Goal: Task Accomplishment & Management: Use online tool/utility

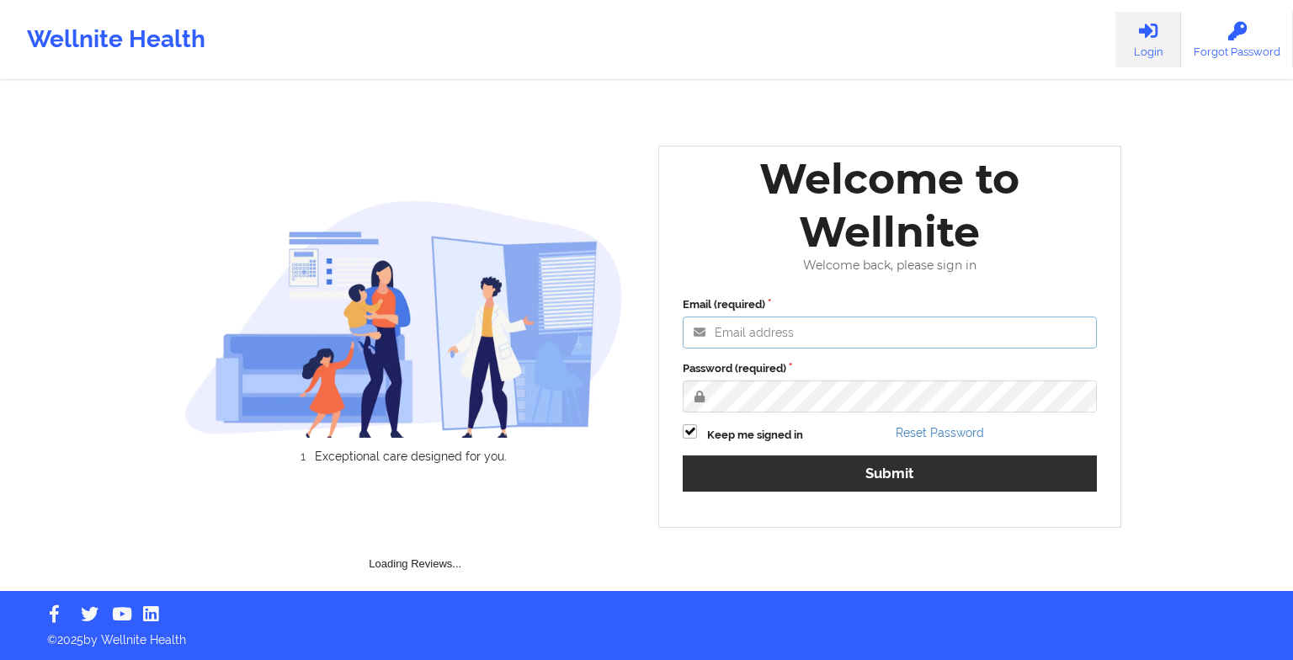
type input "[EMAIL_ADDRESS][DOMAIN_NAME]"
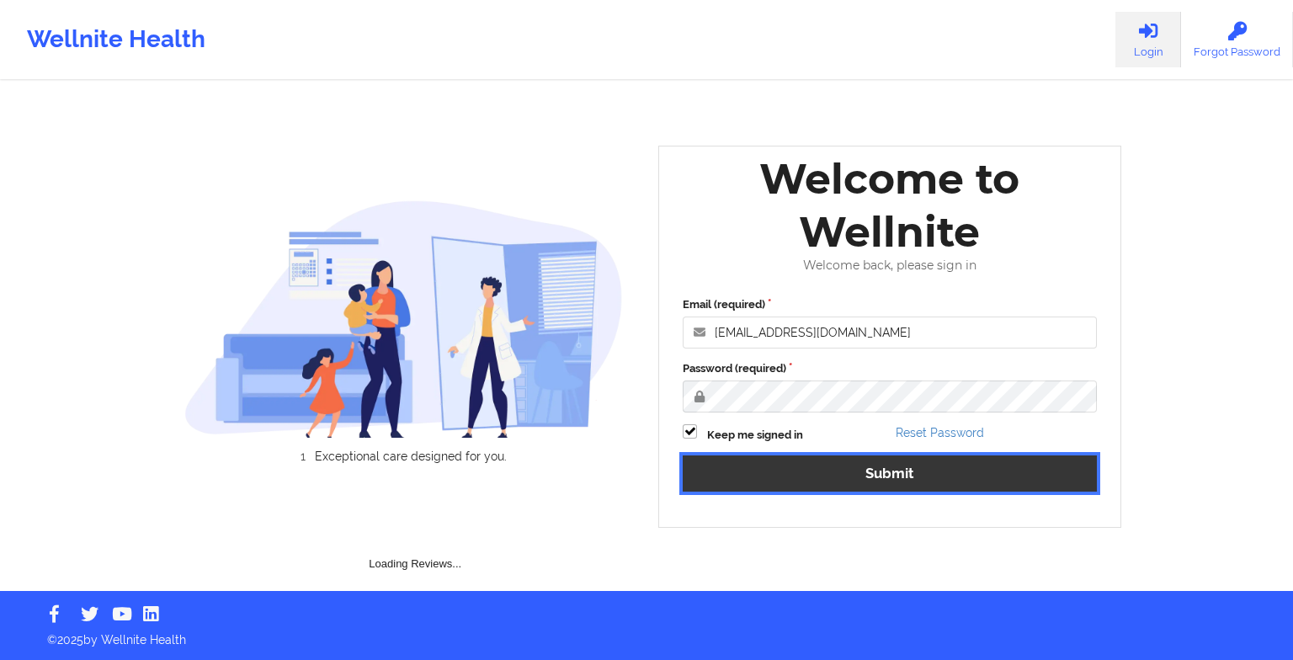
click at [882, 471] on div "Email (required) [EMAIL_ADDRESS][DOMAIN_NAME] Password (required) Keep me signe…" at bounding box center [890, 400] width 438 height 231
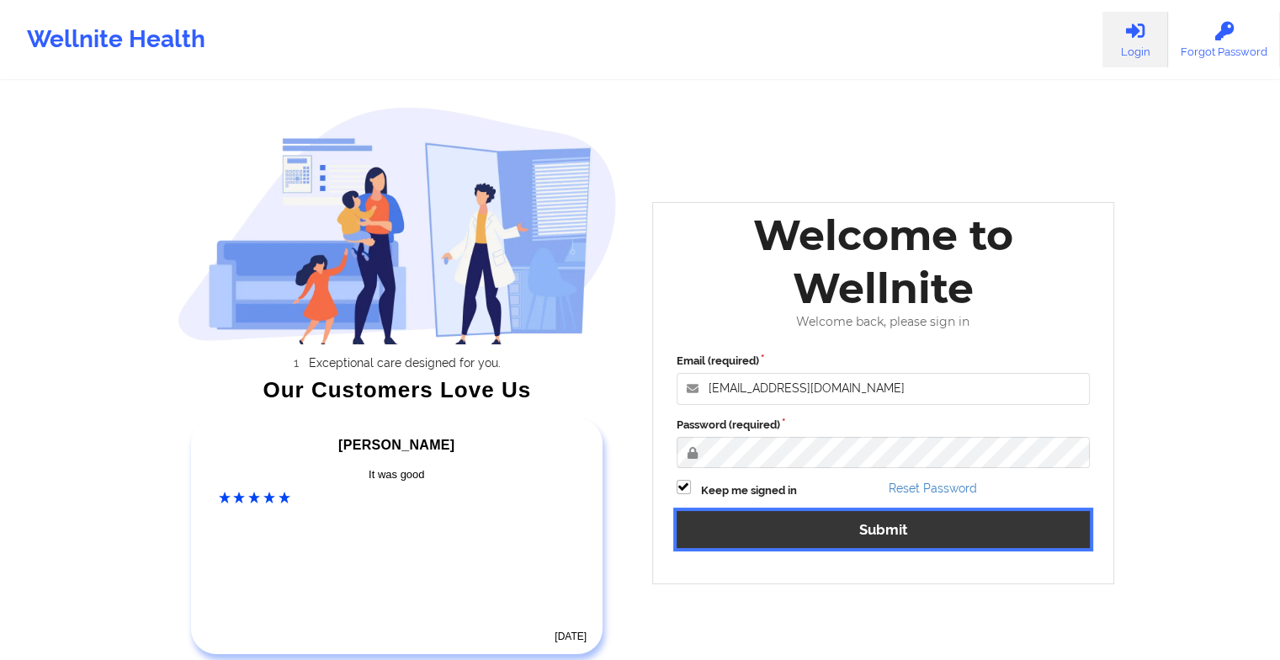
click at [795, 535] on button "Submit" at bounding box center [884, 529] width 414 height 36
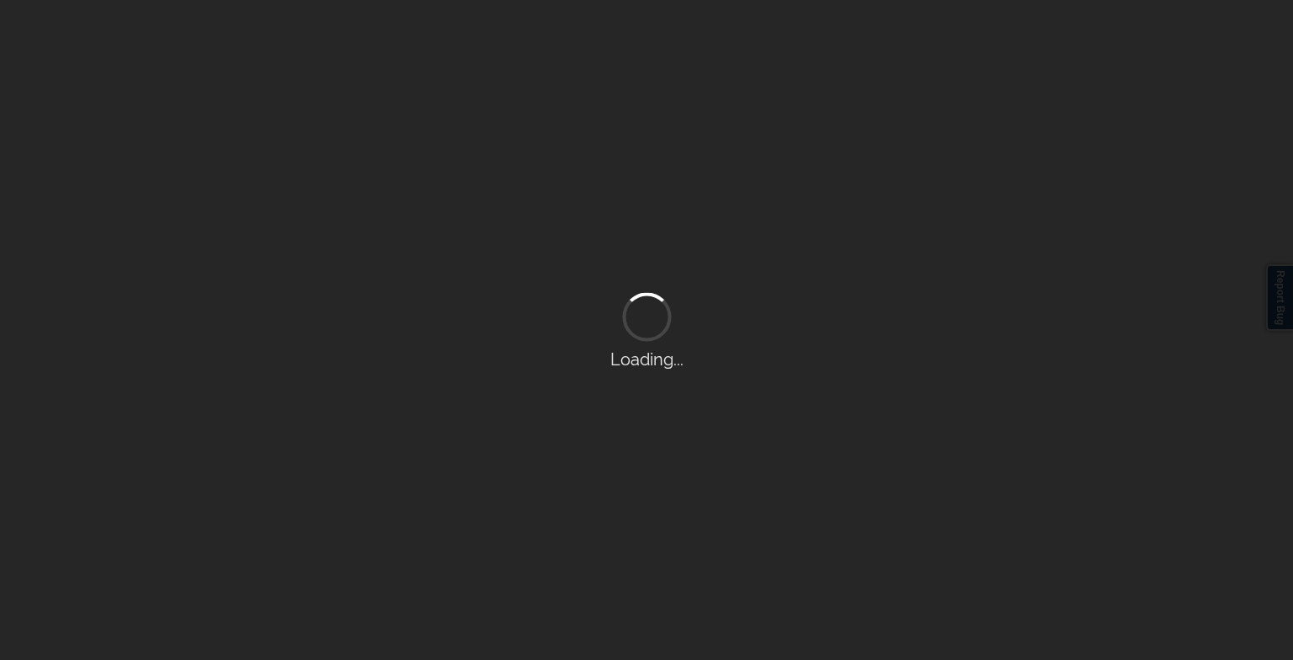
click at [795, 535] on div "Loading..." at bounding box center [646, 330] width 1293 height 660
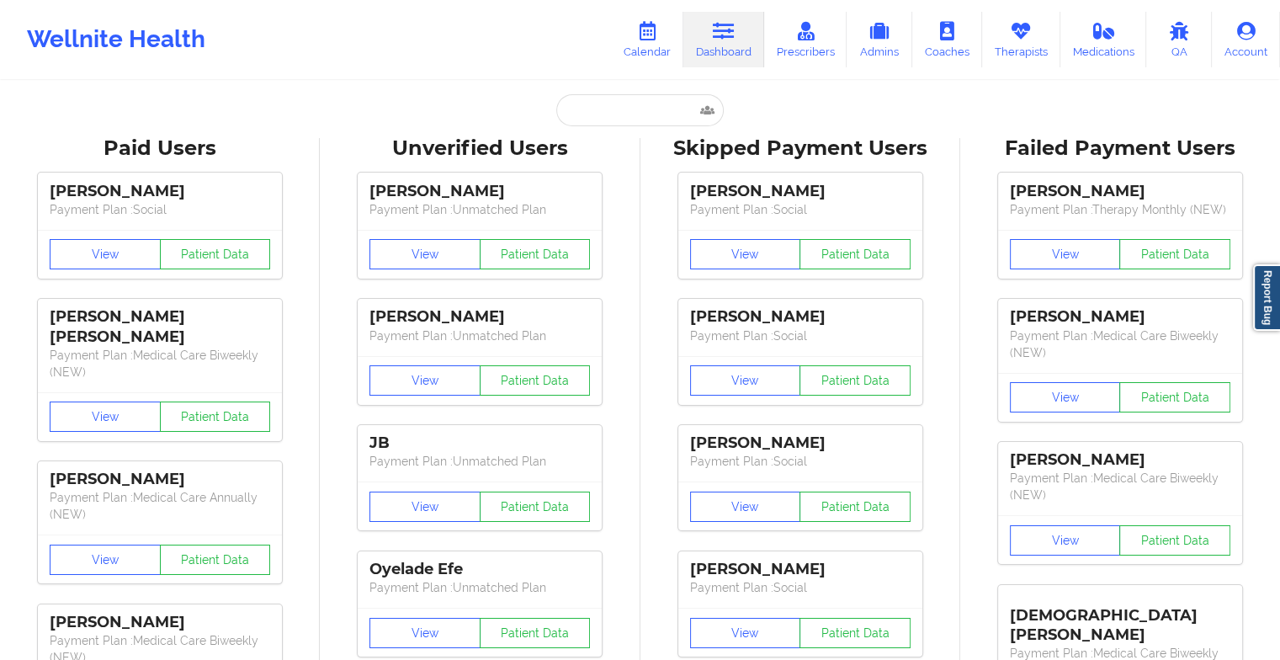
click at [795, 535] on div "[PERSON_NAME] Payment Plan : Social View Patient Data [PERSON_NAME] Payment Pla…" at bounding box center [801, 540] width 308 height 757
click at [667, 30] on link "Calendar" at bounding box center [647, 40] width 72 height 56
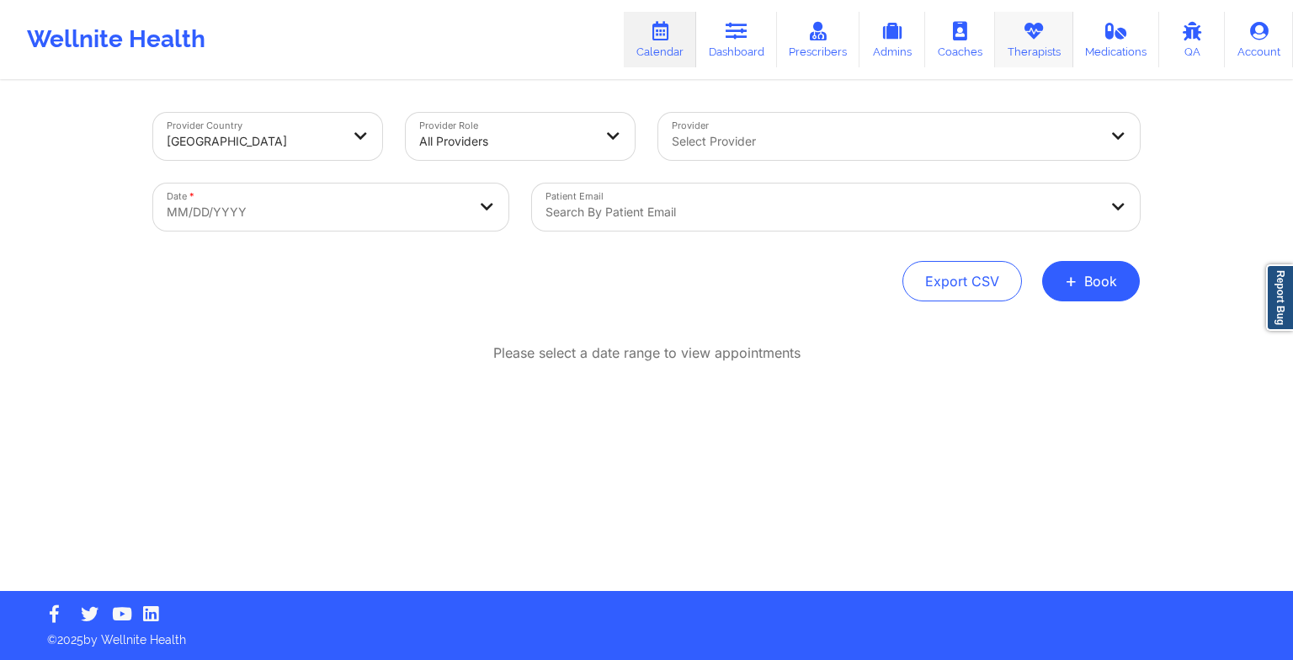
click at [1002, 34] on link "Therapists" at bounding box center [1034, 40] width 78 height 56
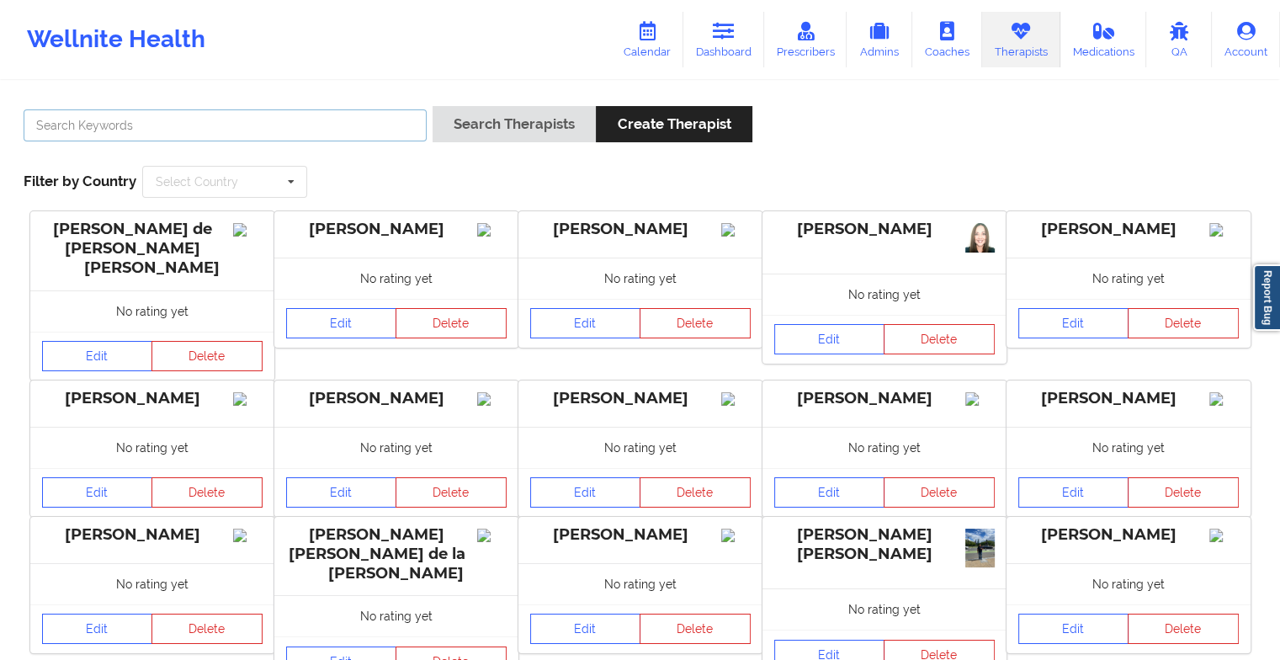
click at [290, 120] on input "text" at bounding box center [225, 125] width 403 height 32
paste input "[PERSON_NAME]"
type input "[PERSON_NAME]"
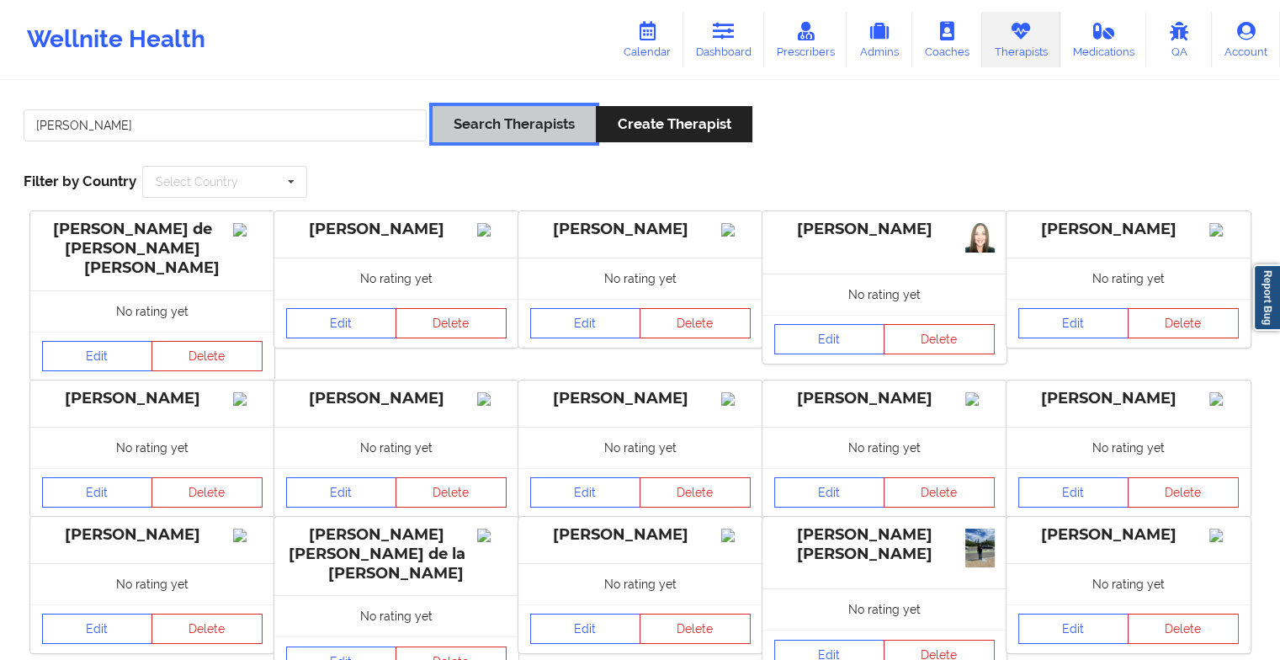
click at [488, 110] on button "Search Therapists" at bounding box center [514, 124] width 163 height 36
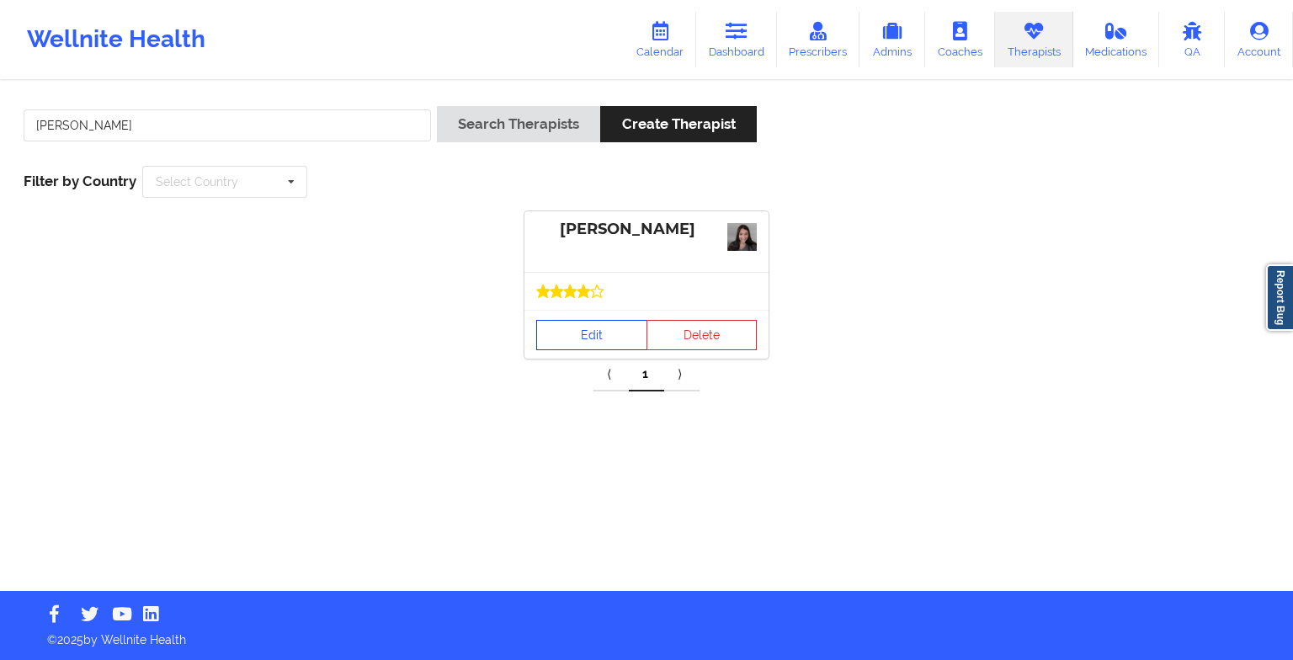
click at [631, 335] on link "Edit" at bounding box center [591, 335] width 111 height 30
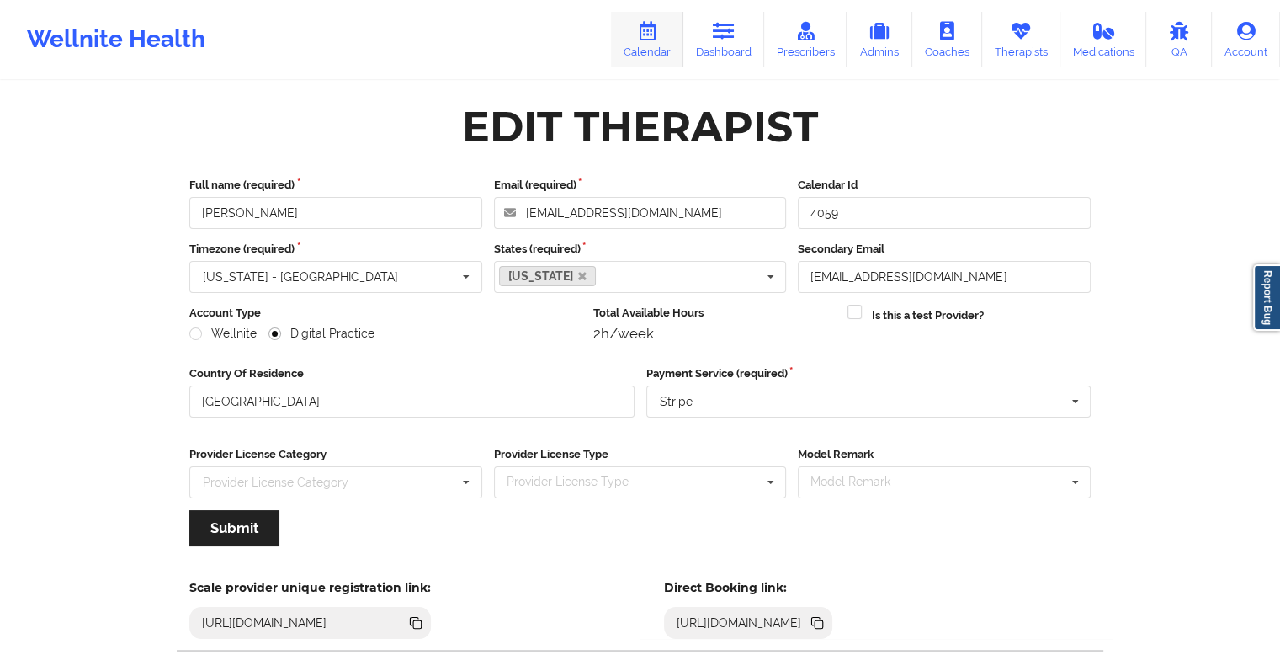
click at [650, 32] on icon at bounding box center [647, 31] width 22 height 19
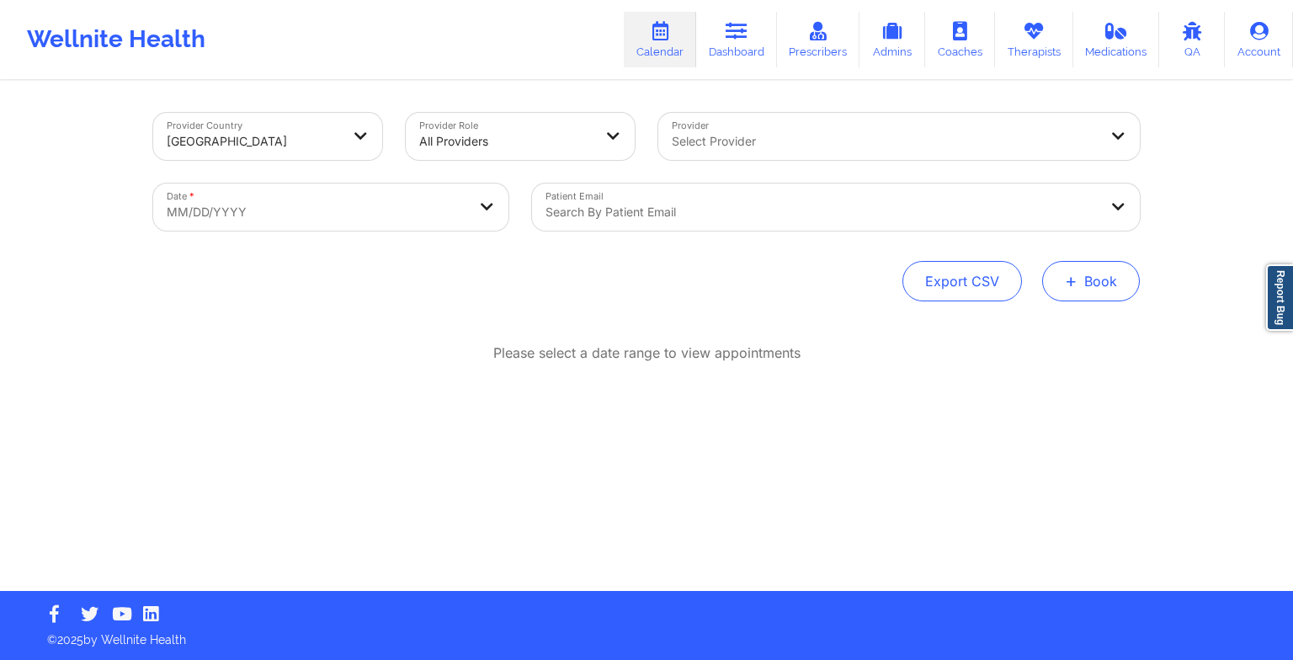
click at [1057, 275] on button "+ Book" at bounding box center [1091, 281] width 98 height 40
click at [1052, 317] on div "Therapy Session Doctor Consultation" at bounding box center [1063, 348] width 154 height 77
click at [1051, 322] on button "Therapy Session" at bounding box center [1062, 335] width 129 height 28
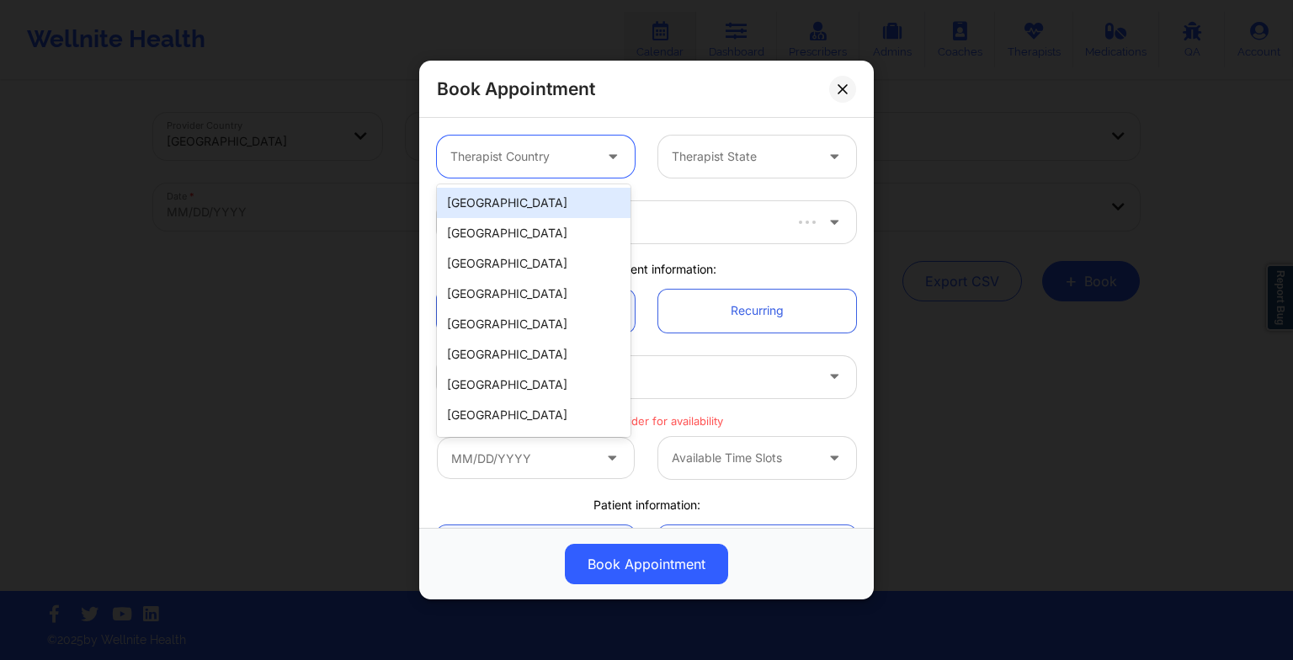
click at [562, 162] on div at bounding box center [521, 156] width 142 height 20
click at [555, 202] on div "[GEOGRAPHIC_DATA]" at bounding box center [534, 203] width 194 height 30
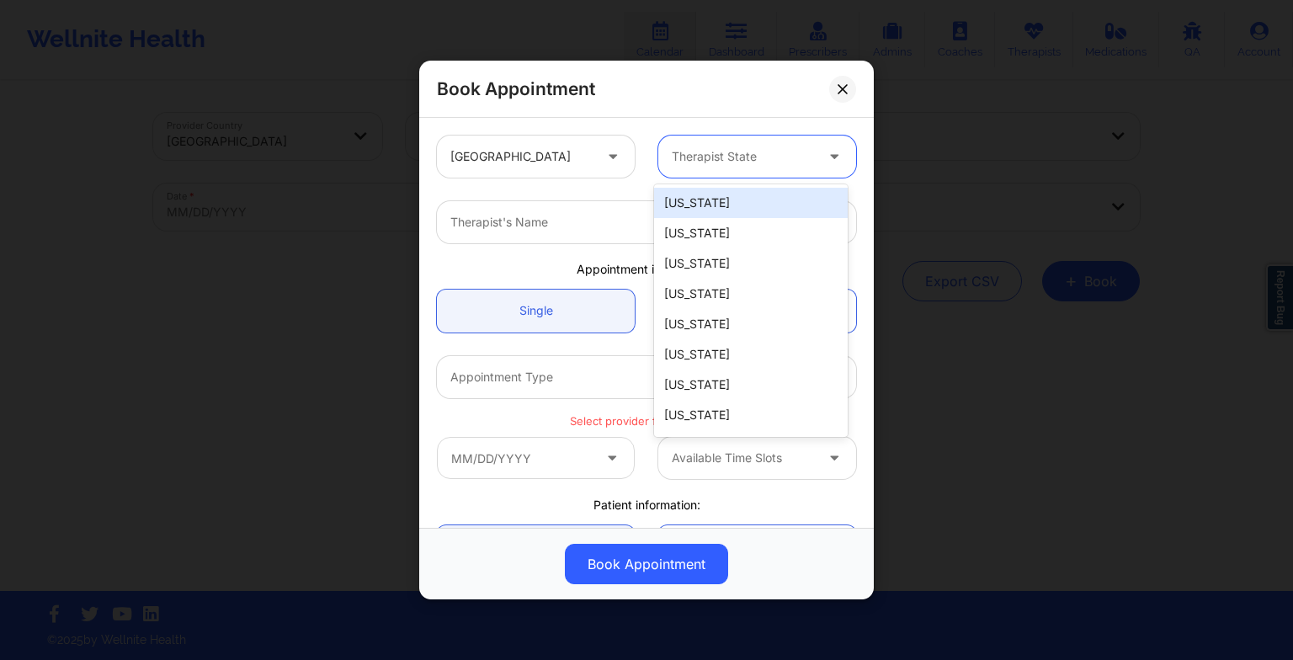
click at [675, 172] on div "Therapist State" at bounding box center [736, 157] width 157 height 42
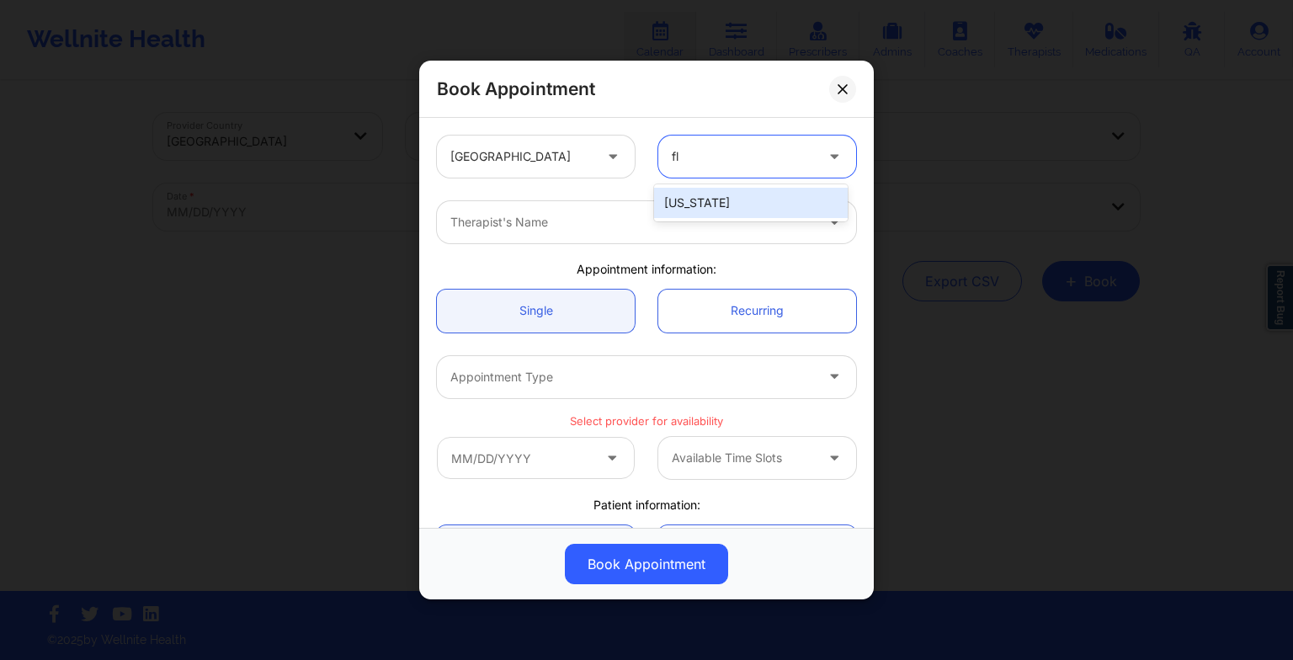
type input "flo"
click at [673, 195] on div "[US_STATE]" at bounding box center [751, 203] width 194 height 30
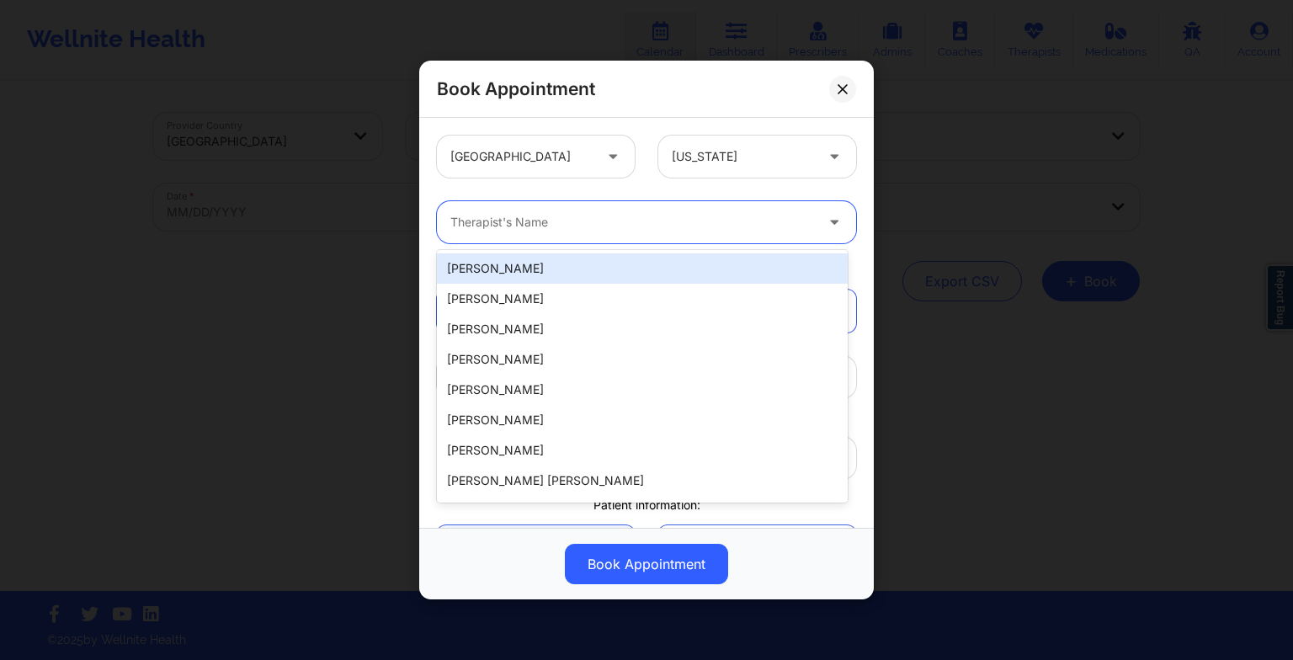
click at [576, 223] on div at bounding box center [632, 222] width 364 height 20
paste input "[PERSON_NAME]"
type input "[PERSON_NAME]"
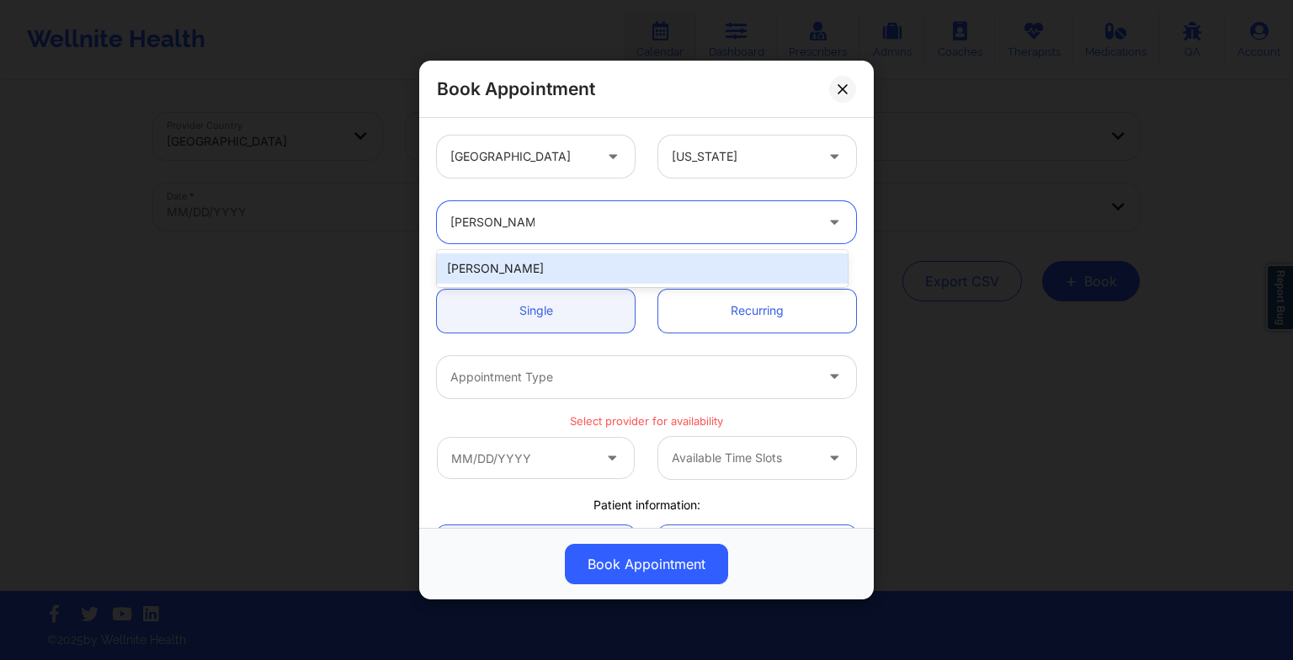
click at [524, 262] on div "[PERSON_NAME]" at bounding box center [642, 268] width 411 height 30
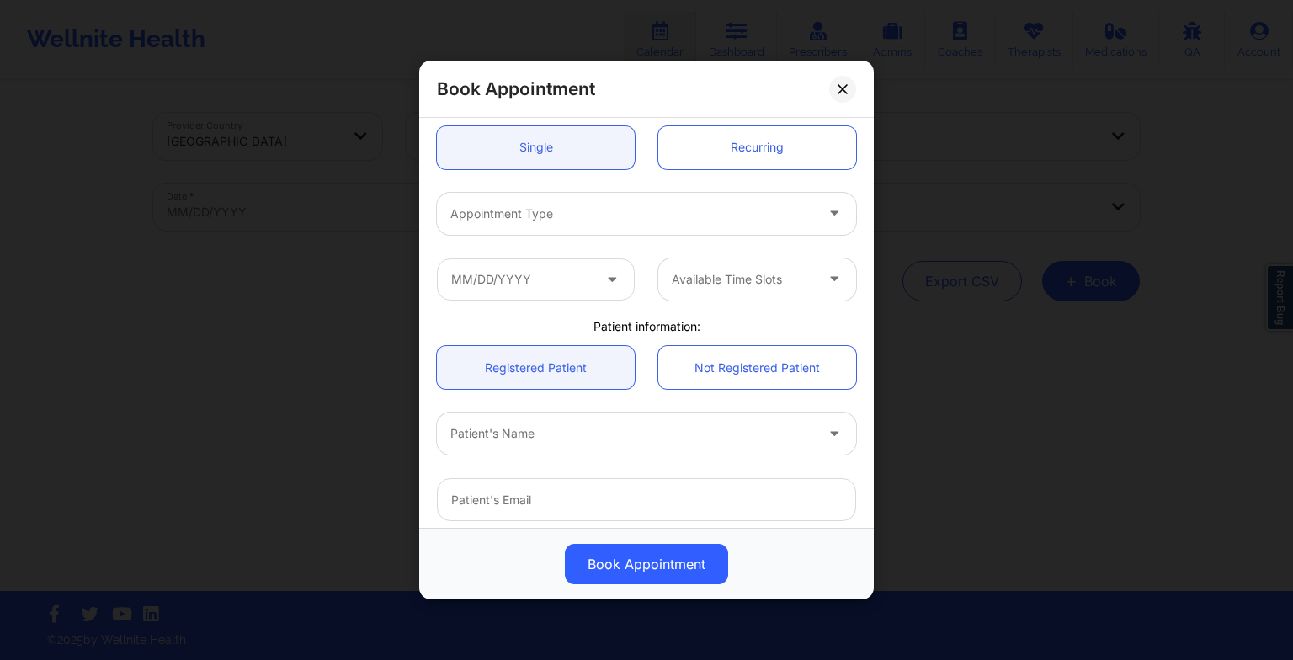
scroll to position [167, 0]
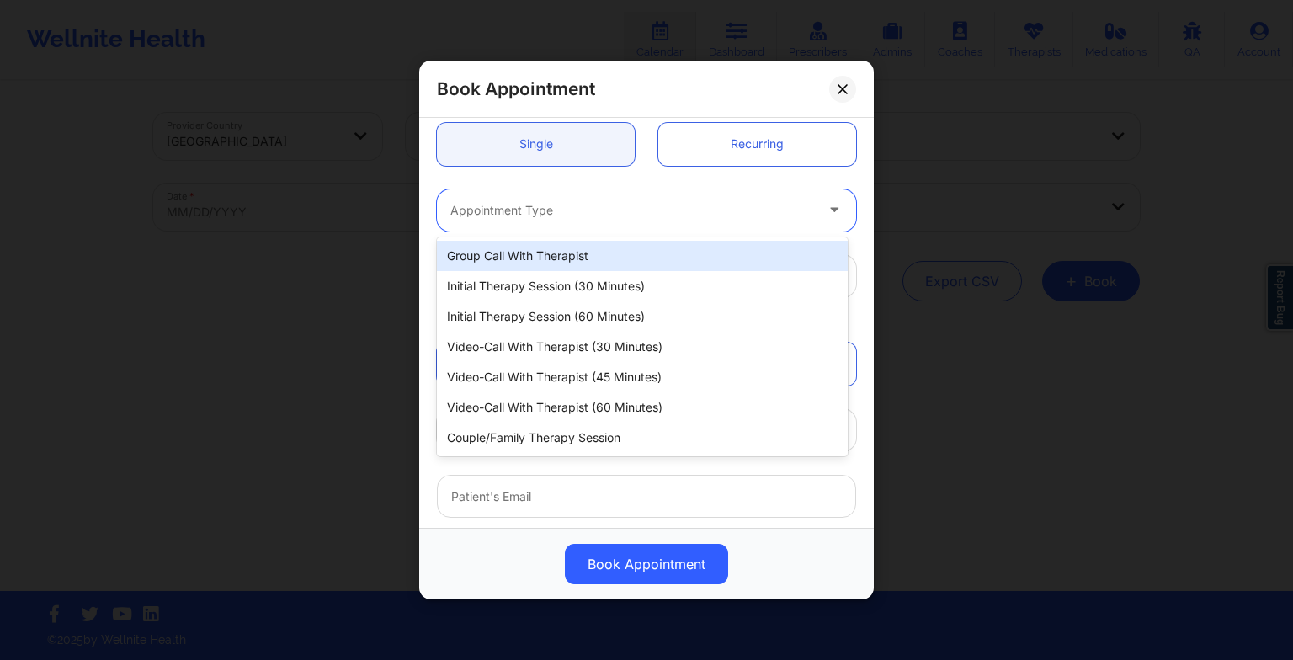
click at [487, 194] on div "Appointment Type" at bounding box center [626, 210] width 379 height 42
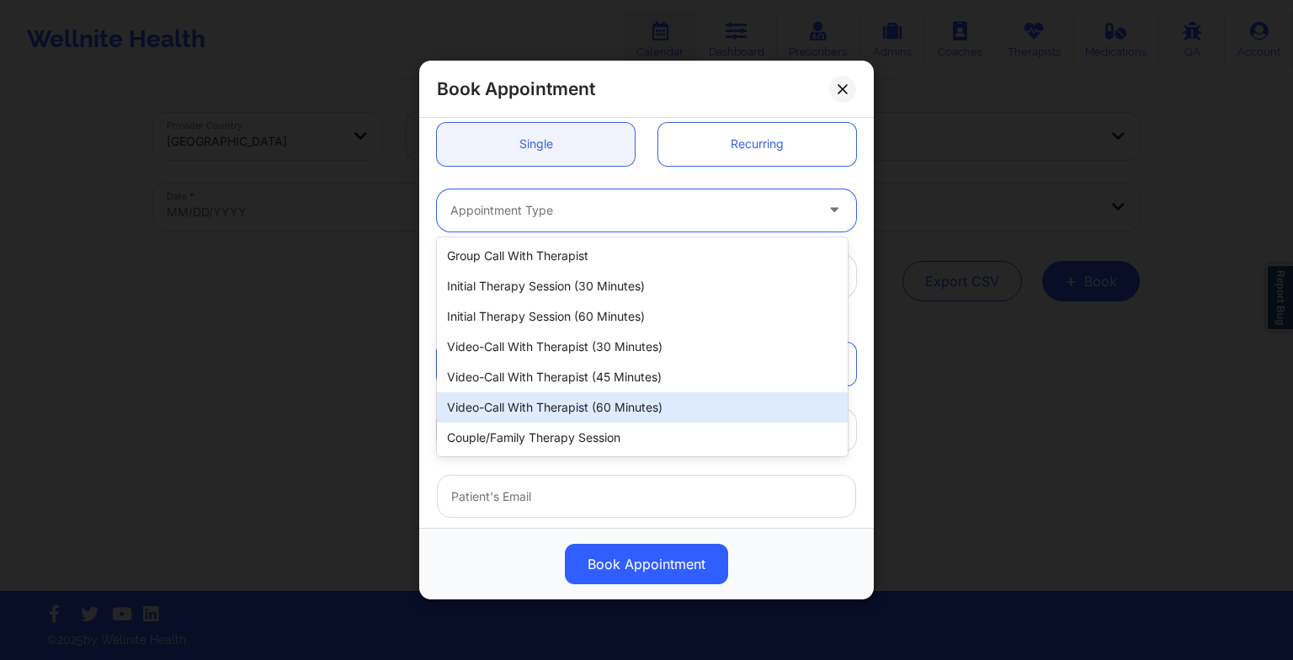
click at [533, 419] on div "Video-Call with Therapist (60 minutes)" at bounding box center [642, 407] width 411 height 30
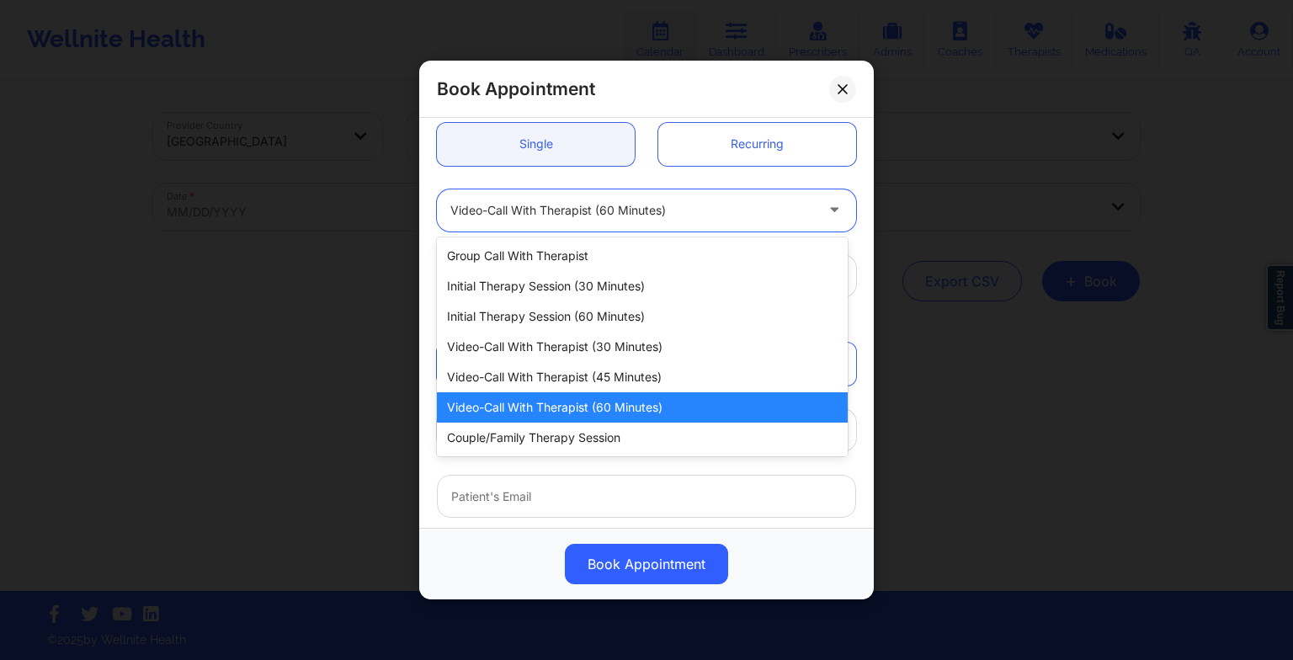
click at [643, 205] on div at bounding box center [632, 210] width 364 height 20
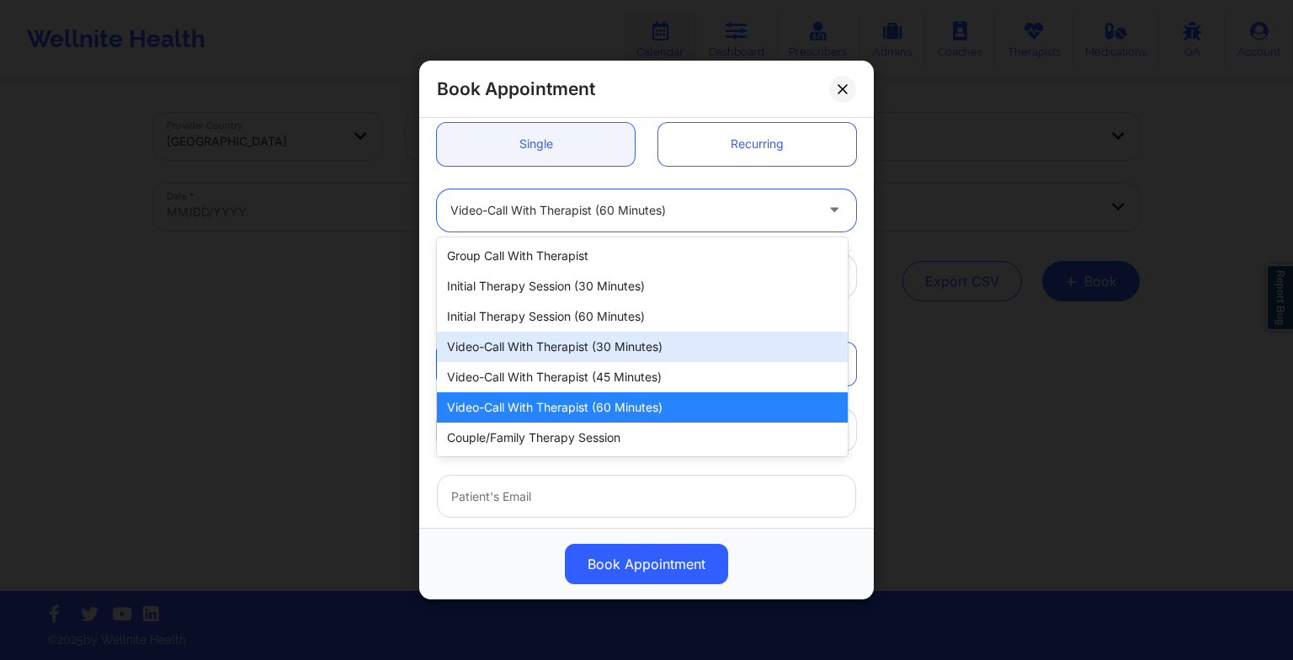
click at [618, 336] on div "Video-Call with Therapist (30 minutes)" at bounding box center [642, 347] width 411 height 30
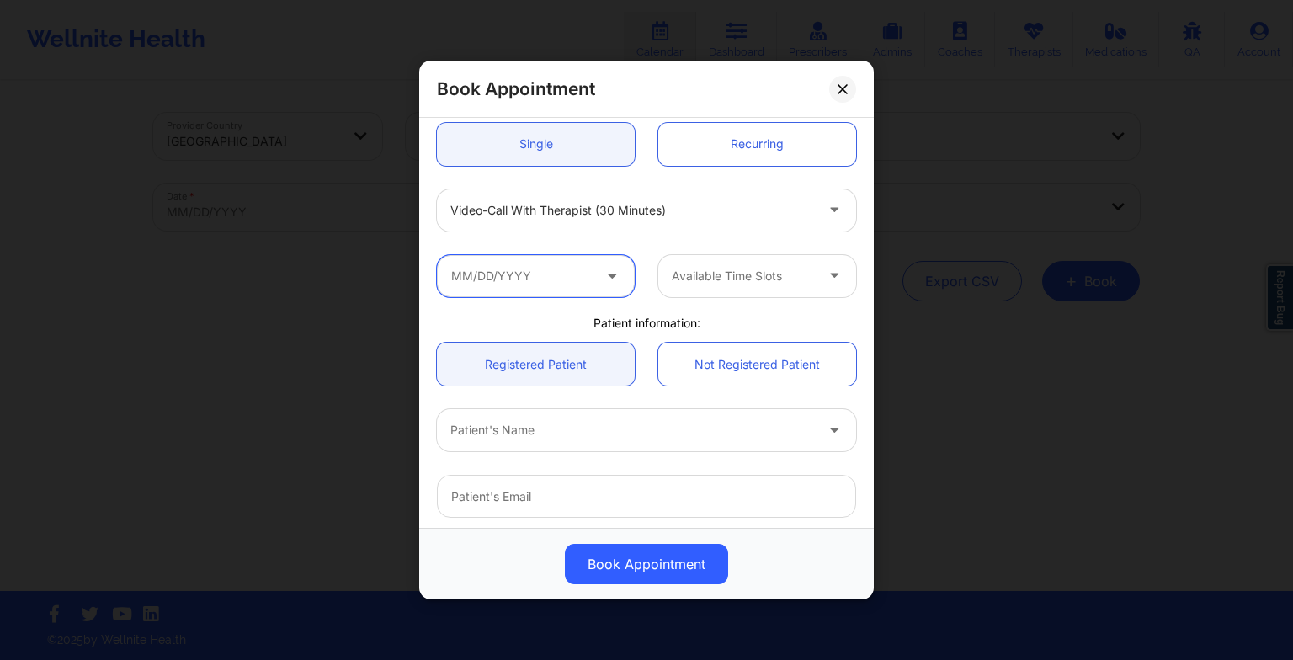
click at [519, 283] on input "text" at bounding box center [536, 276] width 198 height 42
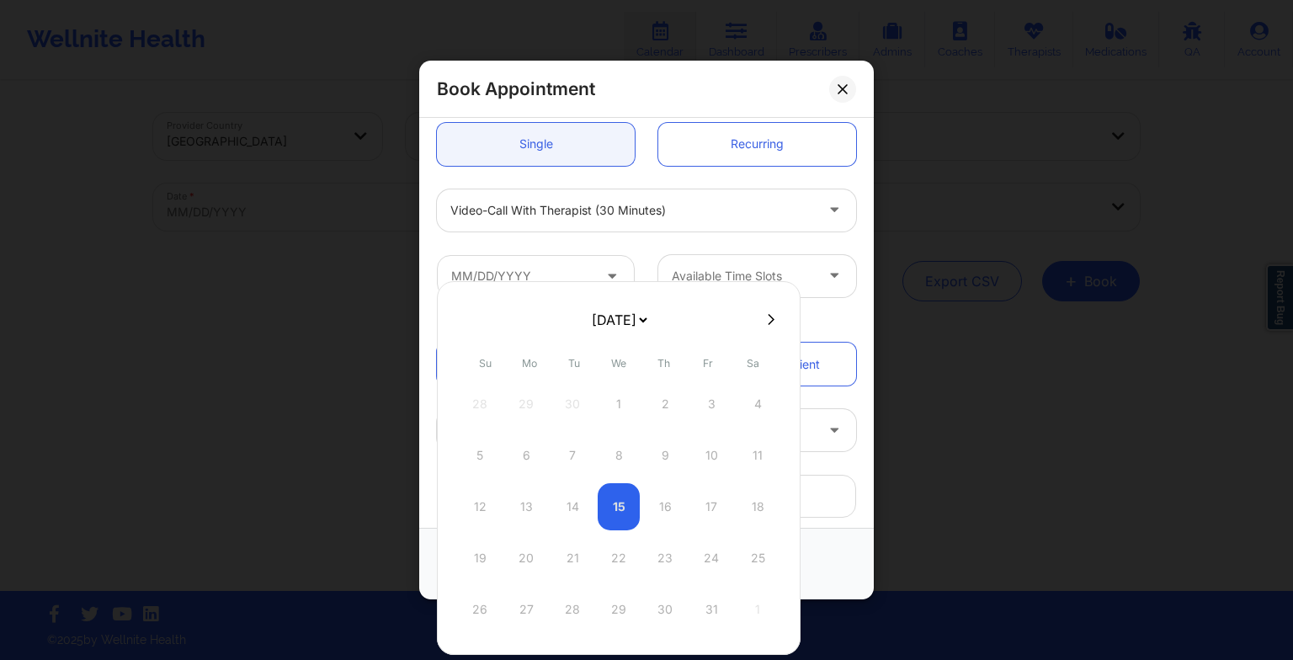
click at [526, 556] on div "19 20 21 22 23 24 25" at bounding box center [619, 558] width 320 height 47
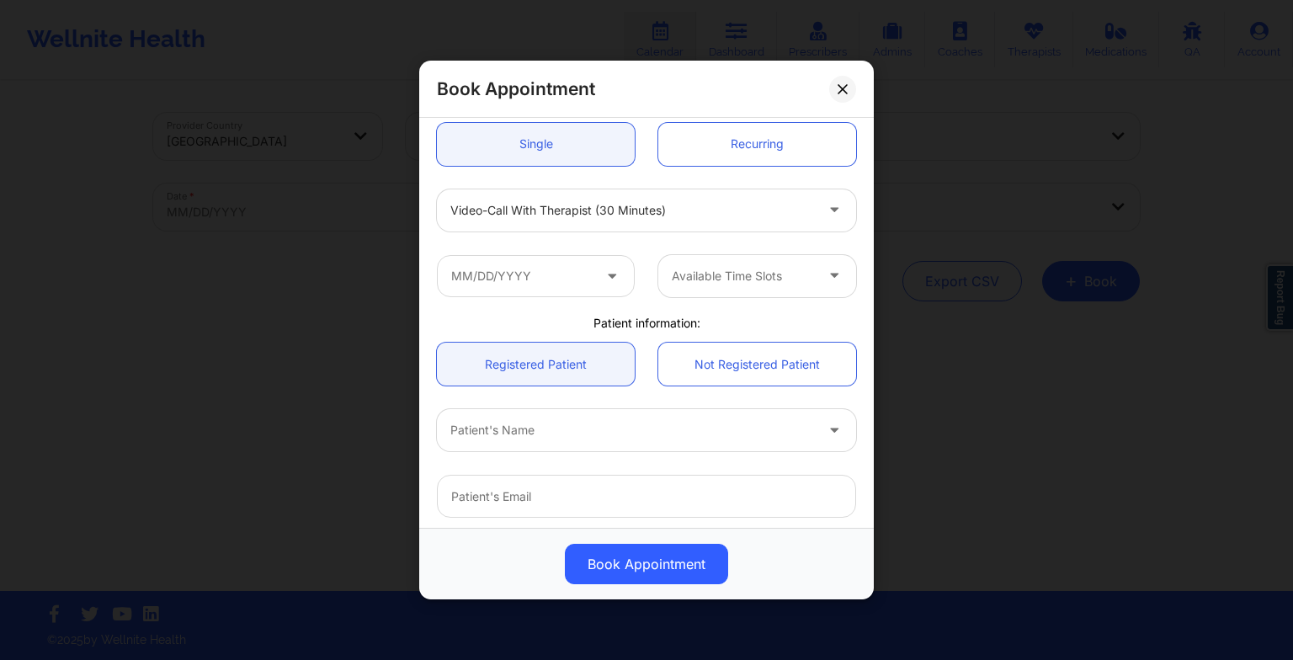
click at [735, 236] on div "Video-Call with Therapist (30 minutes)" at bounding box center [646, 211] width 443 height 66
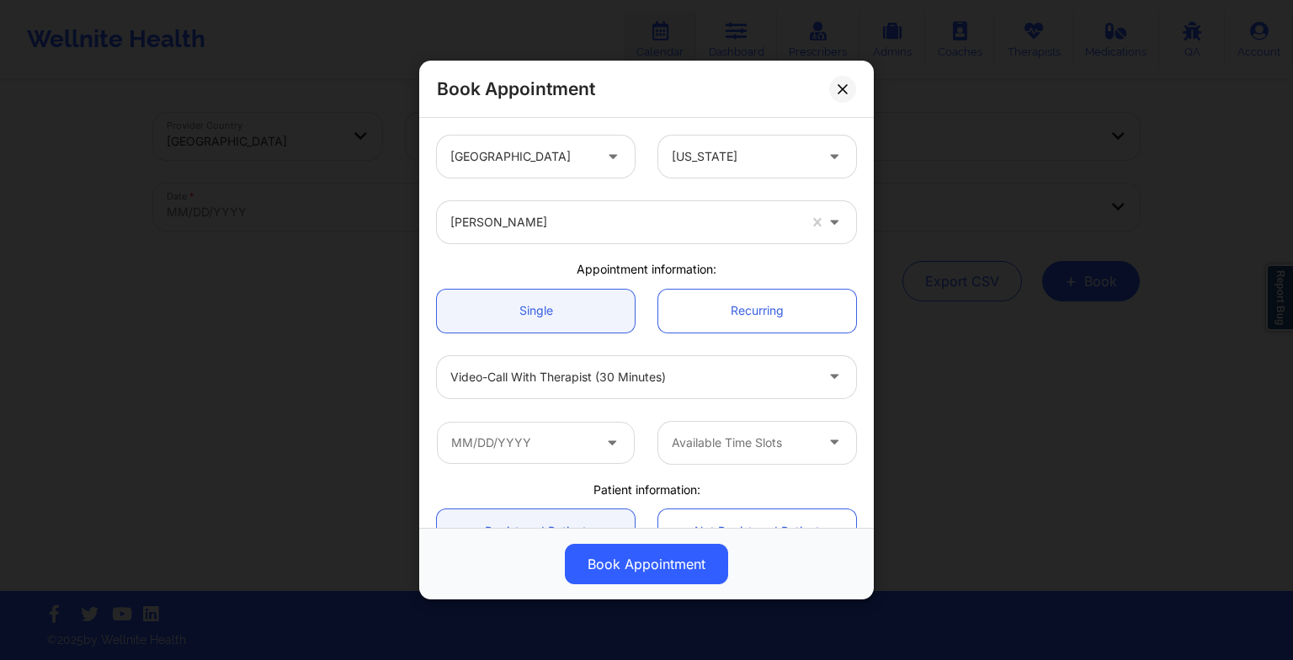
scroll to position [210, 0]
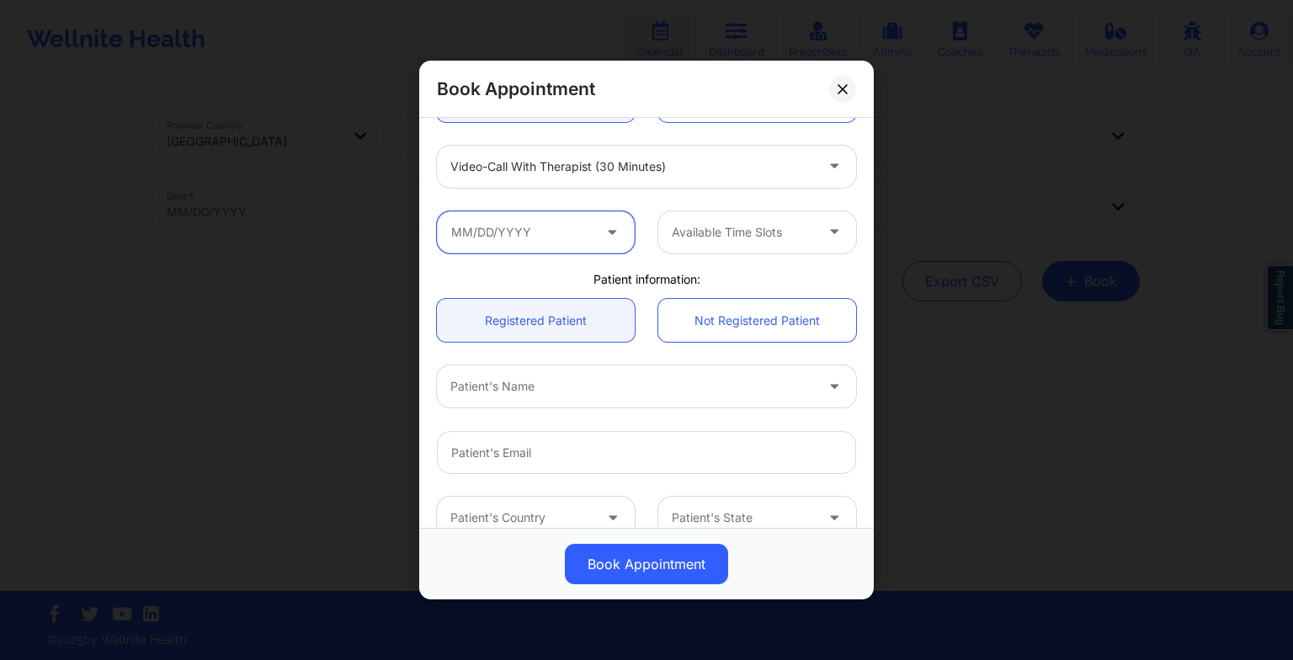
click at [573, 226] on input "text" at bounding box center [536, 232] width 198 height 42
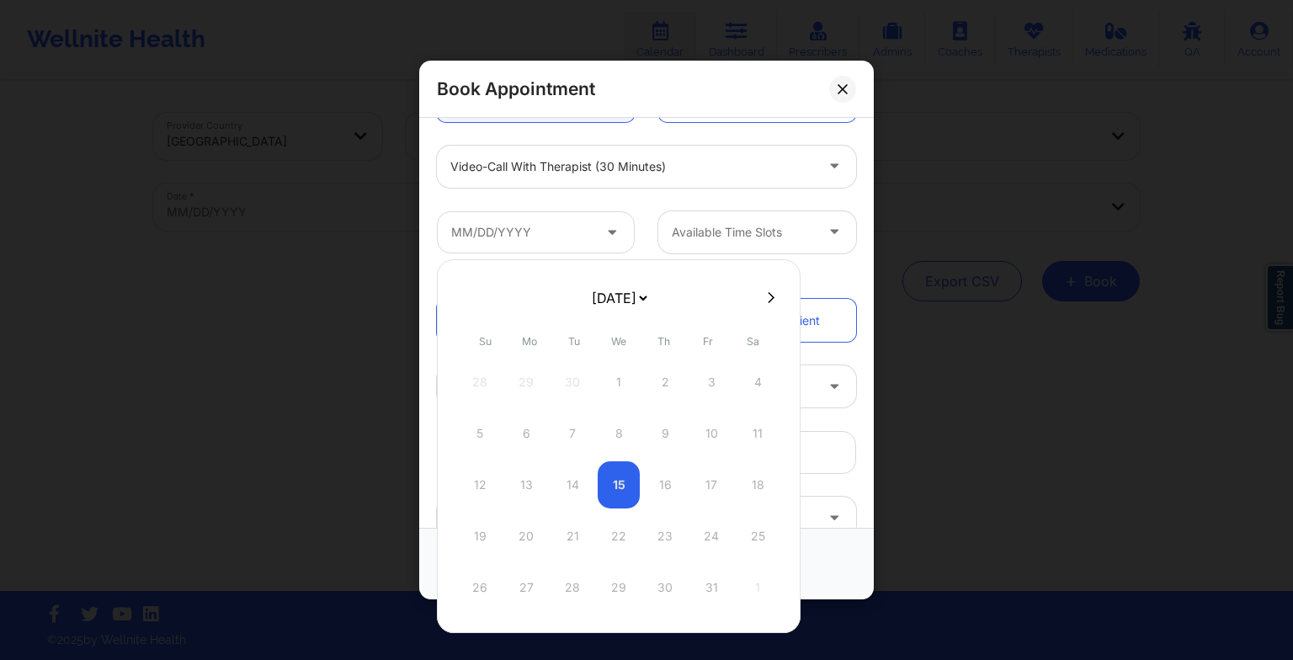
click at [646, 297] on select "[DATE] [DATE] [DATE] [DATE] [DATE] [DATE] [DATE] [DATE] [DATE] [DATE] [DATE] [D…" at bounding box center [618, 298] width 61 height 34
select select "2025-11"
click at [636, 367] on div at bounding box center [619, 446] width 364 height 374
select select "2025-11"
click at [613, 301] on select "[DATE] [DATE] [DATE] [DATE] [DATE] [DATE] [DATE] [DATE] [DATE] [DATE] [DATE] [D…" at bounding box center [618, 298] width 61 height 34
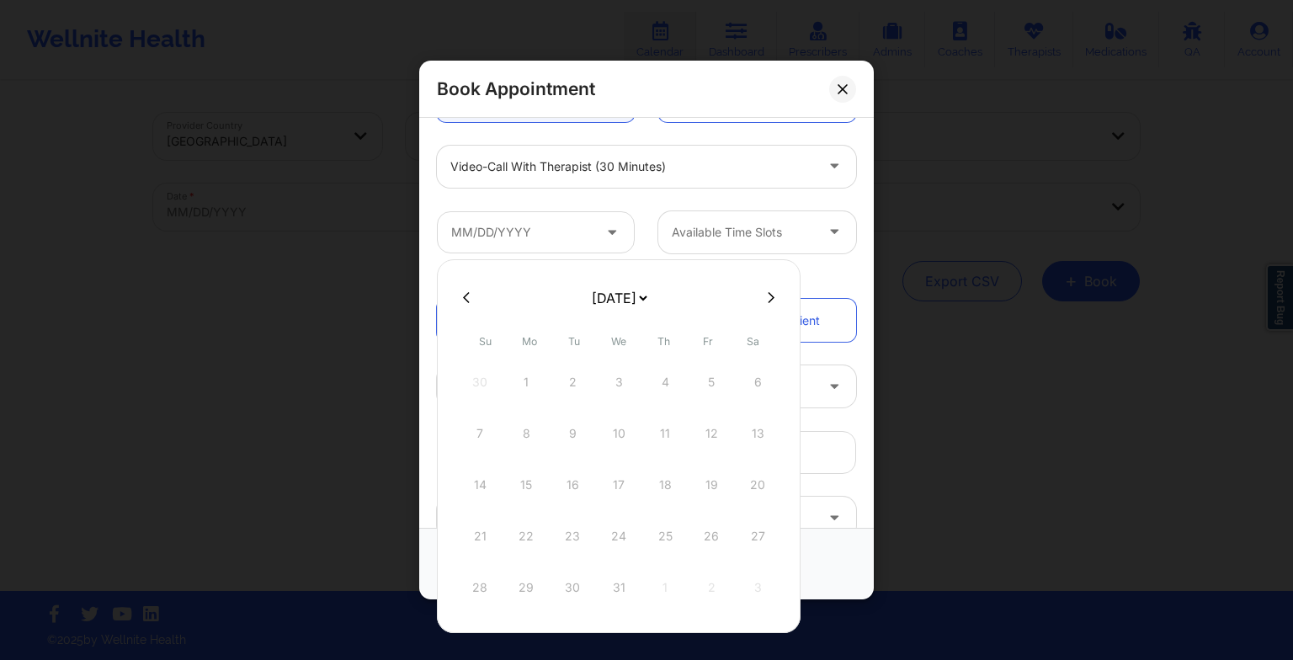
select select "2025-10"
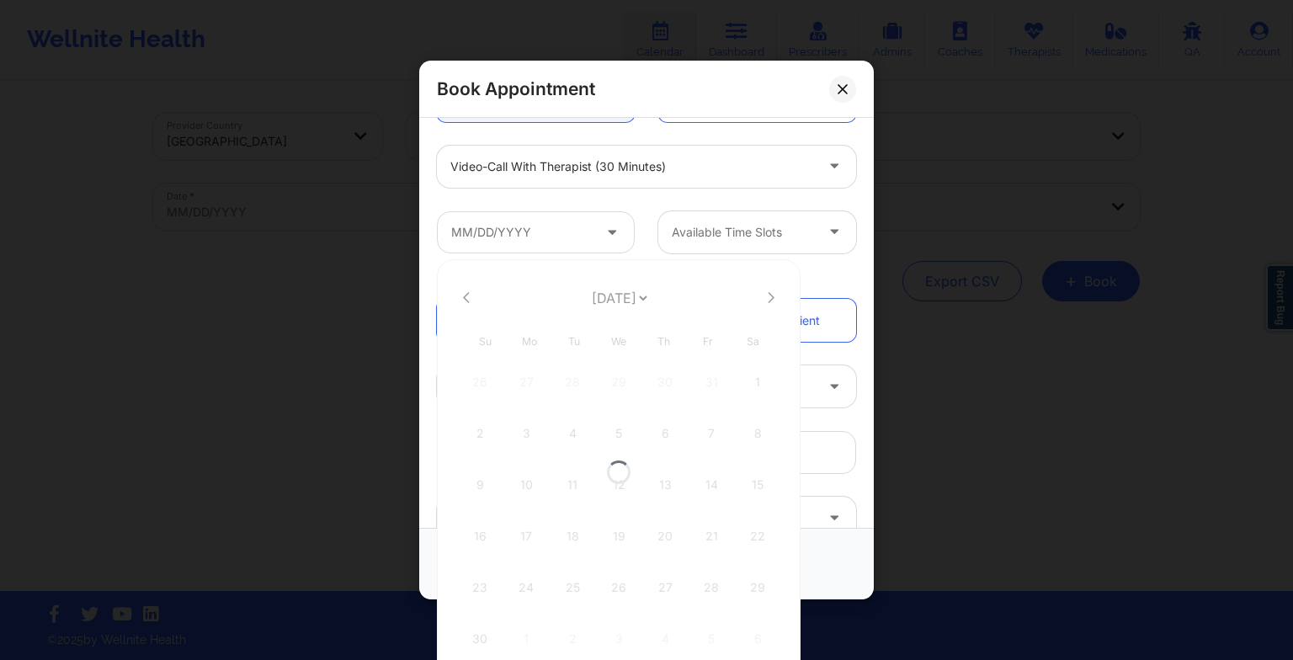
select select "2025-10"
click at [589, 303] on select "[DATE] [DATE] [DATE] [DATE] [DATE] [DATE] [DATE] [DATE] [DATE] [DATE] [DATE] [D…" at bounding box center [618, 298] width 61 height 34
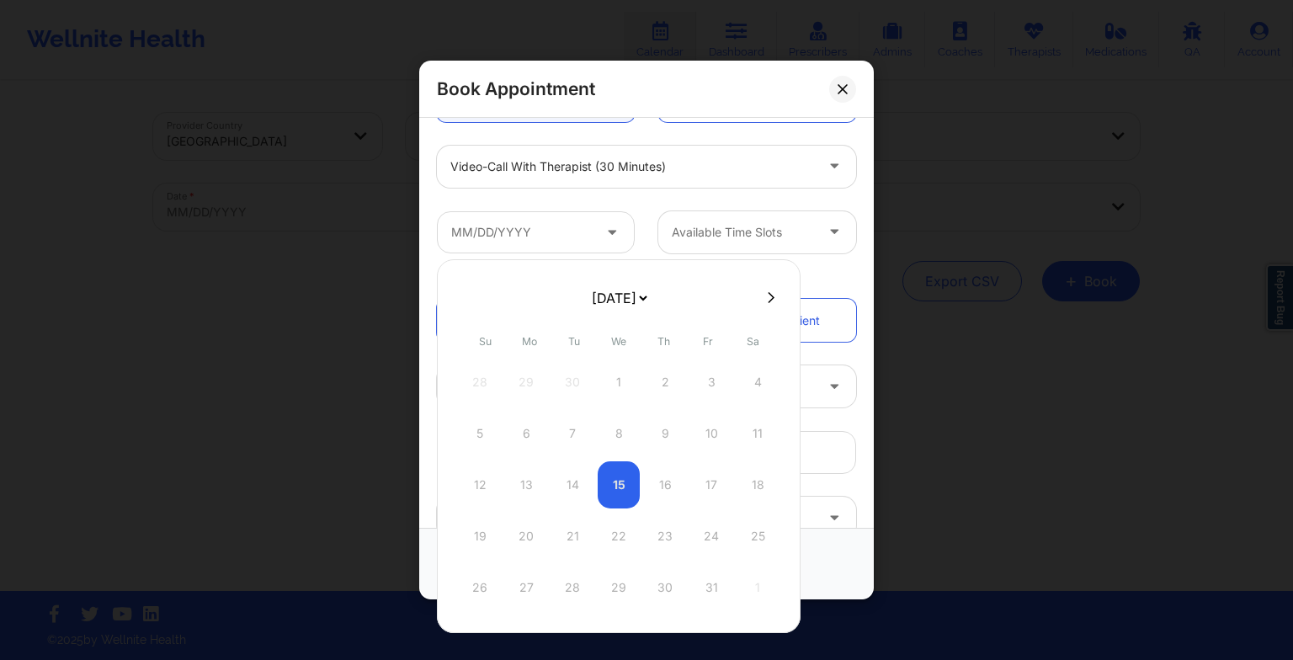
click at [524, 540] on div "19 20 21 22 23 24 25" at bounding box center [619, 536] width 320 height 47
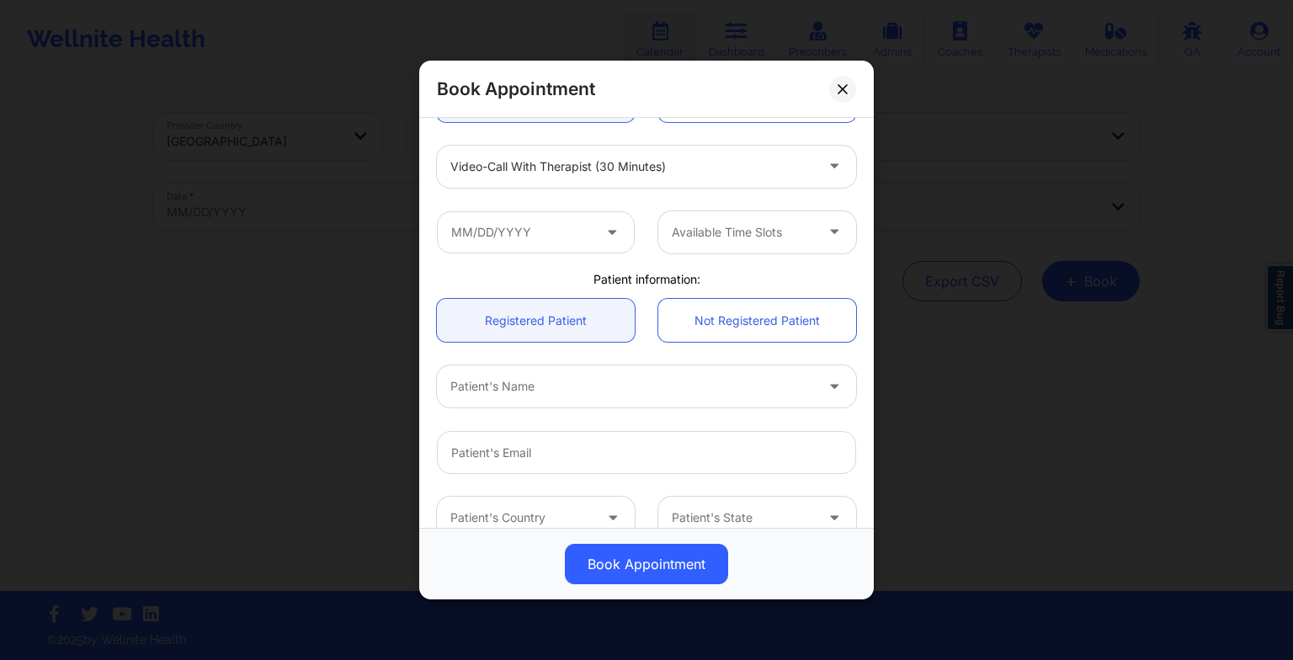
click at [806, 420] on div at bounding box center [646, 452] width 443 height 66
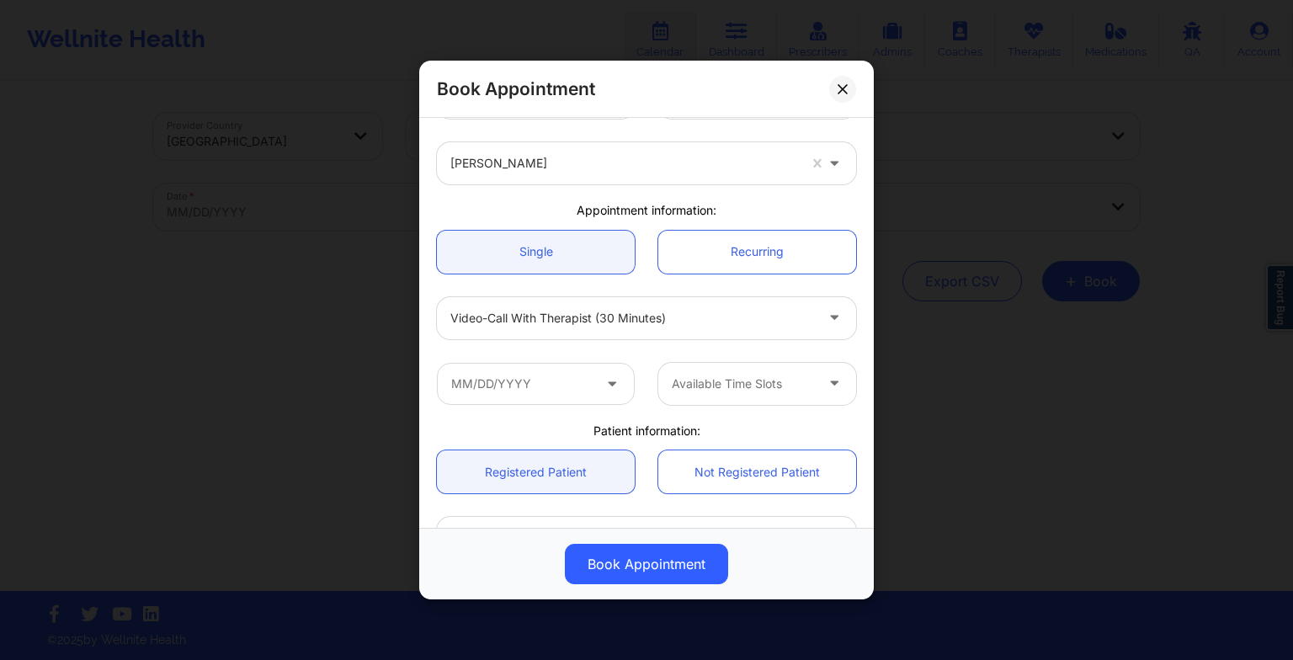
scroll to position [51, 0]
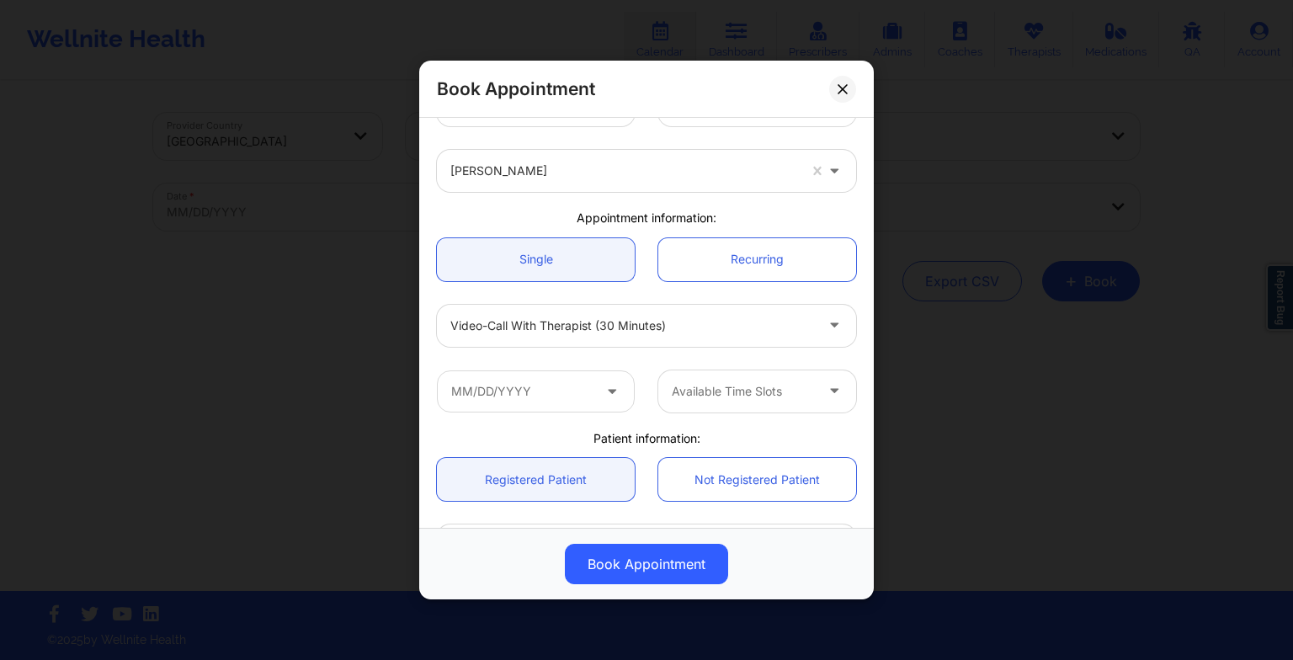
click at [741, 397] on div at bounding box center [743, 391] width 142 height 20
click at [705, 247] on link "Recurring" at bounding box center [757, 259] width 198 height 43
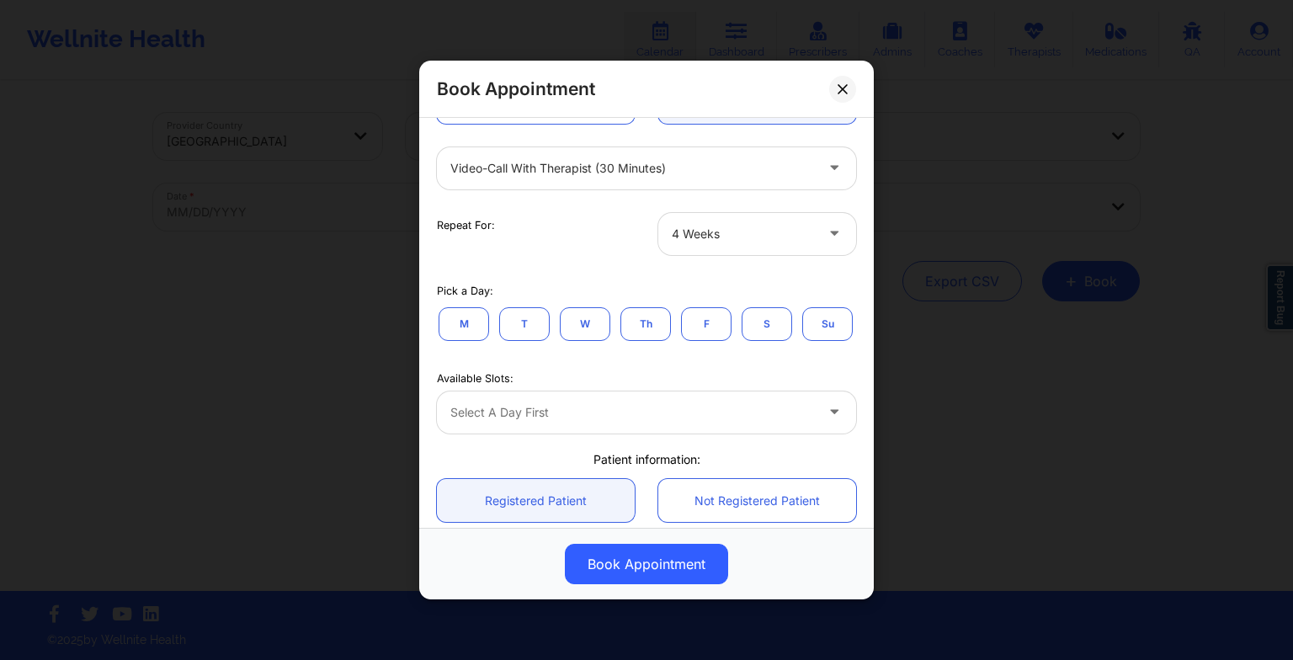
scroll to position [212, 0]
click at [455, 322] on button "M" at bounding box center [464, 320] width 51 height 34
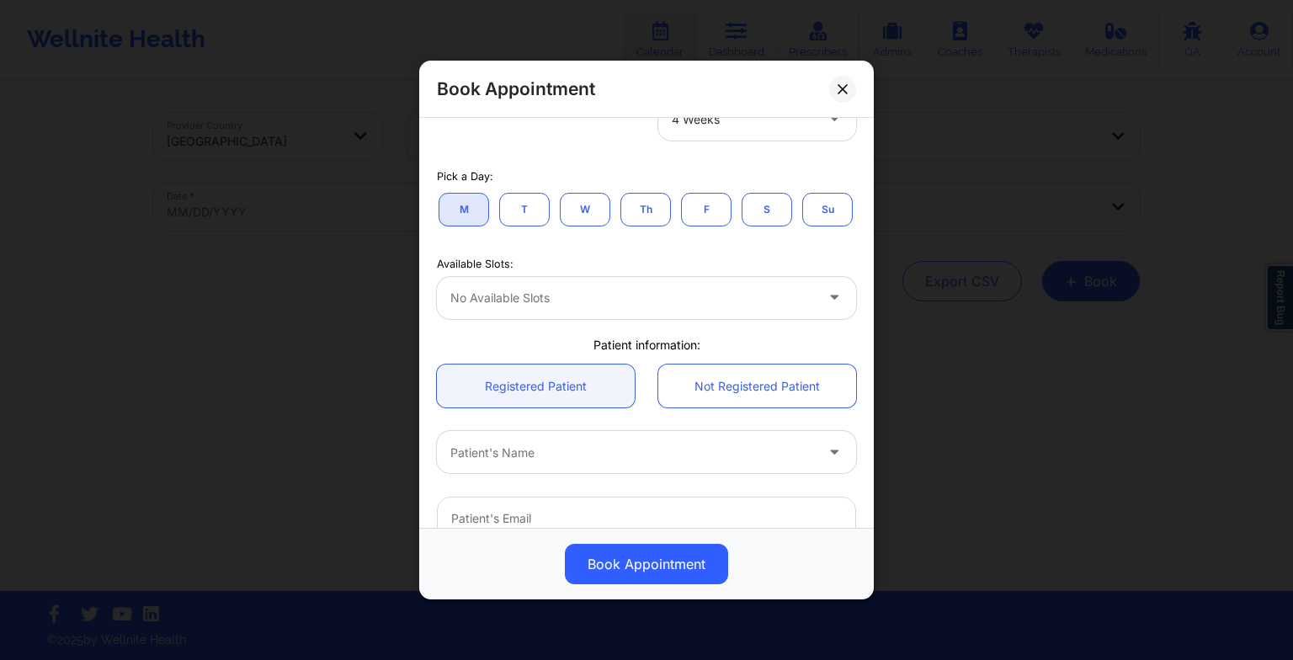
scroll to position [324, 0]
click at [508, 215] on button "T" at bounding box center [524, 208] width 51 height 34
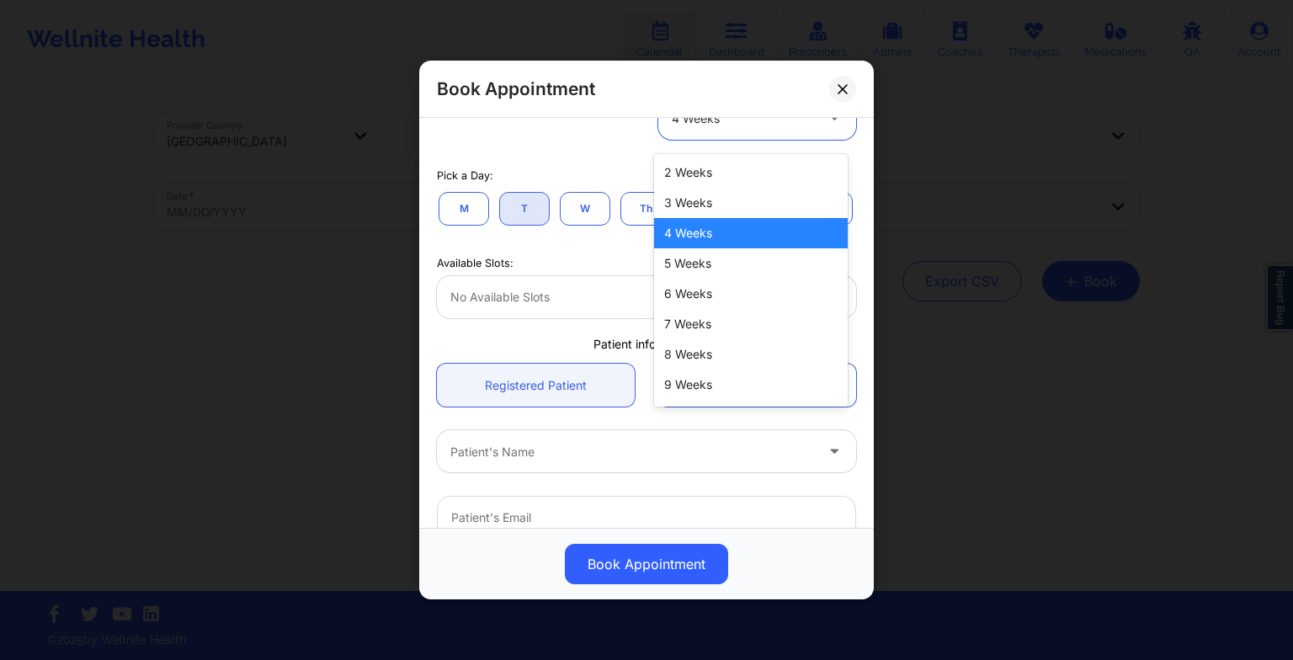
scroll to position [317, 0]
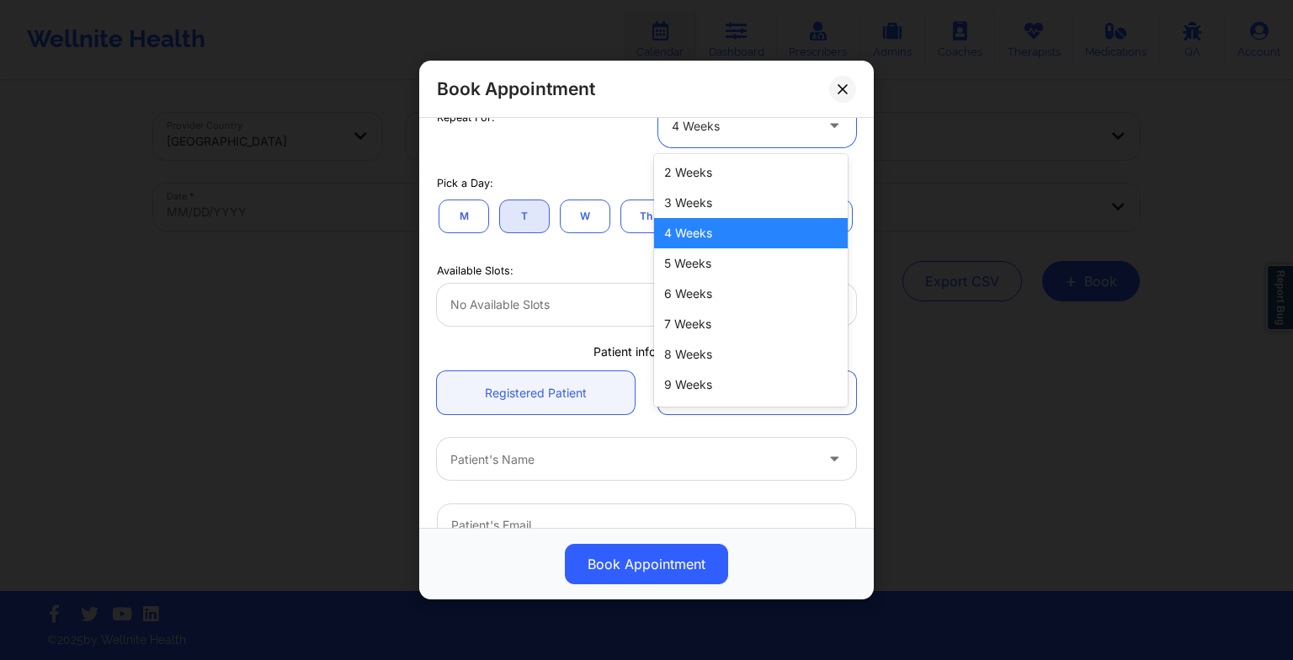
click at [686, 136] on div "4 Weeks" at bounding box center [743, 126] width 142 height 42
click at [687, 161] on div "2 Weeks" at bounding box center [751, 172] width 194 height 30
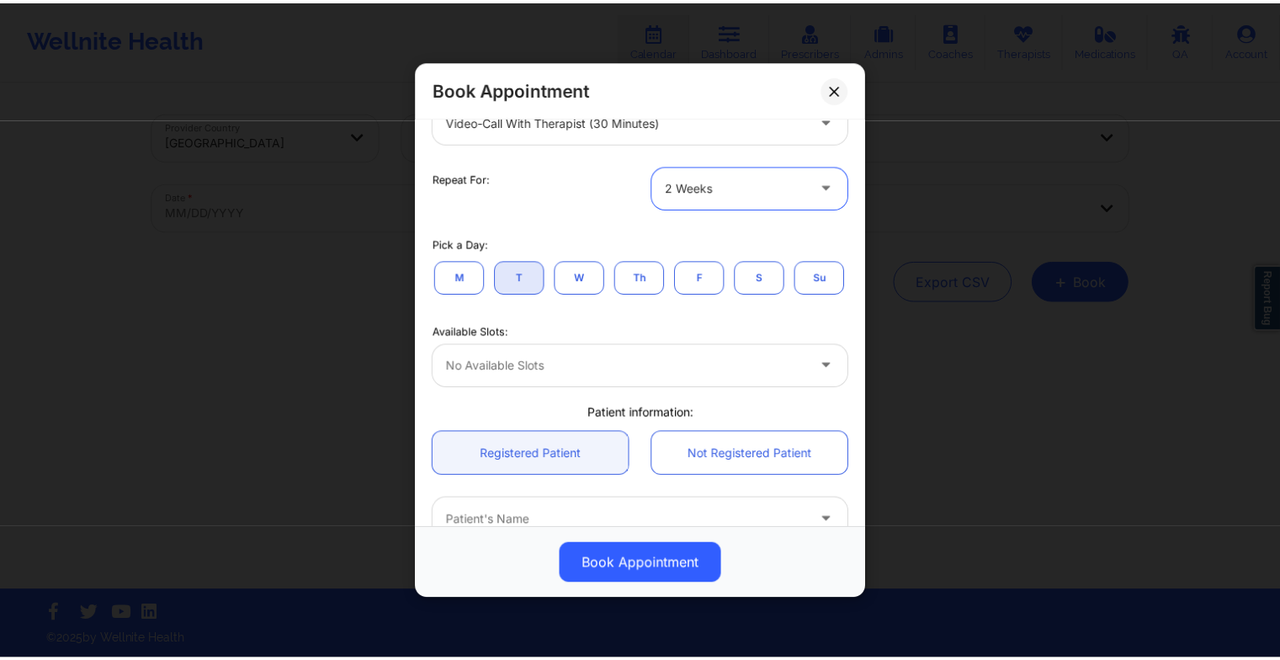
scroll to position [154, 0]
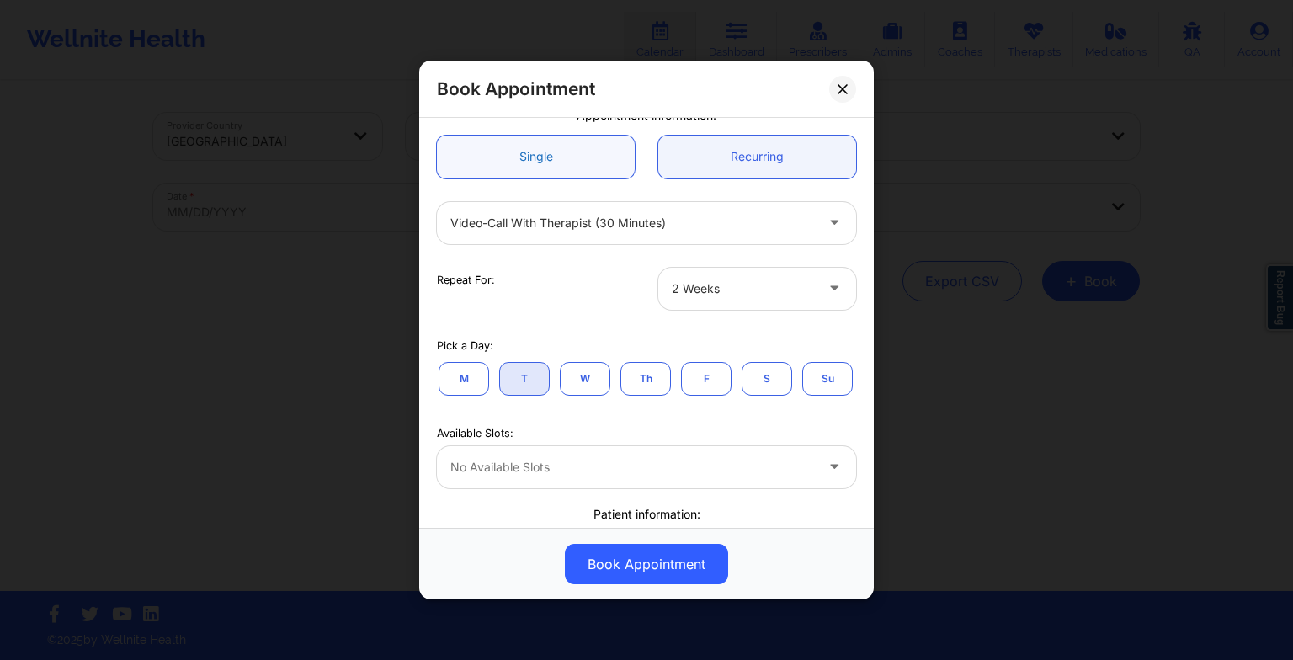
click at [504, 155] on link "Single" at bounding box center [536, 157] width 198 height 43
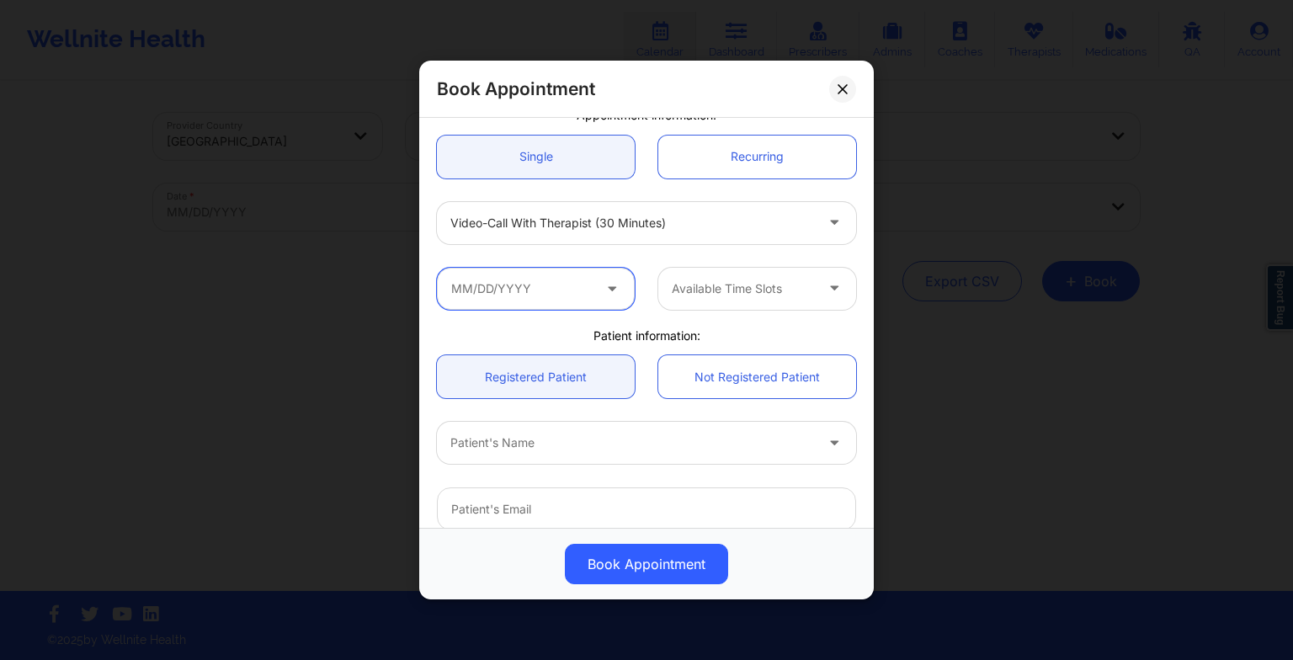
click at [515, 279] on input "text" at bounding box center [536, 289] width 198 height 42
click at [817, 554] on div "Book Appointment" at bounding box center [646, 564] width 431 height 40
click at [848, 77] on button at bounding box center [842, 88] width 27 height 27
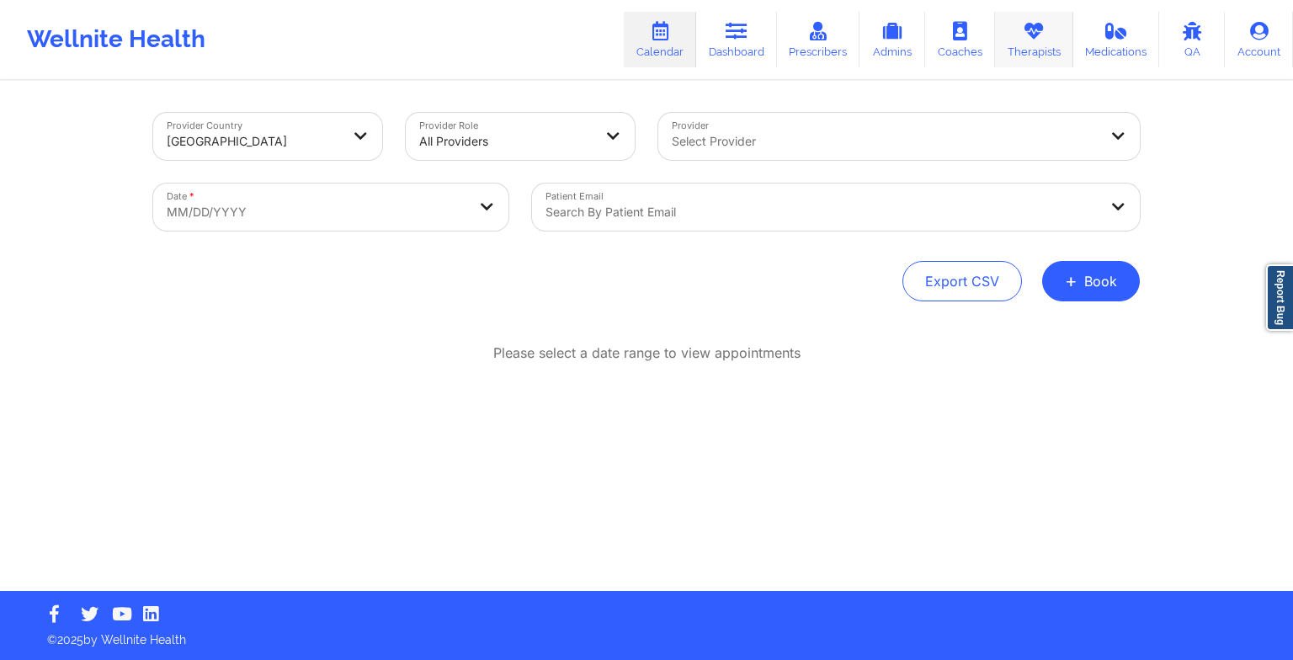
click at [1067, 34] on link "Therapists" at bounding box center [1034, 40] width 78 height 56
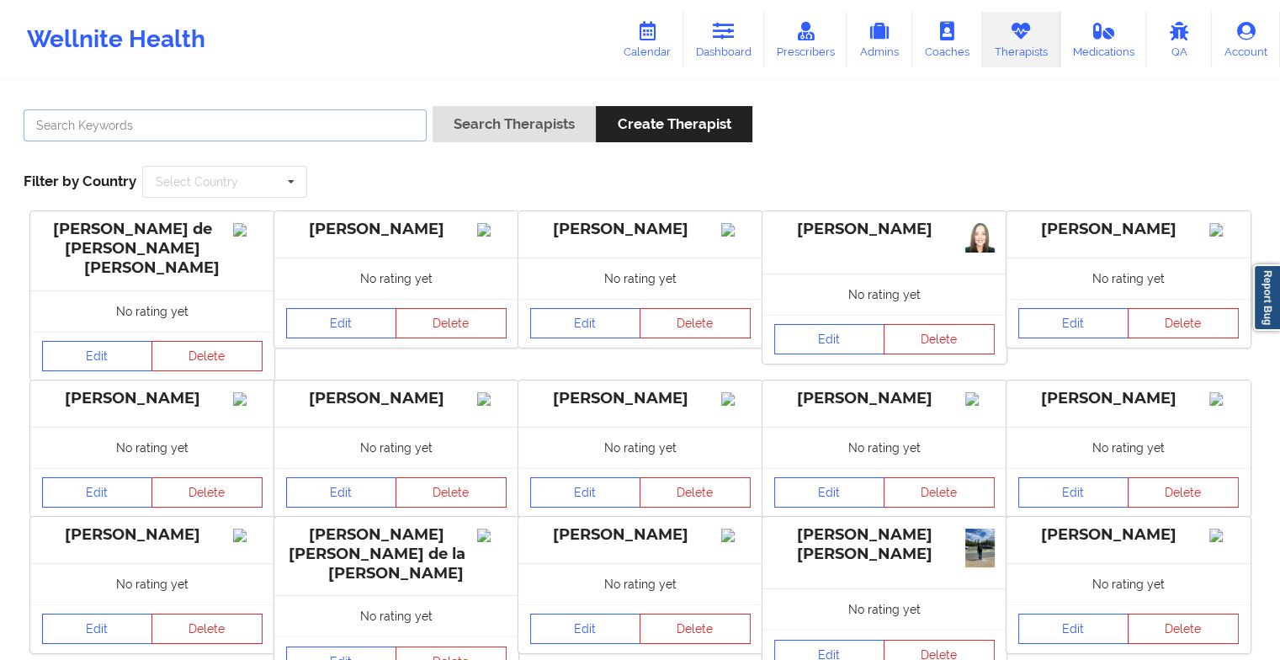
click at [207, 133] on input "text" at bounding box center [225, 125] width 403 height 32
paste input "[PERSON_NAME]"
type input "[PERSON_NAME]"
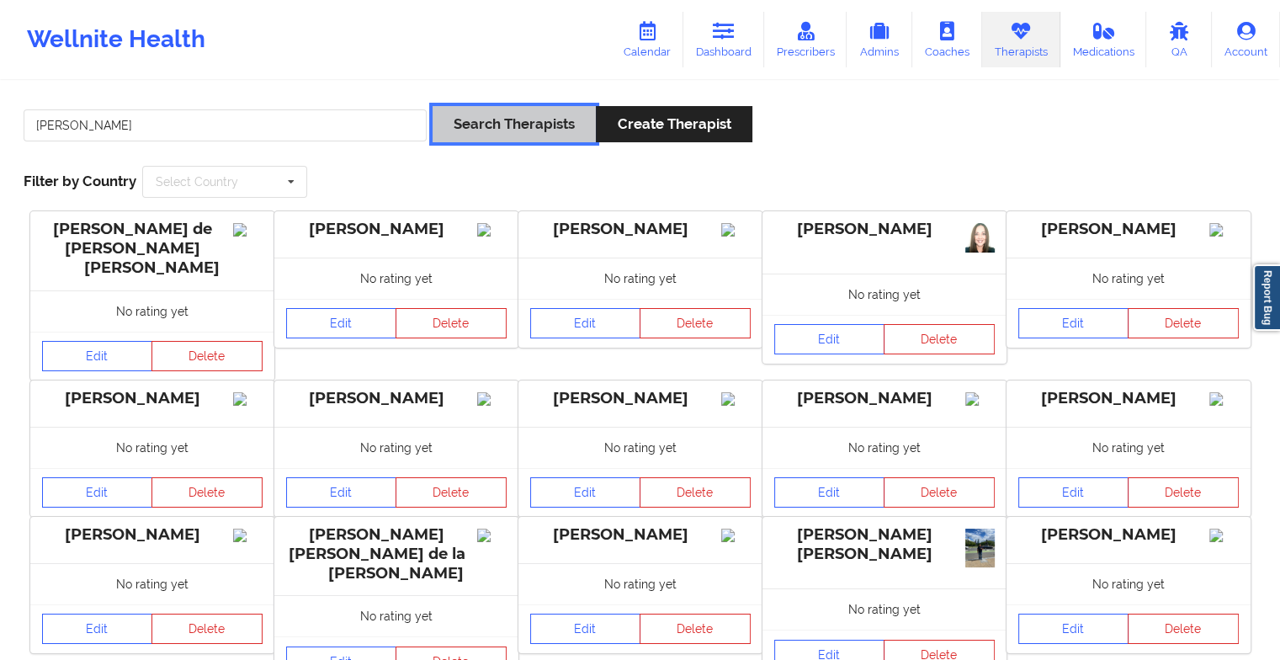
click at [481, 125] on button "Search Therapists" at bounding box center [514, 124] width 163 height 36
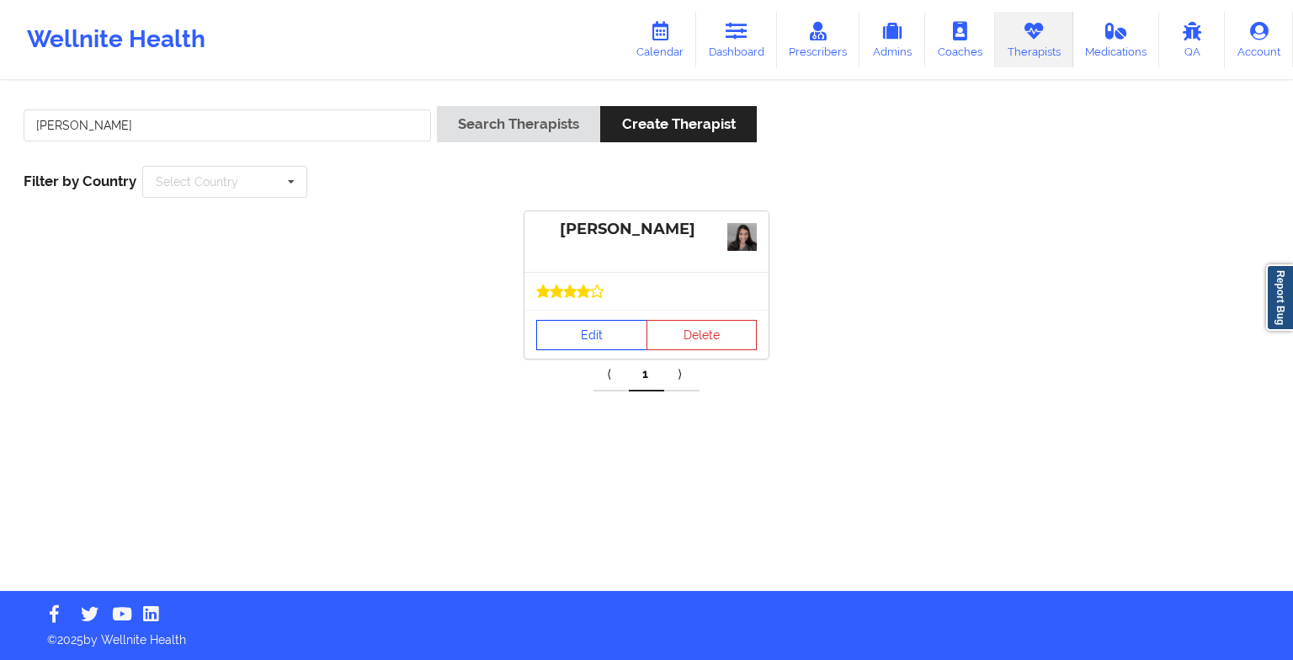
click at [593, 327] on link "Edit" at bounding box center [591, 335] width 111 height 30
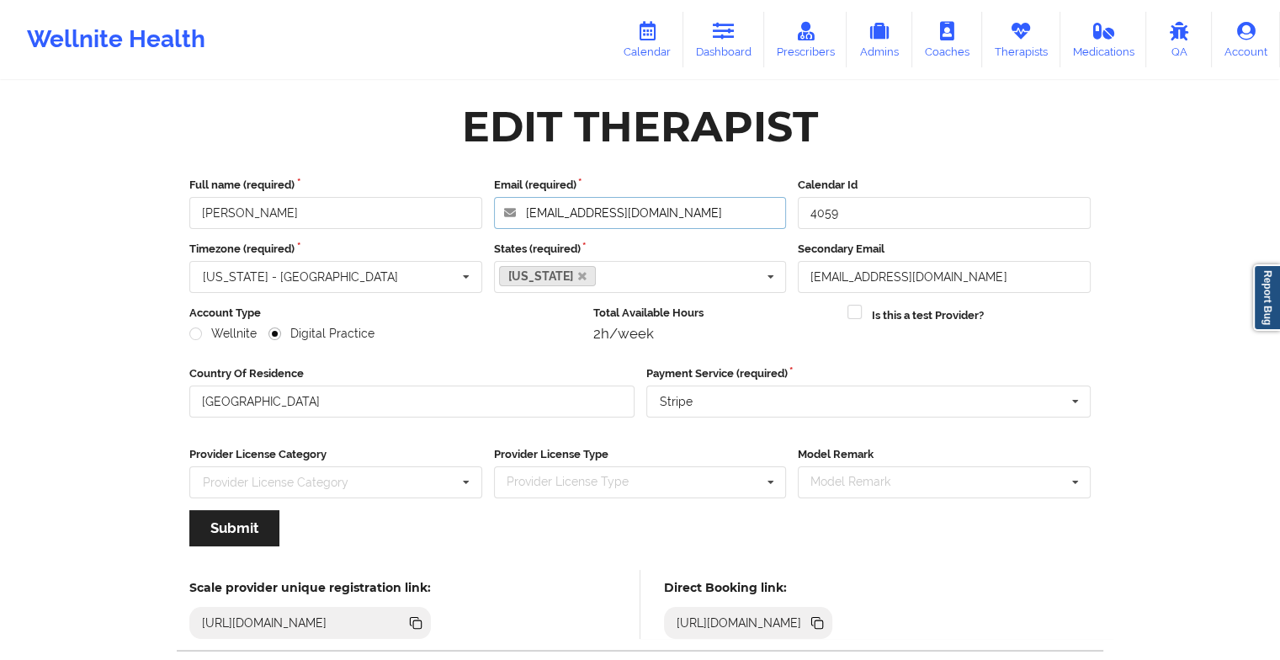
drag, startPoint x: 661, startPoint y: 205, endPoint x: 524, endPoint y: 201, distance: 136.4
click at [524, 201] on input "[EMAIL_ADDRESS][DOMAIN_NAME]" at bounding box center [640, 213] width 293 height 32
click at [658, 31] on icon at bounding box center [647, 31] width 22 height 19
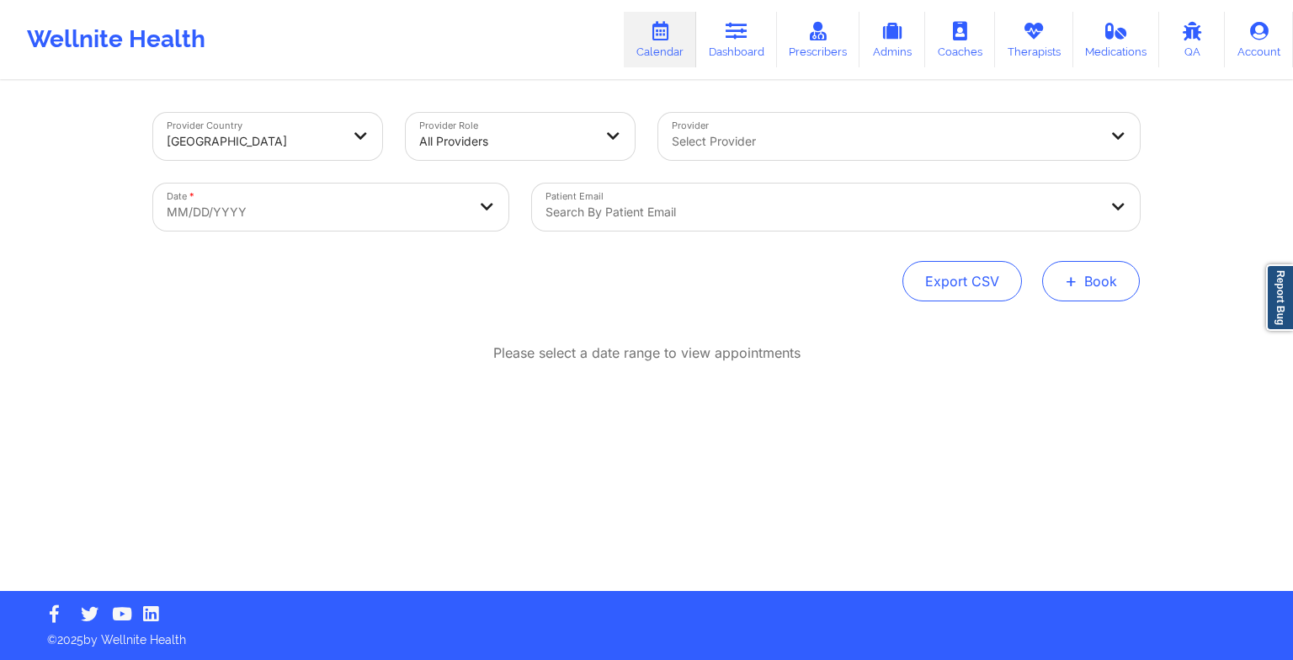
click at [1120, 266] on button "+ Book" at bounding box center [1091, 281] width 98 height 40
click at [1062, 333] on button "Therapy Session" at bounding box center [1062, 335] width 129 height 28
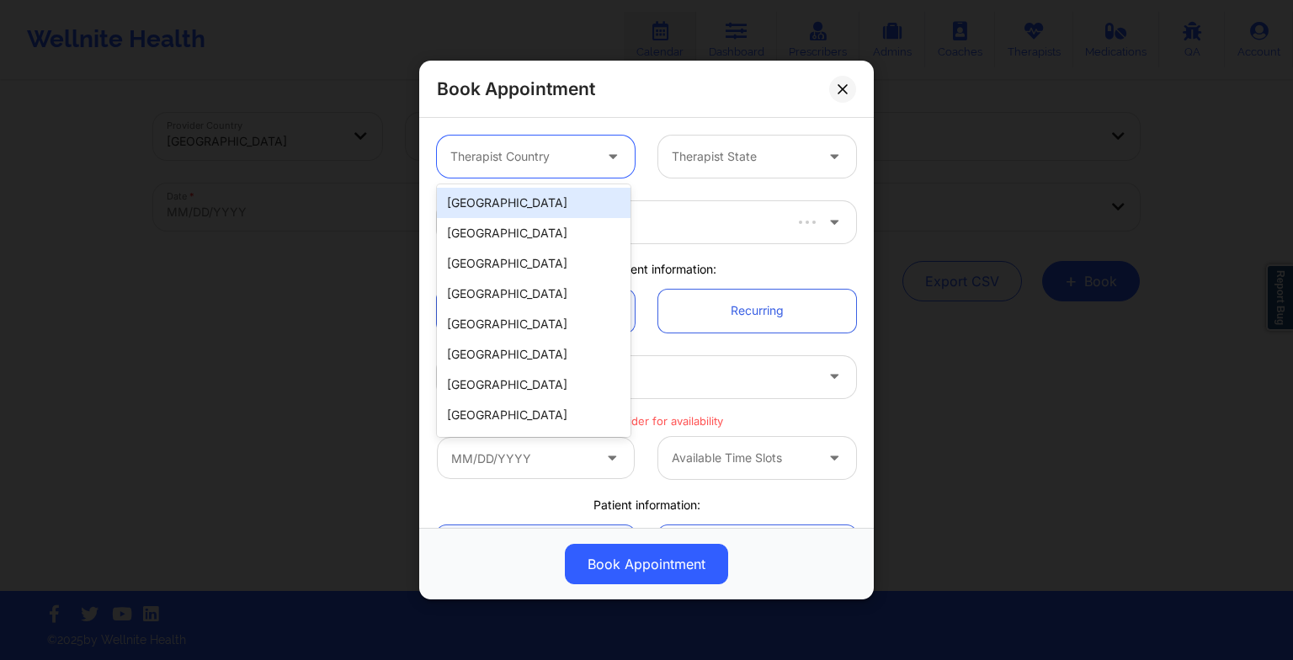
click at [574, 159] on div at bounding box center [521, 156] width 142 height 20
click at [566, 205] on div "[GEOGRAPHIC_DATA]" at bounding box center [534, 203] width 194 height 30
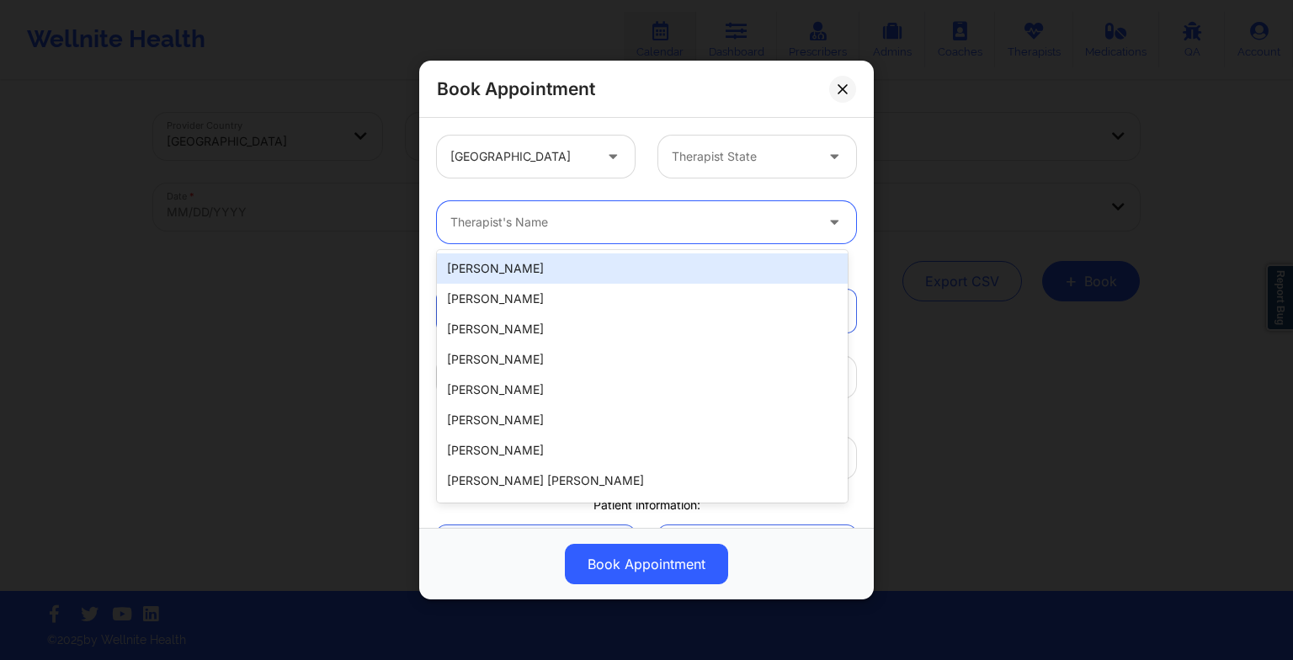
click at [608, 237] on div "Therapist's Name" at bounding box center [626, 222] width 379 height 42
paste input "[EMAIL_ADDRESS][DOMAIN_NAME]"
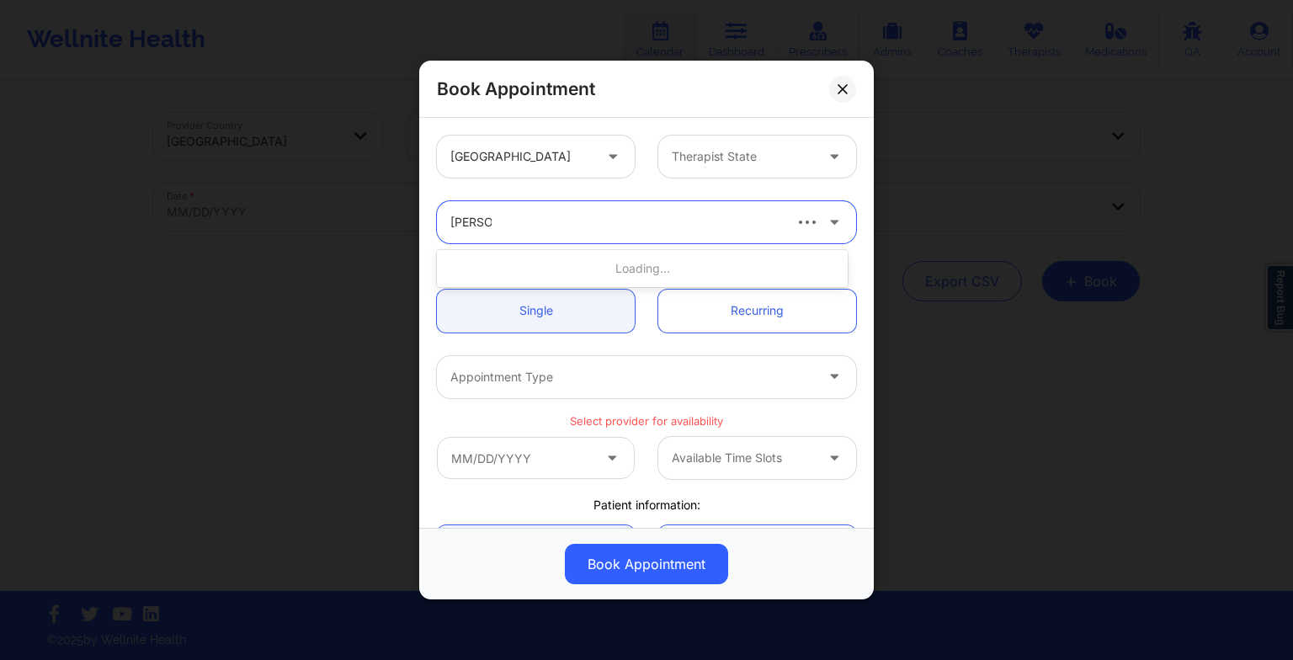
type input "[PERSON_NAME]"
click at [577, 260] on div "[PERSON_NAME]" at bounding box center [642, 268] width 411 height 30
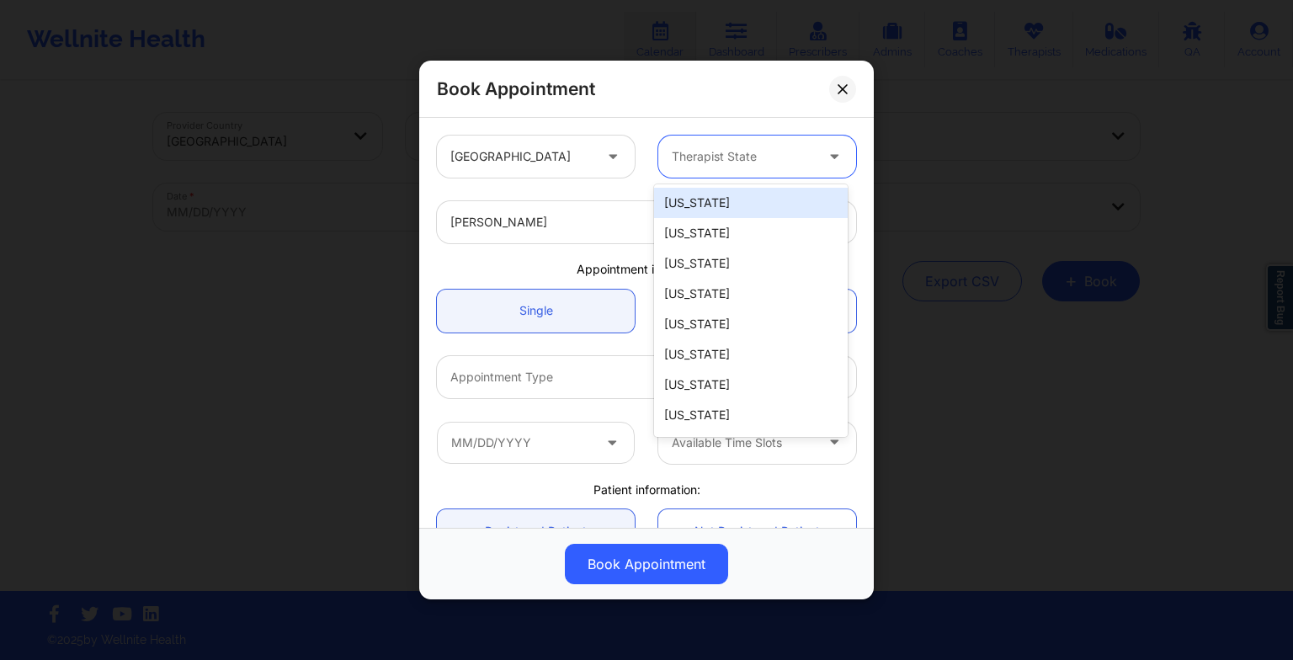
click at [716, 170] on div "Therapist State" at bounding box center [736, 157] width 157 height 42
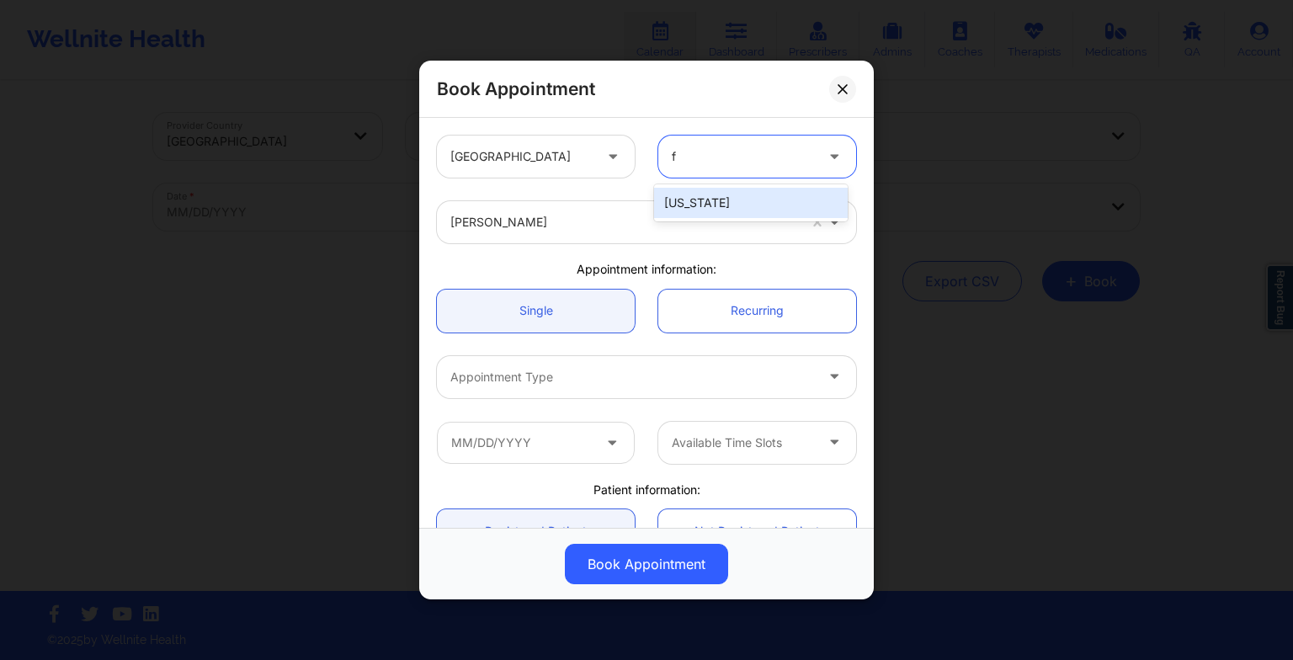
type input "fl"
click at [713, 207] on div "[US_STATE]" at bounding box center [751, 203] width 194 height 30
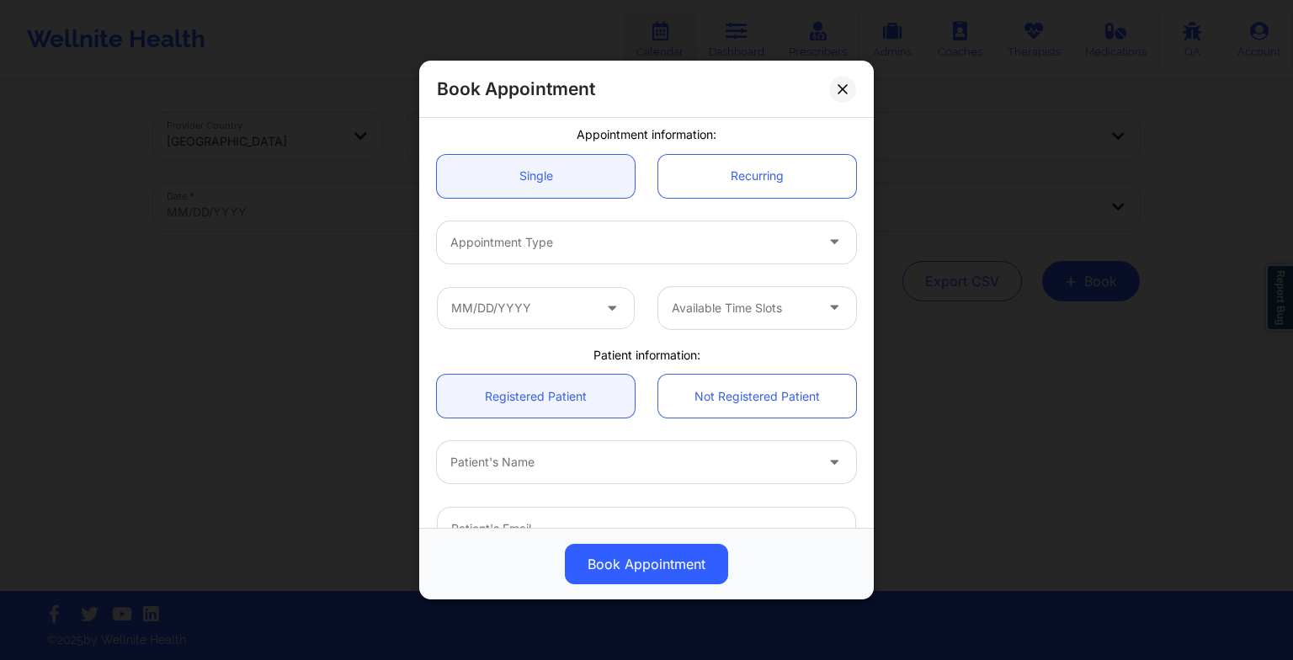
scroll to position [141, 0]
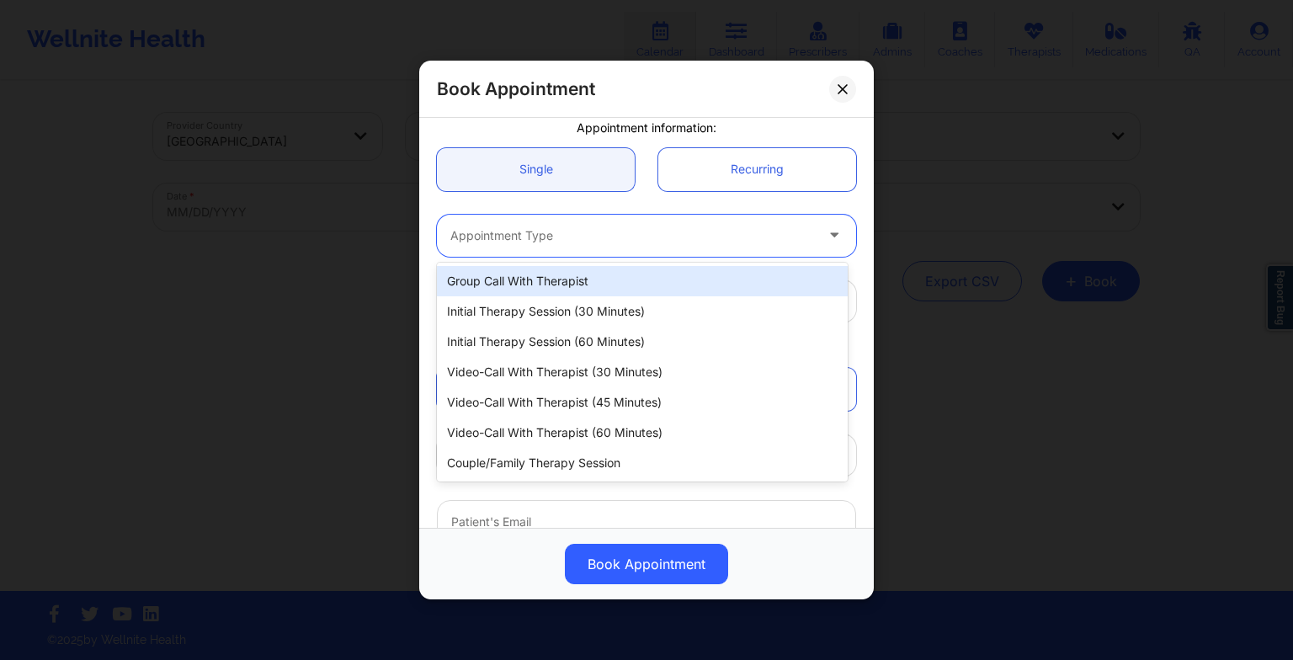
click at [660, 230] on div at bounding box center [632, 236] width 364 height 20
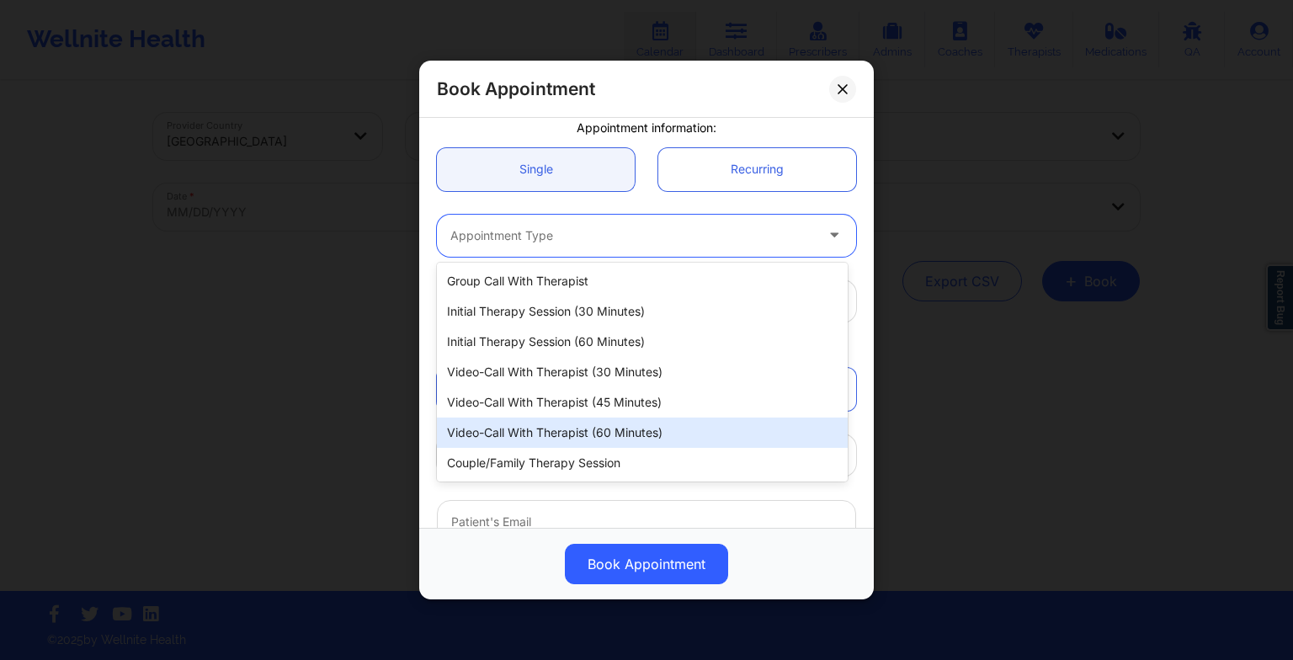
click at [622, 421] on div "Video-Call with Therapist (60 minutes)" at bounding box center [642, 433] width 411 height 30
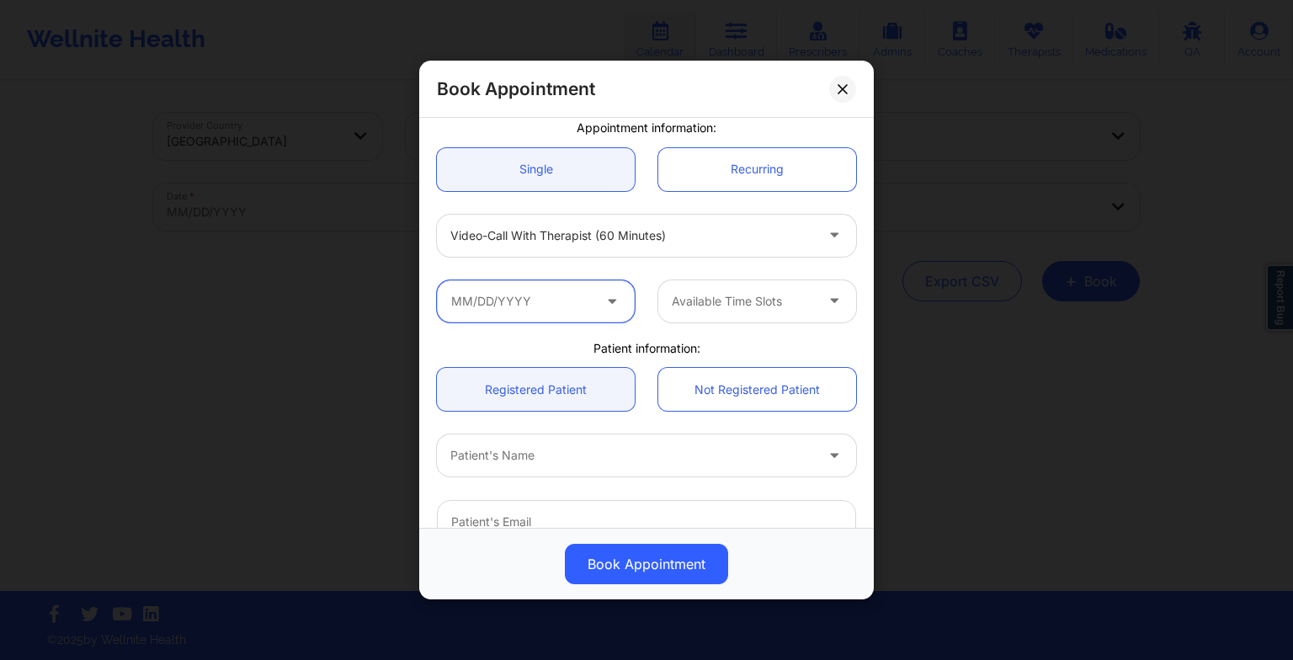
click at [513, 316] on input "text" at bounding box center [536, 301] width 198 height 42
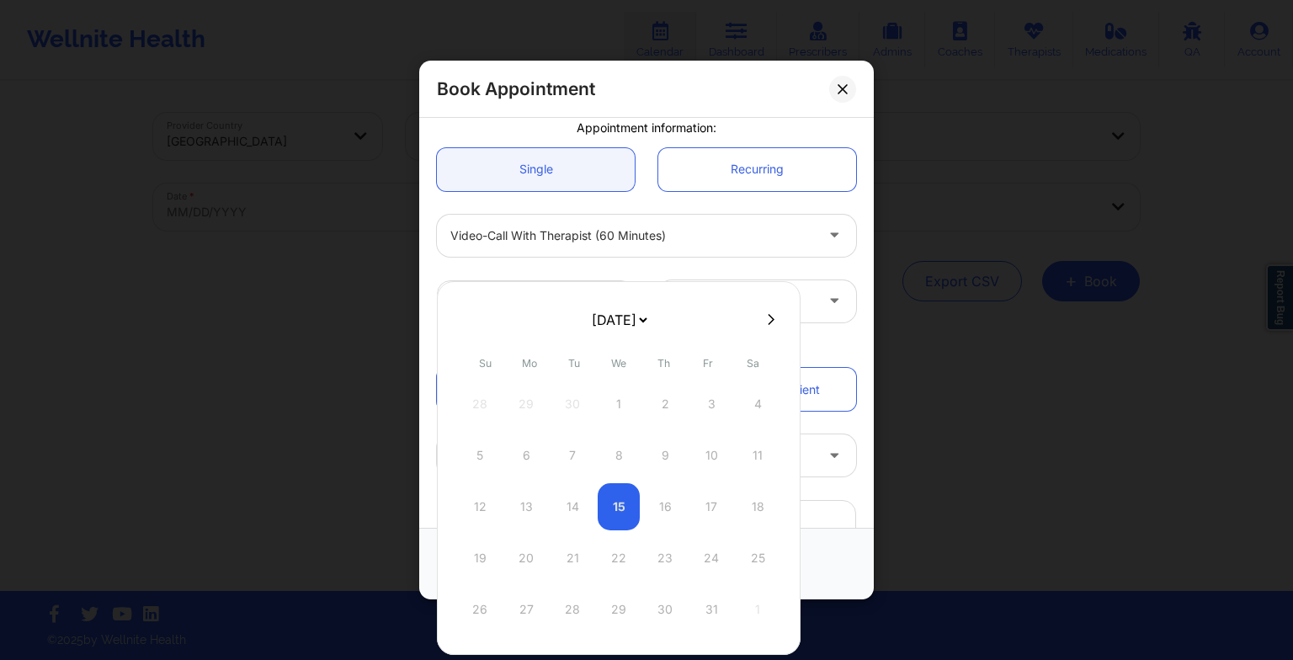
click at [618, 516] on div "12 13 14 15 16 17 18" at bounding box center [619, 506] width 320 height 47
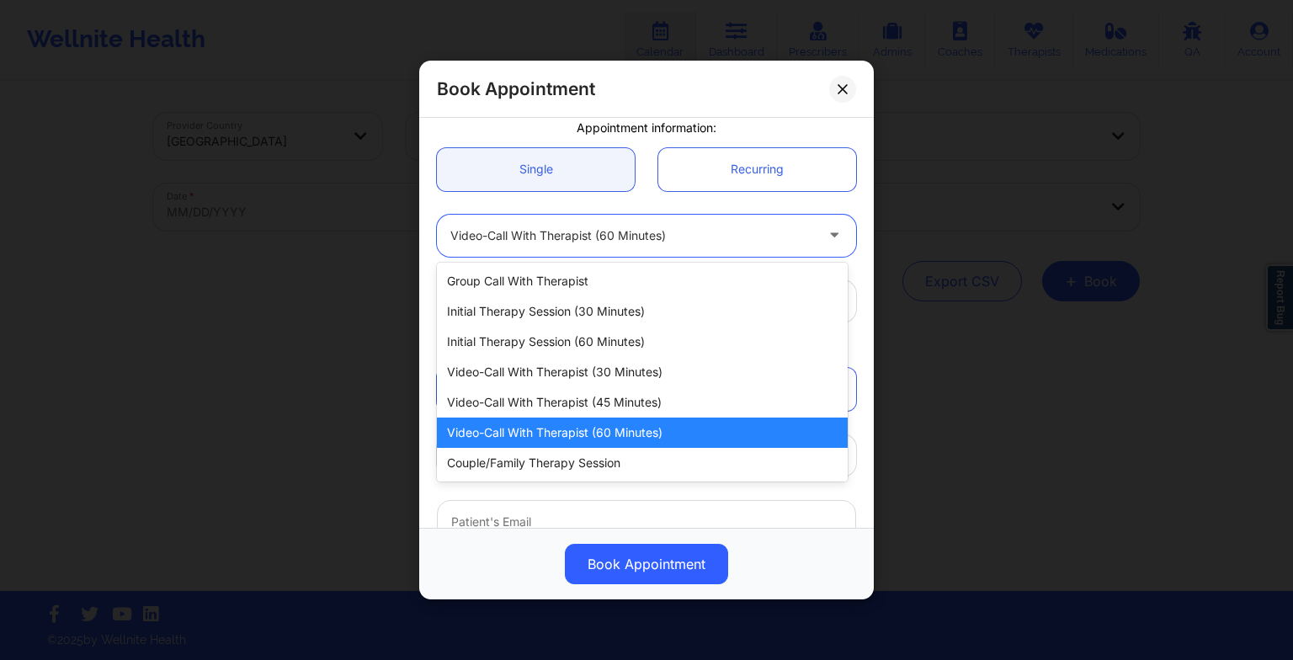
click at [598, 219] on div "Video-Call with Therapist (60 minutes)" at bounding box center [632, 236] width 364 height 42
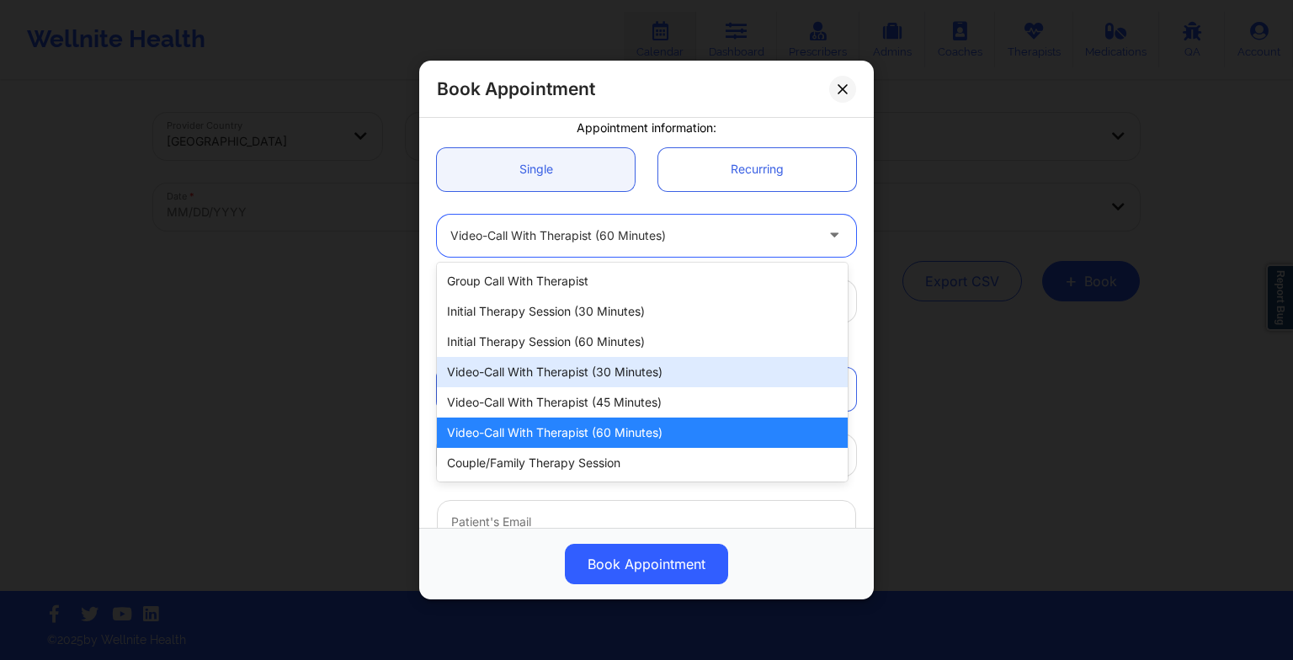
click at [587, 375] on div "Video-Call with Therapist (30 minutes)" at bounding box center [642, 372] width 411 height 30
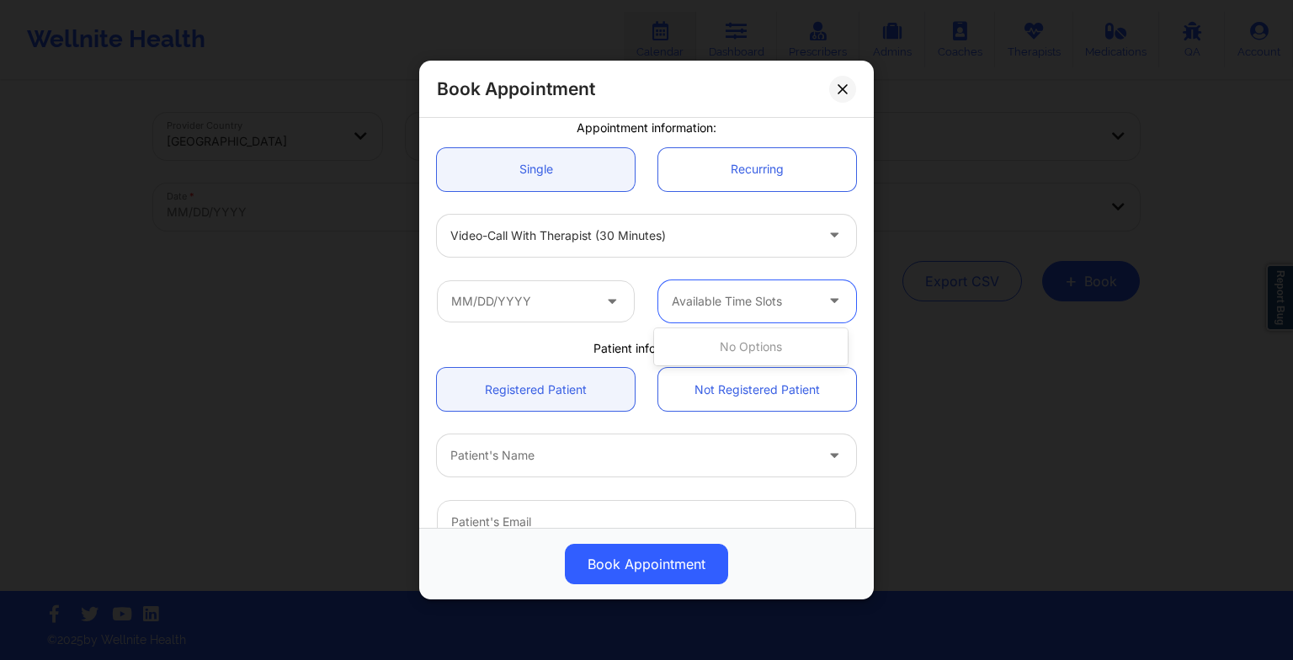
click at [733, 298] on div at bounding box center [743, 301] width 142 height 20
click at [556, 295] on input "text" at bounding box center [536, 301] width 198 height 42
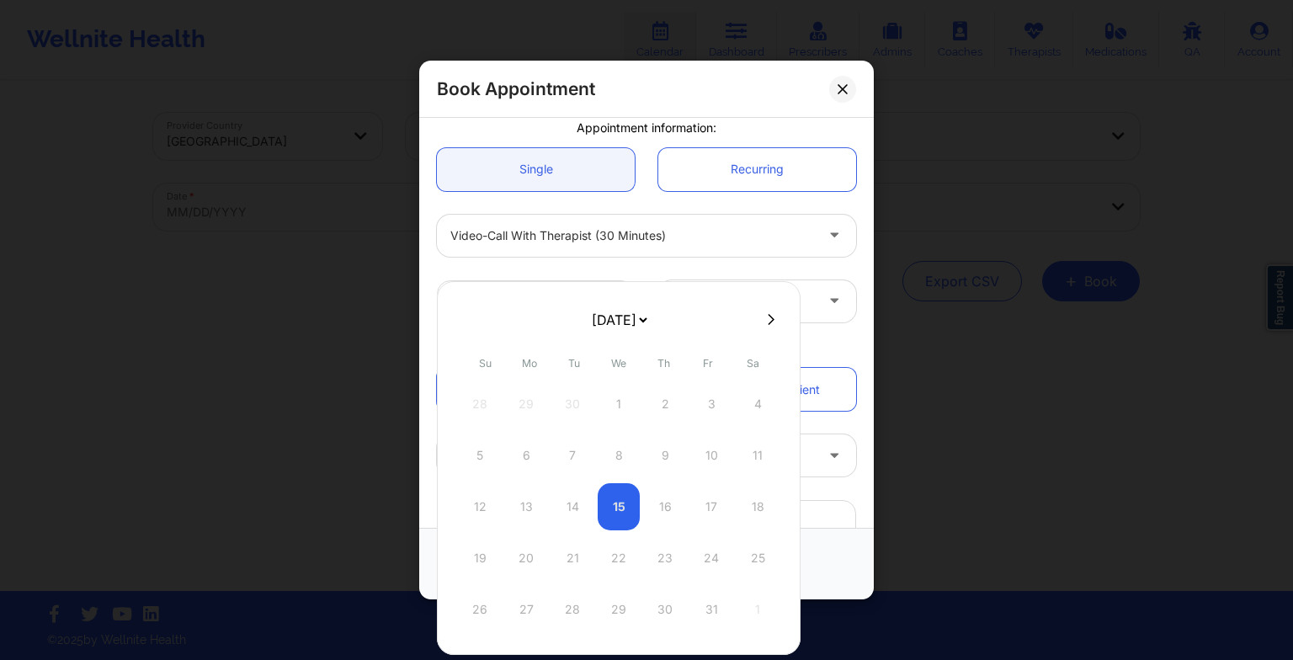
click at [647, 317] on select "[DATE] [DATE] [DATE] [DATE] [DATE] [DATE] [DATE] [DATE] [DATE] [DATE] [DATE] [D…" at bounding box center [618, 320] width 61 height 34
select select "2026-2"
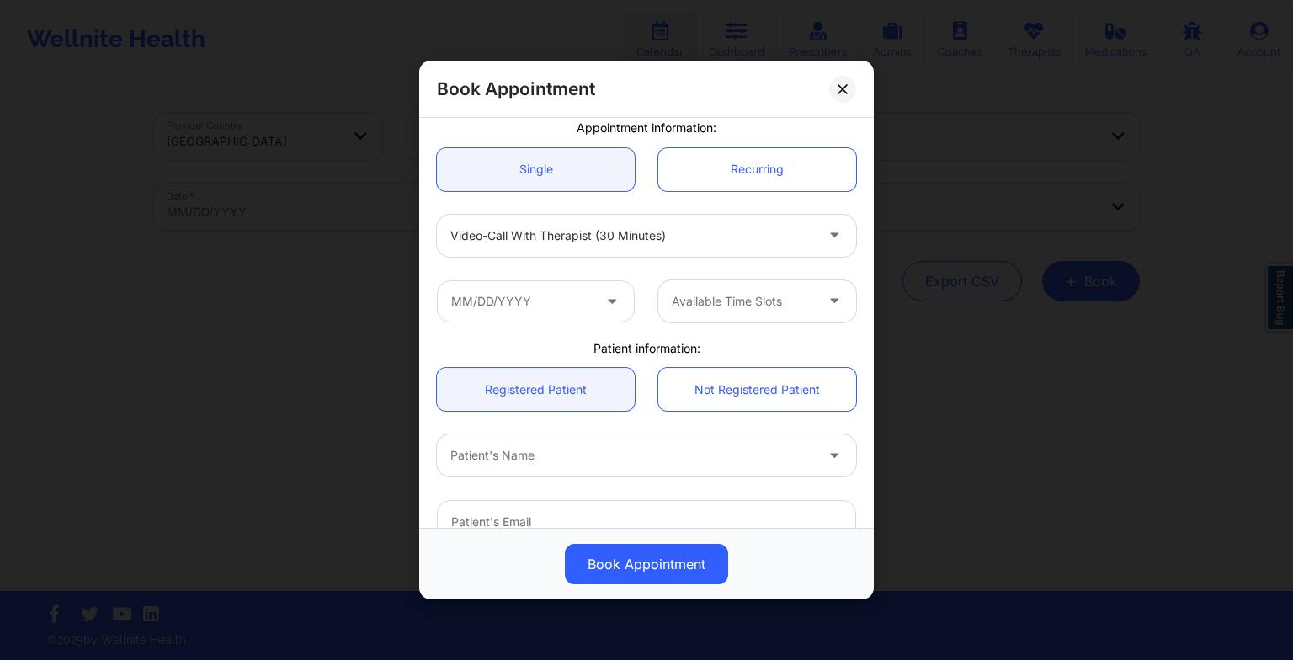
click at [842, 428] on div "Patient's Name" at bounding box center [646, 456] width 443 height 66
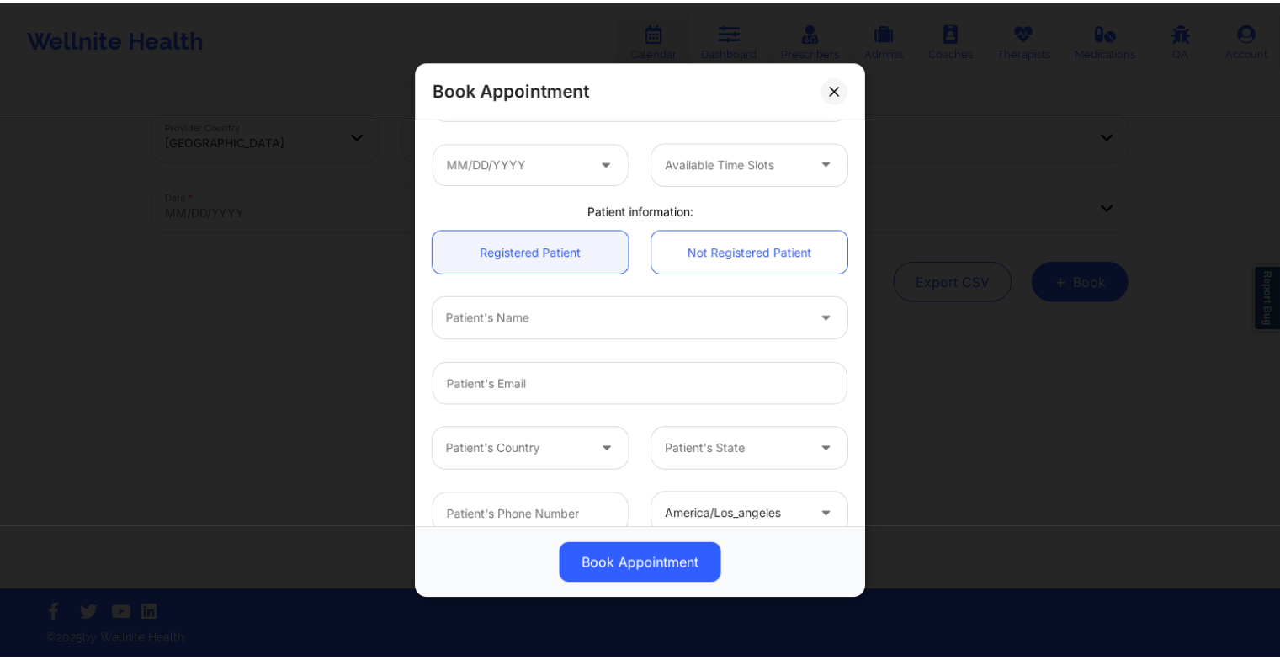
scroll to position [0, 0]
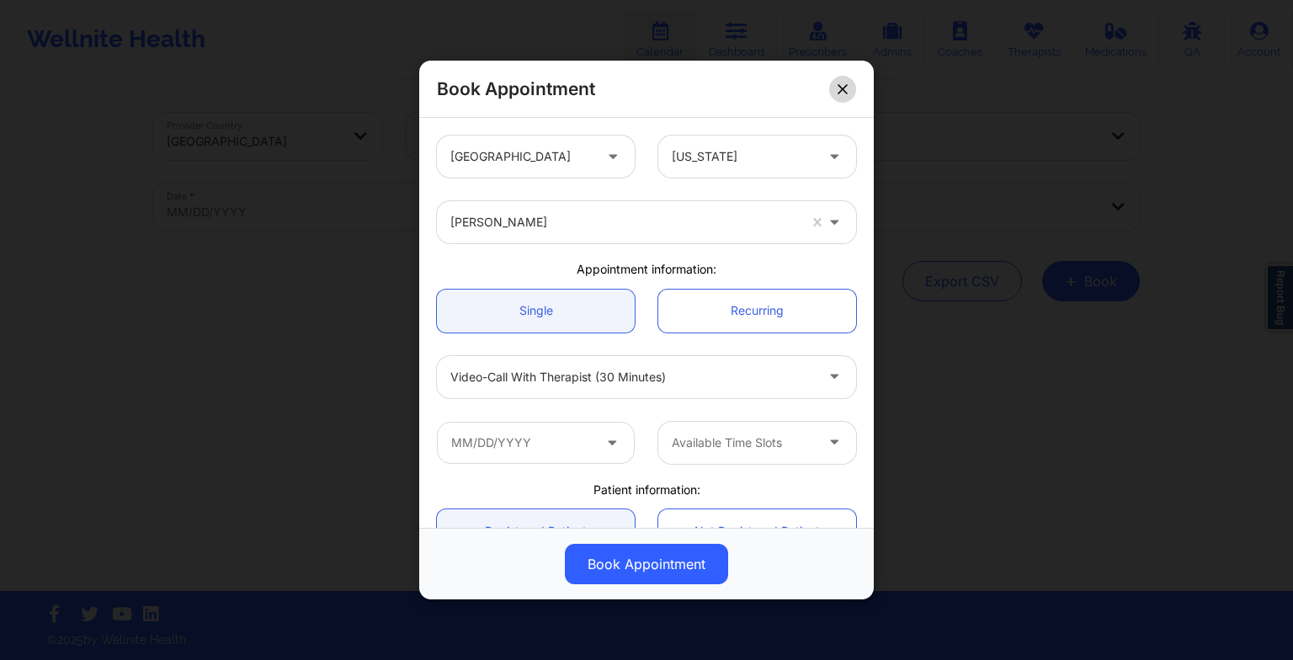
click at [846, 91] on icon at bounding box center [843, 88] width 10 height 10
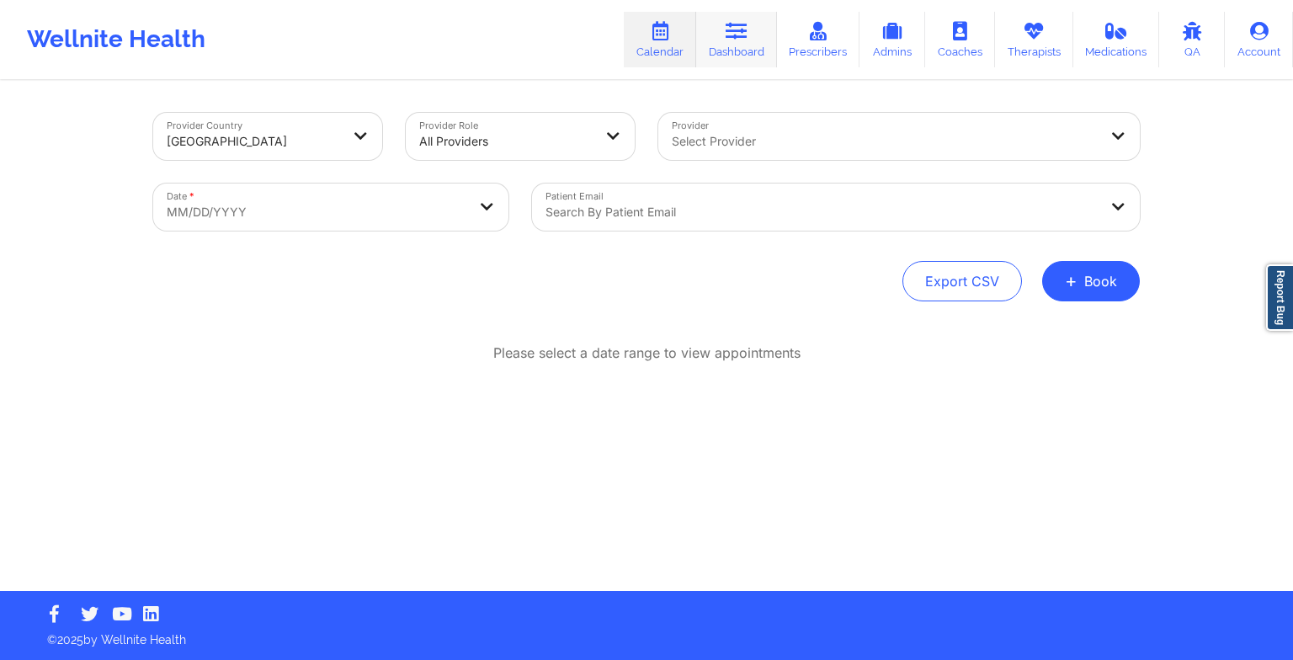
click at [759, 32] on link "Dashboard" at bounding box center [736, 40] width 81 height 56
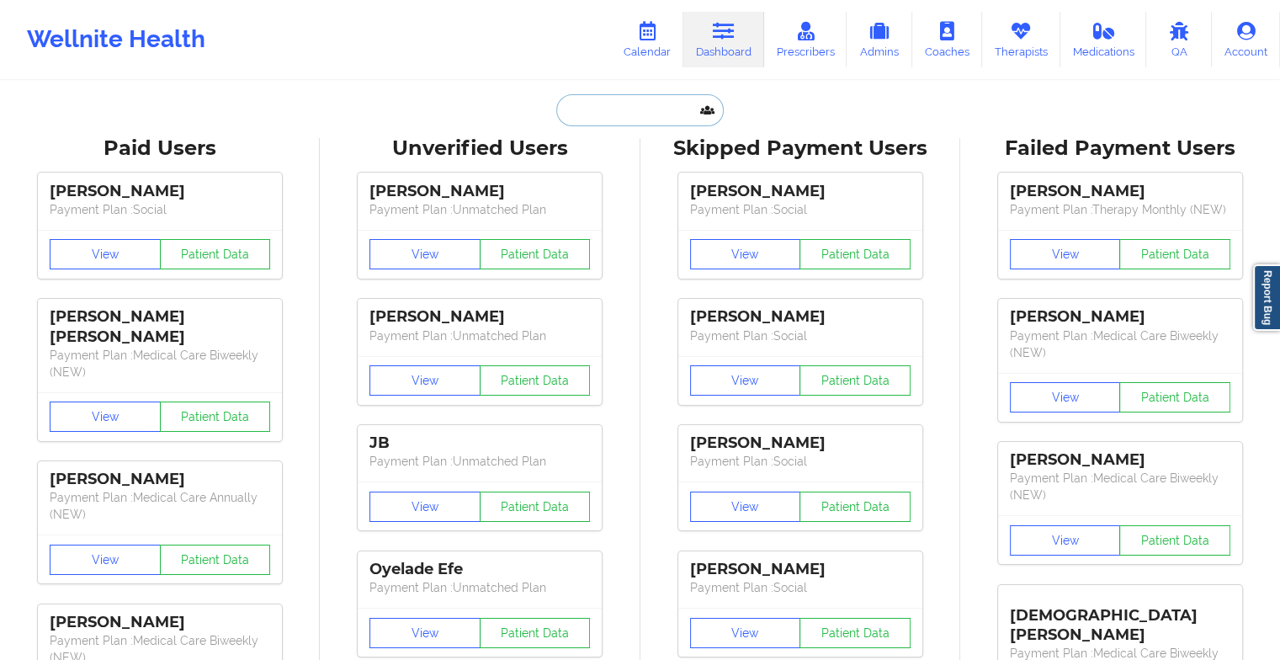
click at [567, 109] on input "text" at bounding box center [639, 110] width 167 height 32
paste input "[PERSON_NAME]"
type input "[PERSON_NAME]"
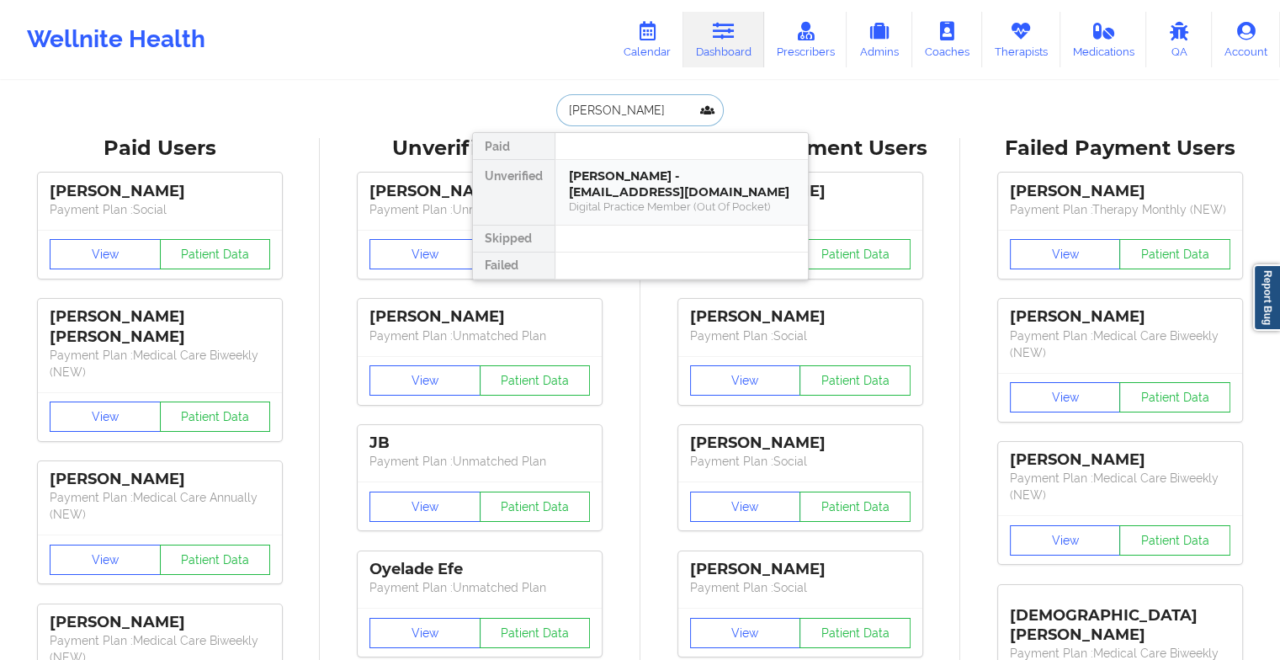
click at [695, 172] on div "[PERSON_NAME] - [EMAIL_ADDRESS][DOMAIN_NAME]" at bounding box center [682, 183] width 226 height 31
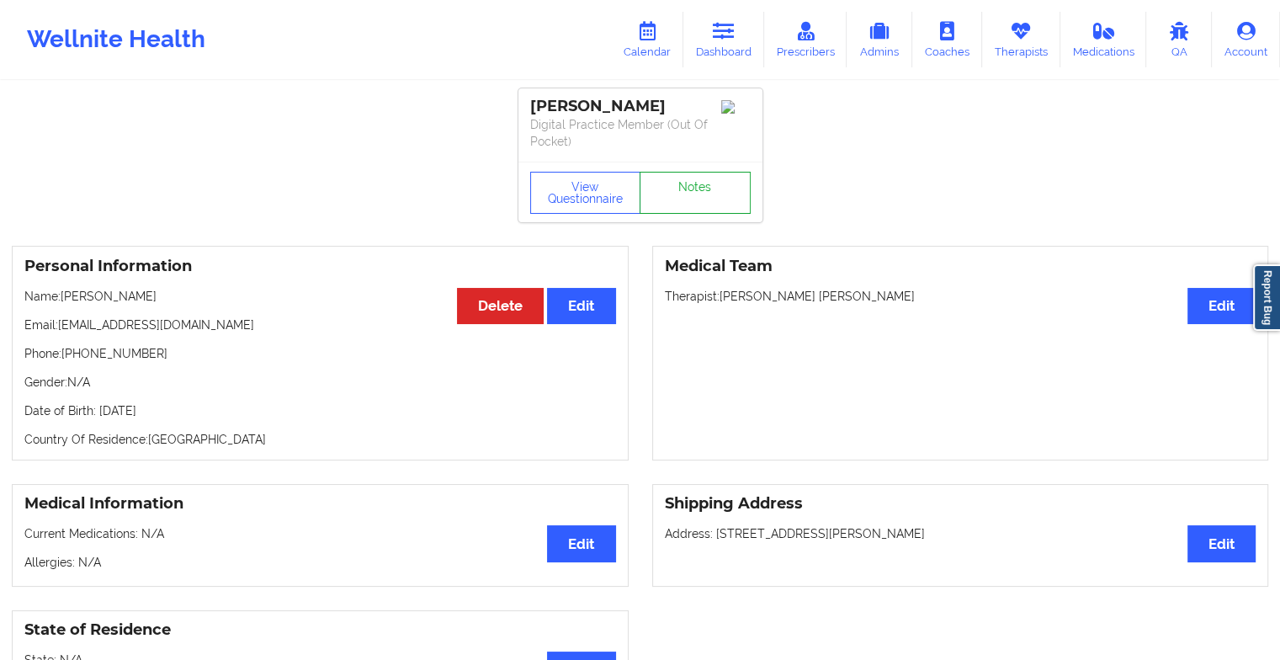
click at [695, 172] on link "Notes" at bounding box center [695, 193] width 111 height 42
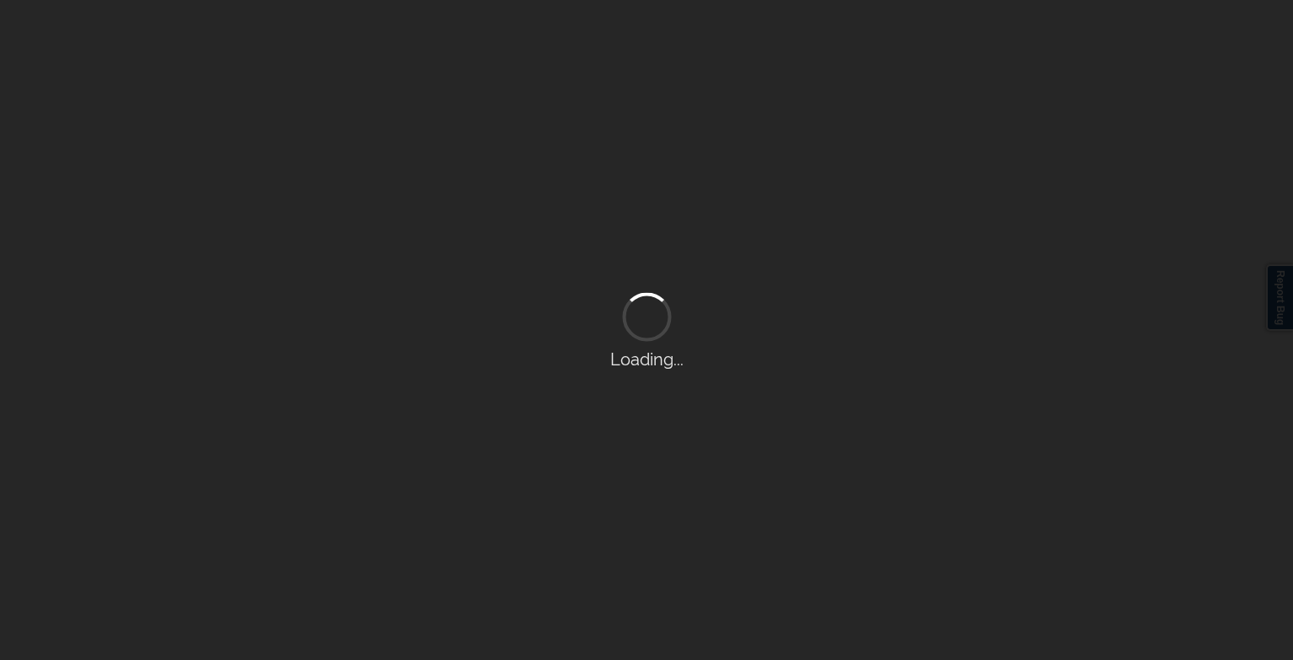
click at [695, 172] on div "Loading..." at bounding box center [646, 330] width 1293 height 660
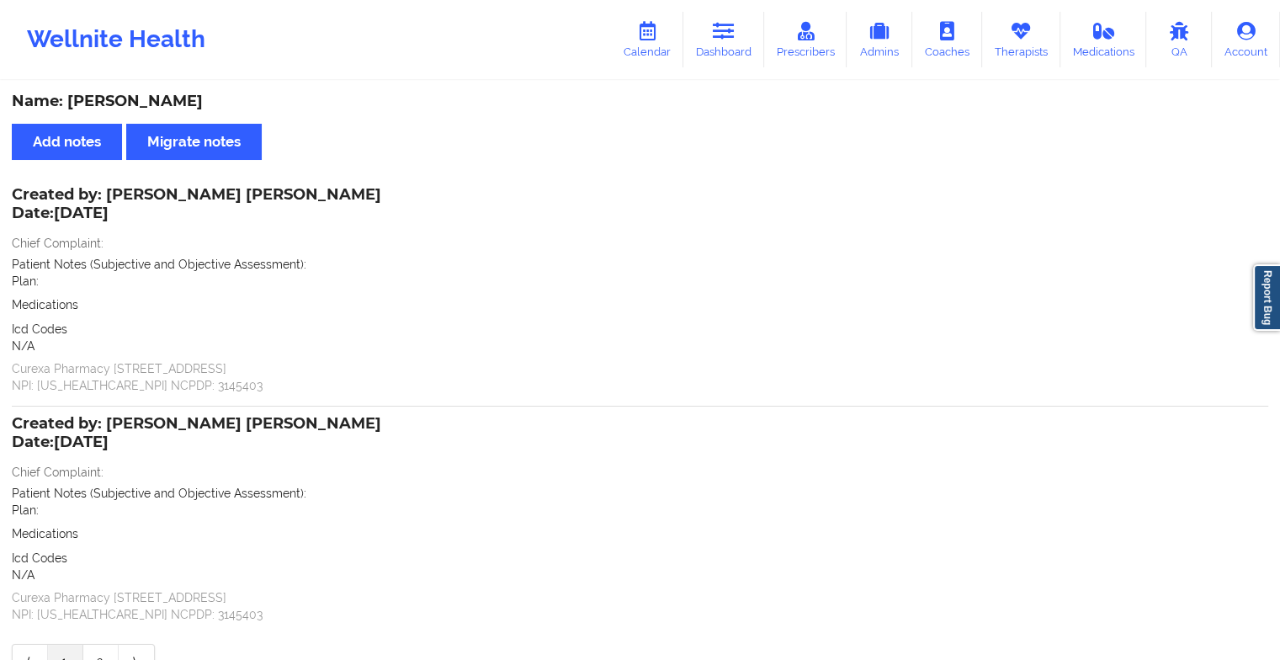
click at [607, 281] on div "Plan:" at bounding box center [640, 281] width 1257 height 17
click at [734, 39] on icon at bounding box center [724, 31] width 22 height 19
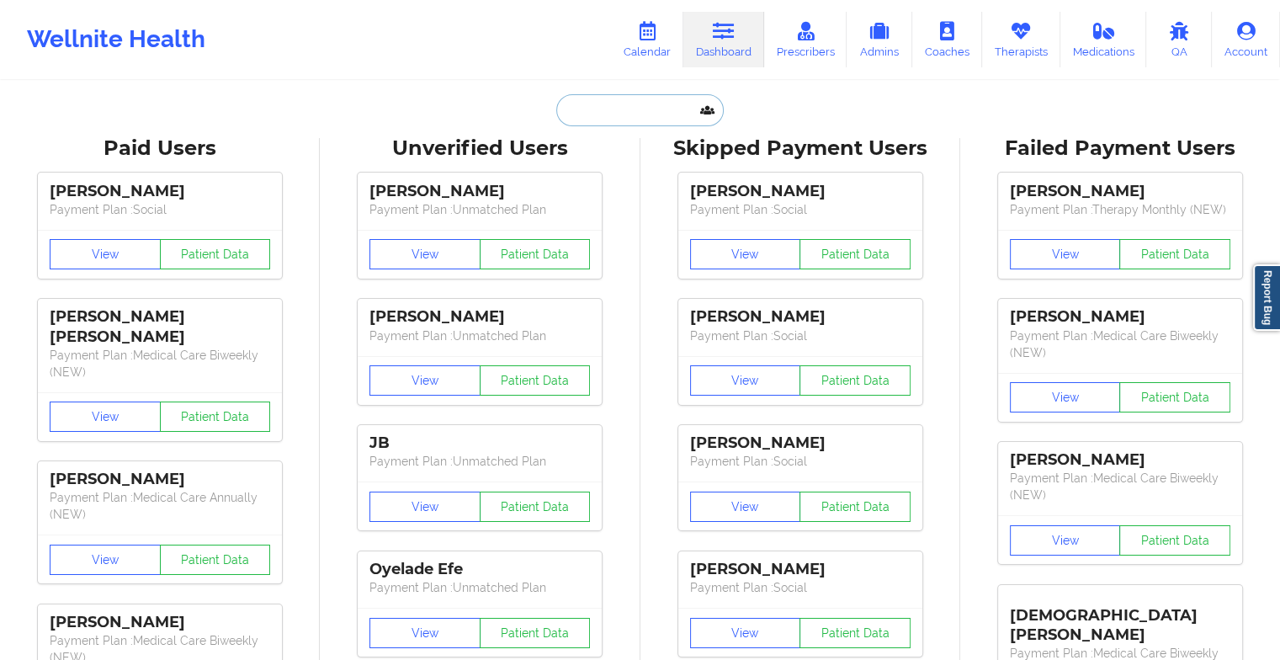
click at [640, 117] on input "text" at bounding box center [639, 110] width 167 height 32
paste input "[PERSON_NAME]"
type input "[PERSON_NAME]"
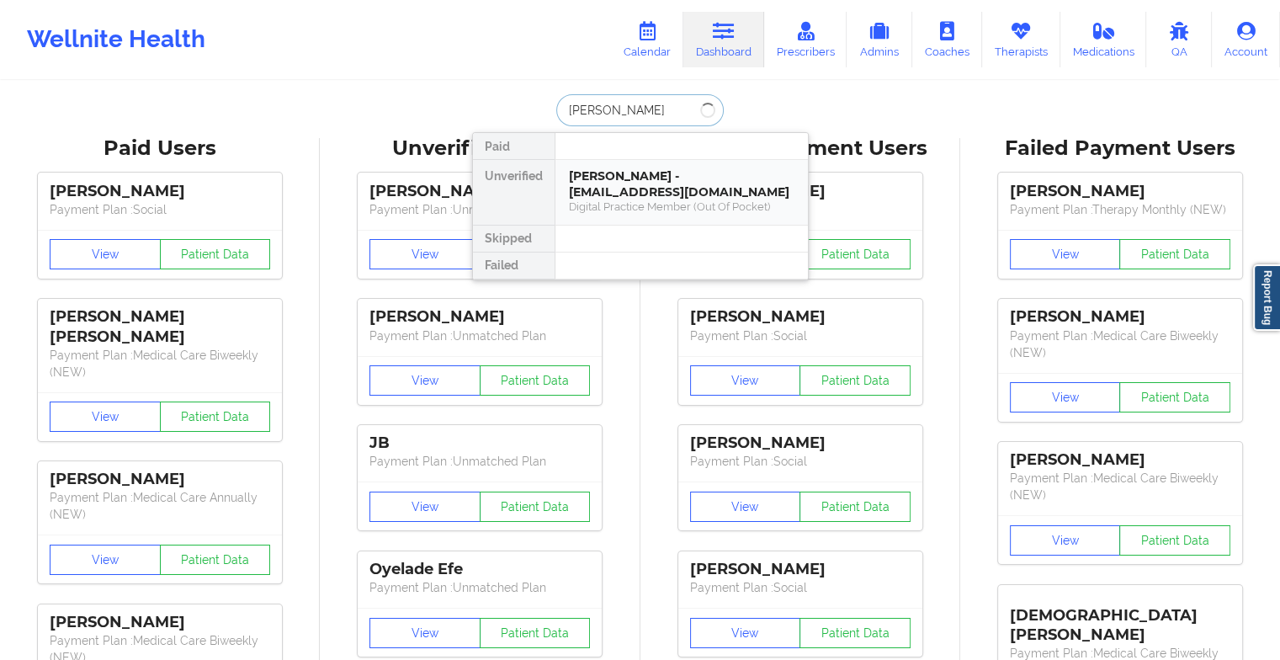
click at [716, 205] on div "Digital Practice Member (Out Of Pocket)" at bounding box center [682, 207] width 226 height 14
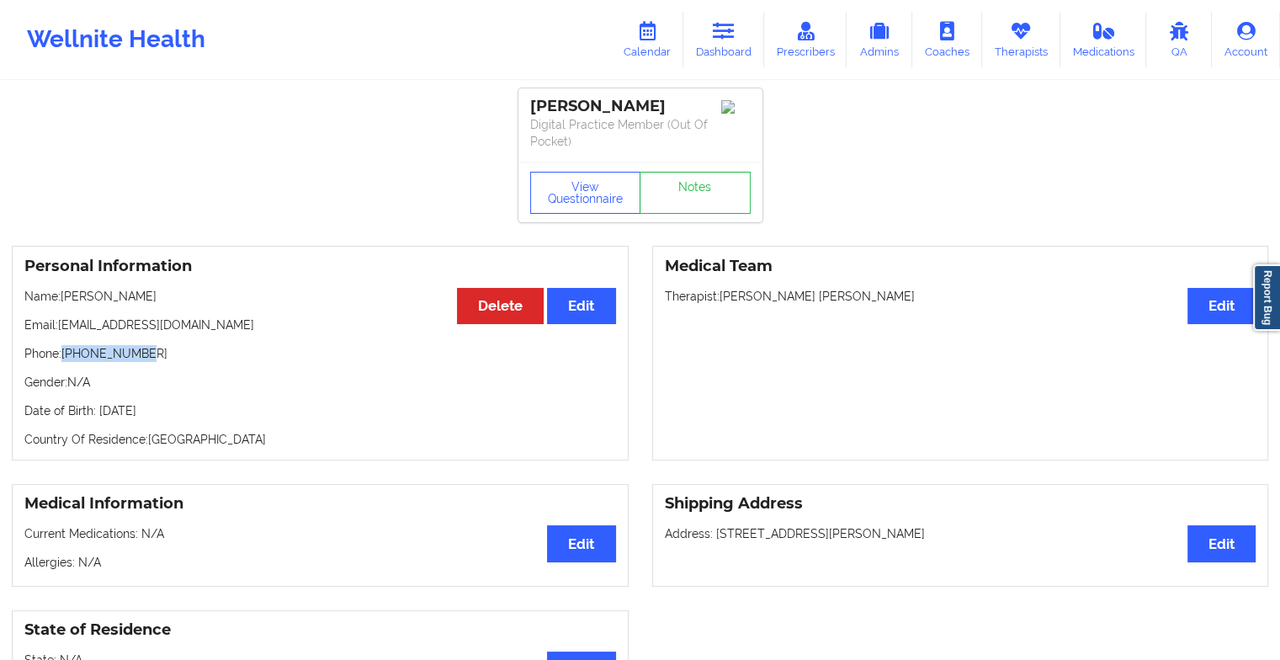
drag, startPoint x: 164, startPoint y: 343, endPoint x: 64, endPoint y: 353, distance: 100.6
click at [64, 353] on p "Phone: [PHONE_NUMBER]" at bounding box center [320, 353] width 592 height 17
drag, startPoint x: 64, startPoint y: 353, endPoint x: 88, endPoint y: 349, distance: 24.6
copy p "[PHONE_NUMBER]"
click at [1044, 40] on link "Therapists" at bounding box center [1021, 40] width 78 height 56
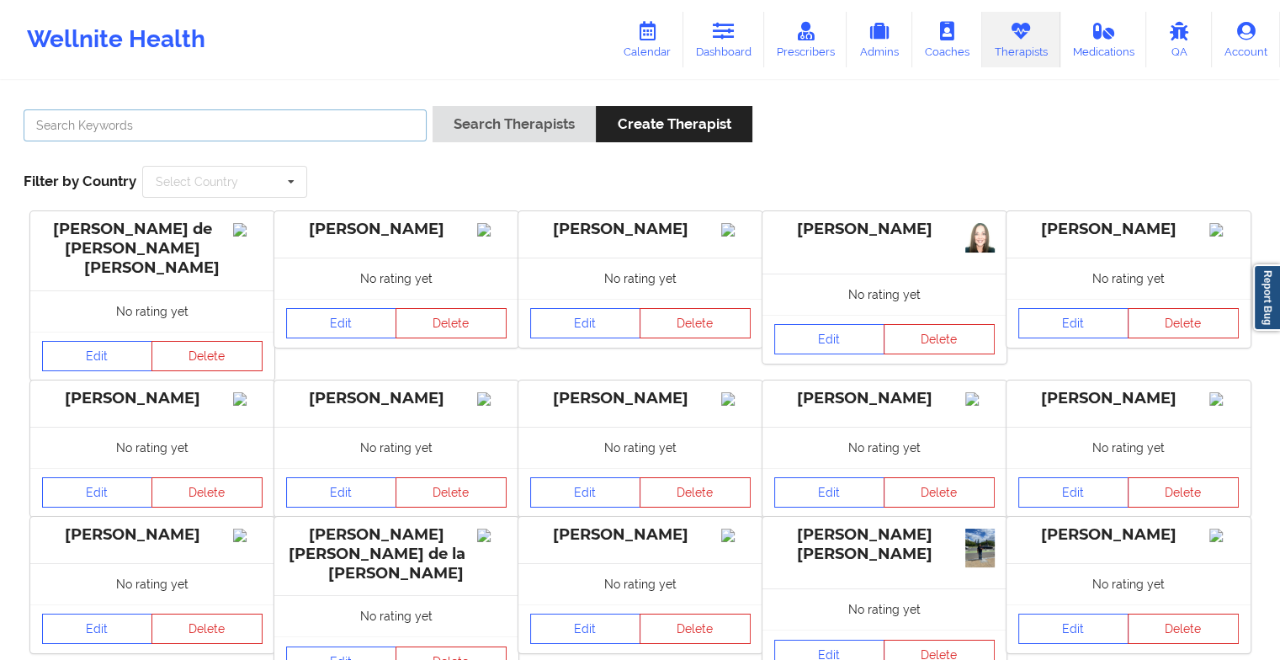
click at [369, 129] on input "text" at bounding box center [225, 125] width 403 height 32
paste input "[PERSON_NAME] [PERSON_NAME]"
type input "[PERSON_NAME] [PERSON_NAME]"
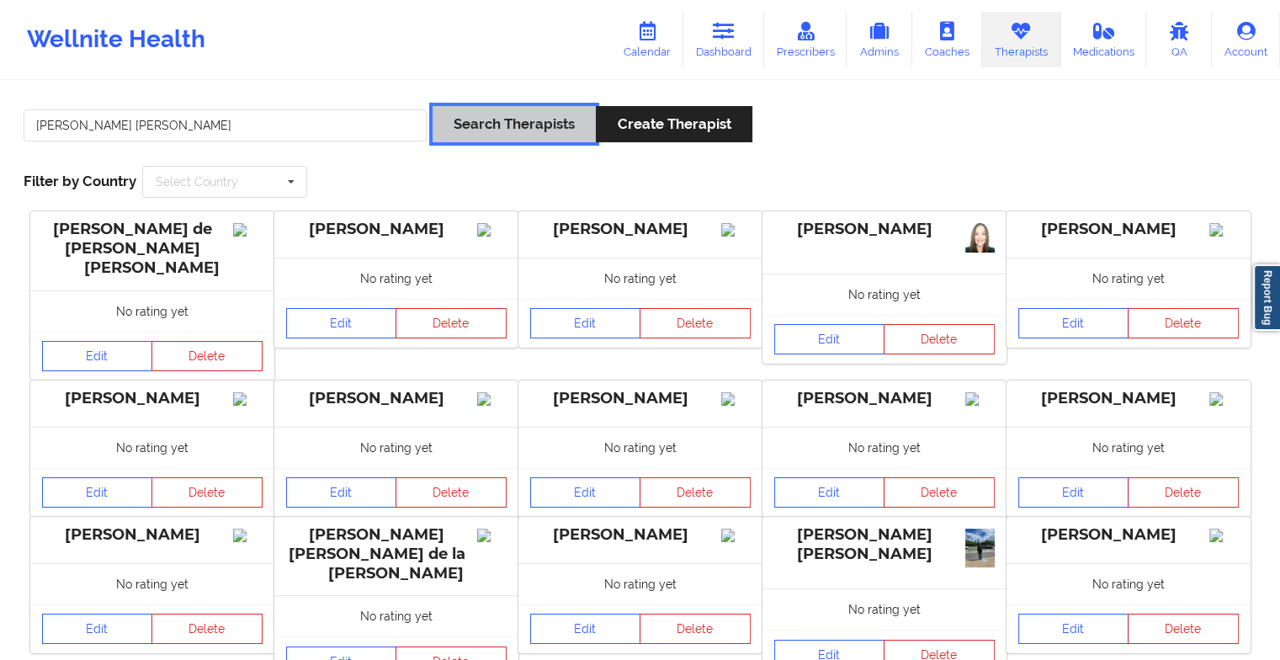
click at [486, 131] on button "Search Therapists" at bounding box center [514, 124] width 163 height 36
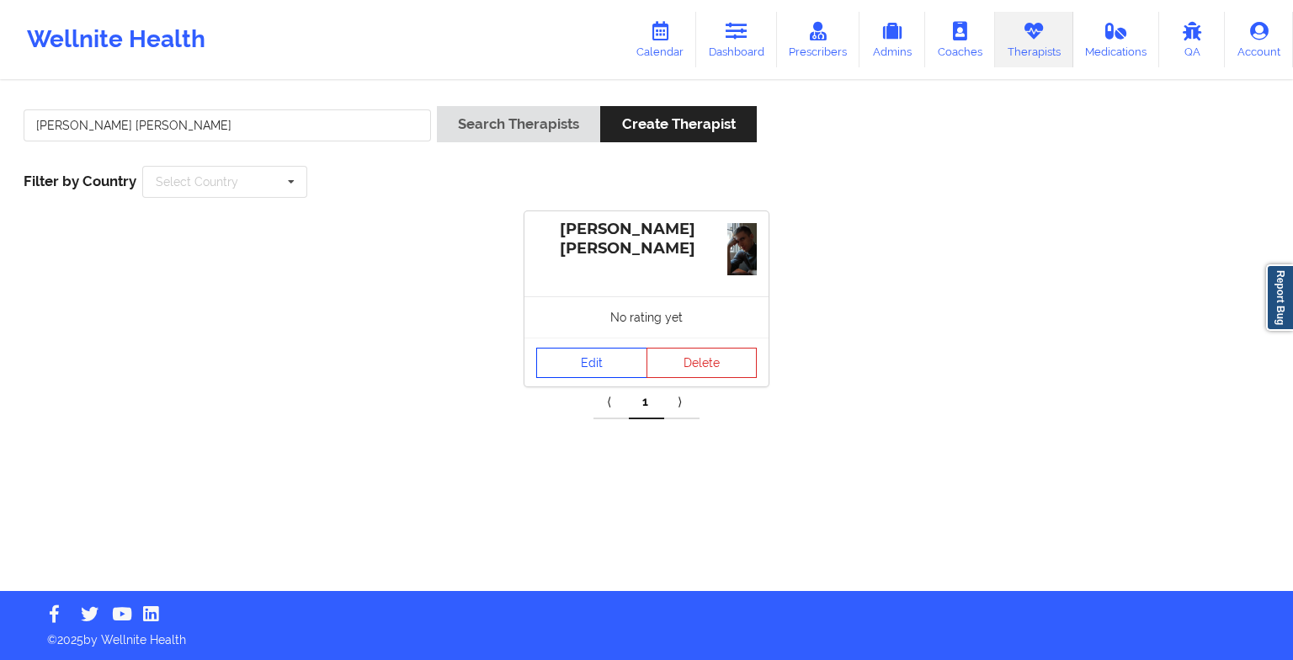
click at [578, 365] on link "Edit" at bounding box center [591, 363] width 111 height 30
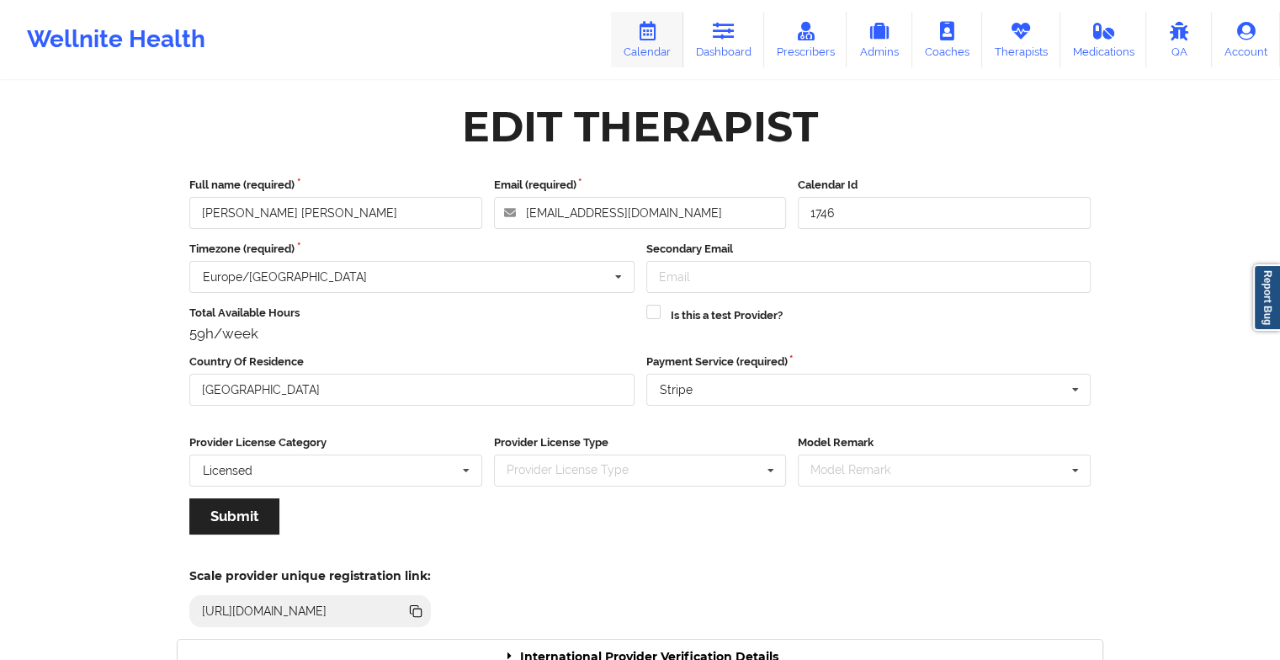
click at [652, 40] on icon at bounding box center [647, 31] width 22 height 19
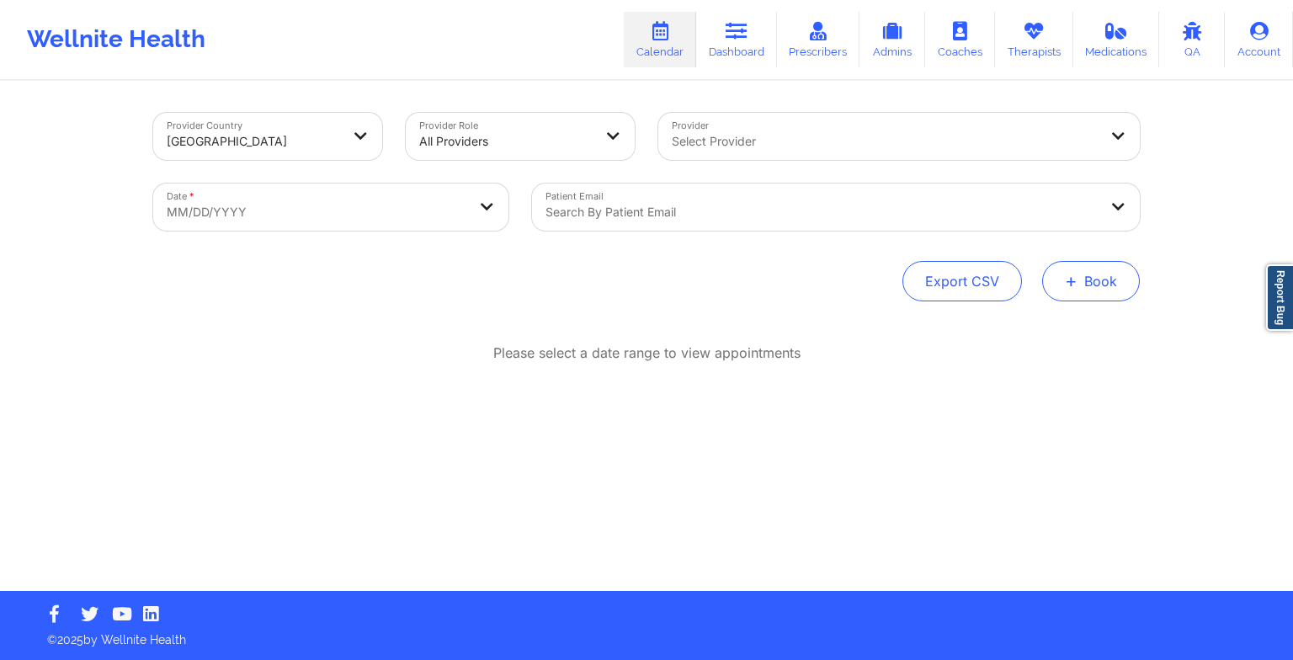
click at [1083, 285] on button "+ Book" at bounding box center [1091, 281] width 98 height 40
click at [1068, 326] on button "Therapy Session" at bounding box center [1062, 335] width 129 height 28
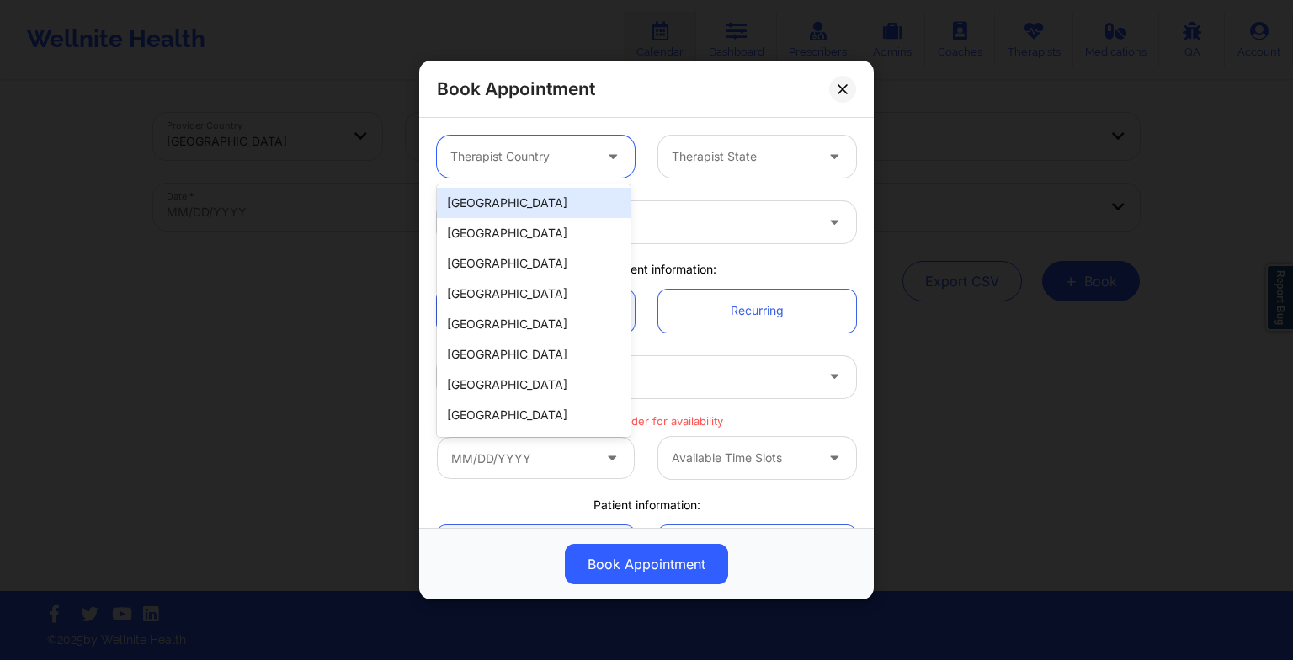
click at [594, 166] on div at bounding box center [614, 157] width 40 height 42
click at [542, 199] on div "[GEOGRAPHIC_DATA]" at bounding box center [534, 203] width 194 height 30
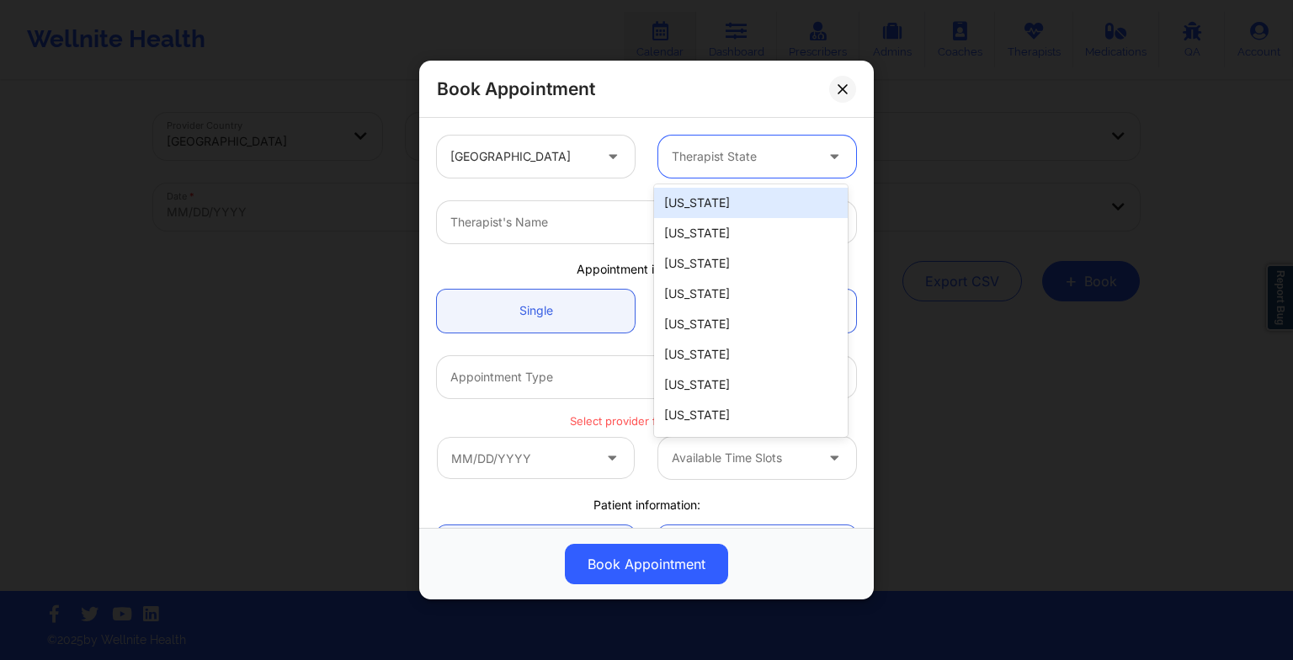
click at [749, 148] on div at bounding box center [743, 156] width 142 height 20
type input "m"
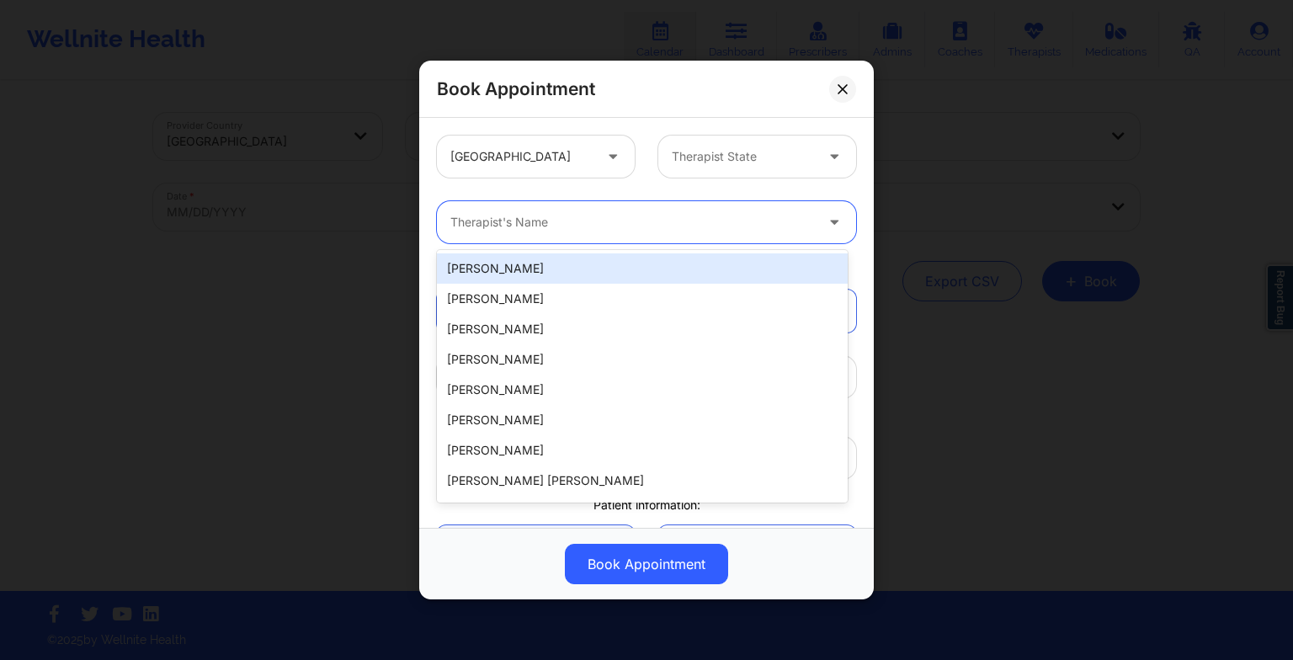
click at [536, 226] on div at bounding box center [632, 222] width 364 height 20
paste input "[PERSON_NAME] [PERSON_NAME]"
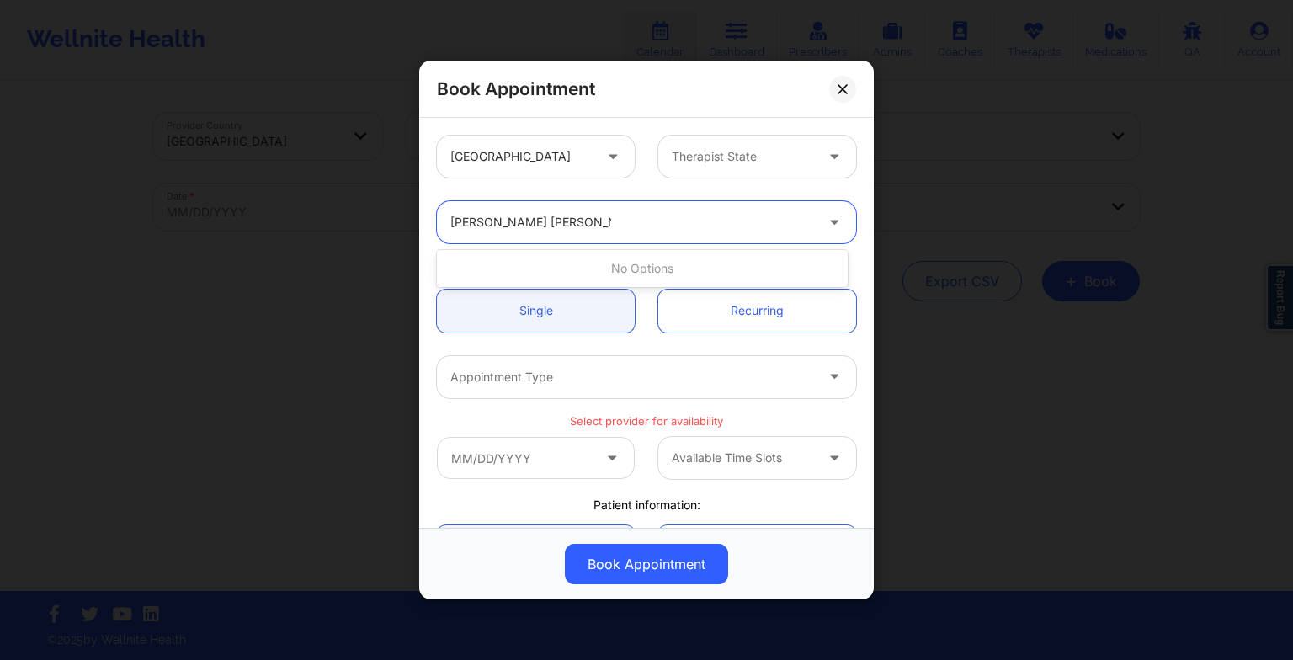
type input "[PERSON_NAME] [PERSON_NAME]"
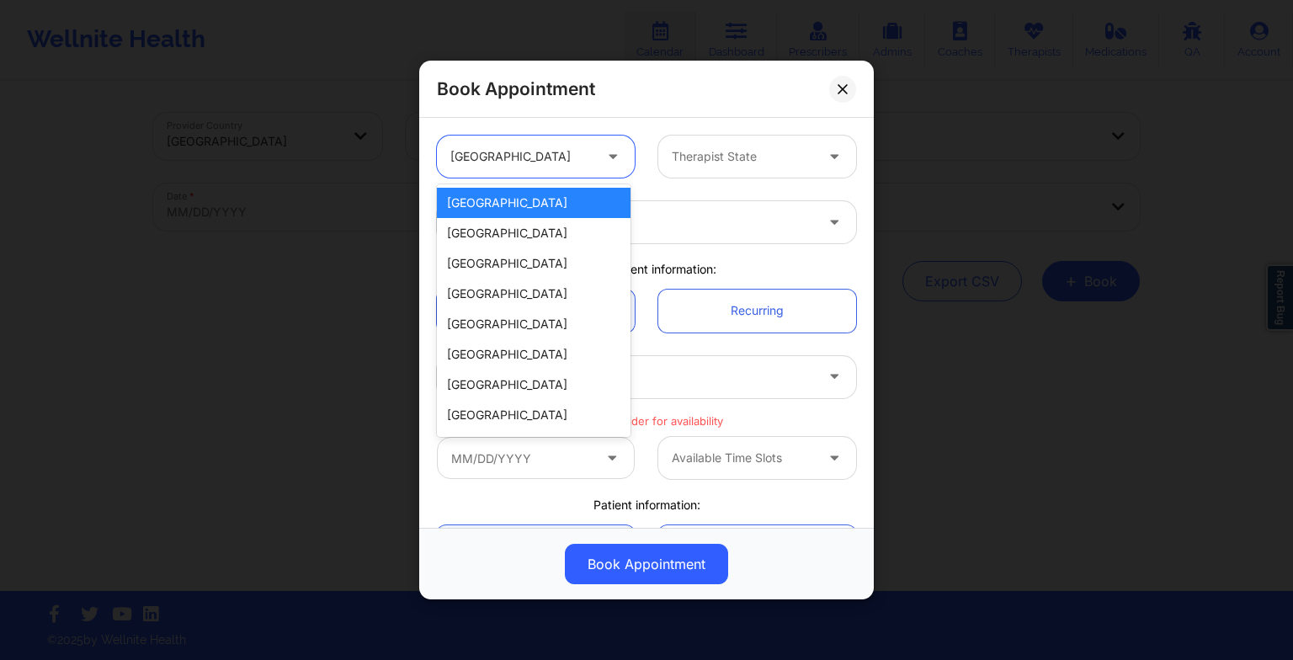
click at [588, 169] on div "[GEOGRAPHIC_DATA]" at bounding box center [521, 157] width 142 height 42
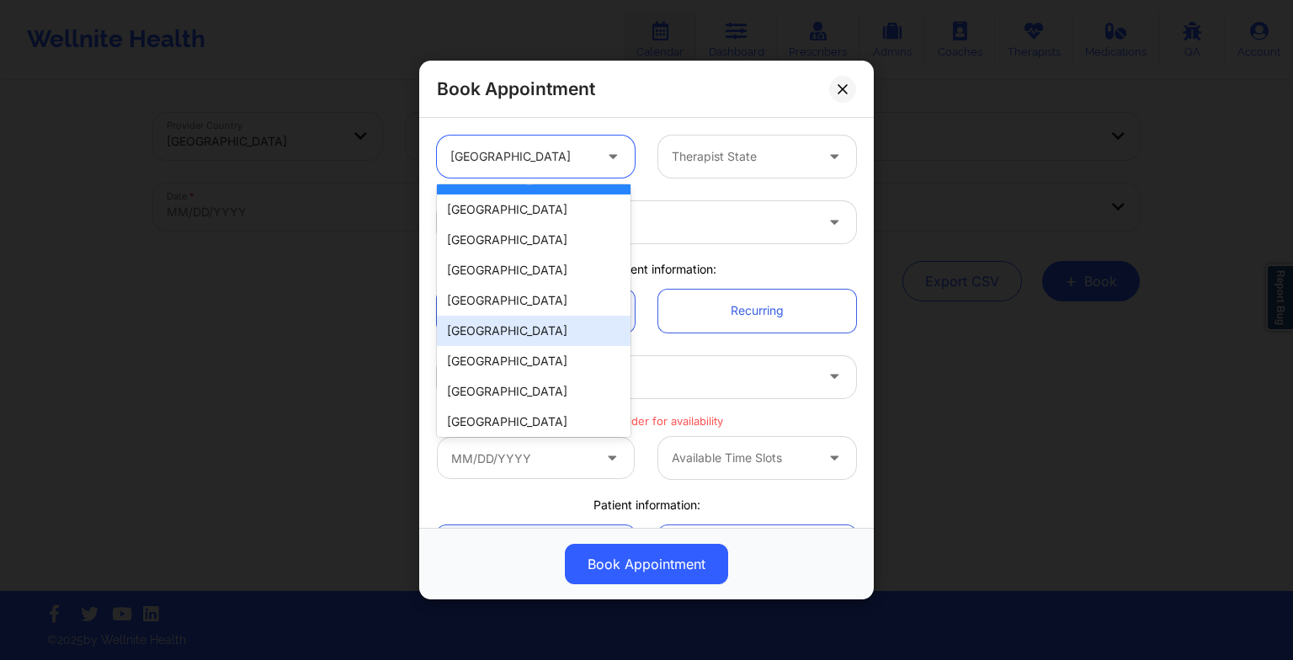
scroll to position [27, 0]
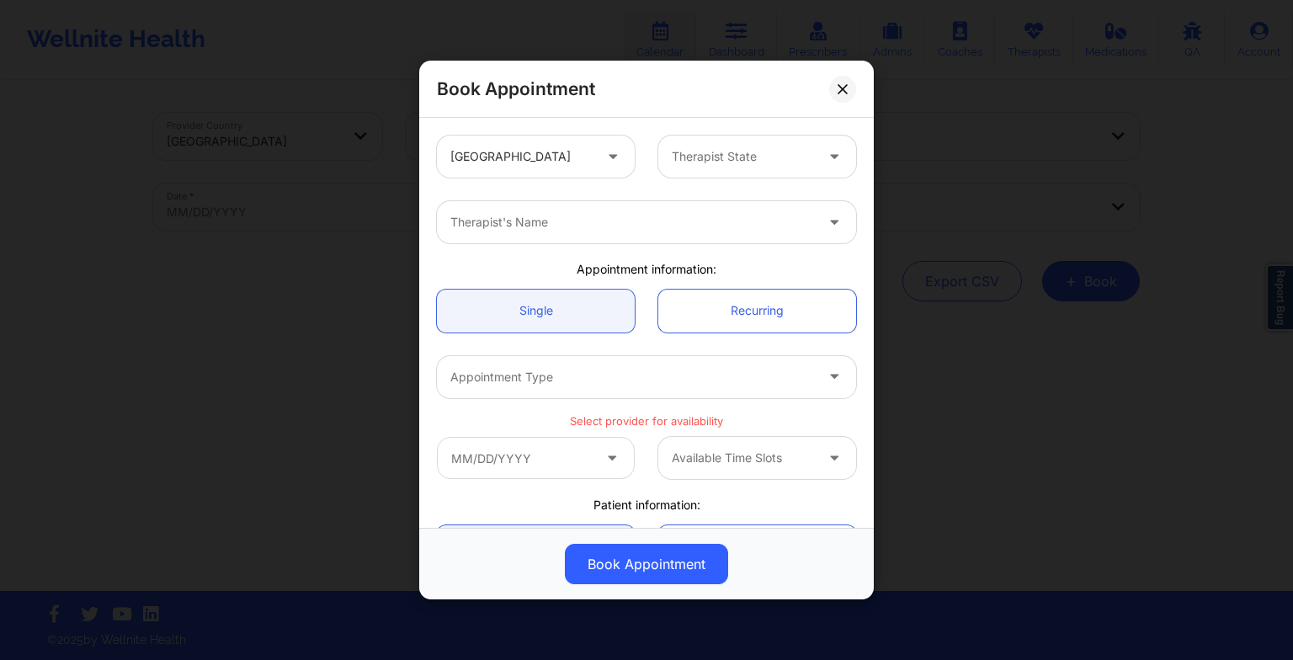
click at [721, 414] on p "Select provider for availability" at bounding box center [646, 421] width 419 height 16
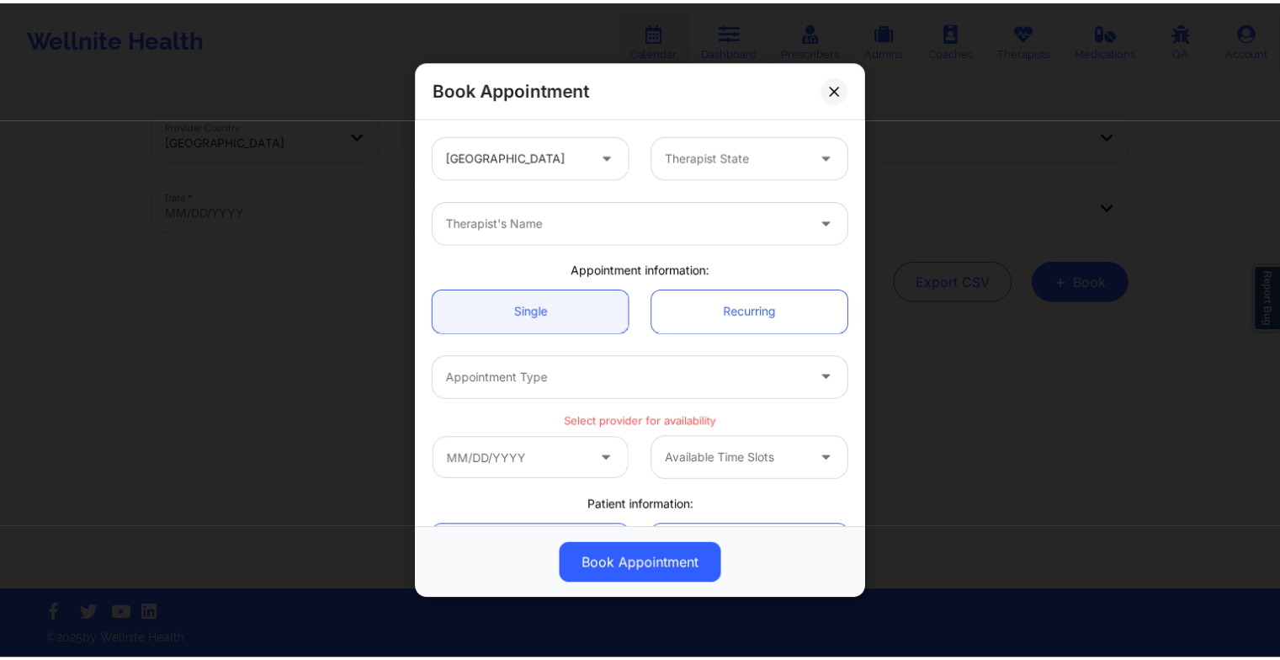
scroll to position [0, 0]
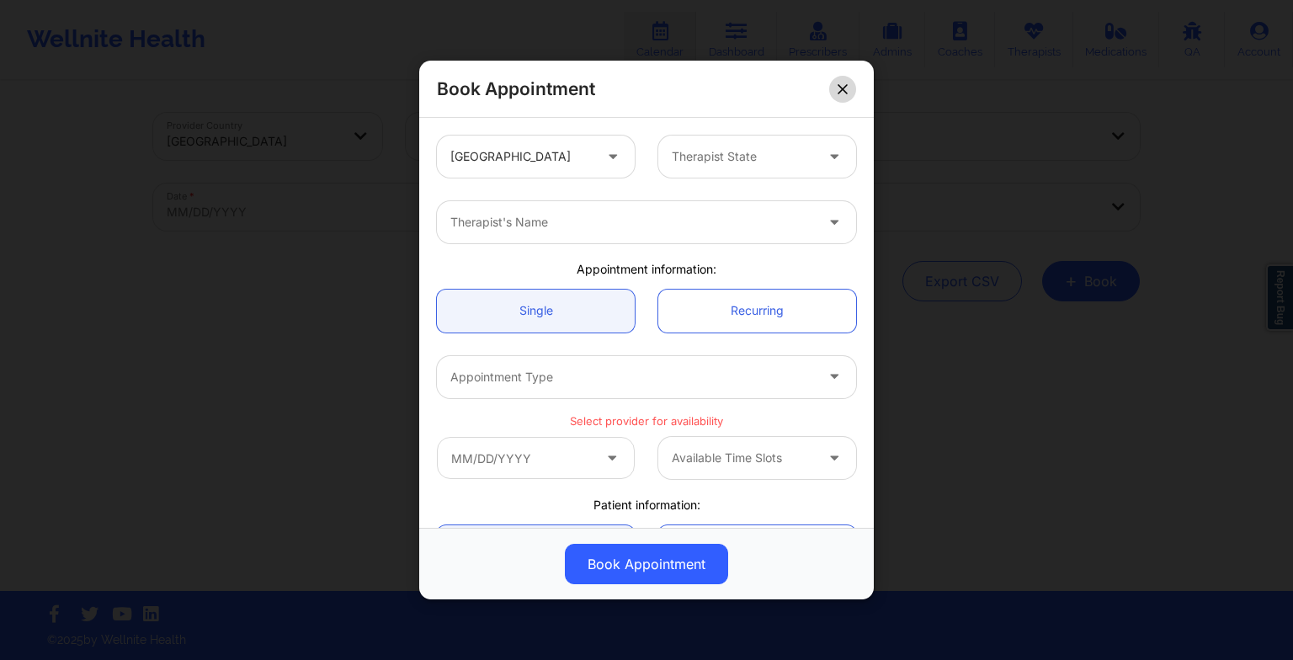
click at [840, 95] on button at bounding box center [842, 88] width 27 height 27
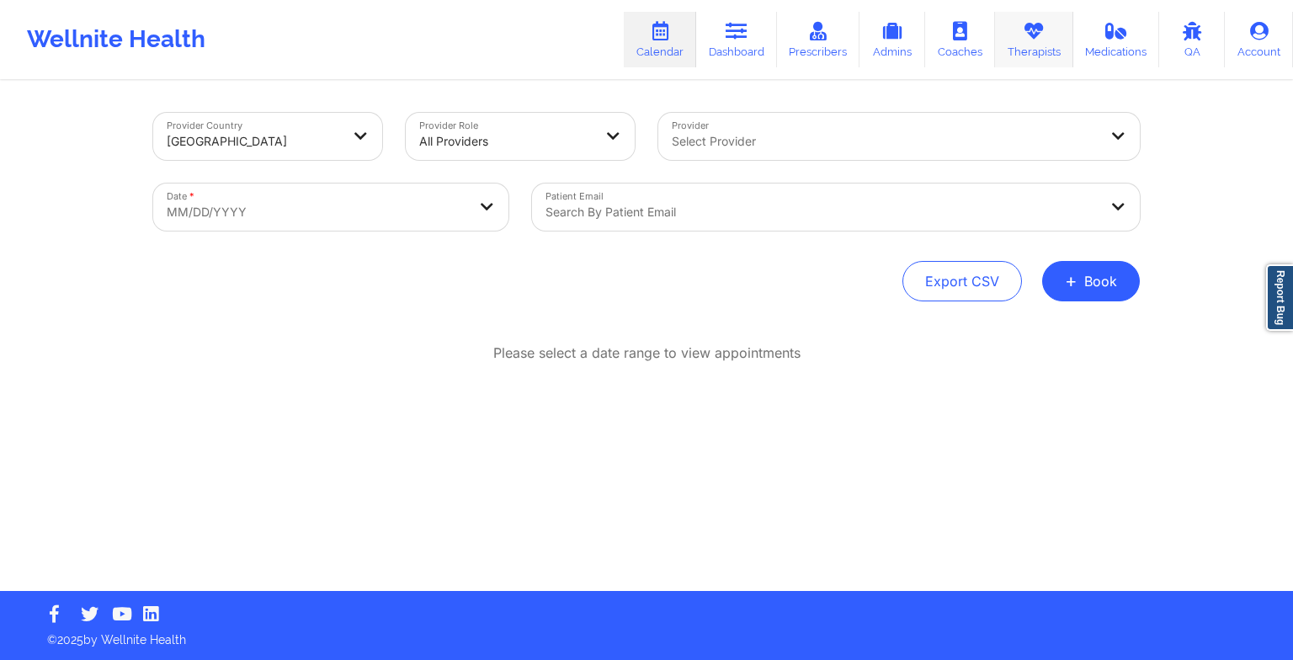
click at [1008, 56] on link "Therapists" at bounding box center [1034, 40] width 78 height 56
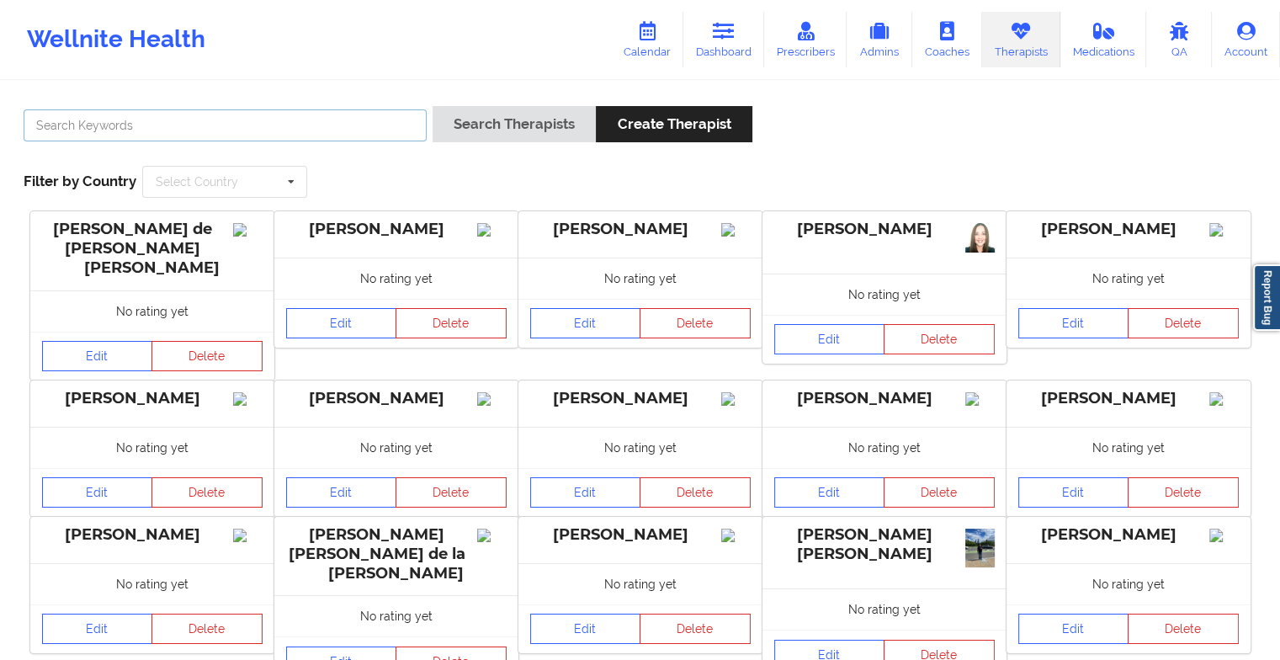
click at [374, 114] on input "text" at bounding box center [225, 125] width 403 height 32
drag, startPoint x: 374, startPoint y: 114, endPoint x: 188, endPoint y: 133, distance: 187.0
click at [188, 133] on input "text" at bounding box center [225, 125] width 403 height 32
paste input "[PERSON_NAME] [PERSON_NAME]"
type input "[PERSON_NAME] [PERSON_NAME]"
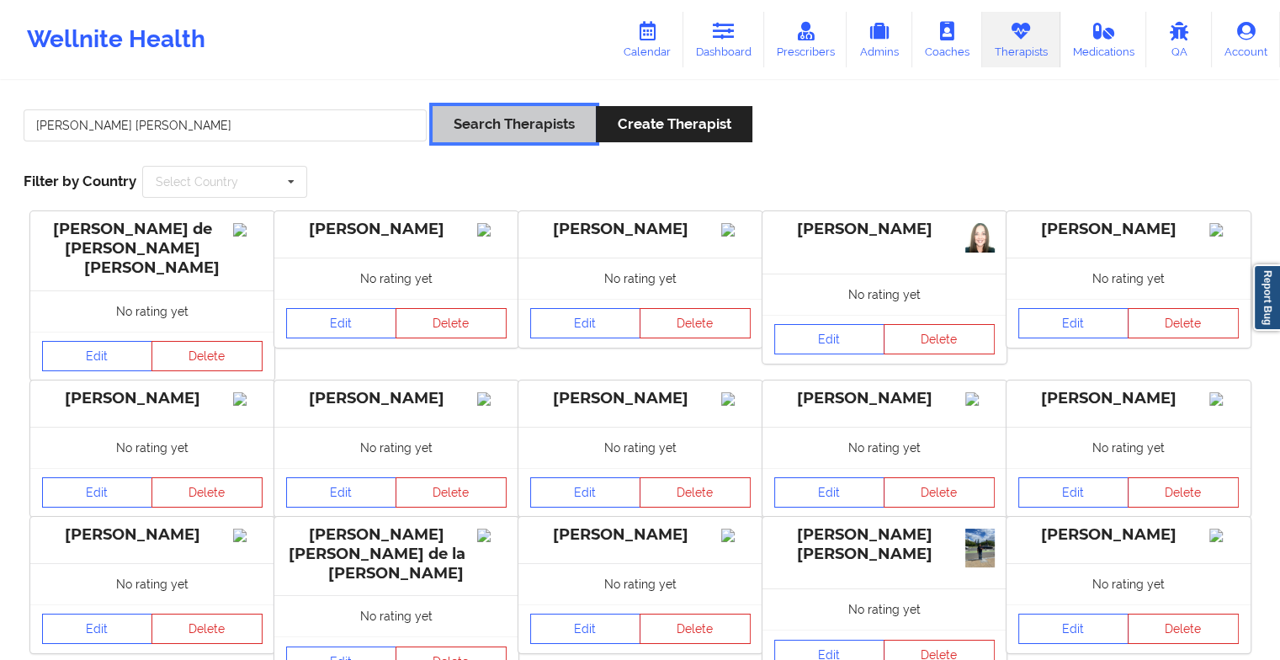
click at [475, 125] on button "Search Therapists" at bounding box center [514, 124] width 163 height 36
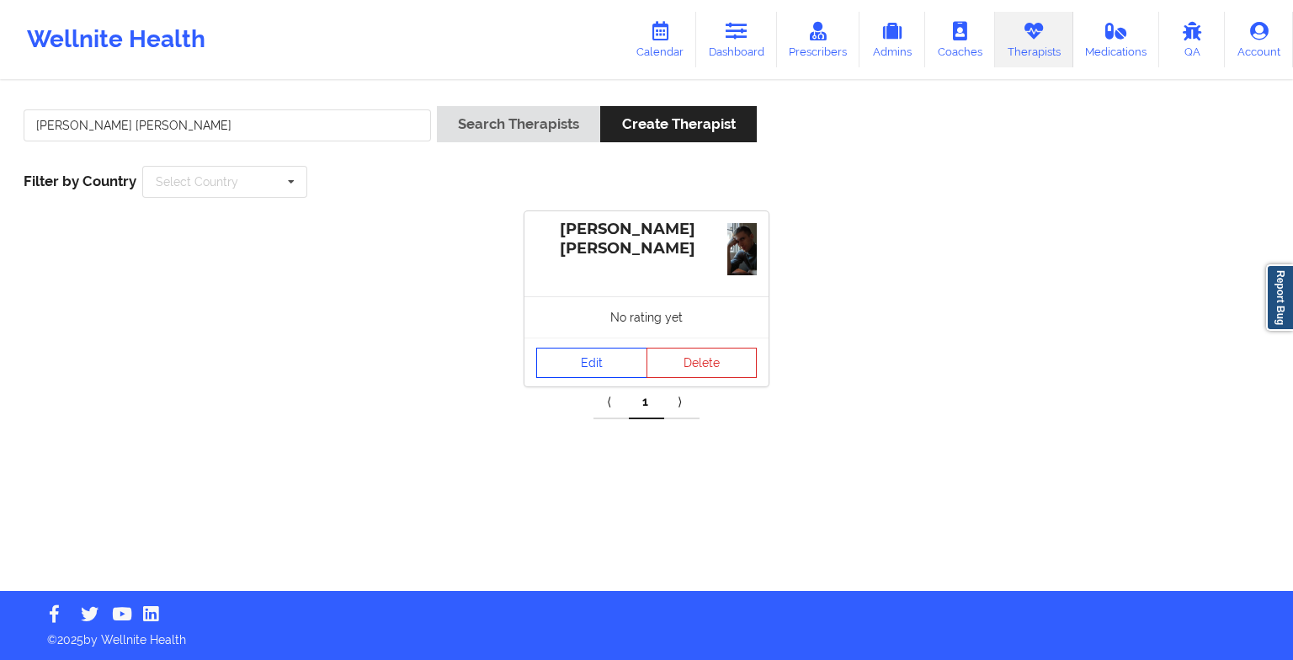
click at [552, 354] on link "Edit" at bounding box center [591, 363] width 111 height 30
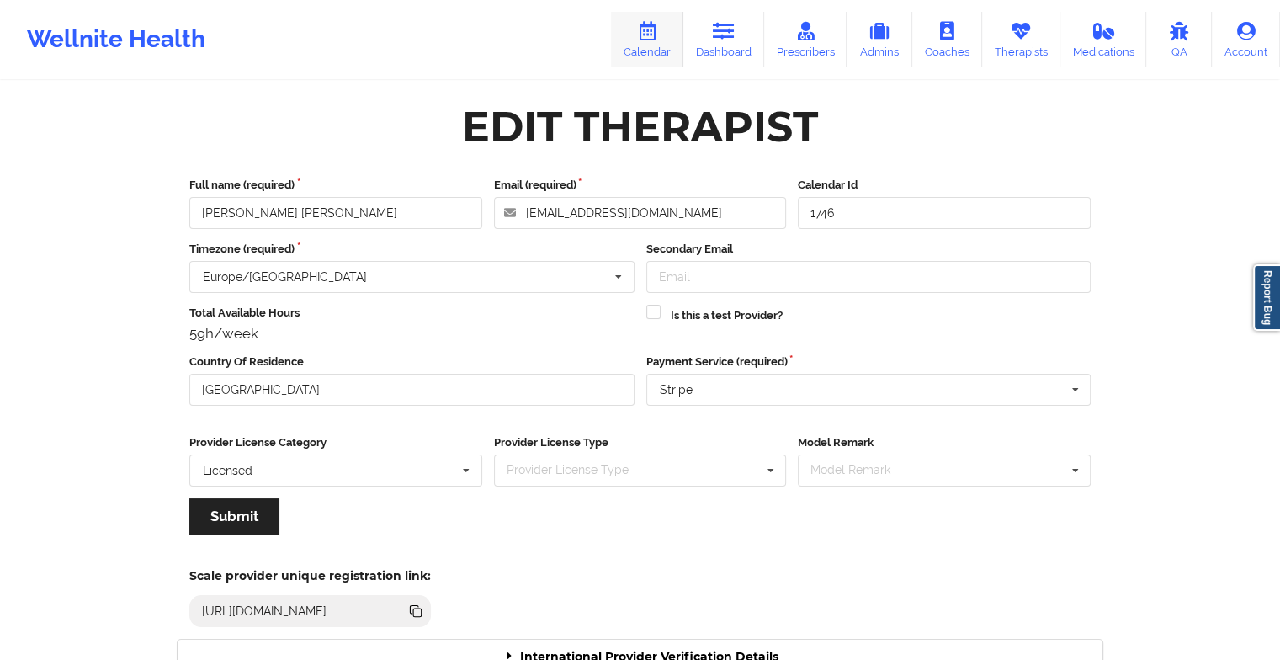
click at [646, 54] on link "Calendar" at bounding box center [647, 40] width 72 height 56
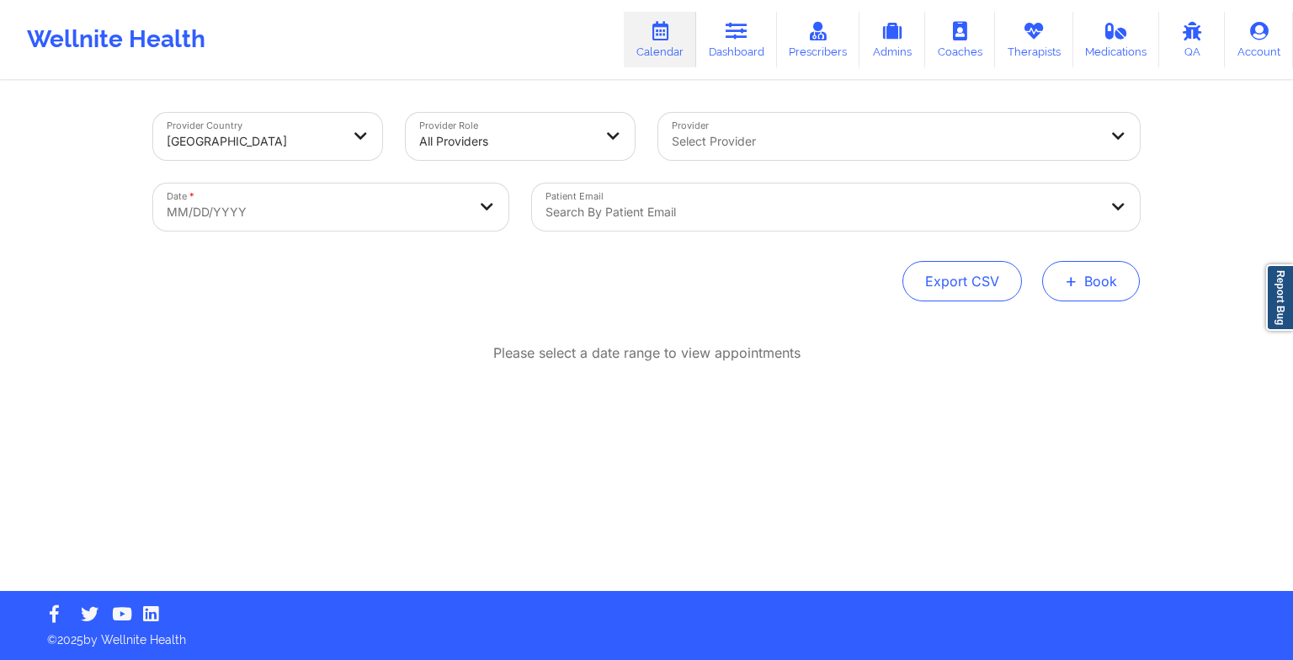
click at [1088, 293] on button "+ Book" at bounding box center [1091, 281] width 98 height 40
click at [1051, 328] on button "Therapy Session" at bounding box center [1062, 335] width 129 height 28
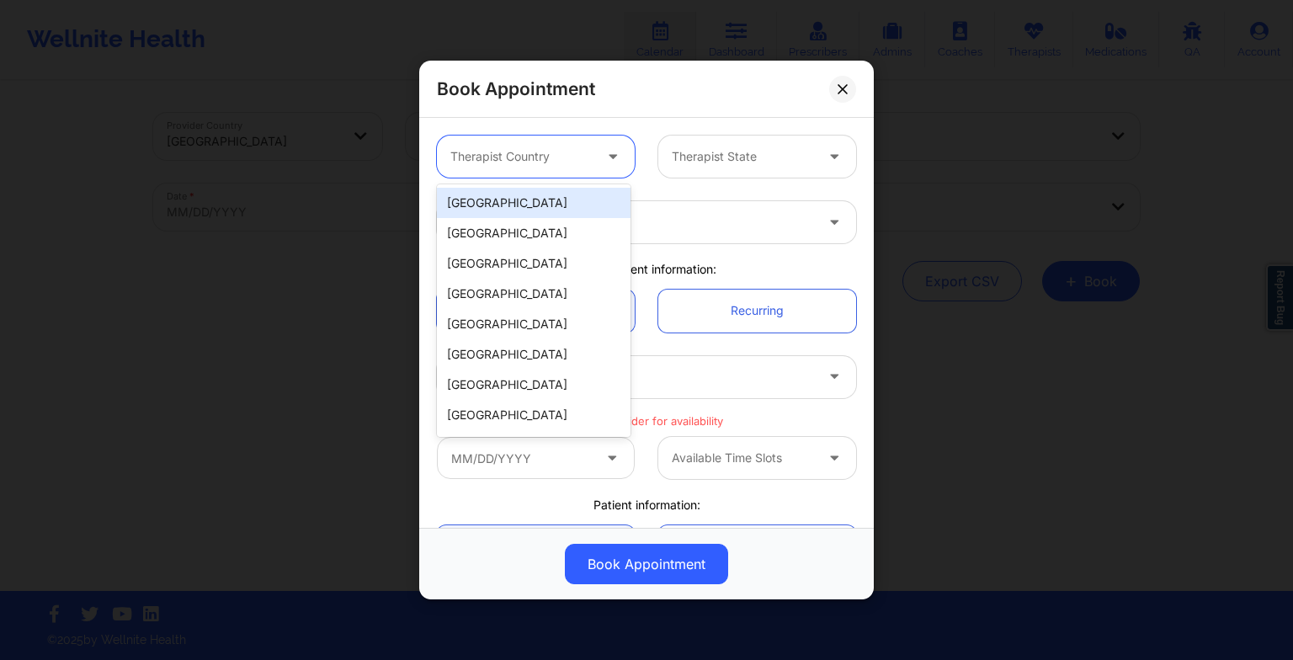
drag, startPoint x: 568, startPoint y: 162, endPoint x: 543, endPoint y: 226, distance: 68.8
click at [543, 226] on body "Wellnite Health Calendar Dashboard Prescribers Admins Coaches Therapists Medica…" at bounding box center [646, 330] width 1293 height 660
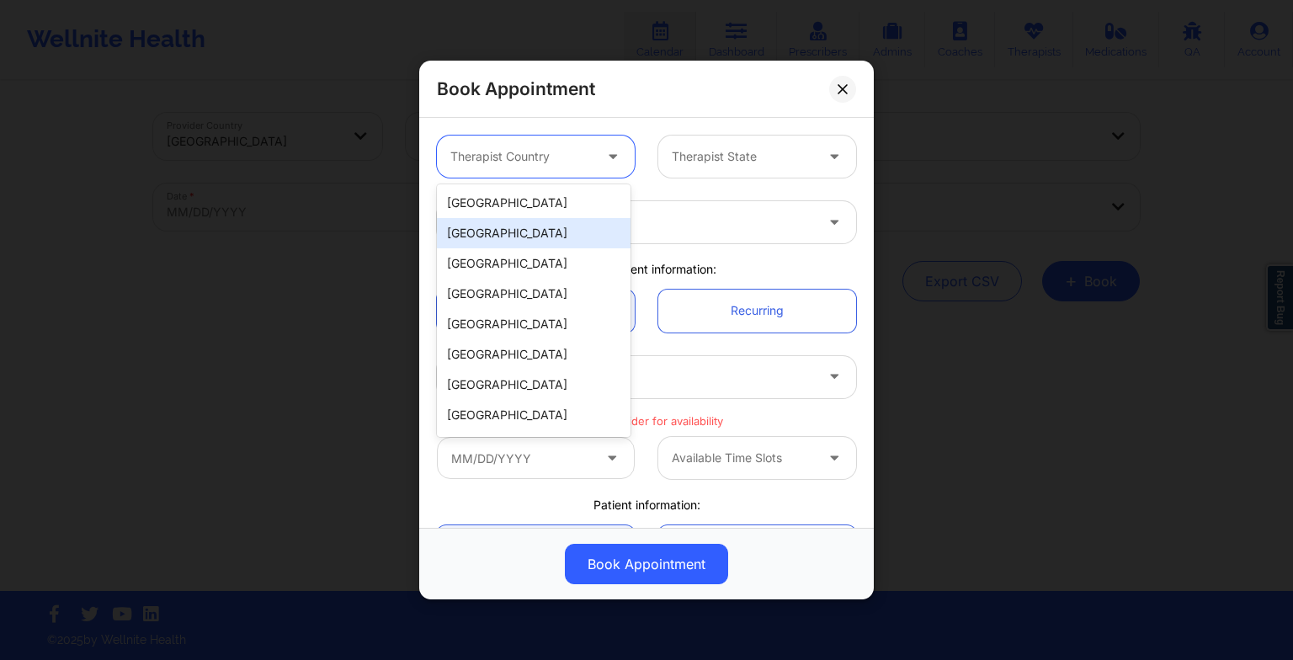
click at [543, 226] on div "[GEOGRAPHIC_DATA]" at bounding box center [534, 233] width 194 height 30
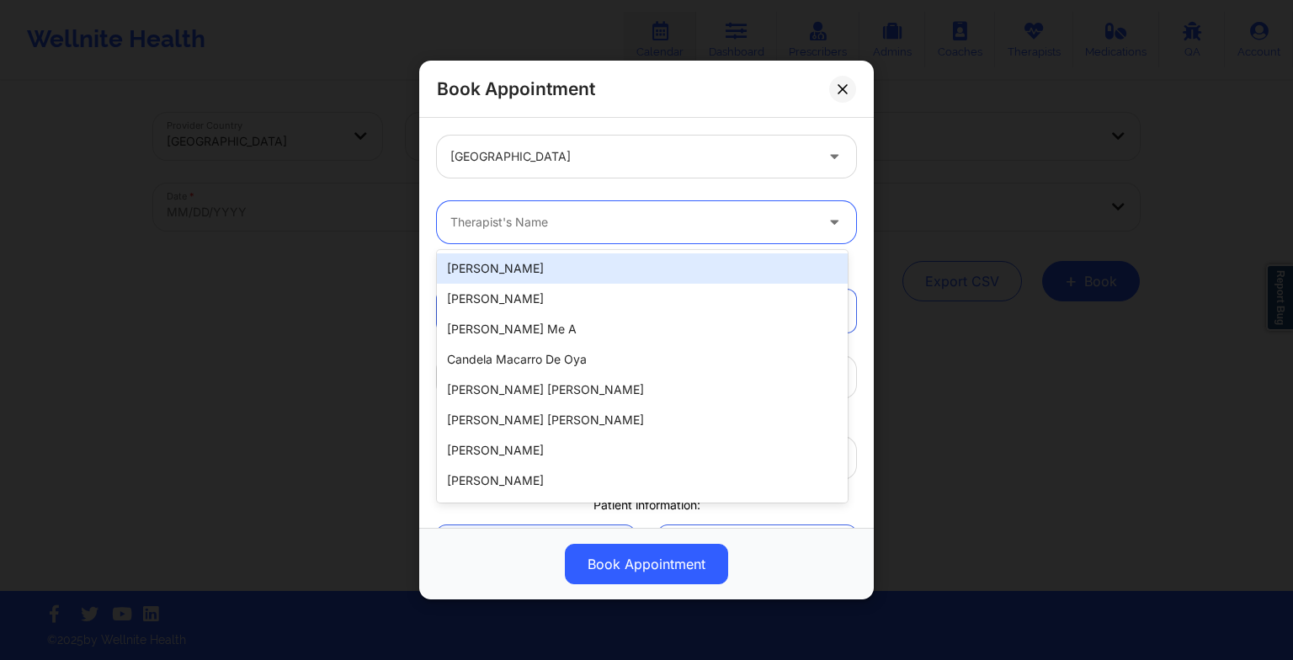
click at [612, 216] on div at bounding box center [632, 222] width 364 height 20
paste input "[PERSON_NAME] [PERSON_NAME]"
type input "[PERSON_NAME] [PERSON_NAME]"
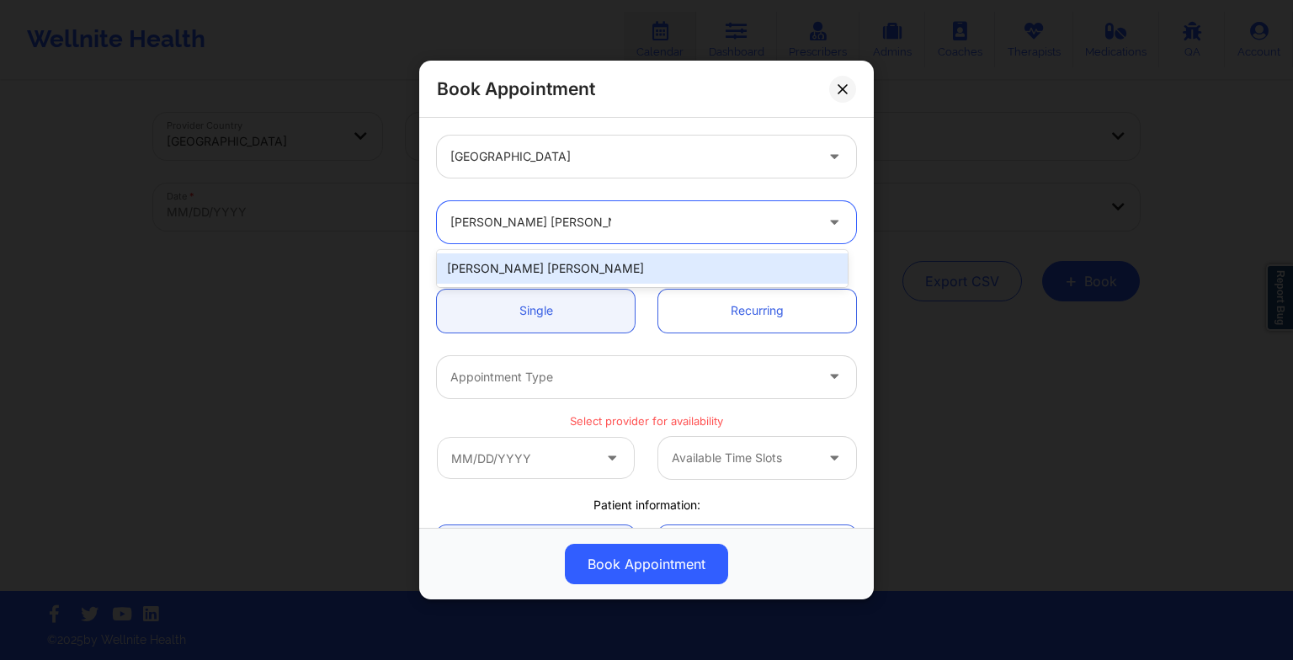
click at [527, 271] on div "[PERSON_NAME] [PERSON_NAME]" at bounding box center [642, 268] width 411 height 30
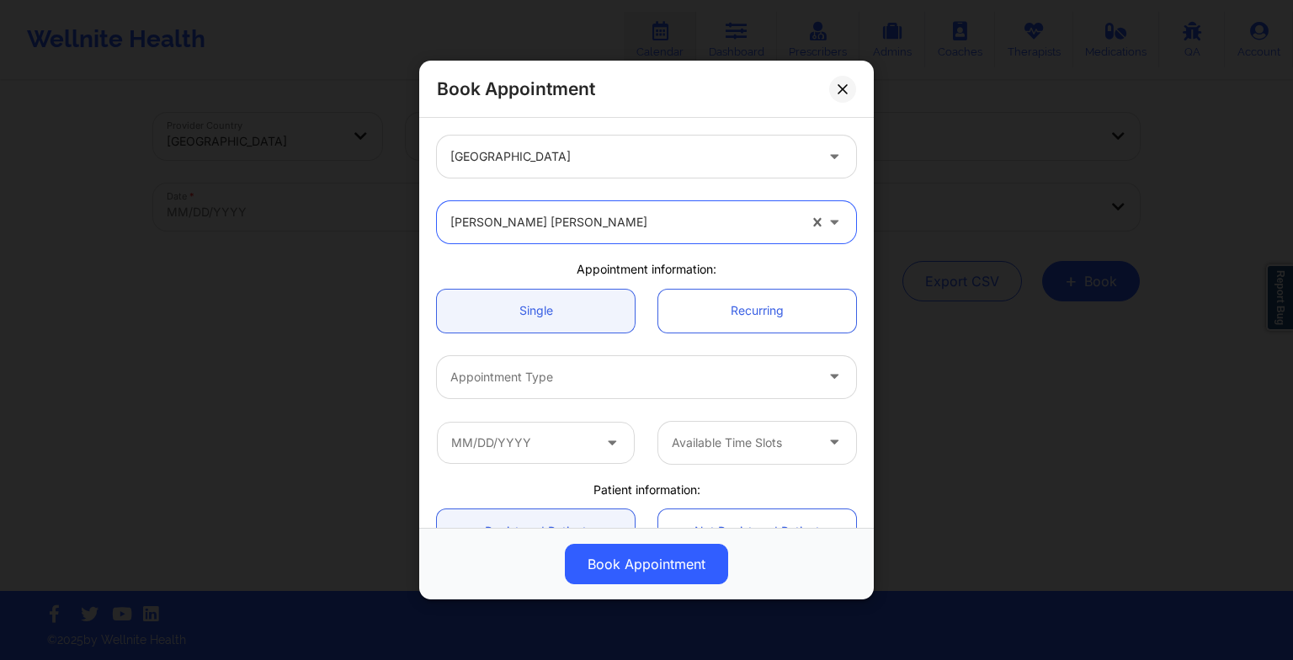
scroll to position [158, 0]
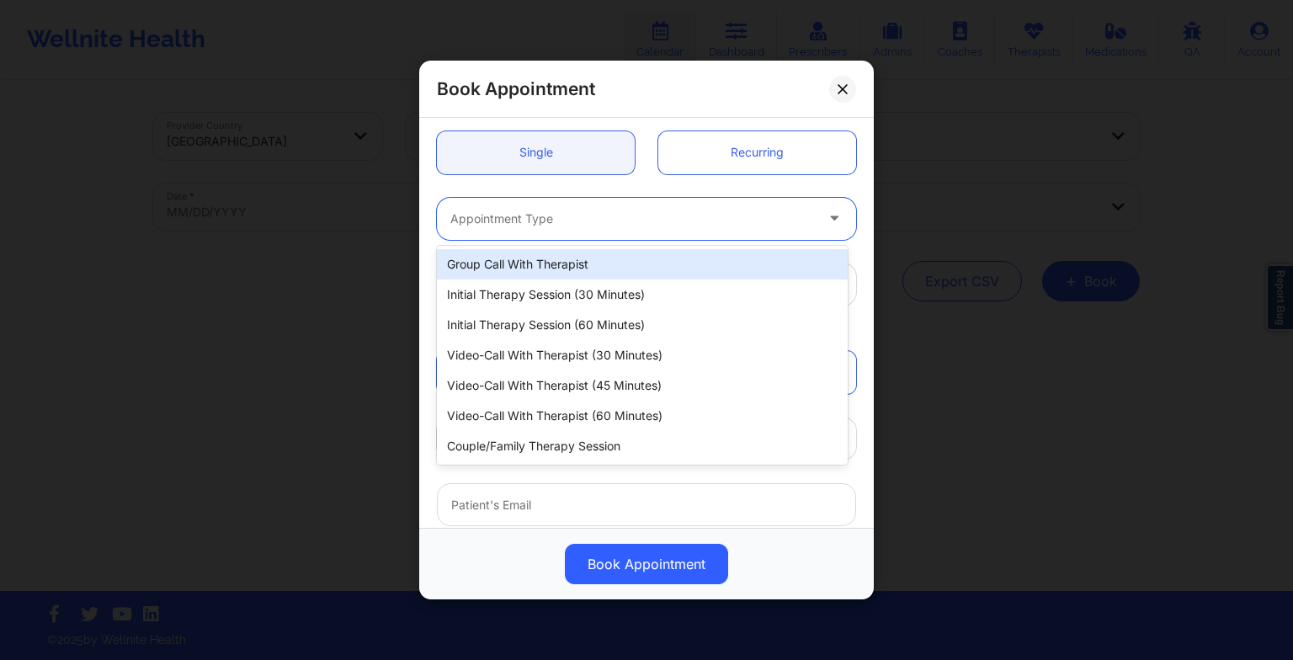
click at [504, 223] on div at bounding box center [632, 219] width 364 height 20
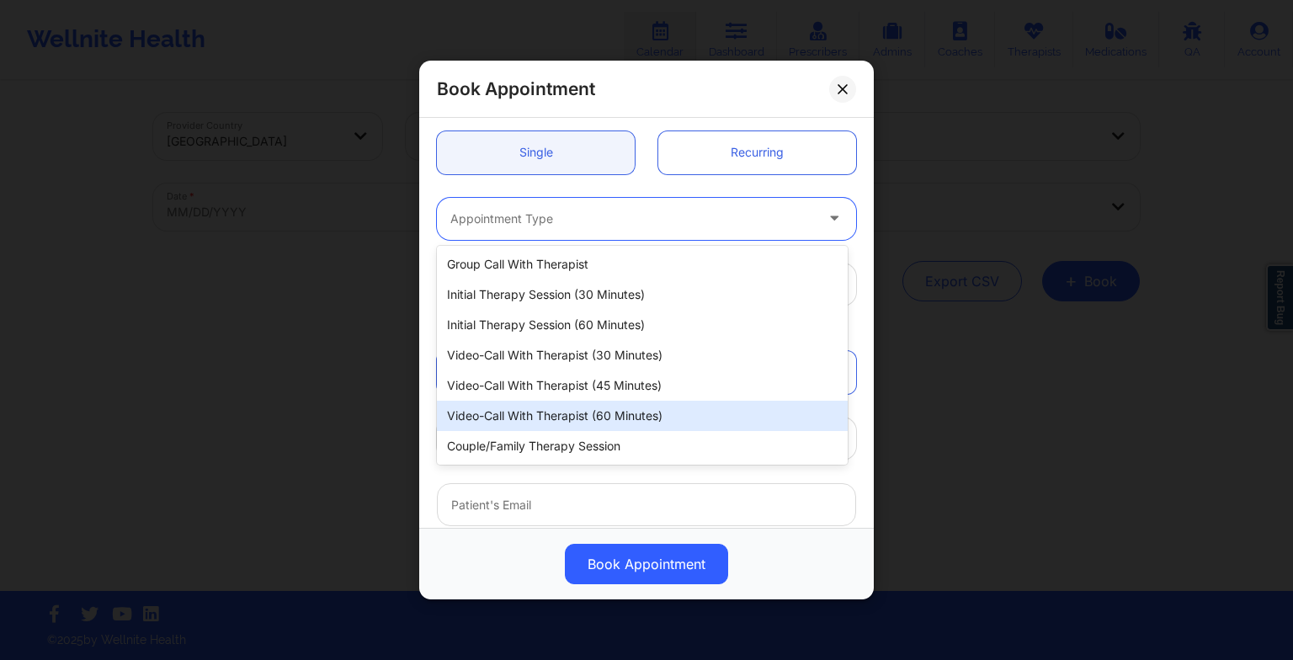
click at [543, 414] on div "Video-Call with Therapist (60 minutes)" at bounding box center [642, 416] width 411 height 30
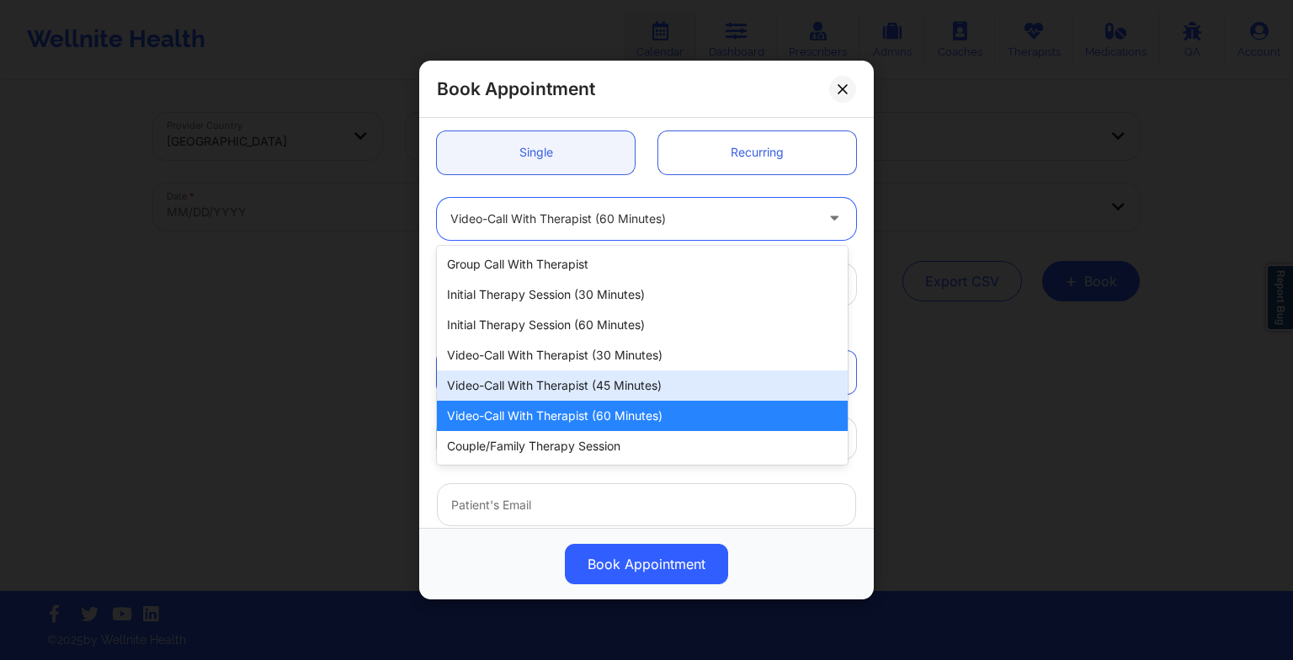
drag, startPoint x: 690, startPoint y: 226, endPoint x: 644, endPoint y: 372, distance: 153.6
click at [644, 372] on body "Wellnite Health Calendar Dashboard Prescribers Admins Coaches Therapists Medica…" at bounding box center [646, 330] width 1293 height 660
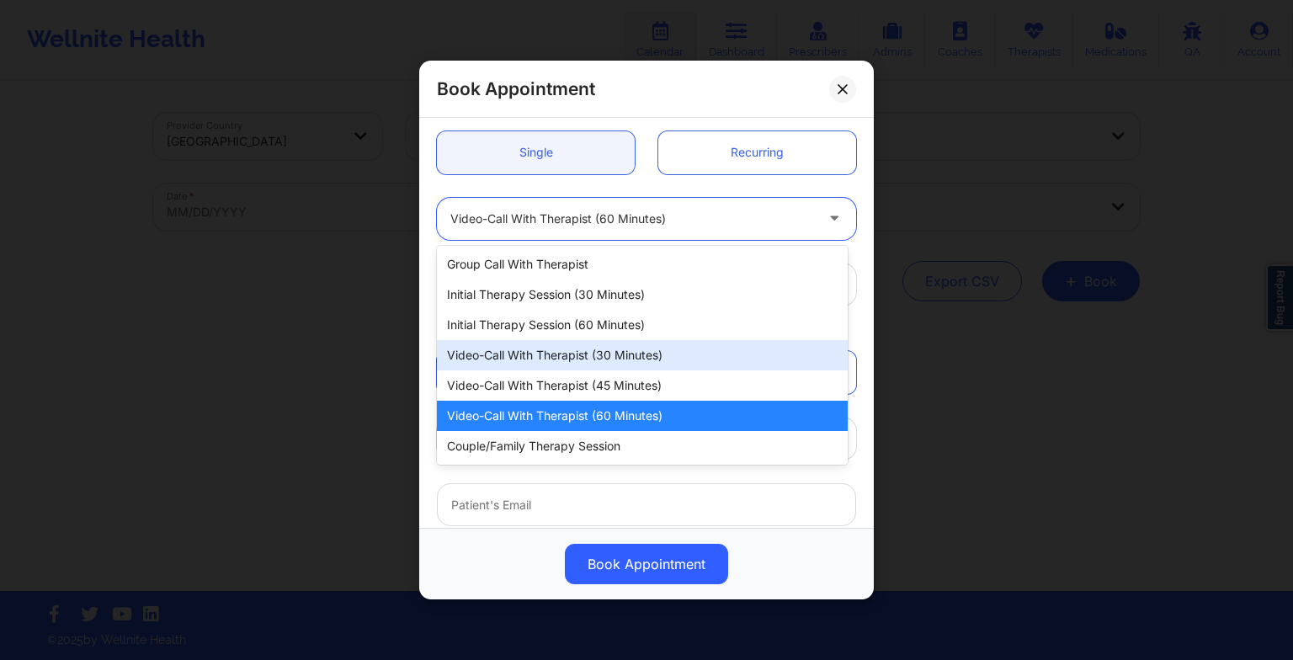
click at [639, 364] on div "Video-Call with Therapist (30 minutes)" at bounding box center [642, 355] width 411 height 30
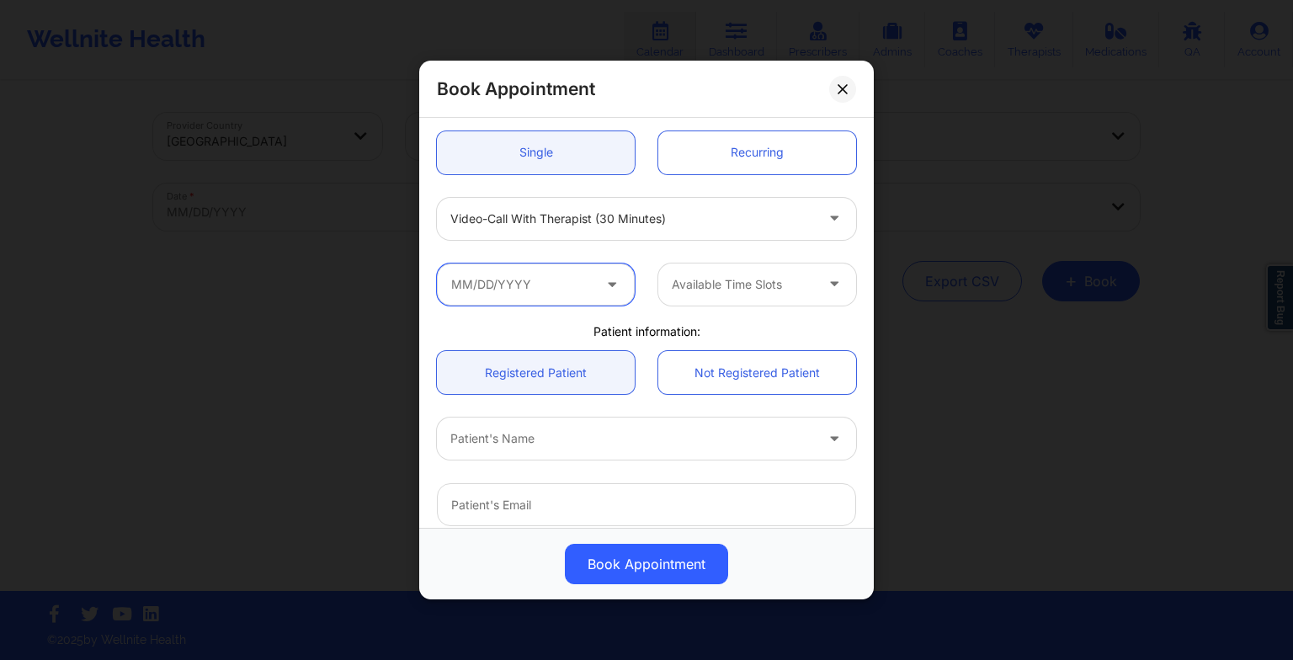
click at [562, 281] on input "text" at bounding box center [536, 284] width 198 height 42
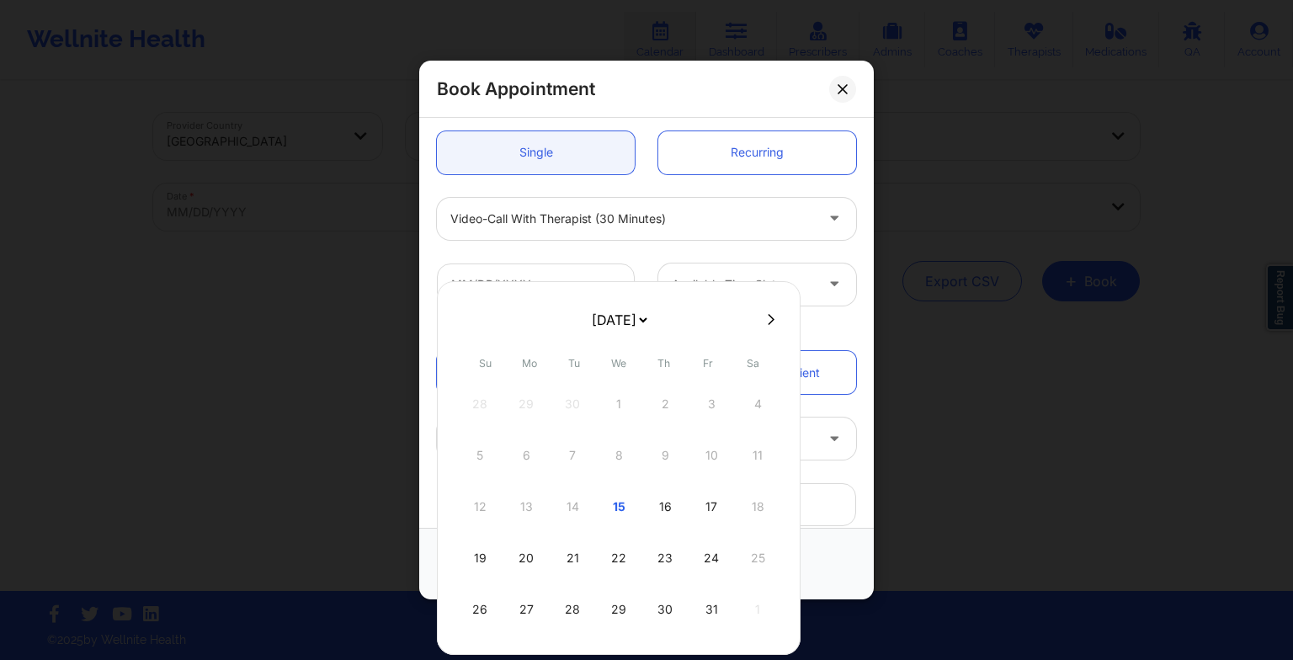
click at [588, 330] on select "[DATE] [DATE] [DATE] [DATE] [DATE] [DATE] [DATE] [DATE] [DATE] [DATE] [DATE] [D…" at bounding box center [618, 320] width 61 height 34
click at [588, 317] on select "[DATE] [DATE] [DATE] [DATE] [DATE] [DATE] [DATE] [DATE] [DATE] [DATE] [DATE] [D…" at bounding box center [618, 320] width 61 height 34
click at [647, 325] on select "[DATE] [DATE] [DATE] [DATE] [DATE] [DATE] [DATE] [DATE] [DATE] [DATE] [DATE] [D…" at bounding box center [618, 320] width 61 height 34
click at [722, 346] on div "[DATE] [DATE] [DATE] [DATE] [DATE] [DATE] [DATE] [DATE] [DATE] [DATE] [DATE] [D…" at bounding box center [619, 468] width 364 height 374
click at [714, 516] on div "17" at bounding box center [711, 506] width 42 height 47
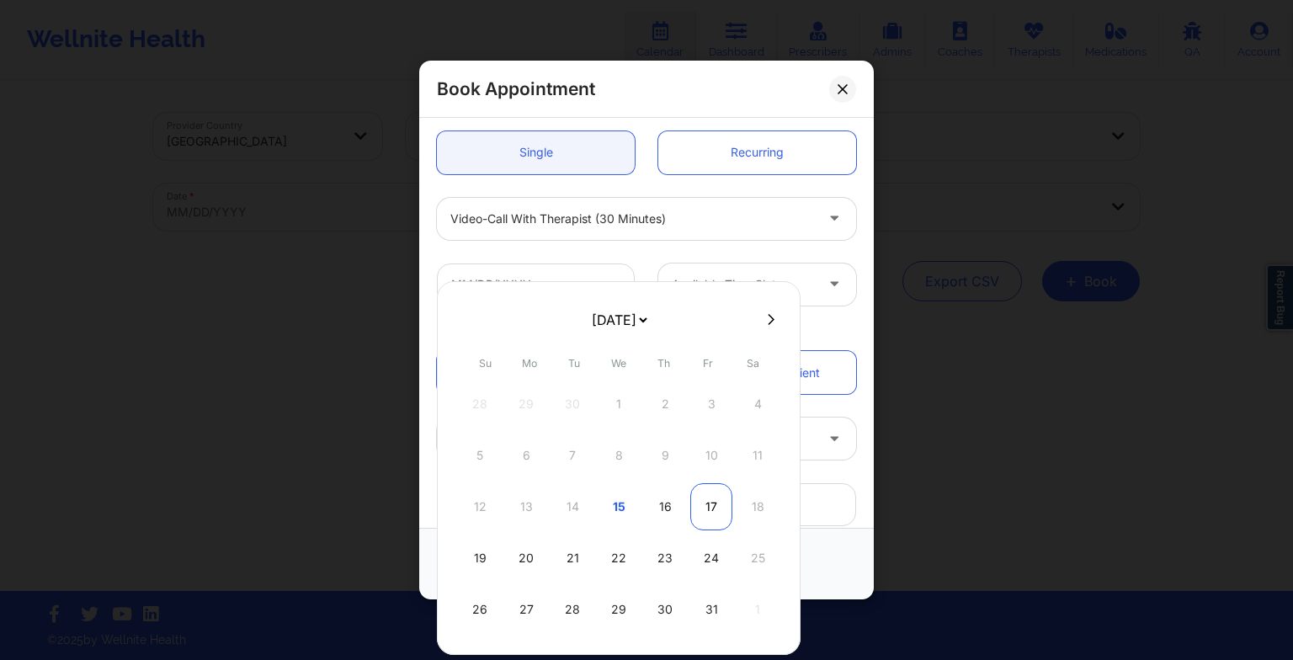
type input "[DATE]"
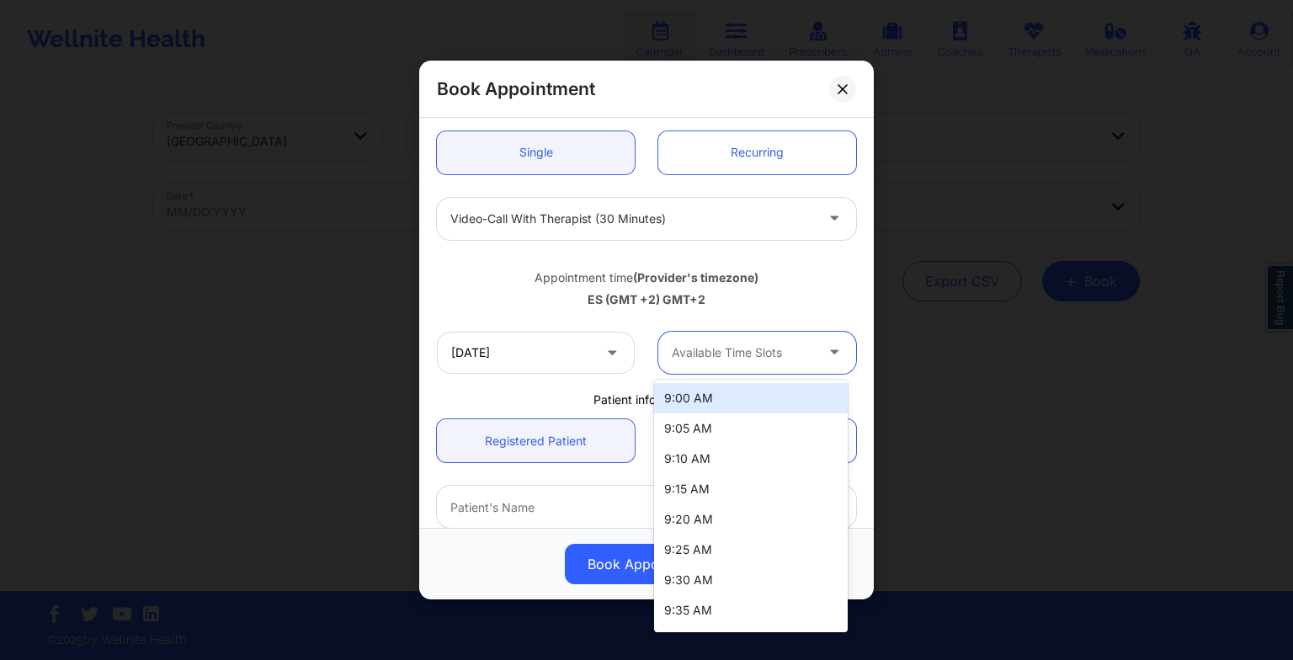
click at [737, 336] on div "Available Time Slots" at bounding box center [736, 353] width 157 height 42
click at [753, 358] on div at bounding box center [743, 353] width 142 height 20
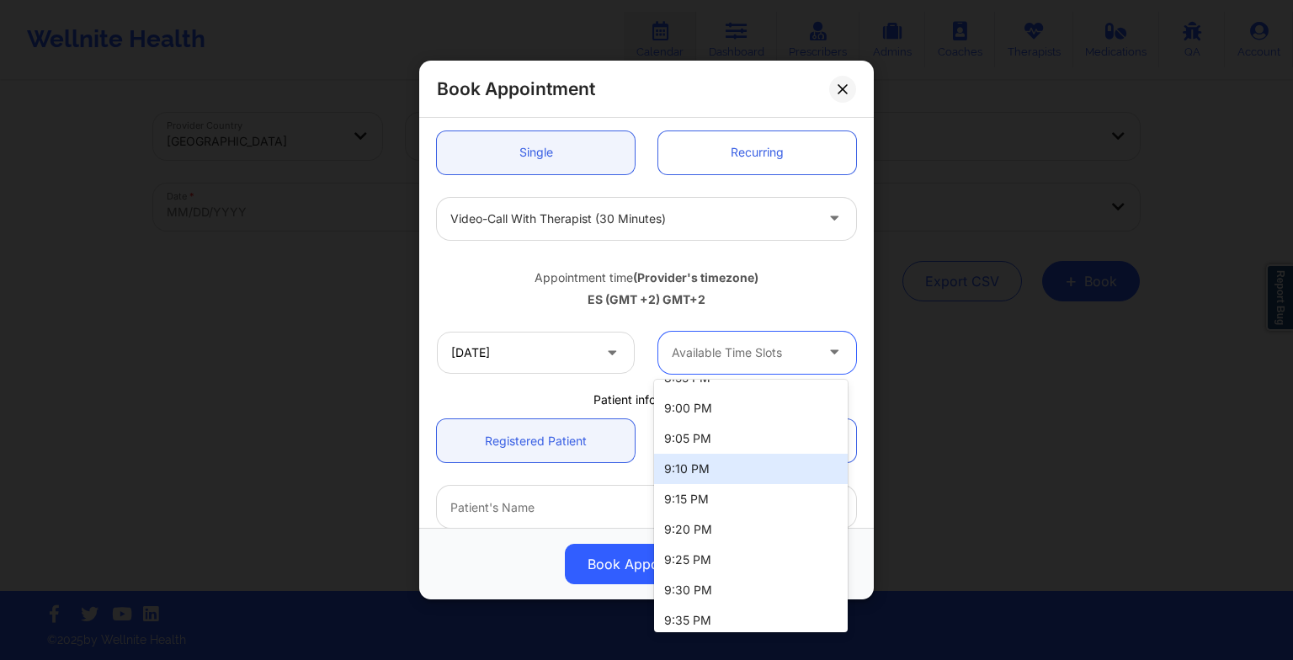
scroll to position [4374, 0]
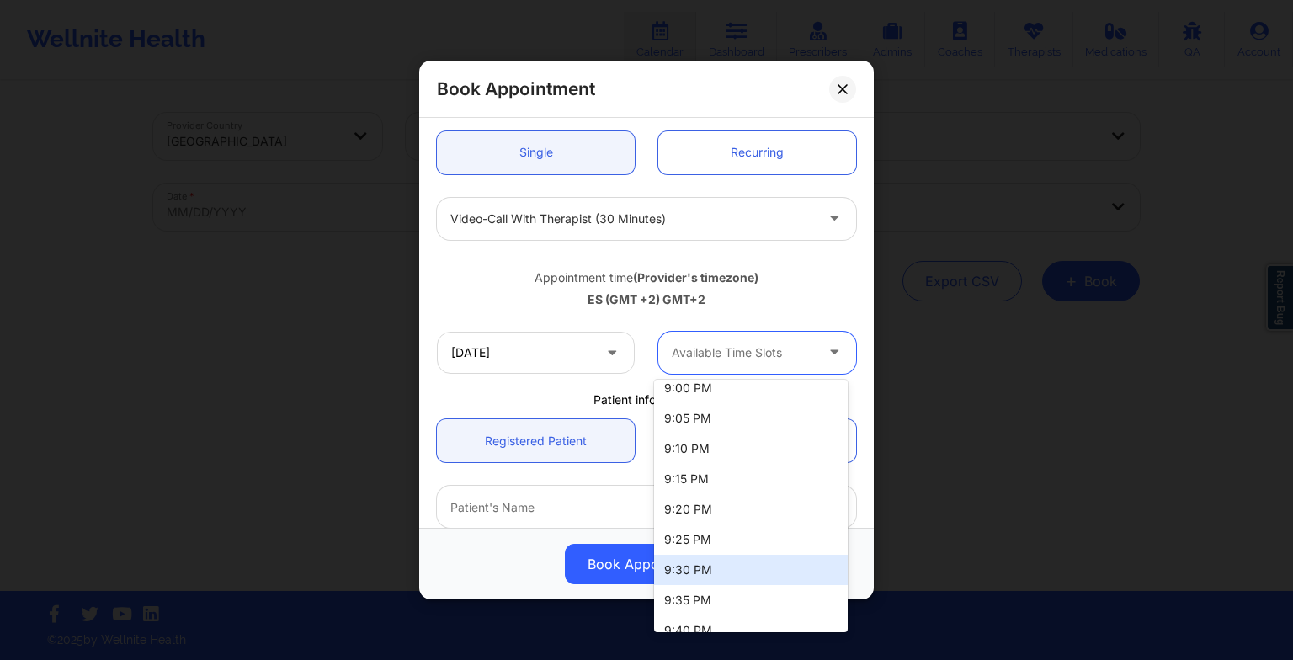
click at [722, 575] on div "9:30 PM" at bounding box center [751, 570] width 194 height 30
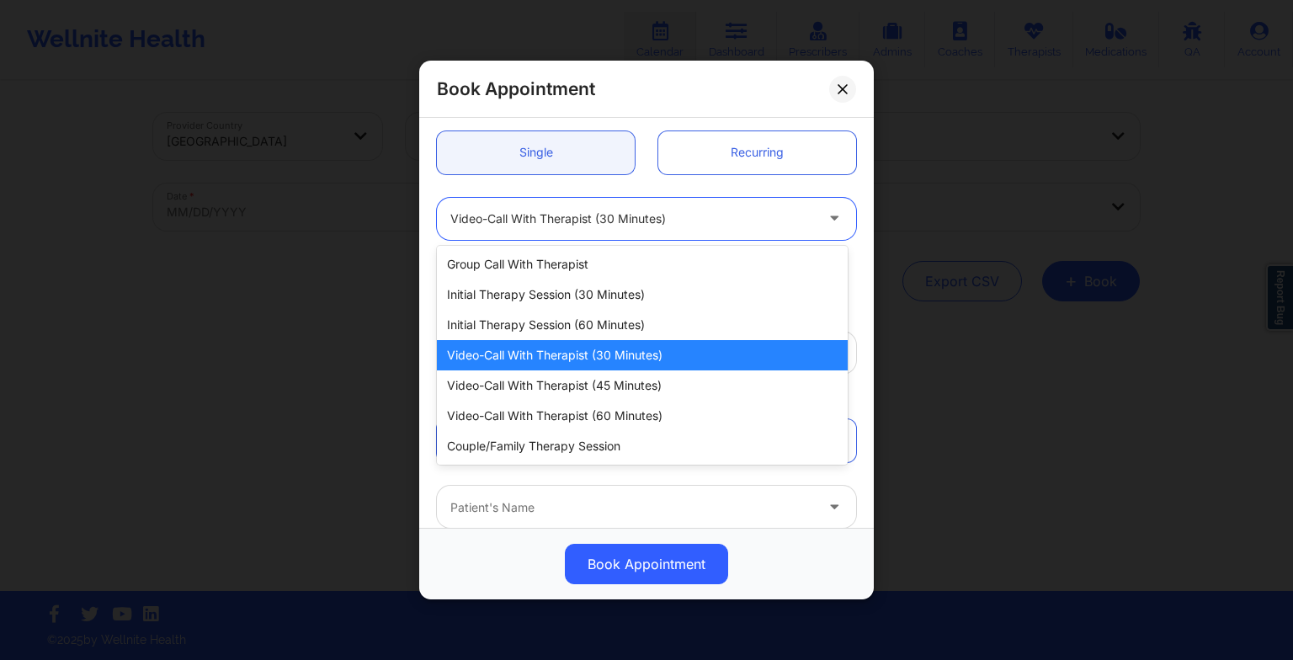
click at [636, 223] on div at bounding box center [632, 219] width 364 height 20
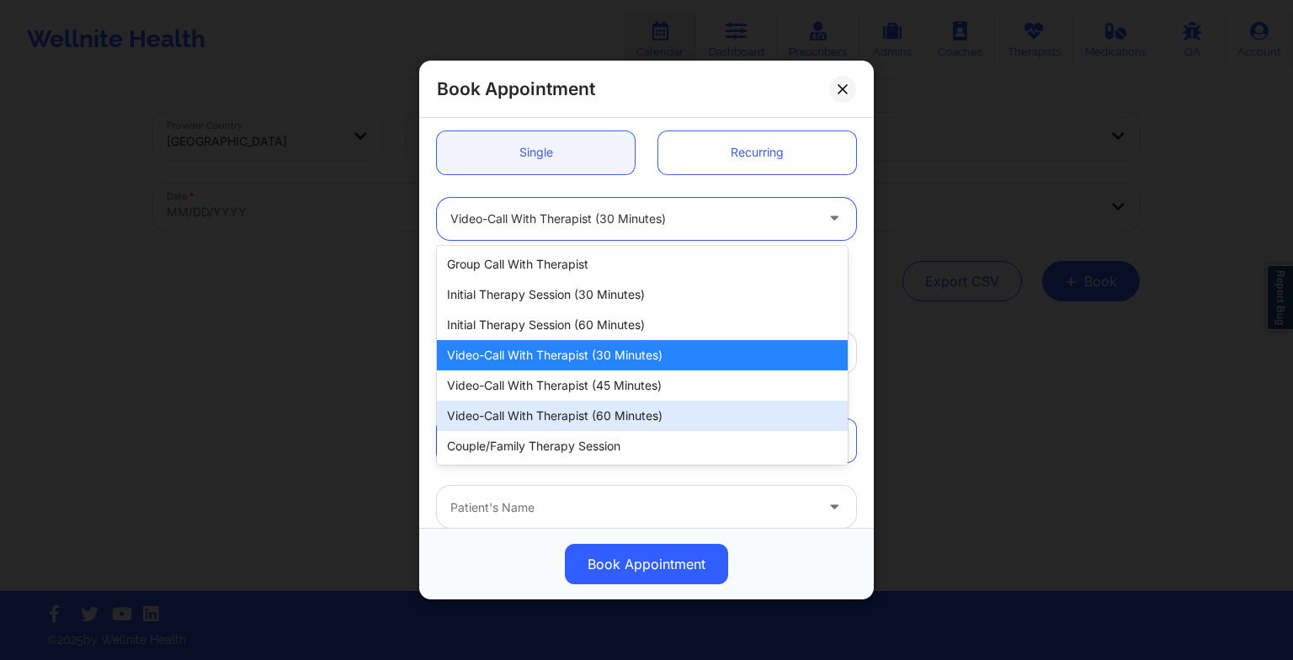
click at [593, 416] on div "Video-Call with Therapist (60 minutes)" at bounding box center [642, 416] width 411 height 30
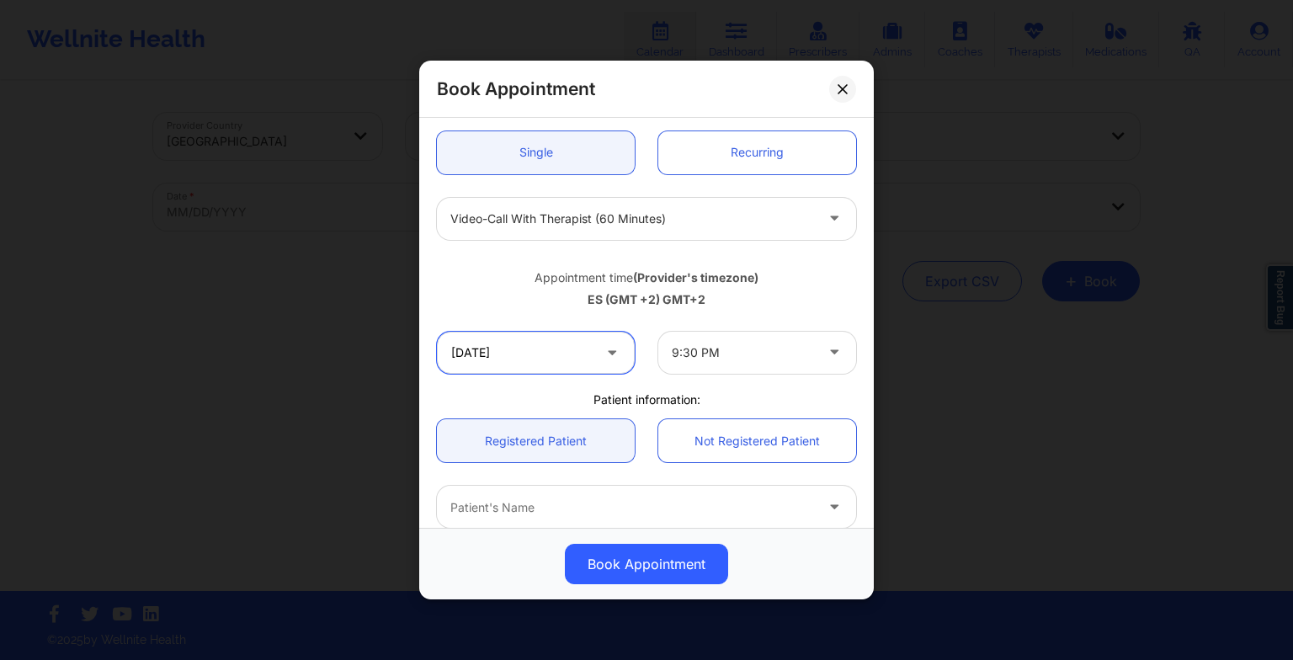
click at [545, 360] on input "[DATE]" at bounding box center [536, 353] width 198 height 42
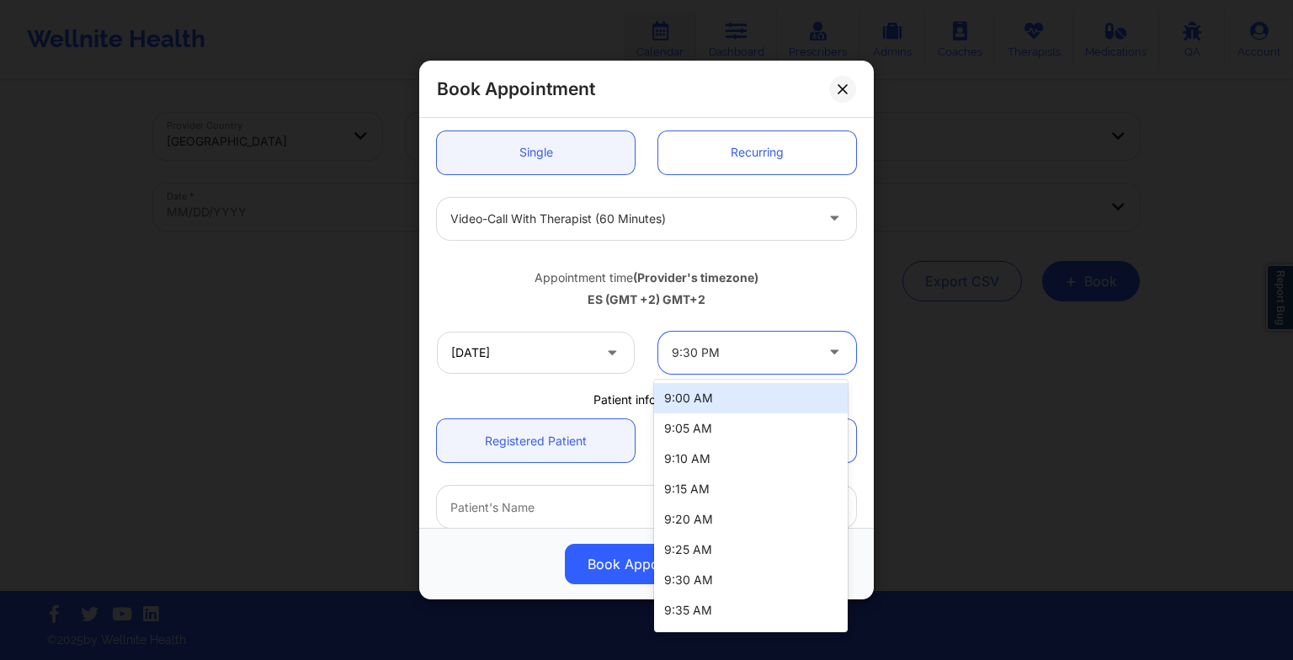
click at [800, 346] on div at bounding box center [743, 353] width 142 height 20
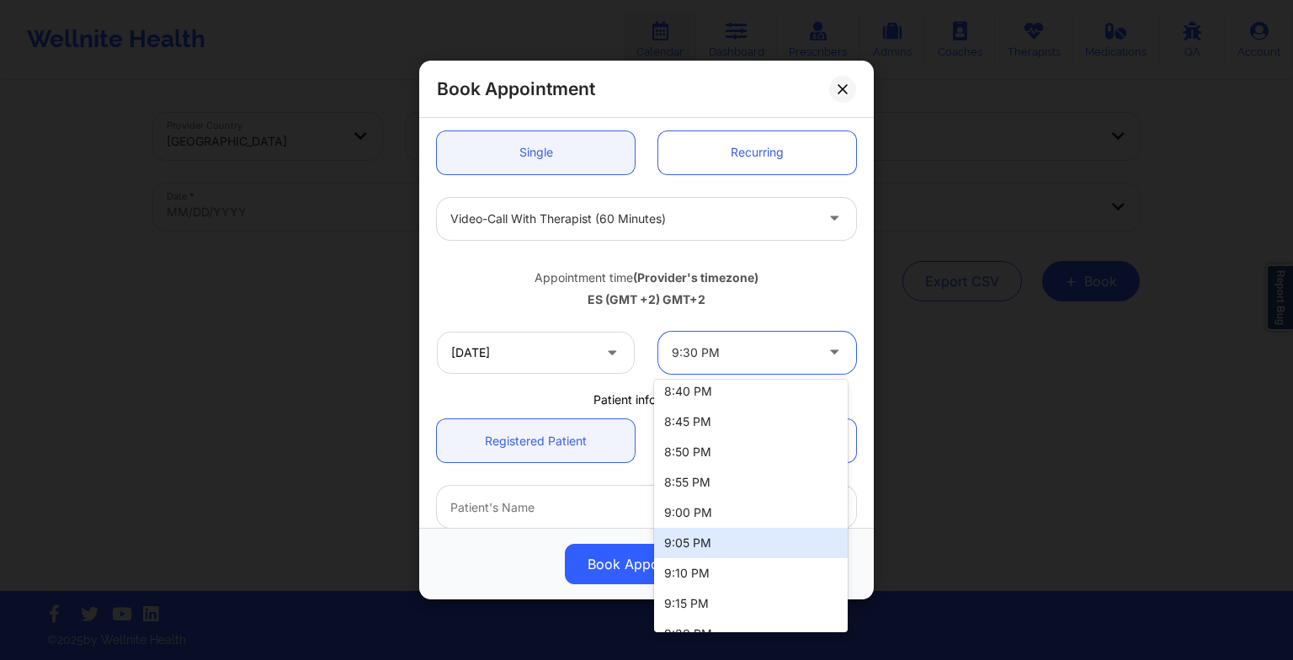
scroll to position [4253, 0]
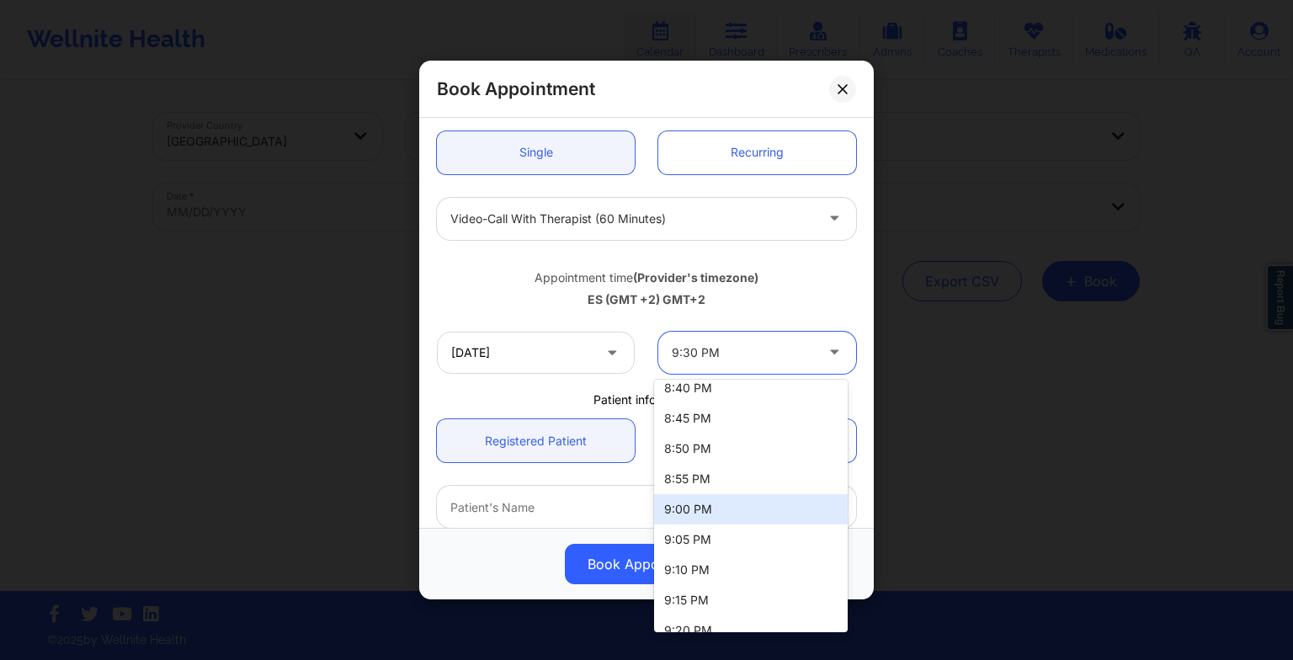
click at [706, 505] on div "9:00 PM" at bounding box center [751, 509] width 194 height 30
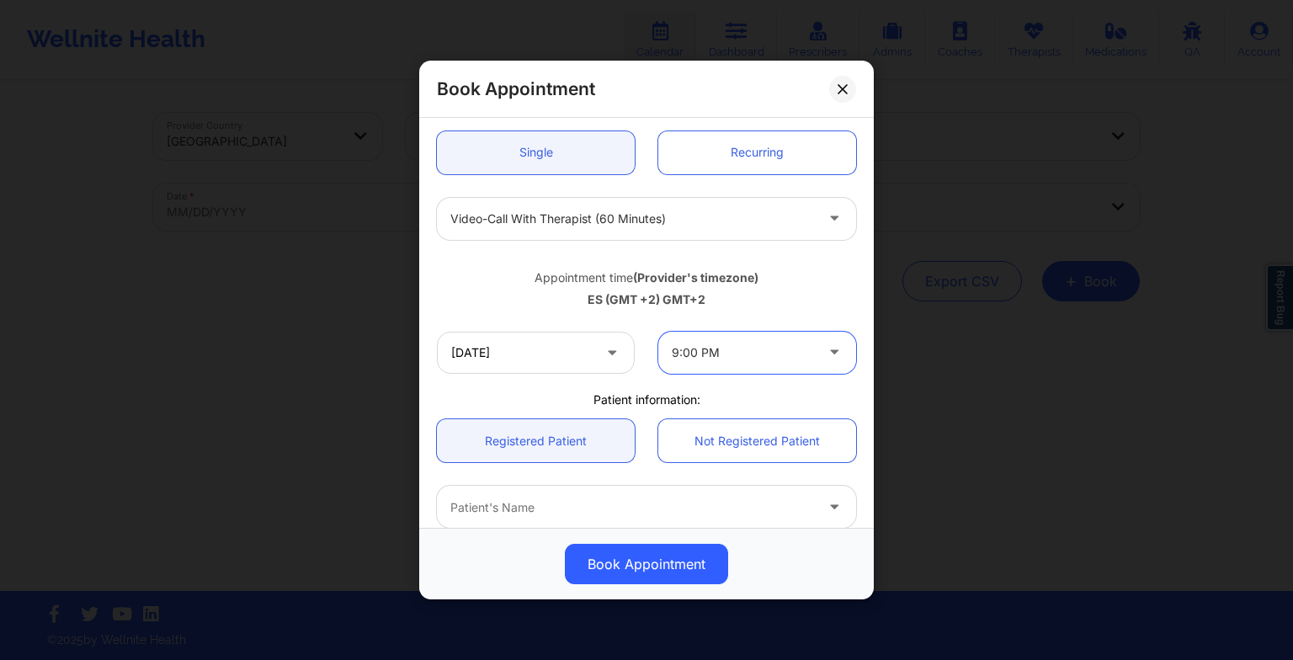
scroll to position [464, 0]
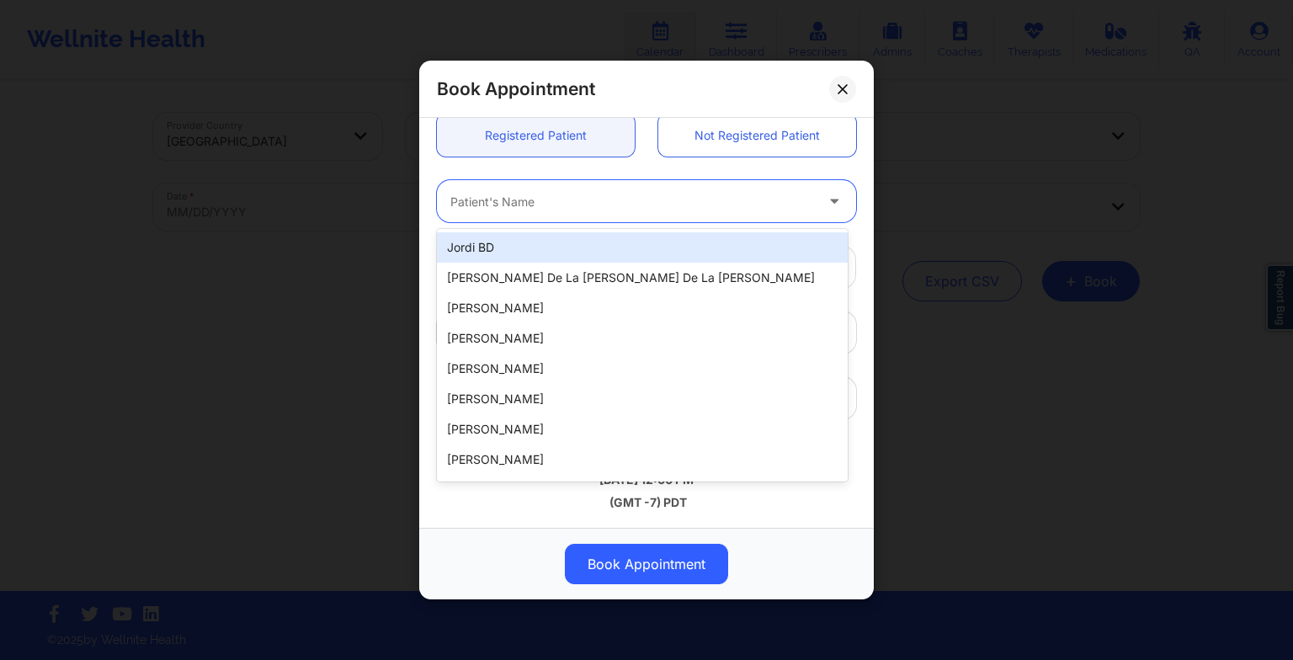
click at [587, 187] on div "Patient's Name" at bounding box center [626, 201] width 379 height 42
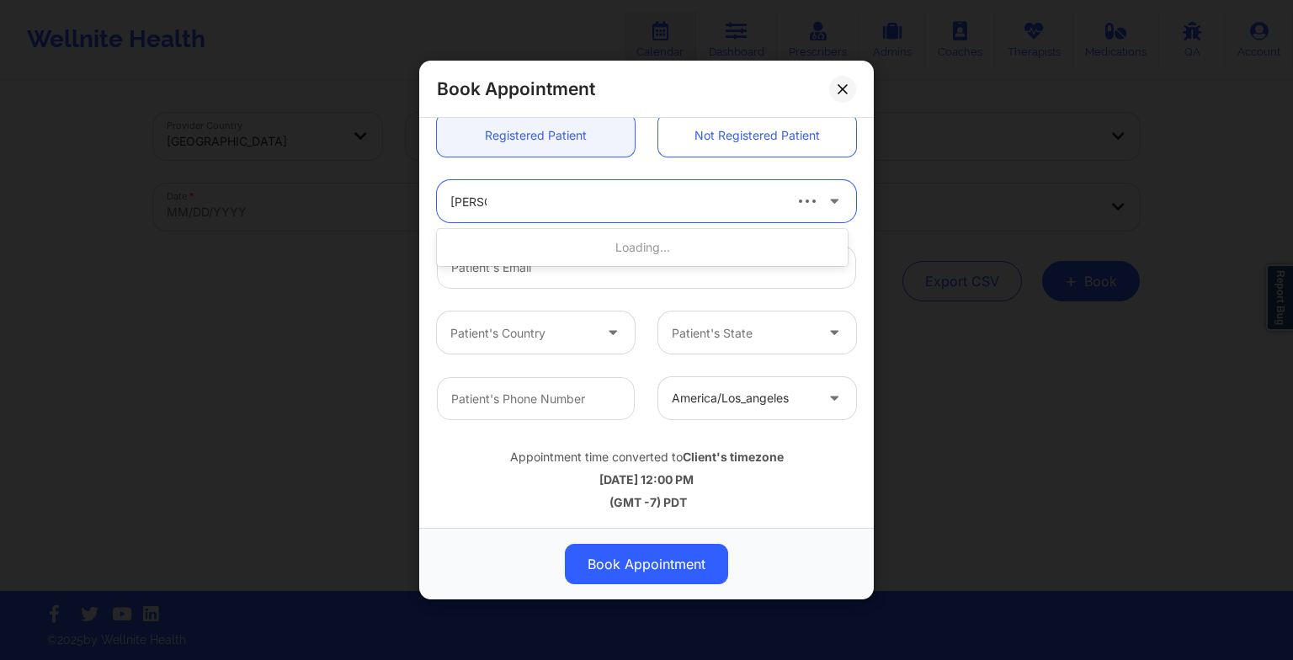
type input "[PERSON_NAME]"
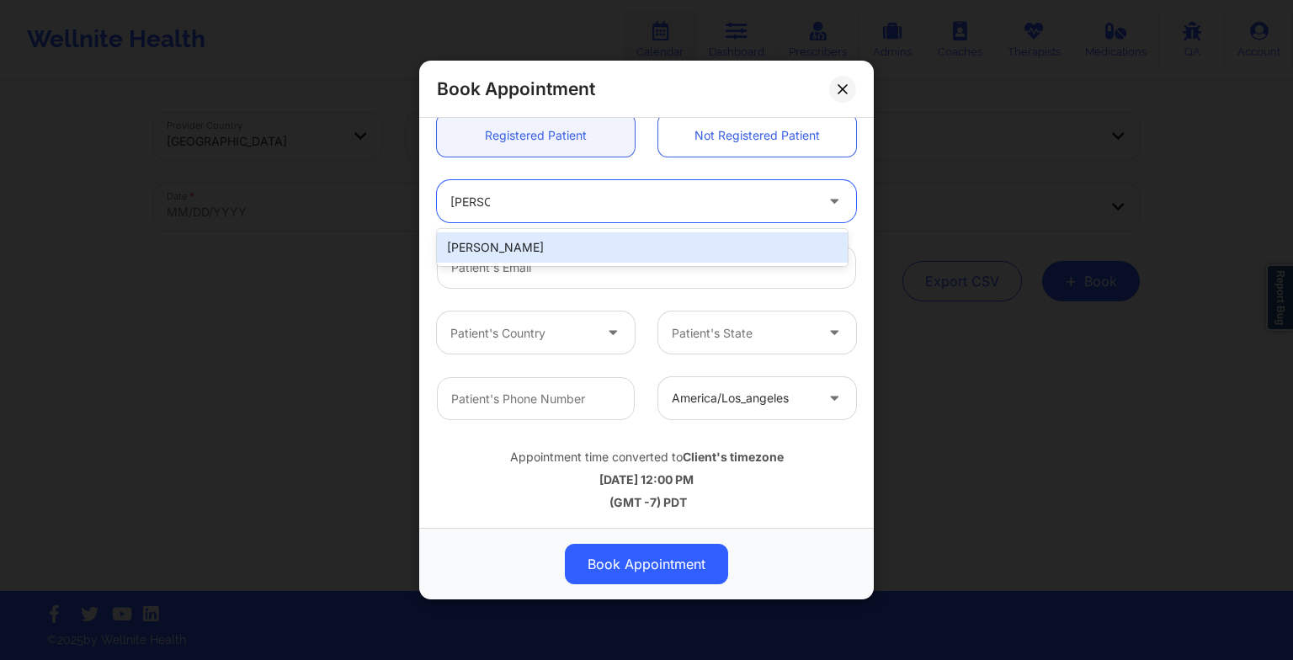
click at [583, 239] on div "[PERSON_NAME]" at bounding box center [642, 247] width 411 height 30
type input "[EMAIL_ADDRESS][DOMAIN_NAME]"
type input "[PHONE_NUMBER]"
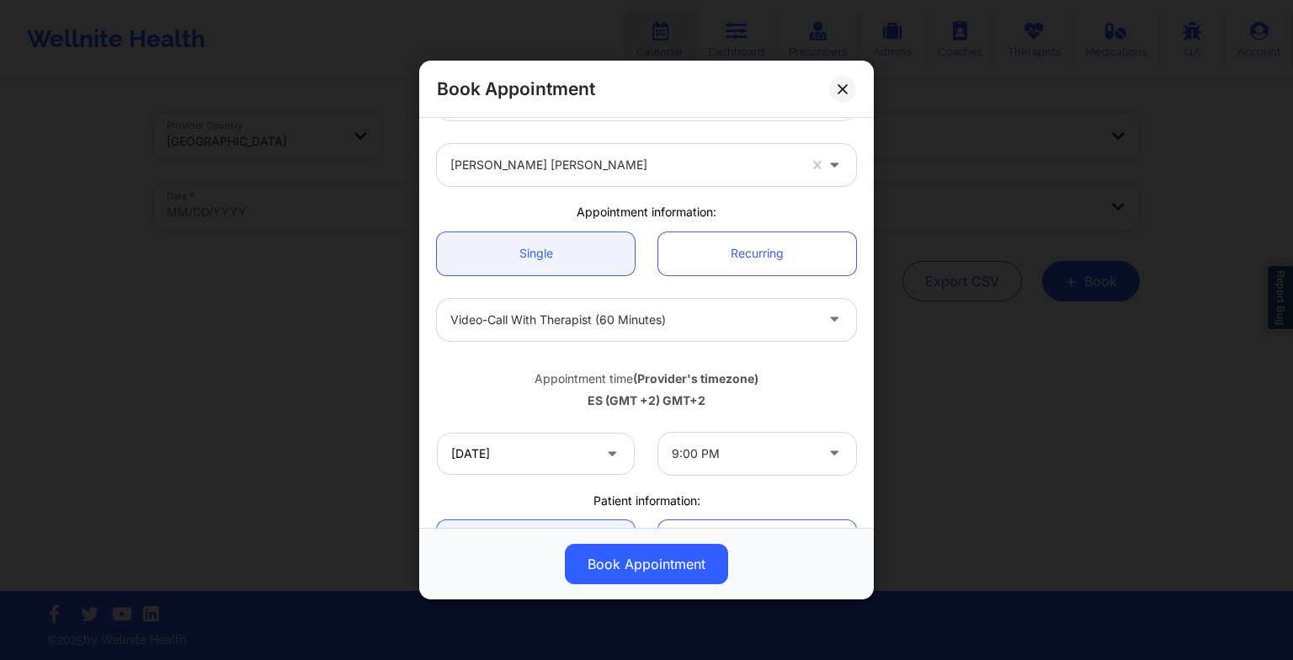
scroll to position [57, 0]
click at [545, 457] on input "[DATE]" at bounding box center [536, 454] width 198 height 42
click at [825, 427] on div "[DATE] 9:00 PM" at bounding box center [646, 454] width 443 height 66
click at [849, 85] on button at bounding box center [842, 88] width 27 height 27
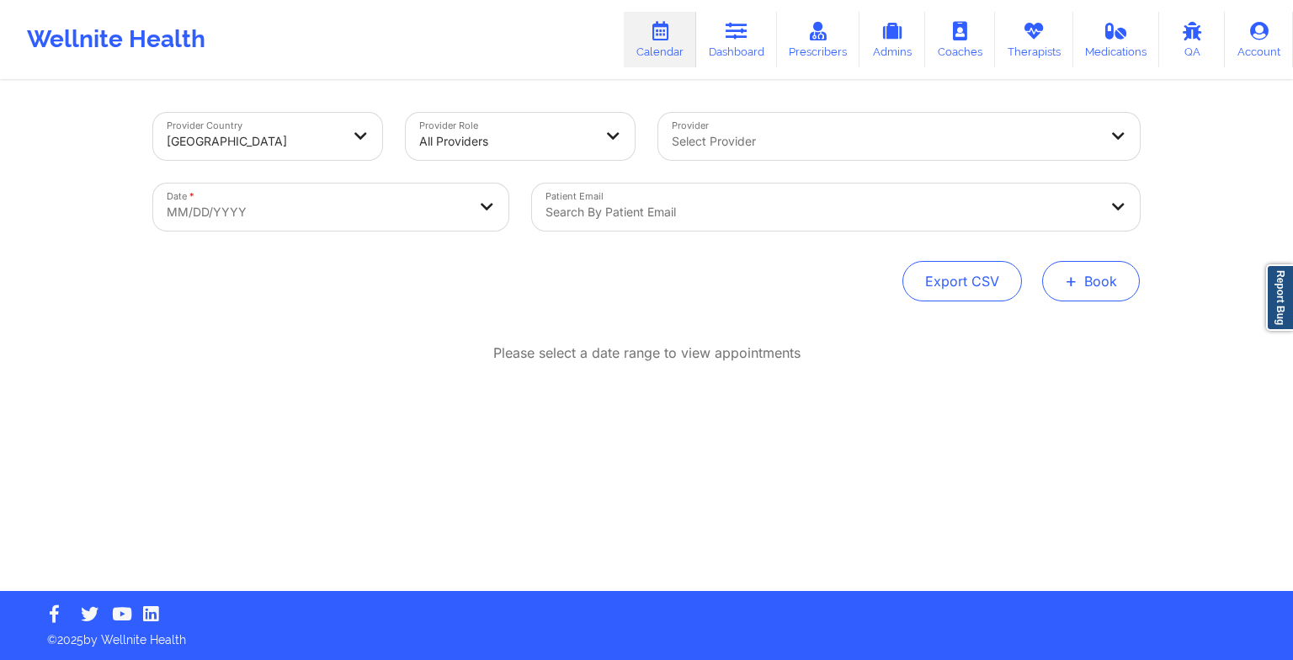
click at [1068, 284] on span "+" at bounding box center [1071, 280] width 13 height 9
click at [1014, 333] on button "Therapy Session" at bounding box center [1062, 335] width 129 height 28
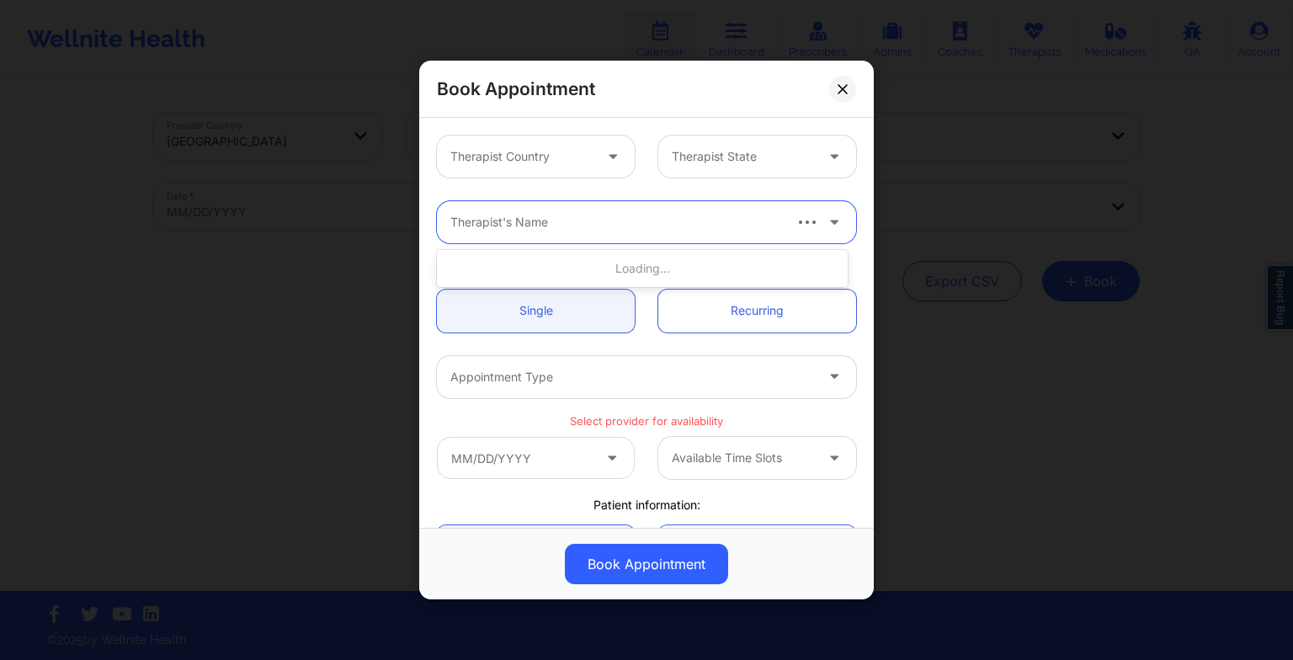
click at [569, 203] on div "Therapist's Name" at bounding box center [609, 222] width 345 height 42
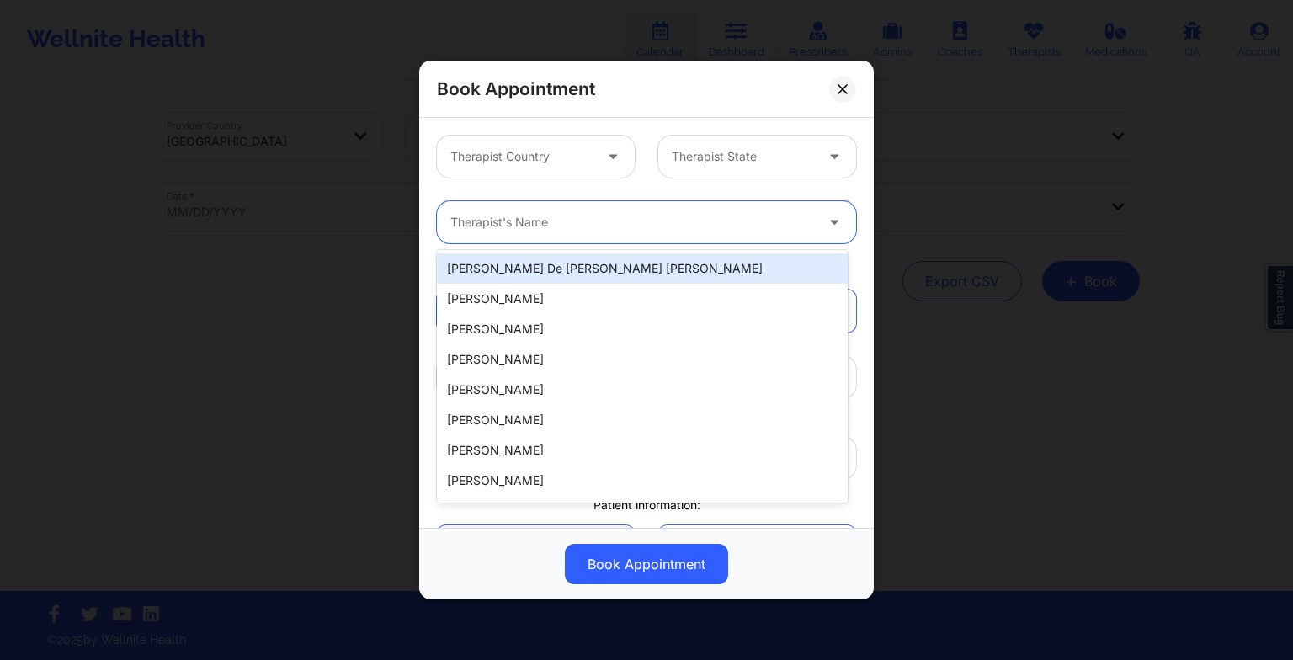
paste input "[PERSON_NAME]"
type input "[PERSON_NAME]"
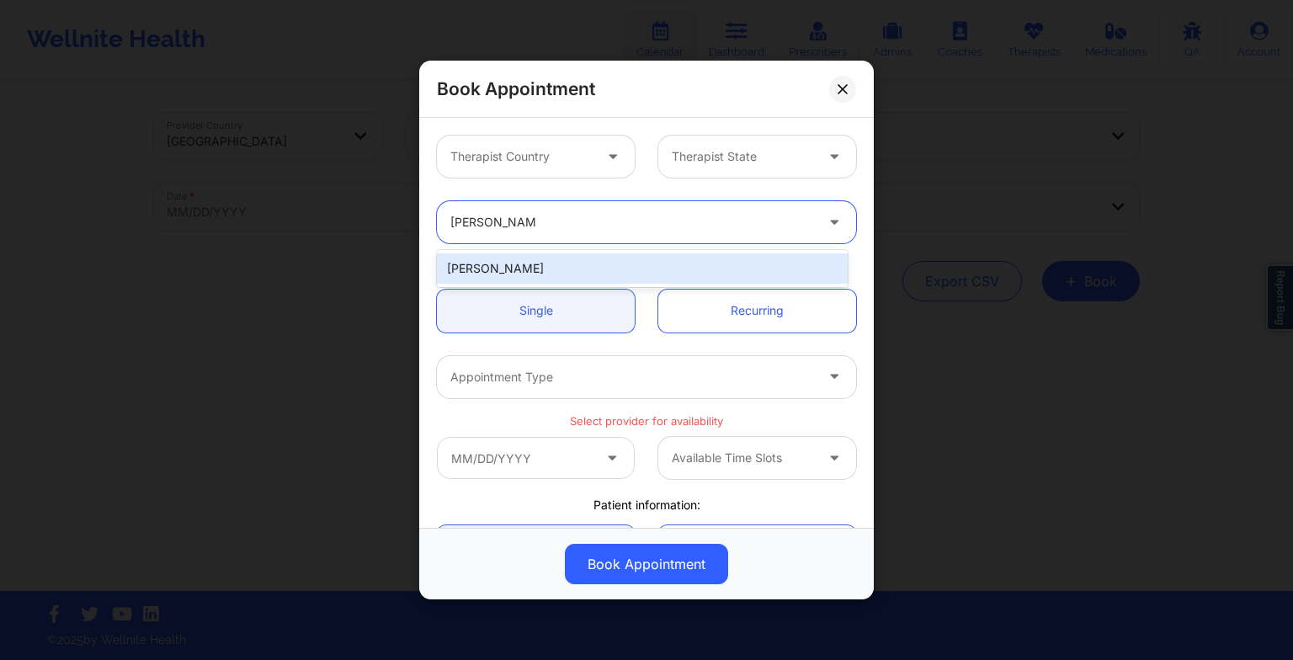
click at [542, 264] on div "[PERSON_NAME]" at bounding box center [642, 268] width 411 height 30
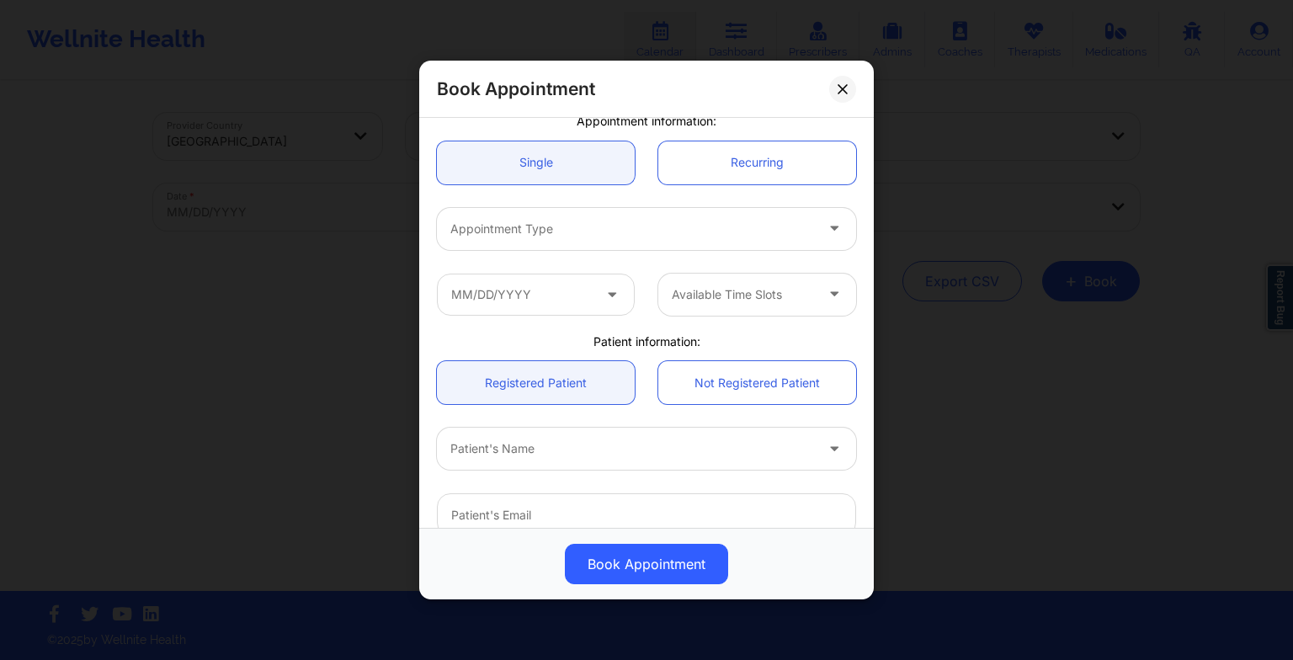
scroll to position [151, 0]
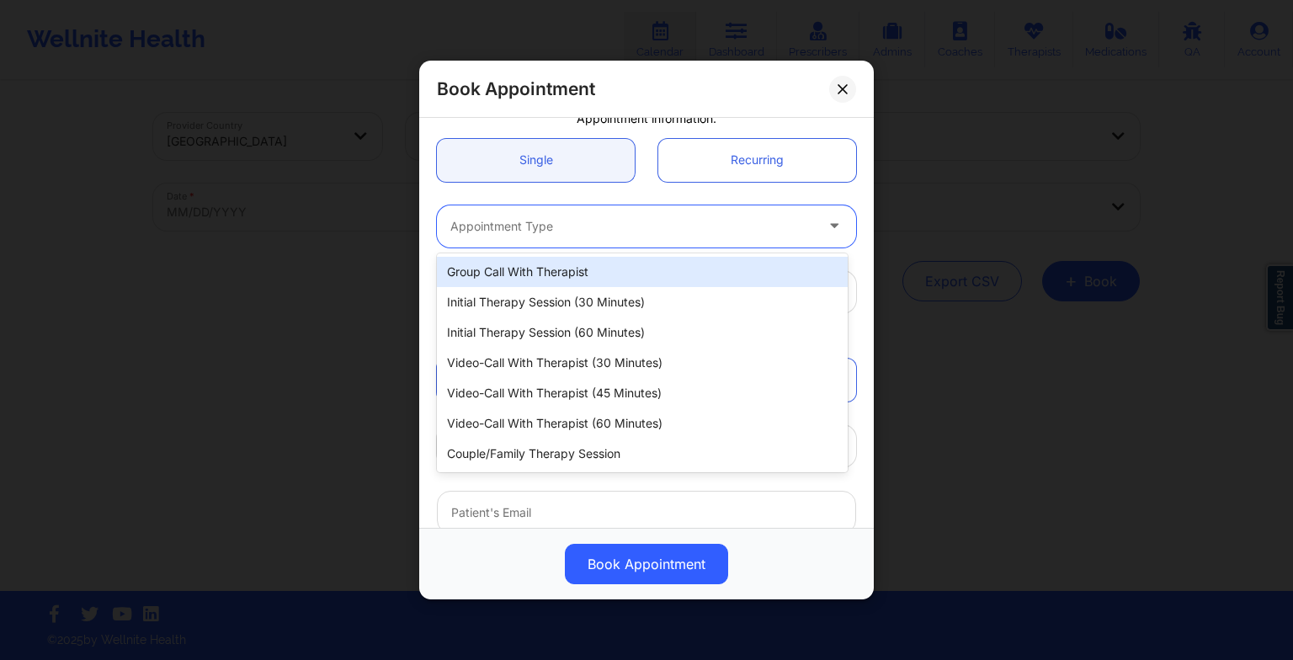
click at [507, 231] on div at bounding box center [632, 226] width 364 height 20
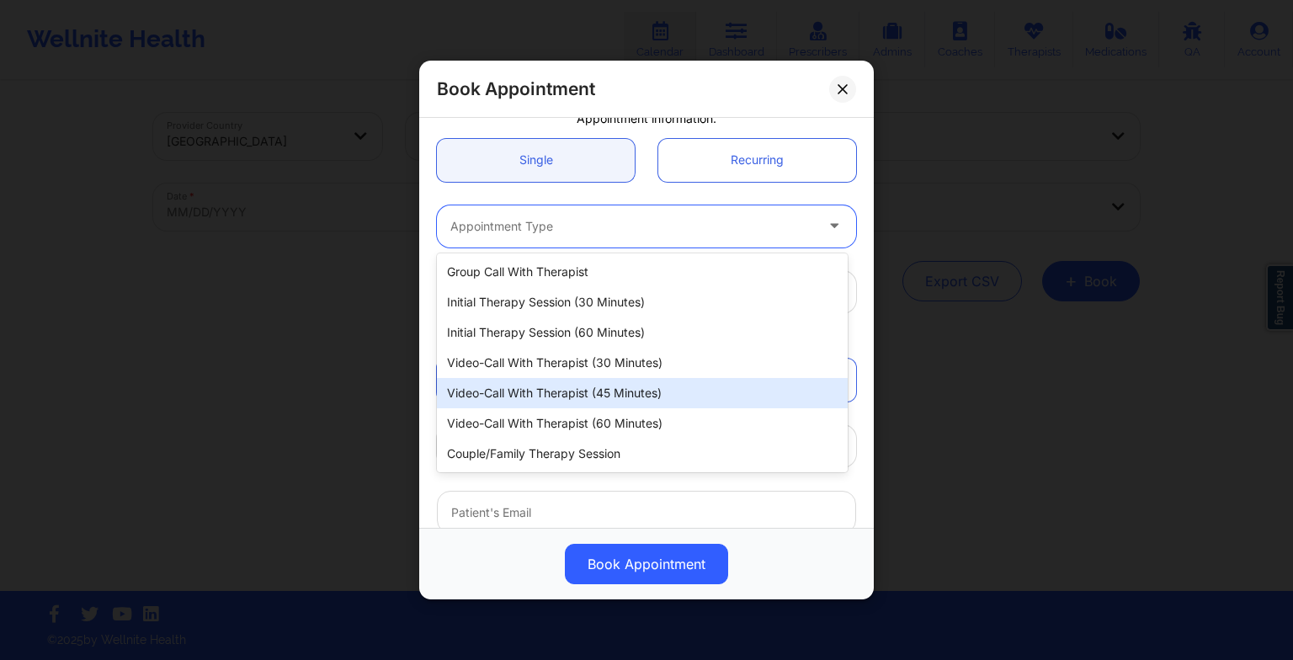
click at [561, 404] on div "Video-Call with Therapist (45 minutes)" at bounding box center [642, 393] width 411 height 30
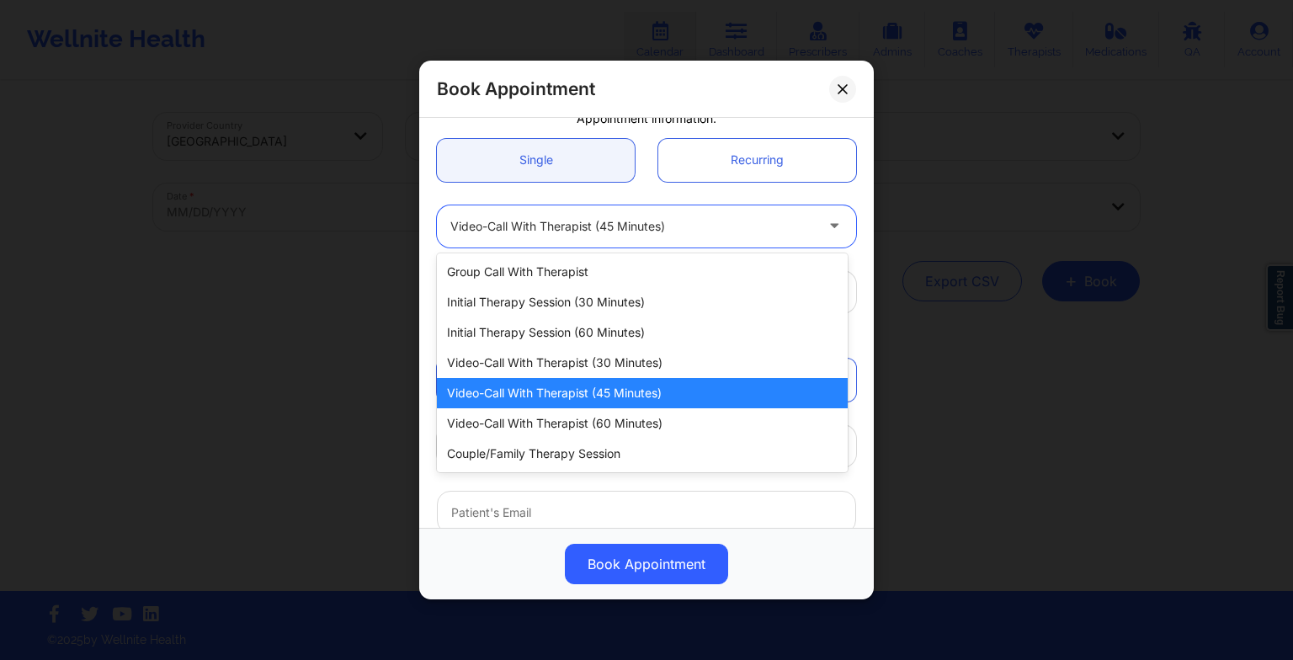
click at [532, 243] on div "Video-Call with Therapist (45 minutes)" at bounding box center [632, 226] width 364 height 42
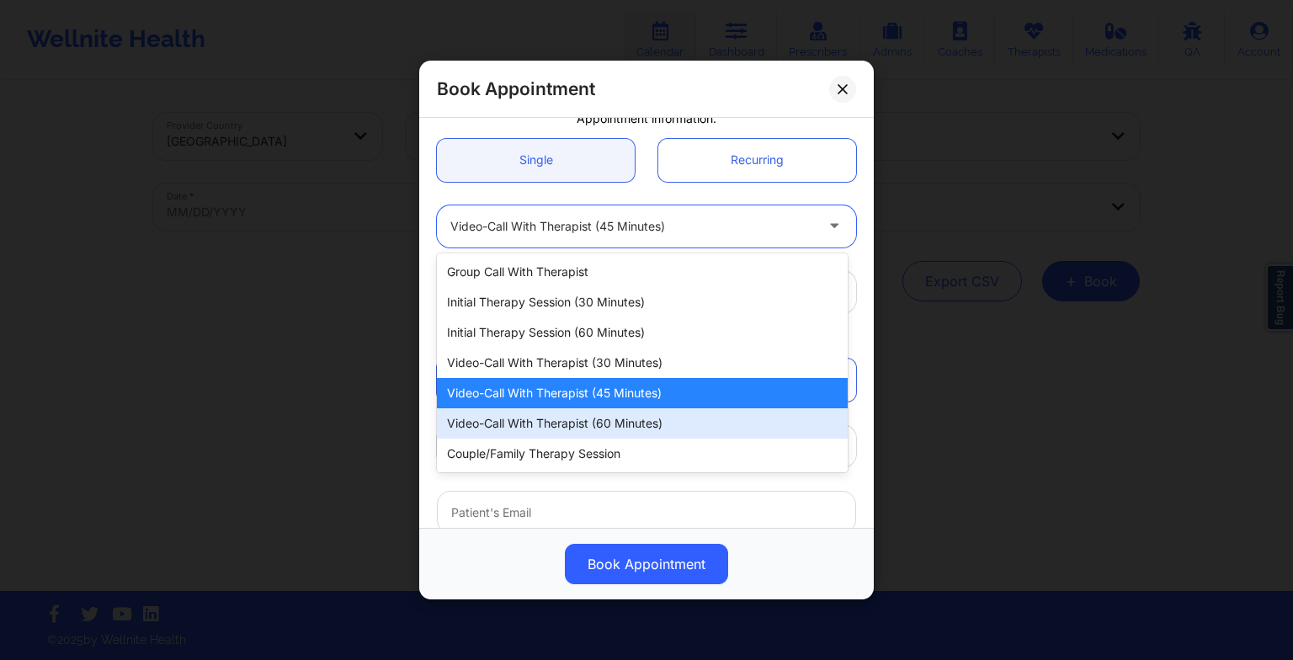
click at [589, 429] on div "Video-Call with Therapist (60 minutes)" at bounding box center [642, 423] width 411 height 30
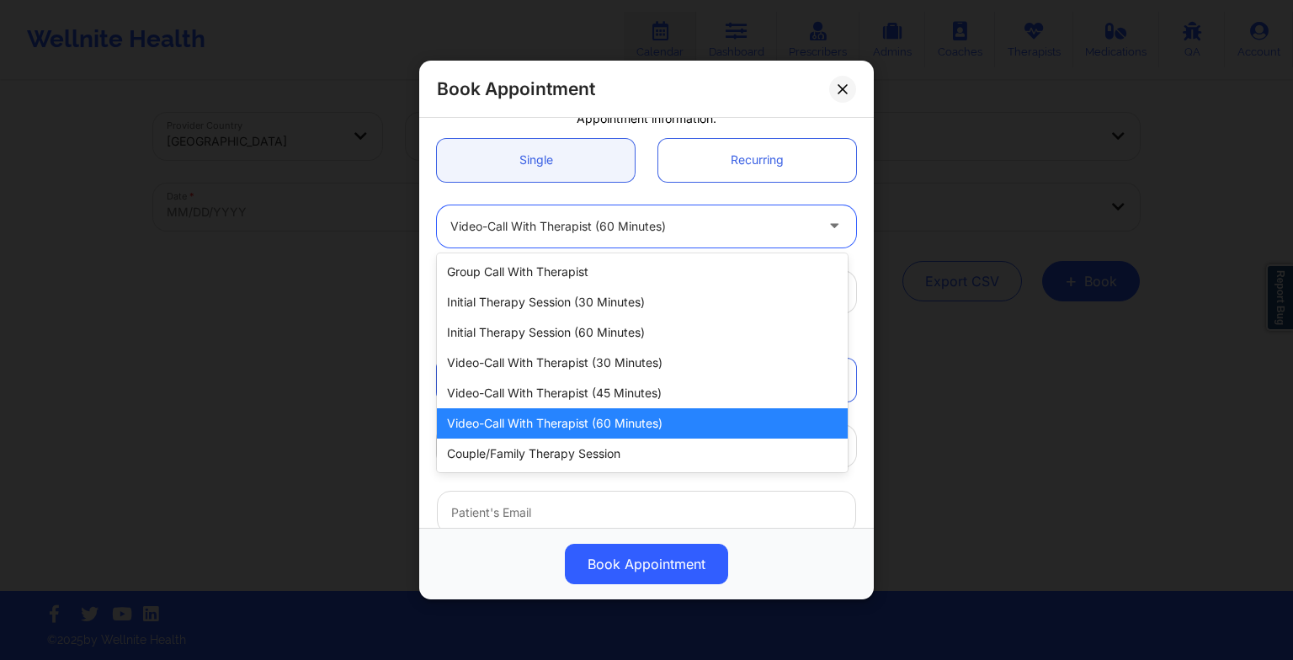
click at [673, 213] on div "Video-Call with Therapist (60 minutes)" at bounding box center [632, 226] width 364 height 42
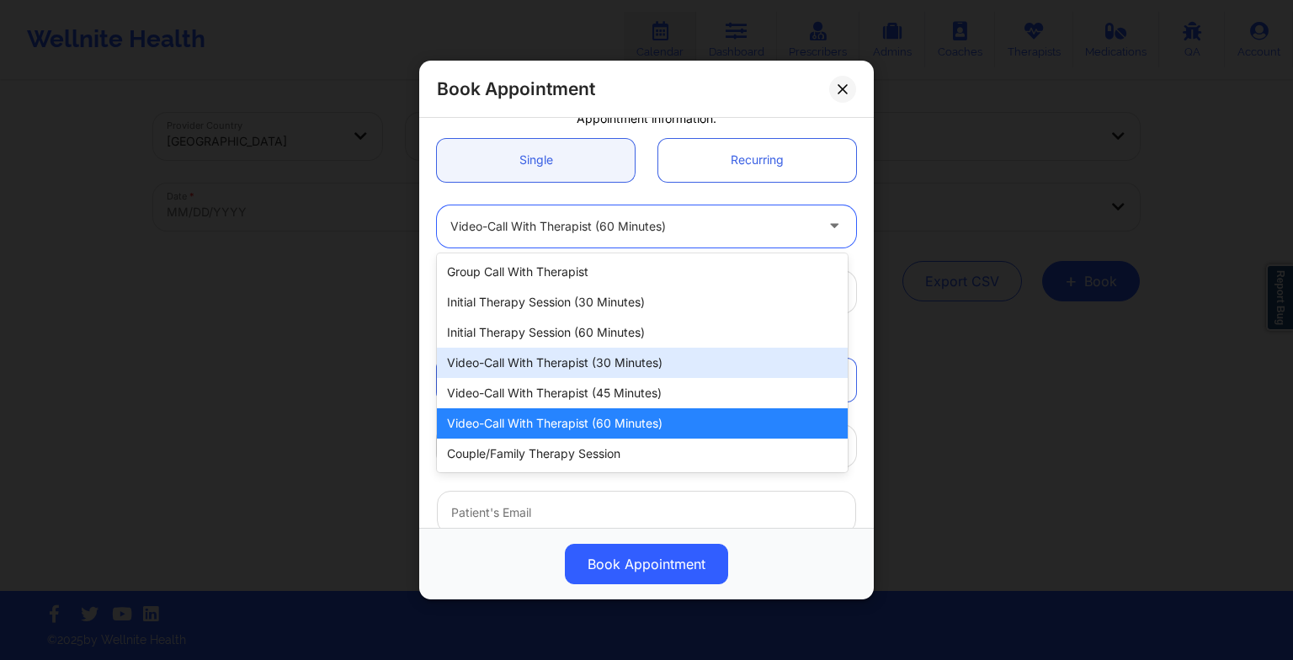
click at [663, 355] on div "Video-Call with Therapist (30 minutes)" at bounding box center [642, 363] width 411 height 30
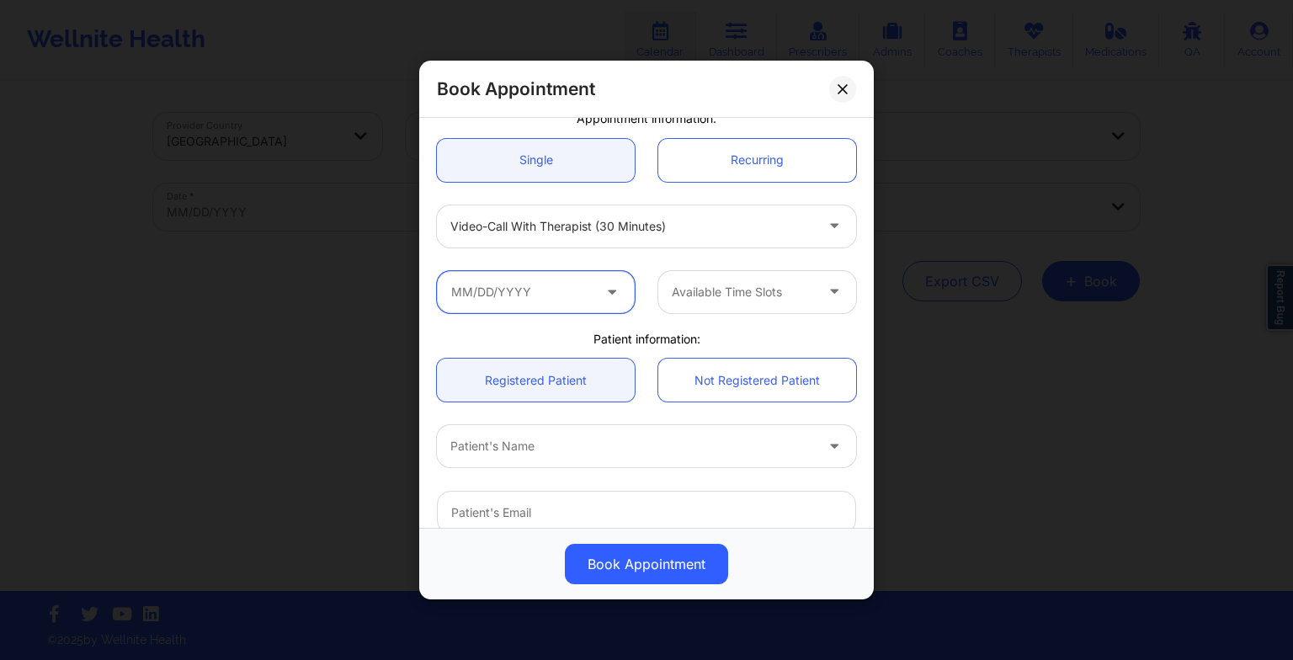
click at [542, 303] on input "text" at bounding box center [536, 292] width 198 height 42
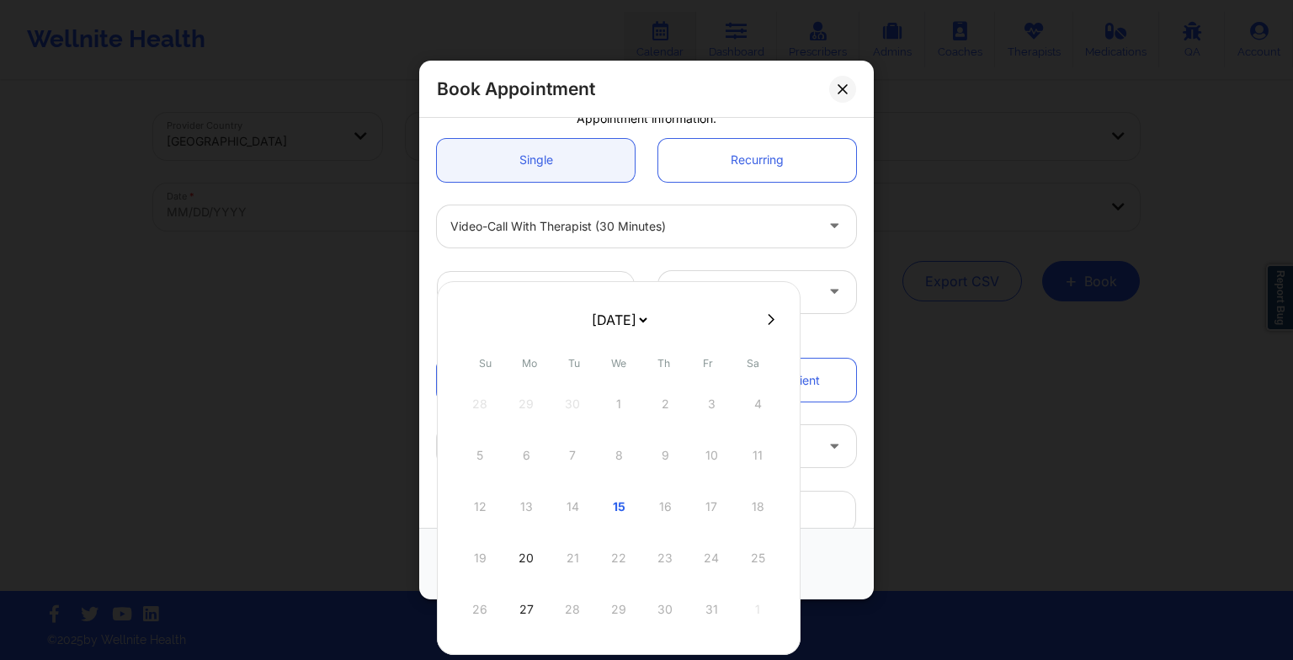
drag, startPoint x: 606, startPoint y: 324, endPoint x: 606, endPoint y: 394, distance: 69.9
click at [606, 394] on div "[DATE] [DATE] [DATE] [DATE] [DATE] [DATE] [DATE] [DATE] [DATE] [DATE] [DATE] [D…" at bounding box center [619, 468] width 364 height 374
select select "2025-11"
click at [528, 606] on div "29" at bounding box center [526, 609] width 42 height 47
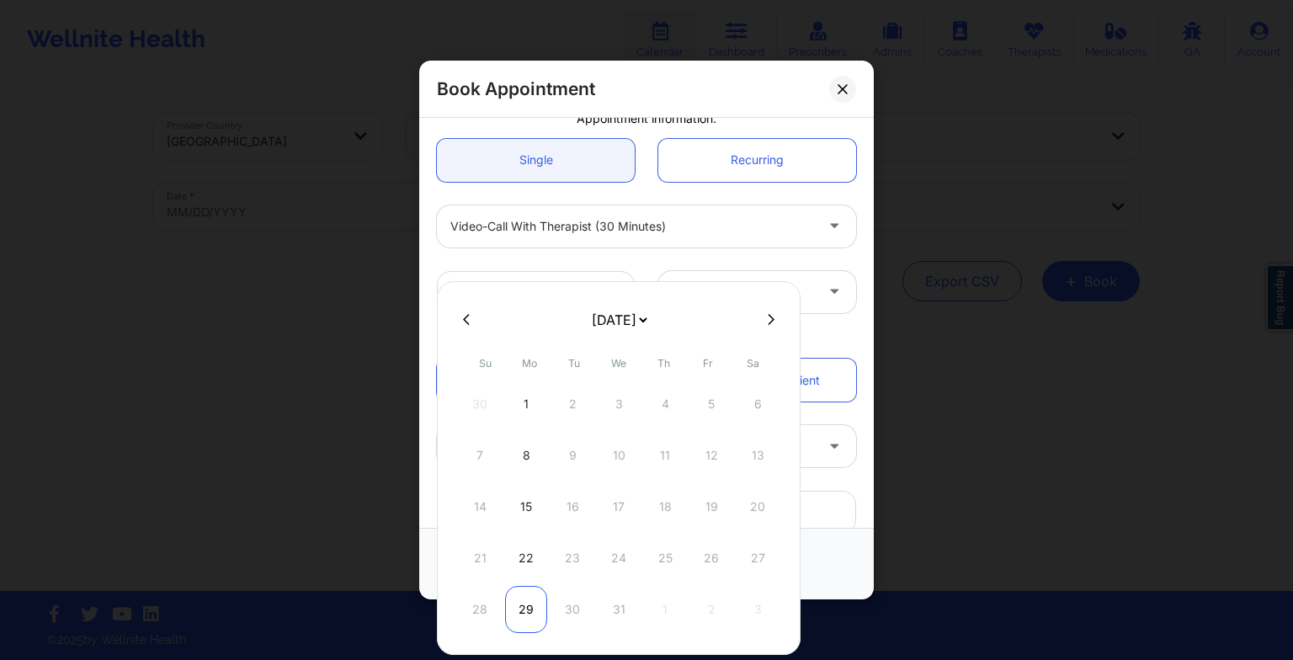
type input "[DATE]"
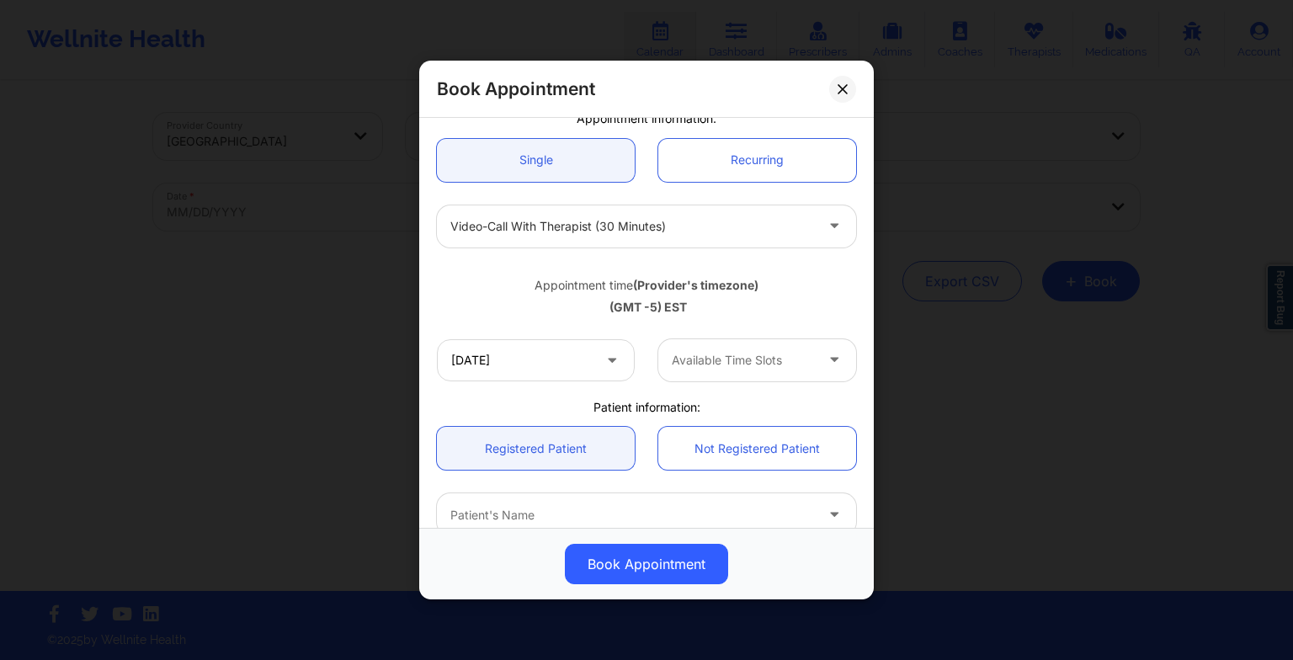
click at [706, 352] on div at bounding box center [743, 360] width 142 height 20
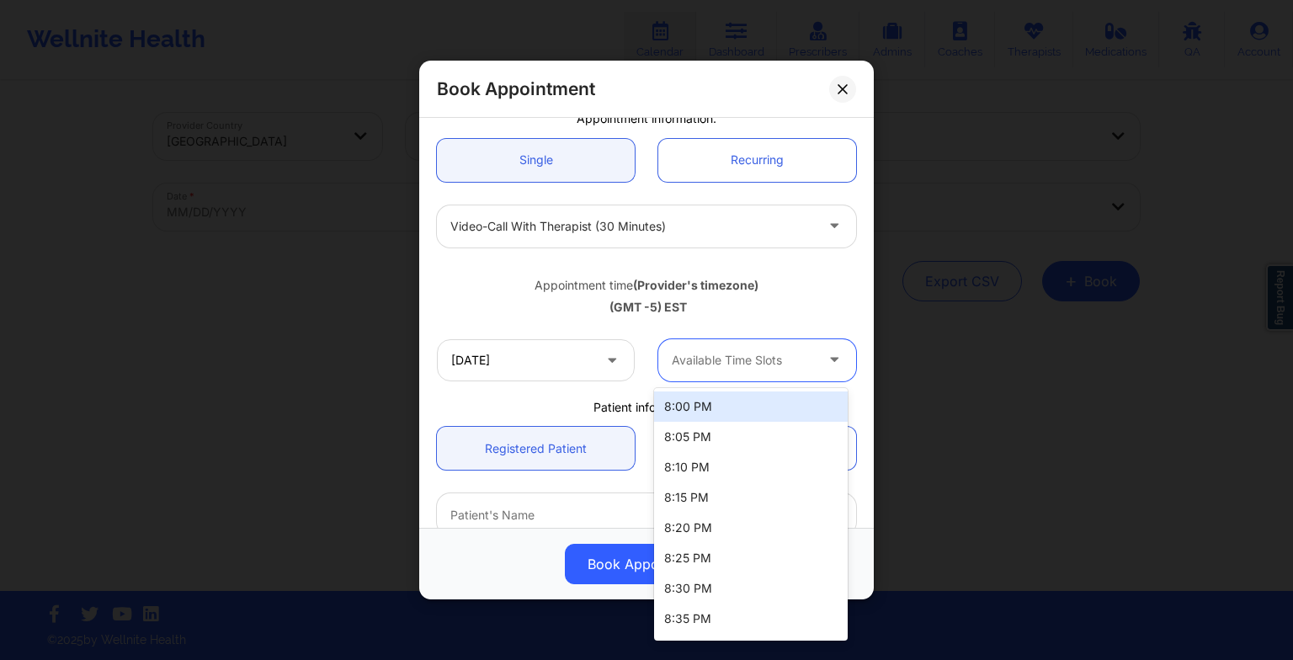
click at [706, 398] on div "8:00 PM" at bounding box center [751, 406] width 194 height 30
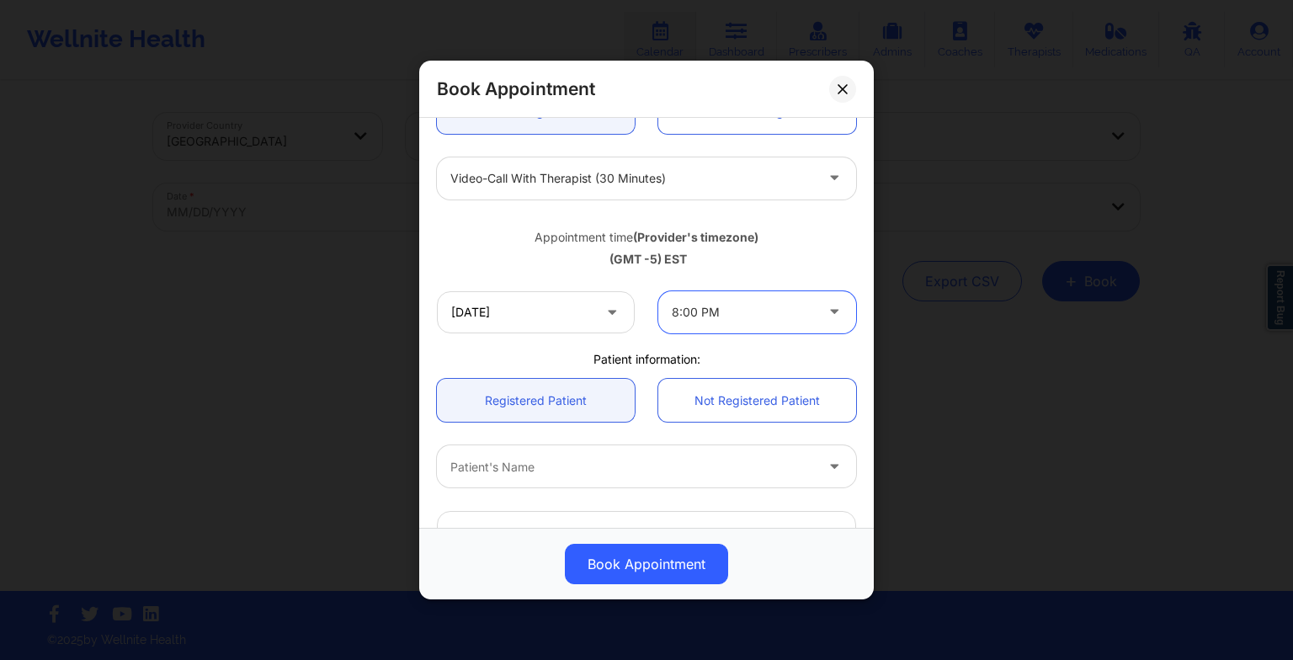
scroll to position [204, 0]
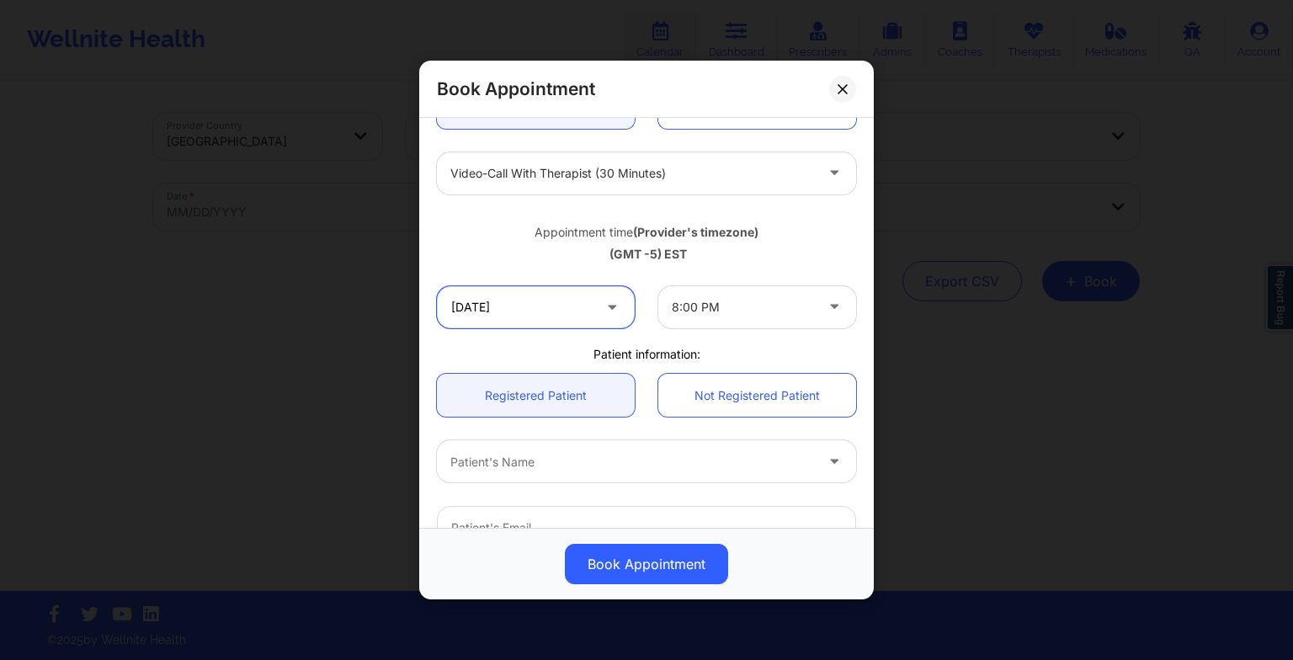
click at [546, 303] on input "[DATE]" at bounding box center [536, 307] width 198 height 42
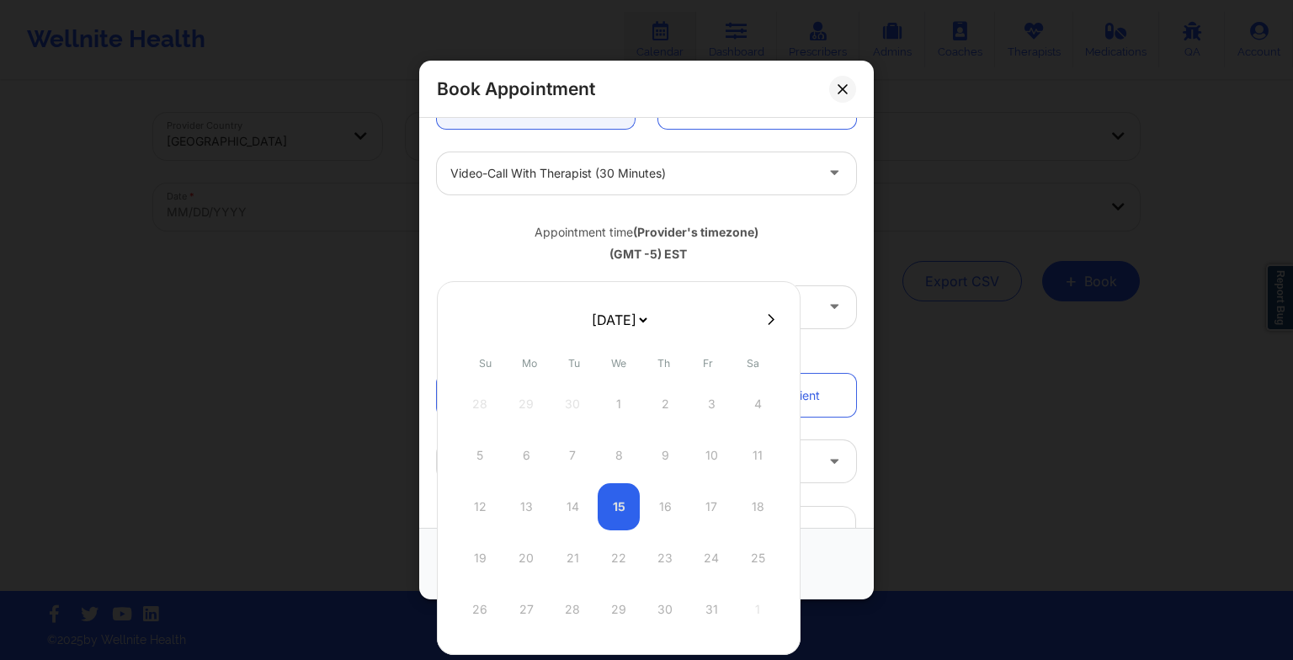
click at [609, 315] on select "[DATE] [DATE] [DATE] [DATE] [DATE] [DATE] [DATE] [DATE] [DATE] [DATE] [DATE] [D…" at bounding box center [618, 320] width 61 height 34
select select "2026-0"
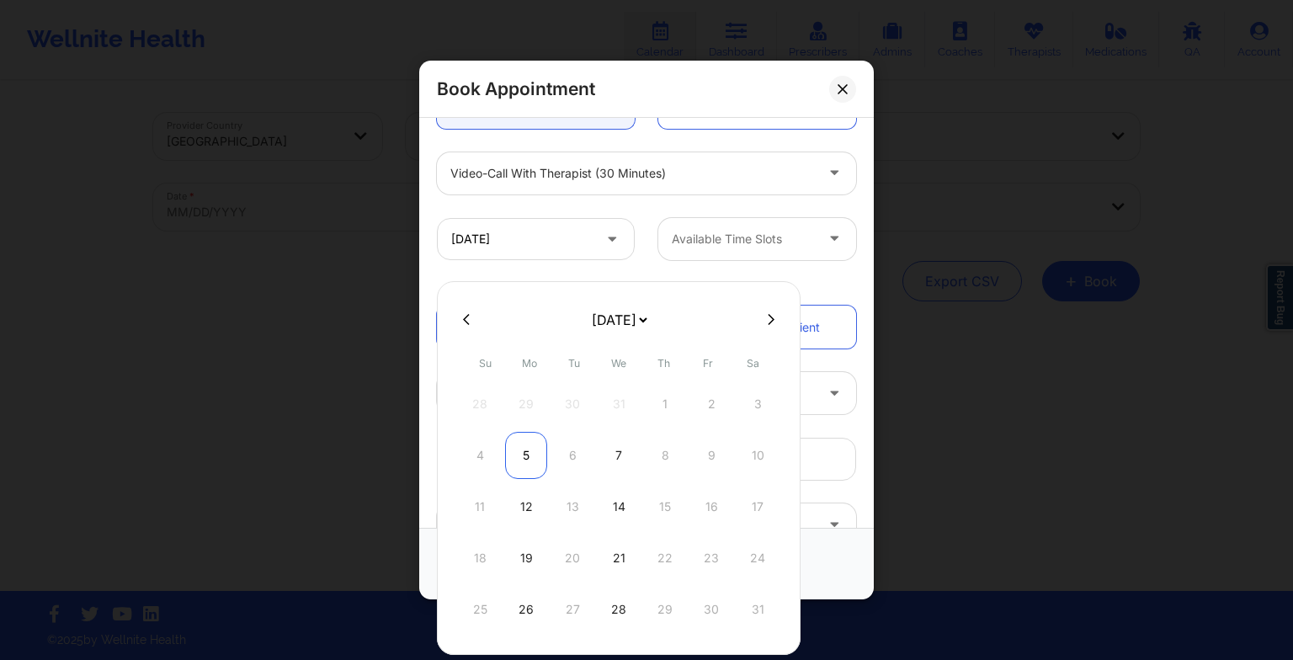
click at [535, 455] on div "5" at bounding box center [526, 455] width 42 height 47
type input "[DATE]"
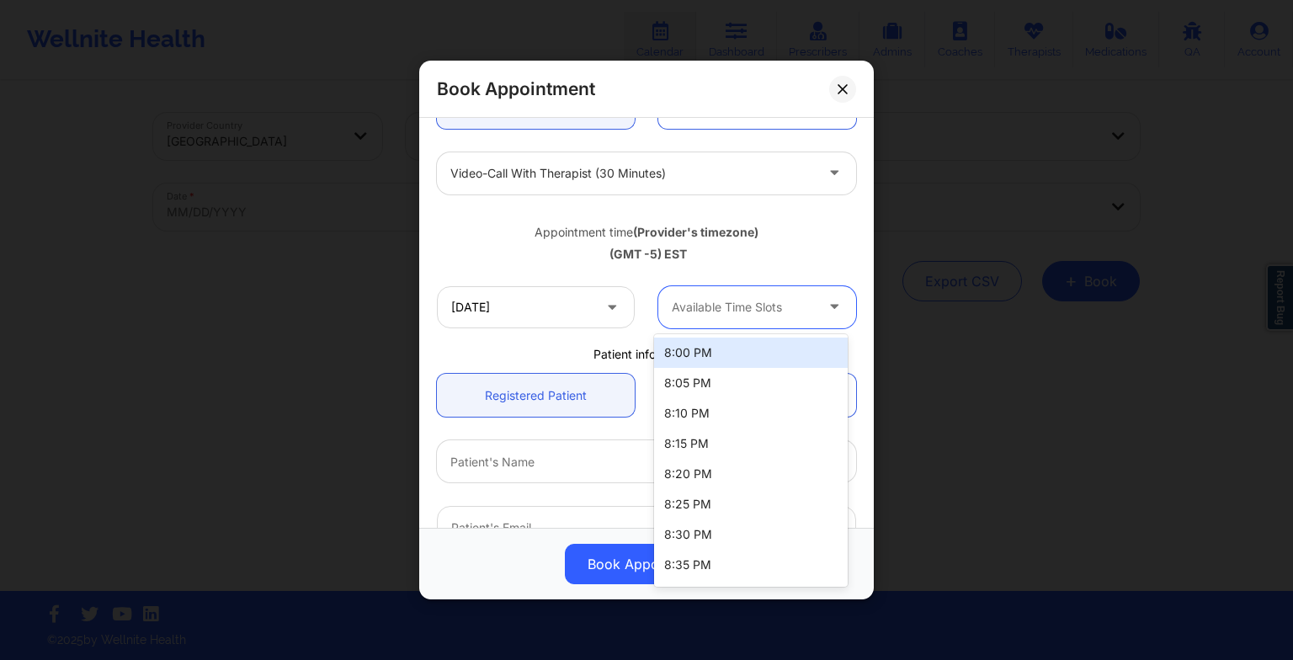
click at [710, 310] on div at bounding box center [743, 307] width 142 height 20
click at [708, 347] on div "8:00 PM" at bounding box center [751, 353] width 194 height 30
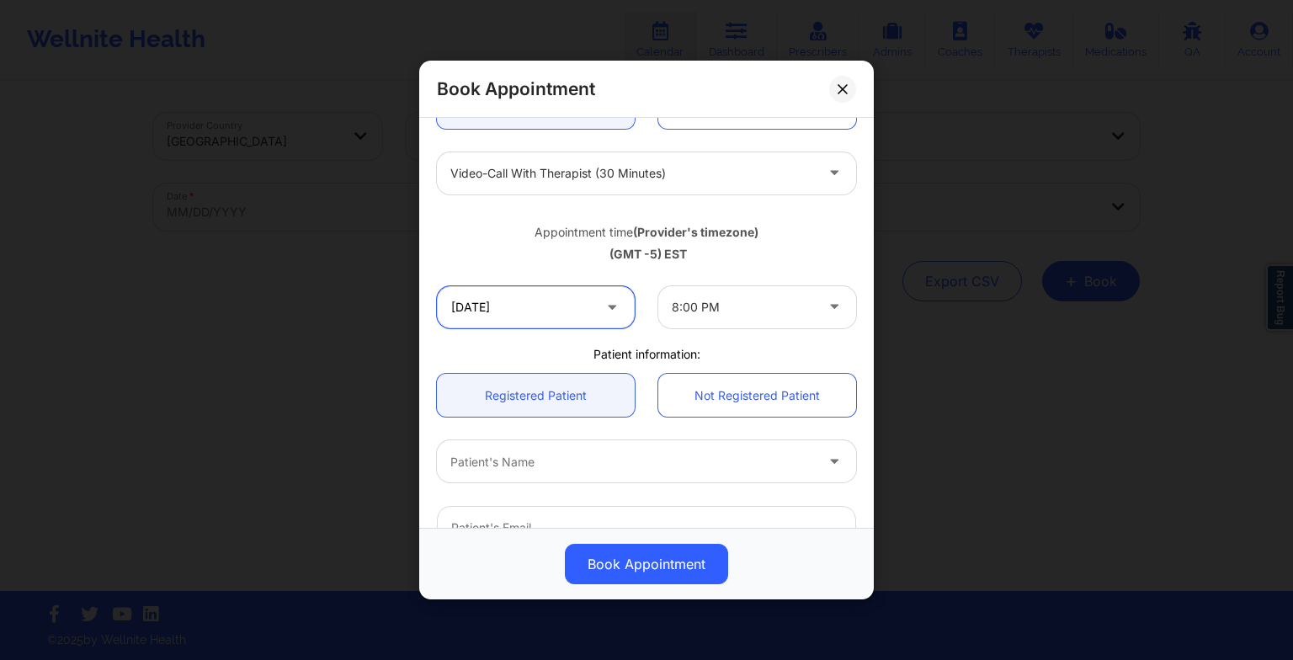
click at [586, 301] on input "[DATE]" at bounding box center [536, 307] width 198 height 42
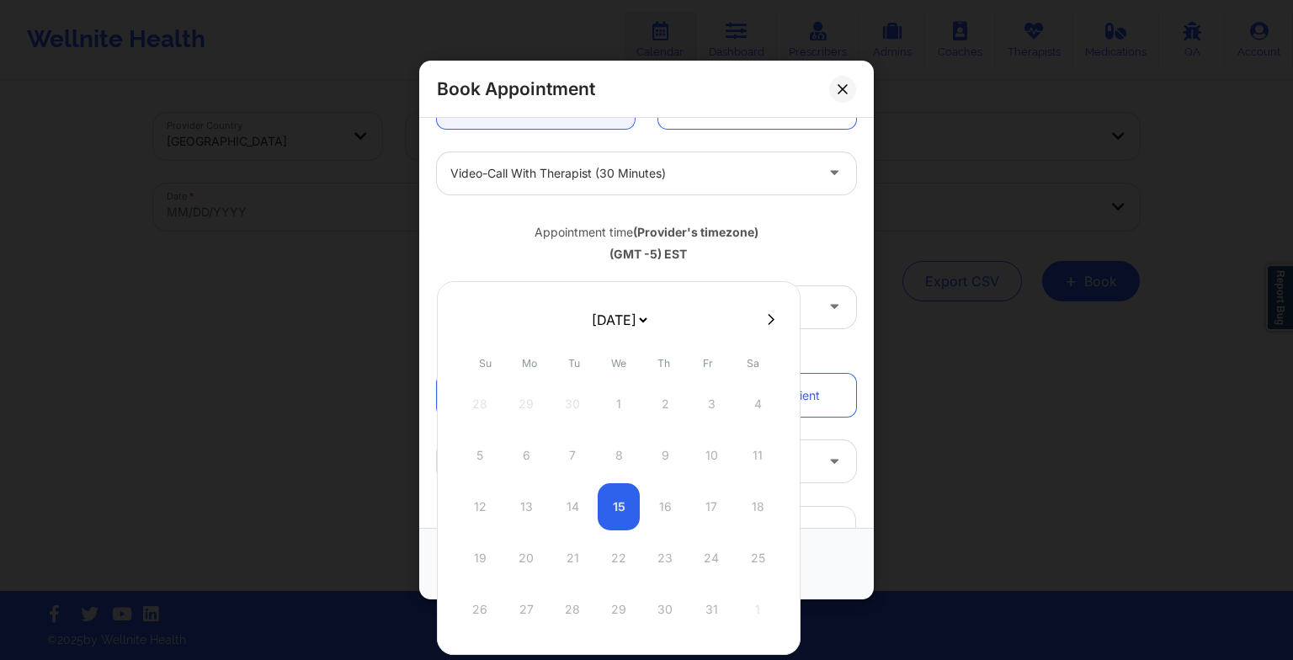
click at [620, 329] on select "[DATE] [DATE] [DATE] [DATE] [DATE] [DATE] [DATE] [DATE] [DATE] [DATE] [DATE] [D…" at bounding box center [618, 320] width 61 height 34
select select "2025-11"
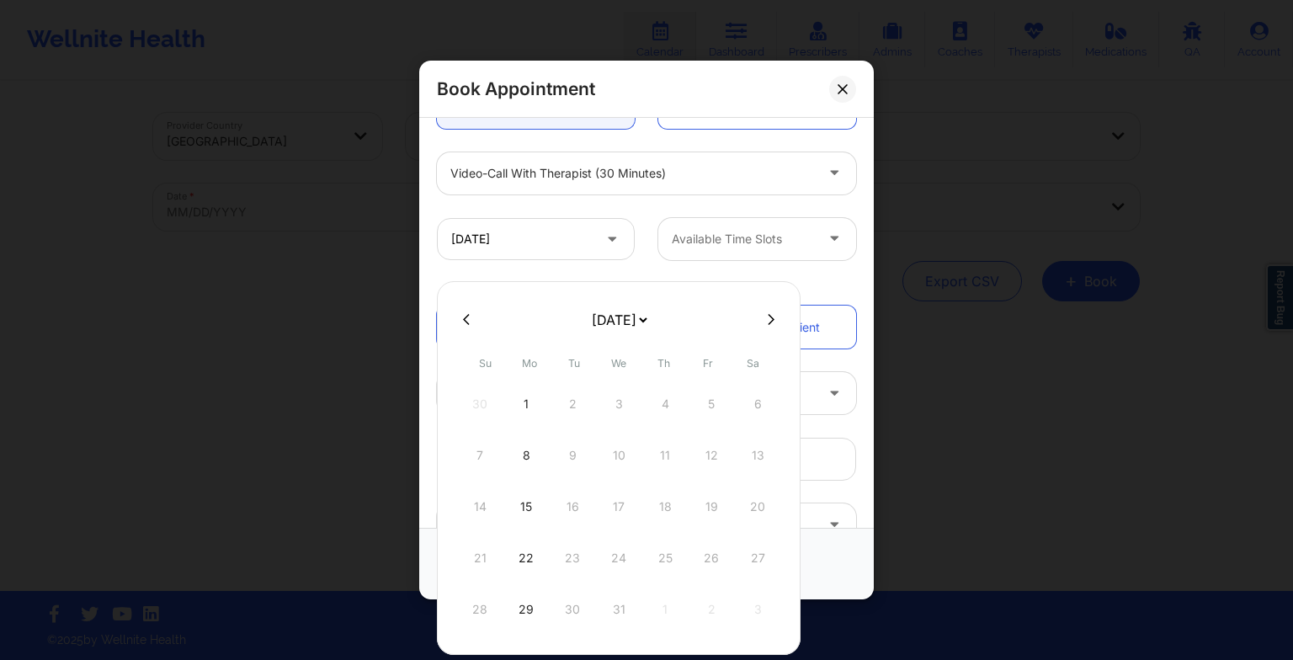
click at [785, 575] on div "[DATE] [DATE] [DATE] [DATE] [DATE] [DATE] [DATE] [DATE] [DATE] [DATE] [DATE] [D…" at bounding box center [619, 468] width 364 height 374
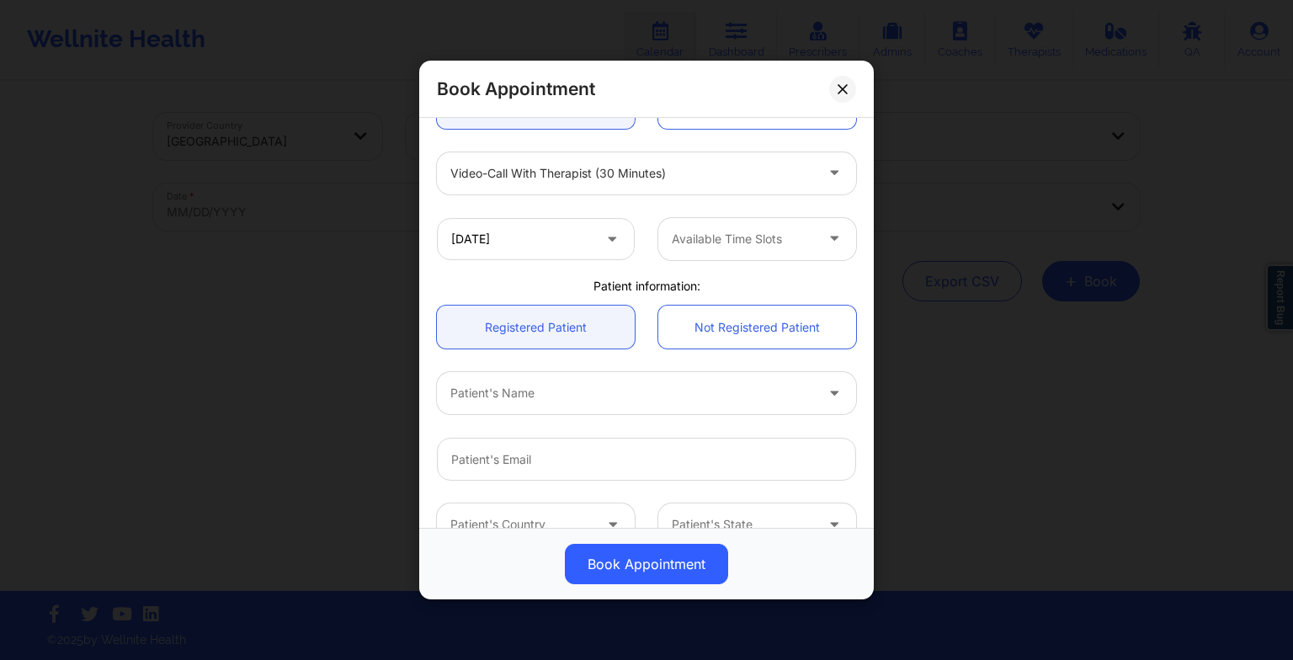
click at [823, 570] on div "Book Appointment" at bounding box center [646, 564] width 431 height 40
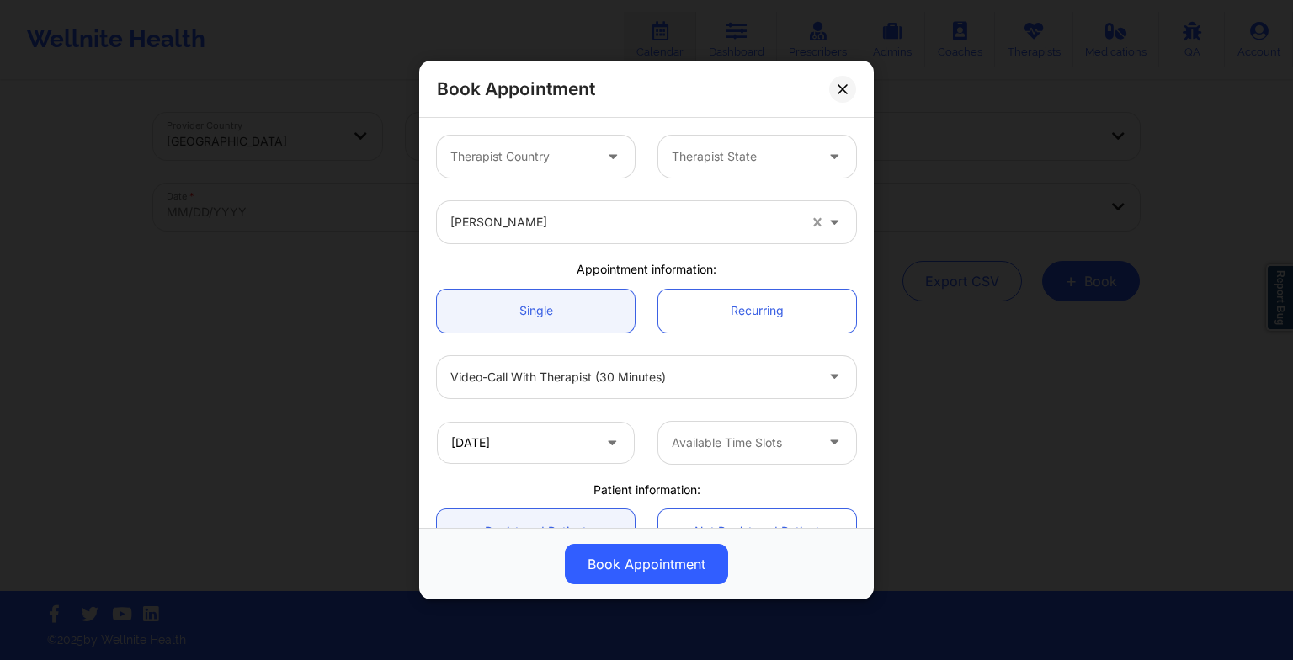
drag, startPoint x: 650, startPoint y: 200, endPoint x: 809, endPoint y: 226, distance: 161.4
click at [809, 226] on div "[PERSON_NAME]" at bounding box center [646, 222] width 443 height 66
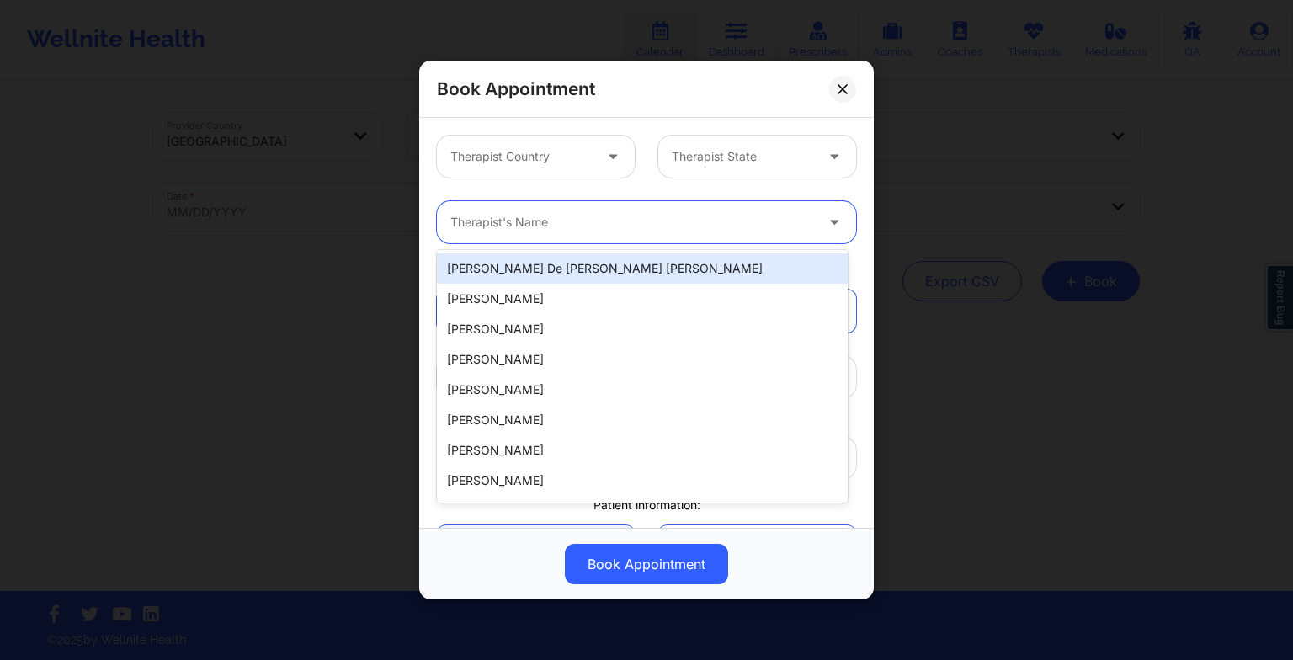
paste input "[PERSON_NAME]"
type input "[PERSON_NAME]"
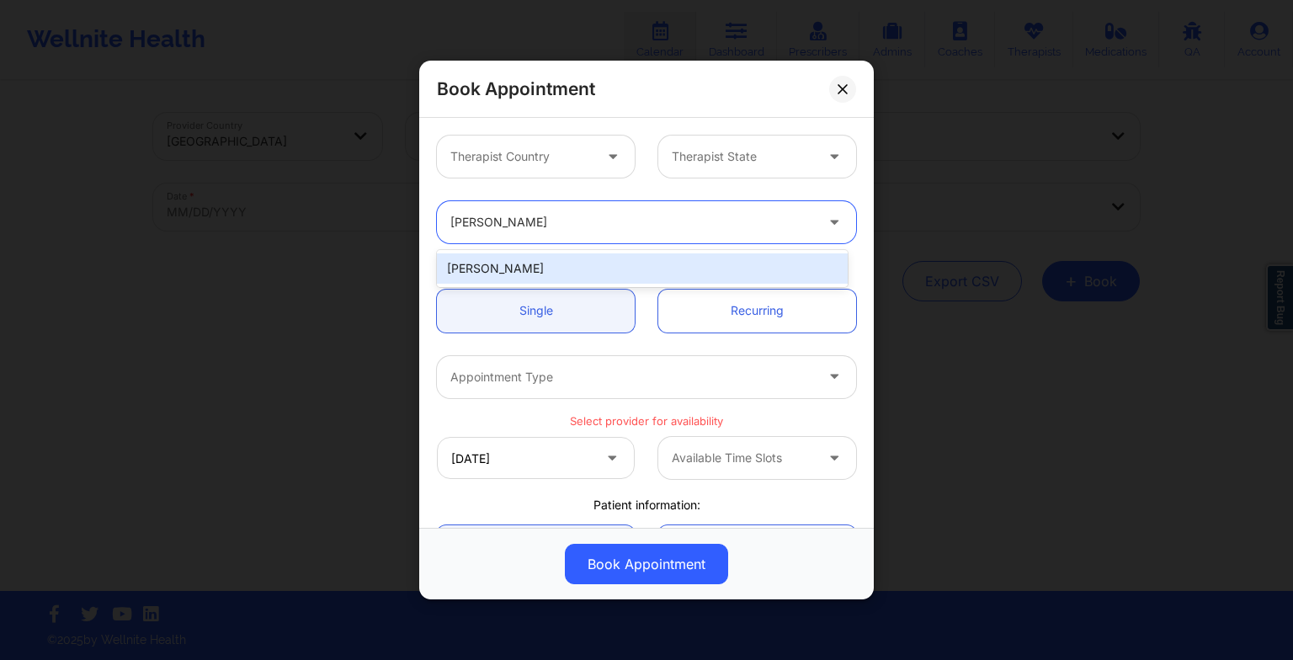
click at [534, 266] on div "[PERSON_NAME]" at bounding box center [642, 268] width 411 height 30
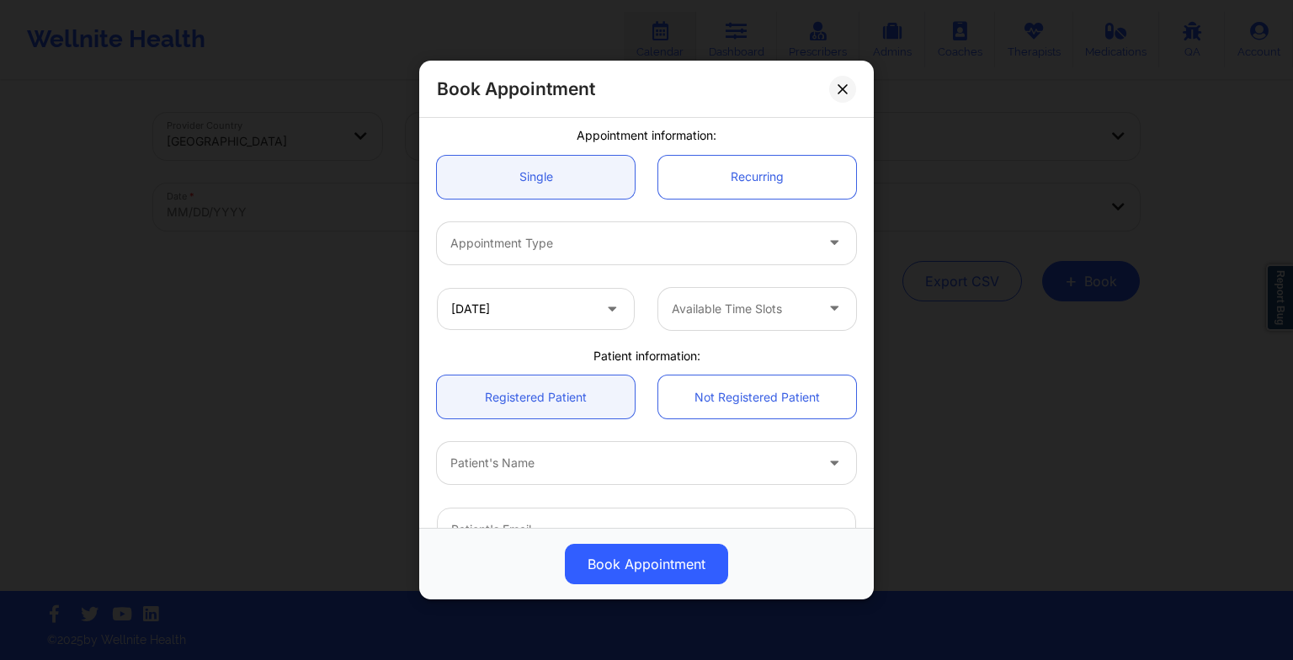
scroll to position [135, 0]
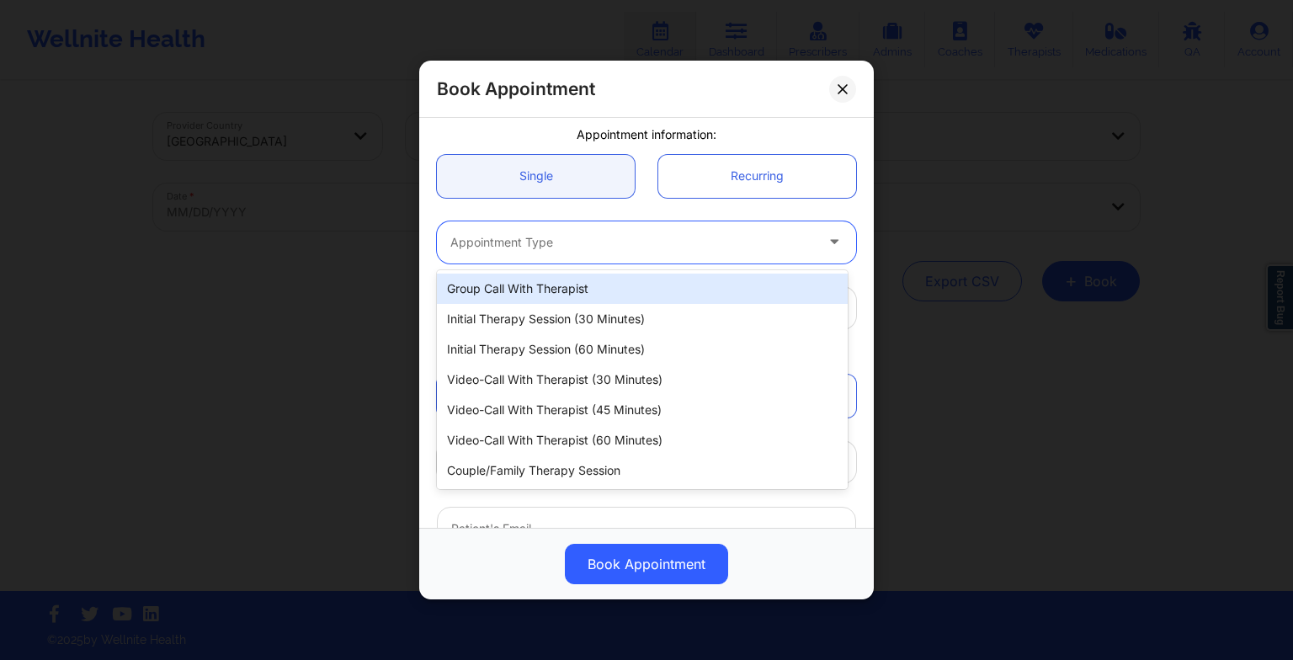
click at [510, 226] on div "Appointment Type" at bounding box center [626, 242] width 379 height 42
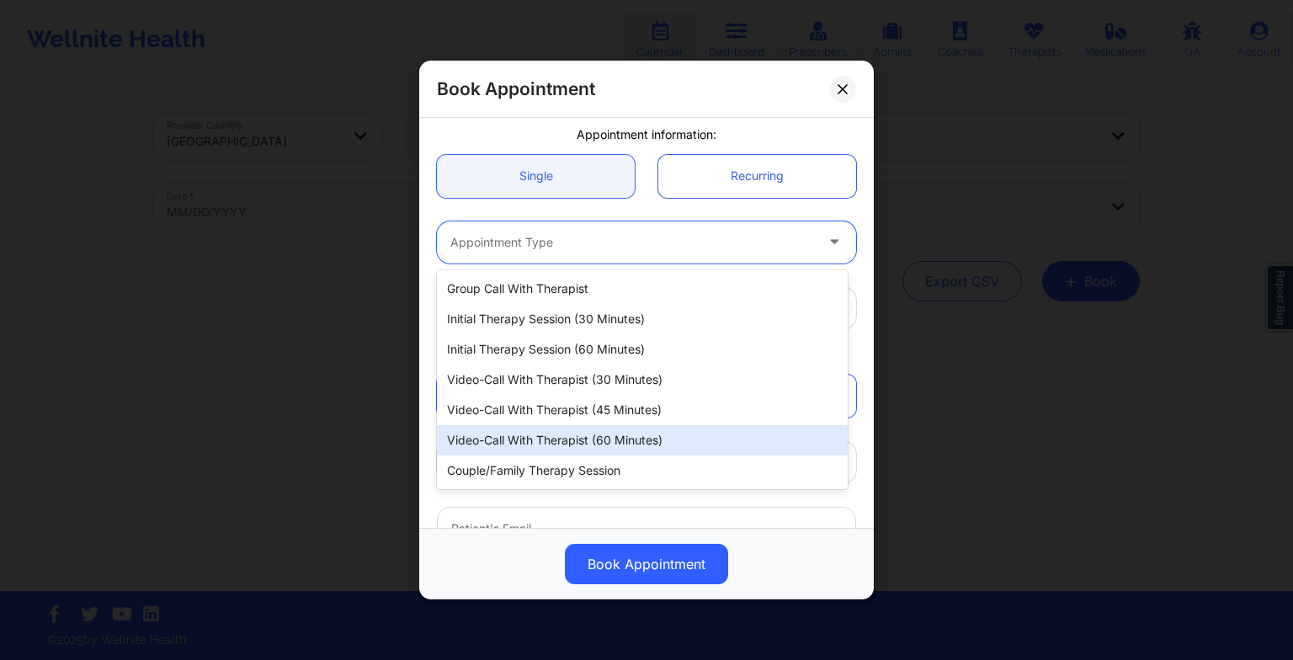
click at [537, 437] on div "Video-Call with Therapist (60 minutes)" at bounding box center [642, 440] width 411 height 30
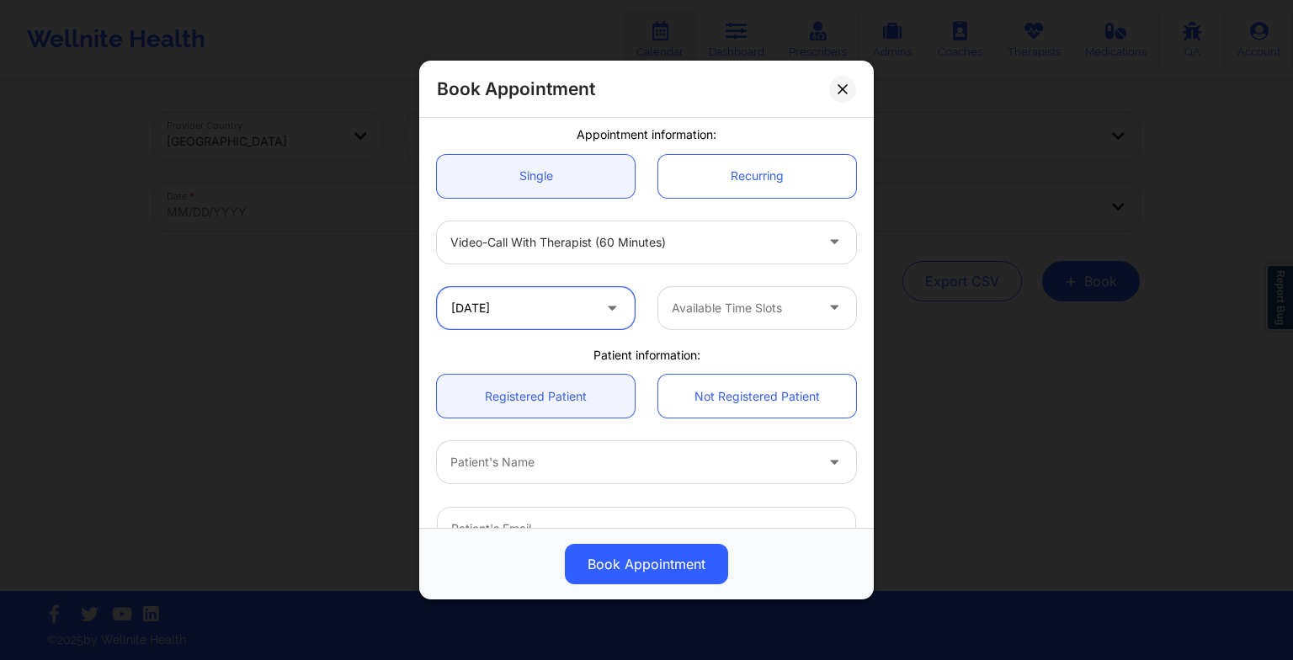
click at [595, 306] on input "[DATE]" at bounding box center [536, 308] width 198 height 42
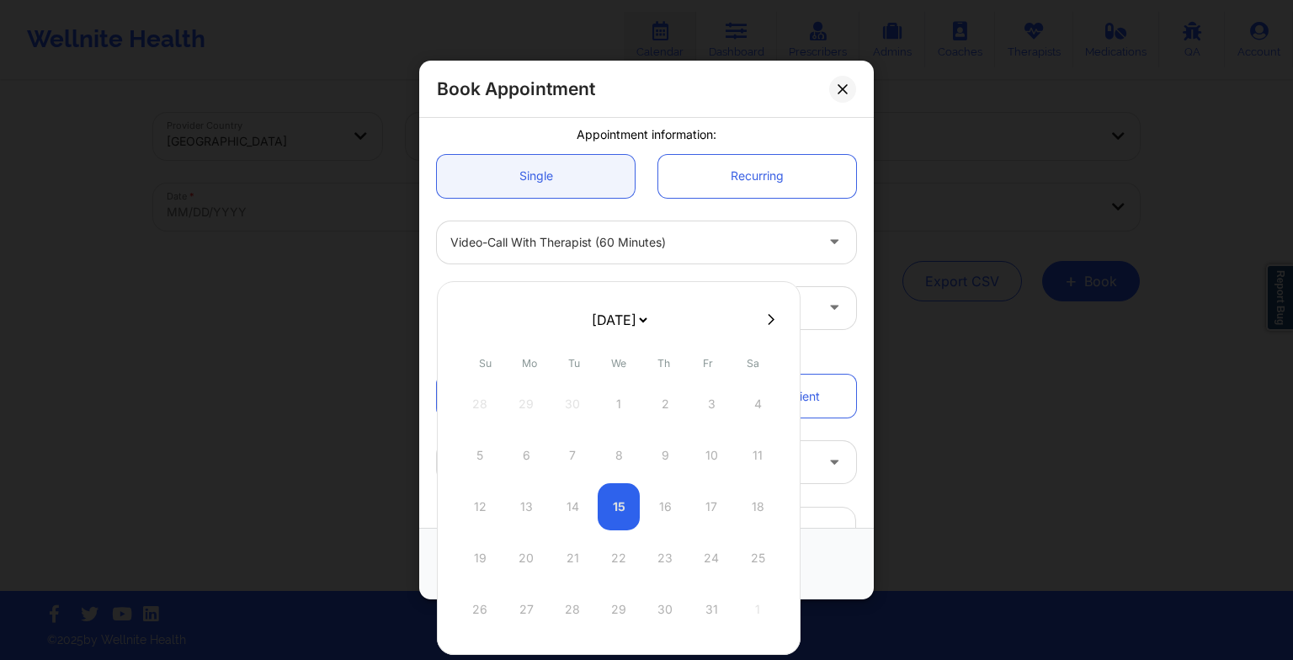
click at [632, 312] on select "[DATE] [DATE] [DATE] [DATE] [DATE] [DATE] [DATE] [DATE] [DATE] [DATE] [DATE] [D…" at bounding box center [618, 320] width 61 height 34
click at [588, 303] on select "[DATE] [DATE] [DATE] [DATE] [DATE] [DATE] [DATE] [DATE] [DATE] [DATE] [DATE] [D…" at bounding box center [618, 320] width 61 height 34
click at [717, 255] on div "Video-Call with Therapist (60 minutes)" at bounding box center [632, 242] width 364 height 42
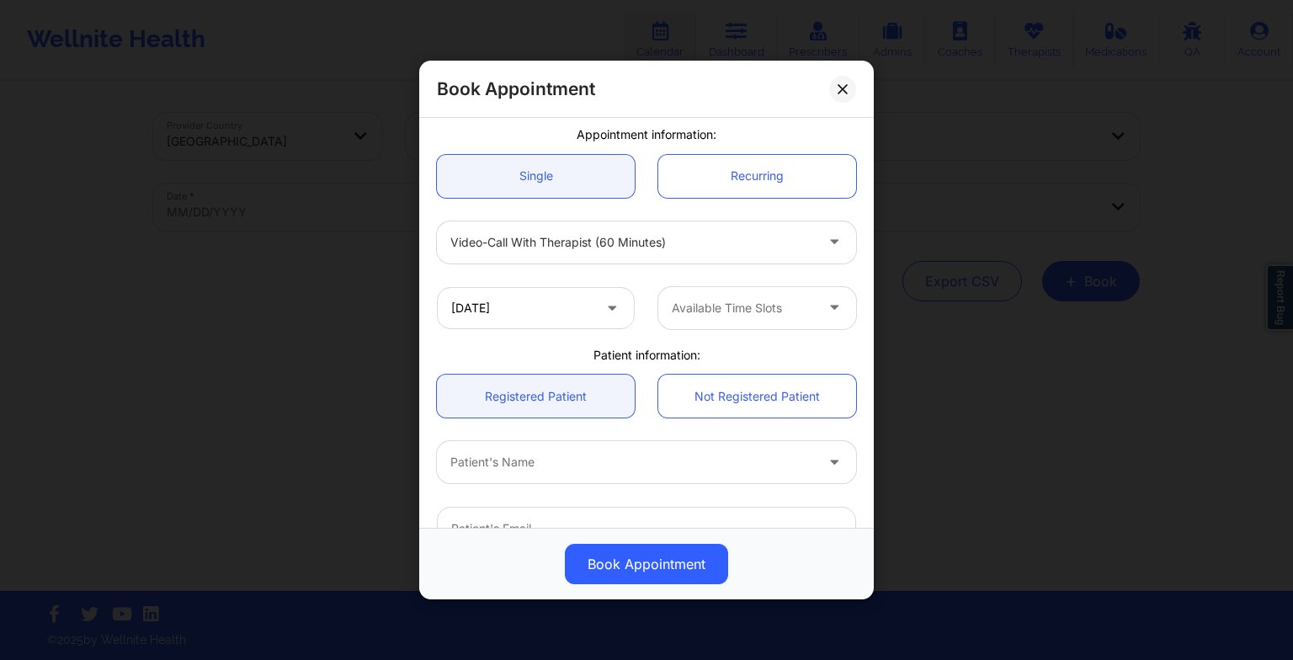
click at [711, 205] on div "Single Recurring" at bounding box center [646, 176] width 443 height 67
click at [574, 316] on input "[DATE]" at bounding box center [536, 308] width 198 height 42
click at [707, 277] on div "[DATE] Available Time Slots" at bounding box center [646, 308] width 443 height 66
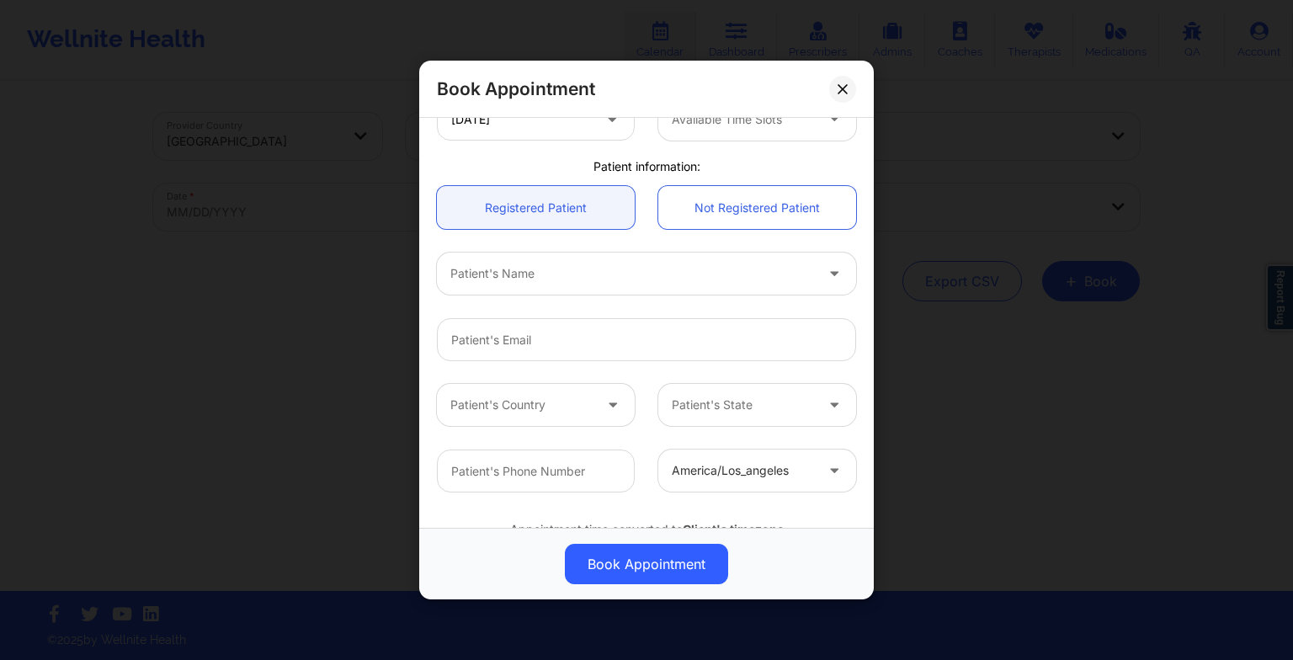
scroll to position [0, 0]
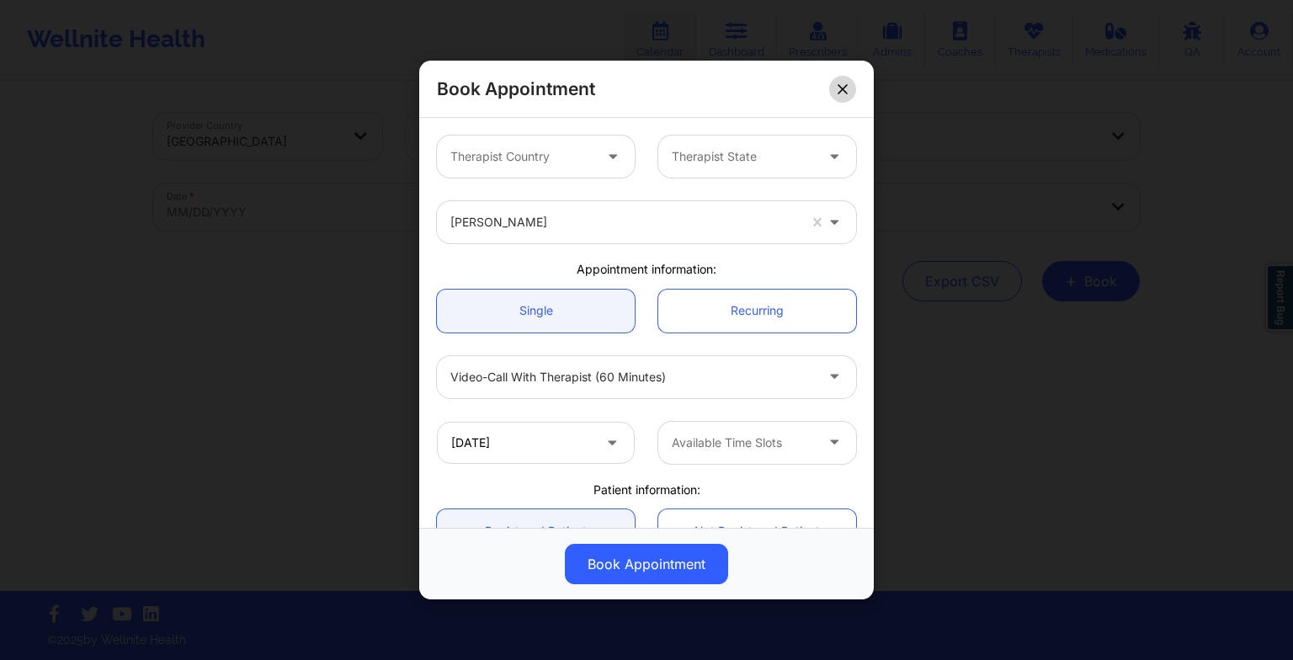
click at [849, 78] on button at bounding box center [842, 88] width 27 height 27
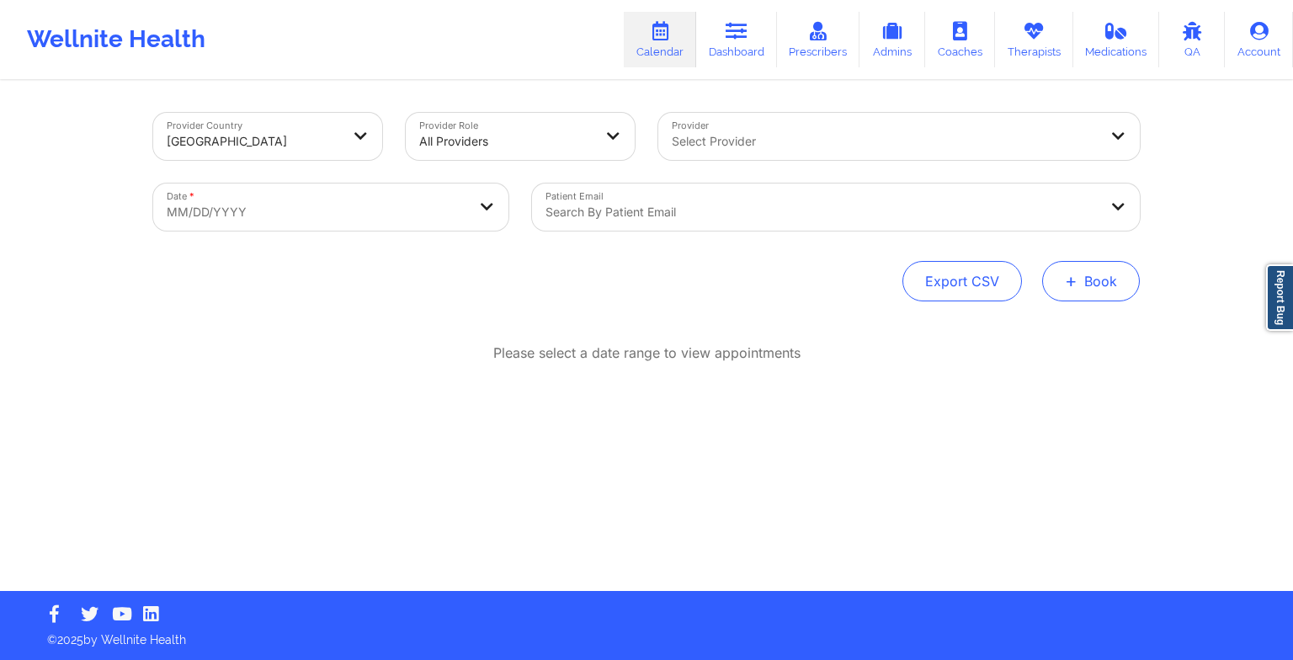
click at [1090, 279] on button "+ Book" at bounding box center [1091, 281] width 98 height 40
click at [1051, 326] on button "Therapy Session" at bounding box center [1062, 335] width 129 height 28
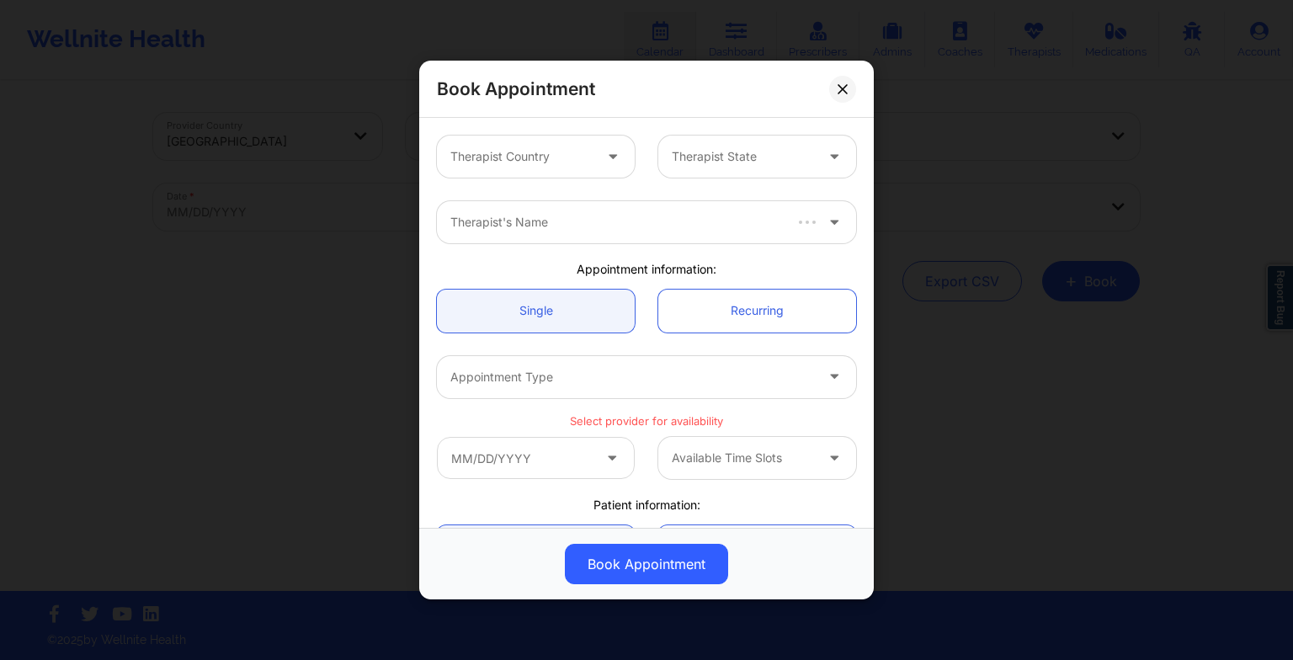
click at [542, 216] on div at bounding box center [615, 222] width 330 height 20
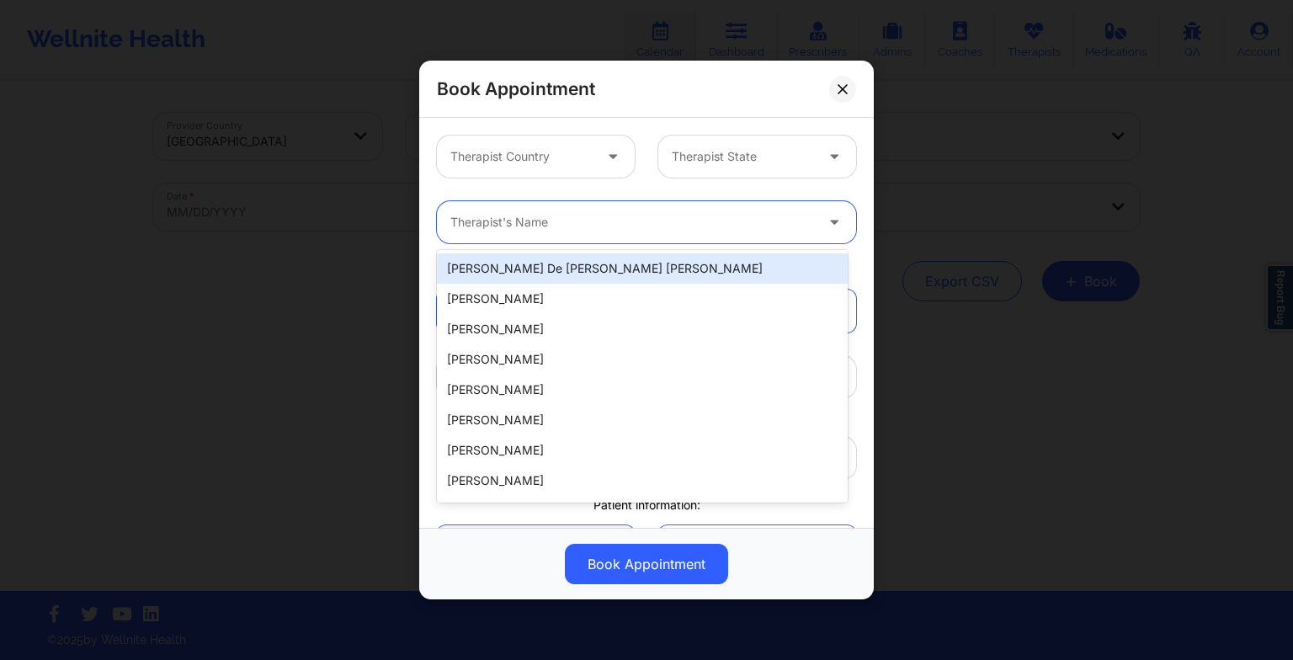
paste input "[PERSON_NAME]"
type input "[PERSON_NAME]"
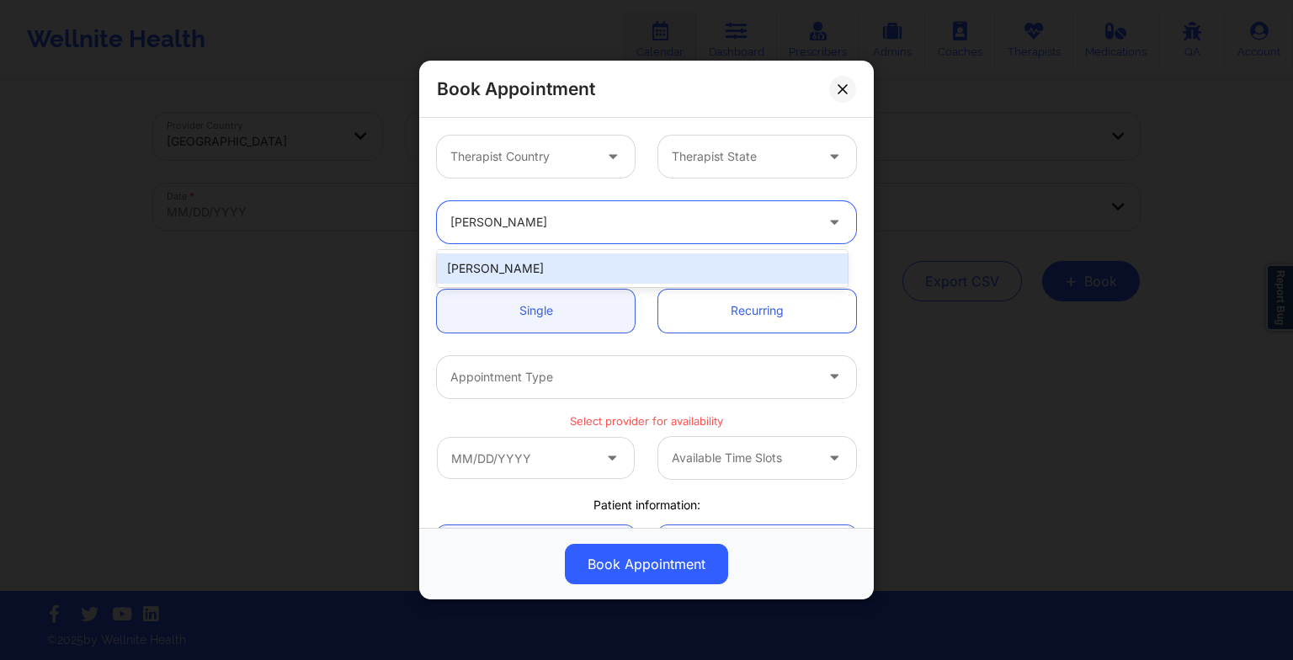
click at [535, 258] on div "[PERSON_NAME]" at bounding box center [642, 268] width 411 height 30
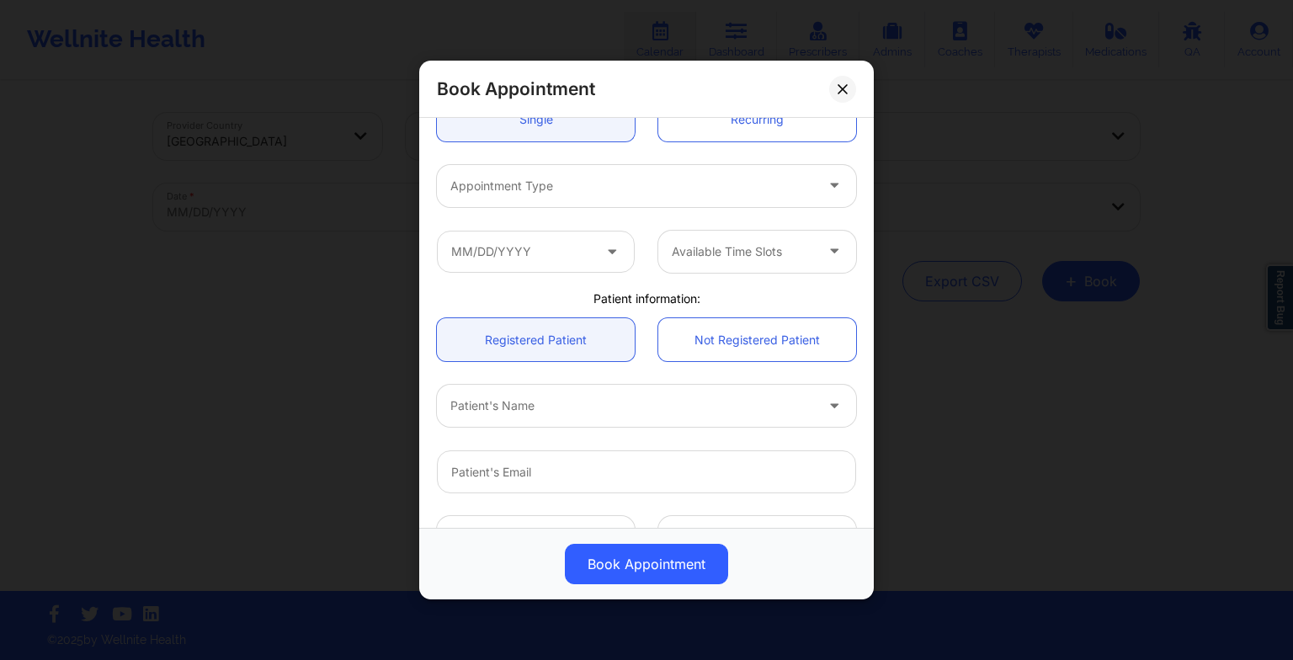
scroll to position [195, 0]
click at [498, 175] on div at bounding box center [632, 182] width 364 height 20
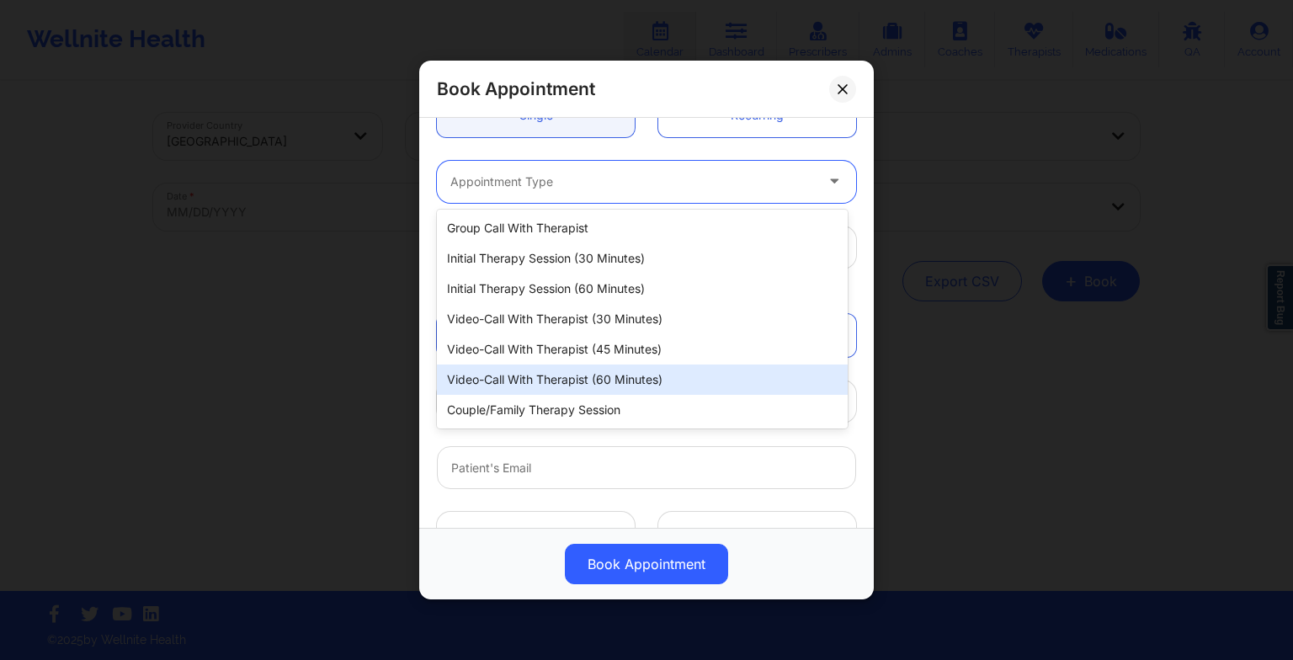
click at [508, 380] on div "Video-Call with Therapist (60 minutes)" at bounding box center [642, 380] width 411 height 30
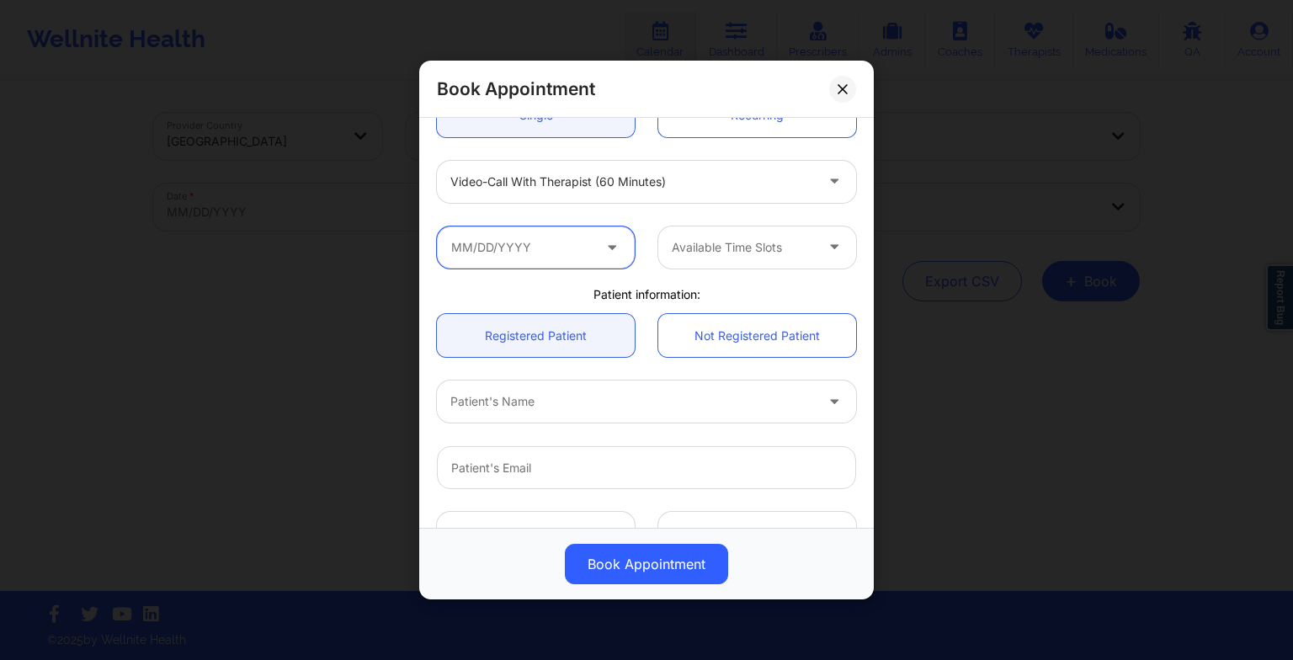
click at [522, 249] on input "text" at bounding box center [536, 247] width 198 height 42
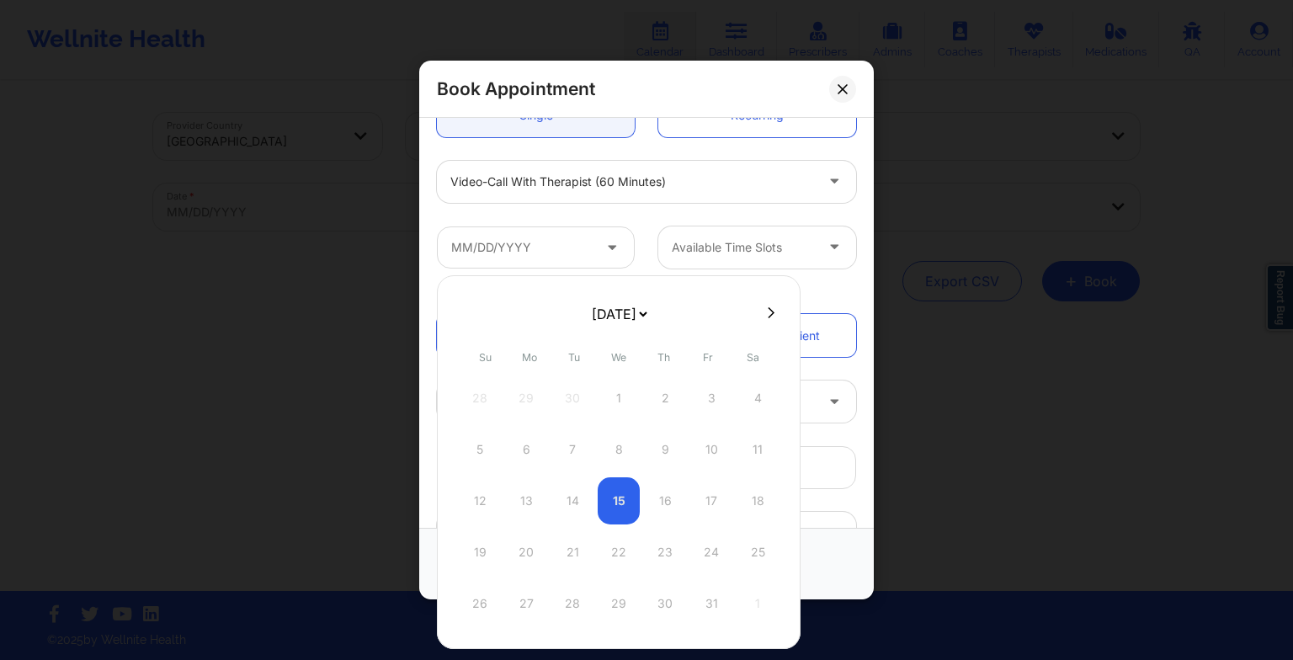
click at [610, 321] on select "[DATE] [DATE] [DATE] [DATE] [DATE] [DATE] [DATE] [DATE] [DATE] [DATE] [DATE] [D…" at bounding box center [618, 314] width 61 height 34
select select "2025-10"
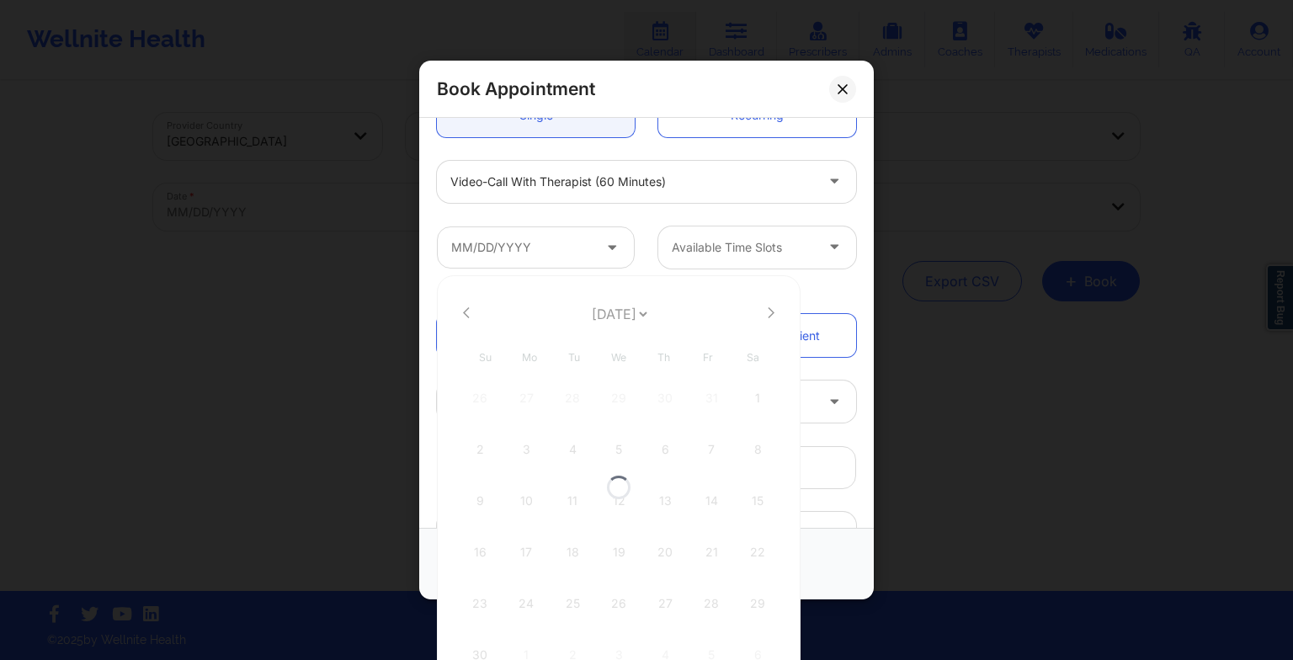
select select "2025-10"
click at [471, 313] on button at bounding box center [466, 313] width 17 height 14
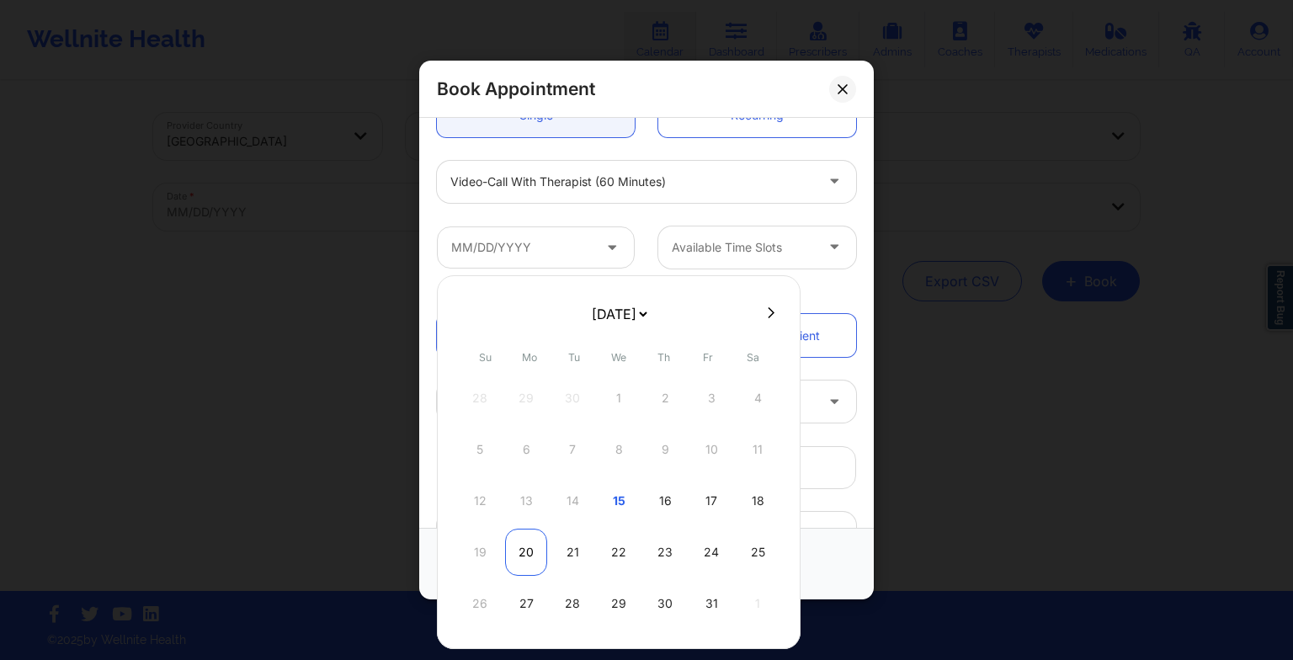
click at [523, 555] on div "20" at bounding box center [526, 552] width 42 height 47
type input "[DATE]"
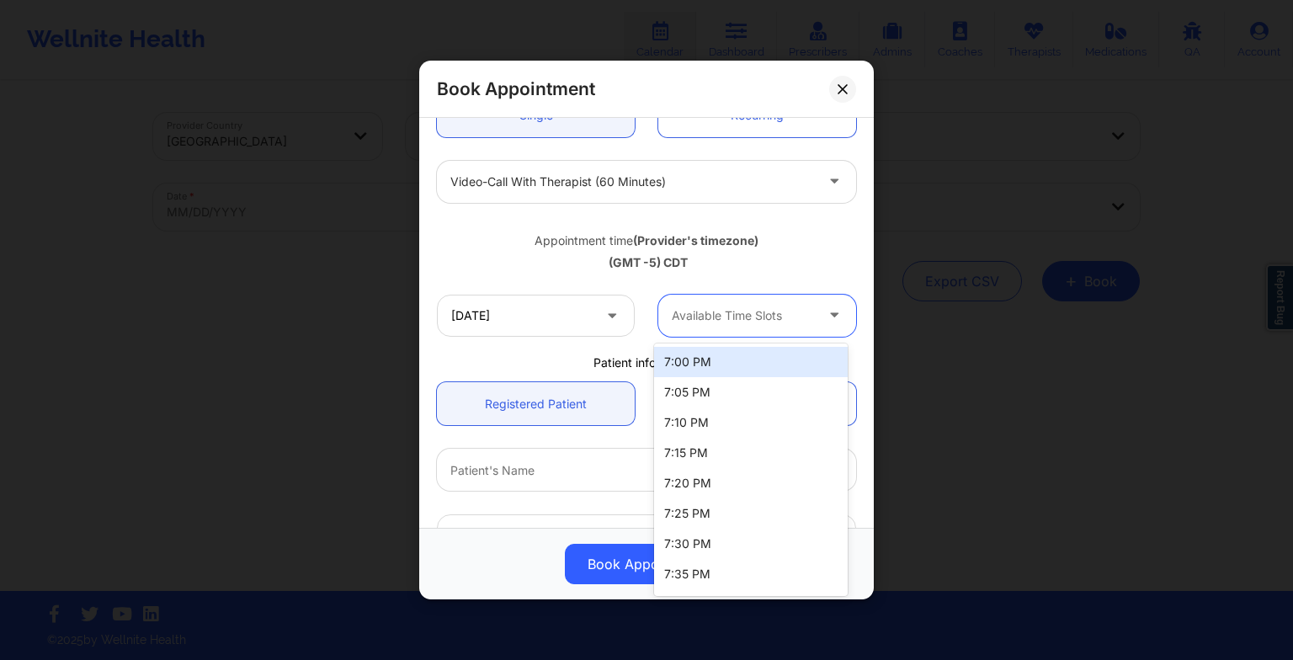
click at [714, 300] on div "Available Time Slots" at bounding box center [736, 316] width 157 height 42
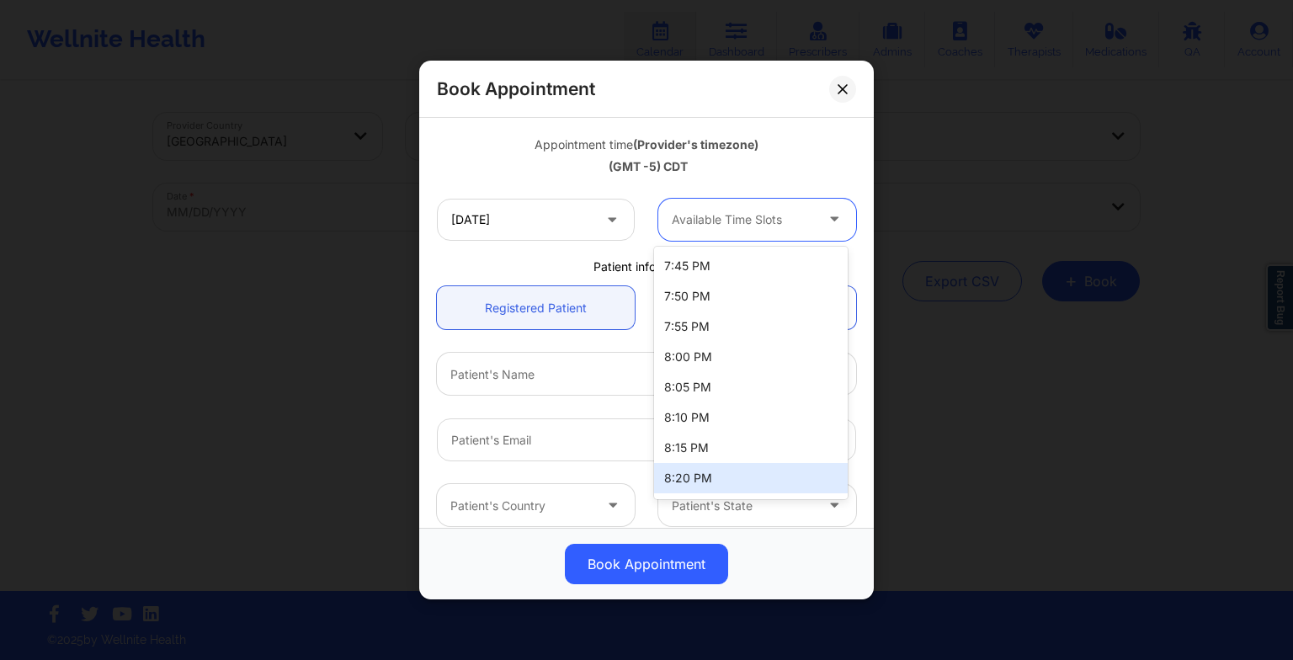
scroll to position [263, 0]
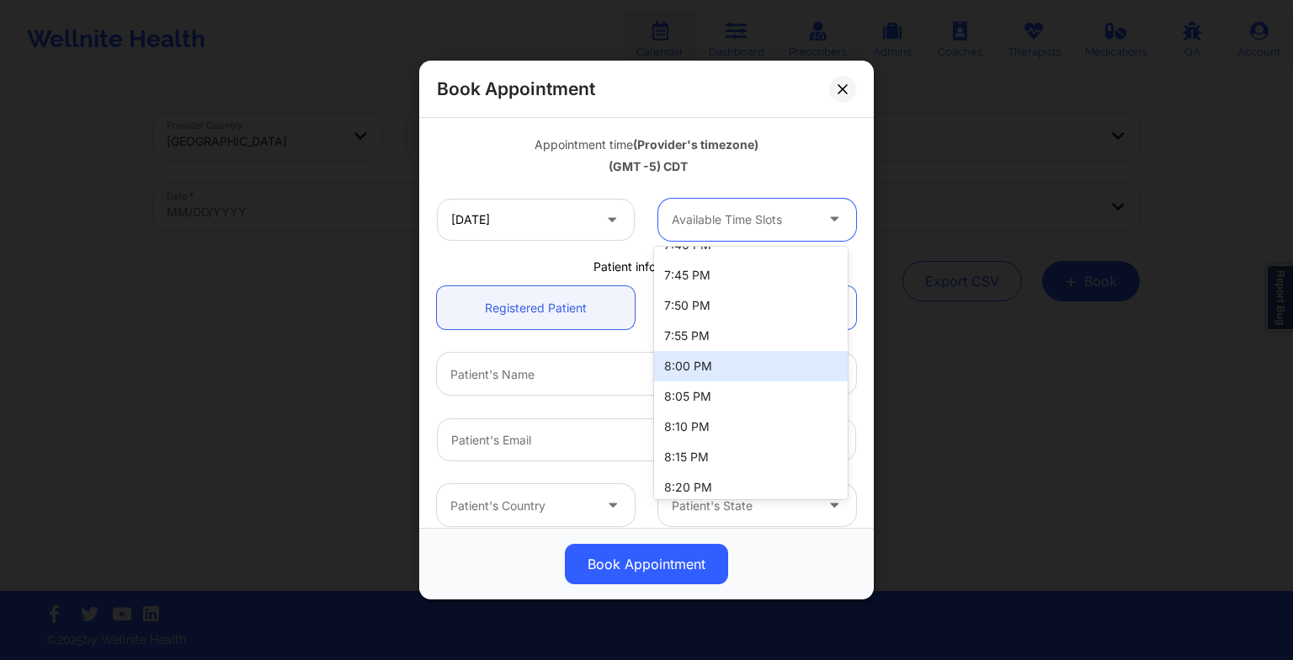
click at [709, 367] on div "8:00 PM" at bounding box center [751, 366] width 194 height 30
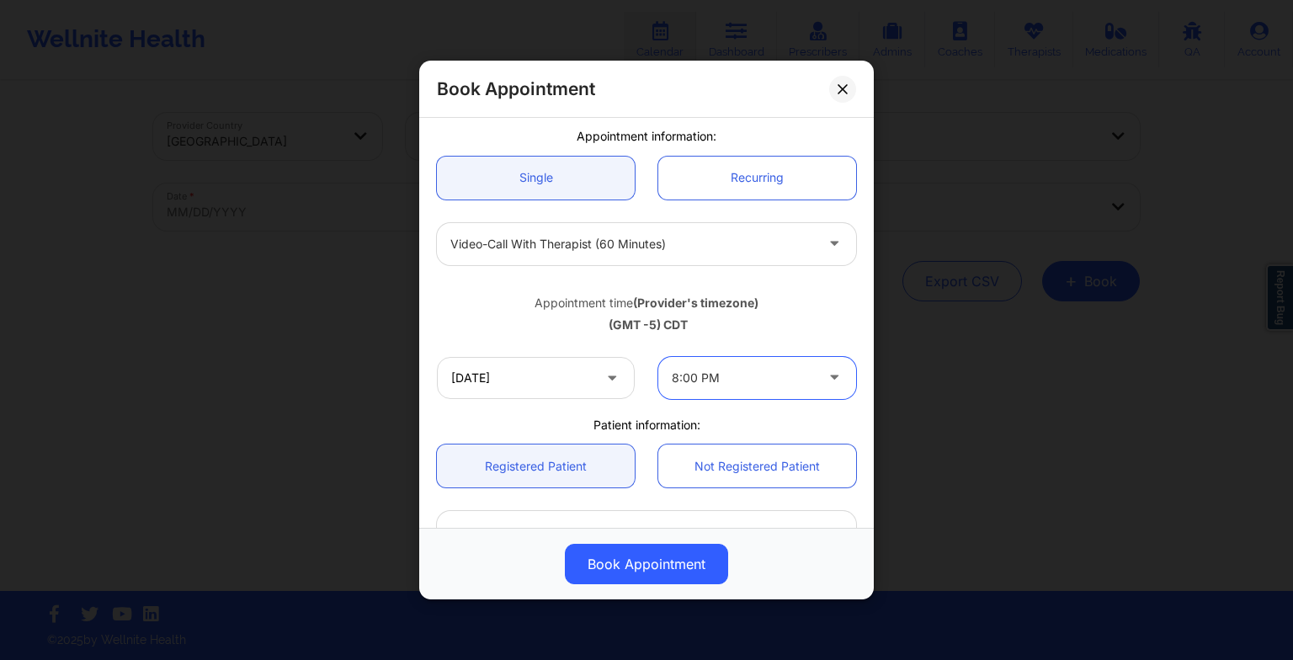
scroll to position [131, 0]
click at [727, 168] on link "Recurring" at bounding box center [757, 179] width 198 height 43
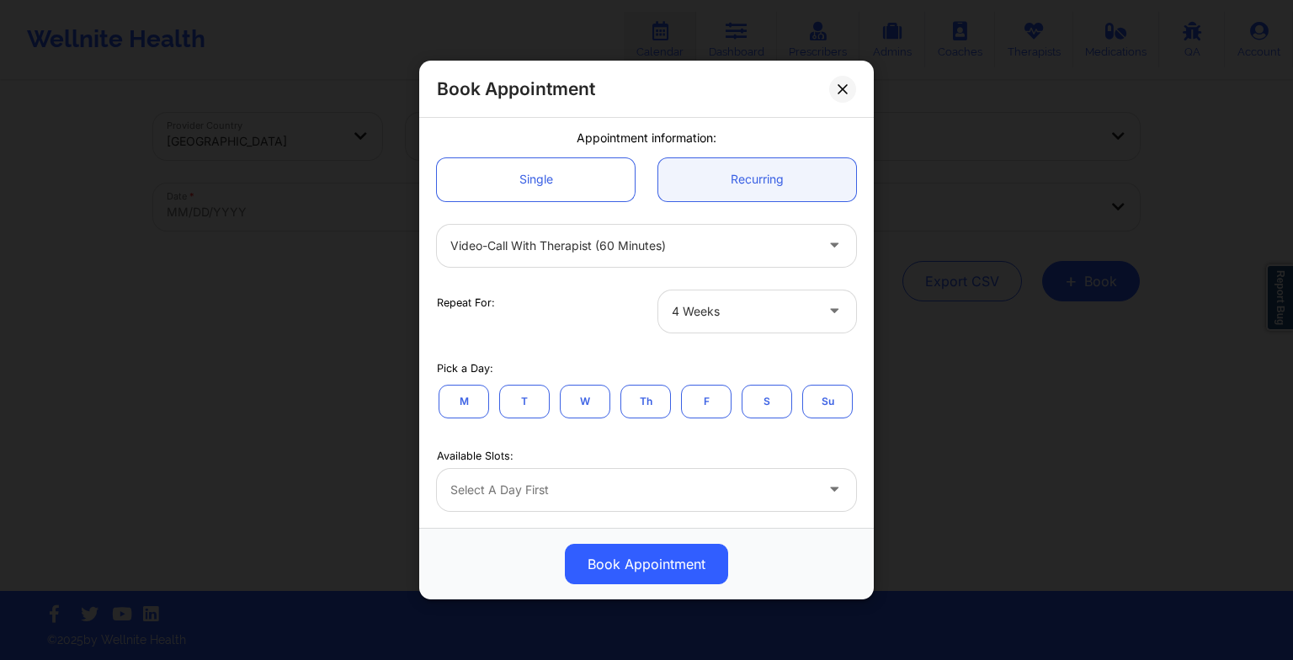
click at [476, 390] on button "M" at bounding box center [464, 401] width 51 height 34
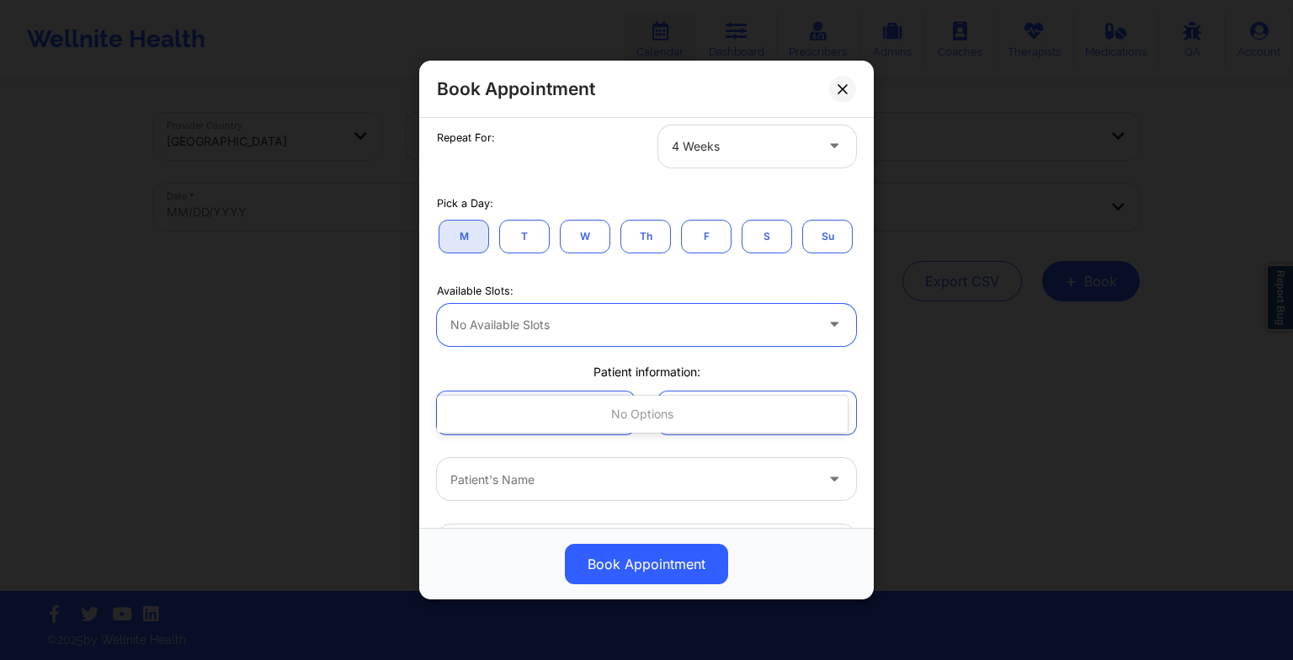
click at [492, 346] on div "No available slots" at bounding box center [626, 325] width 379 height 42
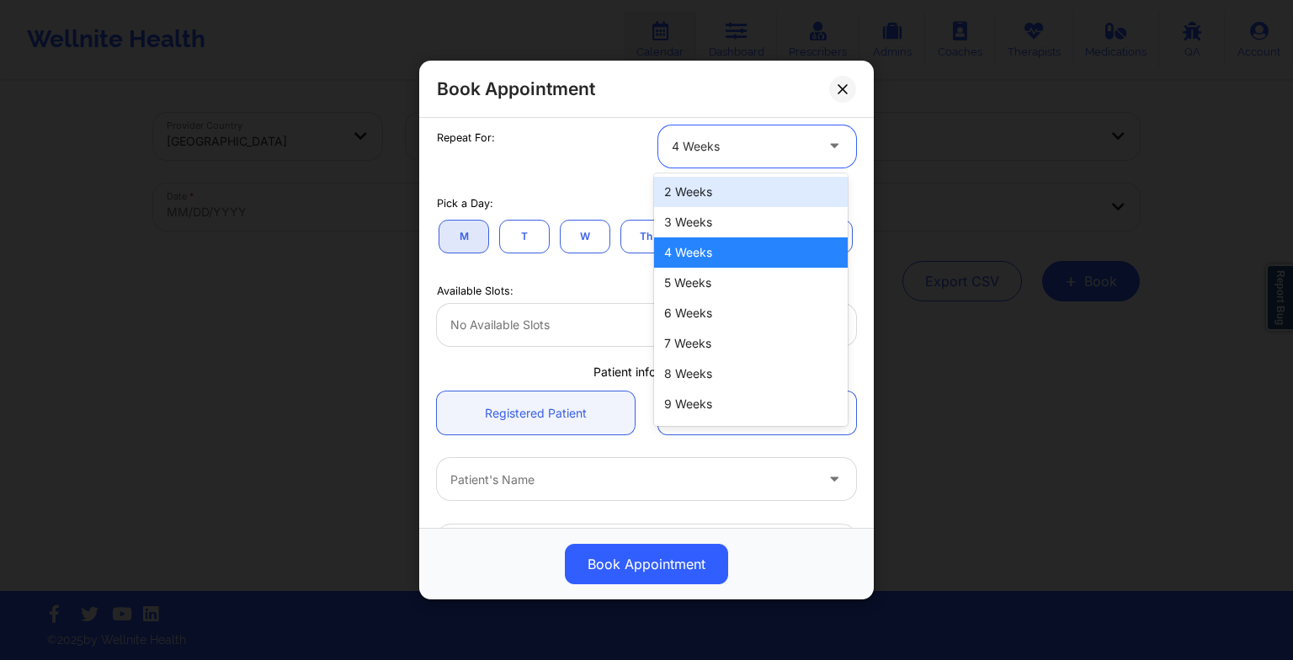
drag, startPoint x: 710, startPoint y: 151, endPoint x: 700, endPoint y: 191, distance: 41.5
click at [700, 191] on body "Wellnite Health Calendar Dashboard Prescribers Admins Coaches Therapists Medica…" at bounding box center [646, 330] width 1293 height 660
click at [700, 191] on div "2 Weeks" at bounding box center [751, 192] width 194 height 30
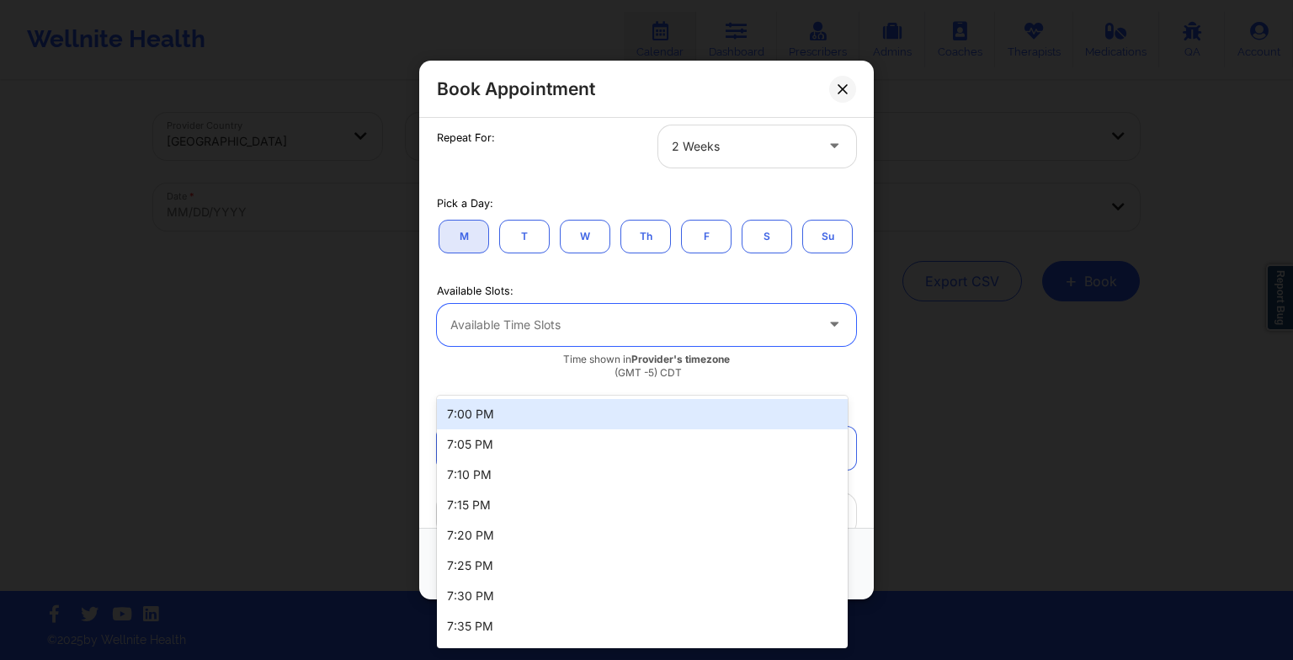
click at [603, 346] on div "Available Time Slots" at bounding box center [626, 325] width 379 height 42
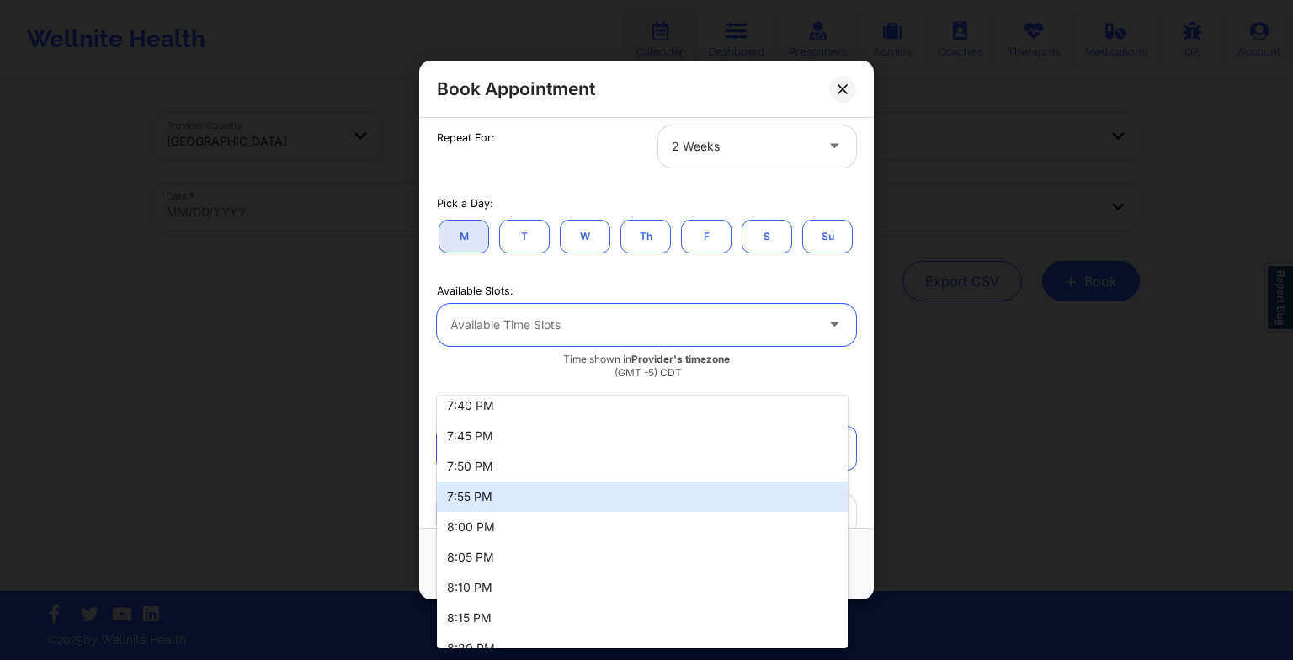
scroll to position [252, 0]
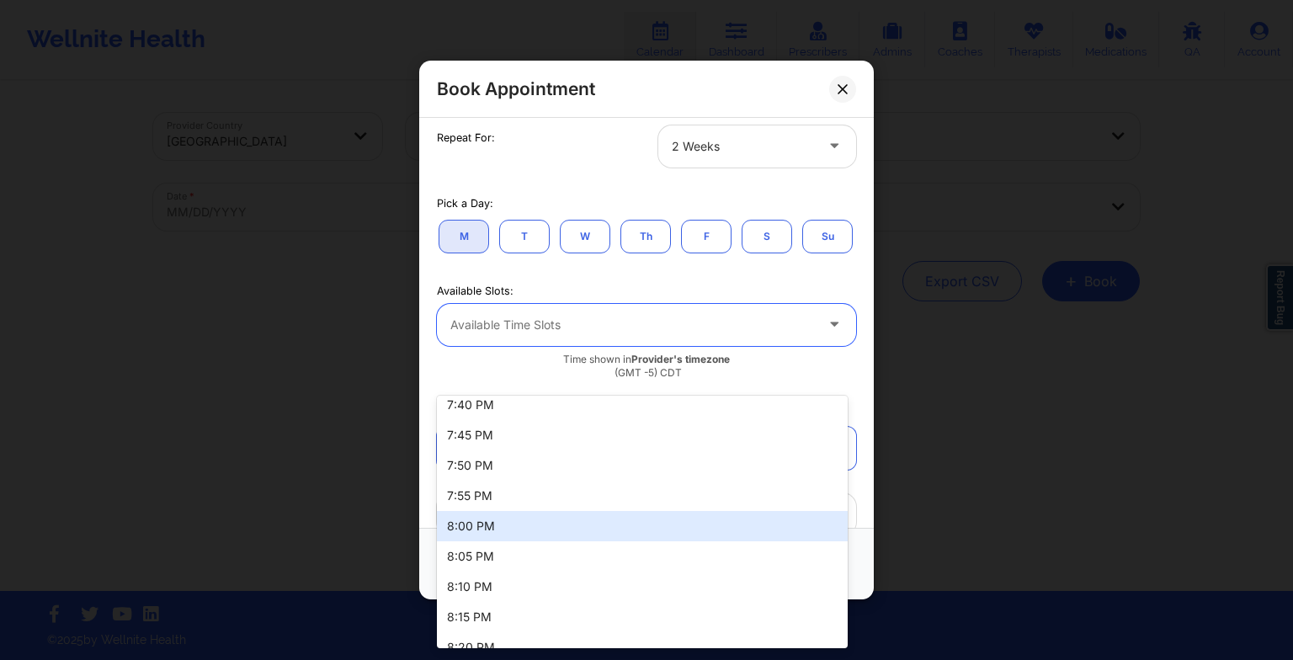
click at [520, 519] on div "8:00 PM" at bounding box center [642, 526] width 411 height 30
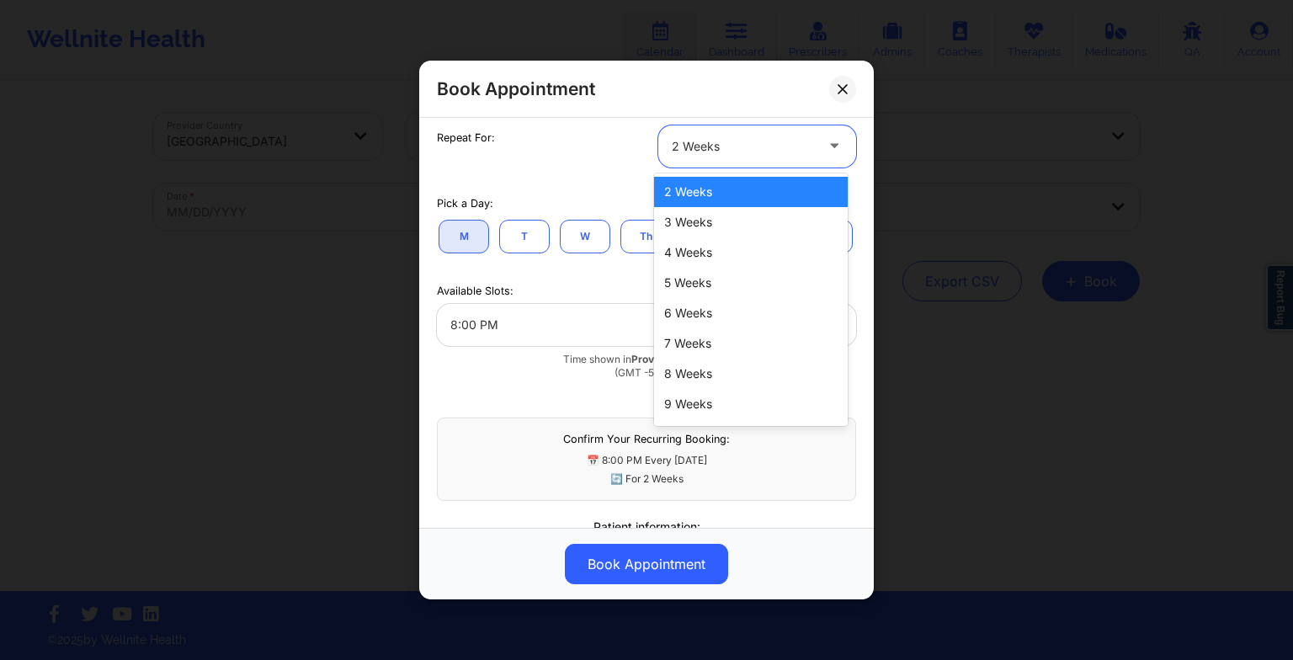
click at [705, 157] on div "2 Weeks" at bounding box center [743, 146] width 142 height 42
click at [710, 354] on div "7 Weeks" at bounding box center [751, 343] width 194 height 30
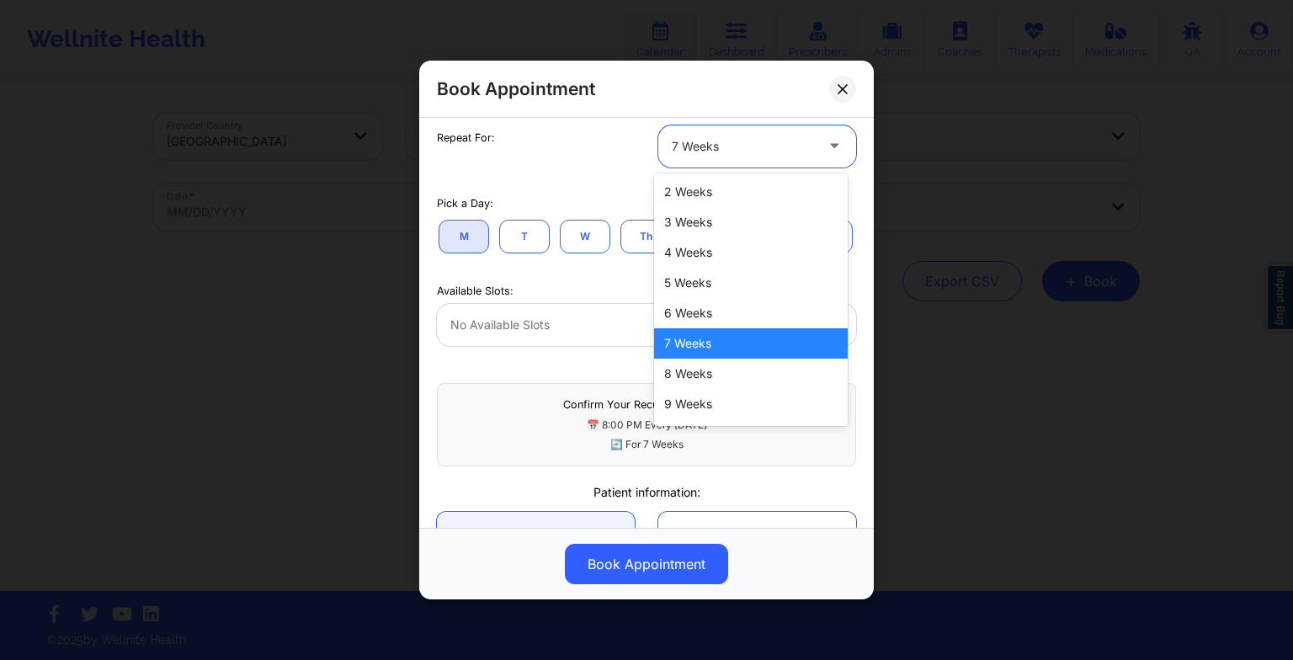
click at [769, 129] on div "7 Weeks" at bounding box center [743, 146] width 142 height 42
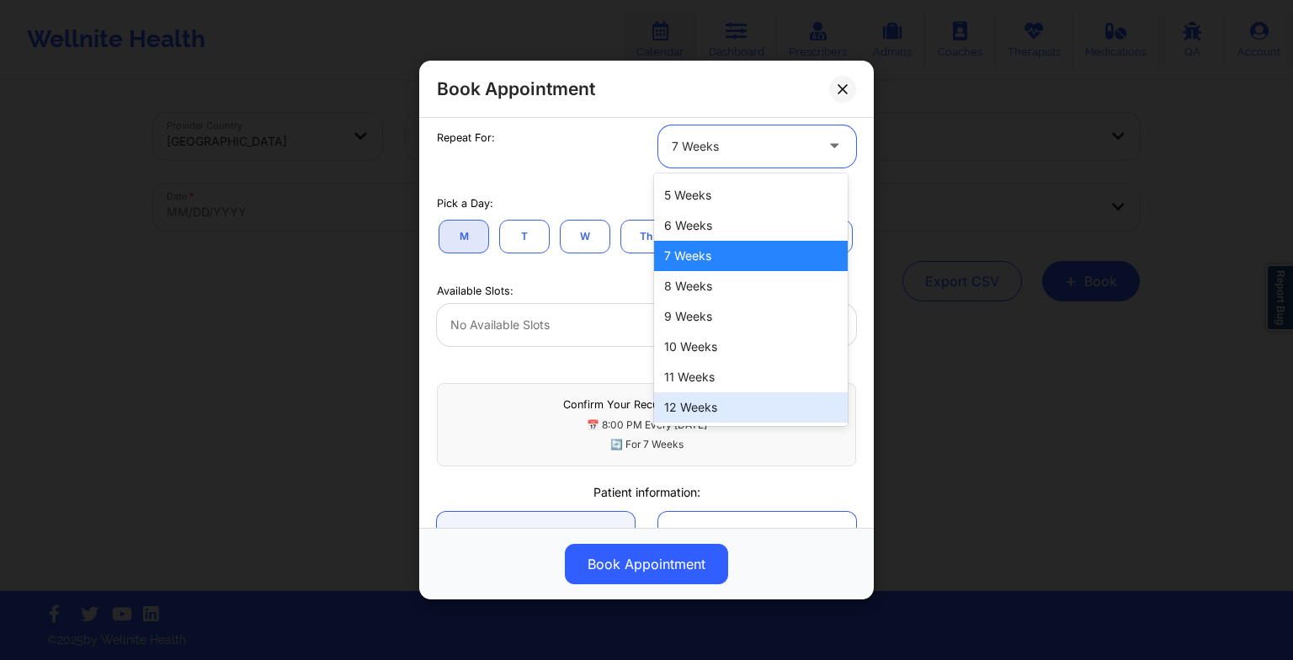
click at [729, 408] on div "12 Weeks" at bounding box center [751, 407] width 194 height 30
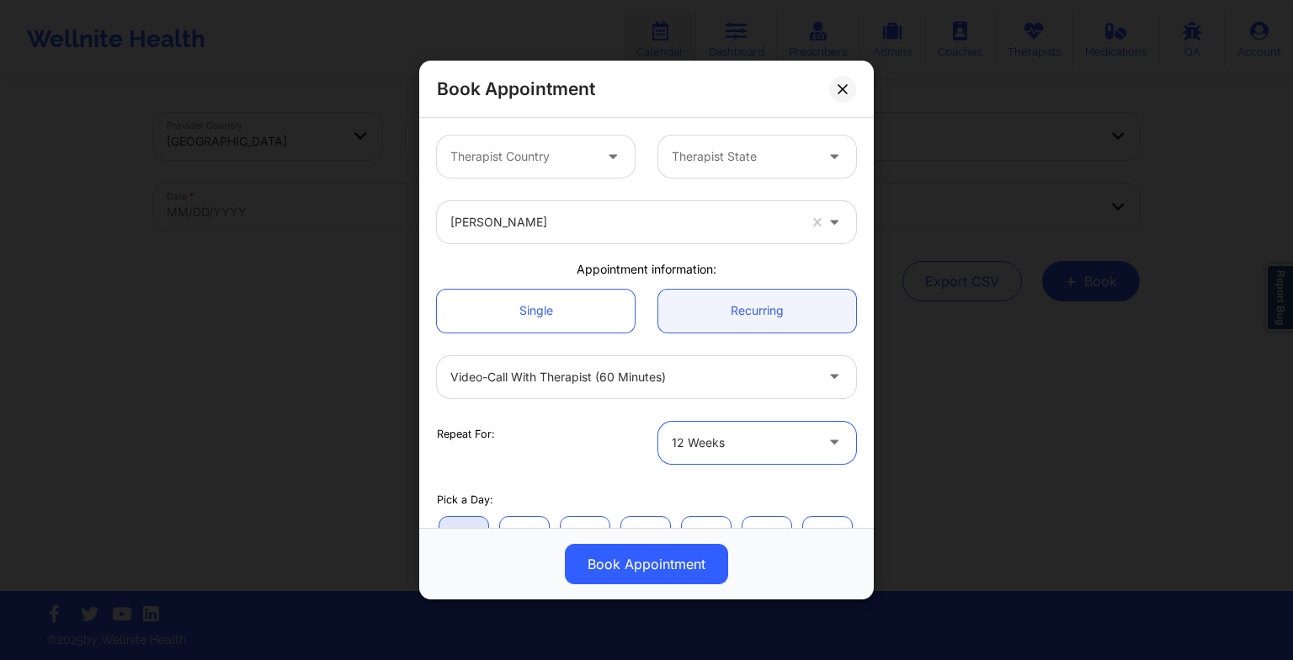
scroll to position [0, 0]
click at [542, 317] on link "Single" at bounding box center [536, 311] width 198 height 43
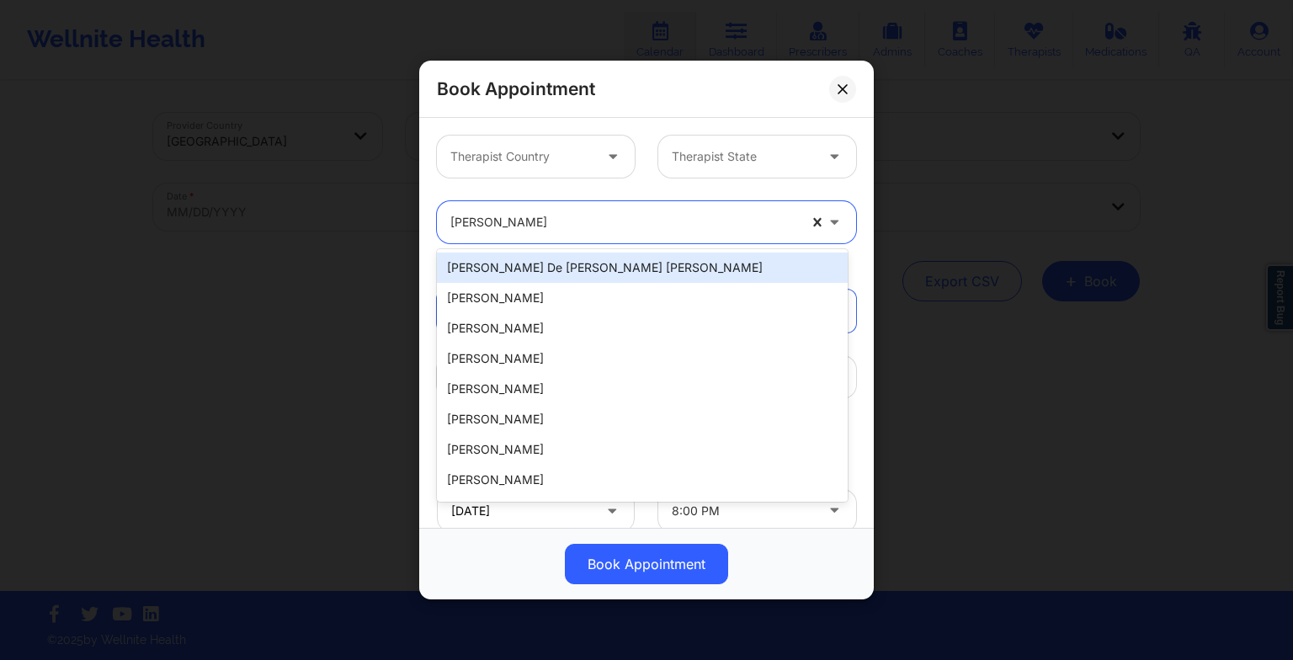
drag, startPoint x: 620, startPoint y: 227, endPoint x: 810, endPoint y: 221, distance: 190.3
click at [810, 221] on div "[PERSON_NAME]" at bounding box center [646, 222] width 419 height 42
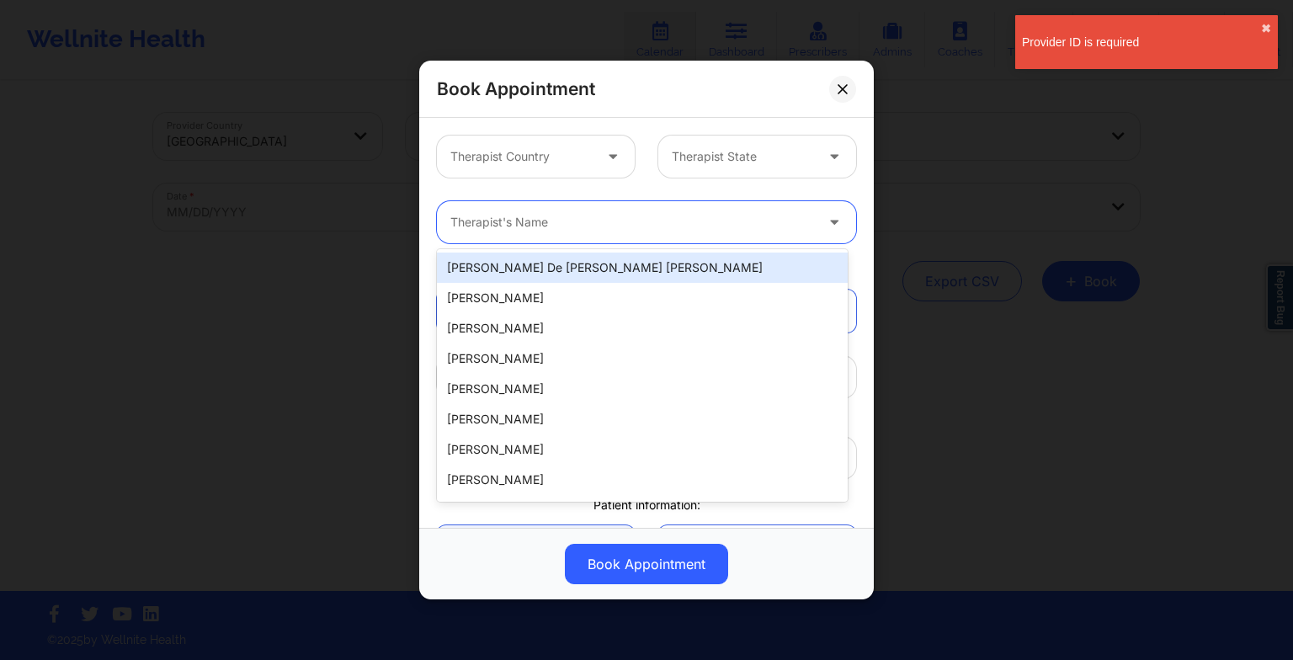
paste input "Stavros Delardas"
type input "Stavros Delardas"
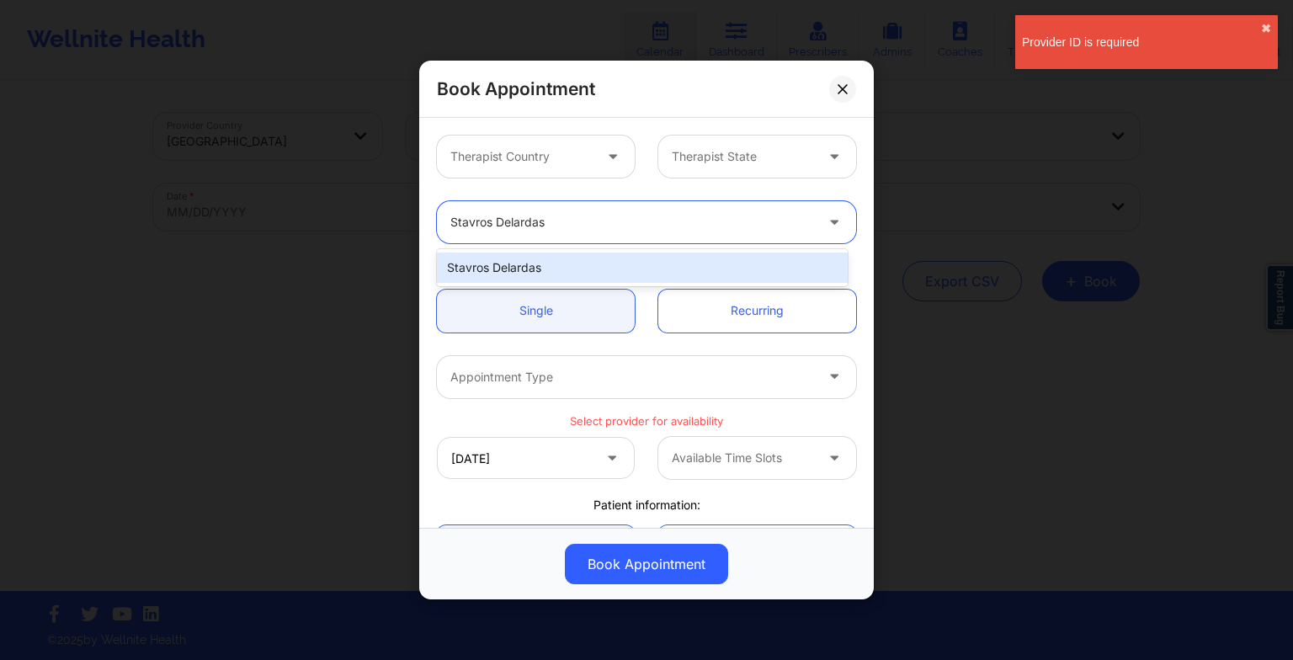
click at [522, 273] on div "Stavros Delardas" at bounding box center [642, 268] width 411 height 30
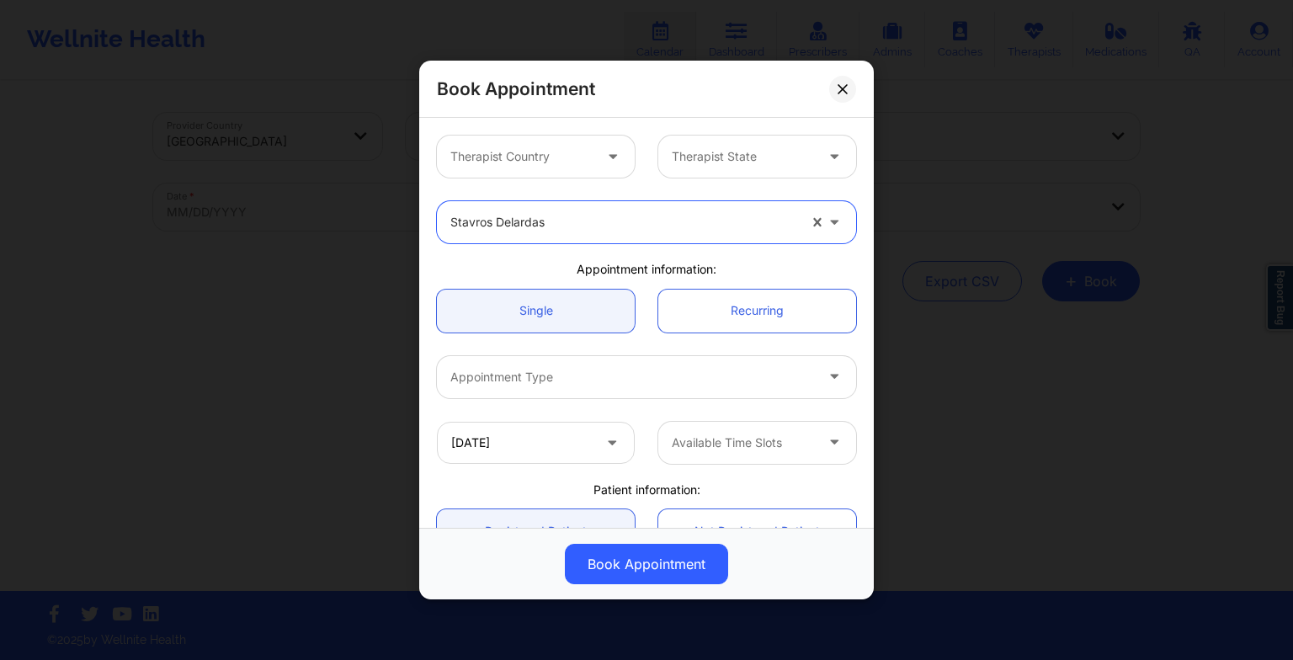
scroll to position [94, 0]
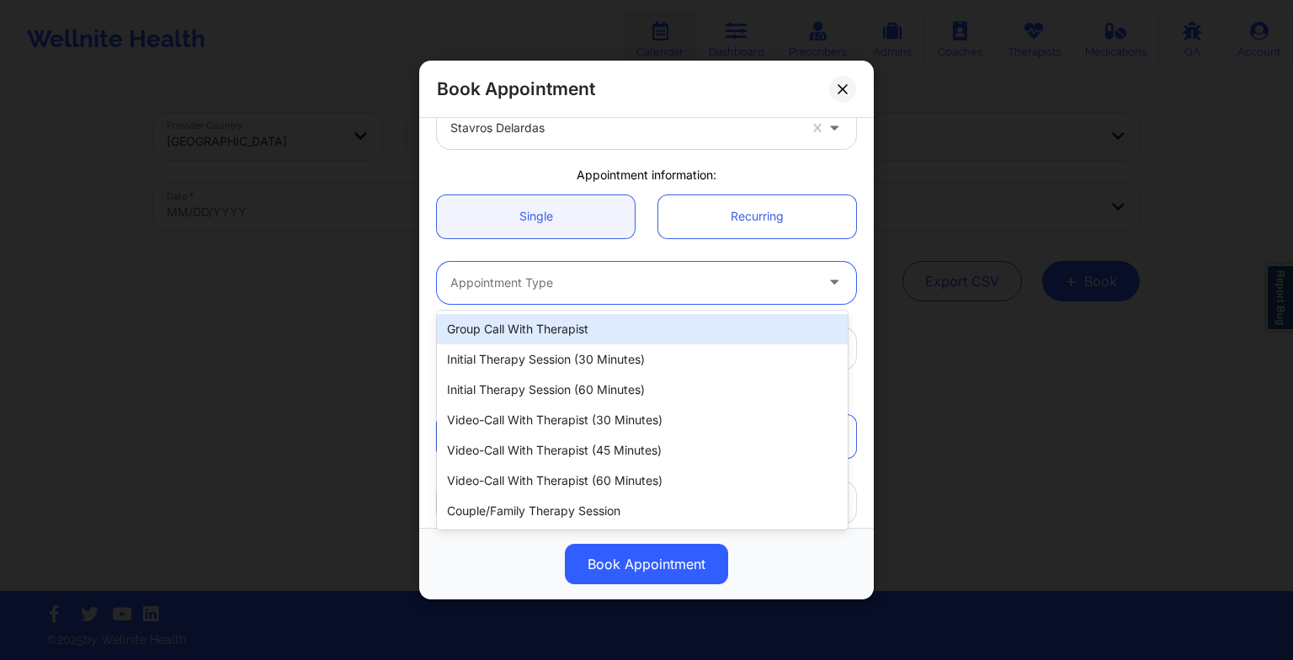
click at [510, 281] on div at bounding box center [632, 283] width 364 height 20
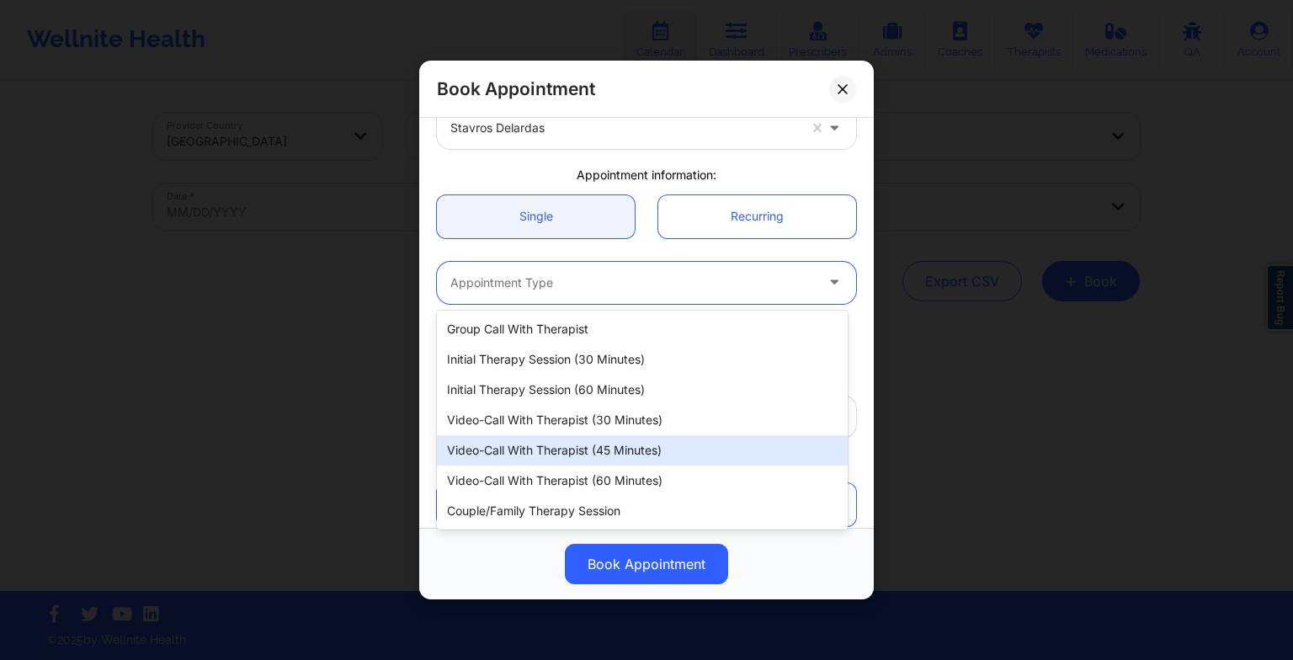
click at [545, 454] on div "Video-Call with Therapist (45 minutes)" at bounding box center [642, 450] width 411 height 30
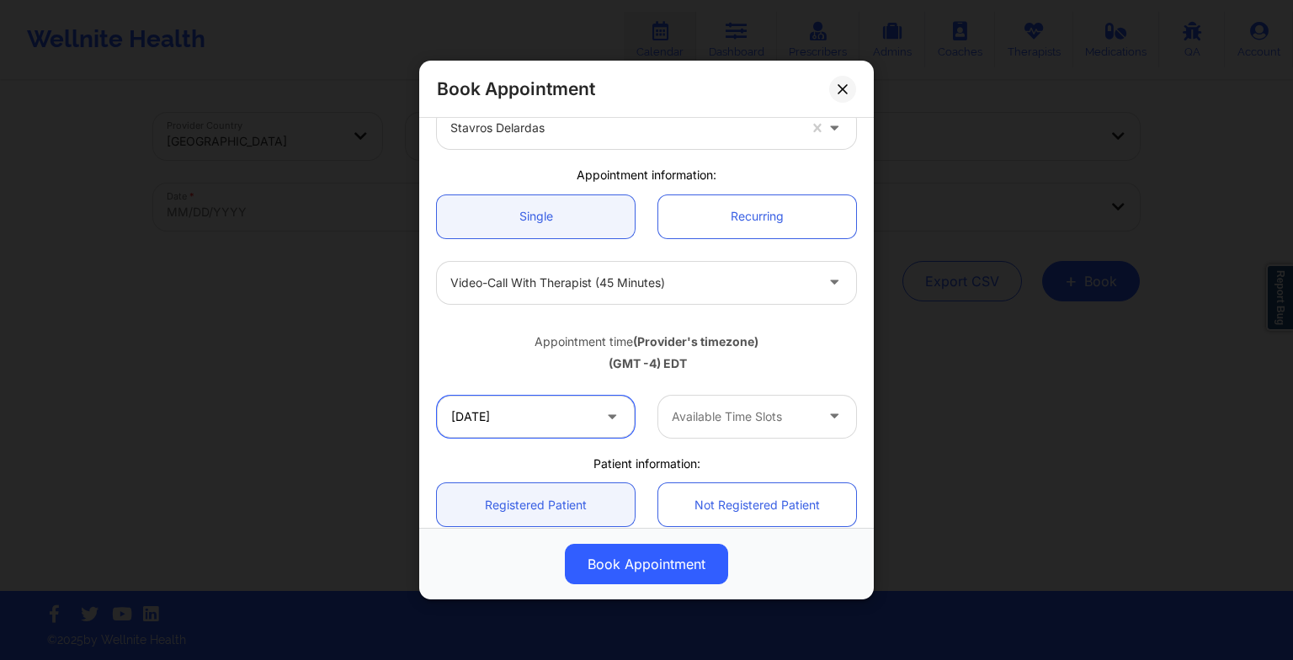
click at [513, 412] on input "[DATE]" at bounding box center [536, 417] width 198 height 42
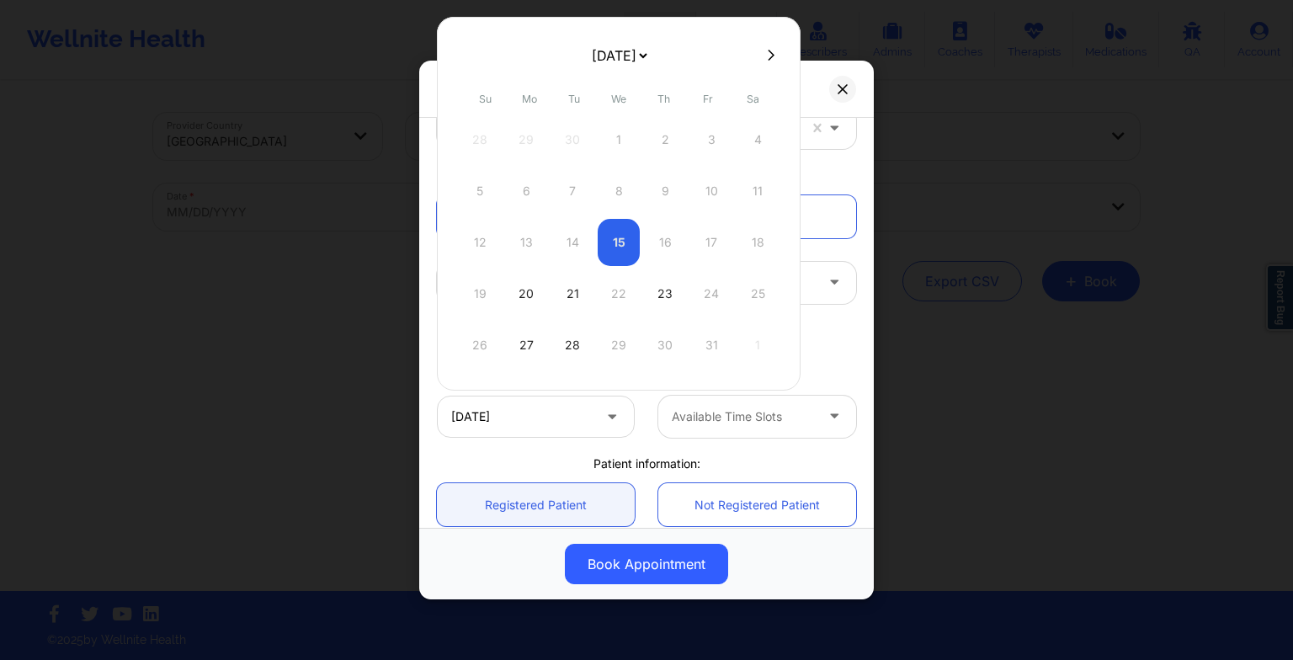
click at [600, 59] on select "[DATE] [DATE] [DATE] [DATE] [DATE] [DATE] [DATE] [DATE] [DATE] [DATE] [DATE] [D…" at bounding box center [618, 56] width 61 height 34
select select "2025-11"
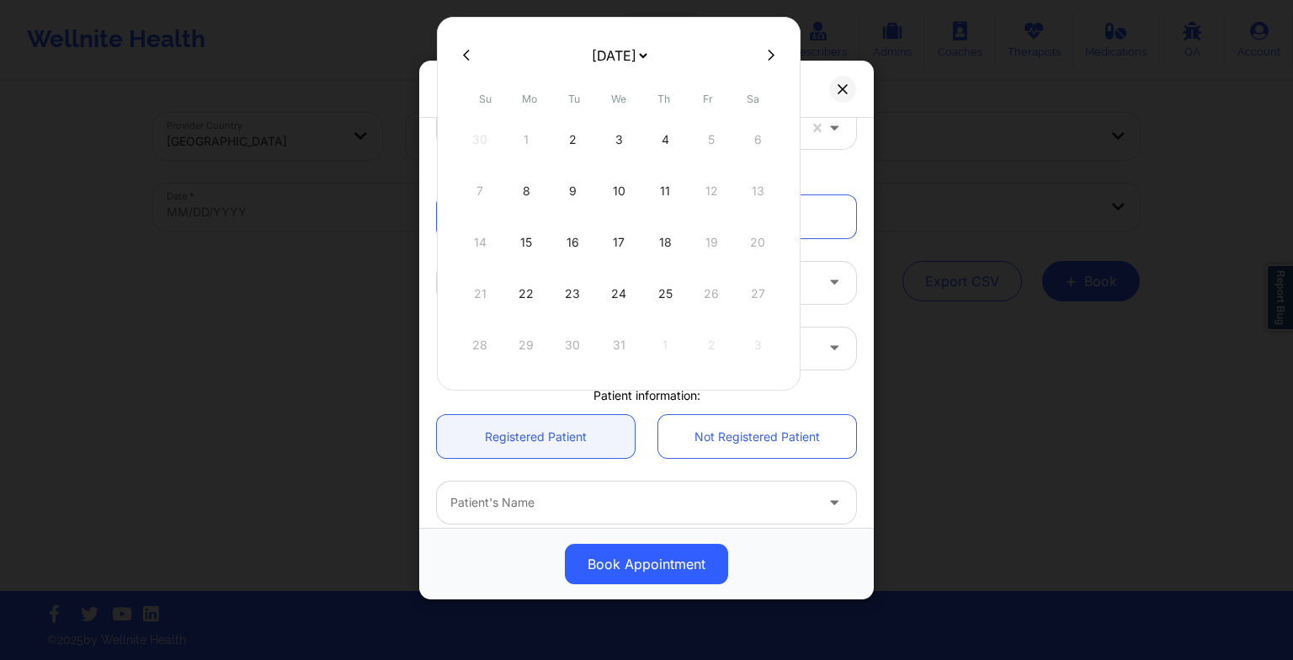
click at [609, 51] on select "[DATE] [DATE] [DATE] [DATE] [DATE] [DATE] [DATE] [DATE] [DATE] [DATE] [DATE] [D…" at bounding box center [618, 56] width 61 height 34
select select "2026-0"
click at [524, 179] on div "5" at bounding box center [526, 191] width 42 height 47
type input "[DATE]"
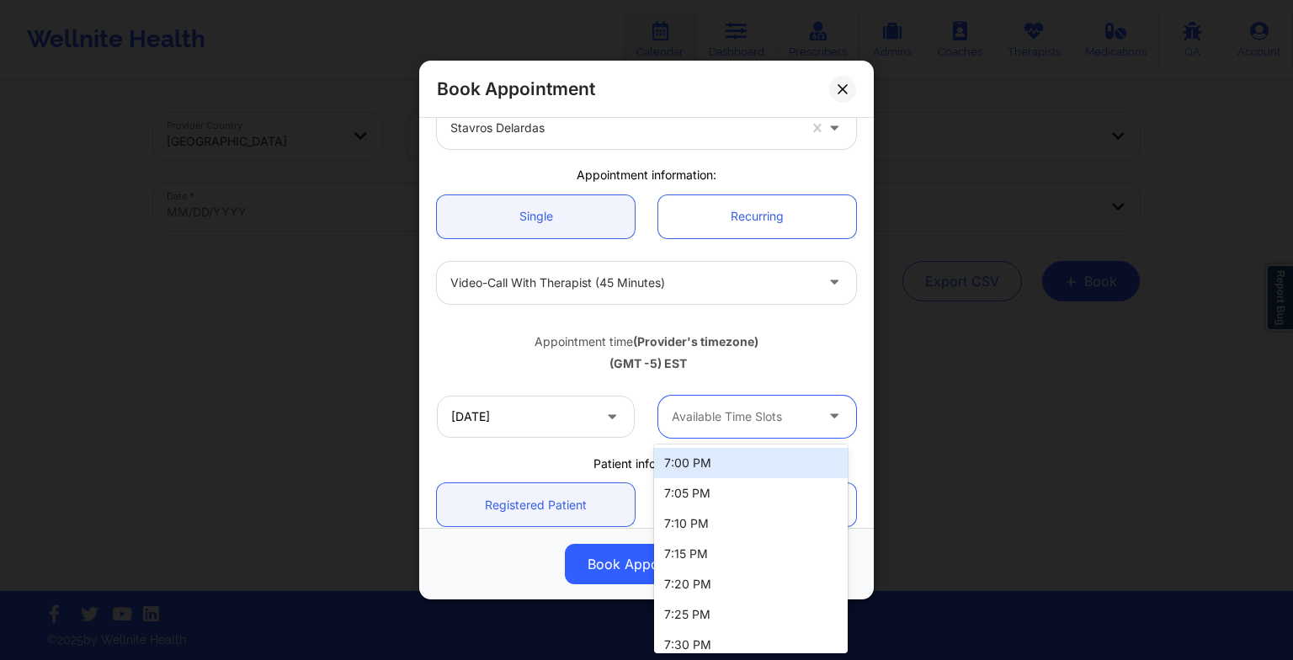
click at [721, 424] on div at bounding box center [743, 417] width 142 height 20
drag, startPoint x: 737, startPoint y: 426, endPoint x: 733, endPoint y: 486, distance: 59.9
click at [733, 486] on body "Wellnite Health Calendar Dashboard Prescribers Admins Coaches Therapists Medica…" at bounding box center [646, 330] width 1293 height 660
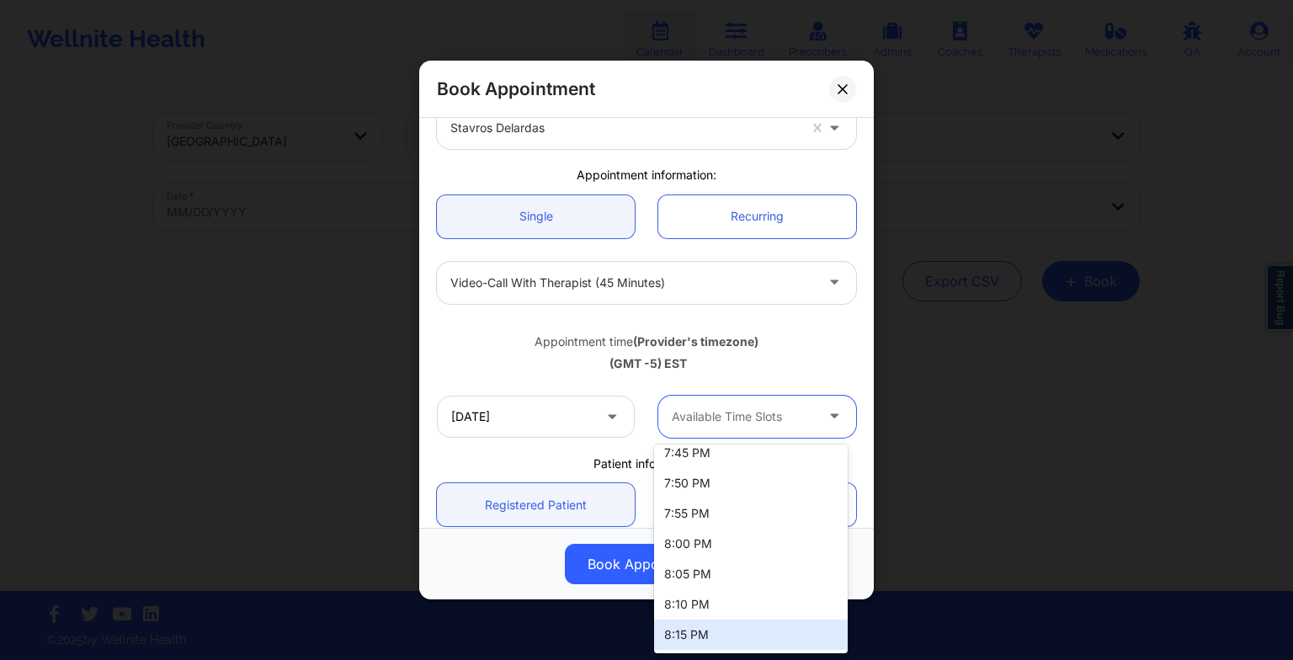
click at [726, 625] on div "8:15 PM" at bounding box center [751, 635] width 194 height 30
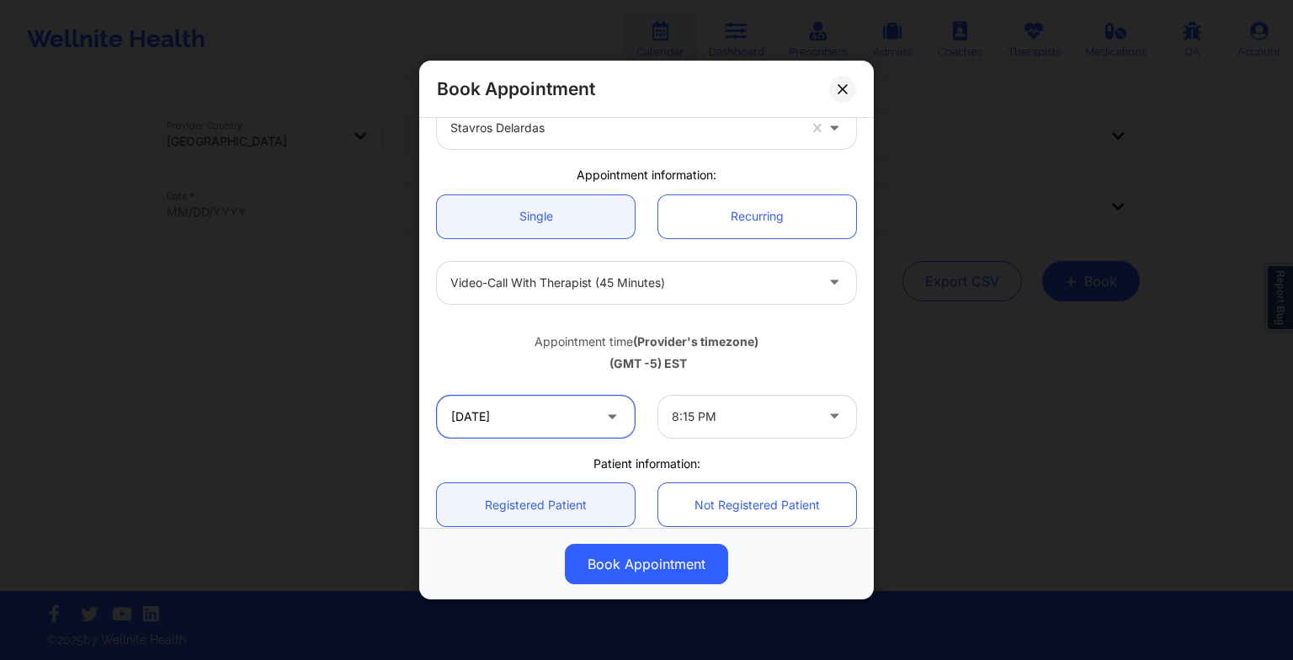
click at [578, 416] on input "[DATE]" at bounding box center [536, 417] width 198 height 42
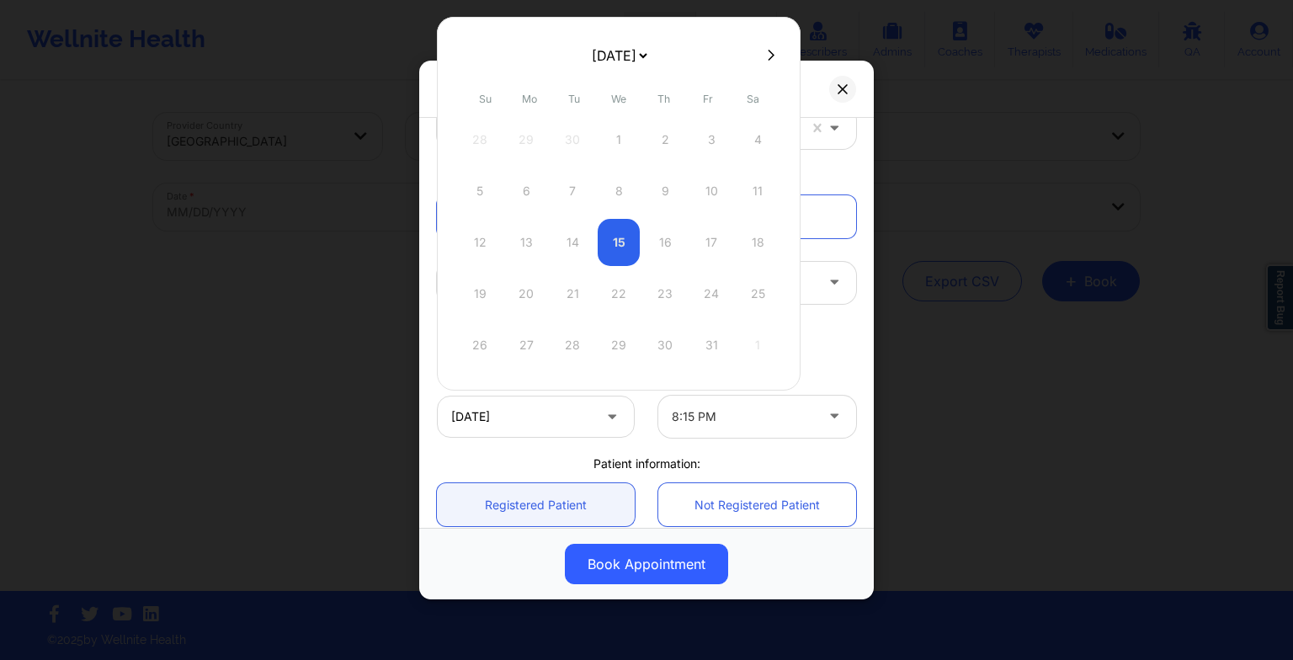
click at [588, 53] on select "[DATE] [DATE] [DATE] [DATE] [DATE] [DATE] [DATE] [DATE] [DATE] [DATE] [DATE] [D…" at bounding box center [618, 56] width 61 height 34
select select "2026-0"
click at [783, 364] on div "[DATE] [DATE] [DATE] [DATE] [DATE] [DATE] [DATE] [DATE] [DATE] [DATE] [DATE] [D…" at bounding box center [619, 204] width 364 height 374
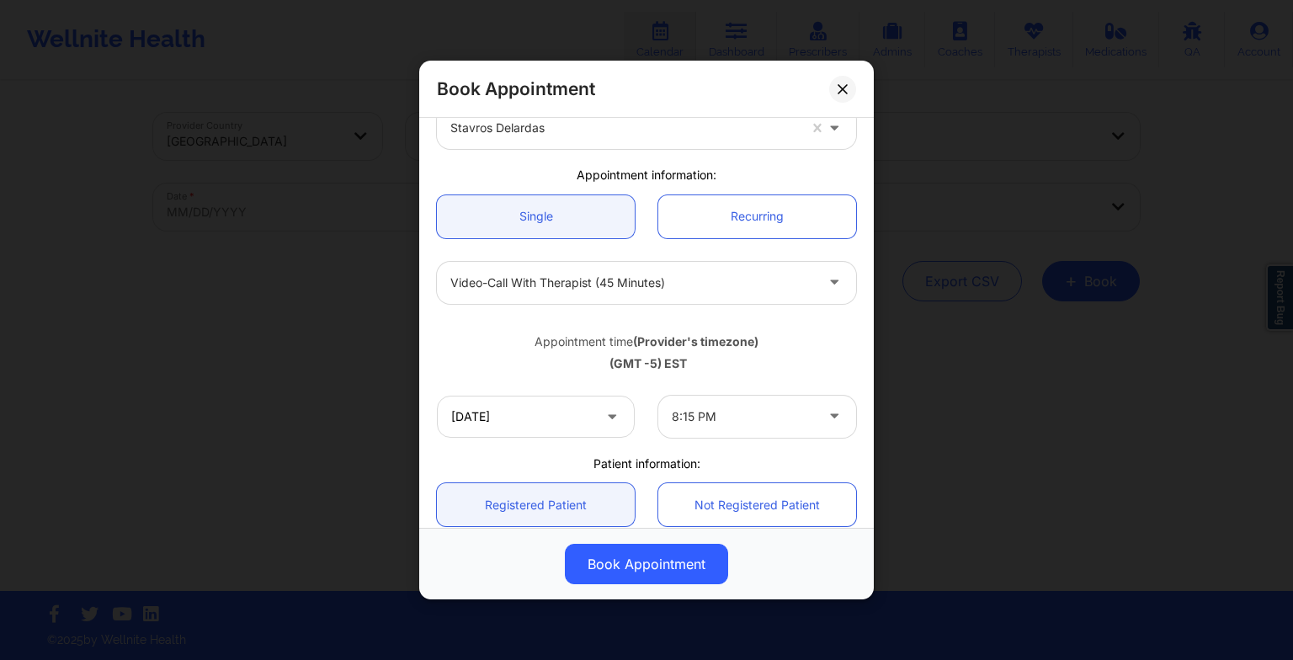
click at [820, 370] on div "(GMT -5) EST" at bounding box center [646, 363] width 419 height 17
click at [924, 381] on div "Book Appointment Therapist Country Therapist State Stavros Delardas Appointment…" at bounding box center [646, 330] width 1293 height 660
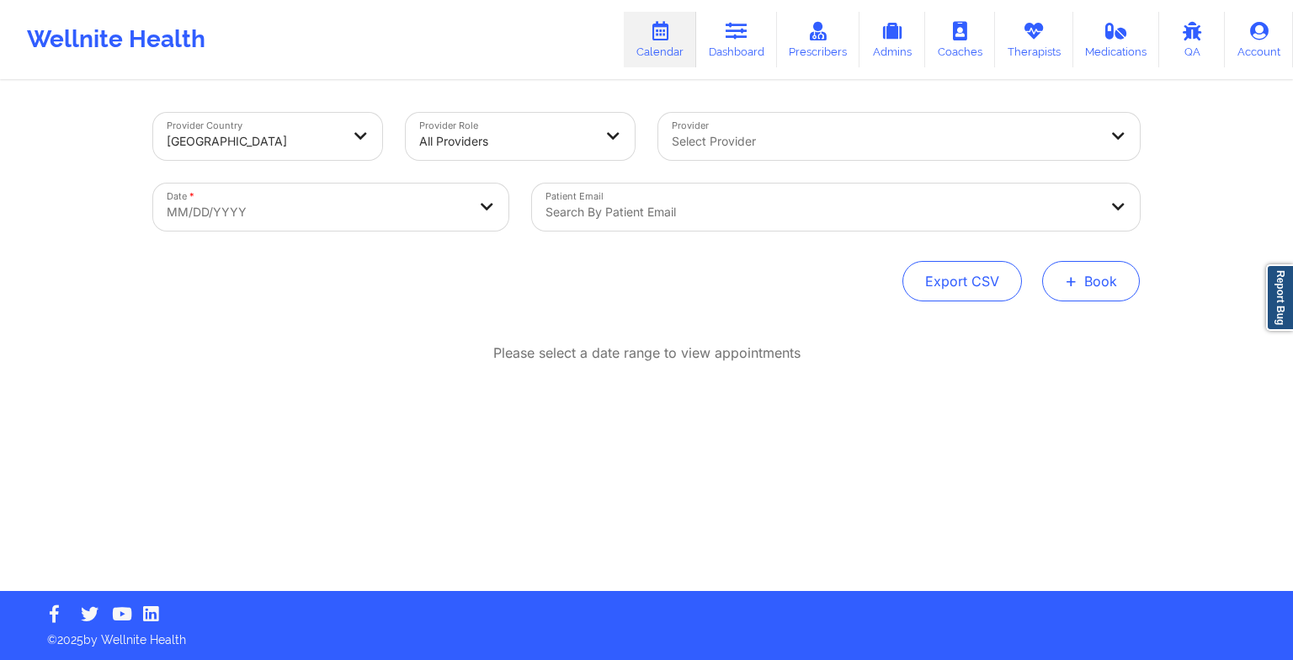
click at [1109, 282] on button "+ Book" at bounding box center [1091, 281] width 98 height 40
click at [1044, 337] on button "Therapy Session" at bounding box center [1062, 335] width 129 height 28
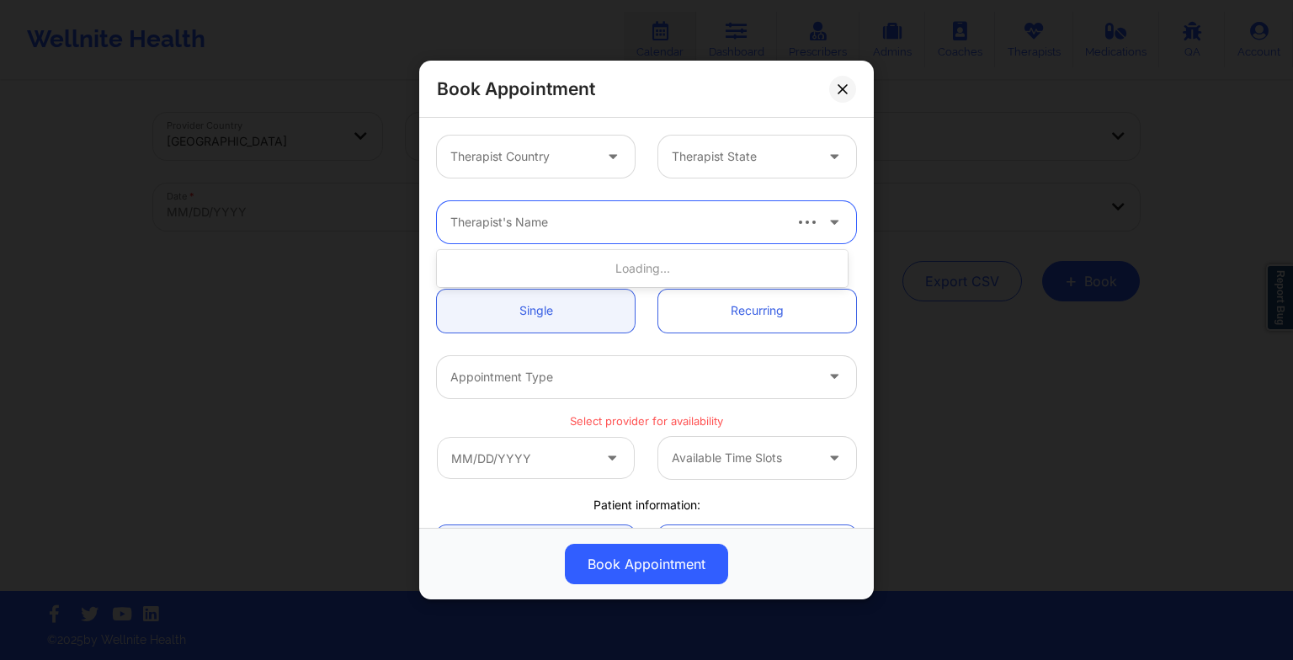
click at [513, 206] on div "Therapist's Name" at bounding box center [609, 222] width 345 height 42
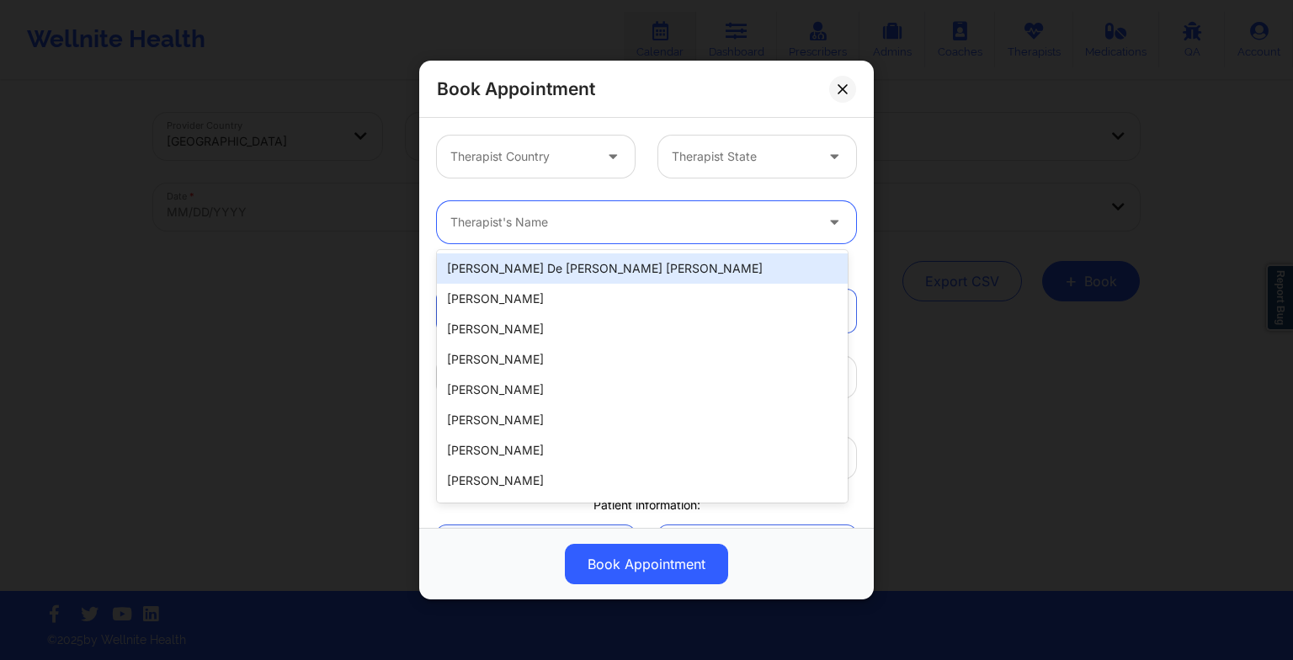
paste input "[PERSON_NAME]"
type input "[PERSON_NAME]"
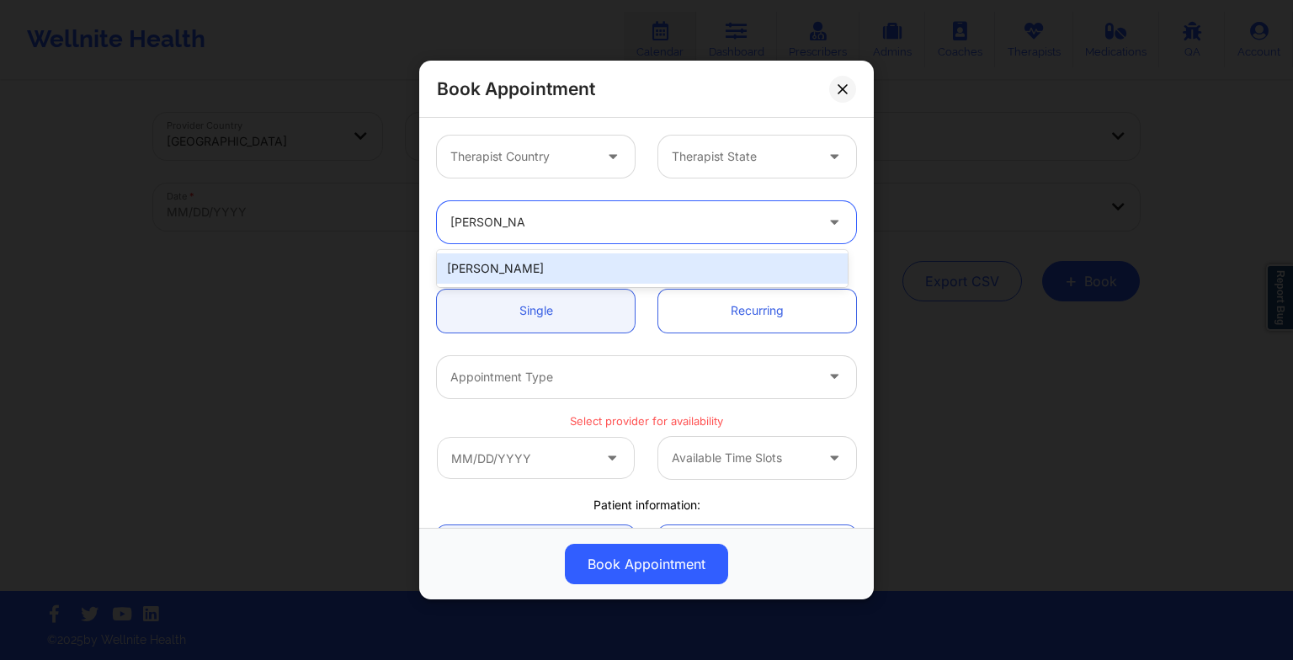
click at [539, 276] on div "[PERSON_NAME]" at bounding box center [642, 268] width 411 height 30
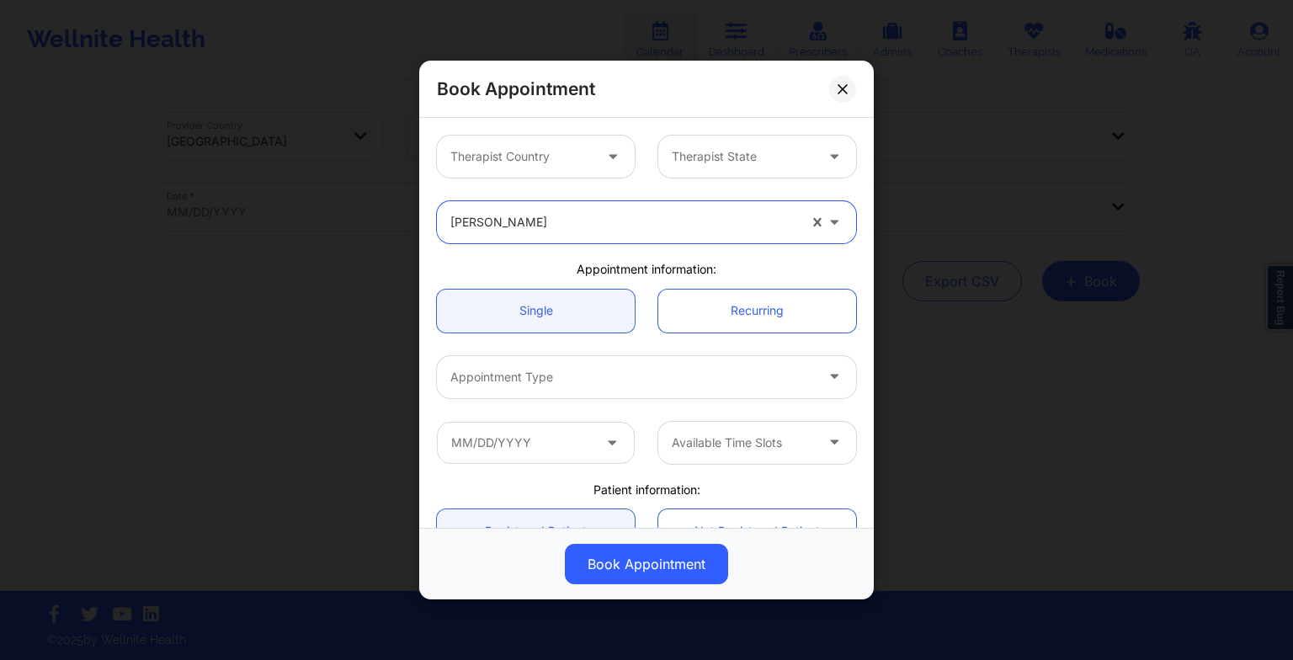
scroll to position [121, 0]
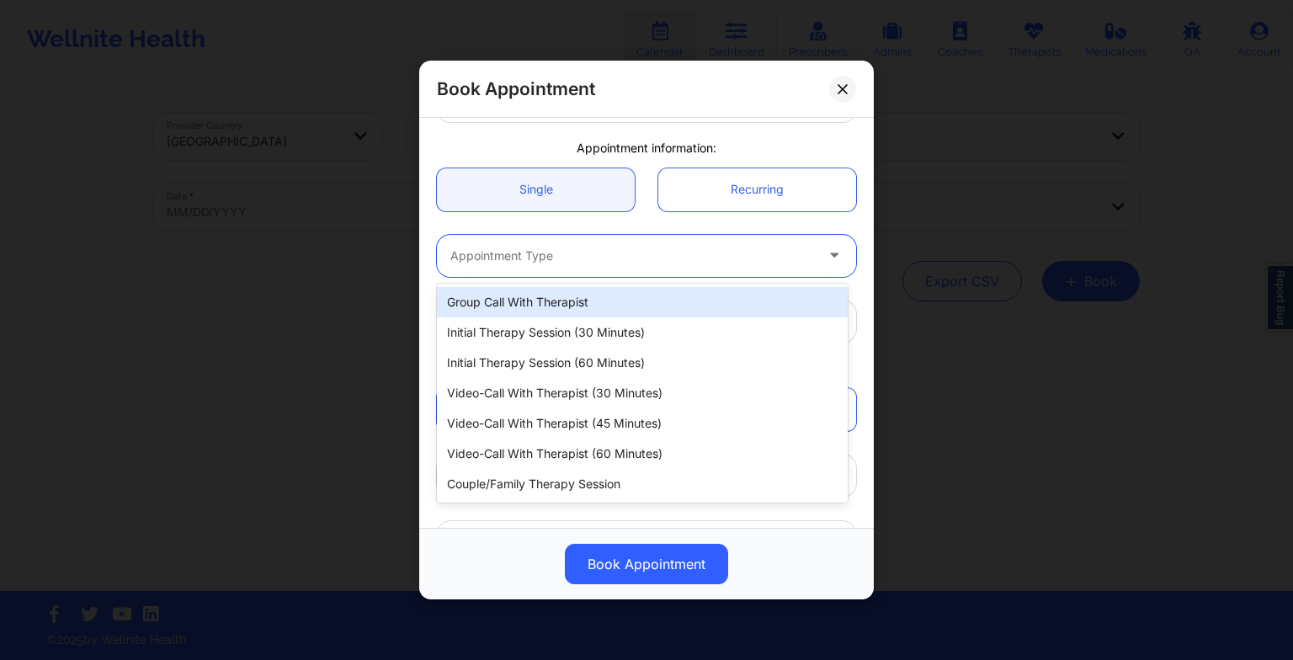
click at [528, 256] on div at bounding box center [632, 256] width 364 height 20
click at [626, 247] on div at bounding box center [632, 256] width 364 height 20
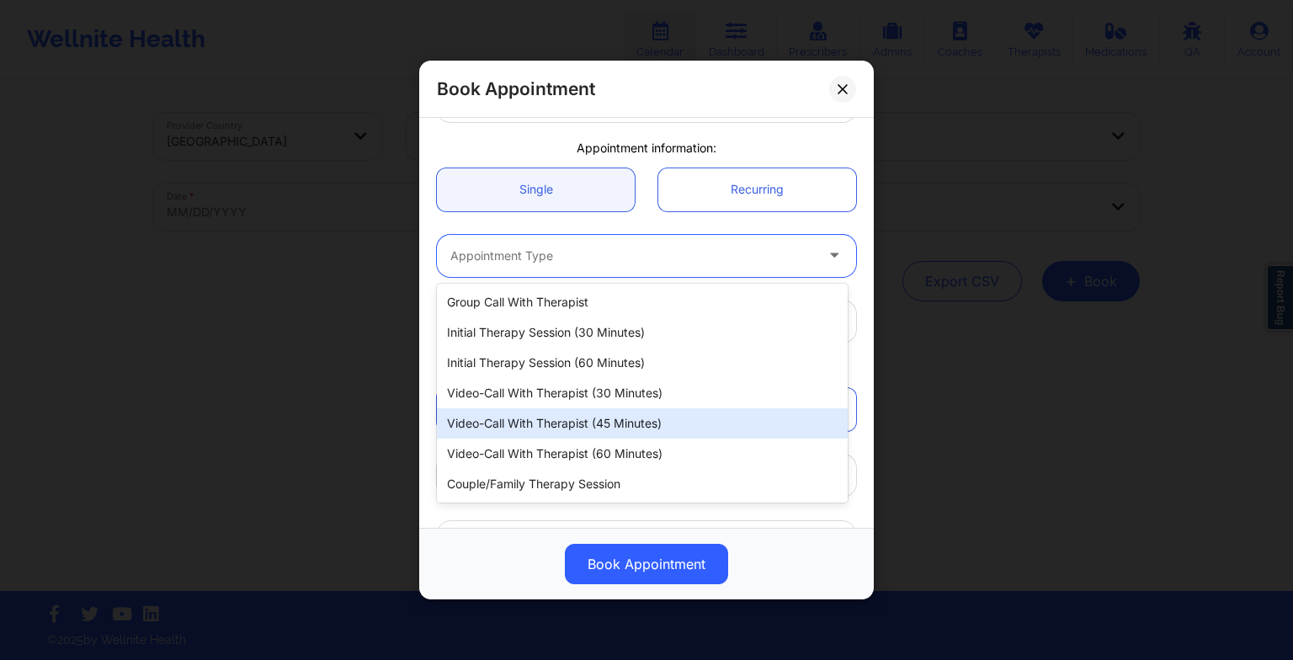
click at [623, 423] on div "Video-Call with Therapist (45 minutes)" at bounding box center [642, 423] width 411 height 30
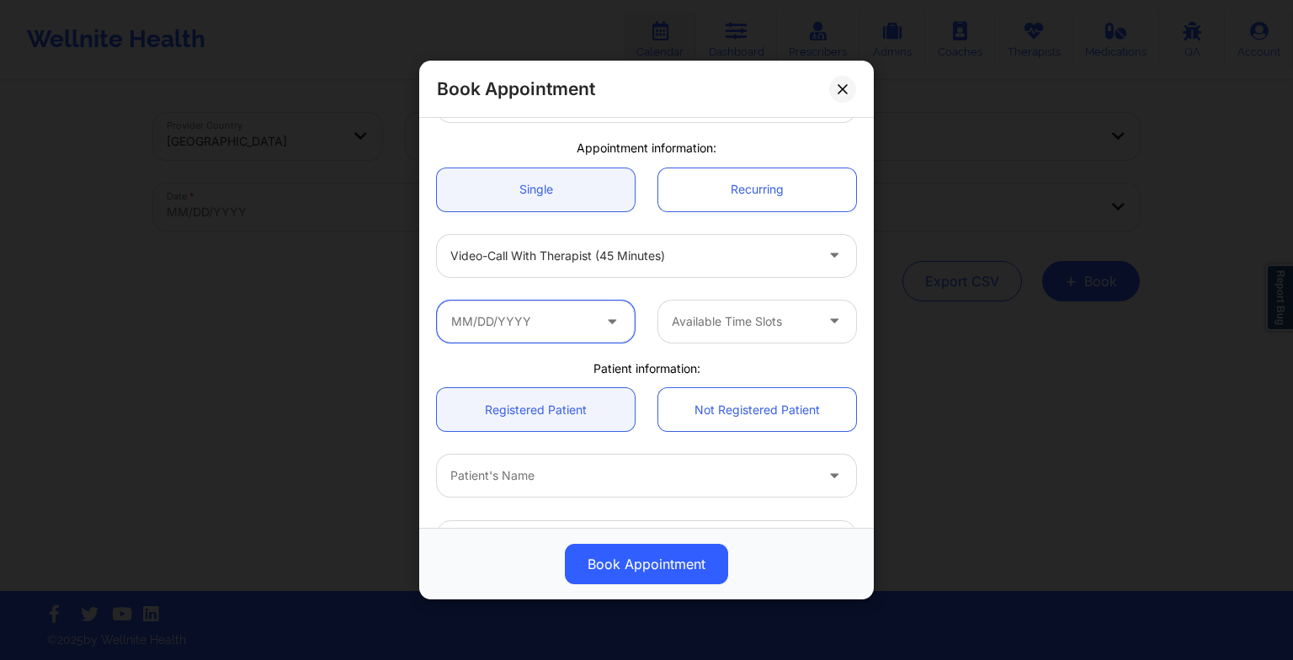
click at [552, 327] on input "text" at bounding box center [536, 322] width 198 height 42
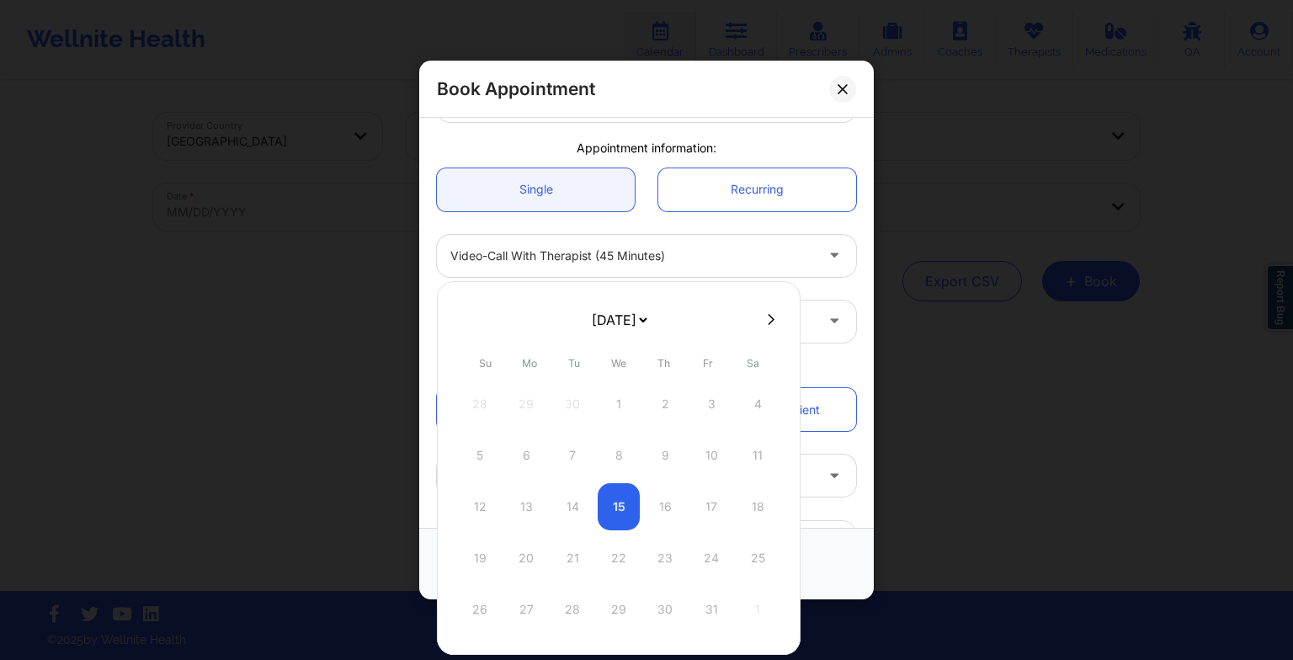
drag, startPoint x: 599, startPoint y: 330, endPoint x: 609, endPoint y: 386, distance: 56.5
click at [609, 386] on div "[DATE] [DATE] [DATE] [DATE] [DATE] [DATE] [DATE] [DATE] [DATE] [DATE] [DATE] [D…" at bounding box center [619, 468] width 364 height 374
select select "2025-10"
click at [631, 331] on select "[DATE] [DATE] [DATE] [DATE] [DATE] [DATE] [DATE] [DATE] [DATE] [DATE] [DATE] [D…" at bounding box center [618, 320] width 61 height 34
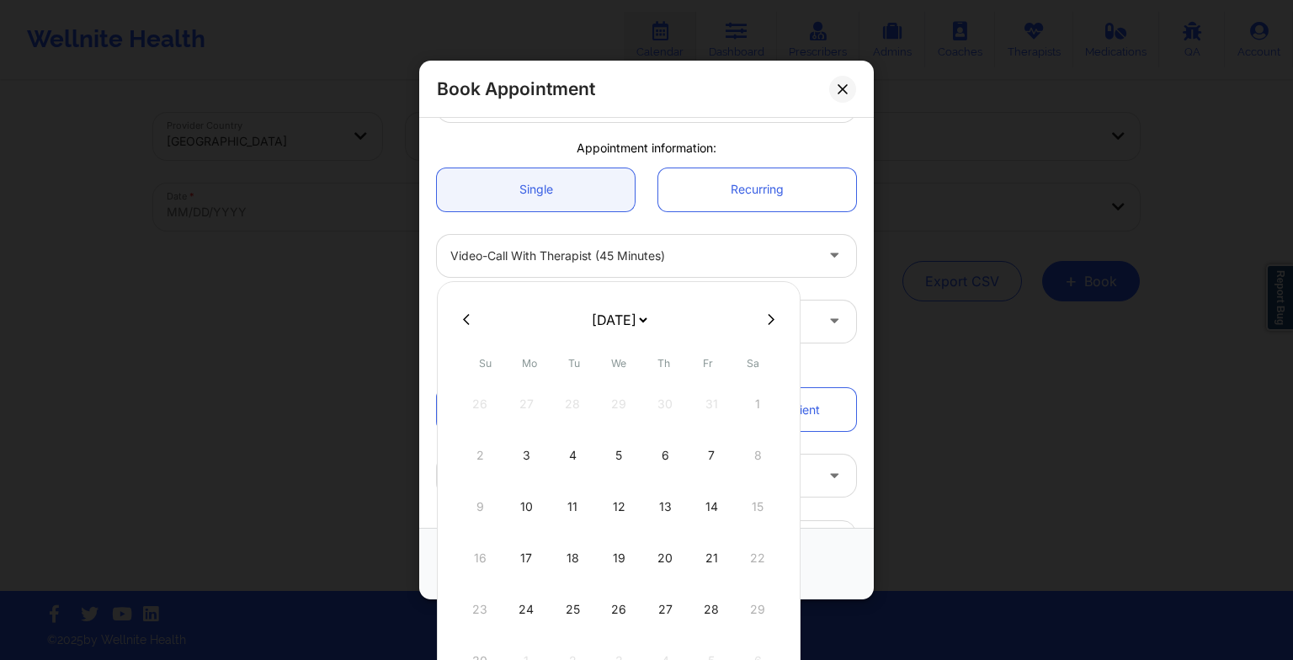
select select "2025-11"
click at [523, 407] on div "1" at bounding box center [526, 403] width 42 height 47
type input "[DATE]"
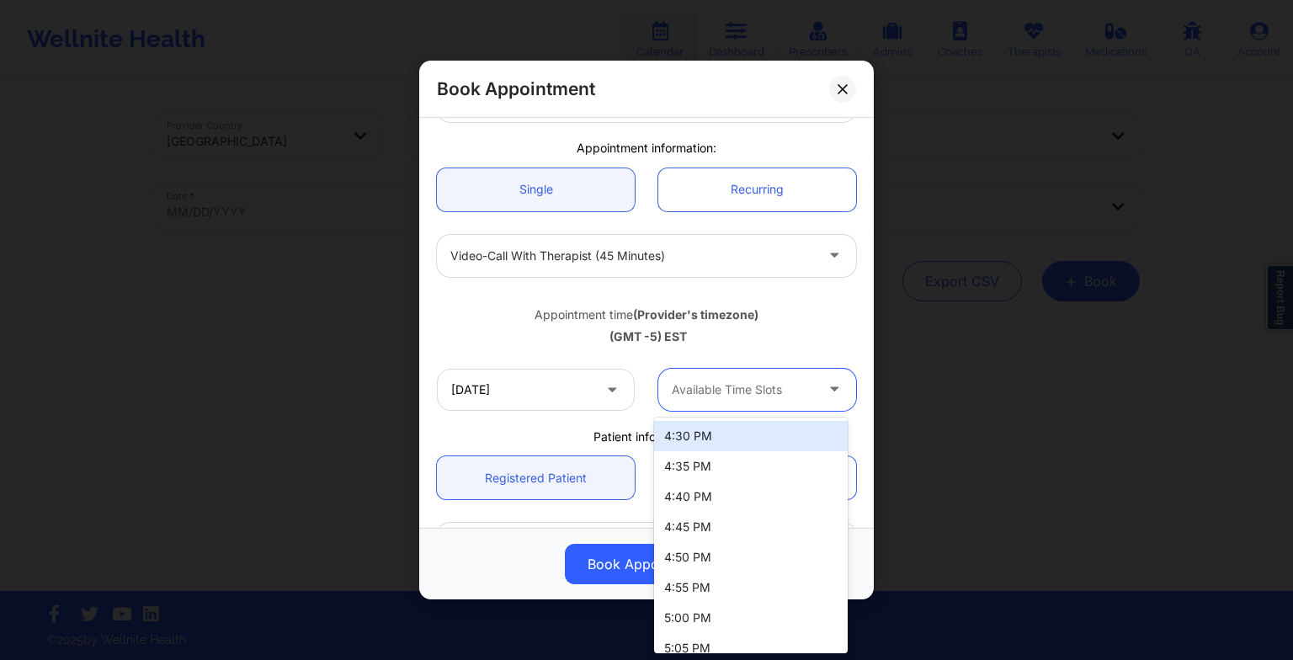
click at [737, 388] on div at bounding box center [743, 390] width 142 height 20
click at [686, 391] on div at bounding box center [743, 390] width 142 height 20
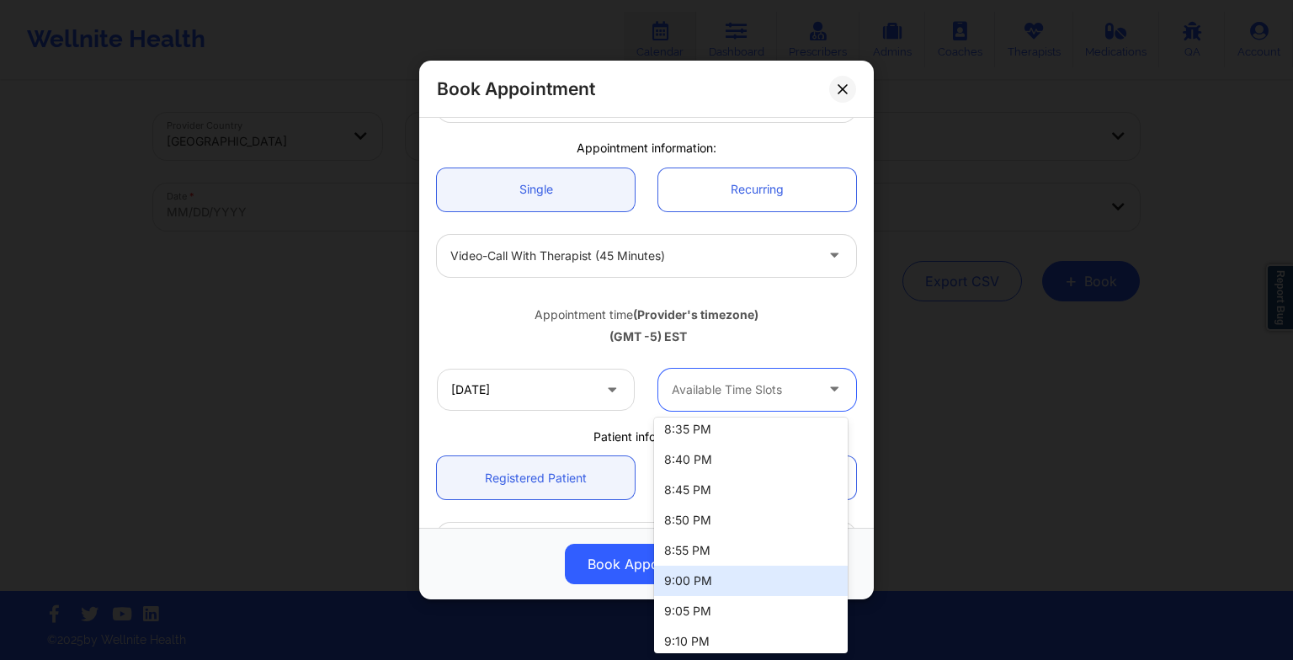
scroll to position [1491, 0]
click at [720, 579] on div "9:00 PM" at bounding box center [751, 582] width 194 height 30
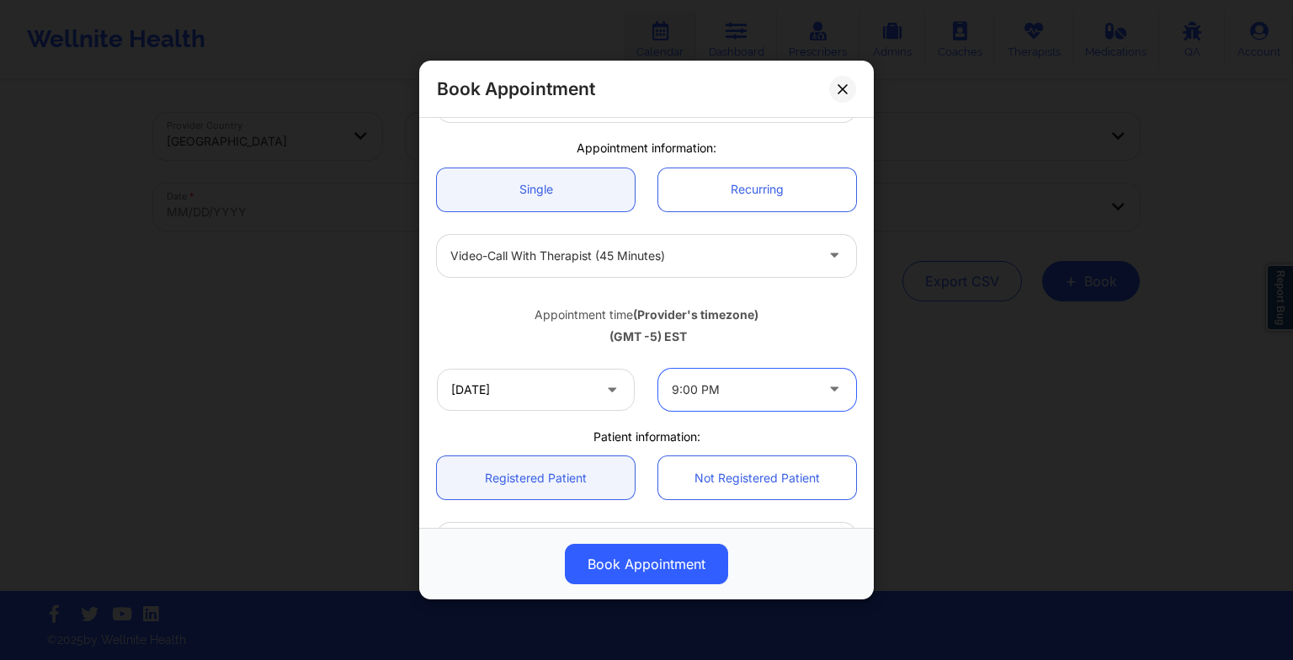
scroll to position [0, 0]
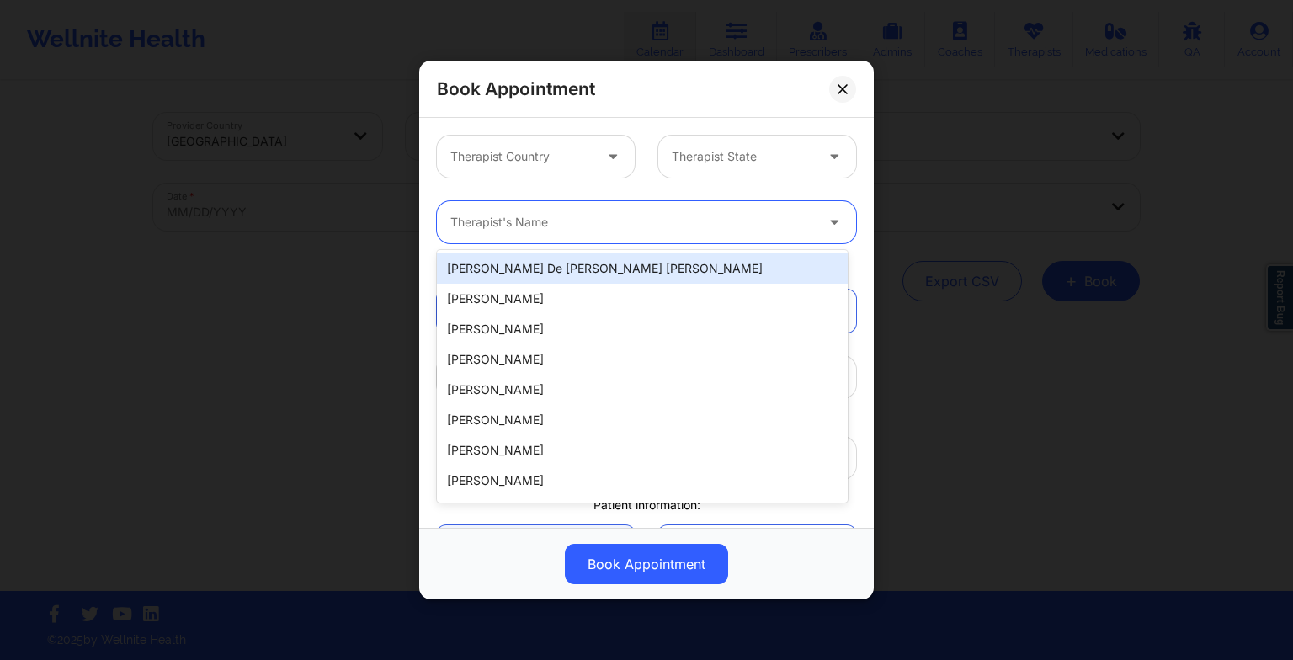
paste input "[PERSON_NAME]"
type input "[PERSON_NAME]"
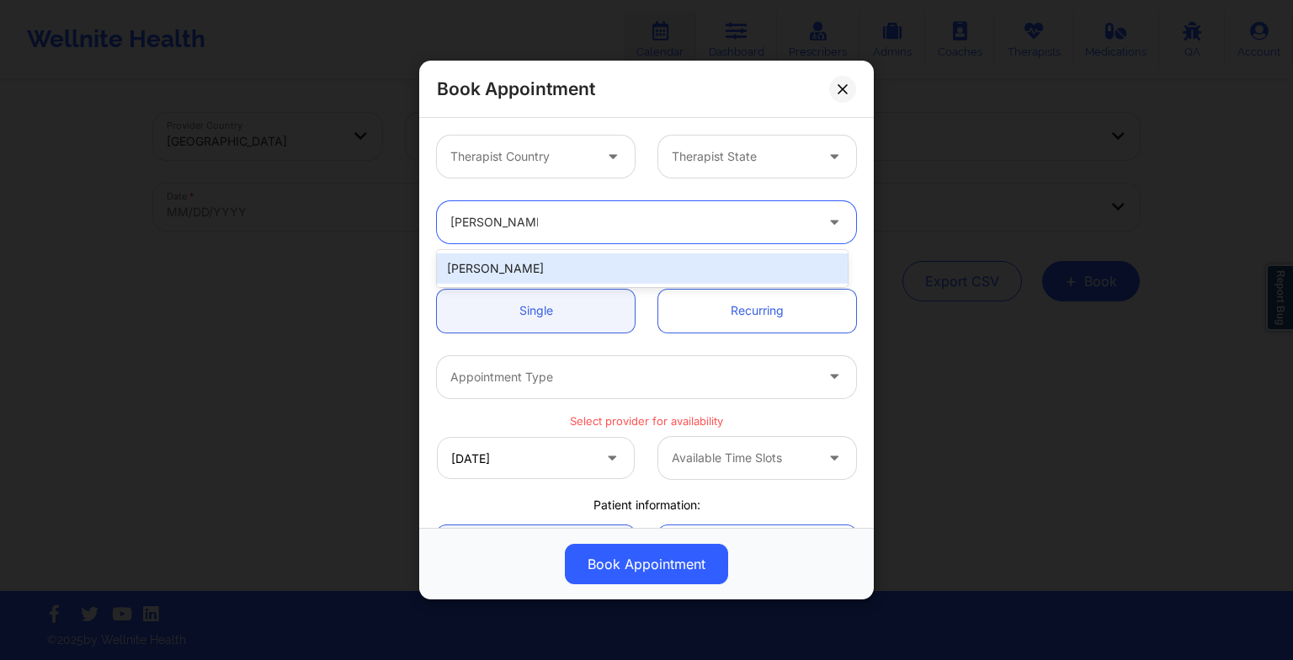
click at [517, 272] on div "[PERSON_NAME]" at bounding box center [642, 268] width 411 height 30
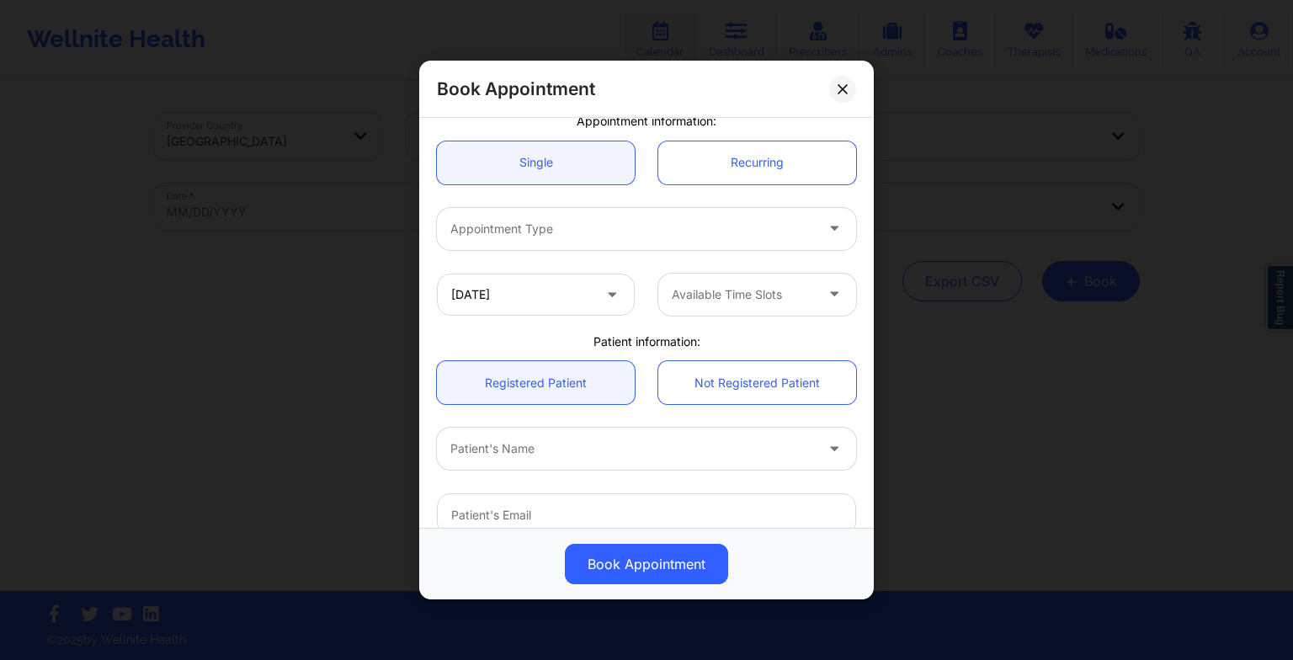
scroll to position [162, 0]
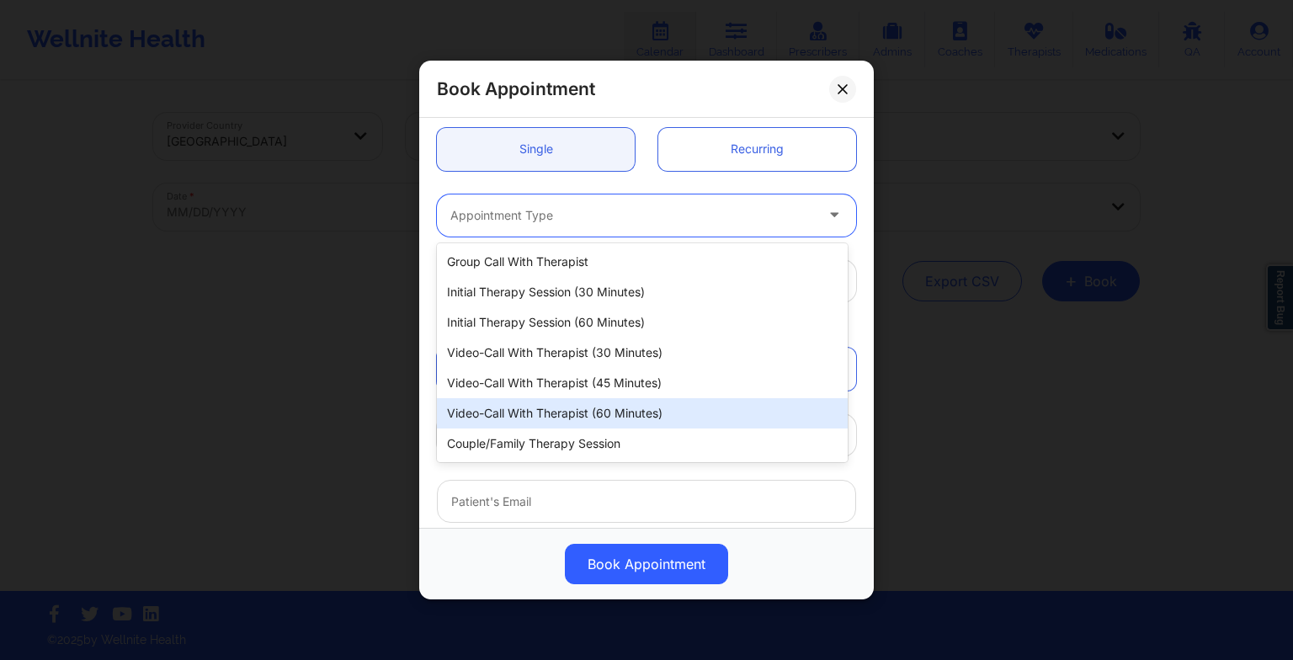
drag, startPoint x: 491, startPoint y: 225, endPoint x: 545, endPoint y: 410, distance: 193.1
click at [545, 410] on body "Wellnite Health Calendar Dashboard Prescribers Admins Coaches Therapists Medica…" at bounding box center [646, 330] width 1293 height 660
click at [545, 410] on div "Video-Call with Therapist (60 minutes)" at bounding box center [642, 413] width 411 height 30
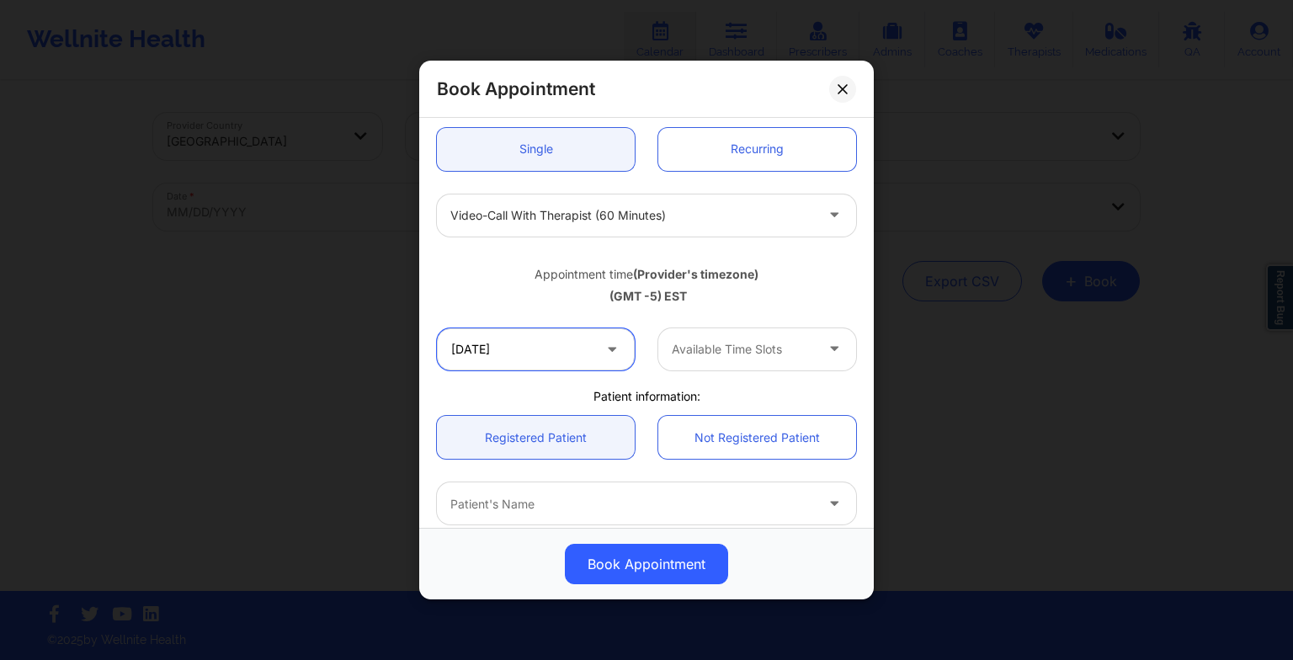
click at [533, 338] on input "[DATE]" at bounding box center [536, 349] width 198 height 42
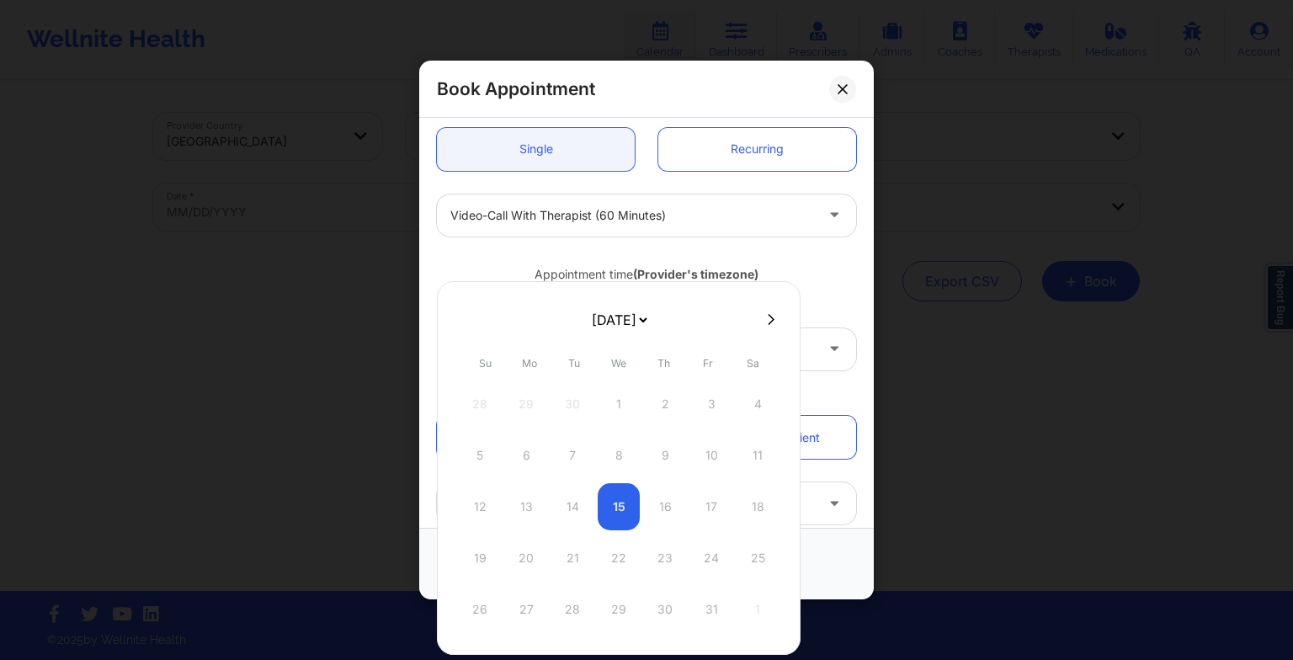
click at [615, 322] on select "[DATE] [DATE] [DATE] [DATE] [DATE] [DATE] [DATE] [DATE] [DATE] [DATE] [DATE] [D…" at bounding box center [618, 320] width 61 height 34
select select "2025-10"
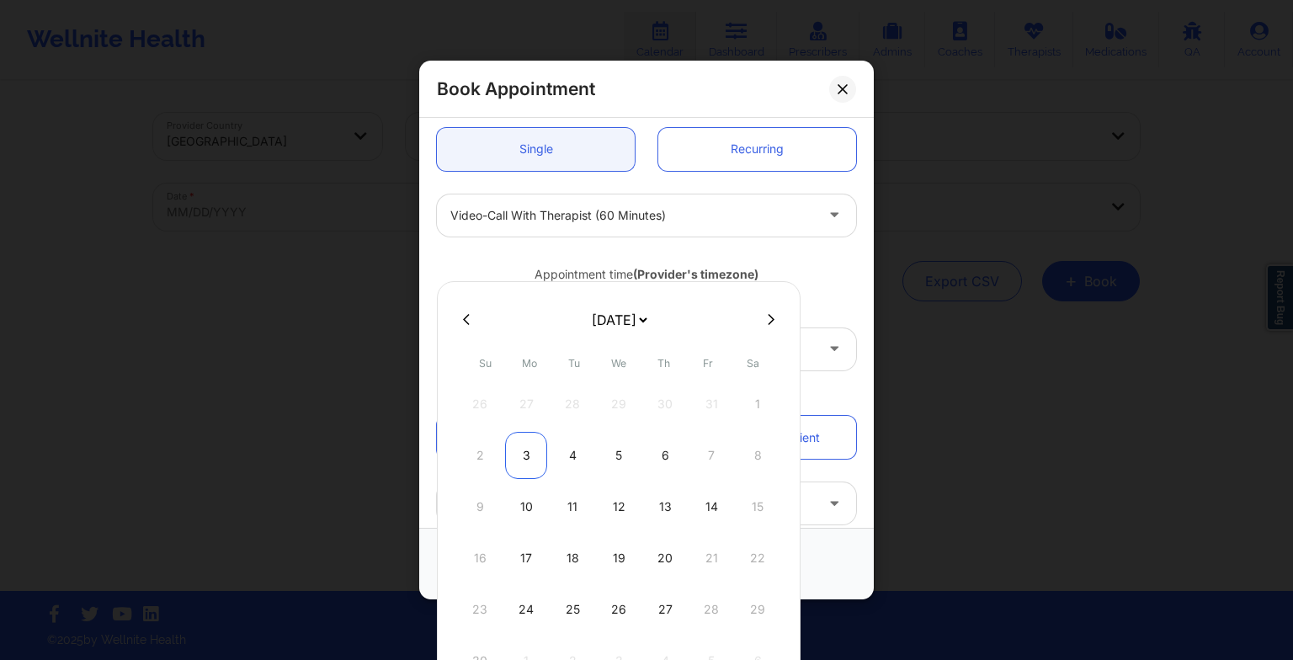
click at [522, 439] on div "3" at bounding box center [526, 455] width 42 height 47
type input "[DATE]"
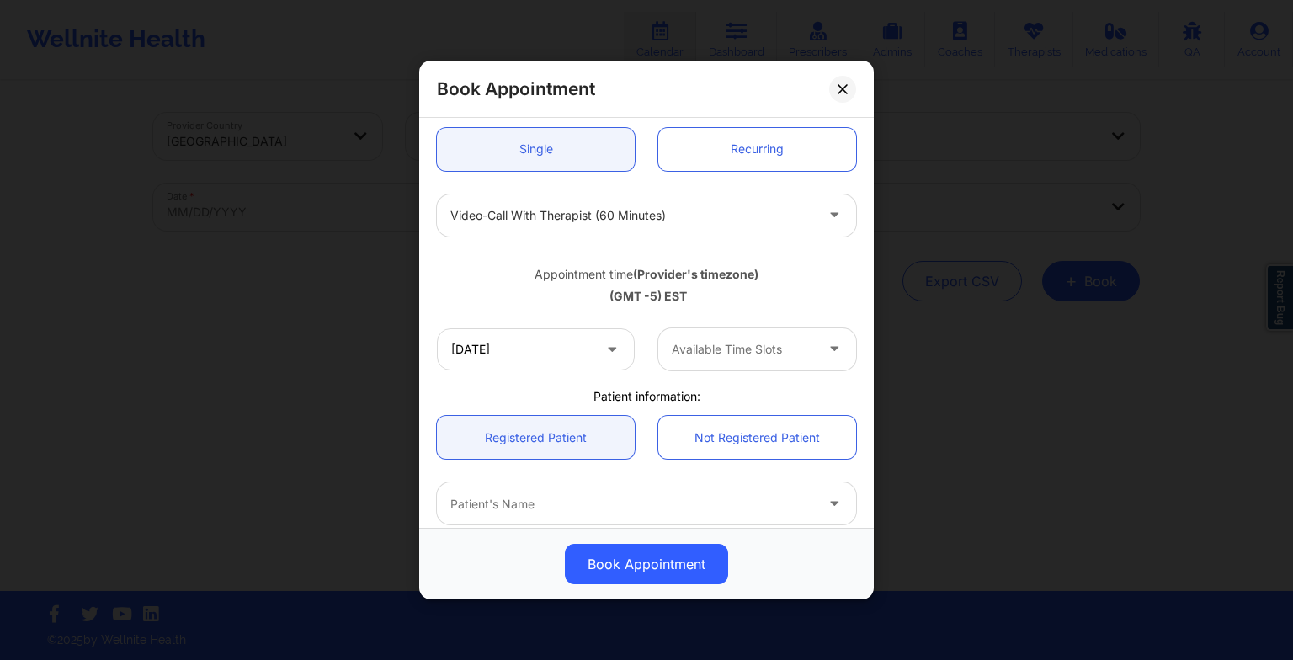
click at [739, 348] on div at bounding box center [743, 349] width 142 height 20
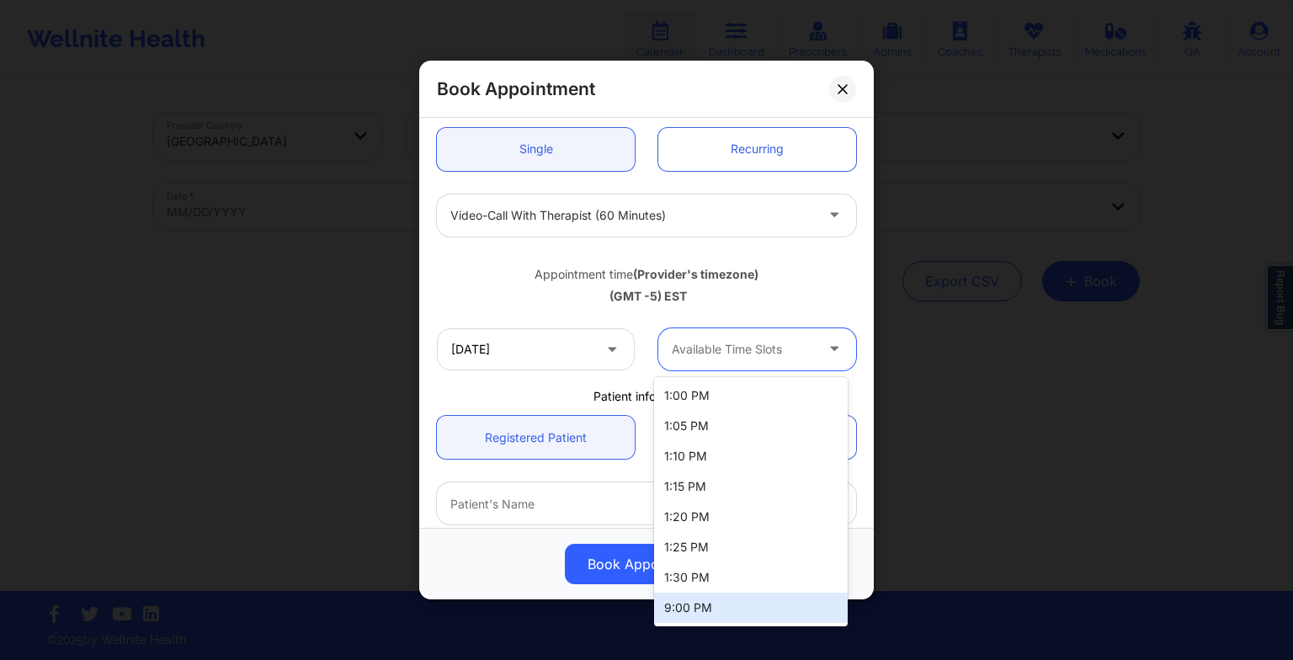
click at [718, 614] on div "9:00 PM" at bounding box center [751, 608] width 194 height 30
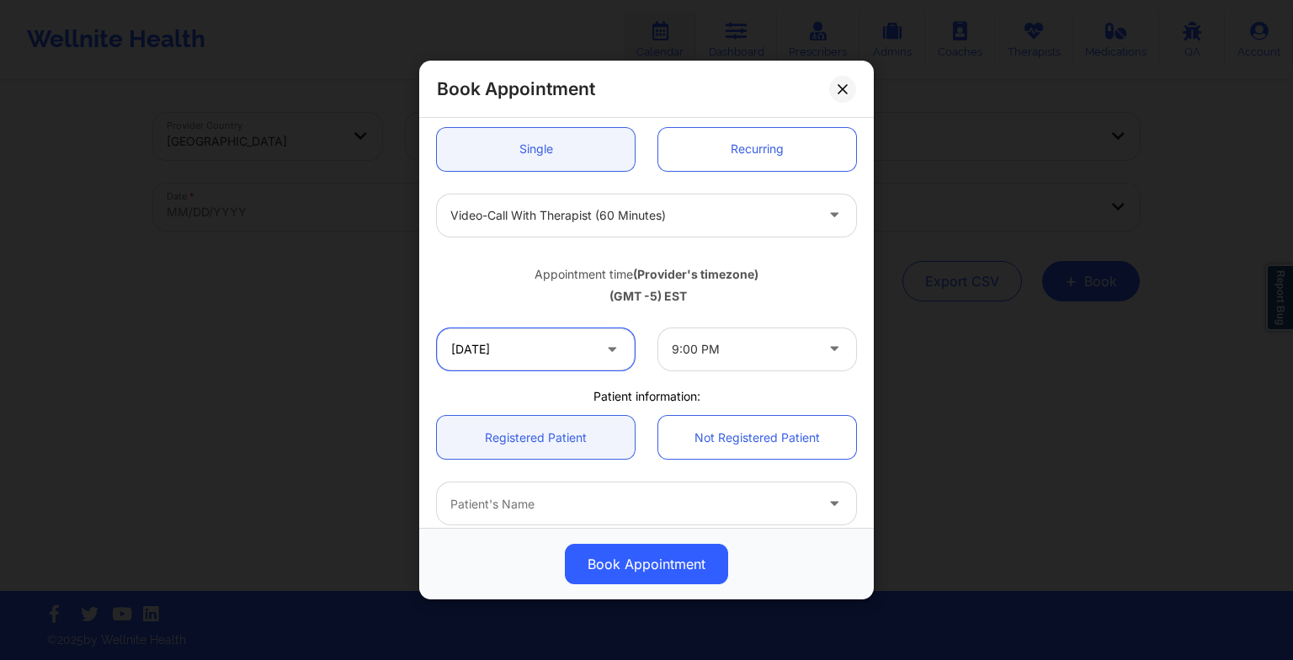
click at [556, 357] on input "[DATE]" at bounding box center [536, 349] width 198 height 42
click at [859, 513] on div "Patient's Name" at bounding box center [646, 503] width 443 height 42
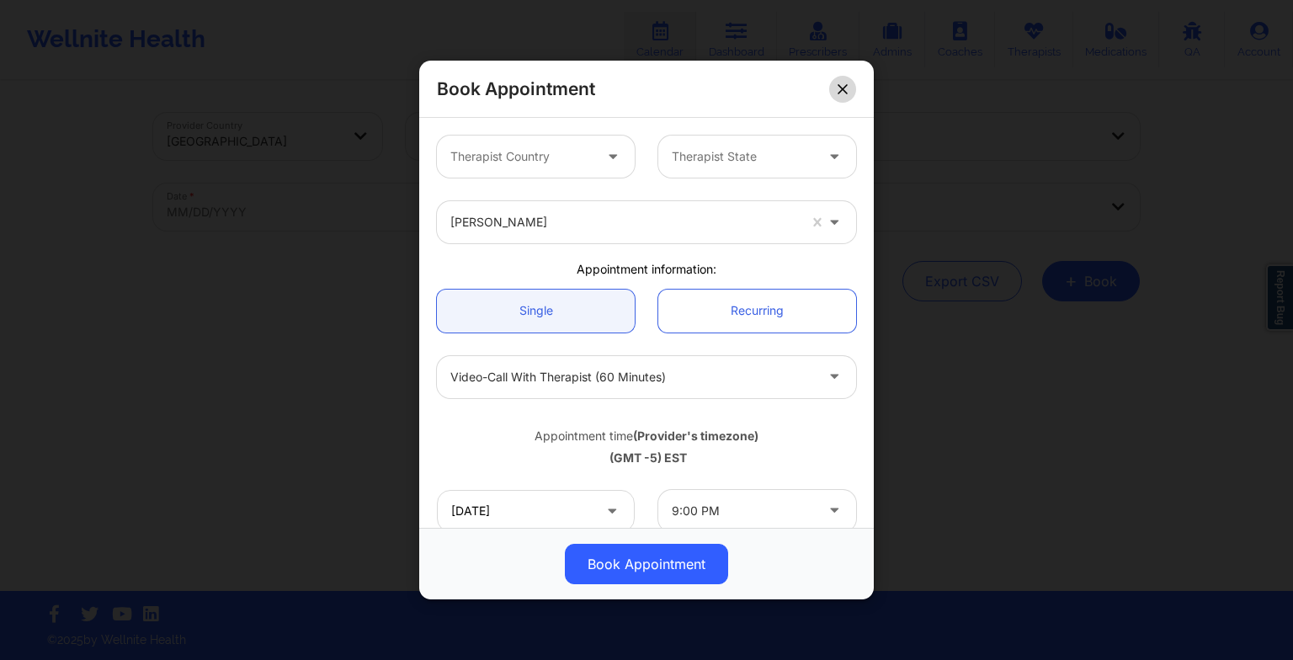
click at [849, 98] on button at bounding box center [842, 88] width 27 height 27
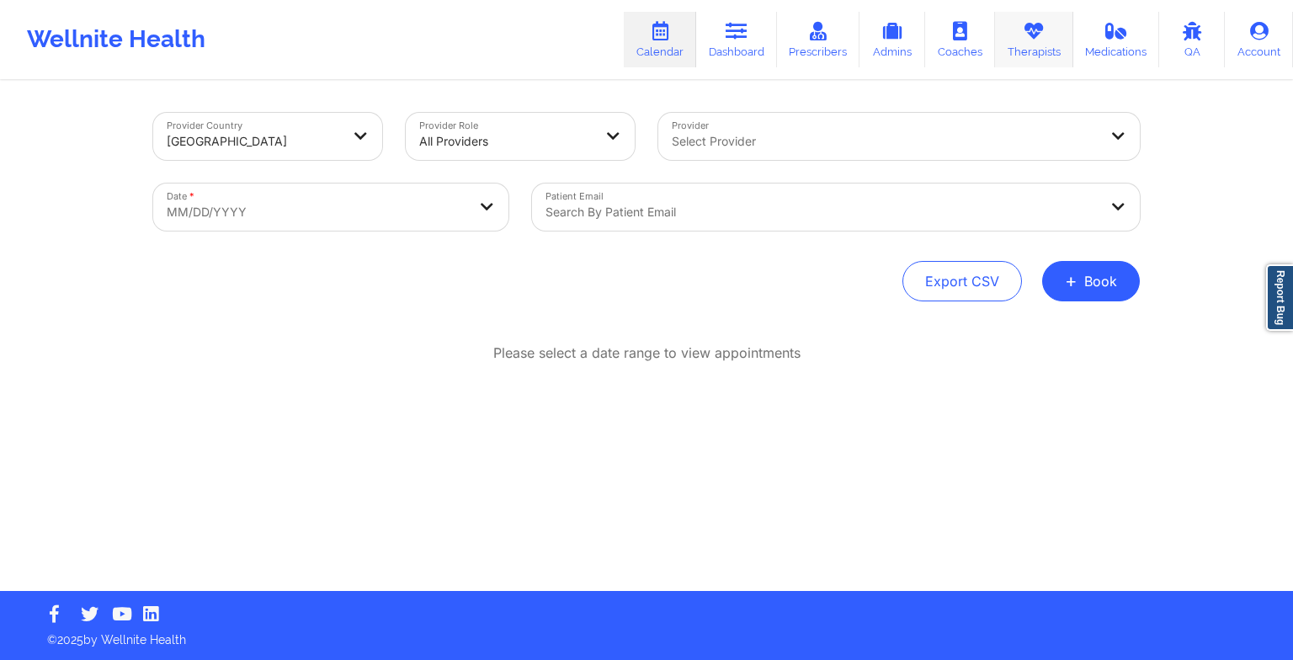
click at [1060, 35] on link "Therapists" at bounding box center [1034, 40] width 78 height 56
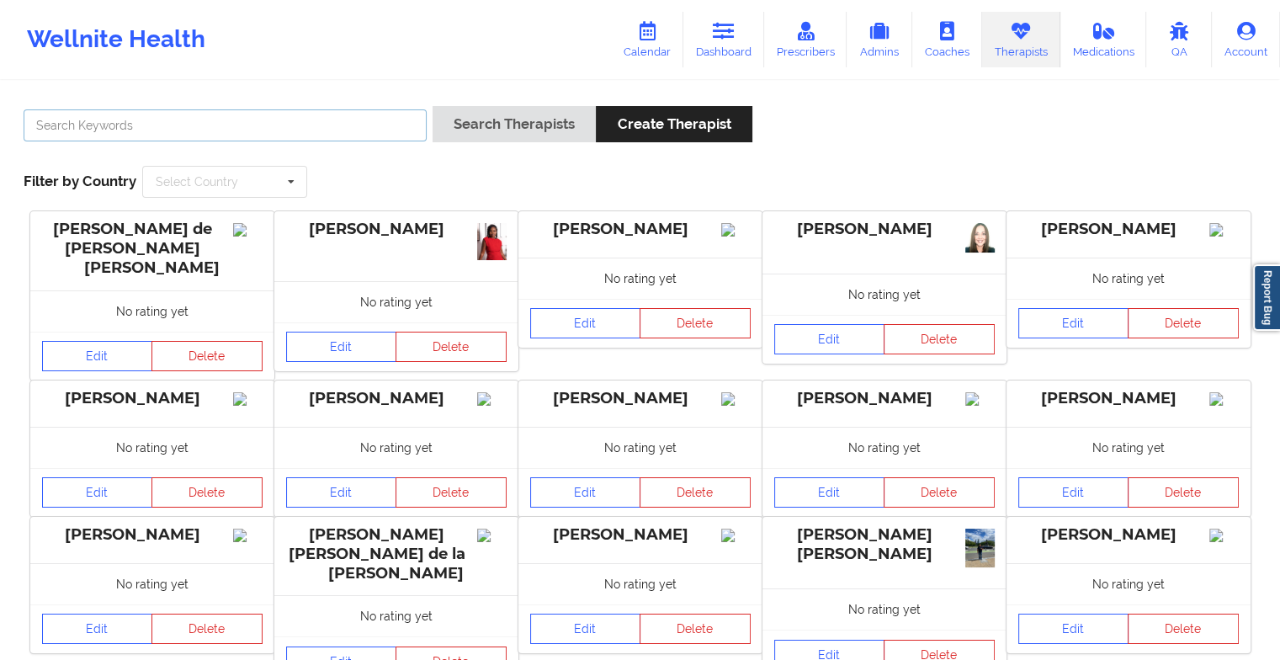
click at [379, 125] on input "text" at bounding box center [225, 125] width 403 height 32
paste input "[PERSON_NAME]"
type input "[PERSON_NAME]"
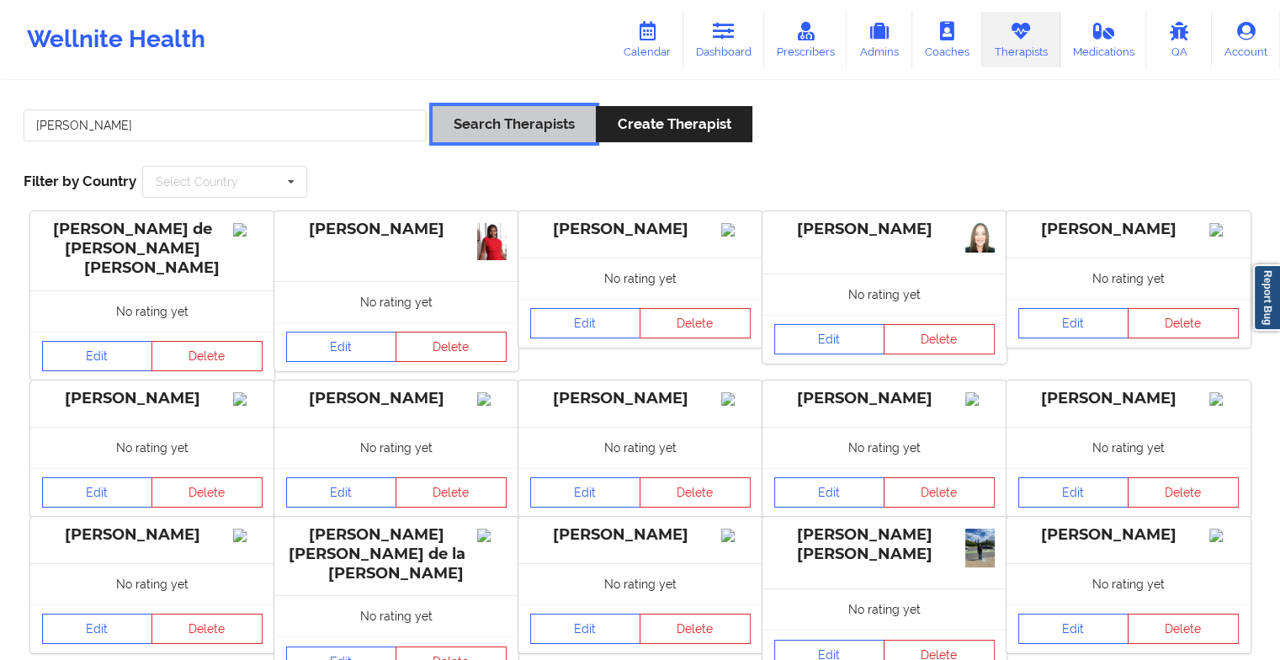
click at [485, 132] on button "Search Therapists" at bounding box center [514, 124] width 163 height 36
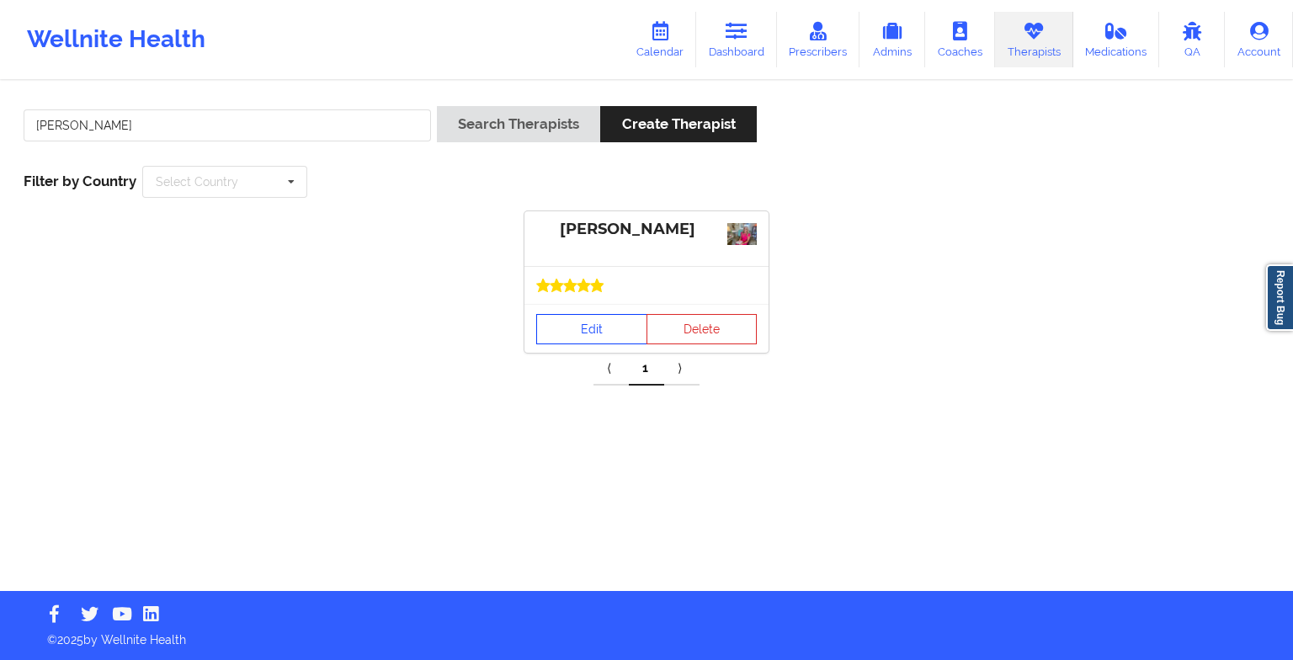
click at [578, 333] on link "Edit" at bounding box center [591, 329] width 111 height 30
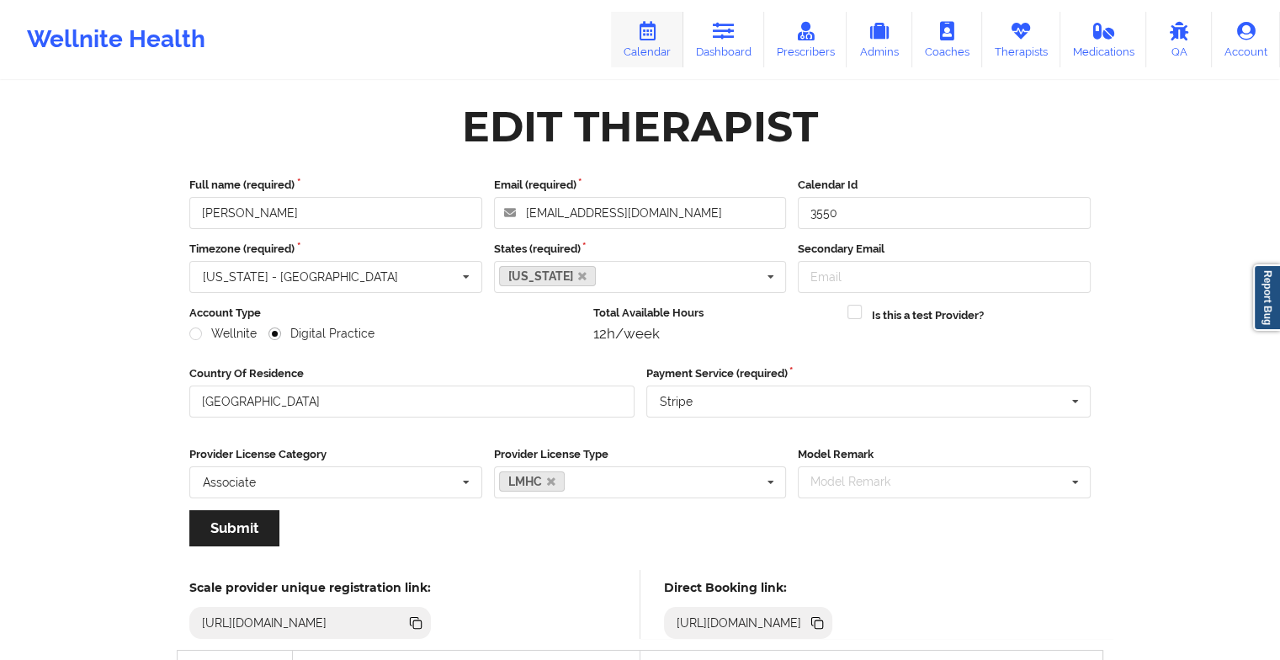
click at [631, 37] on link "Calendar" at bounding box center [647, 40] width 72 height 56
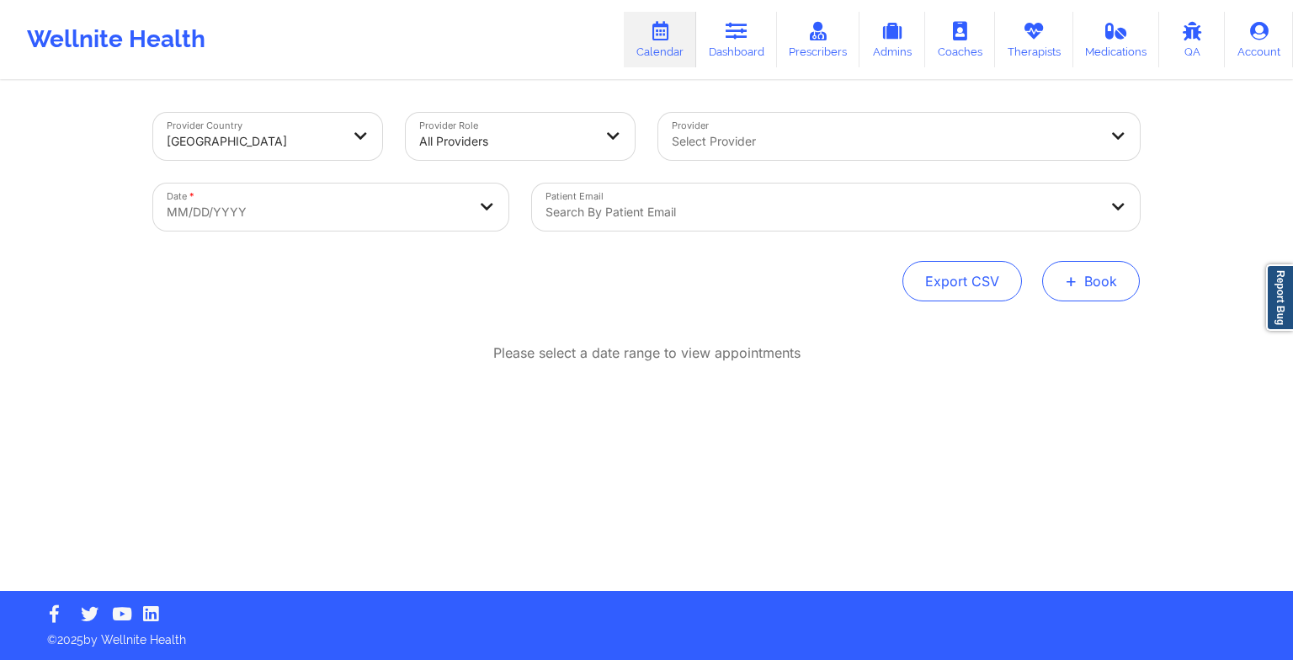
click at [1090, 283] on button "+ Book" at bounding box center [1091, 281] width 98 height 40
click at [1026, 331] on button "Therapy Session" at bounding box center [1062, 335] width 129 height 28
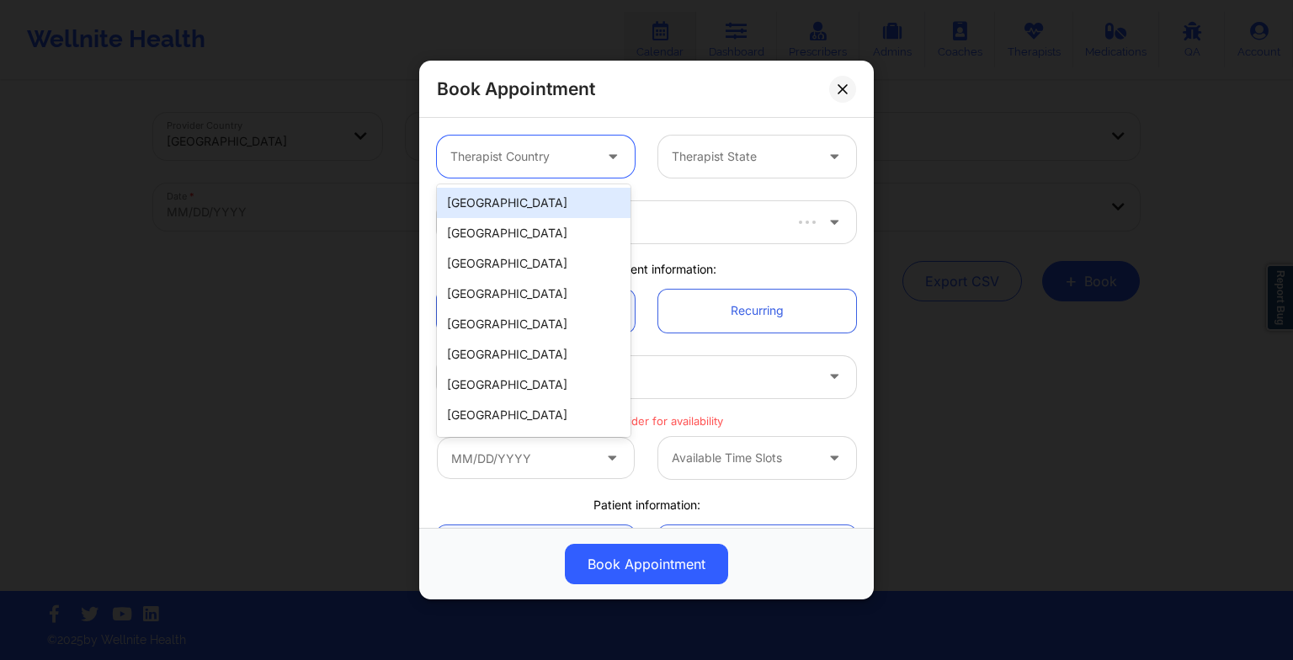
click at [508, 150] on div at bounding box center [521, 156] width 142 height 20
drag, startPoint x: 498, startPoint y: 207, endPoint x: 699, endPoint y: 135, distance: 213.8
click at [699, 135] on body "Wellnite Health Calendar Dashboard Prescribers Admins Coaches Therapists Medica…" at bounding box center [646, 330] width 1293 height 660
click at [589, 197] on div "[GEOGRAPHIC_DATA]" at bounding box center [534, 203] width 194 height 30
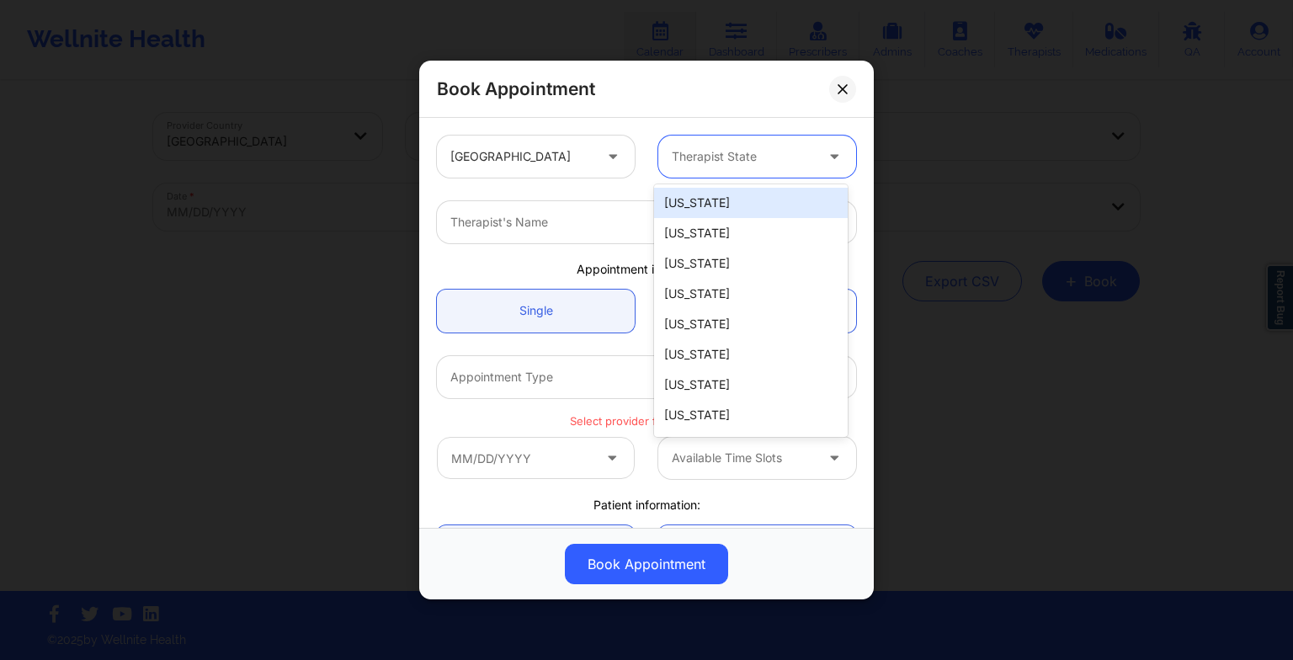
click at [704, 169] on div "Therapist State" at bounding box center [736, 157] width 157 height 42
type input "f"
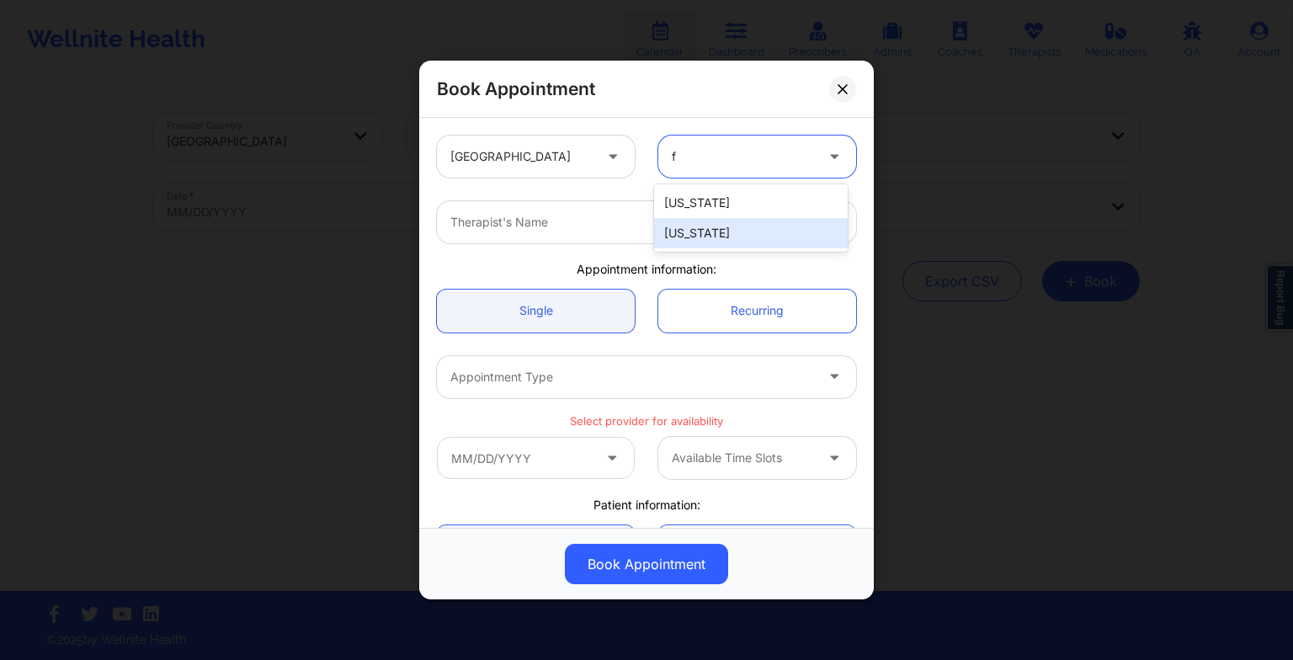
click at [704, 230] on div "[US_STATE]" at bounding box center [751, 233] width 194 height 30
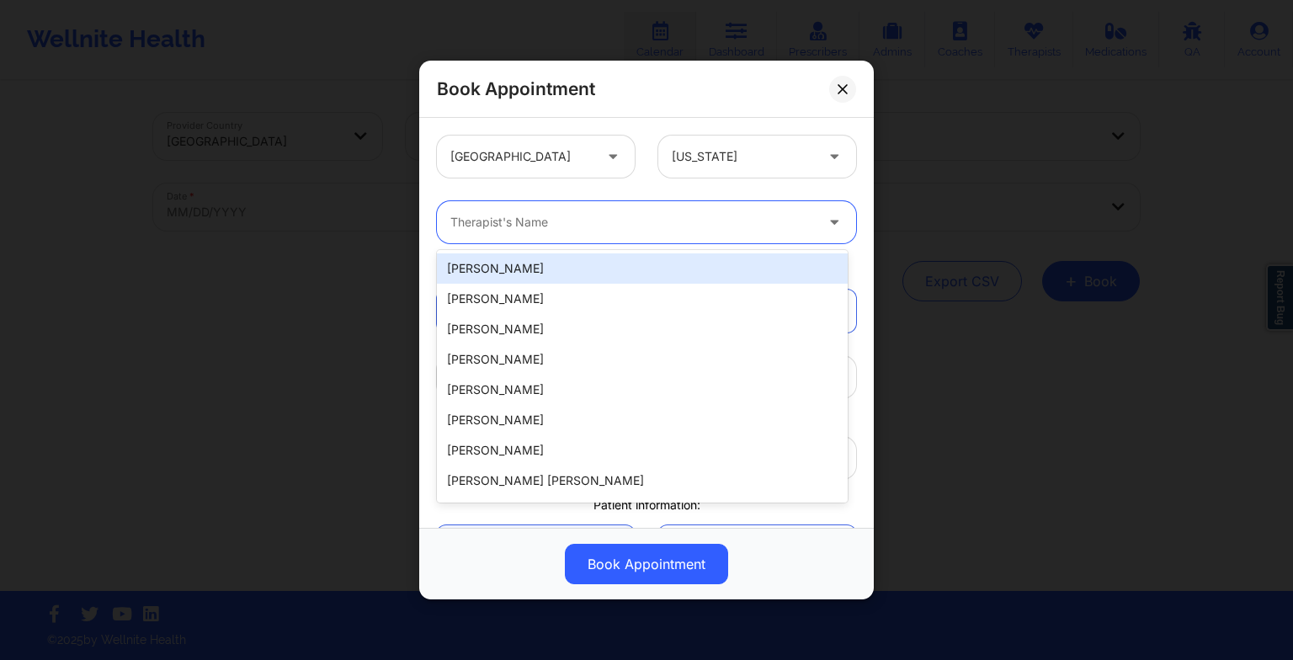
drag, startPoint x: 647, startPoint y: 230, endPoint x: 453, endPoint y: 223, distance: 193.7
click at [453, 223] on div at bounding box center [632, 222] width 364 height 20
paste input "[PERSON_NAME]"
type input "[PERSON_NAME]"
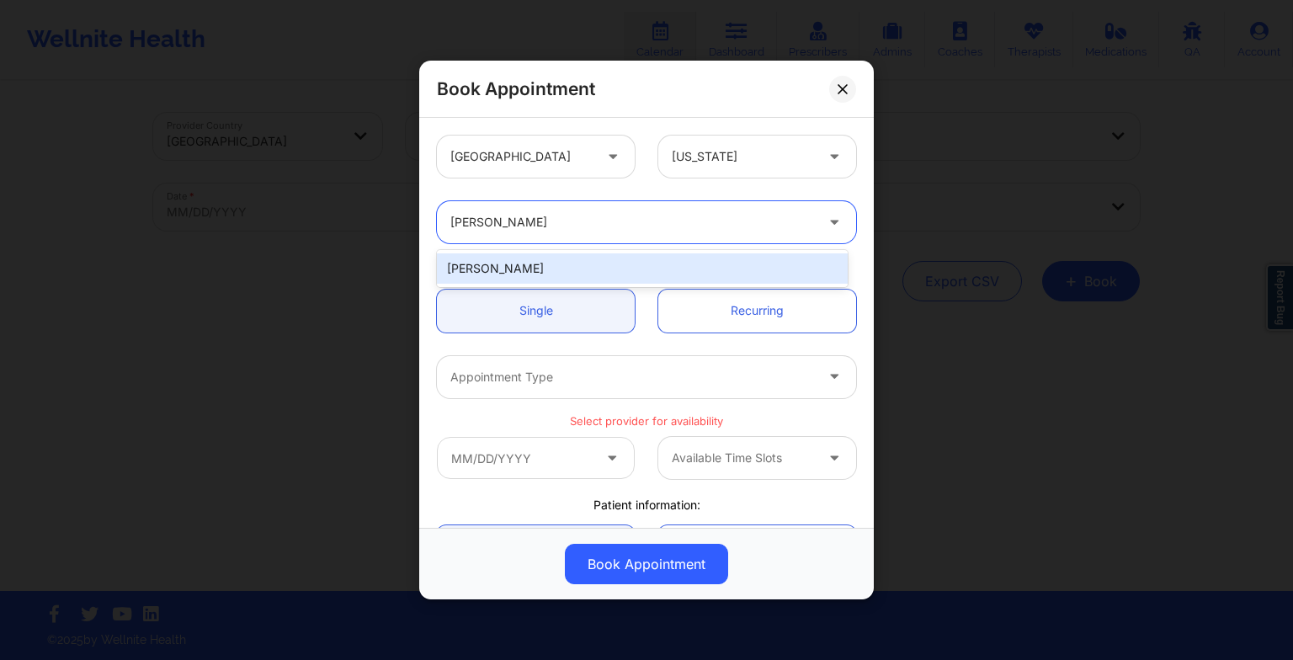
click at [529, 276] on div "[PERSON_NAME]" at bounding box center [642, 268] width 411 height 30
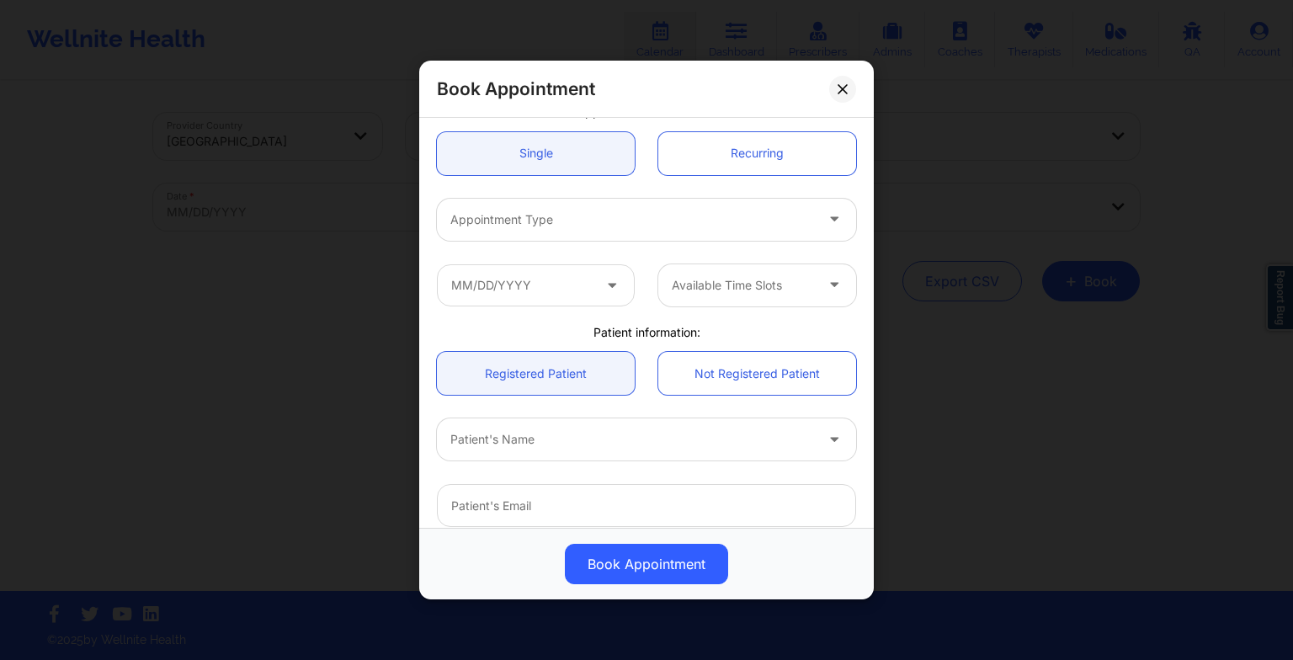
scroll to position [158, 0]
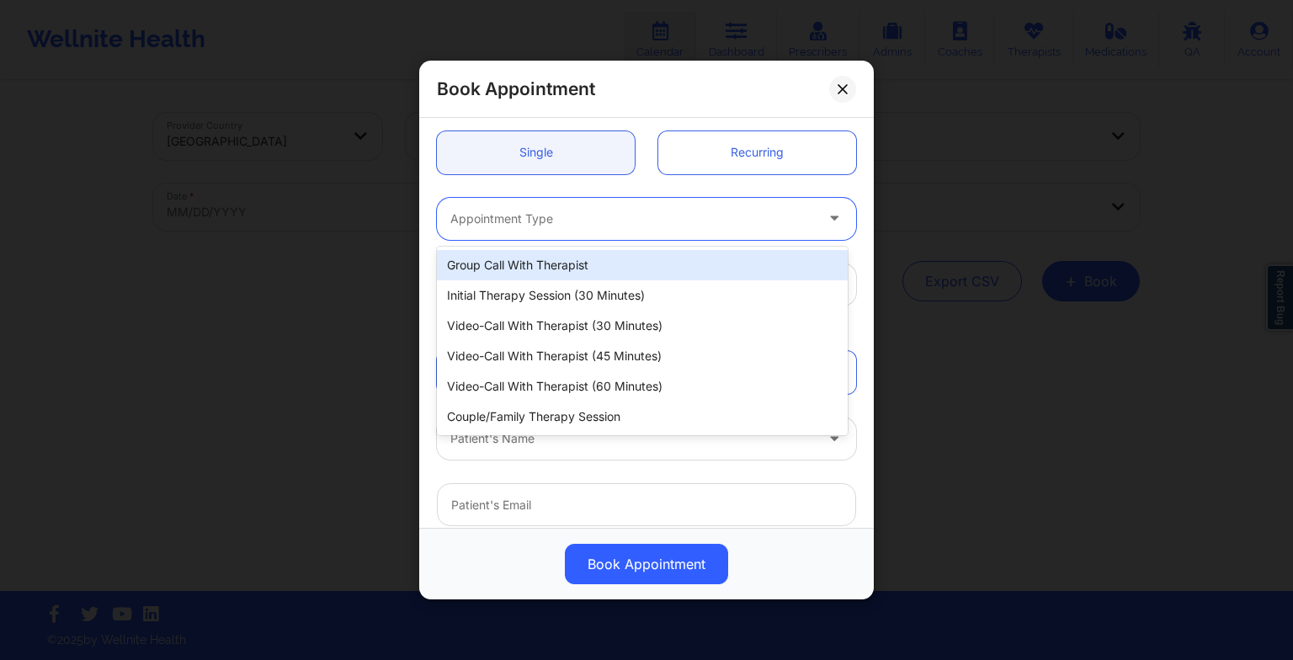
click at [497, 212] on div at bounding box center [632, 219] width 364 height 20
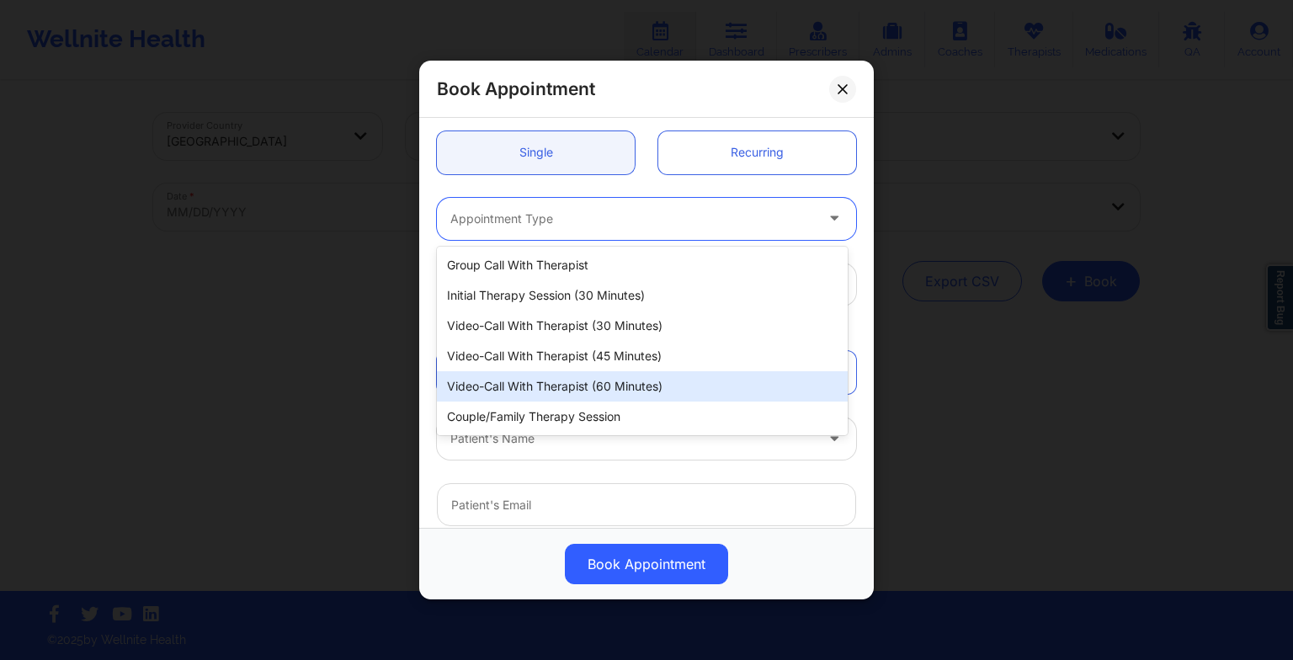
click at [516, 376] on div "Video-Call with Therapist (60 minutes)" at bounding box center [642, 386] width 411 height 30
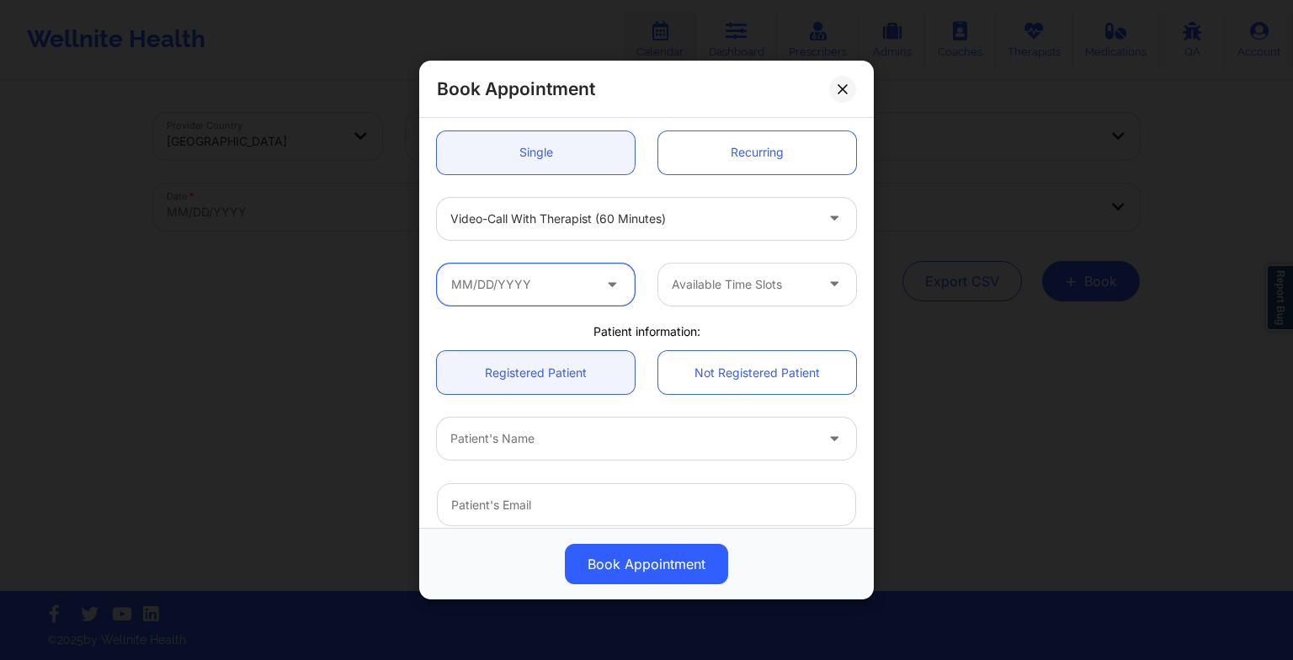
click at [573, 281] on input "text" at bounding box center [536, 284] width 198 height 42
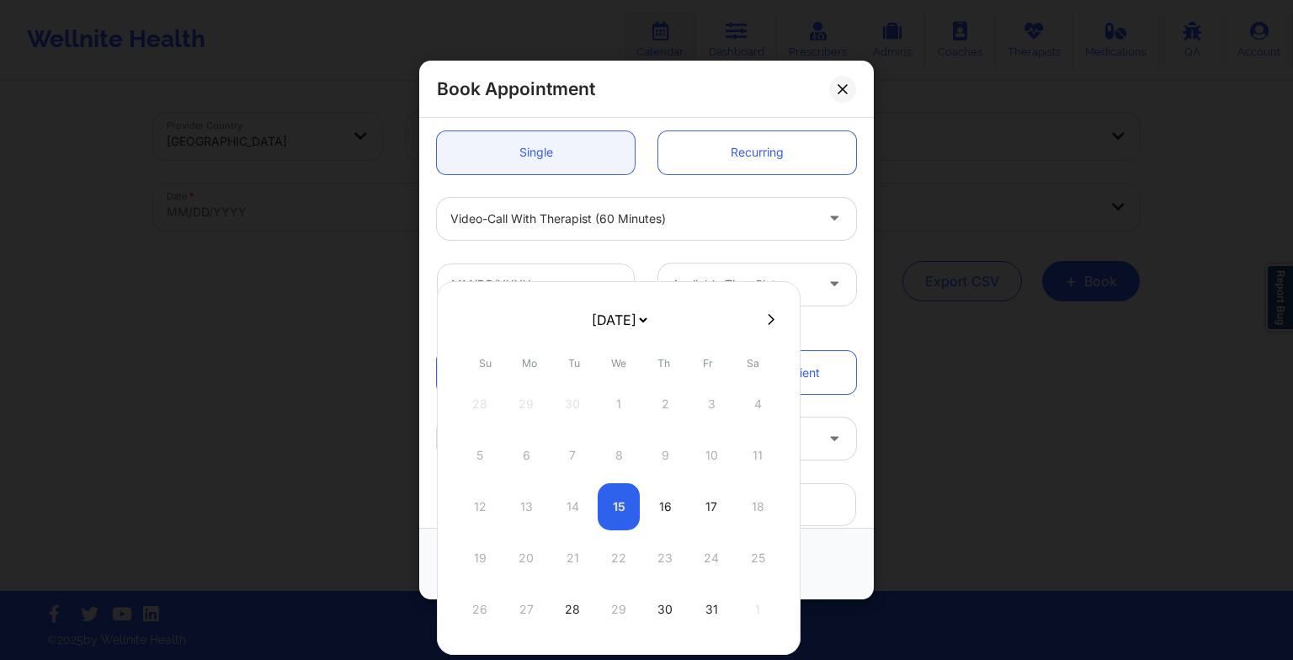
click at [632, 313] on select "[DATE] [DATE] [DATE] [DATE] [DATE] [DATE] [DATE] [DATE] [DATE] [DATE] [DATE] [D…" at bounding box center [618, 320] width 61 height 34
select select "2025-11"
click at [588, 317] on select "[DATE] [DATE] [DATE] [DATE] [DATE] [DATE] [DATE] [DATE] [DATE] [DATE] [DATE] [D…" at bounding box center [618, 320] width 61 height 34
select select "2026-0"
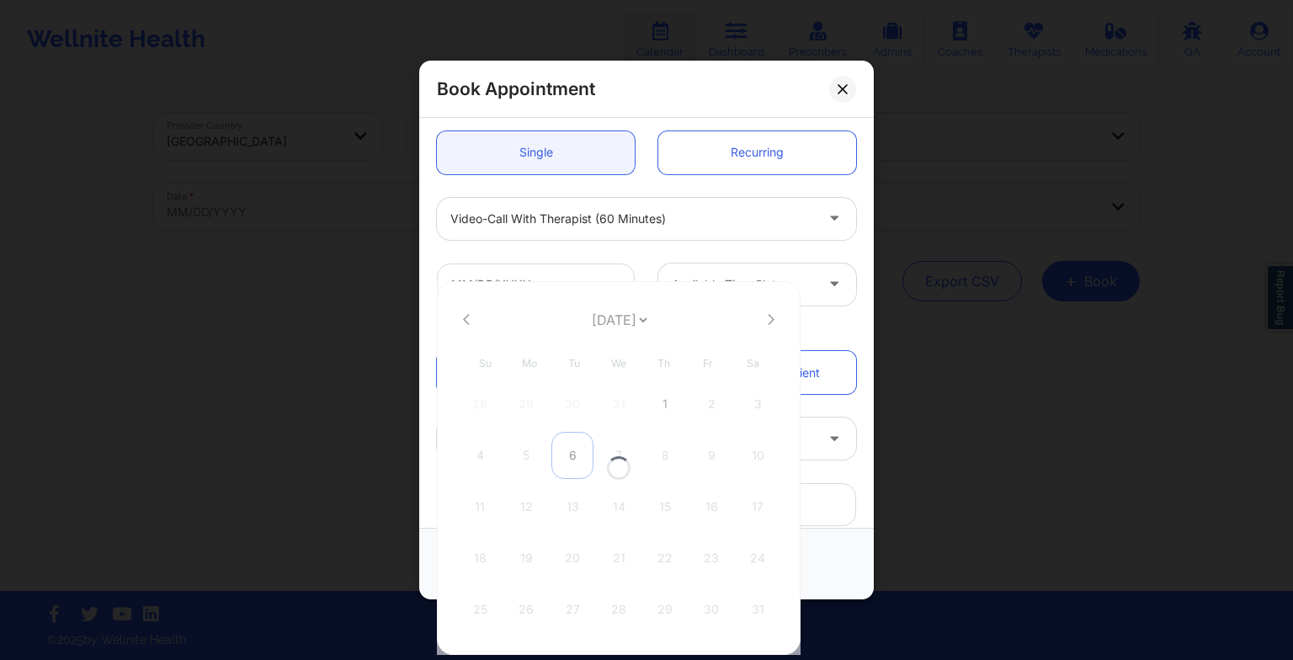
select select "2026-0"
click at [570, 439] on div "6" at bounding box center [572, 455] width 42 height 47
type input "[DATE]"
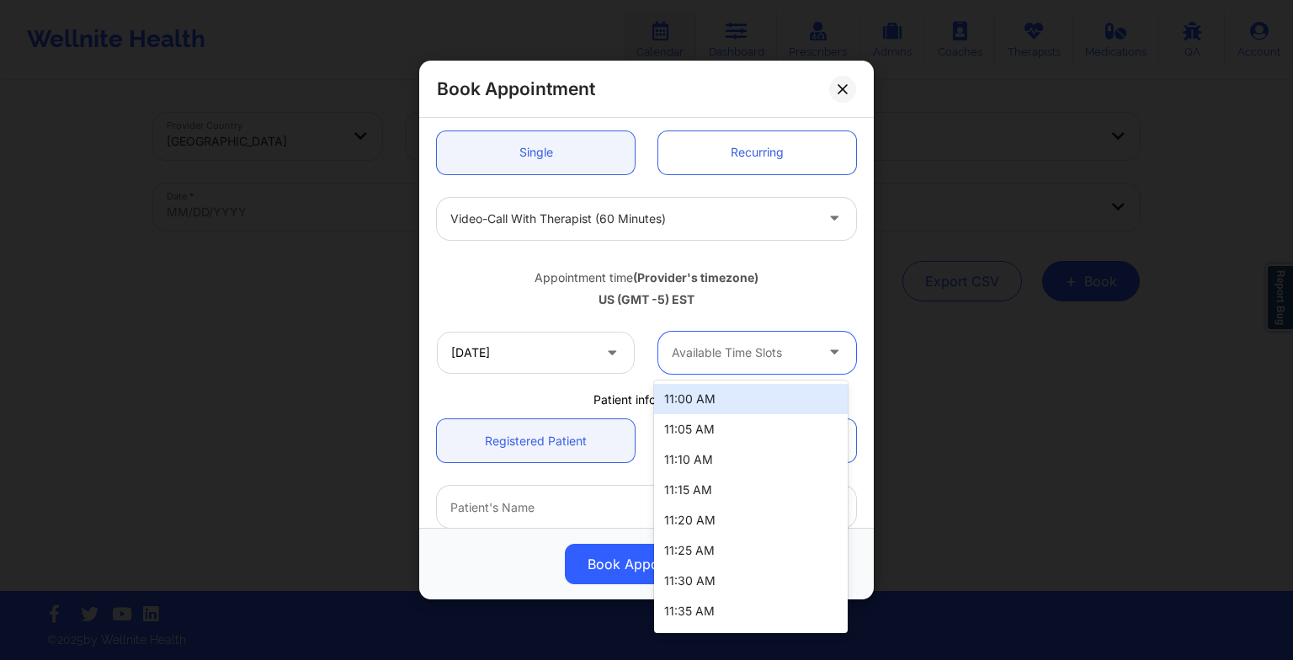
click at [687, 359] on div at bounding box center [743, 353] width 142 height 20
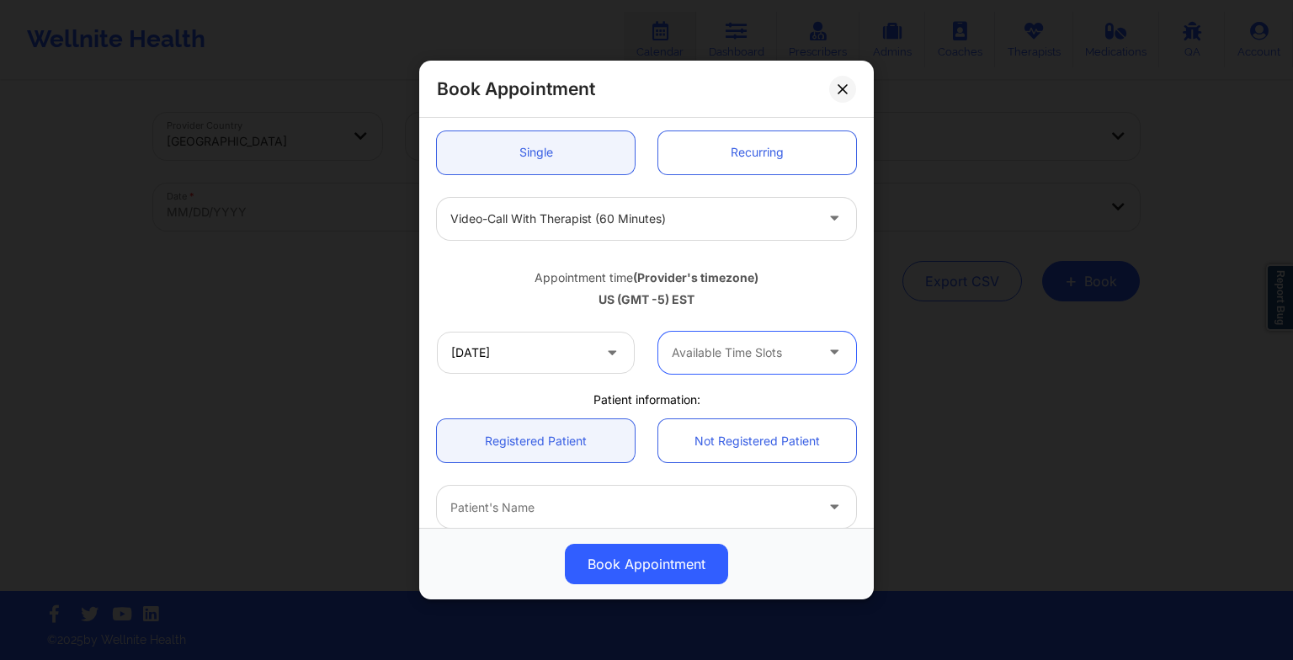
click at [774, 351] on div at bounding box center [743, 353] width 142 height 20
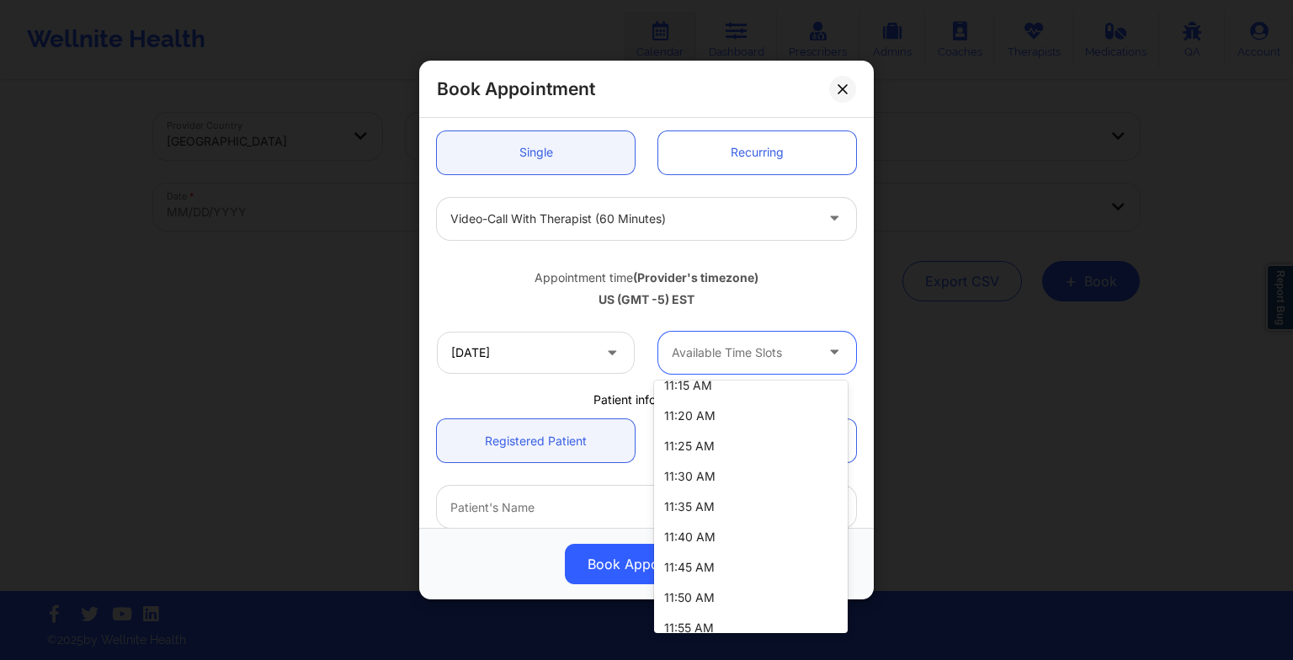
scroll to position [0, 0]
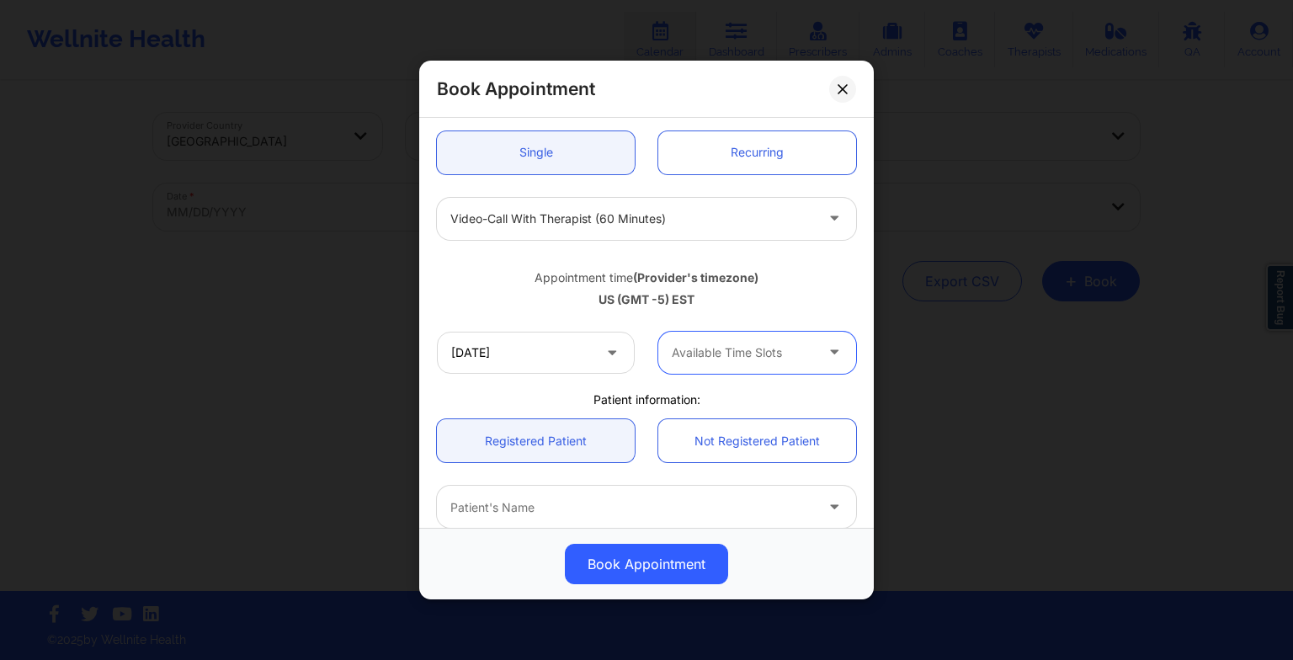
click at [771, 361] on div at bounding box center [743, 353] width 142 height 20
click at [604, 354] on icon at bounding box center [612, 349] width 17 height 14
click at [560, 354] on input "[DATE]" at bounding box center [536, 353] width 198 height 42
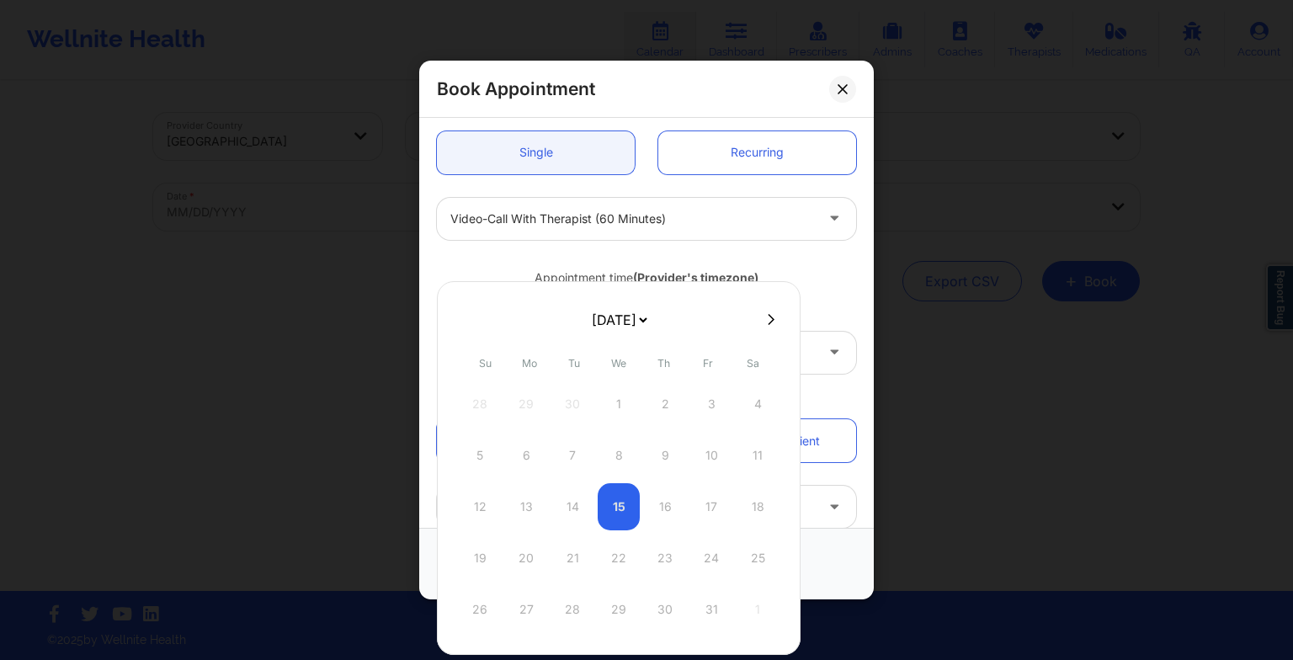
click at [620, 320] on select "[DATE] [DATE] [DATE] [DATE] [DATE] [DATE] [DATE] [DATE] [DATE] [DATE] [DATE] [D…" at bounding box center [618, 320] width 61 height 34
select select "2026-0"
click at [572, 508] on div "13" at bounding box center [572, 506] width 42 height 47
type input "[DATE]"
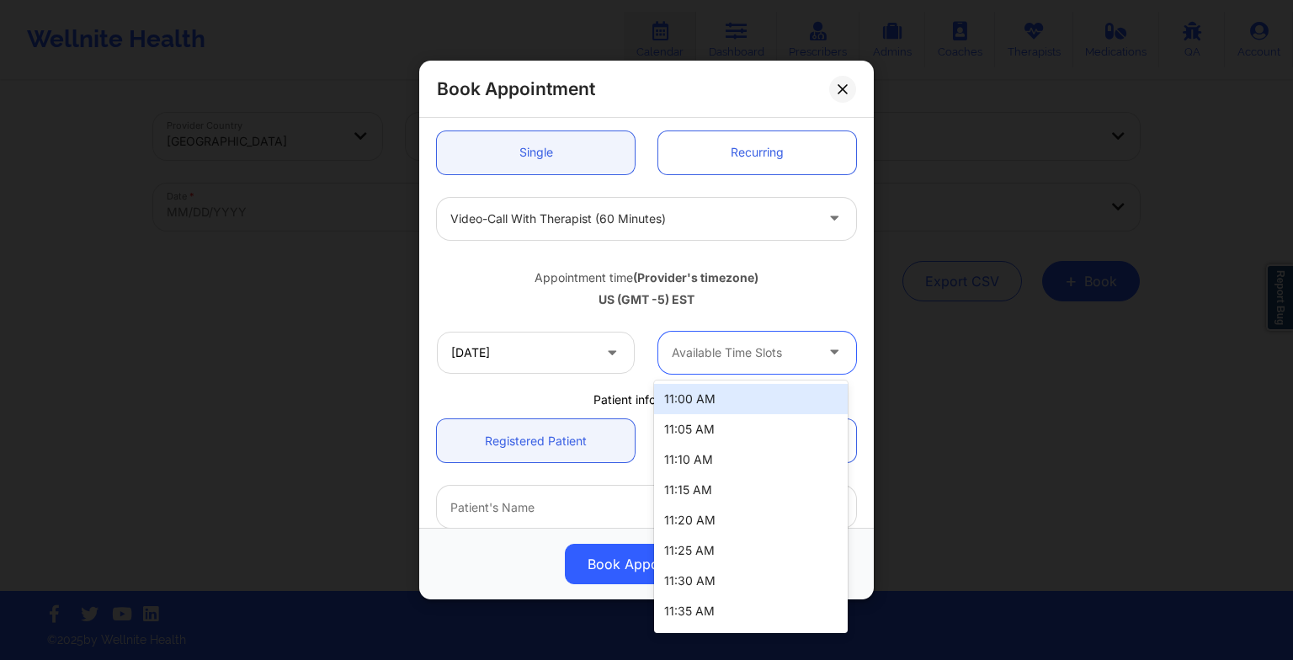
click at [776, 360] on div at bounding box center [743, 353] width 142 height 20
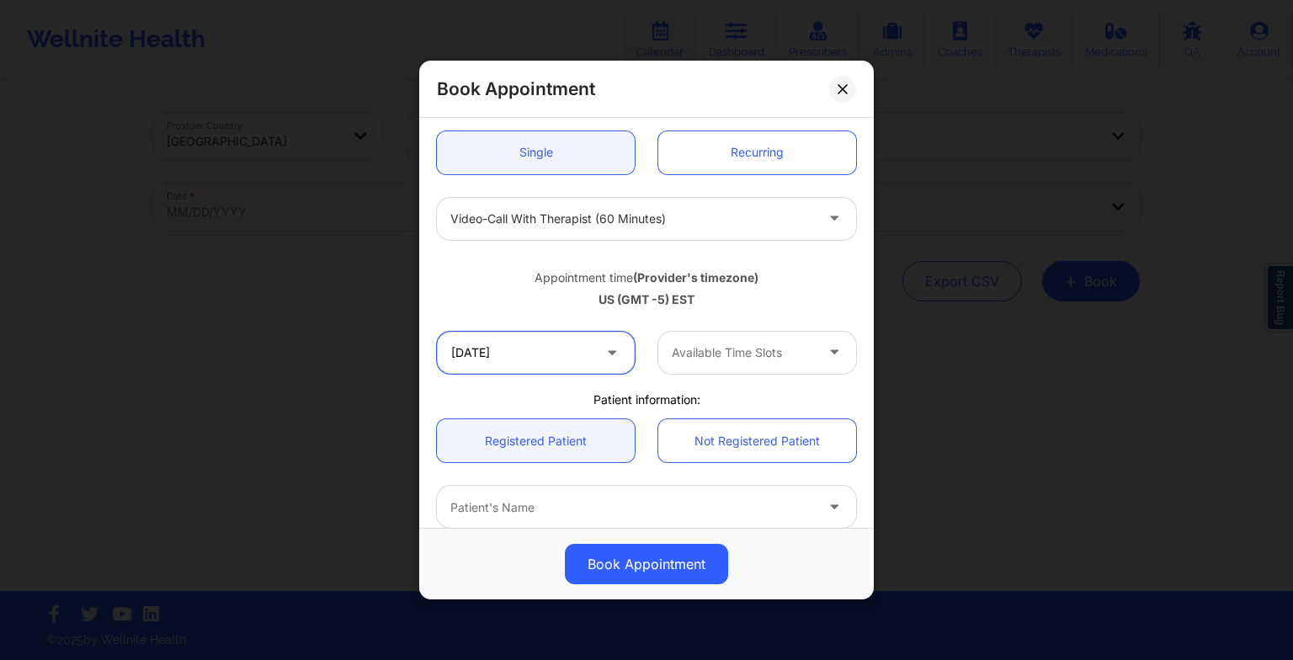
click at [499, 365] on input "[DATE]" at bounding box center [536, 353] width 198 height 42
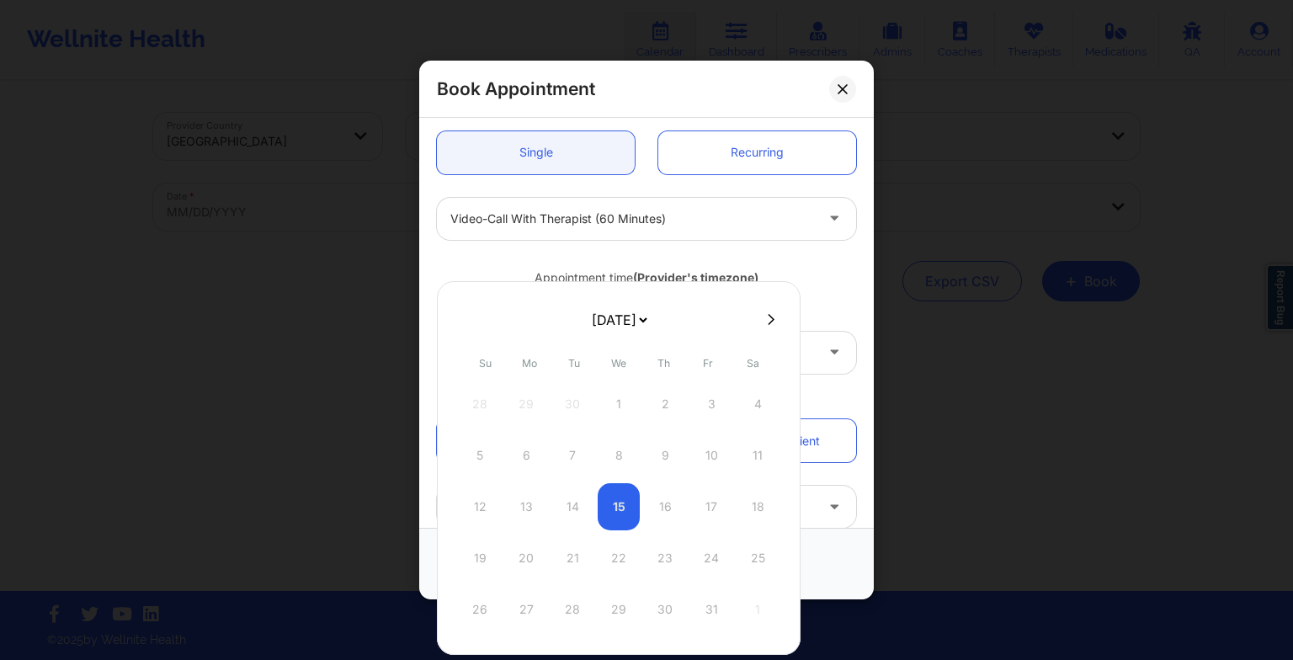
drag, startPoint x: 628, startPoint y: 323, endPoint x: 626, endPoint y: 412, distance: 88.4
click at [626, 412] on div "[DATE] [DATE] [DATE] [DATE] [DATE] [DATE] [DATE] [DATE] [DATE] [DATE] [DATE] [D…" at bounding box center [619, 468] width 364 height 374
select select "2026-0"
click at [663, 450] on div "8" at bounding box center [665, 455] width 42 height 47
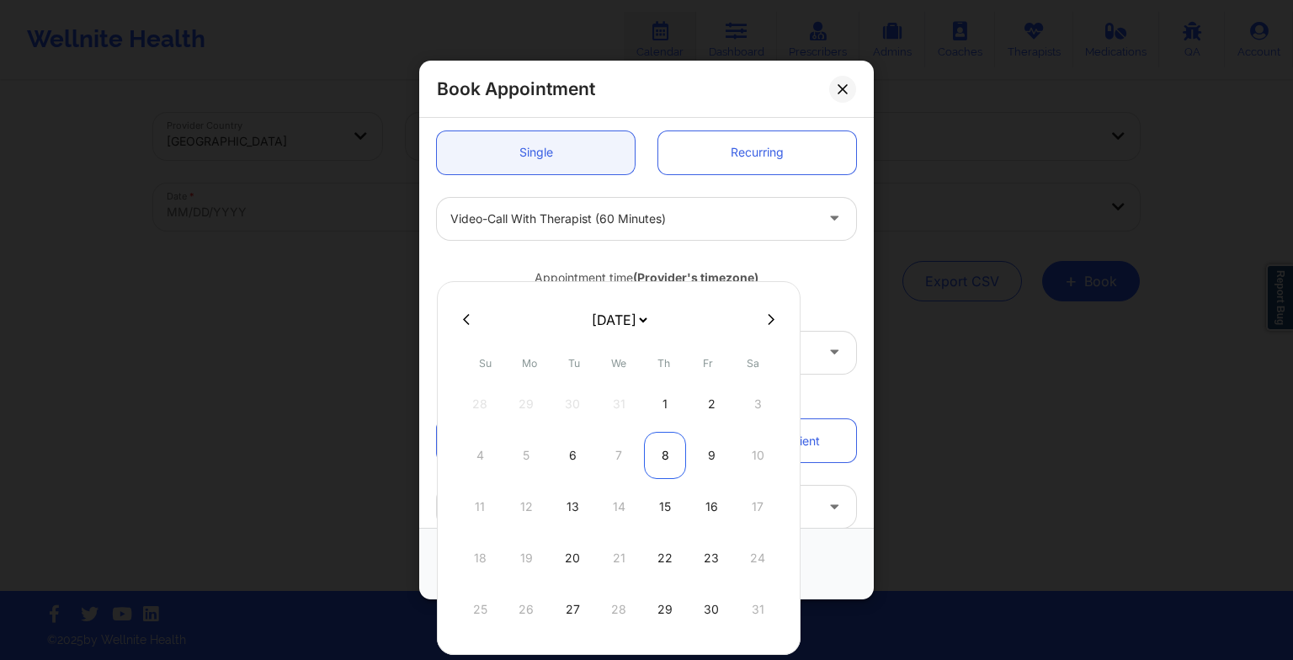
type input "[DATE]"
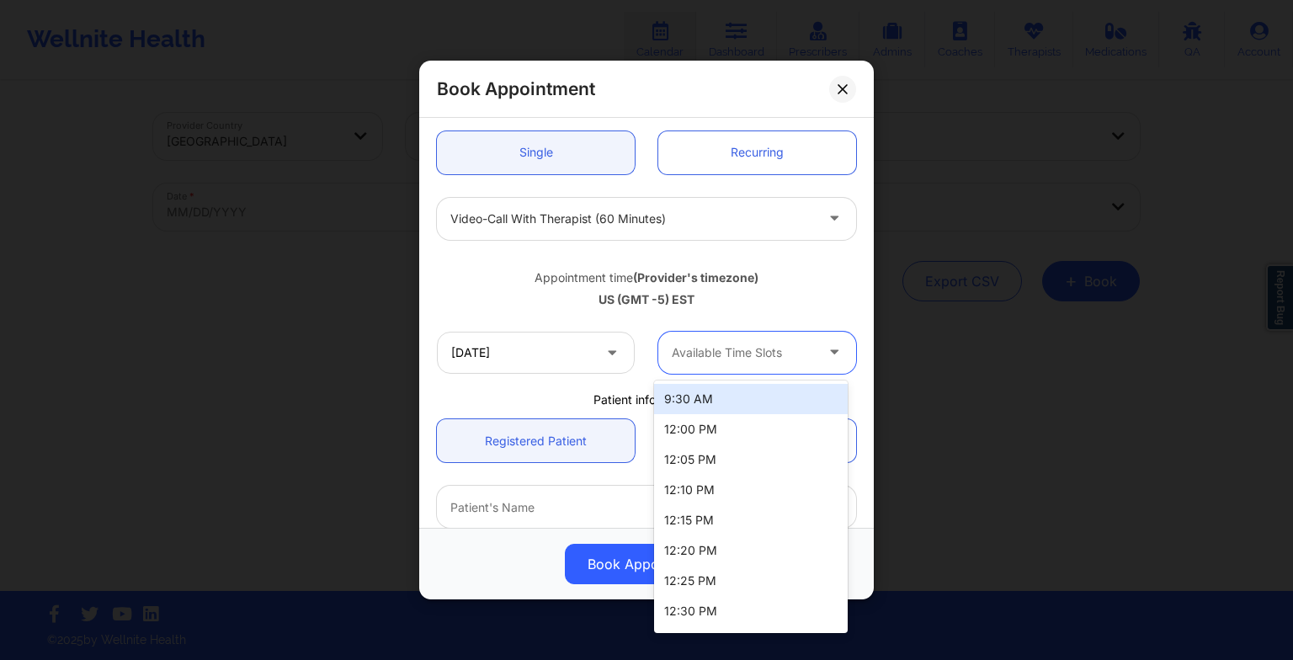
click at [736, 335] on div "Available Time Slots" at bounding box center [736, 353] width 157 height 42
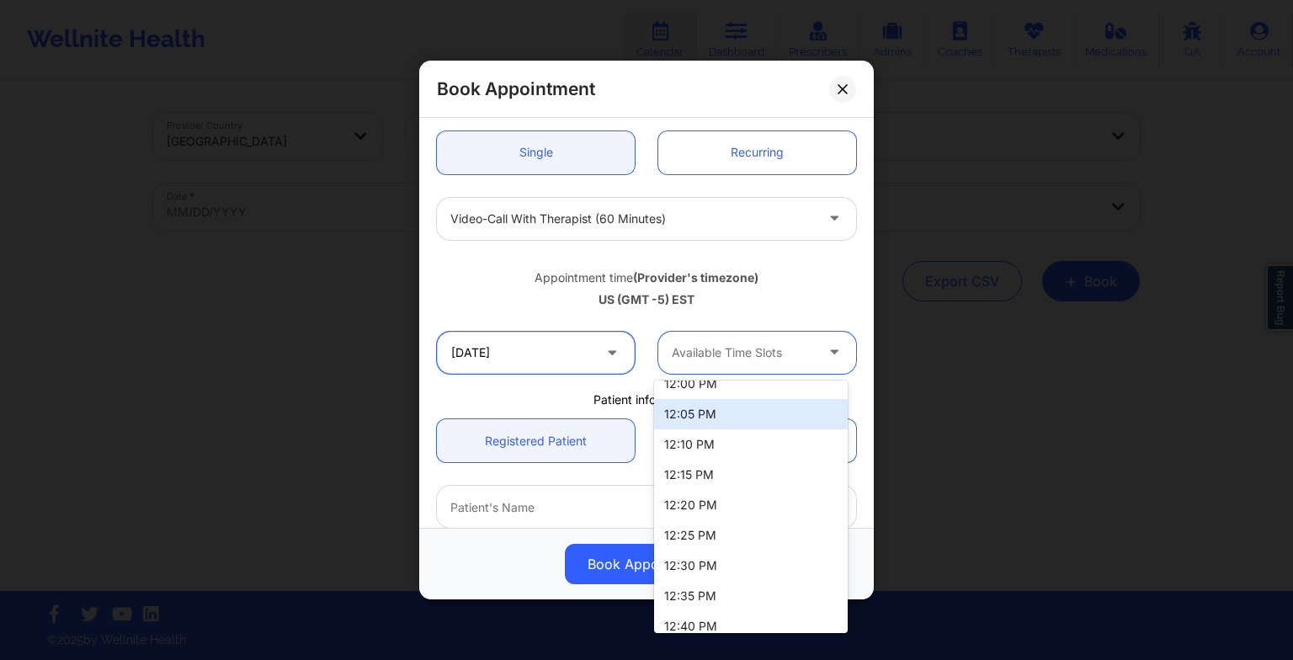
click at [576, 365] on input "[DATE]" at bounding box center [536, 353] width 198 height 42
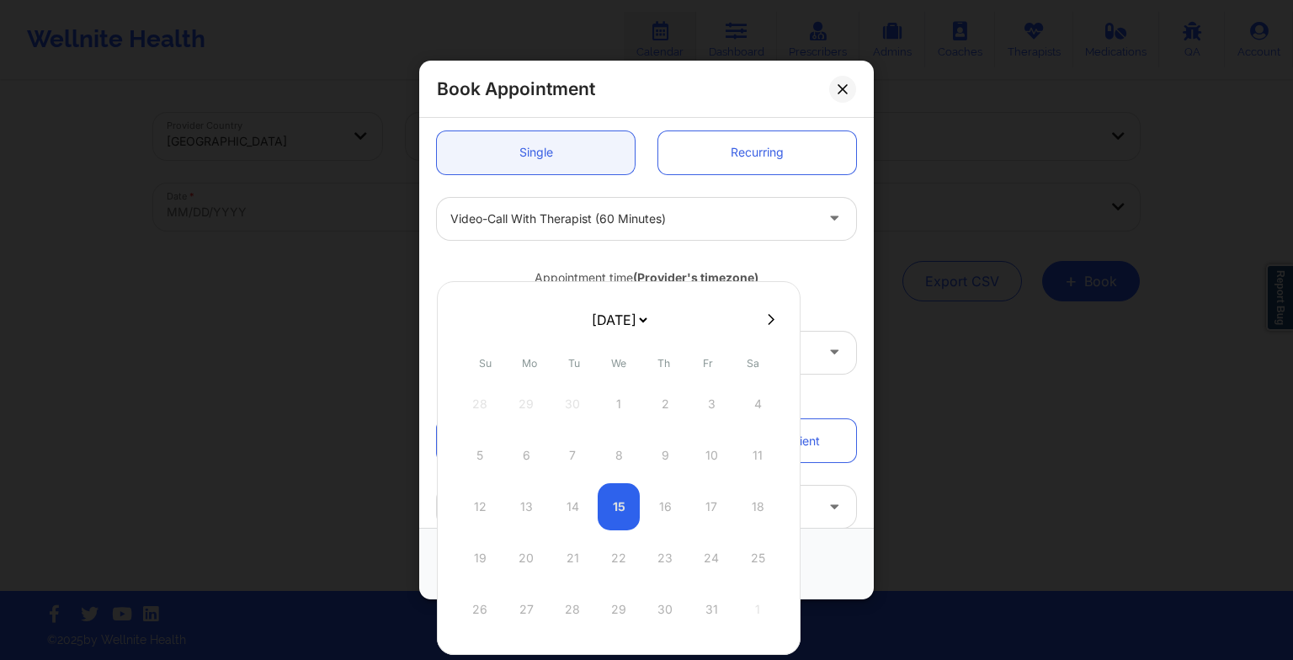
drag, startPoint x: 596, startPoint y: 308, endPoint x: 594, endPoint y: 418, distance: 109.4
click at [594, 418] on div "[DATE] [DATE] [DATE] [DATE] [DATE] [DATE] [DATE] [DATE] [DATE] [DATE] [DATE] [D…" at bounding box center [619, 468] width 364 height 374
select select "2026-0"
click at [572, 450] on div "6" at bounding box center [572, 455] width 42 height 47
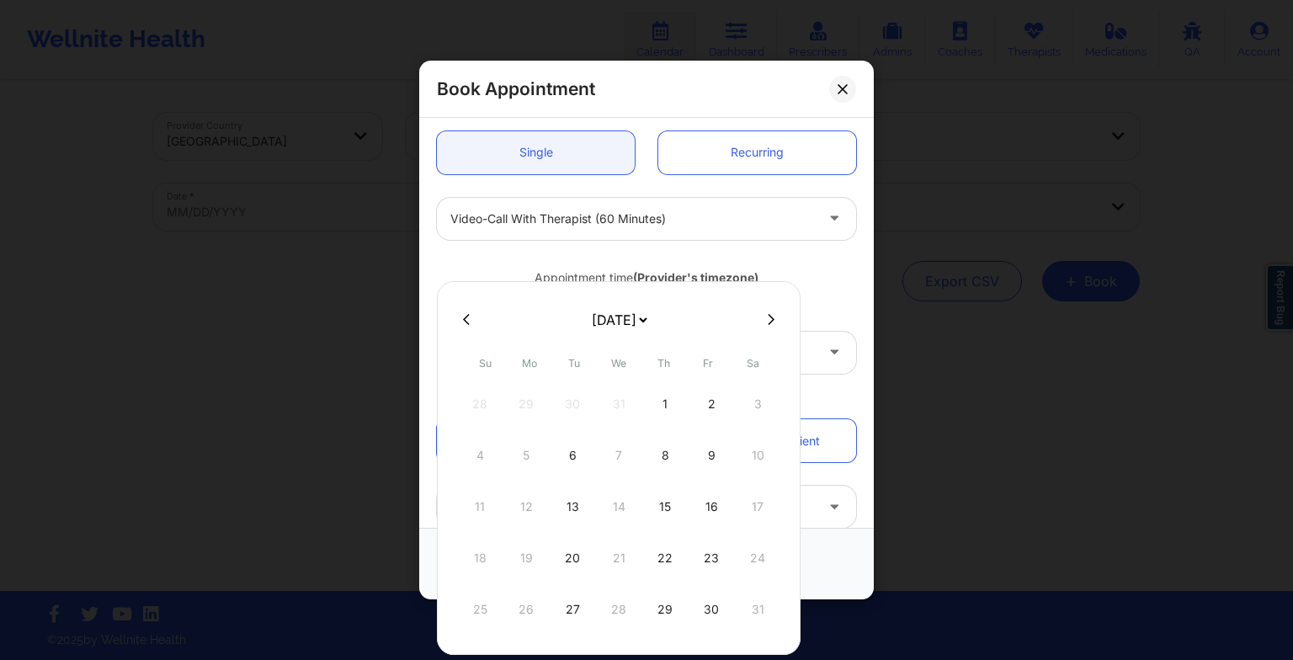
type input "[DATE]"
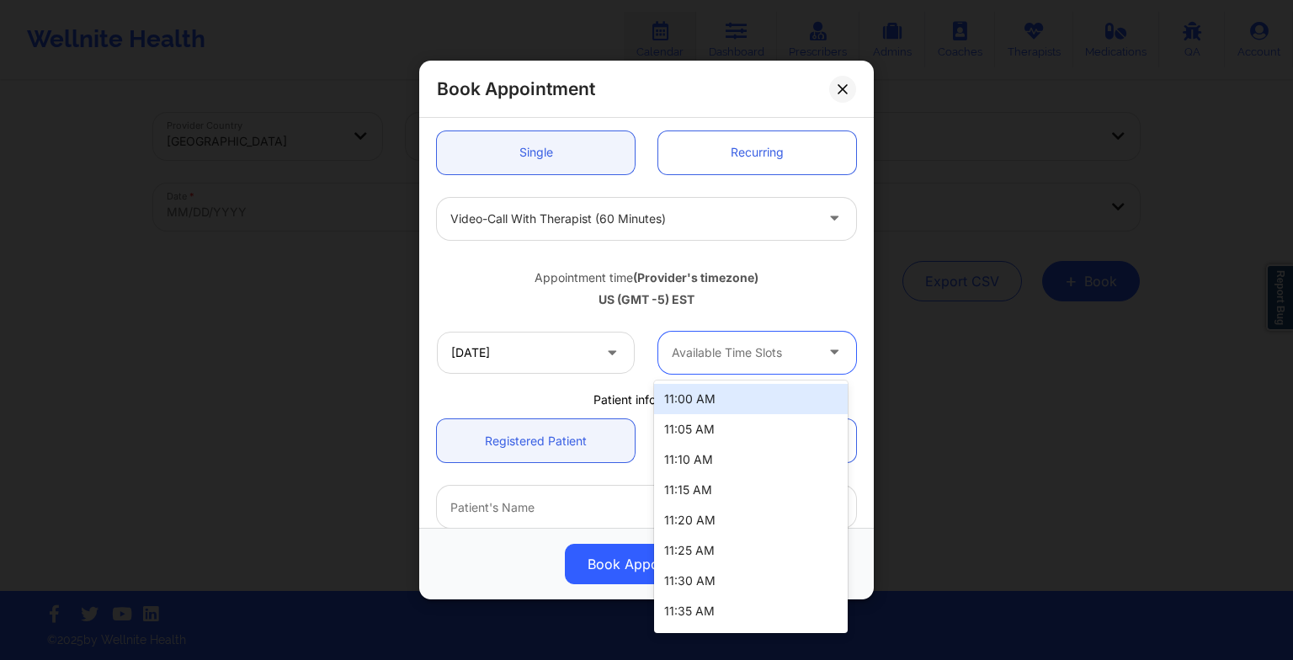
click at [704, 364] on div "Available Time Slots" at bounding box center [736, 353] width 157 height 42
click at [707, 401] on div "11:00 AM" at bounding box center [751, 399] width 194 height 30
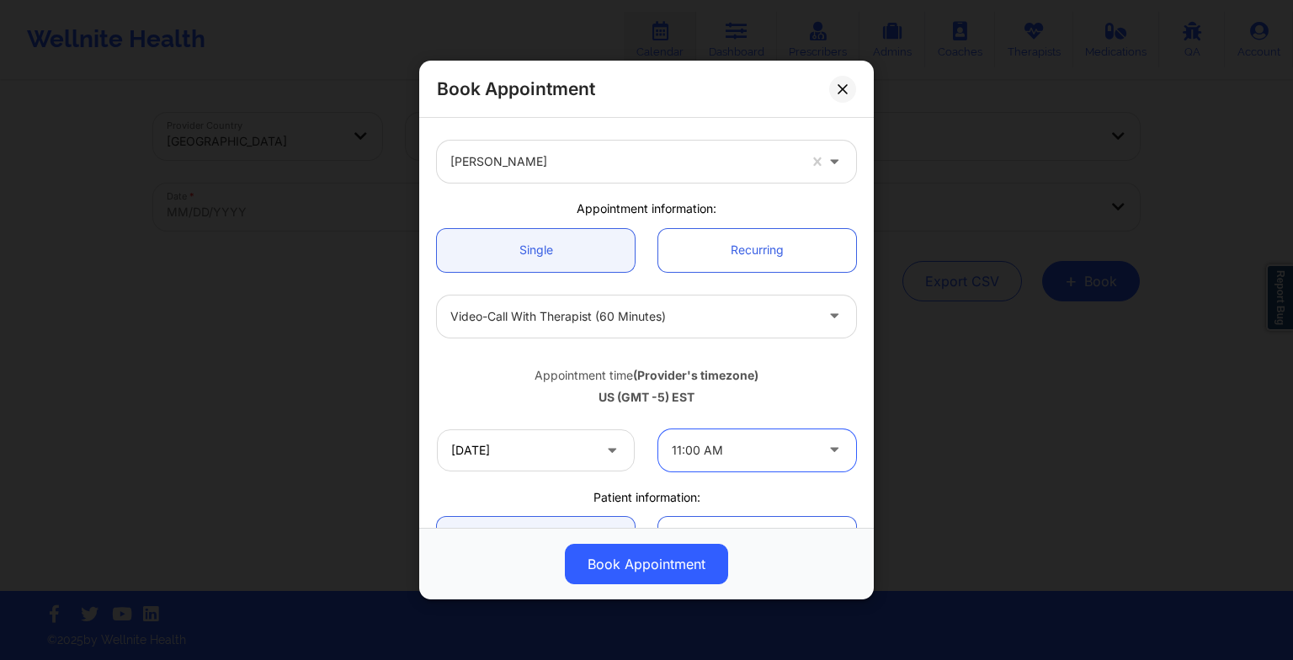
scroll to position [39, 0]
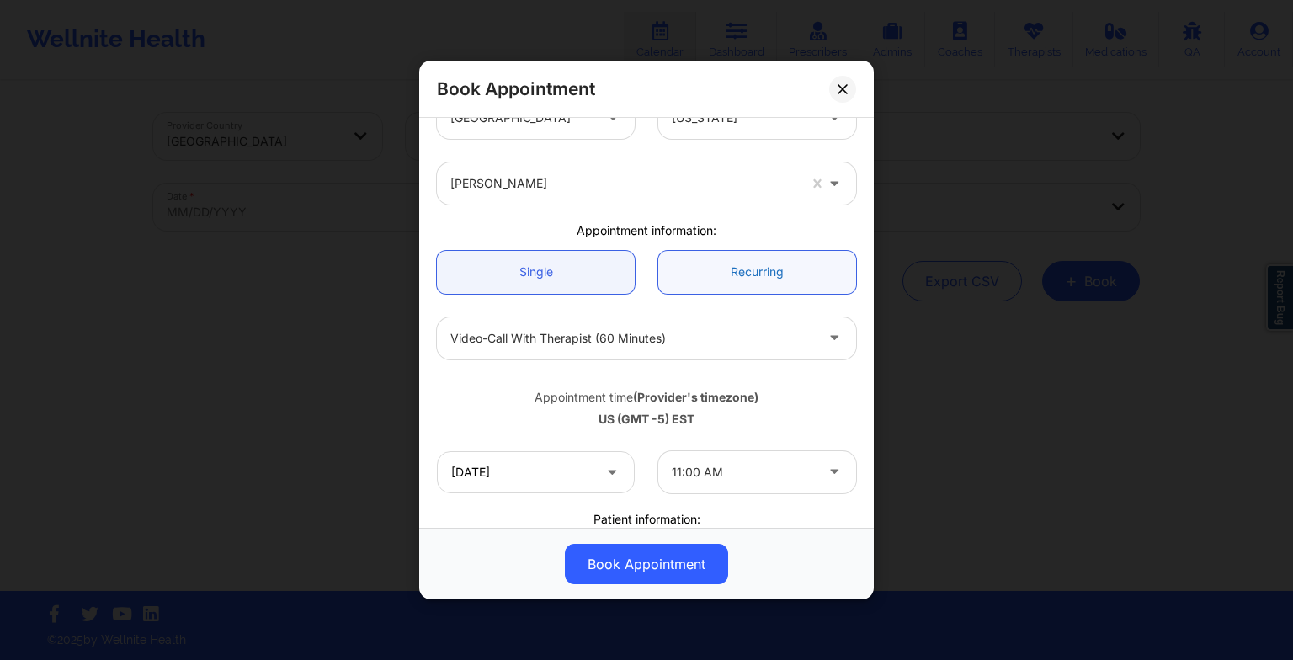
click at [694, 288] on link "Recurring" at bounding box center [757, 272] width 198 height 43
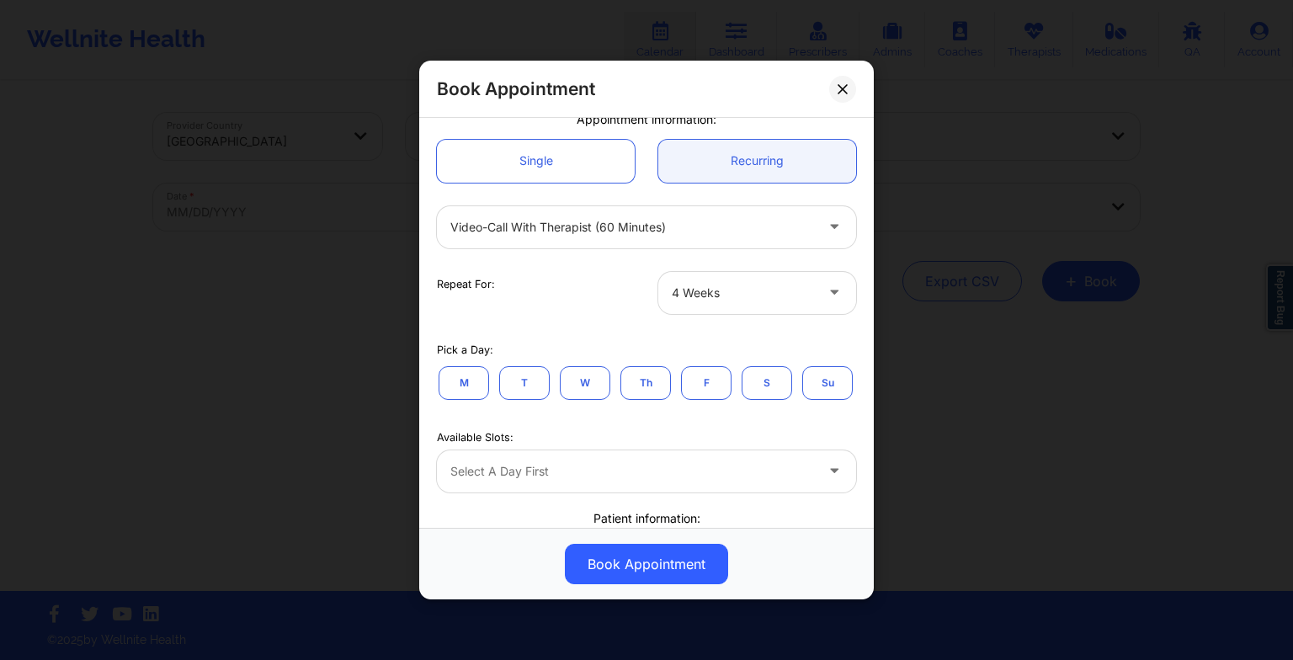
scroll to position [224, 0]
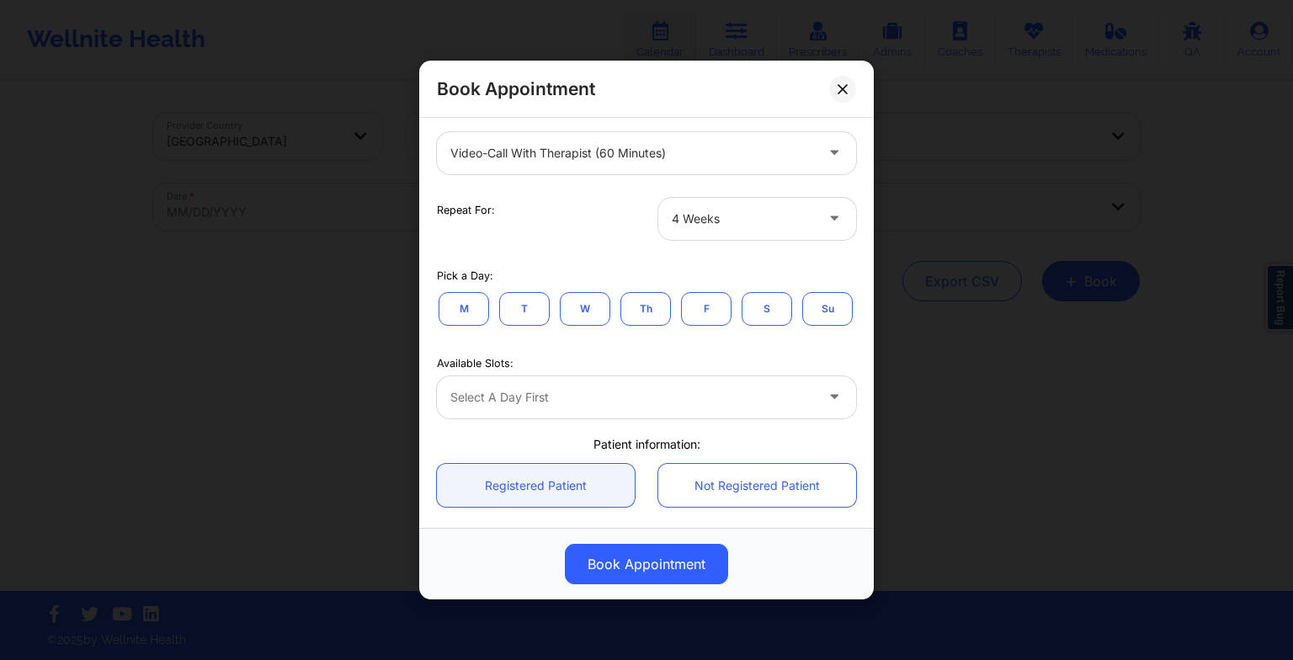
click at [568, 418] on div "Select a day first" at bounding box center [646, 397] width 419 height 42
click at [541, 309] on button "T" at bounding box center [524, 308] width 51 height 34
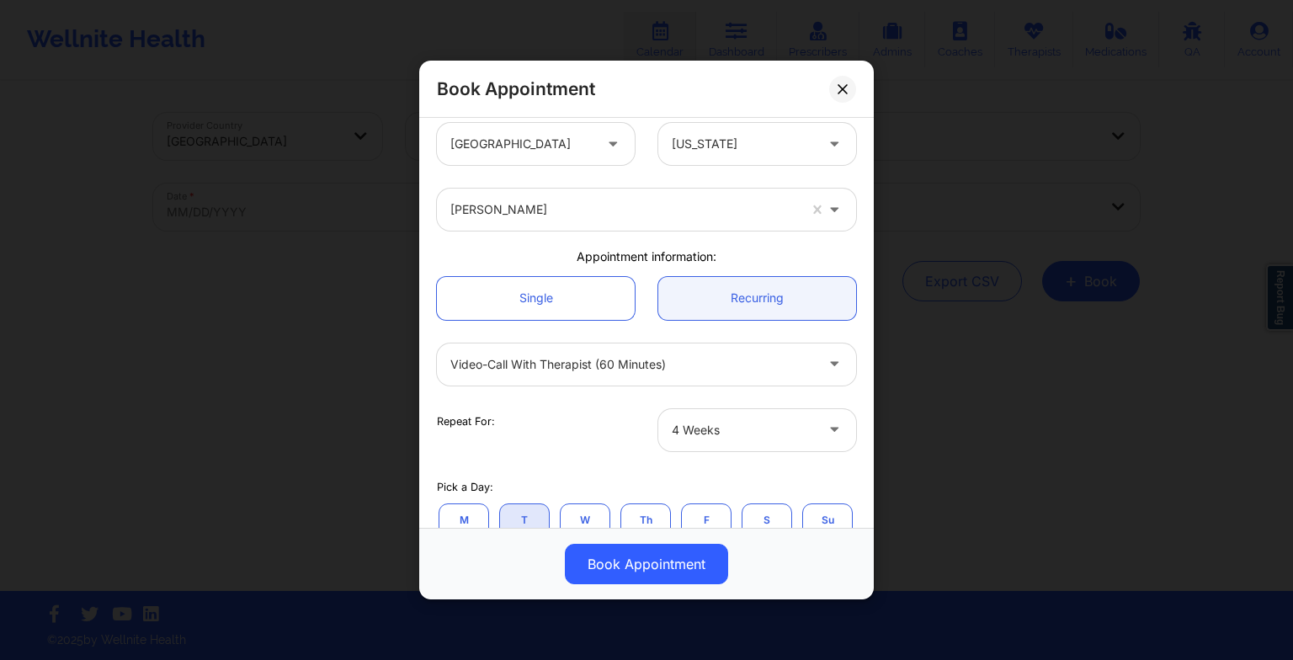
scroll to position [0, 0]
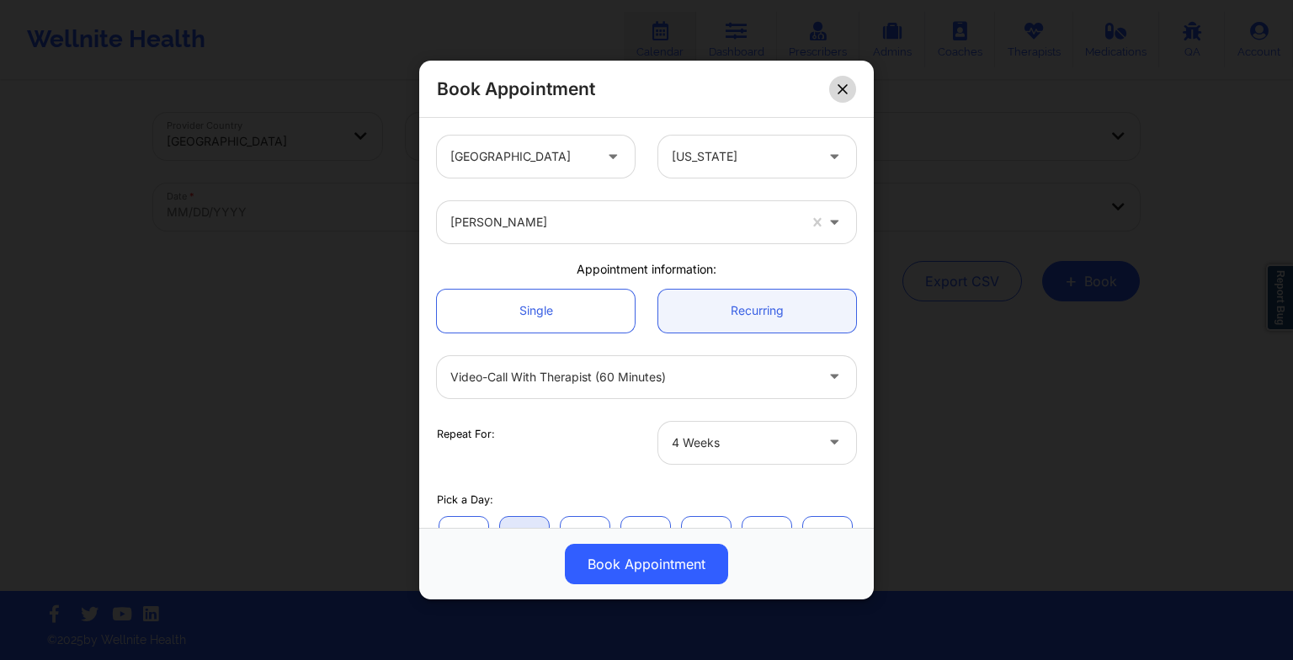
click at [838, 96] on button at bounding box center [842, 88] width 27 height 27
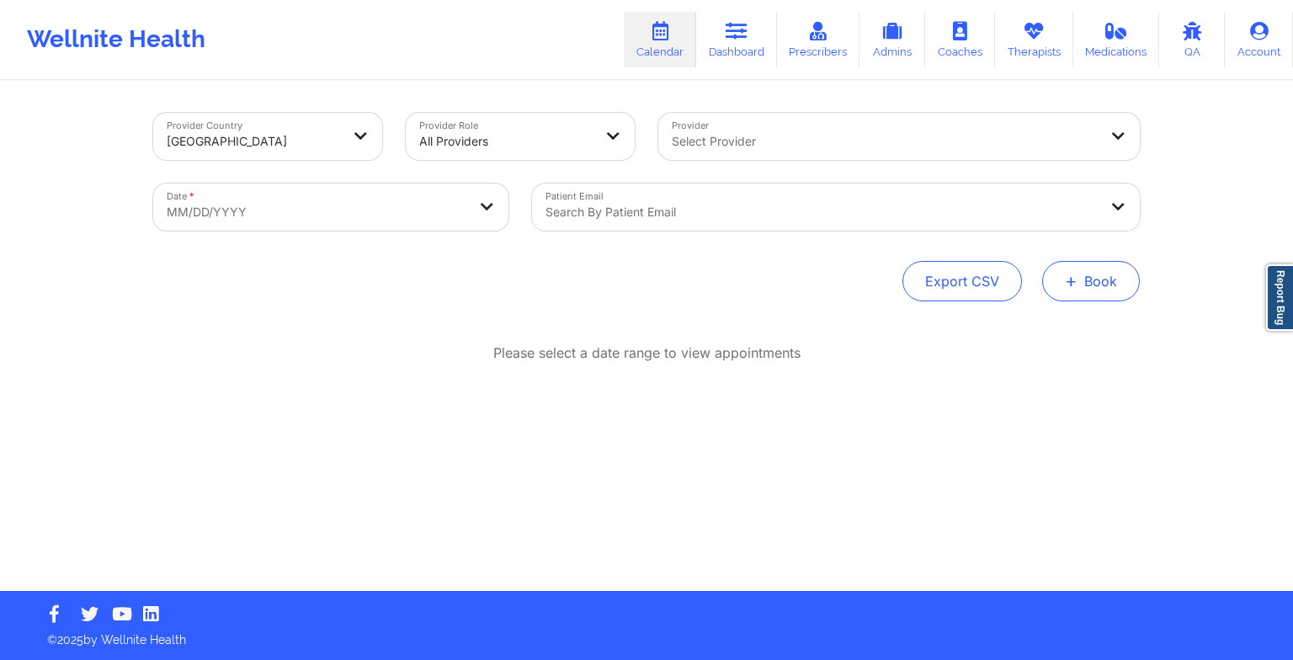
click at [1055, 284] on button "+ Book" at bounding box center [1091, 281] width 98 height 40
click at [1043, 332] on button "Therapy Session" at bounding box center [1062, 335] width 129 height 28
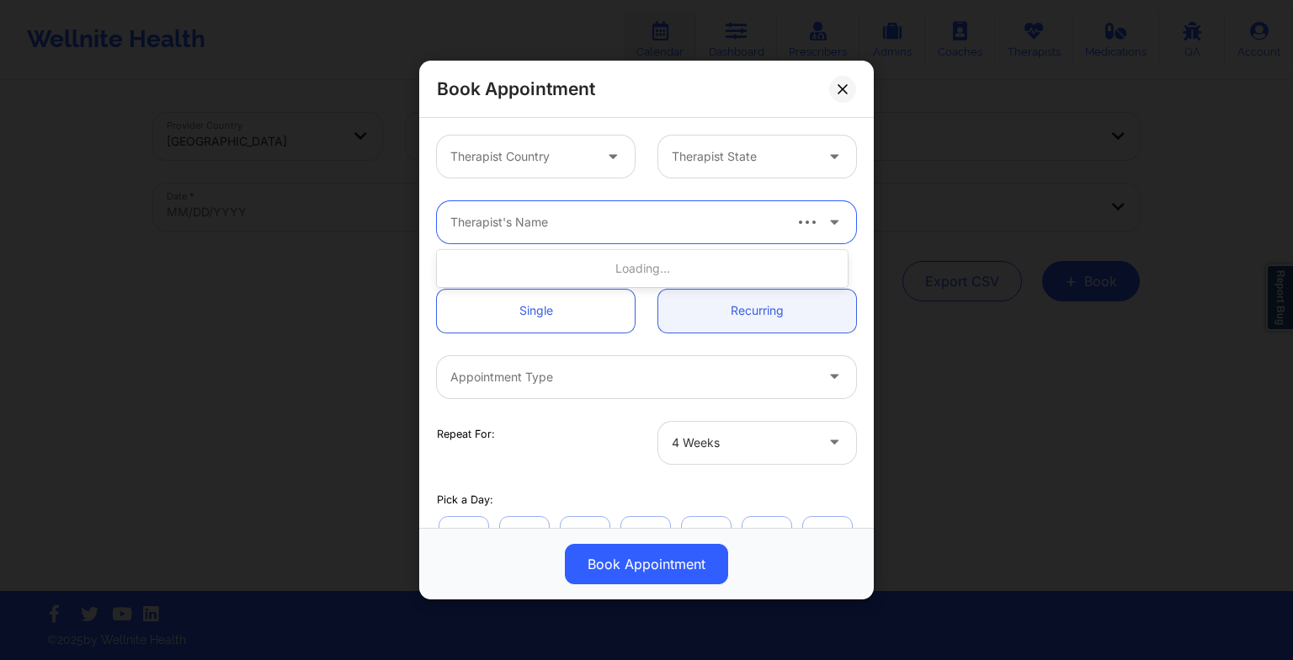
click at [636, 217] on div at bounding box center [615, 222] width 330 height 20
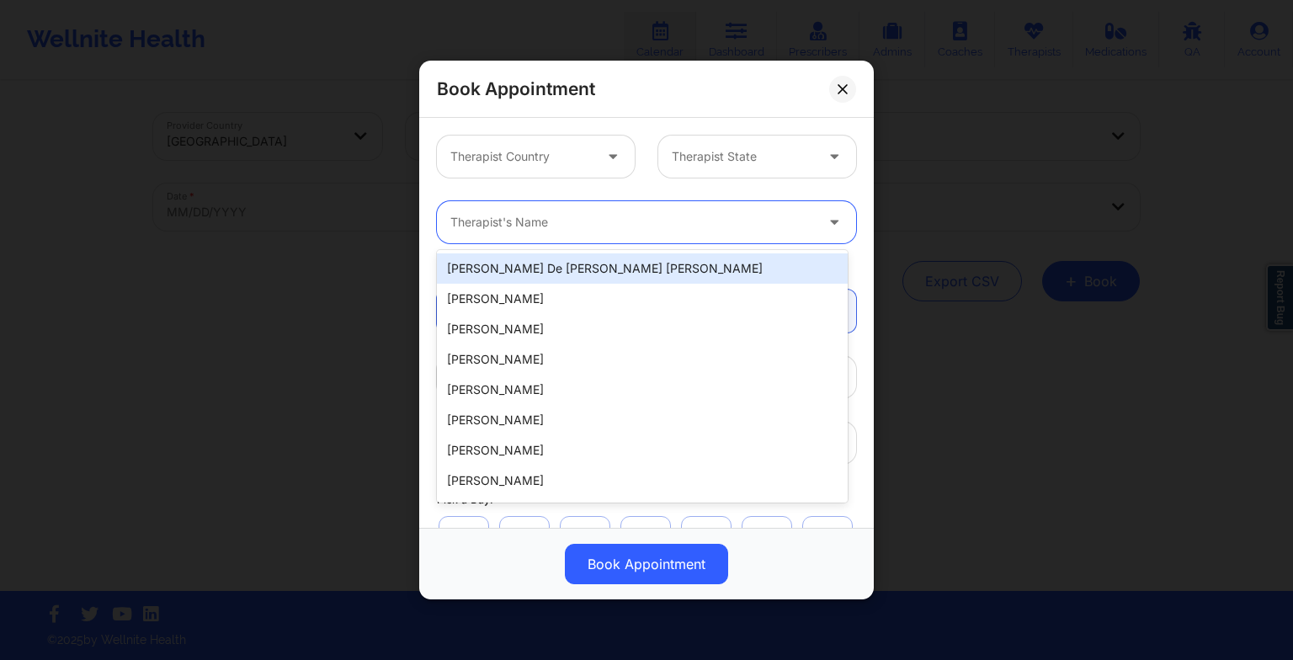
paste input "[PERSON_NAME]"
type input "[PERSON_NAME]"
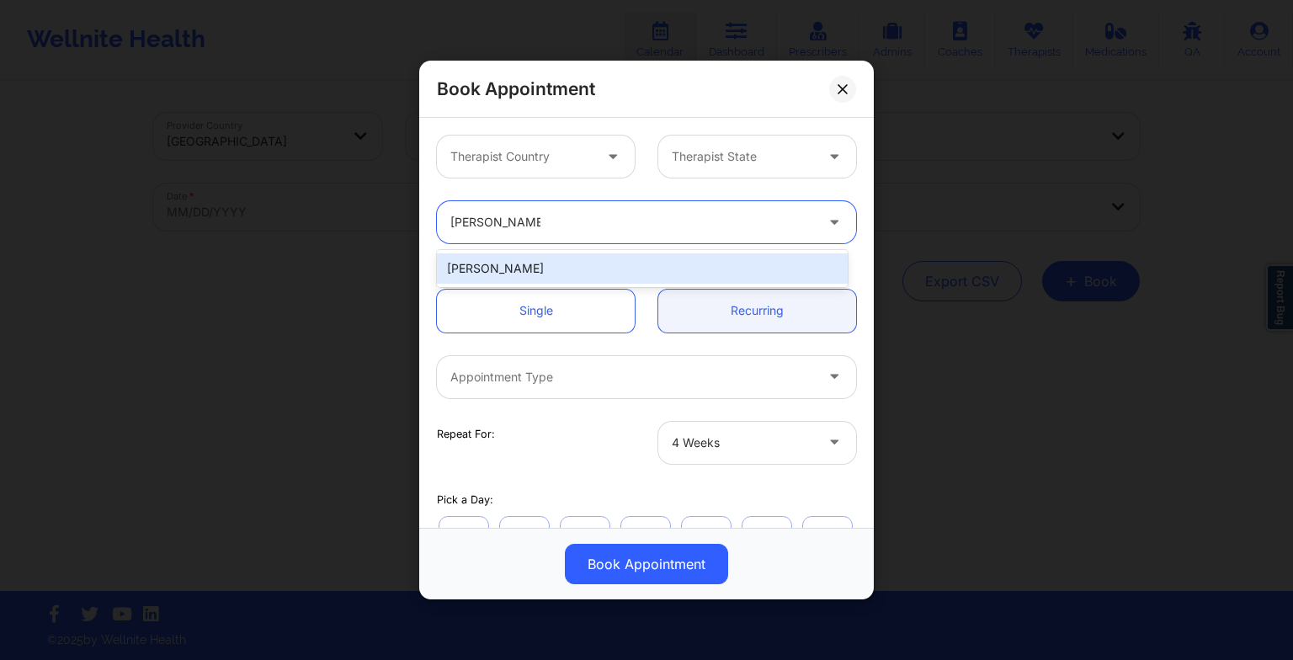
click at [513, 271] on div "[PERSON_NAME]" at bounding box center [642, 268] width 411 height 30
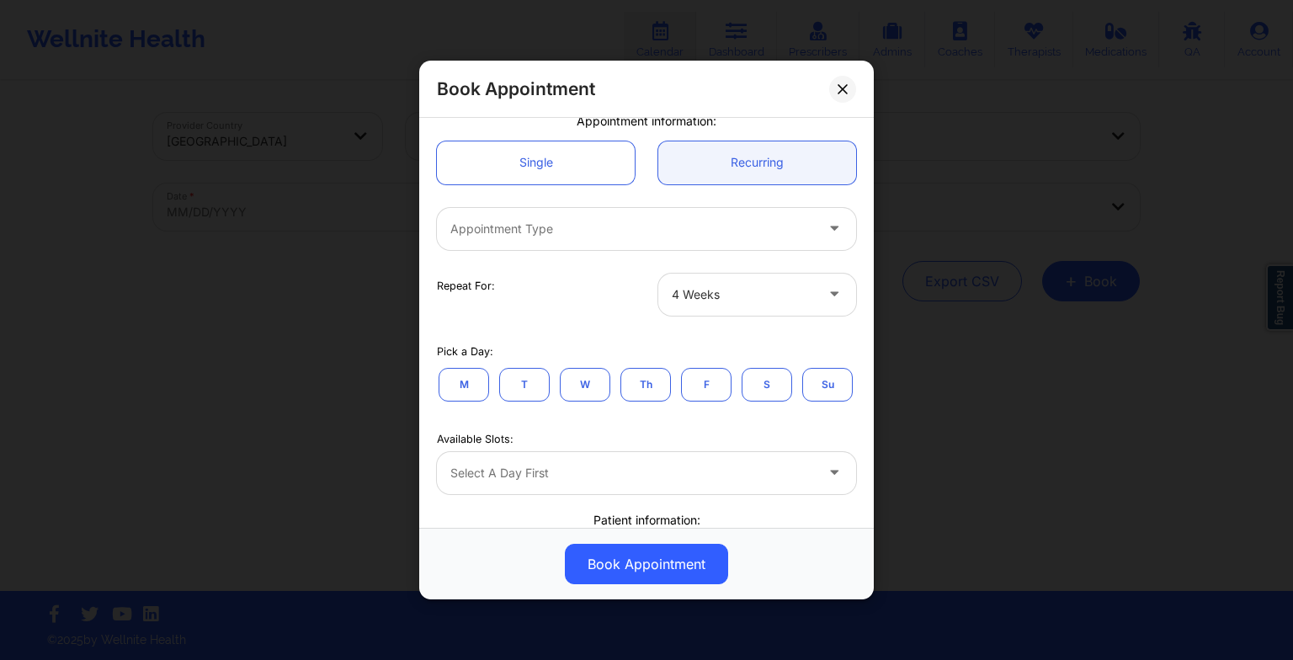
scroll to position [152, 0]
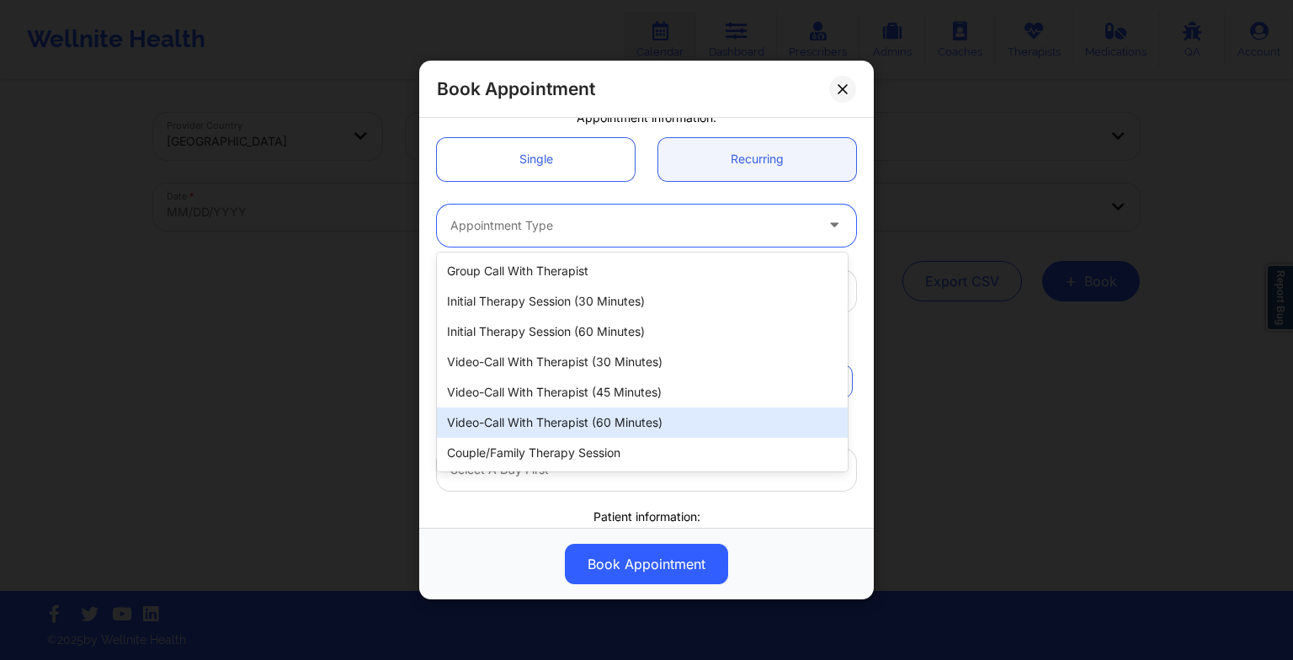
drag, startPoint x: 491, startPoint y: 225, endPoint x: 535, endPoint y: 426, distance: 206.1
click at [535, 426] on body "Wellnite Health Calendar Dashboard Prescribers Admins Coaches Therapists Medica…" at bounding box center [646, 330] width 1293 height 660
click at [535, 426] on div "Video-Call with Therapist (60 minutes)" at bounding box center [642, 422] width 411 height 30
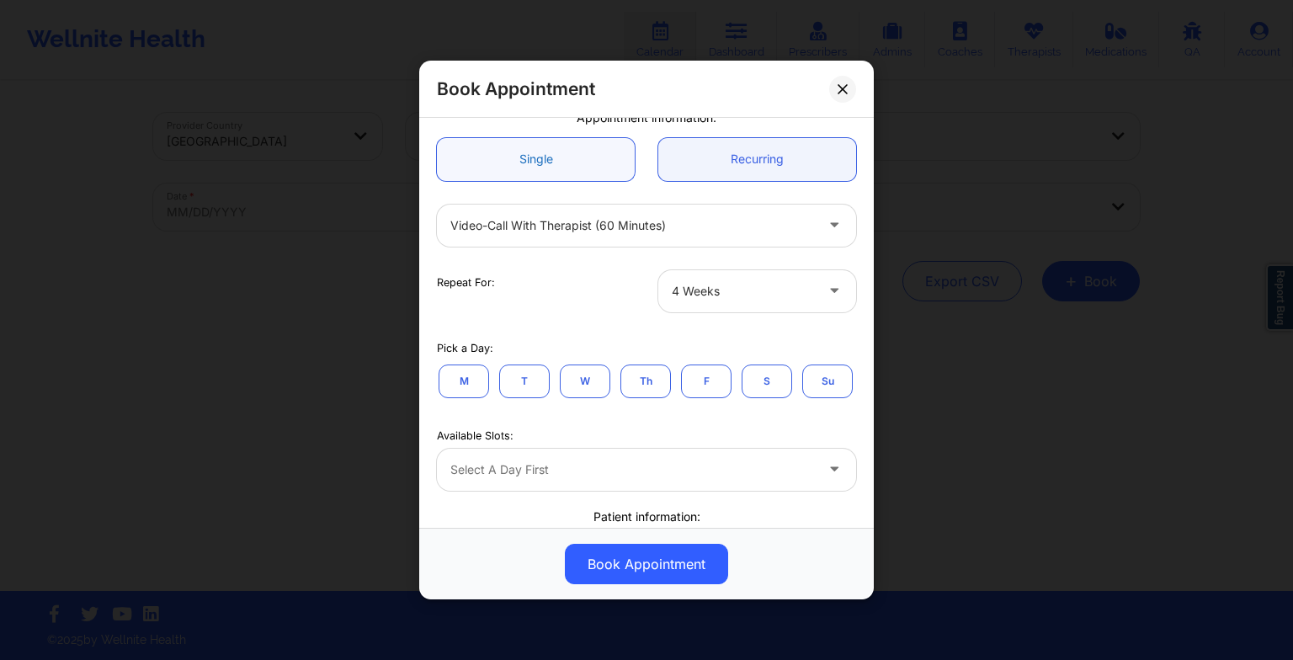
click at [525, 151] on link "Single" at bounding box center [536, 159] width 198 height 43
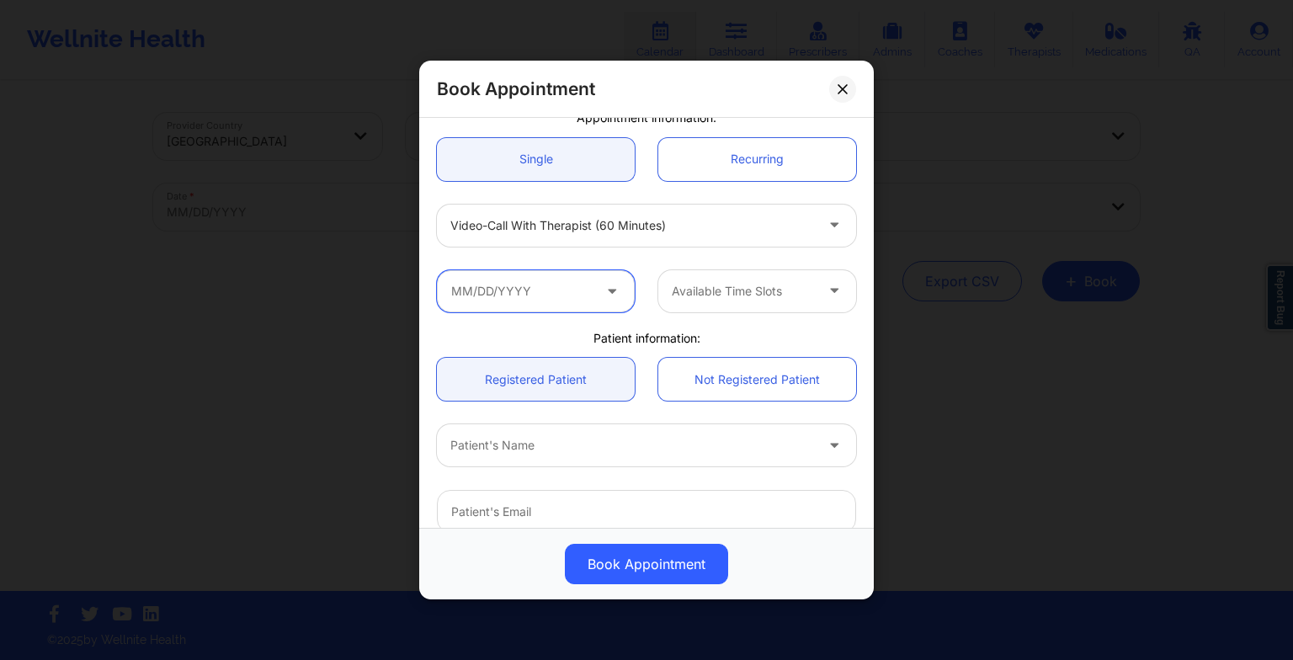
click at [526, 281] on input "text" at bounding box center [536, 291] width 198 height 42
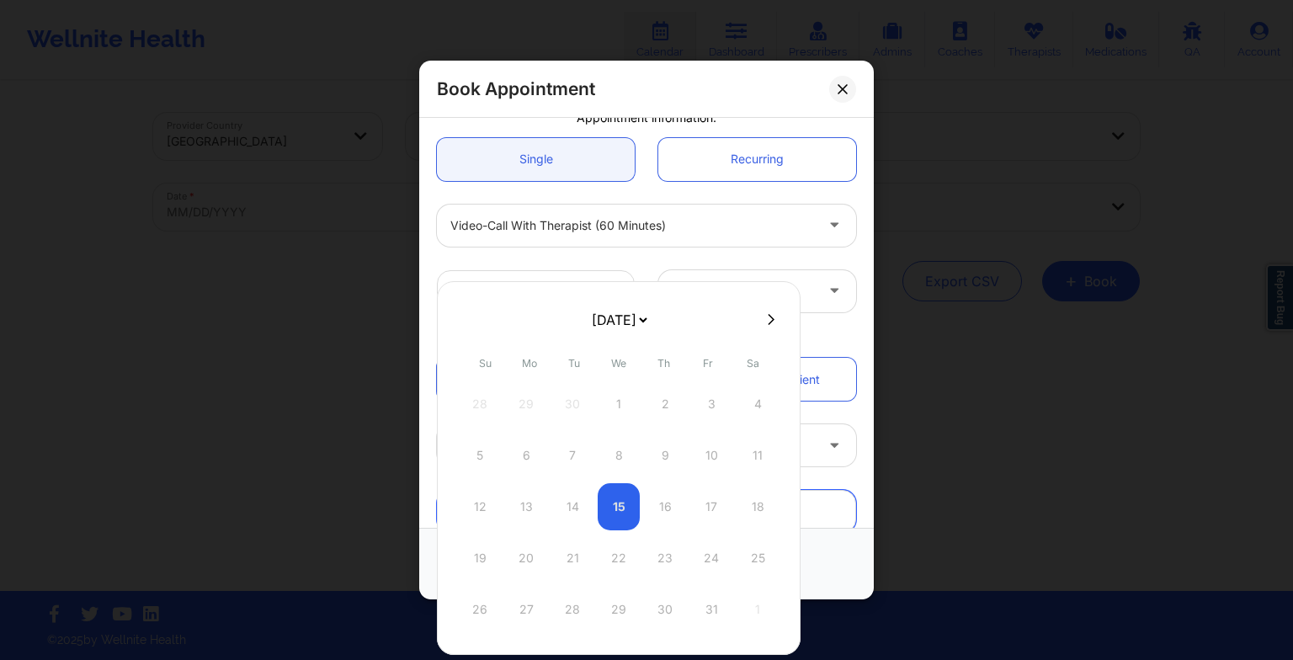
click at [835, 513] on input "Patient Email" at bounding box center [646, 511] width 419 height 43
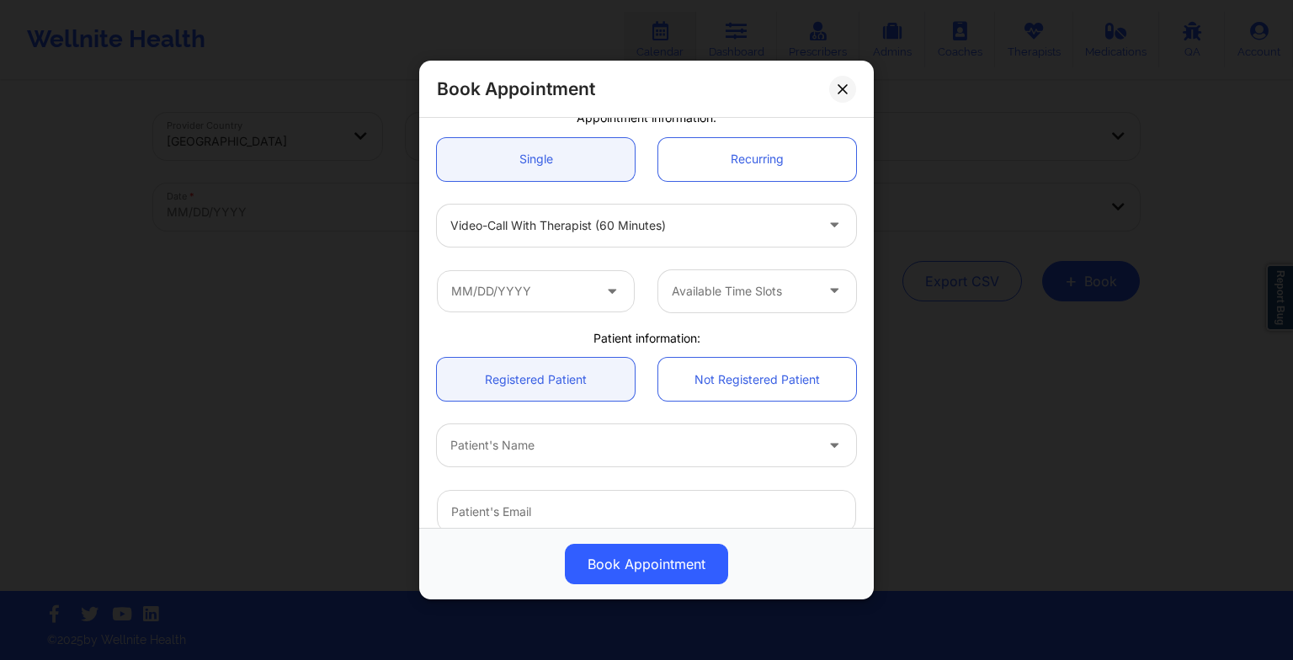
click at [930, 468] on div "Book Appointment Therapist Country Therapist State [PERSON_NAME] Appointment in…" at bounding box center [646, 330] width 1293 height 660
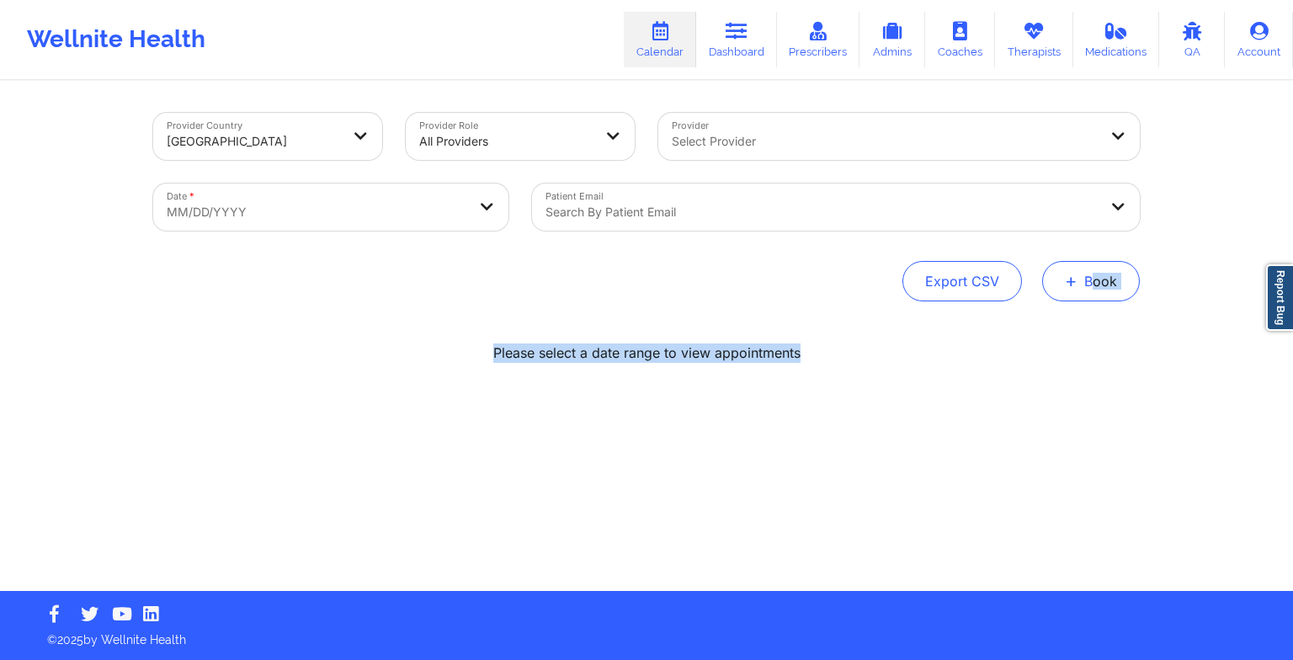
drag, startPoint x: 1091, startPoint y: 302, endPoint x: 1081, endPoint y: 283, distance: 21.8
click at [1081, 283] on div "Provider Country [GEOGRAPHIC_DATA] Provider Role All Providers Provider Select …" at bounding box center [646, 336] width 1010 height 508
click at [1081, 283] on button "+ Book" at bounding box center [1091, 281] width 98 height 40
click at [1043, 337] on button "Therapy Session" at bounding box center [1062, 335] width 129 height 28
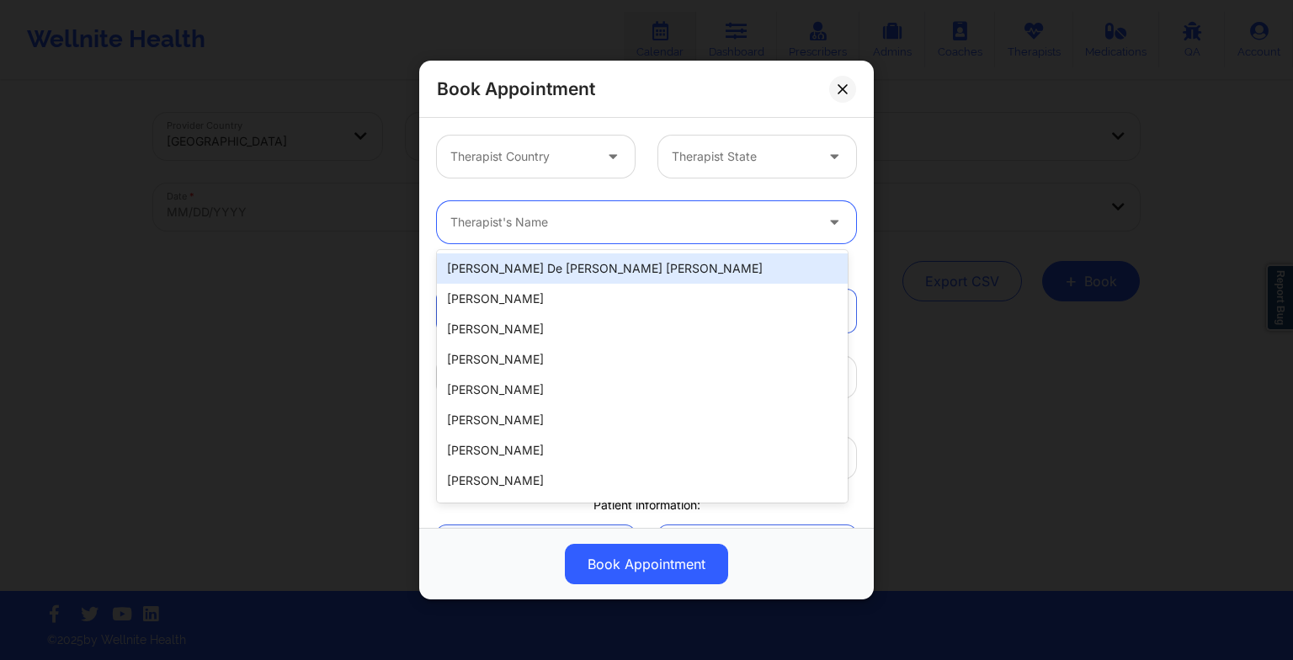
click at [510, 229] on div at bounding box center [632, 222] width 364 height 20
paste input "[PERSON_NAME]"
type input "[PERSON_NAME]"
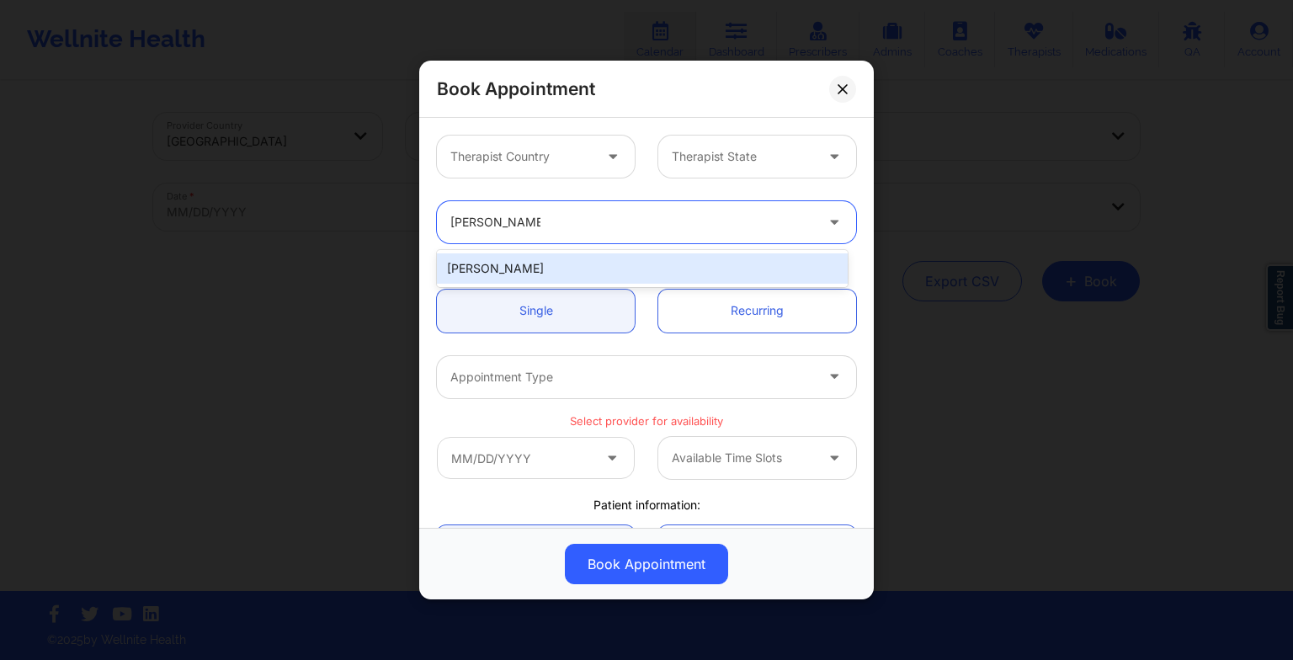
click at [518, 263] on div "[PERSON_NAME]" at bounding box center [642, 268] width 411 height 30
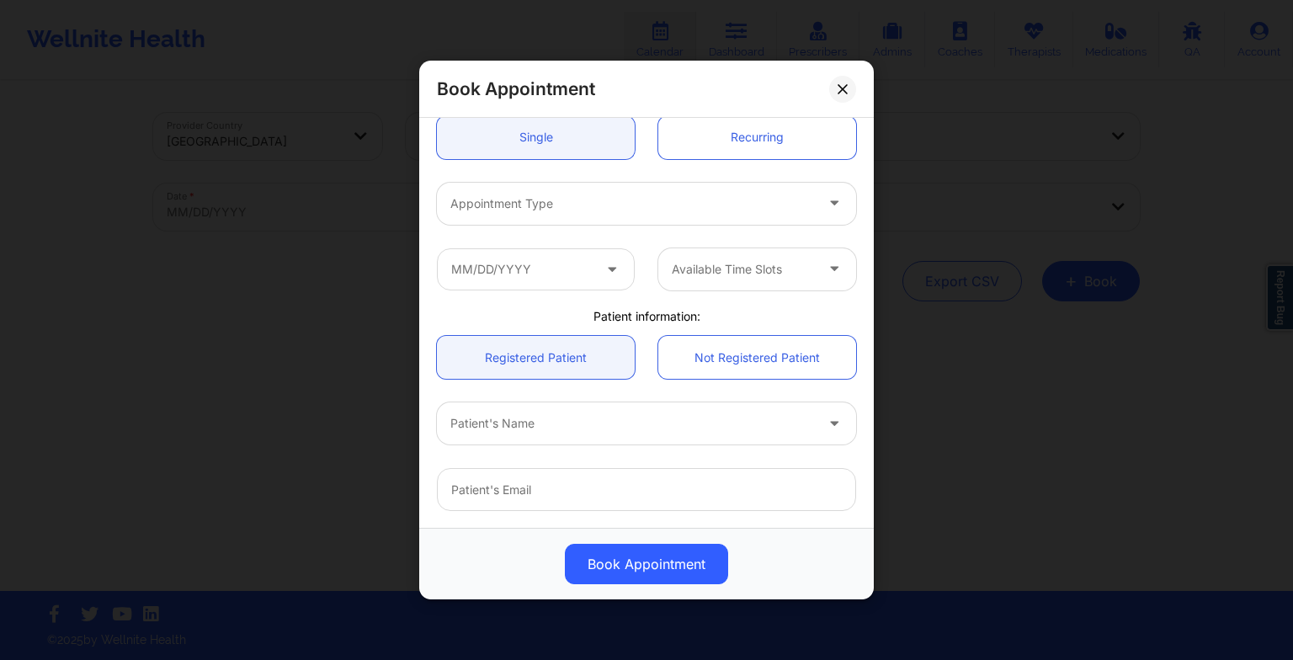
scroll to position [181, 0]
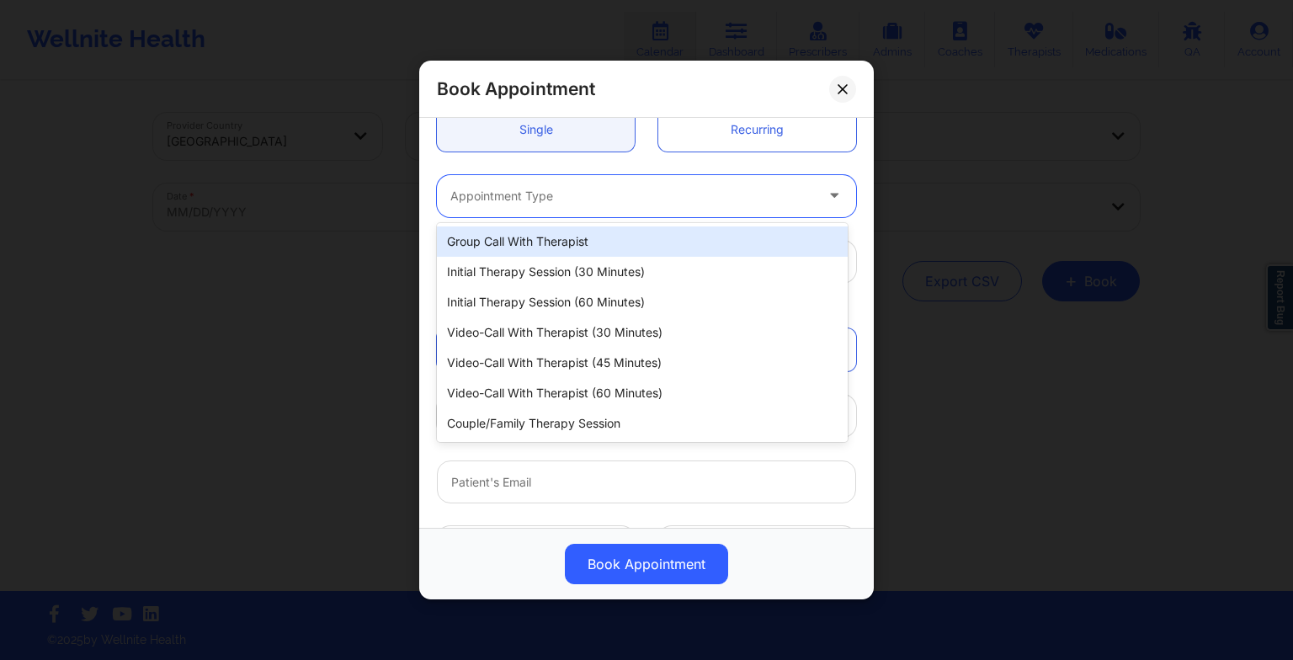
click at [502, 194] on div at bounding box center [632, 196] width 364 height 20
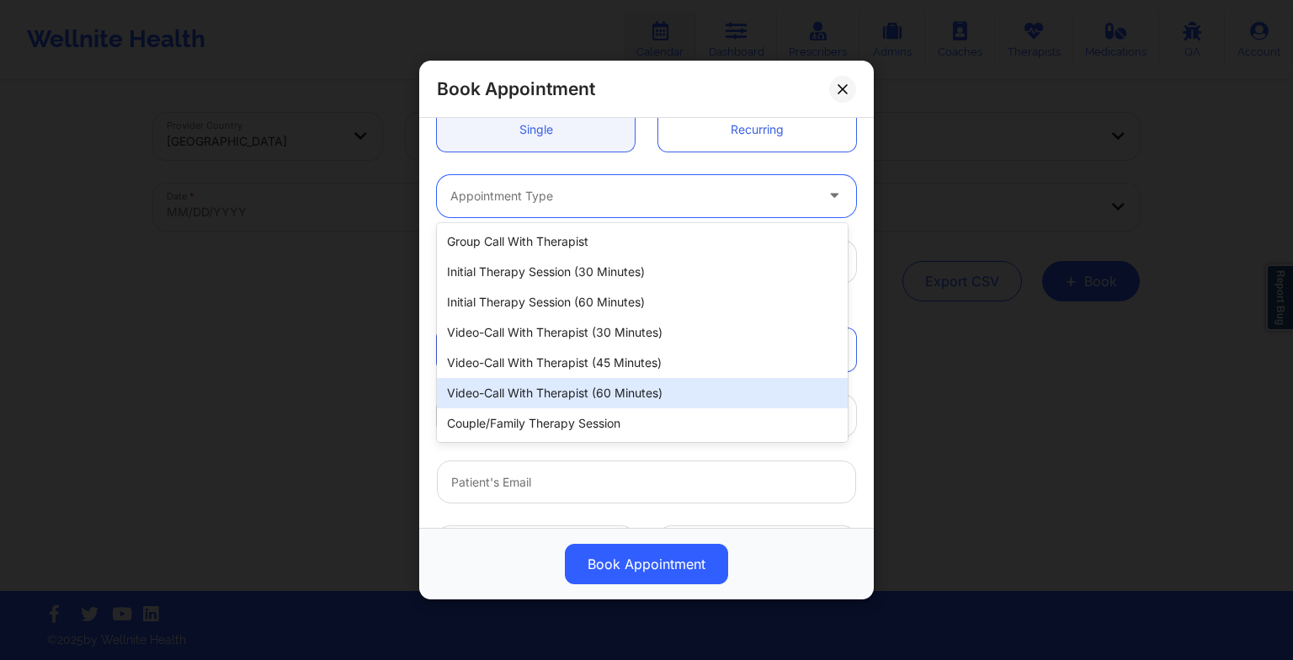
click at [522, 391] on div "Video-Call with Therapist (60 minutes)" at bounding box center [642, 393] width 411 height 30
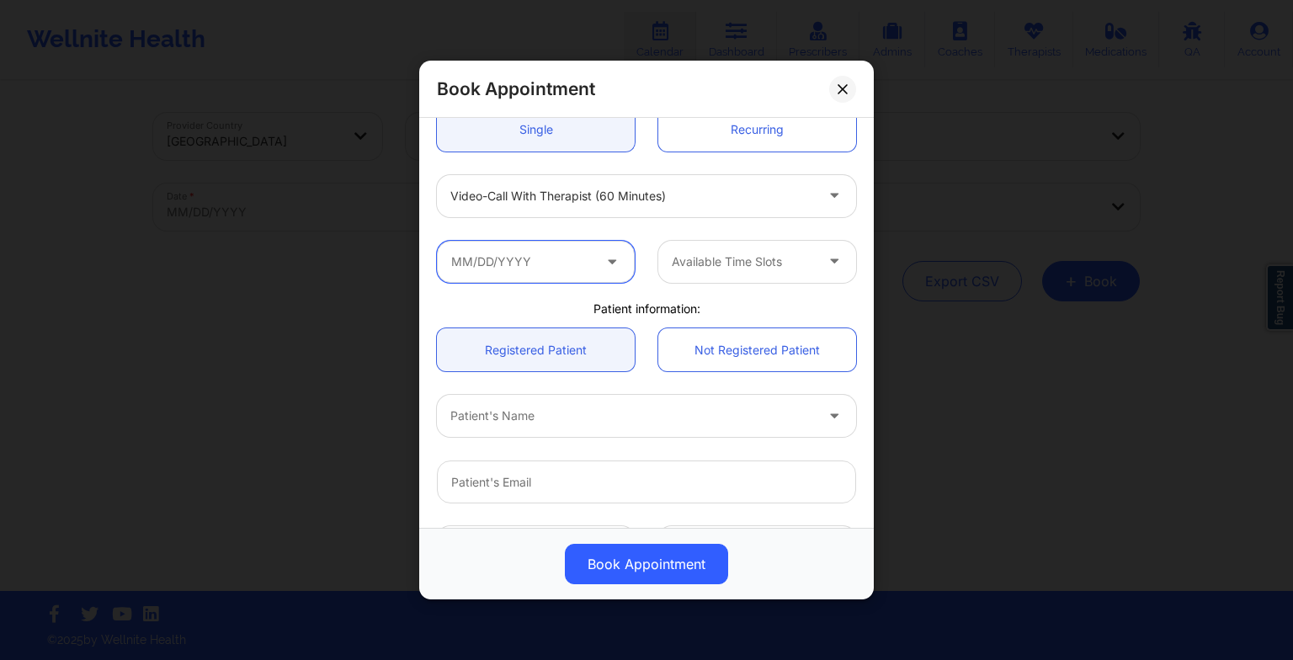
click at [523, 254] on input "text" at bounding box center [536, 262] width 198 height 42
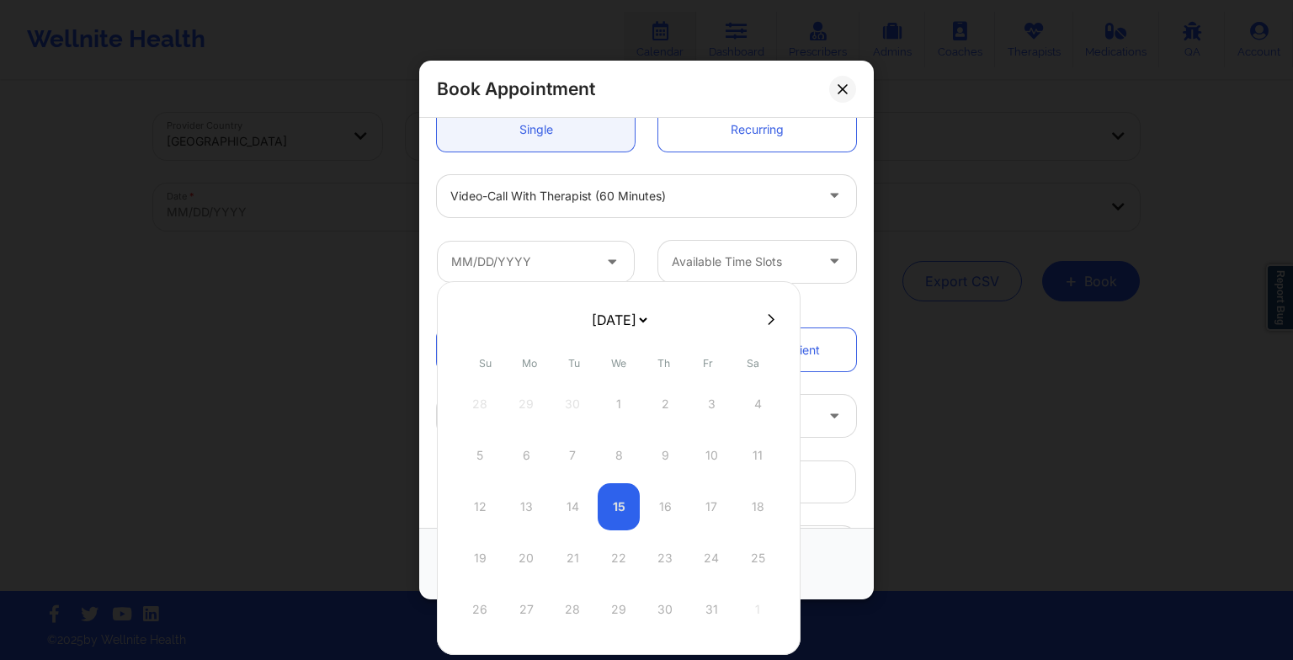
drag, startPoint x: 641, startPoint y: 320, endPoint x: 614, endPoint y: 380, distance: 66.7
click at [614, 380] on div "[DATE] [DATE] [DATE] [DATE] [DATE] [DATE] [DATE] [DATE] [DATE] [DATE] [DATE] [D…" at bounding box center [619, 468] width 364 height 374
select select "2025-10"
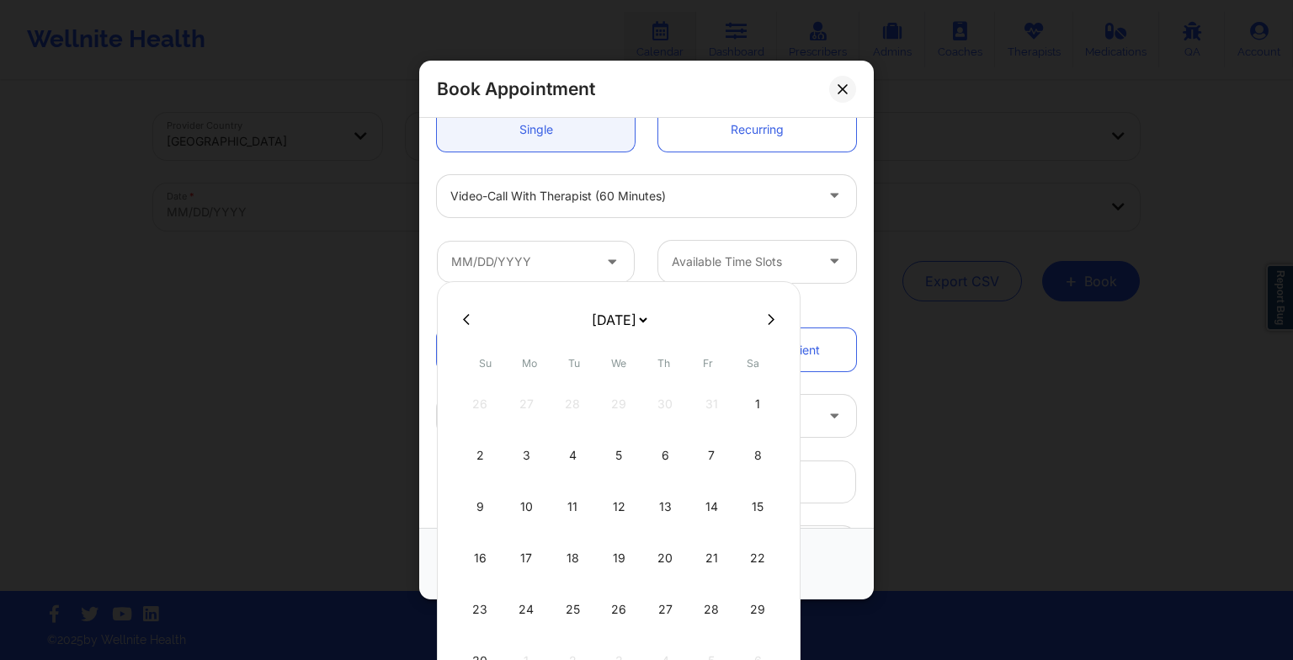
click at [460, 312] on button at bounding box center [466, 319] width 17 height 14
click at [716, 512] on div "17" at bounding box center [711, 506] width 42 height 47
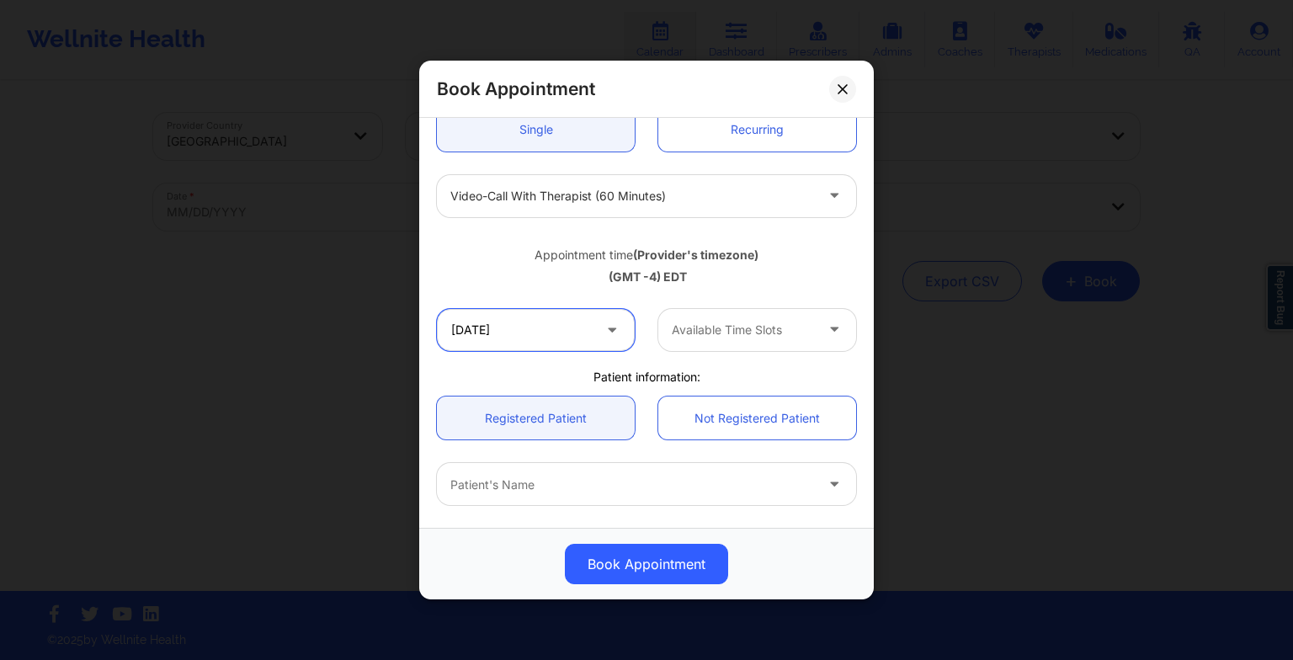
click at [549, 340] on input "[DATE]" at bounding box center [536, 330] width 198 height 42
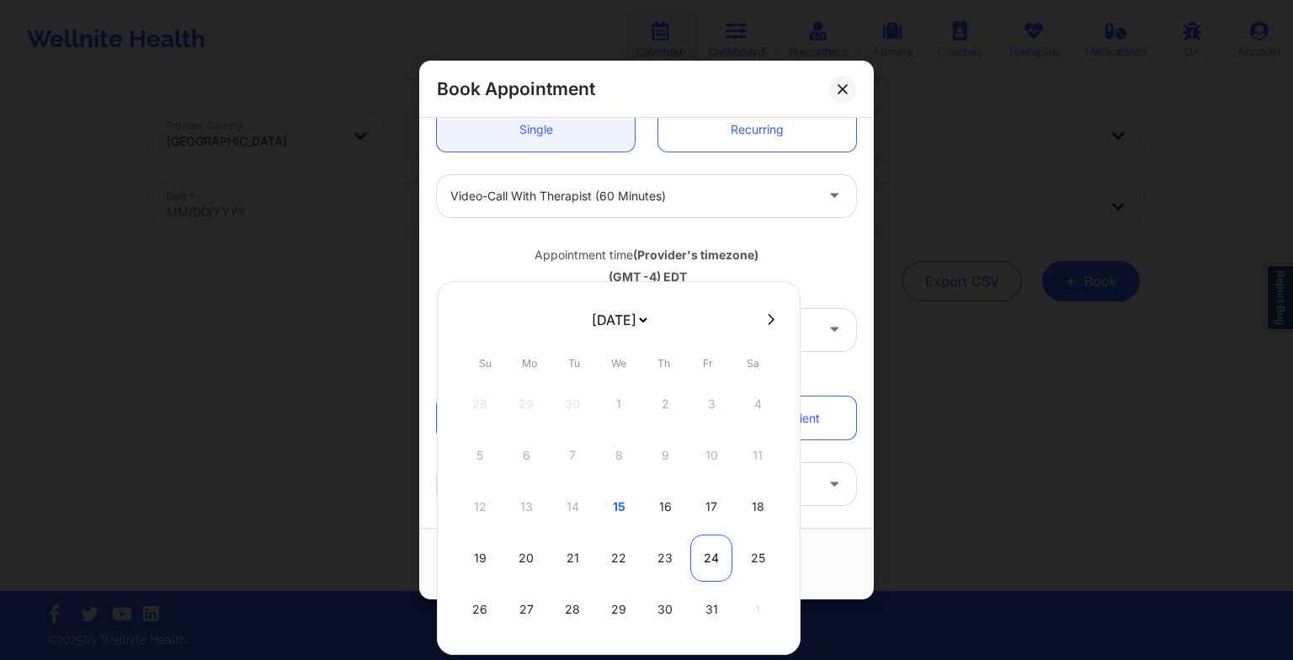
click at [710, 540] on div "24" at bounding box center [711, 558] width 42 height 47
type input "[DATE]"
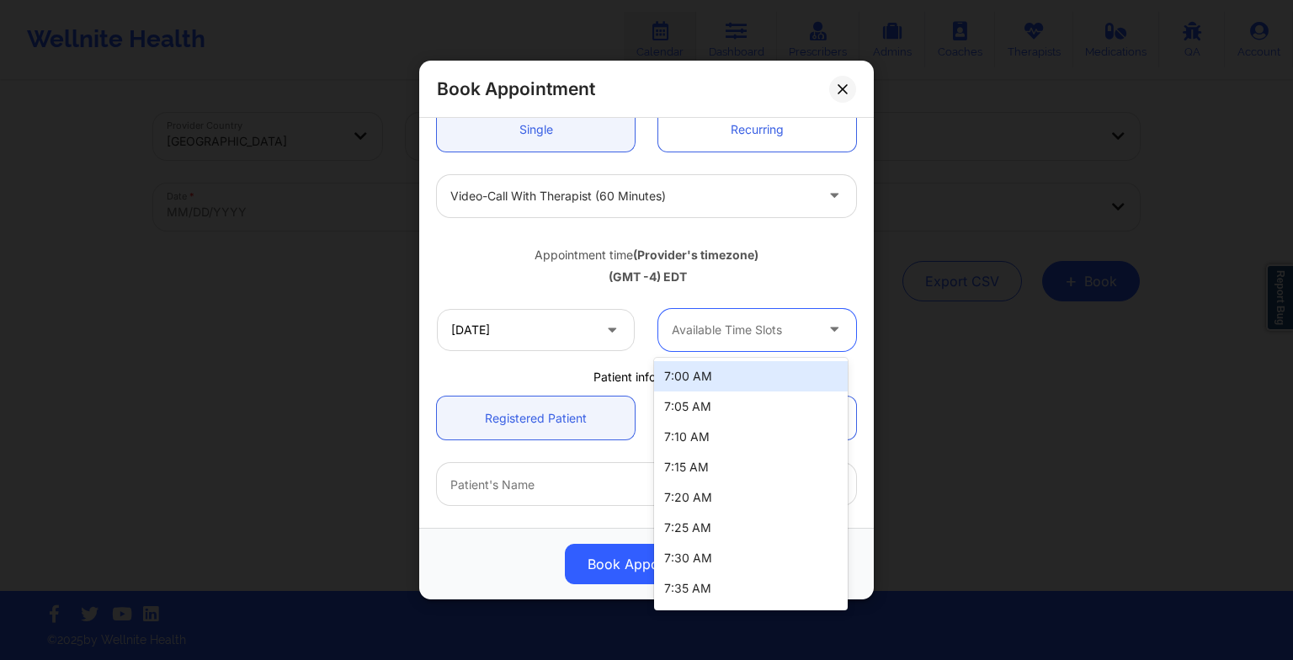
click at [758, 335] on div at bounding box center [743, 330] width 142 height 20
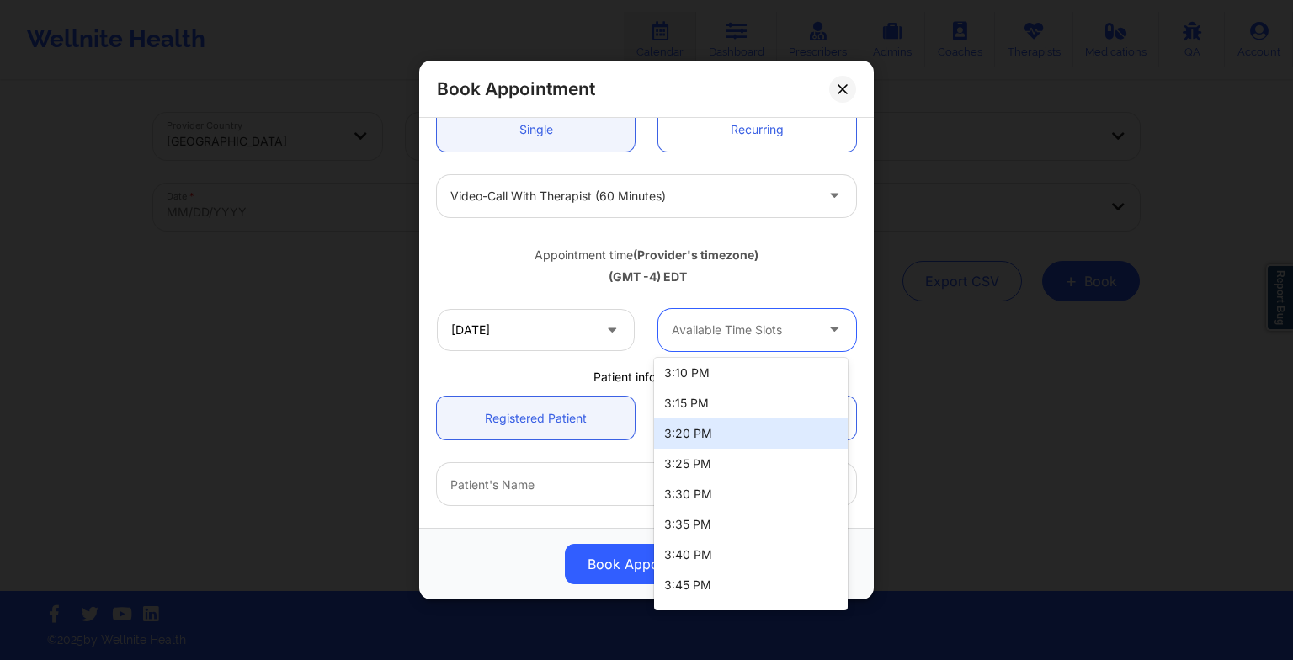
scroll to position [3057, 0]
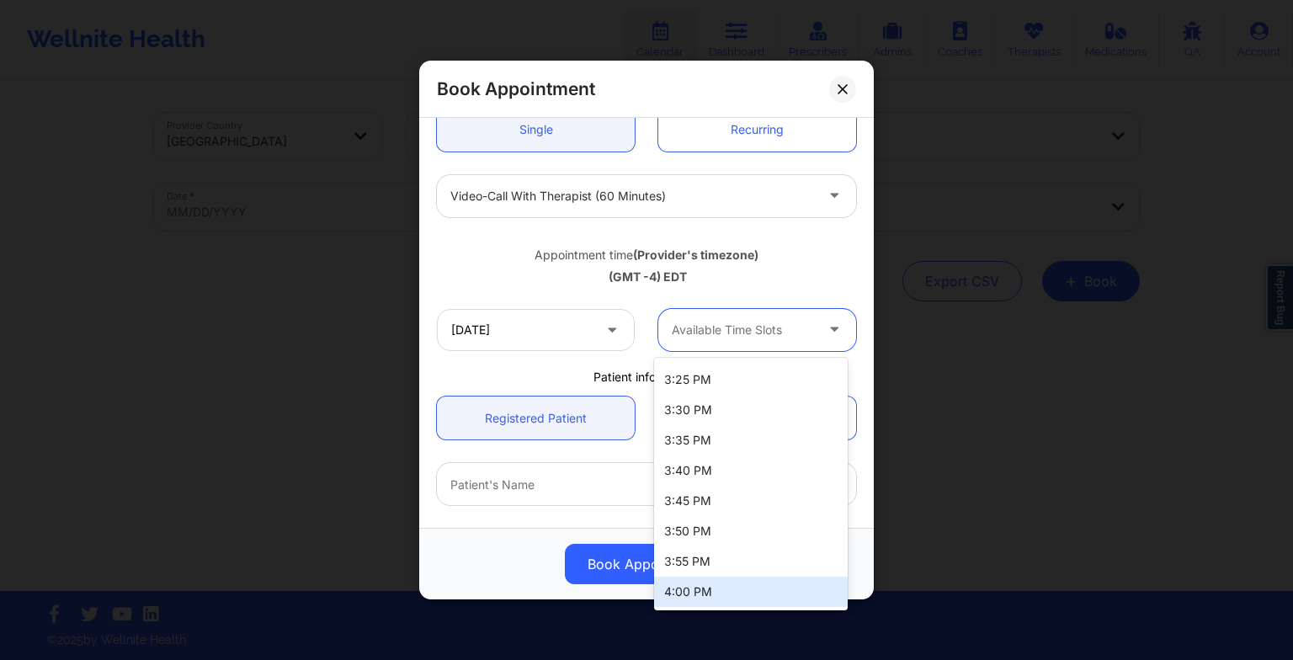
click at [697, 583] on div "4:00 PM" at bounding box center [751, 592] width 194 height 30
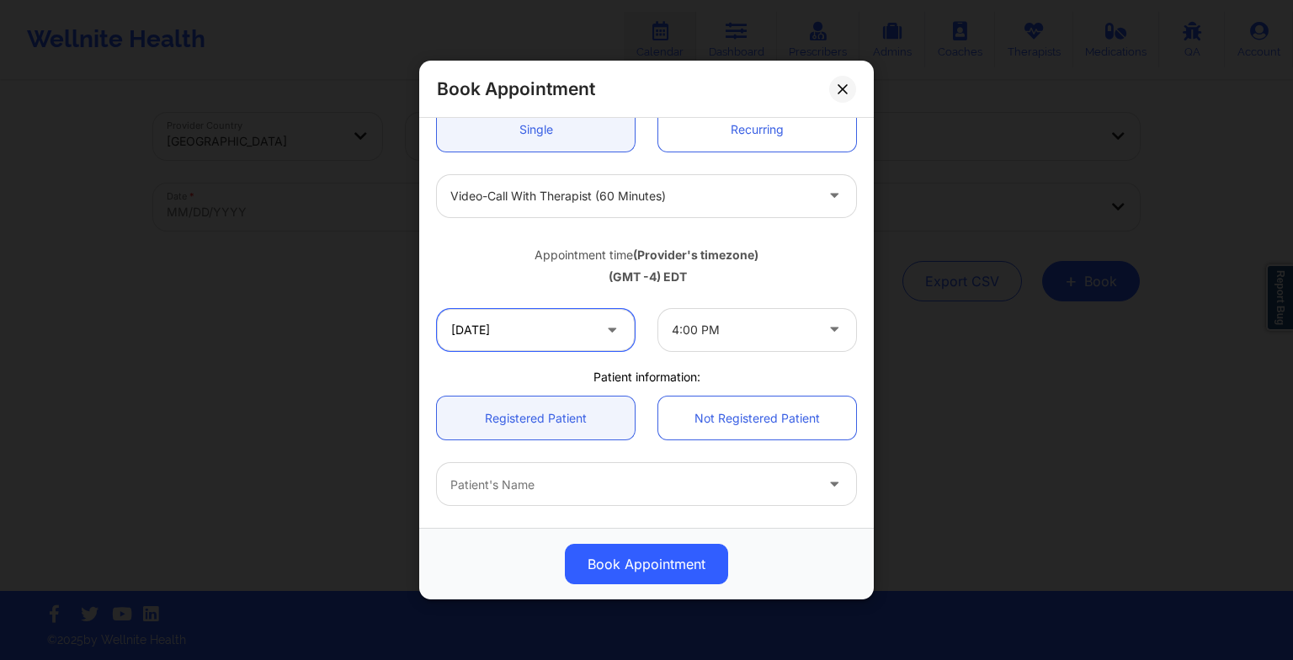
click at [525, 332] on input "[DATE]" at bounding box center [536, 330] width 198 height 42
click at [809, 548] on div "Book Appointment" at bounding box center [646, 564] width 431 height 40
click at [902, 320] on div "Book Appointment Therapist Country Therapist State [PERSON_NAME] Appointment in…" at bounding box center [646, 330] width 1293 height 660
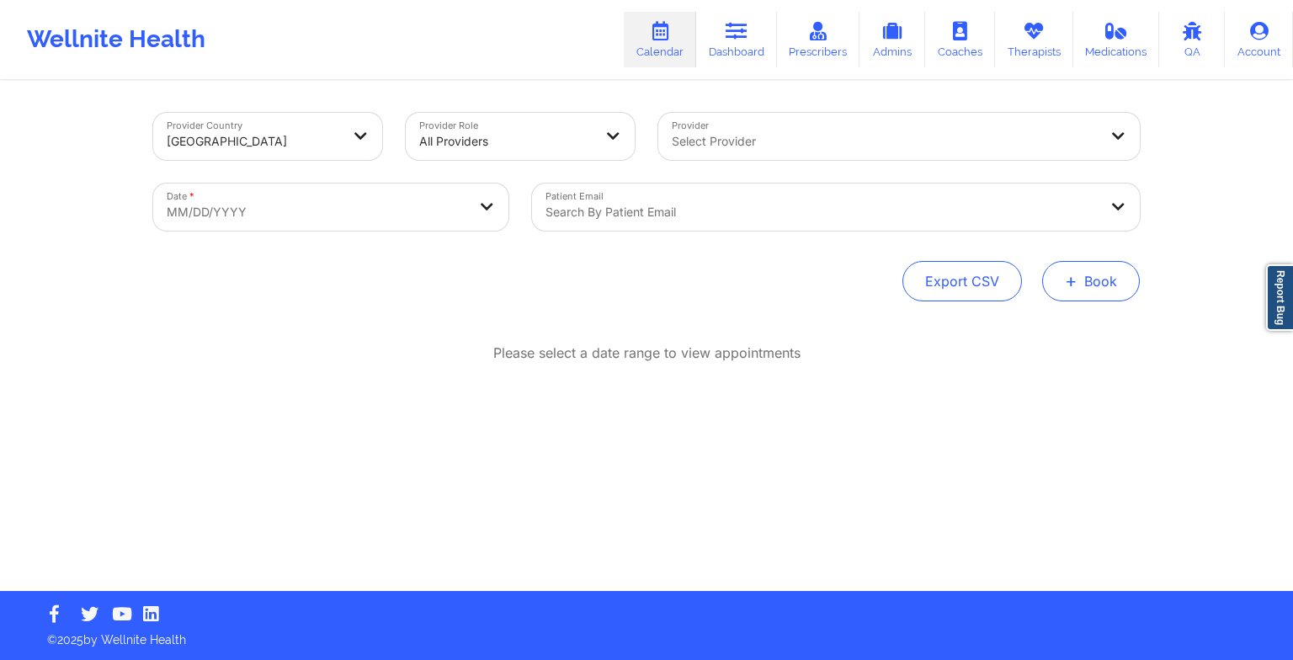
click at [1099, 276] on button "+ Book" at bounding box center [1091, 281] width 98 height 40
click at [1050, 324] on button "Therapy Session" at bounding box center [1062, 335] width 129 height 28
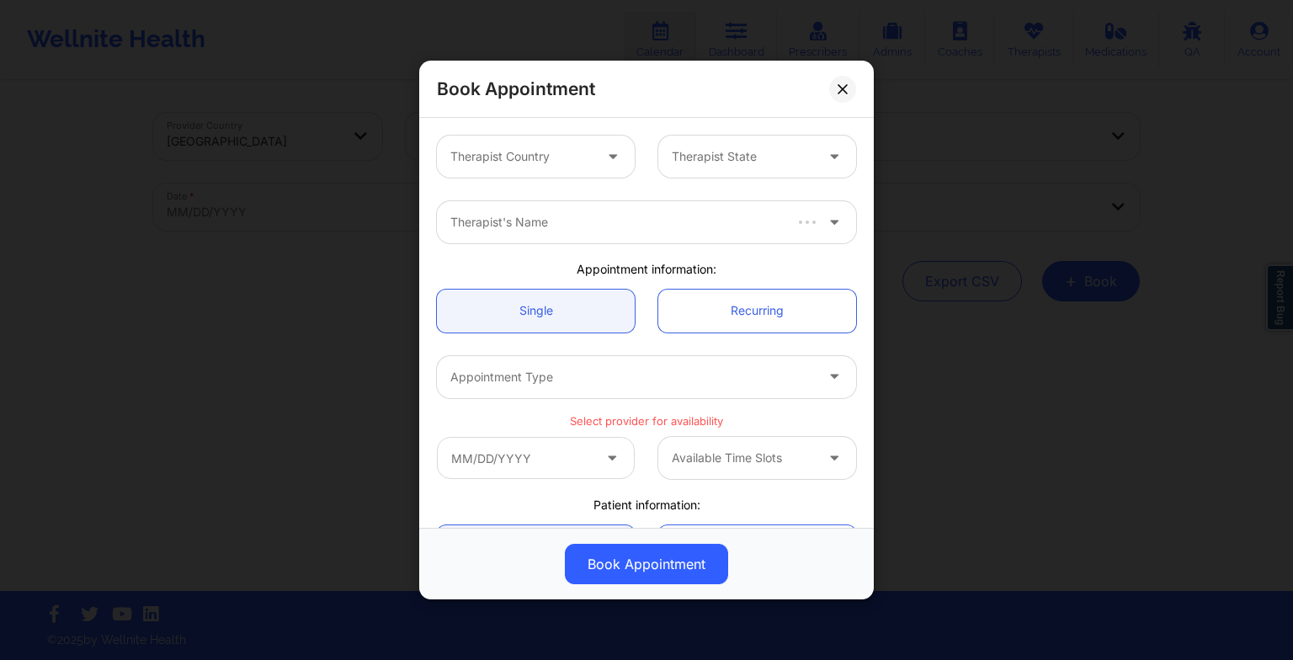
click at [557, 148] on div at bounding box center [521, 156] width 142 height 20
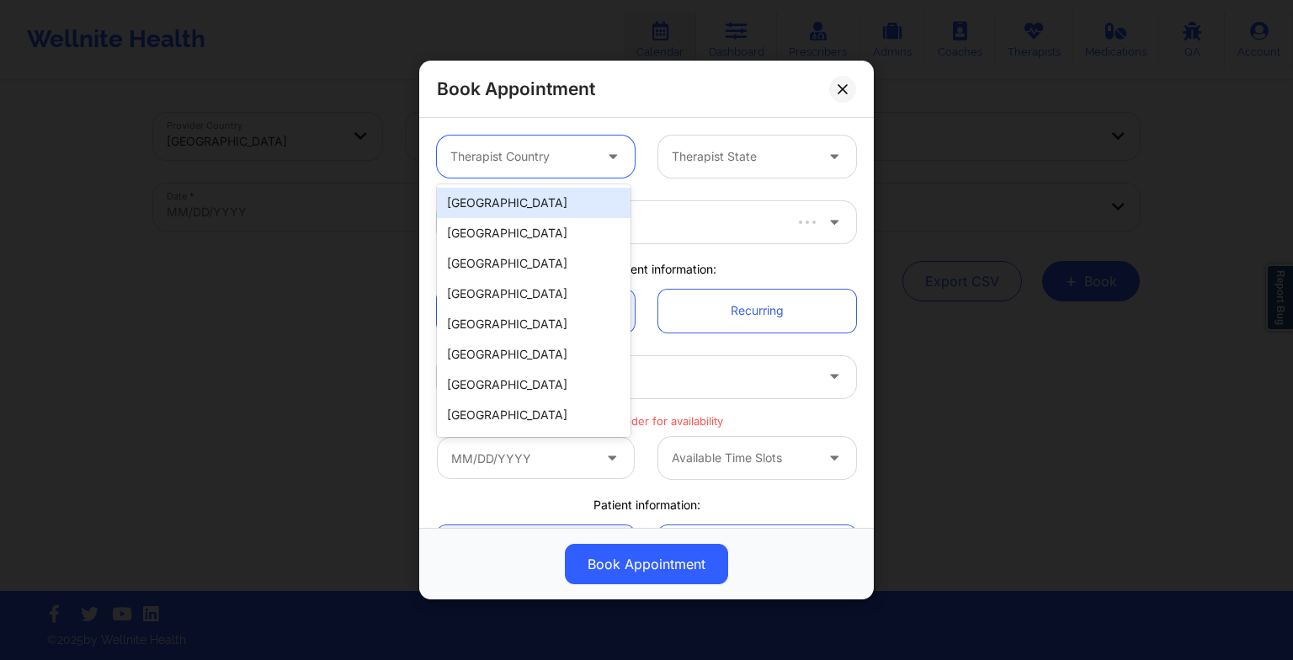
click at [546, 199] on div "[GEOGRAPHIC_DATA]" at bounding box center [534, 203] width 194 height 30
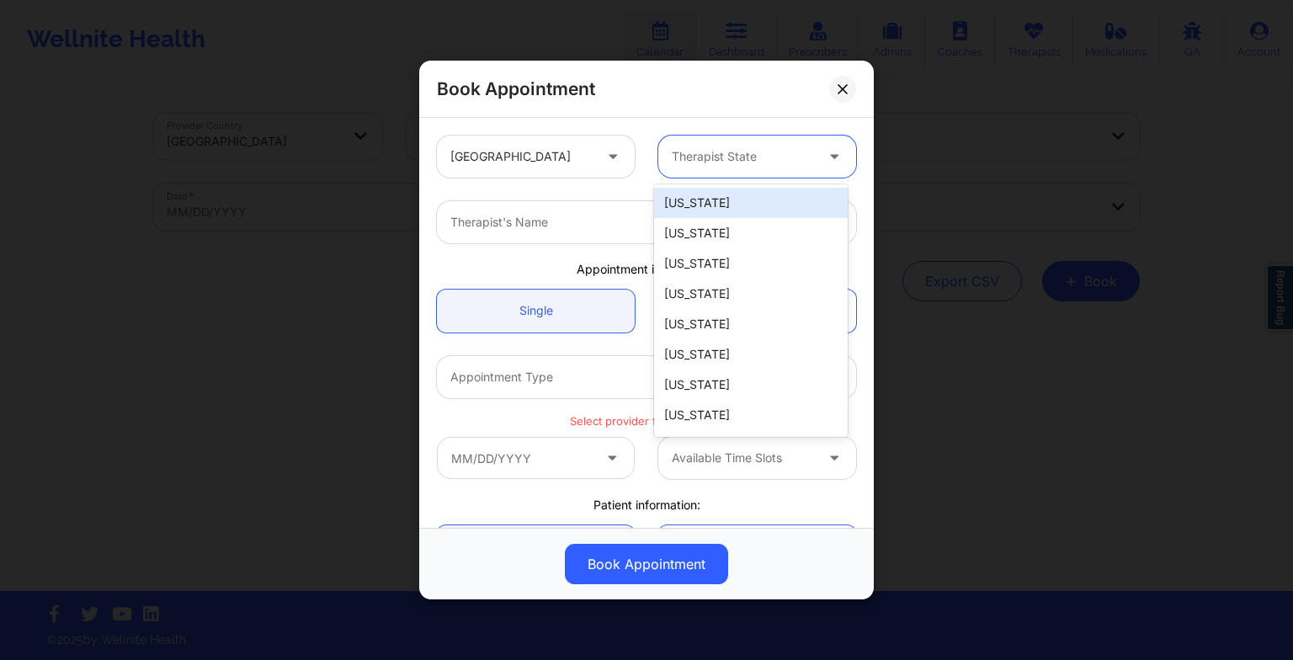
click at [683, 158] on div at bounding box center [743, 156] width 142 height 20
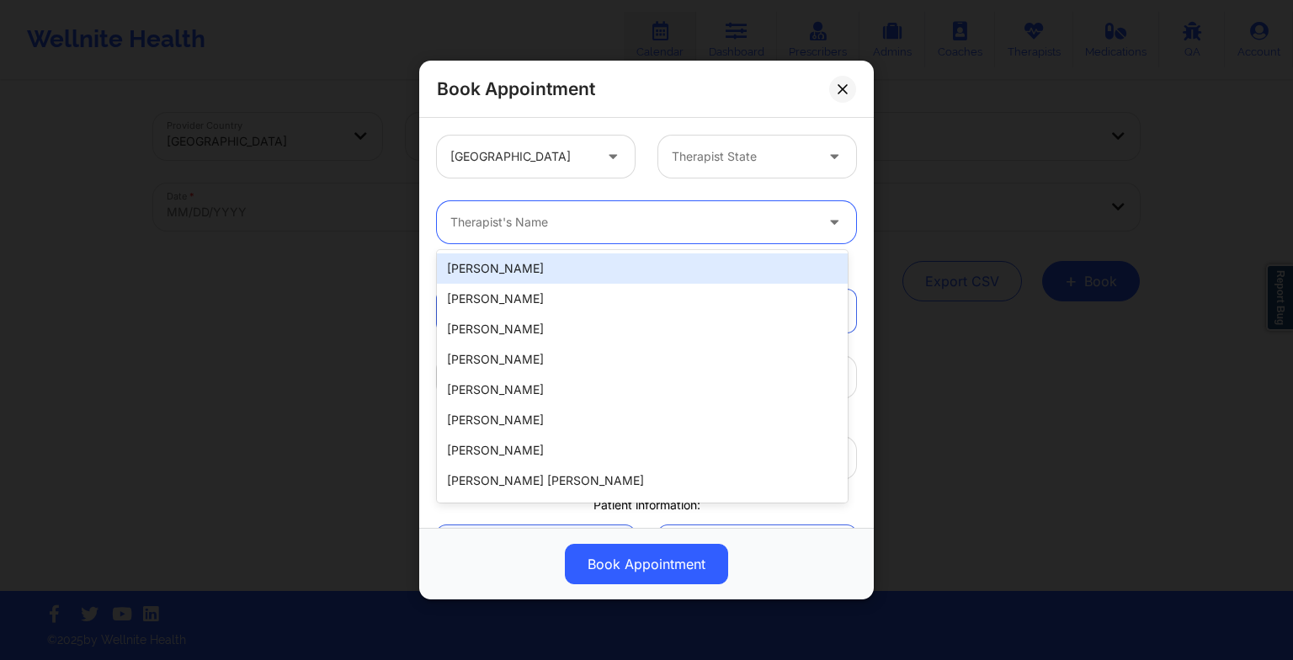
click at [511, 219] on div at bounding box center [632, 222] width 364 height 20
paste input "[PERSON_NAME]"
type input "[PERSON_NAME]"
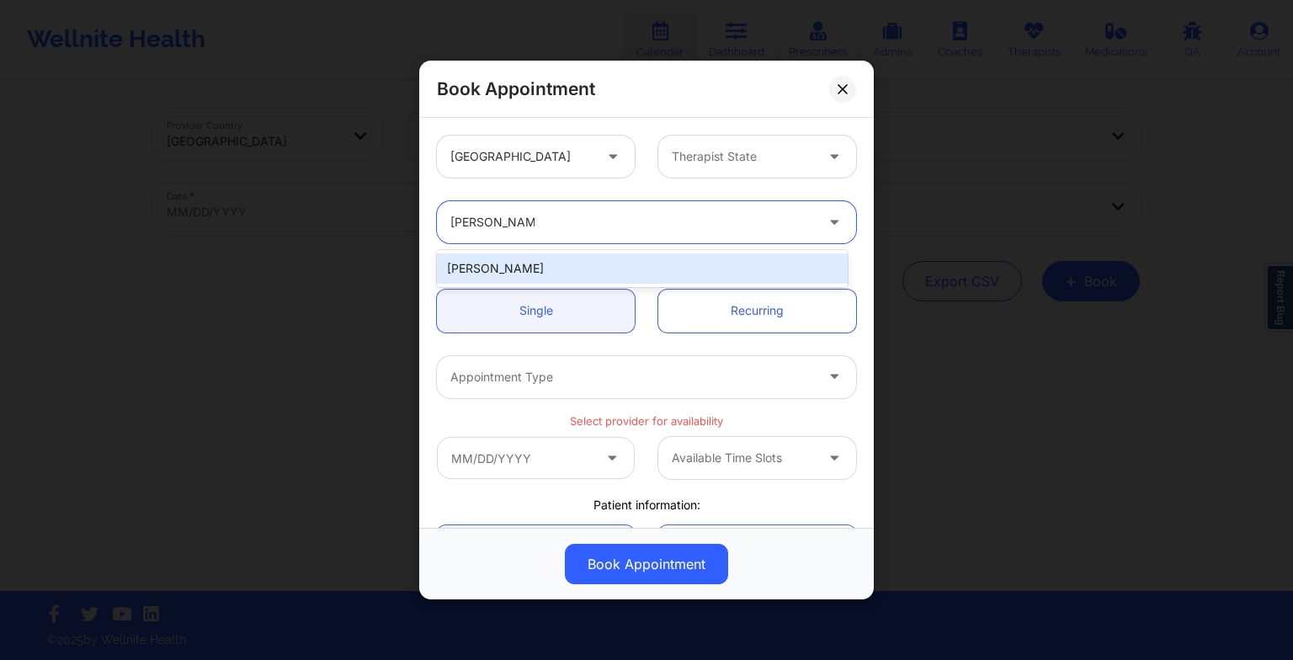
click at [505, 276] on div "[PERSON_NAME]" at bounding box center [642, 268] width 411 height 30
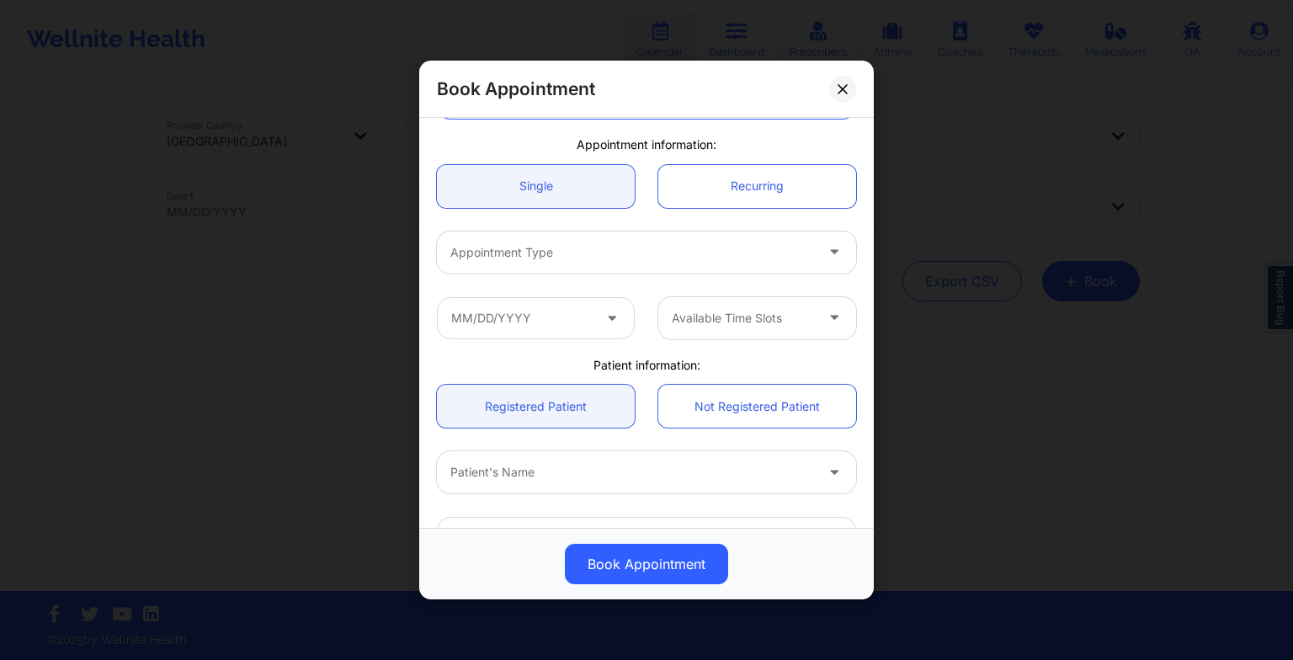
scroll to position [128, 0]
click at [493, 246] on div at bounding box center [632, 249] width 364 height 20
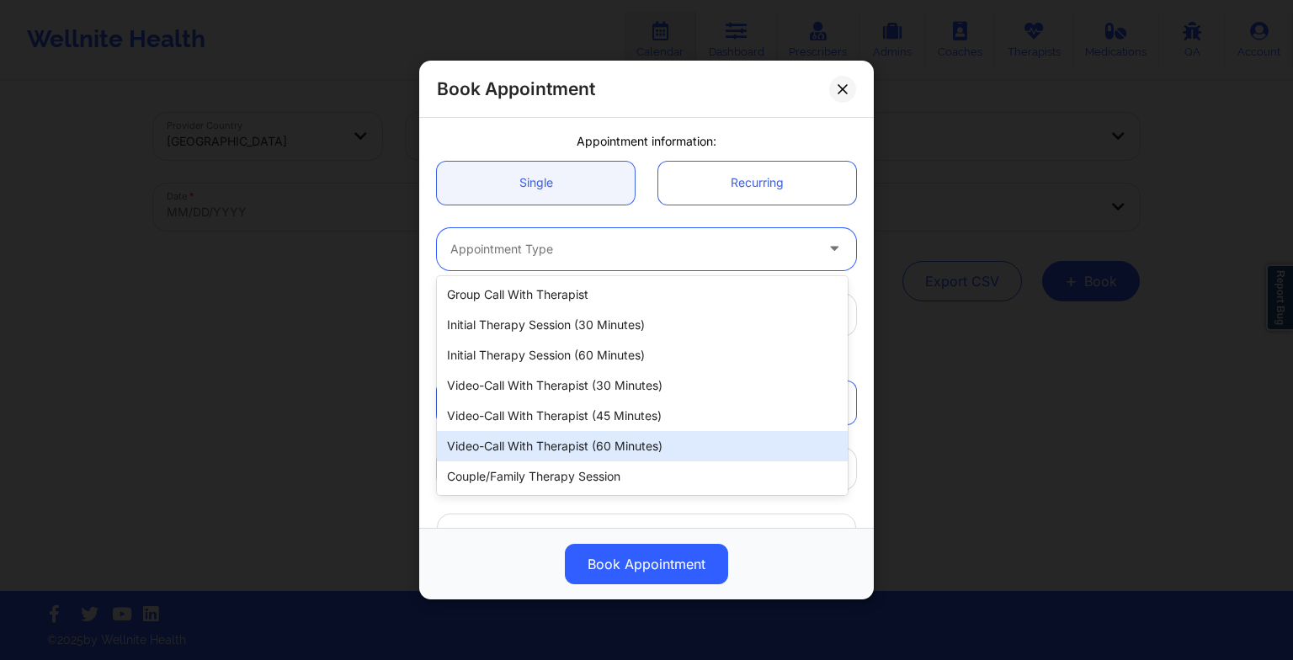
click at [564, 434] on div "Video-Call with Therapist (60 minutes)" at bounding box center [642, 446] width 411 height 30
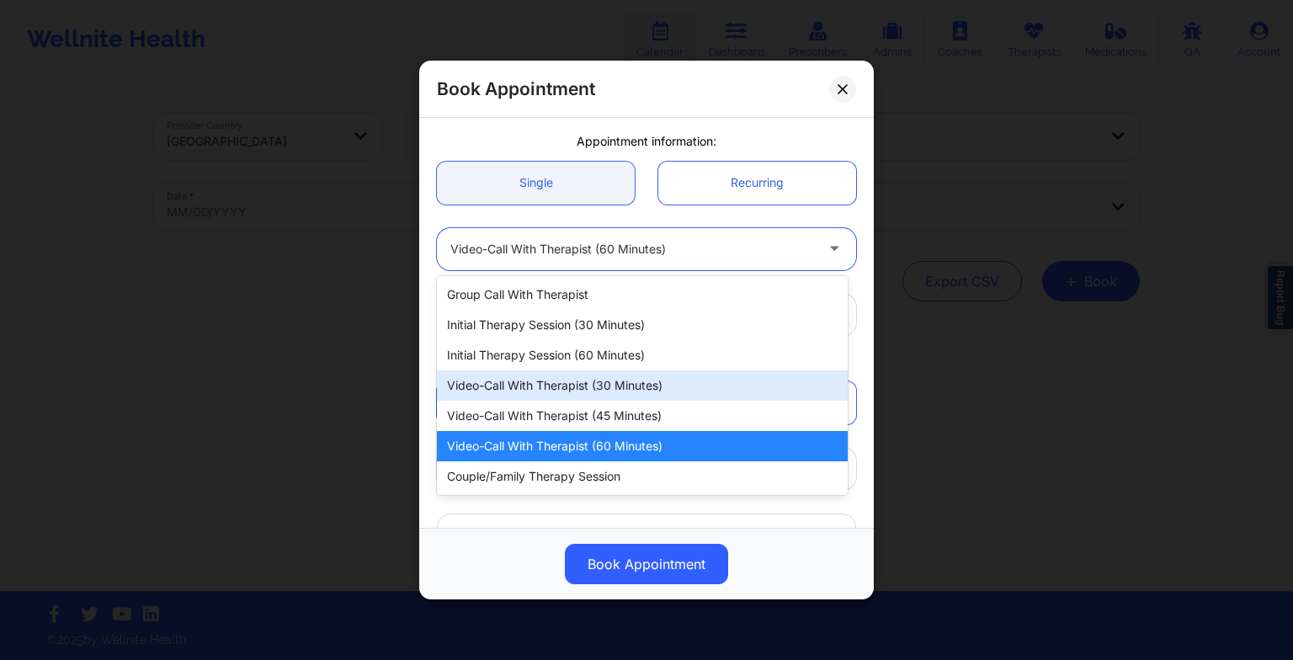
drag, startPoint x: 673, startPoint y: 256, endPoint x: 667, endPoint y: 390, distance: 134.0
click at [667, 390] on body "Wellnite Health Calendar Dashboard Prescribers Admins Coaches Therapists Medica…" at bounding box center [646, 330] width 1293 height 660
click at [667, 390] on div "Video-Call with Therapist (30 minutes)" at bounding box center [642, 385] width 411 height 30
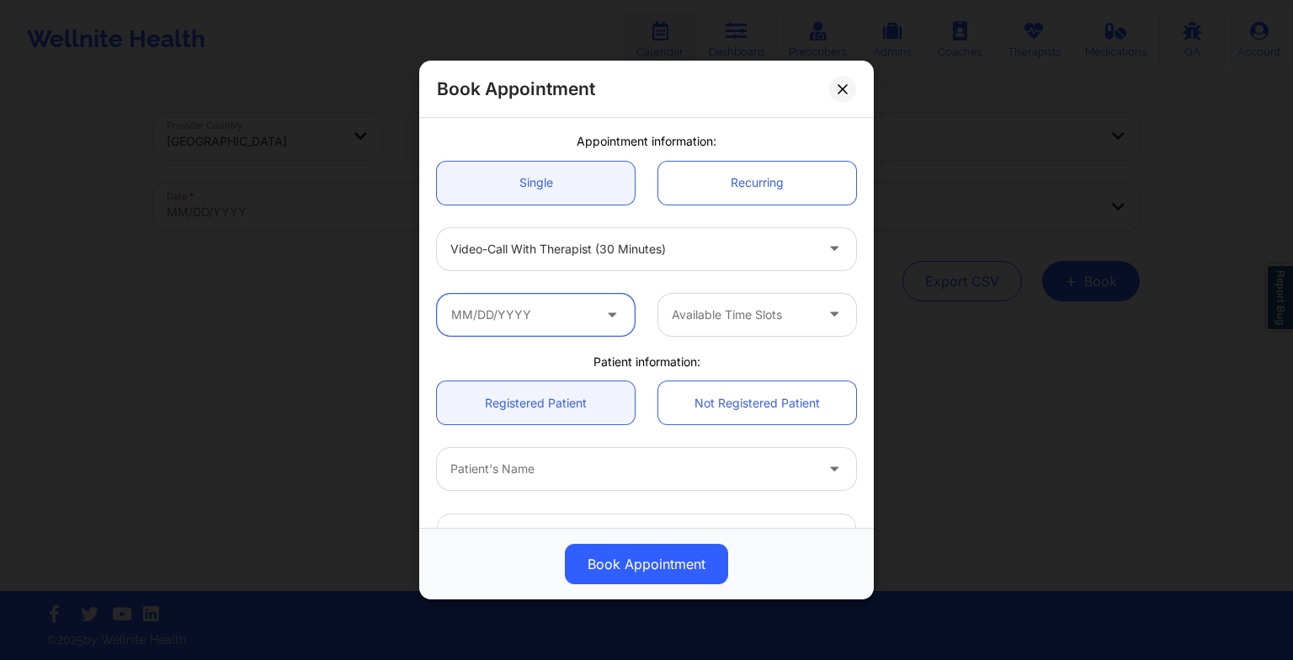
click at [578, 314] on input "text" at bounding box center [536, 315] width 198 height 42
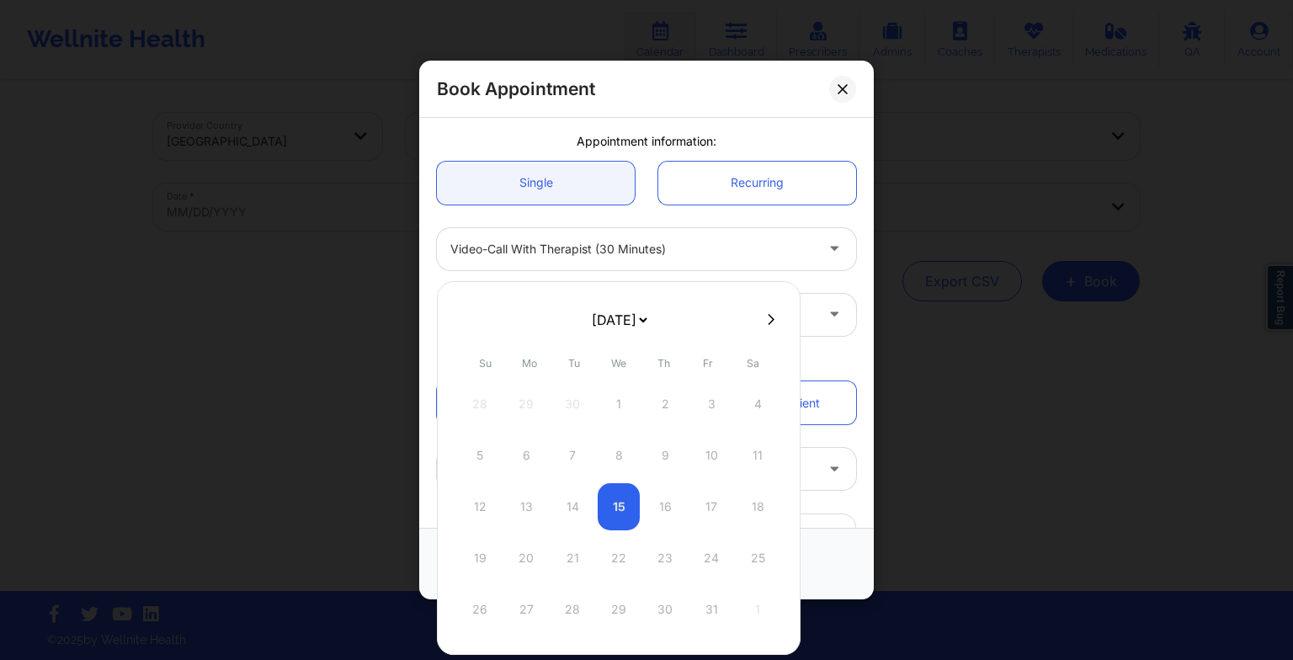
click at [623, 328] on select "[DATE] [DATE] [DATE] [DATE] [DATE] [DATE] [DATE] [DATE] [DATE] [DATE] [DATE] [D…" at bounding box center [618, 320] width 61 height 34
select select "2025-10"
click at [563, 455] on div "2 3 4 5 6 7 8" at bounding box center [619, 455] width 320 height 47
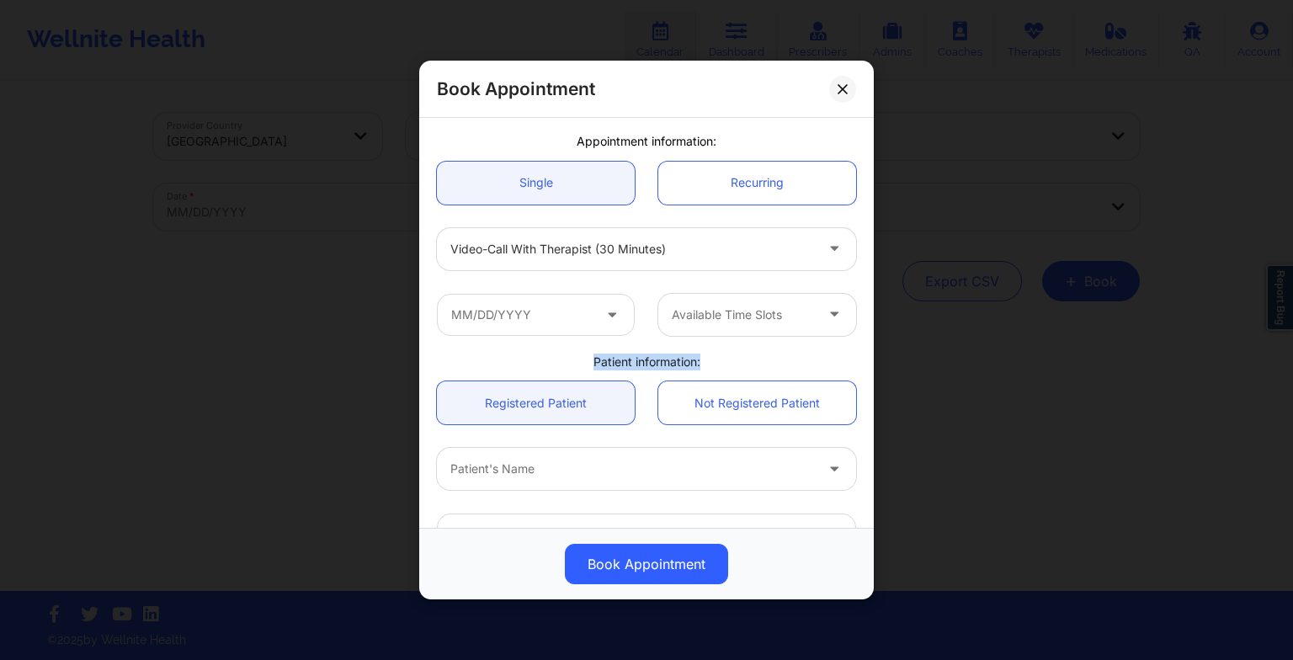
drag, startPoint x: 813, startPoint y: 364, endPoint x: 770, endPoint y: 302, distance: 75.0
click at [770, 302] on div "United States Therapist State [PERSON_NAME] Appointment information: Single Rec…" at bounding box center [646, 347] width 443 height 703
click at [770, 302] on div "Available Time Slots" at bounding box center [736, 315] width 157 height 42
click at [892, 407] on div "Book Appointment [GEOGRAPHIC_DATA] Therapist State [PERSON_NAME] Appointment in…" at bounding box center [646, 330] width 1293 height 660
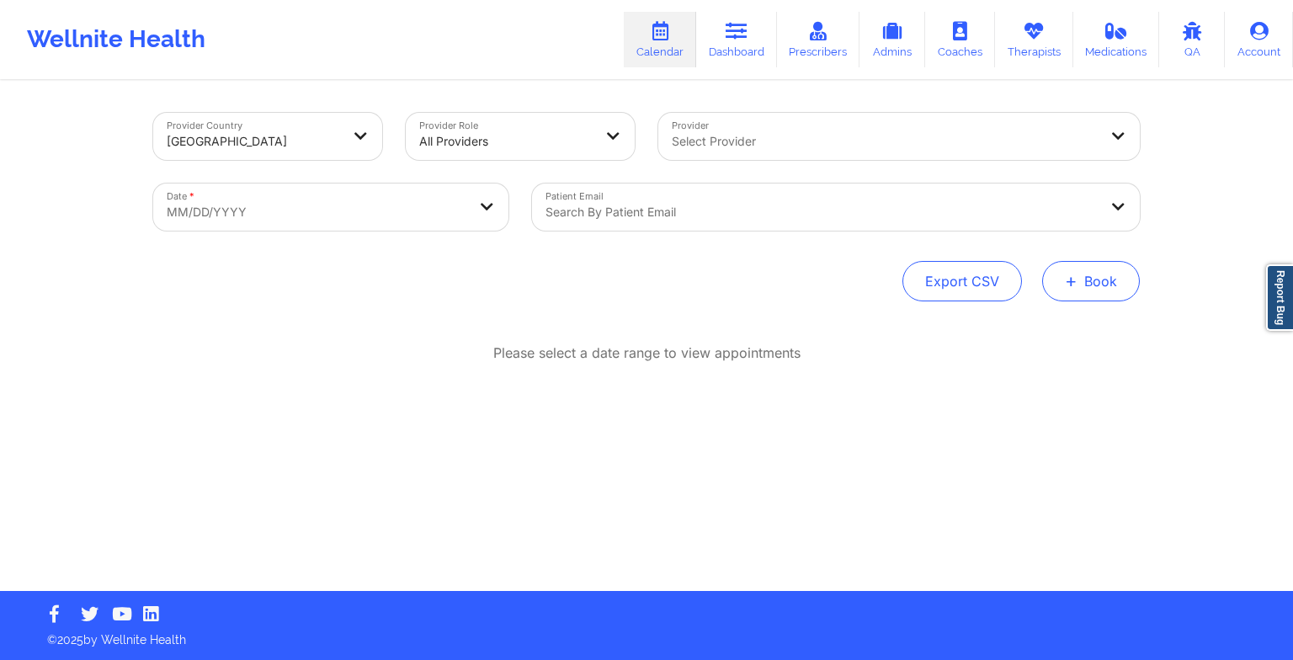
click at [1058, 270] on button "+ Book" at bounding box center [1091, 281] width 98 height 40
click at [1046, 336] on button "Therapy Session" at bounding box center [1062, 335] width 129 height 28
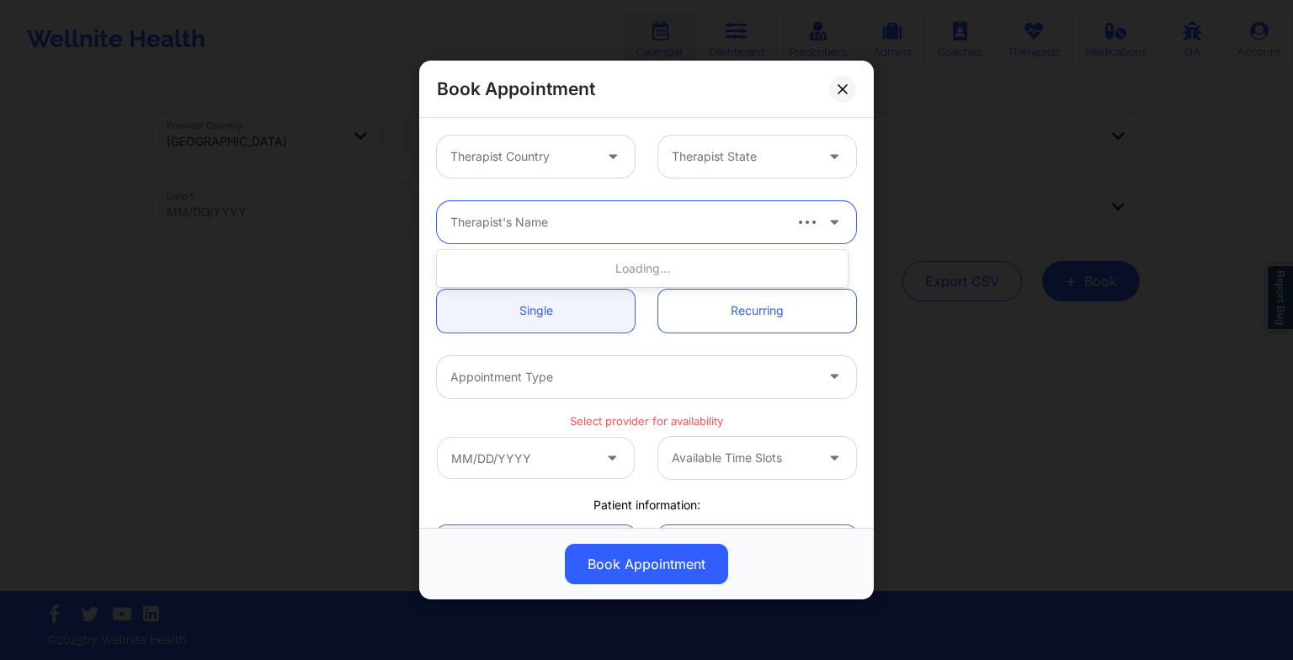
click at [469, 228] on div at bounding box center [615, 222] width 330 height 20
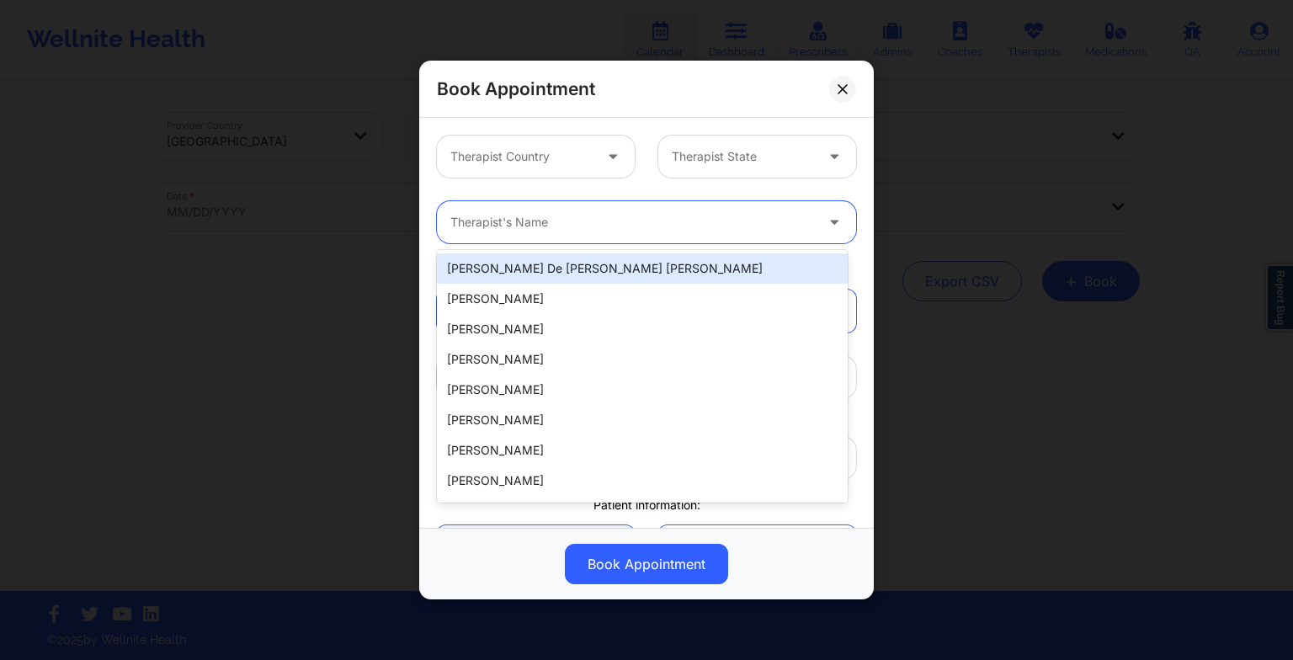
paste input "Vitus Chibuike Onusuru"
type input "Vitus Chibuike Onusuru"
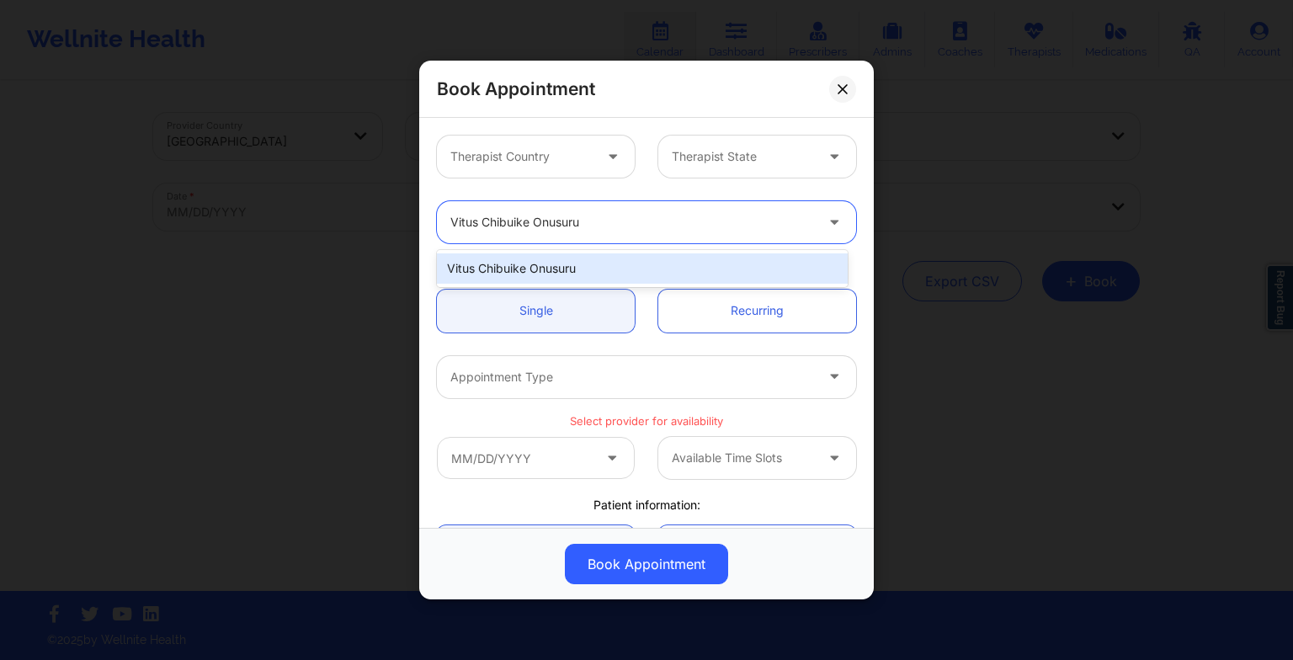
click at [529, 269] on div "Vitus Chibuike Onusuru" at bounding box center [642, 268] width 411 height 30
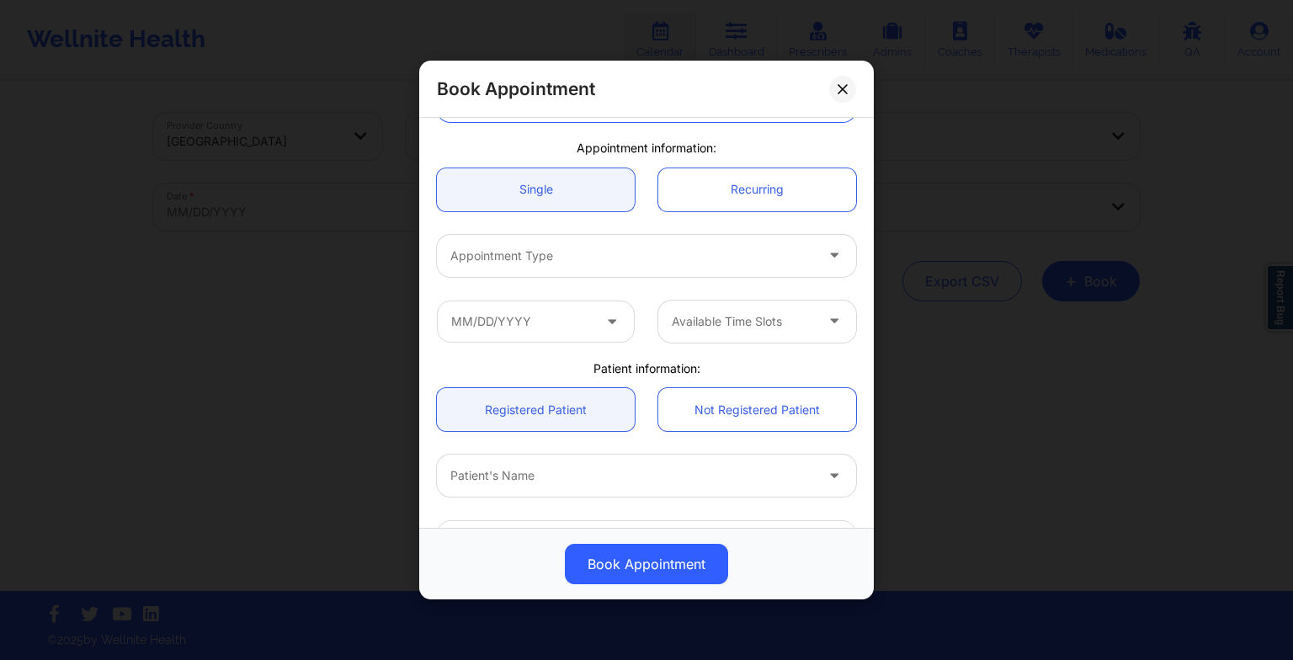
scroll to position [125, 0]
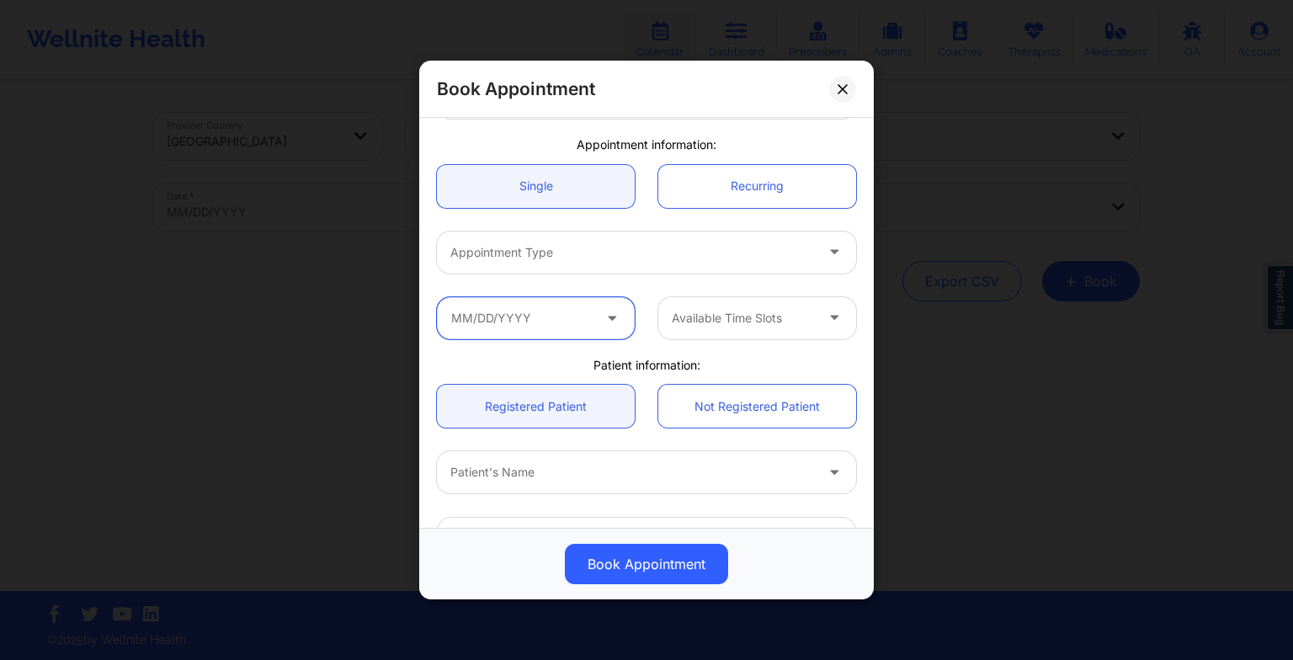
click at [485, 325] on input "text" at bounding box center [536, 318] width 198 height 42
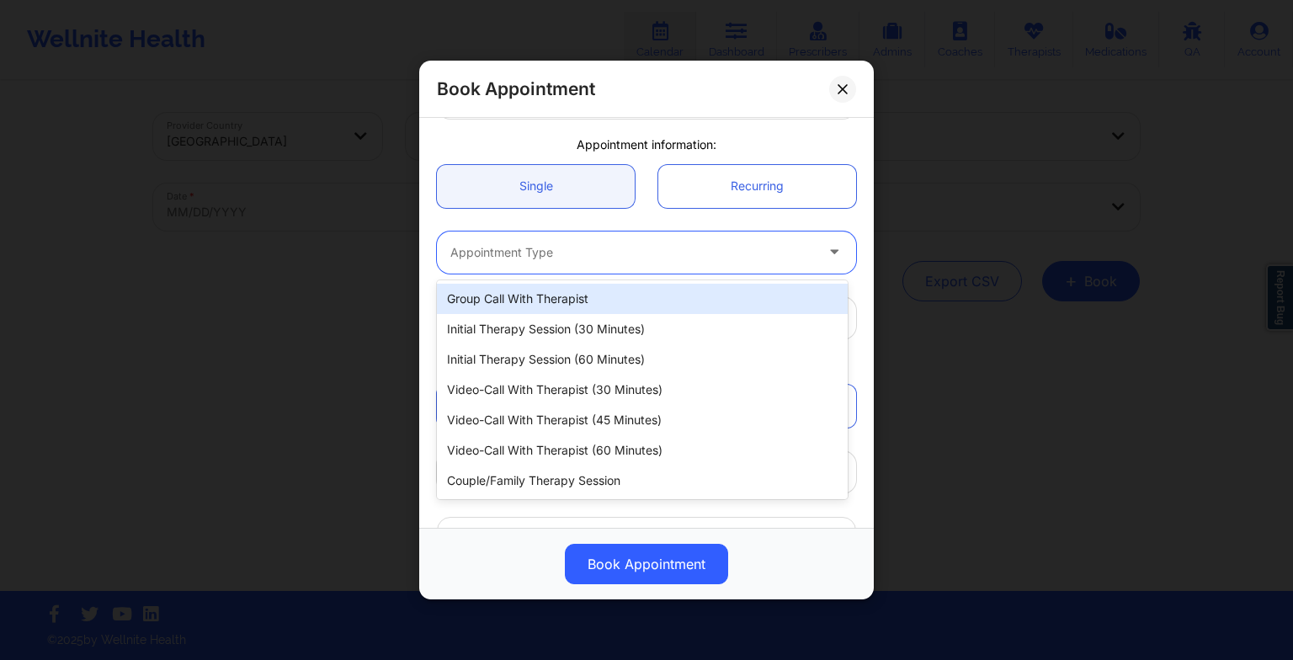
click at [661, 256] on div at bounding box center [632, 252] width 364 height 20
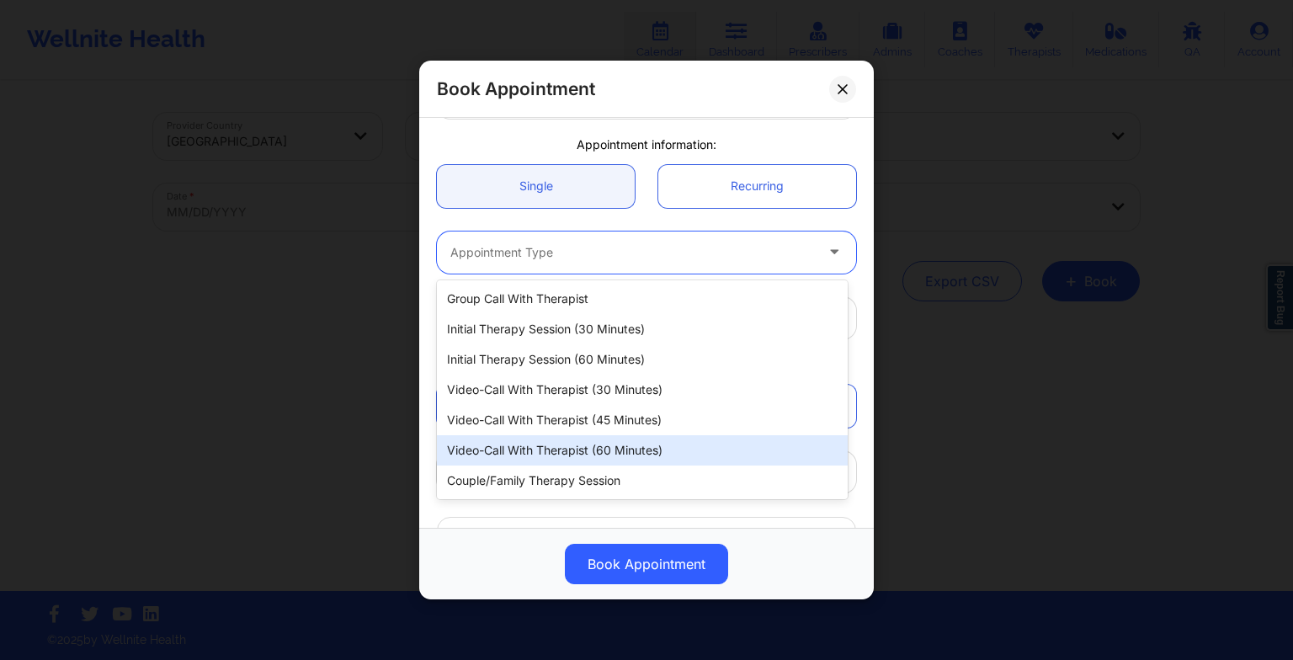
click at [650, 437] on div "Video-Call with Therapist (60 minutes)" at bounding box center [642, 450] width 411 height 30
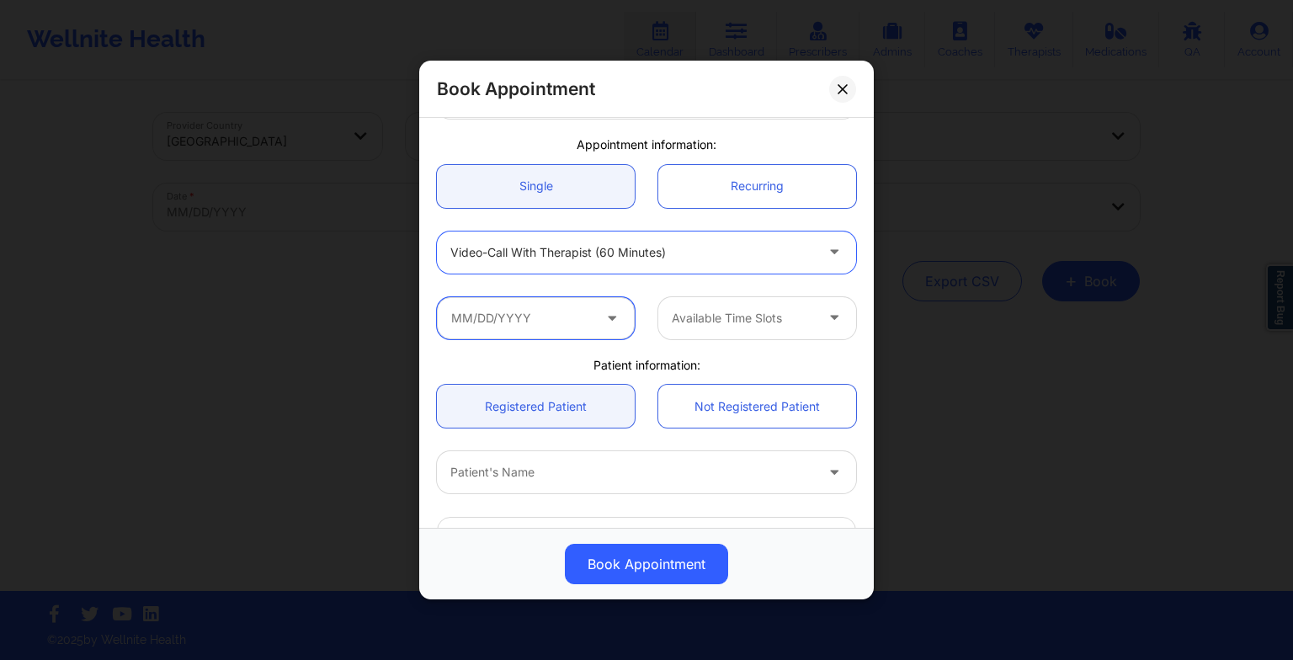
click at [572, 310] on input "text" at bounding box center [536, 318] width 198 height 42
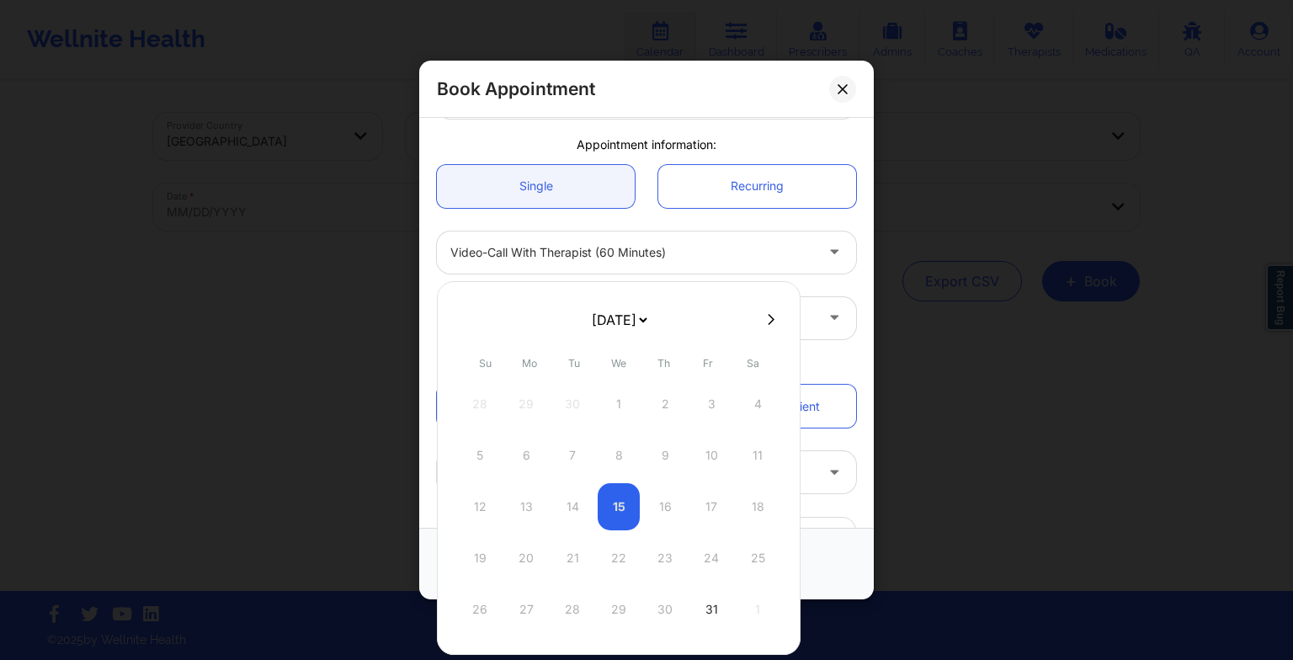
click at [650, 322] on select "[DATE] [DATE] [DATE] [DATE] [DATE] [DATE] [DATE] [DATE] [DATE] [DATE] [DATE] [D…" at bounding box center [618, 320] width 61 height 34
select select "2025-10"
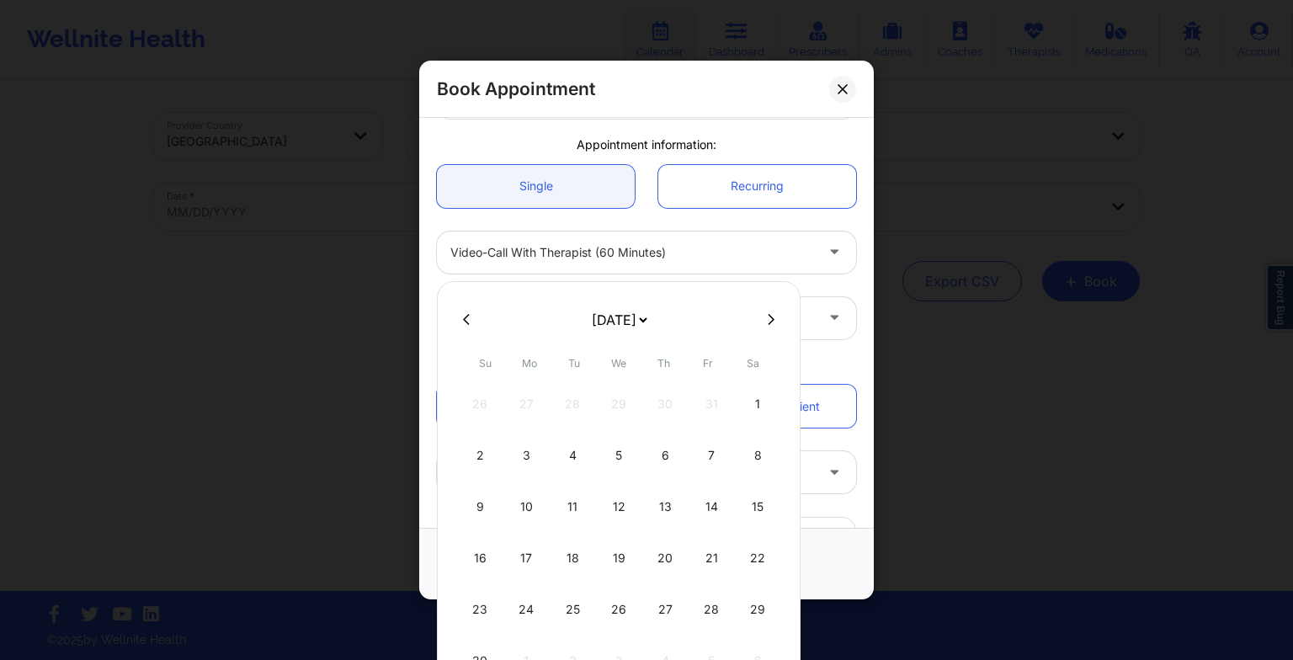
click at [464, 320] on icon at bounding box center [466, 319] width 7 height 11
click at [563, 571] on div "21" at bounding box center [572, 558] width 42 height 47
type input "[DATE]"
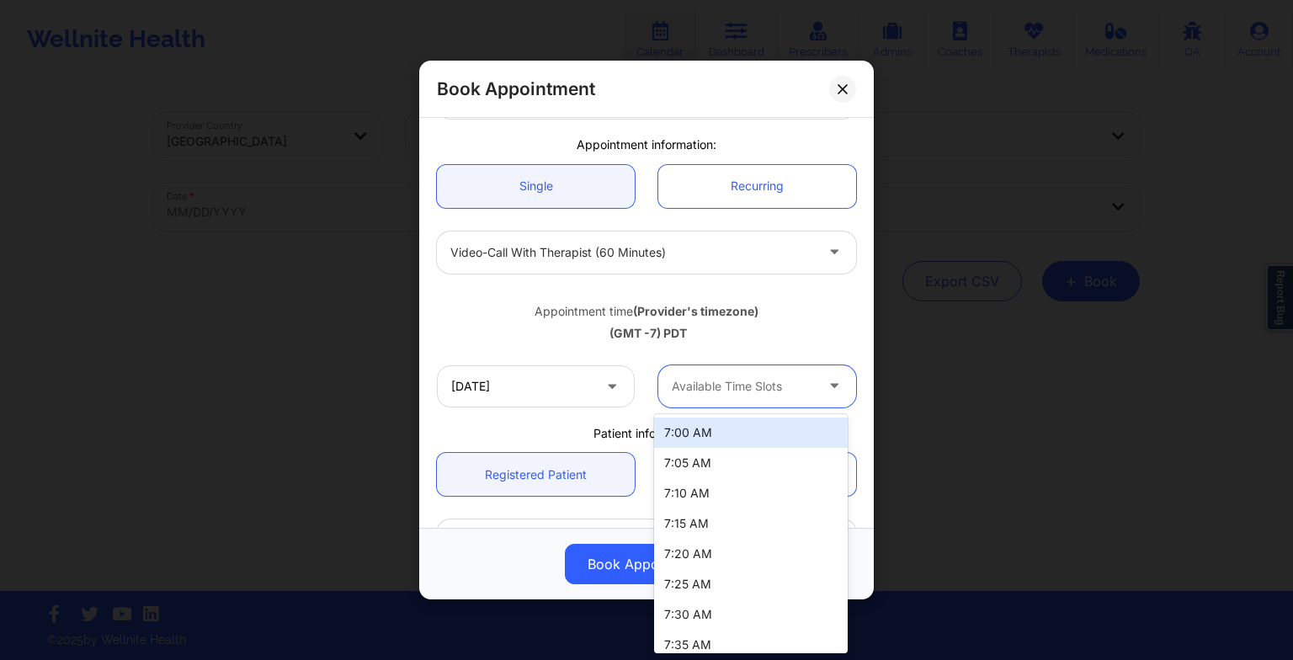
click at [721, 402] on div "Available Time Slots" at bounding box center [736, 386] width 157 height 42
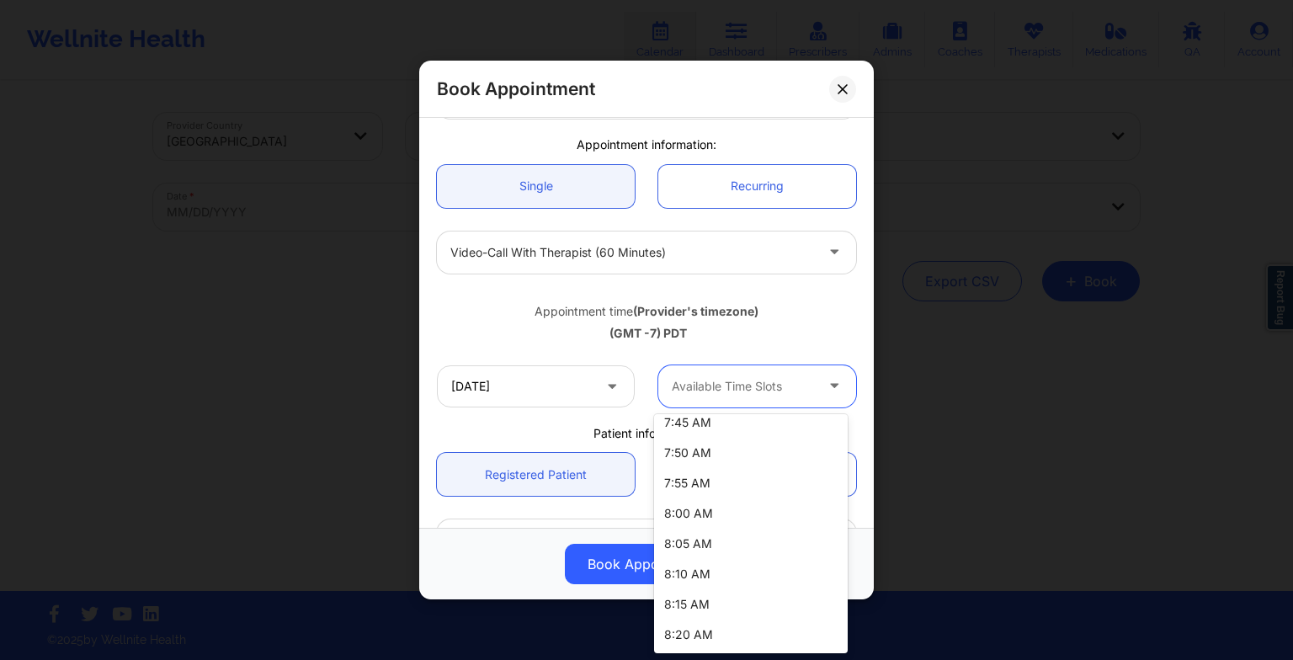
scroll to position [338, 0]
click at [712, 447] on div "8:00 AM" at bounding box center [751, 458] width 194 height 30
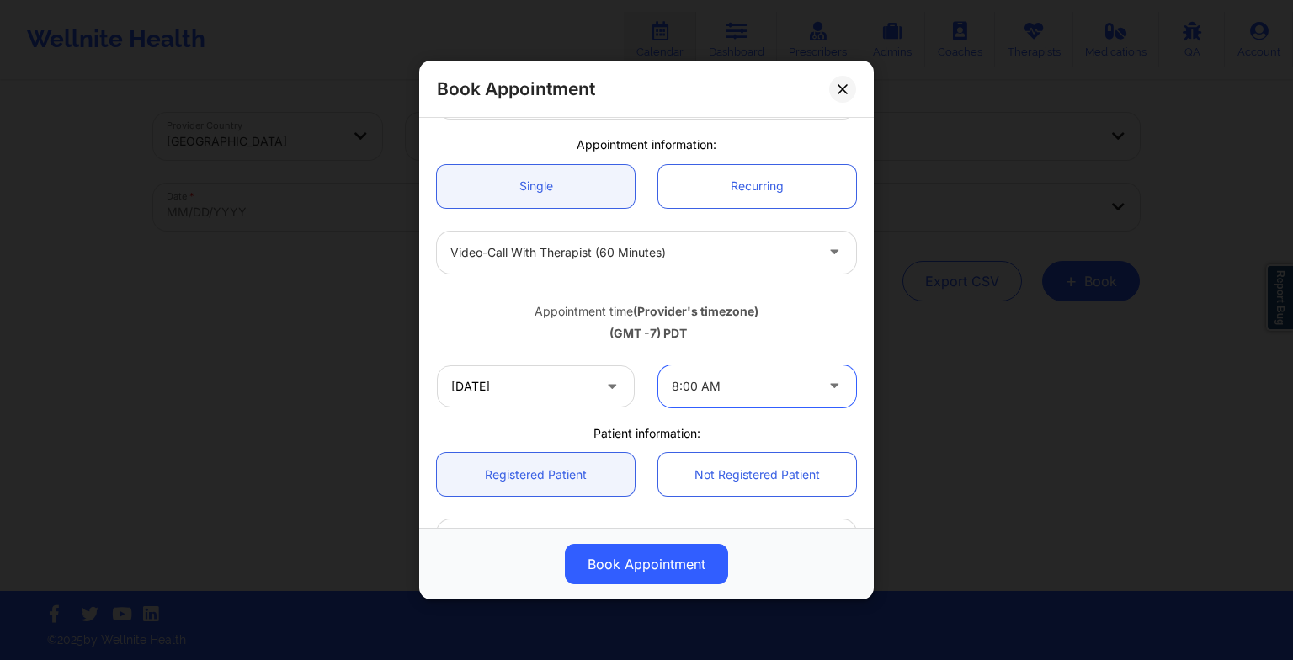
scroll to position [155, 0]
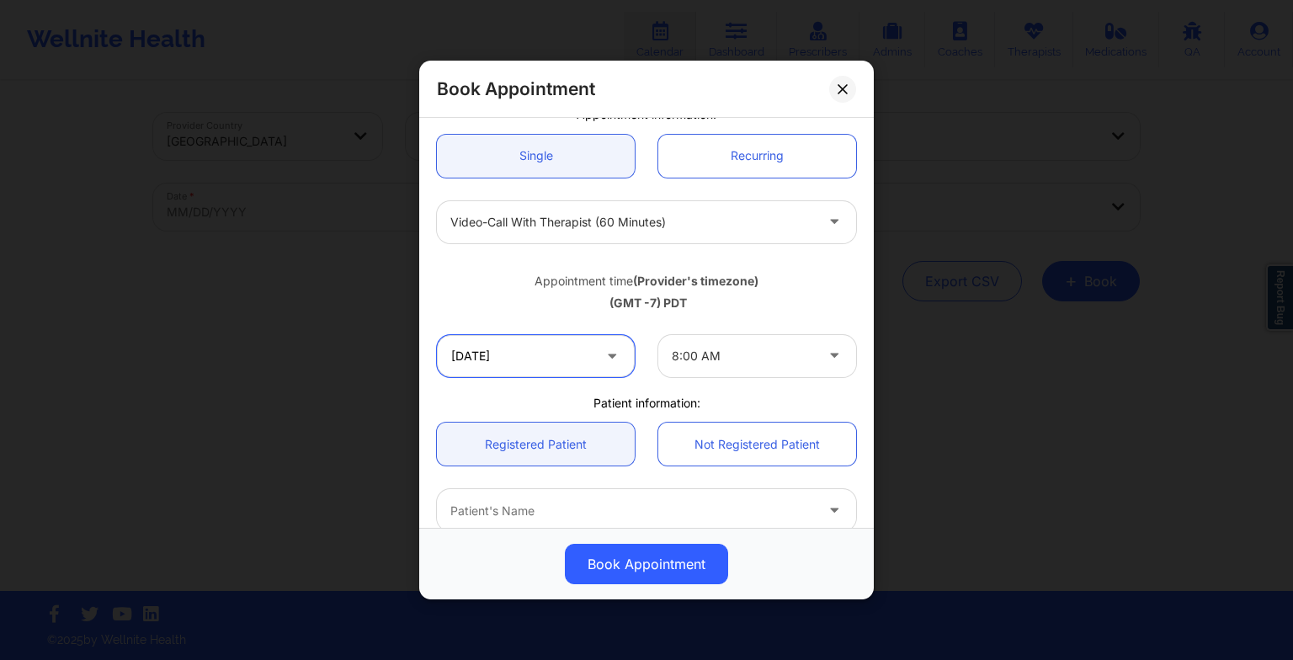
click at [551, 370] on input "[DATE]" at bounding box center [536, 356] width 198 height 42
click at [806, 549] on div "Book Appointment" at bounding box center [646, 564] width 431 height 40
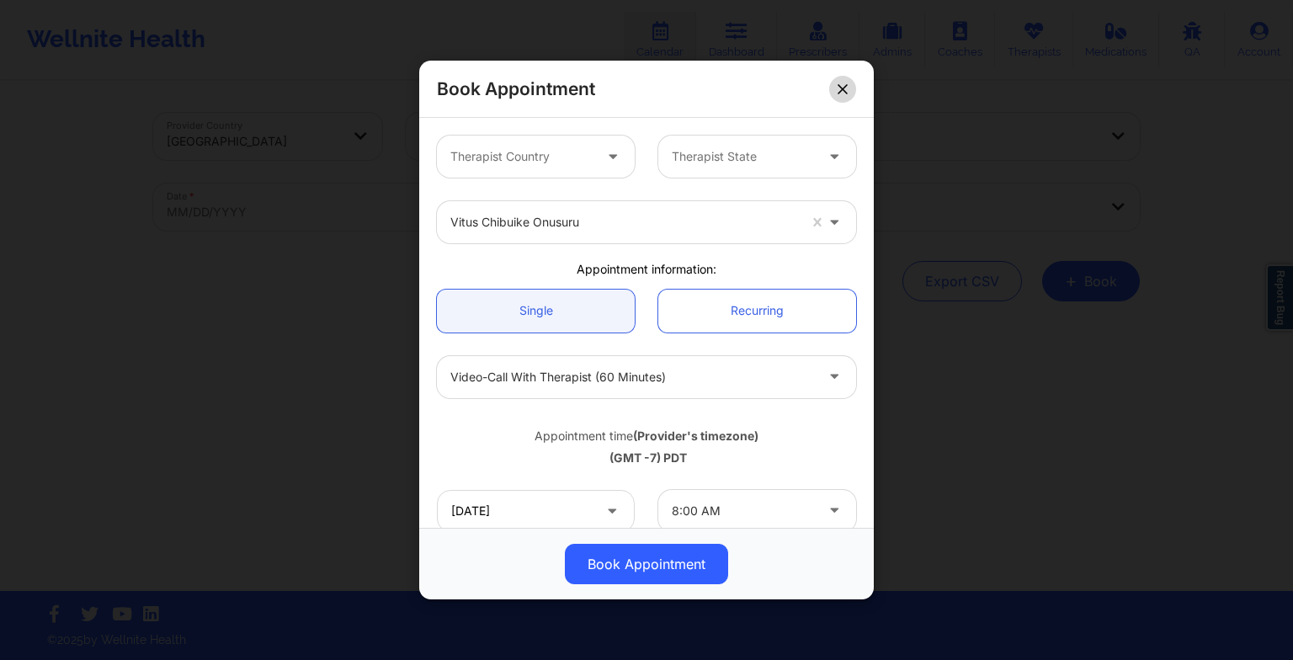
click at [843, 86] on icon at bounding box center [843, 88] width 10 height 10
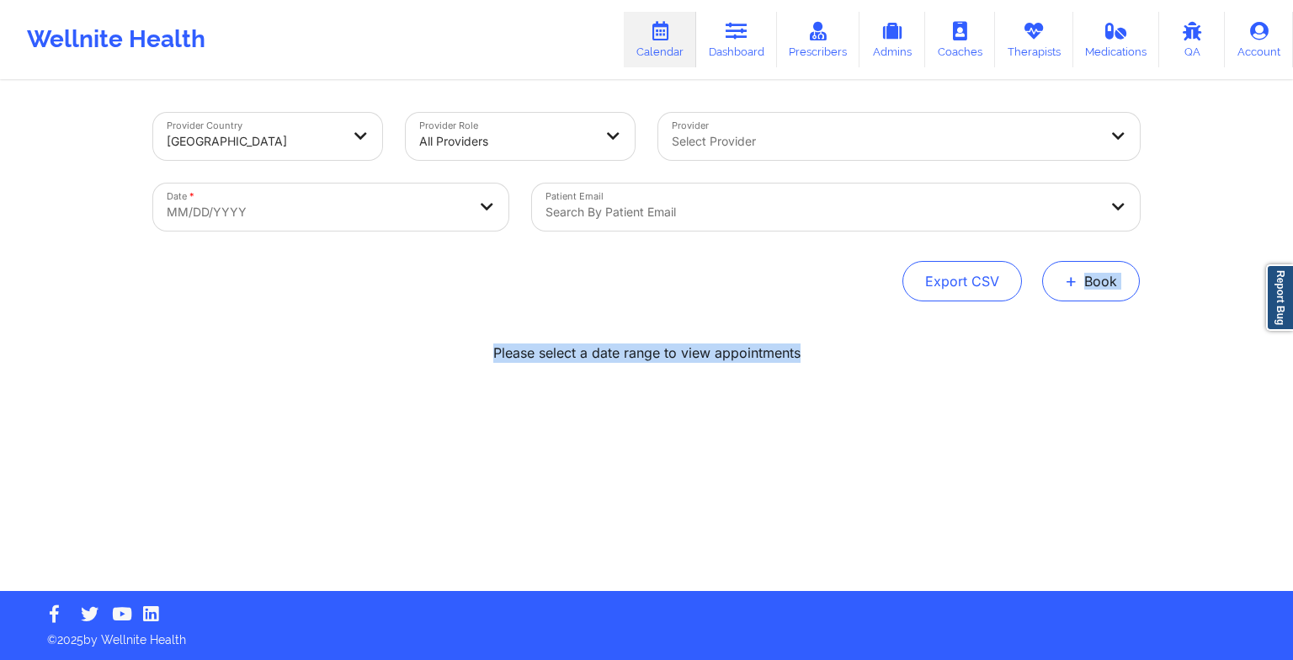
drag, startPoint x: 1112, startPoint y: 311, endPoint x: 1072, endPoint y: 270, distance: 56.6
click at [1072, 270] on div "Provider Country [GEOGRAPHIC_DATA] Provider Role All Providers Provider Select …" at bounding box center [646, 336] width 1010 height 508
click at [1072, 276] on span "+" at bounding box center [1071, 280] width 13 height 9
click at [1037, 338] on button "Therapy Session" at bounding box center [1062, 335] width 129 height 28
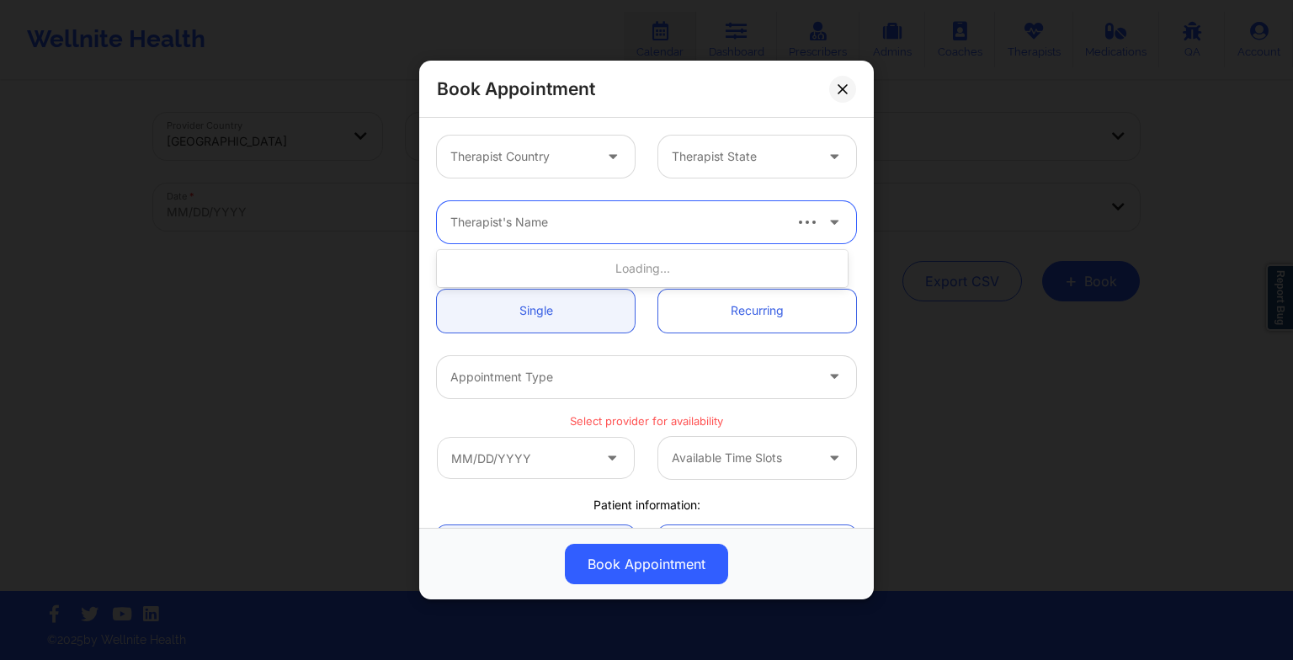
click at [539, 211] on div "Therapist's Name" at bounding box center [609, 222] width 345 height 42
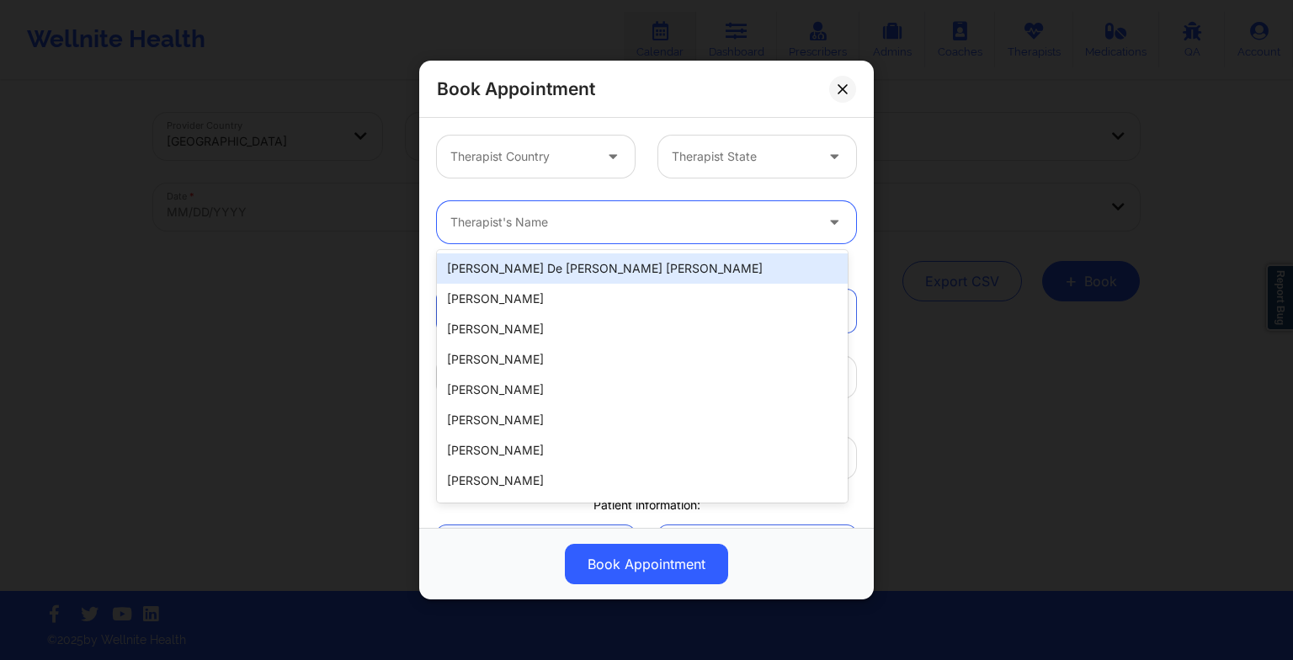
paste input "[PERSON_NAME]"
type input "[PERSON_NAME]"
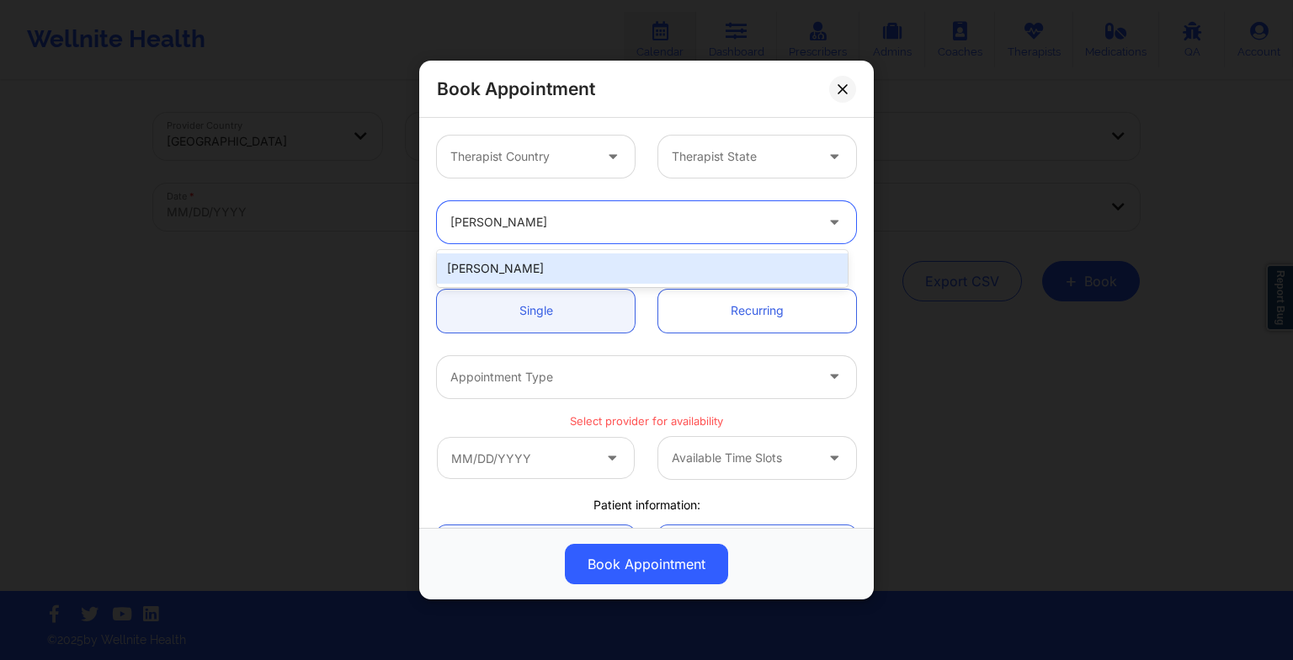
click at [557, 253] on div "[PERSON_NAME]" at bounding box center [642, 268] width 411 height 30
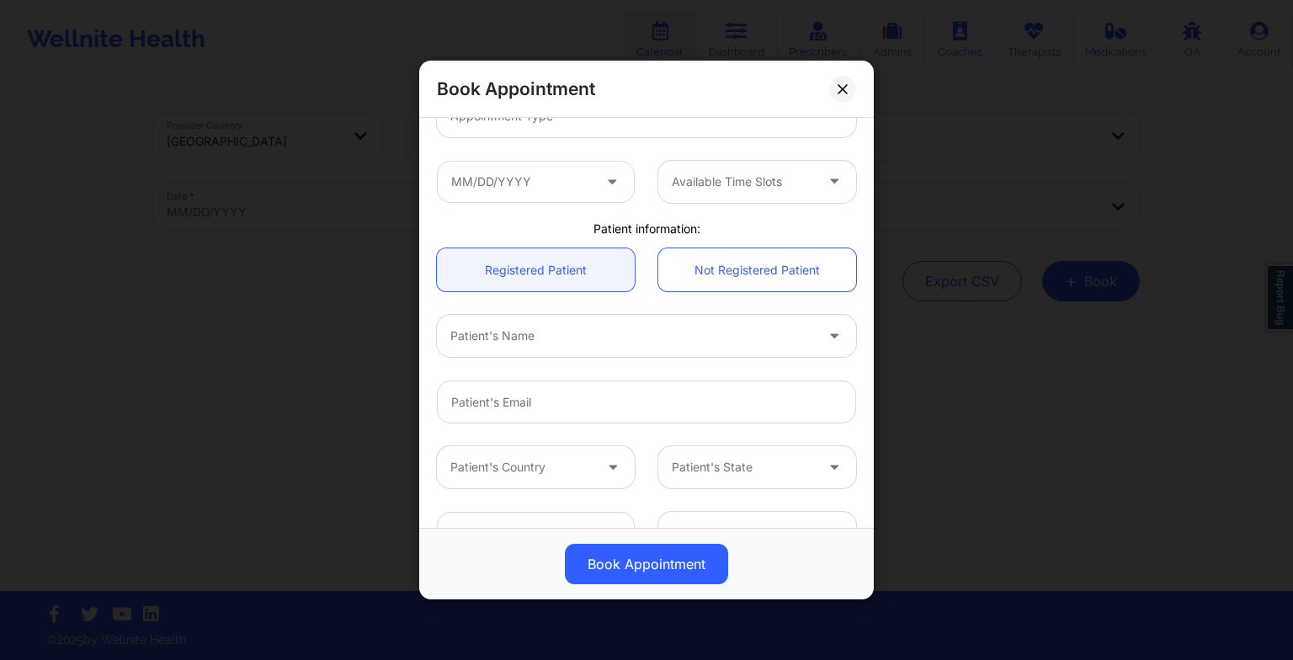
scroll to position [192, 0]
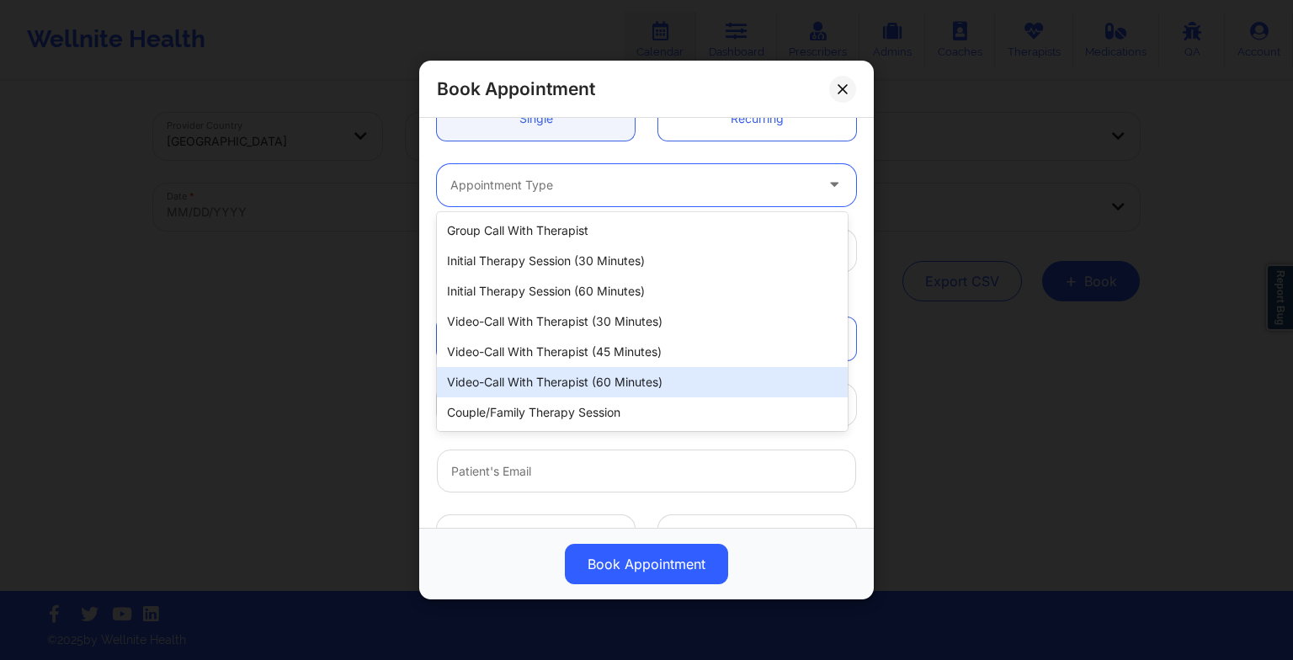
drag, startPoint x: 601, startPoint y: 182, endPoint x: 598, endPoint y: 385, distance: 202.9
click at [598, 385] on body "Wellnite Health Calendar Dashboard Prescribers Admins Coaches Therapists Medica…" at bounding box center [646, 330] width 1293 height 660
click at [598, 385] on div "Video-Call with Therapist (60 minutes)" at bounding box center [642, 382] width 411 height 30
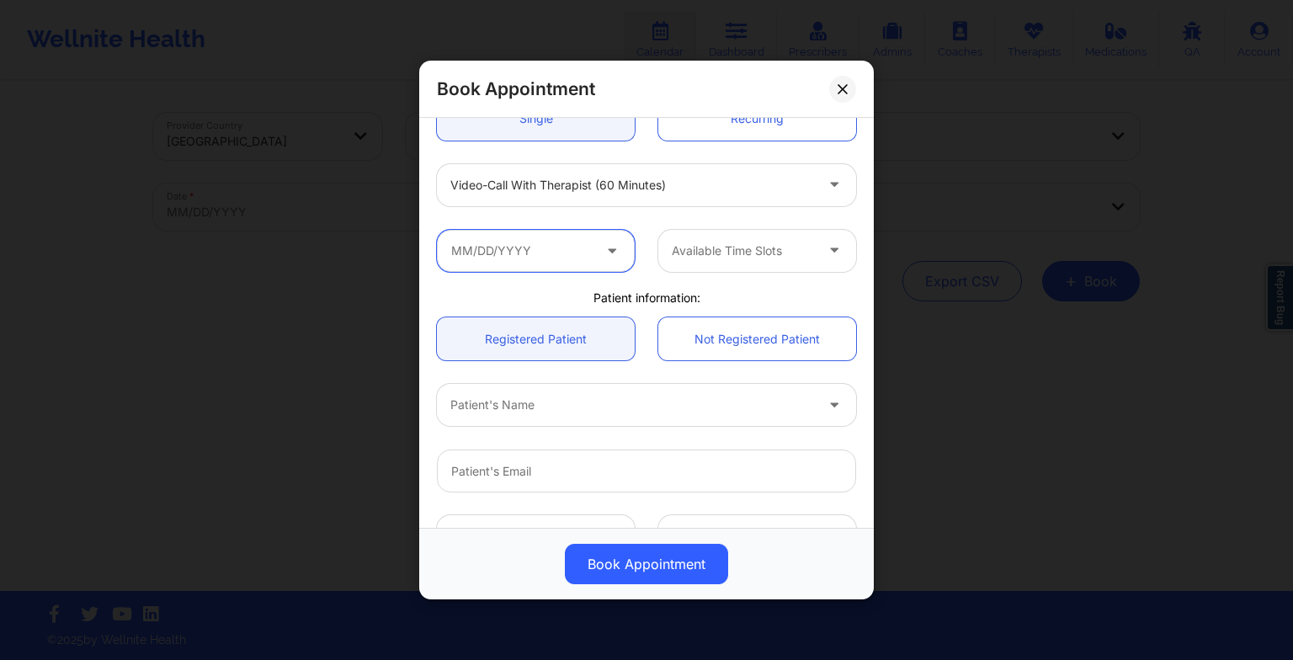
click at [503, 242] on input "text" at bounding box center [536, 251] width 198 height 42
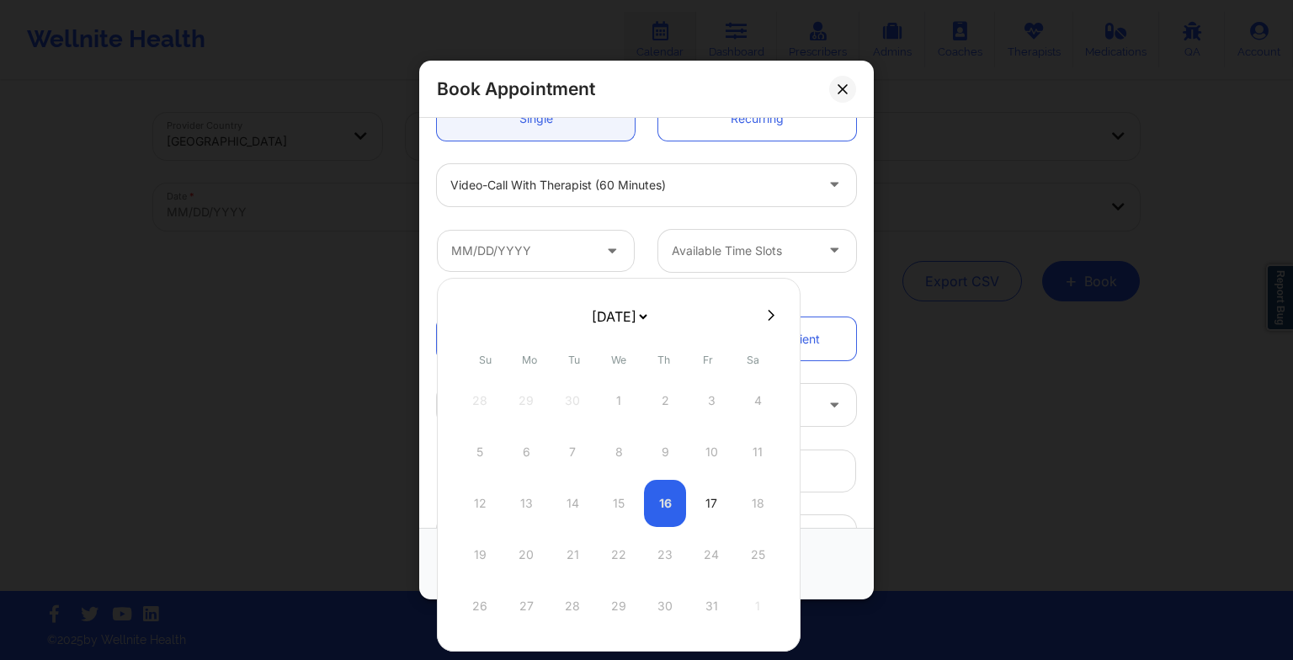
click at [644, 313] on select "[DATE] [DATE] [DATE] [DATE] [DATE] [DATE] [DATE] [DATE] [DATE] [DATE] [DATE] [D…" at bounding box center [618, 317] width 61 height 34
click at [726, 361] on div "Su Mo Tu We Th Fr Sa" at bounding box center [619, 360] width 308 height 34
click at [588, 320] on select "[DATE] [DATE] [DATE] [DATE] [DATE] [DATE] [DATE] [DATE] [DATE] [DATE] [DATE] [D…" at bounding box center [618, 317] width 61 height 34
select select "2025-10"
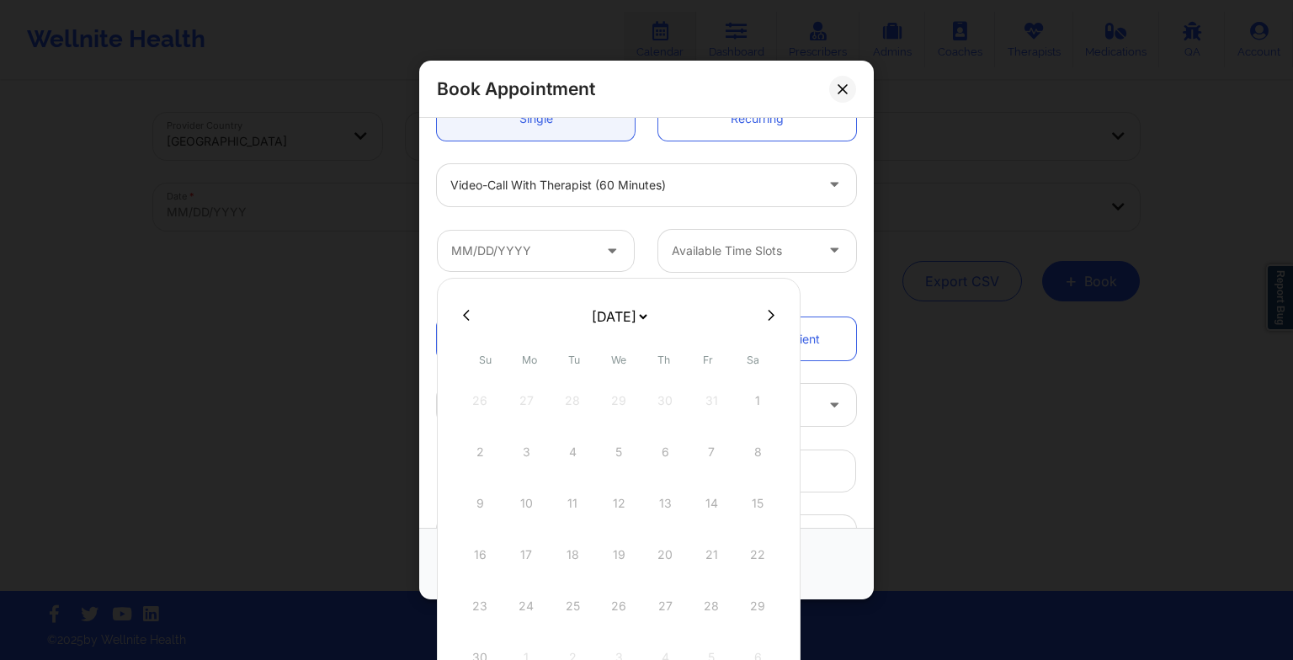
click at [794, 290] on div "[DATE] [DATE] [DATE] [DATE] [DATE] [DATE] [DATE] [DATE] [DATE] [DATE] [DATE] [D…" at bounding box center [619, 490] width 364 height 425
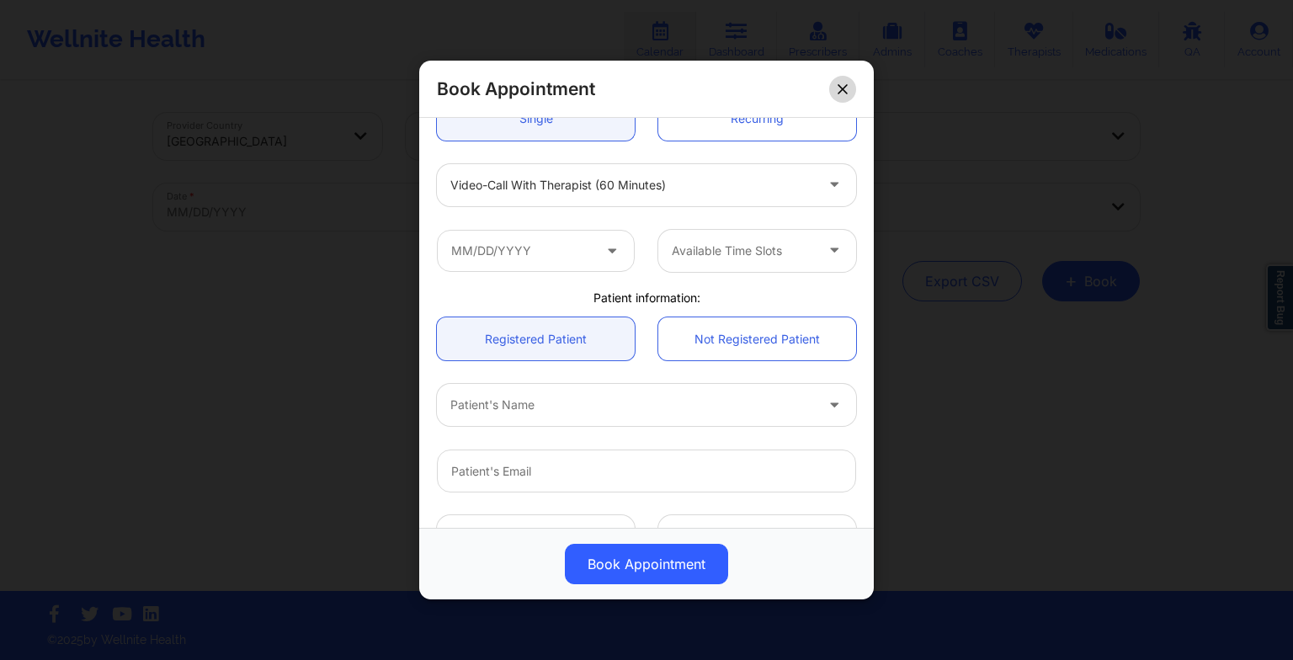
click at [844, 87] on icon at bounding box center [842, 88] width 9 height 9
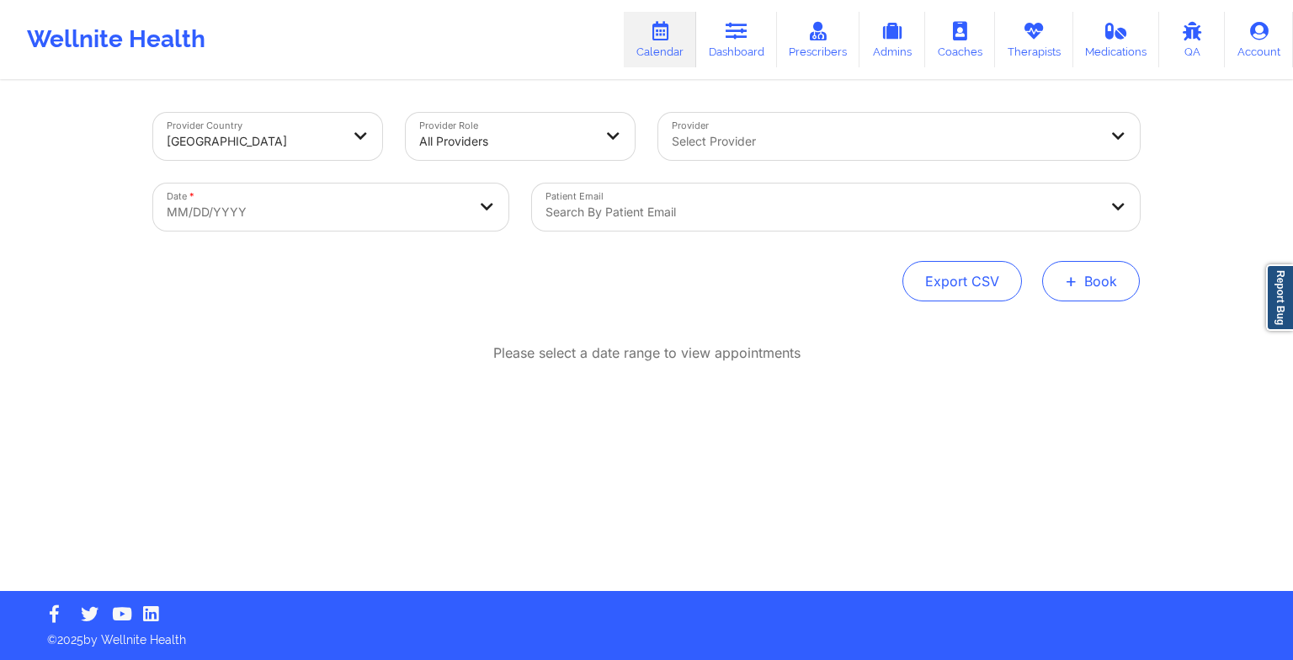
click at [1073, 276] on span "+" at bounding box center [1071, 280] width 13 height 9
click at [1017, 337] on button "Therapy Session" at bounding box center [1062, 335] width 129 height 28
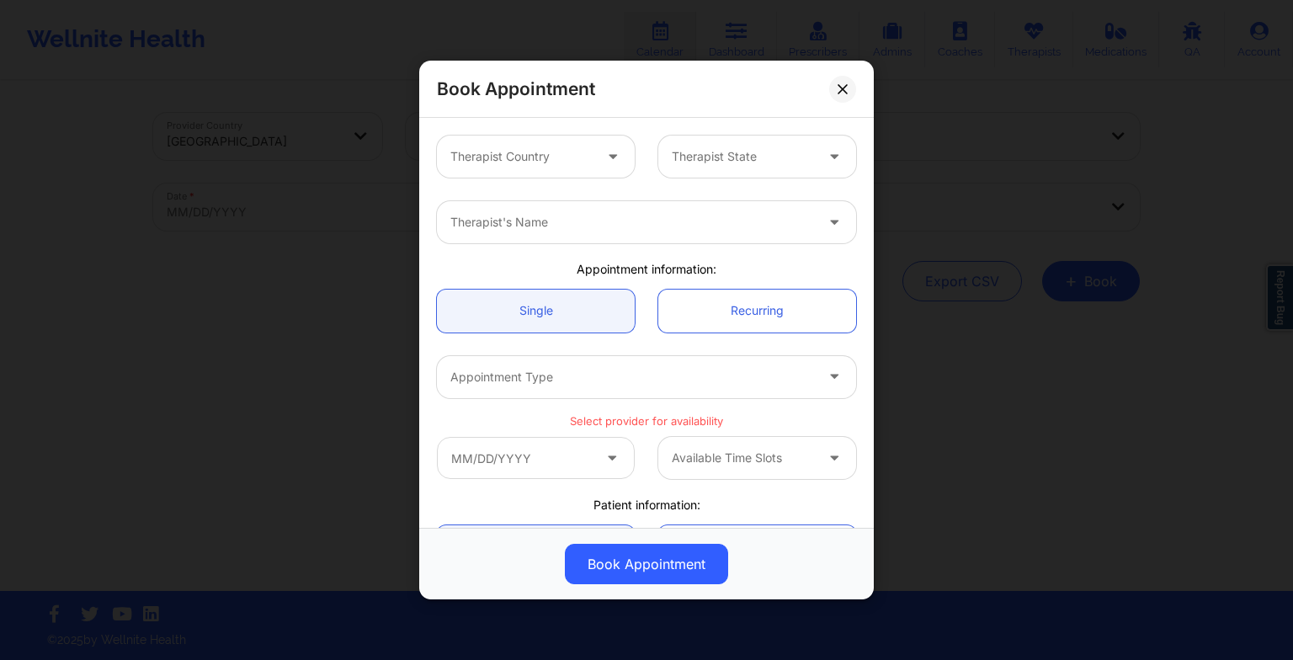
click at [499, 224] on div at bounding box center [632, 222] width 364 height 20
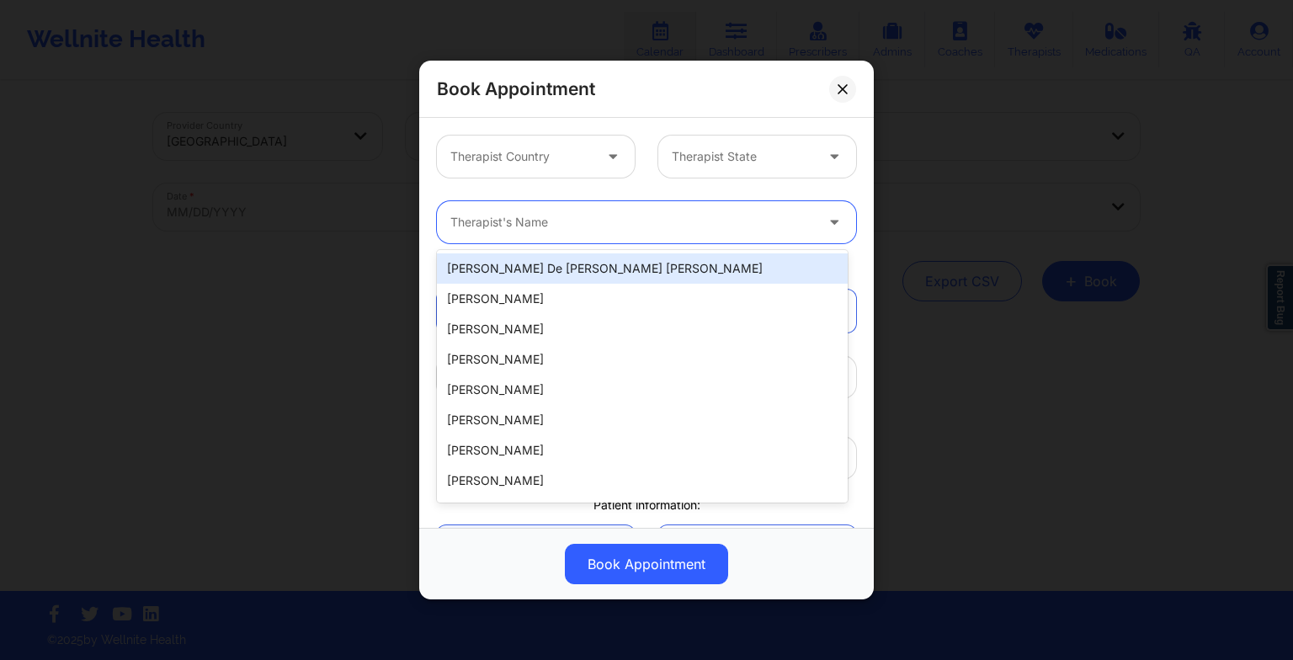
paste input "[PERSON_NAME]"
type input "[PERSON_NAME]"
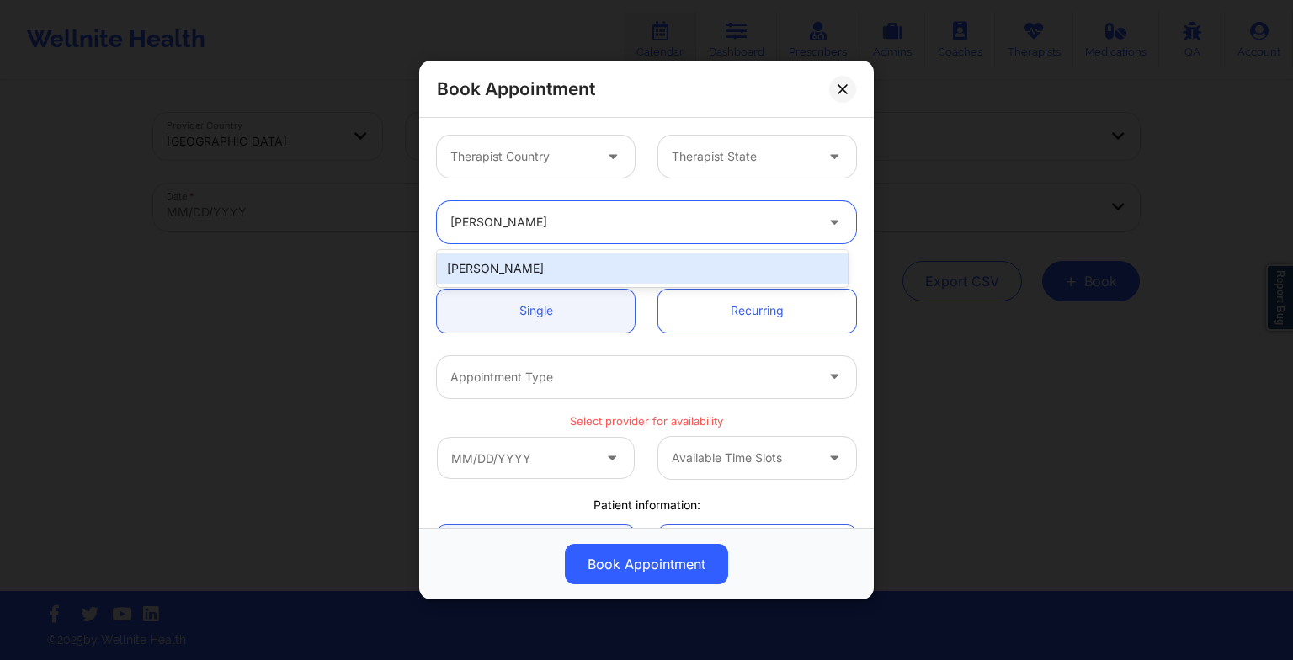
click at [504, 272] on div "[PERSON_NAME]" at bounding box center [642, 268] width 411 height 30
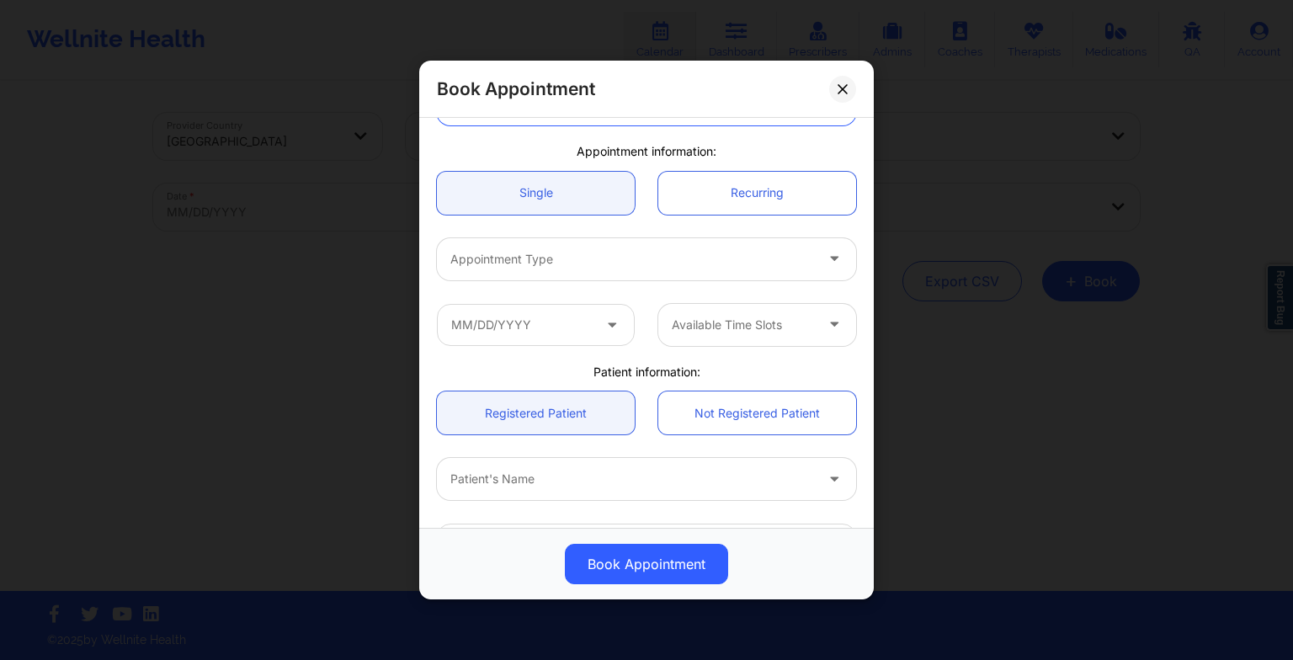
scroll to position [120, 0]
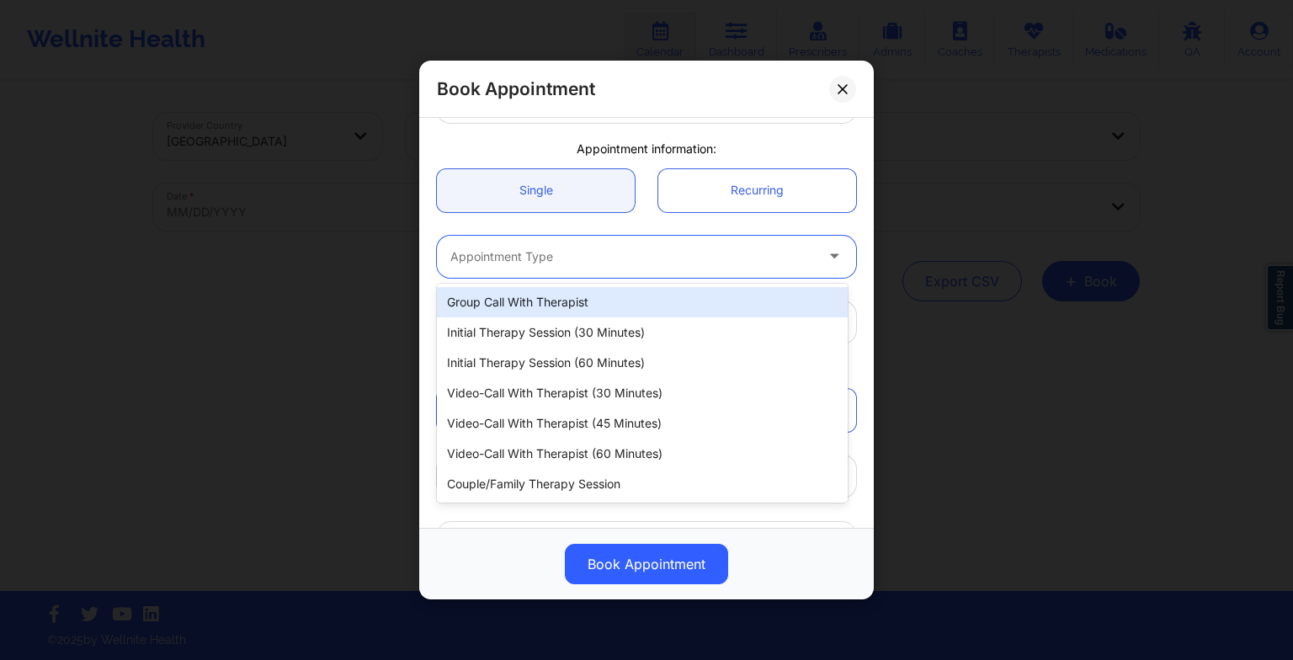
click at [498, 256] on div at bounding box center [632, 257] width 364 height 20
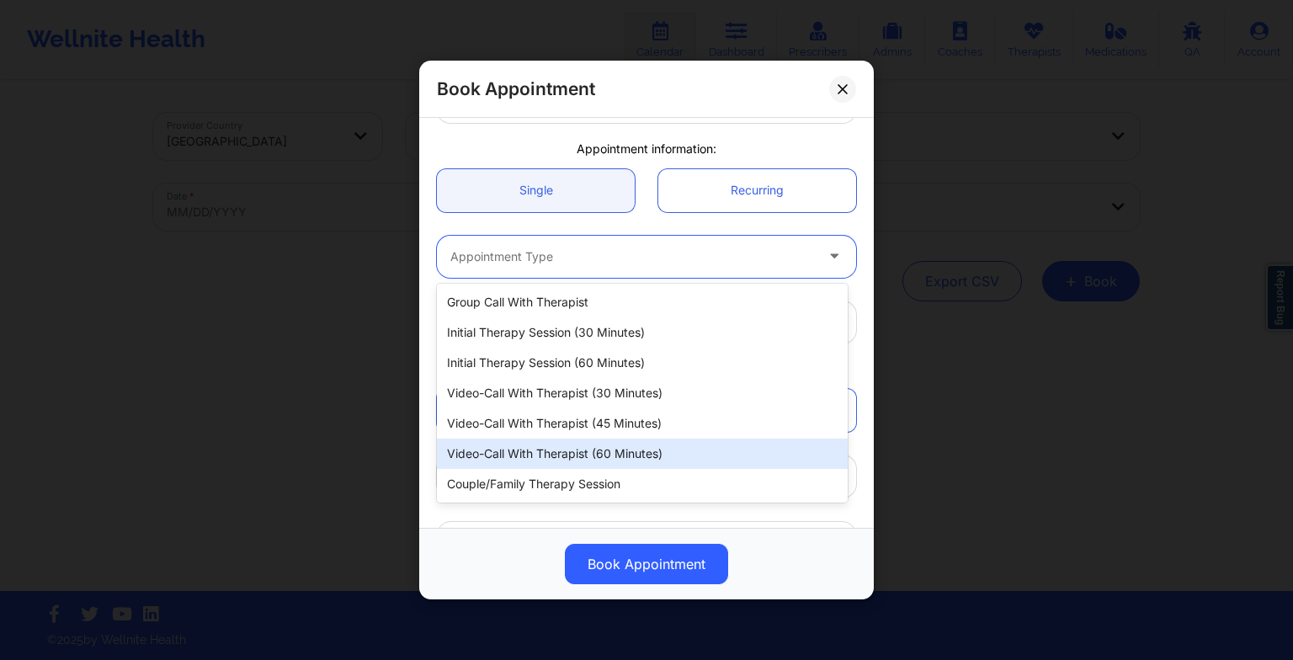
click at [518, 455] on div "Video-Call with Therapist (60 minutes)" at bounding box center [642, 454] width 411 height 30
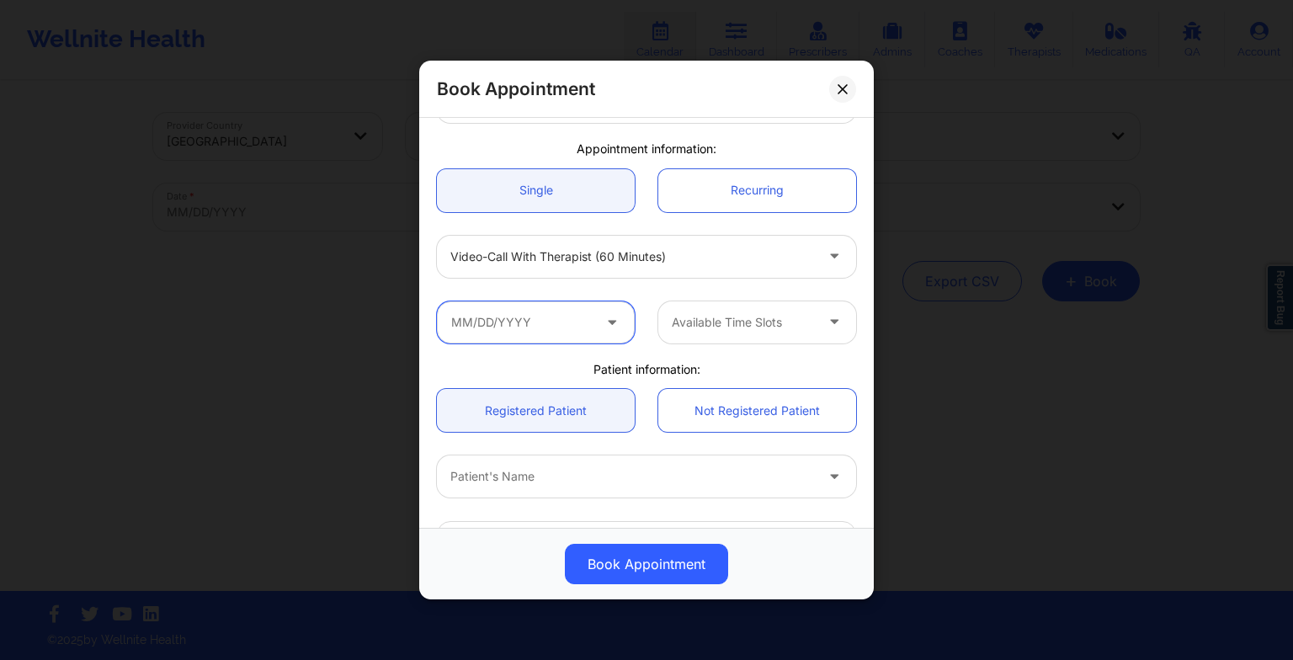
click at [510, 323] on input "text" at bounding box center [536, 322] width 198 height 42
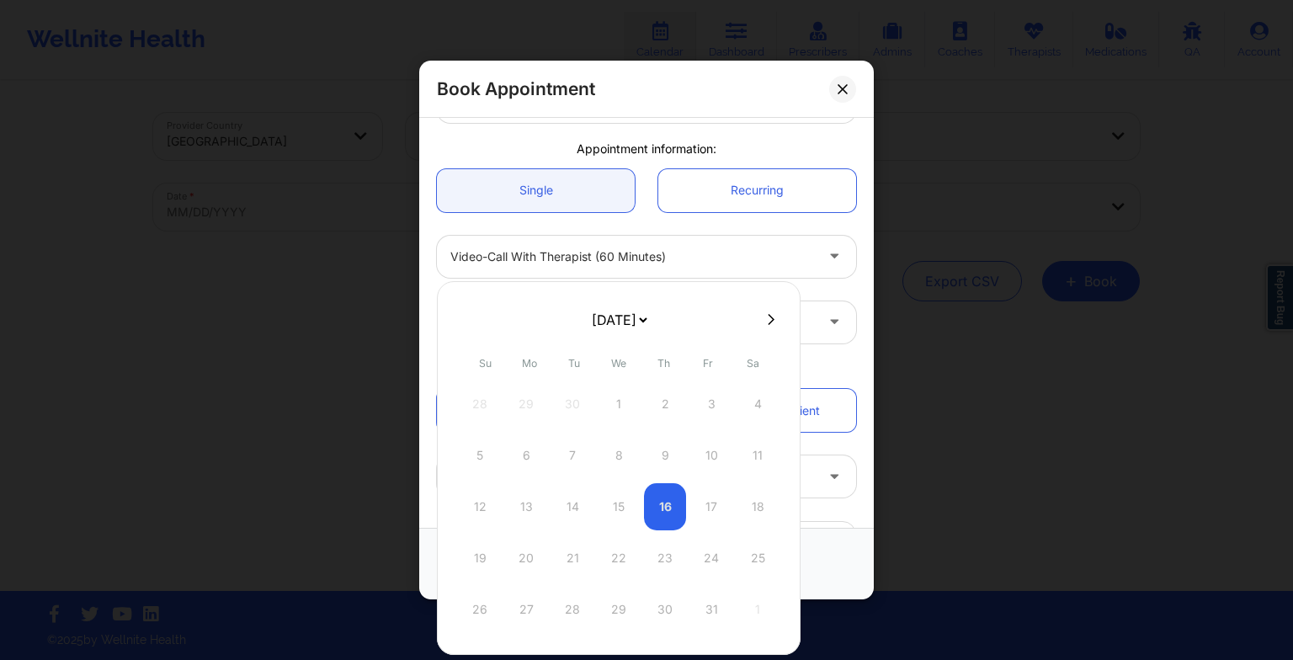
click at [625, 313] on select "[DATE] [DATE] [DATE] [DATE] [DATE] [DATE] [DATE] [DATE] [DATE] [DATE] [DATE] [D…" at bounding box center [618, 320] width 61 height 34
select select "2025-10"
click at [588, 320] on select "[DATE] [DATE] [DATE] [DATE] [DATE] [DATE] [DATE] [DATE] [DATE] [DATE] [DATE] [D…" at bounding box center [618, 320] width 61 height 34
select select "2025-11"
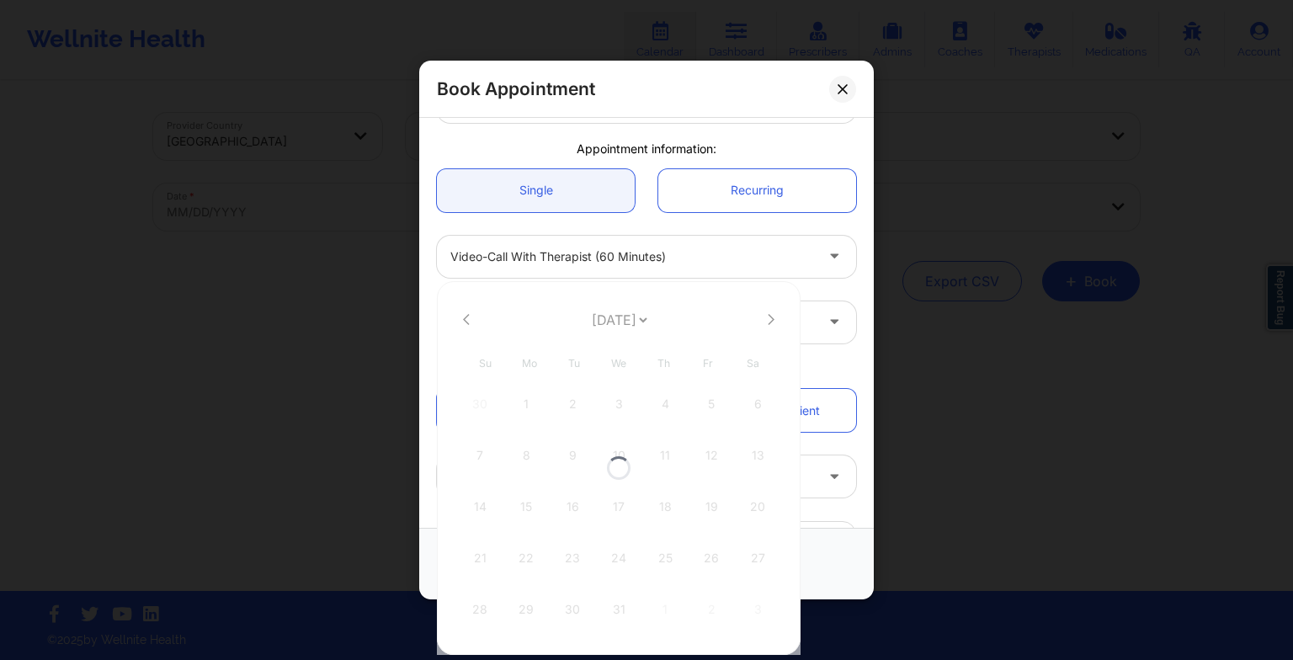
select select "2025-11"
click at [602, 311] on select "[DATE] [DATE] [DATE] [DATE] [DATE] [DATE] [DATE] [DATE] [DATE] [DATE] [DATE] [D…" at bounding box center [618, 320] width 61 height 34
click at [464, 316] on icon at bounding box center [466, 319] width 7 height 13
select select "2025-10"
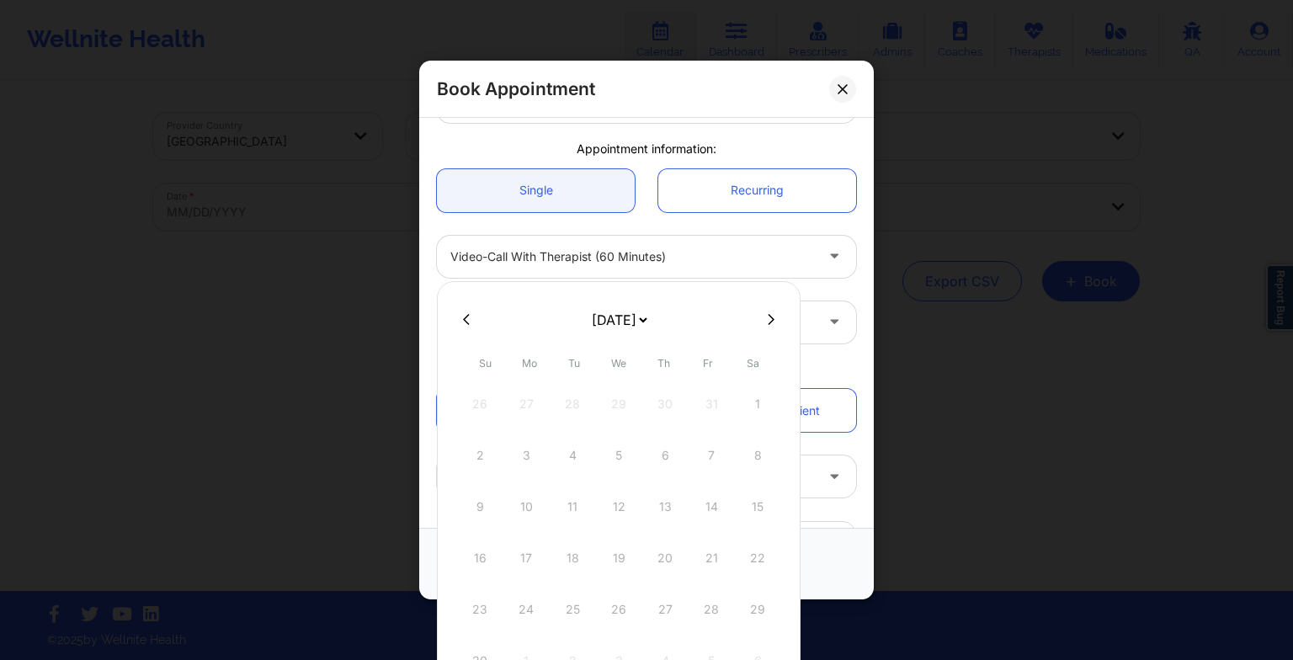
click at [467, 319] on icon at bounding box center [466, 319] width 7 height 13
click at [710, 493] on div "17" at bounding box center [711, 506] width 42 height 47
type input "[DATE]"
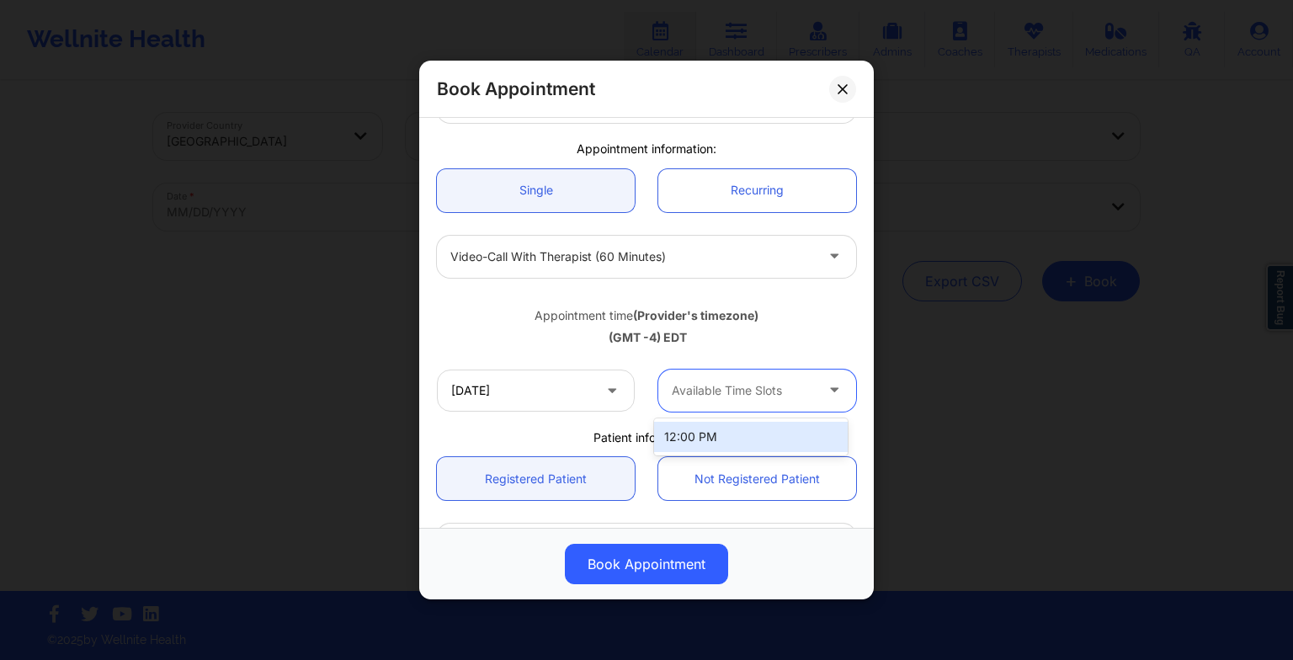
click at [708, 407] on div "Available Time Slots" at bounding box center [736, 391] width 157 height 42
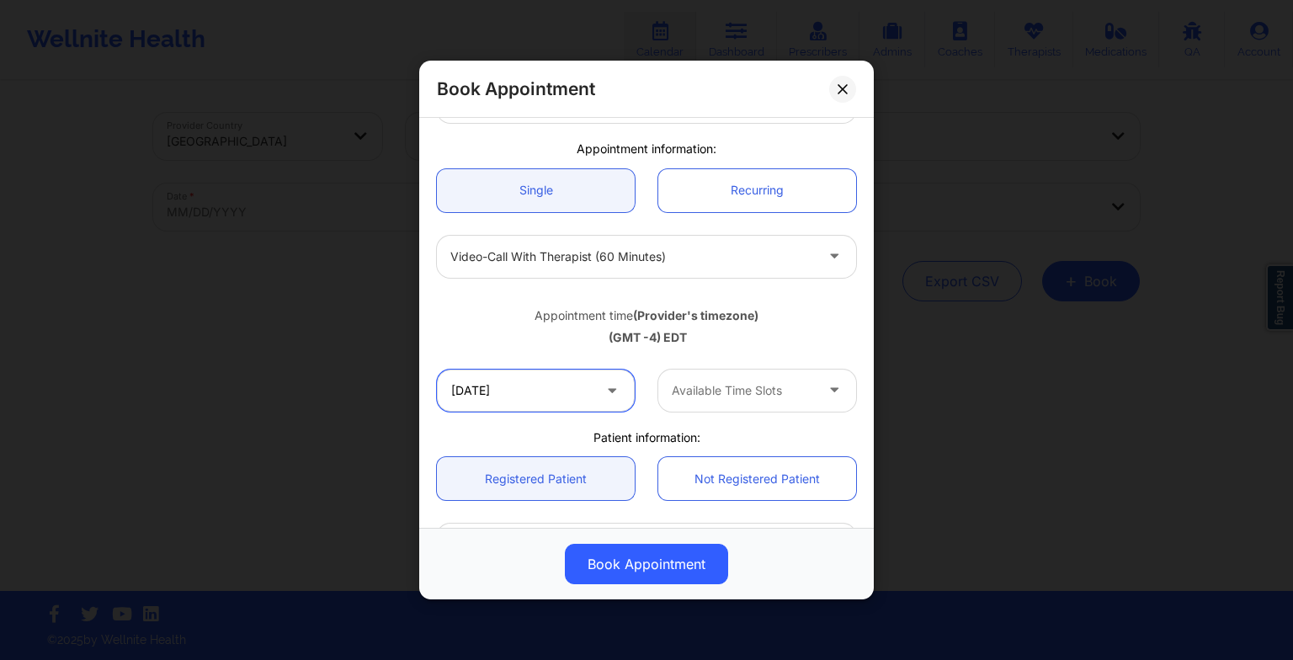
click at [575, 396] on input "[DATE]" at bounding box center [536, 391] width 198 height 42
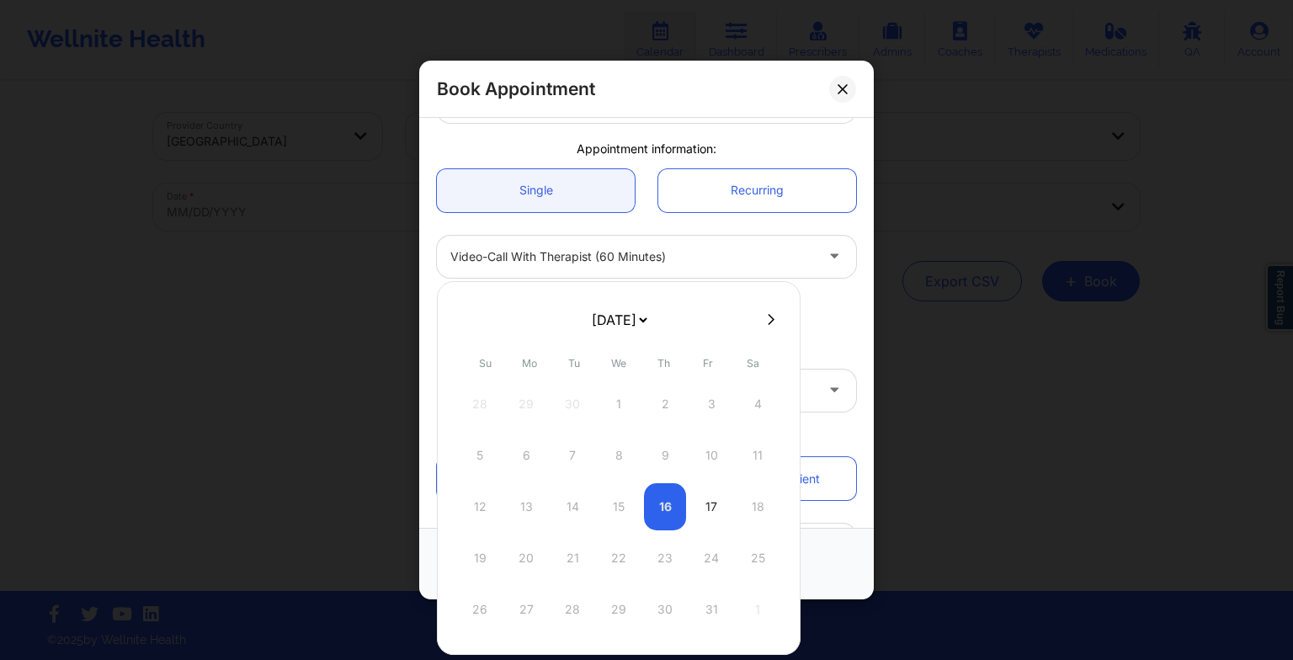
click at [768, 324] on icon at bounding box center [771, 319] width 7 height 13
select select "2025-10"
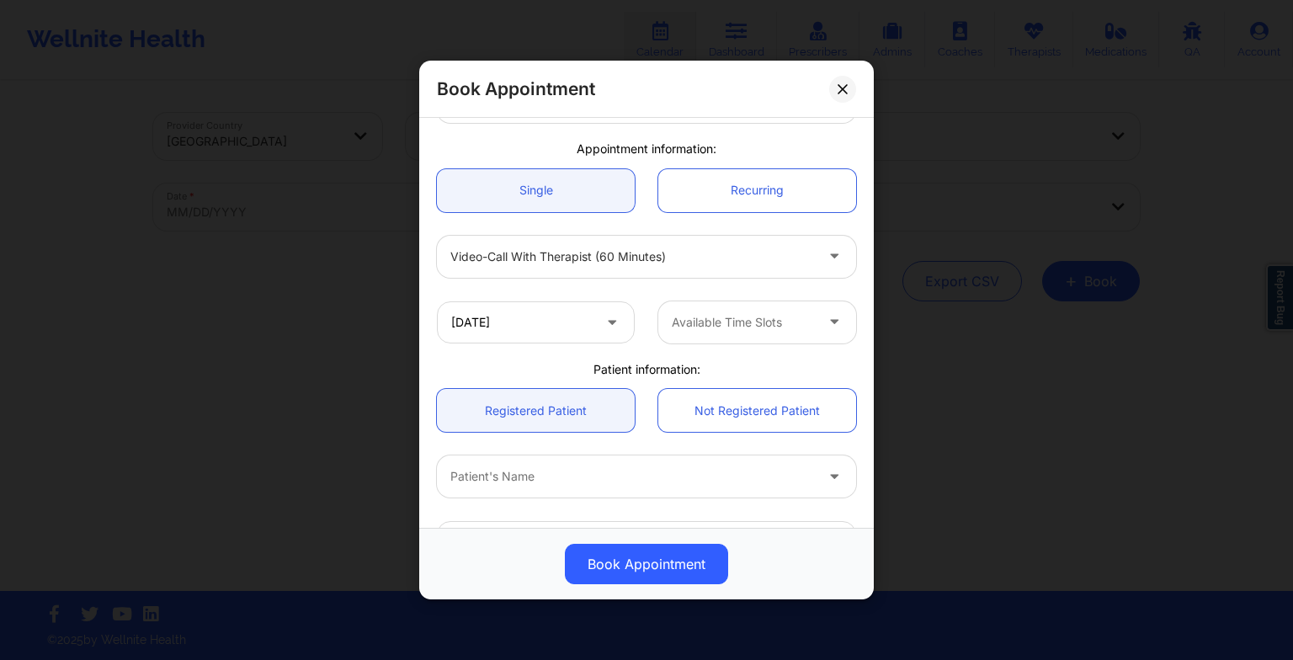
click at [802, 359] on div "Therapist Country Therapist State [PERSON_NAME] Appointment information: Single…" at bounding box center [646, 354] width 443 height 703
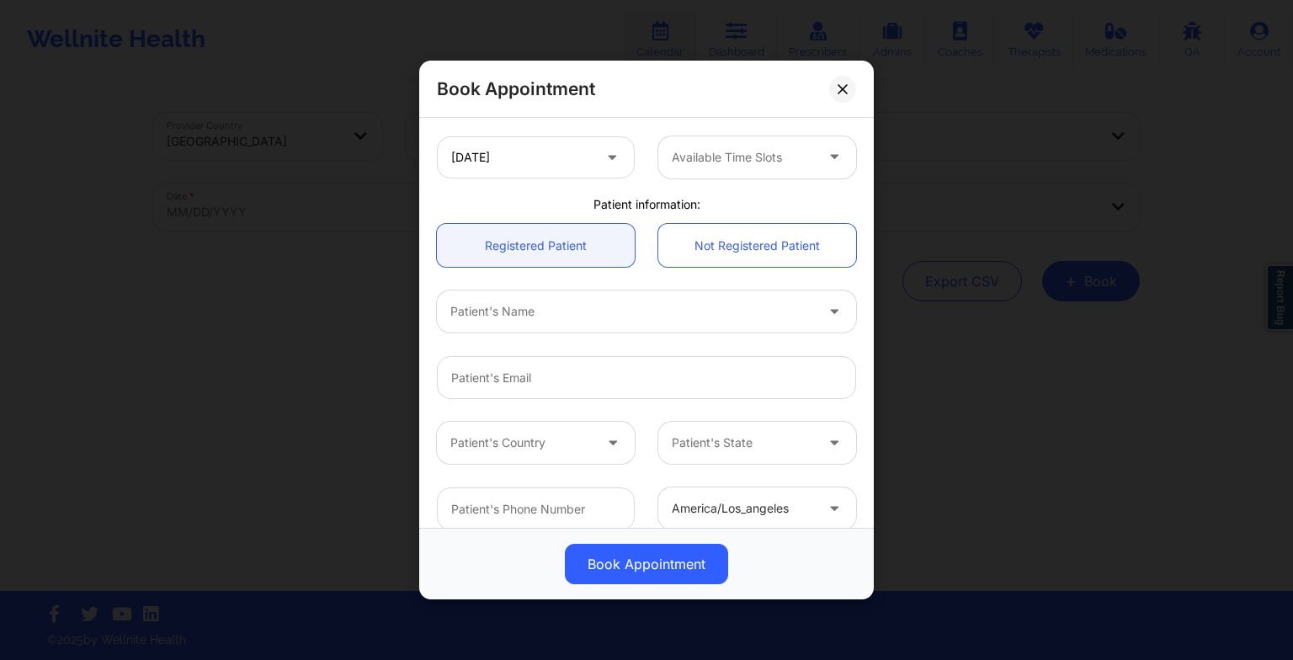
scroll to position [302, 0]
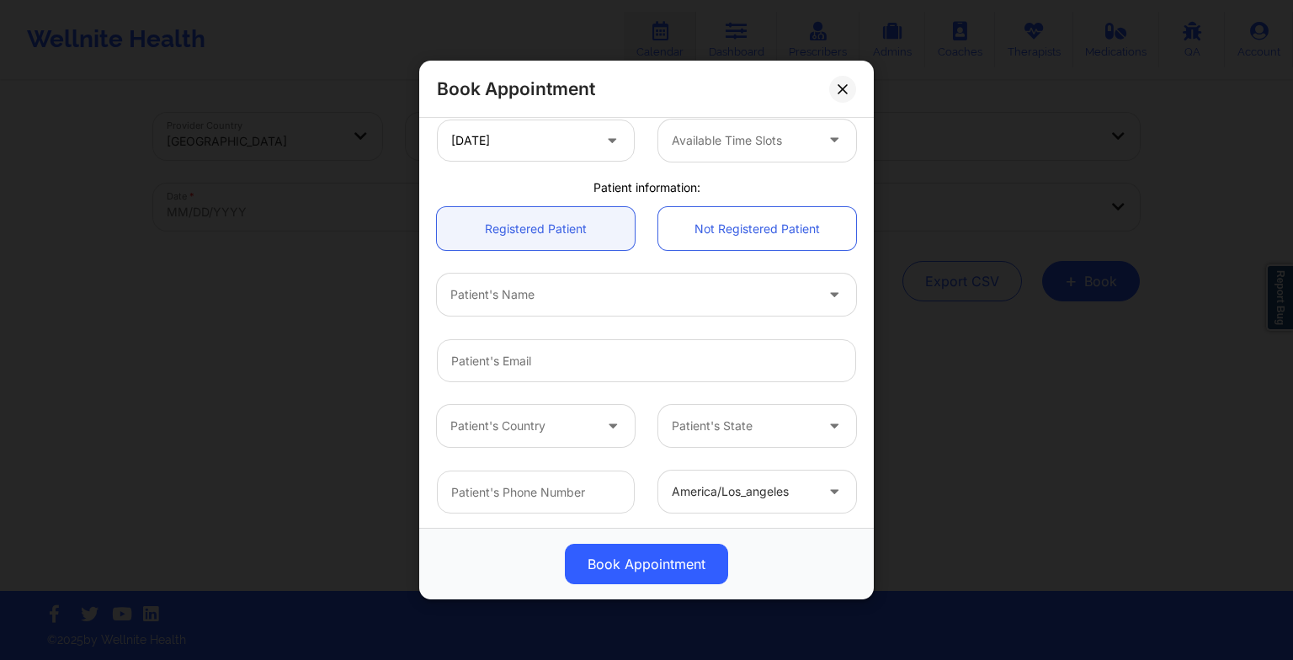
click at [933, 404] on div "Book Appointment Therapist Country Therapist State [PERSON_NAME] Appointment in…" at bounding box center [646, 330] width 1293 height 660
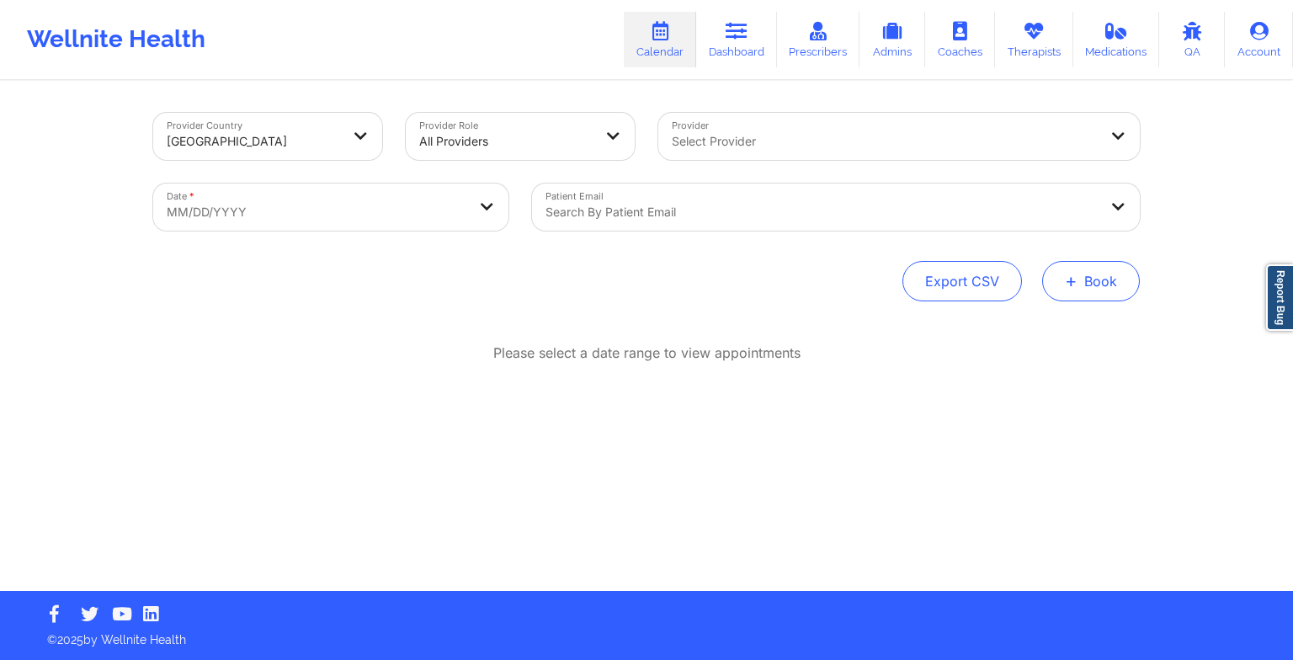
click at [1107, 269] on button "+ Book" at bounding box center [1091, 281] width 98 height 40
click at [1007, 327] on button "Therapy Session" at bounding box center [1062, 335] width 129 height 28
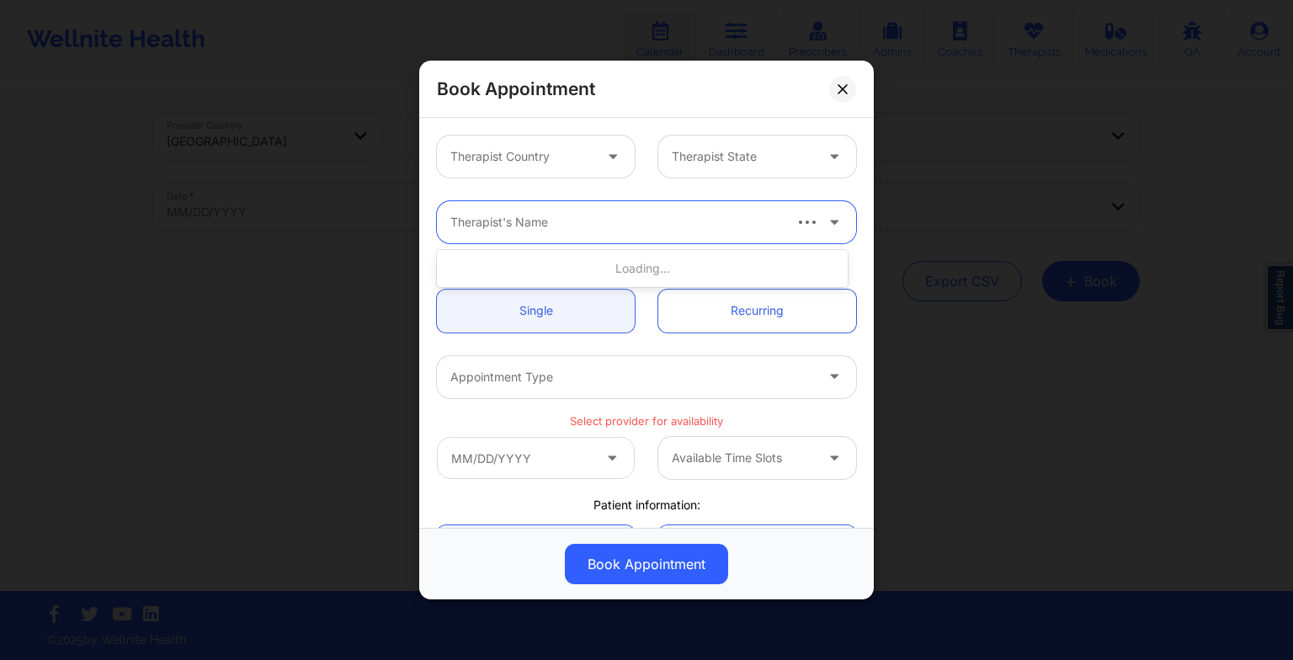
click at [501, 214] on div at bounding box center [615, 222] width 330 height 20
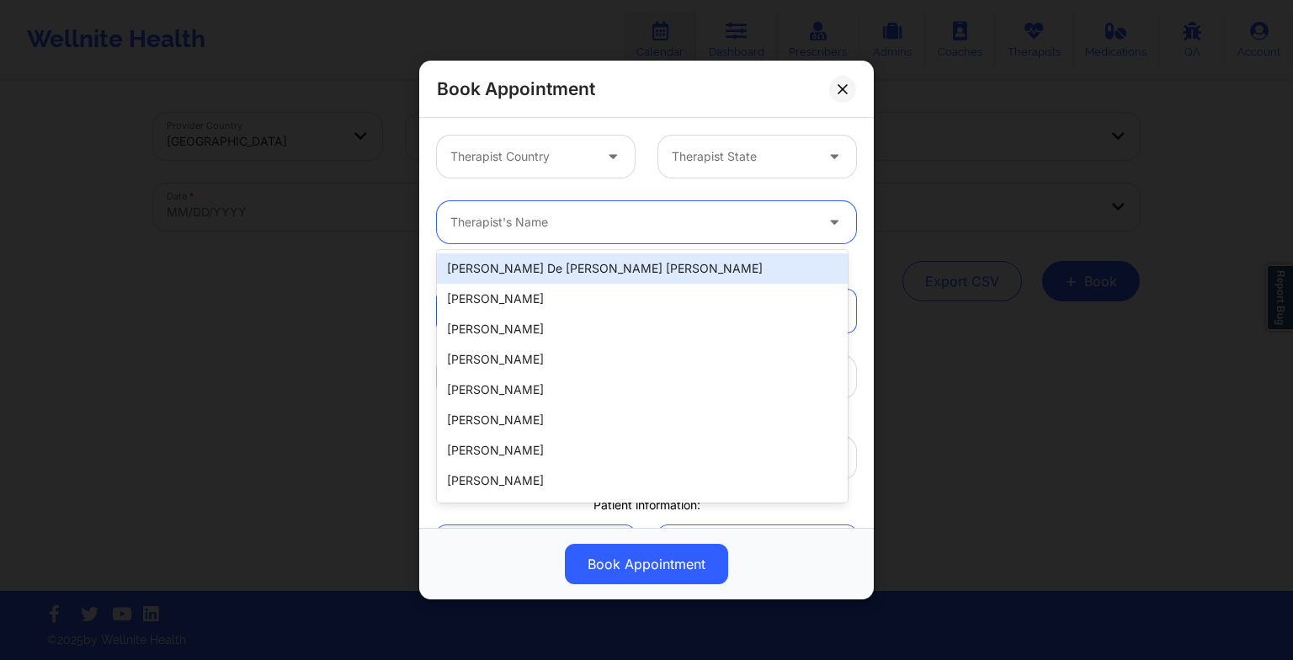
paste input "[PERSON_NAME]"
type input "[PERSON_NAME]"
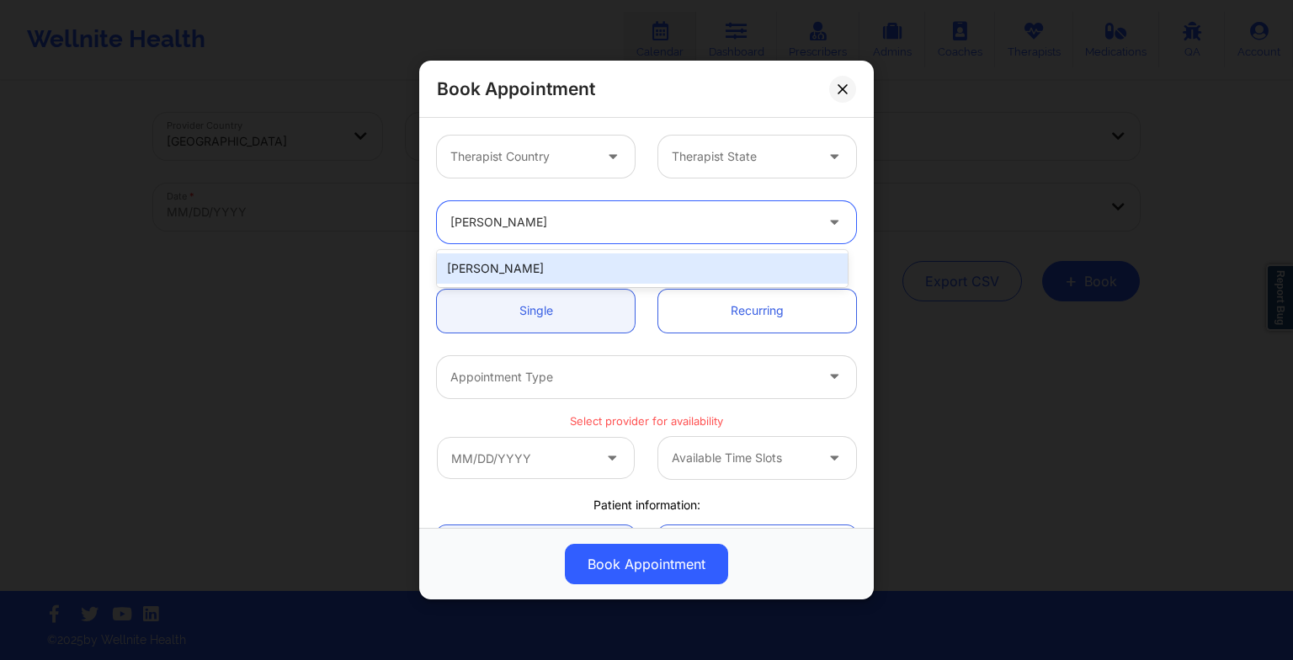
click at [522, 274] on div "[PERSON_NAME]" at bounding box center [642, 268] width 411 height 30
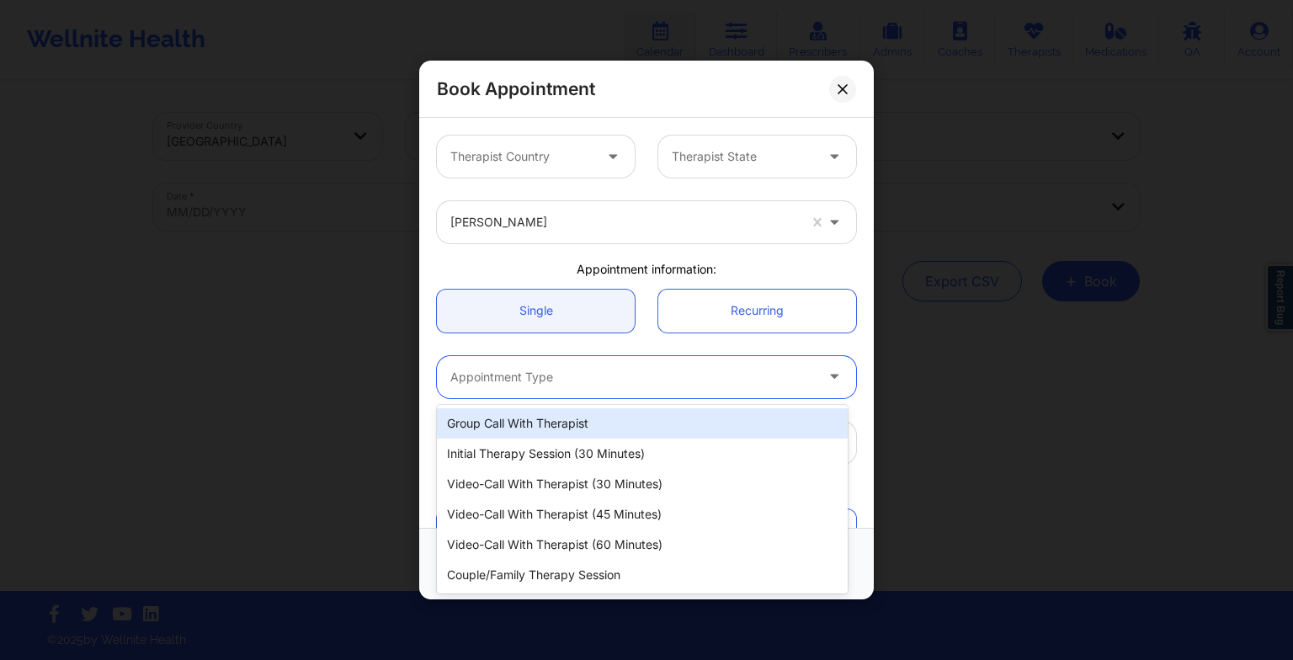
click at [505, 384] on div at bounding box center [632, 377] width 364 height 20
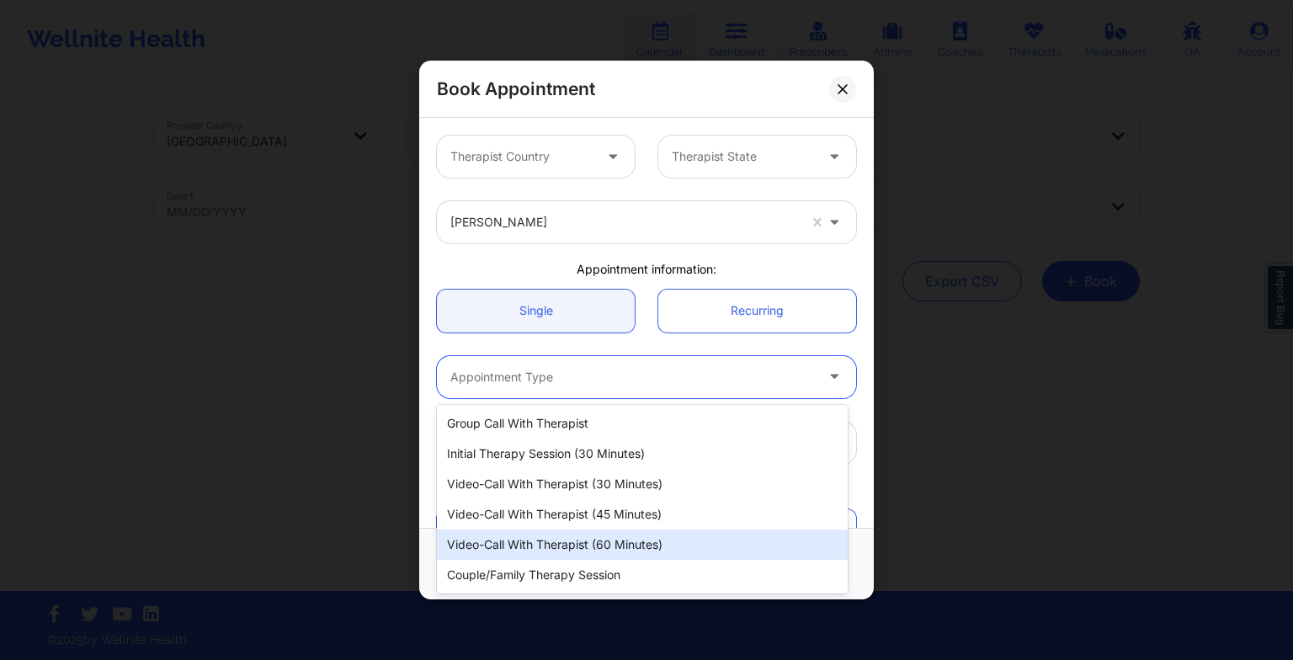
click at [539, 549] on div "Video-Call with Therapist (60 minutes)" at bounding box center [642, 544] width 411 height 30
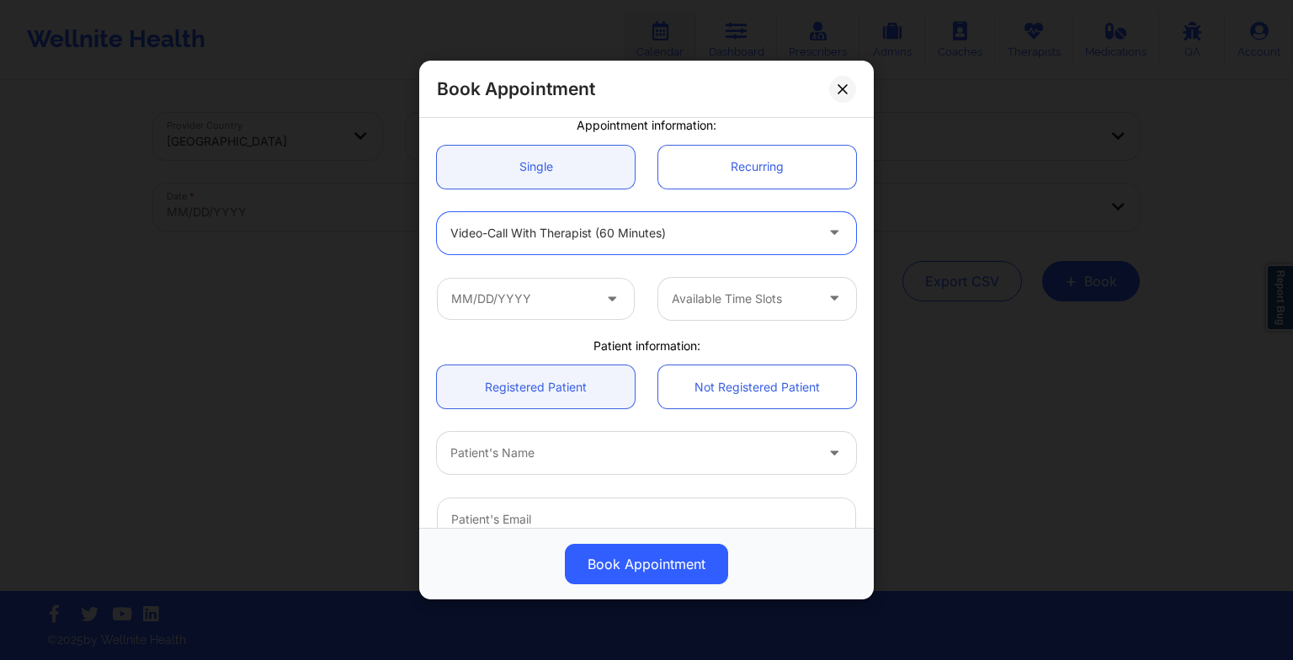
scroll to position [151, 0]
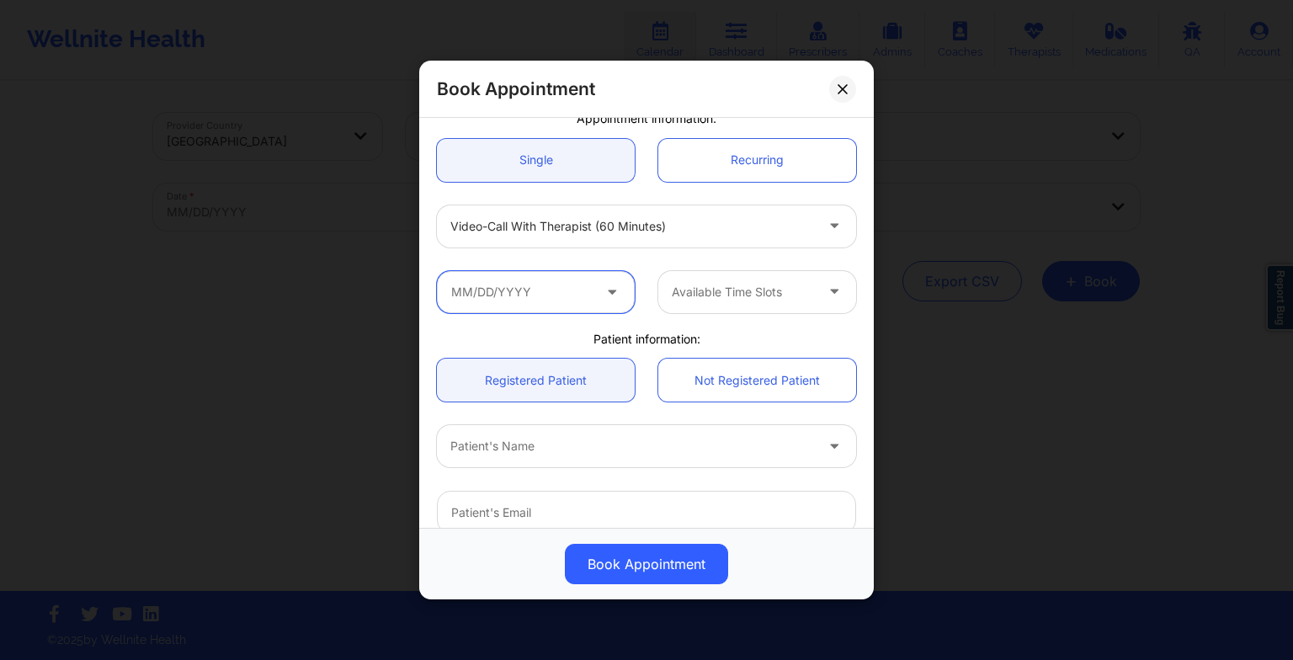
click at [485, 277] on input "text" at bounding box center [536, 292] width 198 height 42
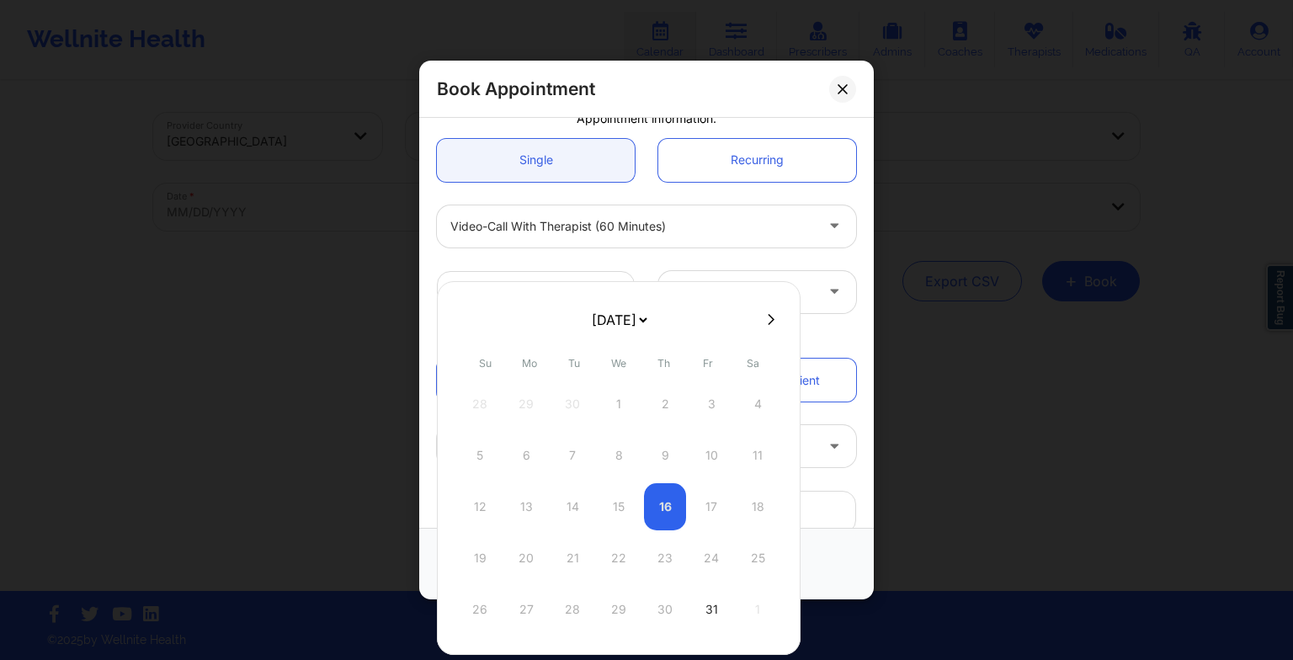
click at [608, 622] on div "26 27 28 29 30 31 1" at bounding box center [619, 609] width 320 height 47
click at [768, 317] on icon at bounding box center [771, 319] width 7 height 13
select select "2025-10"
click at [467, 322] on icon at bounding box center [466, 319] width 7 height 11
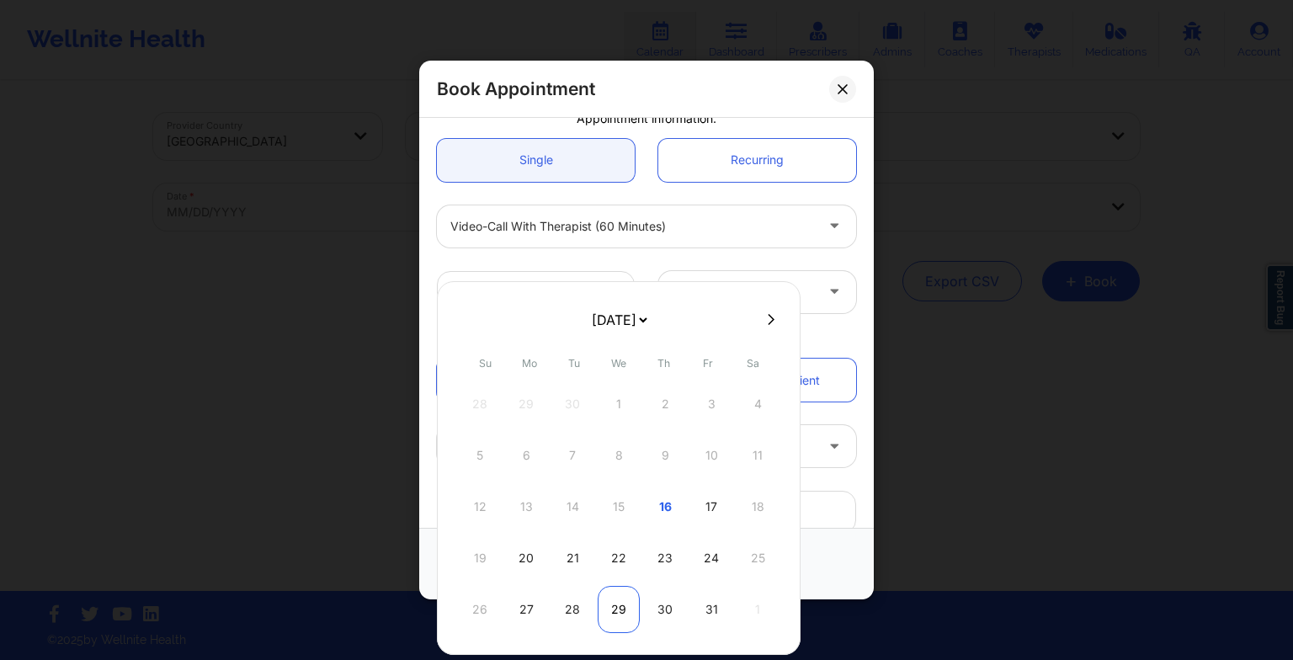
click at [620, 606] on div "29" at bounding box center [619, 609] width 42 height 47
type input "[DATE]"
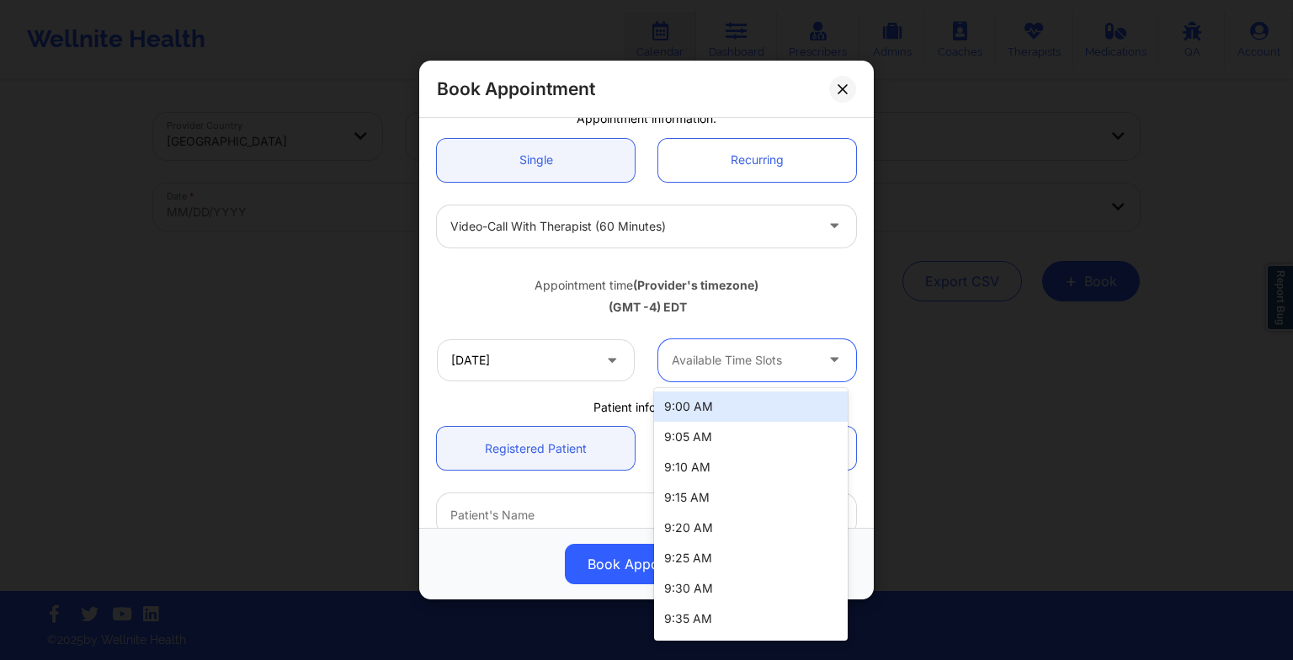
click at [745, 374] on div "Available Time Slots" at bounding box center [736, 360] width 157 height 42
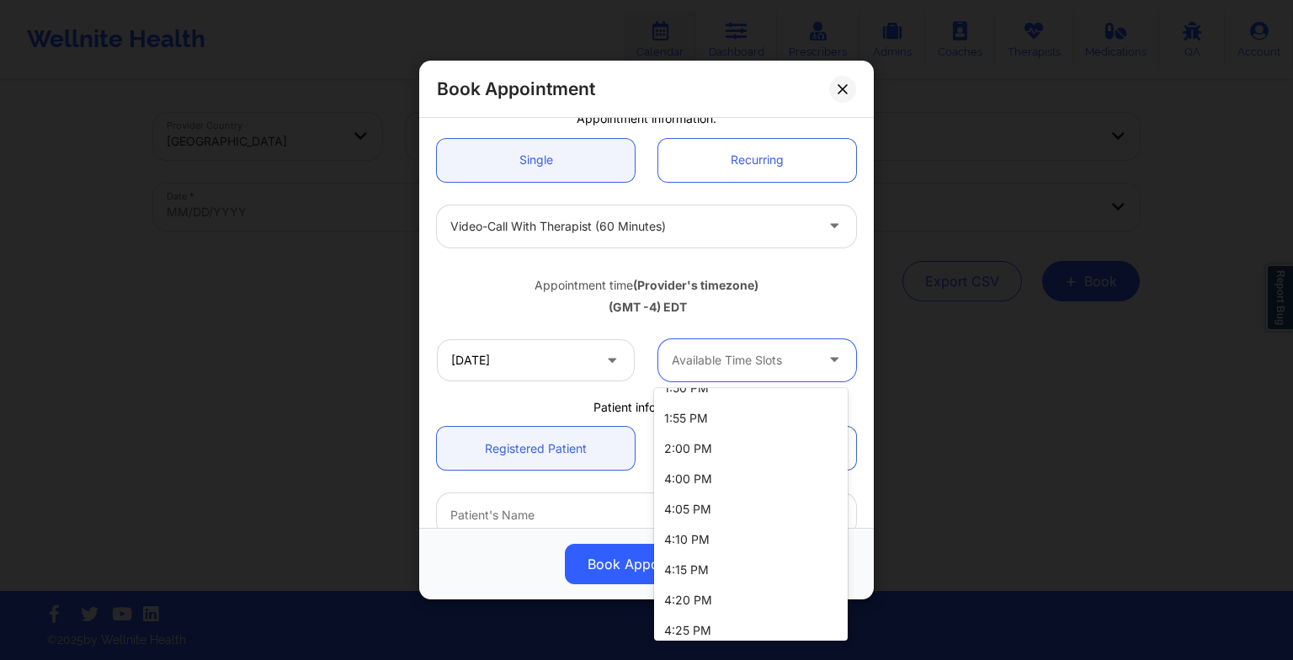
scroll to position [1027, 0]
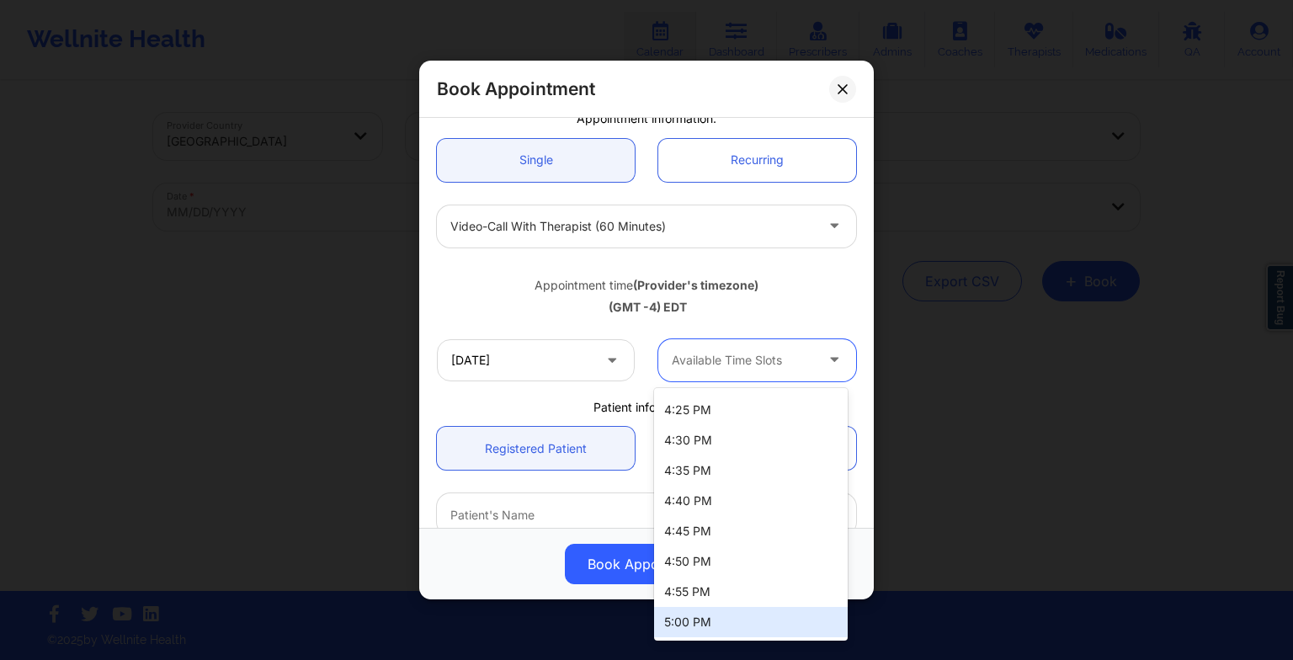
click at [700, 611] on div "5:00 PM" at bounding box center [751, 622] width 194 height 30
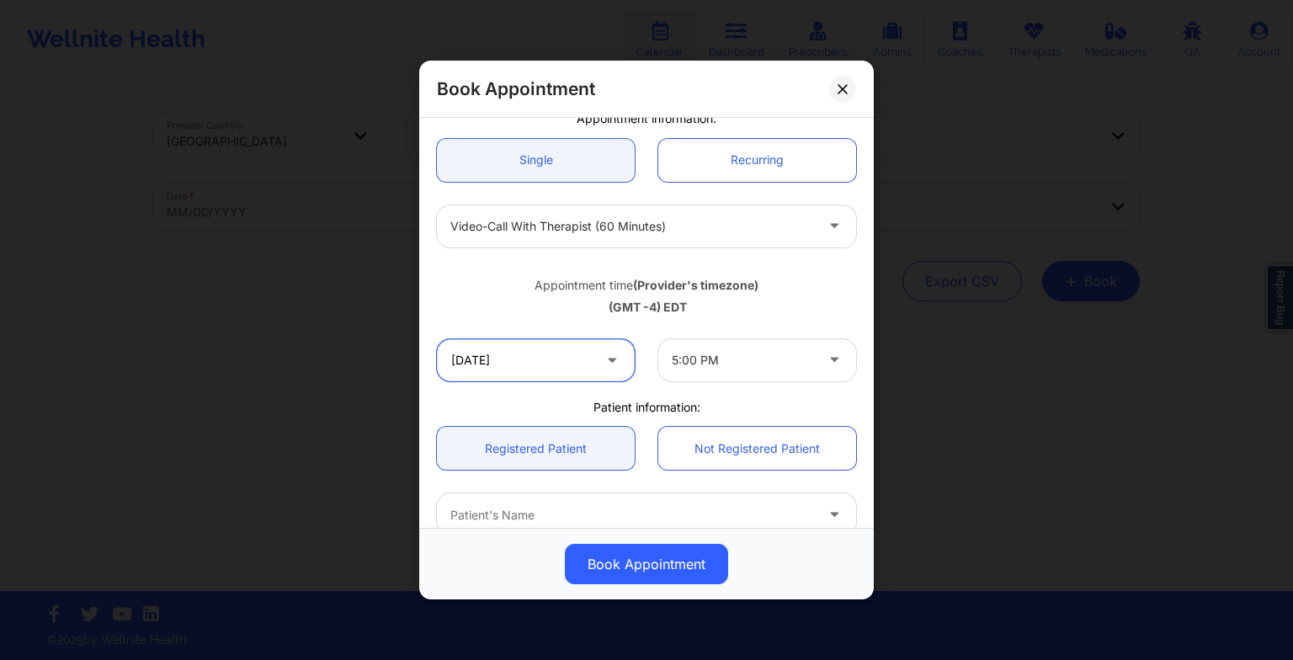
click at [522, 350] on input "[DATE]" at bounding box center [536, 360] width 198 height 42
click at [813, 589] on div "Book Appointment" at bounding box center [646, 564] width 455 height 72
click at [928, 412] on div "Book Appointment Therapist Country Therapist State [PERSON_NAME] Appointment in…" at bounding box center [646, 330] width 1293 height 660
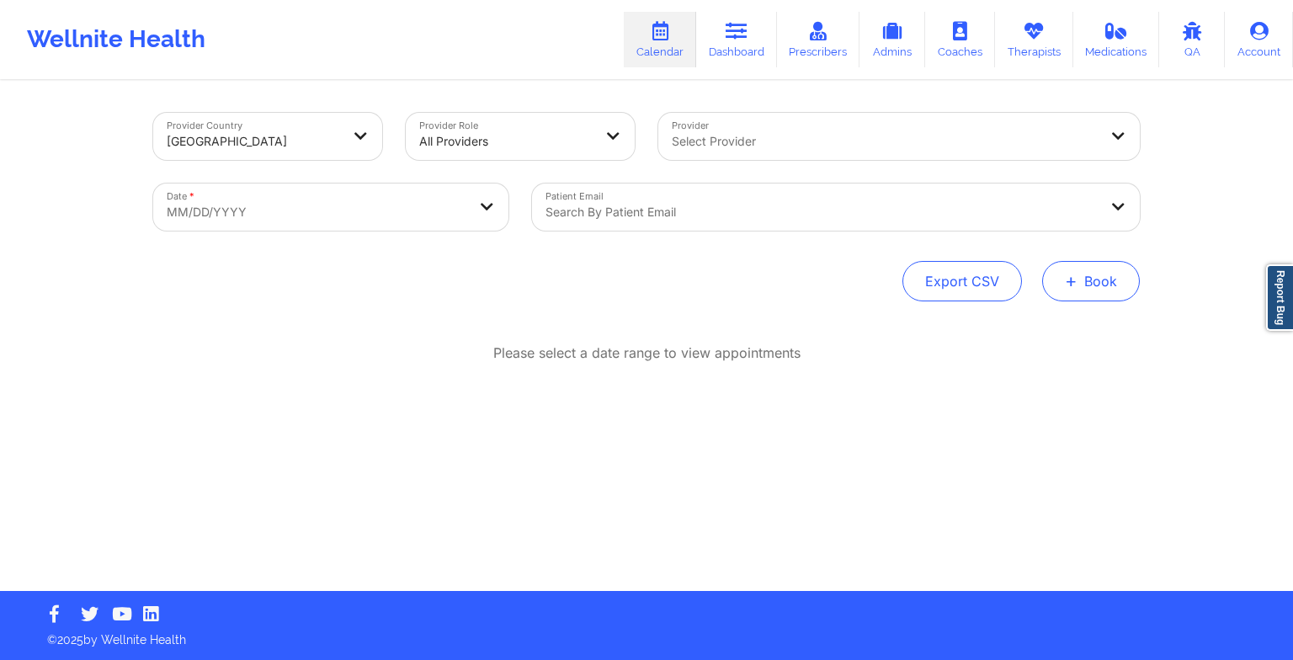
click at [1085, 279] on button "+ Book" at bounding box center [1091, 281] width 98 height 40
click at [1032, 333] on button "Therapy Session" at bounding box center [1062, 335] width 129 height 28
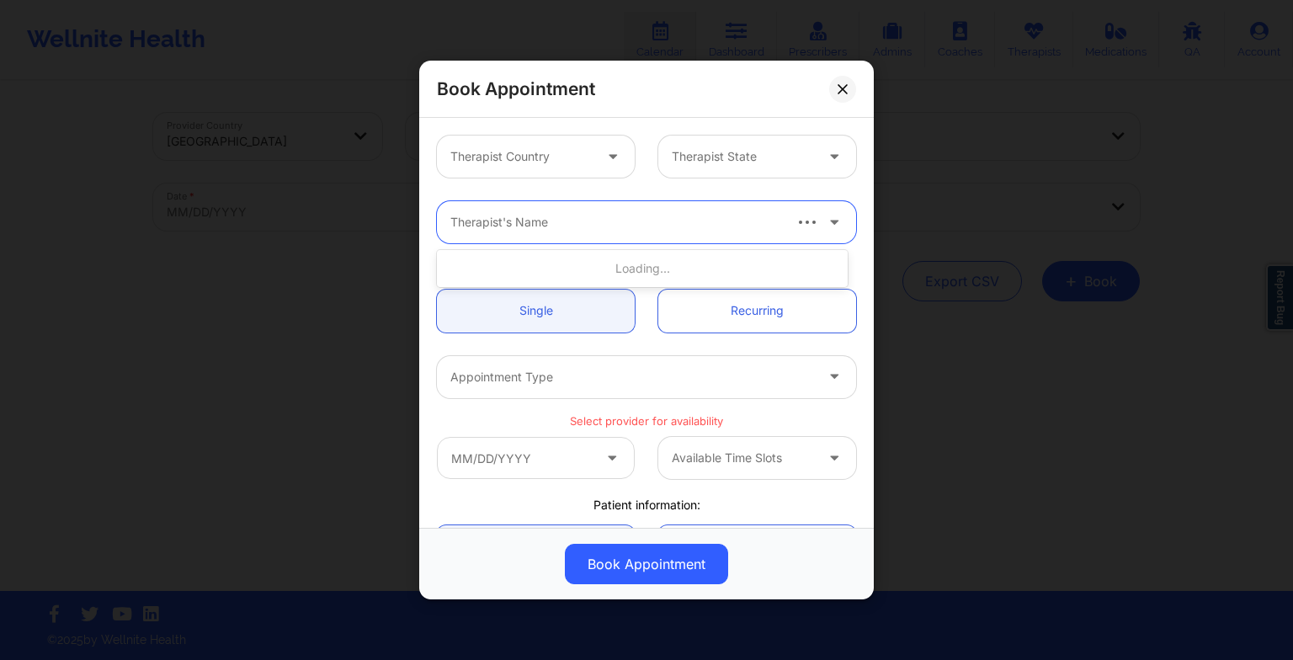
click at [522, 225] on div at bounding box center [615, 222] width 330 height 20
click at [846, 97] on button at bounding box center [842, 88] width 27 height 27
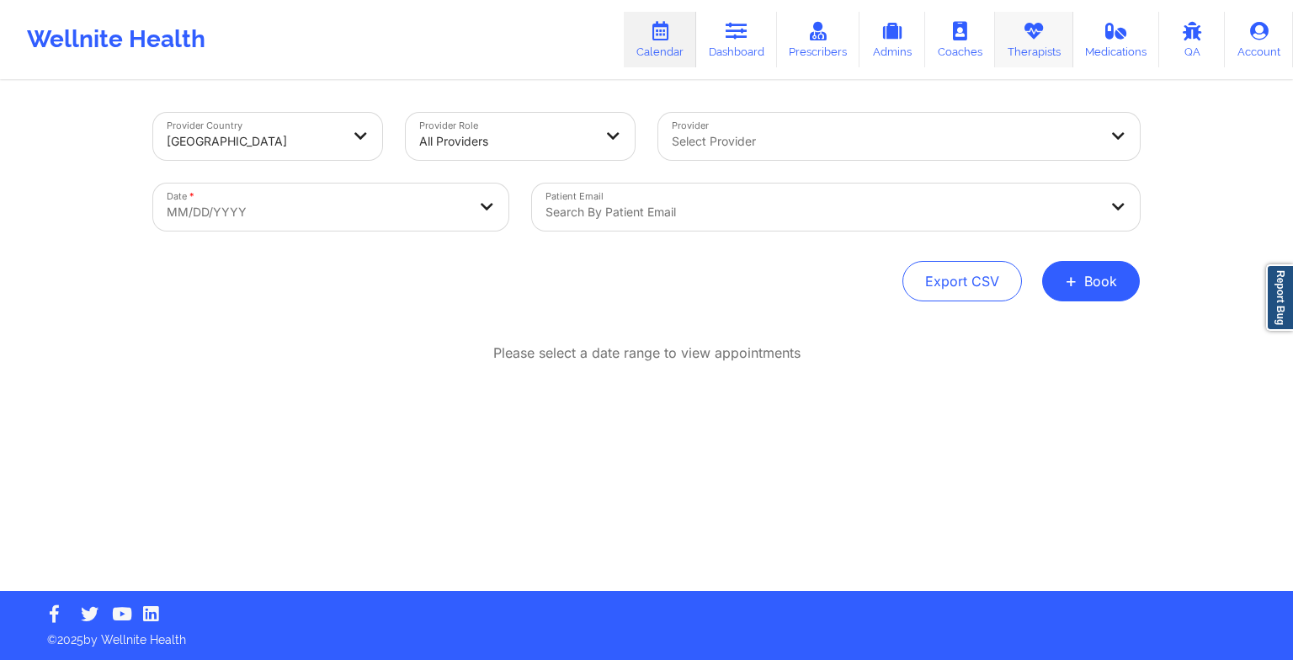
click at [1044, 57] on link "Therapists" at bounding box center [1034, 40] width 78 height 56
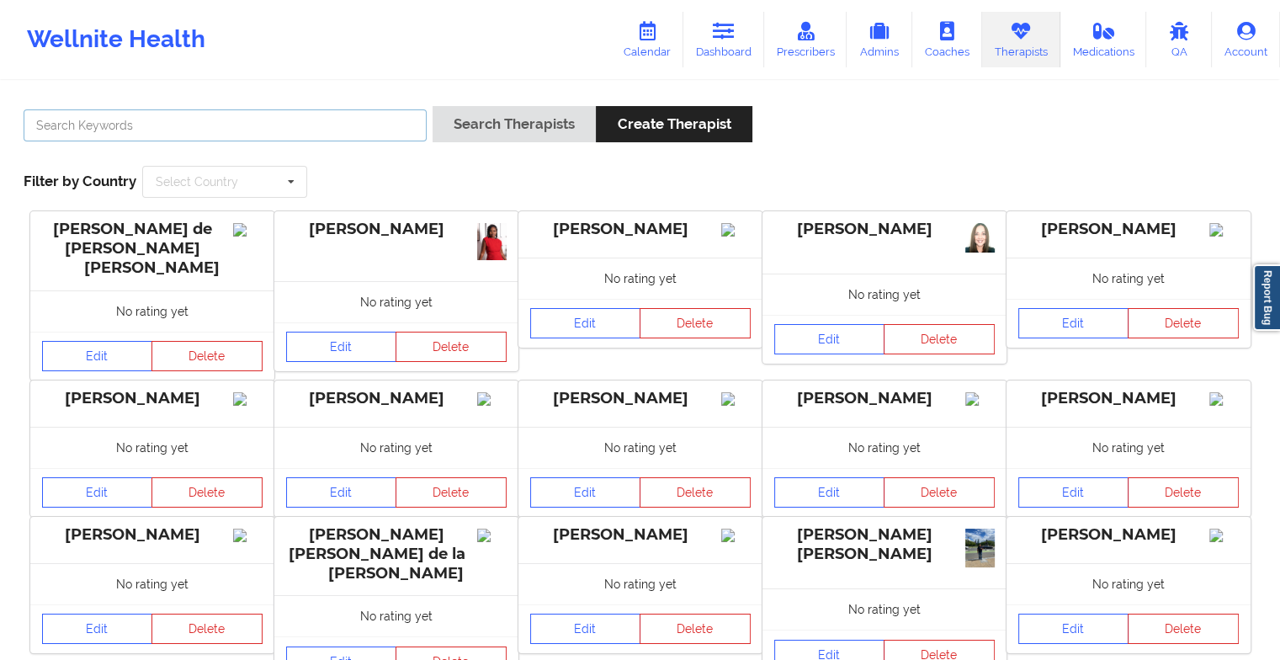
click at [305, 128] on input "text" at bounding box center [225, 125] width 403 height 32
paste input "[PERSON_NAME]"
type input "[PERSON_NAME]"
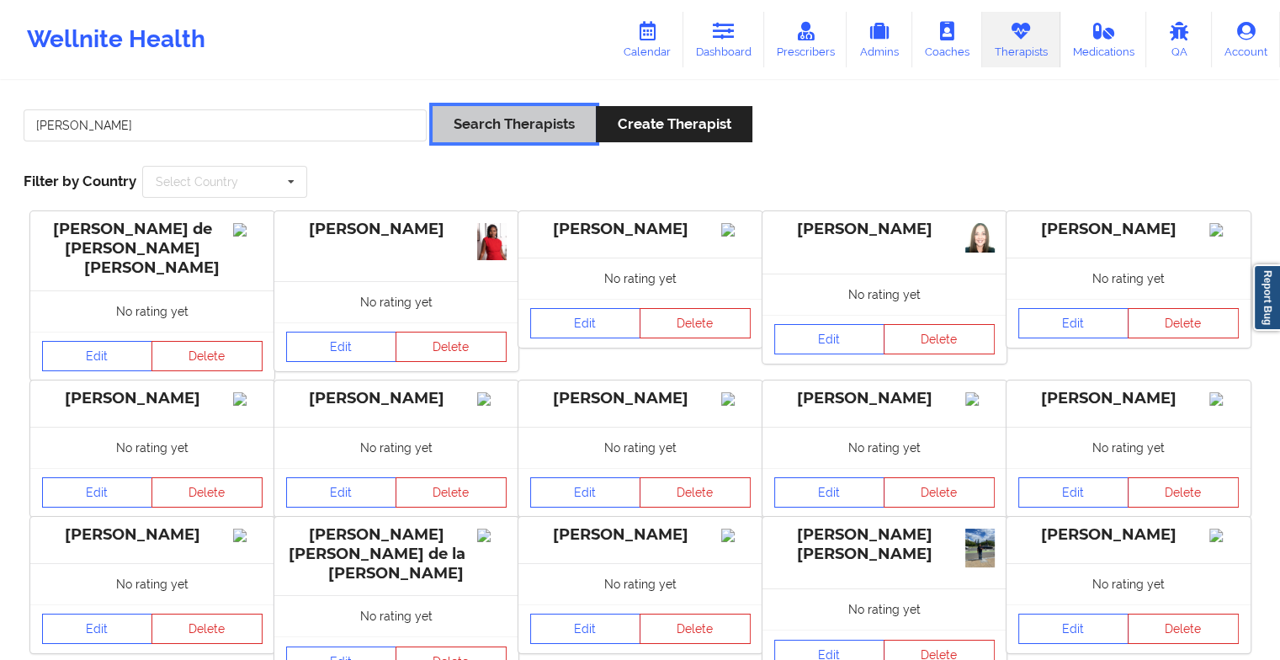
click at [523, 115] on button "Search Therapists" at bounding box center [514, 124] width 163 height 36
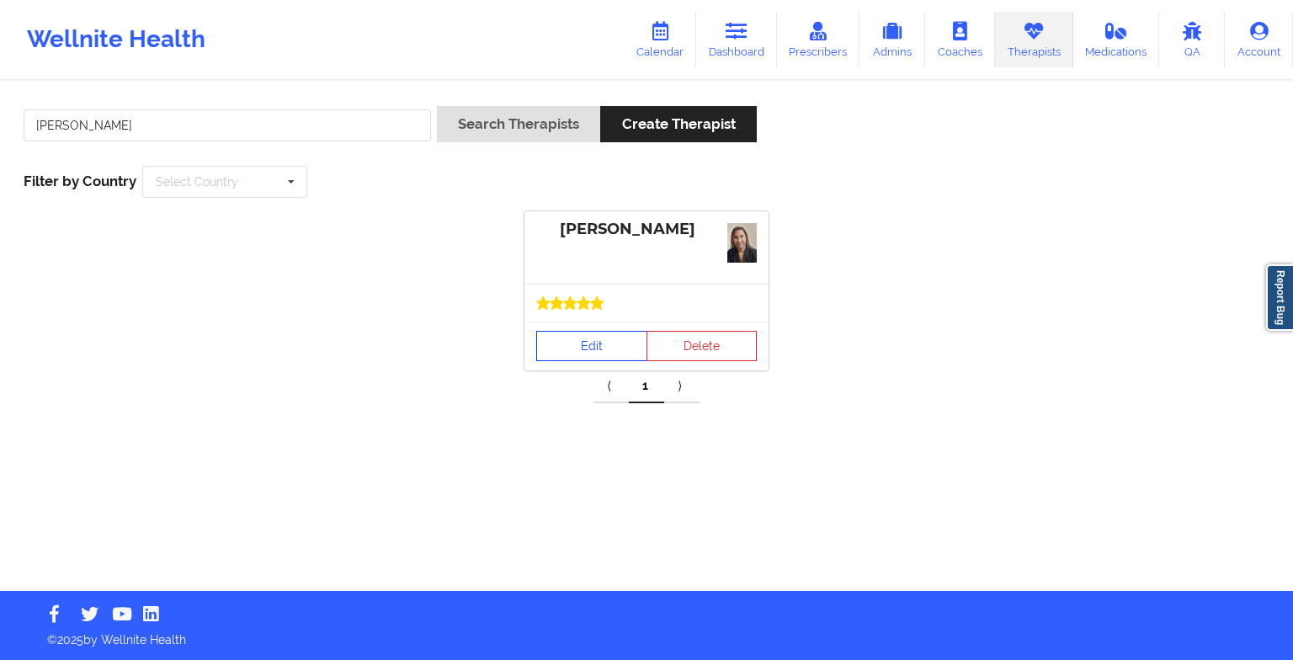
click at [584, 346] on link "Edit" at bounding box center [591, 346] width 111 height 30
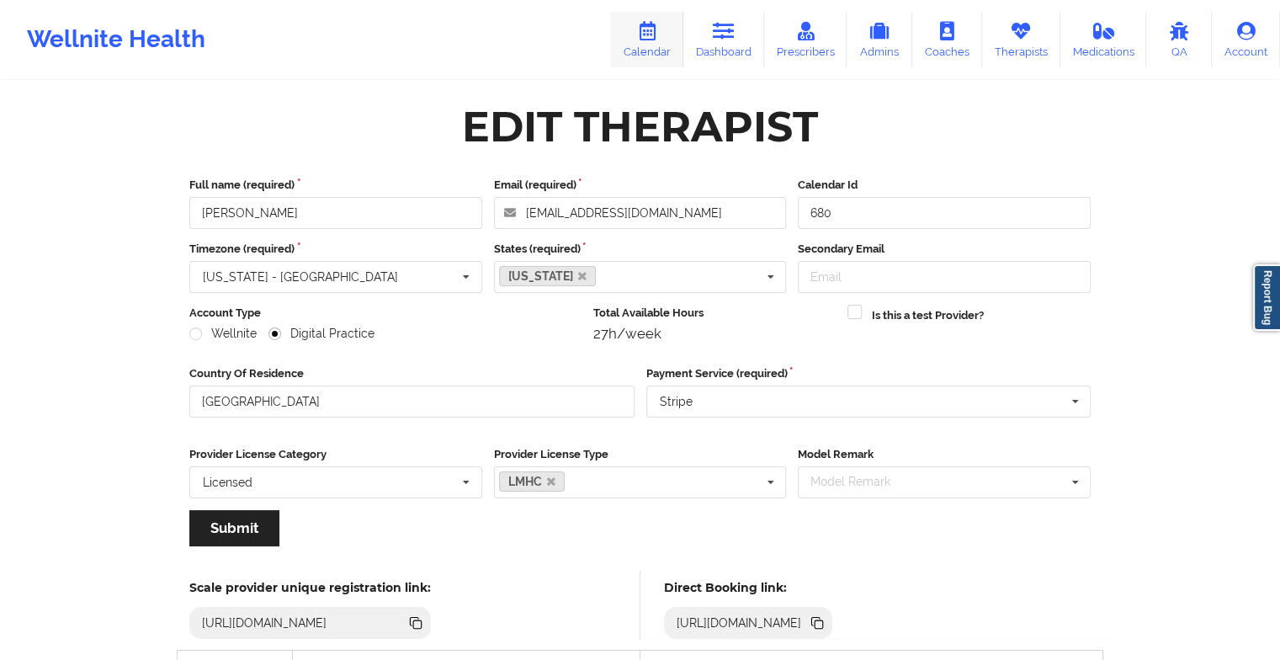
click at [651, 48] on link "Calendar" at bounding box center [647, 40] width 72 height 56
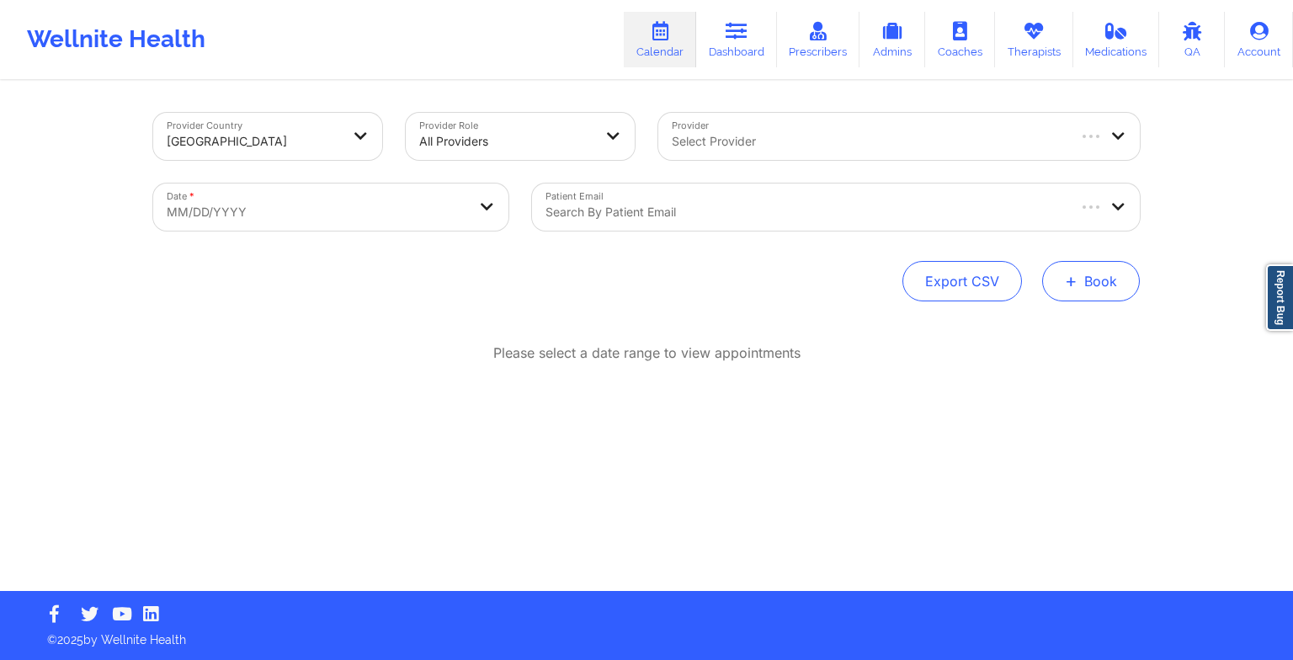
click at [1090, 290] on button "+ Book" at bounding box center [1091, 281] width 98 height 40
click at [1059, 327] on button "Therapy Session" at bounding box center [1062, 335] width 129 height 28
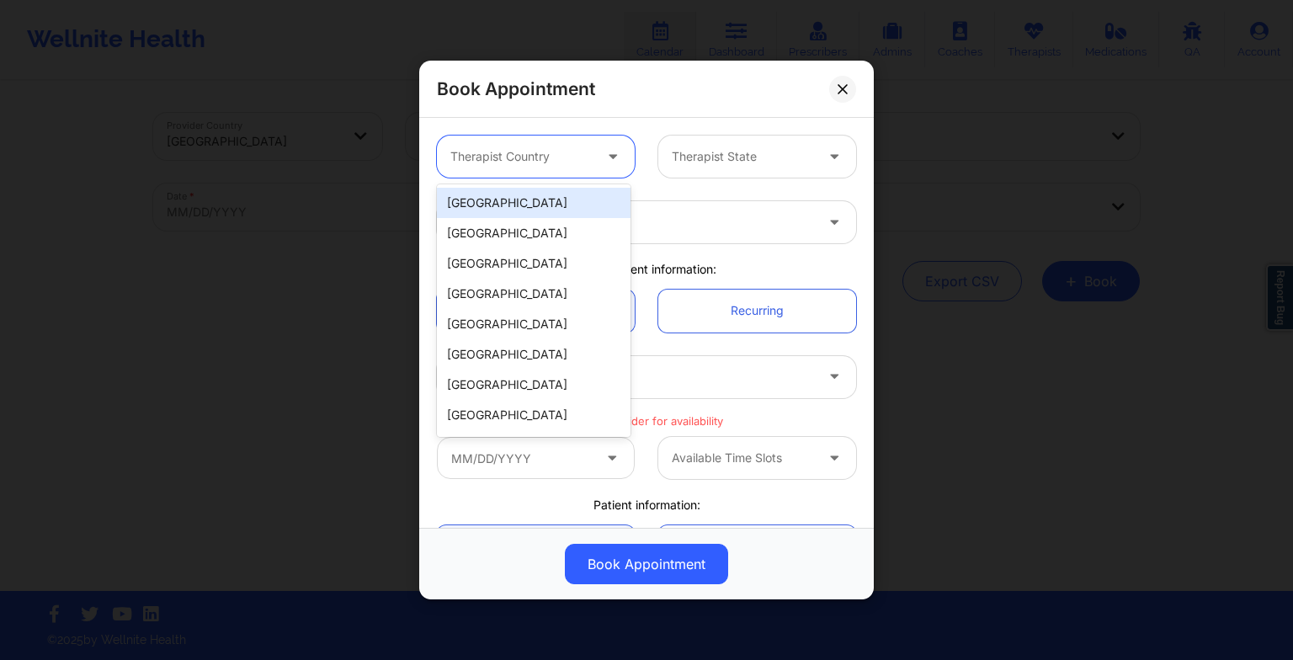
drag, startPoint x: 532, startPoint y: 150, endPoint x: 525, endPoint y: 225, distance: 75.2
click at [525, 225] on body "Wellnite Health Calendar Dashboard Prescribers Admins Coaches Therapists Medica…" at bounding box center [646, 330] width 1293 height 660
click at [520, 210] on div "[GEOGRAPHIC_DATA]" at bounding box center [534, 203] width 194 height 30
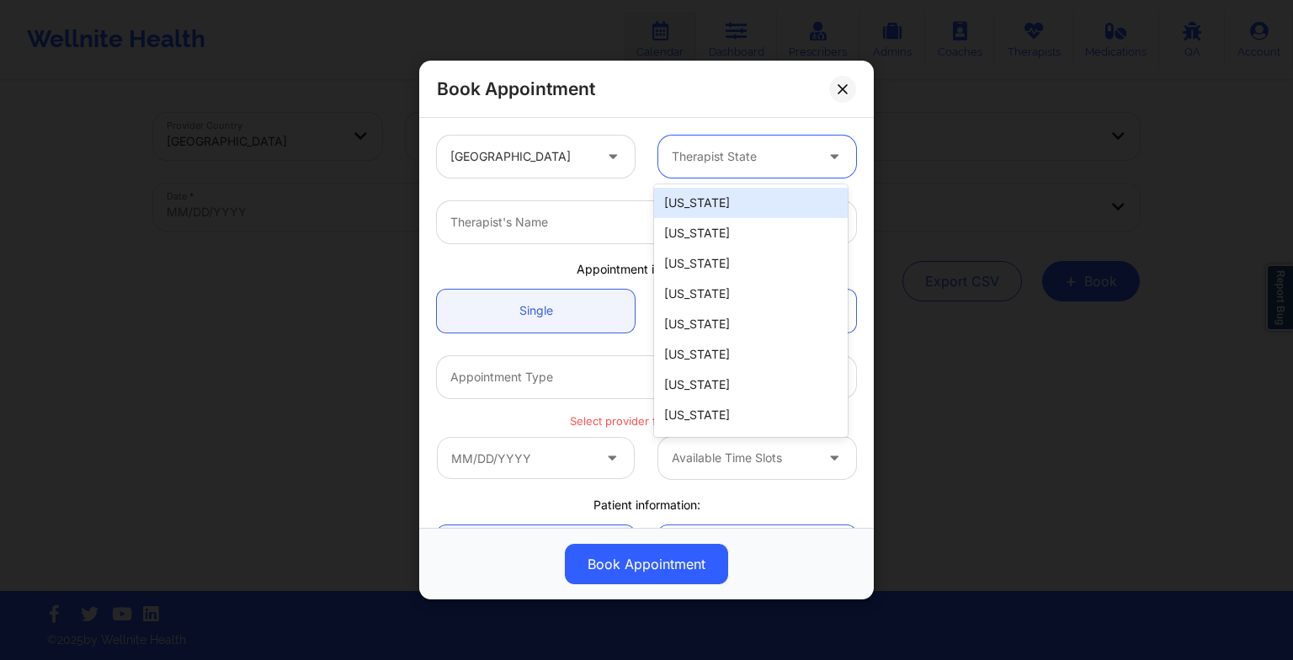
click at [710, 155] on div at bounding box center [743, 156] width 142 height 20
type input "mas"
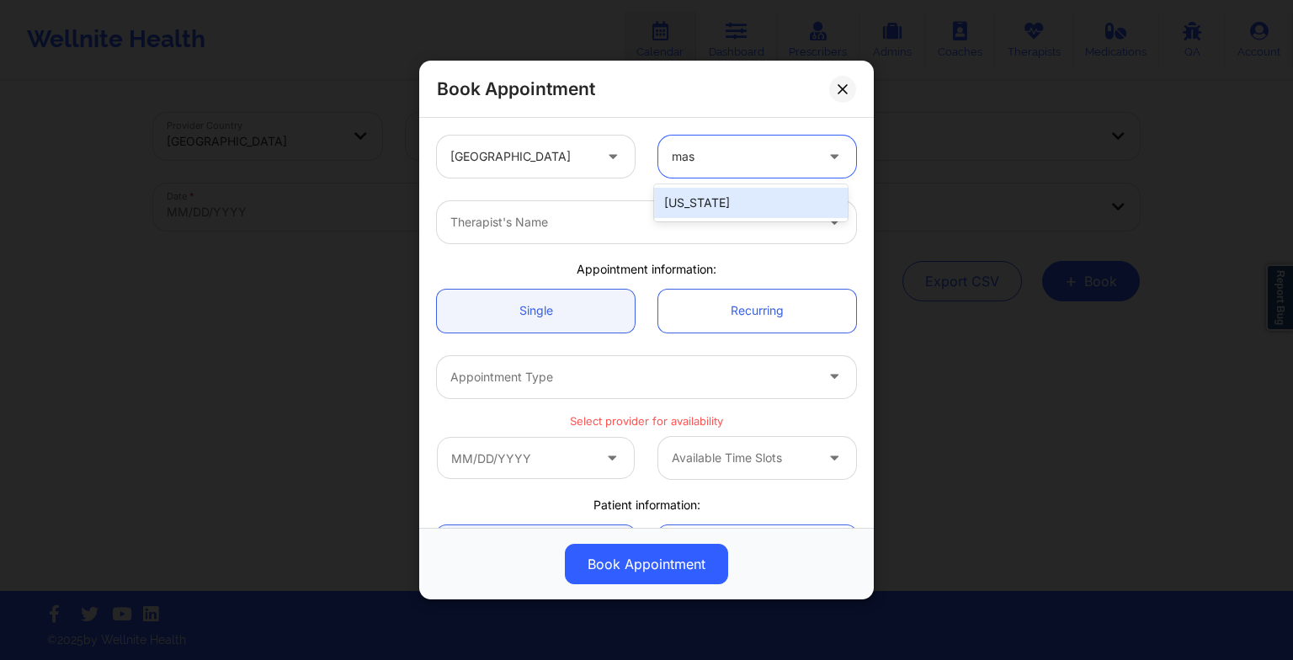
click at [679, 204] on div "[US_STATE]" at bounding box center [751, 203] width 194 height 30
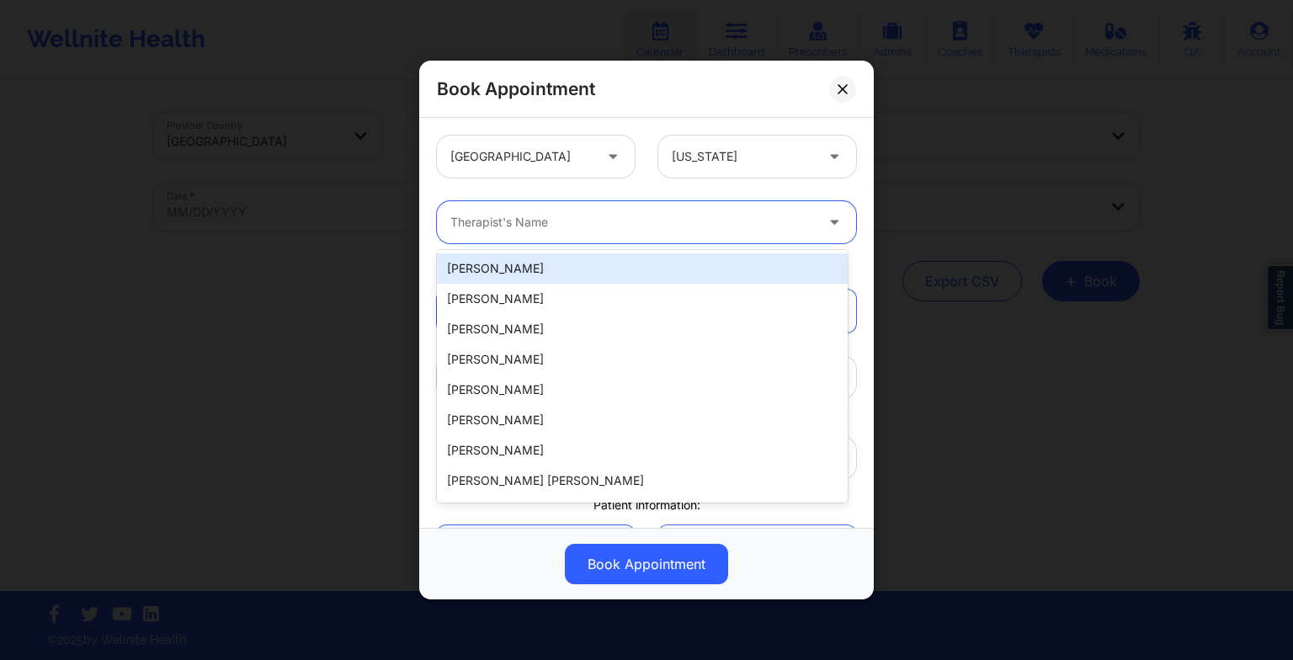
click at [453, 224] on input "Provider" at bounding box center [451, 222] width 3 height 17
paste input "[PERSON_NAME]"
type input "[PERSON_NAME]"
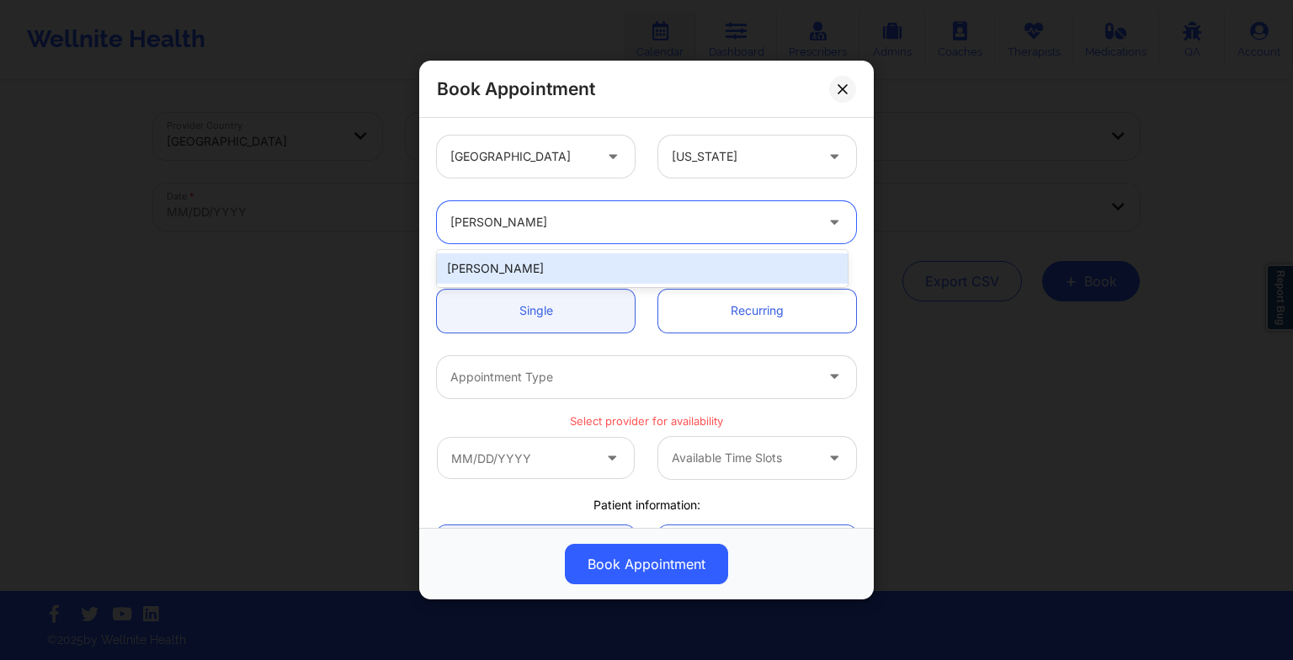
click at [540, 260] on div "[PERSON_NAME]" at bounding box center [642, 268] width 411 height 30
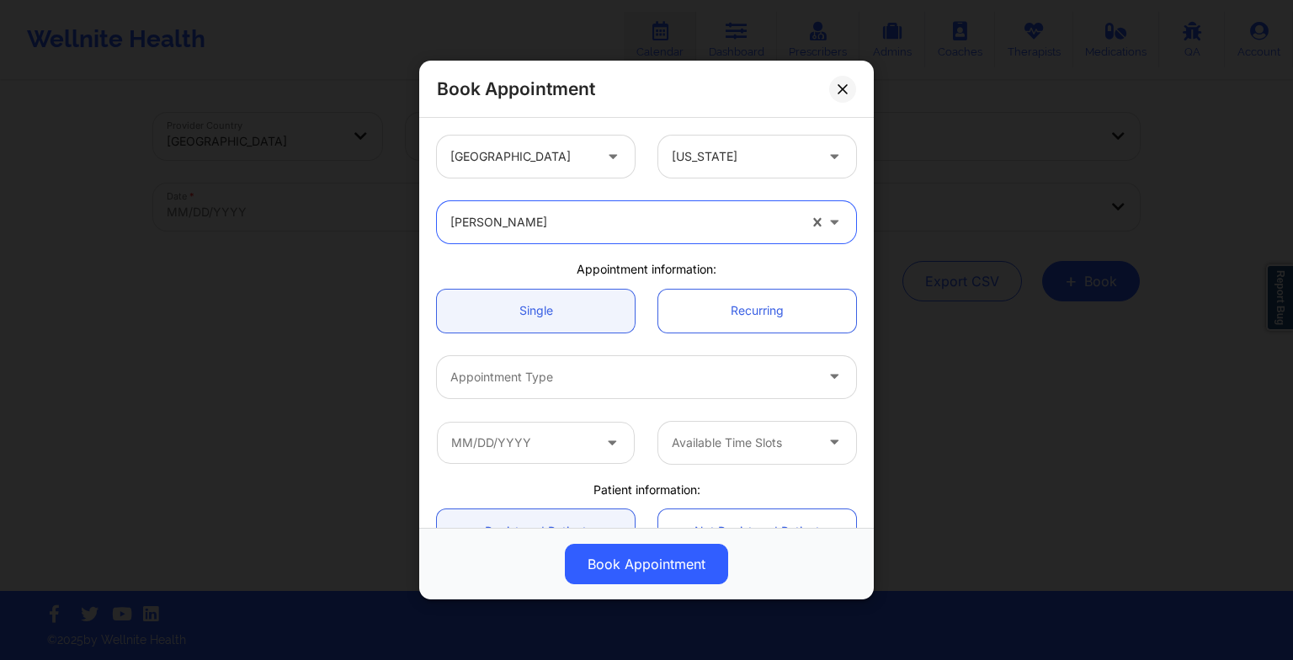
scroll to position [116, 0]
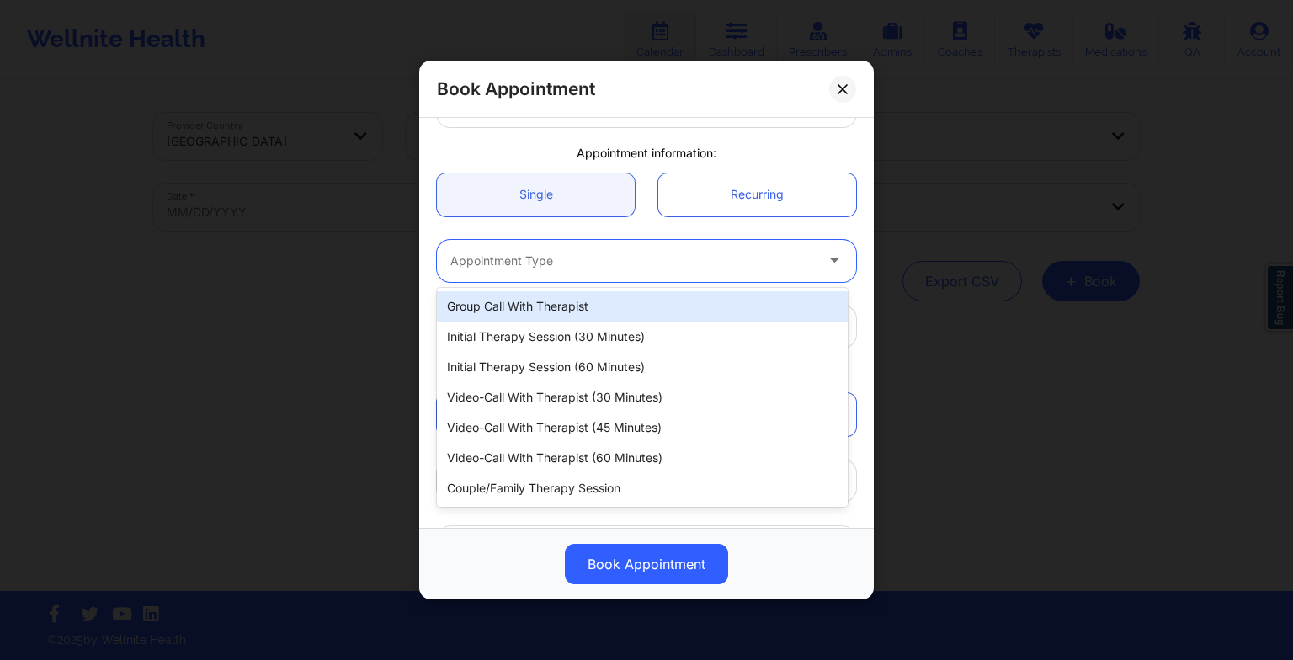
click at [519, 251] on div at bounding box center [632, 261] width 364 height 20
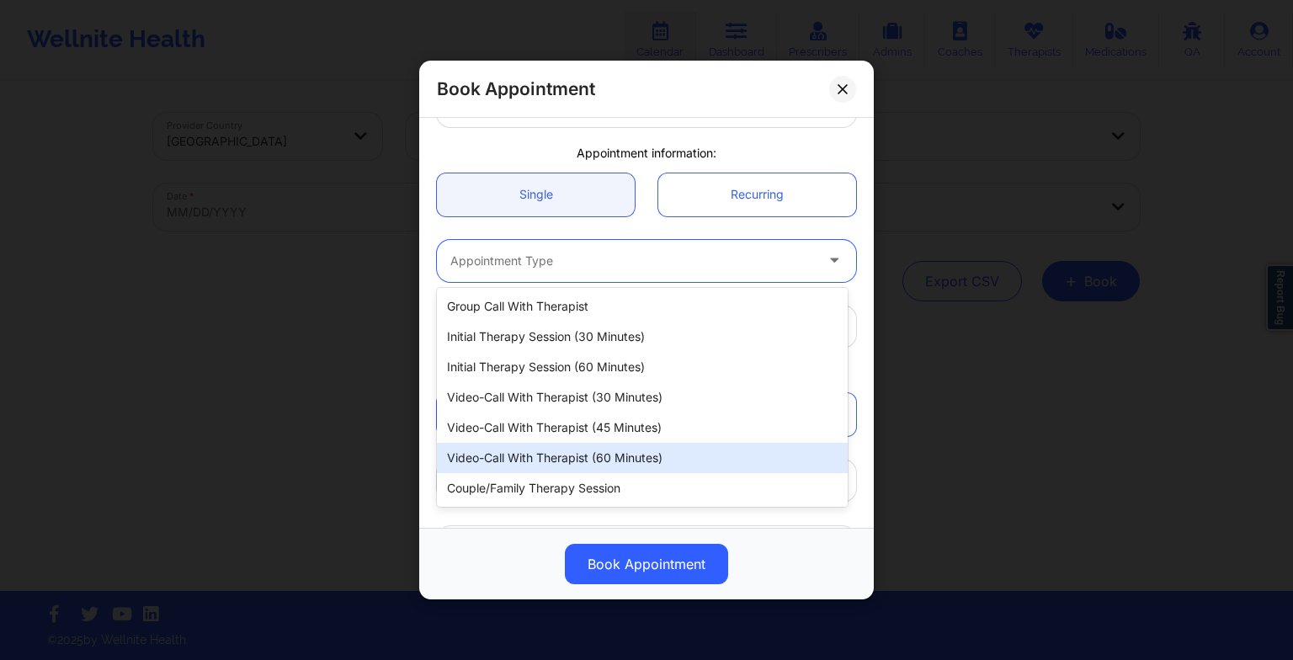
click at [566, 464] on div "Video-Call with Therapist (60 minutes)" at bounding box center [642, 458] width 411 height 30
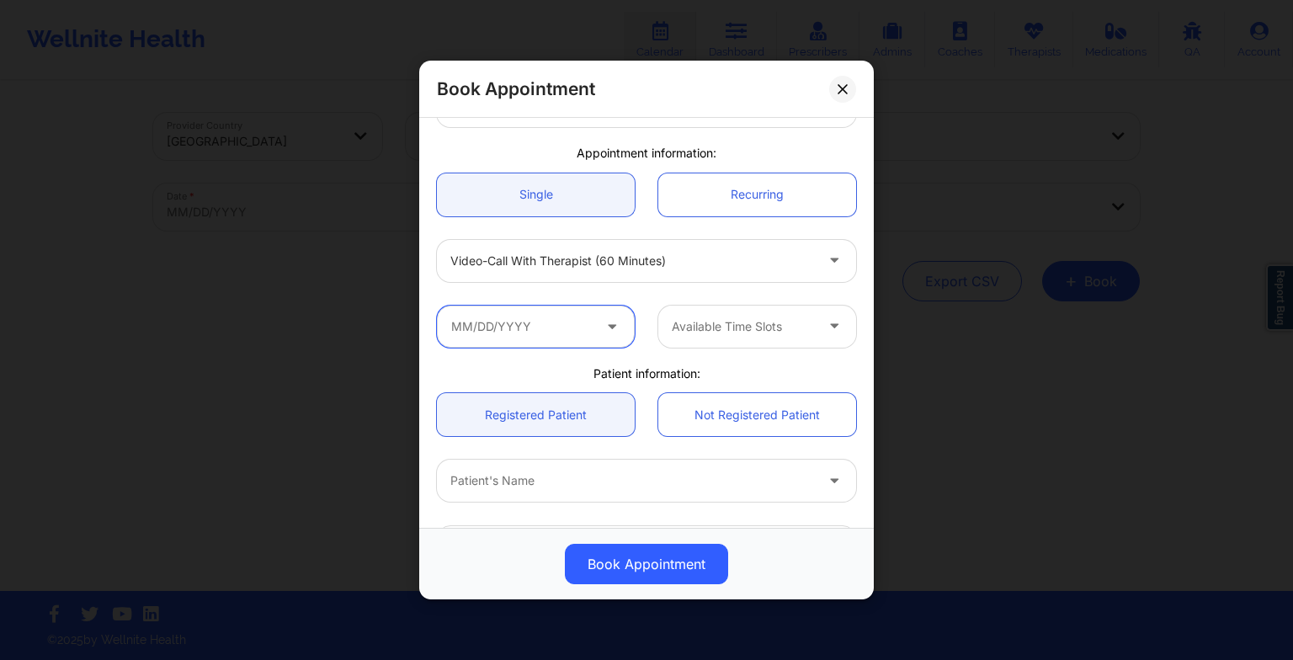
click at [542, 336] on input "text" at bounding box center [536, 327] width 198 height 42
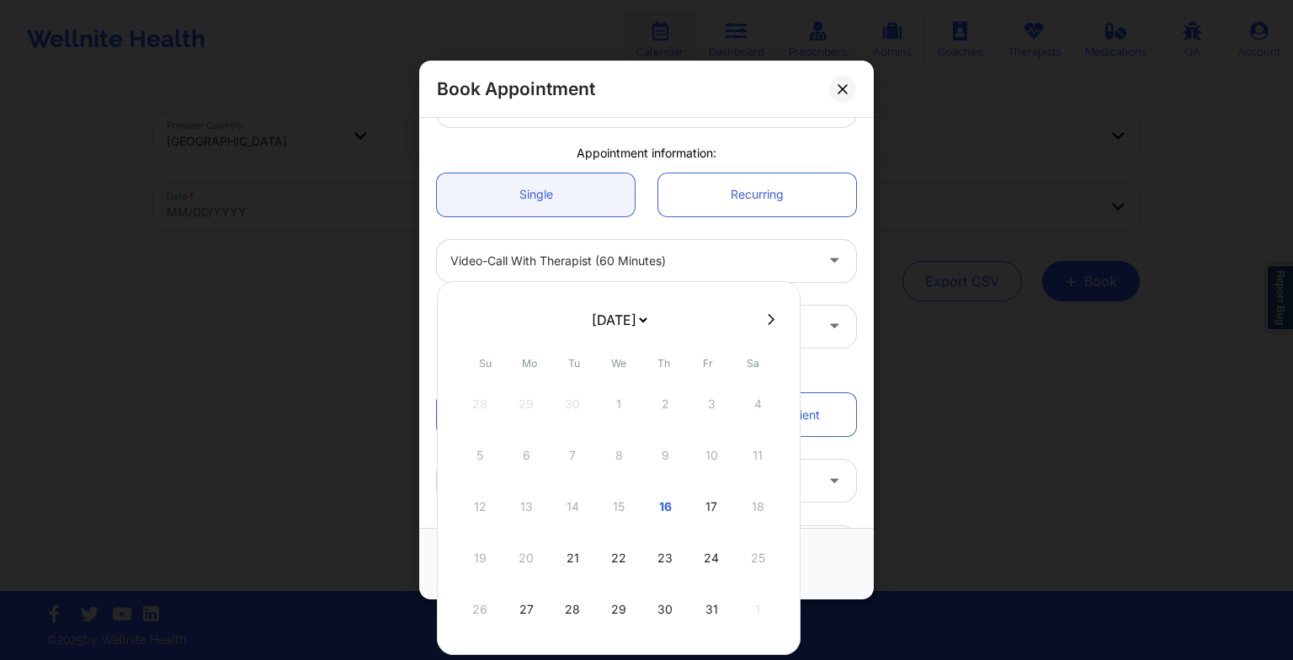
click at [608, 317] on select "[DATE] [DATE] [DATE] [DATE] [DATE] [DATE] [DATE] [DATE] [DATE] [DATE] [DATE] [D…" at bounding box center [618, 320] width 61 height 34
select select "2025-11"
click at [575, 551] on div "23" at bounding box center [572, 558] width 42 height 47
type input "[DATE]"
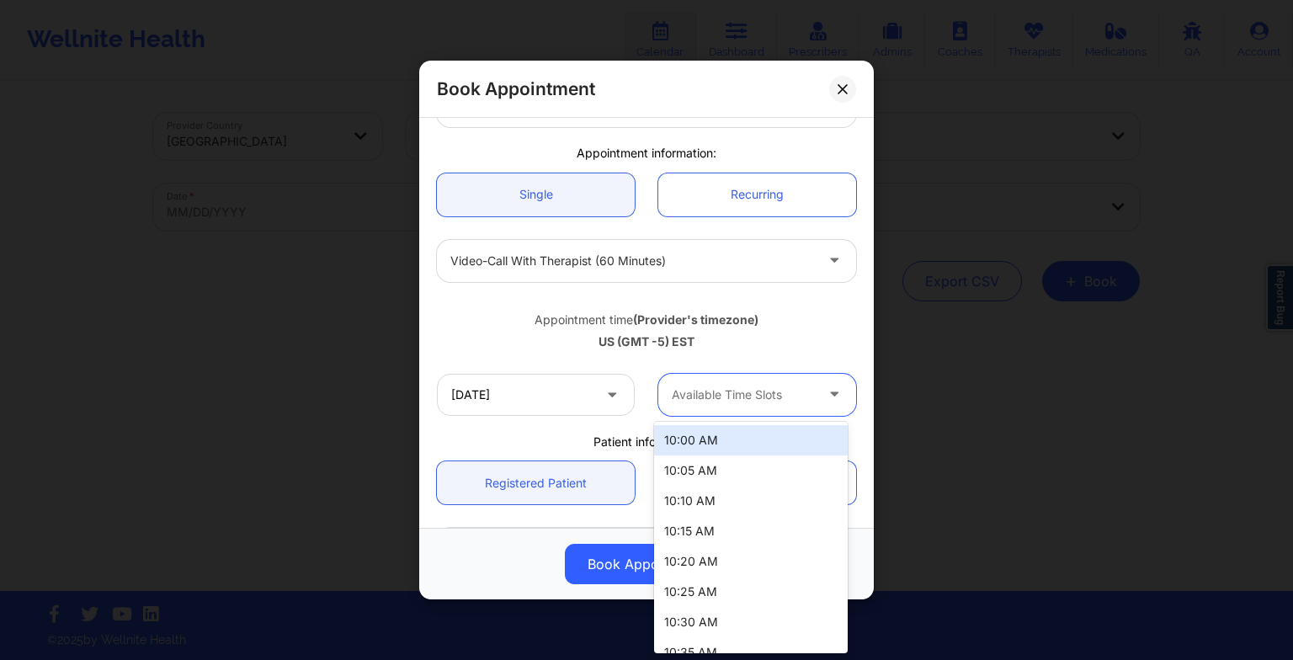
drag, startPoint x: 694, startPoint y: 407, endPoint x: 694, endPoint y: 443, distance: 35.4
click at [694, 443] on body "Wellnite Health Calendar Dashboard Prescribers Admins Coaches Therapists Medica…" at bounding box center [646, 330] width 1293 height 660
click at [694, 443] on div "10:00 AM" at bounding box center [751, 440] width 194 height 30
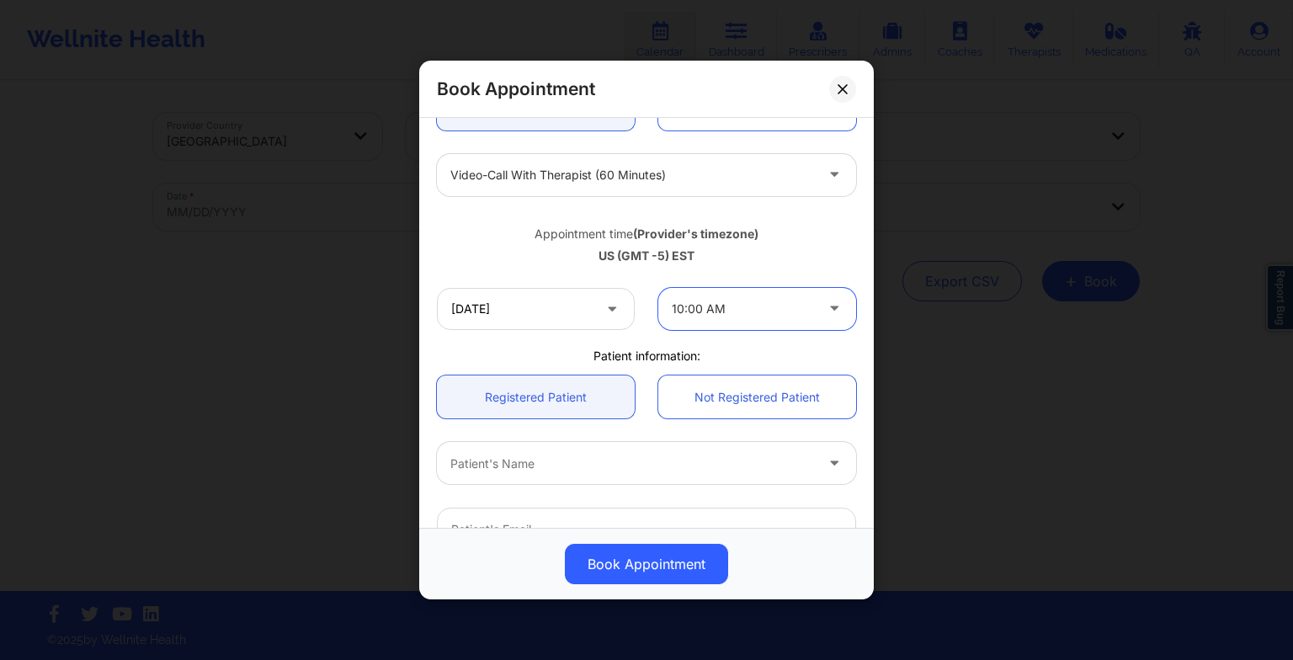
scroll to position [286, 0]
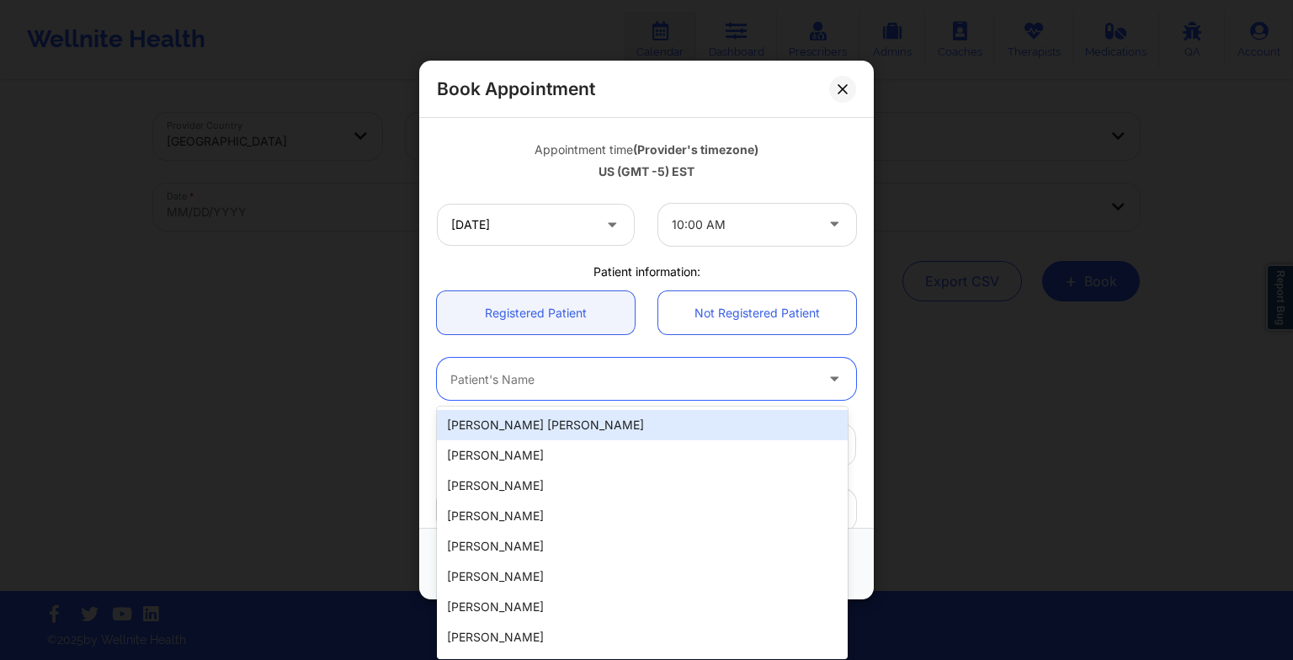
click at [614, 376] on div at bounding box center [632, 379] width 364 height 20
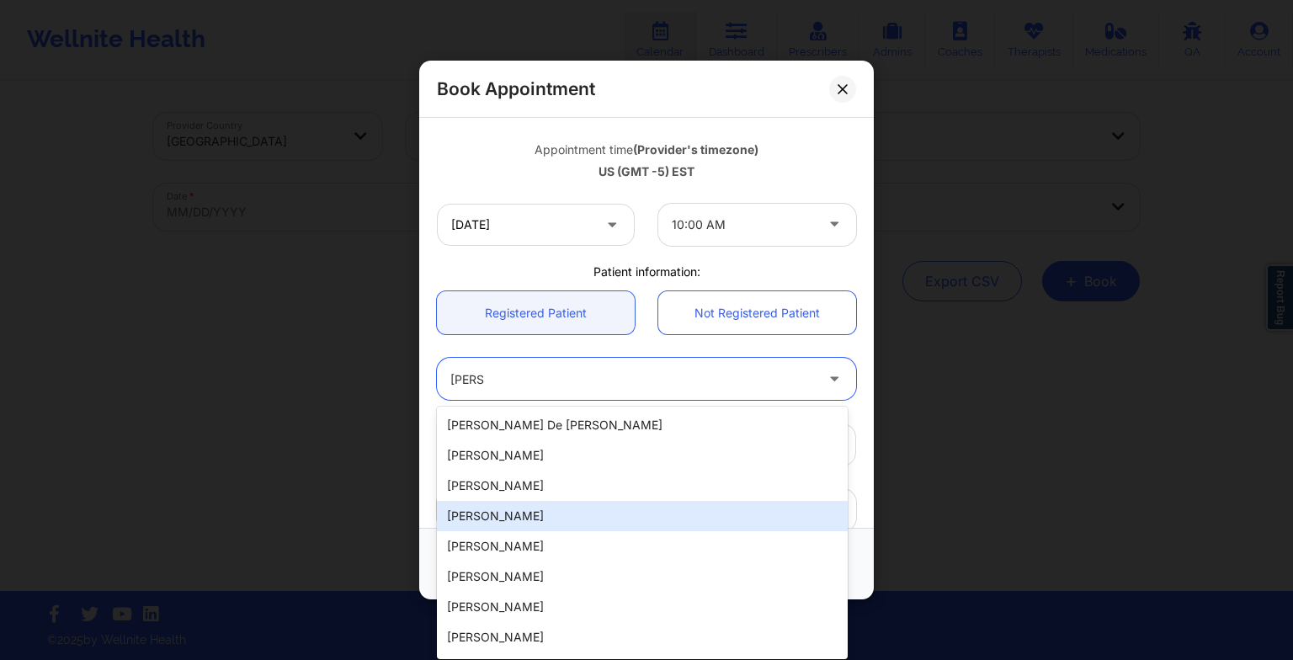
type input "[PERSON_NAME]"
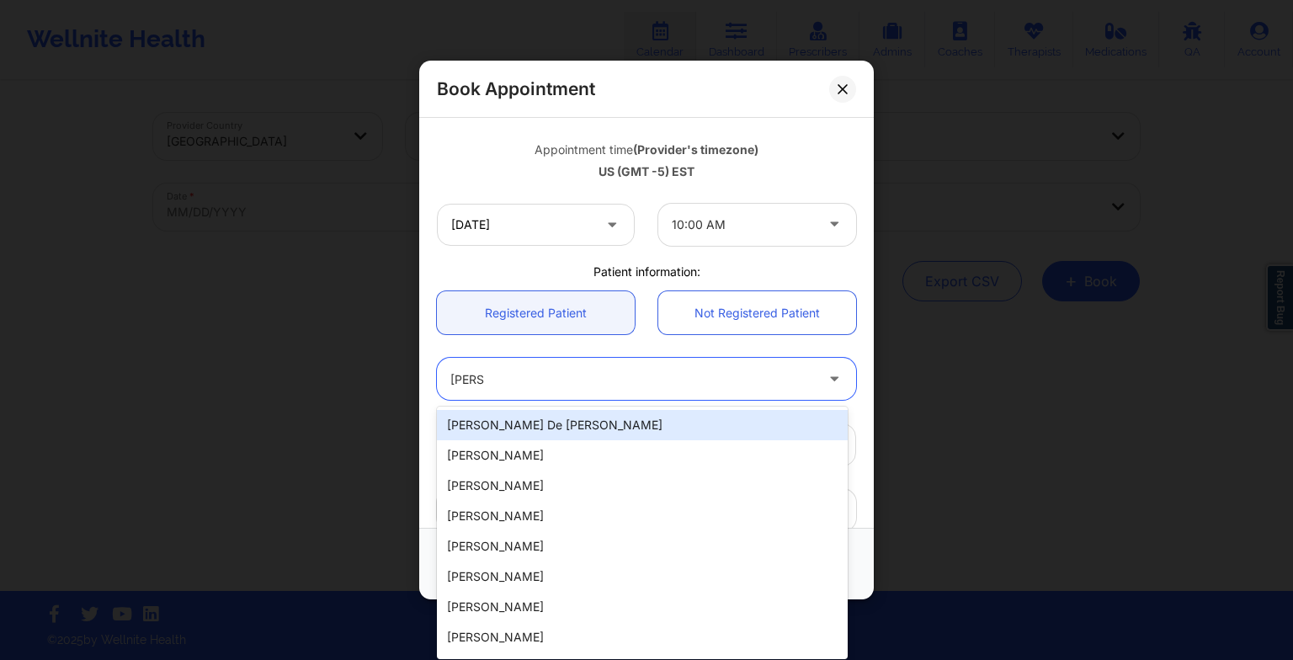
type input "[PERSON_NAME]"
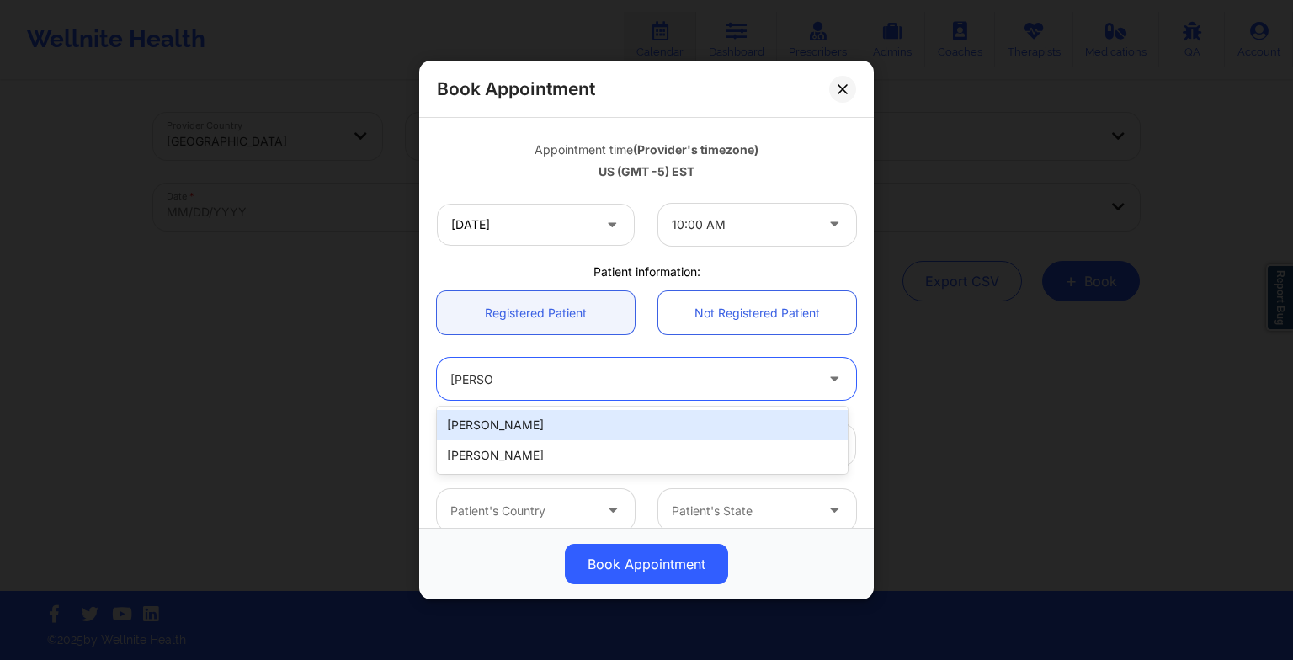
click at [662, 419] on div "[PERSON_NAME]" at bounding box center [642, 425] width 411 height 30
type input "[EMAIL_ADDRESS][DOMAIN_NAME]"
type input "[PHONE_NUMBER]"
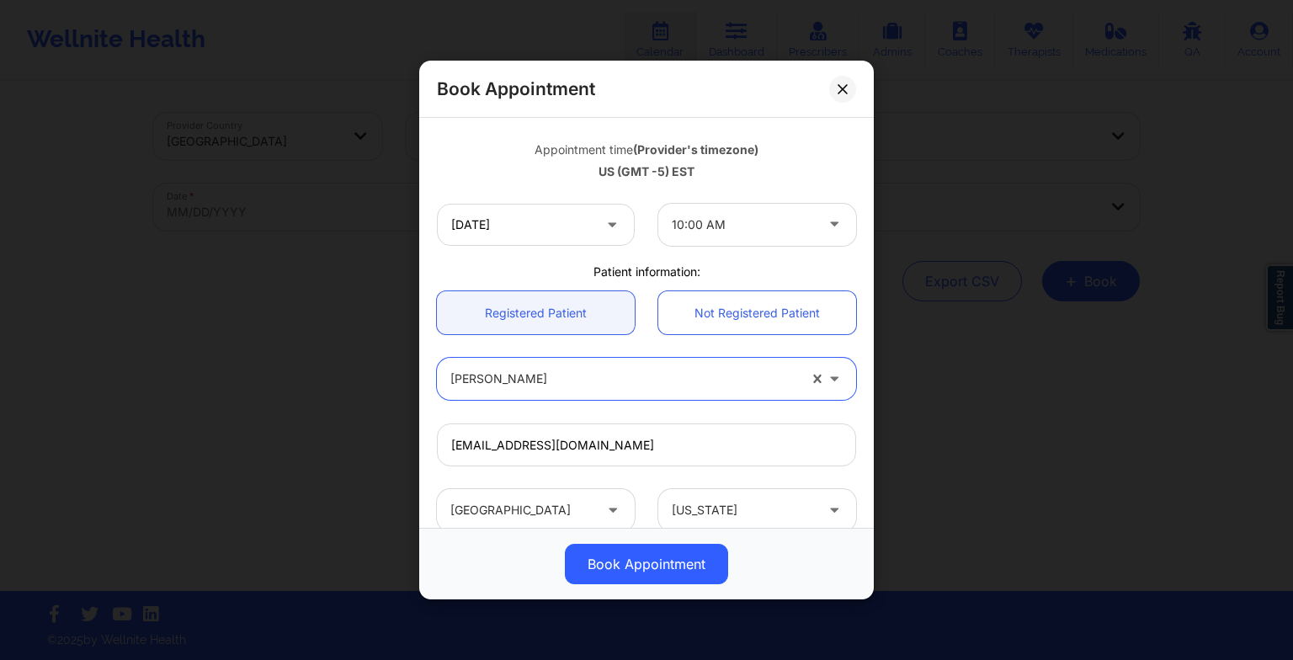
scroll to position [464, 0]
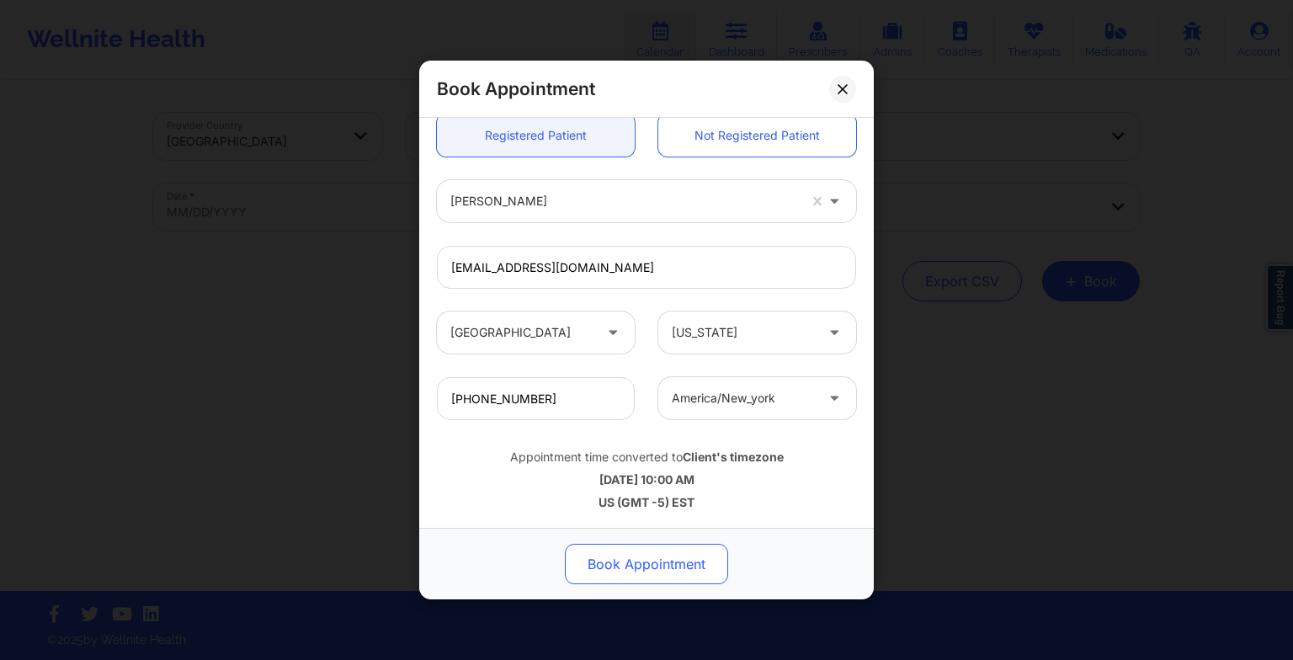
click at [620, 566] on button "Book Appointment" at bounding box center [646, 564] width 163 height 40
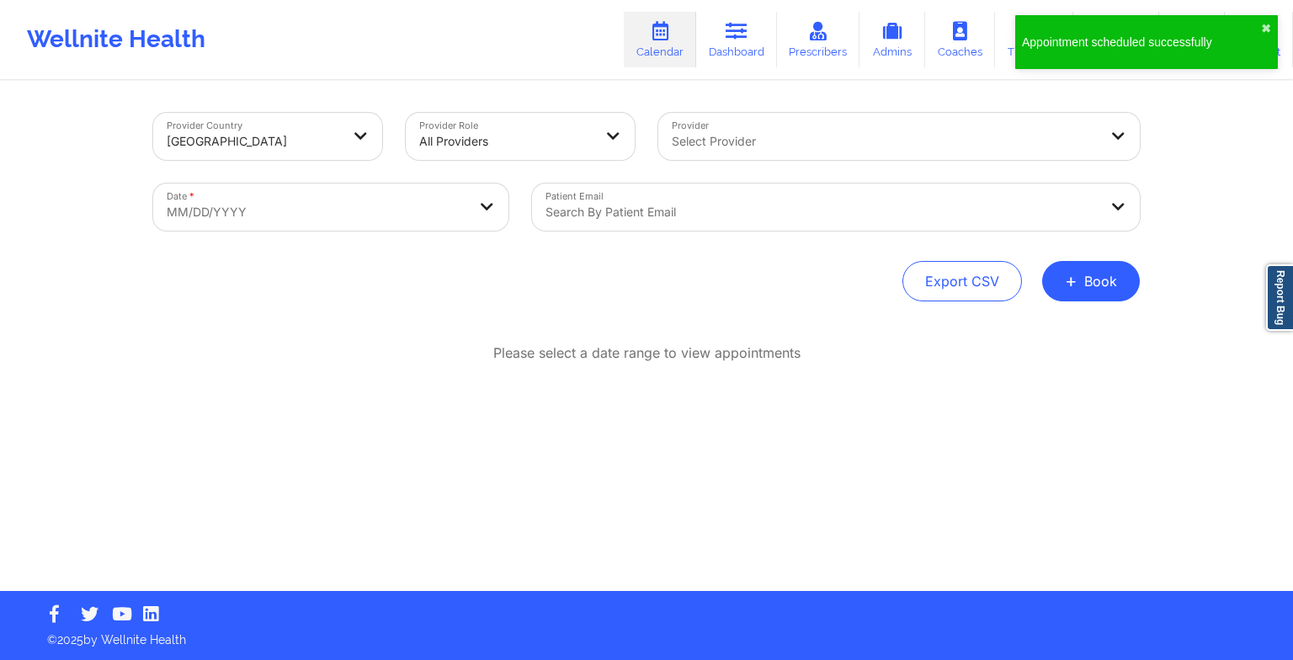
click at [1051, 306] on div "Provider Country [GEOGRAPHIC_DATA] Provider Role All Providers Provider Select …" at bounding box center [646, 336] width 1010 height 508
click at [1061, 290] on button "+ Book" at bounding box center [1091, 281] width 98 height 40
click at [1039, 319] on div "Therapy Session Doctor Consultation" at bounding box center [1063, 348] width 154 height 77
click at [1037, 323] on button "Therapy Session" at bounding box center [1062, 335] width 129 height 28
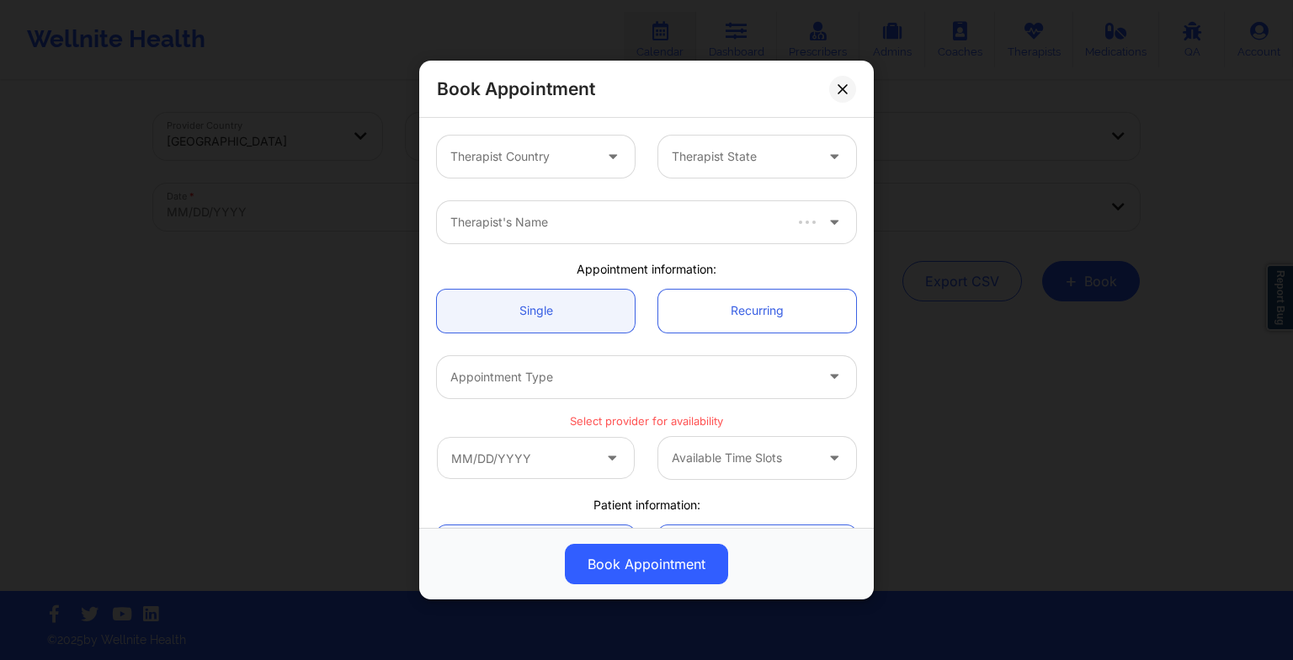
click at [515, 173] on div "Therapist Country" at bounding box center [515, 157] width 157 height 42
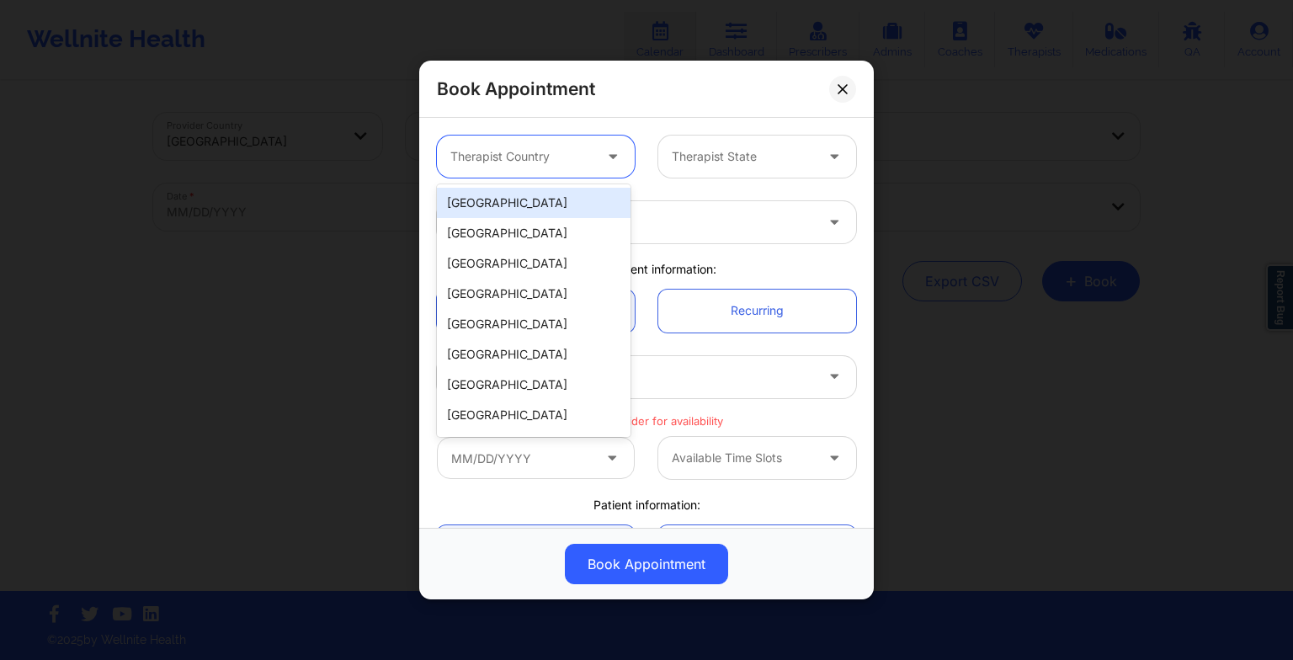
click at [504, 209] on div "[GEOGRAPHIC_DATA]" at bounding box center [534, 203] width 194 height 30
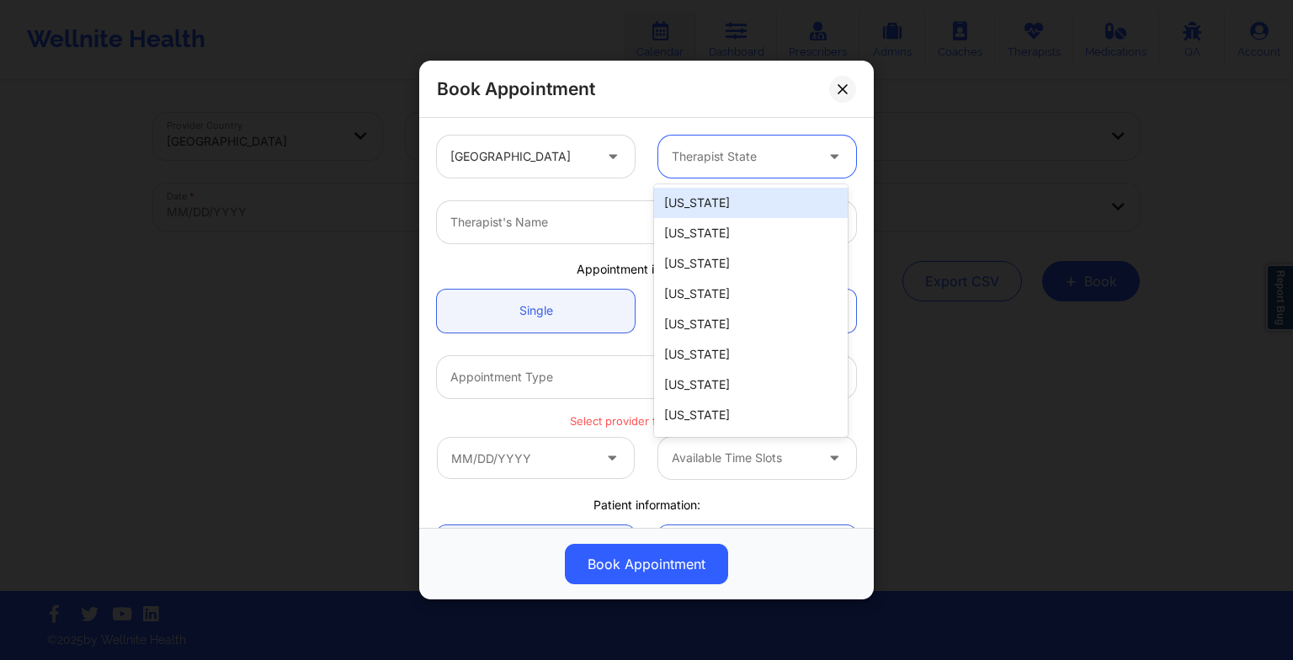
click at [667, 158] on div "Therapist State" at bounding box center [736, 157] width 157 height 42
type input "mas"
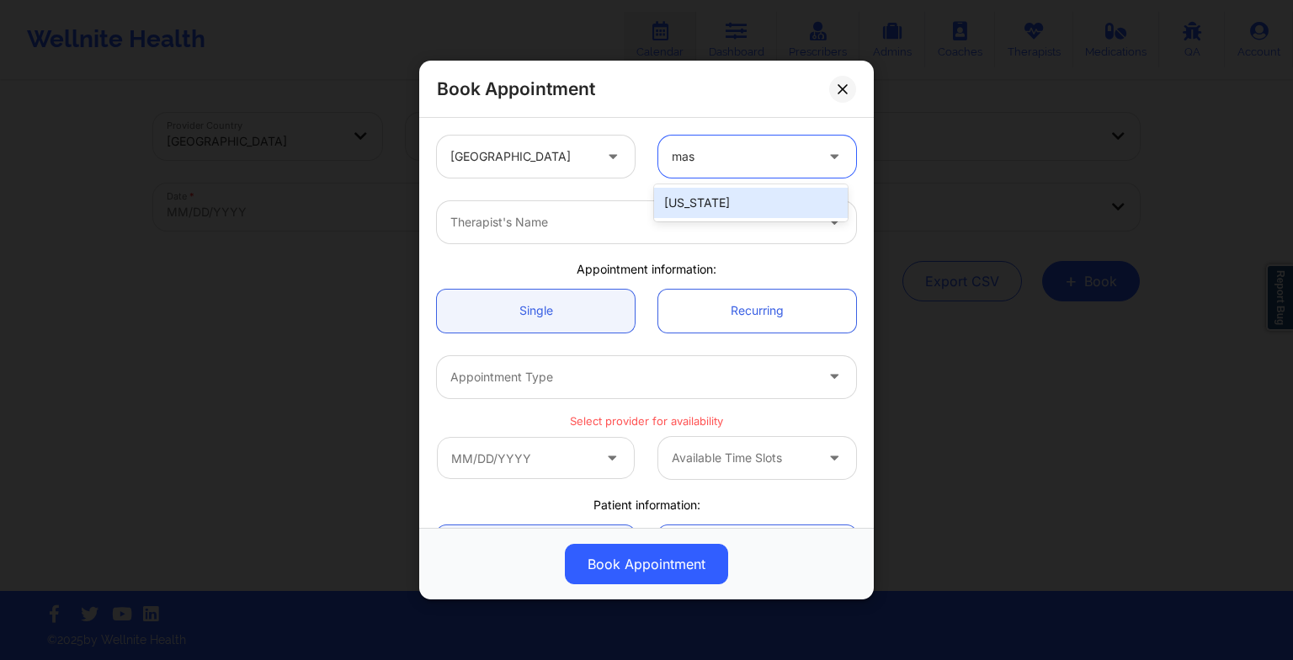
click at [692, 190] on div "[US_STATE]" at bounding box center [751, 203] width 194 height 30
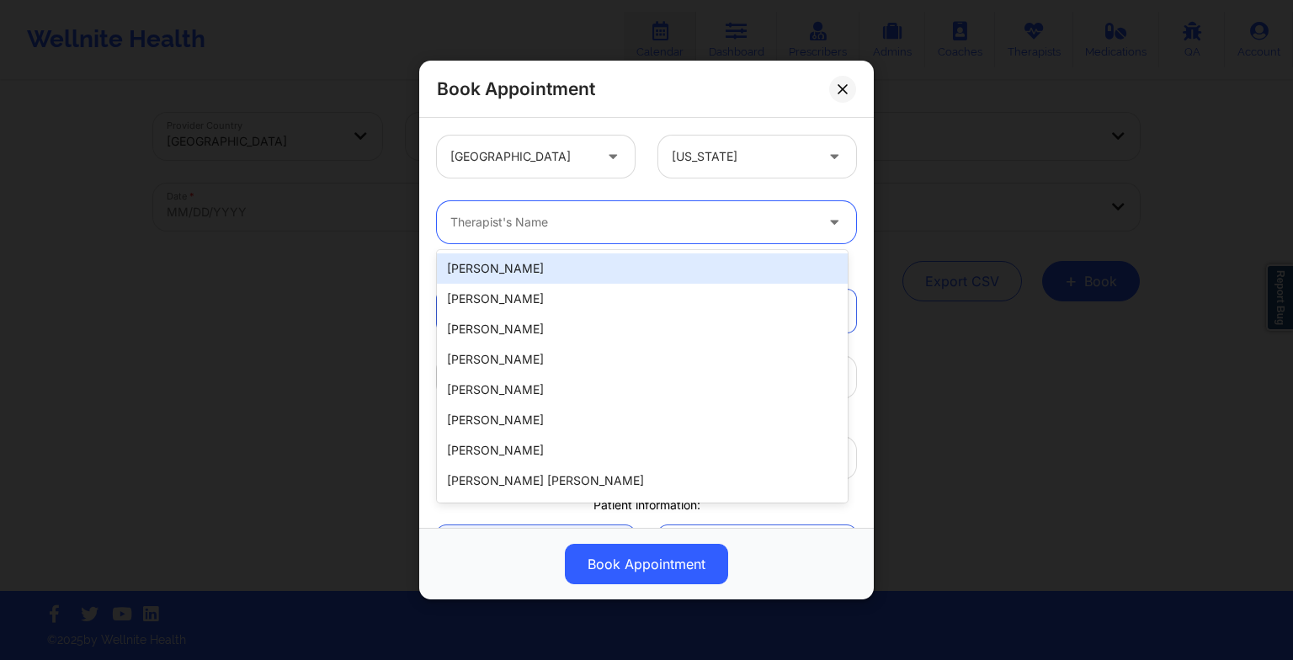
click at [534, 232] on div "Therapist's Name" at bounding box center [626, 222] width 379 height 42
paste input "[PERSON_NAME]"
type input "[PERSON_NAME]"
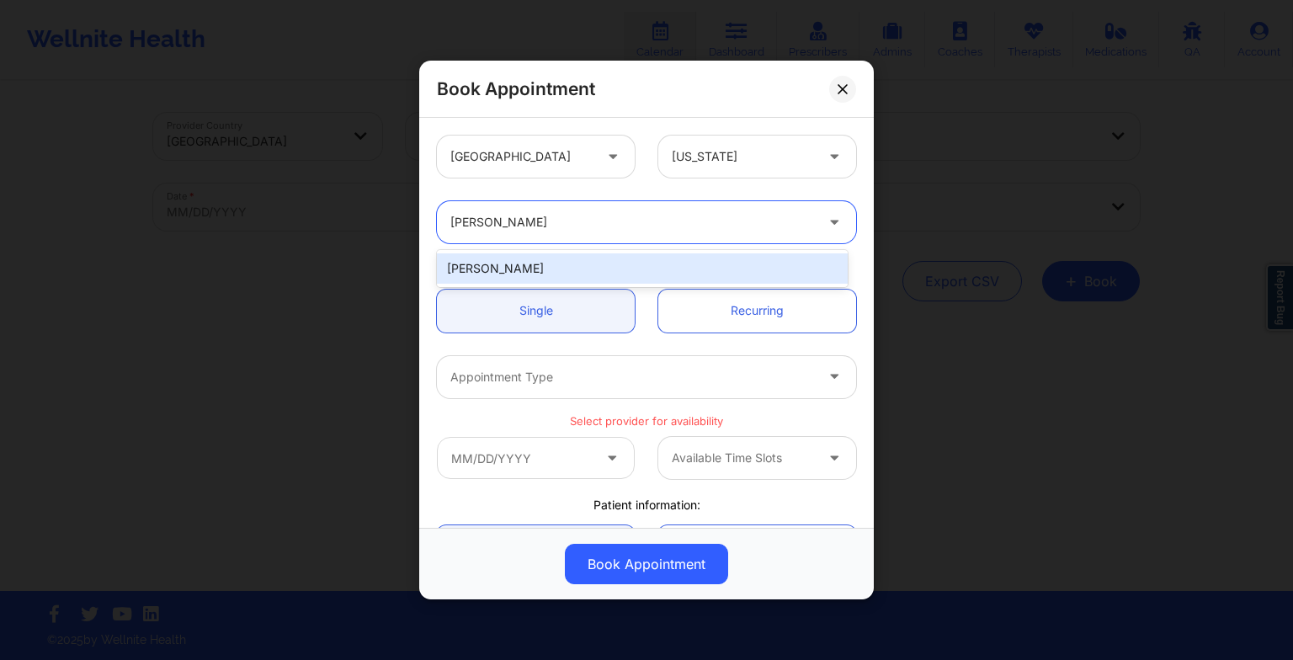
click at [558, 266] on div "[PERSON_NAME]" at bounding box center [642, 268] width 411 height 30
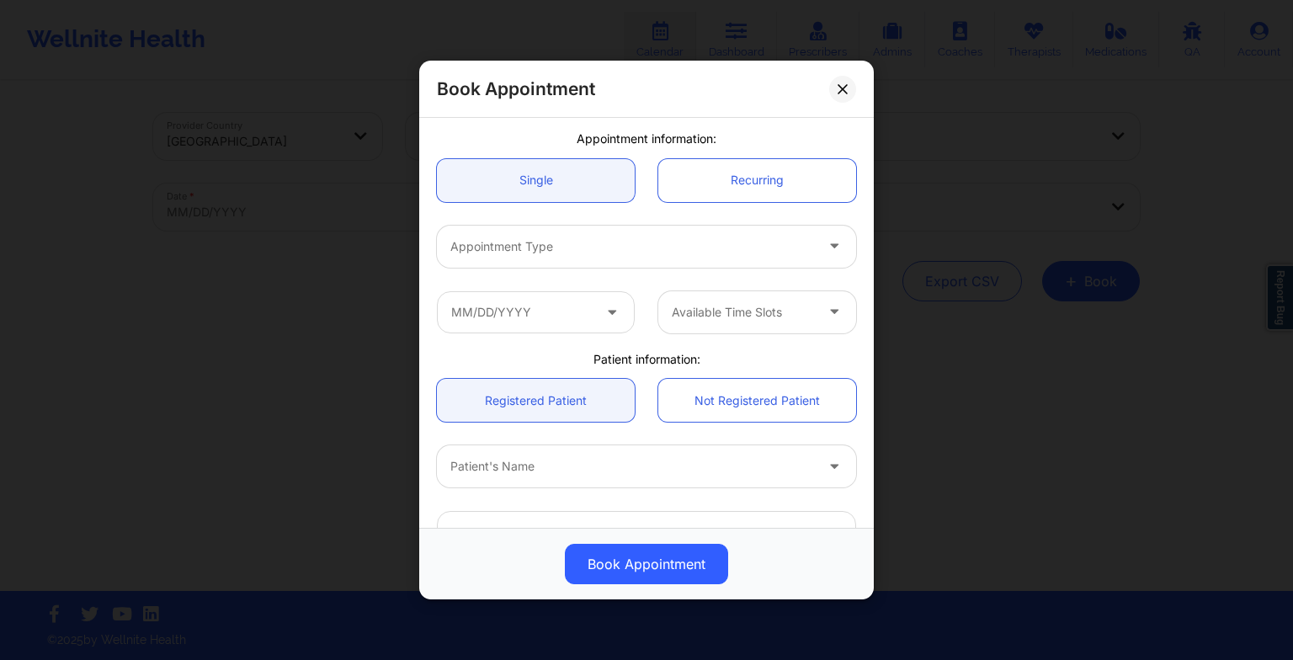
scroll to position [133, 0]
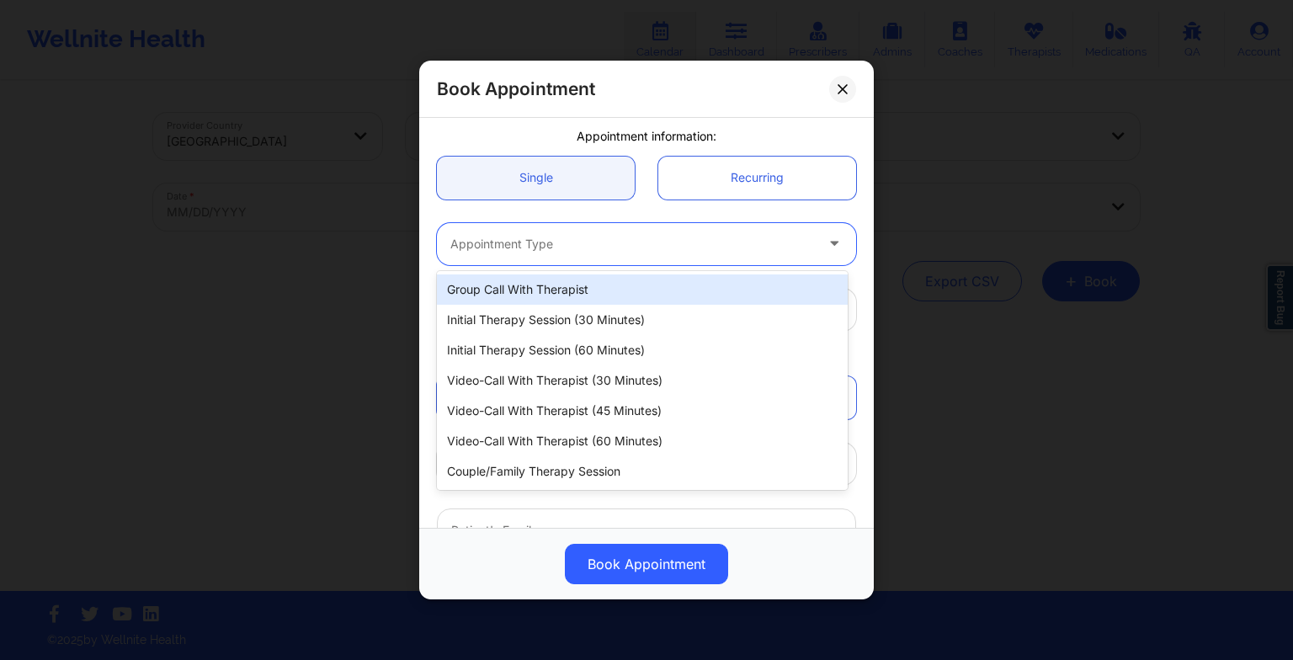
click at [522, 246] on div at bounding box center [632, 244] width 364 height 20
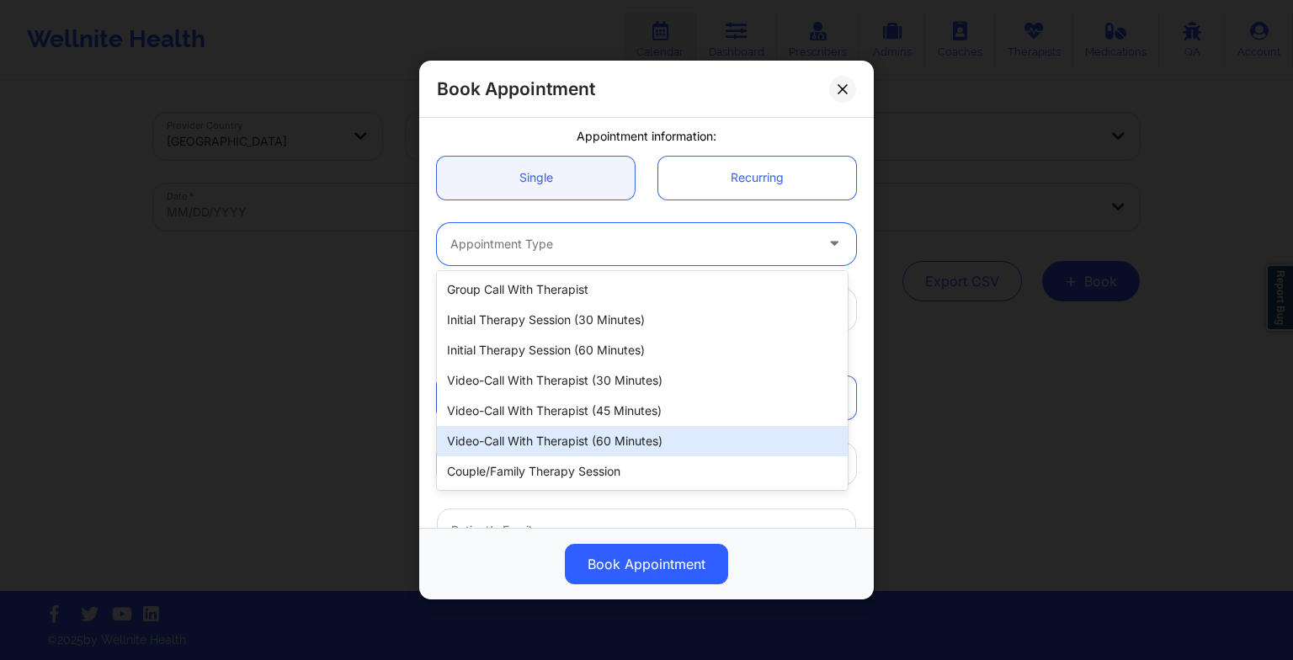
click at [577, 434] on div "Video-Call with Therapist (60 minutes)" at bounding box center [642, 441] width 411 height 30
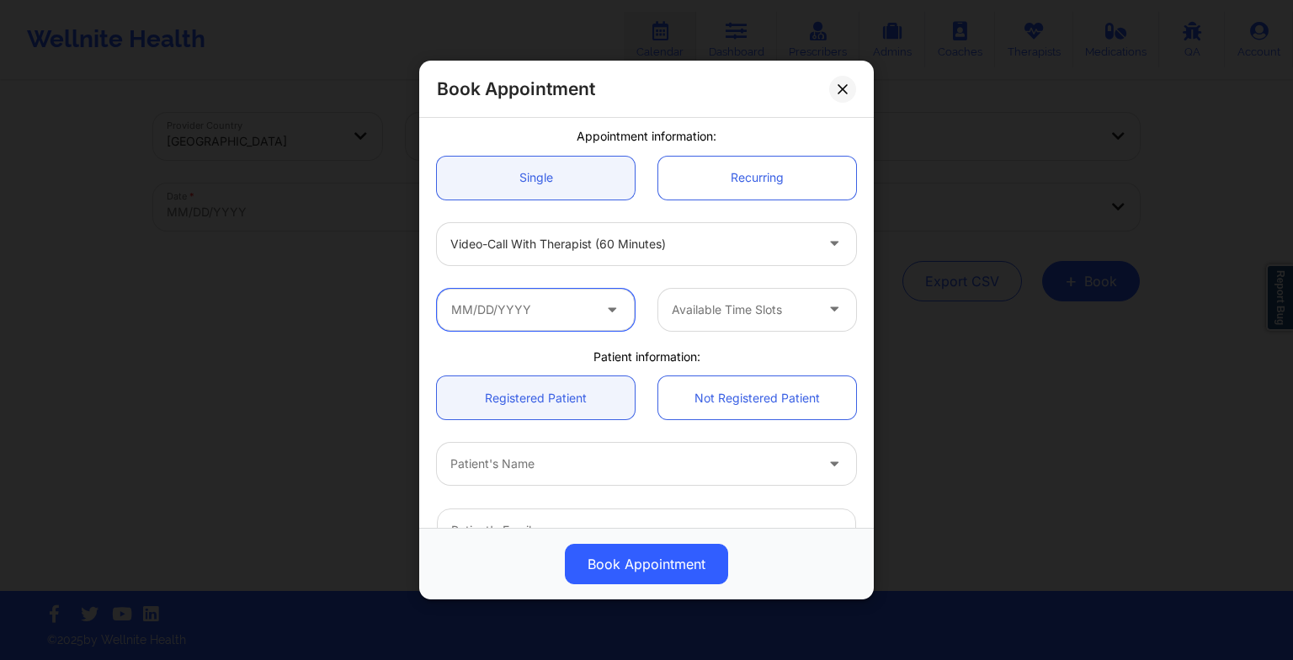
click at [530, 317] on input "text" at bounding box center [536, 310] width 198 height 42
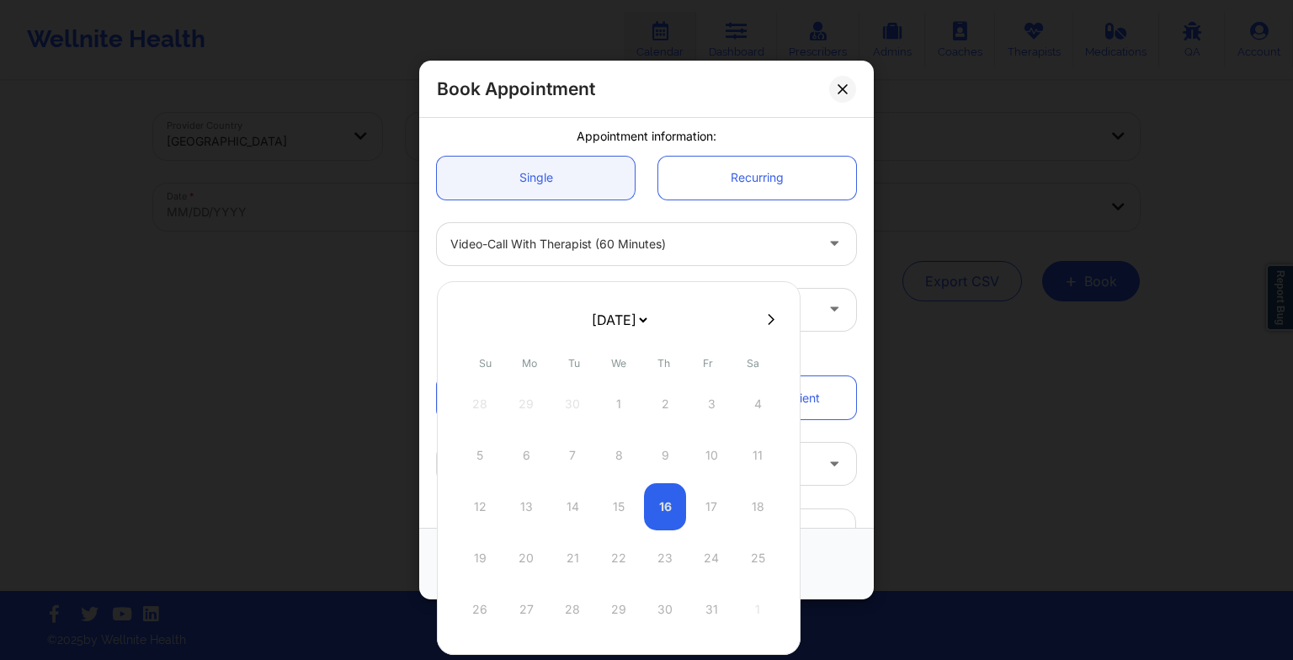
click at [623, 323] on select "[DATE] [DATE] [DATE] [DATE] [DATE] [DATE] [DATE] [DATE] [DATE] [DATE] [DATE] [D…" at bounding box center [618, 320] width 61 height 34
select select "2025-11"
click at [575, 615] on div "30" at bounding box center [572, 609] width 42 height 47
type input "[DATE]"
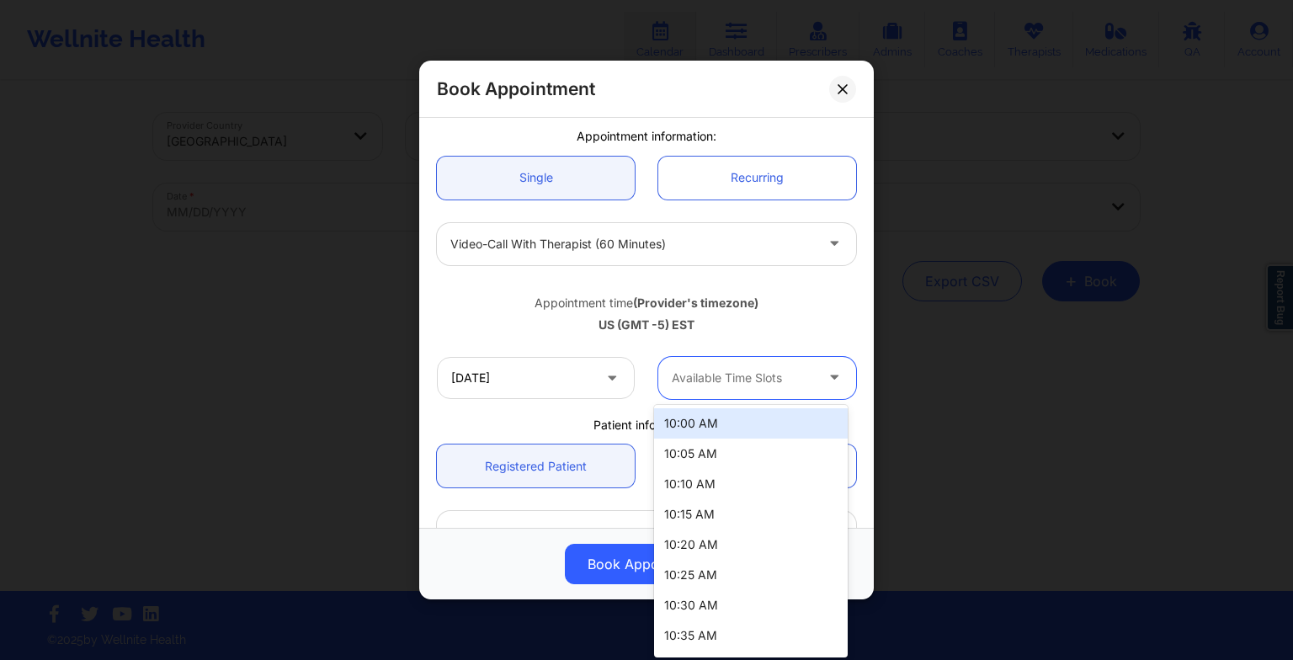
drag, startPoint x: 737, startPoint y: 387, endPoint x: 731, endPoint y: 416, distance: 29.4
click at [731, 416] on body "Wellnite Health Calendar Dashboard Prescribers Admins Coaches Therapists Medica…" at bounding box center [646, 330] width 1293 height 660
click at [731, 416] on div "10:00 AM" at bounding box center [751, 423] width 194 height 30
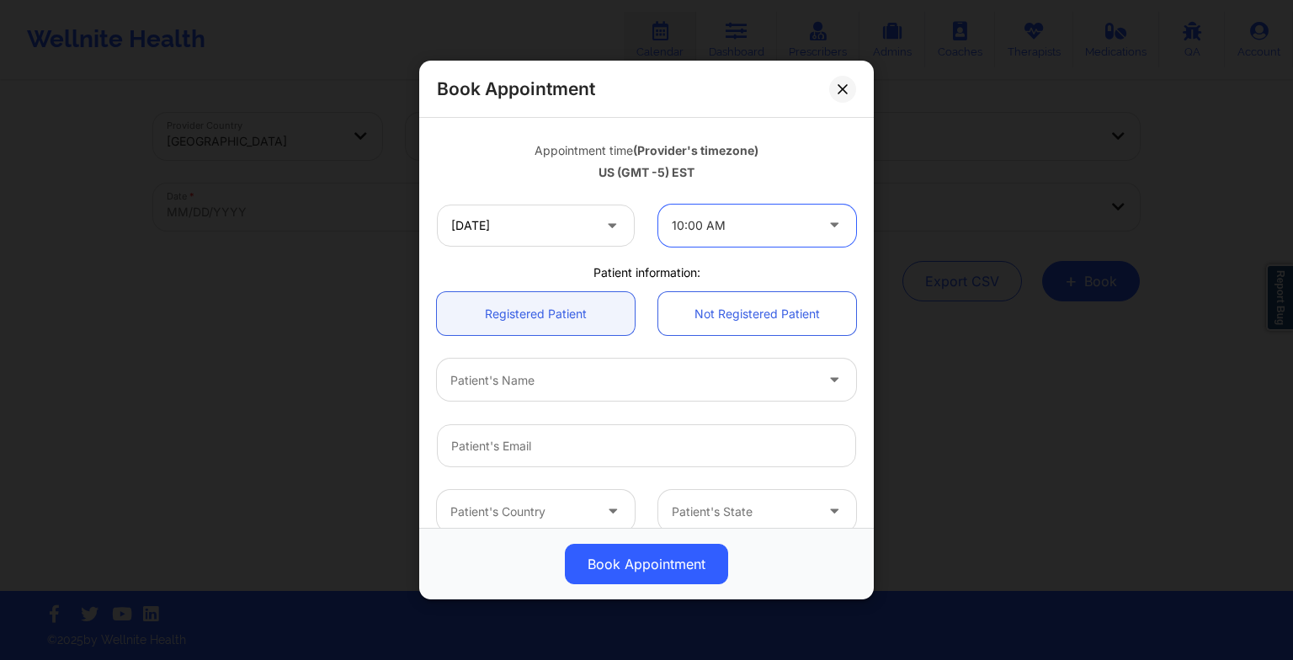
scroll to position [290, 0]
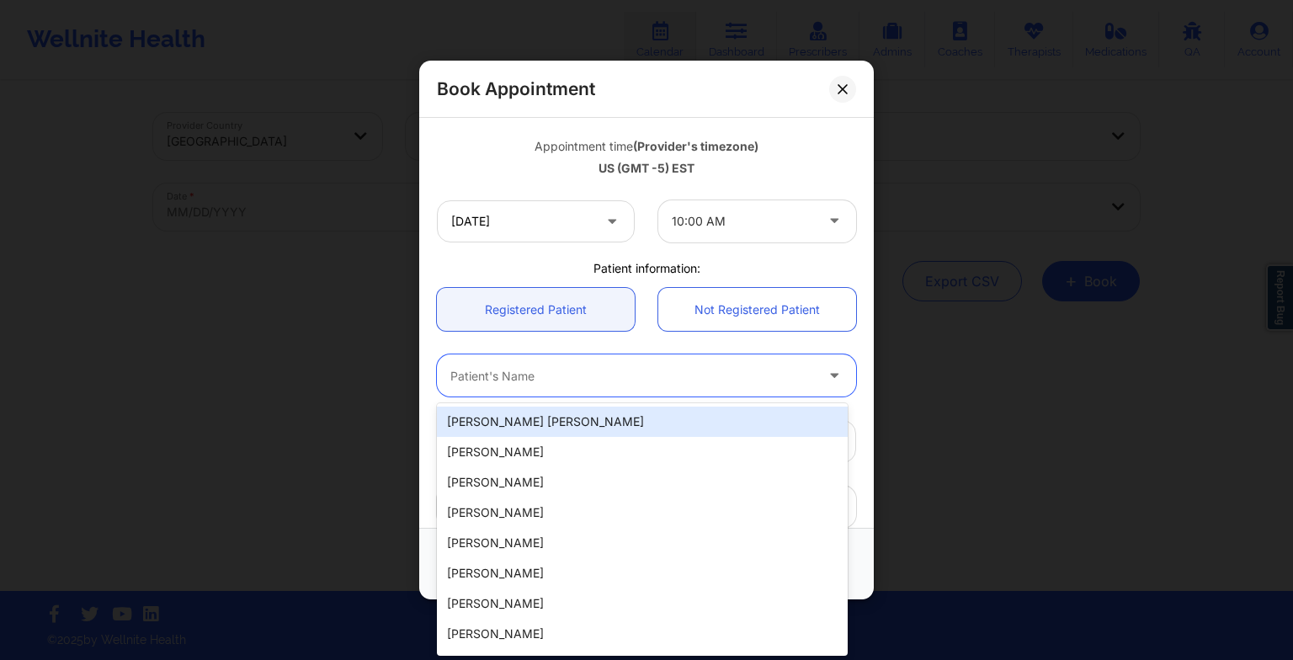
click at [600, 380] on div at bounding box center [632, 375] width 364 height 20
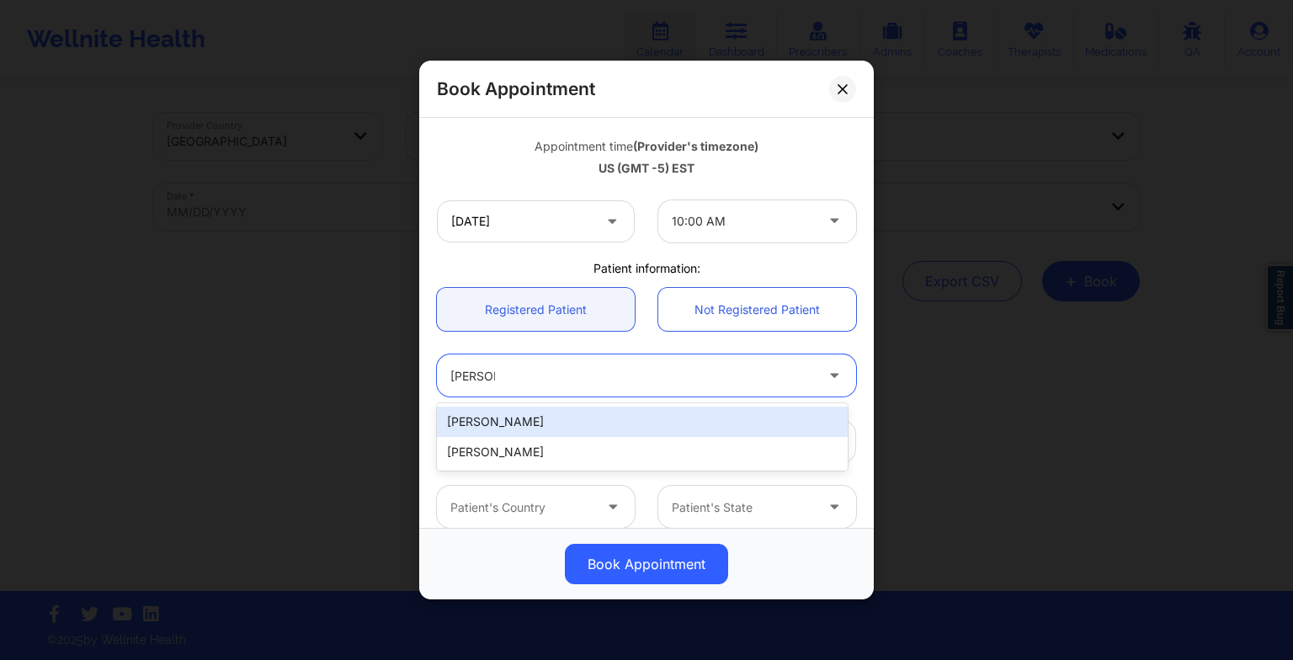
type input "[PERSON_NAME]"
click at [551, 425] on div "[PERSON_NAME]" at bounding box center [642, 422] width 411 height 30
type input "[EMAIL_ADDRESS][DOMAIN_NAME]"
type input "[PHONE_NUMBER]"
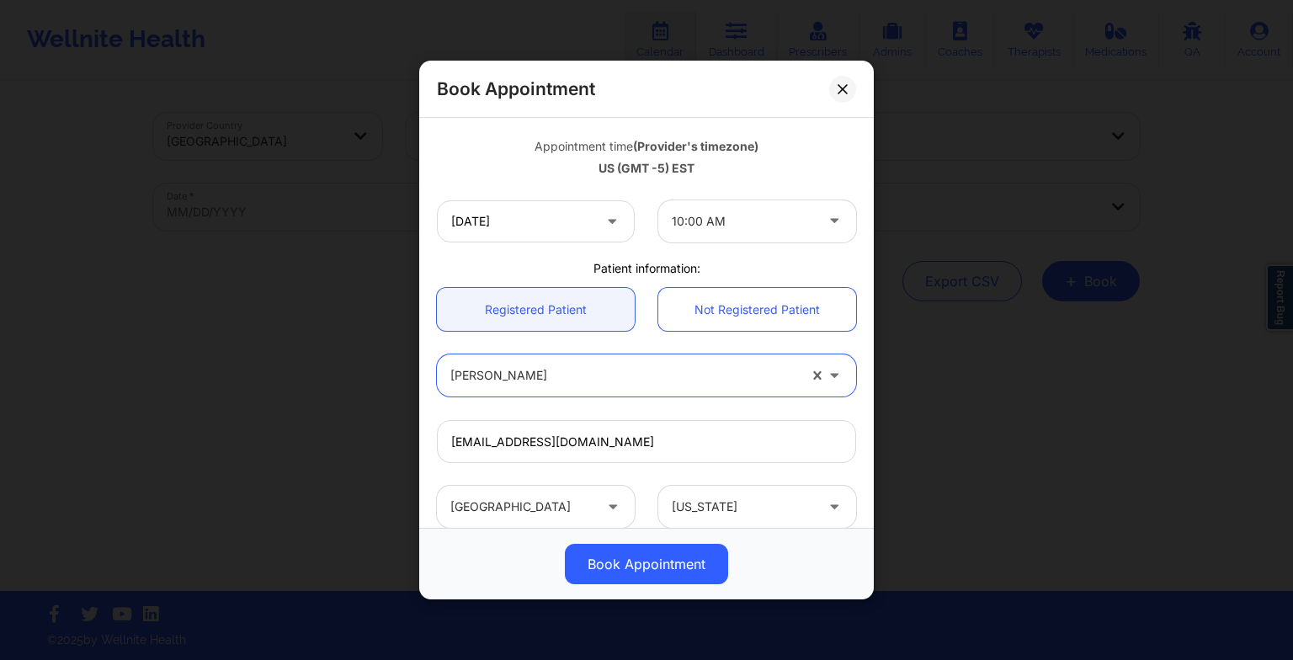
scroll to position [464, 0]
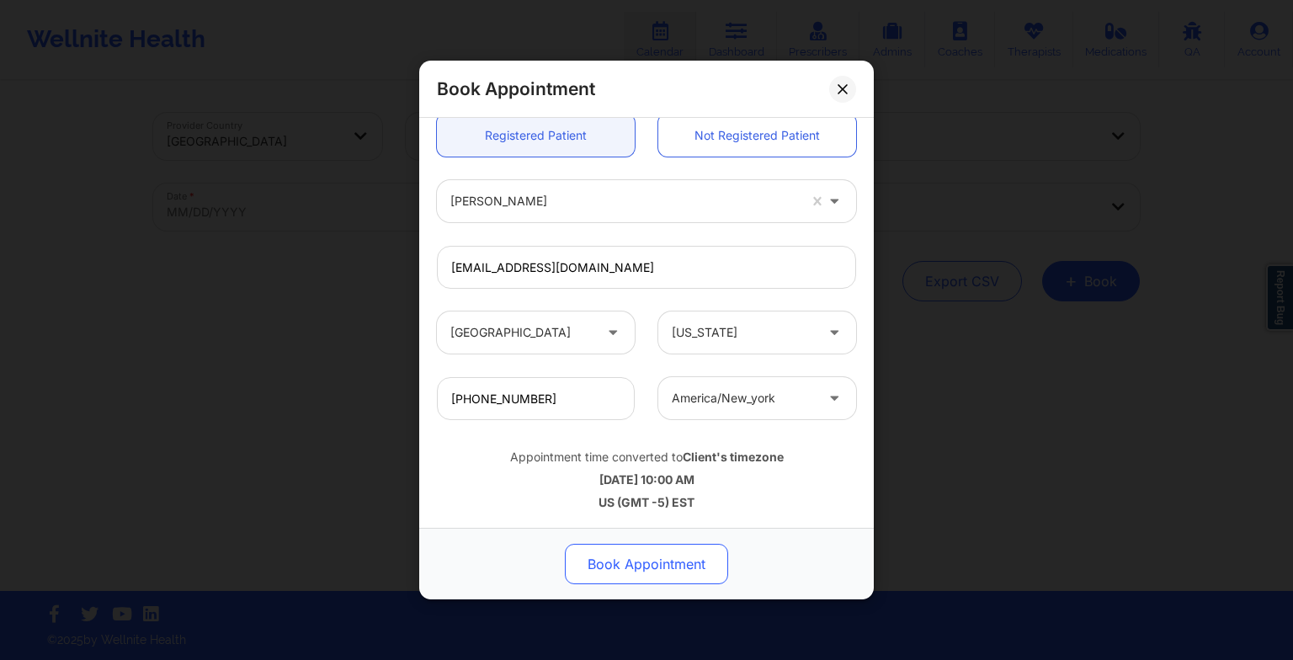
click at [627, 564] on button "Book Appointment" at bounding box center [646, 564] width 163 height 40
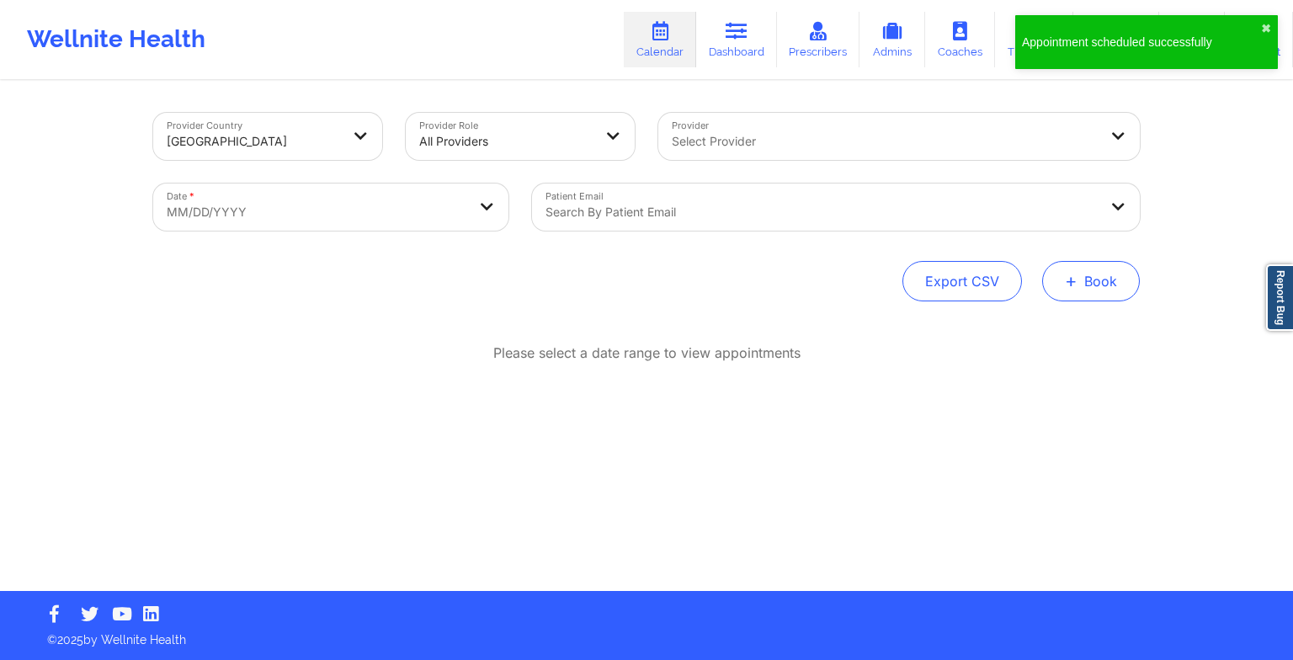
click at [1090, 285] on button "+ Book" at bounding box center [1091, 281] width 98 height 40
click at [1067, 323] on button "Therapy Session" at bounding box center [1062, 335] width 129 height 28
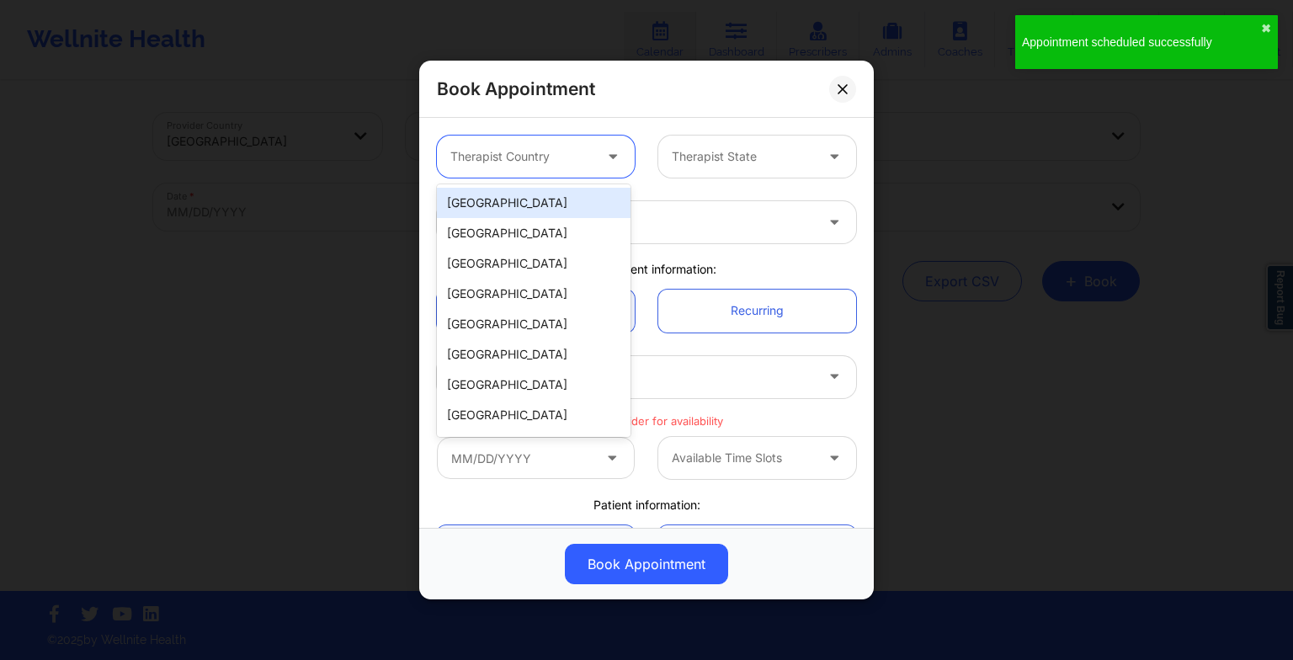
drag, startPoint x: 523, startPoint y: 158, endPoint x: 532, endPoint y: 194, distance: 36.5
click at [532, 194] on body "Appointment scheduled successfully ✖︎ Wellnite Health Calendar Dashboard Prescr…" at bounding box center [646, 330] width 1293 height 660
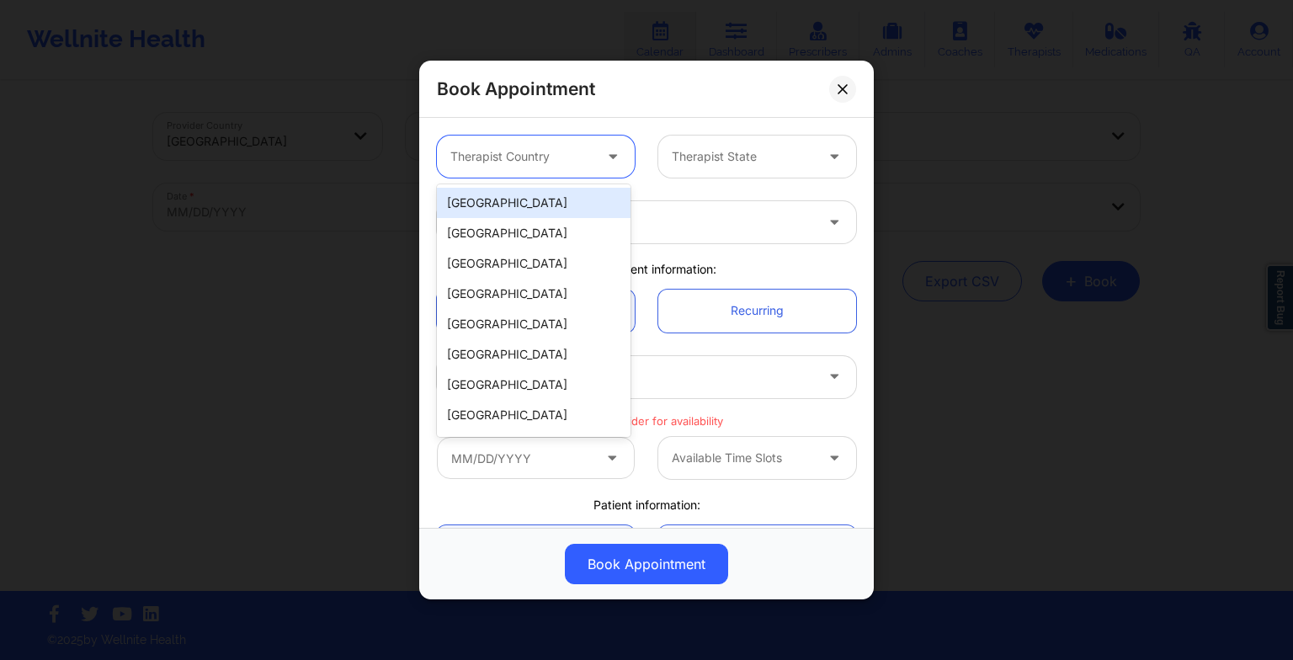
click at [532, 194] on div "[GEOGRAPHIC_DATA]" at bounding box center [534, 203] width 194 height 30
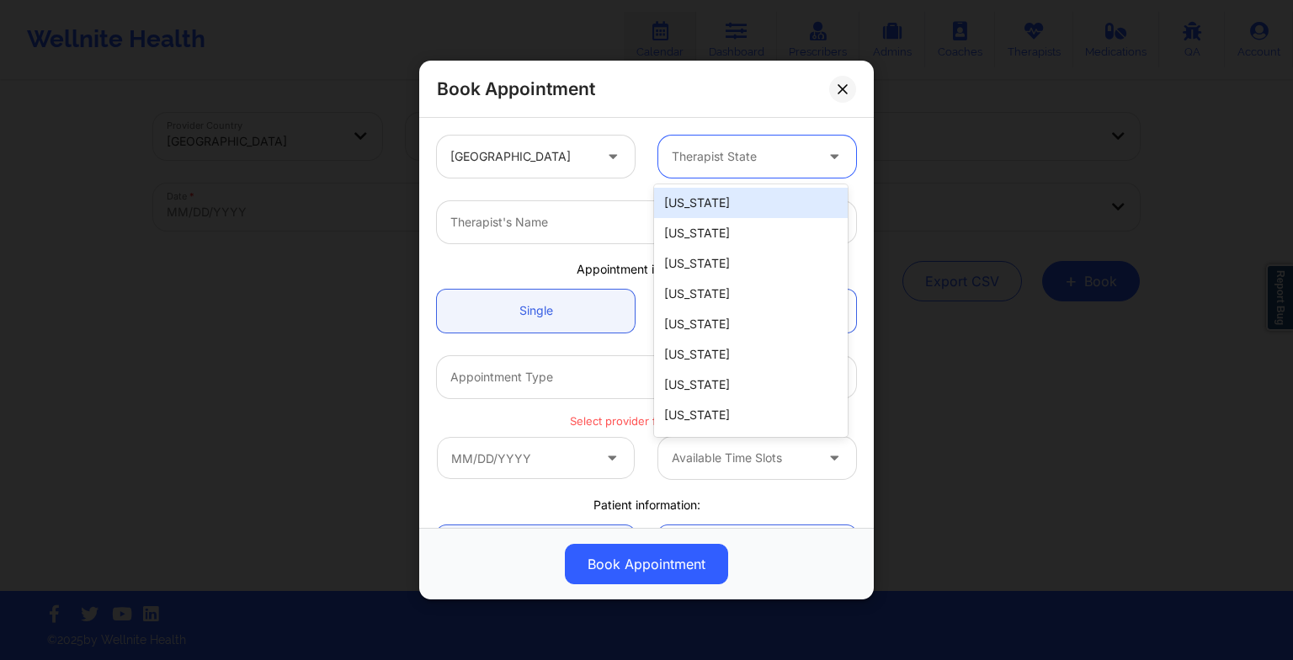
click at [709, 149] on div at bounding box center [743, 156] width 142 height 20
type input "mas"
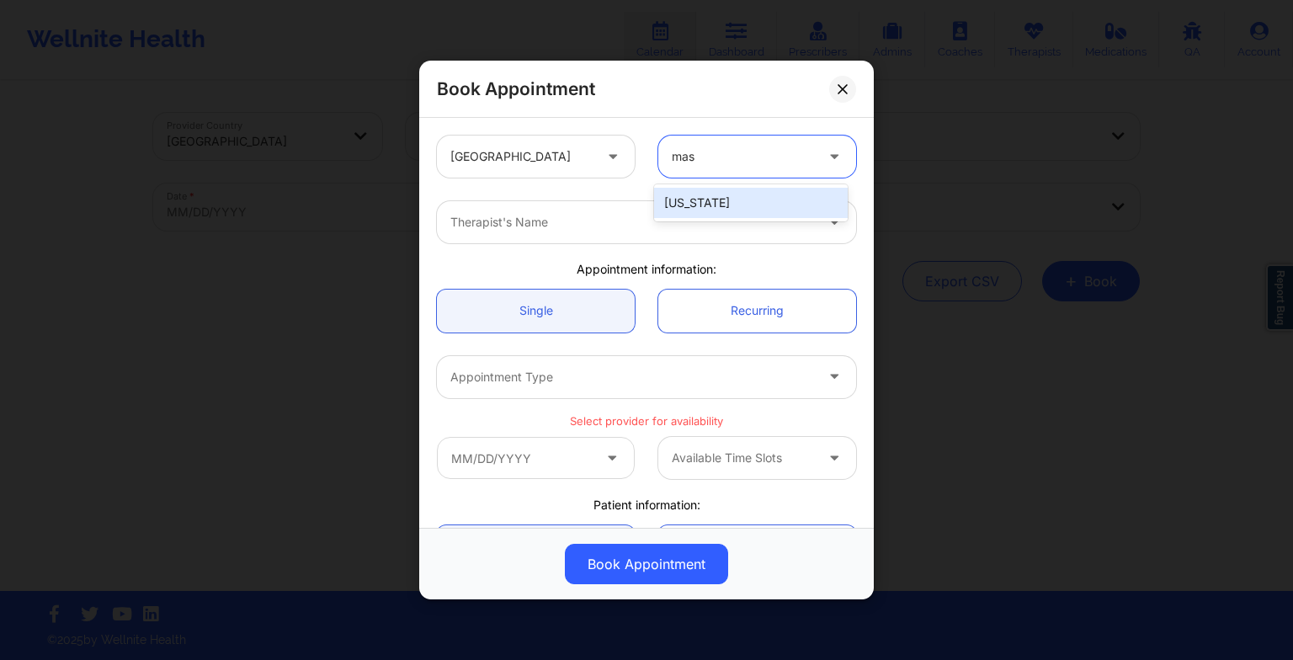
click at [700, 203] on div "[US_STATE]" at bounding box center [751, 203] width 194 height 30
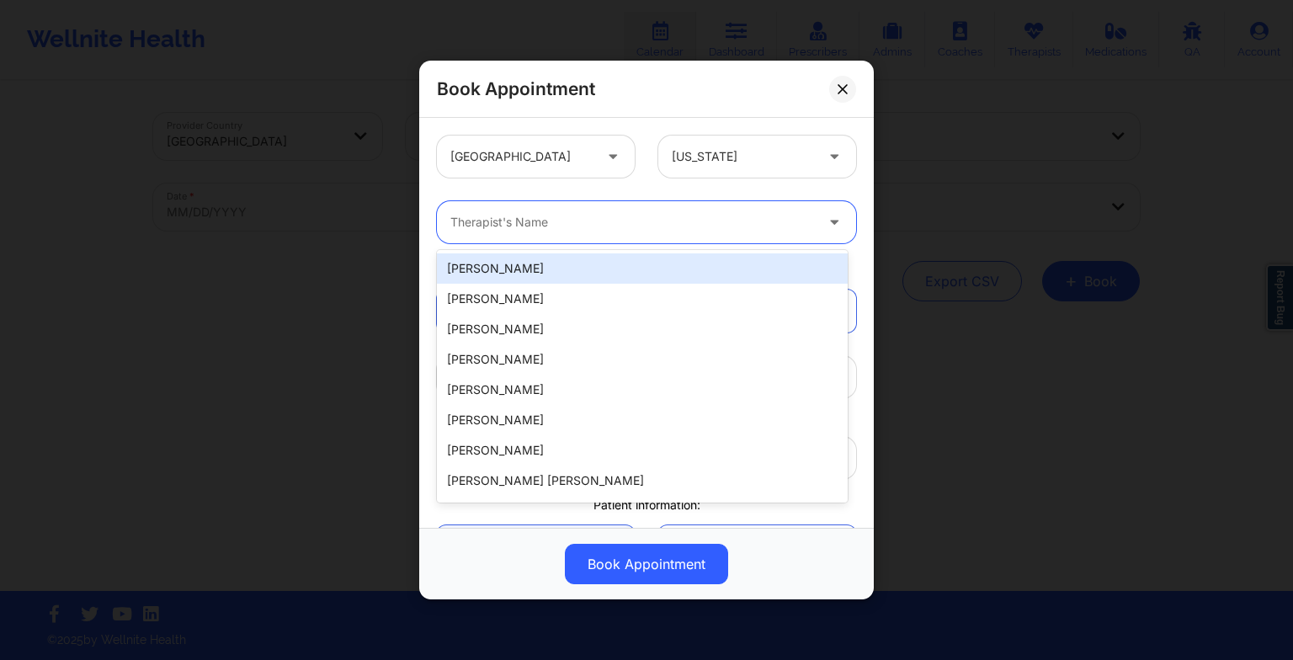
click at [604, 218] on div at bounding box center [632, 222] width 364 height 20
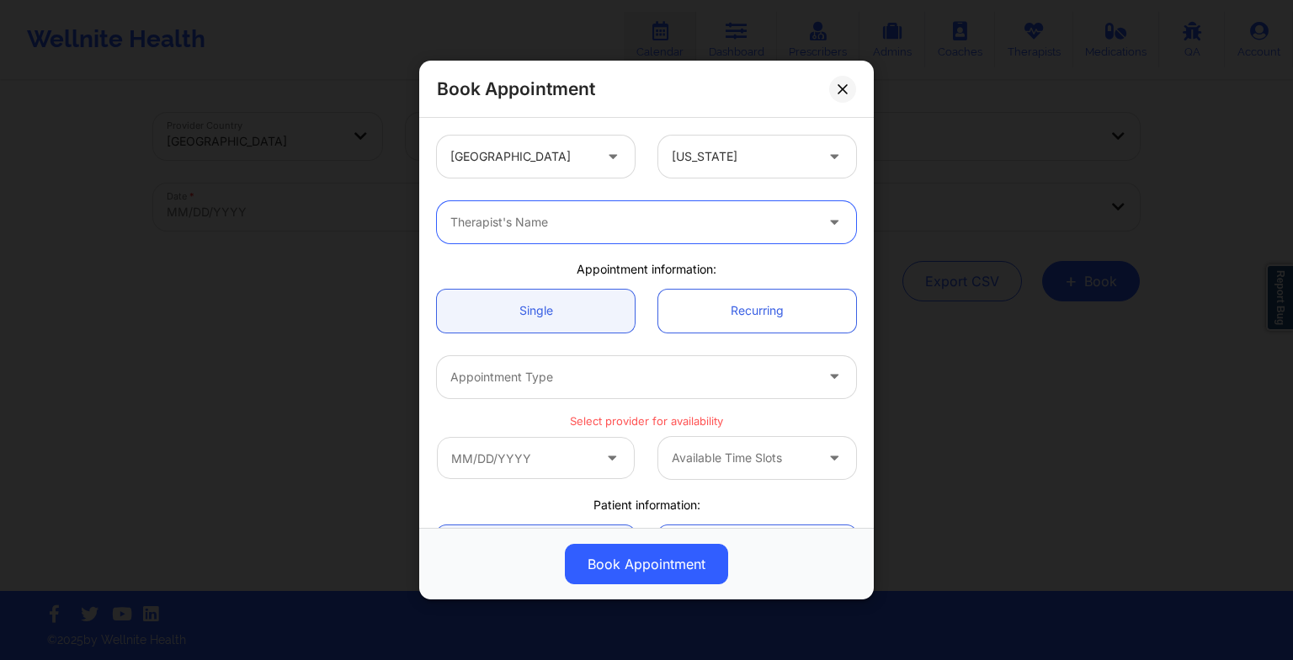
click at [470, 235] on div "Therapist's Name" at bounding box center [626, 222] width 379 height 42
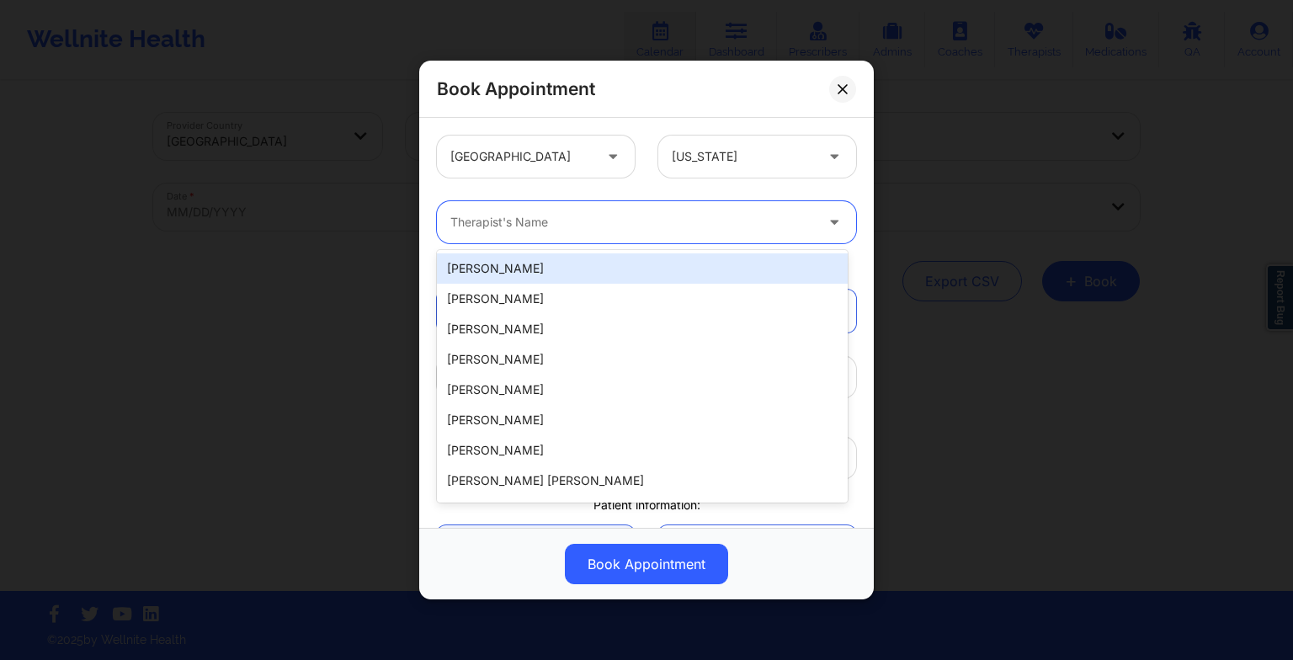
paste input "[PERSON_NAME]"
type input "[PERSON_NAME]"
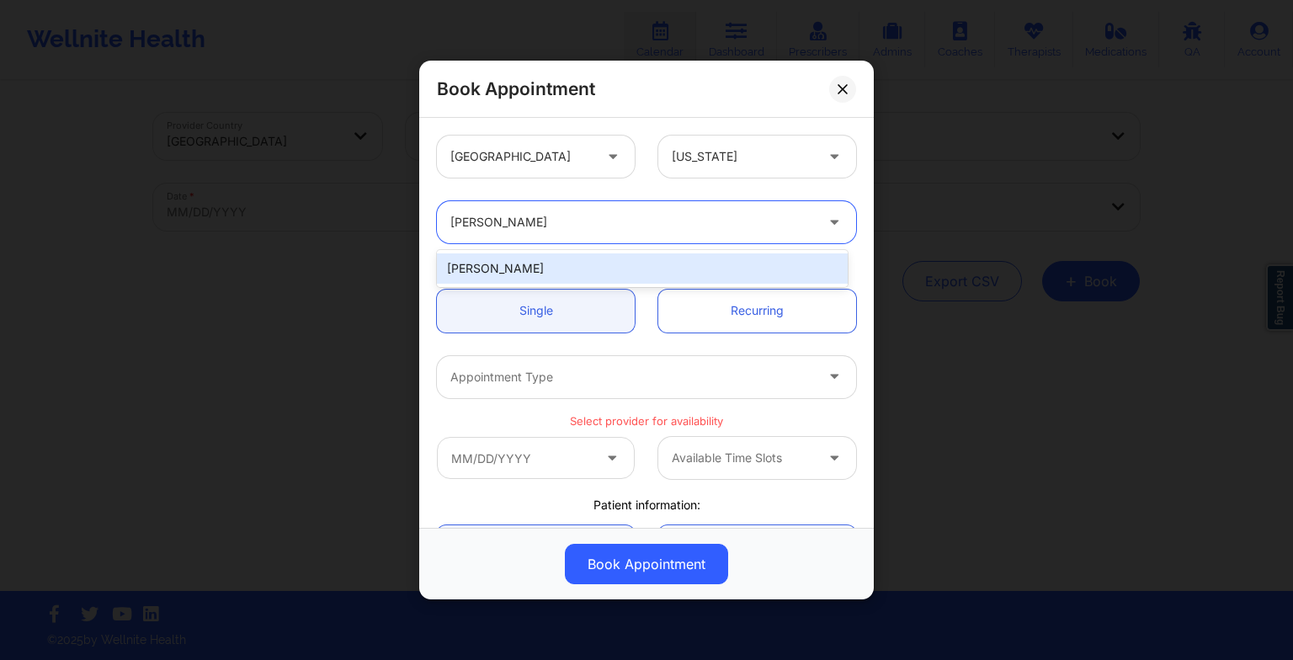
click at [556, 266] on div "[PERSON_NAME]" at bounding box center [642, 268] width 411 height 30
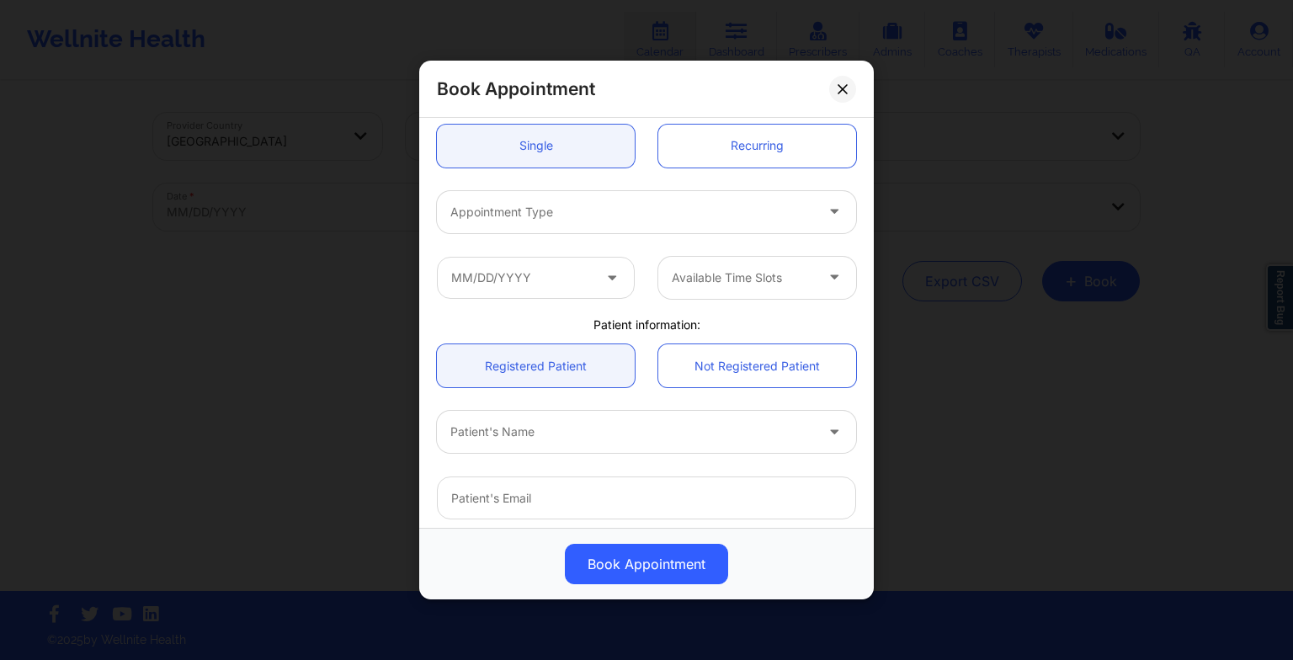
scroll to position [172, 0]
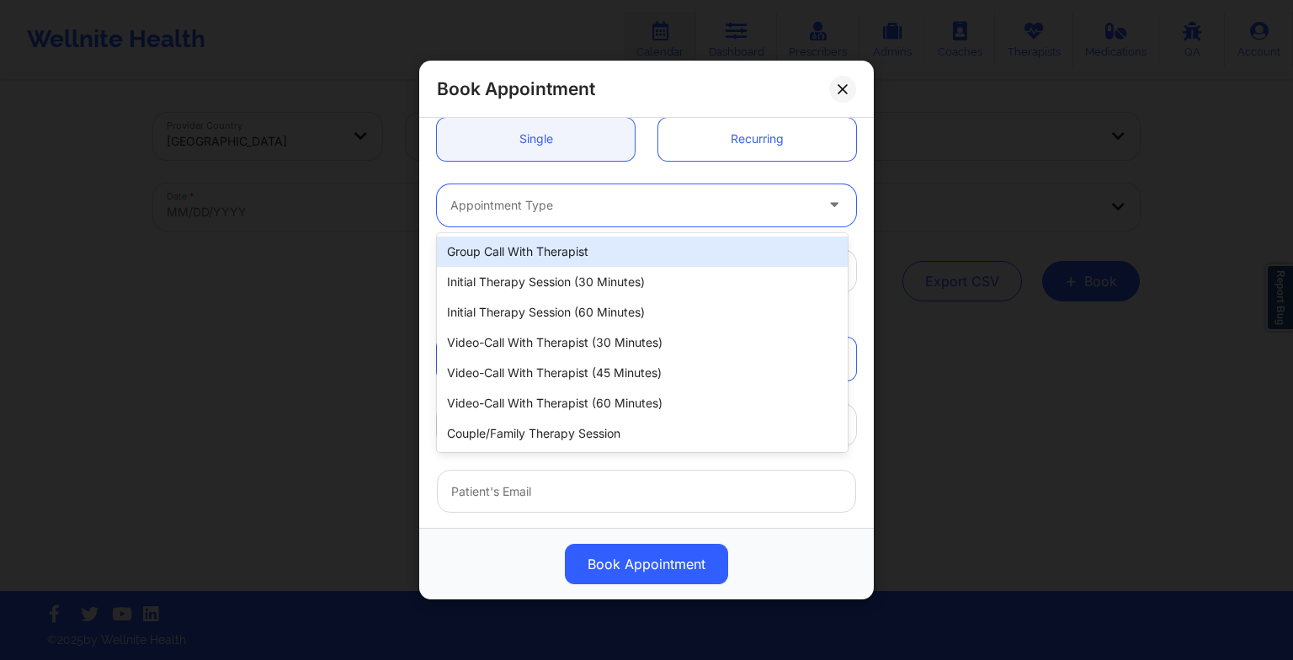
click at [503, 222] on div "Appointment Type" at bounding box center [626, 205] width 379 height 42
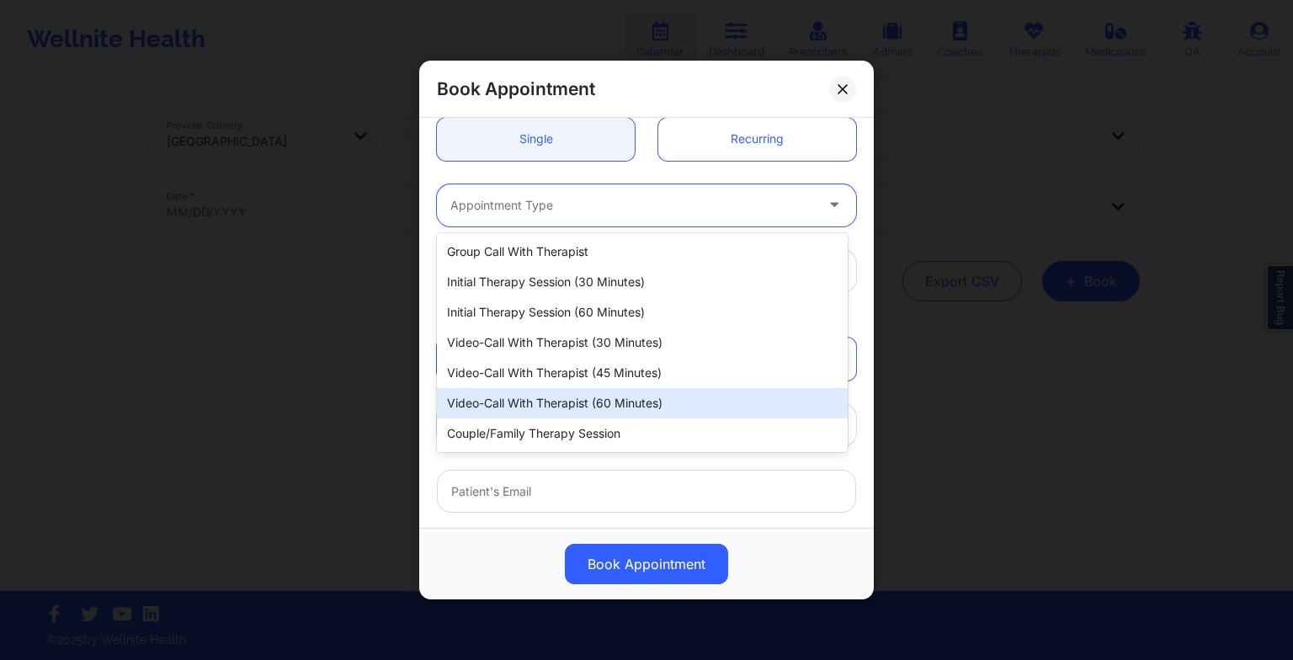
click at [559, 403] on div "Video-Call with Therapist (60 minutes)" at bounding box center [642, 403] width 411 height 30
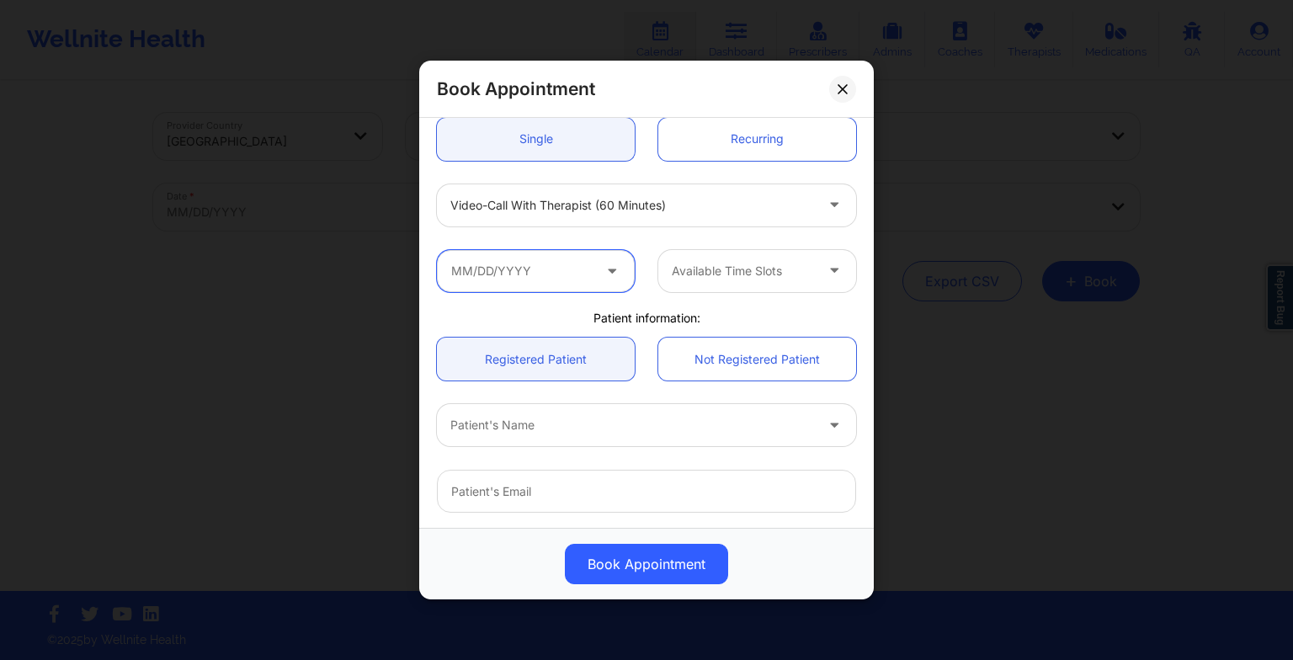
click at [522, 273] on input "text" at bounding box center [536, 271] width 198 height 42
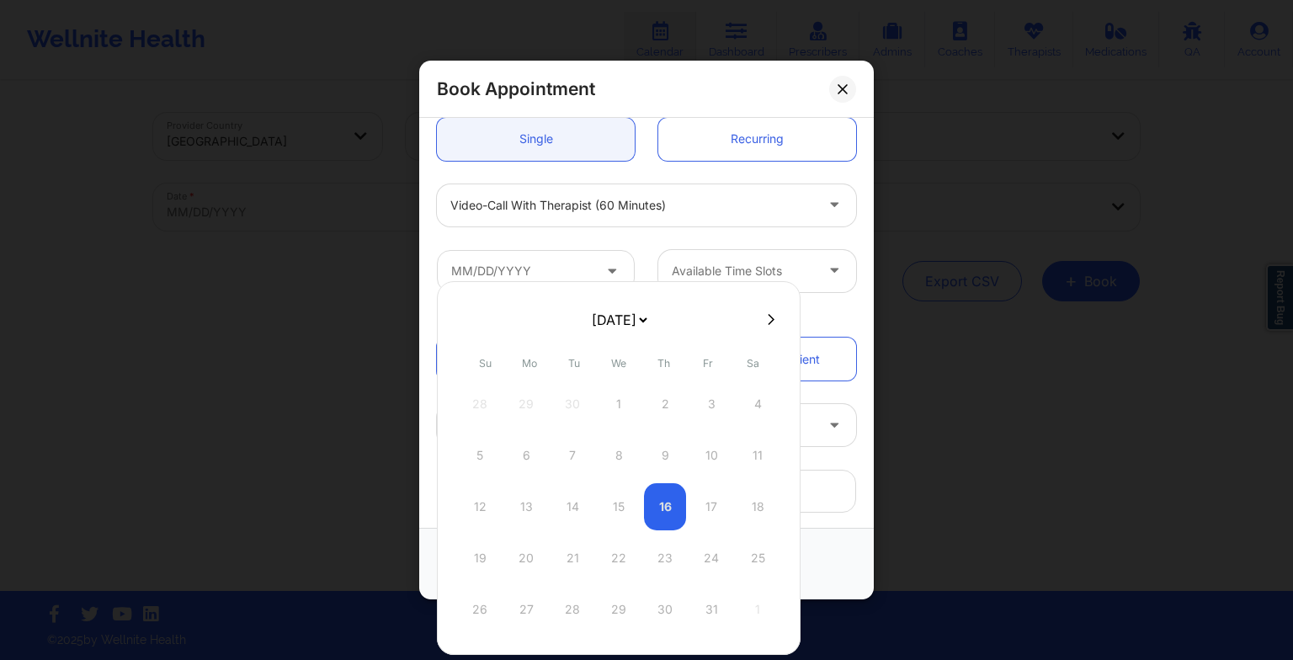
click at [622, 318] on select "[DATE] [DATE] [DATE] [DATE] [DATE] [DATE] [DATE] [DATE] [DATE] [DATE] [DATE] [D…" at bounding box center [618, 320] width 61 height 34
select select "2026-0"
click at [581, 444] on div "6" at bounding box center [572, 455] width 42 height 47
type input "[DATE]"
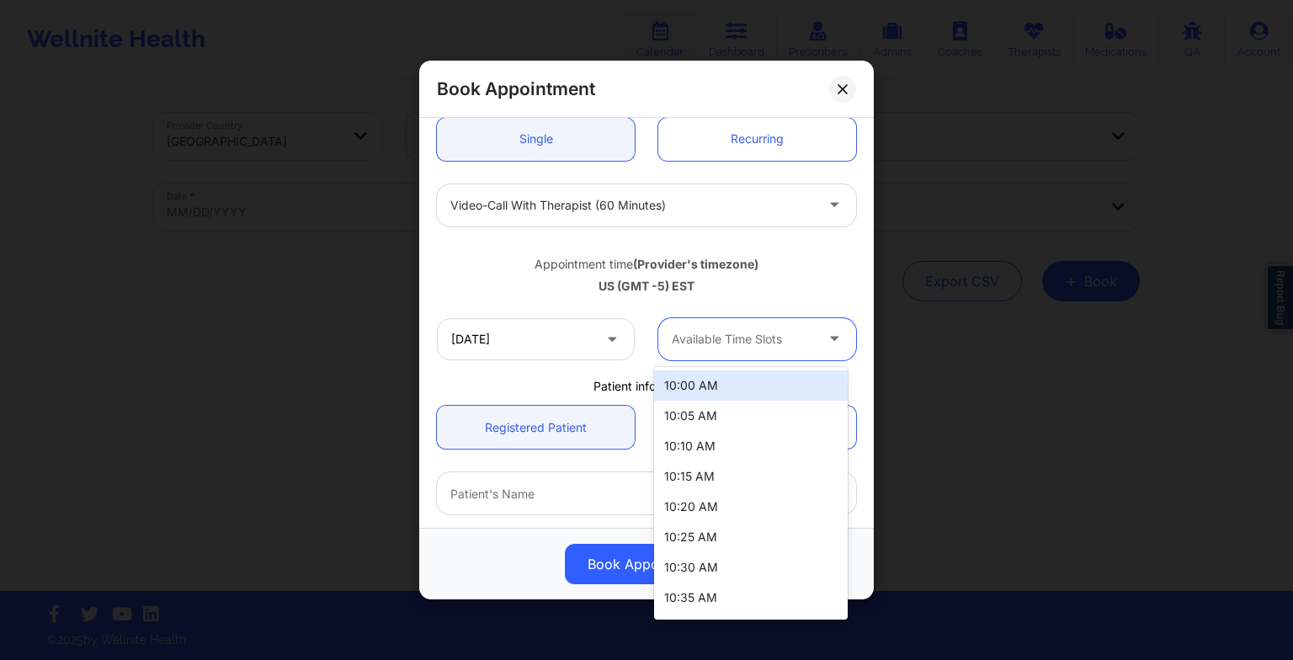
drag, startPoint x: 750, startPoint y: 335, endPoint x: 734, endPoint y: 394, distance: 61.1
click at [734, 394] on body "Wellnite Health Calendar Dashboard Prescribers Admins Coaches Therapists Medica…" at bounding box center [646, 330] width 1293 height 660
click at [734, 394] on div "10:00 AM" at bounding box center [751, 385] width 194 height 30
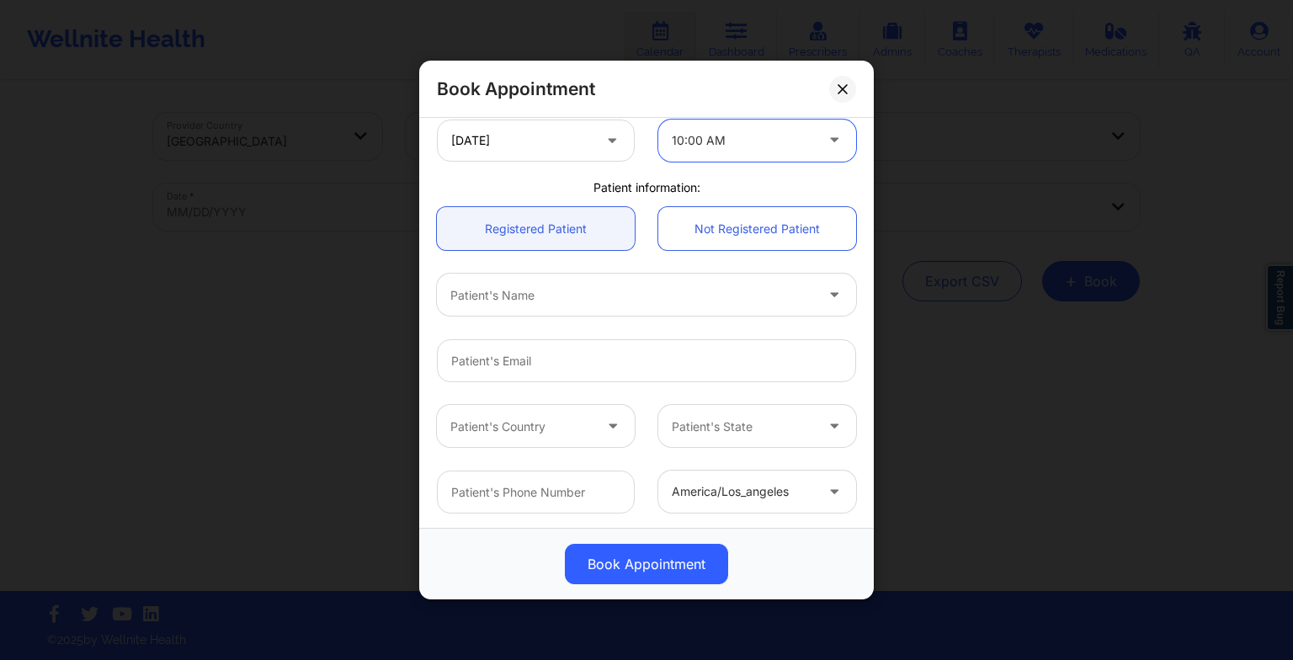
scroll to position [377, 0]
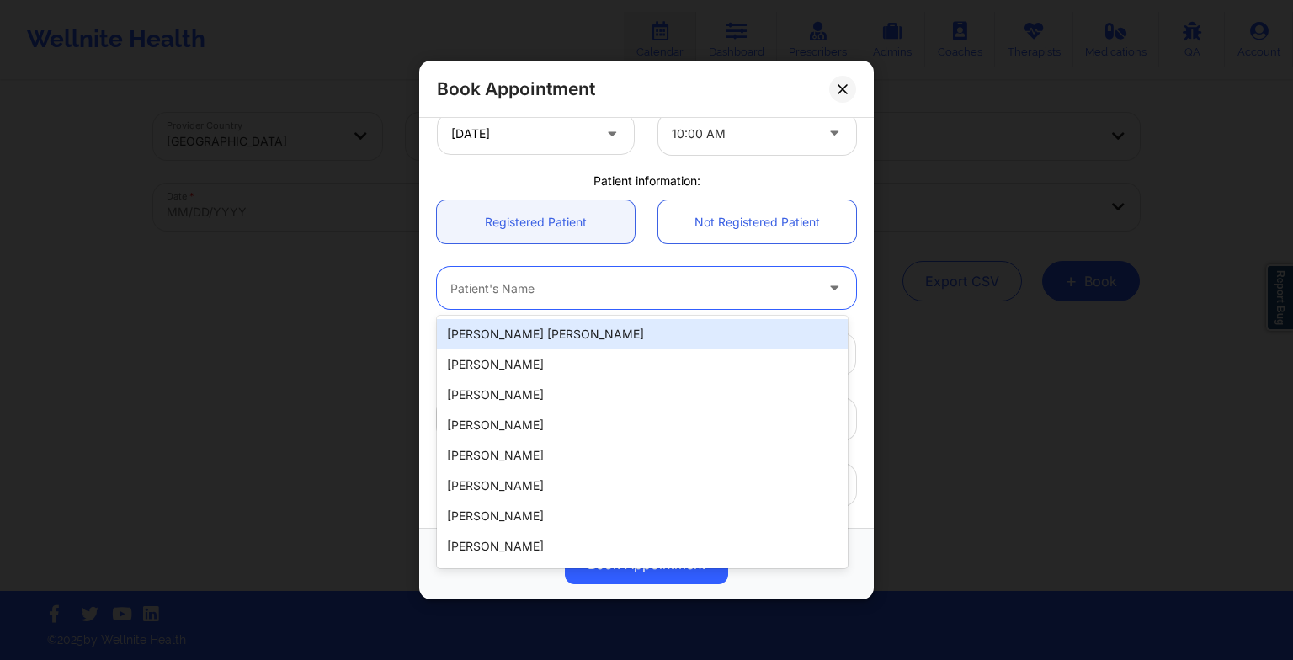
click at [588, 302] on div "Patient's Name" at bounding box center [626, 288] width 379 height 42
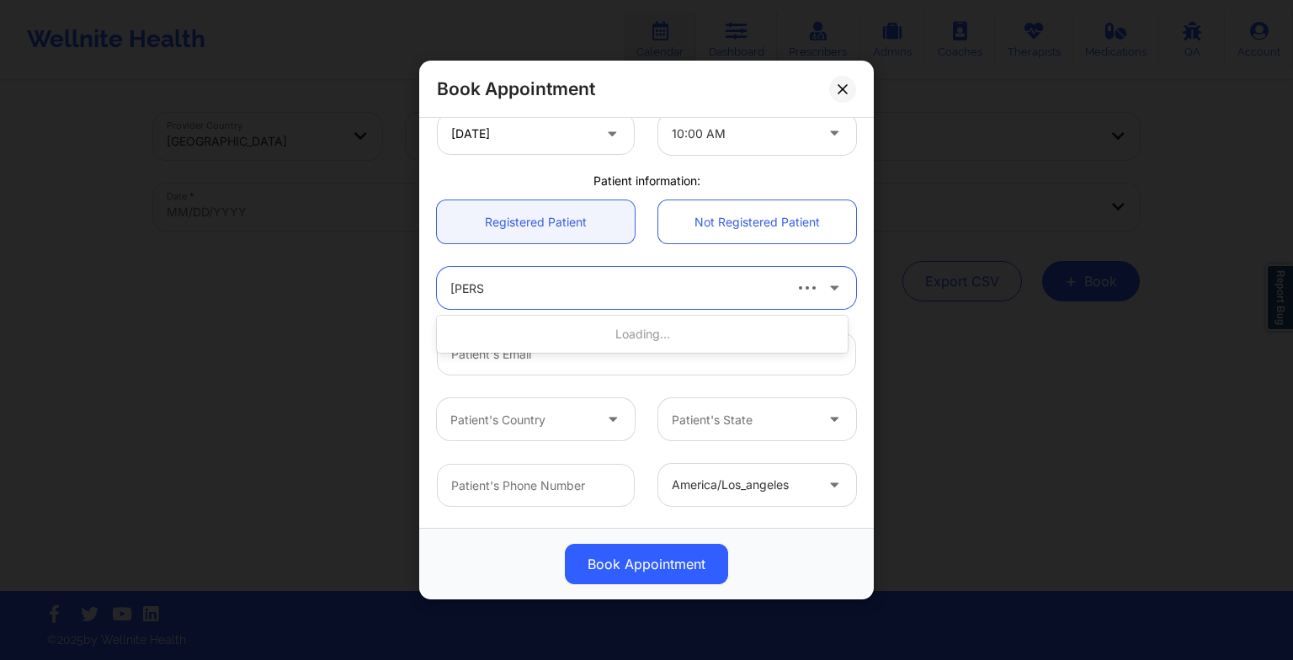
type input "[PERSON_NAME]"
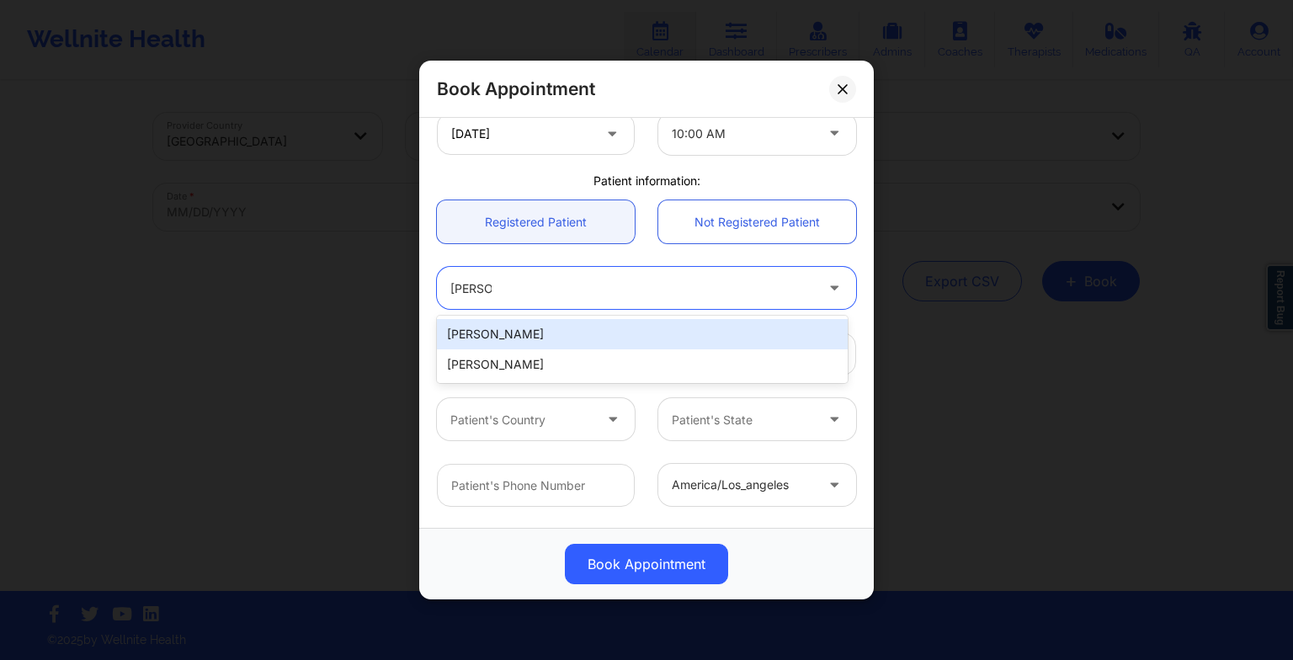
click at [568, 327] on div "[PERSON_NAME]" at bounding box center [642, 334] width 411 height 30
type input "[EMAIL_ADDRESS][DOMAIN_NAME]"
type input "[PHONE_NUMBER]"
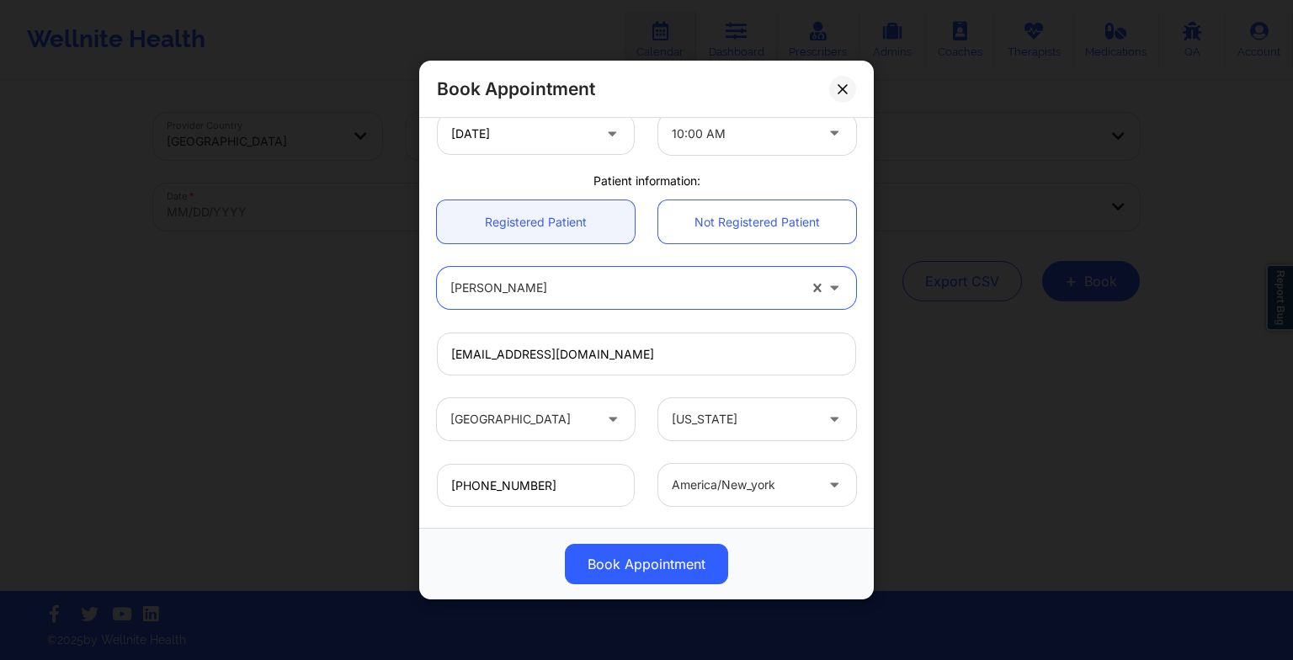
scroll to position [464, 0]
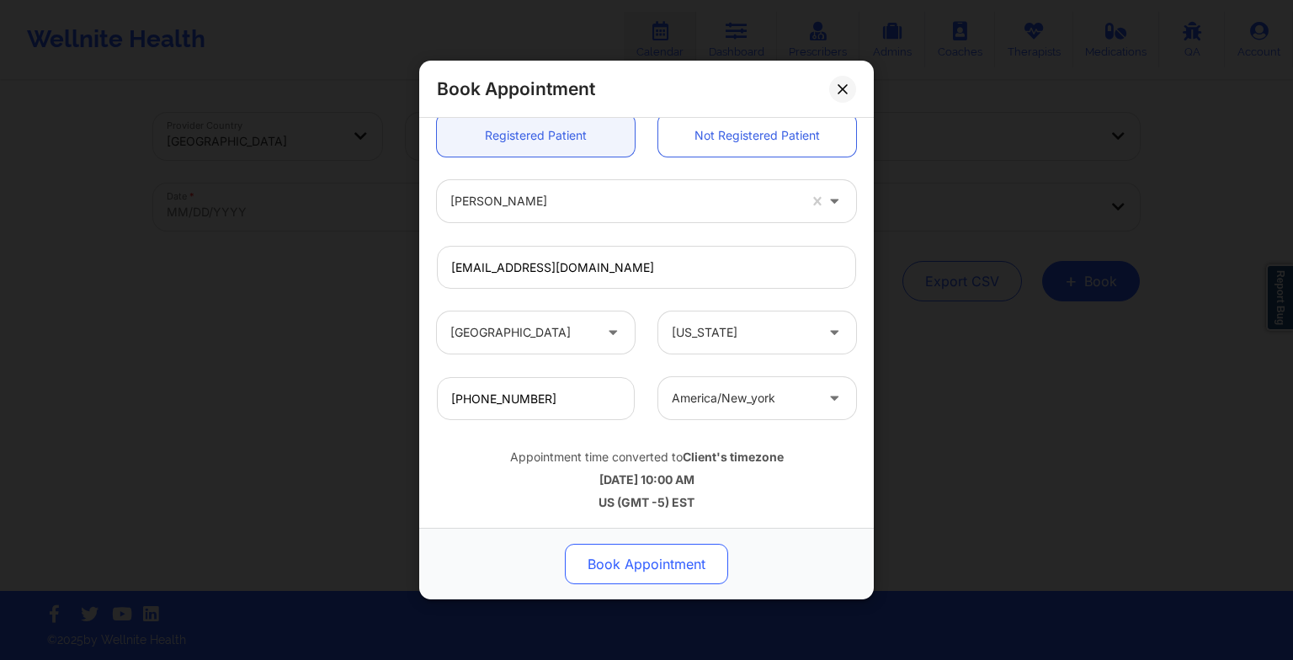
click at [599, 562] on button "Book Appointment" at bounding box center [646, 564] width 163 height 40
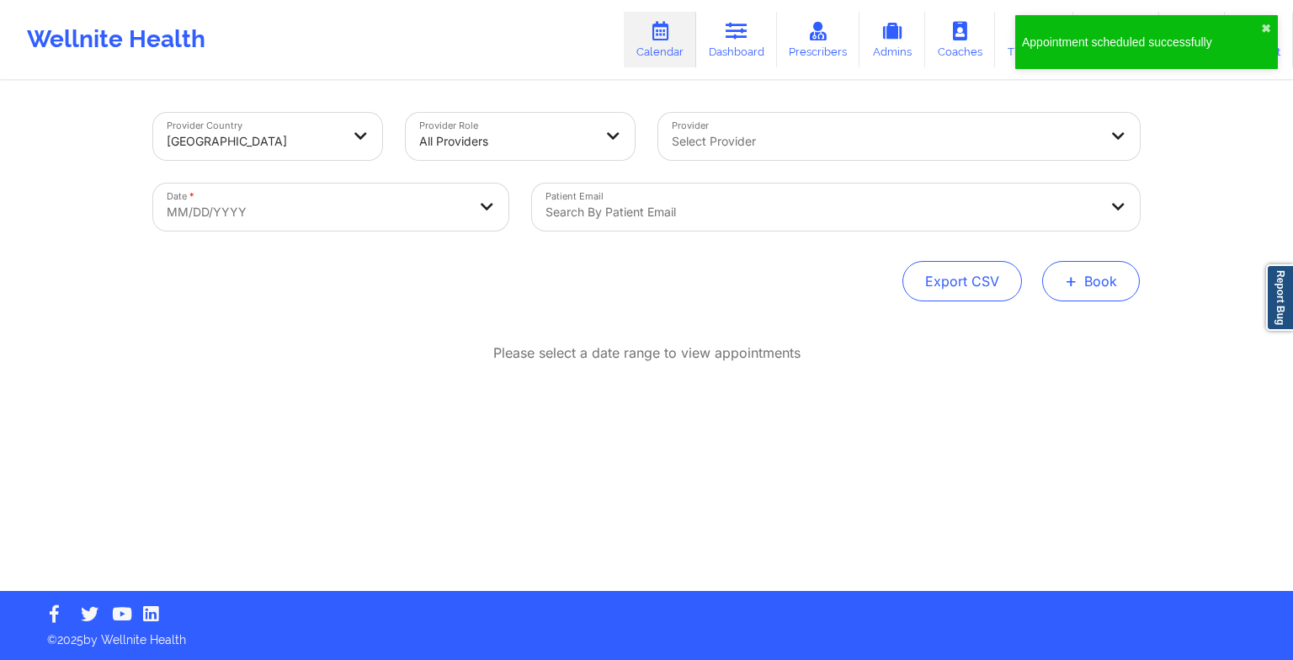
click at [1098, 283] on button "+ Book" at bounding box center [1091, 281] width 98 height 40
click at [1024, 339] on button "Therapy Session" at bounding box center [1062, 335] width 129 height 28
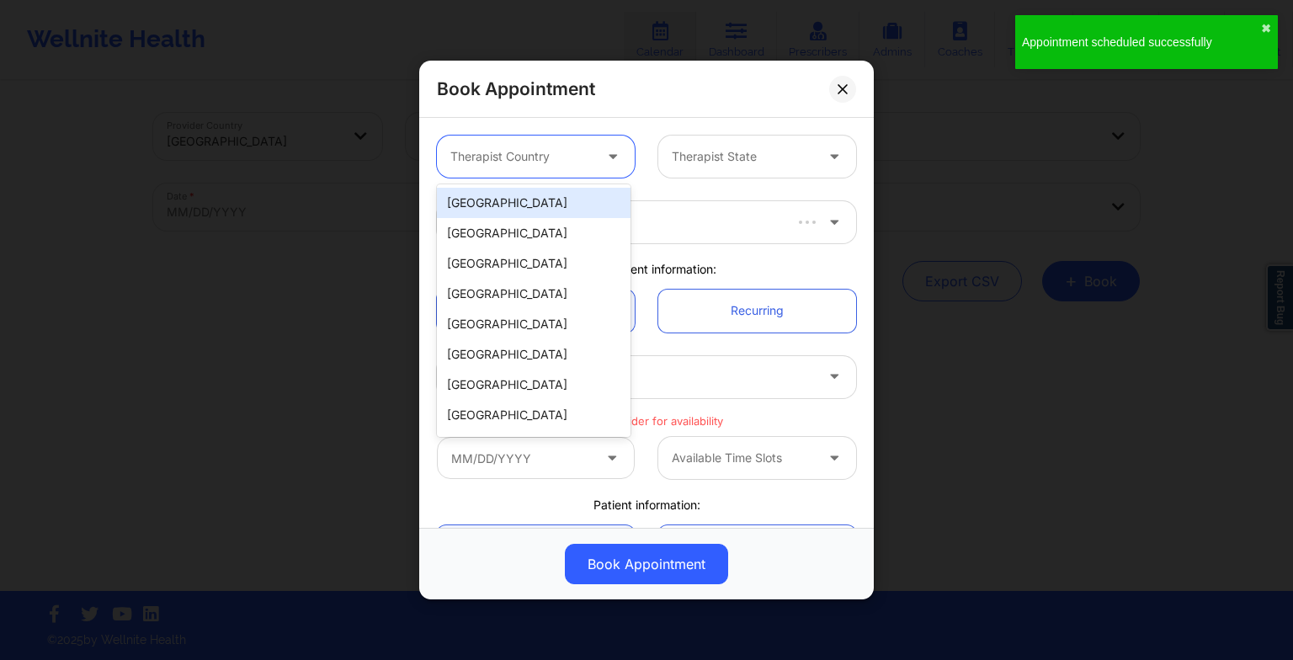
click at [557, 154] on div at bounding box center [521, 156] width 142 height 20
click at [498, 198] on div "[GEOGRAPHIC_DATA]" at bounding box center [534, 203] width 194 height 30
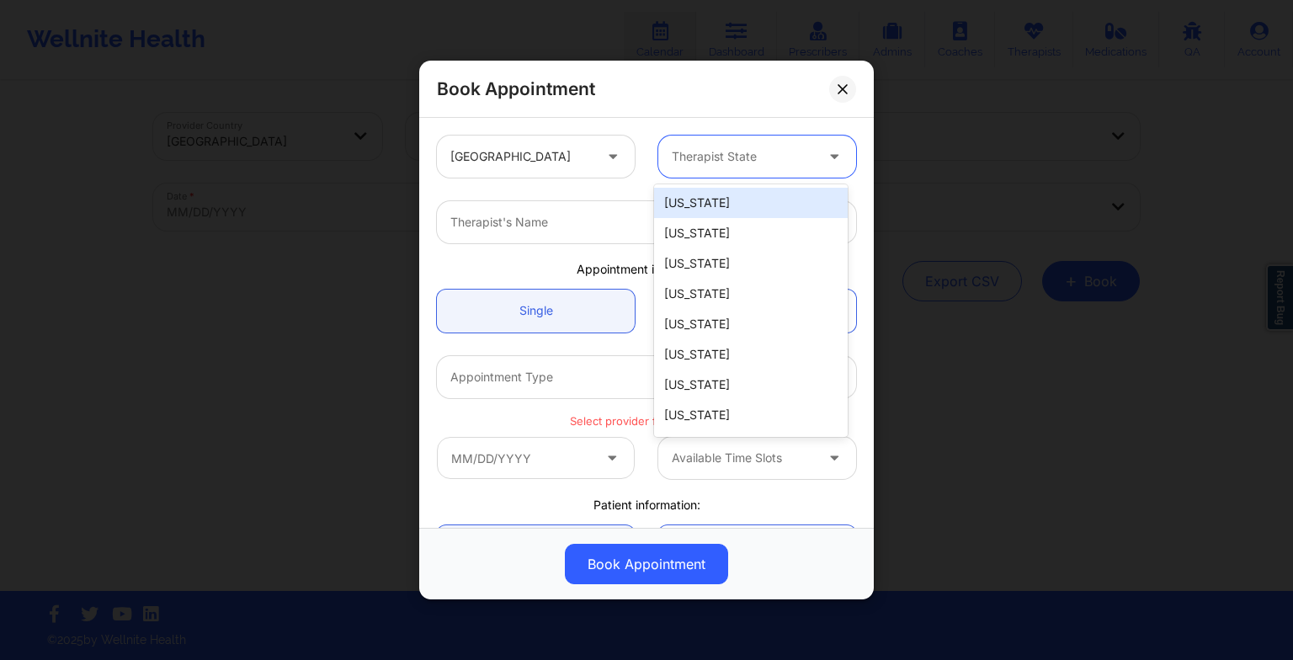
click at [739, 152] on div at bounding box center [743, 156] width 142 height 20
type input "mas"
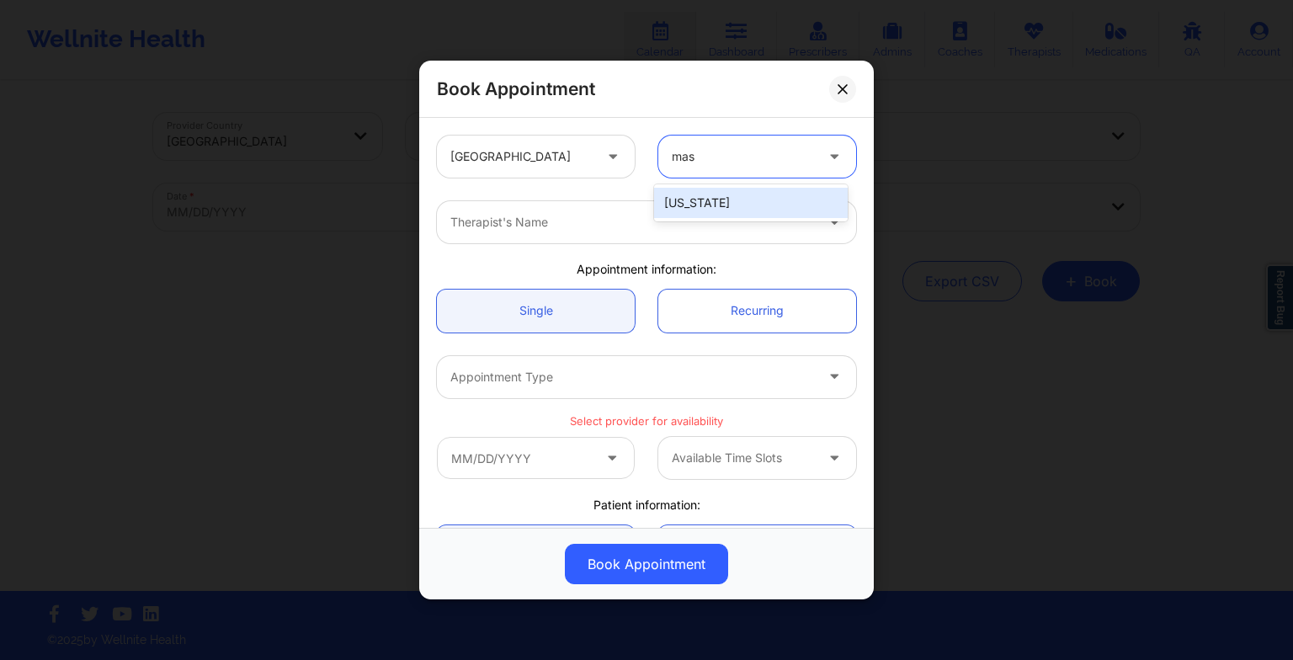
click at [727, 210] on div "[US_STATE]" at bounding box center [751, 203] width 194 height 30
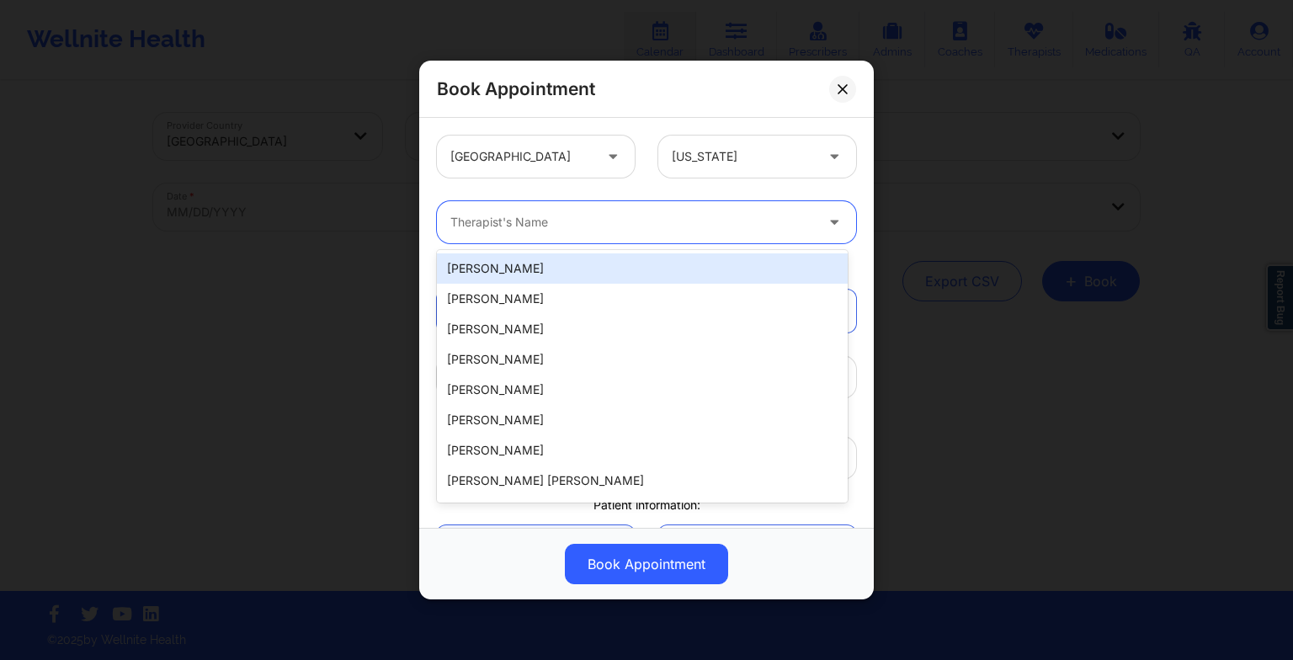
click at [677, 225] on div at bounding box center [632, 222] width 364 height 20
paste input "[PERSON_NAME]"
type input "[PERSON_NAME]"
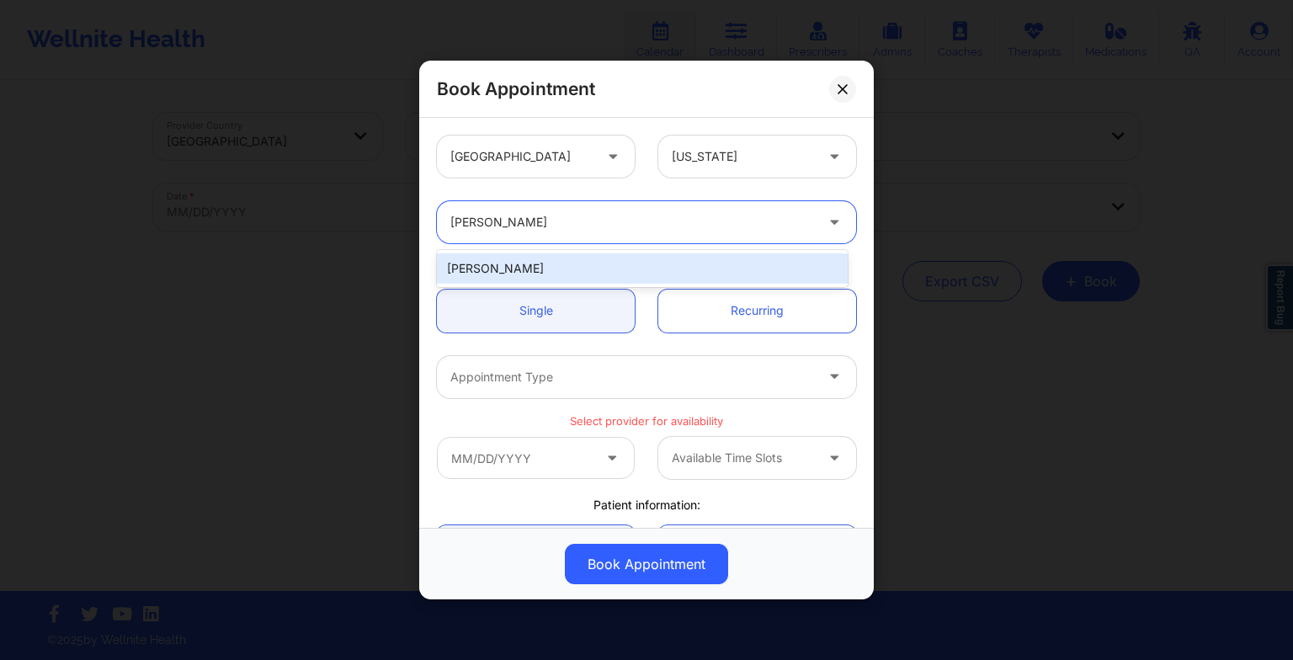
click at [559, 260] on div "[PERSON_NAME]" at bounding box center [642, 268] width 411 height 30
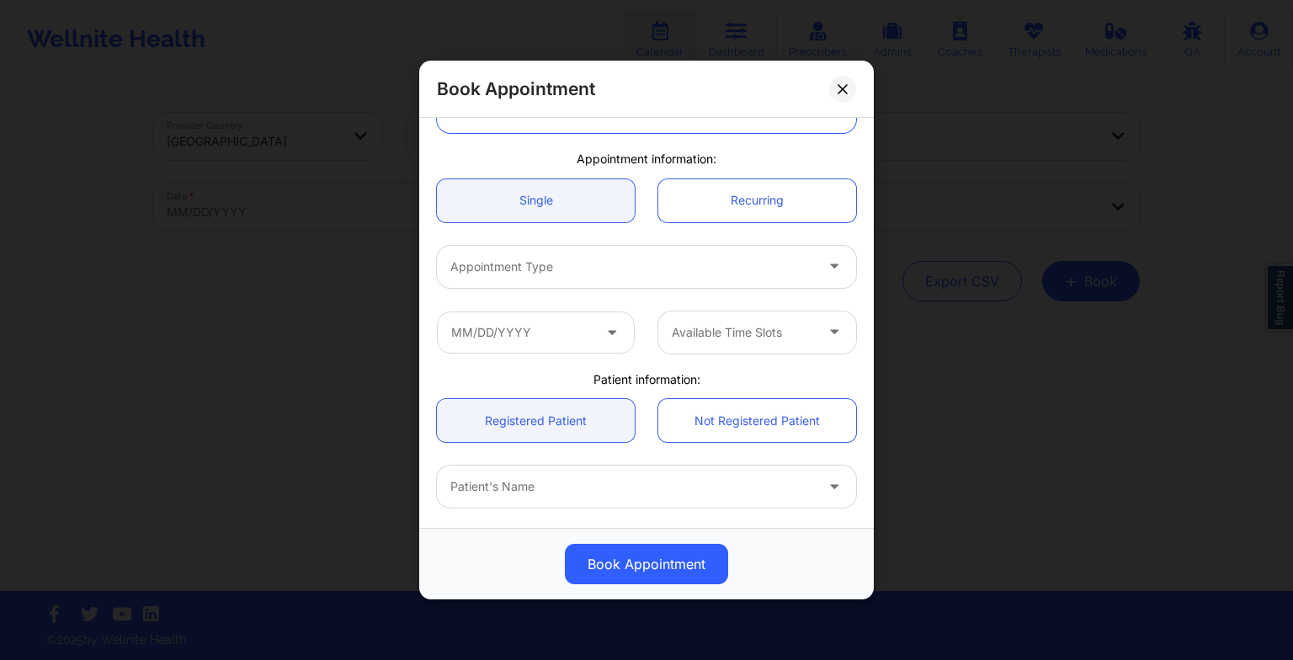
scroll to position [118, 0]
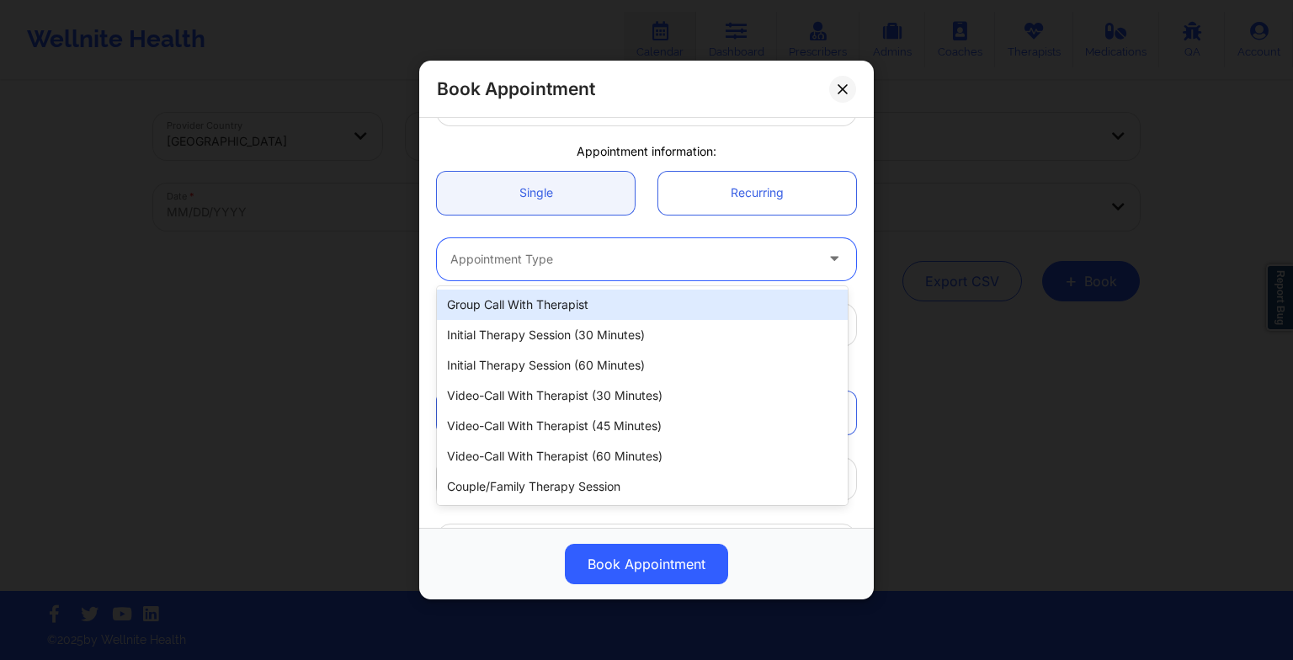
click at [535, 260] on div at bounding box center [632, 259] width 364 height 20
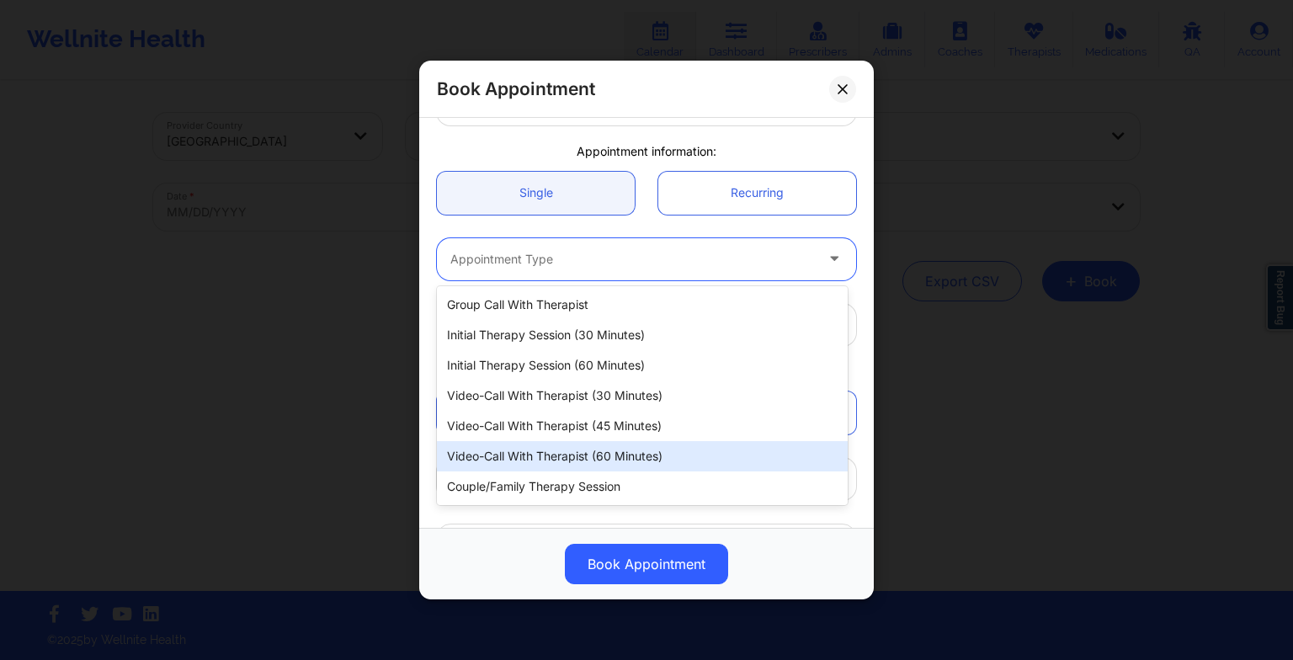
click at [569, 456] on div "Video-Call with Therapist (60 minutes)" at bounding box center [642, 456] width 411 height 30
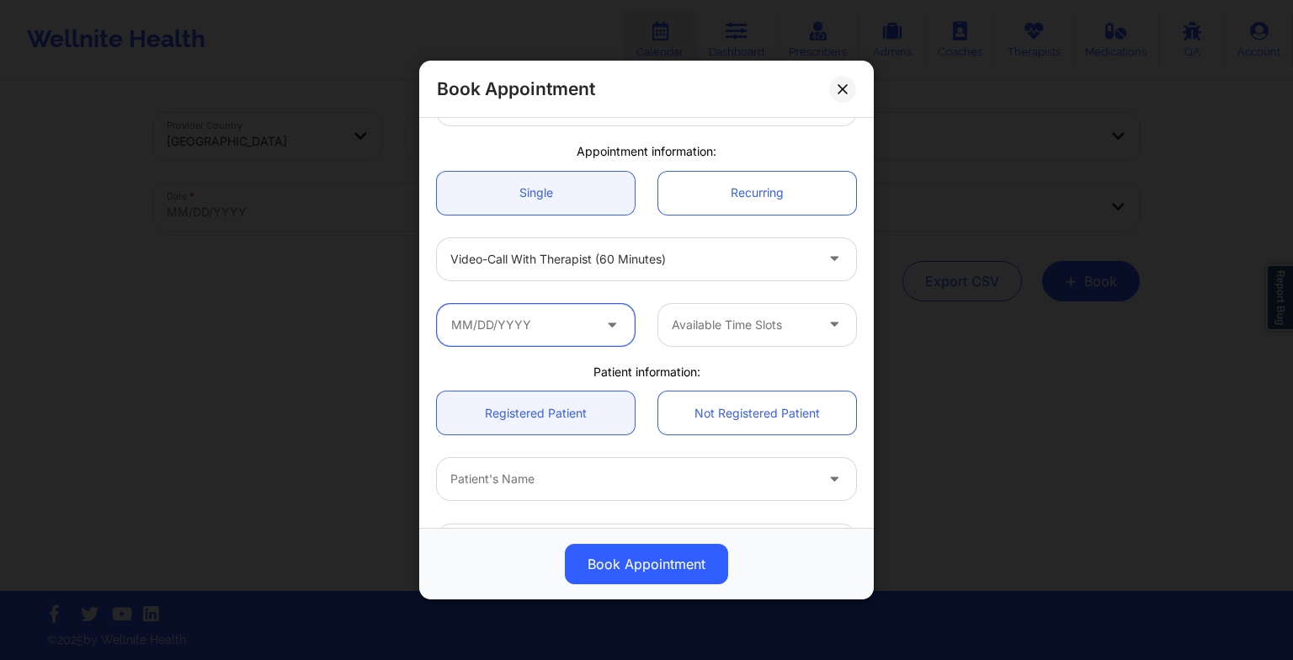
click at [539, 320] on input "text" at bounding box center [536, 325] width 198 height 42
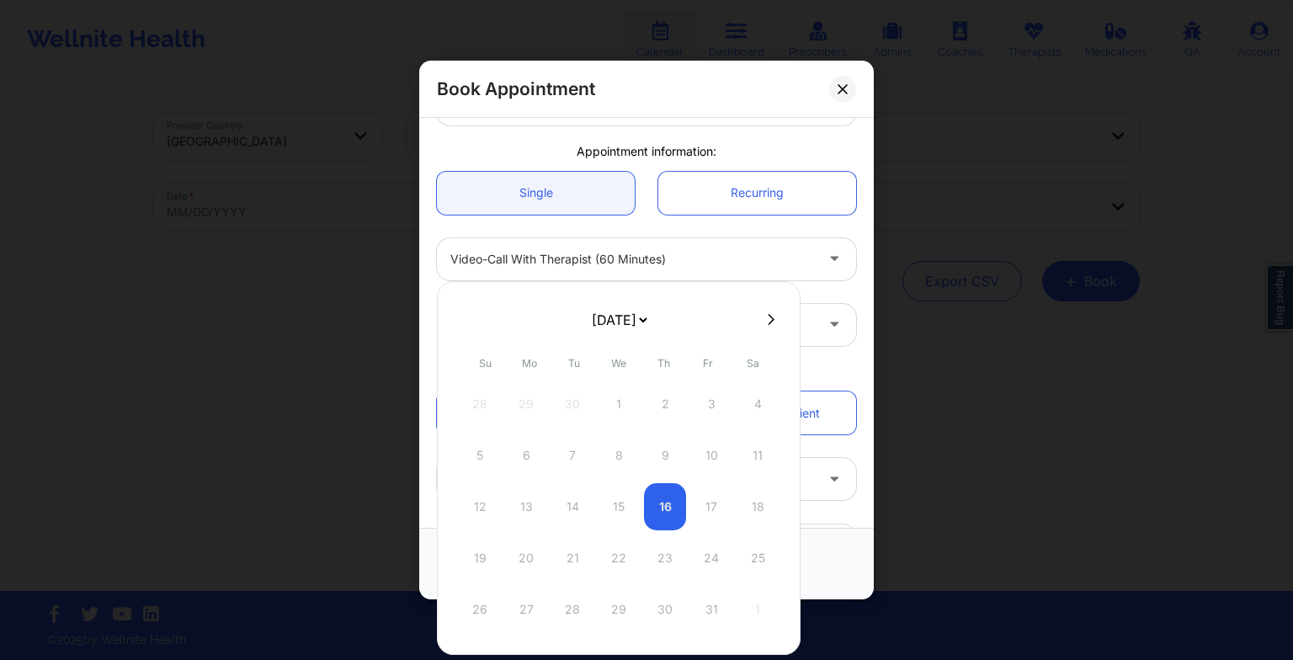
click at [594, 327] on select "[DATE] [DATE] [DATE] [DATE] [DATE] [DATE] [DATE] [DATE] [DATE] [DATE] [DATE] [D…" at bounding box center [618, 320] width 61 height 34
select select "2026-0"
click at [579, 503] on div "13" at bounding box center [572, 506] width 42 height 47
type input "[DATE]"
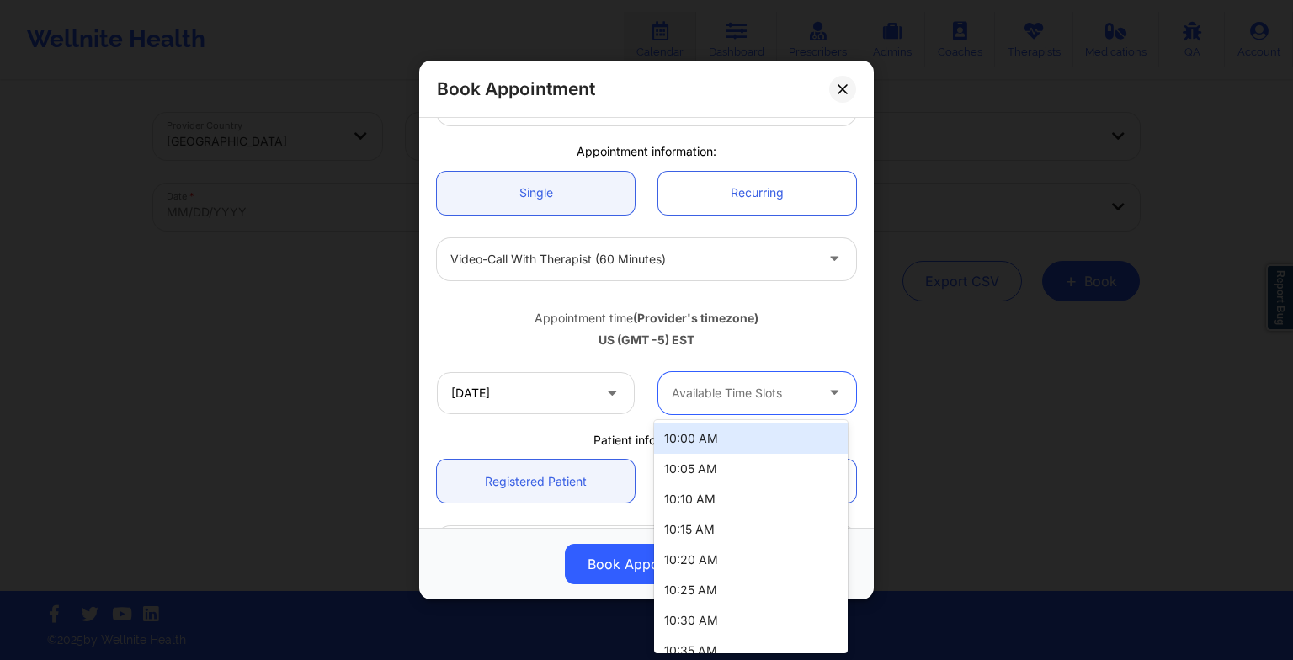
click at [802, 409] on div "Available Time Slots" at bounding box center [736, 393] width 157 height 42
click at [790, 424] on div "10:00 AM" at bounding box center [751, 438] width 194 height 30
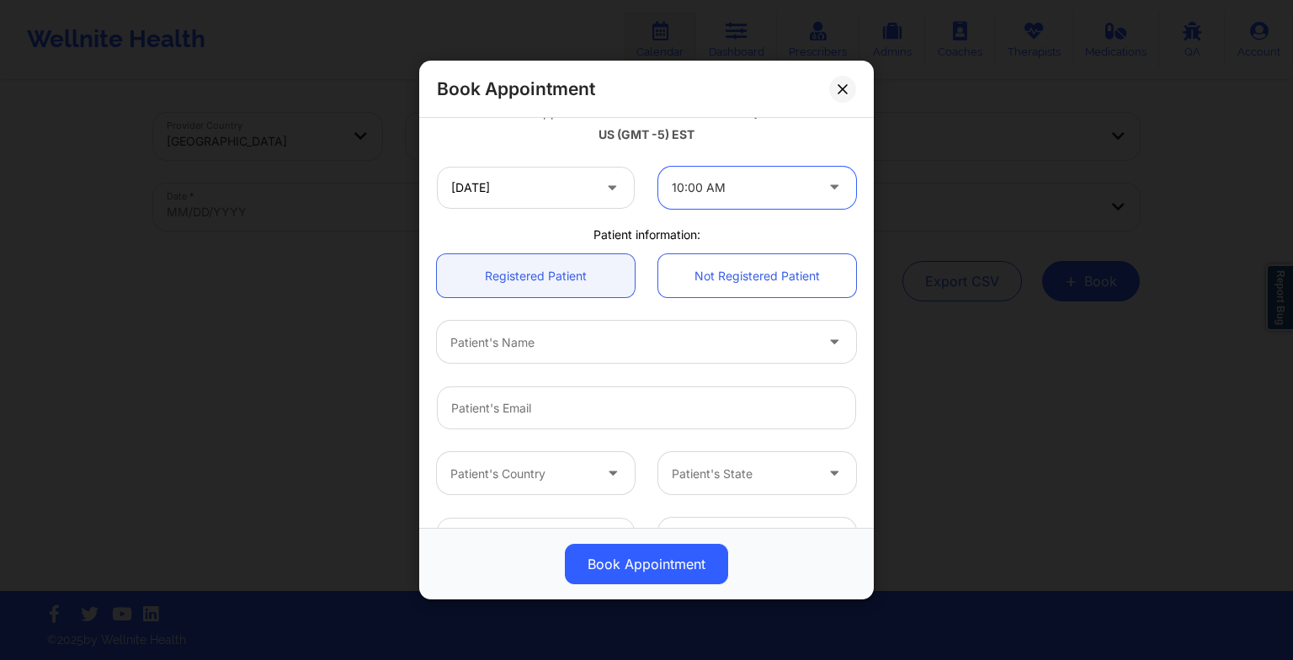
scroll to position [337, 0]
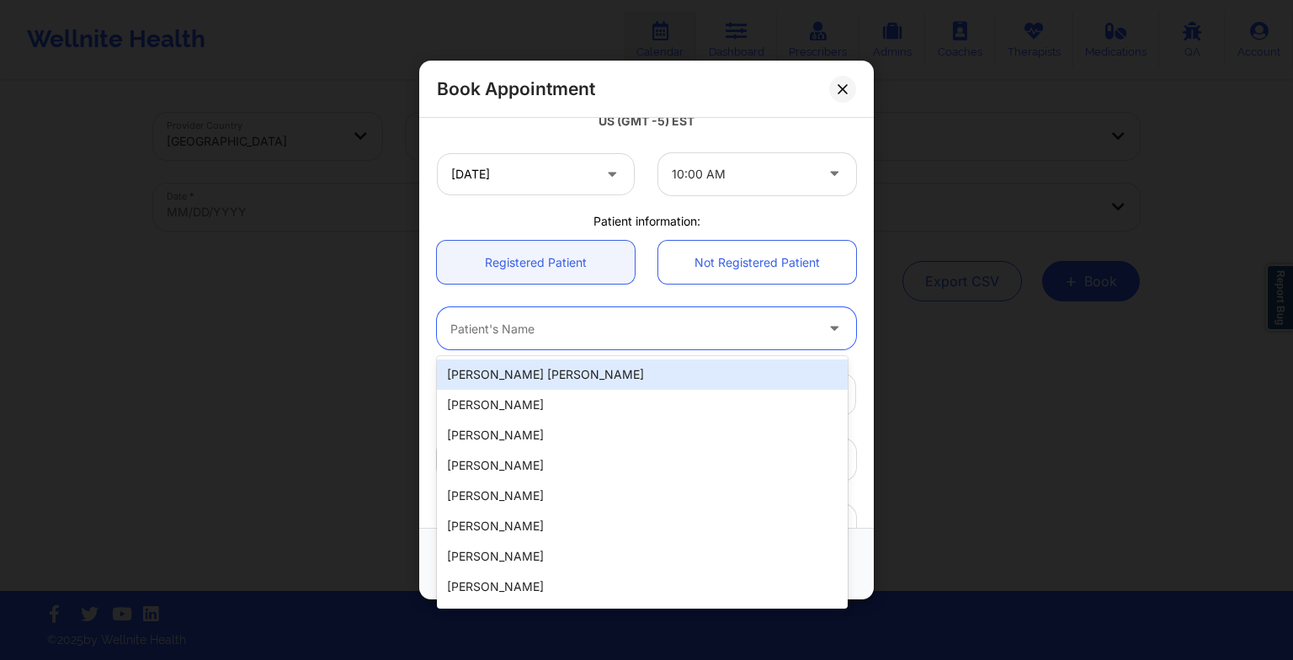
click at [587, 327] on div at bounding box center [632, 328] width 364 height 20
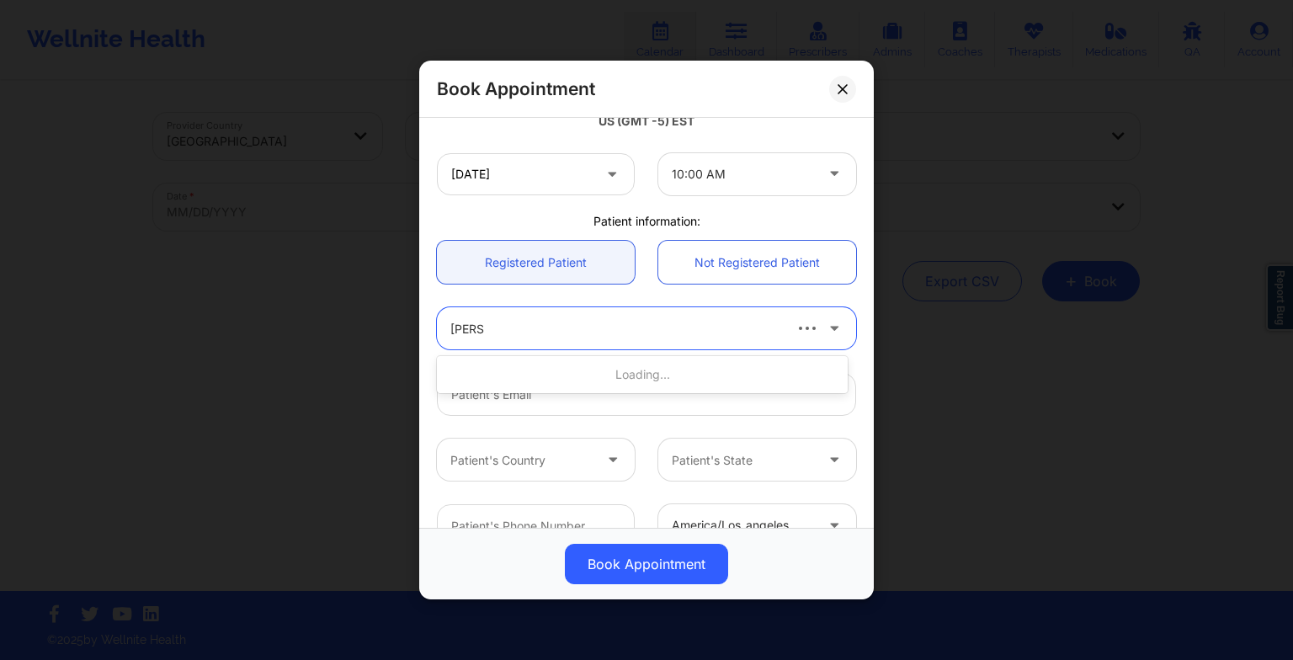
type input "[PERSON_NAME]"
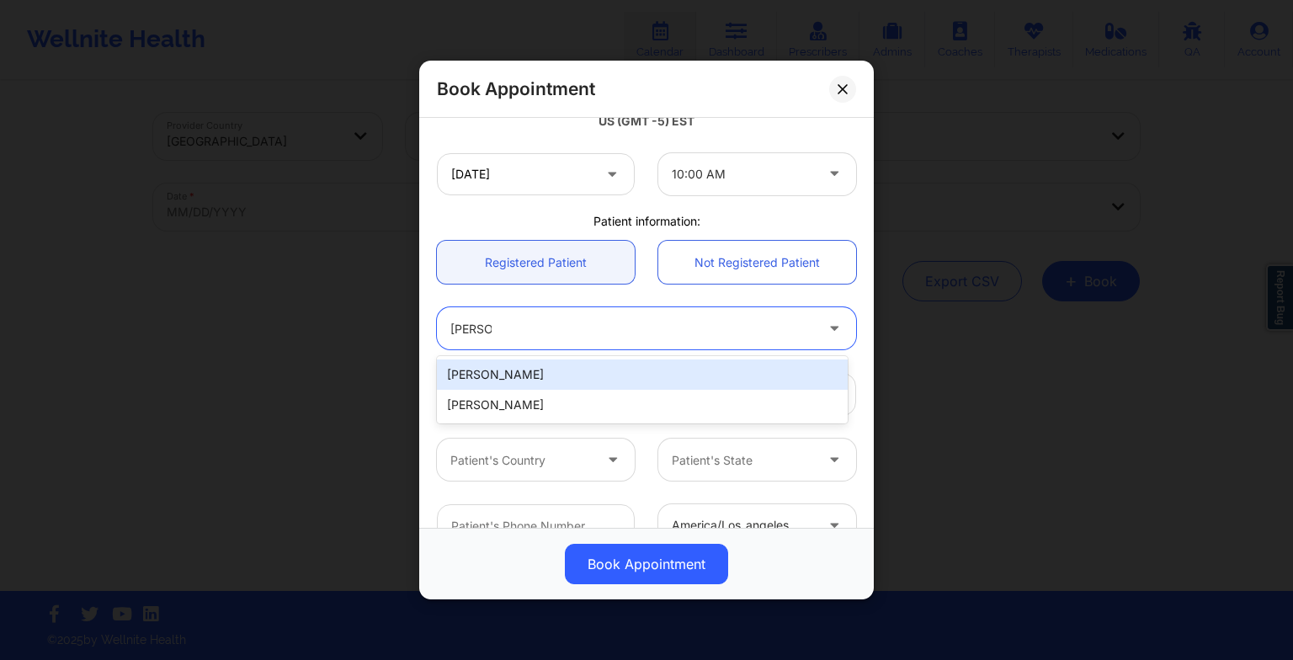
click at [549, 364] on div "[PERSON_NAME]" at bounding box center [642, 374] width 411 height 30
type input "[EMAIL_ADDRESS][DOMAIN_NAME]"
type input "[PHONE_NUMBER]"
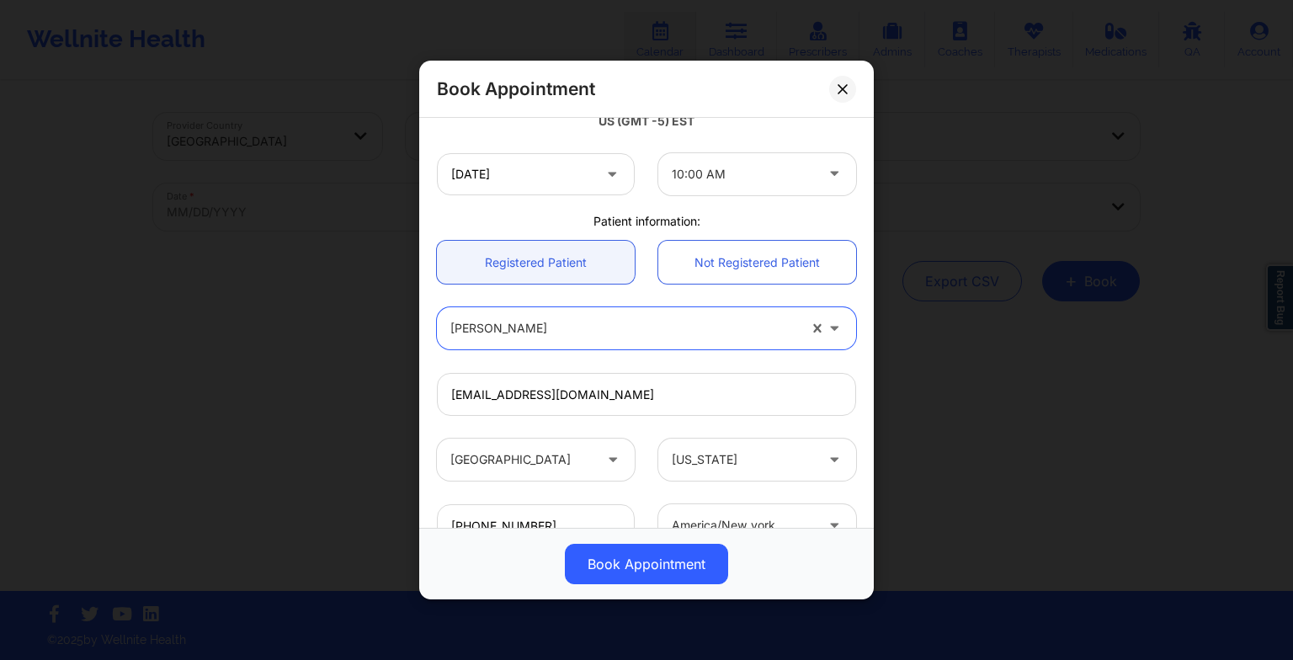
scroll to position [464, 0]
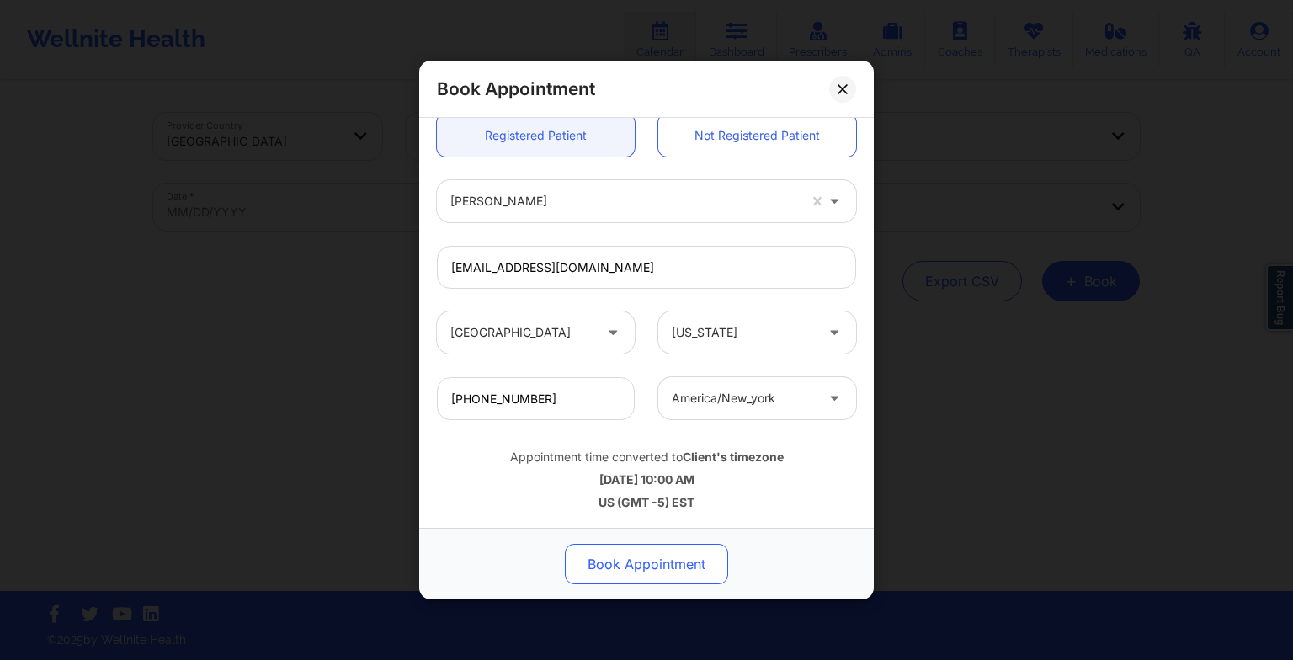
click at [648, 561] on button "Book Appointment" at bounding box center [646, 564] width 163 height 40
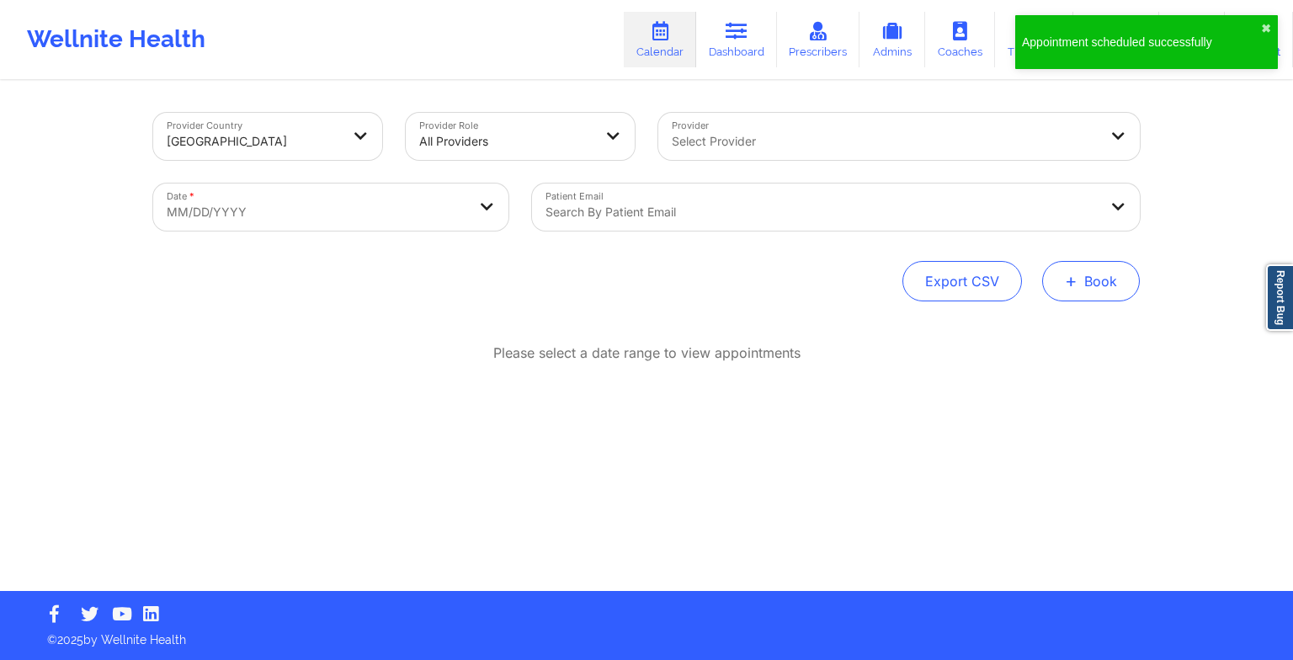
click at [1131, 283] on button "+ Book" at bounding box center [1091, 281] width 98 height 40
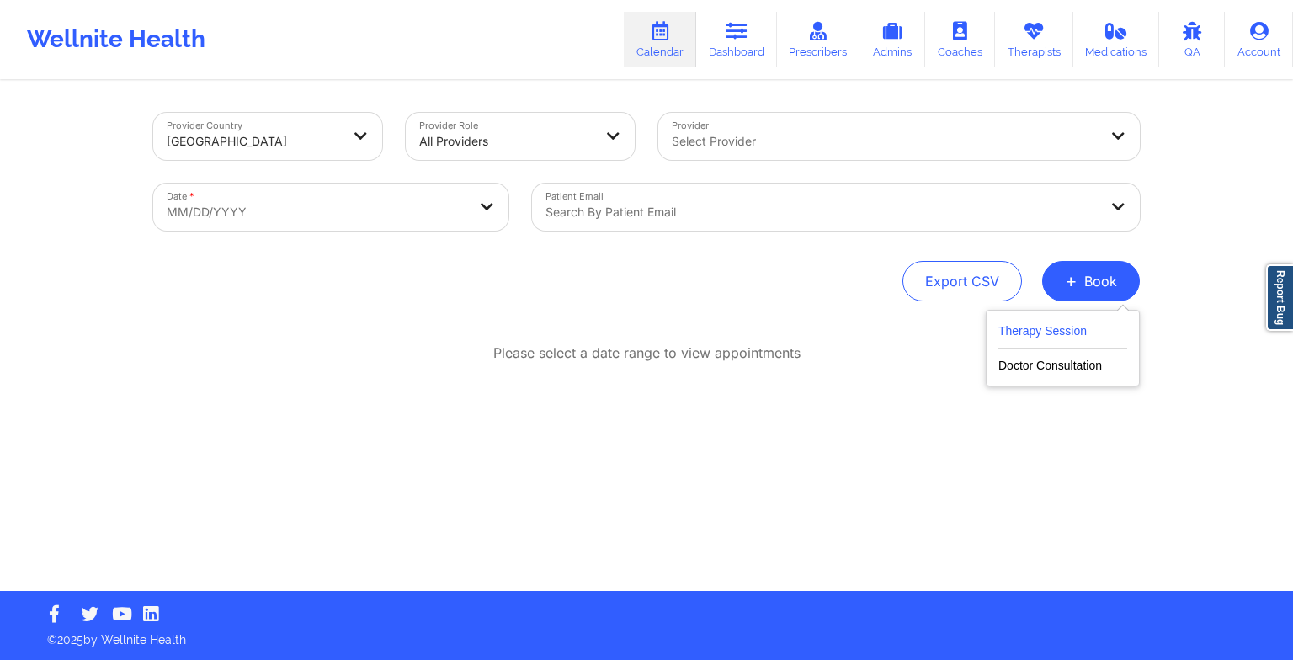
click at [1049, 327] on button "Therapy Session" at bounding box center [1062, 335] width 129 height 28
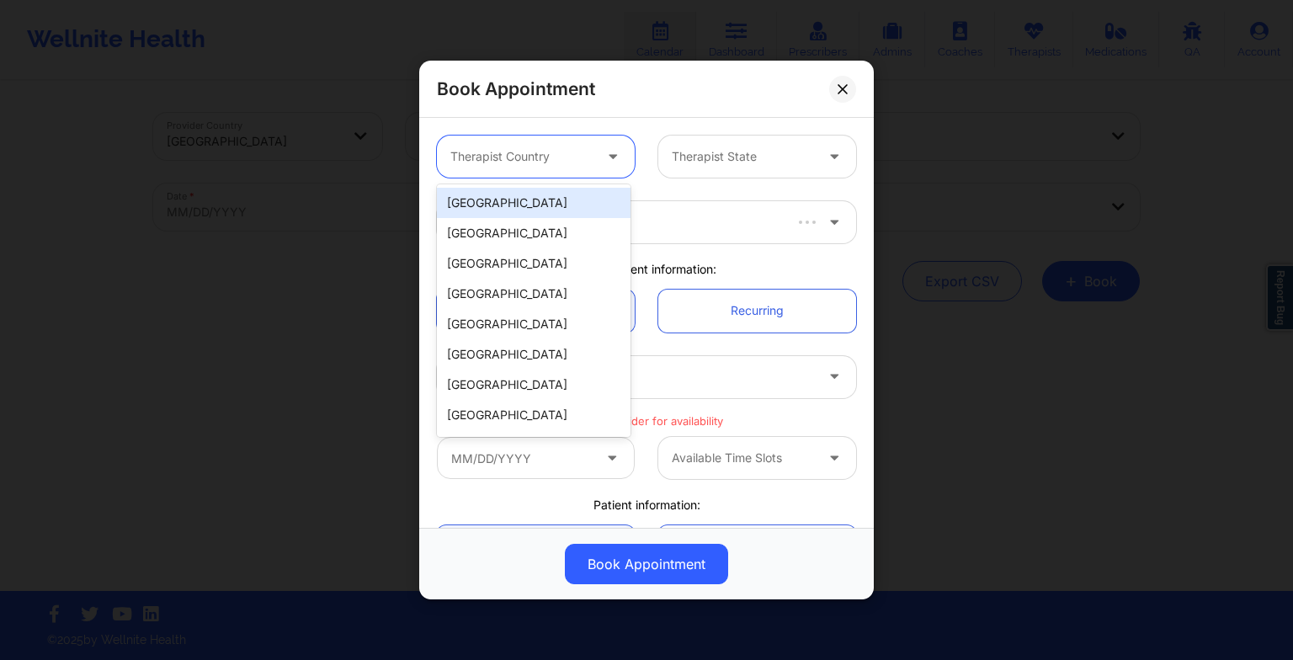
click at [468, 145] on div "Therapist Country" at bounding box center [515, 157] width 157 height 42
click at [476, 197] on div "[GEOGRAPHIC_DATA]" at bounding box center [534, 203] width 194 height 30
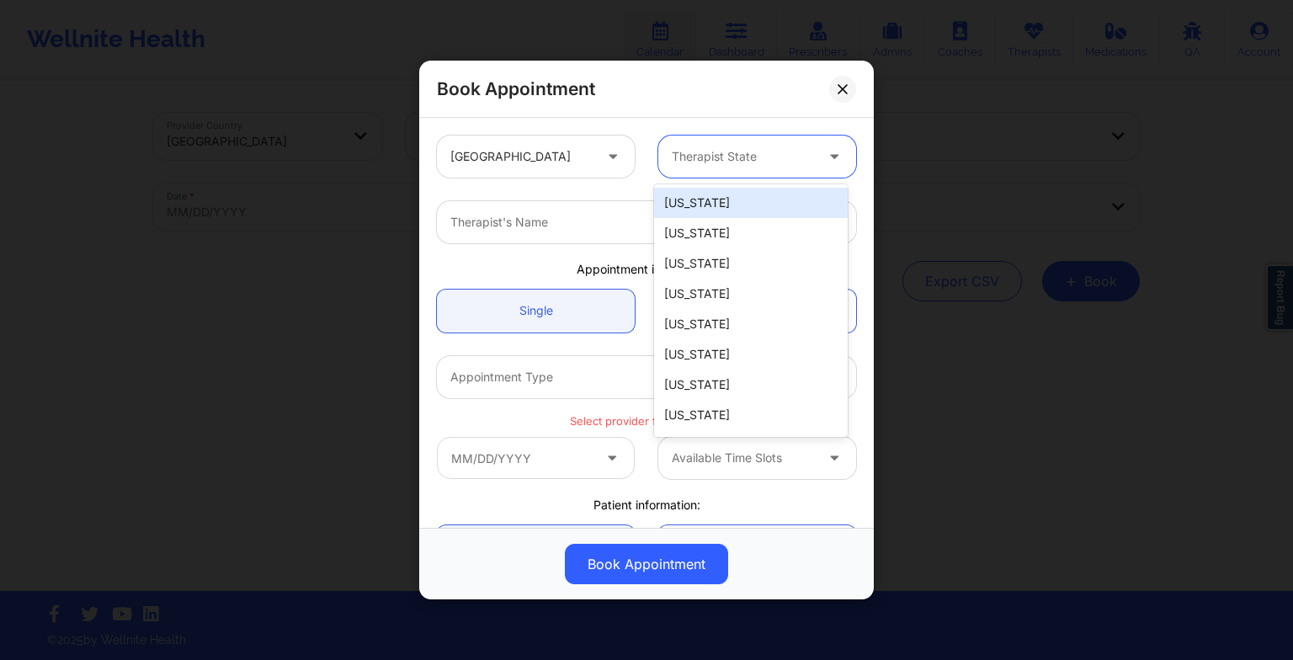
click at [762, 149] on div at bounding box center [743, 156] width 142 height 20
type input "mas"
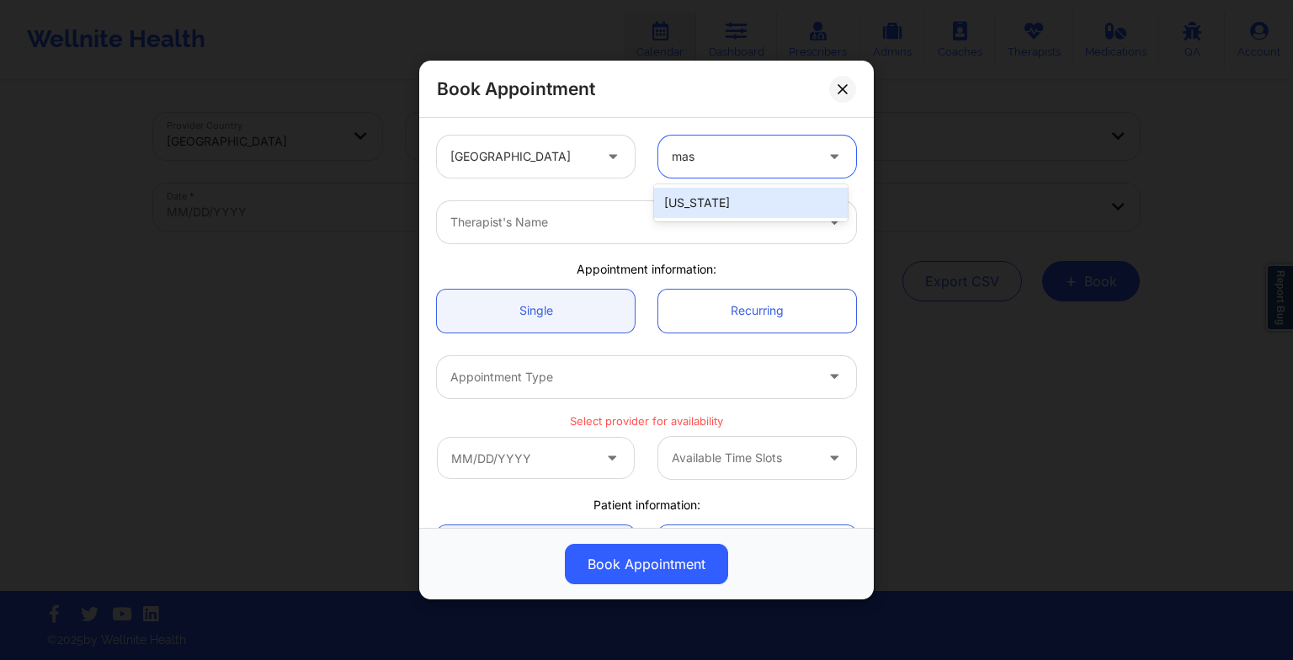
click at [705, 213] on div "[US_STATE]" at bounding box center [751, 203] width 194 height 30
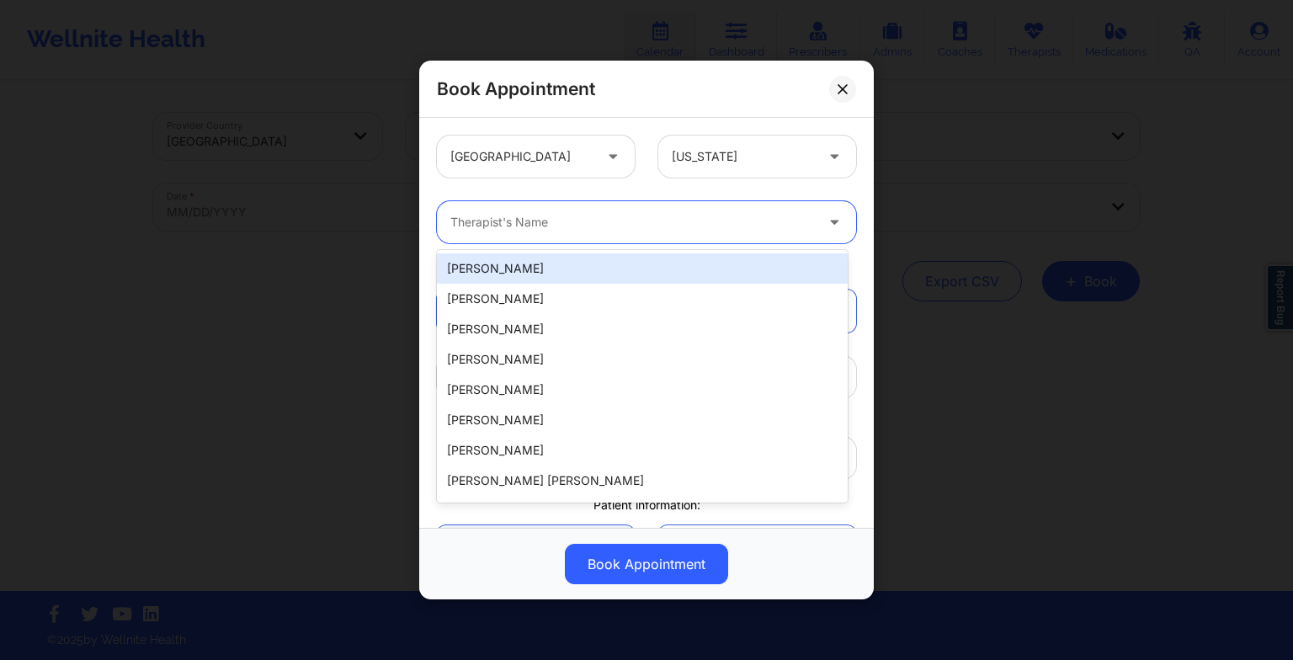
drag, startPoint x: 600, startPoint y: 214, endPoint x: 452, endPoint y: 222, distance: 148.4
click at [452, 222] on div at bounding box center [632, 222] width 364 height 20
paste input "[PERSON_NAME]"
type input "[PERSON_NAME]"
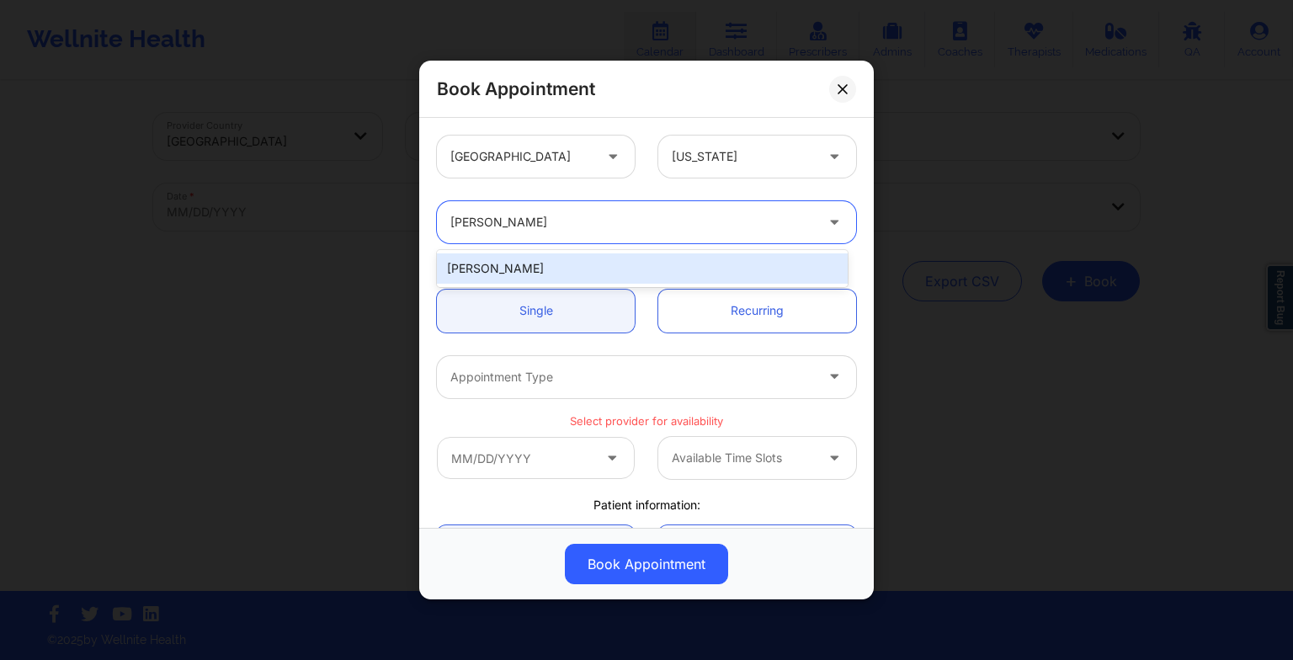
click at [546, 266] on div "[PERSON_NAME]" at bounding box center [642, 268] width 411 height 30
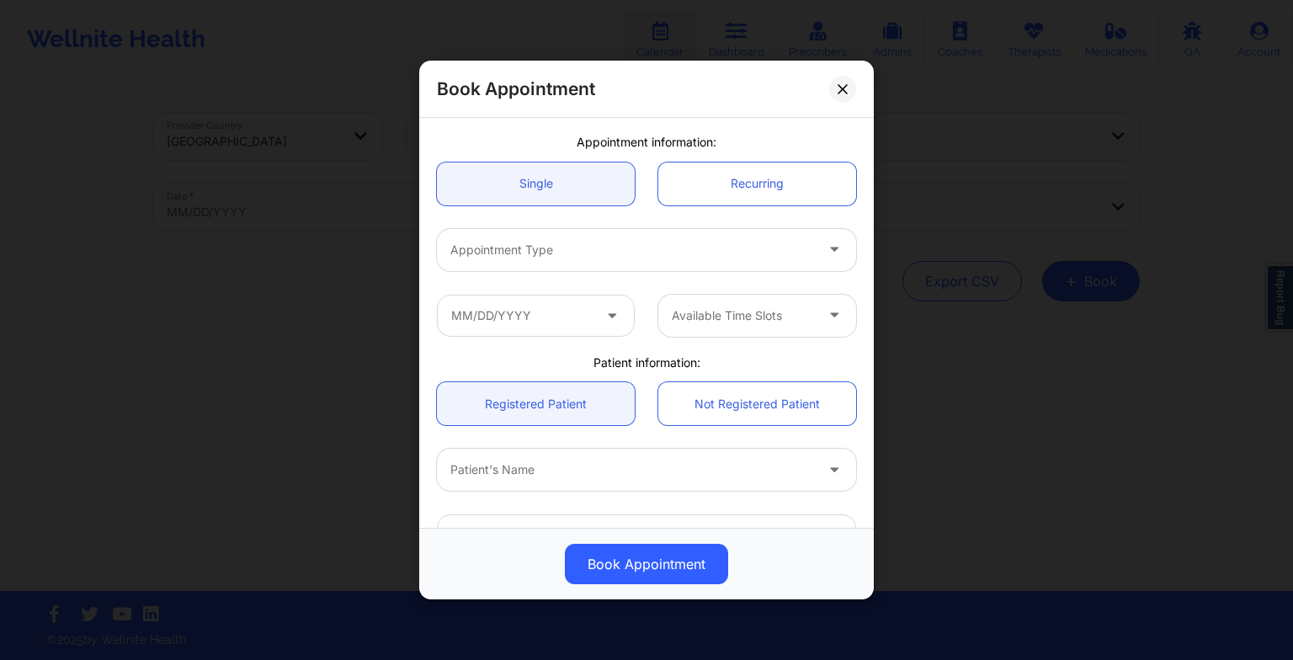
scroll to position [128, 0]
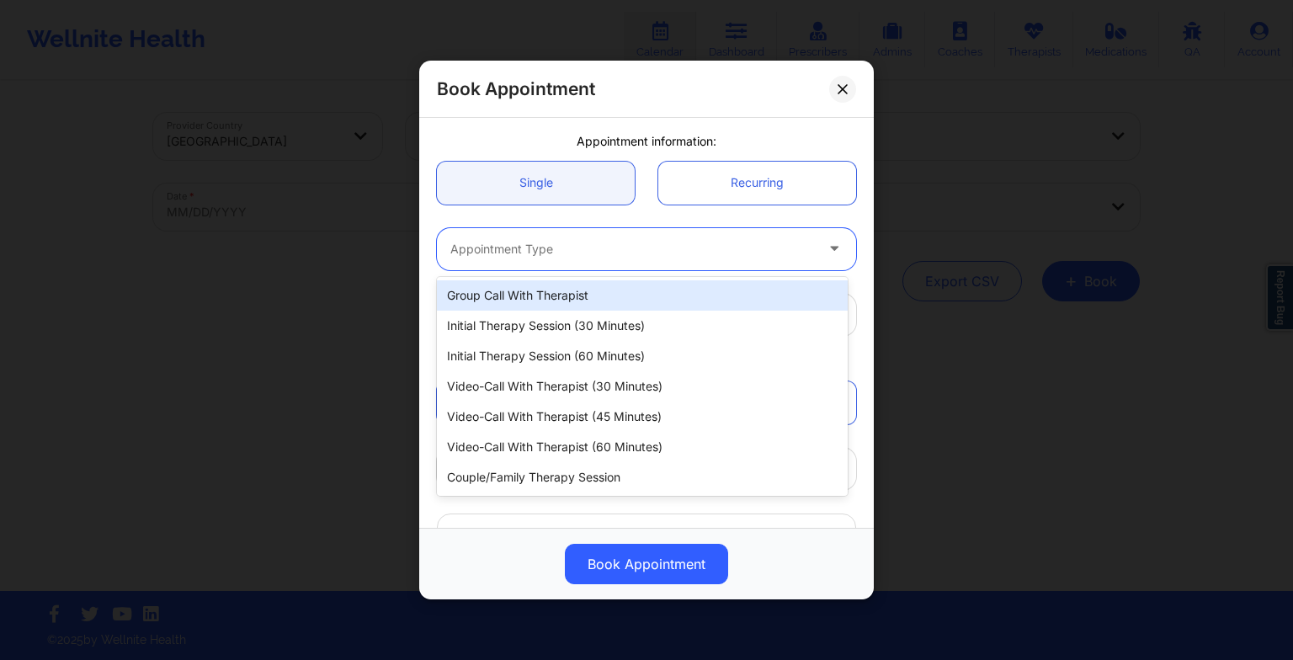
click at [535, 263] on div "Appointment Type" at bounding box center [626, 249] width 379 height 42
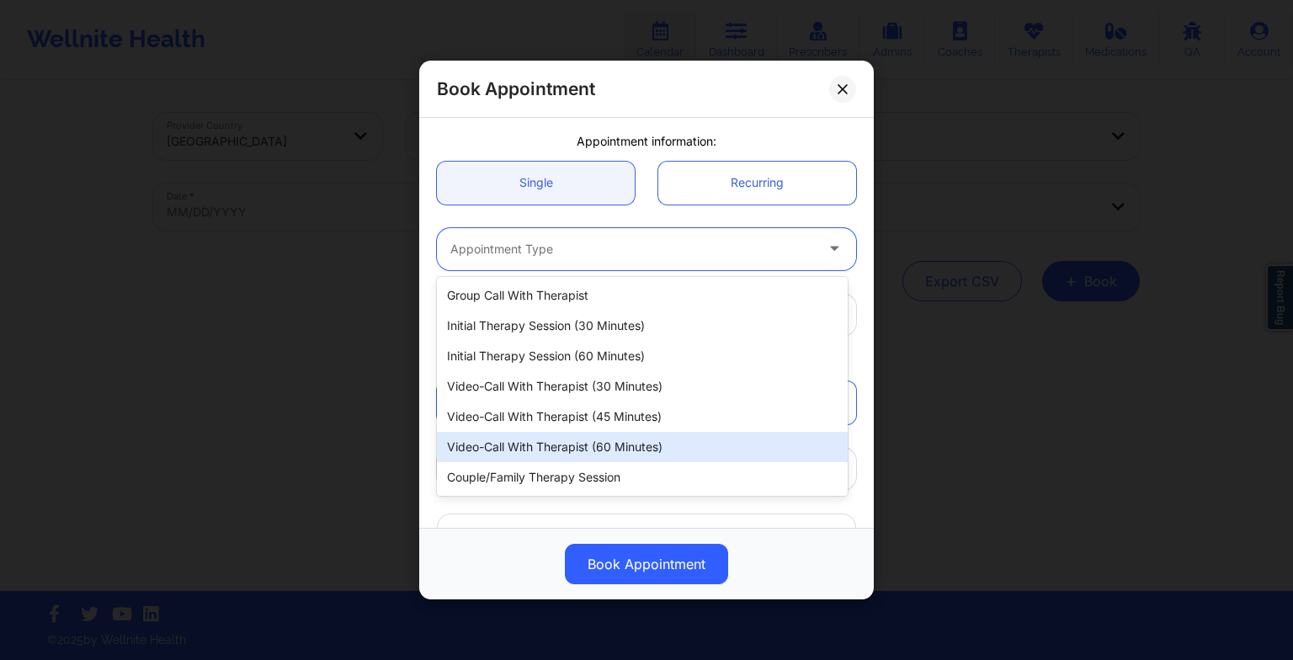
click at [559, 439] on div "Video-Call with Therapist (60 minutes)" at bounding box center [642, 447] width 411 height 30
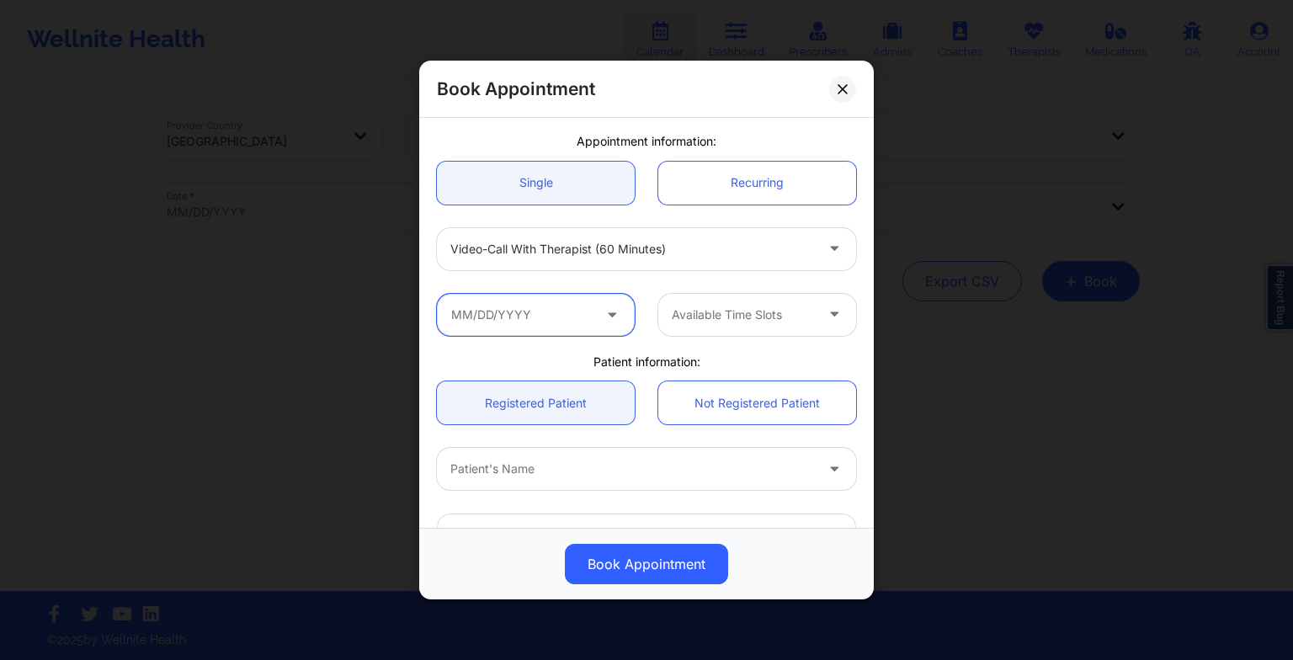
click at [526, 319] on input "text" at bounding box center [536, 315] width 198 height 42
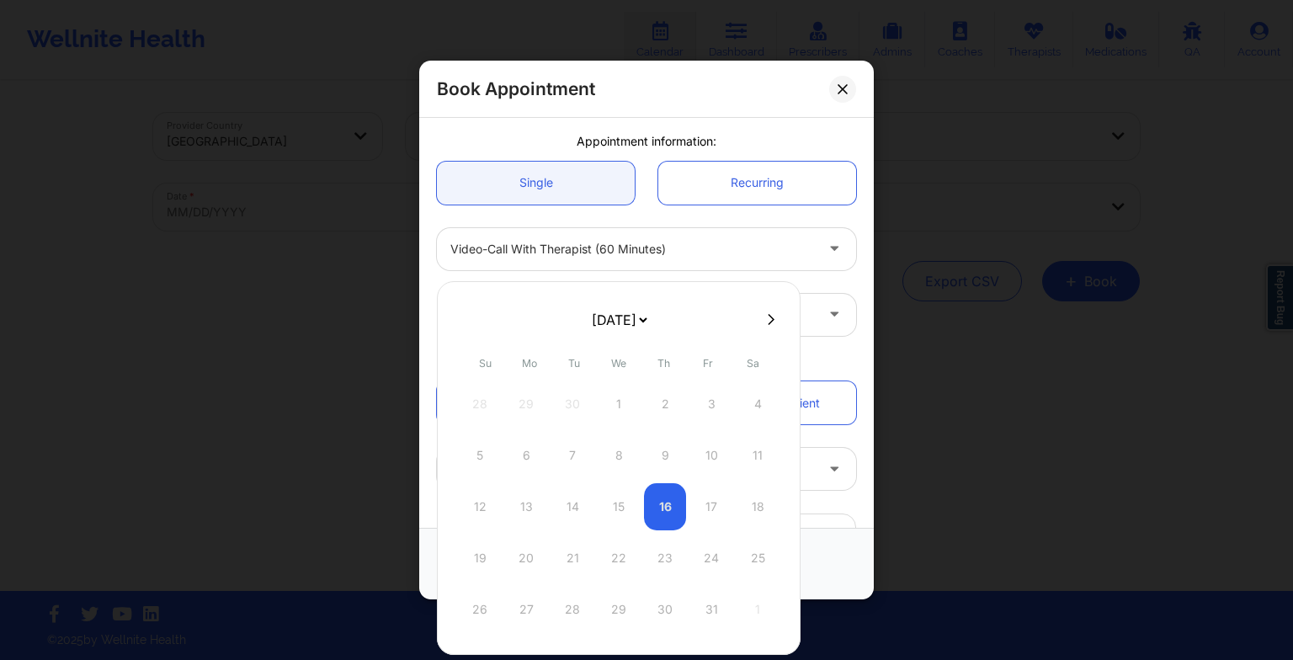
click at [592, 326] on select "[DATE] [DATE] [DATE] [DATE] [DATE] [DATE] [DATE] [DATE] [DATE] [DATE] [DATE] [D…" at bounding box center [618, 320] width 61 height 34
select select "2026-0"
click at [574, 546] on div "20" at bounding box center [572, 558] width 42 height 47
type input "[DATE]"
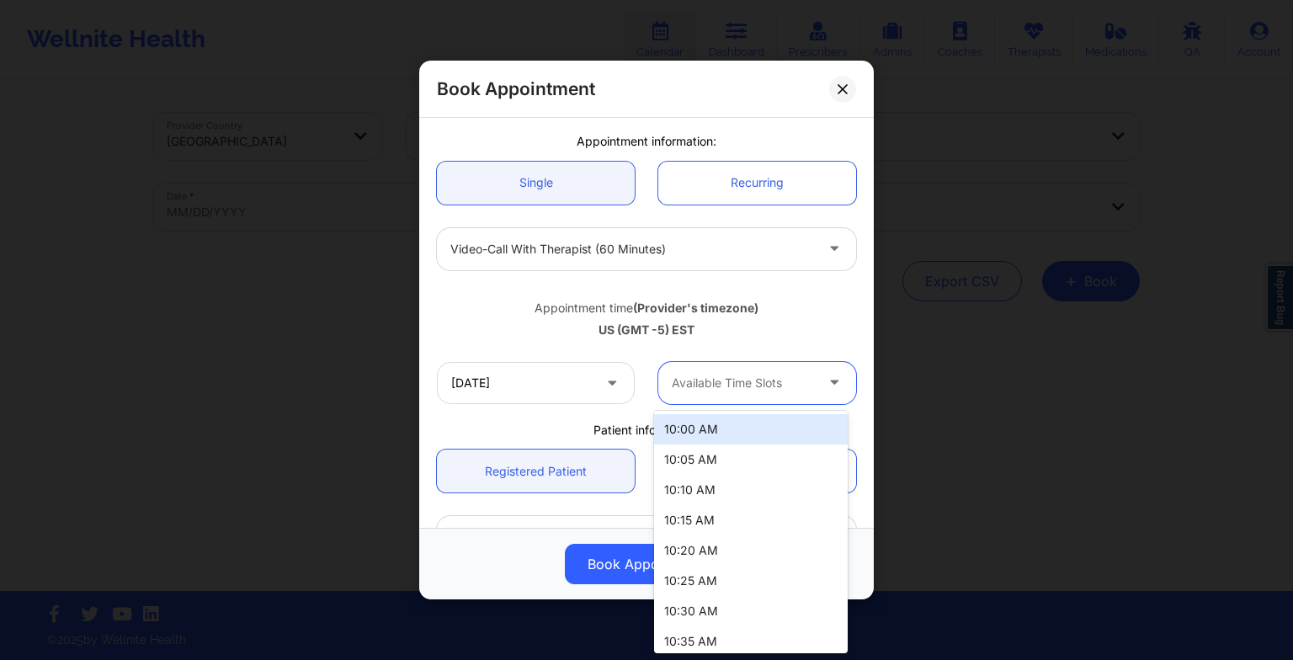
drag, startPoint x: 763, startPoint y: 386, endPoint x: 761, endPoint y: 414, distance: 28.7
click at [761, 414] on body "Wellnite Health Calendar Dashboard Prescribers Admins Coaches Therapists Medica…" at bounding box center [646, 330] width 1293 height 660
click at [761, 414] on div "10:00 AM" at bounding box center [751, 429] width 194 height 30
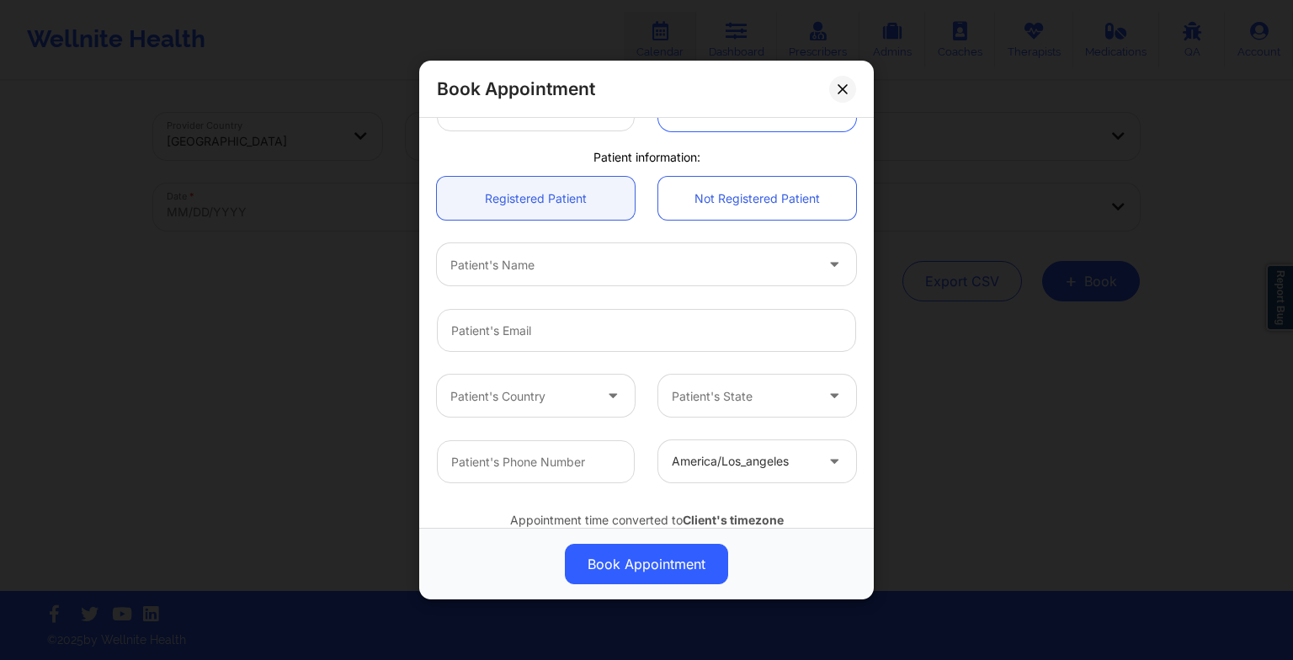
scroll to position [421, 0]
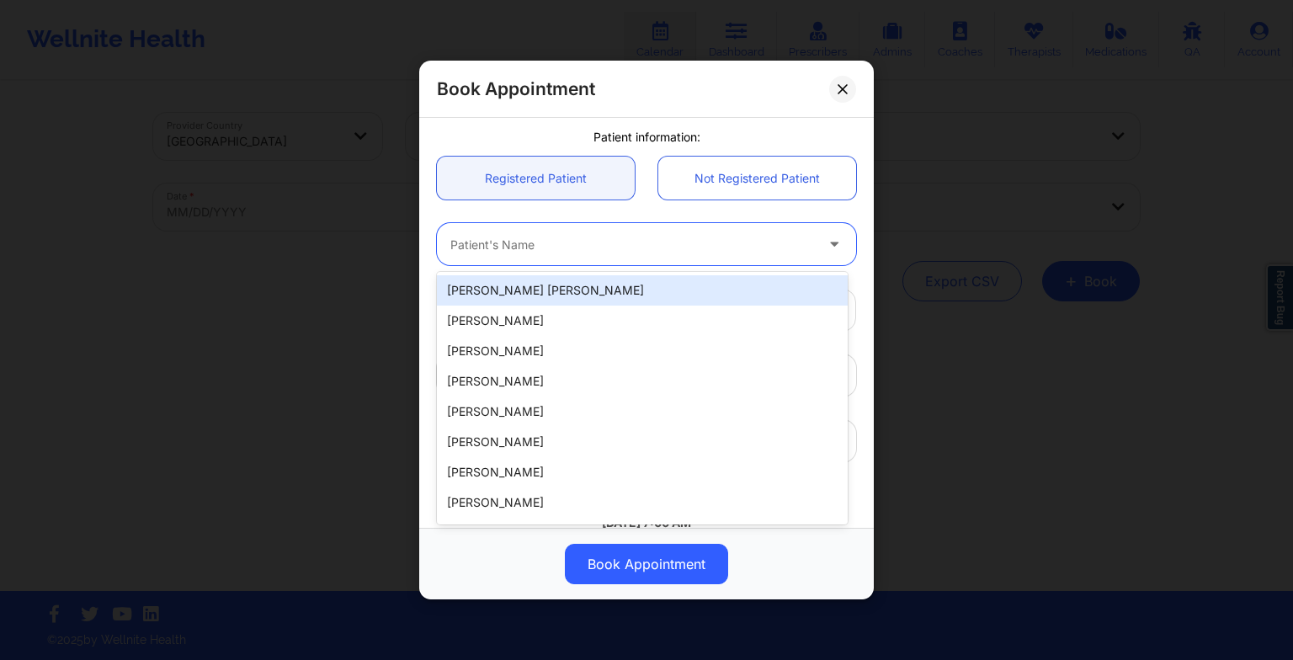
click at [529, 237] on div at bounding box center [632, 244] width 364 height 20
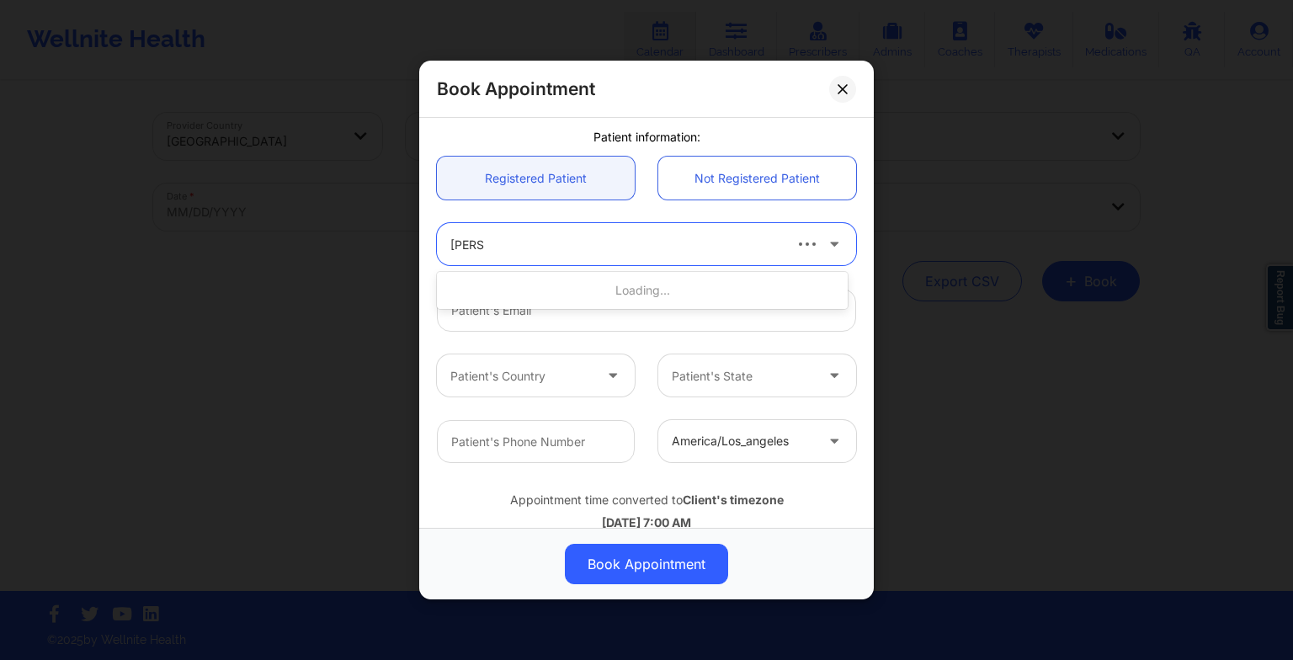
type input "[PERSON_NAME]"
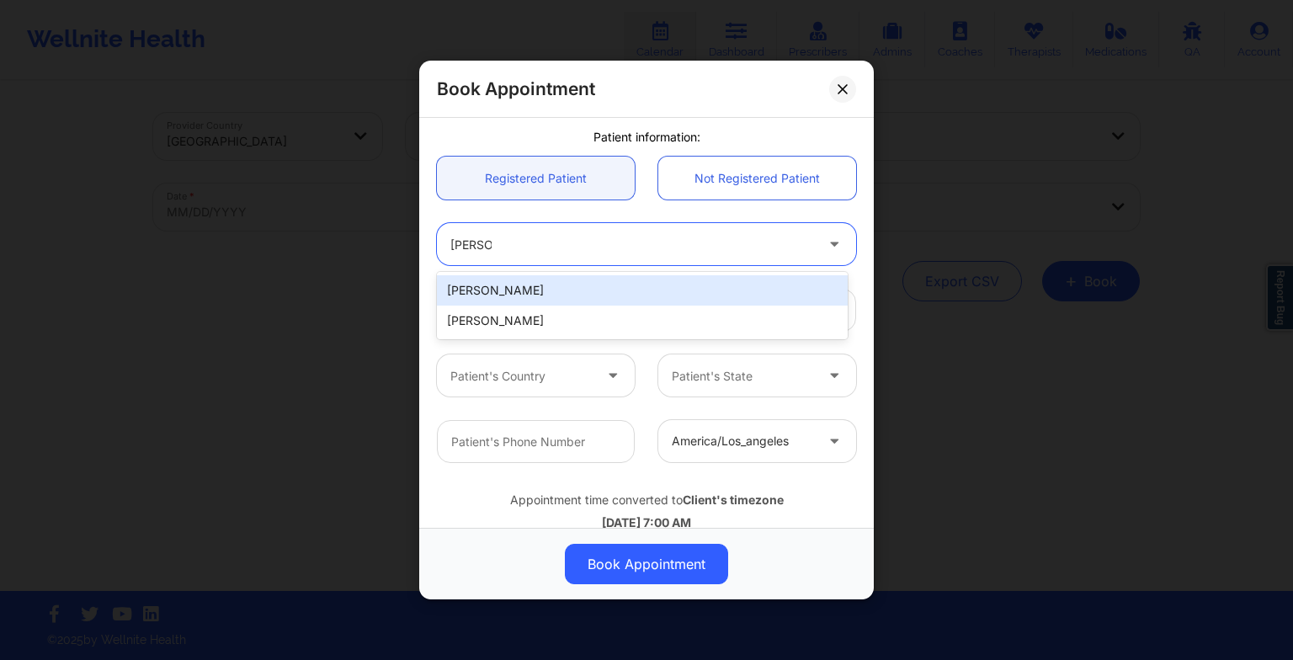
click at [502, 289] on div "[PERSON_NAME]" at bounding box center [642, 290] width 411 height 30
type input "[EMAIL_ADDRESS][DOMAIN_NAME]"
type input "[PHONE_NUMBER]"
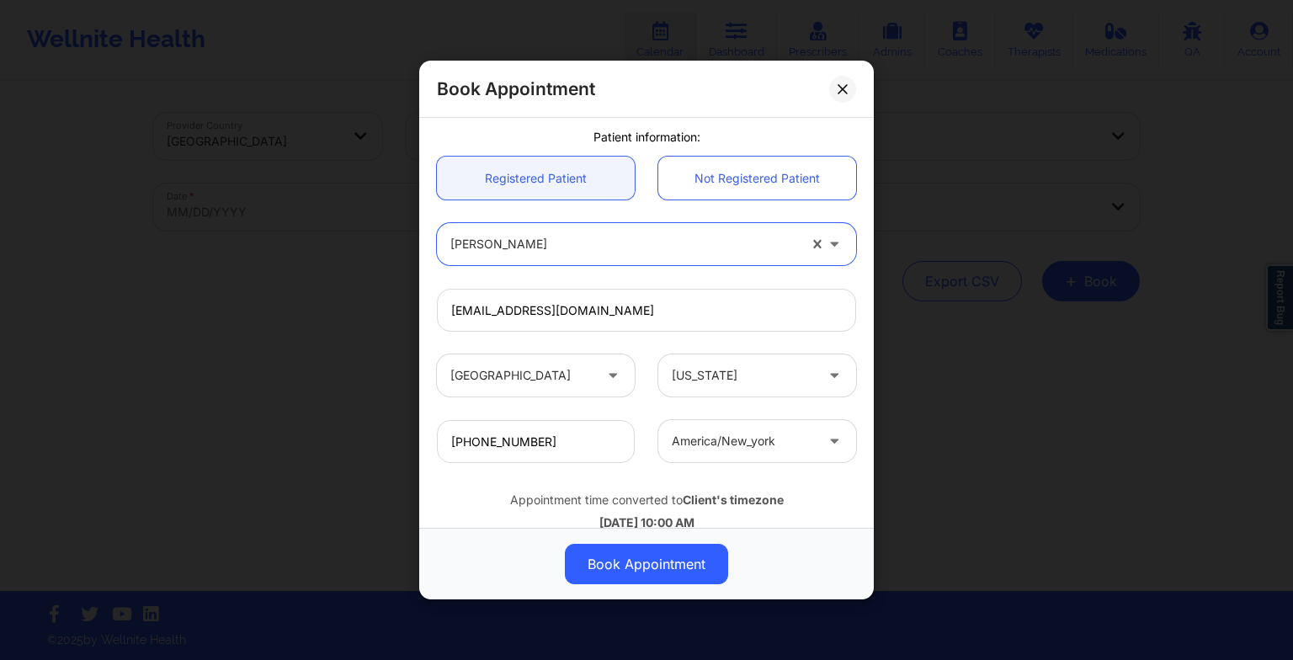
scroll to position [464, 0]
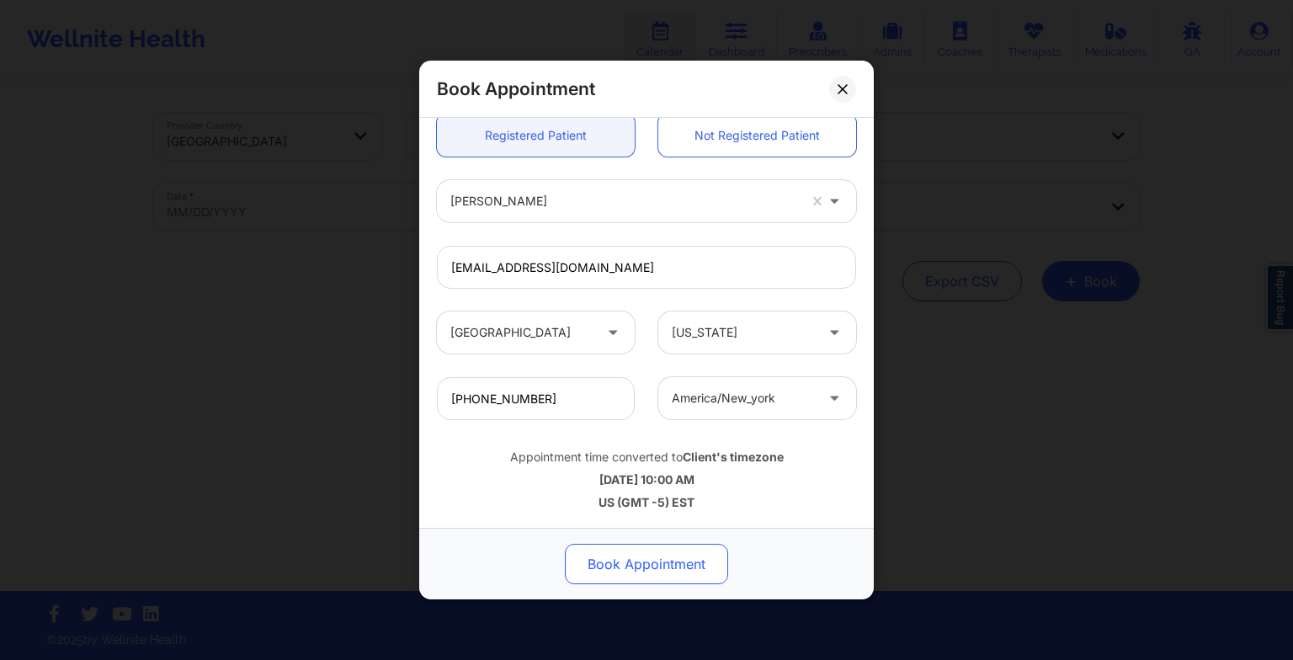
click at [643, 572] on button "Book Appointment" at bounding box center [646, 564] width 163 height 40
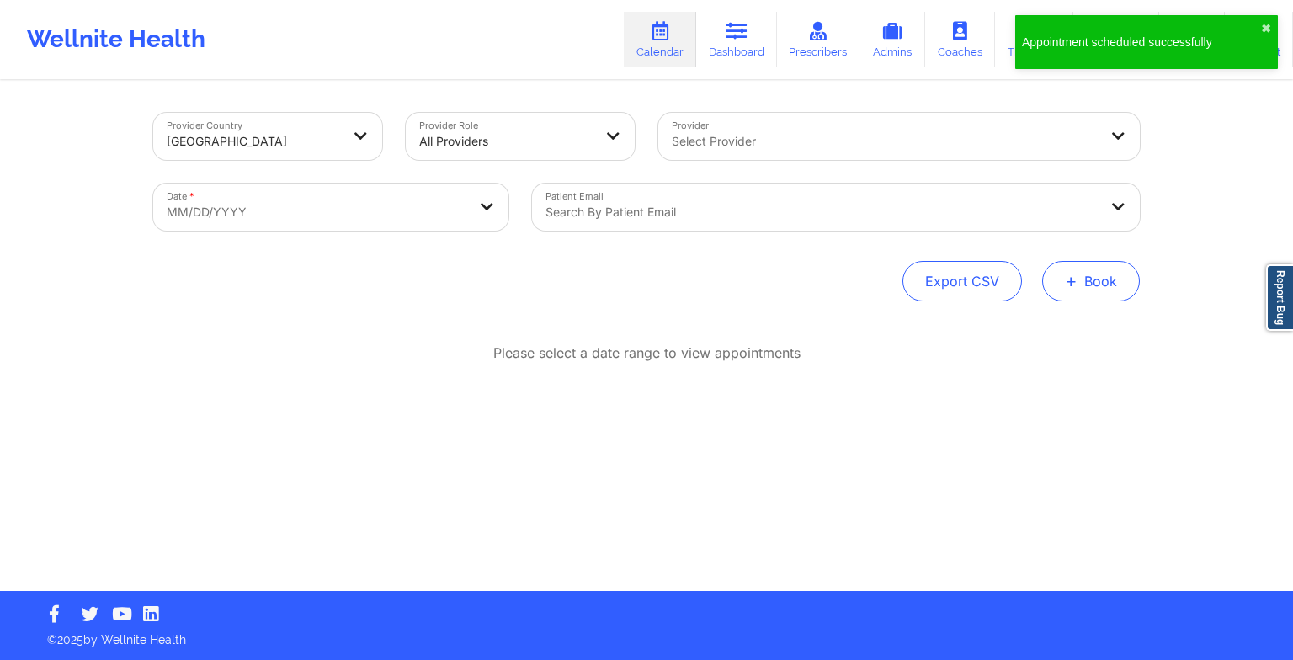
click at [1072, 285] on span "+" at bounding box center [1071, 280] width 13 height 9
click at [1036, 338] on button "Therapy Session" at bounding box center [1062, 335] width 129 height 28
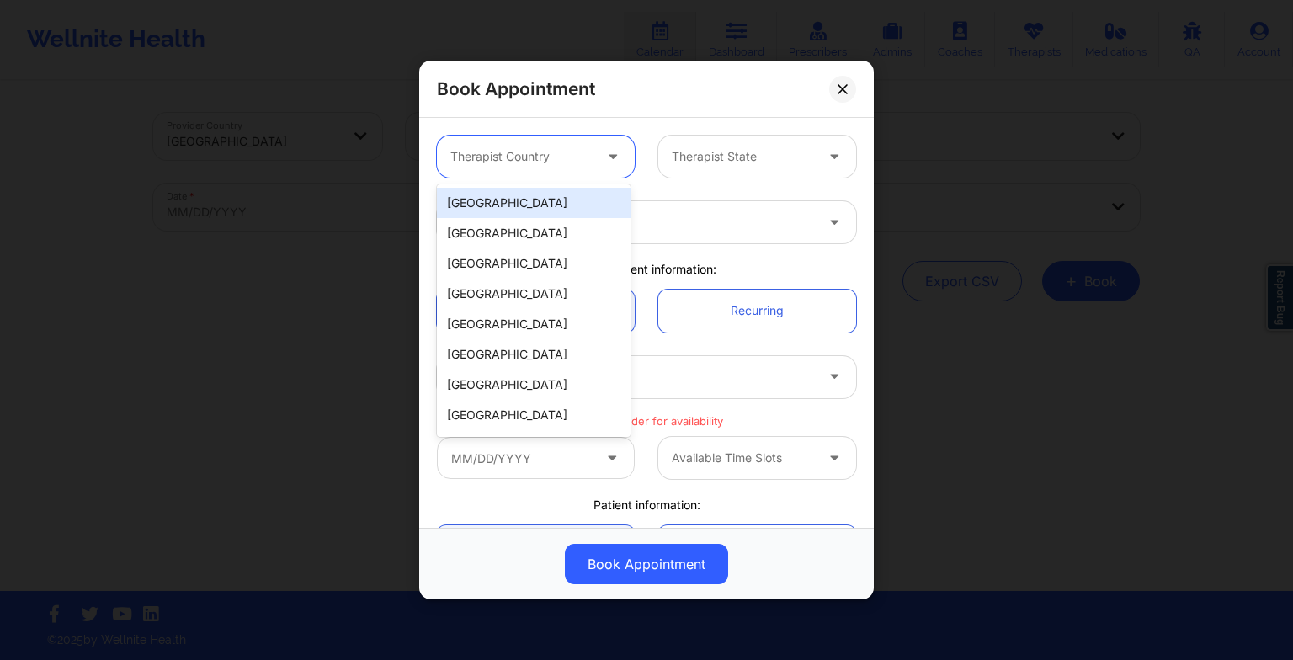
click at [503, 157] on div at bounding box center [521, 156] width 142 height 20
click at [509, 199] on div "[GEOGRAPHIC_DATA]" at bounding box center [534, 203] width 194 height 30
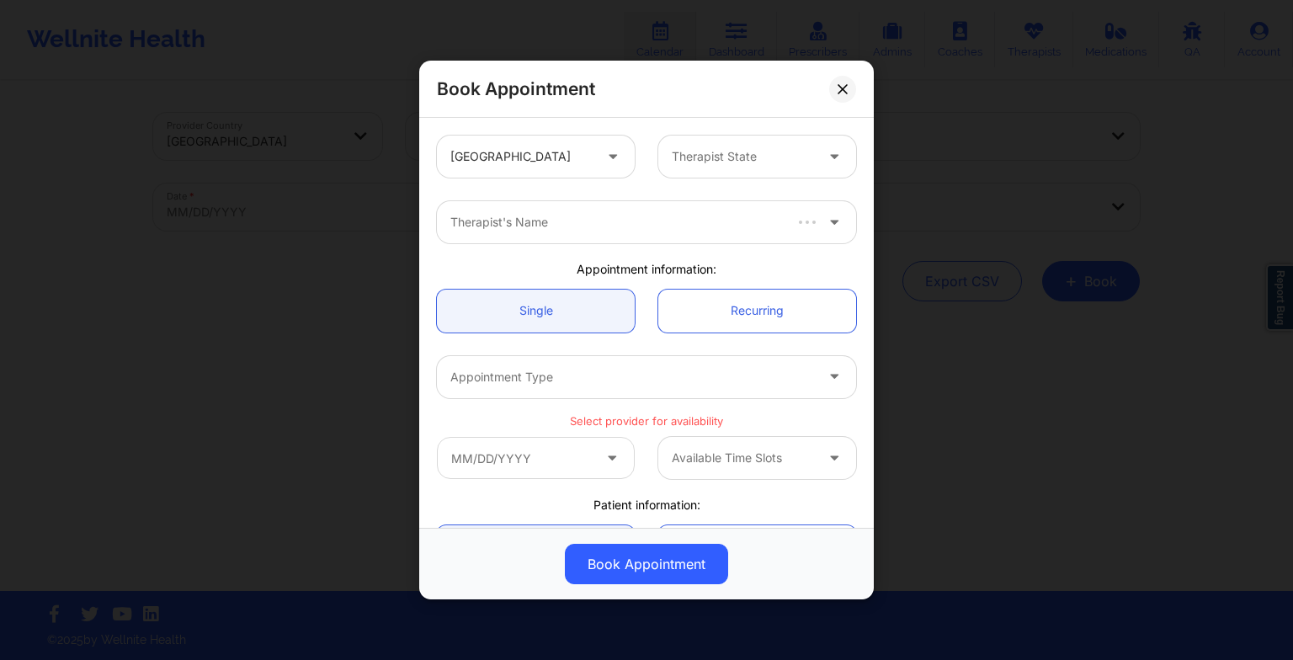
click at [638, 166] on div "[GEOGRAPHIC_DATA]" at bounding box center [535, 157] width 221 height 42
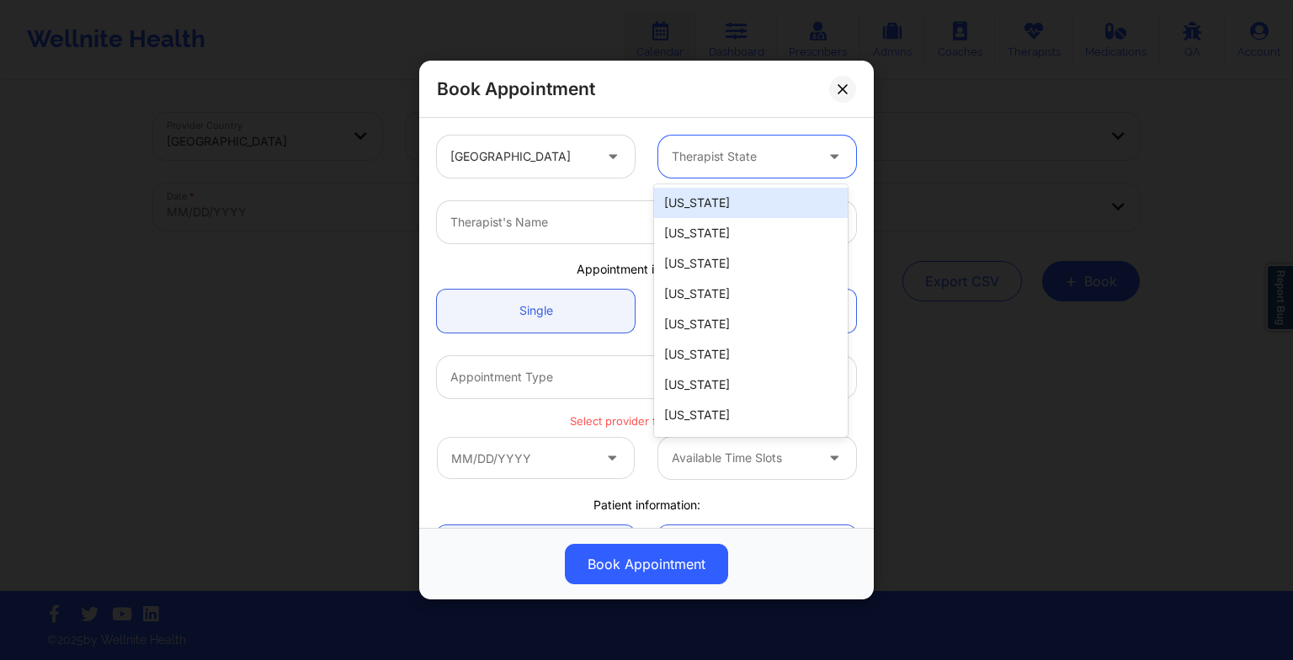
click at [709, 144] on div "Therapist State" at bounding box center [736, 157] width 157 height 42
type input "mas"
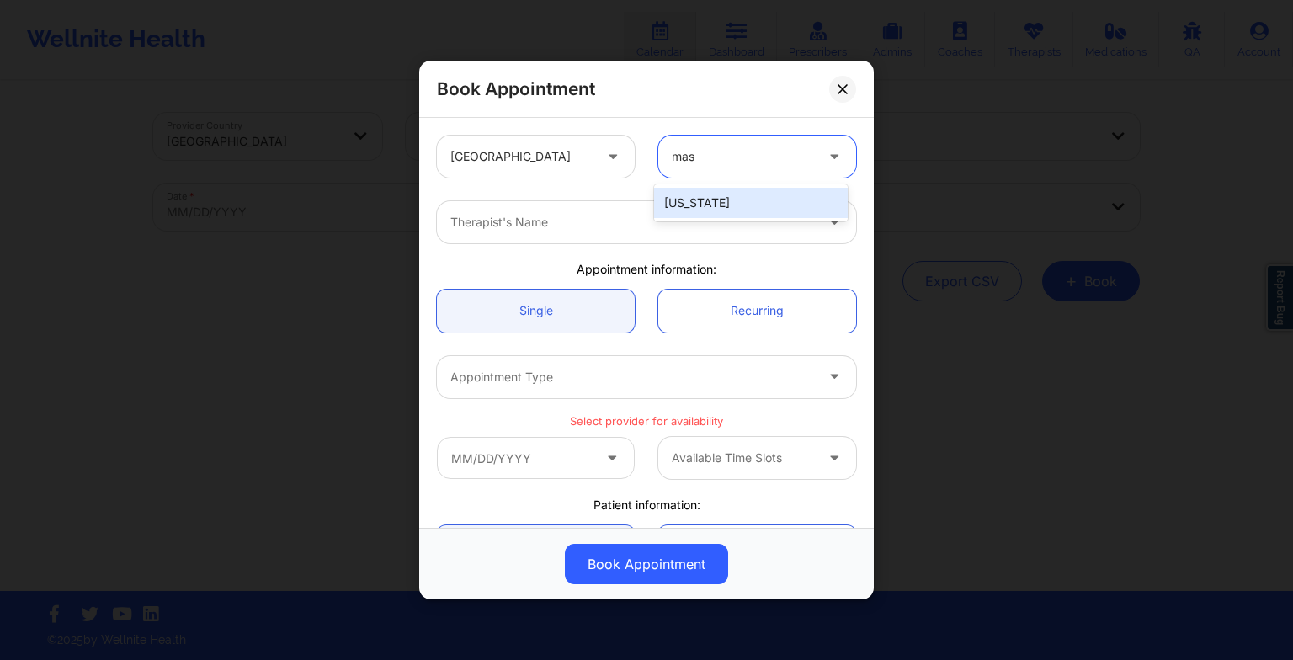
click at [700, 209] on div "[US_STATE]" at bounding box center [751, 203] width 194 height 30
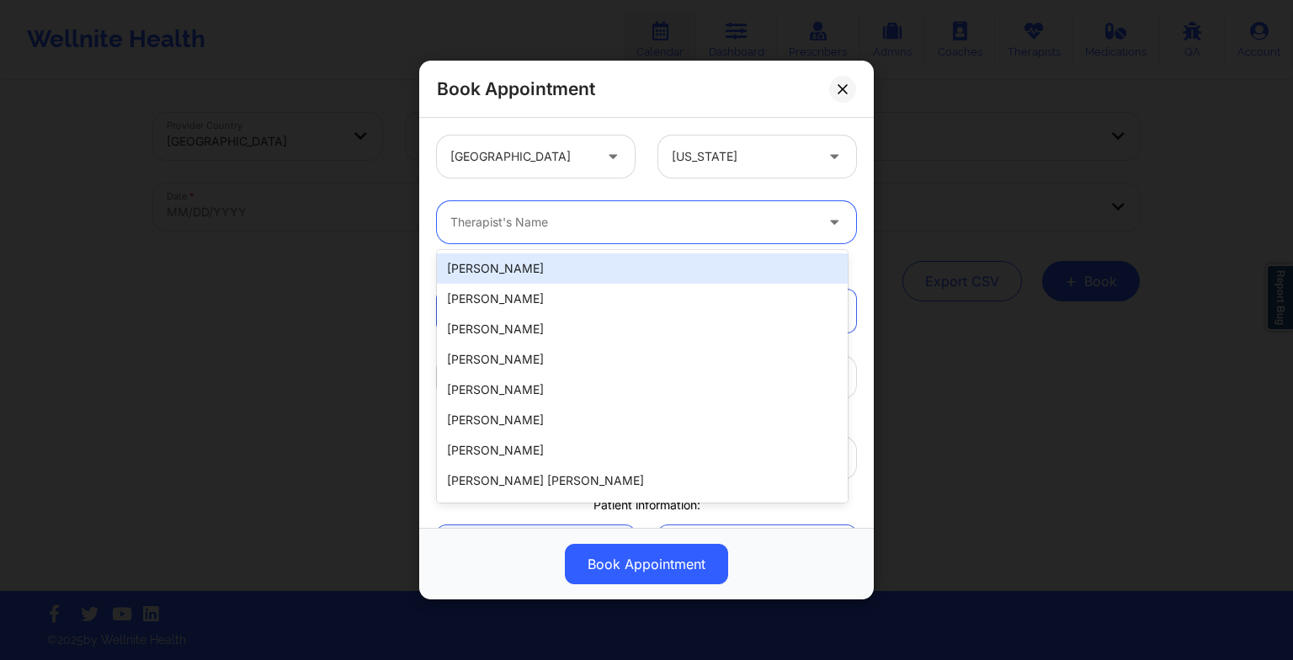
click at [656, 226] on div at bounding box center [632, 222] width 364 height 20
paste input "[PERSON_NAME]"
type input "[PERSON_NAME]"
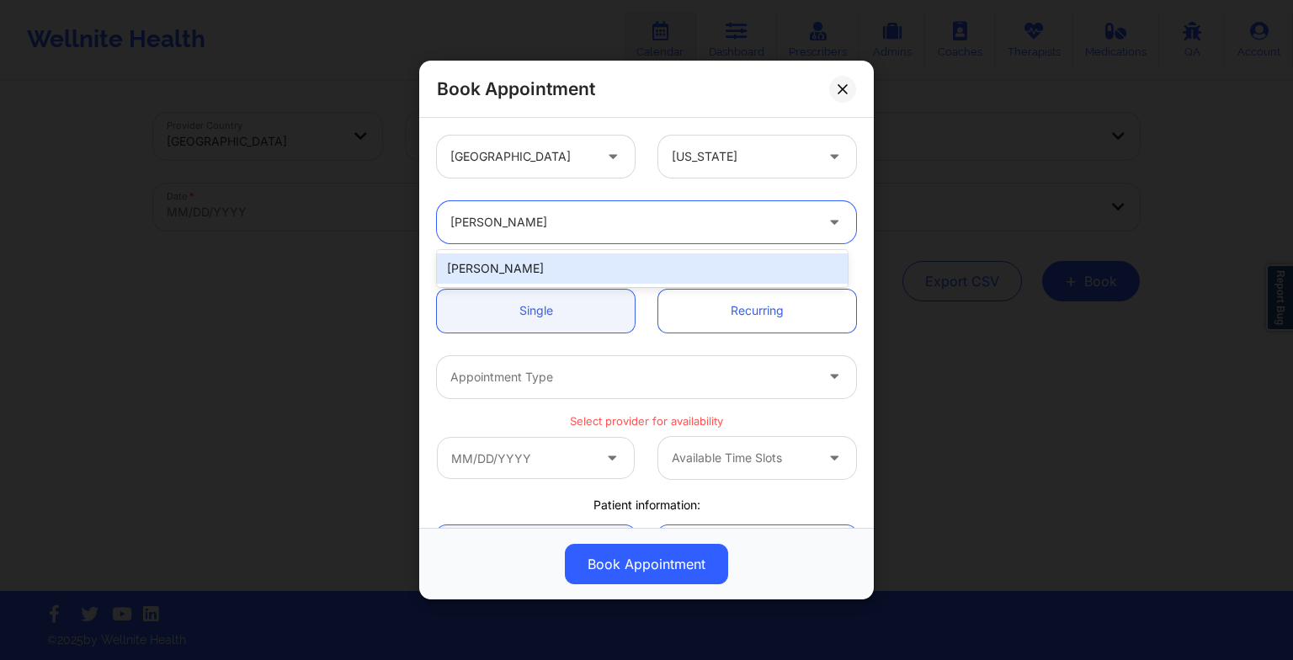
click at [542, 271] on div "[PERSON_NAME]" at bounding box center [642, 268] width 411 height 30
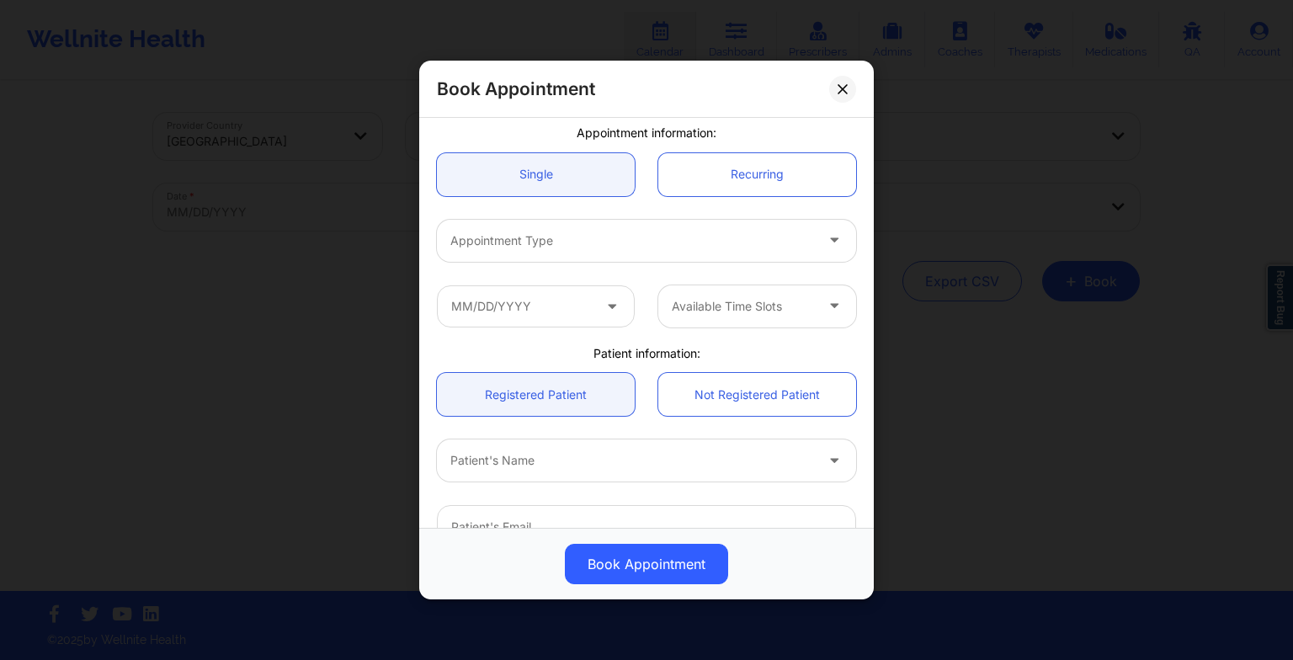
scroll to position [141, 0]
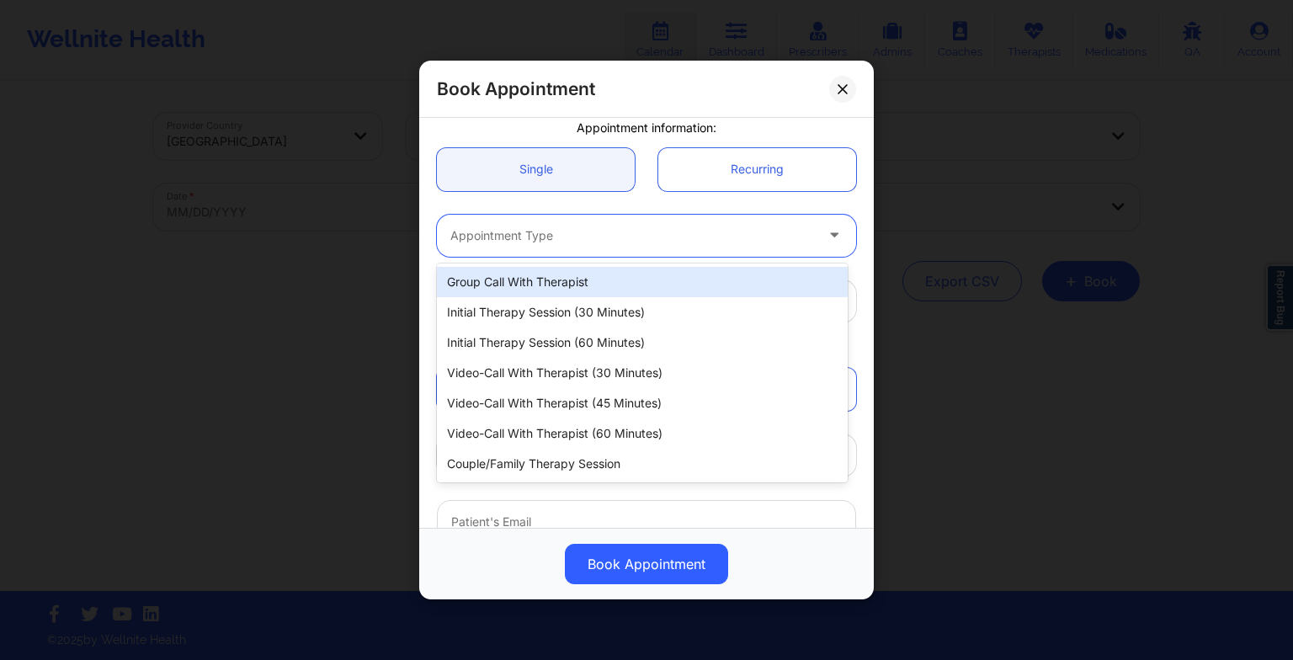
click at [508, 246] on div "Appointment Type" at bounding box center [626, 236] width 379 height 42
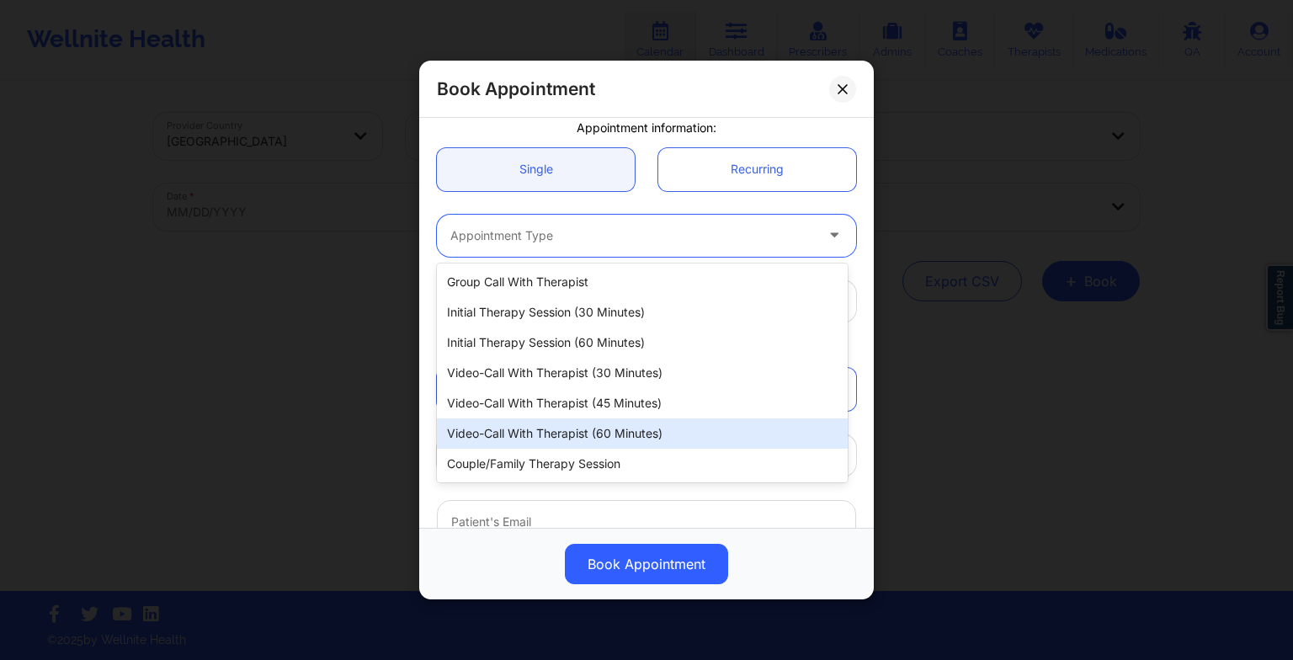
click at [552, 439] on div "Video-Call with Therapist (60 minutes)" at bounding box center [642, 433] width 411 height 30
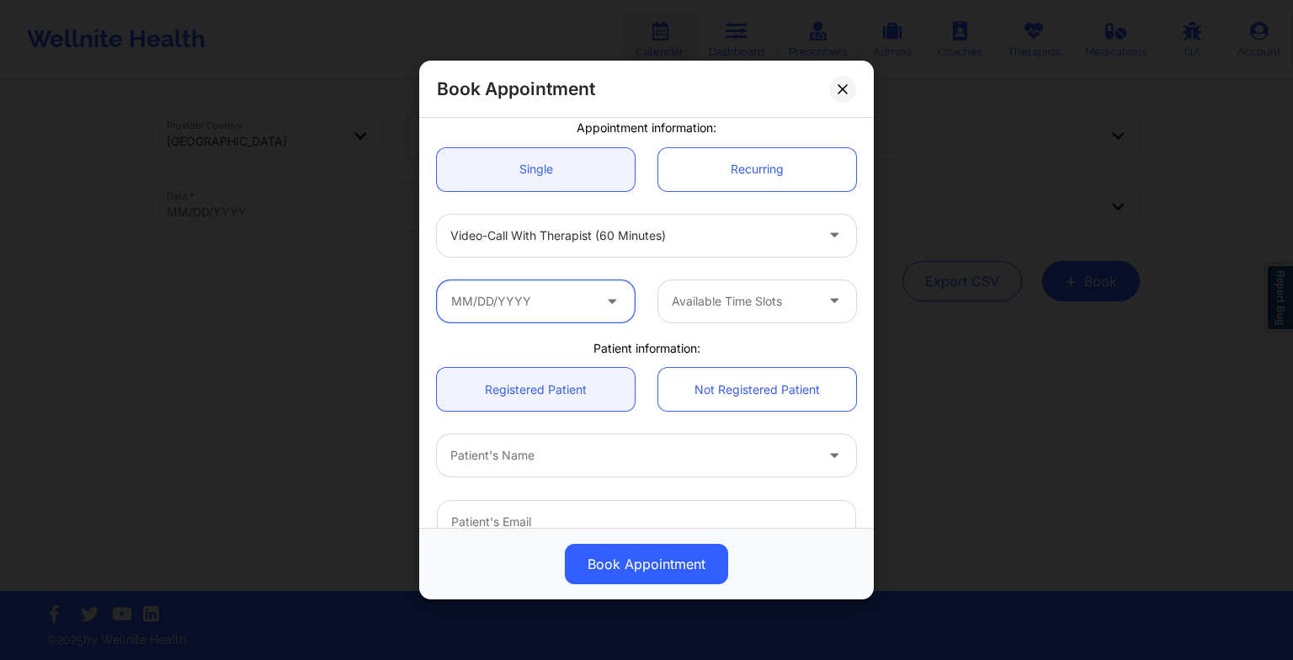
click at [516, 301] on input "text" at bounding box center [536, 301] width 198 height 42
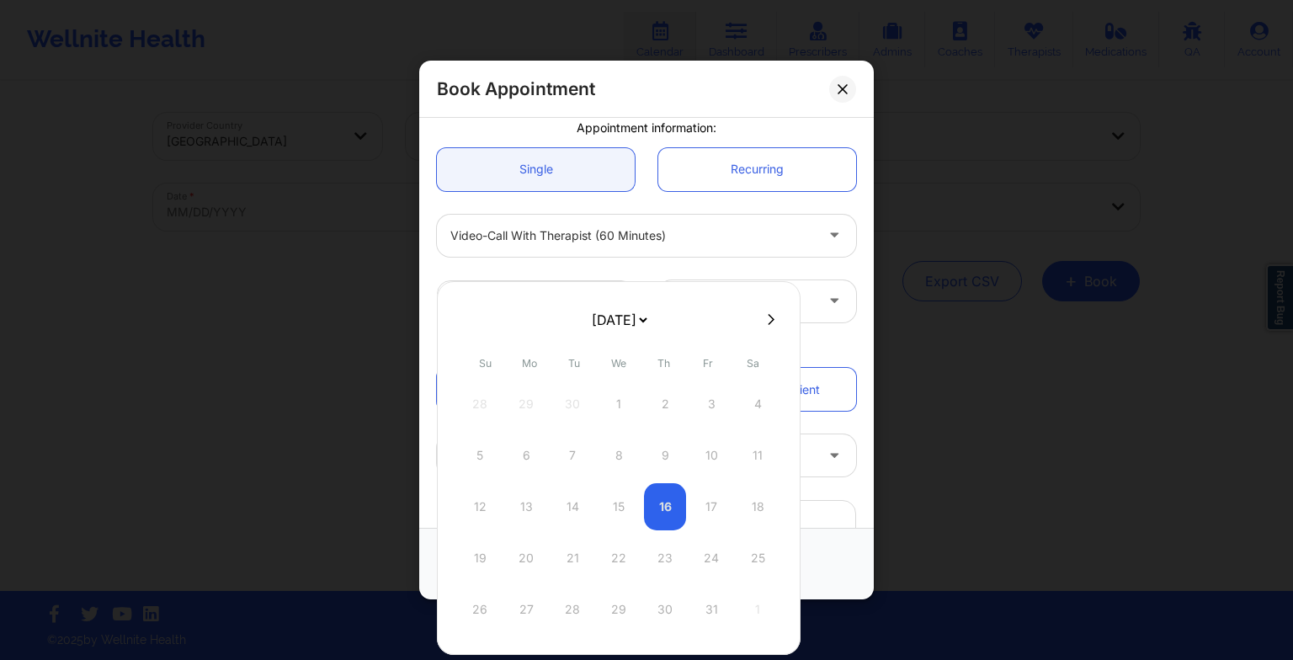
click at [610, 324] on select "[DATE] [DATE] [DATE] [DATE] [DATE] [DATE] [DATE] [DATE] [DATE] [DATE] [DATE] [D…" at bounding box center [618, 320] width 61 height 34
select select "2026-0"
click at [579, 599] on div "27" at bounding box center [572, 609] width 42 height 47
type input "[DATE]"
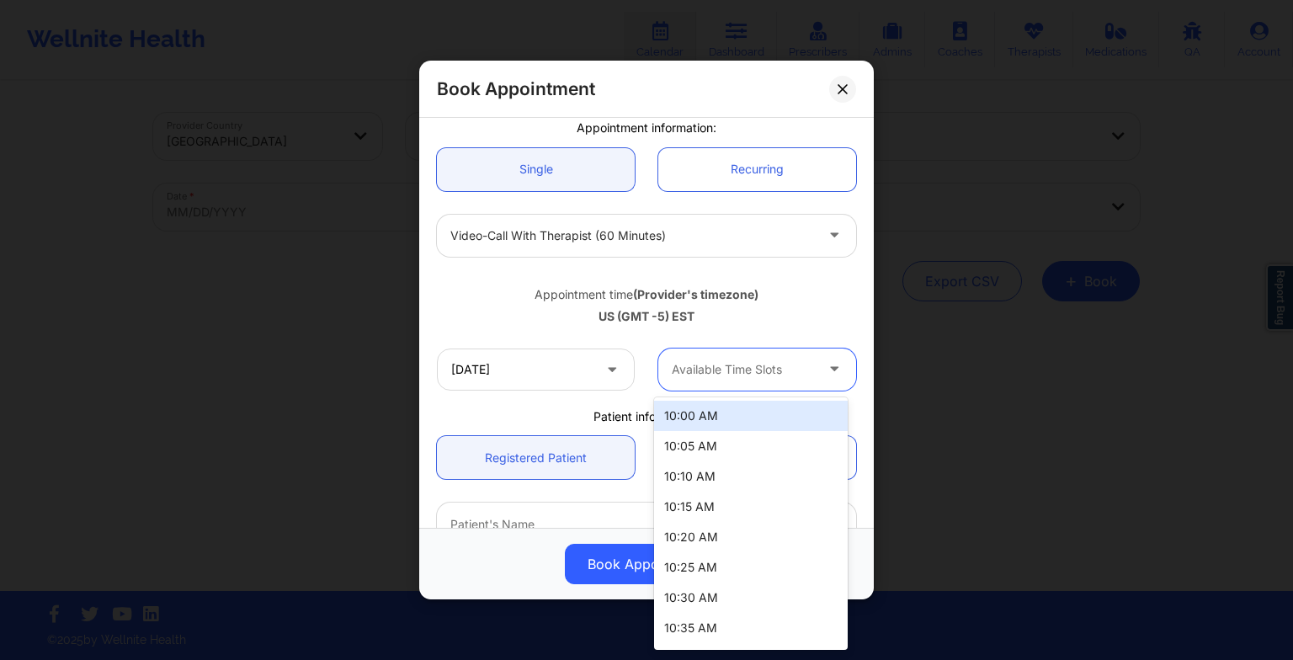
drag, startPoint x: 700, startPoint y: 374, endPoint x: 710, endPoint y: 425, distance: 52.2
click at [710, 425] on body "Wellnite Health Calendar Dashboard Prescribers Admins Coaches Therapists Medica…" at bounding box center [646, 330] width 1293 height 660
click at [710, 425] on div "10:00 AM" at bounding box center [751, 416] width 194 height 30
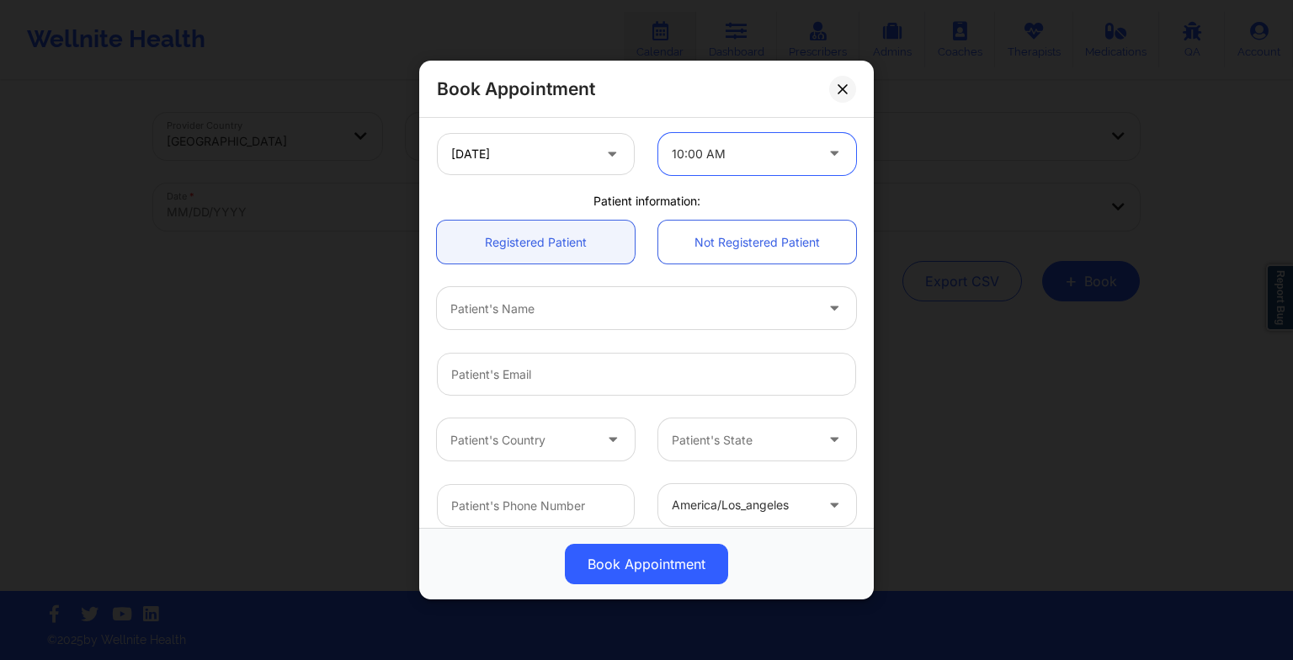
scroll to position [365, 0]
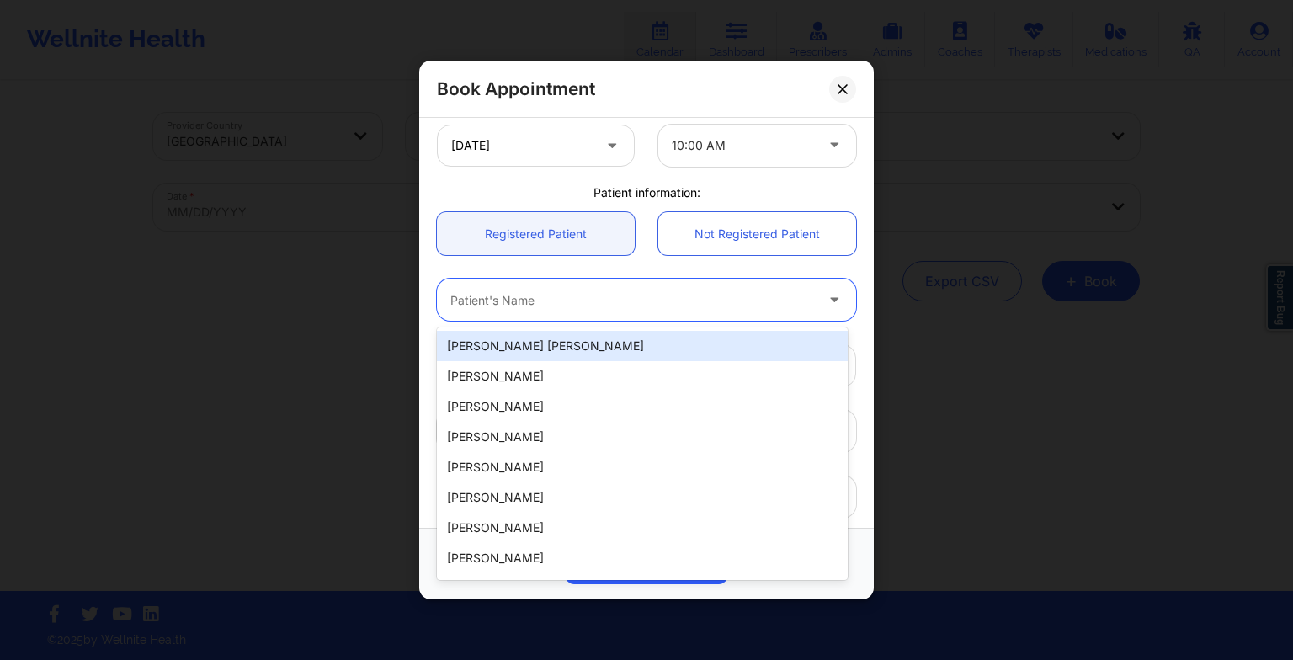
click at [548, 310] on div "Patient's Name" at bounding box center [626, 300] width 379 height 42
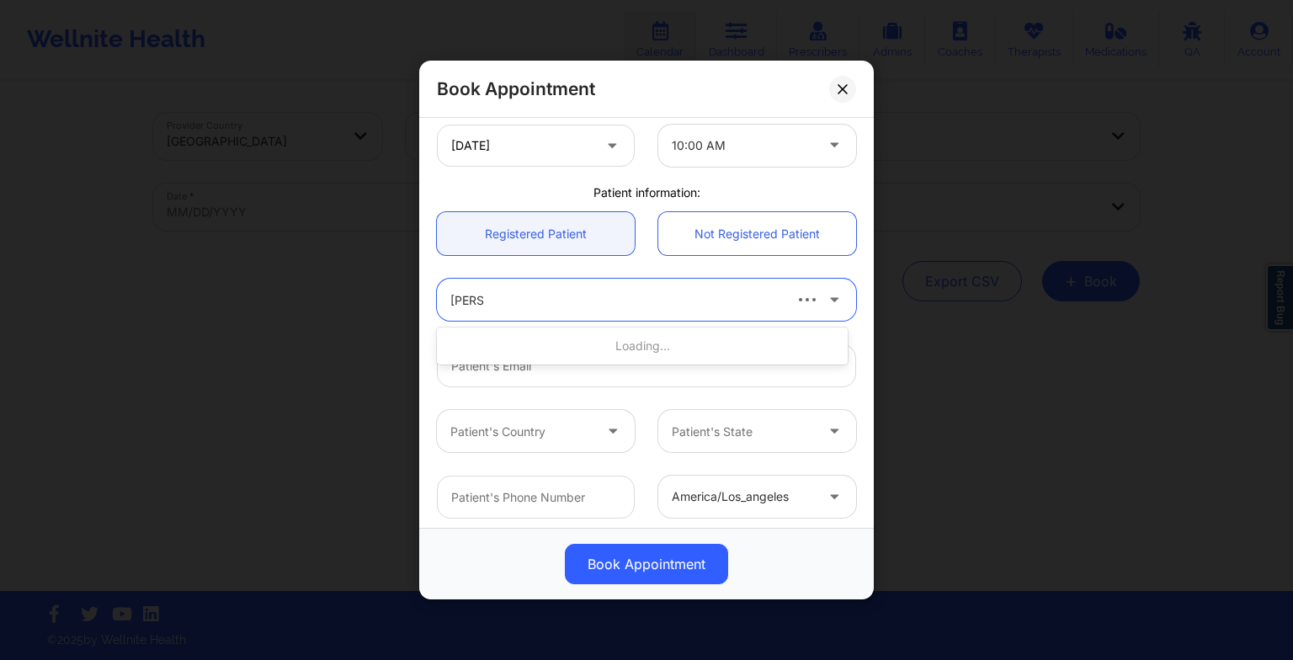
type input "[PERSON_NAME]"
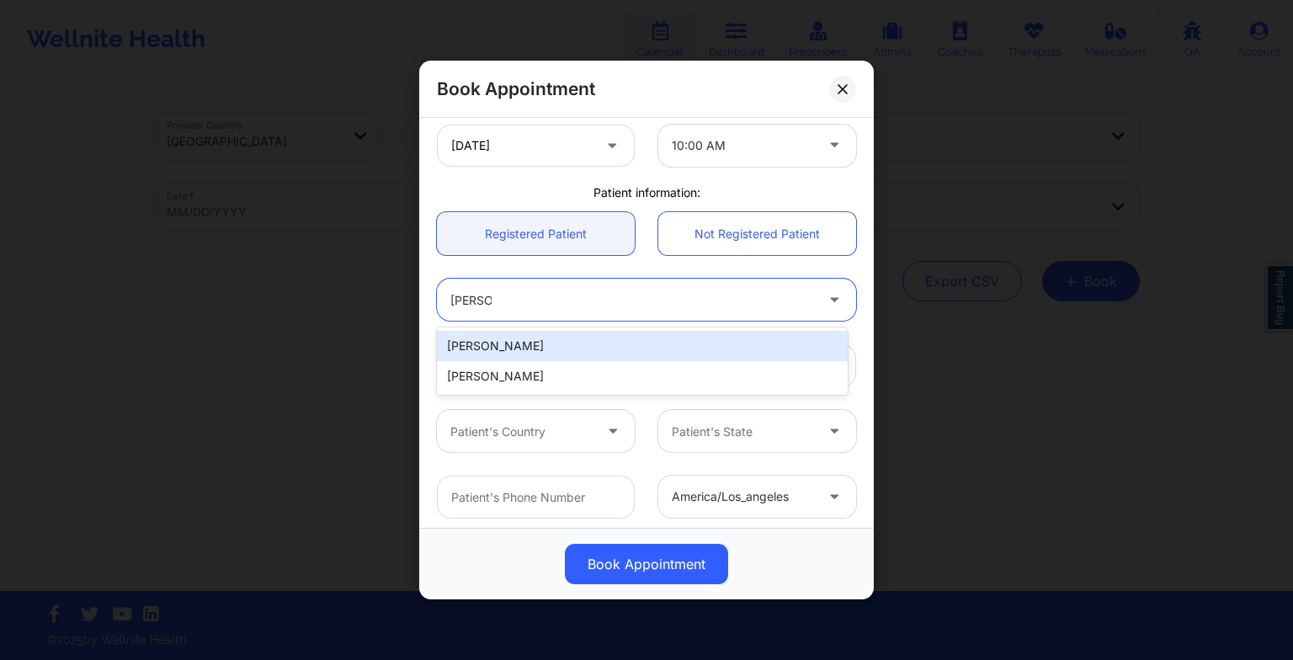
click at [513, 341] on div "[PERSON_NAME]" at bounding box center [642, 346] width 411 height 30
type input "[EMAIL_ADDRESS][DOMAIN_NAME]"
type input "[PHONE_NUMBER]"
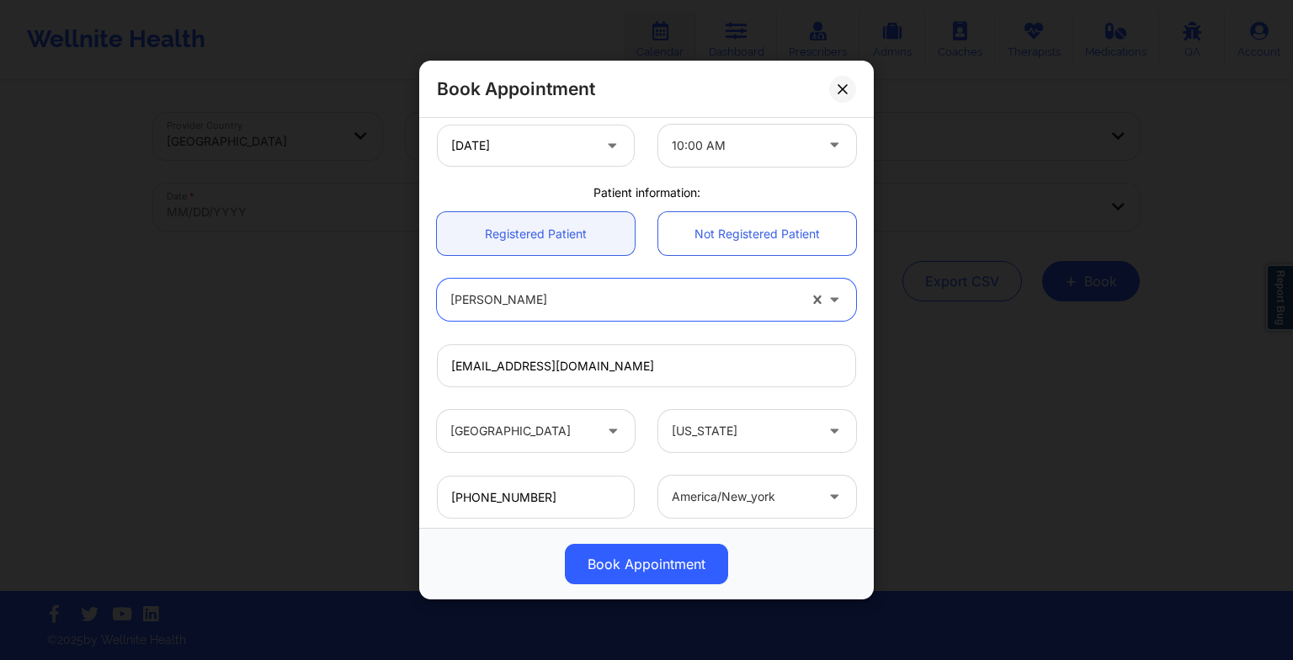
scroll to position [448, 0]
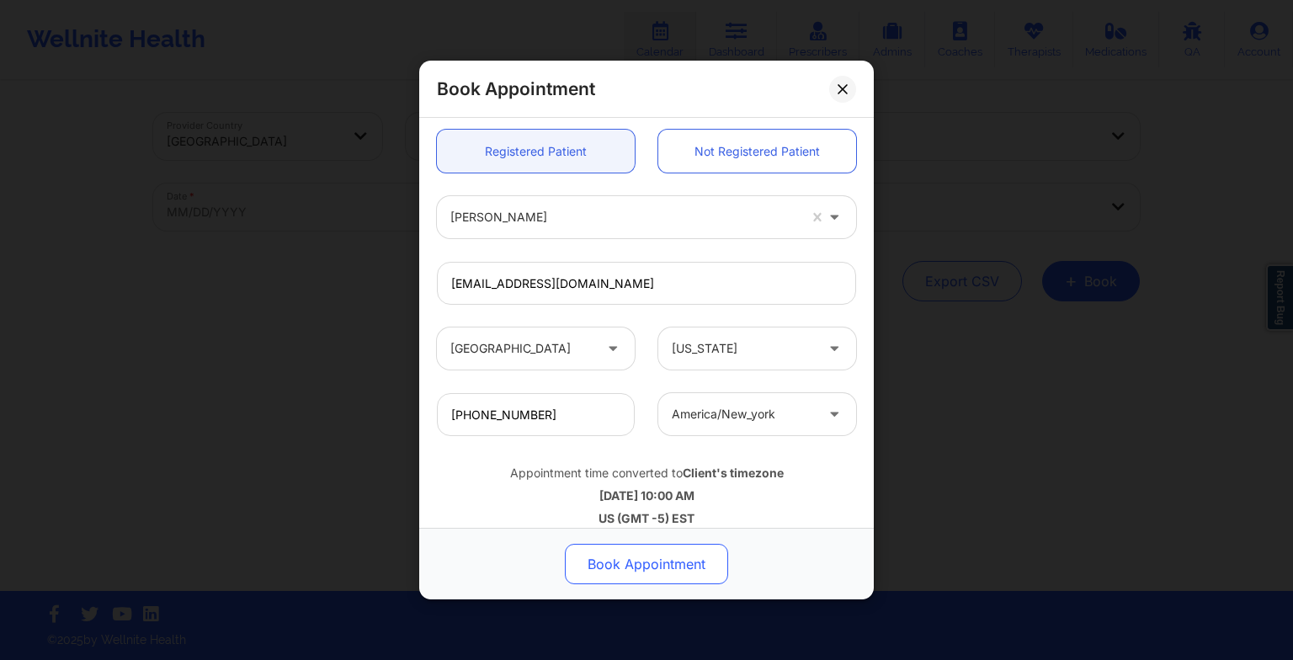
click at [632, 561] on button "Book Appointment" at bounding box center [646, 564] width 163 height 40
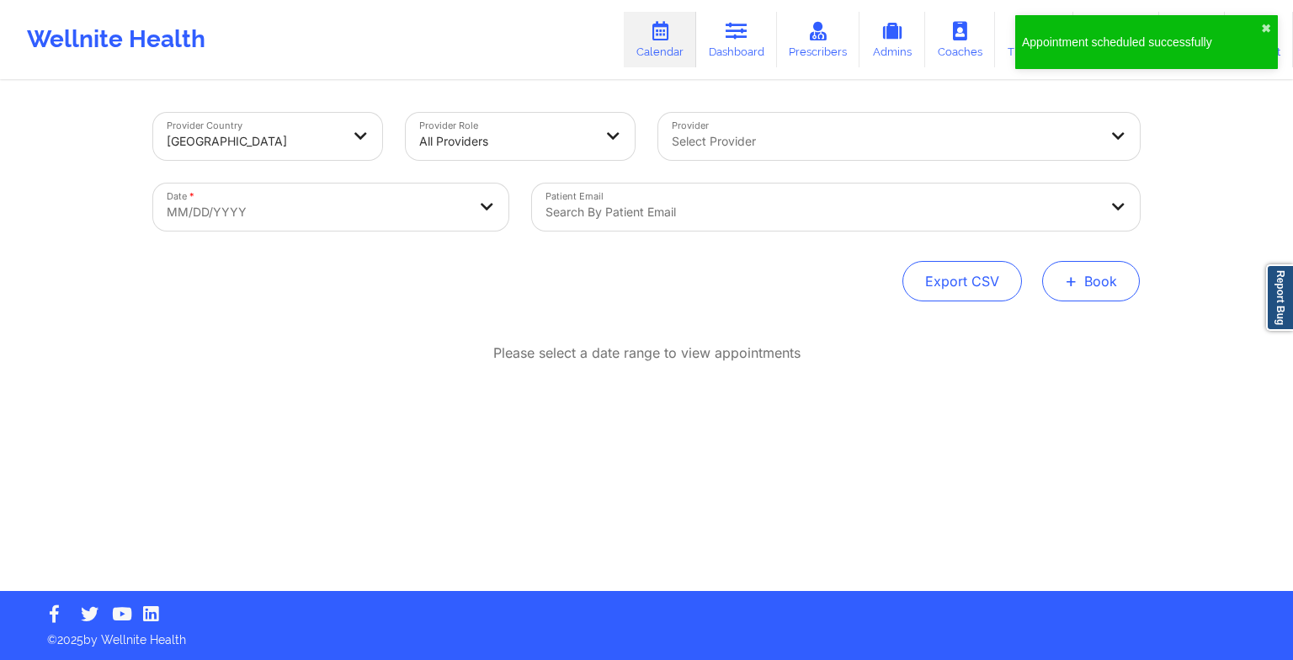
click at [1131, 291] on button "+ Book" at bounding box center [1091, 281] width 98 height 40
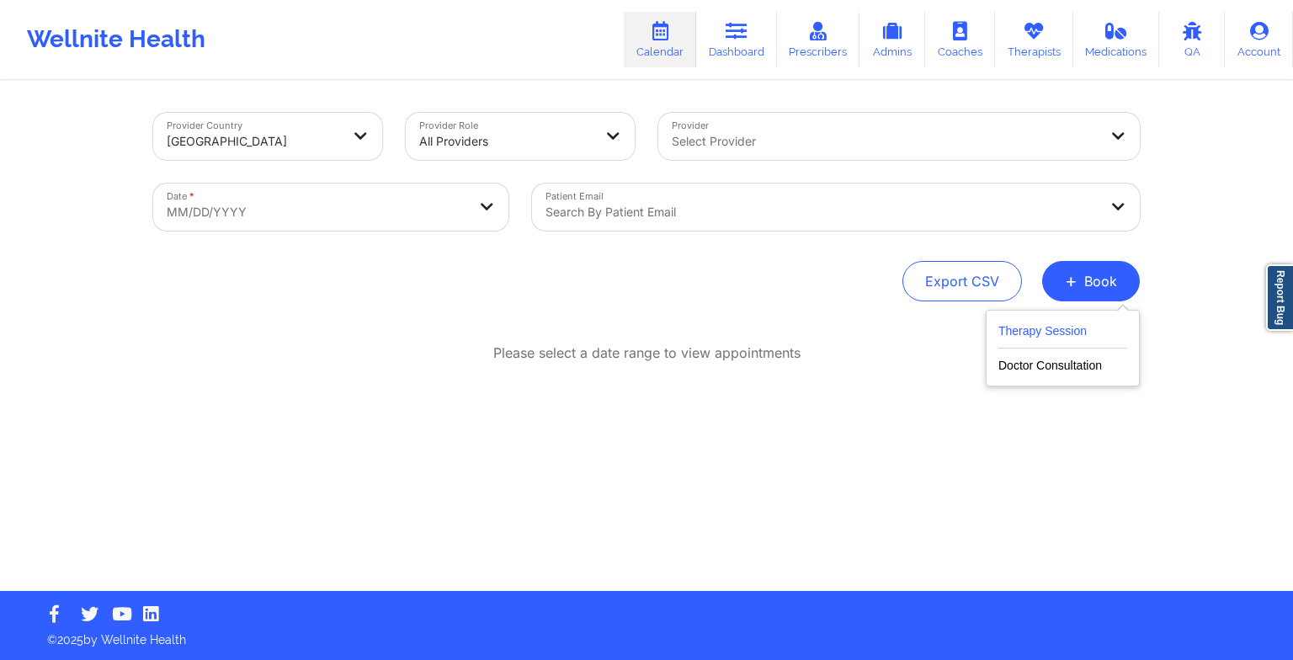
click at [1052, 322] on button "Therapy Session" at bounding box center [1062, 335] width 129 height 28
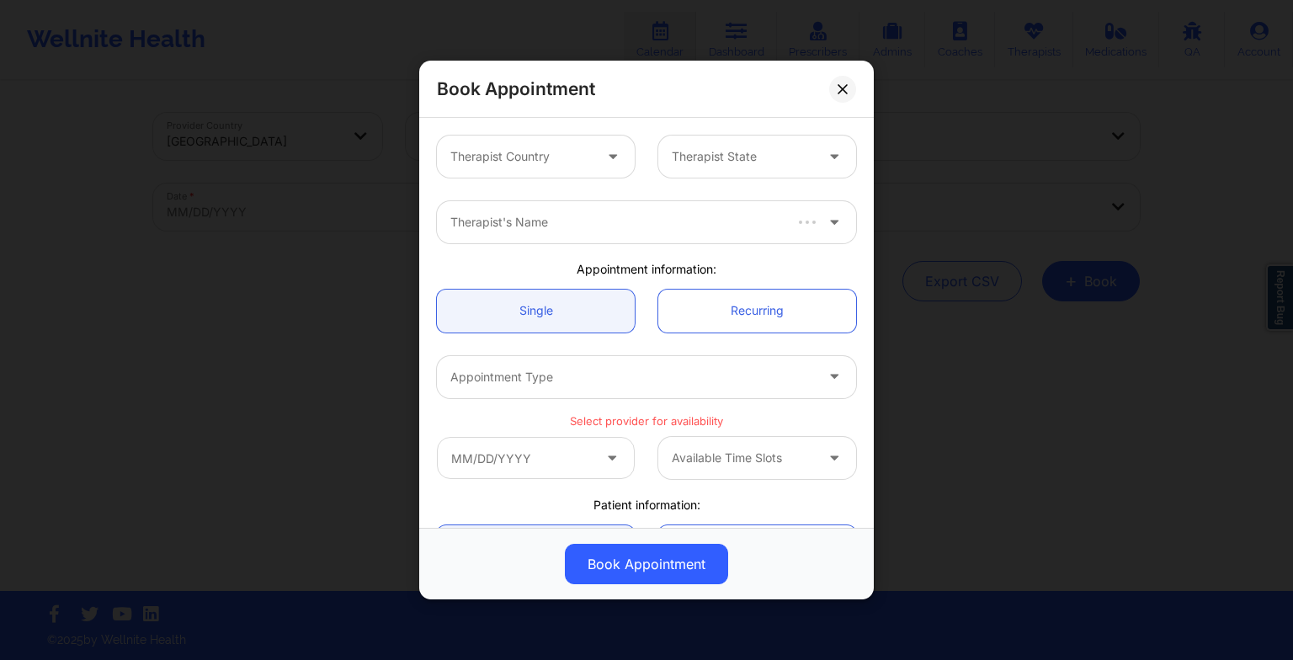
click at [530, 205] on div "Therapist's Name" at bounding box center [609, 222] width 345 height 42
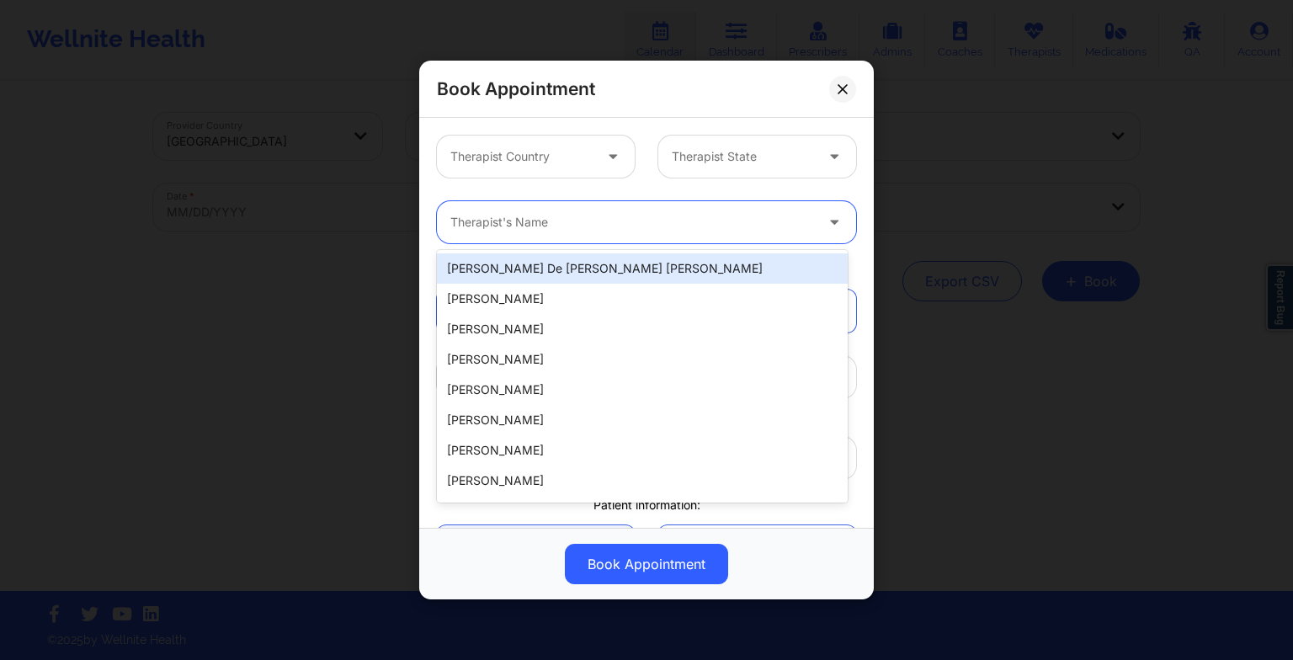
paste input "[PERSON_NAME]"
type input "[PERSON_NAME]"
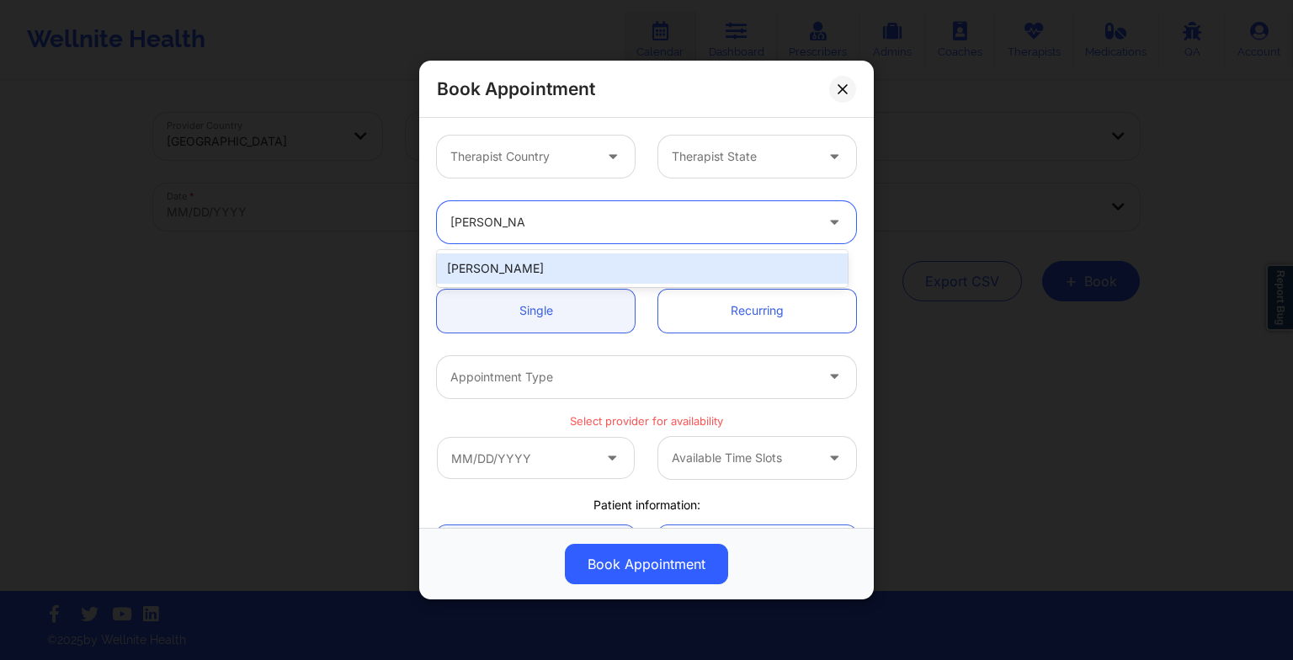
click at [500, 258] on div "[PERSON_NAME]" at bounding box center [642, 268] width 411 height 30
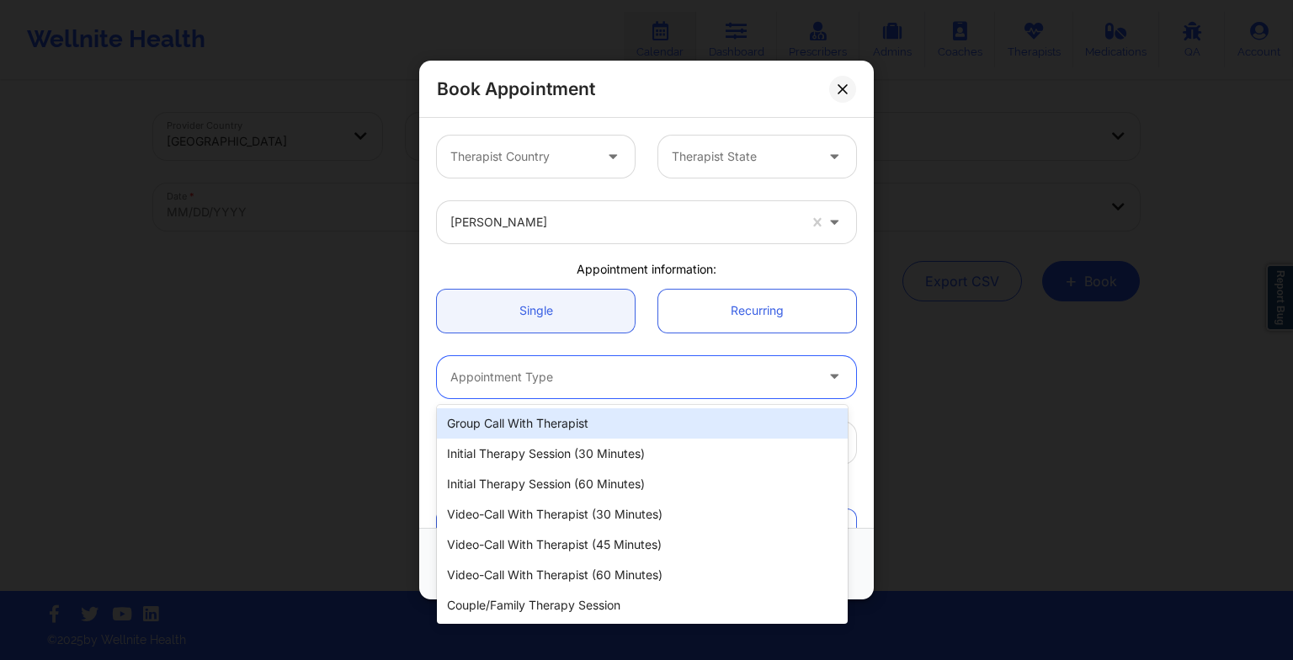
click at [523, 370] on div at bounding box center [632, 377] width 364 height 20
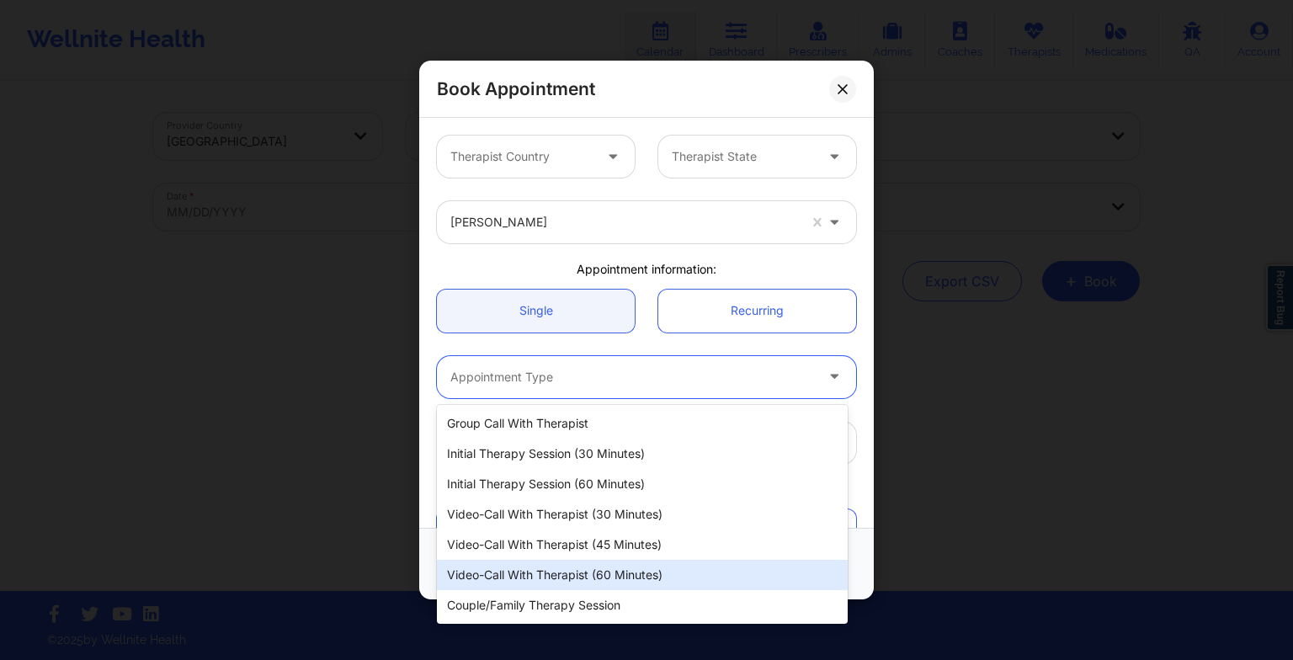
click at [578, 577] on div "Video-Call with Therapist (60 minutes)" at bounding box center [642, 575] width 411 height 30
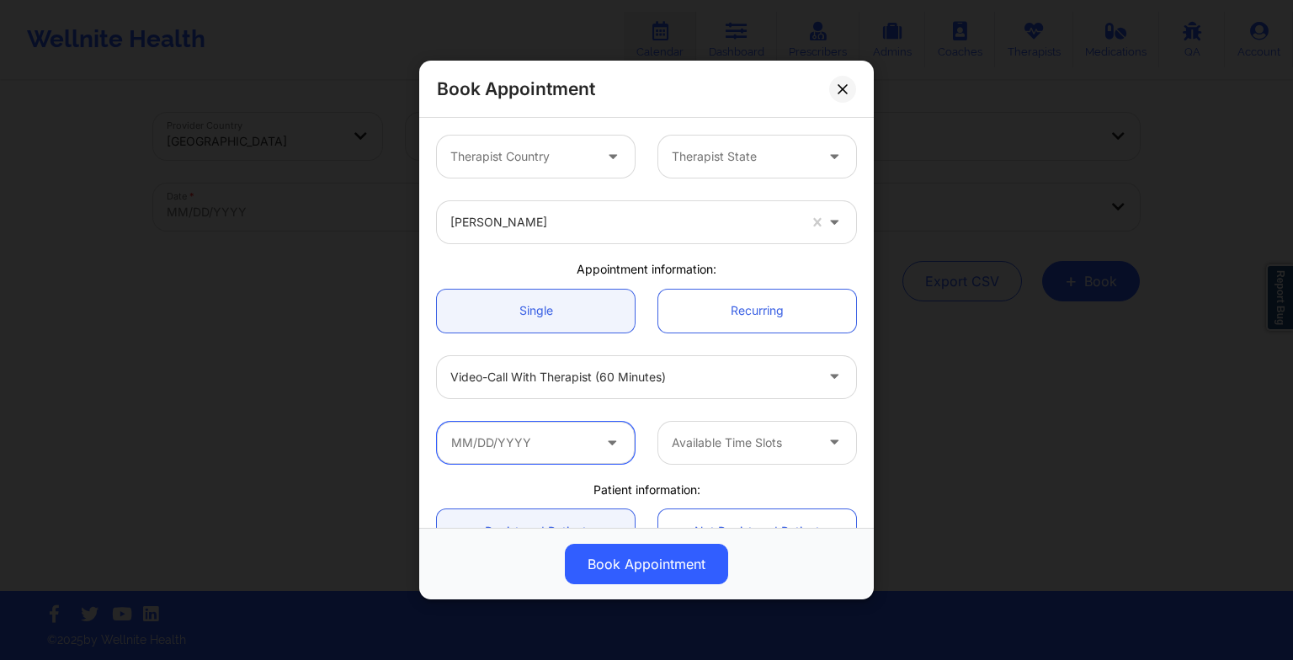
click at [542, 439] on input "text" at bounding box center [536, 443] width 198 height 42
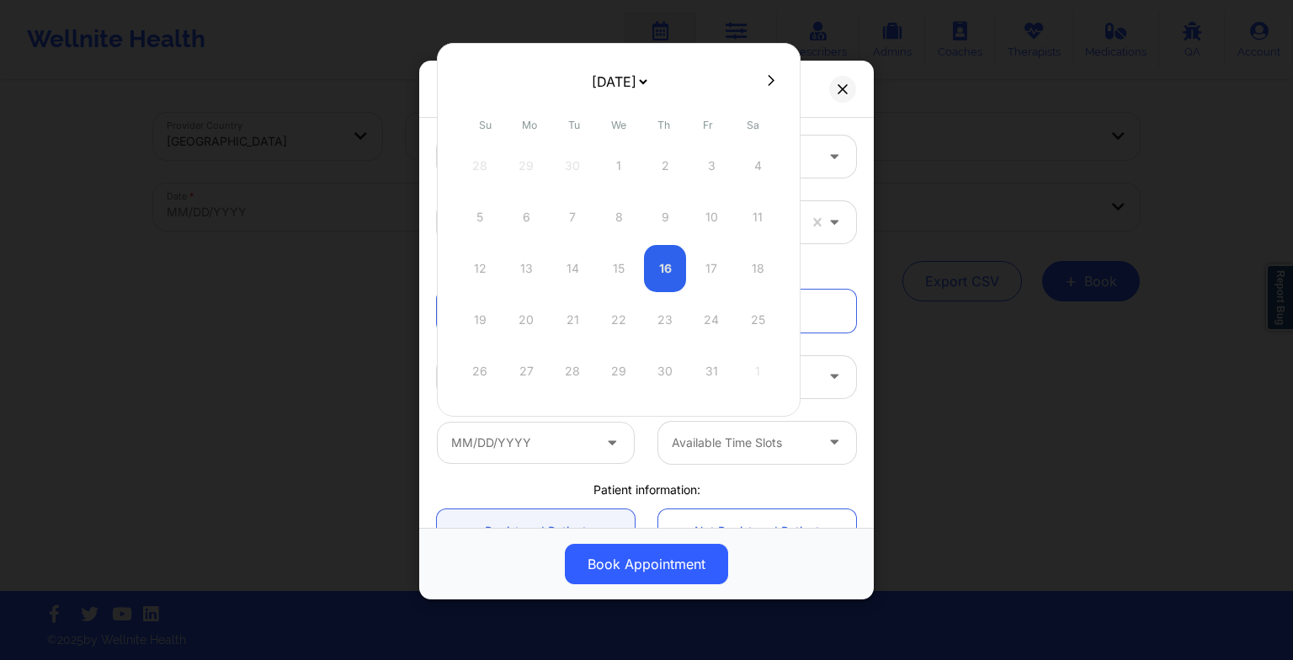
click at [763, 81] on button at bounding box center [771, 80] width 17 height 14
select select "2025-10"
click at [467, 80] on icon at bounding box center [466, 80] width 7 height 13
click at [587, 326] on div "21" at bounding box center [572, 319] width 42 height 47
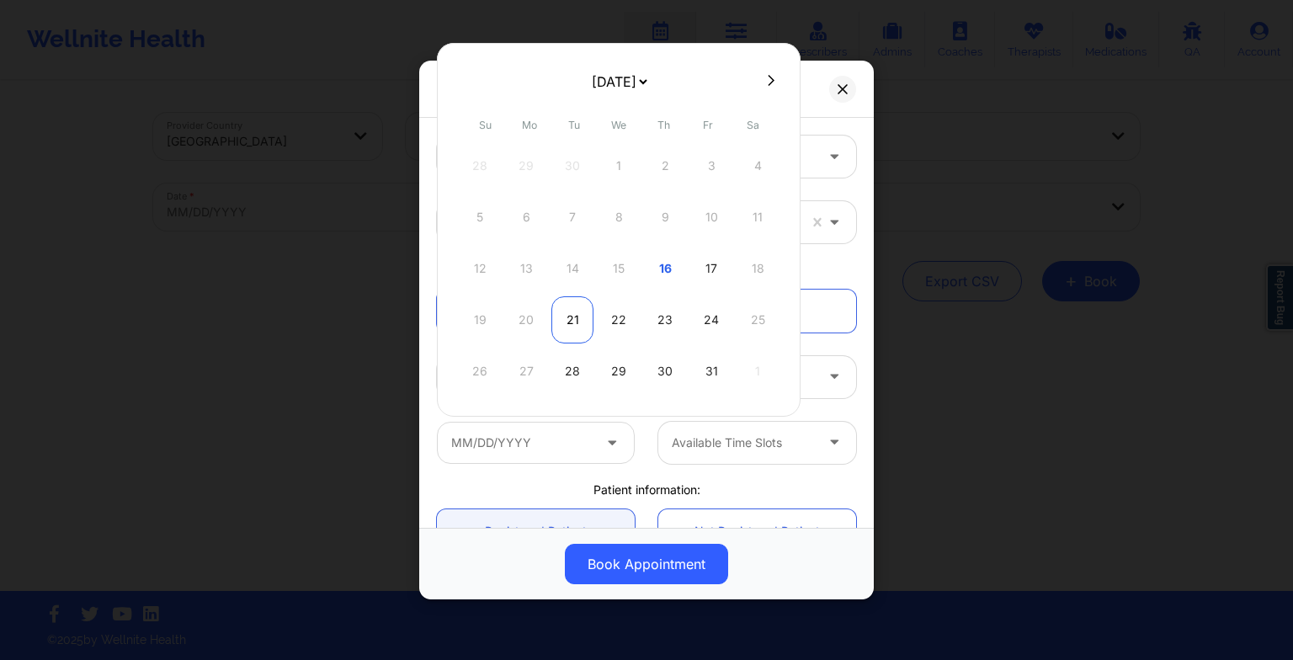
type input "[DATE]"
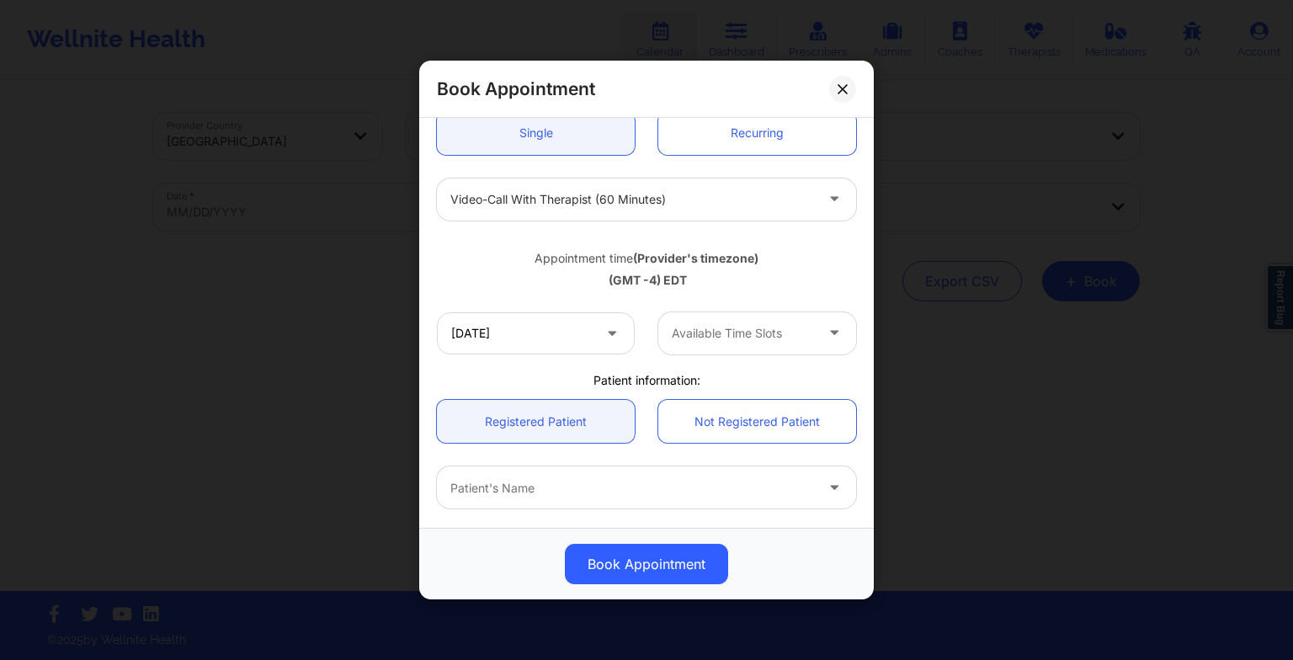
scroll to position [178, 0]
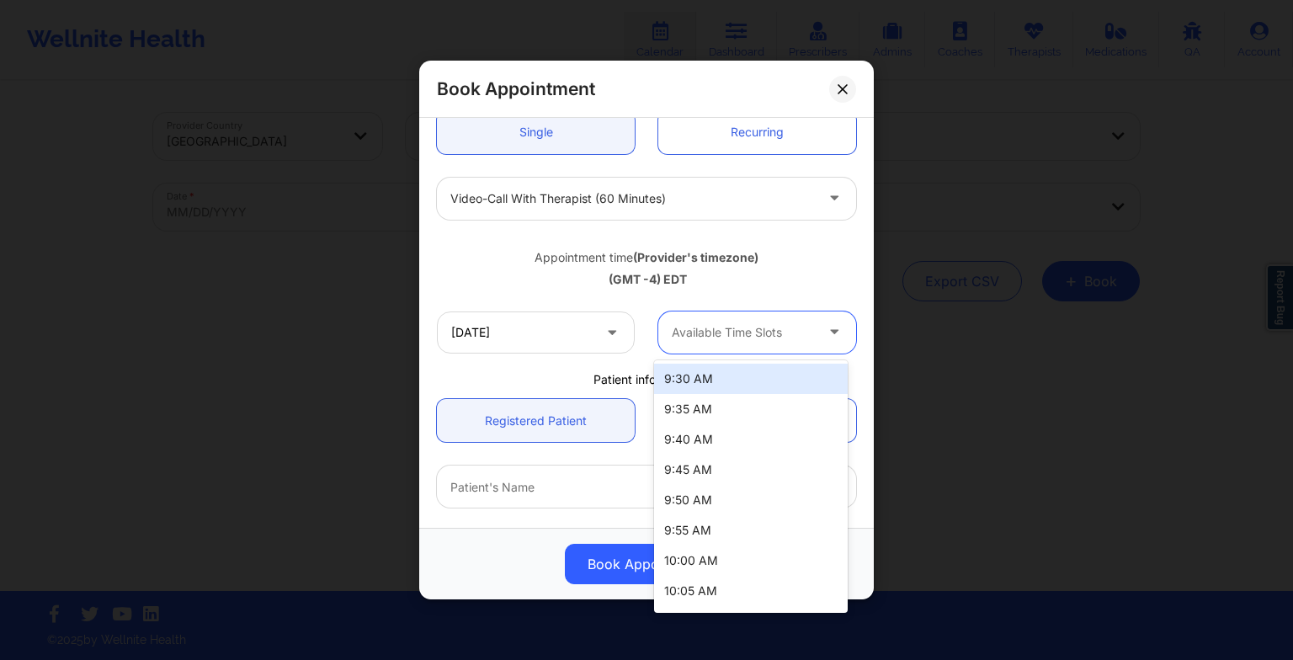
click at [684, 327] on div at bounding box center [743, 332] width 142 height 20
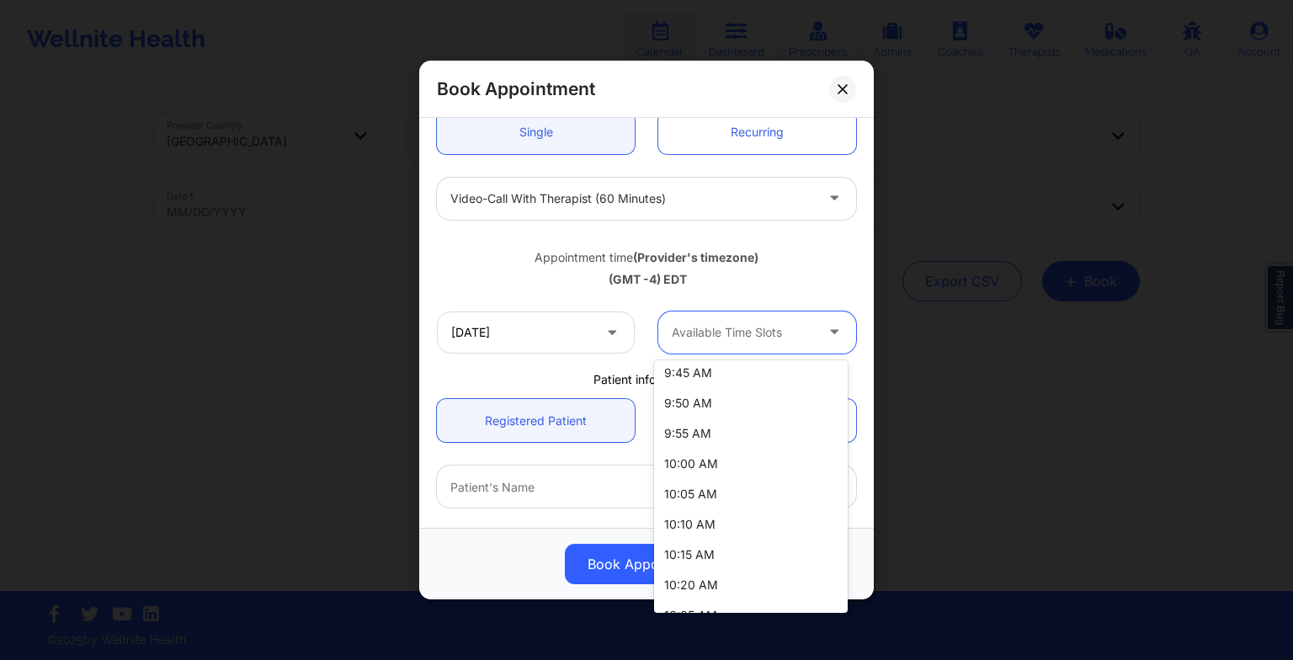
scroll to position [98, 0]
click at [709, 450] on div "10:00 AM" at bounding box center [751, 463] width 194 height 30
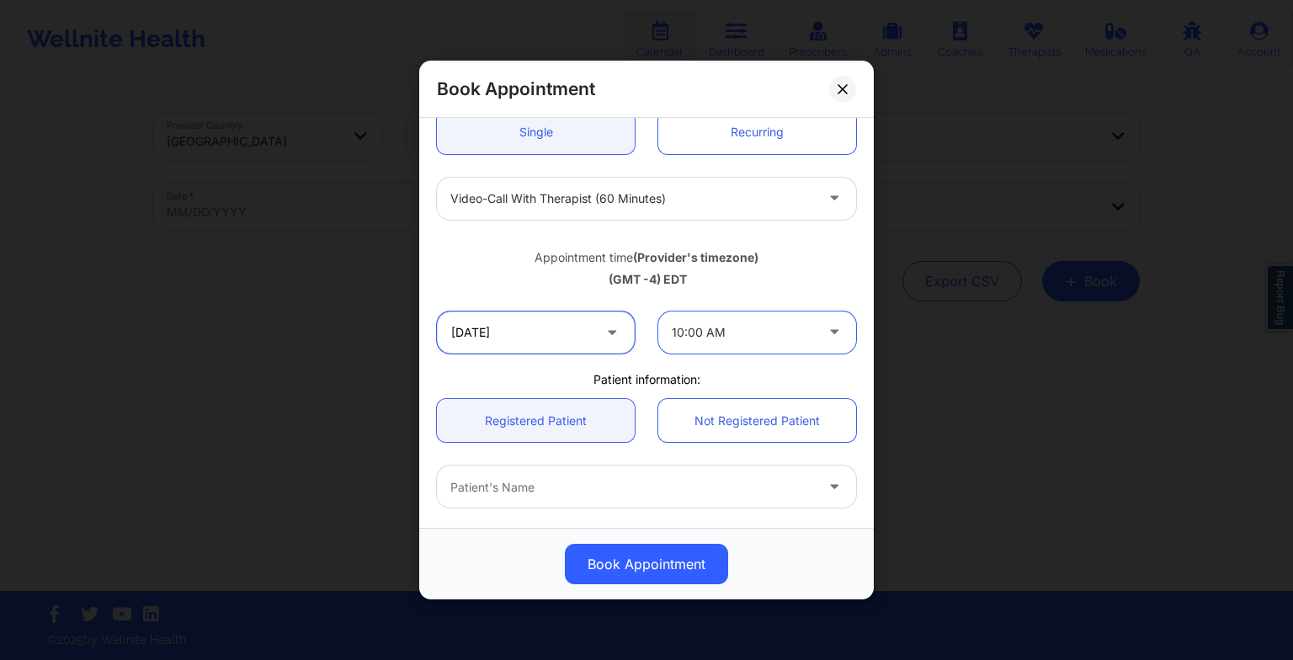
click at [502, 328] on input "[DATE]" at bounding box center [536, 332] width 198 height 42
click at [849, 549] on div "Book Appointment" at bounding box center [646, 564] width 431 height 40
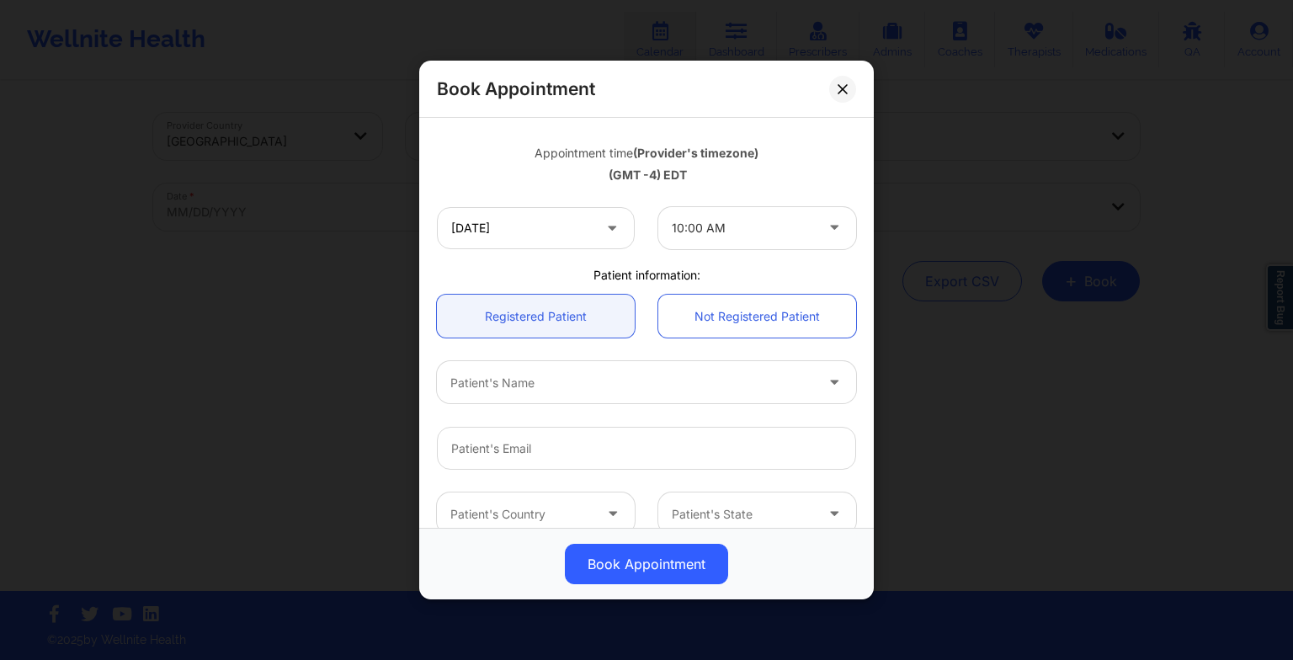
scroll to position [0, 0]
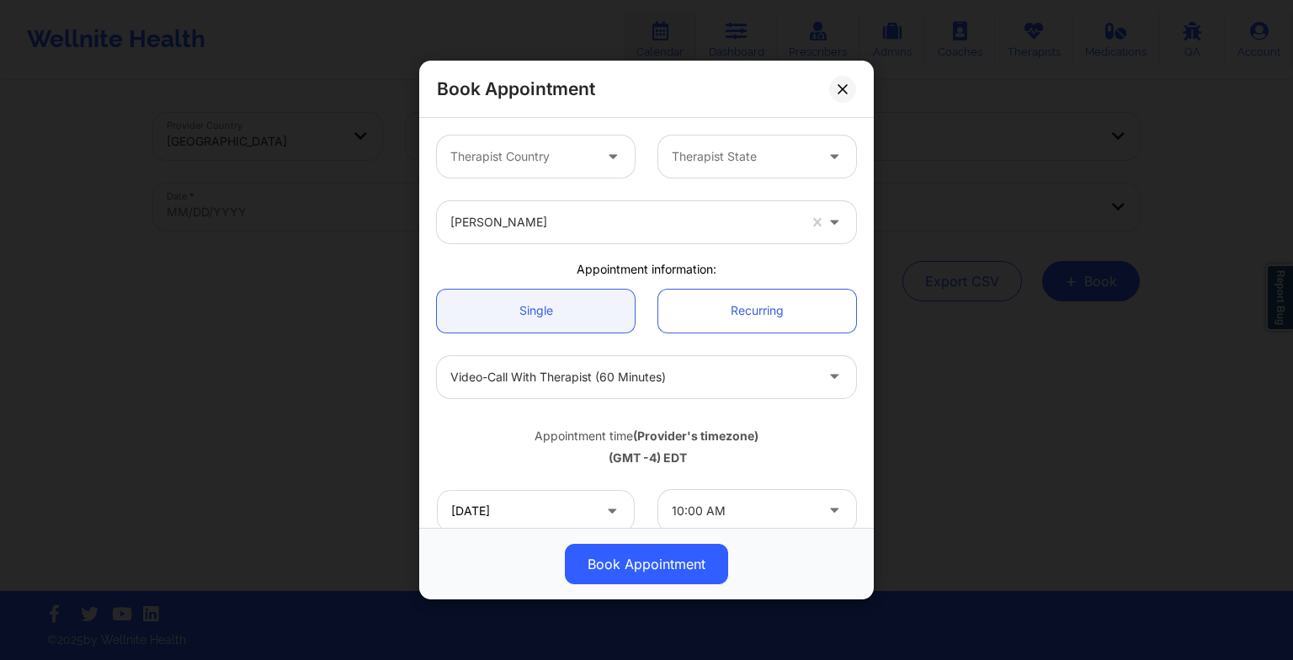
click at [1074, 457] on div "Book Appointment Therapist Country Therapist State [PERSON_NAME] Appointment in…" at bounding box center [646, 330] width 1293 height 660
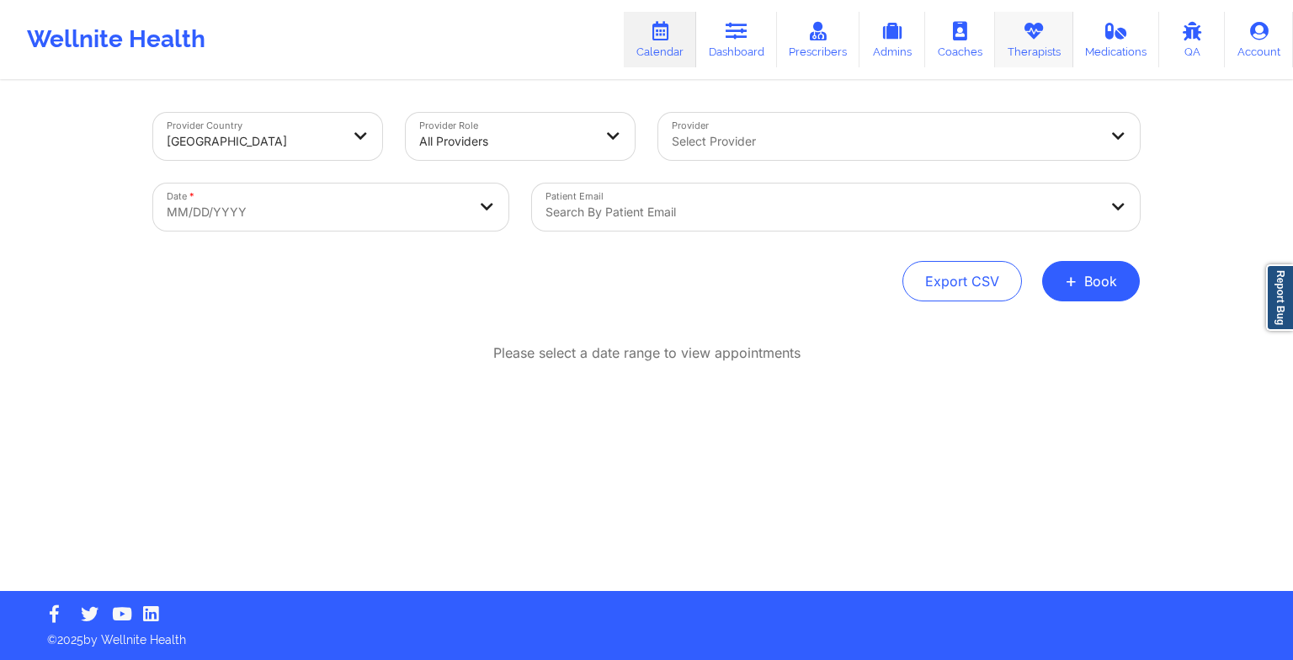
click at [1014, 44] on link "Therapists" at bounding box center [1034, 40] width 78 height 56
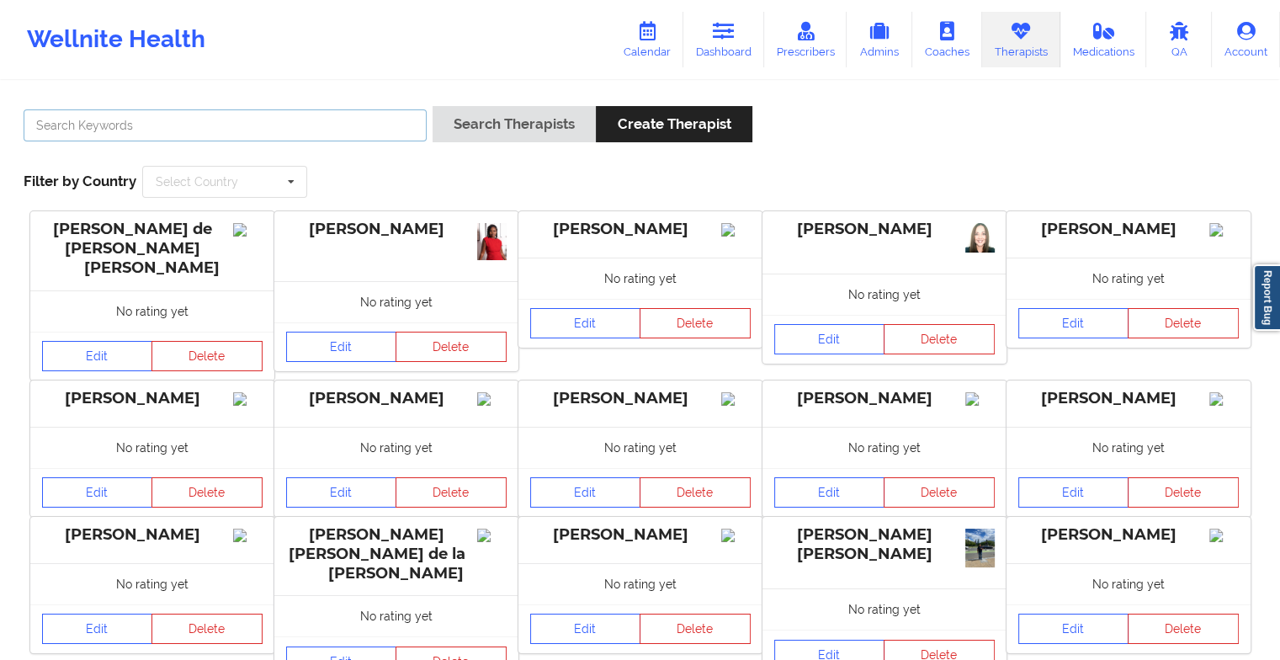
click at [329, 124] on input "text" at bounding box center [225, 125] width 403 height 32
paste input "[PERSON_NAME]"
type input "[PERSON_NAME]"
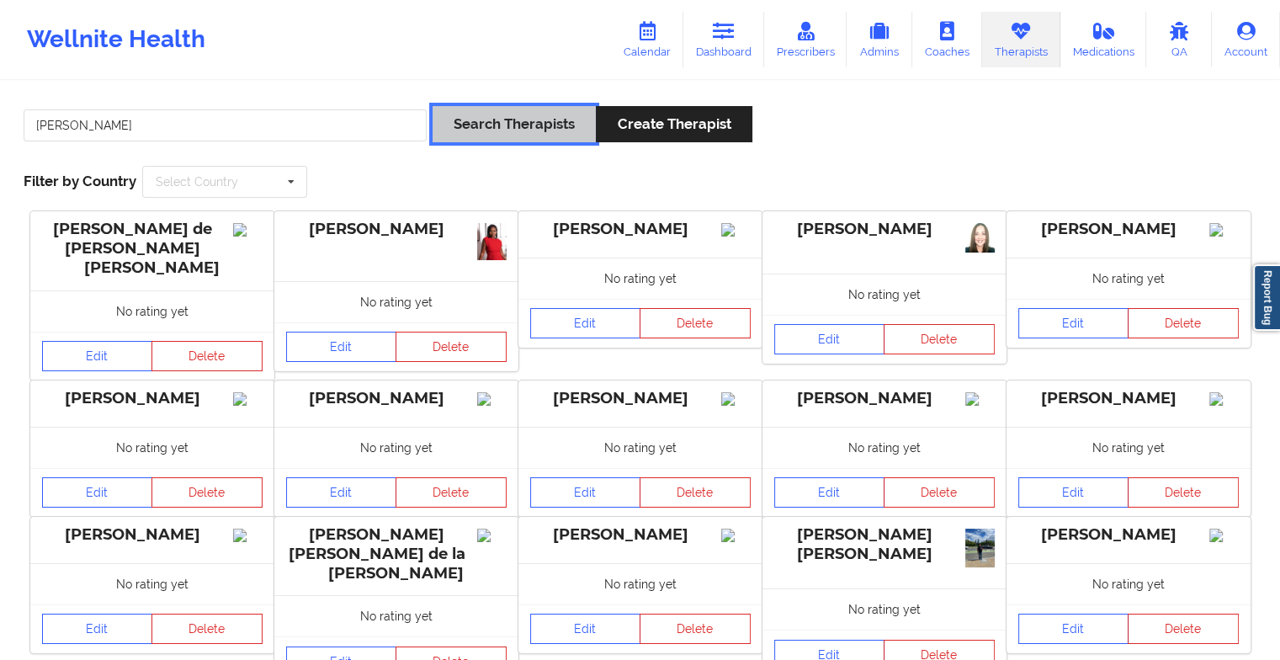
click at [499, 118] on button "Search Therapists" at bounding box center [514, 124] width 163 height 36
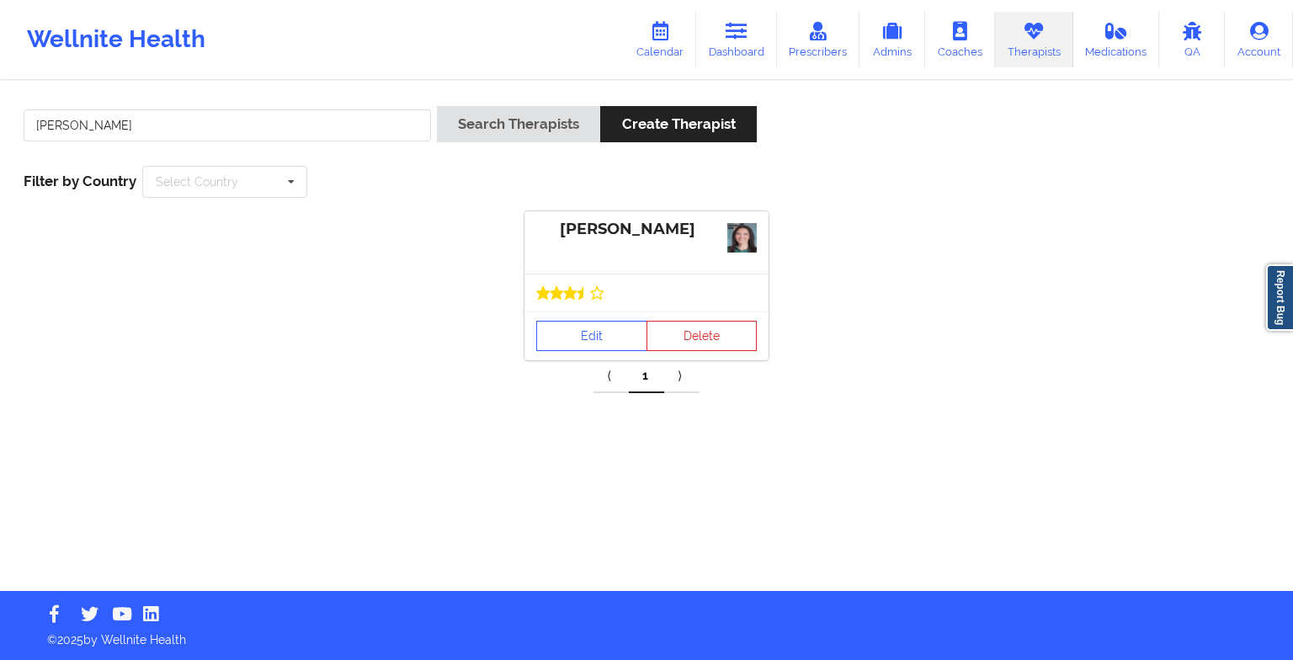
click at [589, 305] on div at bounding box center [646, 293] width 244 height 38
click at [594, 326] on link "Edit" at bounding box center [591, 336] width 111 height 30
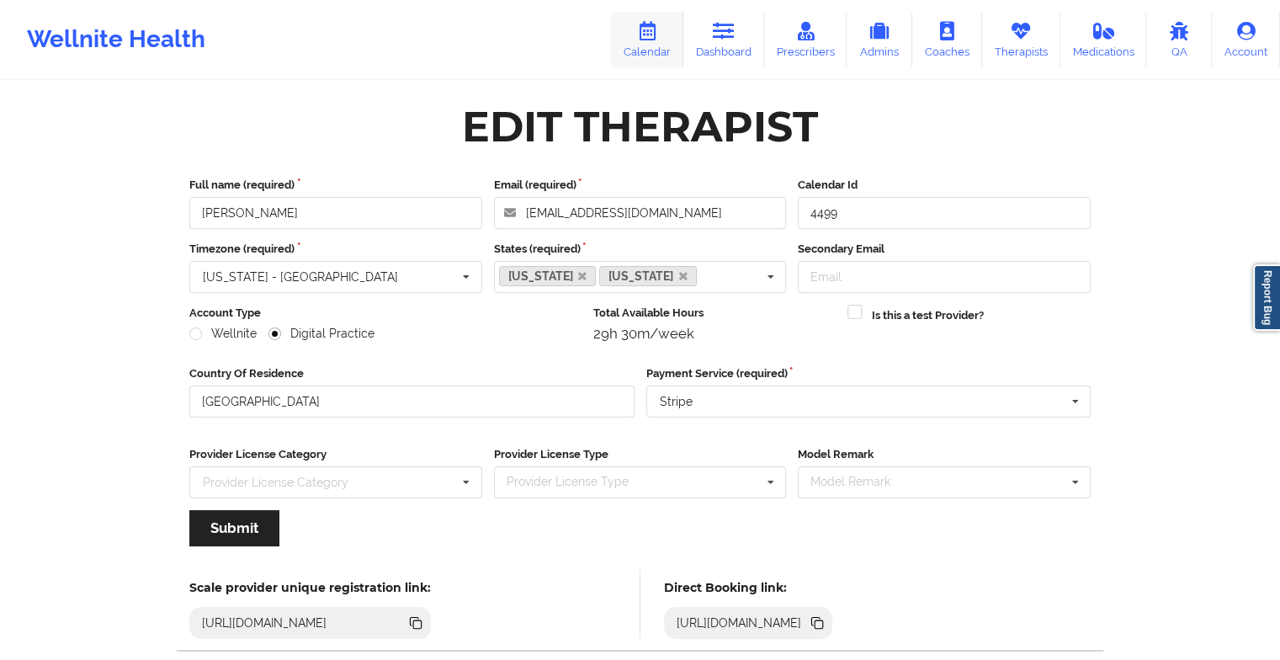
click at [654, 57] on link "Calendar" at bounding box center [647, 40] width 72 height 56
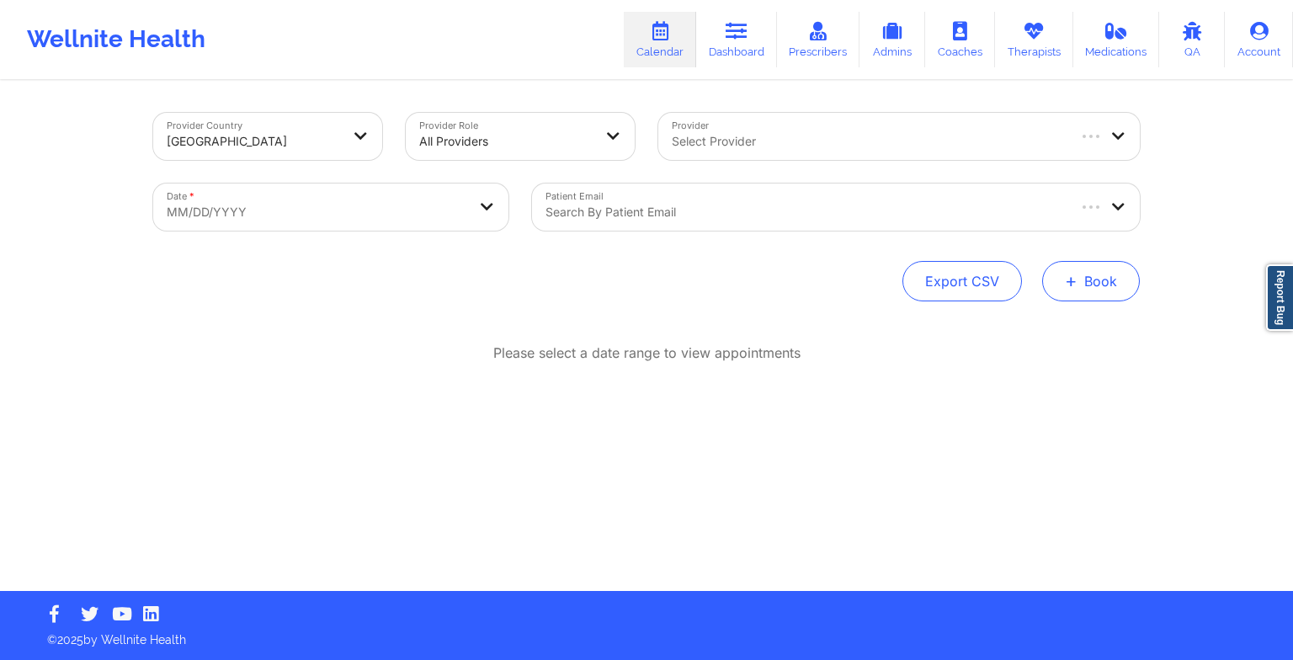
click at [1091, 277] on button "+ Book" at bounding box center [1091, 281] width 98 height 40
click at [1047, 322] on button "Therapy Session" at bounding box center [1062, 335] width 129 height 28
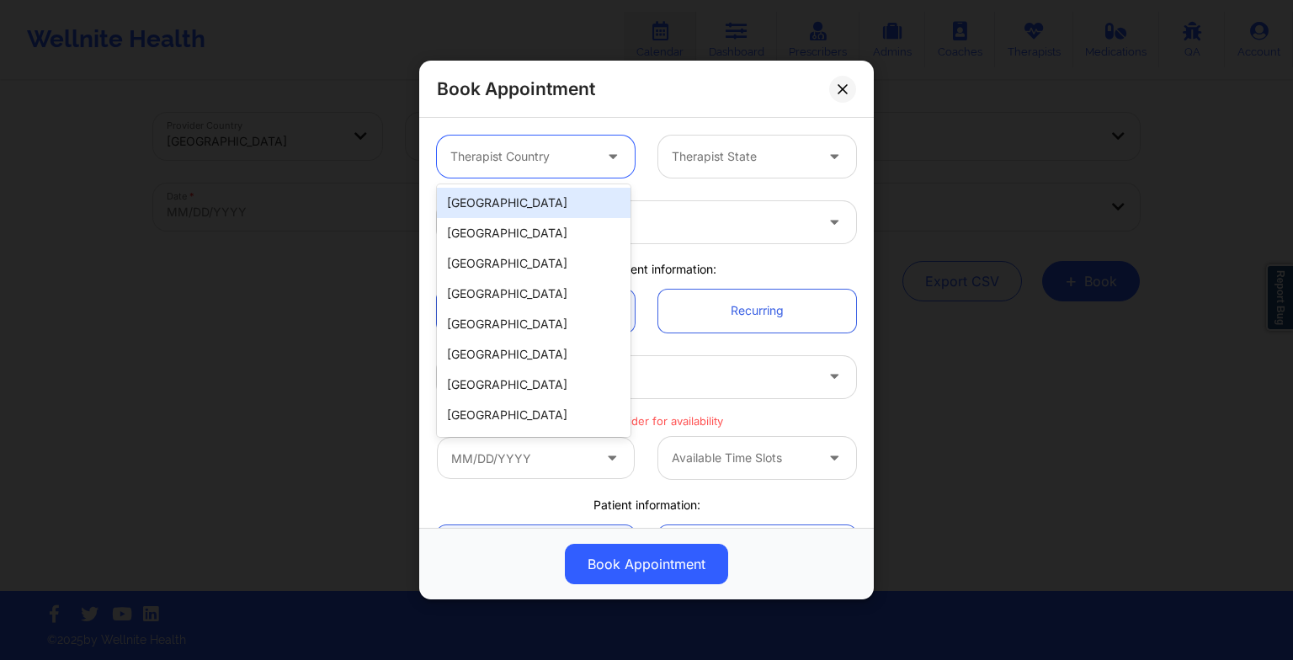
click at [524, 157] on div at bounding box center [521, 156] width 142 height 20
click at [514, 208] on div "[GEOGRAPHIC_DATA]" at bounding box center [534, 203] width 194 height 30
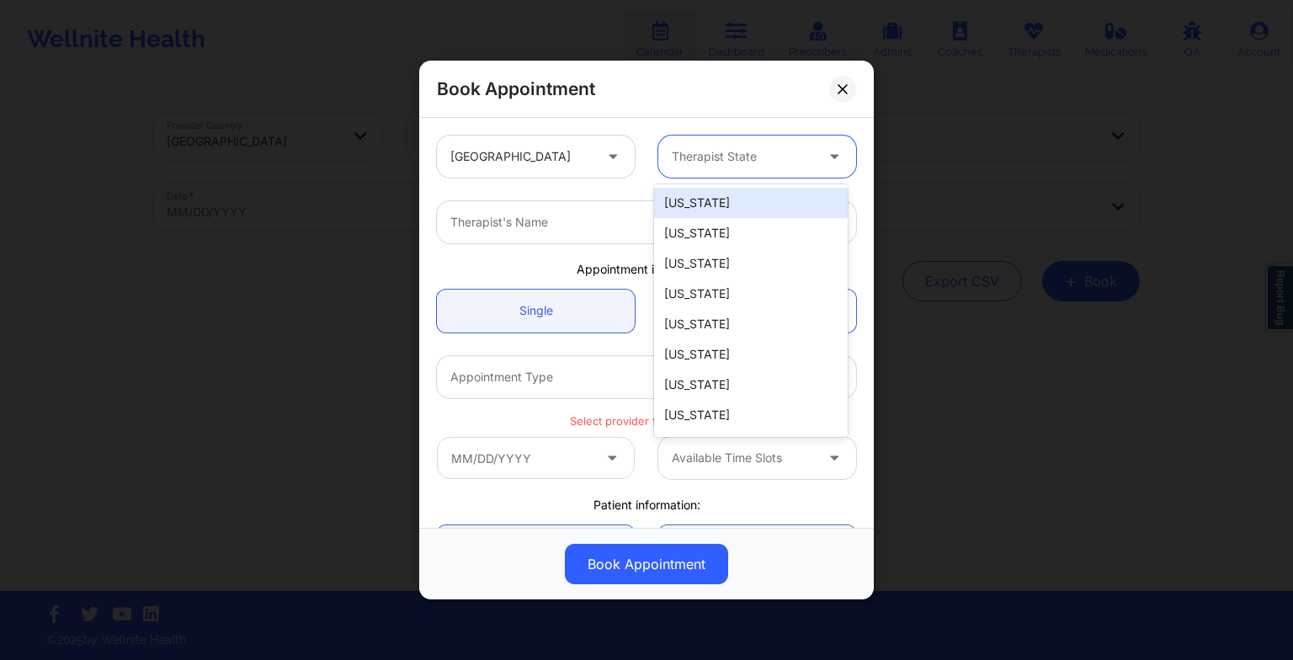
click at [704, 149] on div at bounding box center [743, 156] width 142 height 20
type input "f"
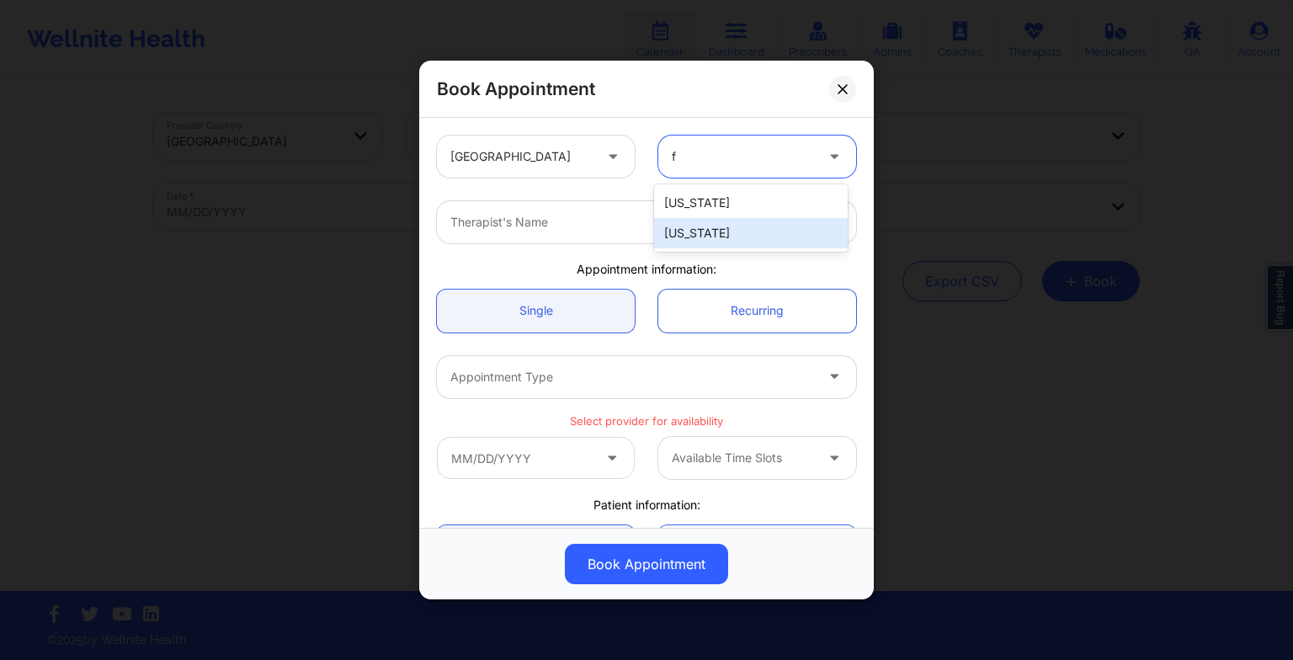
click at [704, 232] on div "[US_STATE]" at bounding box center [751, 233] width 194 height 30
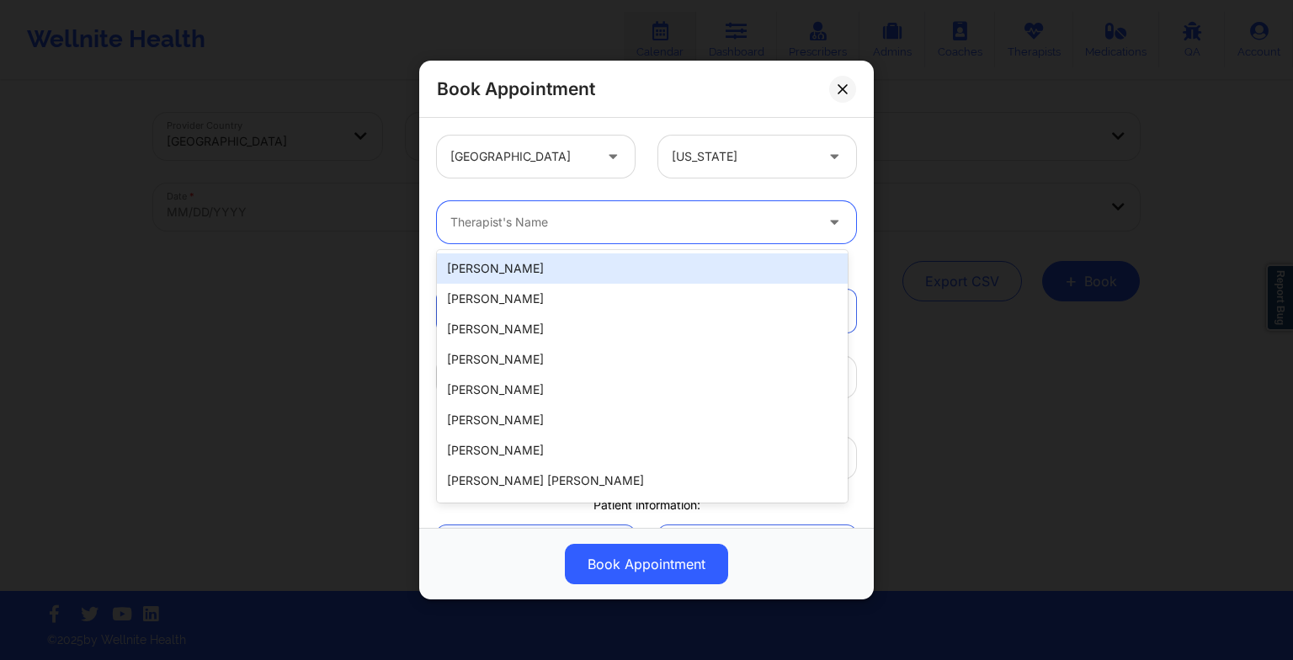
click at [645, 221] on div at bounding box center [632, 222] width 364 height 20
paste input "[PERSON_NAME]"
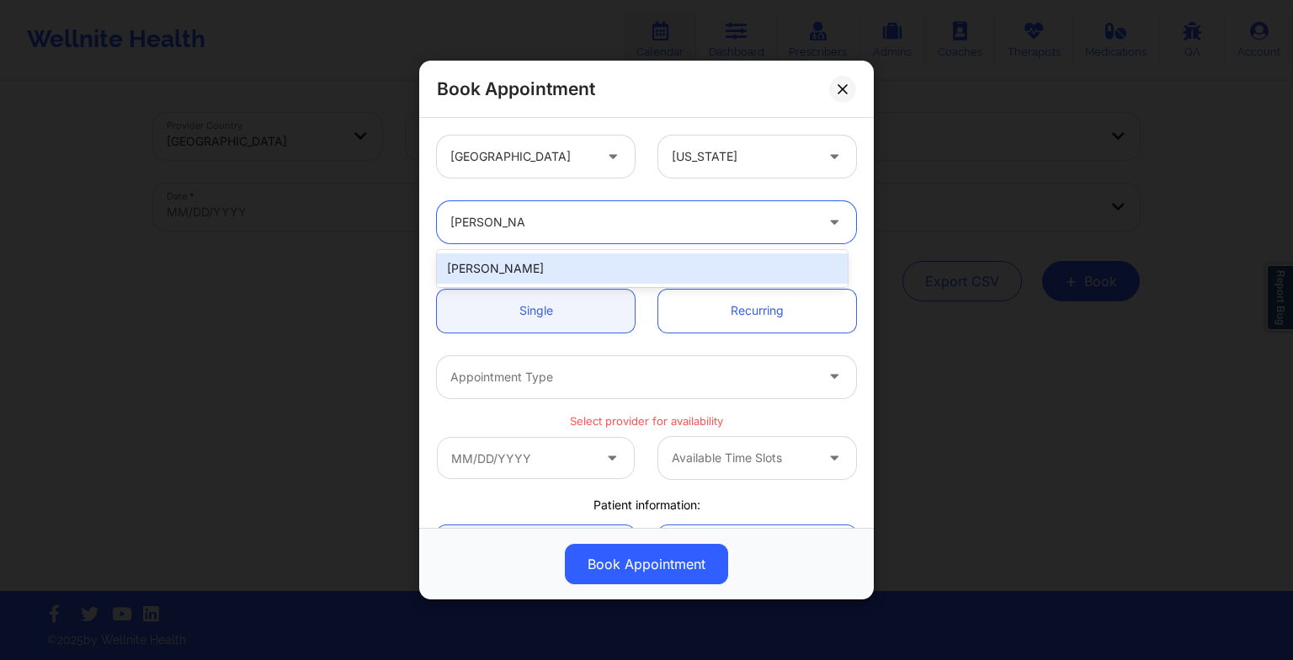
click at [515, 267] on div "[PERSON_NAME]" at bounding box center [642, 268] width 411 height 30
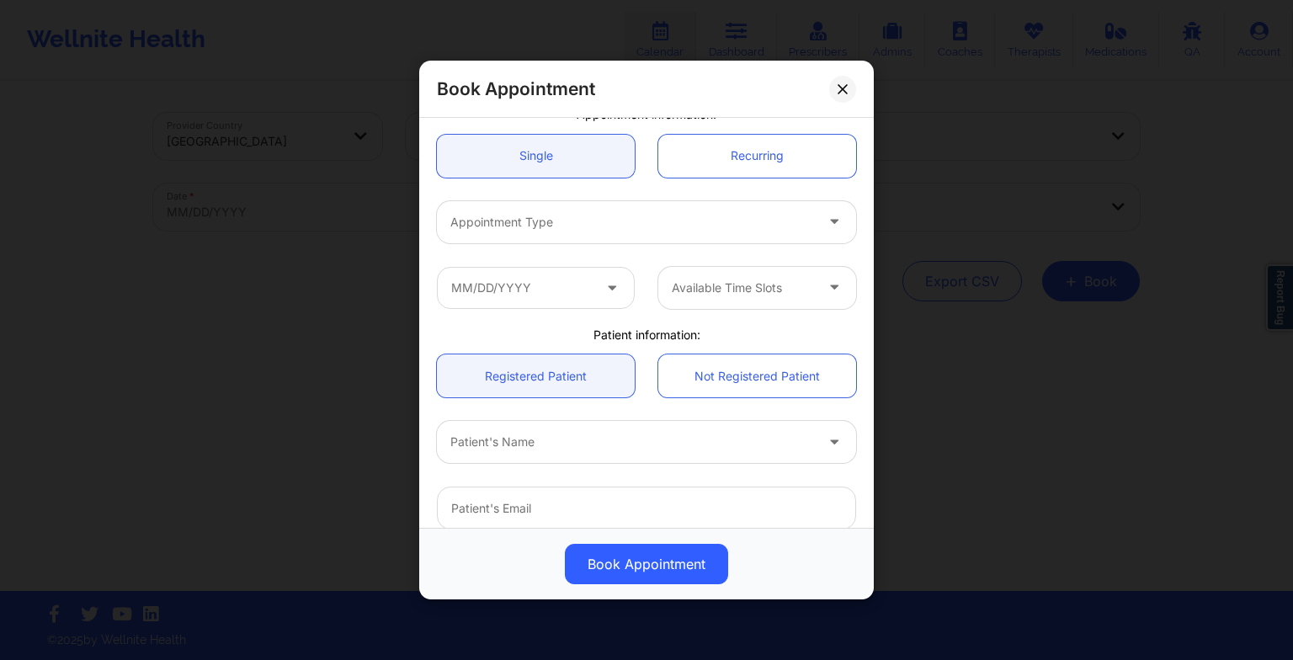
scroll to position [165, 0]
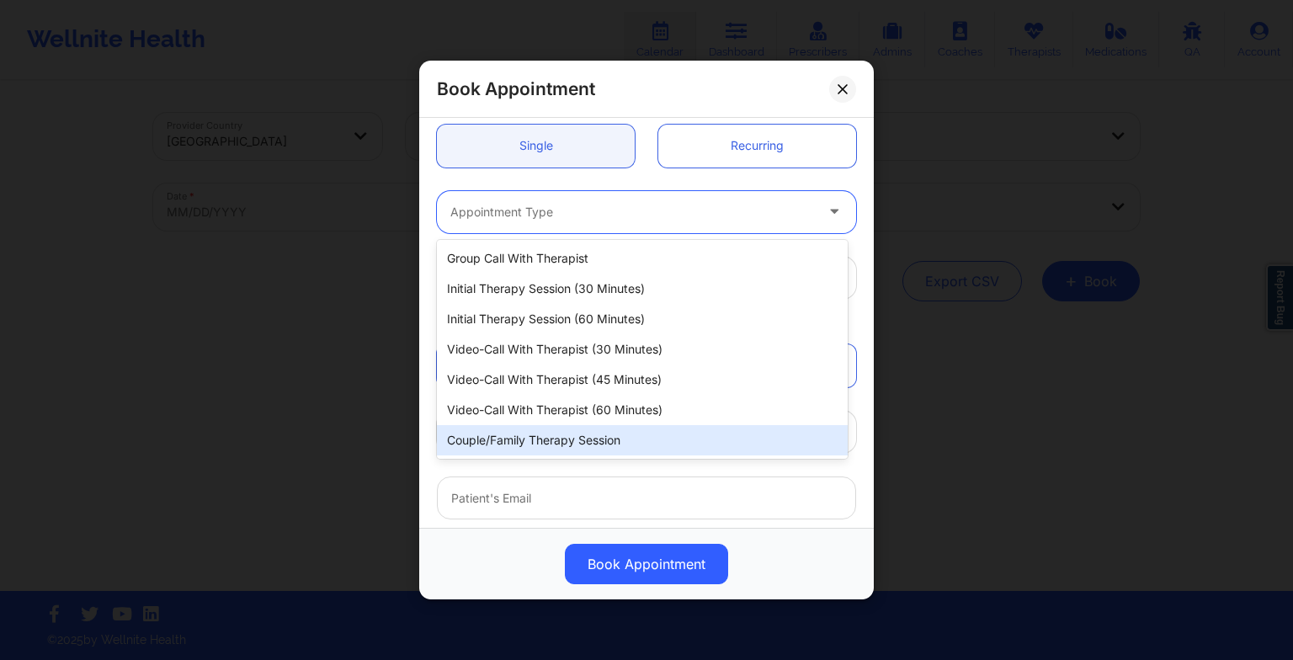
drag, startPoint x: 487, startPoint y: 222, endPoint x: 544, endPoint y: 401, distance: 187.4
click at [544, 401] on body "Wellnite Health Calendar Dashboard Prescribers Admins Coaches Therapists Medica…" at bounding box center [646, 330] width 1293 height 660
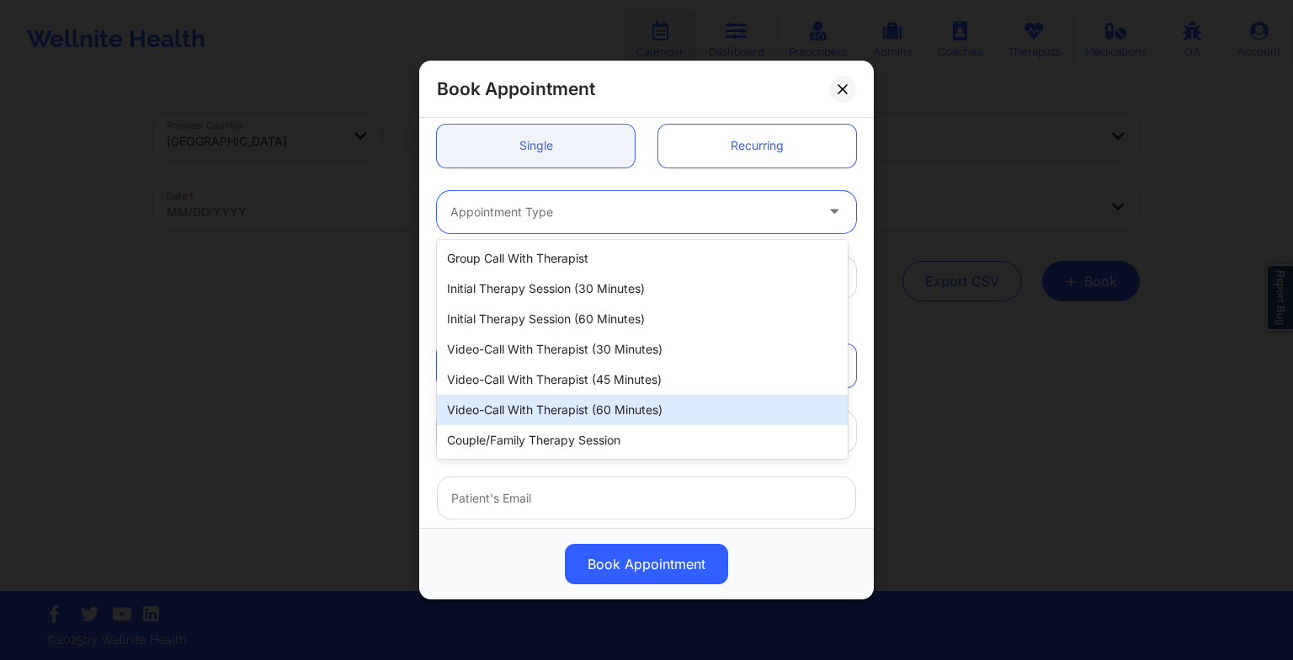
click at [544, 401] on div "Video-Call with Therapist (60 minutes)" at bounding box center [642, 410] width 411 height 30
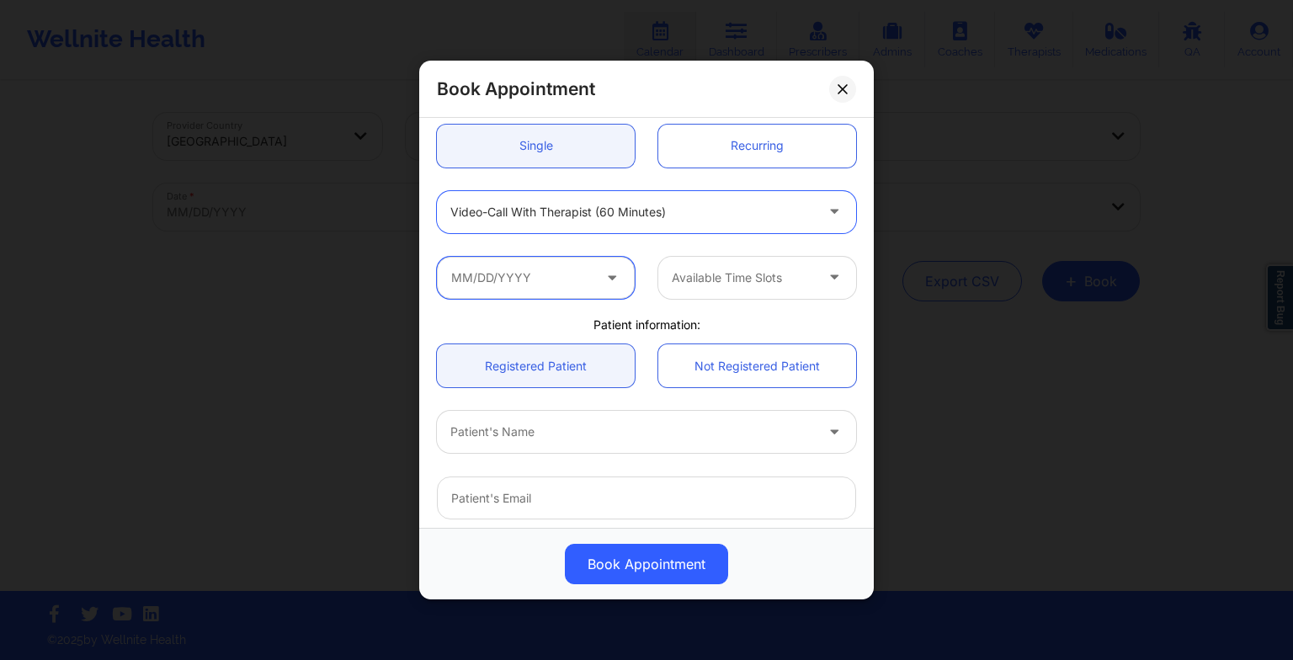
click at [505, 273] on input "text" at bounding box center [536, 278] width 198 height 42
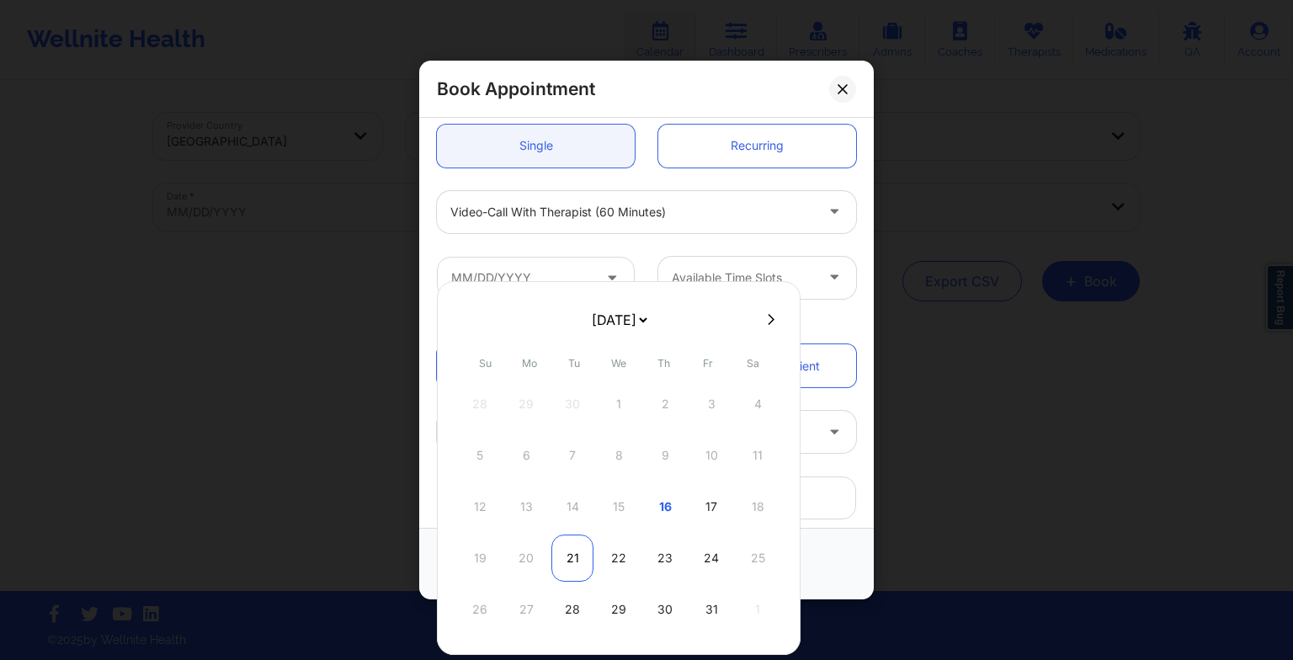
click at [579, 550] on div "21" at bounding box center [572, 558] width 42 height 47
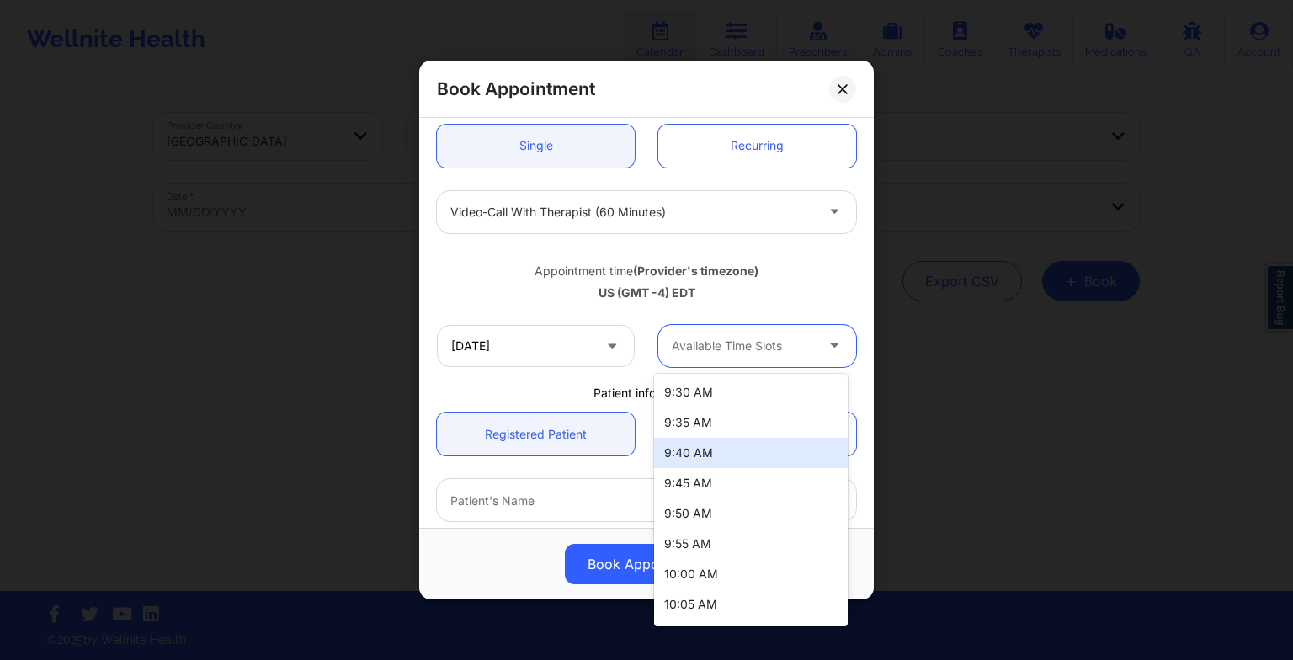
drag, startPoint x: 701, startPoint y: 359, endPoint x: 724, endPoint y: 456, distance: 99.4
click at [724, 456] on body "Wellnite Health Calendar Dashboard Prescribers Admins Coaches Therapists Medica…" at bounding box center [646, 330] width 1293 height 660
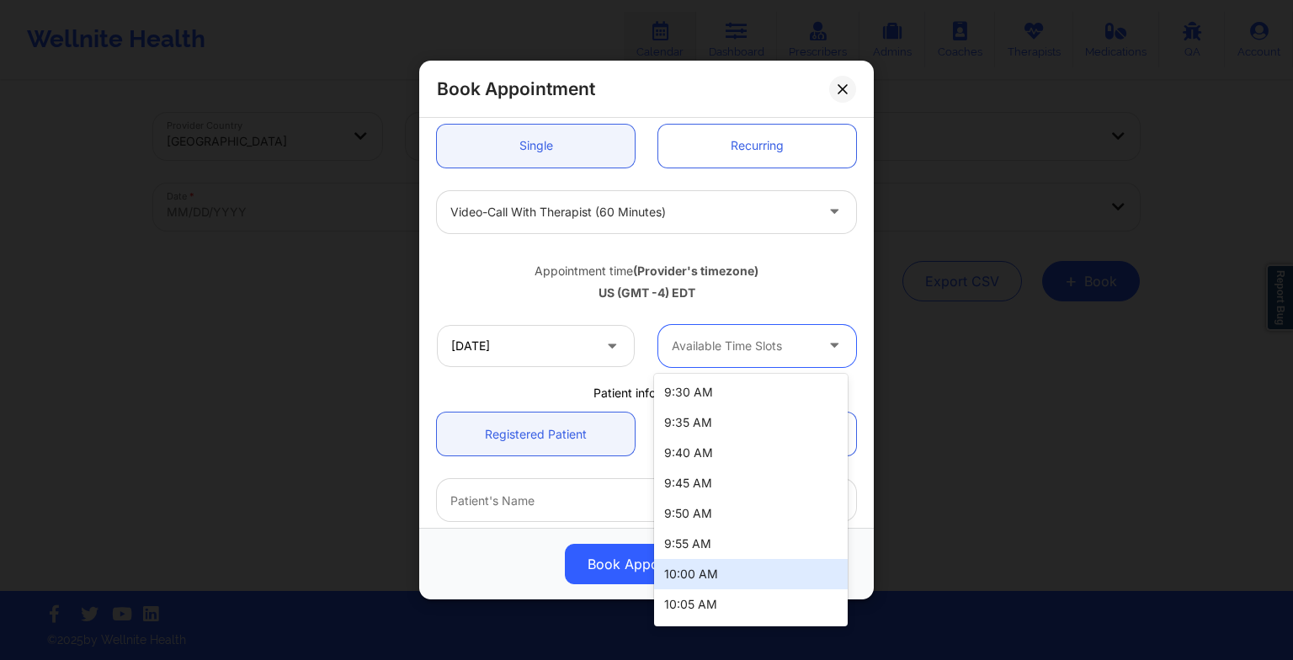
click at [725, 562] on div "10:00 AM" at bounding box center [751, 574] width 194 height 30
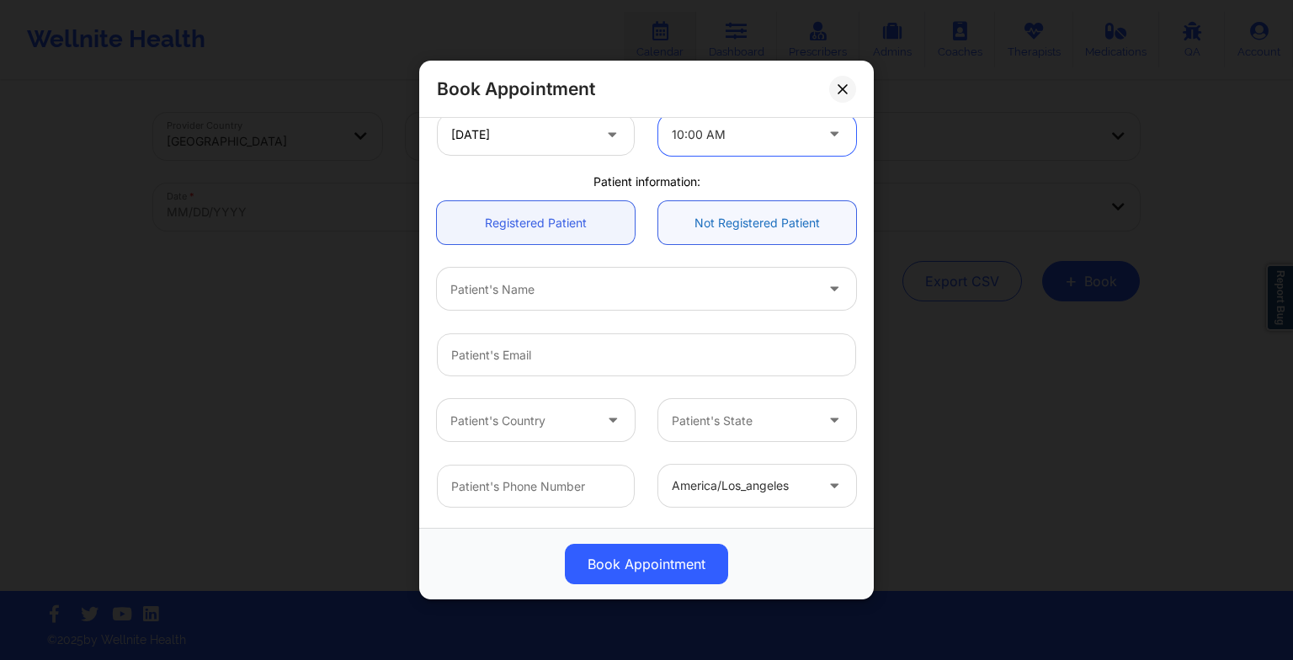
scroll to position [390, 0]
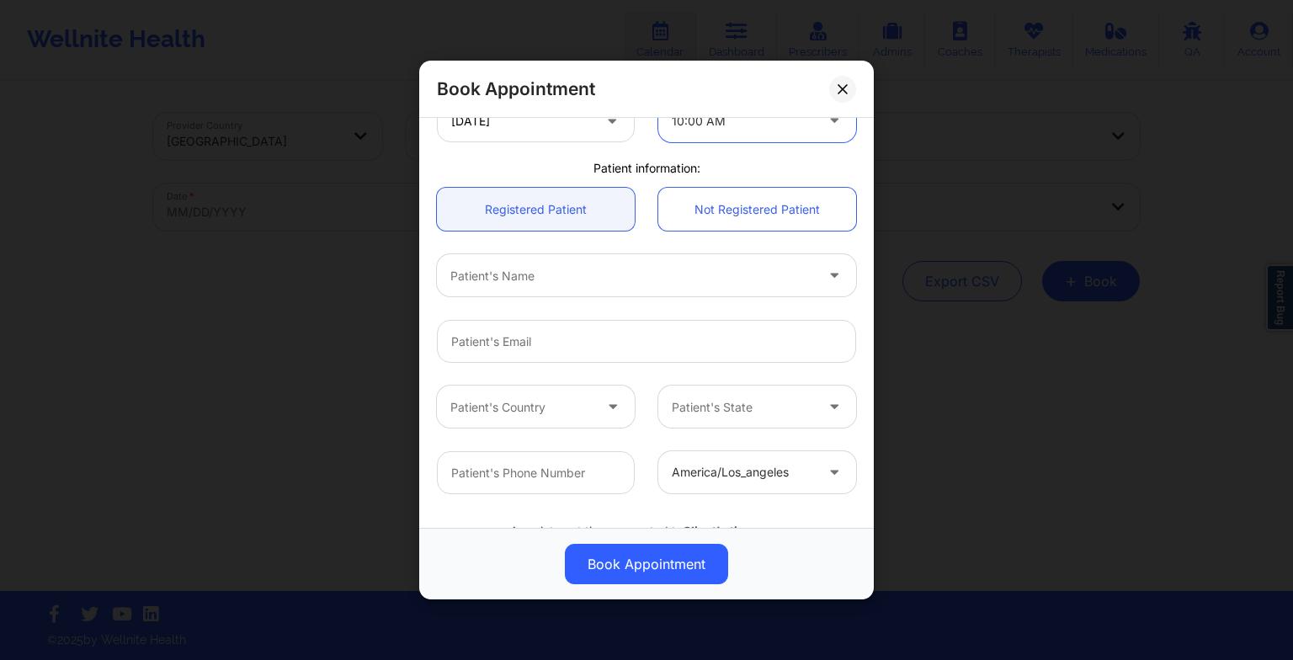
click at [591, 290] on div "Patient's Name" at bounding box center [626, 275] width 379 height 42
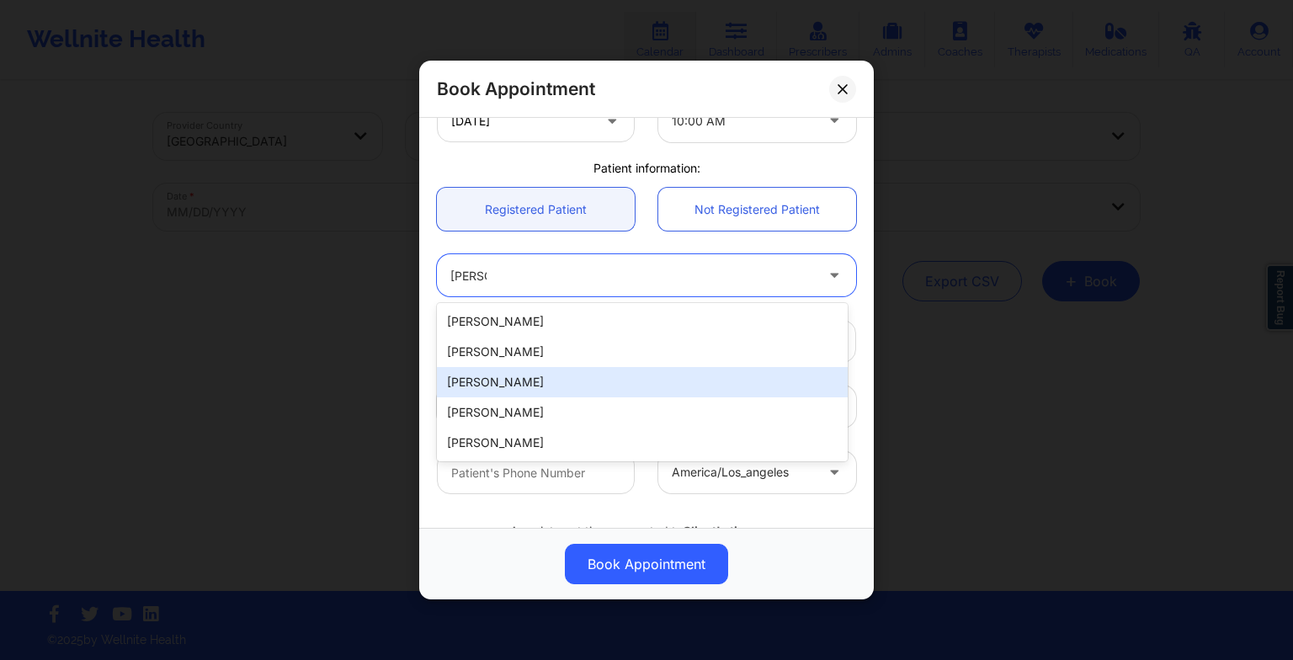
click at [535, 382] on div "[PERSON_NAME]" at bounding box center [642, 382] width 411 height 30
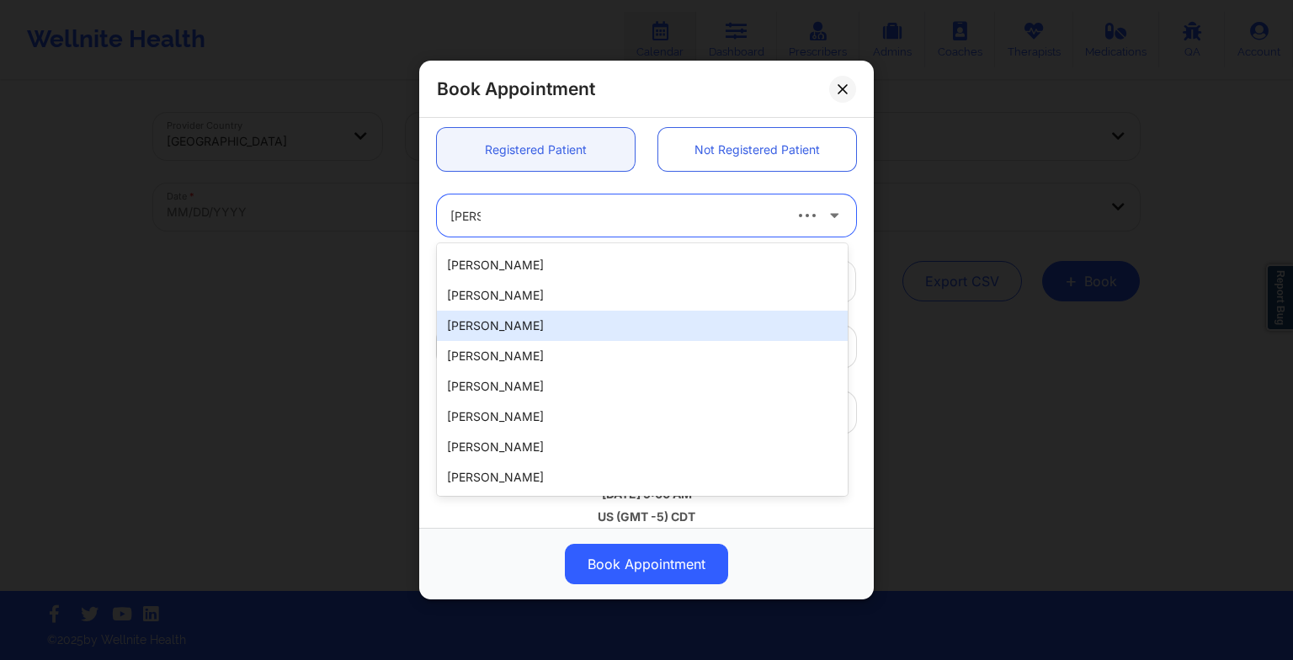
scroll to position [0, 0]
click at [616, 320] on div "[PERSON_NAME]" at bounding box center [642, 322] width 411 height 30
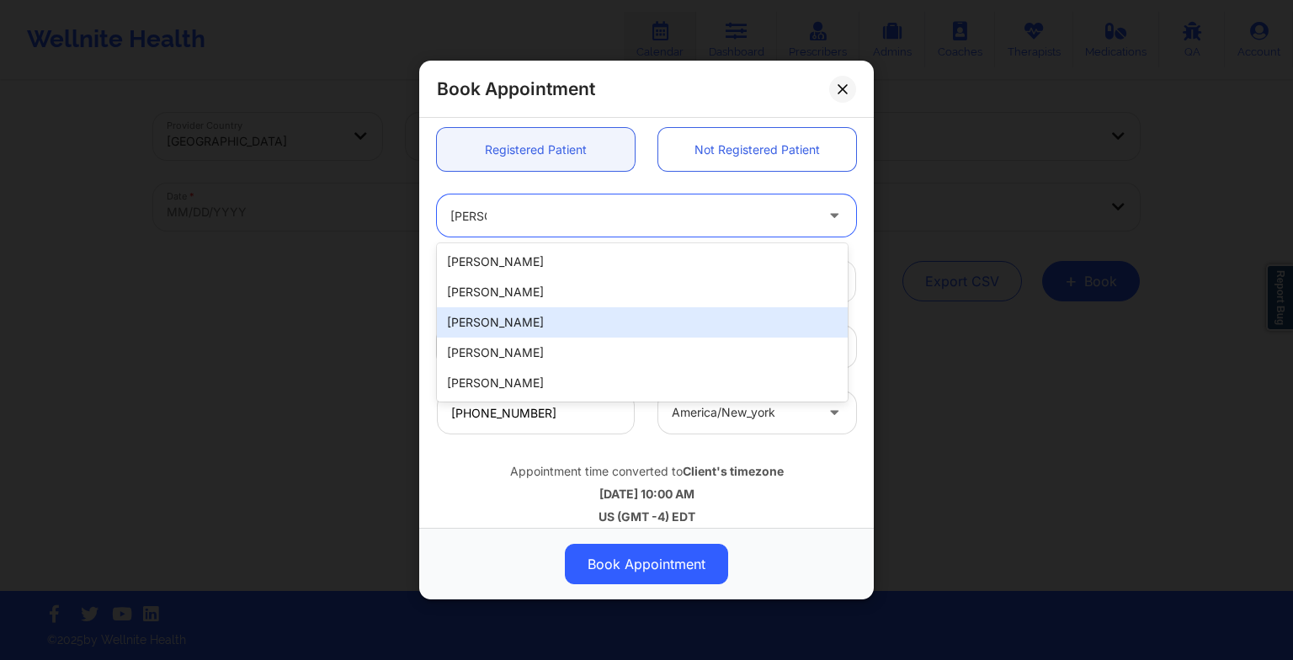
click at [727, 323] on div "[PERSON_NAME]" at bounding box center [642, 322] width 411 height 30
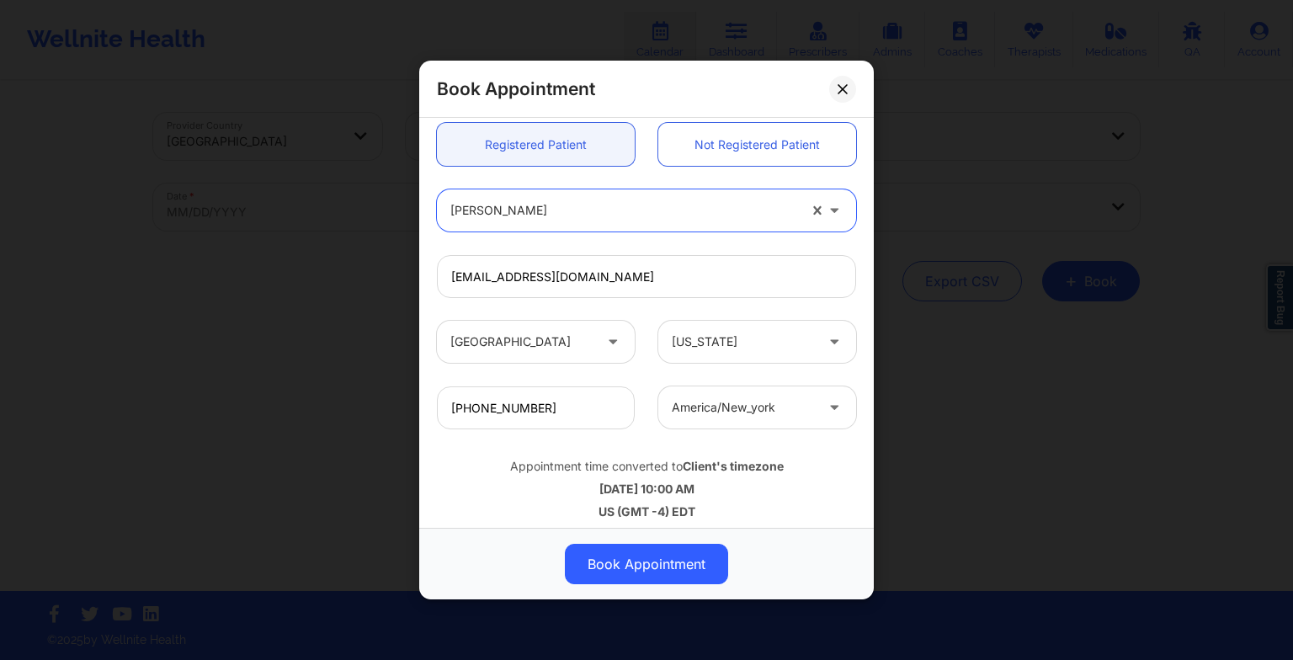
scroll to position [464, 0]
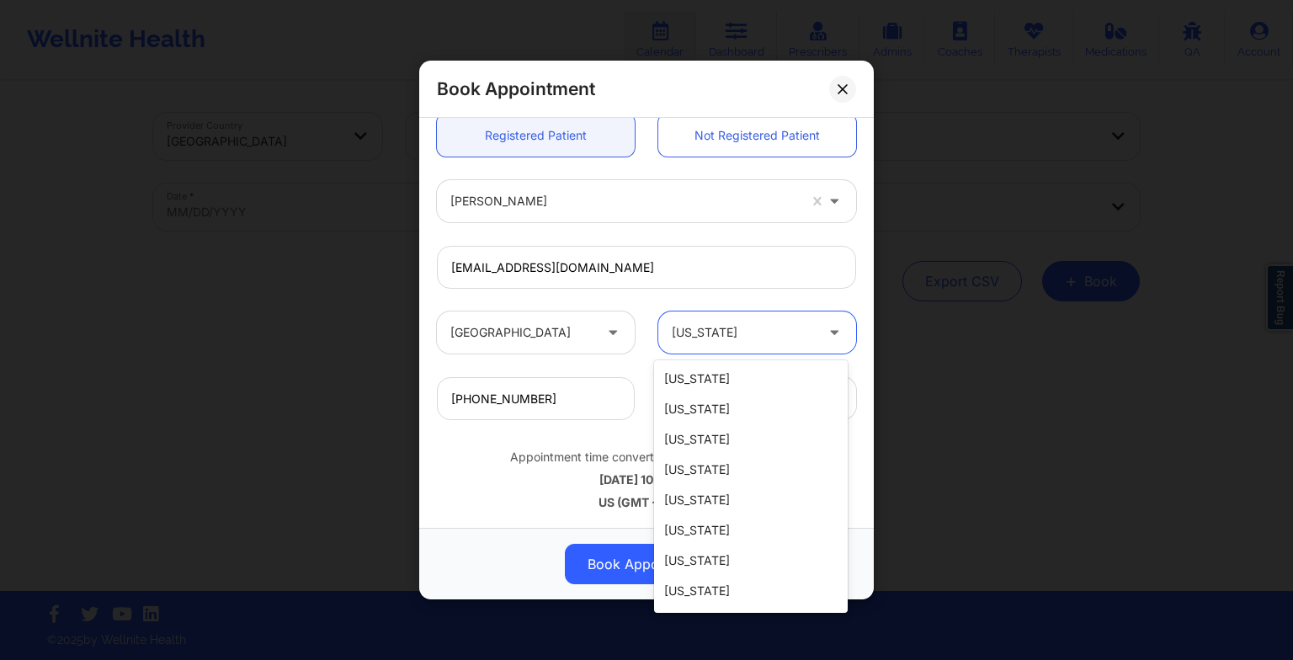
click at [727, 323] on div at bounding box center [743, 332] width 142 height 20
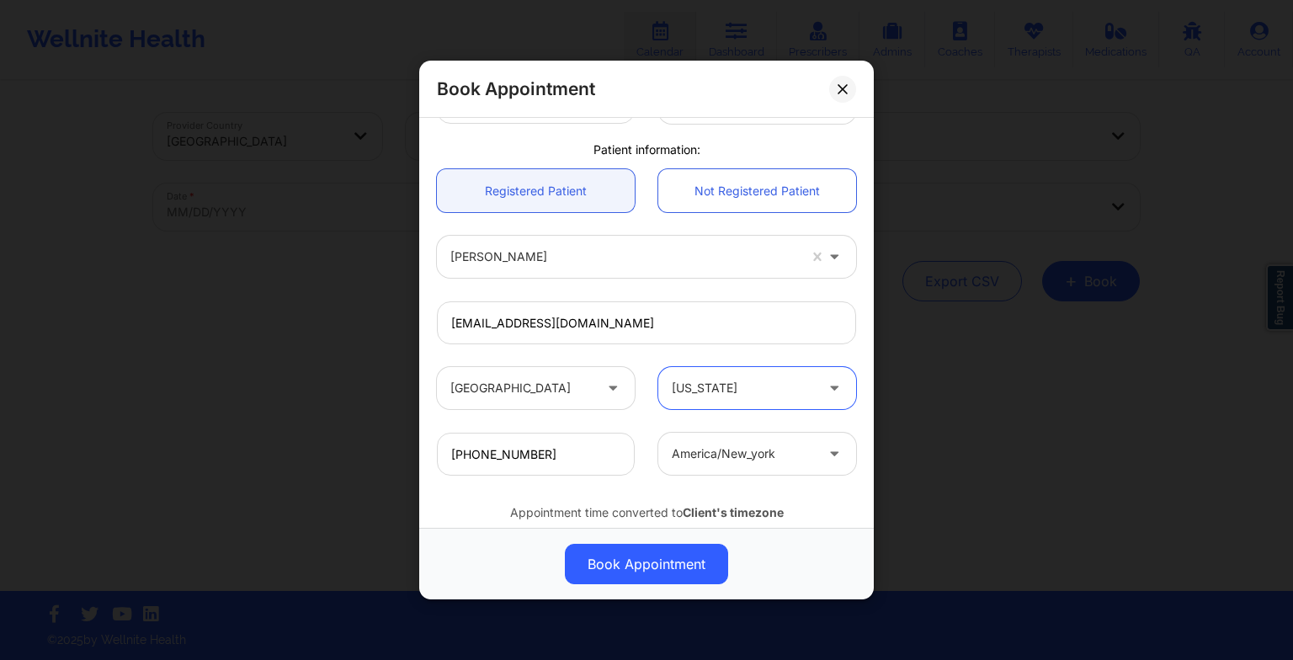
scroll to position [407, 0]
click at [973, 457] on div "Book Appointment [GEOGRAPHIC_DATA] [US_STATE] [PERSON_NAME] Appointment informa…" at bounding box center [646, 330] width 1293 height 660
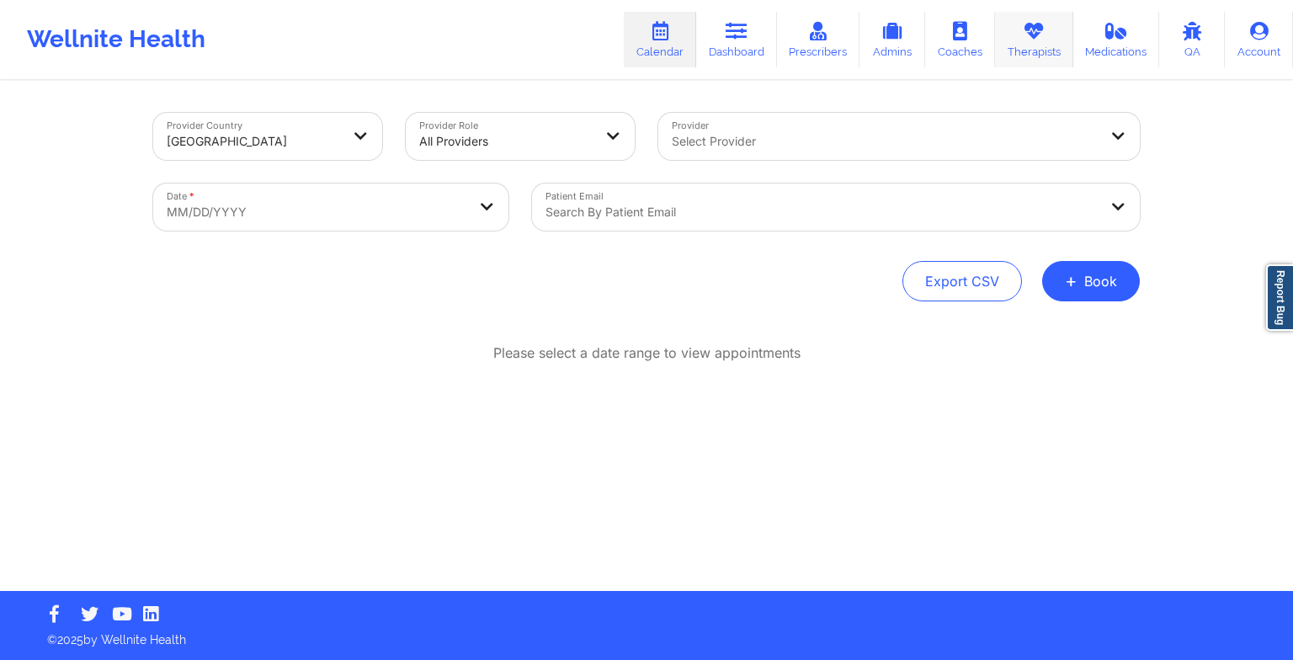
click at [1040, 47] on link "Therapists" at bounding box center [1034, 40] width 78 height 56
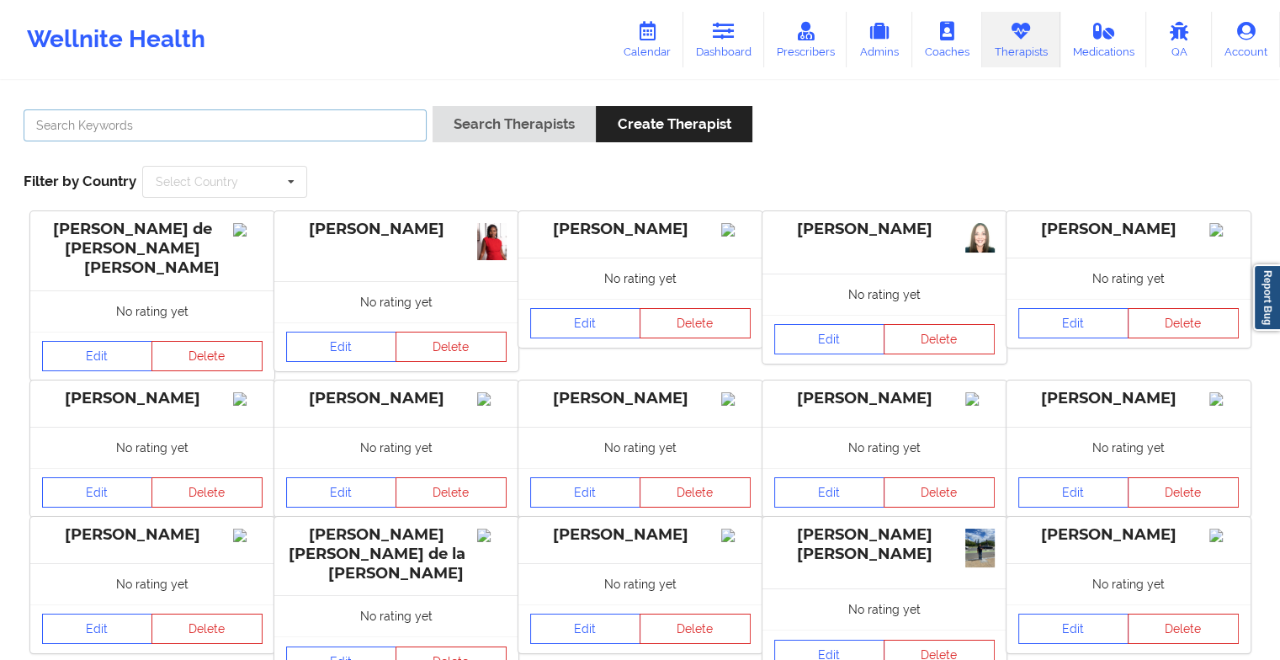
click at [292, 127] on input "text" at bounding box center [225, 125] width 403 height 32
click at [433, 106] on button "Search Therapists" at bounding box center [514, 124] width 163 height 36
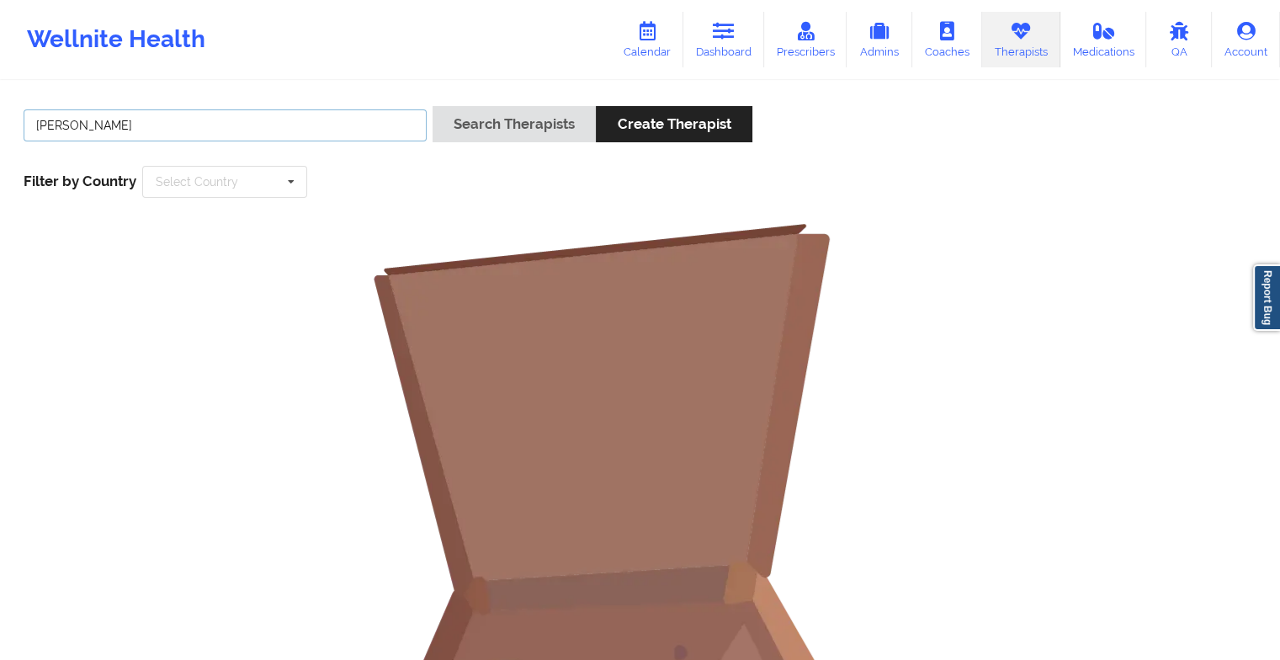
click at [433, 106] on button "Search Therapists" at bounding box center [514, 124] width 163 height 36
click at [720, 49] on link "Dashboard" at bounding box center [724, 40] width 81 height 56
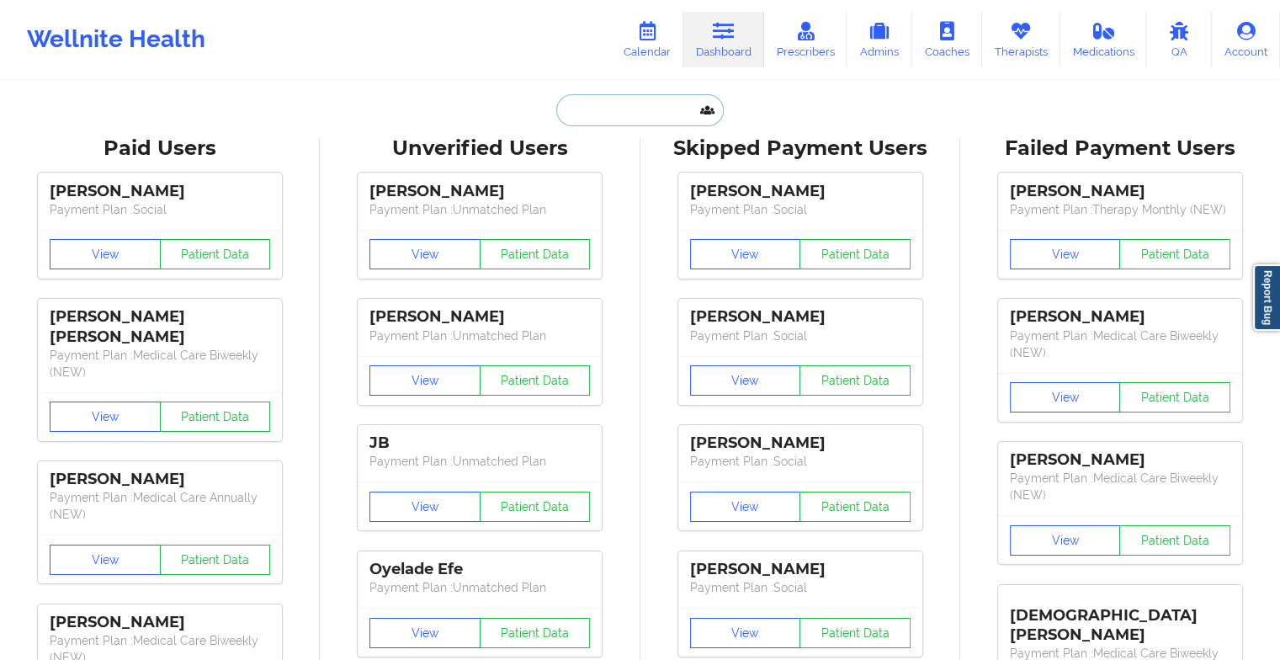
click at [617, 106] on input "text" at bounding box center [639, 110] width 167 height 32
click at [668, 30] on link "Calendar" at bounding box center [647, 40] width 72 height 56
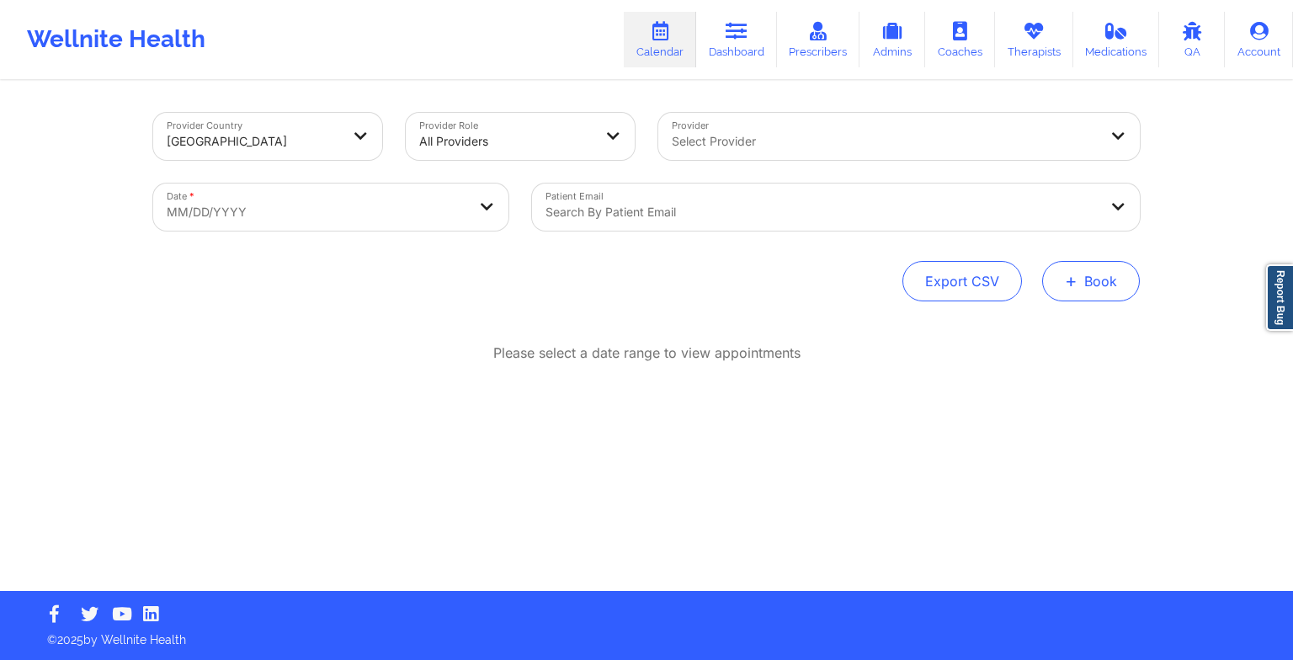
click at [1098, 283] on button "+ Book" at bounding box center [1091, 281] width 98 height 40
click at [1065, 317] on div "Therapy Session Doctor Consultation" at bounding box center [1063, 348] width 154 height 77
click at [1062, 325] on button "Therapy Session" at bounding box center [1062, 335] width 129 height 28
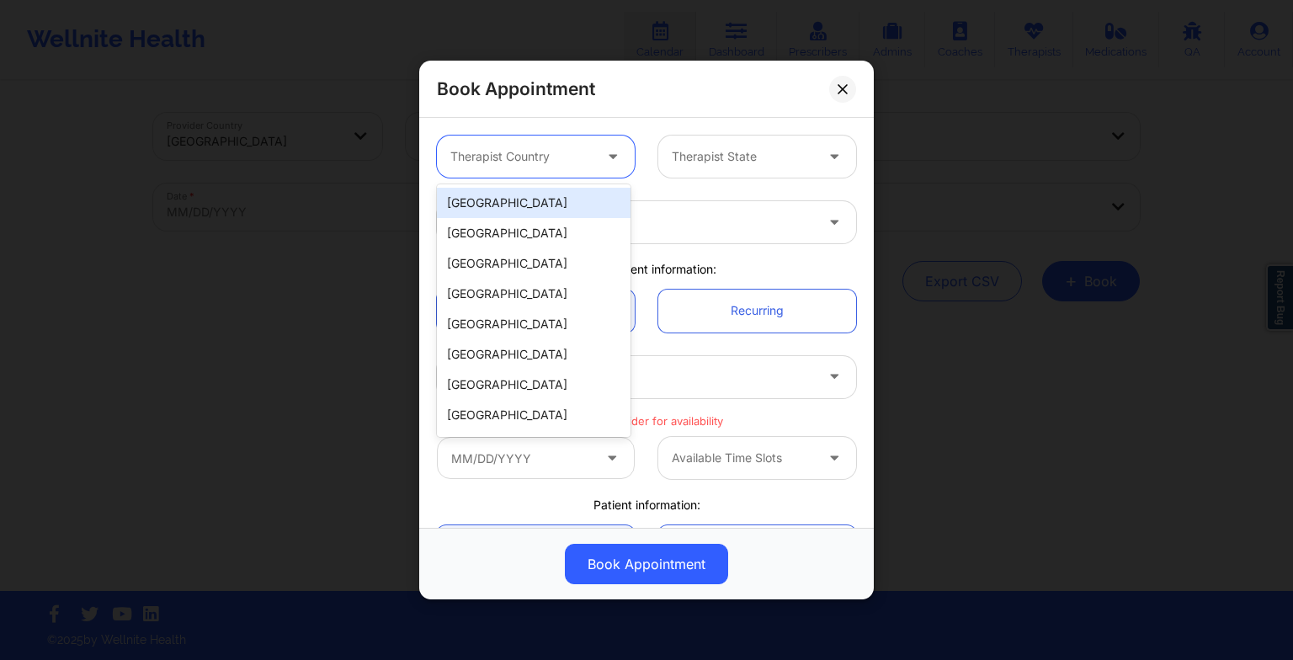
drag, startPoint x: 503, startPoint y: 152, endPoint x: 511, endPoint y: 213, distance: 61.9
click at [511, 213] on body "Wellnite Health Calendar Dashboard Prescribers Admins Coaches Therapists Medica…" at bounding box center [646, 330] width 1293 height 660
click at [511, 213] on div "[GEOGRAPHIC_DATA]" at bounding box center [534, 203] width 194 height 30
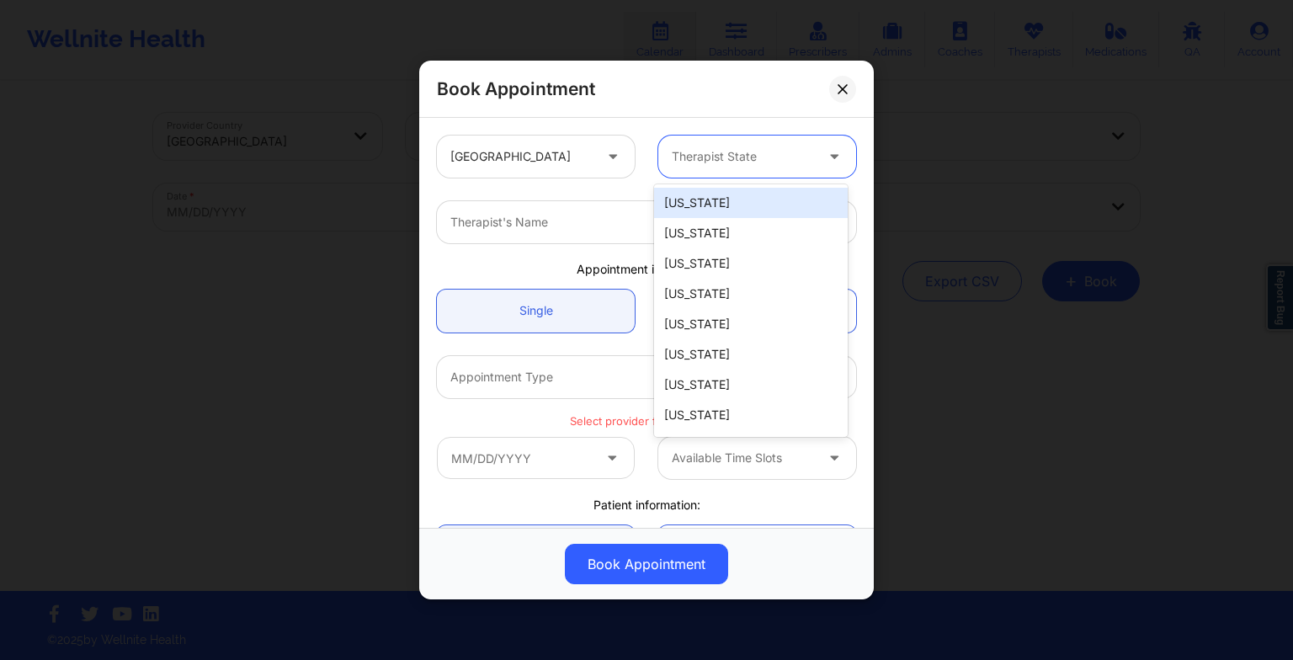
click at [722, 169] on div "Therapist State" at bounding box center [736, 157] width 157 height 42
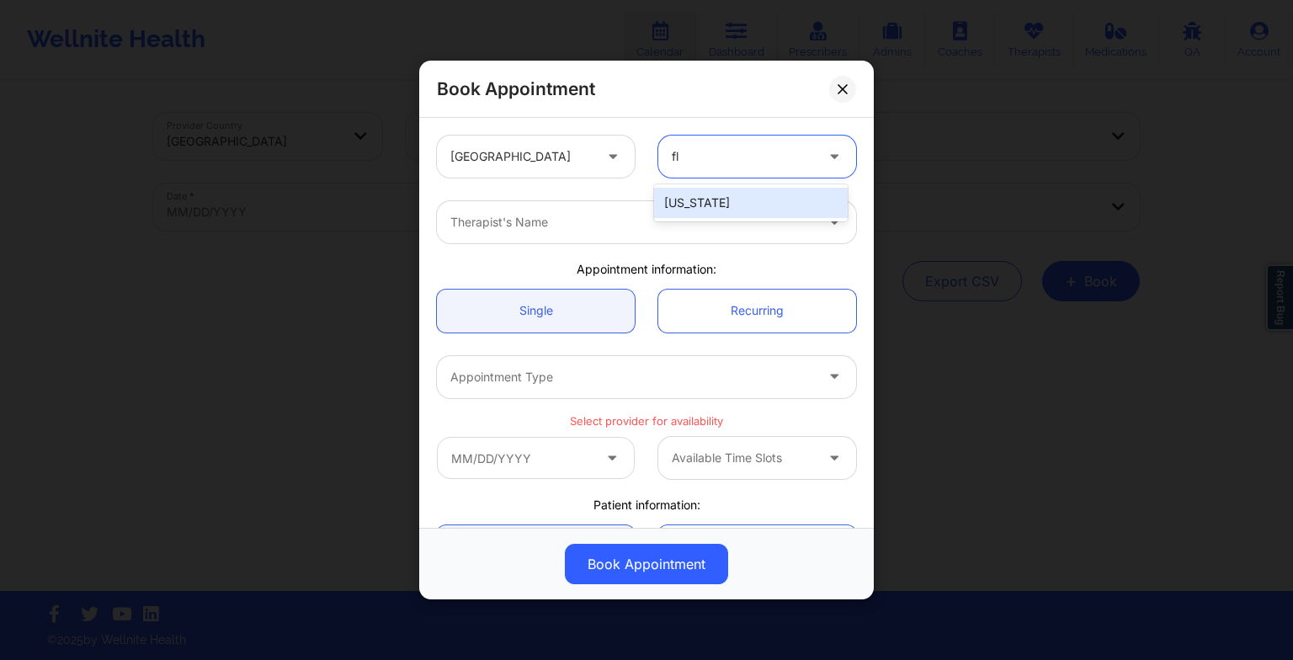
click at [702, 199] on div "[US_STATE]" at bounding box center [751, 203] width 194 height 30
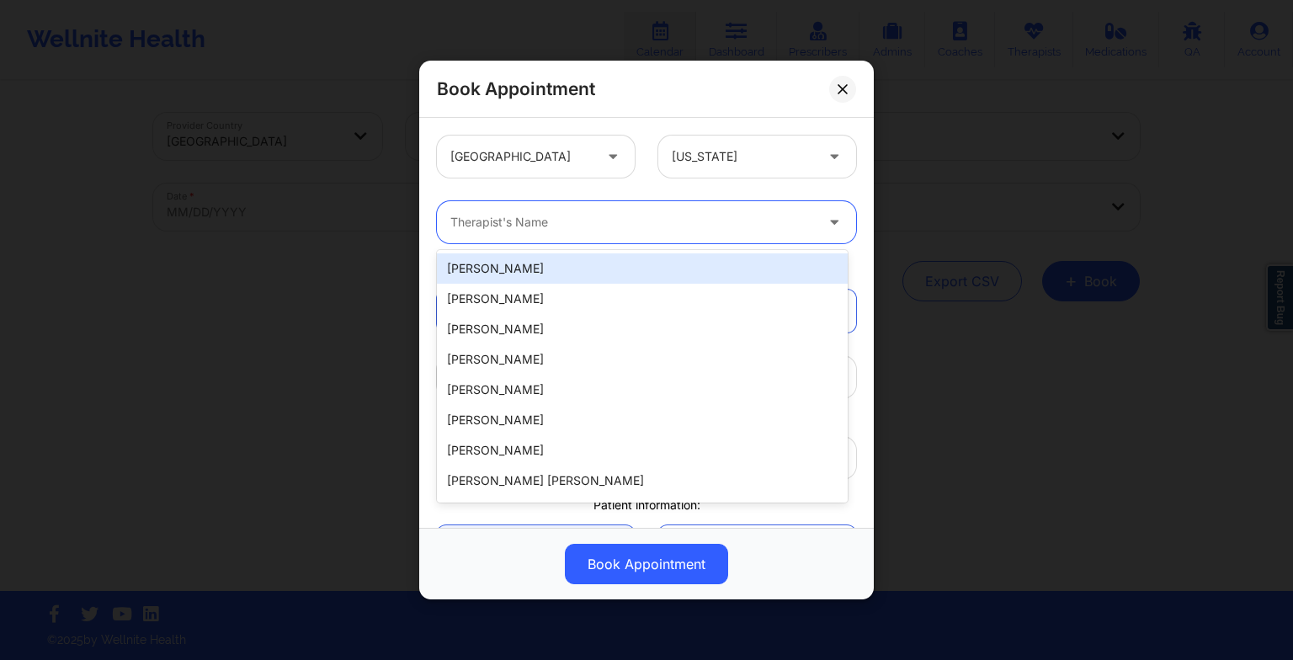
drag, startPoint x: 519, startPoint y: 230, endPoint x: 453, endPoint y: 221, distance: 66.3
click at [453, 221] on div at bounding box center [632, 222] width 364 height 20
paste input "[PERSON_NAME]"
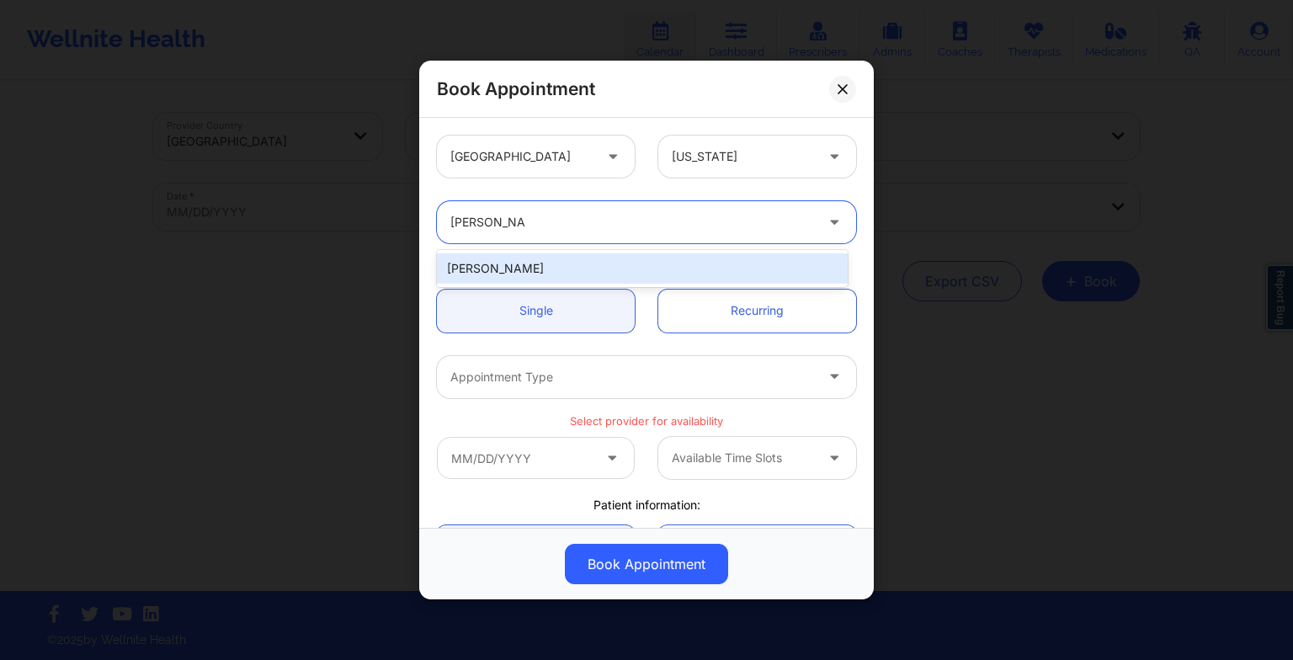
click at [521, 259] on div "[PERSON_NAME]" at bounding box center [642, 268] width 411 height 30
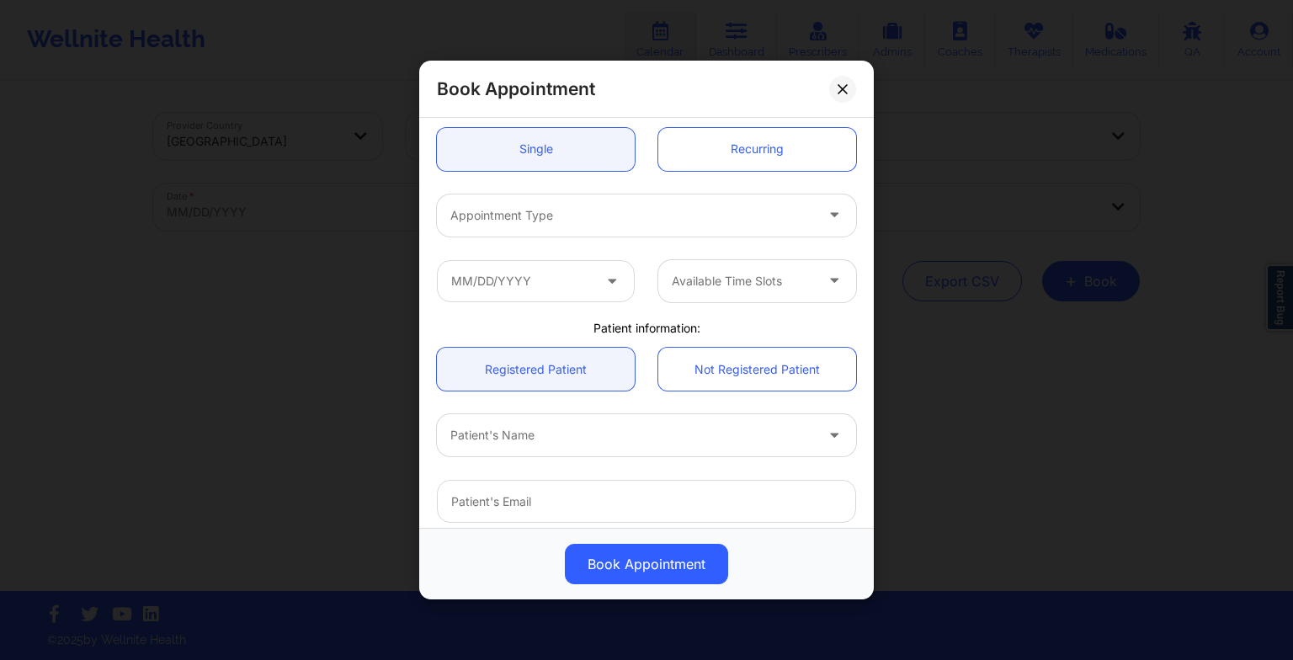
scroll to position [167, 0]
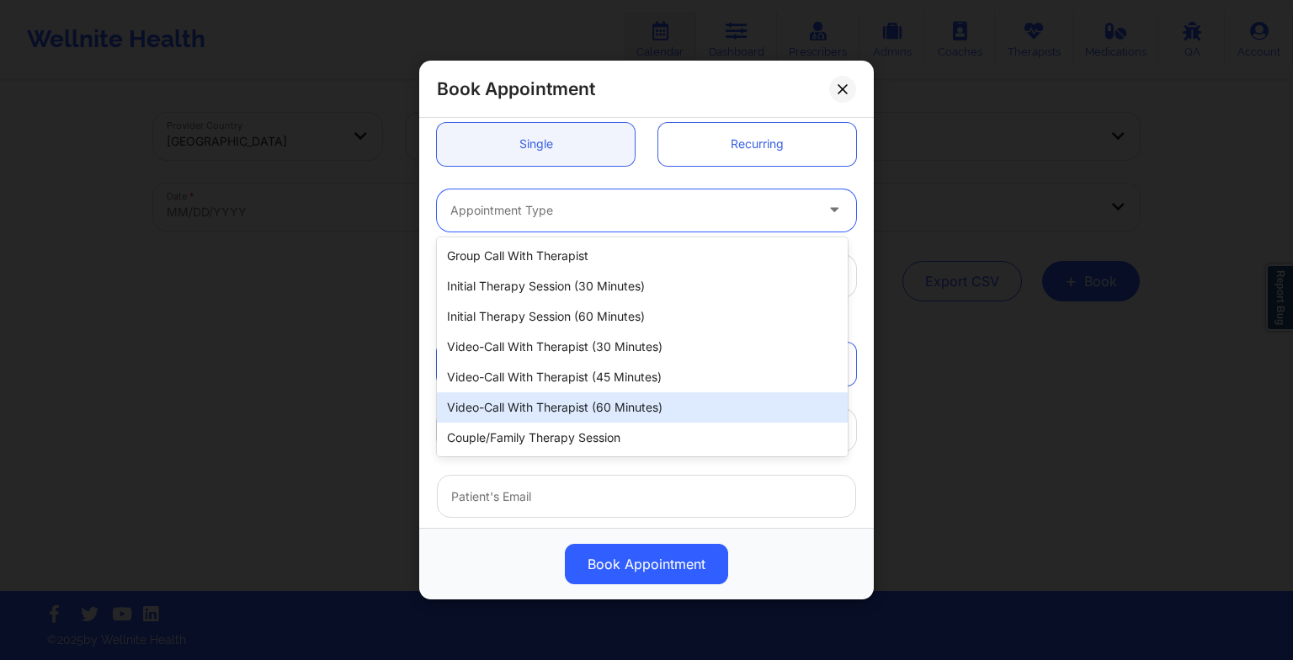
drag, startPoint x: 498, startPoint y: 211, endPoint x: 571, endPoint y: 412, distance: 213.3
click at [571, 412] on body "Wellnite Health Calendar Dashboard Prescribers Admins Coaches Therapists Medica…" at bounding box center [646, 330] width 1293 height 660
click at [571, 412] on div "Video-Call with Therapist (60 minutes)" at bounding box center [642, 407] width 411 height 30
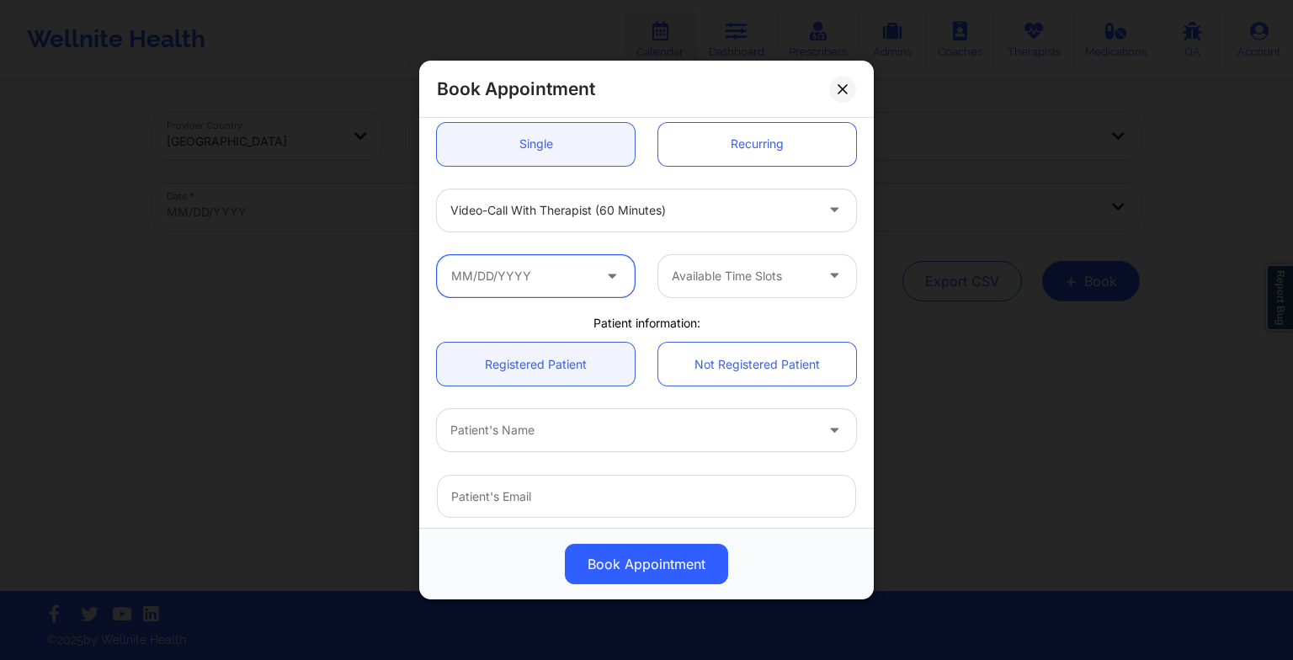
click at [544, 266] on input "text" at bounding box center [536, 276] width 198 height 42
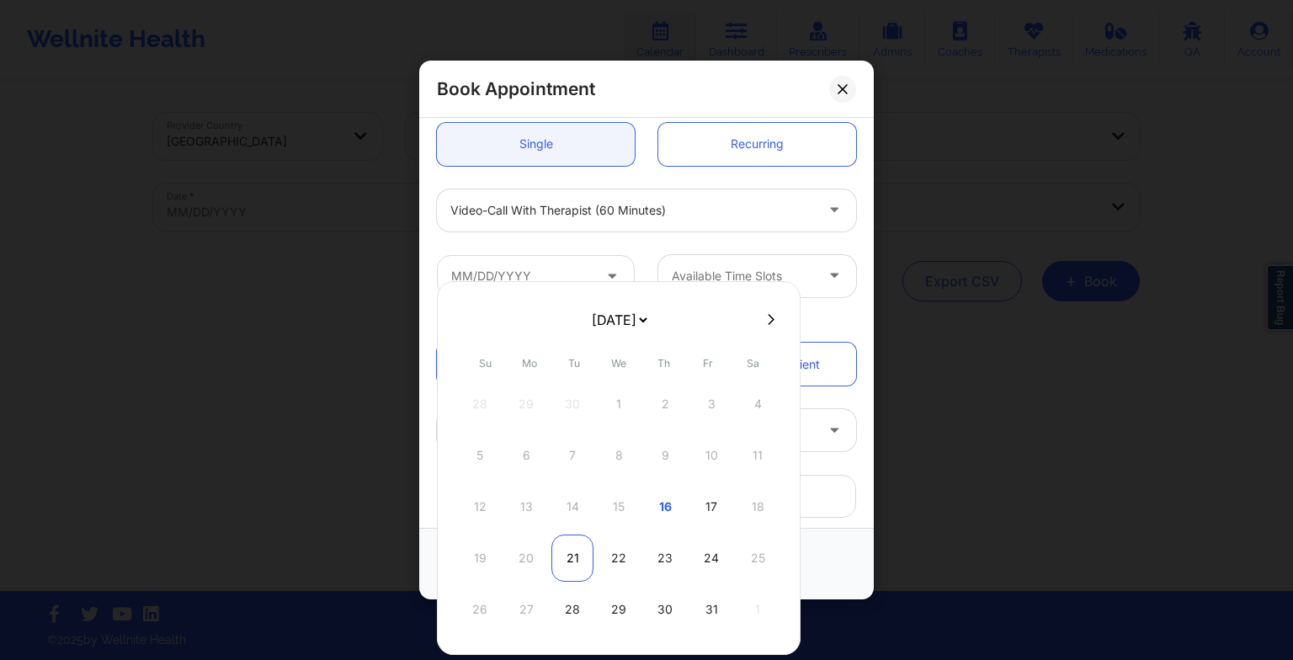
click at [584, 566] on div "21" at bounding box center [572, 558] width 42 height 47
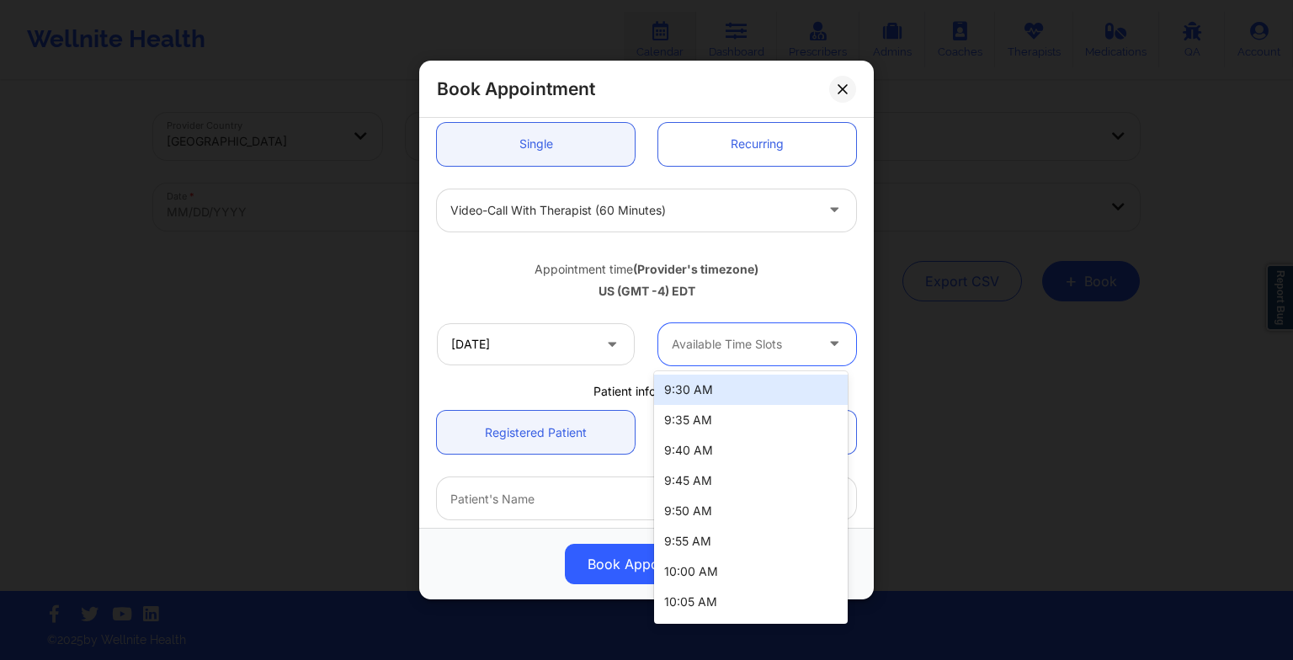
click at [729, 338] on div at bounding box center [743, 344] width 142 height 20
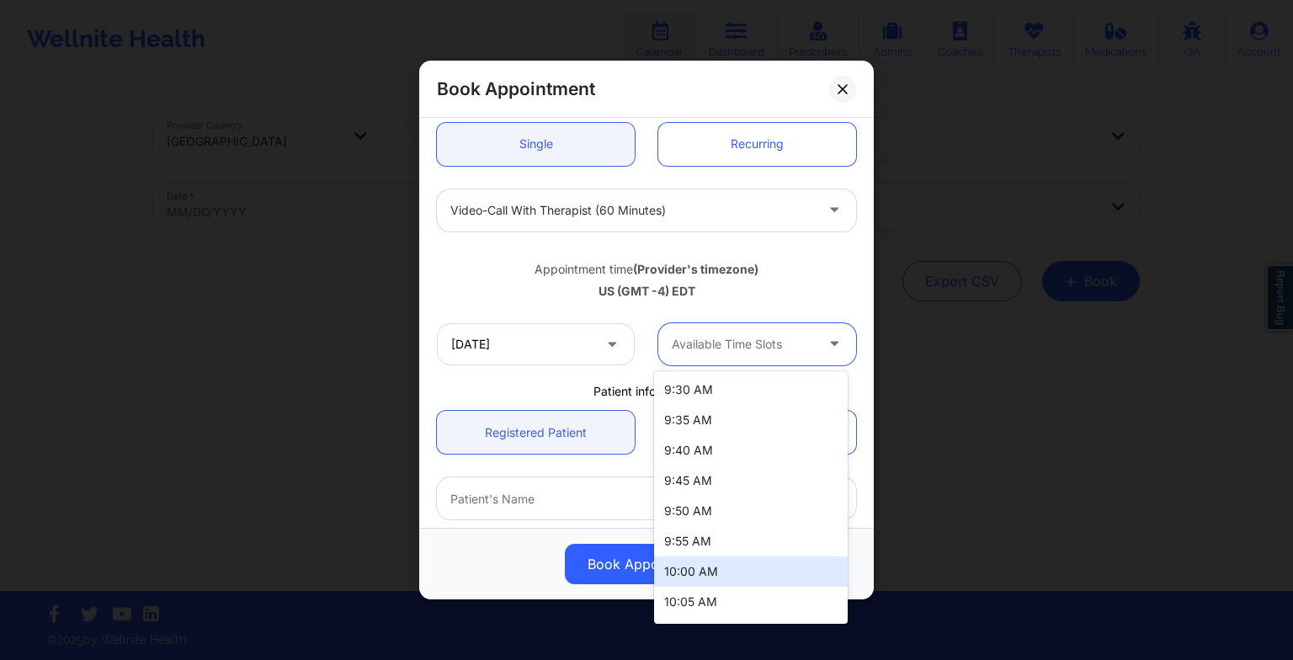
click at [744, 561] on div "10:00 AM" at bounding box center [751, 571] width 194 height 30
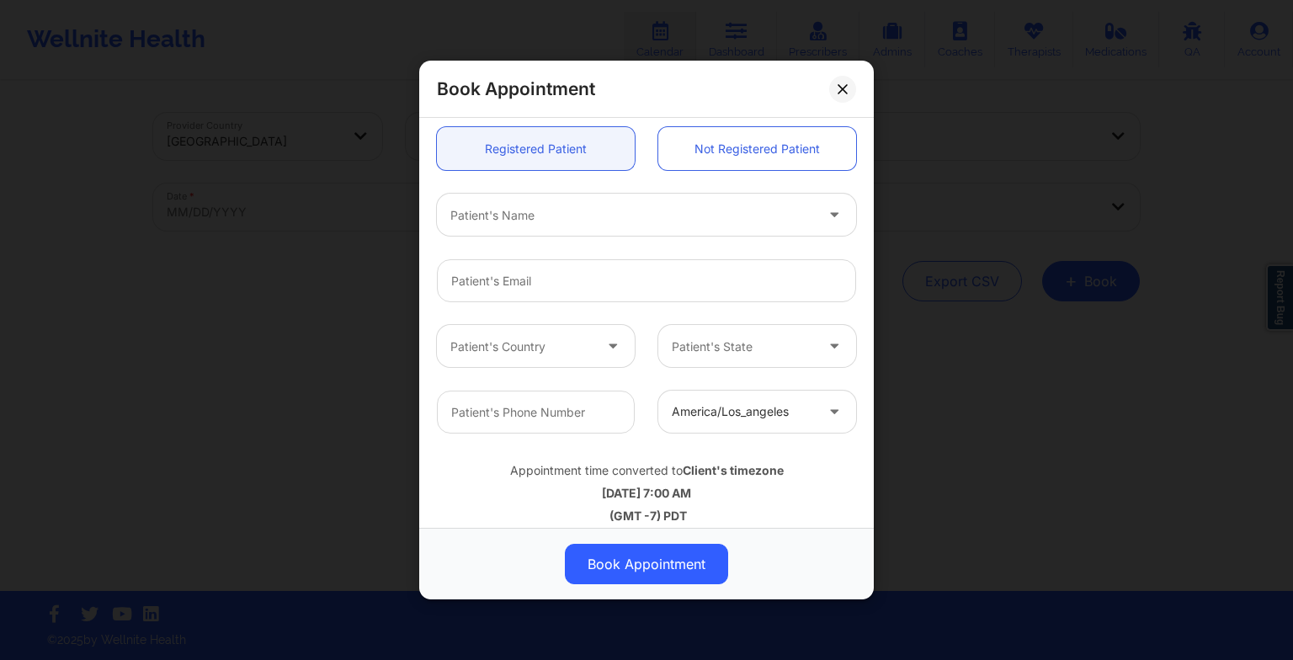
scroll to position [464, 0]
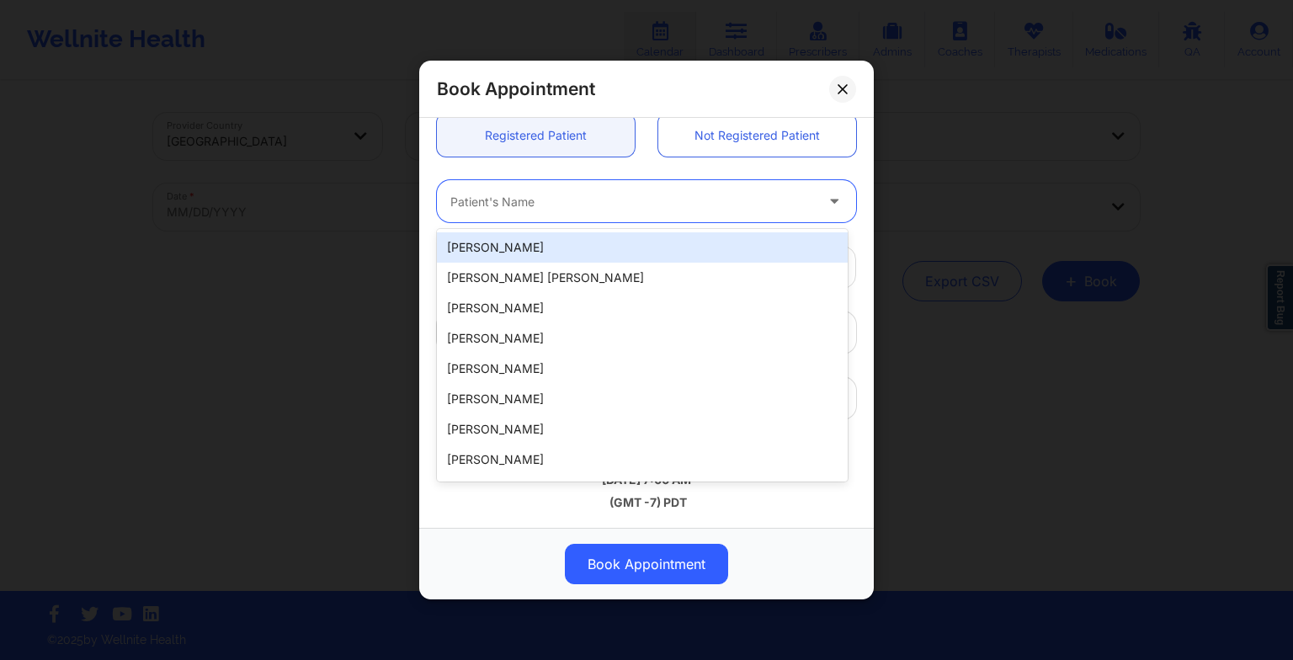
click at [524, 205] on div at bounding box center [632, 201] width 364 height 20
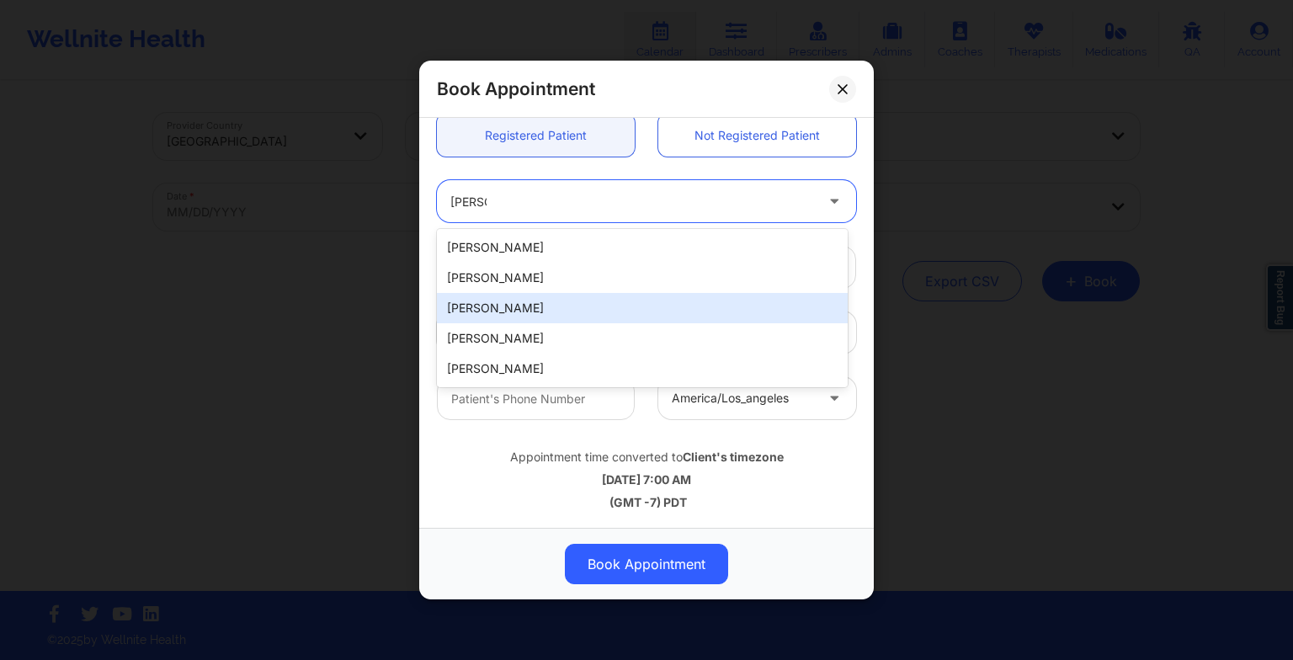
click at [522, 313] on div "[PERSON_NAME]" at bounding box center [642, 308] width 411 height 30
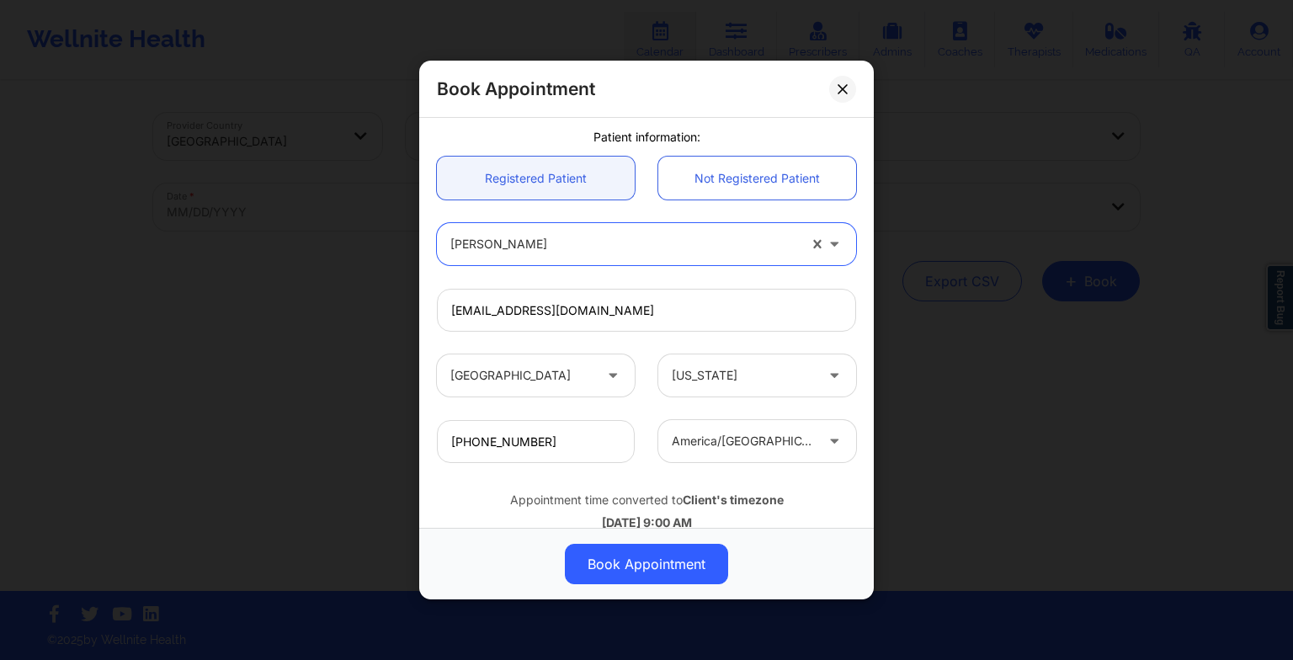
scroll to position [420, 0]
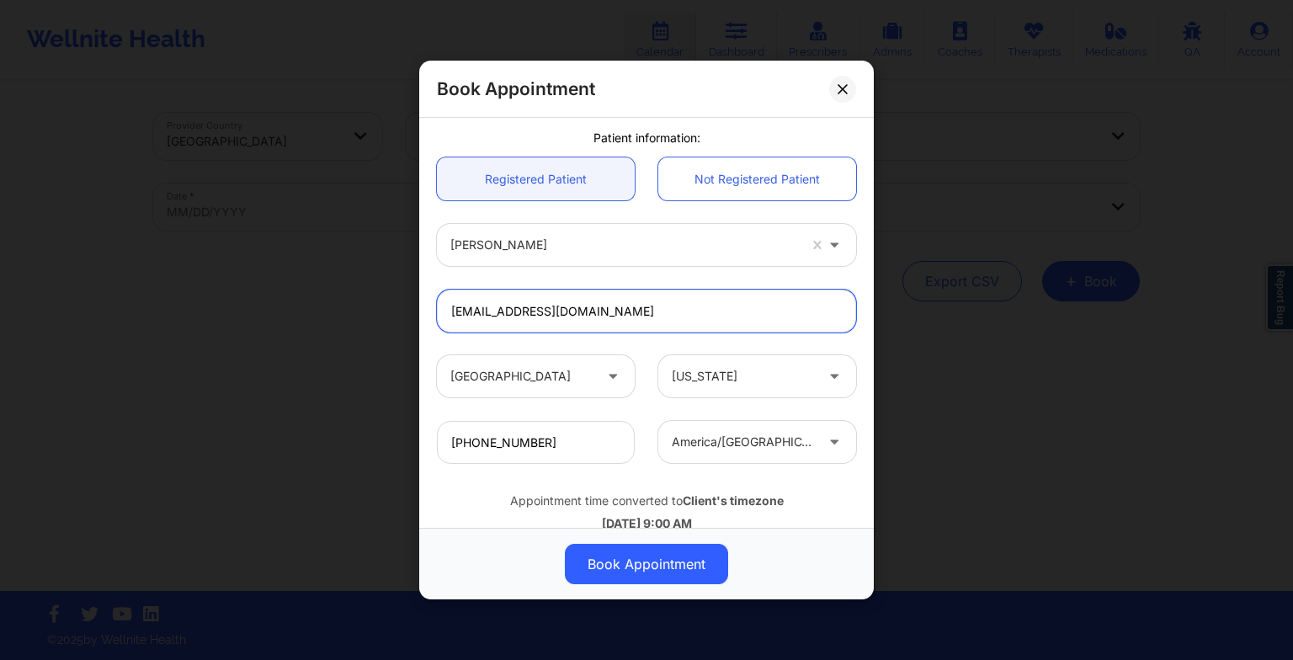
click at [590, 309] on input "[EMAIL_ADDRESS][DOMAIN_NAME]" at bounding box center [646, 311] width 419 height 43
drag, startPoint x: 590, startPoint y: 309, endPoint x: 451, endPoint y: 311, distance: 138.9
click at [451, 311] on input "[EMAIL_ADDRESS][DOMAIN_NAME]" at bounding box center [646, 311] width 419 height 43
paste input "[EMAIL_ADDRESS][DOMAIN_NAME]"
click at [639, 355] on div "[GEOGRAPHIC_DATA]" at bounding box center [535, 376] width 221 height 42
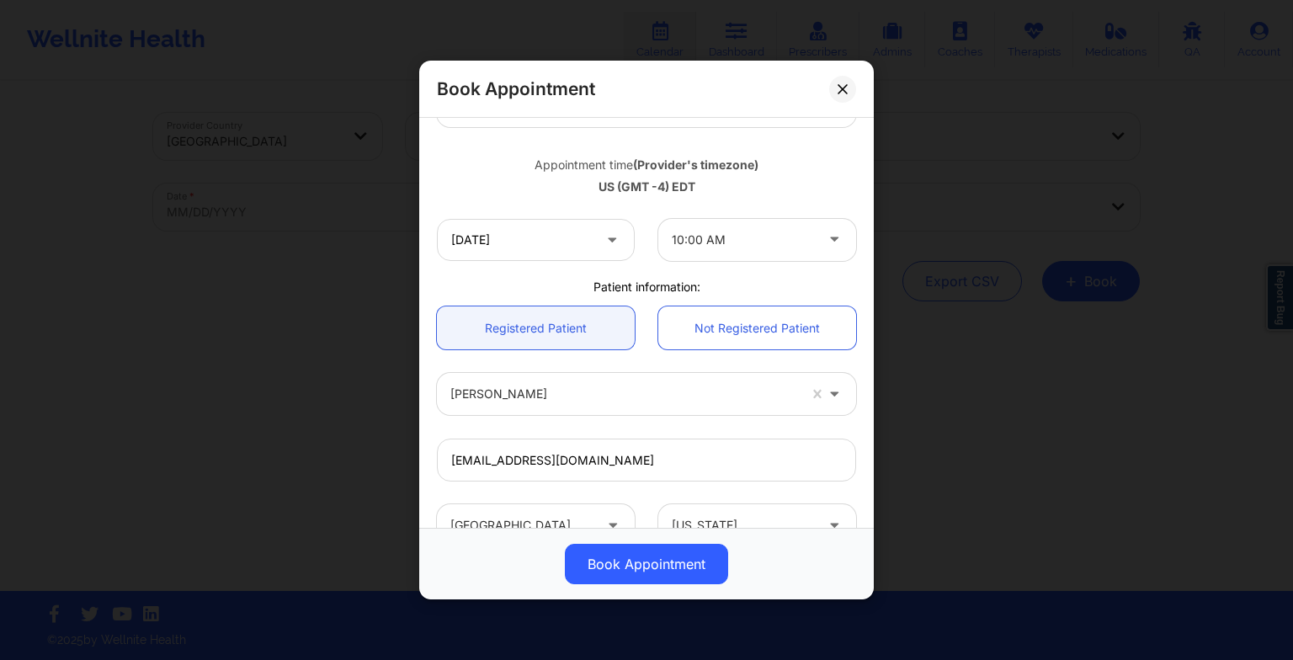
scroll to position [464, 0]
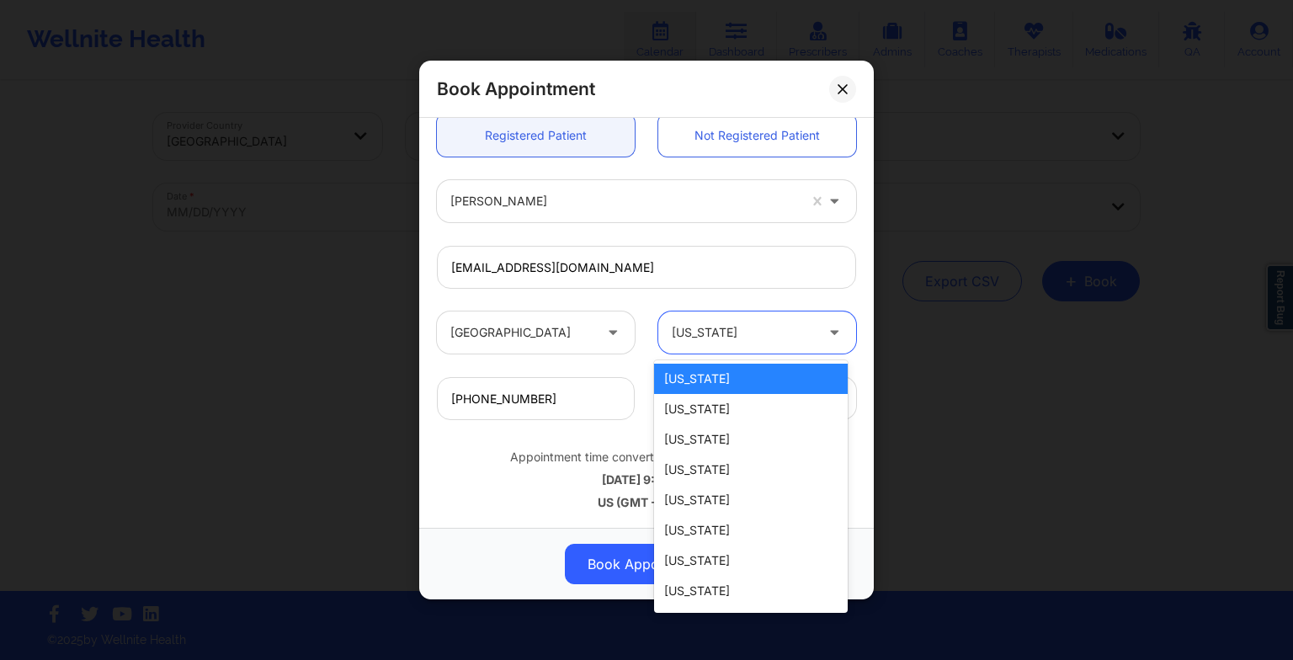
click at [748, 340] on div at bounding box center [743, 332] width 142 height 20
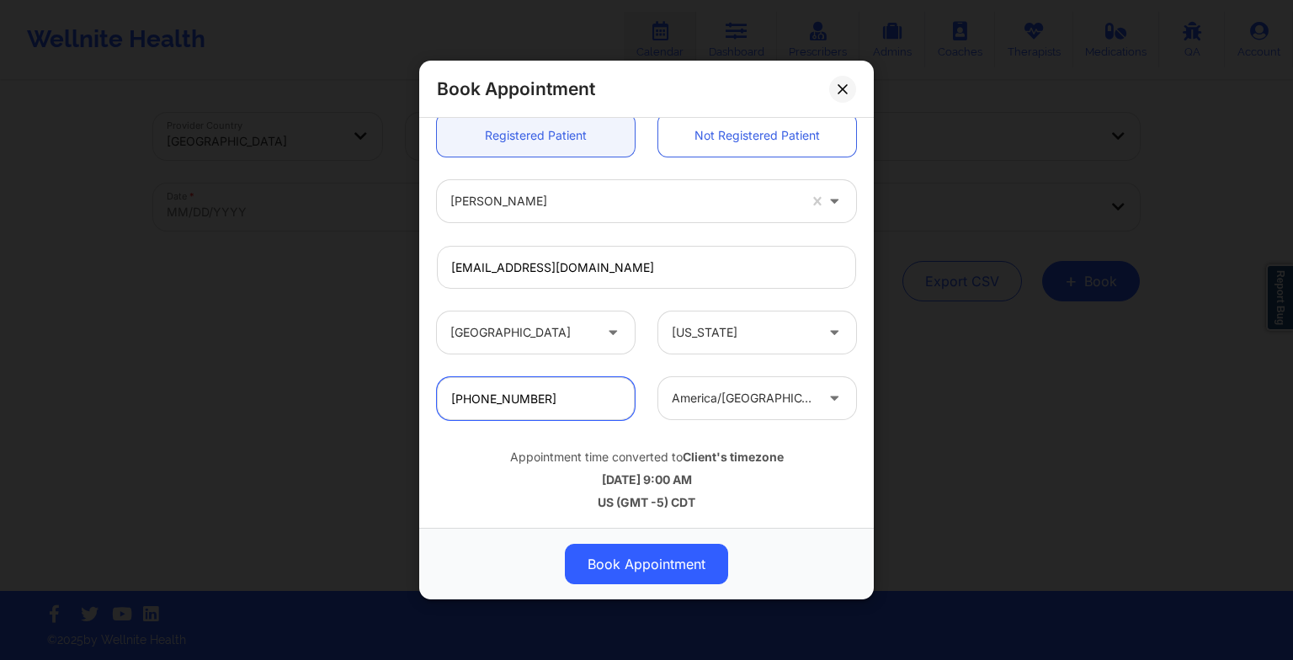
drag, startPoint x: 572, startPoint y: 392, endPoint x: 448, endPoint y: 391, distance: 124.6
click at [448, 391] on input "[PHONE_NUMBER]" at bounding box center [536, 398] width 198 height 43
click at [764, 455] on b "Client's timezone" at bounding box center [733, 457] width 101 height 14
click at [891, 463] on div "Book Appointment [GEOGRAPHIC_DATA] [US_STATE] [PERSON_NAME] Appointment informa…" at bounding box center [646, 330] width 1293 height 660
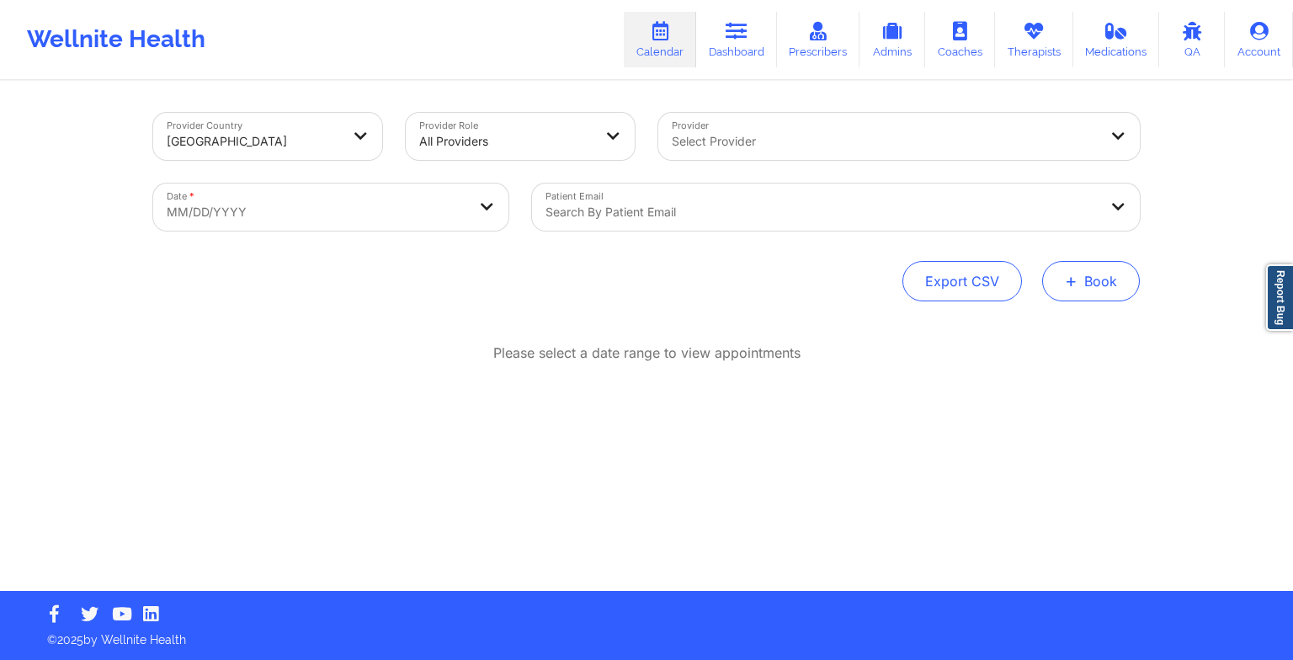
click at [1072, 291] on button "+ Book" at bounding box center [1091, 281] width 98 height 40
click at [1057, 323] on button "Therapy Session" at bounding box center [1062, 335] width 129 height 28
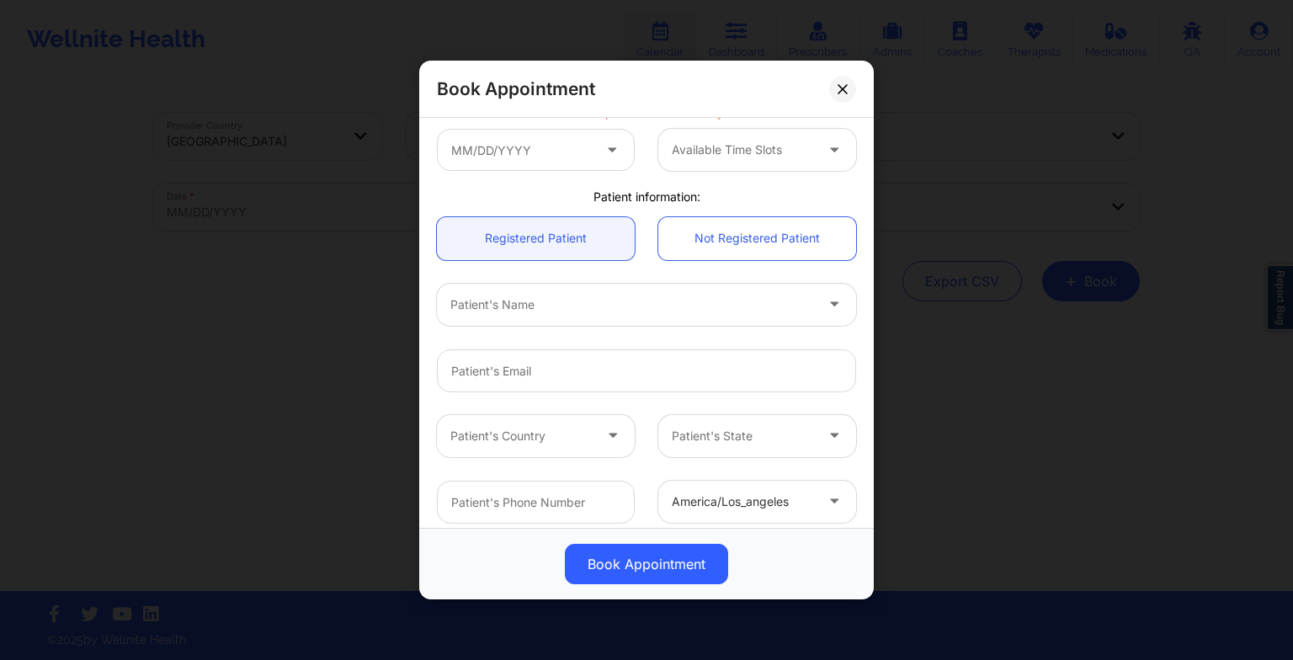
scroll to position [316, 0]
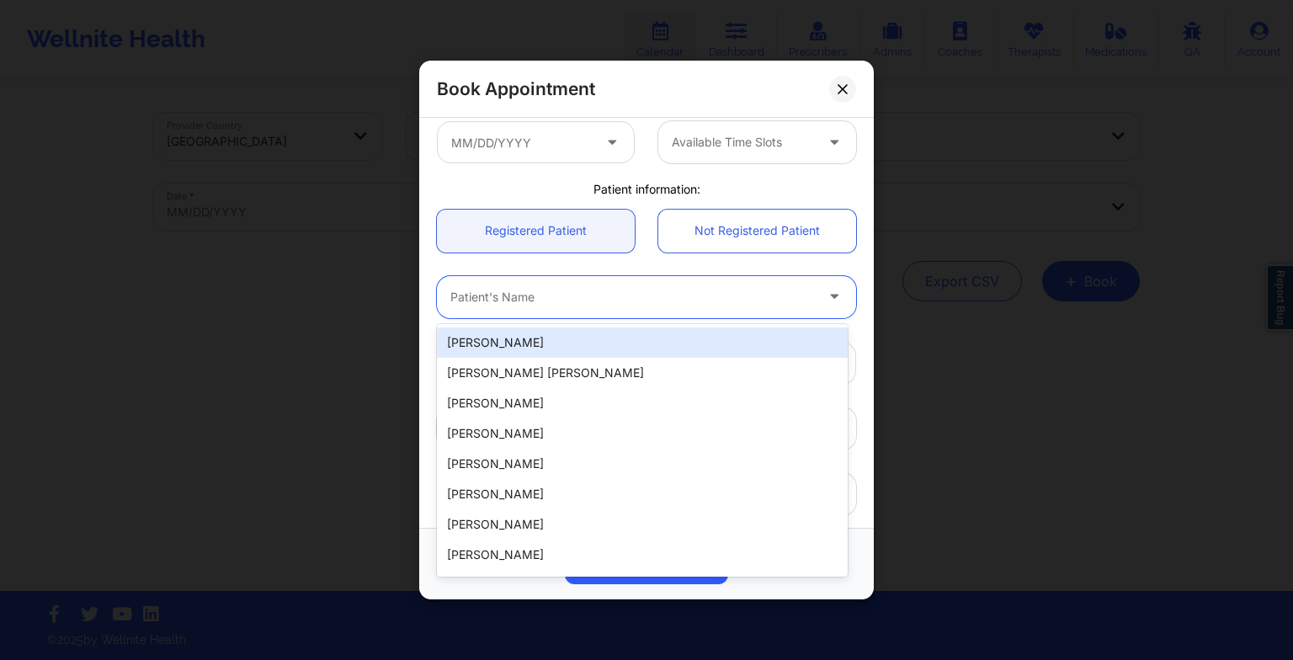
click at [482, 303] on div at bounding box center [632, 297] width 364 height 20
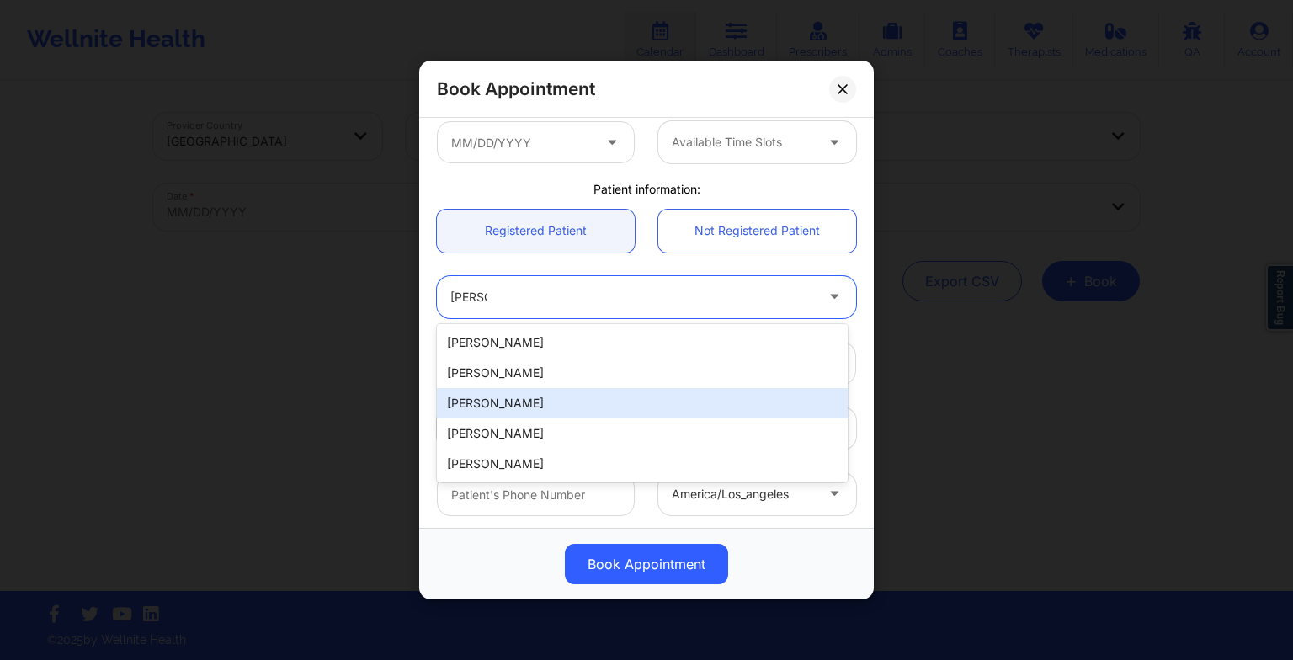
click at [535, 392] on div "[PERSON_NAME]" at bounding box center [642, 403] width 411 height 30
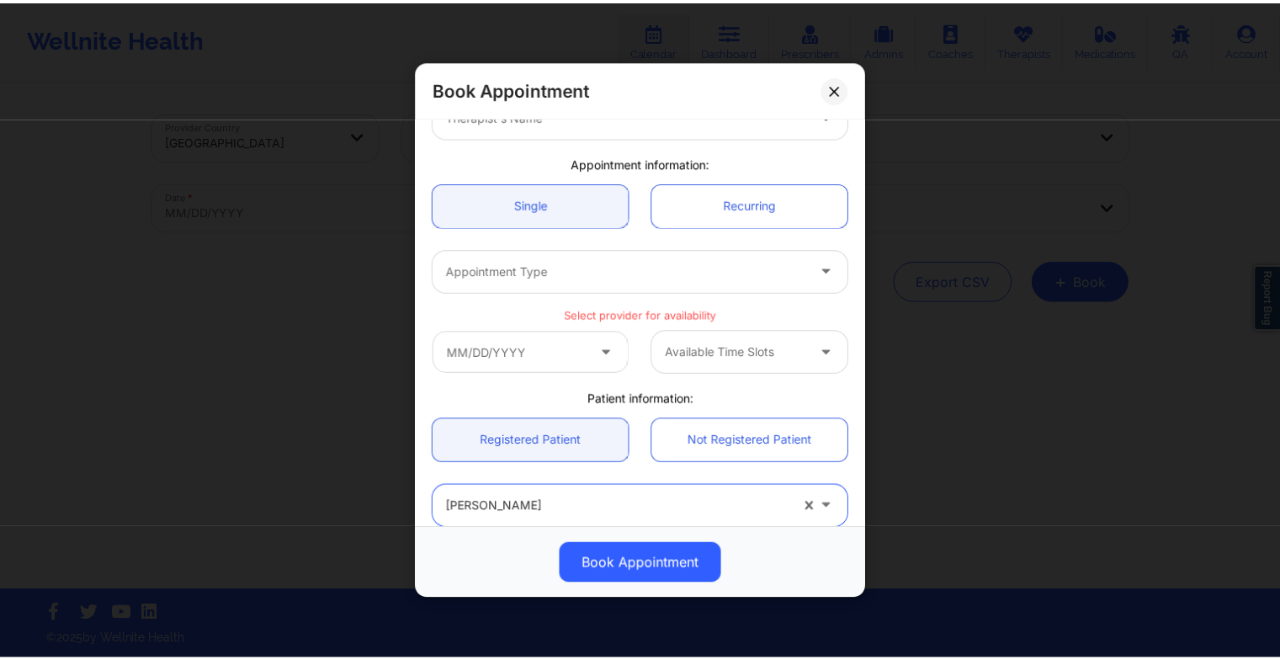
scroll to position [103, 0]
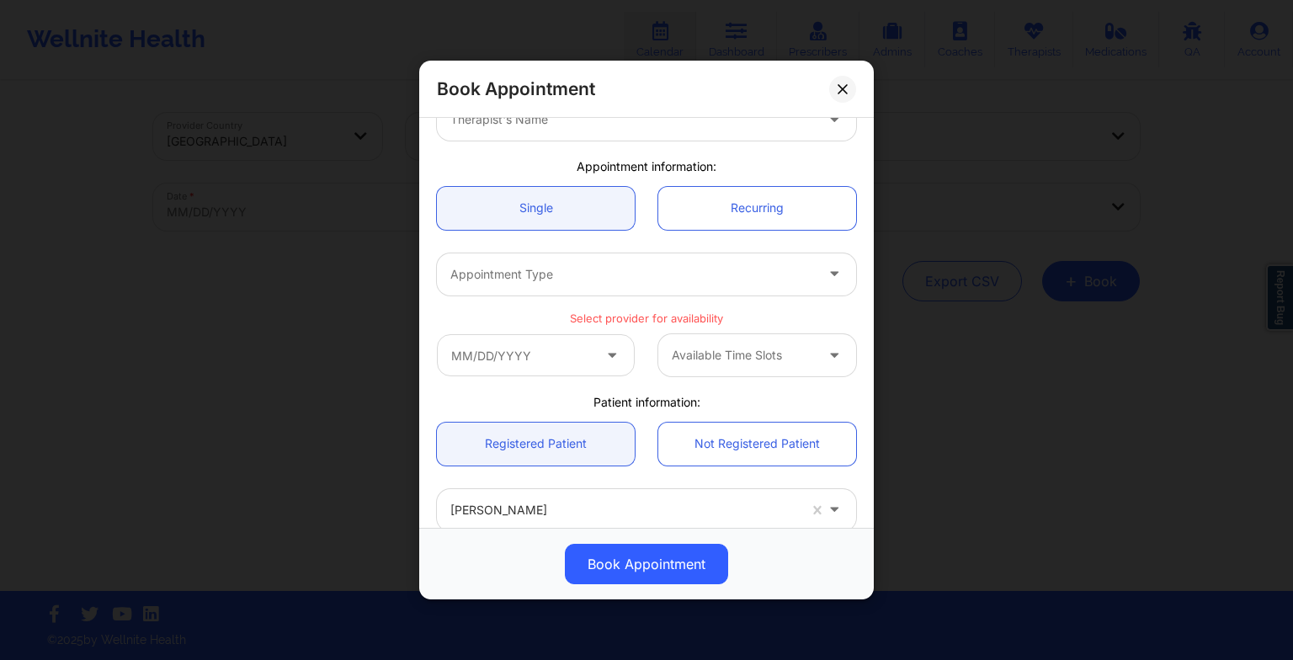
click at [1014, 441] on div "Book Appointment Therapist Country Therapist State Therapist's Name Appointment…" at bounding box center [646, 330] width 1293 height 660
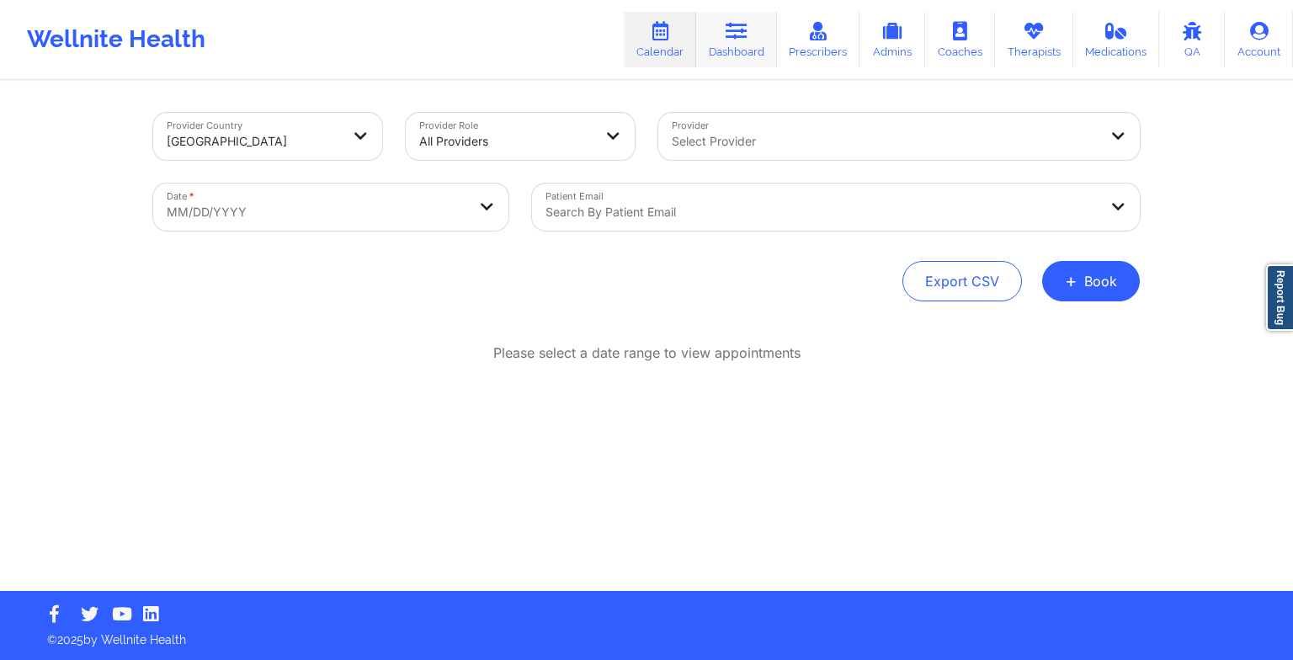
click at [731, 46] on link "Dashboard" at bounding box center [736, 40] width 81 height 56
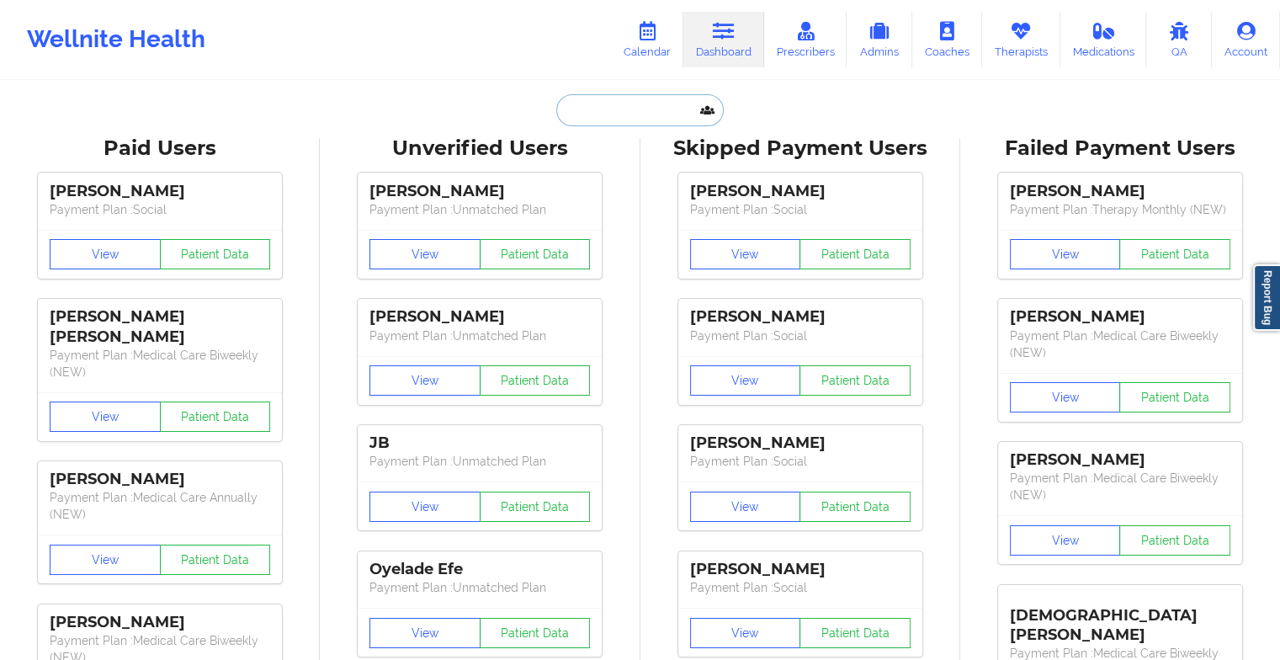
click at [590, 104] on input "text" at bounding box center [639, 110] width 167 height 32
paste input "[PHONE_NUMBER]"
paste input "[EMAIL_ADDRESS][DOMAIN_NAME]"
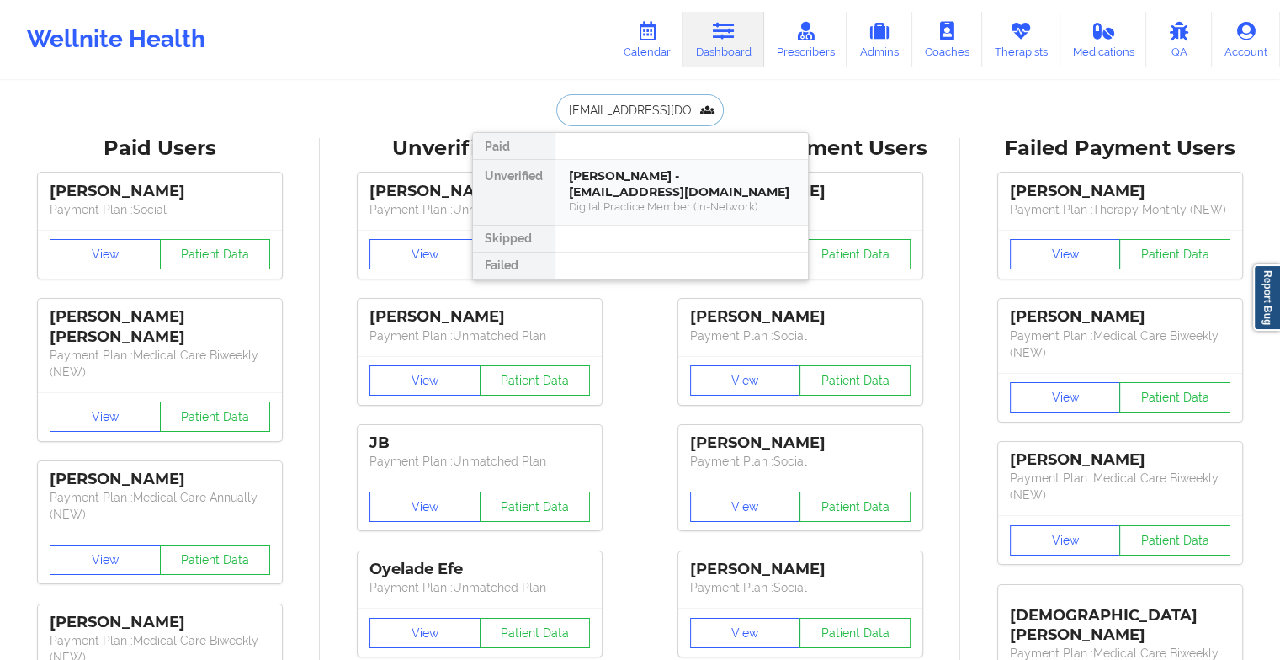
click at [680, 199] on div "[PERSON_NAME] - [EMAIL_ADDRESS][DOMAIN_NAME] Digital Practice Member (In-Networ…" at bounding box center [682, 192] width 253 height 65
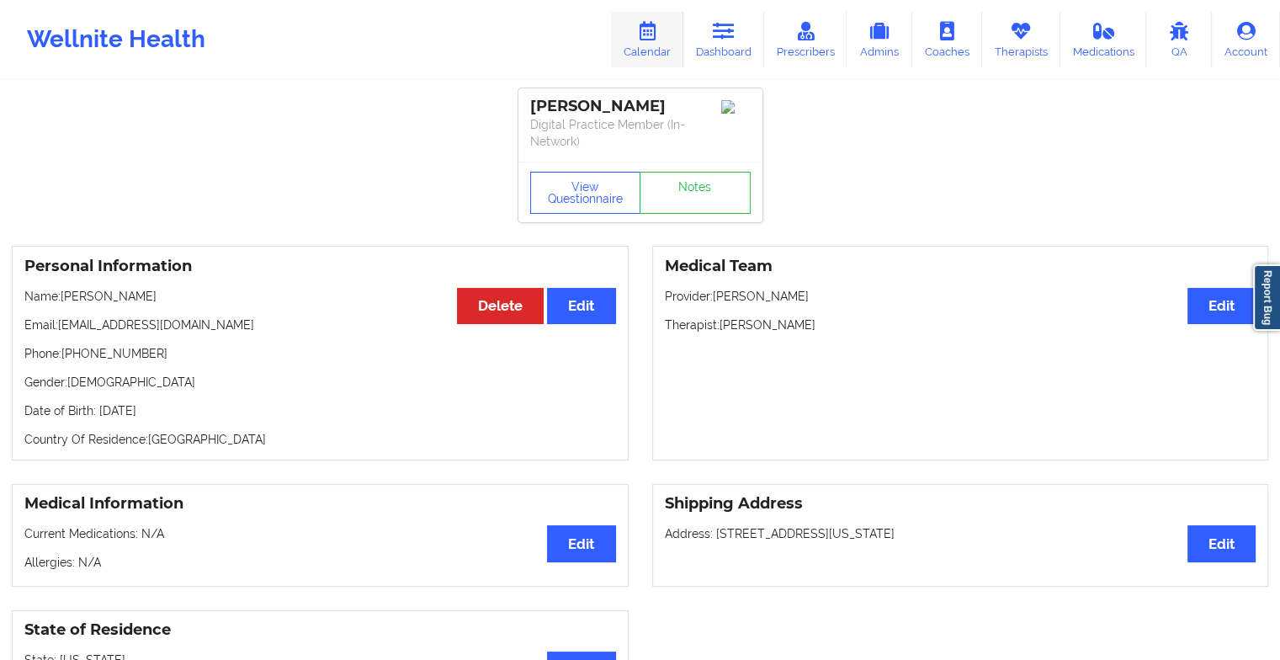
click at [647, 51] on link "Calendar" at bounding box center [647, 40] width 72 height 56
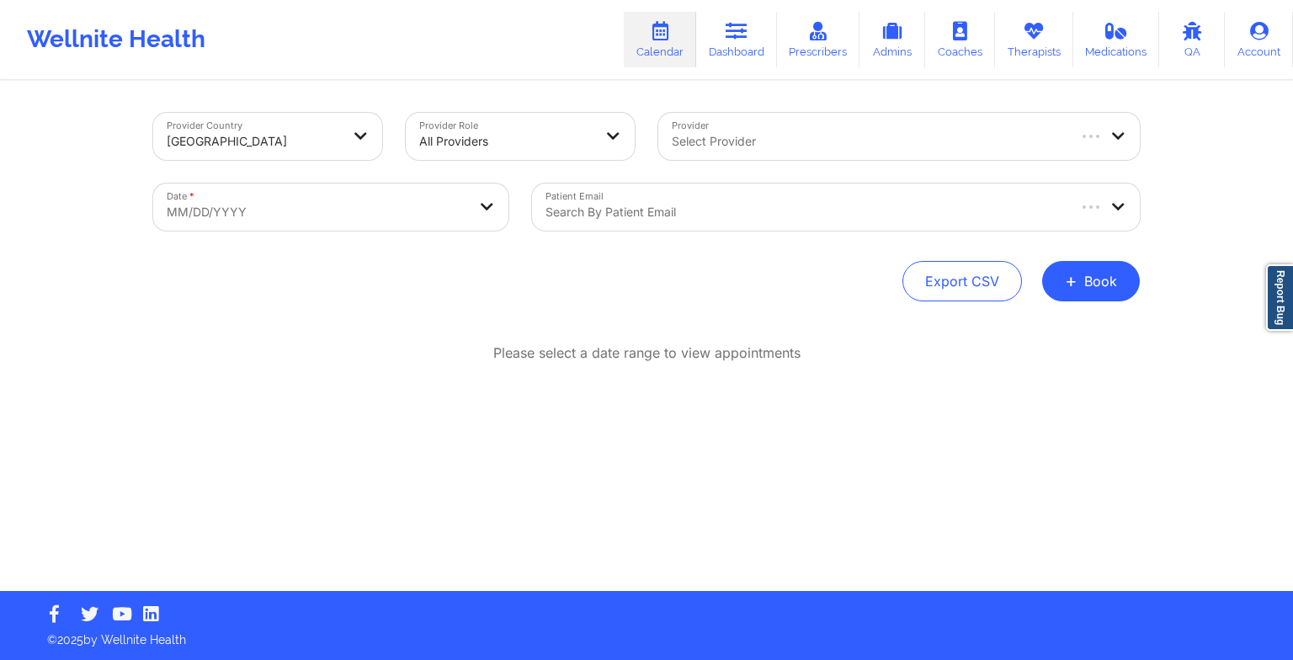
click at [1083, 301] on div "Provider Country [GEOGRAPHIC_DATA] Provider Role All Providers Provider Select …" at bounding box center [646, 336] width 1010 height 508
click at [1079, 293] on button "+ Book" at bounding box center [1091, 281] width 98 height 40
click at [1039, 334] on button "Therapy Session" at bounding box center [1062, 335] width 129 height 28
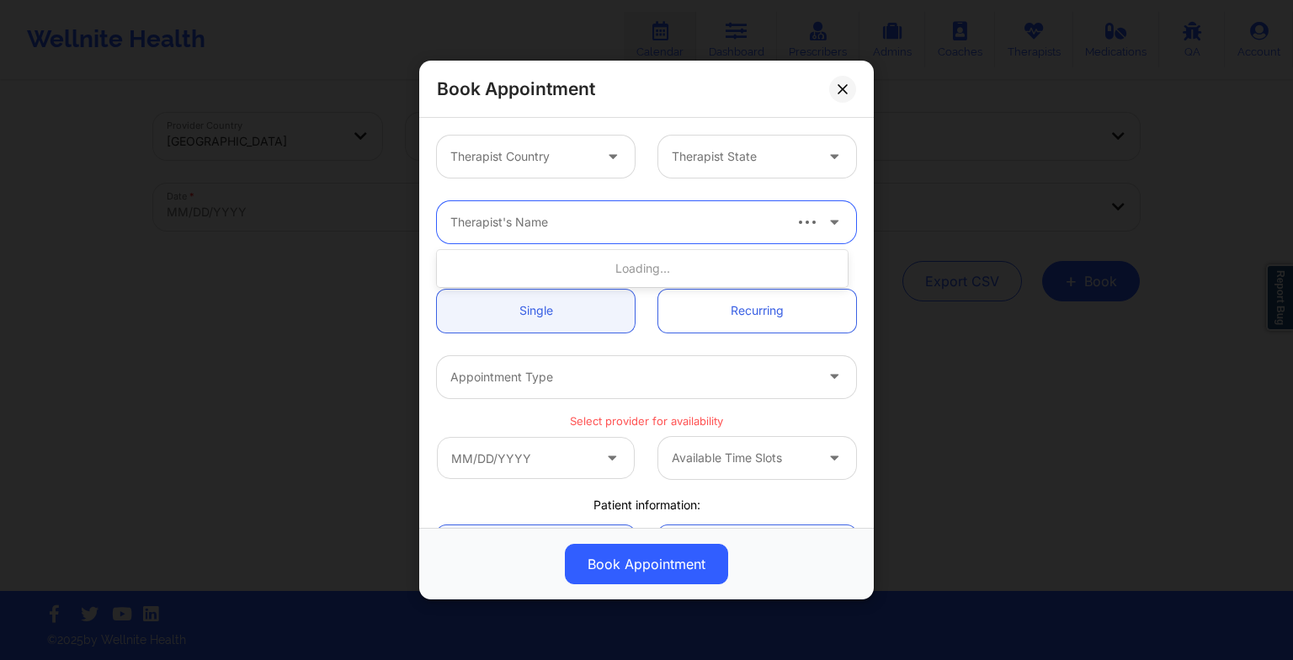
click at [545, 226] on div at bounding box center [615, 222] width 330 height 20
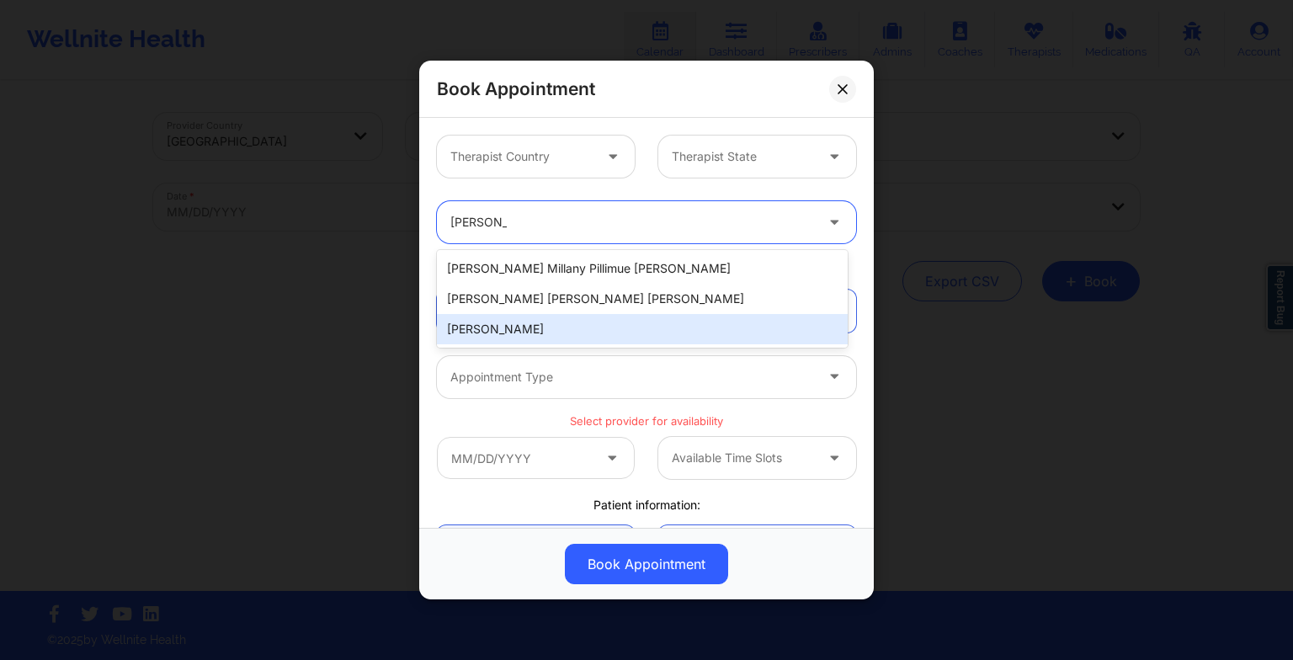
click at [513, 326] on div "[PERSON_NAME]" at bounding box center [642, 329] width 411 height 30
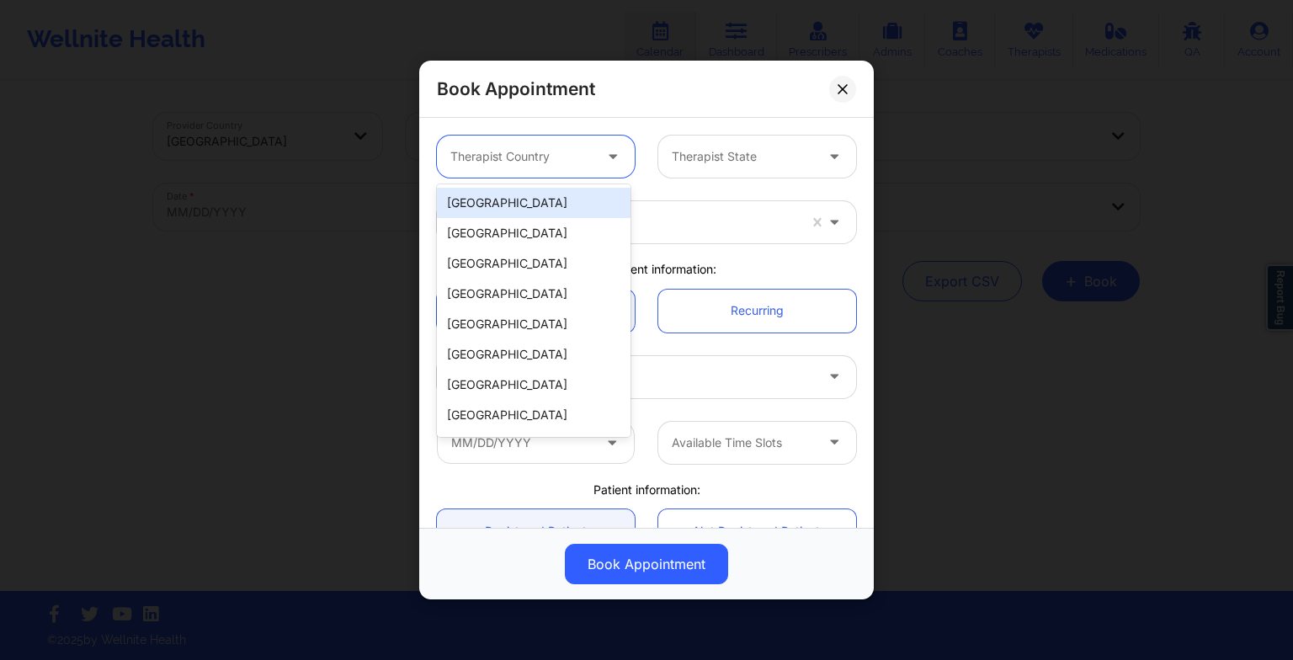
drag, startPoint x: 490, startPoint y: 152, endPoint x: 503, endPoint y: 210, distance: 60.3
click at [503, 210] on body "Wellnite Health Calendar Dashboard Prescribers Admins Coaches Therapists Medica…" at bounding box center [646, 330] width 1293 height 660
click at [503, 210] on div "[GEOGRAPHIC_DATA]" at bounding box center [534, 203] width 194 height 30
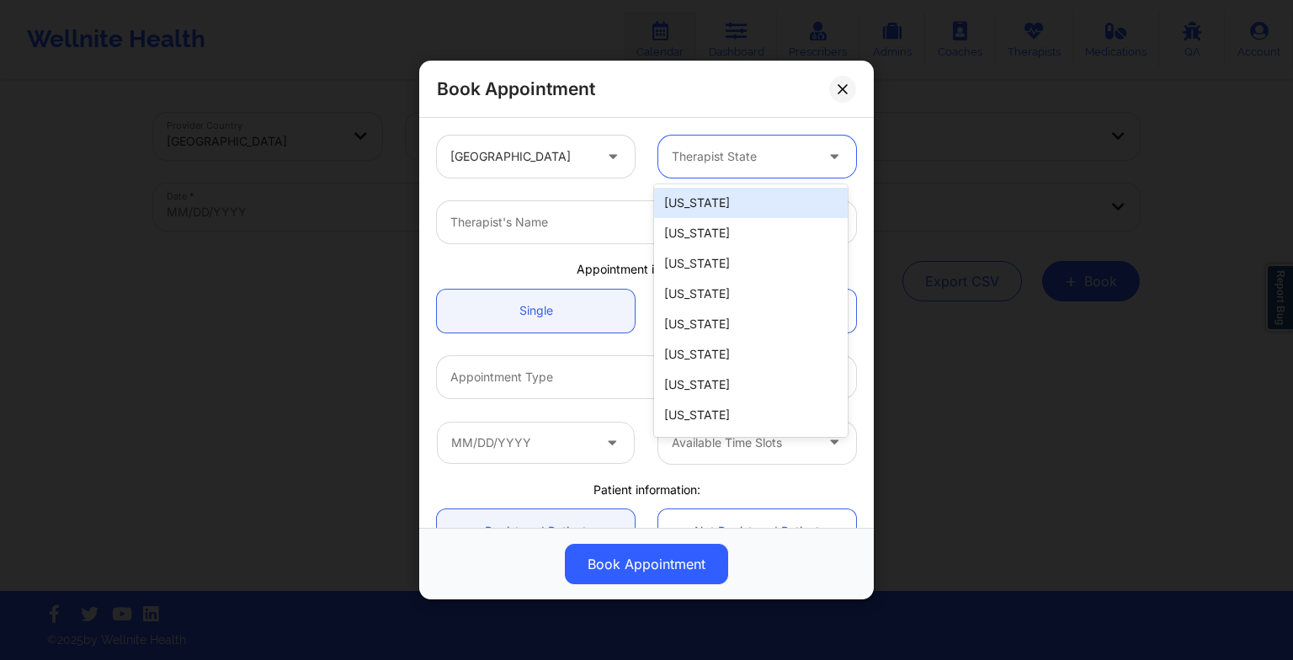
click at [727, 168] on div "Therapist State" at bounding box center [736, 157] width 157 height 42
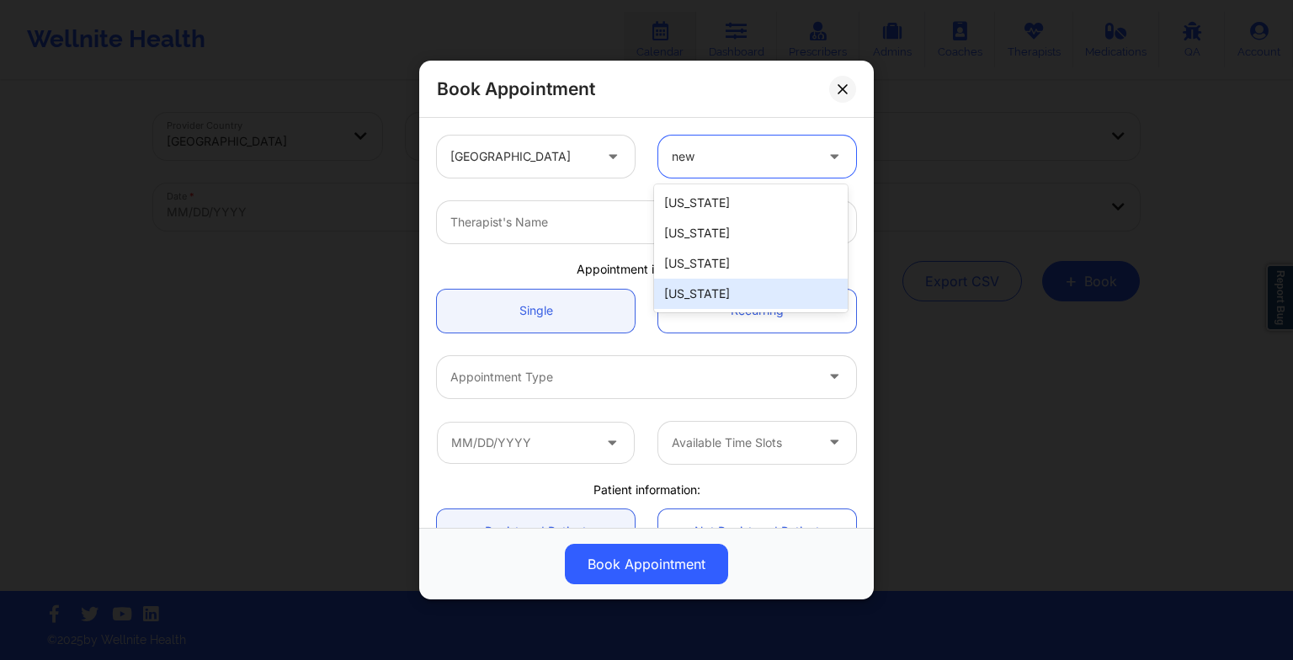
click at [710, 301] on div "[US_STATE]" at bounding box center [751, 294] width 194 height 30
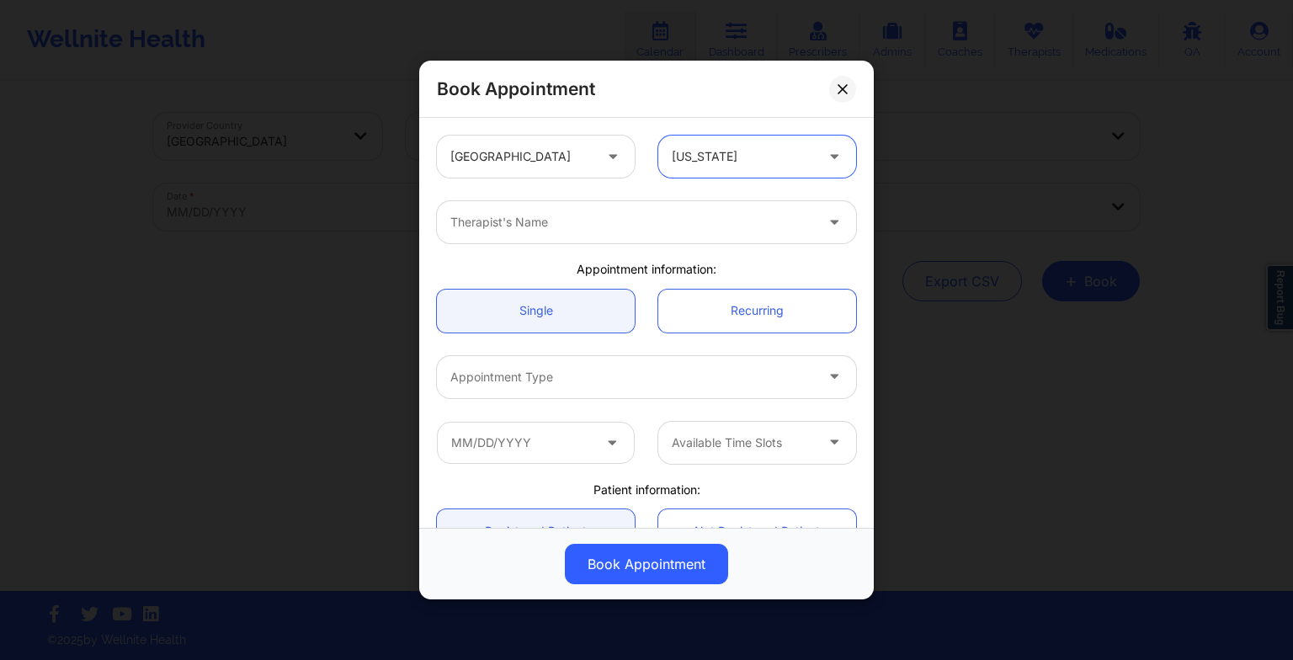
click at [456, 218] on div at bounding box center [632, 222] width 364 height 20
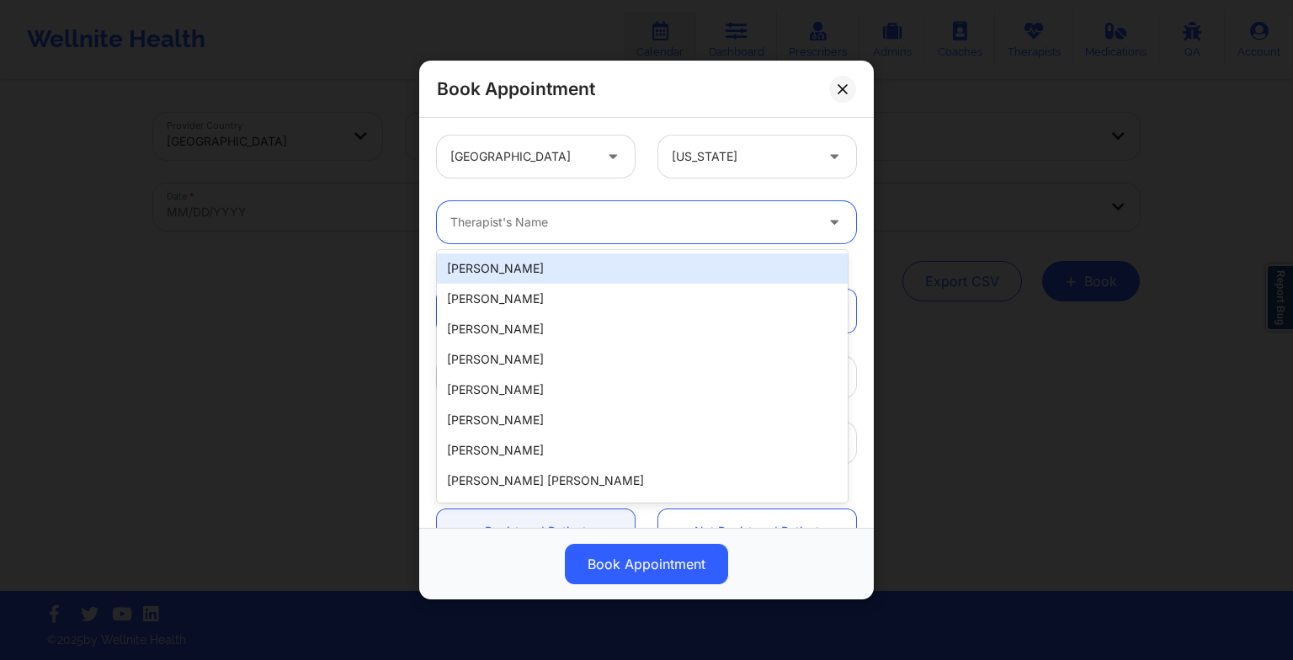
paste input "[PERSON_NAME]"
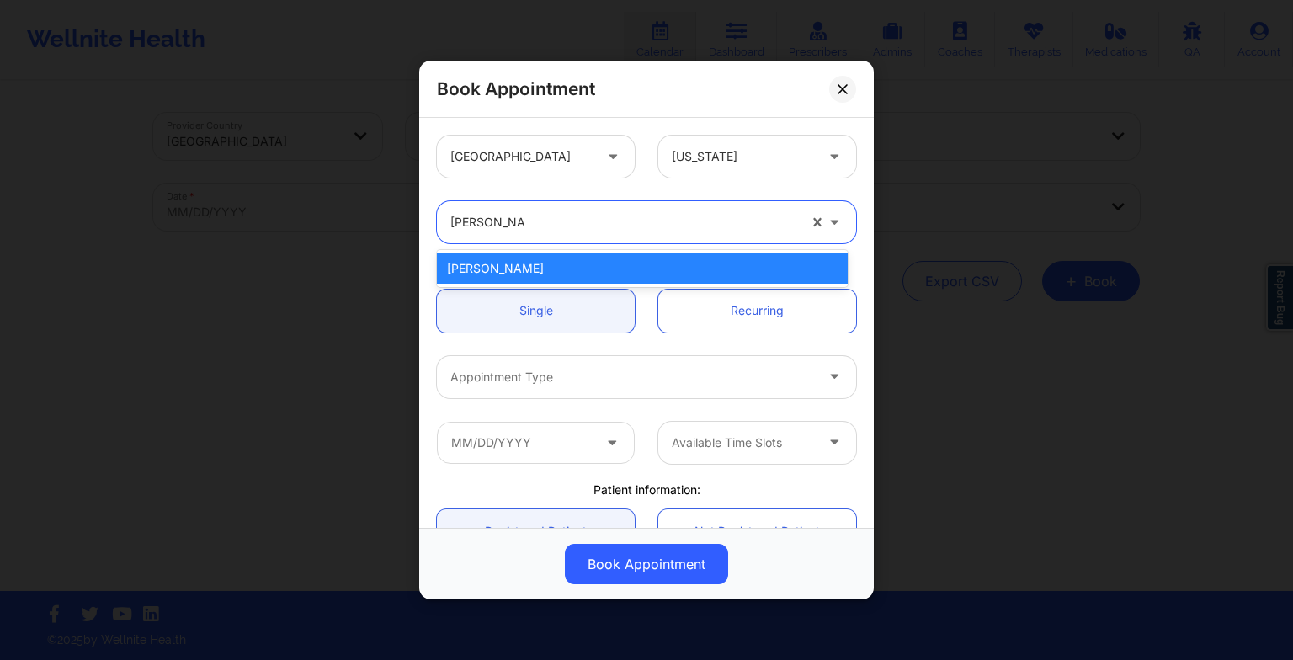
click at [498, 269] on div "[PERSON_NAME]" at bounding box center [642, 268] width 411 height 30
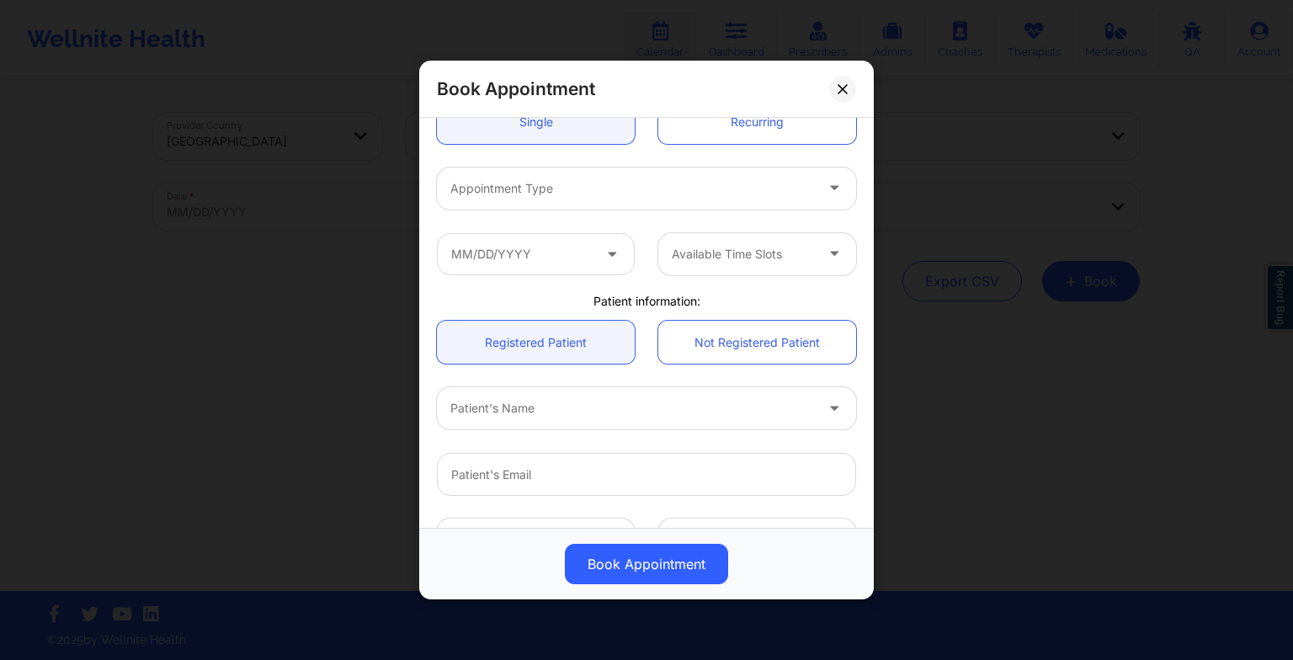
scroll to position [189, 0]
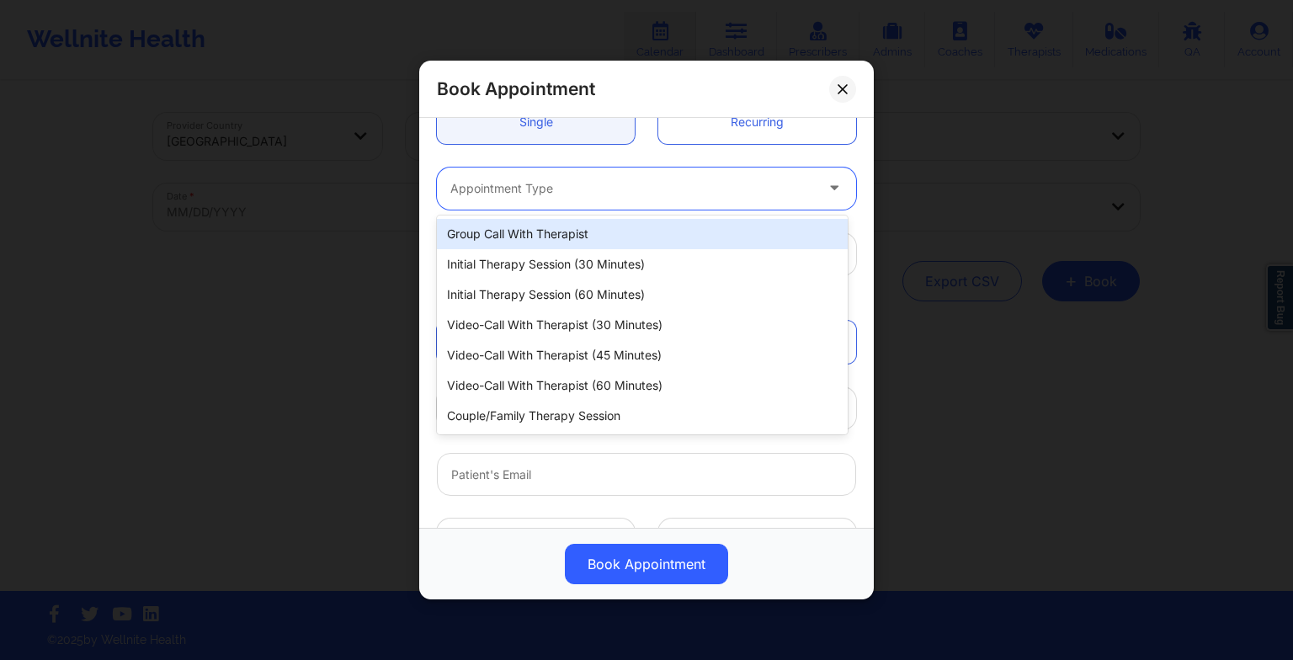
click at [494, 187] on div at bounding box center [632, 188] width 364 height 20
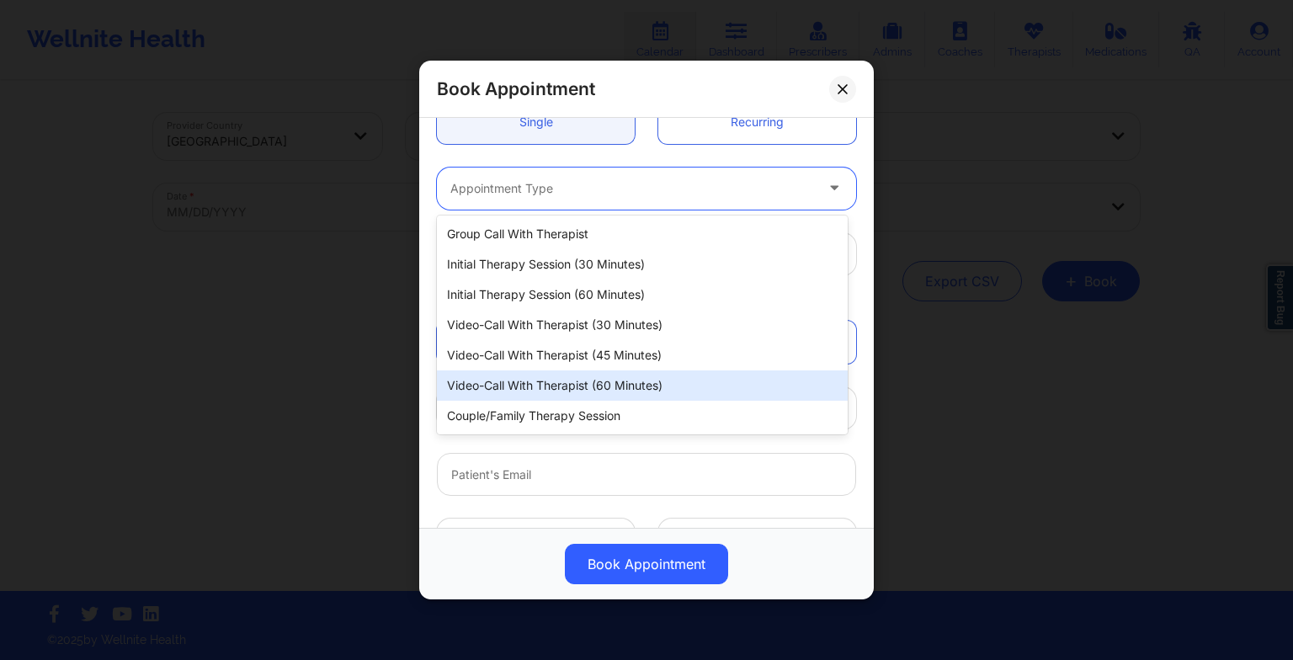
click at [524, 390] on div "Video-Call with Therapist (60 minutes)" at bounding box center [642, 385] width 411 height 30
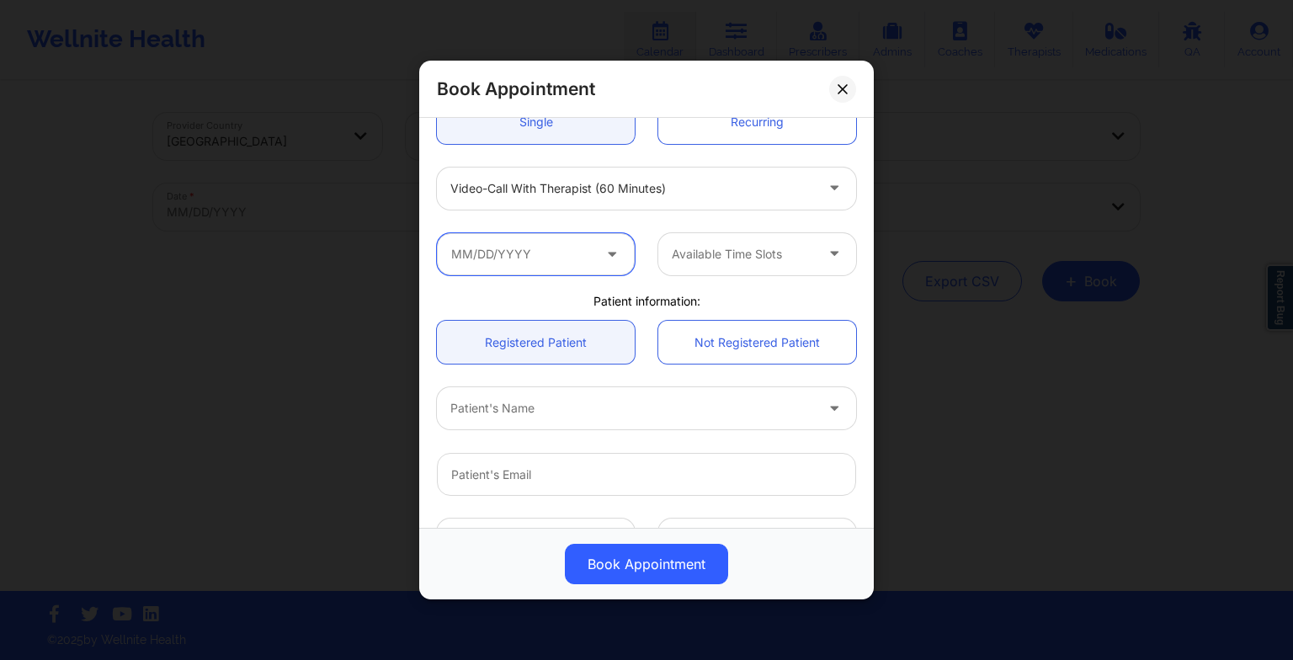
click at [513, 253] on input "text" at bounding box center [536, 254] width 198 height 42
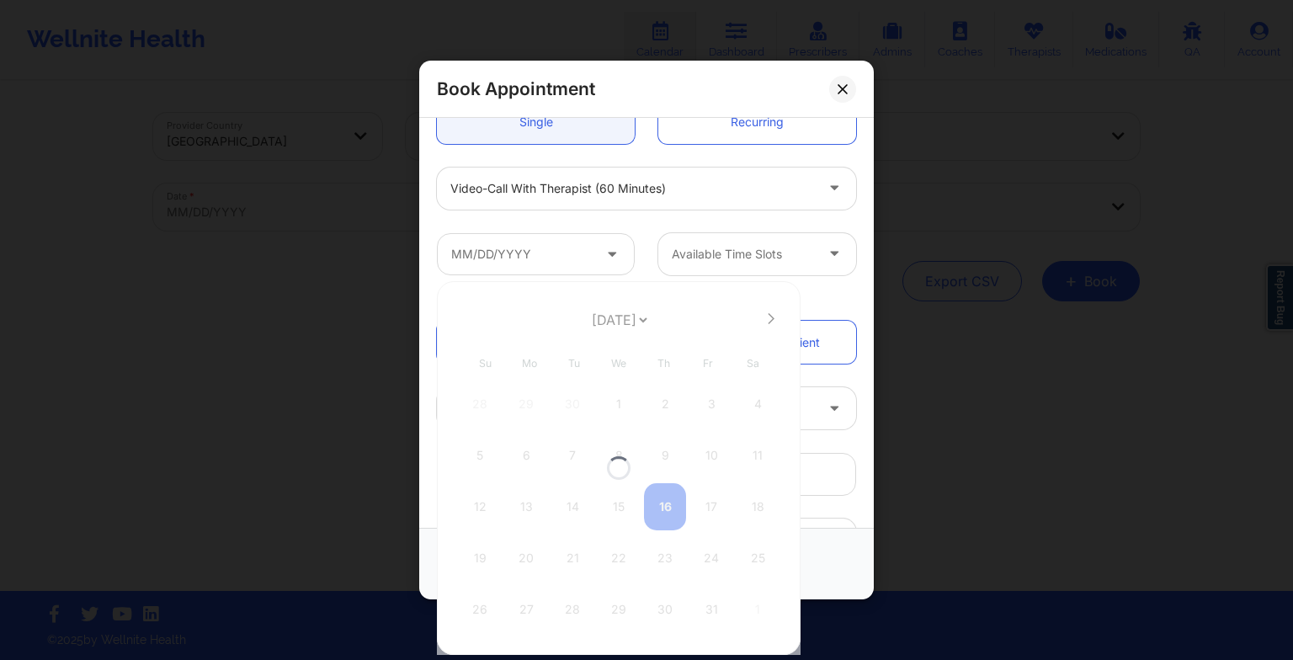
click at [569, 560] on div at bounding box center [619, 468] width 364 height 374
click at [590, 545] on div "21" at bounding box center [572, 558] width 42 height 47
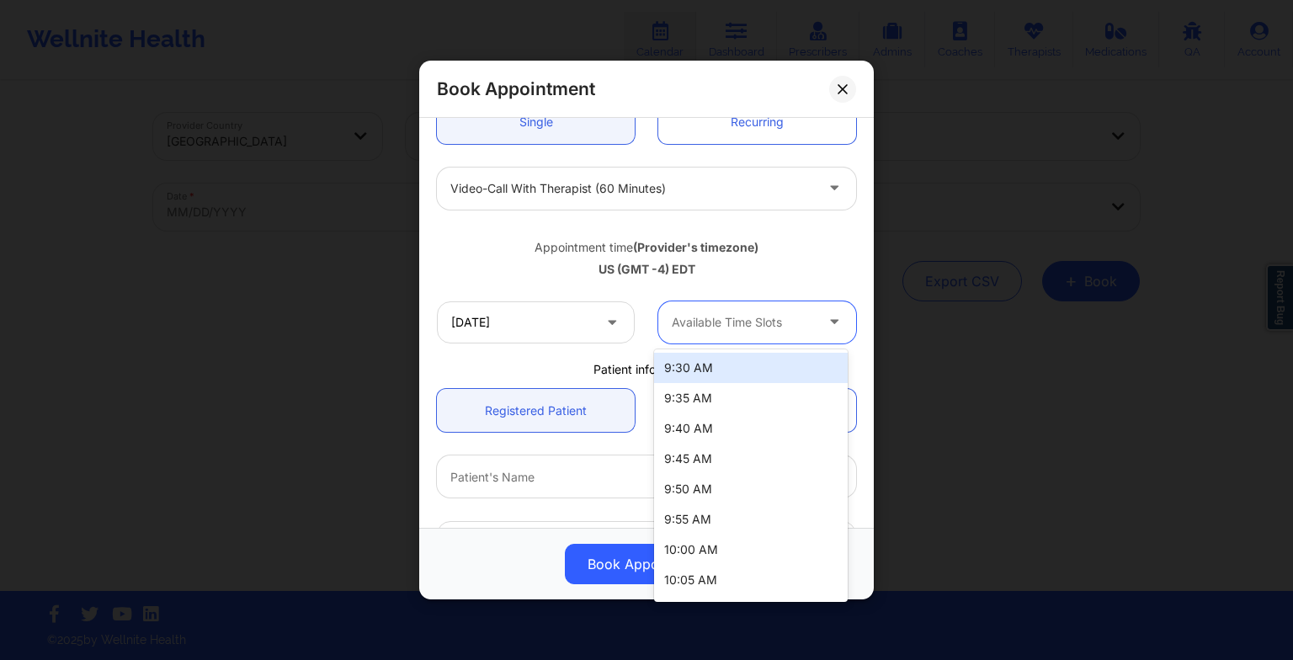
click at [758, 315] on div at bounding box center [743, 322] width 142 height 20
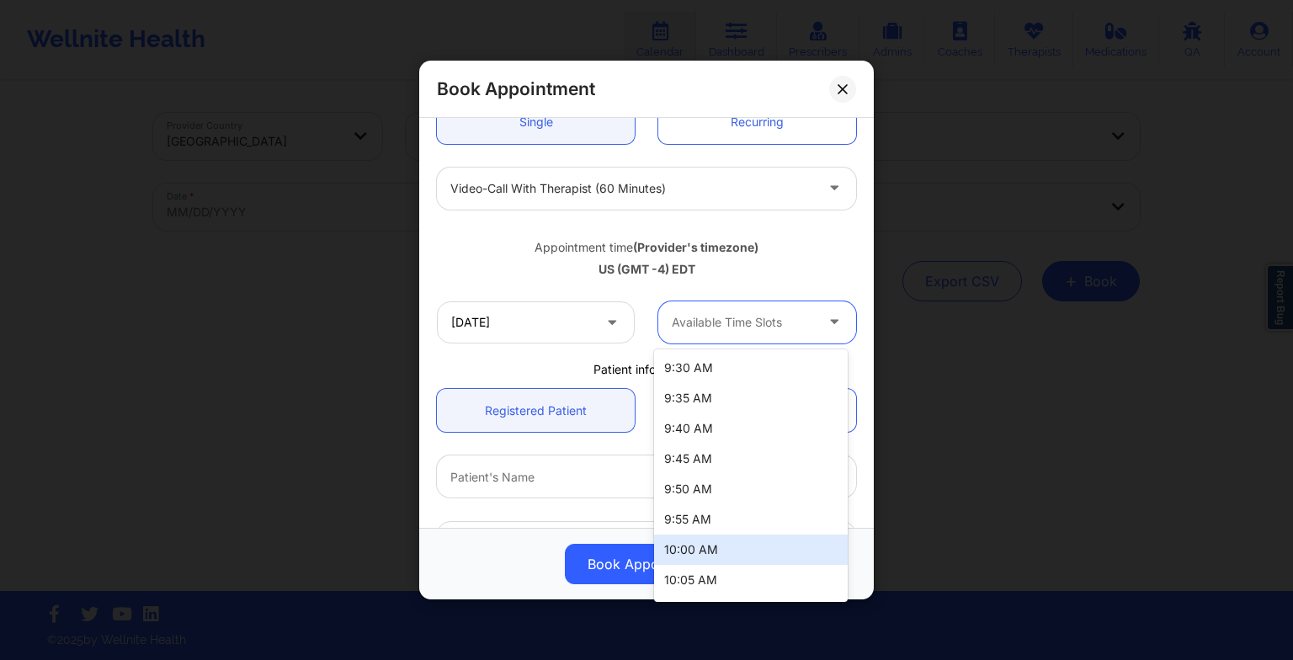
click at [741, 546] on div "10:00 AM" at bounding box center [751, 550] width 194 height 30
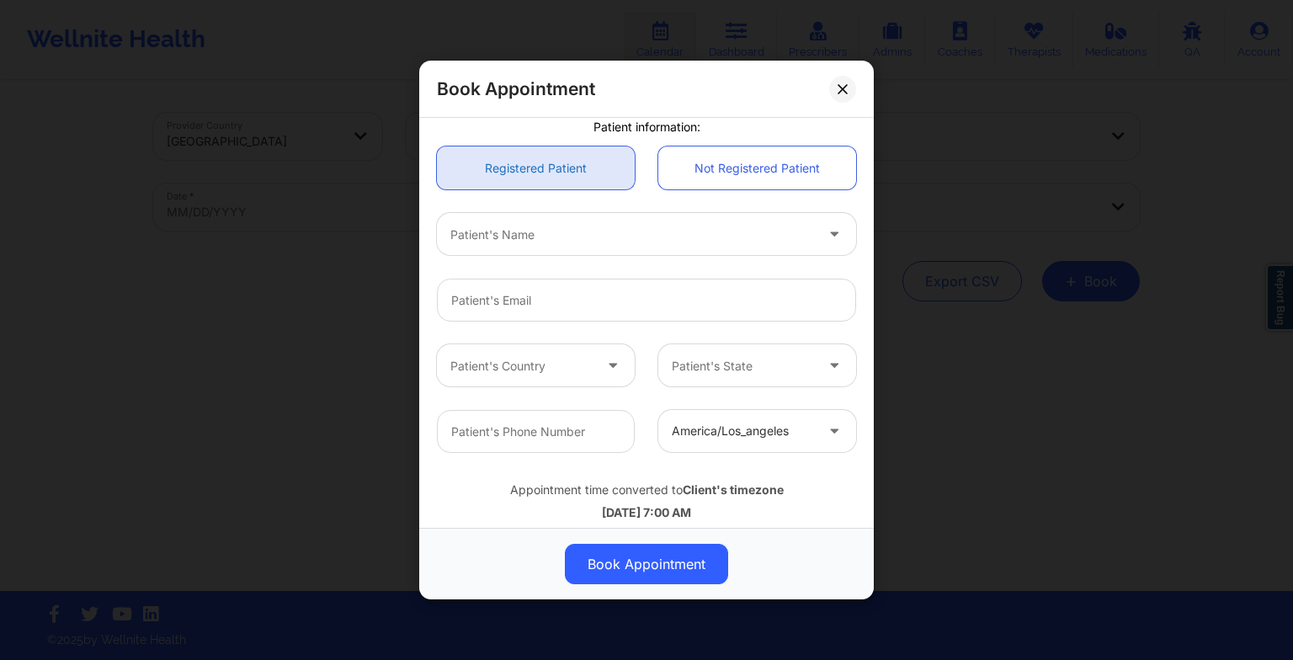
scroll to position [458, 0]
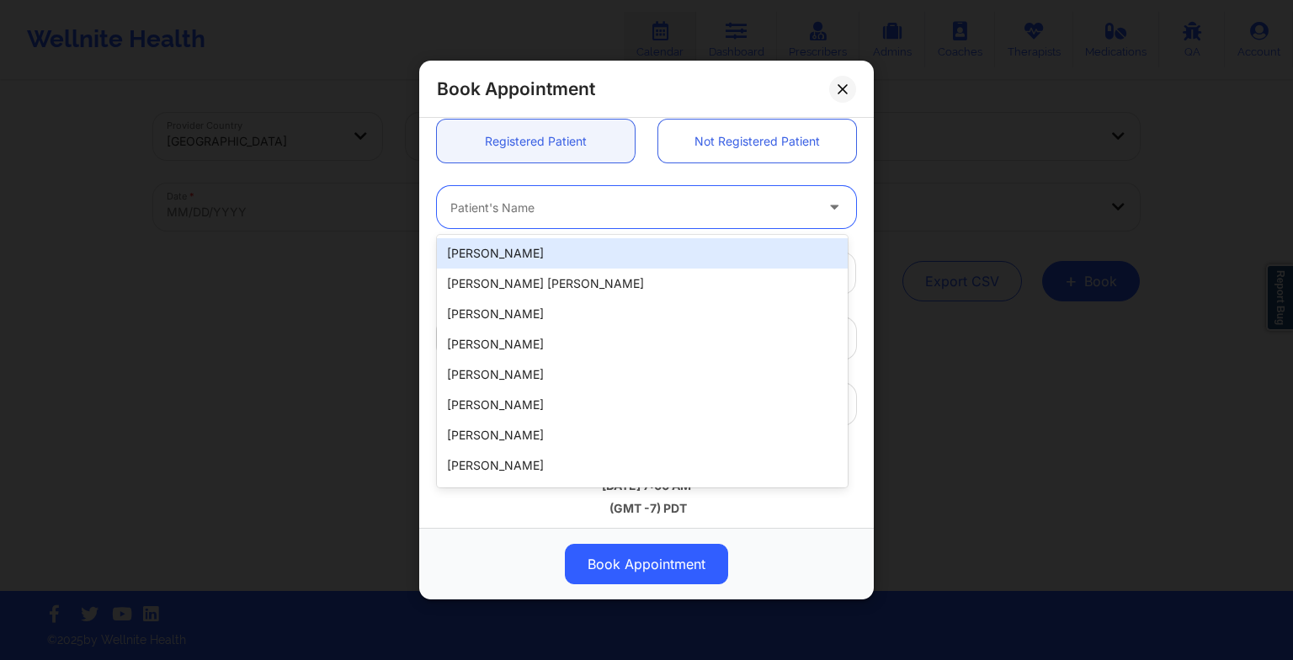
click at [519, 209] on div at bounding box center [632, 207] width 364 height 20
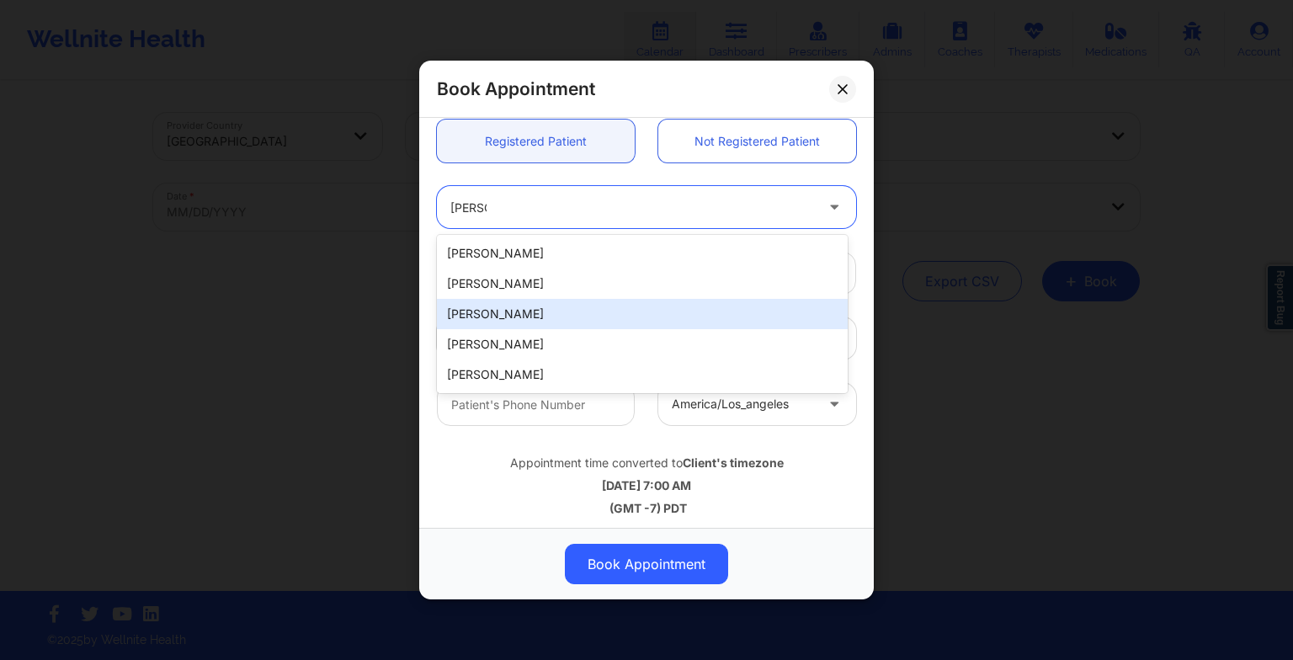
click at [499, 306] on div "[PERSON_NAME]" at bounding box center [642, 314] width 411 height 30
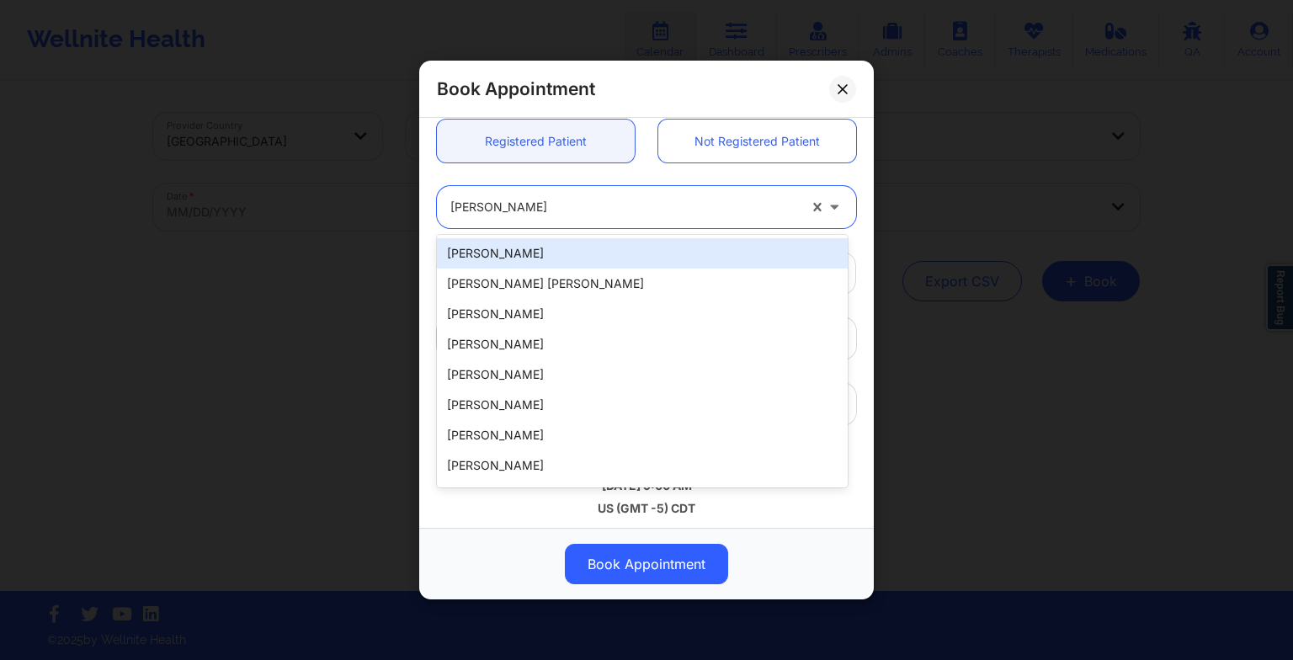
click at [498, 212] on div at bounding box center [623, 207] width 347 height 20
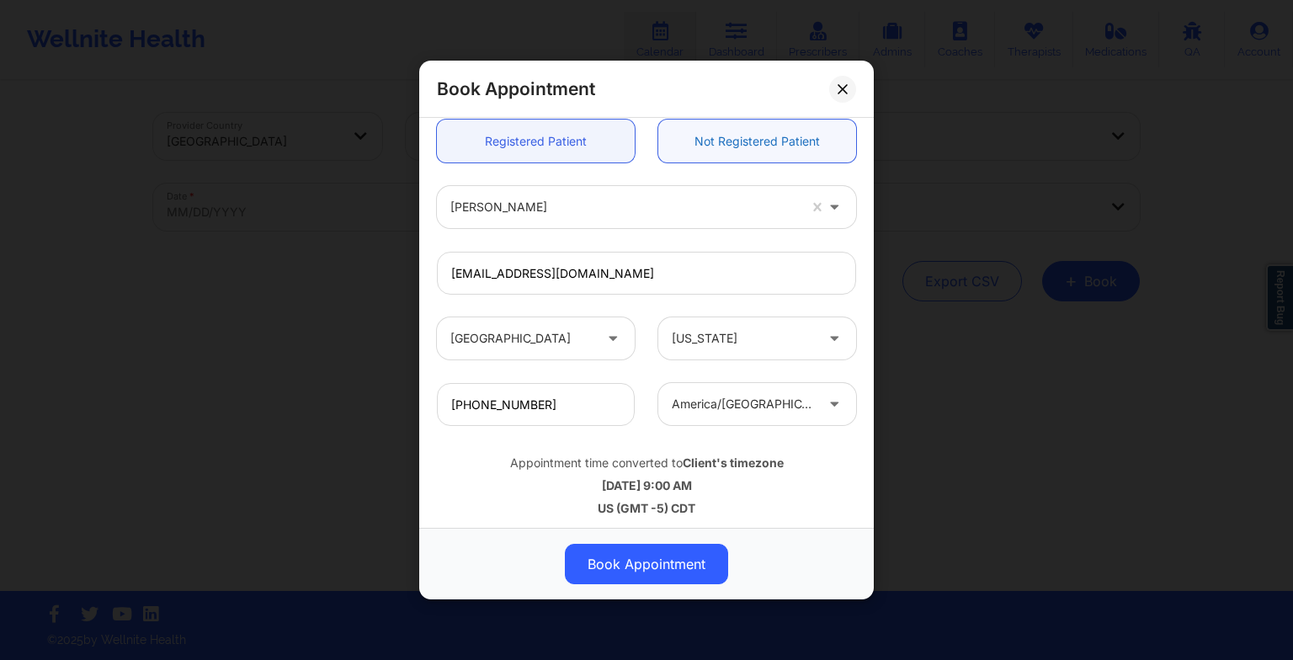
click at [785, 135] on link "Not Registered Patient" at bounding box center [757, 141] width 198 height 43
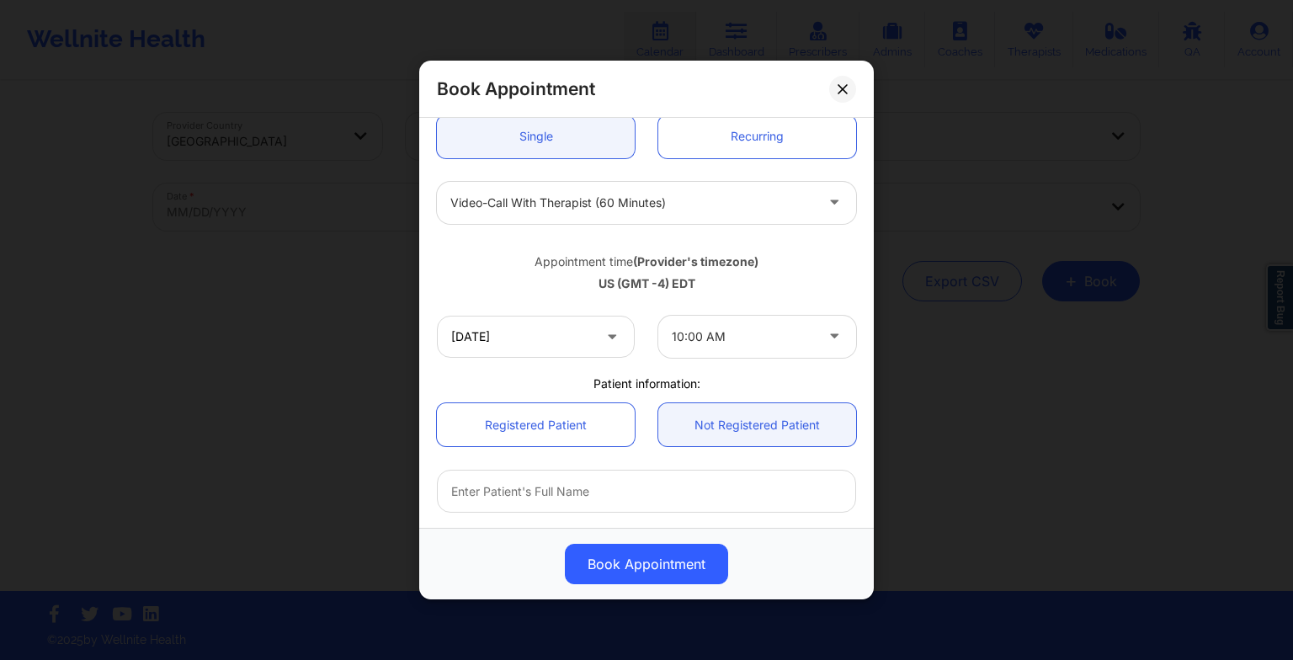
scroll to position [173, 0]
click at [520, 439] on link "Registered Patient" at bounding box center [536, 425] width 198 height 43
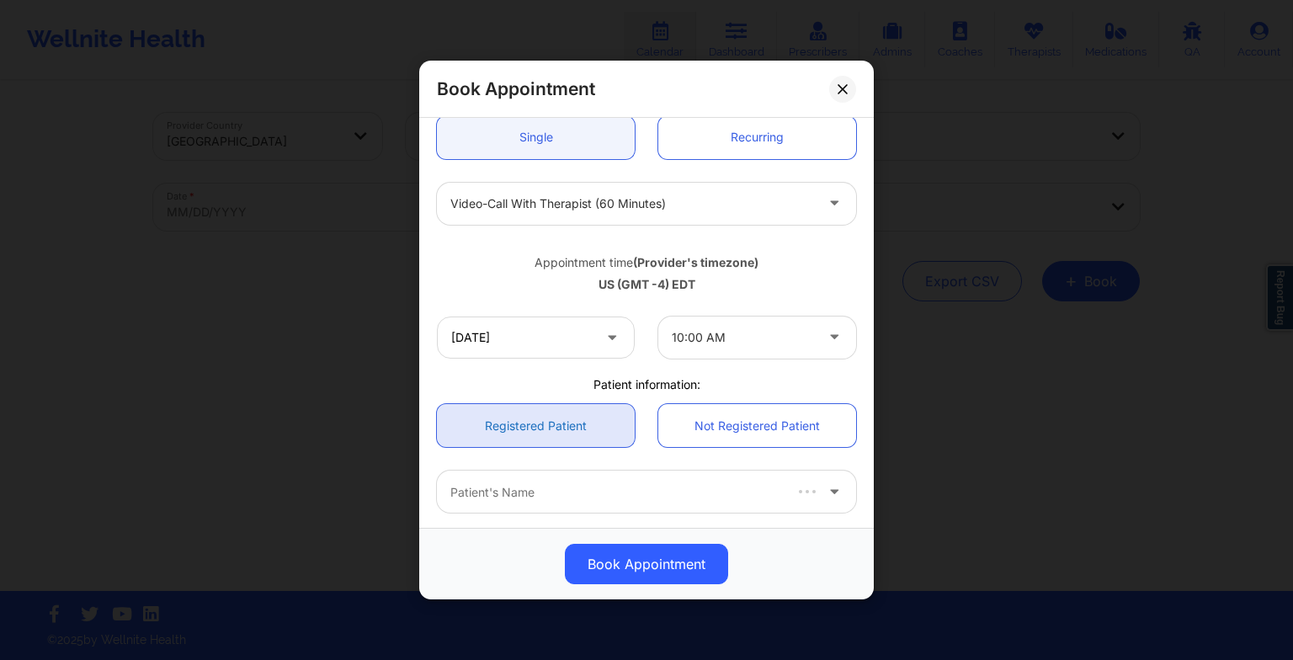
scroll to position [464, 0]
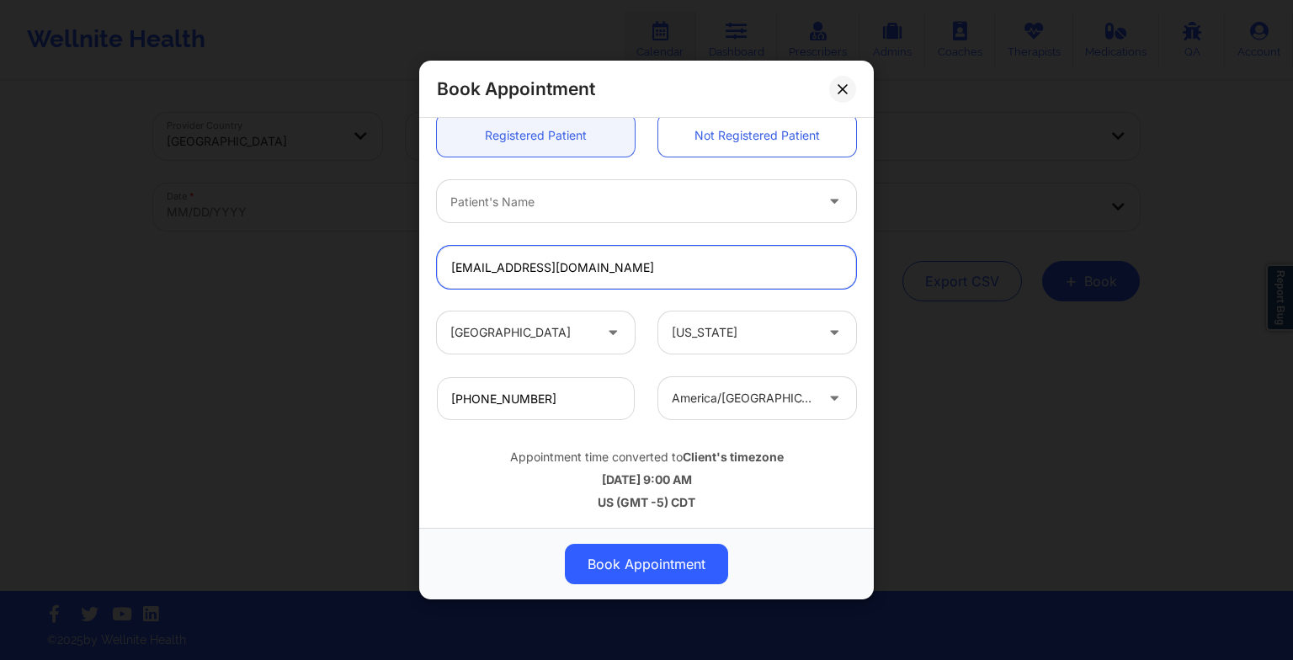
click at [502, 253] on input "[EMAIL_ADDRESS][DOMAIN_NAME]" at bounding box center [646, 267] width 419 height 43
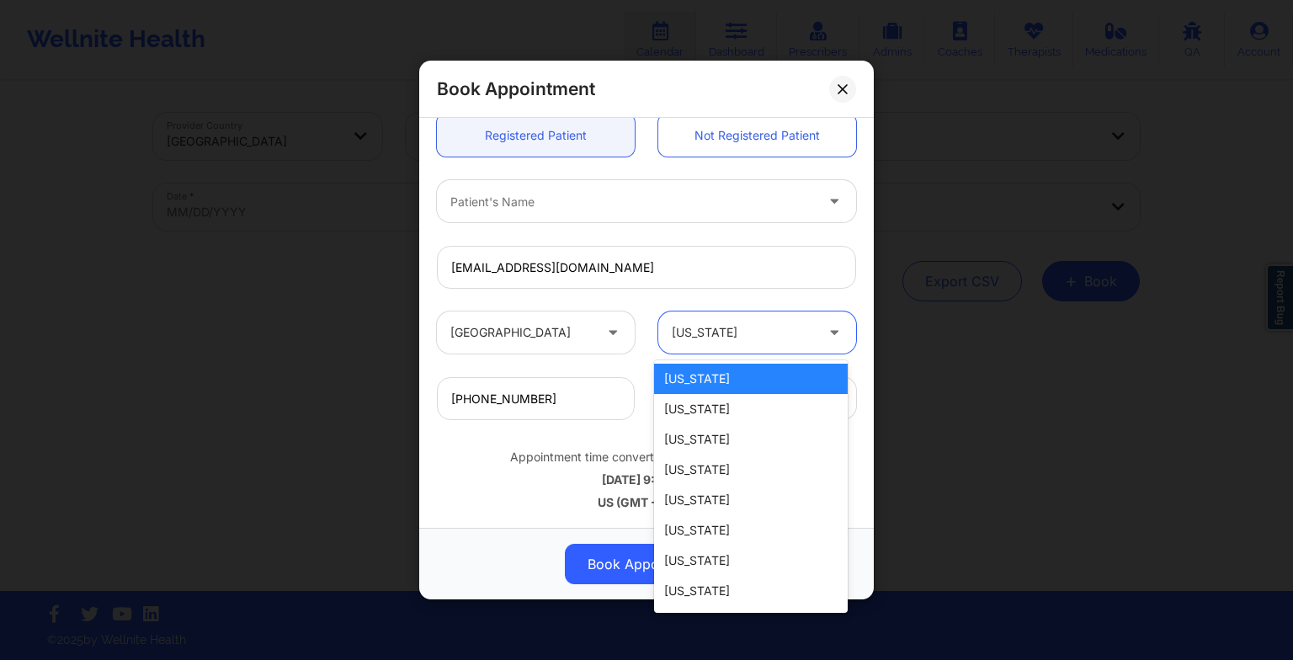
click at [681, 335] on div at bounding box center [743, 332] width 142 height 20
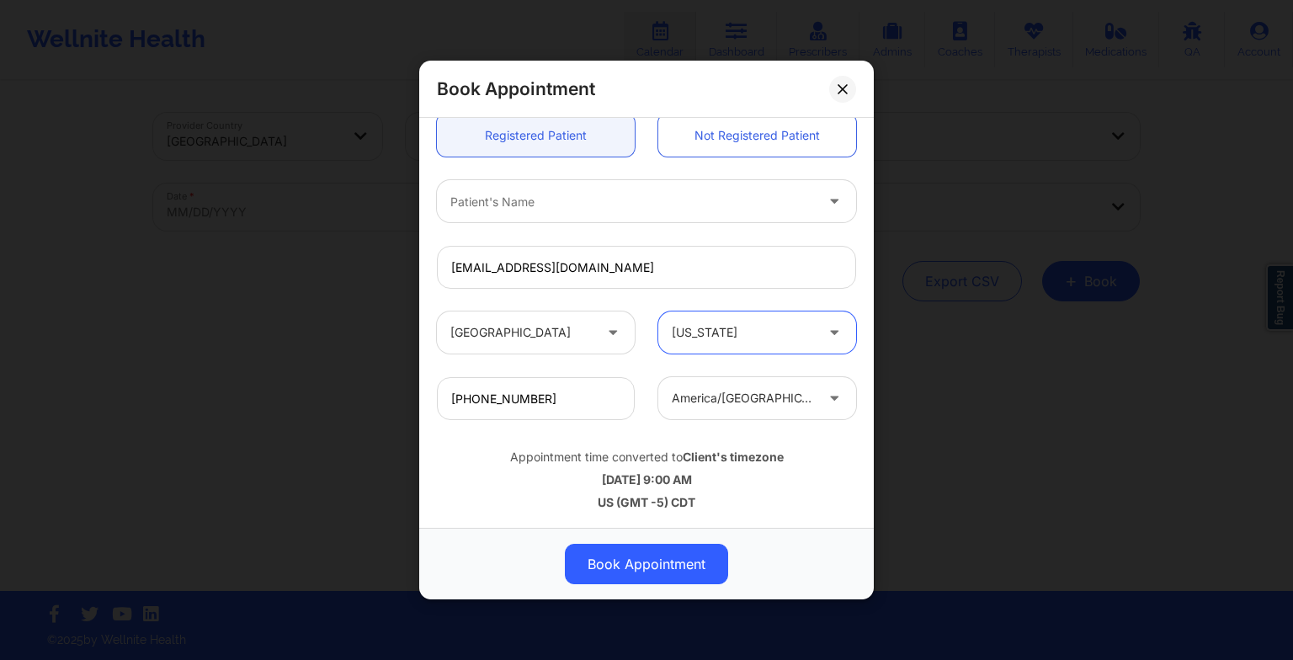
click at [729, 330] on div at bounding box center [743, 332] width 142 height 20
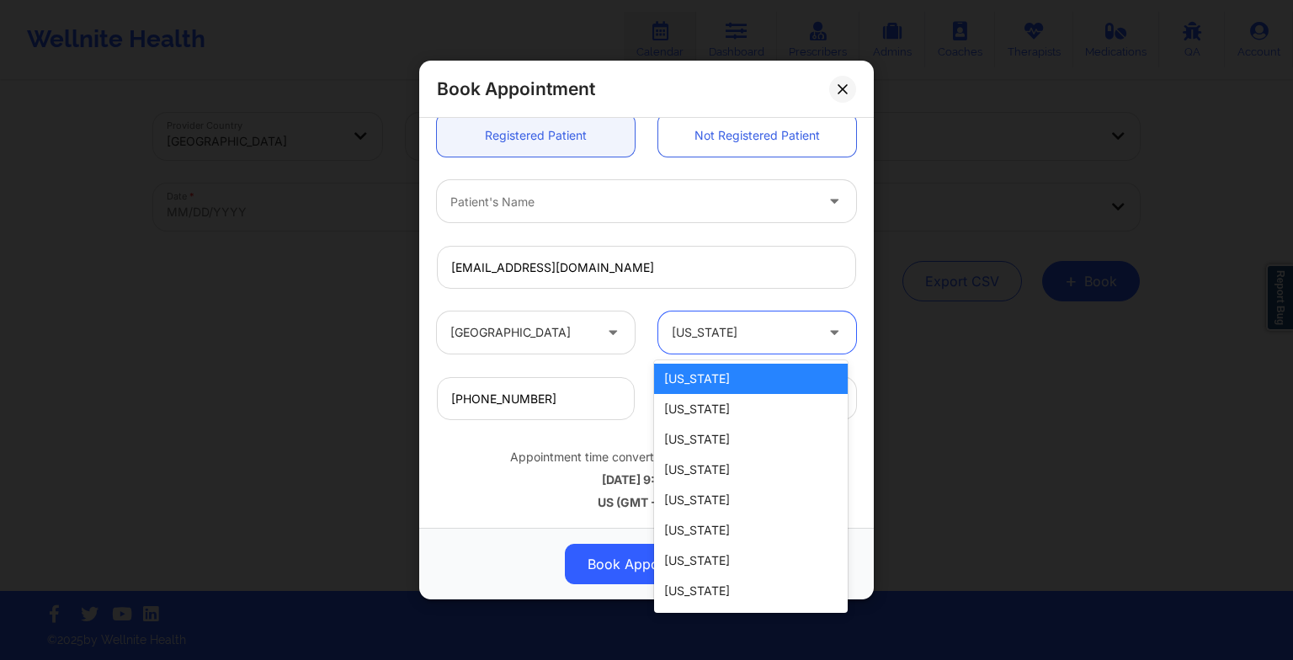
click at [729, 330] on div at bounding box center [743, 332] width 142 height 20
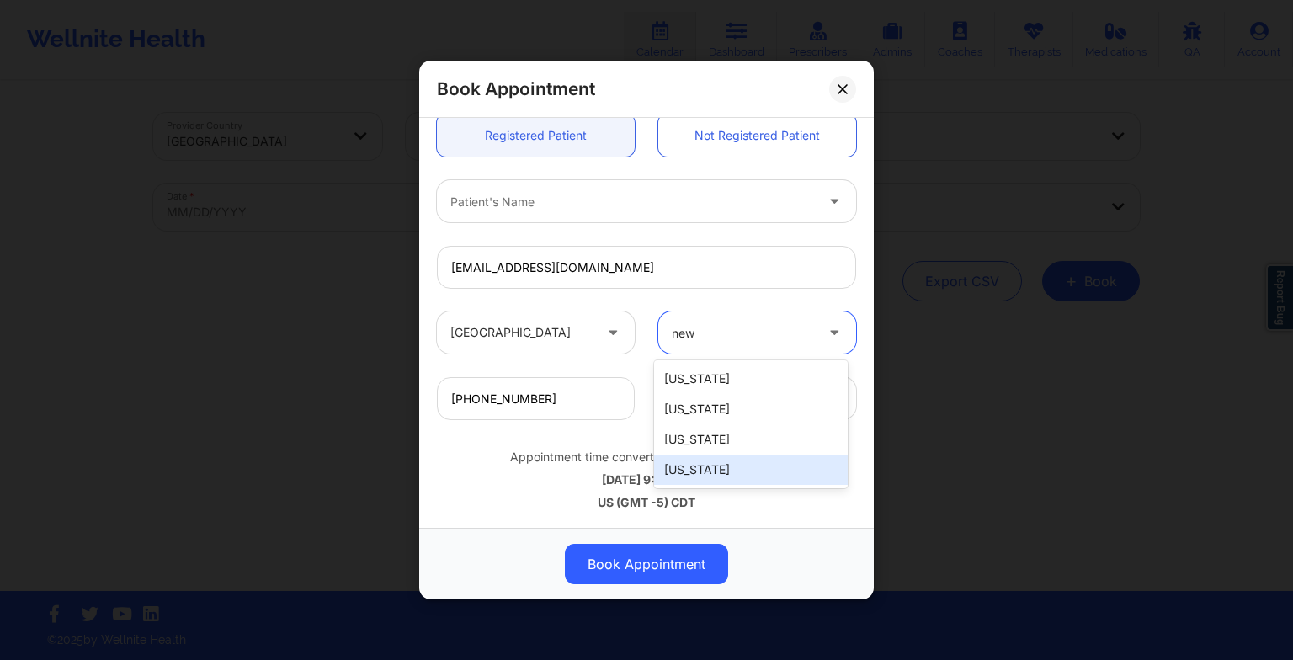
click at [717, 465] on div "[US_STATE]" at bounding box center [751, 470] width 194 height 30
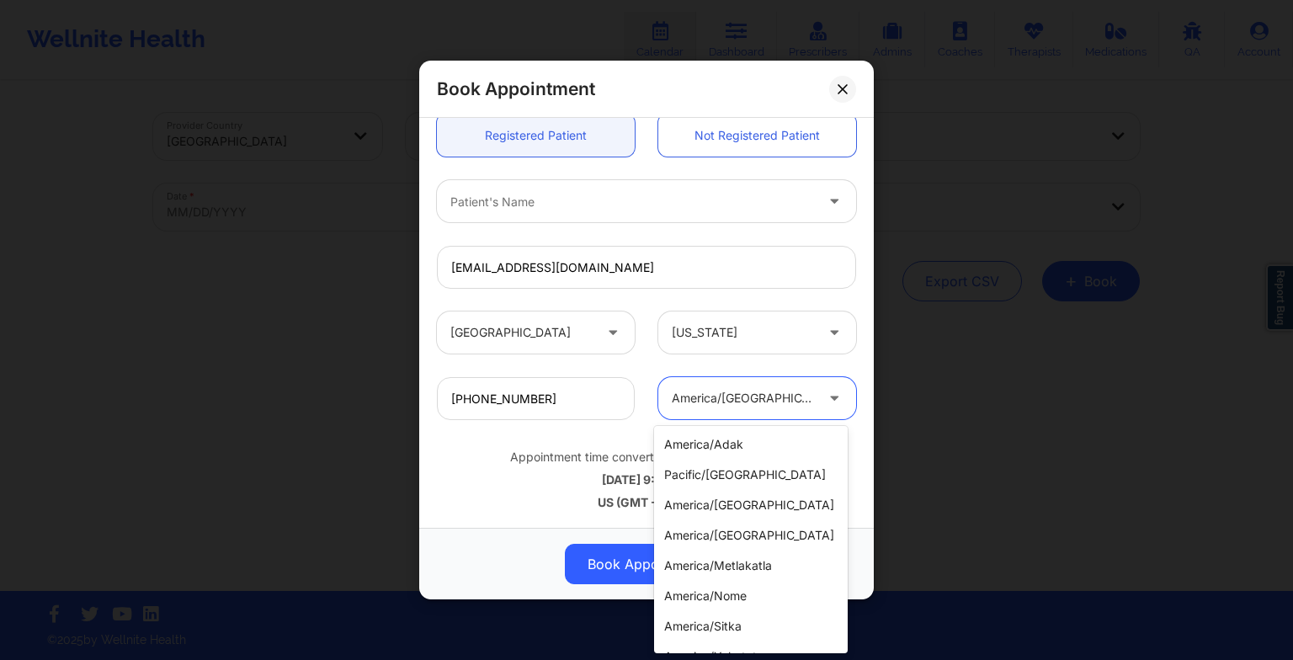
click at [718, 402] on div at bounding box center [743, 398] width 142 height 20
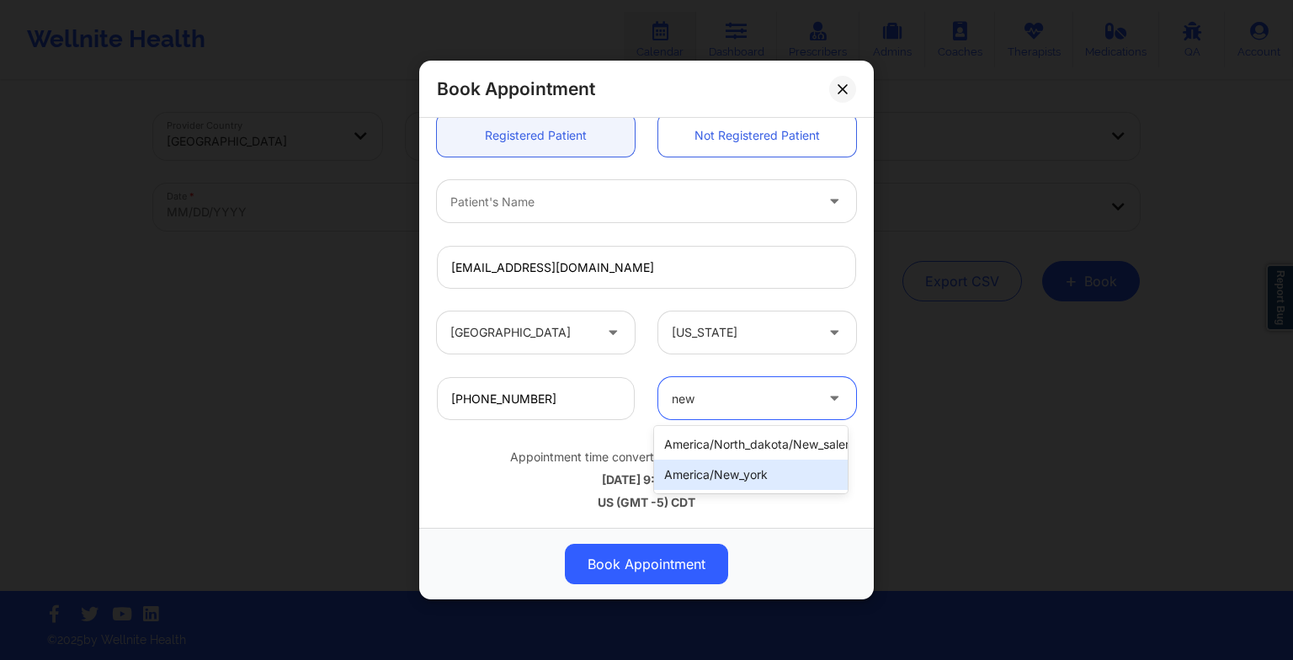
click at [742, 471] on div "america/new_york" at bounding box center [751, 475] width 194 height 30
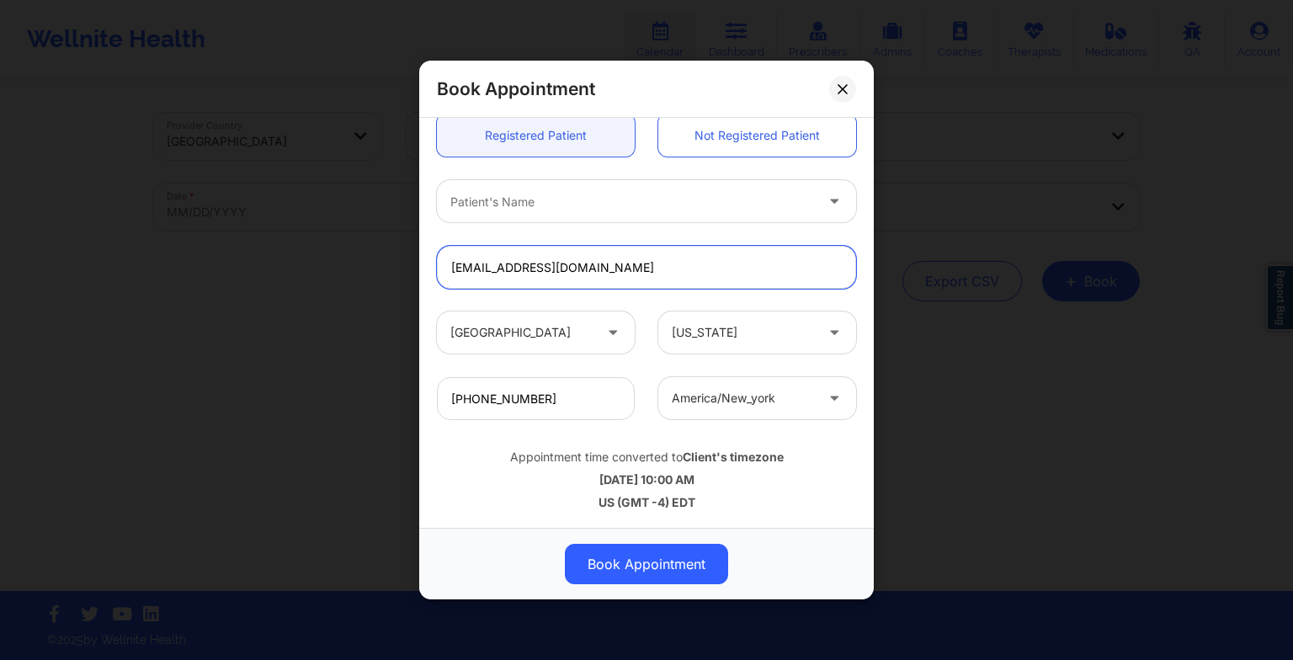
click at [591, 265] on input "[EMAIL_ADDRESS][DOMAIN_NAME]" at bounding box center [646, 267] width 419 height 43
drag, startPoint x: 591, startPoint y: 265, endPoint x: 471, endPoint y: 269, distance: 119.6
click at [471, 269] on input "[EMAIL_ADDRESS][DOMAIN_NAME]" at bounding box center [646, 267] width 419 height 43
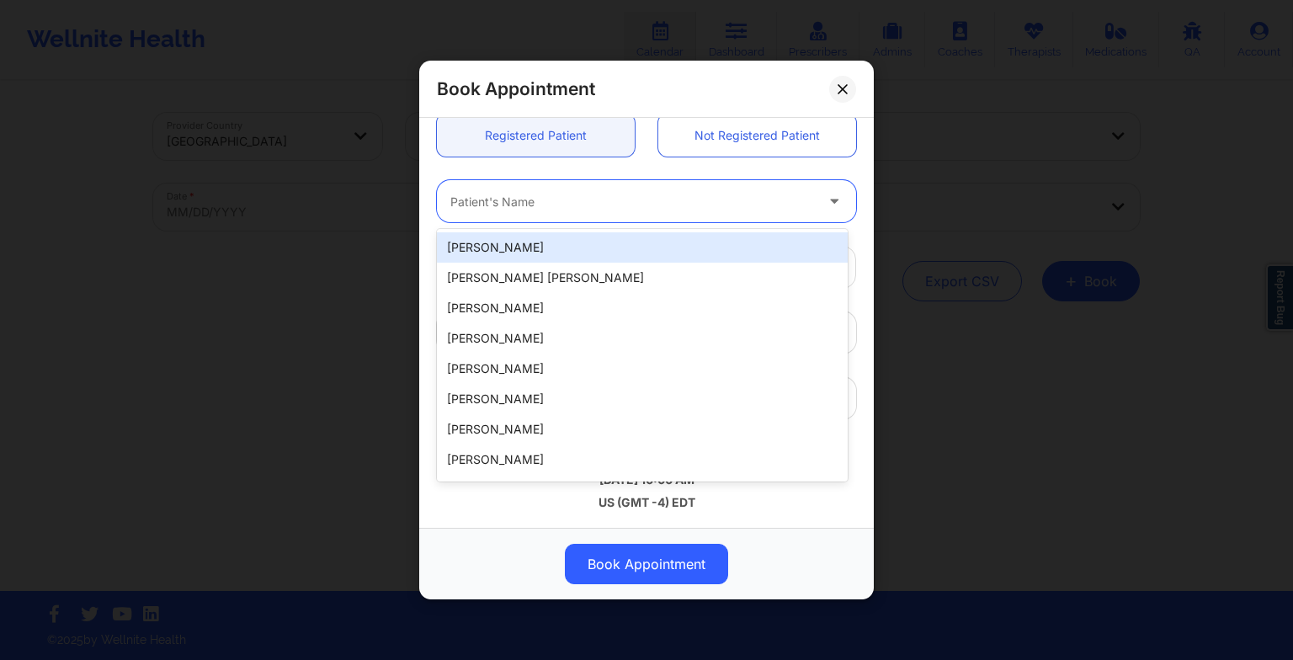
click at [495, 194] on div at bounding box center [632, 201] width 364 height 20
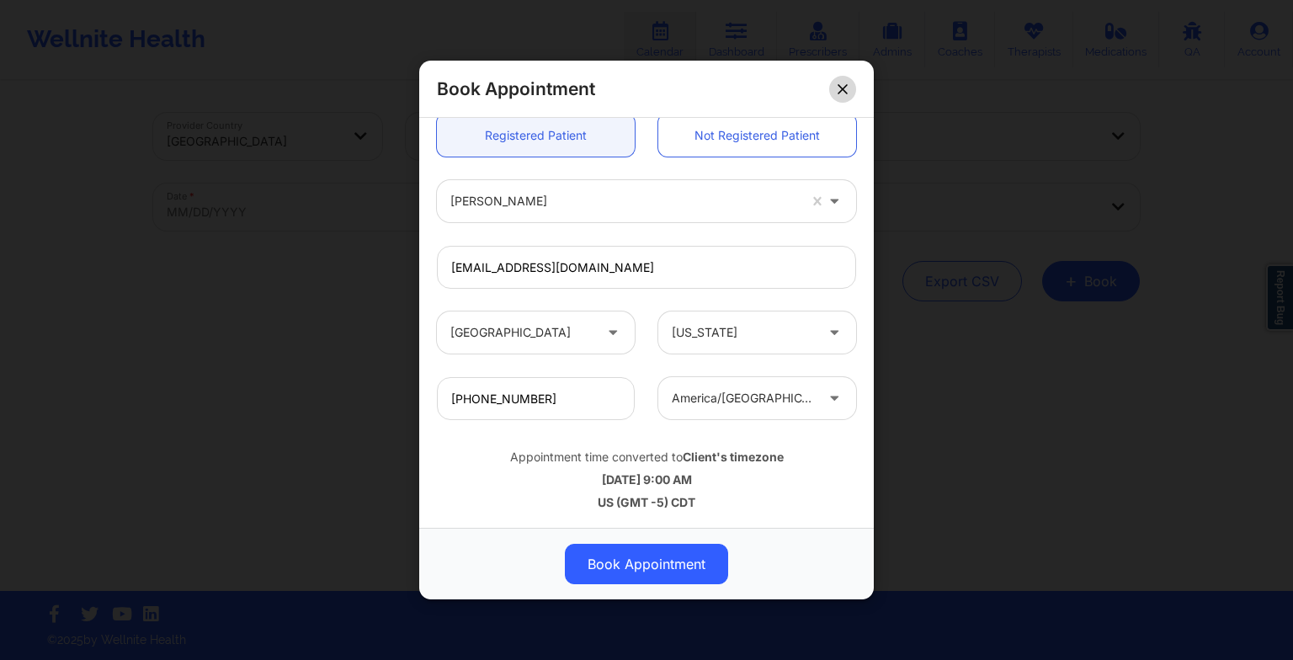
click at [833, 95] on button at bounding box center [842, 88] width 27 height 27
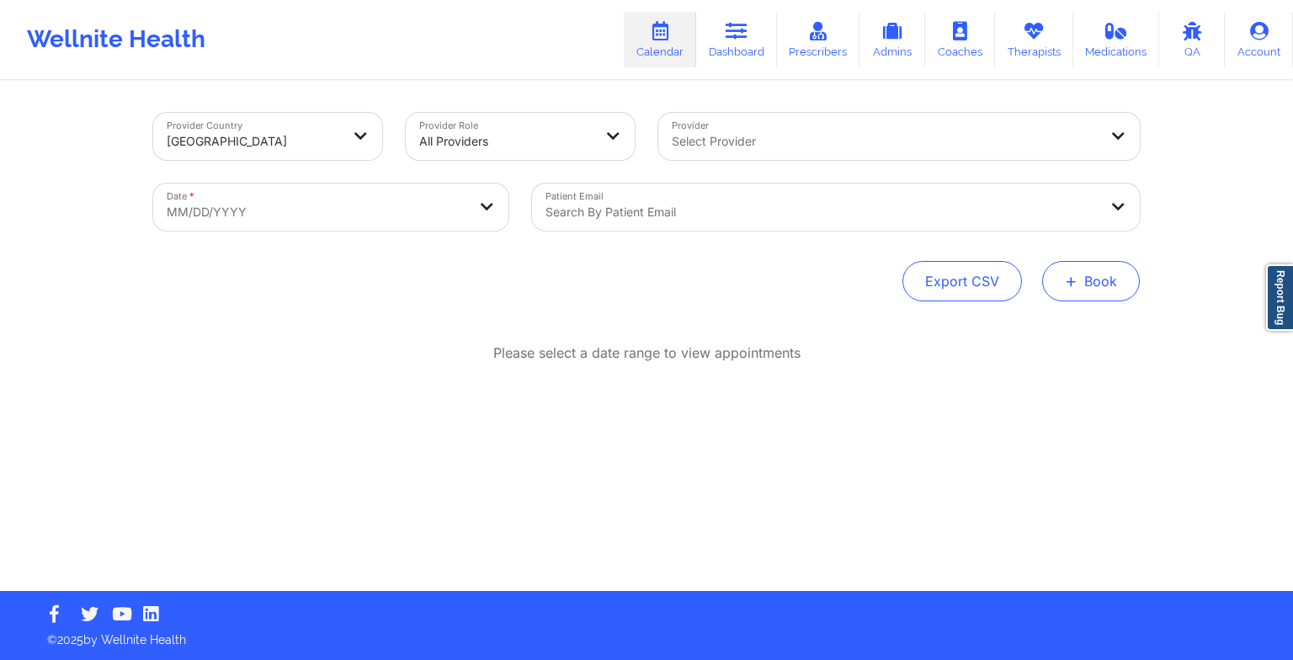
click at [1108, 285] on button "+ Book" at bounding box center [1091, 281] width 98 height 40
click at [1045, 40] on link "Therapists" at bounding box center [1034, 40] width 78 height 56
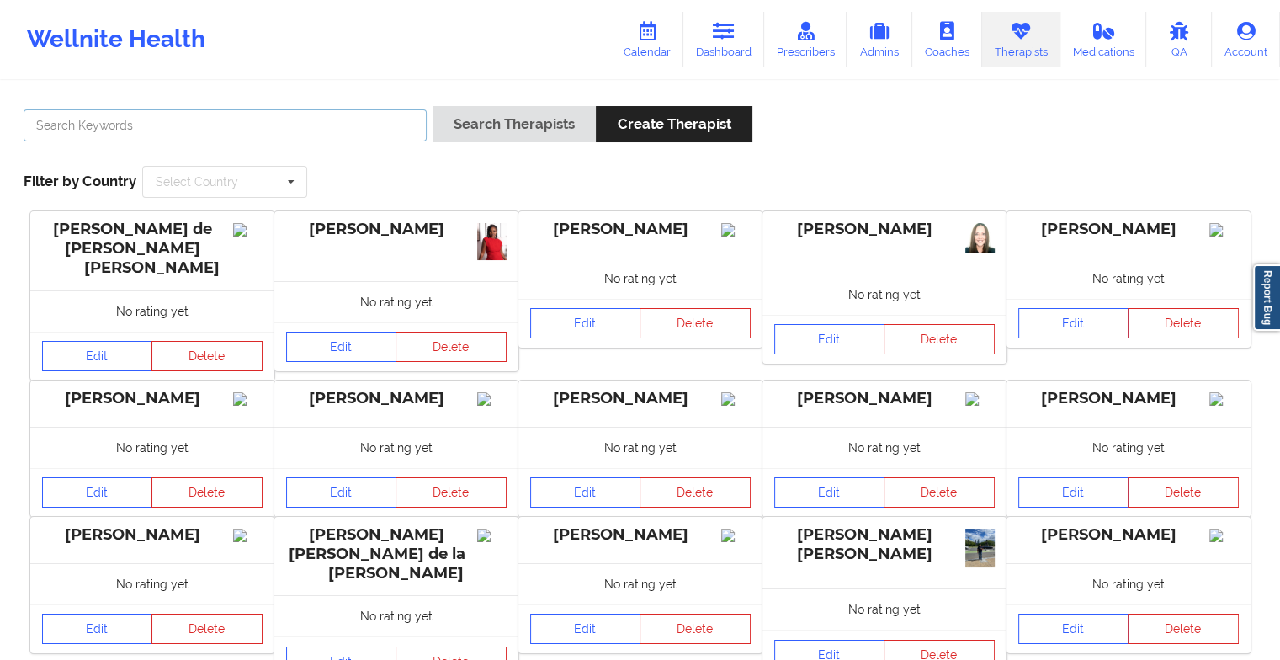
click at [331, 127] on input "text" at bounding box center [225, 125] width 403 height 32
paste input "[PERSON_NAME]"
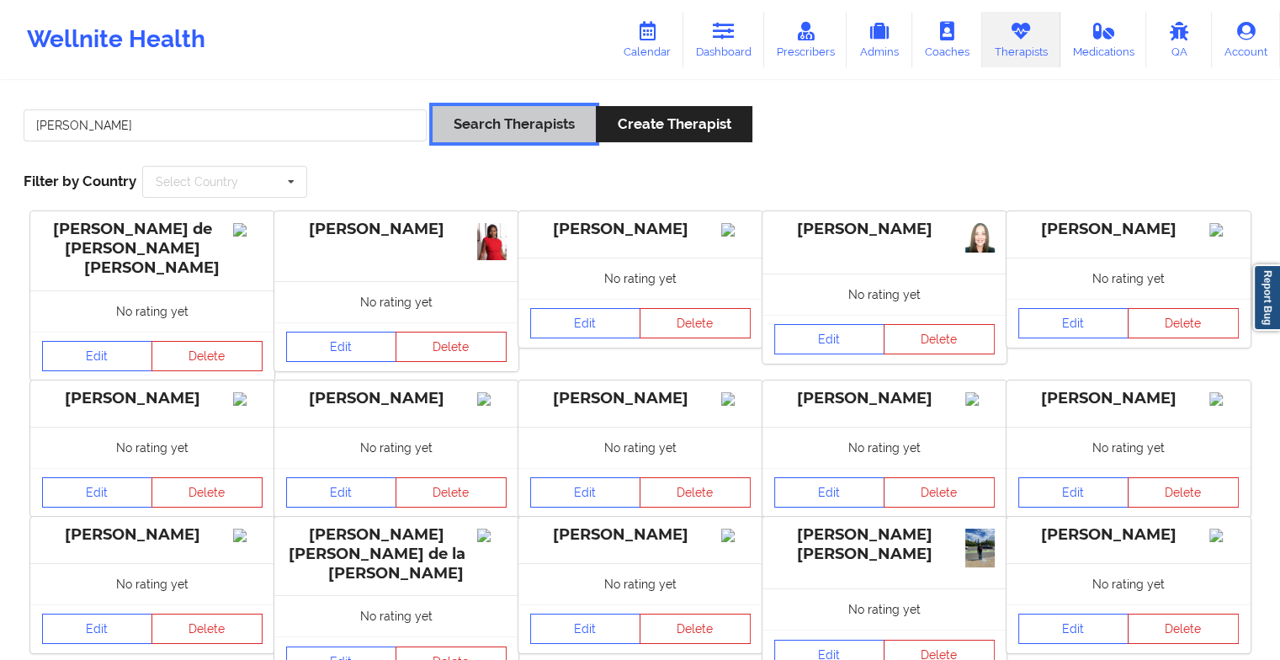
click at [486, 115] on button "Search Therapists" at bounding box center [514, 124] width 163 height 36
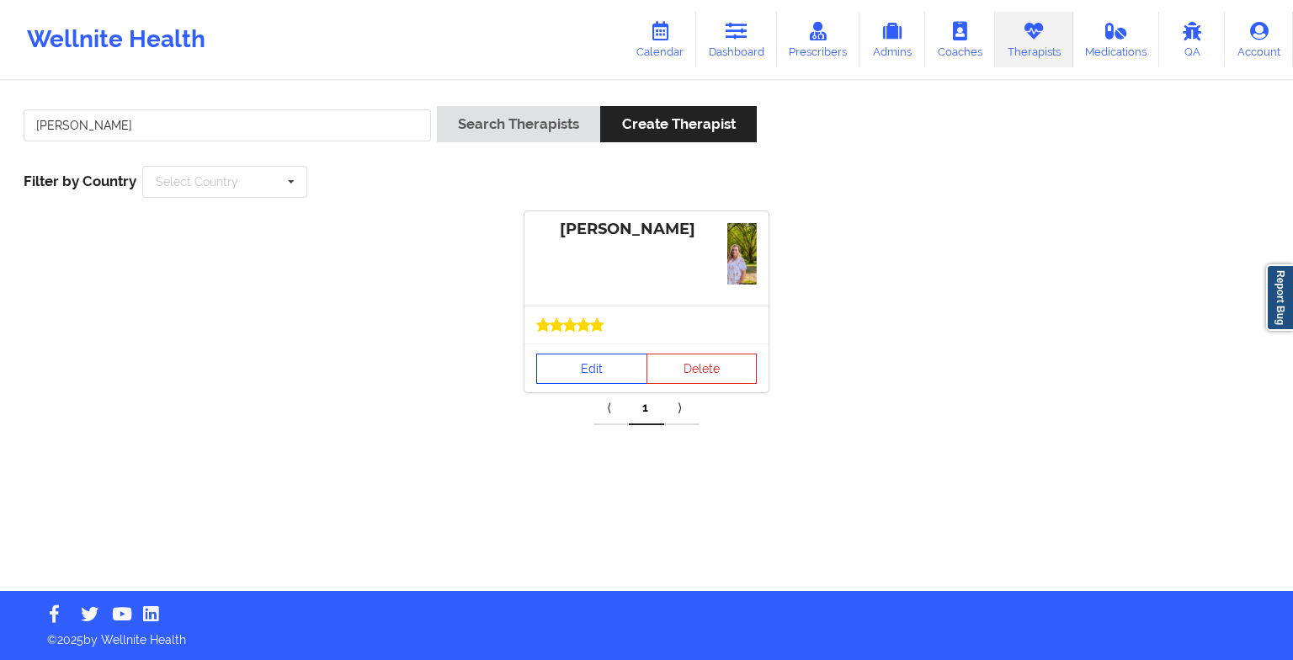
click at [583, 369] on link "Edit" at bounding box center [591, 369] width 111 height 30
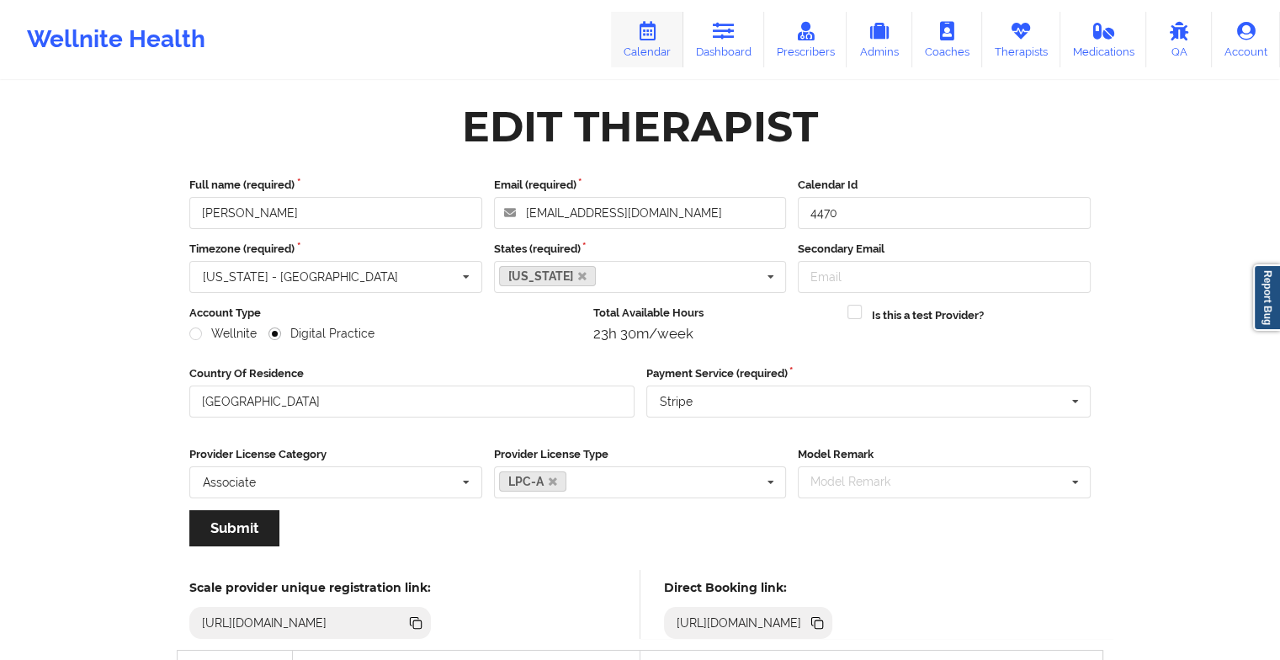
click at [657, 24] on icon at bounding box center [647, 31] width 22 height 19
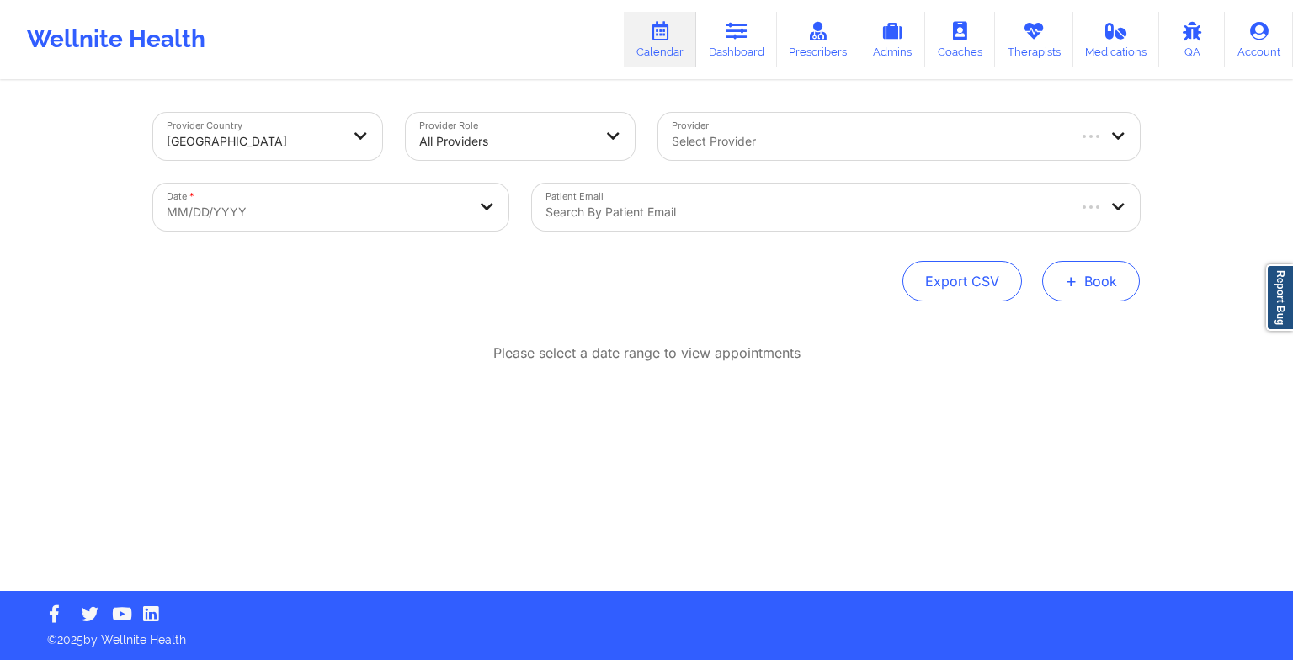
click at [1072, 268] on button "+ Book" at bounding box center [1091, 281] width 98 height 40
click at [1062, 333] on button "Therapy Session" at bounding box center [1062, 335] width 129 height 28
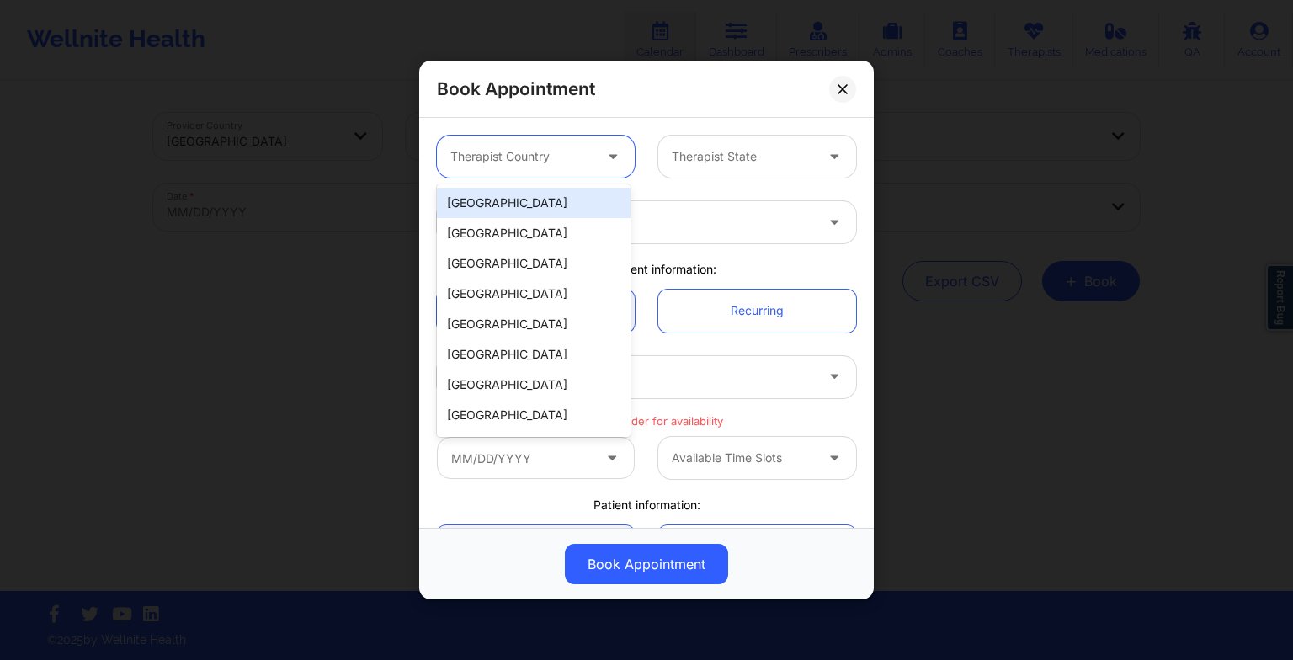
drag, startPoint x: 584, startPoint y: 158, endPoint x: 586, endPoint y: 205, distance: 47.2
click at [586, 205] on body "Wellnite Health Calendar Dashboard Prescribers Admins Coaches Therapists Medica…" at bounding box center [646, 330] width 1293 height 660
click at [586, 205] on div "[GEOGRAPHIC_DATA]" at bounding box center [534, 203] width 194 height 30
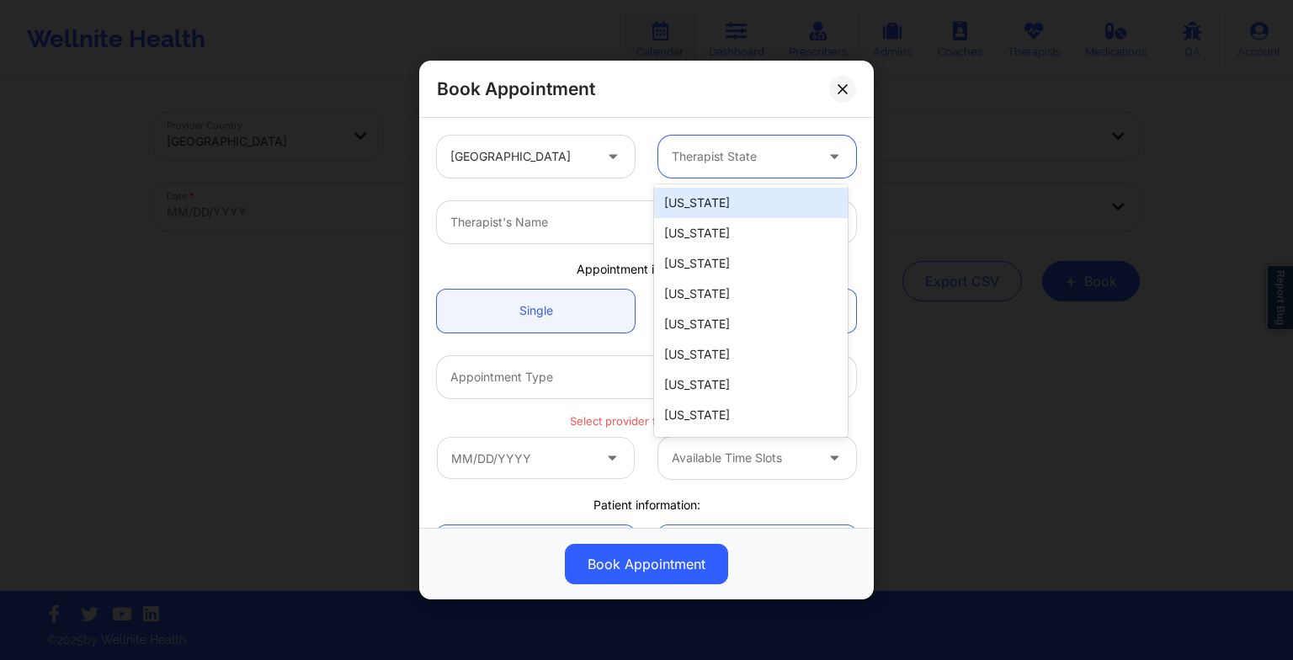
click at [726, 154] on div at bounding box center [743, 156] width 142 height 20
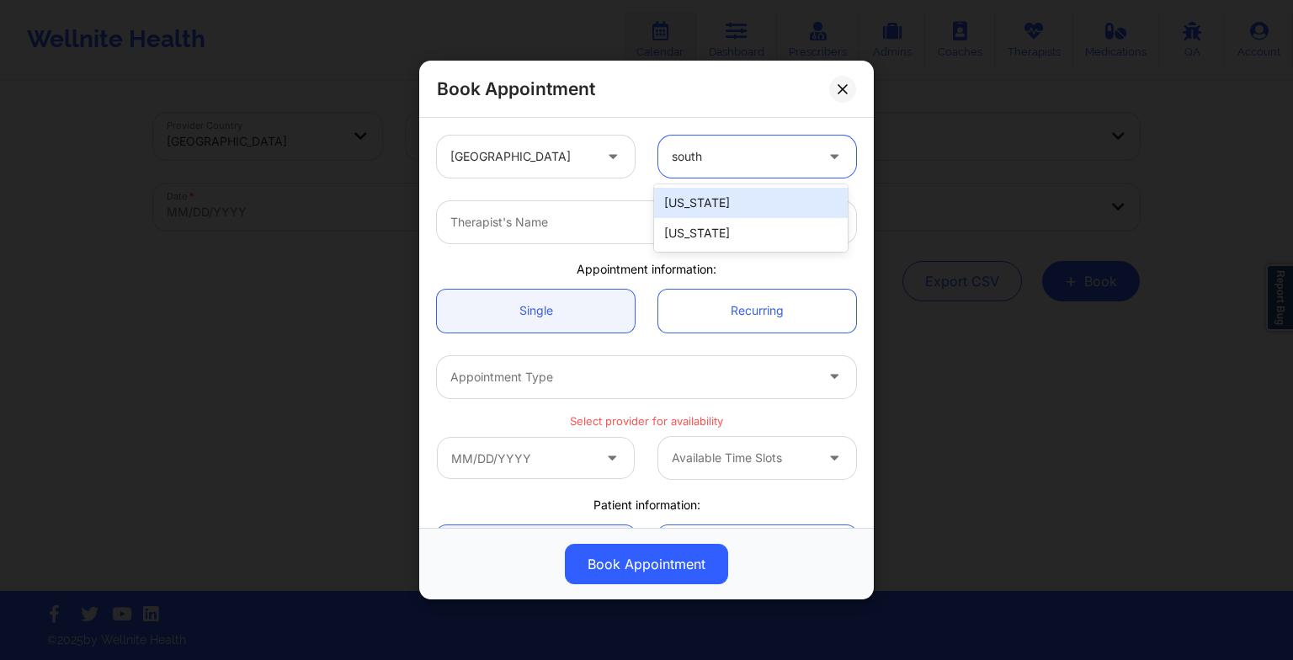
click at [737, 209] on div "[US_STATE]" at bounding box center [751, 203] width 194 height 30
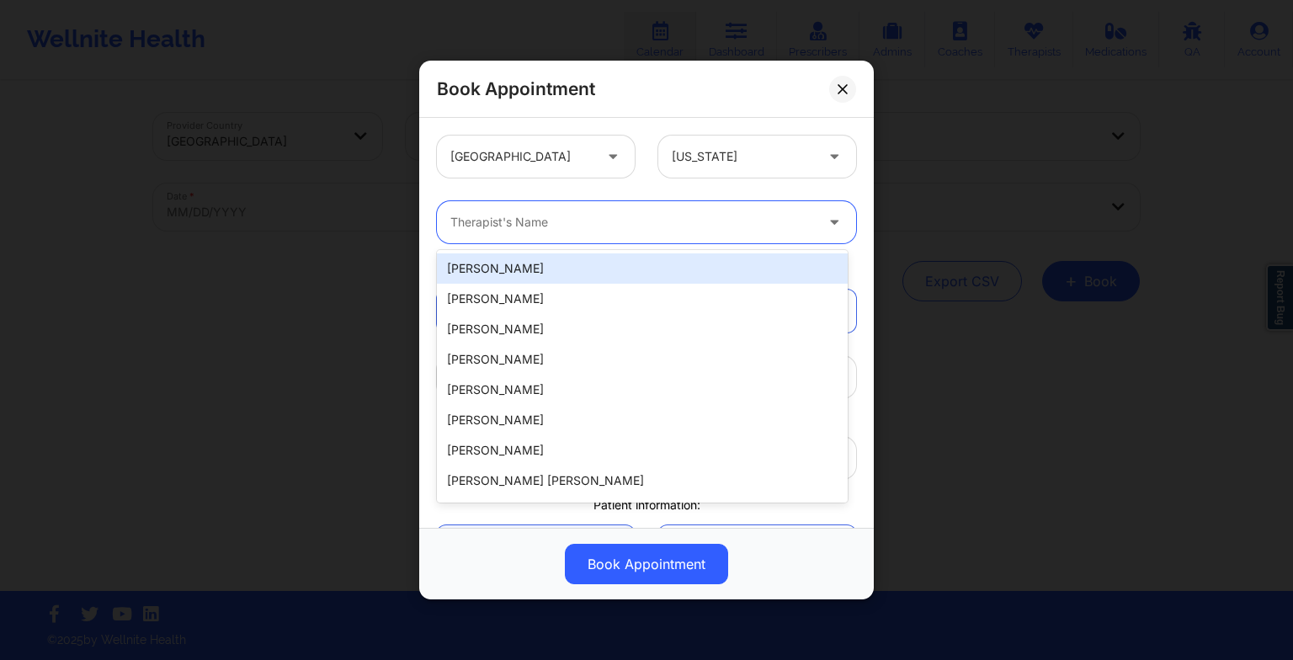
click at [603, 226] on div at bounding box center [632, 222] width 364 height 20
paste input "[PERSON_NAME]"
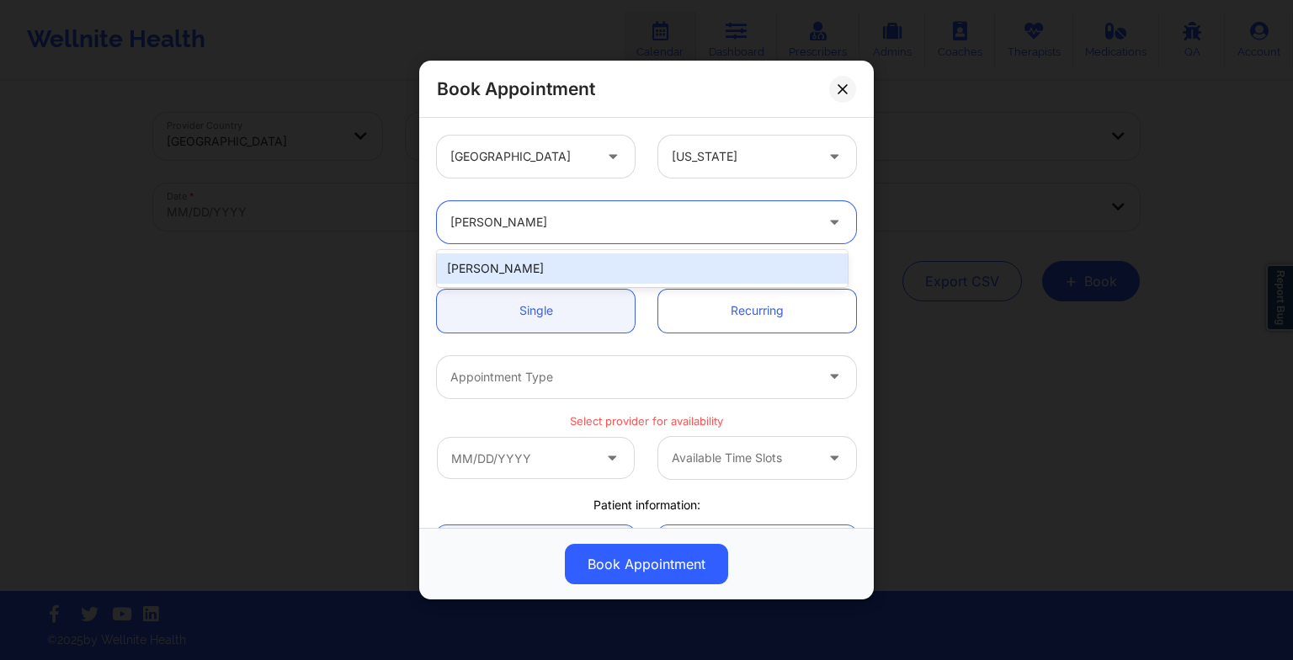
click at [514, 263] on div "[PERSON_NAME]" at bounding box center [642, 268] width 411 height 30
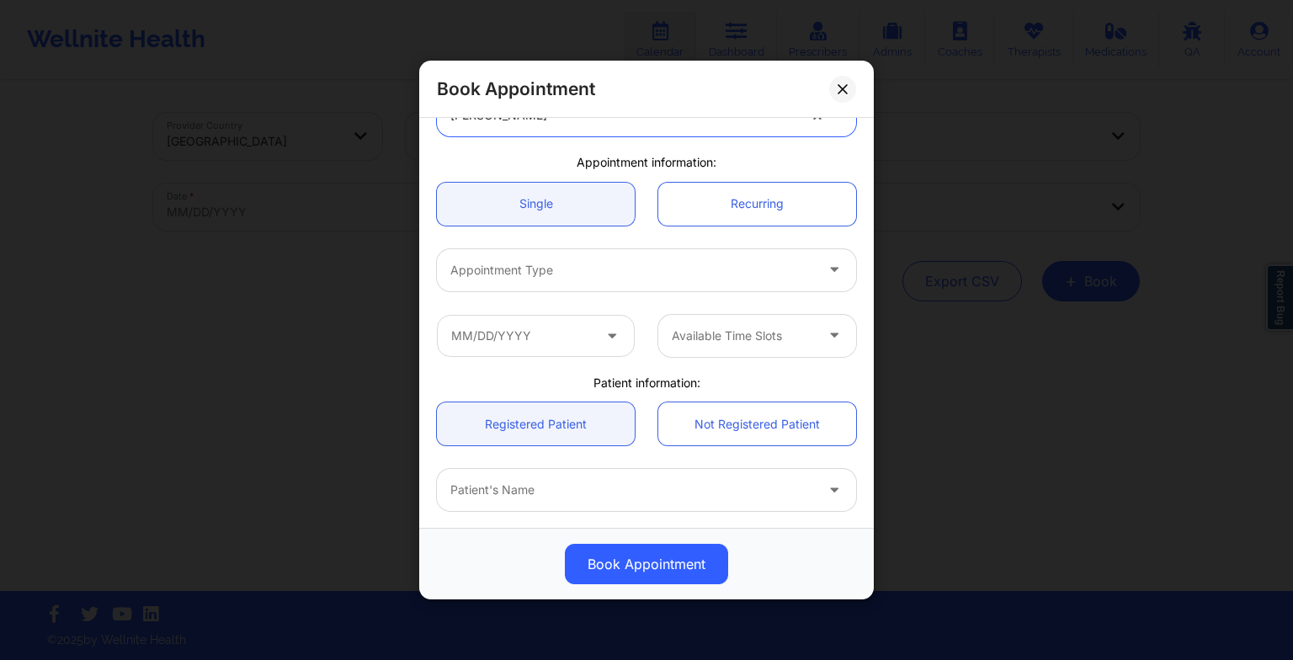
scroll to position [108, 0]
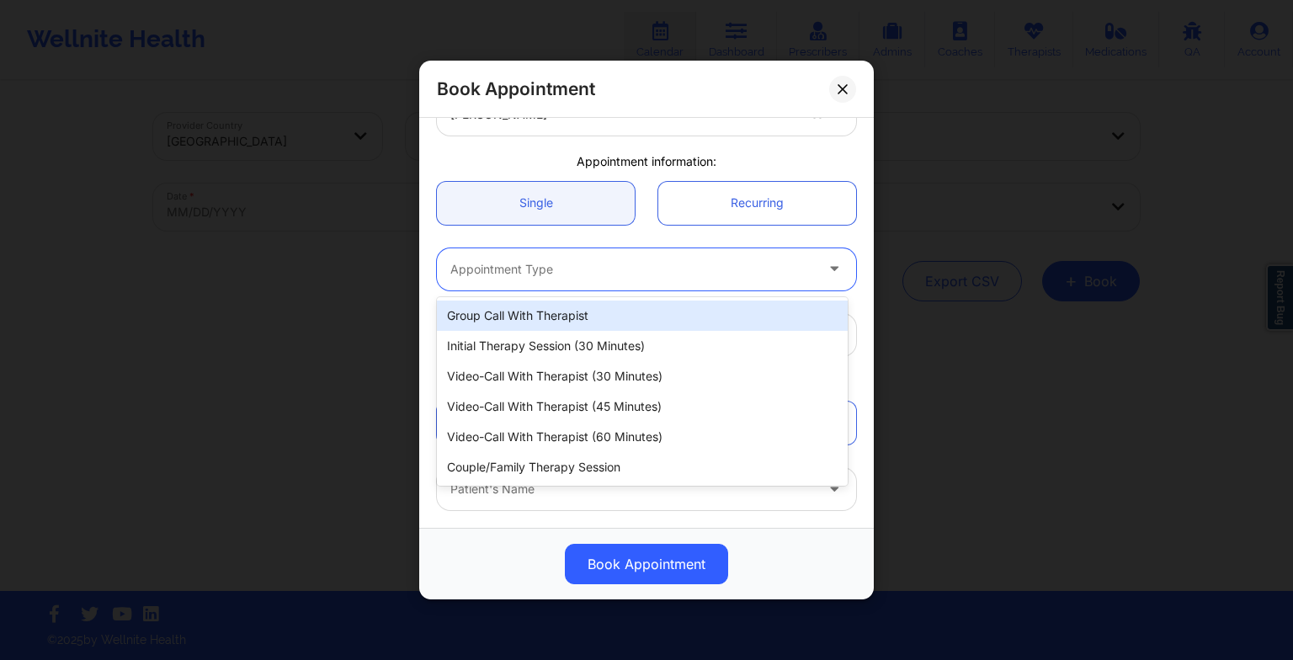
click at [514, 263] on div at bounding box center [632, 269] width 364 height 20
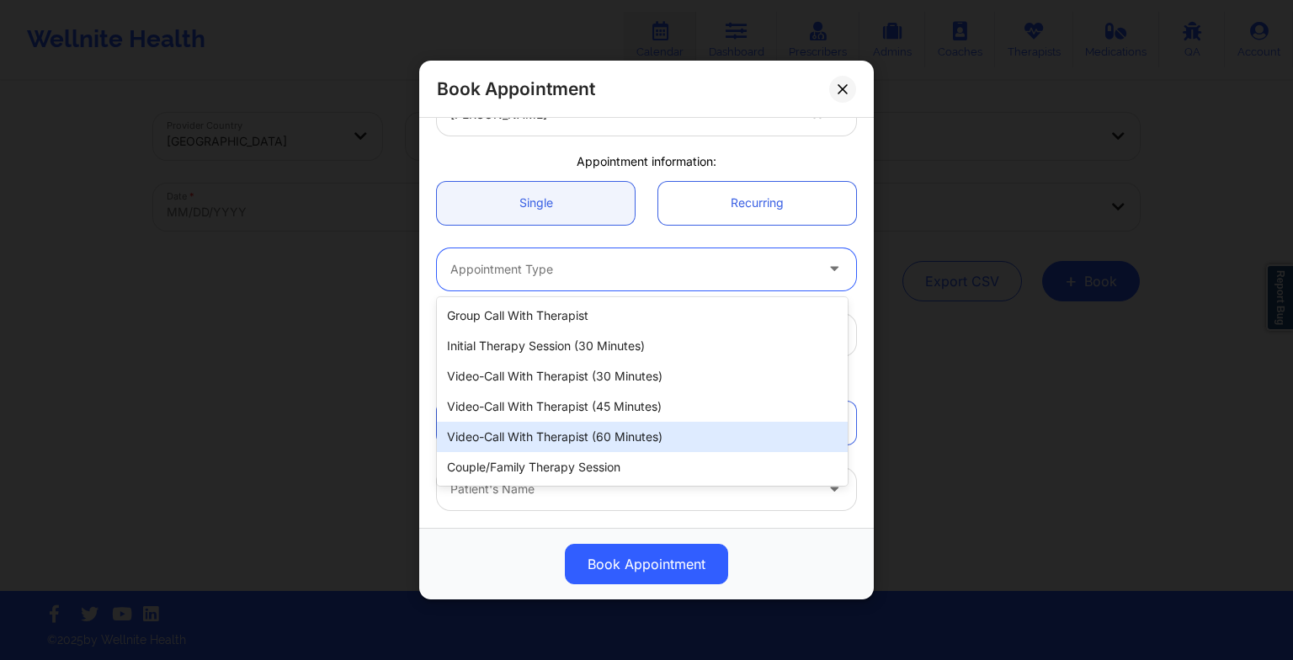
click at [532, 431] on div "Video-Call with Therapist (60 minutes)" at bounding box center [642, 437] width 411 height 30
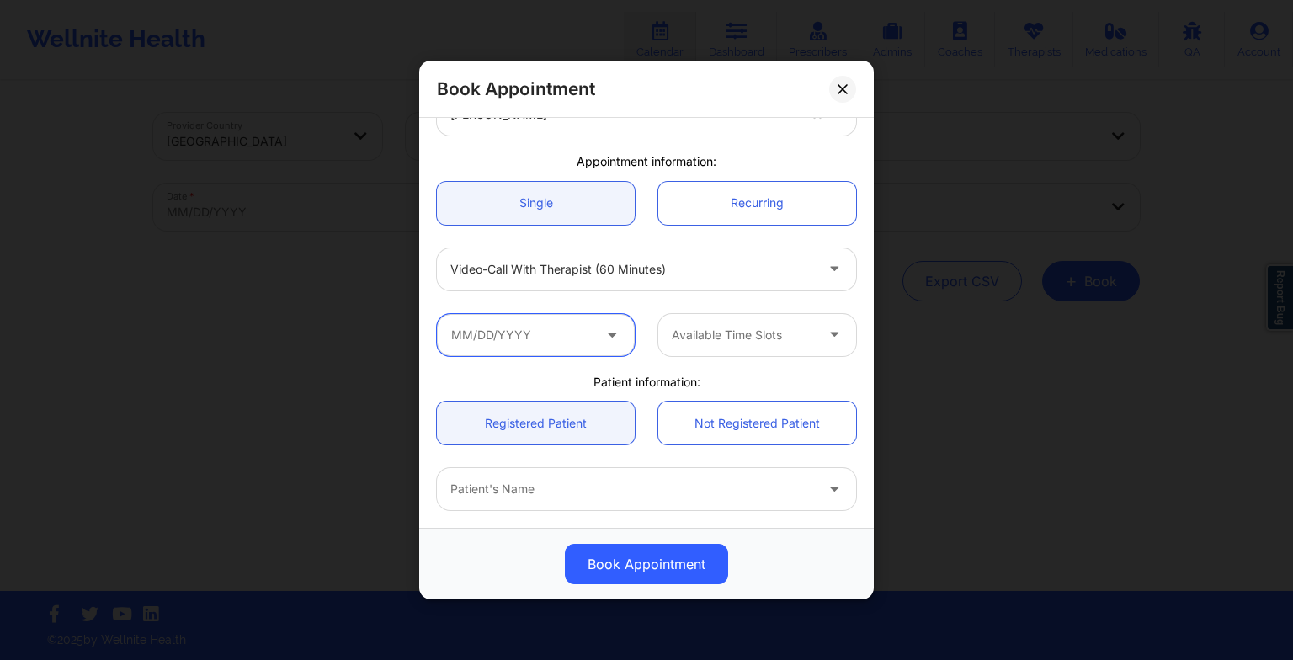
click at [540, 334] on input "text" at bounding box center [536, 335] width 198 height 42
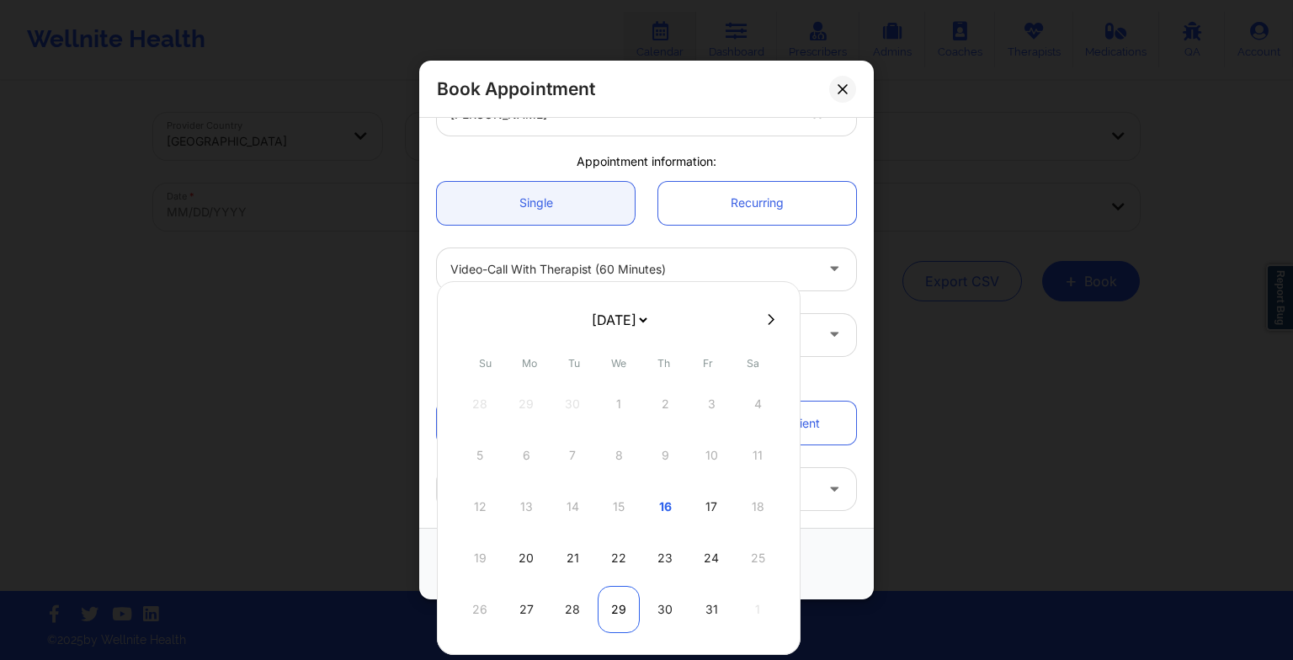
click at [626, 608] on div "29" at bounding box center [619, 609] width 42 height 47
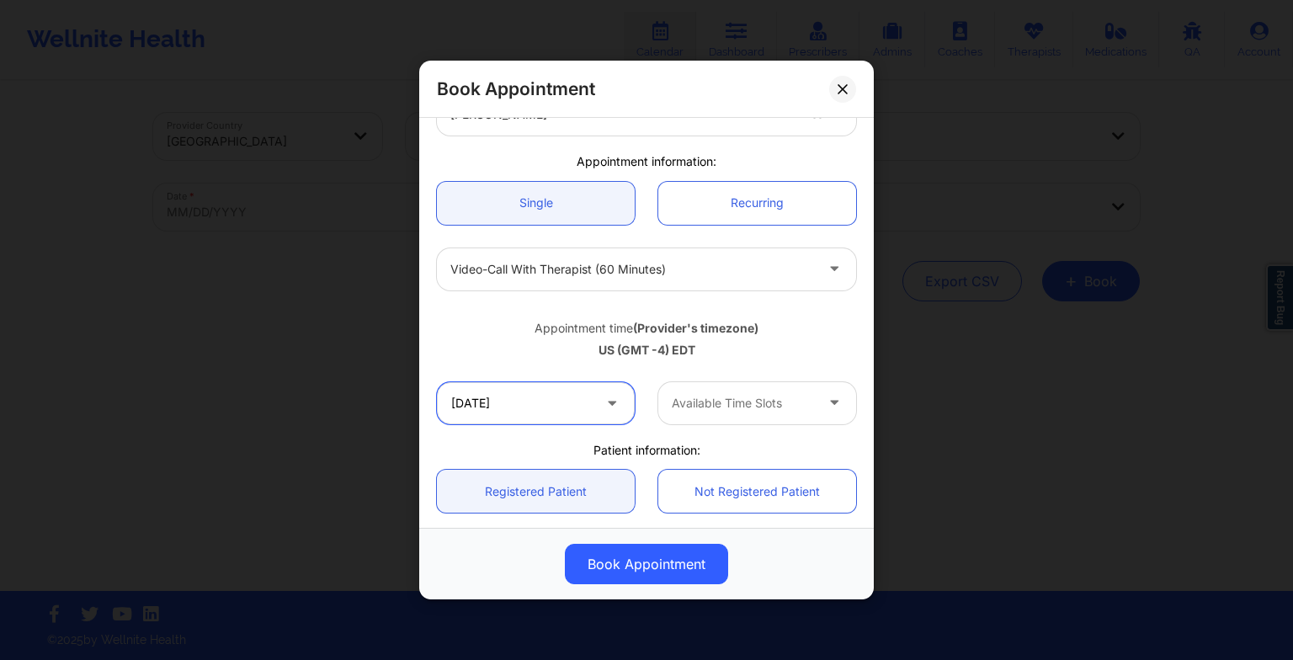
click at [520, 404] on input "[DATE]" at bounding box center [536, 403] width 198 height 42
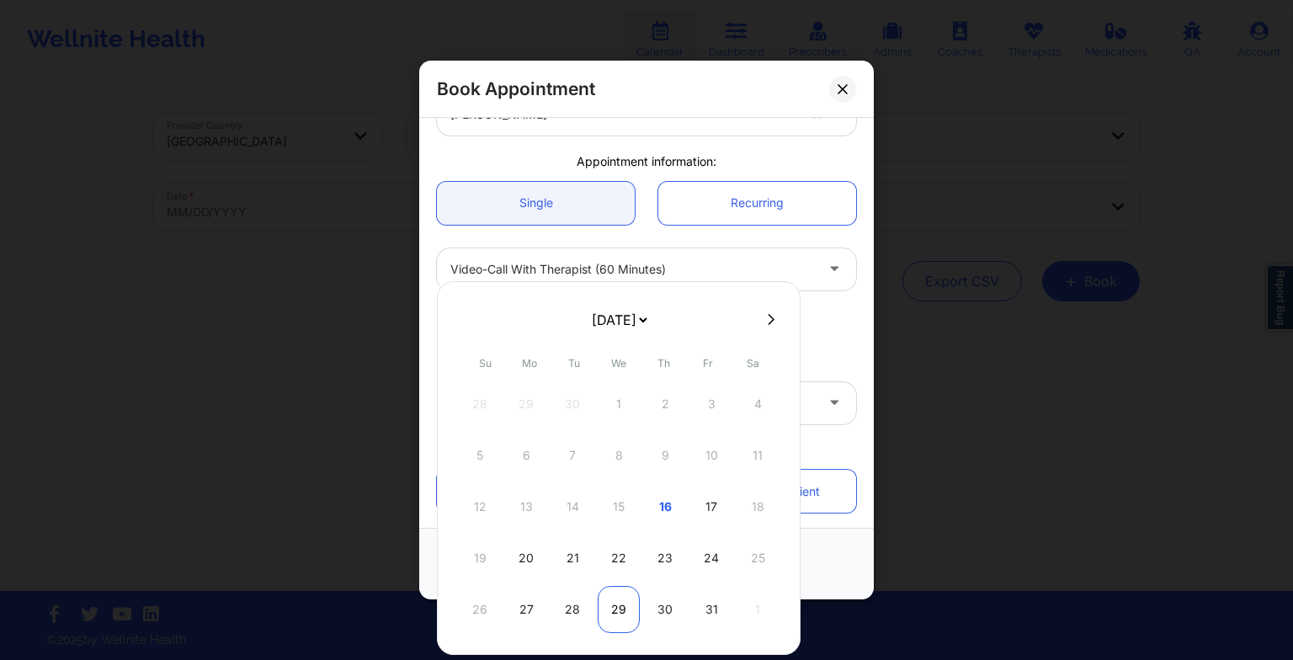
click at [608, 615] on div "29" at bounding box center [619, 609] width 42 height 47
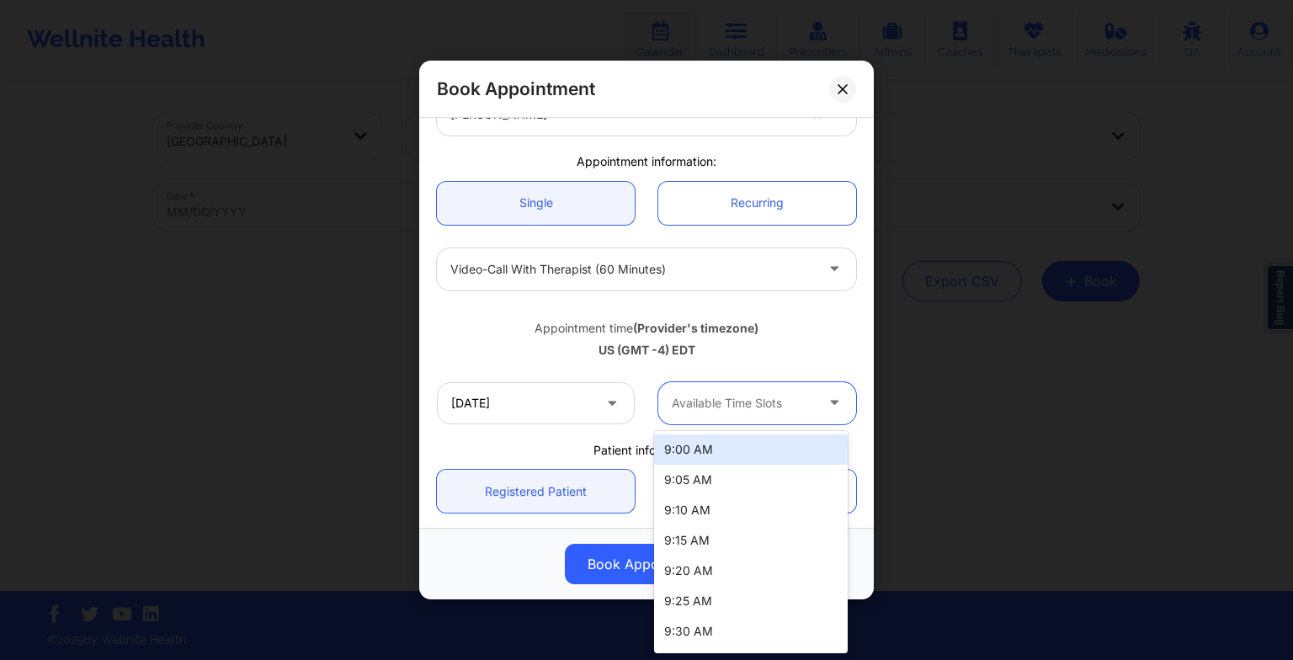
drag, startPoint x: 722, startPoint y: 402, endPoint x: 716, endPoint y: 503, distance: 101.2
click at [716, 503] on body "Wellnite Health Calendar Dashboard Prescribers Admins Coaches Therapists Medica…" at bounding box center [646, 330] width 1293 height 660
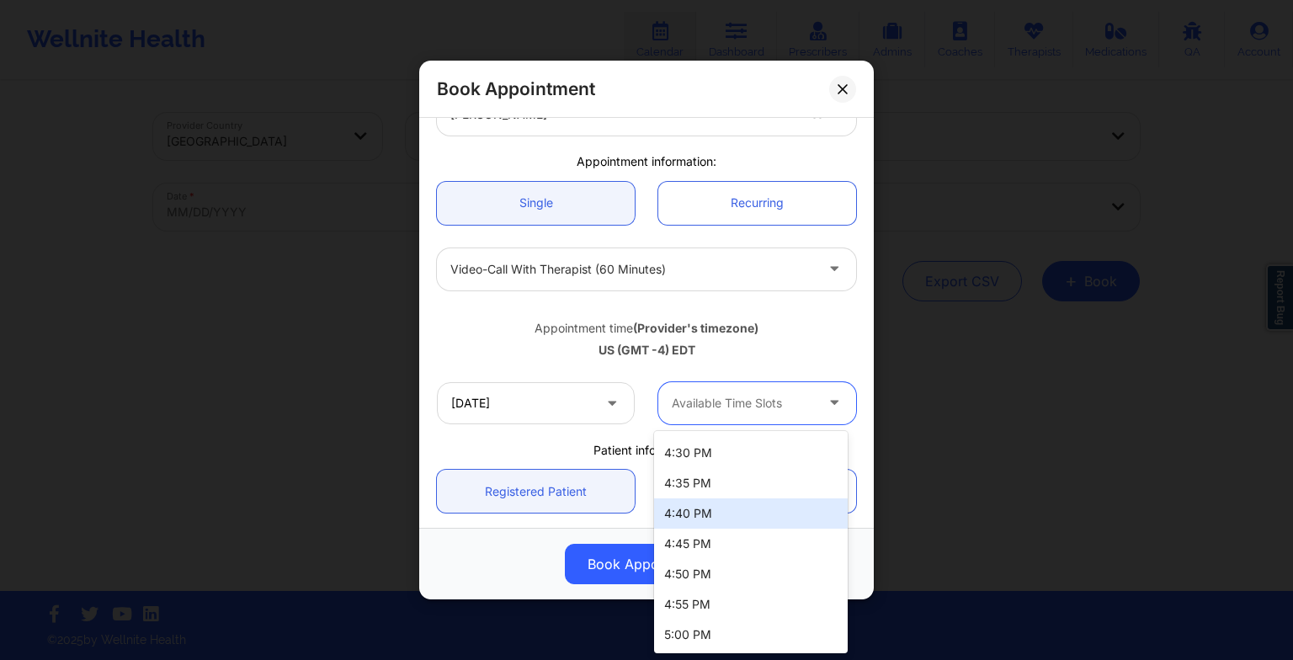
scroll to position [1046, 0]
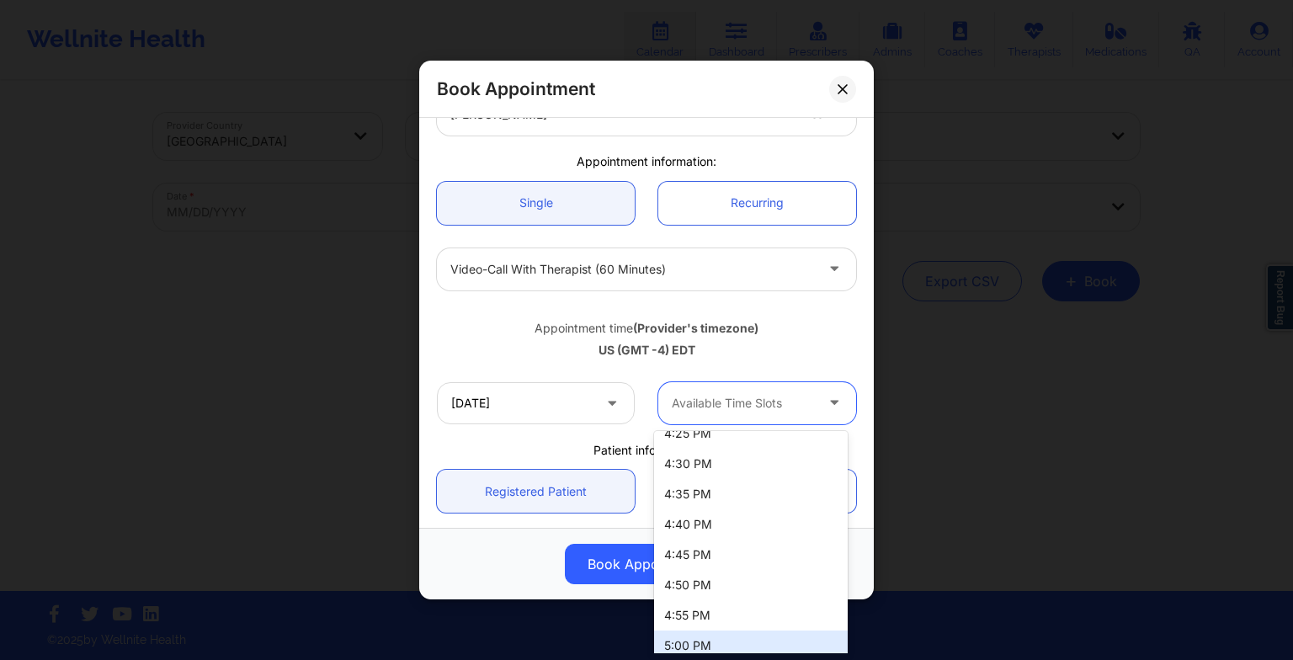
click at [707, 636] on div "5:00 PM" at bounding box center [751, 646] width 194 height 30
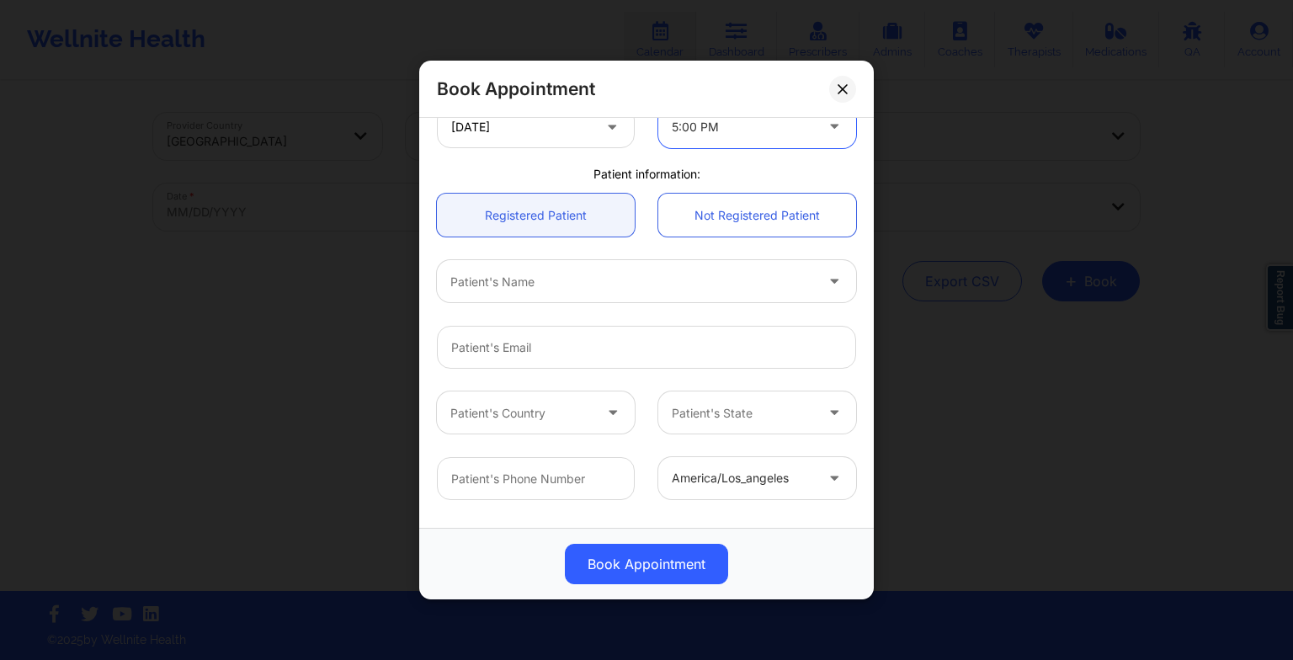
scroll to position [397, 0]
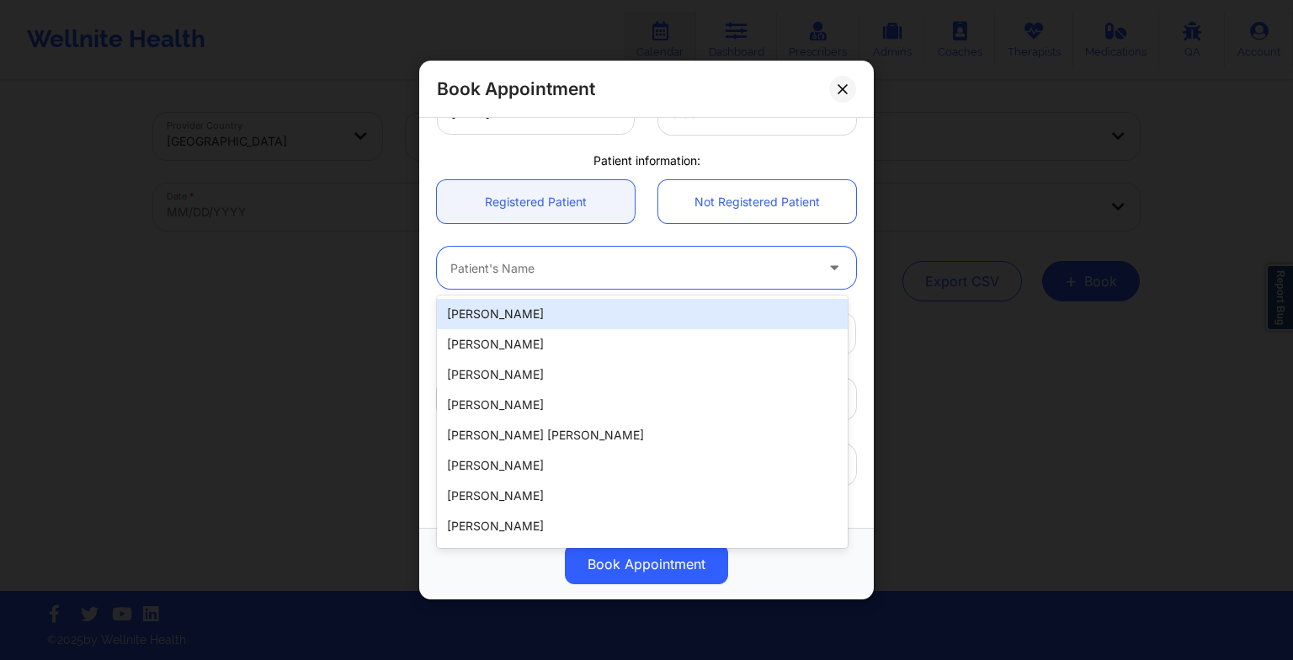
click at [640, 263] on div at bounding box center [632, 268] width 364 height 20
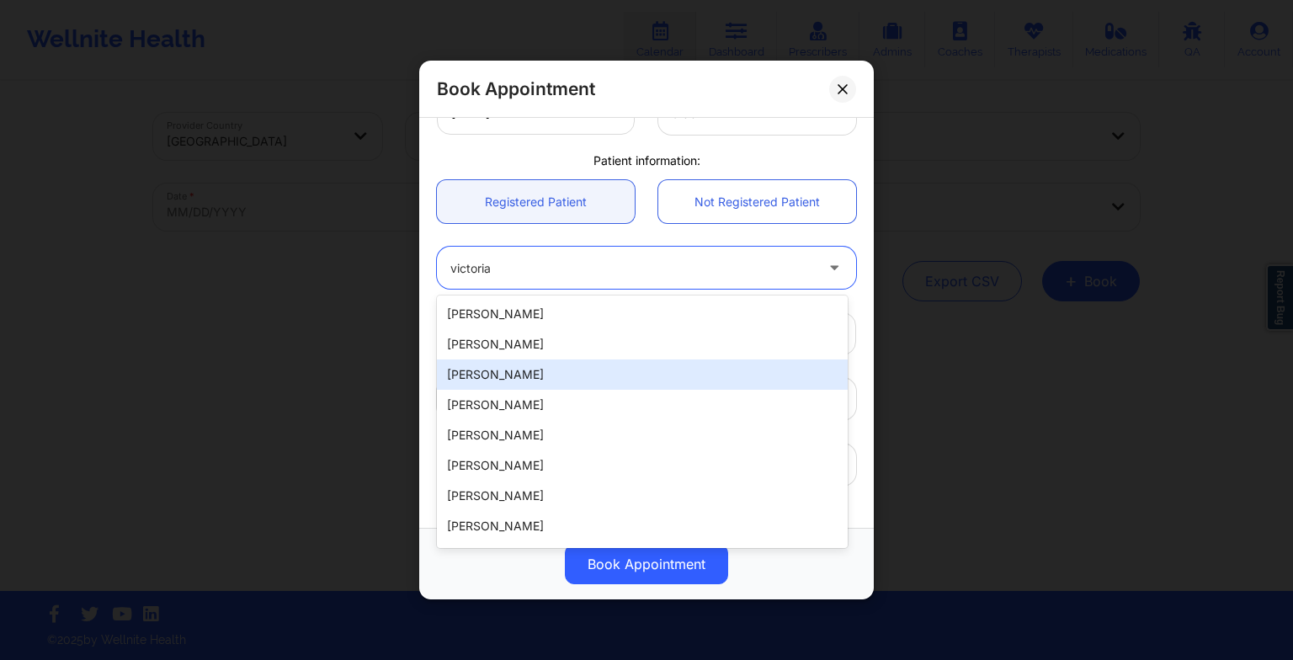
click at [613, 365] on div "[PERSON_NAME]" at bounding box center [642, 374] width 411 height 30
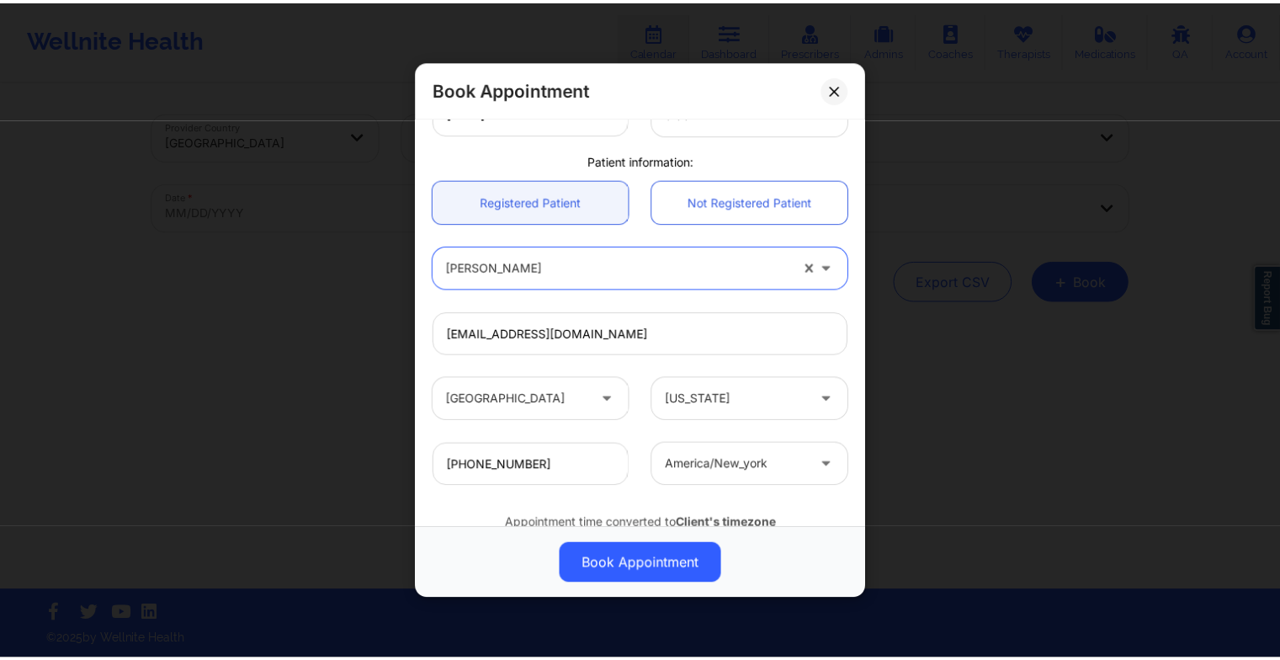
scroll to position [464, 0]
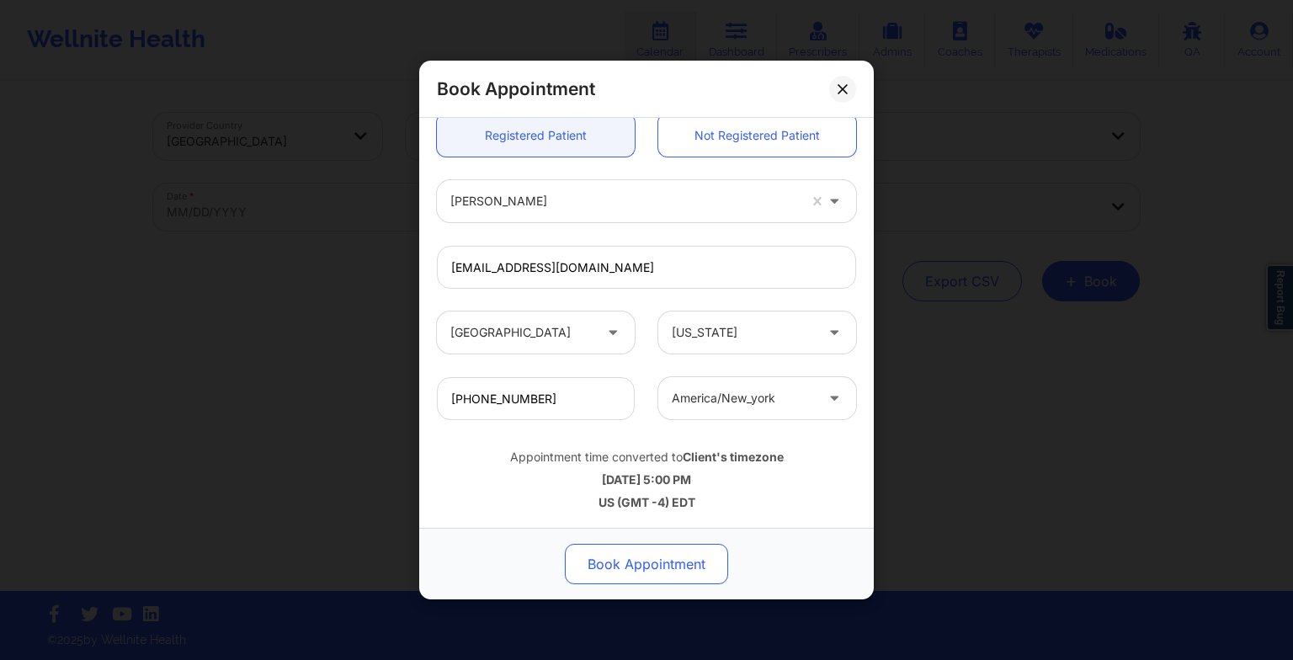
click at [653, 549] on button "Book Appointment" at bounding box center [646, 564] width 163 height 40
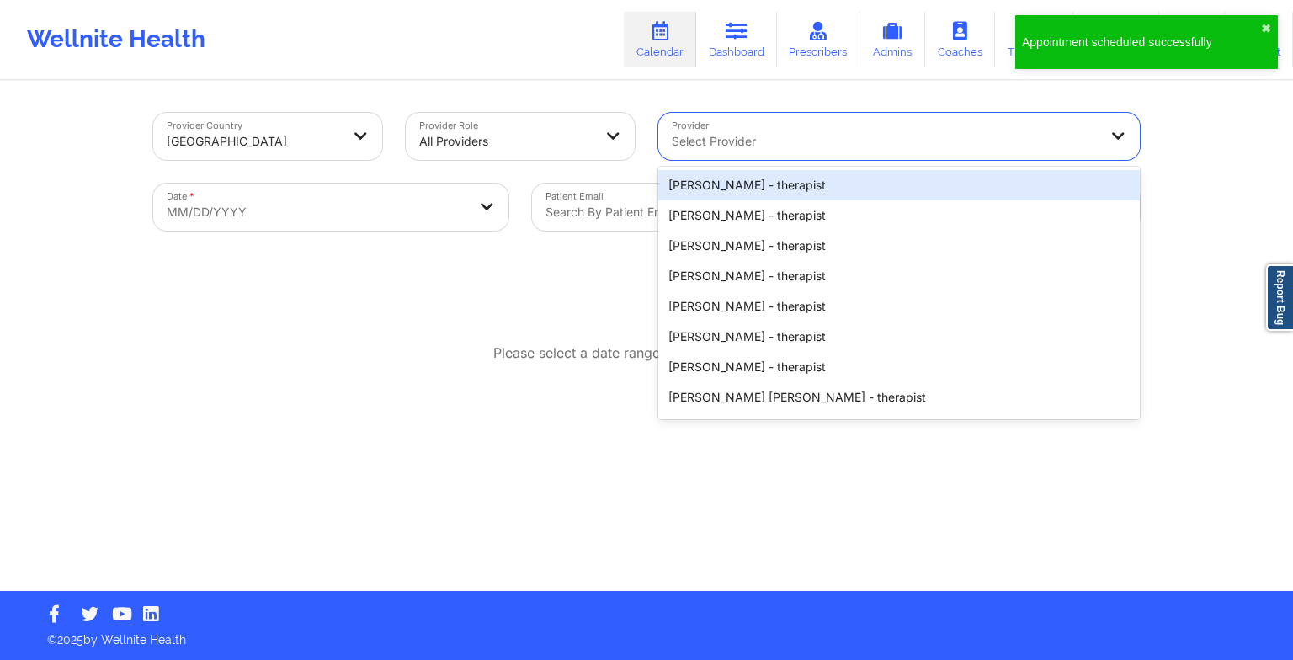
click at [832, 139] on div at bounding box center [885, 141] width 426 height 20
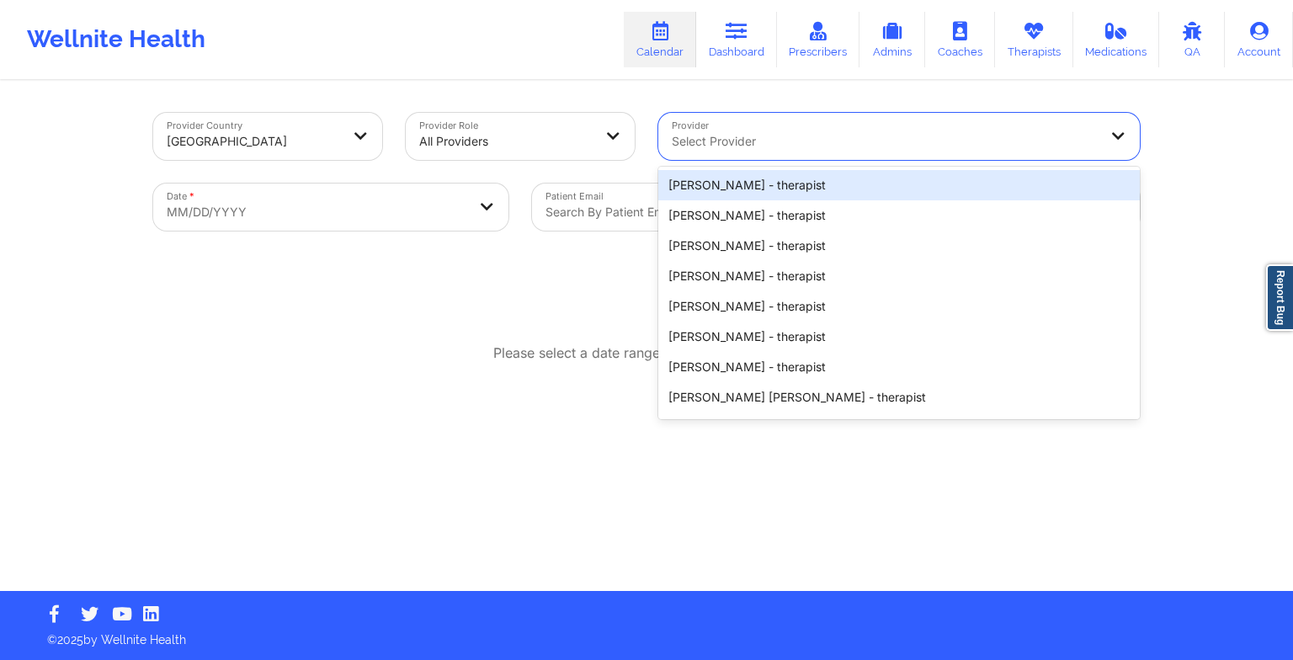
paste input "[PERSON_NAME]"
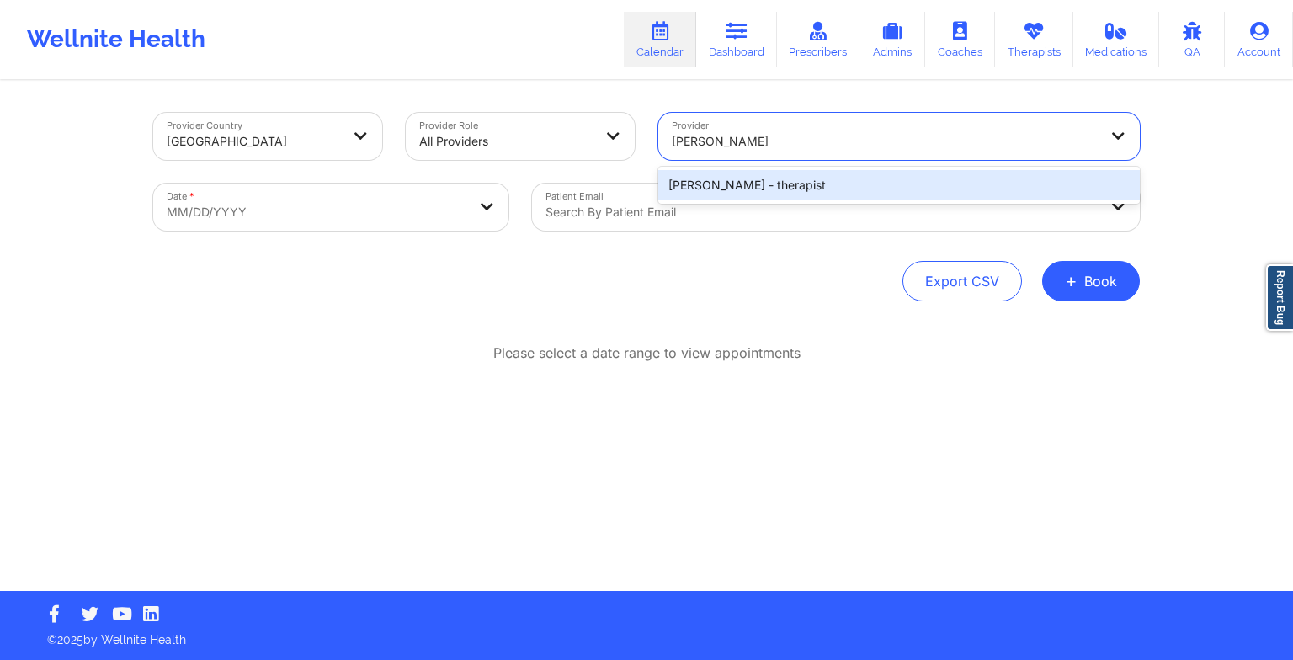
click at [763, 189] on div "[PERSON_NAME] - therapist" at bounding box center [899, 185] width 482 height 30
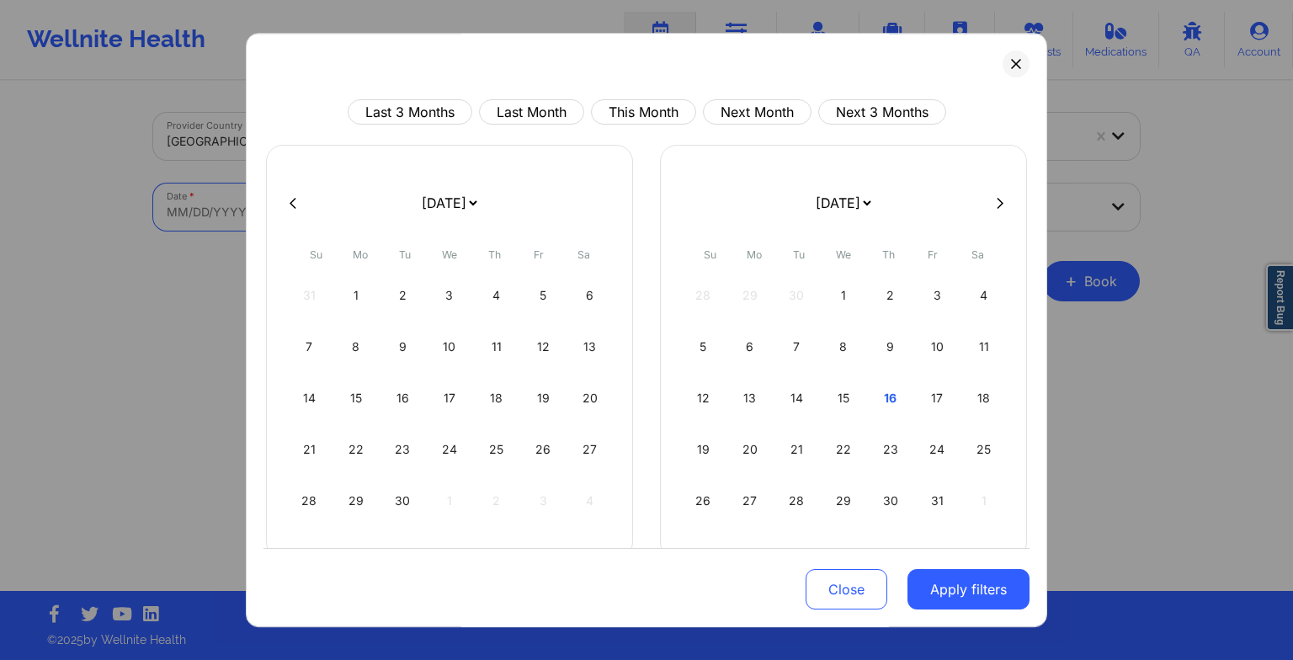
click at [316, 205] on body "Wellnite Health Calendar Dashboard Prescribers Admins Coaches Therapists Medica…" at bounding box center [646, 330] width 1293 height 660
click at [848, 384] on div "15" at bounding box center [843, 398] width 43 height 47
click at [522, 407] on div "17" at bounding box center [543, 398] width 43 height 47
click at [478, 394] on div "16" at bounding box center [496, 398] width 43 height 47
click at [438, 395] on div "15" at bounding box center [449, 398] width 43 height 47
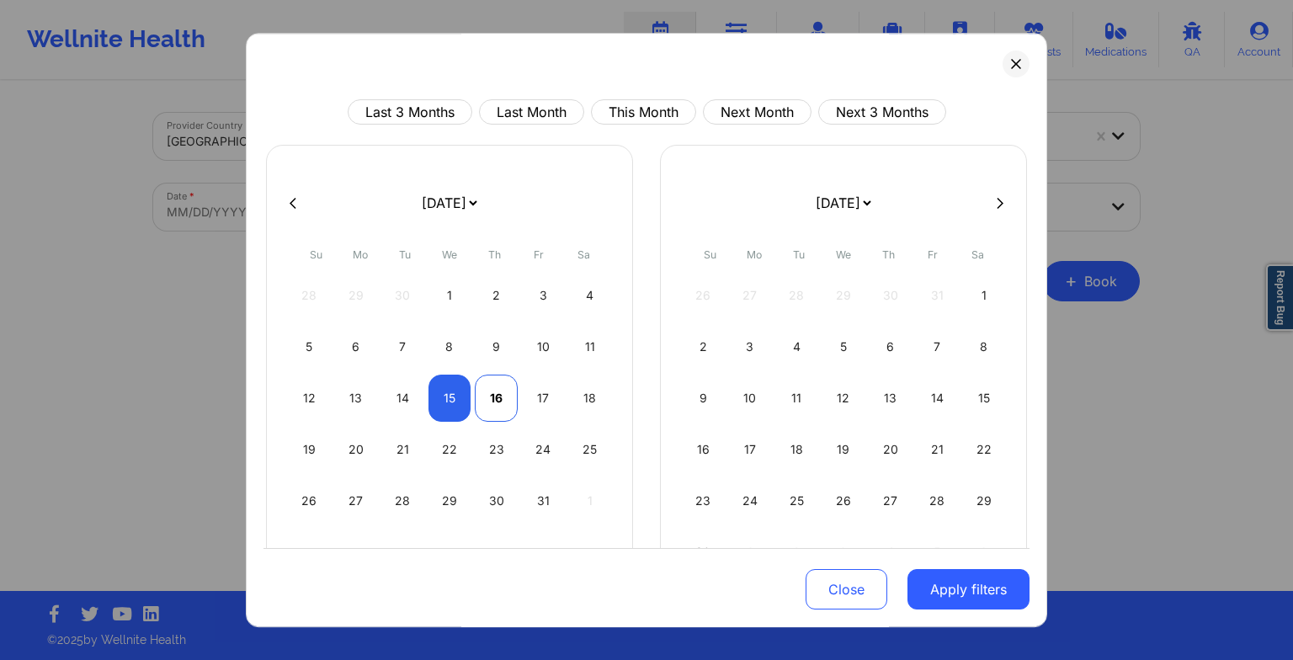
click at [475, 403] on div "16" at bounding box center [496, 398] width 43 height 47
click at [1008, 582] on button "Apply filters" at bounding box center [968, 589] width 122 height 40
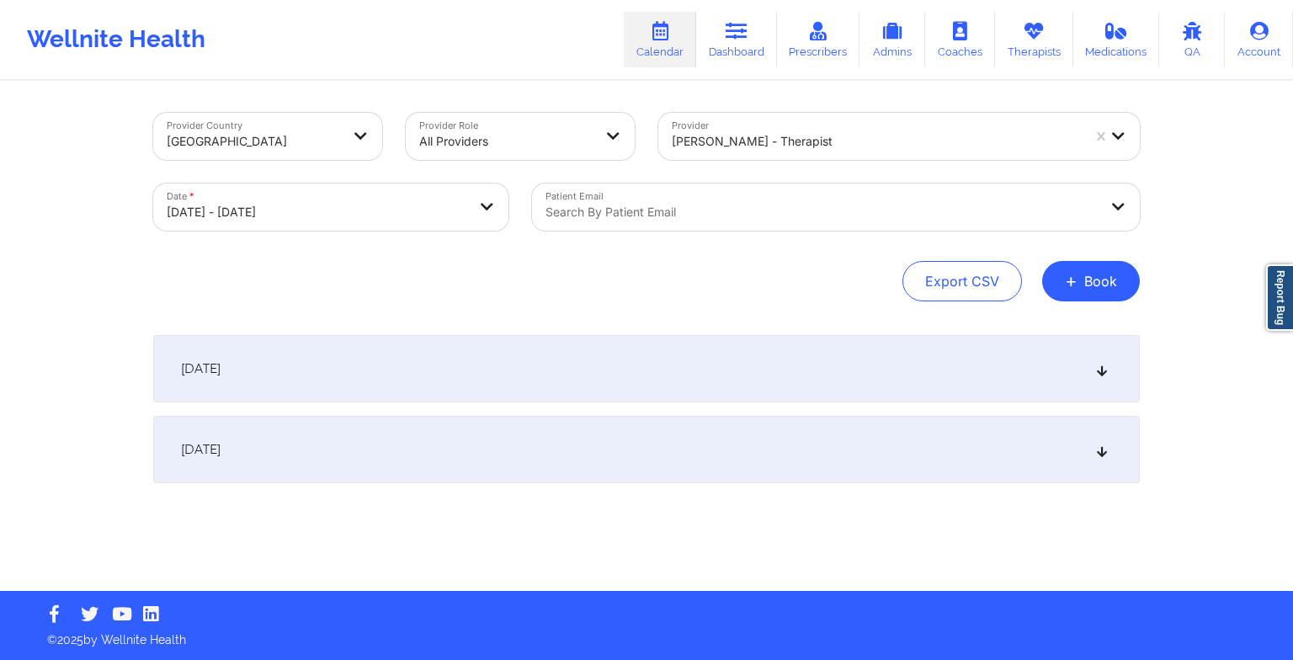
click at [939, 360] on div "[DATE]" at bounding box center [646, 368] width 987 height 67
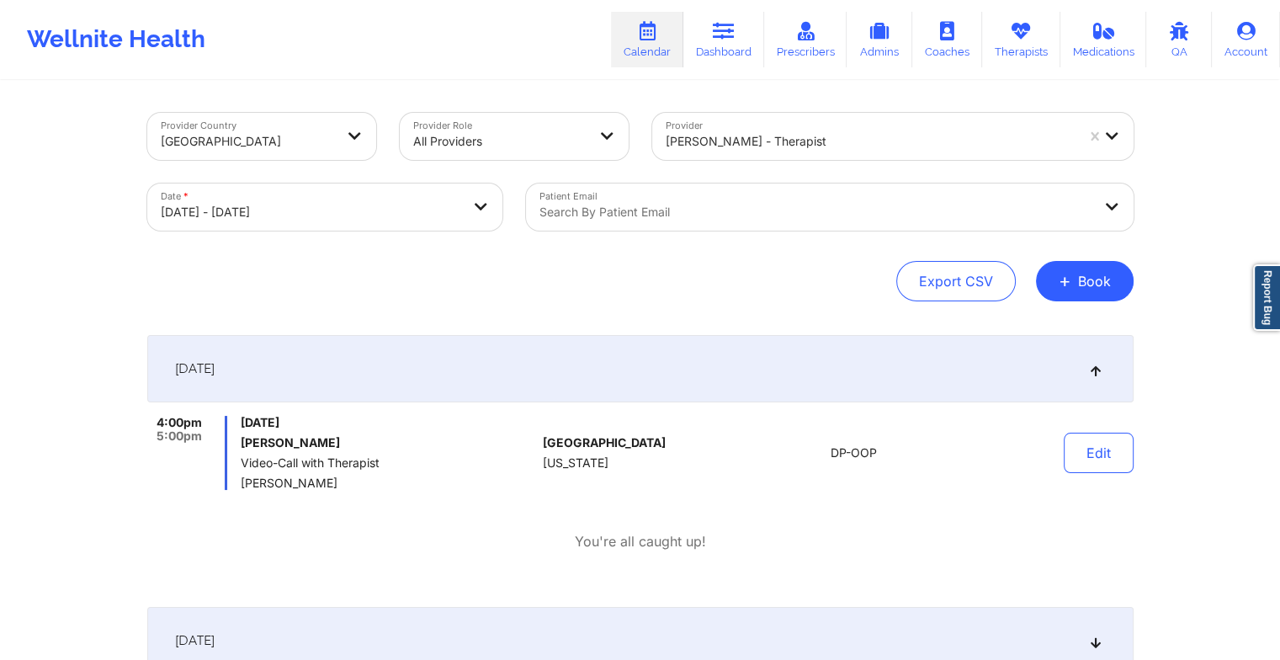
scroll to position [32, 0]
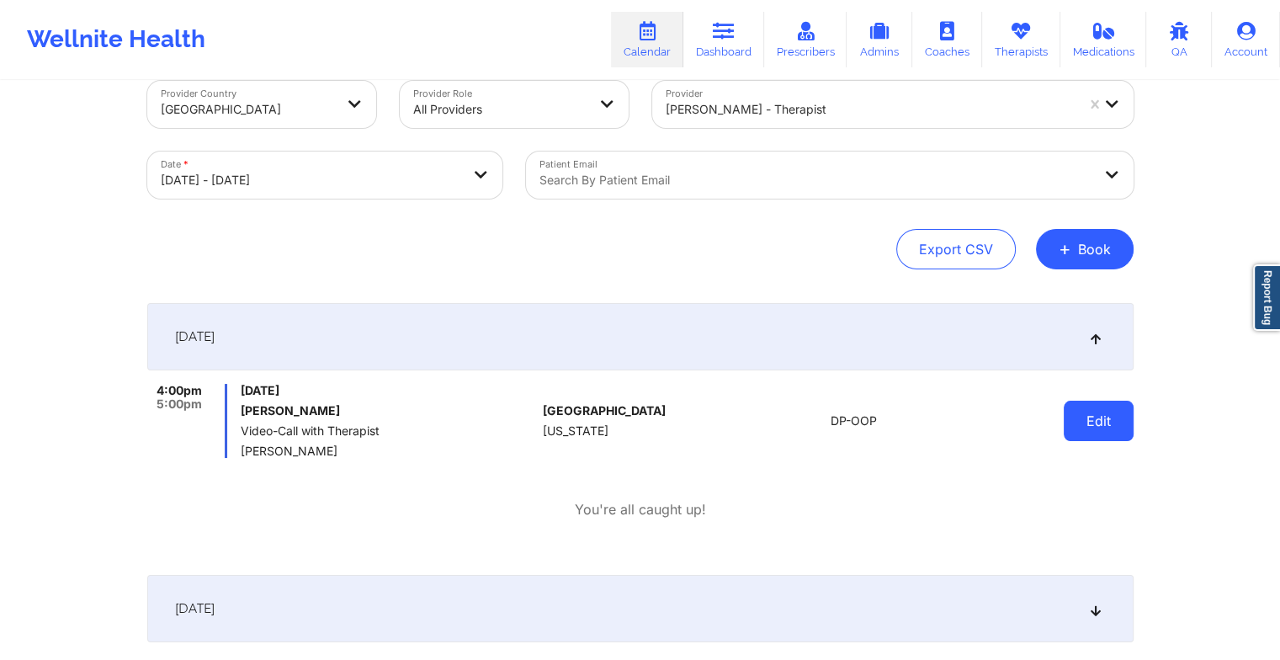
click at [1122, 419] on button "Edit" at bounding box center [1099, 421] width 70 height 40
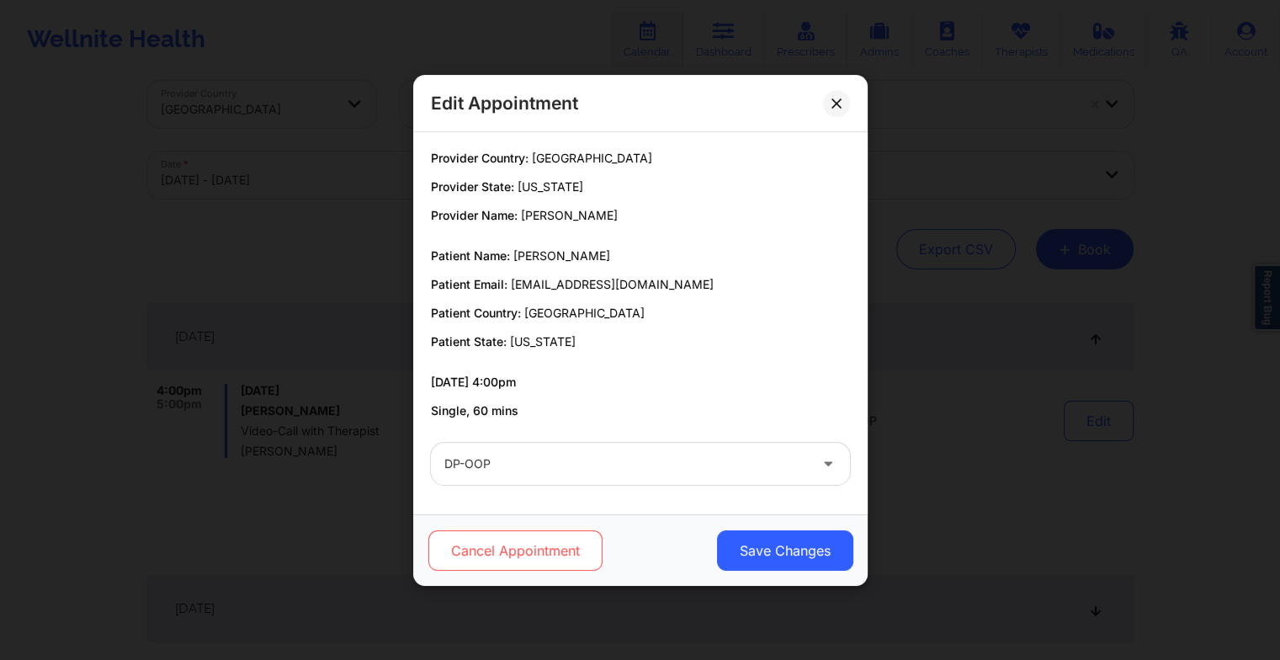
click at [543, 555] on button "Cancel Appointment" at bounding box center [515, 550] width 174 height 40
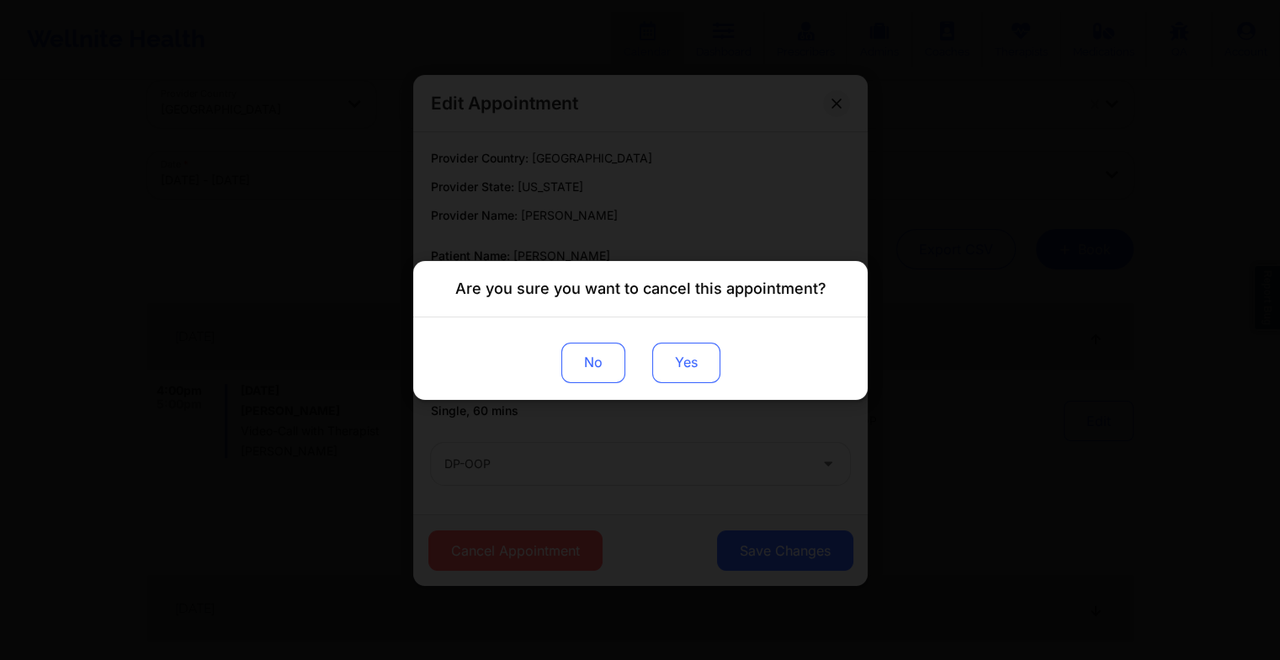
click at [684, 363] on button "Yes" at bounding box center [686, 362] width 68 height 40
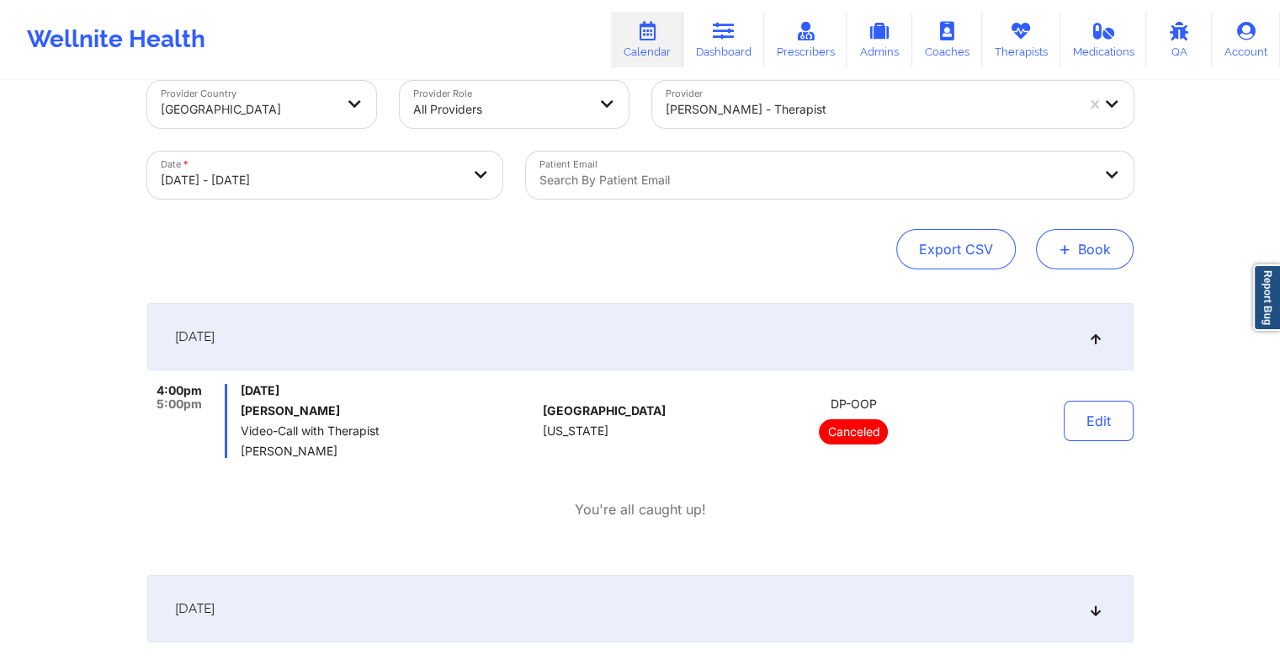
click at [1088, 240] on button "+ Book" at bounding box center [1085, 249] width 98 height 40
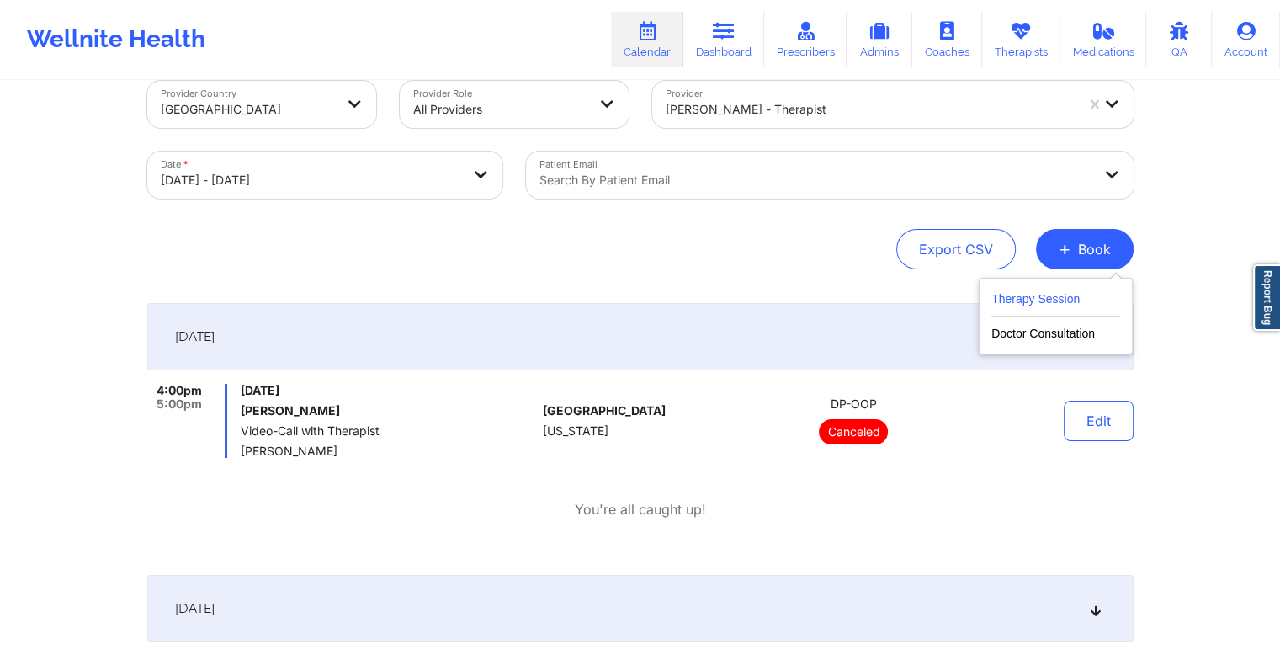
click at [1079, 299] on button "Therapy Session" at bounding box center [1056, 303] width 129 height 28
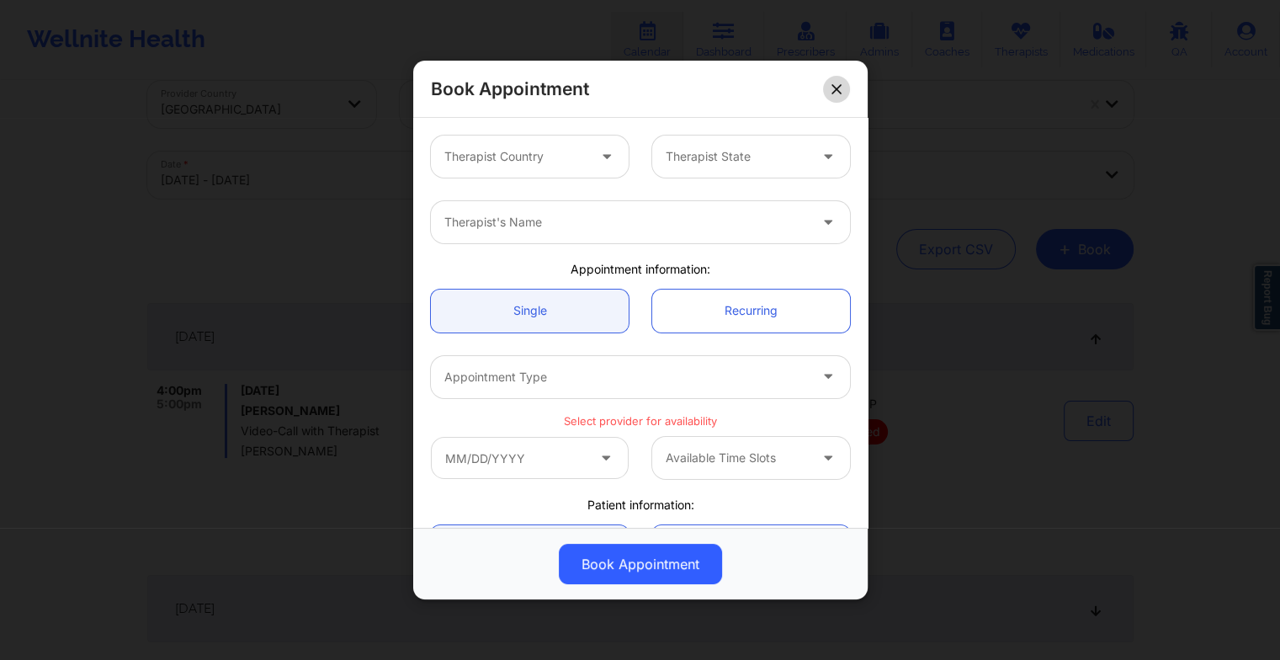
click at [843, 91] on button at bounding box center [836, 88] width 27 height 27
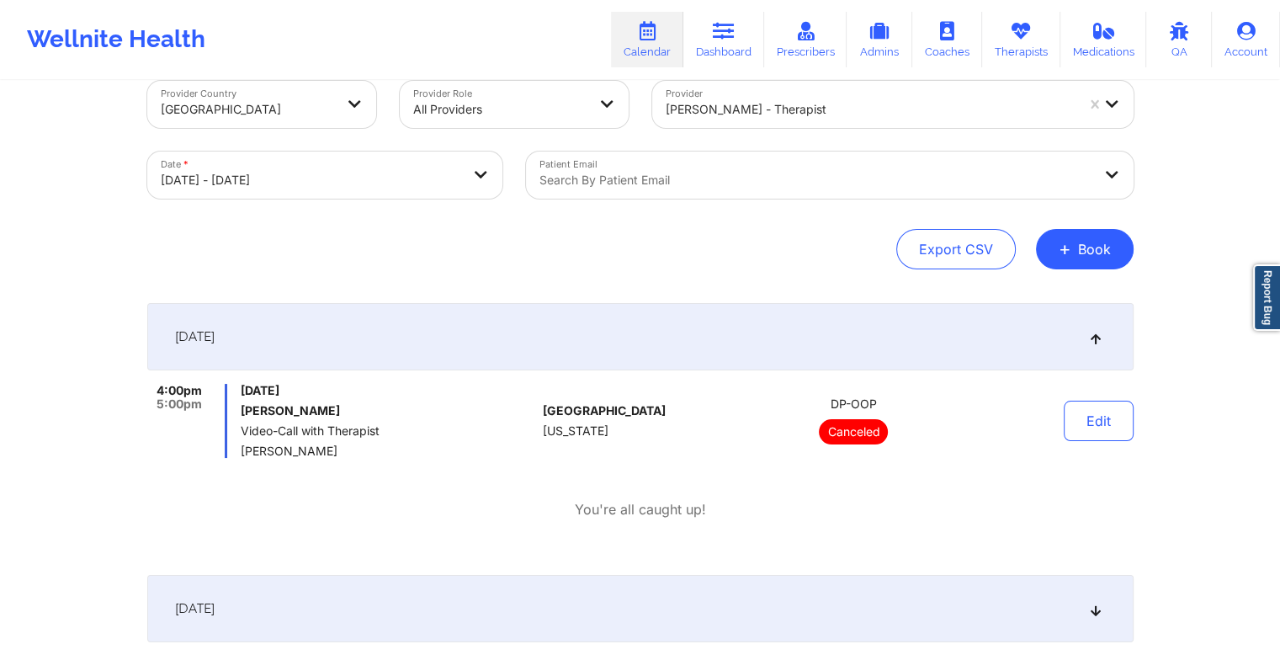
drag, startPoint x: 338, startPoint y: 445, endPoint x: 237, endPoint y: 449, distance: 101.1
click at [237, 449] on div "4:00pm 5:00pm [DATE] [PERSON_NAME] Video-Call with Therapist [PERSON_NAME]" at bounding box center [342, 421] width 390 height 74
drag, startPoint x: 237, startPoint y: 449, endPoint x: 273, endPoint y: 448, distance: 35.4
copy span "[PERSON_NAME]"
click at [1067, 253] on span "+" at bounding box center [1065, 248] width 13 height 9
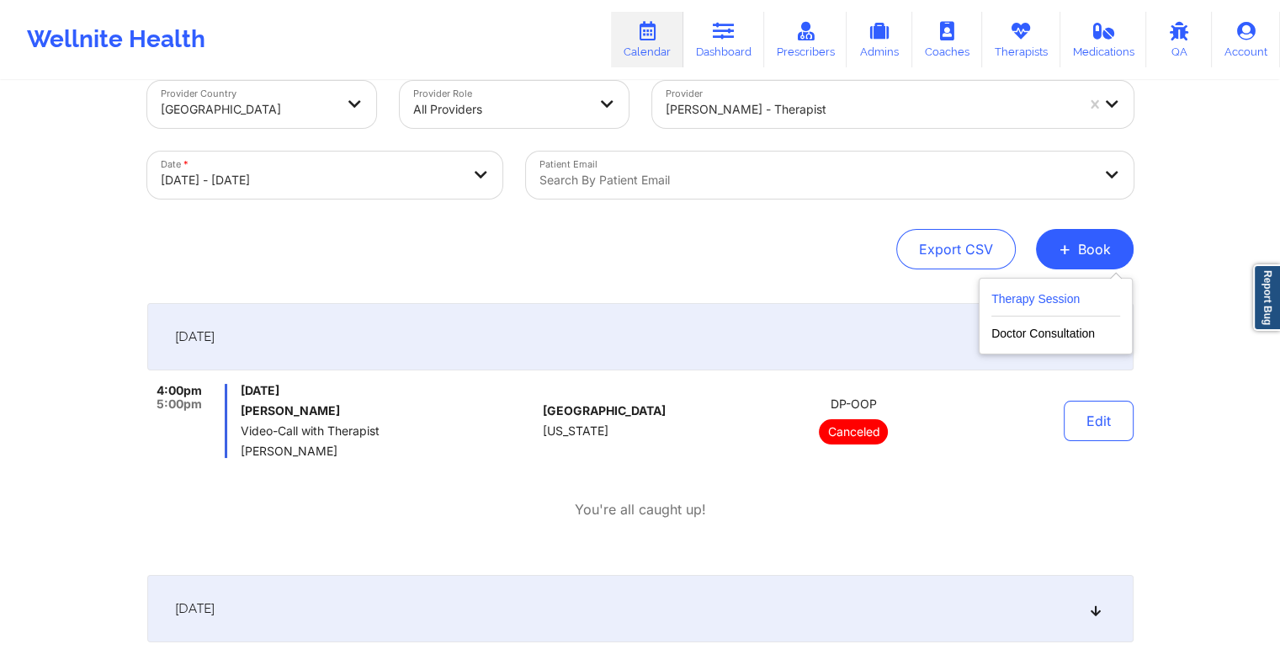
click at [1044, 296] on button "Therapy Session" at bounding box center [1056, 303] width 129 height 28
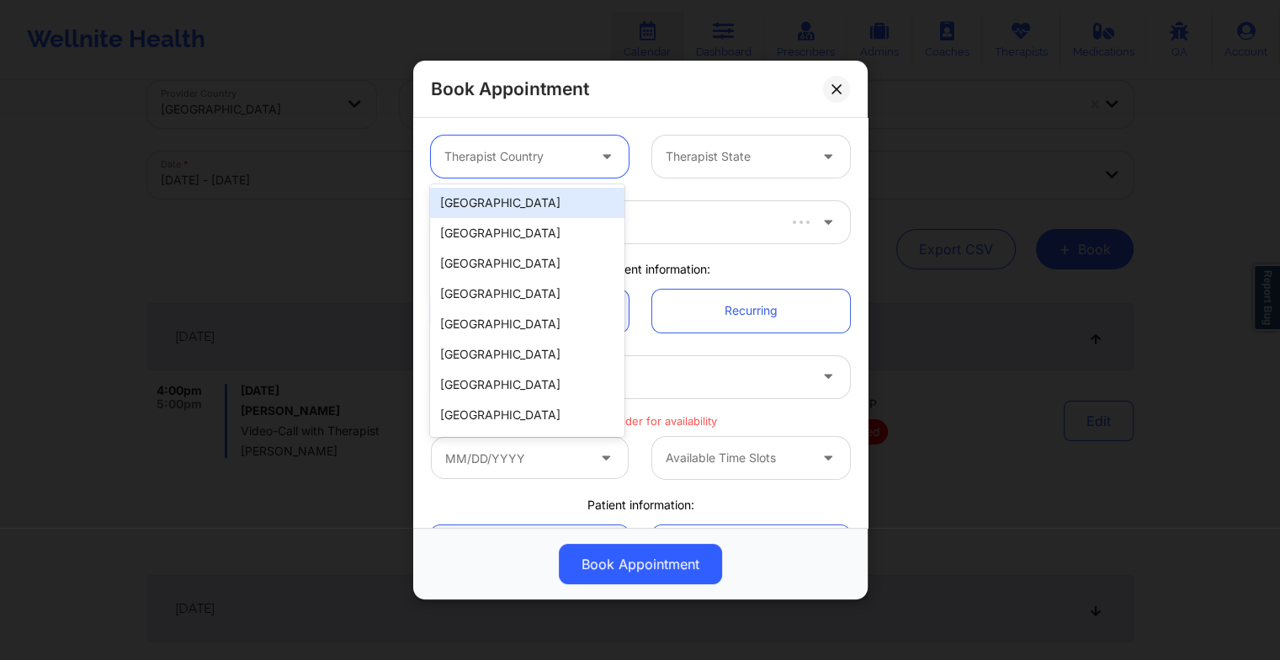
drag, startPoint x: 561, startPoint y: 150, endPoint x: 551, endPoint y: 209, distance: 59.8
click at [551, 209] on body "Wellnite Health Calendar Dashboard Prescribers Admins Coaches Therapists Medica…" at bounding box center [640, 298] width 1280 height 660
click at [551, 209] on div "[GEOGRAPHIC_DATA]" at bounding box center [527, 203] width 194 height 30
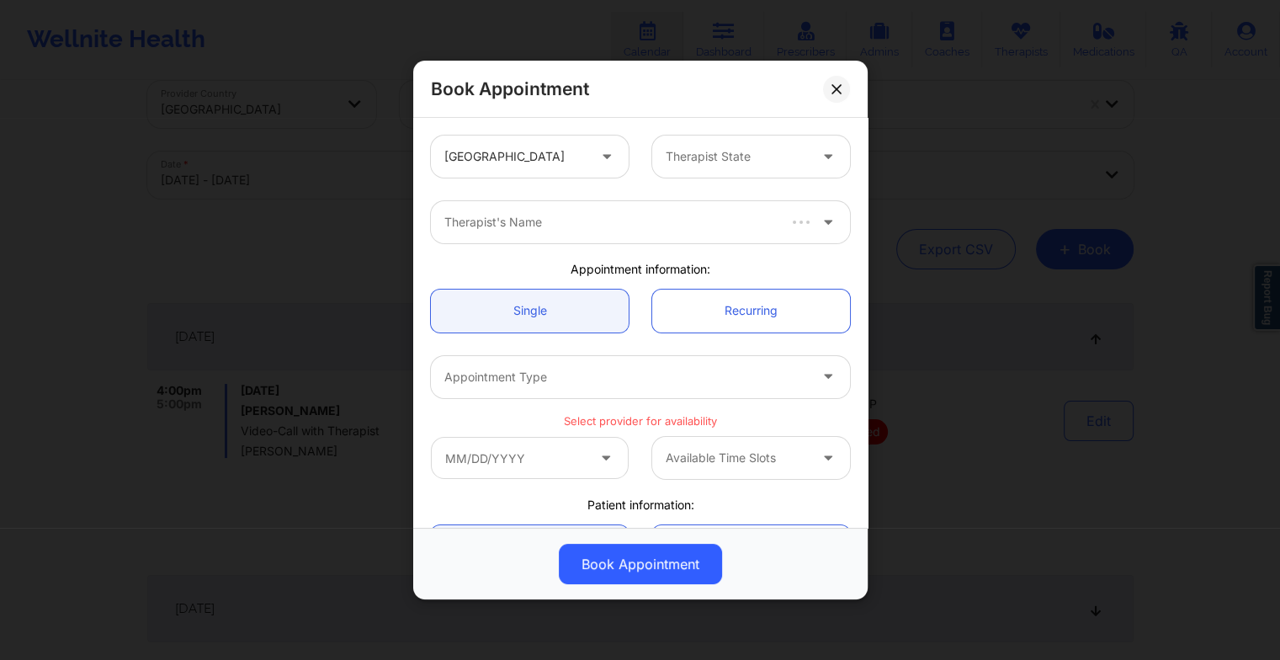
click at [679, 178] on div "United States Therapist State" at bounding box center [640, 157] width 443 height 66
click at [683, 146] on div at bounding box center [737, 156] width 142 height 20
click at [717, 211] on div "[US_STATE]" at bounding box center [745, 203] width 194 height 30
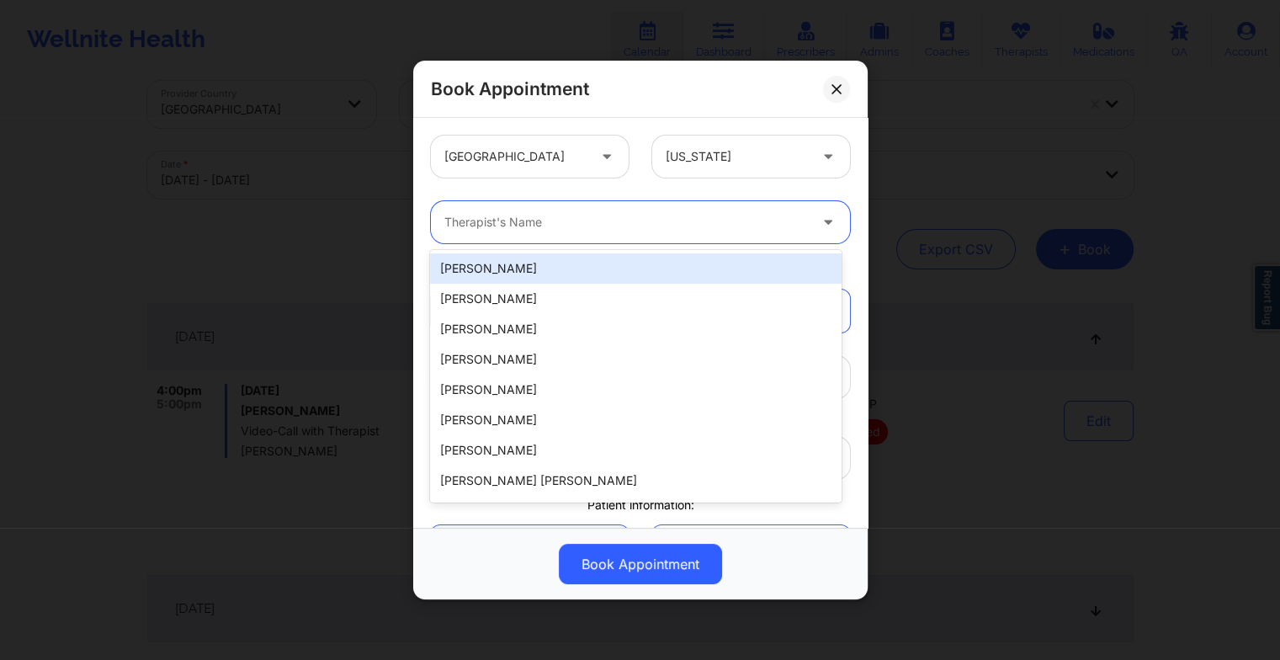
click at [579, 217] on div at bounding box center [626, 222] width 364 height 20
paste input "[PERSON_NAME]"
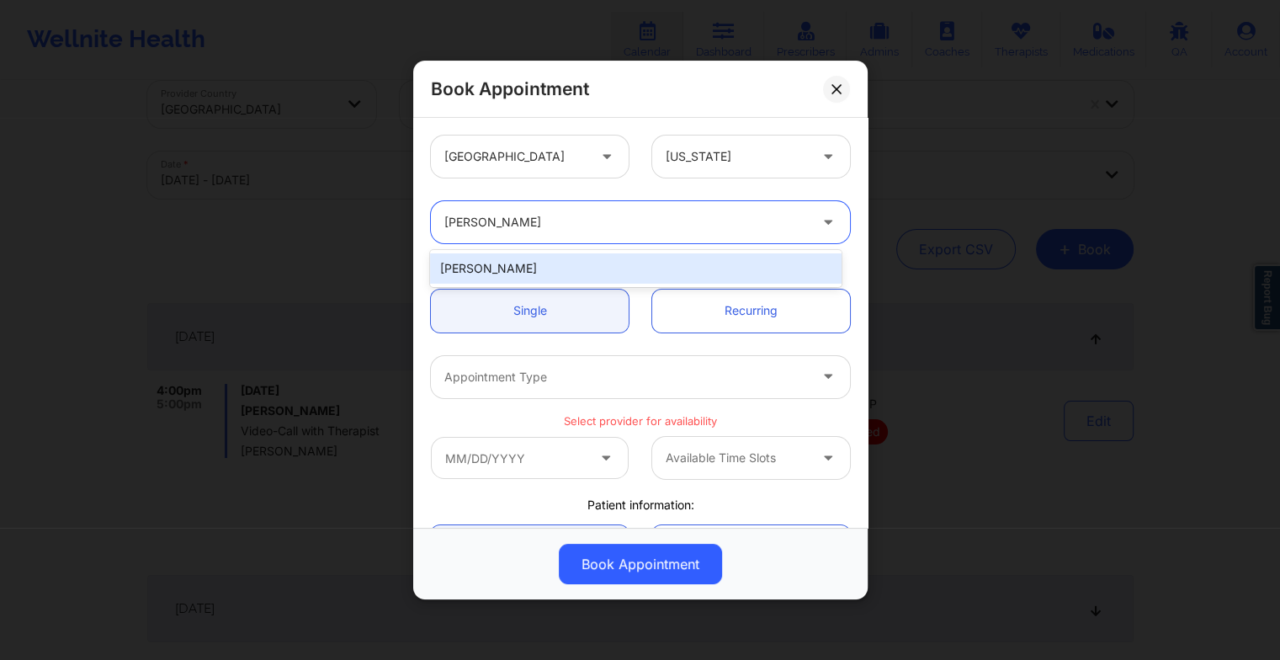
click at [512, 264] on div "[PERSON_NAME]" at bounding box center [635, 268] width 411 height 30
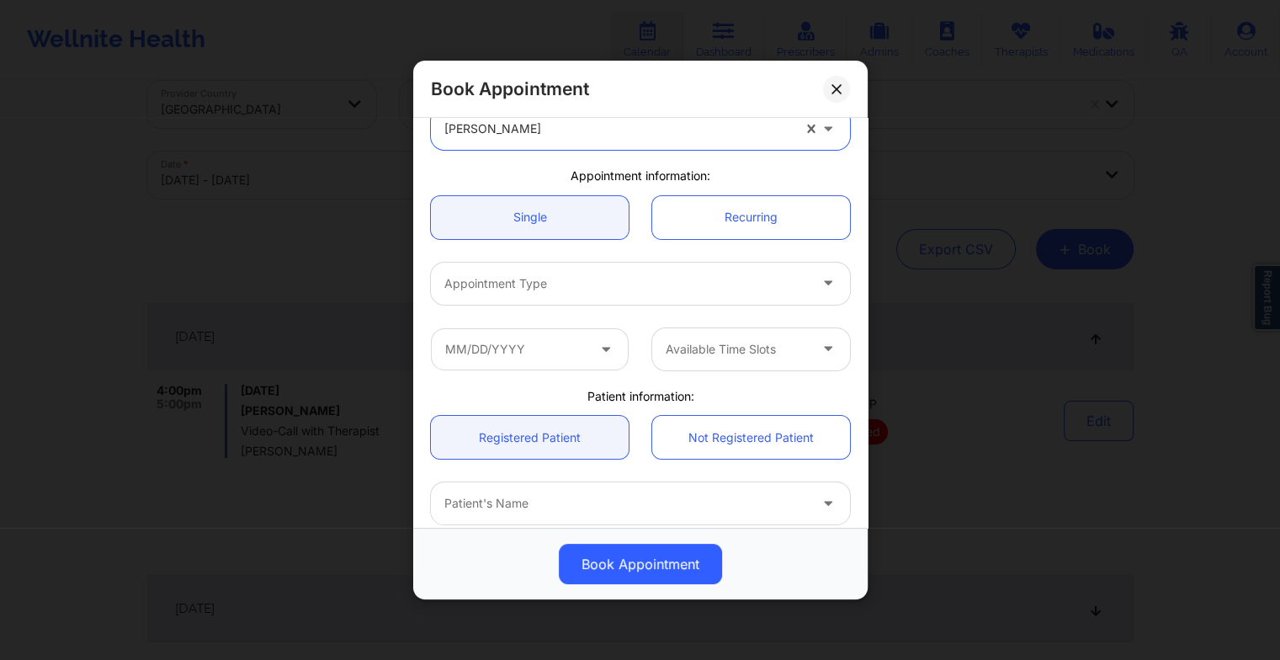
scroll to position [94, 0]
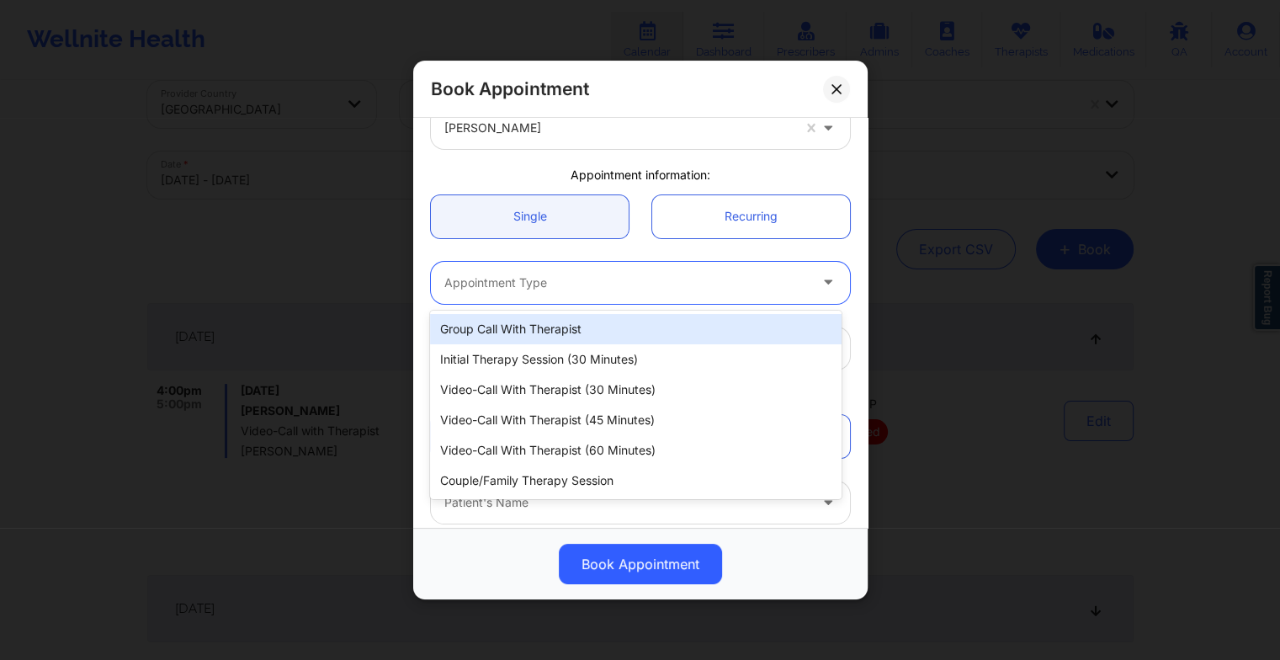
click at [512, 280] on div at bounding box center [626, 283] width 364 height 20
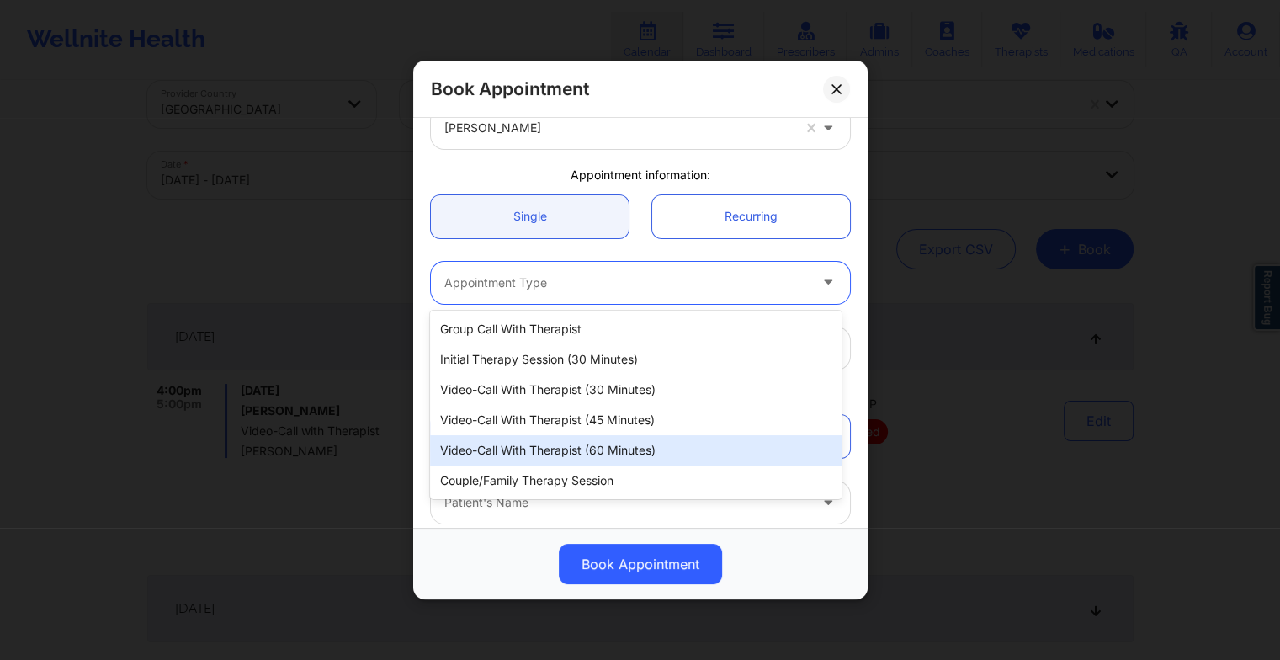
click at [569, 451] on div "Video-Call with Therapist (60 minutes)" at bounding box center [635, 450] width 411 height 30
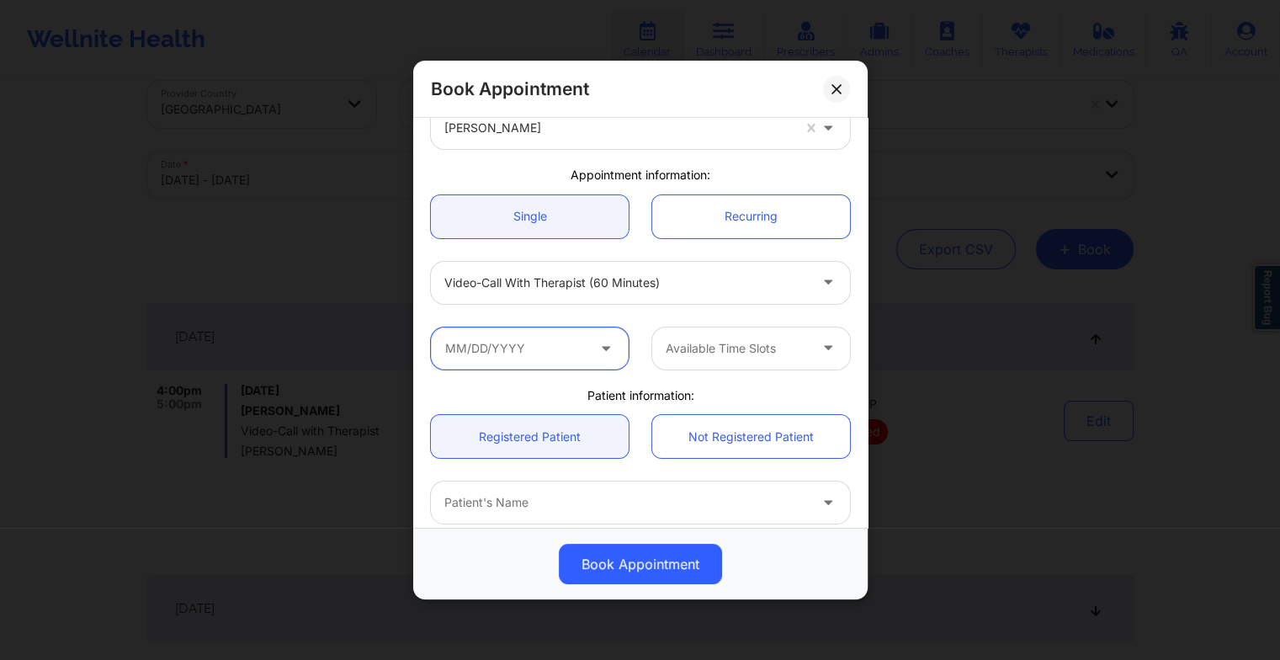
click at [513, 349] on input "text" at bounding box center [530, 348] width 198 height 42
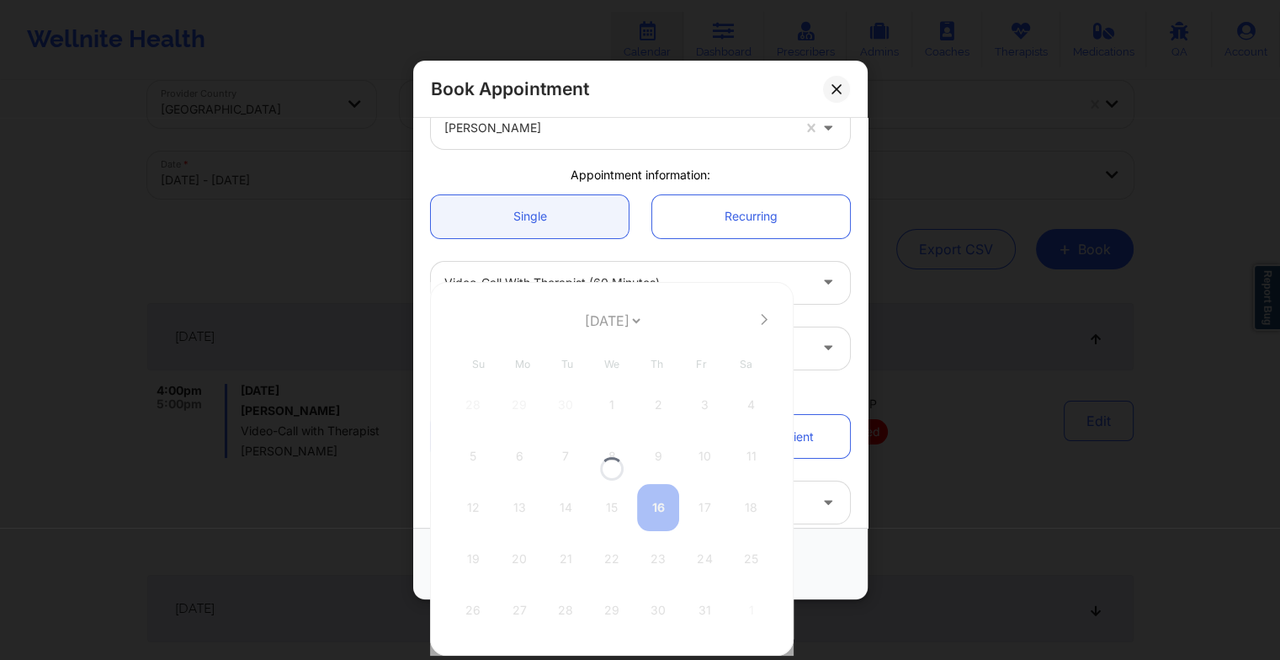
click at [606, 317] on div at bounding box center [612, 469] width 364 height 374
click at [610, 325] on select "[DATE] [DATE] [DATE] [DATE] [DATE] [DATE] [DATE] [DATE] [DATE] [DATE] [DATE] [D…" at bounding box center [612, 321] width 61 height 34
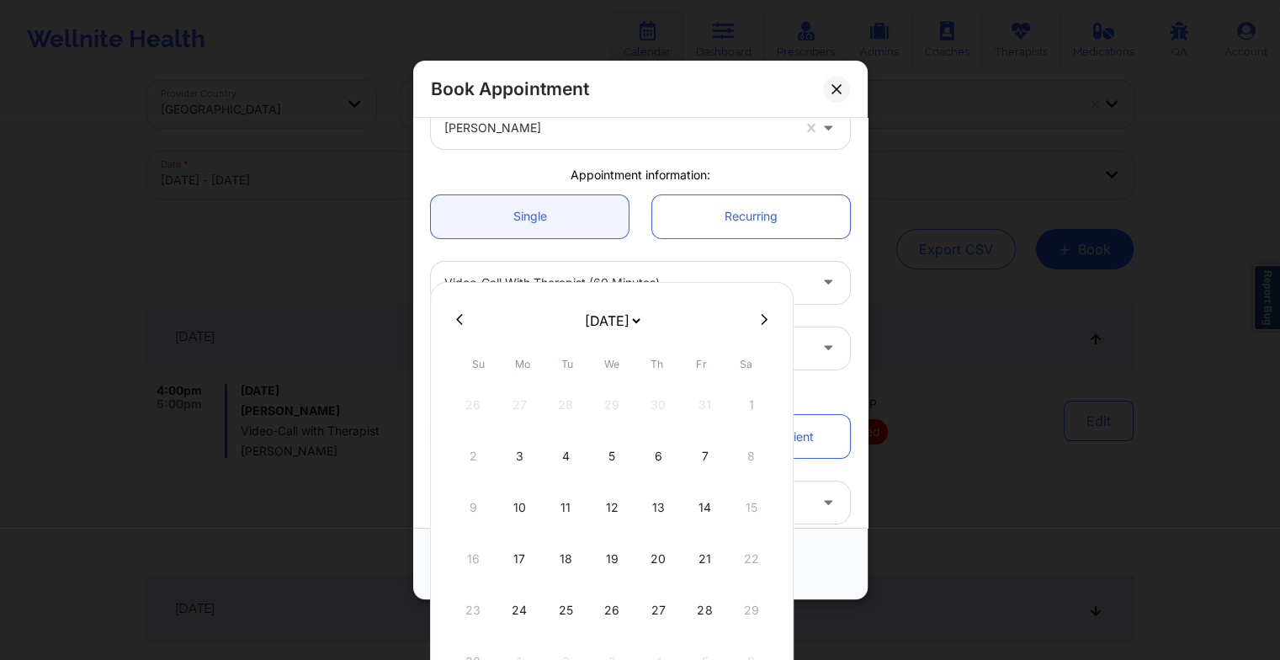
click at [608, 455] on div "5" at bounding box center [612, 456] width 42 height 47
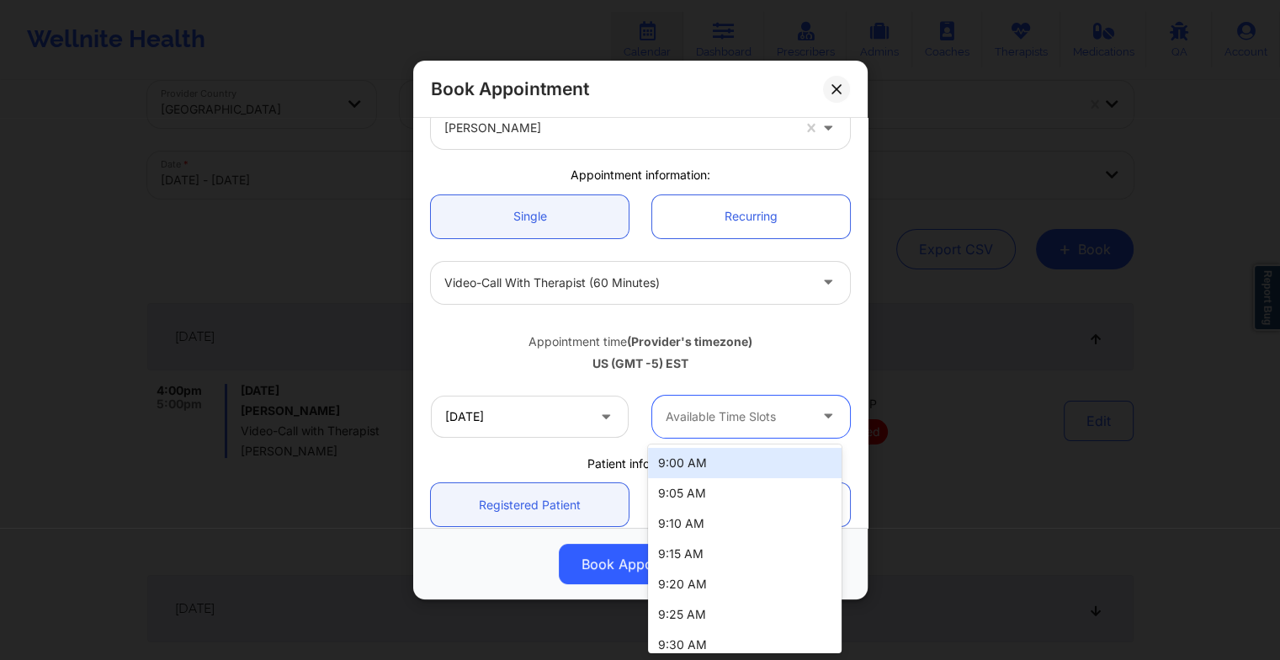
click at [715, 403] on div "Available Time Slots" at bounding box center [730, 417] width 157 height 42
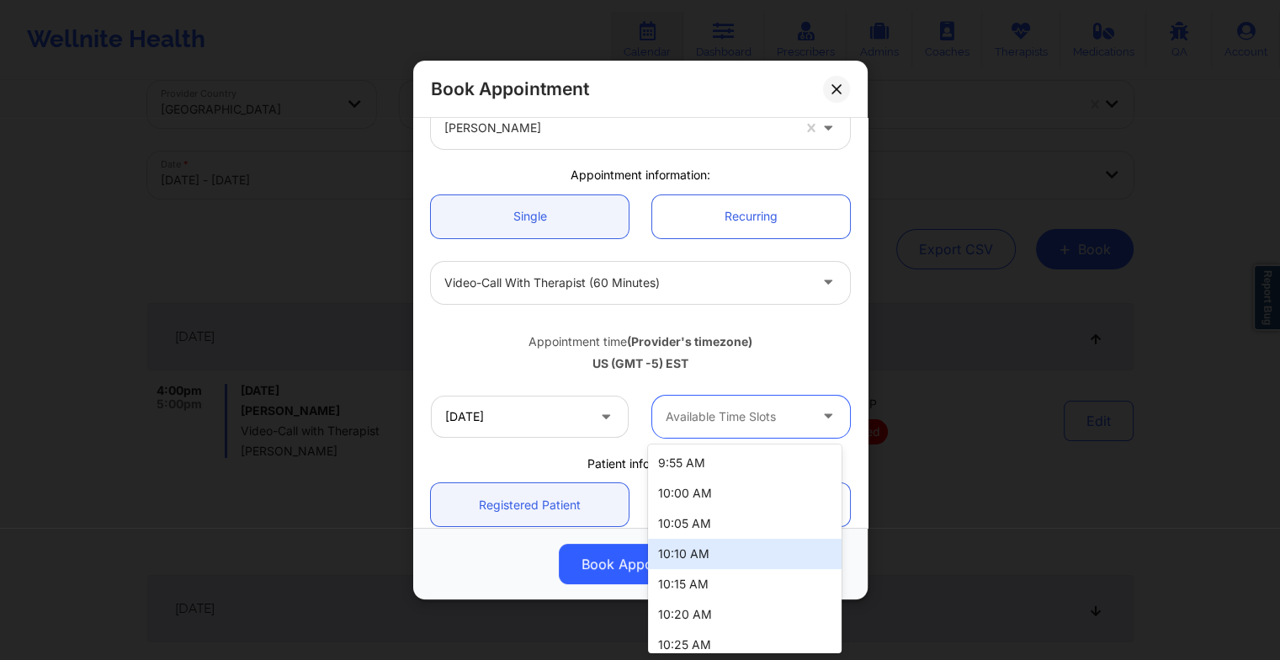
scroll to position [1071, 0]
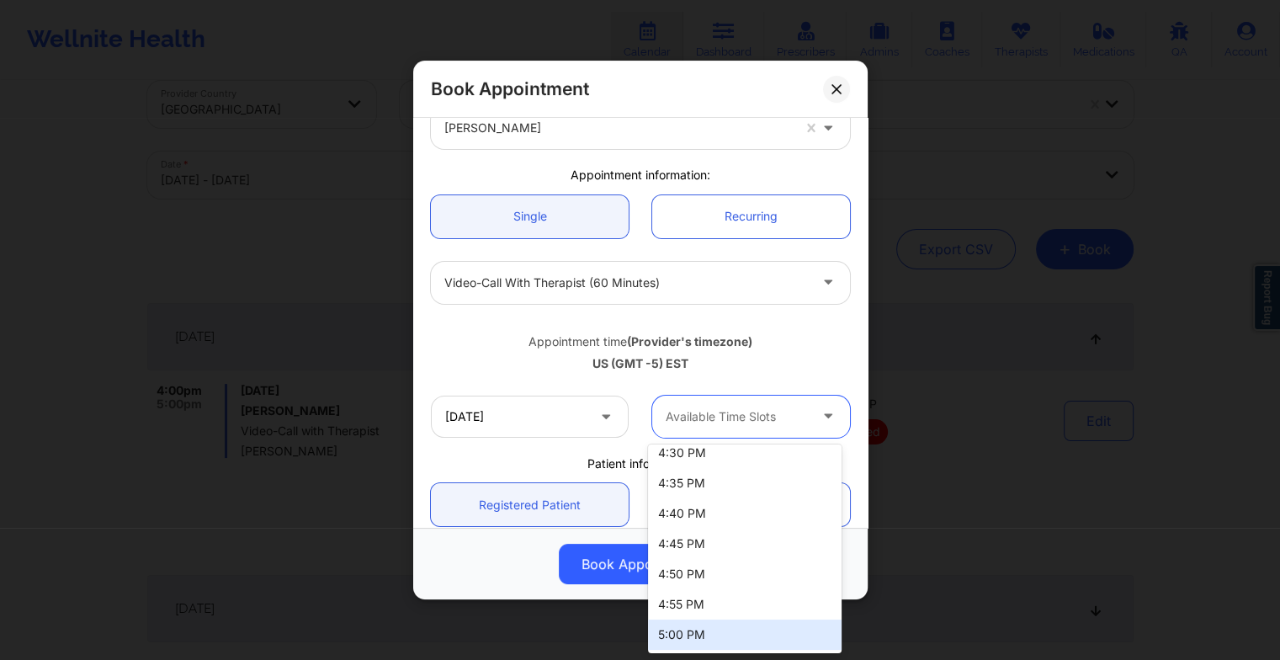
click at [713, 626] on div "5:00 PM" at bounding box center [745, 635] width 194 height 30
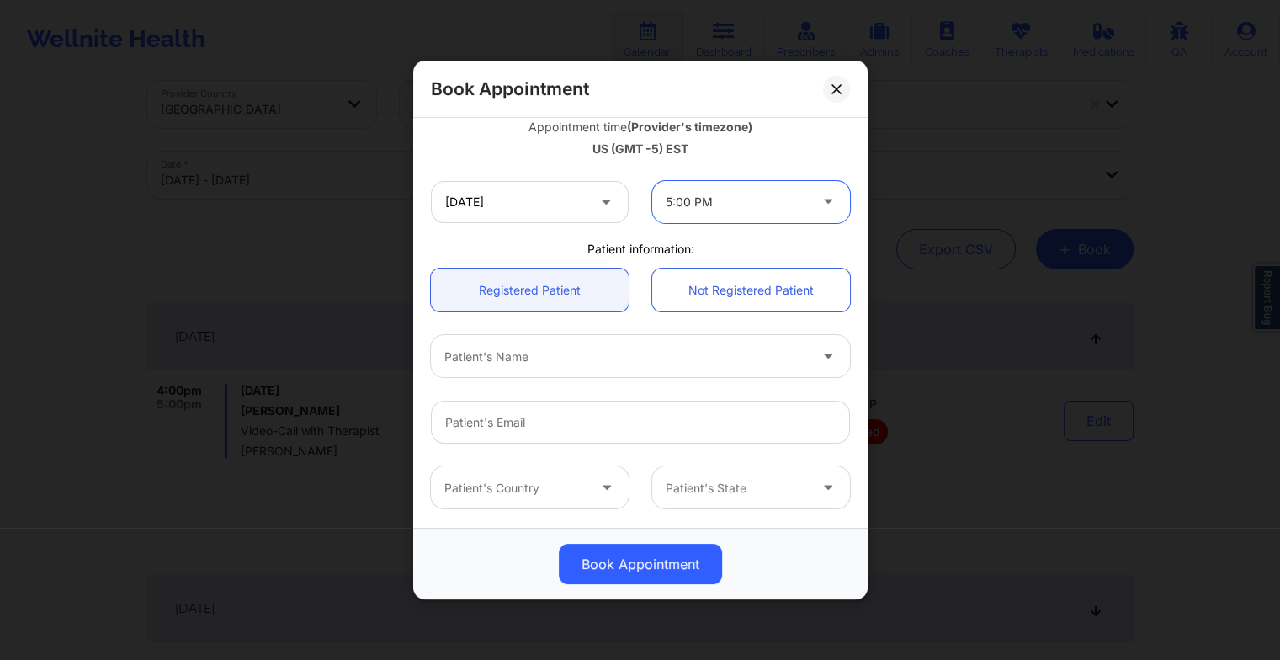
scroll to position [311, 0]
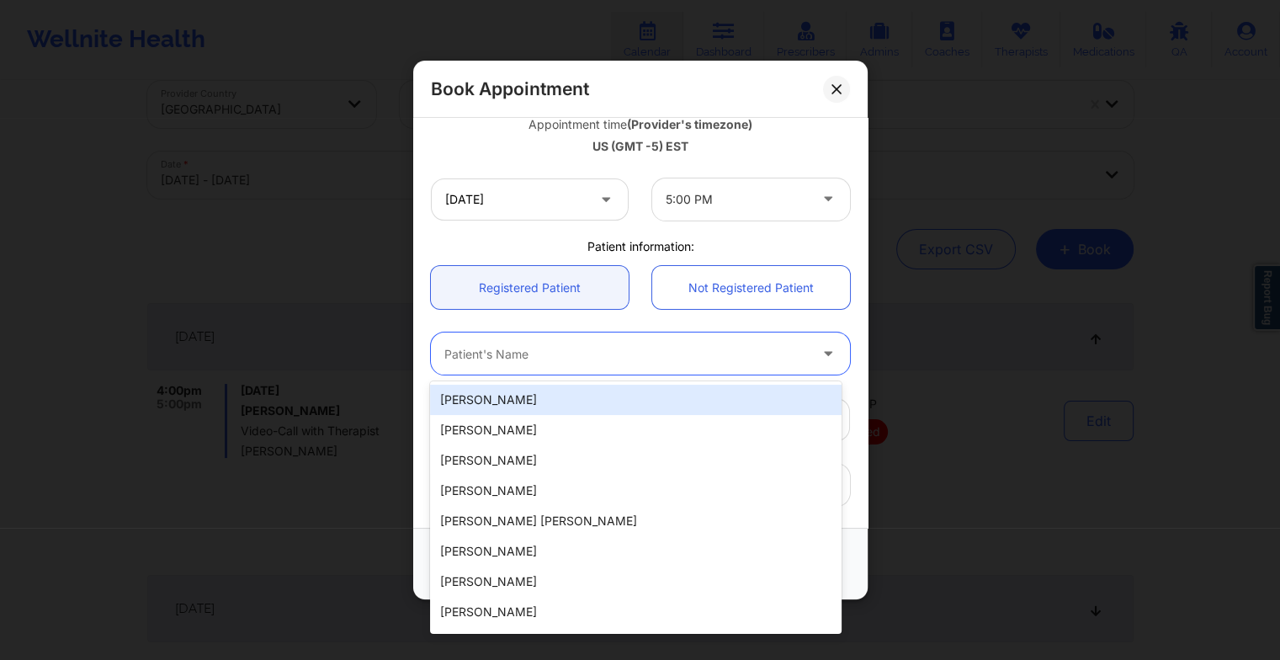
click at [604, 367] on div "Patient's Name" at bounding box center [620, 354] width 379 height 42
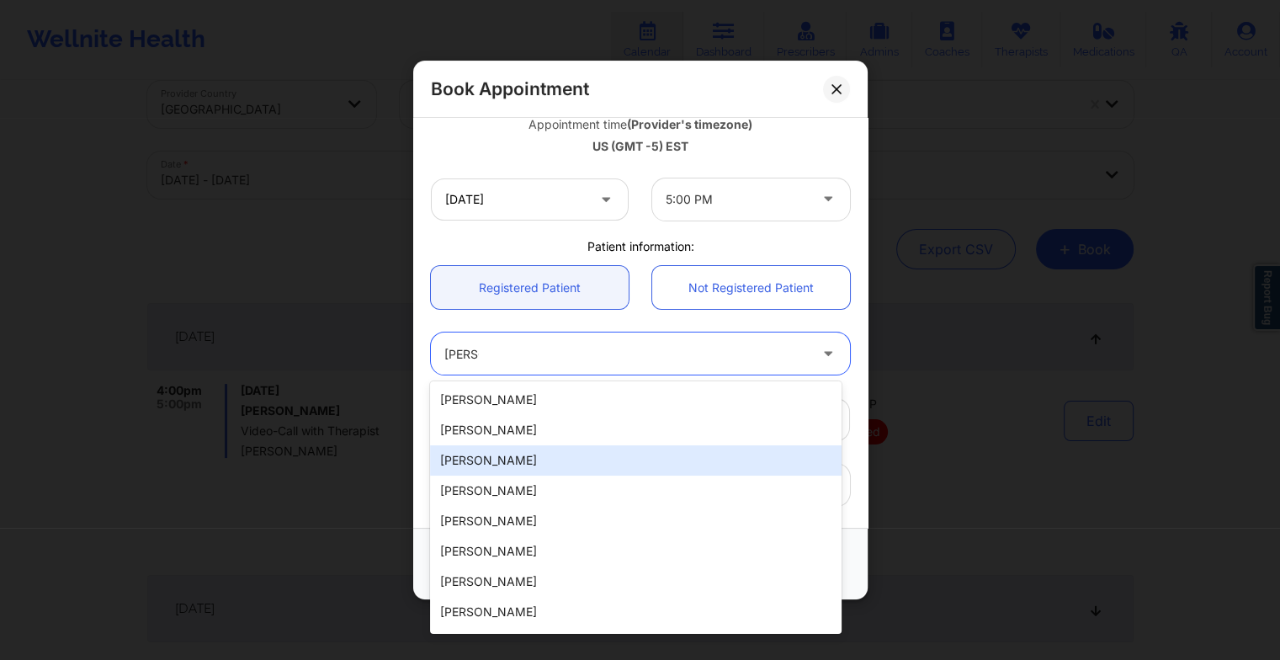
click at [585, 458] on div "[PERSON_NAME]" at bounding box center [635, 460] width 411 height 30
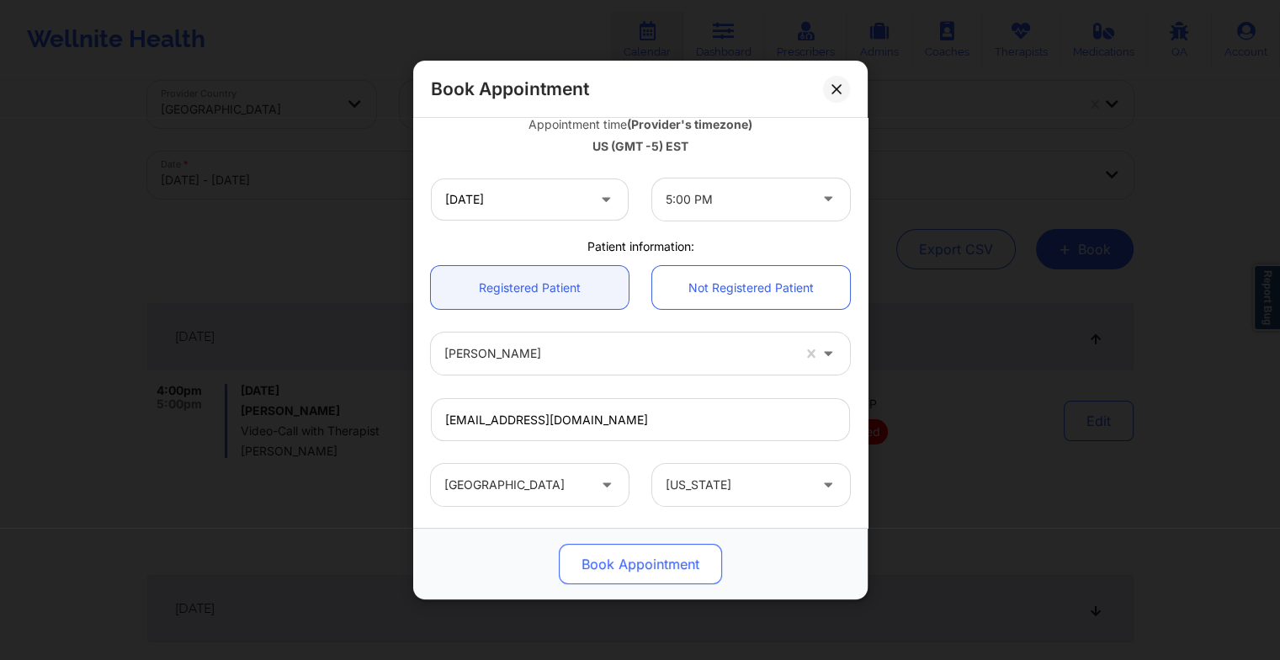
click at [649, 562] on button "Book Appointment" at bounding box center [640, 564] width 163 height 40
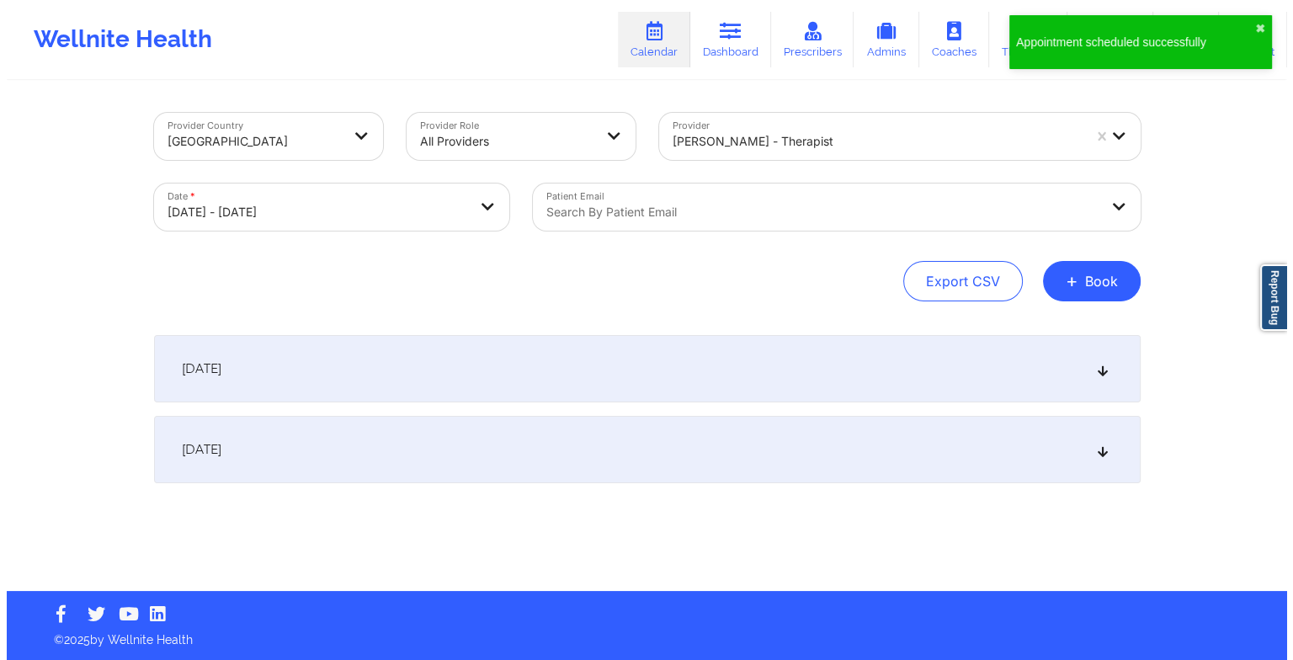
scroll to position [0, 0]
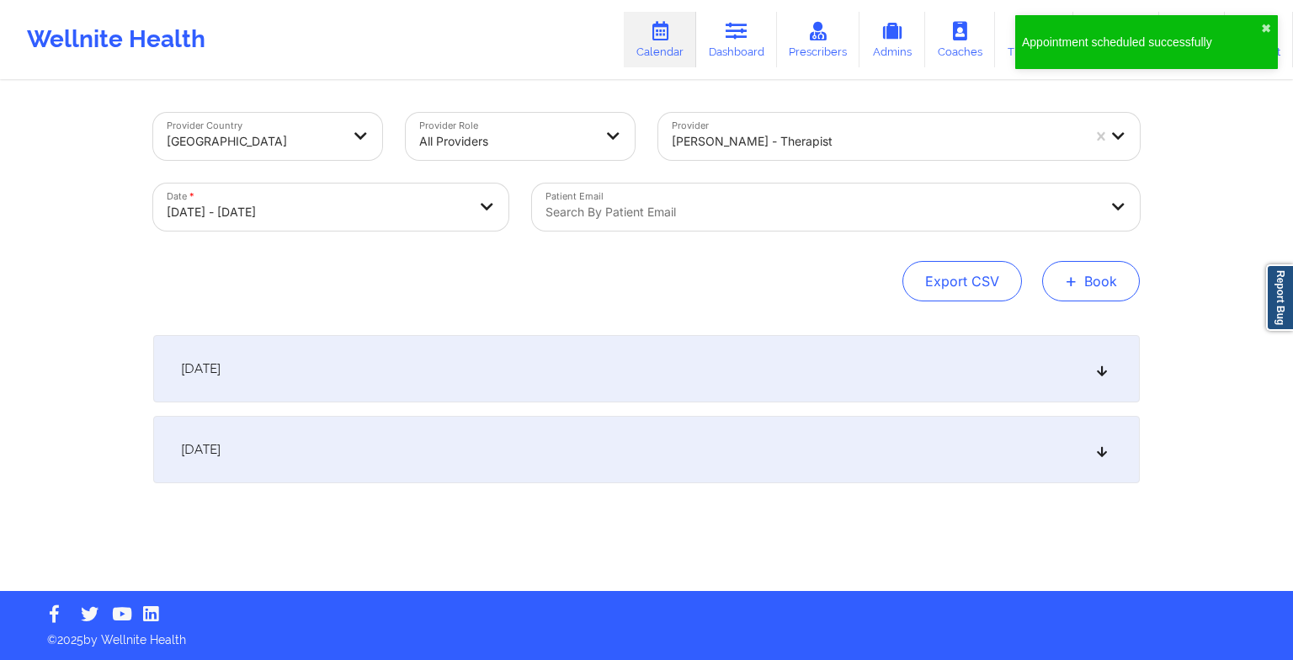
click at [1067, 276] on span "+" at bounding box center [1071, 280] width 13 height 9
click at [1044, 341] on button "Therapy Session" at bounding box center [1062, 335] width 129 height 28
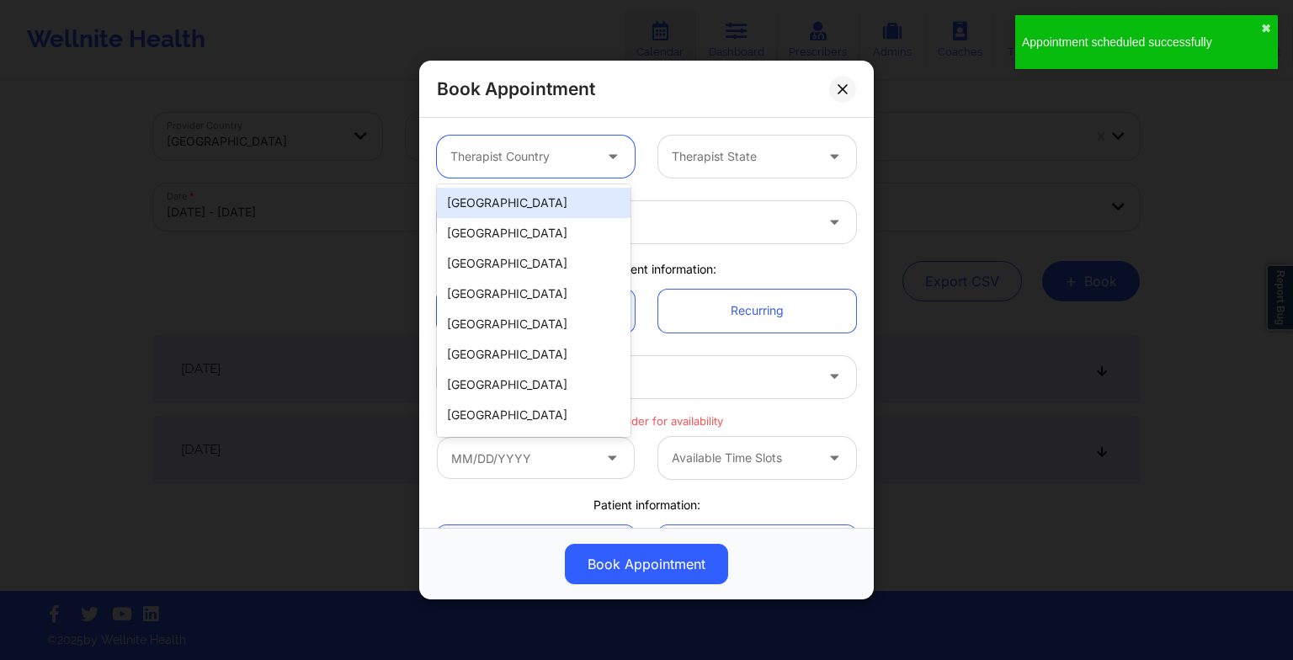
click at [551, 152] on div at bounding box center [521, 156] width 142 height 20
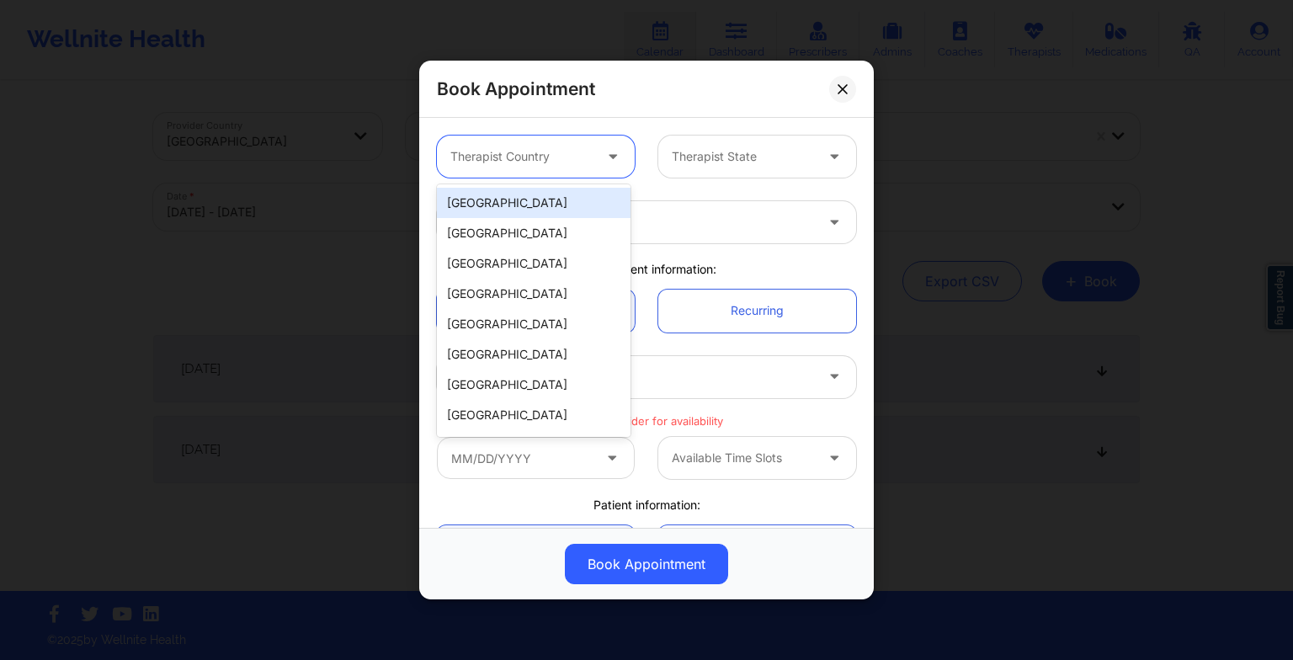
click at [555, 196] on div "[GEOGRAPHIC_DATA]" at bounding box center [534, 203] width 194 height 30
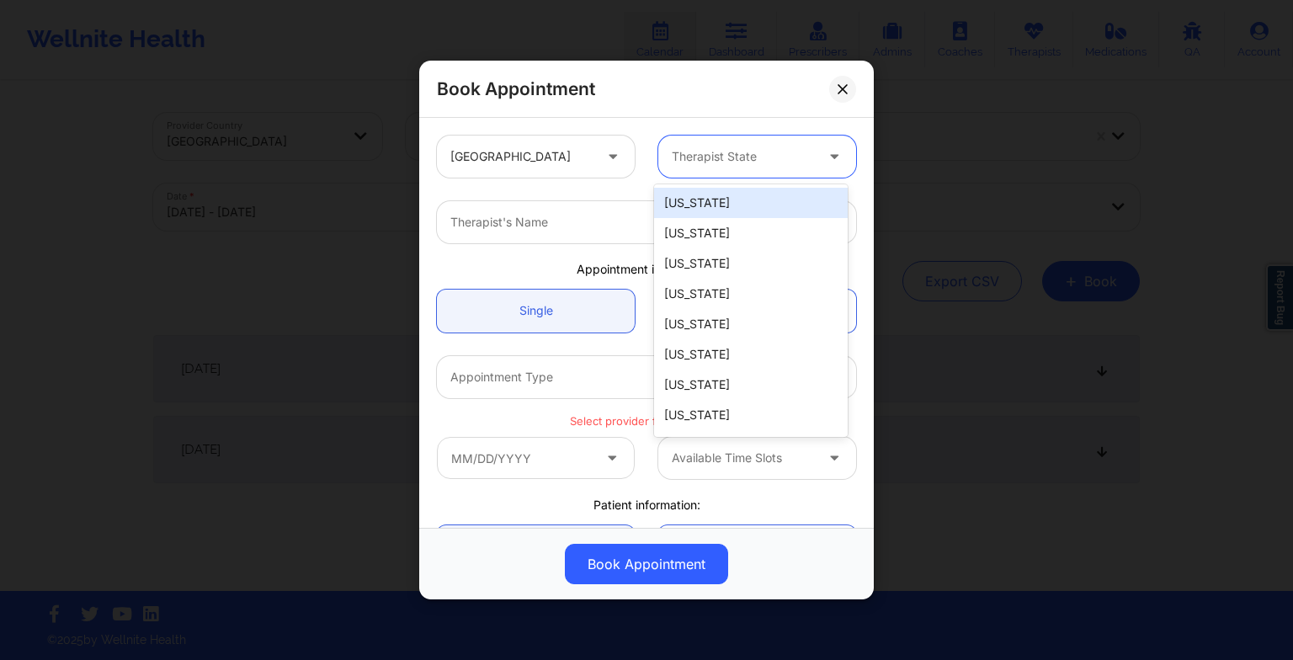
click at [714, 168] on div "Therapist State" at bounding box center [736, 157] width 157 height 42
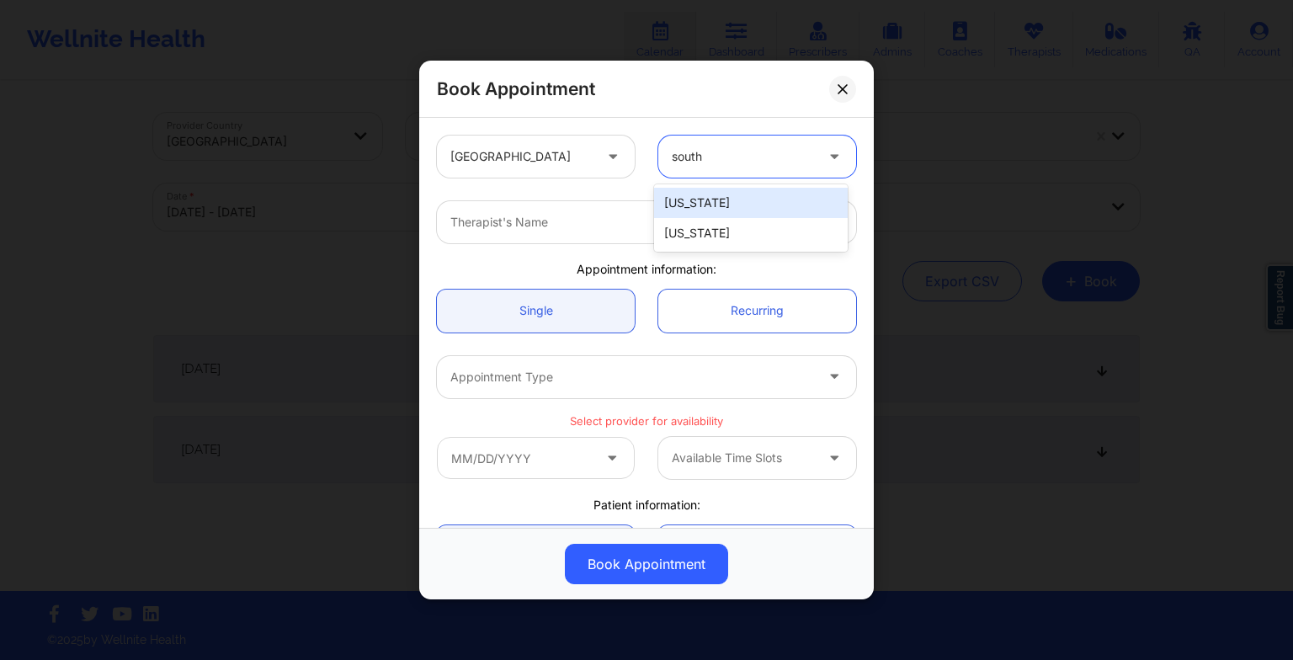
click at [726, 195] on div "[US_STATE]" at bounding box center [751, 203] width 194 height 30
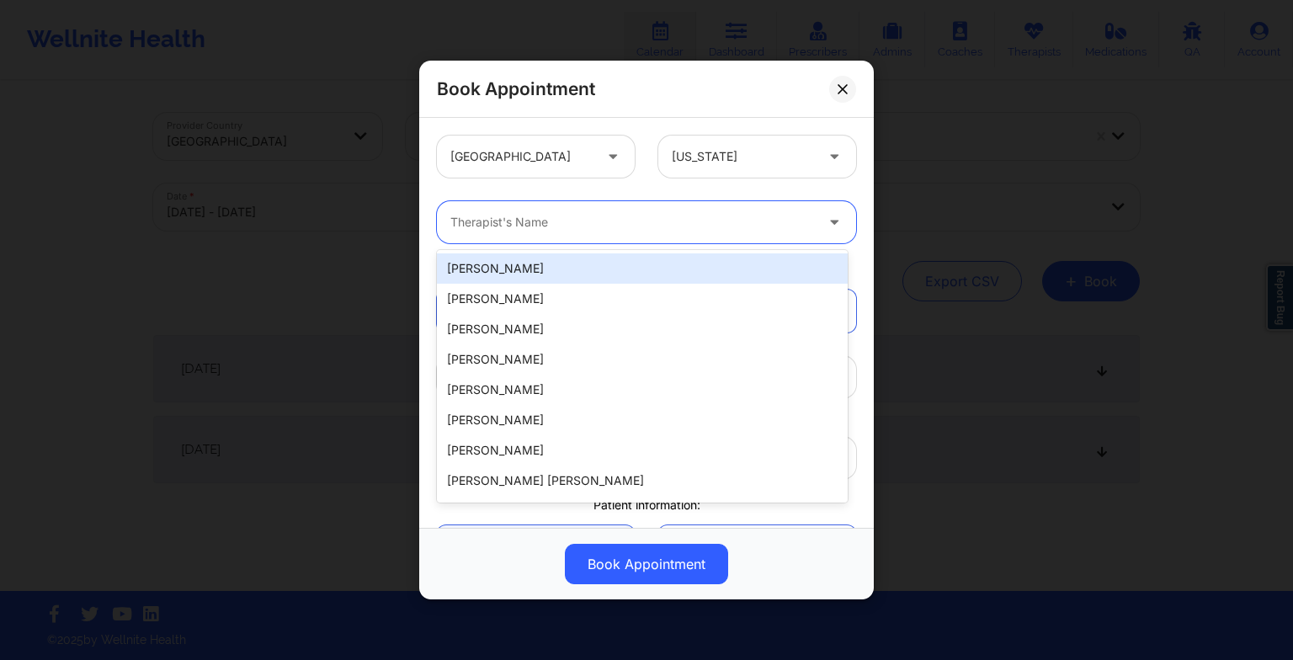
click at [614, 219] on div at bounding box center [632, 222] width 364 height 20
paste input "[PERSON_NAME]"
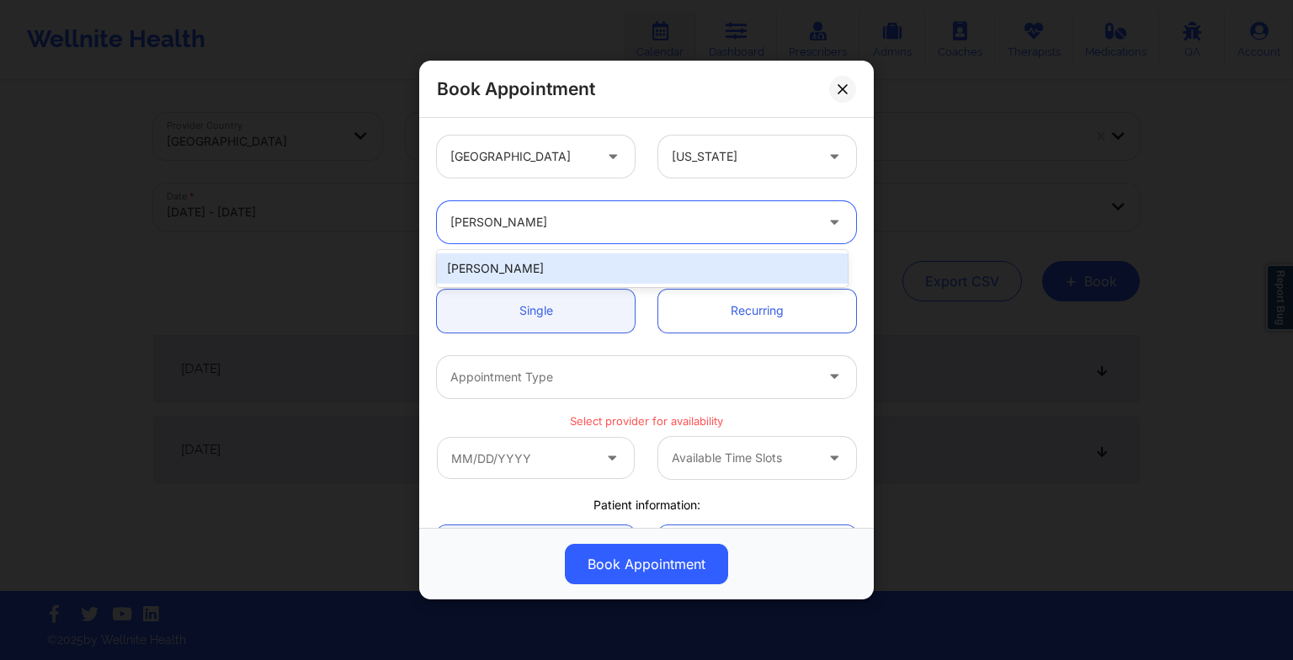
click at [555, 269] on div "[PERSON_NAME]" at bounding box center [642, 268] width 411 height 30
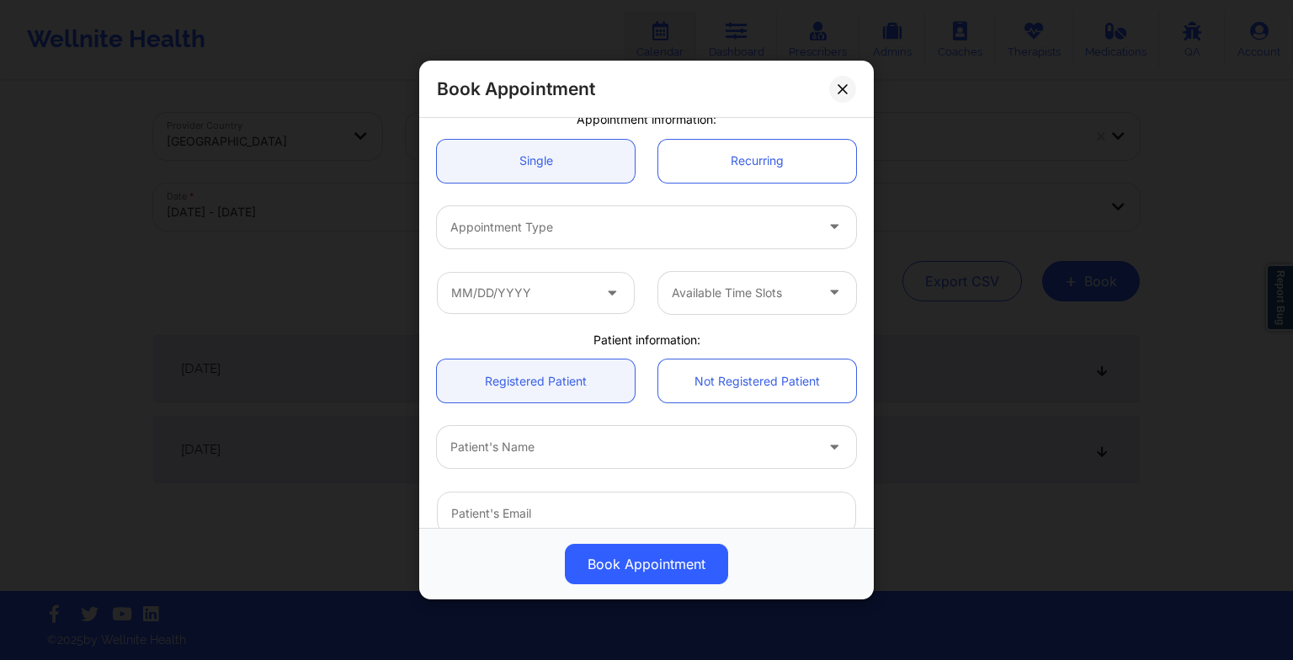
scroll to position [155, 0]
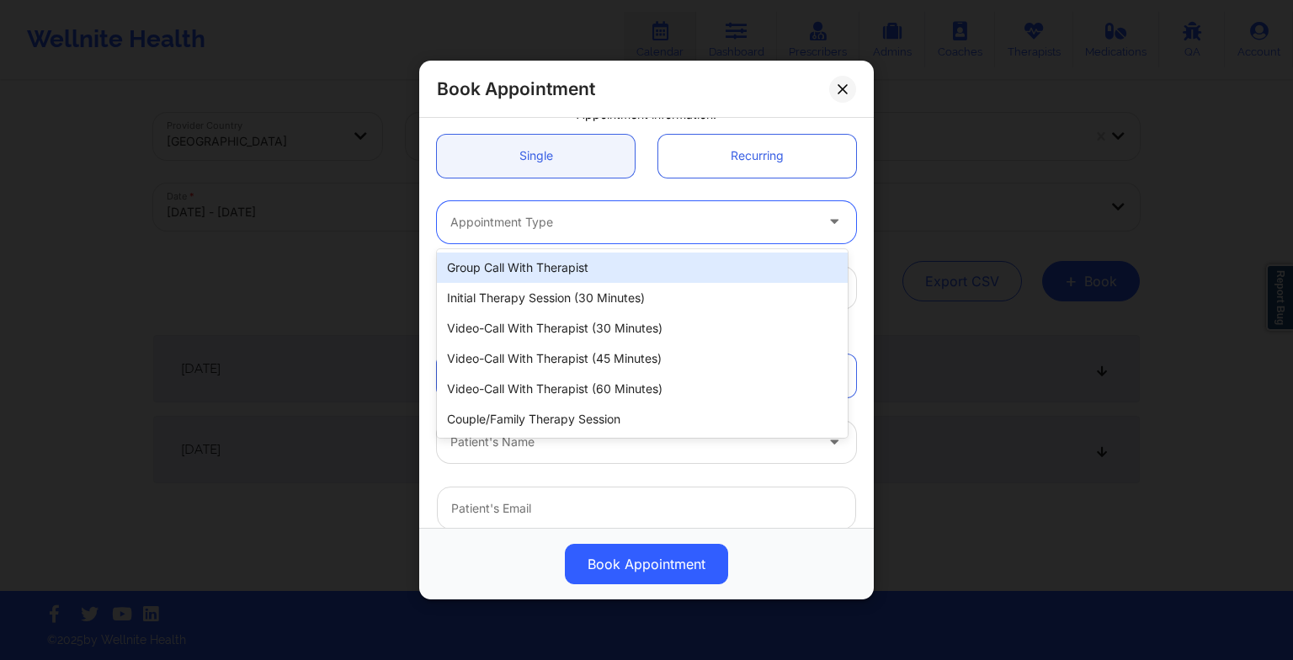
click at [522, 206] on div "Appointment Type" at bounding box center [626, 222] width 379 height 42
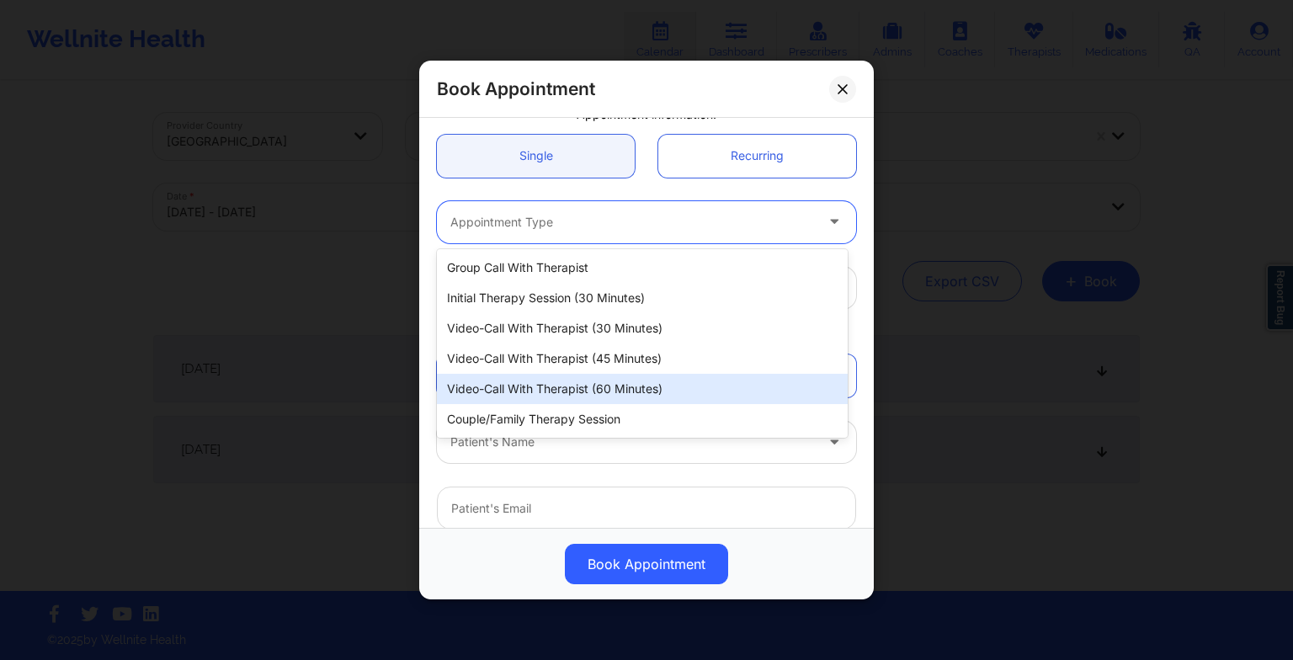
click at [557, 384] on div "Video-Call with Therapist (60 minutes)" at bounding box center [642, 389] width 411 height 30
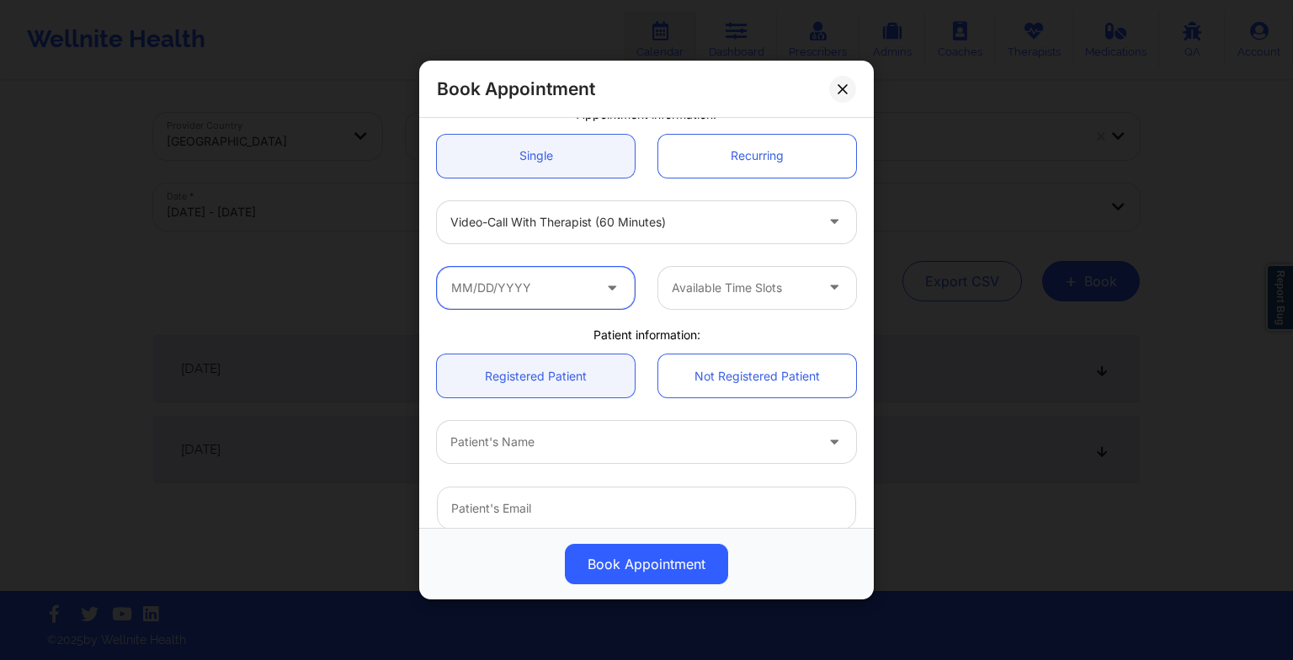
click at [524, 288] on input "text" at bounding box center [536, 288] width 198 height 42
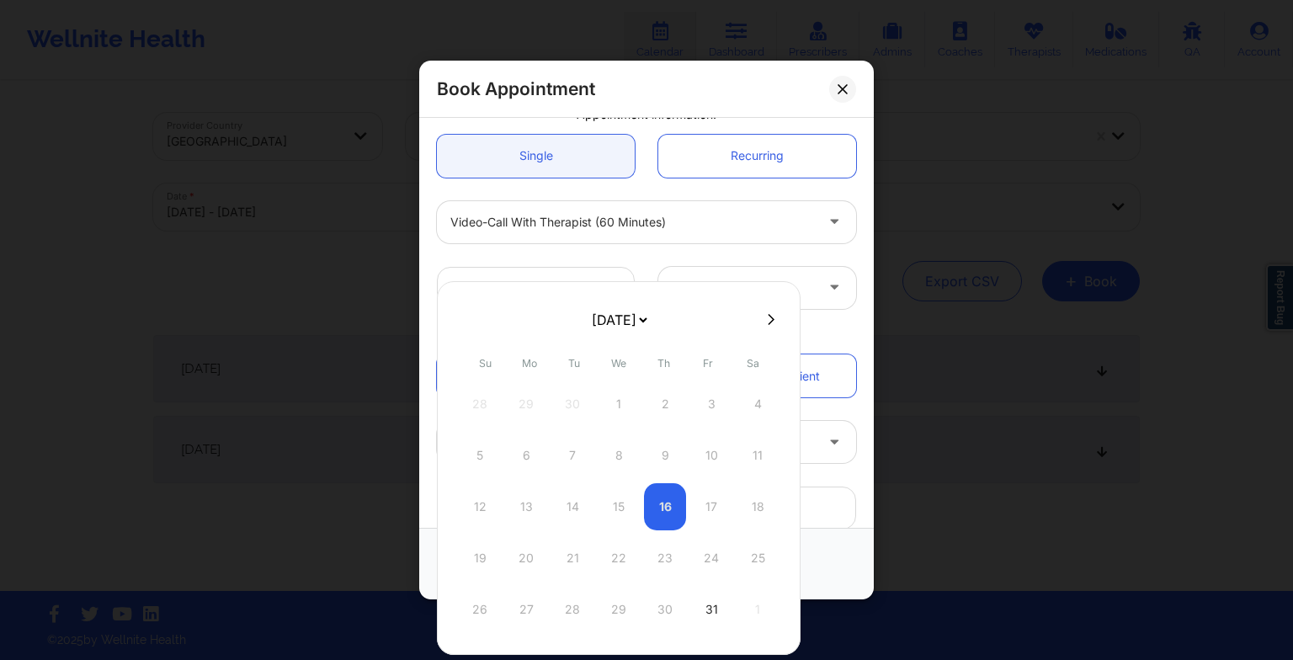
click at [628, 317] on select "[DATE] [DATE] [DATE] [DATE] [DATE] [DATE] [DATE] [DATE] [DATE] [DATE] [DATE] [D…" at bounding box center [618, 320] width 61 height 34
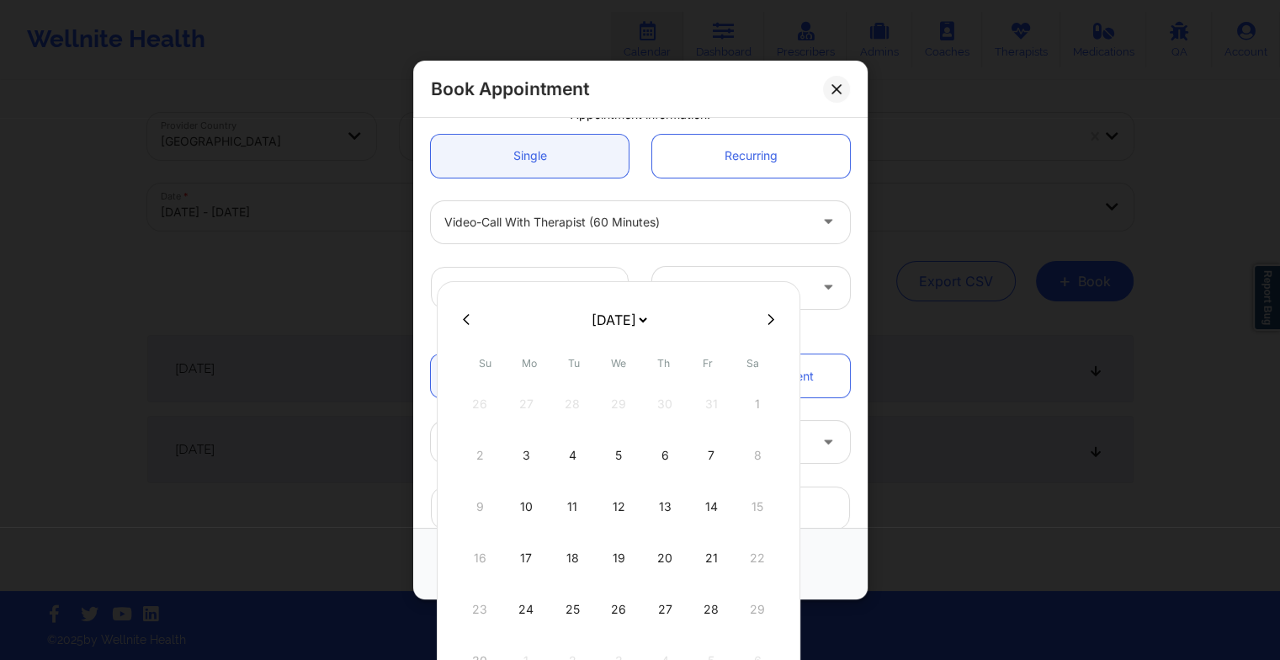
click at [615, 503] on div "12" at bounding box center [619, 506] width 42 height 47
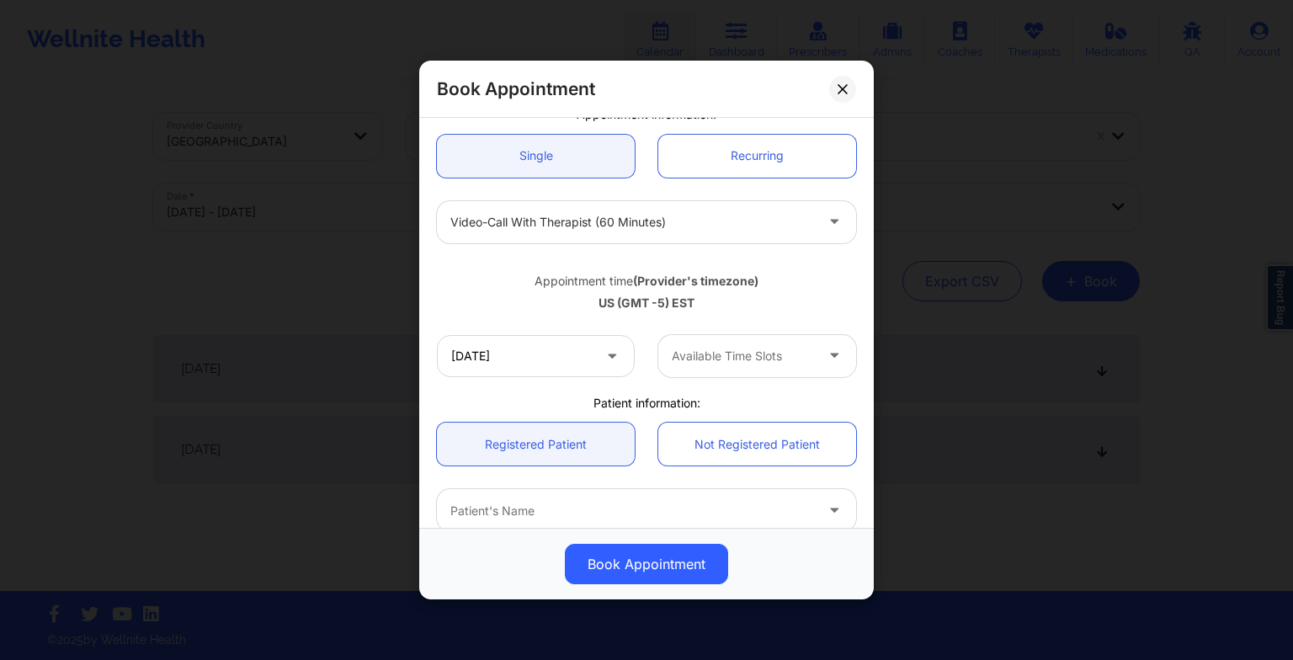
click at [717, 364] on div at bounding box center [743, 356] width 142 height 20
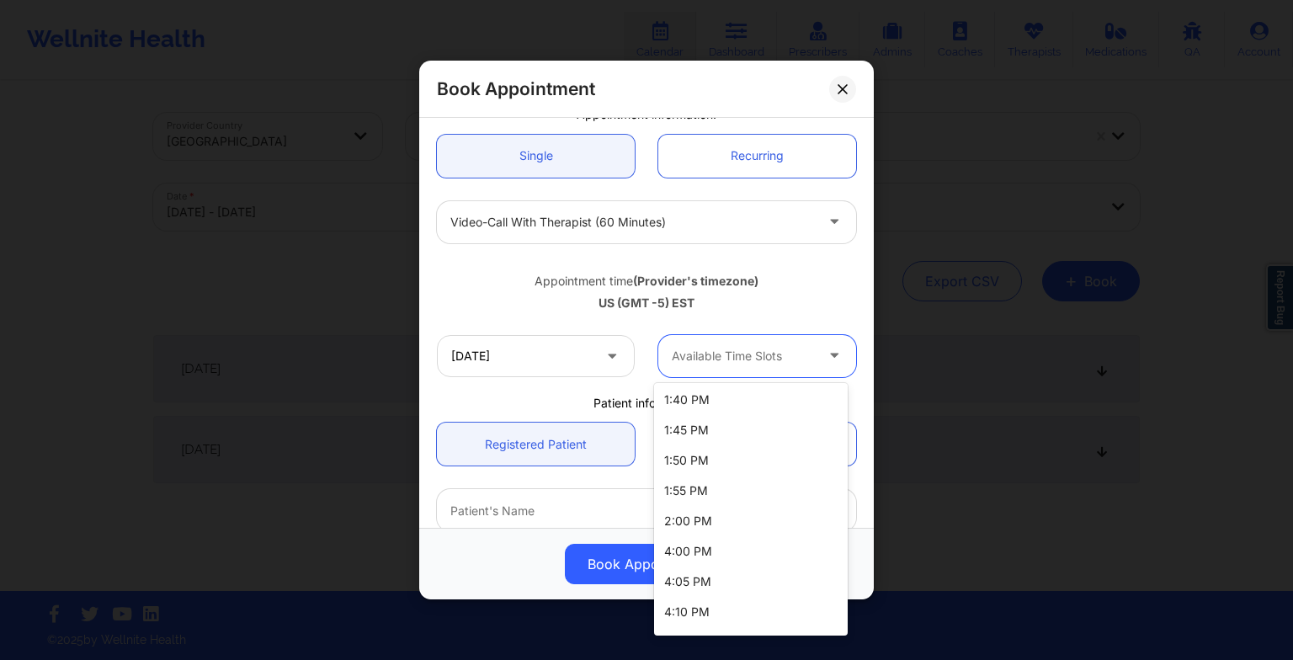
scroll to position [1027, 0]
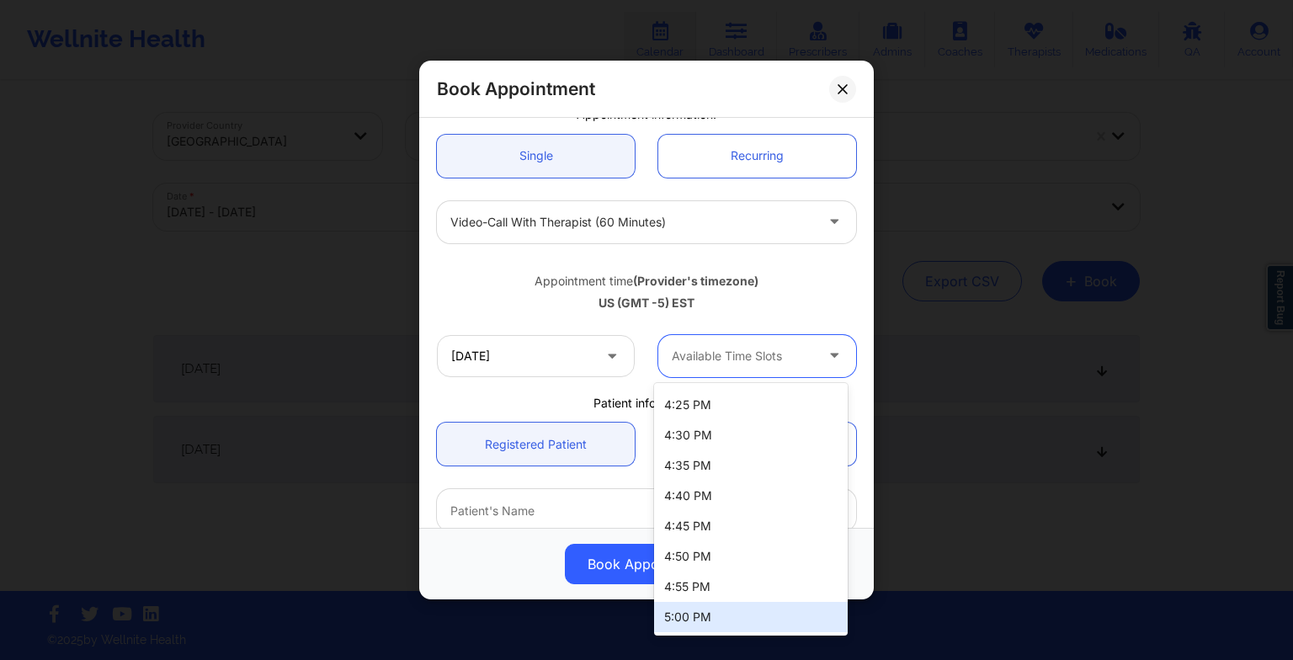
click at [710, 607] on div "5:00 PM" at bounding box center [751, 617] width 194 height 30
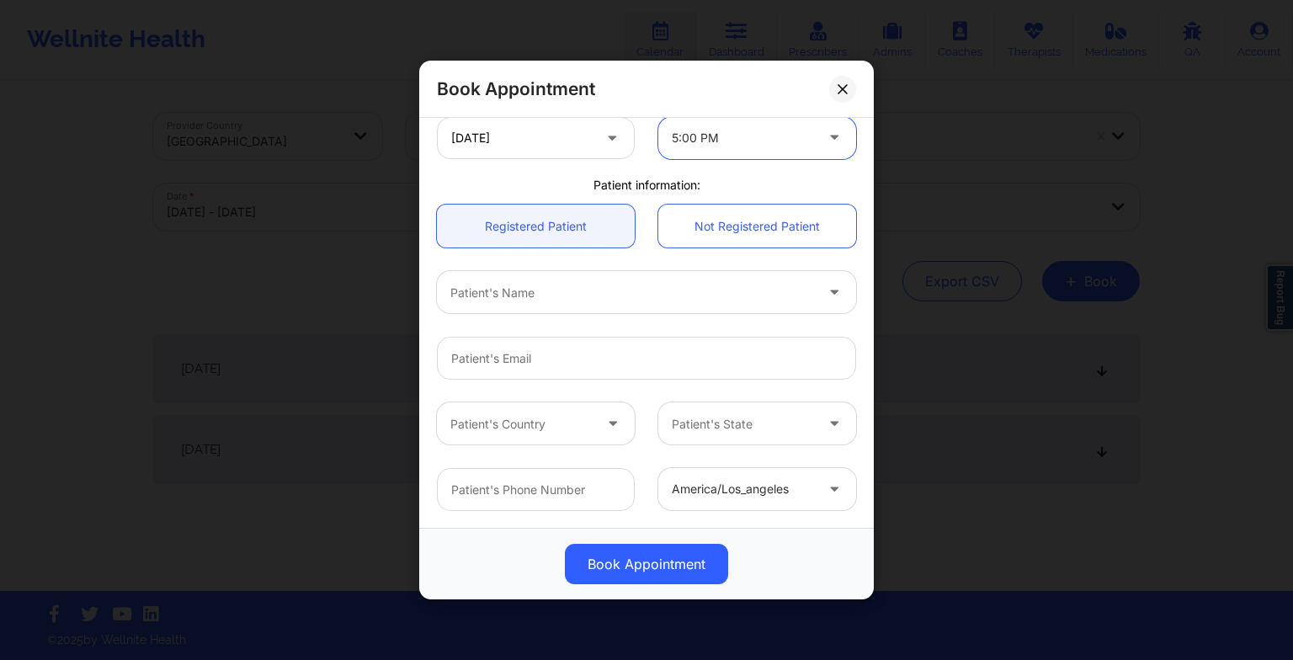
scroll to position [387, 0]
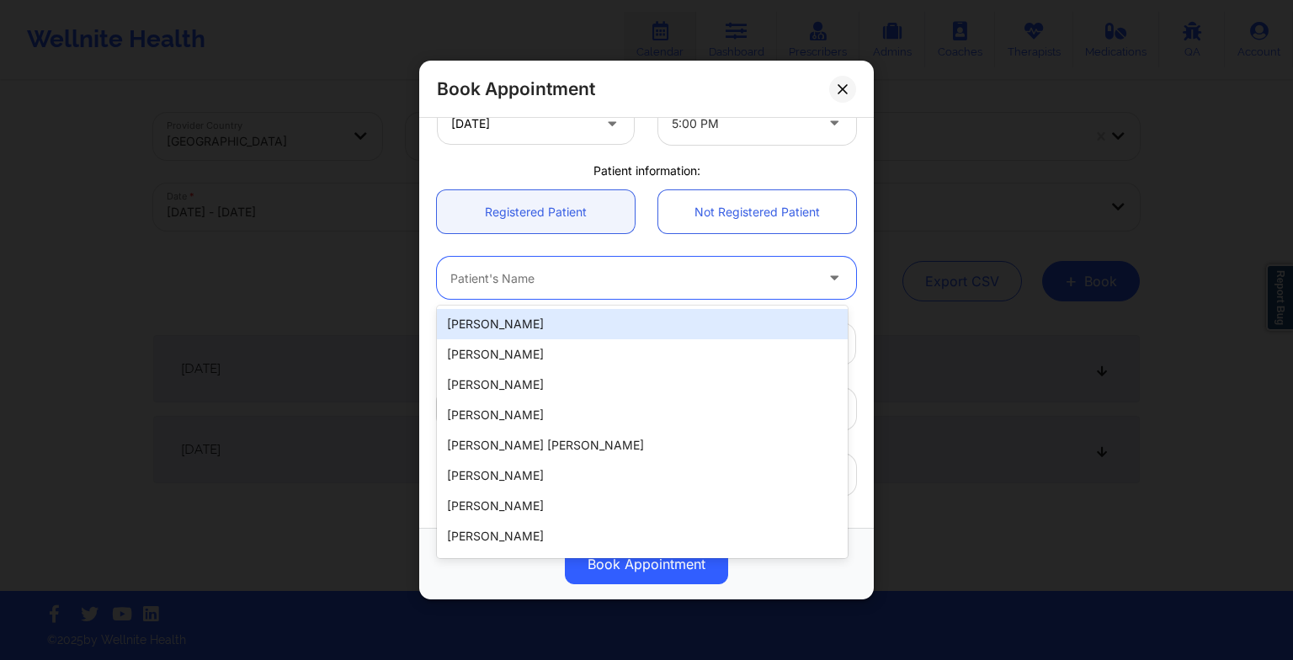
click at [525, 269] on div at bounding box center [632, 278] width 364 height 20
click at [519, 330] on div "[PERSON_NAME]" at bounding box center [642, 324] width 411 height 30
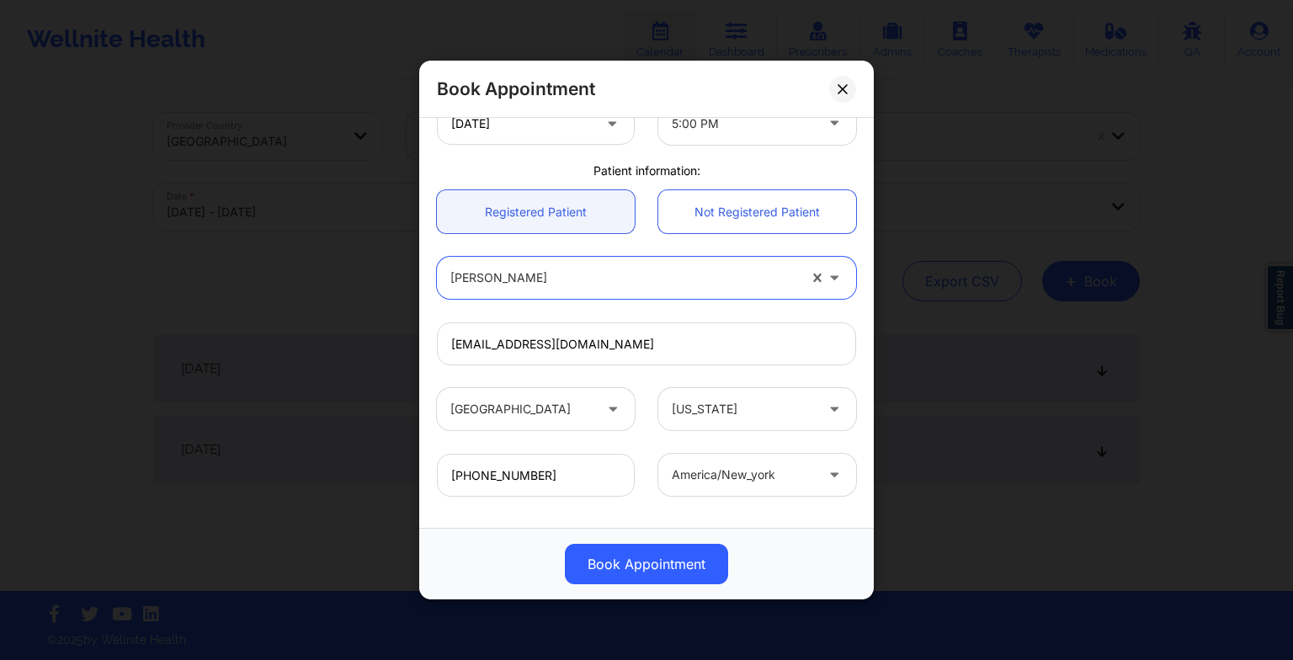
scroll to position [464, 0]
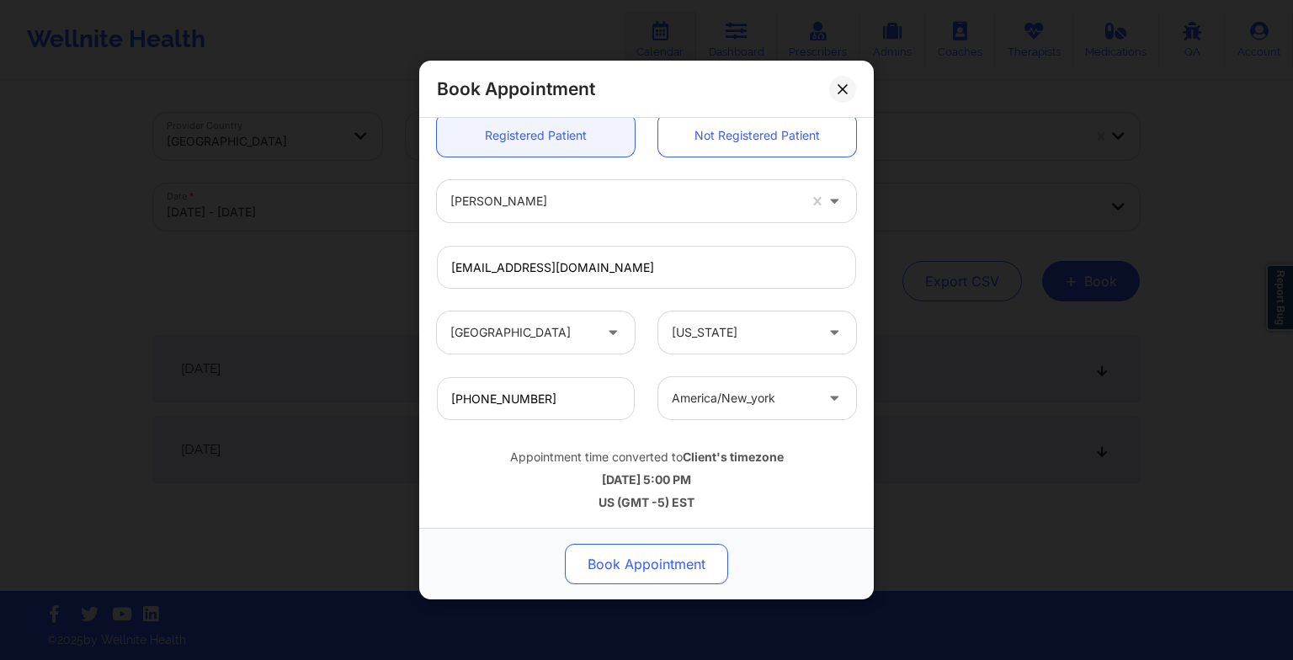
click at [625, 566] on button "Book Appointment" at bounding box center [646, 564] width 163 height 40
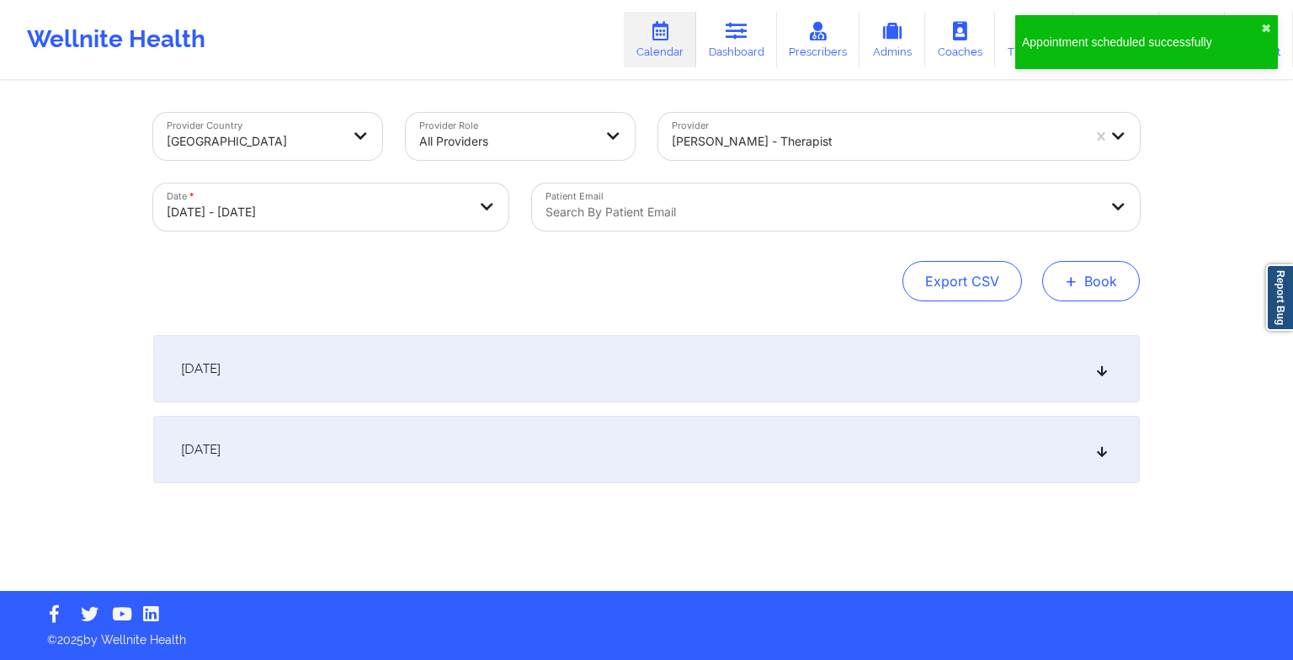
click at [1104, 277] on button "+ Book" at bounding box center [1091, 281] width 98 height 40
click at [1057, 335] on button "Therapy Session" at bounding box center [1062, 335] width 129 height 28
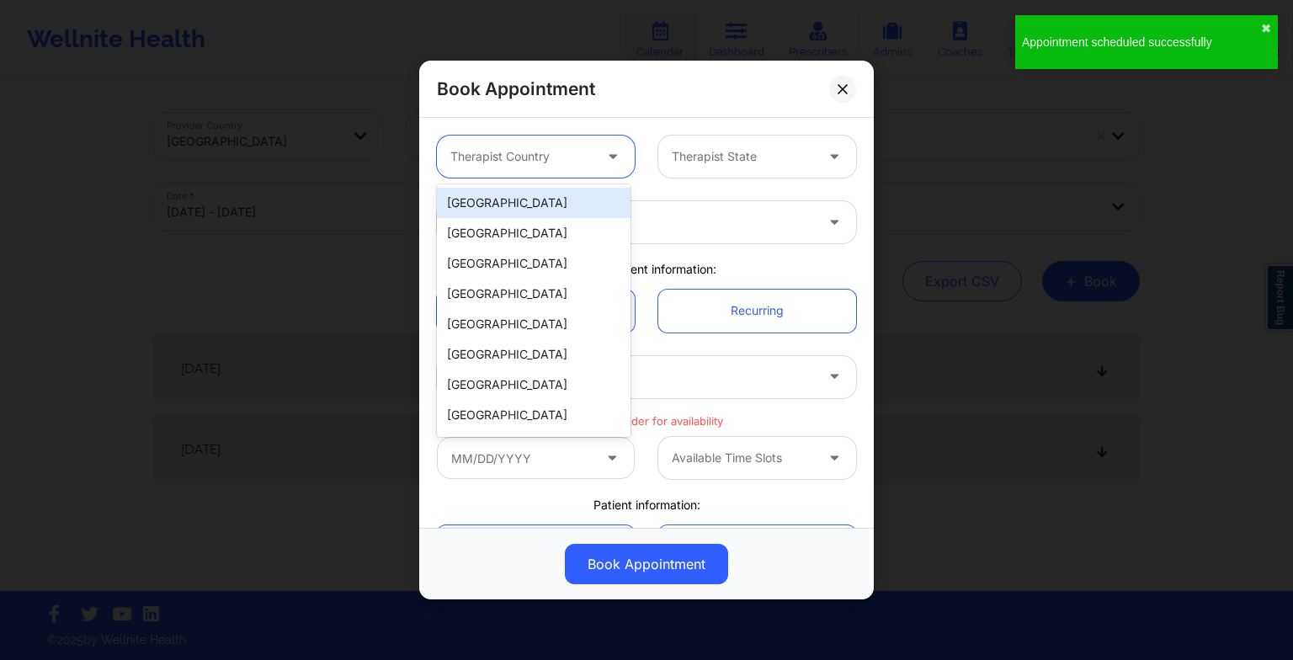
drag, startPoint x: 598, startPoint y: 145, endPoint x: 557, endPoint y: 216, distance: 81.4
click at [557, 216] on body "Appointment scheduled successfully ✖︎ Wellnite Health Calendar Dashboard Prescr…" at bounding box center [646, 330] width 1293 height 660
click at [557, 216] on div "[GEOGRAPHIC_DATA]" at bounding box center [534, 203] width 194 height 30
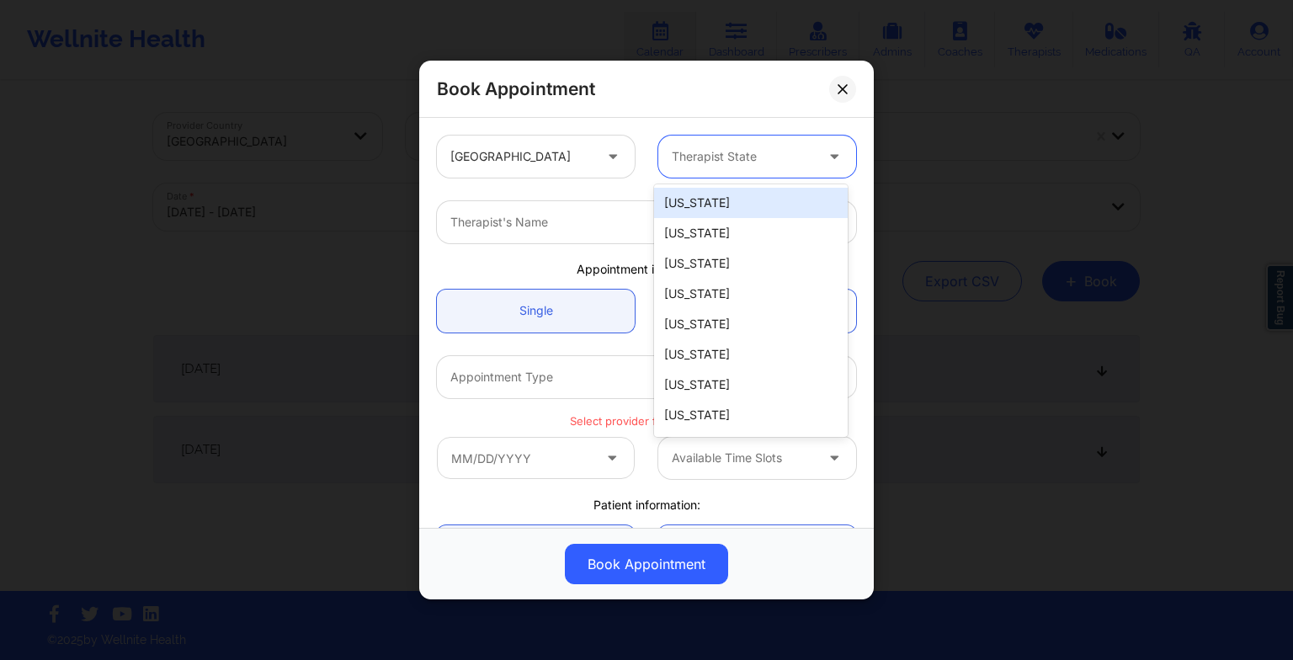
click at [673, 176] on div "Therapist State" at bounding box center [736, 157] width 157 height 42
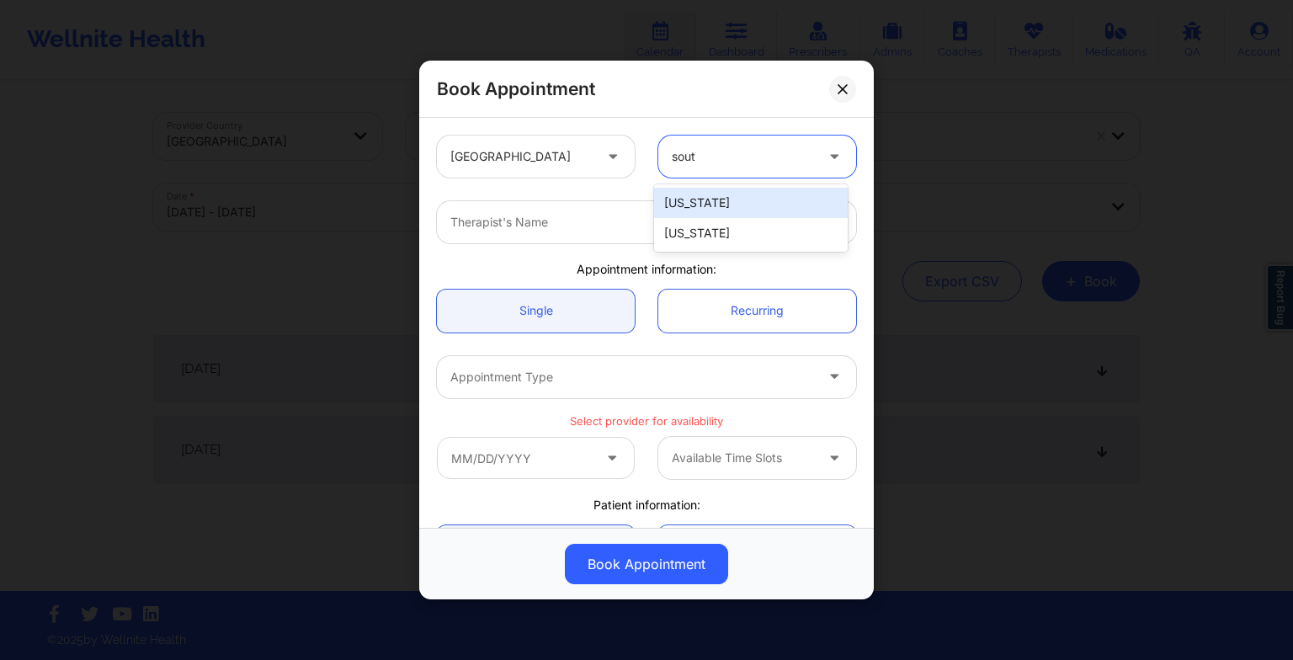
click at [690, 207] on div "[US_STATE]" at bounding box center [751, 203] width 194 height 30
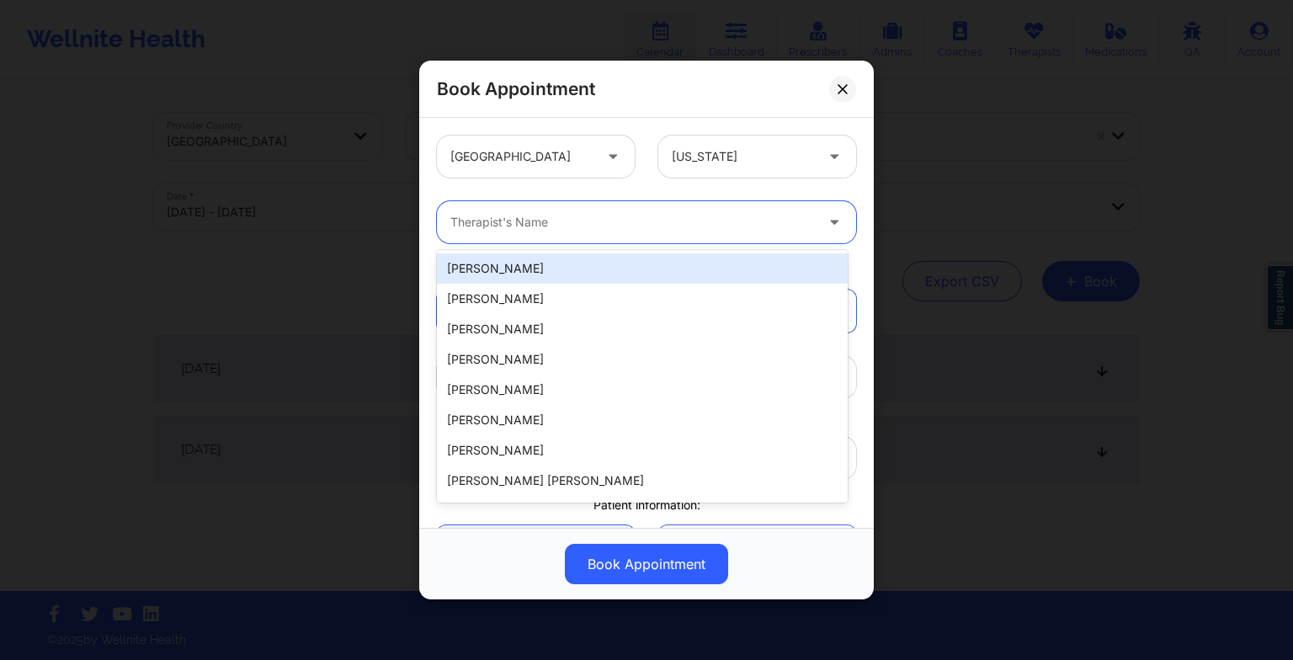
click at [622, 214] on div at bounding box center [632, 222] width 364 height 20
click at [450, 216] on div "Therapist's Name" at bounding box center [626, 222] width 379 height 42
paste input "[PERSON_NAME]"
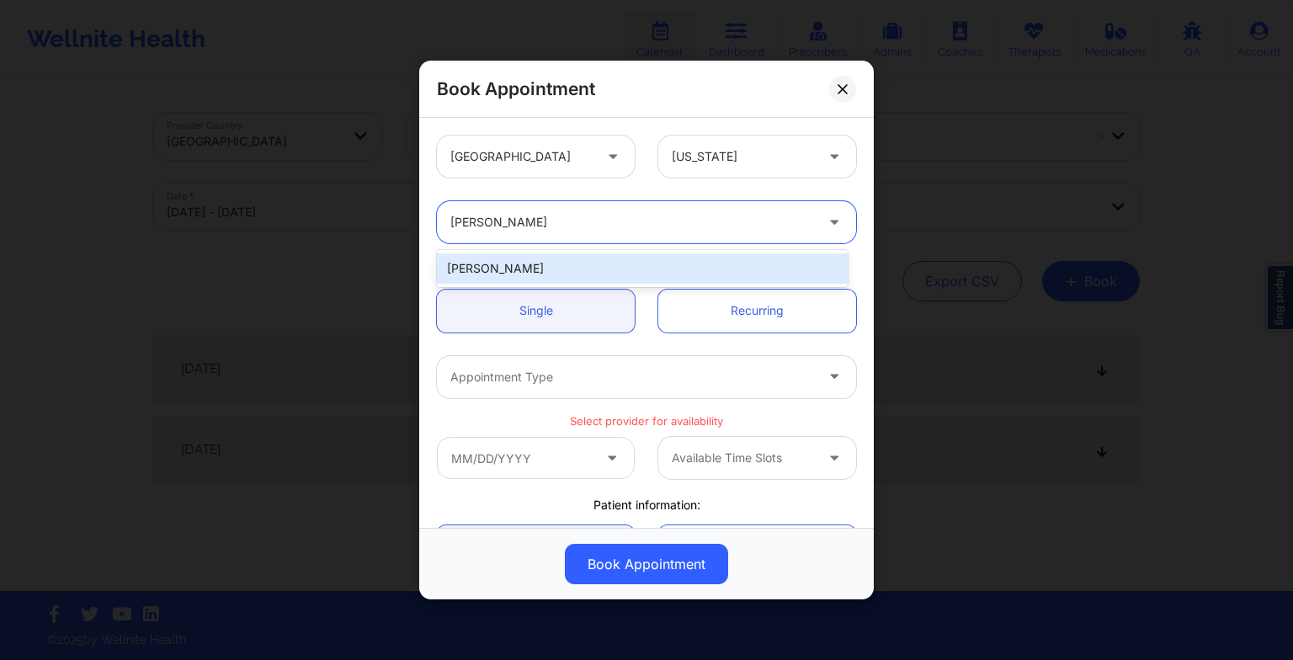
click at [528, 268] on div "[PERSON_NAME]" at bounding box center [642, 268] width 411 height 30
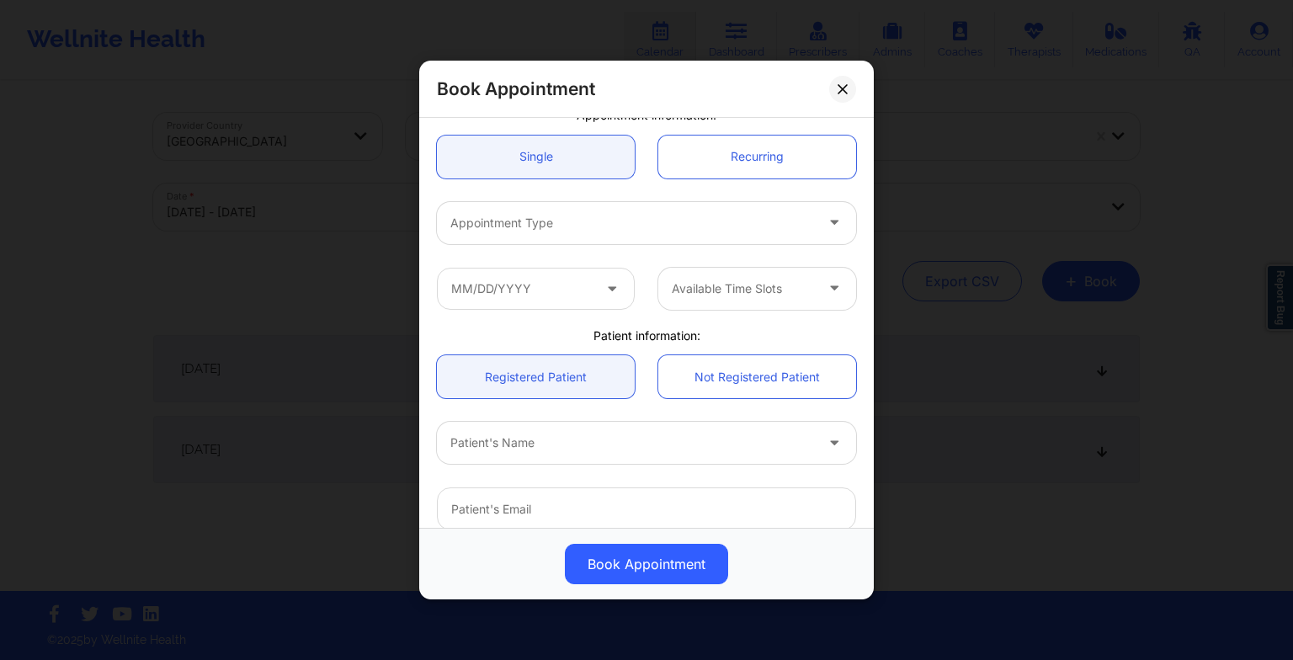
scroll to position [155, 0]
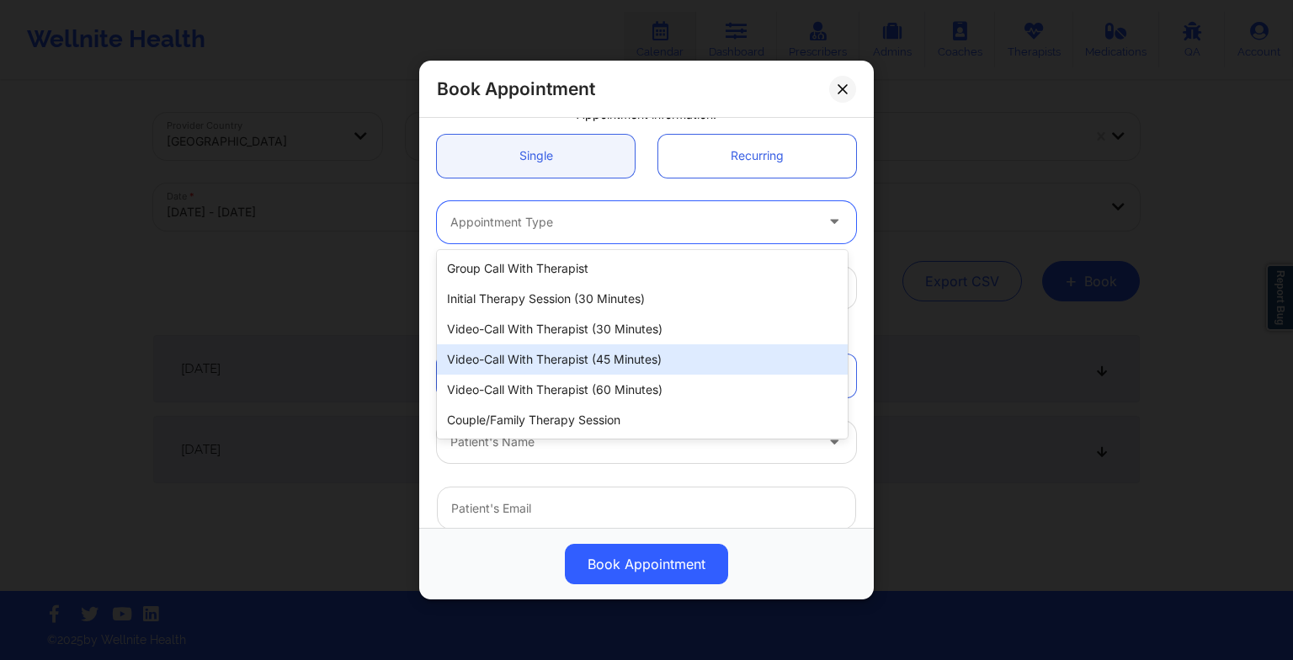
drag, startPoint x: 498, startPoint y: 222, endPoint x: 528, endPoint y: 380, distance: 160.2
click at [528, 380] on body "Wellnite Health Calendar Dashboard Prescribers Admins Coaches Therapists Medica…" at bounding box center [646, 330] width 1293 height 660
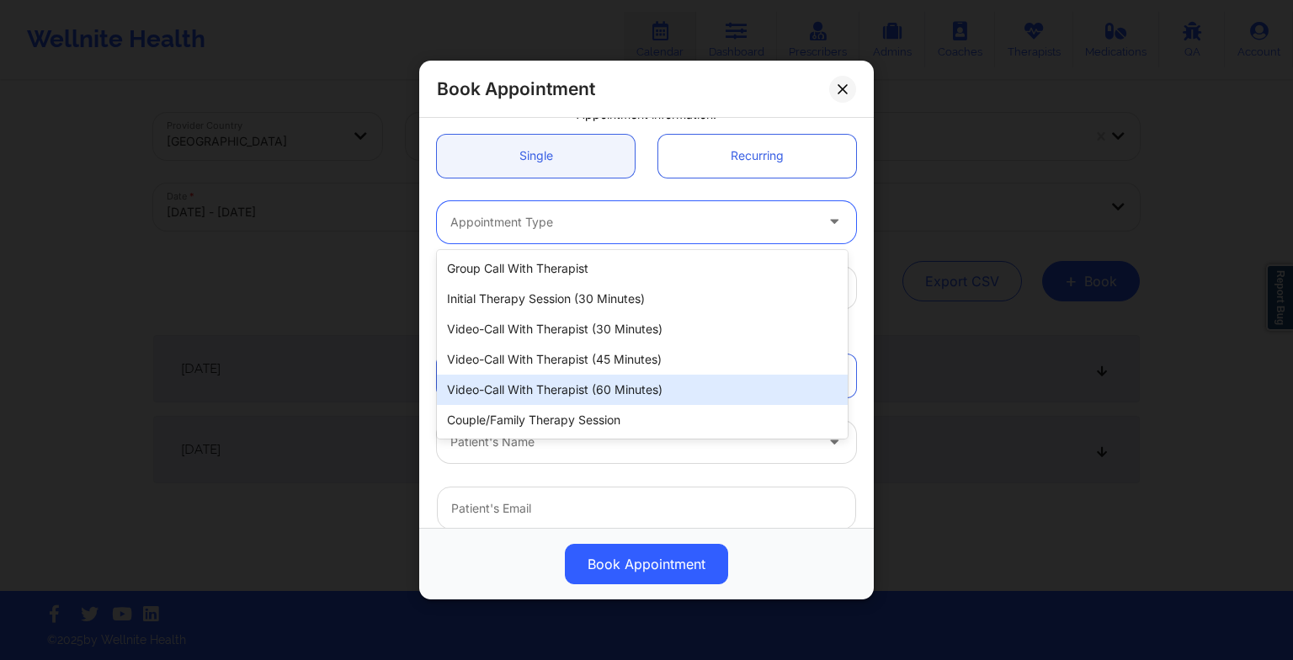
click at [528, 380] on div "Video-Call with Therapist (60 minutes)" at bounding box center [642, 390] width 411 height 30
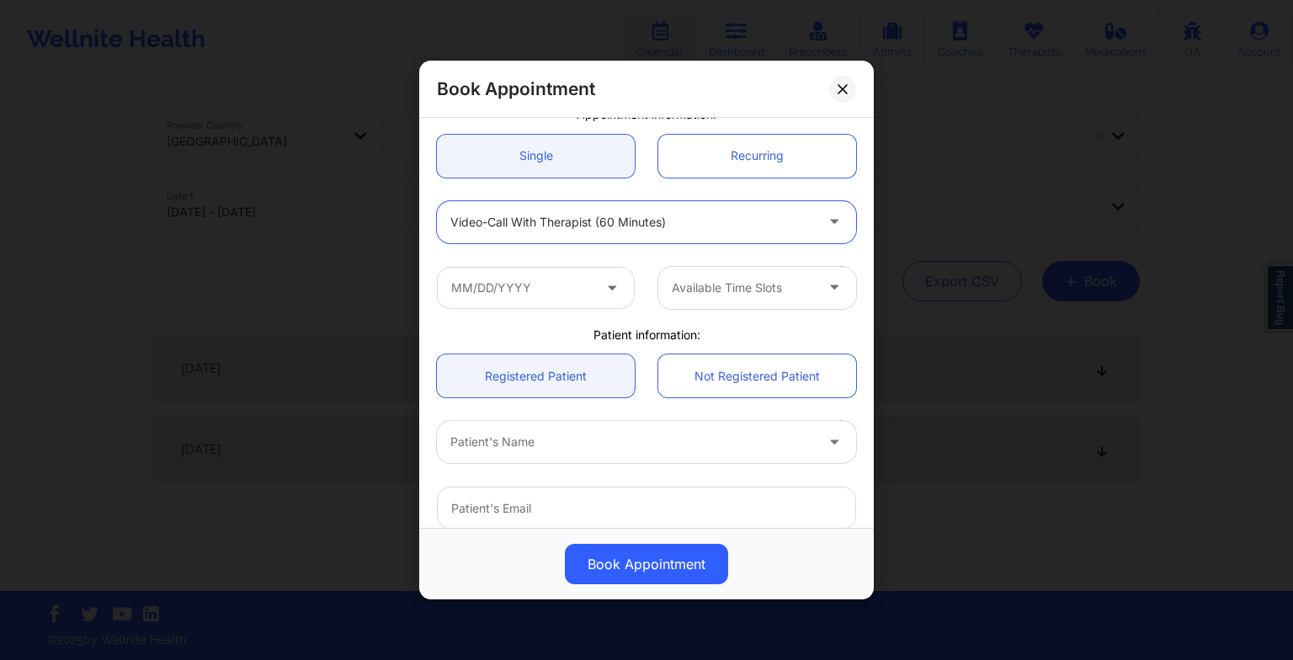
scroll to position [239, 0]
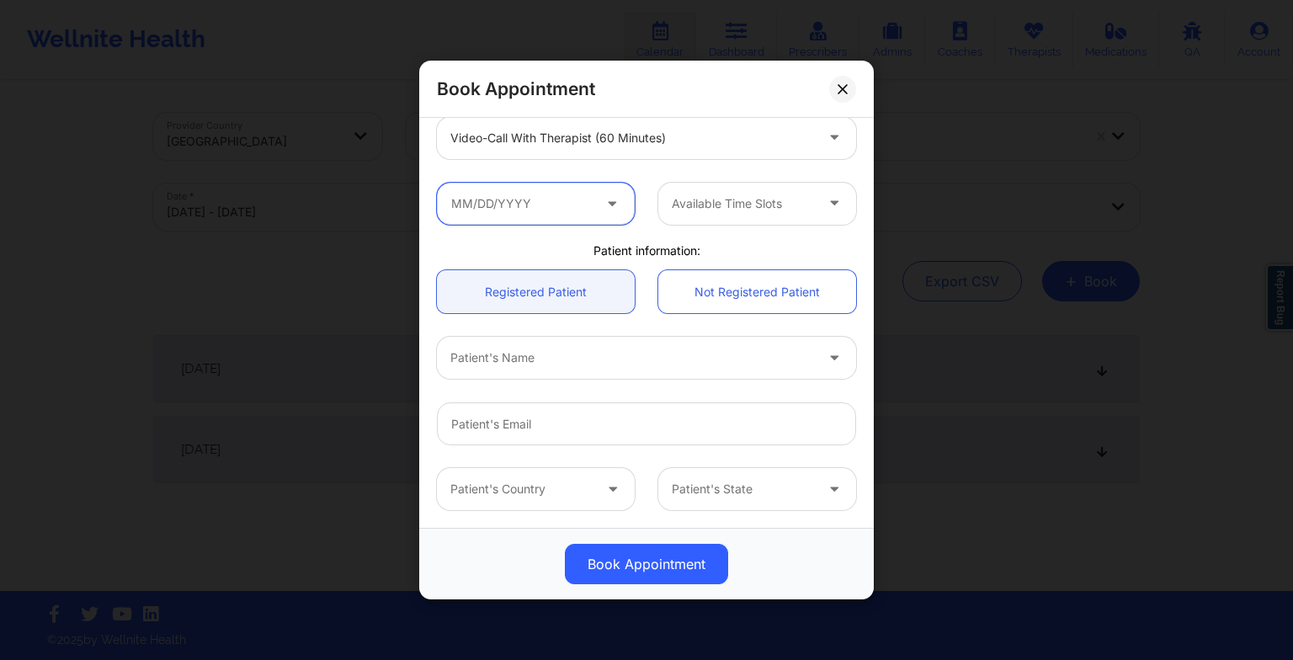
click at [524, 222] on input "text" at bounding box center [536, 204] width 198 height 42
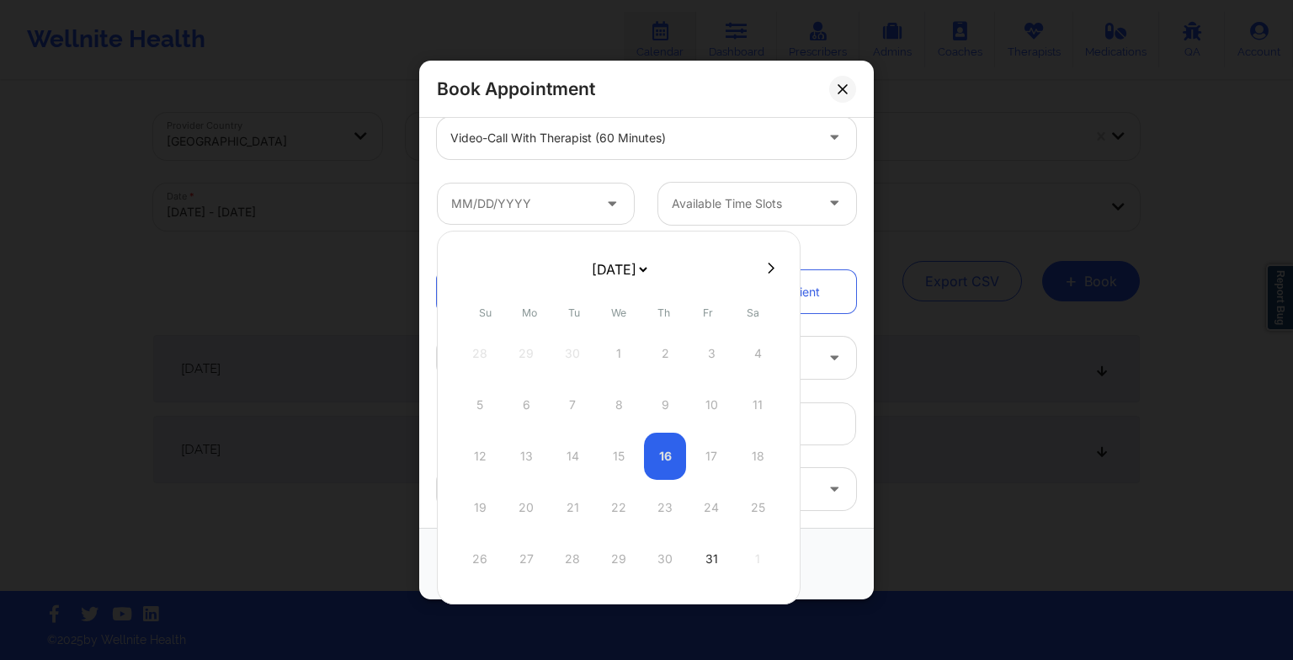
drag, startPoint x: 613, startPoint y: 276, endPoint x: 610, endPoint y: 321, distance: 44.7
click at [610, 321] on div "[DATE] [DATE] [DATE] [DATE] [DATE] [DATE] [DATE] [DATE] [DATE] [DATE] [DATE] [D…" at bounding box center [619, 418] width 364 height 374
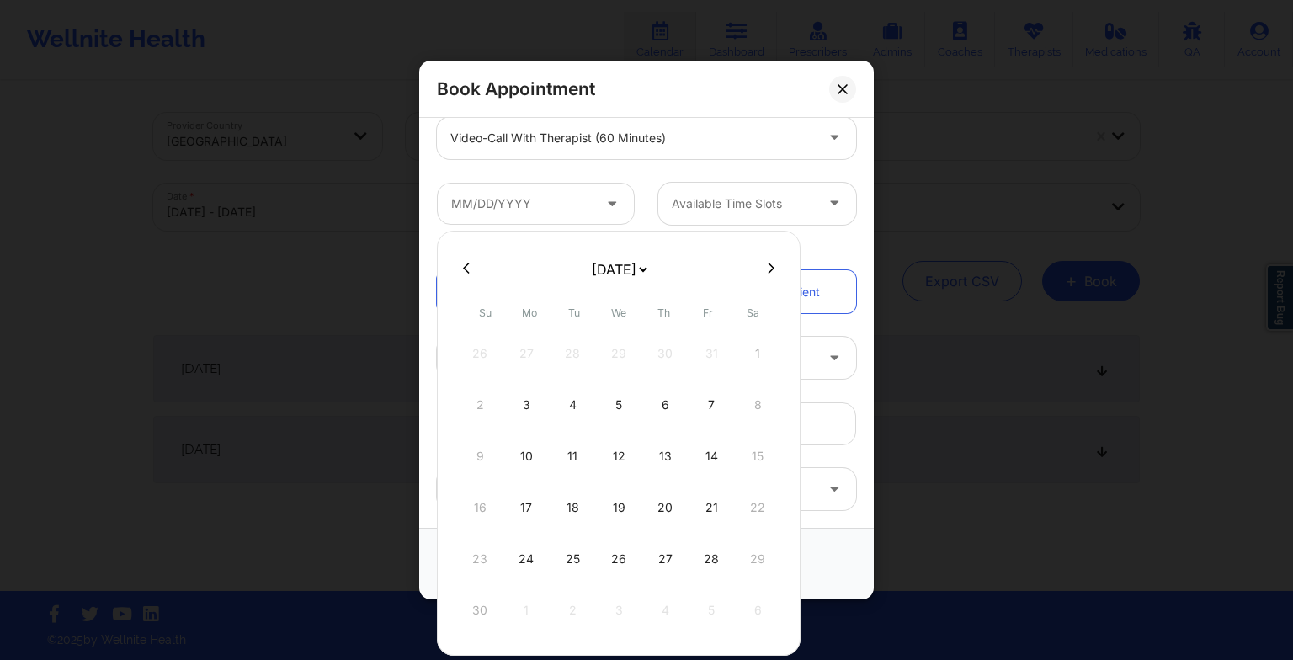
click at [621, 513] on div "19" at bounding box center [619, 507] width 42 height 47
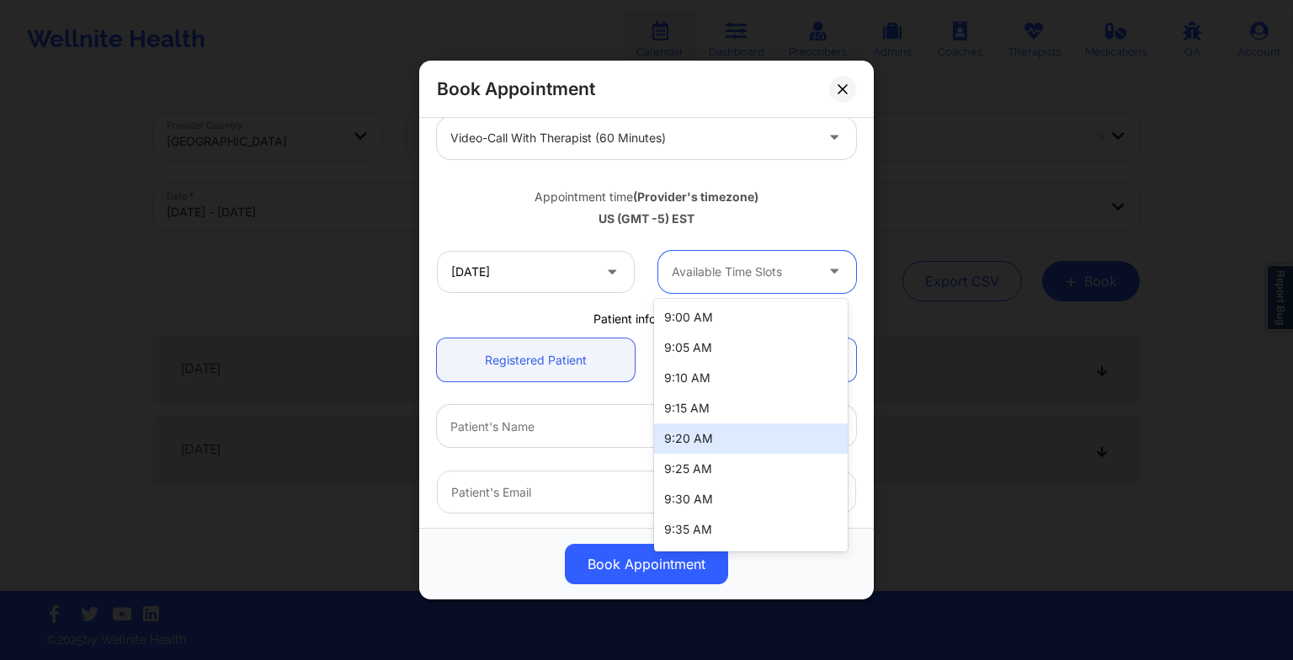
drag, startPoint x: 772, startPoint y: 269, endPoint x: 761, endPoint y: 455, distance: 185.5
click at [761, 455] on body "Wellnite Health Calendar Dashboard Prescribers Admins Coaches Therapists Medica…" at bounding box center [646, 330] width 1293 height 660
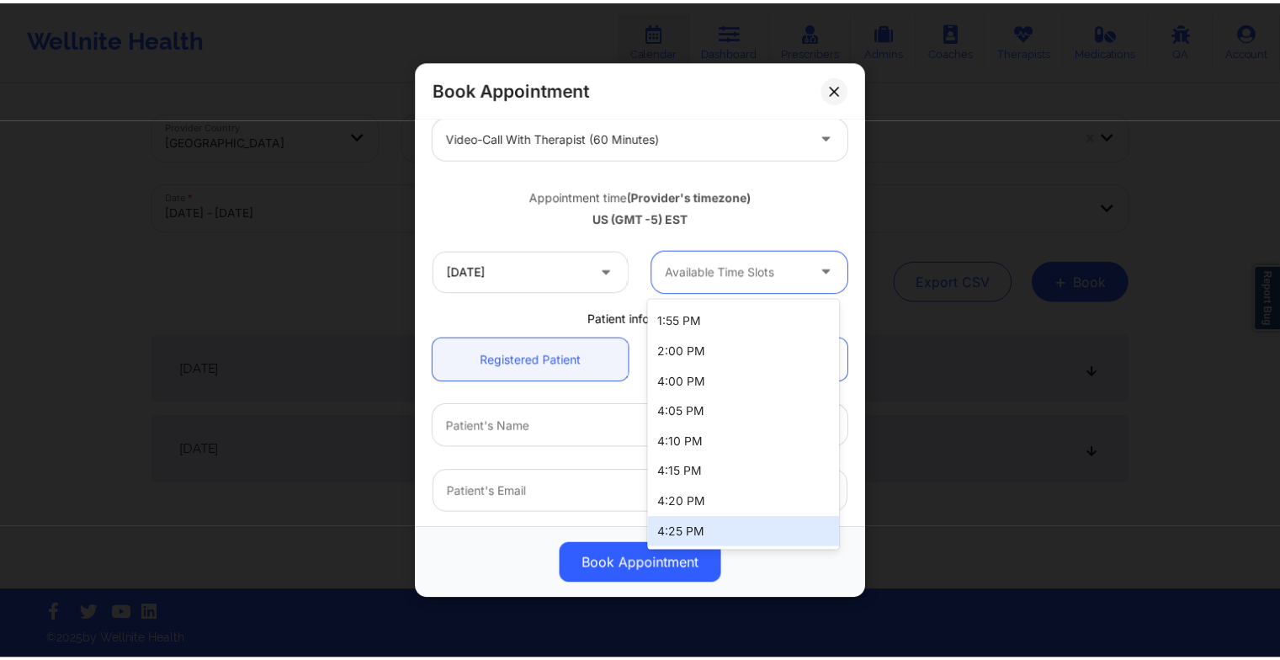
scroll to position [1027, 0]
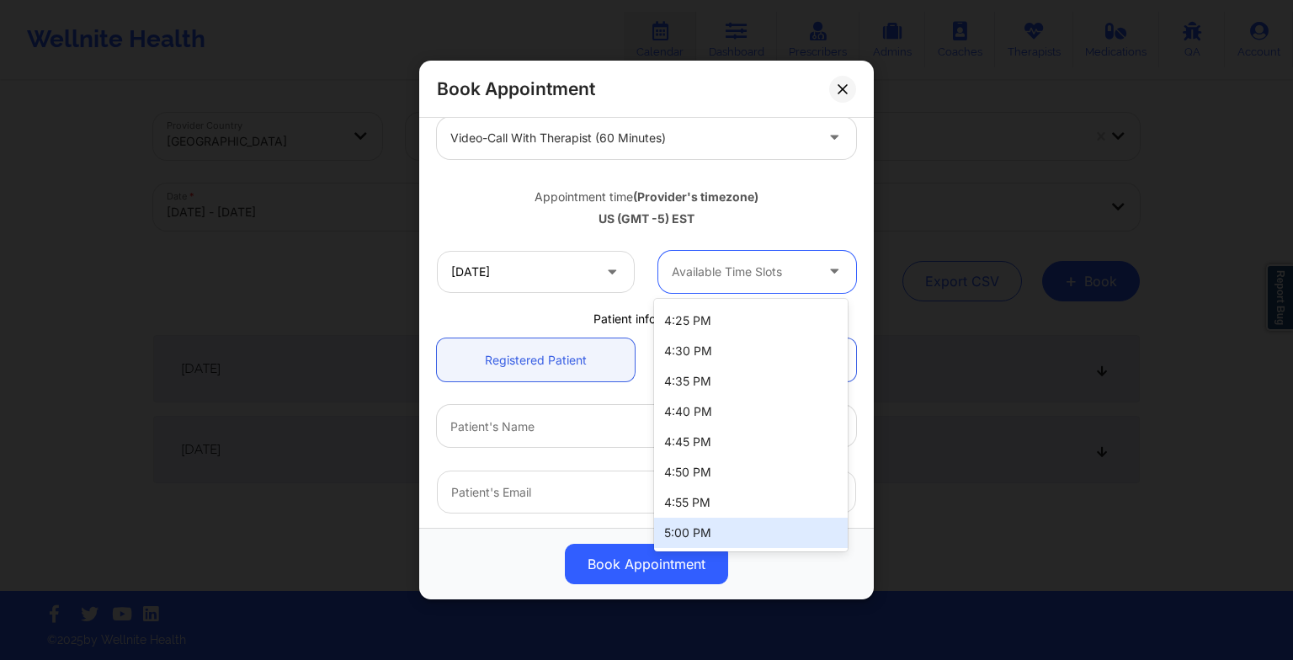
click at [735, 525] on div "5:00 PM" at bounding box center [751, 533] width 194 height 30
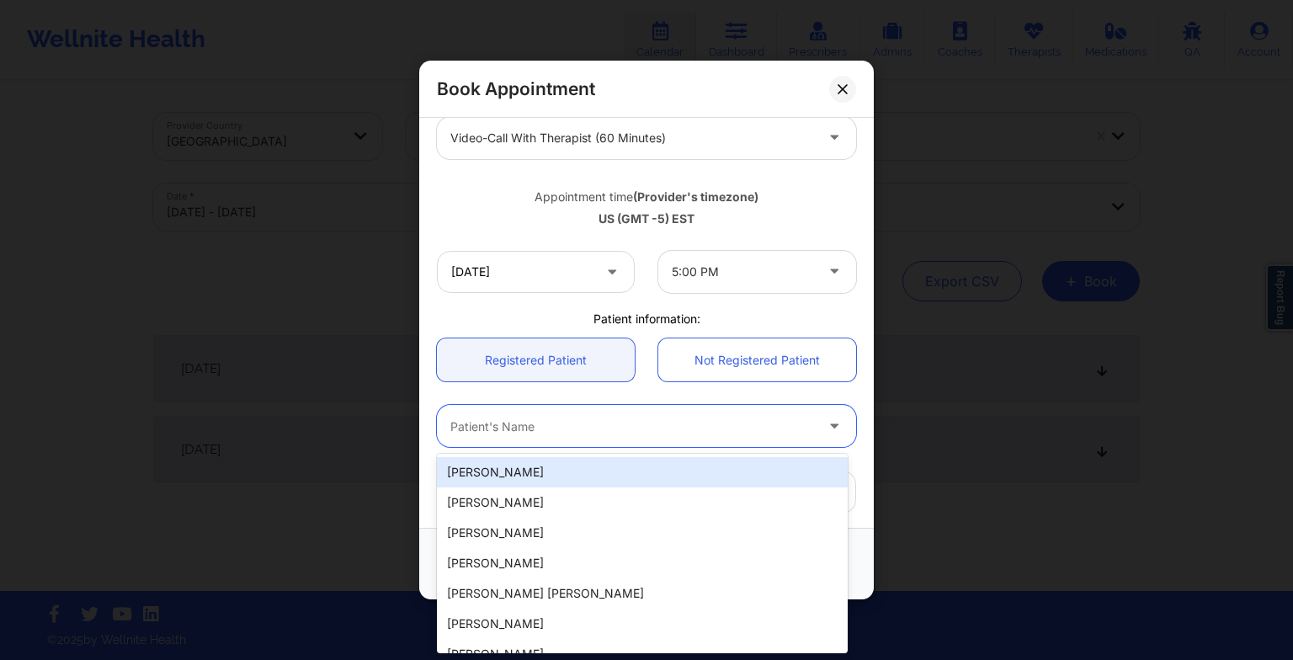
click at [577, 435] on div "Patient's Name" at bounding box center [626, 426] width 379 height 42
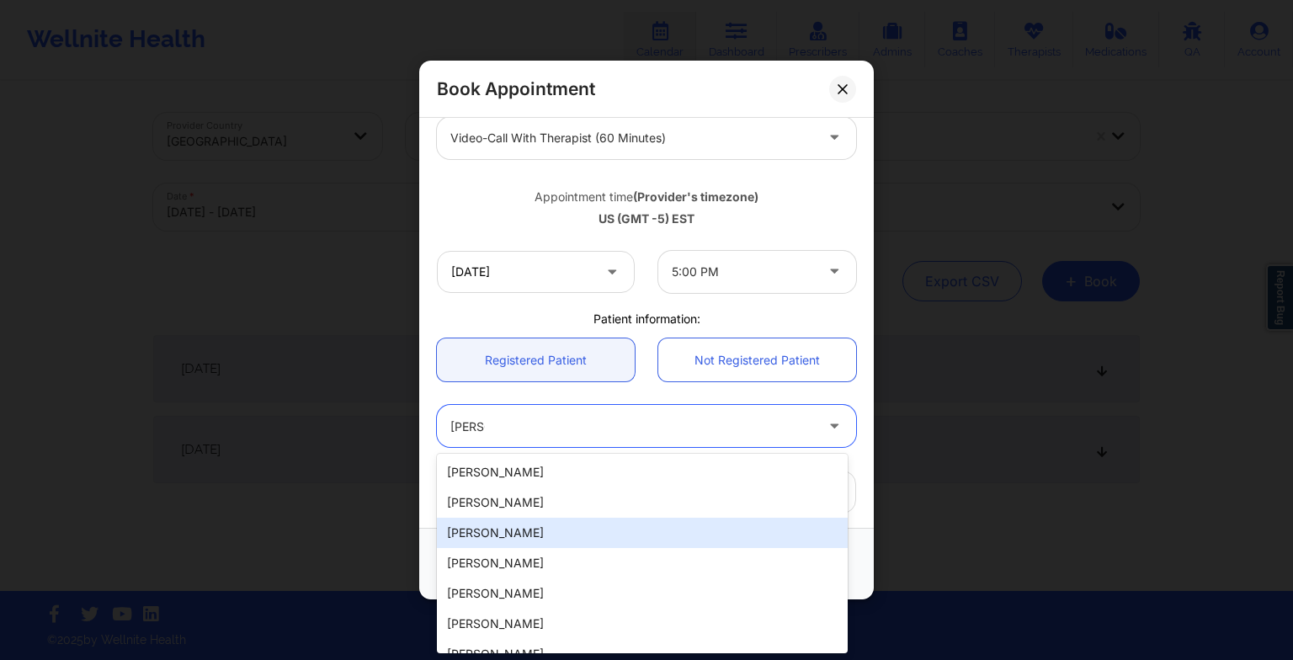
click at [566, 529] on div "[PERSON_NAME]" at bounding box center [642, 533] width 411 height 30
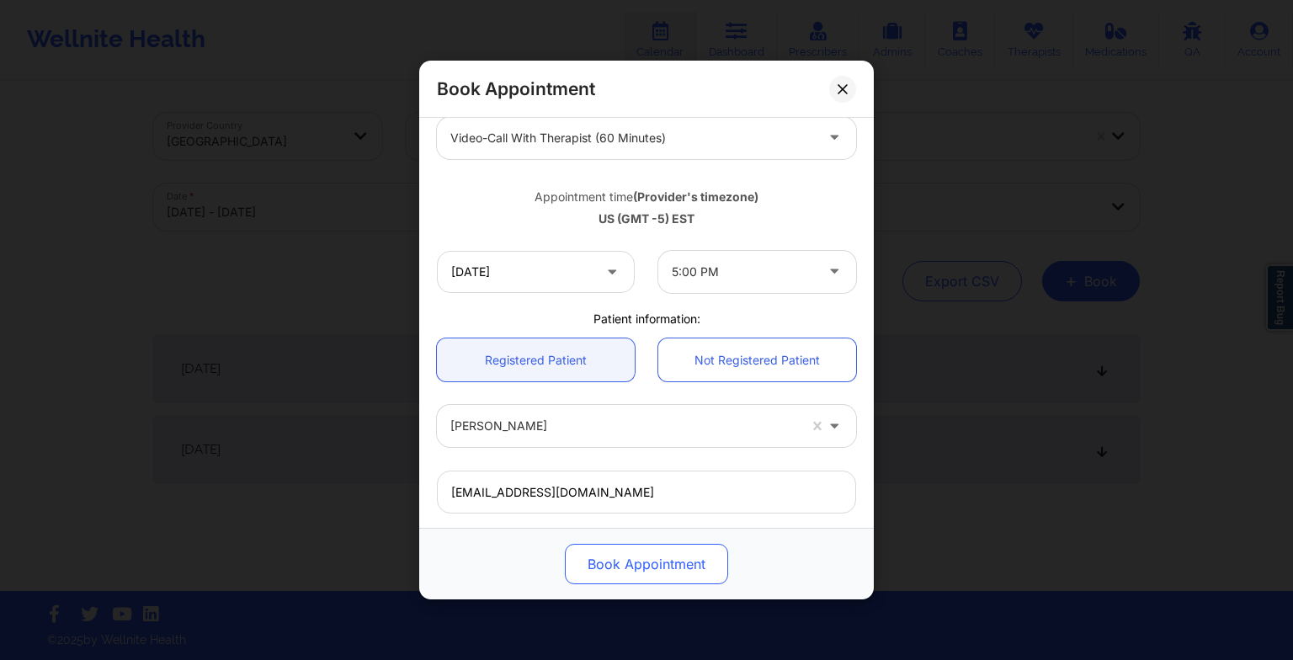
click at [605, 559] on button "Book Appointment" at bounding box center [646, 564] width 163 height 40
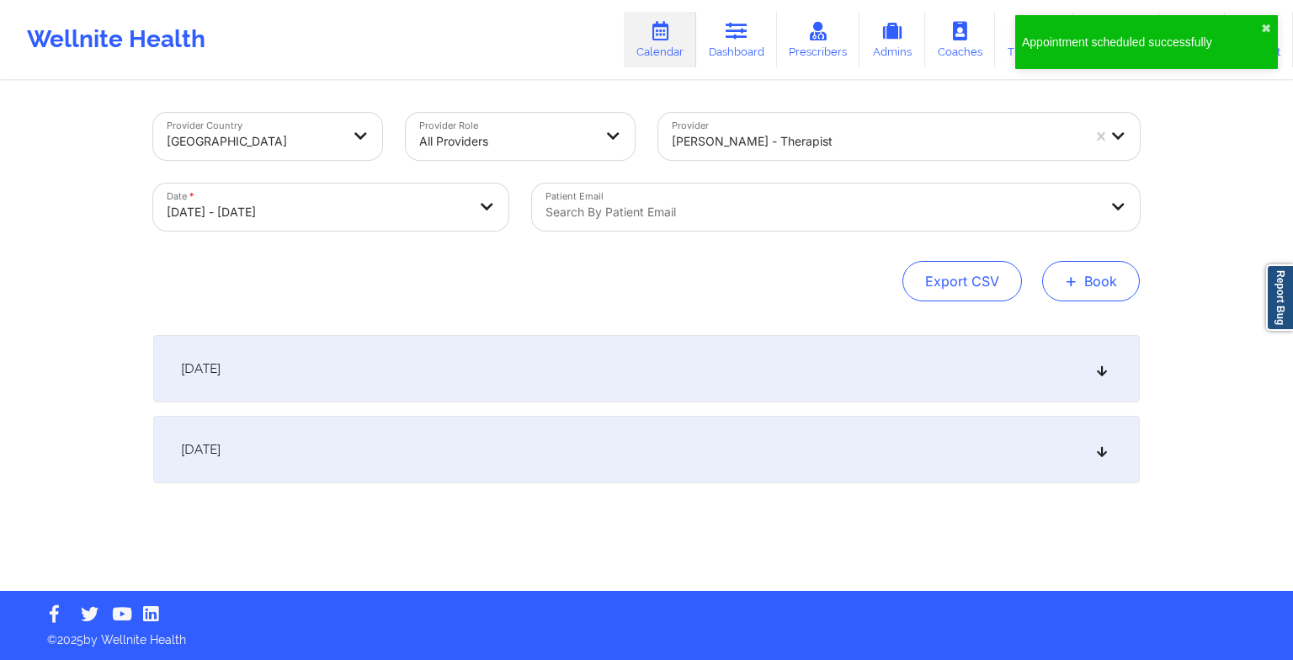
click at [1086, 274] on button "+ Book" at bounding box center [1091, 281] width 98 height 40
click at [1059, 337] on button "Therapy Session" at bounding box center [1062, 335] width 129 height 28
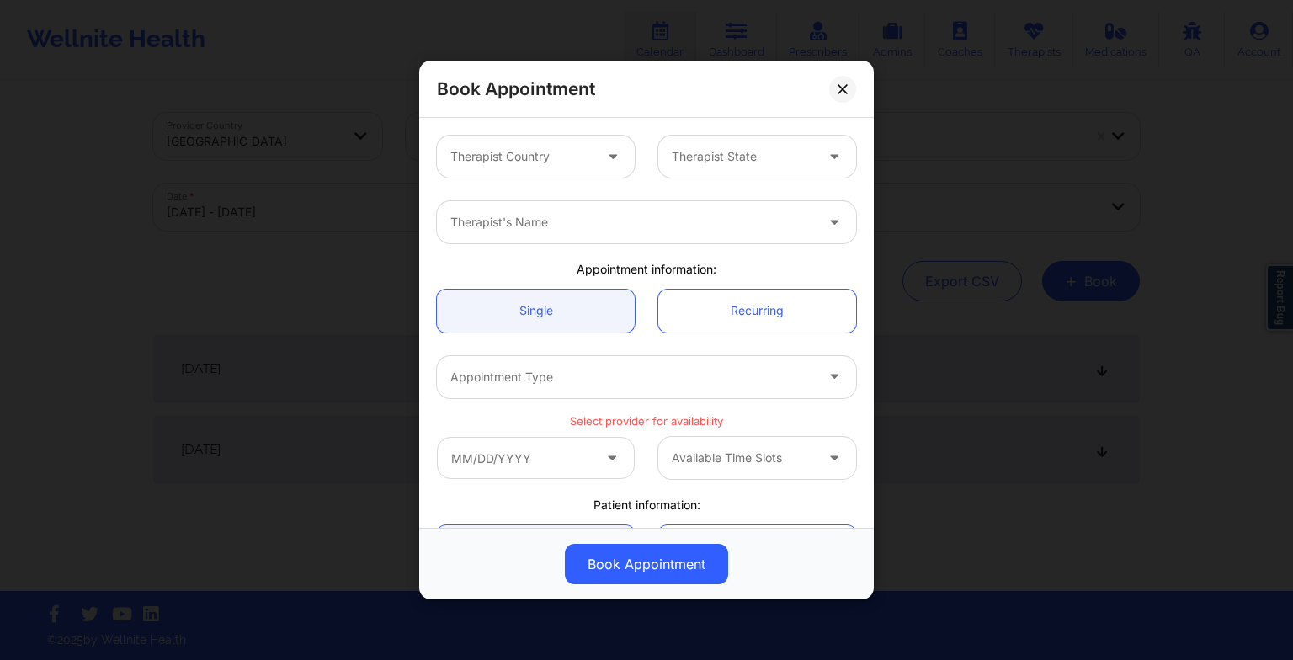
click at [1059, 337] on div "Book Appointment Therapist Country Therapist State Therapist's Name Appointment…" at bounding box center [646, 330] width 1293 height 660
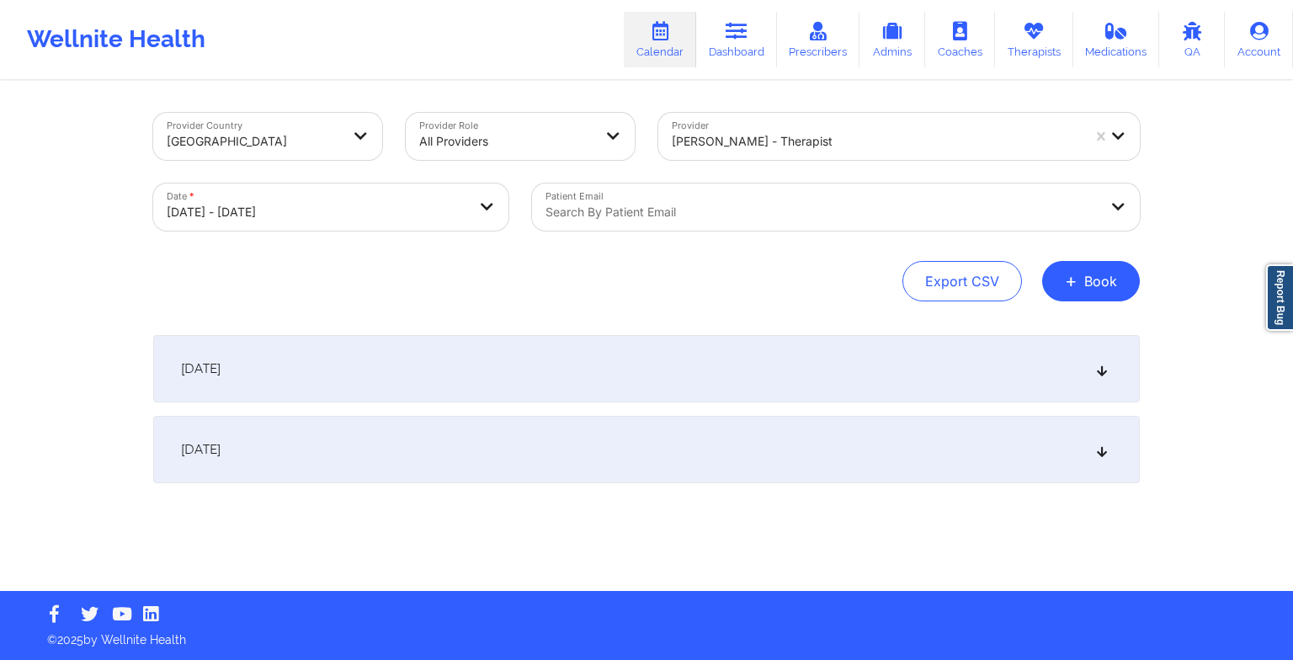
click at [1059, 337] on div "[DATE]" at bounding box center [646, 368] width 987 height 67
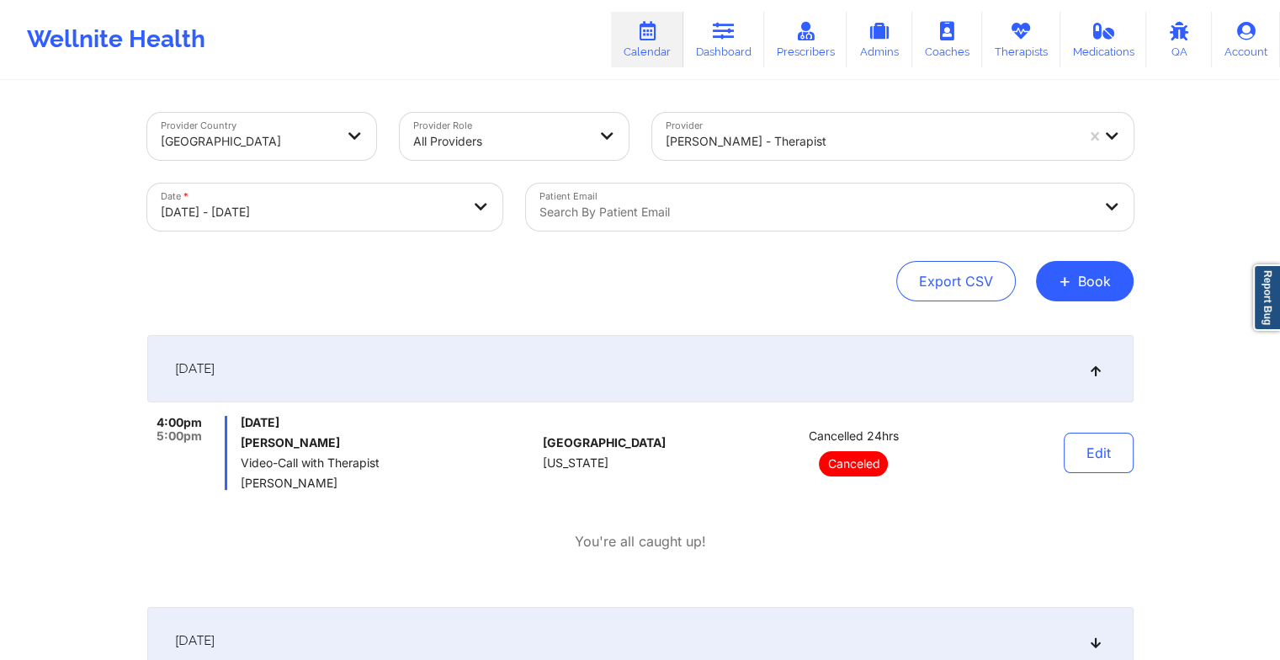
click at [1059, 337] on div "[DATE]" at bounding box center [640, 368] width 987 height 67
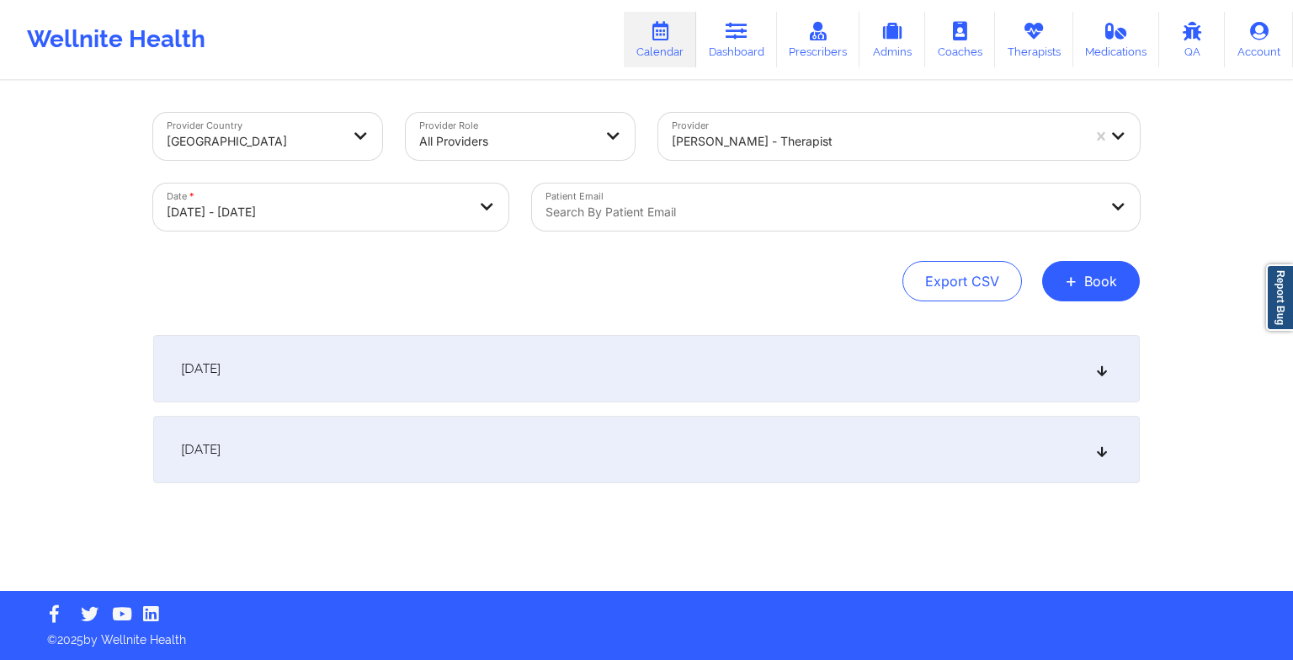
click at [1059, 337] on div "[DATE]" at bounding box center [646, 368] width 987 height 67
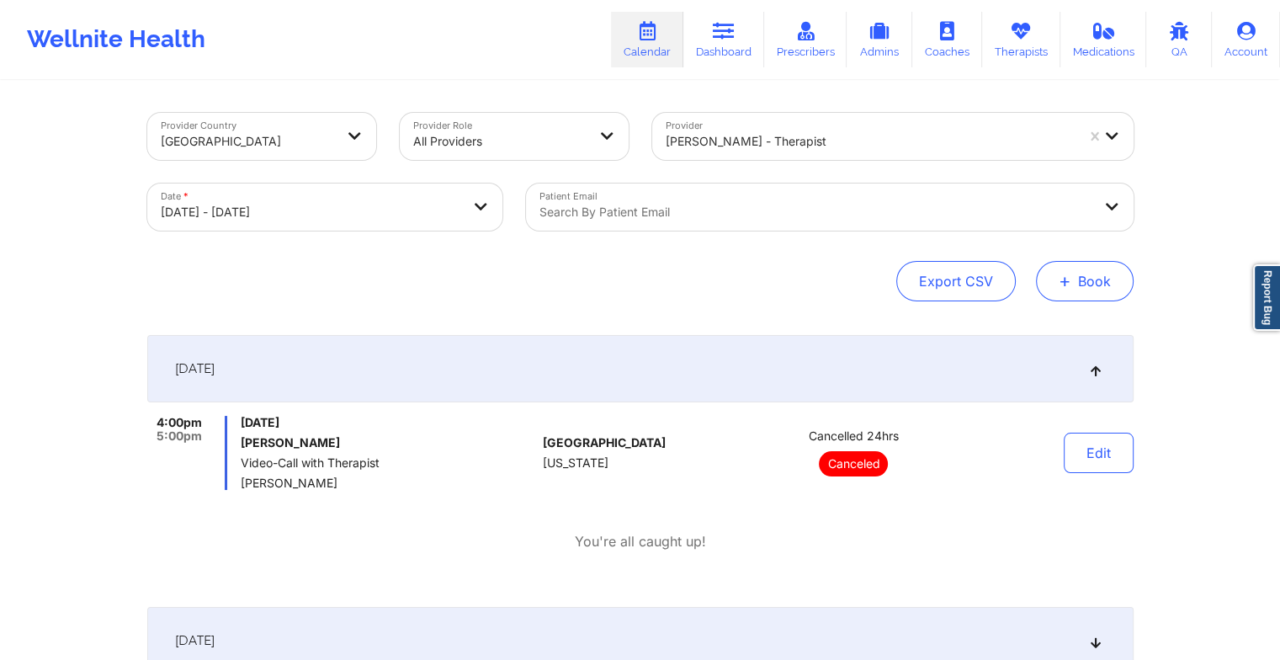
click at [1104, 284] on button "+ Book" at bounding box center [1085, 281] width 98 height 40
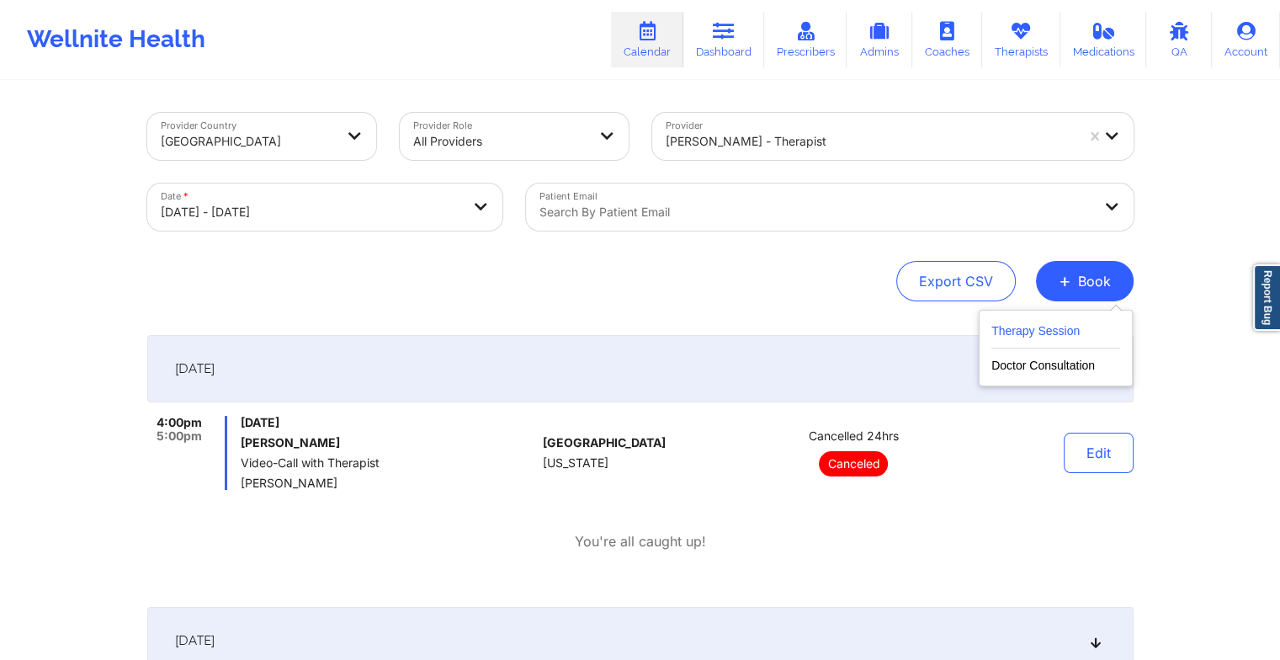
click at [1010, 333] on button "Therapy Session" at bounding box center [1056, 335] width 129 height 28
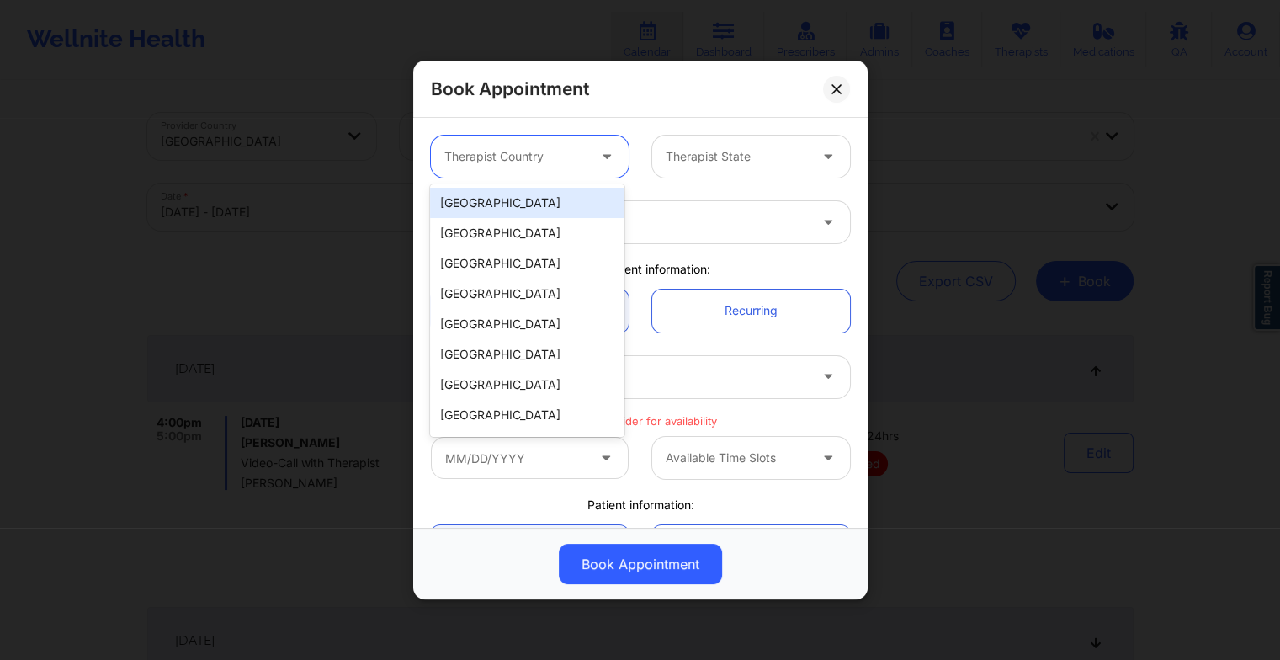
drag, startPoint x: 537, startPoint y: 142, endPoint x: 533, endPoint y: 212, distance: 70.0
click at [533, 212] on body "Wellnite Health Calendar Dashboard Prescribers Admins Coaches Therapists Medica…" at bounding box center [640, 330] width 1280 height 660
click at [533, 212] on div "[GEOGRAPHIC_DATA]" at bounding box center [527, 203] width 194 height 30
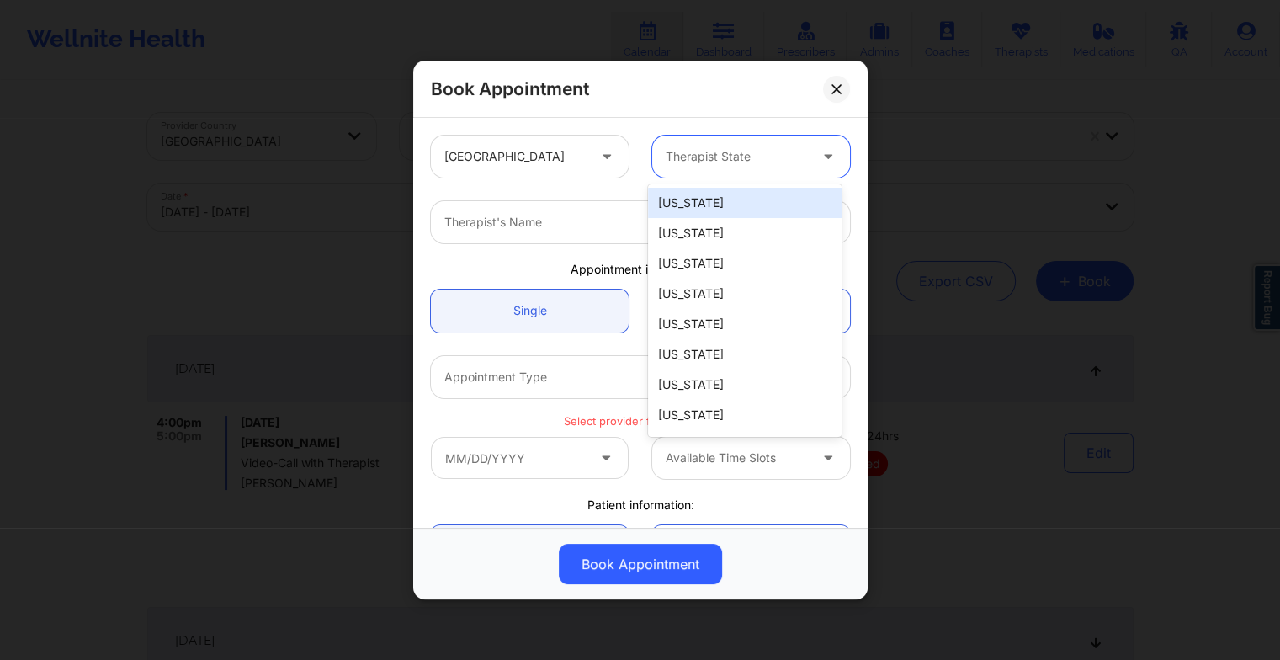
click at [766, 157] on div at bounding box center [737, 156] width 142 height 20
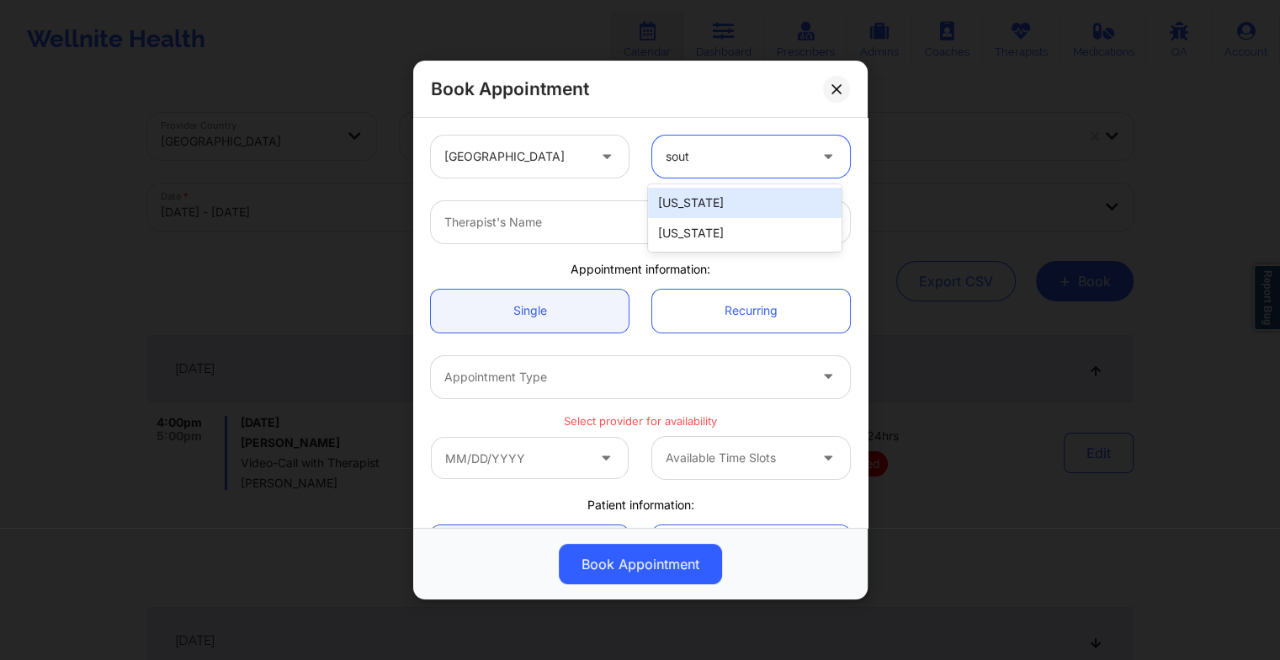
click at [696, 192] on div "[US_STATE]" at bounding box center [745, 203] width 194 height 30
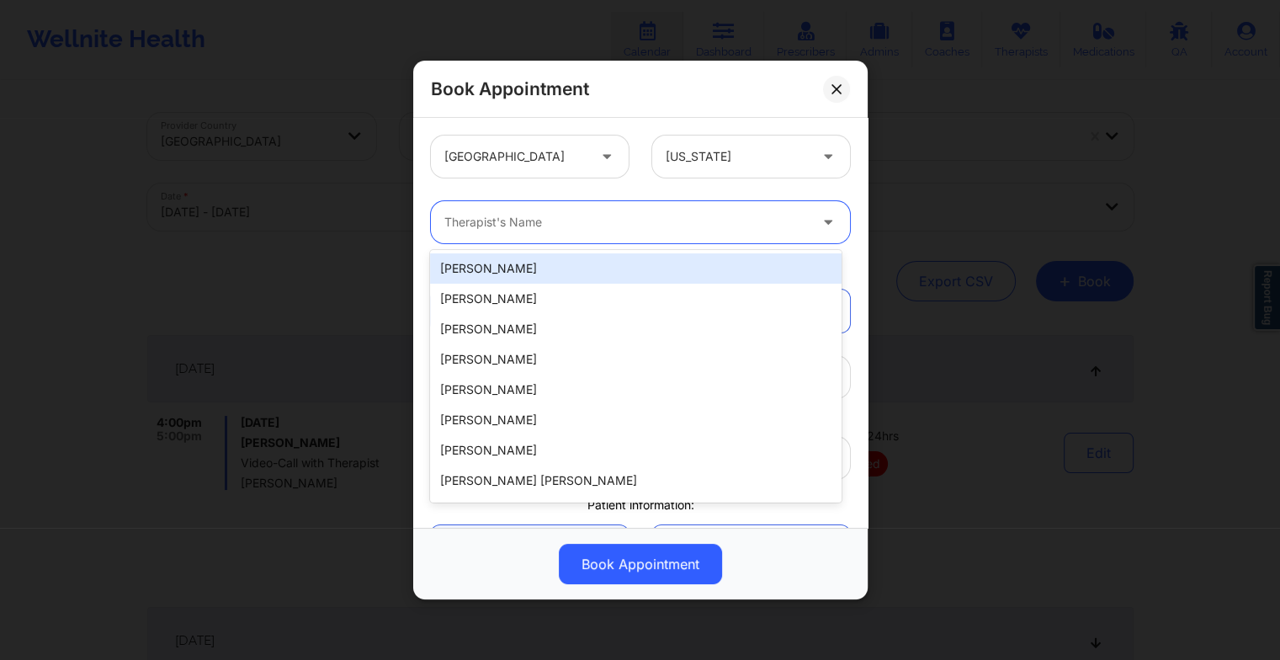
drag, startPoint x: 519, startPoint y: 216, endPoint x: 445, endPoint y: 219, distance: 73.3
click at [445, 219] on div at bounding box center [626, 222] width 364 height 20
paste input "[PERSON_NAME]"
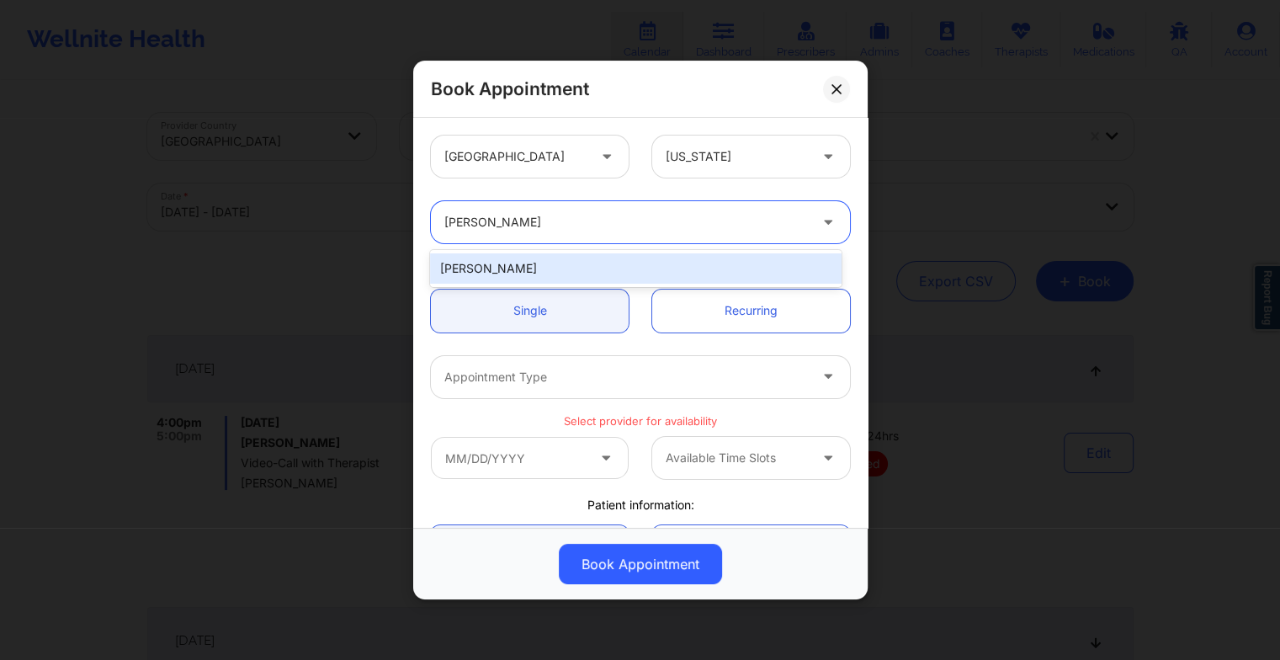
click at [500, 267] on div "[PERSON_NAME]" at bounding box center [635, 268] width 411 height 30
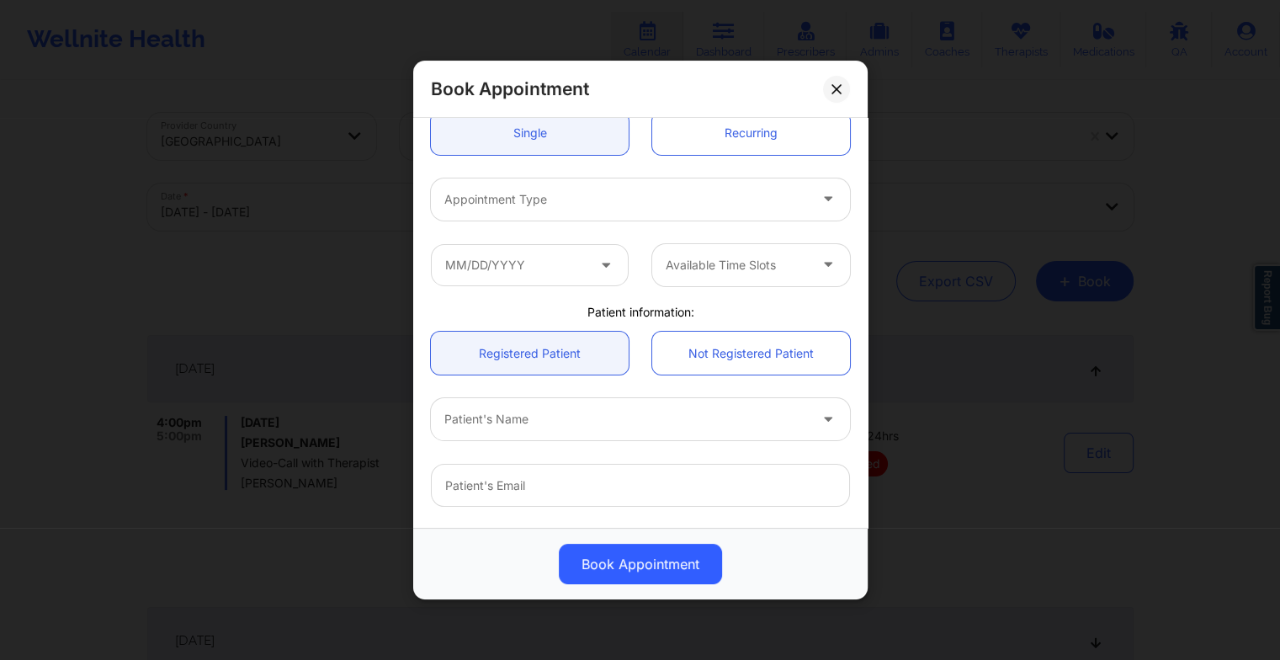
scroll to position [182, 0]
click at [471, 188] on div at bounding box center [626, 195] width 364 height 20
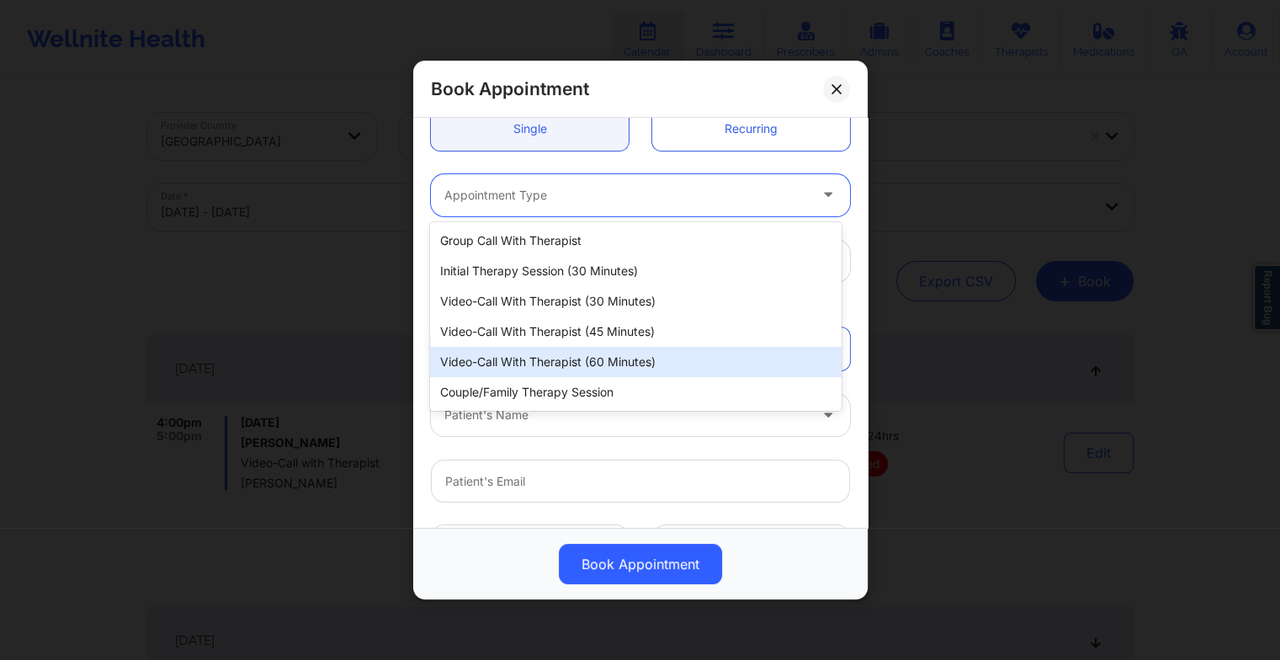
click at [508, 351] on div "Video-Call with Therapist (60 minutes)" at bounding box center [635, 362] width 411 height 30
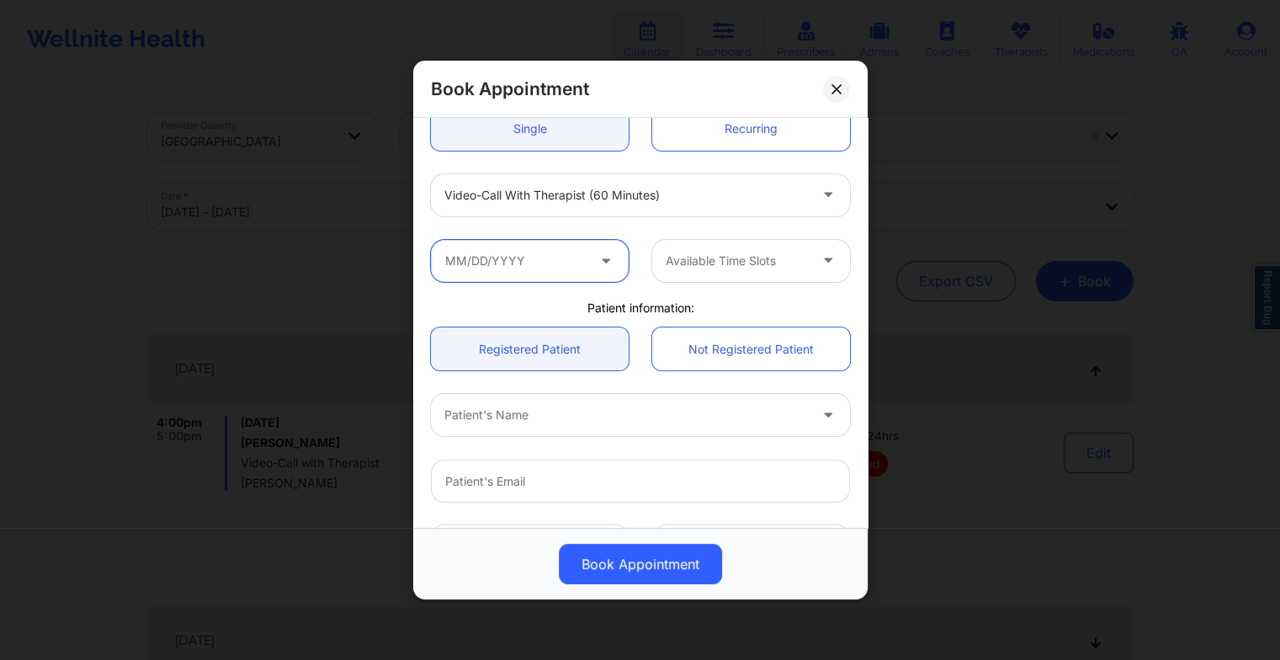
click at [492, 256] on input "text" at bounding box center [530, 261] width 198 height 42
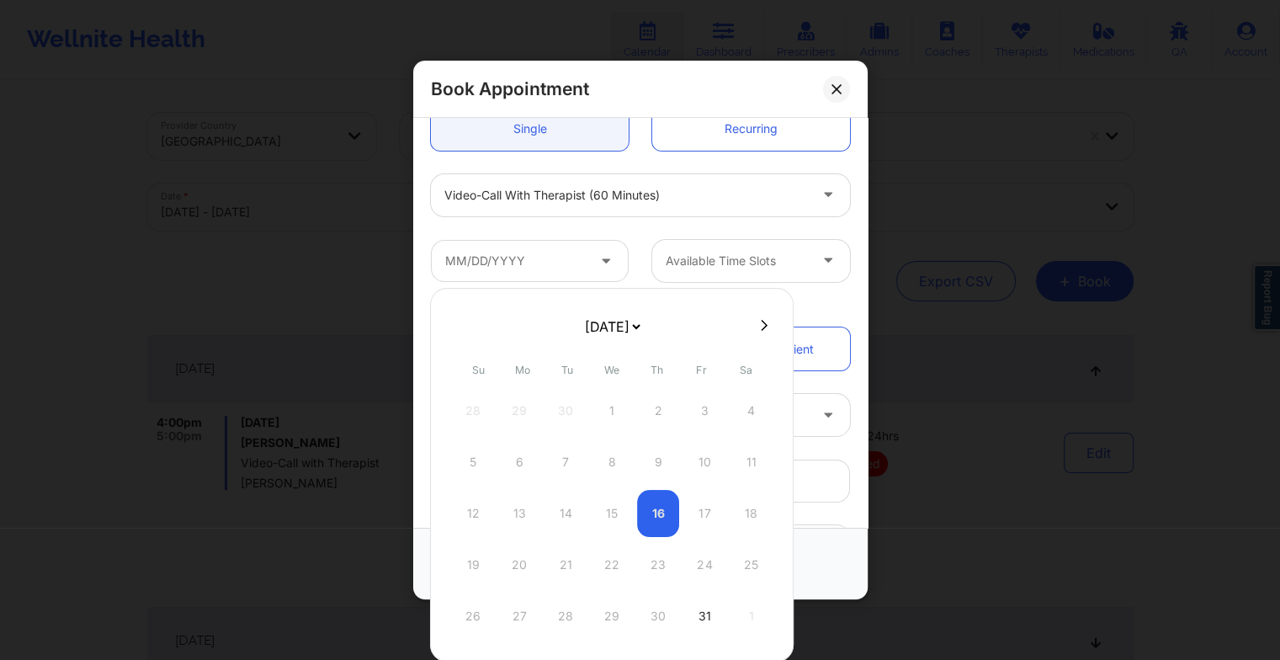
click at [630, 334] on select "[DATE] [DATE] [DATE] [DATE] [DATE] [DATE] [DATE] [DATE] [DATE] [DATE] [DATE] [D…" at bounding box center [612, 327] width 61 height 34
click at [609, 616] on div "26" at bounding box center [612, 616] width 42 height 47
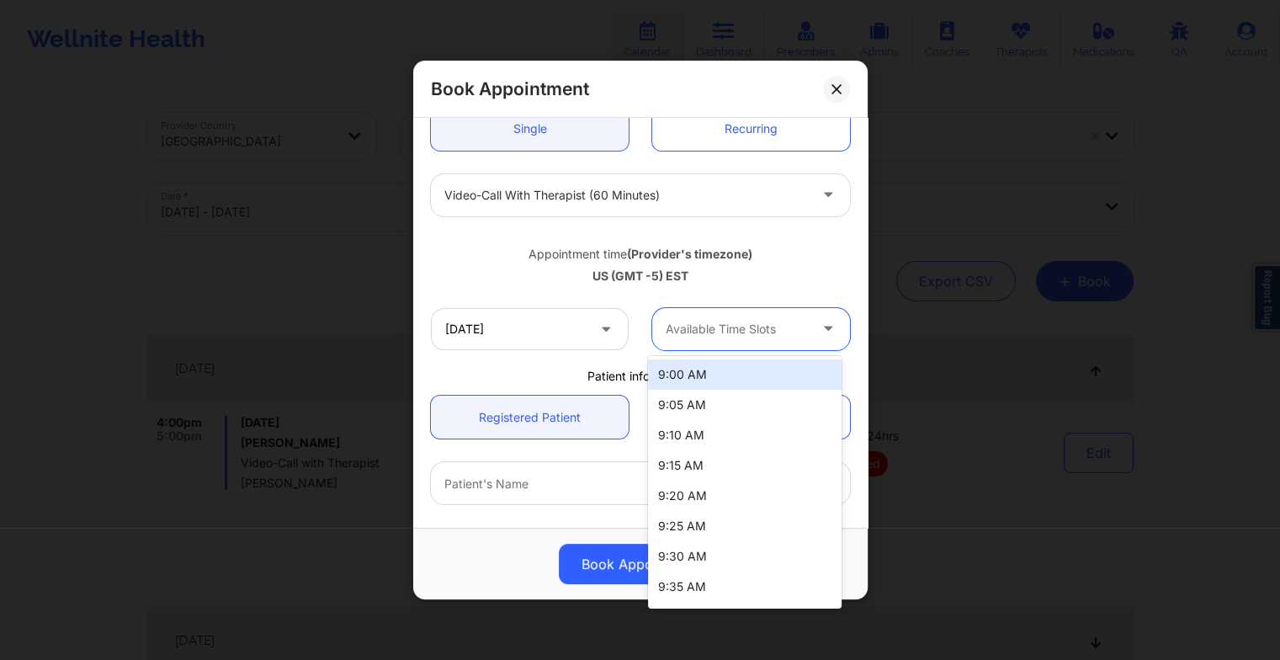
click at [781, 316] on div "Available Time Slots" at bounding box center [730, 329] width 157 height 42
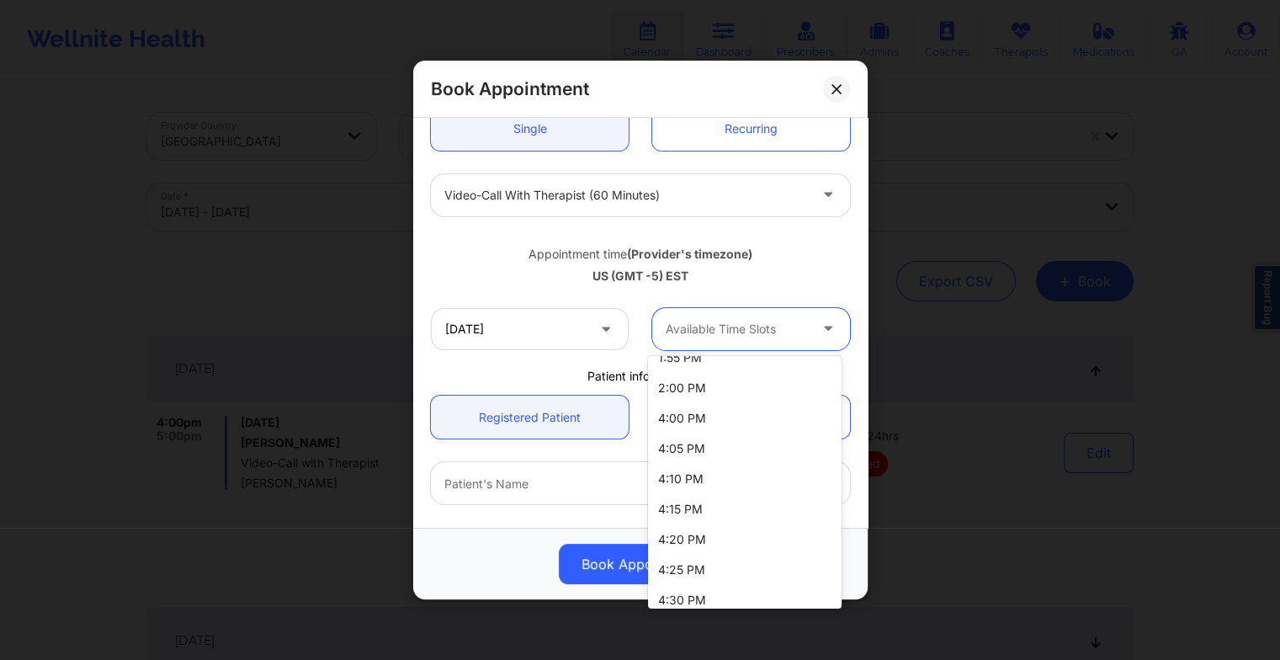
scroll to position [1027, 0]
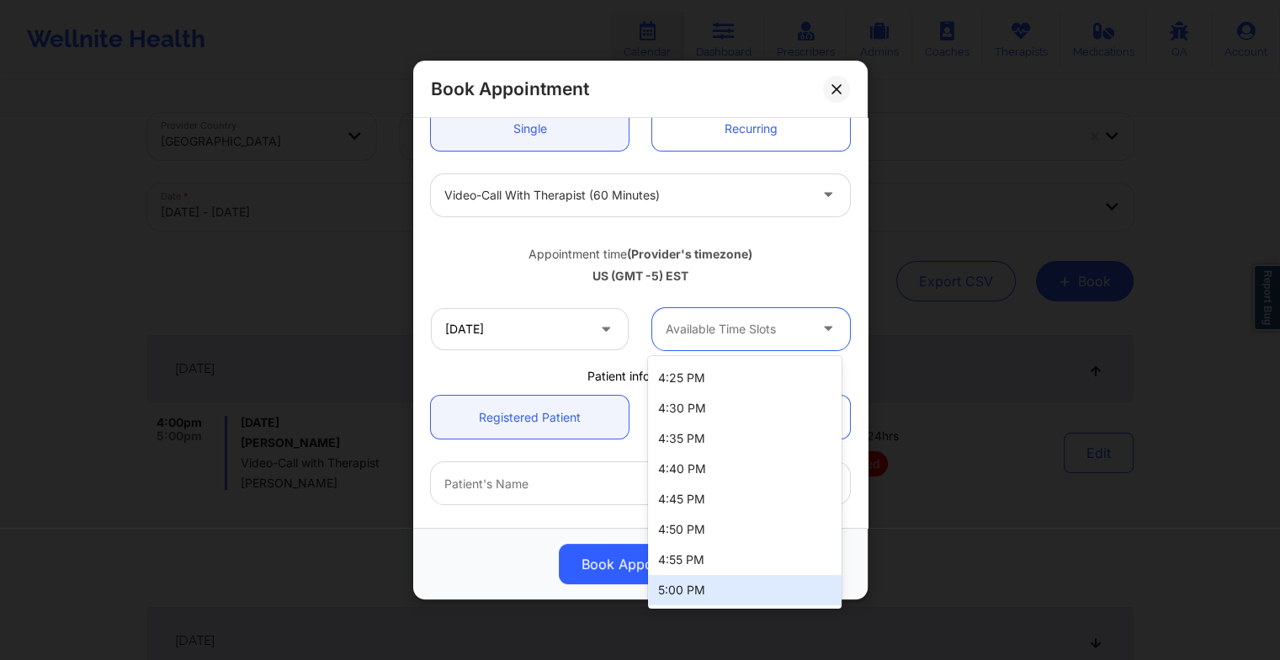
click at [714, 583] on div "5:00 PM" at bounding box center [745, 590] width 194 height 30
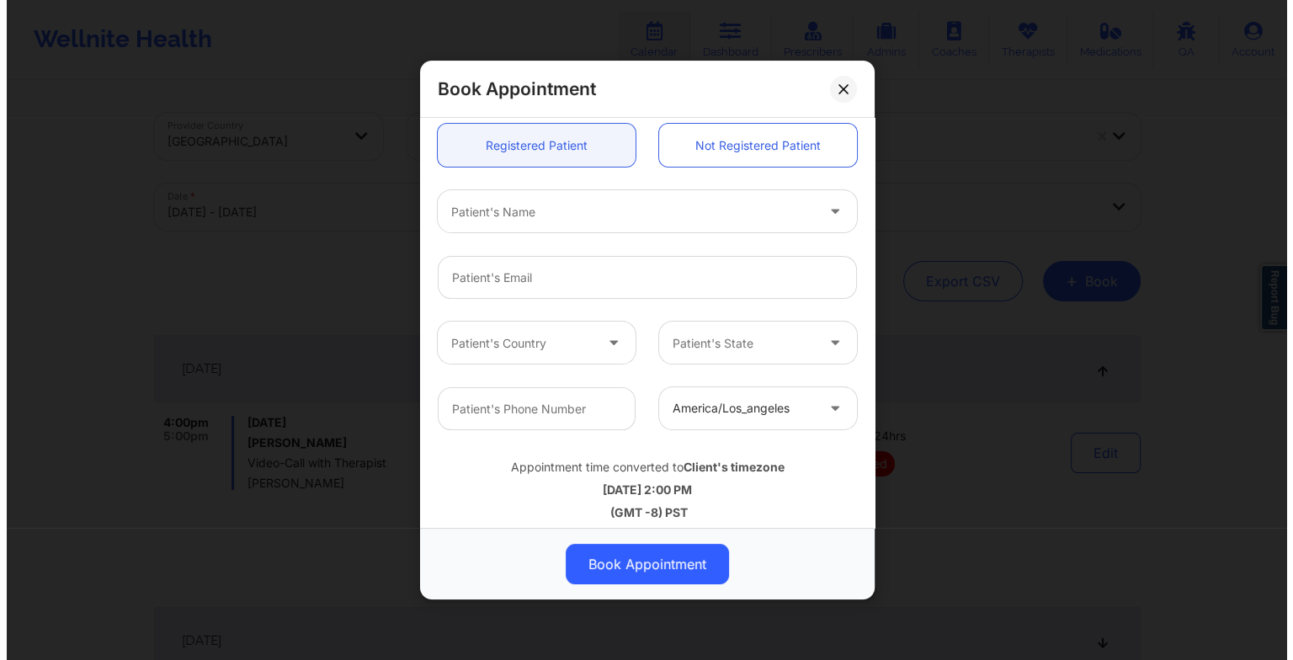
scroll to position [463, 0]
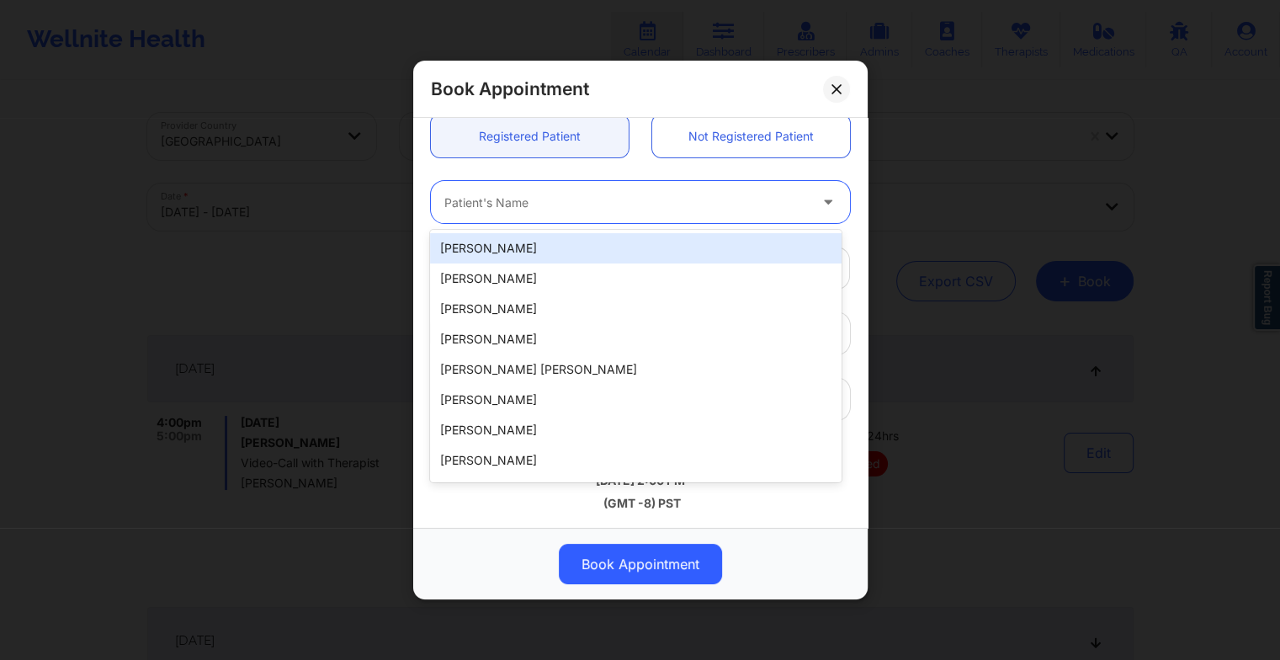
click at [545, 195] on div at bounding box center [626, 202] width 364 height 20
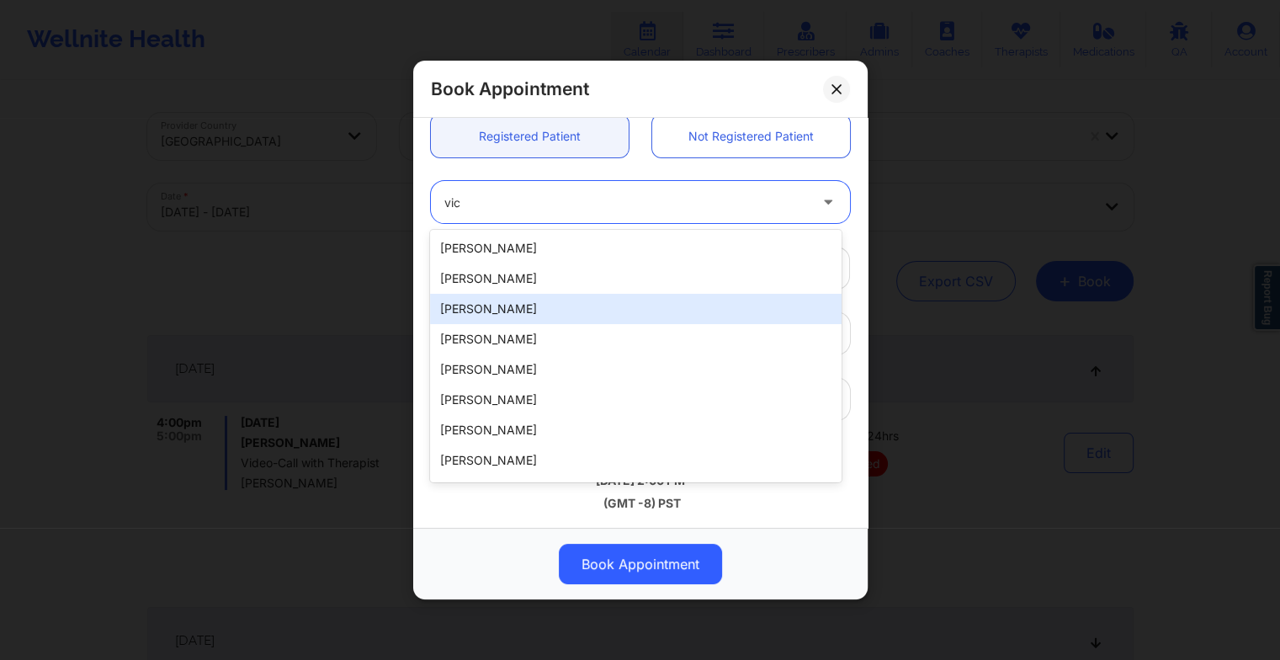
click at [535, 294] on div "[PERSON_NAME]" at bounding box center [635, 309] width 411 height 30
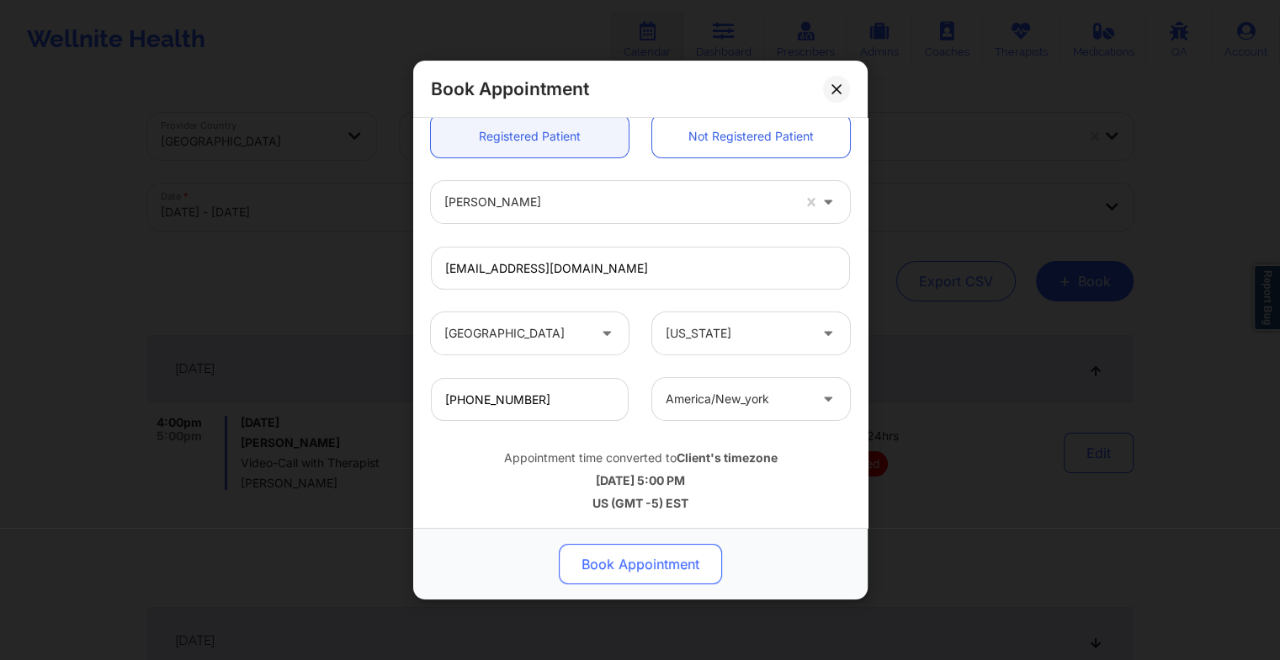
click at [667, 545] on button "Book Appointment" at bounding box center [640, 564] width 163 height 40
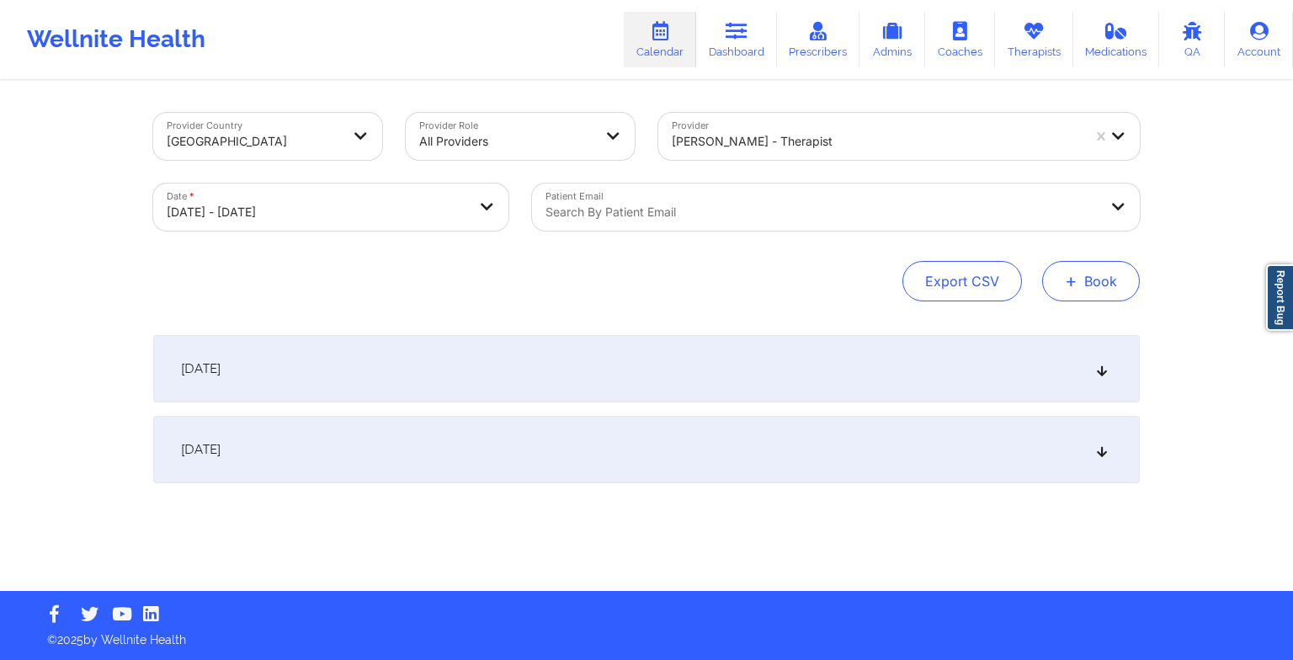
click at [1088, 278] on button "+ Book" at bounding box center [1091, 281] width 98 height 40
click at [1035, 333] on button "Therapy Session" at bounding box center [1062, 335] width 129 height 28
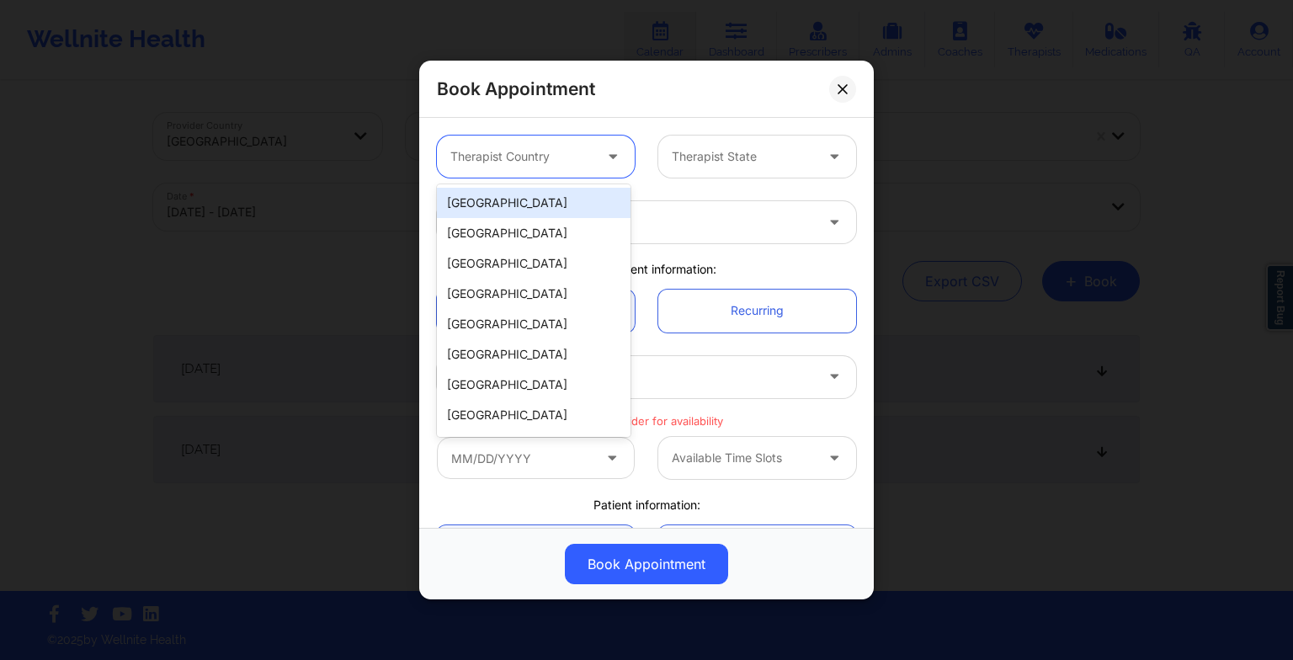
click at [555, 154] on div at bounding box center [521, 156] width 142 height 20
click at [536, 197] on div "[GEOGRAPHIC_DATA]" at bounding box center [534, 203] width 194 height 30
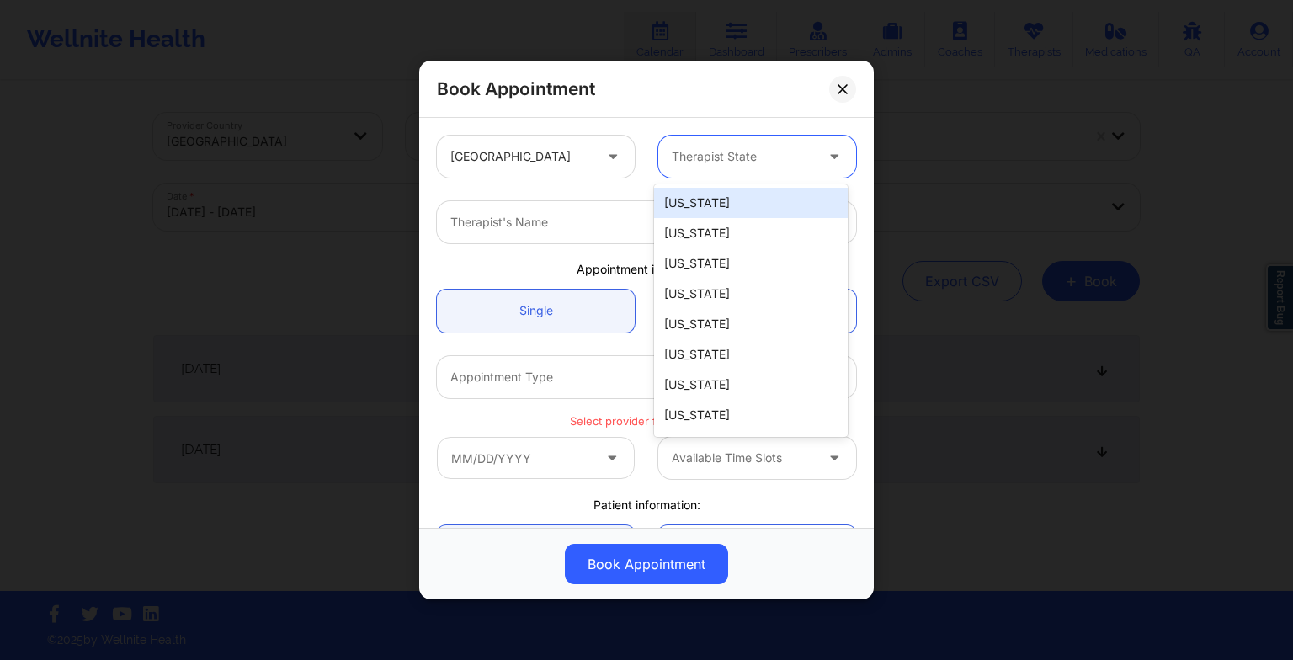
click at [707, 152] on div at bounding box center [743, 156] width 142 height 20
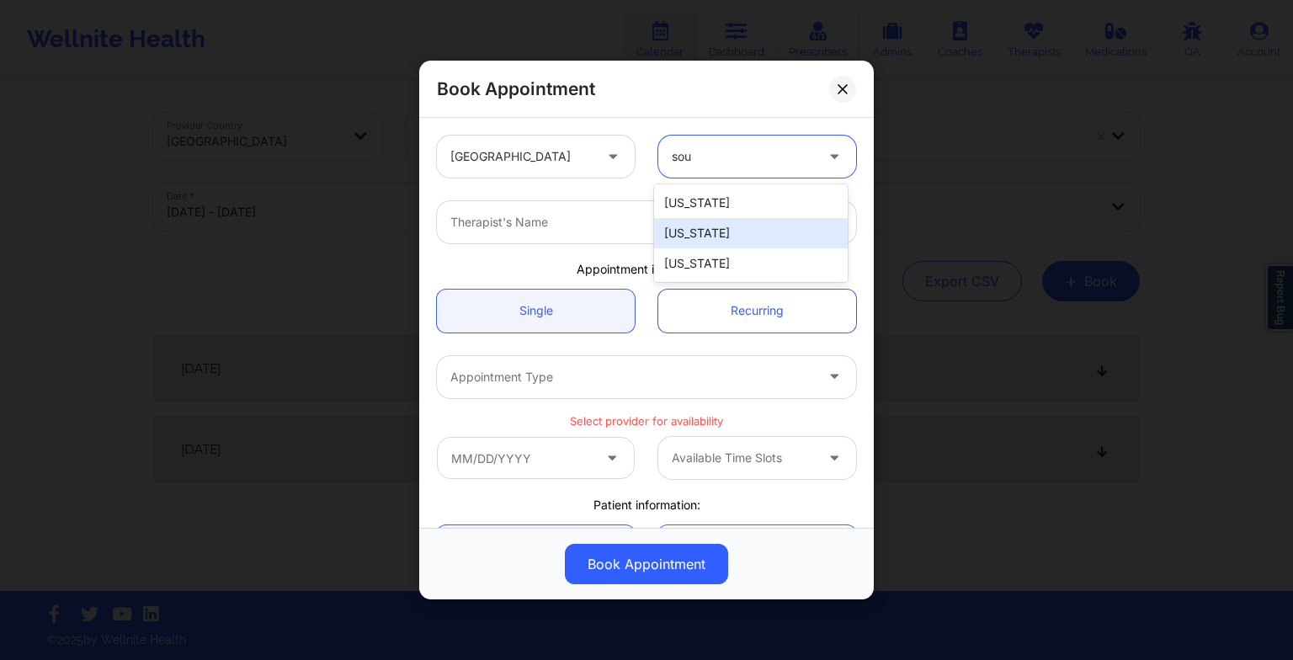
click at [745, 229] on div "[US_STATE]" at bounding box center [751, 233] width 194 height 30
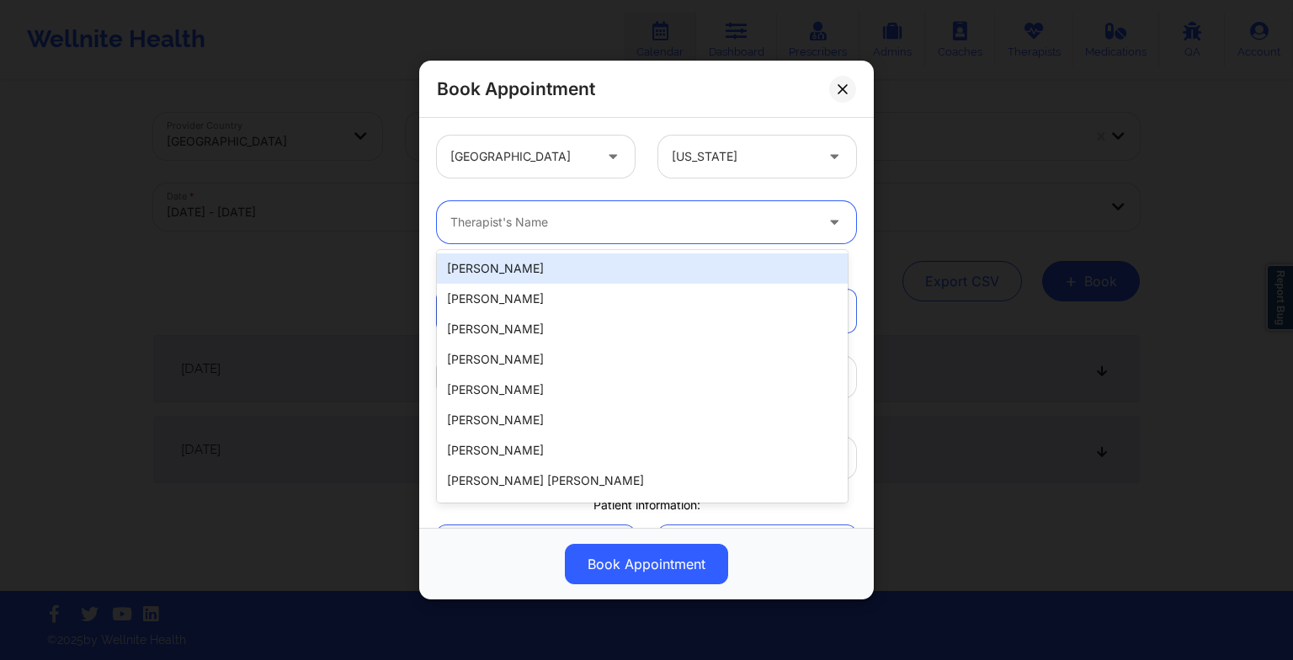
click at [606, 234] on div "Therapist's Name" at bounding box center [626, 222] width 379 height 42
paste input "[PERSON_NAME]"
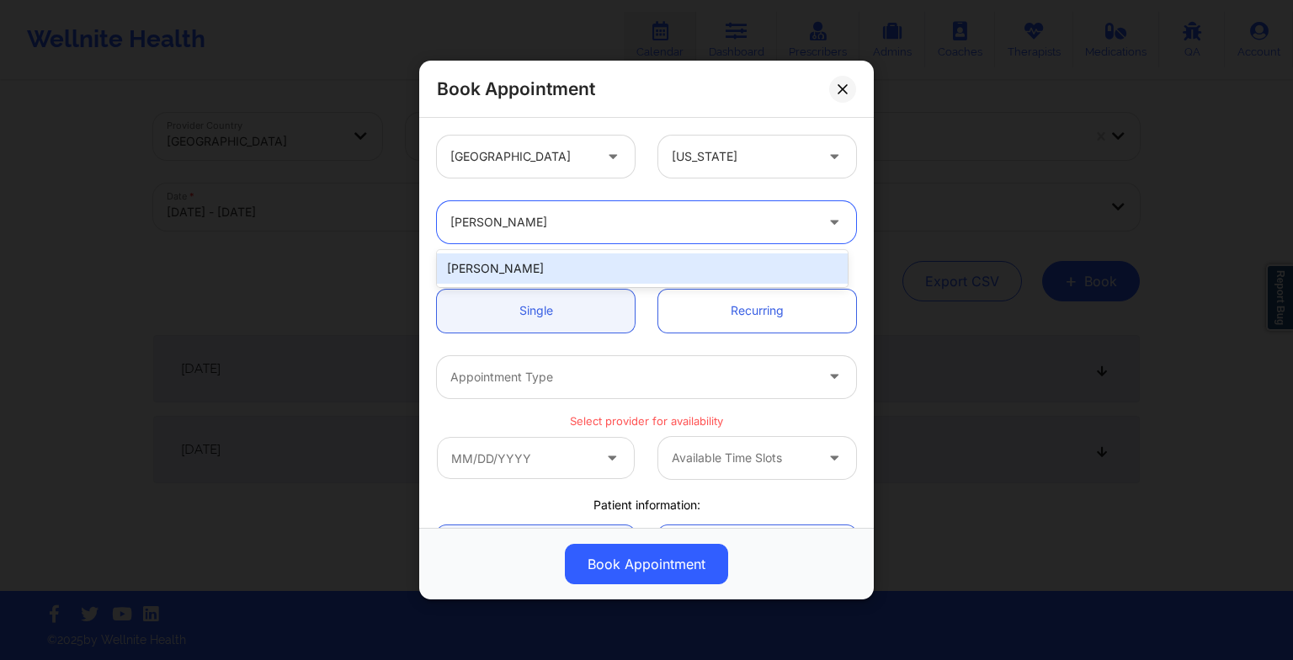
click at [508, 258] on div "[PERSON_NAME]" at bounding box center [642, 268] width 411 height 30
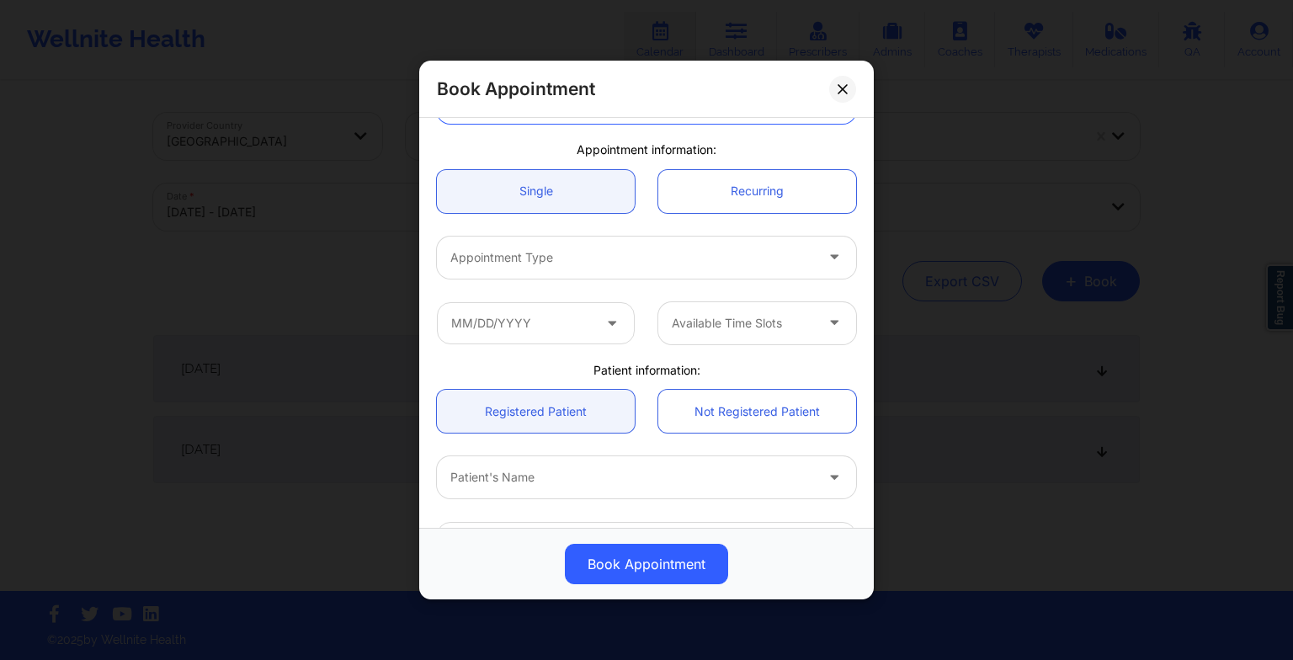
scroll to position [120, 0]
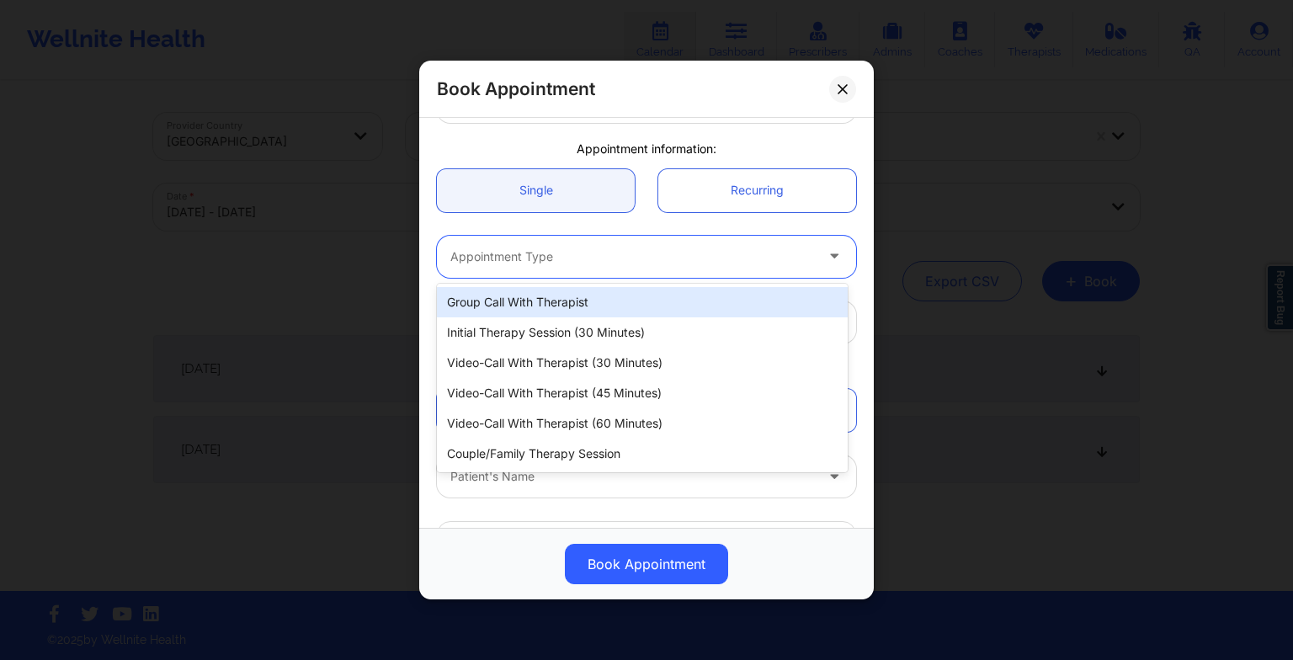
click at [508, 258] on div at bounding box center [632, 257] width 364 height 20
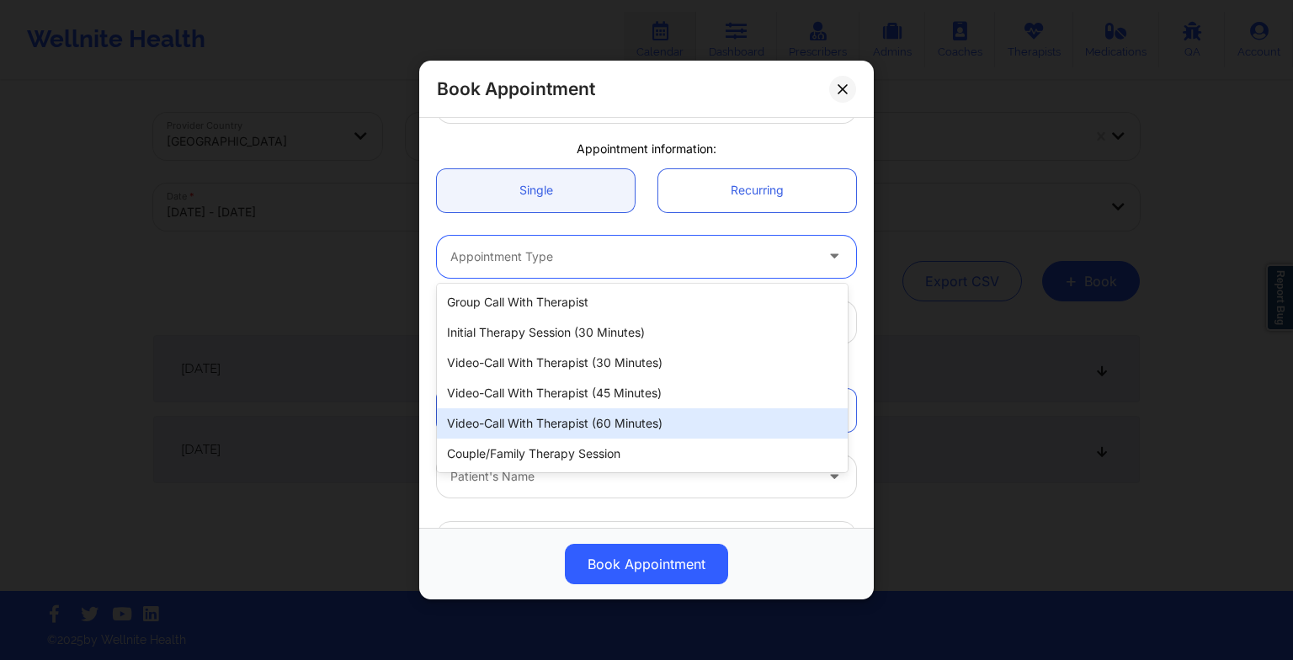
click at [526, 431] on div "Video-Call with Therapist (60 minutes)" at bounding box center [642, 423] width 411 height 30
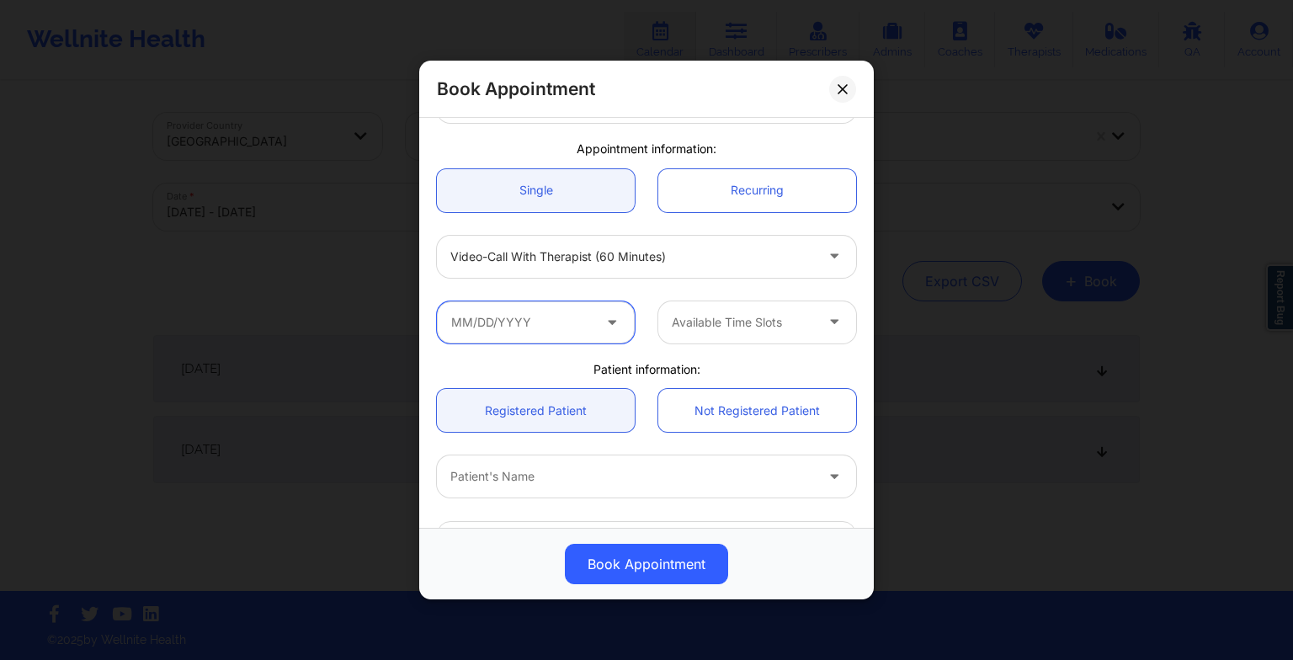
click at [566, 309] on input "text" at bounding box center [536, 322] width 198 height 42
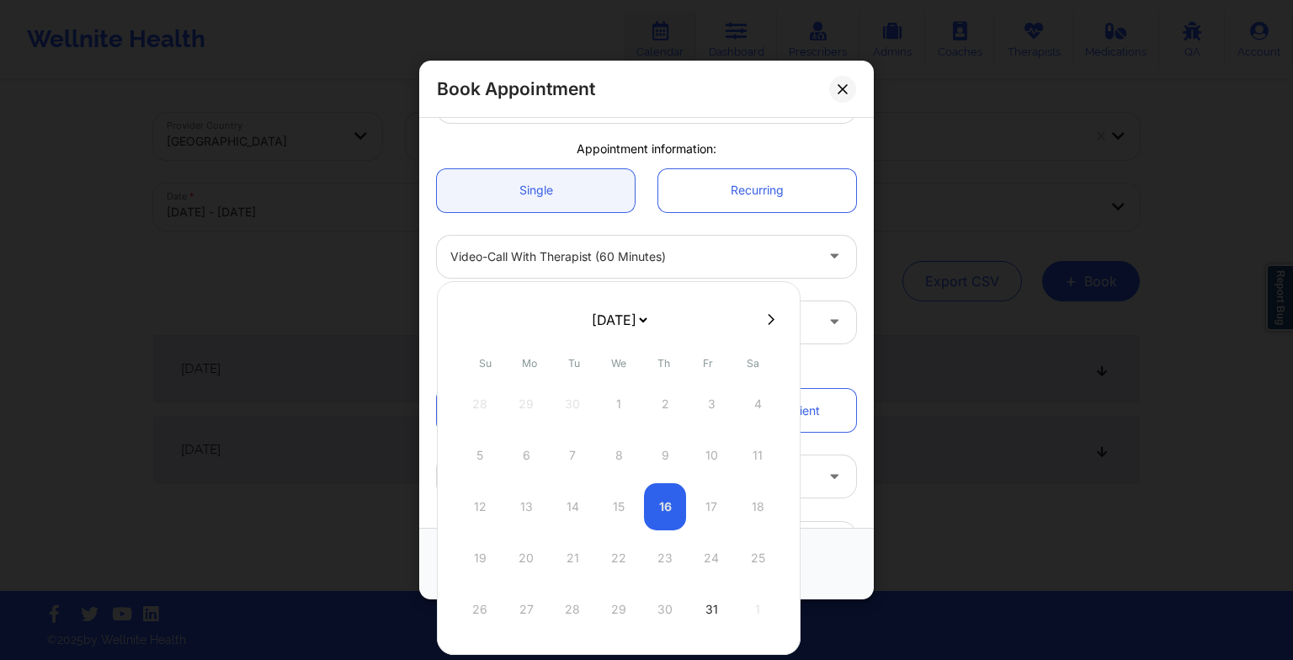
click at [625, 329] on select "[DATE] [DATE] [DATE] [DATE] [DATE] [DATE] [DATE] [DATE] [DATE] [DATE] [DATE] [D…" at bounding box center [618, 320] width 61 height 34
click at [631, 415] on div "3" at bounding box center [619, 403] width 42 height 47
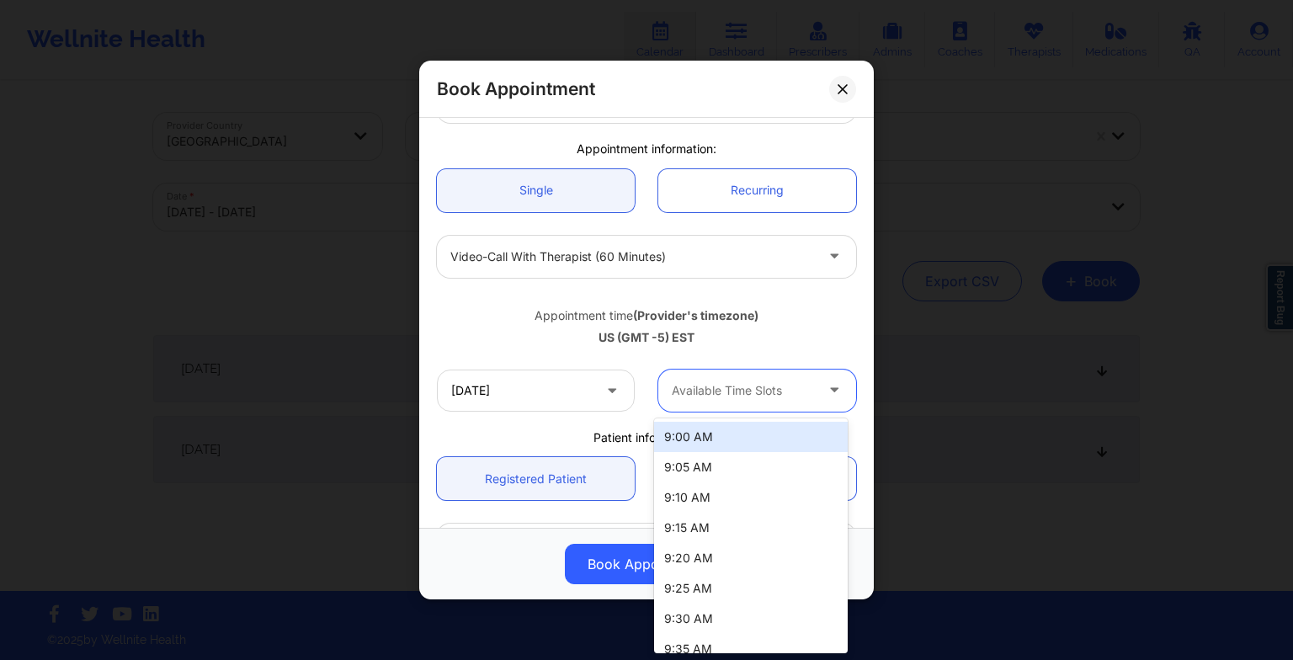
click at [739, 404] on div "Available Time Slots" at bounding box center [736, 391] width 157 height 42
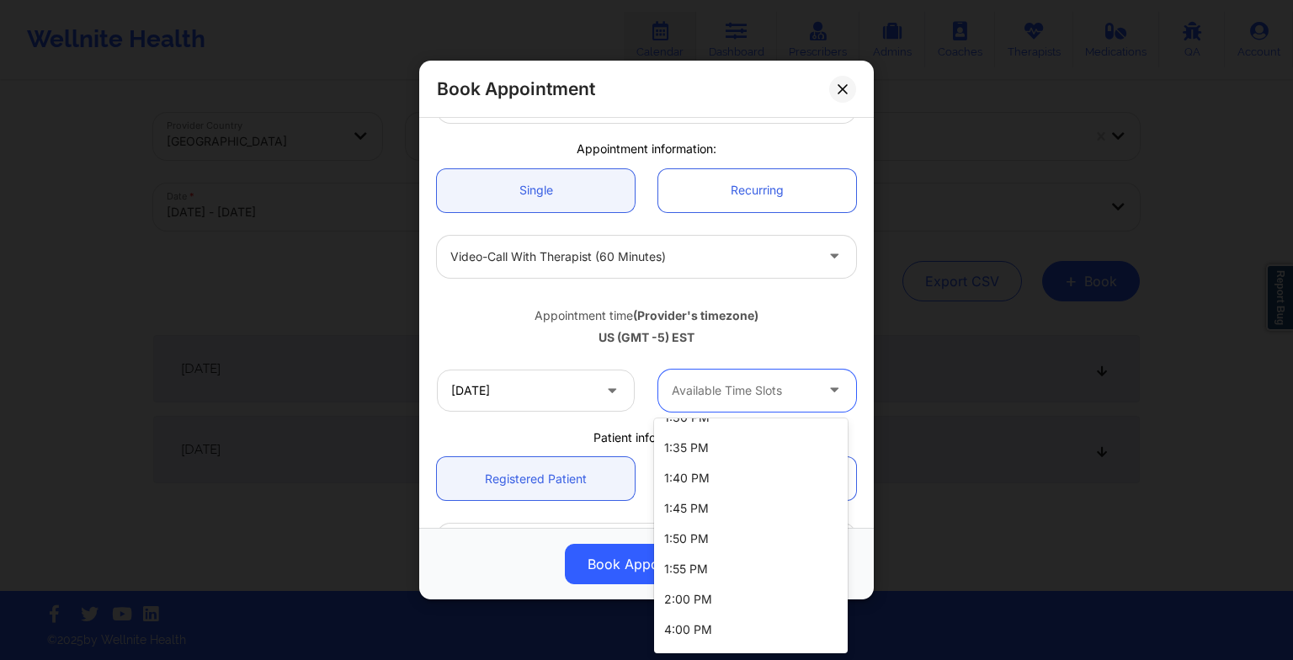
scroll to position [1044, 0]
click at [709, 621] on div "5:00 PM" at bounding box center [751, 635] width 194 height 30
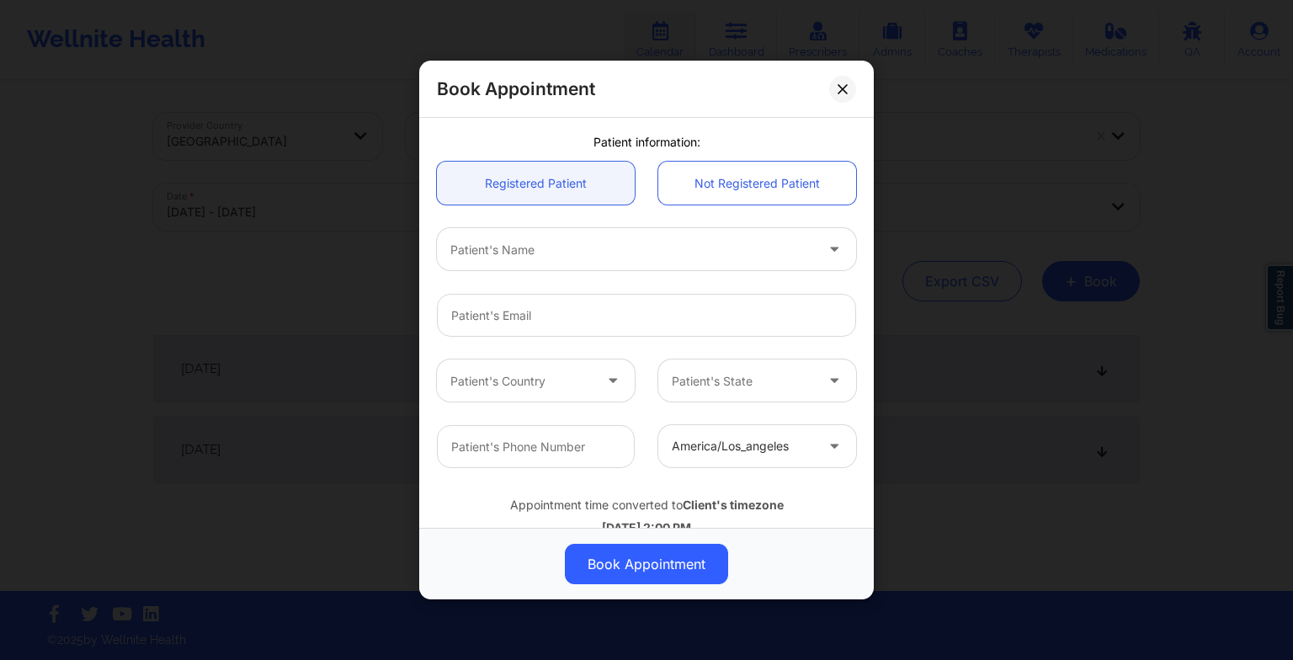
scroll to position [464, 0]
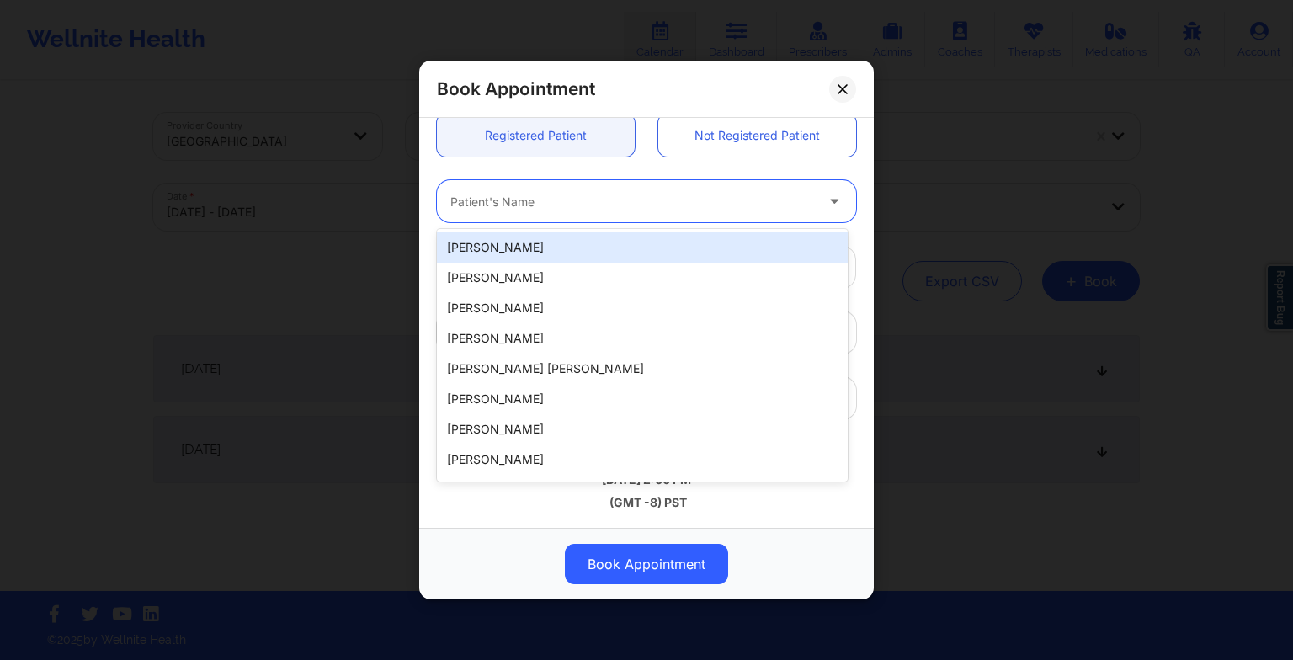
click at [587, 200] on div at bounding box center [632, 201] width 364 height 20
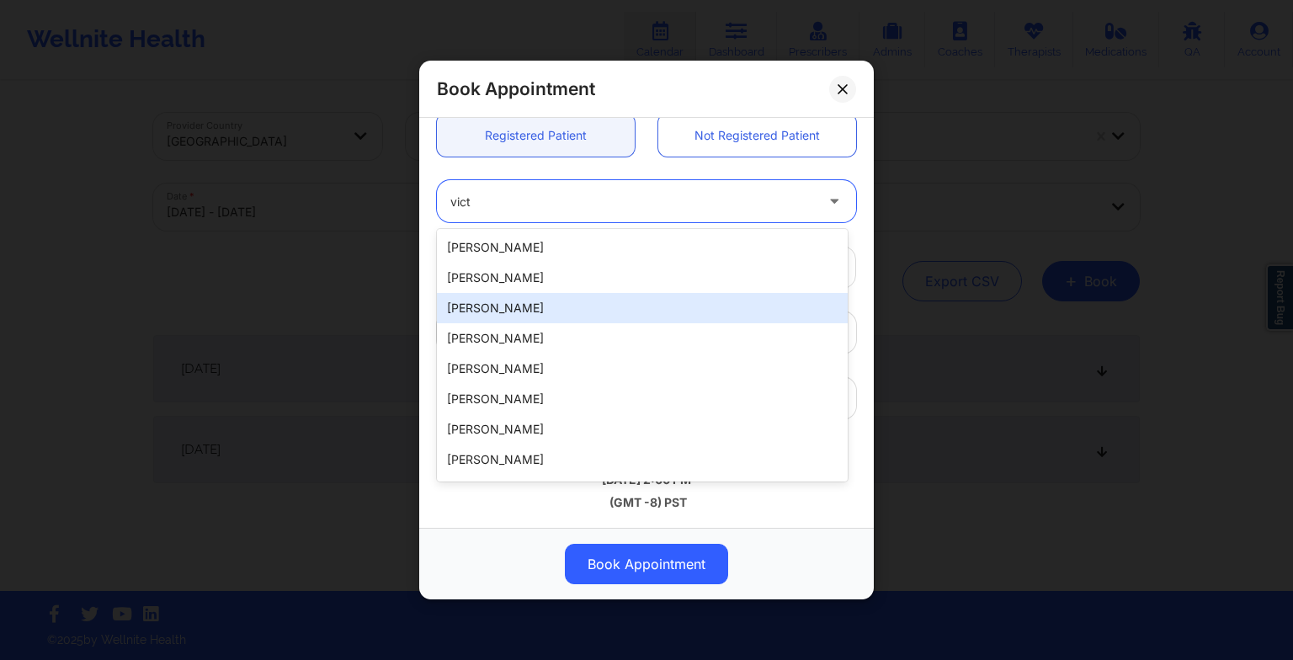
click at [562, 299] on div "[PERSON_NAME]" at bounding box center [642, 308] width 411 height 30
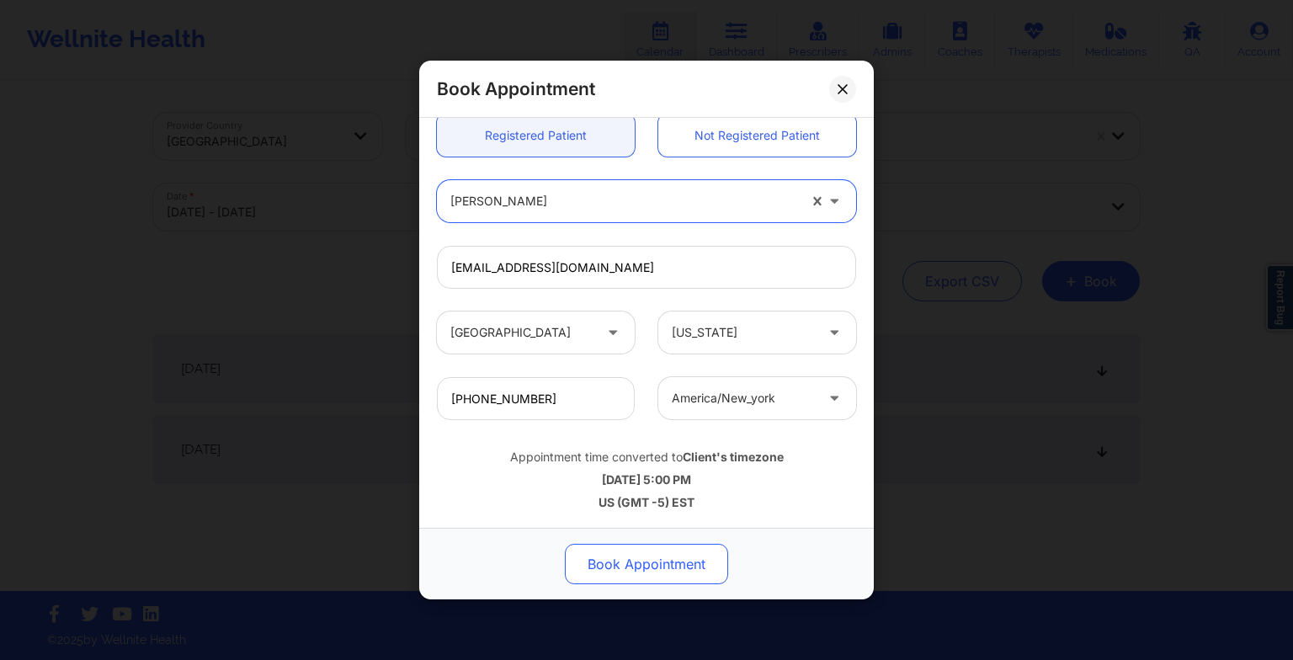
click at [633, 569] on button "Book Appointment" at bounding box center [646, 564] width 163 height 40
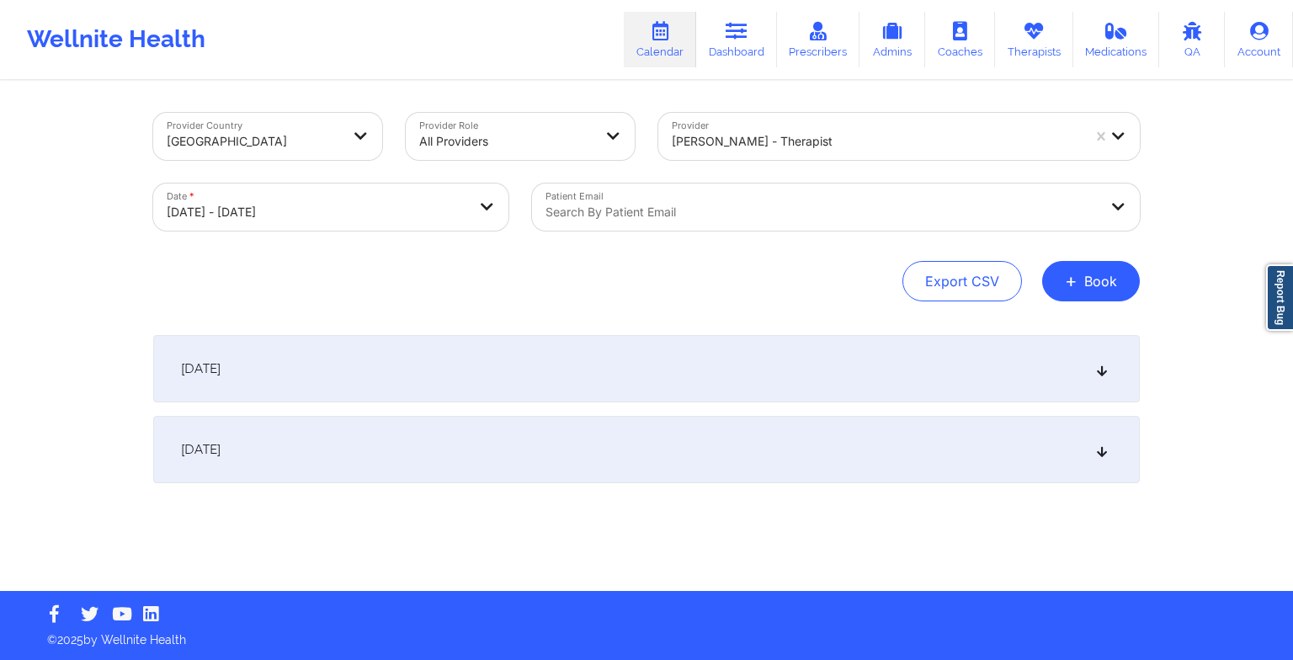
click at [1140, 260] on div "Provider Country [GEOGRAPHIC_DATA] Provider Role All Providers Provider [PERSON…" at bounding box center [646, 336] width 1010 height 508
click at [1086, 283] on button "+ Book" at bounding box center [1091, 281] width 98 height 40
click at [1051, 335] on button "Therapy Session" at bounding box center [1062, 335] width 129 height 28
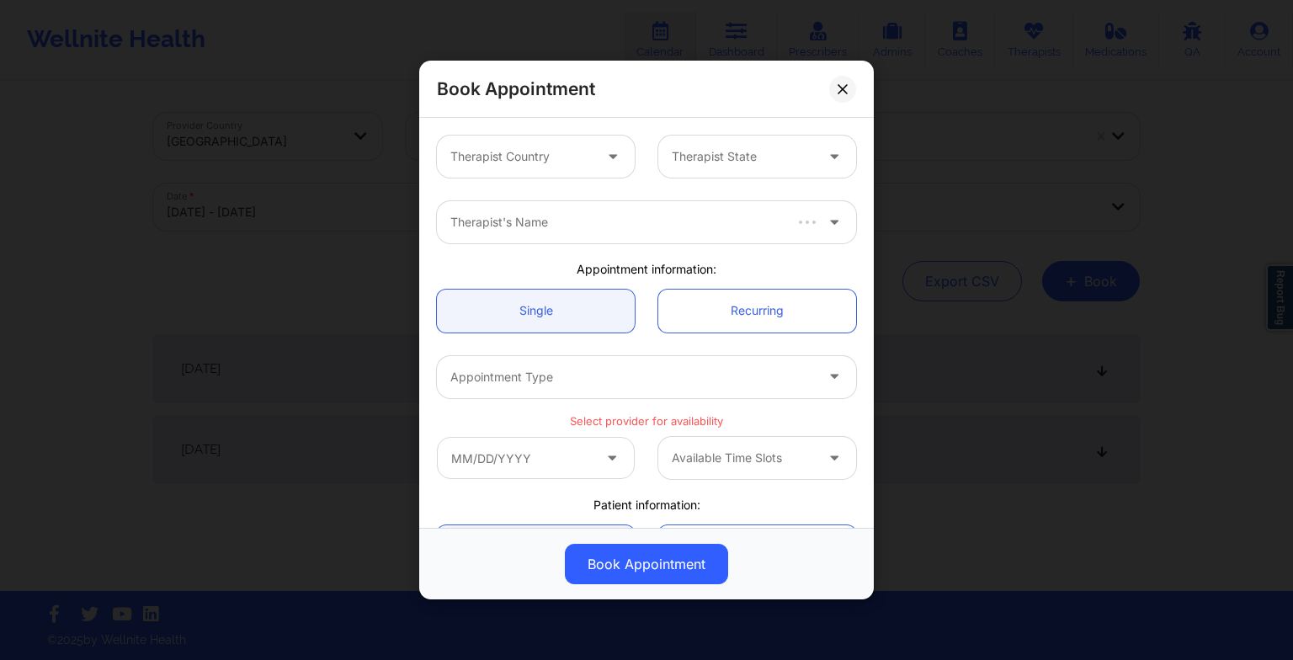
click at [590, 178] on div "Therapist Country Therapist State" at bounding box center [646, 157] width 443 height 66
click at [561, 166] on div "Therapist Country" at bounding box center [515, 157] width 157 height 42
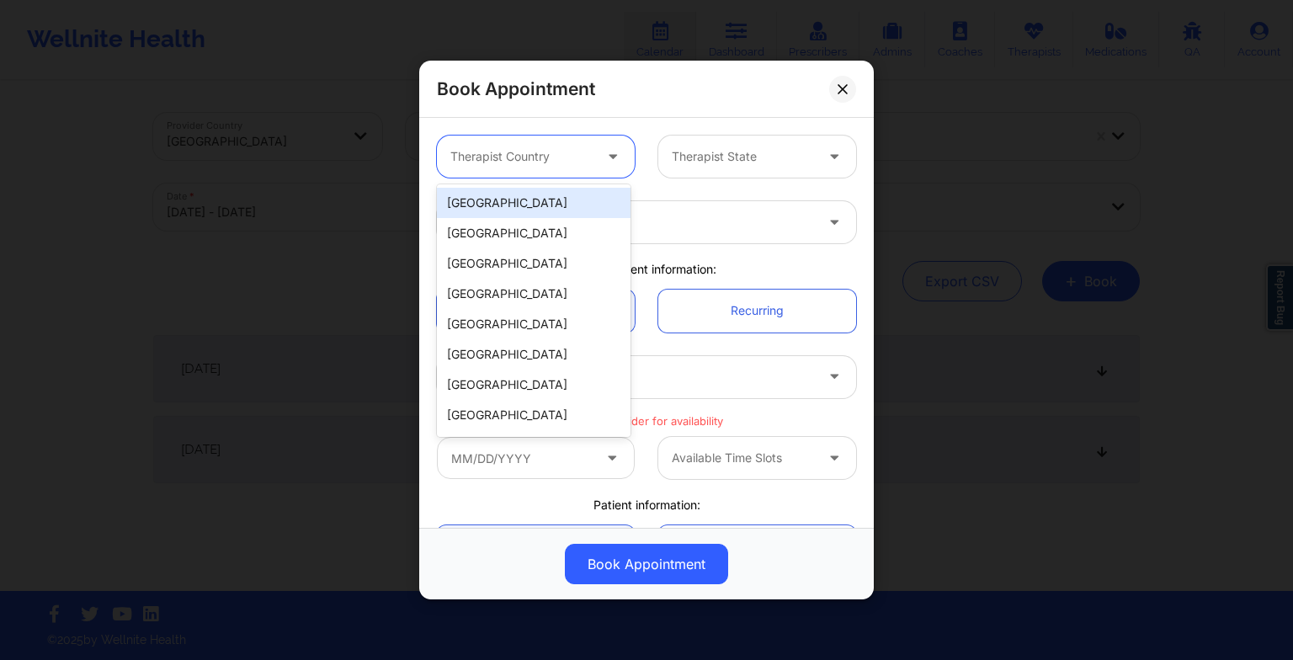
drag, startPoint x: 554, startPoint y: 207, endPoint x: 522, endPoint y: 199, distance: 33.1
click at [522, 199] on div "[GEOGRAPHIC_DATA]" at bounding box center [534, 203] width 194 height 30
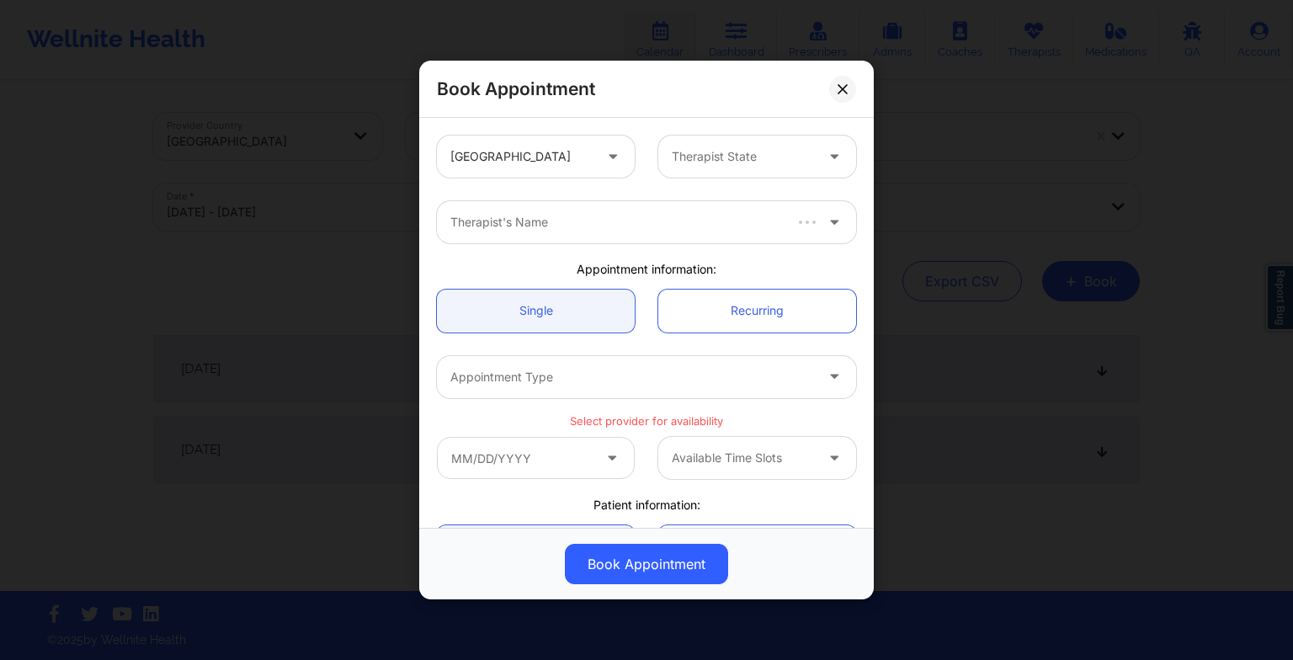
click at [522, 199] on div "Therapist's Name" at bounding box center [646, 222] width 443 height 66
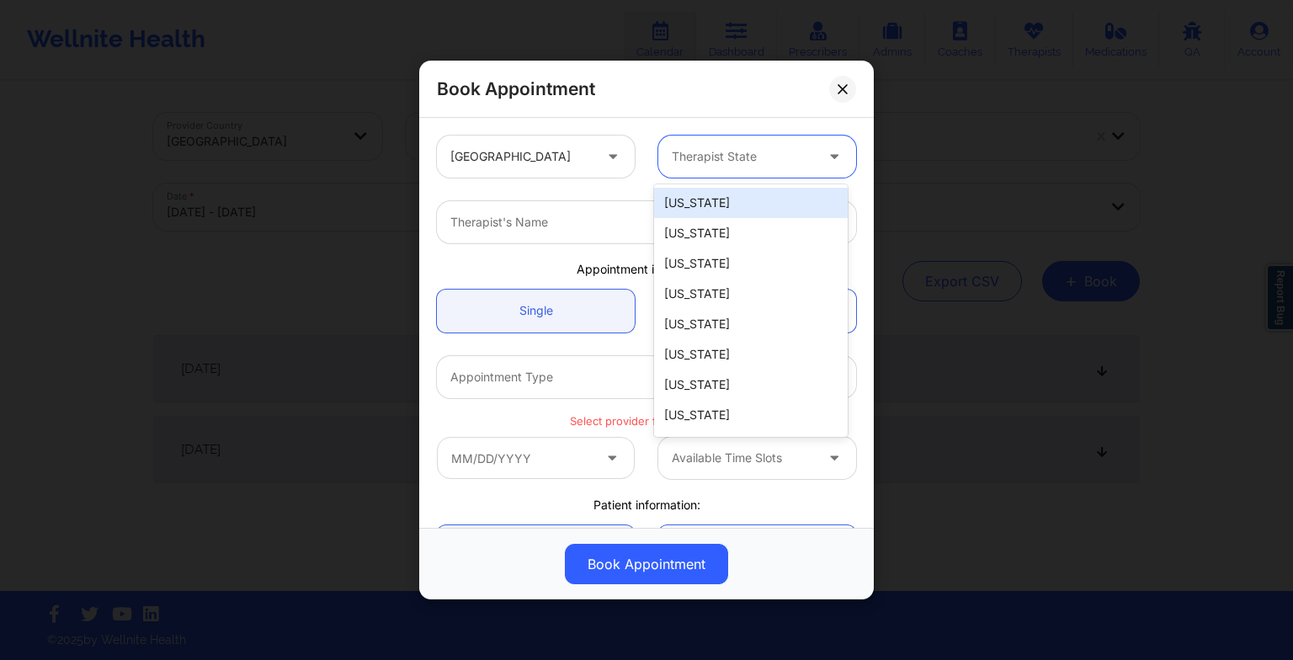
click at [709, 162] on div at bounding box center [743, 156] width 142 height 20
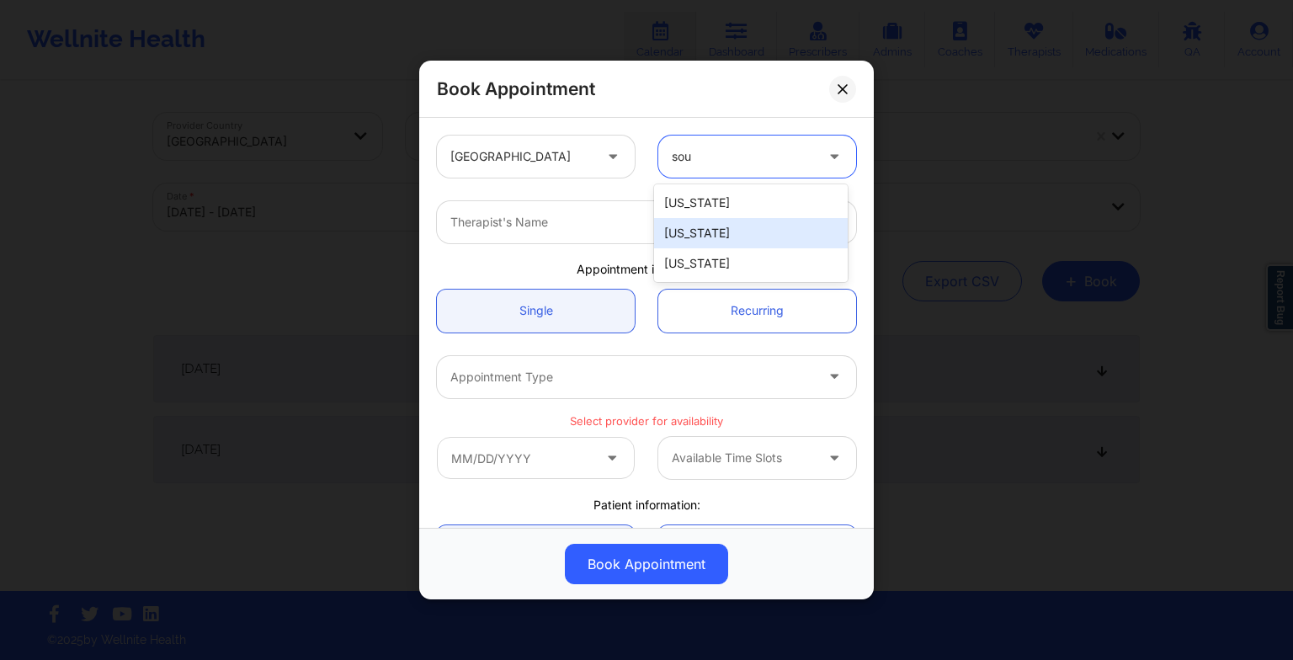
click at [719, 239] on div "[US_STATE]" at bounding box center [751, 233] width 194 height 30
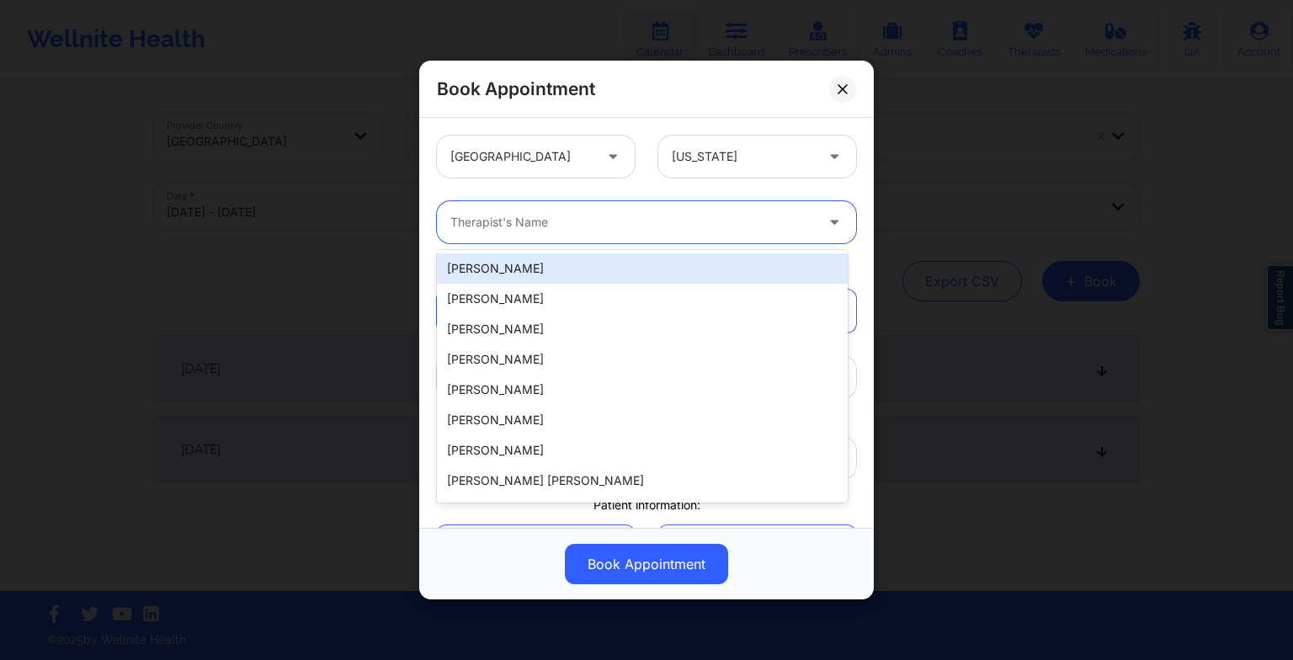
drag, startPoint x: 458, startPoint y: 230, endPoint x: 450, endPoint y: 224, distance: 10.3
click at [450, 224] on div "Therapist's Name" at bounding box center [626, 222] width 379 height 42
paste input "[PERSON_NAME]"
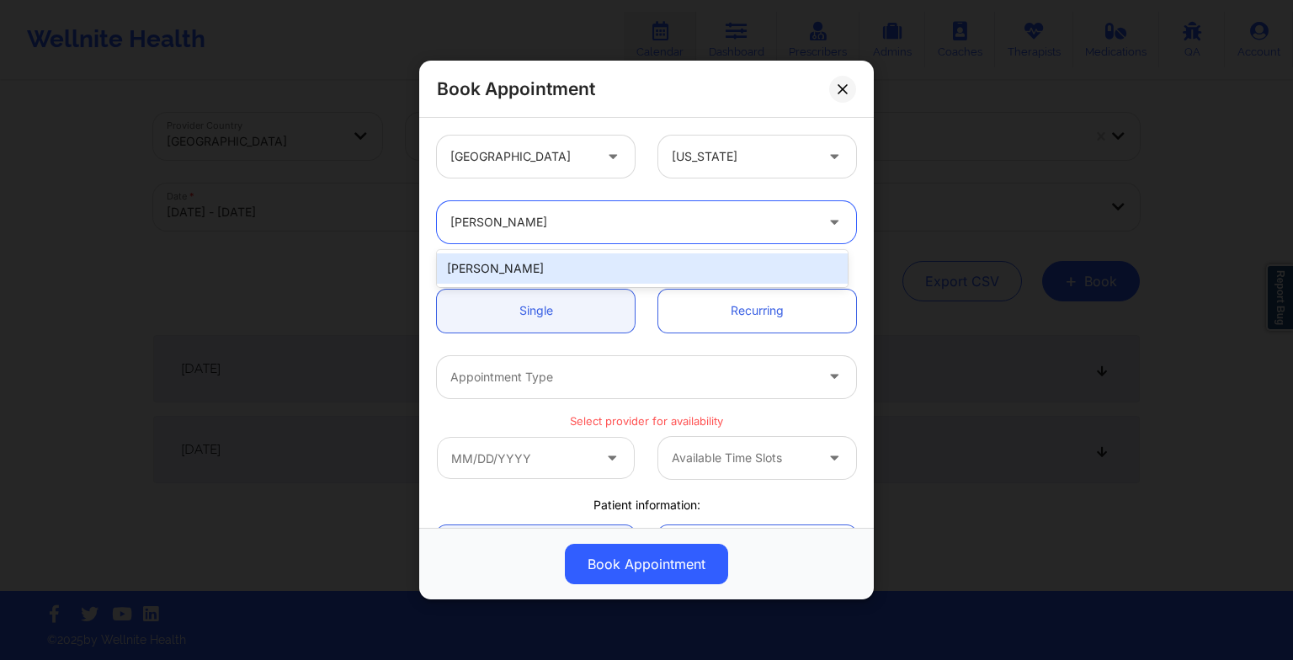
click at [516, 264] on div "[PERSON_NAME]" at bounding box center [642, 268] width 411 height 30
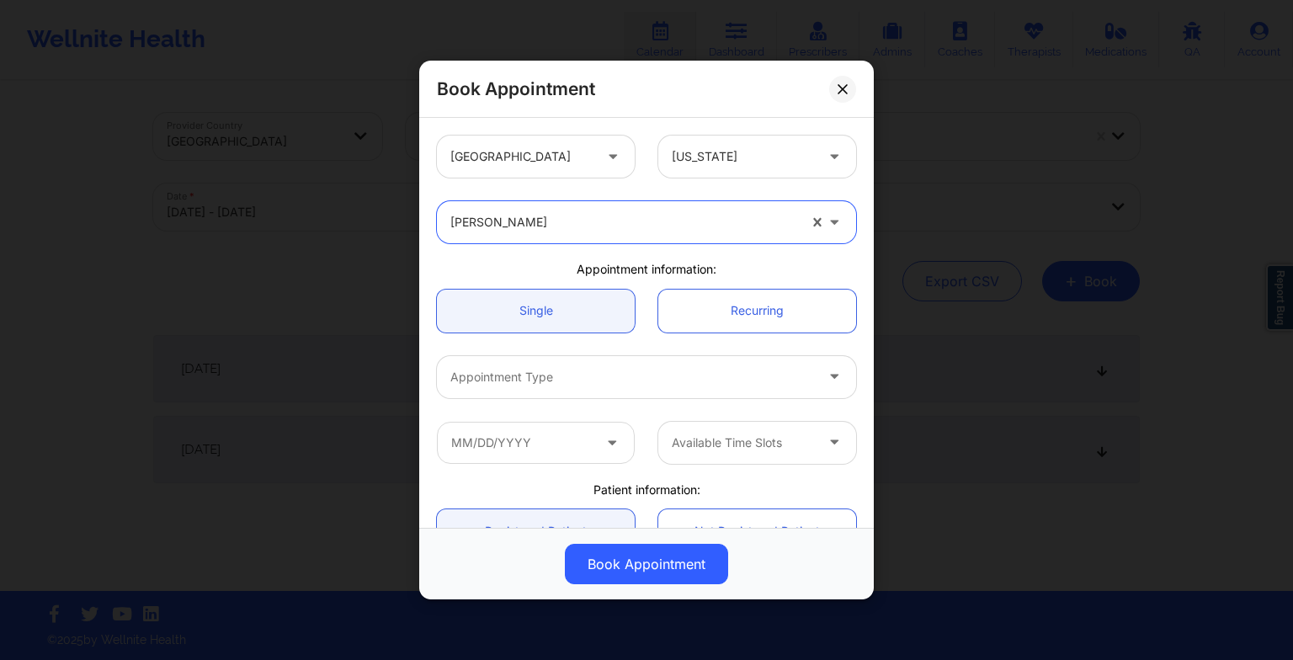
scroll to position [74, 0]
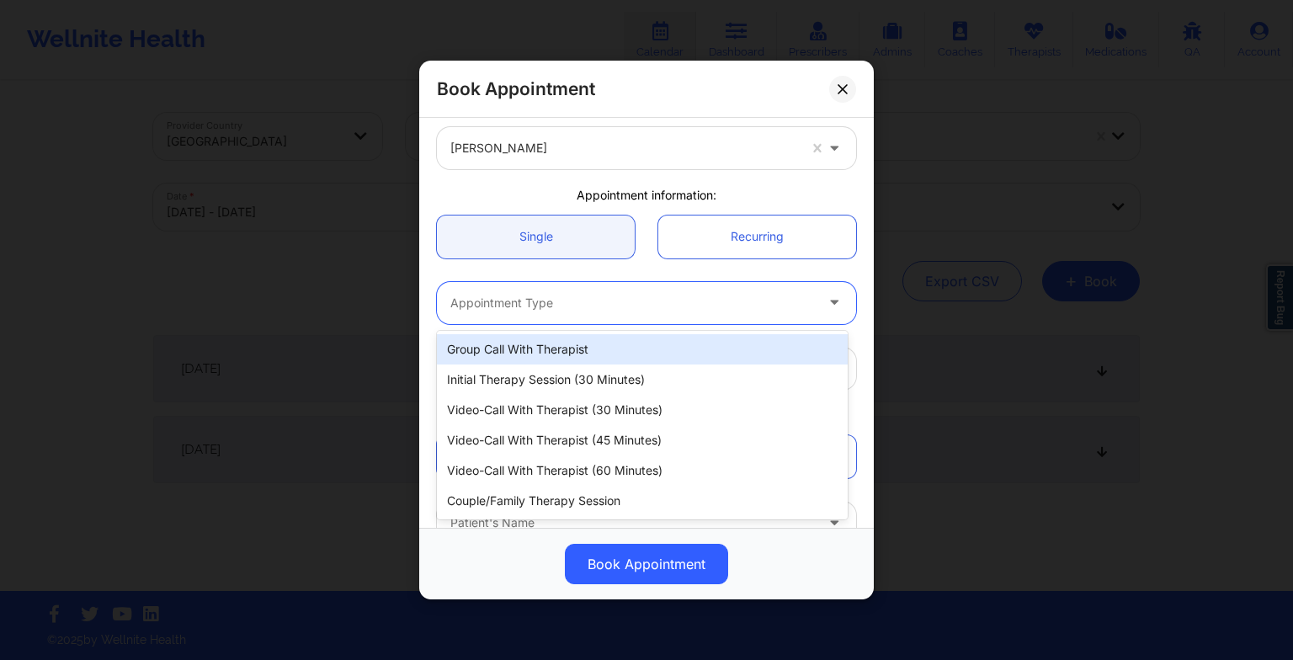
click at [510, 296] on div at bounding box center [632, 303] width 364 height 20
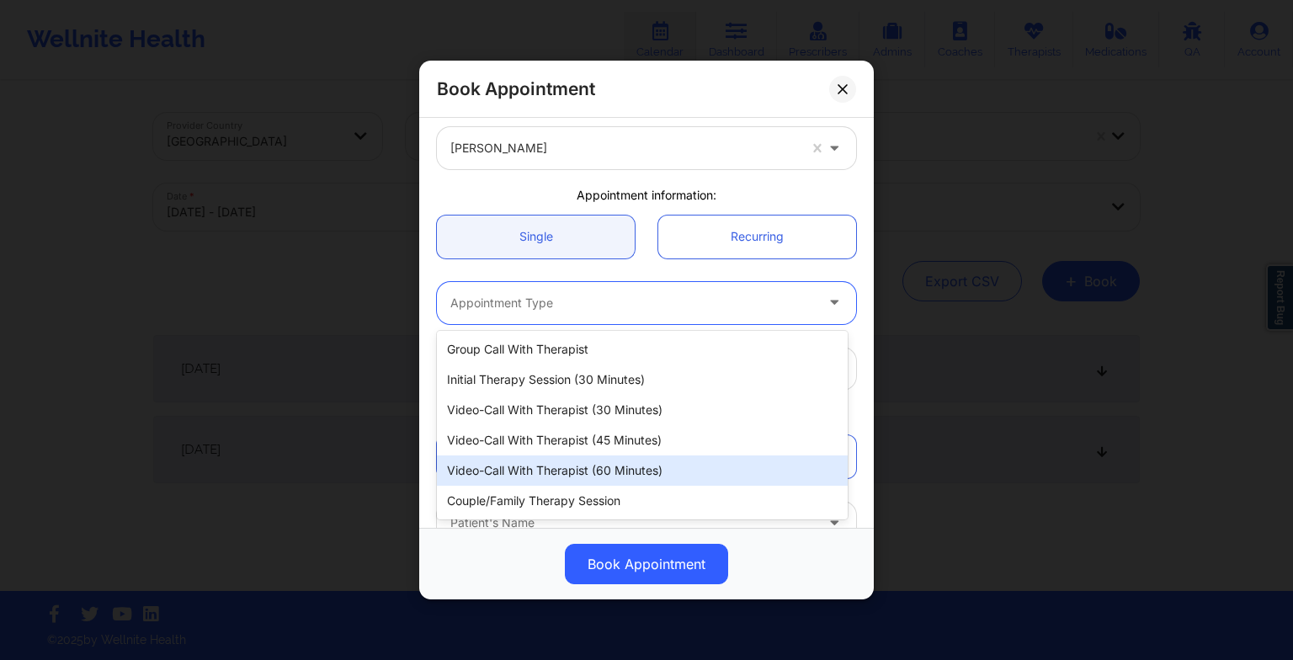
click at [543, 456] on div "Video-Call with Therapist (60 minutes)" at bounding box center [642, 470] width 411 height 30
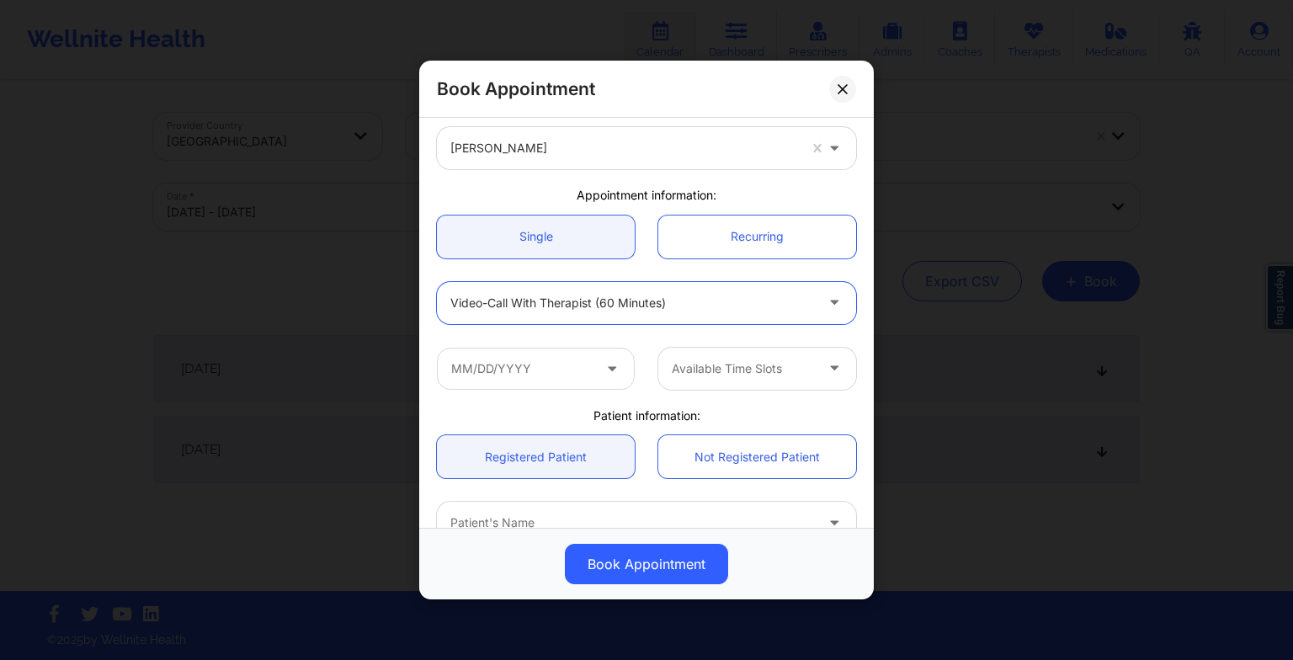
scroll to position [198, 0]
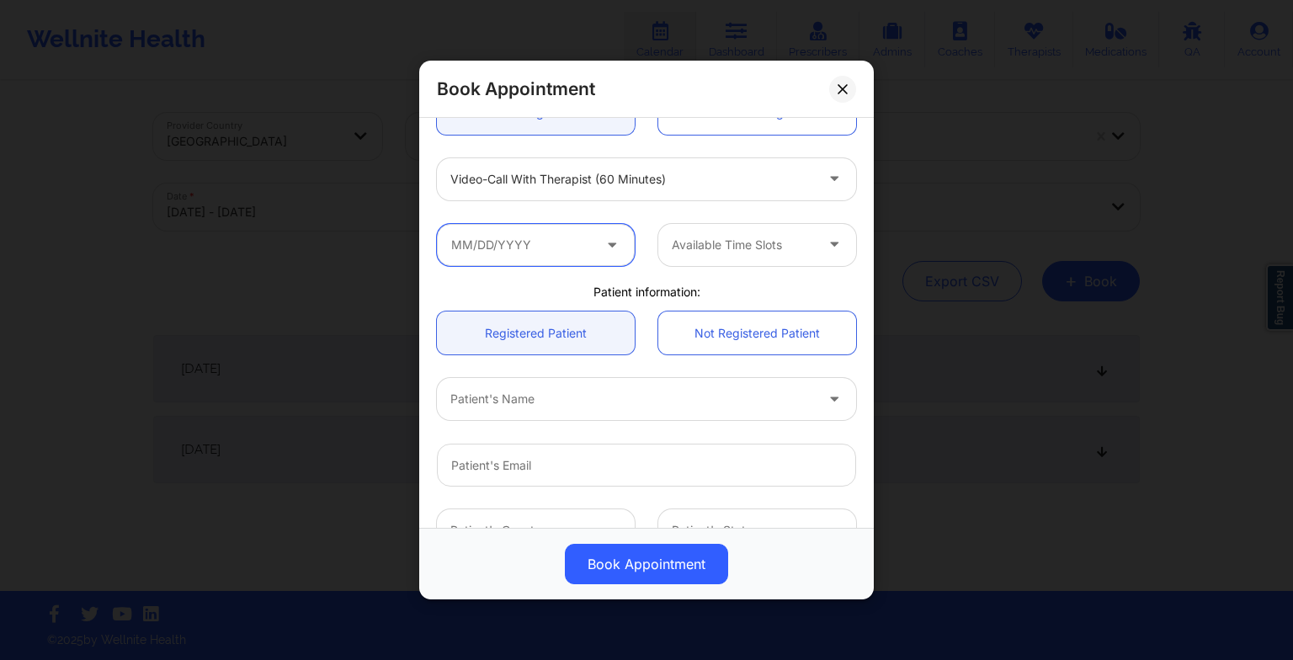
click at [530, 249] on input "text" at bounding box center [536, 245] width 198 height 42
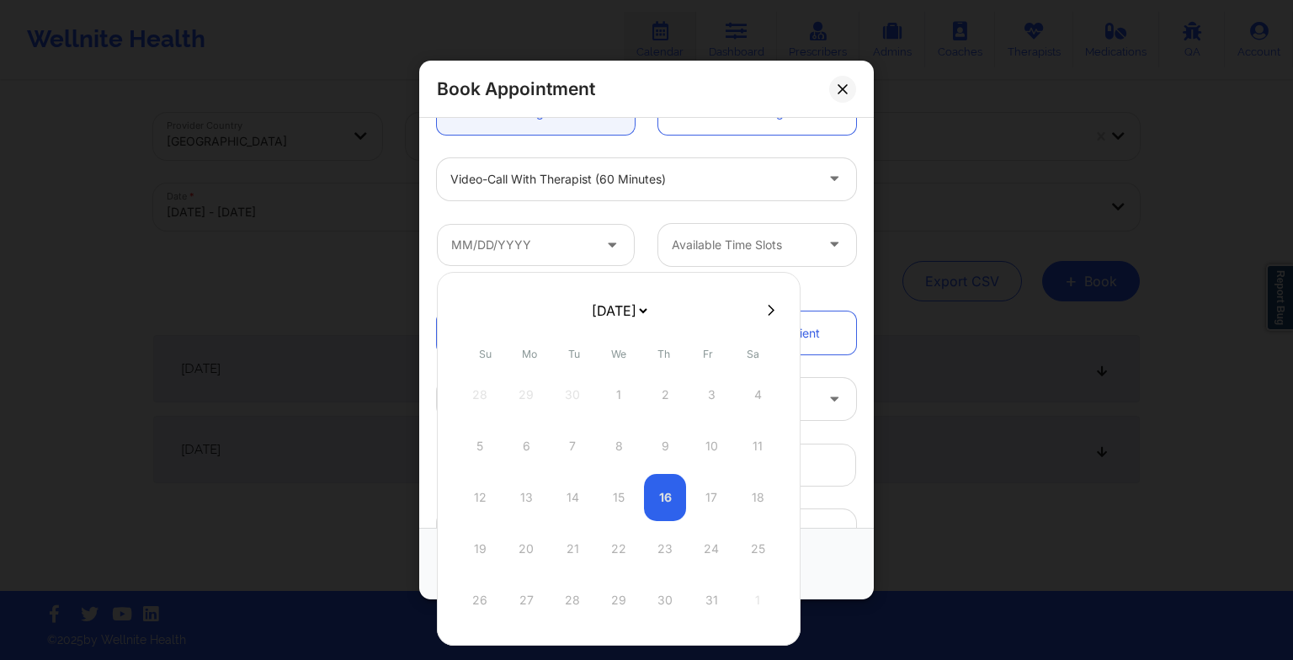
click at [613, 322] on select "[DATE] [DATE] [DATE] [DATE] [DATE] [DATE] [DATE] [DATE] [DATE] [DATE] [DATE] [D…" at bounding box center [618, 311] width 61 height 34
click at [620, 438] on div "10" at bounding box center [619, 446] width 42 height 47
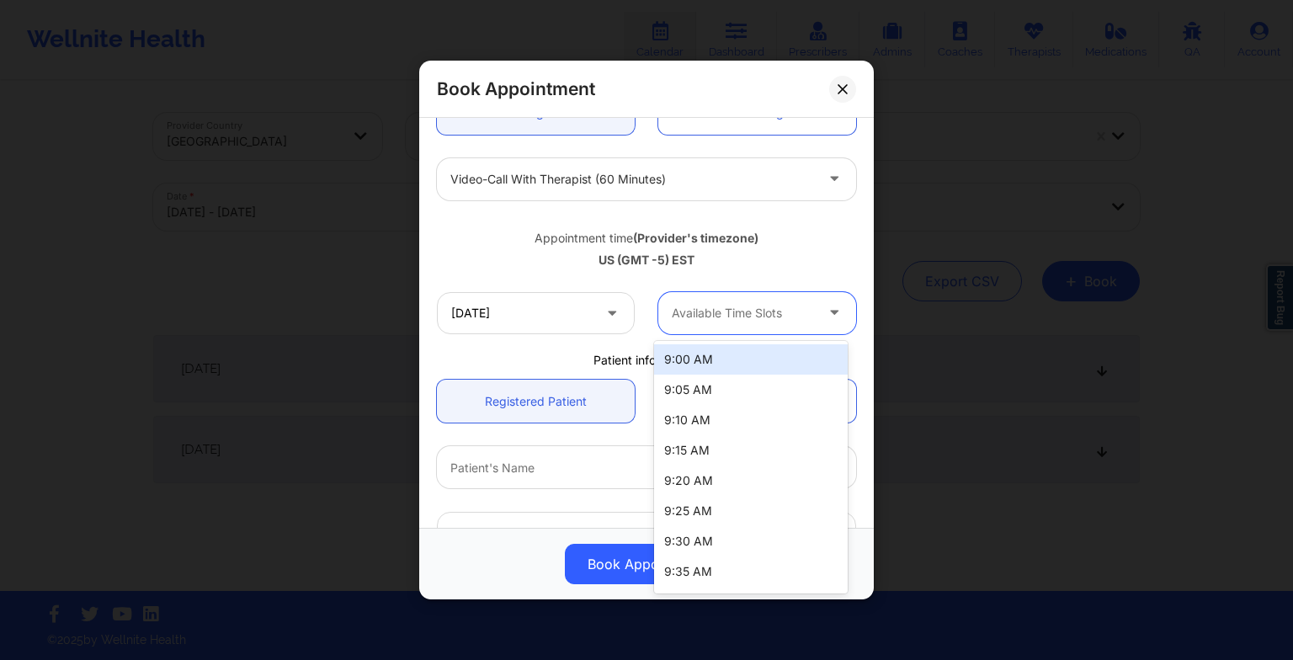
click at [724, 301] on div "Available Time Slots" at bounding box center [736, 313] width 157 height 42
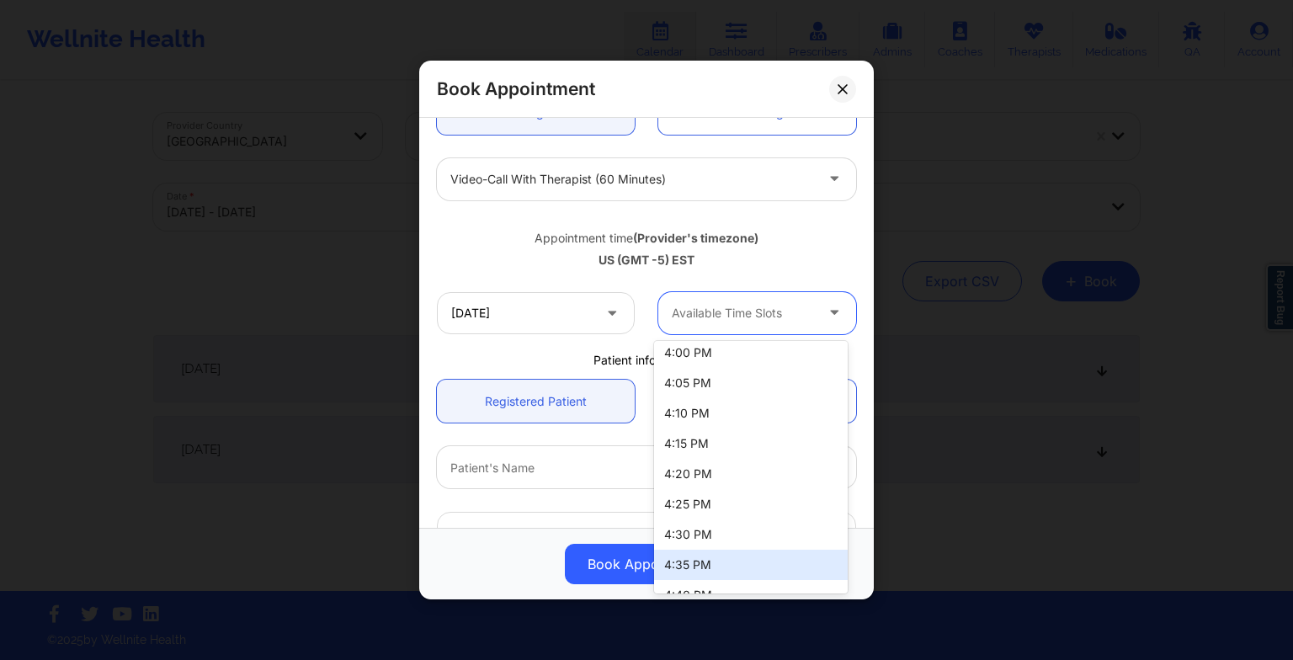
scroll to position [1027, 0]
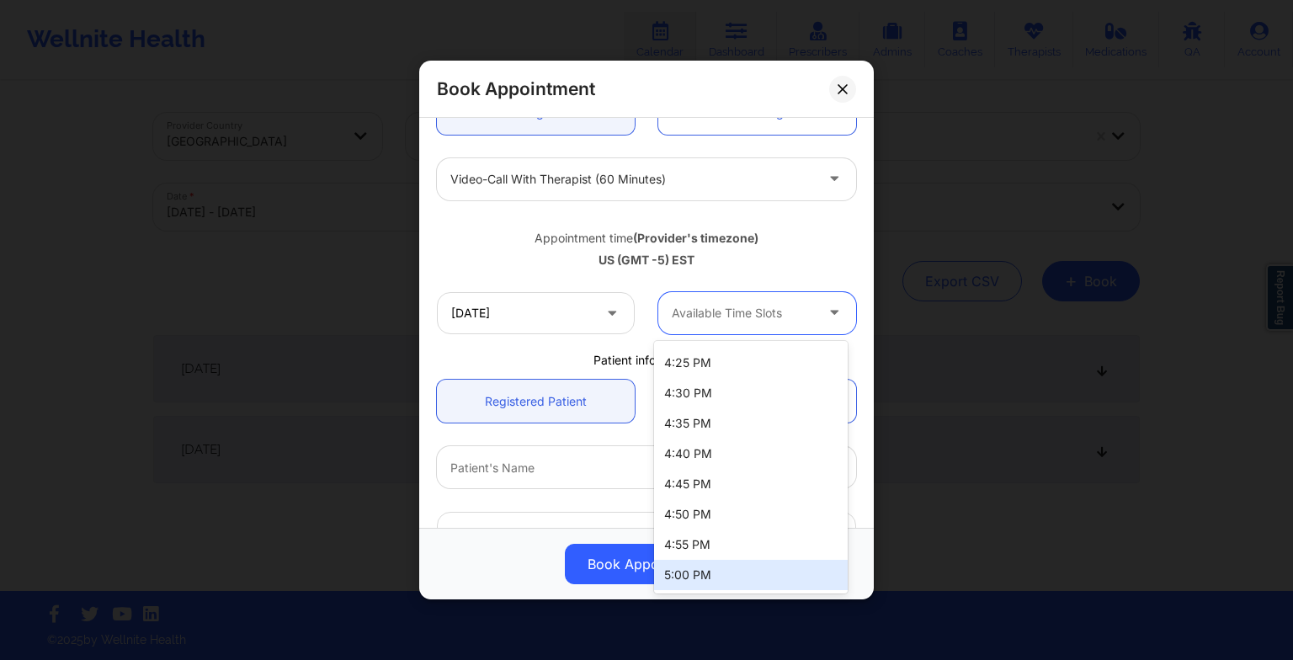
click at [711, 561] on div "5:00 PM" at bounding box center [751, 575] width 194 height 30
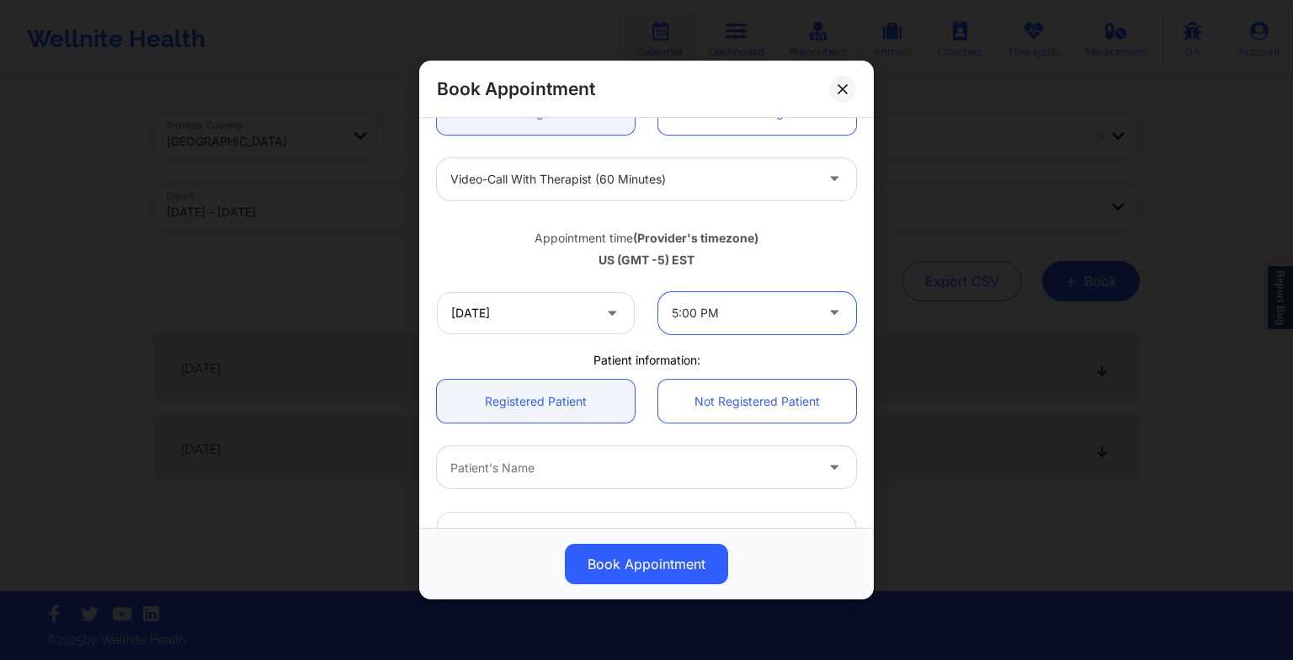
scroll to position [464, 0]
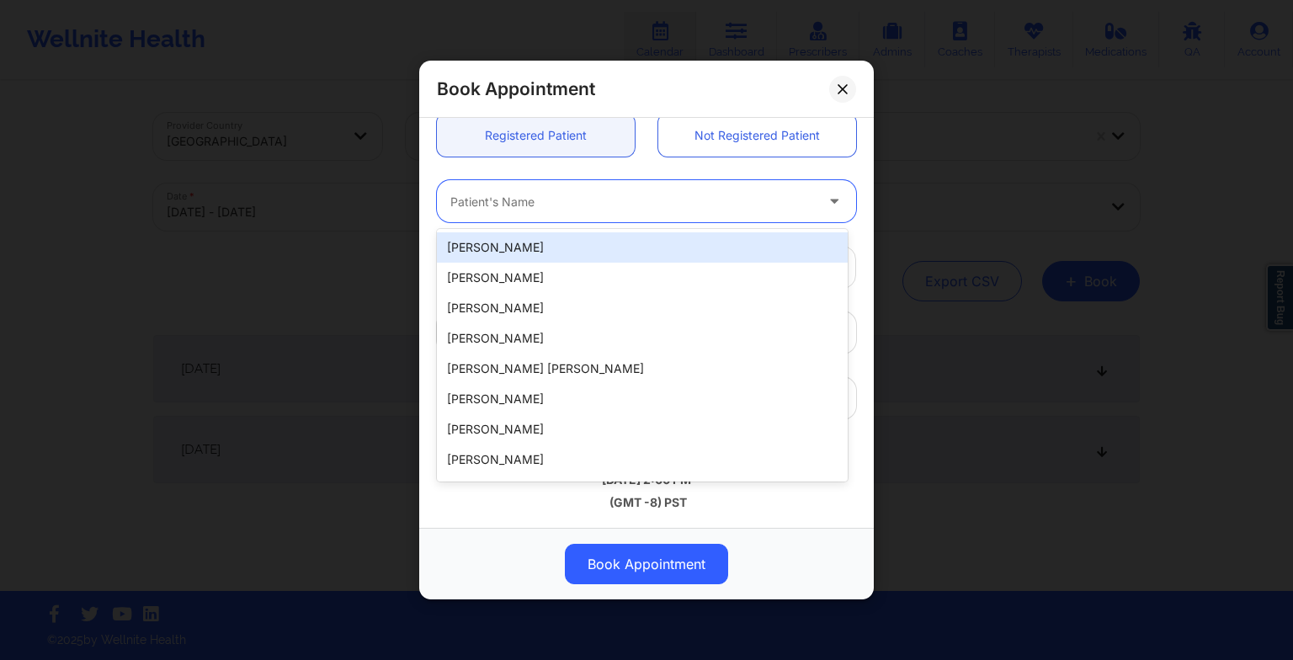
click at [513, 210] on div at bounding box center [632, 201] width 364 height 20
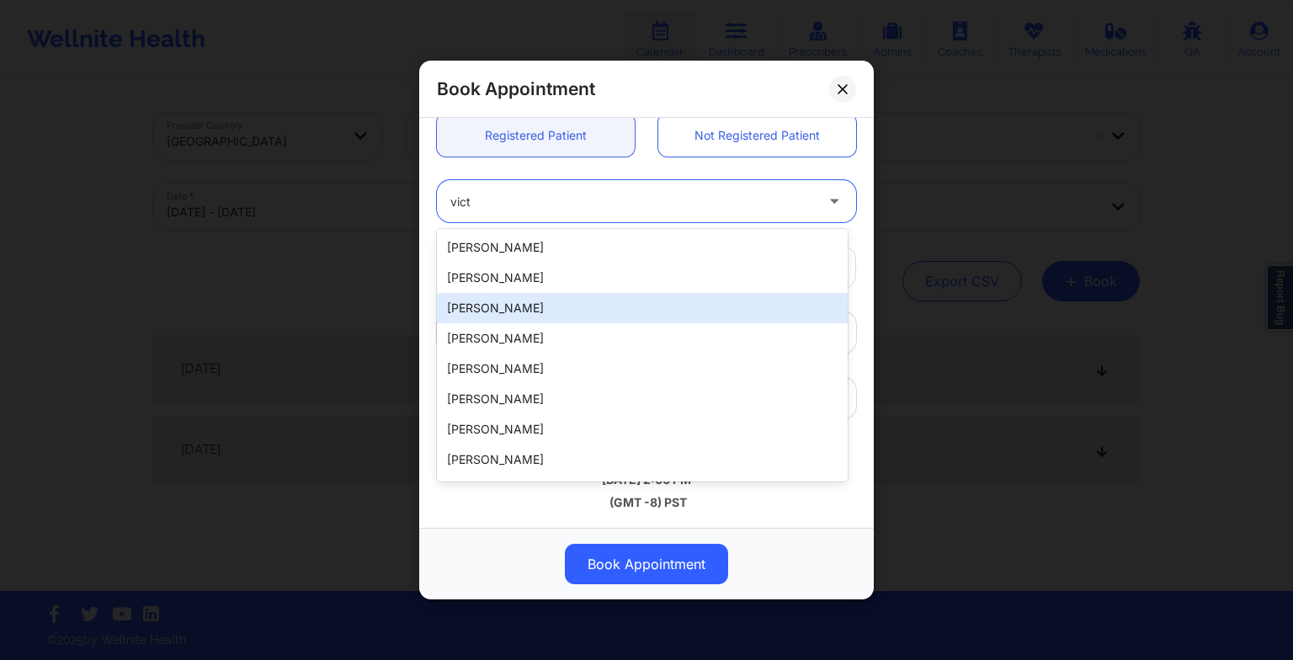
click at [512, 295] on div "[PERSON_NAME]" at bounding box center [642, 308] width 411 height 30
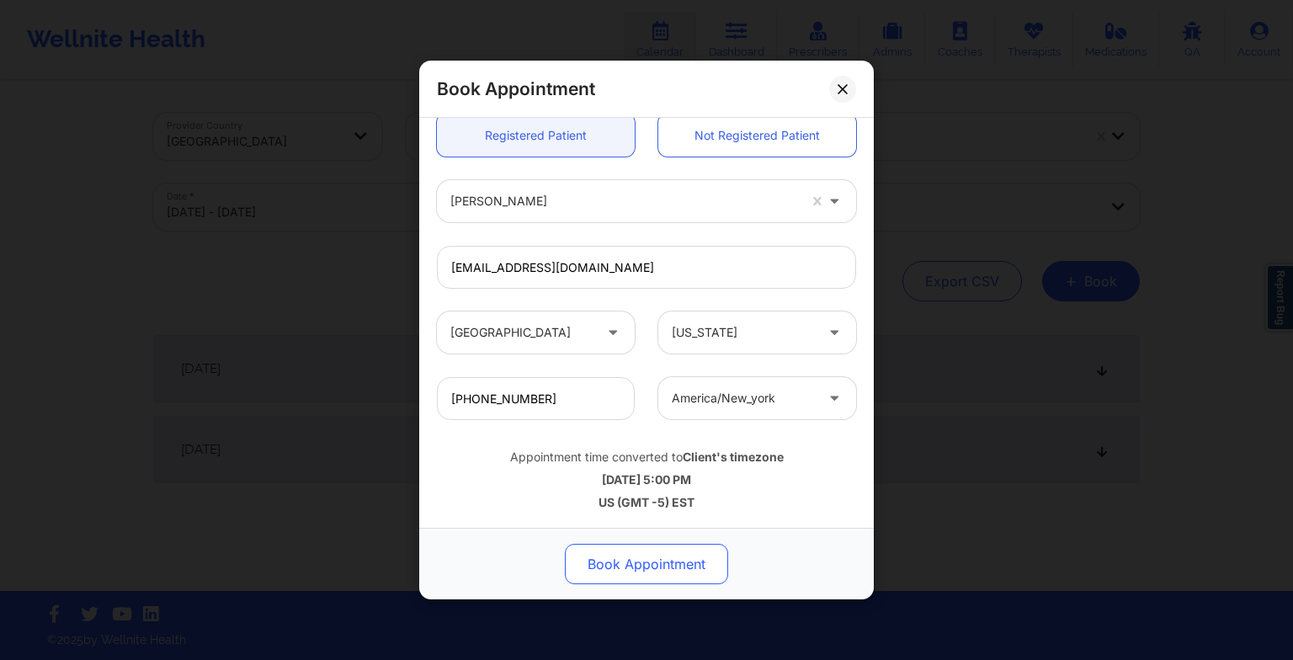
click at [696, 551] on button "Book Appointment" at bounding box center [646, 564] width 163 height 40
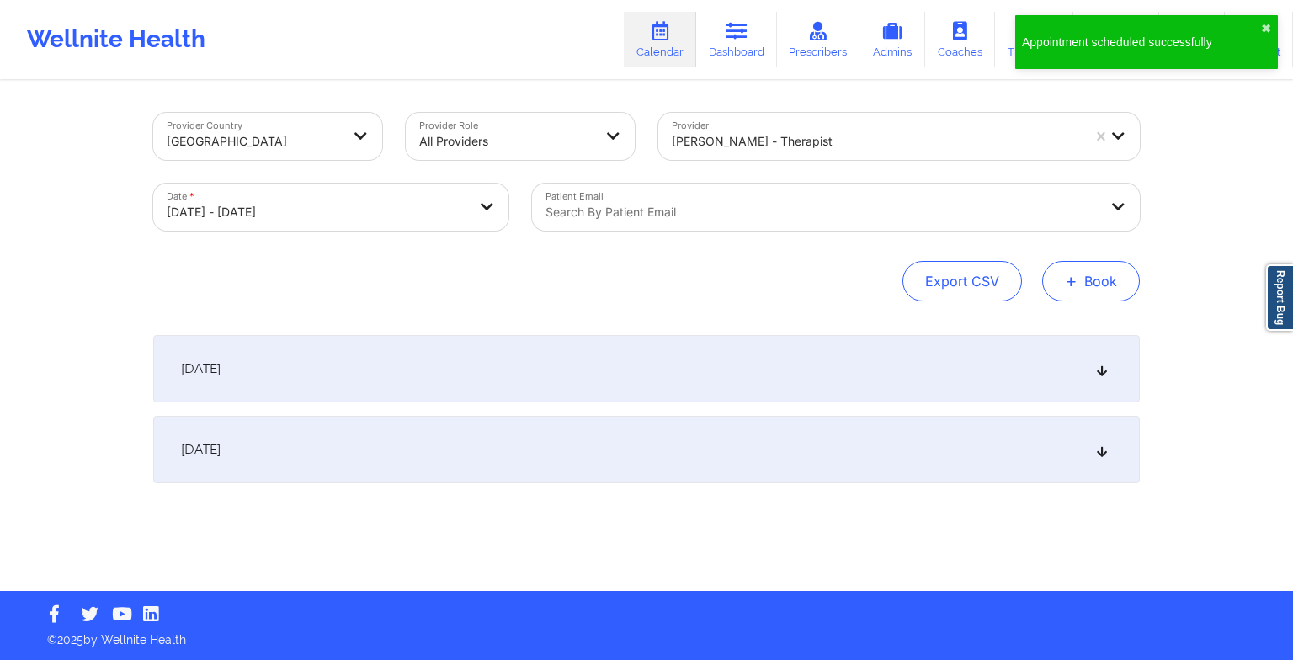
click at [1093, 283] on button "+ Book" at bounding box center [1091, 281] width 98 height 40
click at [1045, 330] on button "Therapy Session" at bounding box center [1062, 335] width 129 height 28
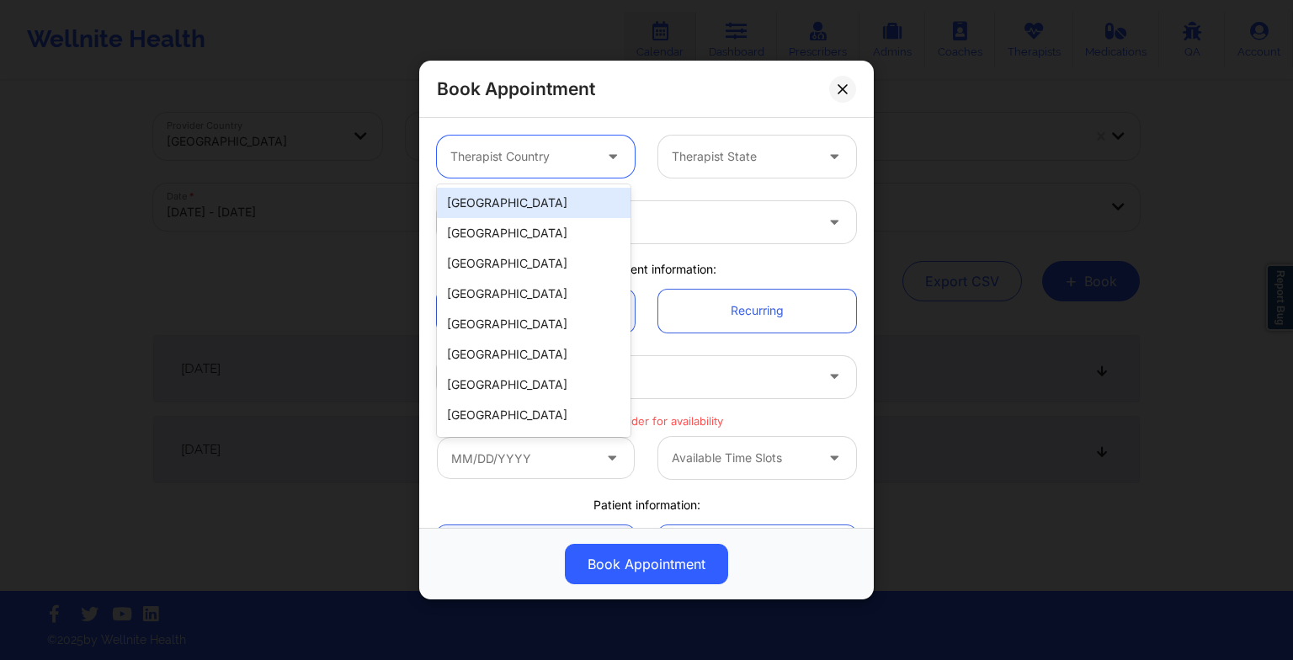
click at [498, 145] on div "Therapist Country" at bounding box center [515, 157] width 157 height 42
click at [476, 202] on div "[GEOGRAPHIC_DATA]" at bounding box center [534, 203] width 194 height 30
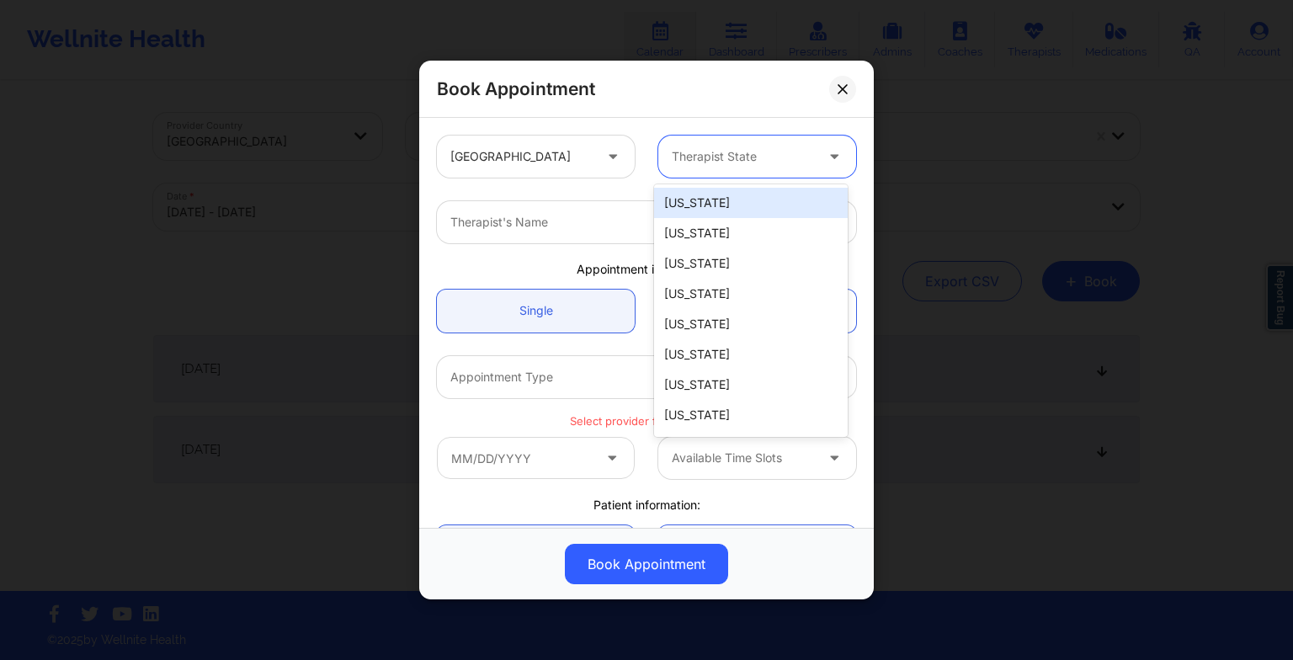
click at [694, 158] on div at bounding box center [743, 156] width 142 height 20
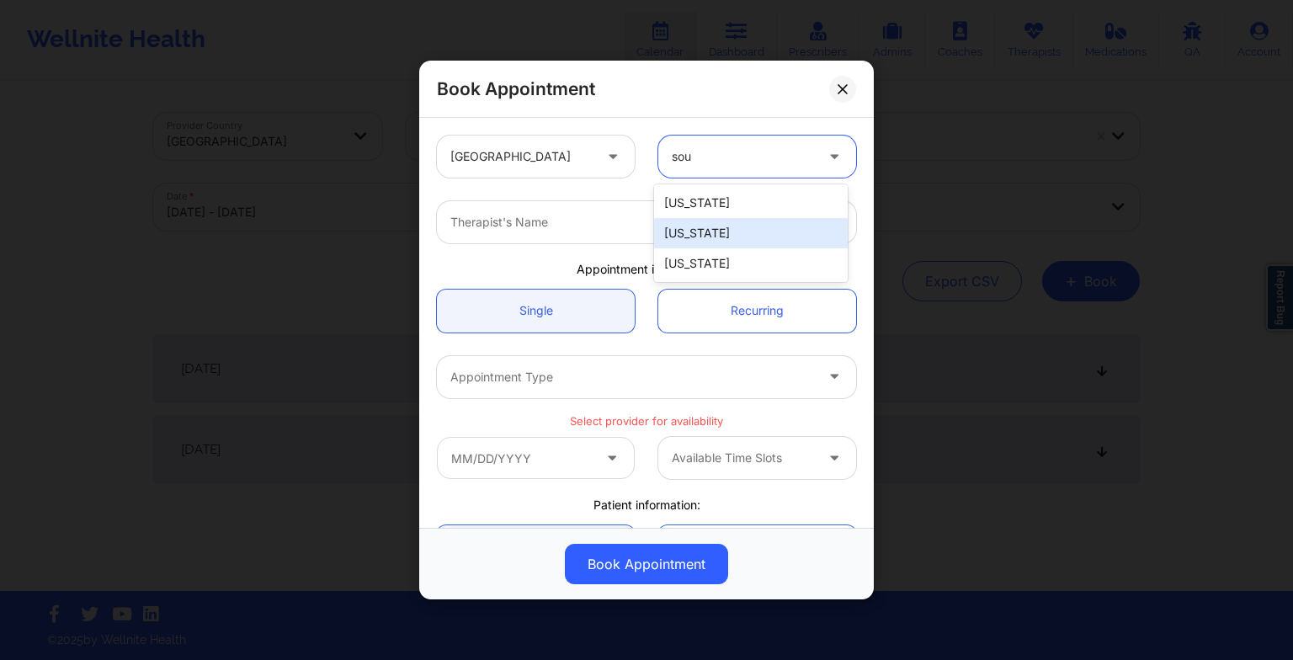
click at [717, 242] on div "[US_STATE]" at bounding box center [751, 233] width 194 height 30
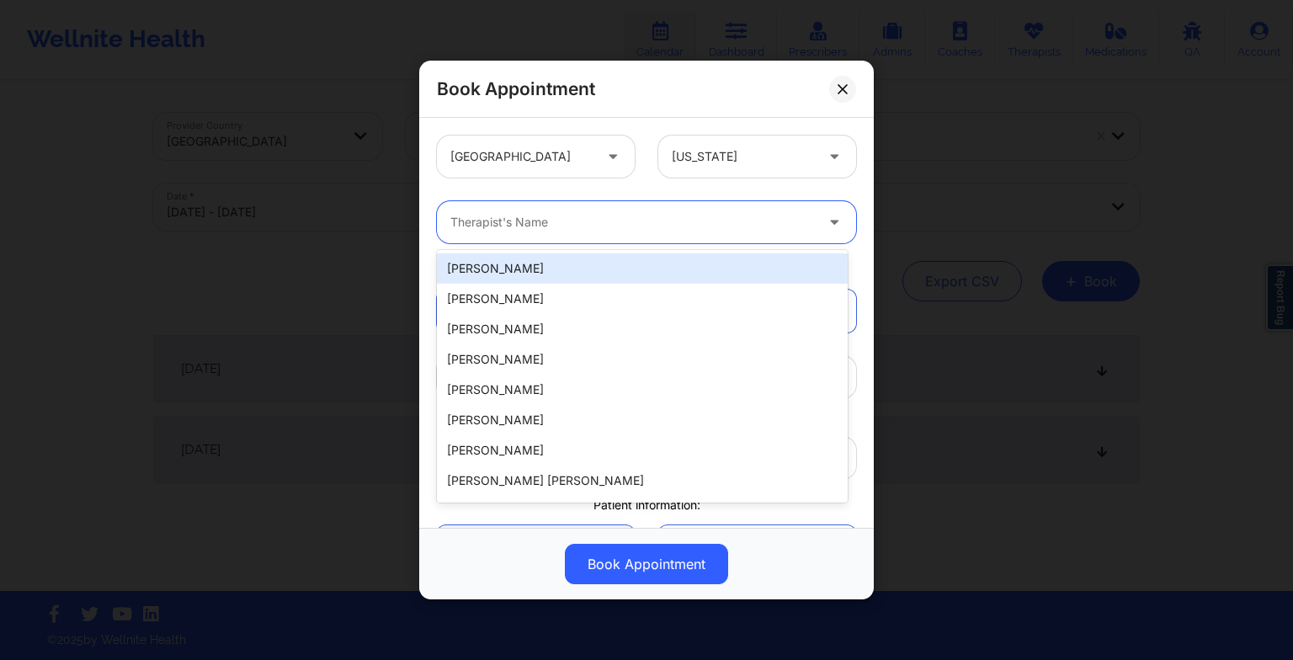
click at [592, 226] on div at bounding box center [632, 222] width 364 height 20
paste input "[PERSON_NAME]"
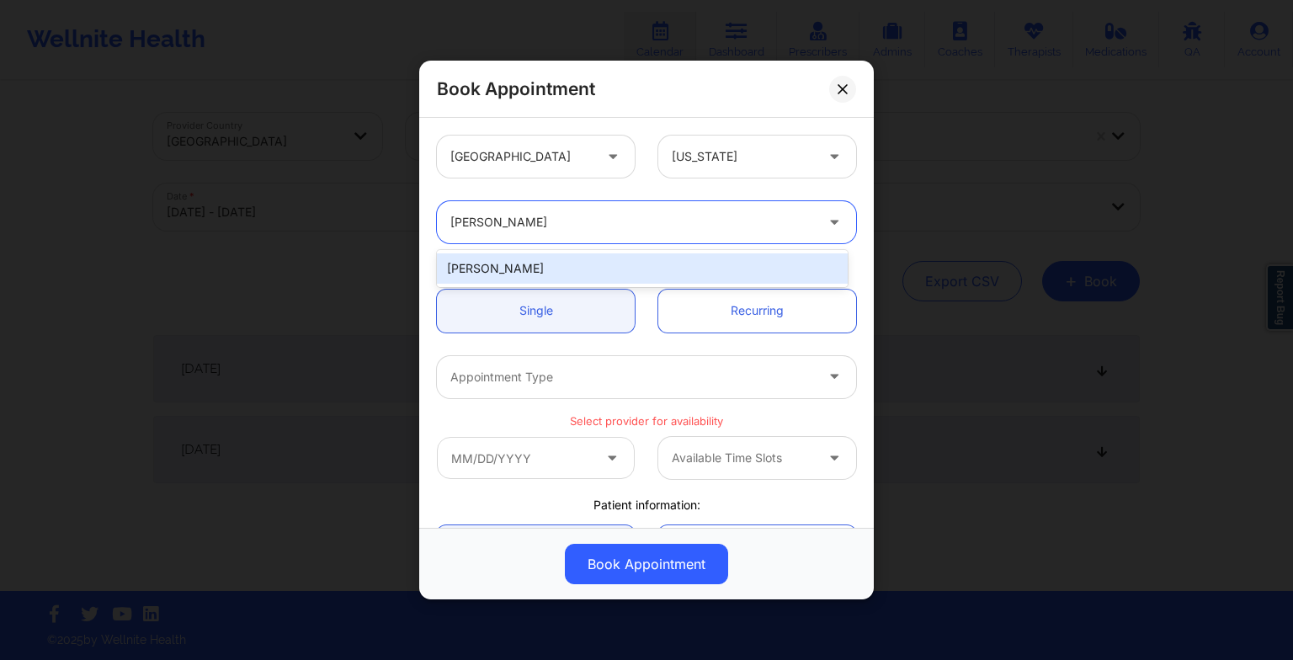
click at [548, 269] on div "[PERSON_NAME]" at bounding box center [642, 268] width 411 height 30
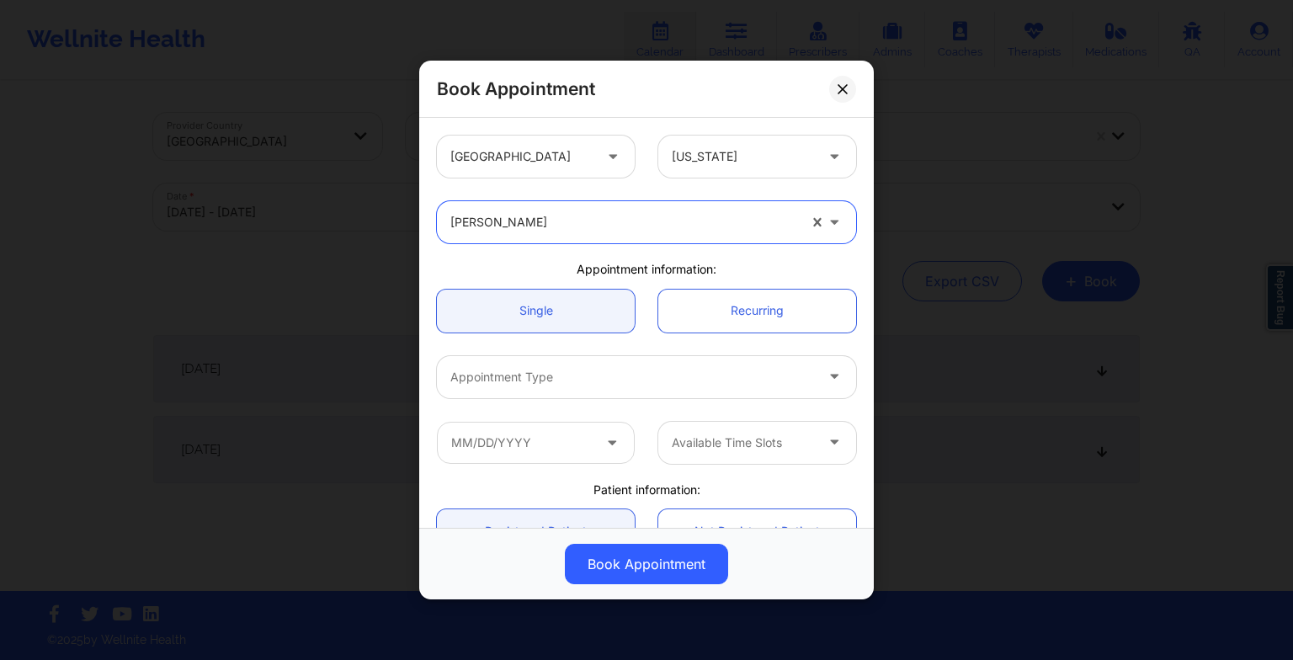
scroll to position [101, 0]
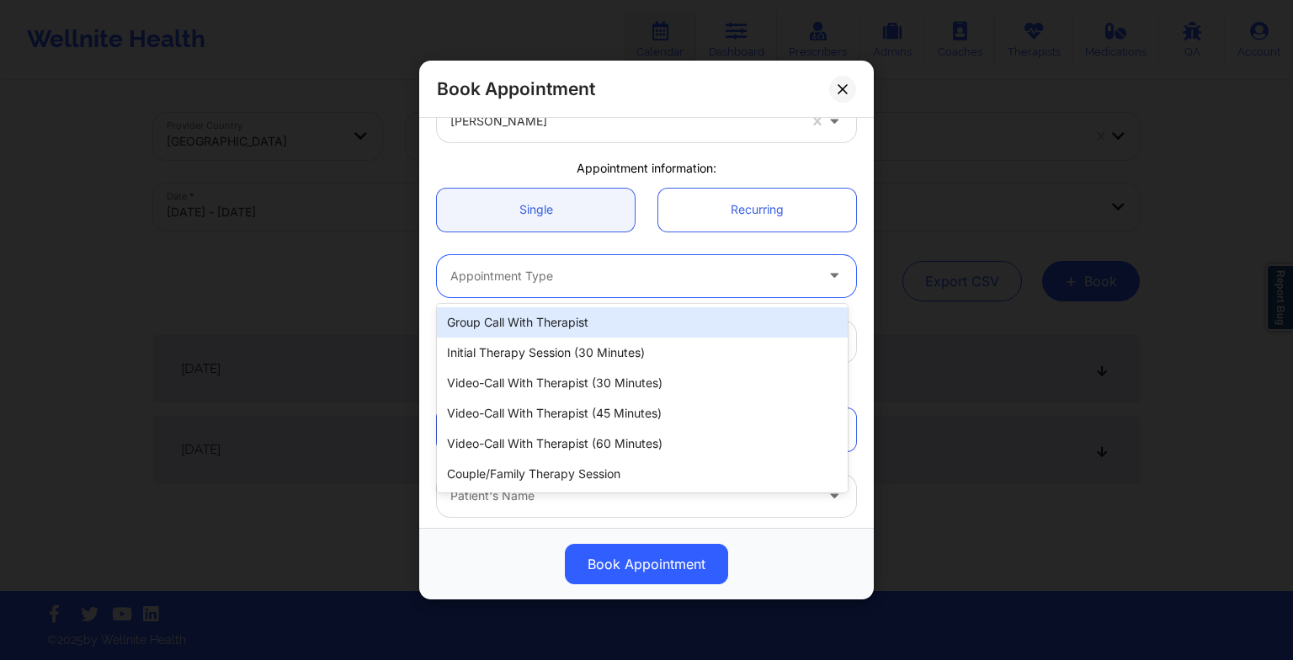
click at [523, 273] on div at bounding box center [632, 276] width 364 height 20
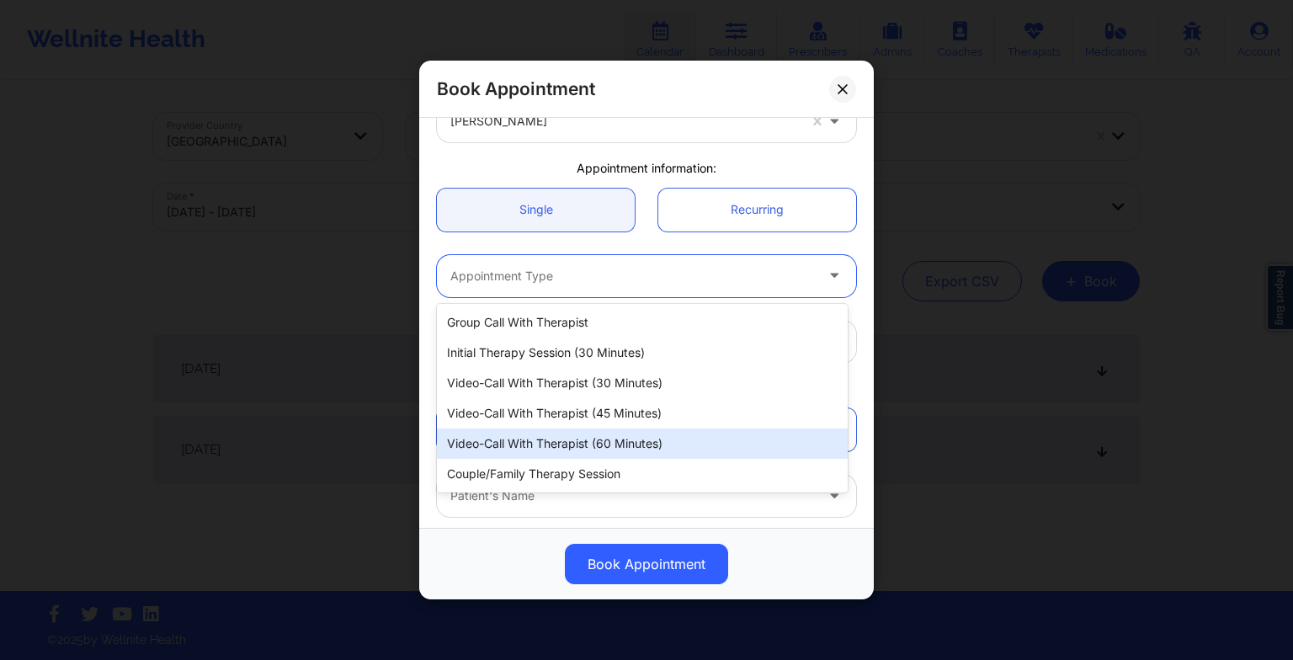
click at [549, 429] on div "Video-Call with Therapist (60 minutes)" at bounding box center [642, 443] width 411 height 30
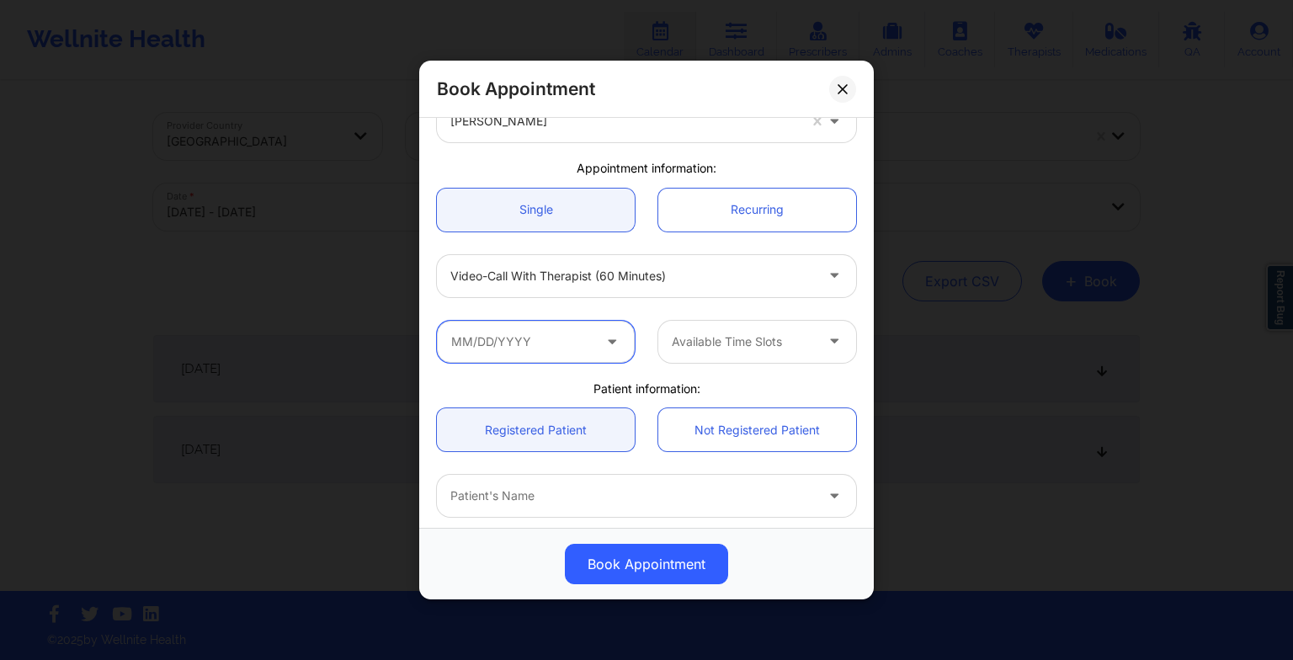
click at [532, 338] on input "text" at bounding box center [536, 342] width 198 height 42
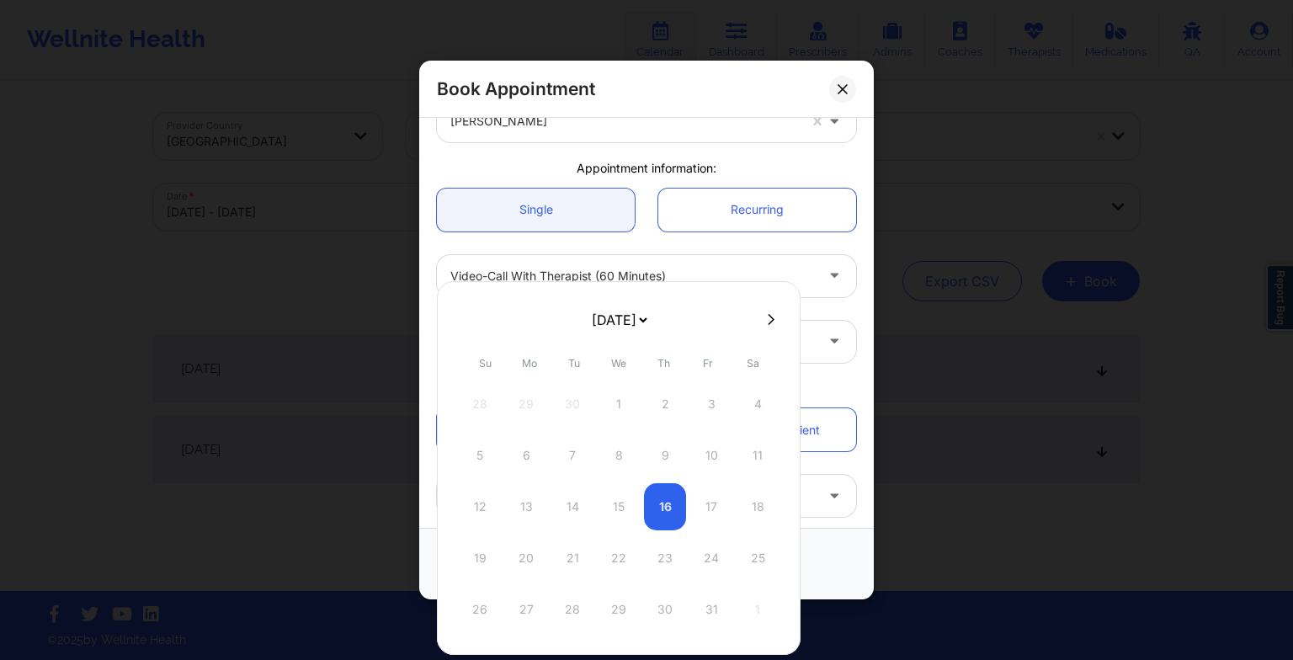
click at [641, 328] on select "[DATE] [DATE] [DATE] [DATE] [DATE] [DATE] [DATE] [DATE] [DATE] [DATE] [DATE] [D…" at bounding box center [618, 320] width 61 height 34
click at [622, 516] on div "17" at bounding box center [619, 506] width 42 height 47
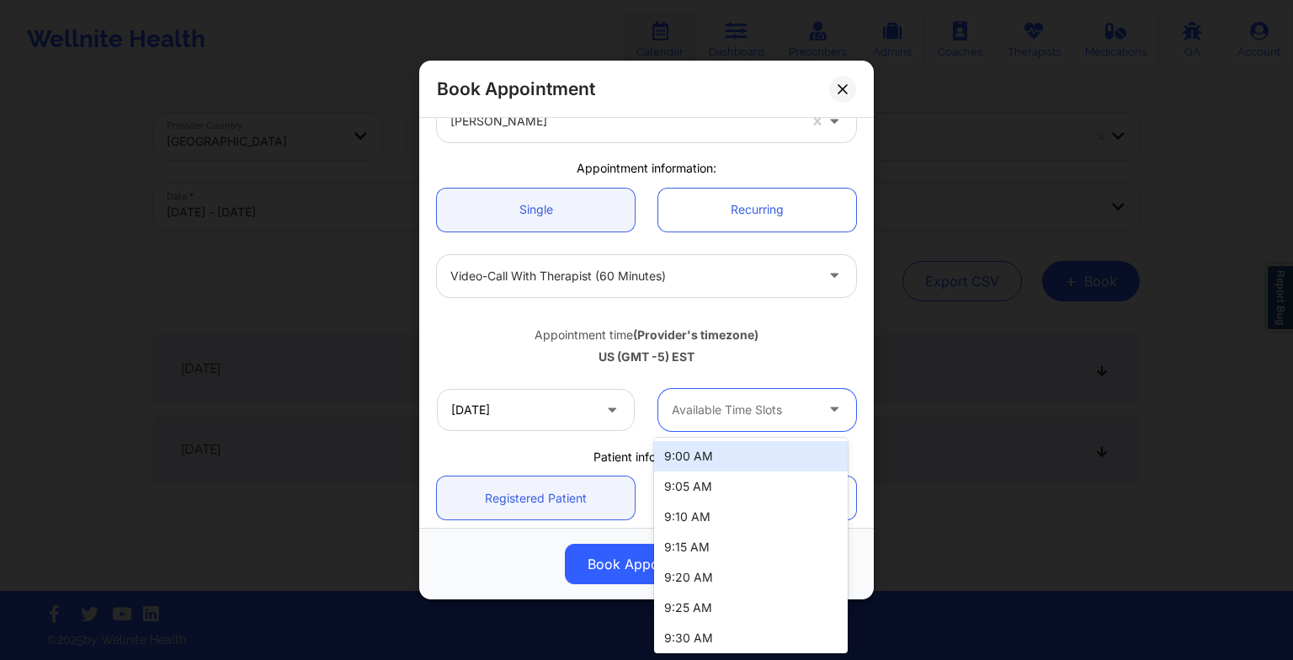
drag, startPoint x: 719, startPoint y: 419, endPoint x: 731, endPoint y: 588, distance: 169.6
click at [731, 588] on body "Wellnite Health Calendar Dashboard Prescribers Admins Coaches Therapists Medica…" at bounding box center [646, 330] width 1293 height 660
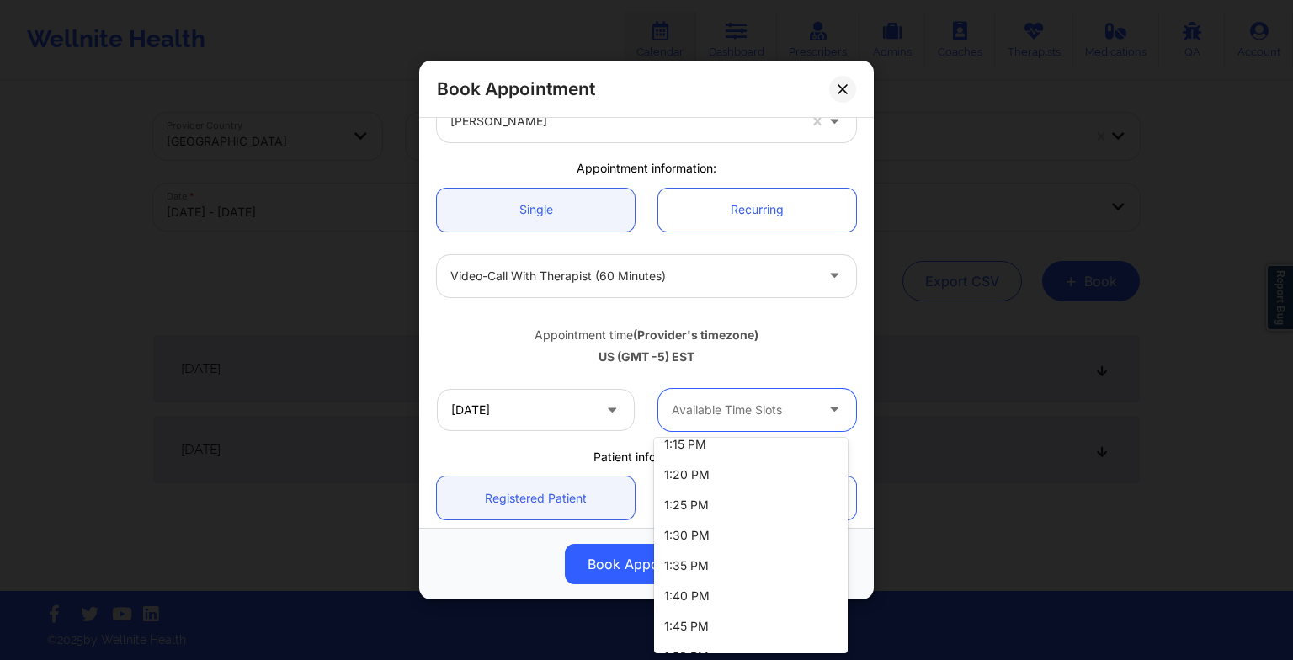
scroll to position [1064, 0]
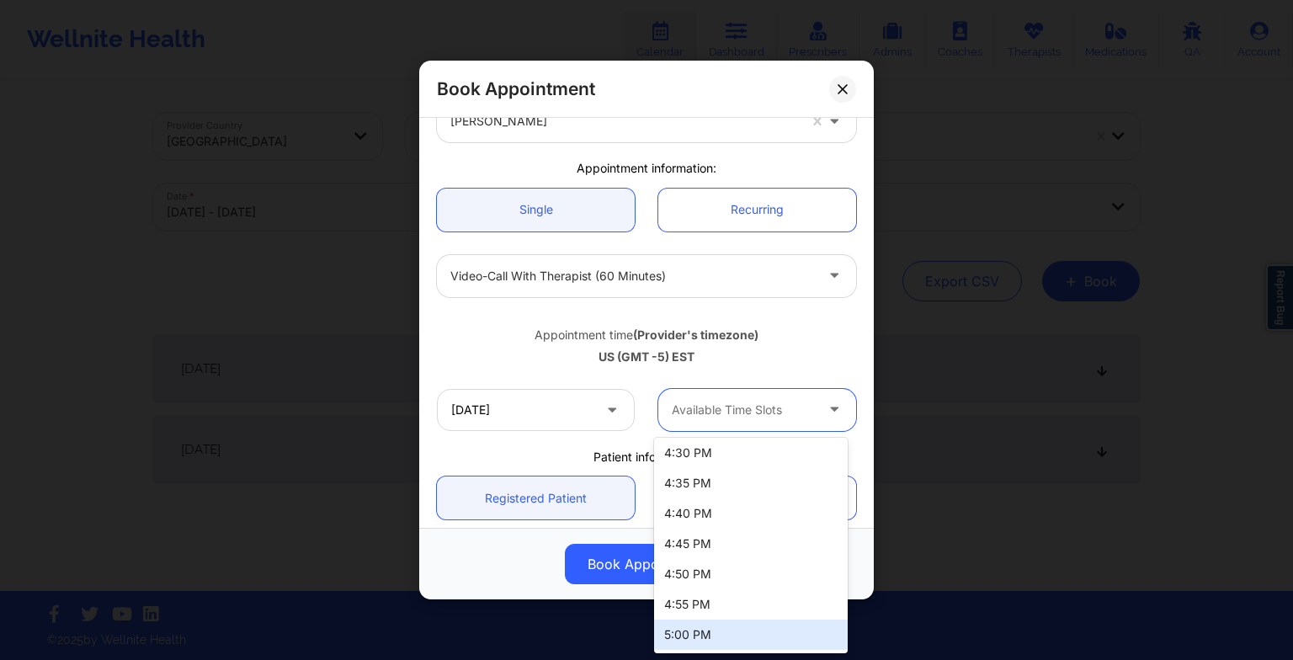
click at [709, 629] on div "5:00 PM" at bounding box center [751, 635] width 194 height 30
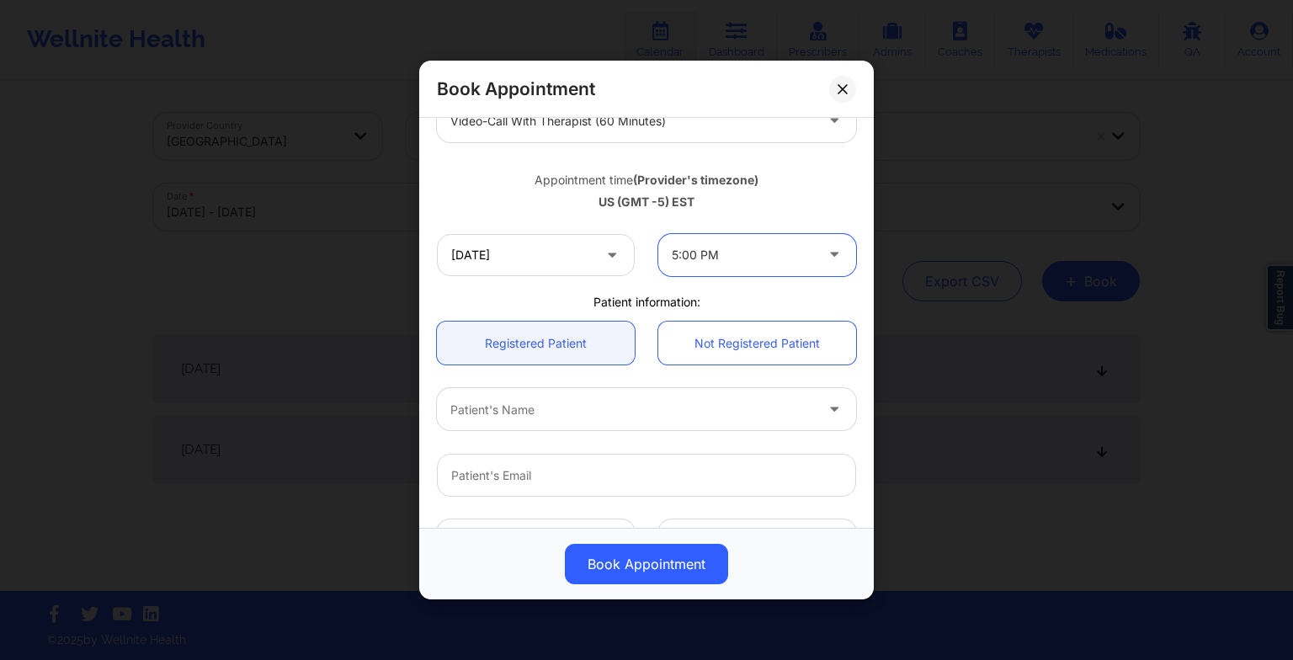
scroll to position [262, 0]
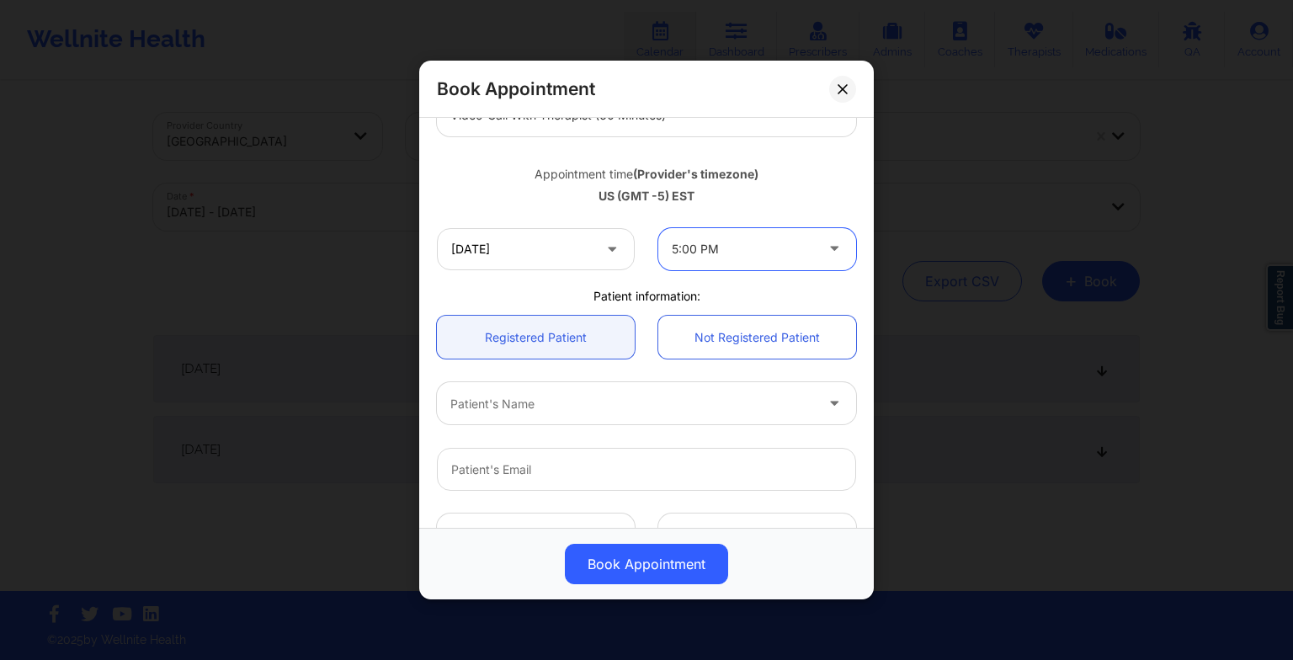
click at [569, 394] on div at bounding box center [632, 403] width 364 height 20
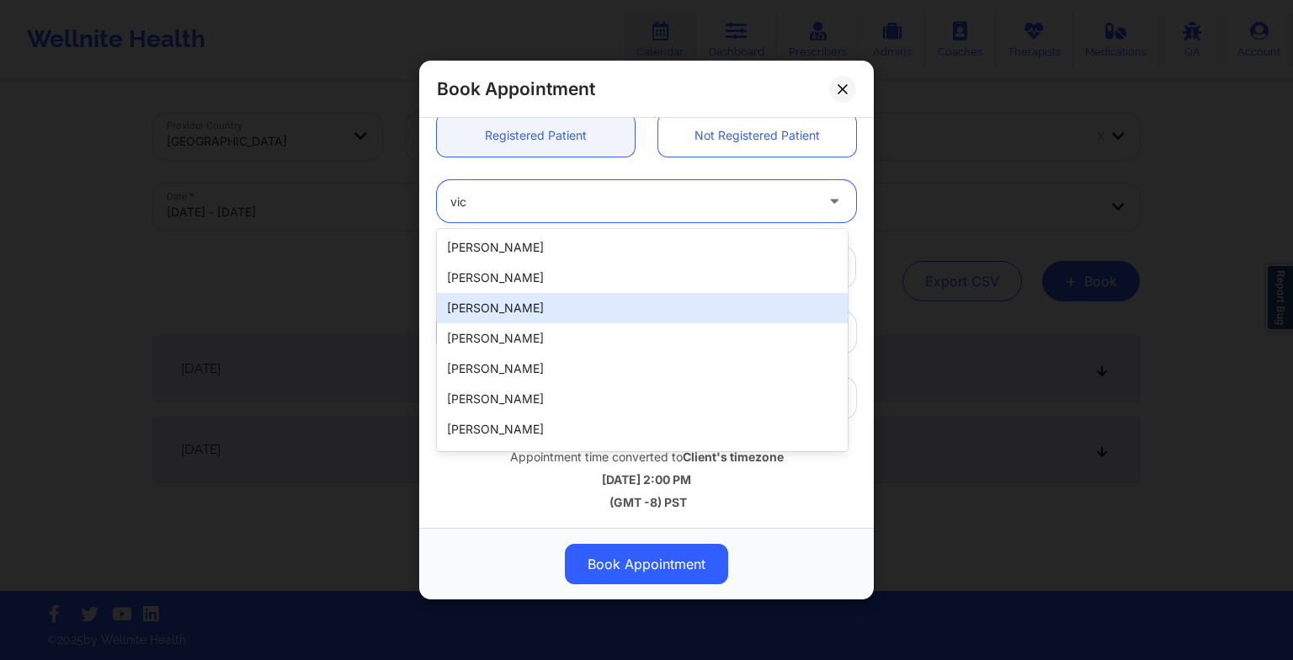
click at [515, 296] on div "[PERSON_NAME]" at bounding box center [642, 308] width 411 height 30
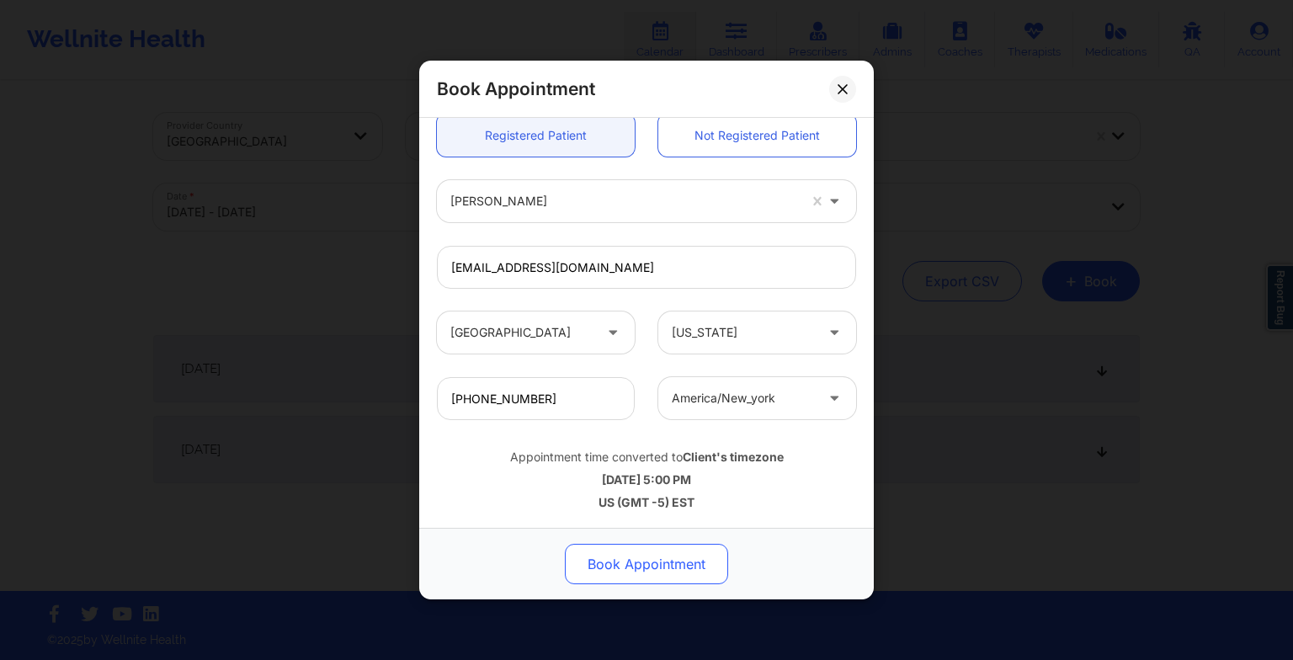
click at [638, 553] on button "Book Appointment" at bounding box center [646, 564] width 163 height 40
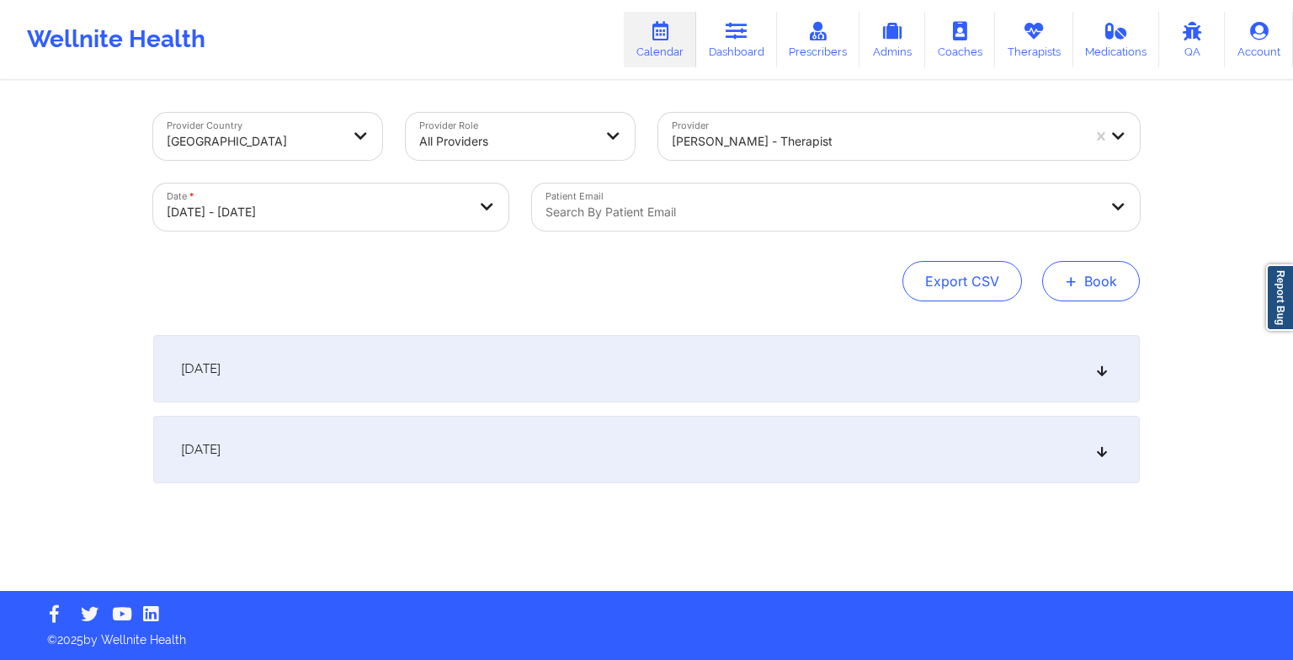
click at [1064, 298] on button "+ Book" at bounding box center [1091, 281] width 98 height 40
click at [1046, 325] on button "Therapy Session" at bounding box center [1062, 335] width 129 height 28
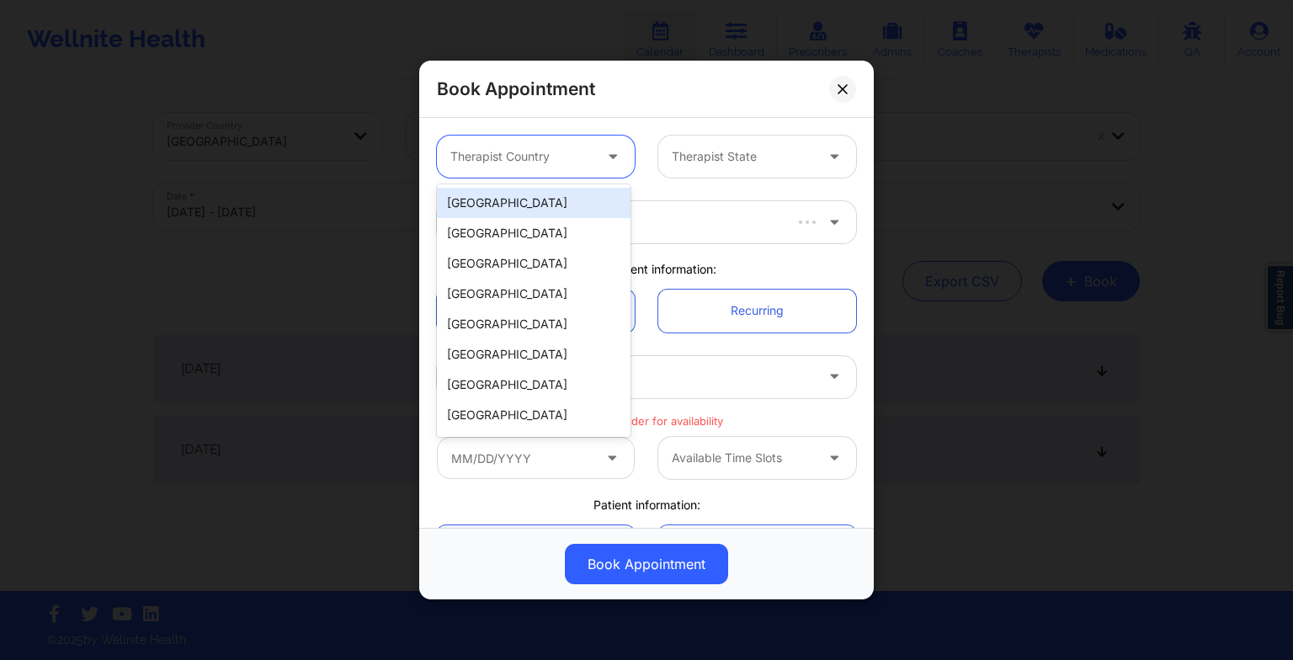
click at [594, 165] on div at bounding box center [614, 157] width 40 height 42
click at [550, 216] on div "[GEOGRAPHIC_DATA]" at bounding box center [534, 203] width 194 height 30
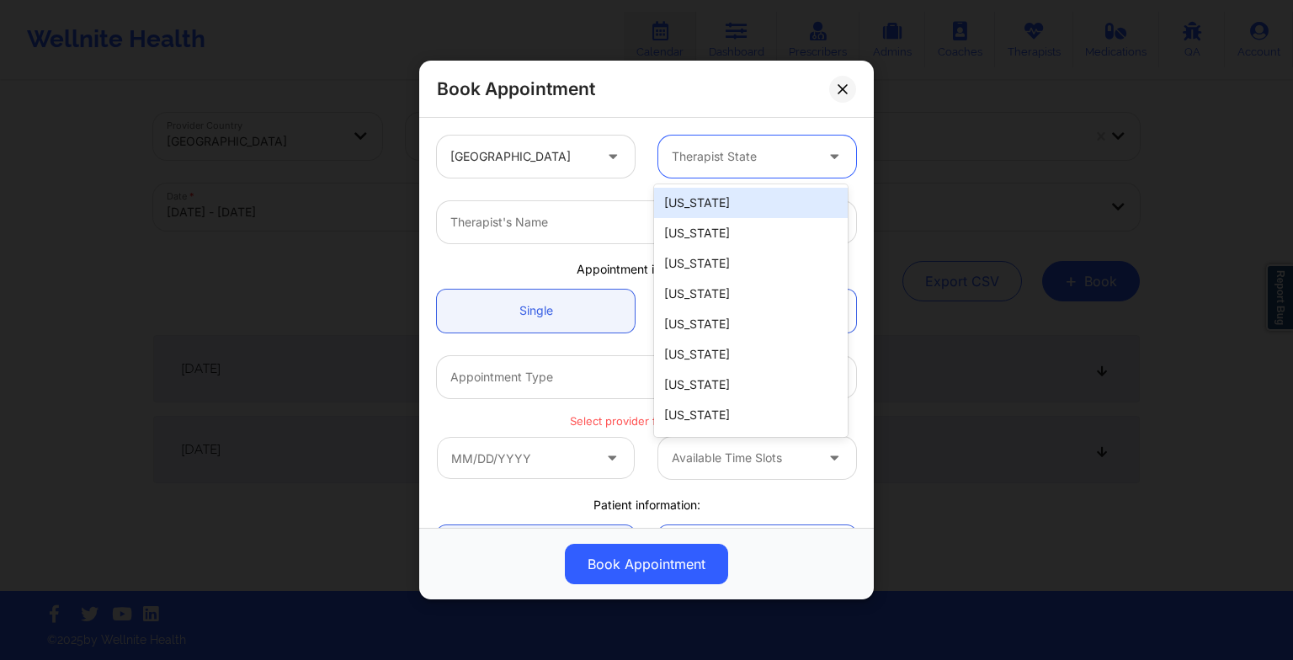
click at [706, 152] on div at bounding box center [743, 156] width 142 height 20
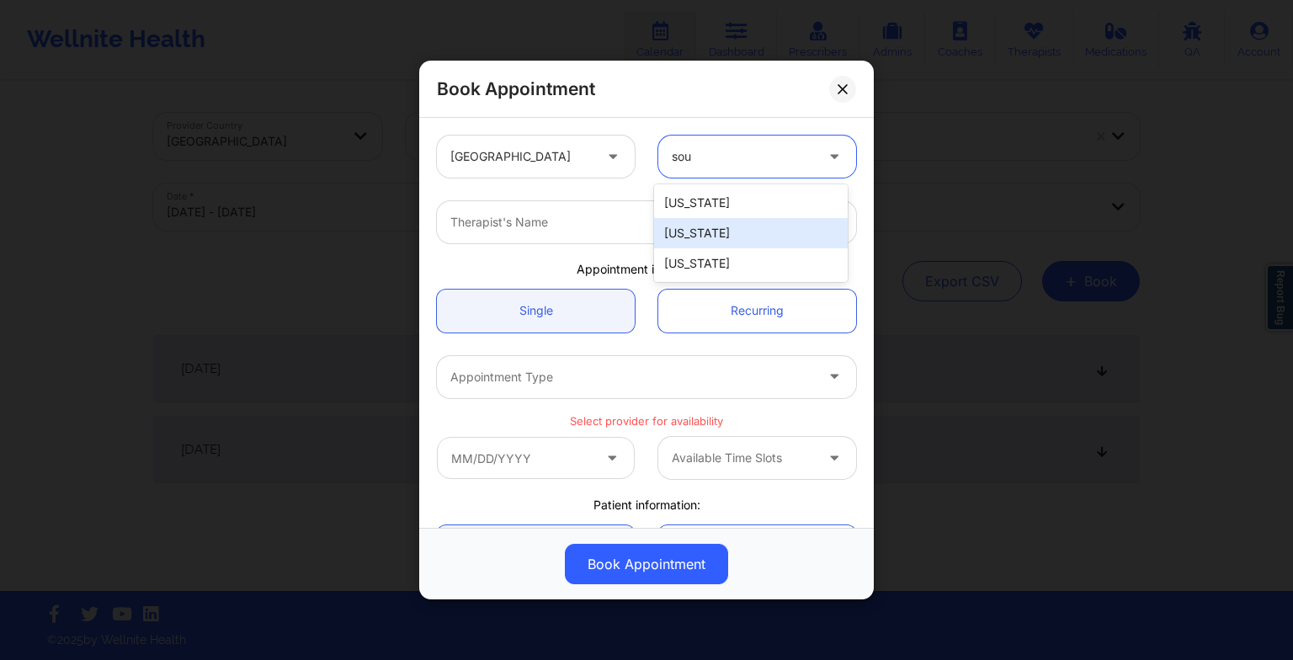
click at [721, 237] on div "[US_STATE]" at bounding box center [751, 233] width 194 height 30
click at [535, 227] on div at bounding box center [632, 222] width 364 height 20
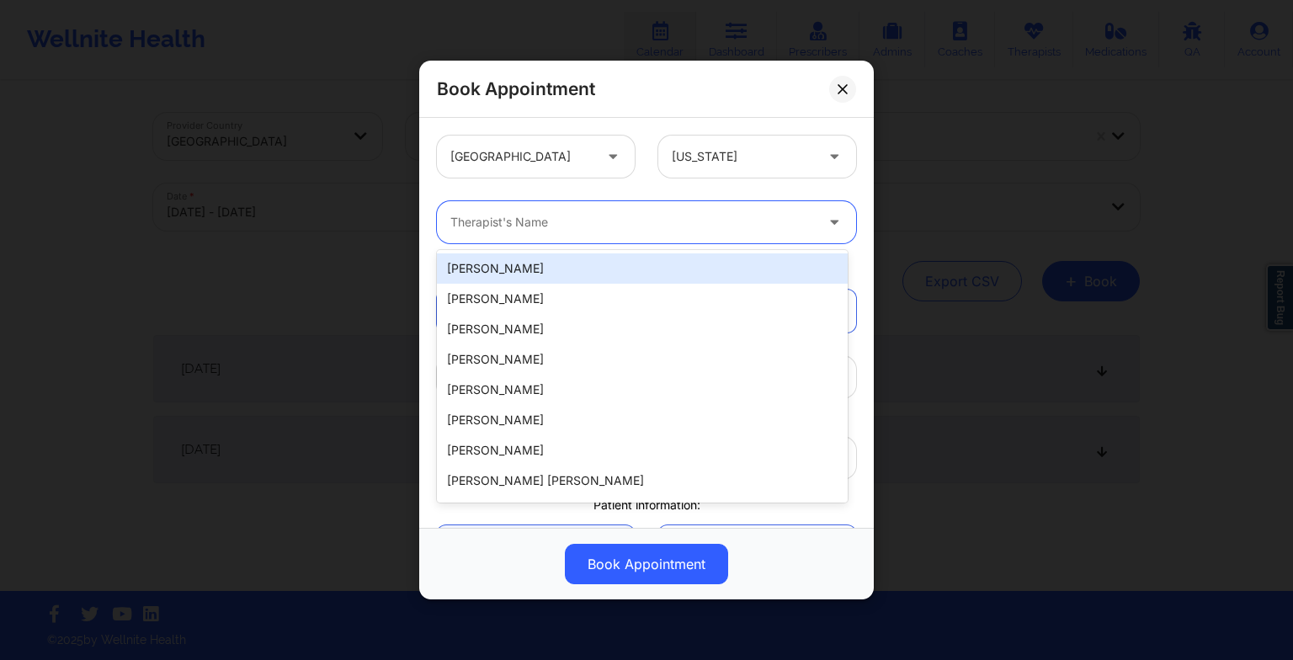
paste input "[PERSON_NAME]"
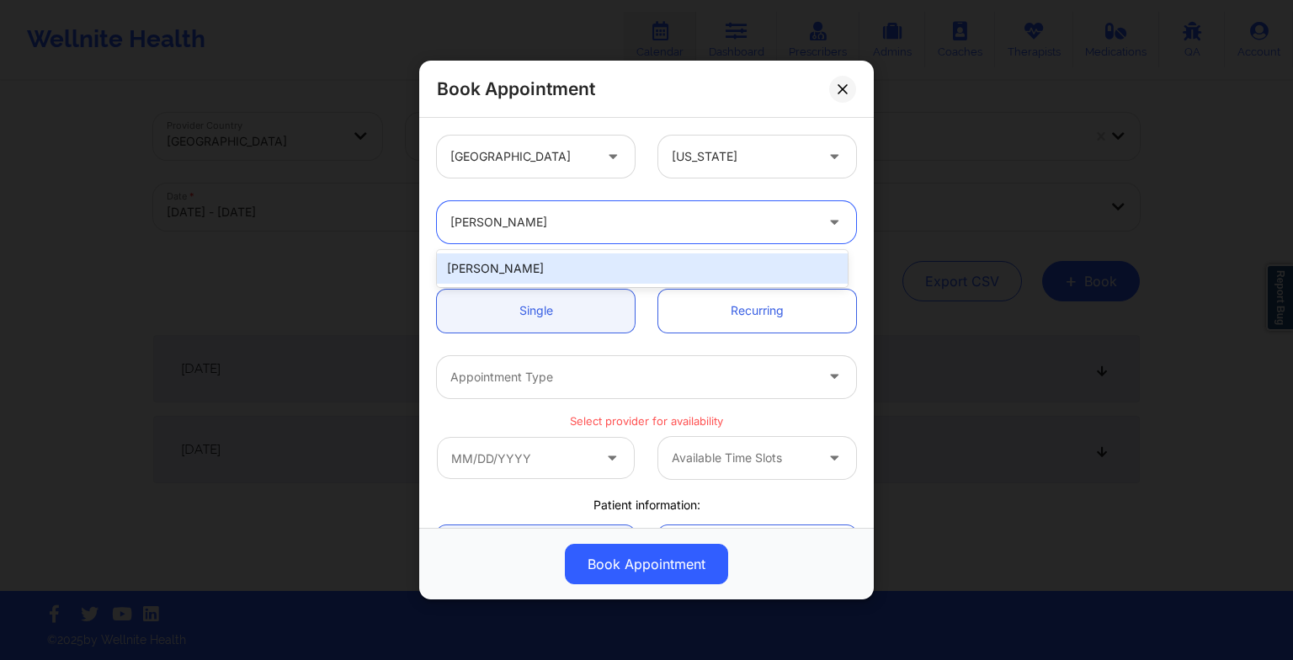
click at [534, 264] on div "[PERSON_NAME]" at bounding box center [642, 268] width 411 height 30
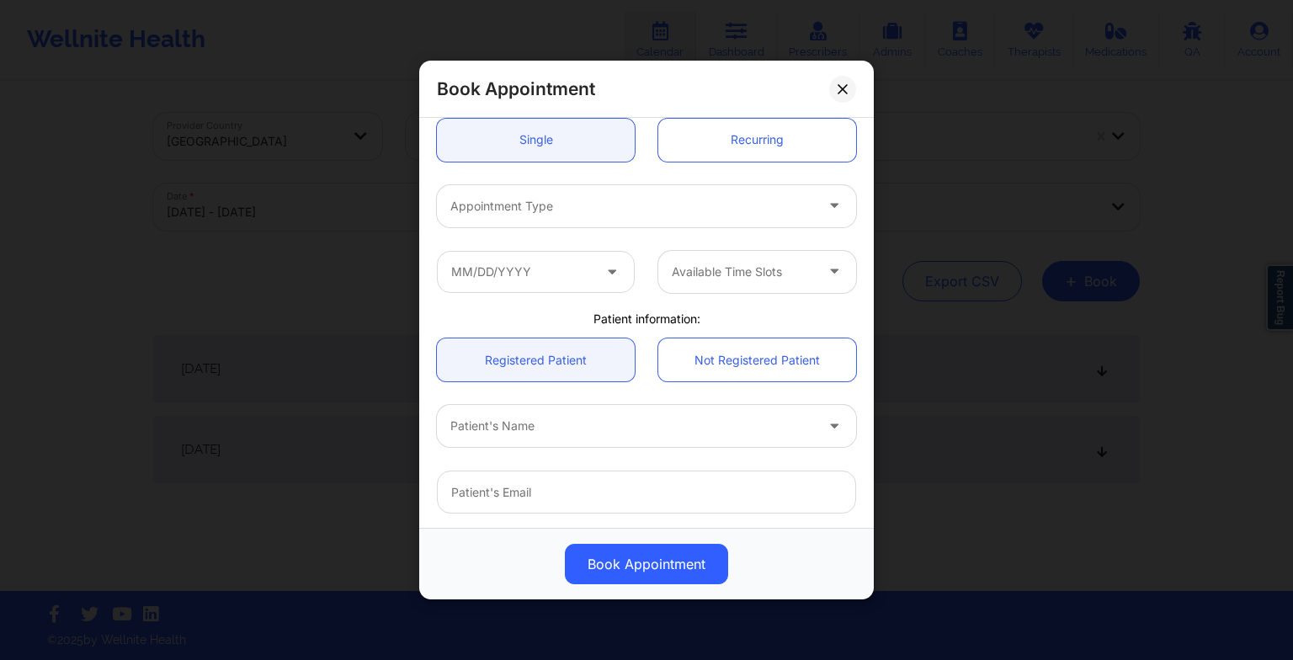
scroll to position [175, 0]
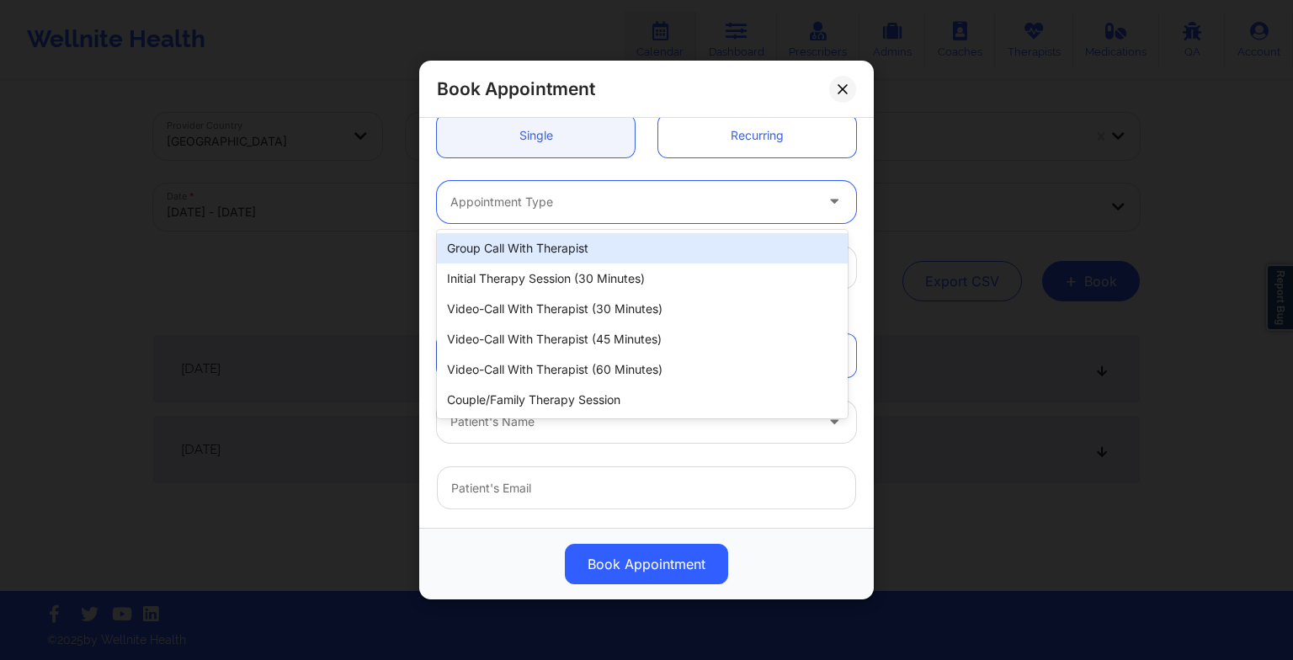
click at [502, 183] on div "Appointment Type" at bounding box center [626, 202] width 379 height 42
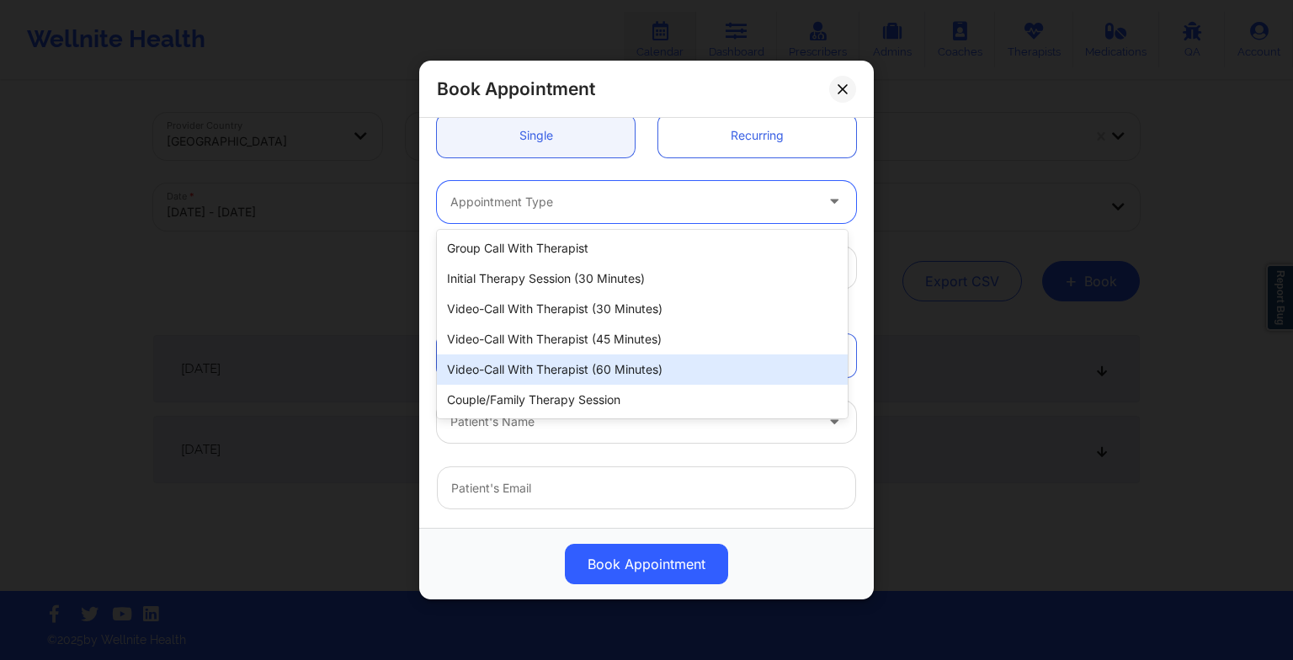
click at [537, 356] on div "Video-Call with Therapist (60 minutes)" at bounding box center [642, 369] width 411 height 30
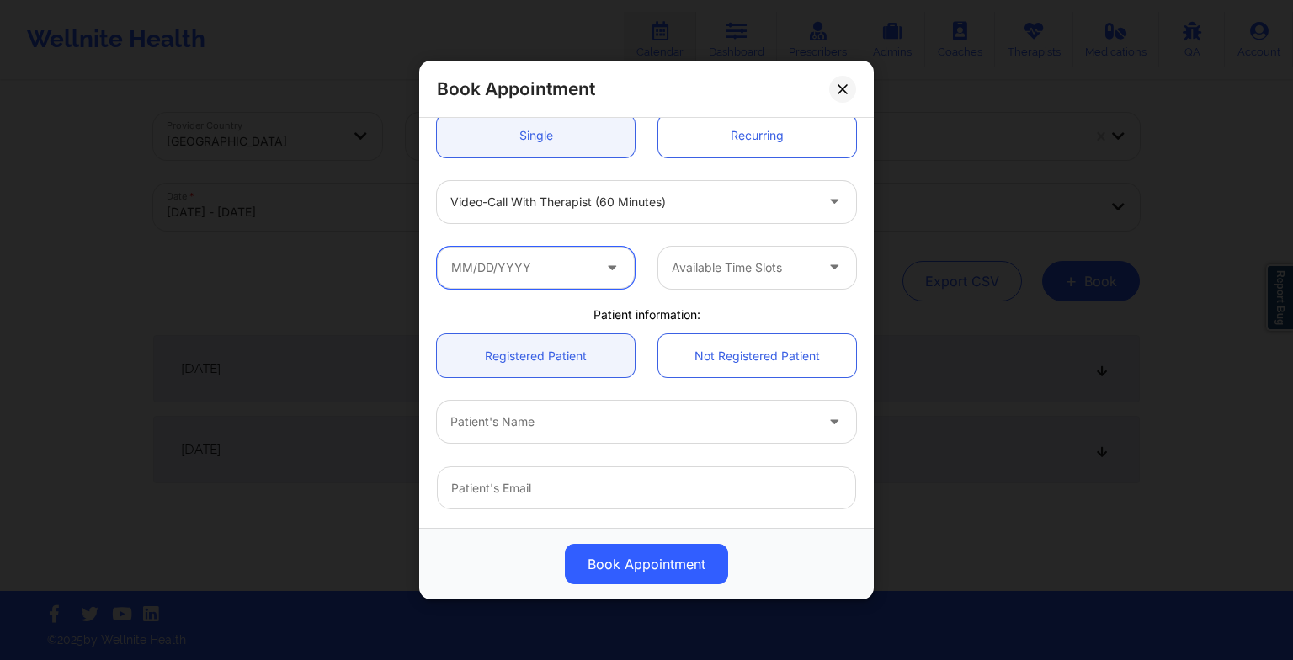
click at [525, 265] on input "text" at bounding box center [536, 268] width 198 height 42
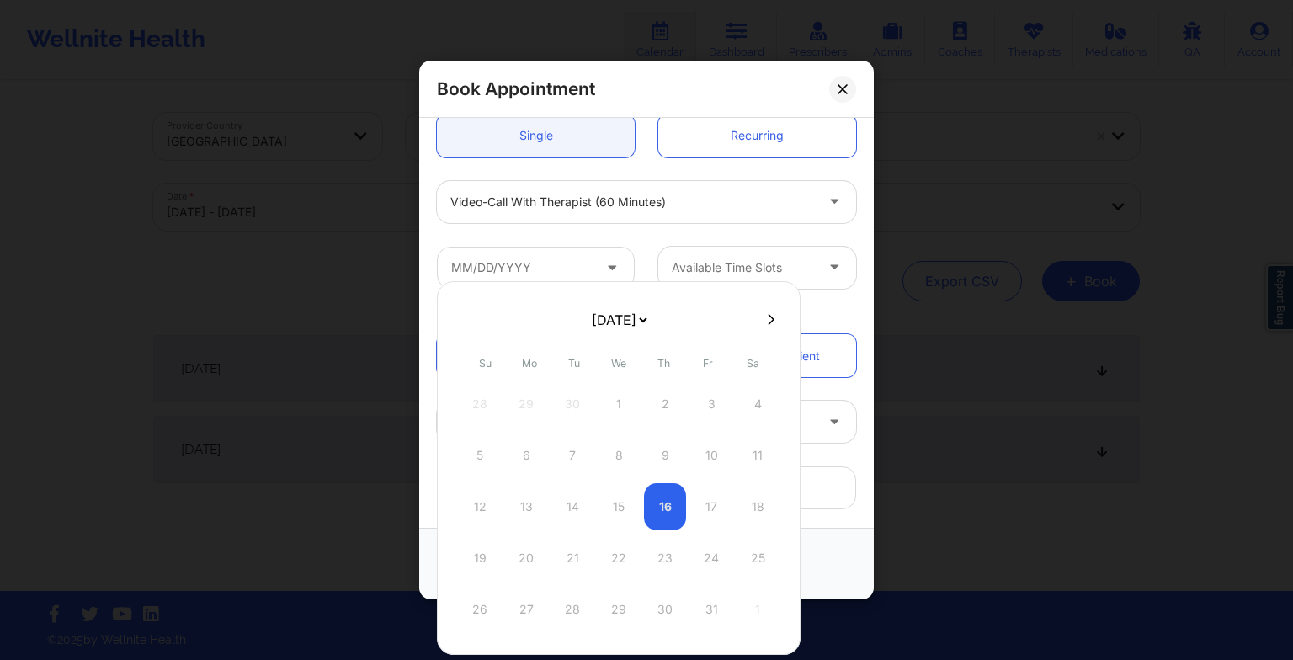
click at [640, 316] on select "[DATE] [DATE] [DATE] [DATE] [DATE] [DATE] [DATE] [DATE] [DATE] [DATE] [DATE] [D…" at bounding box center [618, 320] width 61 height 34
click at [616, 578] on div "24" at bounding box center [619, 558] width 42 height 47
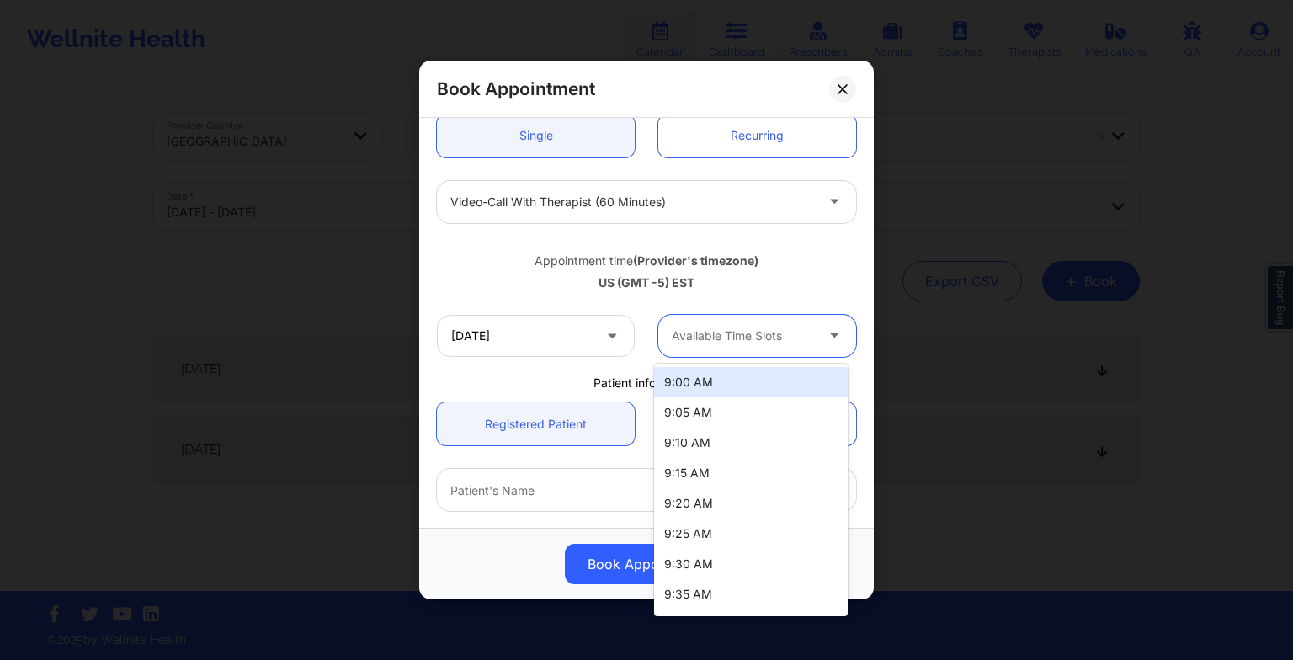
click at [750, 323] on div "Available Time Slots" at bounding box center [736, 336] width 157 height 42
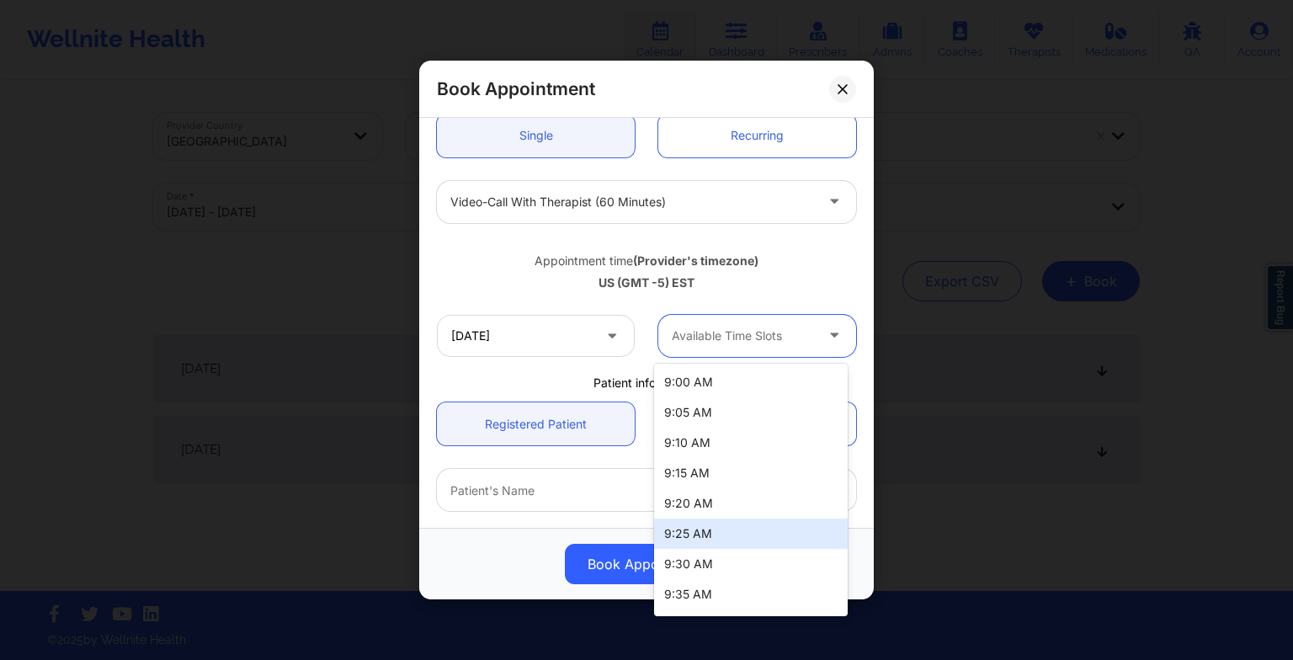
scroll to position [1027, 0]
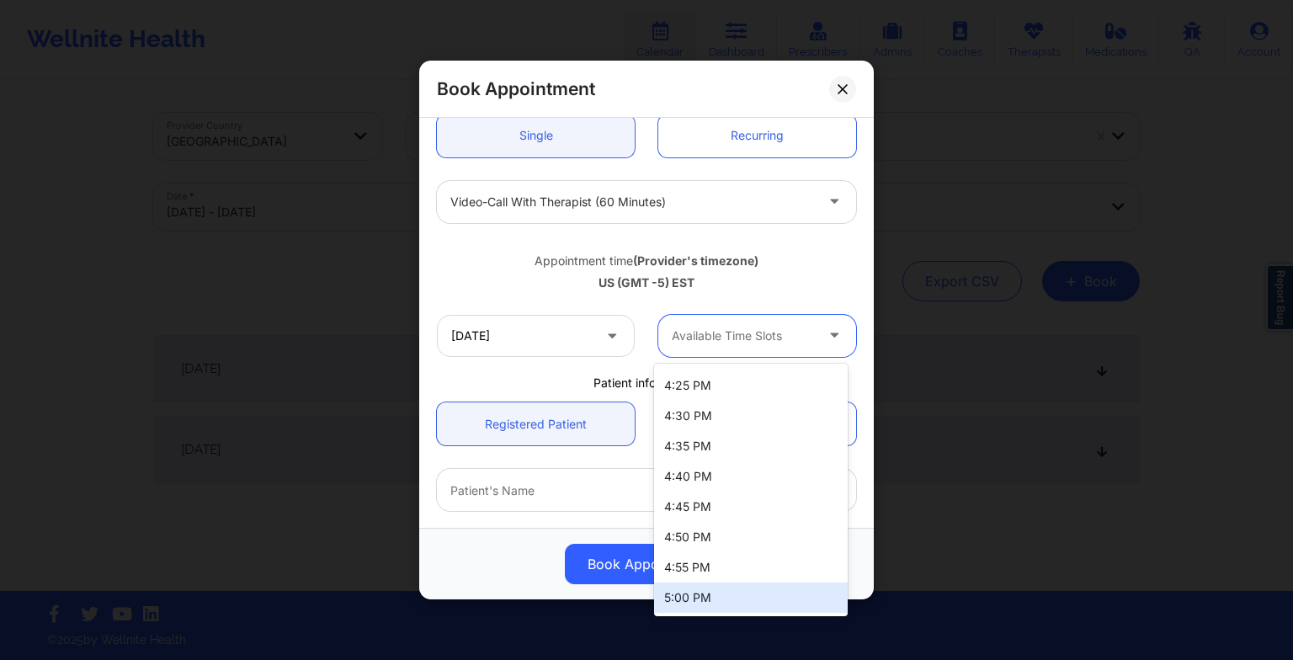
click at [721, 583] on div "5:00 PM" at bounding box center [751, 598] width 194 height 30
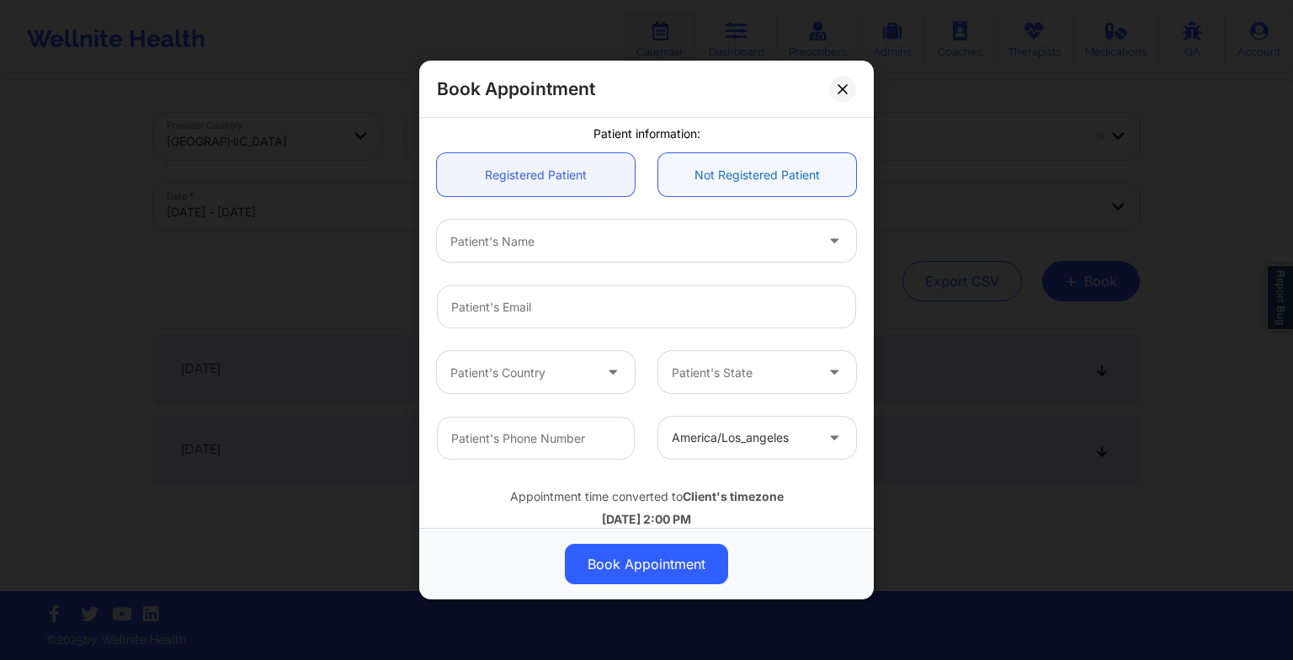
scroll to position [464, 0]
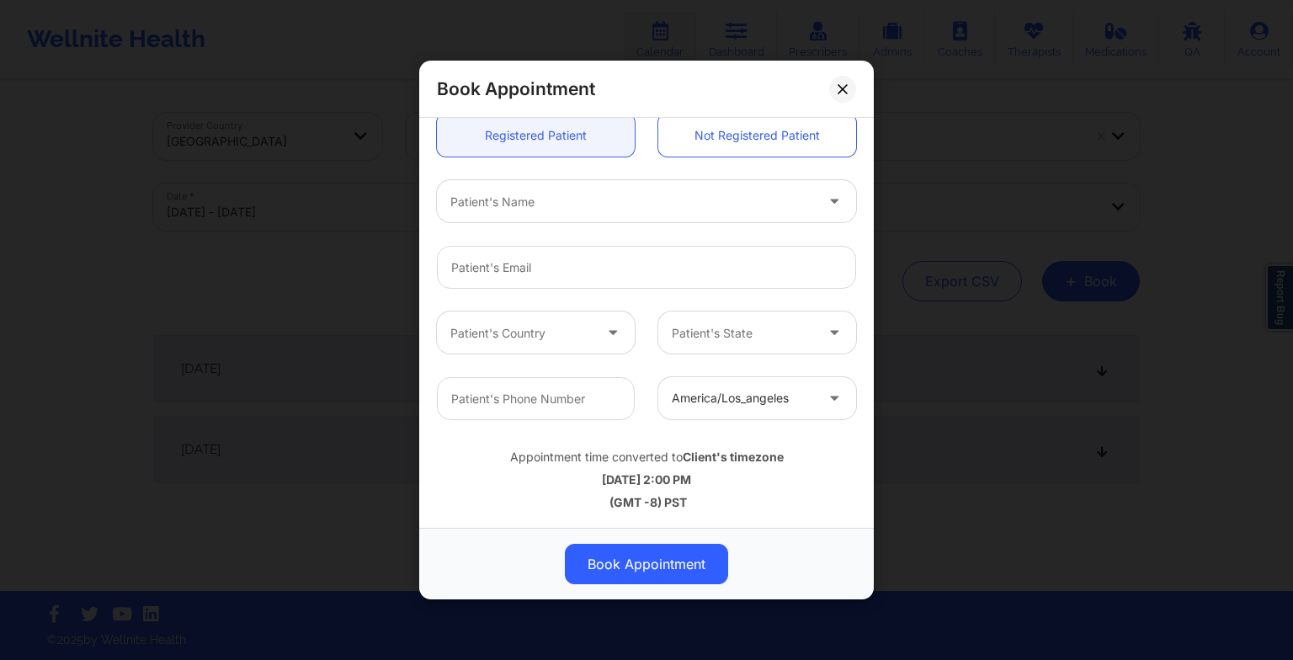
click at [525, 189] on div "Patient's Name" at bounding box center [626, 201] width 379 height 42
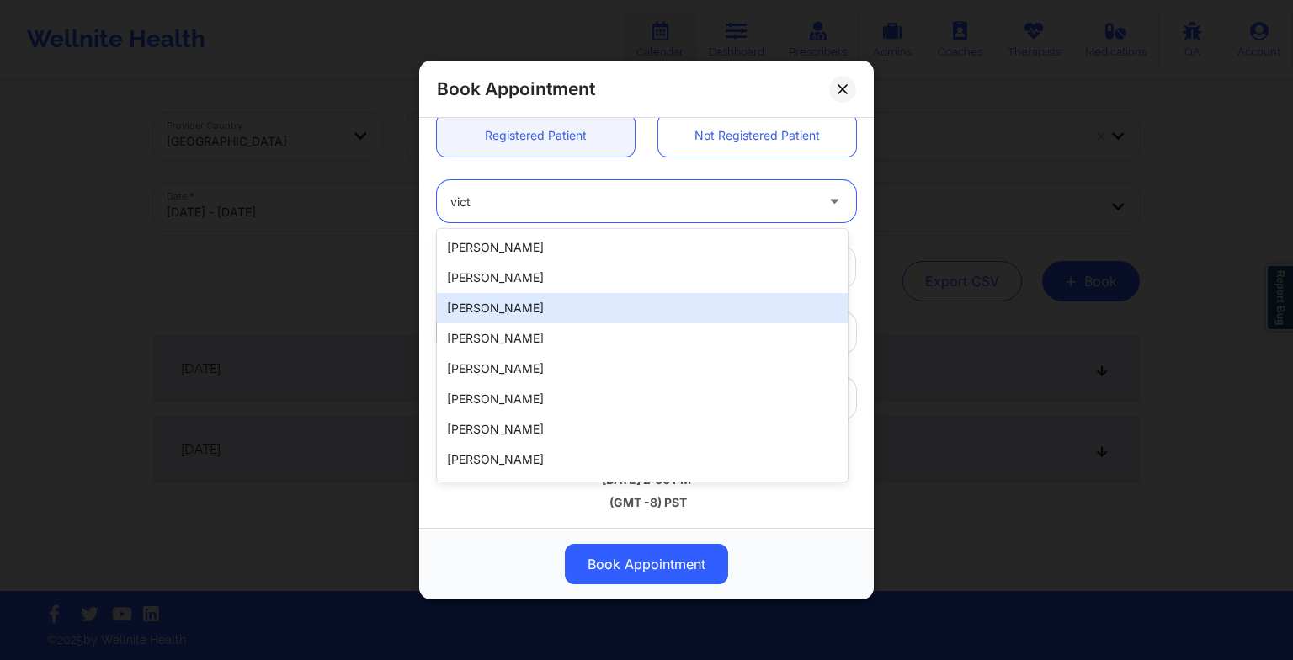
click at [511, 310] on div "[PERSON_NAME]" at bounding box center [642, 308] width 411 height 30
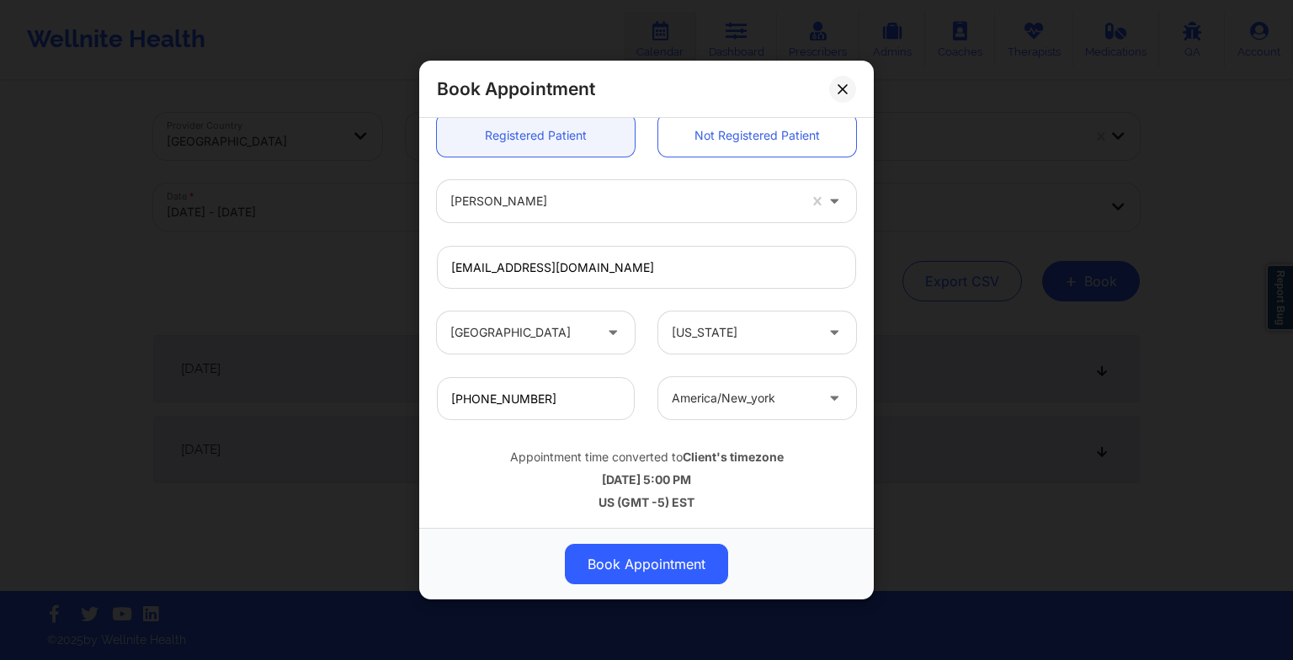
click at [646, 508] on div "US (GMT -5) EST" at bounding box center [646, 501] width 419 height 17
click at [640, 559] on button "Book Appointment" at bounding box center [646, 564] width 163 height 40
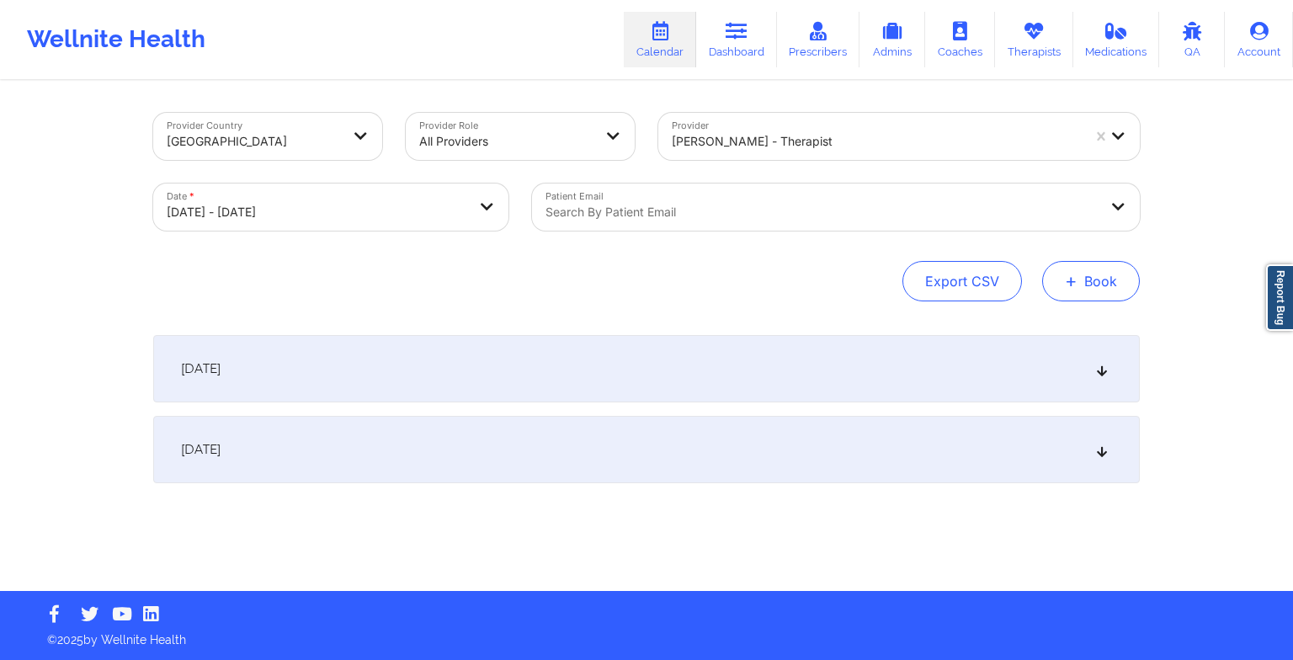
click at [1072, 285] on span "+" at bounding box center [1071, 280] width 13 height 9
click at [1042, 325] on button "Therapy Session" at bounding box center [1062, 335] width 129 height 28
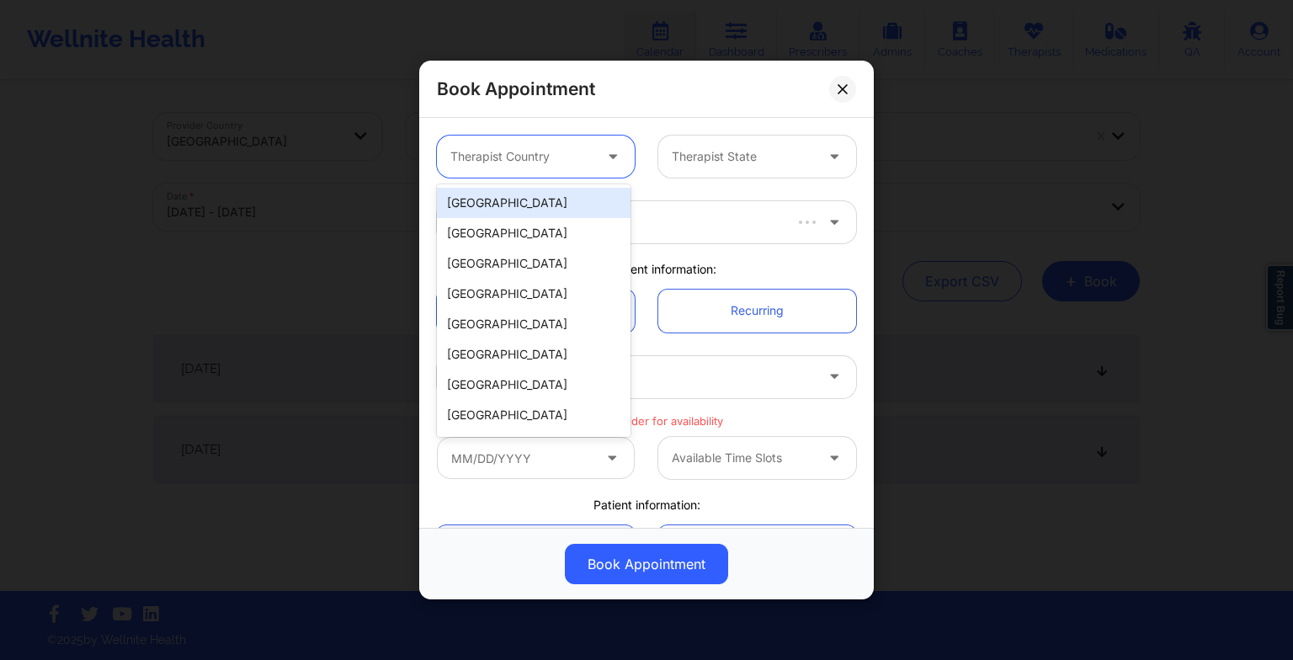
click at [566, 168] on div "Therapist Country" at bounding box center [515, 157] width 157 height 42
click at [545, 204] on div "[GEOGRAPHIC_DATA]" at bounding box center [534, 203] width 194 height 30
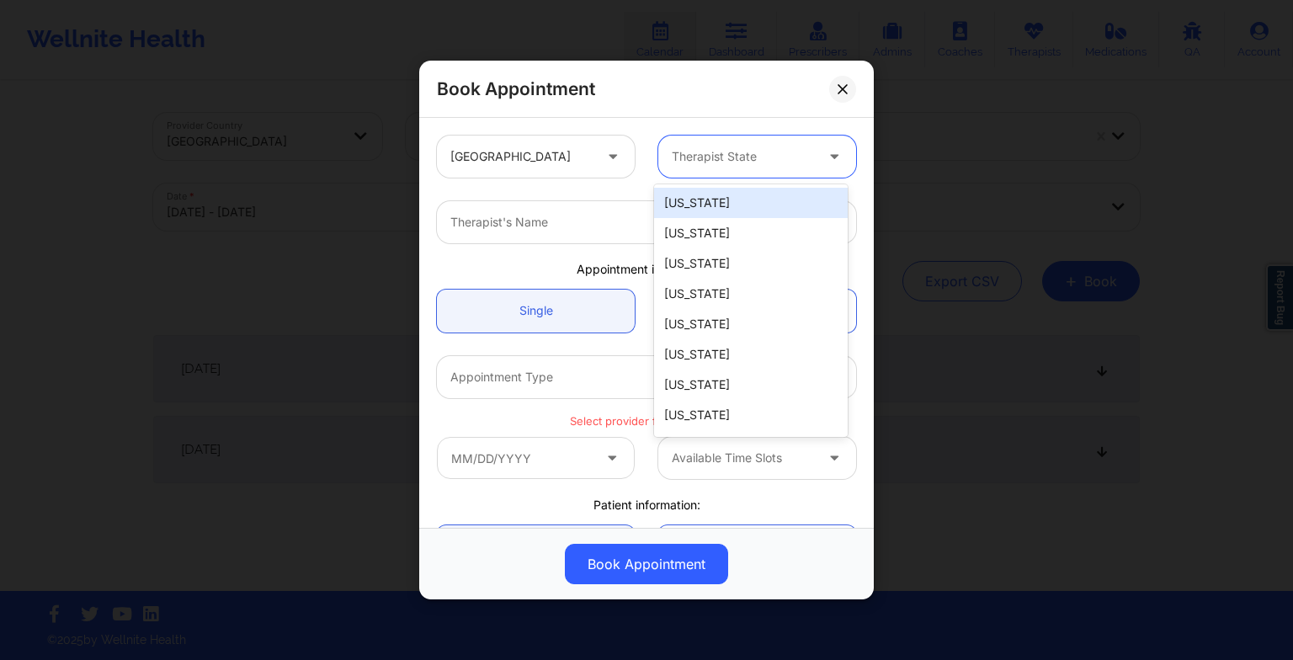
click at [701, 157] on div at bounding box center [743, 156] width 142 height 20
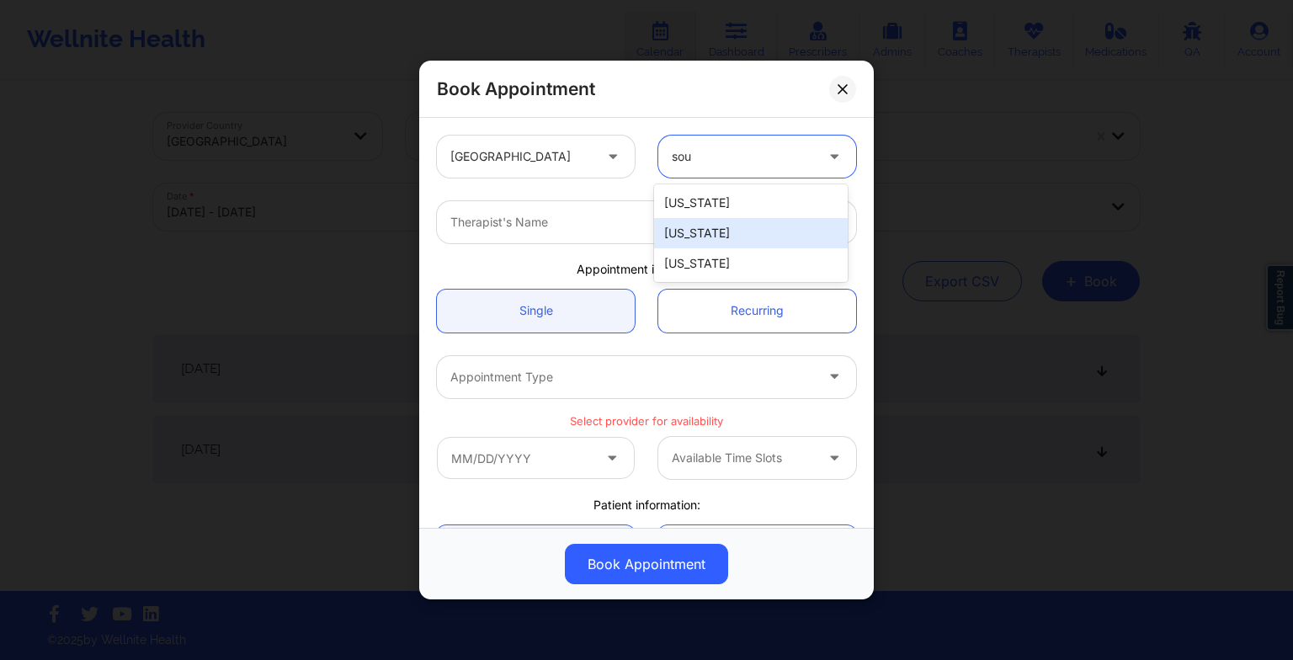
click at [712, 235] on div "[US_STATE]" at bounding box center [751, 233] width 194 height 30
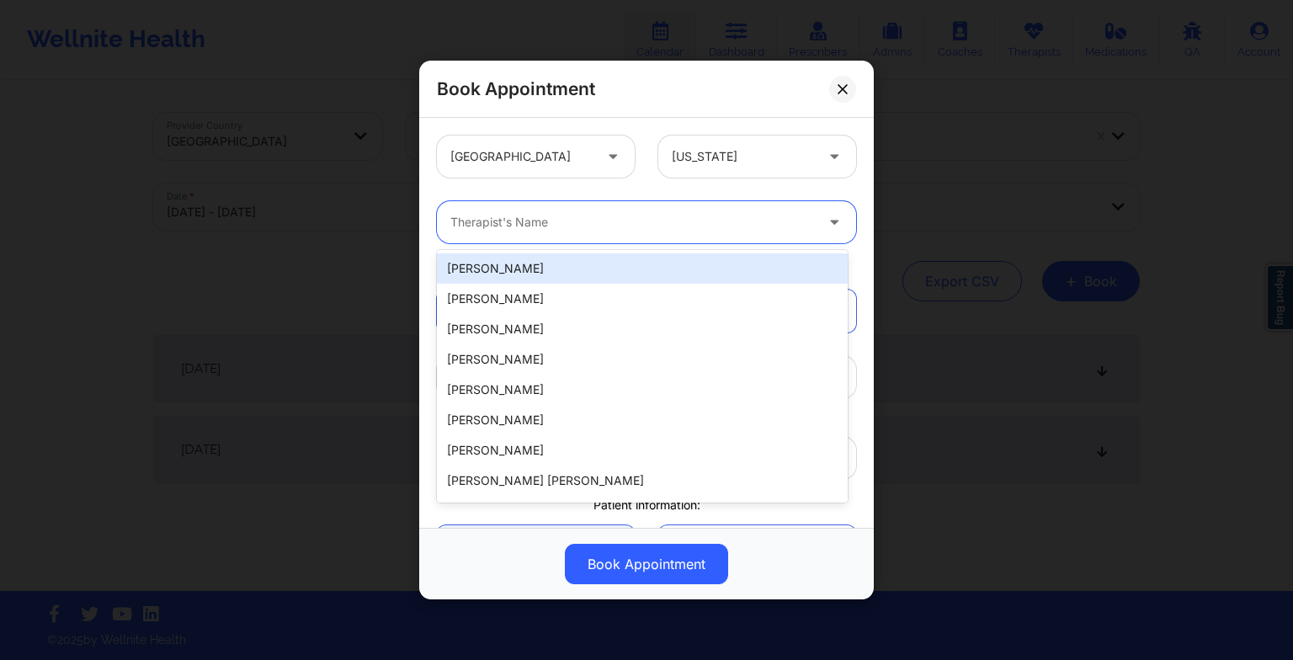
click at [674, 235] on div "Therapist's Name" at bounding box center [626, 222] width 379 height 42
paste input "[PERSON_NAME]"
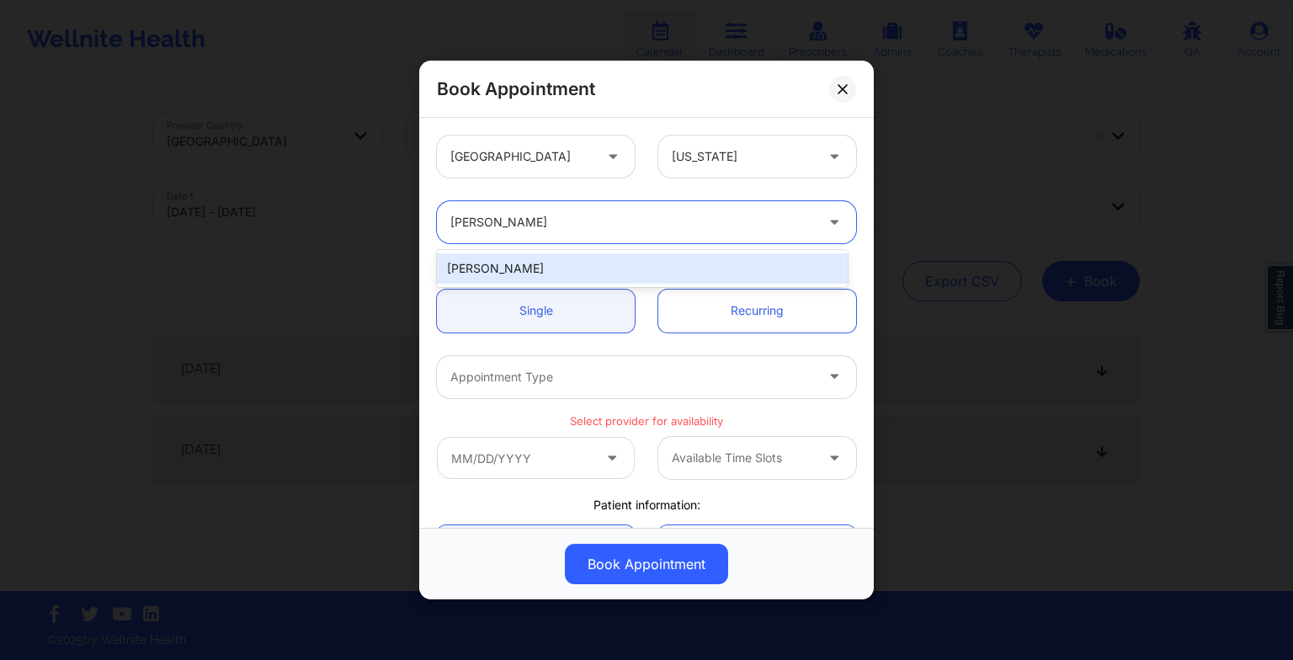
click at [519, 267] on div "[PERSON_NAME]" at bounding box center [642, 268] width 411 height 30
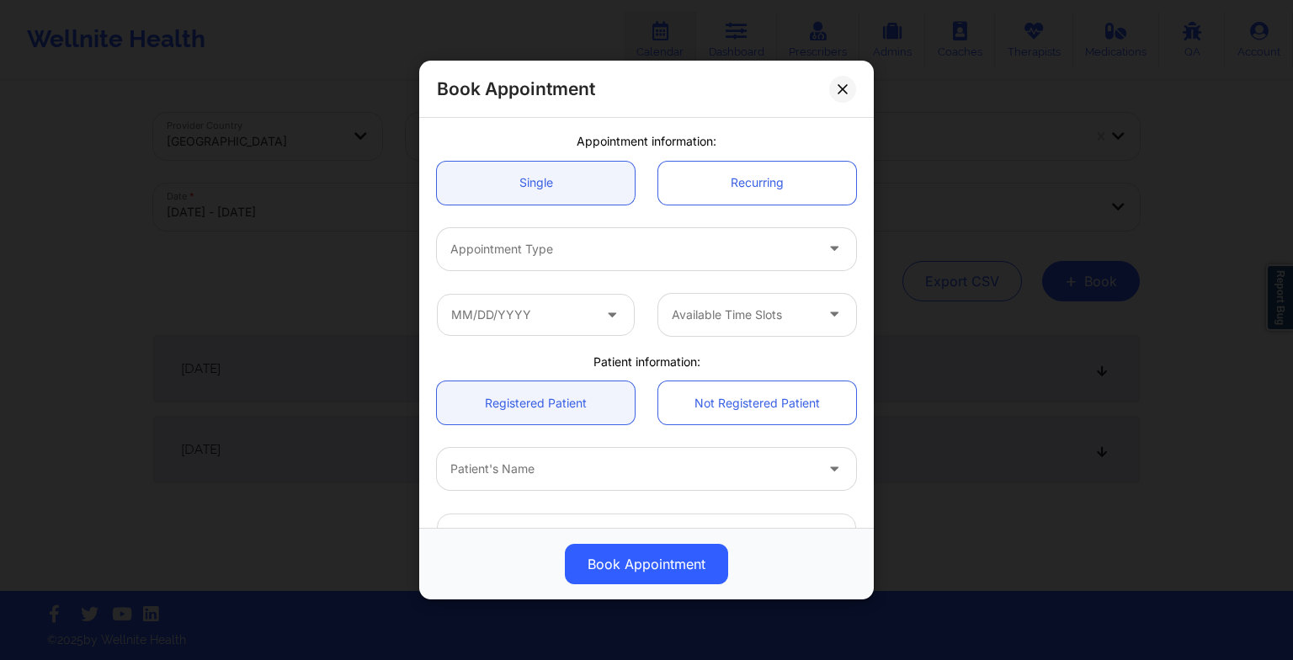
scroll to position [131, 0]
click at [511, 256] on div "Appointment Type" at bounding box center [626, 246] width 379 height 42
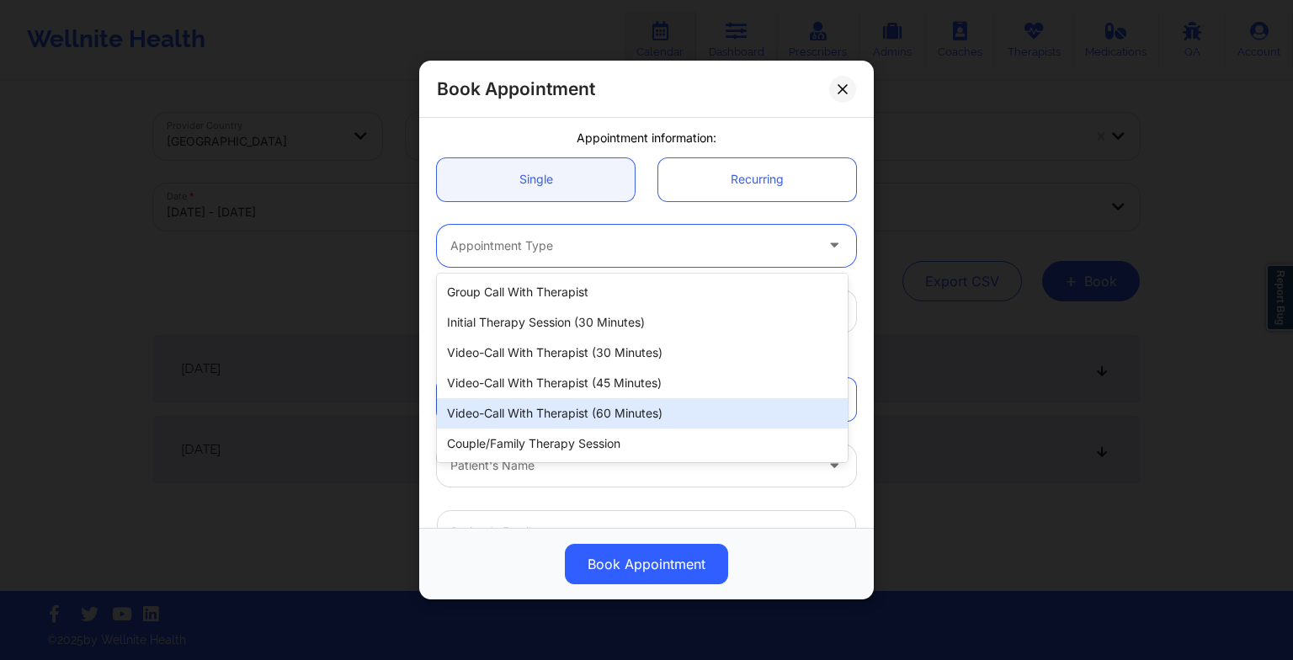
click at [552, 405] on div "Video-Call with Therapist (60 minutes)" at bounding box center [642, 413] width 411 height 30
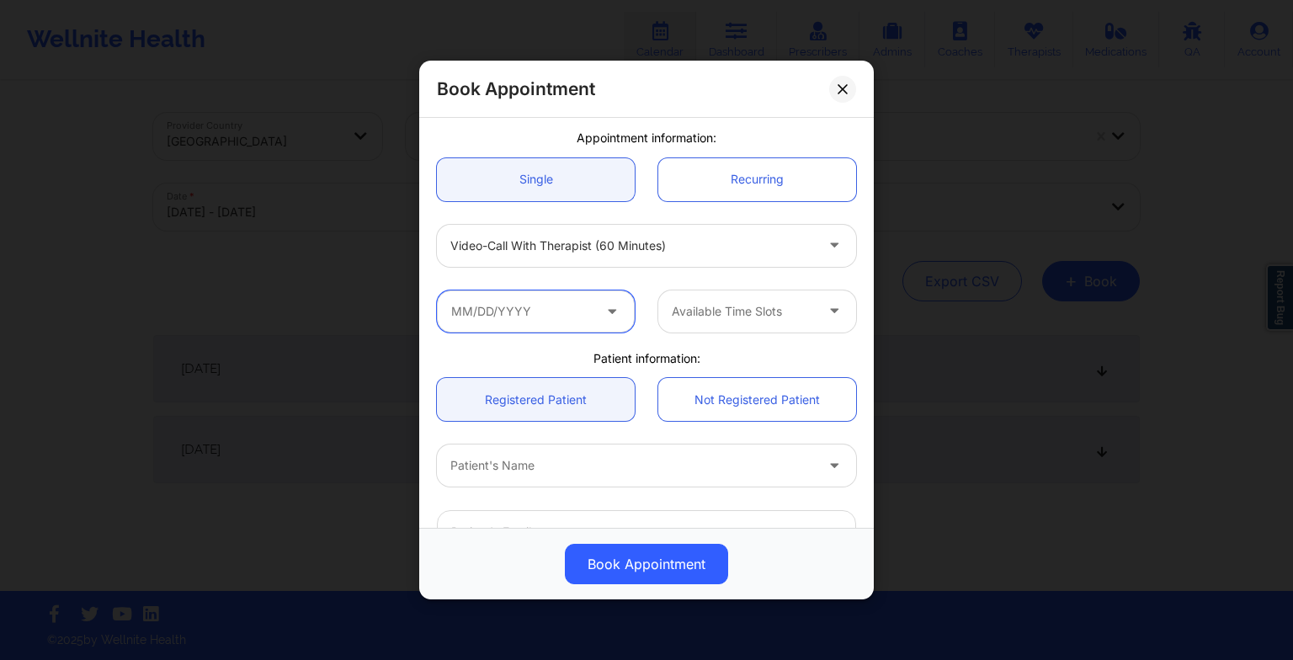
click at [555, 323] on input "text" at bounding box center [536, 311] width 198 height 42
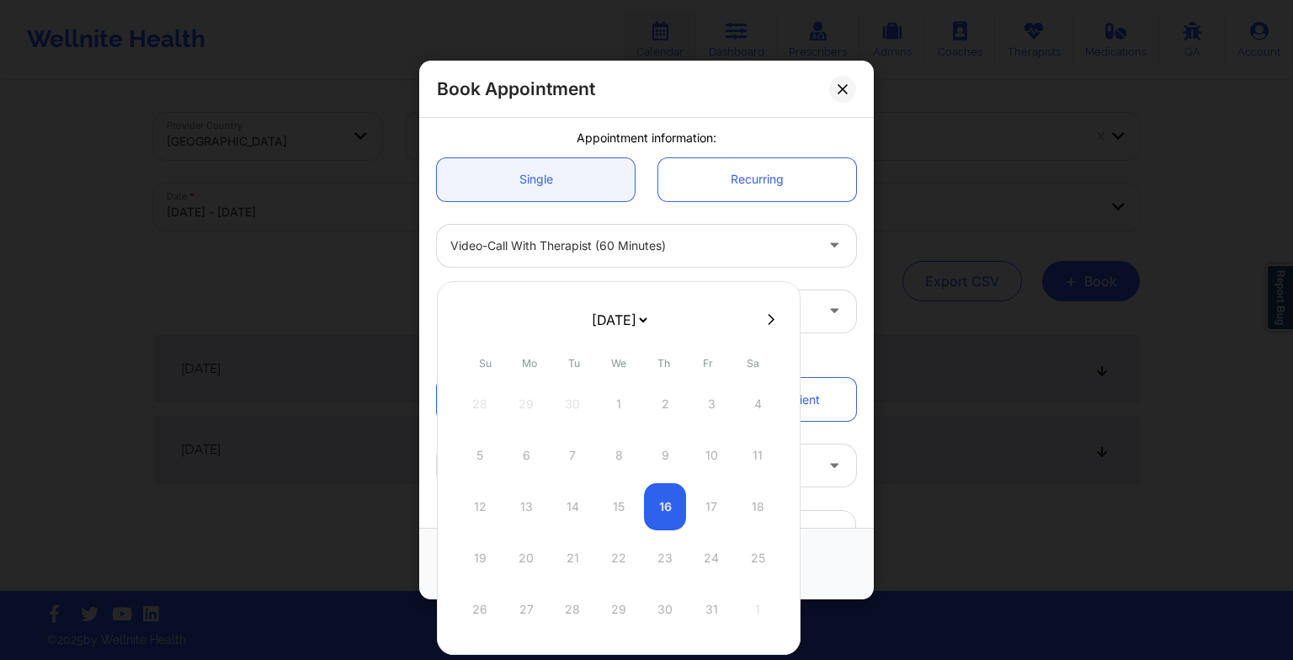
click at [641, 319] on select "[DATE] [DATE] [DATE] [DATE] [DATE] [DATE] [DATE] [DATE] [DATE] [DATE] [DATE] [D…" at bounding box center [618, 320] width 61 height 34
click at [617, 599] on div "31" at bounding box center [619, 609] width 42 height 47
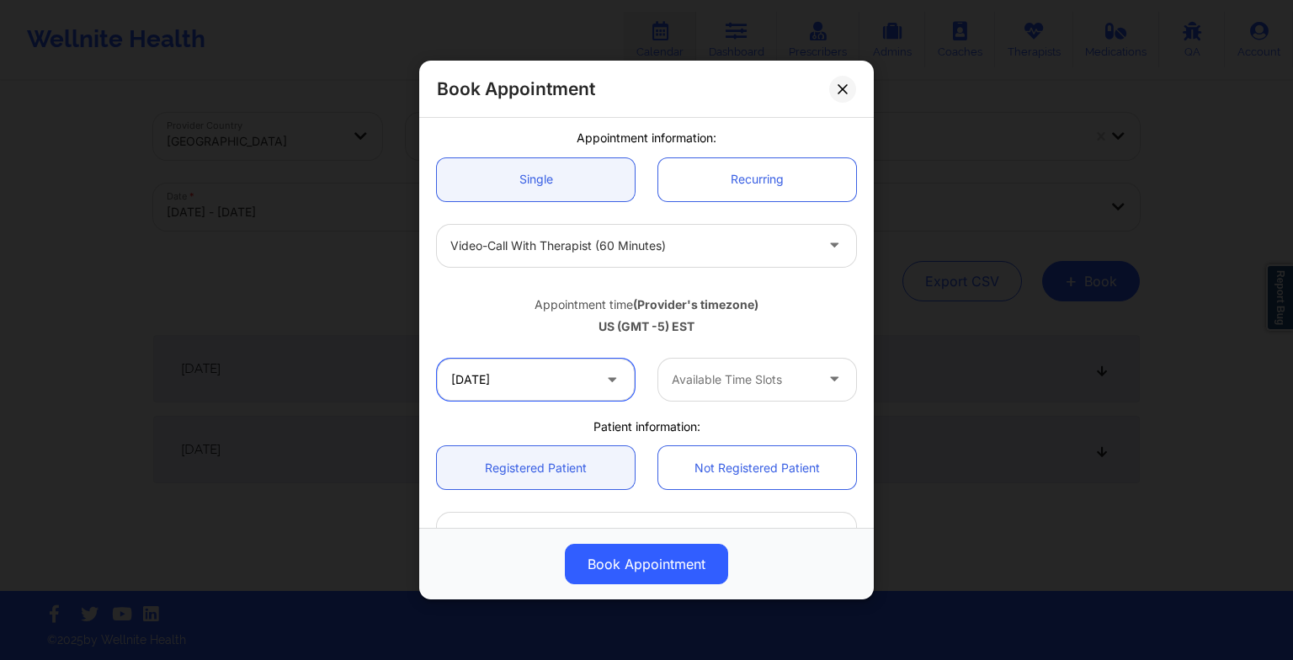
click at [541, 386] on input "[DATE]" at bounding box center [536, 380] width 198 height 42
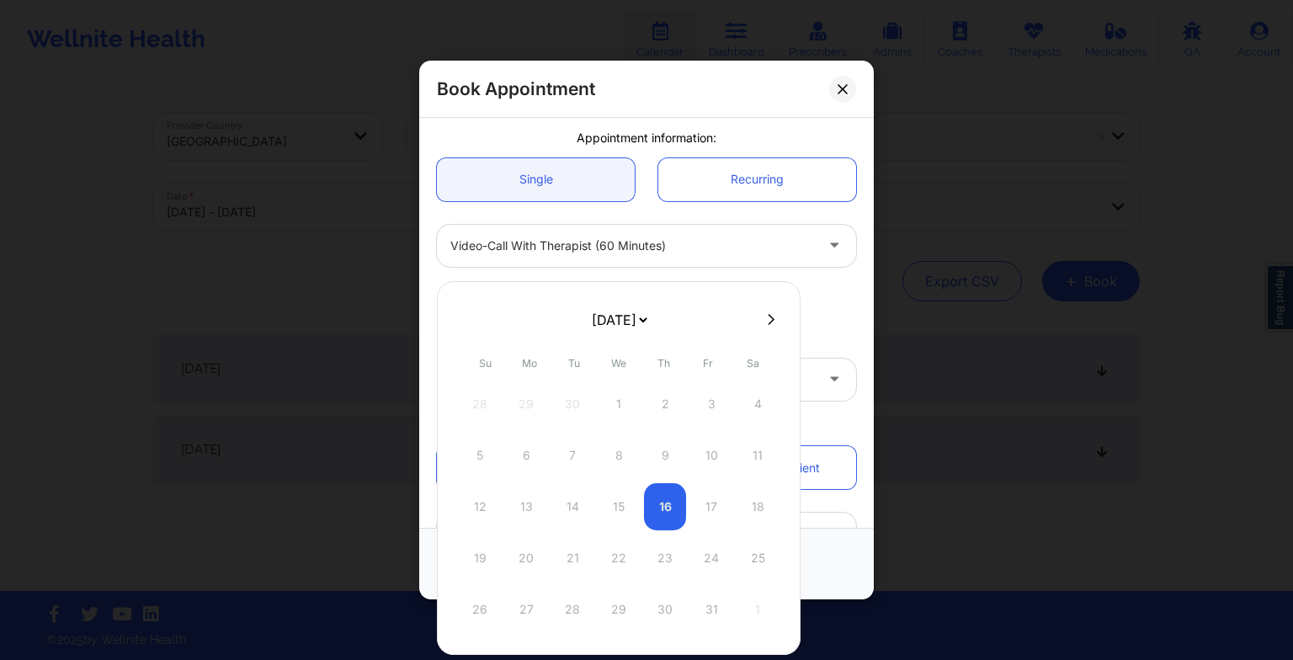
click at [612, 315] on select "[DATE] [DATE] [DATE] [DATE] [DATE] [DATE] [DATE] [DATE] [DATE] [DATE] [DATE] [D…" at bounding box center [618, 320] width 61 height 34
click at [616, 593] on div "31" at bounding box center [619, 609] width 42 height 47
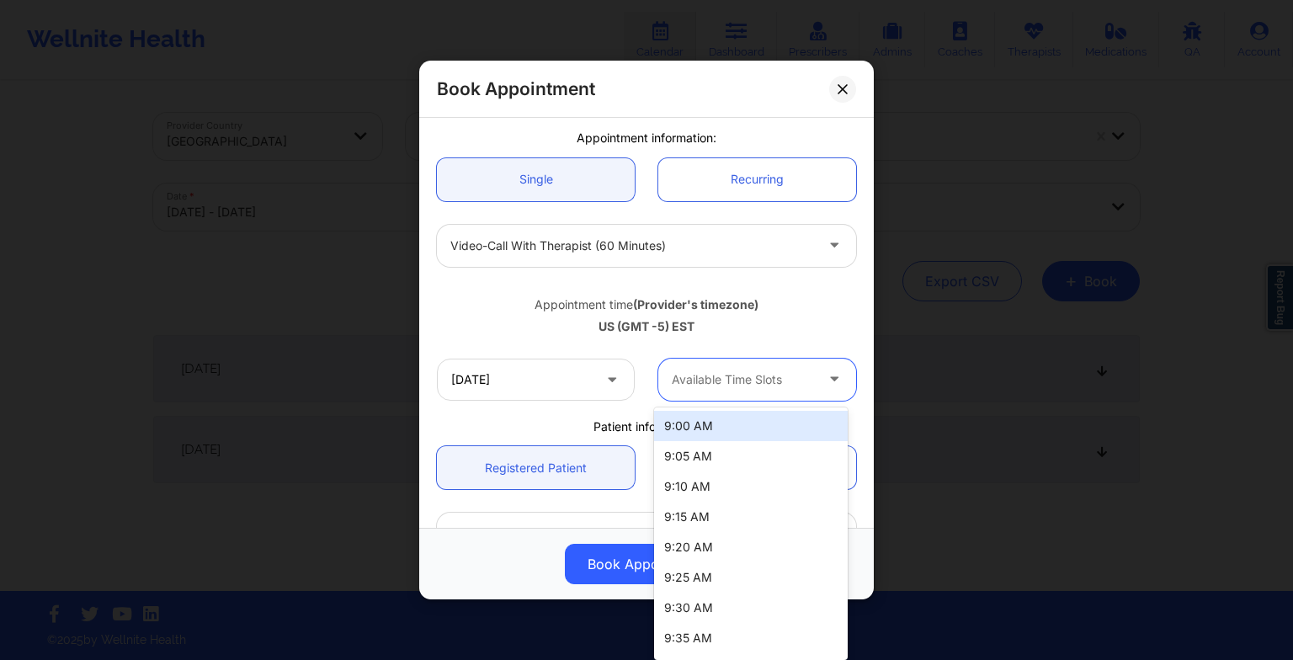
drag, startPoint x: 693, startPoint y: 393, endPoint x: 701, endPoint y: 513, distance: 120.7
click at [701, 513] on body "Wellnite Health Calendar Dashboard Prescribers Admins Coaches Therapists Medica…" at bounding box center [646, 330] width 1293 height 660
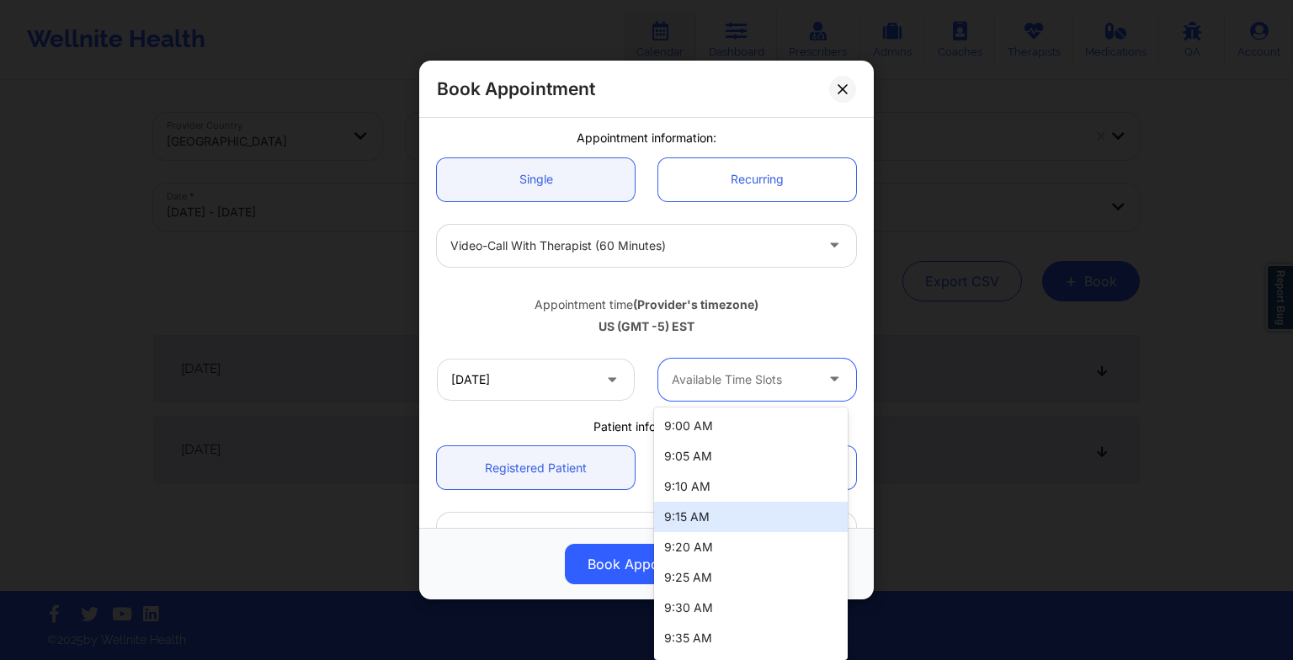
scroll to position [1027, 0]
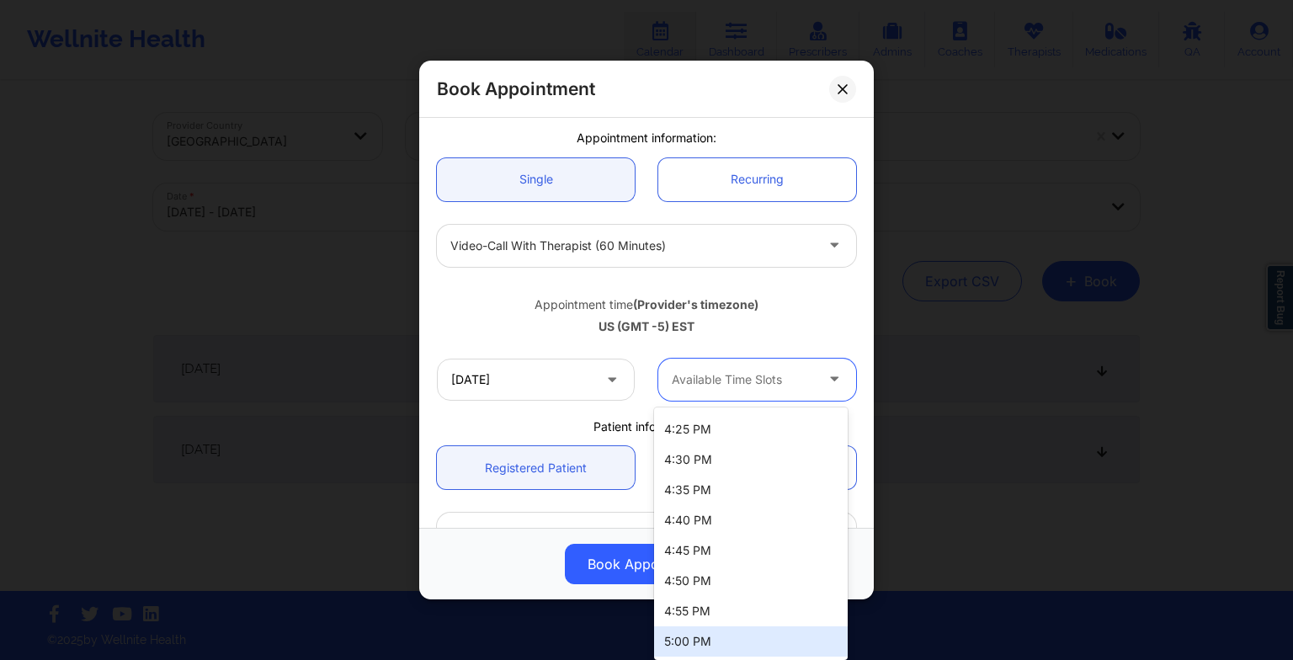
click at [690, 629] on div "5:00 PM" at bounding box center [751, 641] width 194 height 30
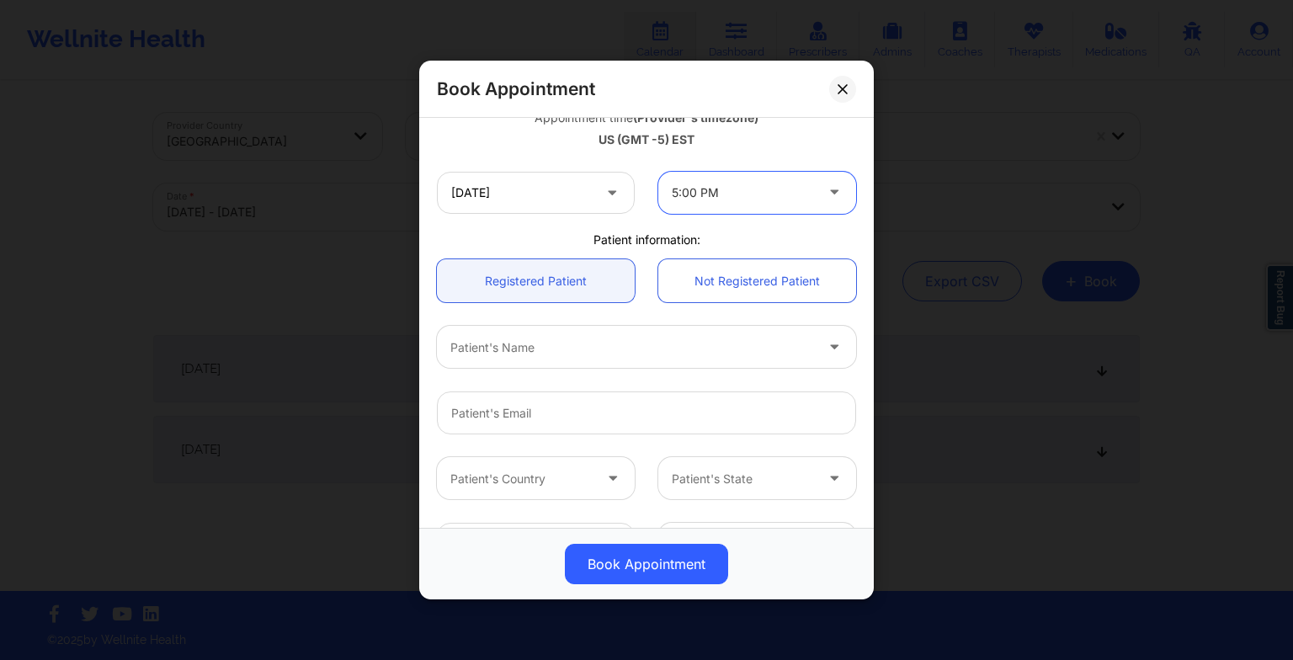
scroll to position [319, 0]
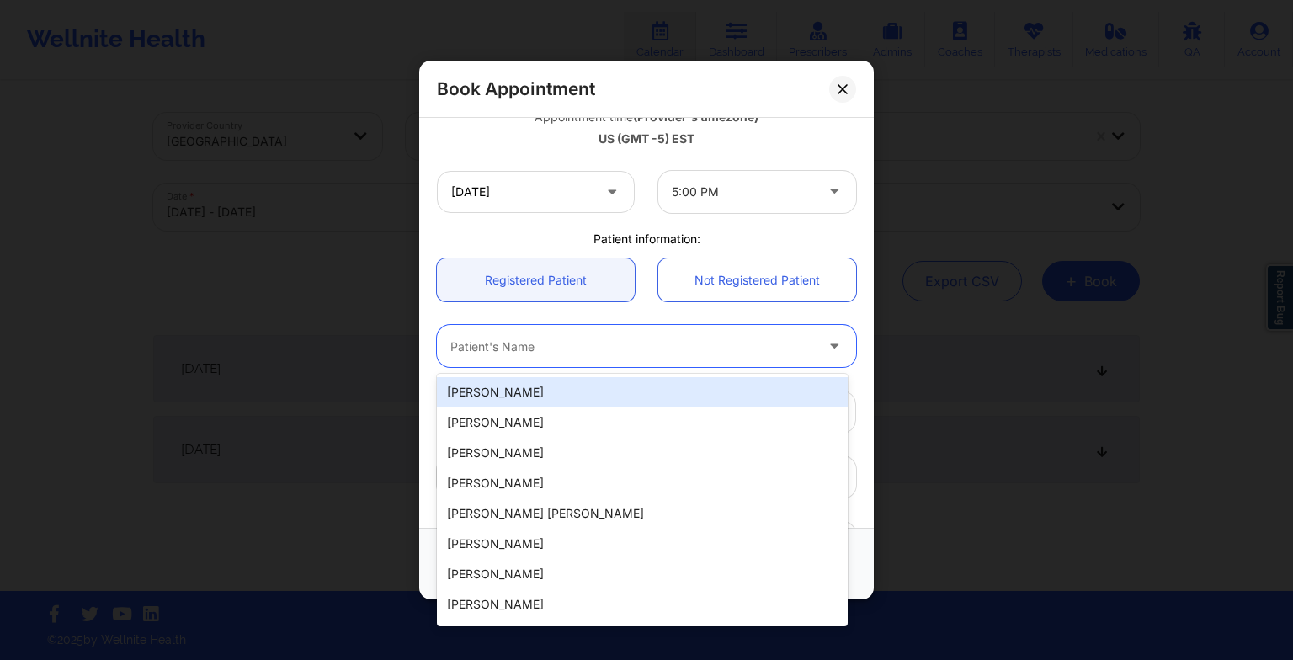
click at [621, 351] on div at bounding box center [632, 346] width 364 height 20
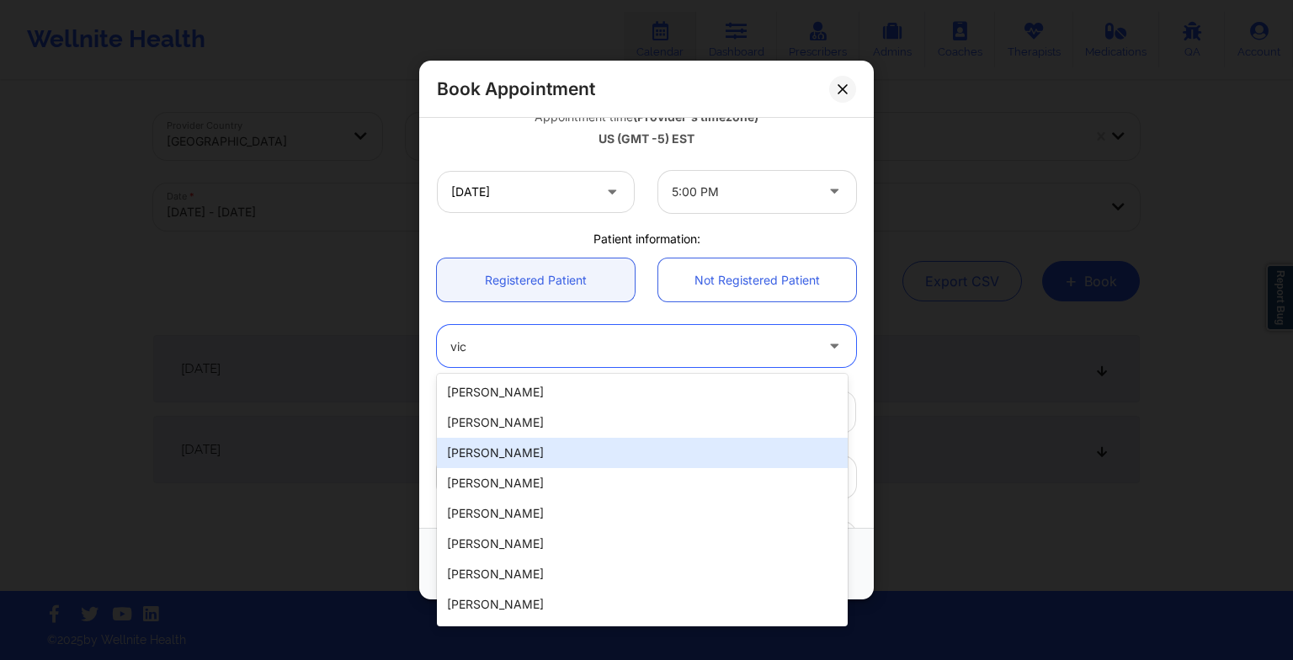
click at [545, 460] on div "[PERSON_NAME]" at bounding box center [642, 453] width 411 height 30
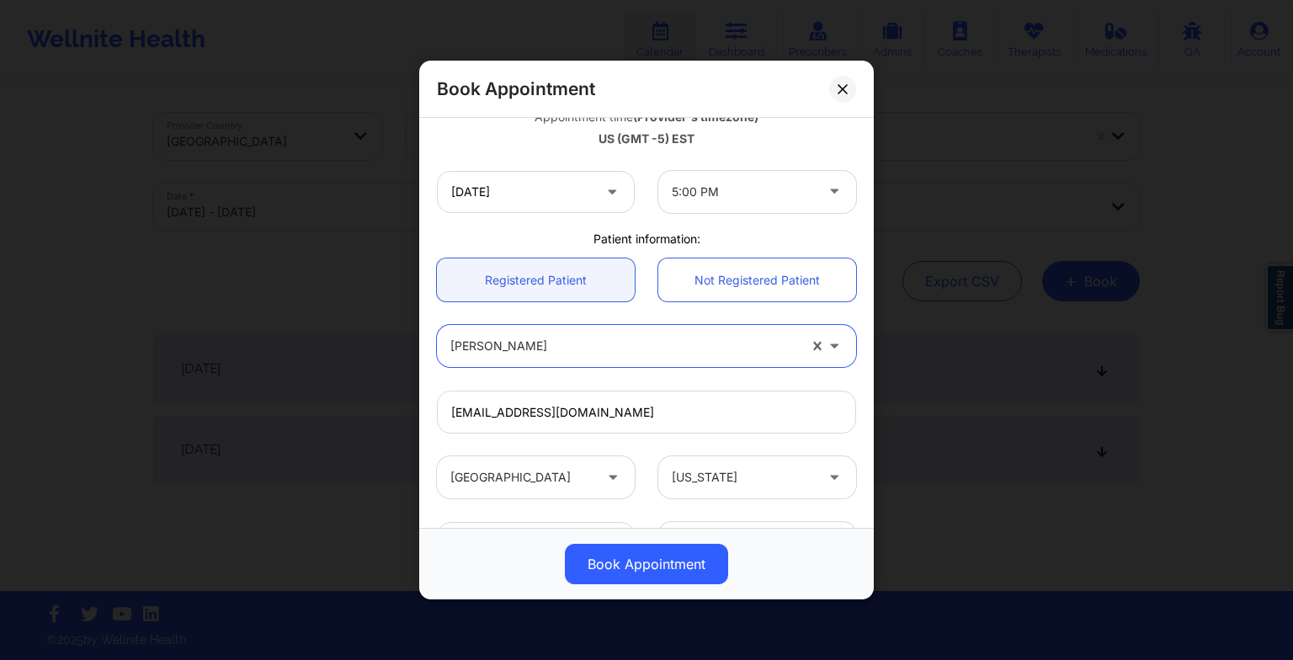
scroll to position [464, 0]
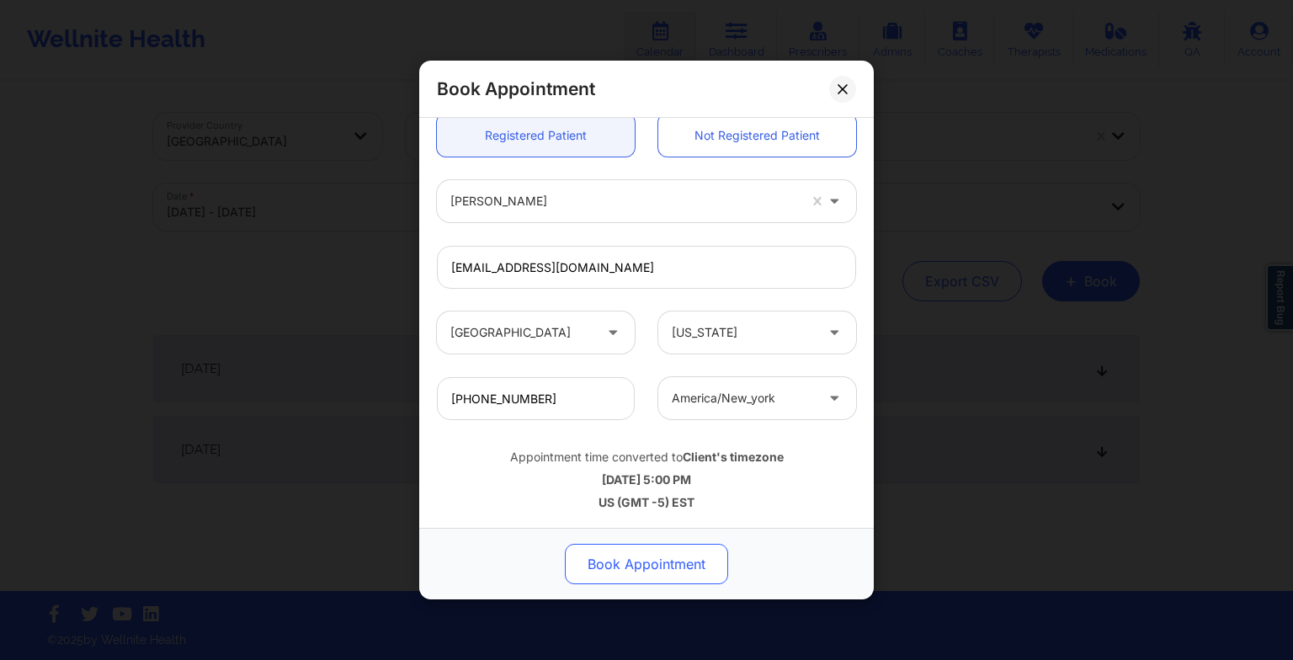
click at [608, 566] on button "Book Appointment" at bounding box center [646, 564] width 163 height 40
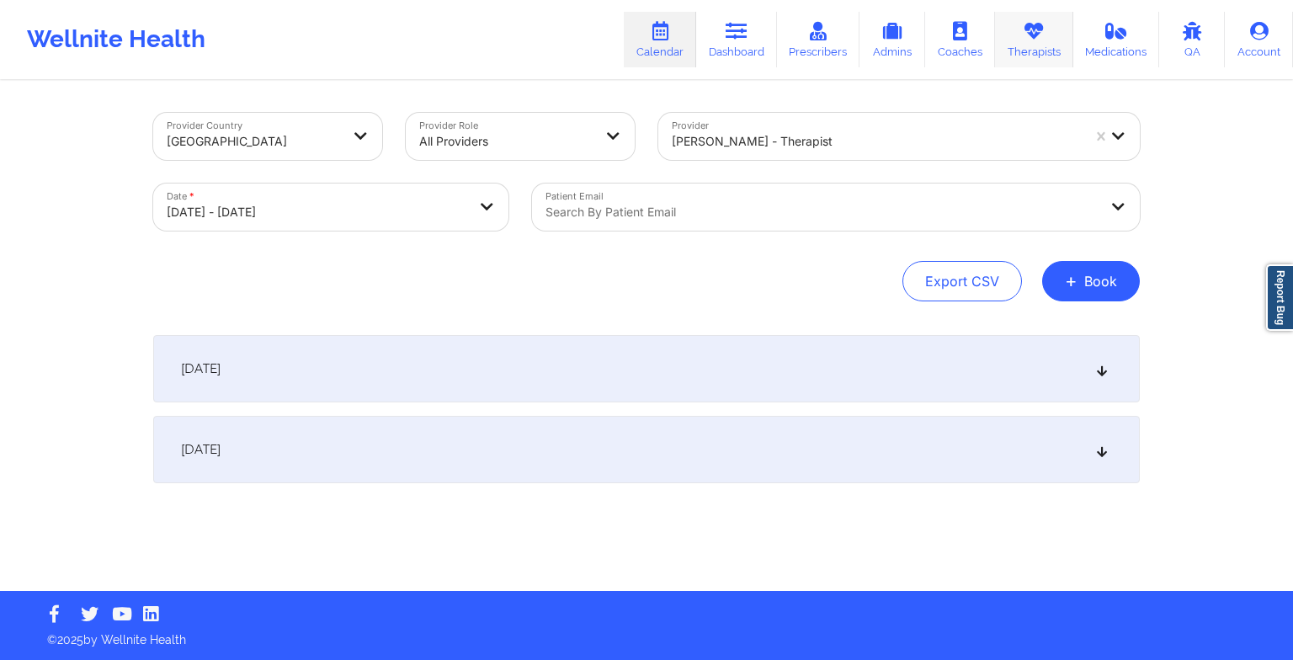
click at [1027, 47] on link "Therapists" at bounding box center [1034, 40] width 78 height 56
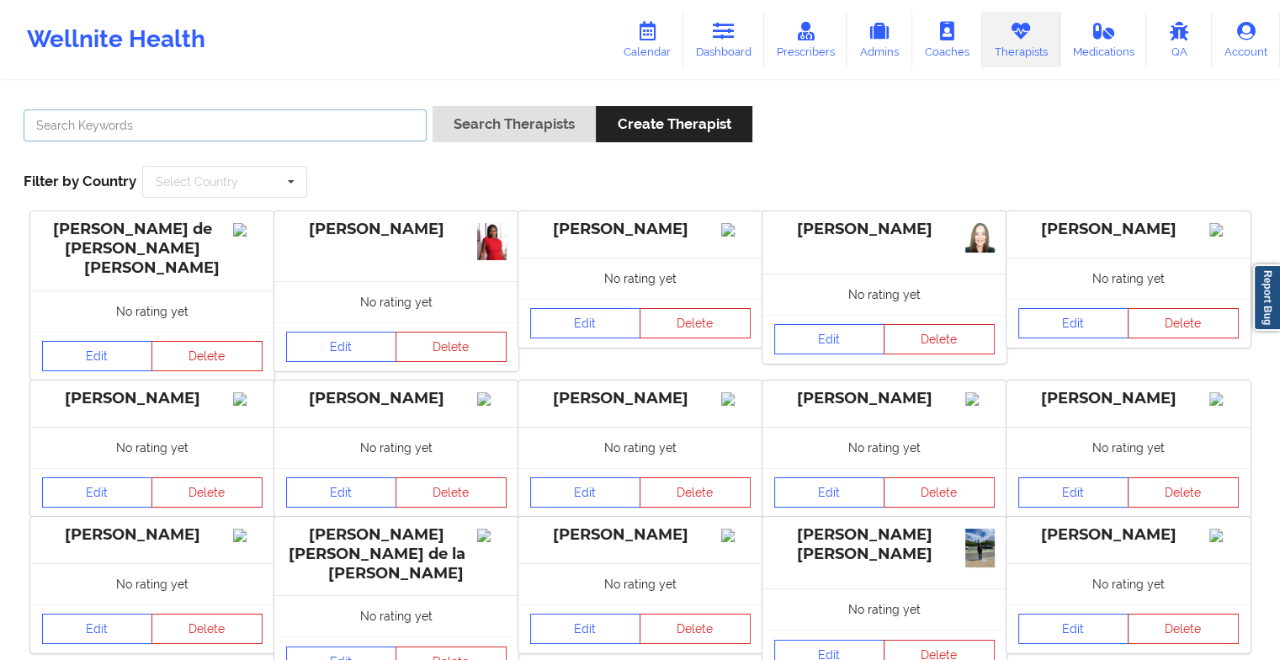
click at [340, 131] on input "text" at bounding box center [225, 125] width 403 height 32
paste input "Stavros Delardas"
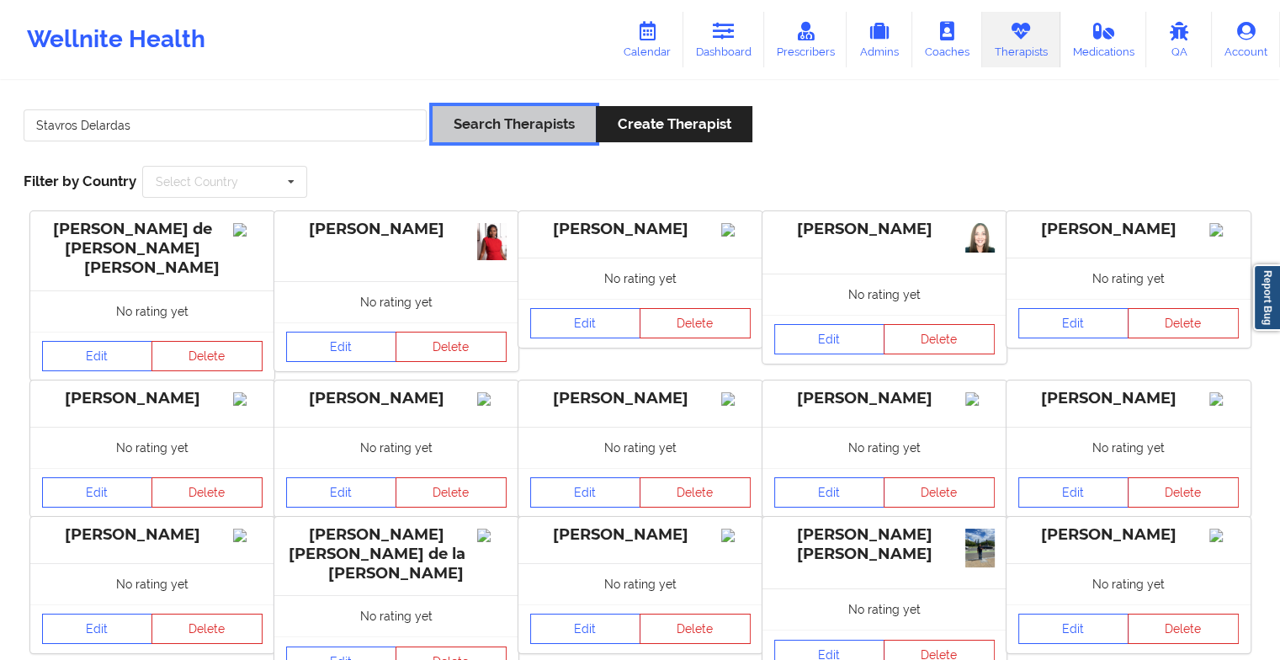
click at [486, 131] on button "Search Therapists" at bounding box center [514, 124] width 163 height 36
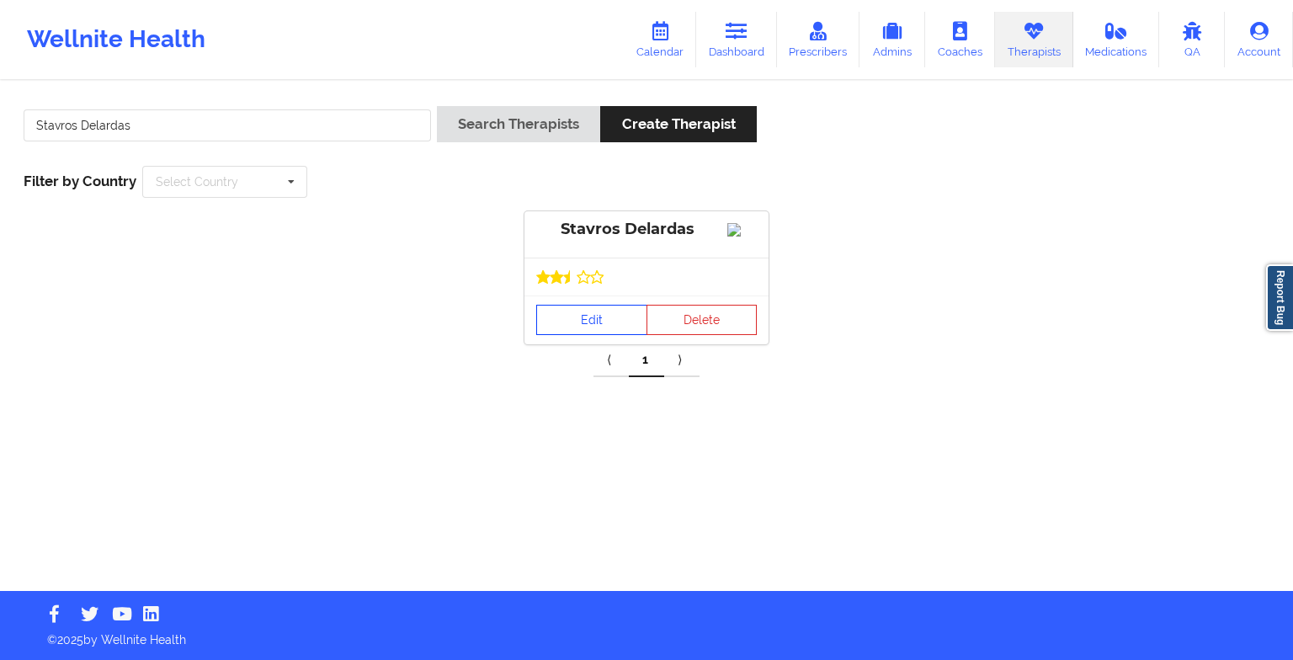
click at [567, 335] on link "Edit" at bounding box center [591, 320] width 111 height 30
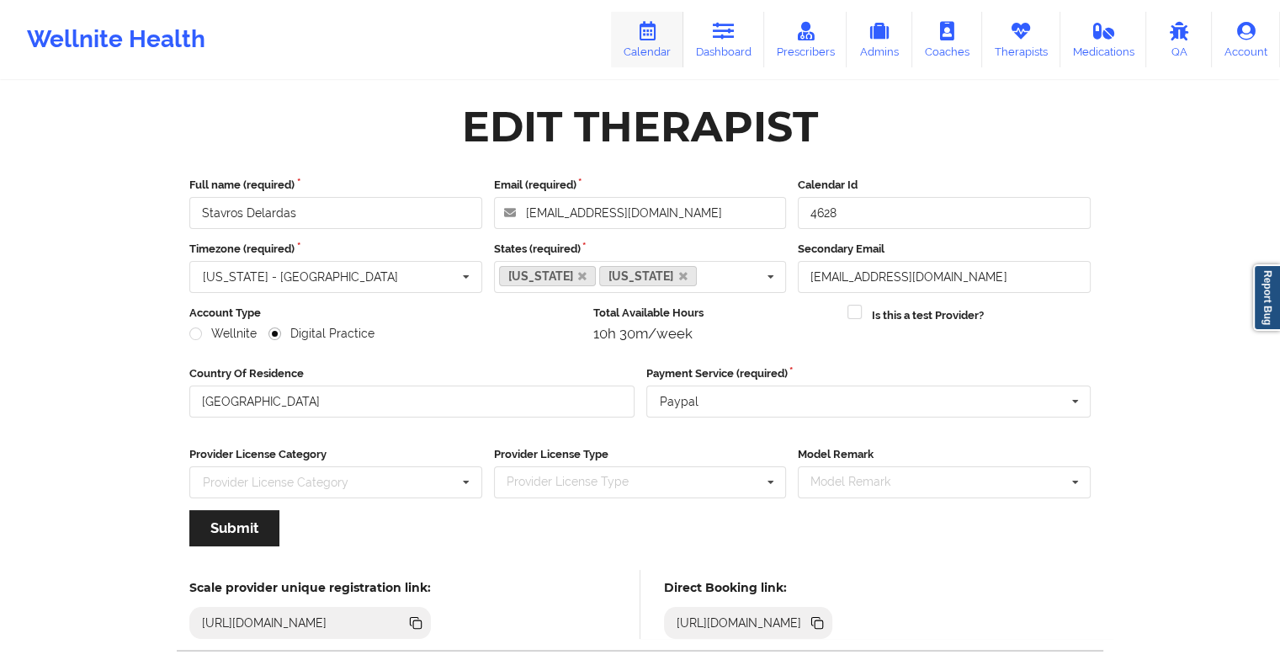
click at [660, 46] on link "Calendar" at bounding box center [647, 40] width 72 height 56
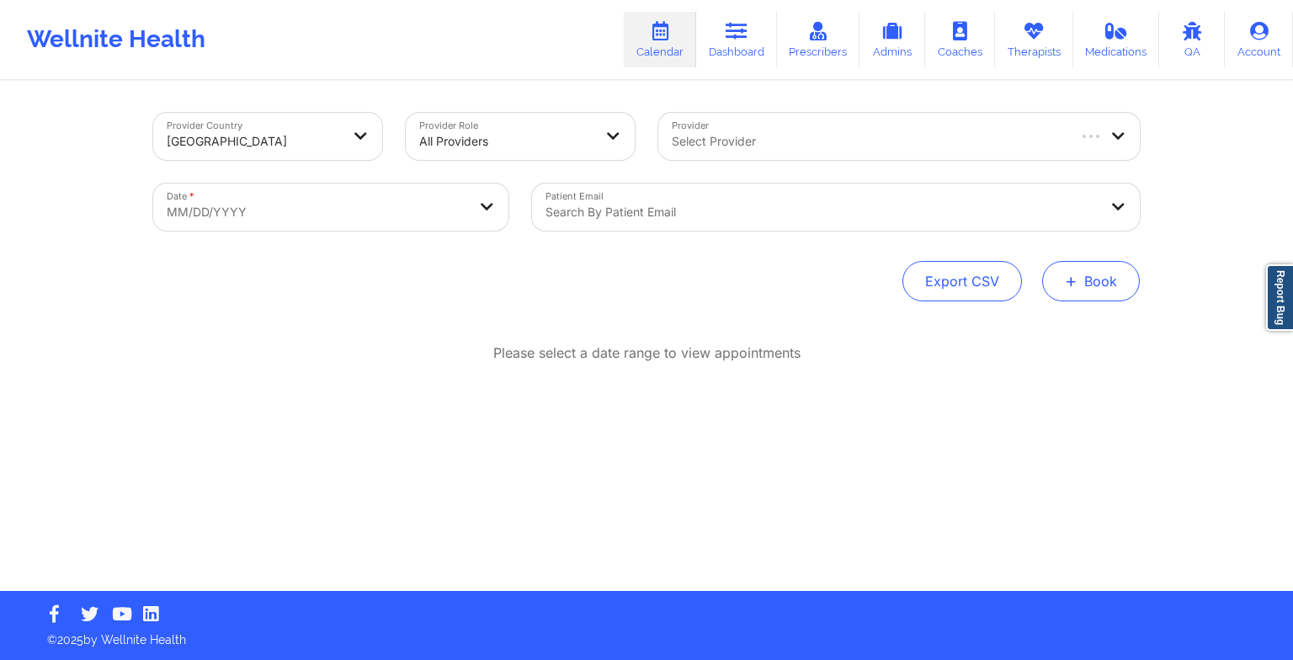
click at [1099, 281] on button "+ Book" at bounding box center [1091, 281] width 98 height 40
click at [1028, 327] on button "Therapy Session" at bounding box center [1062, 335] width 129 height 28
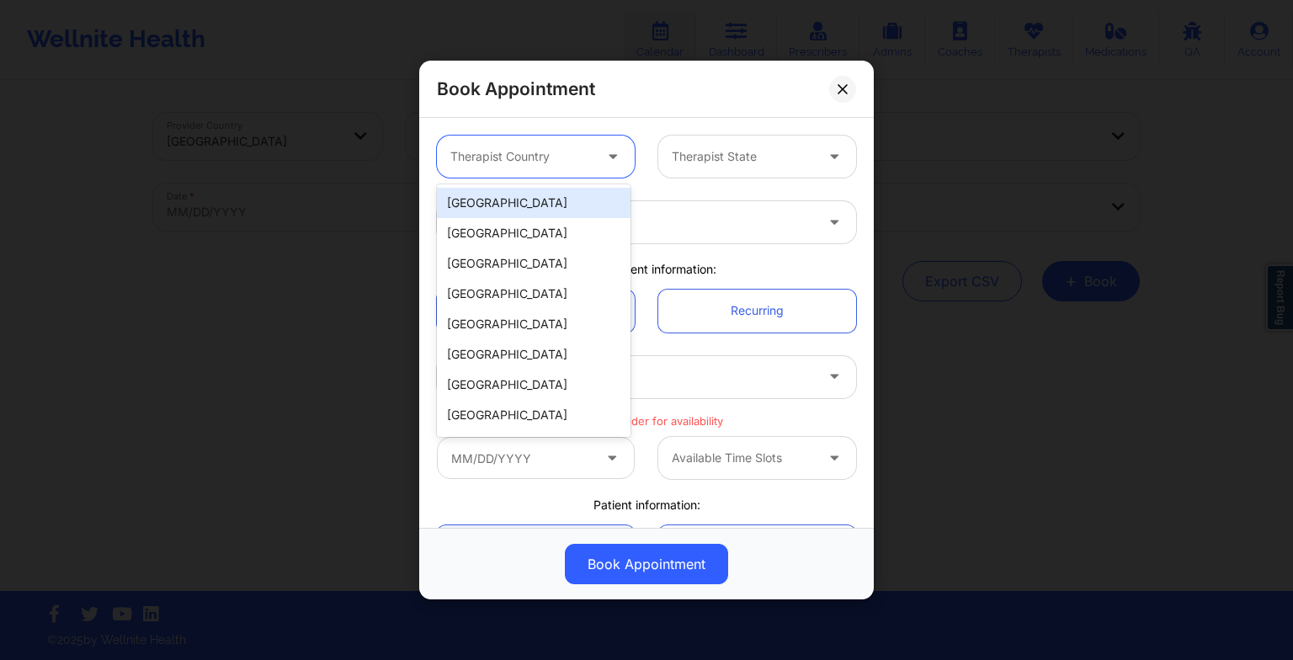
click at [480, 162] on div at bounding box center [521, 156] width 142 height 20
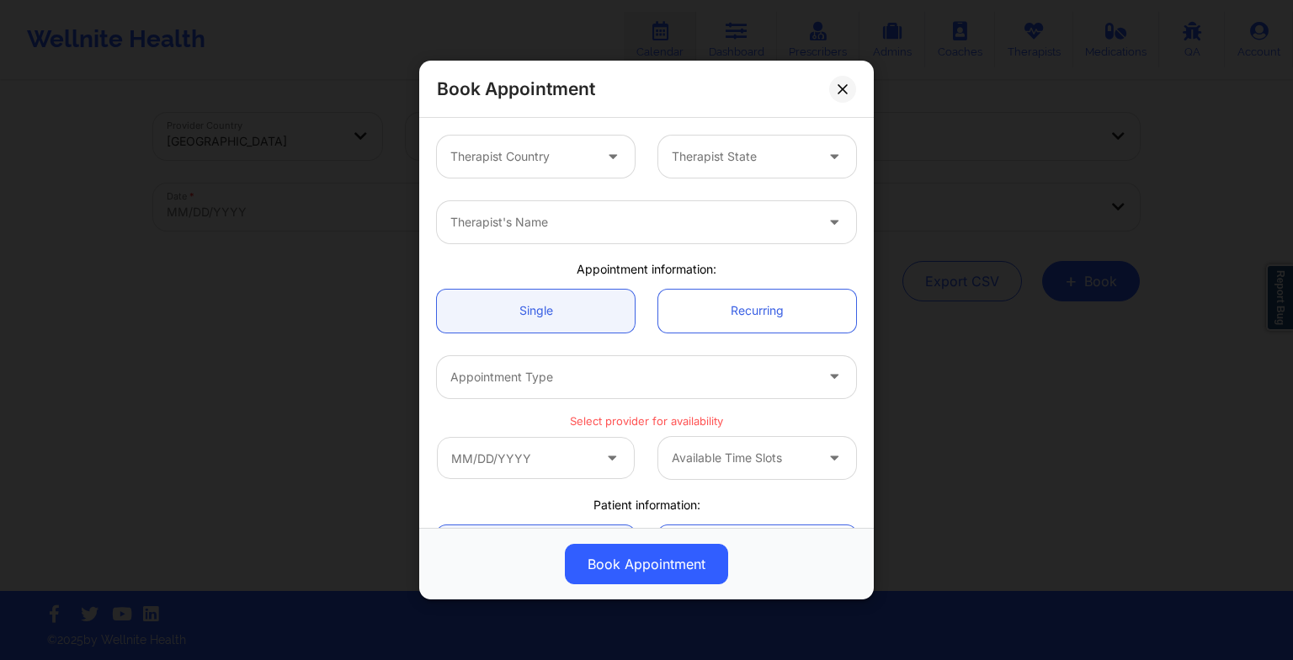
click at [1003, 239] on div "Book Appointment Therapist Country Therapist State Therapist's Name Appointment…" at bounding box center [646, 330] width 1293 height 660
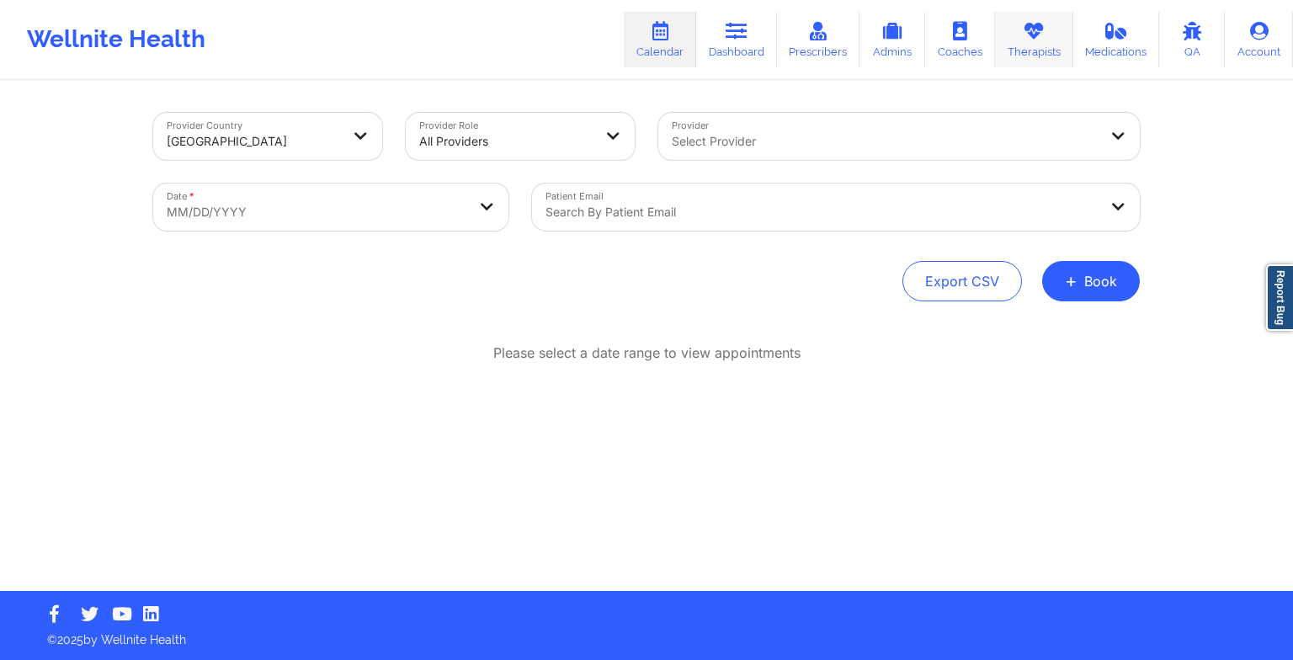
click at [1035, 34] on icon at bounding box center [1034, 31] width 22 height 19
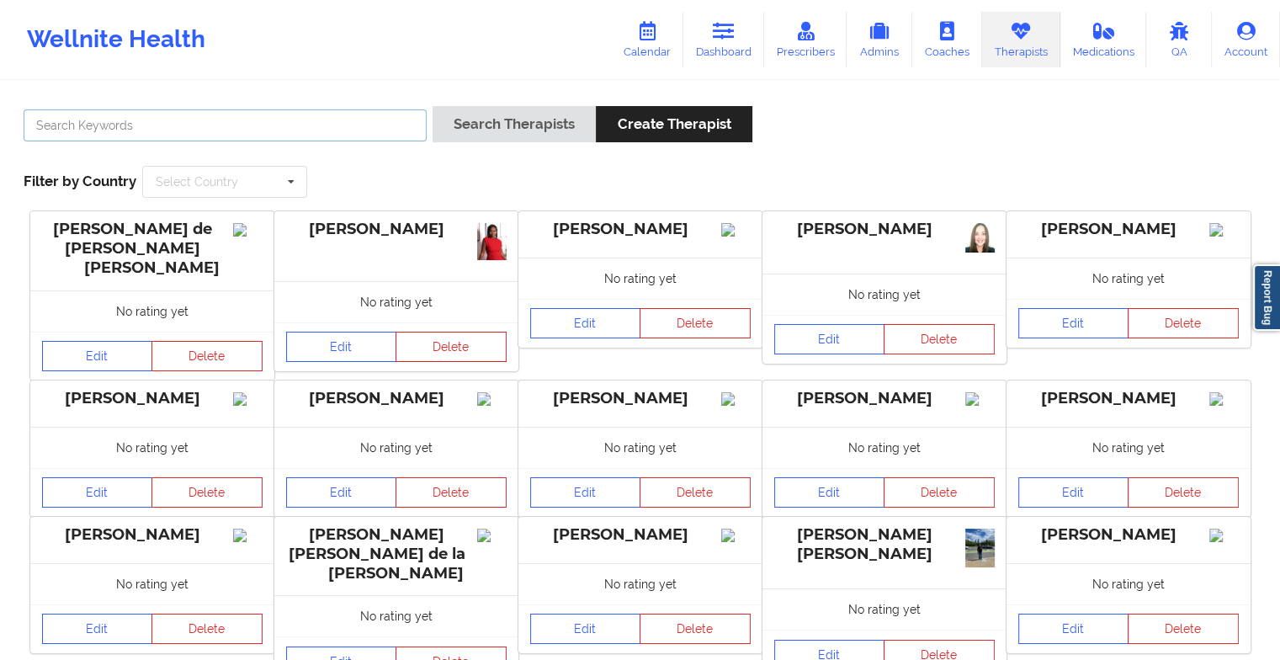
click at [319, 118] on input "text" at bounding box center [225, 125] width 403 height 32
paste input "Stavros Delardas"
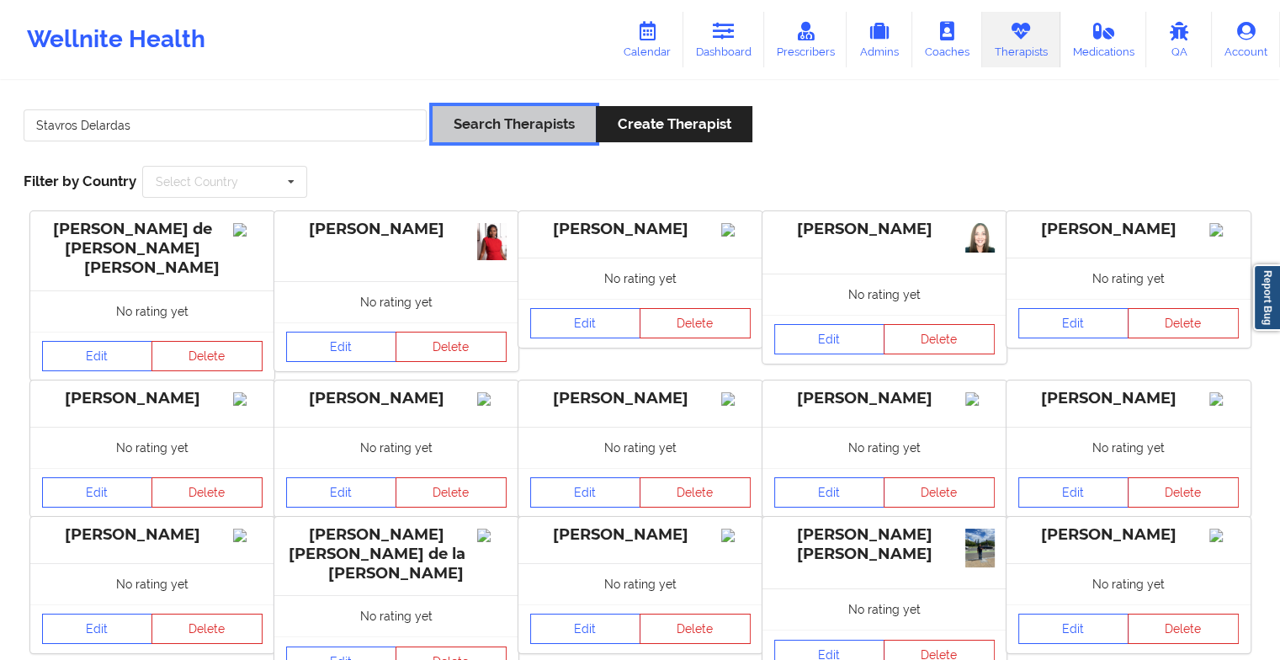
click at [482, 131] on button "Search Therapists" at bounding box center [514, 124] width 163 height 36
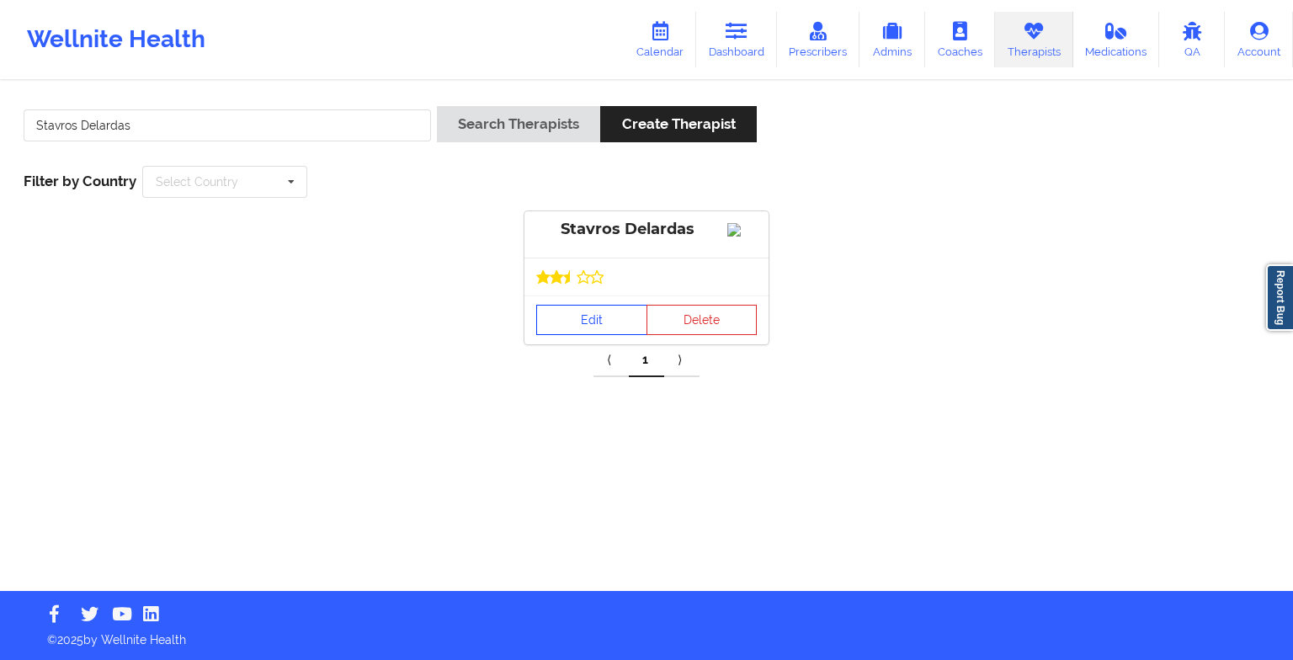
click at [585, 335] on link "Edit" at bounding box center [591, 320] width 111 height 30
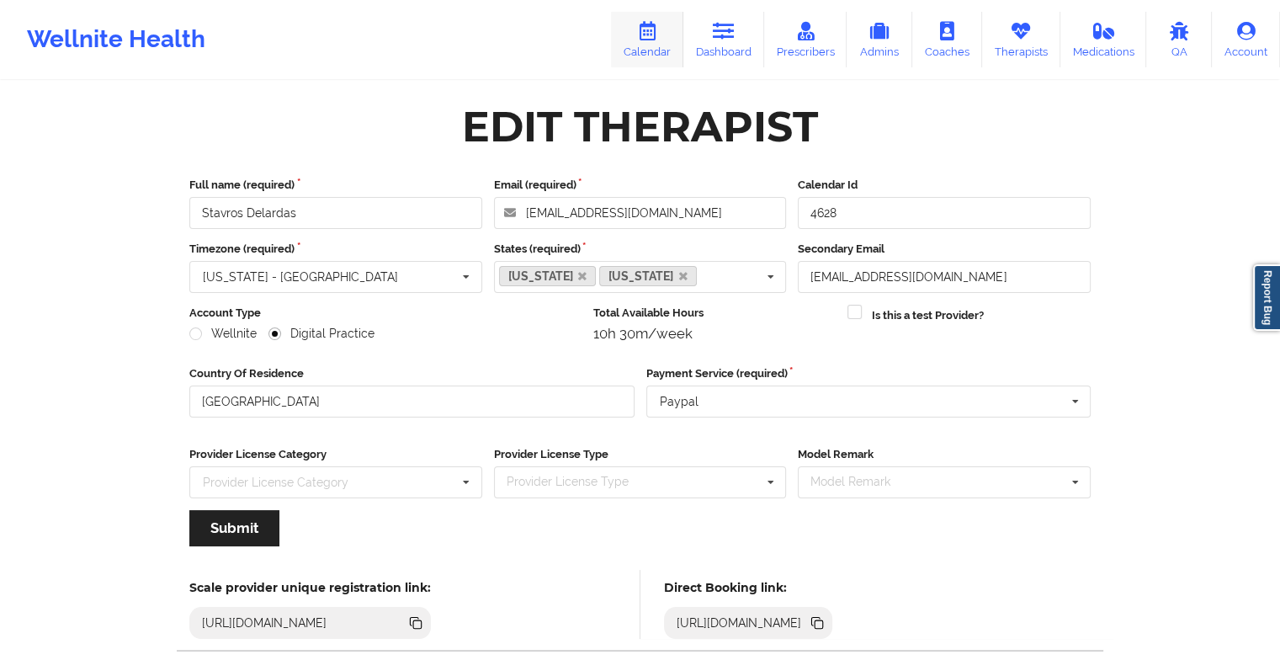
click at [668, 27] on link "Calendar" at bounding box center [647, 40] width 72 height 56
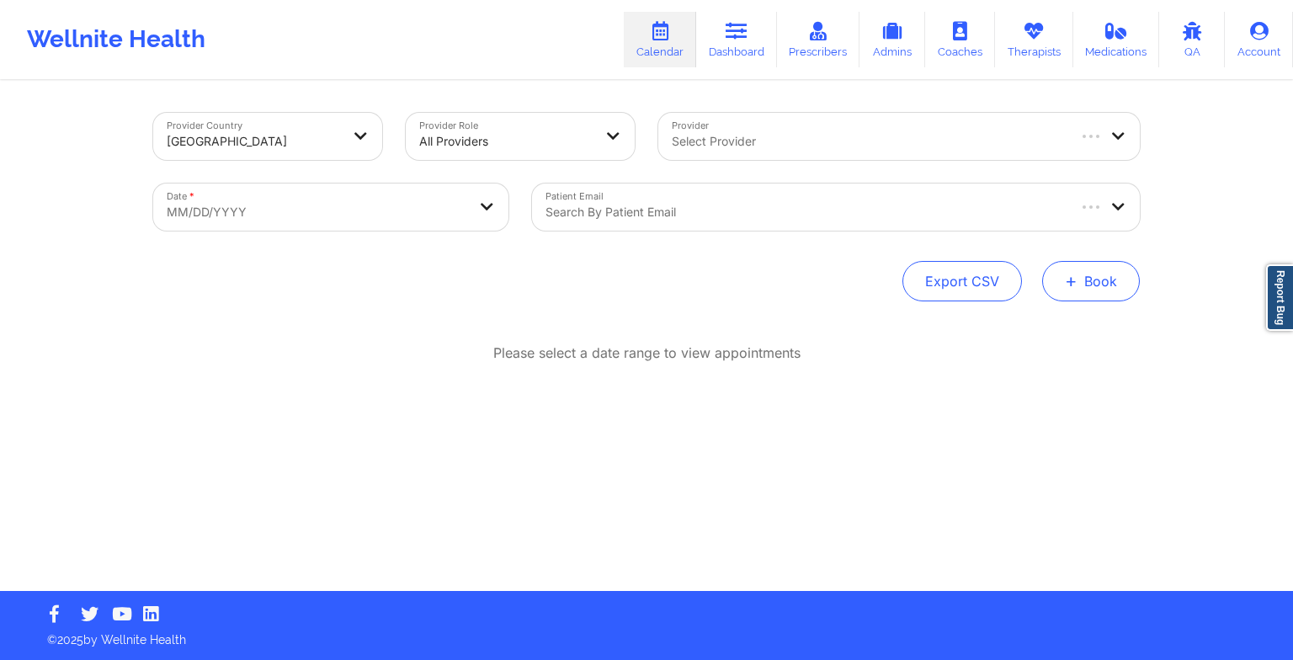
click at [1118, 276] on button "+ Book" at bounding box center [1091, 281] width 98 height 40
click at [1054, 324] on button "Therapy Session" at bounding box center [1062, 335] width 129 height 28
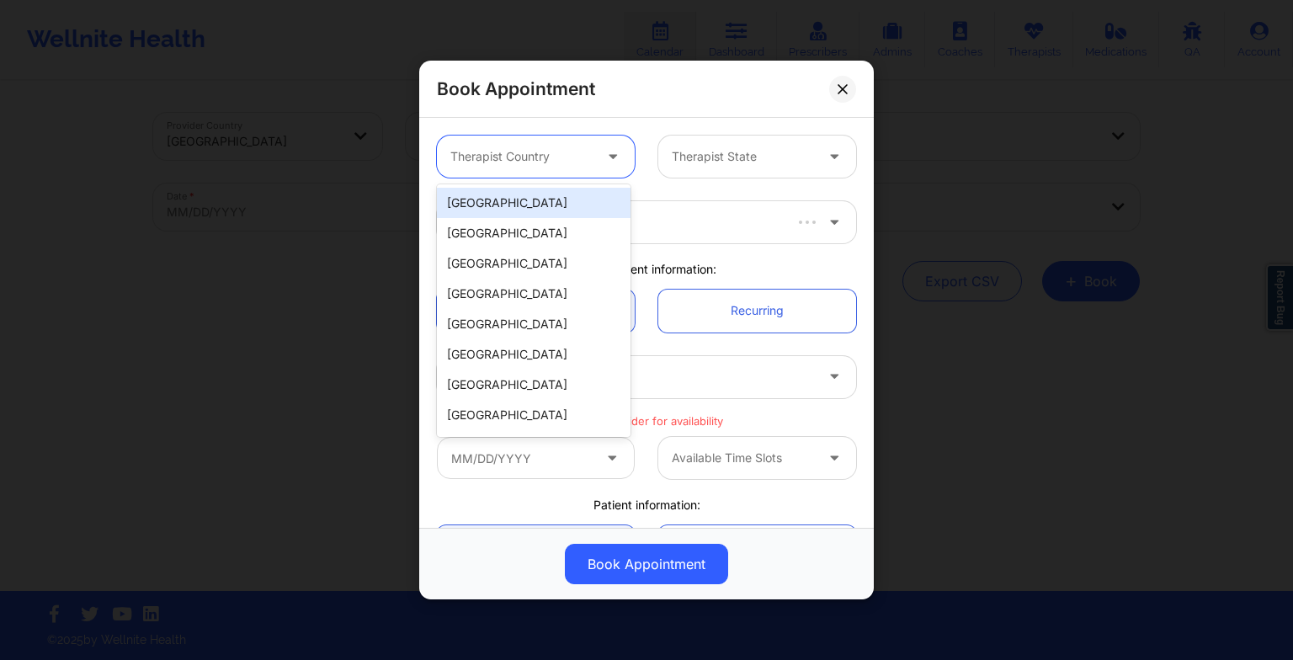
click at [540, 141] on div "Therapist Country" at bounding box center [515, 157] width 157 height 42
click at [537, 199] on div "[GEOGRAPHIC_DATA]" at bounding box center [534, 203] width 194 height 30
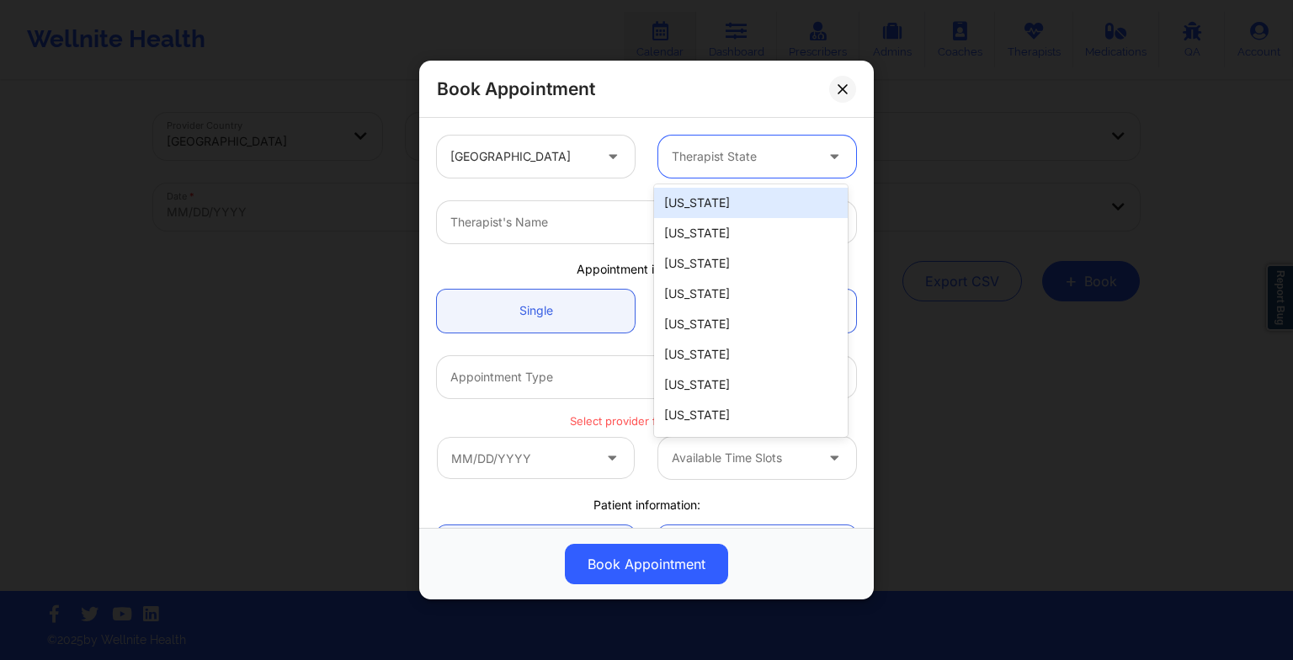
click at [694, 138] on div "Therapist State" at bounding box center [736, 157] width 157 height 42
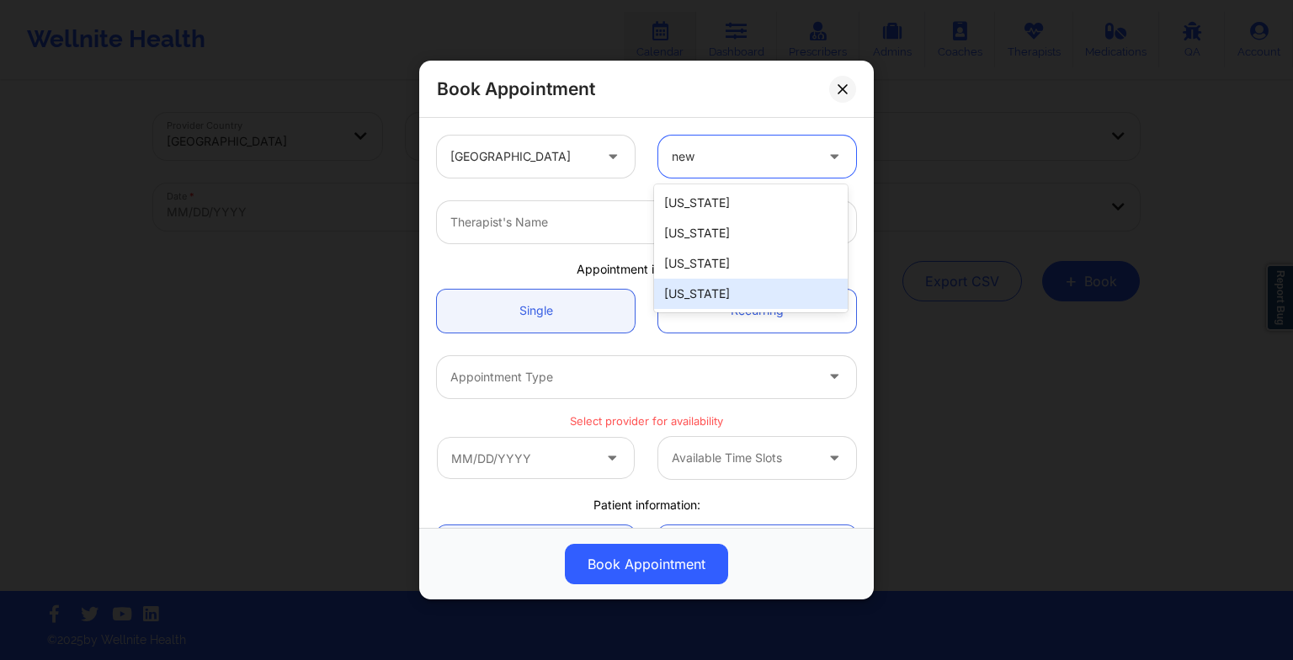
click at [714, 288] on div "[US_STATE]" at bounding box center [751, 294] width 194 height 30
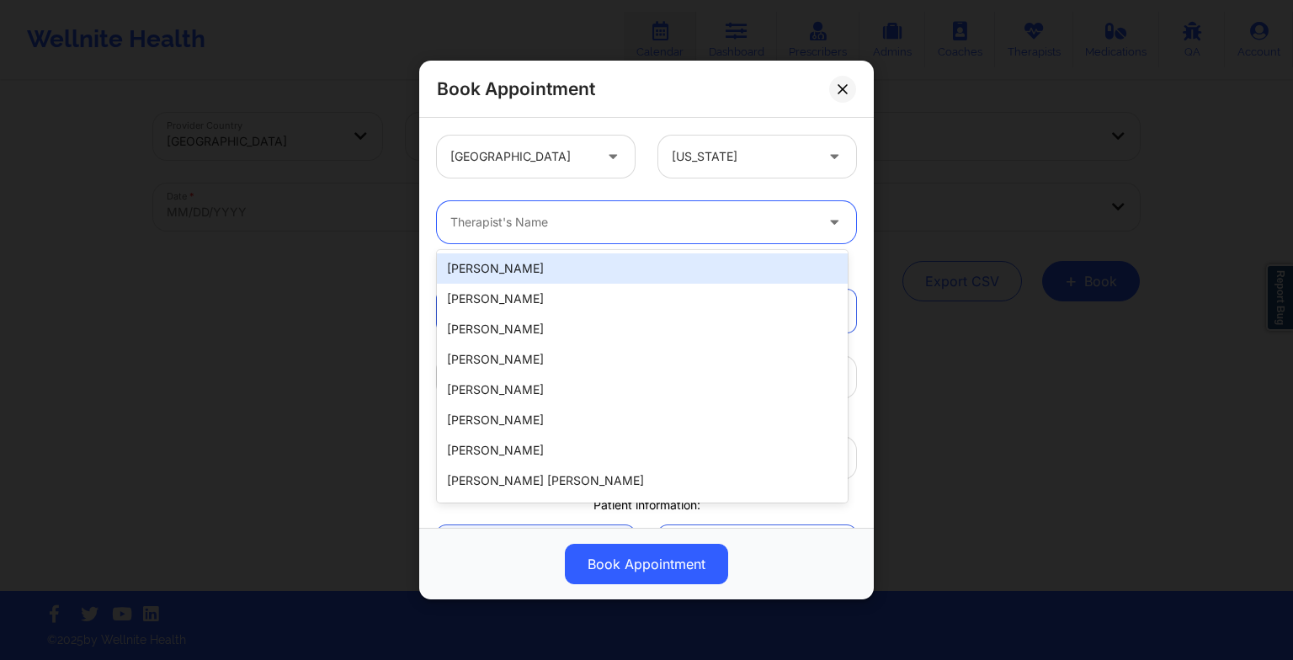
click at [556, 217] on div at bounding box center [632, 222] width 364 height 20
paste input "Stavros Delardas"
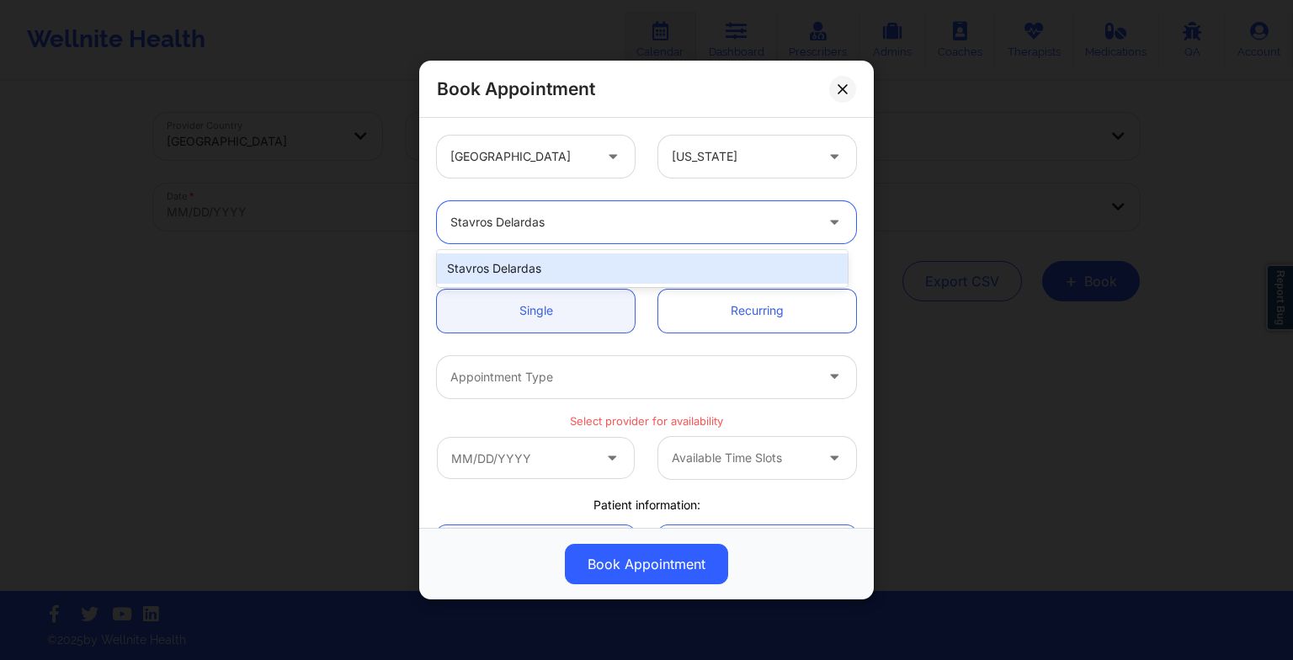
click at [509, 263] on div "Stavros Delardas" at bounding box center [642, 268] width 411 height 30
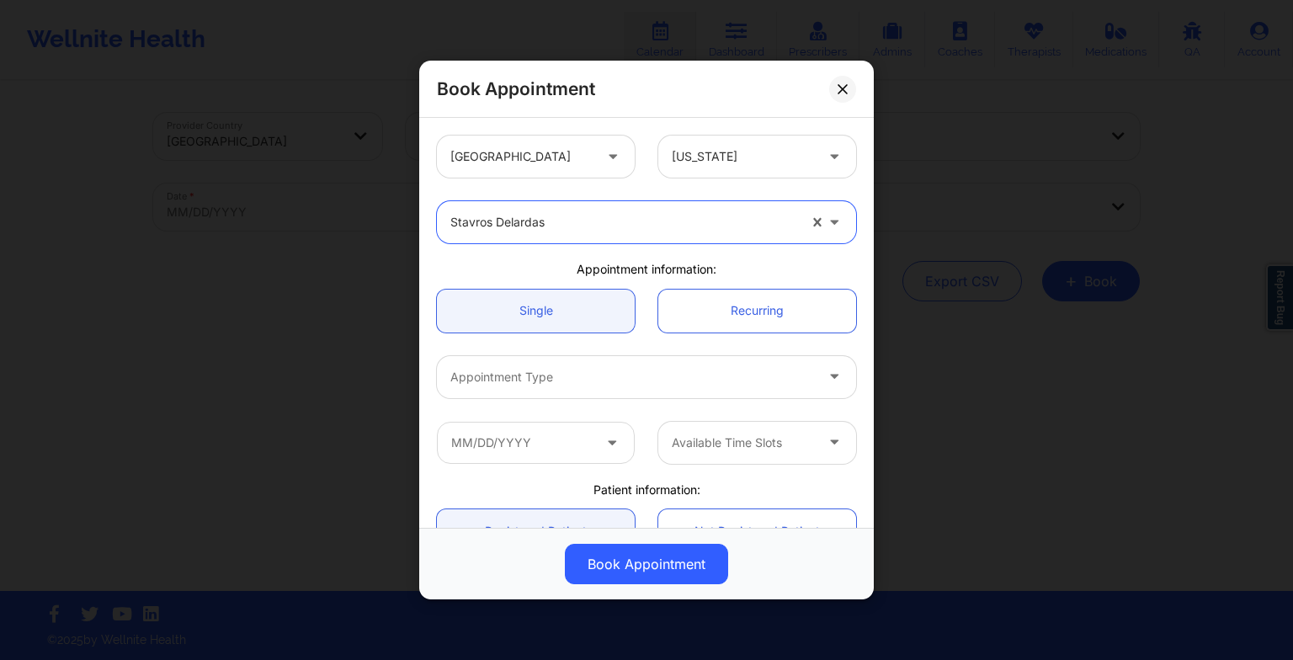
scroll to position [148, 0]
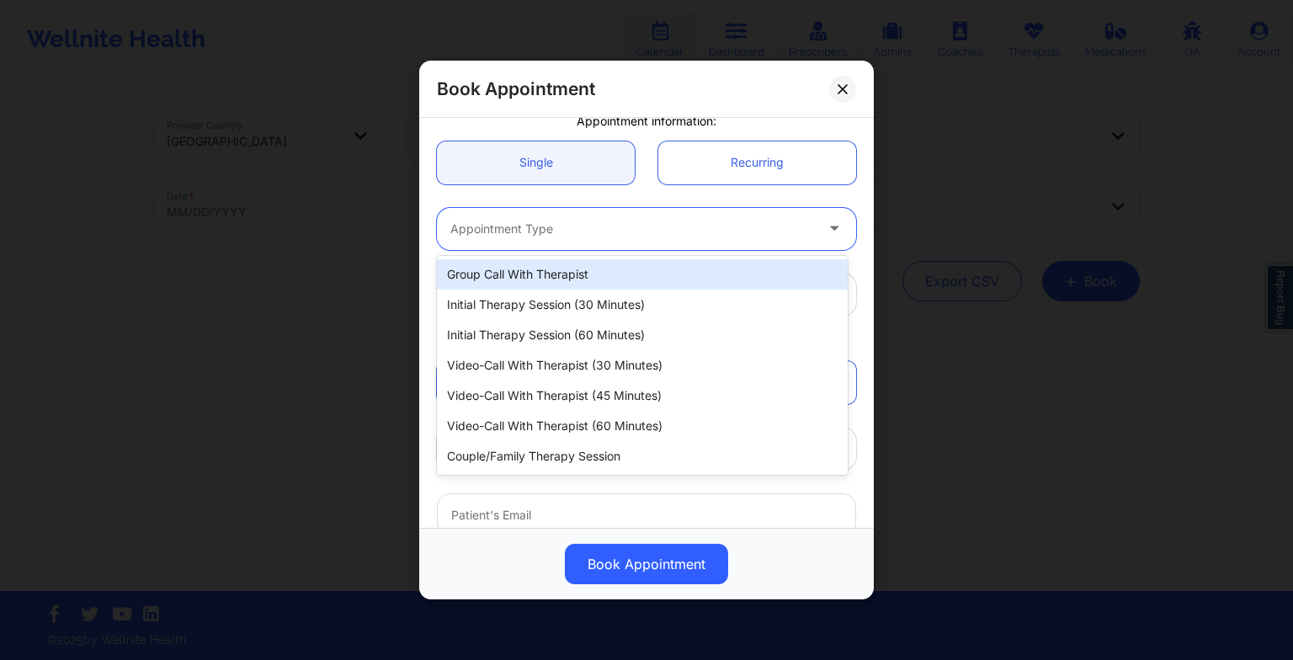
click at [501, 222] on div at bounding box center [632, 229] width 364 height 20
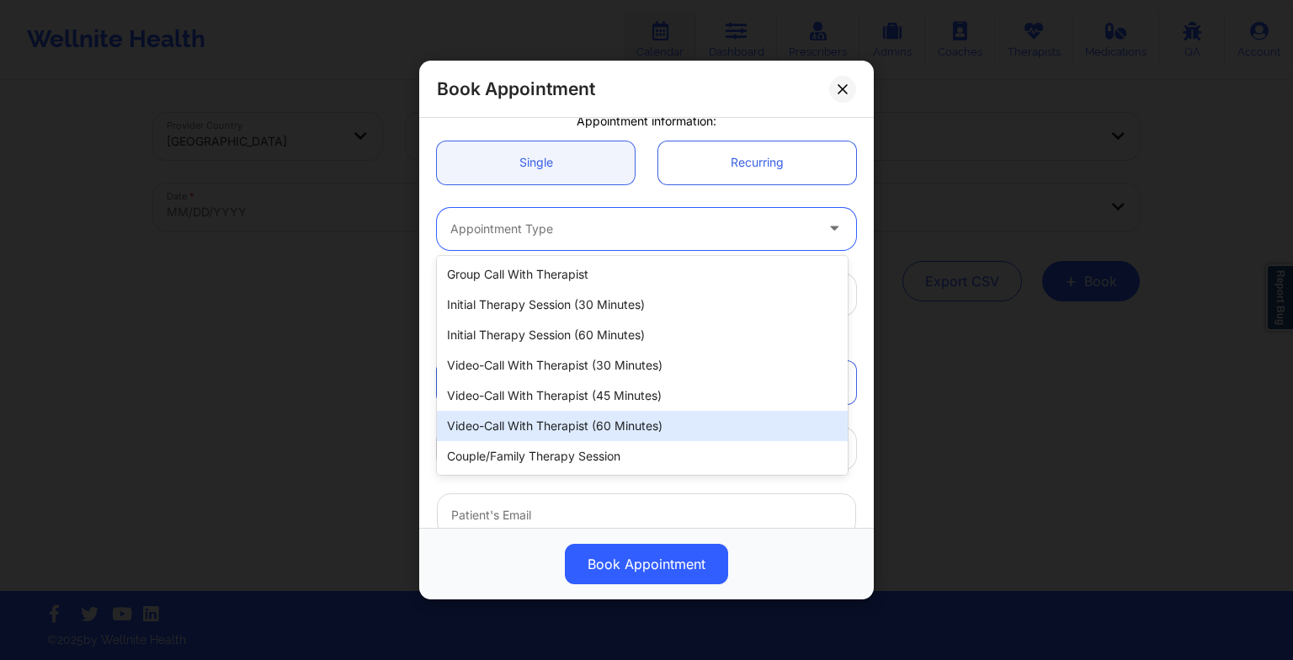
click at [586, 434] on div "Video-Call with Therapist (60 minutes)" at bounding box center [642, 426] width 411 height 30
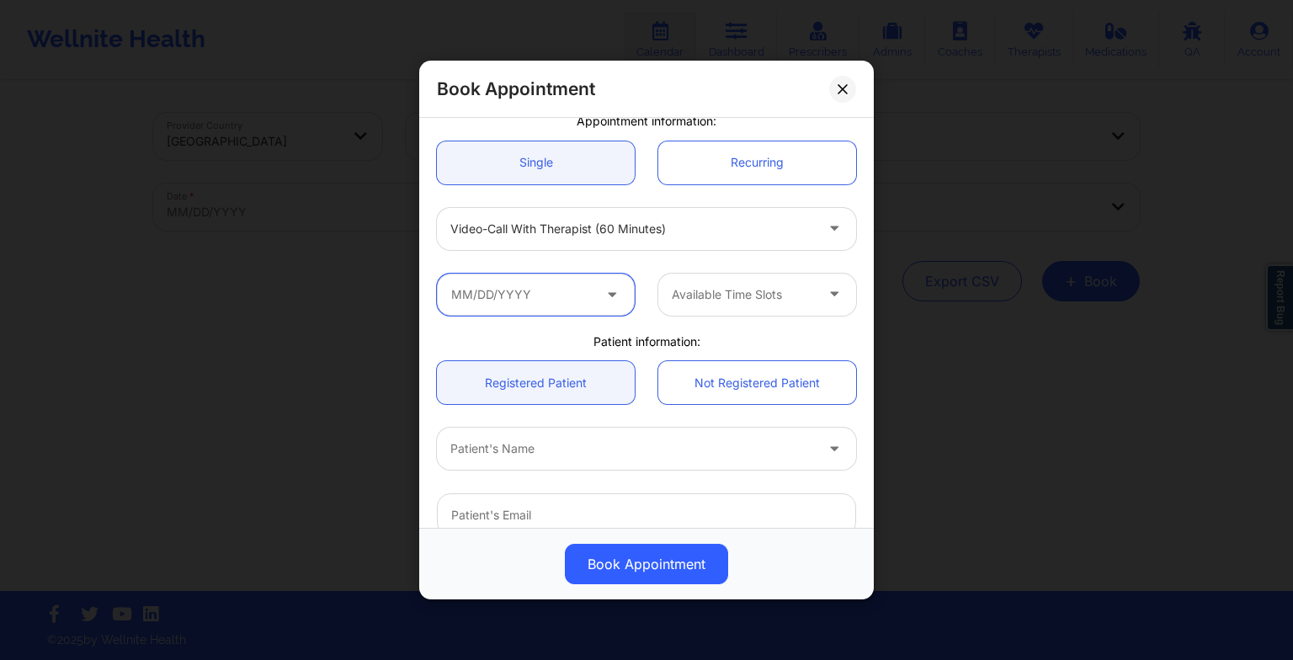
click at [483, 288] on input "text" at bounding box center [536, 295] width 198 height 42
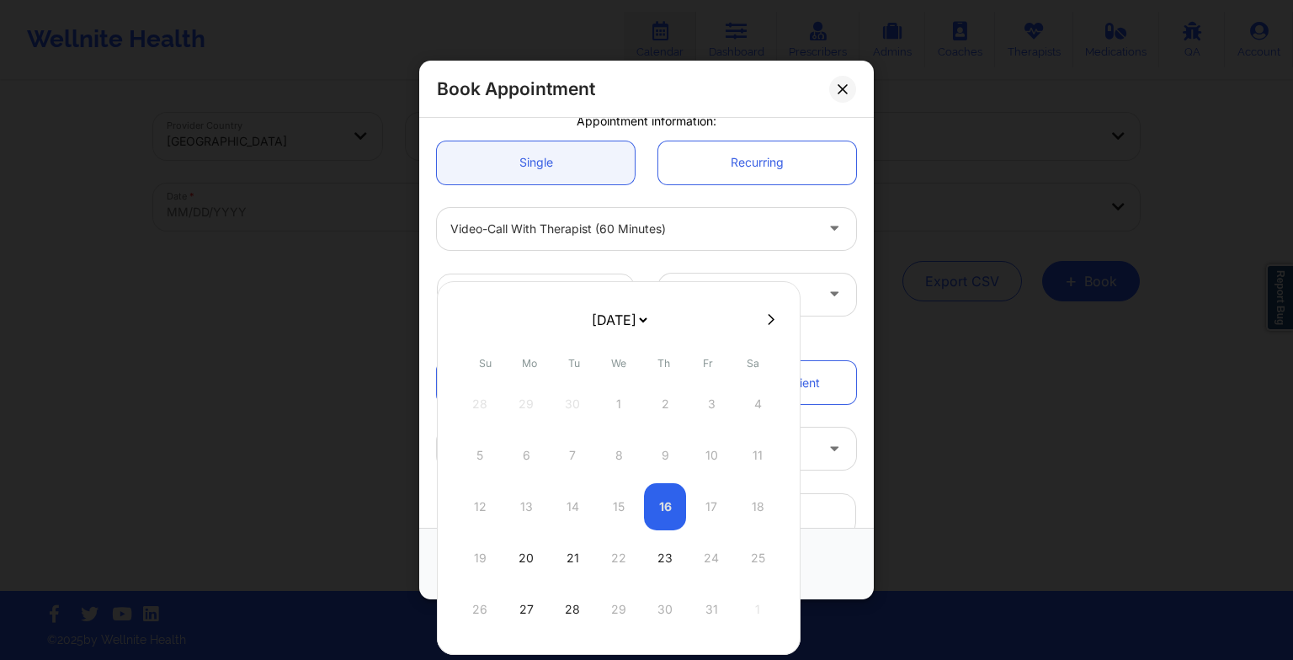
click at [591, 317] on select "[DATE] [DATE] [DATE] [DATE] [DATE] [DATE] [DATE] [DATE] [DATE] [DATE] [DATE] [D…" at bounding box center [618, 320] width 61 height 34
click at [523, 609] on div "28 29 30 31 1 2 3" at bounding box center [619, 609] width 320 height 47
click at [588, 320] on select "[DATE] [DATE] [DATE] [DATE] [DATE] [DATE] [DATE] [DATE] [DATE] [DATE] [DATE] [D…" at bounding box center [618, 320] width 61 height 34
click at [525, 468] on div "5" at bounding box center [526, 455] width 42 height 47
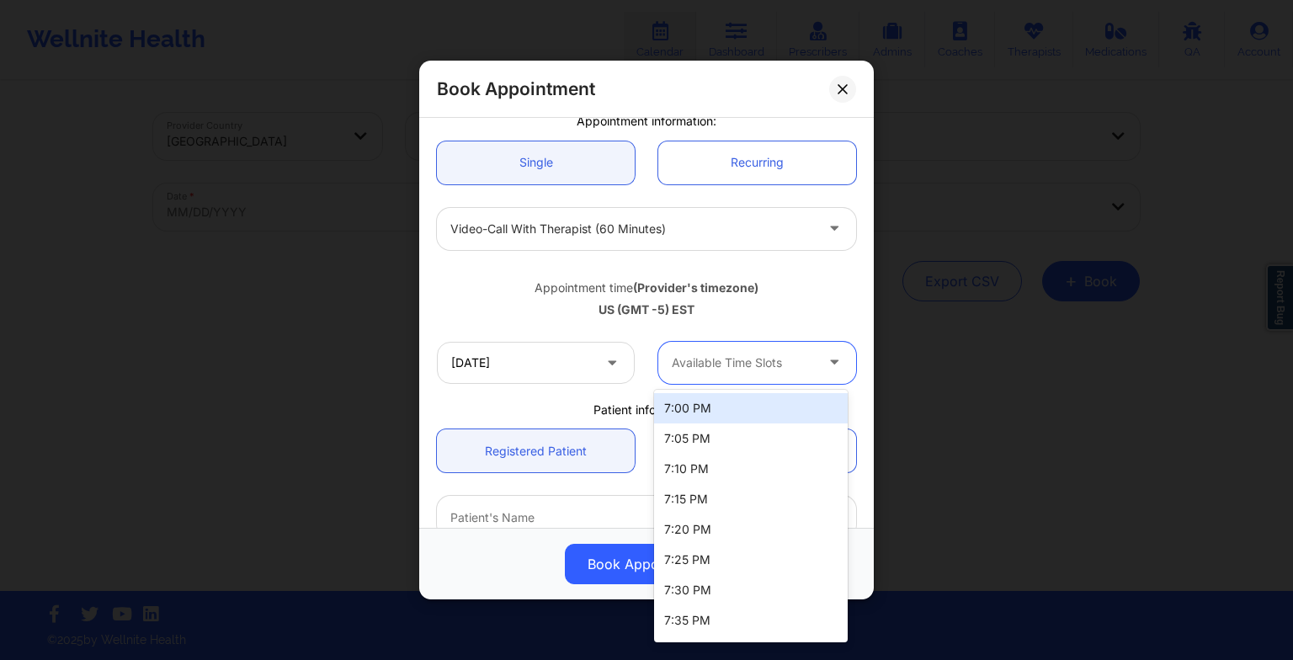
click at [743, 359] on div at bounding box center [743, 363] width 142 height 20
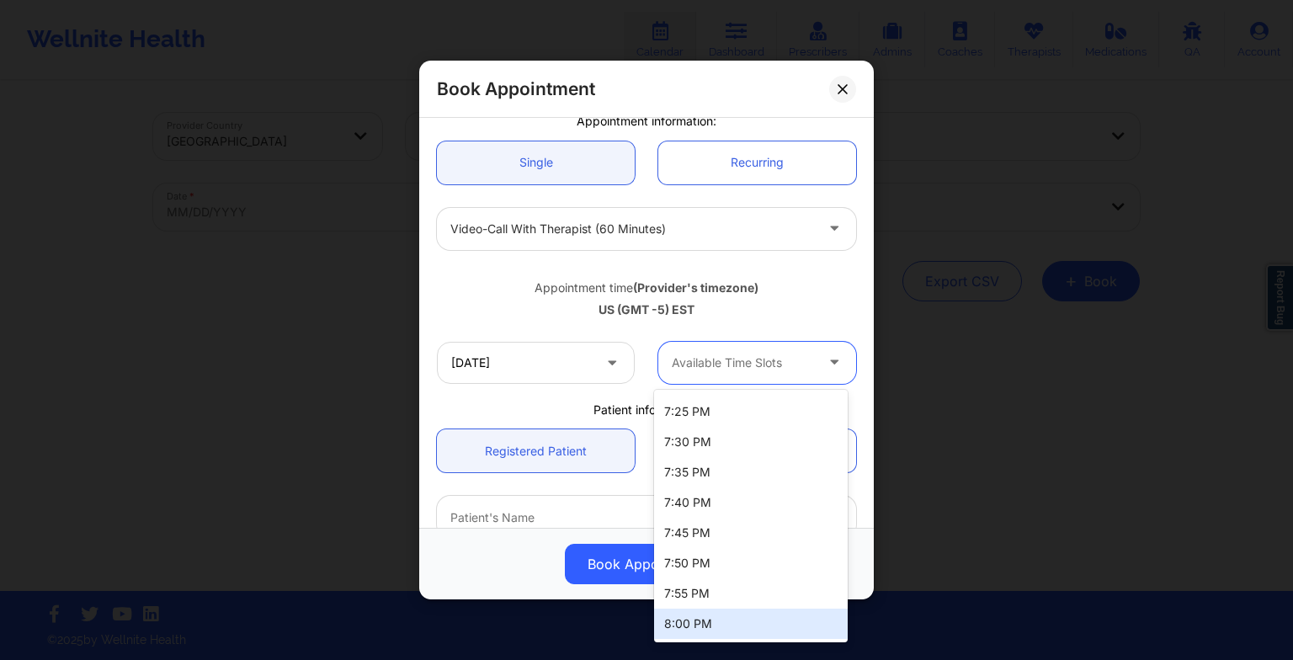
click at [738, 621] on div "8:00 PM" at bounding box center [751, 624] width 194 height 30
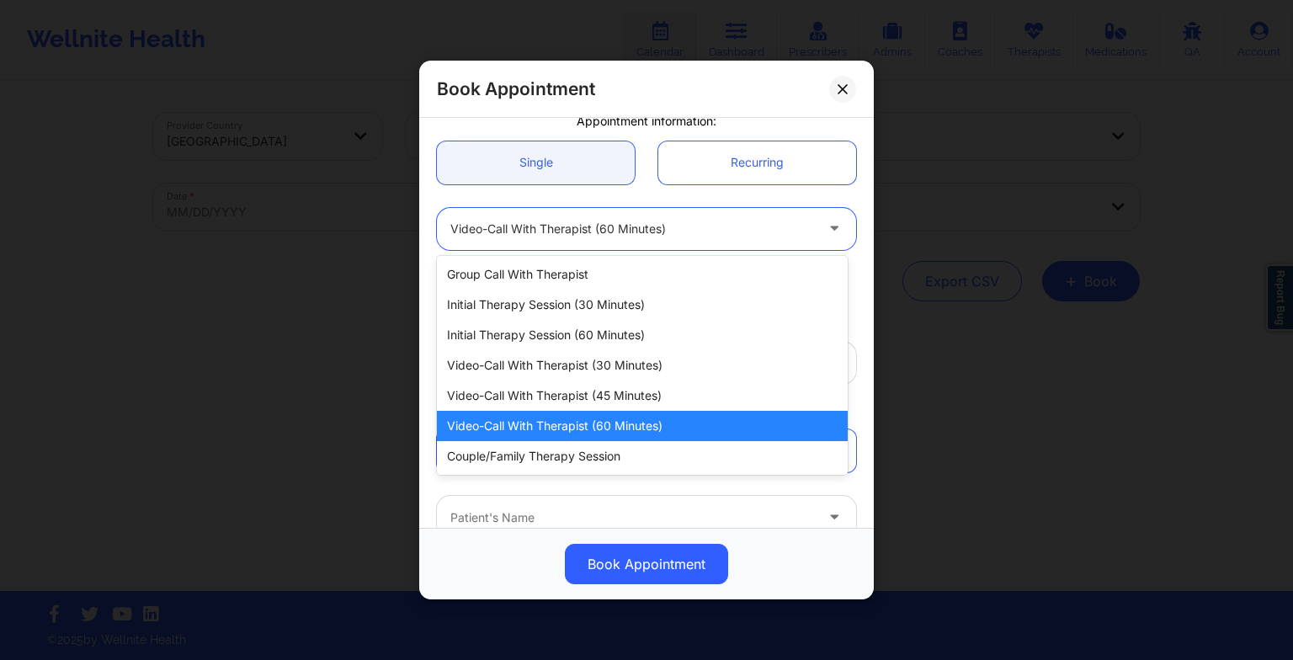
click at [621, 234] on div at bounding box center [632, 229] width 364 height 20
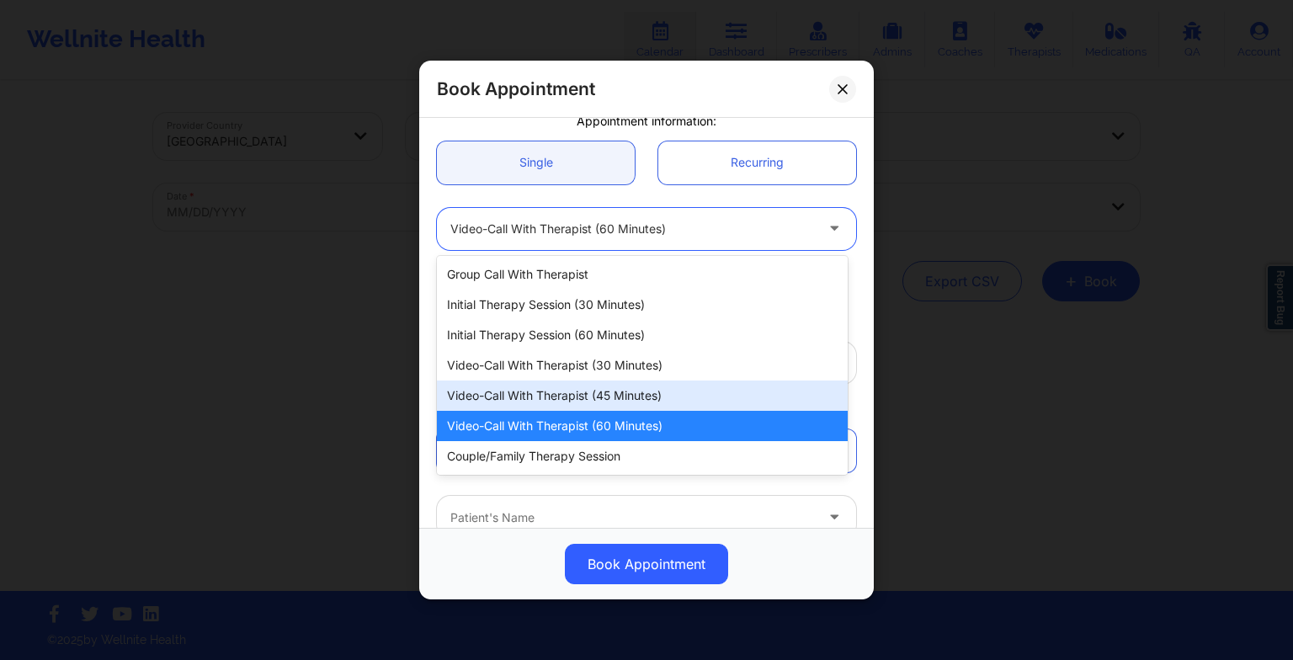
click at [616, 400] on div "Video-Call with Therapist (45 minutes)" at bounding box center [642, 395] width 411 height 30
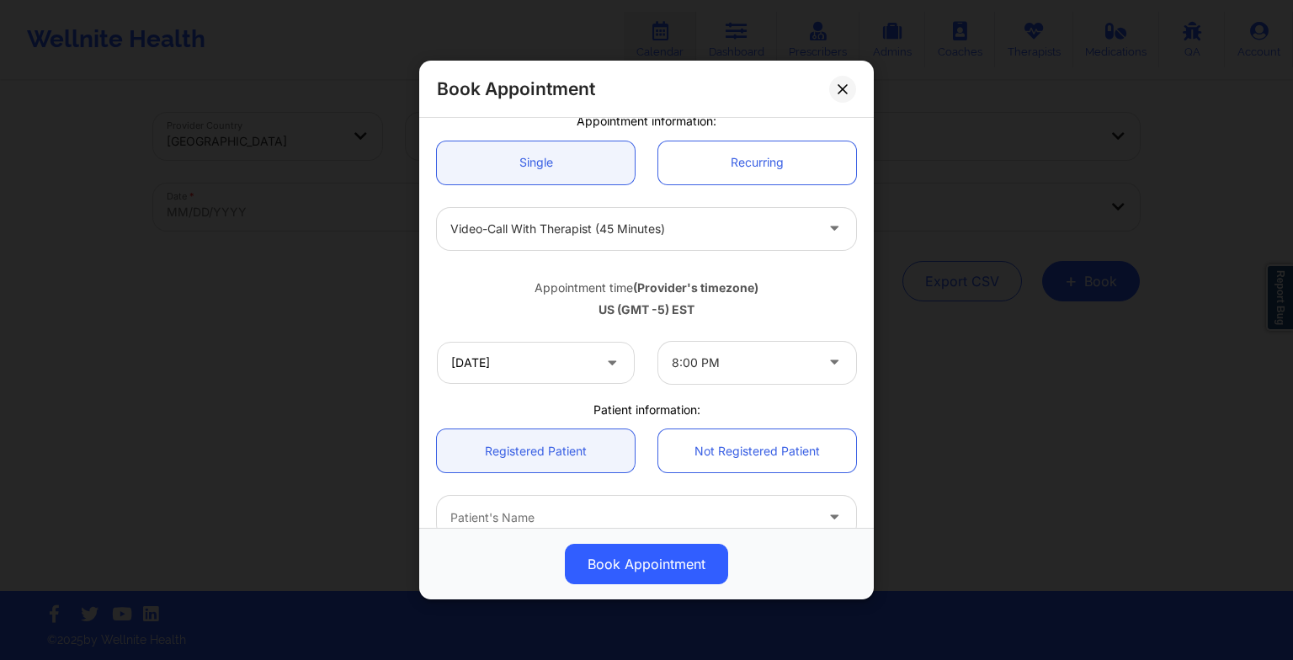
click at [607, 366] on icon at bounding box center [612, 359] width 17 height 14
click at [542, 376] on input "[DATE]" at bounding box center [536, 363] width 198 height 42
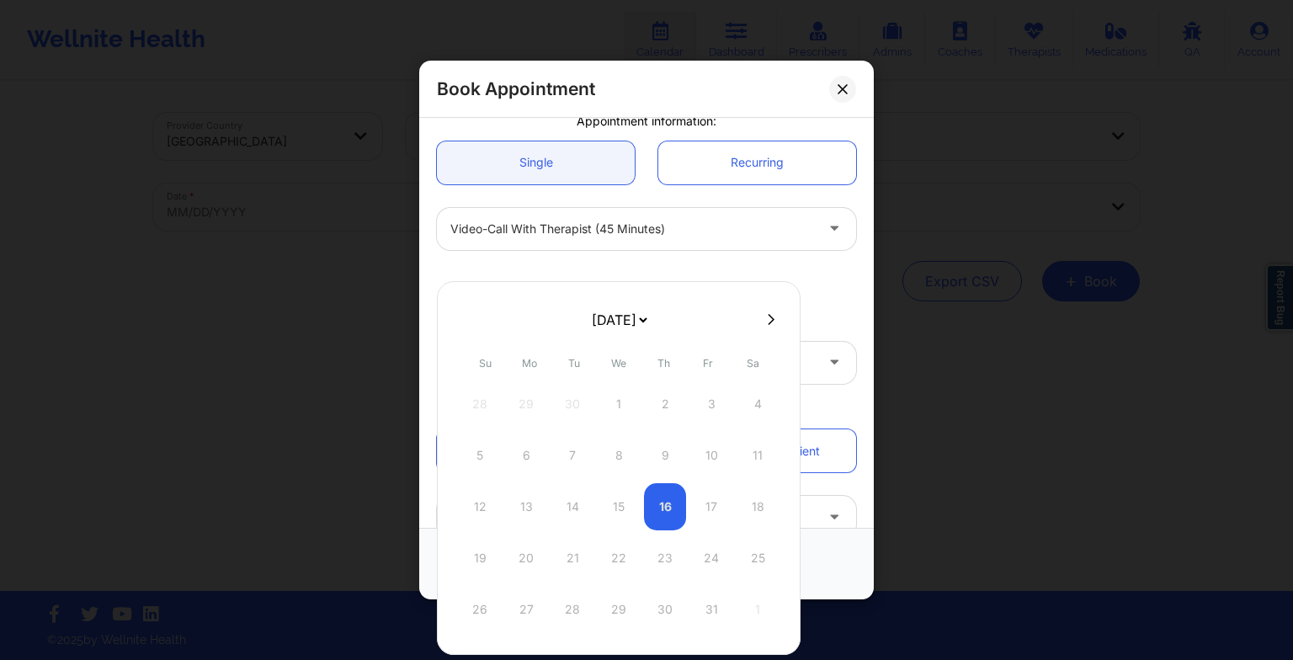
drag, startPoint x: 609, startPoint y: 319, endPoint x: 612, endPoint y: 388, distance: 69.1
click at [612, 388] on div "[DATE] [DATE] [DATE] [DATE] [DATE] [DATE] [DATE] [DATE] [DATE] [DATE] [DATE] [D…" at bounding box center [619, 468] width 364 height 374
click at [526, 608] on div "28 29 30 31 1 2 3" at bounding box center [619, 609] width 320 height 47
click at [774, 317] on button at bounding box center [771, 319] width 17 height 14
click at [529, 451] on div "5" at bounding box center [526, 455] width 42 height 47
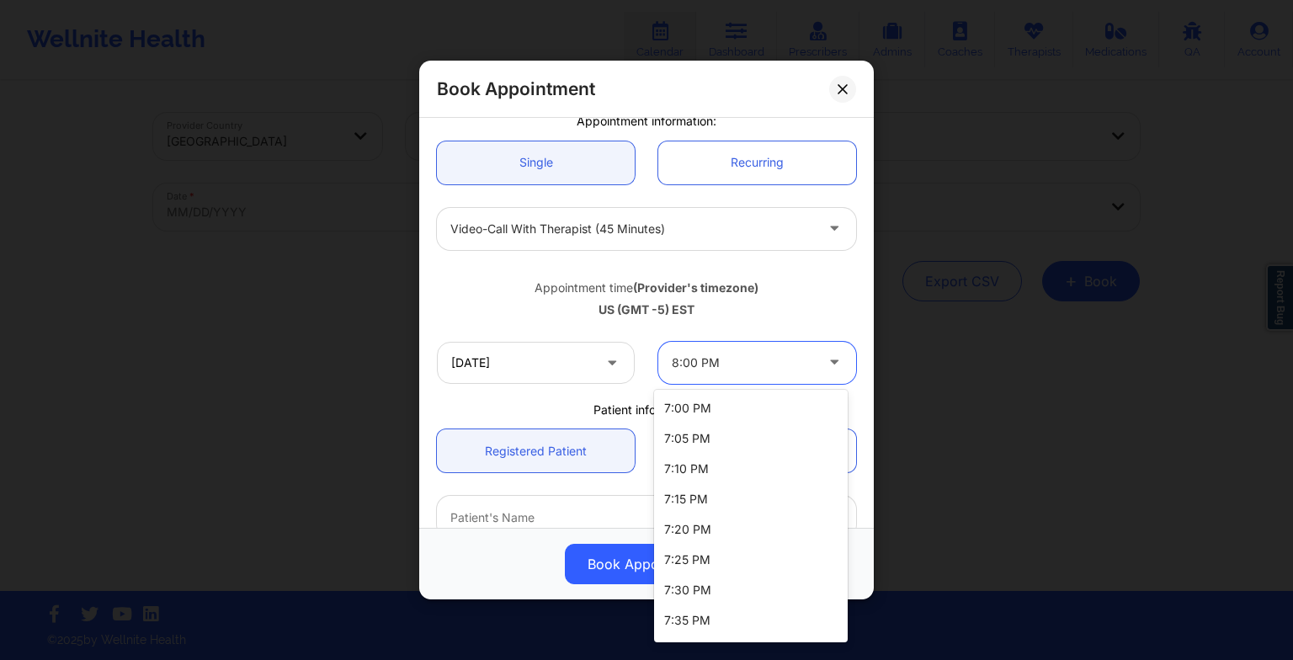
click at [729, 365] on div at bounding box center [743, 363] width 142 height 20
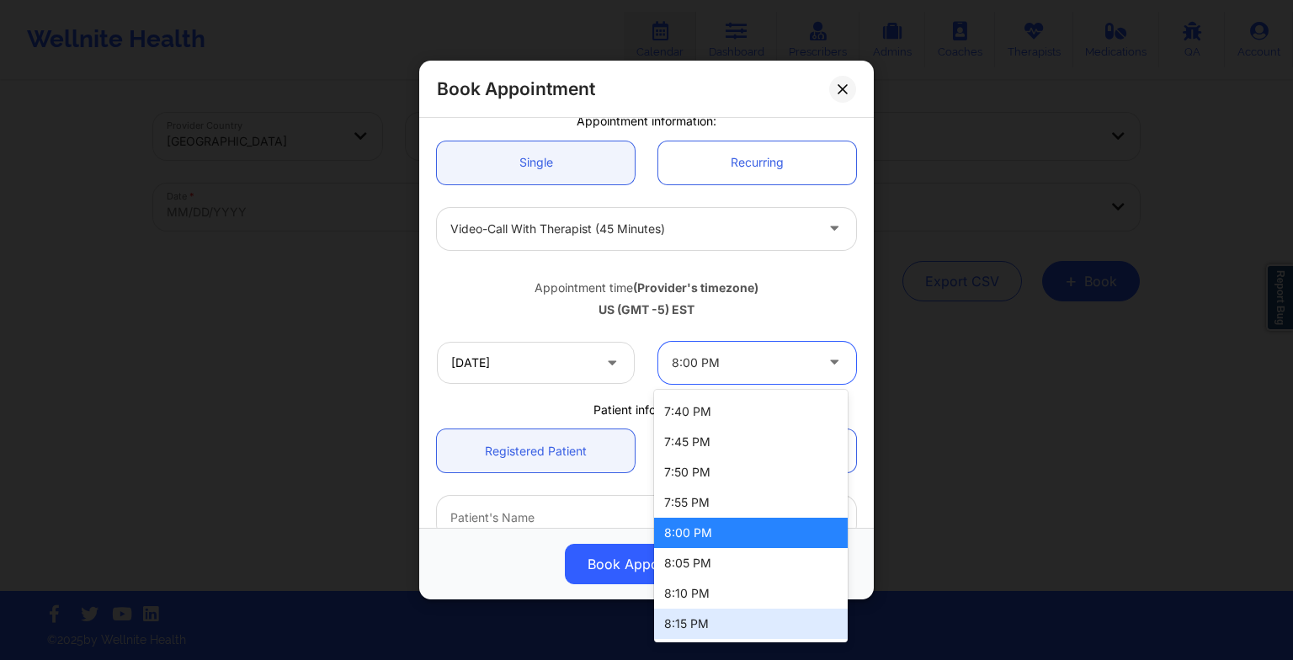
click at [717, 618] on div "8:15 PM" at bounding box center [751, 624] width 194 height 30
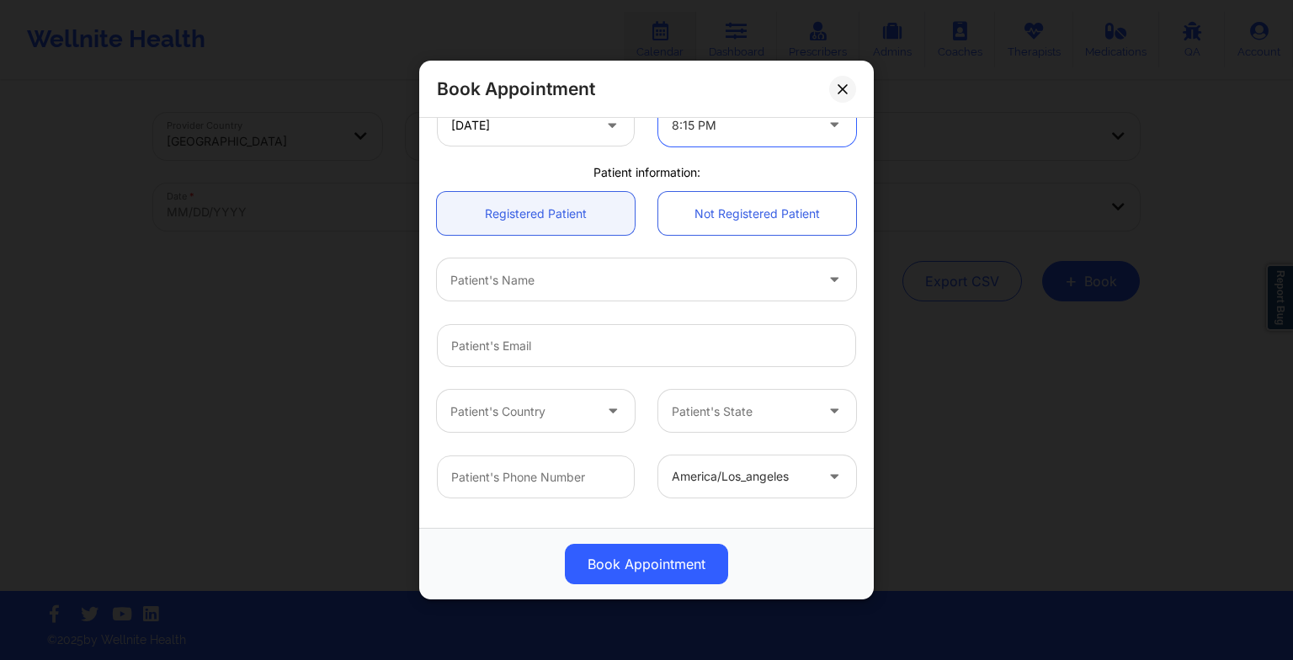
scroll to position [416, 0]
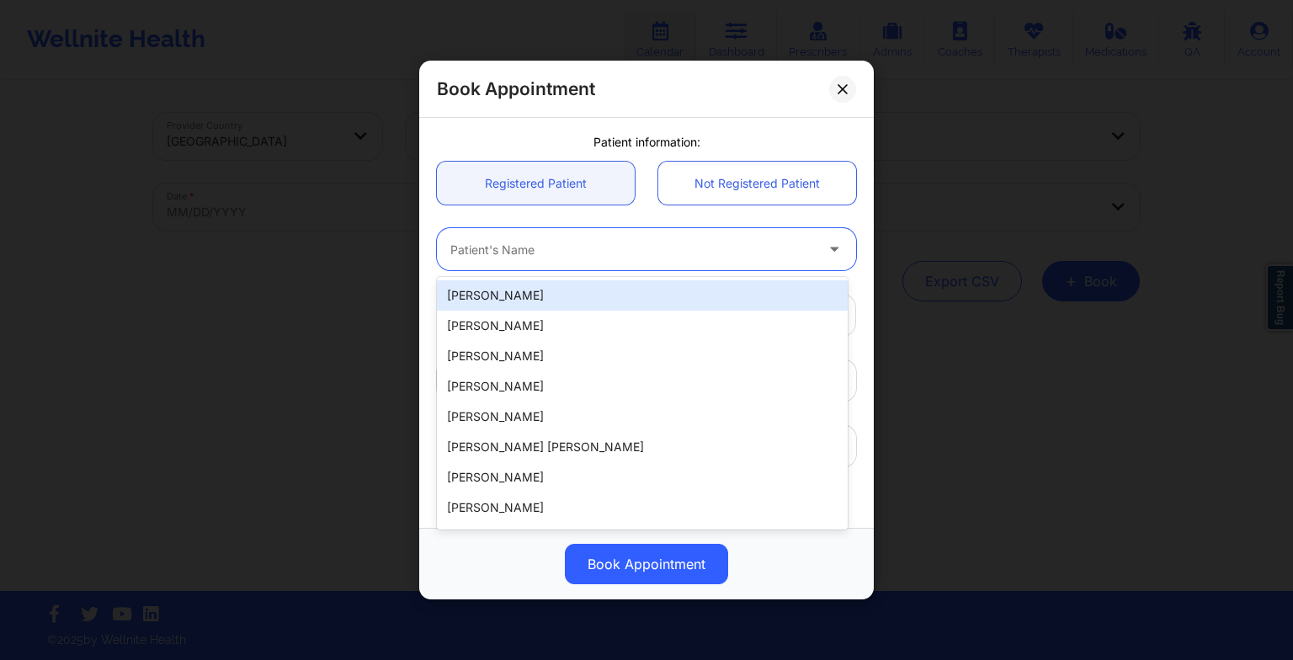
click at [511, 259] on div "Patient's Name" at bounding box center [626, 249] width 379 height 42
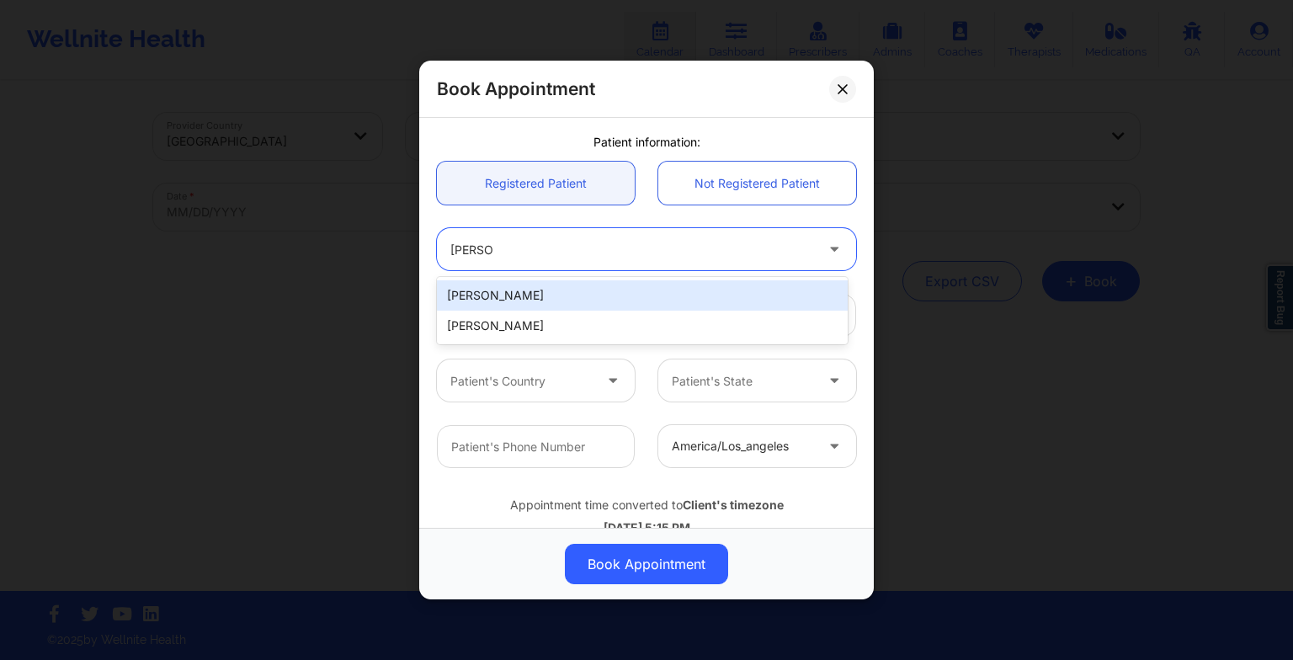
click at [577, 299] on div "[PERSON_NAME]" at bounding box center [642, 295] width 411 height 30
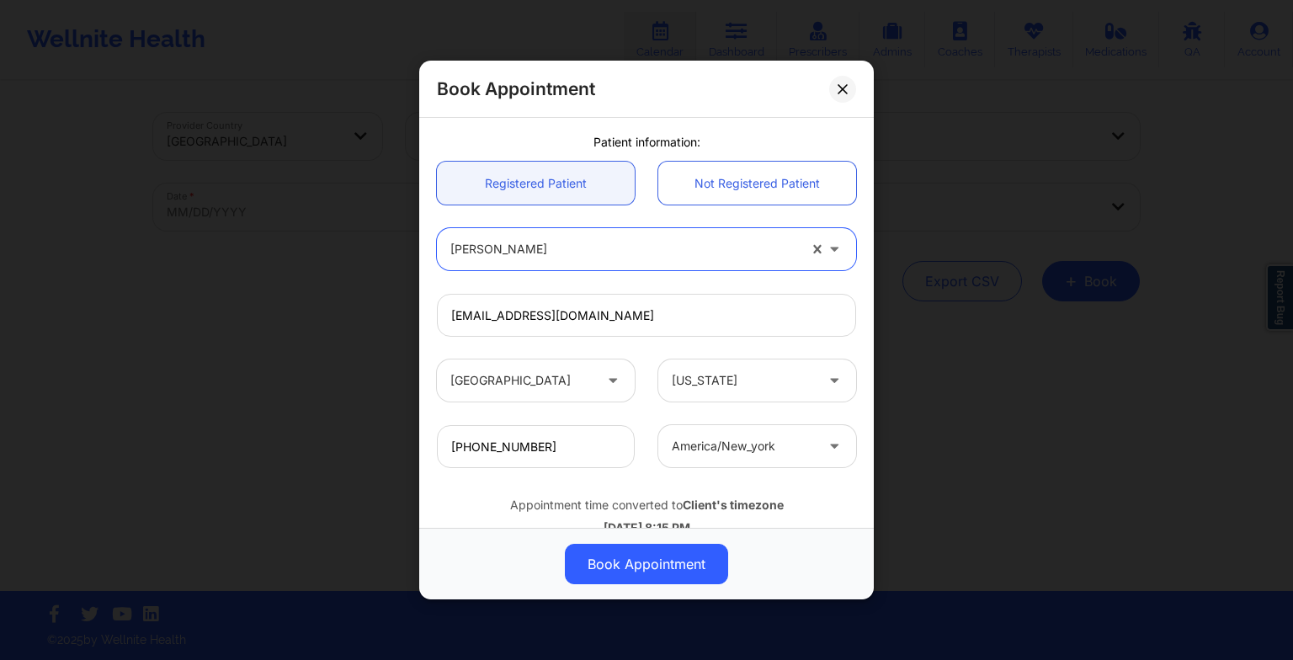
scroll to position [464, 0]
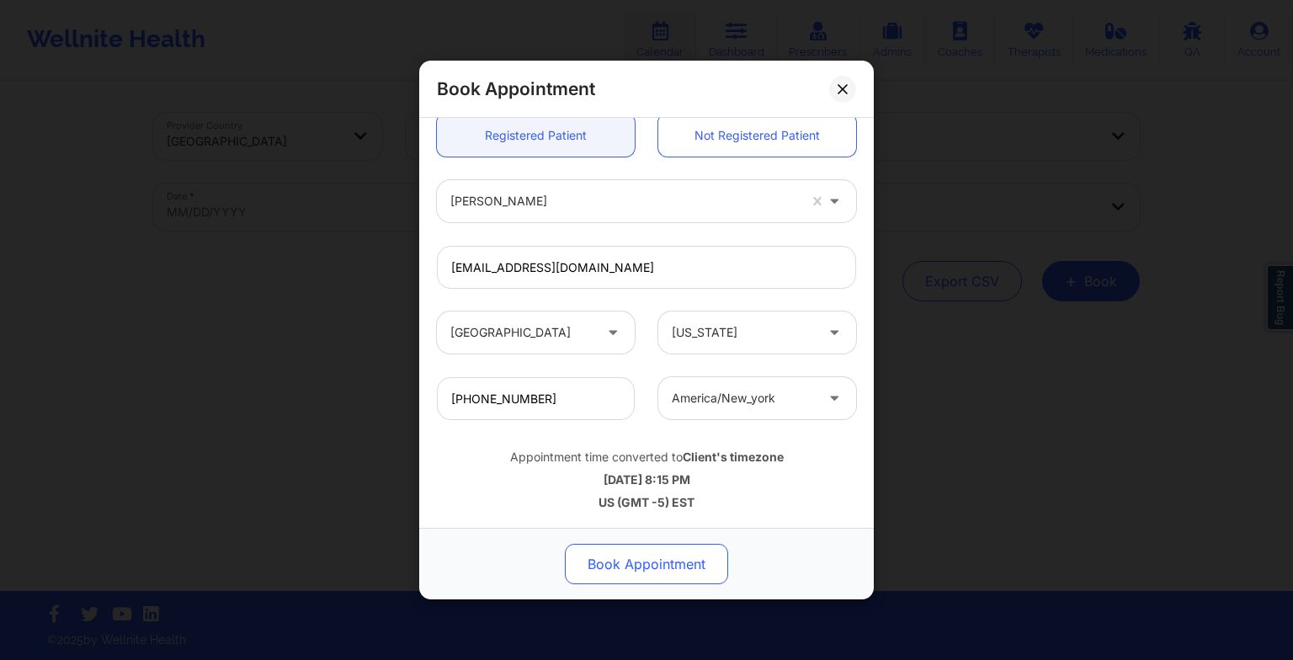
click at [693, 567] on button "Book Appointment" at bounding box center [646, 564] width 163 height 40
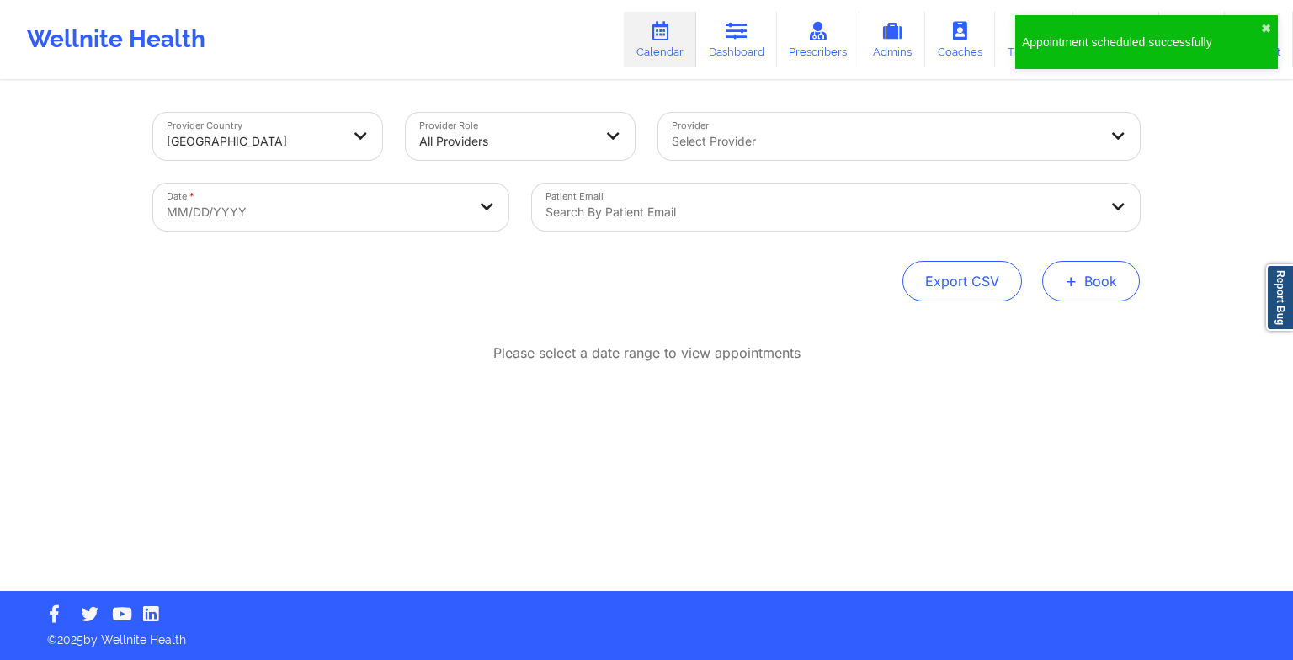
click at [1091, 264] on button "+ Book" at bounding box center [1091, 281] width 98 height 40
click at [1053, 333] on button "Therapy Session" at bounding box center [1062, 335] width 129 height 28
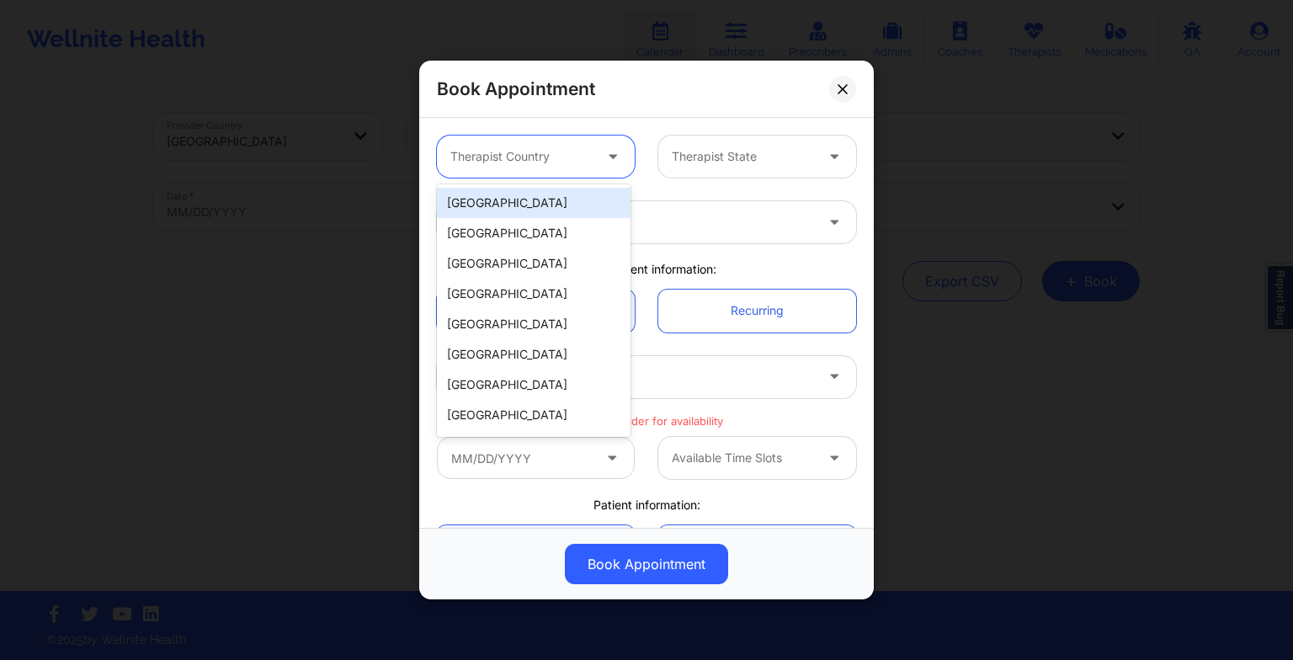
click at [594, 137] on div at bounding box center [614, 157] width 40 height 42
drag, startPoint x: 527, startPoint y: 199, endPoint x: 566, endPoint y: 199, distance: 38.7
click at [566, 199] on div "[GEOGRAPHIC_DATA]" at bounding box center [534, 203] width 194 height 30
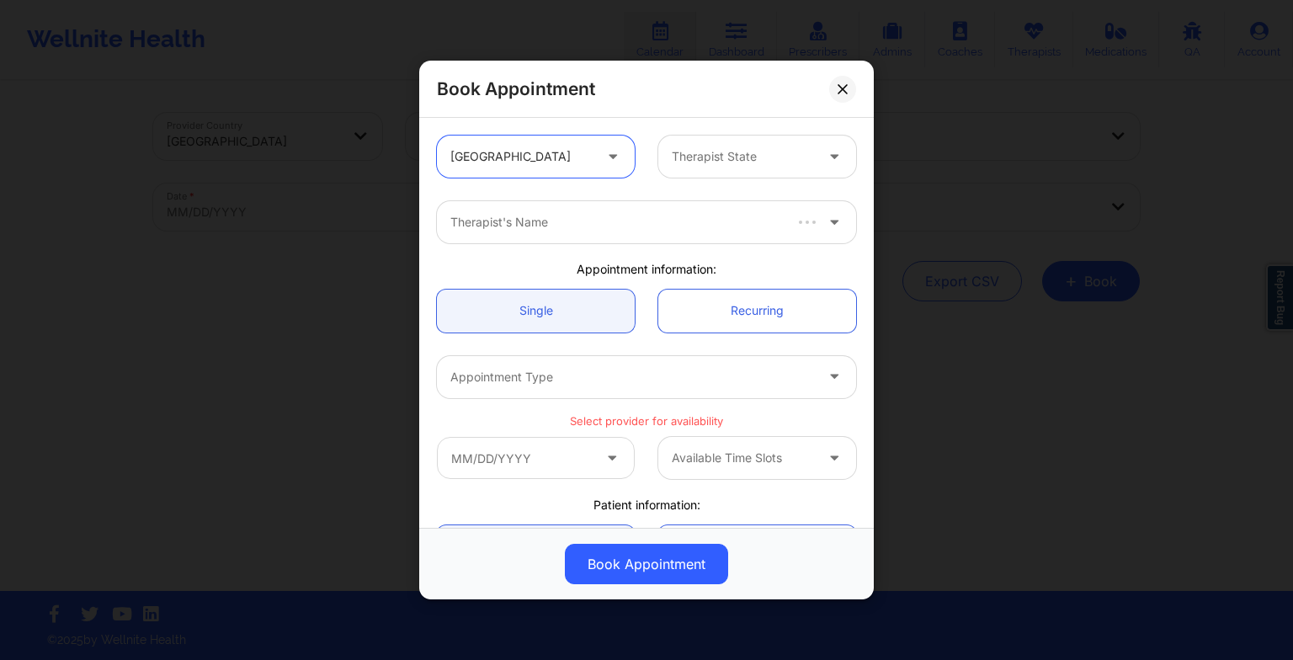
click at [566, 199] on div "Therapist's Name" at bounding box center [646, 222] width 443 height 66
click at [651, 168] on div "Therapist State" at bounding box center [757, 157] width 221 height 42
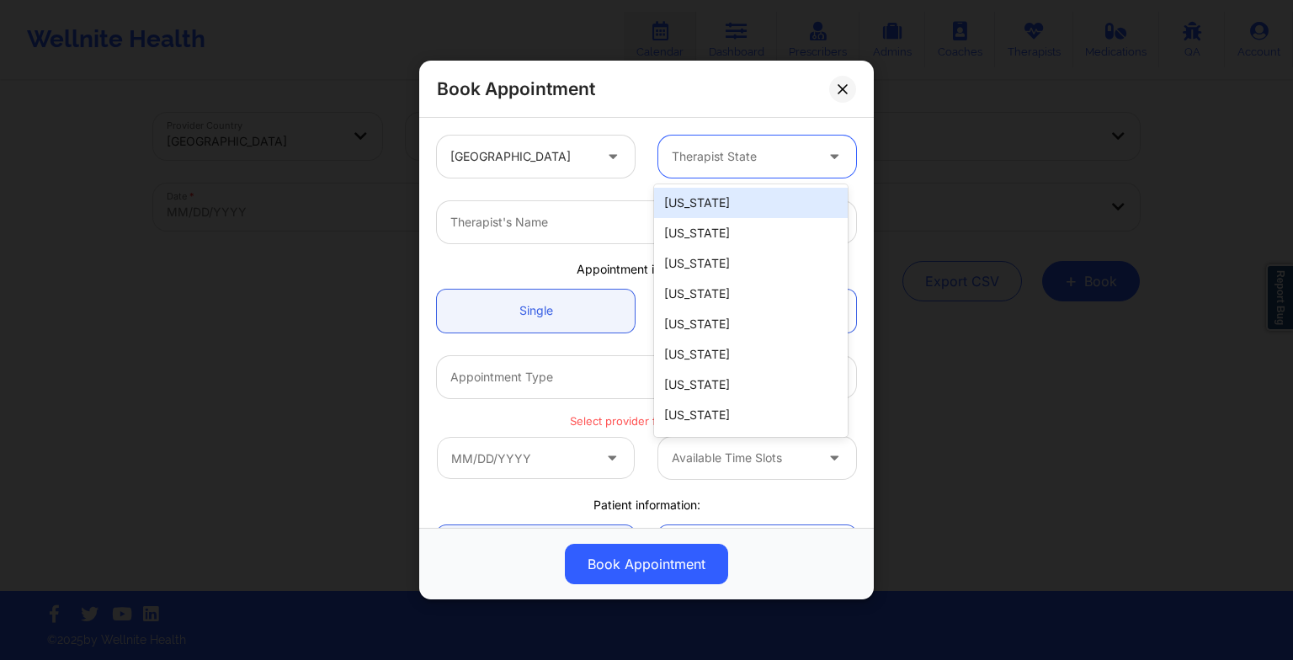
click at [694, 153] on div at bounding box center [743, 156] width 142 height 20
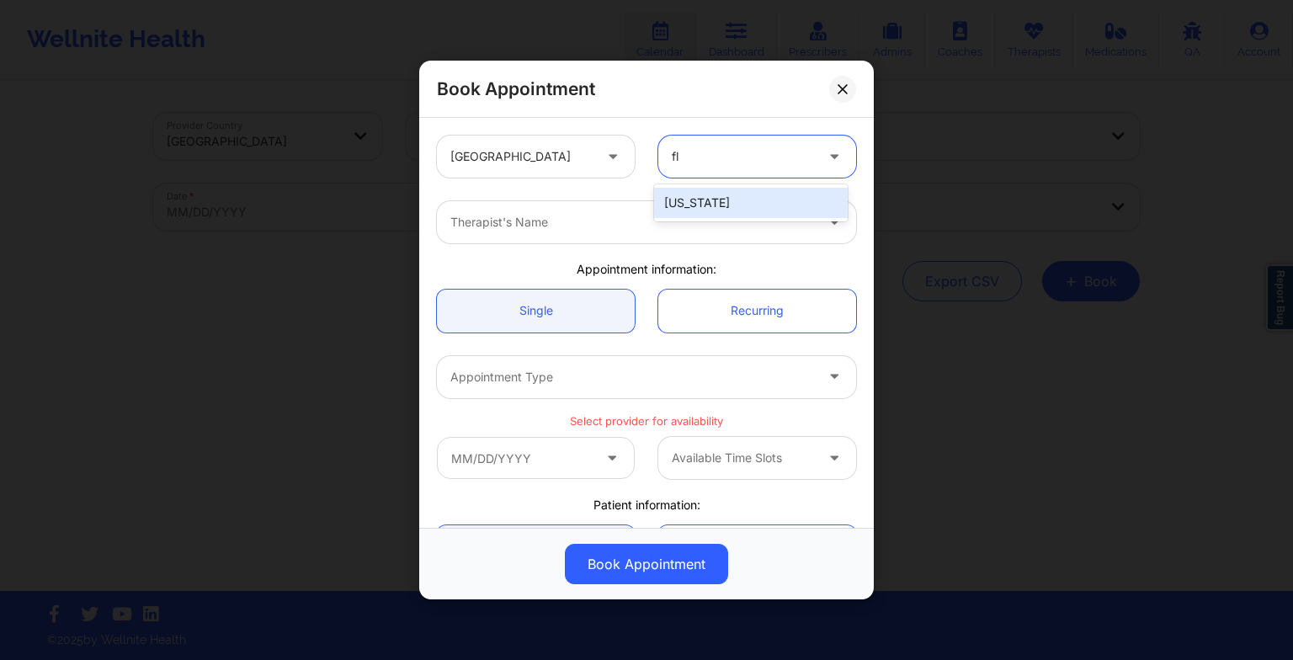
click at [684, 199] on div "[US_STATE]" at bounding box center [751, 203] width 194 height 30
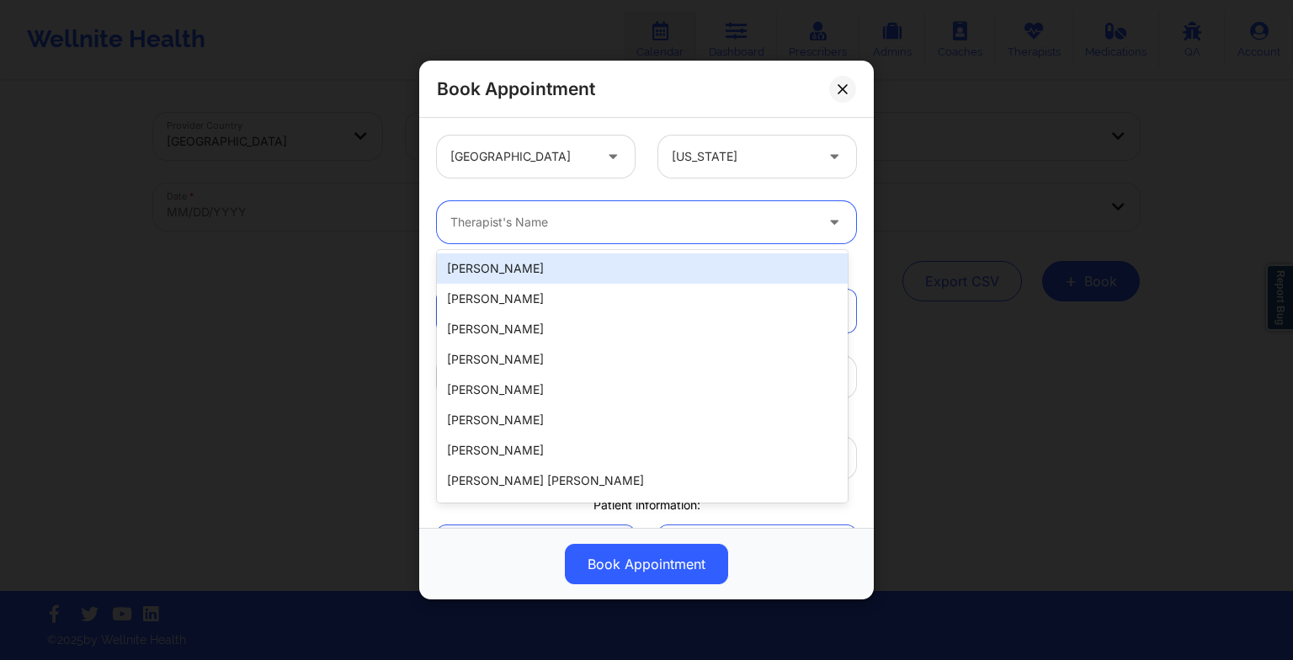
paste input "Stavros Delardas"
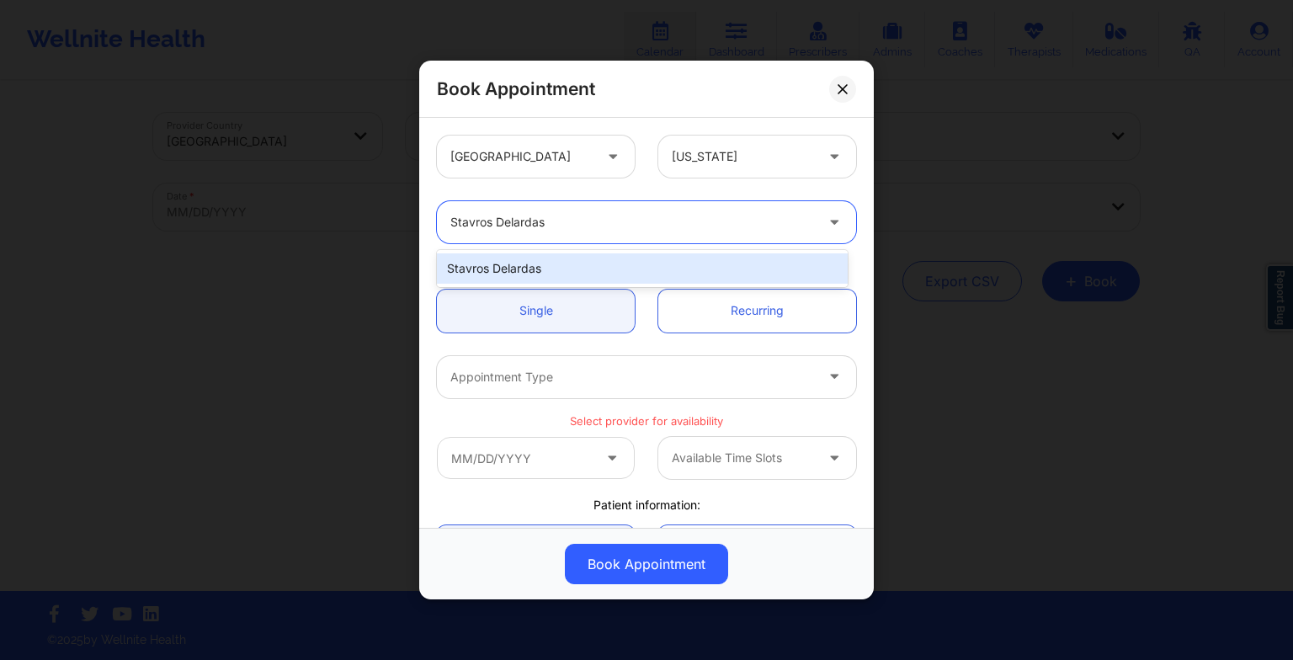
click at [549, 269] on div "Stavros Delardas" at bounding box center [642, 268] width 411 height 30
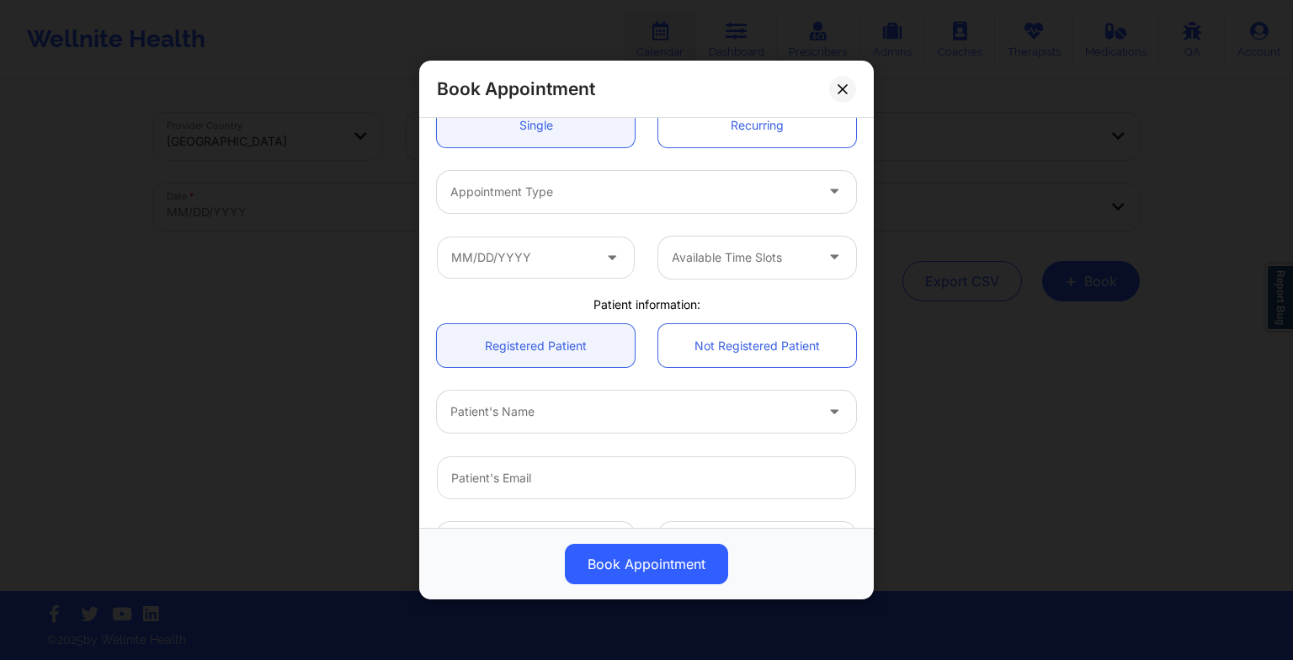
scroll to position [187, 0]
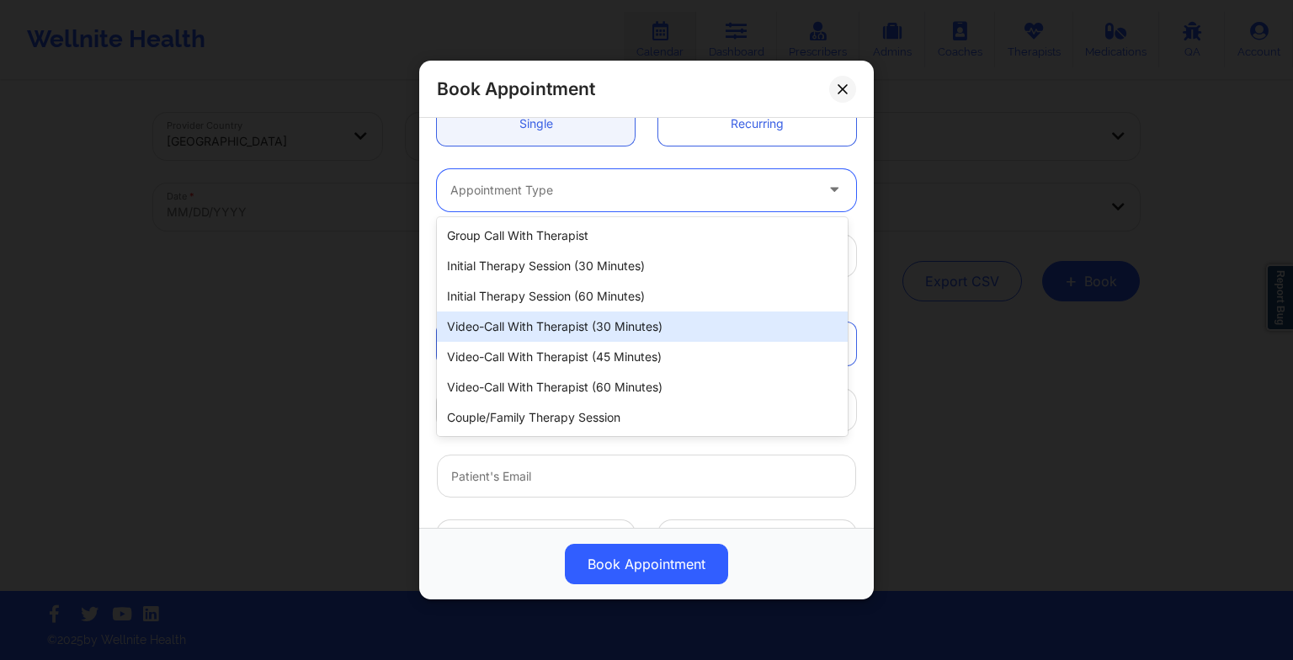
drag, startPoint x: 493, startPoint y: 184, endPoint x: 556, endPoint y: 351, distance: 178.7
click at [556, 351] on body "Wellnite Health Calendar Dashboard Prescribers Admins Coaches Therapists Medica…" at bounding box center [646, 330] width 1293 height 660
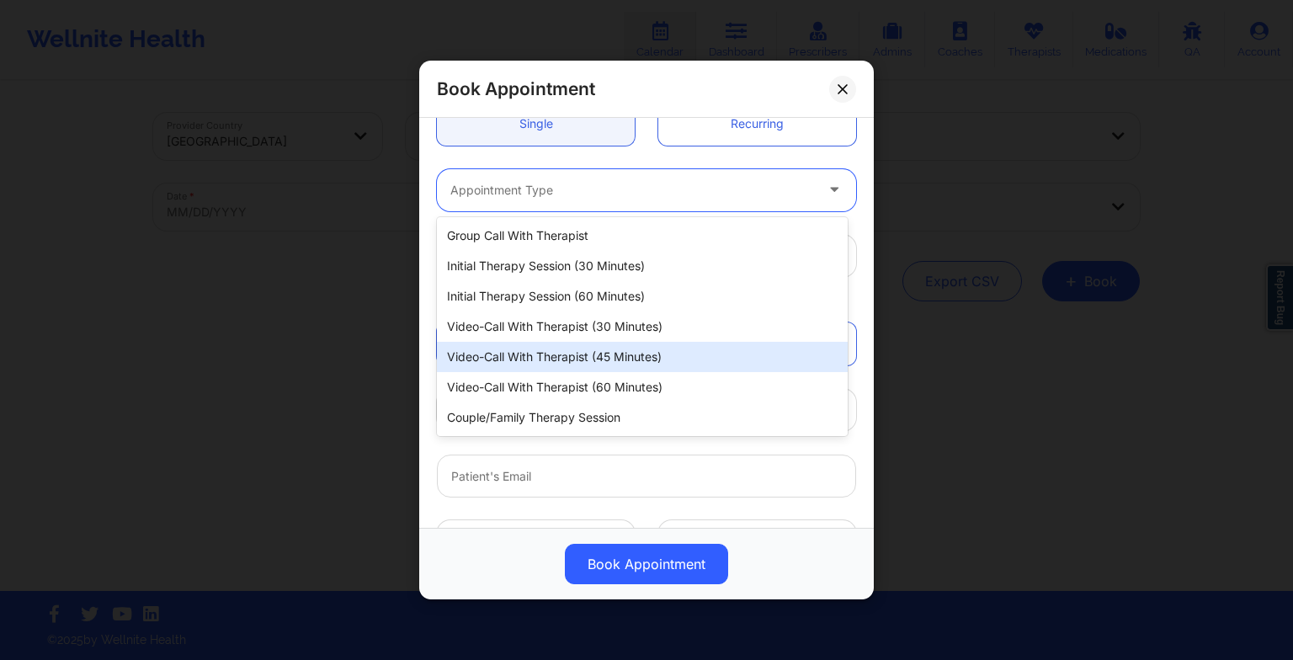
click at [556, 351] on div "Video-Call with Therapist (45 minutes)" at bounding box center [642, 357] width 411 height 30
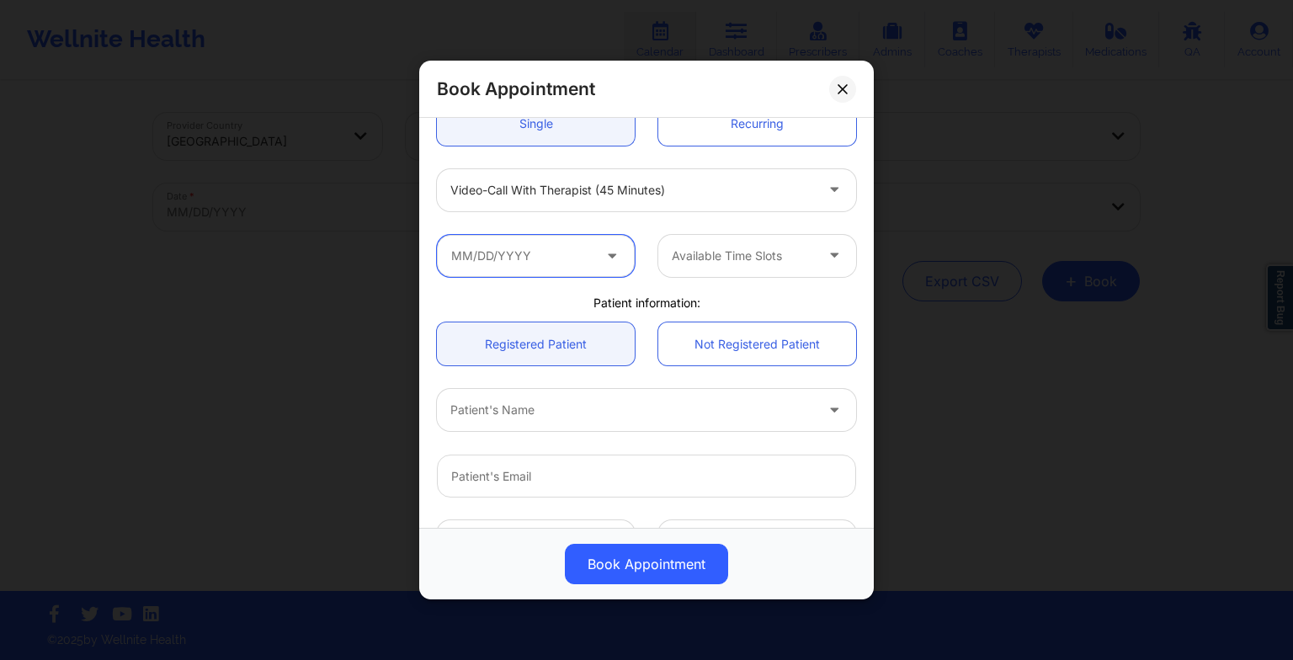
click at [528, 249] on input "text" at bounding box center [536, 256] width 198 height 42
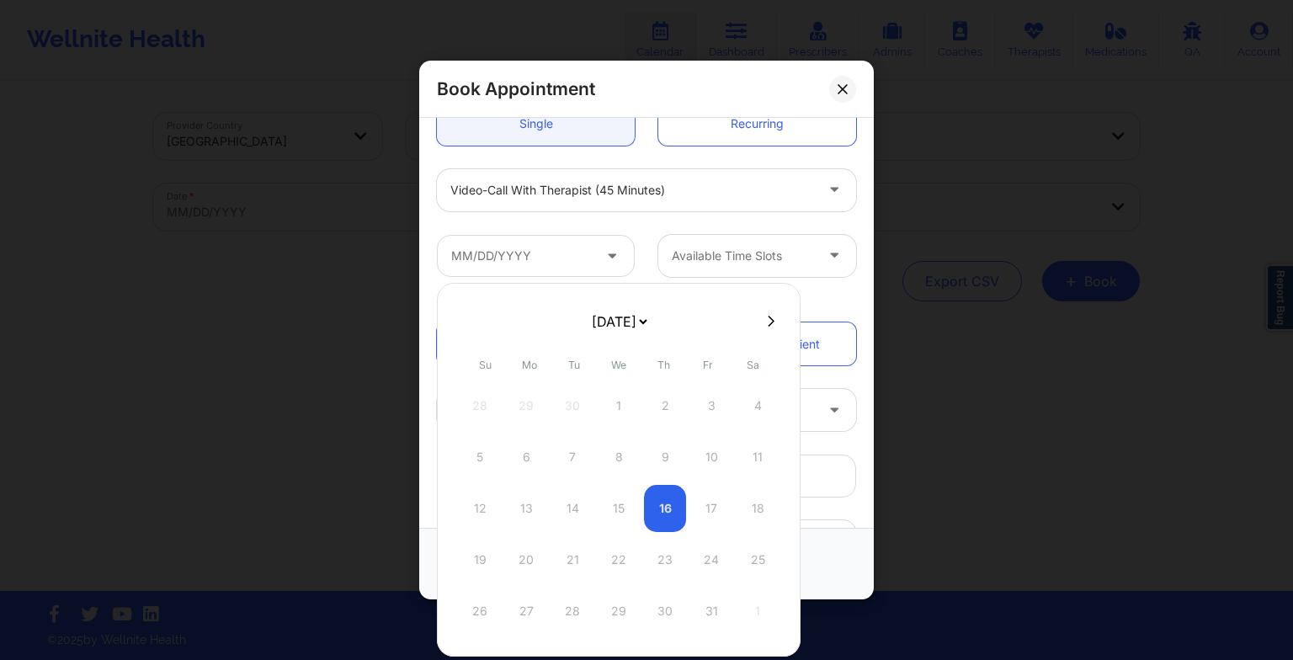
click at [623, 311] on select "[DATE] [DATE] [DATE] [DATE] [DATE] [DATE] [DATE] [DATE] [DATE] [DATE] [DATE] [D…" at bounding box center [618, 322] width 61 height 34
click at [529, 503] on div "12" at bounding box center [526, 508] width 42 height 47
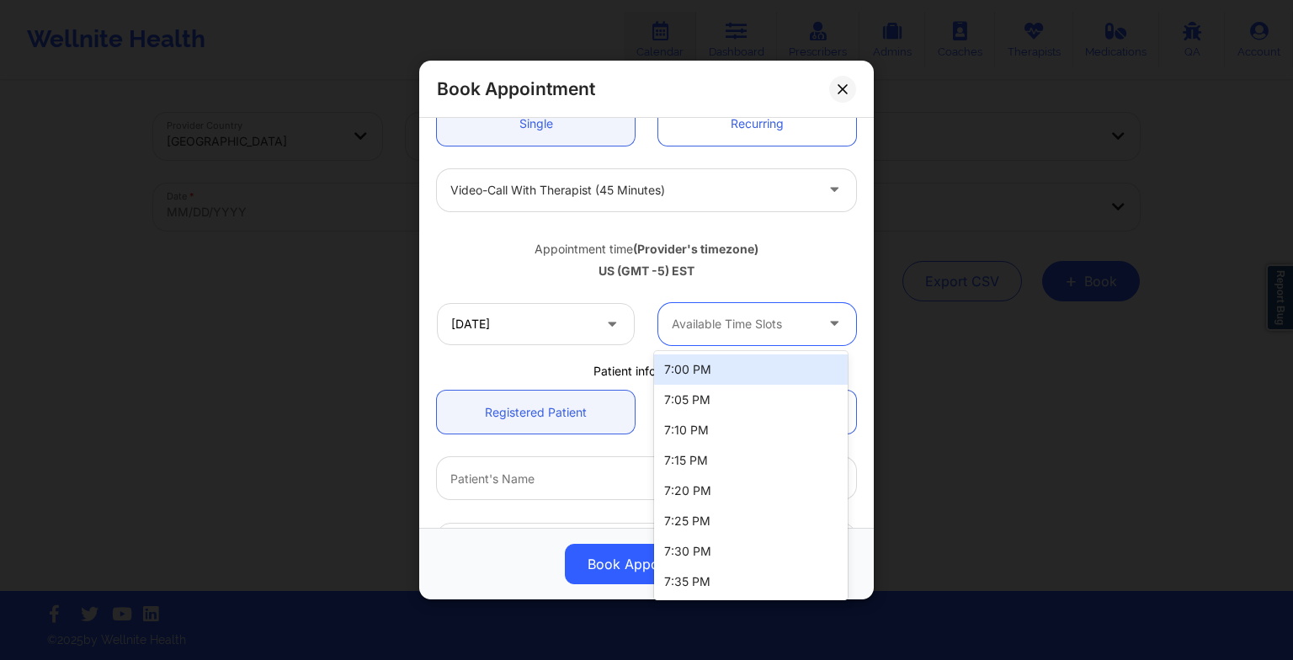
click at [728, 320] on div at bounding box center [743, 324] width 142 height 20
drag, startPoint x: 737, startPoint y: 324, endPoint x: 758, endPoint y: 474, distance: 151.2
click at [758, 474] on body "Wellnite Health Calendar Dashboard Prescribers Admins Coaches Therapists Medica…" at bounding box center [646, 330] width 1293 height 660
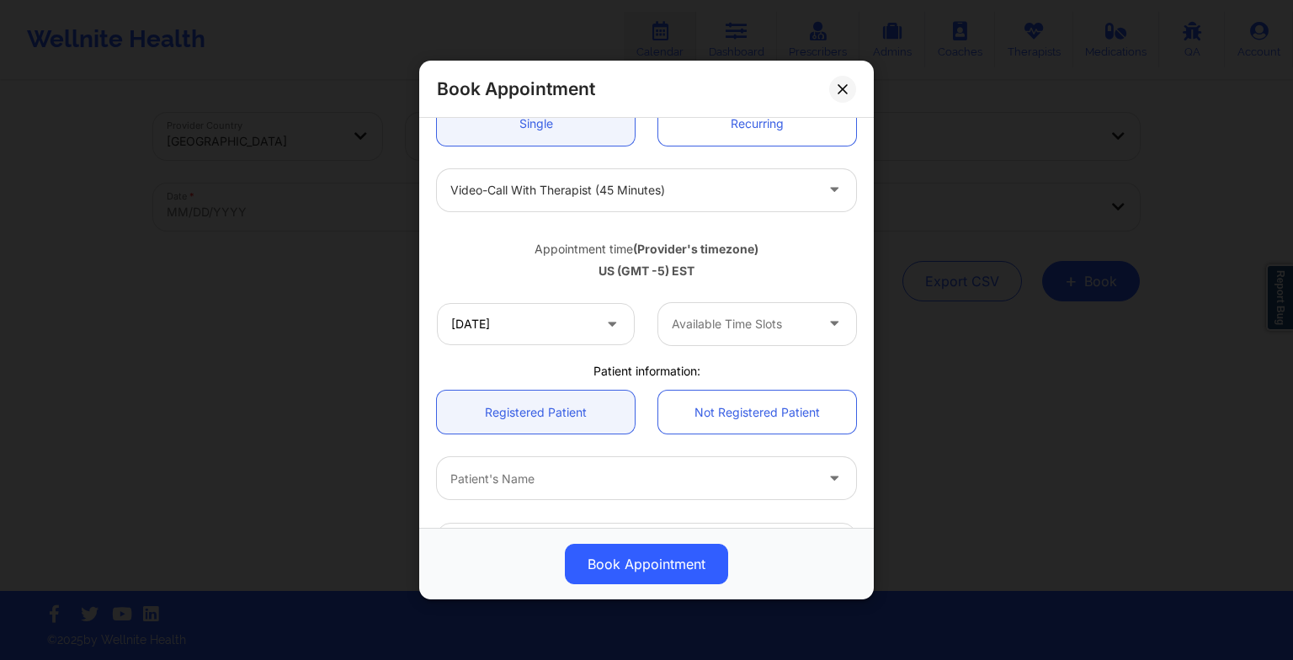
click at [798, 291] on div "[DATE] Available Time Slots" at bounding box center [646, 324] width 443 height 66
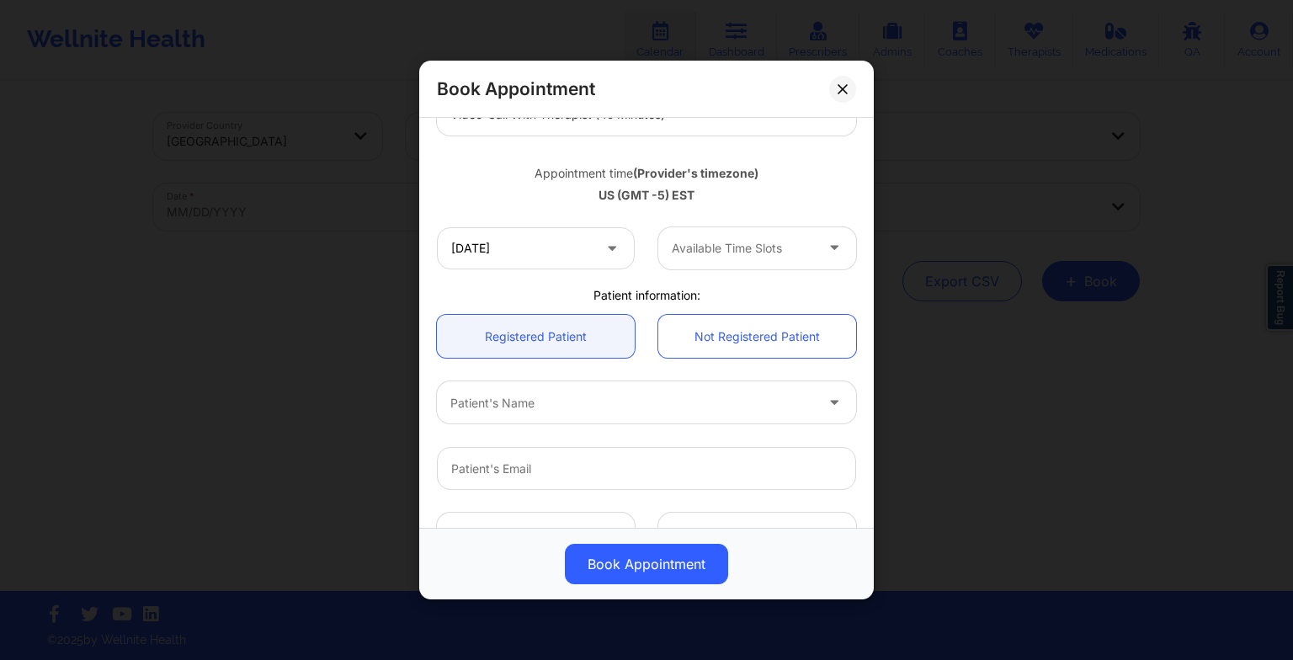
scroll to position [264, 0]
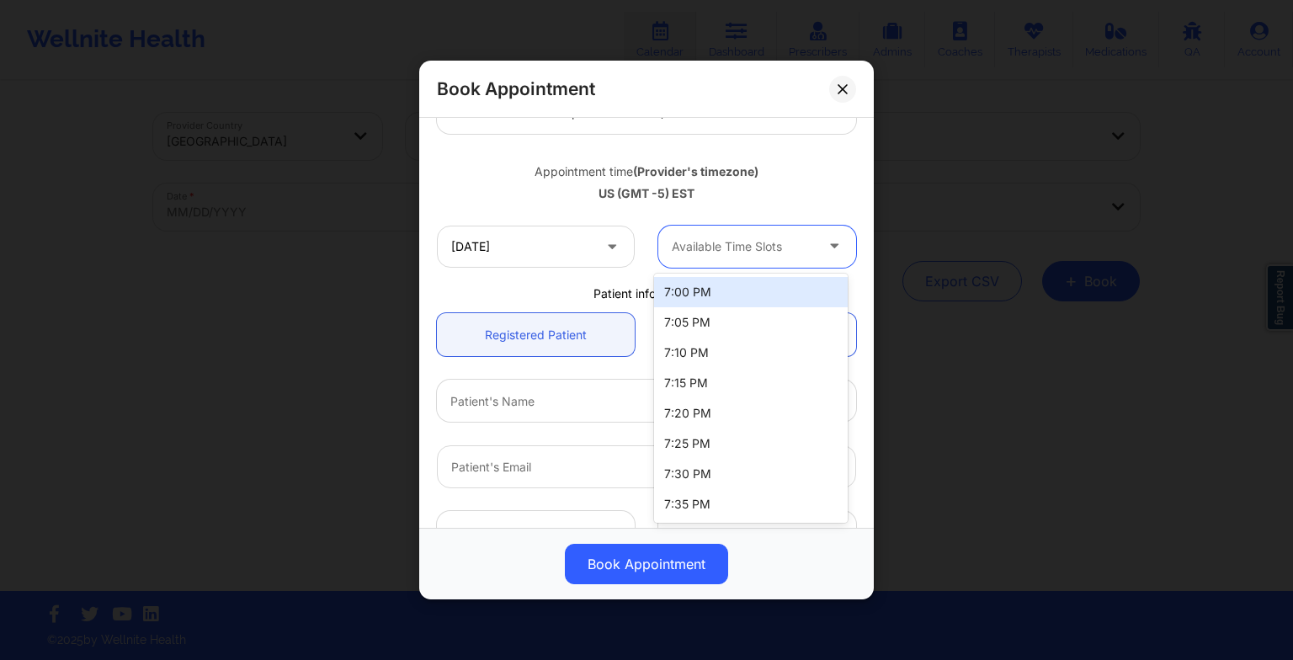
click at [757, 255] on div at bounding box center [743, 247] width 142 height 20
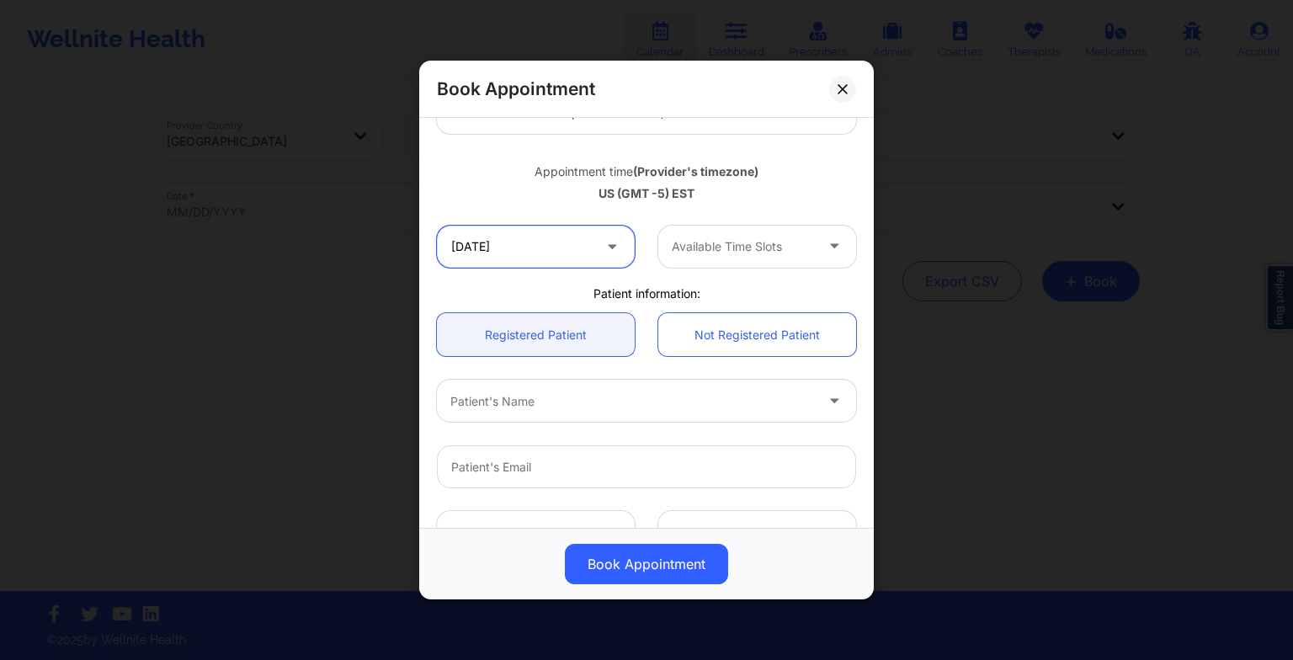
click at [472, 254] on input "[DATE]" at bounding box center [536, 247] width 198 height 42
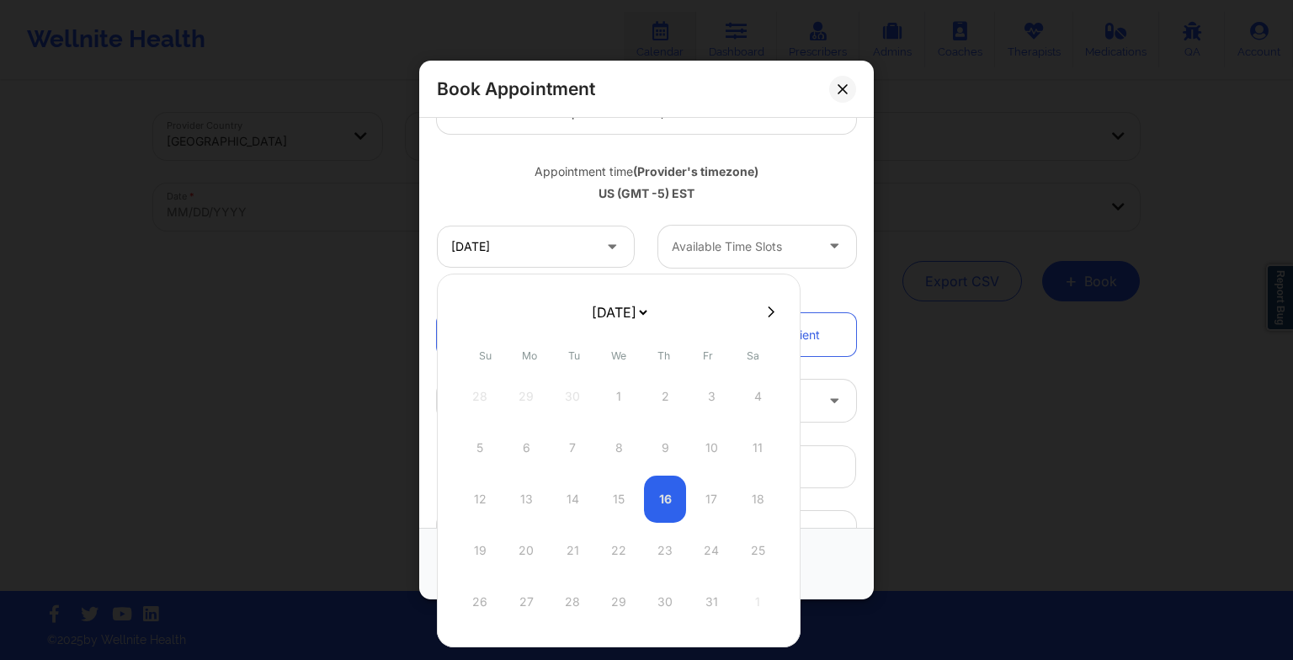
click at [650, 308] on select "[DATE] [DATE] [DATE] [DATE] [DATE] [DATE] [DATE] [DATE] [DATE] [DATE] [DATE] [D…" at bounding box center [618, 312] width 61 height 34
click at [525, 498] on div "12" at bounding box center [526, 499] width 42 height 47
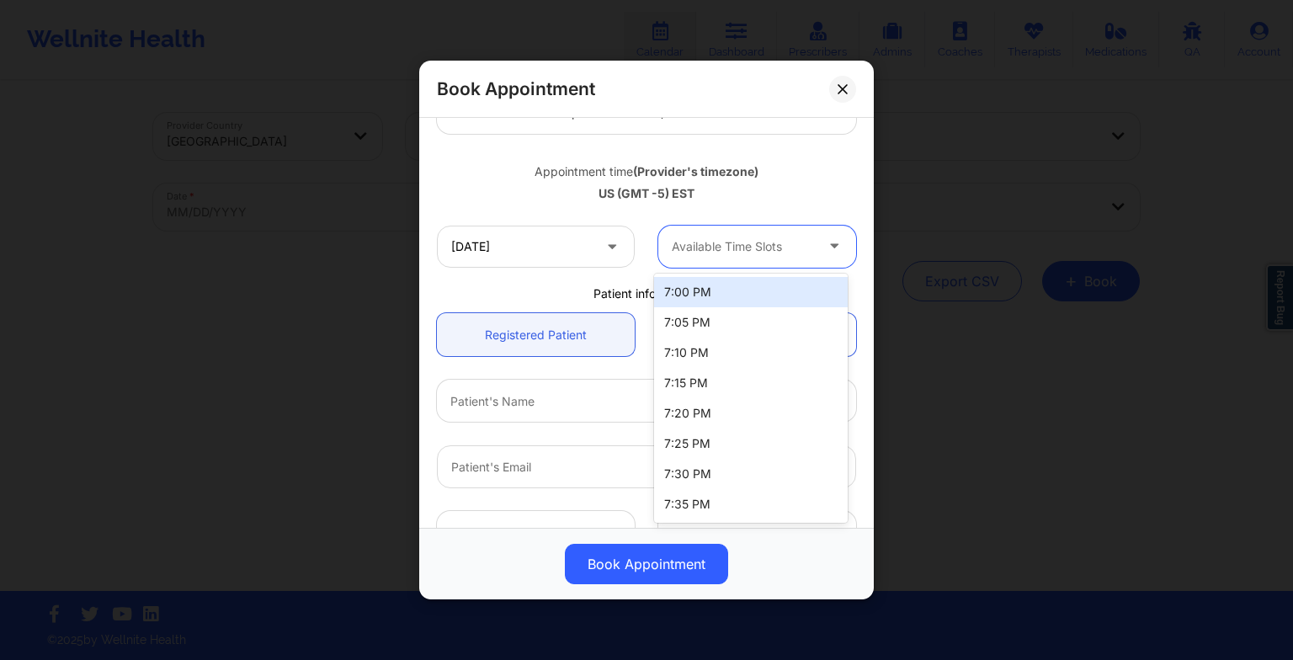
click at [727, 255] on div at bounding box center [743, 247] width 142 height 20
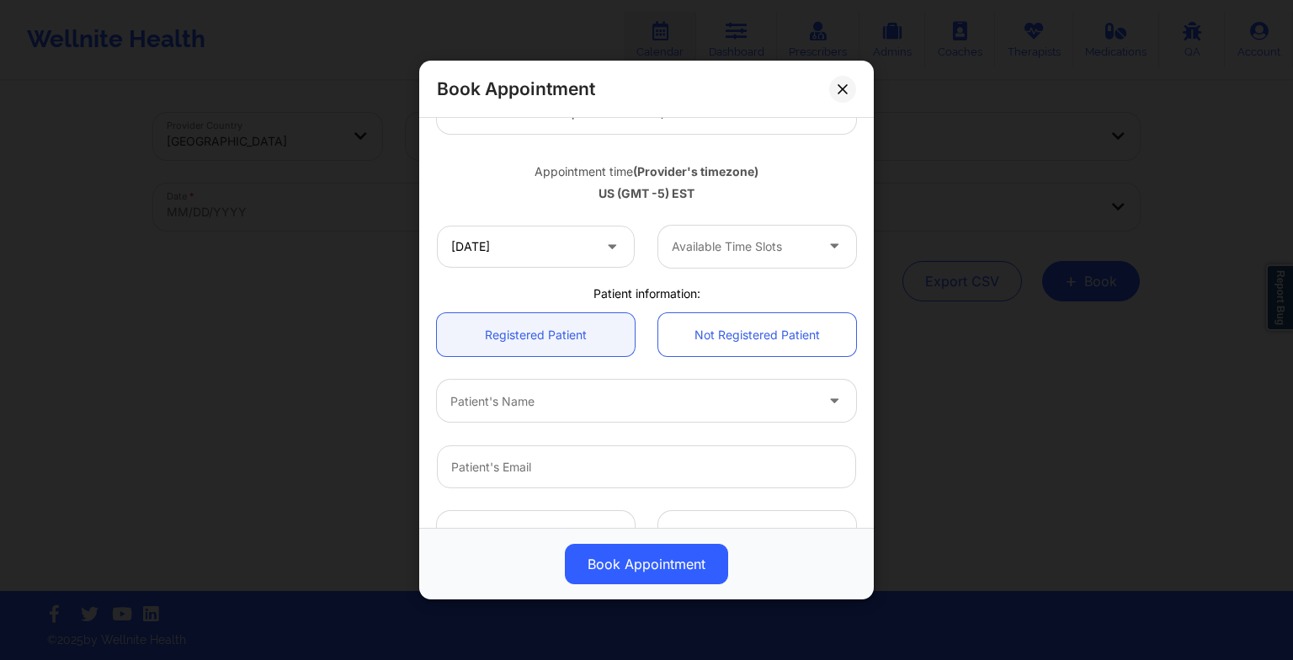
click at [939, 180] on div "Book Appointment [GEOGRAPHIC_DATA] [US_STATE] Stavros Delardas Appointment info…" at bounding box center [646, 330] width 1293 height 660
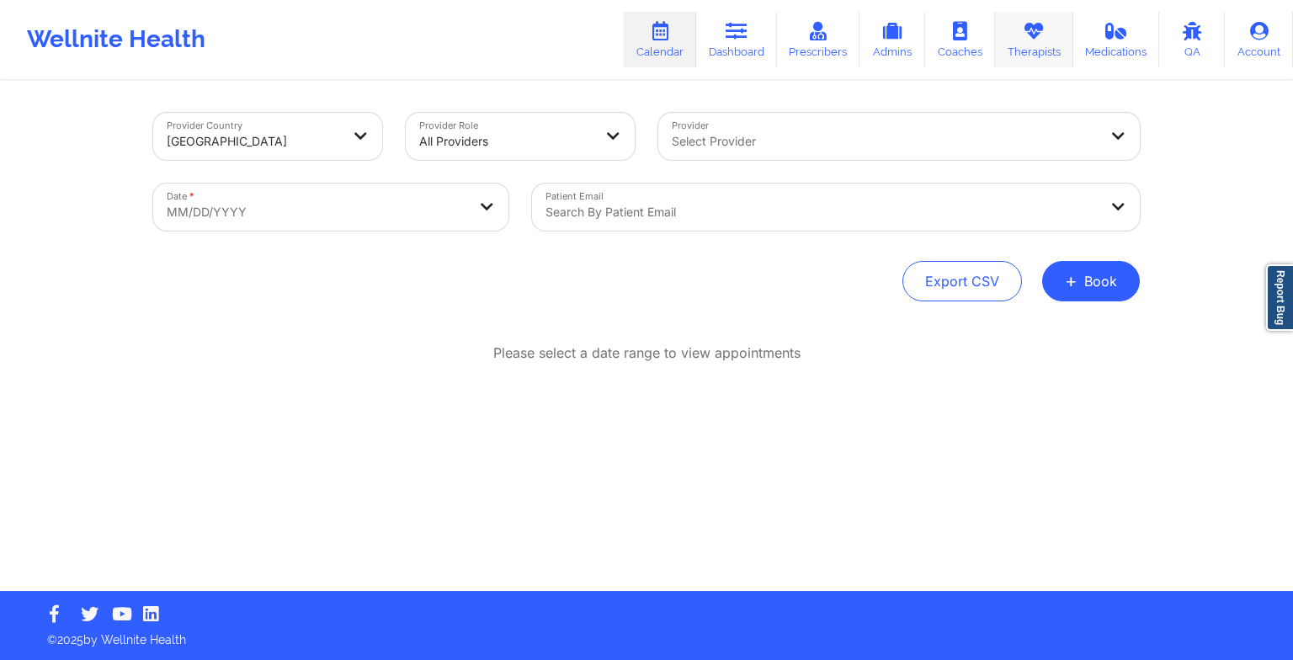
click at [1008, 56] on link "Therapists" at bounding box center [1034, 40] width 78 height 56
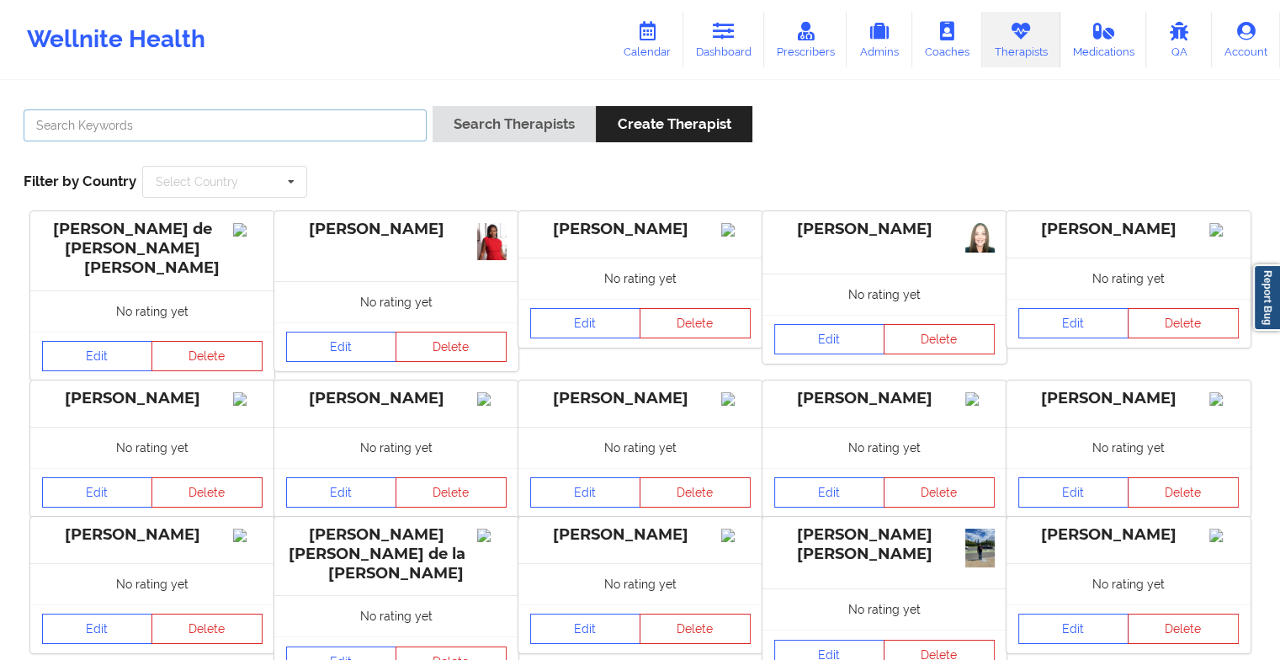
click at [241, 126] on input "text" at bounding box center [225, 125] width 403 height 32
paste input "Stavros Delardas"
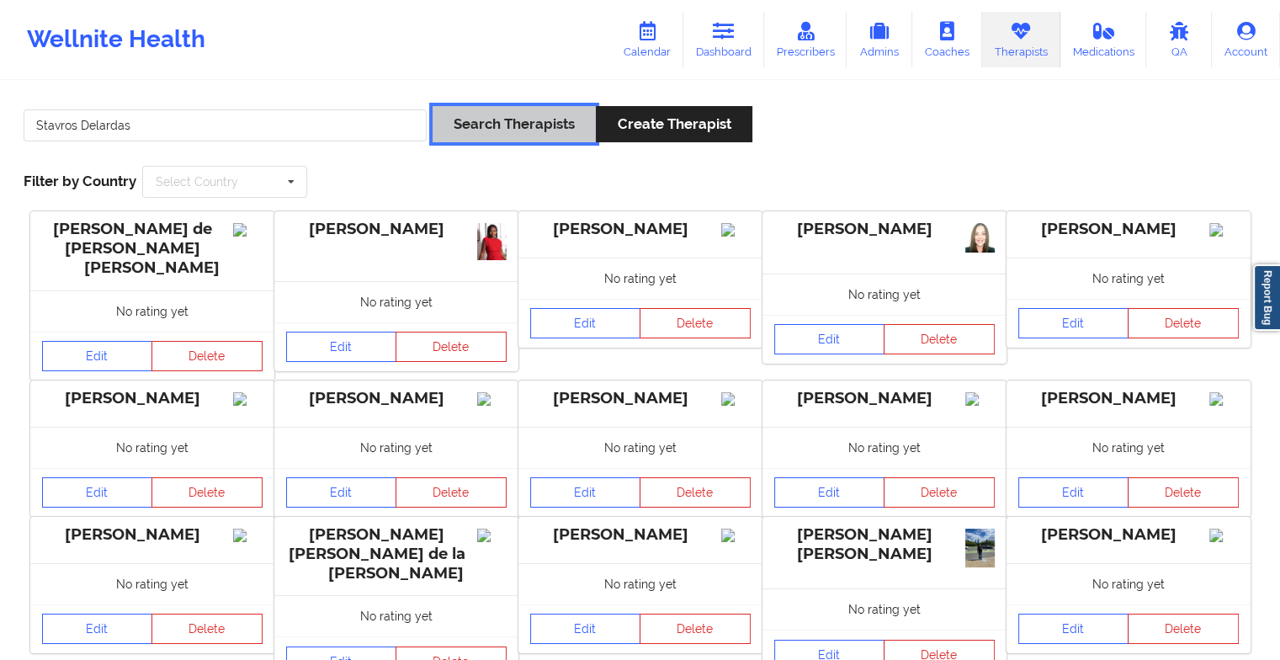
click at [497, 123] on button "Search Therapists" at bounding box center [514, 124] width 163 height 36
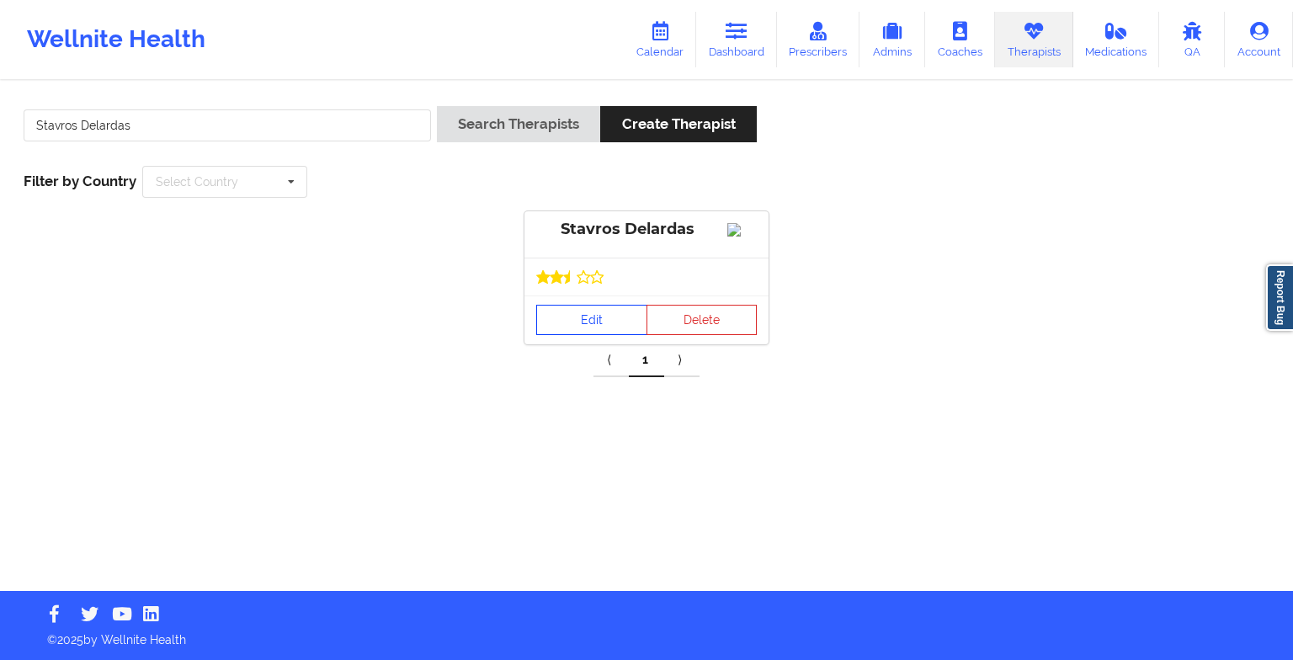
click at [608, 335] on link "Edit" at bounding box center [591, 320] width 111 height 30
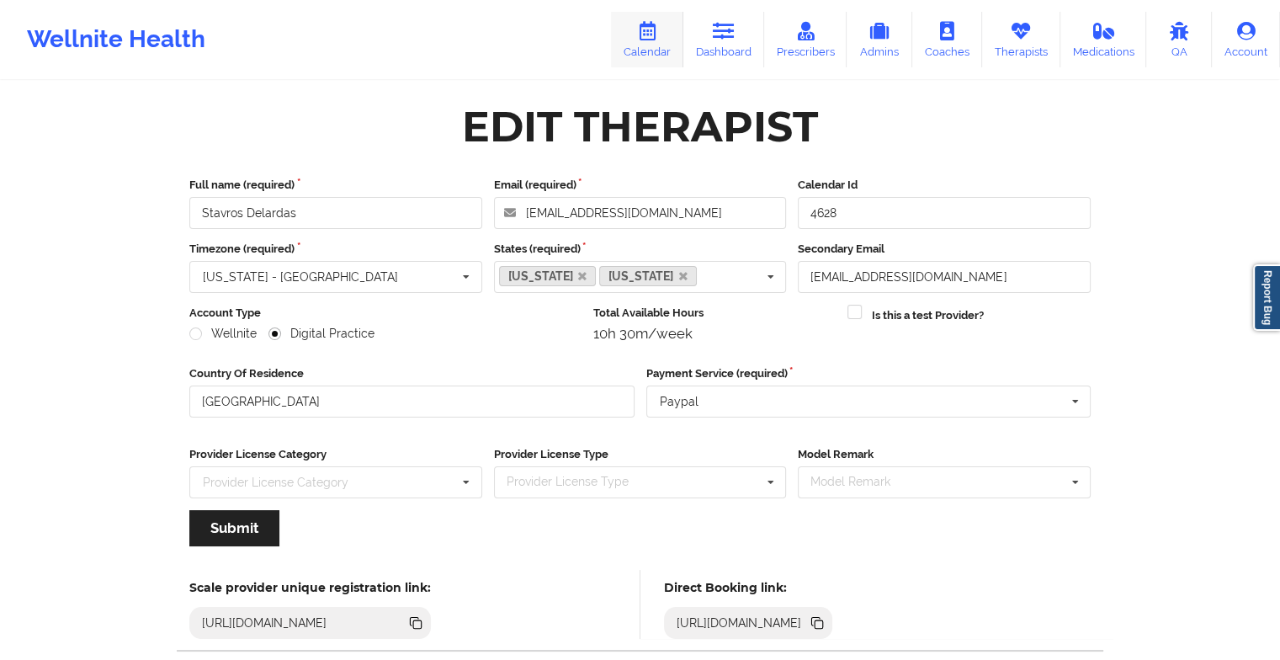
click at [652, 46] on link "Calendar" at bounding box center [647, 40] width 72 height 56
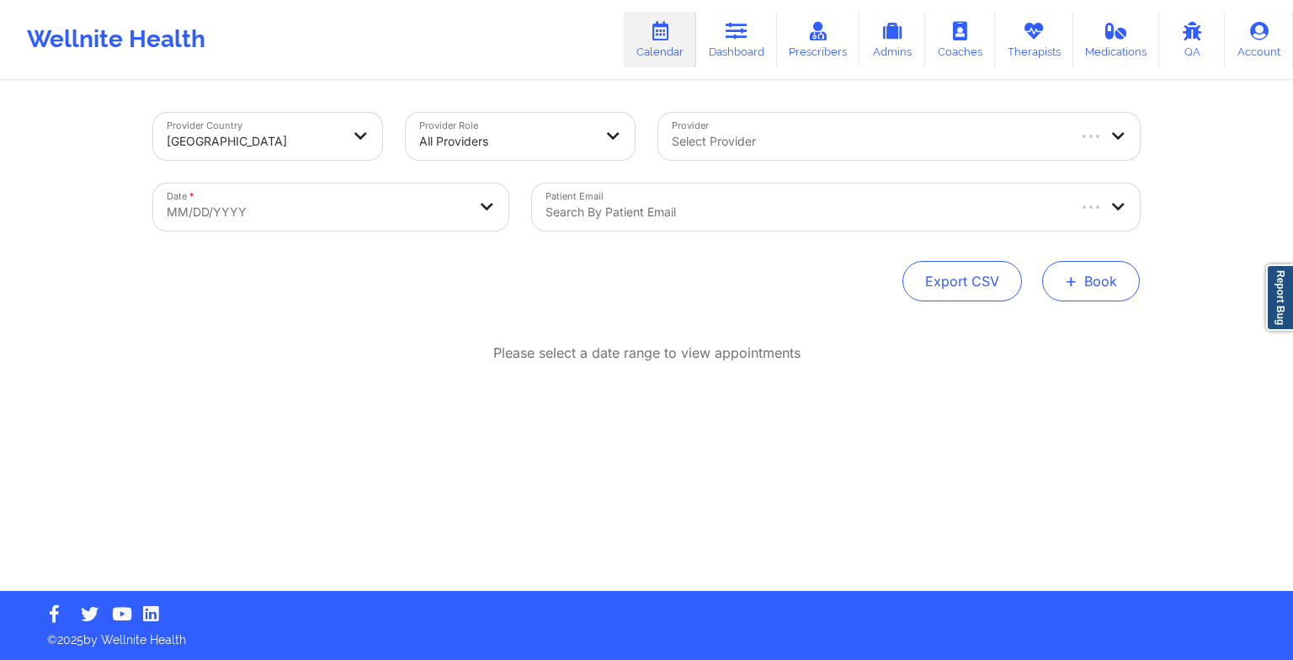
click at [1086, 284] on button "+ Book" at bounding box center [1091, 281] width 98 height 40
click at [1034, 343] on button "Therapy Session" at bounding box center [1062, 335] width 129 height 28
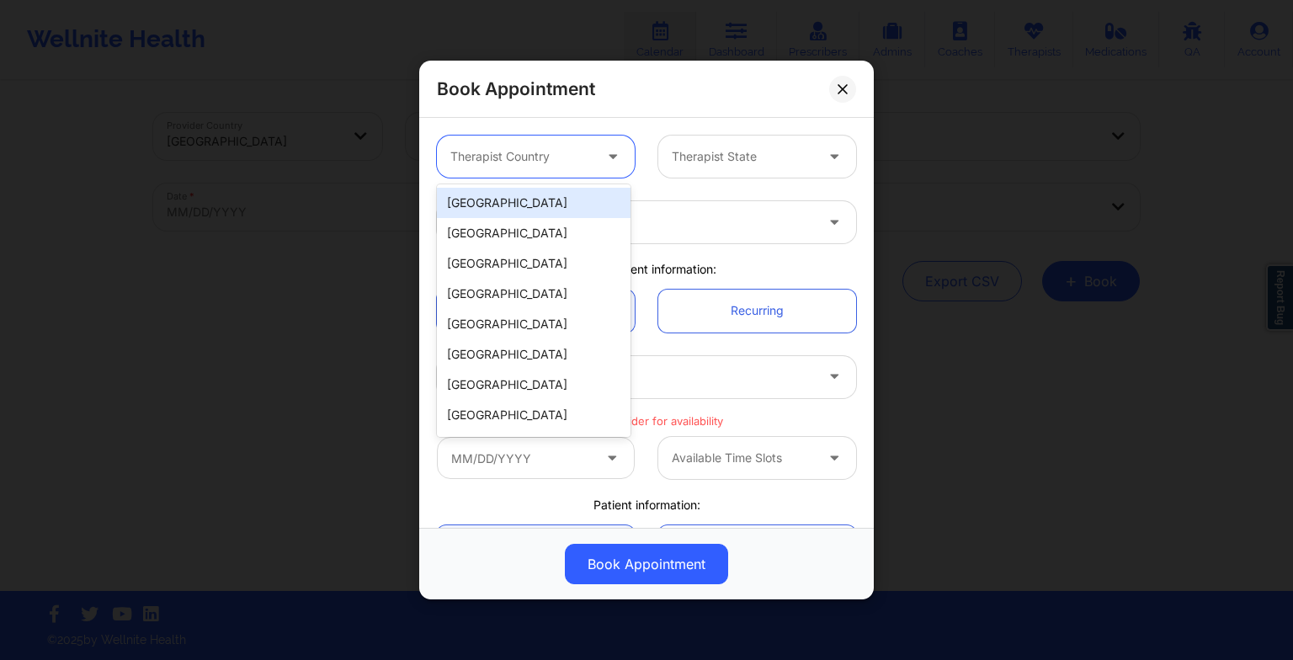
drag, startPoint x: 556, startPoint y: 168, endPoint x: 556, endPoint y: 195, distance: 26.9
click at [556, 195] on body "Wellnite Health Calendar Dashboard Prescribers Admins Coaches Therapists Medica…" at bounding box center [646, 330] width 1293 height 660
click at [556, 195] on div "[GEOGRAPHIC_DATA]" at bounding box center [534, 203] width 194 height 30
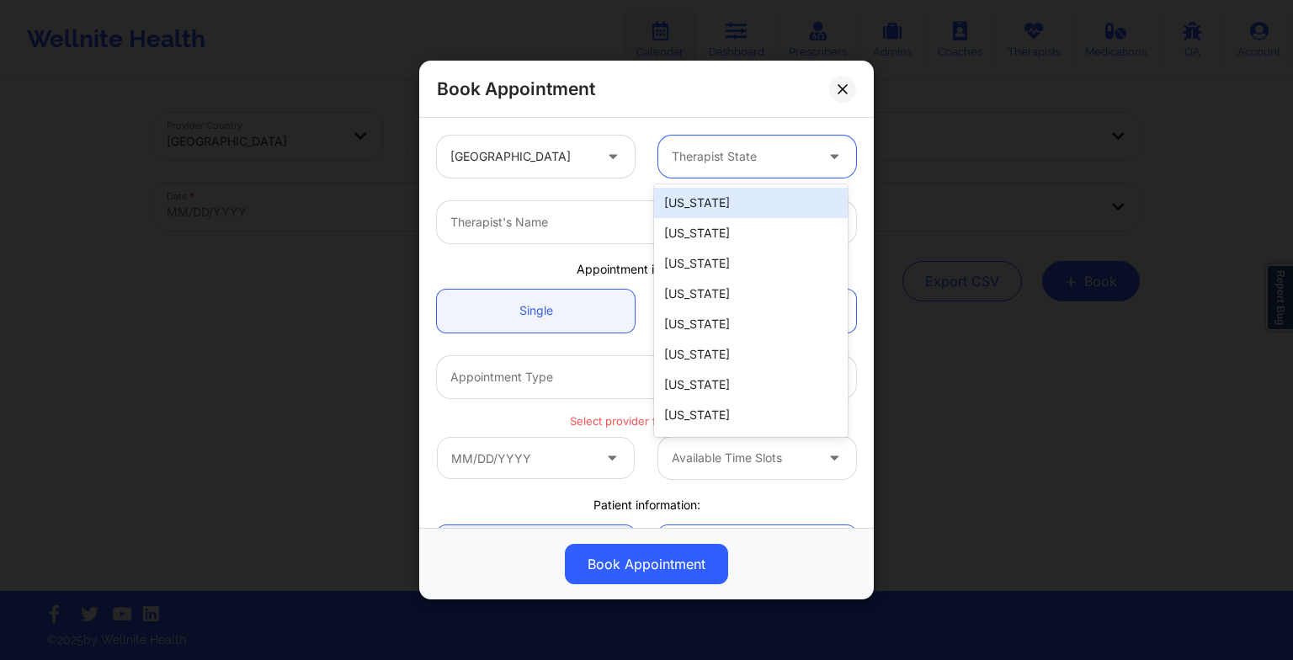
click at [687, 150] on div at bounding box center [743, 156] width 142 height 20
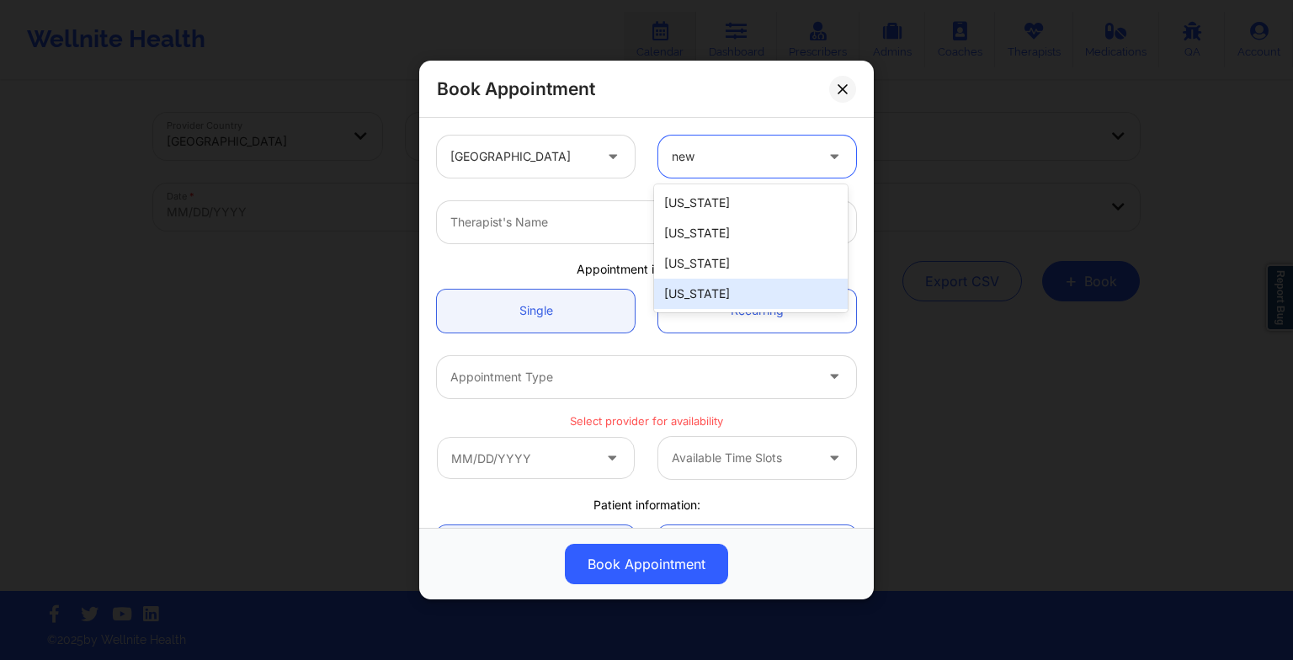
click at [684, 290] on div "[US_STATE]" at bounding box center [751, 294] width 194 height 30
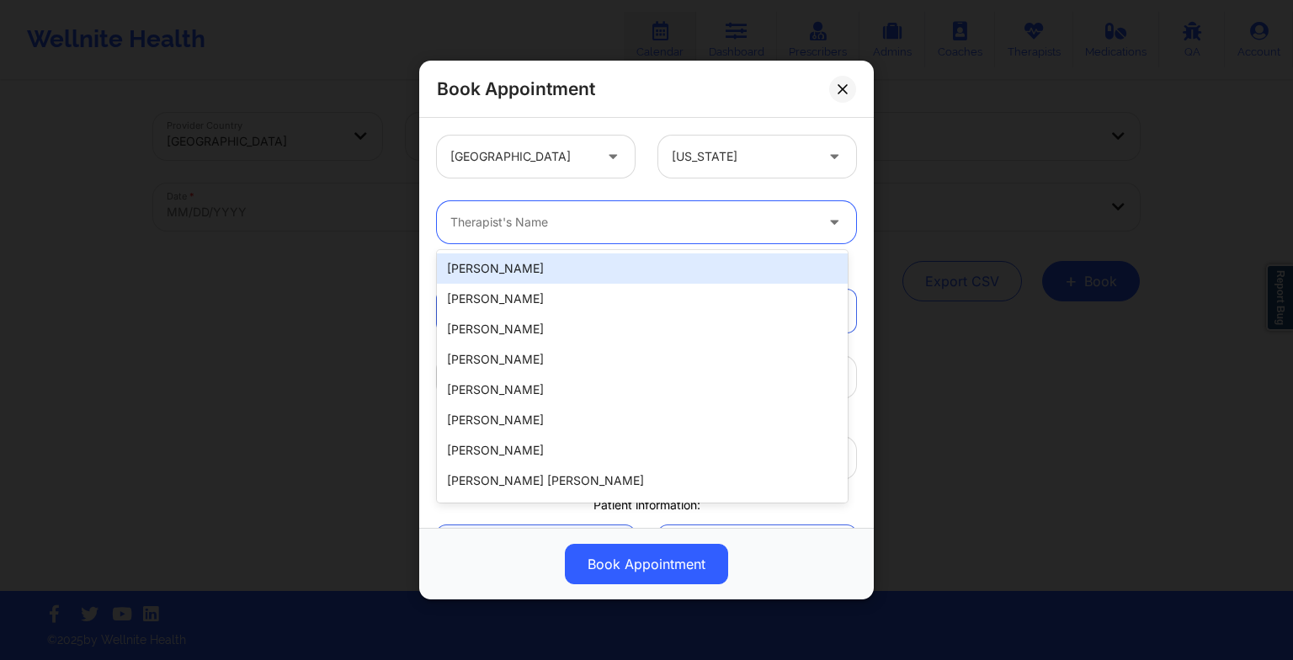
click at [488, 226] on div at bounding box center [632, 222] width 364 height 20
paste input "Stavros Delardas"
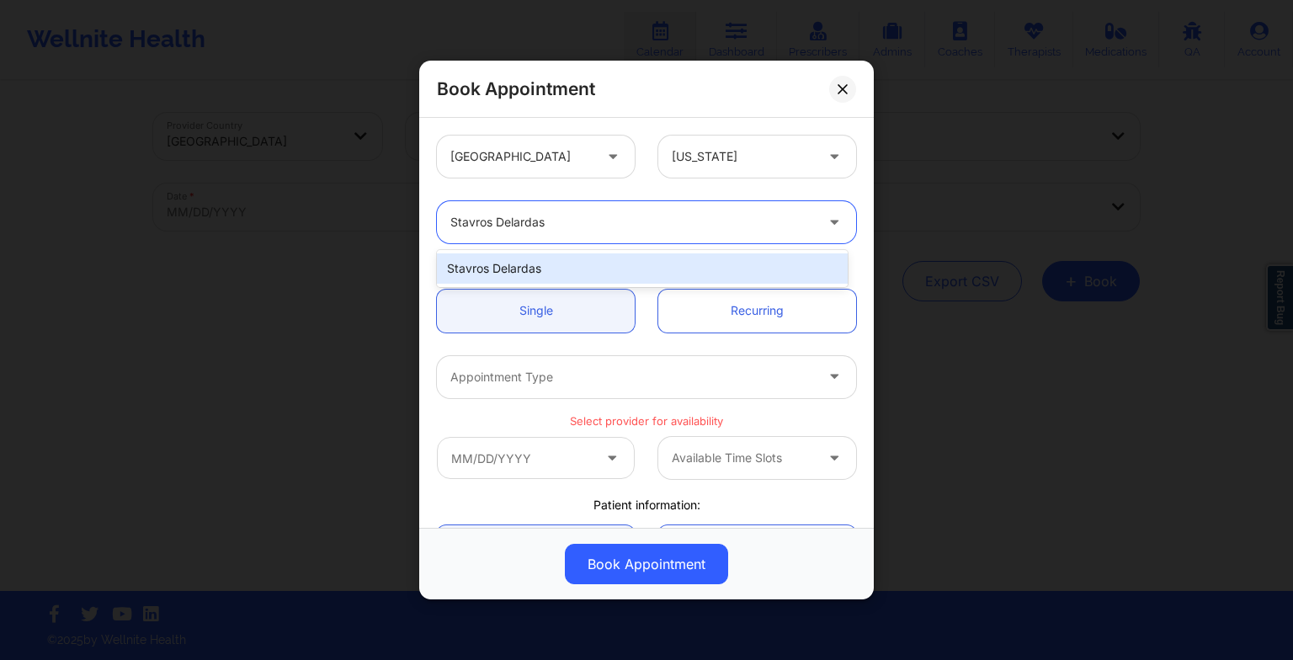
click at [543, 262] on div "Stavros Delardas" at bounding box center [642, 268] width 411 height 30
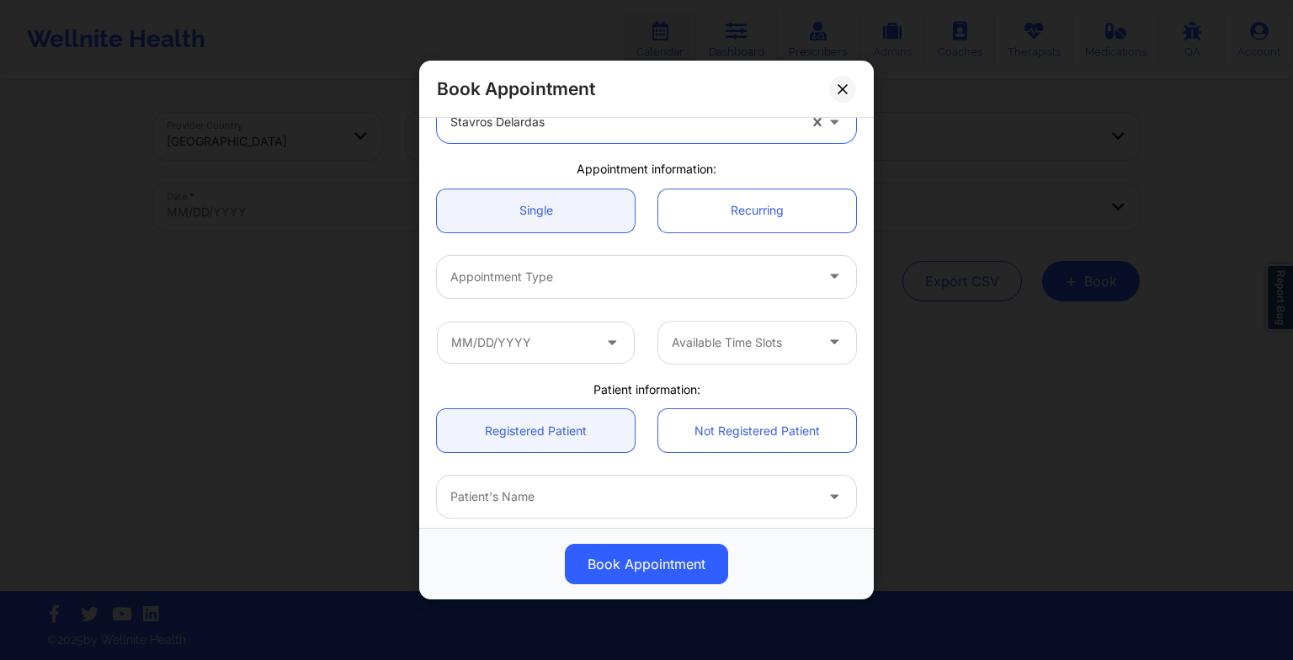
scroll to position [101, 0]
click at [523, 266] on div at bounding box center [632, 276] width 364 height 20
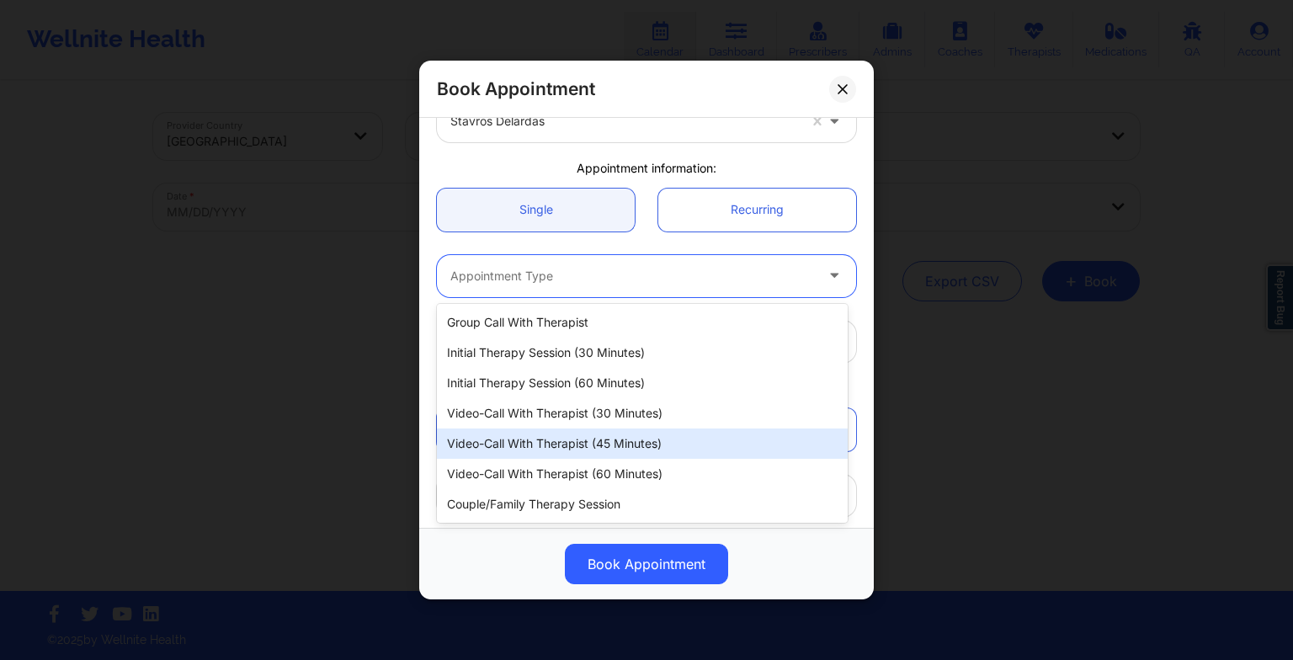
click at [573, 431] on div "Video-Call with Therapist (45 minutes)" at bounding box center [642, 443] width 411 height 30
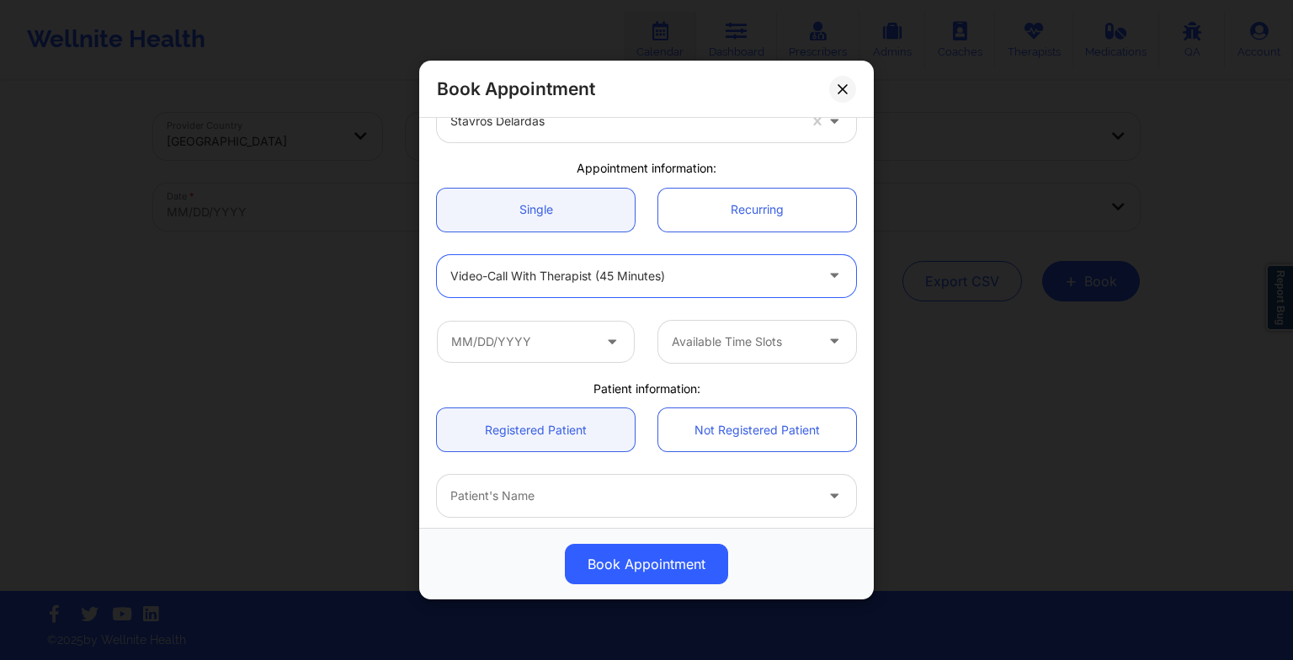
scroll to position [199, 0]
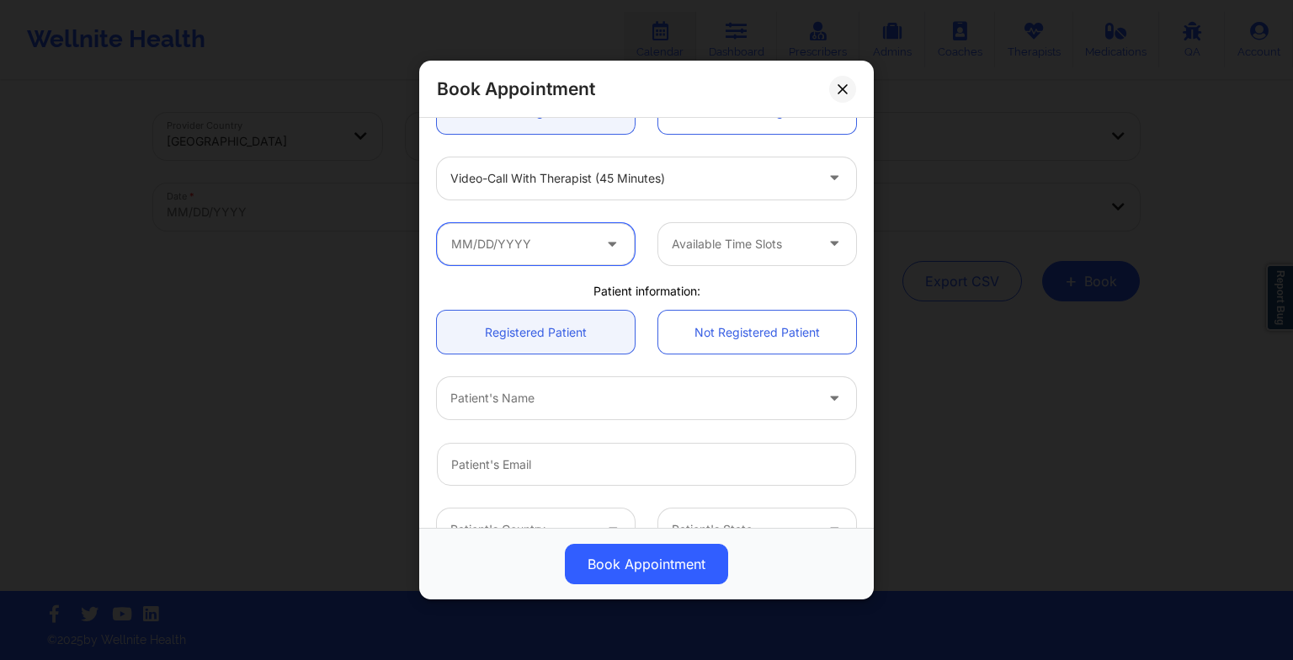
click at [555, 236] on input "text" at bounding box center [536, 244] width 198 height 42
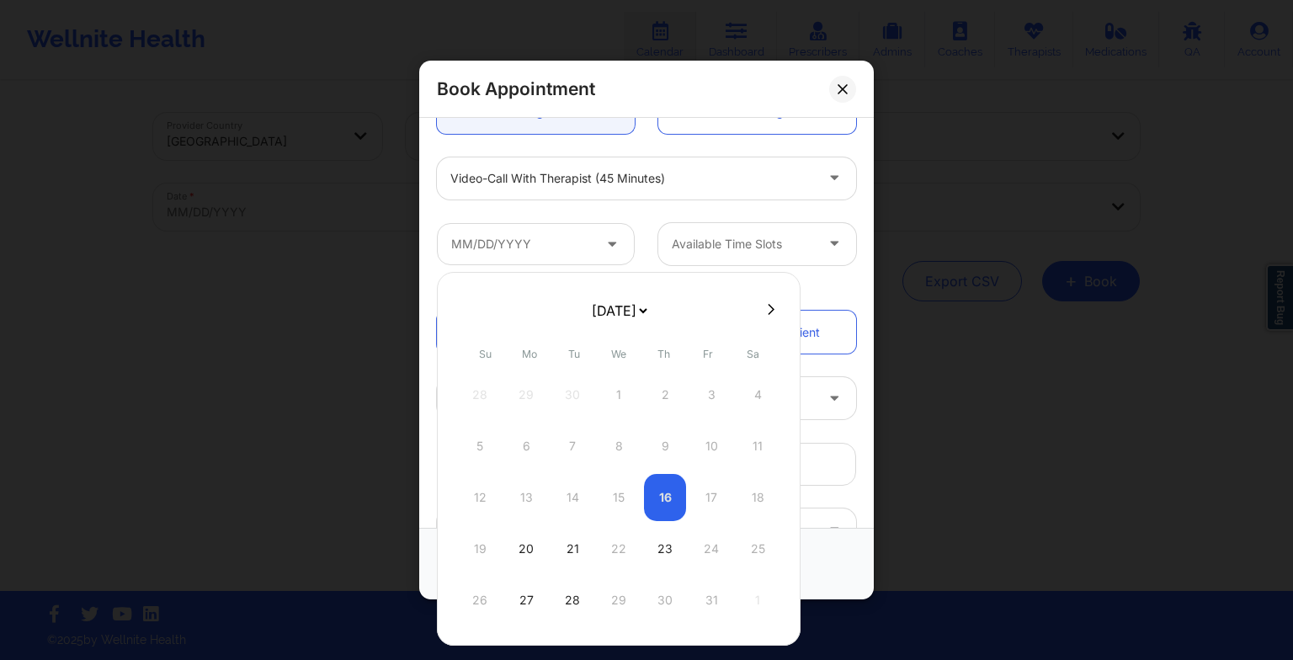
click at [620, 317] on select "[DATE] [DATE] [DATE] [DATE] [DATE] [DATE] [DATE] [DATE] [DATE] [DATE] [DATE] [D…" at bounding box center [618, 311] width 61 height 34
click at [527, 488] on div "12" at bounding box center [526, 497] width 42 height 47
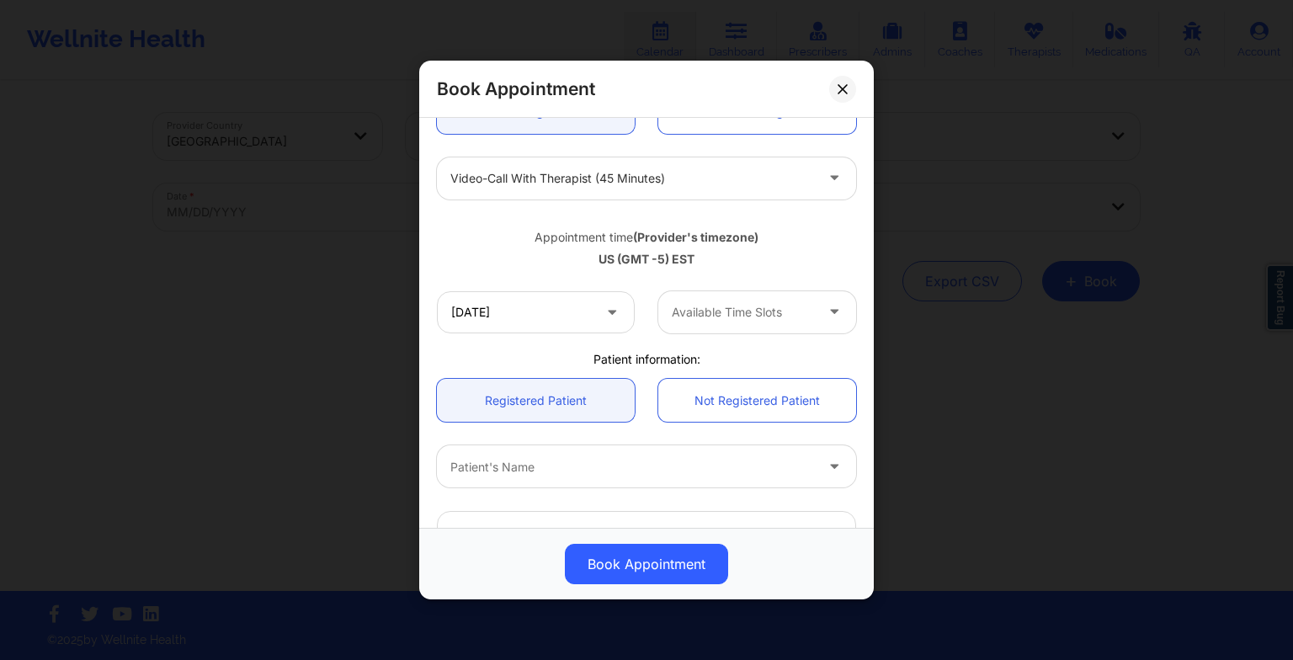
click at [705, 315] on div at bounding box center [743, 312] width 142 height 20
click at [505, 322] on input "[DATE]" at bounding box center [536, 312] width 198 height 42
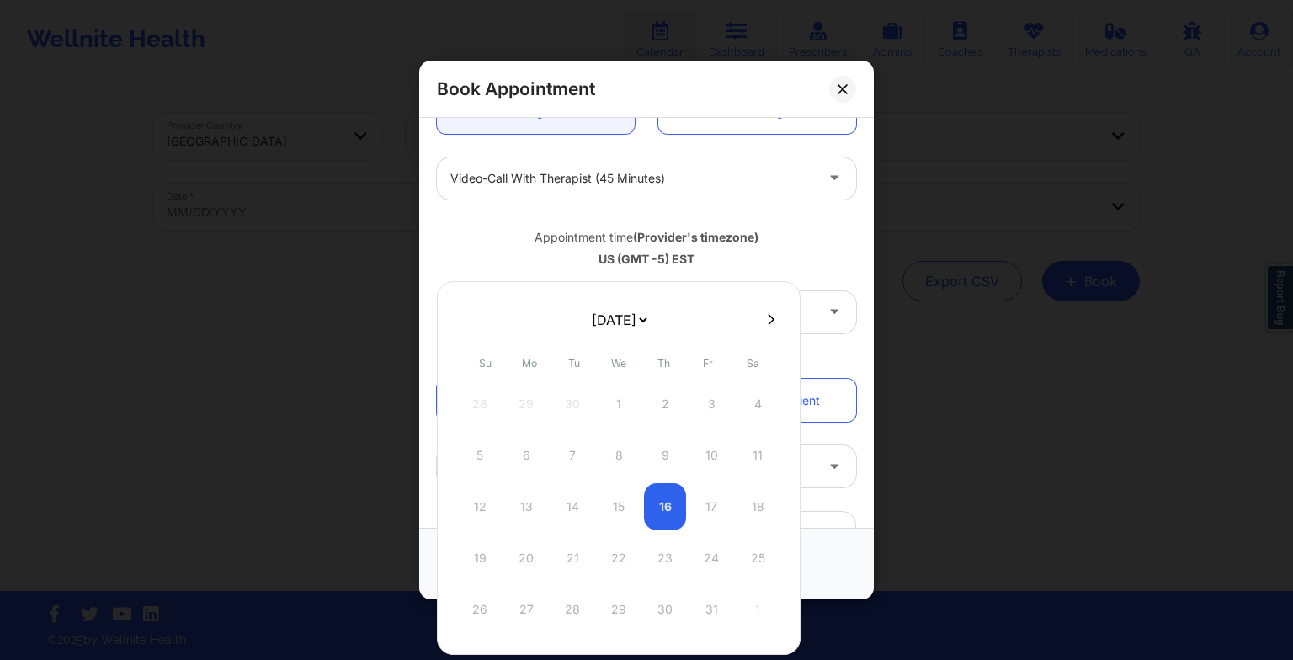
click at [627, 318] on select "[DATE] [DATE] [DATE] [DATE] [DATE] [DATE] [DATE] [DATE] [DATE] [DATE] [DATE] [D…" at bounding box center [618, 320] width 61 height 34
click at [583, 455] on div "6" at bounding box center [572, 455] width 42 height 47
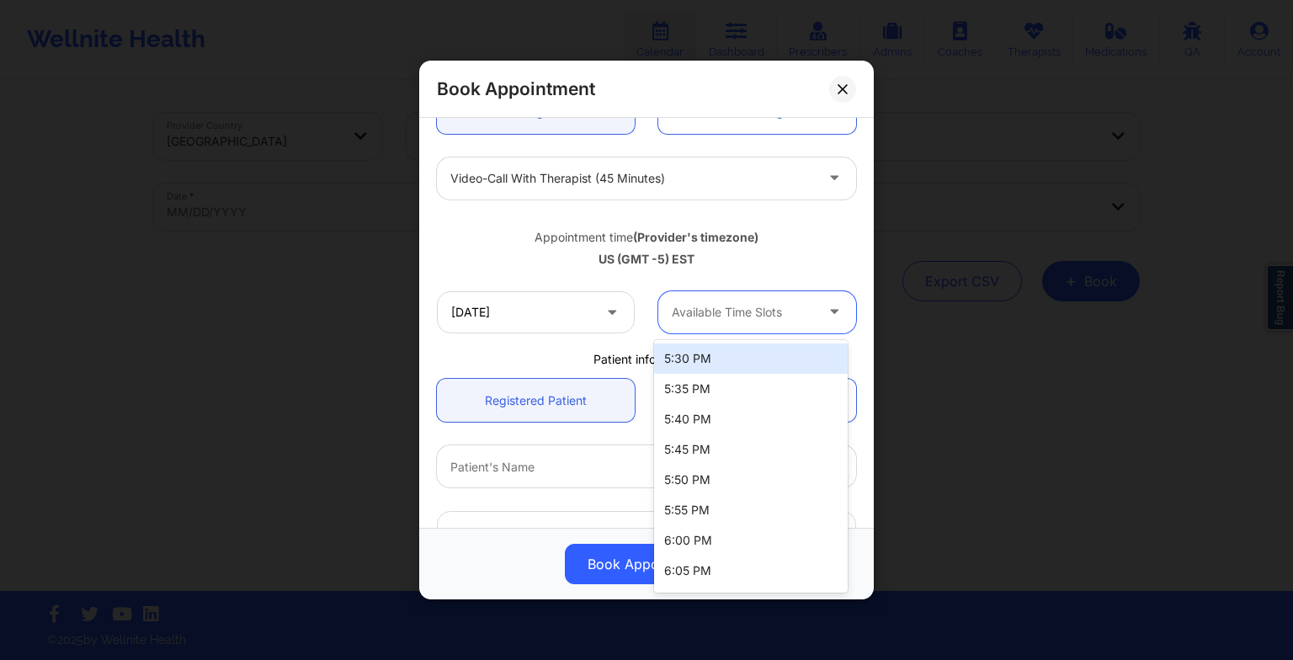
click at [696, 312] on div at bounding box center [743, 312] width 142 height 20
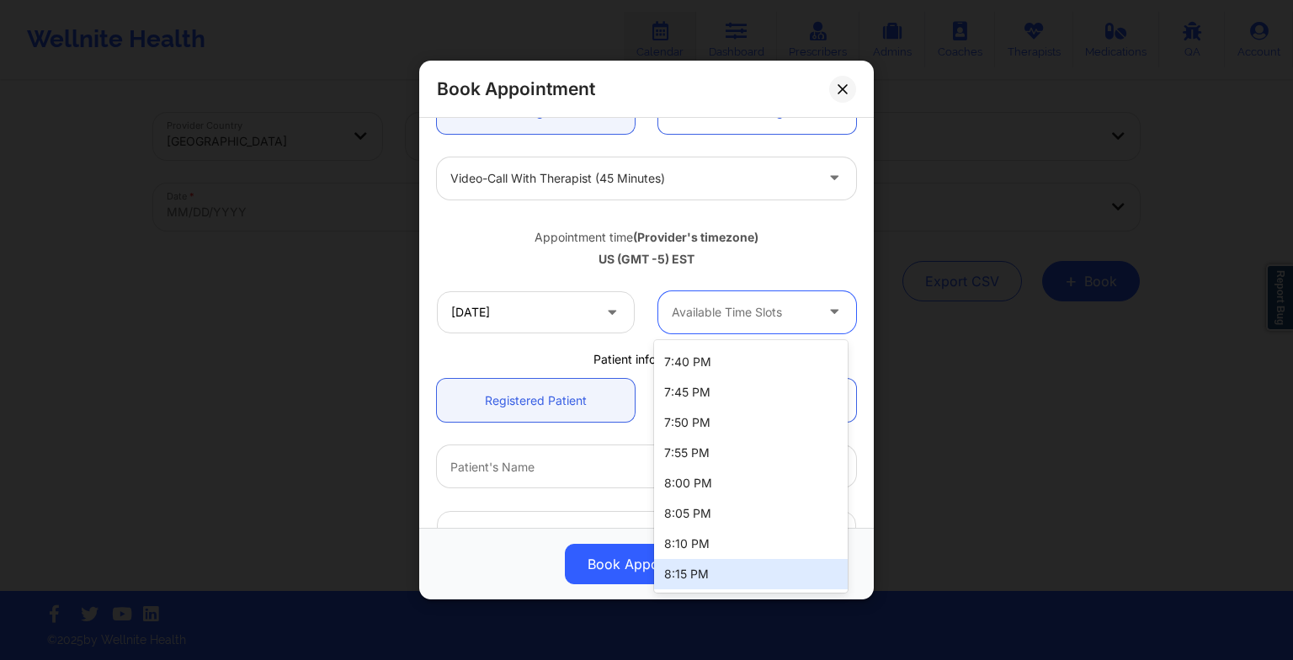
click at [704, 572] on div "8:15 PM" at bounding box center [751, 574] width 194 height 30
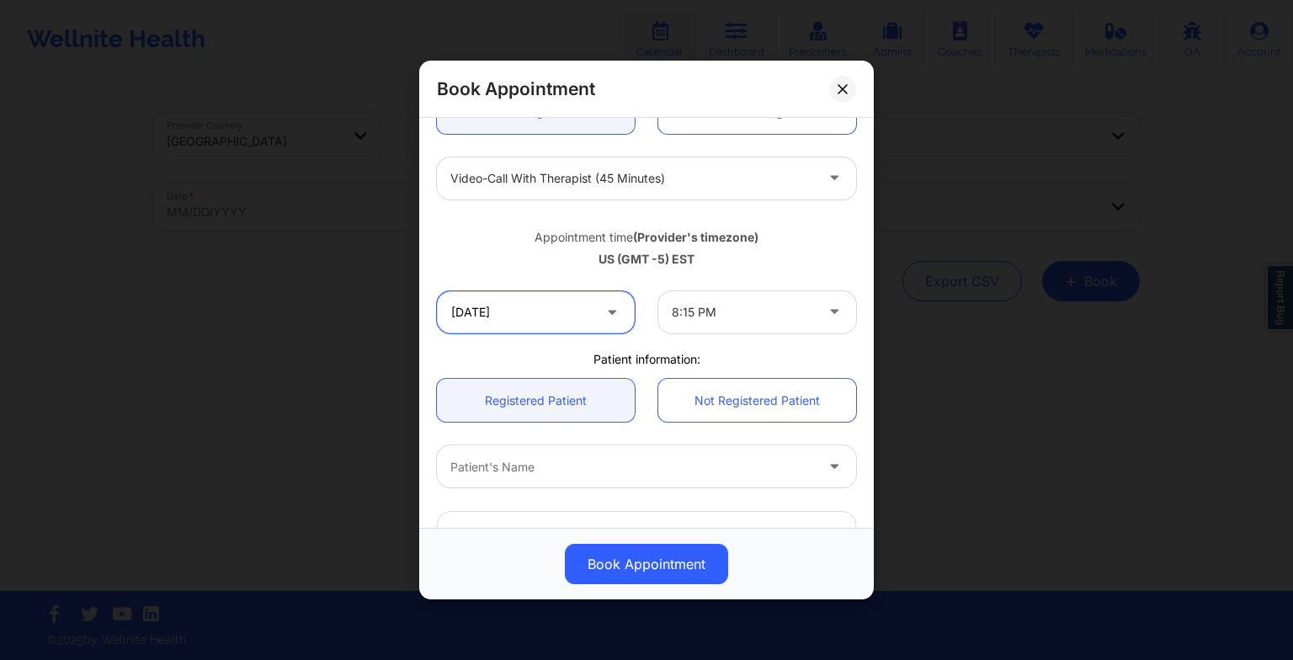
click at [521, 306] on input "[DATE]" at bounding box center [536, 312] width 198 height 42
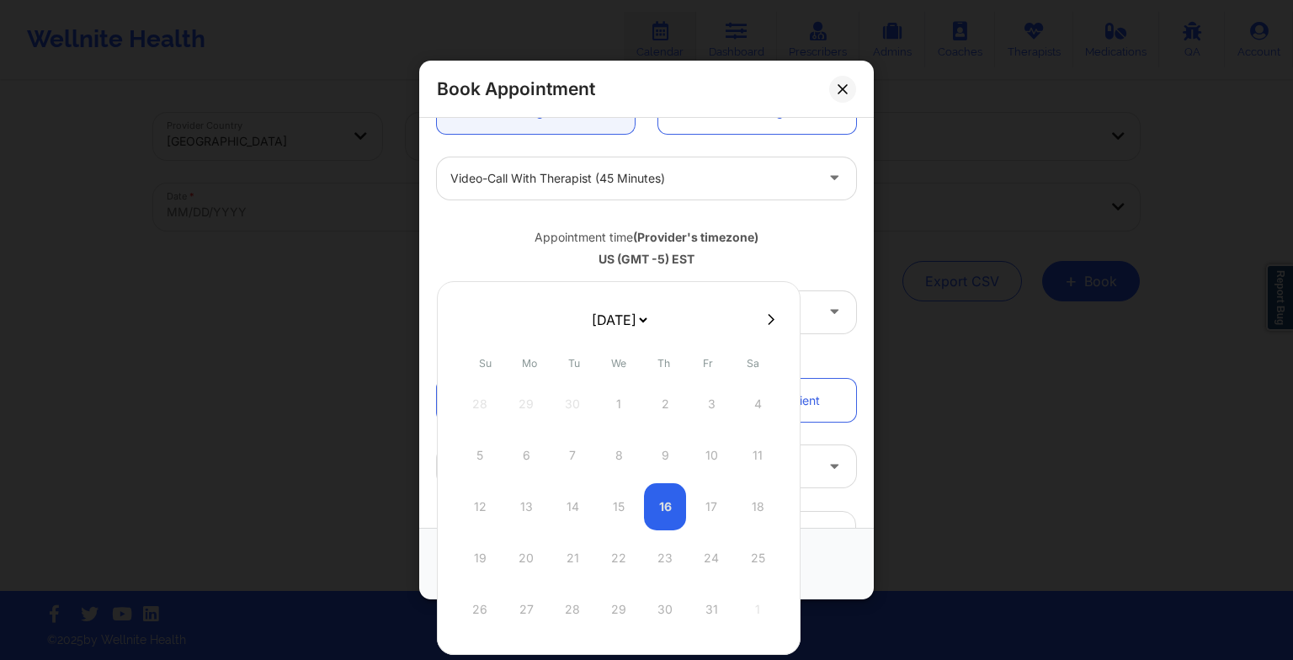
drag, startPoint x: 618, startPoint y: 303, endPoint x: 604, endPoint y: 425, distance: 122.8
click at [604, 425] on div "[DATE] [DATE] [DATE] [DATE] [DATE] [DATE] [DATE] [DATE] [DATE] [DATE] [DATE] [D…" at bounding box center [619, 468] width 364 height 374
click at [535, 504] on div "12" at bounding box center [526, 506] width 42 height 47
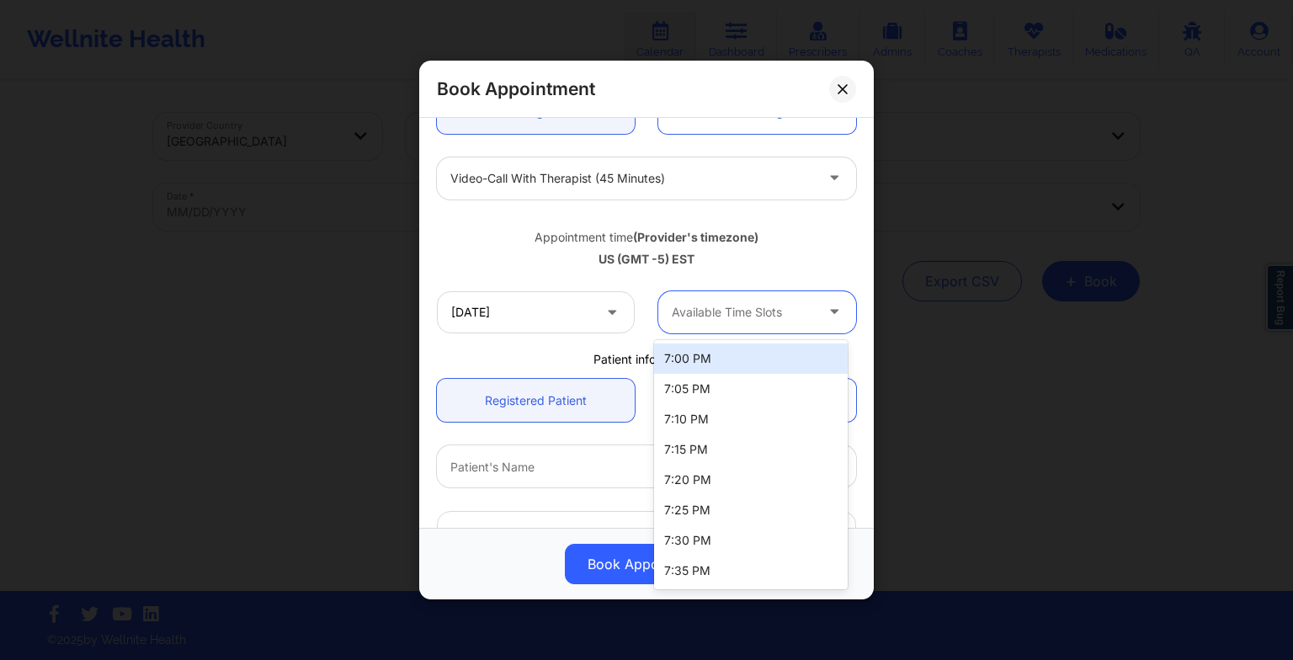
click at [696, 322] on div "Available Time Slots" at bounding box center [736, 312] width 157 height 42
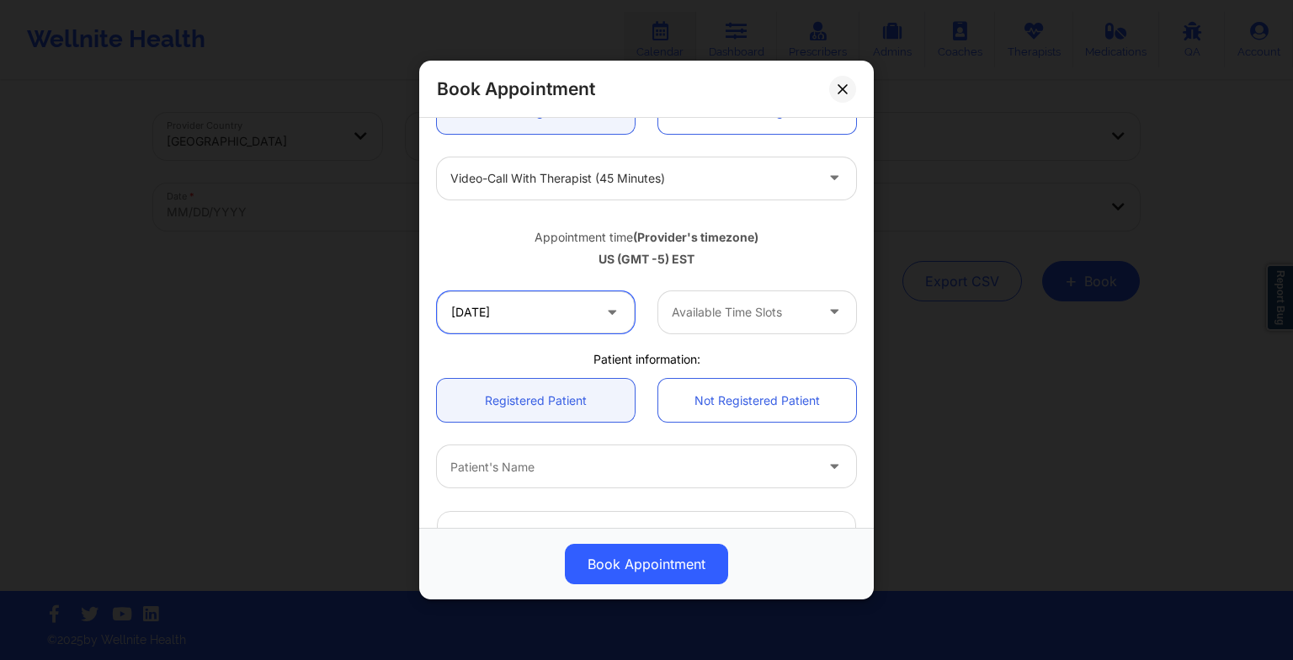
click at [527, 323] on input "[DATE]" at bounding box center [536, 312] width 198 height 42
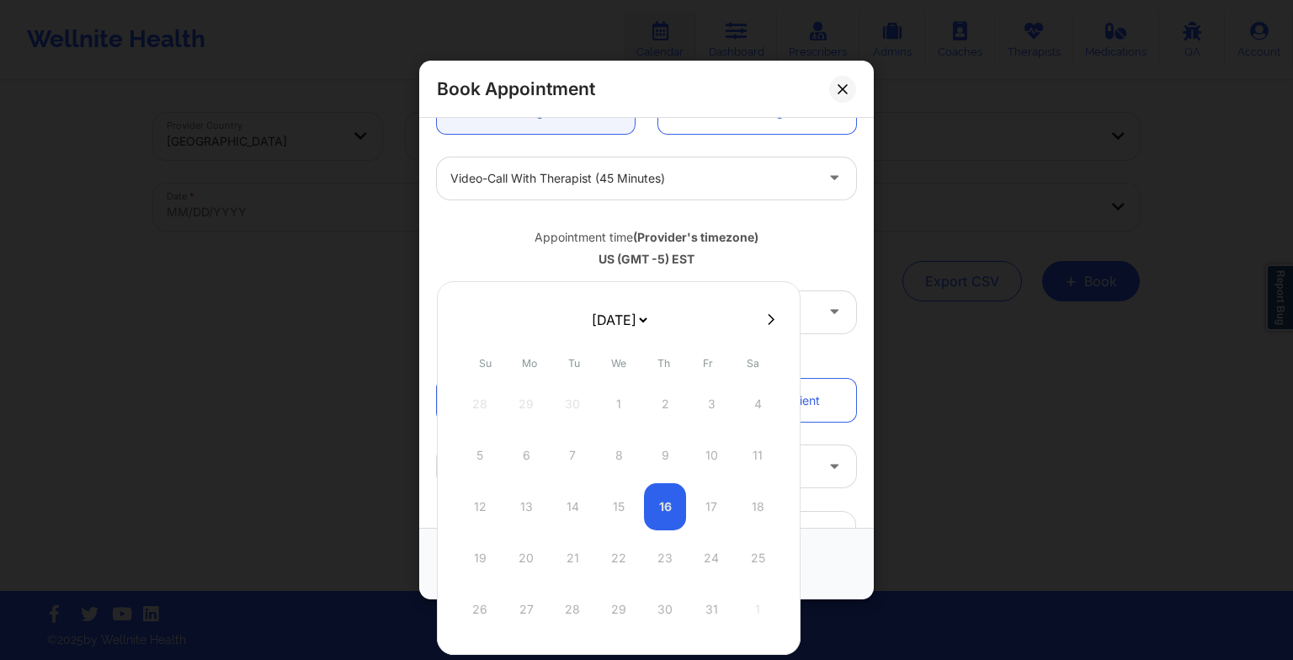
drag, startPoint x: 593, startPoint y: 320, endPoint x: 619, endPoint y: 424, distance: 107.6
click at [619, 424] on div "[DATE] [DATE] [DATE] [DATE] [DATE] [DATE] [DATE] [DATE] [DATE] [DATE] [DATE] [D…" at bounding box center [619, 468] width 364 height 374
click at [573, 455] on div "6" at bounding box center [572, 455] width 42 height 47
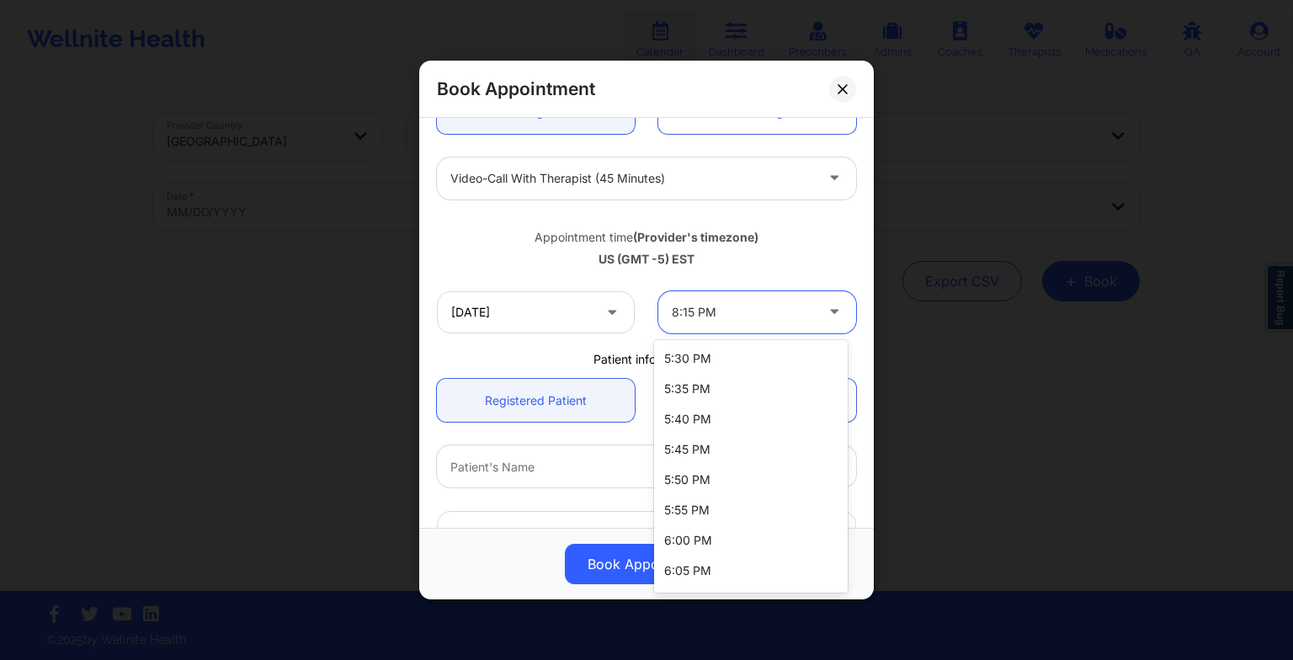
click at [684, 333] on div "8:15 PM" at bounding box center [743, 312] width 142 height 42
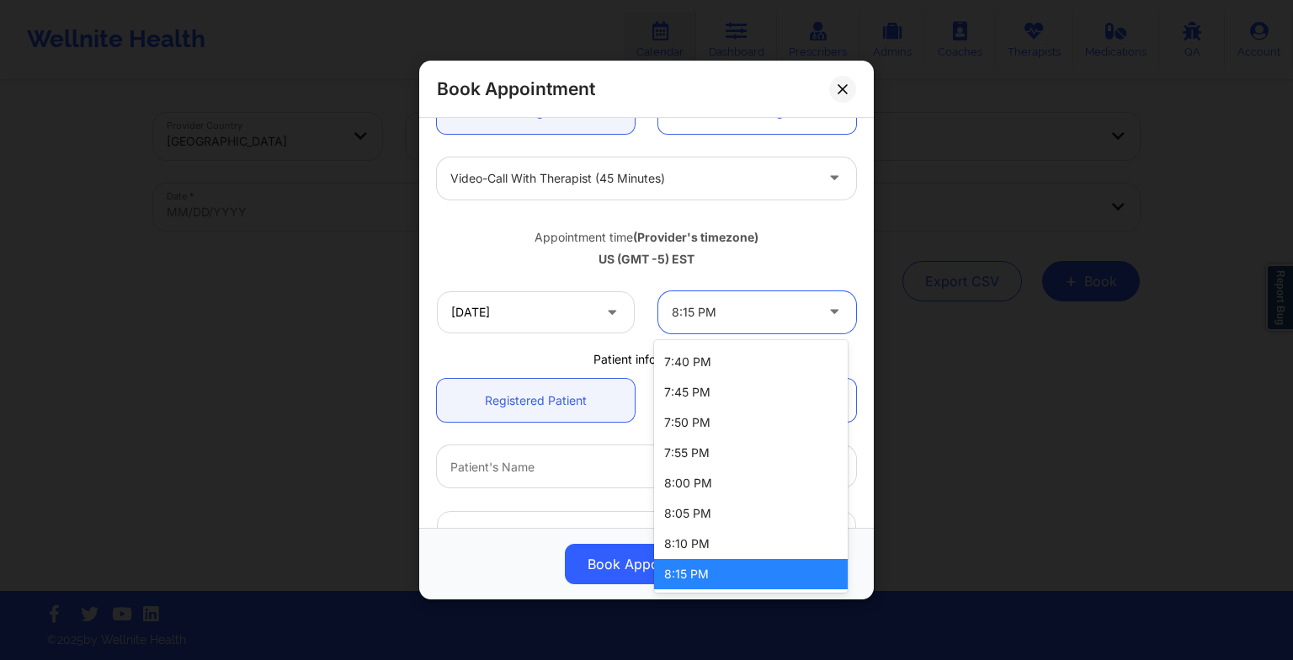
click at [701, 572] on div "8:15 PM" at bounding box center [751, 574] width 194 height 30
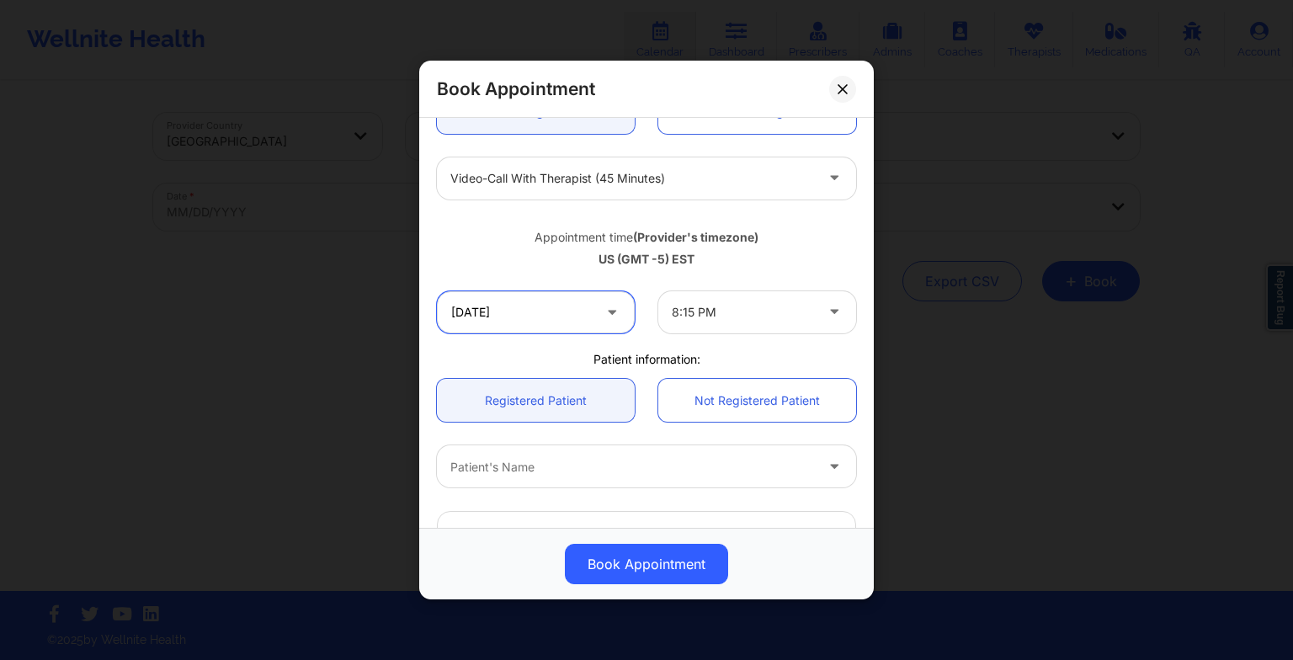
click at [549, 315] on input "[DATE]" at bounding box center [536, 312] width 198 height 42
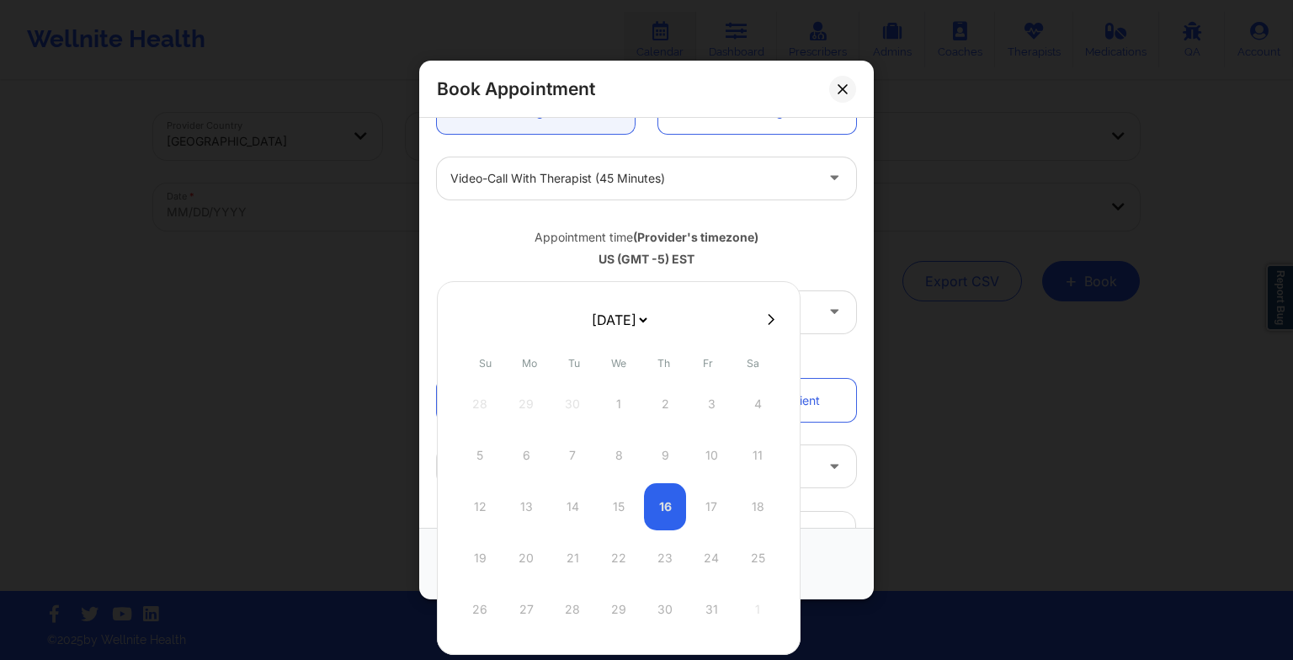
drag, startPoint x: 609, startPoint y: 312, endPoint x: 602, endPoint y: 437, distance: 124.8
click at [602, 437] on div "[DATE] [DATE] [DATE] [DATE] [DATE] [DATE] [DATE] [DATE] [DATE] [DATE] [DATE] [D…" at bounding box center [619, 468] width 364 height 374
click at [572, 502] on div "13" at bounding box center [572, 506] width 42 height 47
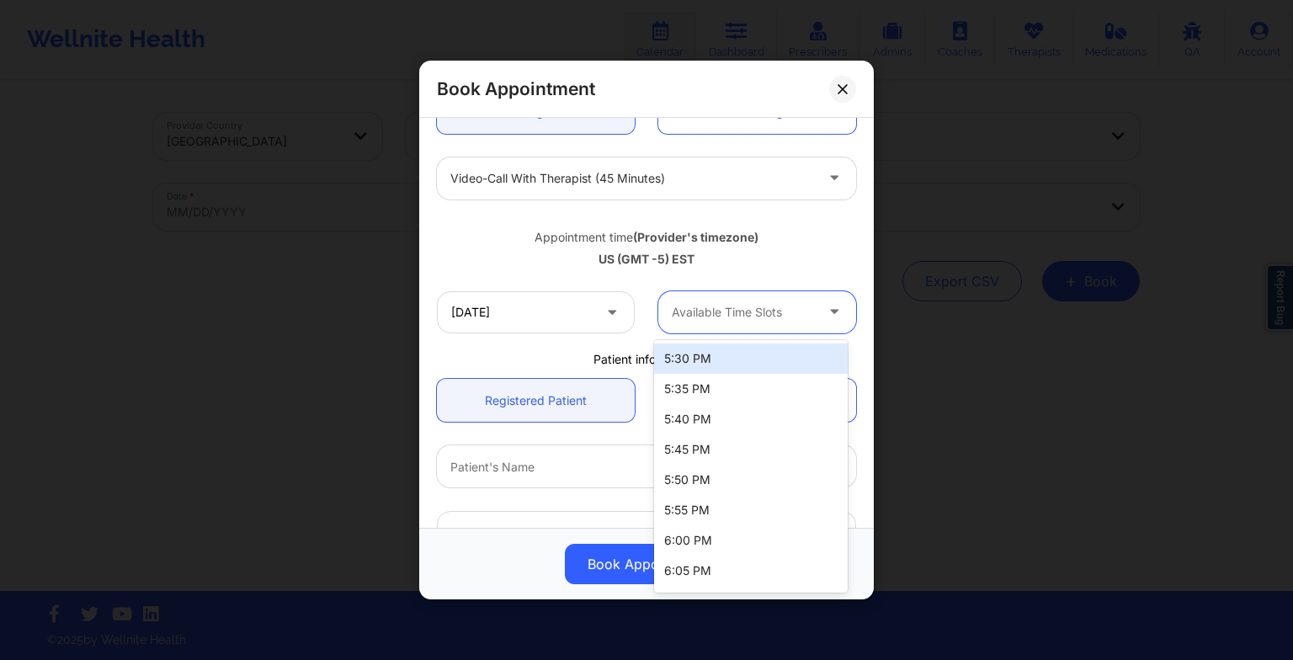
click at [763, 319] on div at bounding box center [743, 312] width 142 height 20
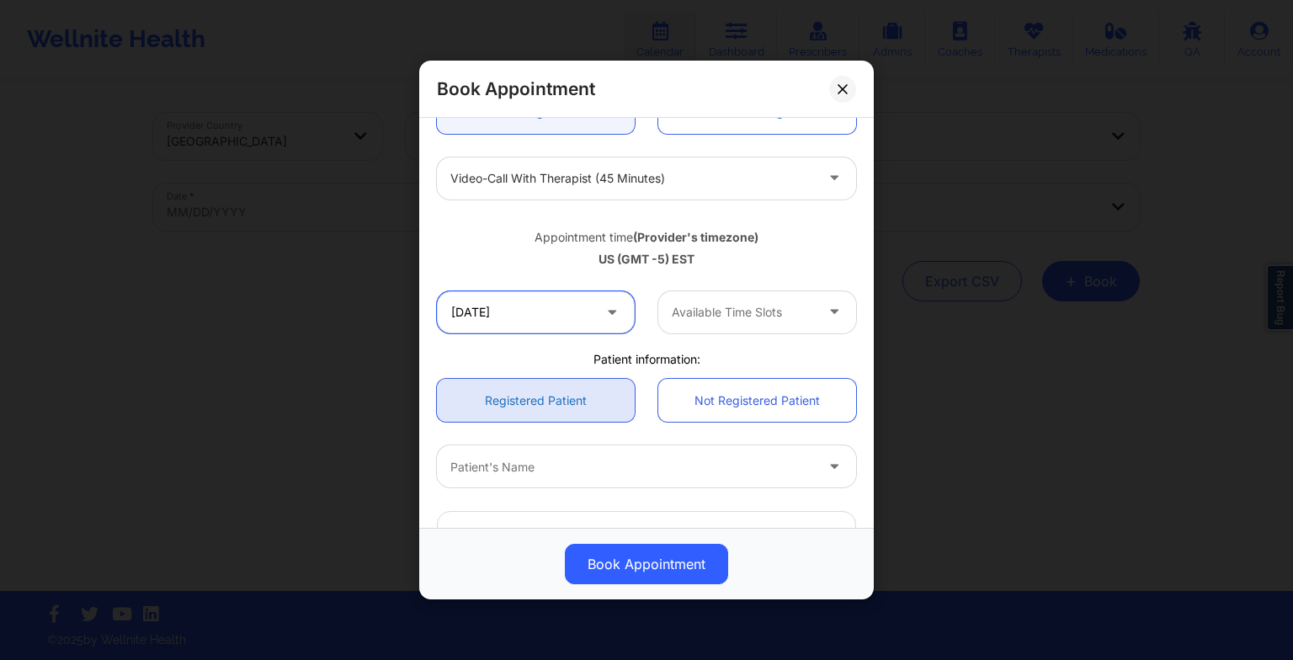
drag, startPoint x: 550, startPoint y: 301, endPoint x: 589, endPoint y: 380, distance: 88.5
click at [589, 380] on div "[GEOGRAPHIC_DATA] [US_STATE] Stavros Delardas Appointment information: Single R…" at bounding box center [646, 356] width 443 height 862
click at [562, 327] on input "[DATE]" at bounding box center [536, 312] width 198 height 42
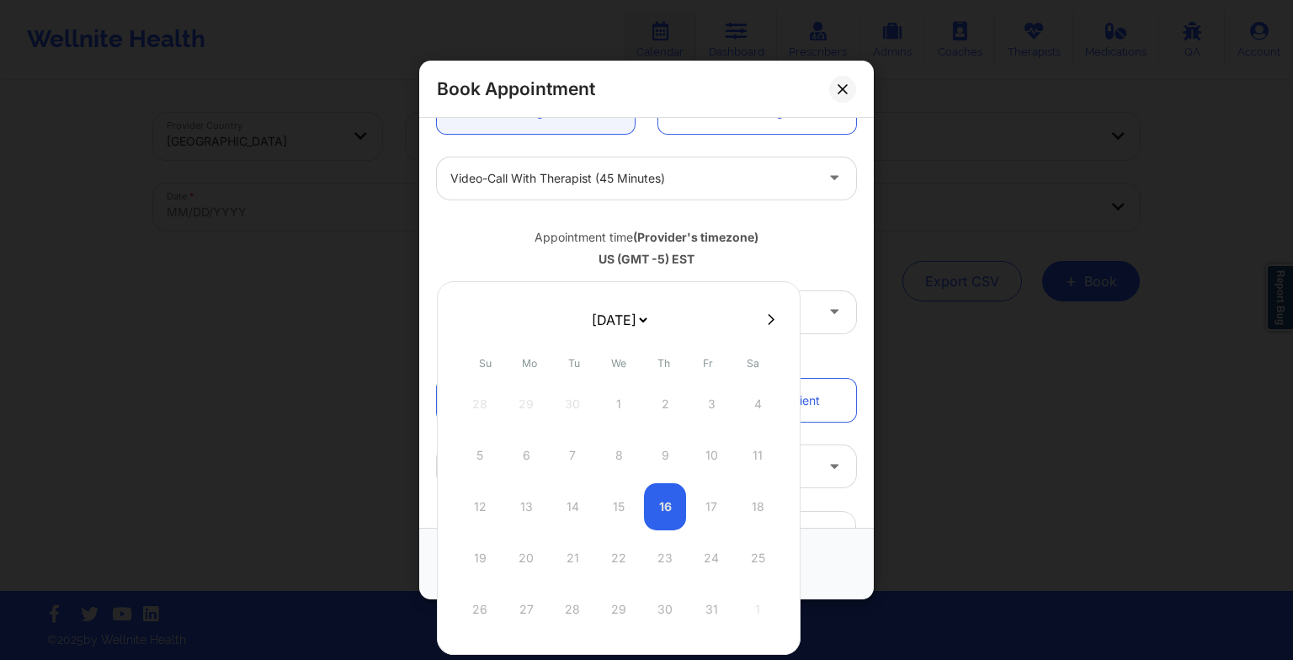
drag, startPoint x: 585, startPoint y: 312, endPoint x: 605, endPoint y: 413, distance: 103.0
click at [605, 413] on div "[DATE] [DATE] [DATE] [DATE] [DATE] [DATE] [DATE] [DATE] [DATE] [DATE] [DATE] [D…" at bounding box center [619, 468] width 364 height 374
click at [581, 572] on div "20" at bounding box center [572, 558] width 42 height 47
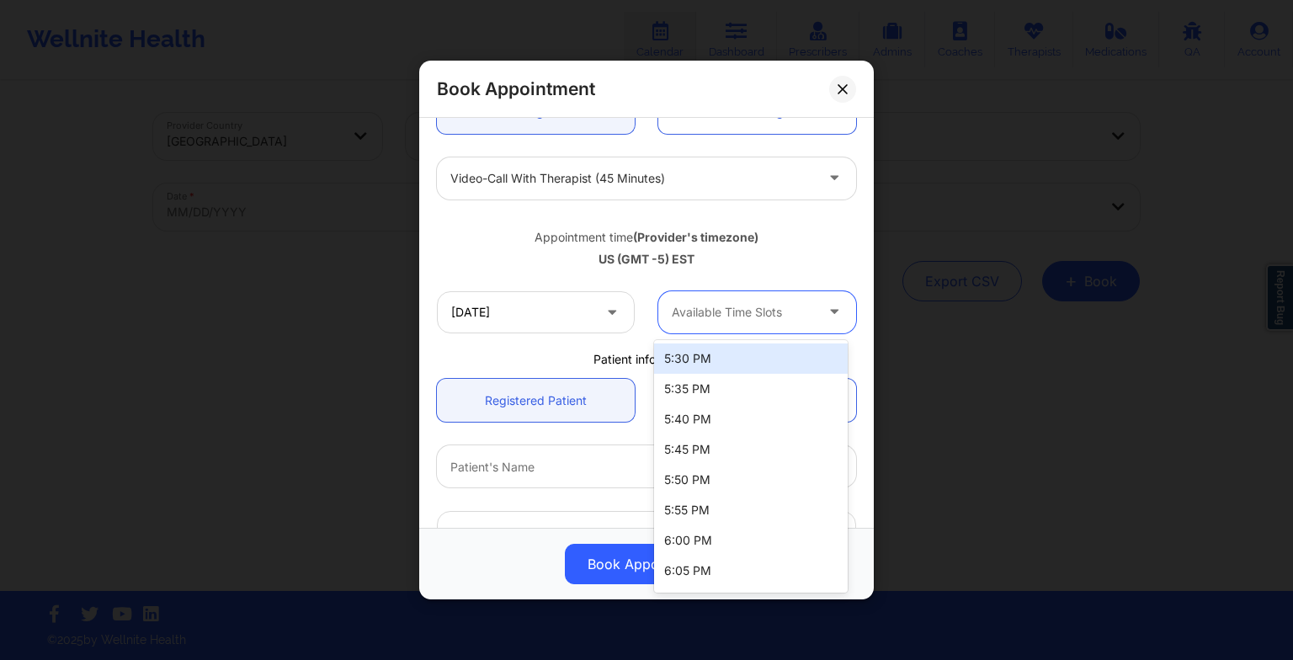
click at [723, 312] on div at bounding box center [743, 312] width 142 height 20
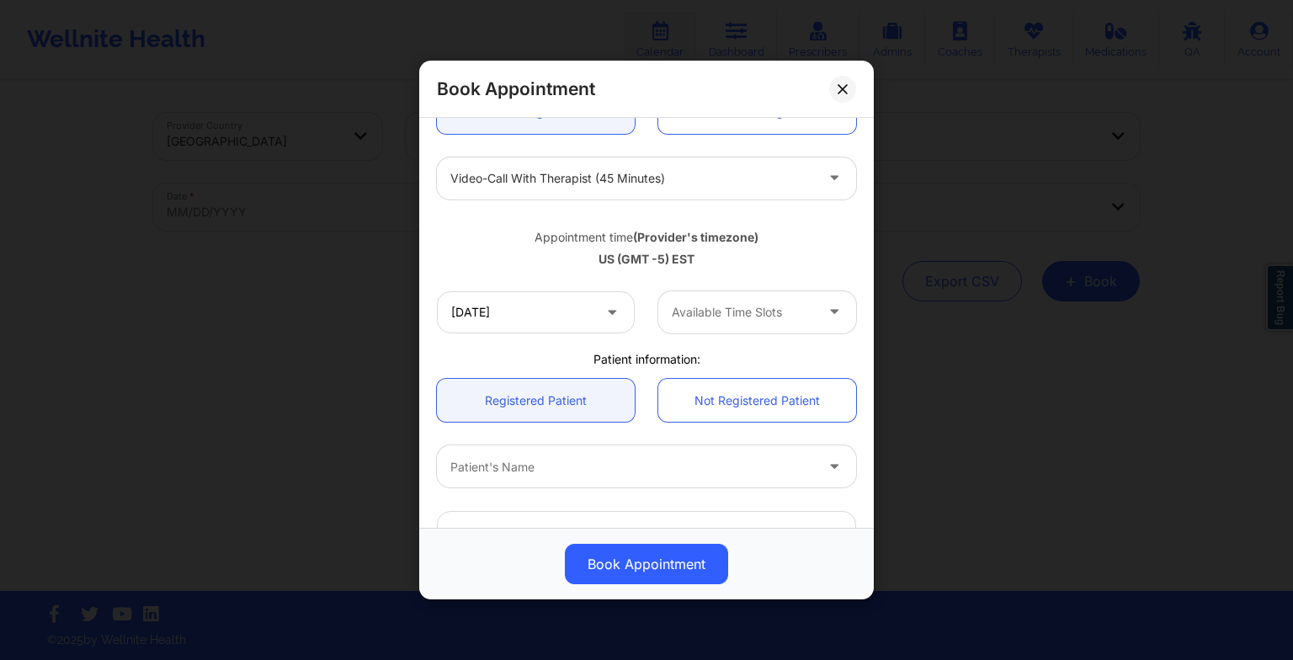
click at [604, 313] on icon at bounding box center [612, 308] width 17 height 14
click at [565, 315] on input "[DATE]" at bounding box center [536, 312] width 198 height 42
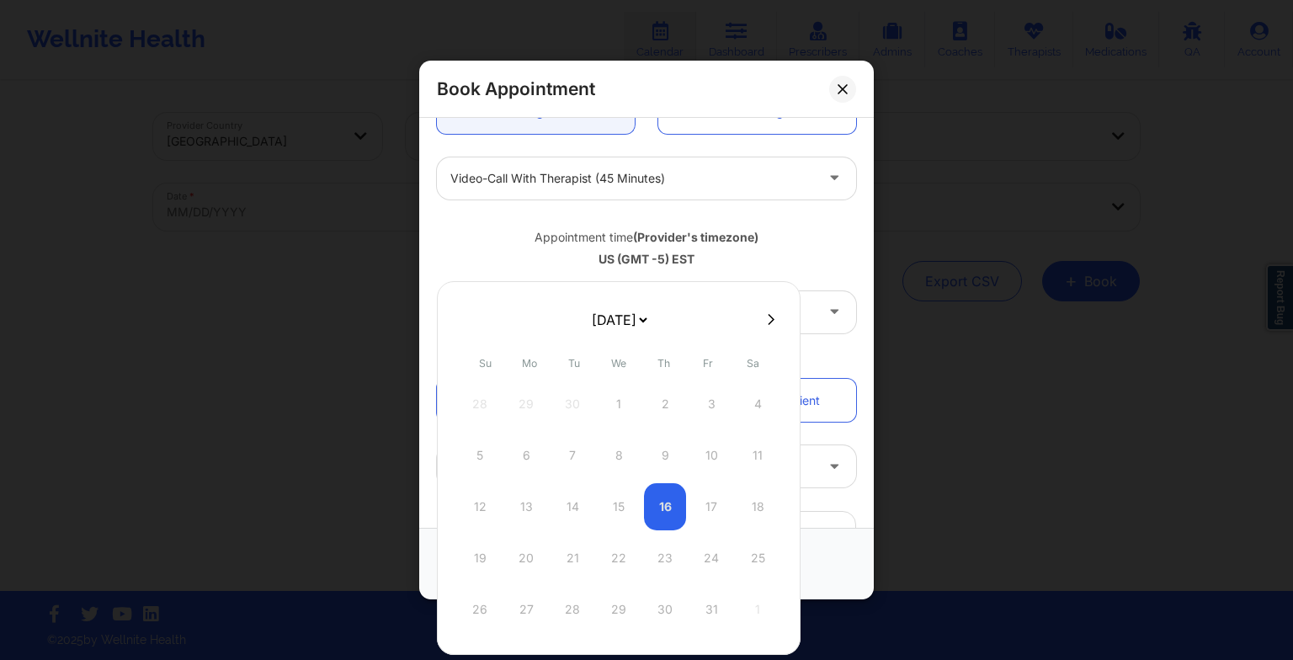
click at [650, 315] on select "[DATE] [DATE] [DATE] [DATE] [DATE] [DATE] [DATE] [DATE] [DATE] [DATE] [DATE] [D…" at bounding box center [618, 320] width 61 height 34
click at [569, 447] on div "6" at bounding box center [572, 455] width 42 height 47
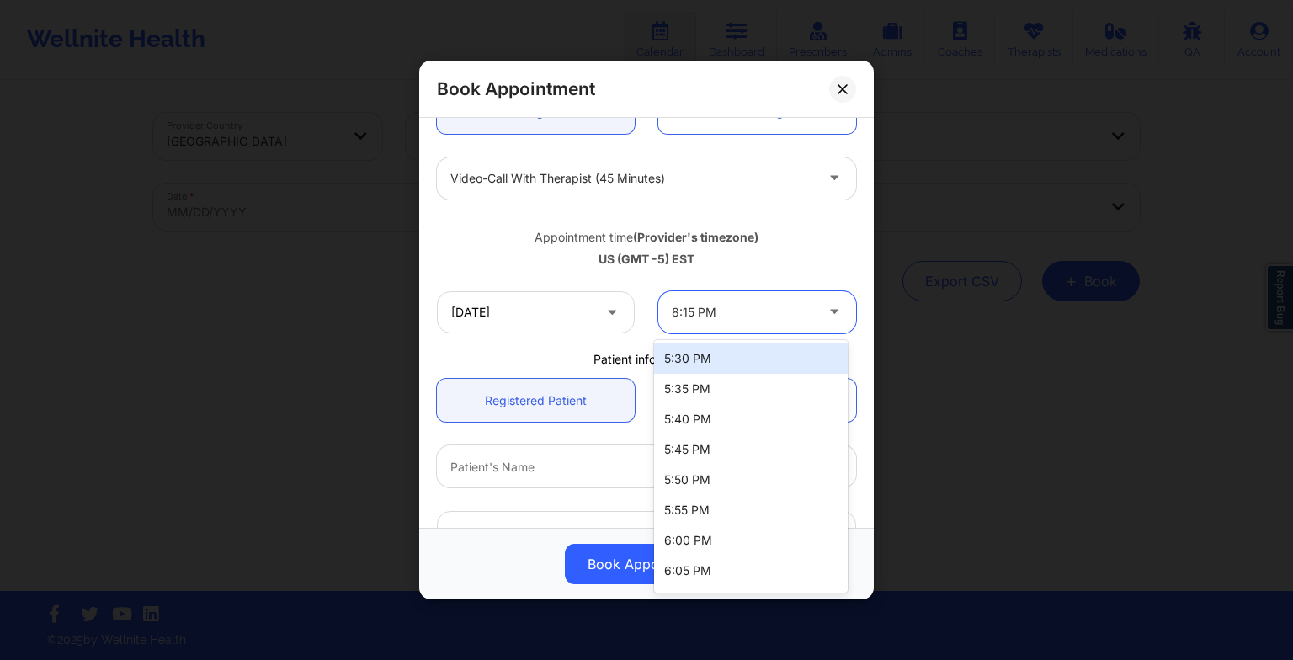
drag, startPoint x: 690, startPoint y: 312, endPoint x: 719, endPoint y: 444, distance: 135.2
click at [719, 444] on body "Wellnite Health Calendar Dashboard Prescribers Admins Coaches Therapists Medica…" at bounding box center [646, 330] width 1293 height 660
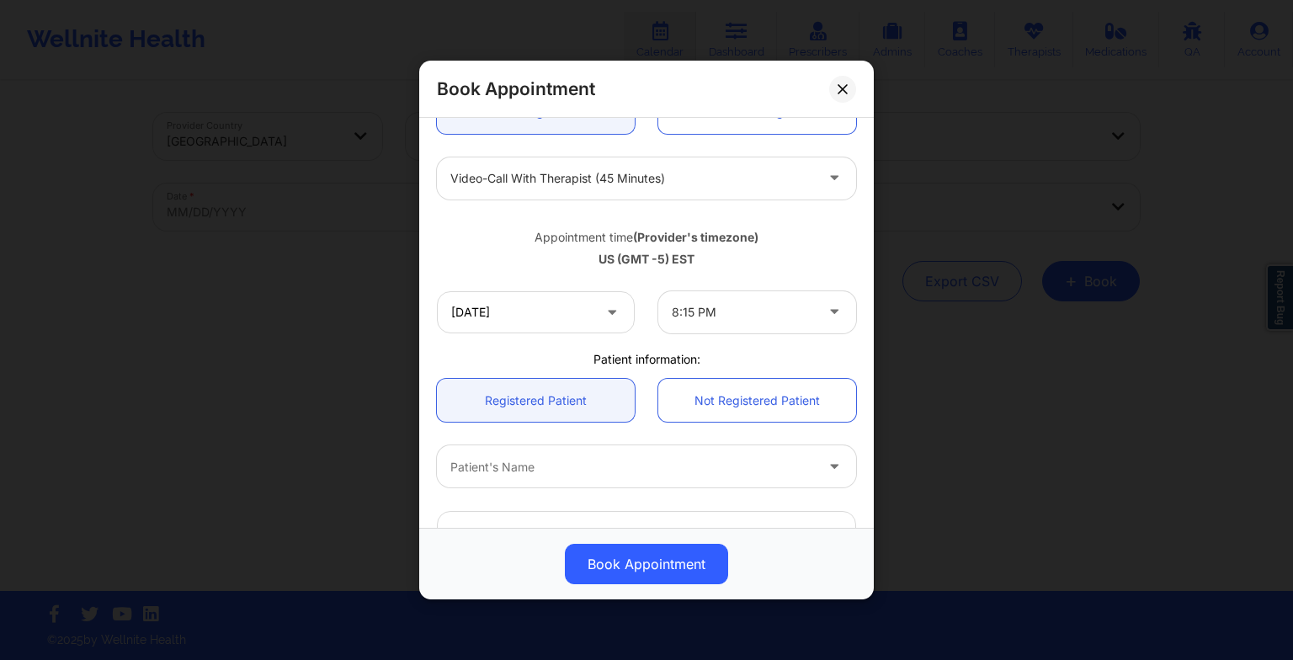
click at [869, 539] on div "Book Appointment" at bounding box center [646, 564] width 455 height 72
click at [923, 439] on div "Book Appointment [GEOGRAPHIC_DATA] [US_STATE] Stavros Delardas Appointment info…" at bounding box center [646, 330] width 1293 height 660
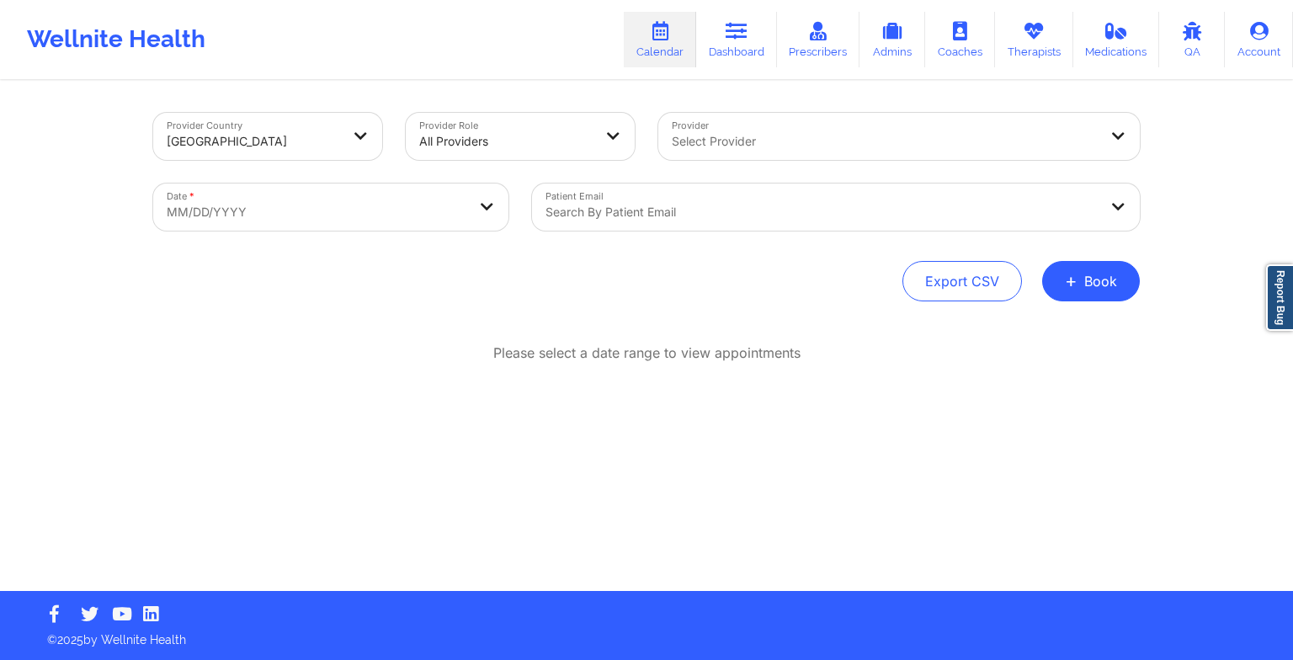
click at [923, 439] on div "Please select a date range to view appointments" at bounding box center [646, 407] width 987 height 129
click at [1047, 17] on link "Therapists" at bounding box center [1034, 40] width 78 height 56
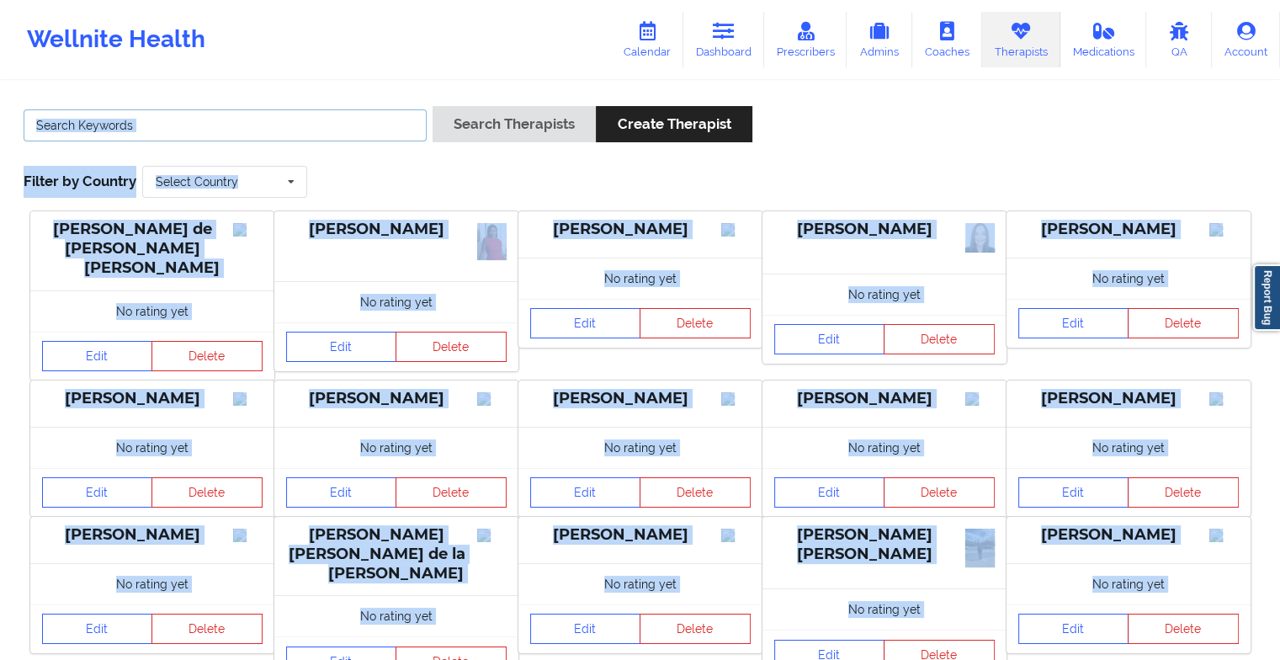
click at [325, 118] on input "text" at bounding box center [225, 125] width 403 height 32
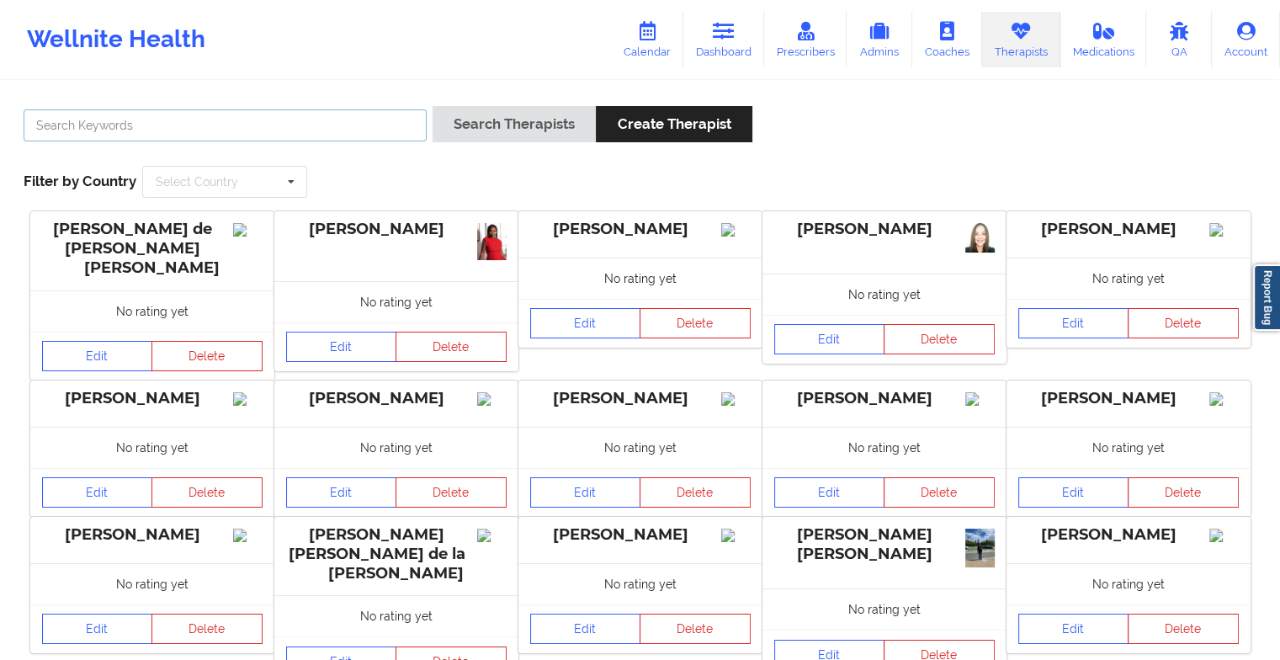
paste input "[PERSON_NAME]"
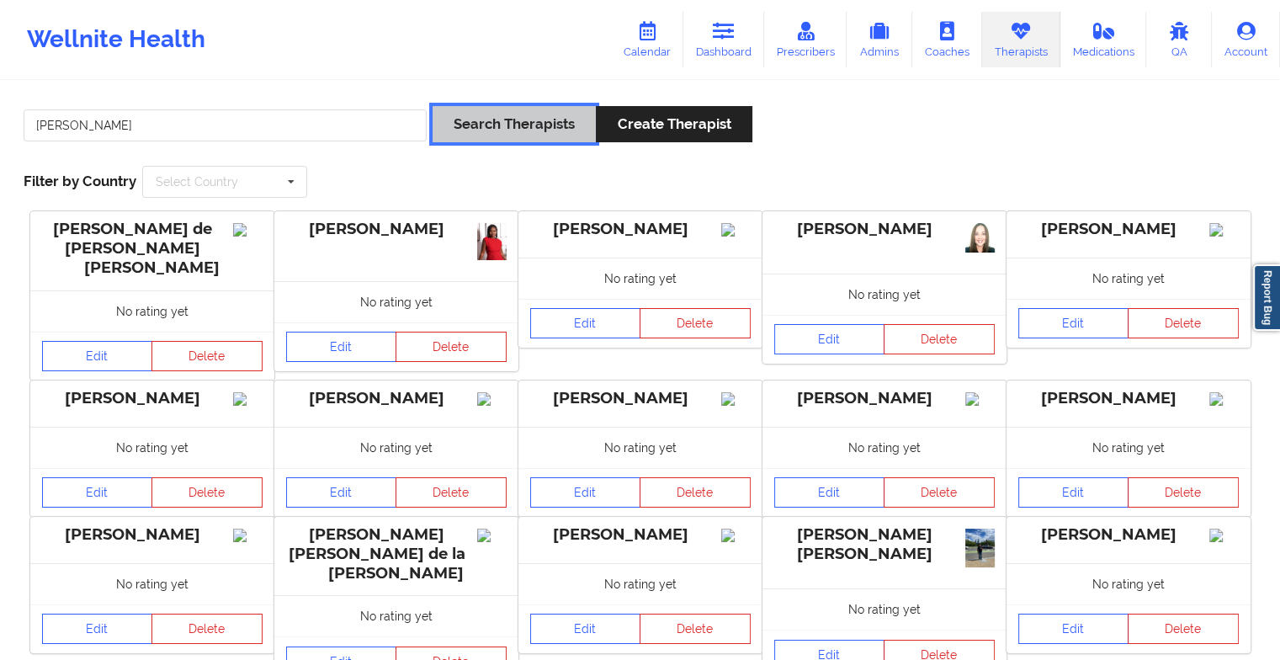
click at [498, 130] on button "Search Therapists" at bounding box center [514, 124] width 163 height 36
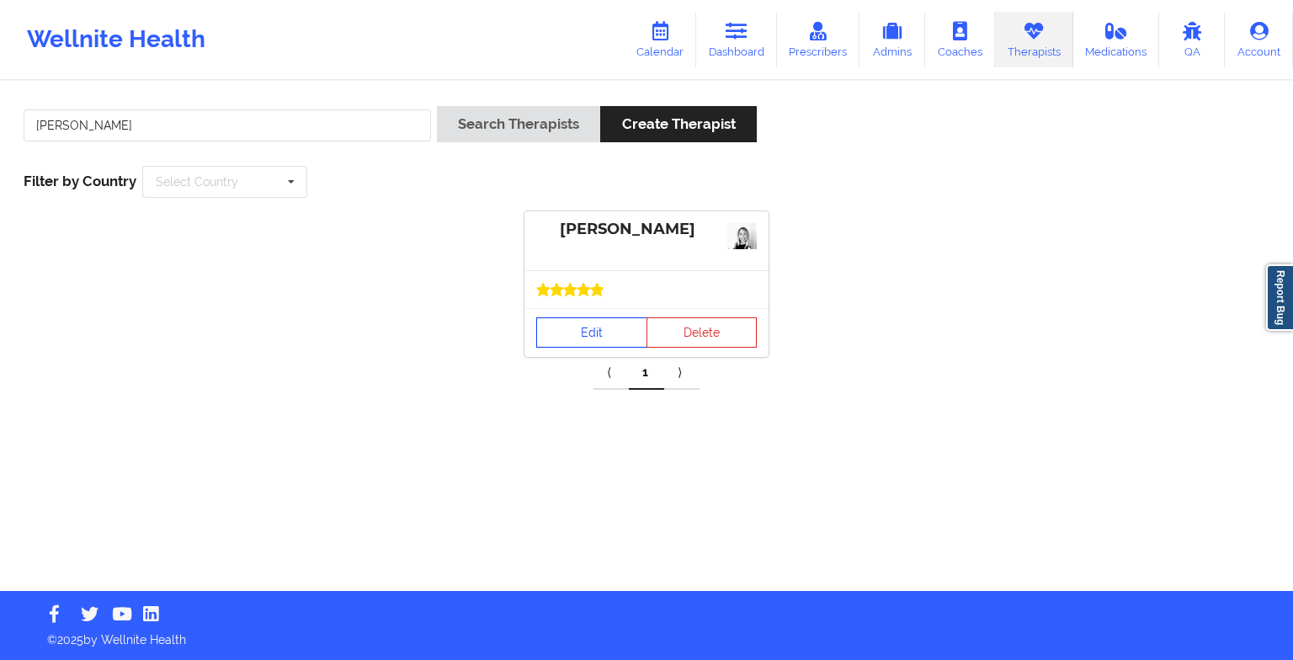
click at [597, 323] on link "Edit" at bounding box center [591, 332] width 111 height 30
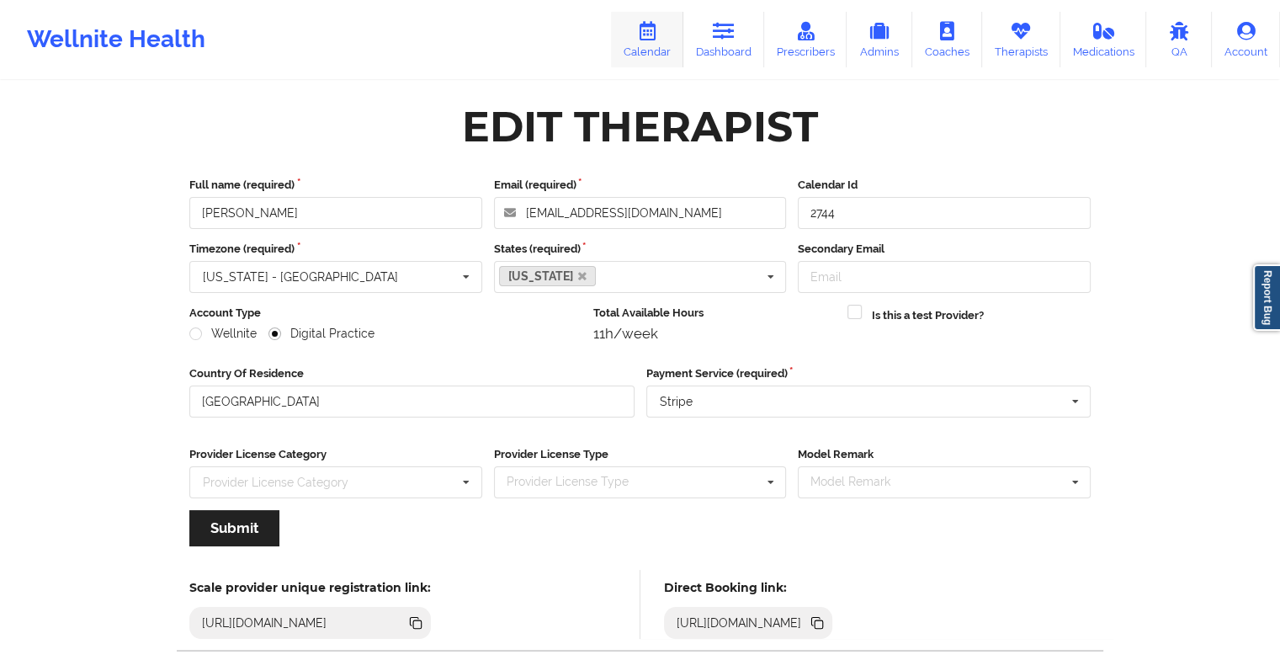
click at [643, 51] on link "Calendar" at bounding box center [647, 40] width 72 height 56
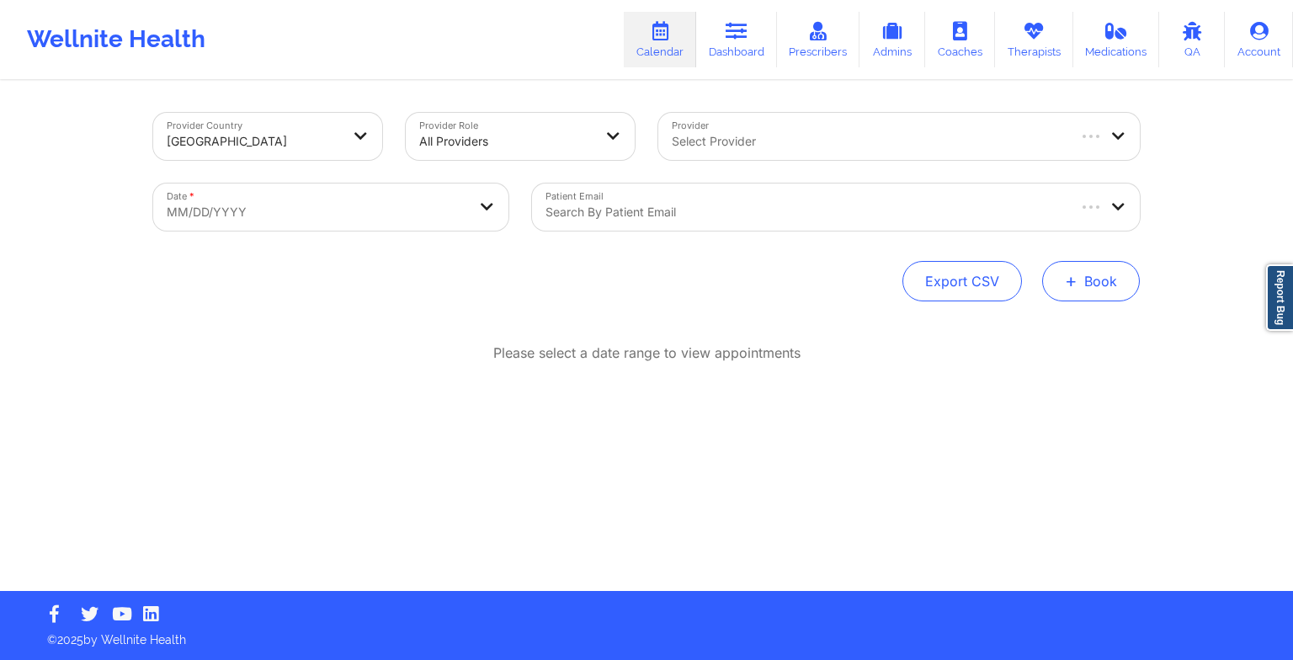
click at [1067, 276] on span "+" at bounding box center [1071, 280] width 13 height 9
click at [1040, 331] on button "Therapy Session" at bounding box center [1062, 335] width 129 height 28
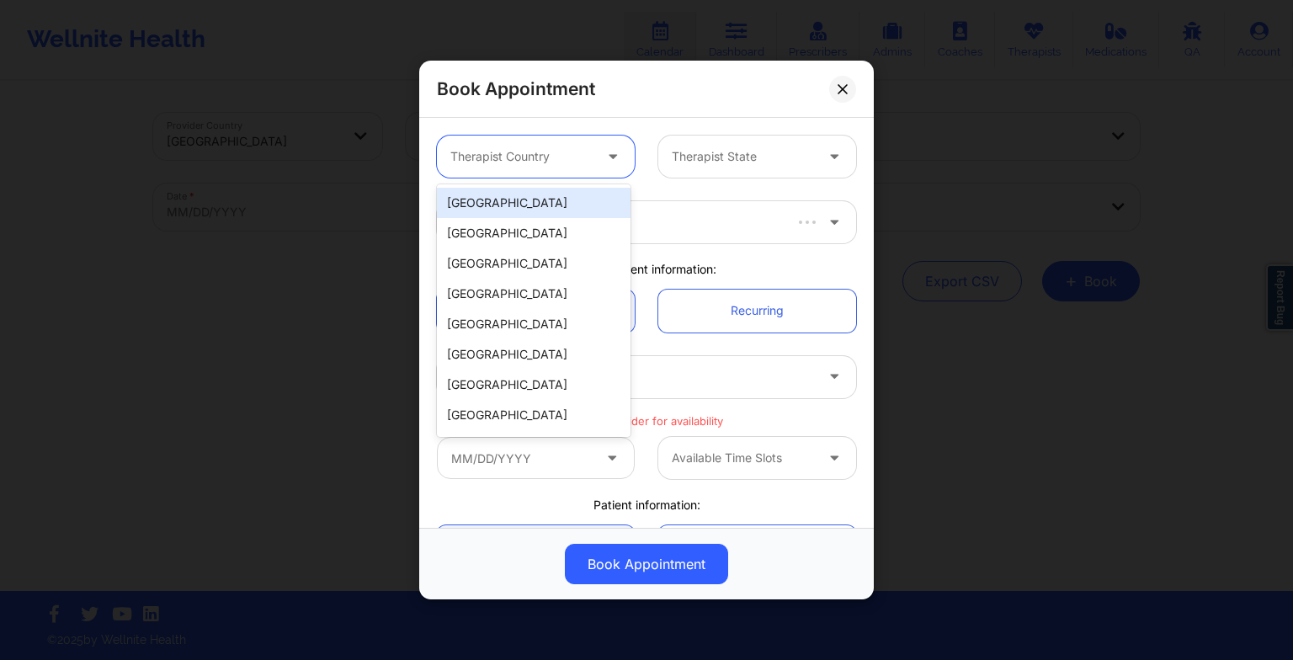
click at [484, 167] on div "Therapist Country" at bounding box center [515, 157] width 157 height 42
click at [493, 202] on div "[GEOGRAPHIC_DATA]" at bounding box center [534, 203] width 194 height 30
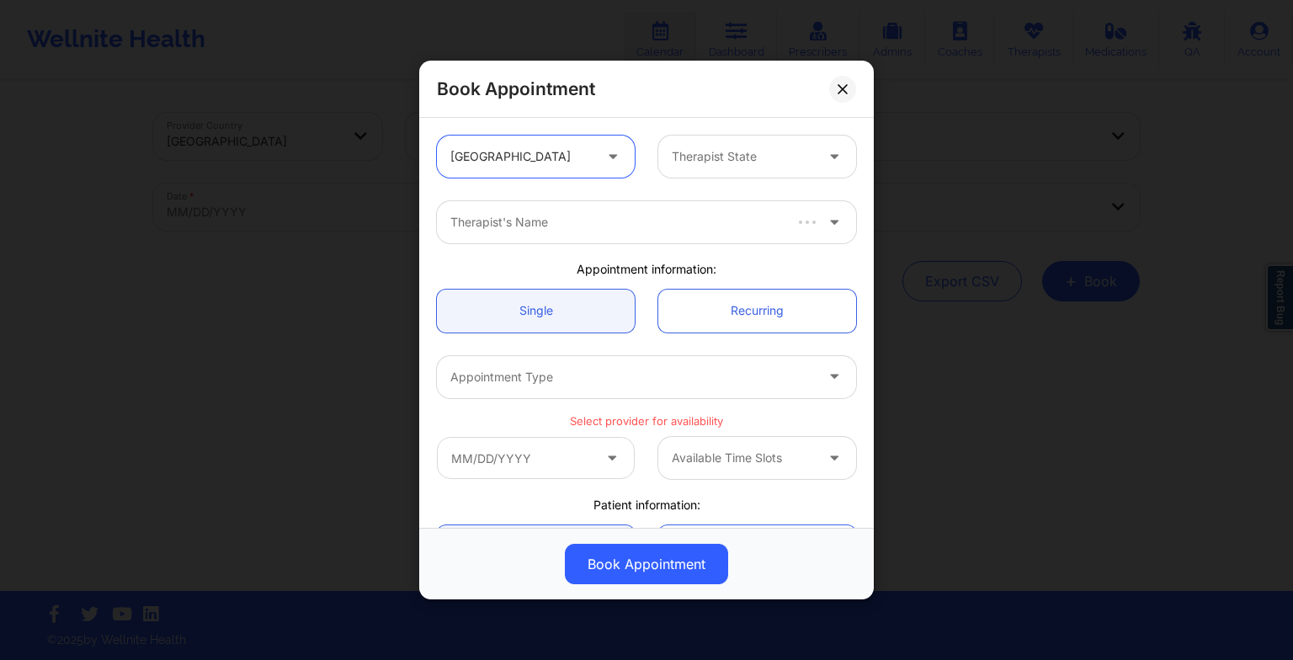
click at [721, 152] on div at bounding box center [743, 156] width 142 height 20
click at [714, 189] on div "[US_STATE]" at bounding box center [751, 203] width 194 height 30
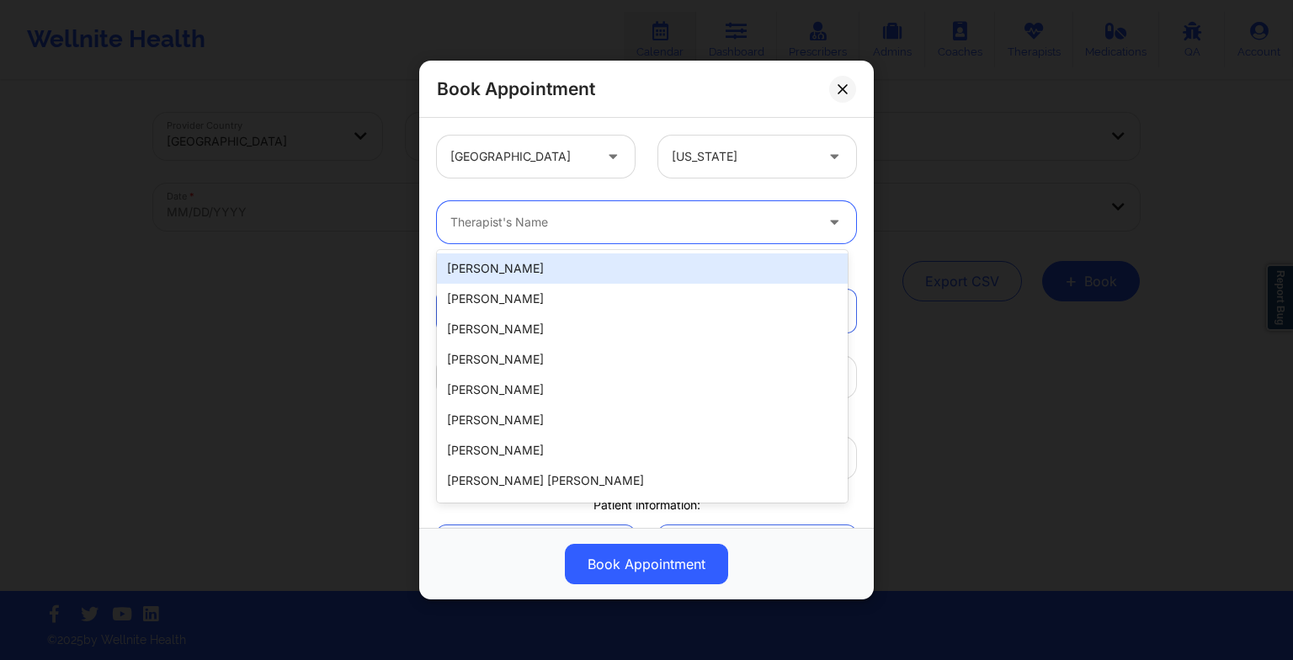
drag, startPoint x: 467, startPoint y: 217, endPoint x: 454, endPoint y: 219, distance: 13.6
click at [454, 219] on div at bounding box center [632, 222] width 364 height 20
paste input "[PERSON_NAME]"
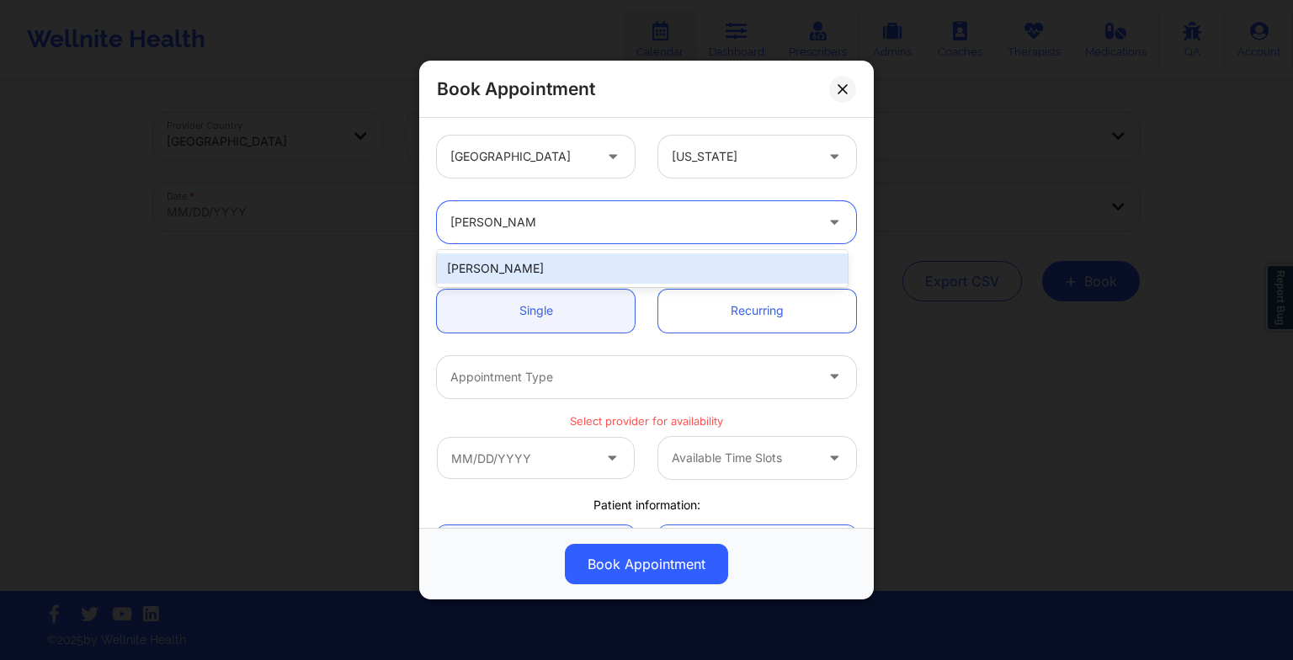
click at [636, 263] on div "[PERSON_NAME]" at bounding box center [642, 268] width 411 height 30
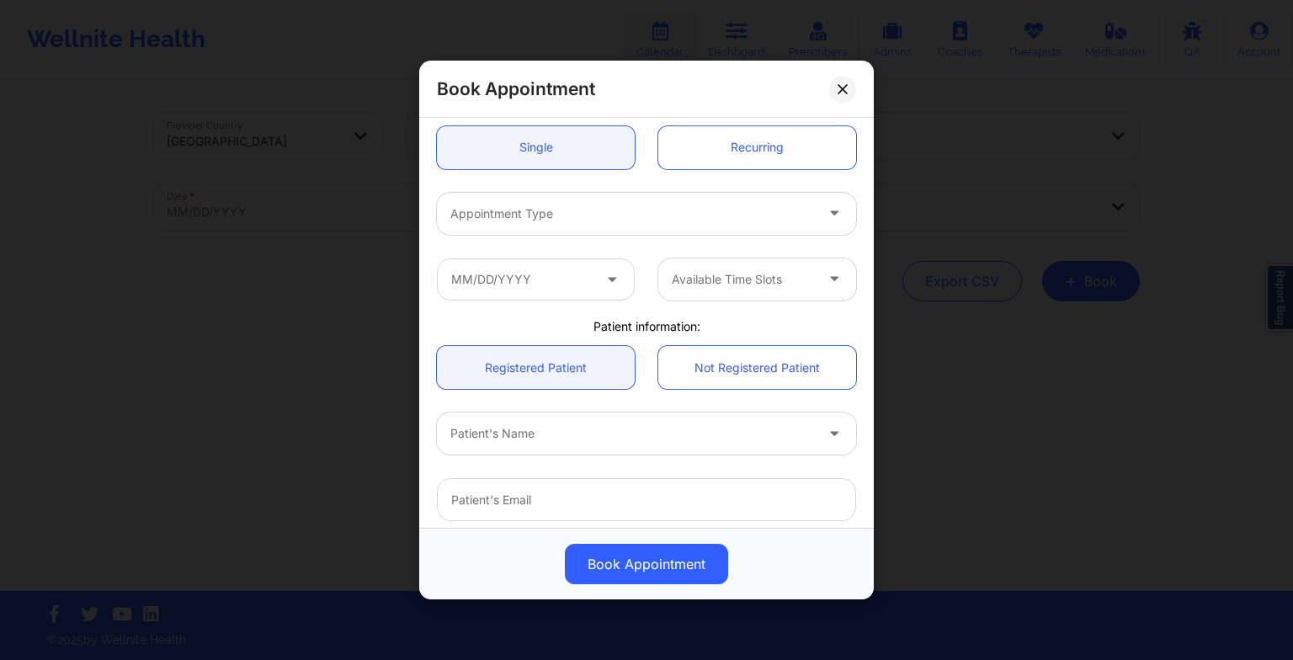
scroll to position [175, 0]
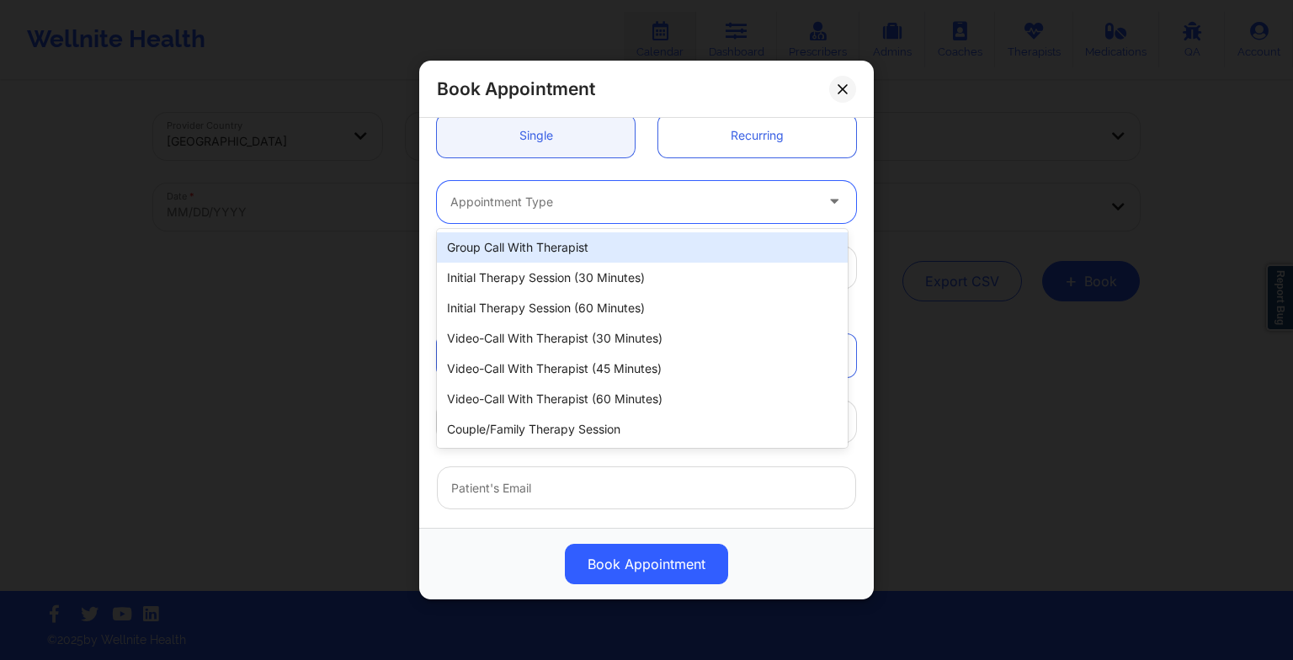
click at [567, 205] on div at bounding box center [632, 202] width 364 height 20
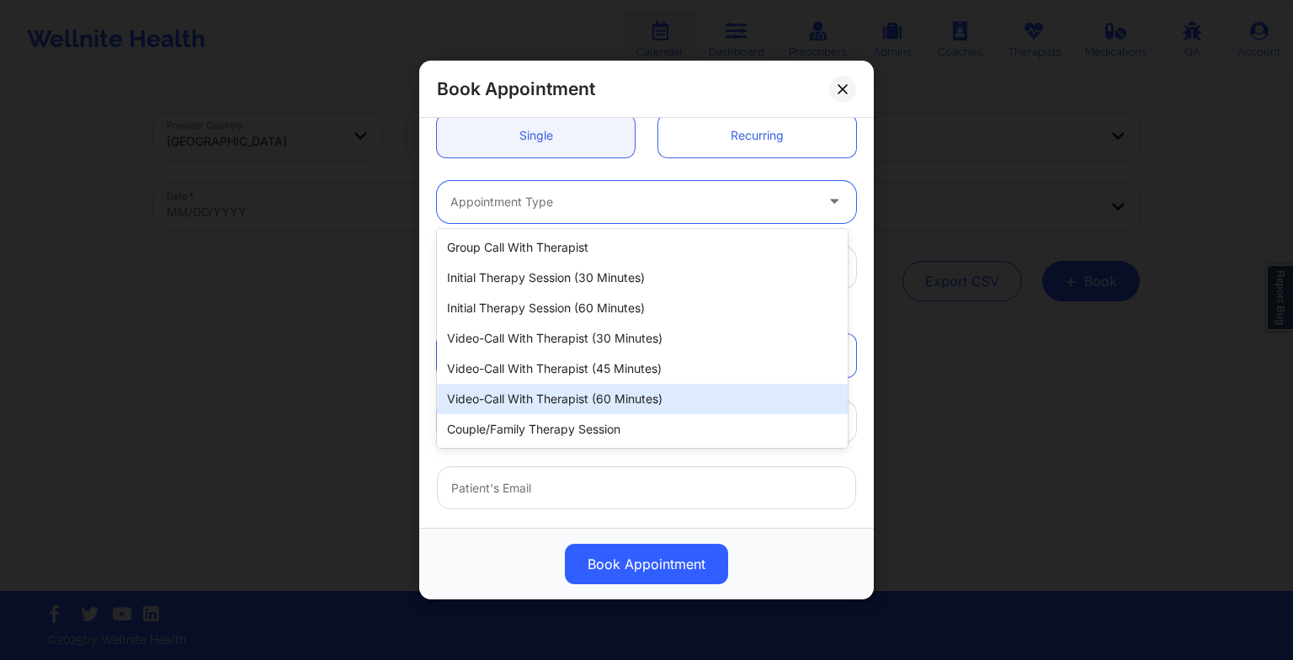
click at [600, 396] on div "Video-Call with Therapist (60 minutes)" at bounding box center [642, 399] width 411 height 30
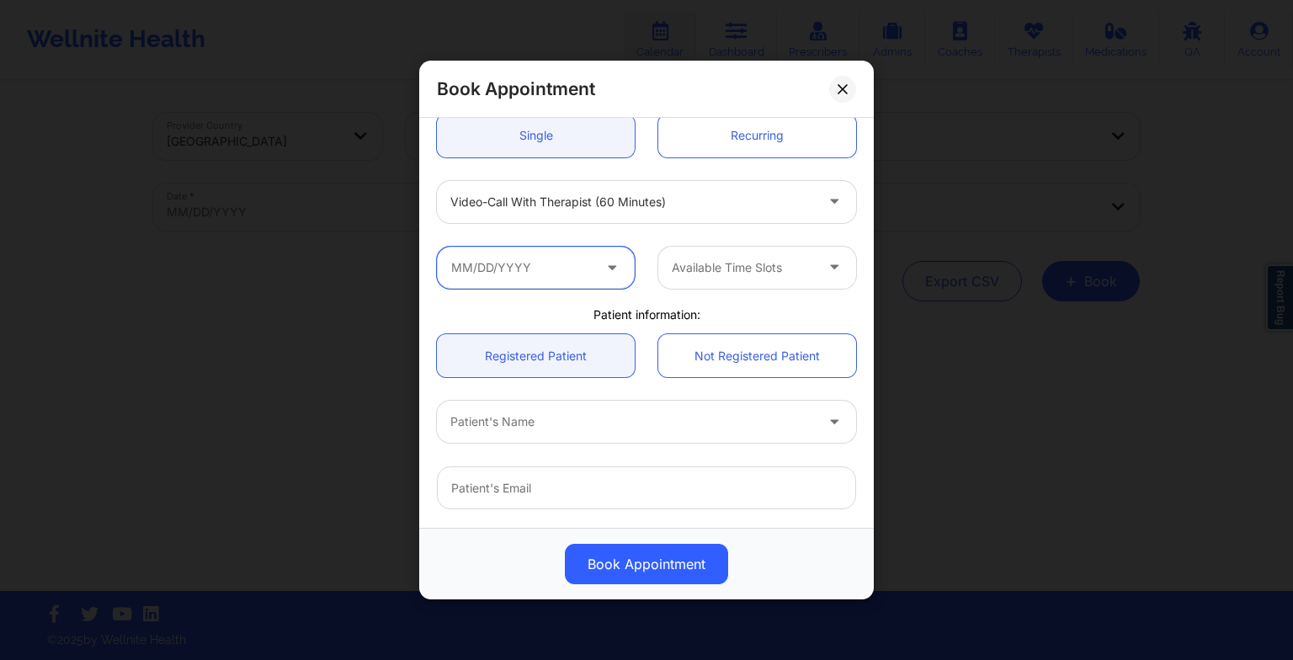
click at [531, 266] on input "text" at bounding box center [536, 268] width 198 height 42
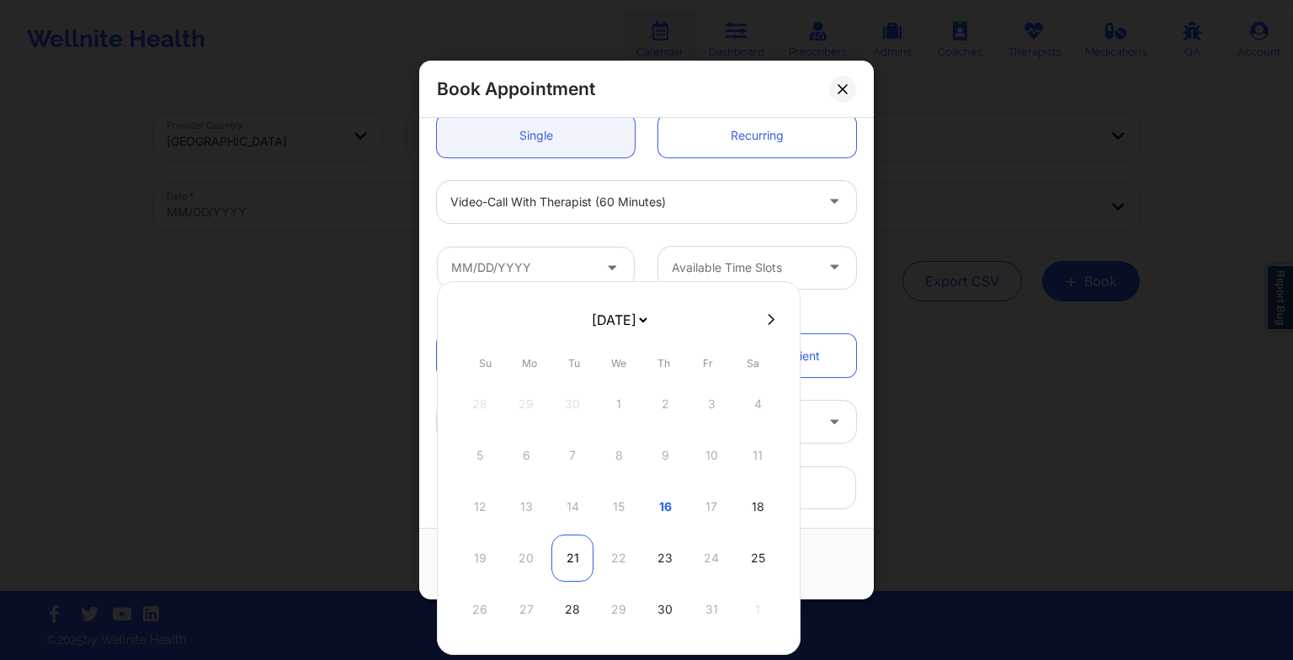
click at [569, 558] on div "21" at bounding box center [572, 558] width 42 height 47
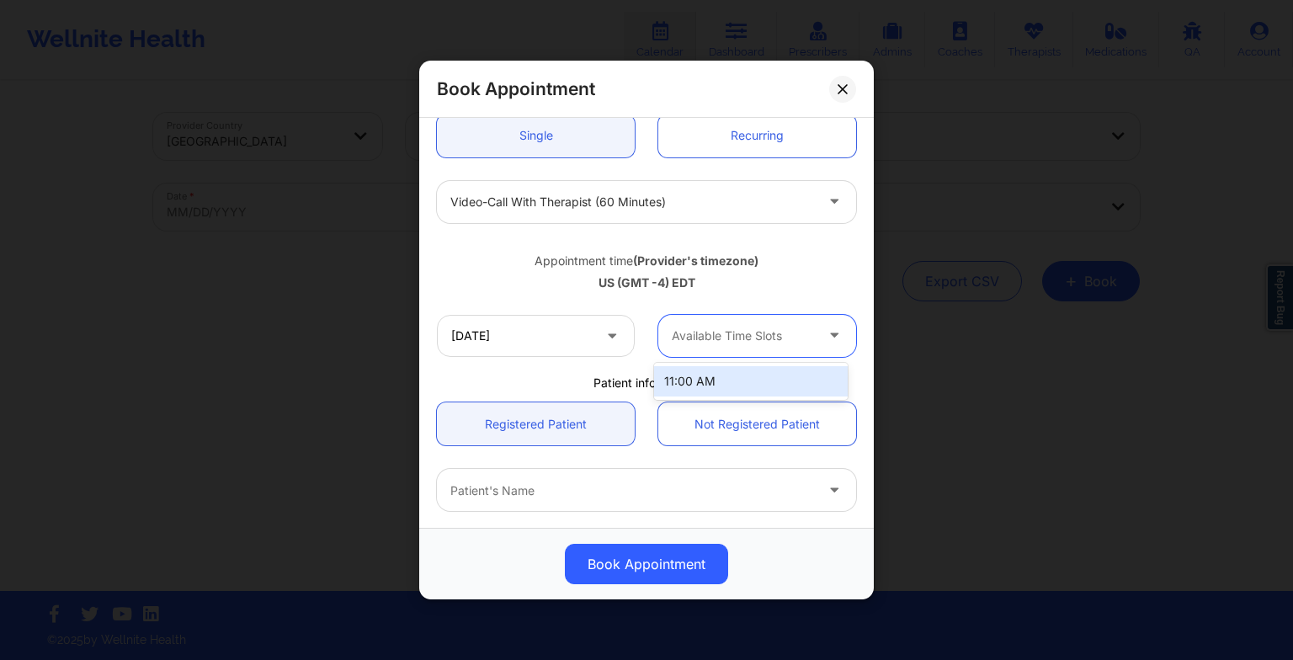
click at [698, 342] on div at bounding box center [743, 336] width 142 height 20
click at [689, 381] on div "11:00 AM" at bounding box center [751, 381] width 194 height 30
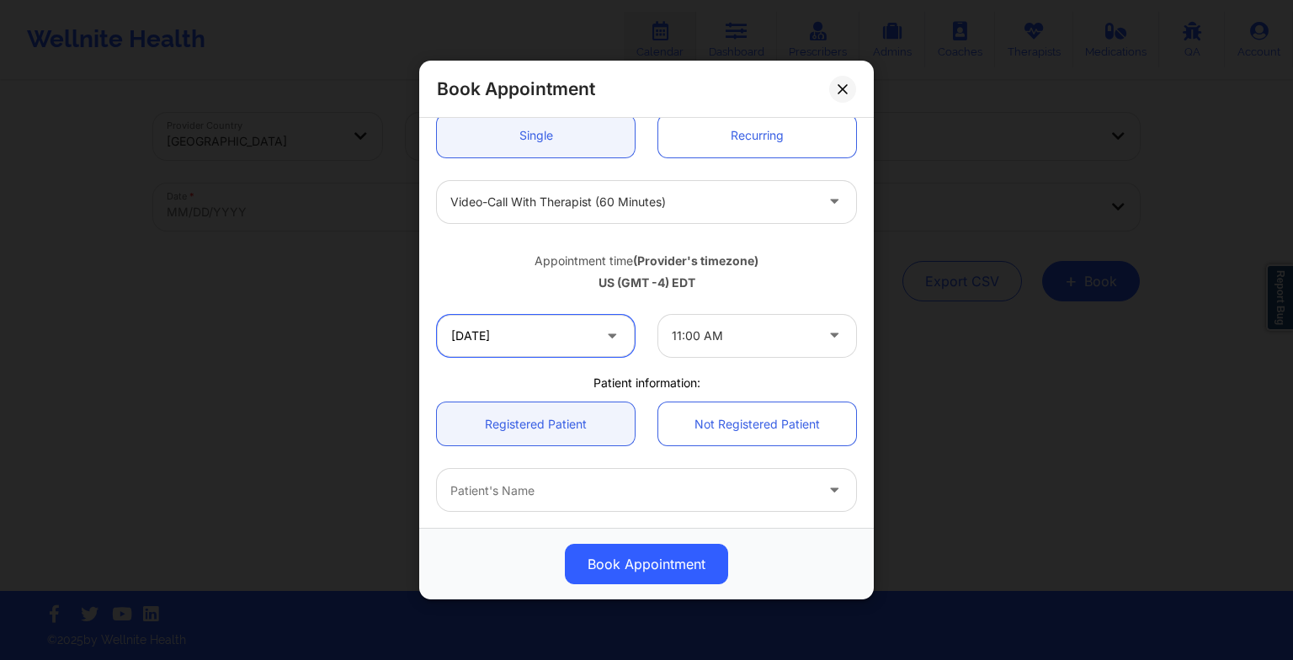
click at [535, 343] on input "[DATE]" at bounding box center [536, 336] width 198 height 42
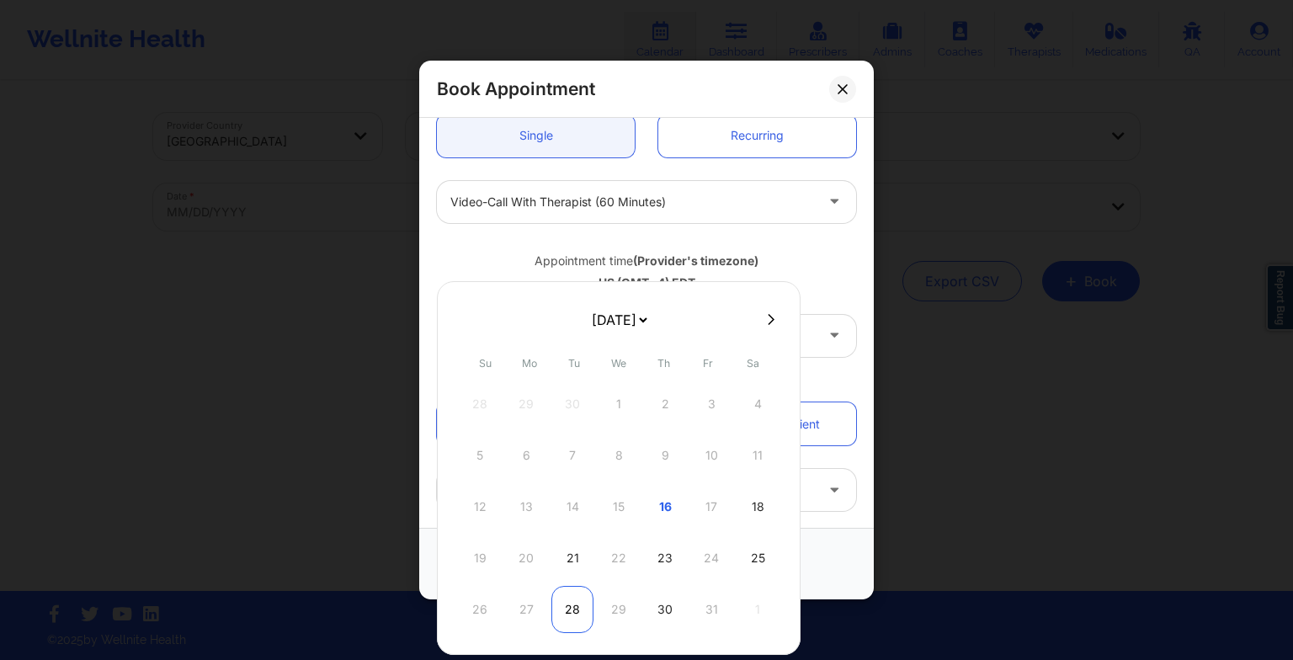
click at [565, 599] on div "28" at bounding box center [572, 609] width 42 height 47
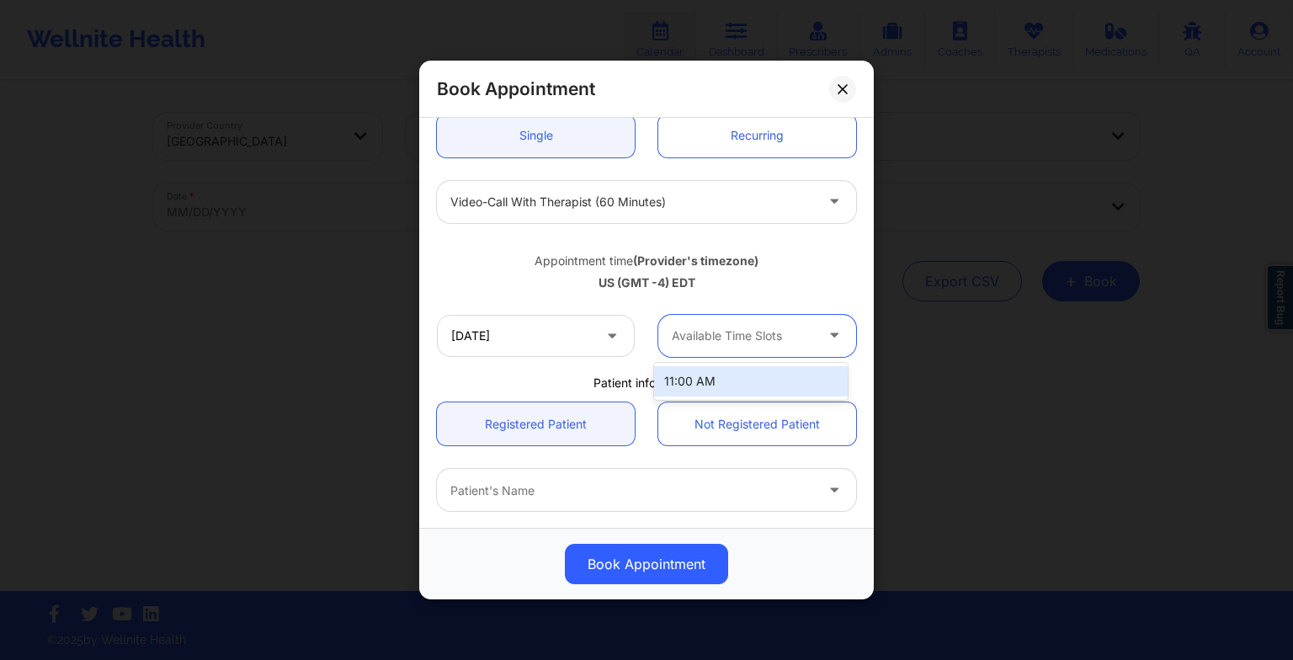
click at [724, 332] on div at bounding box center [743, 336] width 142 height 20
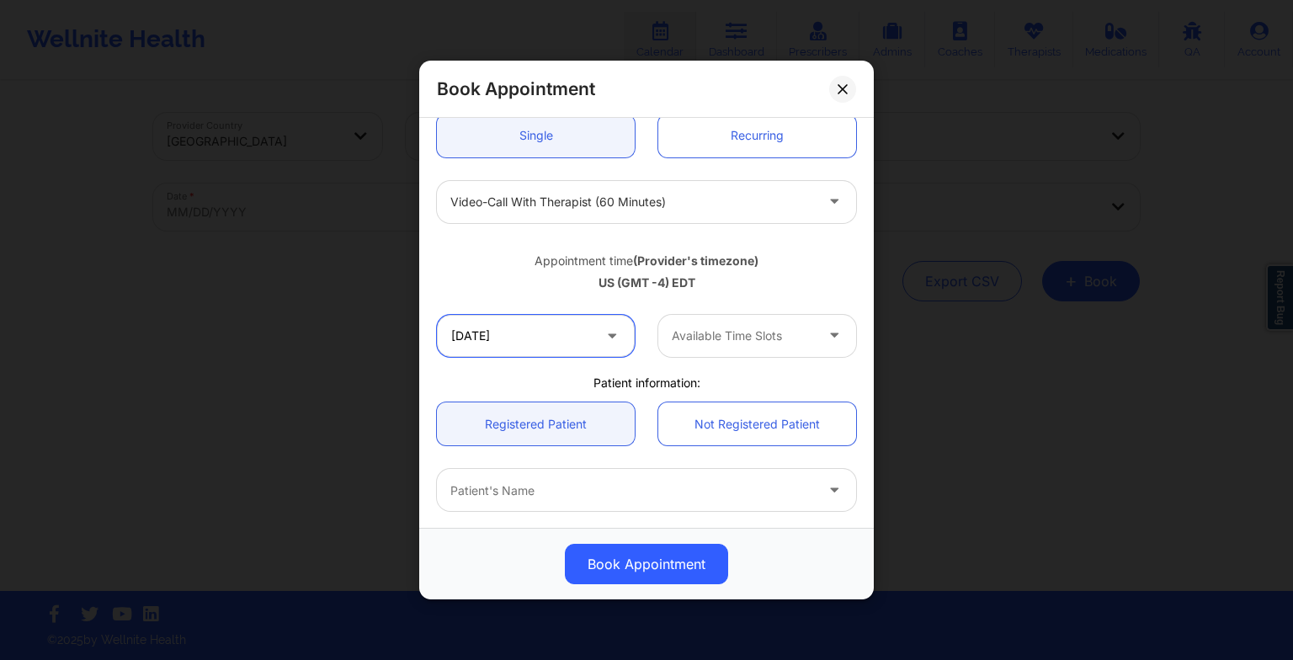
click at [564, 337] on input "[DATE]" at bounding box center [536, 336] width 198 height 42
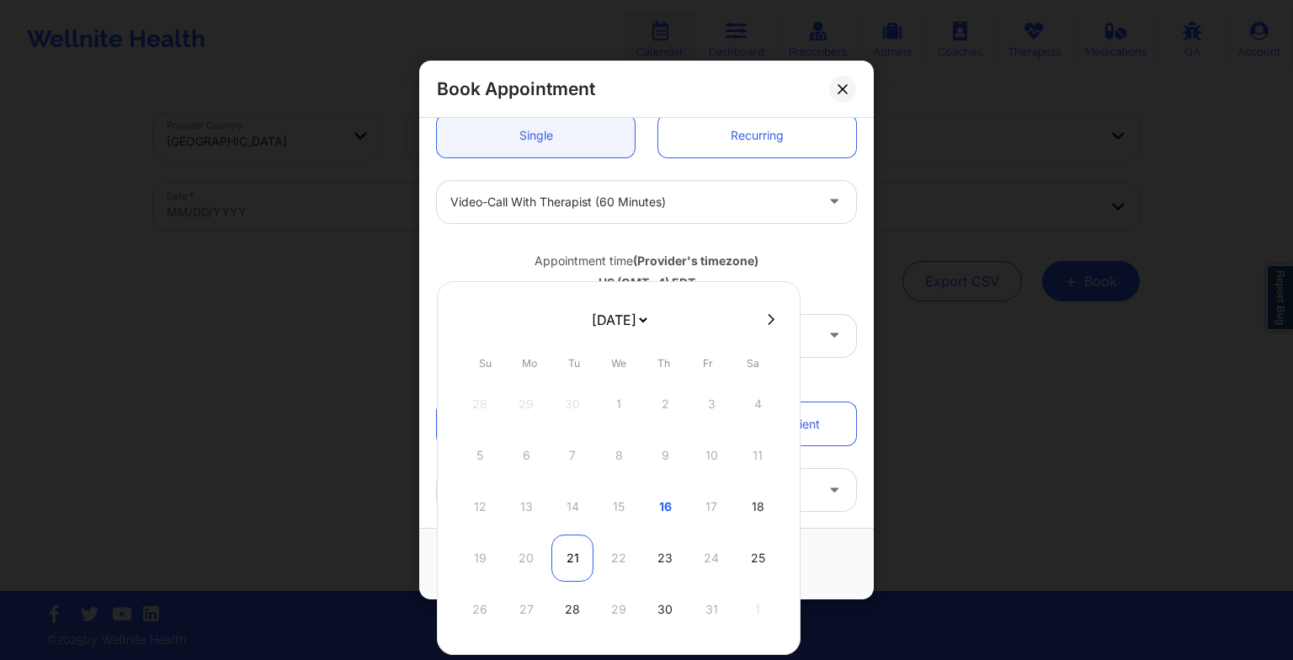
click at [578, 559] on div "21" at bounding box center [572, 558] width 42 height 47
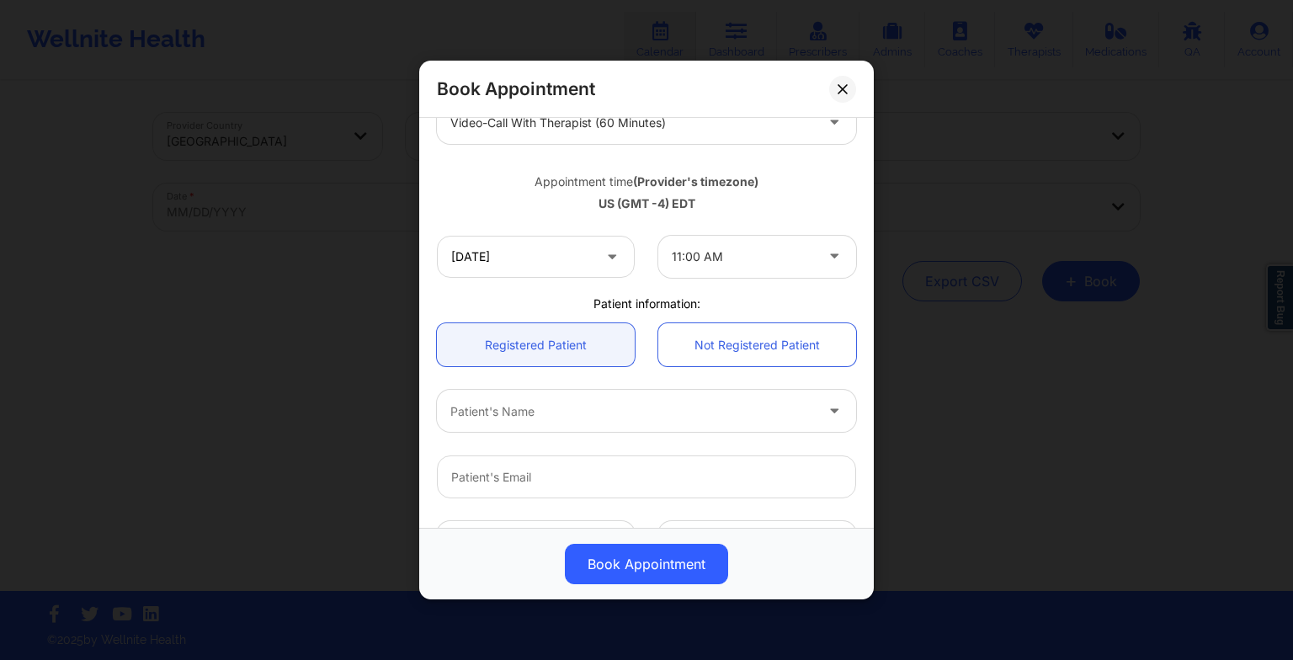
scroll to position [239, 0]
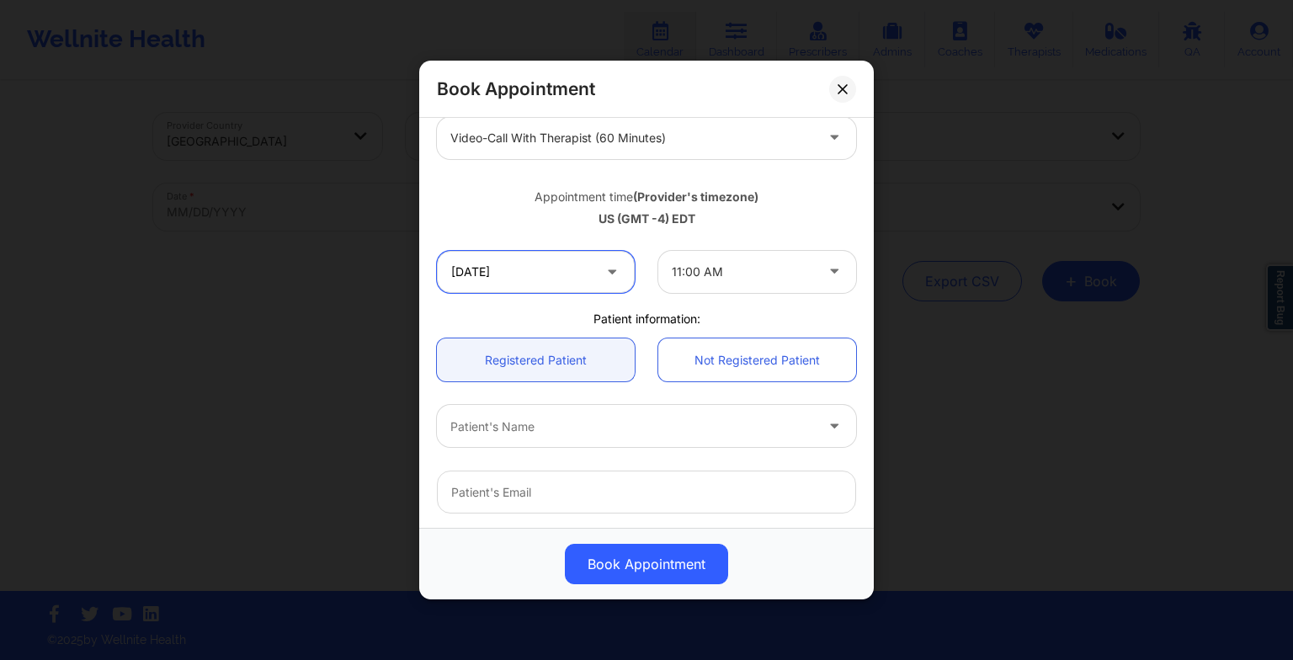
click at [536, 281] on input "[DATE]" at bounding box center [536, 272] width 198 height 42
click at [997, 535] on div "Book Appointment [GEOGRAPHIC_DATA] [US_STATE] [PERSON_NAME] Appointment informa…" at bounding box center [646, 330] width 1293 height 660
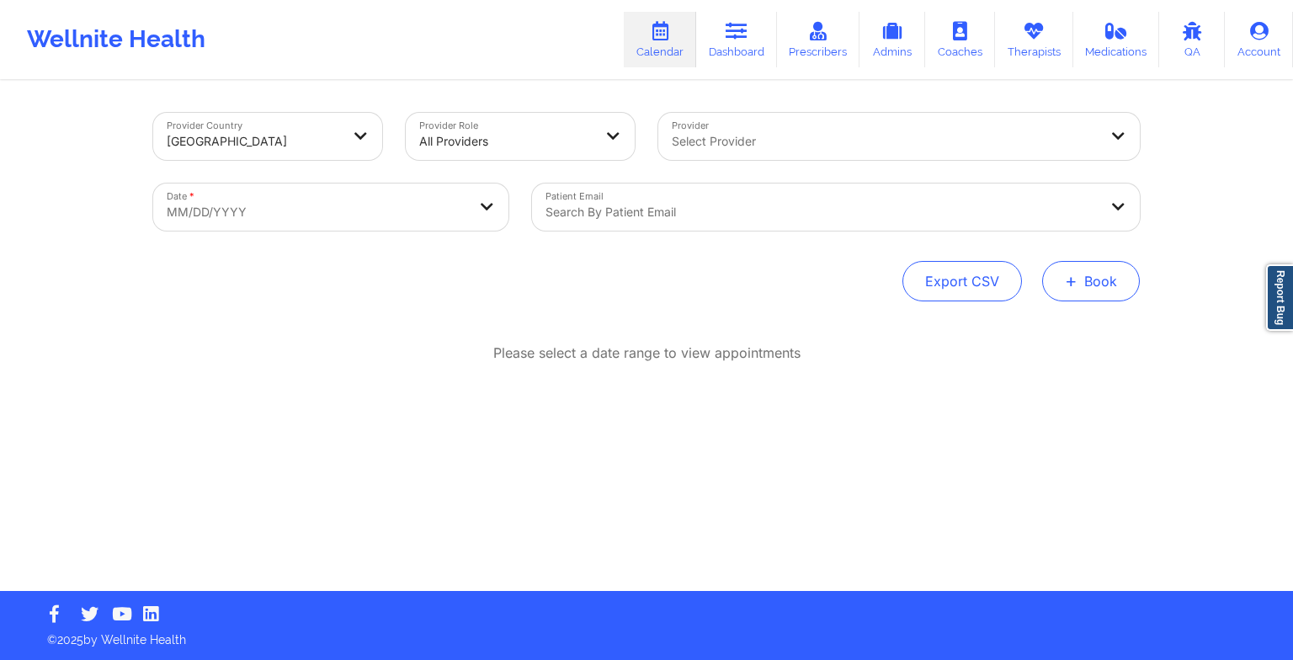
click at [1112, 287] on button "+ Book" at bounding box center [1091, 281] width 98 height 40
click at [1061, 325] on button "Therapy Session" at bounding box center [1062, 335] width 129 height 28
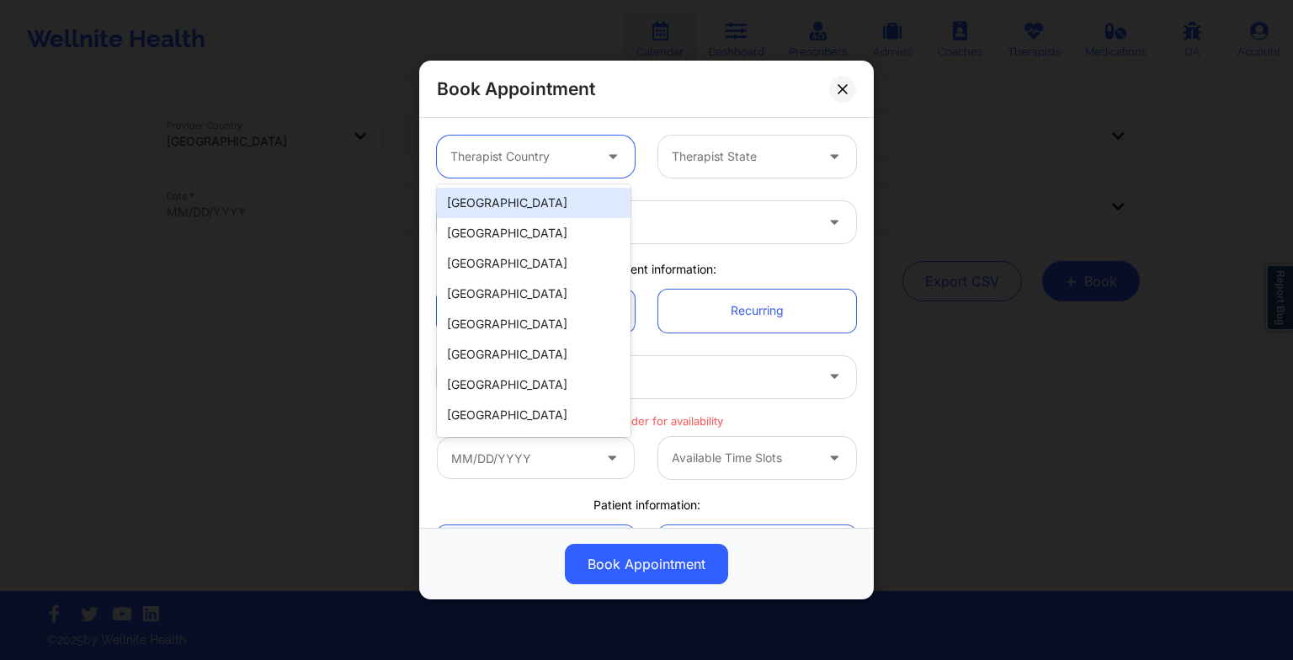
click at [519, 147] on div at bounding box center [521, 156] width 142 height 20
click at [527, 204] on div "[GEOGRAPHIC_DATA]" at bounding box center [534, 203] width 194 height 30
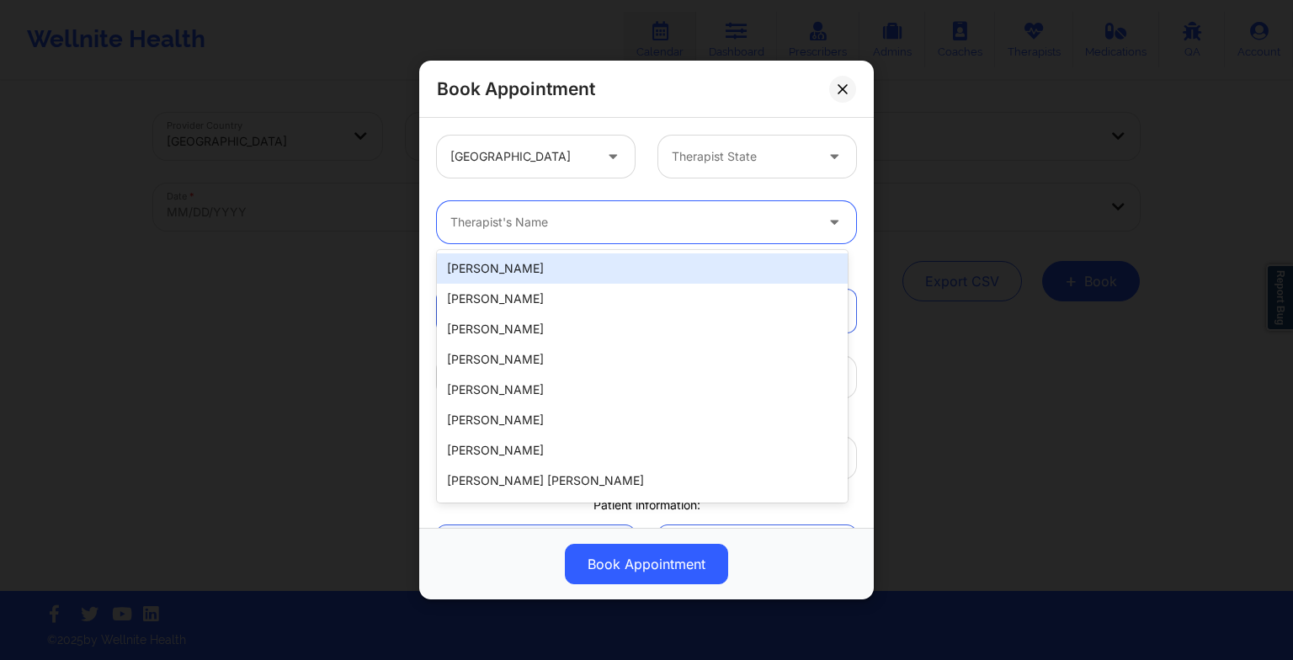
click at [460, 228] on div at bounding box center [632, 222] width 364 height 20
paste input "[PERSON_NAME]"
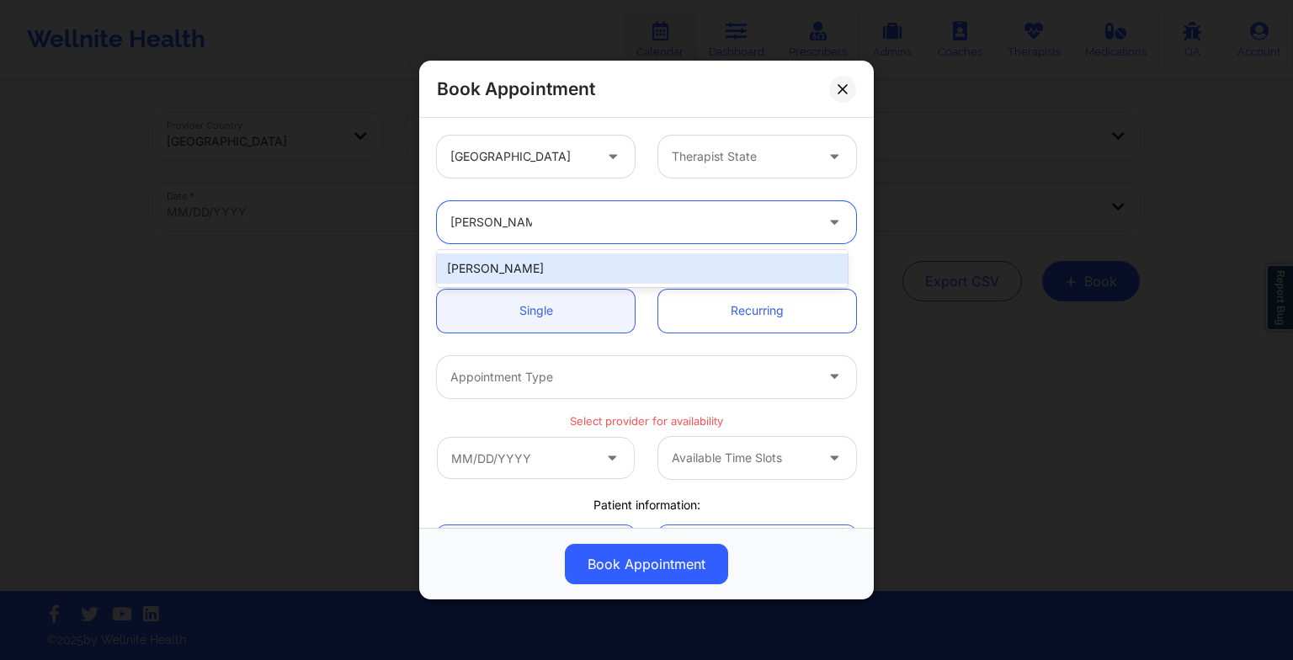
click at [498, 263] on div "[PERSON_NAME]" at bounding box center [642, 268] width 411 height 30
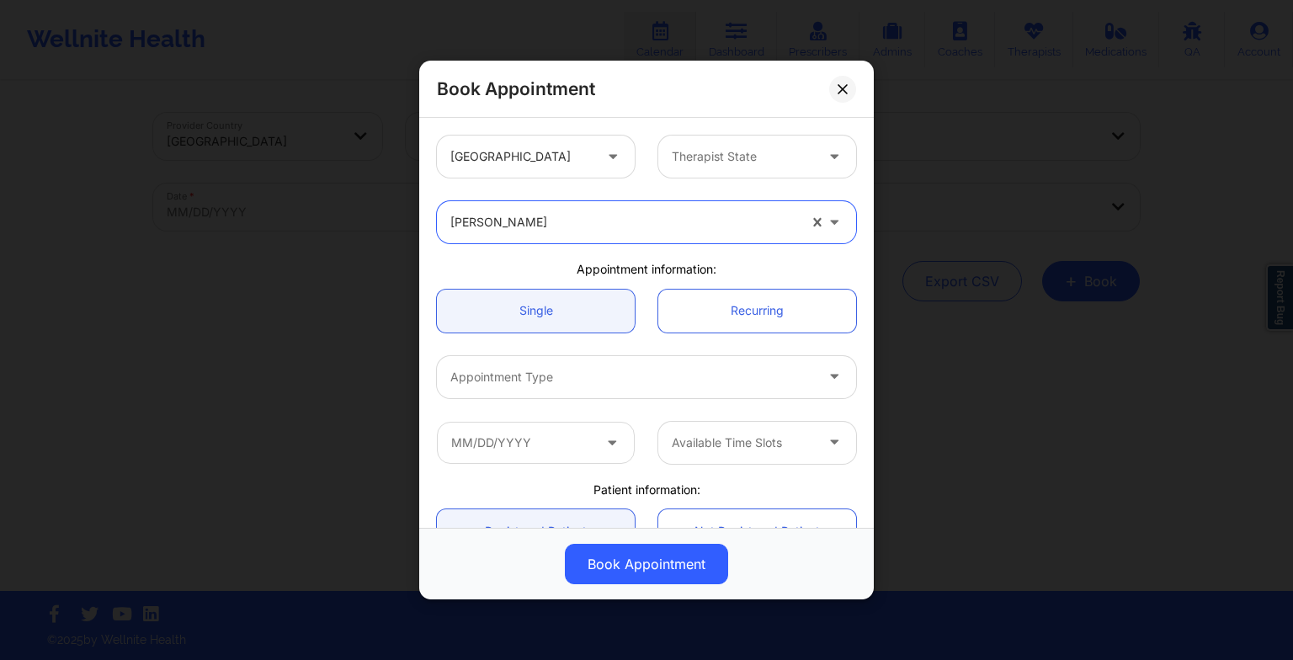
click at [492, 377] on div at bounding box center [632, 377] width 364 height 20
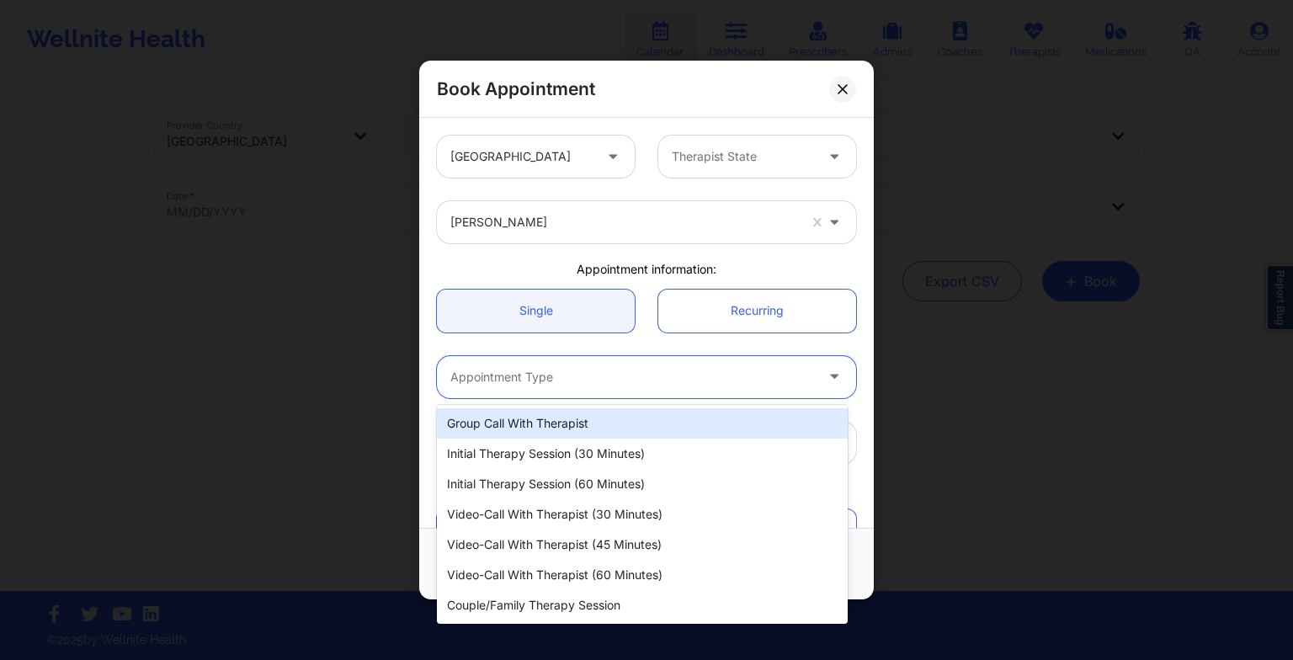
scroll to position [17, 0]
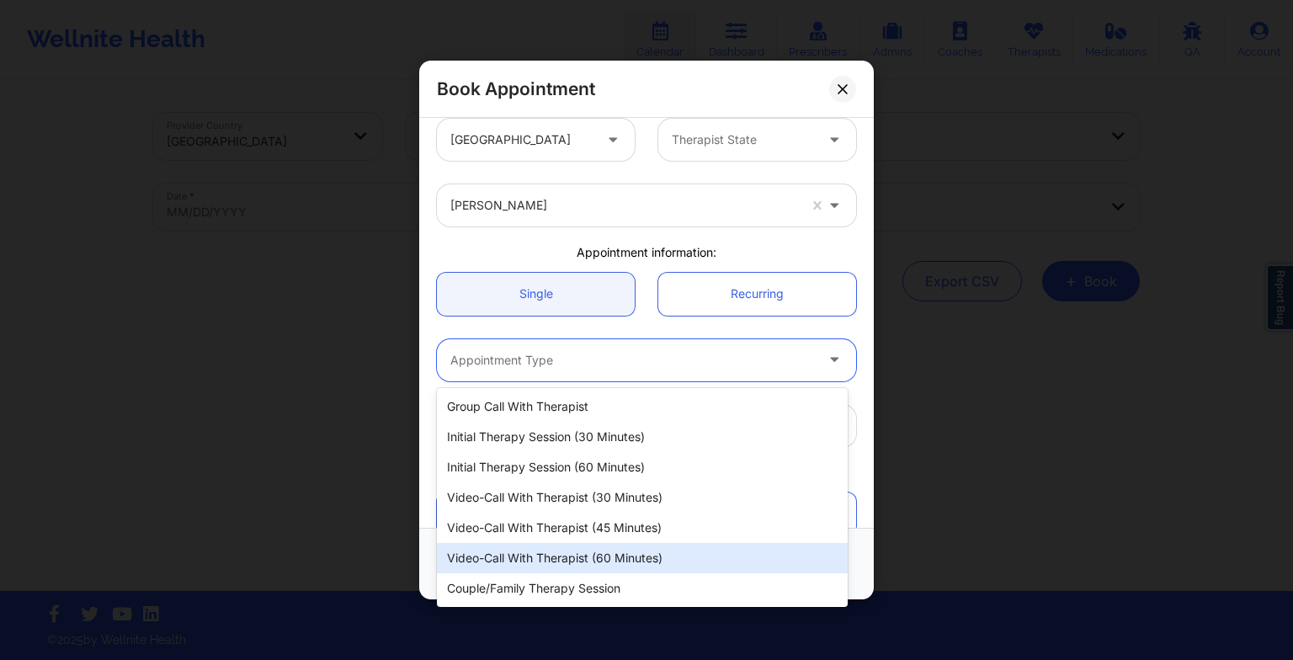
click at [625, 556] on div "Video-Call with Therapist (60 minutes)" at bounding box center [642, 558] width 411 height 30
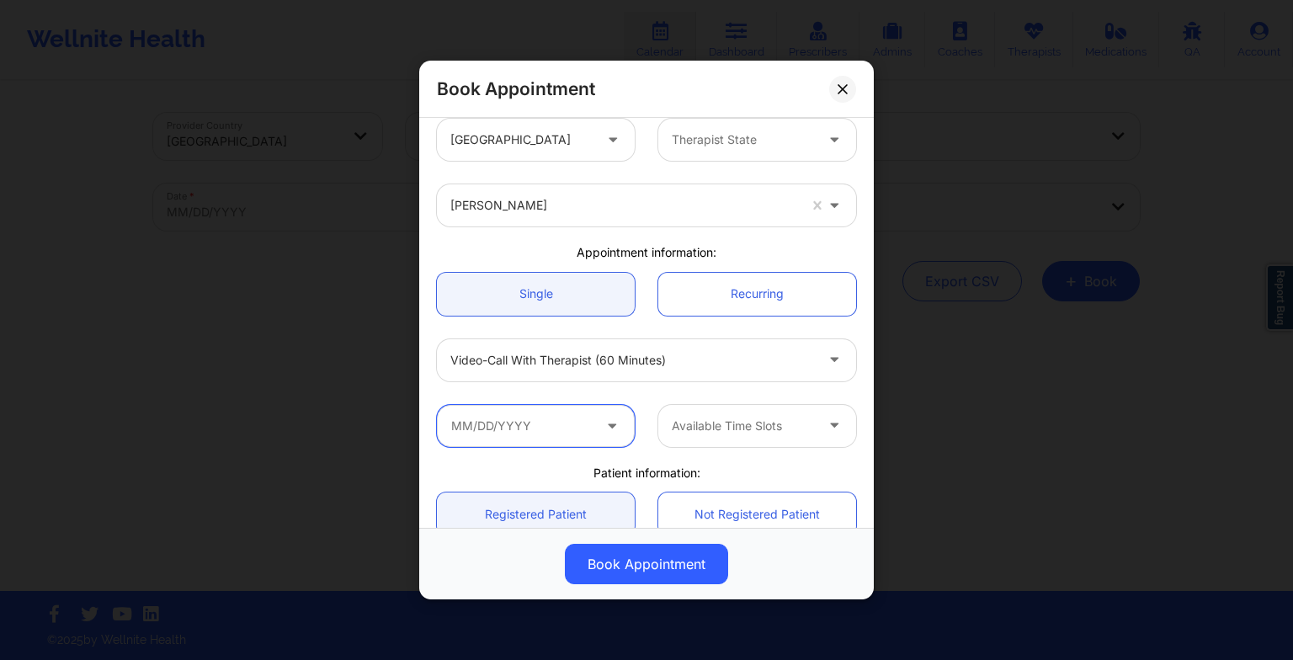
click at [485, 417] on input "text" at bounding box center [536, 426] width 198 height 42
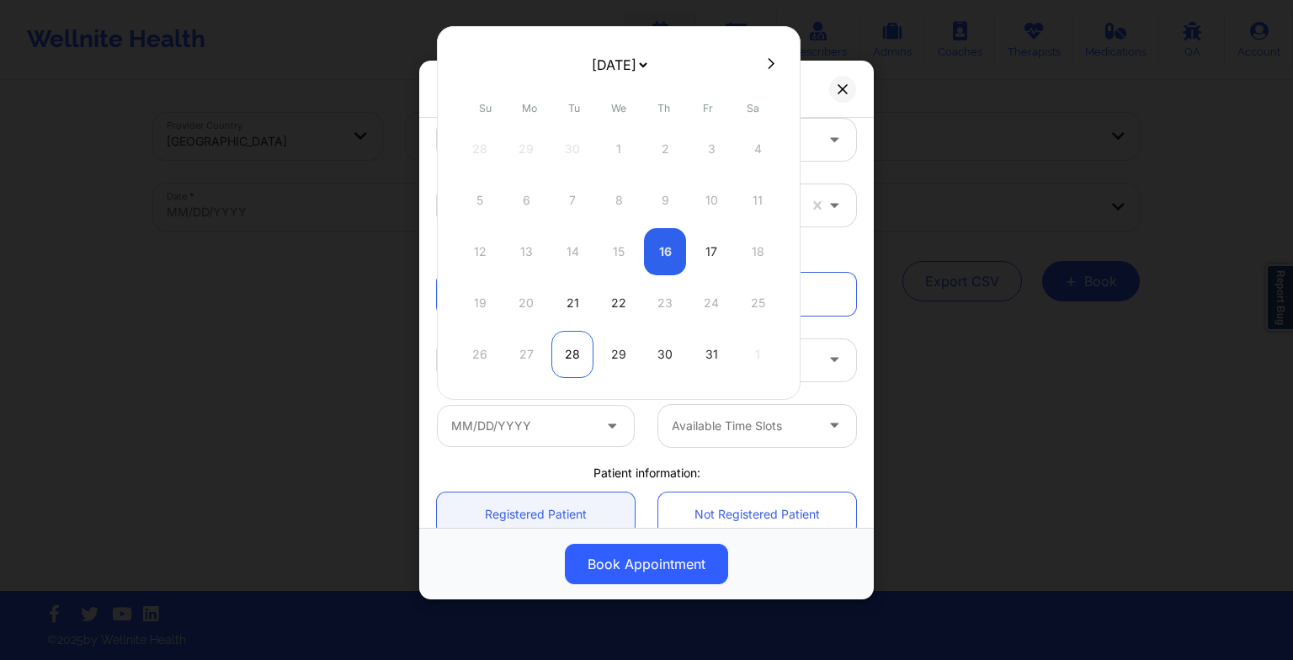
click at [577, 347] on div "28" at bounding box center [572, 354] width 42 height 47
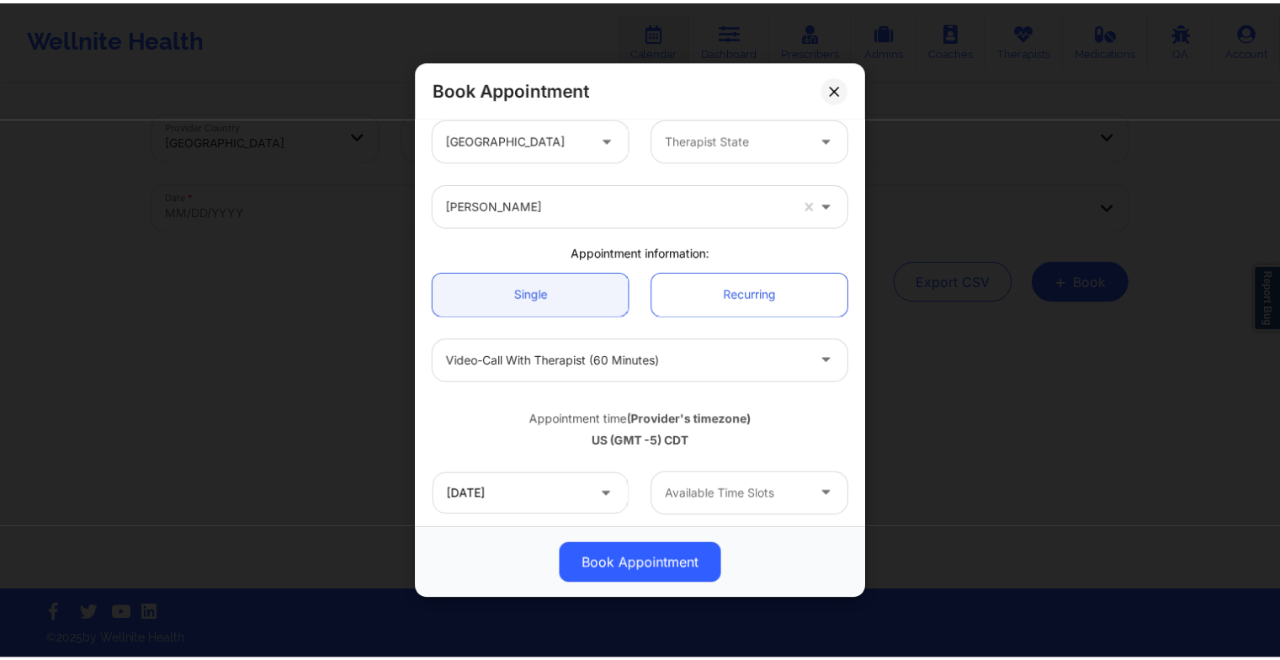
scroll to position [151, 0]
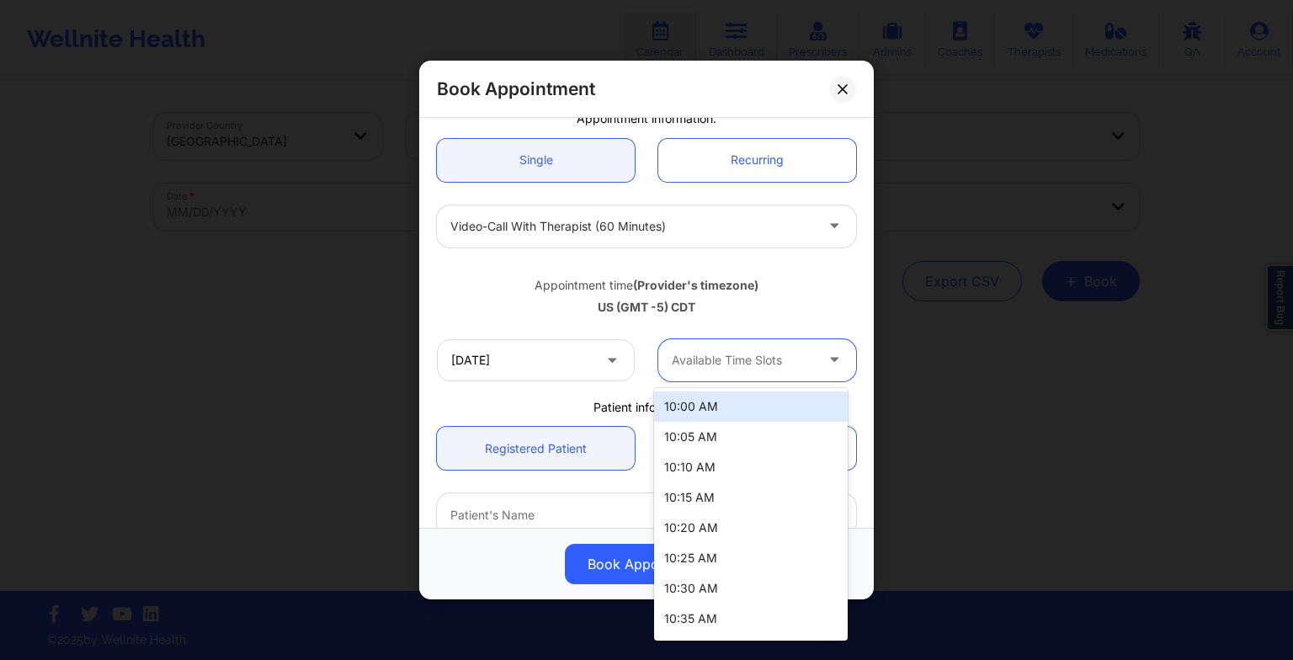
click at [713, 371] on div "Available Time Slots" at bounding box center [736, 360] width 157 height 42
click at [714, 403] on div "10:00 AM" at bounding box center [751, 406] width 194 height 30
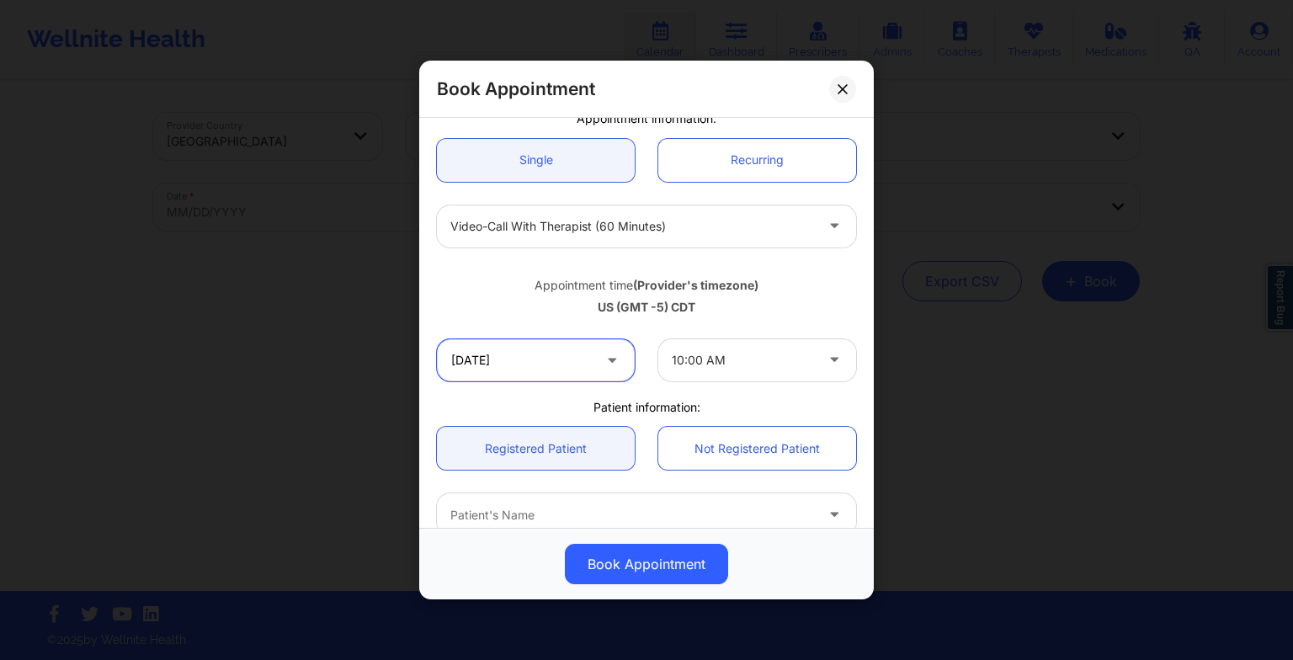
click at [451, 366] on input "[DATE]" at bounding box center [536, 360] width 198 height 42
click at [827, 532] on div "Book Appointment" at bounding box center [646, 564] width 455 height 72
click at [1049, 520] on div "Book Appointment [GEOGRAPHIC_DATA] Therapist State [PERSON_NAME] Appointment in…" at bounding box center [646, 330] width 1293 height 660
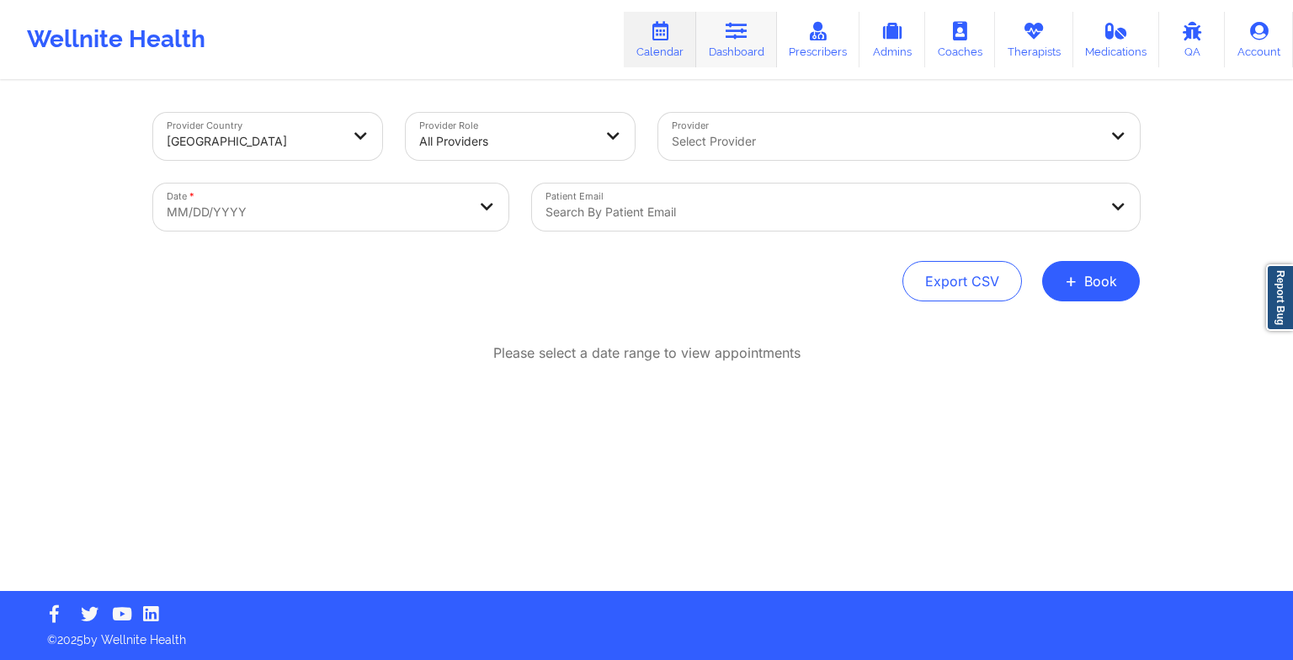
click at [735, 53] on link "Dashboard" at bounding box center [736, 40] width 81 height 56
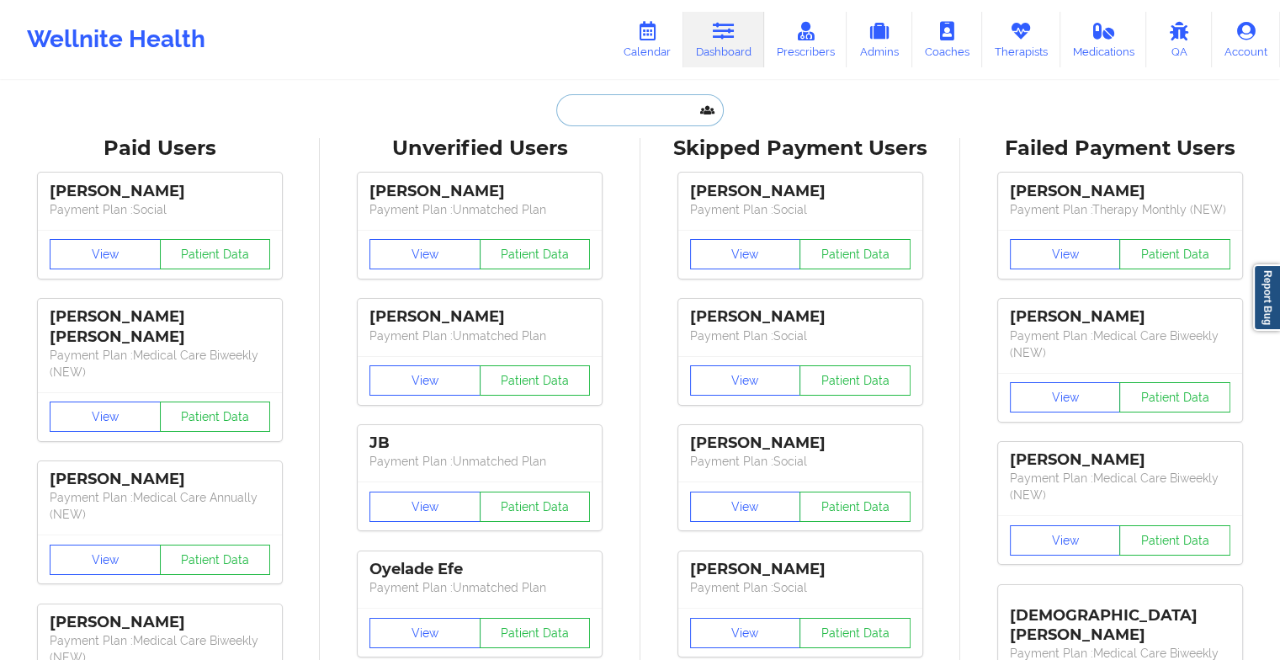
paste input "[PERSON_NAME] [PERSON_NAME]"
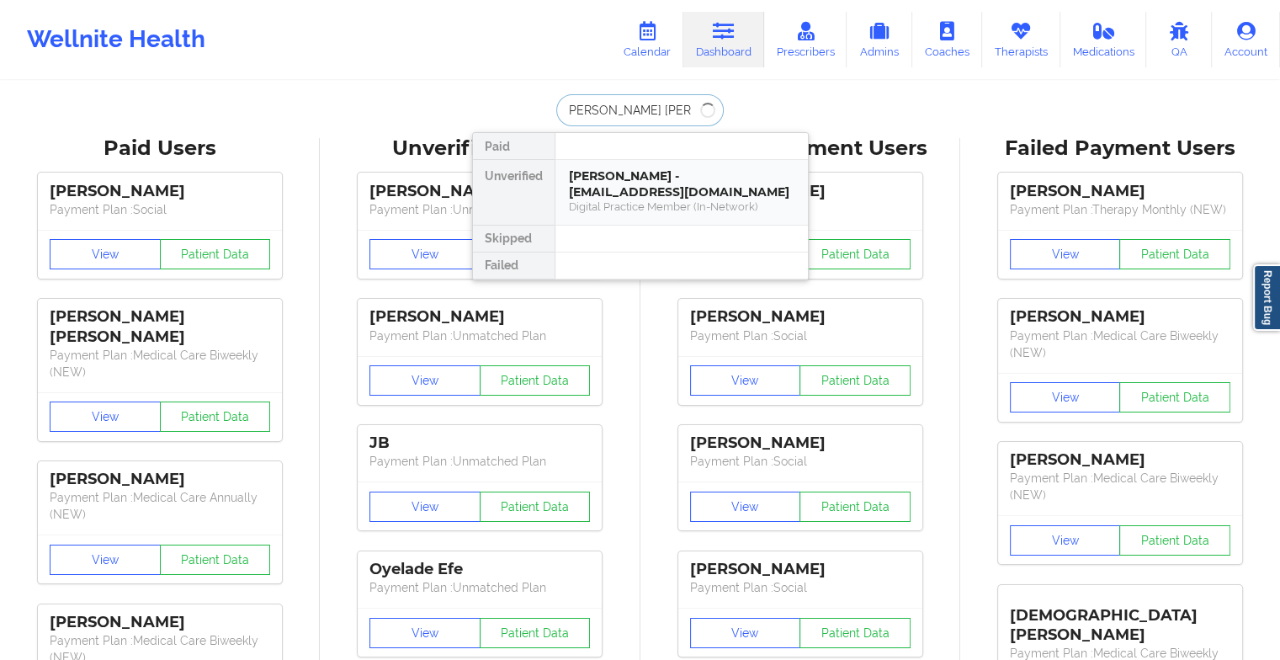
click at [693, 172] on div "[PERSON_NAME] - [EMAIL_ADDRESS][DOMAIN_NAME]" at bounding box center [682, 183] width 226 height 31
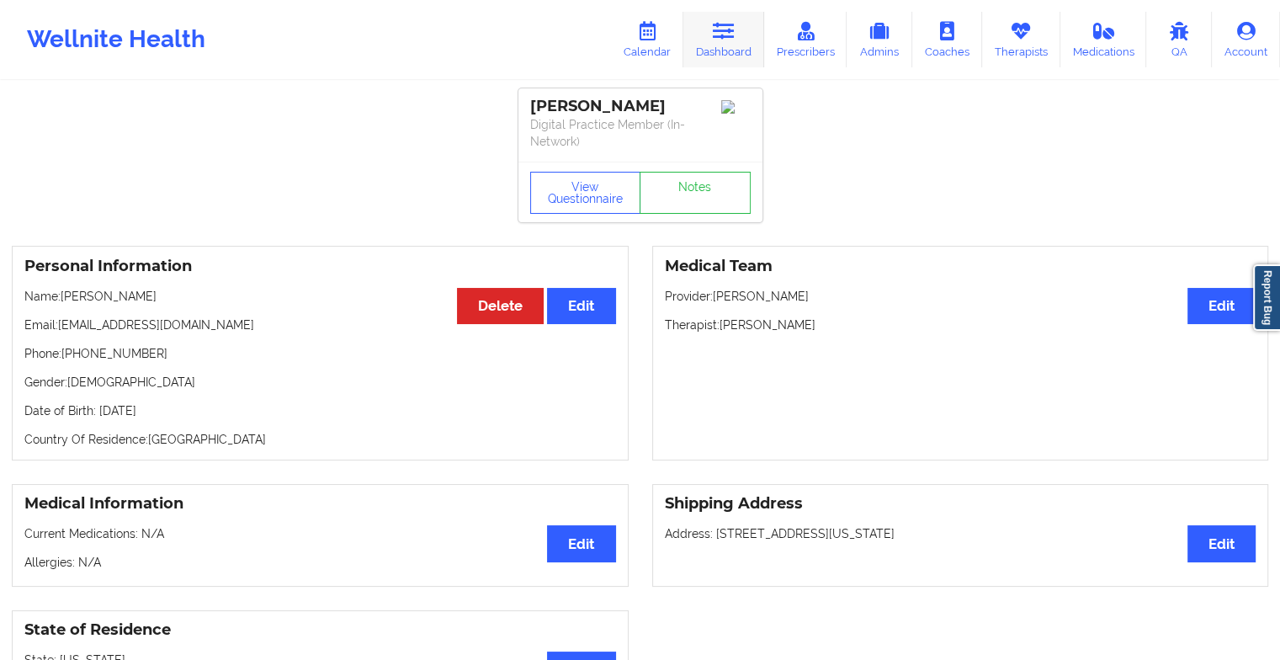
click at [721, 48] on link "Dashboard" at bounding box center [724, 40] width 81 height 56
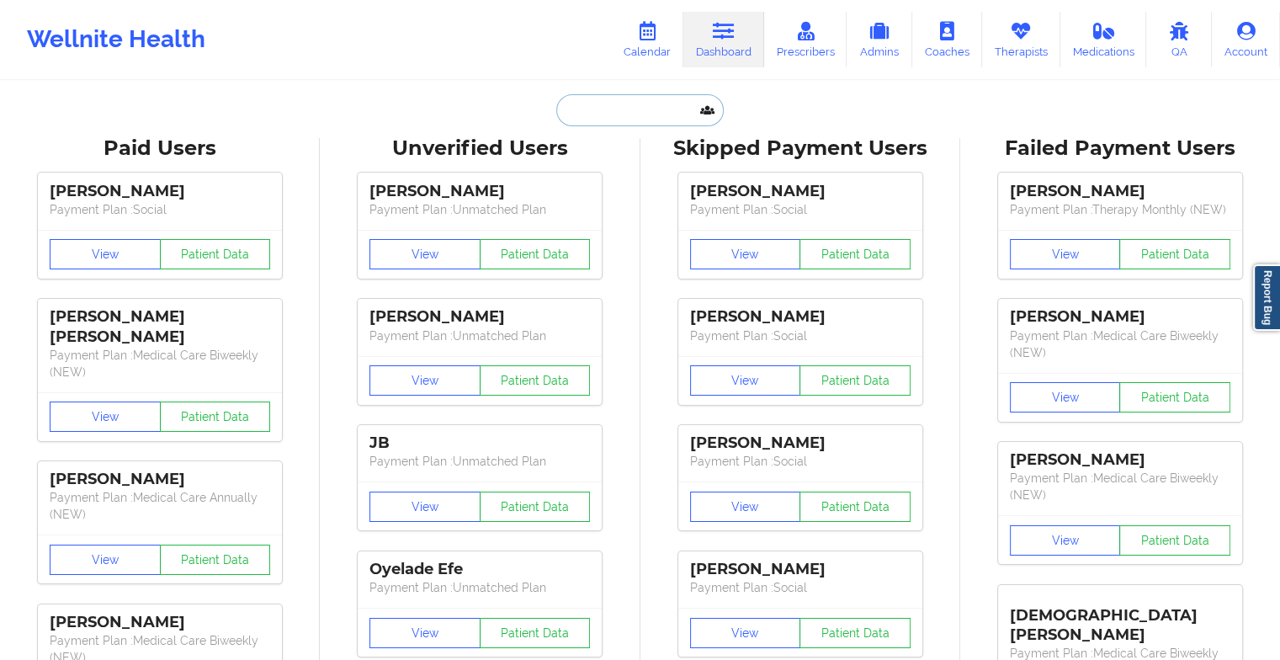
click at [586, 113] on input "text" at bounding box center [639, 110] width 167 height 32
paste input "[PERSON_NAME] [PERSON_NAME]"
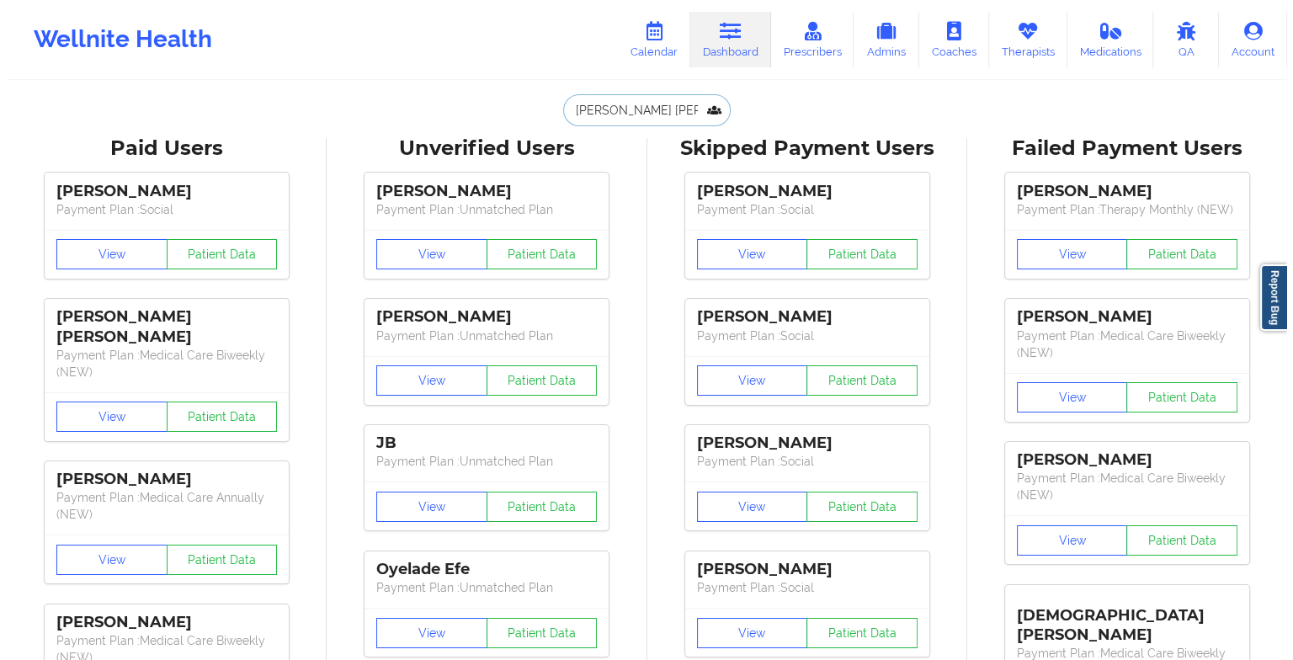
scroll to position [0, 3]
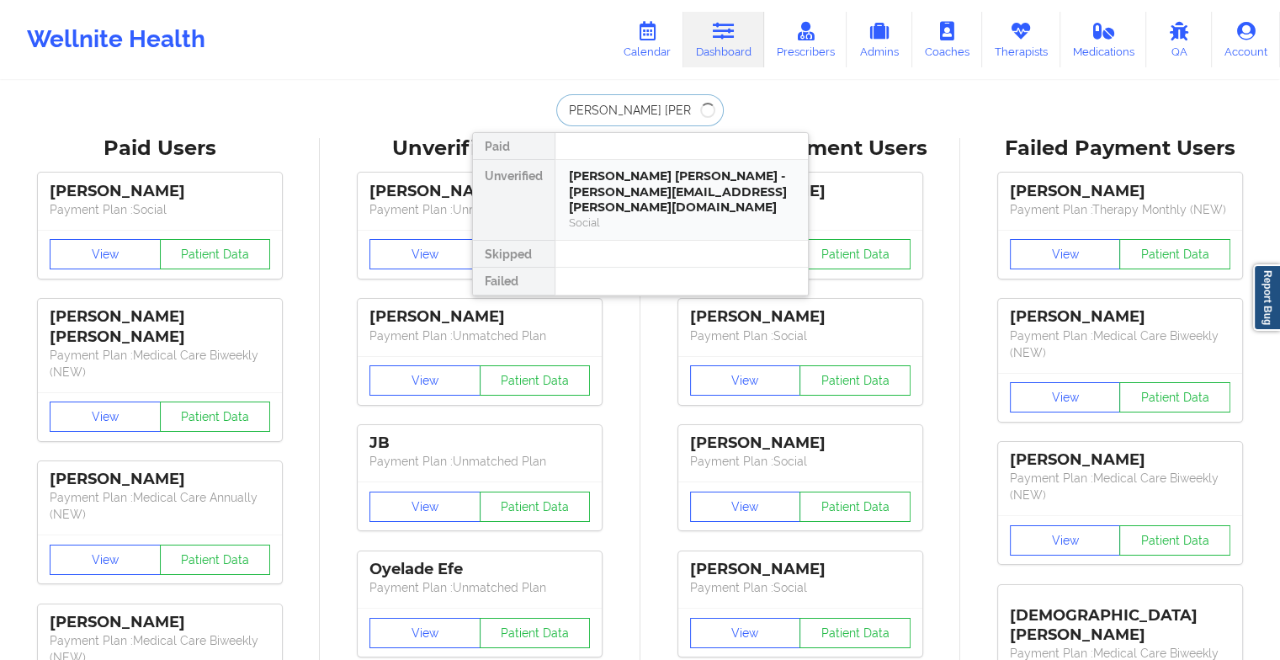
click at [672, 185] on div "[PERSON_NAME] [PERSON_NAME] - [PERSON_NAME][EMAIL_ADDRESS][PERSON_NAME][DOMAIN_…" at bounding box center [682, 191] width 226 height 47
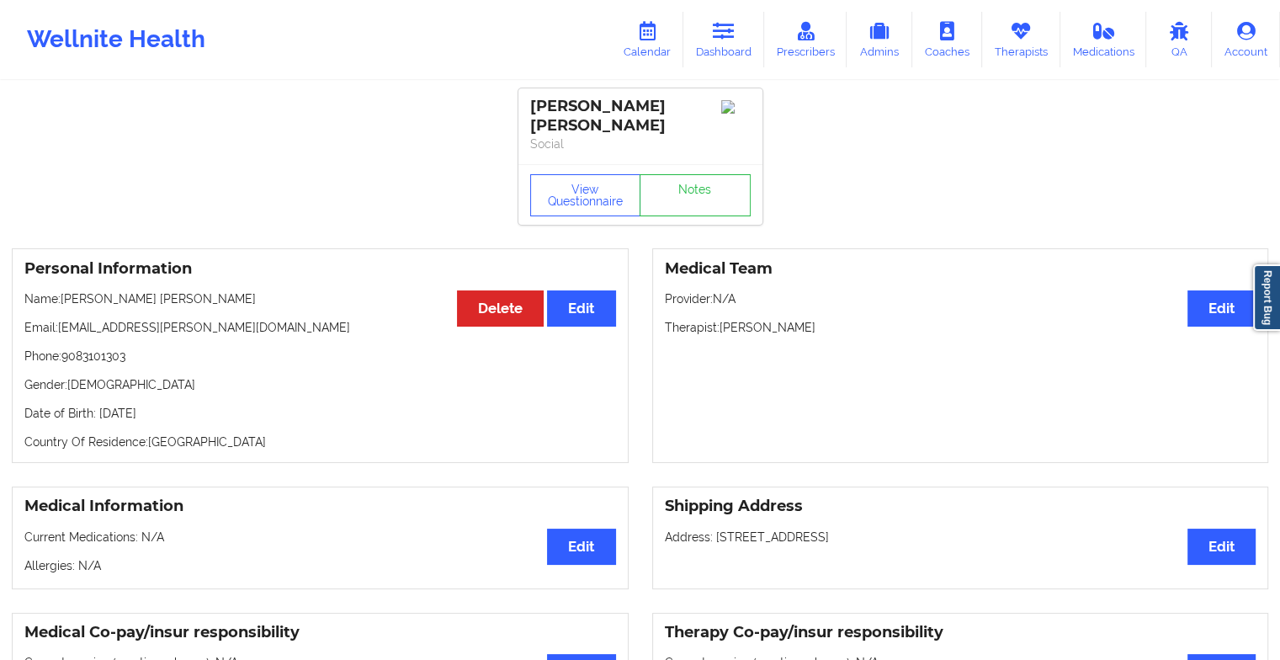
drag, startPoint x: 804, startPoint y: 320, endPoint x: 724, endPoint y: 329, distance: 80.5
click at [724, 329] on p "Therapist: [PERSON_NAME]" at bounding box center [961, 327] width 592 height 17
copy p "[PERSON_NAME]"
click at [647, 20] on link "Calendar" at bounding box center [647, 40] width 72 height 56
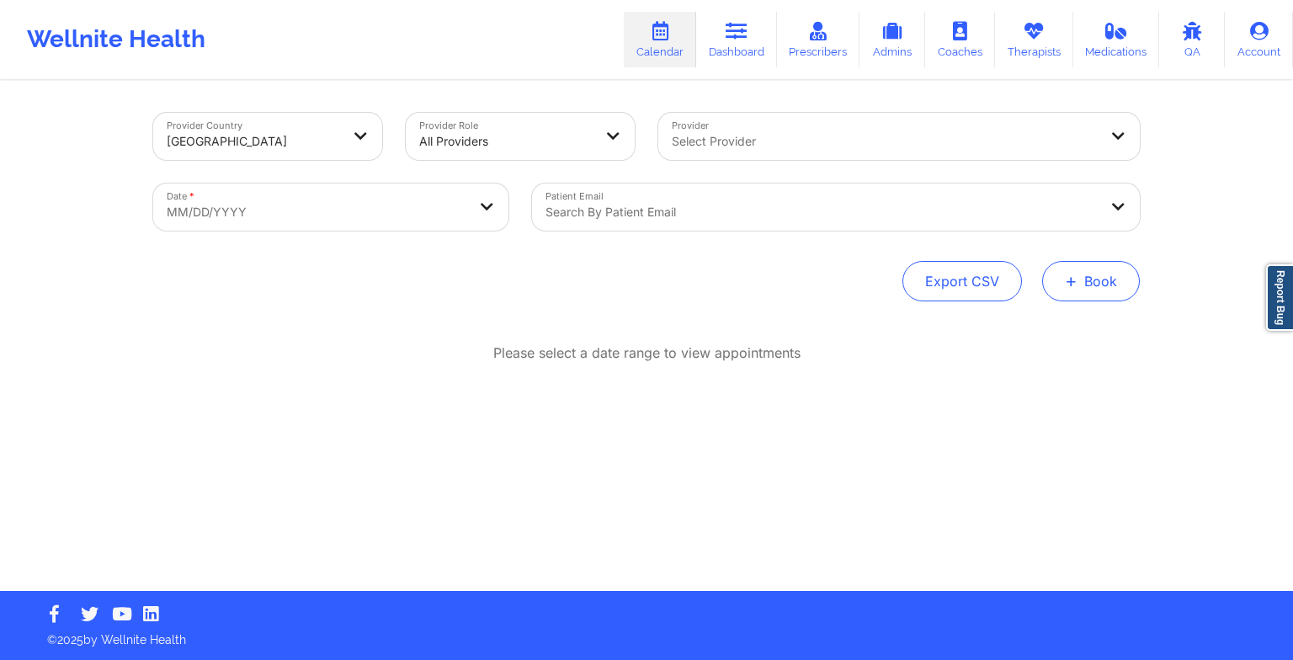
click at [1086, 276] on button "+ Book" at bounding box center [1091, 281] width 98 height 40
click at [1054, 311] on div "Therapy Session Doctor Consultation" at bounding box center [1063, 348] width 154 height 77
click at [1046, 327] on button "Therapy Session" at bounding box center [1062, 335] width 129 height 28
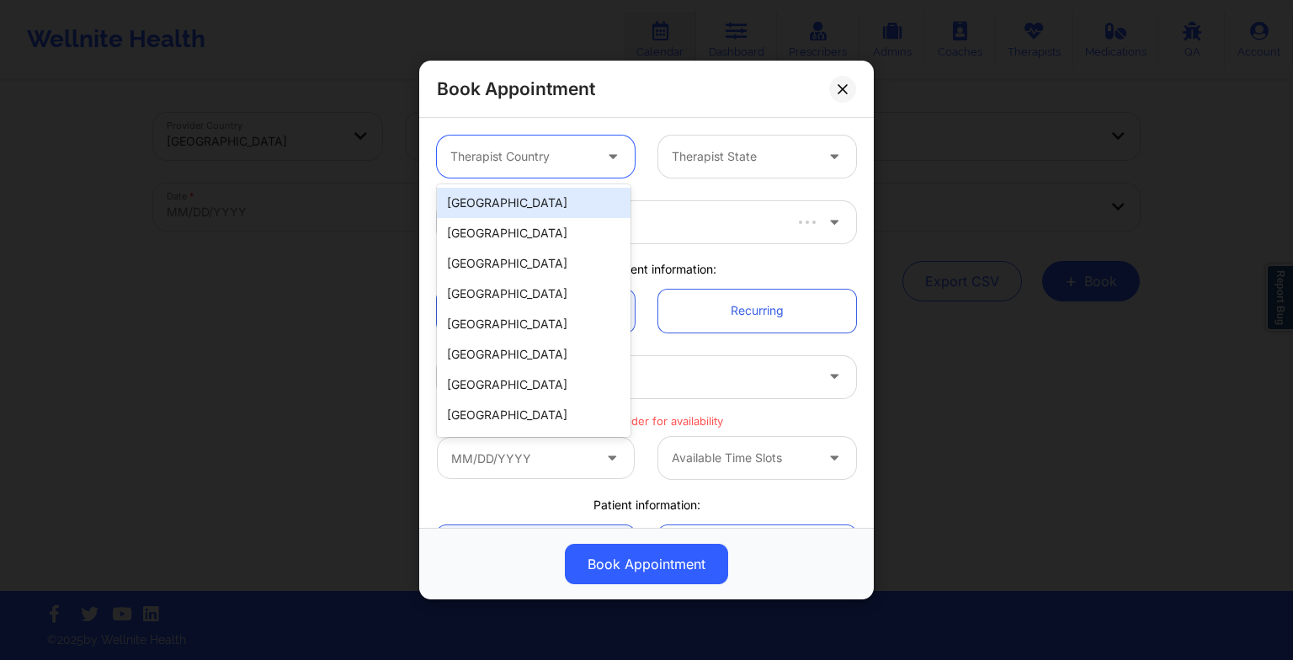
click at [606, 158] on icon at bounding box center [612, 153] width 17 height 14
click at [540, 197] on div "[GEOGRAPHIC_DATA]" at bounding box center [534, 203] width 194 height 30
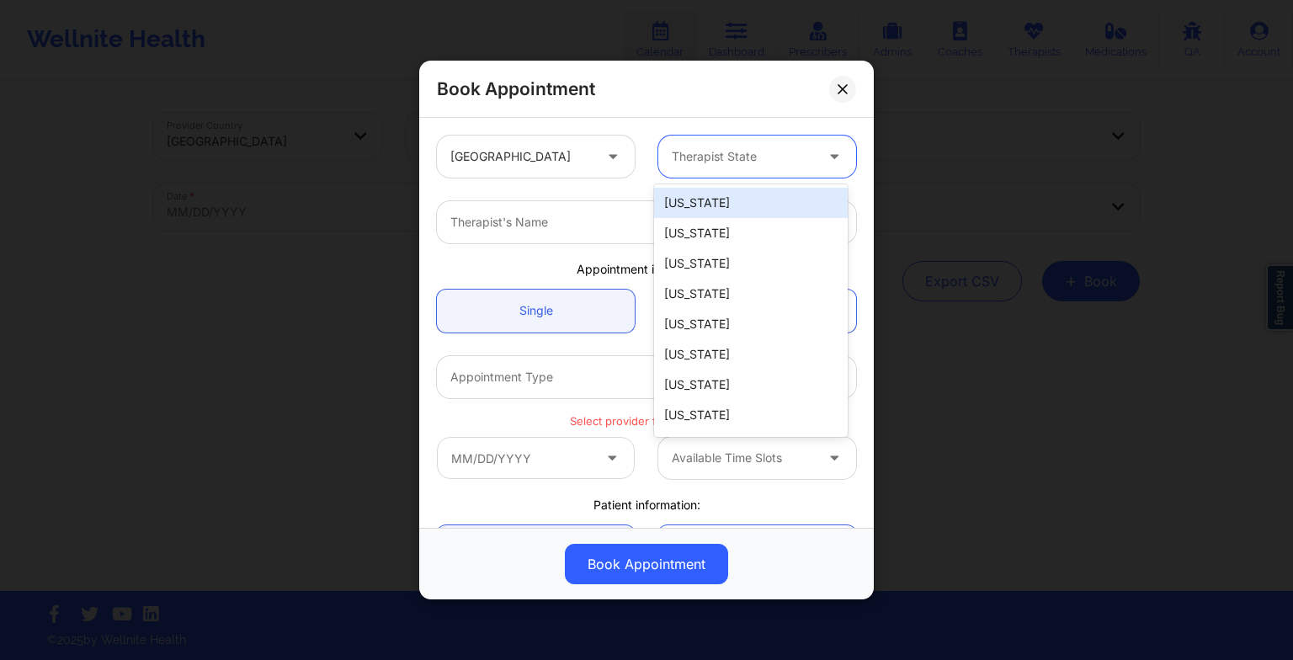
click at [683, 159] on div at bounding box center [743, 156] width 142 height 20
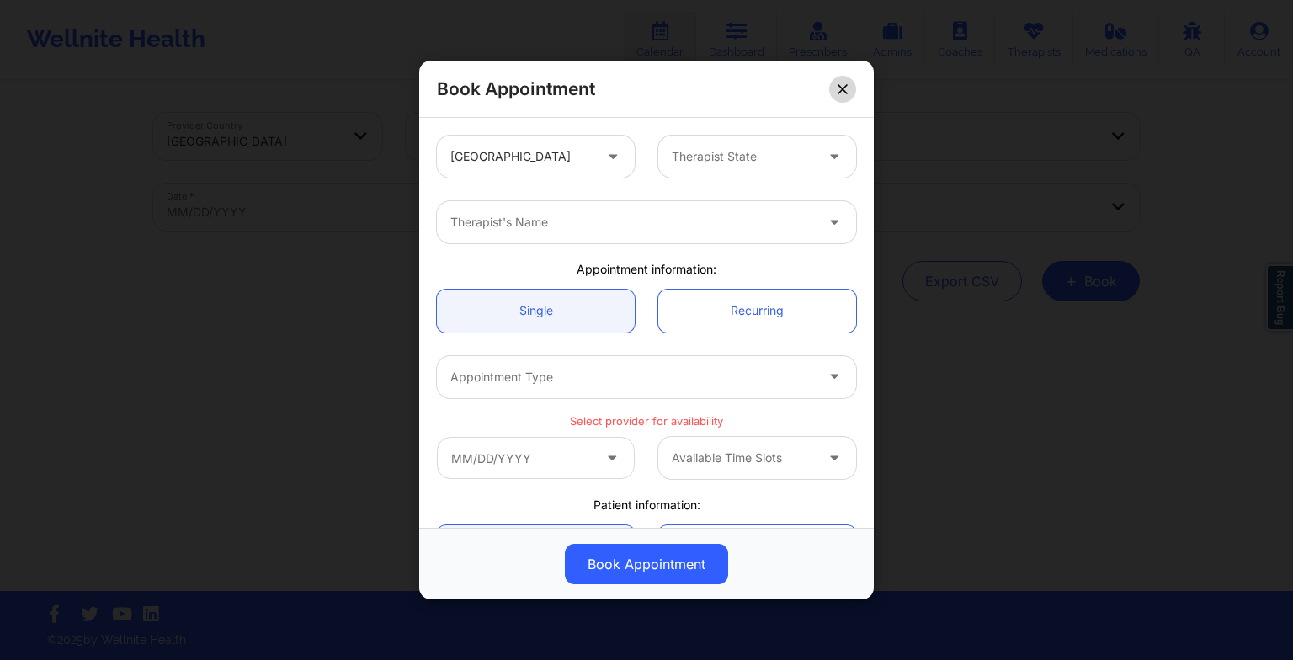
click at [849, 84] on button at bounding box center [842, 88] width 27 height 27
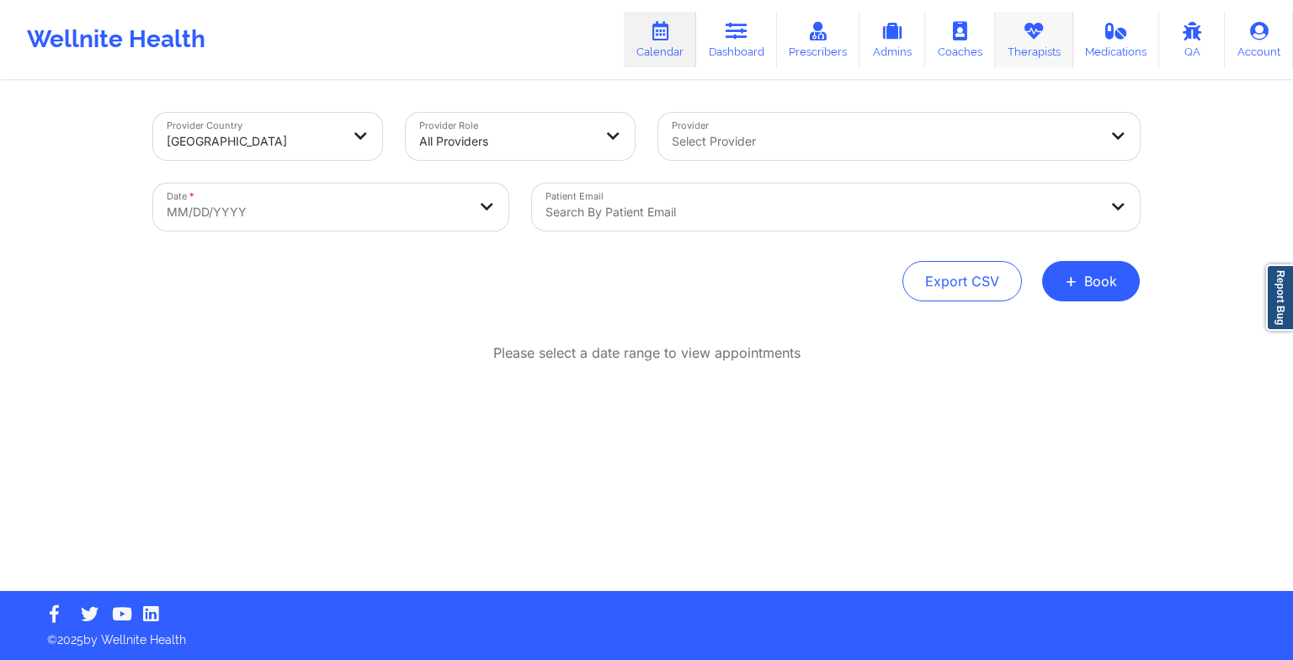
click at [1038, 55] on link "Therapists" at bounding box center [1034, 40] width 78 height 56
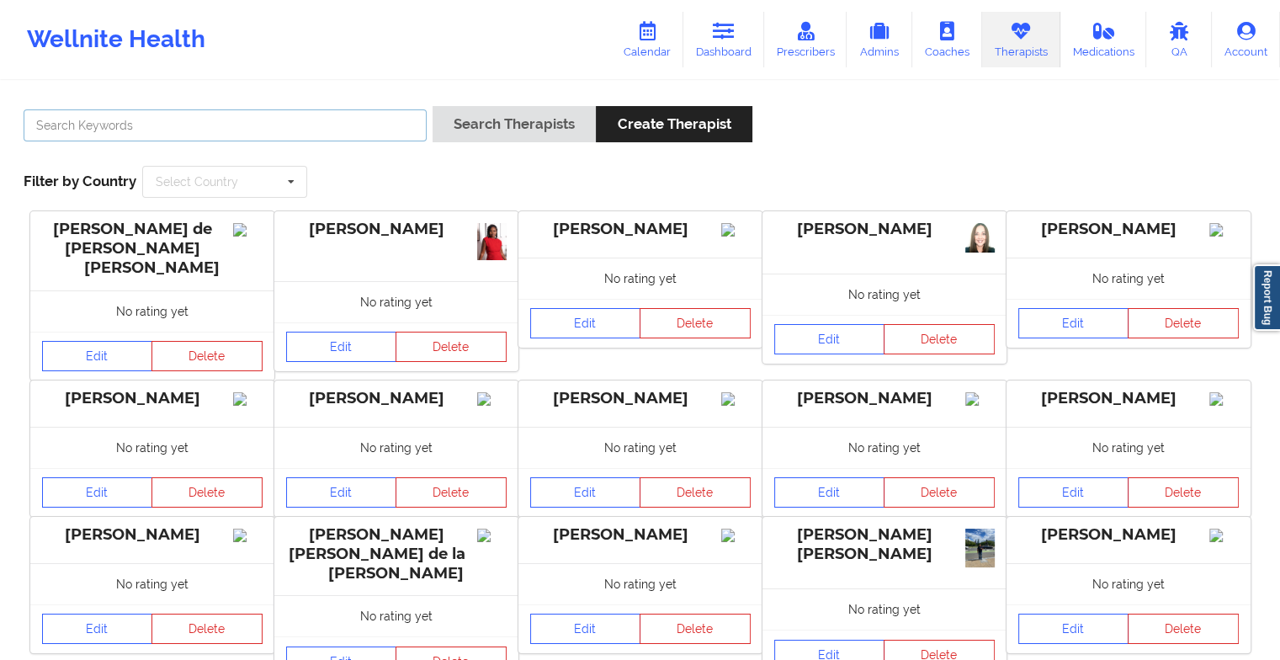
click at [340, 131] on input "text" at bounding box center [225, 125] width 403 height 32
paste input "[PERSON_NAME]"
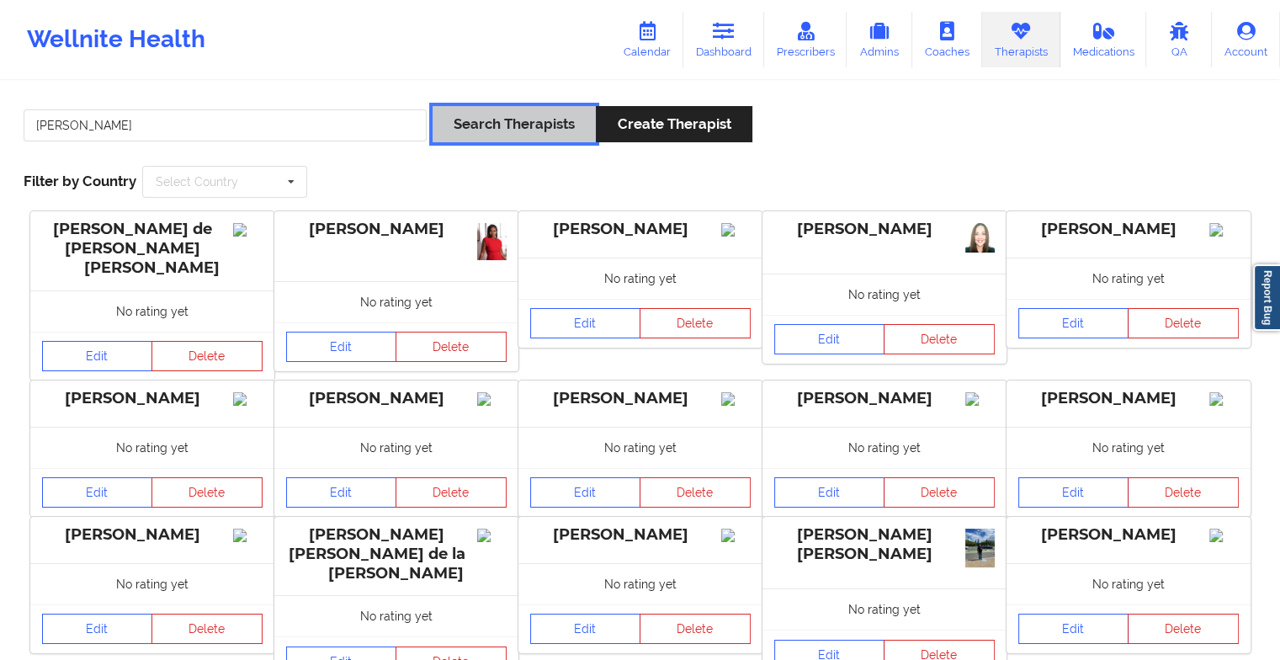
click at [466, 126] on button "Search Therapists" at bounding box center [514, 124] width 163 height 36
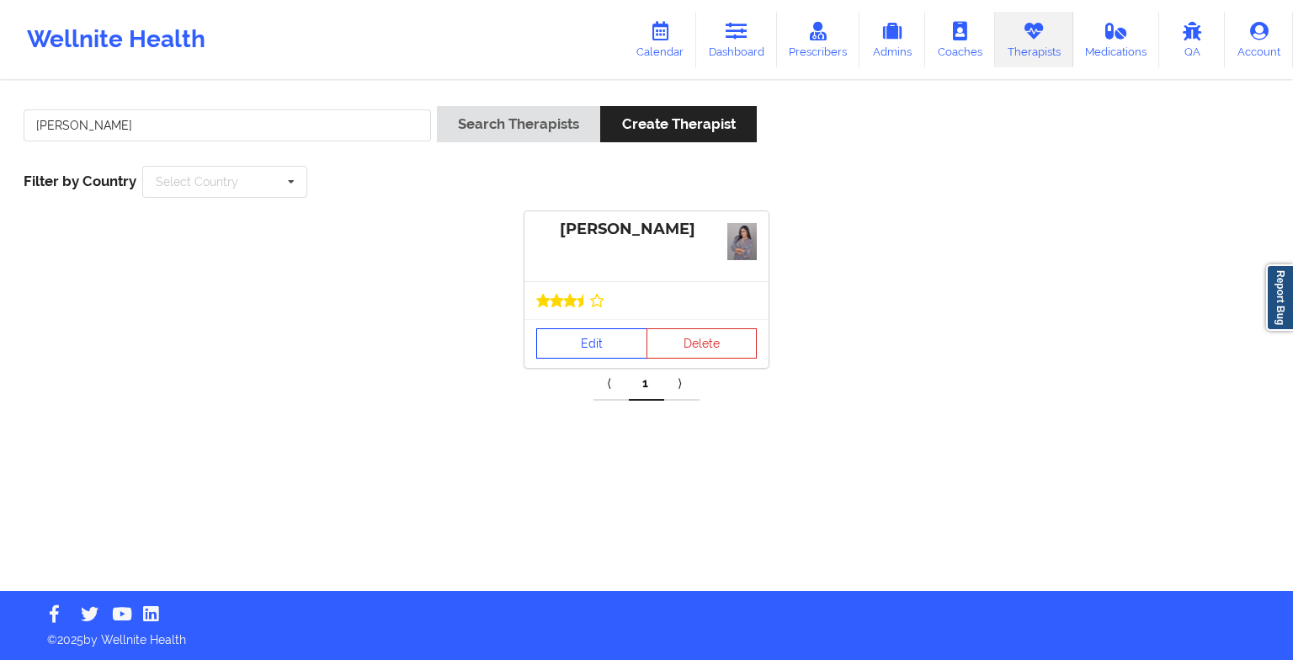
click at [597, 354] on link "Edit" at bounding box center [591, 343] width 111 height 30
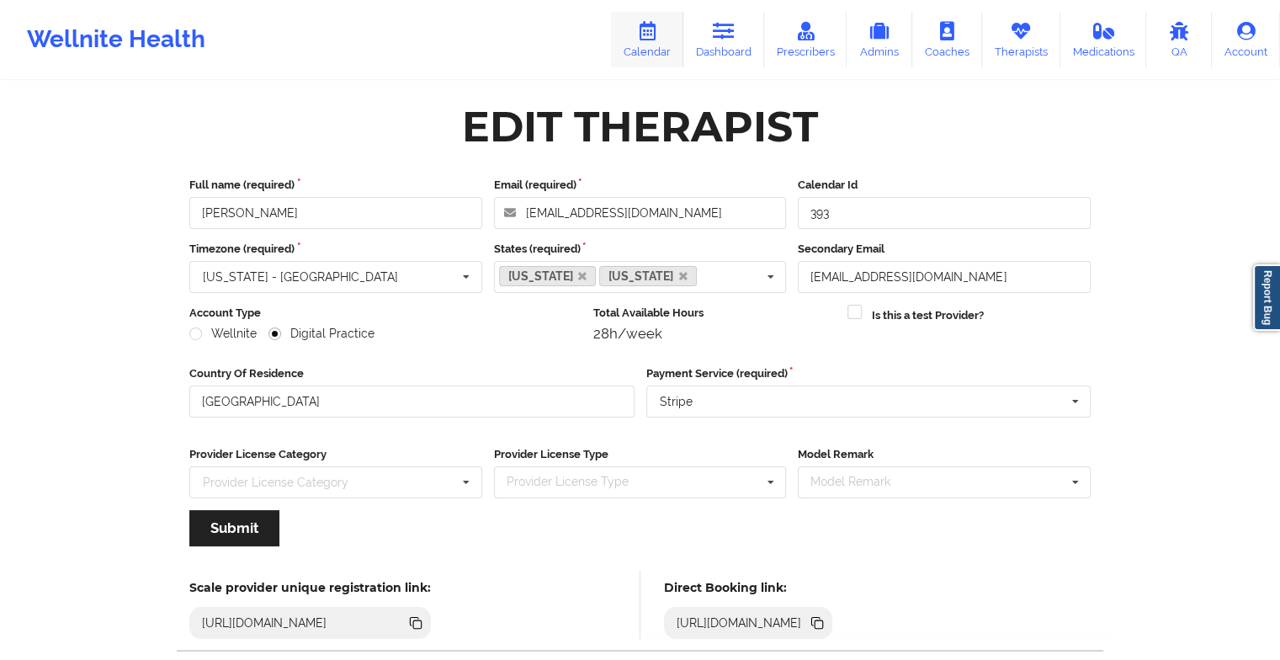
click at [662, 44] on link "Calendar" at bounding box center [647, 40] width 72 height 56
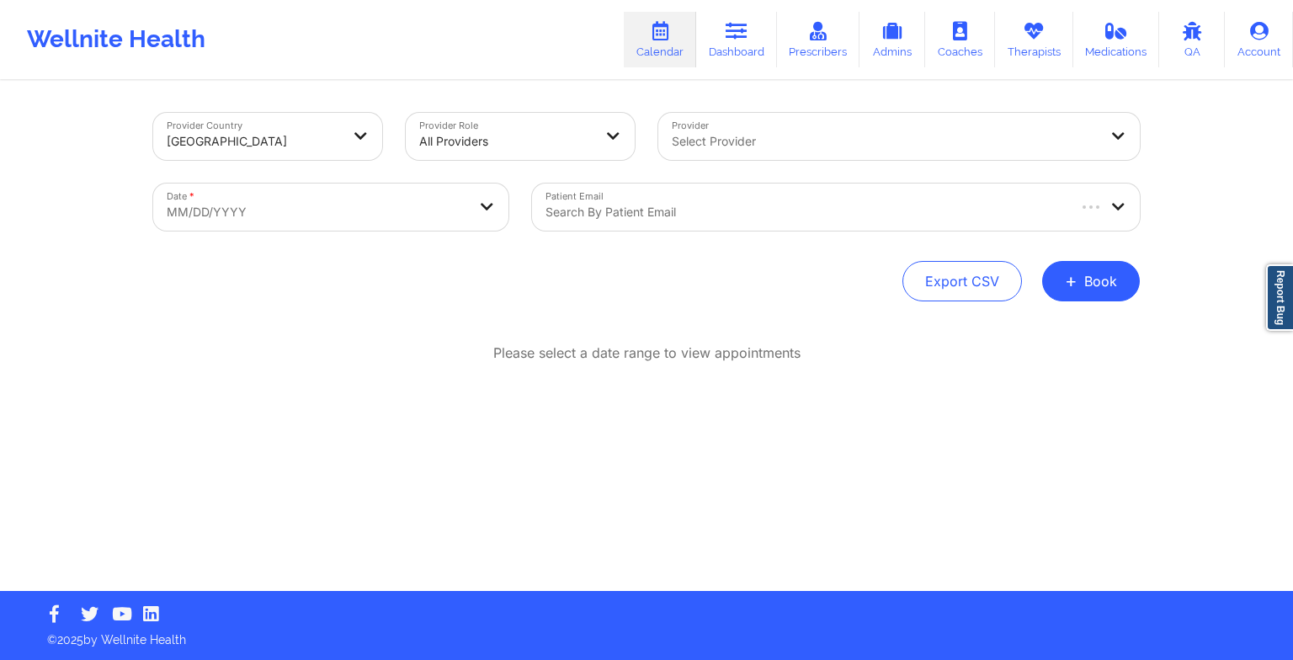
click at [1076, 259] on div "Provider Country [GEOGRAPHIC_DATA] Provider Role All Providers Provider Select …" at bounding box center [646, 207] width 987 height 189
click at [1076, 276] on span "+" at bounding box center [1071, 280] width 13 height 9
click at [1047, 327] on button "Therapy Session" at bounding box center [1062, 335] width 129 height 28
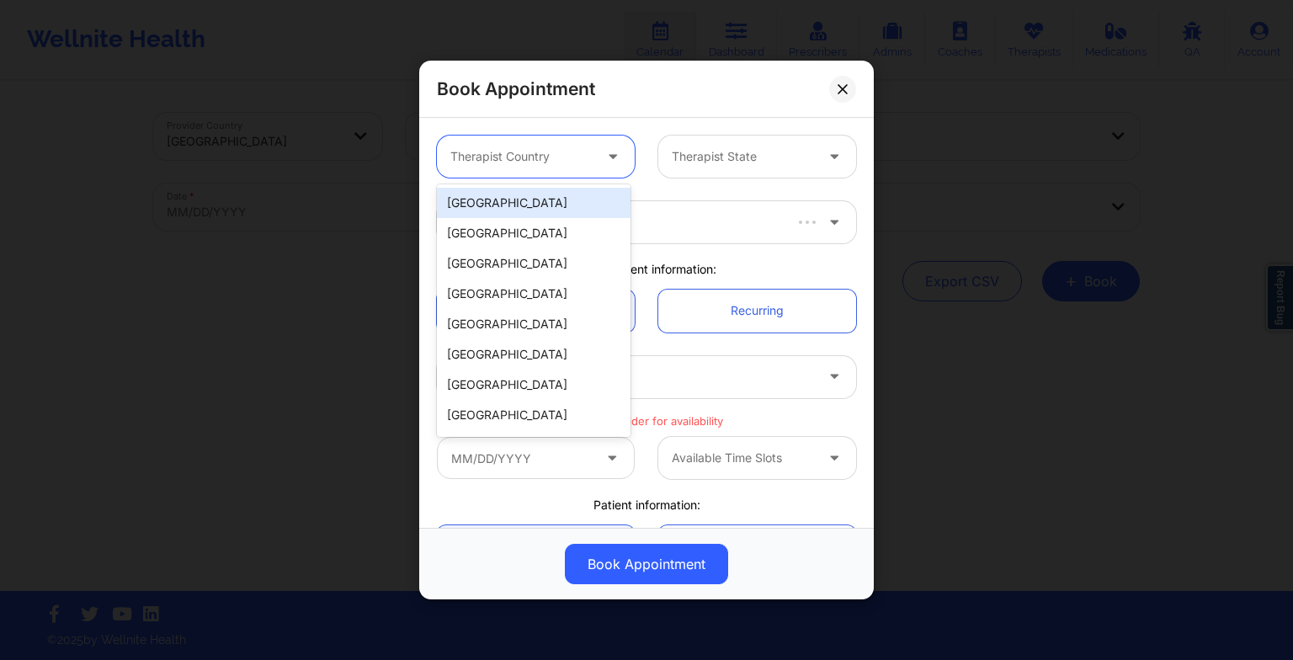
click at [579, 155] on div at bounding box center [521, 156] width 142 height 20
click at [551, 210] on div "[GEOGRAPHIC_DATA]" at bounding box center [534, 203] width 194 height 30
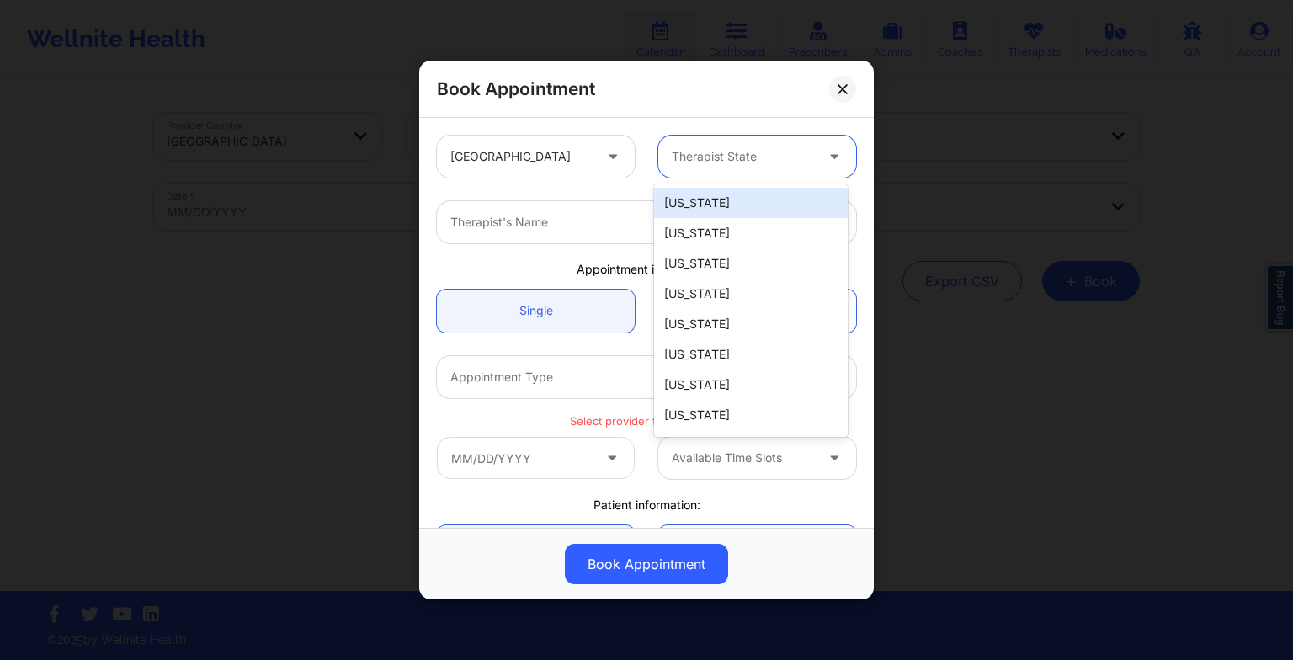
click at [700, 174] on div "Therapist State" at bounding box center [736, 157] width 157 height 42
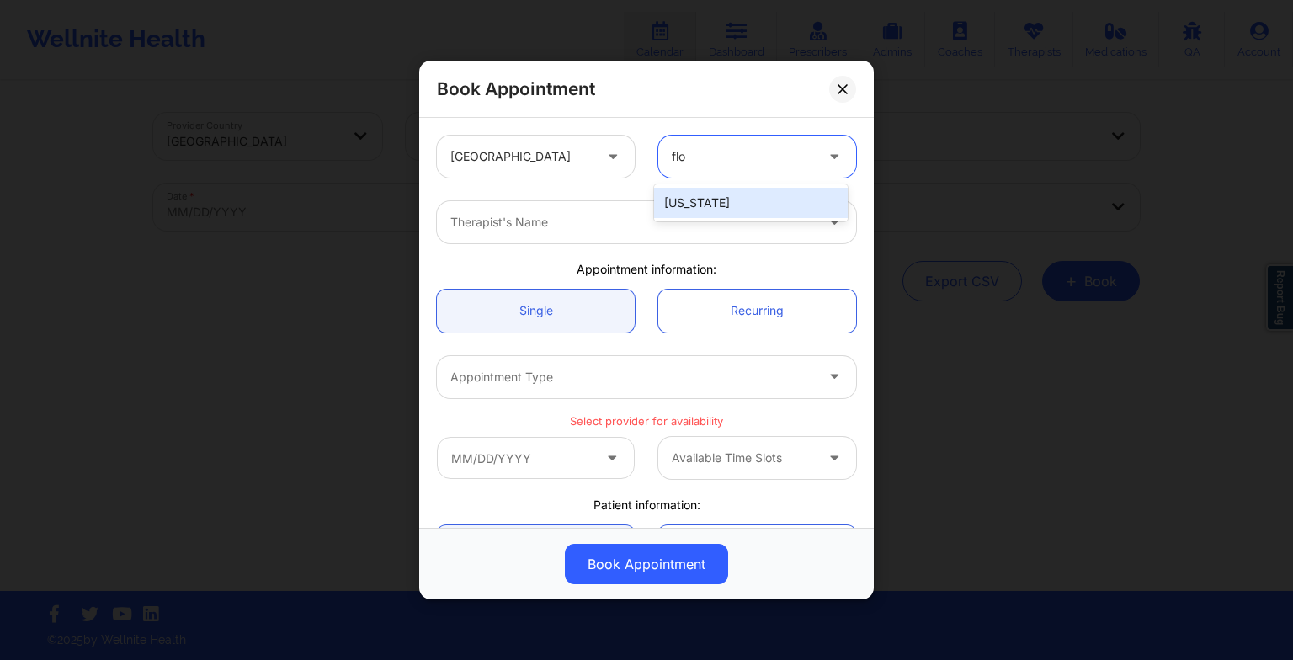
click at [704, 195] on div "[US_STATE]" at bounding box center [751, 203] width 194 height 30
drag, startPoint x: 502, startPoint y: 191, endPoint x: 488, endPoint y: 221, distance: 33.2
click at [488, 221] on div "Therapist's Name" at bounding box center [646, 222] width 443 height 66
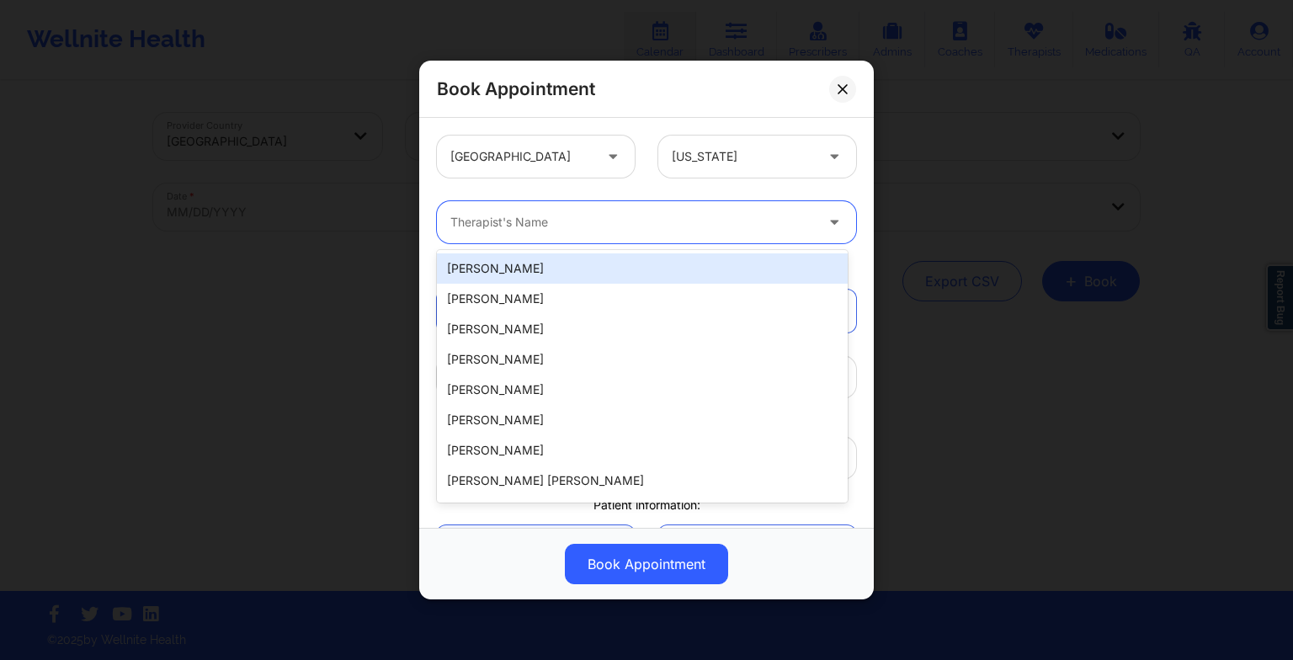
drag, startPoint x: 488, startPoint y: 221, endPoint x: 454, endPoint y: 218, distance: 34.7
click at [454, 218] on div at bounding box center [632, 222] width 364 height 20
paste input "[PERSON_NAME]"
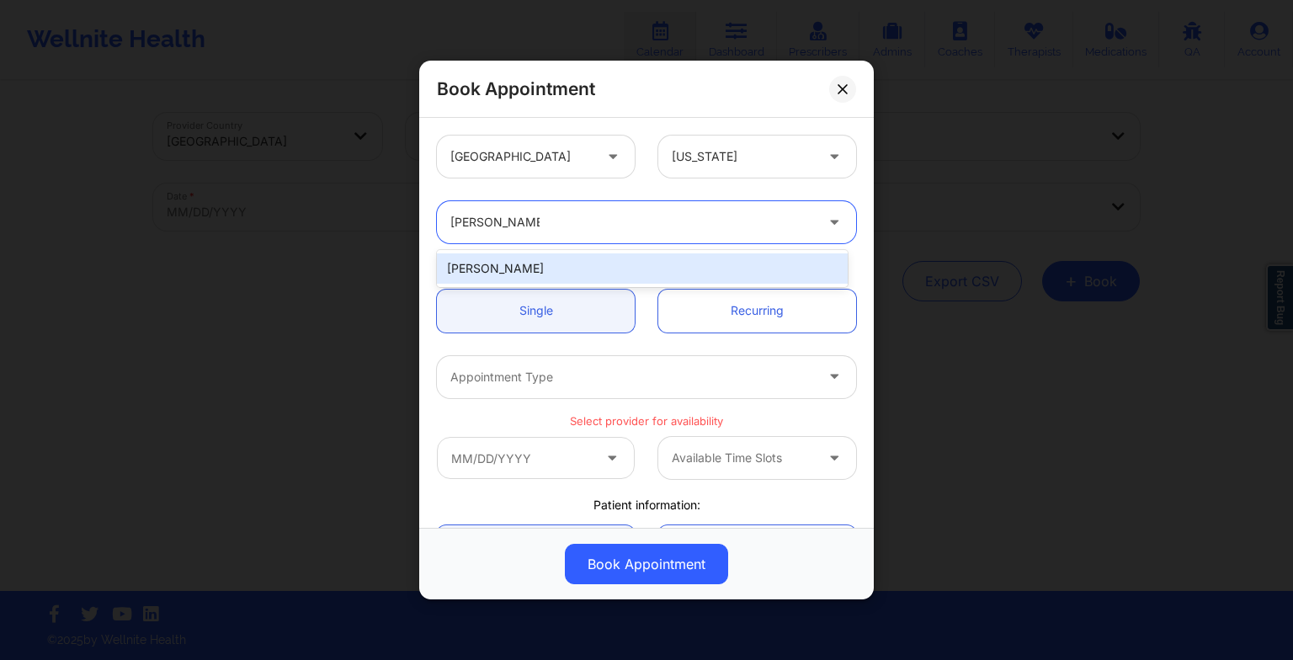
click at [537, 265] on div "[PERSON_NAME]" at bounding box center [642, 268] width 411 height 30
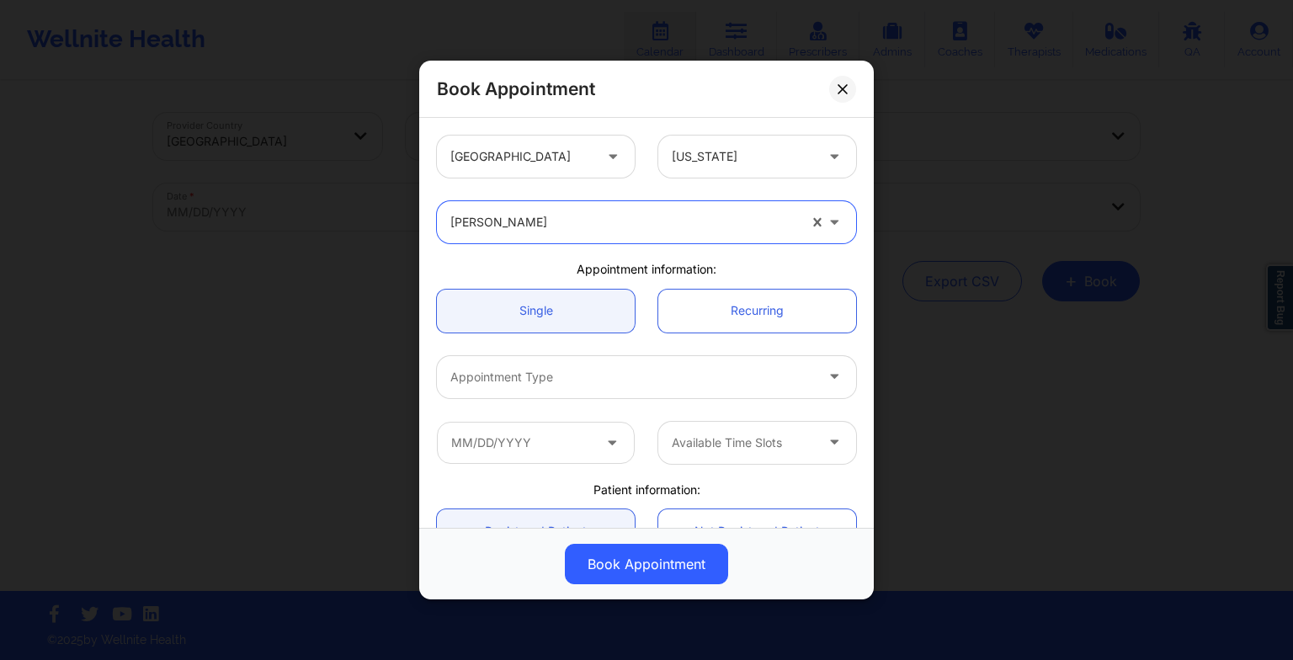
scroll to position [111, 0]
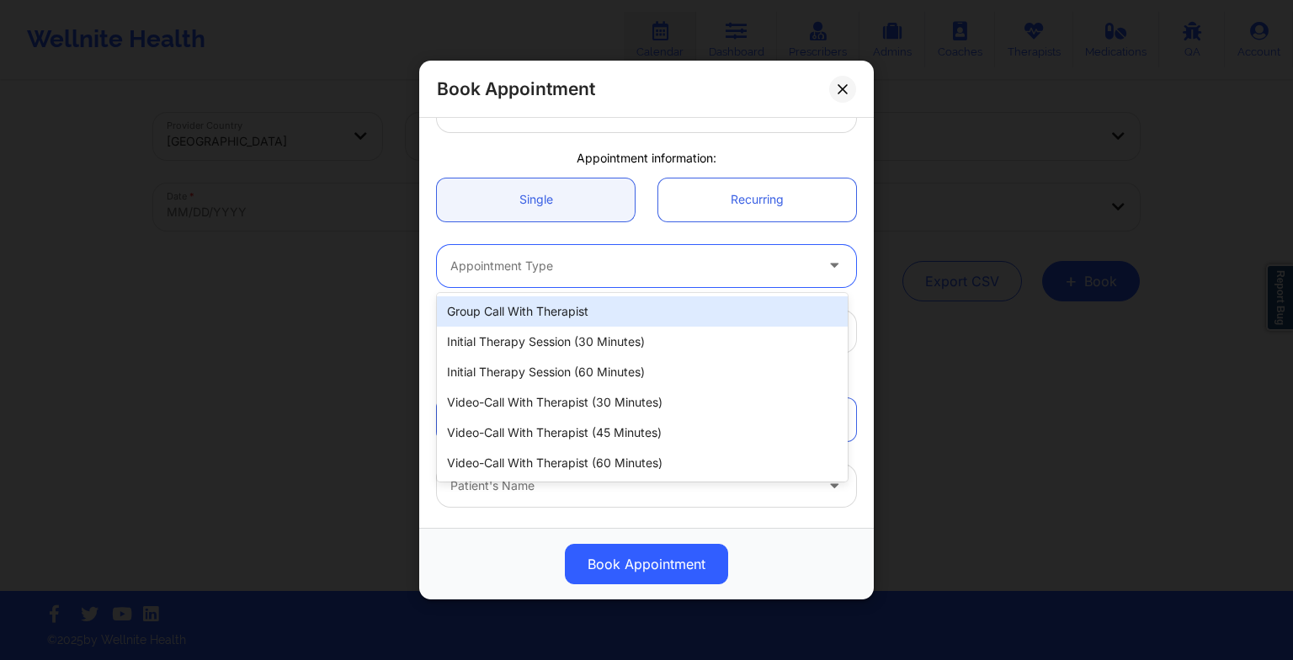
click at [557, 284] on div "Appointment Type" at bounding box center [626, 266] width 379 height 42
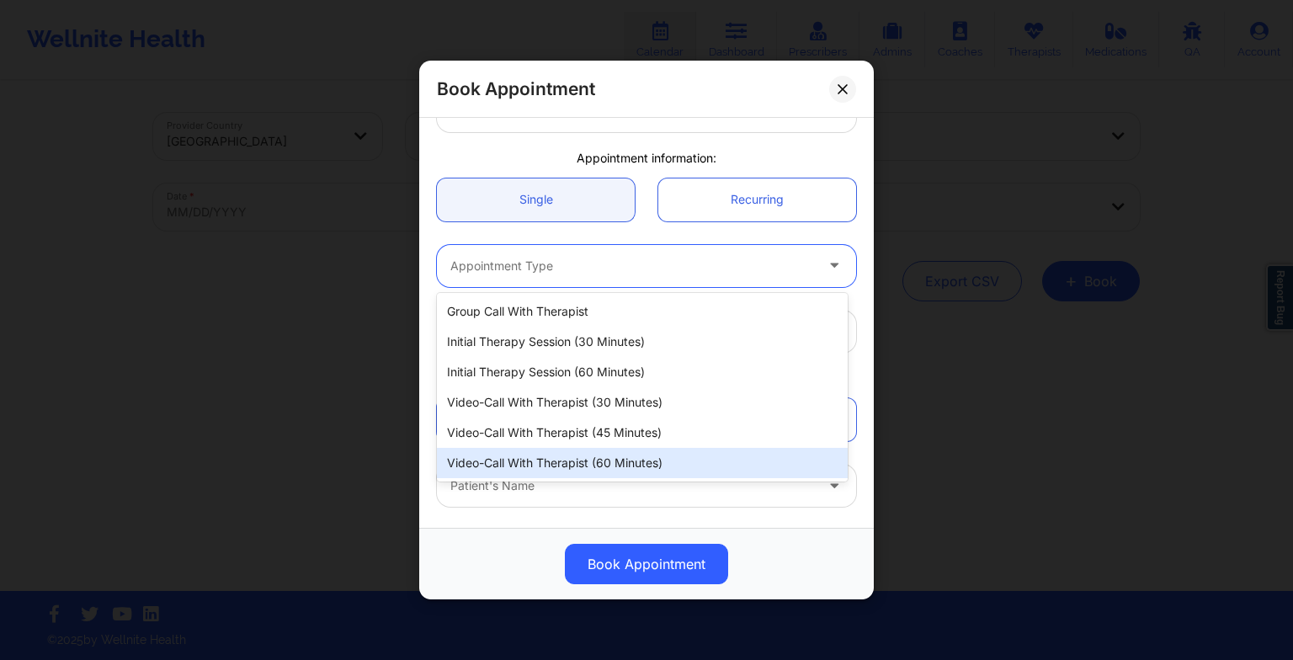
click at [576, 451] on div "Video-Call with Therapist (60 minutes)" at bounding box center [642, 463] width 411 height 30
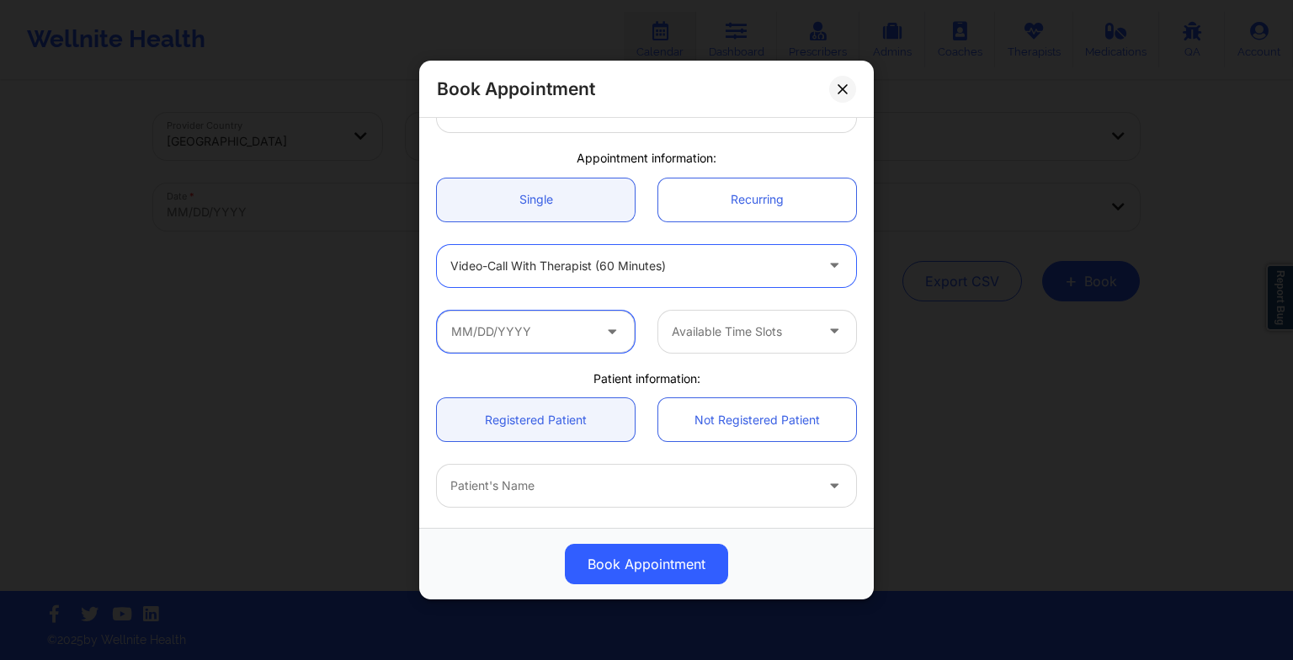
click at [521, 343] on input "text" at bounding box center [536, 332] width 198 height 42
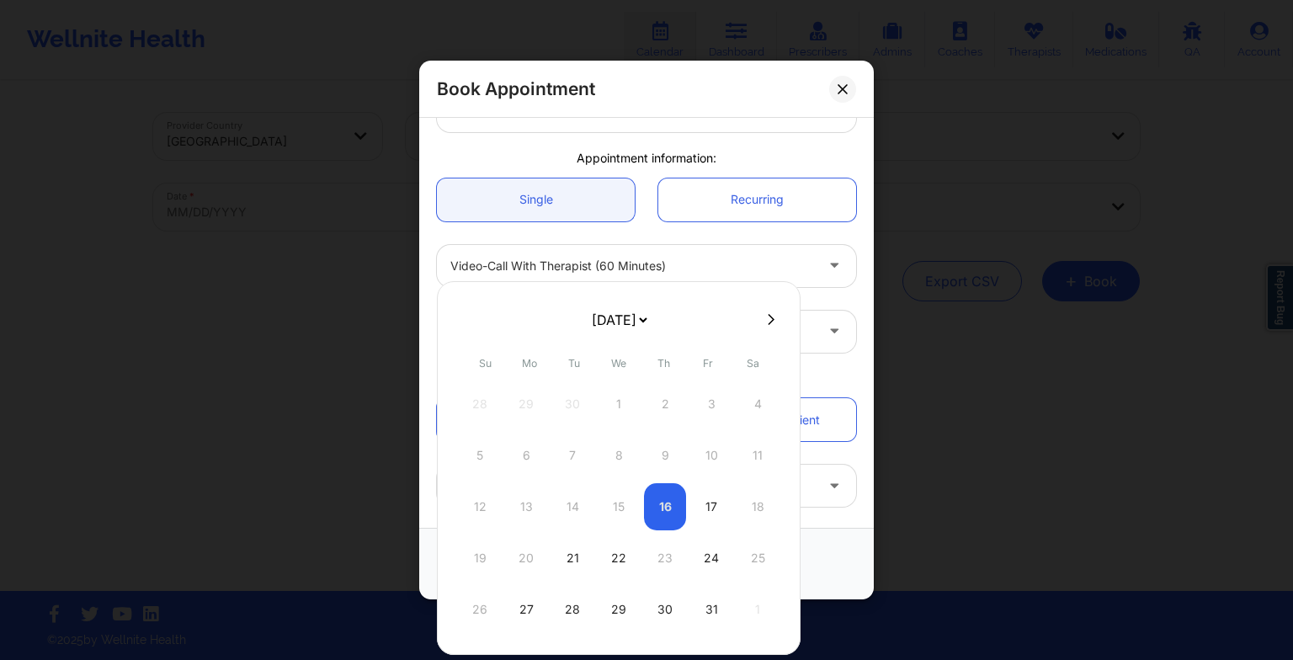
click at [615, 323] on select "[DATE] [DATE] [DATE] [DATE] [DATE] [DATE] [DATE] [DATE] [DATE] [DATE] [DATE] [D…" at bounding box center [618, 320] width 61 height 34
click at [469, 320] on icon at bounding box center [466, 319] width 7 height 13
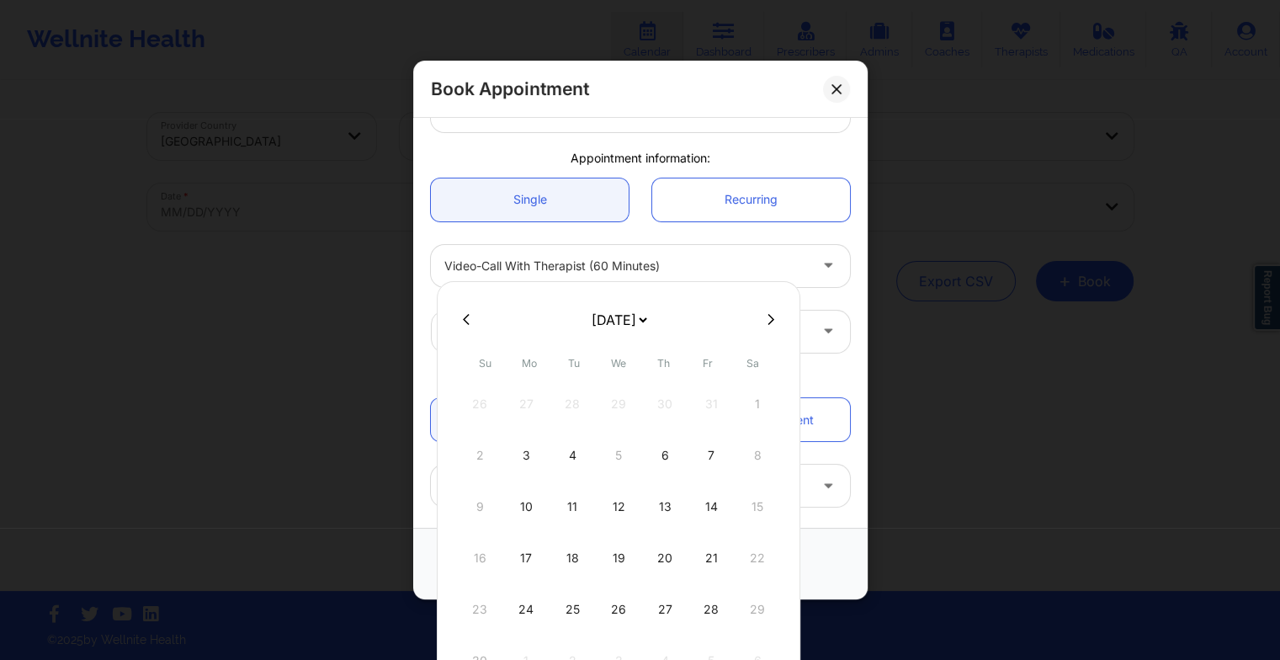
click at [768, 320] on icon at bounding box center [771, 319] width 7 height 13
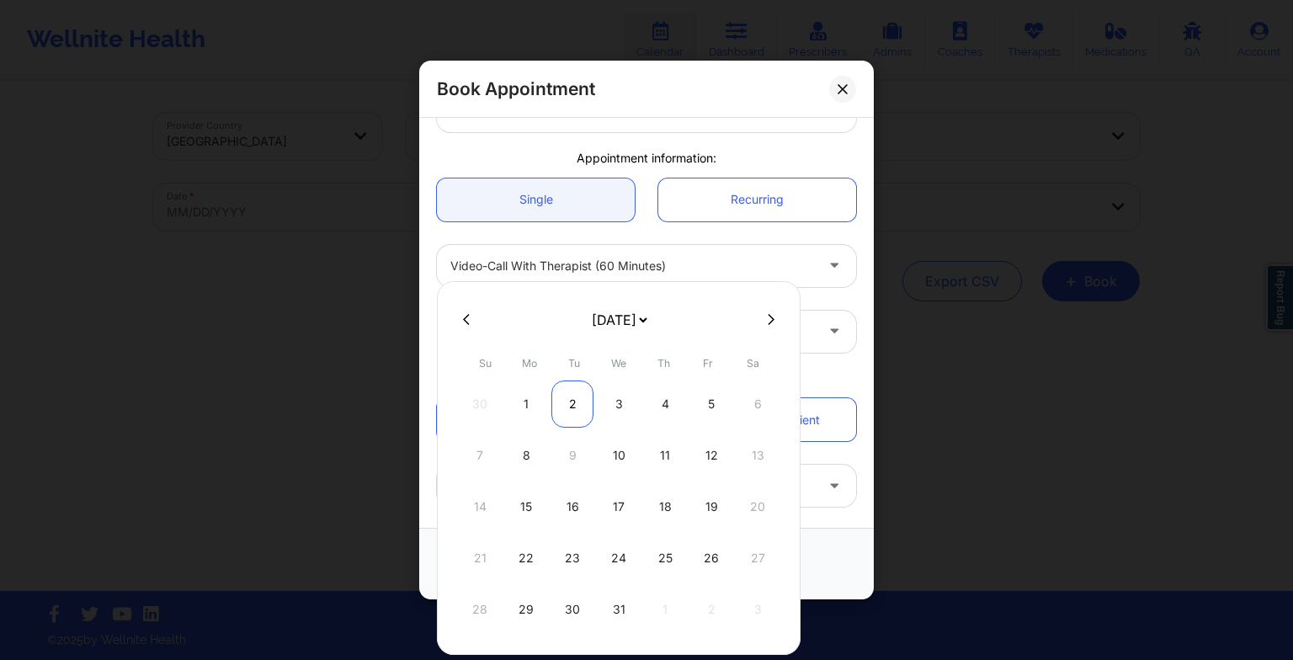
click at [574, 398] on div "2" at bounding box center [572, 403] width 42 height 47
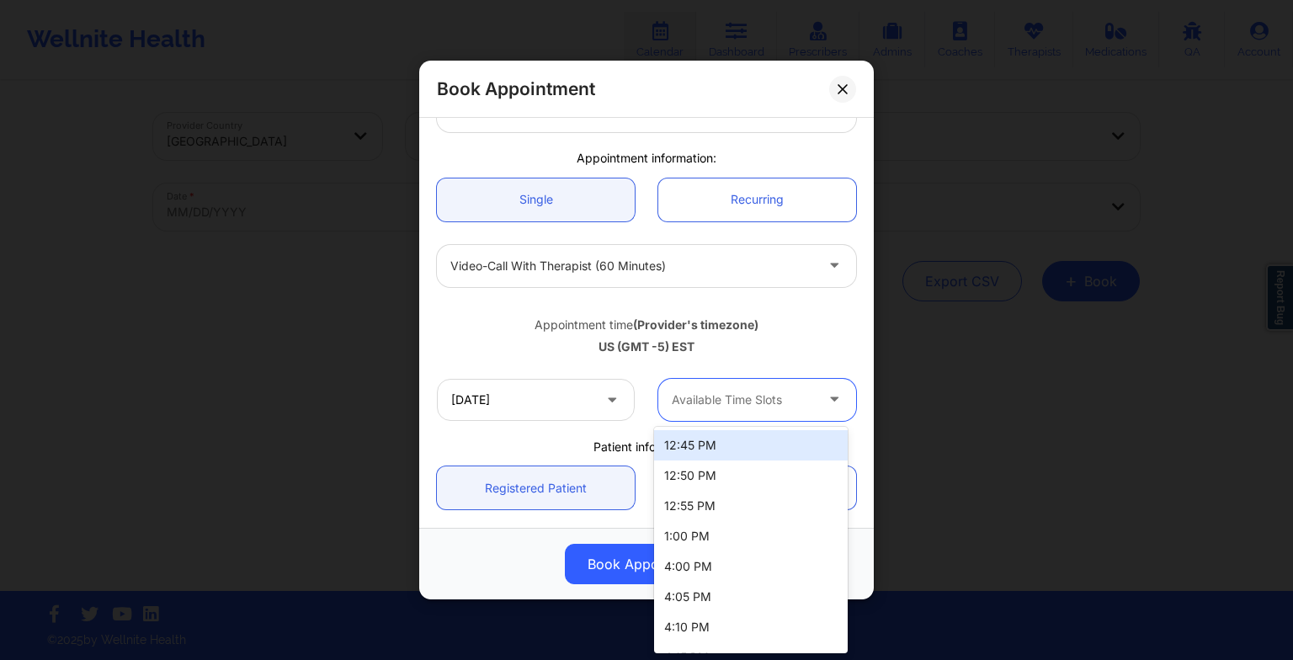
click at [746, 402] on div at bounding box center [743, 400] width 142 height 20
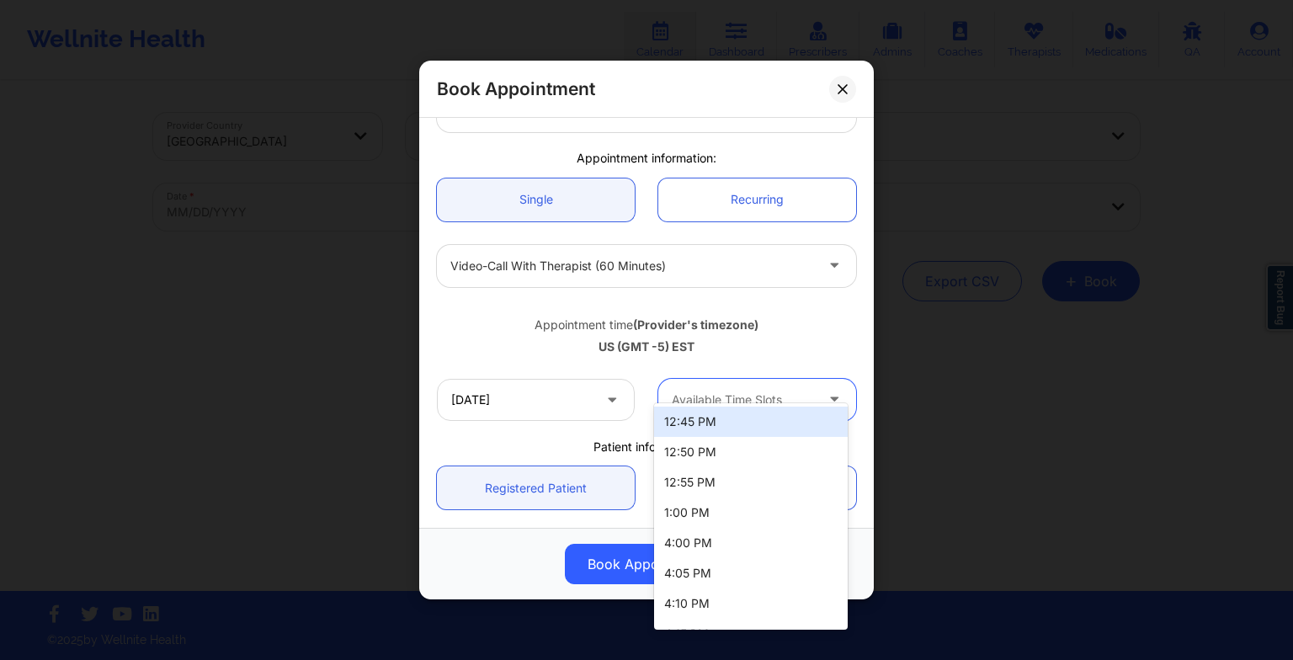
scroll to position [158, 0]
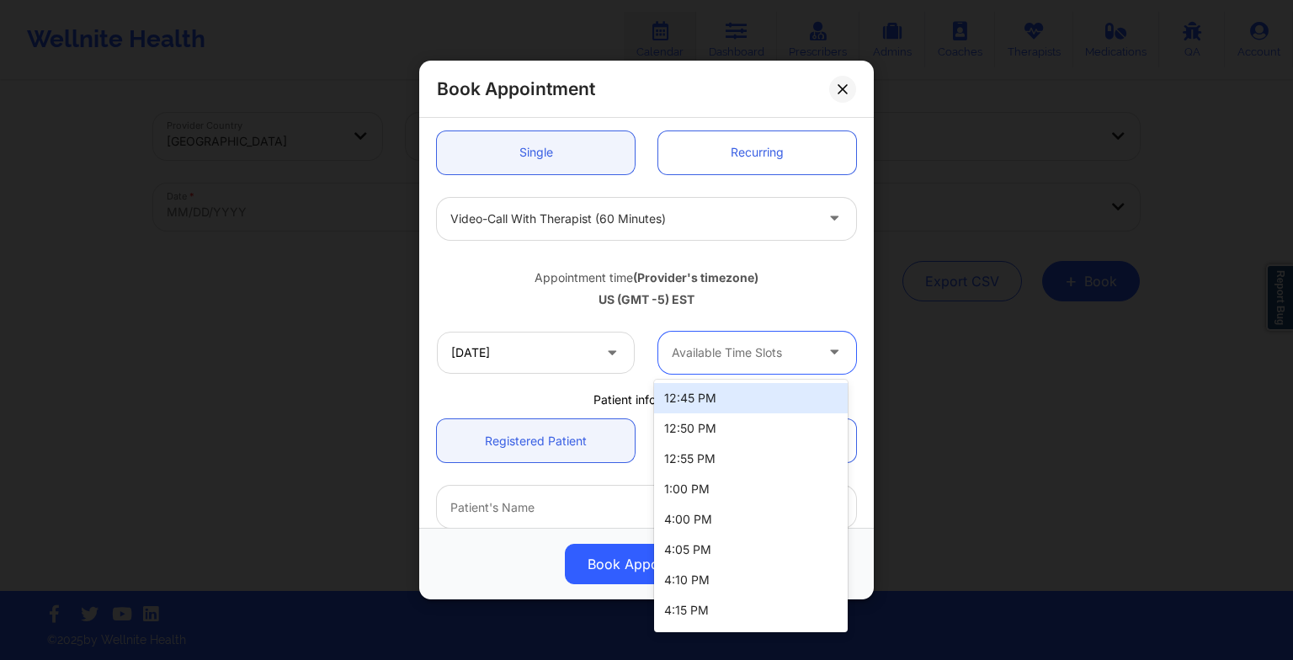
click at [737, 368] on div "Available Time Slots" at bounding box center [736, 353] width 157 height 42
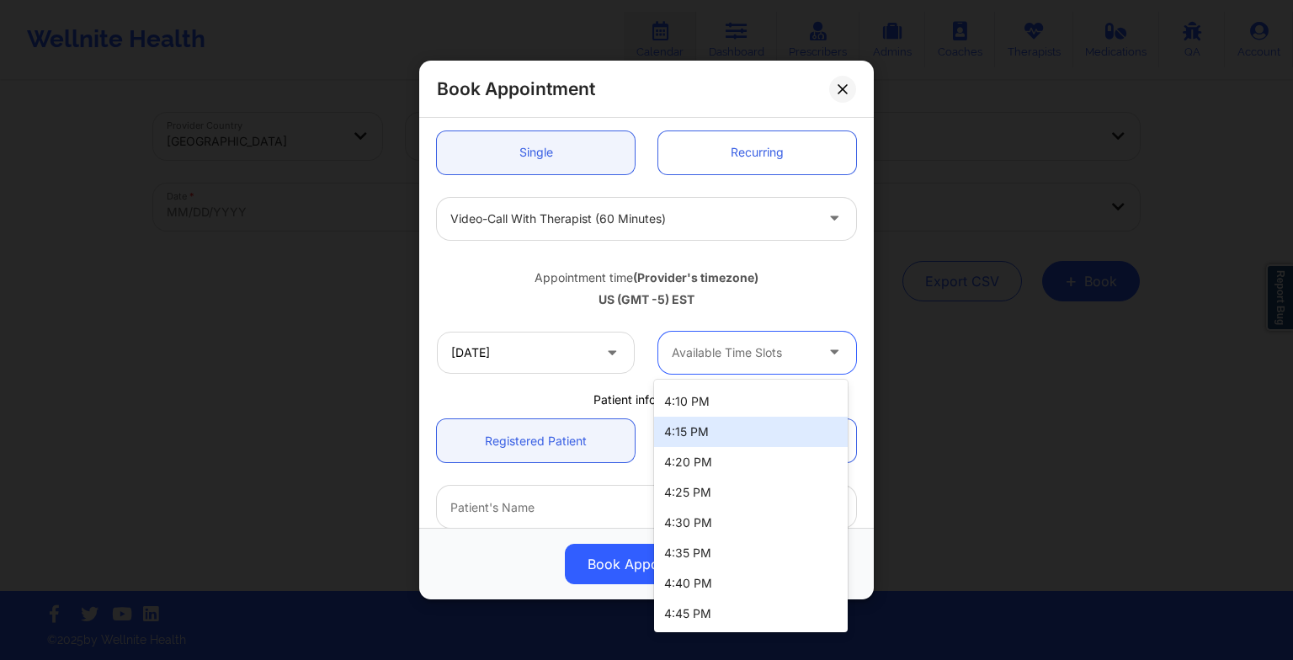
scroll to position [0, 0]
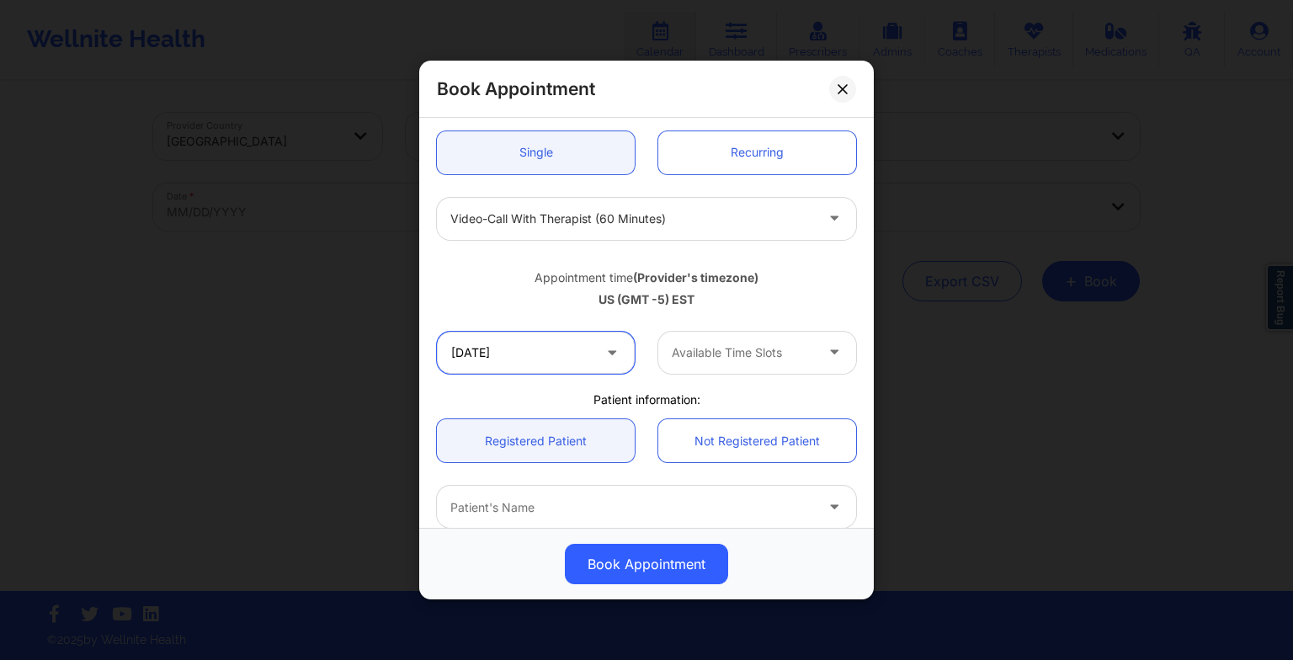
click at [524, 356] on input "[DATE]" at bounding box center [536, 353] width 198 height 42
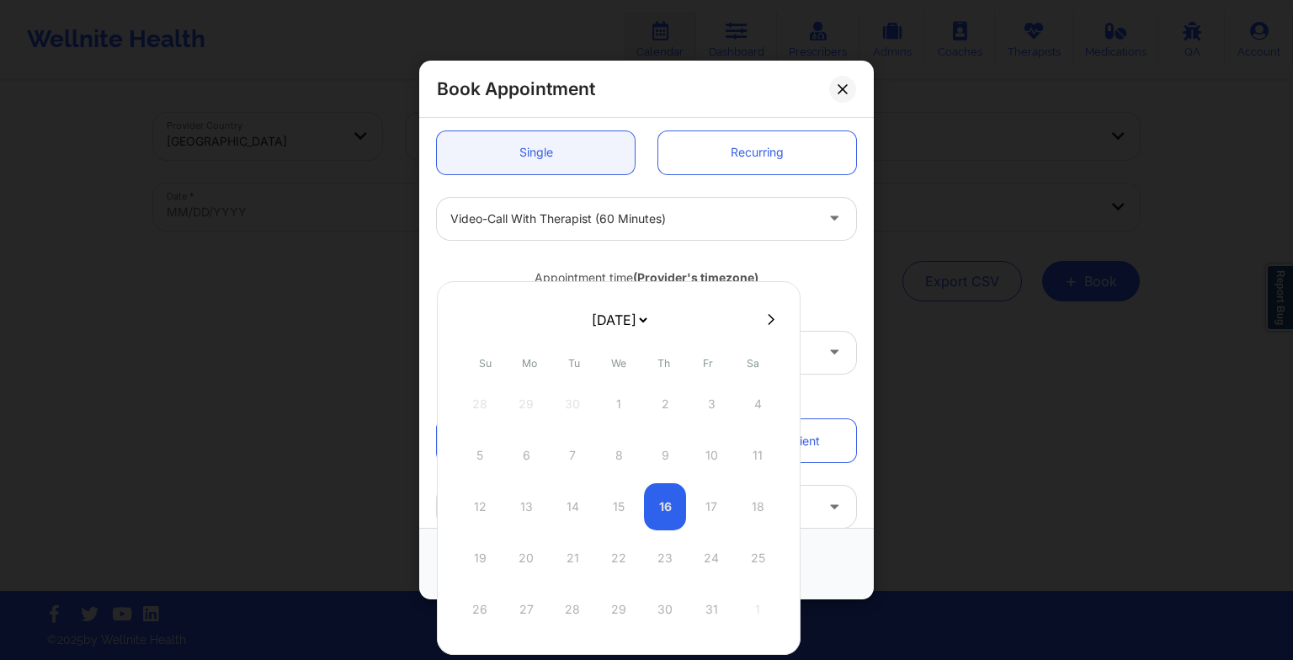
click at [763, 319] on button at bounding box center [771, 319] width 17 height 14
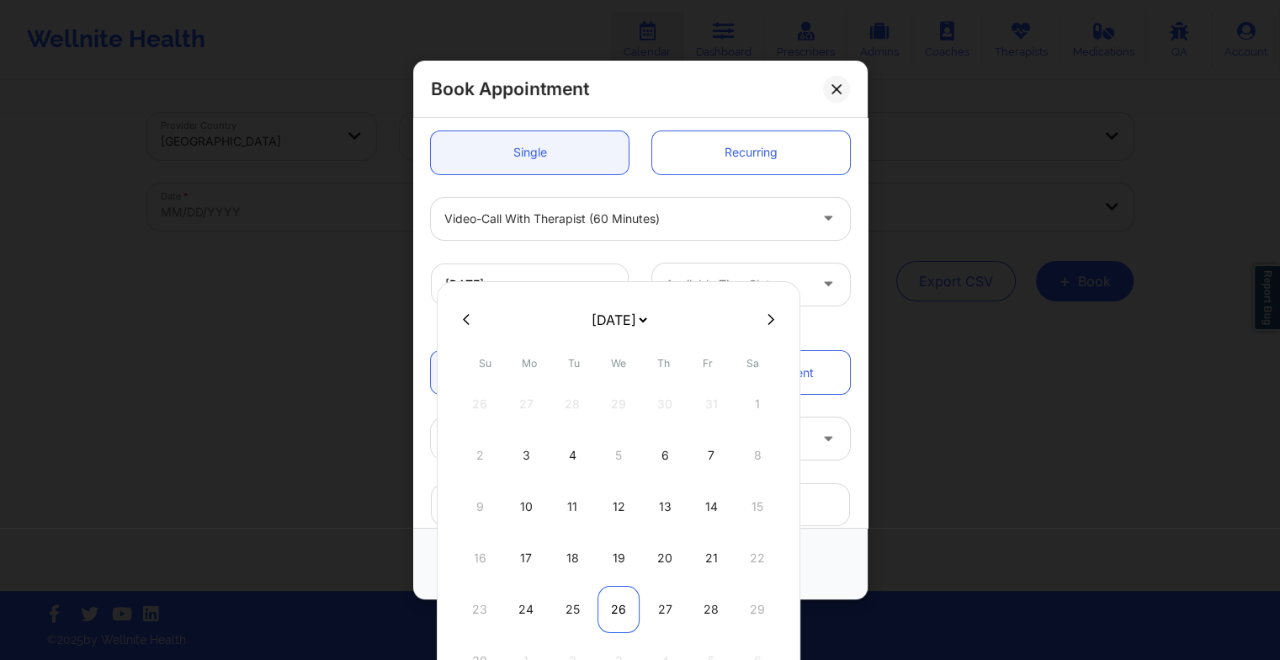
click at [603, 616] on div "26" at bounding box center [619, 609] width 42 height 47
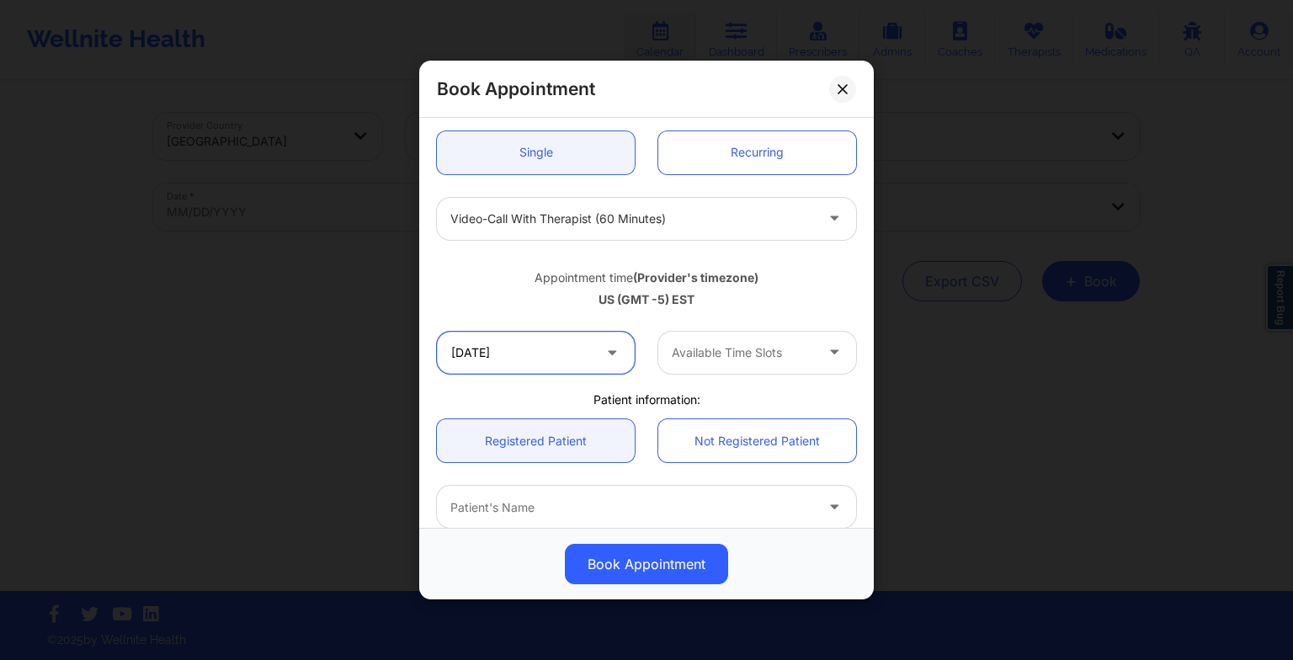
click at [556, 333] on input "[DATE]" at bounding box center [536, 353] width 198 height 42
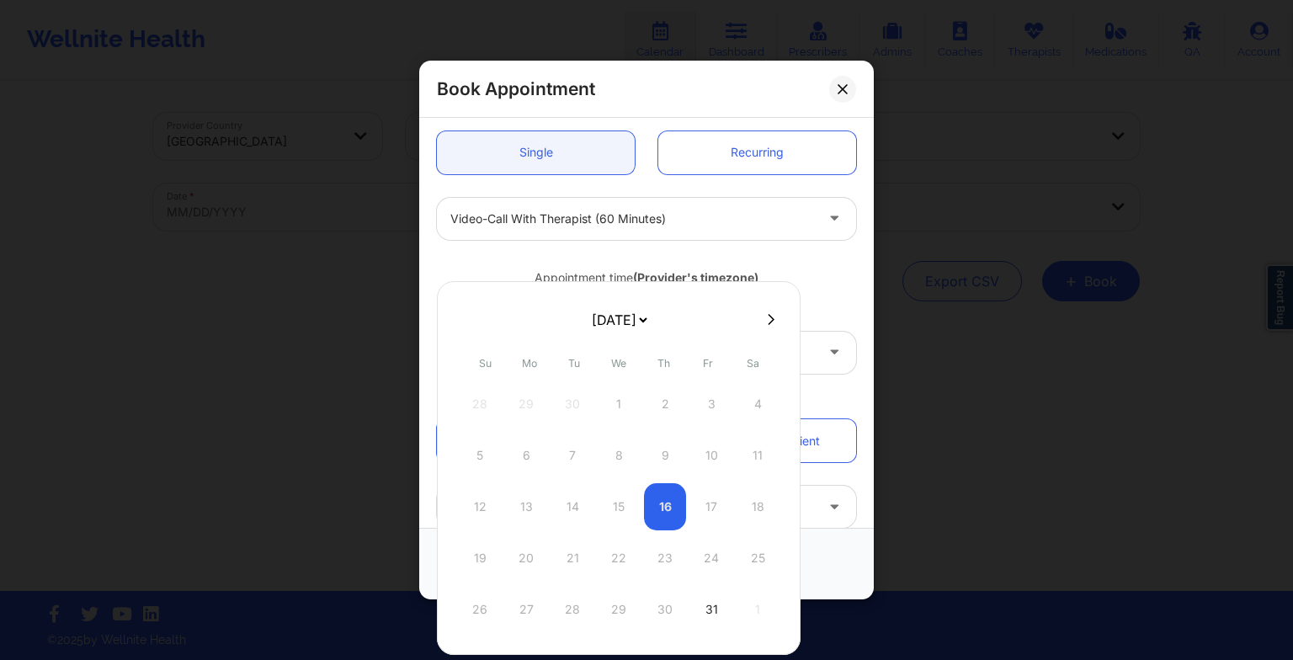
click at [641, 323] on select "[DATE] [DATE] [DATE] [DATE] [DATE] [DATE] [DATE] [DATE] [DATE] [DATE] [DATE] [D…" at bounding box center [618, 320] width 61 height 34
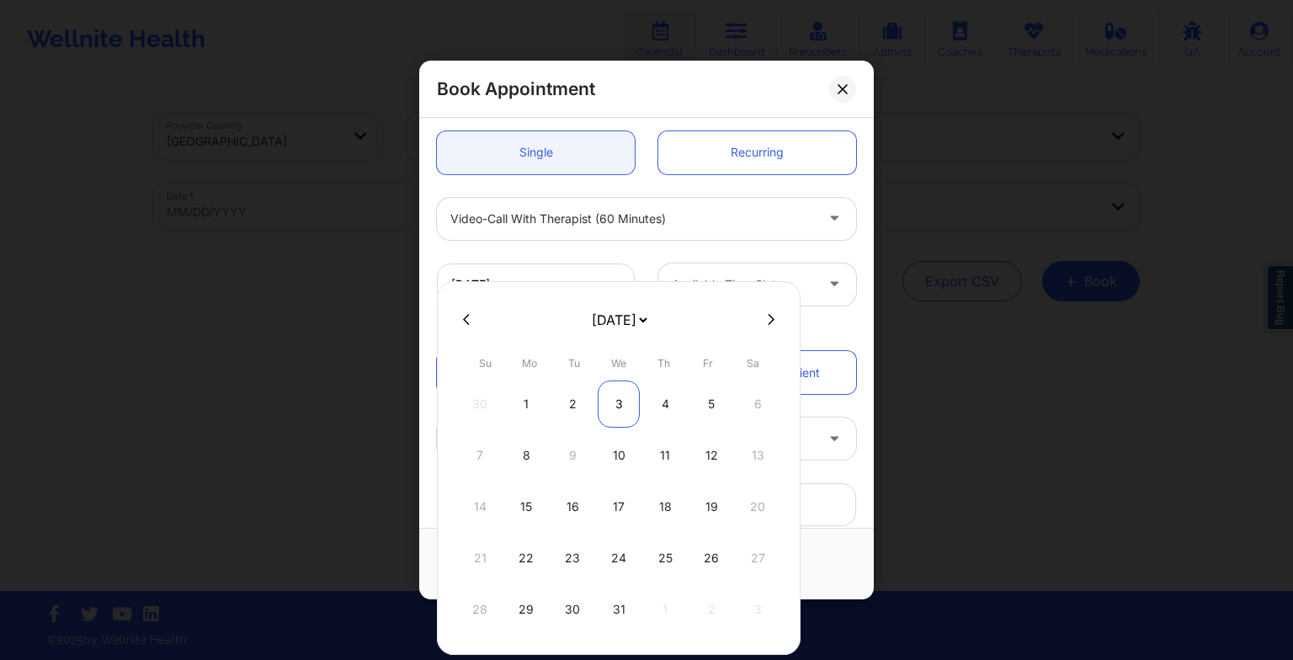
click at [625, 400] on div "3" at bounding box center [619, 403] width 42 height 47
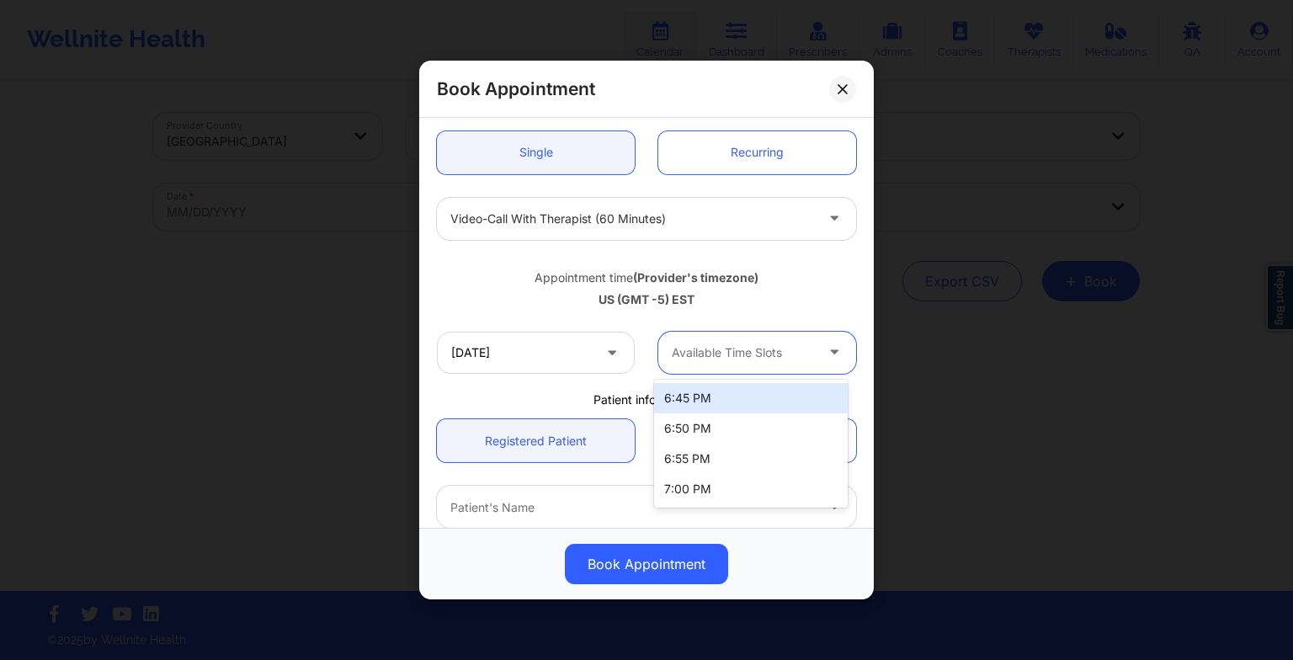
click at [707, 369] on div "Available Time Slots" at bounding box center [736, 353] width 157 height 42
click at [533, 343] on input "[DATE]" at bounding box center [536, 353] width 198 height 42
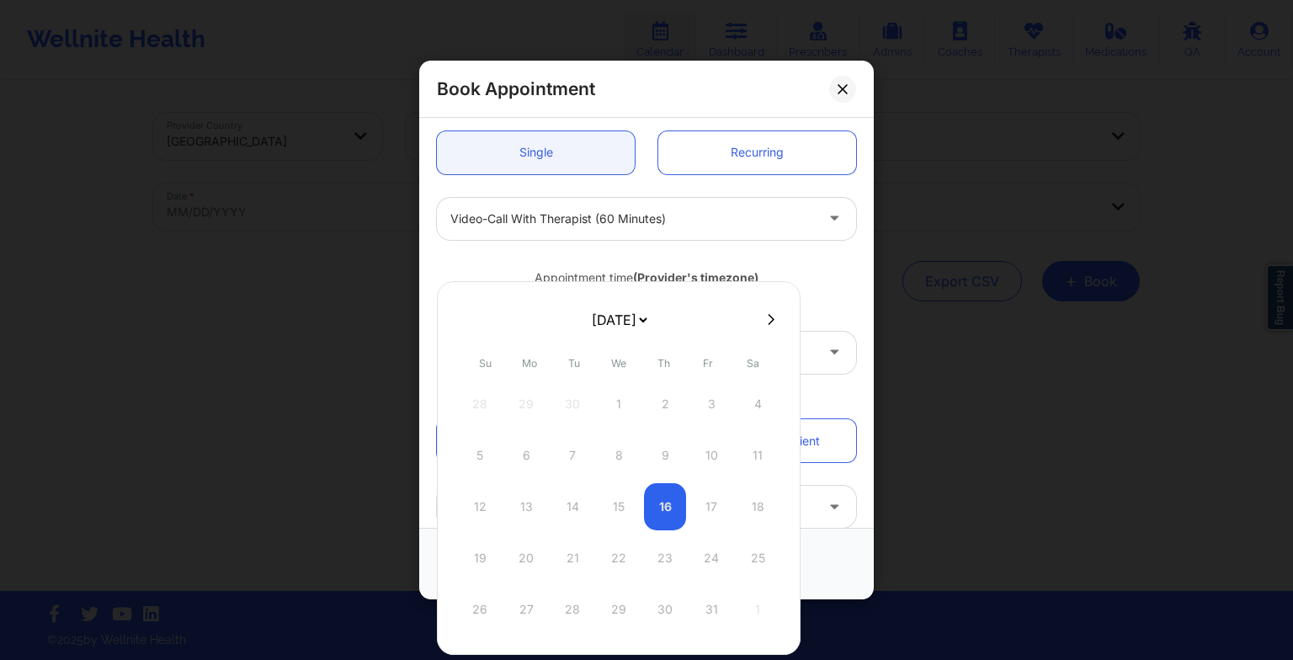
click at [600, 327] on select "[DATE] [DATE] [DATE] [DATE] [DATE] [DATE] [DATE] [DATE] [DATE] [DATE] [DATE] [D…" at bounding box center [618, 320] width 61 height 34
click at [535, 441] on div "8" at bounding box center [526, 455] width 42 height 47
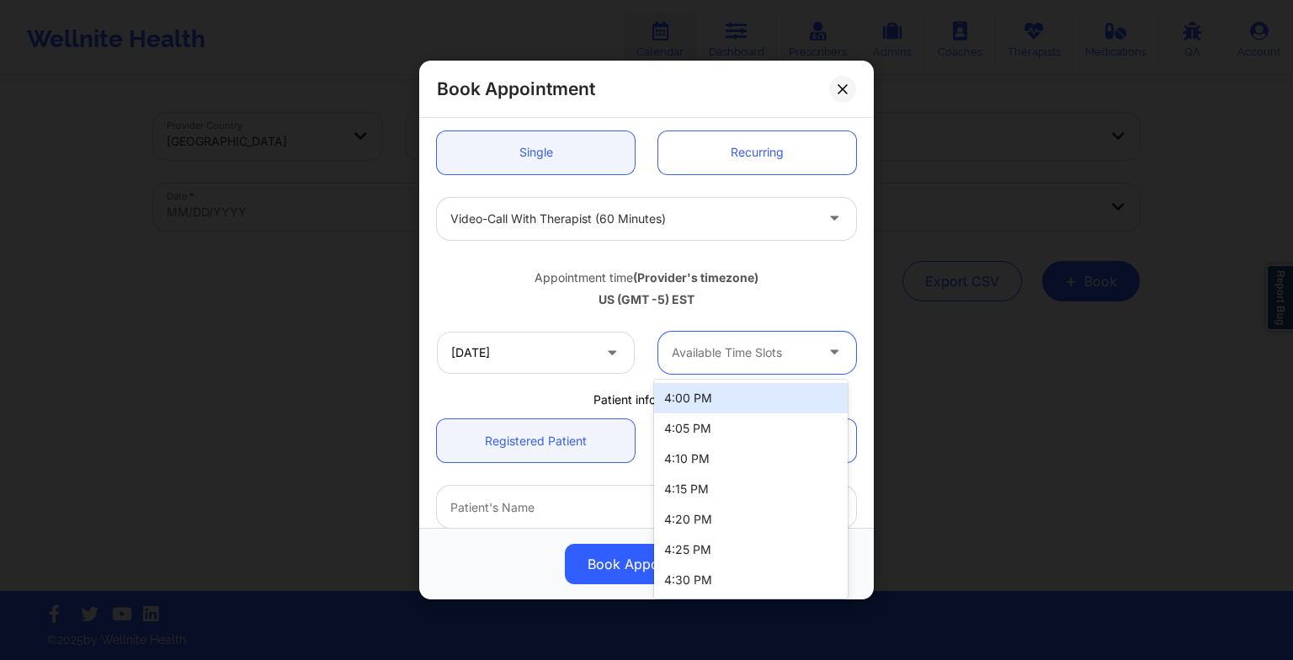
click at [731, 347] on div at bounding box center [743, 353] width 142 height 20
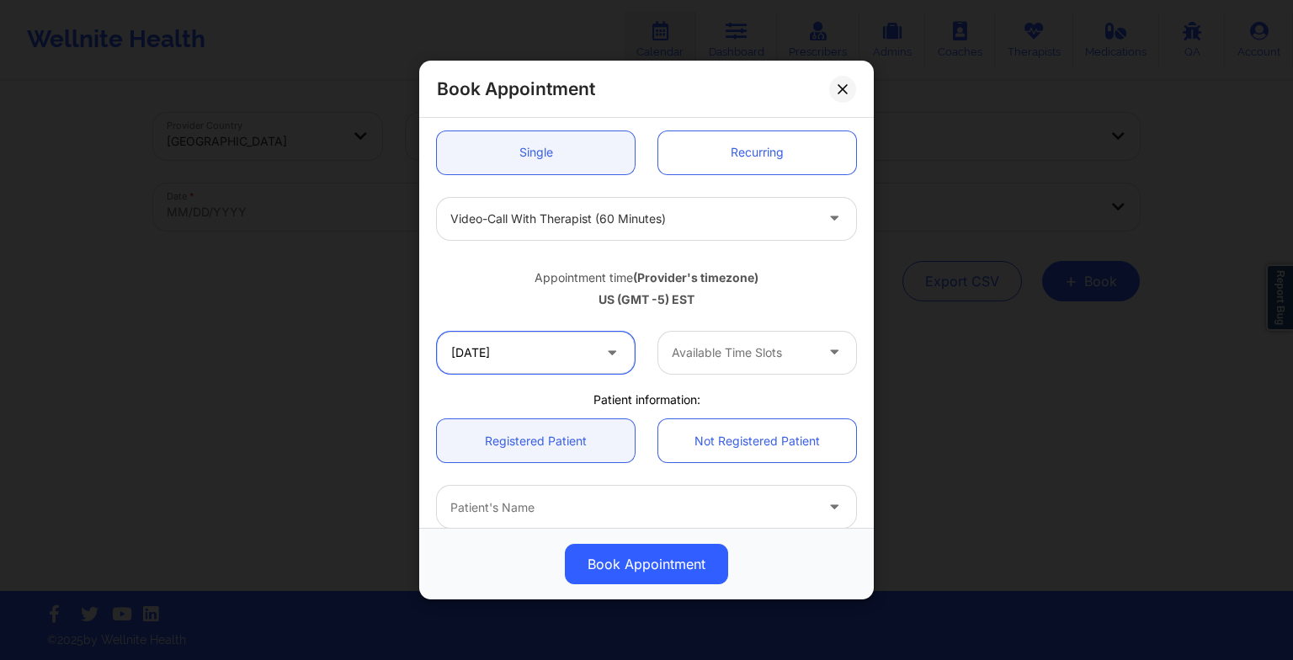
click at [547, 357] on input "[DATE]" at bounding box center [536, 353] width 198 height 42
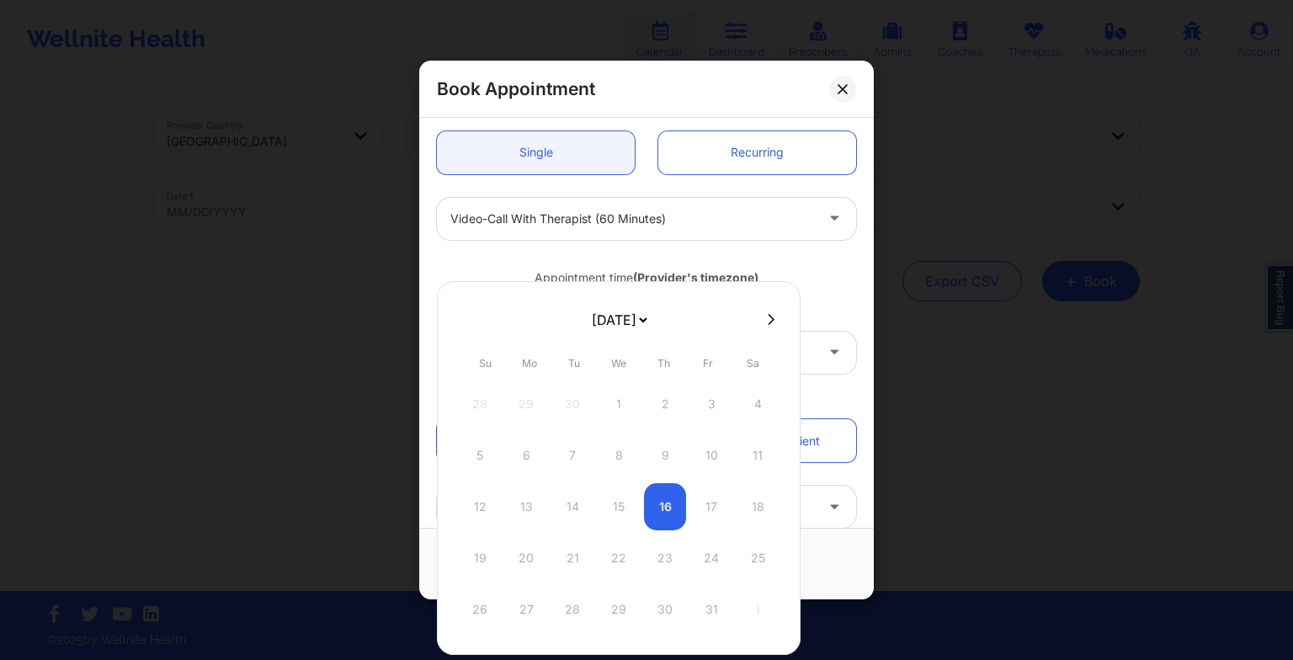
drag, startPoint x: 644, startPoint y: 330, endPoint x: 620, endPoint y: 396, distance: 70.8
click at [620, 396] on div "[DATE] [DATE] [DATE] [DATE] [DATE] [DATE] [DATE] [DATE] [DATE] [DATE] [DATE] [D…" at bounding box center [619, 468] width 364 height 374
click at [660, 405] on div "4" at bounding box center [665, 403] width 42 height 47
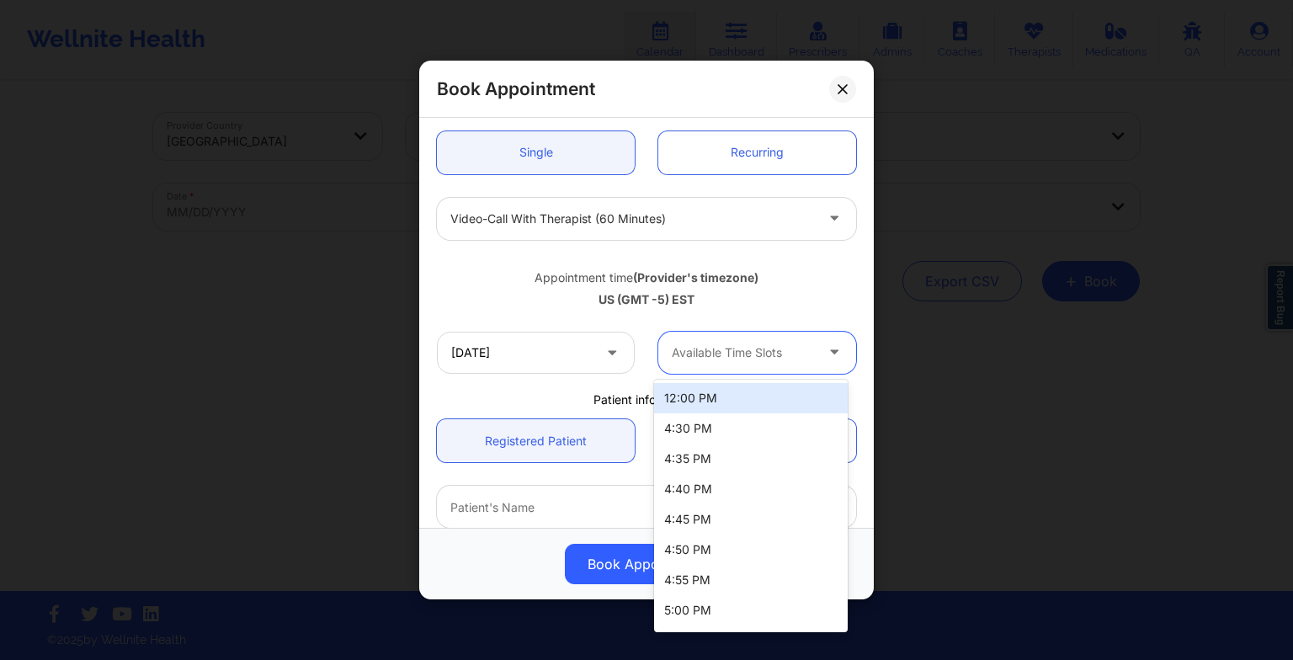
click at [729, 352] on div at bounding box center [743, 353] width 142 height 20
click at [715, 397] on div "12:00 PM" at bounding box center [751, 398] width 194 height 30
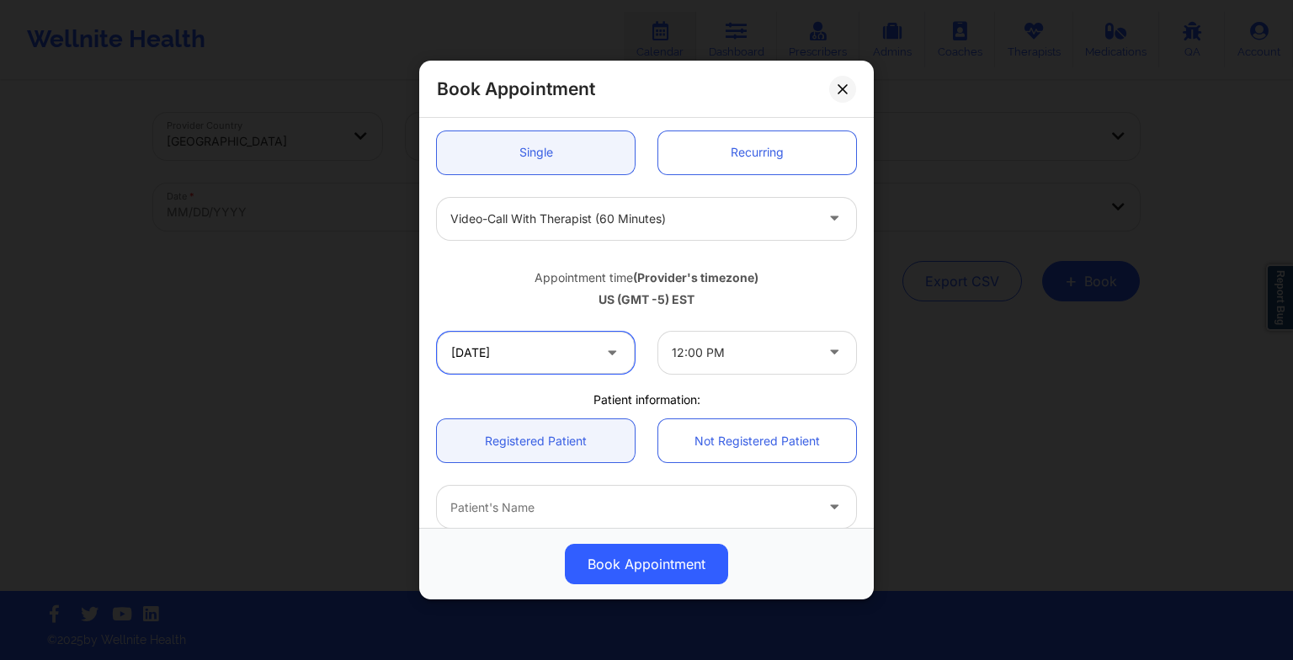
click at [575, 357] on input "[DATE]" at bounding box center [536, 353] width 198 height 42
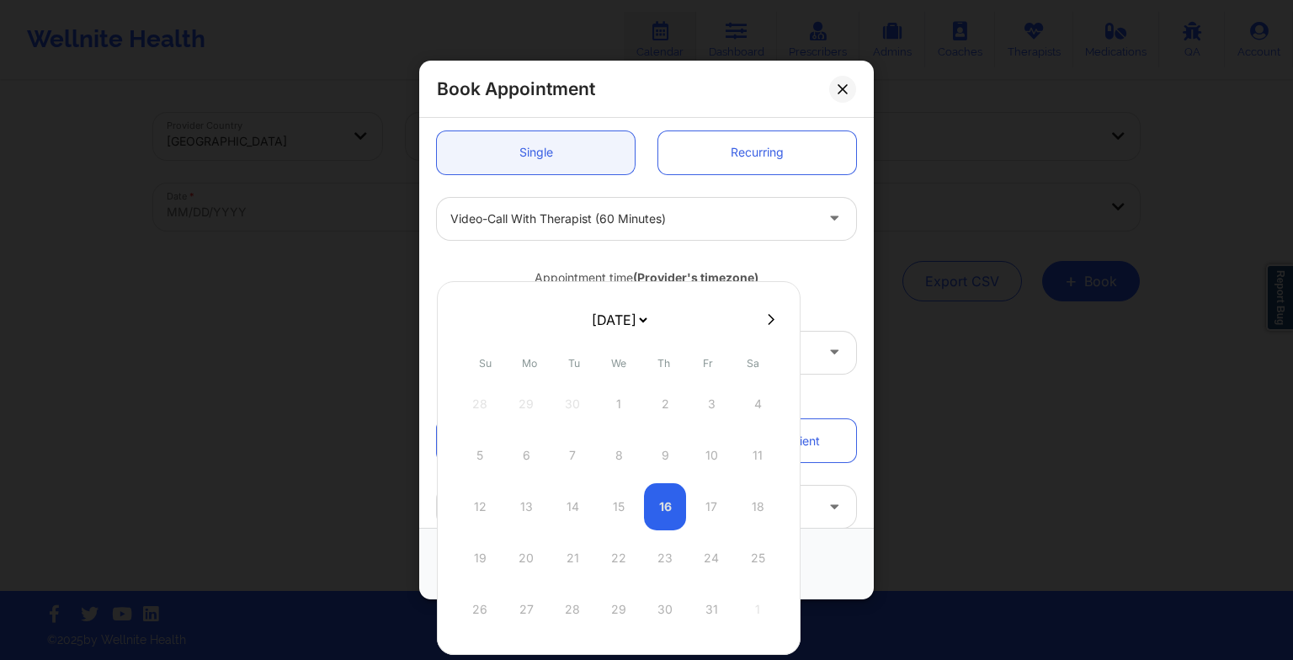
drag, startPoint x: 642, startPoint y: 320, endPoint x: 639, endPoint y: 398, distance: 78.4
click at [639, 398] on div "[DATE] [DATE] [DATE] [DATE] [DATE] [DATE] [DATE] [DATE] [DATE] [DATE] [DATE] [D…" at bounding box center [619, 468] width 364 height 374
click at [668, 455] on div "11" at bounding box center [665, 455] width 42 height 47
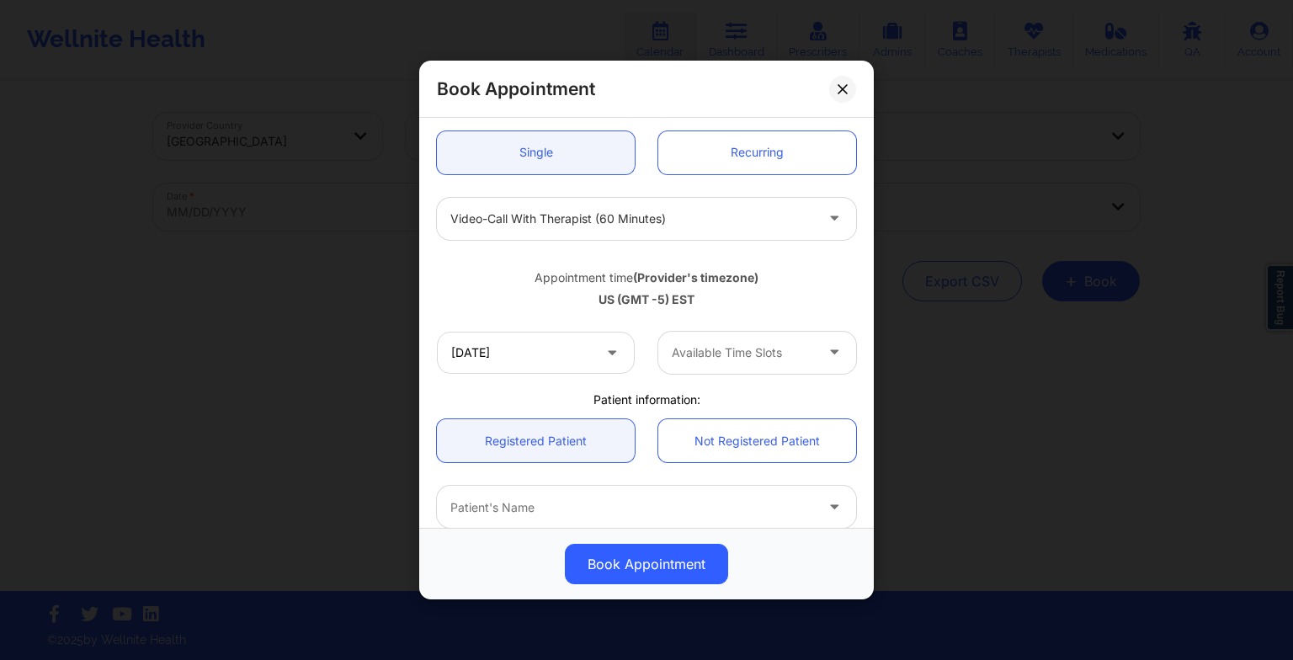
click at [748, 350] on div at bounding box center [743, 353] width 142 height 20
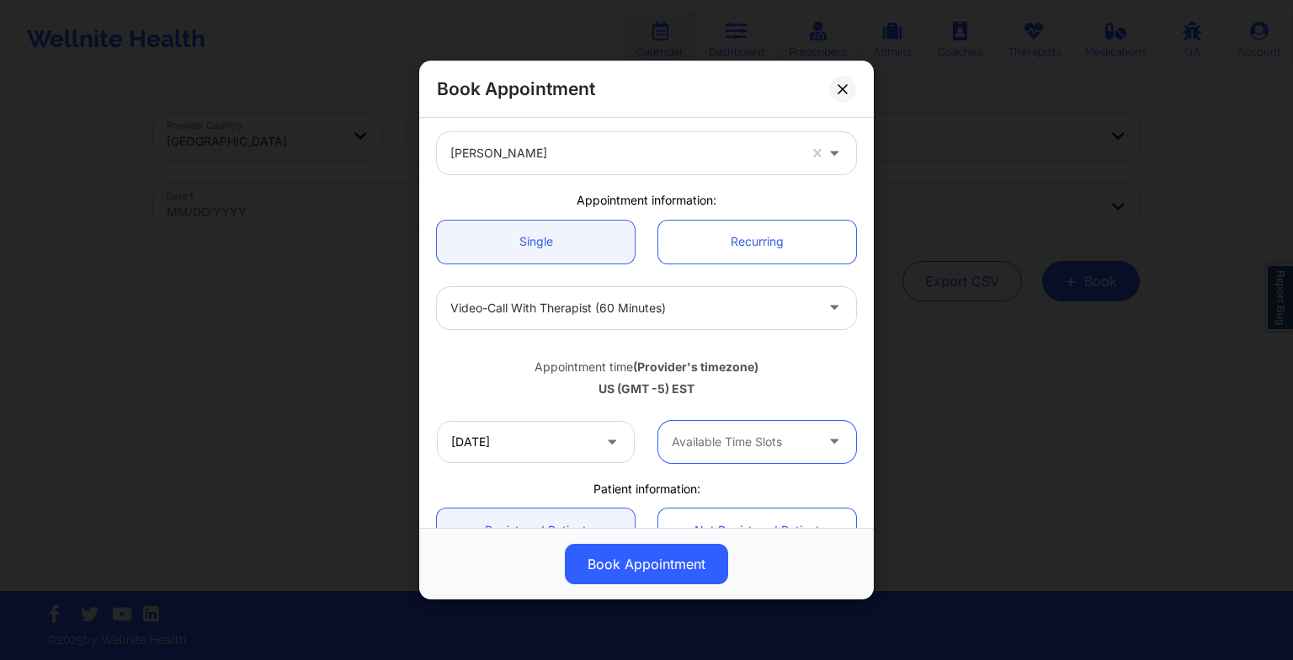
scroll to position [67, 0]
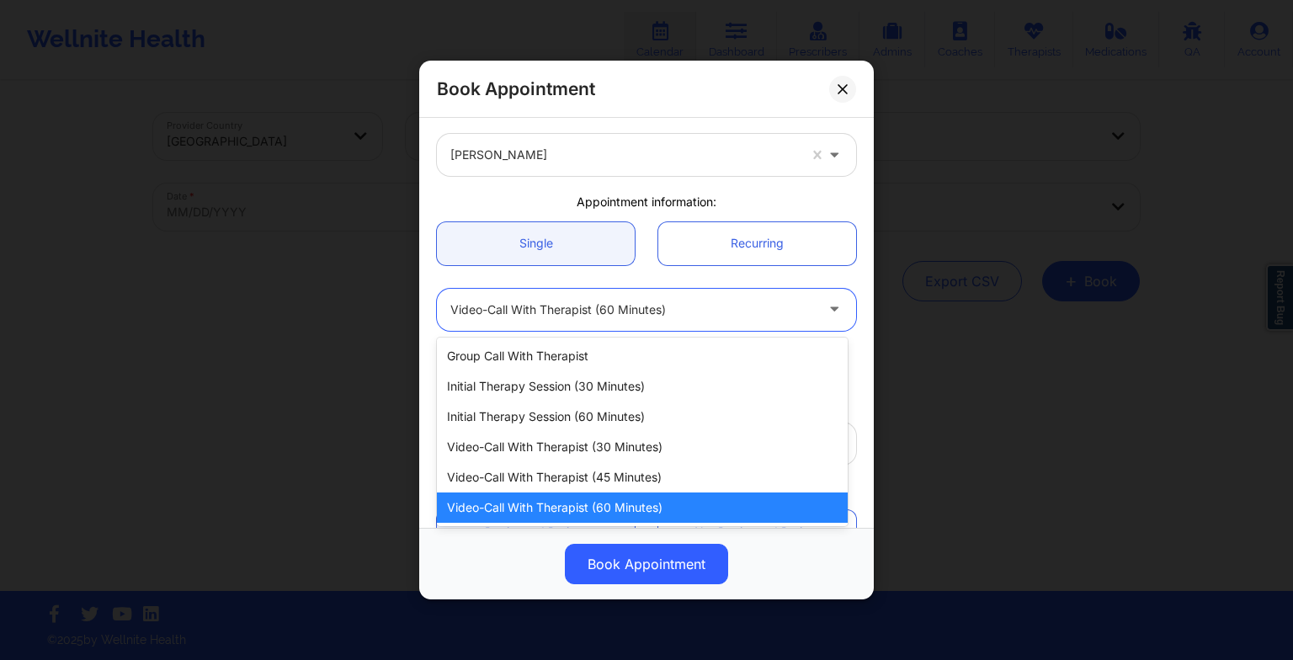
click at [593, 306] on div at bounding box center [632, 310] width 364 height 20
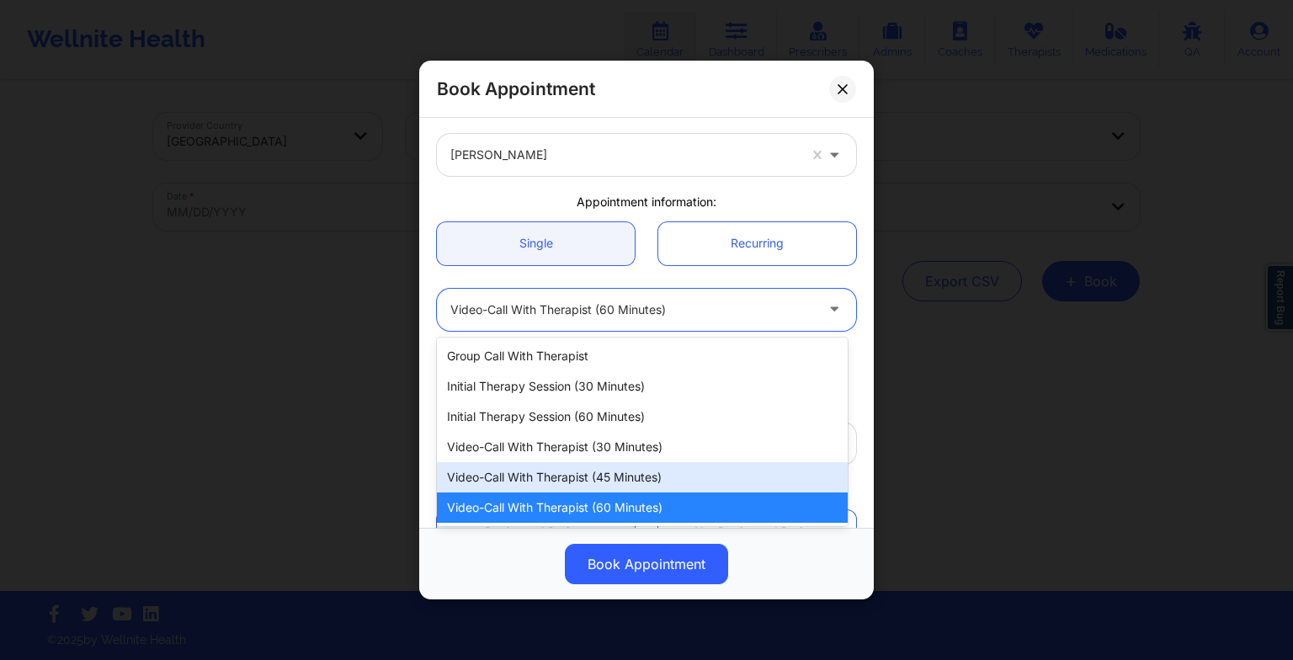
click at [593, 467] on div "Video-Call with Therapist (45 minutes)" at bounding box center [642, 477] width 411 height 30
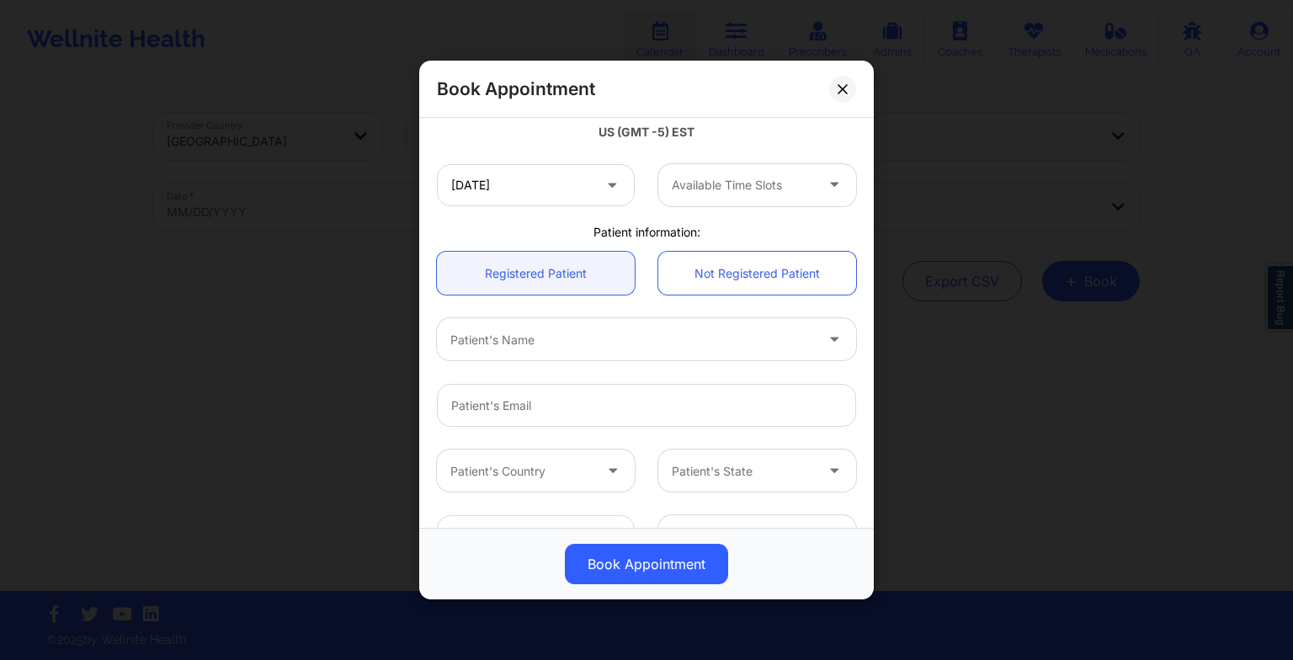
scroll to position [327, 0]
click at [567, 185] on input "[DATE]" at bounding box center [536, 184] width 198 height 42
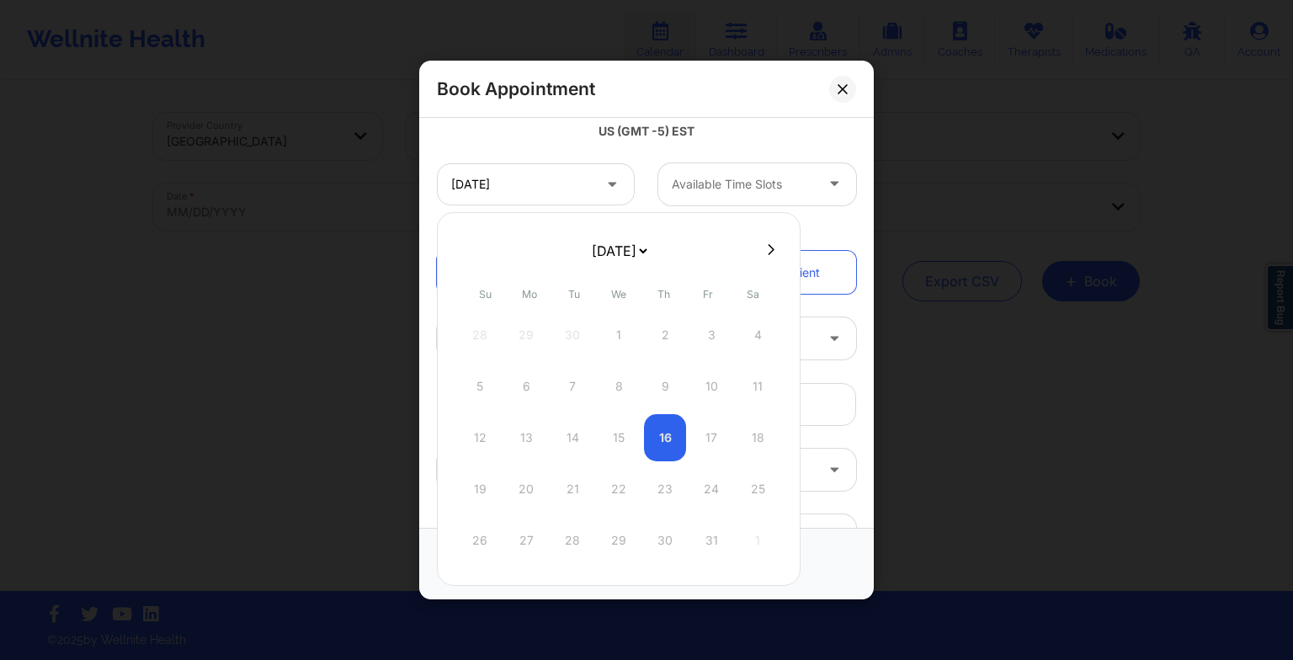
click at [620, 243] on select "[DATE] [DATE] [DATE] [DATE] [DATE] [DATE] [DATE] [DATE] [DATE] [DATE] [DATE] [D…" at bounding box center [618, 251] width 61 height 34
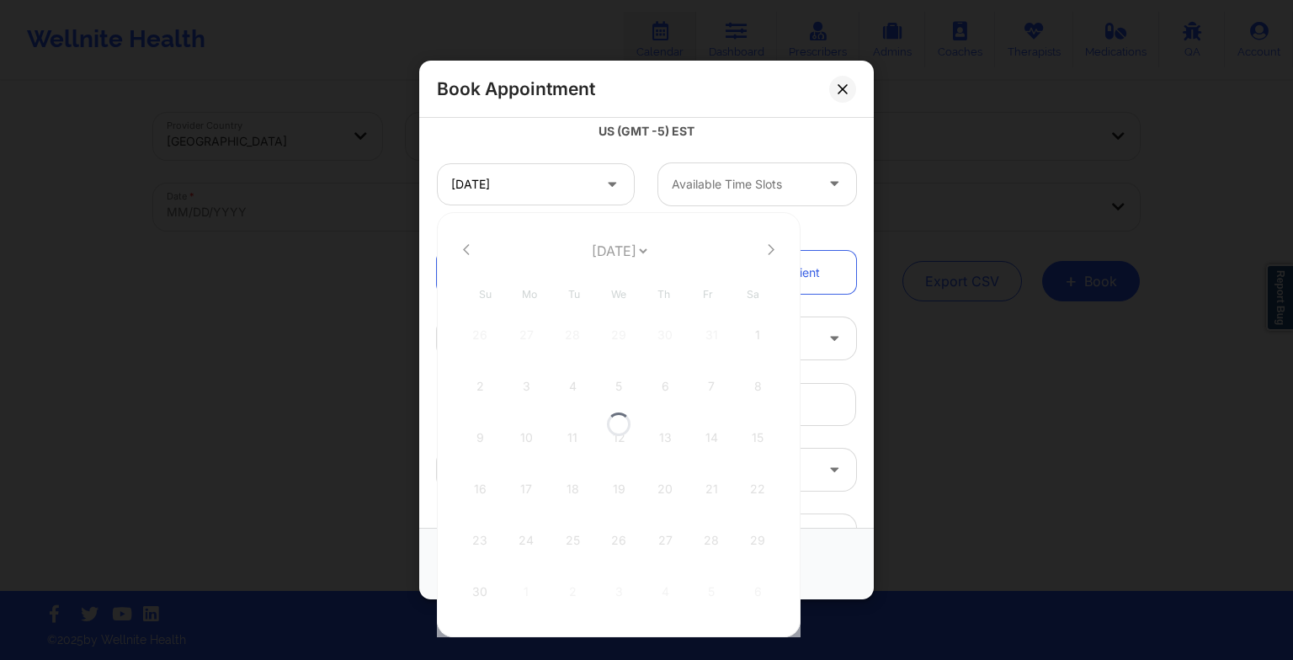
scroll to position [258, 0]
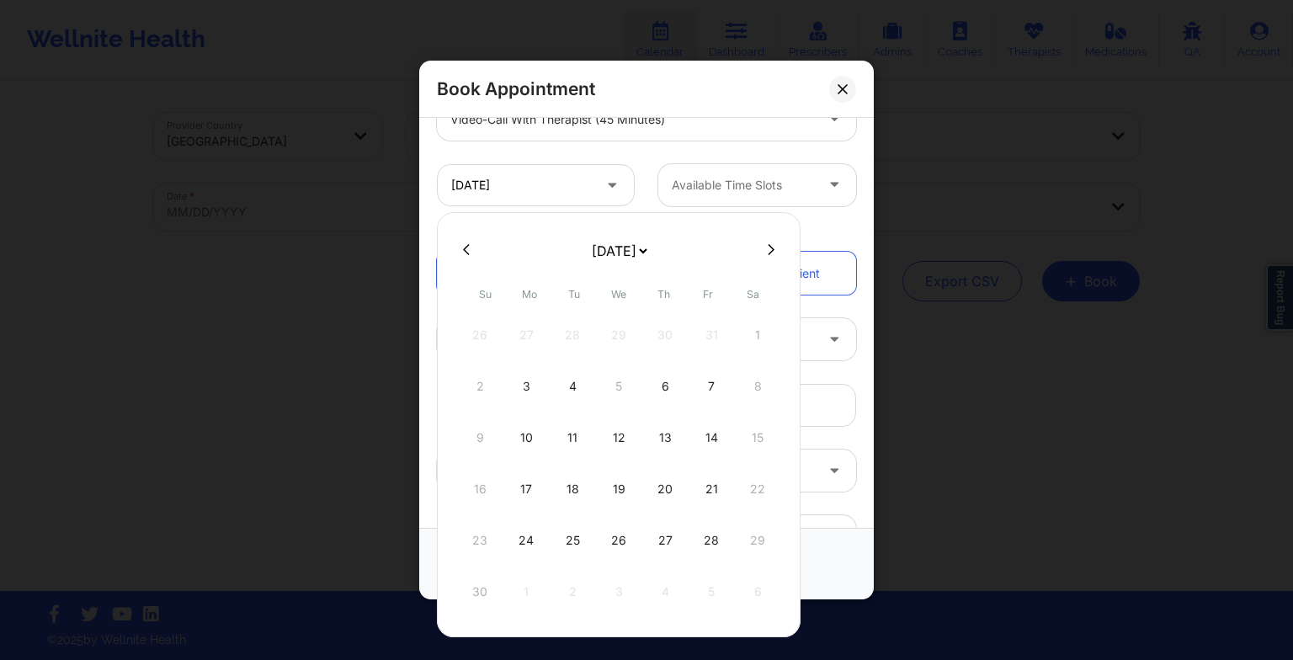
click at [650, 242] on select "[DATE] [DATE] [DATE] [DATE] [DATE] [DATE] [DATE] [DATE] [DATE] [DATE] [DATE] [D…" at bounding box center [618, 251] width 61 height 34
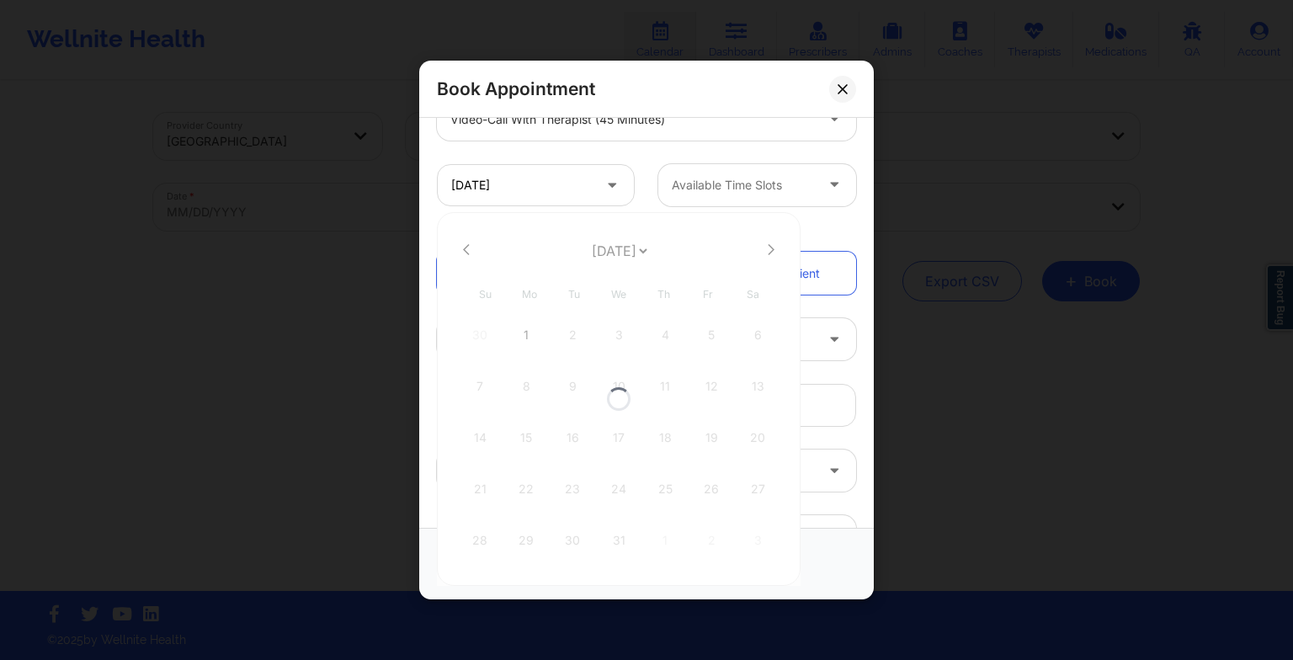
scroll to position [327, 0]
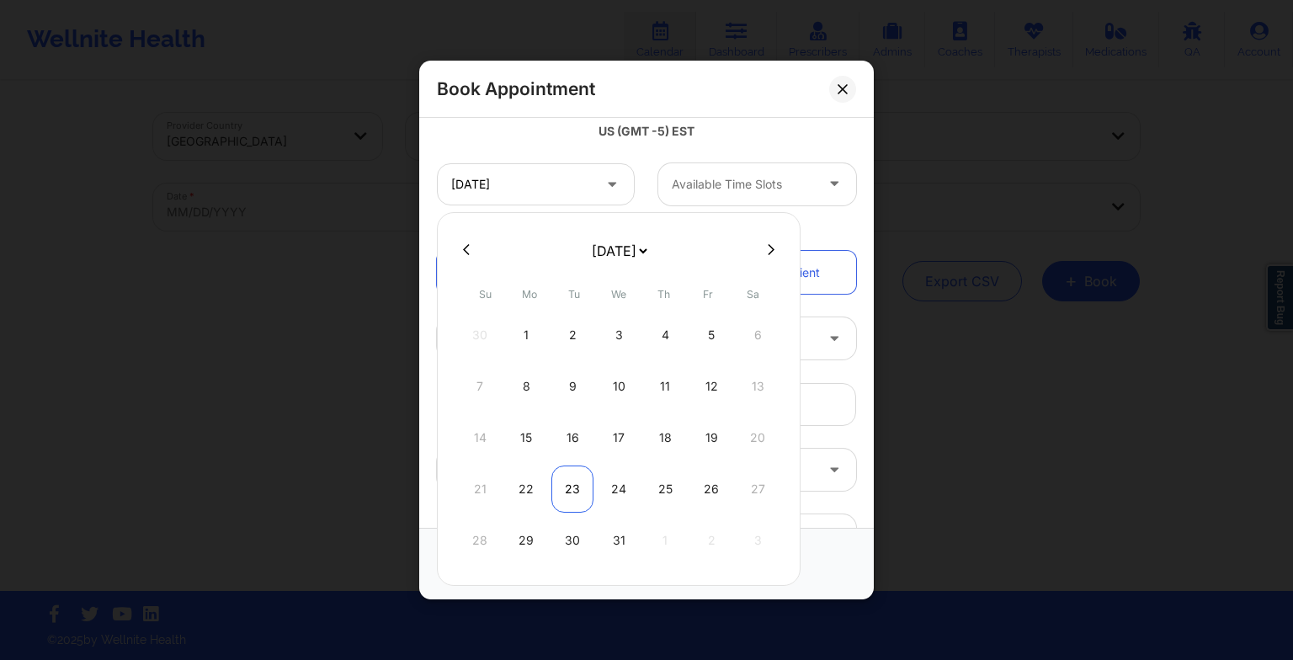
click at [579, 492] on div "23" at bounding box center [572, 489] width 42 height 47
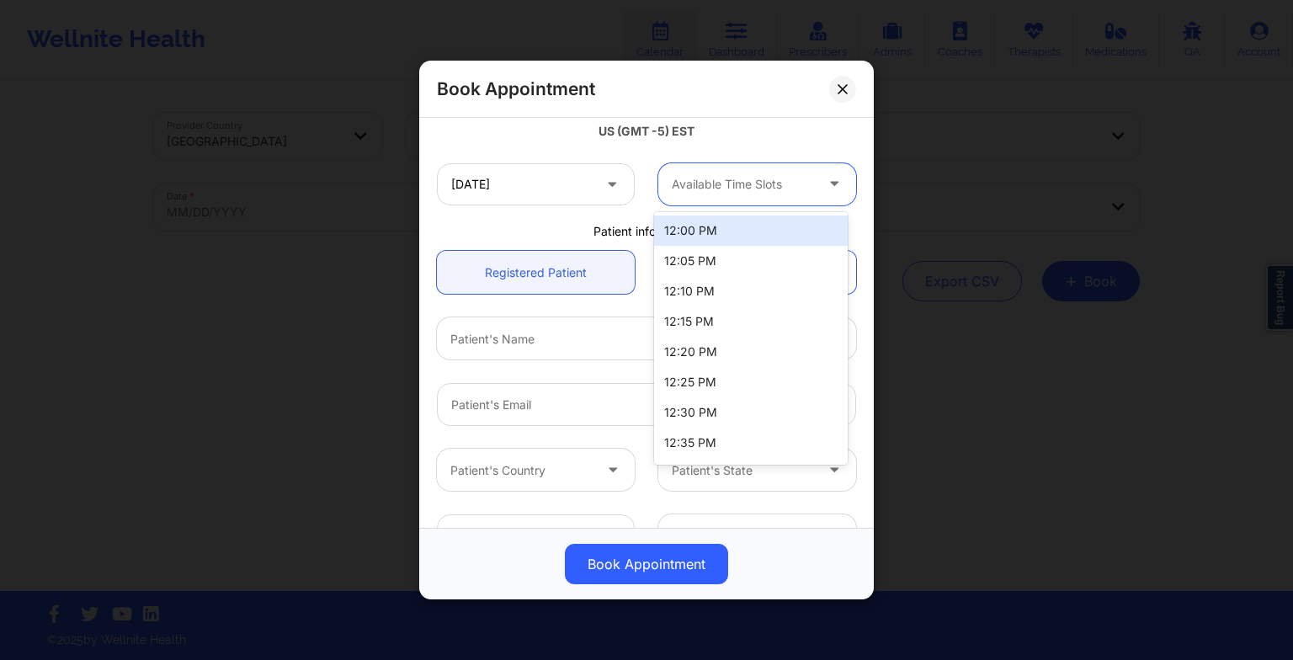
click at [712, 202] on div "Available Time Slots" at bounding box center [736, 184] width 157 height 42
click at [714, 233] on div "12:00 PM" at bounding box center [751, 231] width 194 height 30
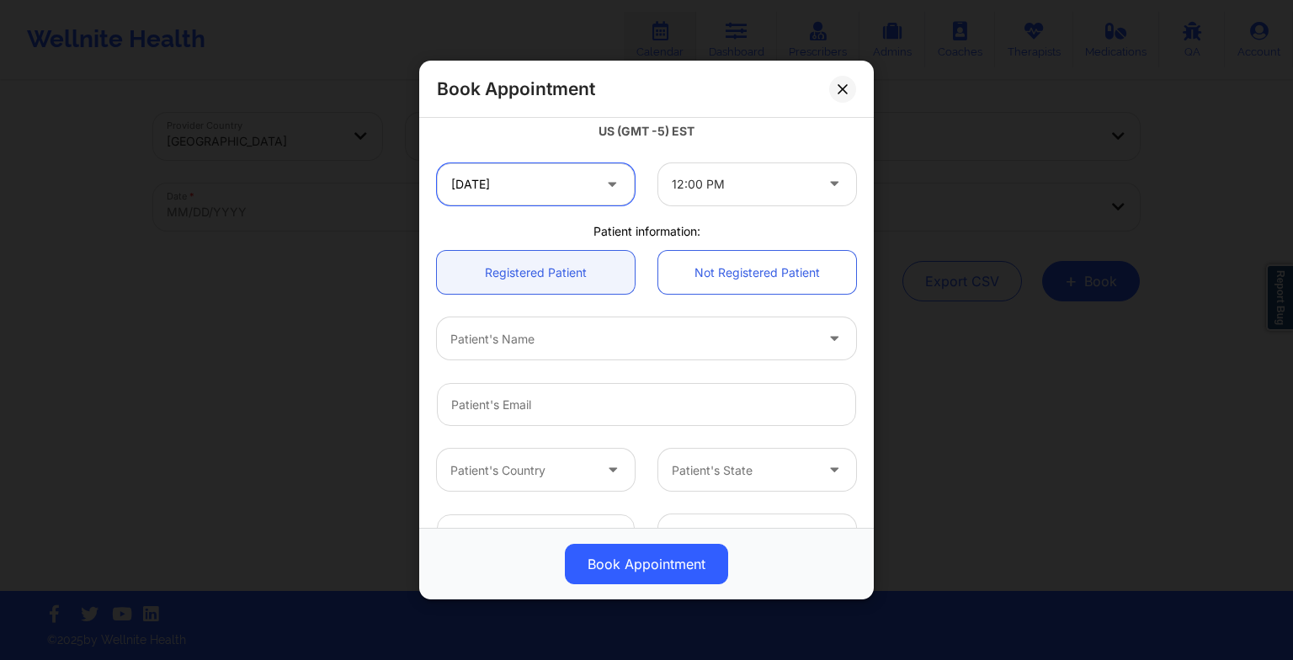
click at [581, 187] on input "[DATE]" at bounding box center [536, 184] width 198 height 42
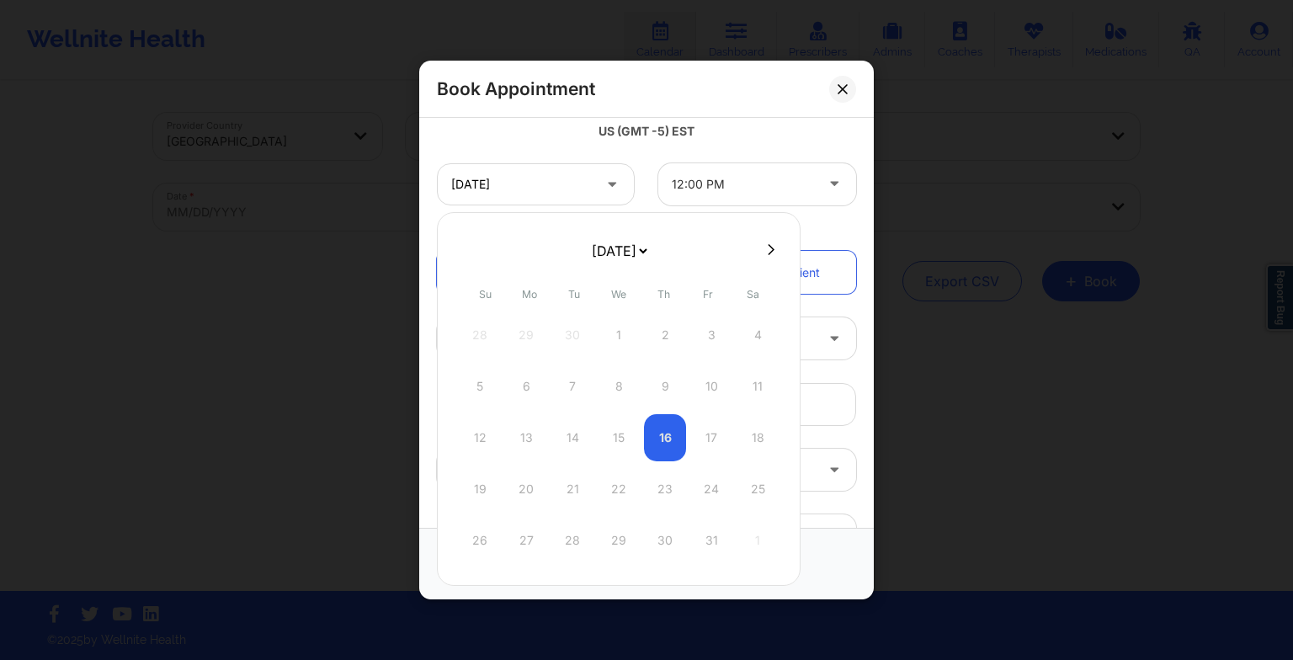
drag, startPoint x: 623, startPoint y: 253, endPoint x: 612, endPoint y: 323, distance: 70.7
click at [612, 323] on div "[DATE] [DATE] [DATE] [DATE] [DATE] [DATE] [DATE] [DATE] [DATE] [DATE] [DATE] [D…" at bounding box center [619, 399] width 364 height 374
click at [575, 488] on div "23" at bounding box center [572, 489] width 42 height 47
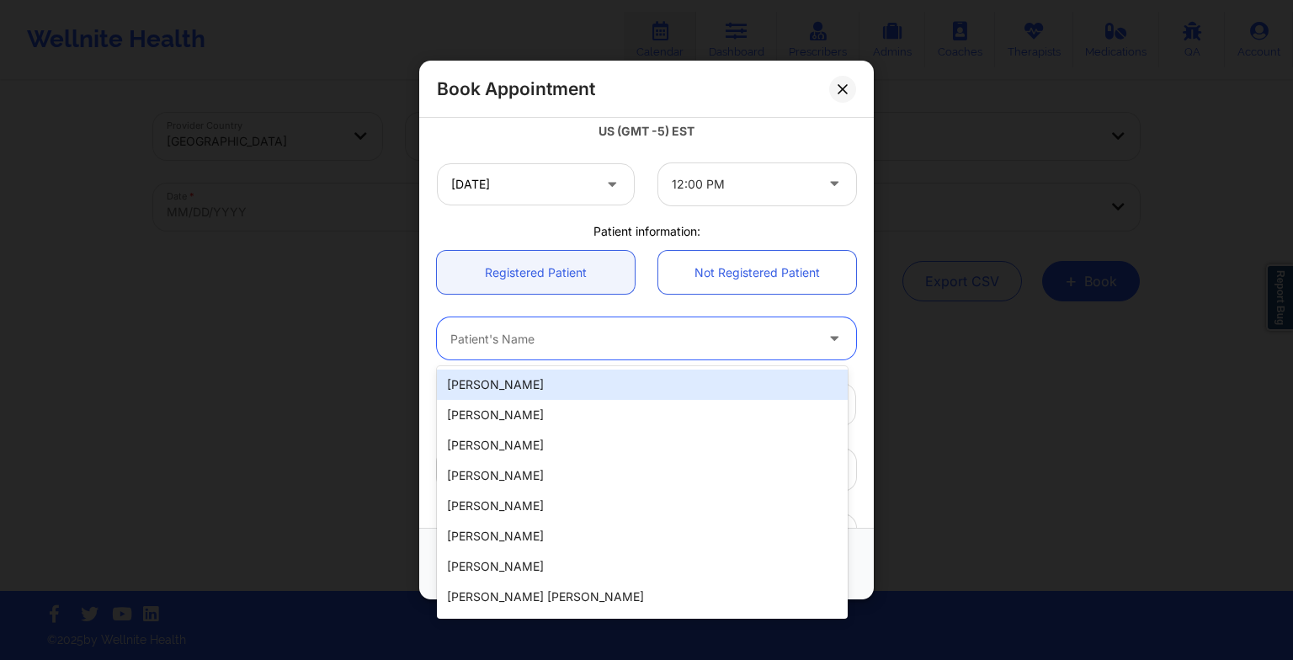
click at [551, 327] on div "Patient's Name" at bounding box center [626, 338] width 379 height 42
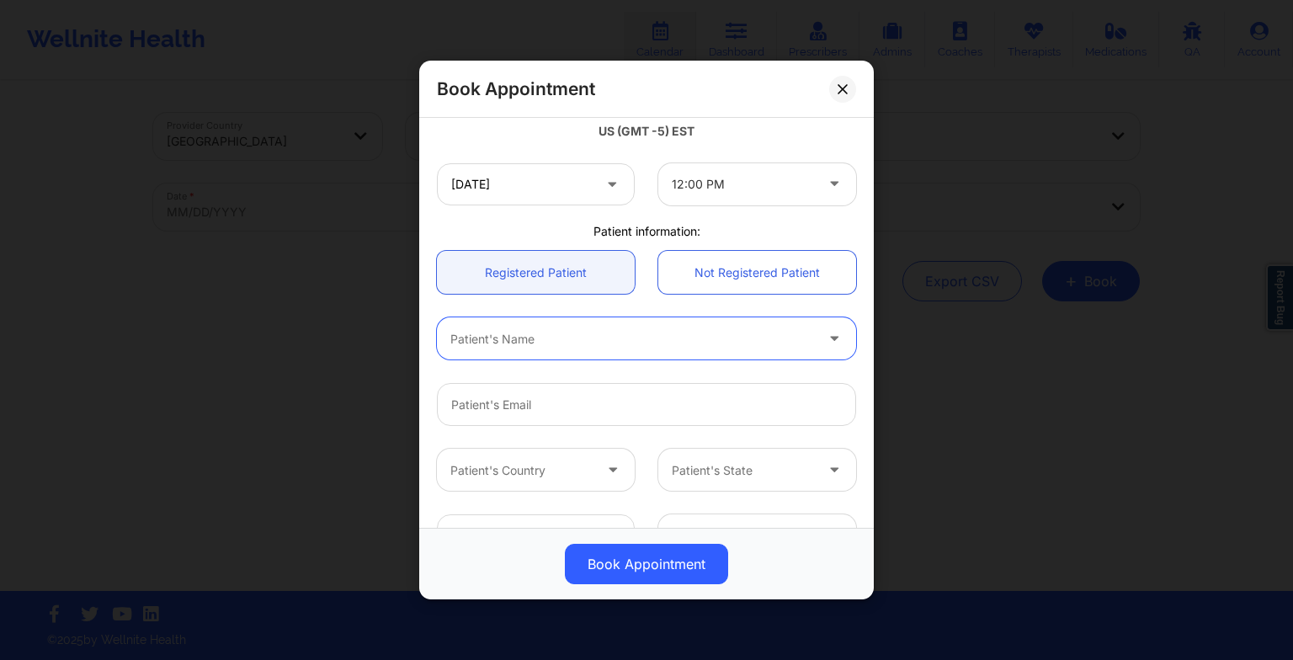
click at [549, 332] on div "Patient's Name" at bounding box center [626, 338] width 379 height 42
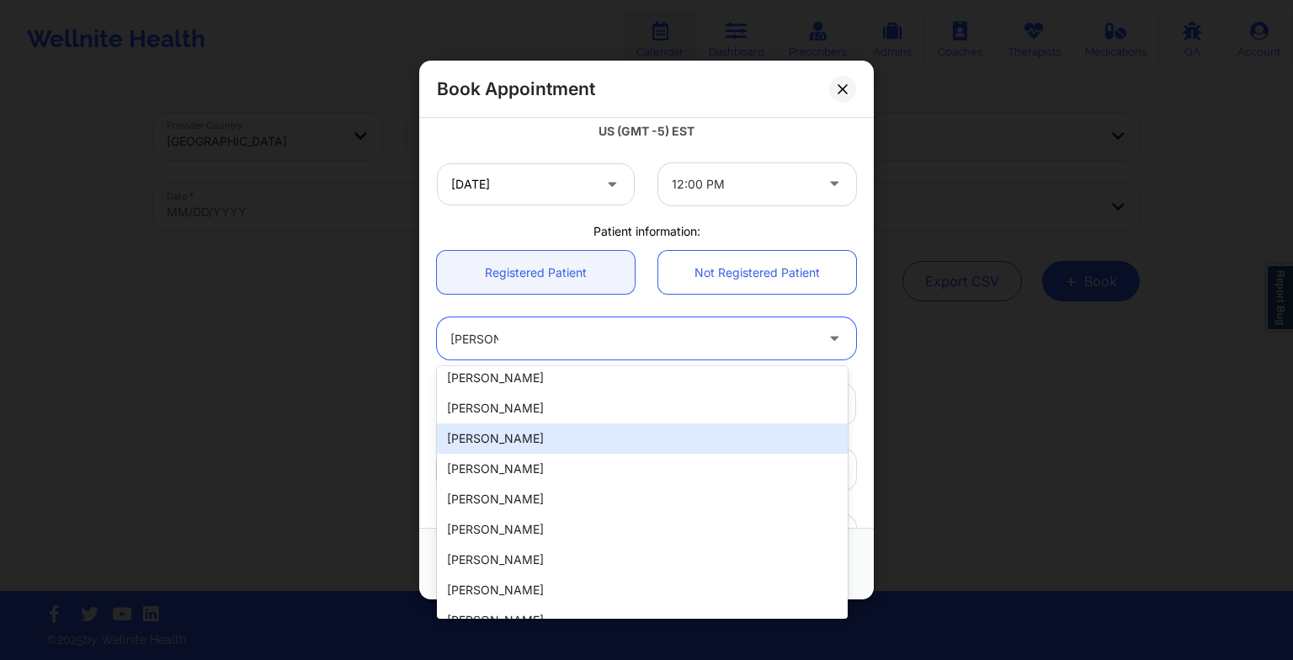
scroll to position [100, 0]
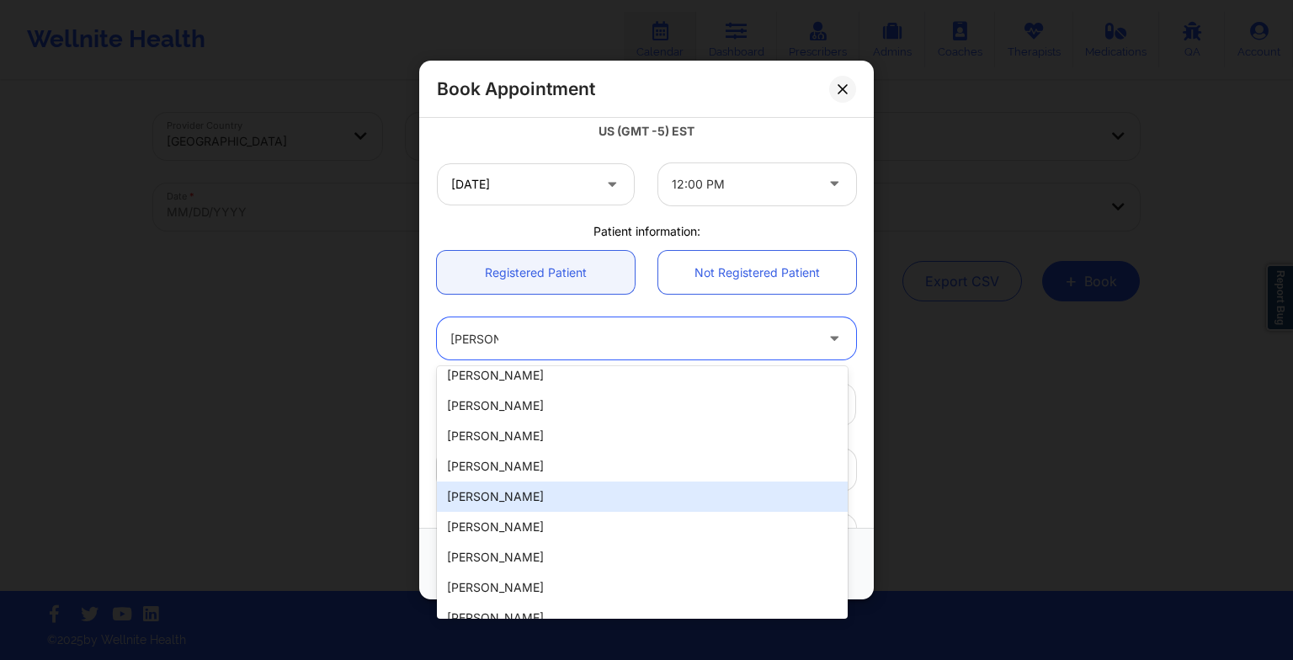
click at [571, 483] on div "[PERSON_NAME]" at bounding box center [642, 497] width 411 height 30
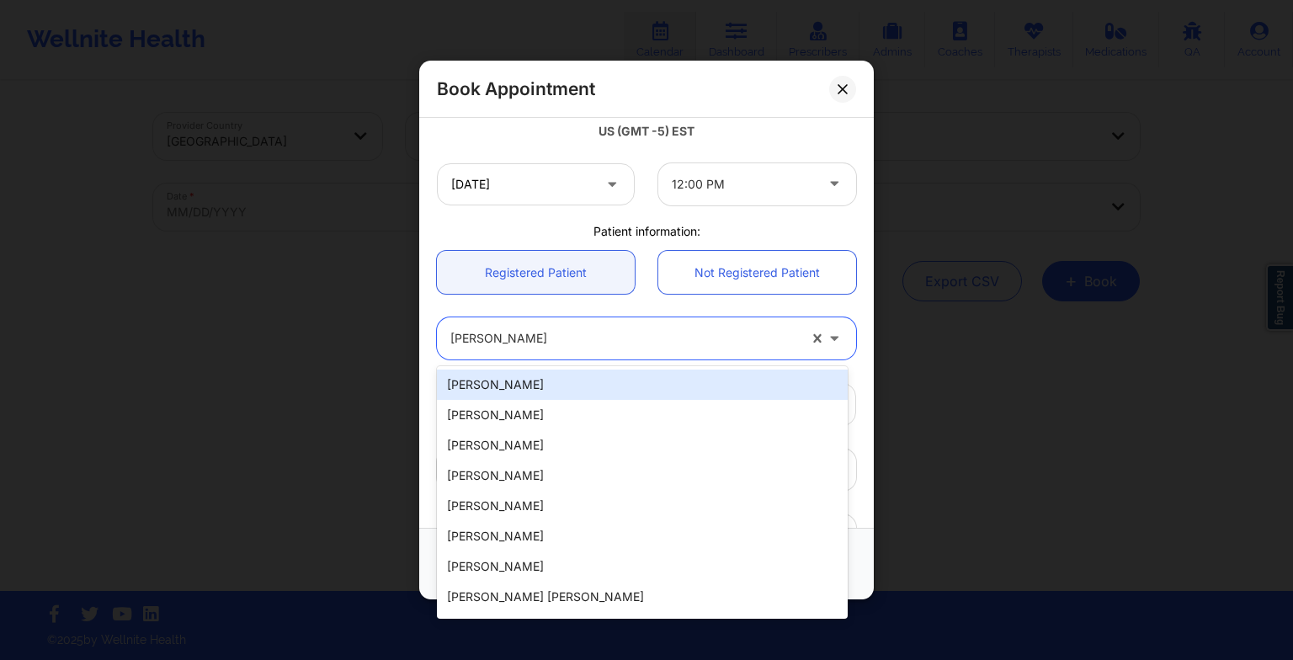
click at [625, 343] on div at bounding box center [623, 338] width 347 height 20
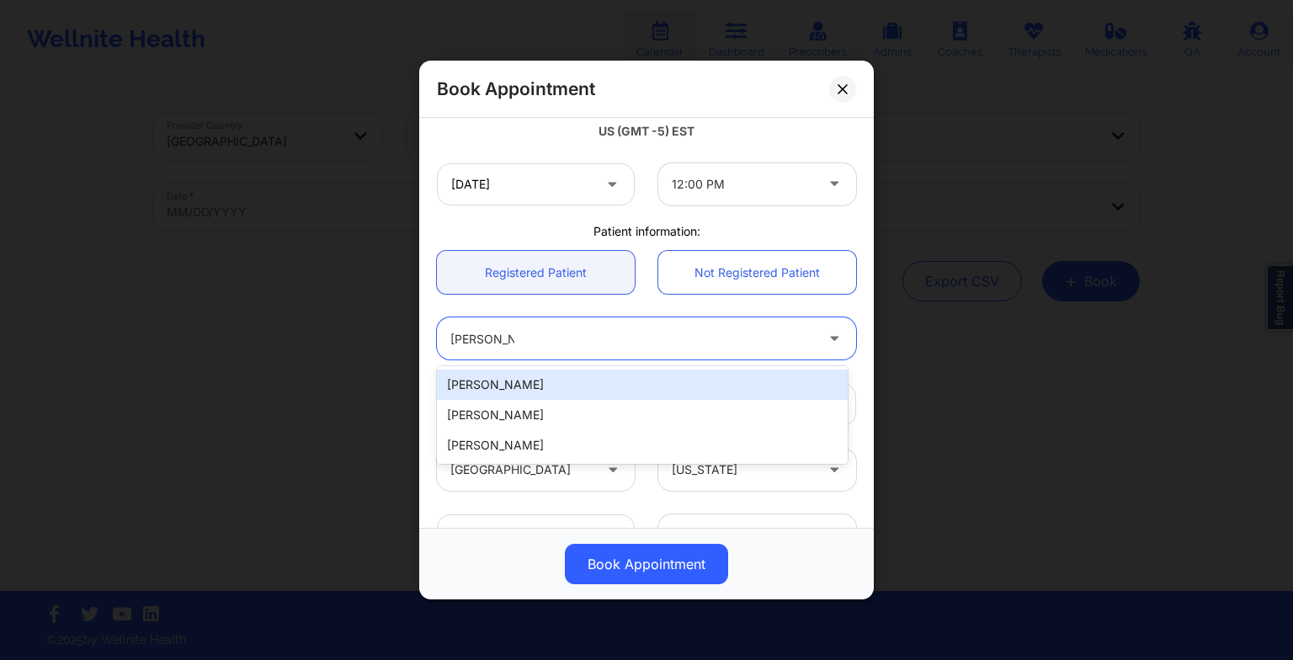
click at [689, 381] on div "[PERSON_NAME]" at bounding box center [642, 385] width 411 height 30
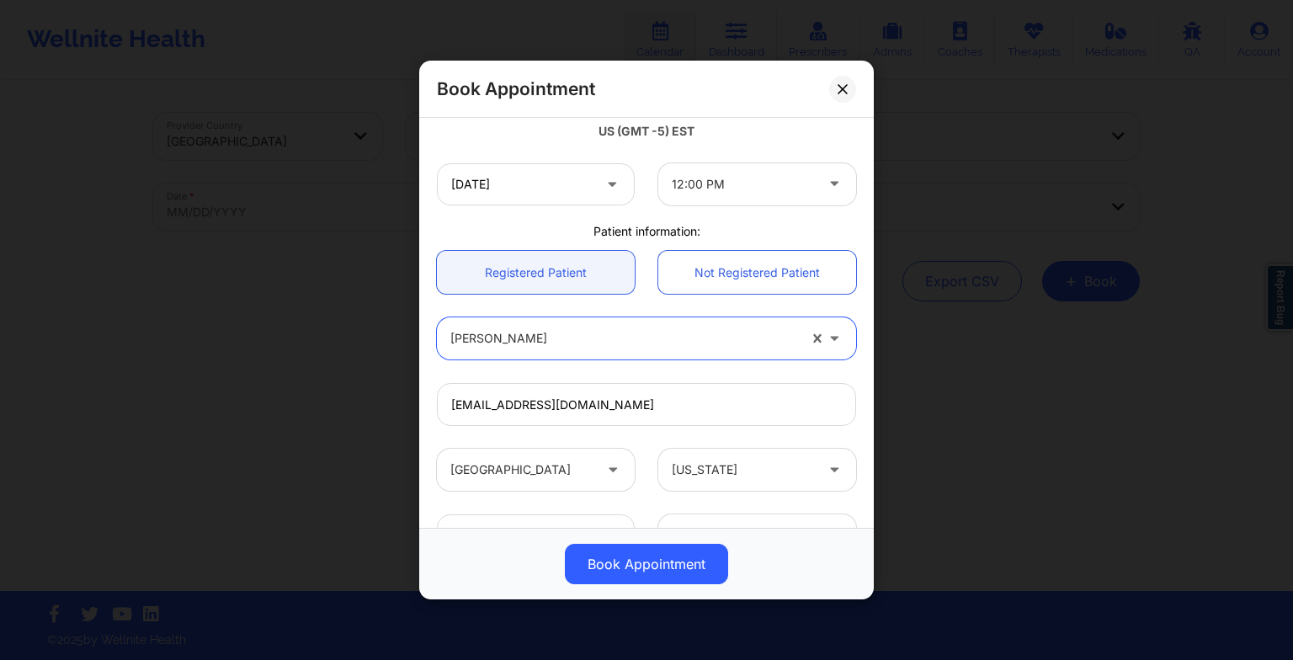
scroll to position [464, 0]
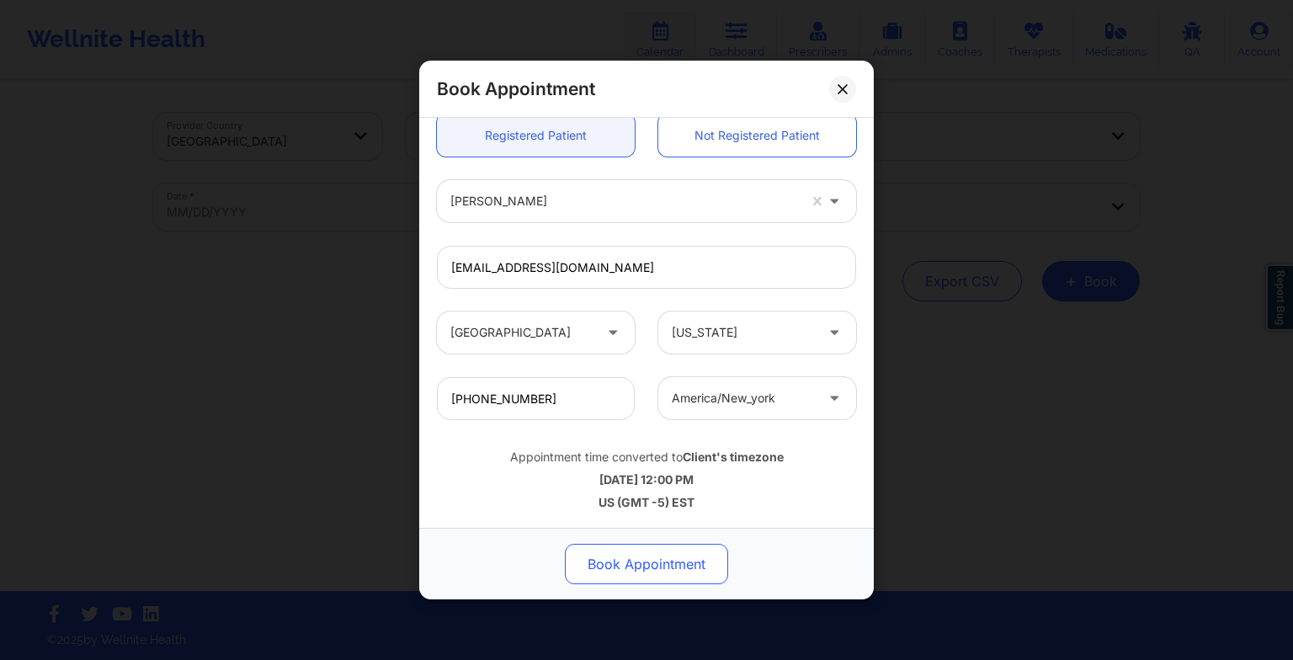
click at [644, 569] on button "Book Appointment" at bounding box center [646, 564] width 163 height 40
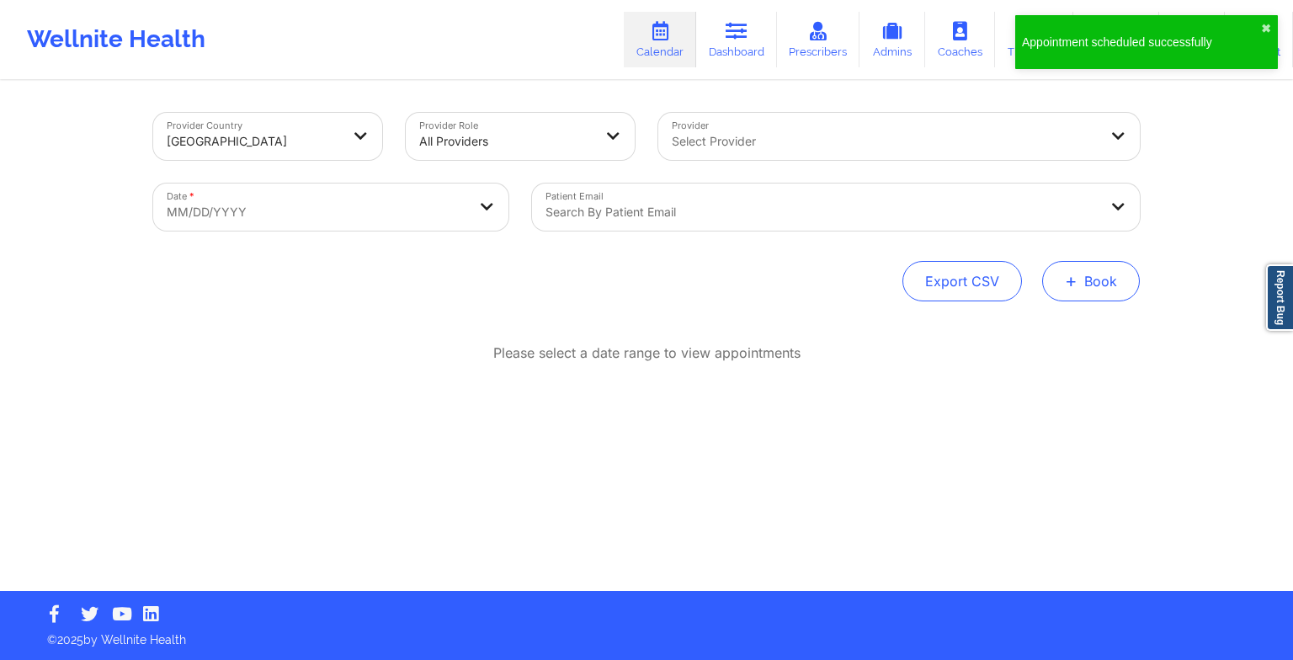
click at [1064, 291] on button "+ Book" at bounding box center [1091, 281] width 98 height 40
click at [1017, 339] on button "Therapy Session" at bounding box center [1062, 335] width 129 height 28
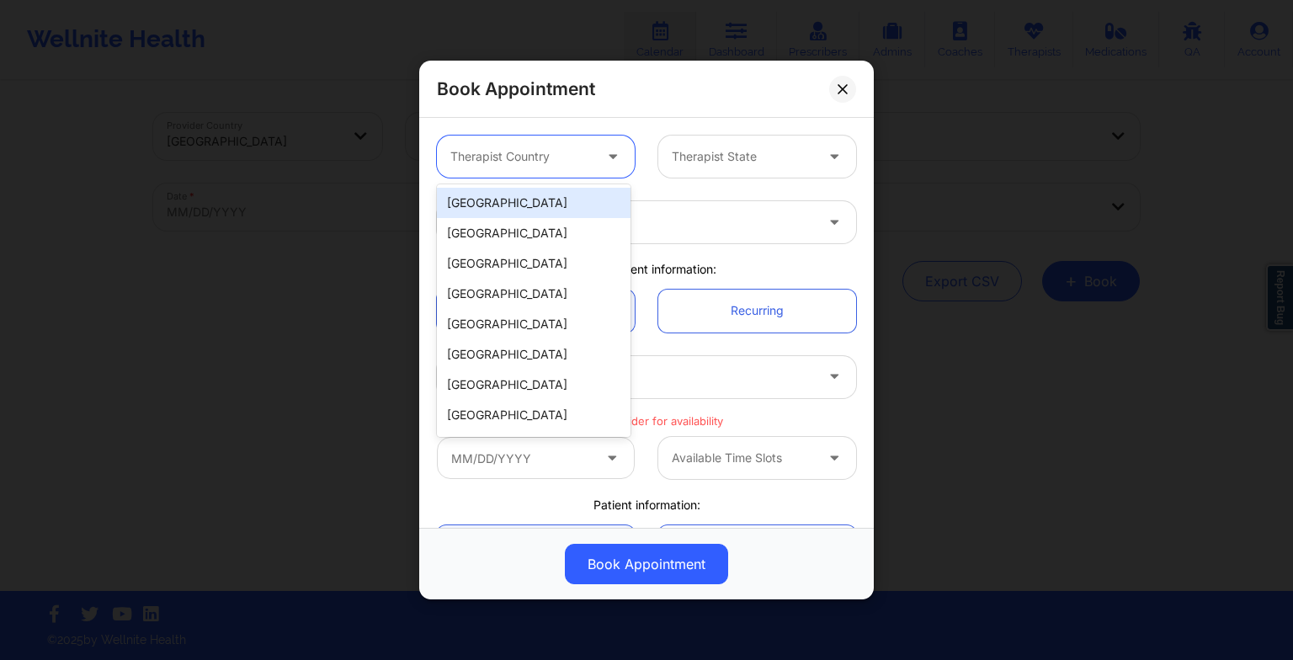
click at [478, 152] on div at bounding box center [521, 156] width 142 height 20
click at [491, 192] on div "[GEOGRAPHIC_DATA]" at bounding box center [534, 203] width 194 height 30
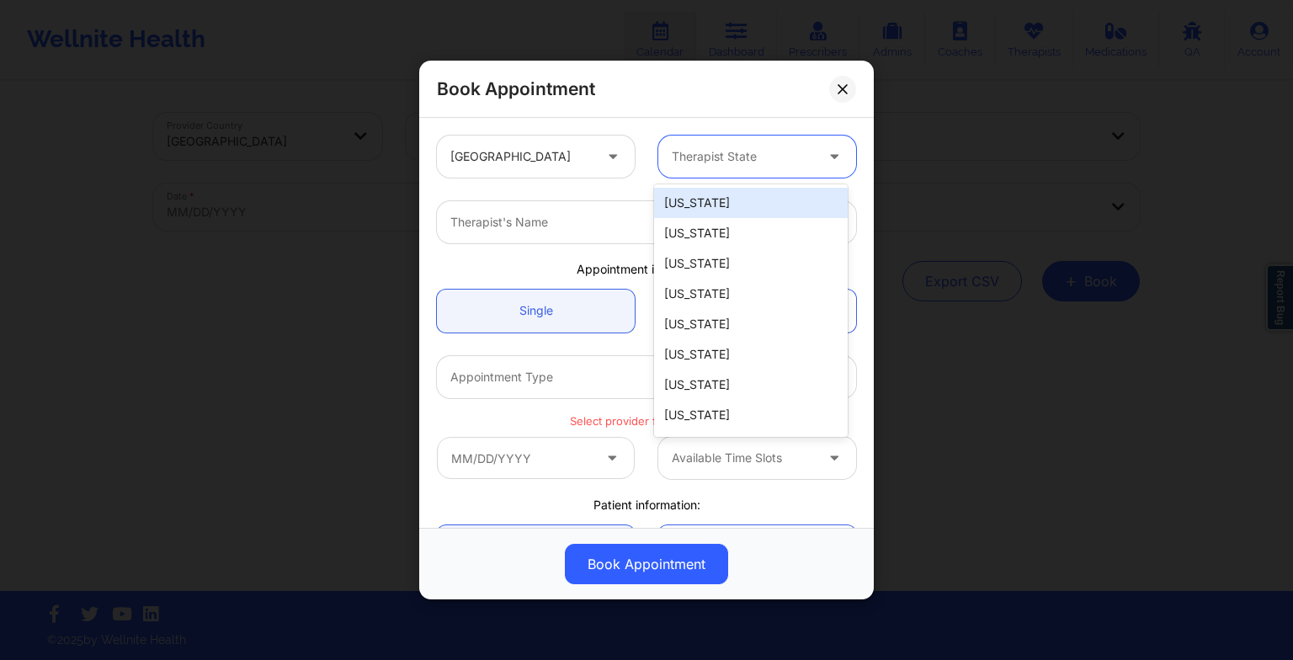
click at [726, 166] on div "Therapist State" at bounding box center [736, 157] width 157 height 42
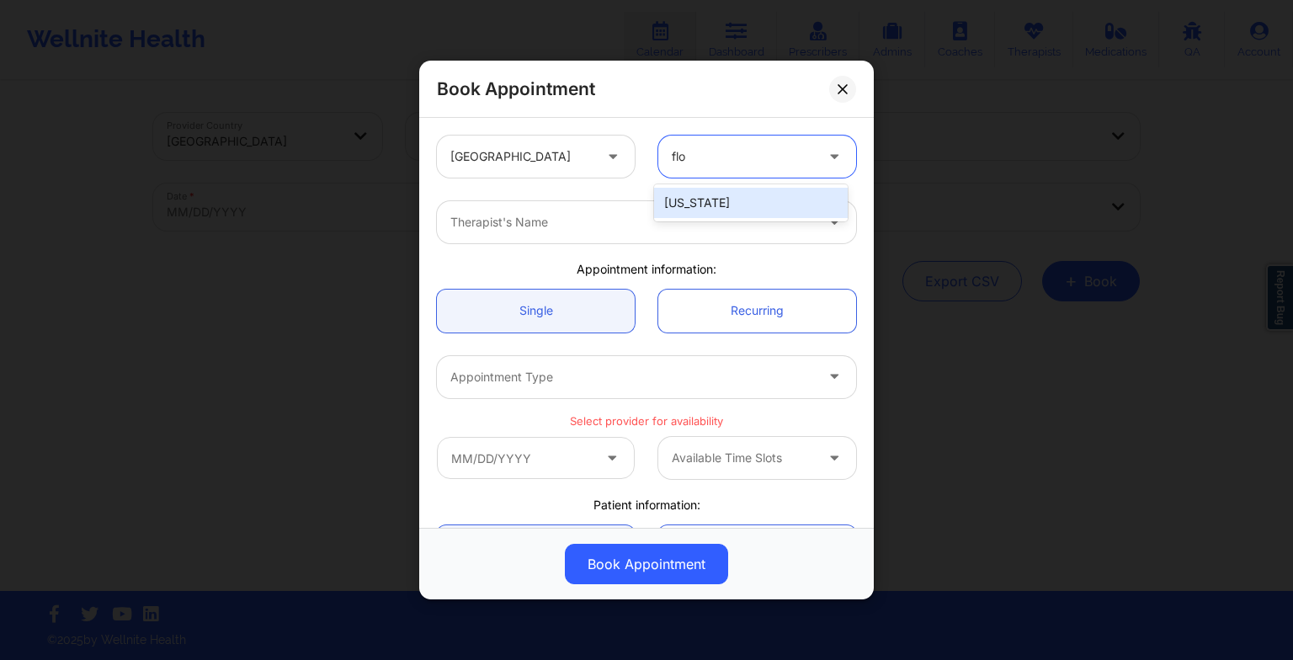
click at [719, 207] on div "[US_STATE]" at bounding box center [751, 203] width 194 height 30
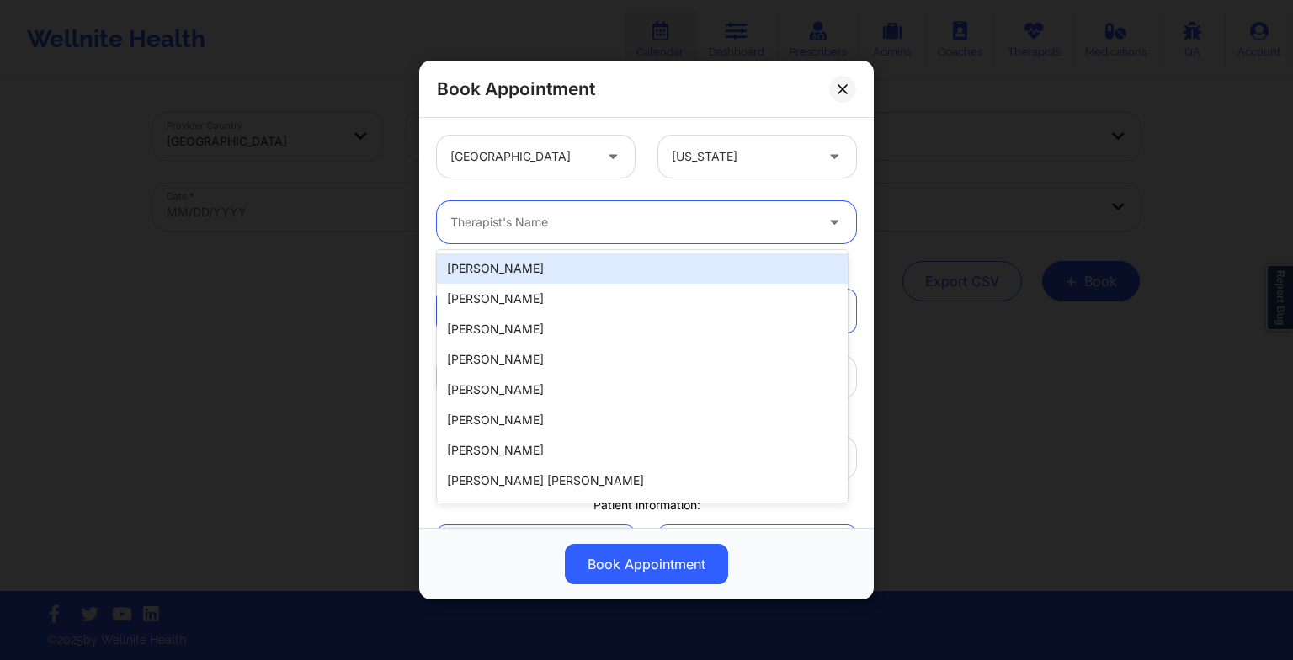
click at [611, 235] on div "Therapist's Name" at bounding box center [626, 222] width 379 height 42
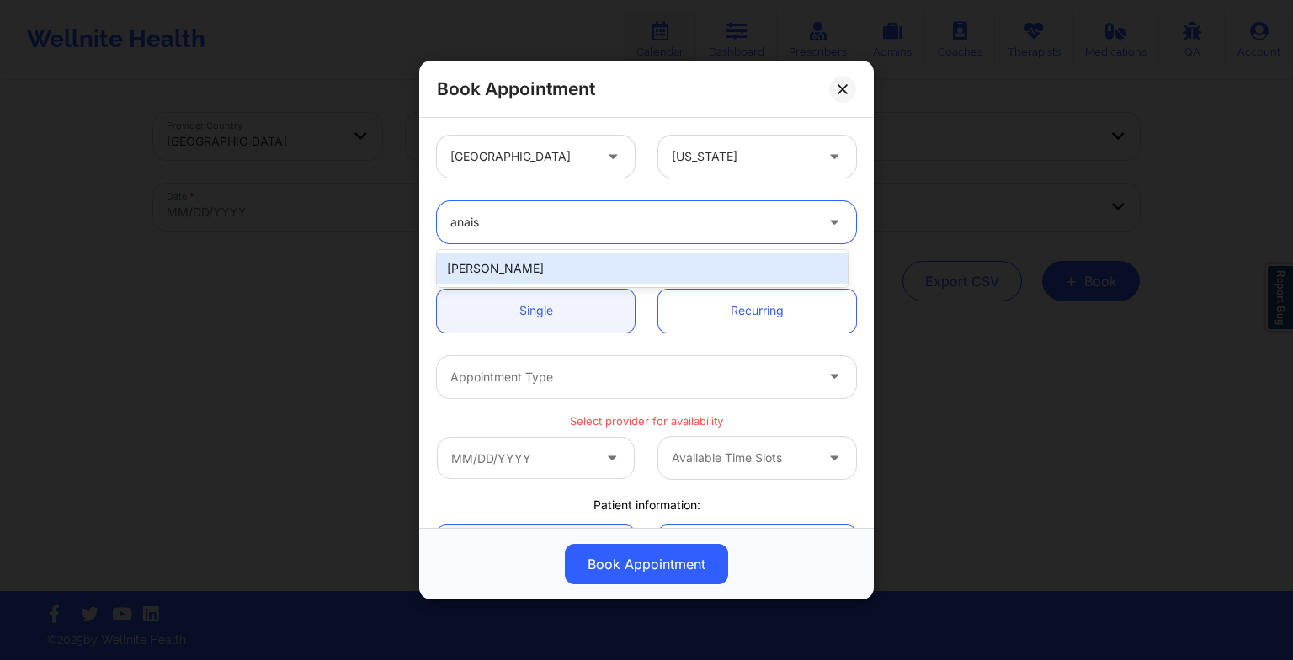
click at [600, 274] on div "[PERSON_NAME]" at bounding box center [642, 268] width 411 height 30
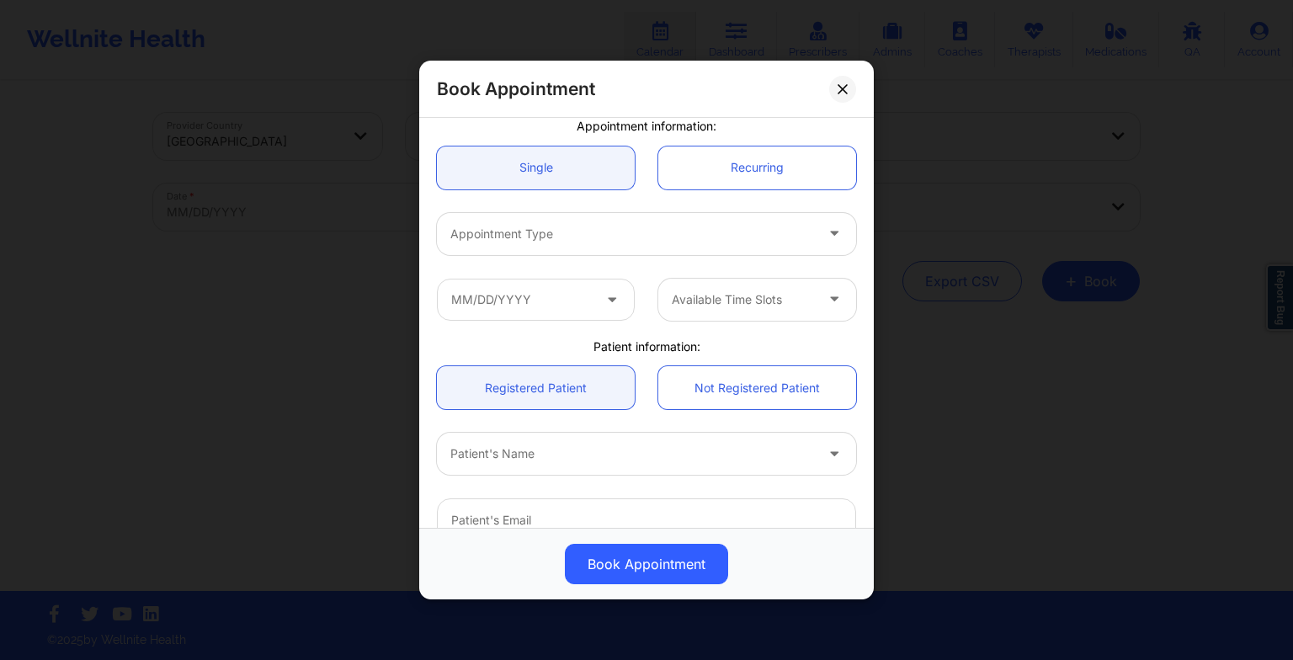
scroll to position [147, 0]
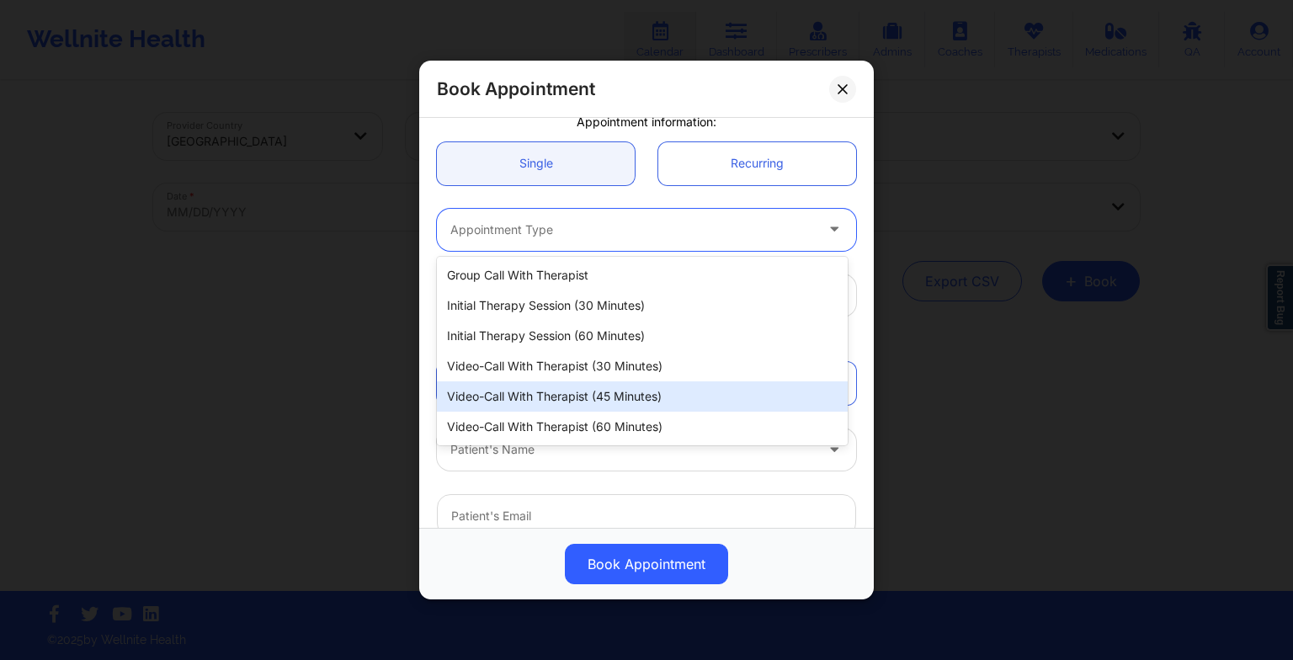
drag, startPoint x: 542, startPoint y: 232, endPoint x: 616, endPoint y: 393, distance: 177.0
click at [616, 393] on body "Wellnite Health Calendar Dashboard Prescribers Admins Coaches Therapists Medica…" at bounding box center [646, 330] width 1293 height 660
click at [616, 393] on div "Video-Call with Therapist (45 minutes)" at bounding box center [642, 396] width 411 height 30
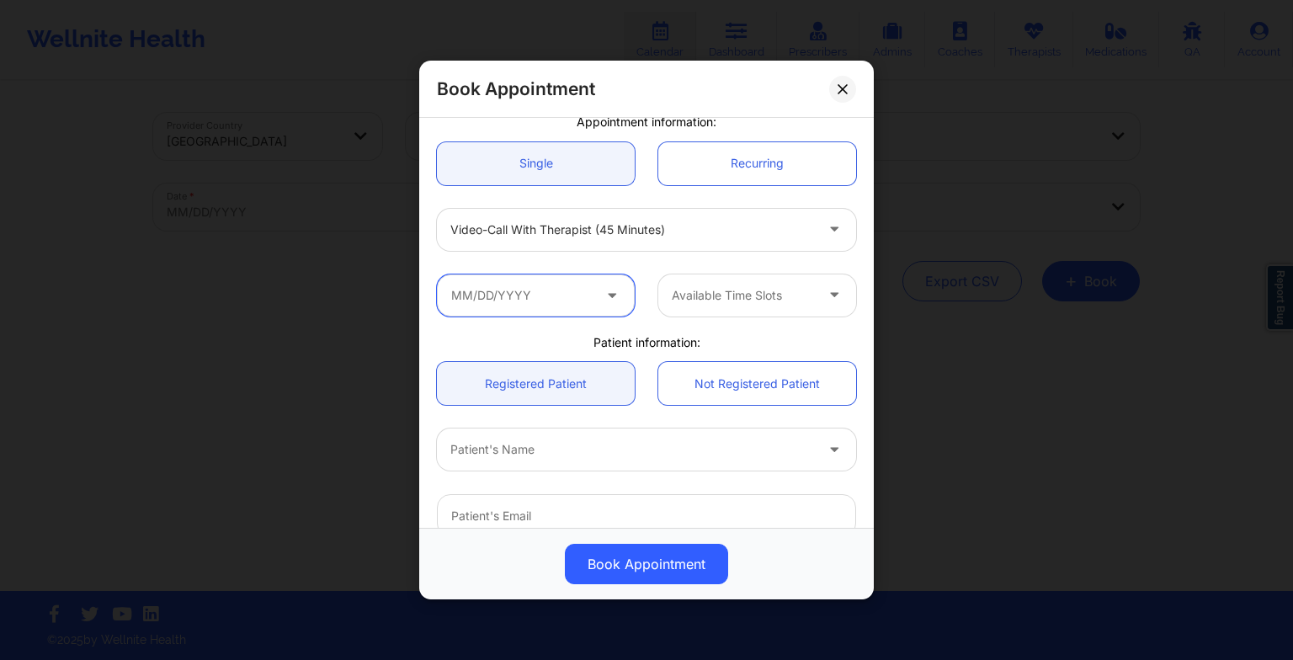
click at [552, 295] on input "text" at bounding box center [536, 295] width 198 height 42
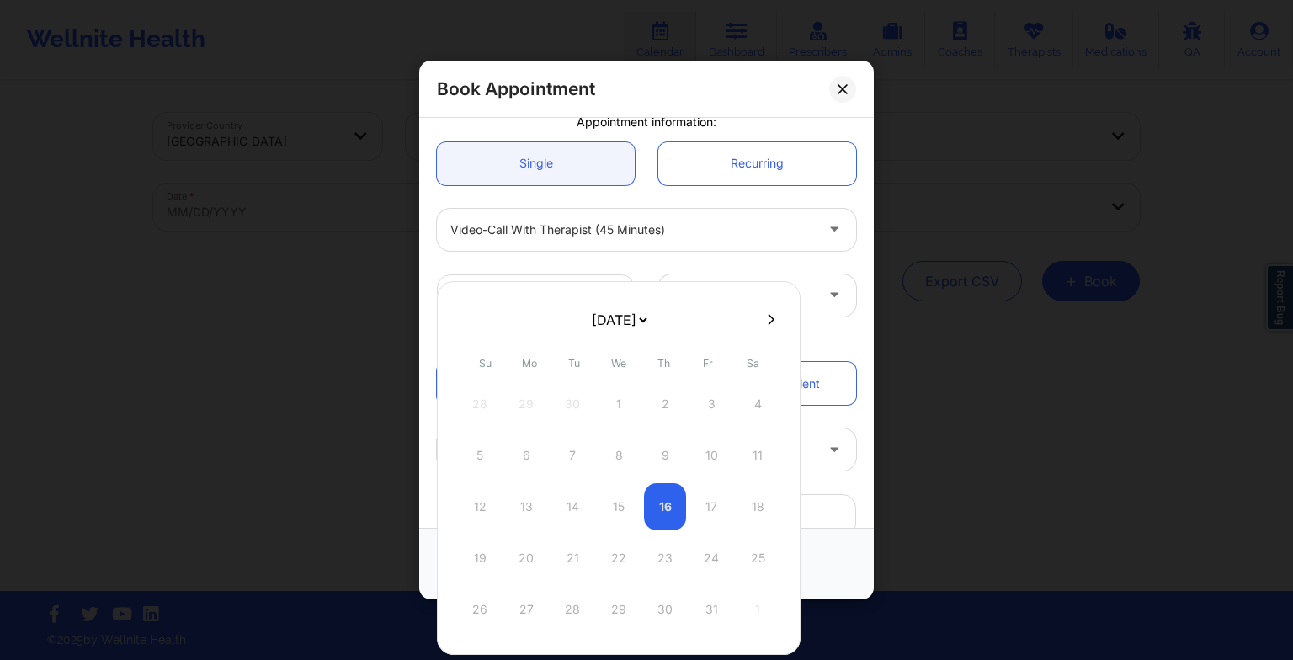
drag, startPoint x: 633, startPoint y: 320, endPoint x: 599, endPoint y: 405, distance: 91.4
click at [599, 405] on div "[DATE] [DATE] [DATE] [DATE] [DATE] [DATE] [DATE] [DATE] [DATE] [DATE] [DATE] [D…" at bounding box center [619, 468] width 364 height 374
click at [572, 608] on div "30" at bounding box center [572, 609] width 42 height 47
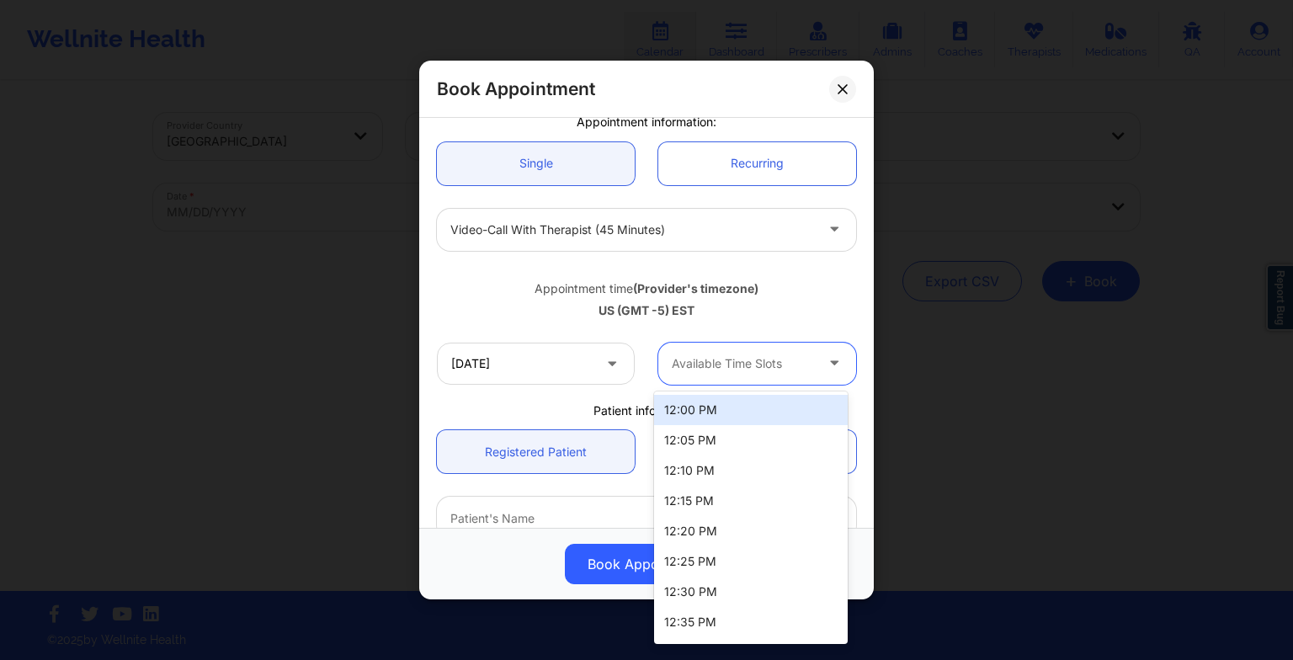
click at [742, 360] on div at bounding box center [743, 364] width 142 height 20
click at [732, 414] on div "12:00 PM" at bounding box center [751, 410] width 194 height 30
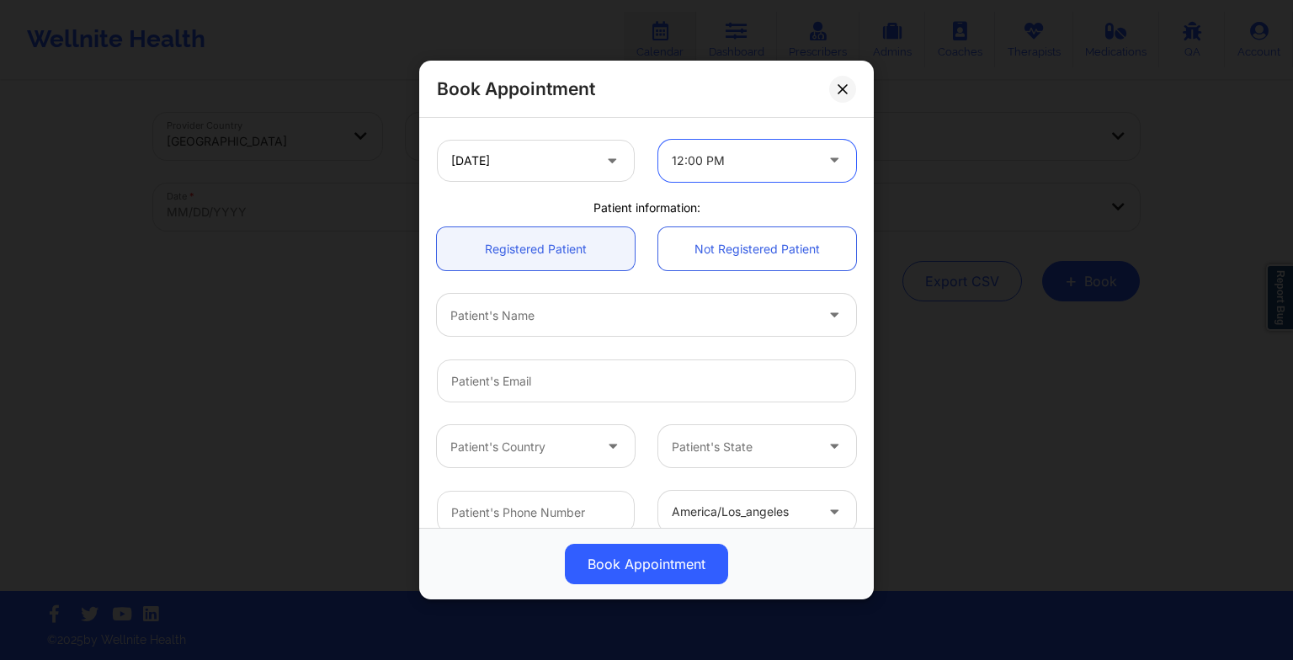
scroll to position [364, 0]
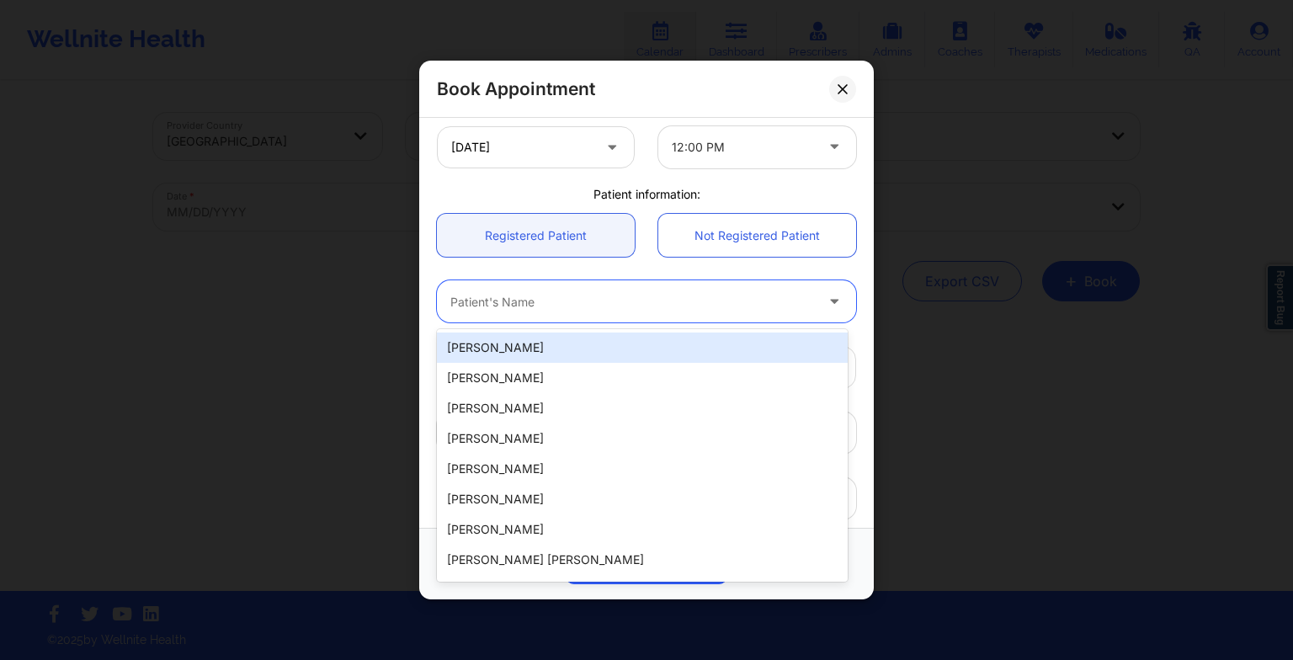
click at [589, 310] on div at bounding box center [632, 301] width 364 height 20
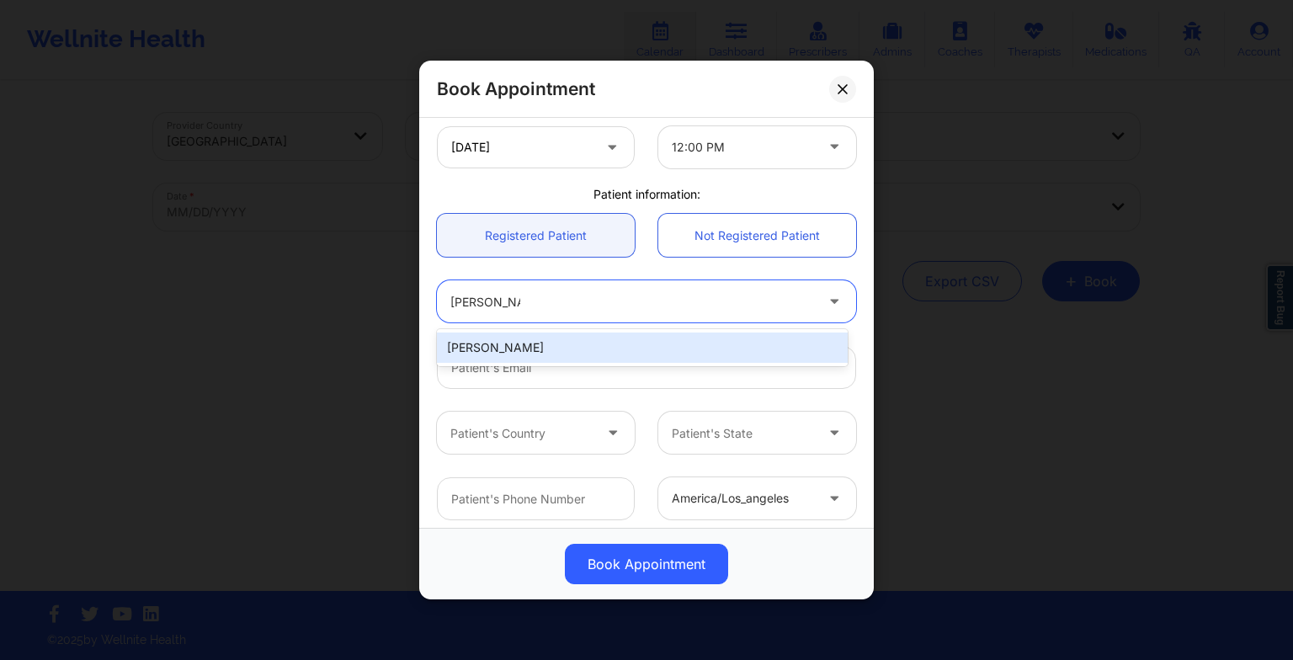
click at [559, 342] on div "[PERSON_NAME]" at bounding box center [642, 348] width 411 height 30
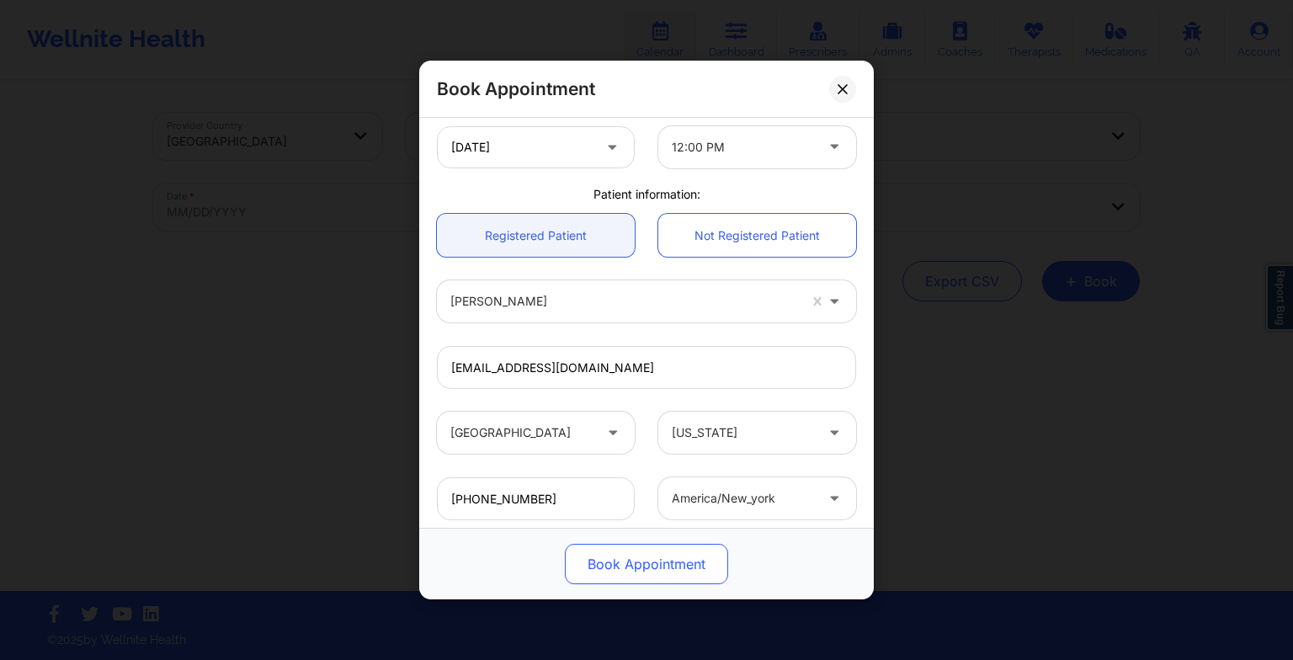
click at [638, 569] on button "Book Appointment" at bounding box center [646, 564] width 163 height 40
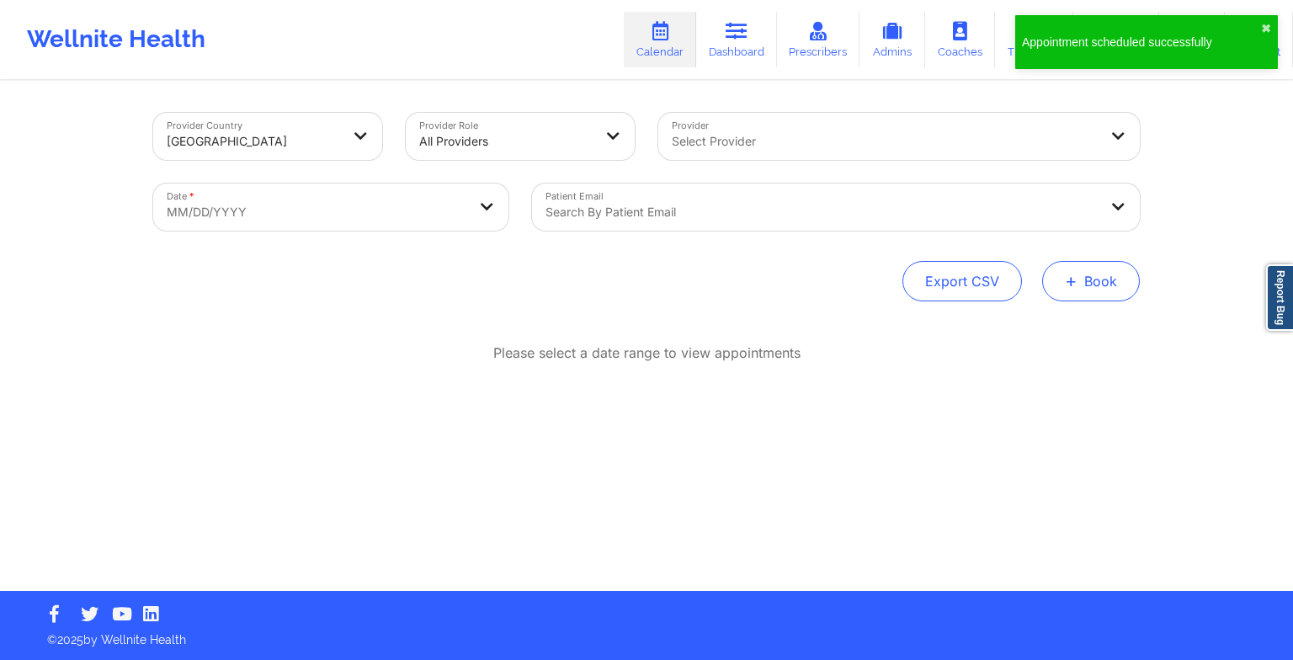
click at [1072, 276] on span "+" at bounding box center [1071, 280] width 13 height 9
click at [1050, 323] on button "Therapy Session" at bounding box center [1062, 335] width 129 height 28
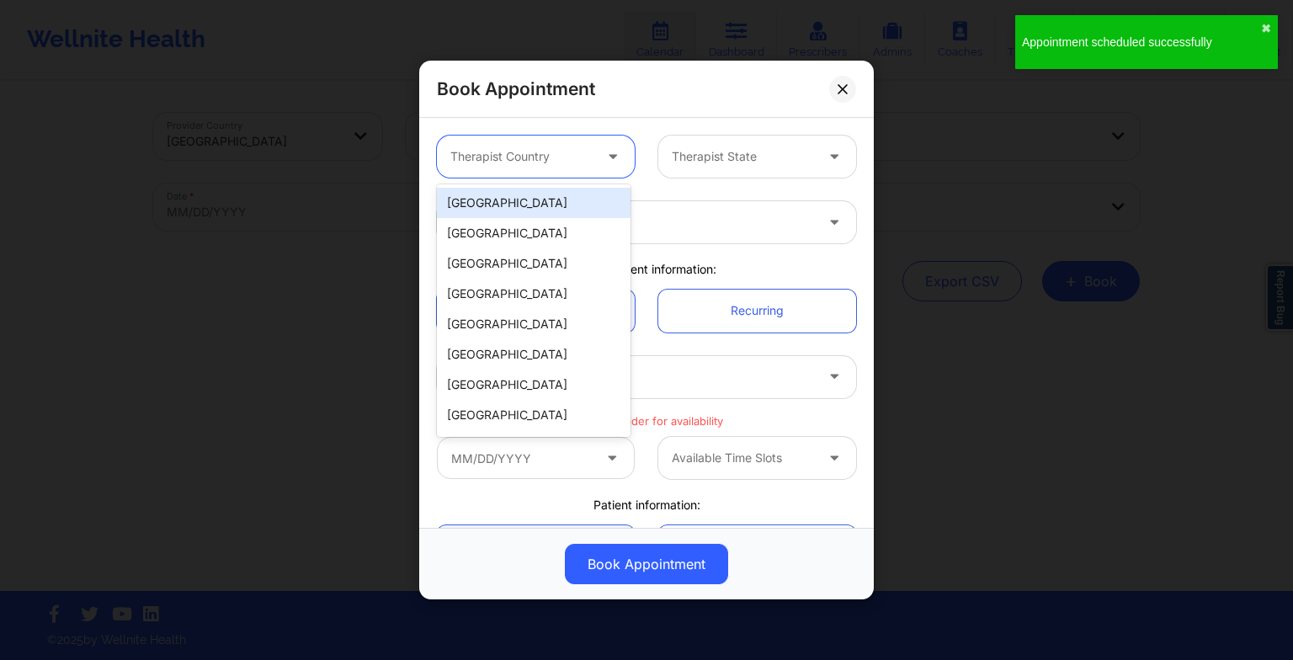
click at [559, 158] on div at bounding box center [521, 156] width 142 height 20
click at [545, 210] on div "[GEOGRAPHIC_DATA]" at bounding box center [534, 203] width 194 height 30
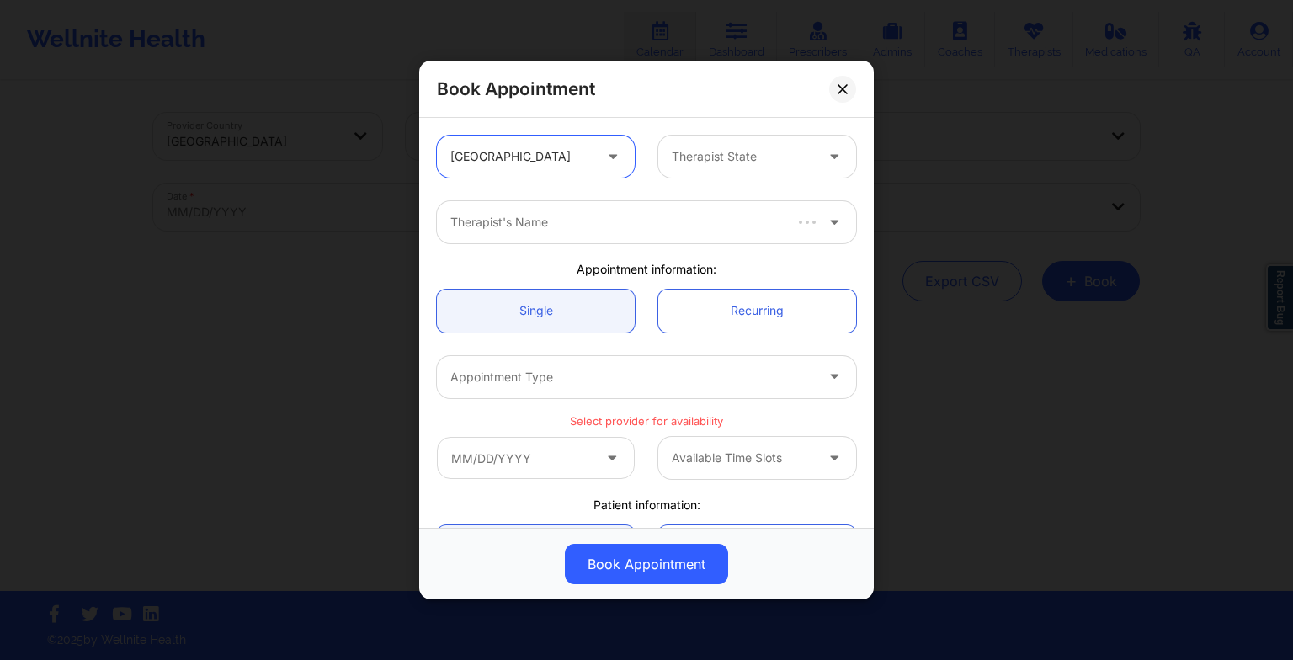
click at [719, 148] on div at bounding box center [743, 156] width 142 height 20
click at [700, 202] on div "[US_STATE]" at bounding box center [751, 203] width 194 height 30
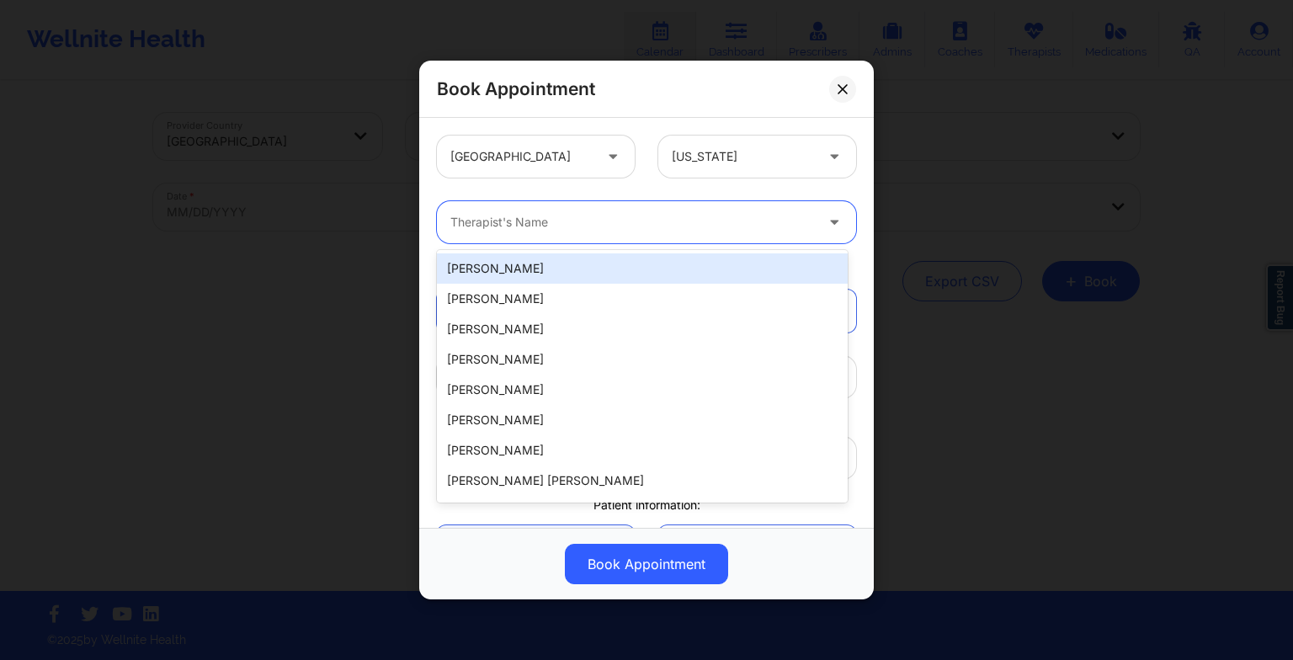
click at [620, 212] on div at bounding box center [632, 222] width 364 height 20
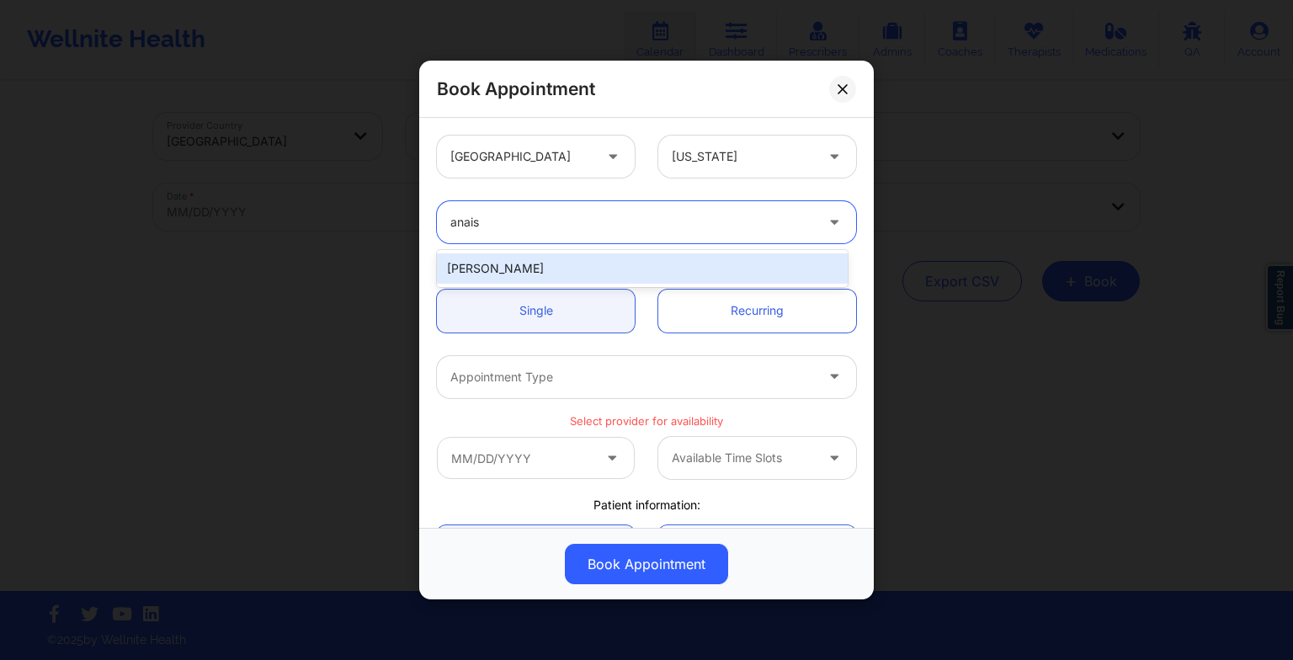
click at [582, 271] on div "[PERSON_NAME]" at bounding box center [642, 268] width 411 height 30
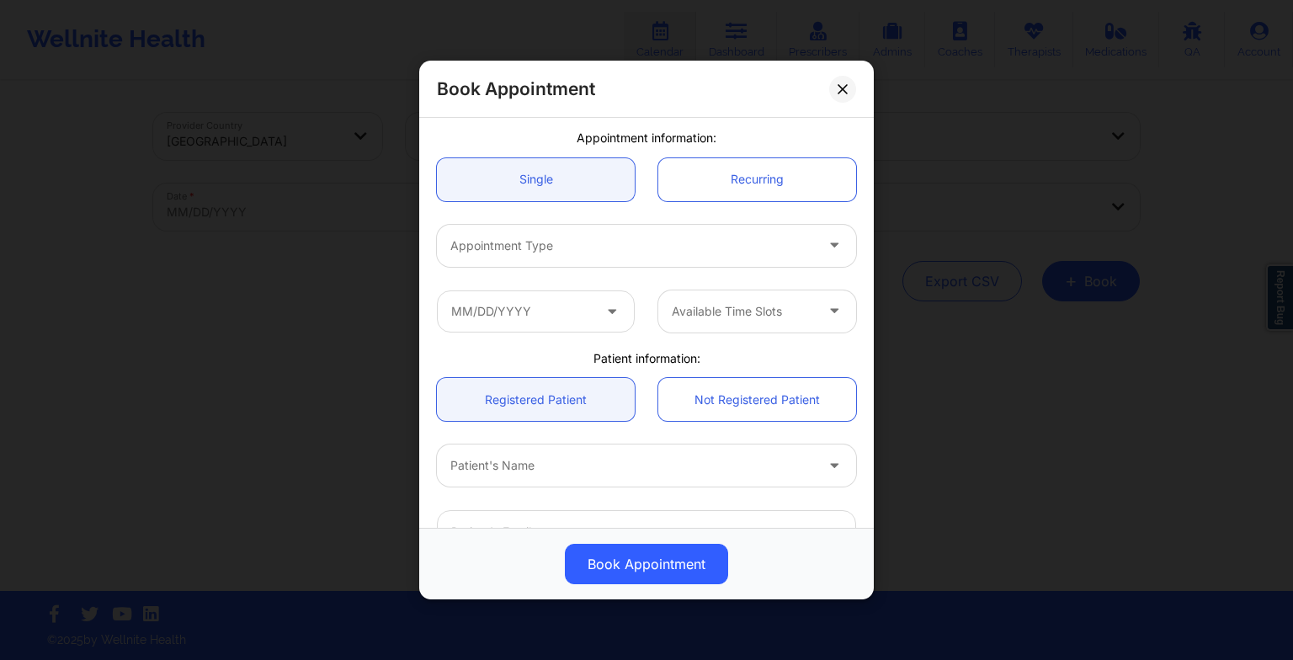
scroll to position [135, 0]
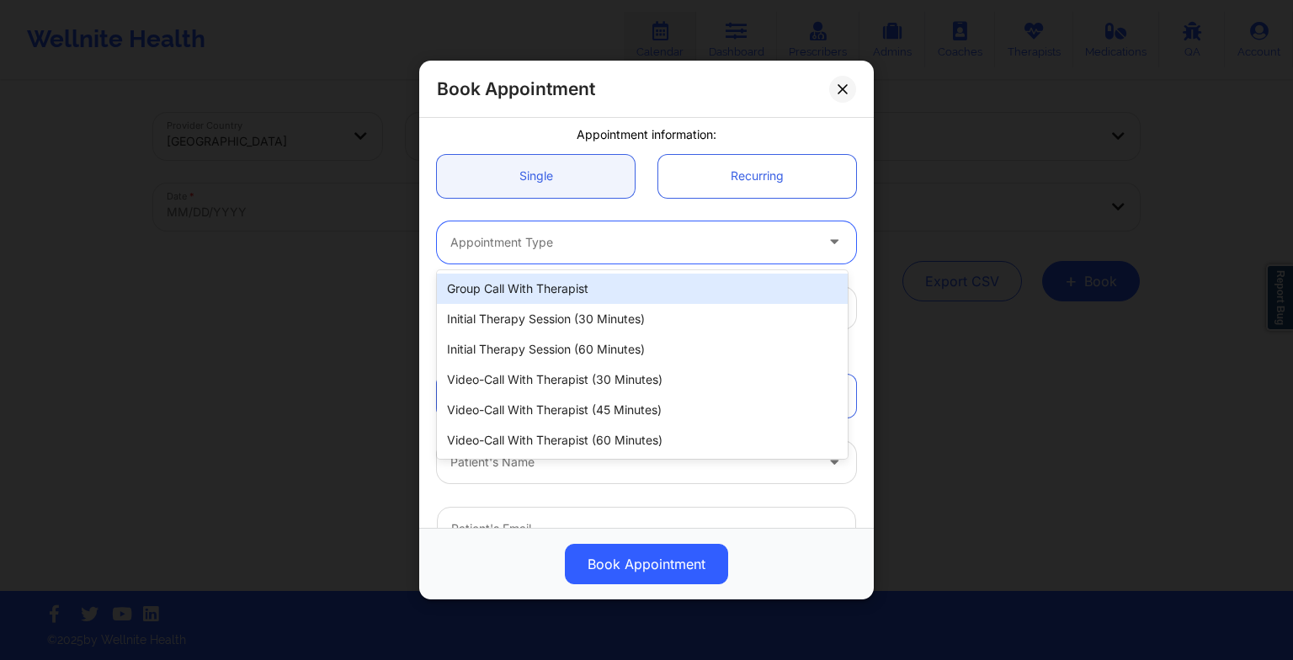
click at [529, 254] on div "Appointment Type" at bounding box center [626, 242] width 379 height 42
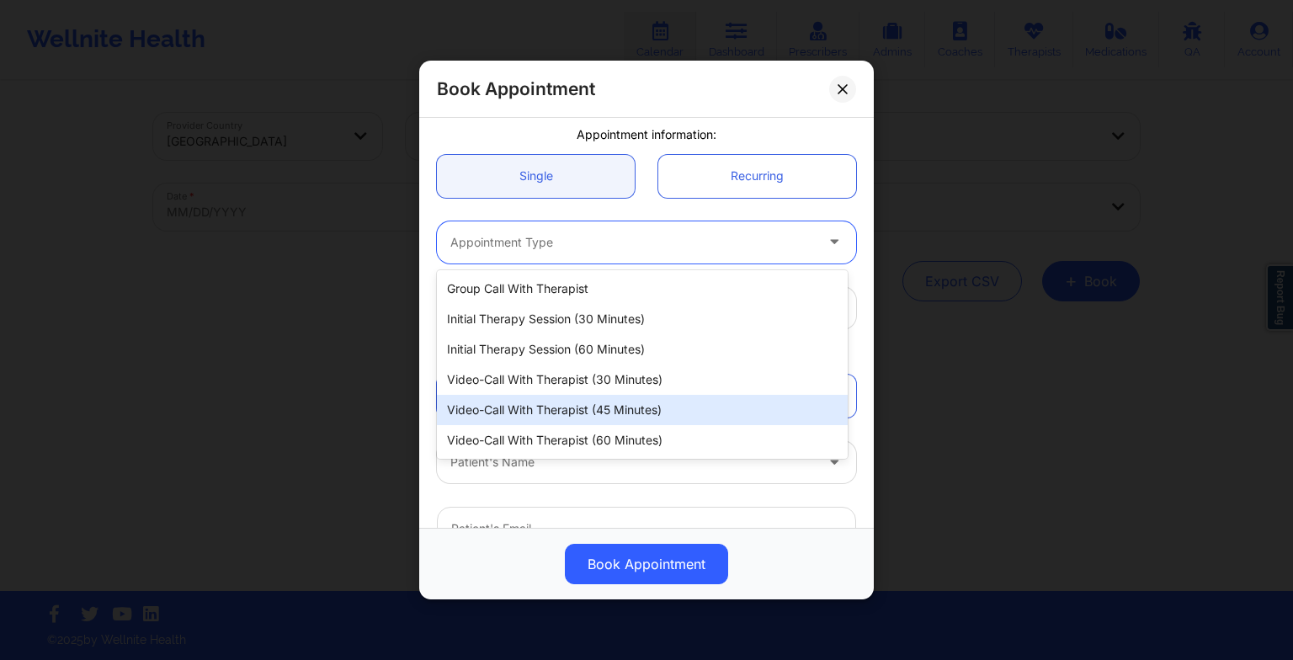
click at [591, 397] on div "Video-Call with Therapist (45 minutes)" at bounding box center [642, 410] width 411 height 30
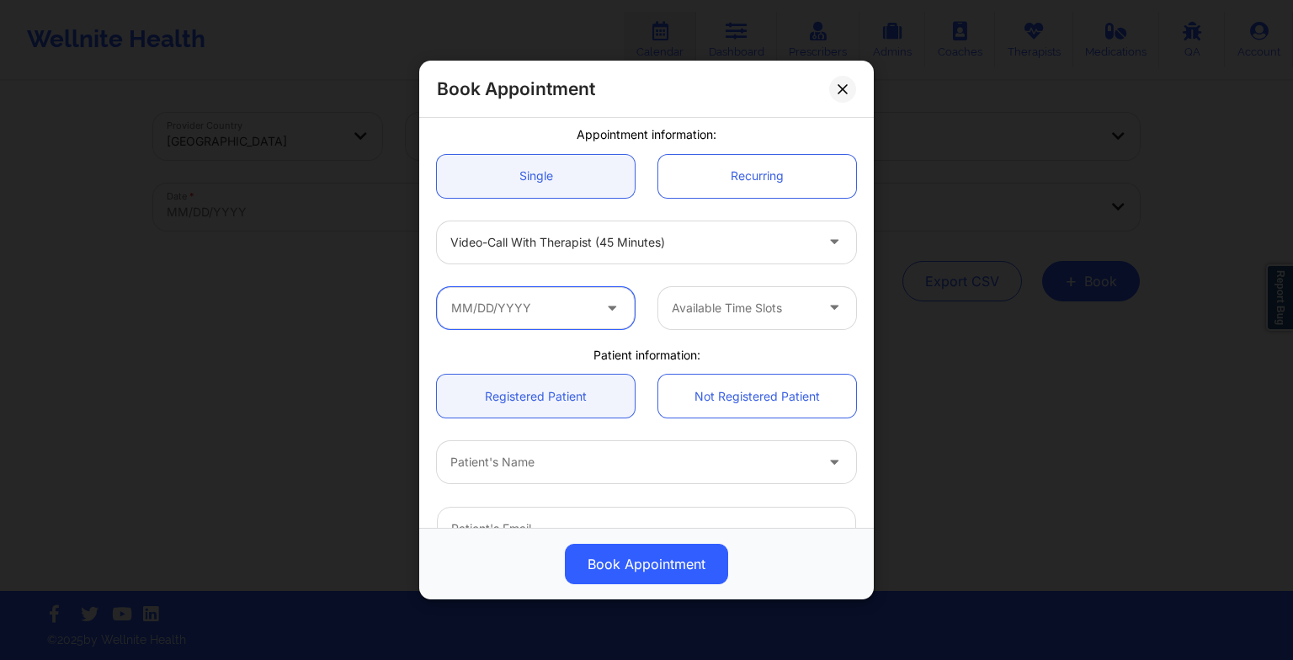
click at [532, 309] on input "text" at bounding box center [536, 308] width 198 height 42
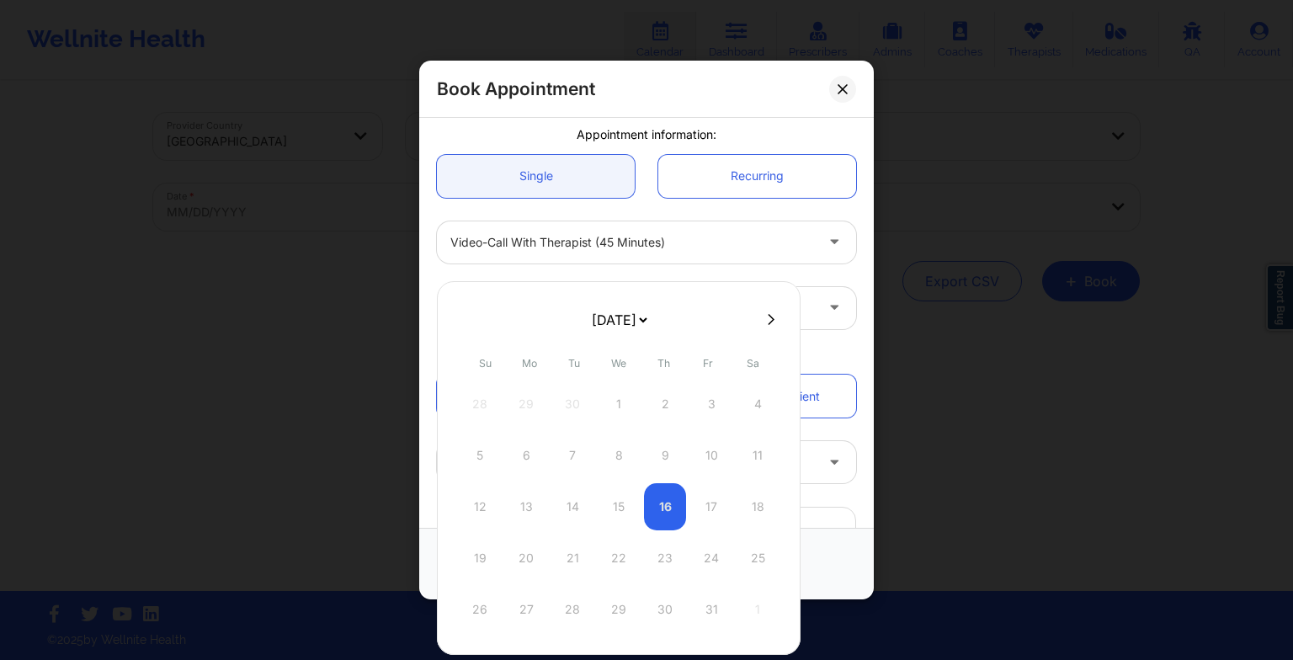
drag, startPoint x: 577, startPoint y: 323, endPoint x: 596, endPoint y: 419, distance: 97.7
click at [596, 419] on div "[DATE] [DATE] [DATE] [DATE] [DATE] [DATE] [DATE] [DATE] [DATE] [DATE] [DATE] [D…" at bounding box center [619, 468] width 364 height 374
click at [573, 455] on div "6" at bounding box center [572, 455] width 42 height 47
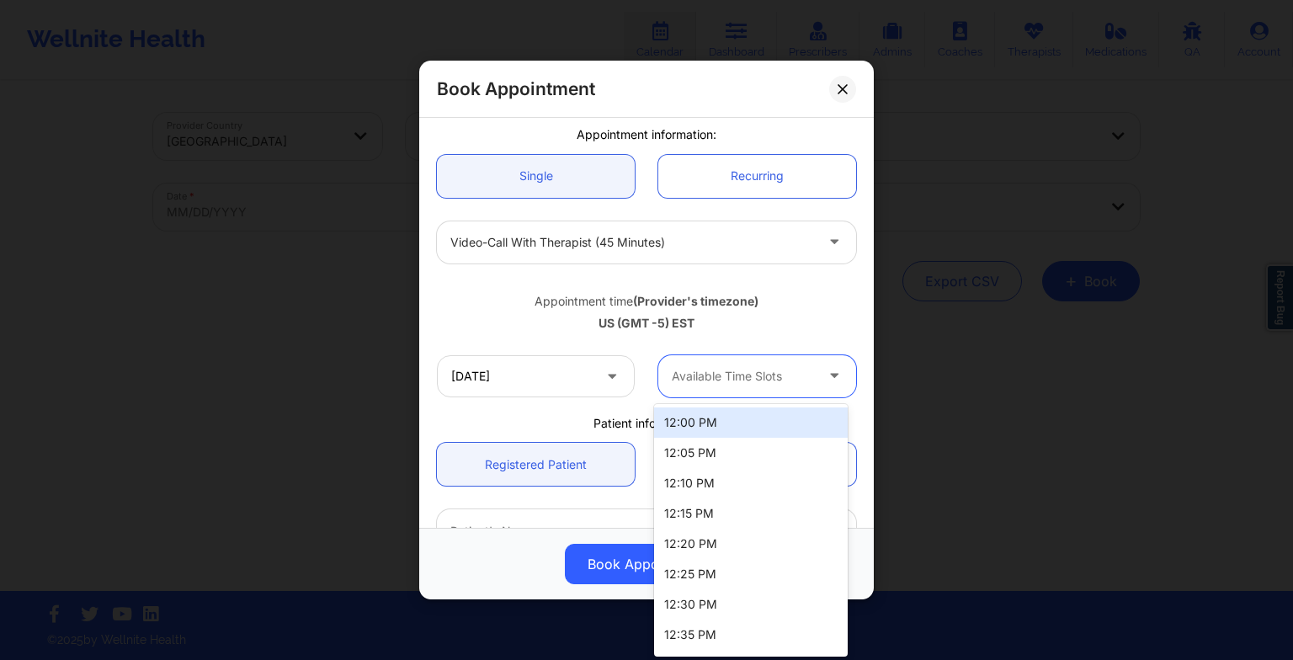
click at [705, 395] on div "Available Time Slots" at bounding box center [736, 376] width 157 height 42
click at [704, 421] on div "12:00 PM" at bounding box center [751, 422] width 194 height 30
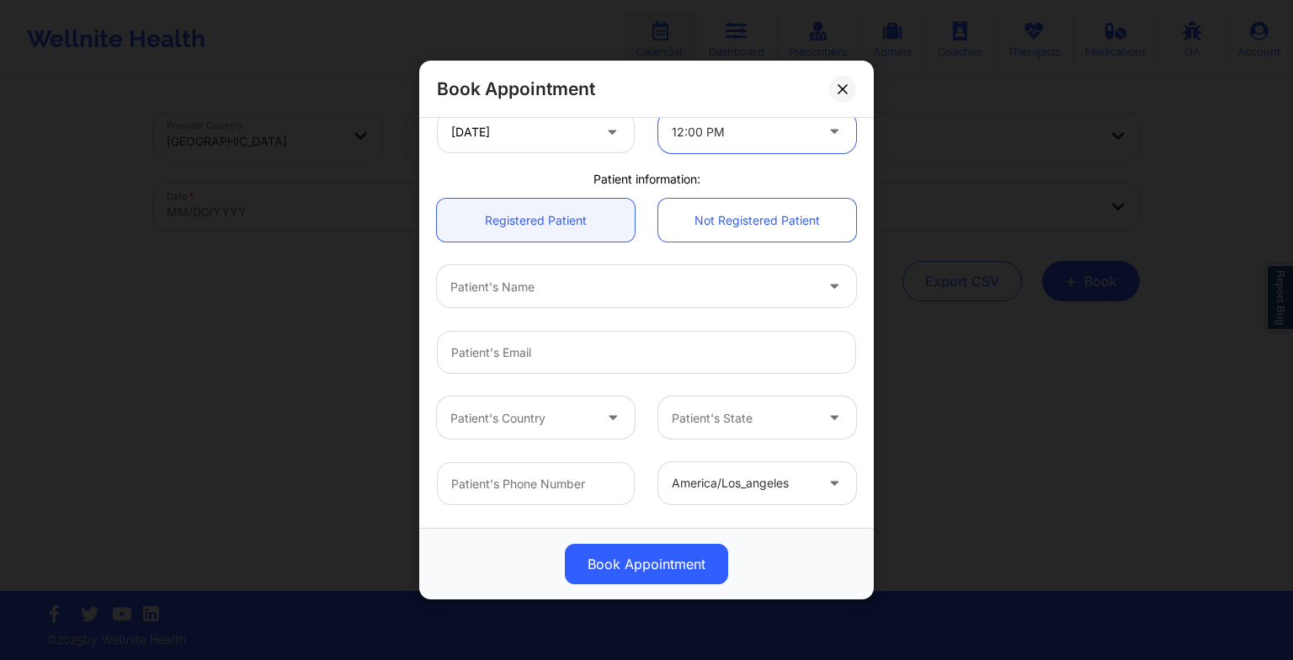
scroll to position [387, 0]
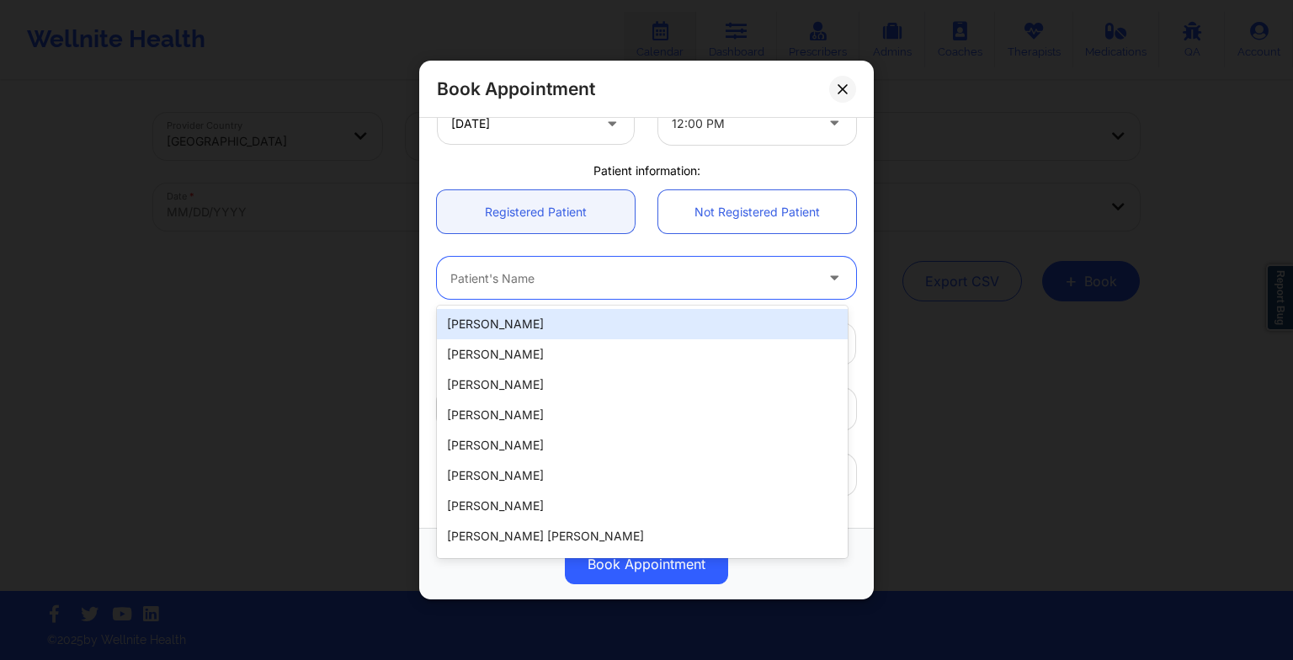
click at [572, 293] on div "Patient's Name" at bounding box center [626, 278] width 379 height 42
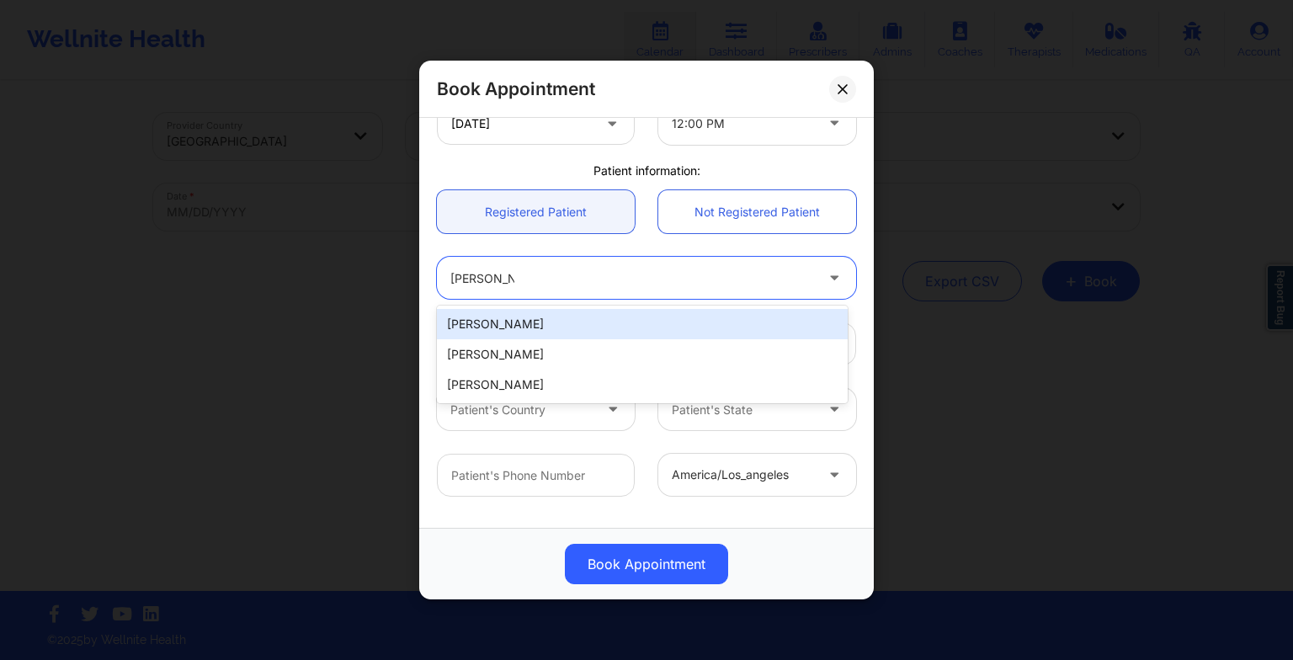
click at [558, 317] on div "[PERSON_NAME]" at bounding box center [642, 324] width 411 height 30
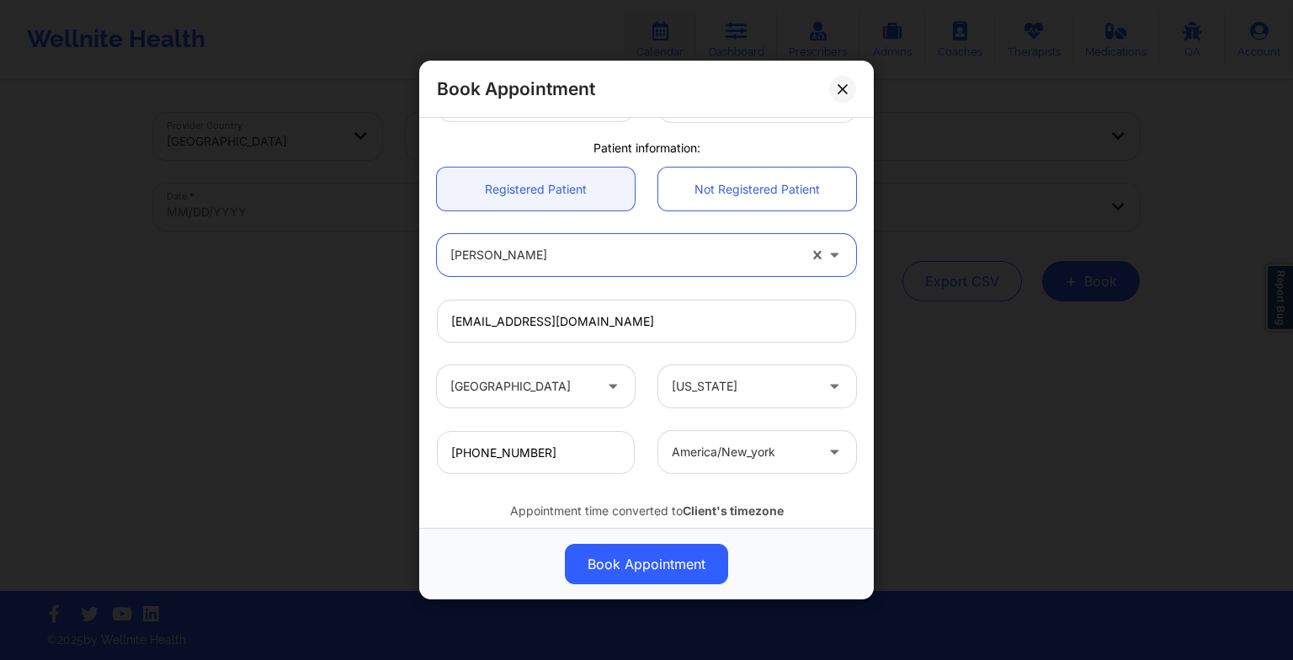
scroll to position [464, 0]
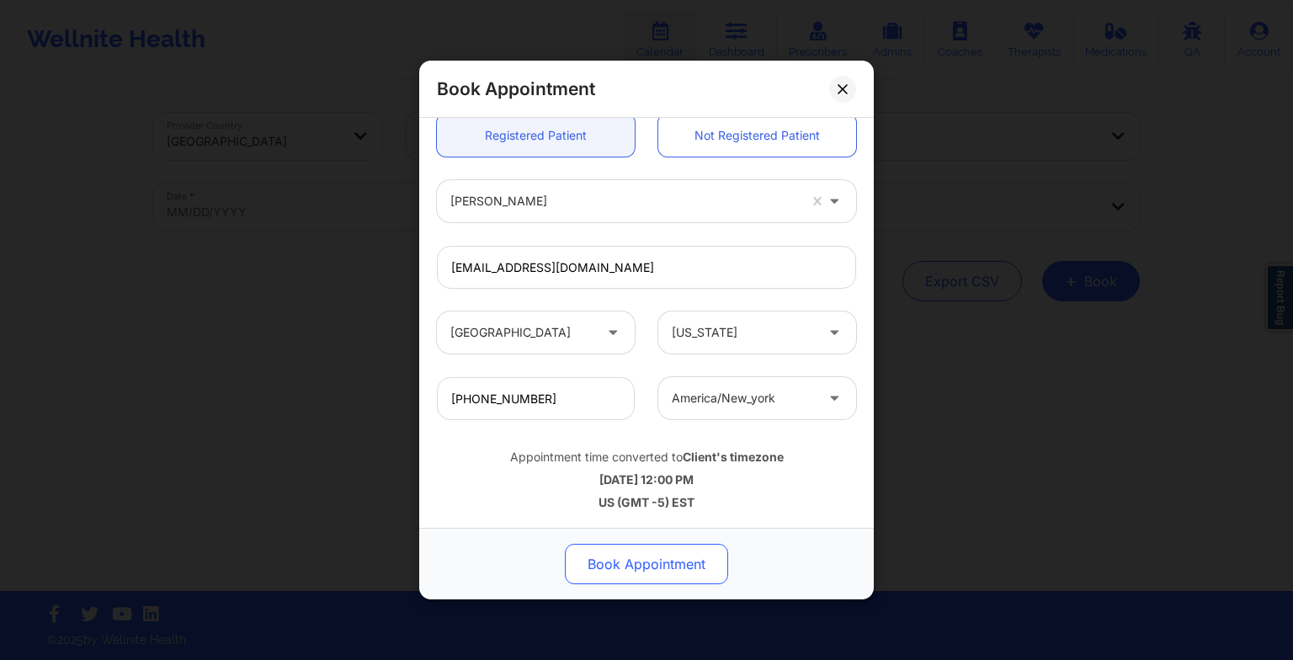
click at [622, 545] on button "Book Appointment" at bounding box center [646, 564] width 163 height 40
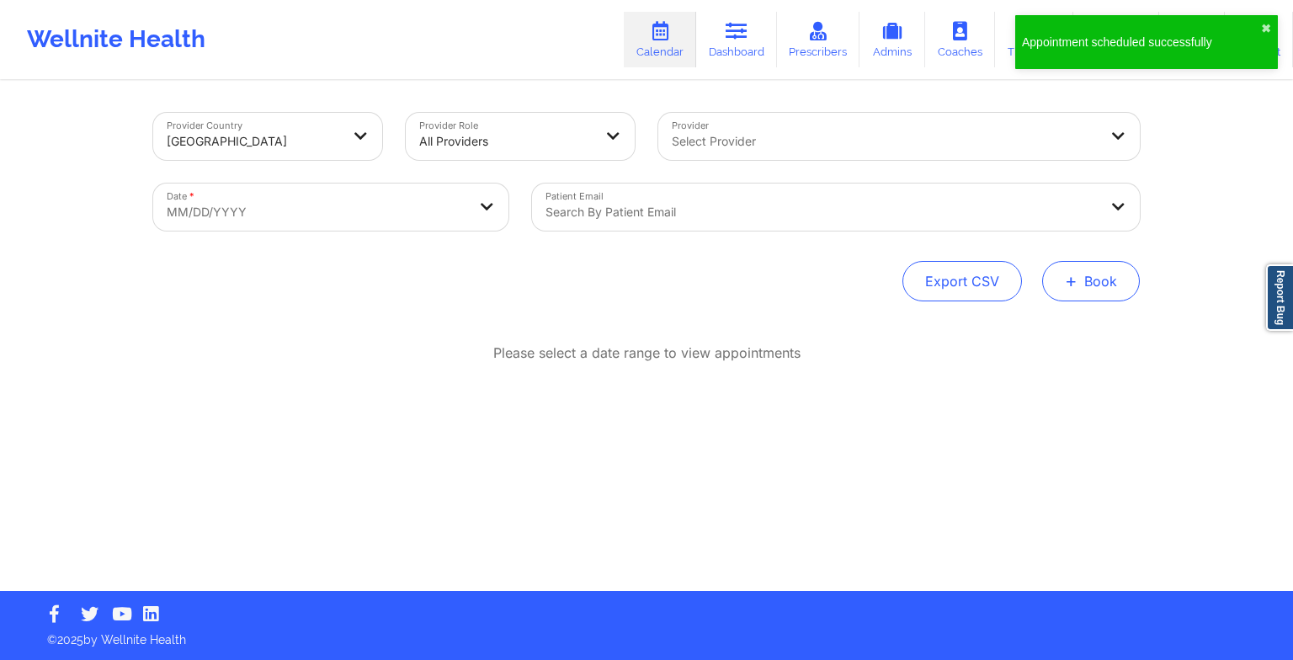
click at [1094, 272] on button "+ Book" at bounding box center [1091, 281] width 98 height 40
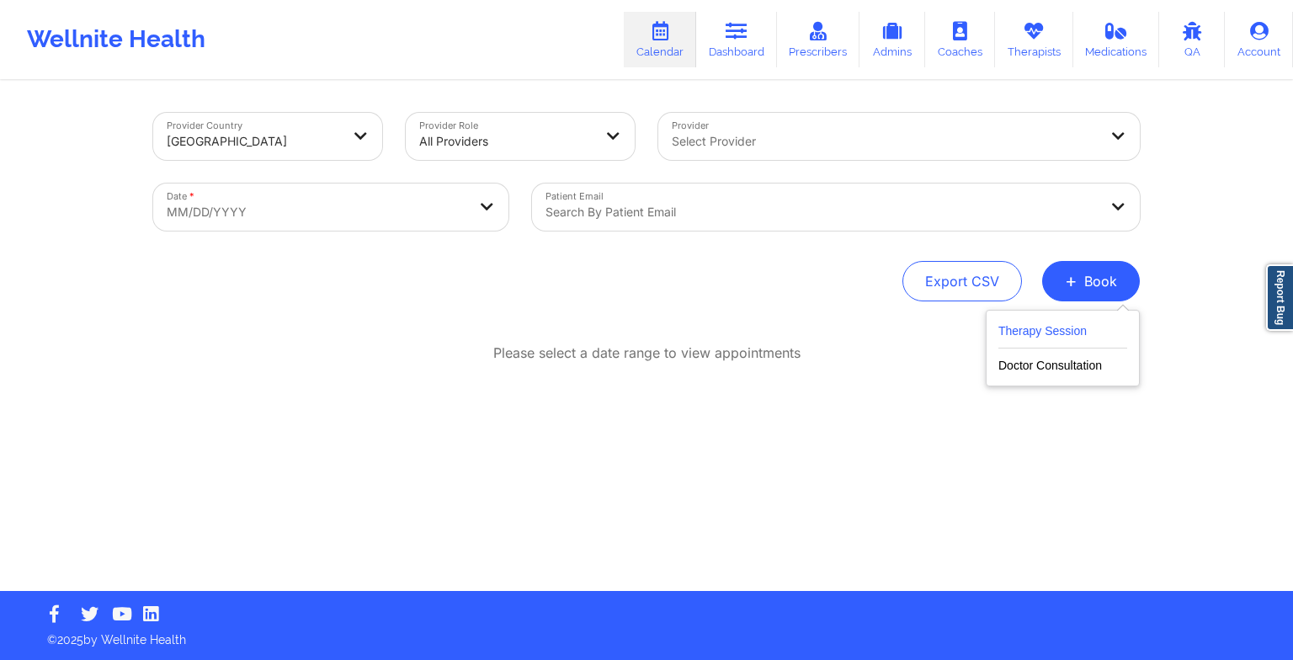
click at [1067, 323] on button "Therapy Session" at bounding box center [1062, 335] width 129 height 28
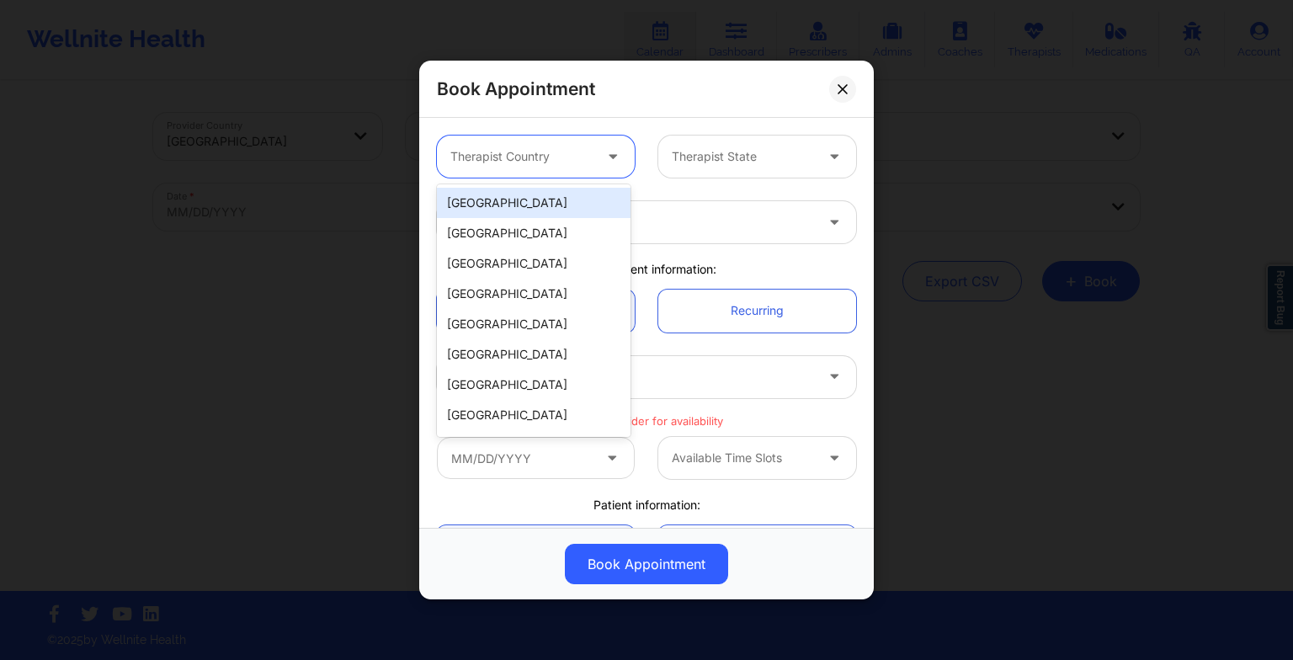
click at [608, 168] on div at bounding box center [614, 157] width 40 height 42
click at [579, 199] on div "[GEOGRAPHIC_DATA]" at bounding box center [534, 203] width 194 height 30
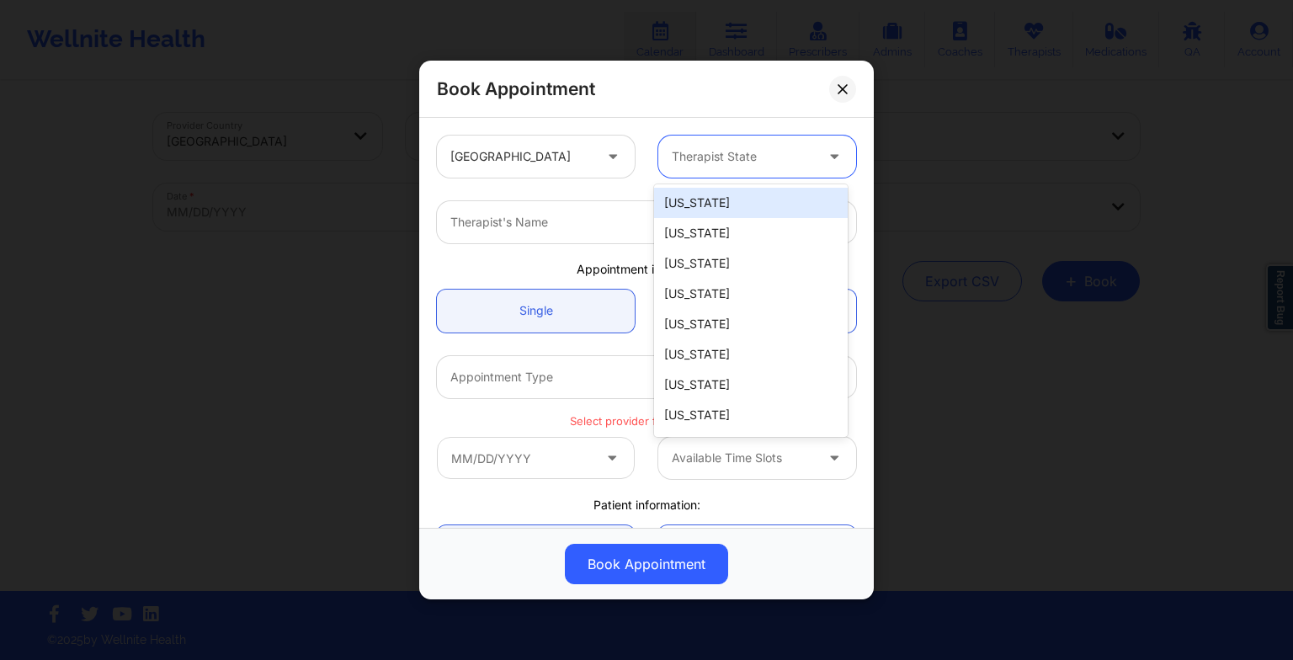
click at [673, 173] on div "Therapist State" at bounding box center [736, 157] width 157 height 42
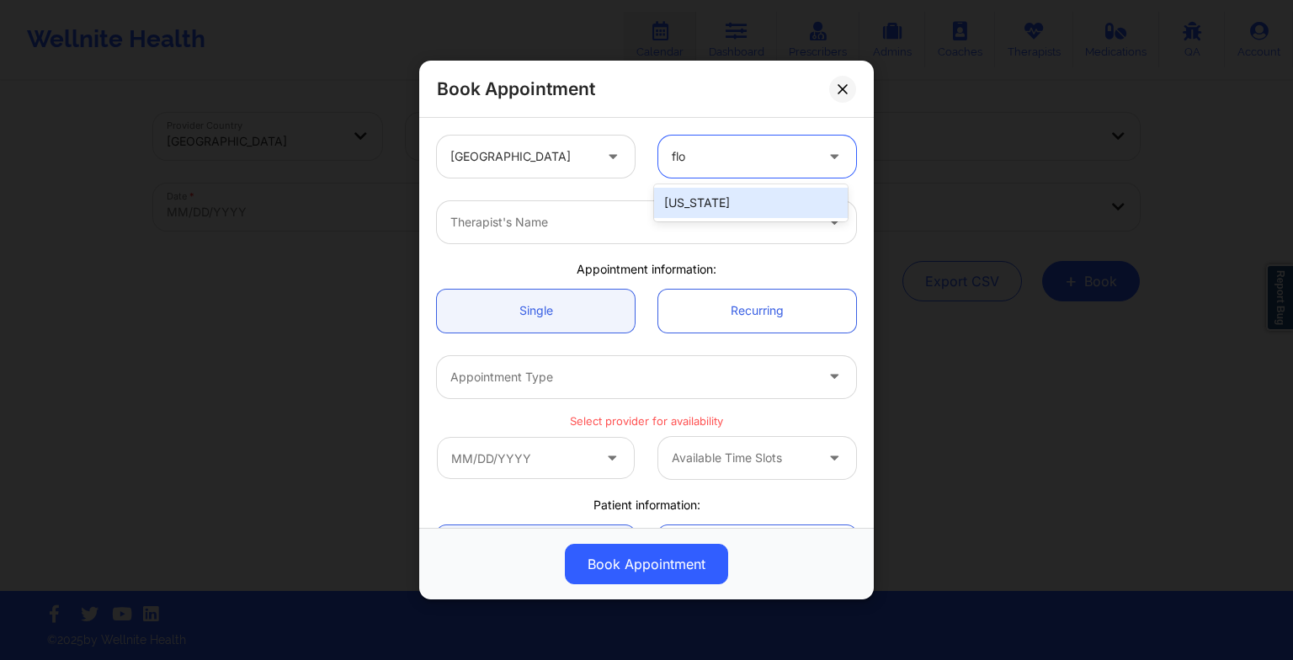
click at [704, 200] on div "[US_STATE]" at bounding box center [751, 203] width 194 height 30
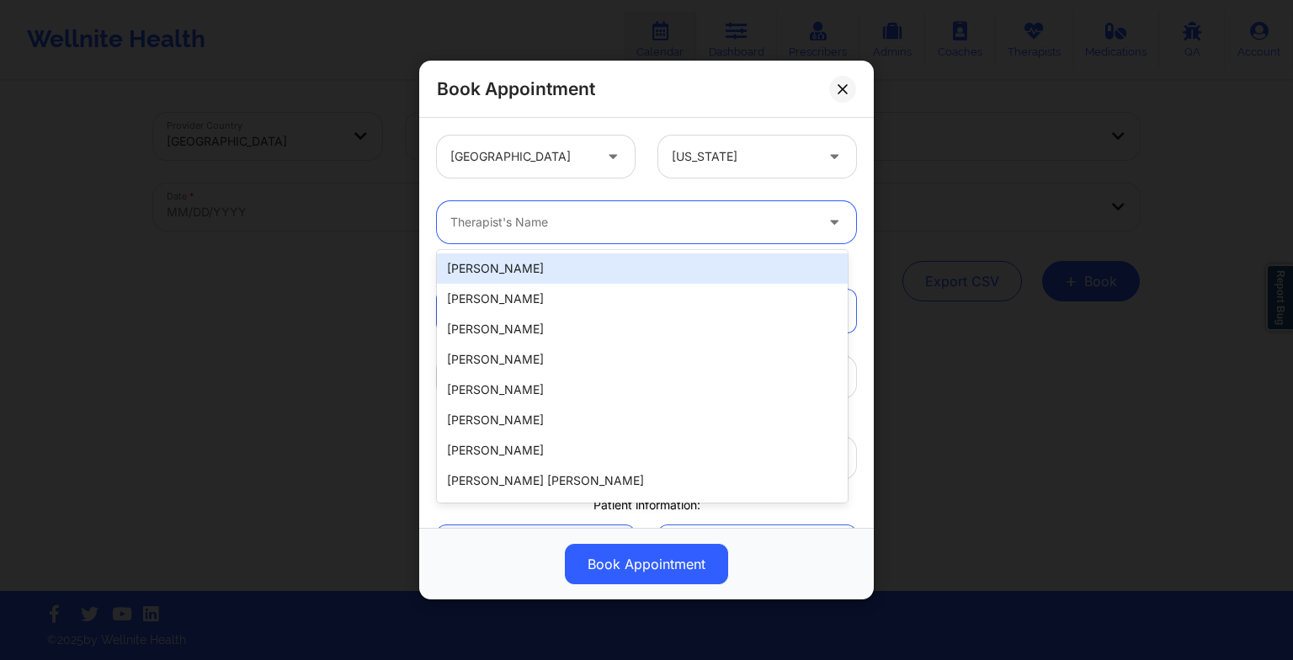
click at [617, 232] on div "Therapist's Name" at bounding box center [626, 222] width 379 height 42
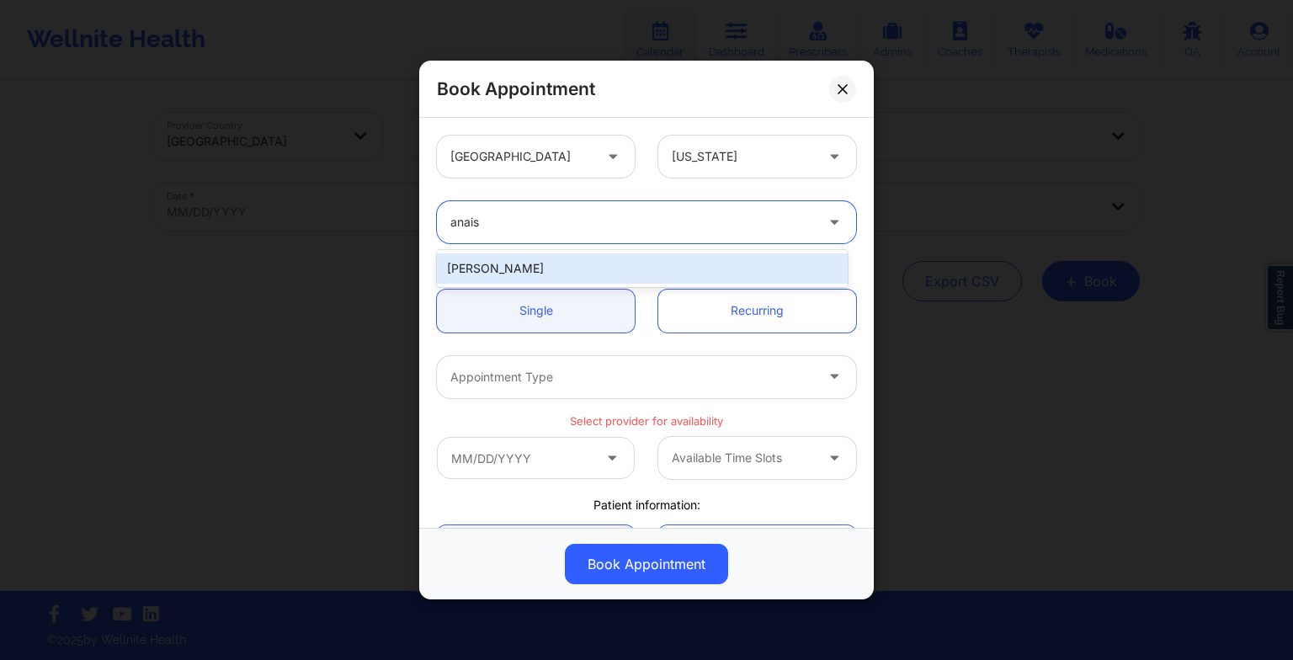
click at [567, 266] on div "[PERSON_NAME]" at bounding box center [642, 268] width 411 height 30
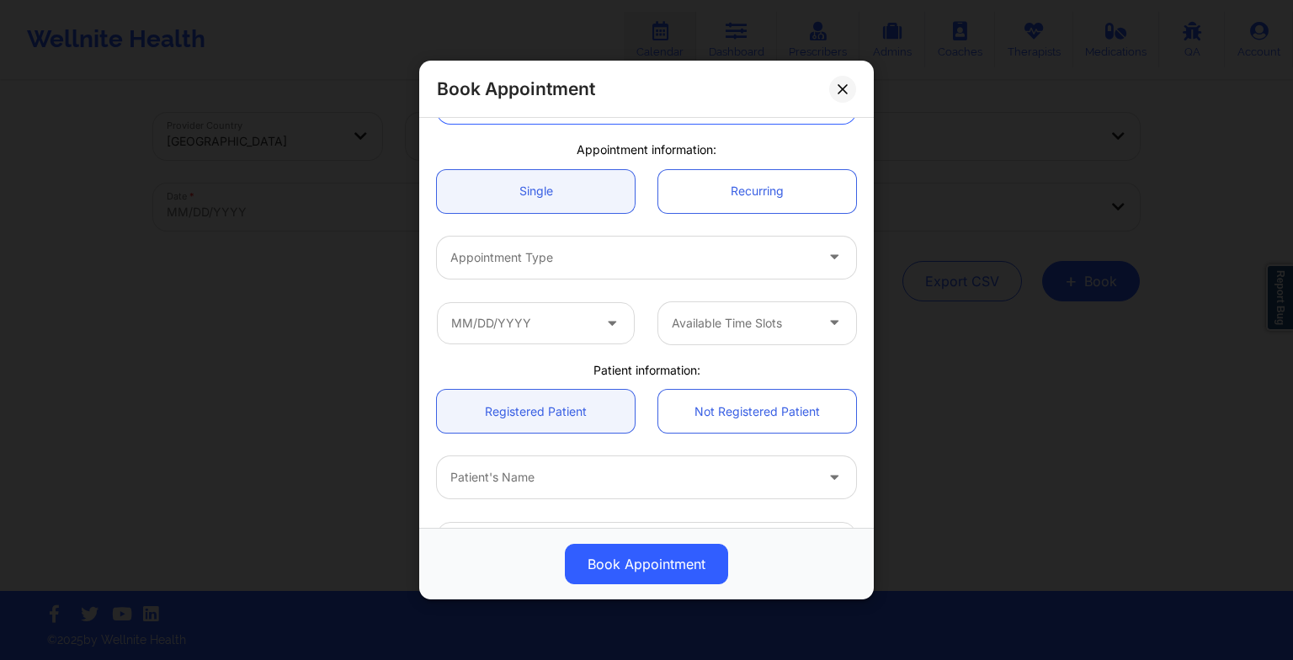
scroll to position [120, 0]
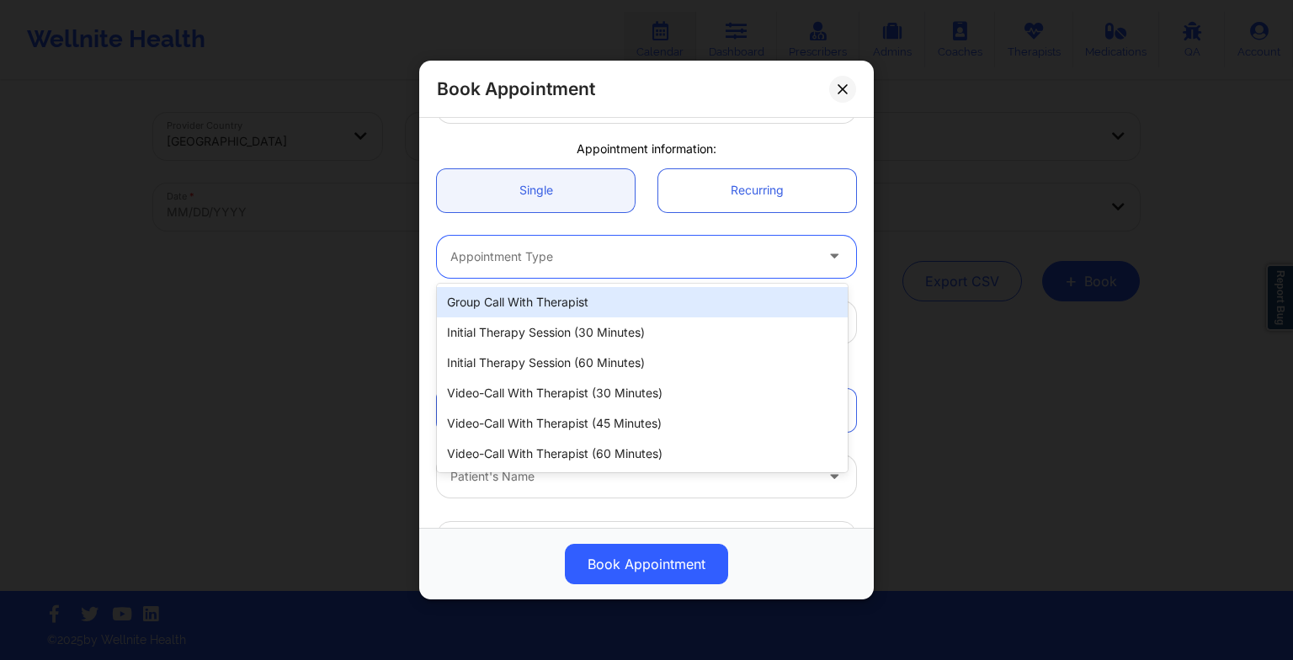
click at [547, 259] on div at bounding box center [632, 257] width 364 height 20
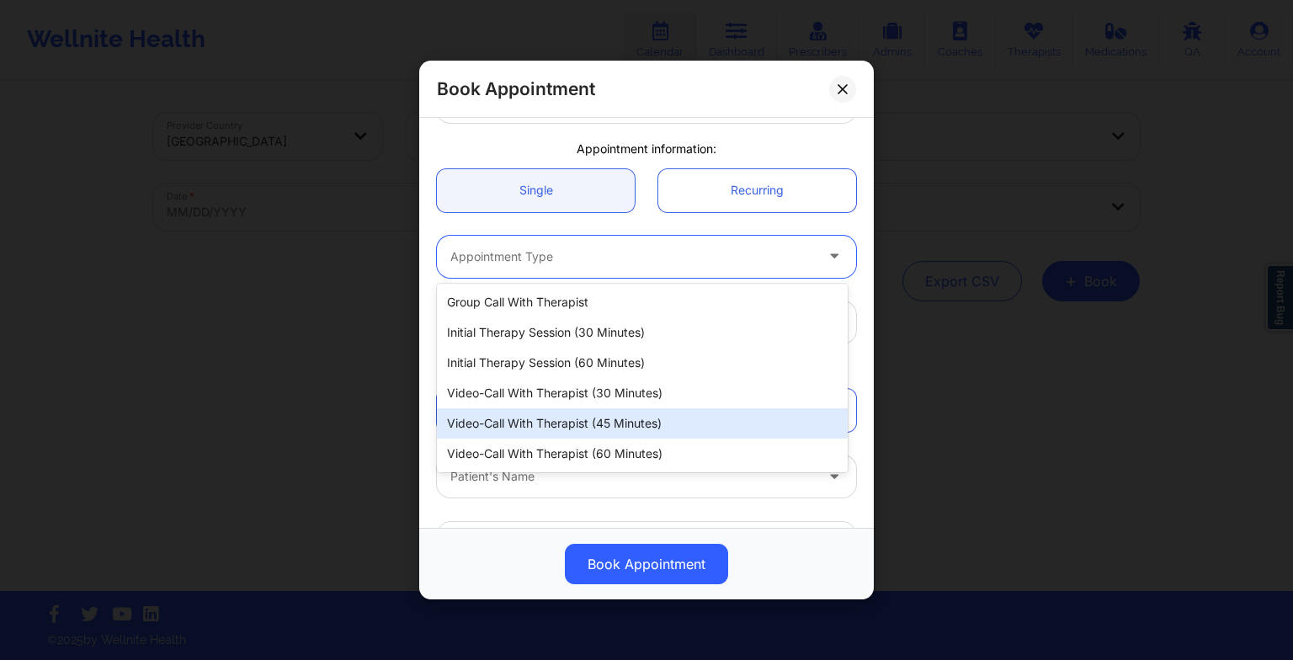
click at [556, 424] on div "Video-Call with Therapist (45 minutes)" at bounding box center [642, 423] width 411 height 30
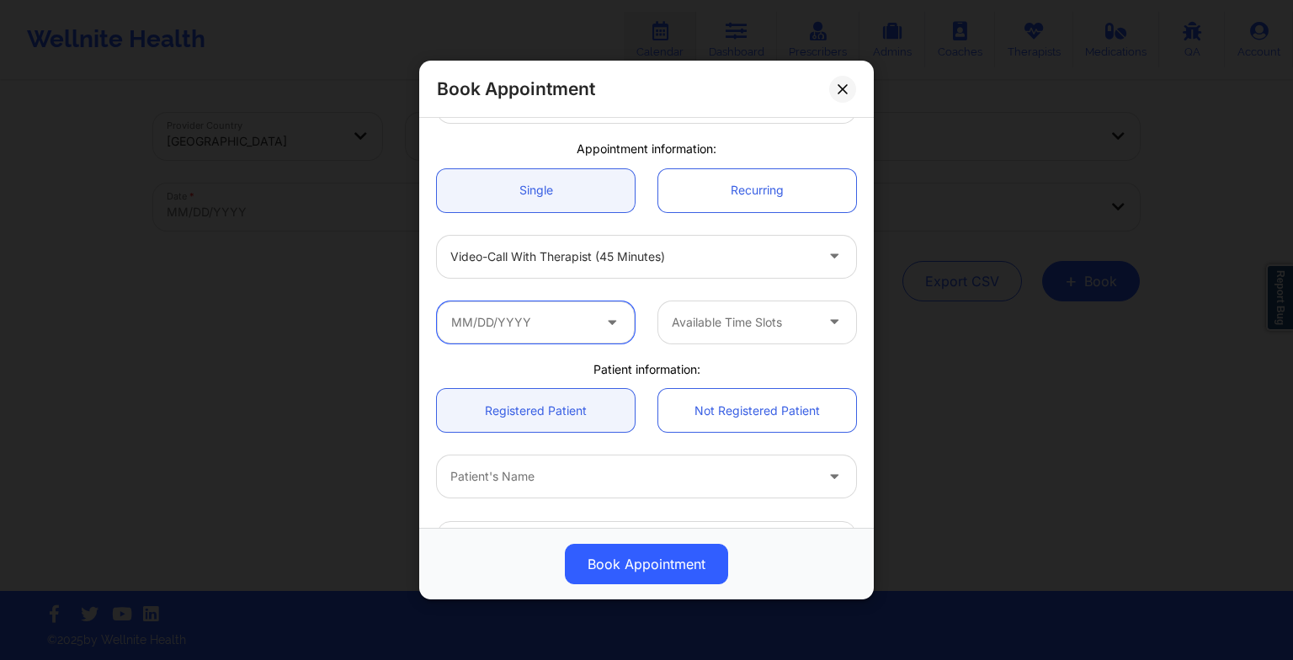
click at [570, 327] on input "text" at bounding box center [536, 322] width 198 height 42
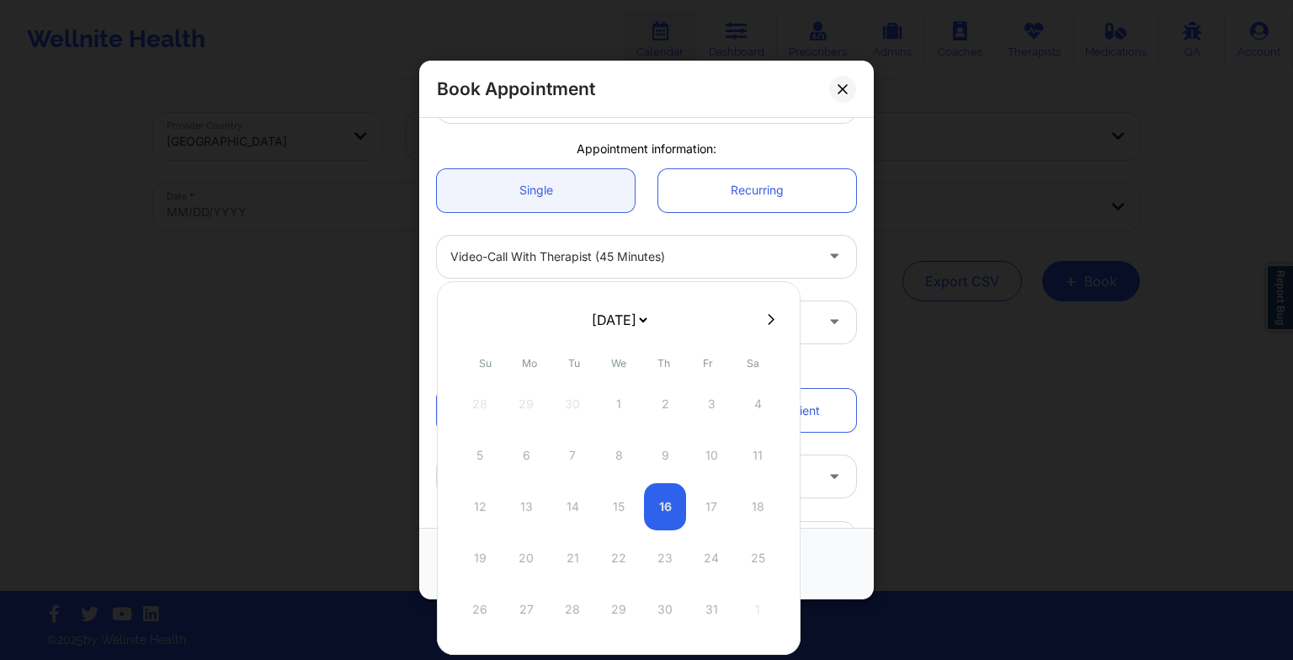
click at [621, 328] on select "[DATE] [DATE] [DATE] [DATE] [DATE] [DATE] [DATE] [DATE] [DATE] [DATE] [DATE] [D…" at bounding box center [618, 320] width 61 height 34
click at [567, 513] on div "13" at bounding box center [572, 506] width 42 height 47
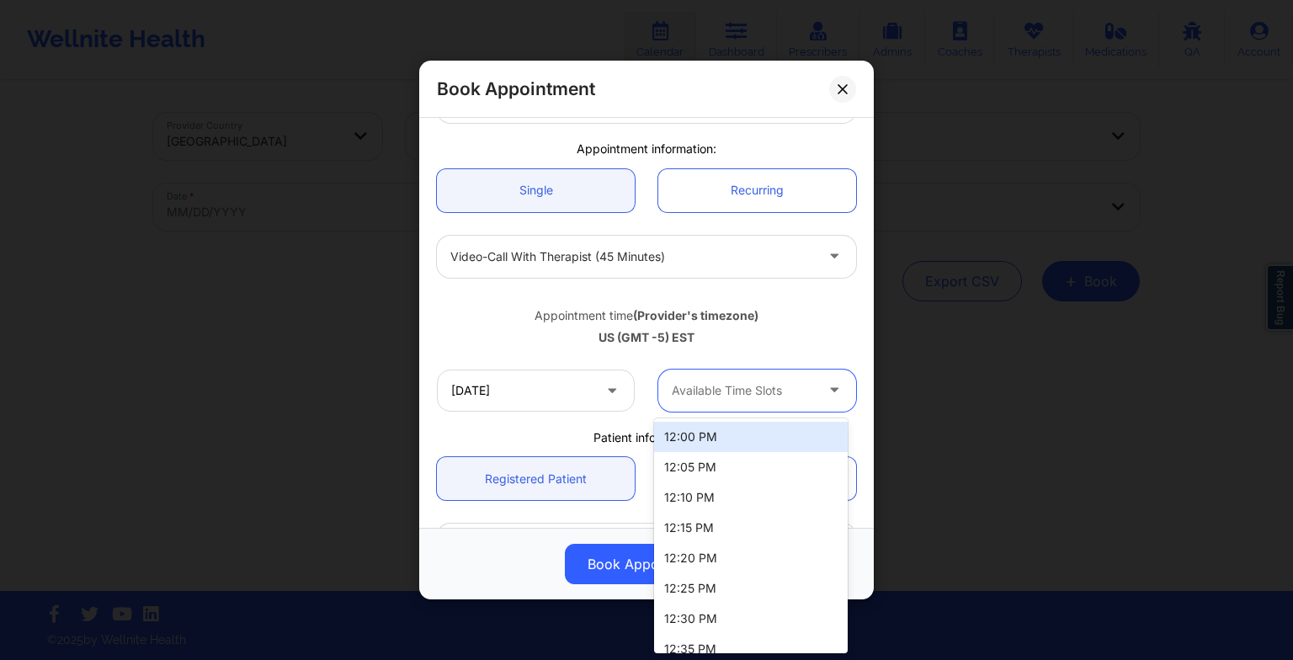
drag, startPoint x: 726, startPoint y: 407, endPoint x: 723, endPoint y: 447, distance: 40.5
click at [723, 447] on body "Wellnite Health Calendar Dashboard Prescribers Admins Coaches Therapists Medica…" at bounding box center [646, 330] width 1293 height 660
click at [723, 447] on div "12:00 PM" at bounding box center [751, 437] width 194 height 30
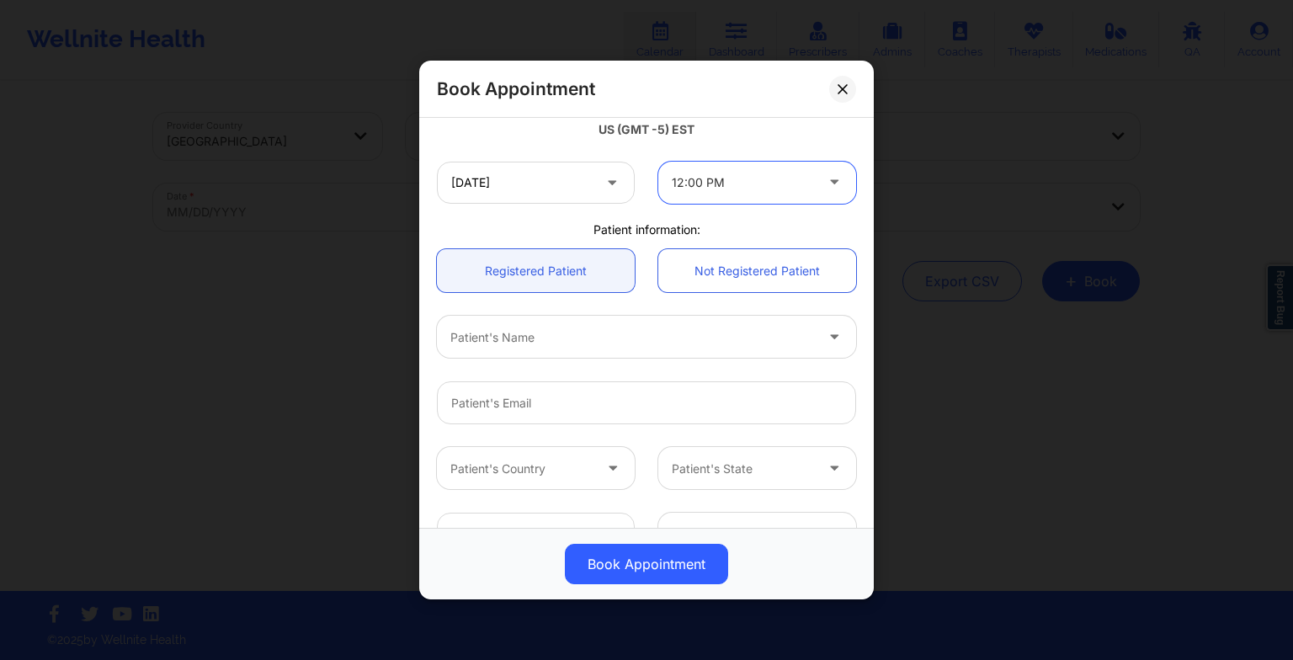
scroll to position [336, 0]
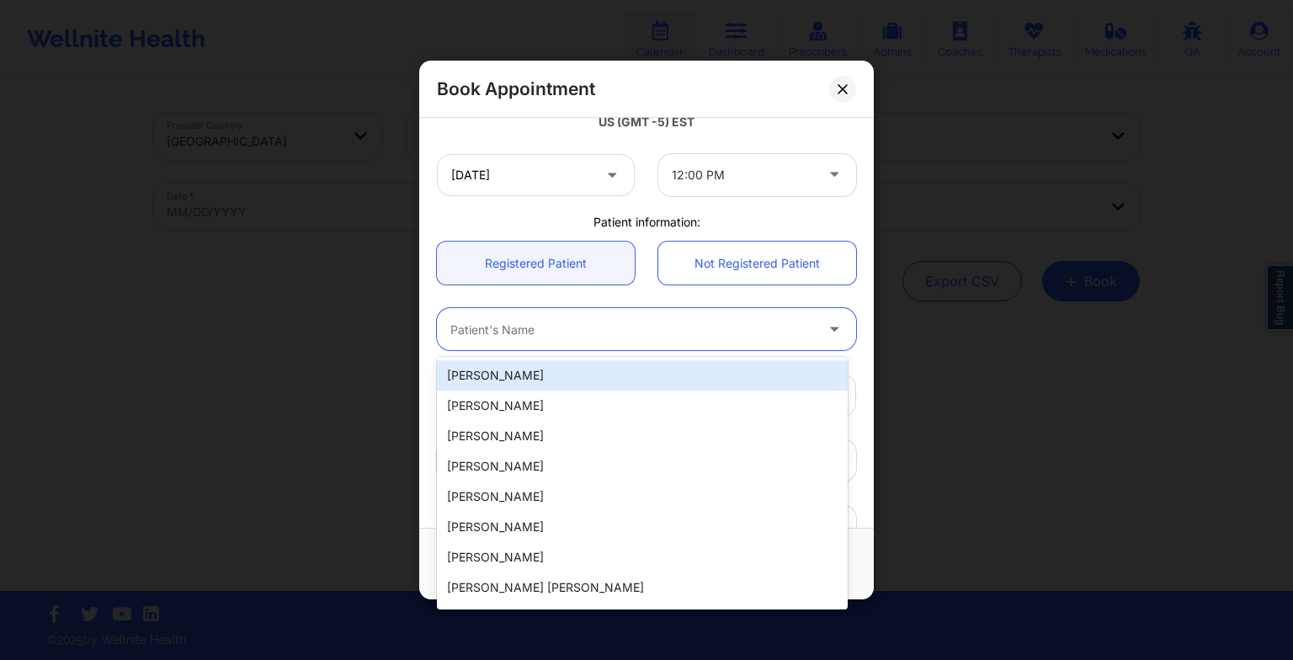
click at [570, 319] on div at bounding box center [632, 329] width 364 height 20
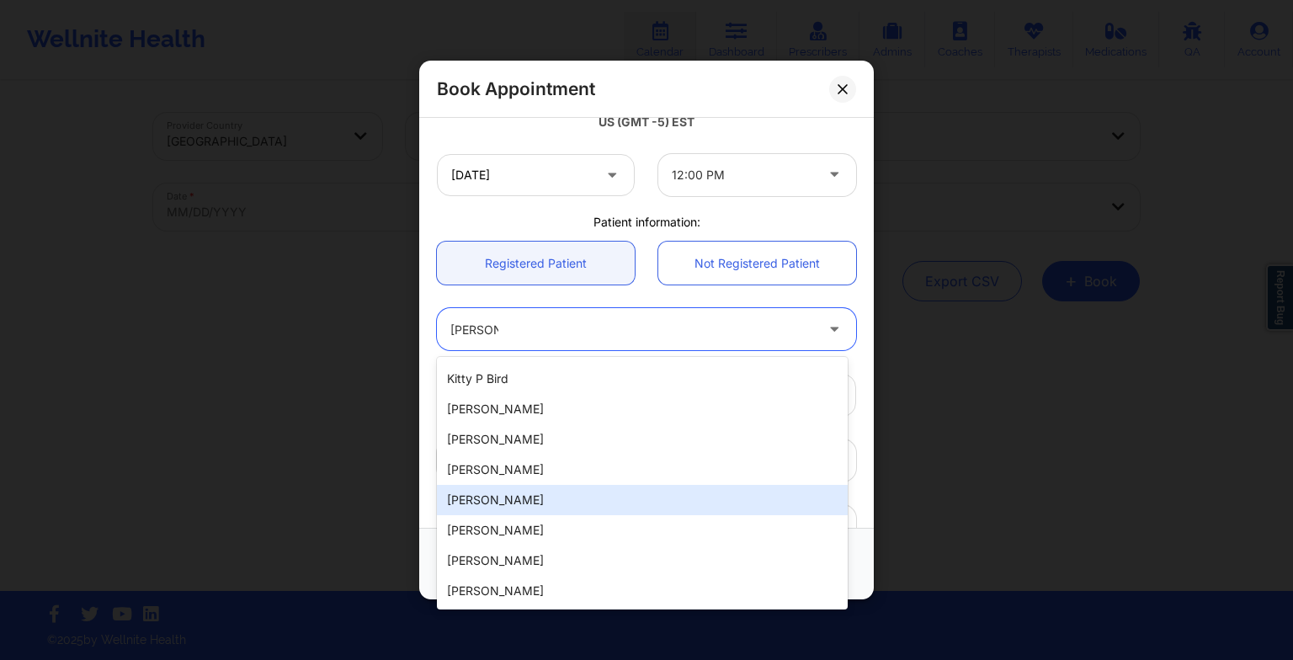
scroll to position [0, 0]
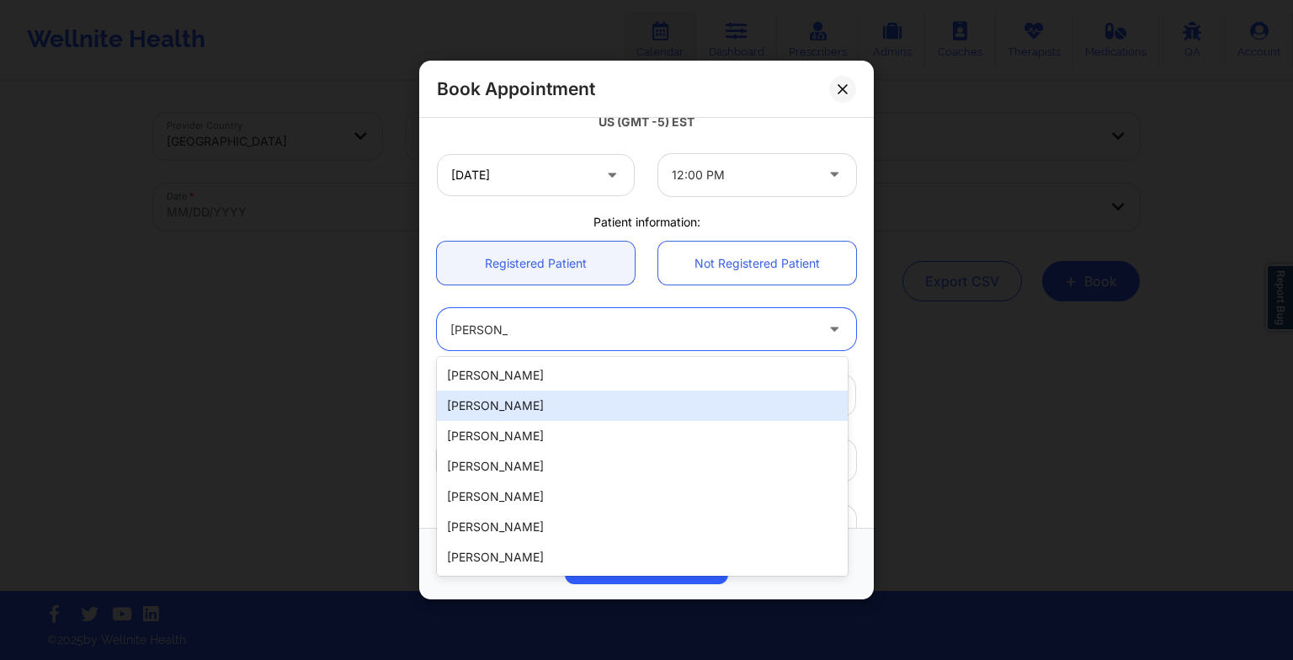
click at [698, 401] on div "[PERSON_NAME]" at bounding box center [642, 406] width 411 height 30
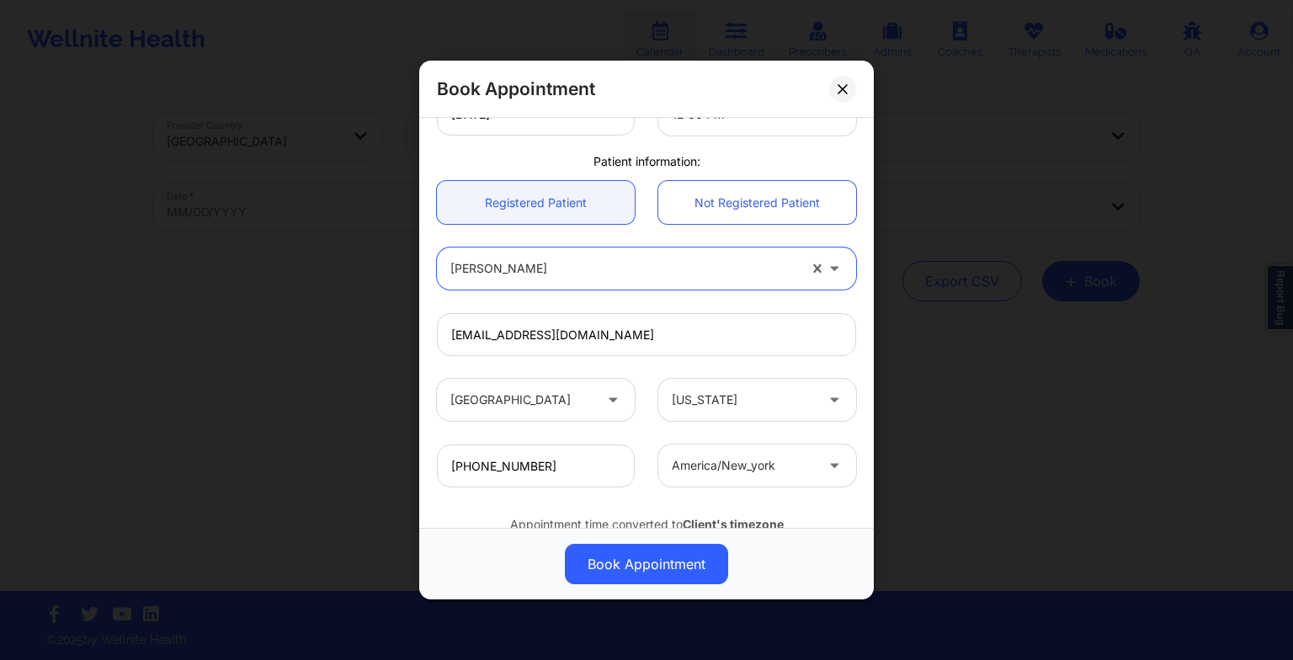
scroll to position [403, 0]
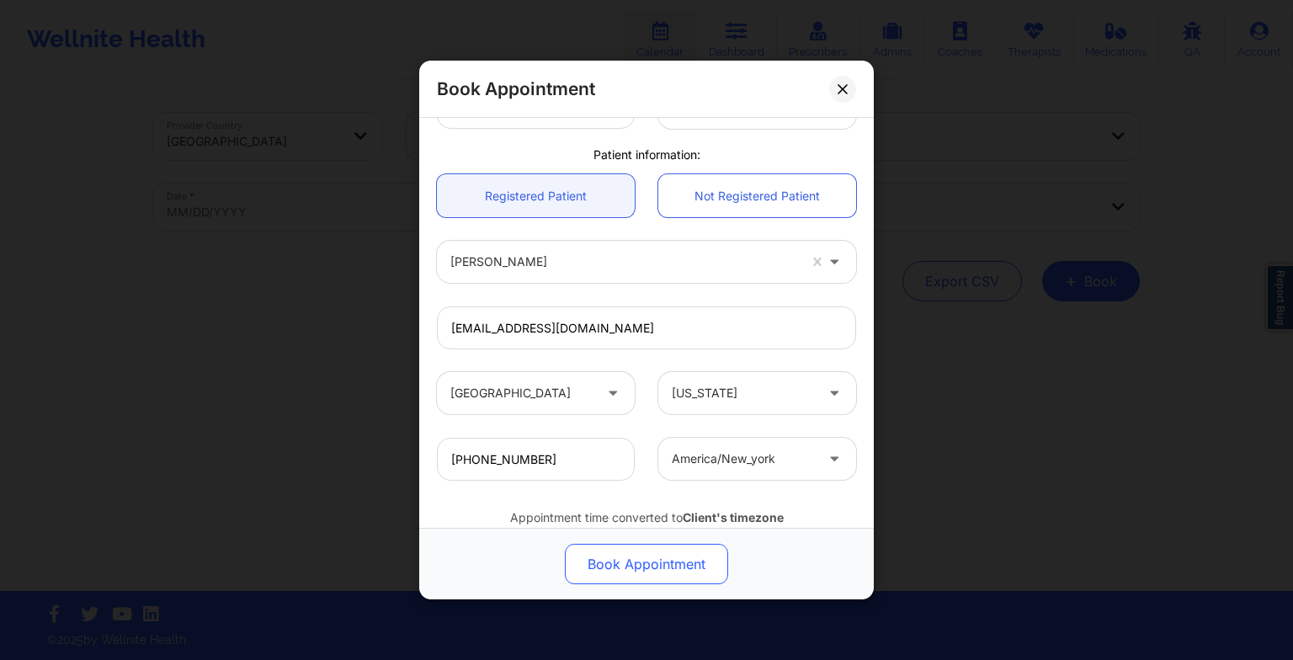
click at [658, 562] on button "Book Appointment" at bounding box center [646, 564] width 163 height 40
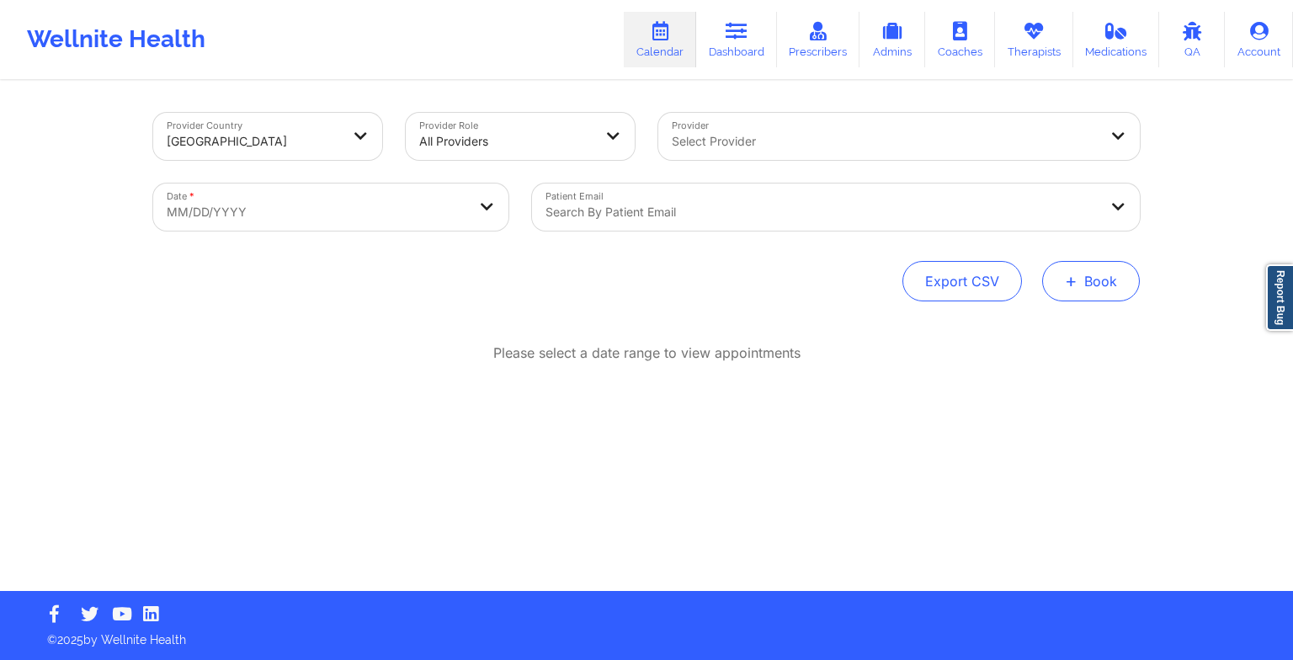
click at [1094, 296] on button "+ Book" at bounding box center [1091, 281] width 98 height 40
click at [1053, 337] on button "Therapy Session" at bounding box center [1062, 335] width 129 height 28
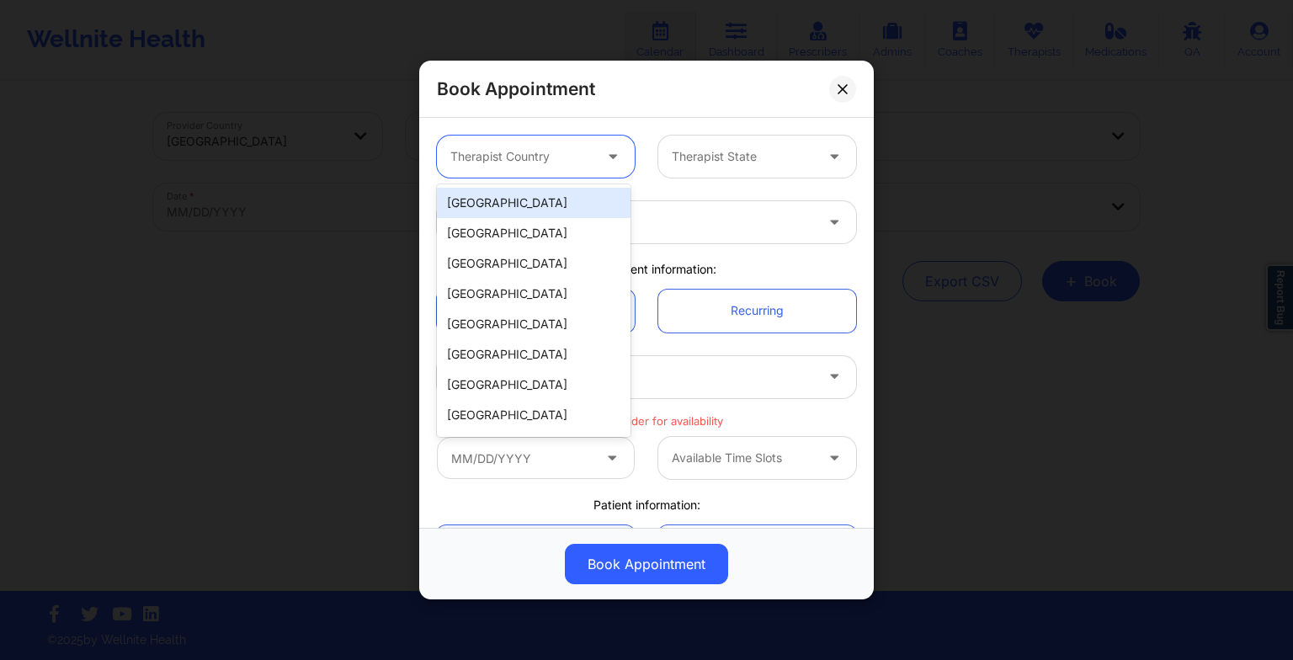
click at [599, 153] on div at bounding box center [614, 157] width 40 height 42
click at [562, 196] on div "[GEOGRAPHIC_DATA]" at bounding box center [534, 203] width 194 height 30
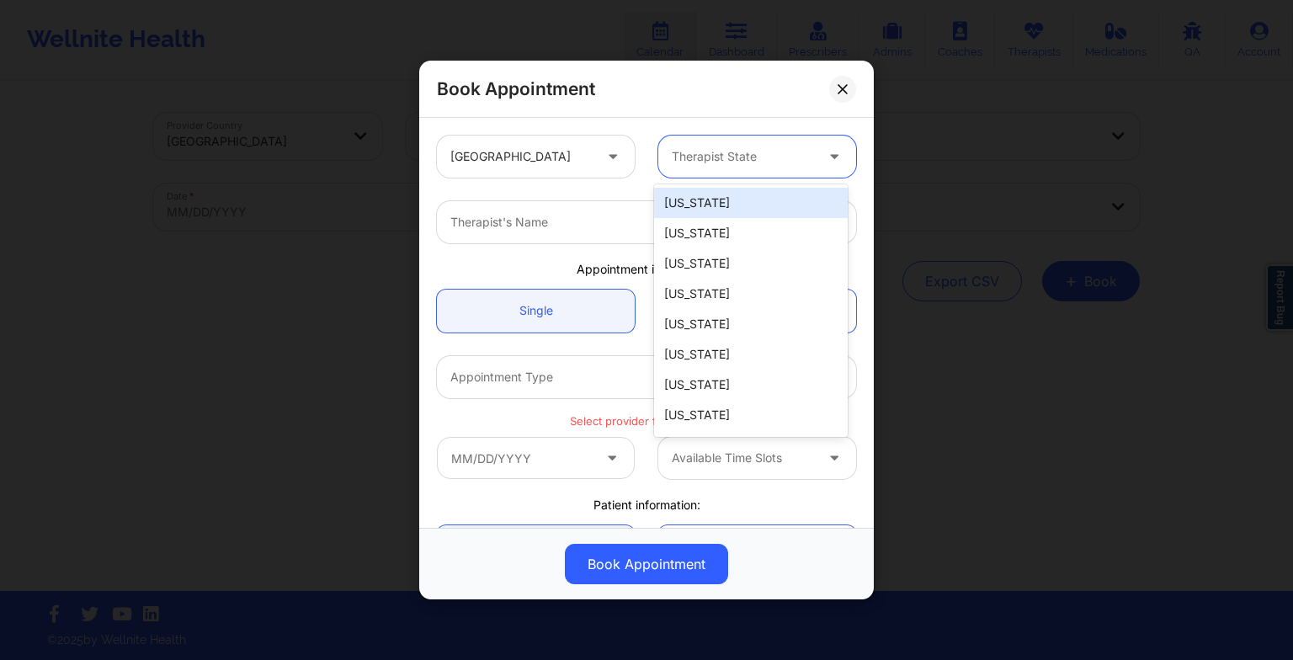
click at [684, 160] on div at bounding box center [743, 156] width 142 height 20
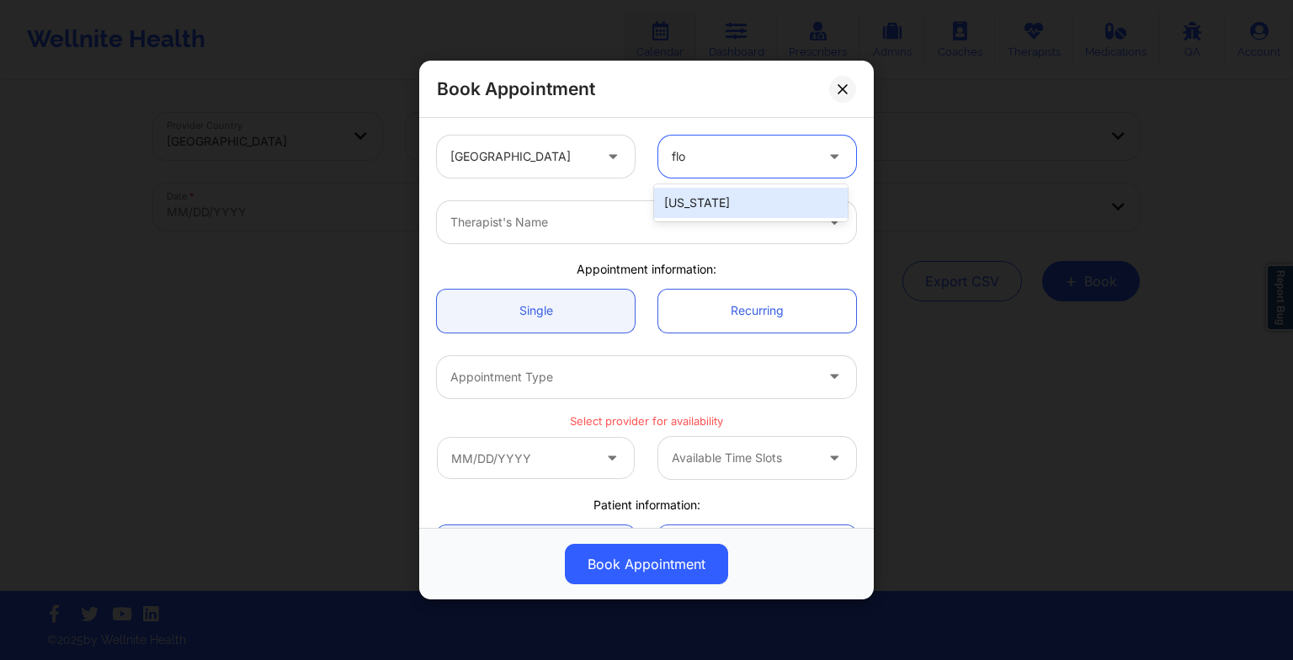
click at [690, 211] on div "[US_STATE]" at bounding box center [751, 203] width 194 height 30
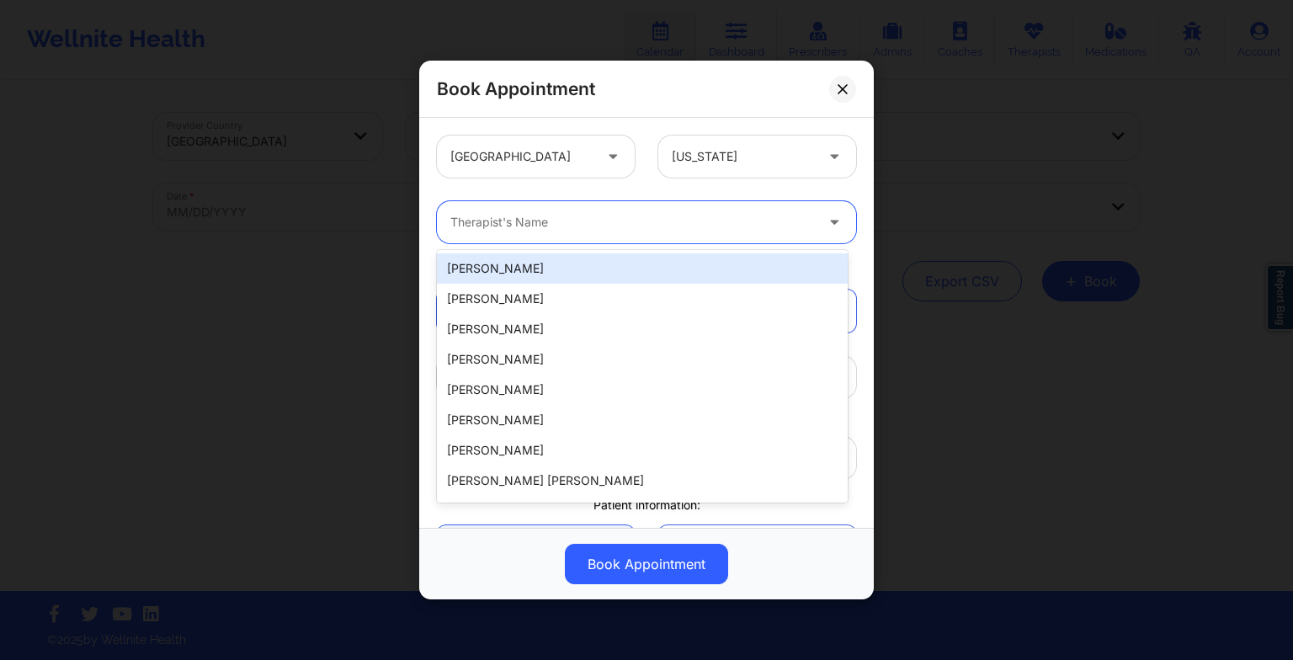
click at [599, 220] on div at bounding box center [632, 222] width 364 height 20
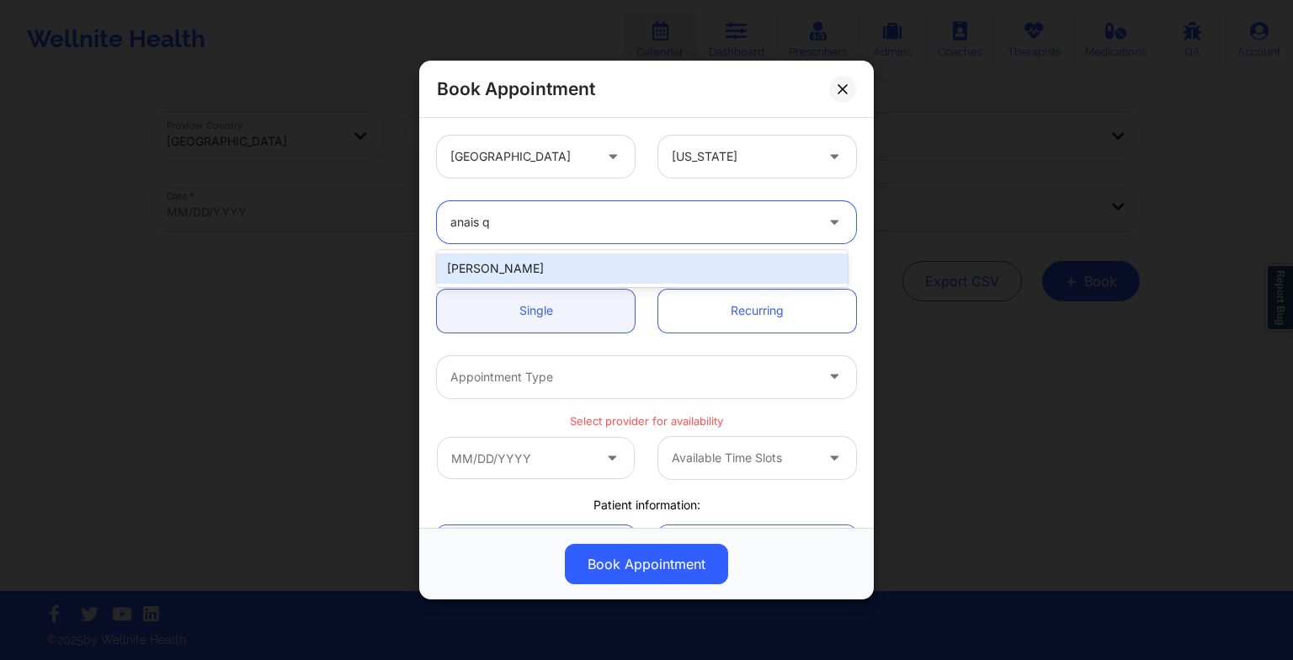
click at [569, 257] on div "[PERSON_NAME]" at bounding box center [642, 268] width 411 height 30
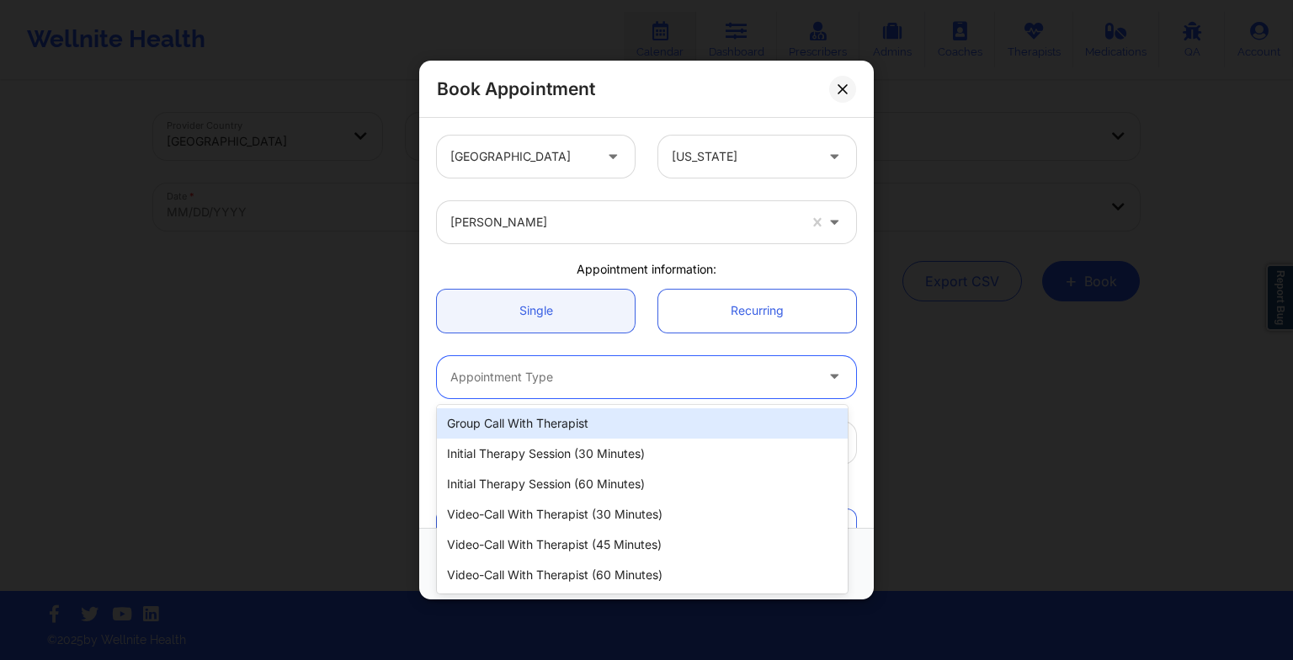
click at [549, 364] on div "Appointment Type" at bounding box center [626, 377] width 379 height 42
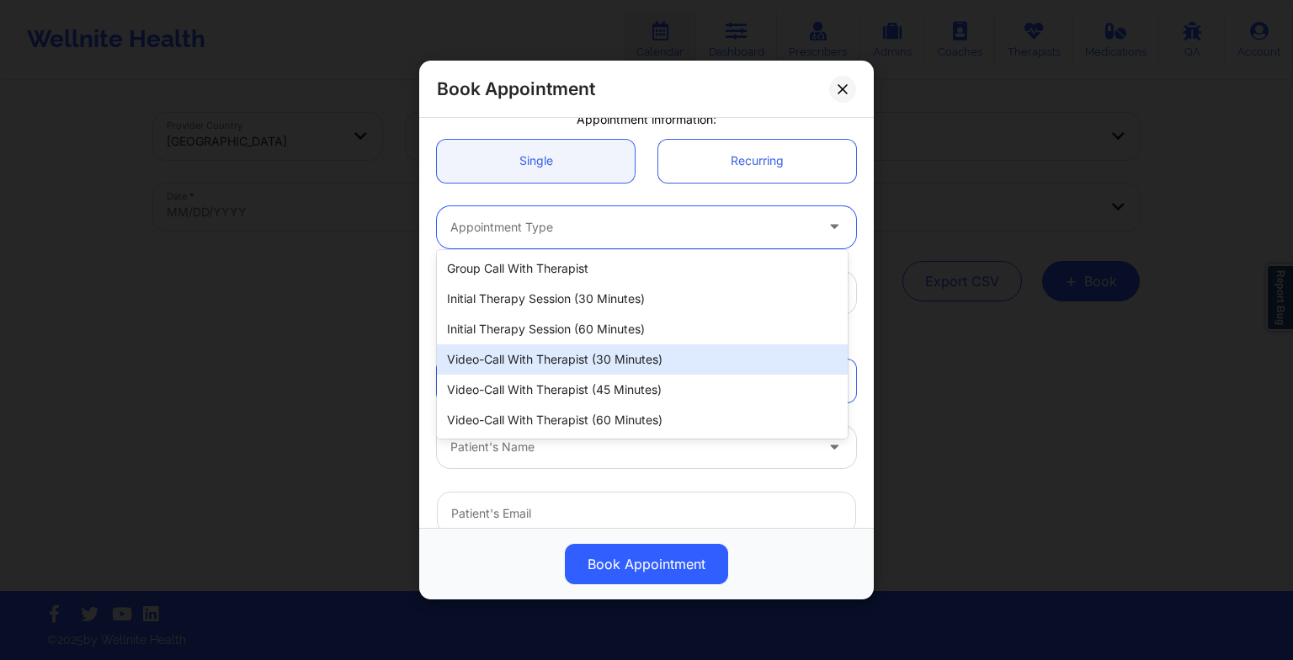
scroll to position [155, 0]
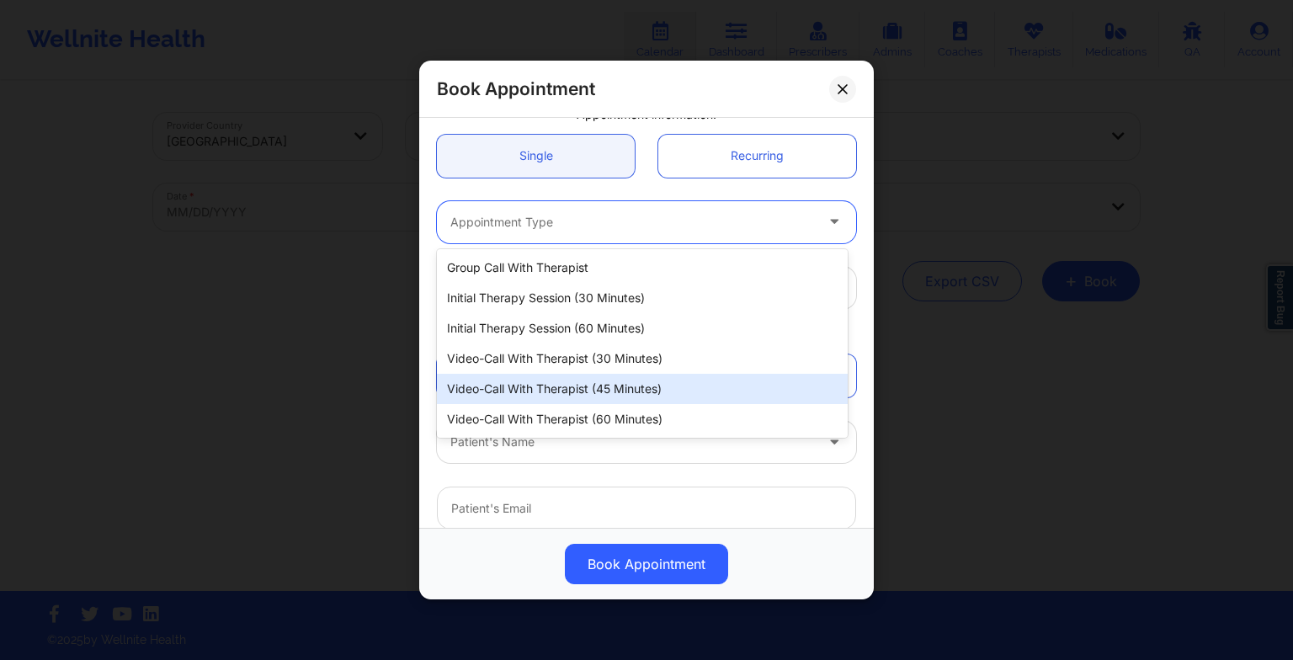
click at [537, 380] on div "Video-Call with Therapist (45 minutes)" at bounding box center [642, 389] width 411 height 30
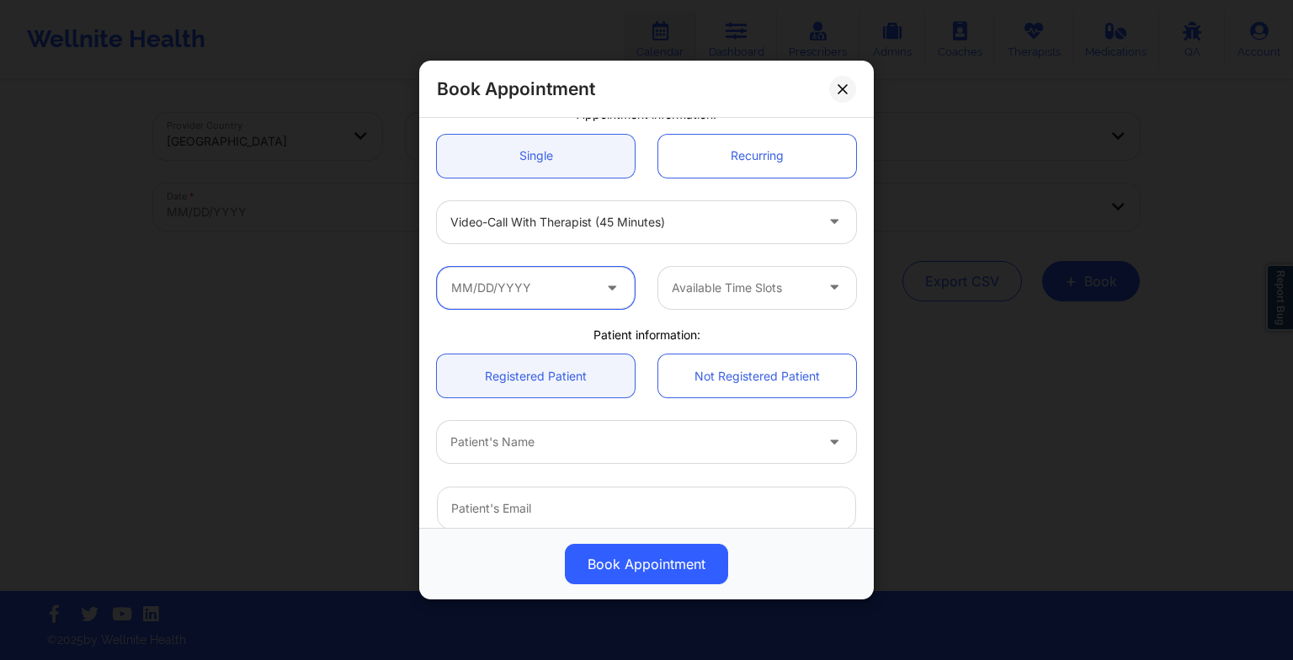
click at [515, 286] on input "text" at bounding box center [536, 288] width 198 height 42
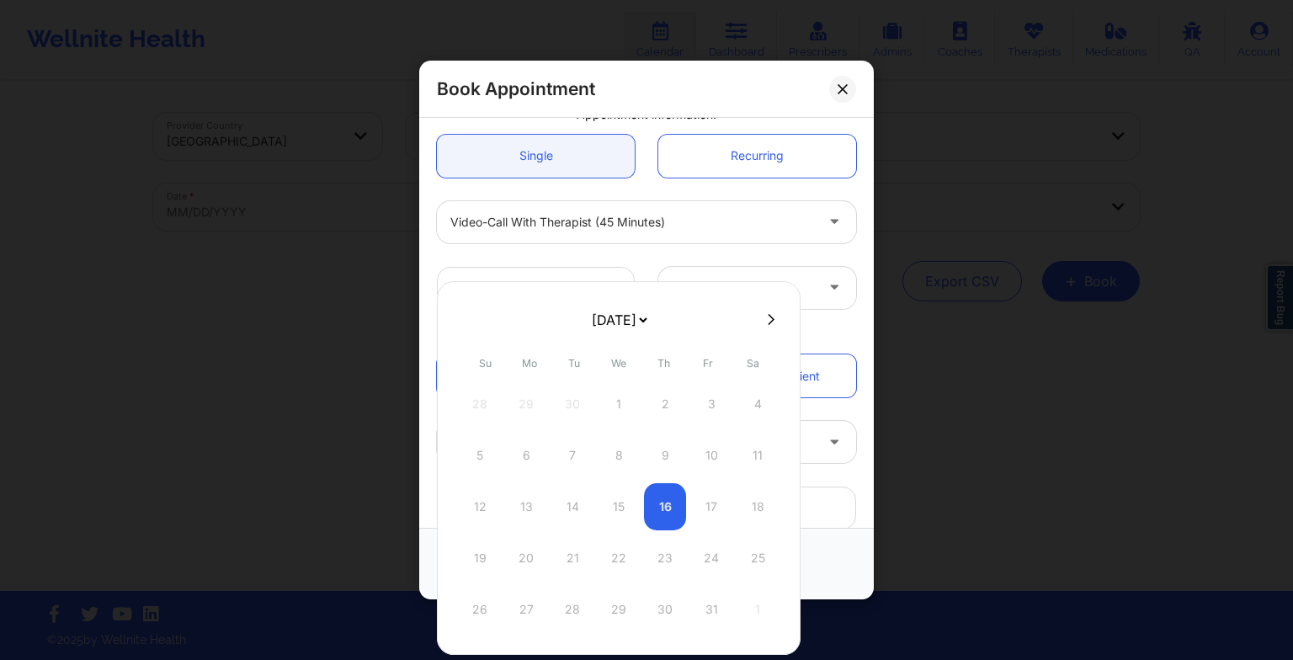
click at [614, 322] on select "[DATE] [DATE] [DATE] [DATE] [DATE] [DATE] [DATE] [DATE] [DATE] [DATE] [DATE] [D…" at bounding box center [618, 320] width 61 height 34
click at [572, 609] on div "27" at bounding box center [572, 609] width 42 height 47
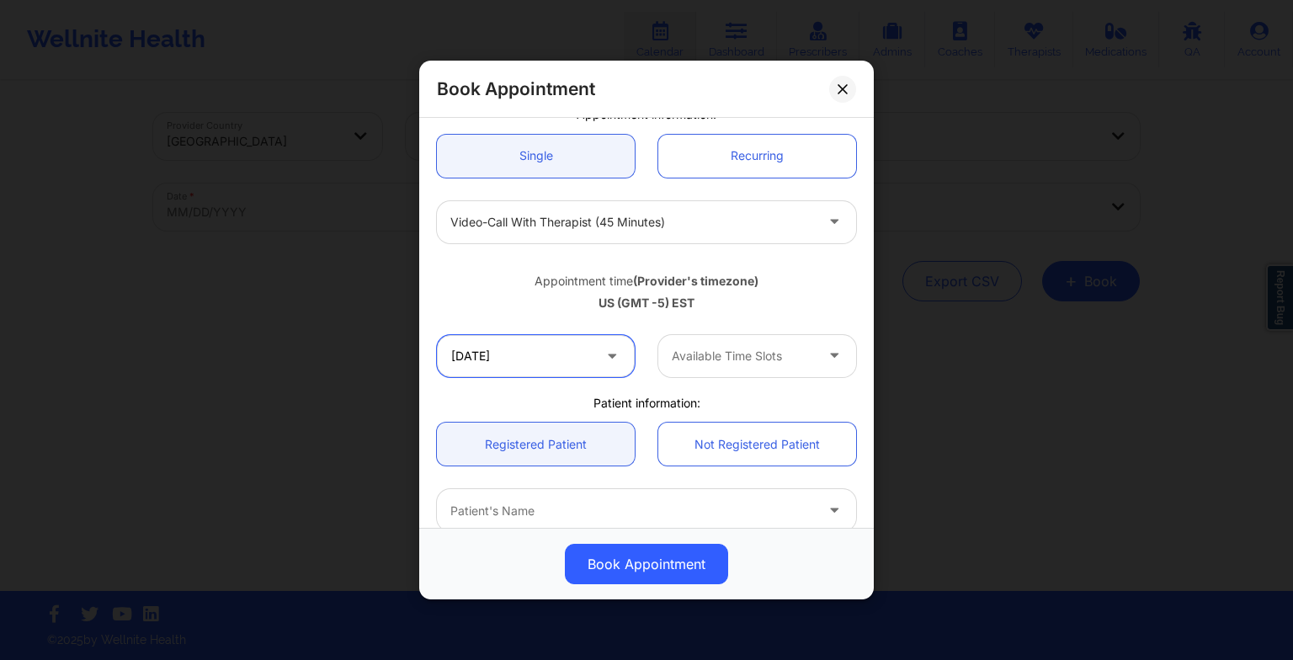
click at [502, 353] on input "[DATE]" at bounding box center [536, 356] width 198 height 42
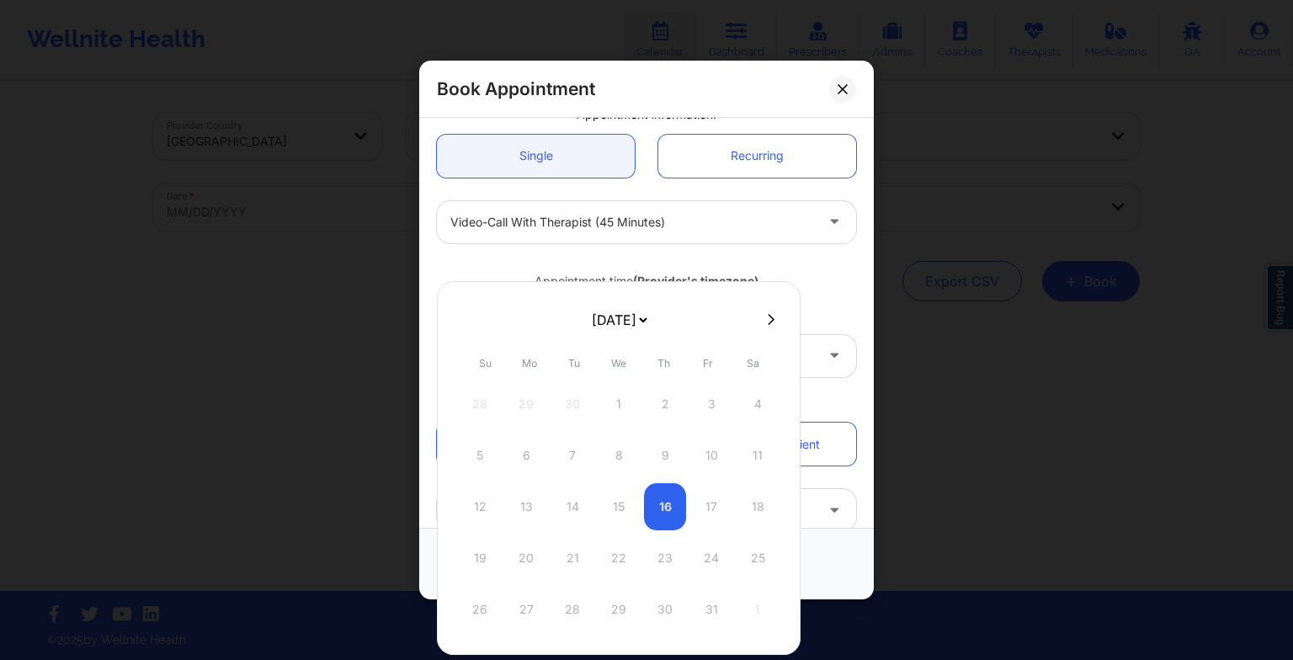
drag, startPoint x: 596, startPoint y: 341, endPoint x: 579, endPoint y: 311, distance: 33.9
click at [579, 311] on div "[DATE] [DATE] [DATE] [DATE] [DATE] [DATE] [DATE] [DATE] [DATE] [DATE] [DATE] [D…" at bounding box center [619, 468] width 364 height 374
click at [588, 311] on select "[DATE] [DATE] [DATE] [DATE] [DATE] [DATE] [DATE] [DATE] [DATE] [DATE] [DATE] [D…" at bounding box center [618, 320] width 61 height 34
click at [576, 562] on div "20" at bounding box center [572, 558] width 42 height 47
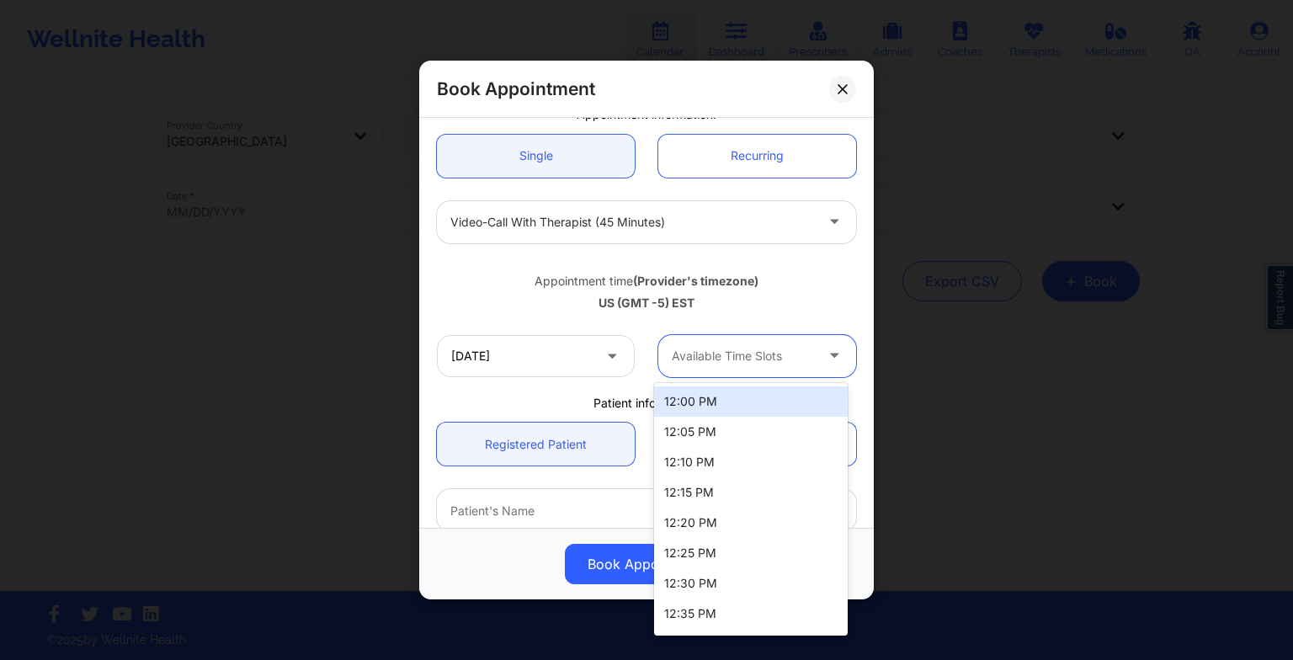
drag, startPoint x: 759, startPoint y: 362, endPoint x: 751, endPoint y: 384, distance: 23.4
click at [751, 384] on body "Wellnite Health Calendar Dashboard Prescribers Admins Coaches Therapists Medica…" at bounding box center [646, 330] width 1293 height 660
click at [751, 384] on div "12:00 PM 12:05 PM 12:10 PM 12:15 PM 12:20 PM 12:25 PM 12:30 PM 12:35 PM 12:40 P…" at bounding box center [751, 509] width 194 height 253
click at [751, 396] on div "12:00 PM" at bounding box center [751, 401] width 194 height 30
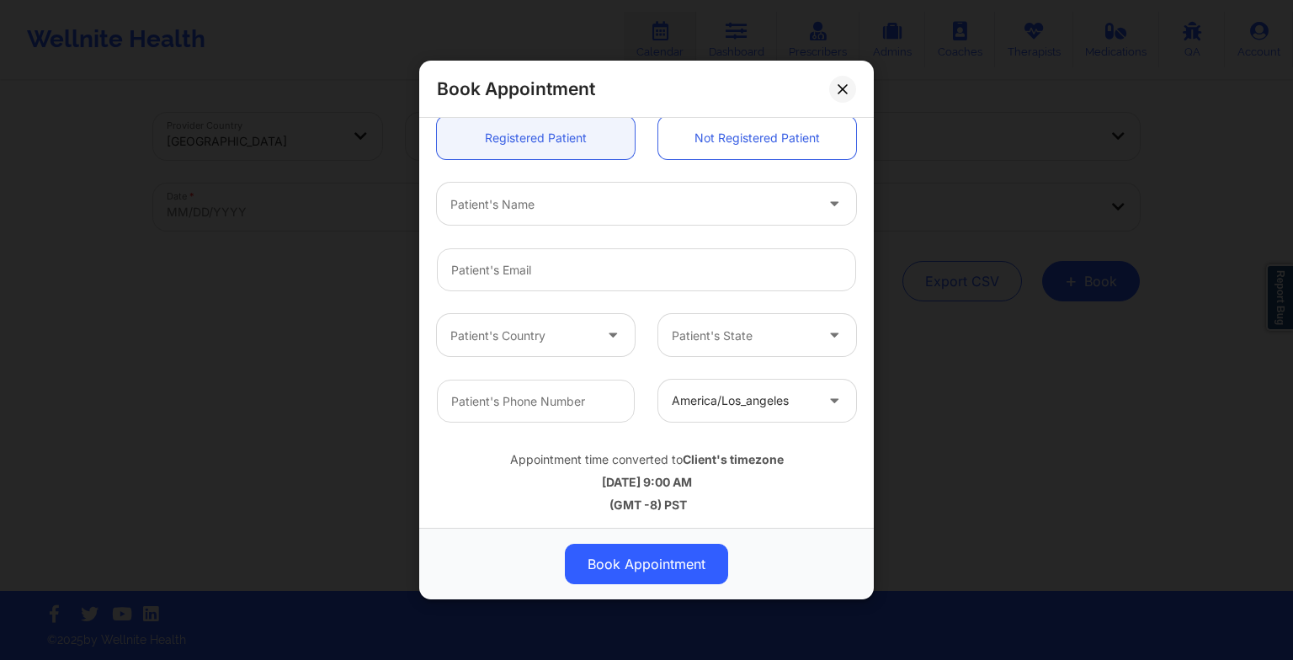
scroll to position [463, 0]
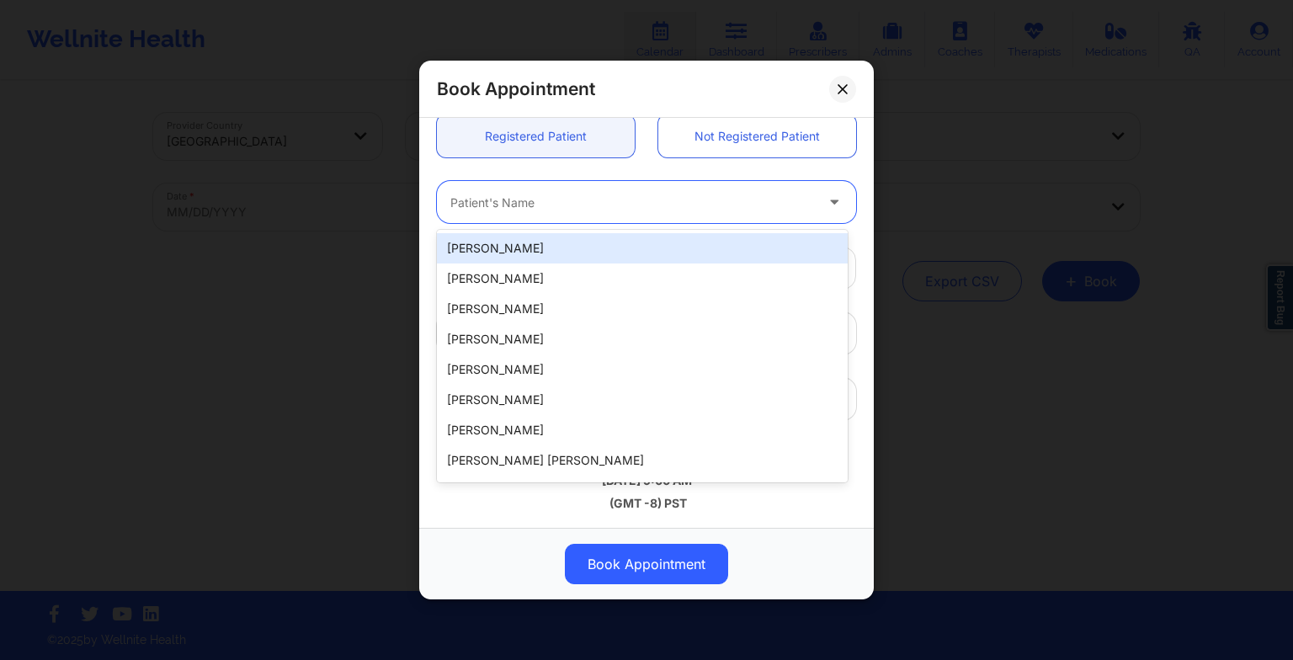
click at [564, 196] on div at bounding box center [632, 202] width 364 height 20
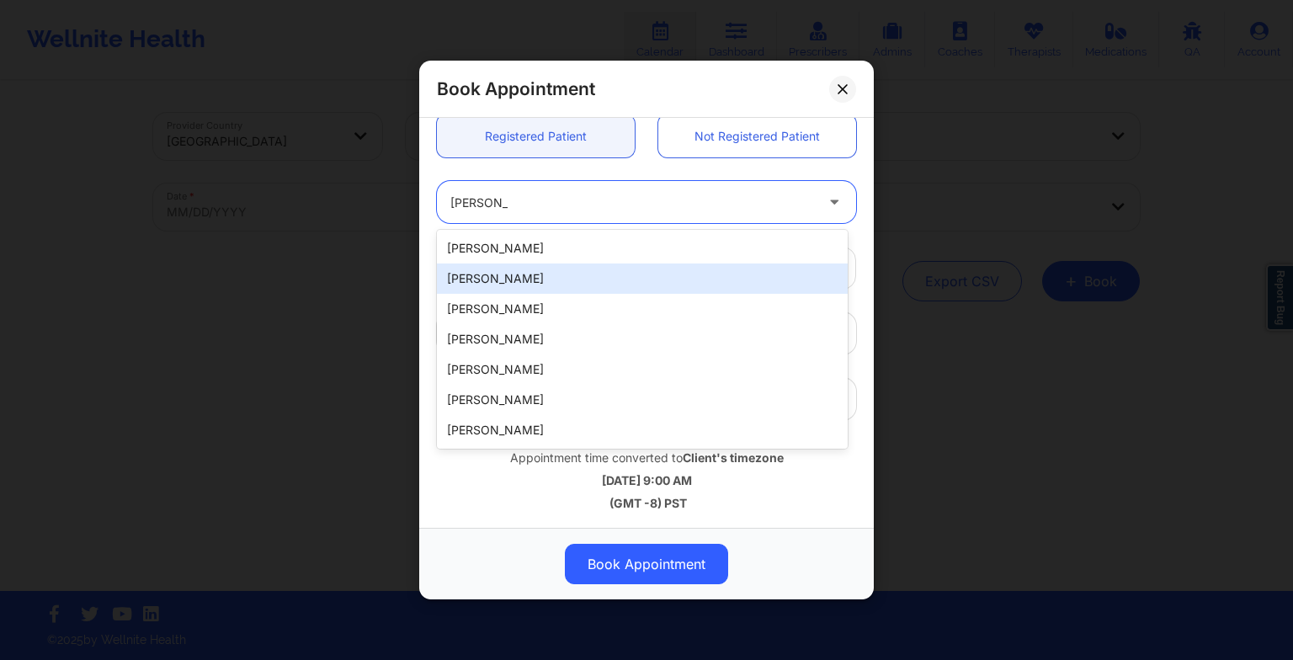
click at [535, 264] on div "[PERSON_NAME]" at bounding box center [642, 278] width 411 height 30
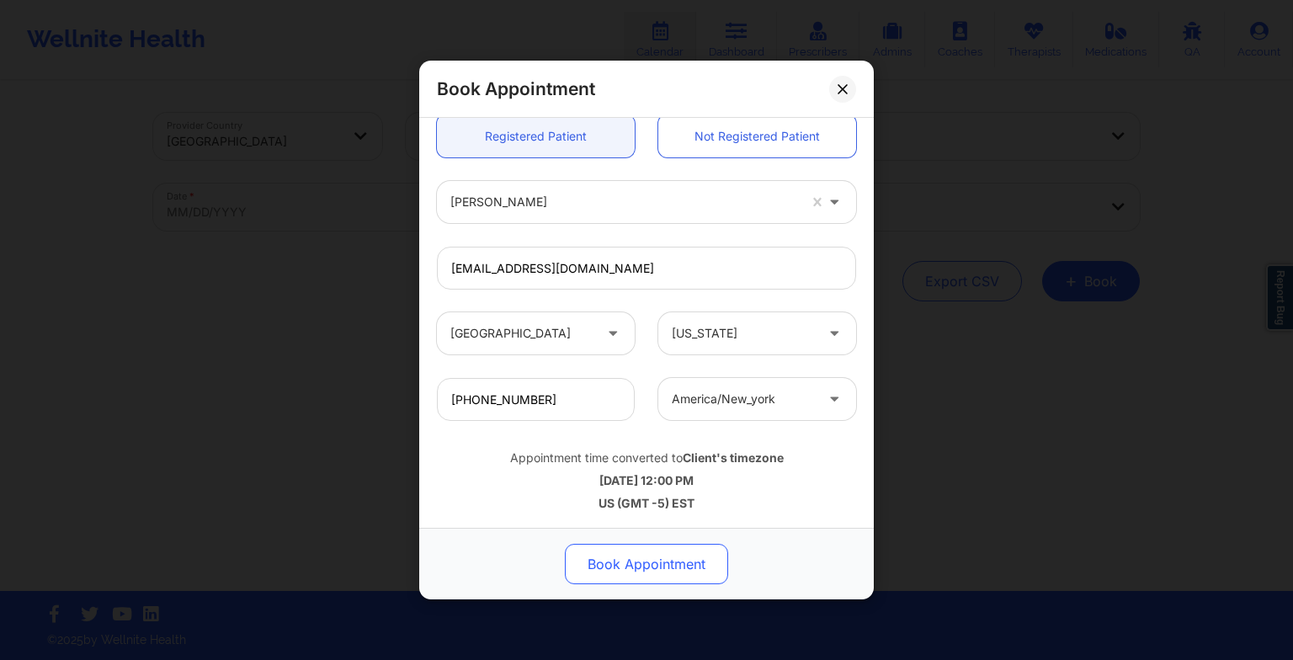
click at [691, 562] on button "Book Appointment" at bounding box center [646, 564] width 163 height 40
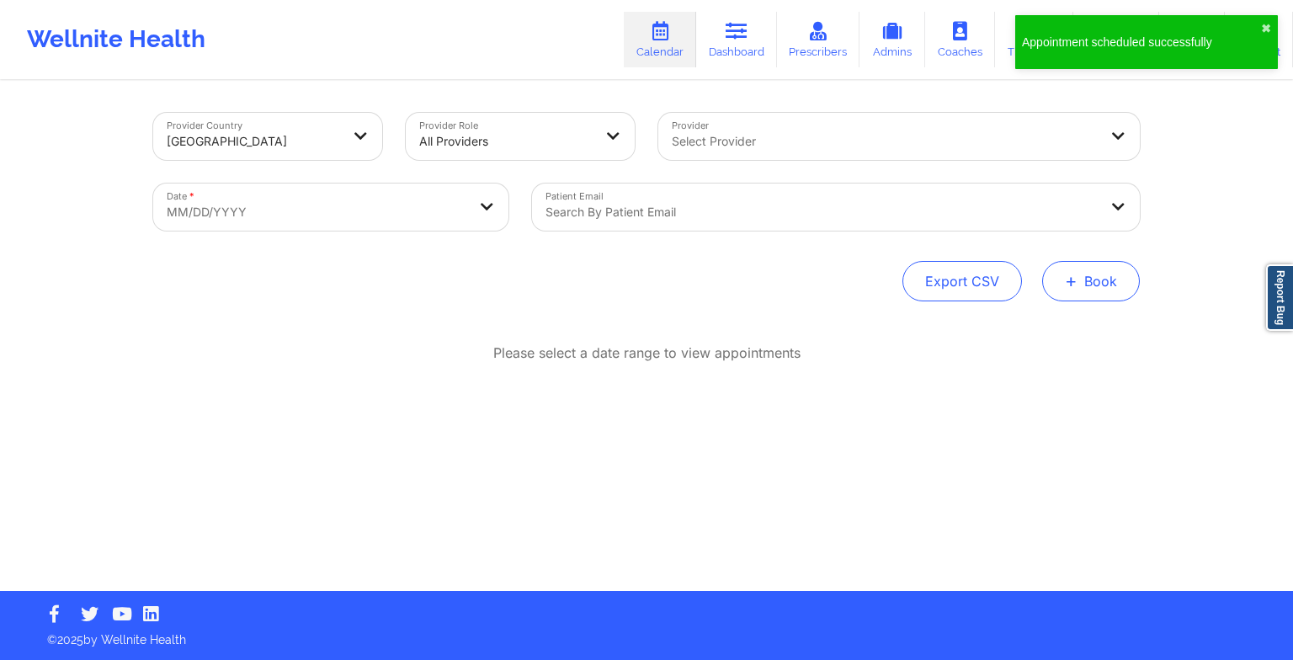
click at [1073, 285] on span "+" at bounding box center [1071, 280] width 13 height 9
click at [1054, 320] on div "Therapy Session Doctor Consultation" at bounding box center [1063, 348] width 154 height 77
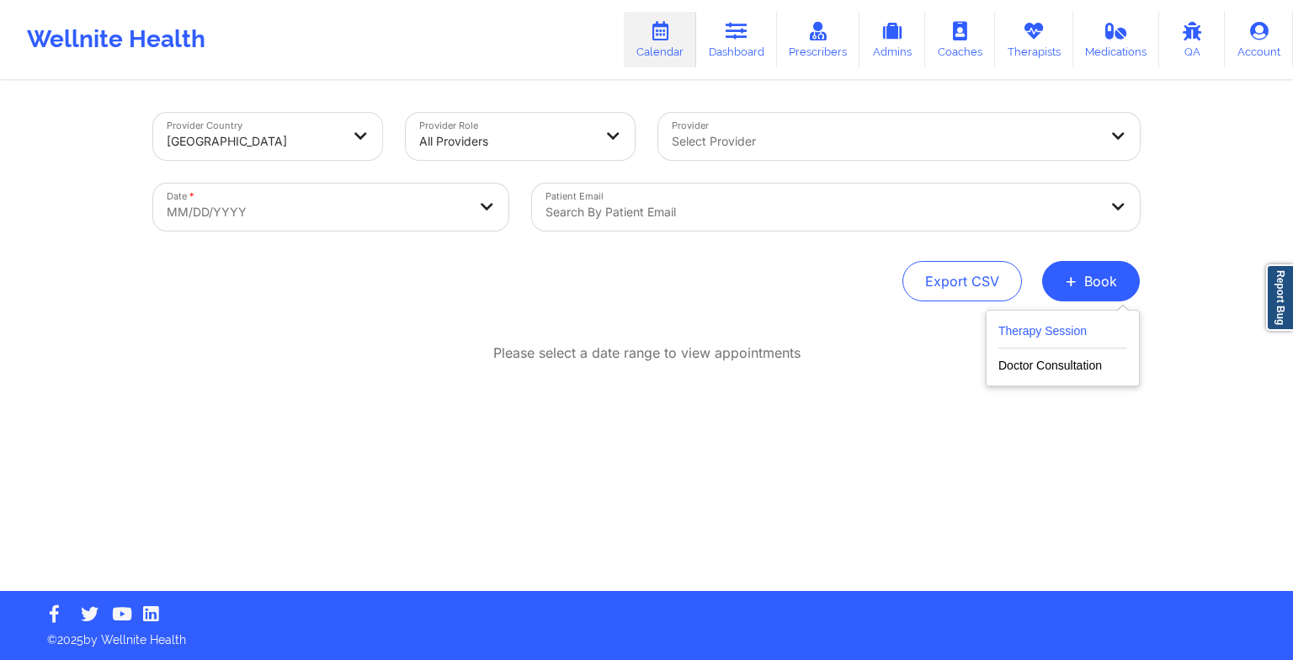
click at [1030, 344] on button "Therapy Session" at bounding box center [1062, 335] width 129 height 28
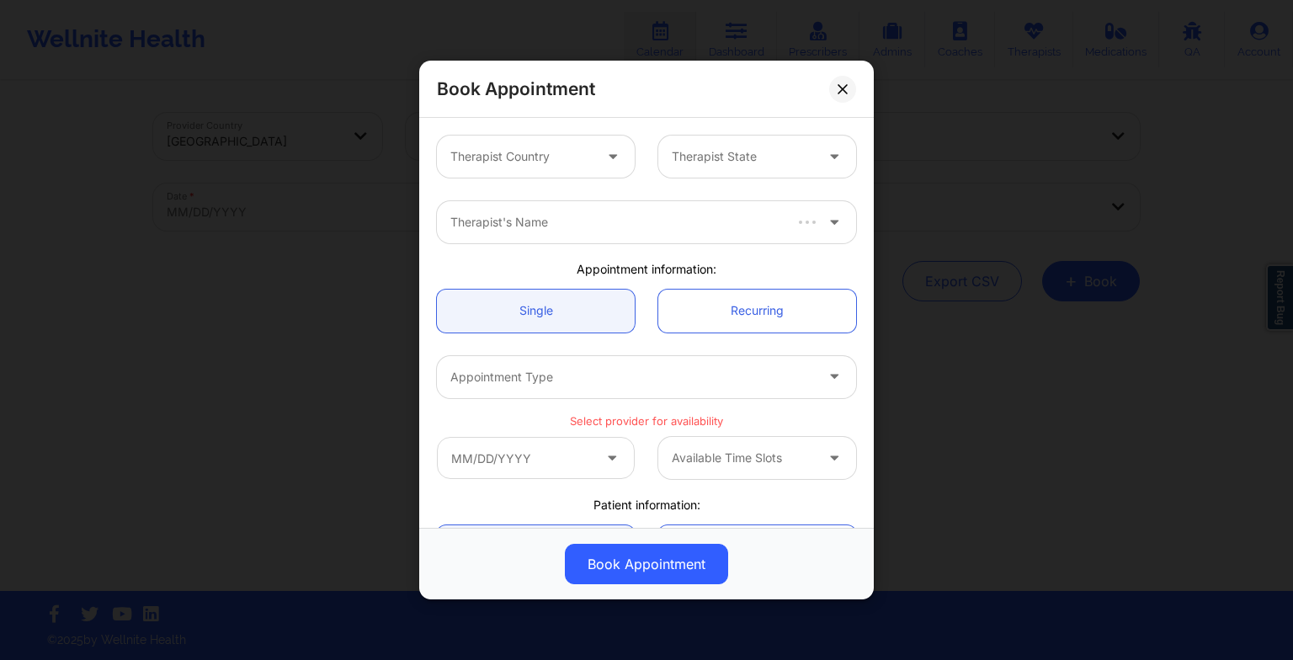
click at [478, 143] on div "Therapist Country" at bounding box center [515, 157] width 157 height 42
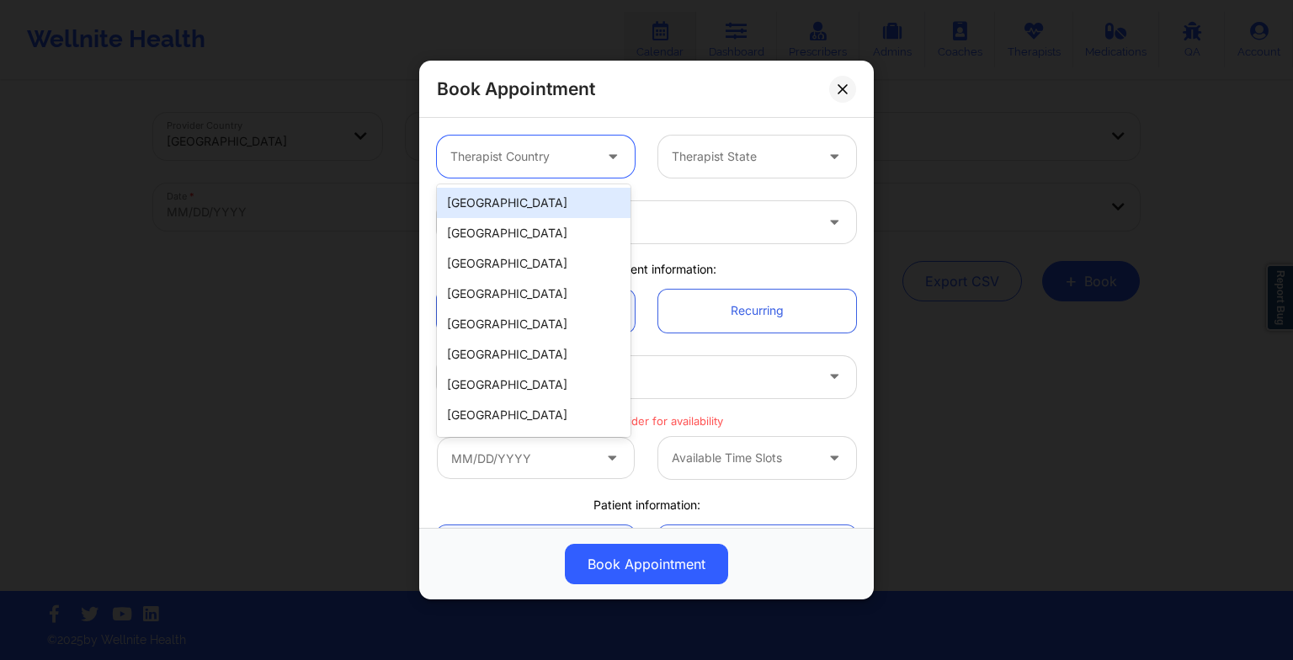
click at [477, 200] on div "[GEOGRAPHIC_DATA]" at bounding box center [534, 203] width 194 height 30
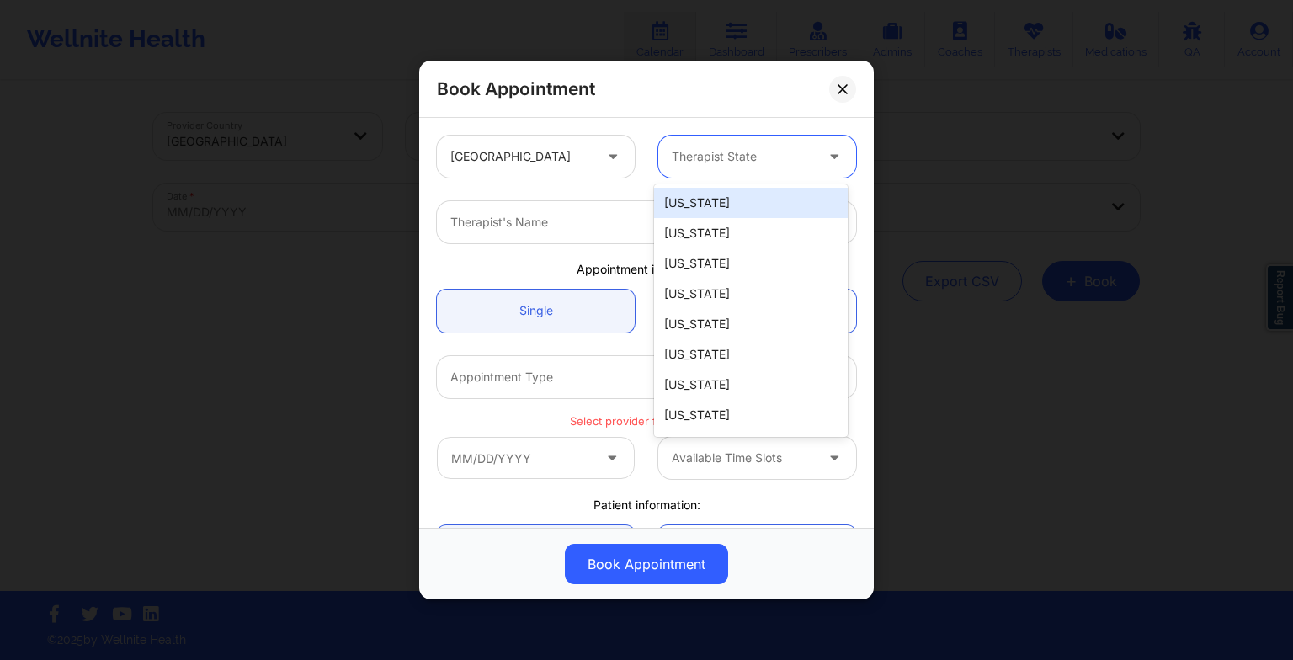
click at [754, 155] on div at bounding box center [743, 156] width 142 height 20
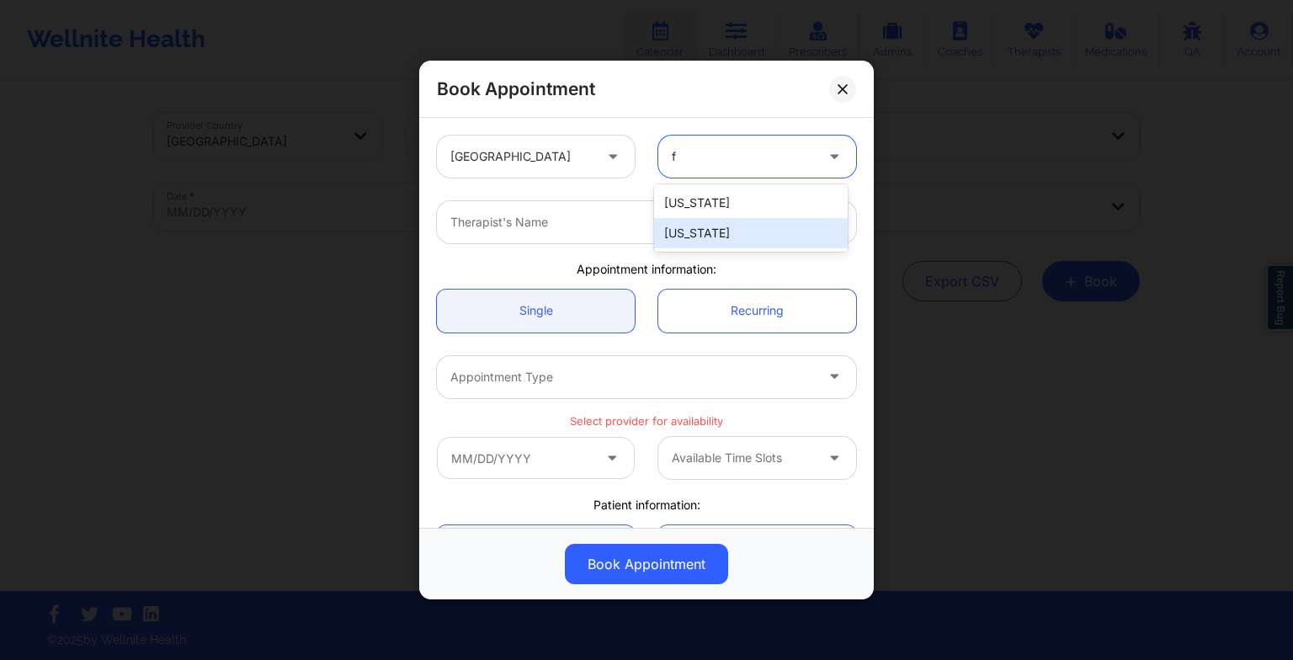
click at [697, 237] on div "[US_STATE]" at bounding box center [751, 233] width 194 height 30
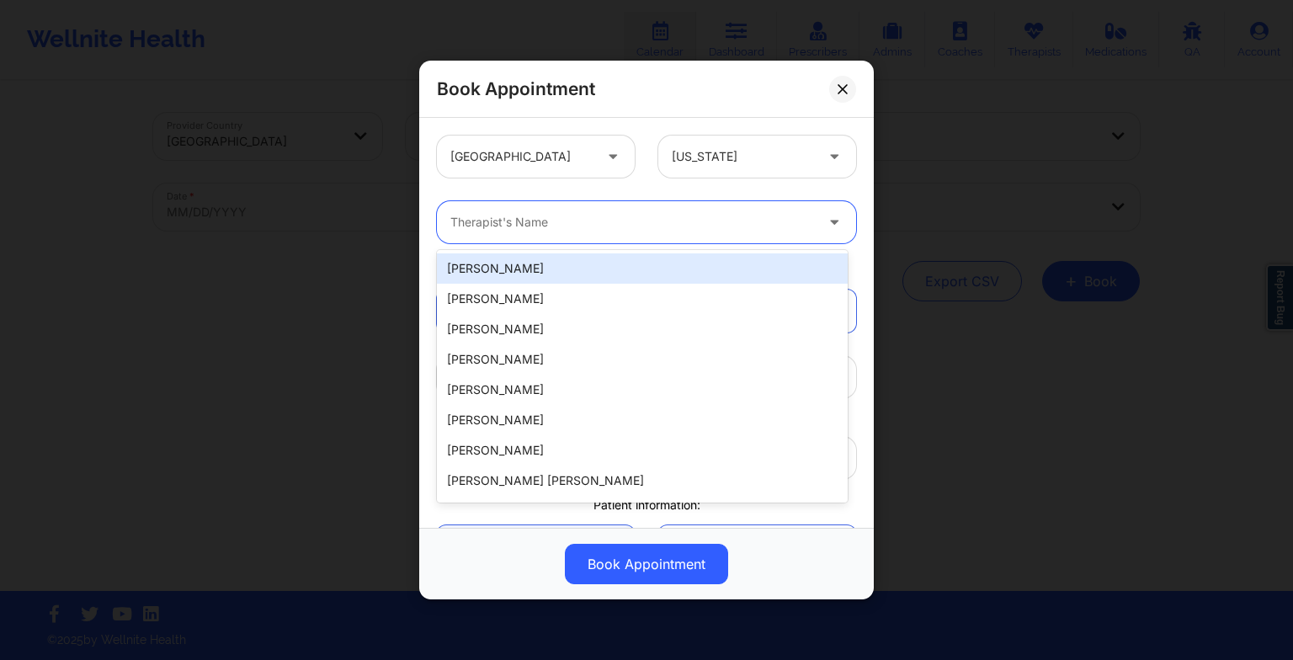
click at [630, 214] on div at bounding box center [632, 222] width 364 height 20
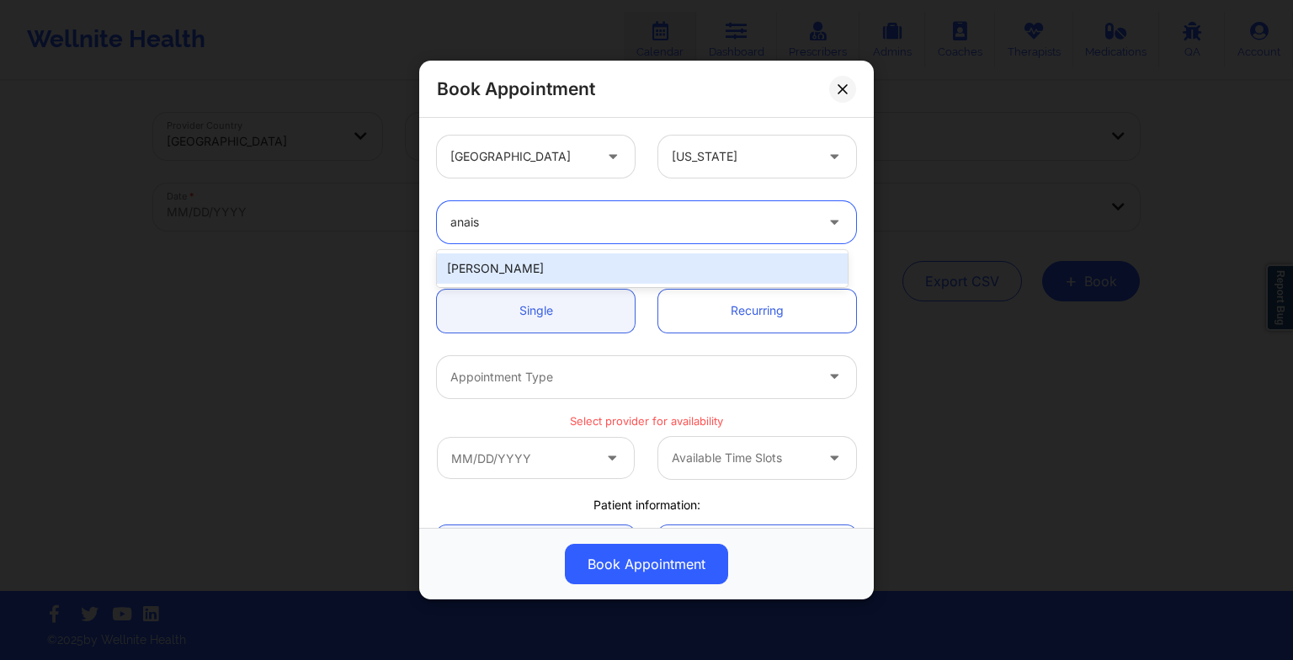
click at [584, 266] on div "[PERSON_NAME]" at bounding box center [642, 268] width 411 height 30
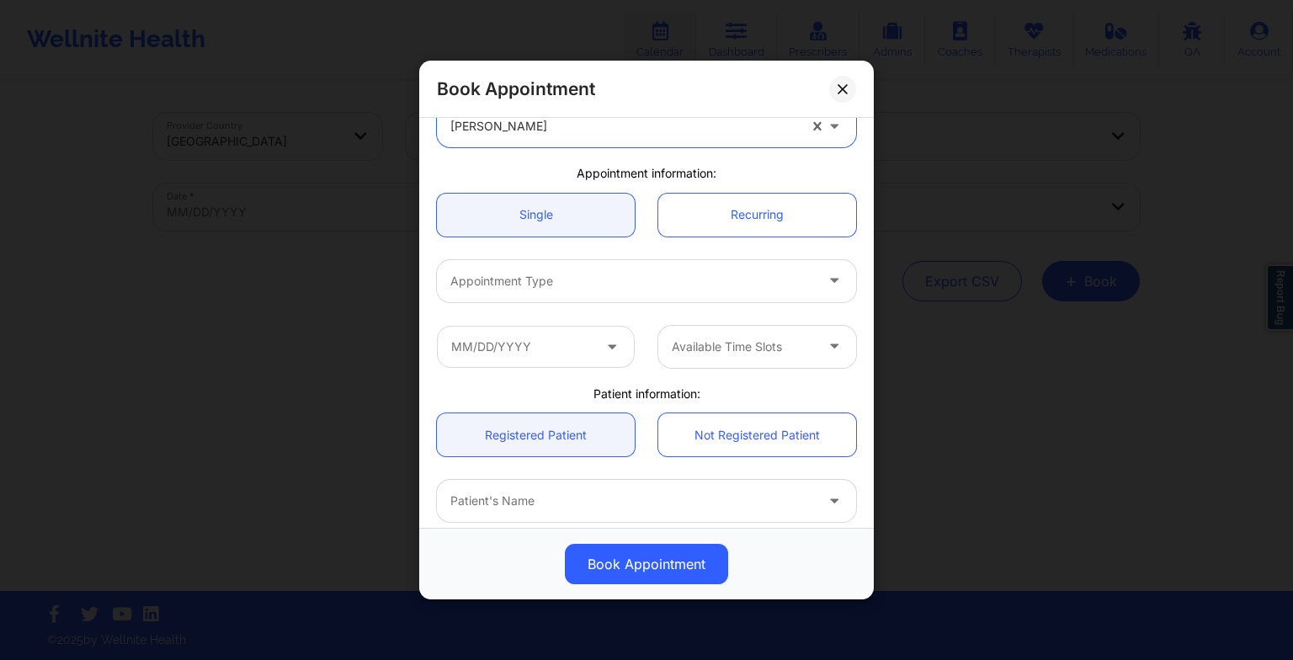
scroll to position [97, 0]
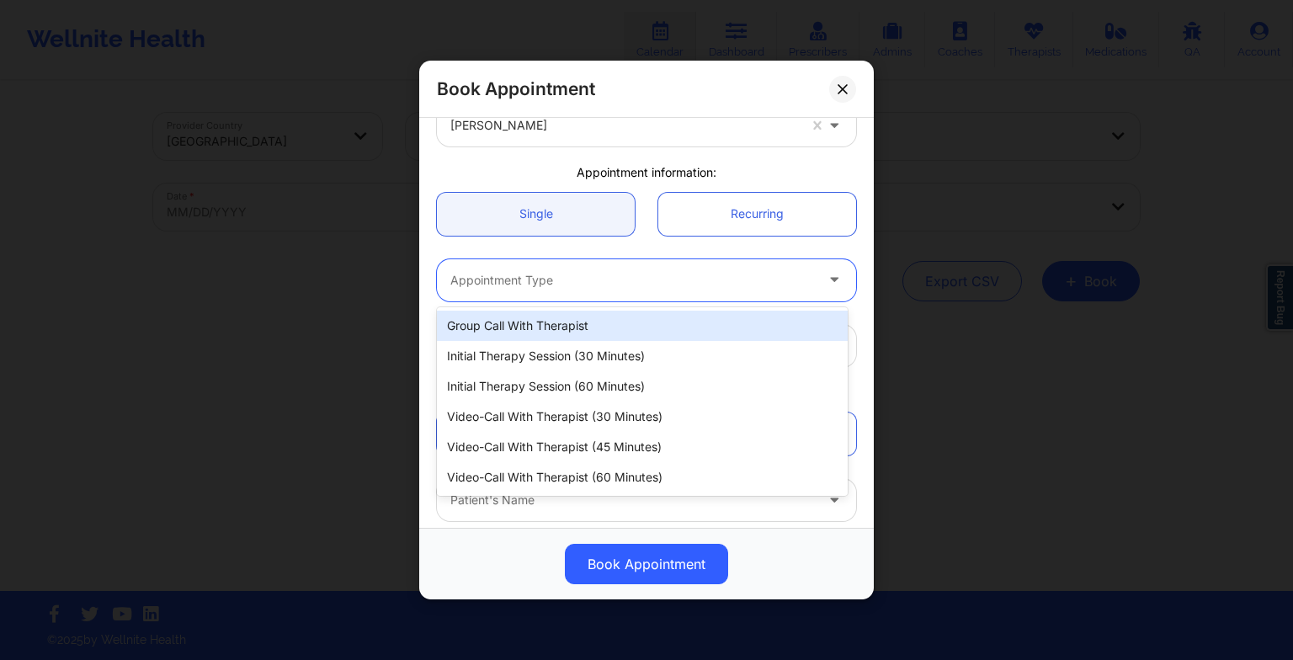
click at [549, 269] on div "Appointment Type" at bounding box center [626, 280] width 379 height 42
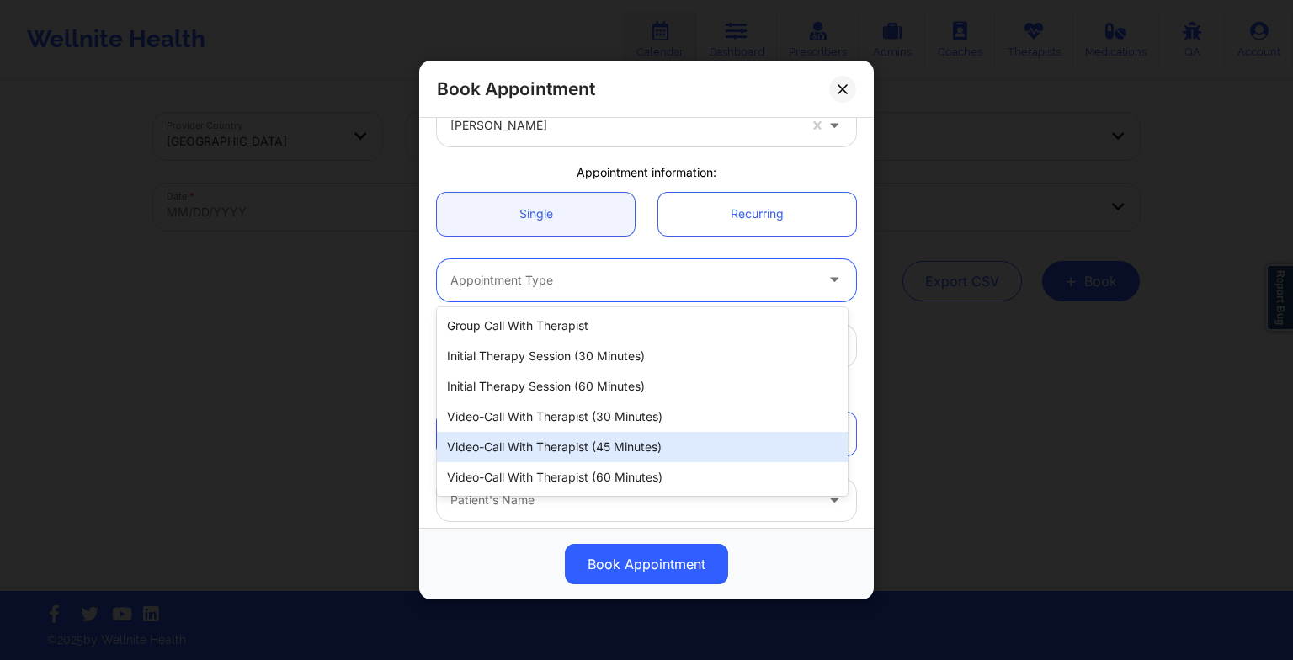
click at [556, 459] on div "Video-Call with Therapist (45 minutes)" at bounding box center [642, 447] width 411 height 30
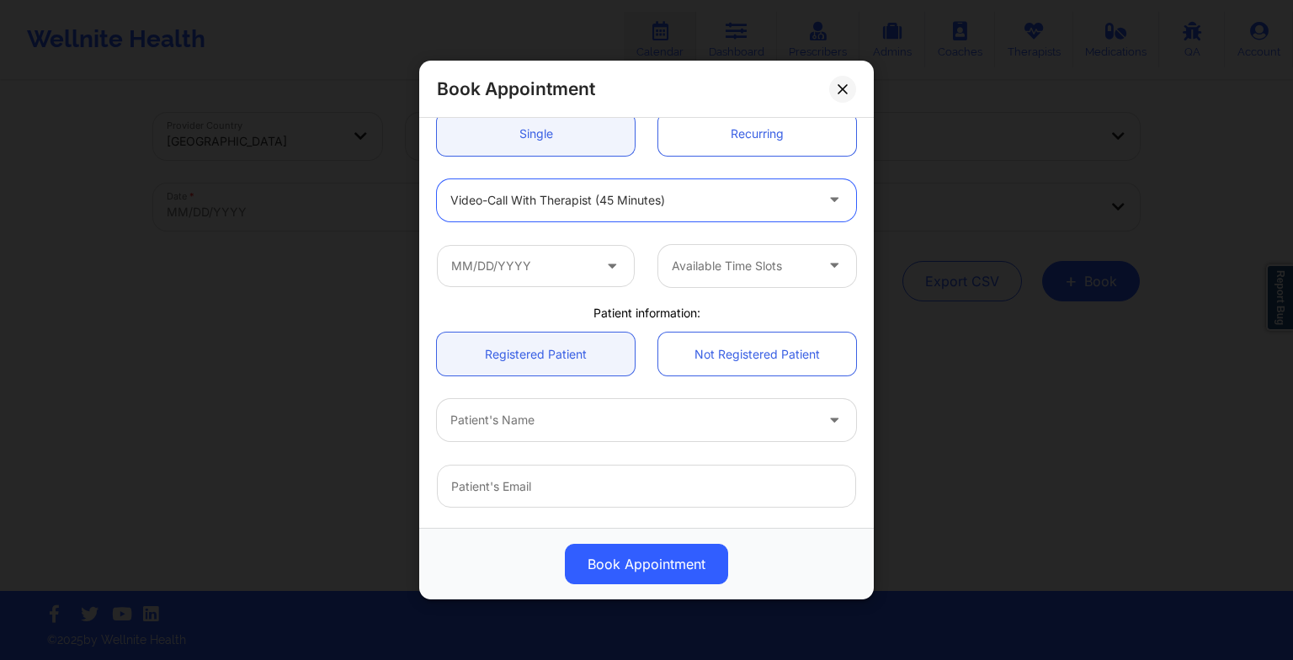
scroll to position [173, 0]
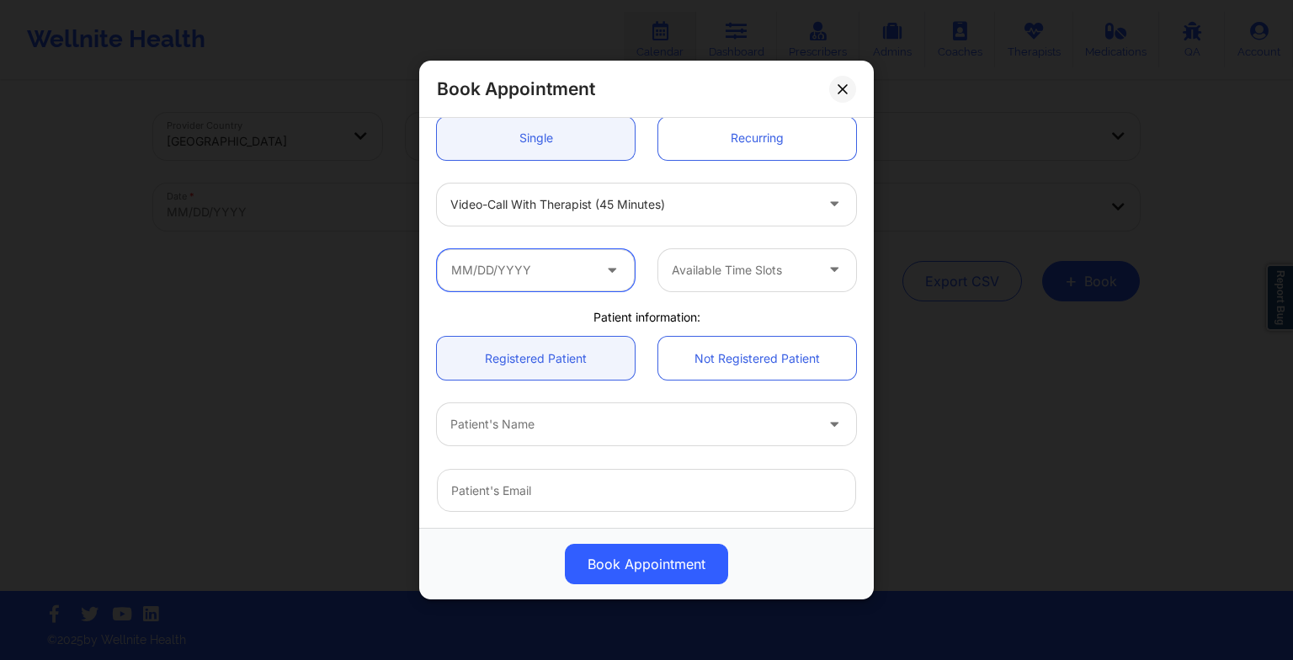
click at [483, 266] on input "text" at bounding box center [536, 270] width 198 height 42
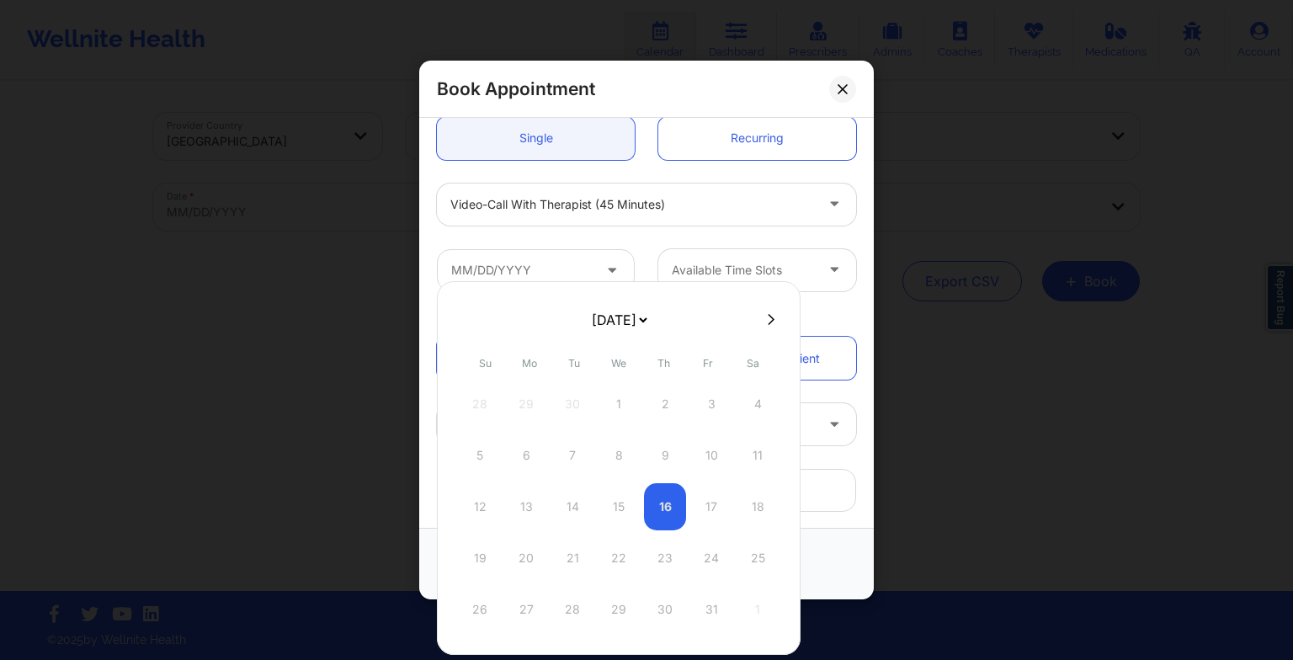
drag, startPoint x: 596, startPoint y: 314, endPoint x: 596, endPoint y: 416, distance: 101.9
click at [596, 416] on div "[DATE] [DATE] [DATE] [DATE] [DATE] [DATE] [DATE] [DATE] [DATE] [DATE] [DATE] [D…" at bounding box center [619, 468] width 364 height 374
click at [570, 603] on div "27" at bounding box center [572, 609] width 42 height 47
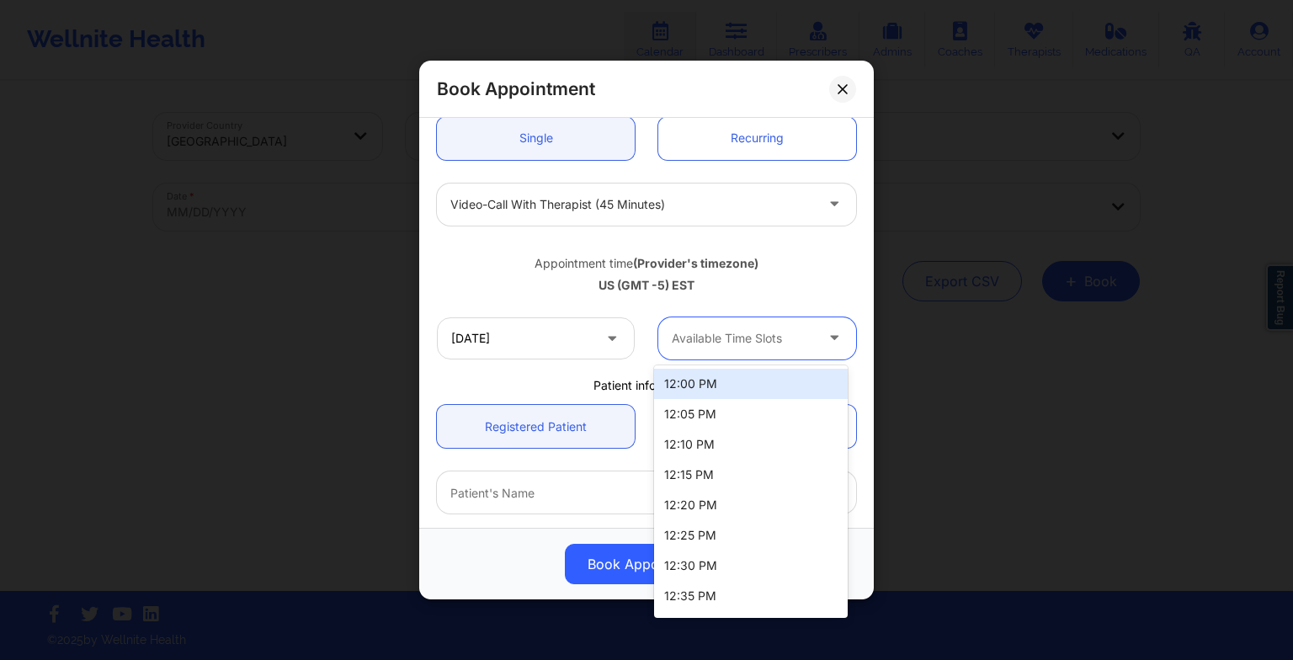
drag, startPoint x: 710, startPoint y: 333, endPoint x: 705, endPoint y: 380, distance: 47.3
click at [705, 380] on body "Wellnite Health Calendar Dashboard Prescribers Admins Coaches Therapists Medica…" at bounding box center [646, 330] width 1293 height 660
click at [705, 380] on div "12:00 PM" at bounding box center [751, 384] width 194 height 30
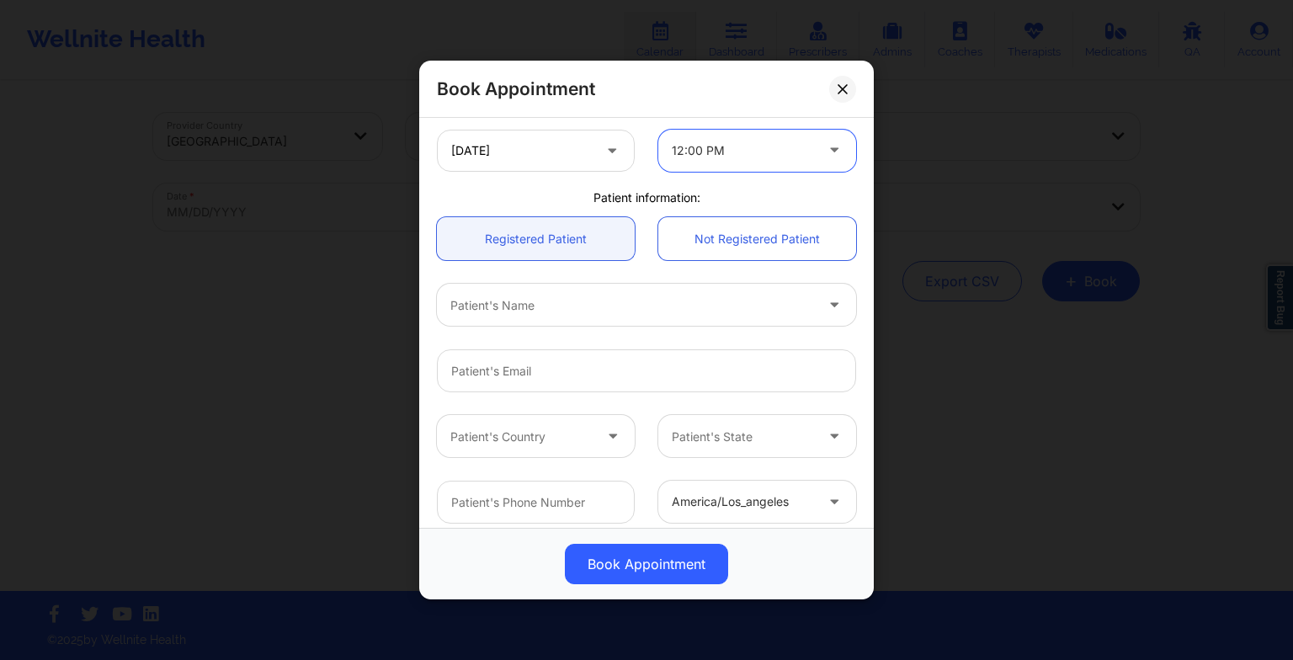
scroll to position [365, 0]
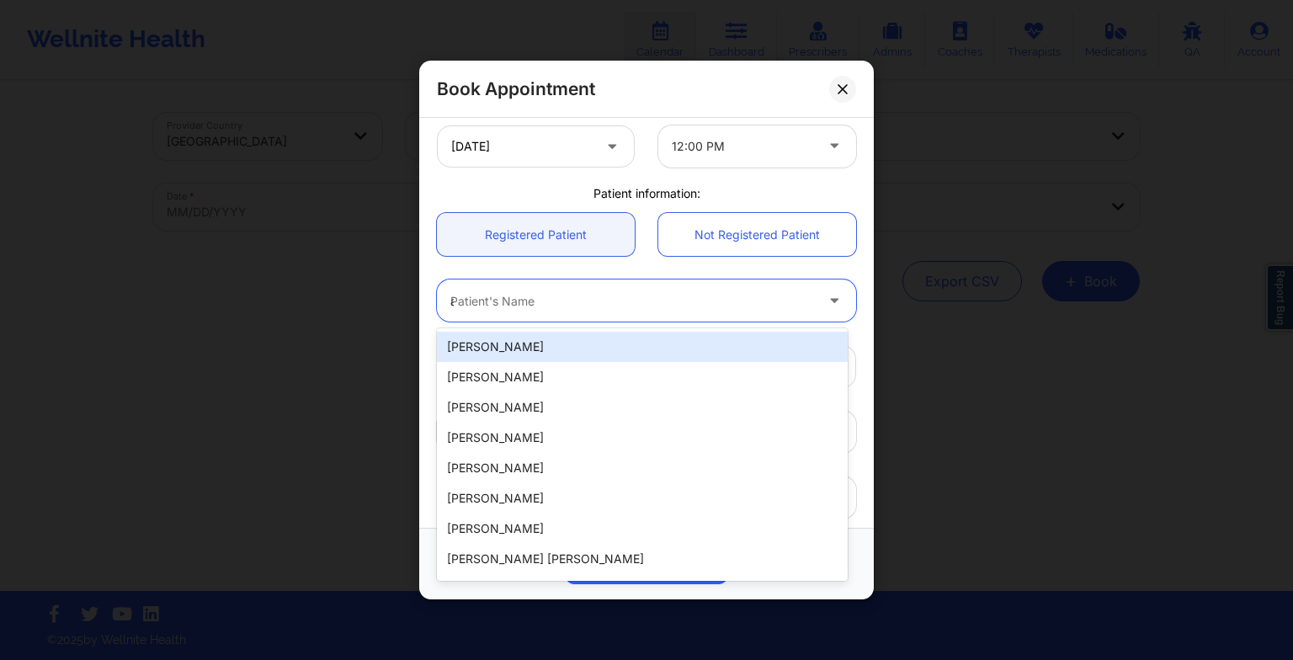
click at [547, 294] on div "a" at bounding box center [632, 300] width 364 height 20
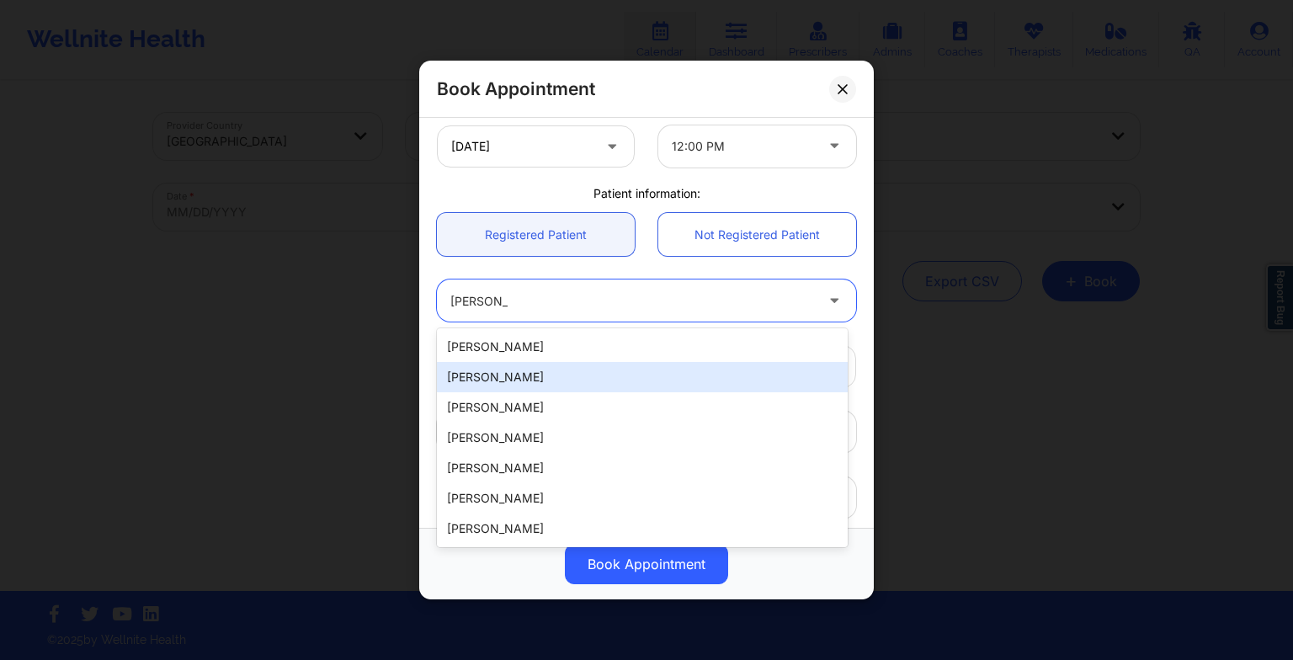
click at [505, 362] on div "[PERSON_NAME]" at bounding box center [642, 377] width 411 height 30
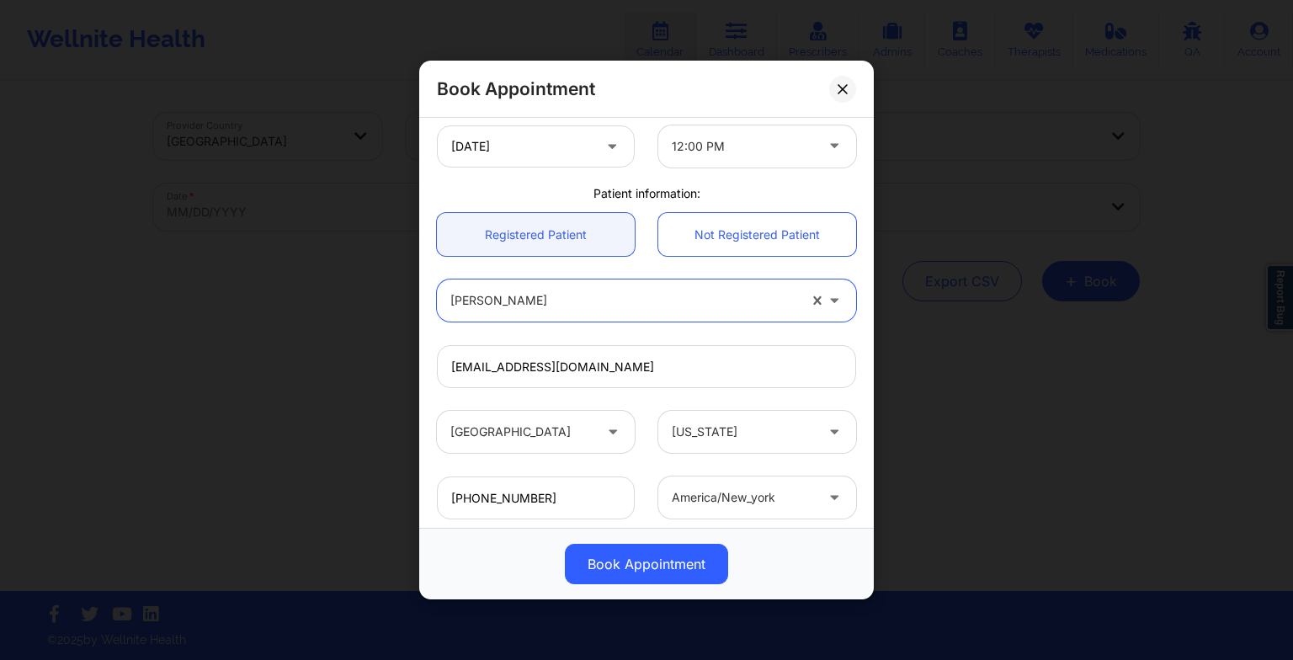
scroll to position [464, 0]
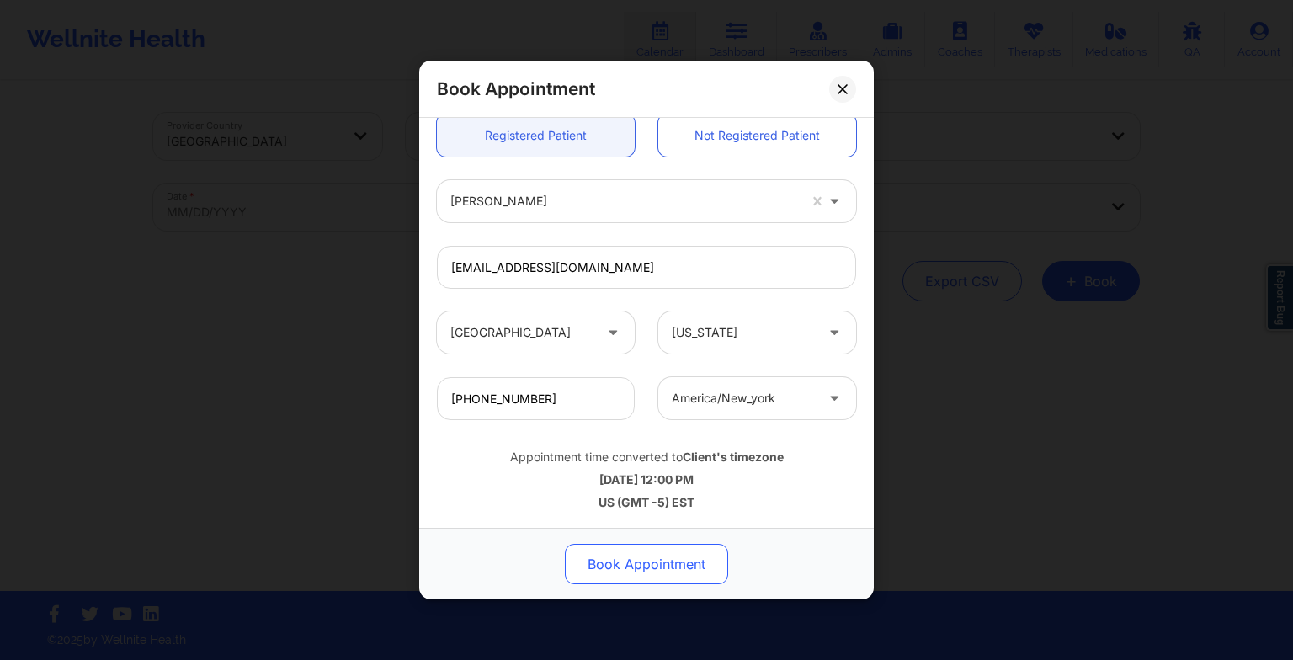
click at [620, 561] on button "Book Appointment" at bounding box center [646, 564] width 163 height 40
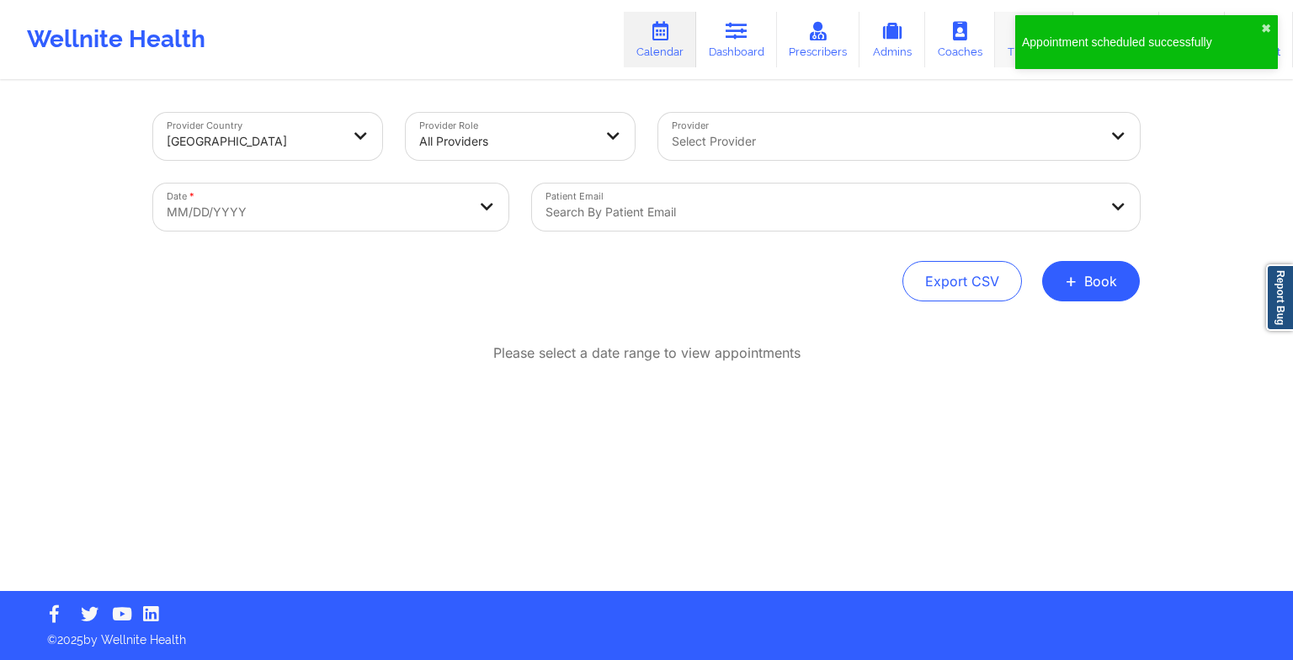
click at [1007, 44] on link "Therapists" at bounding box center [1034, 40] width 78 height 56
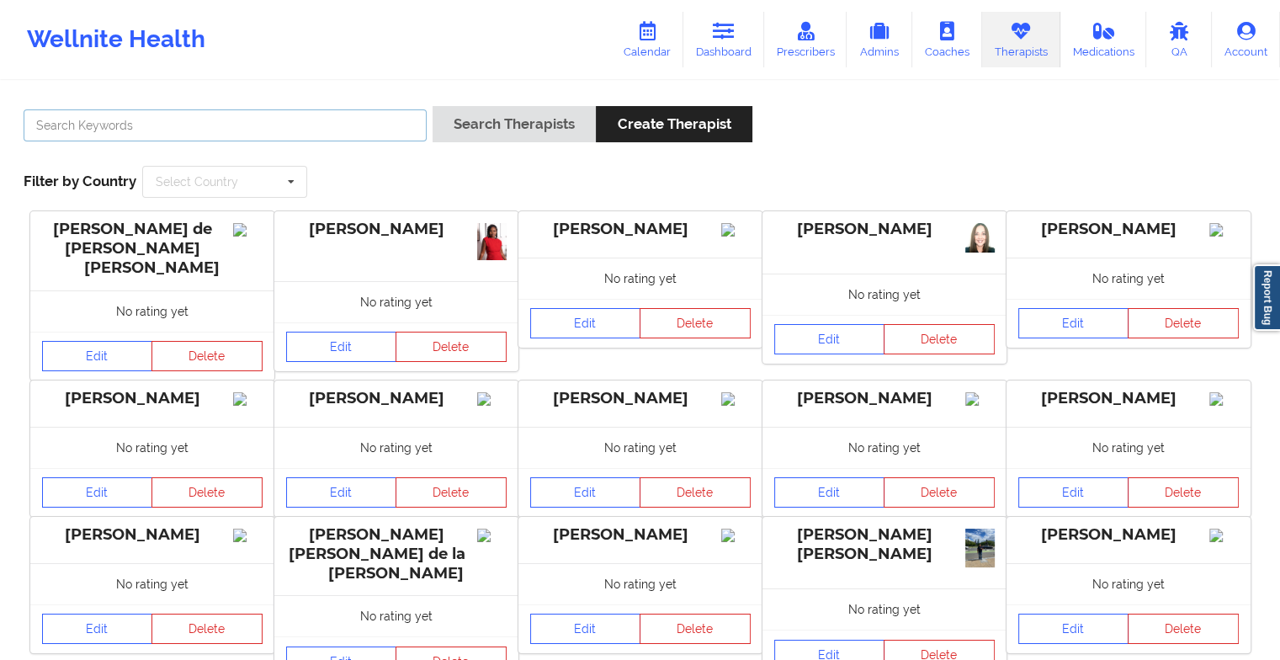
click at [404, 127] on input "text" at bounding box center [225, 125] width 403 height 32
paste input "[PERSON_NAME]"
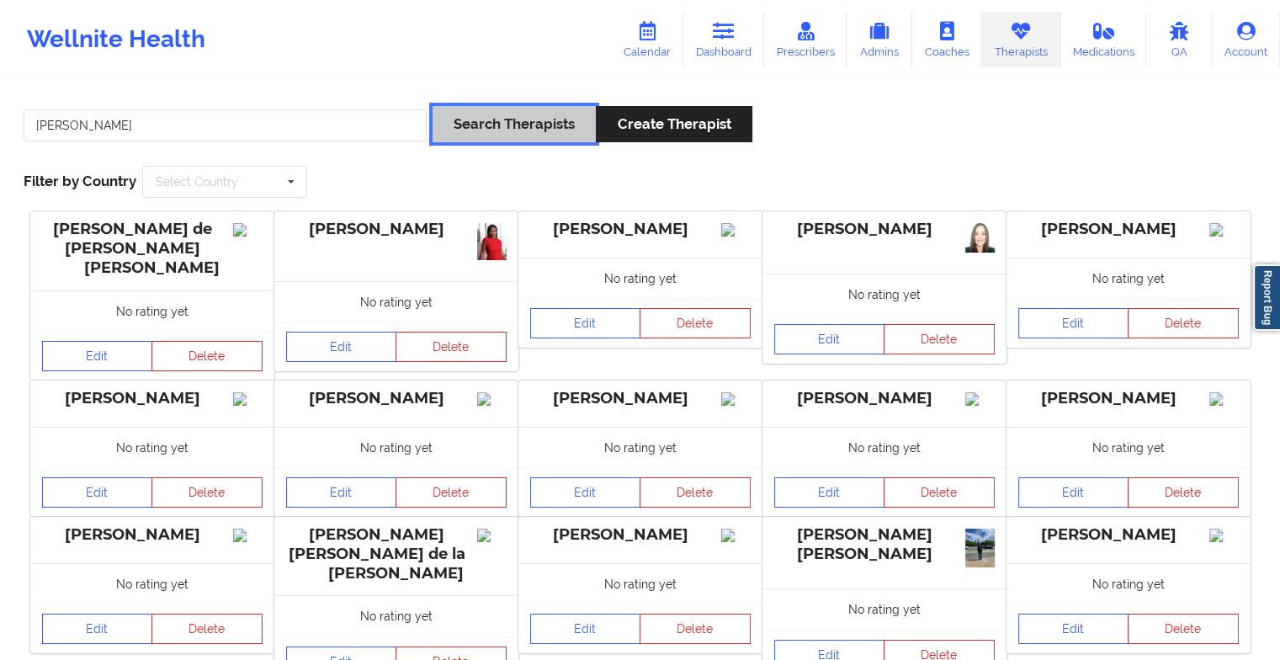
click at [502, 125] on button "Search Therapists" at bounding box center [514, 124] width 163 height 36
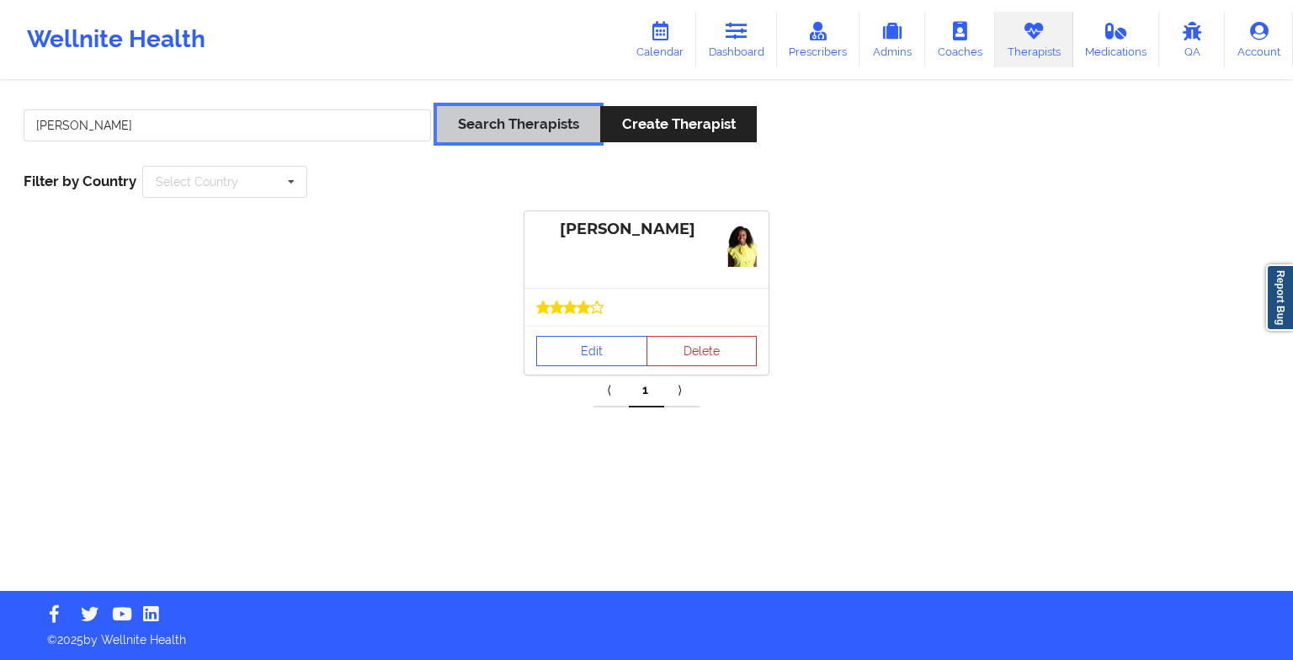
click at [502, 125] on button "Search Therapists" at bounding box center [518, 124] width 163 height 36
click at [585, 350] on link "Edit" at bounding box center [591, 351] width 111 height 30
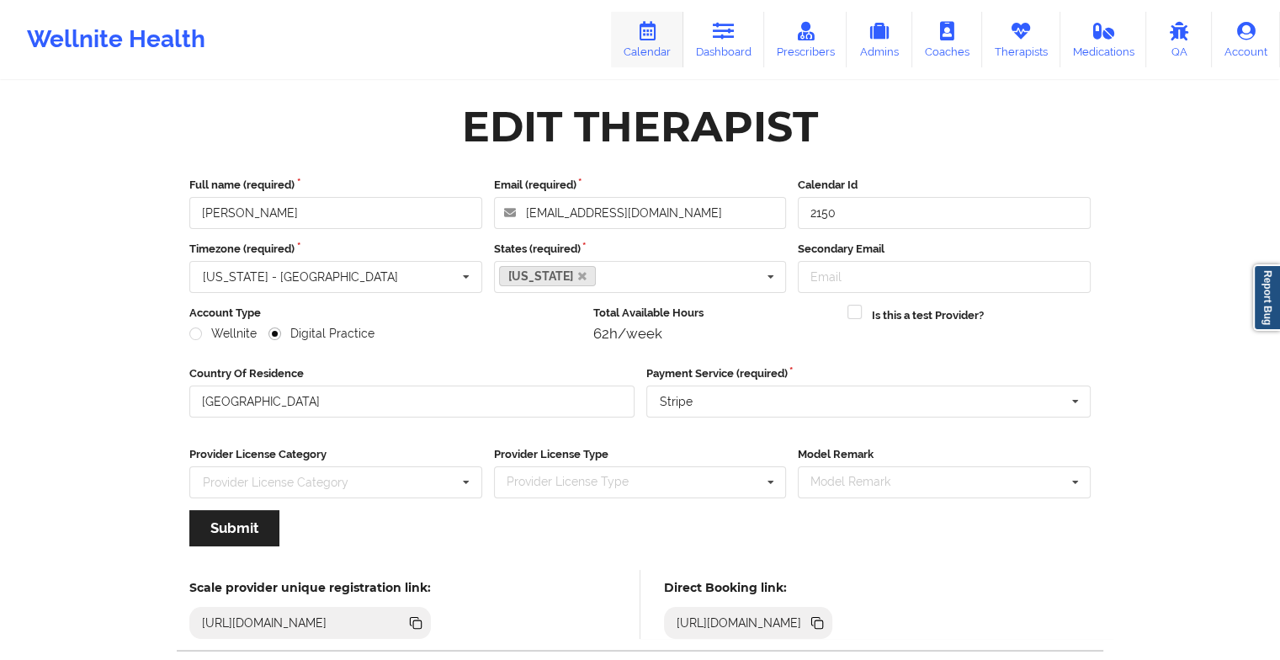
click at [636, 30] on link "Calendar" at bounding box center [647, 40] width 72 height 56
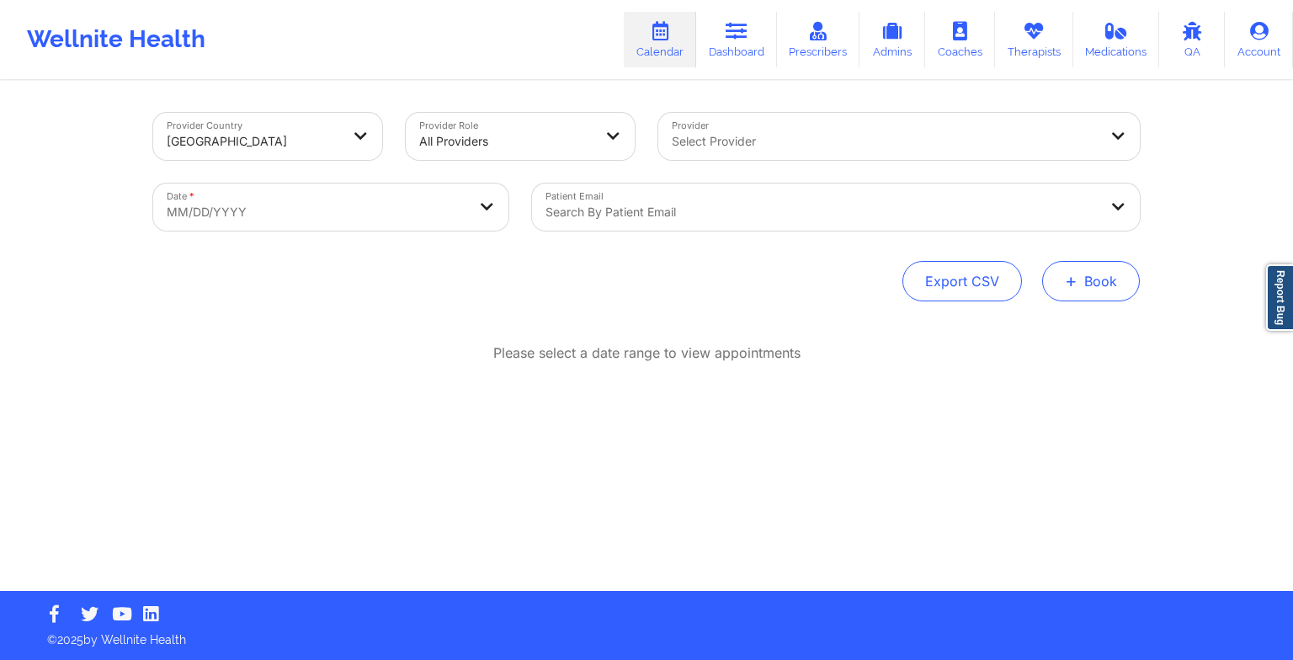
click at [1078, 285] on button "+ Book" at bounding box center [1091, 281] width 98 height 40
click at [1027, 342] on button "Therapy Session" at bounding box center [1062, 335] width 129 height 28
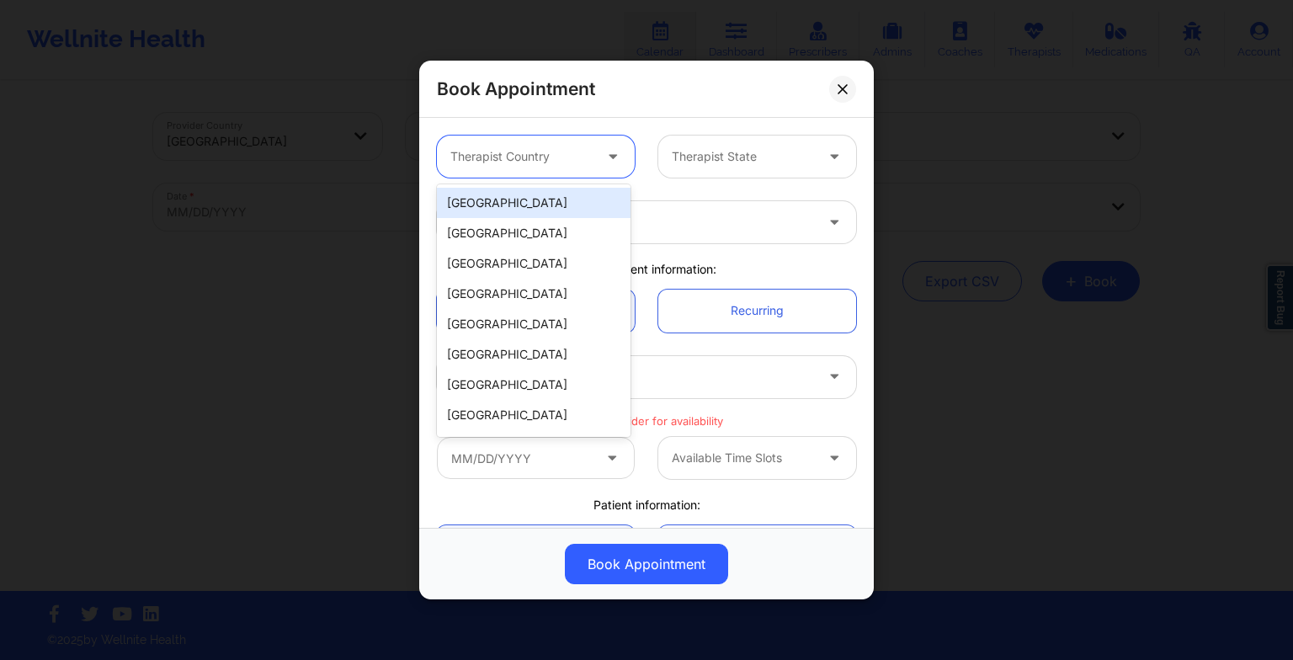
click at [512, 149] on div at bounding box center [521, 156] width 142 height 20
click at [520, 212] on div "[GEOGRAPHIC_DATA]" at bounding box center [534, 203] width 194 height 30
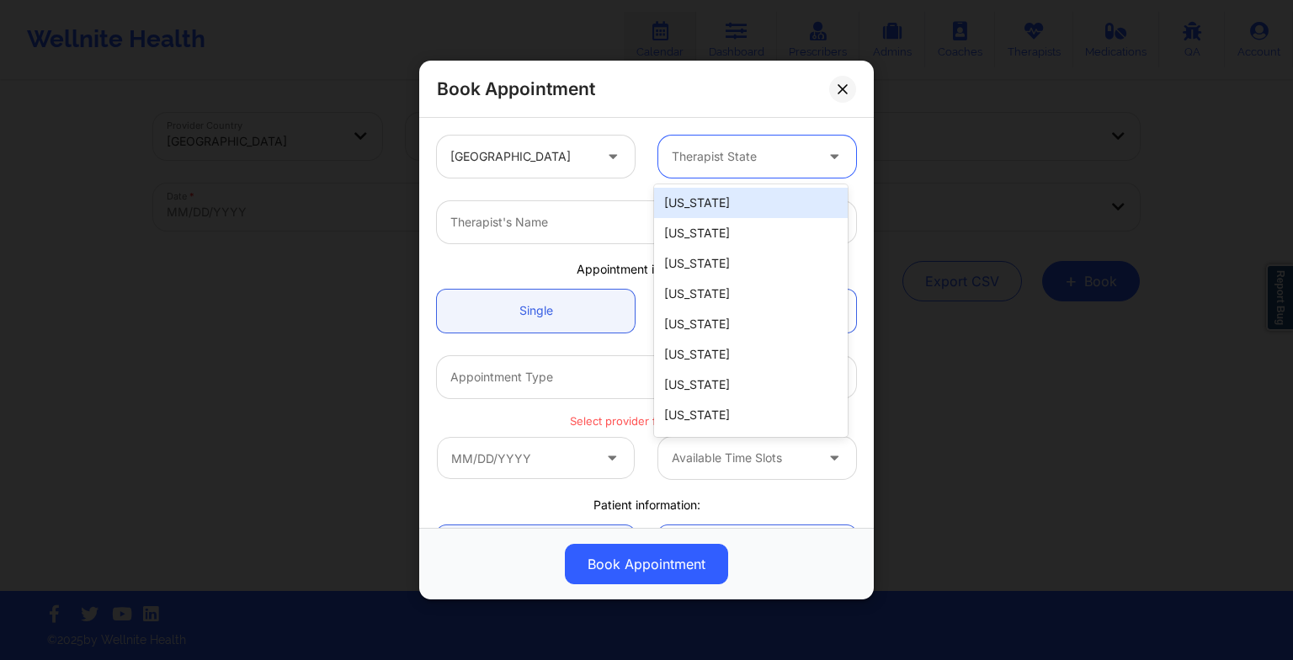
click at [751, 154] on div at bounding box center [743, 156] width 142 height 20
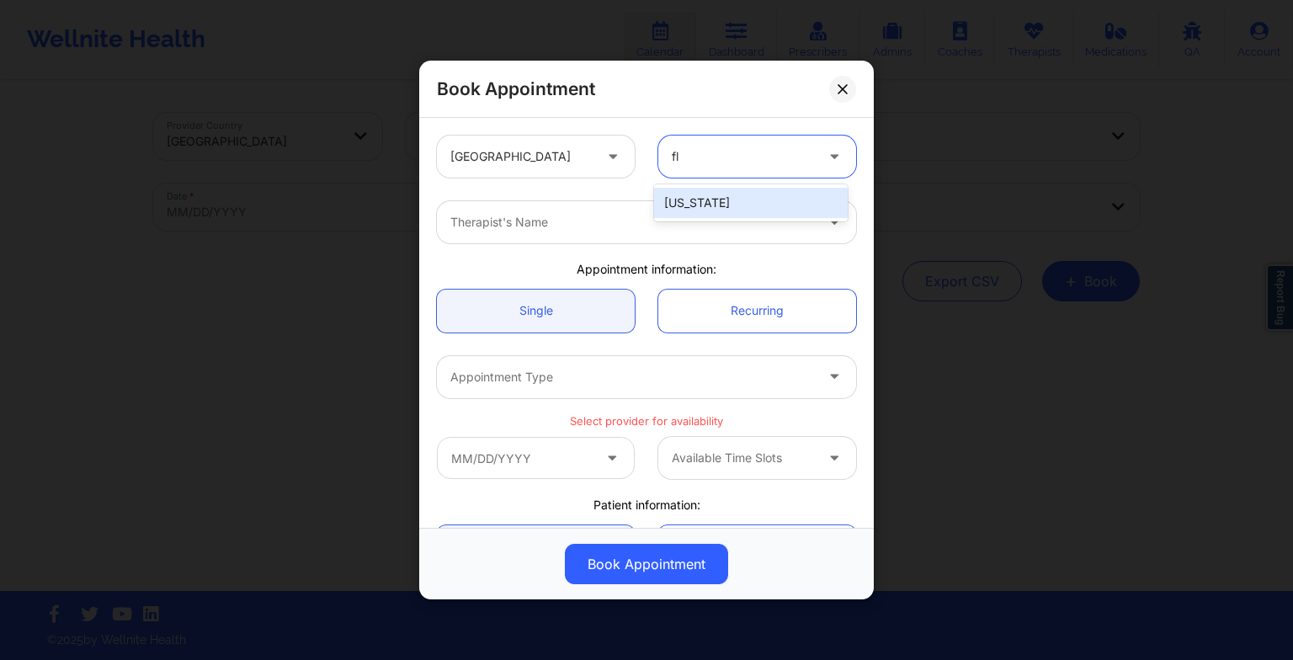
click at [726, 196] on div "[US_STATE]" at bounding box center [751, 203] width 194 height 30
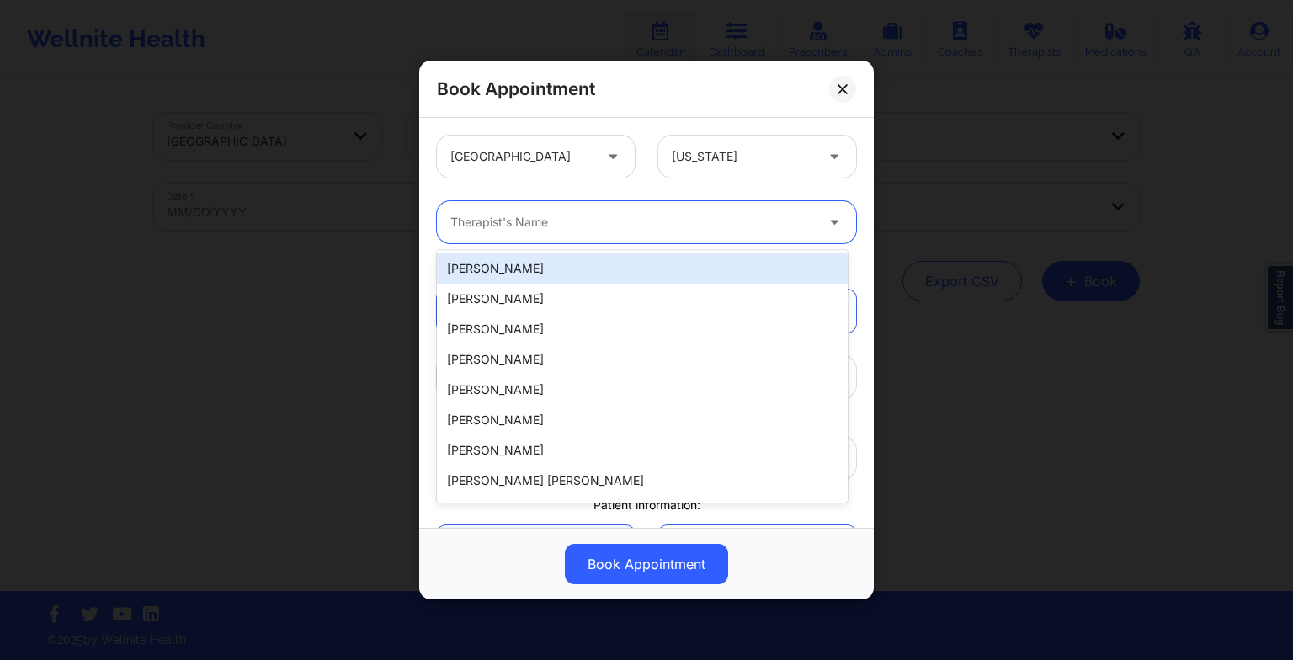
click at [455, 222] on div at bounding box center [632, 222] width 364 height 20
paste input "[PERSON_NAME]"
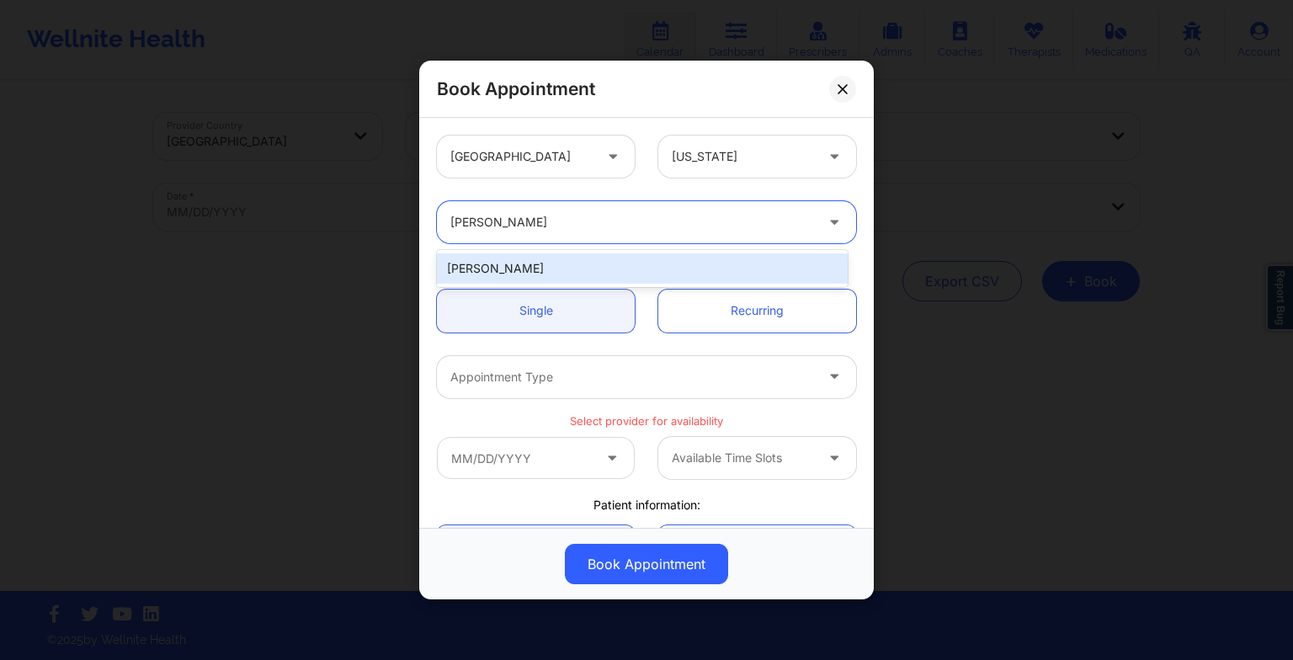
click at [552, 260] on div "[PERSON_NAME]" at bounding box center [642, 268] width 411 height 30
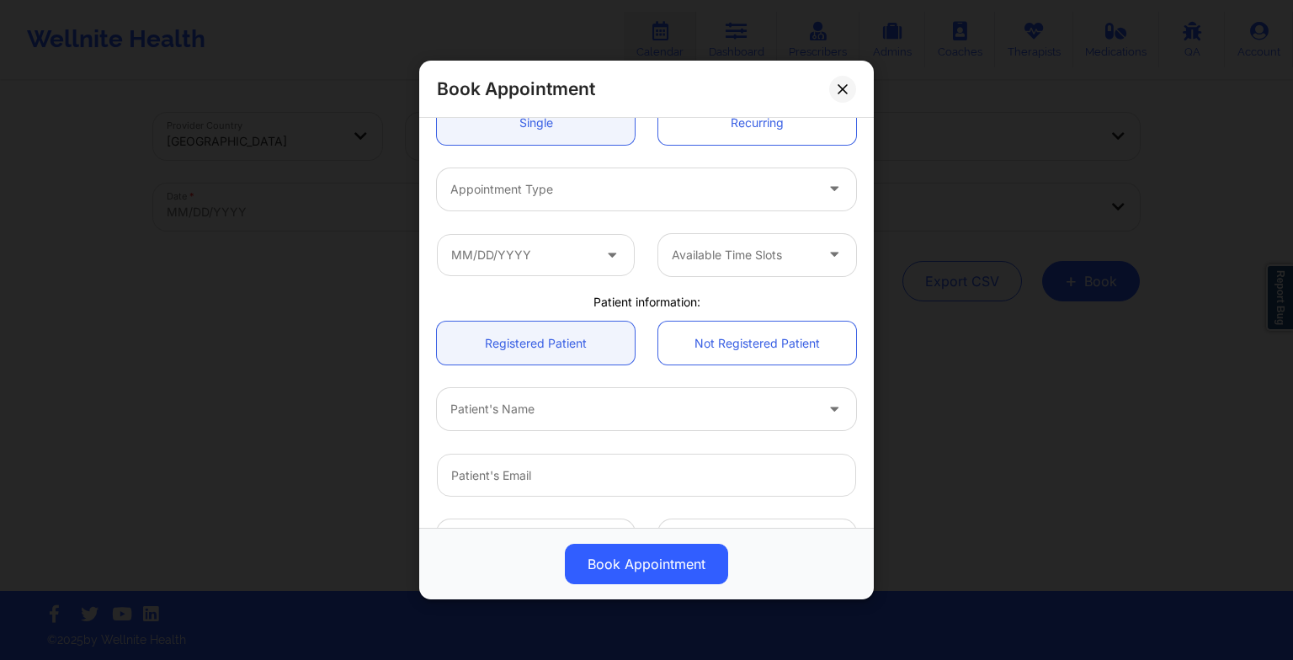
scroll to position [199, 0]
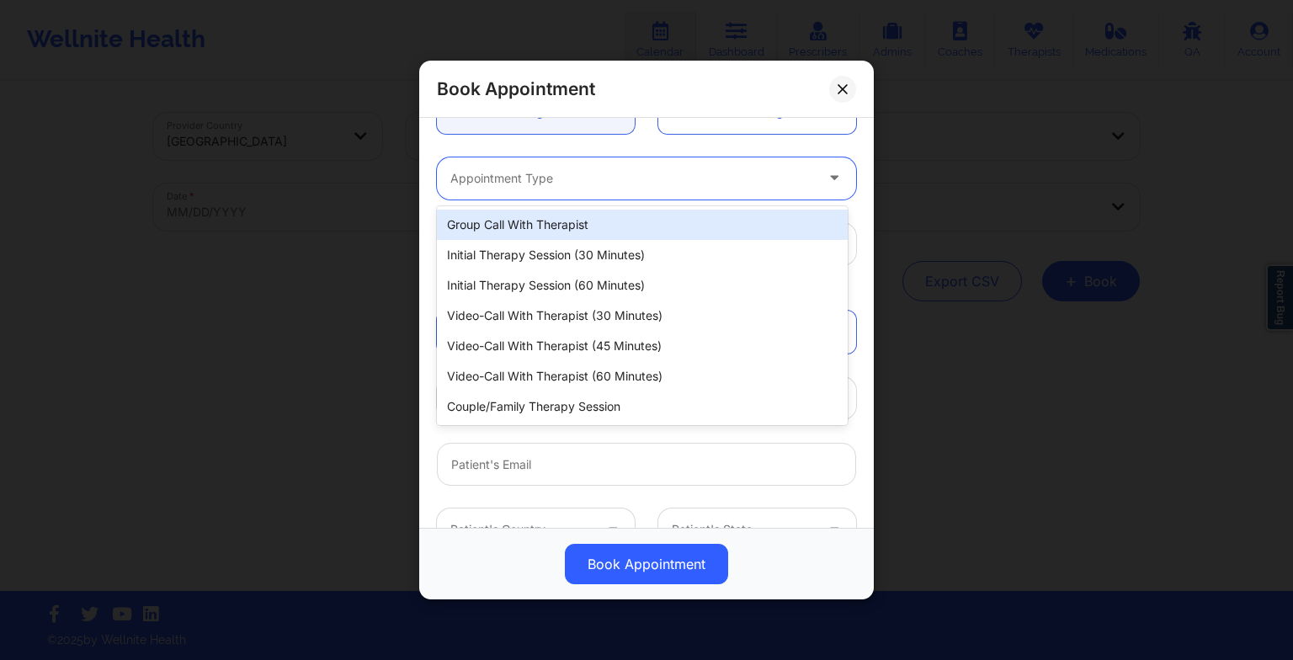
click at [524, 178] on div at bounding box center [632, 178] width 364 height 20
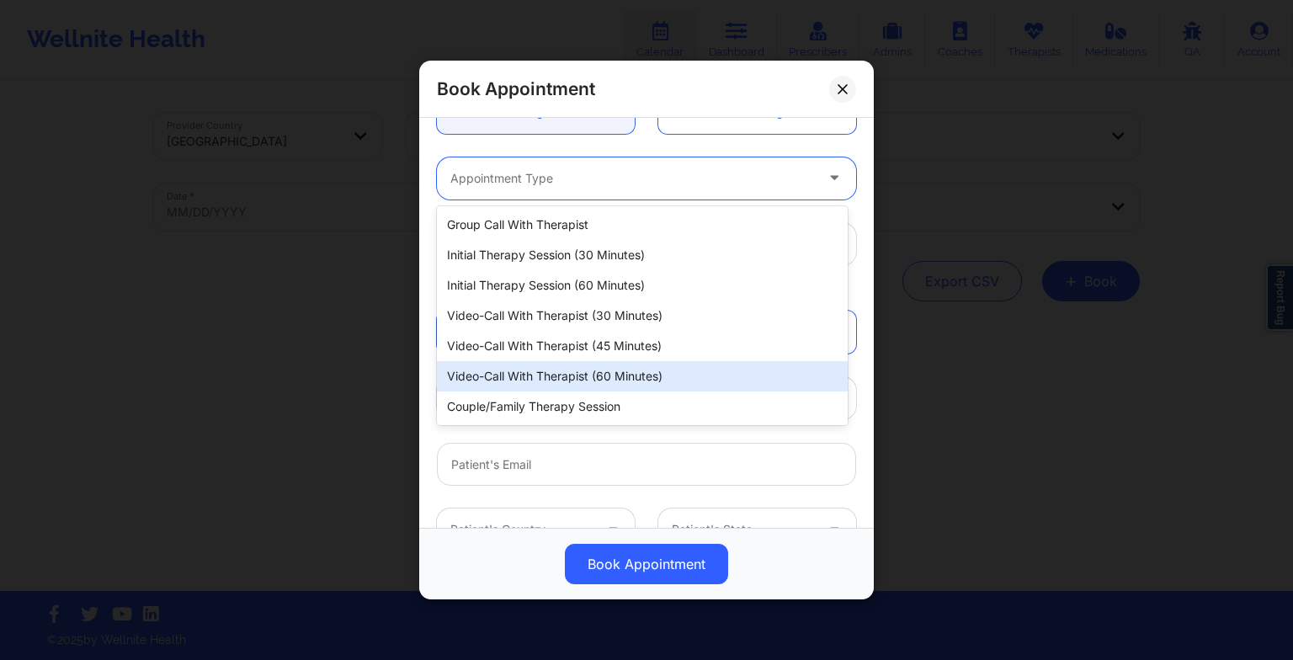
click at [575, 367] on div "Video-Call with Therapist (60 minutes)" at bounding box center [642, 376] width 411 height 30
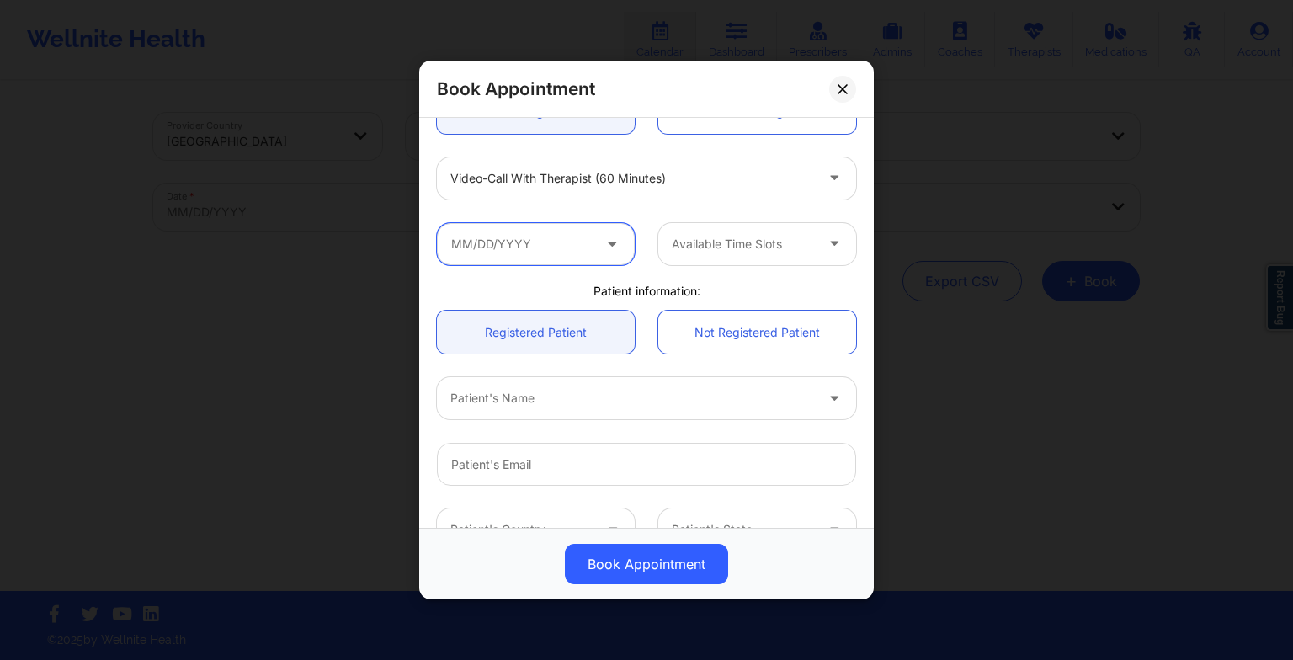
click at [546, 249] on input "text" at bounding box center [536, 244] width 198 height 42
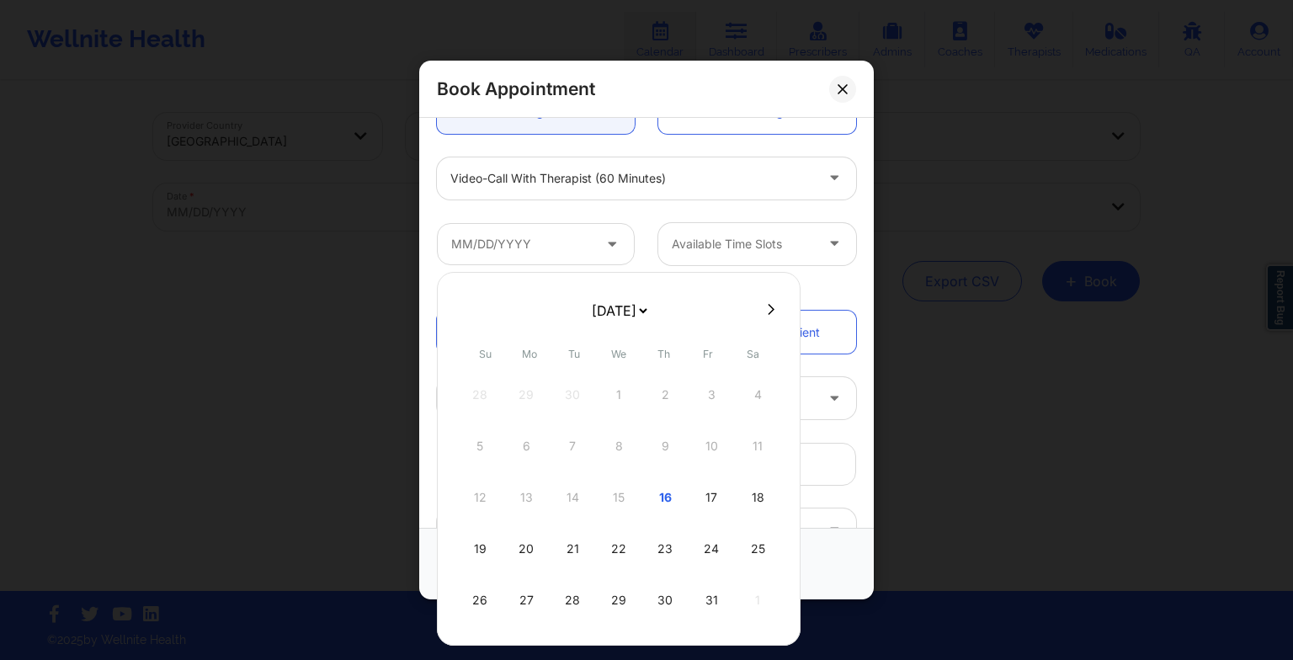
click at [613, 310] on select "[DATE] [DATE] [DATE] [DATE] [DATE] [DATE] [DATE] [DATE] [DATE] [DATE] [DATE] [D…" at bounding box center [618, 311] width 61 height 34
click at [565, 438] on div "6" at bounding box center [572, 446] width 42 height 47
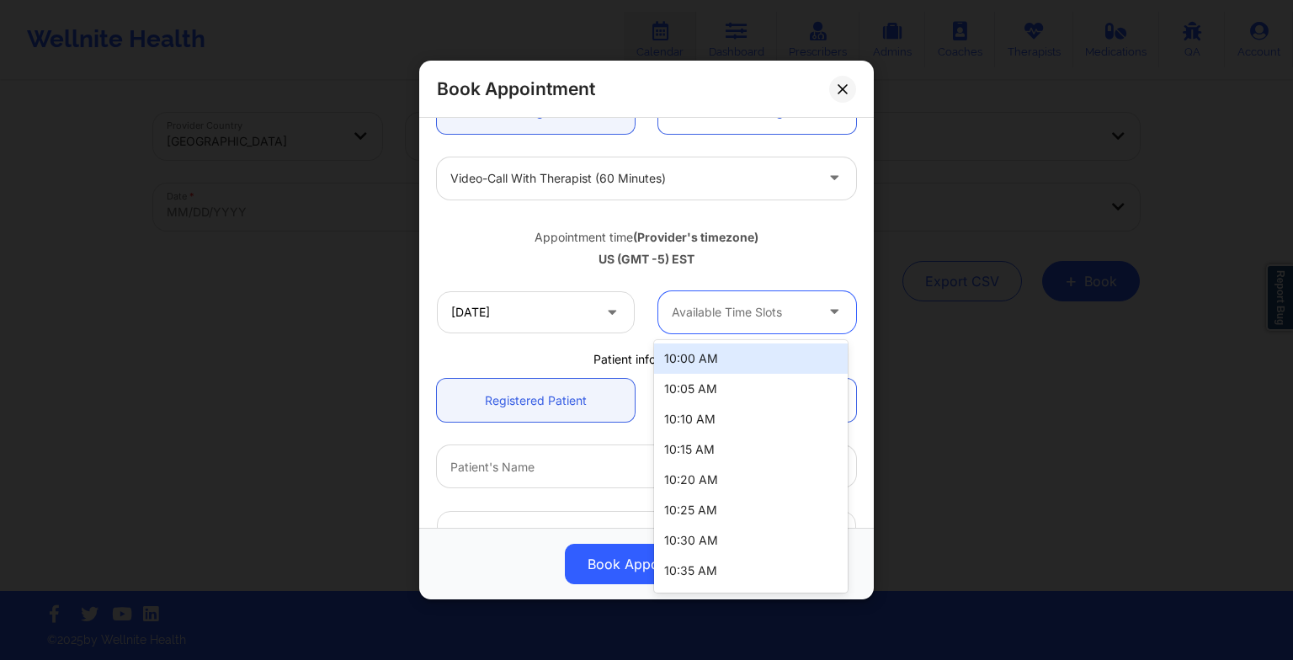
click at [705, 313] on div at bounding box center [743, 312] width 142 height 20
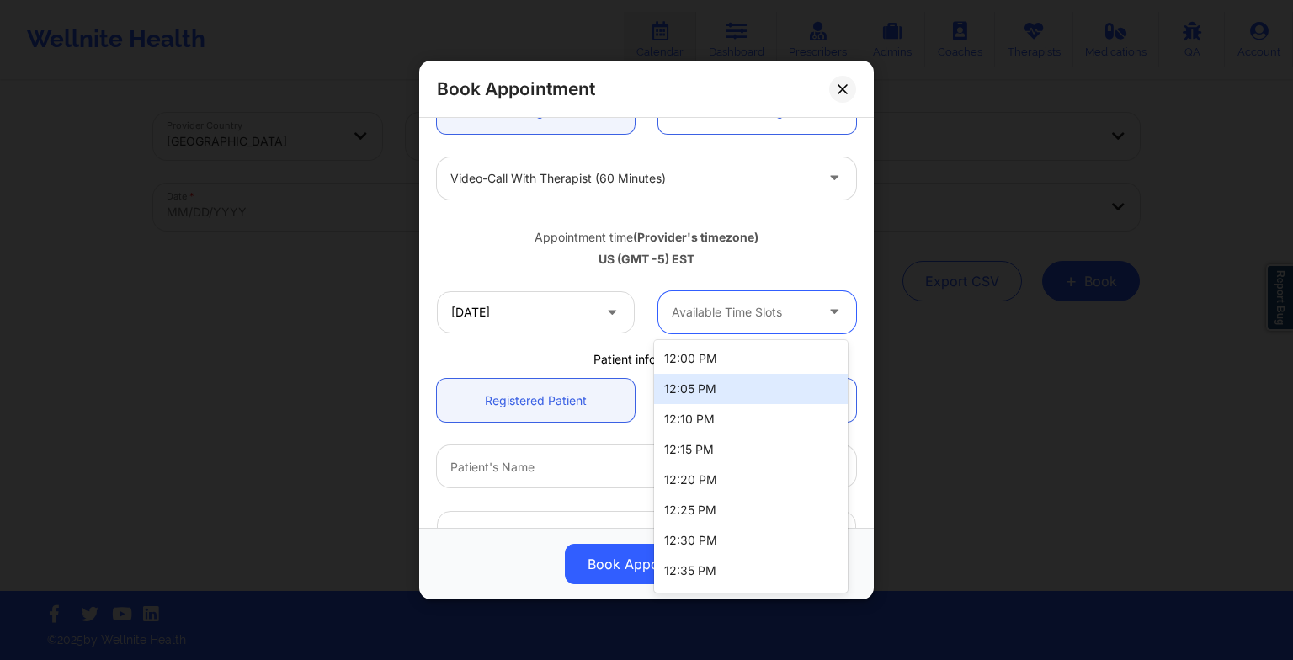
scroll to position [727, 0]
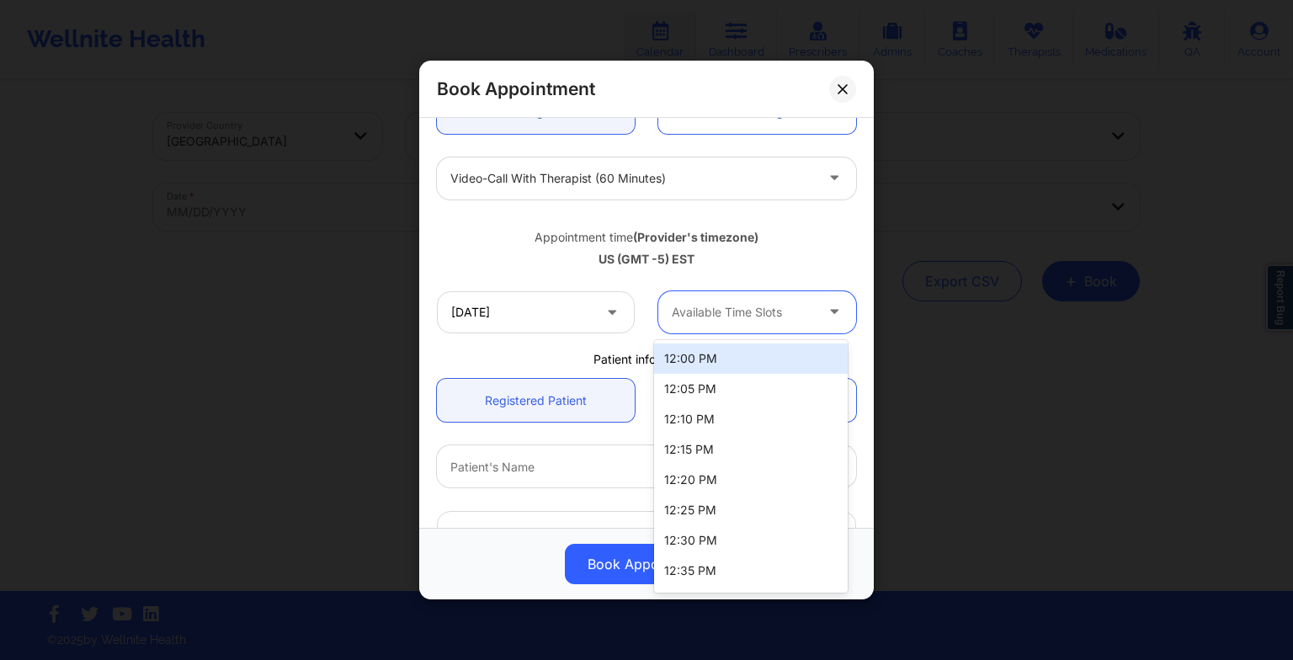
click at [710, 366] on div "12:00 PM" at bounding box center [751, 358] width 194 height 30
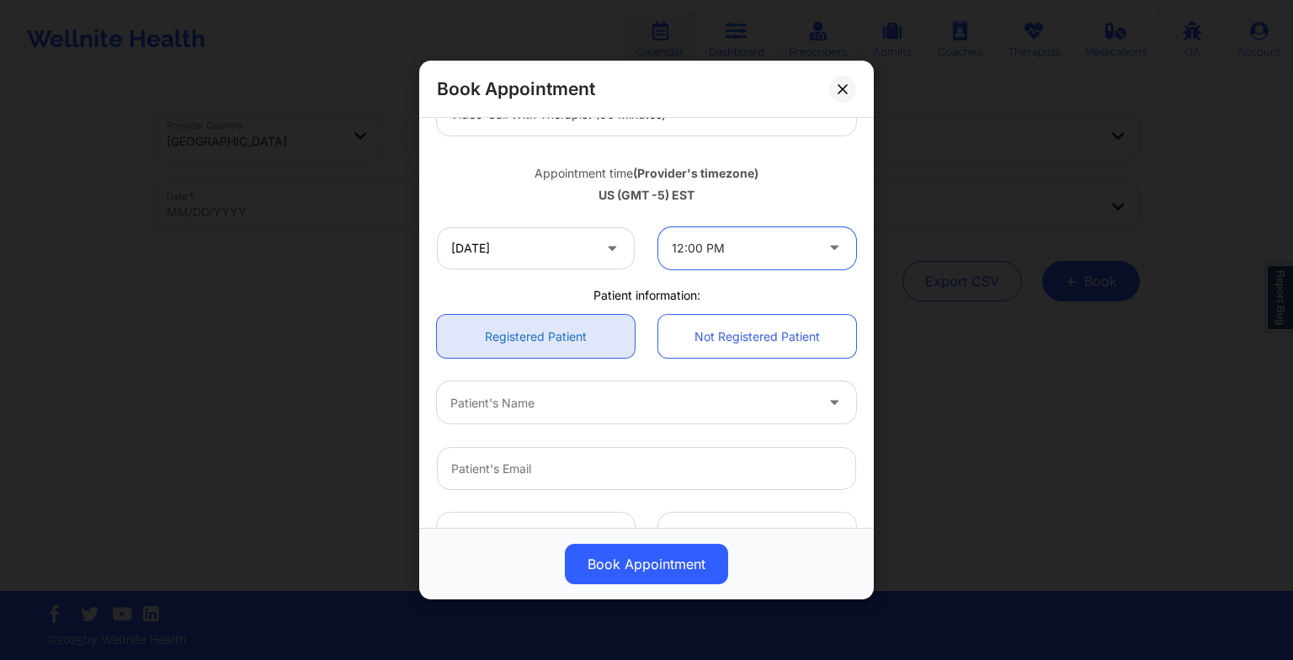
scroll to position [273, 0]
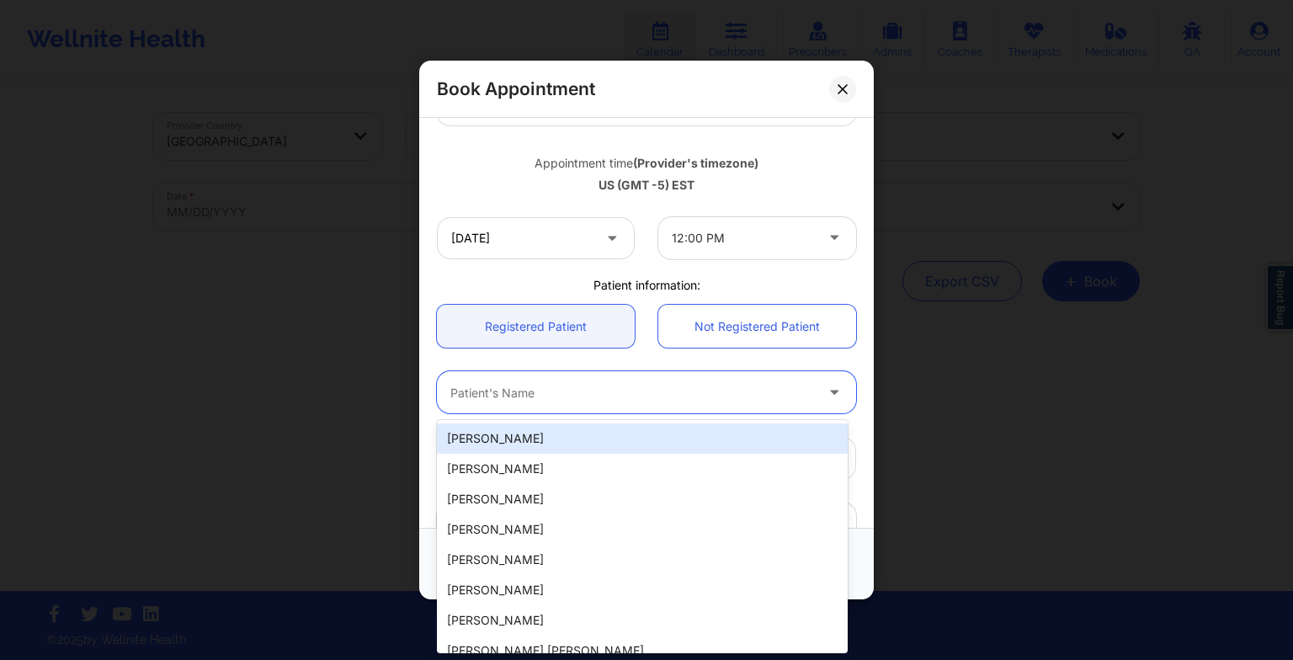
click at [600, 391] on div at bounding box center [632, 392] width 364 height 20
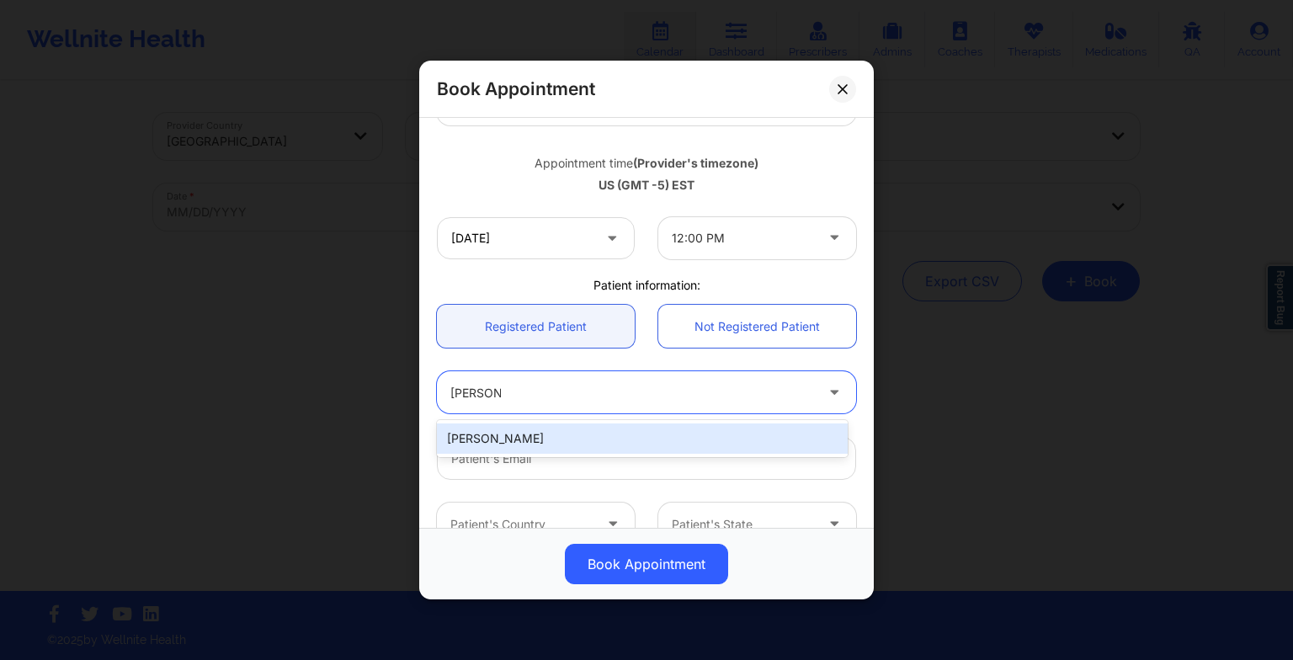
click at [729, 443] on div "[PERSON_NAME]" at bounding box center [642, 438] width 411 height 30
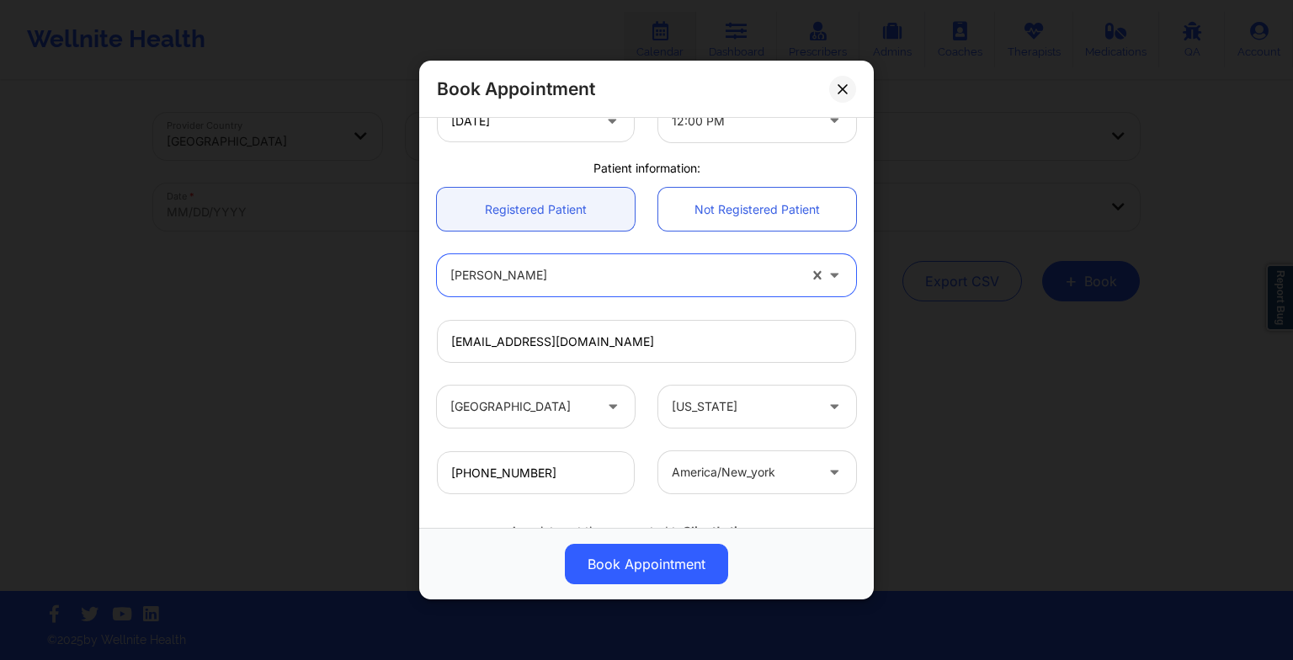
scroll to position [396, 0]
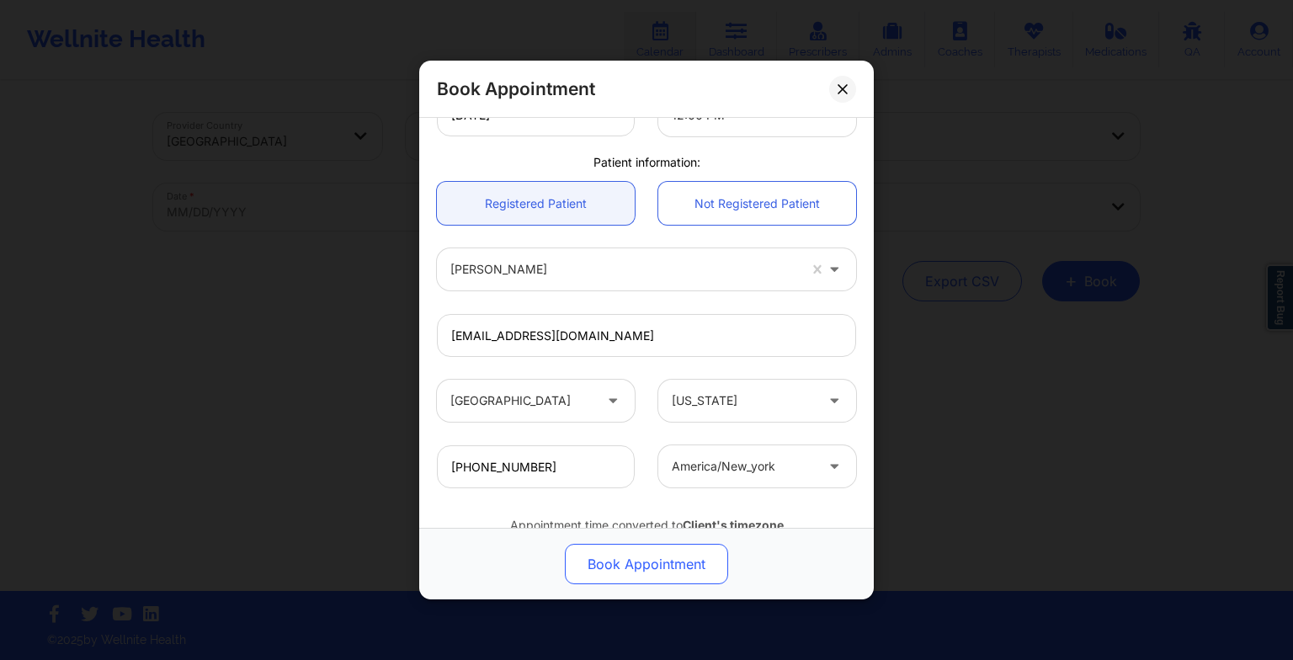
click at [684, 565] on button "Book Appointment" at bounding box center [646, 564] width 163 height 40
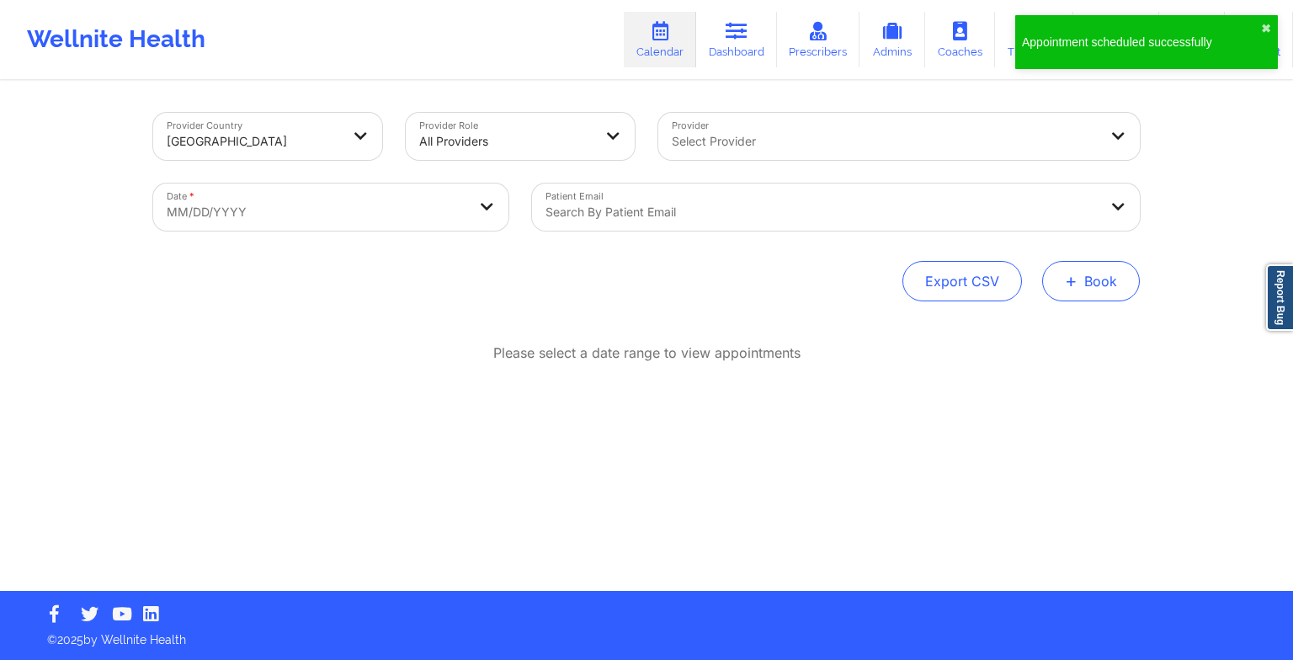
click at [1073, 262] on button "+ Book" at bounding box center [1091, 281] width 98 height 40
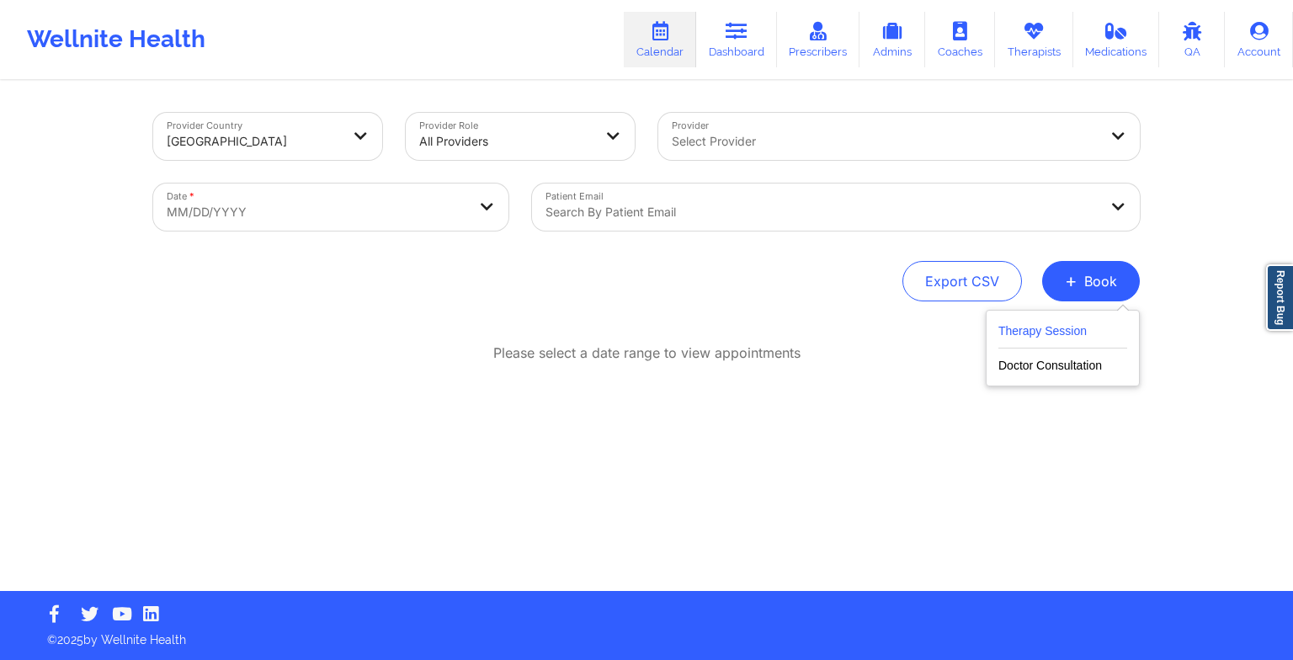
click at [1054, 334] on button "Therapy Session" at bounding box center [1062, 335] width 129 height 28
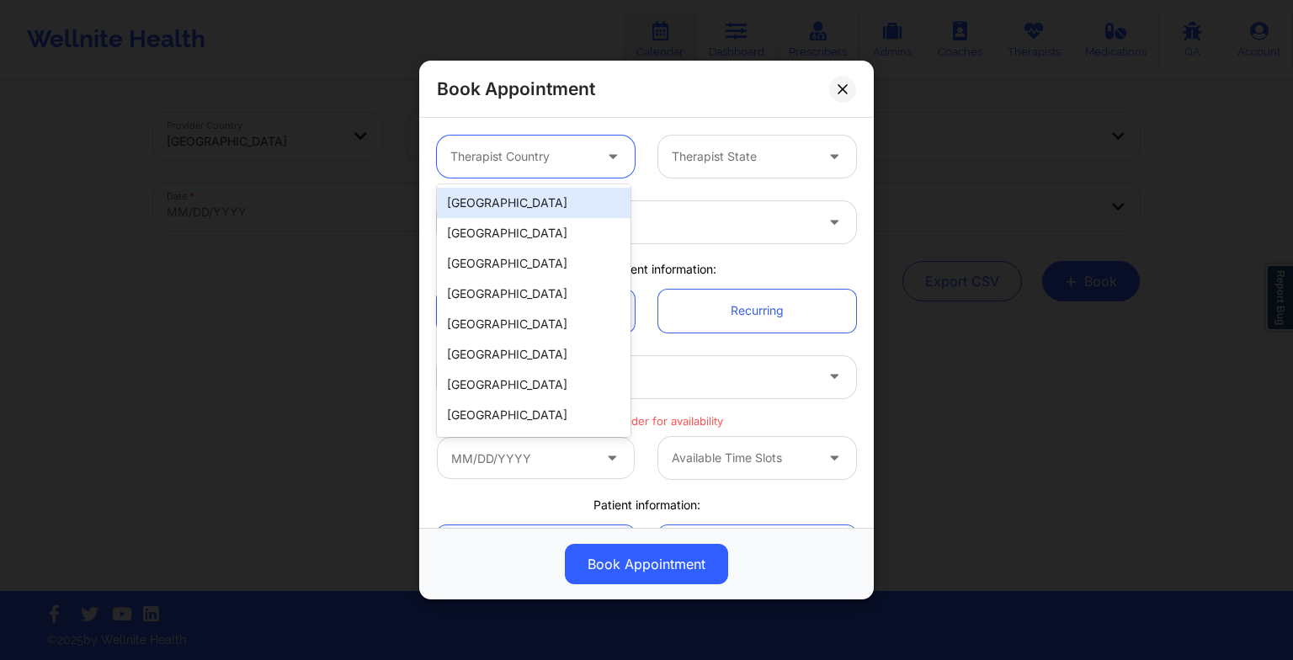
drag, startPoint x: 572, startPoint y: 159, endPoint x: 556, endPoint y: 204, distance: 47.4
click at [556, 204] on body "Wellnite Health Calendar Dashboard Prescribers Admins Coaches Therapists Medica…" at bounding box center [646, 330] width 1293 height 660
click at [556, 204] on div "[GEOGRAPHIC_DATA]" at bounding box center [534, 203] width 194 height 30
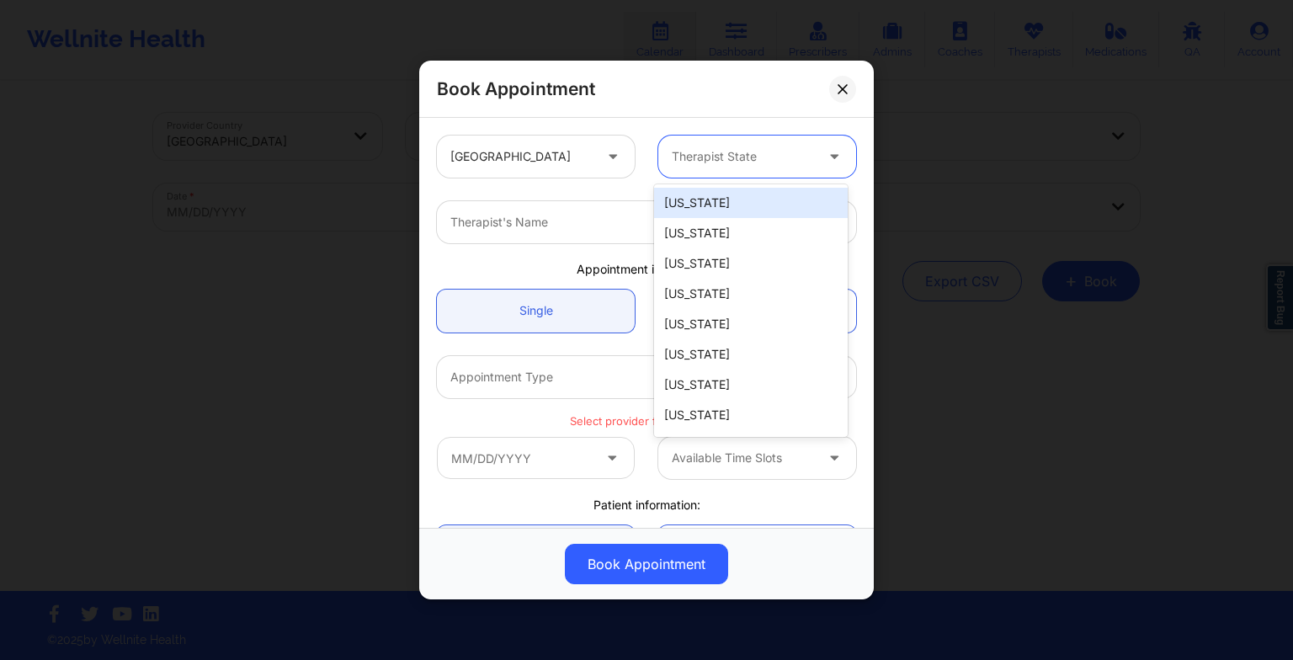
drag, startPoint x: 696, startPoint y: 168, endPoint x: 692, endPoint y: 194, distance: 26.4
click at [692, 194] on body "Wellnite Health Calendar Dashboard Prescribers Admins Coaches Therapists Medica…" at bounding box center [646, 330] width 1293 height 660
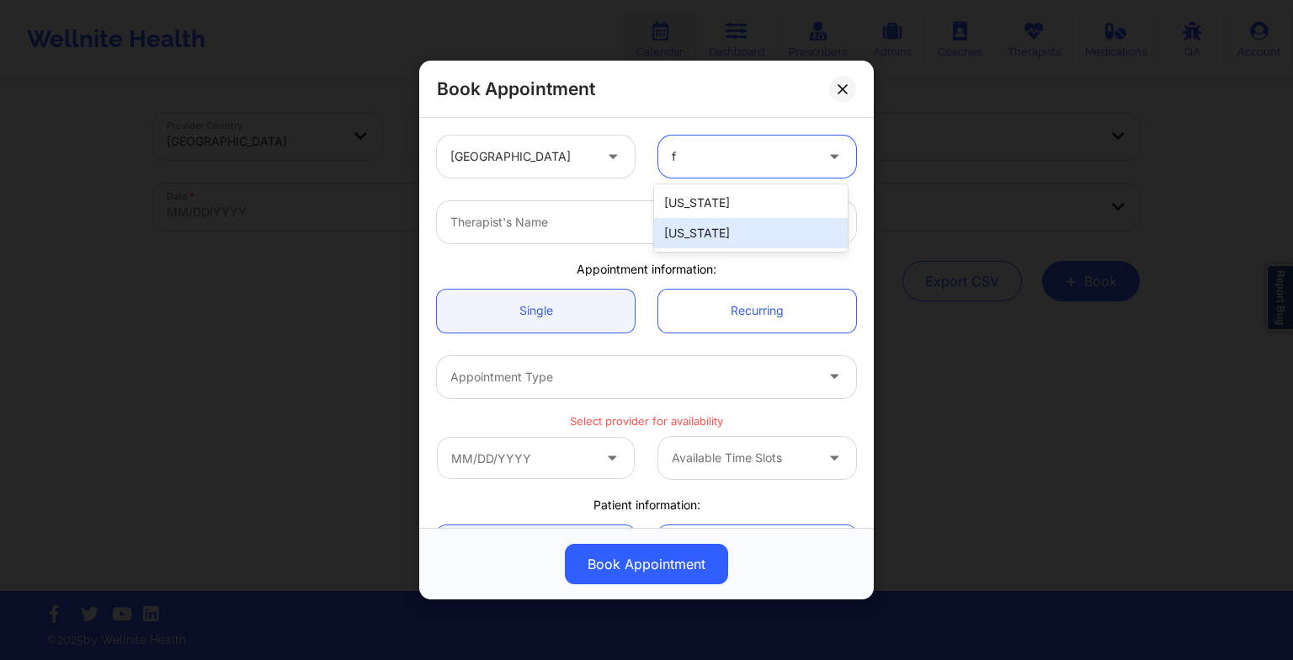
click at [693, 245] on div "[US_STATE]" at bounding box center [751, 233] width 194 height 30
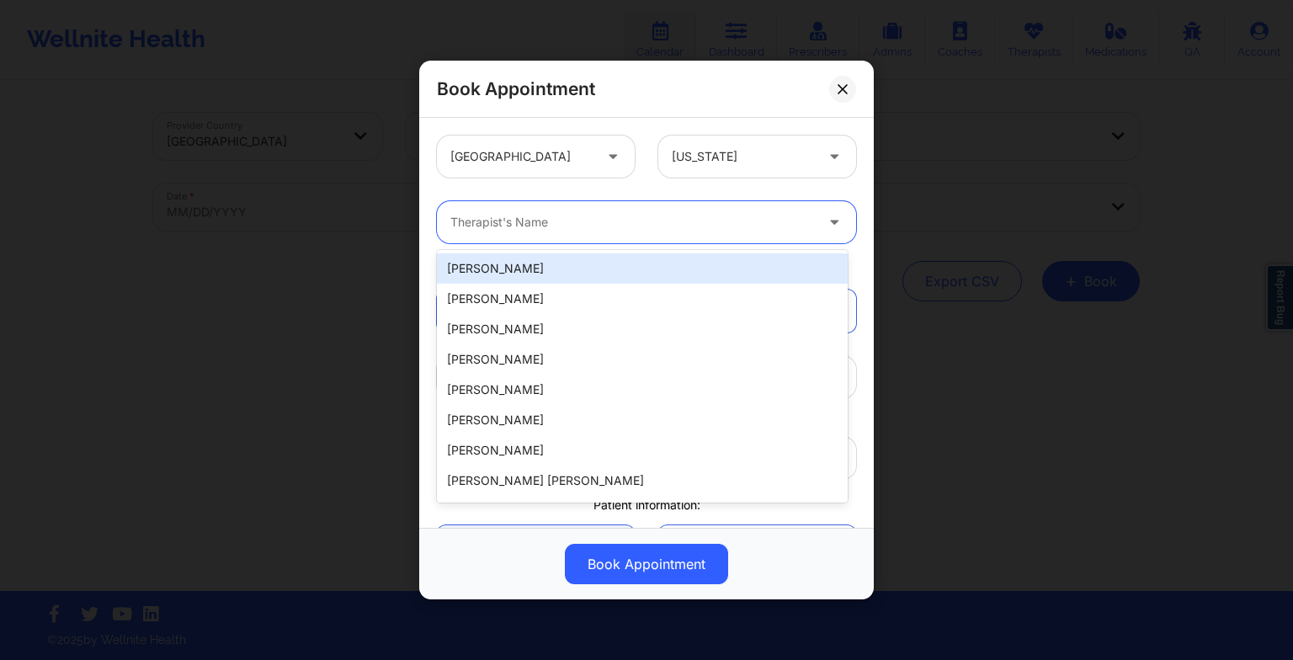
drag, startPoint x: 520, startPoint y: 226, endPoint x: 451, endPoint y: 221, distance: 69.3
click at [451, 221] on div at bounding box center [632, 222] width 364 height 20
paste input "[PERSON_NAME]"
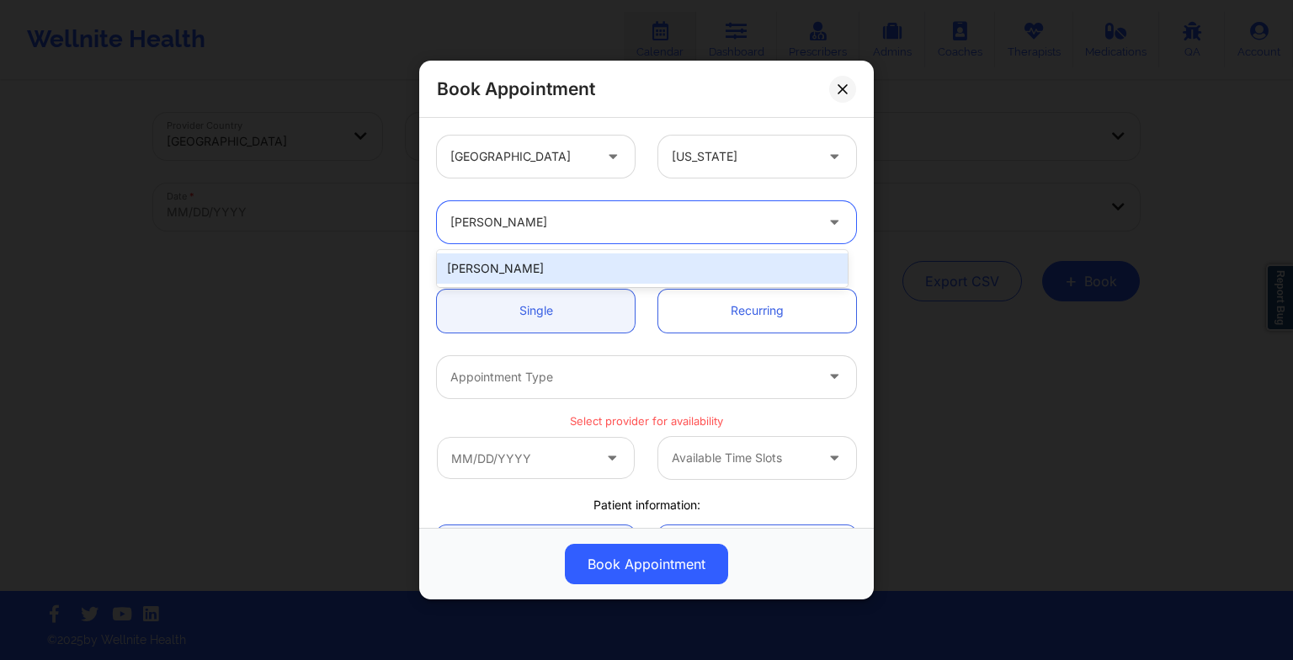
click at [539, 269] on div "[PERSON_NAME]" at bounding box center [642, 268] width 411 height 30
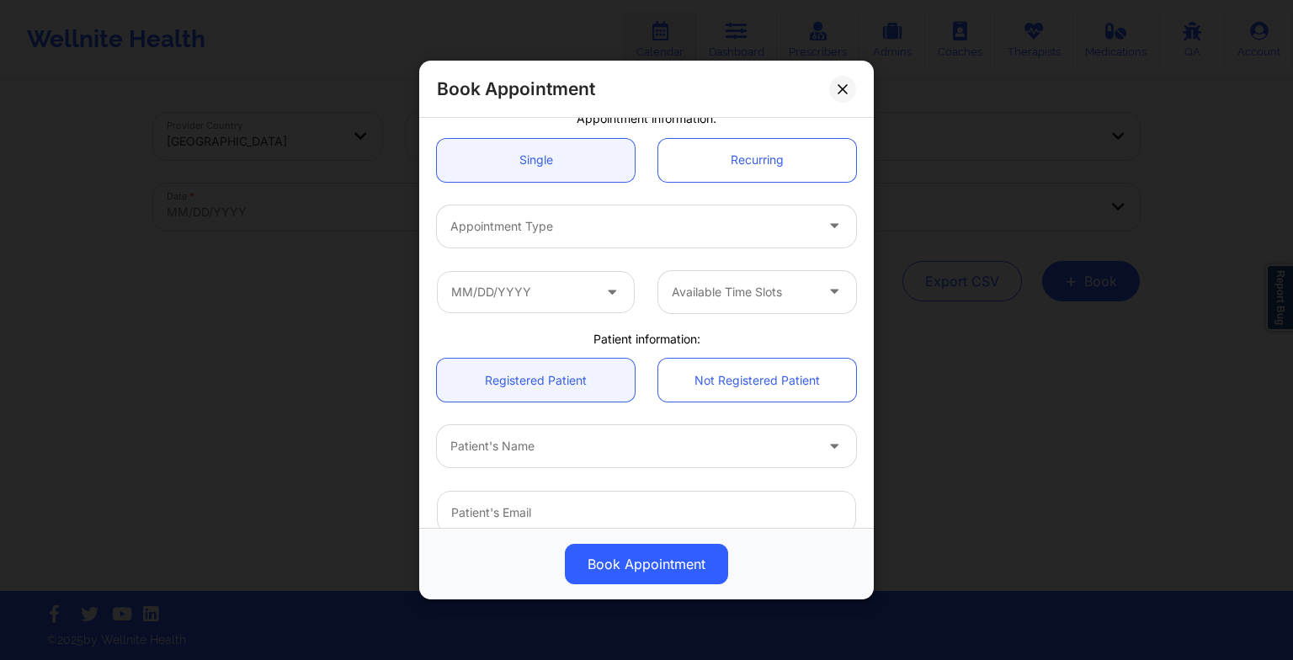
scroll to position [165, 0]
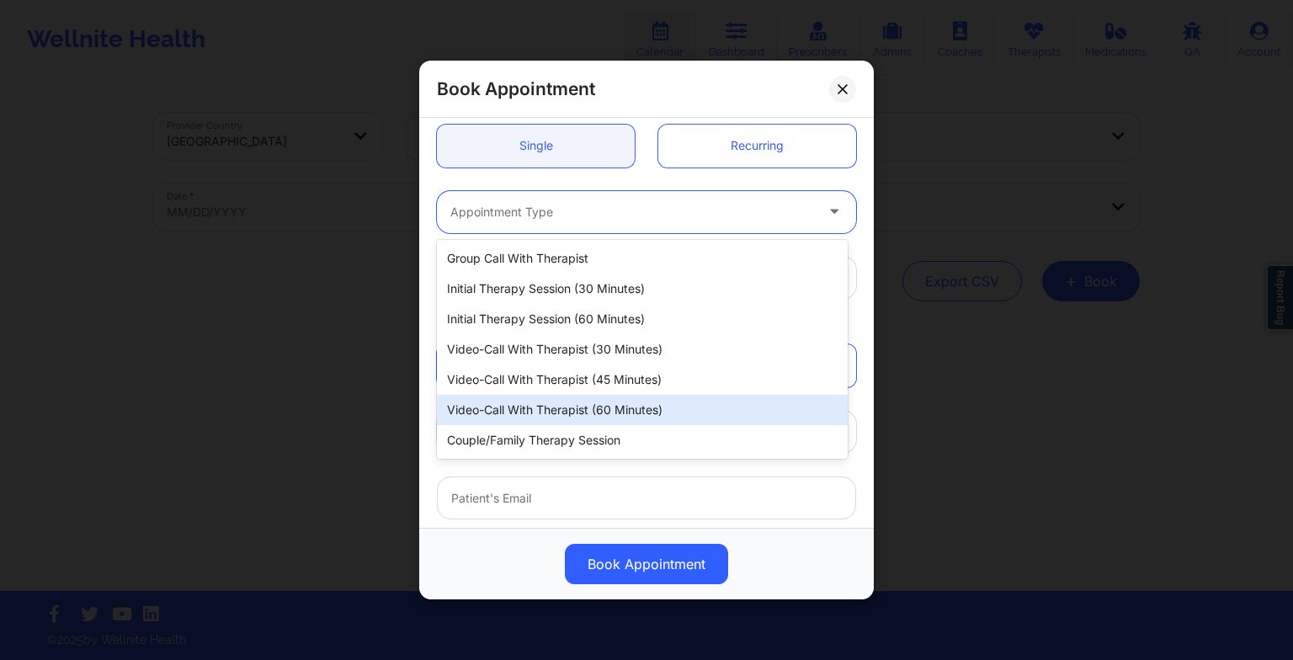
drag, startPoint x: 502, startPoint y: 198, endPoint x: 530, endPoint y: 414, distance: 218.2
click at [530, 414] on body "Wellnite Health Calendar Dashboard Prescribers Admins Coaches Therapists Medica…" at bounding box center [646, 330] width 1293 height 660
click at [530, 414] on div "Video-Call with Therapist (60 minutes)" at bounding box center [642, 410] width 411 height 30
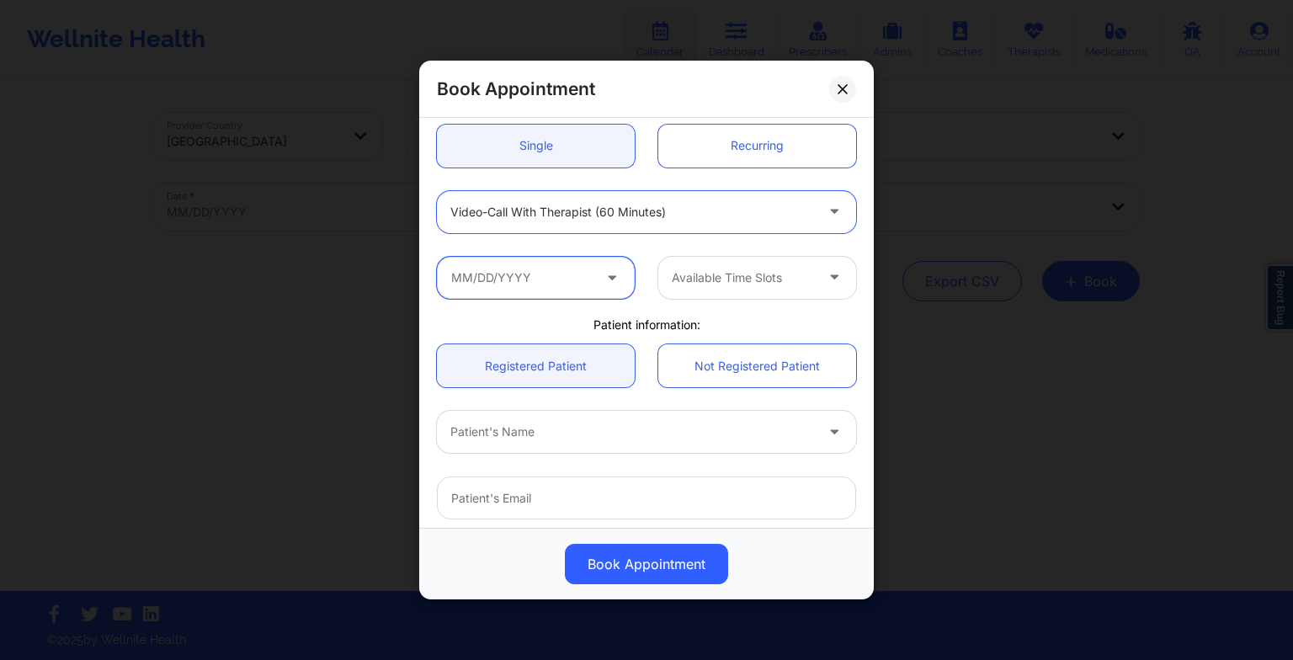
click at [513, 291] on input "text" at bounding box center [536, 278] width 198 height 42
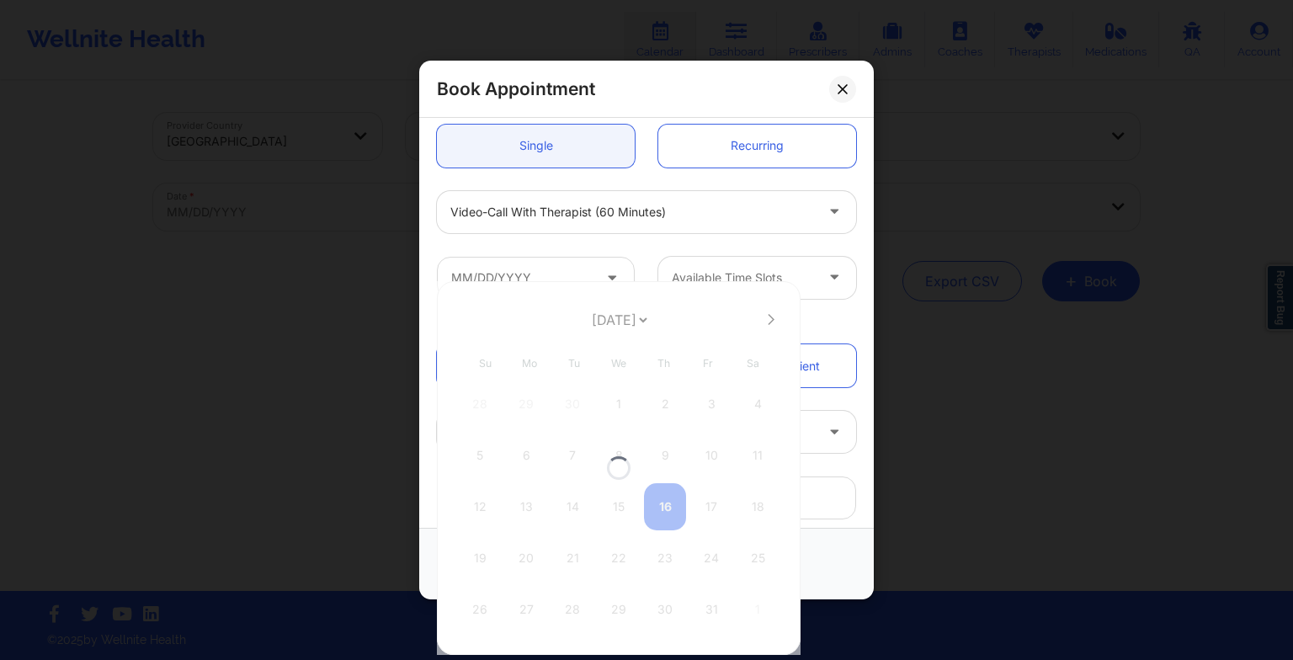
click at [599, 327] on div at bounding box center [619, 468] width 364 height 374
click at [596, 327] on select "[DATE] [DATE] [DATE] [DATE] [DATE] [DATE] [DATE] [DATE] [DATE] [DATE] [DATE] [D…" at bounding box center [618, 320] width 61 height 34
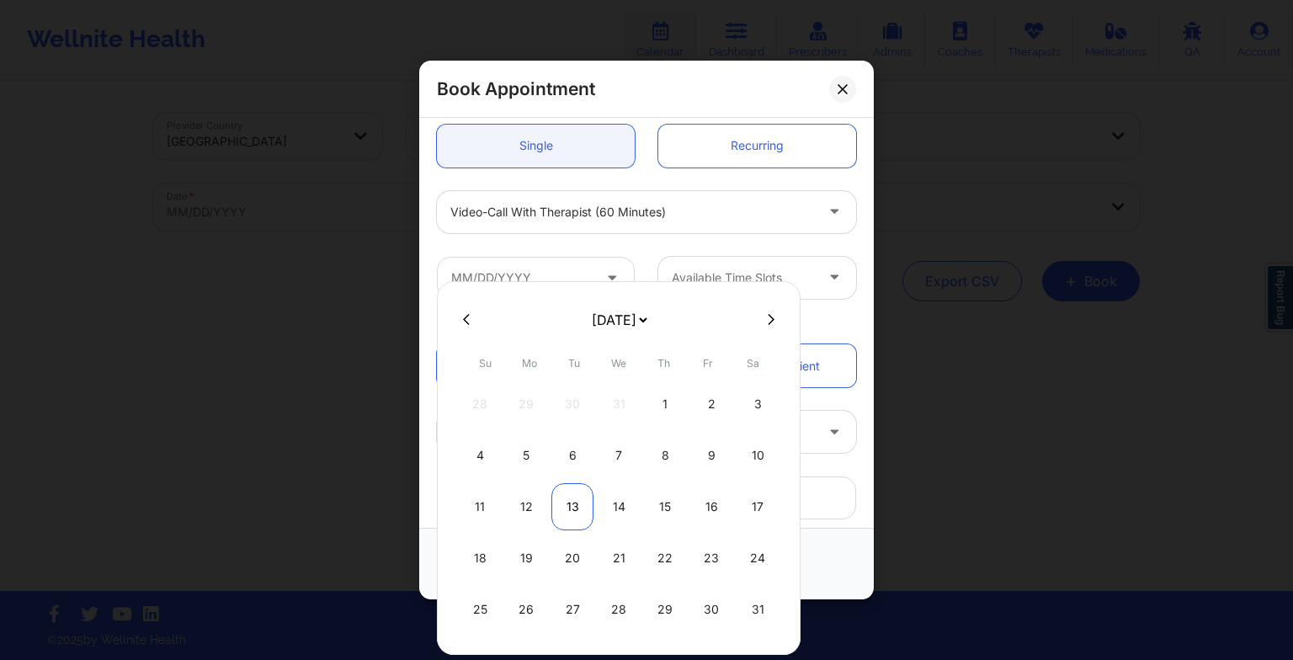
click at [569, 504] on div "13" at bounding box center [572, 506] width 42 height 47
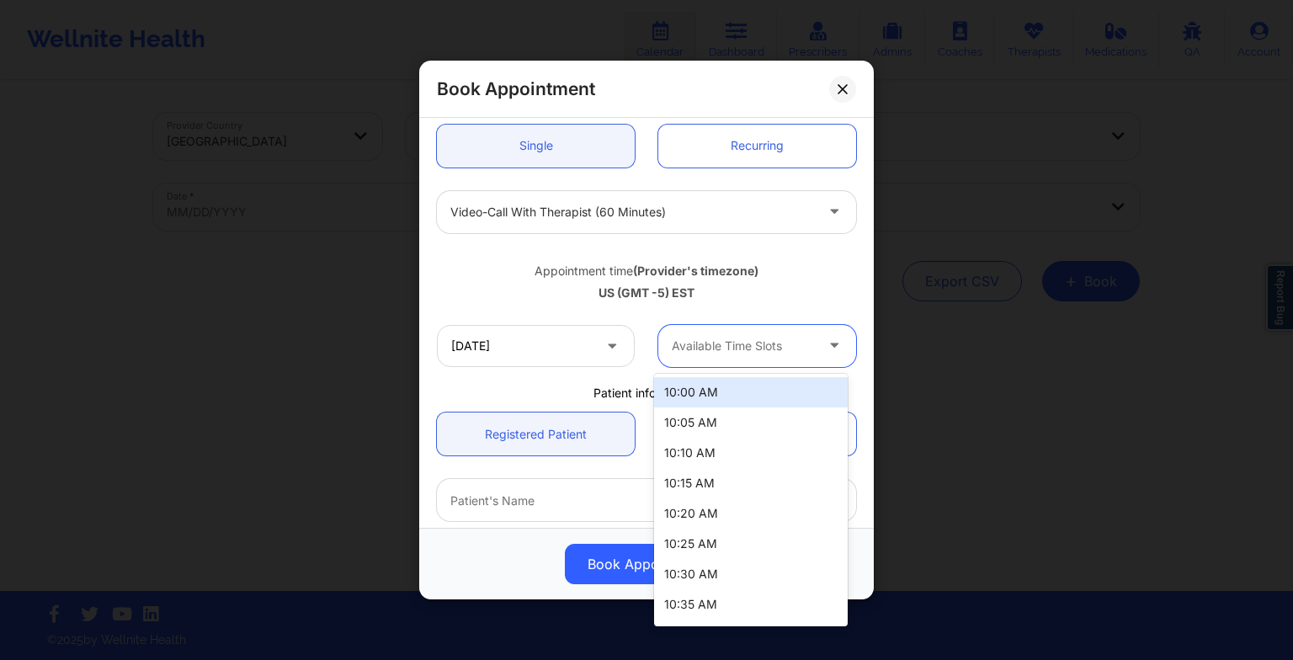
click at [754, 345] on div at bounding box center [743, 346] width 142 height 20
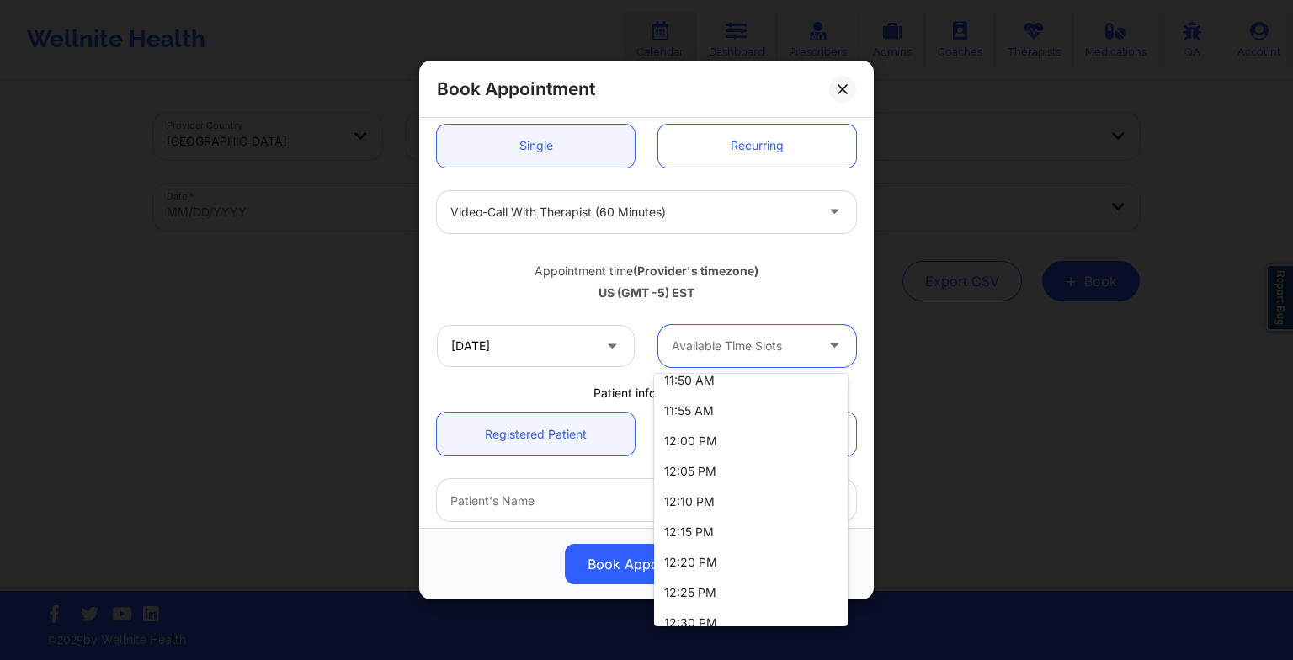
scroll to position [680, 0]
click at [712, 443] on div "12:00 PM" at bounding box center [751, 439] width 194 height 30
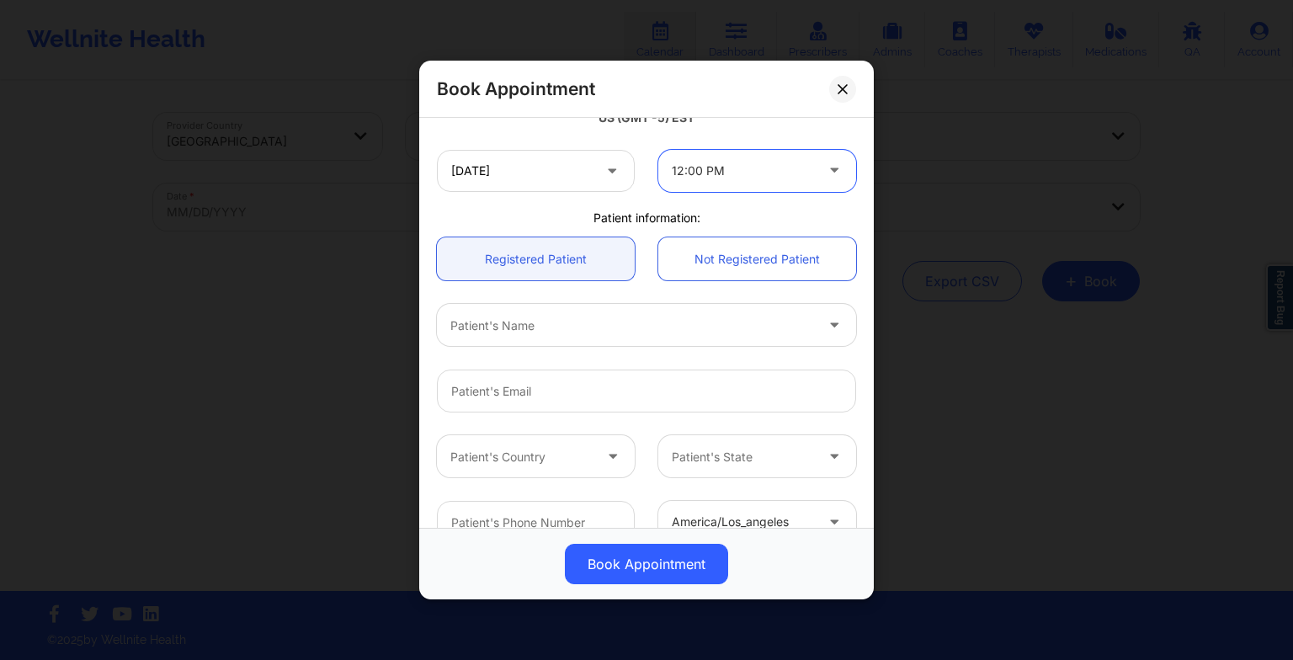
scroll to position [354, 0]
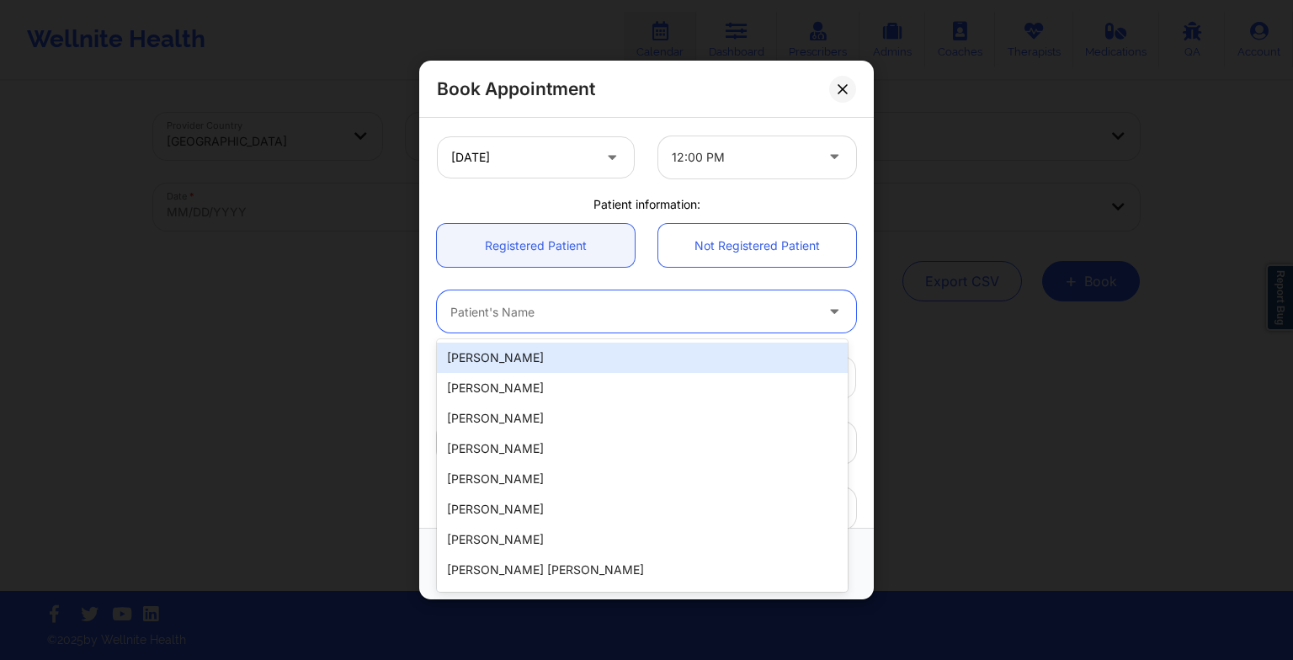
click at [517, 304] on div at bounding box center [632, 311] width 364 height 20
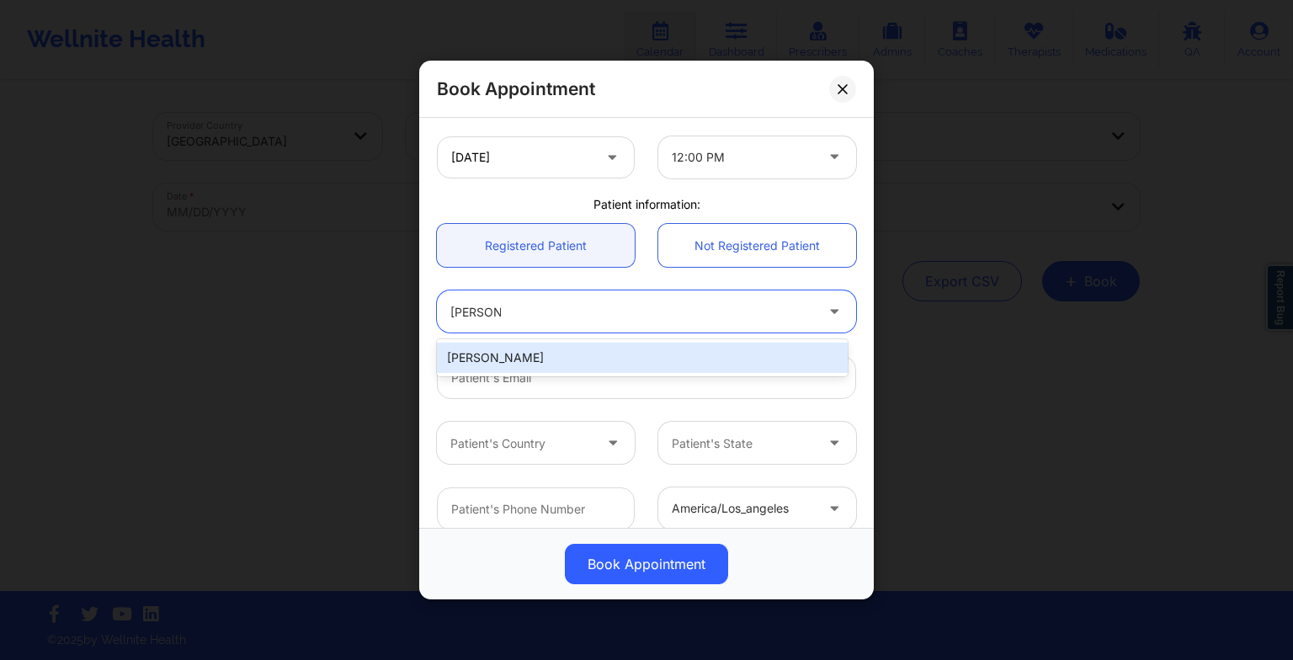
click at [503, 360] on div "[PERSON_NAME]" at bounding box center [642, 358] width 411 height 30
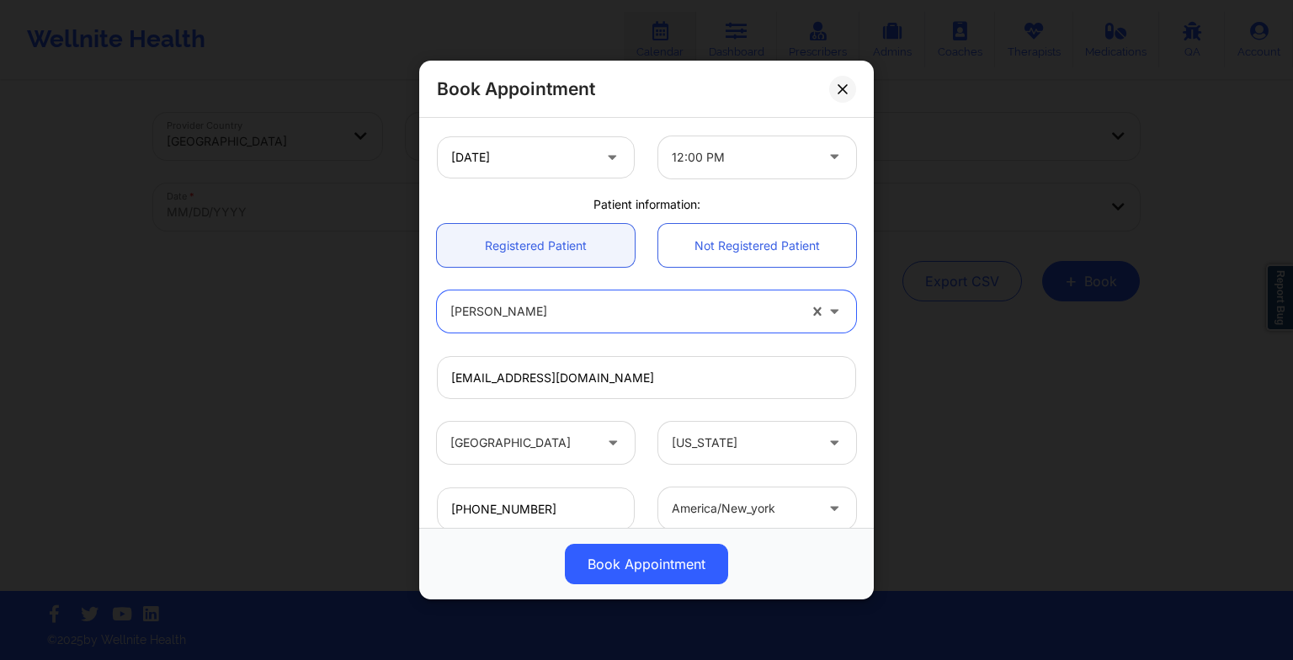
scroll to position [464, 0]
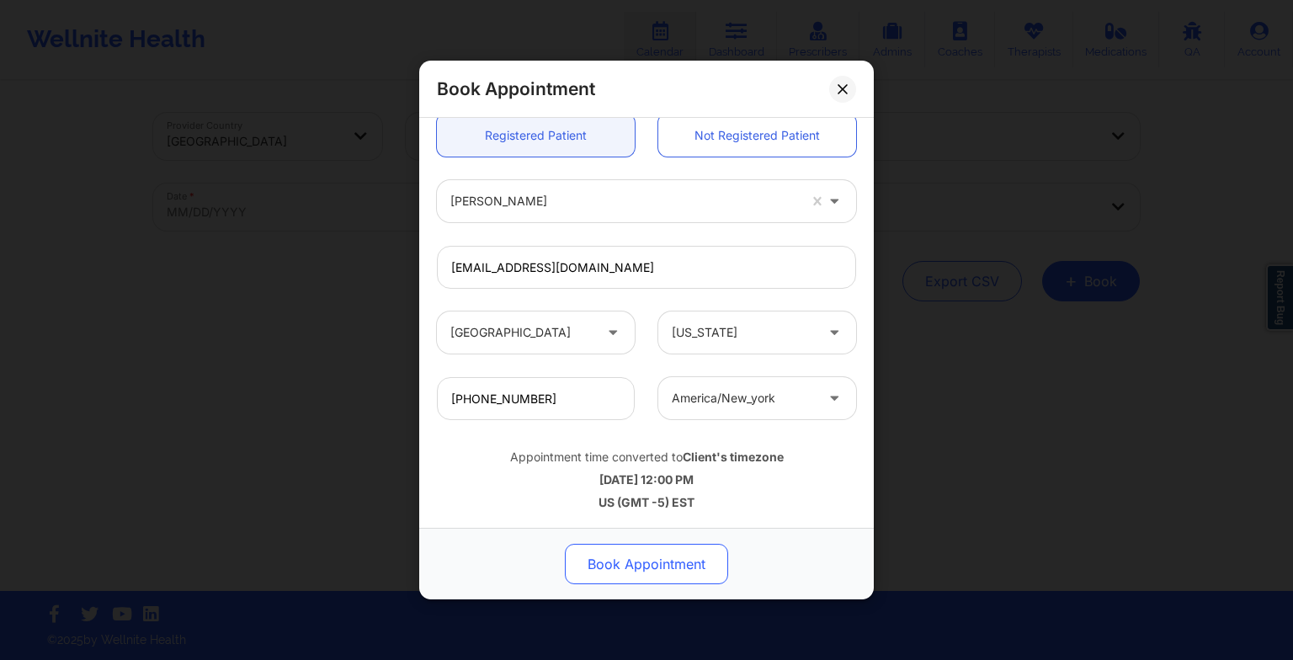
click at [671, 572] on button "Book Appointment" at bounding box center [646, 564] width 163 height 40
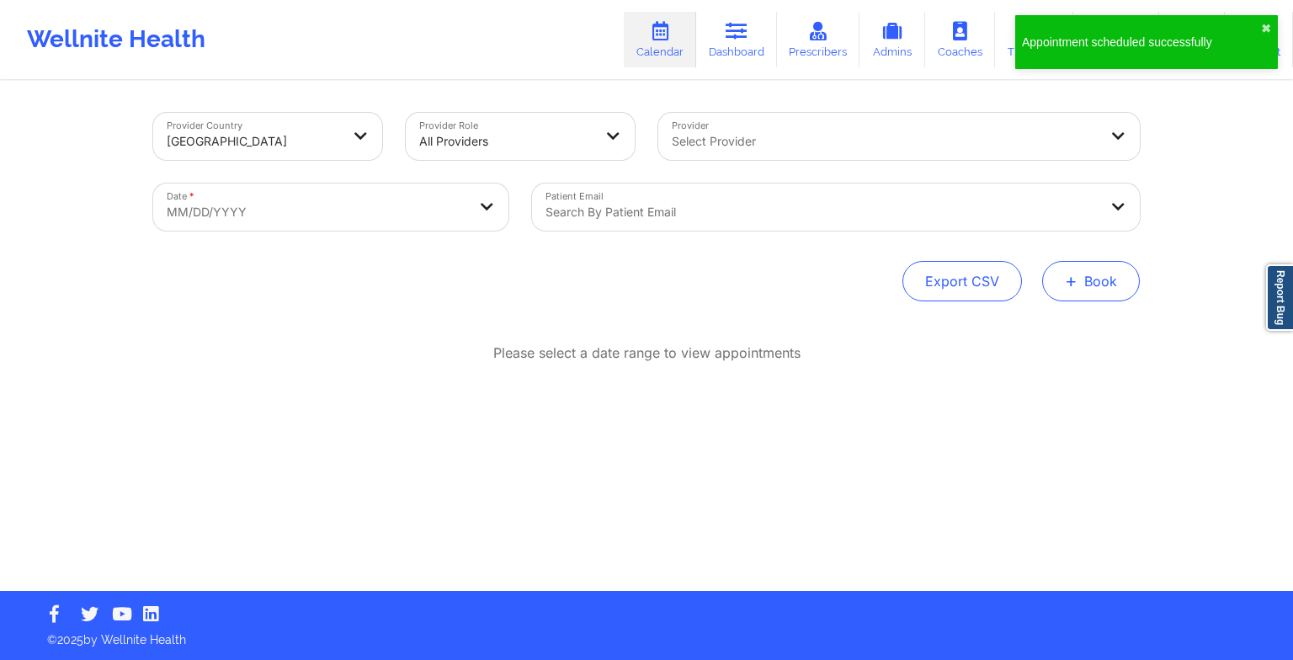
click at [1071, 282] on span "+" at bounding box center [1071, 280] width 13 height 9
click at [1050, 336] on button "Therapy Session" at bounding box center [1062, 335] width 129 height 28
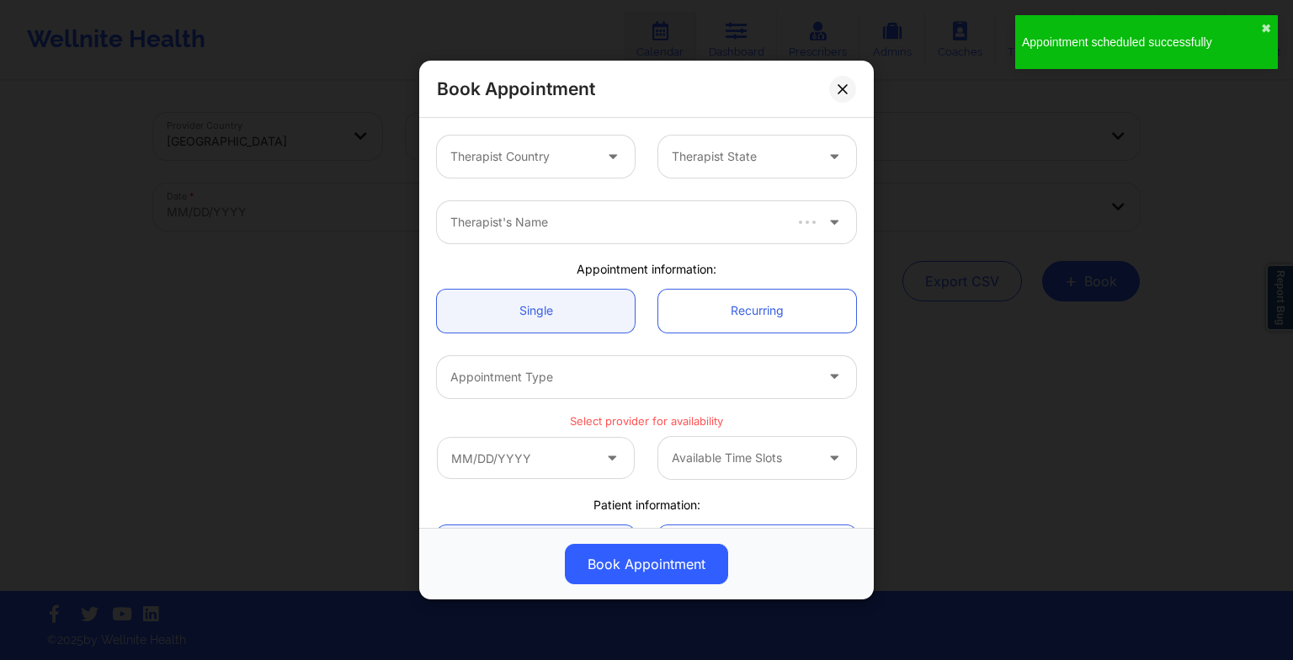
click at [575, 152] on div at bounding box center [521, 156] width 142 height 20
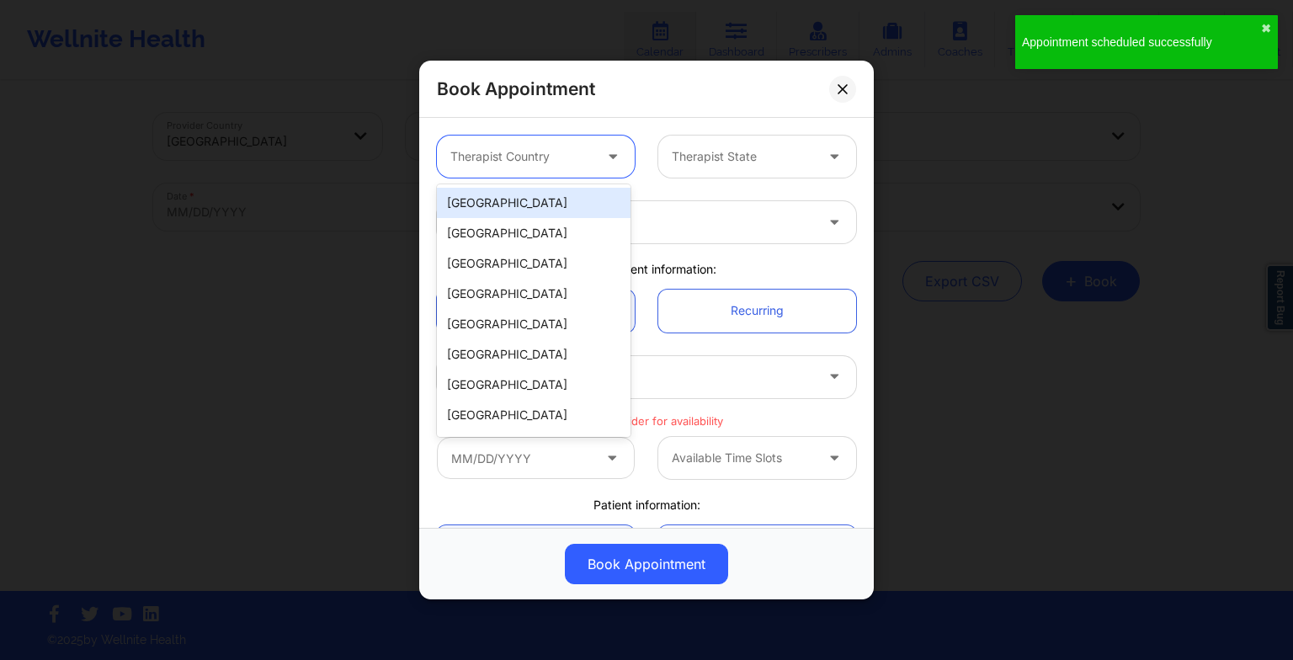
click at [559, 193] on div "[GEOGRAPHIC_DATA]" at bounding box center [534, 203] width 194 height 30
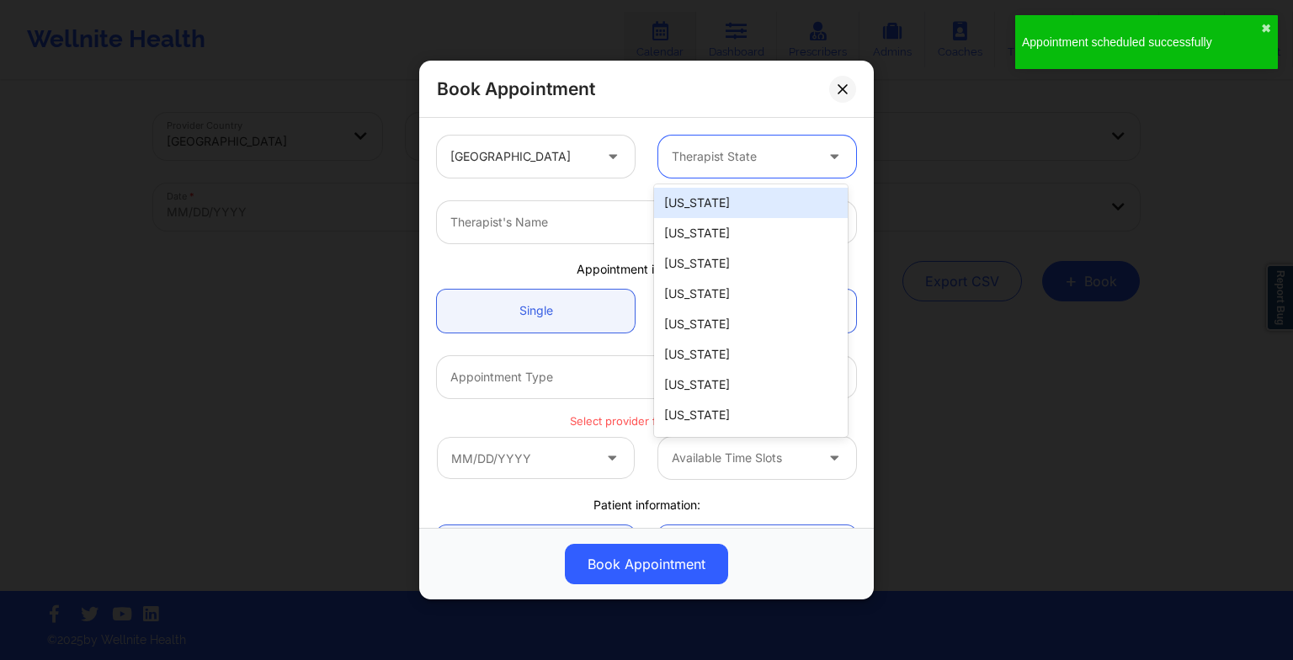
click at [727, 143] on div "Therapist State" at bounding box center [736, 157] width 157 height 42
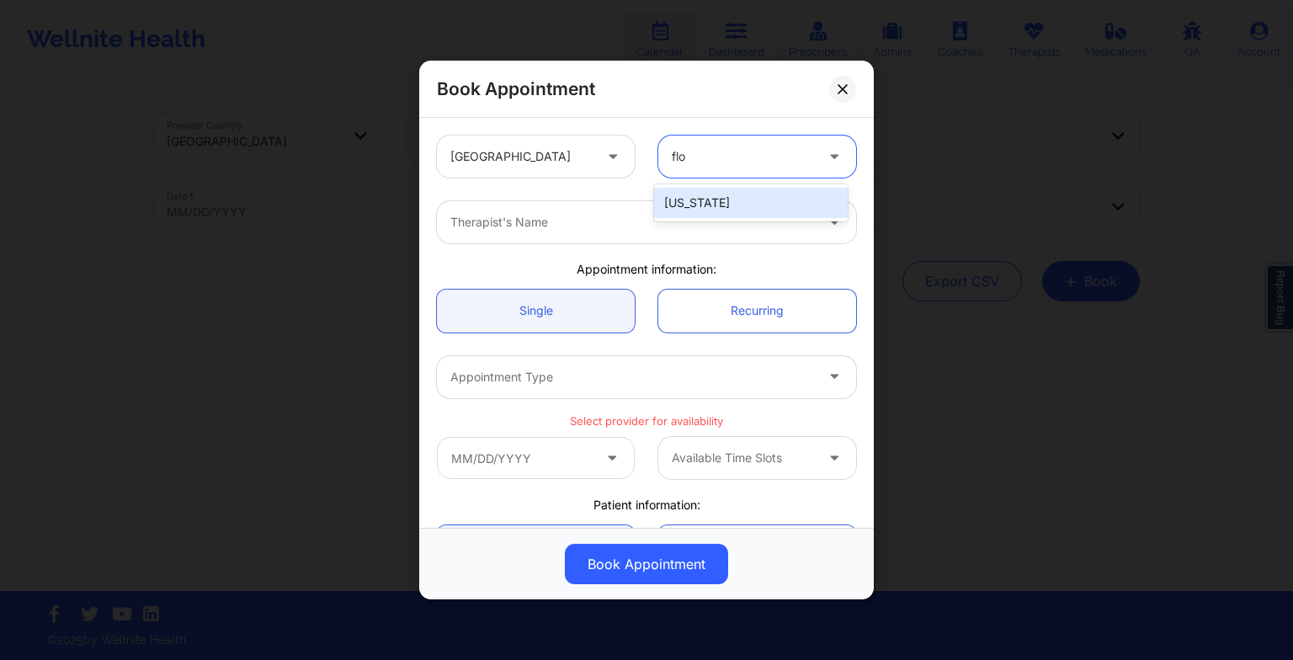
click at [712, 210] on div "[US_STATE]" at bounding box center [751, 203] width 194 height 30
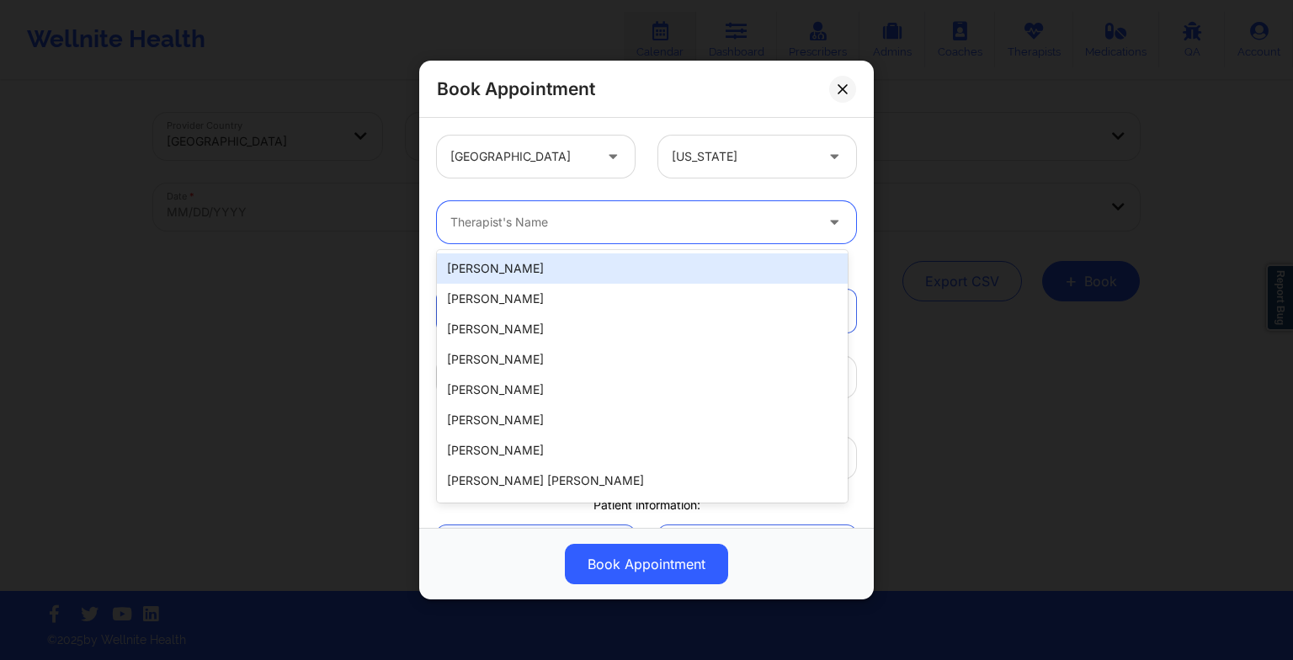
click at [576, 238] on div "Therapist's Name" at bounding box center [626, 222] width 379 height 42
paste input "[PERSON_NAME]"
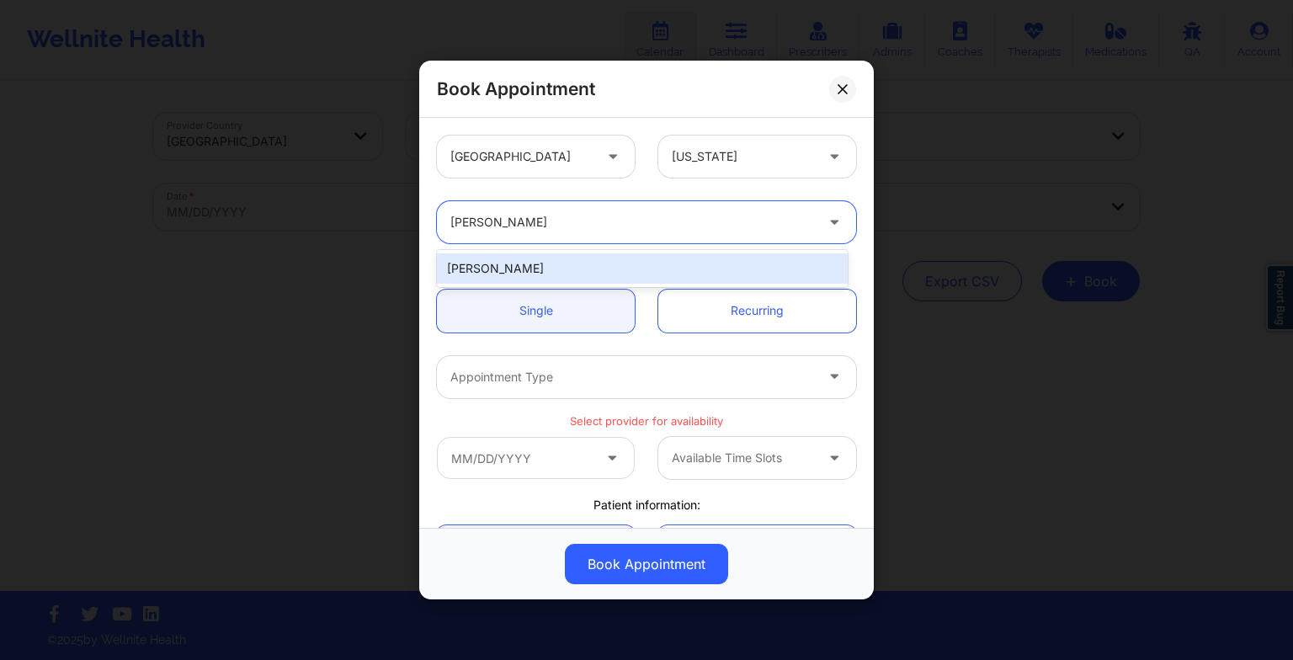
click at [541, 279] on div "[PERSON_NAME]" at bounding box center [642, 268] width 411 height 30
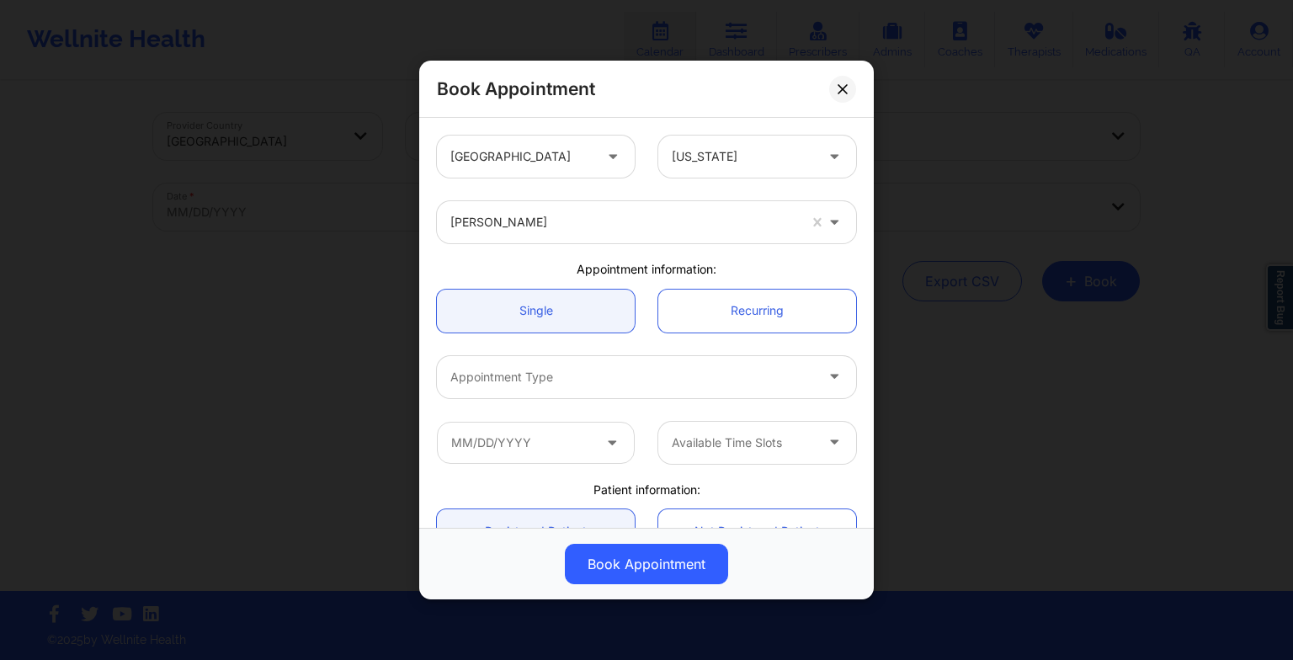
click at [541, 279] on div "Single Recurring" at bounding box center [646, 311] width 443 height 67
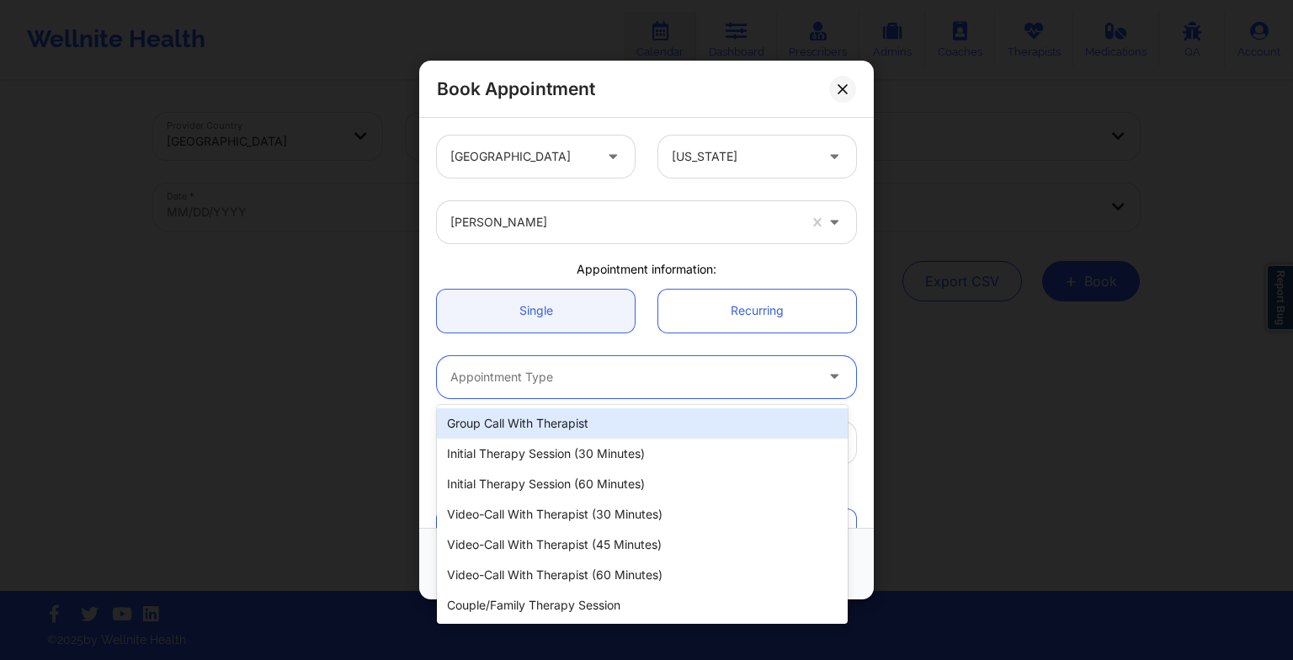
drag, startPoint x: 541, startPoint y: 279, endPoint x: 540, endPoint y: 362, distance: 82.5
click at [540, 362] on div "Appointment Type" at bounding box center [626, 377] width 379 height 42
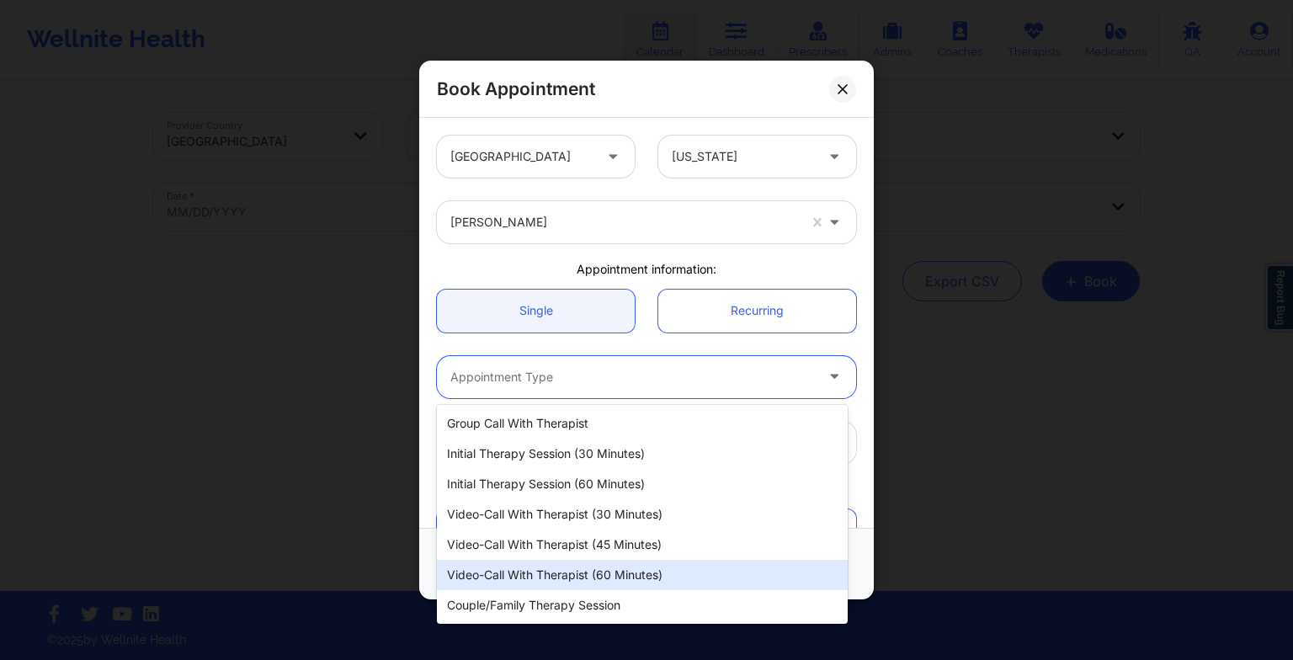
click at [588, 568] on div "Video-Call with Therapist (60 minutes)" at bounding box center [642, 575] width 411 height 30
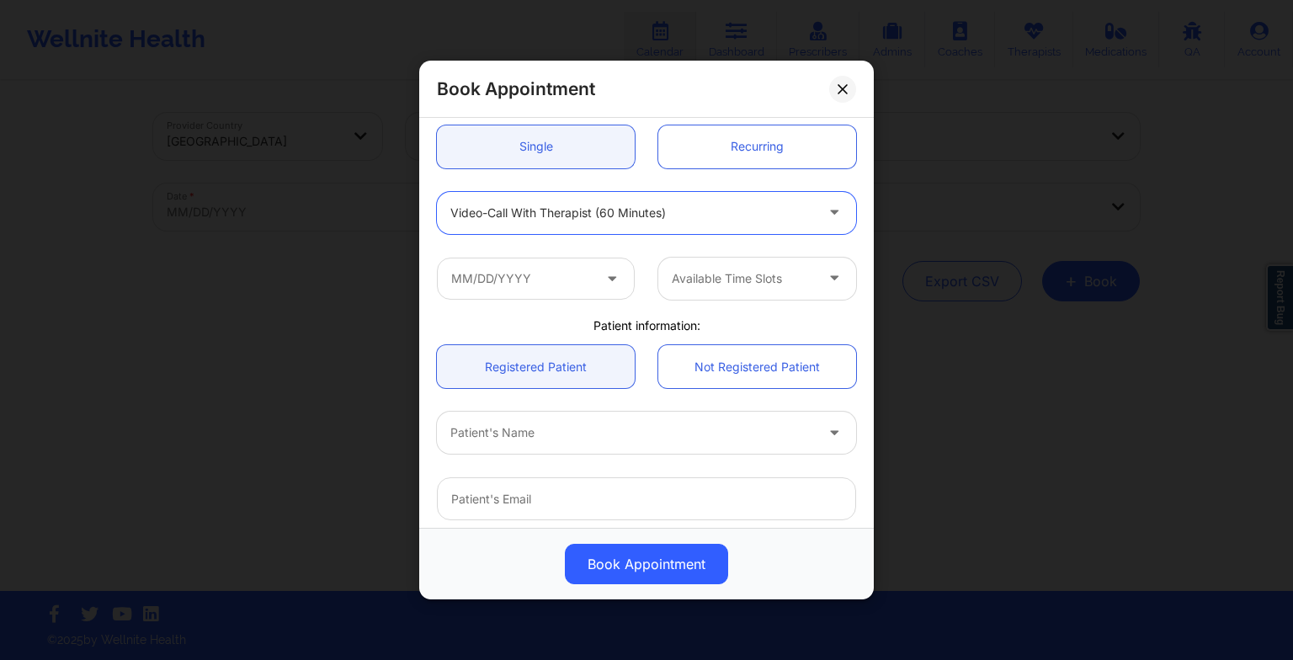
scroll to position [165, 0]
click at [513, 271] on input "text" at bounding box center [536, 278] width 198 height 42
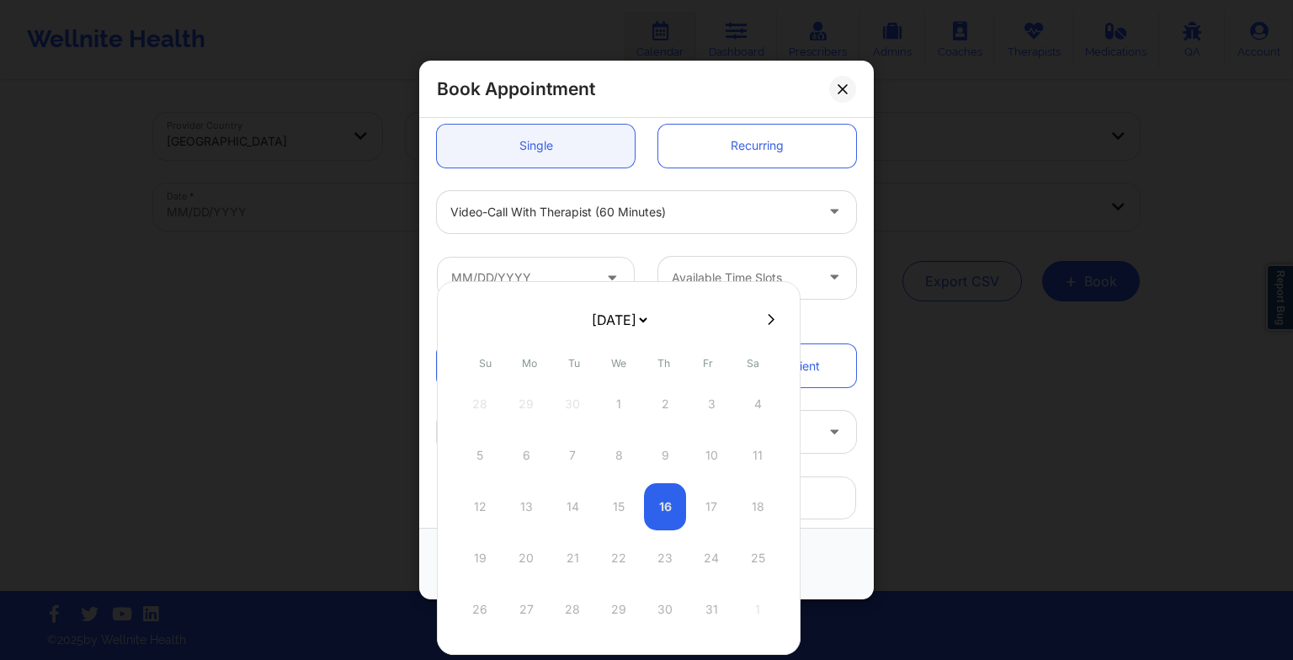
click at [599, 320] on select "[DATE] [DATE] [DATE] [DATE] [DATE] [DATE] [DATE] [DATE] [DATE] [DATE] [DATE] [D…" at bounding box center [618, 320] width 61 height 34
click at [569, 553] on div "20" at bounding box center [572, 558] width 42 height 47
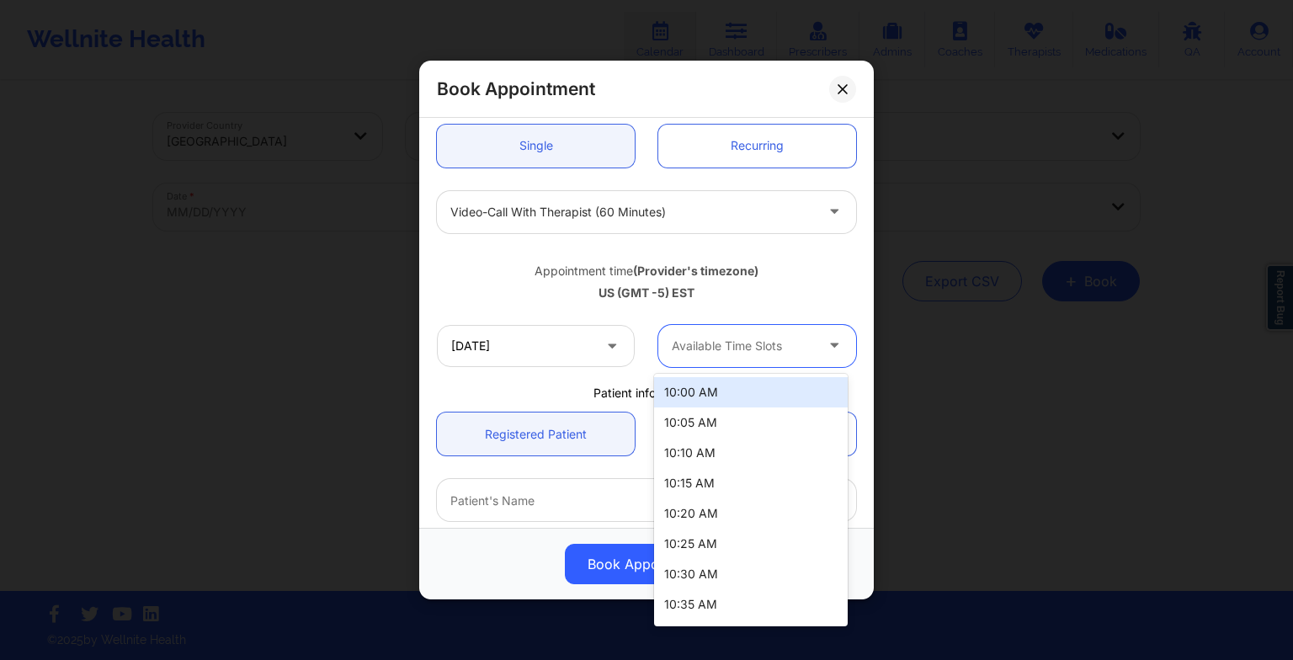
click at [724, 356] on div "Available Time Slots" at bounding box center [736, 346] width 157 height 42
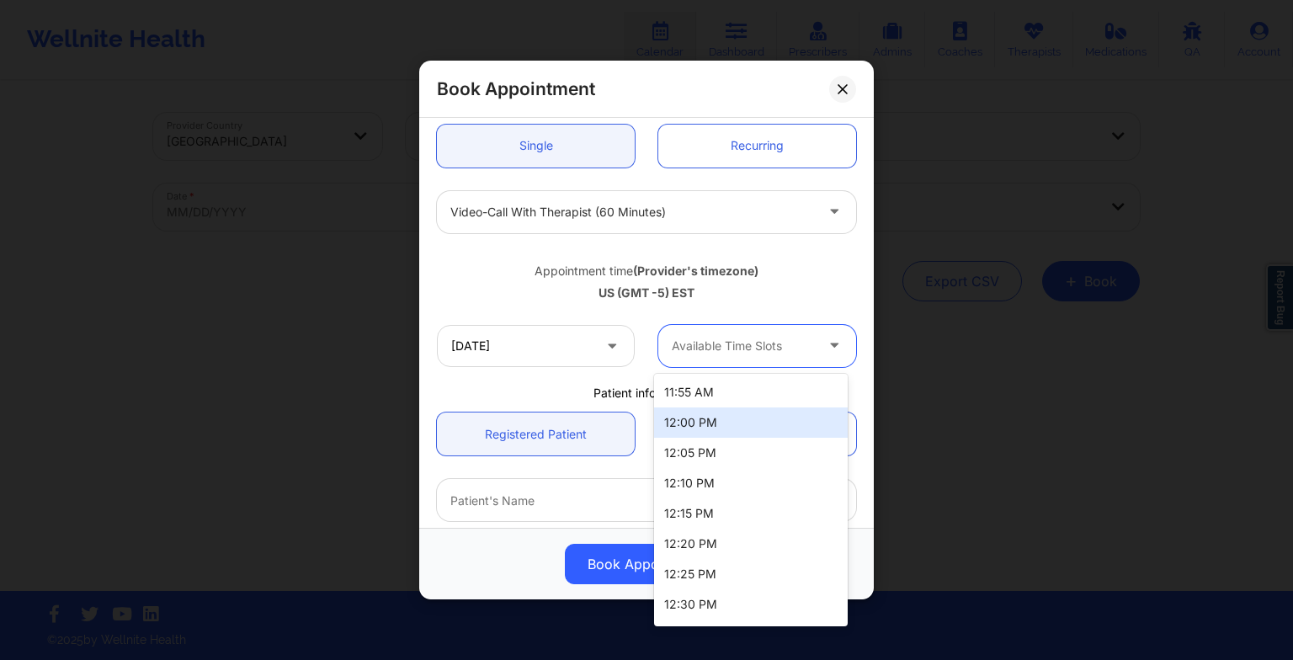
click at [695, 412] on div "12:00 PM" at bounding box center [751, 422] width 194 height 30
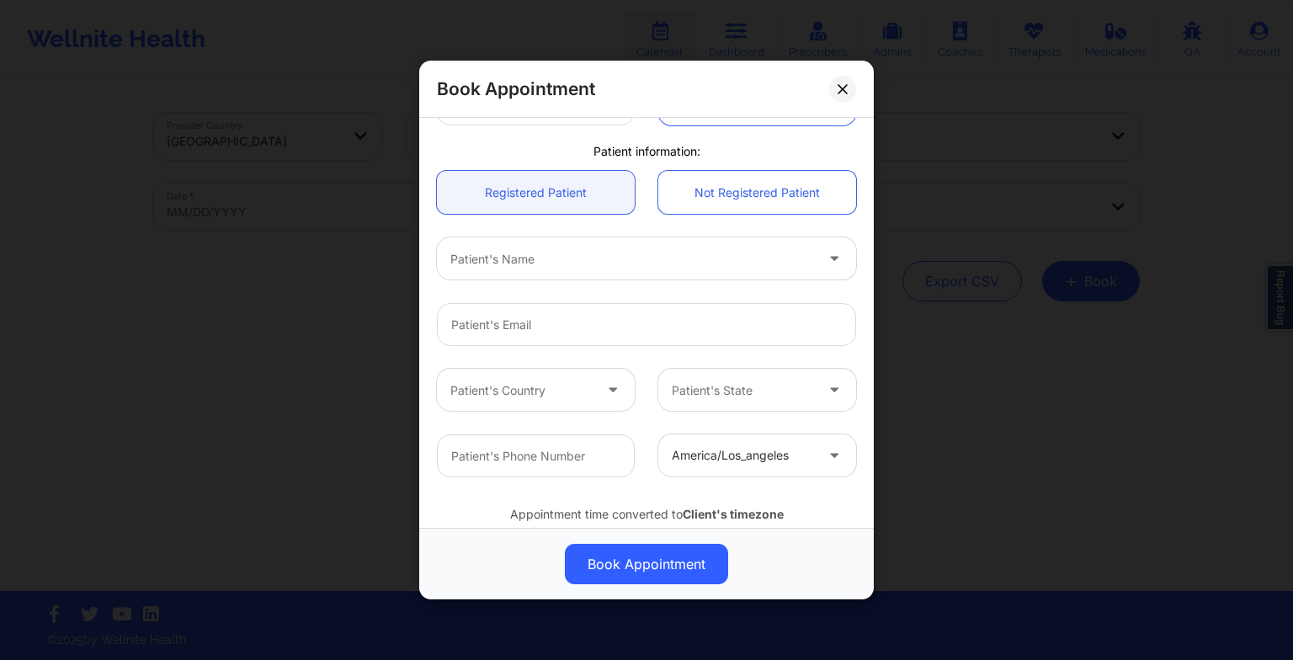
scroll to position [414, 0]
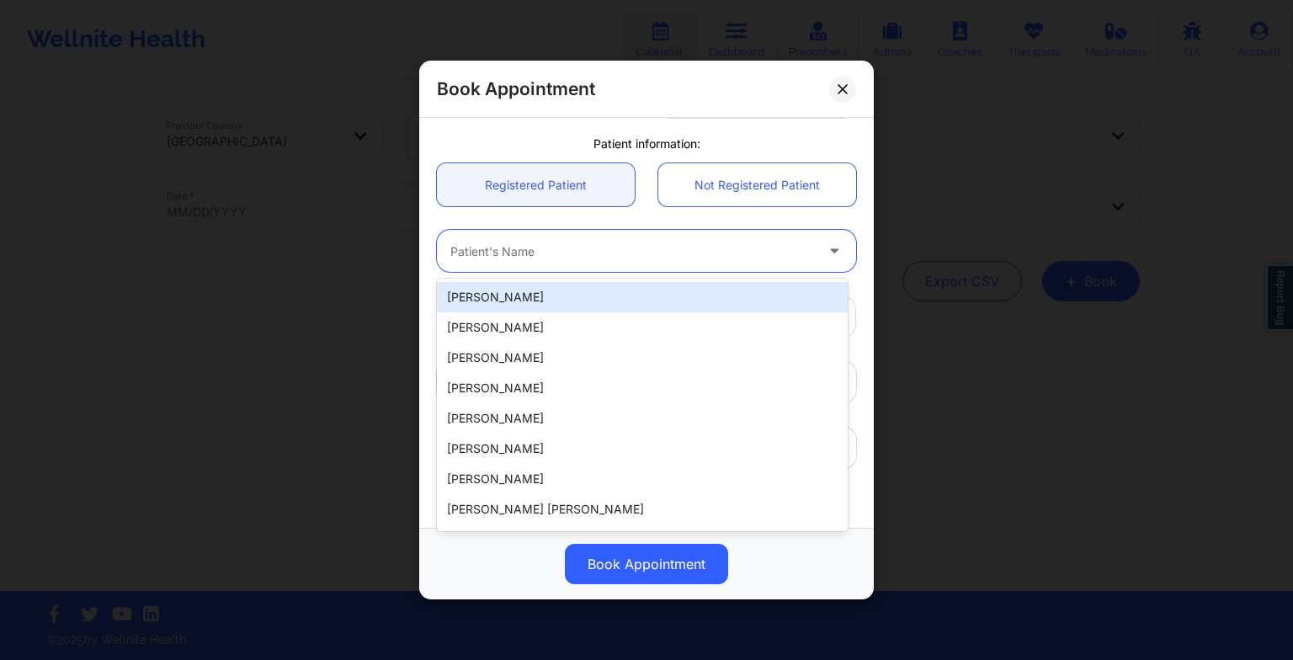
click at [494, 246] on div at bounding box center [632, 251] width 364 height 20
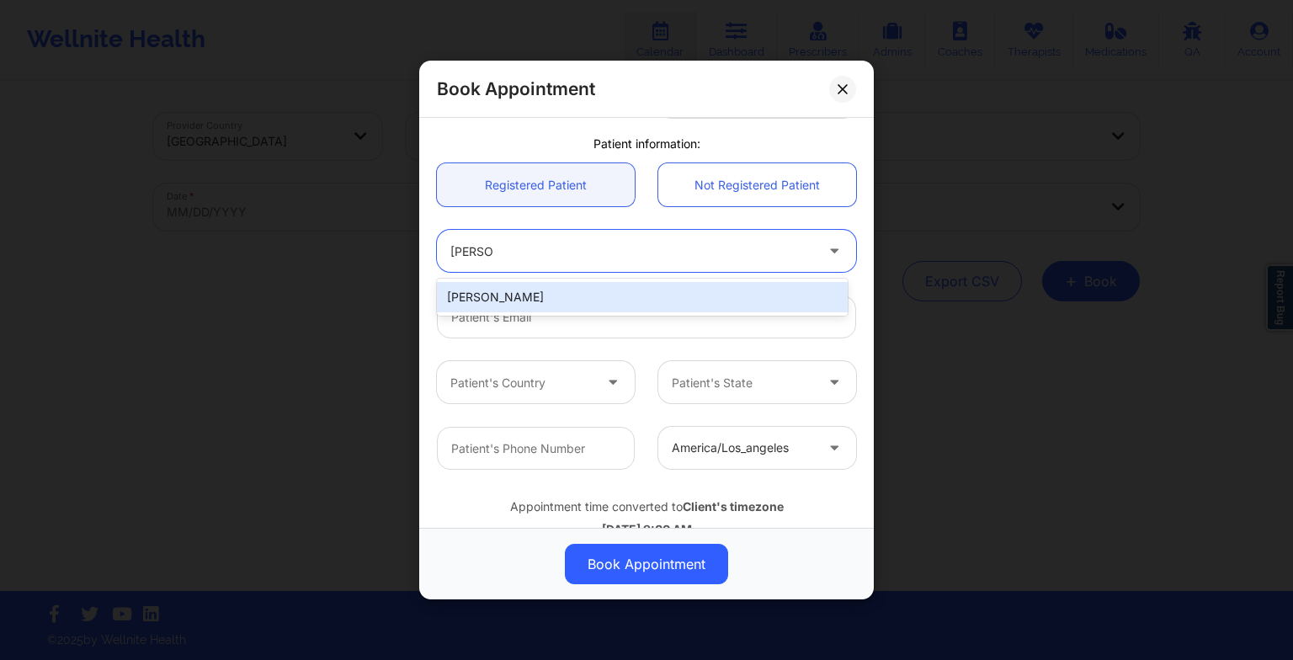
click at [493, 303] on div "[PERSON_NAME]" at bounding box center [642, 297] width 411 height 30
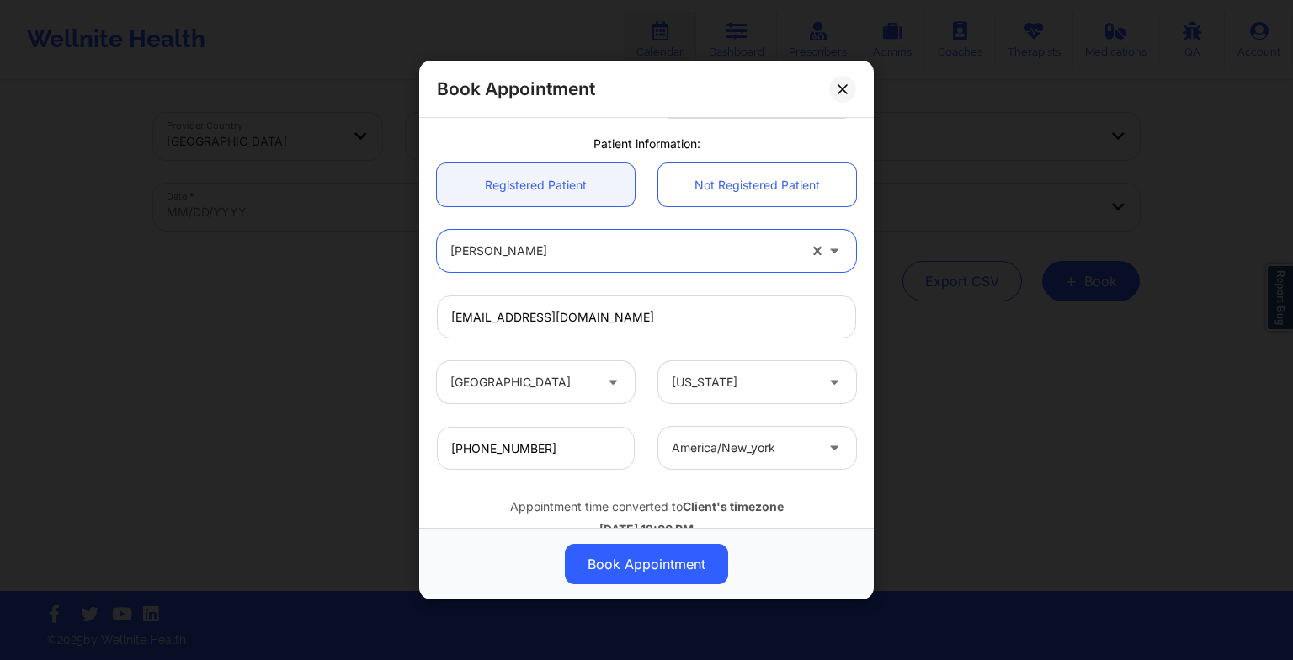
scroll to position [464, 0]
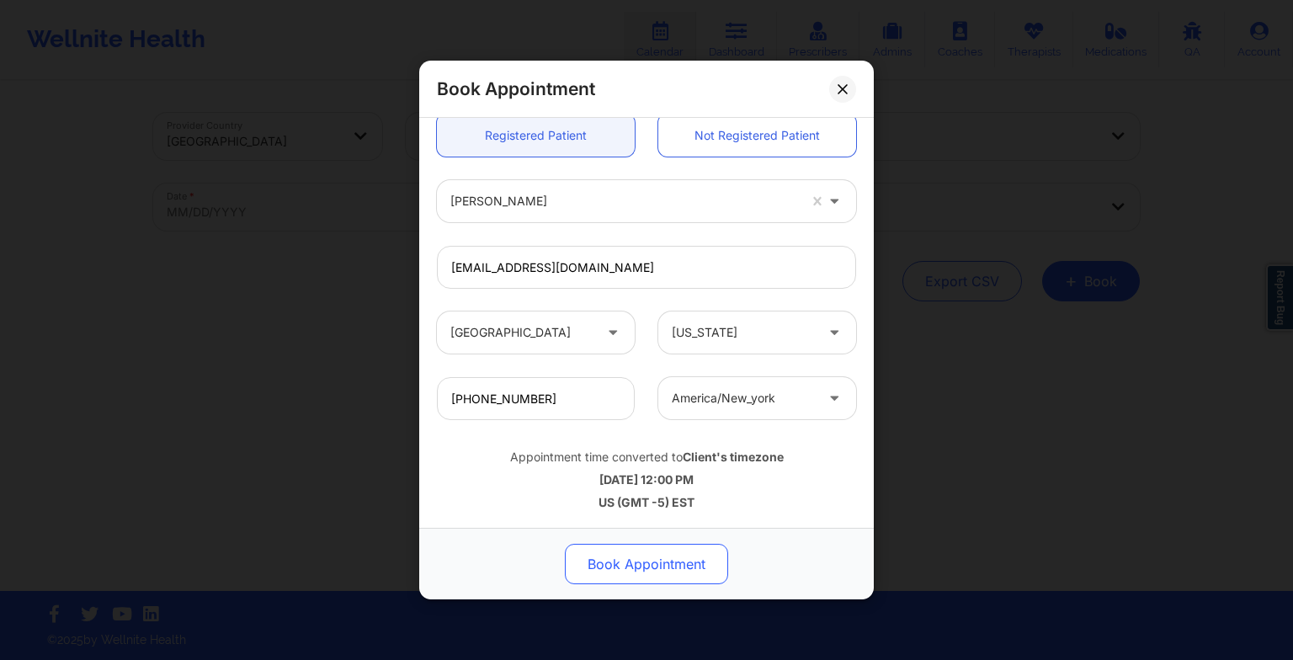
click at [658, 545] on button "Book Appointment" at bounding box center [646, 564] width 163 height 40
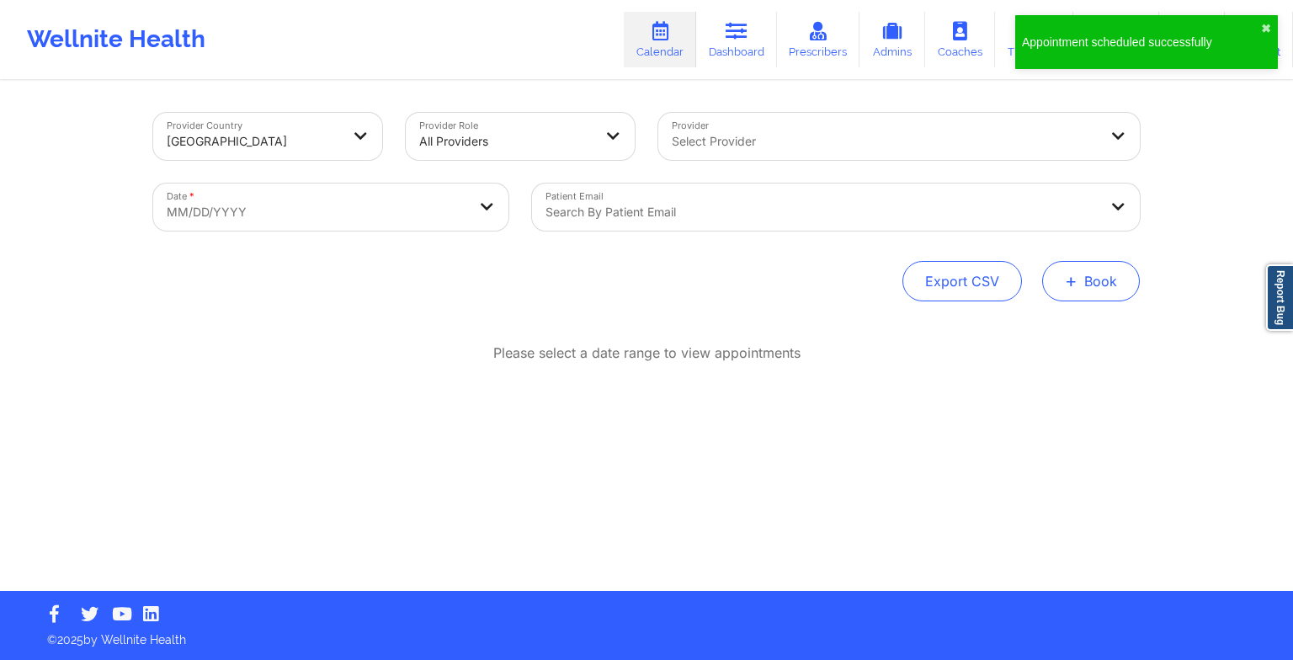
click at [1087, 266] on button "+ Book" at bounding box center [1091, 281] width 98 height 40
click at [1035, 326] on button "Therapy Session" at bounding box center [1062, 335] width 129 height 28
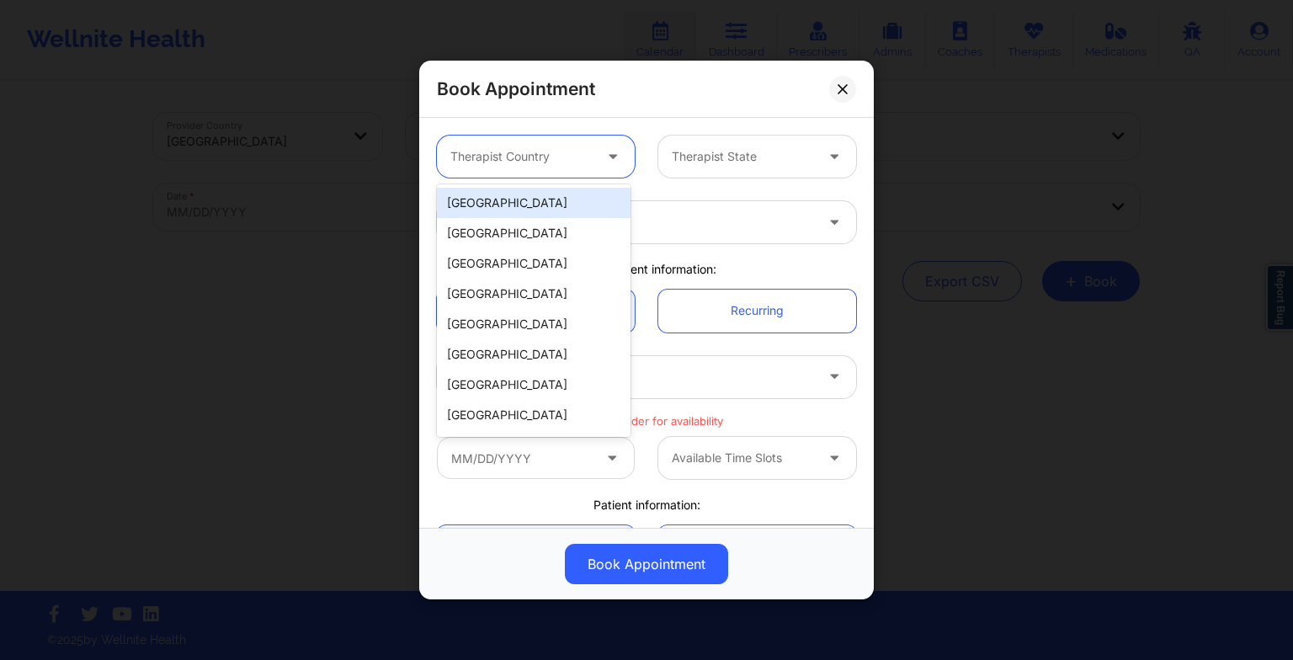
drag, startPoint x: 568, startPoint y: 144, endPoint x: 532, endPoint y: 216, distance: 80.9
click at [532, 216] on body "Appointment scheduled successfully ✖︎ Wellnite Health Calendar Dashboard Prescr…" at bounding box center [646, 330] width 1293 height 660
click at [532, 216] on div "[GEOGRAPHIC_DATA]" at bounding box center [534, 203] width 194 height 30
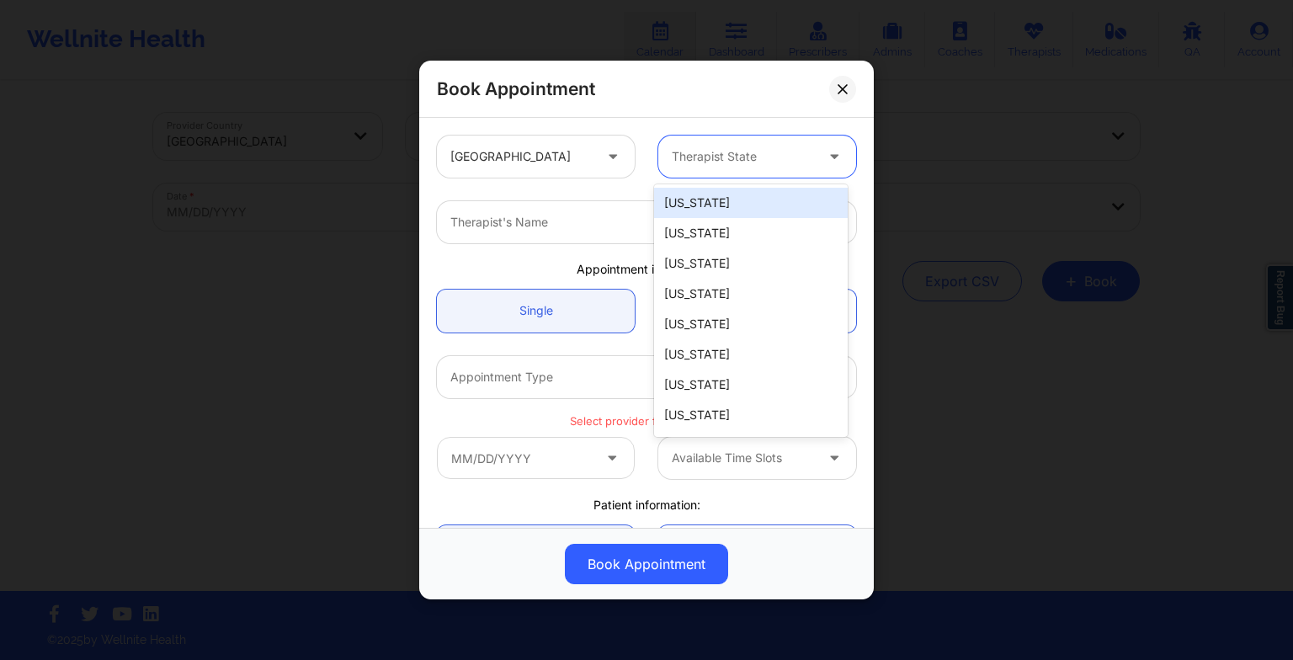
click at [710, 168] on div "Therapist State" at bounding box center [736, 157] width 157 height 42
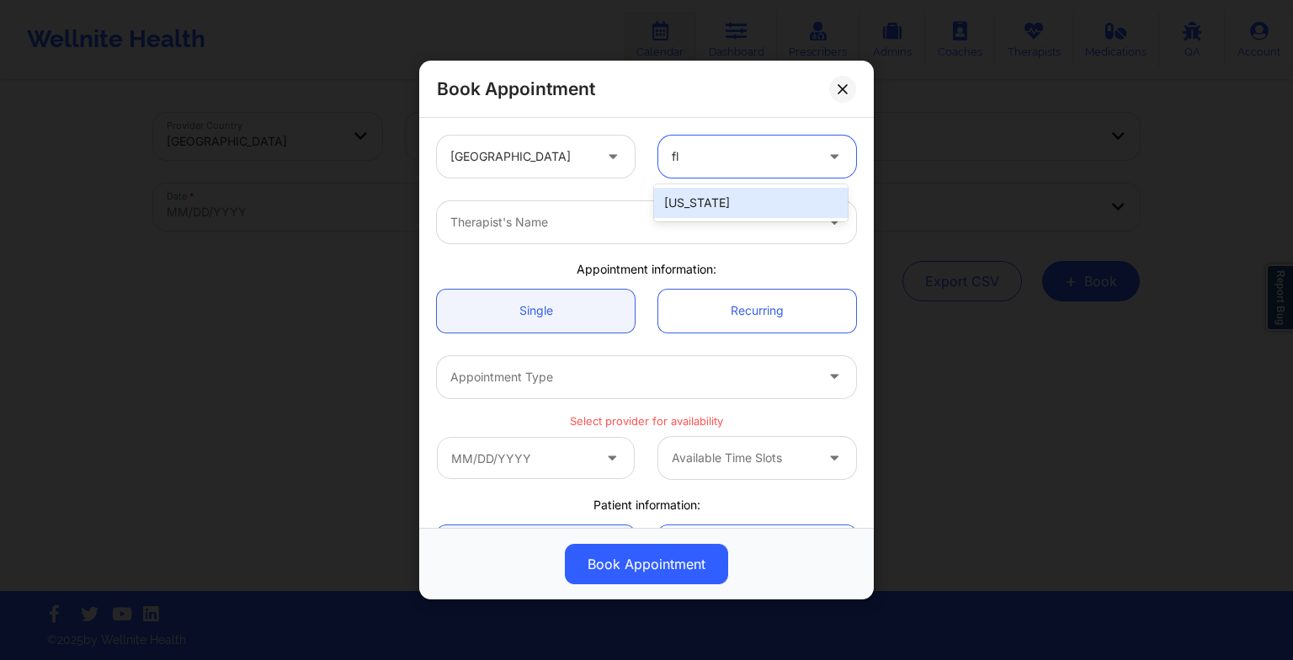
click at [701, 205] on div "[US_STATE]" at bounding box center [751, 203] width 194 height 30
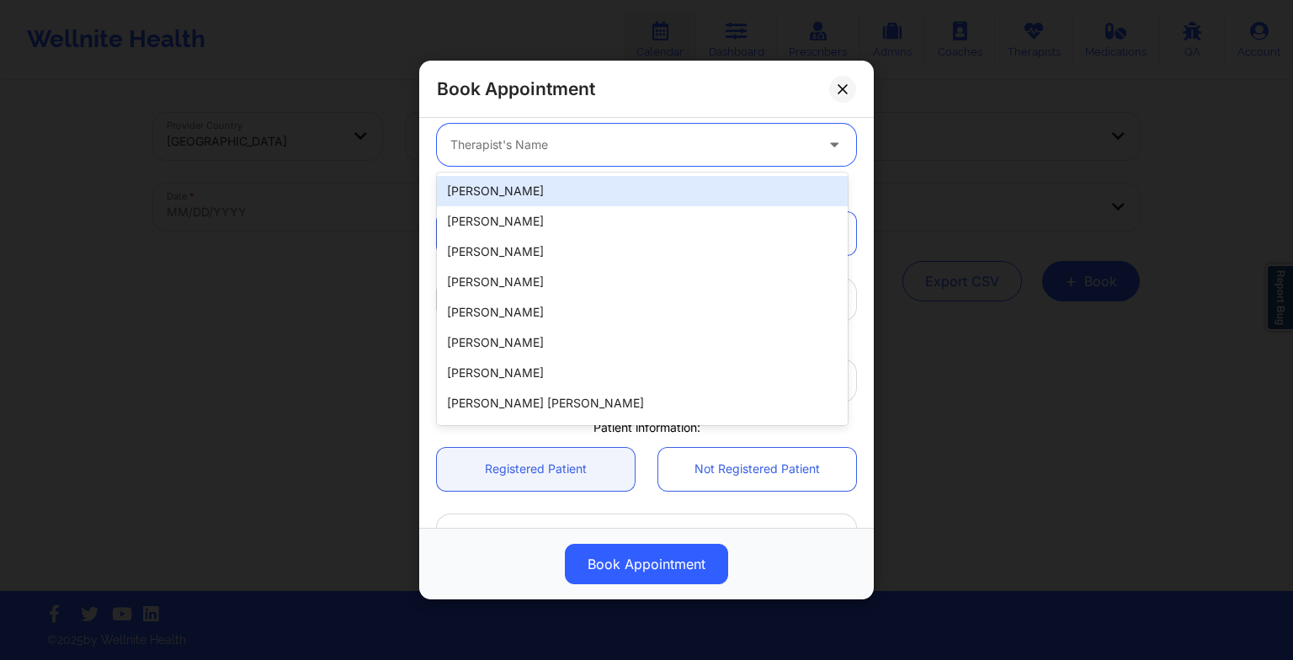
click at [539, 138] on div at bounding box center [632, 145] width 364 height 20
paste input "[PERSON_NAME]"
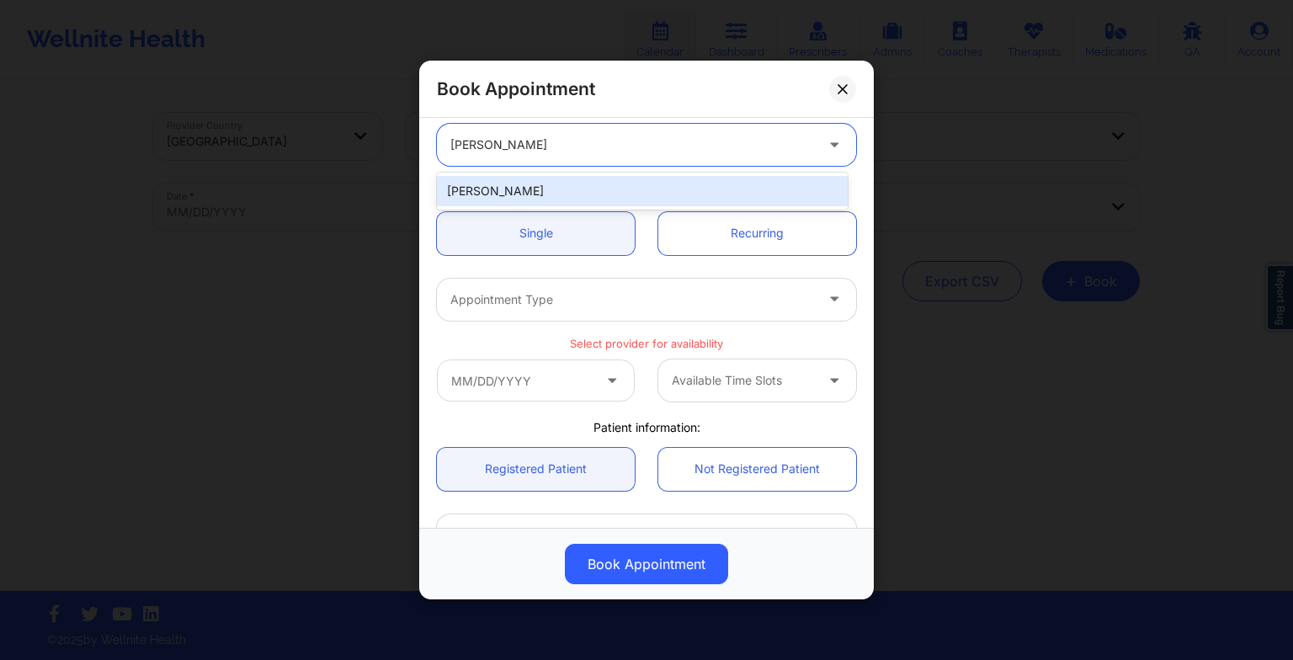
click at [507, 194] on div "[PERSON_NAME]" at bounding box center [642, 191] width 411 height 30
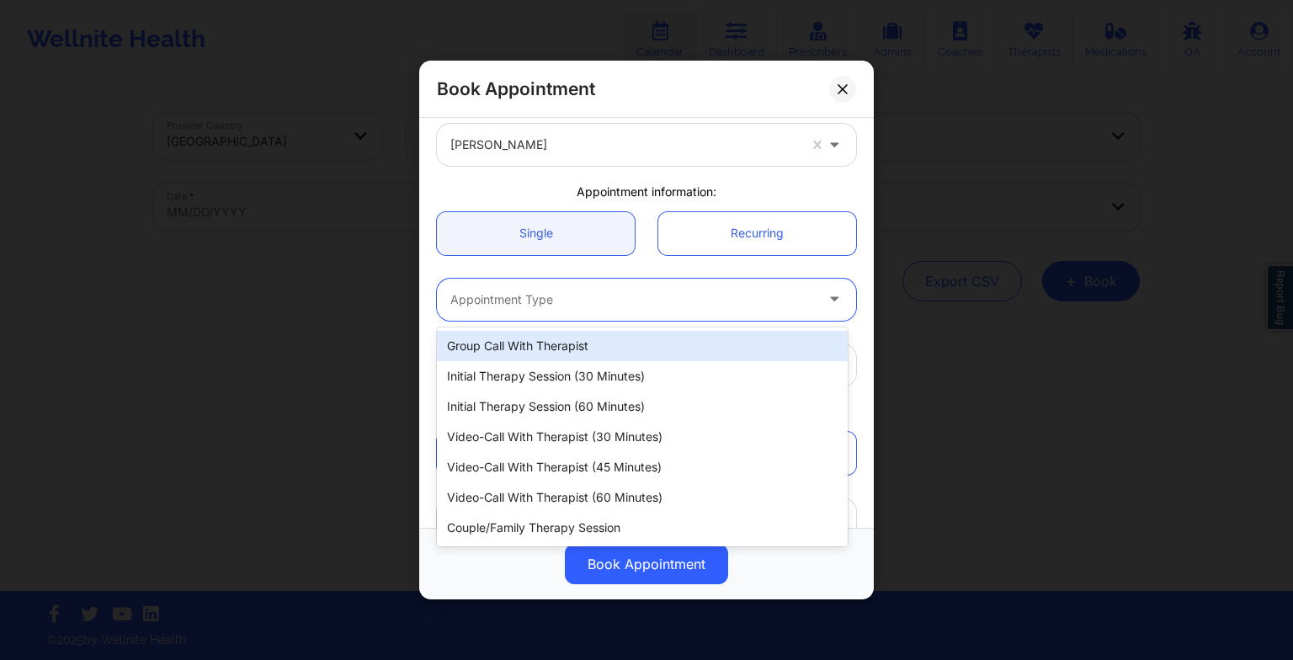
click at [522, 306] on div at bounding box center [632, 300] width 364 height 20
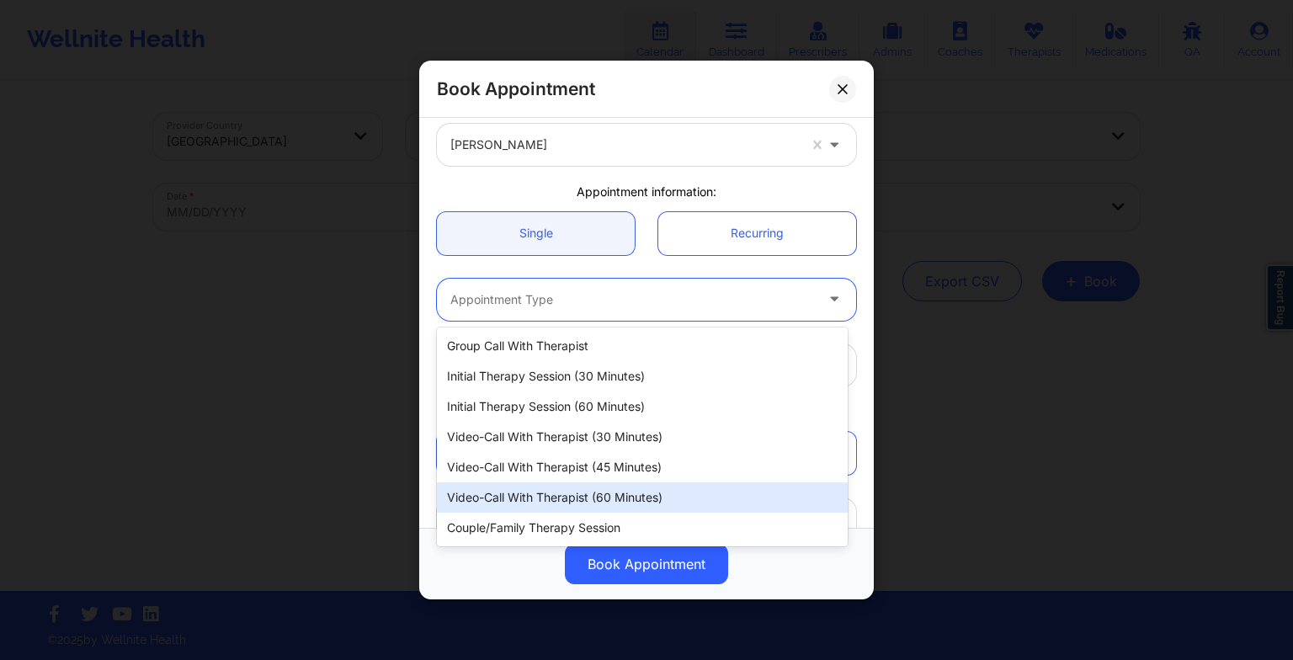
click at [543, 502] on div "Video-Call with Therapist (60 minutes)" at bounding box center [642, 497] width 411 height 30
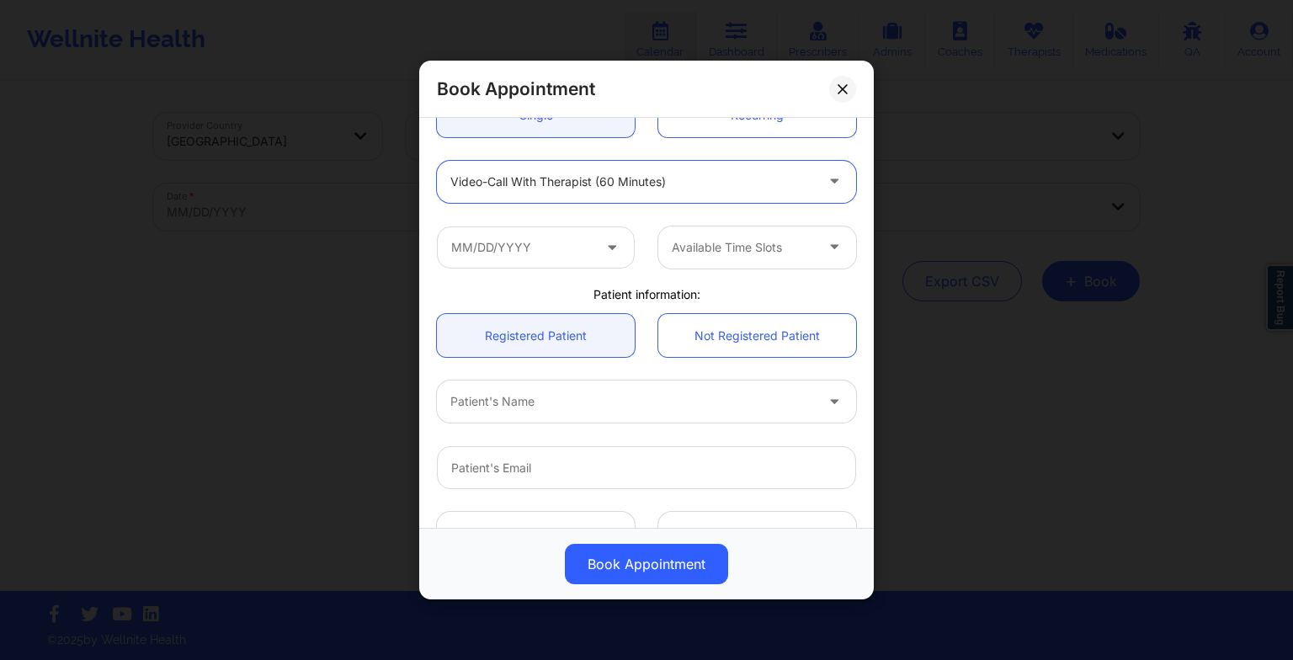
scroll to position [197, 0]
click at [502, 240] on input "text" at bounding box center [536, 246] width 198 height 42
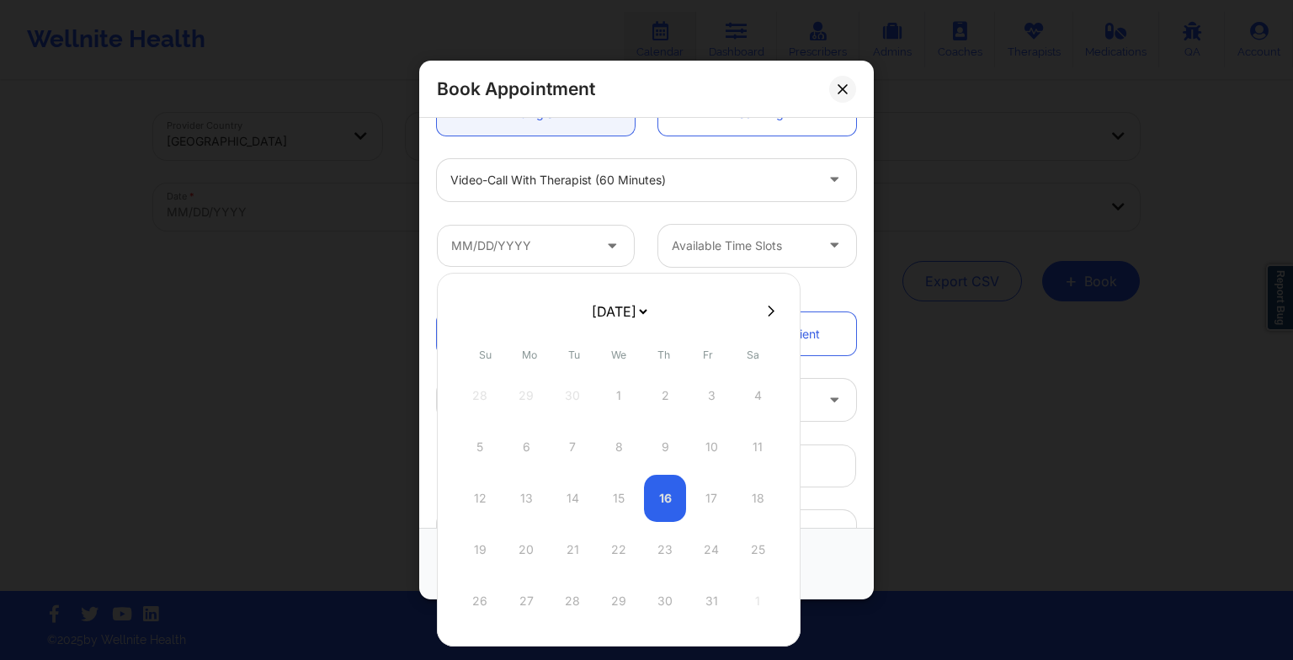
click at [588, 299] on select "[DATE] [DATE] [DATE] [DATE] [DATE] [DATE] [DATE] [DATE] [DATE] [DATE] [DATE] [D…" at bounding box center [618, 312] width 61 height 34
click at [572, 592] on div "27" at bounding box center [572, 600] width 42 height 47
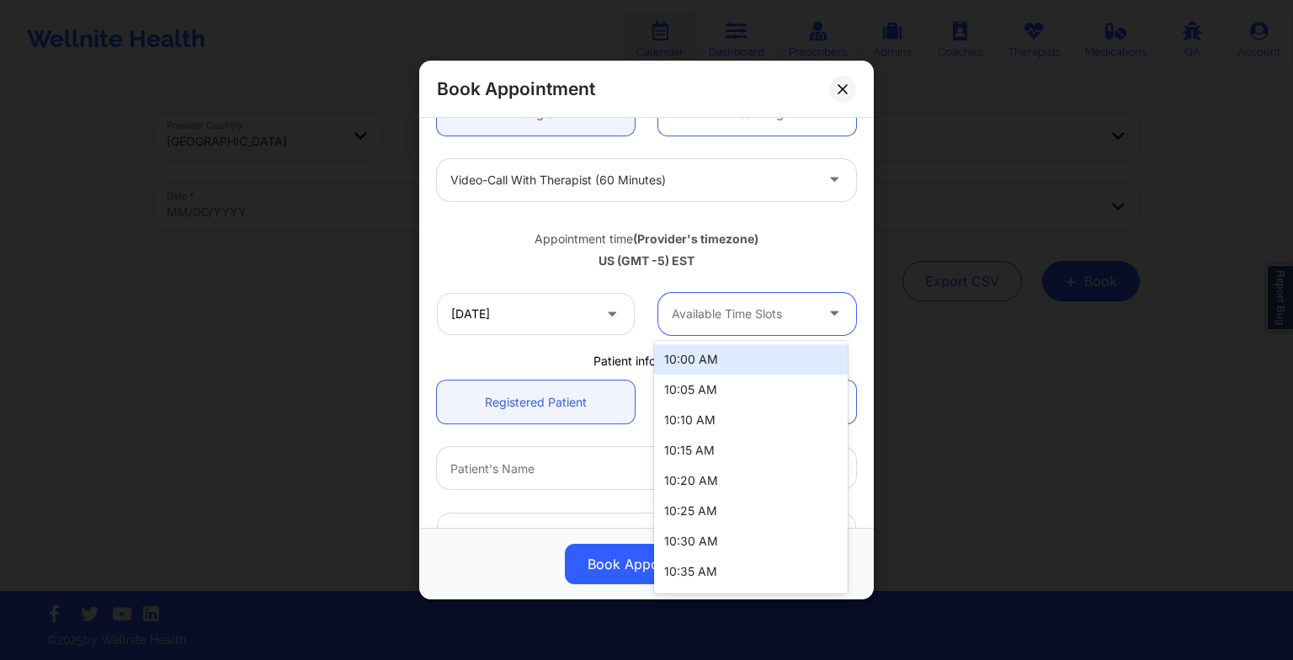
click at [704, 308] on div at bounding box center [743, 314] width 142 height 20
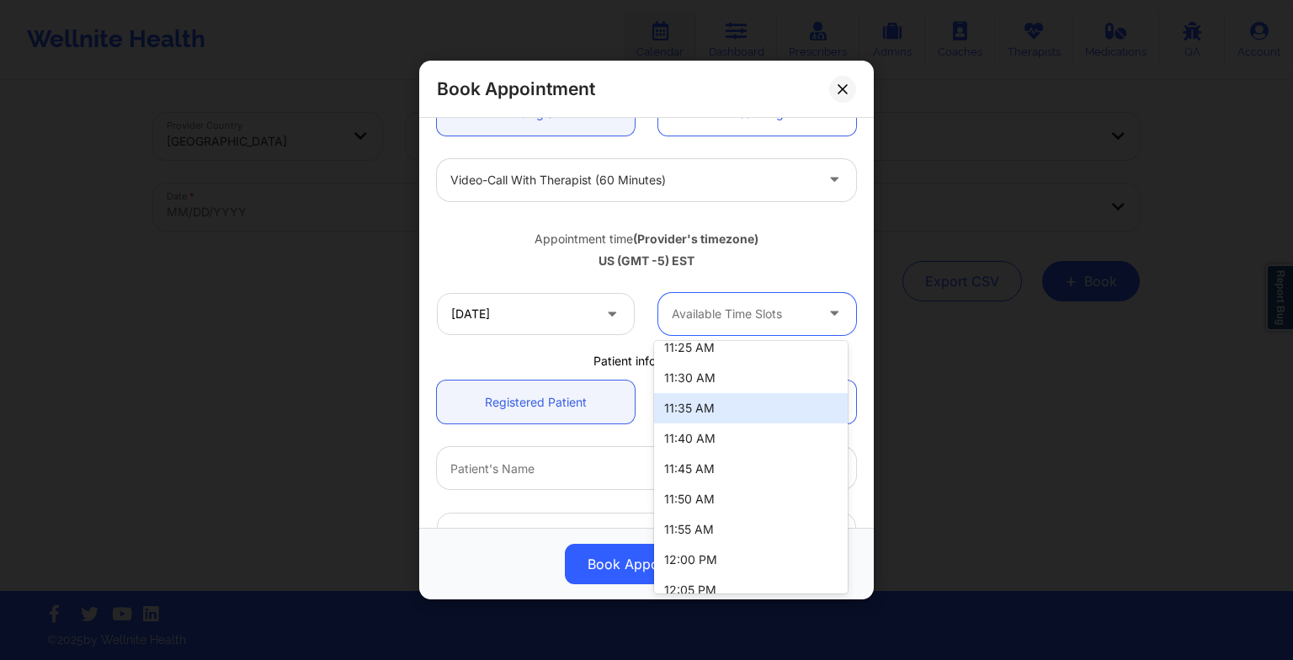
scroll to position [572, 0]
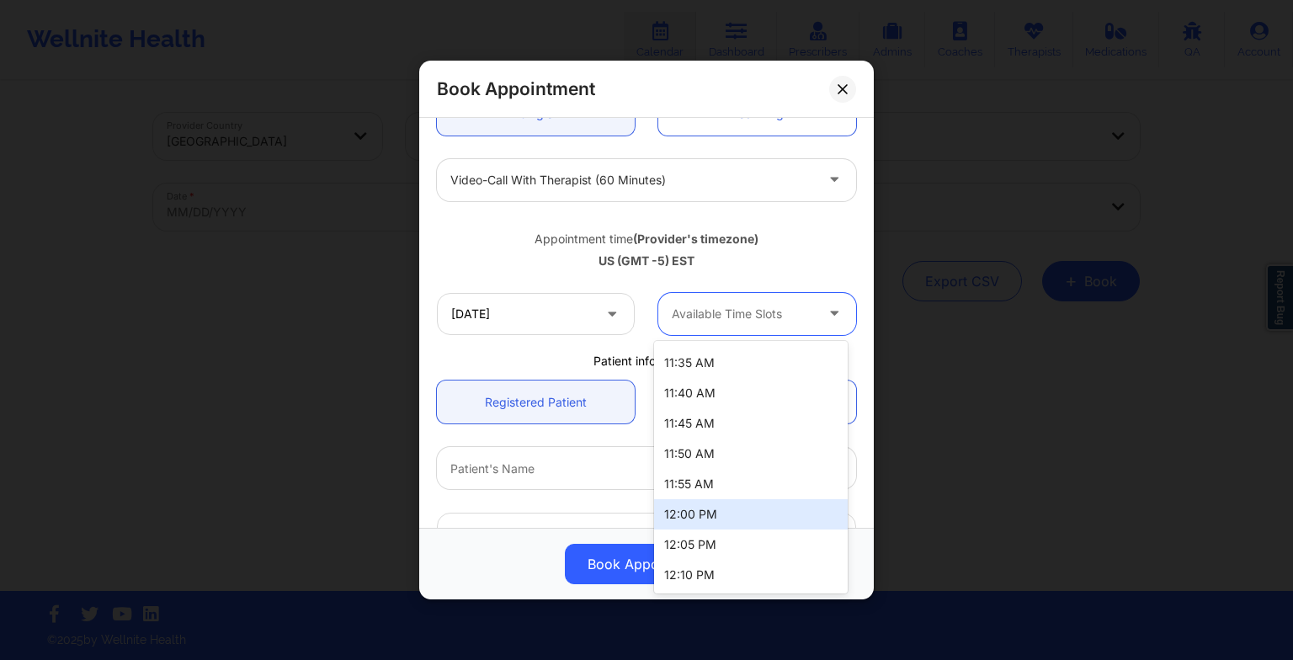
click at [704, 518] on div "12:00 PM" at bounding box center [751, 514] width 194 height 30
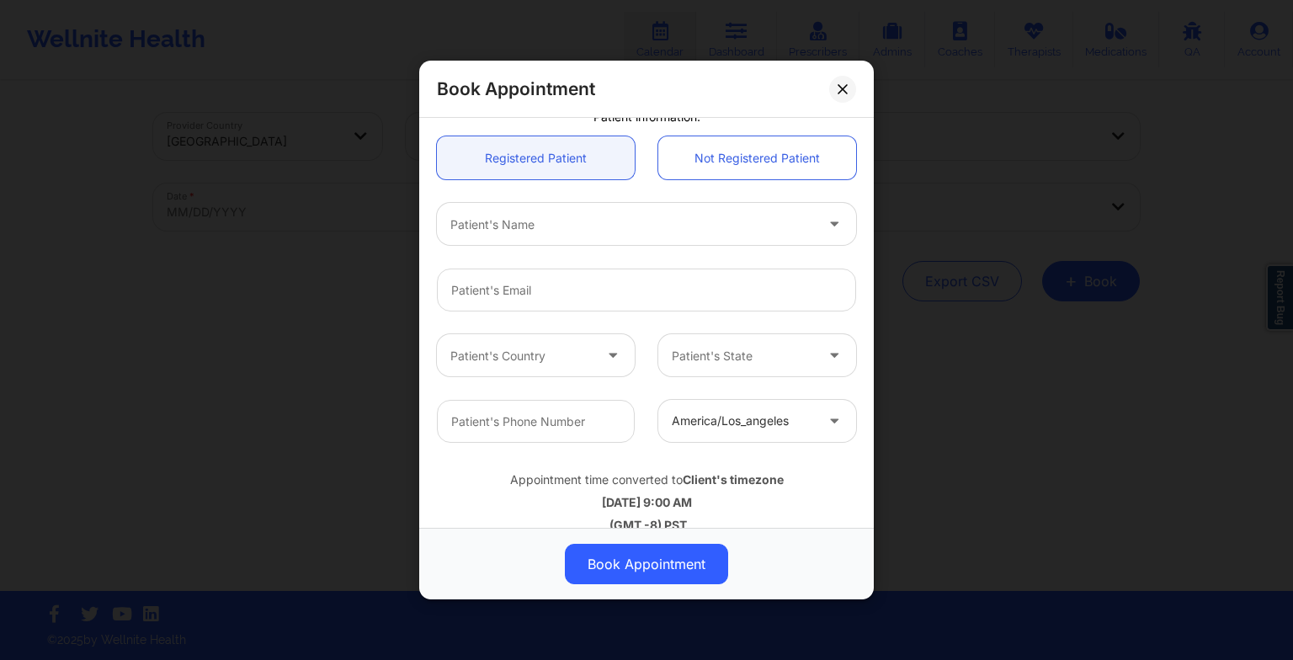
scroll to position [460, 0]
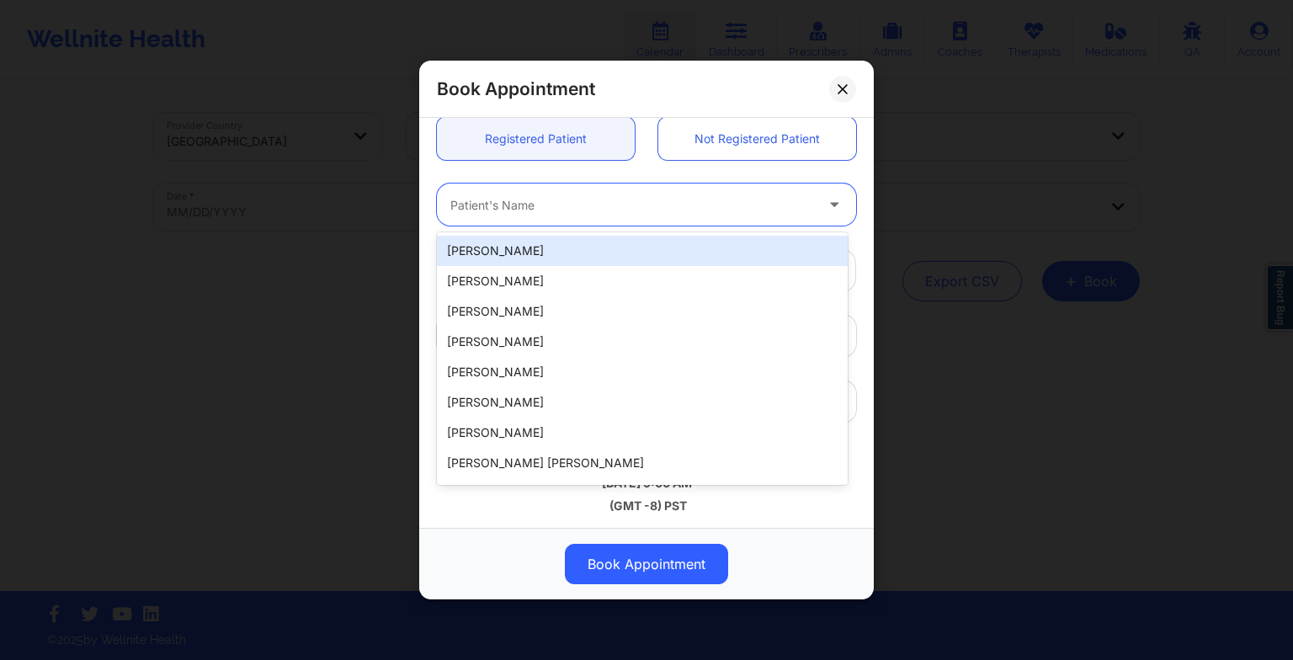
click at [533, 205] on div at bounding box center [632, 204] width 364 height 20
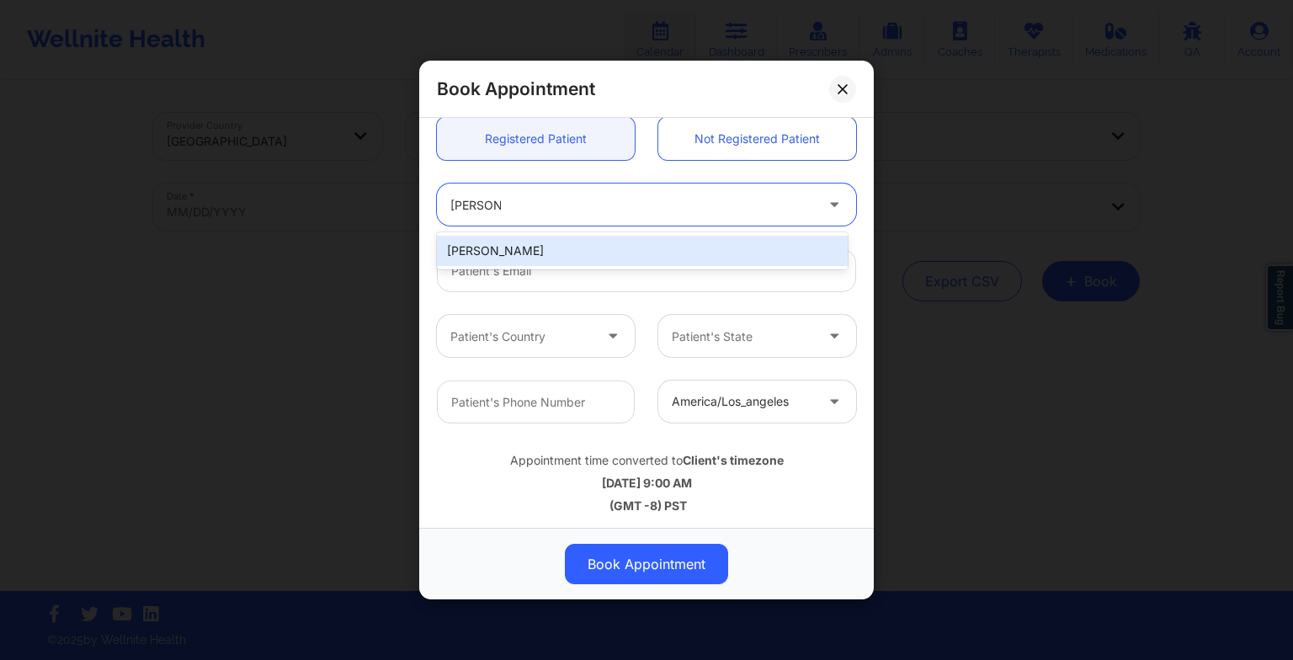
click at [519, 244] on div "[PERSON_NAME]" at bounding box center [642, 251] width 411 height 30
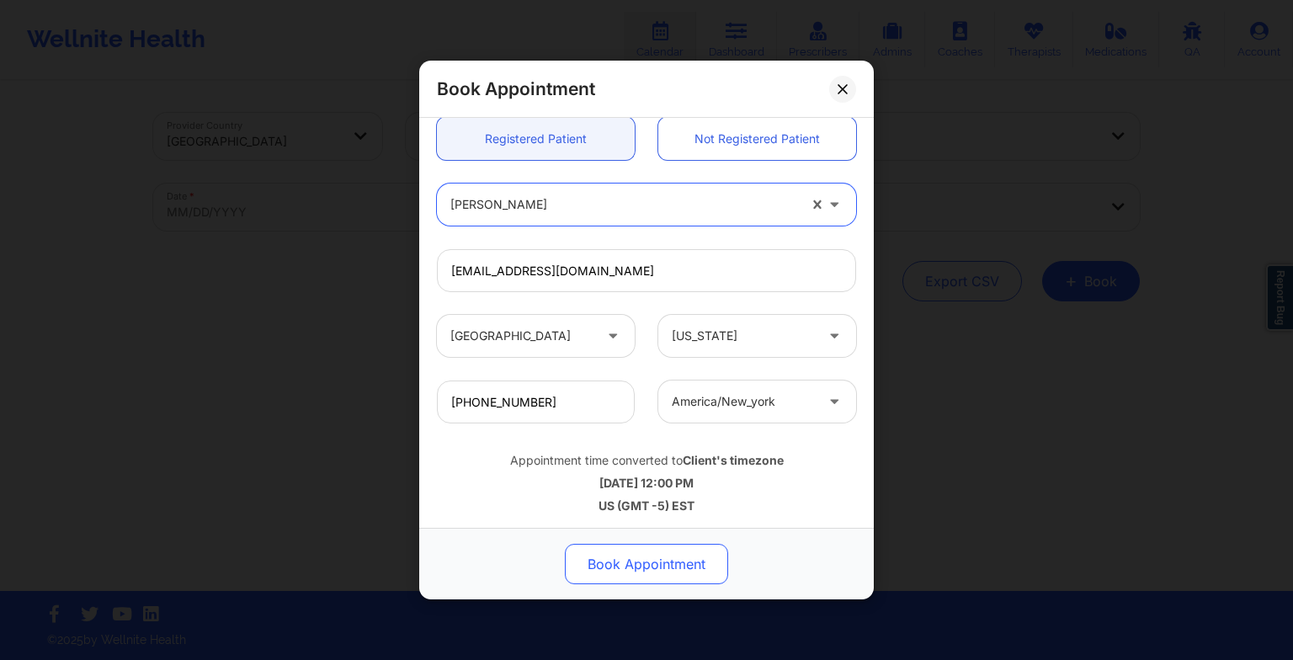
click at [650, 564] on button "Book Appointment" at bounding box center [646, 564] width 163 height 40
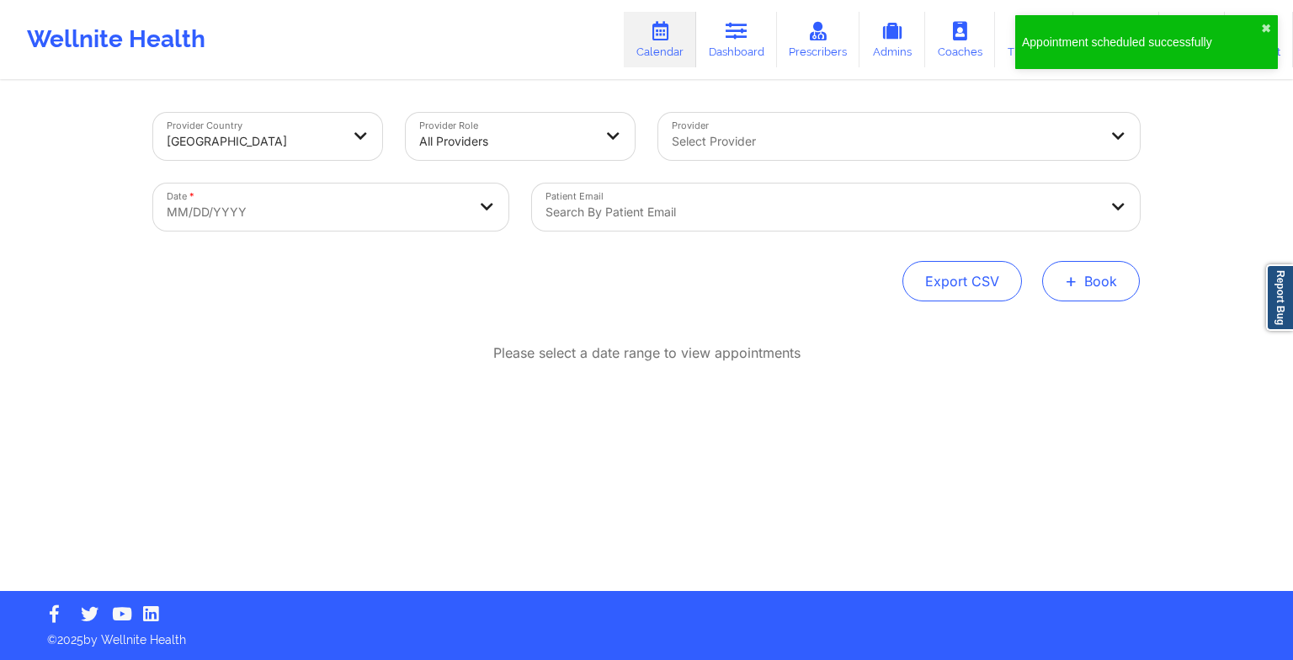
click at [1070, 285] on span "+" at bounding box center [1071, 280] width 13 height 9
click at [1048, 327] on button "Therapy Session" at bounding box center [1062, 335] width 129 height 28
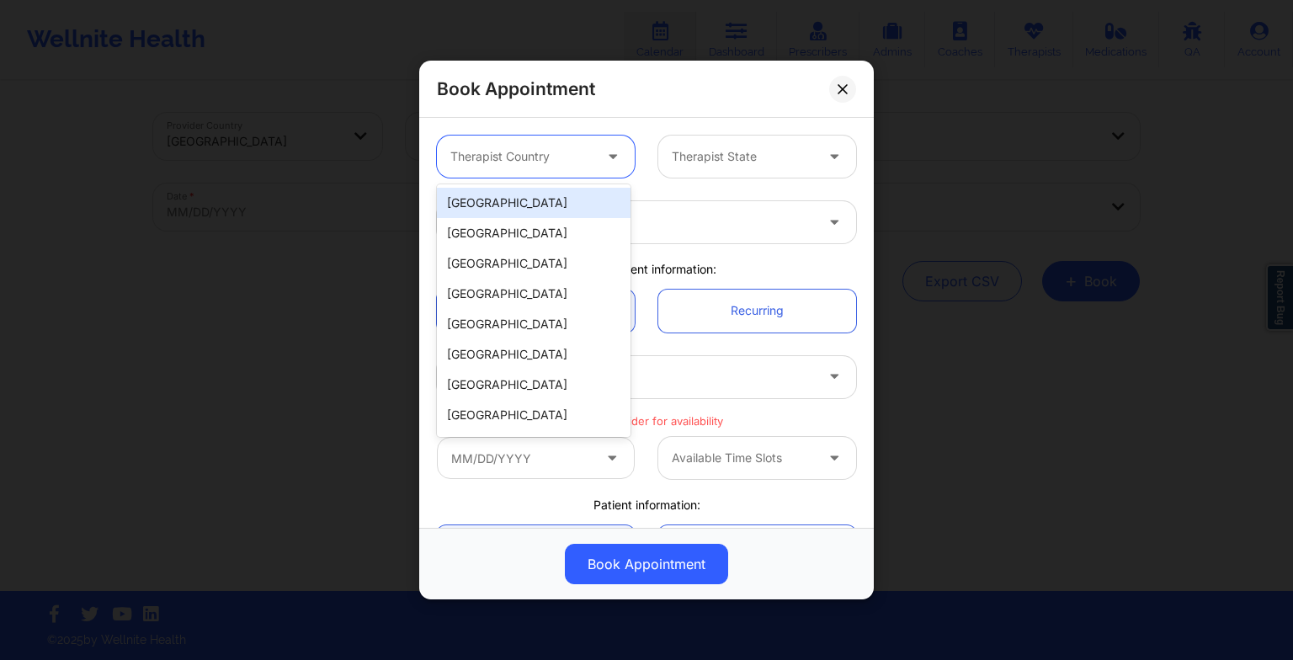
drag, startPoint x: 505, startPoint y: 162, endPoint x: 509, endPoint y: 205, distance: 43.1
click at [509, 205] on body "Appointment scheduled successfully ✖︎ Wellnite Health Calendar Dashboard Prescr…" at bounding box center [646, 330] width 1293 height 660
click at [509, 205] on div "[GEOGRAPHIC_DATA]" at bounding box center [534, 203] width 194 height 30
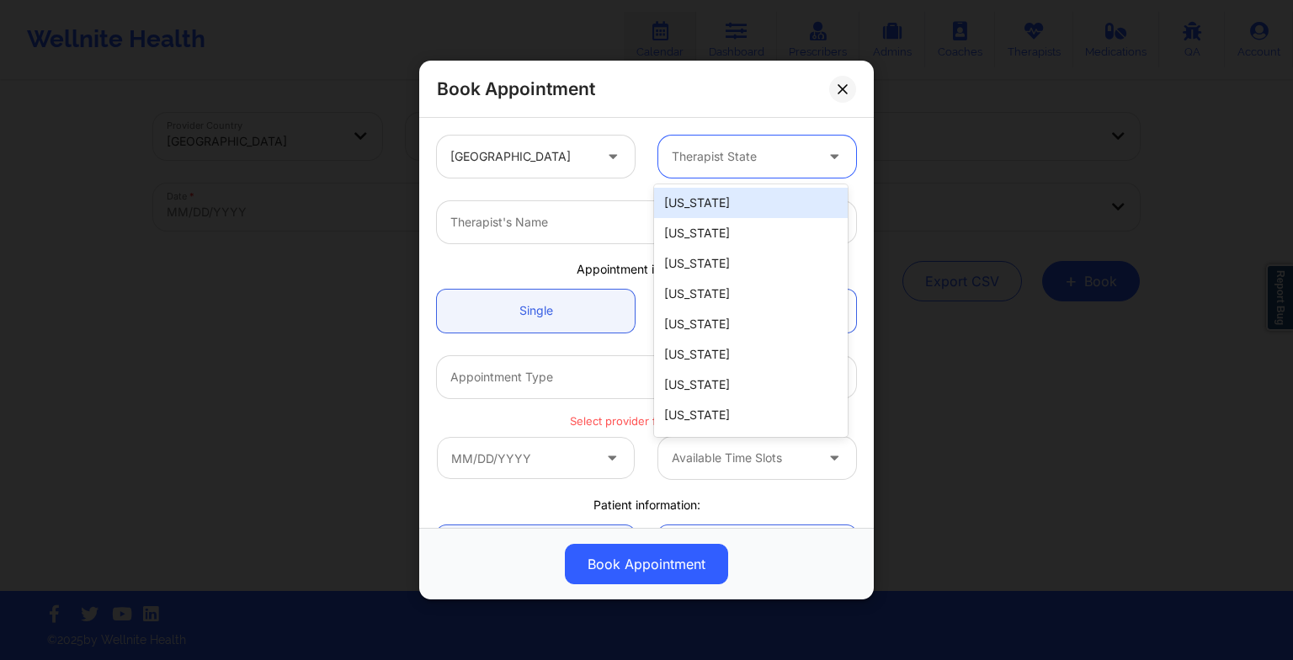
click at [695, 164] on div at bounding box center [743, 156] width 142 height 20
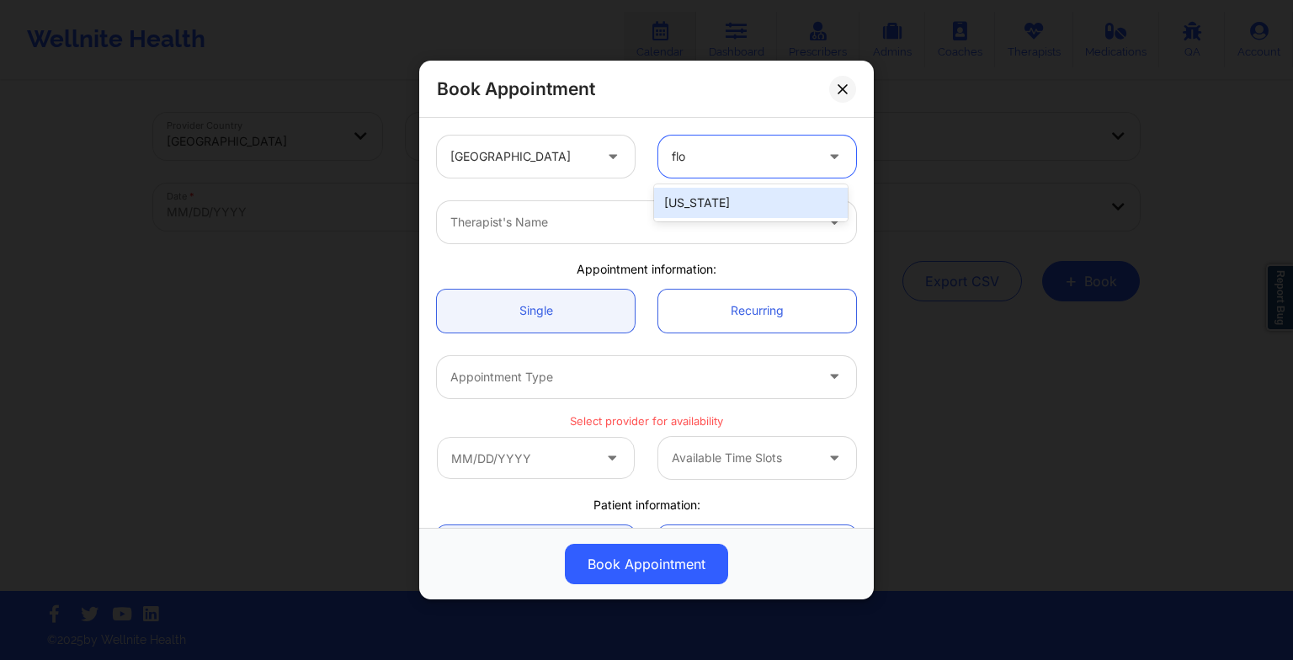
click at [696, 196] on div "[US_STATE]" at bounding box center [751, 203] width 194 height 30
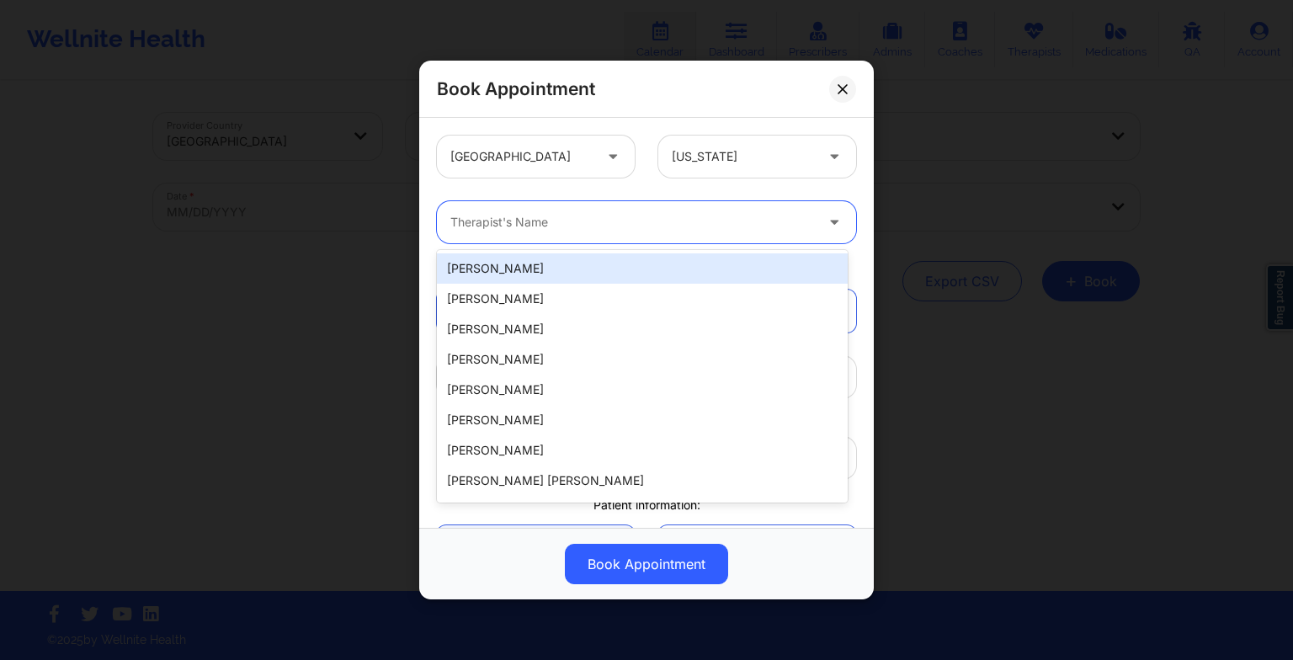
click at [603, 213] on div at bounding box center [632, 222] width 364 height 20
paste input "[PERSON_NAME]"
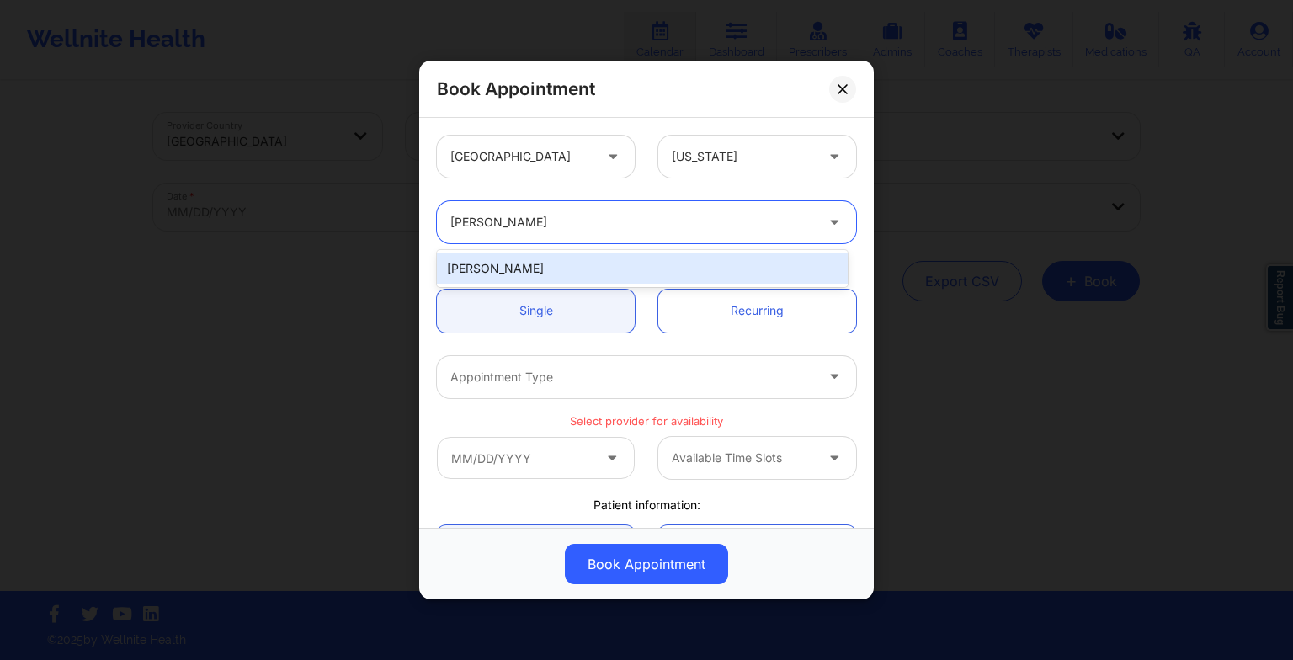
click at [499, 259] on div "[PERSON_NAME]" at bounding box center [642, 268] width 411 height 30
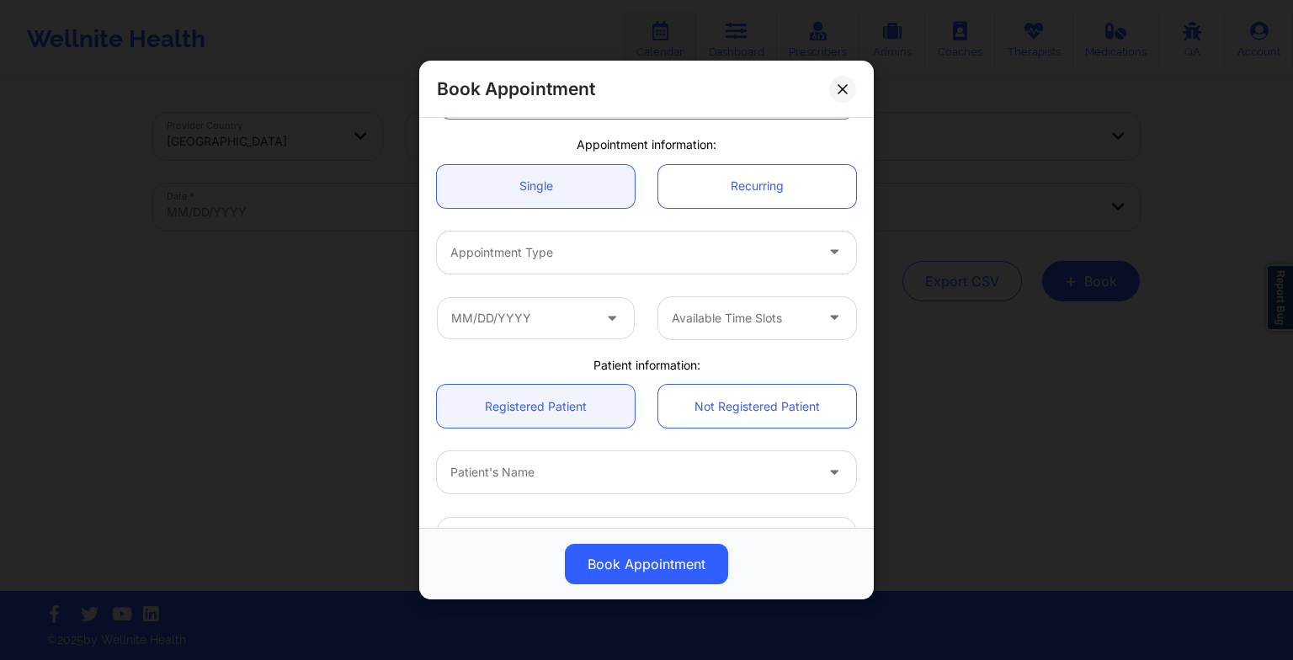
scroll to position [128, 0]
click at [494, 249] on div at bounding box center [632, 249] width 364 height 20
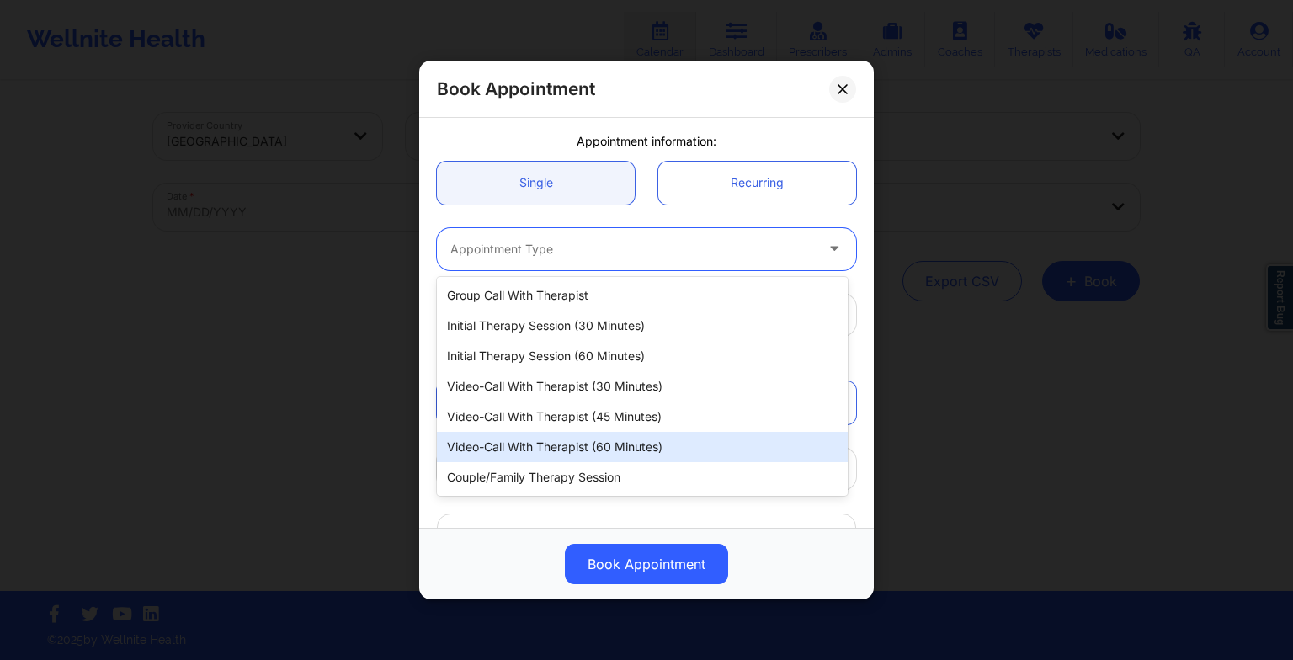
click at [546, 441] on div "Video-Call with Therapist (60 minutes)" at bounding box center [642, 447] width 411 height 30
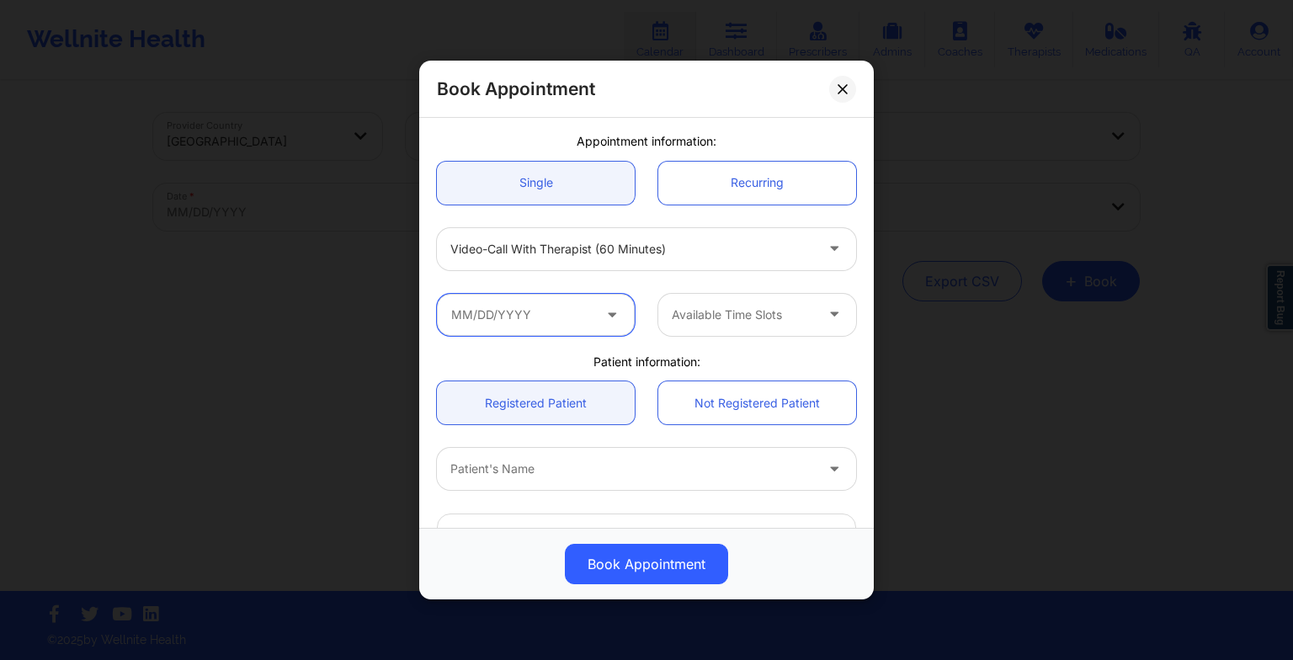
click at [512, 297] on input "text" at bounding box center [536, 315] width 198 height 42
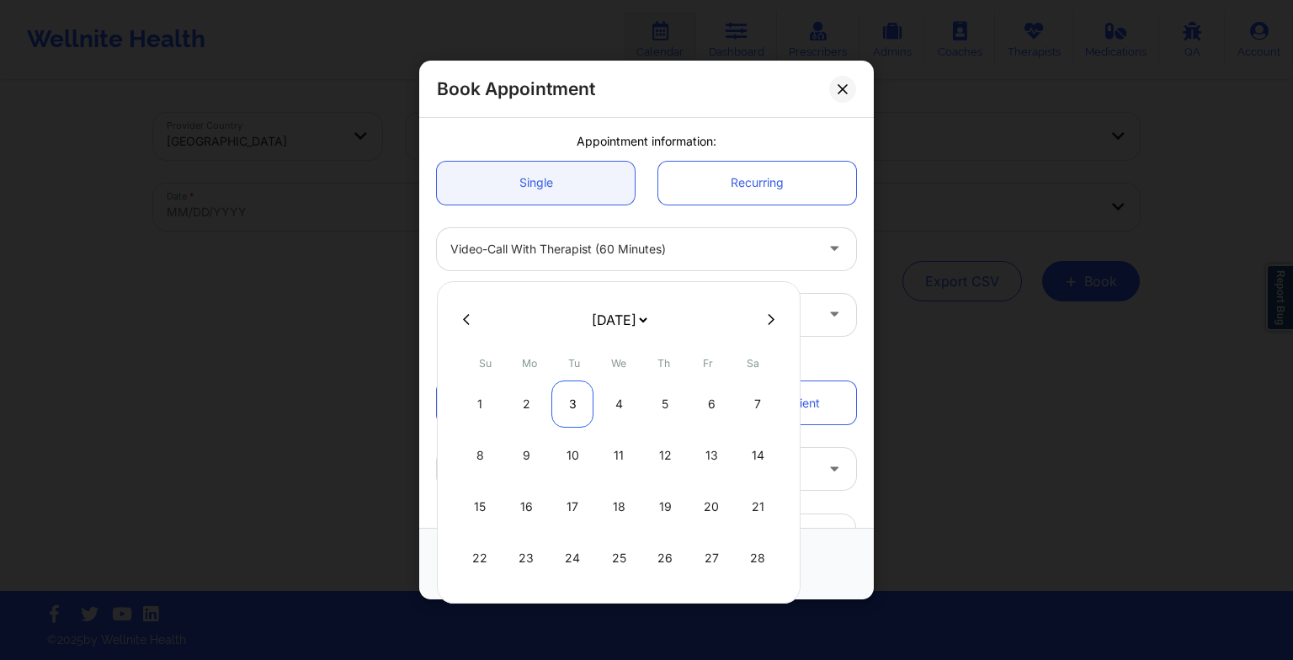
click at [556, 400] on div "3" at bounding box center [572, 403] width 42 height 47
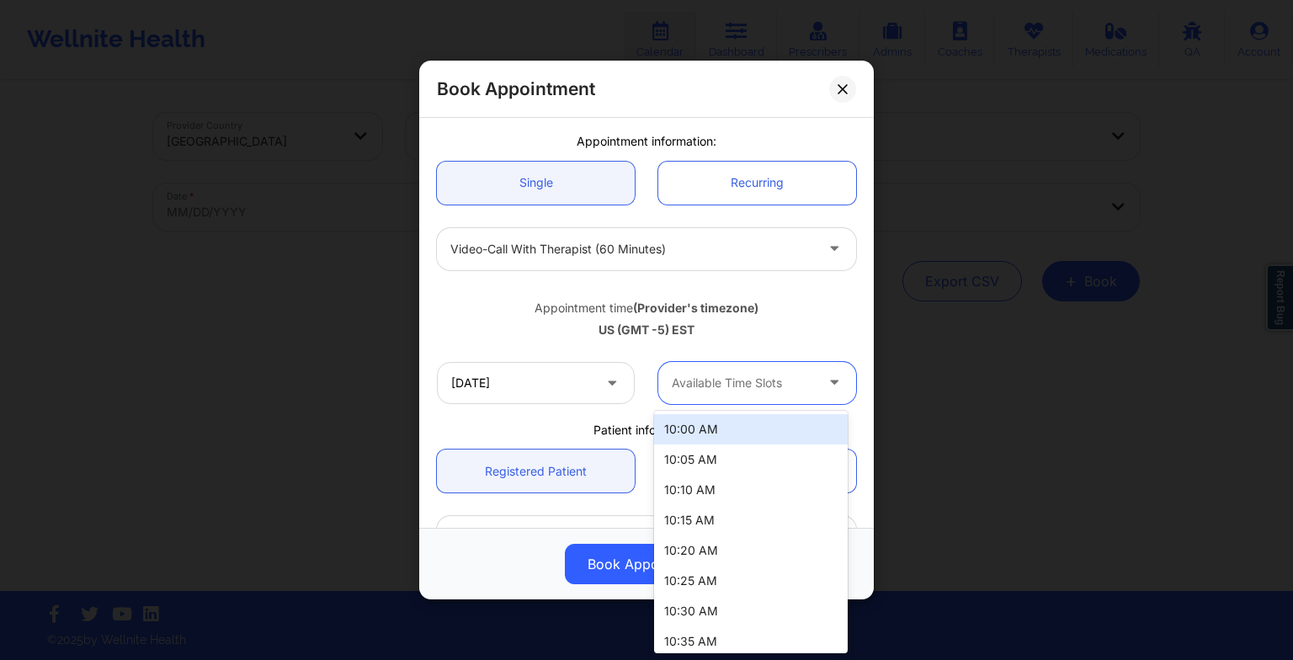
click at [694, 364] on div "Available Time Slots" at bounding box center [736, 383] width 157 height 42
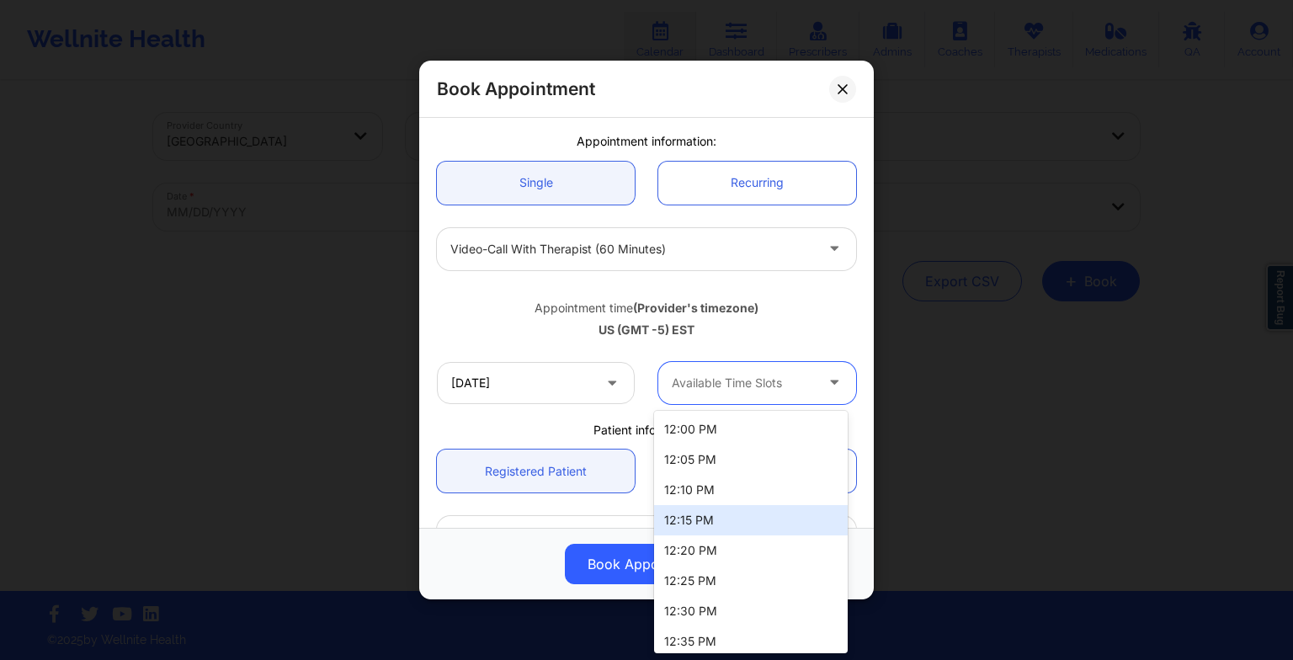
scroll to position [727, 0]
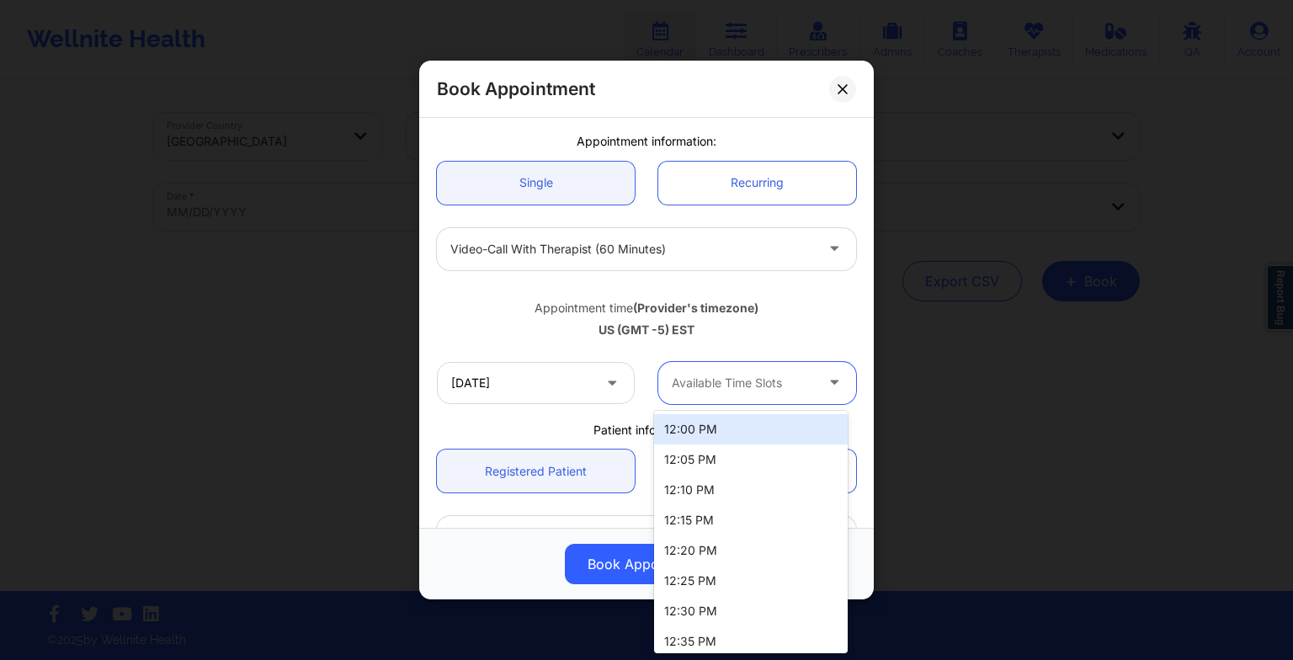
click at [698, 433] on div "12:00 PM" at bounding box center [751, 429] width 194 height 30
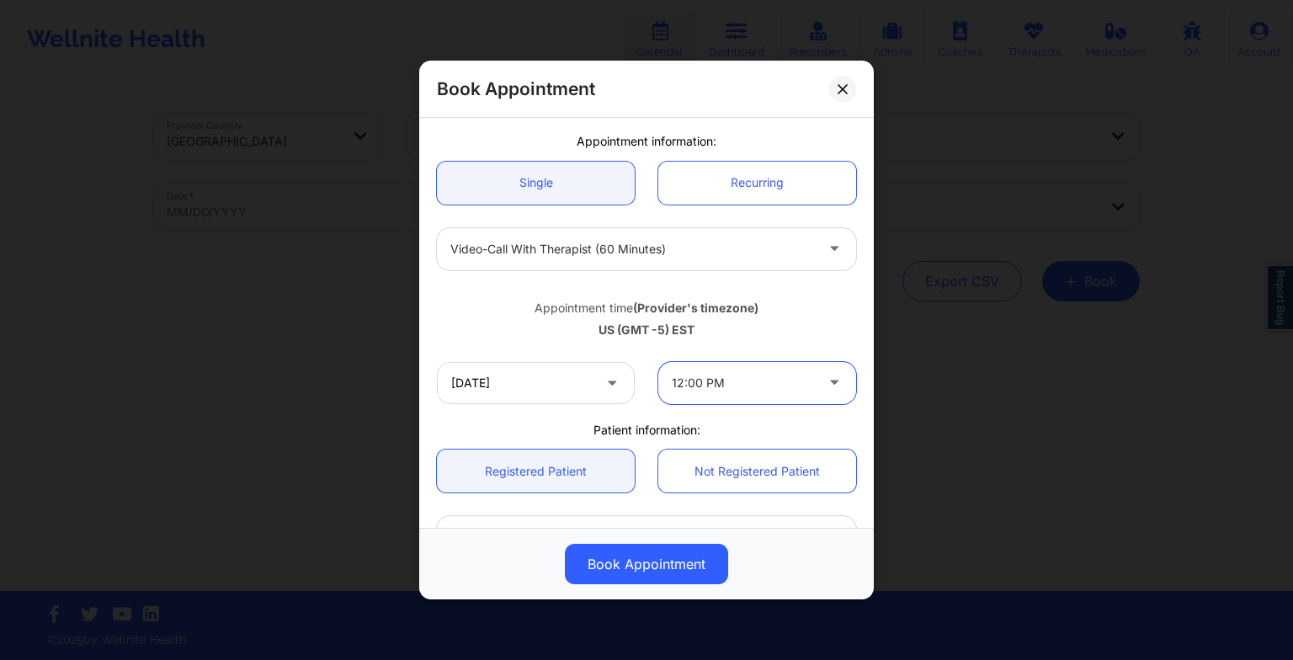
scroll to position [464, 0]
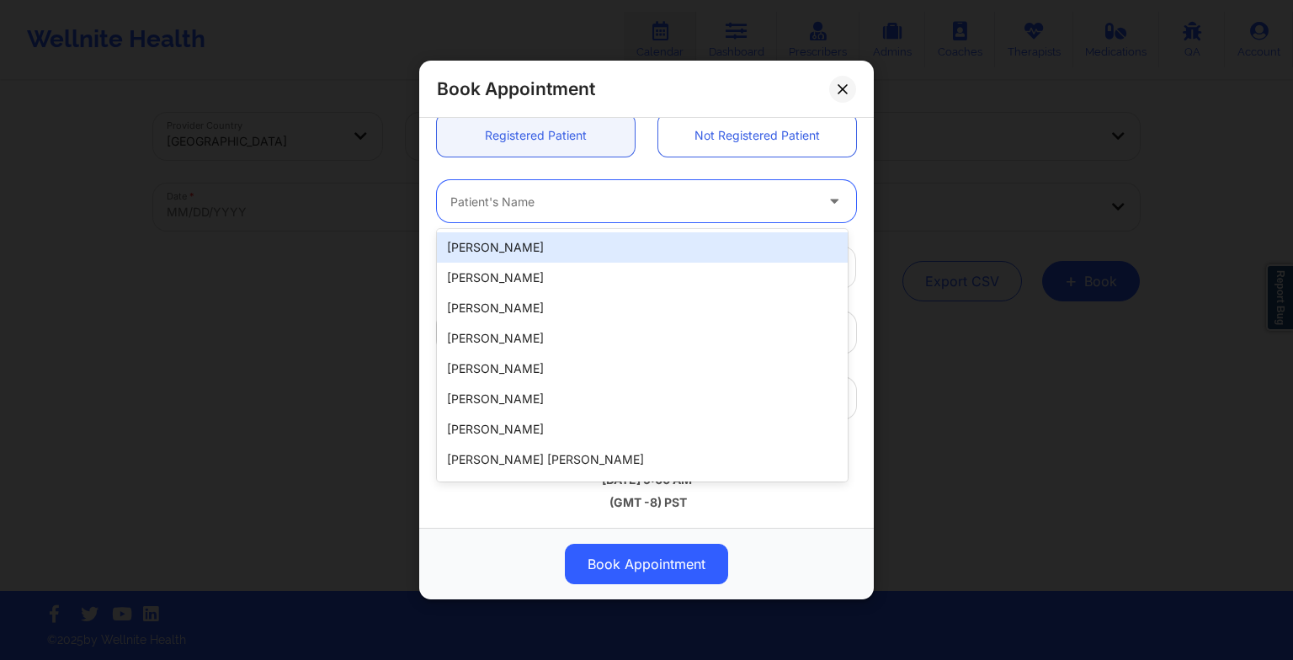
click at [557, 209] on div at bounding box center [632, 201] width 364 height 20
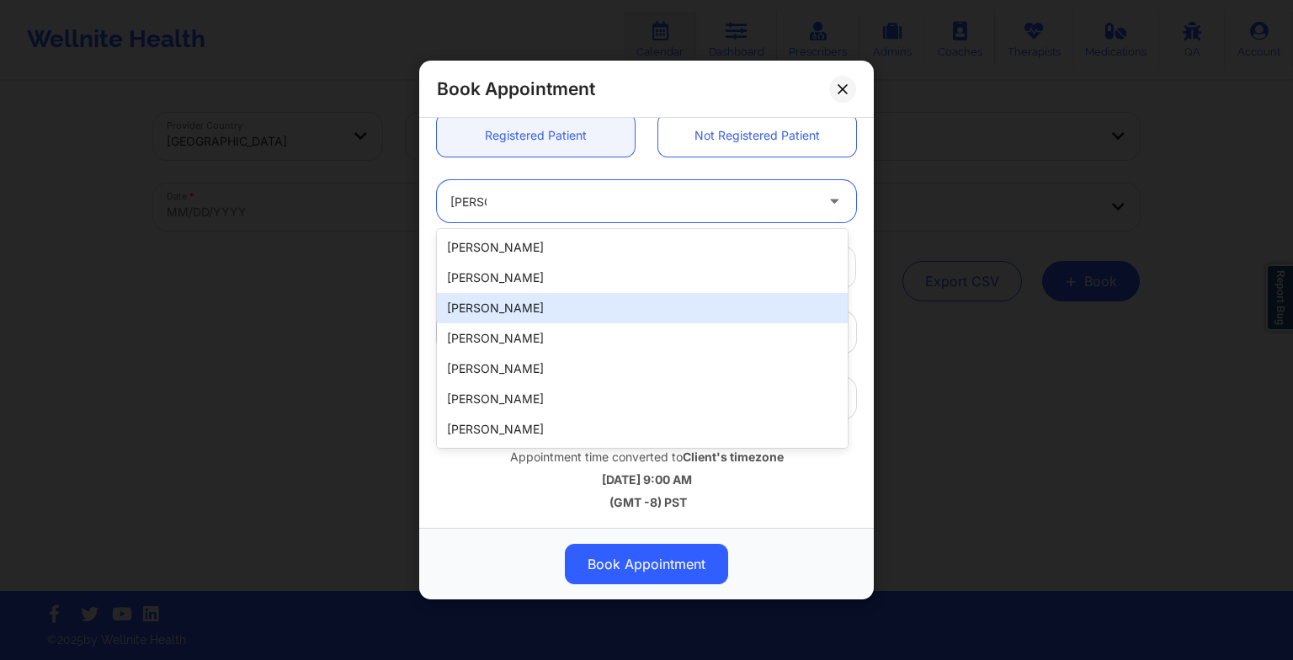
click at [556, 302] on div "[PERSON_NAME]" at bounding box center [642, 308] width 411 height 30
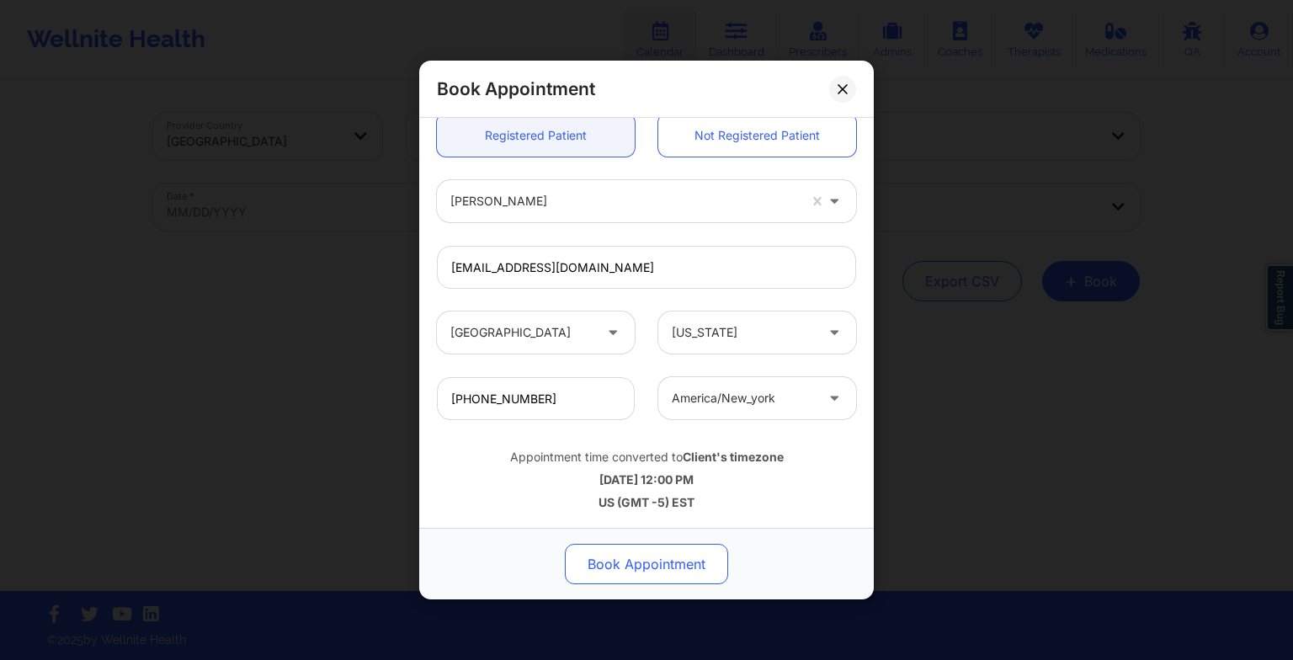
click at [618, 559] on button "Book Appointment" at bounding box center [646, 564] width 163 height 40
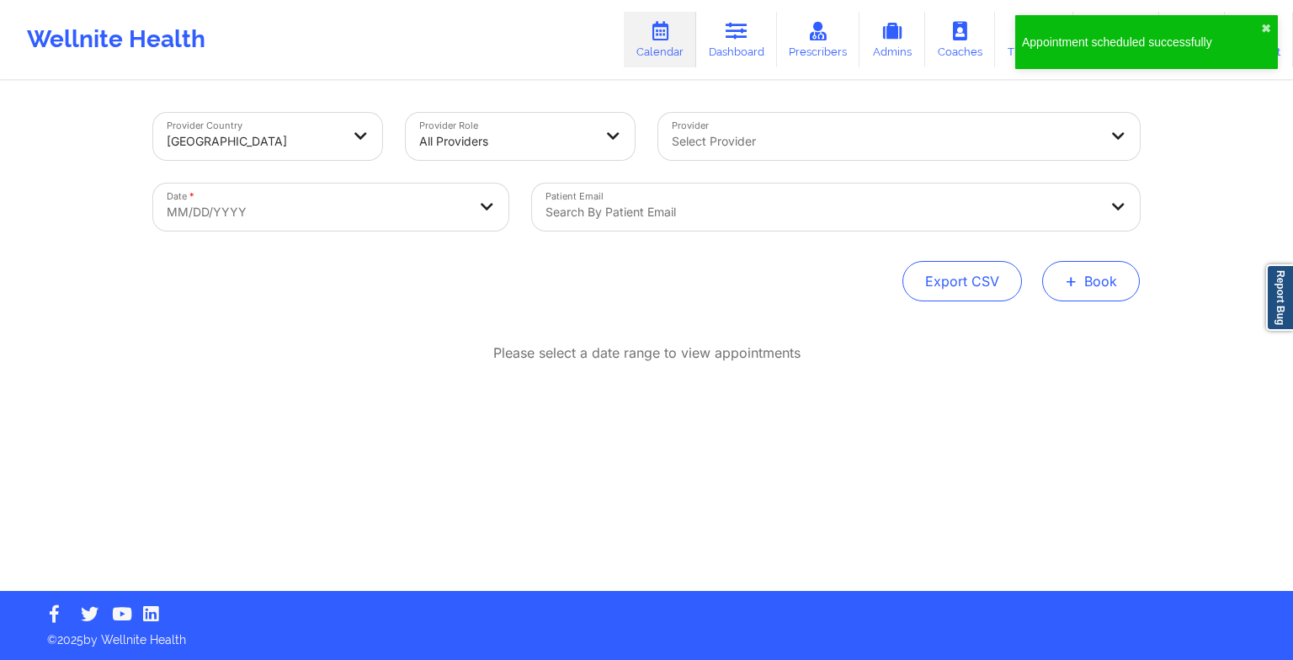
click at [1100, 273] on button "+ Book" at bounding box center [1091, 281] width 98 height 40
click at [1063, 327] on button "Therapy Session" at bounding box center [1062, 335] width 129 height 28
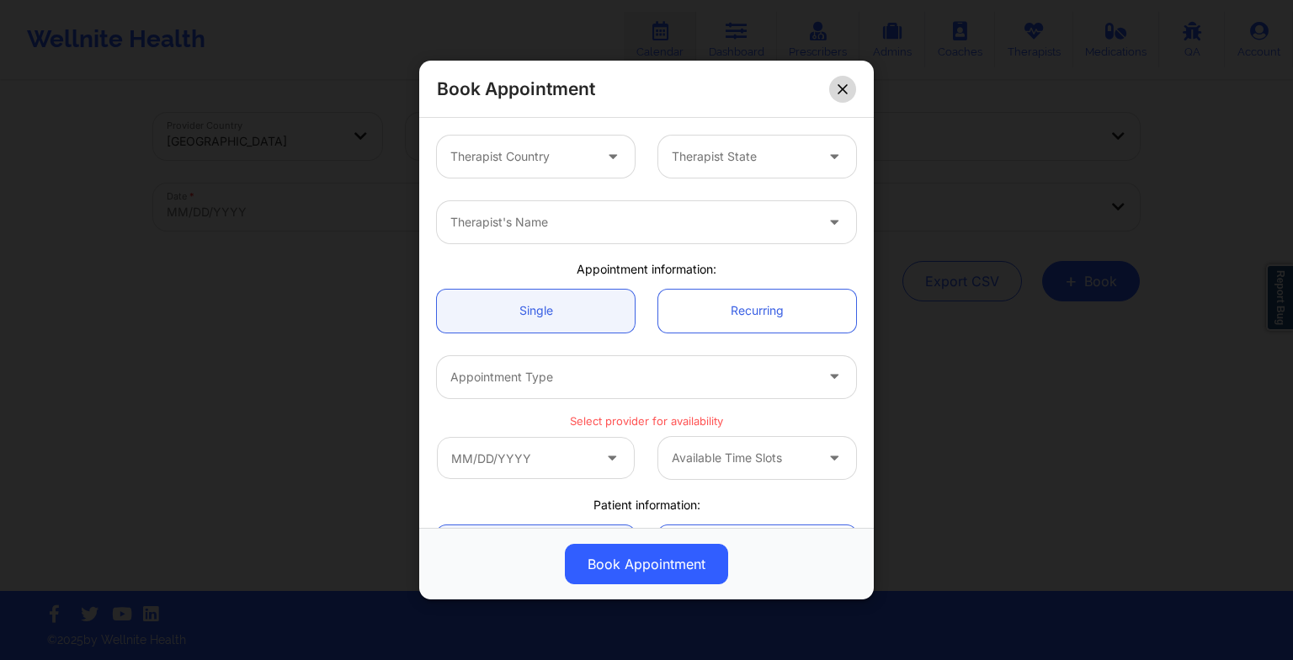
click at [836, 91] on button at bounding box center [842, 88] width 27 height 27
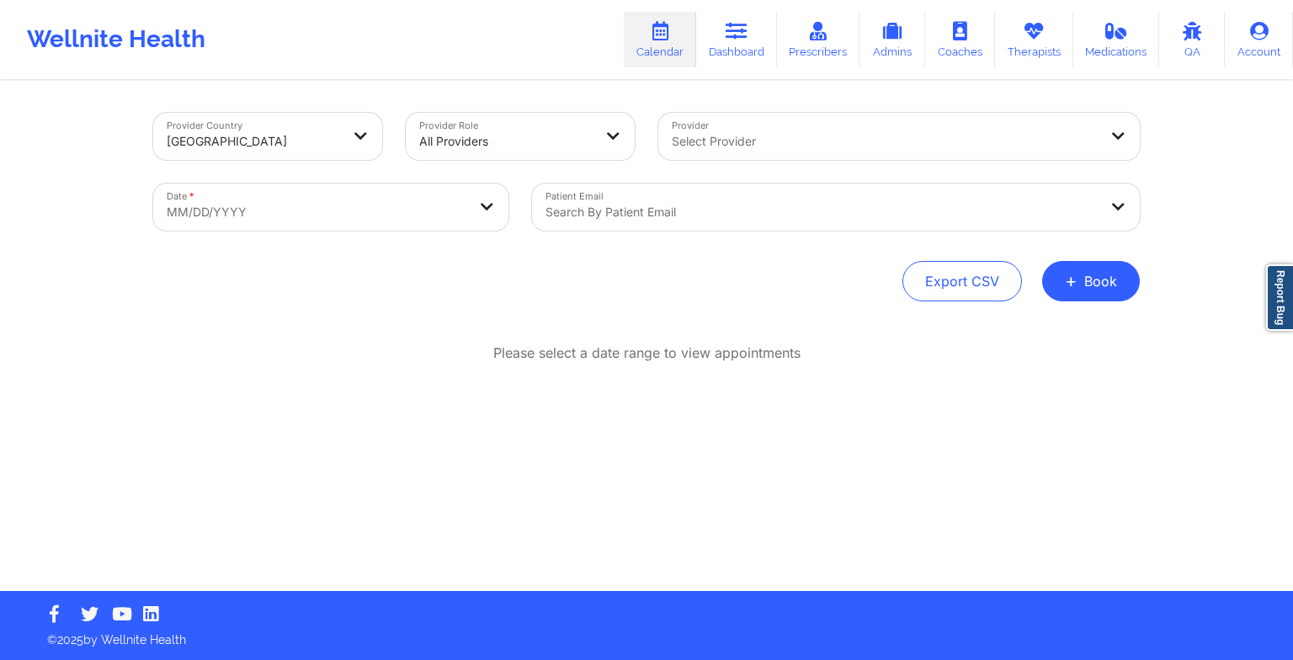
click at [973, 657] on footer "© 2025 by Wellnite Health" at bounding box center [646, 625] width 1293 height 69
click at [1039, 54] on link "Therapists" at bounding box center [1034, 40] width 78 height 56
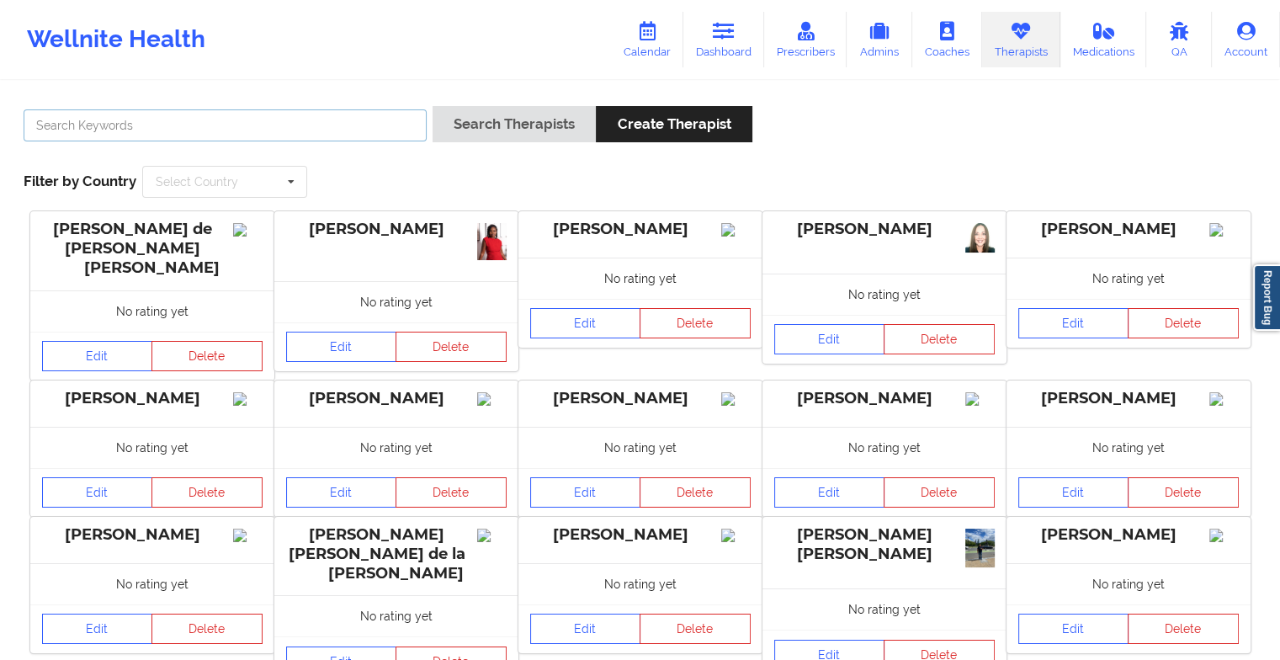
click at [411, 131] on input "text" at bounding box center [225, 125] width 403 height 32
paste input "[PERSON_NAME]"
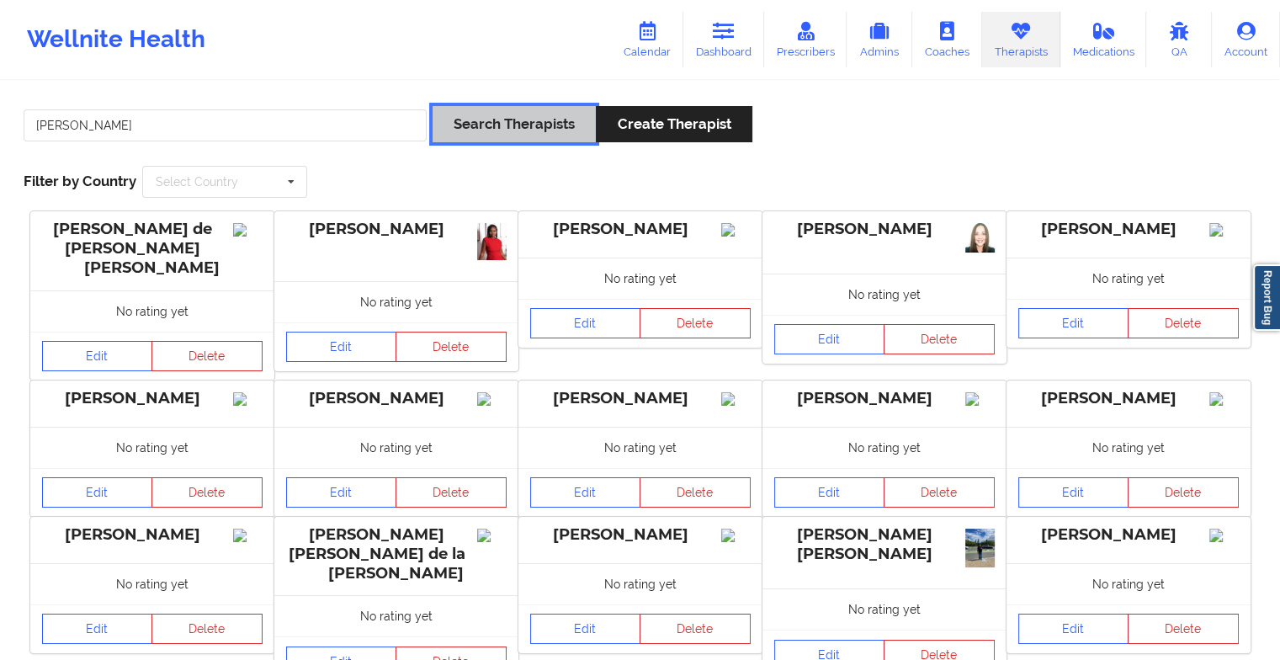
click at [498, 130] on button "Search Therapists" at bounding box center [514, 124] width 163 height 36
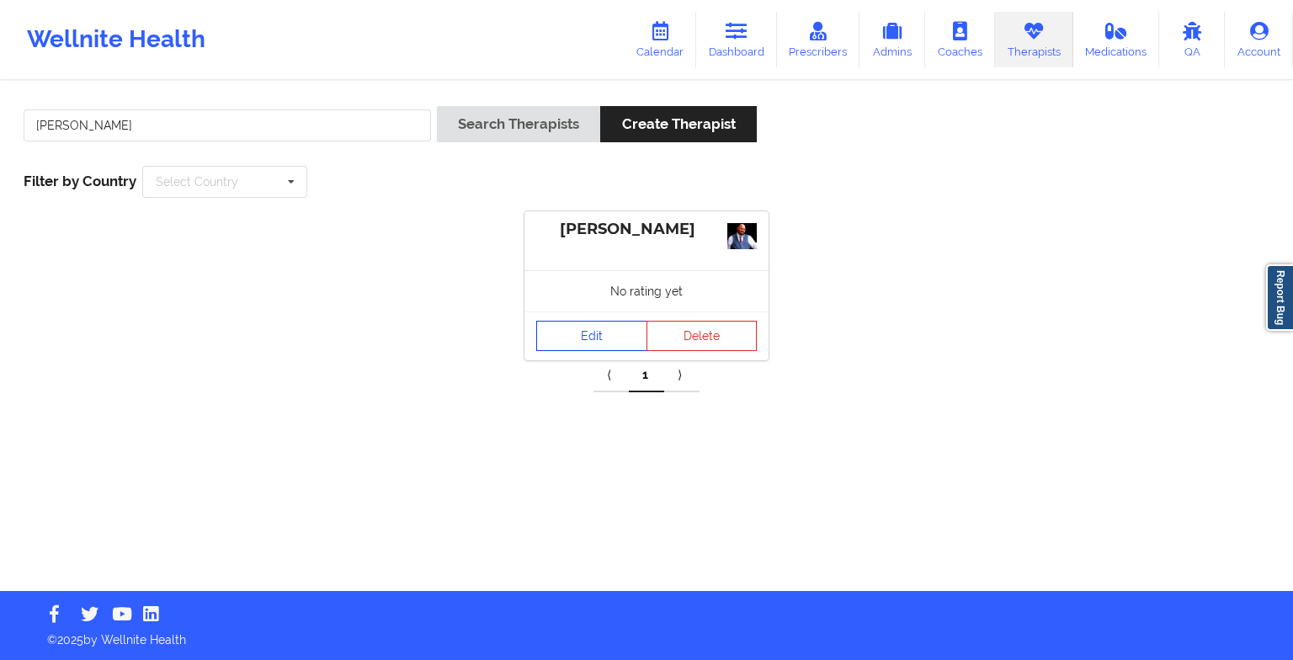
click at [577, 335] on link "Edit" at bounding box center [591, 336] width 111 height 30
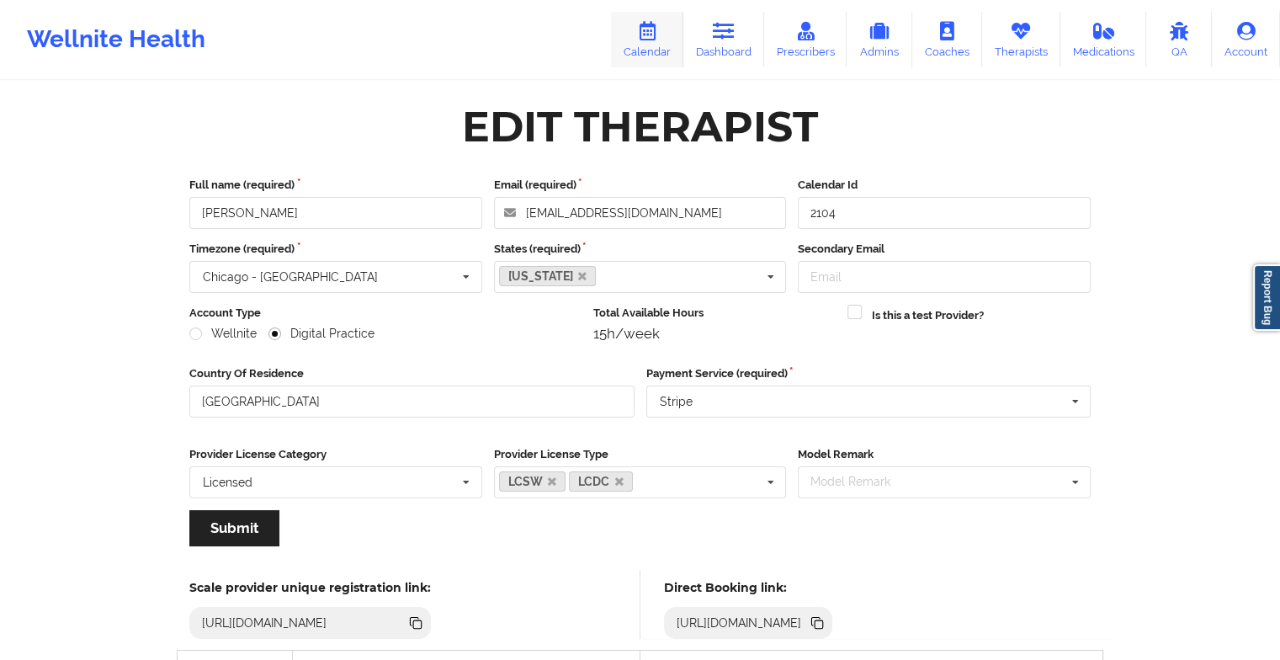
click at [639, 30] on link "Calendar" at bounding box center [647, 40] width 72 height 56
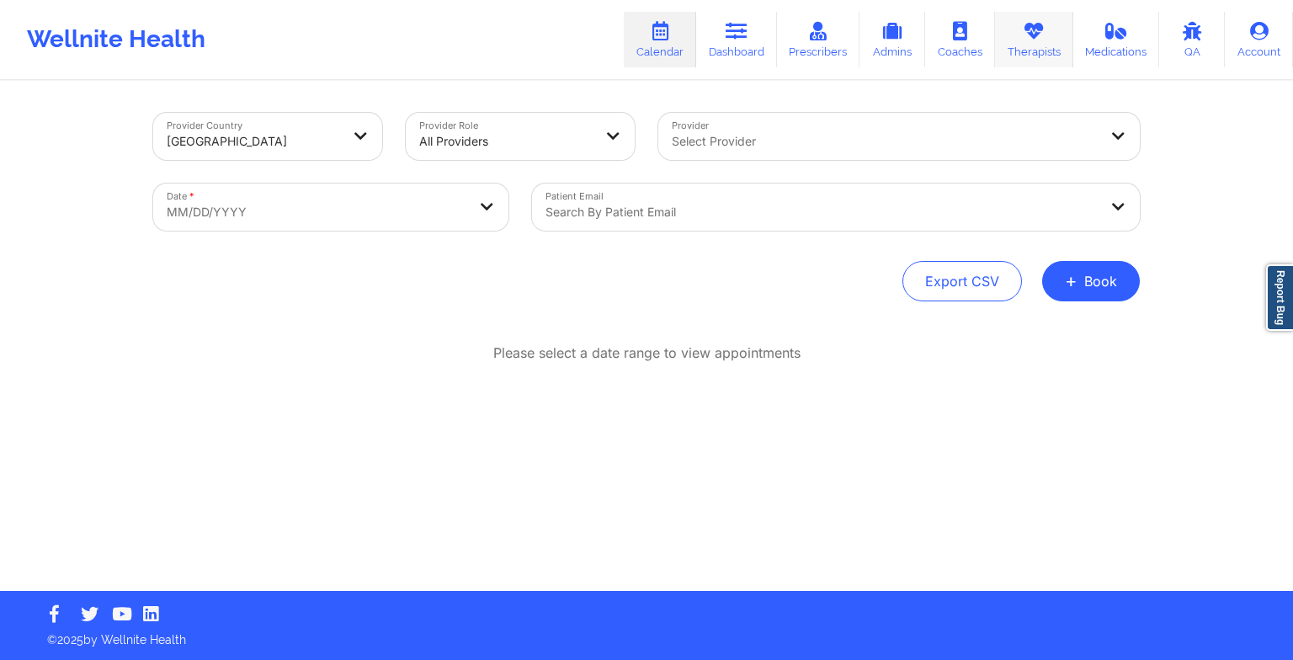
click at [1040, 42] on link "Therapists" at bounding box center [1034, 40] width 78 height 56
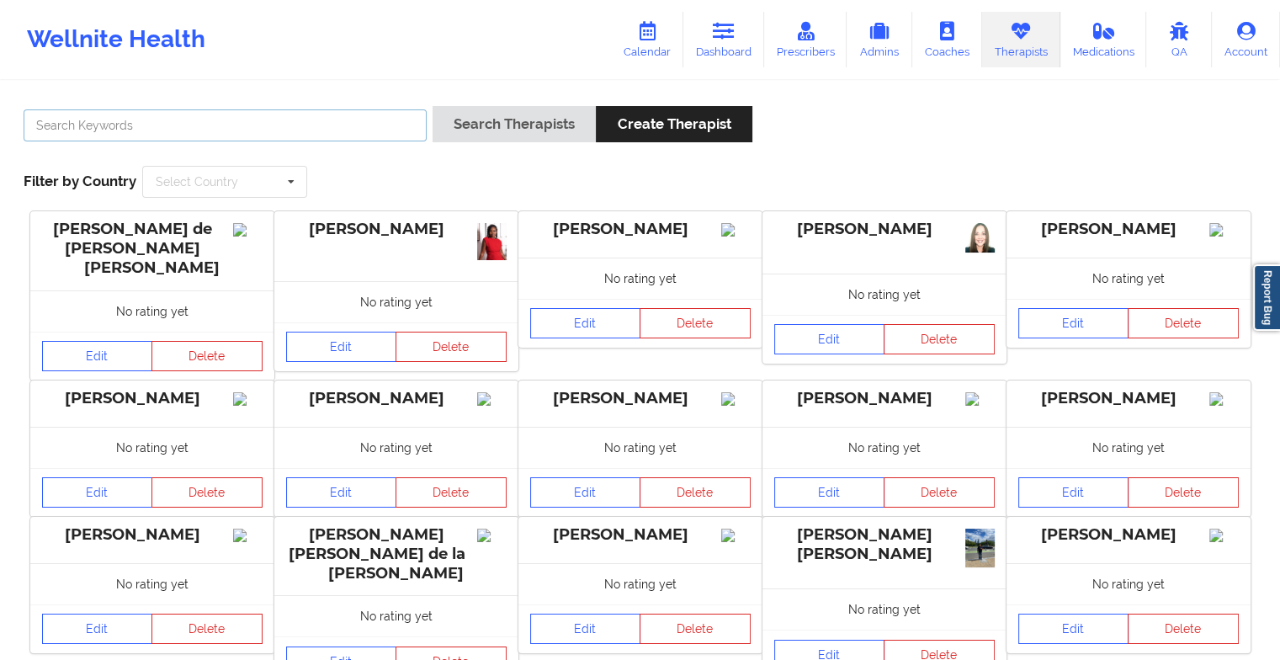
click at [402, 120] on input "text" at bounding box center [225, 125] width 403 height 32
click at [755, 49] on link "Dashboard" at bounding box center [724, 40] width 81 height 56
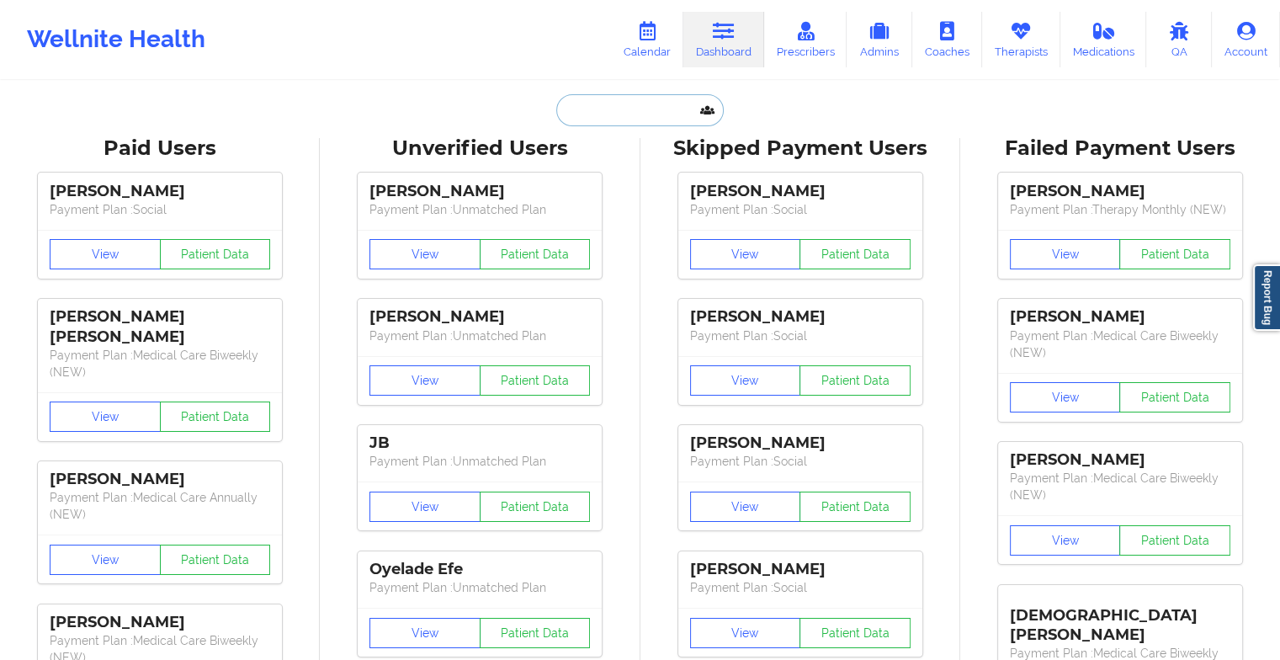
click at [642, 107] on input "text" at bounding box center [639, 110] width 167 height 32
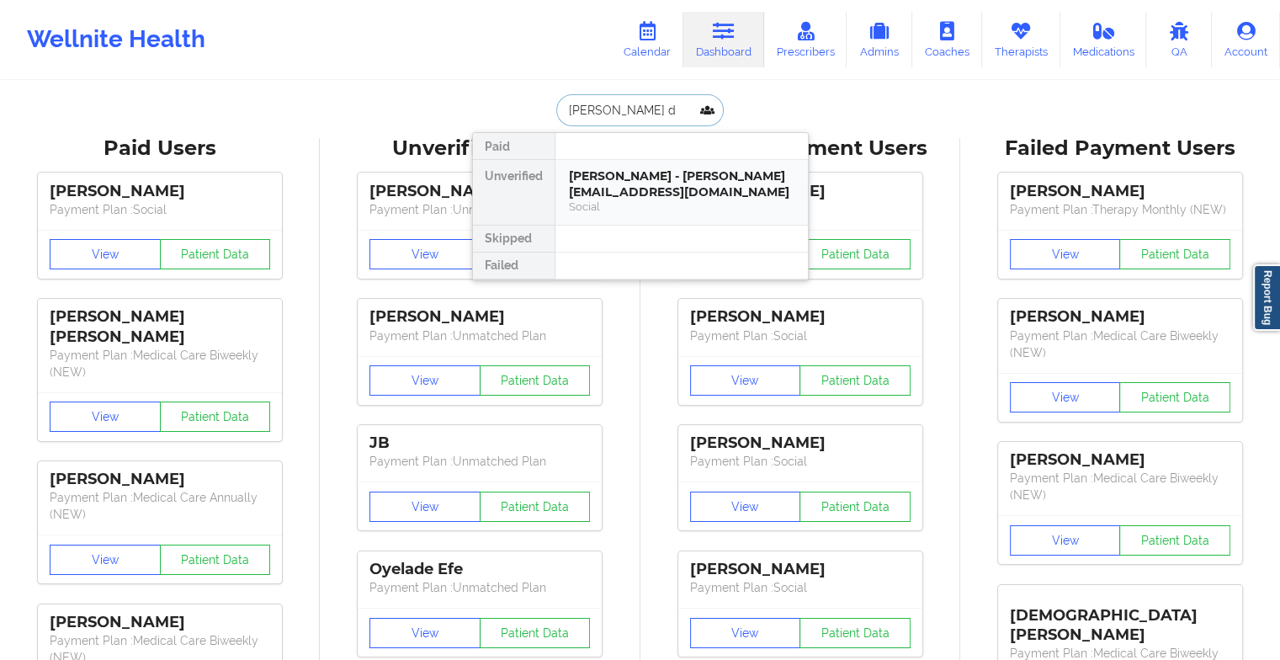
click at [630, 192] on div "[PERSON_NAME] - [PERSON_NAME][EMAIL_ADDRESS][DOMAIN_NAME]" at bounding box center [682, 183] width 226 height 31
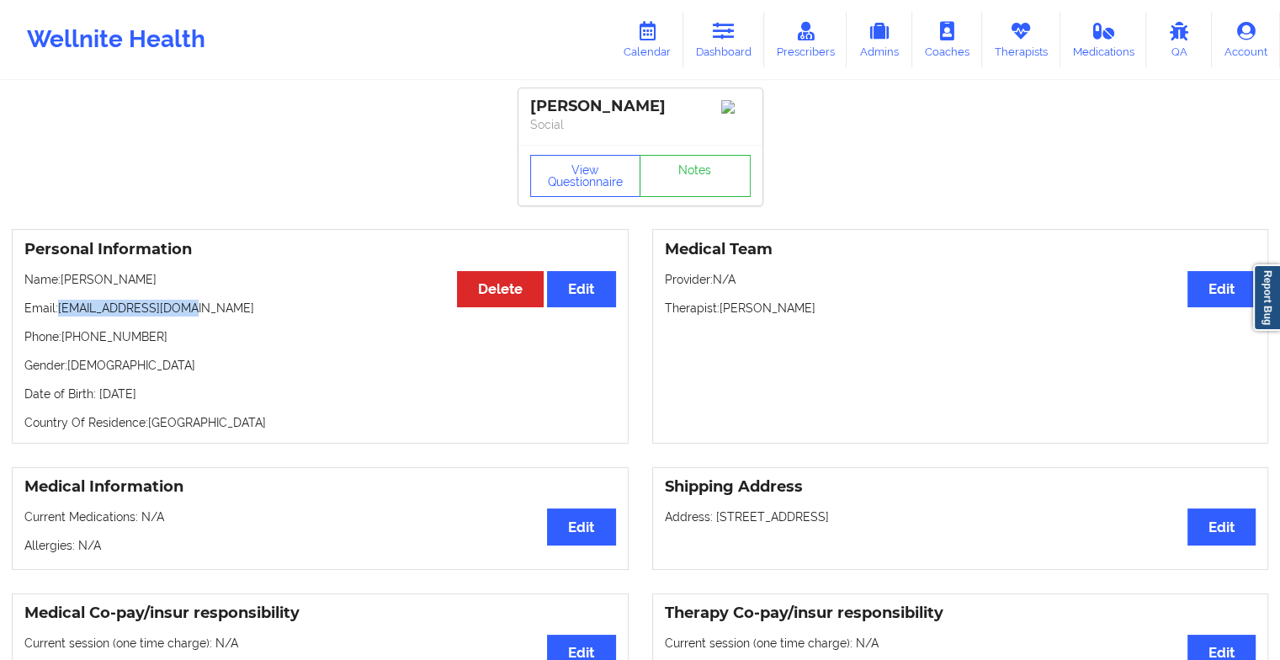
drag, startPoint x: 190, startPoint y: 315, endPoint x: 61, endPoint y: 313, distance: 129.6
click at [61, 313] on p "Email: [EMAIL_ADDRESS][DOMAIN_NAME]" at bounding box center [320, 308] width 592 height 17
copy p "[EMAIL_ADDRESS][DOMAIN_NAME]"
click at [653, 19] on link "Calendar" at bounding box center [647, 40] width 72 height 56
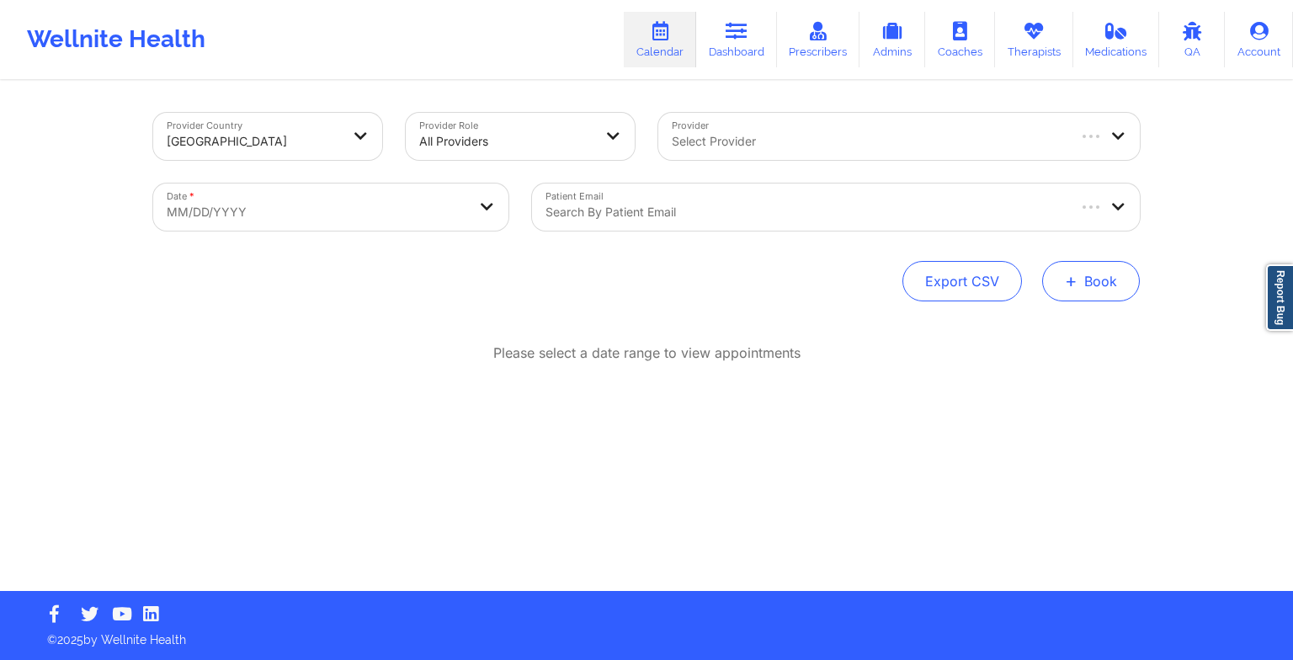
click at [1084, 290] on button "+ Book" at bounding box center [1091, 281] width 98 height 40
click at [1059, 323] on button "Therapy Session" at bounding box center [1062, 335] width 129 height 28
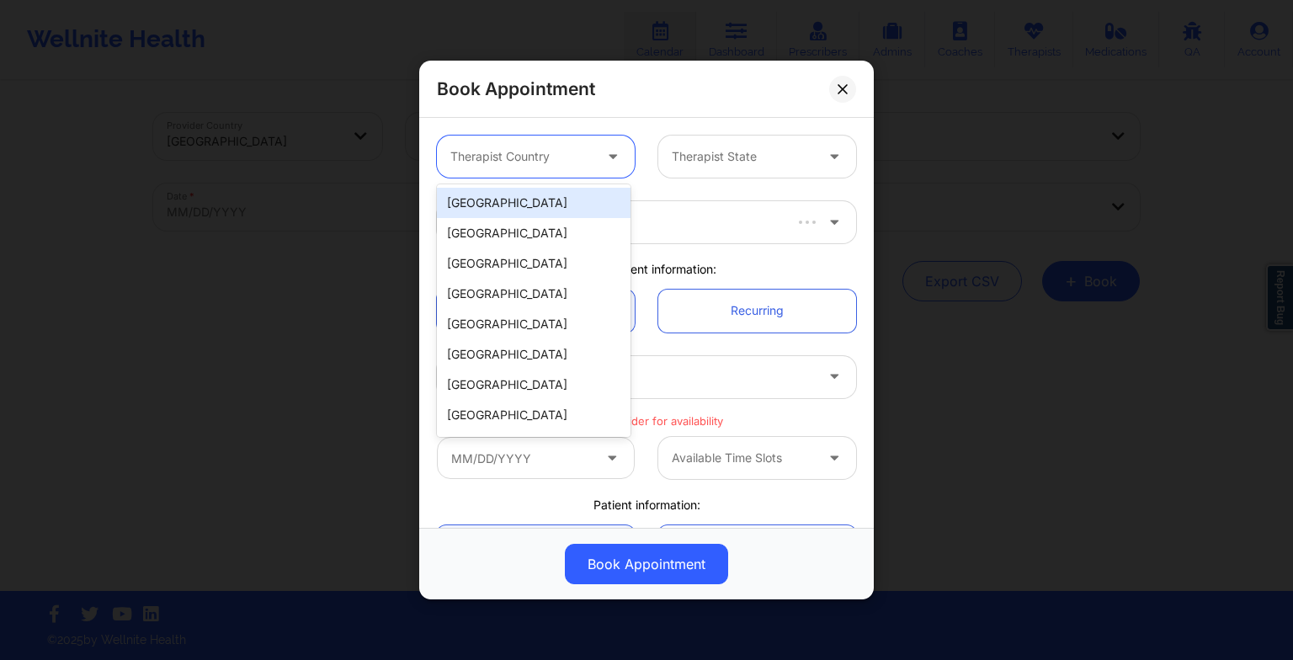
click at [526, 158] on div at bounding box center [521, 156] width 142 height 20
click at [531, 201] on div "[GEOGRAPHIC_DATA]" at bounding box center [534, 203] width 194 height 30
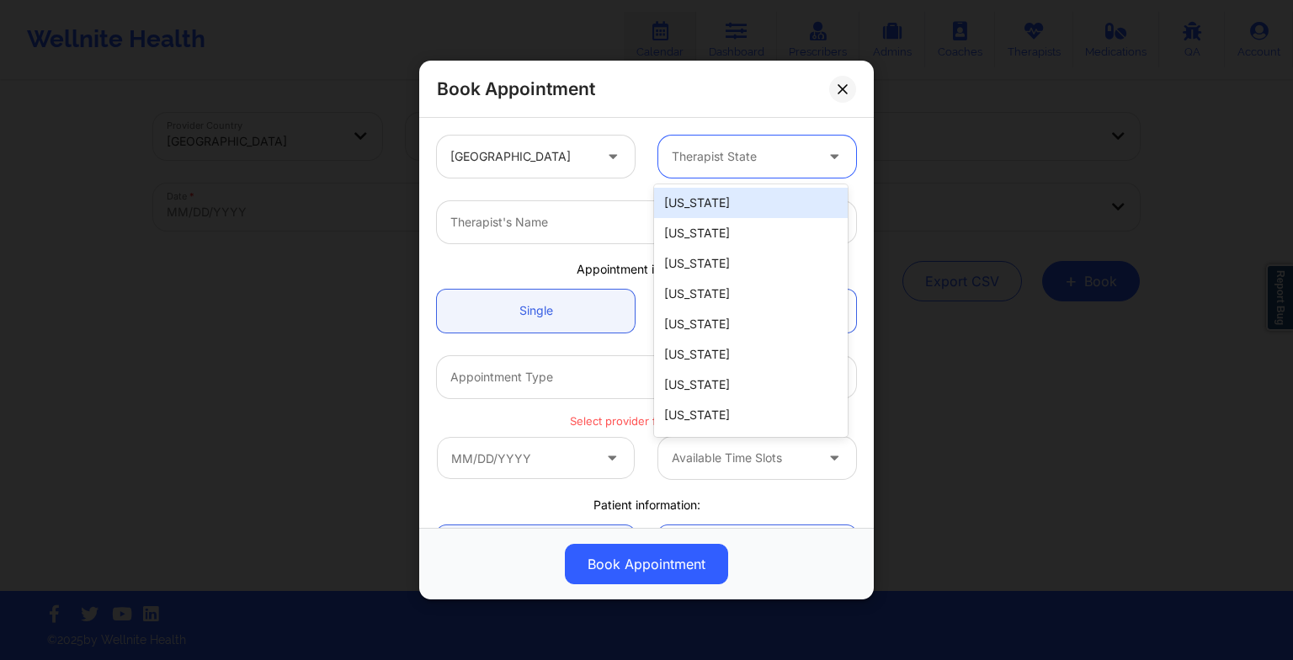
click at [728, 167] on div "Therapist State" at bounding box center [736, 157] width 157 height 42
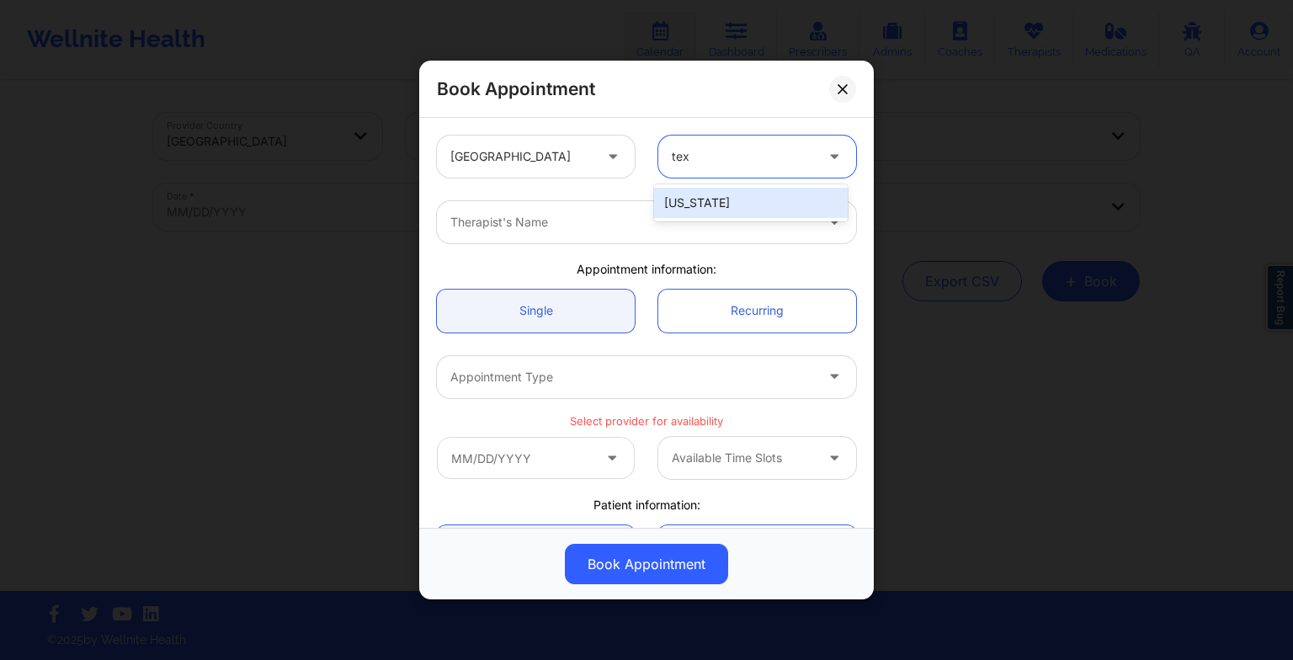
click at [737, 202] on div "[US_STATE]" at bounding box center [751, 203] width 194 height 30
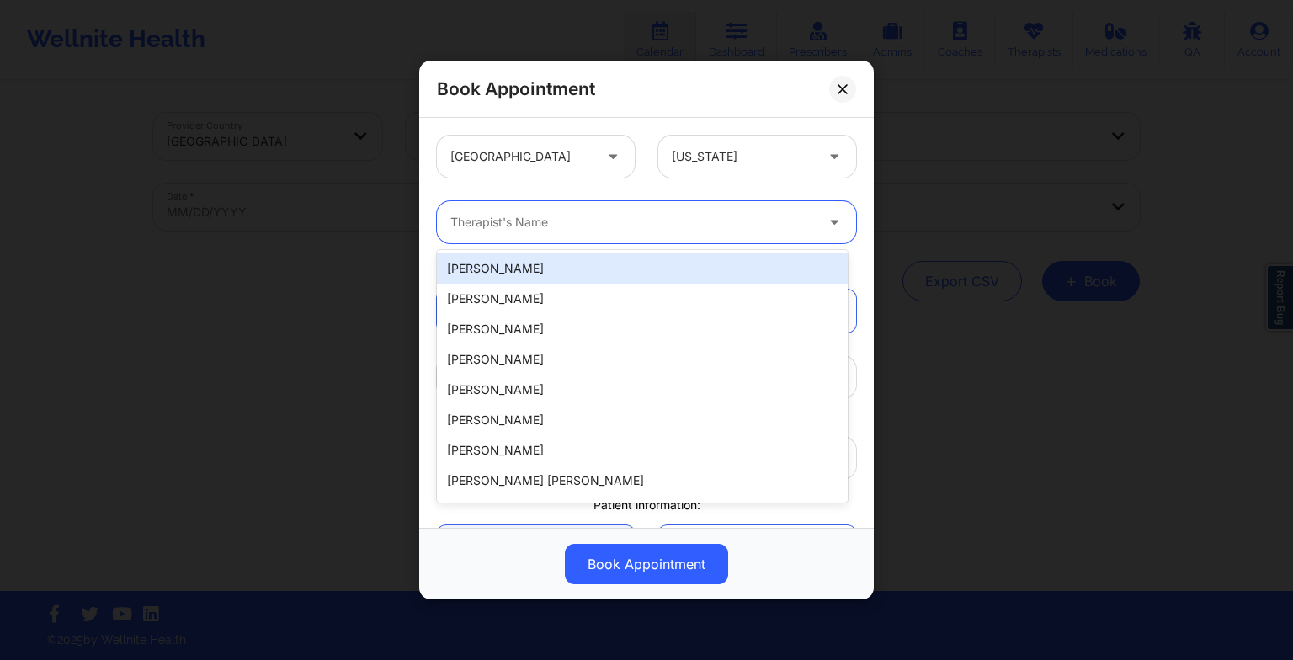
click at [558, 205] on div "Therapist's Name" at bounding box center [626, 222] width 379 height 42
paste input "[PERSON_NAME]"
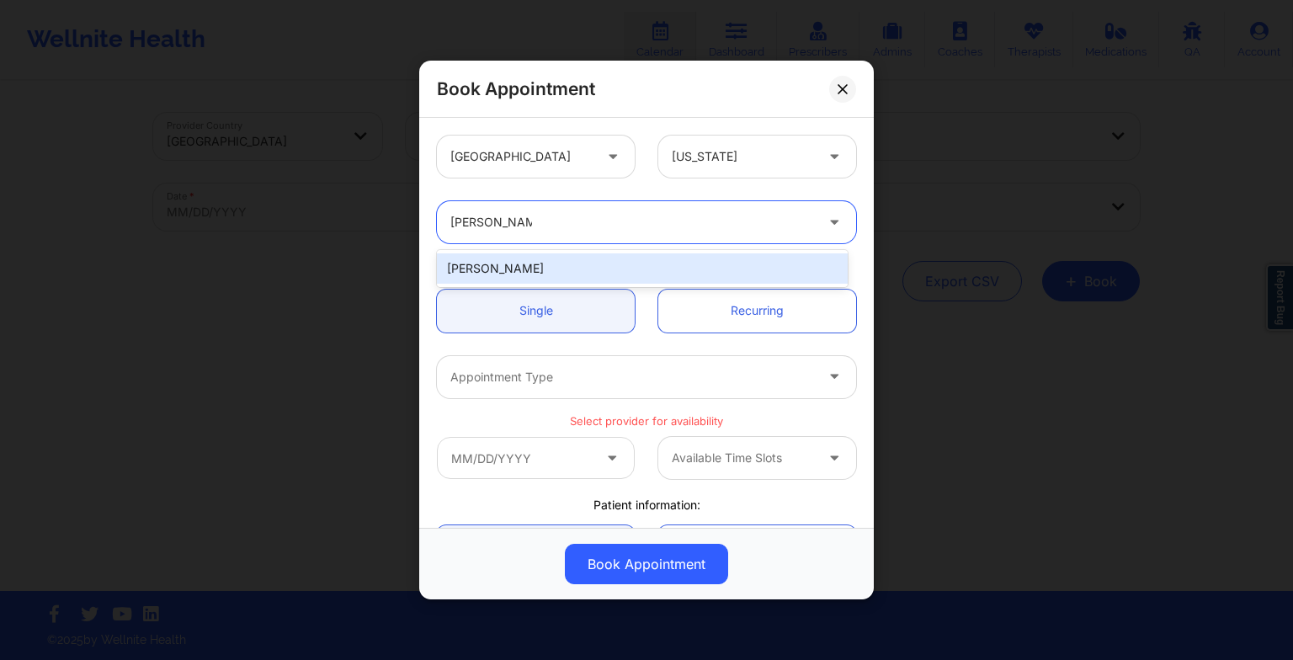
click at [518, 262] on div "[PERSON_NAME]" at bounding box center [642, 268] width 411 height 30
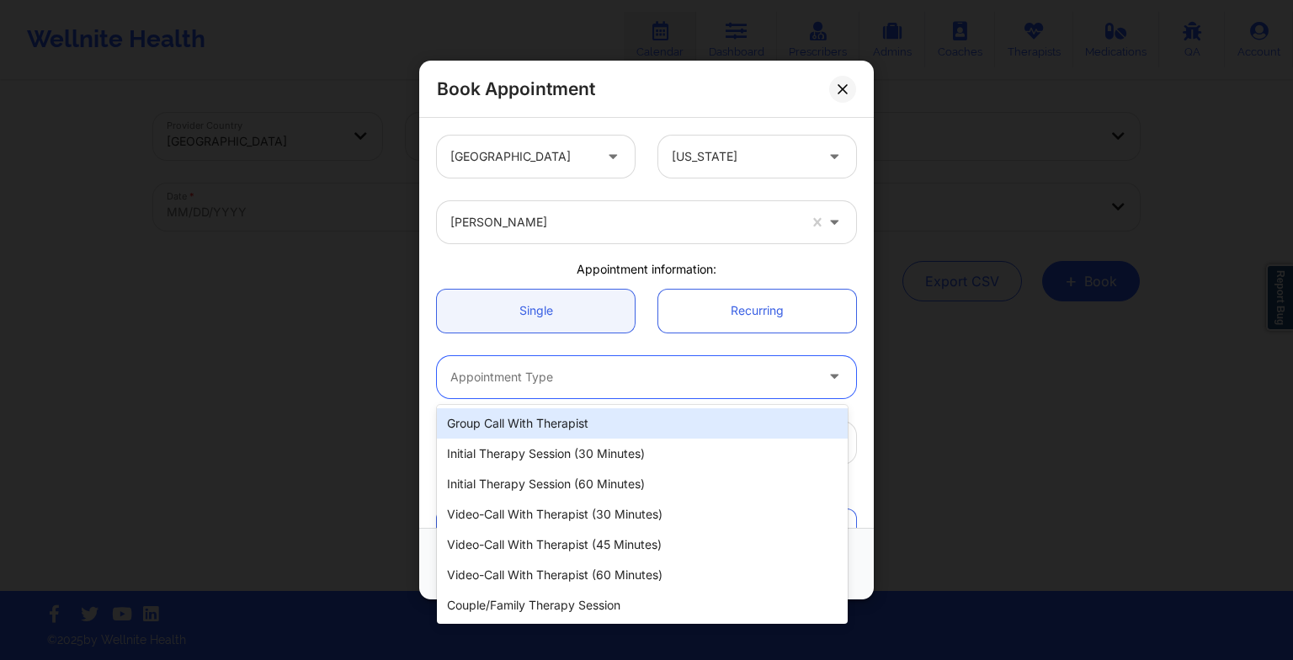
click at [535, 373] on div at bounding box center [632, 377] width 364 height 20
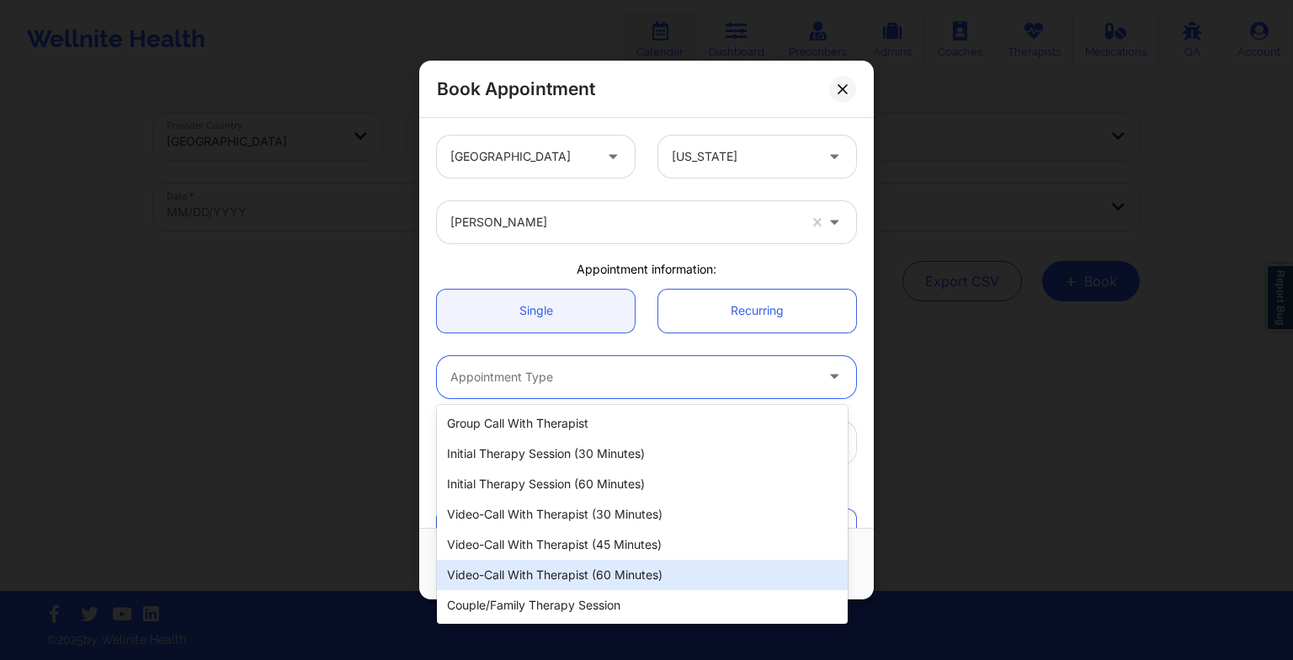
click at [569, 566] on div "Video-Call with Therapist (60 minutes)" at bounding box center [642, 575] width 411 height 30
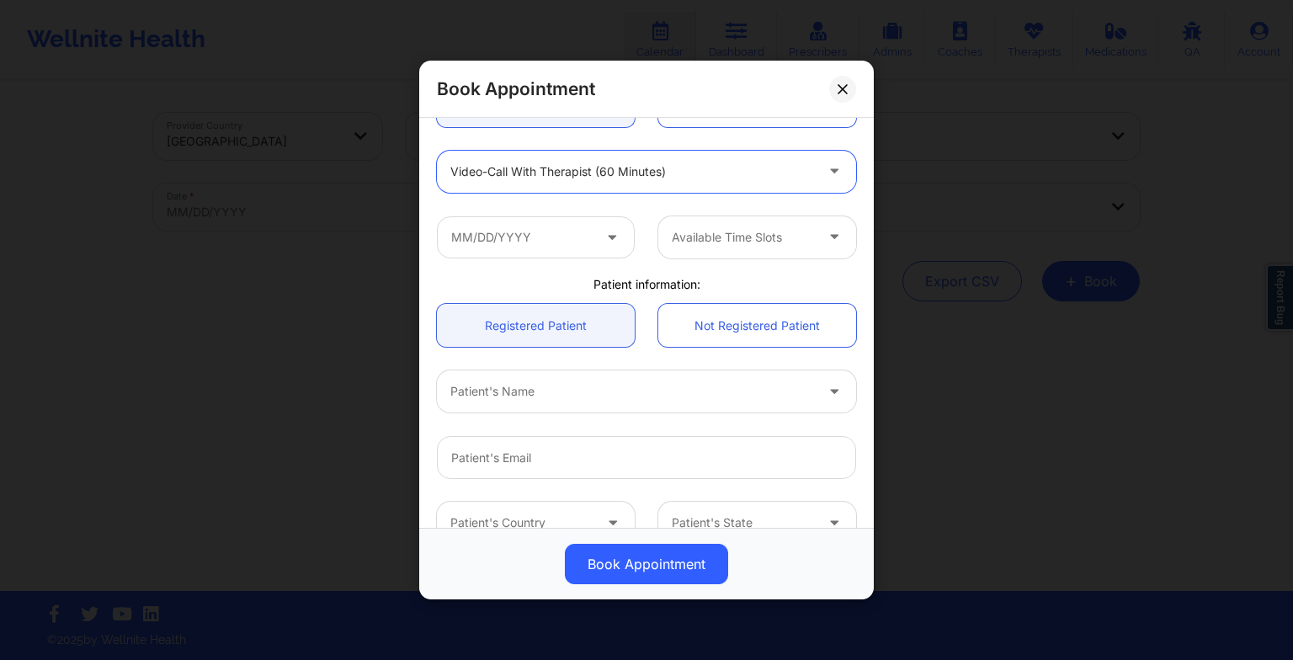
scroll to position [212, 0]
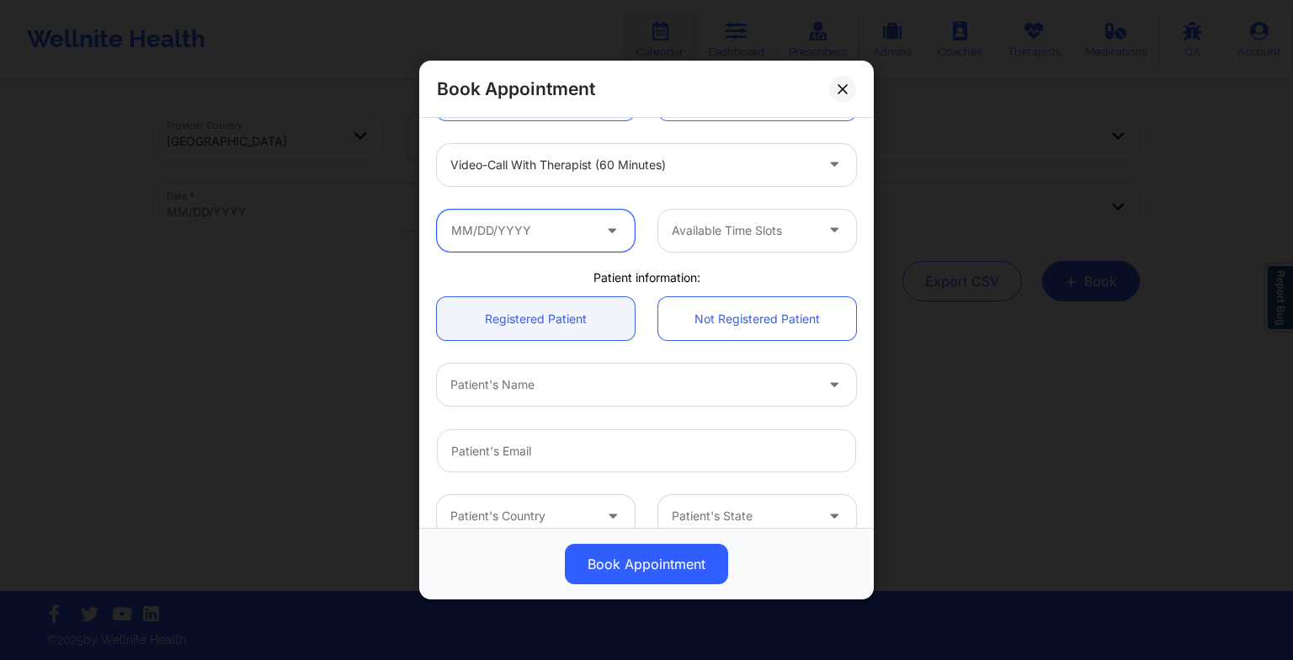
click at [503, 232] on input "text" at bounding box center [536, 231] width 198 height 42
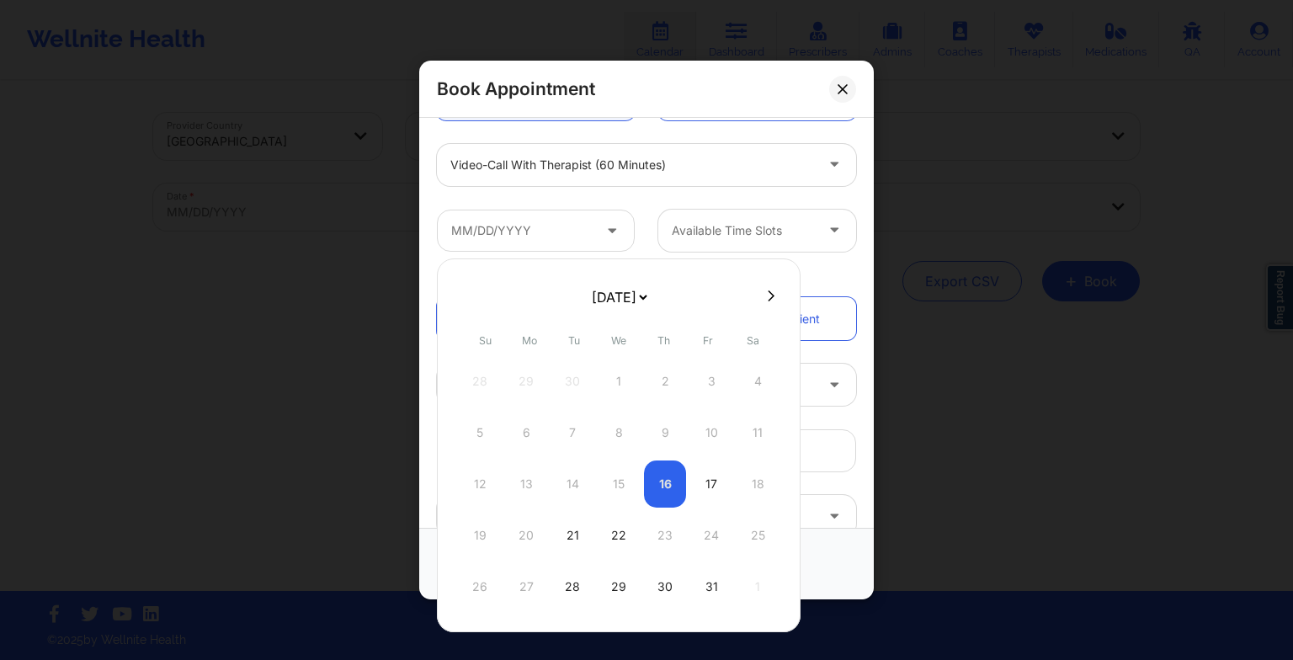
click at [580, 558] on div "28 29 30 1 2 3 4 5 6 7 8 9 10 11 12 13 14 15 16 17 18 19 20 21 22 23 24 25 26 2…" at bounding box center [619, 484] width 320 height 253
click at [579, 573] on div "28" at bounding box center [572, 586] width 42 height 47
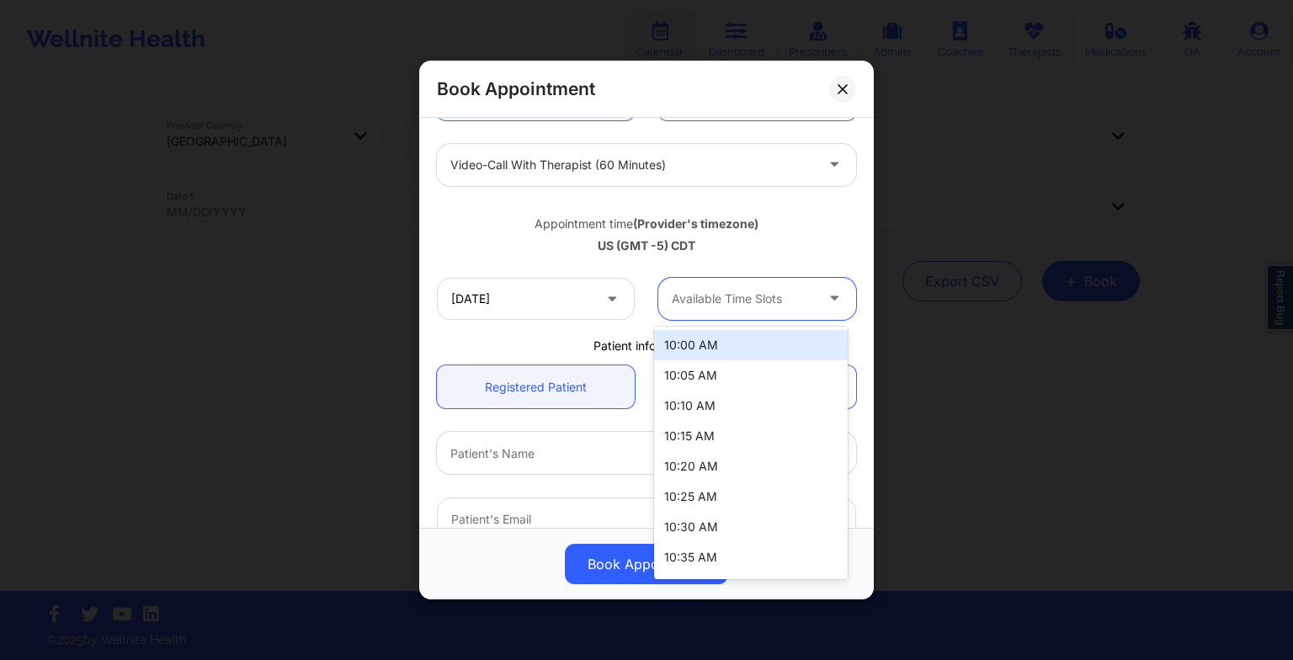
click at [741, 308] on div "Available Time Slots" at bounding box center [736, 299] width 157 height 42
click at [734, 347] on div "10:00 AM" at bounding box center [751, 345] width 194 height 30
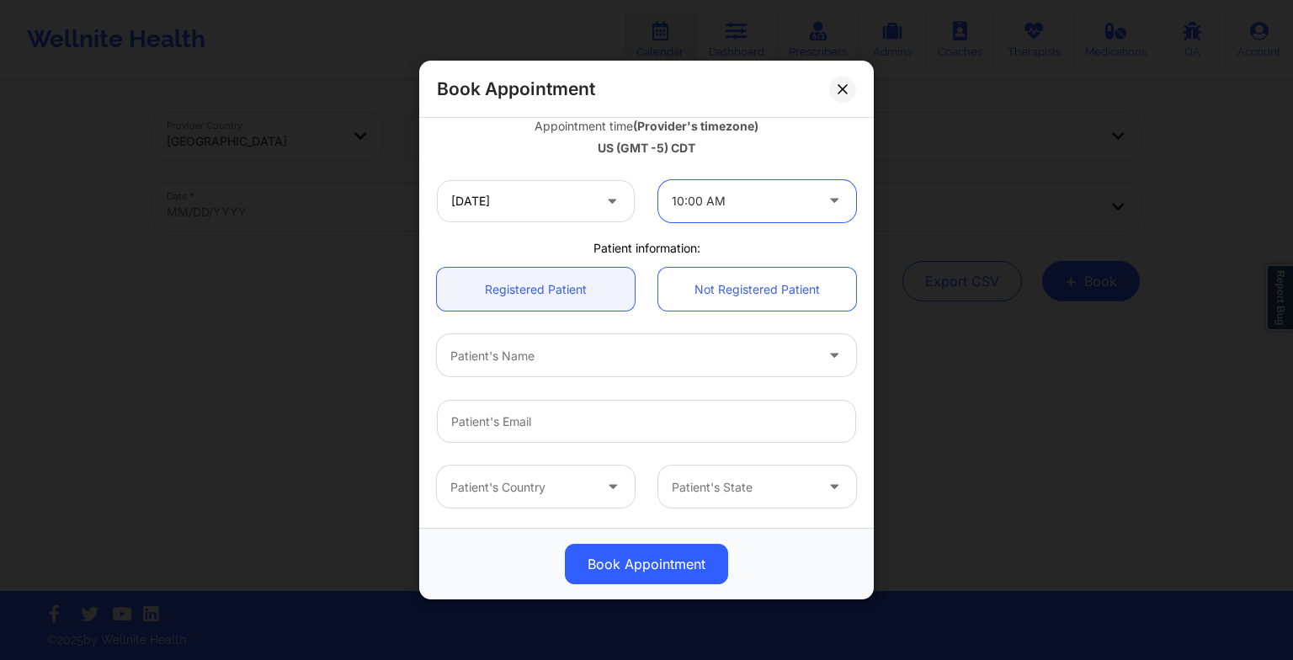
scroll to position [315, 0]
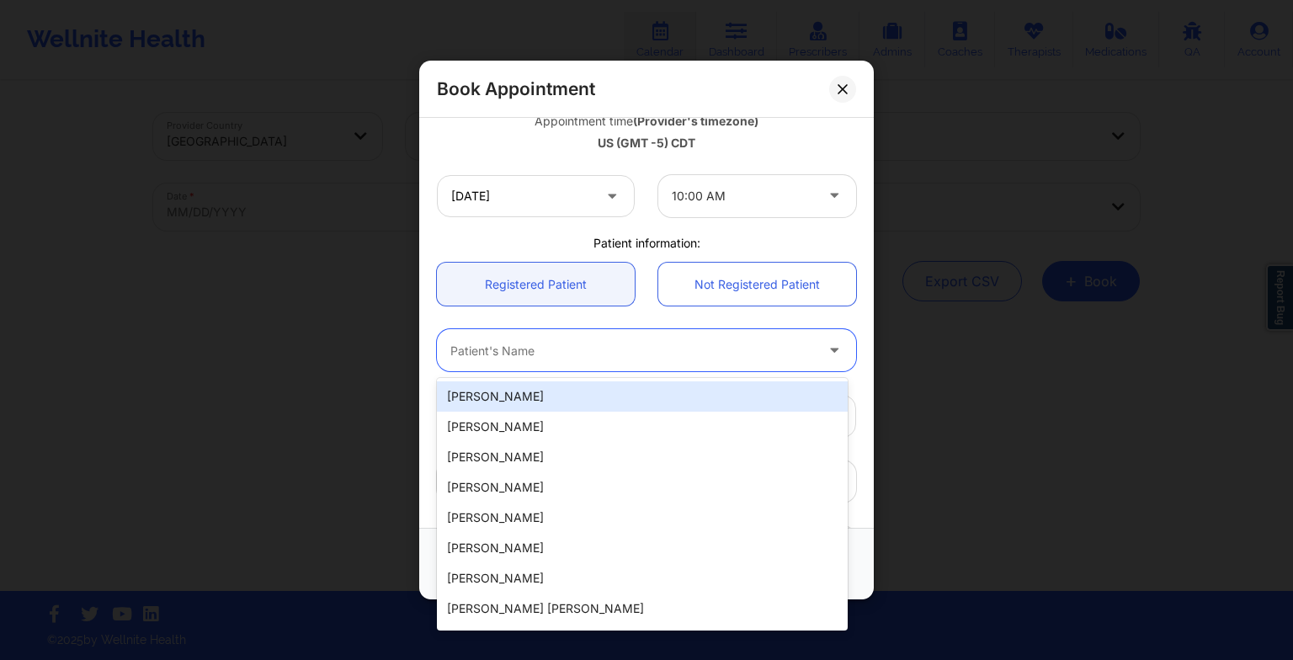
click at [629, 364] on div "Patient's Name" at bounding box center [626, 350] width 379 height 42
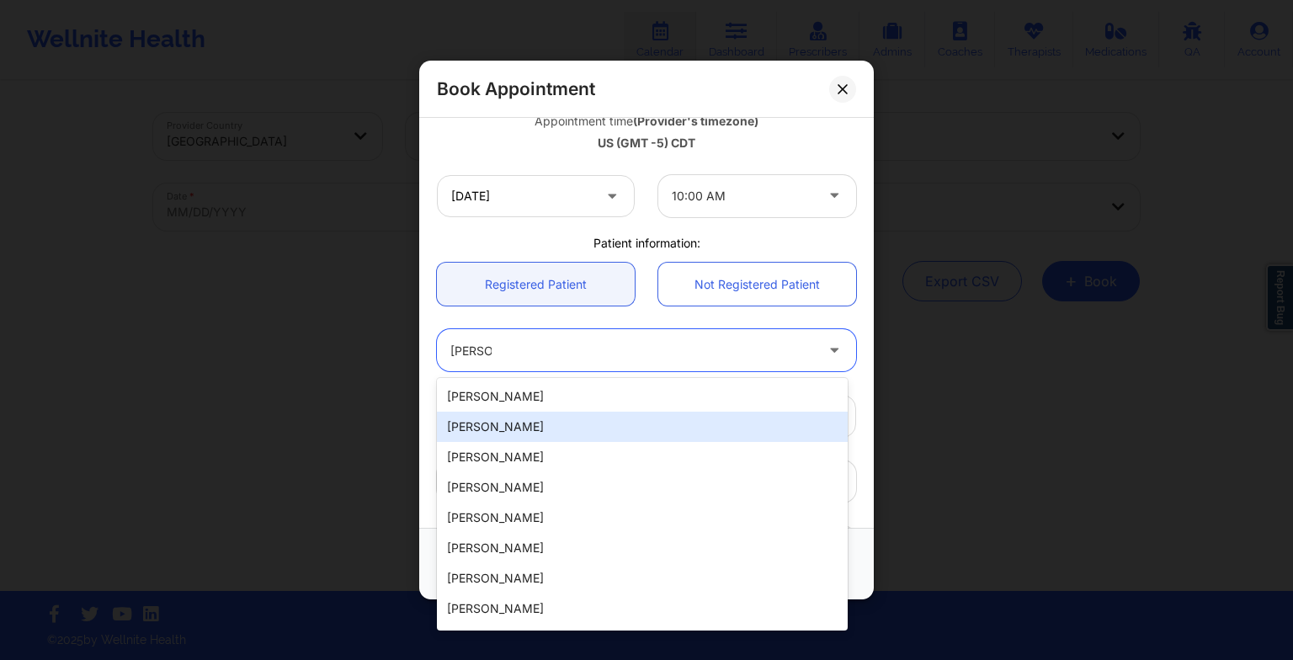
click at [554, 438] on div "[PERSON_NAME]" at bounding box center [642, 427] width 411 height 30
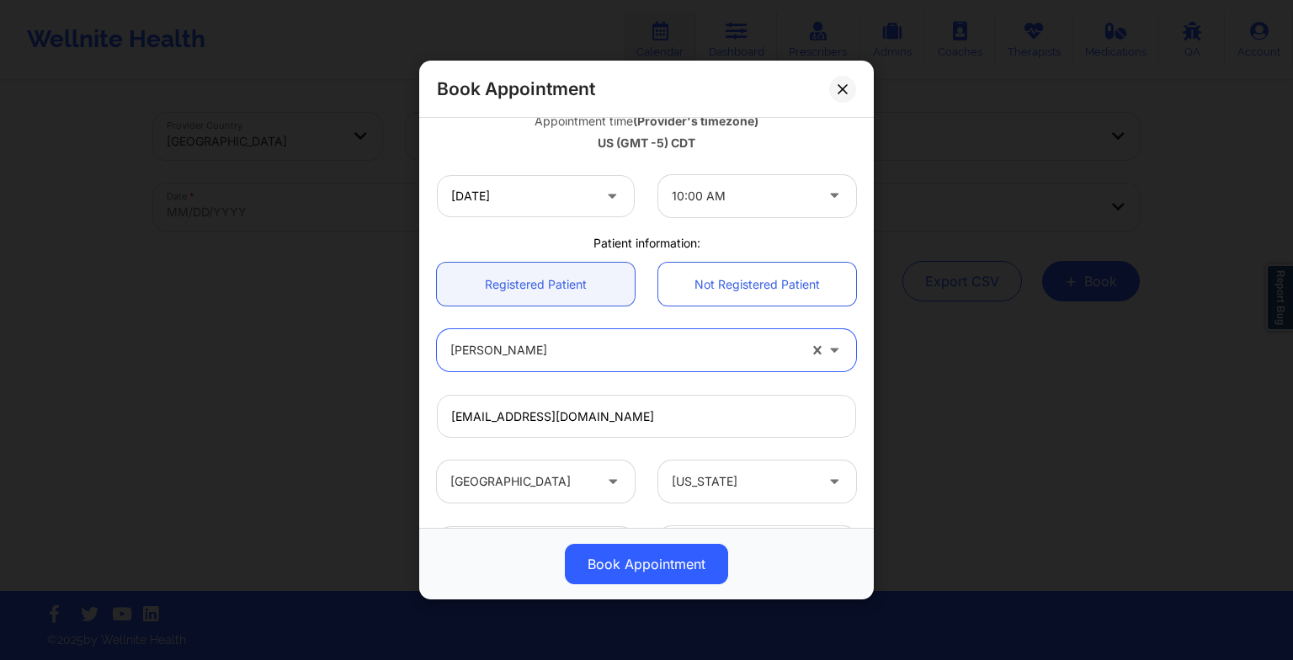
scroll to position [464, 0]
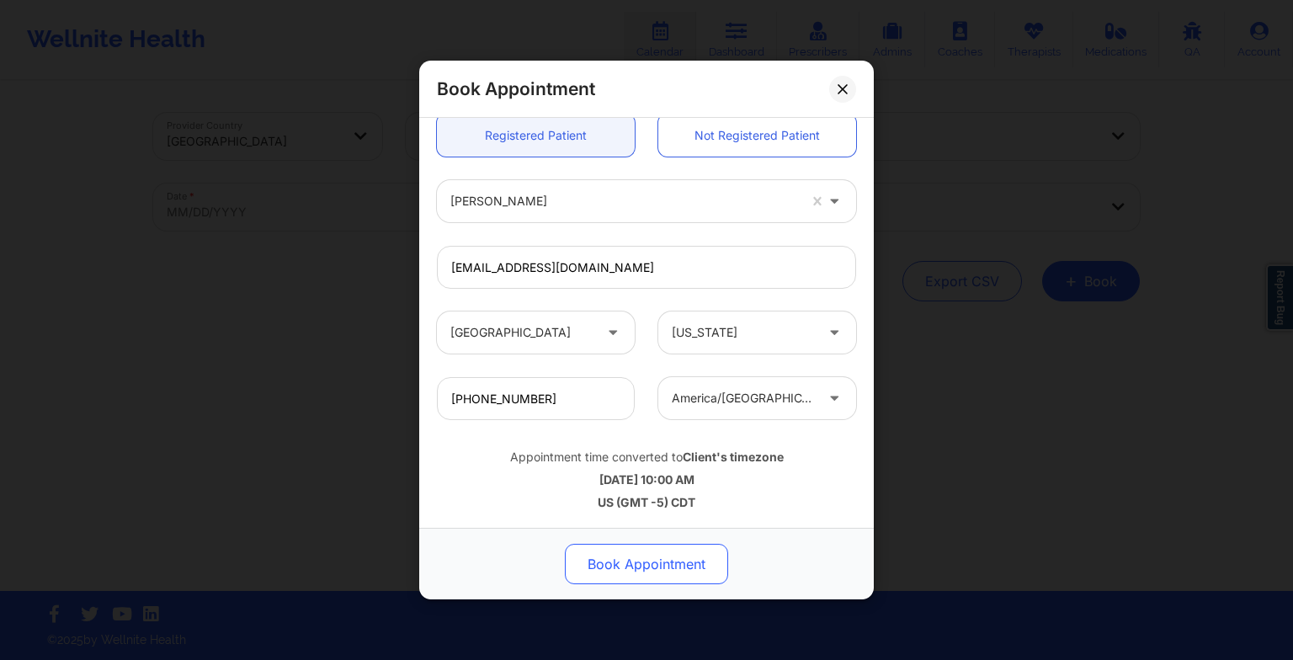
click at [647, 563] on button "Book Appointment" at bounding box center [646, 564] width 163 height 40
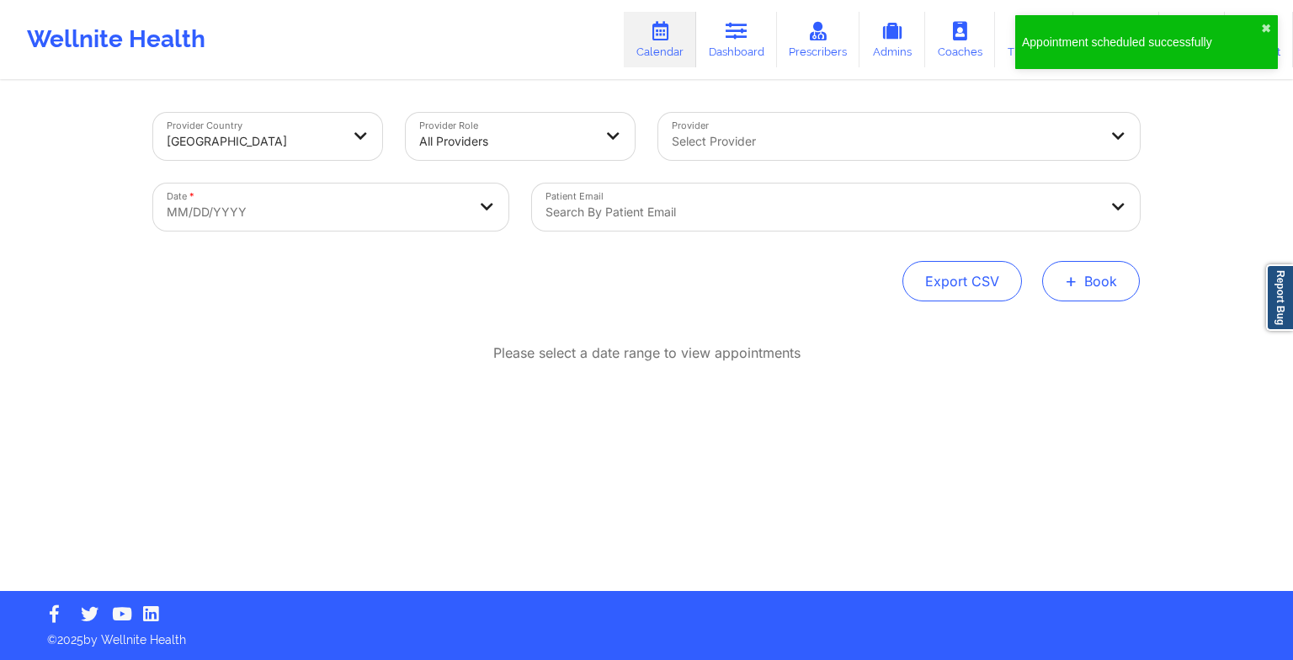
click at [1088, 292] on button "+ Book" at bounding box center [1091, 281] width 98 height 40
click at [1033, 336] on button "Therapy Session" at bounding box center [1062, 335] width 129 height 28
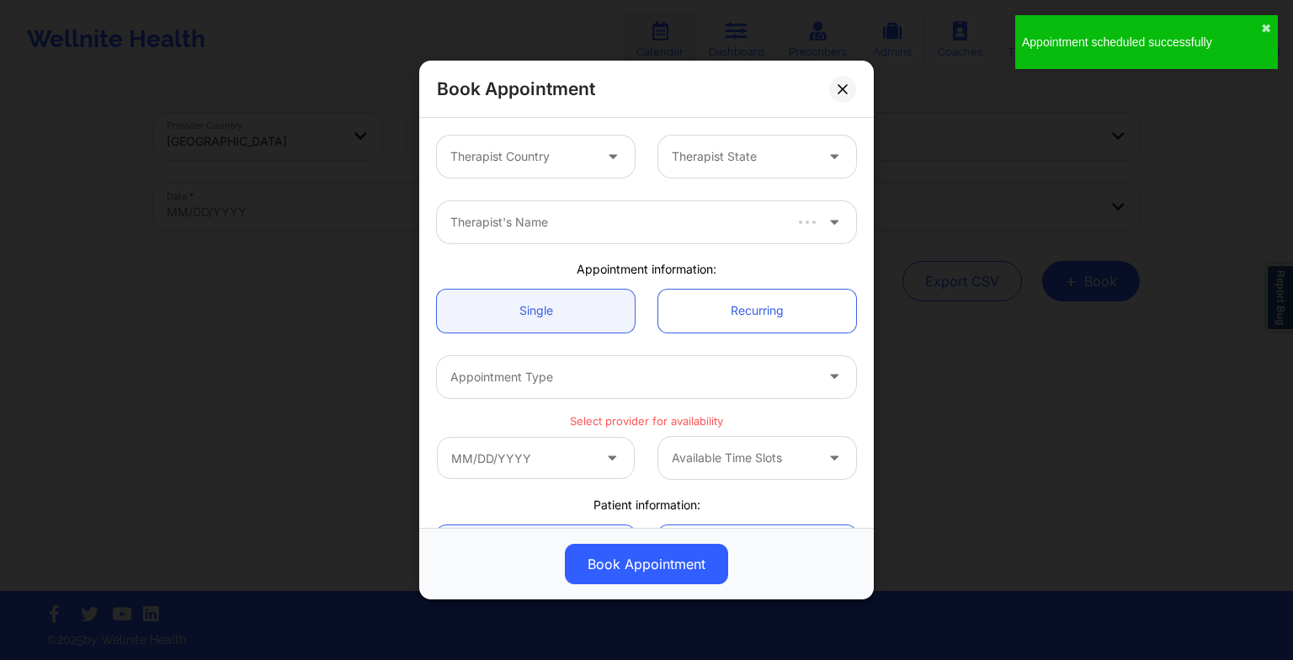
click at [540, 168] on div "Therapist Country" at bounding box center [515, 157] width 157 height 42
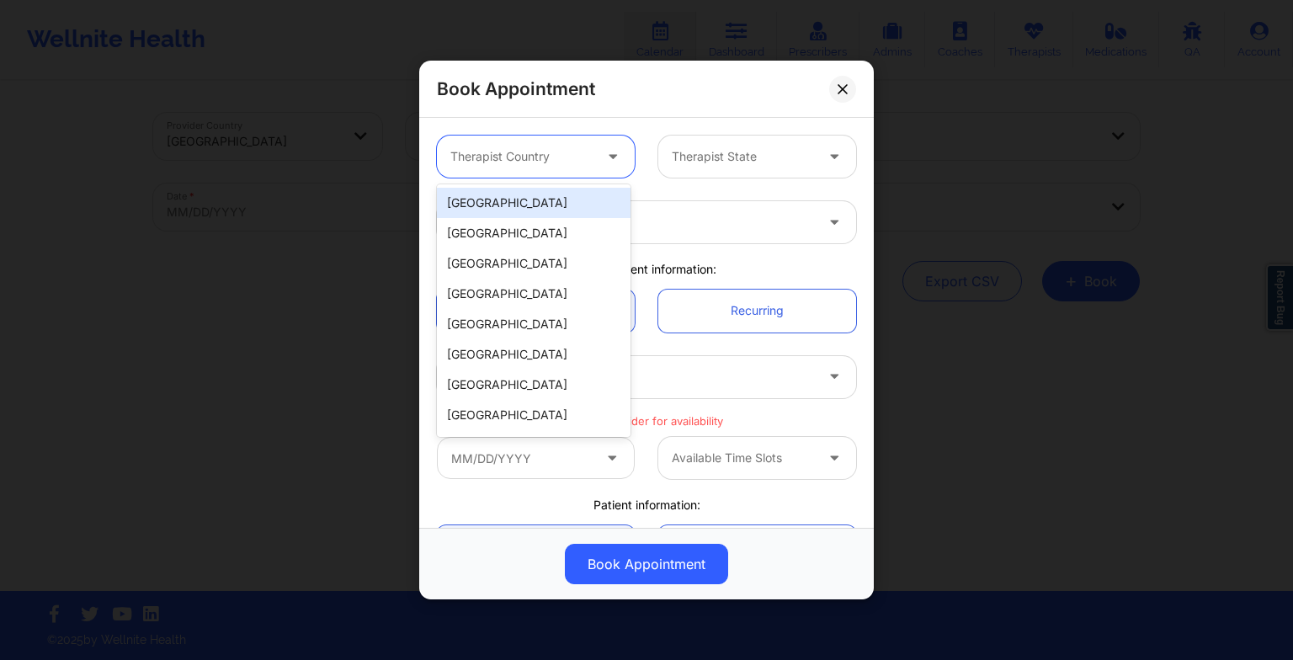
click at [542, 195] on div "[GEOGRAPHIC_DATA]" at bounding box center [534, 203] width 194 height 30
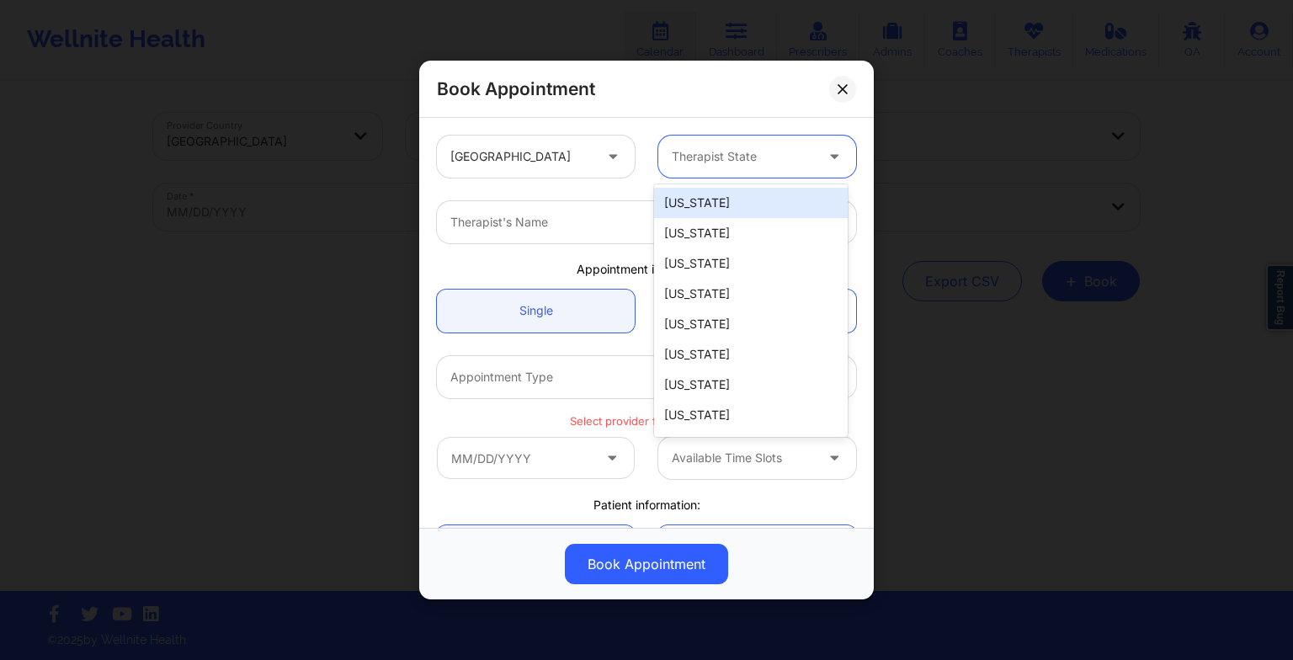
click at [710, 136] on div "Therapist State" at bounding box center [736, 157] width 157 height 42
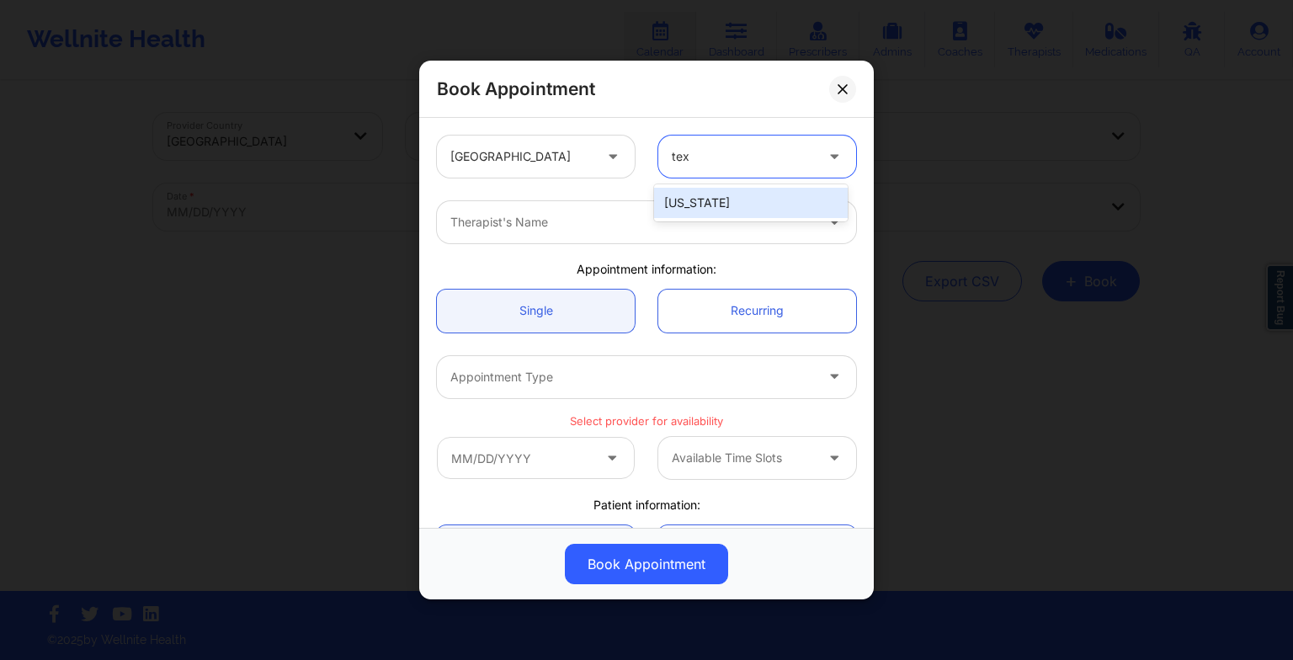
click at [707, 192] on div "[US_STATE]" at bounding box center [751, 203] width 194 height 30
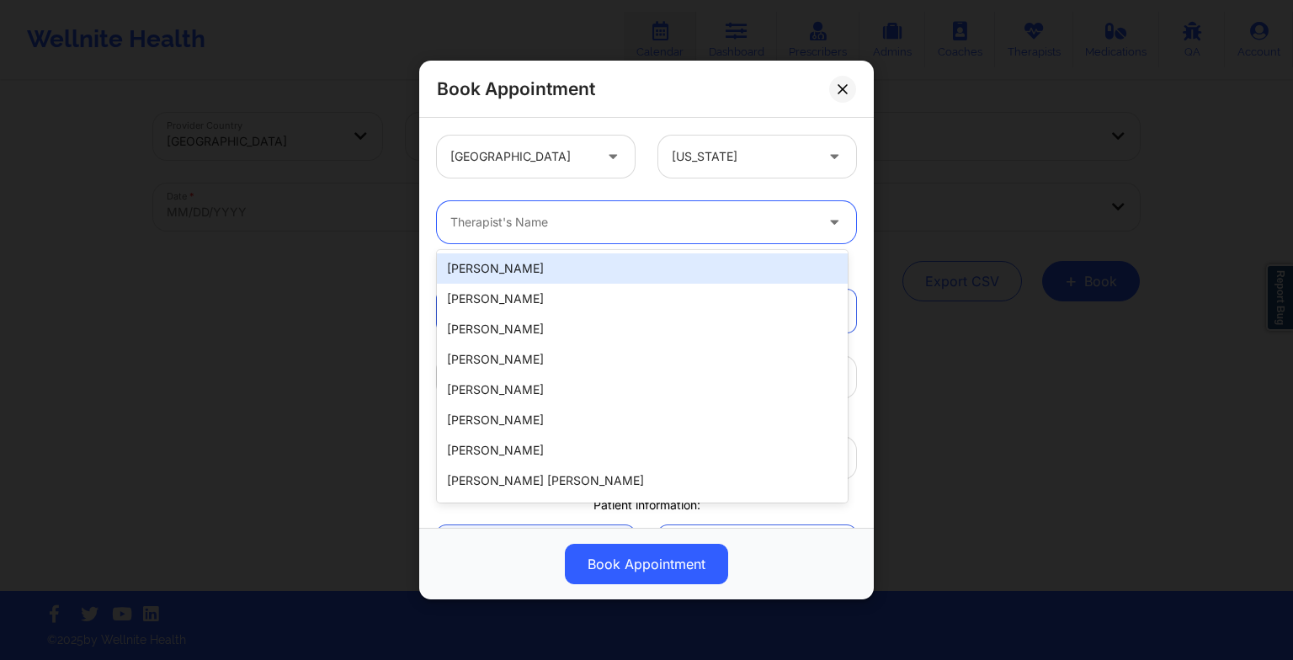
click at [522, 226] on div at bounding box center [632, 222] width 364 height 20
paste input "[PERSON_NAME]"
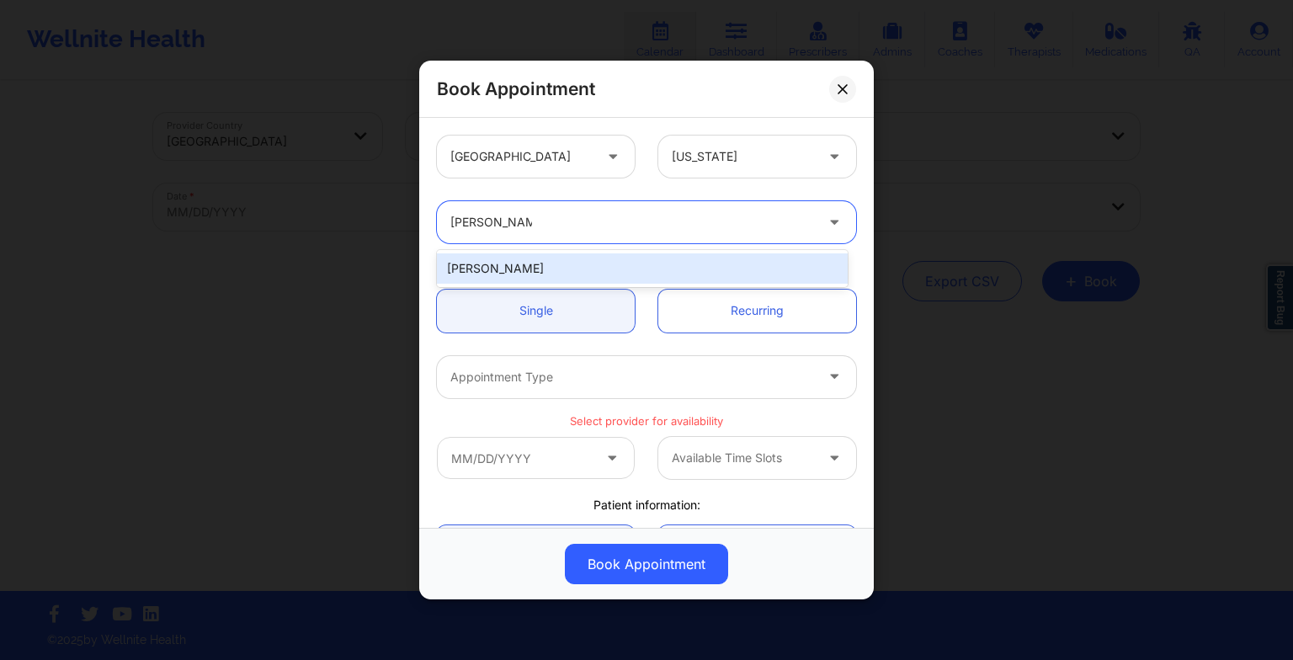
click at [521, 275] on div "[PERSON_NAME]" at bounding box center [642, 268] width 411 height 30
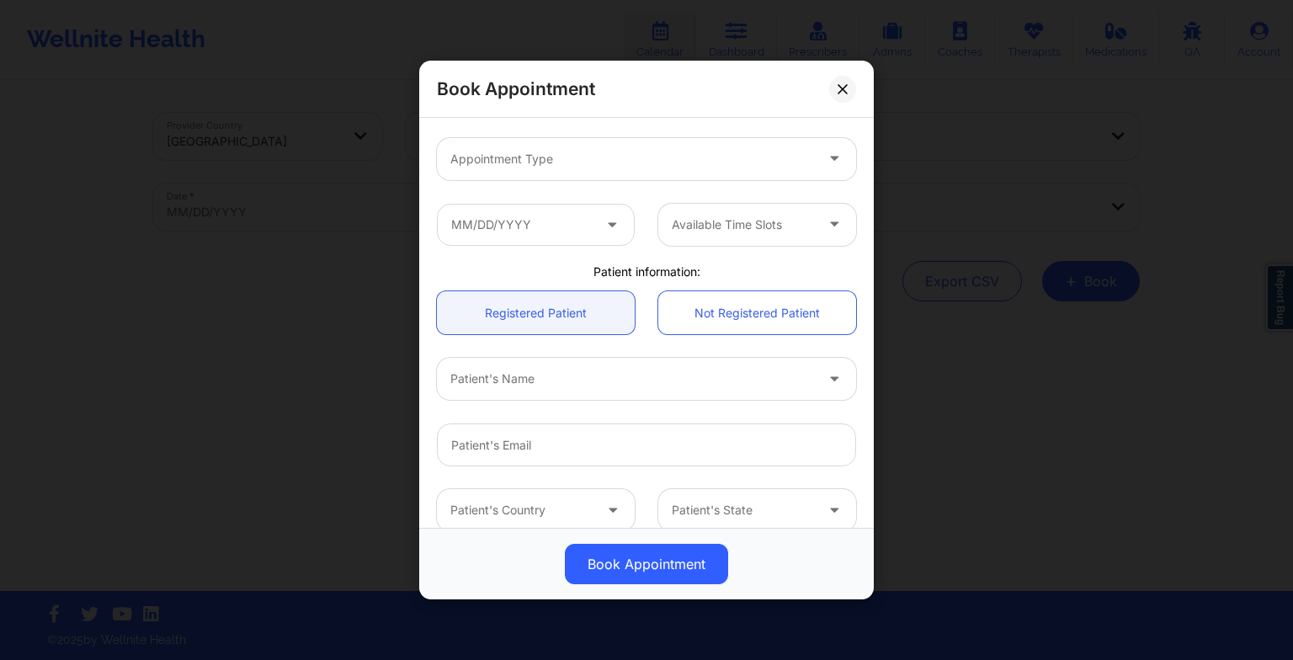
scroll to position [232, 0]
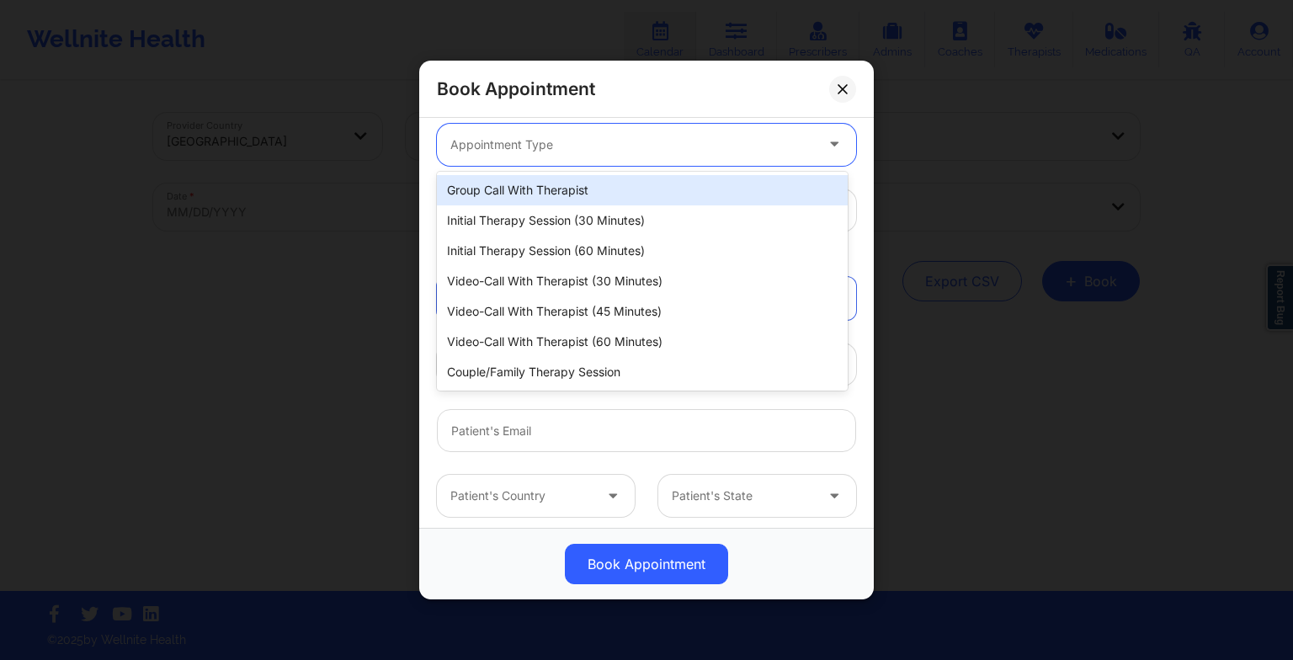
click at [505, 130] on div "Appointment Type" at bounding box center [626, 145] width 379 height 42
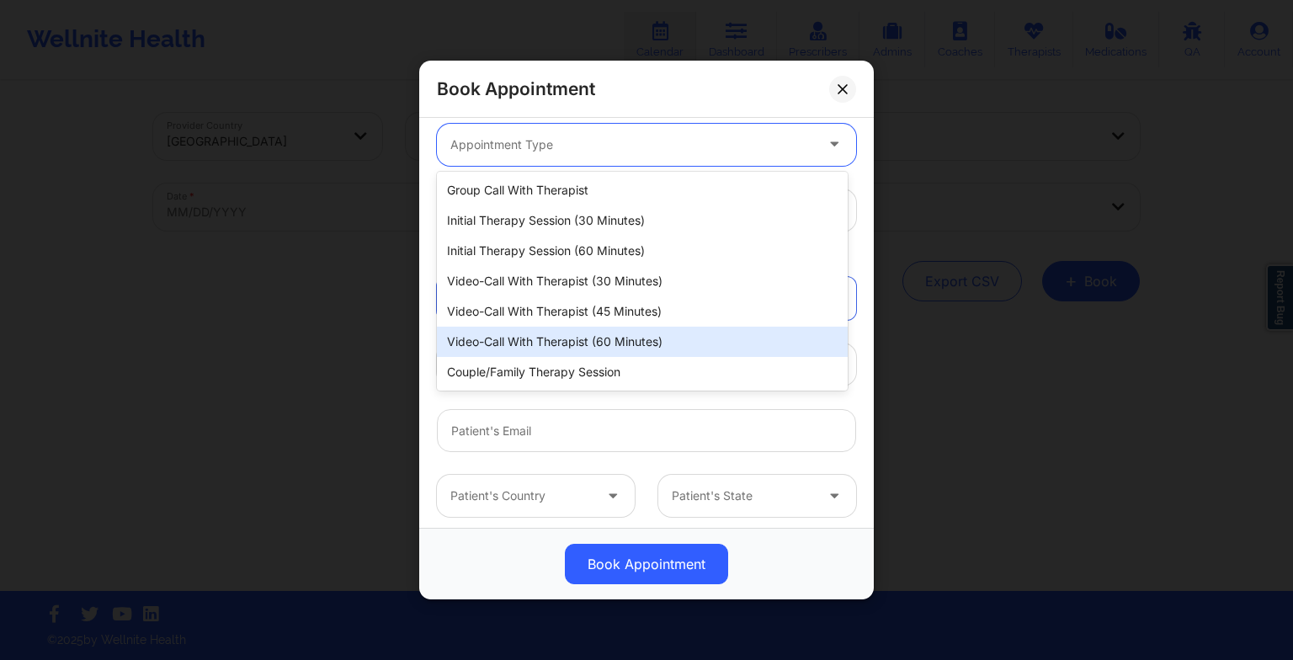
click at [539, 343] on div "Video-Call with Therapist (60 minutes)" at bounding box center [642, 342] width 411 height 30
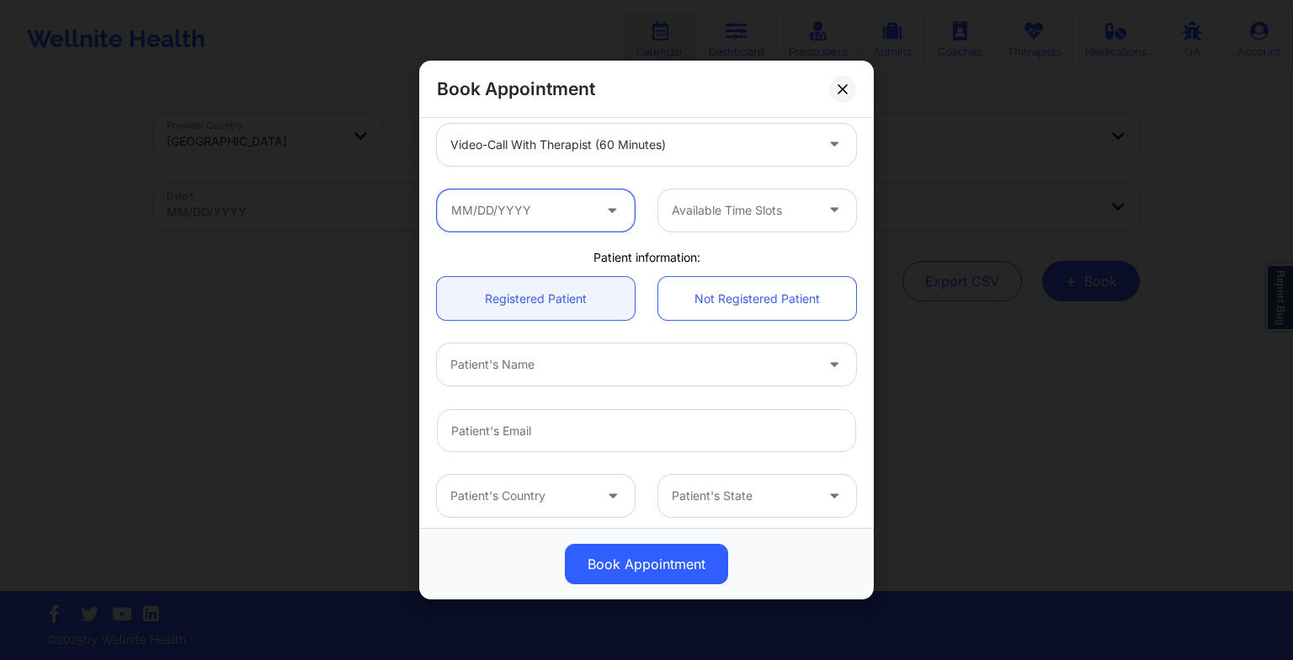
click at [588, 218] on input "text" at bounding box center [536, 210] width 198 height 42
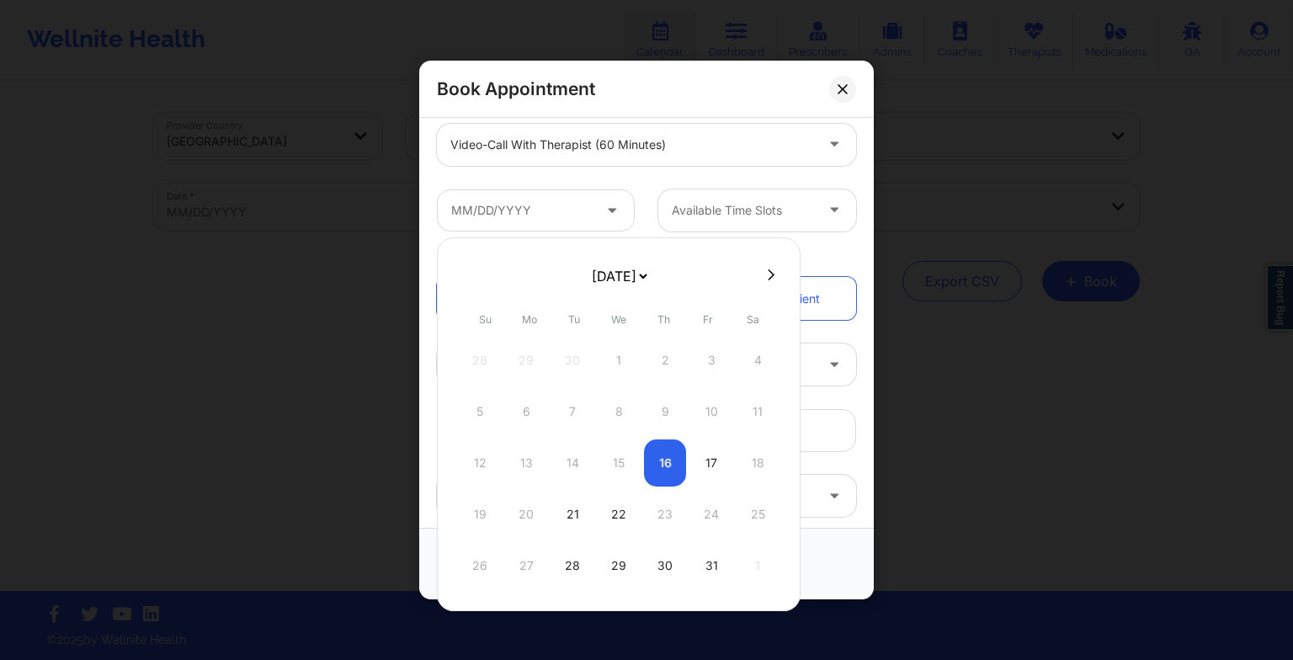
click at [626, 269] on select "[DATE] [DATE] [DATE] [DATE] [DATE] [DATE] [DATE] [DATE] [DATE] [DATE] [DATE] [D…" at bounding box center [618, 276] width 61 height 34
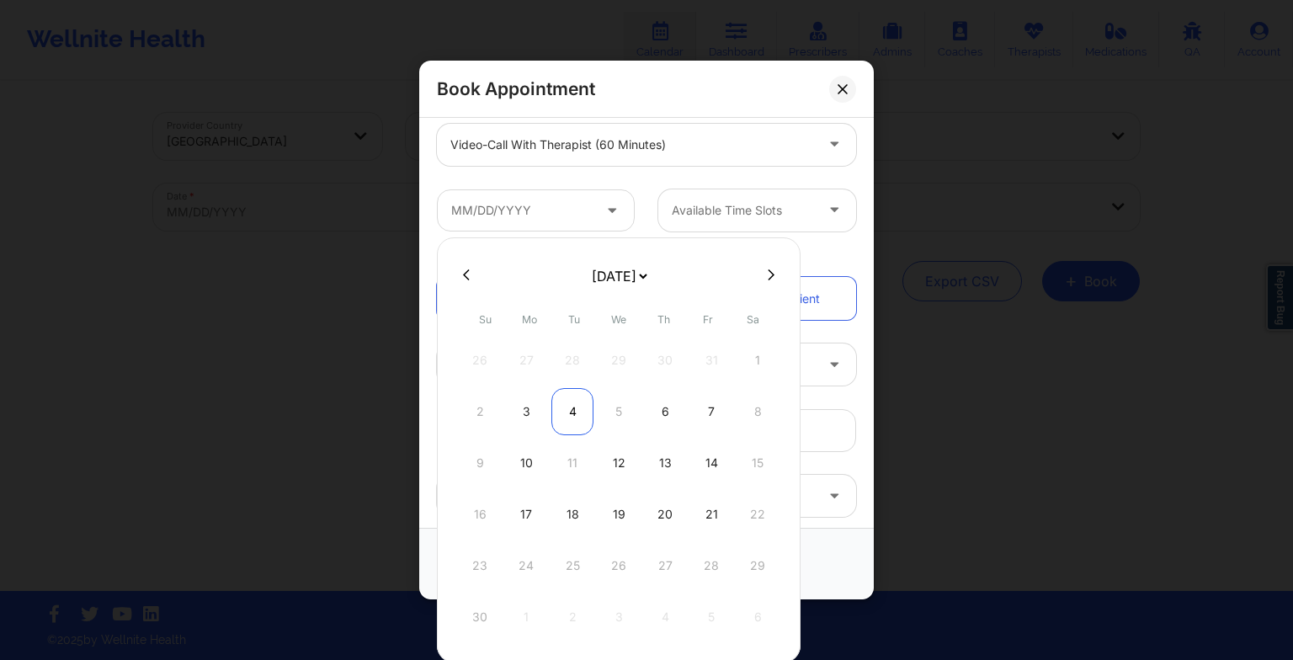
click at [568, 407] on div "4" at bounding box center [572, 411] width 42 height 47
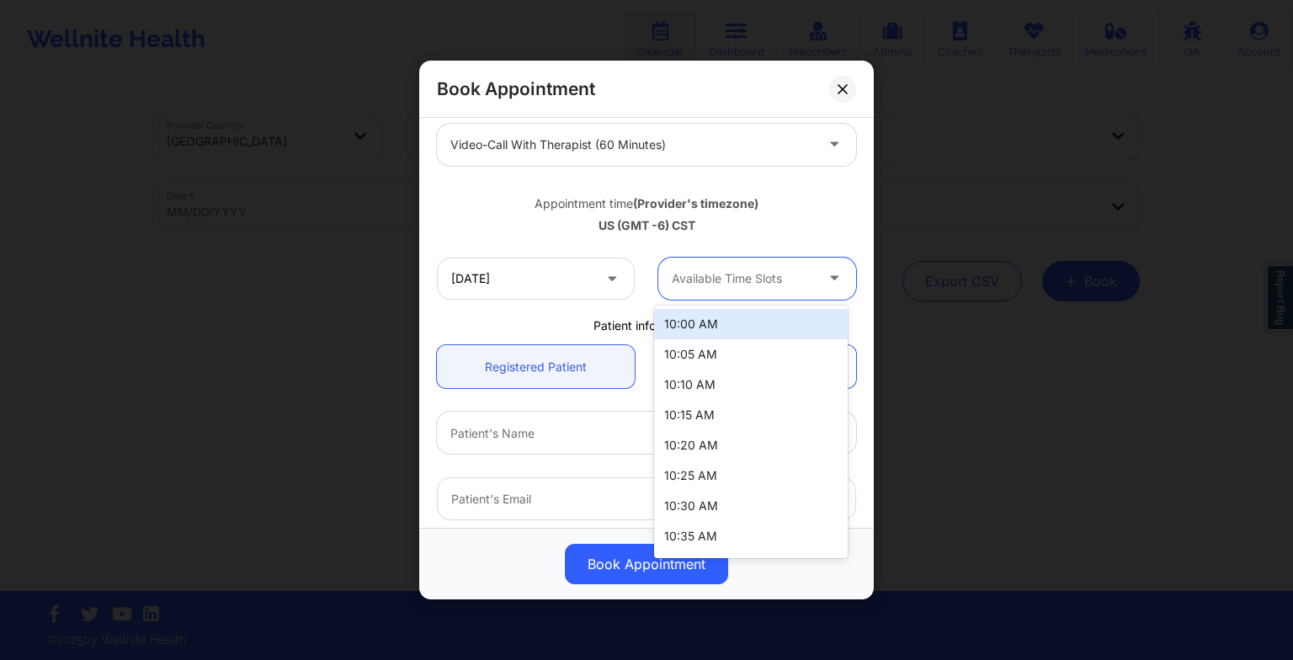
drag, startPoint x: 761, startPoint y: 286, endPoint x: 742, endPoint y: 326, distance: 44.0
click at [742, 326] on body "Wellnite Health Calendar Dashboard Prescribers Admins Coaches Therapists Medica…" at bounding box center [646, 330] width 1293 height 660
click at [742, 326] on div "10:00 AM" at bounding box center [751, 324] width 194 height 30
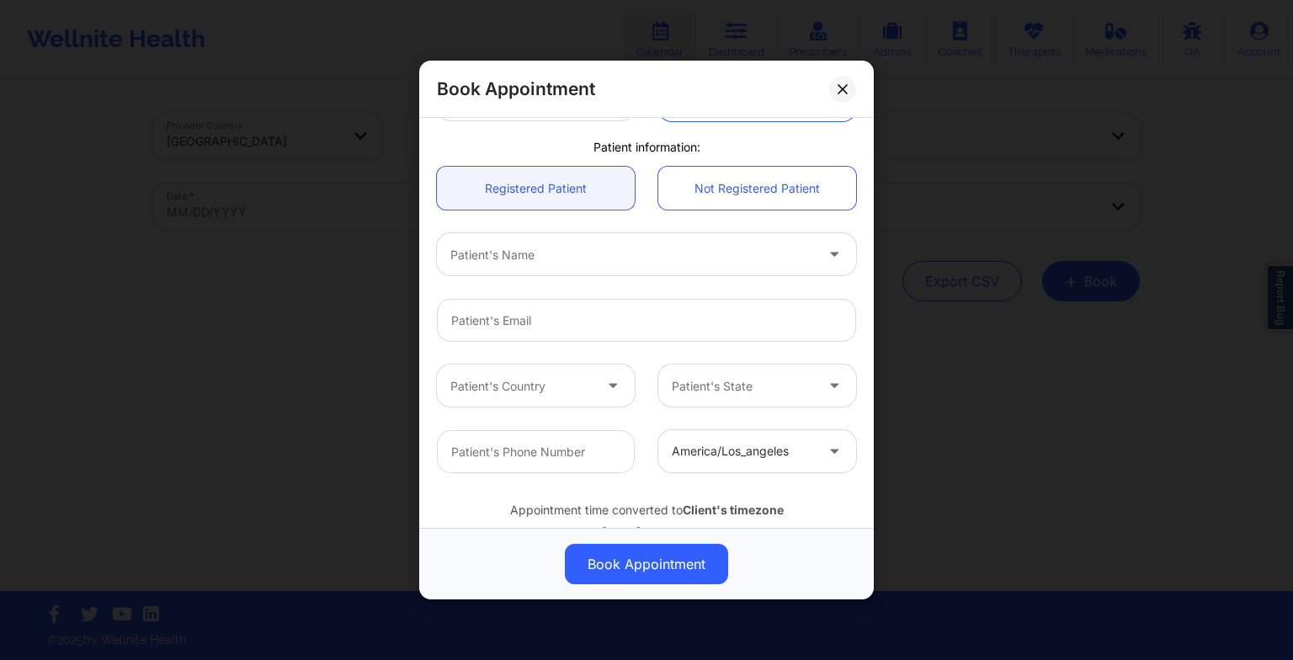
scroll to position [417, 0]
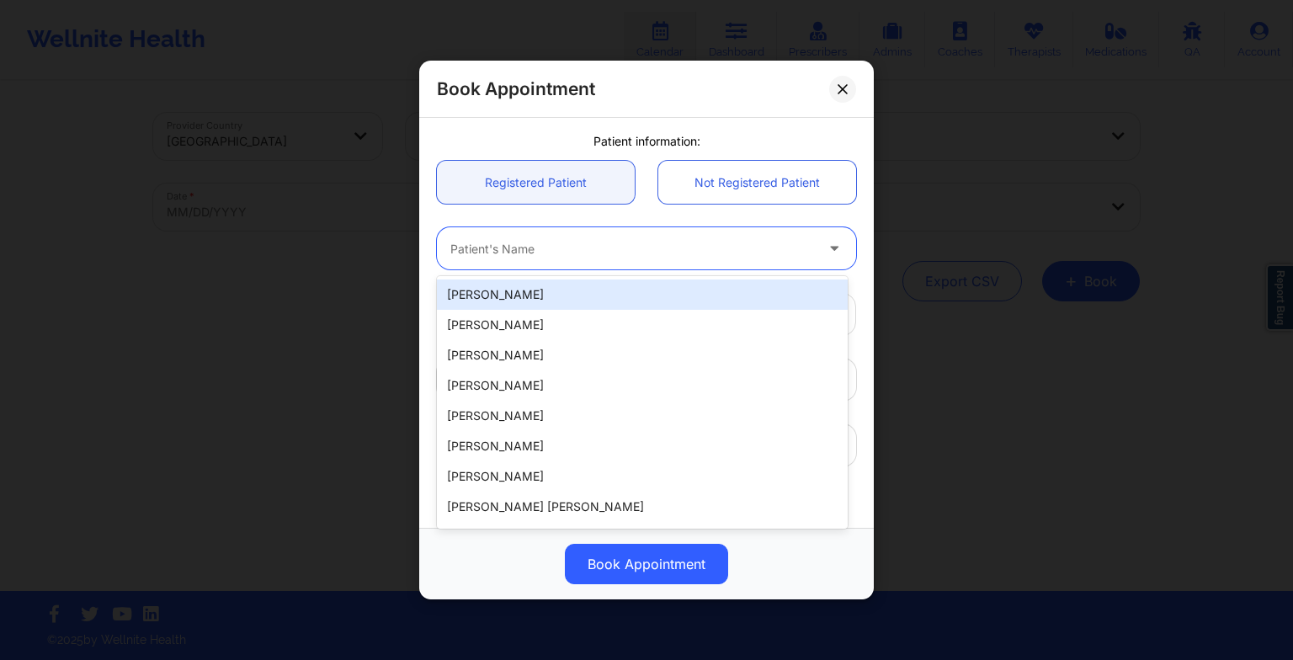
click at [564, 253] on div at bounding box center [632, 248] width 364 height 20
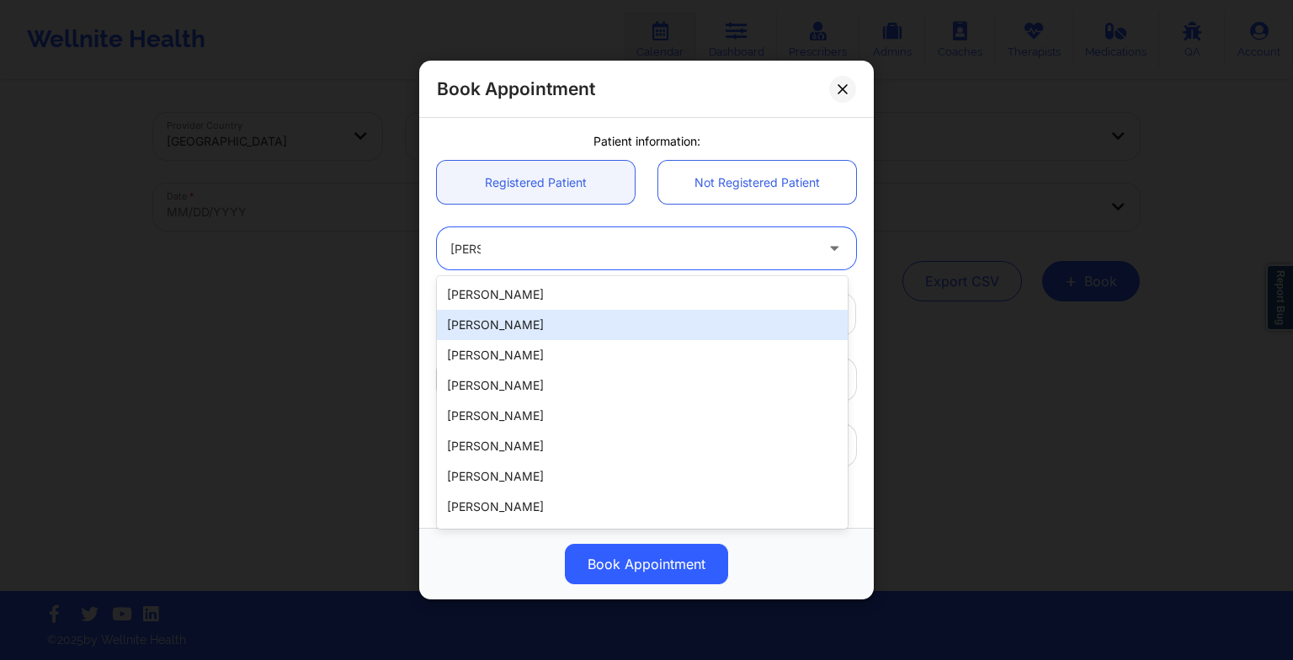
click at [545, 336] on div "[PERSON_NAME]" at bounding box center [642, 325] width 411 height 30
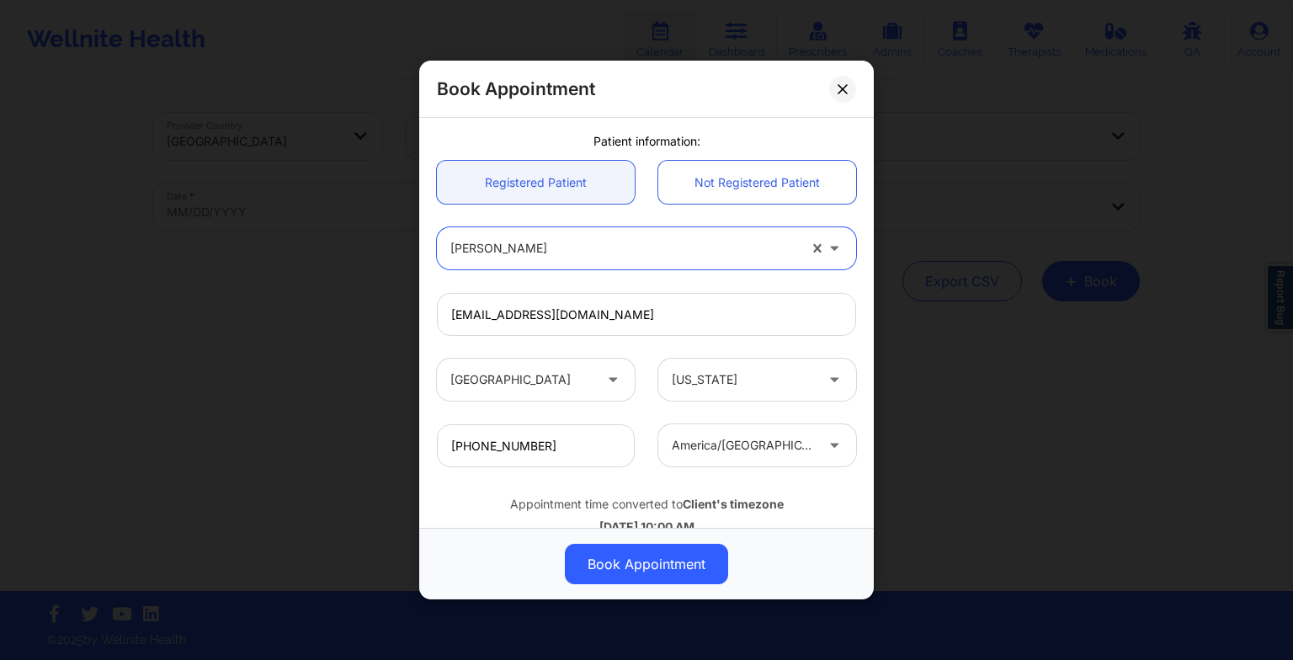
scroll to position [464, 0]
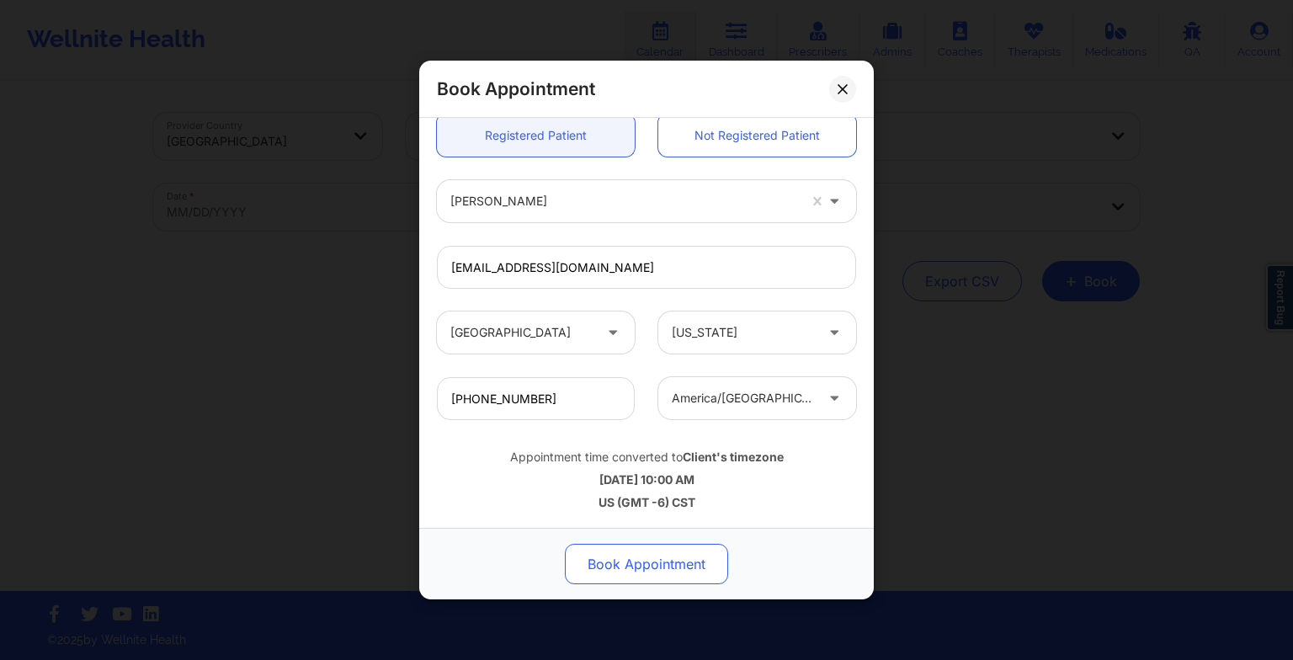
click at [599, 545] on button "Book Appointment" at bounding box center [646, 564] width 163 height 40
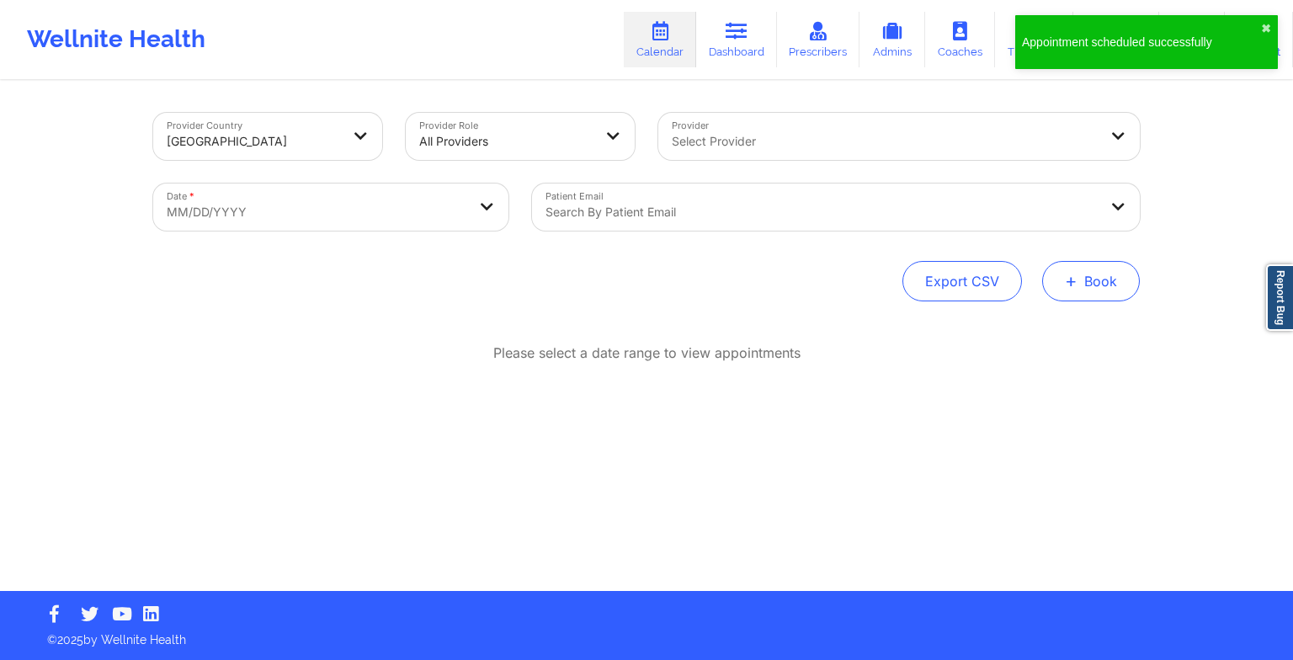
click at [1072, 296] on button "+ Book" at bounding box center [1091, 281] width 98 height 40
click at [1043, 335] on button "Therapy Session" at bounding box center [1062, 335] width 129 height 28
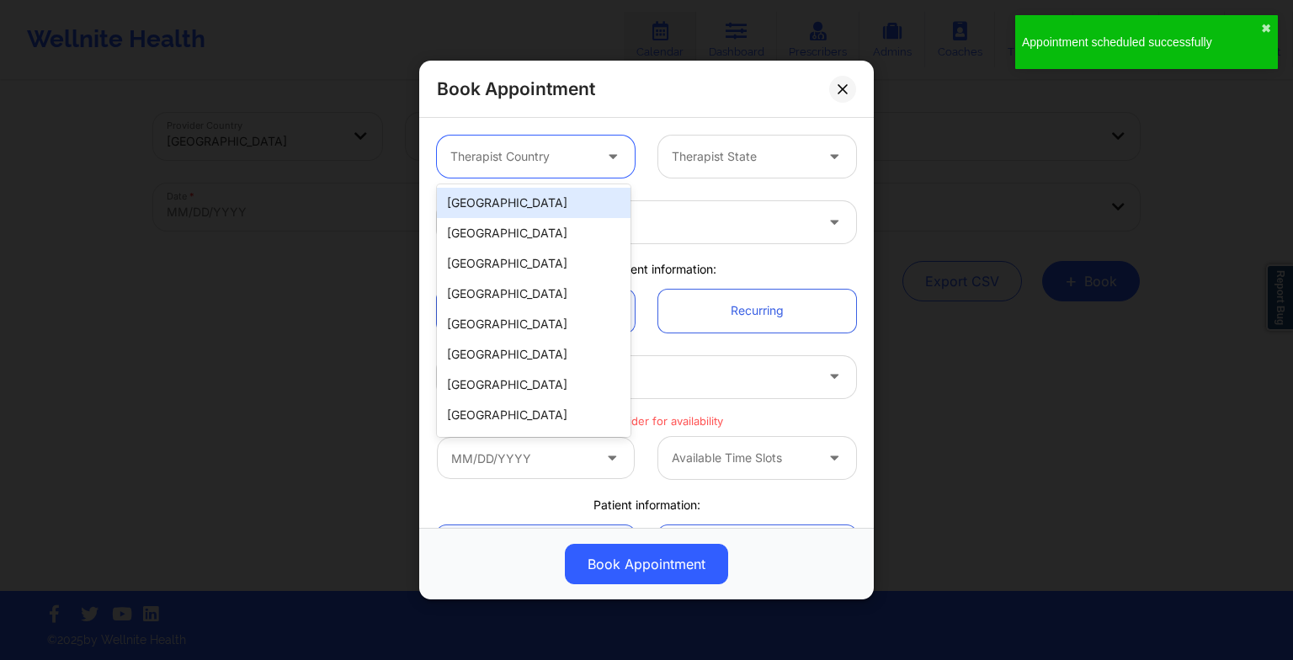
drag, startPoint x: 527, startPoint y: 158, endPoint x: 520, endPoint y: 200, distance: 41.8
click at [520, 200] on body "Appointment scheduled successfully ✖︎ Wellnite Health Calendar Dashboard Prescr…" at bounding box center [646, 330] width 1293 height 660
click at [520, 200] on div "[GEOGRAPHIC_DATA]" at bounding box center [534, 203] width 194 height 30
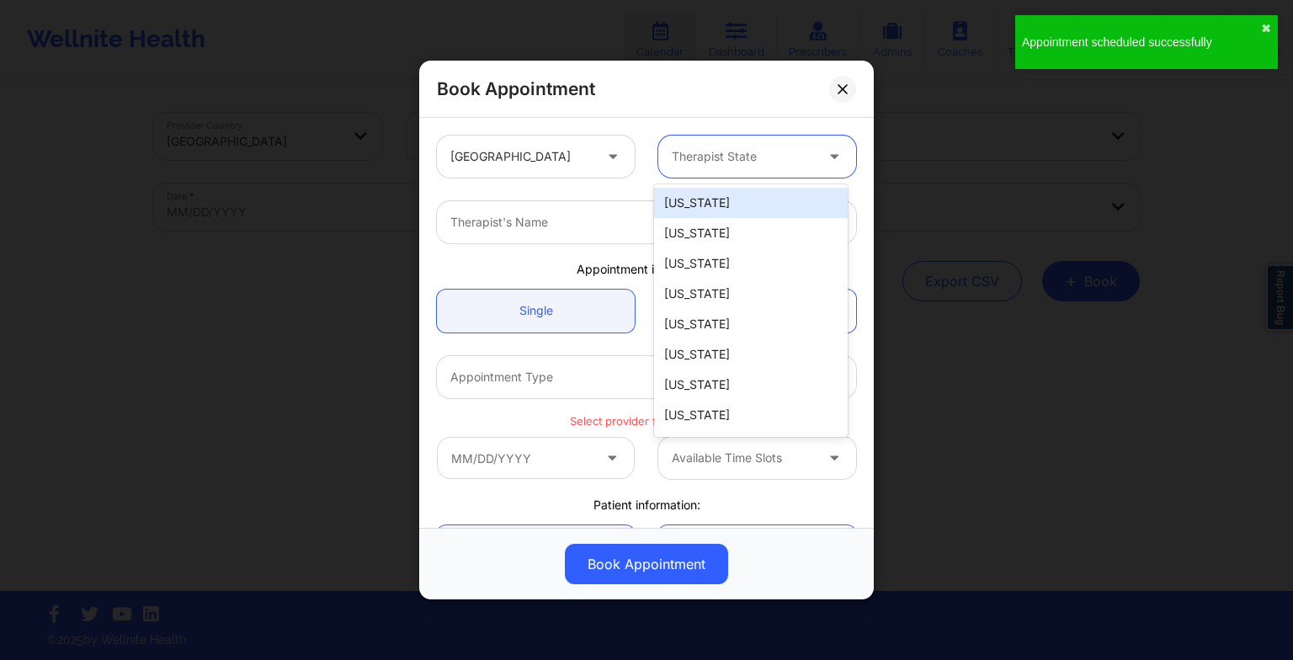
click at [734, 162] on div at bounding box center [743, 156] width 142 height 20
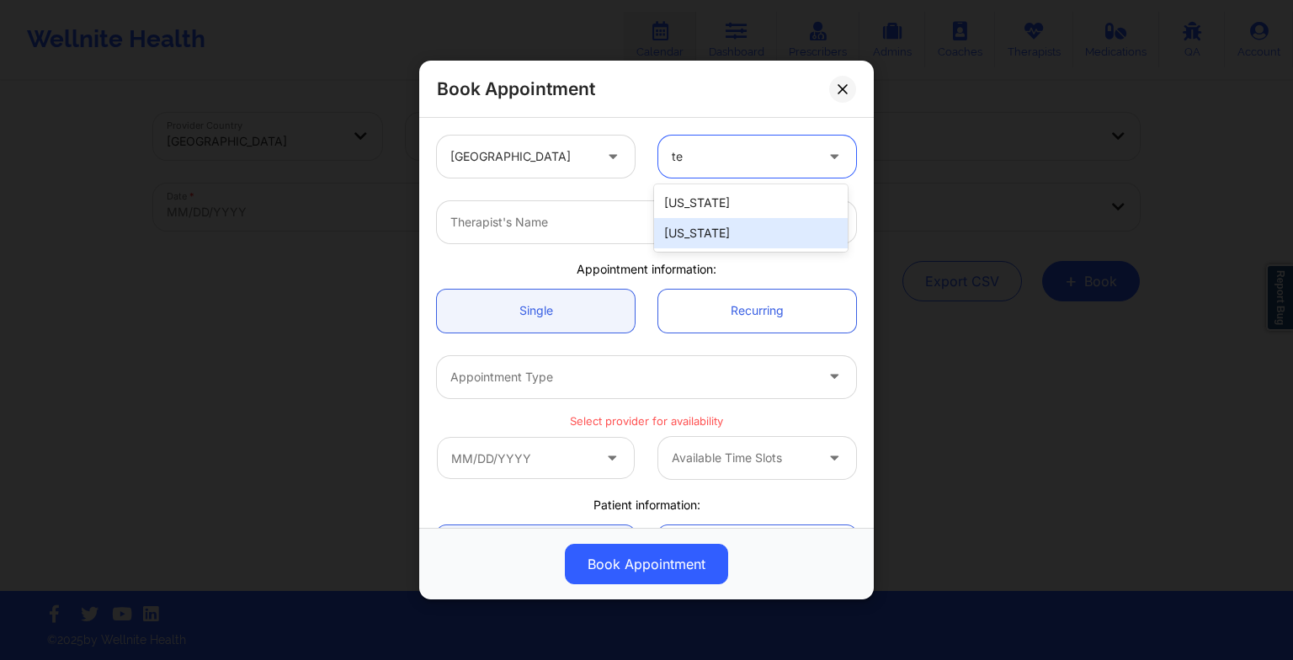
click at [705, 228] on div "[US_STATE]" at bounding box center [751, 233] width 194 height 30
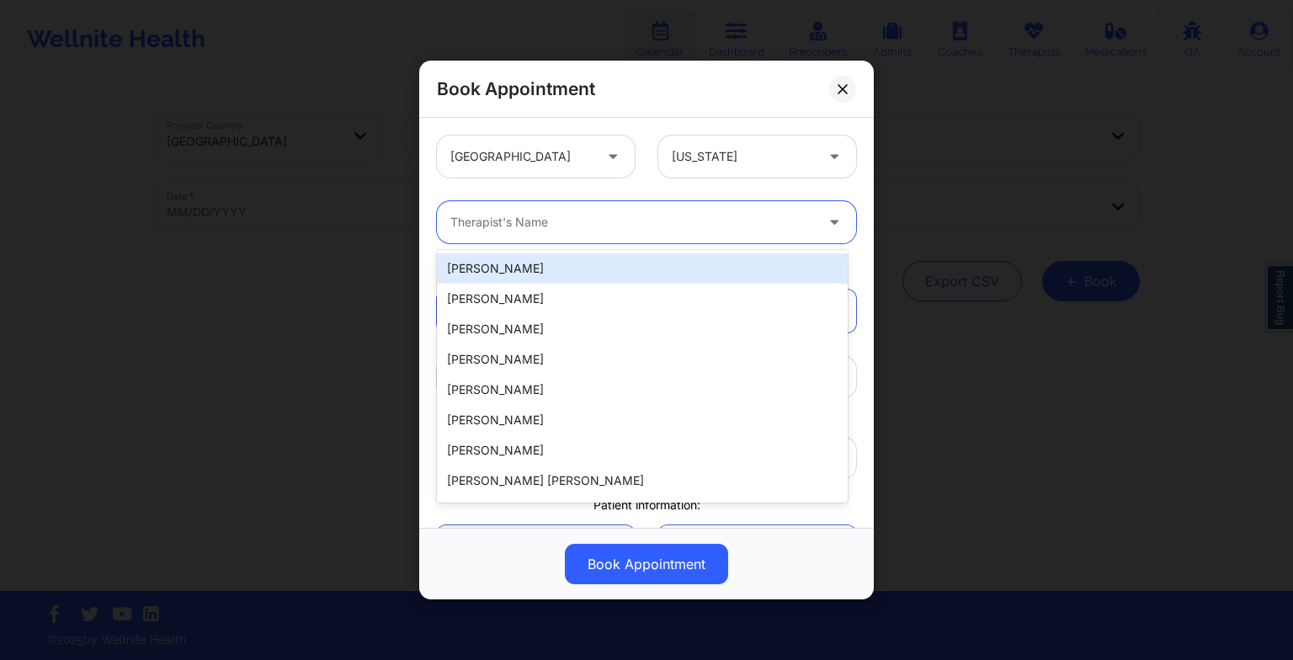
click at [574, 221] on div at bounding box center [632, 222] width 364 height 20
paste input "[PERSON_NAME]"
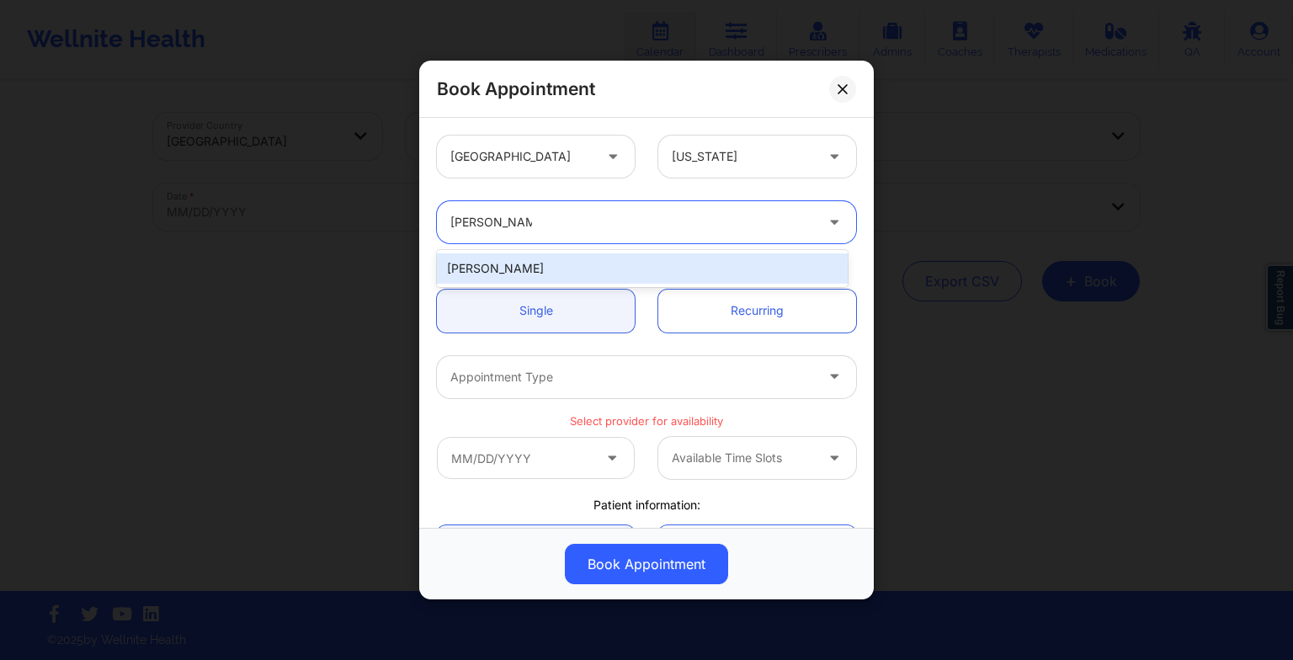
click at [519, 264] on div "[PERSON_NAME]" at bounding box center [642, 268] width 411 height 30
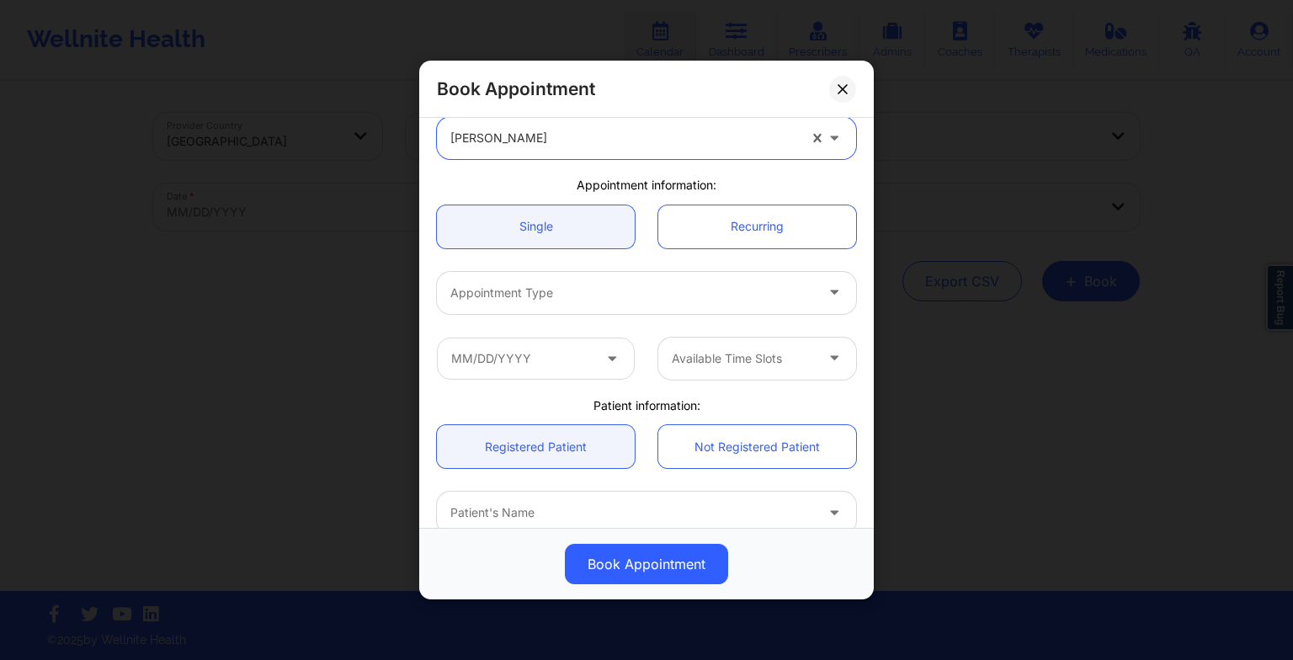
scroll to position [88, 0]
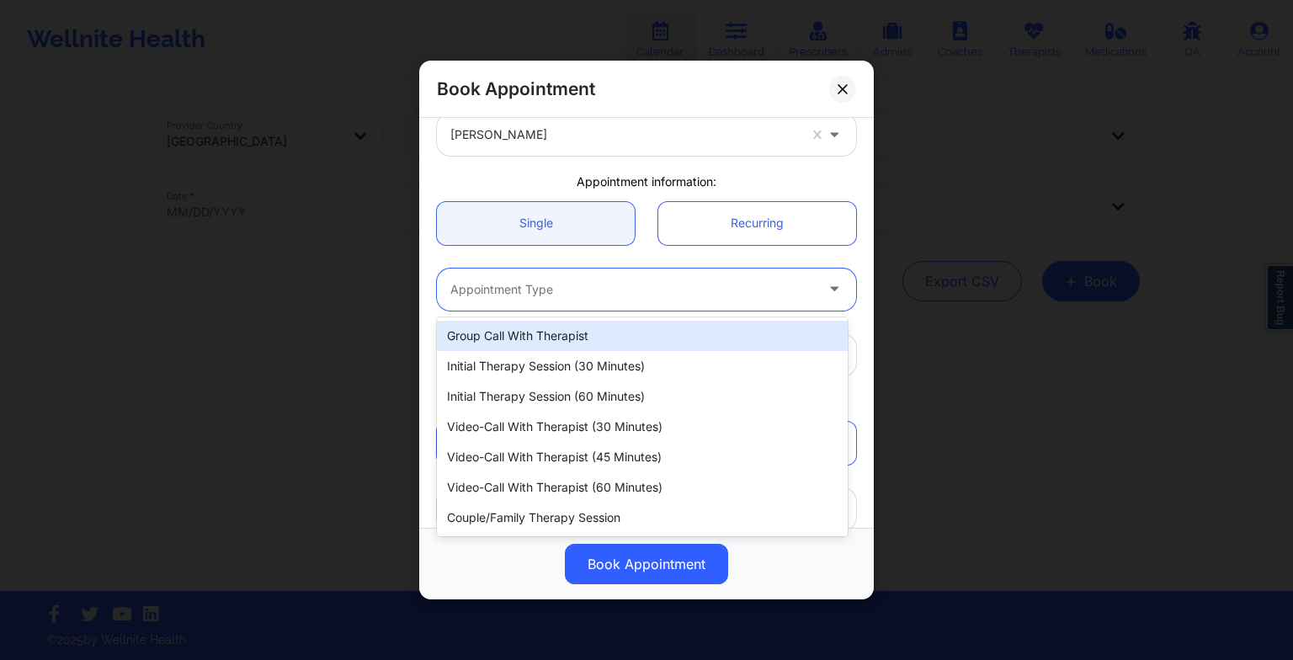
click at [481, 301] on div "Appointment Type" at bounding box center [626, 290] width 379 height 42
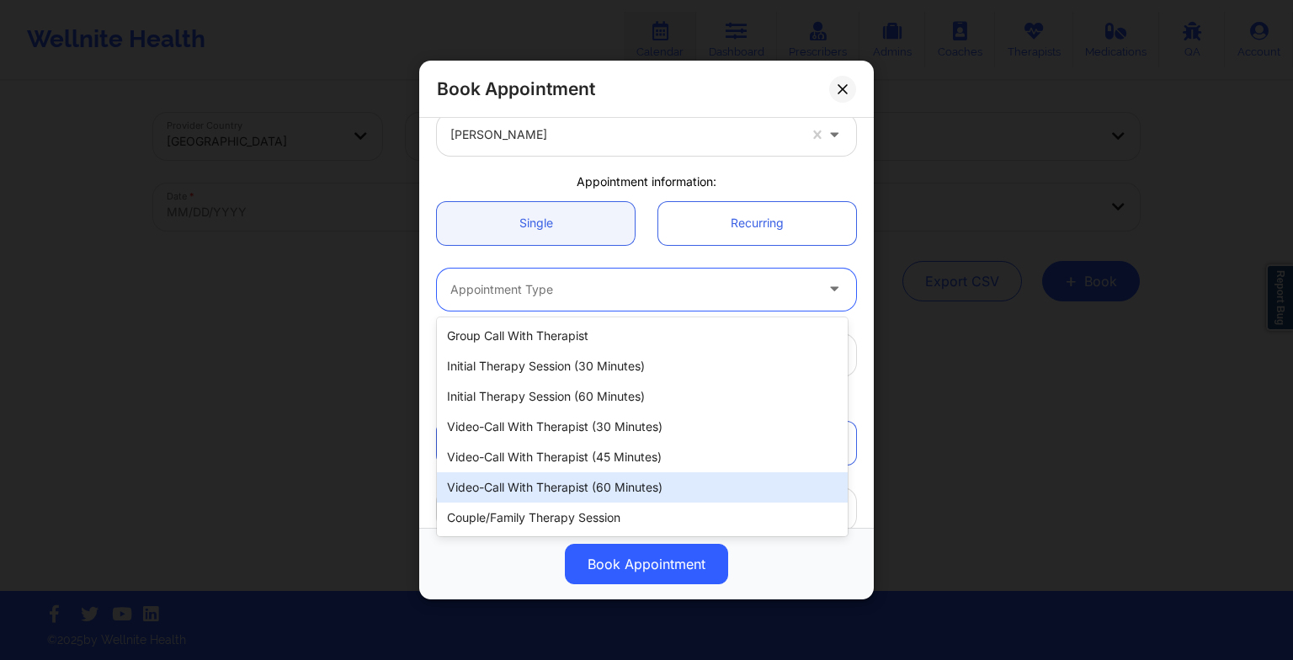
click at [534, 495] on div "Video-Call with Therapist (60 minutes)" at bounding box center [642, 487] width 411 height 30
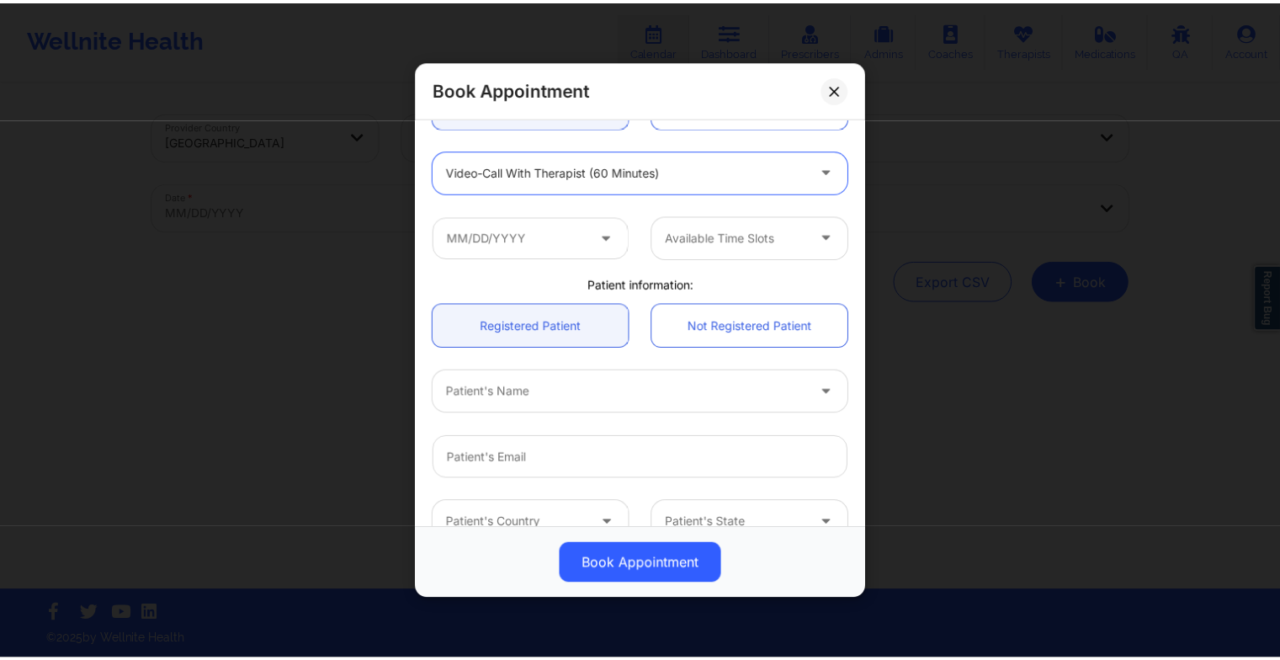
scroll to position [212, 0]
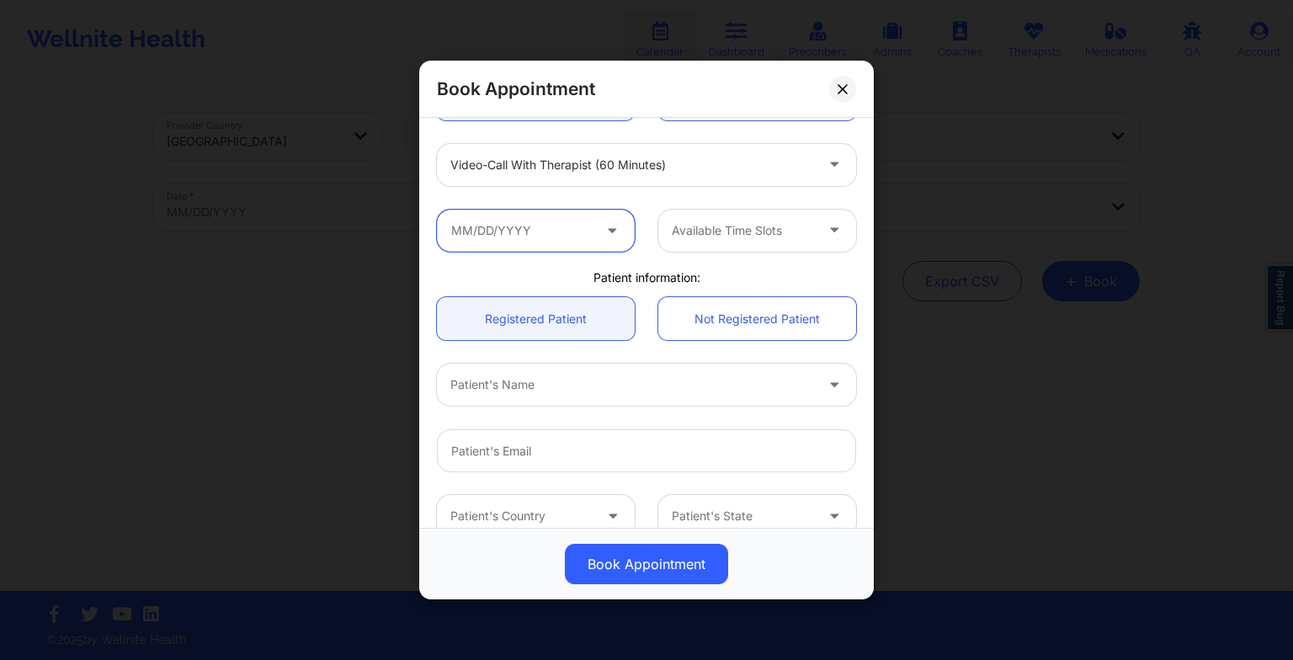
click at [516, 229] on input "text" at bounding box center [536, 231] width 198 height 42
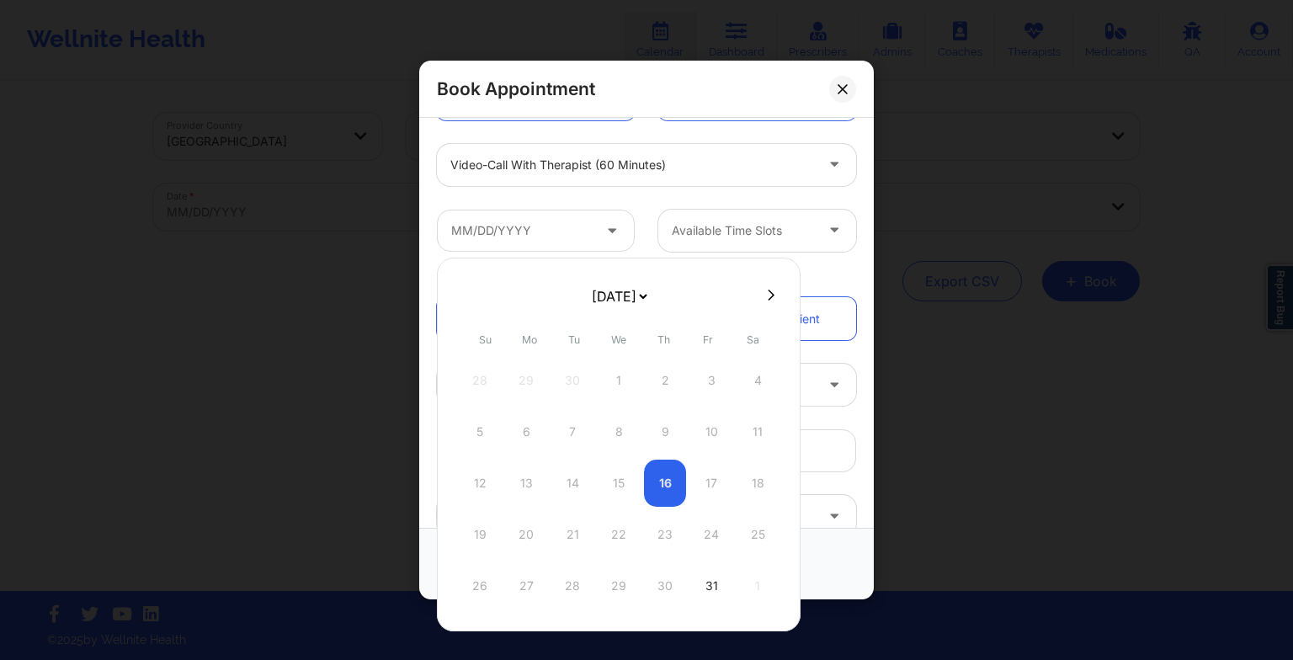
click at [588, 291] on select "[DATE] [DATE] [DATE] [DATE] [DATE] [DATE] [DATE] [DATE] [DATE] [DATE] [DATE] [D…" at bounding box center [618, 296] width 61 height 34
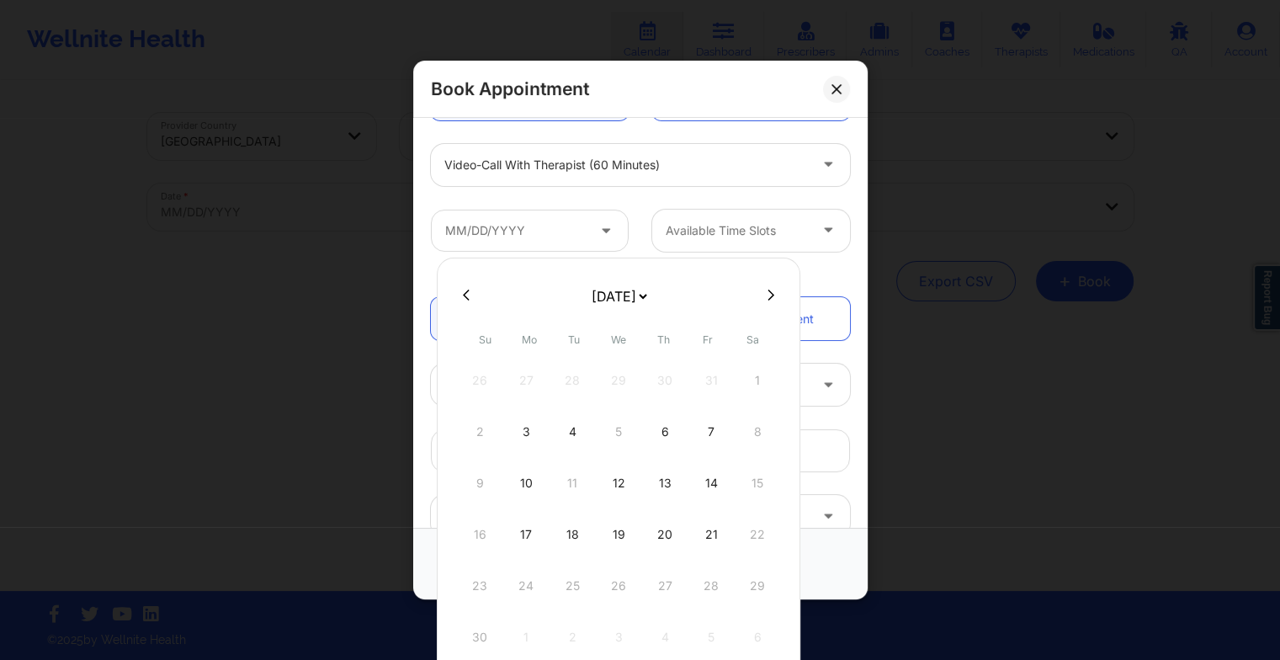
click at [567, 480] on div "9 10 11 12 13 14 15" at bounding box center [619, 483] width 320 height 47
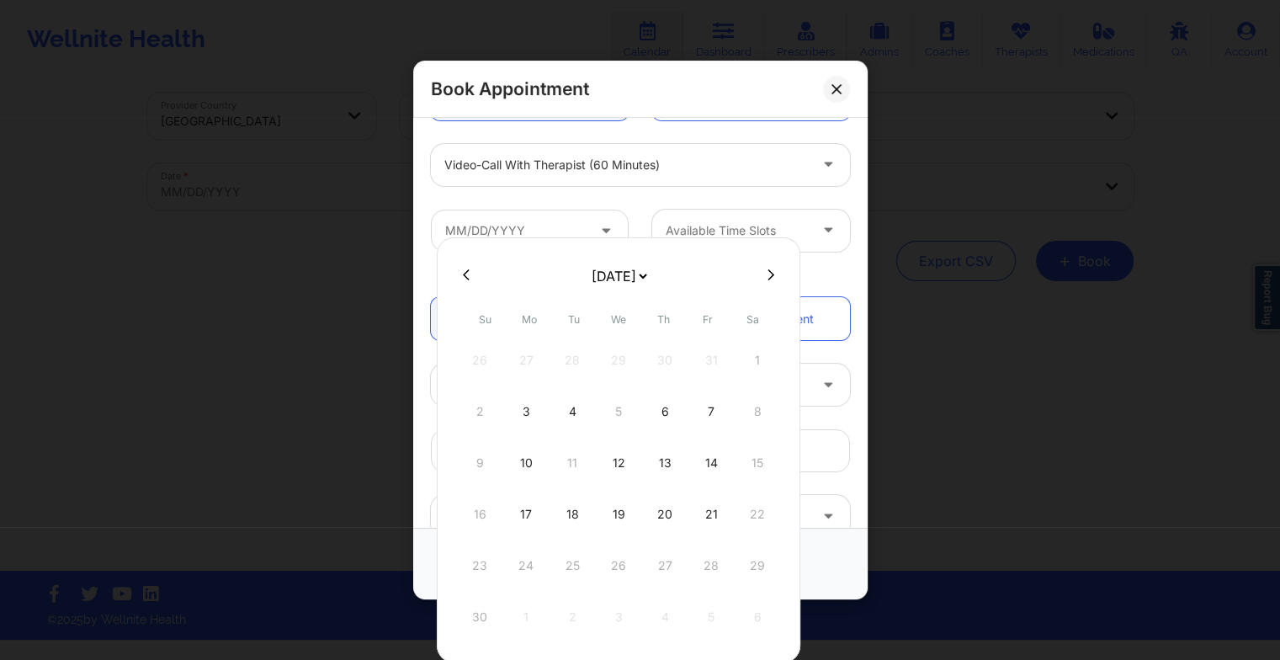
click at [768, 269] on icon at bounding box center [771, 275] width 7 height 13
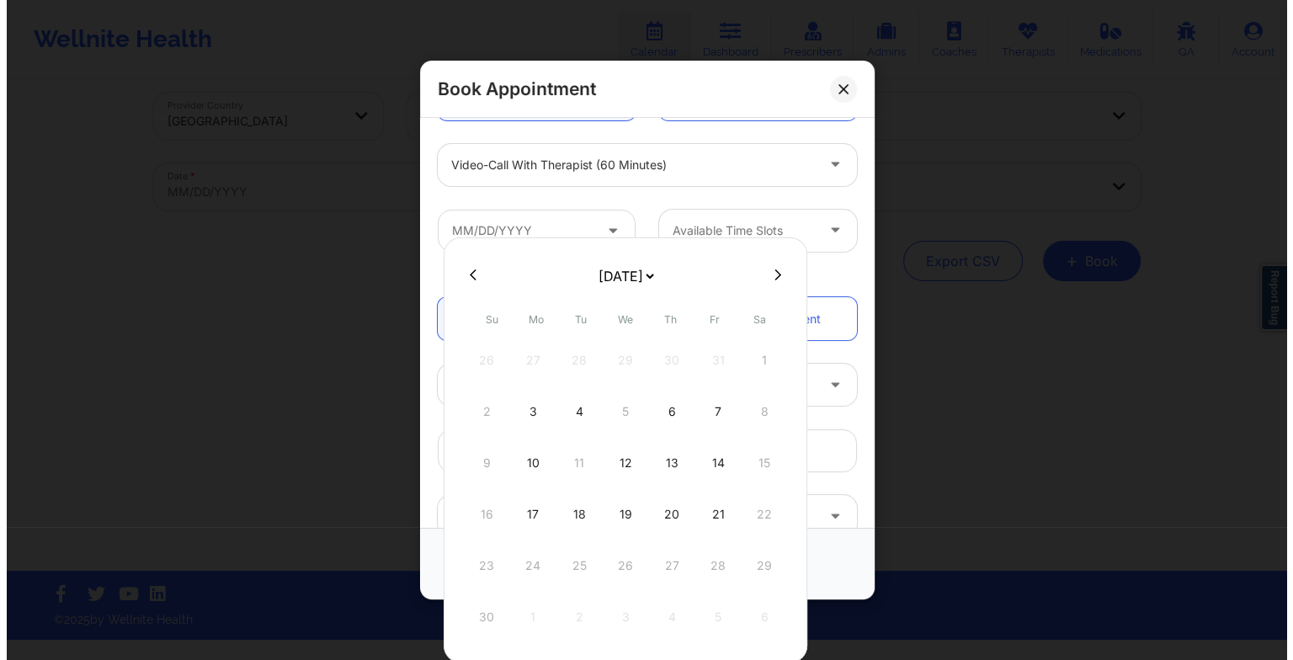
scroll to position [0, 0]
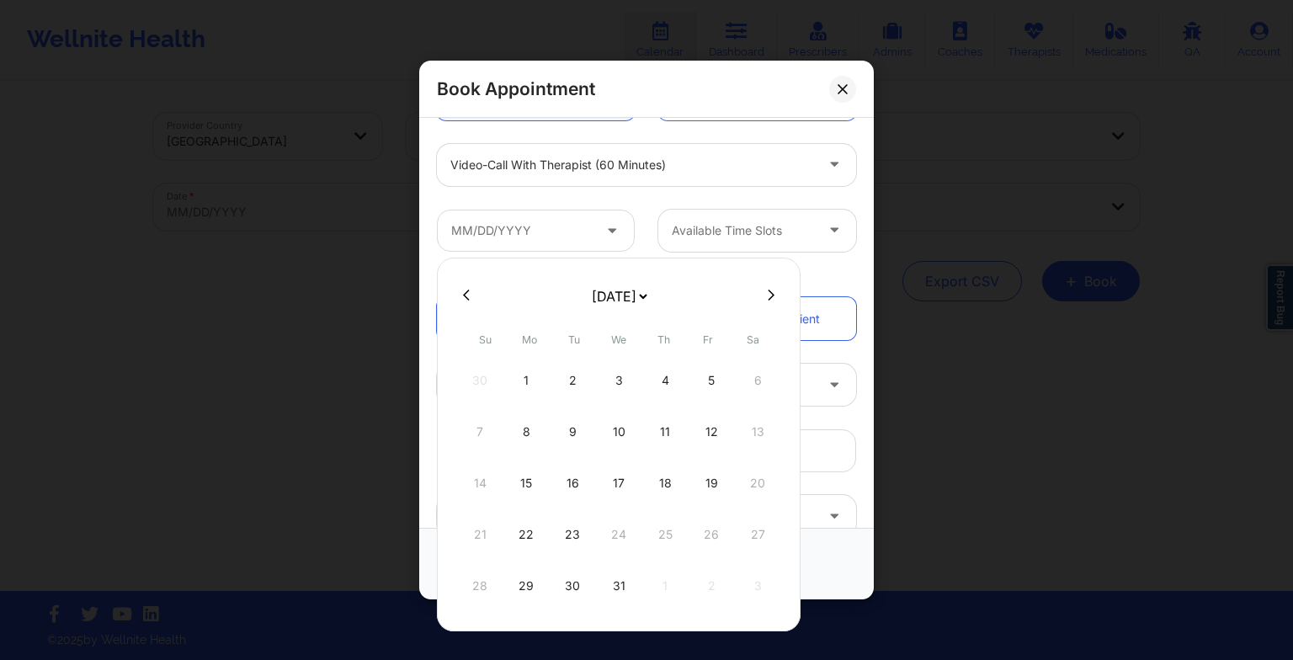
click at [466, 297] on icon at bounding box center [466, 295] width 7 height 11
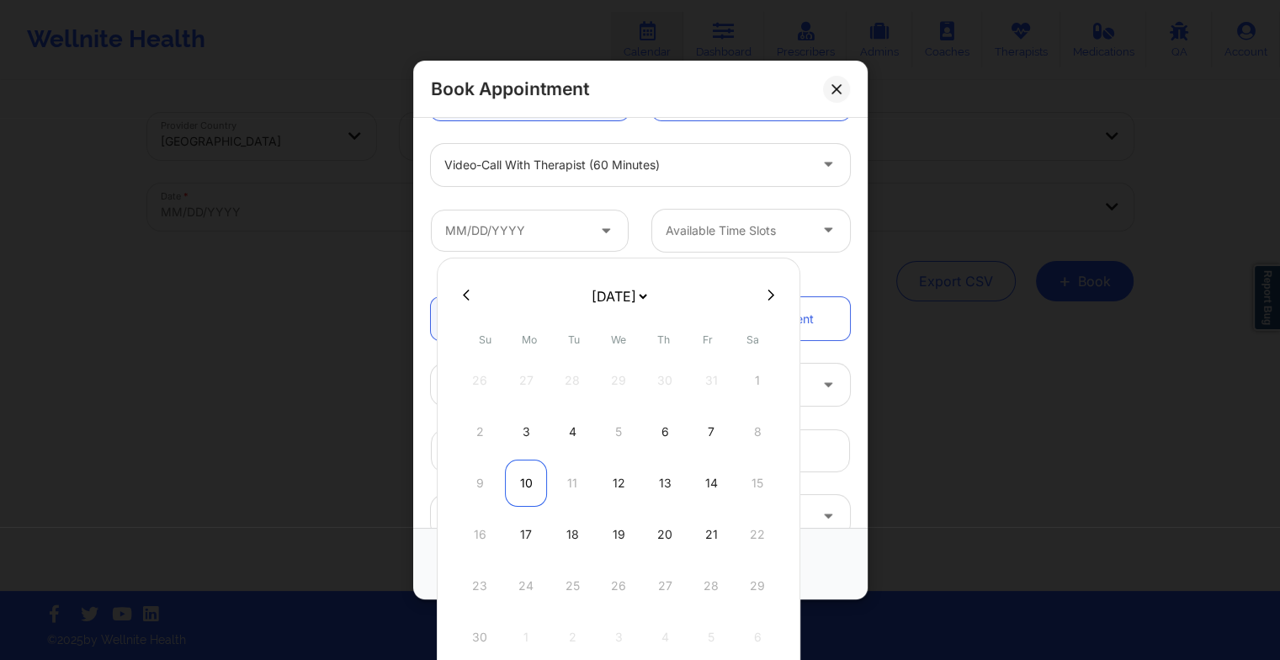
click at [537, 492] on div "10" at bounding box center [526, 483] width 42 height 47
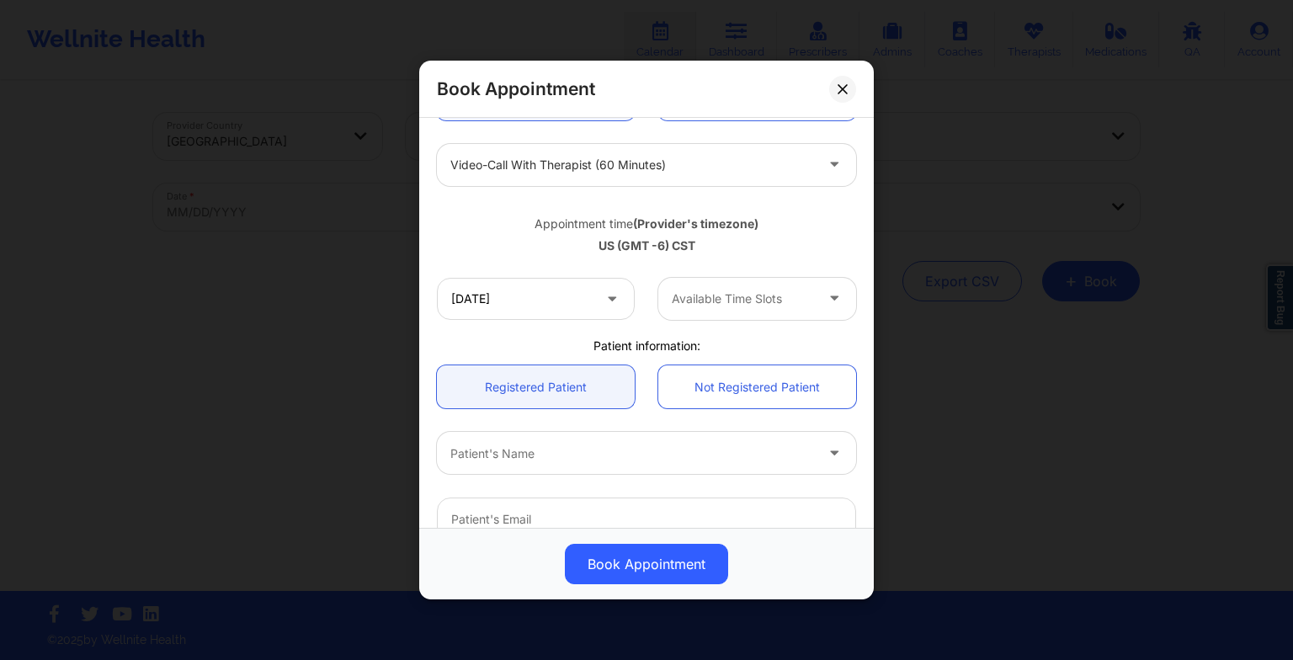
click at [748, 295] on div at bounding box center [743, 299] width 142 height 20
click at [576, 304] on input "[DATE]" at bounding box center [536, 299] width 198 height 42
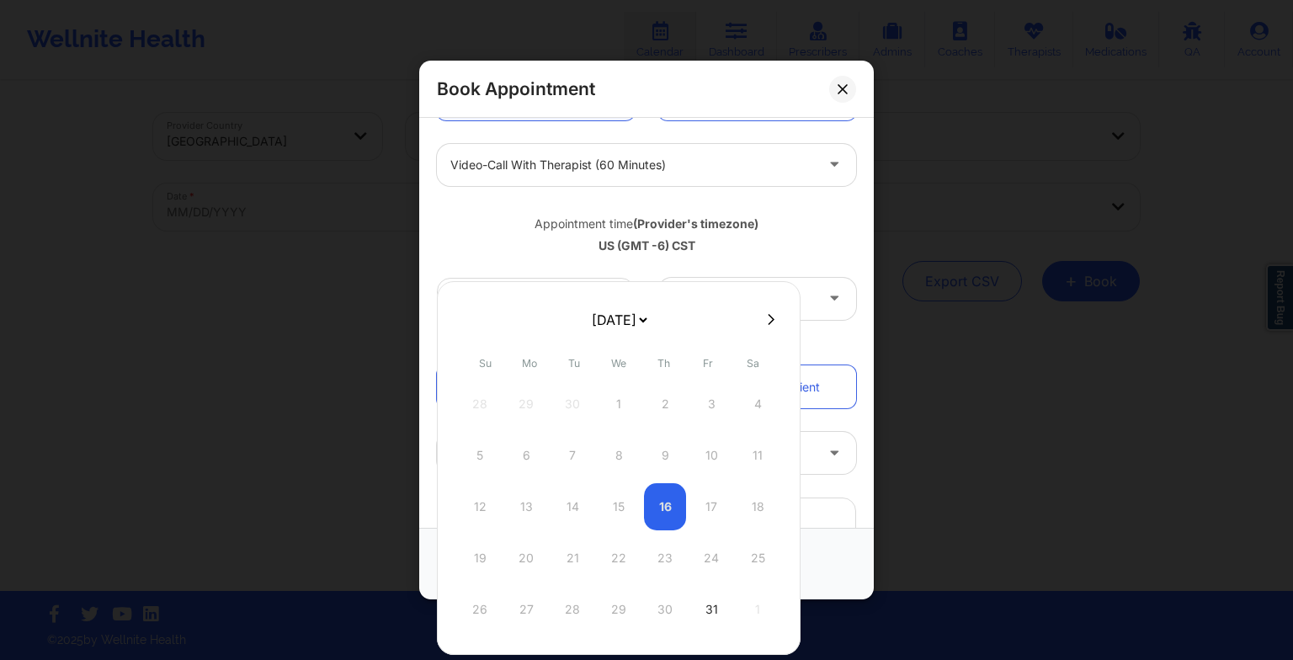
click at [763, 317] on button at bounding box center [771, 319] width 17 height 14
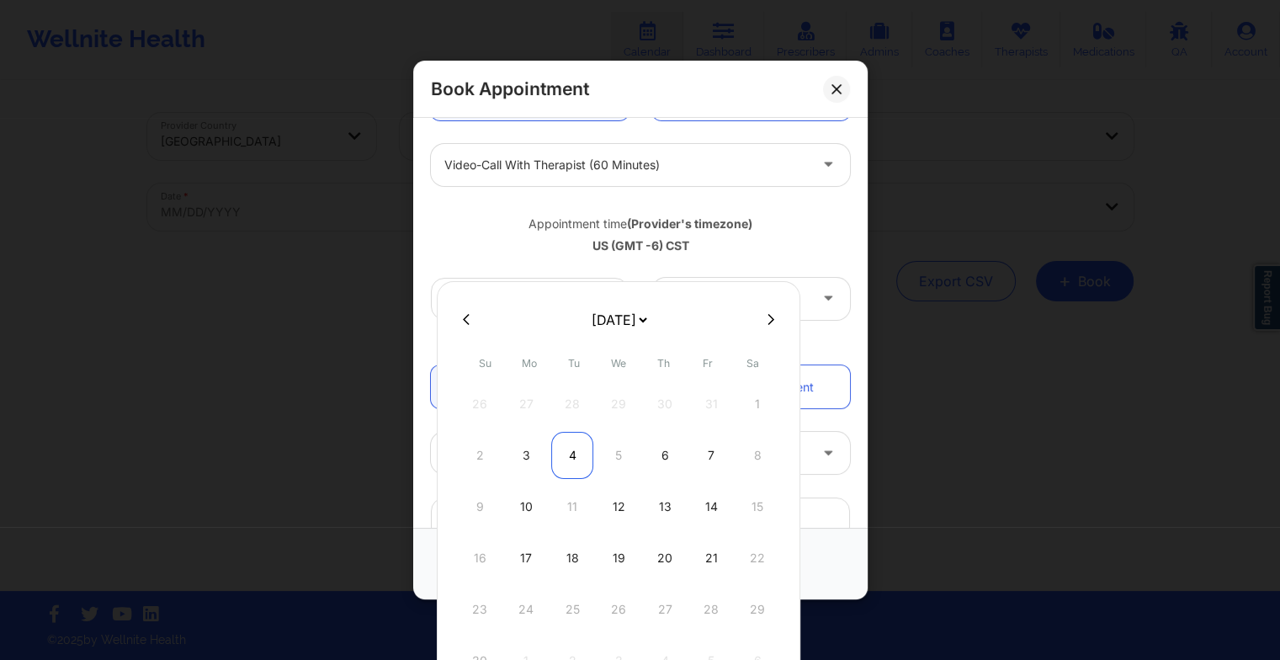
click at [569, 444] on div "4" at bounding box center [572, 455] width 42 height 47
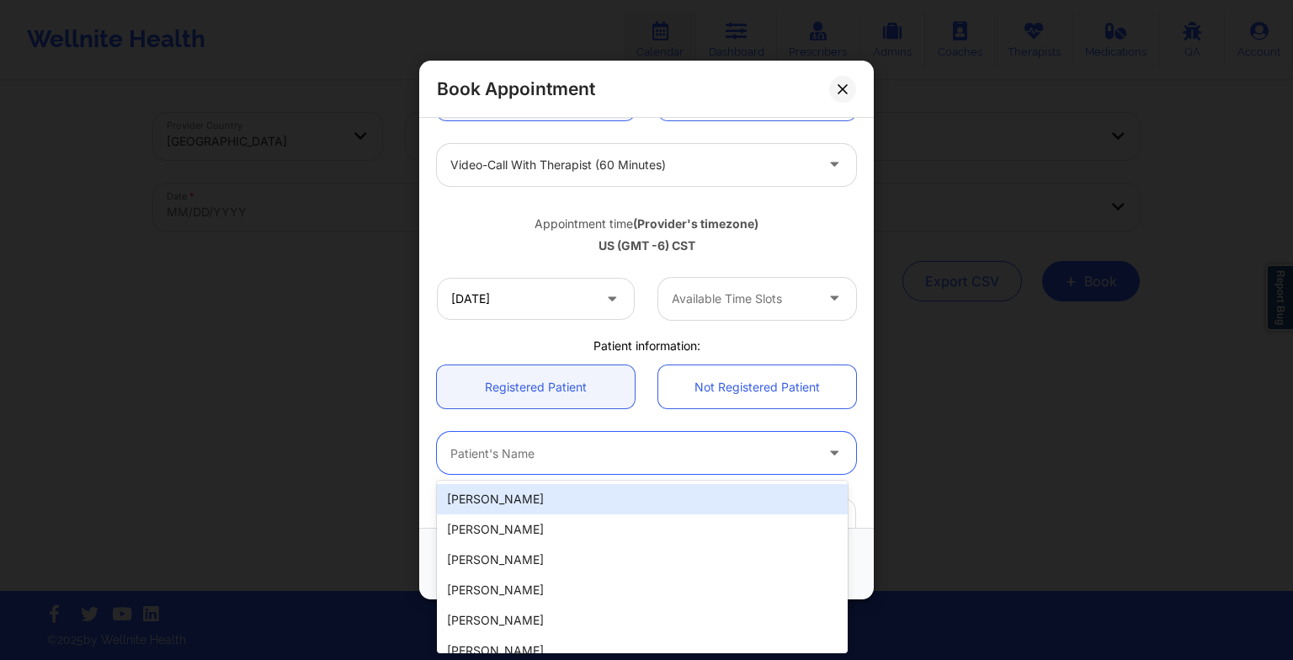
click at [569, 444] on div at bounding box center [632, 453] width 364 height 20
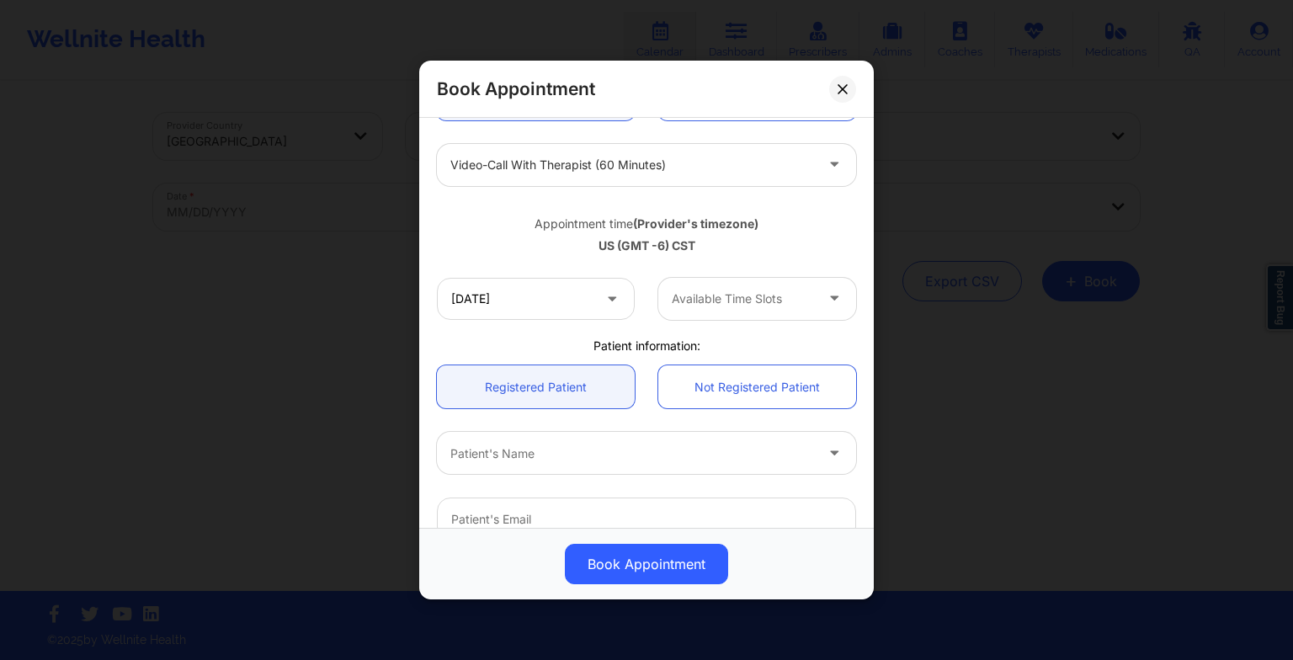
click at [609, 425] on div "Patient's Name" at bounding box center [646, 453] width 443 height 66
click at [758, 289] on div at bounding box center [743, 299] width 142 height 20
click at [596, 303] on input "[DATE]" at bounding box center [536, 299] width 198 height 42
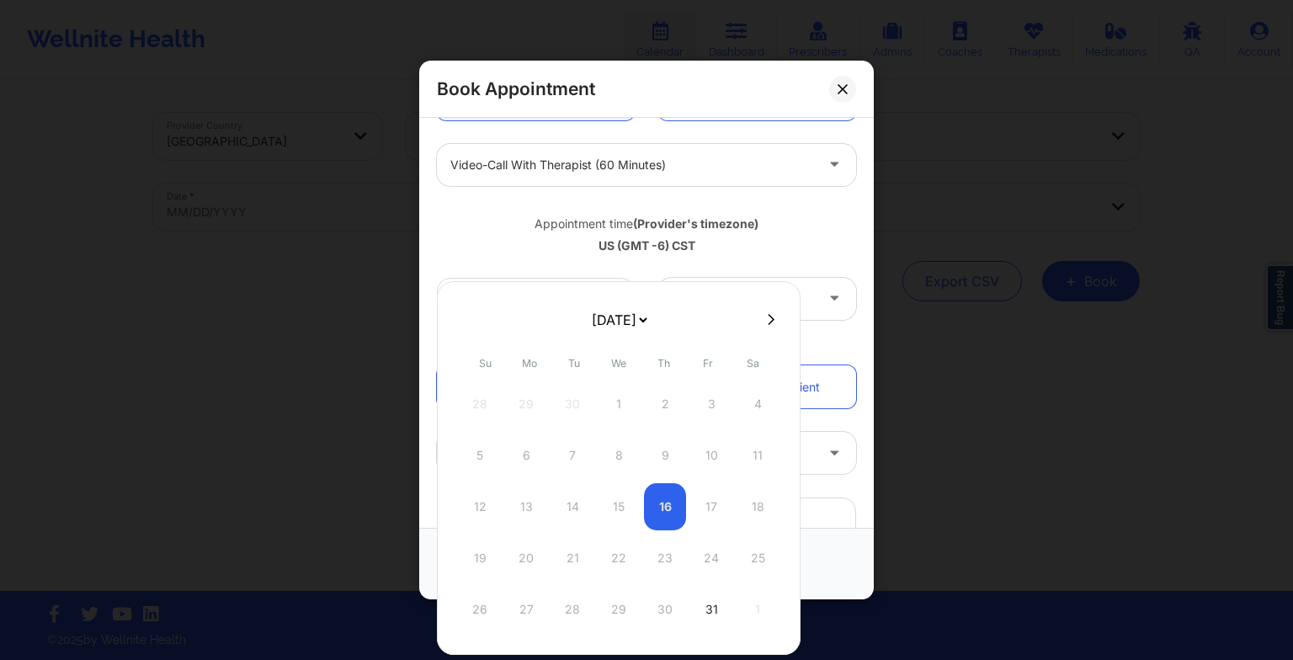
drag, startPoint x: 610, startPoint y: 322, endPoint x: 603, endPoint y: 370, distance: 49.4
click at [603, 370] on div "[DATE] [DATE] [DATE] [DATE] [DATE] [DATE] [DATE] [DATE] [DATE] [DATE] [DATE] [D…" at bounding box center [619, 468] width 364 height 374
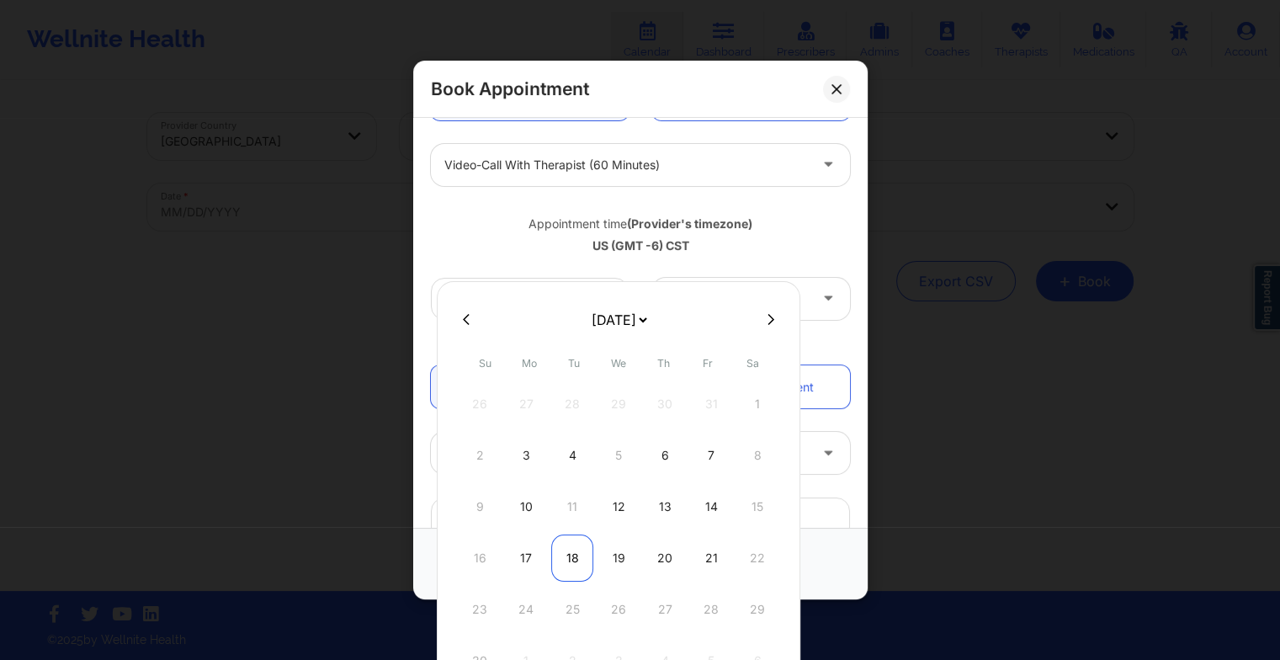
click at [583, 550] on div "18" at bounding box center [572, 558] width 42 height 47
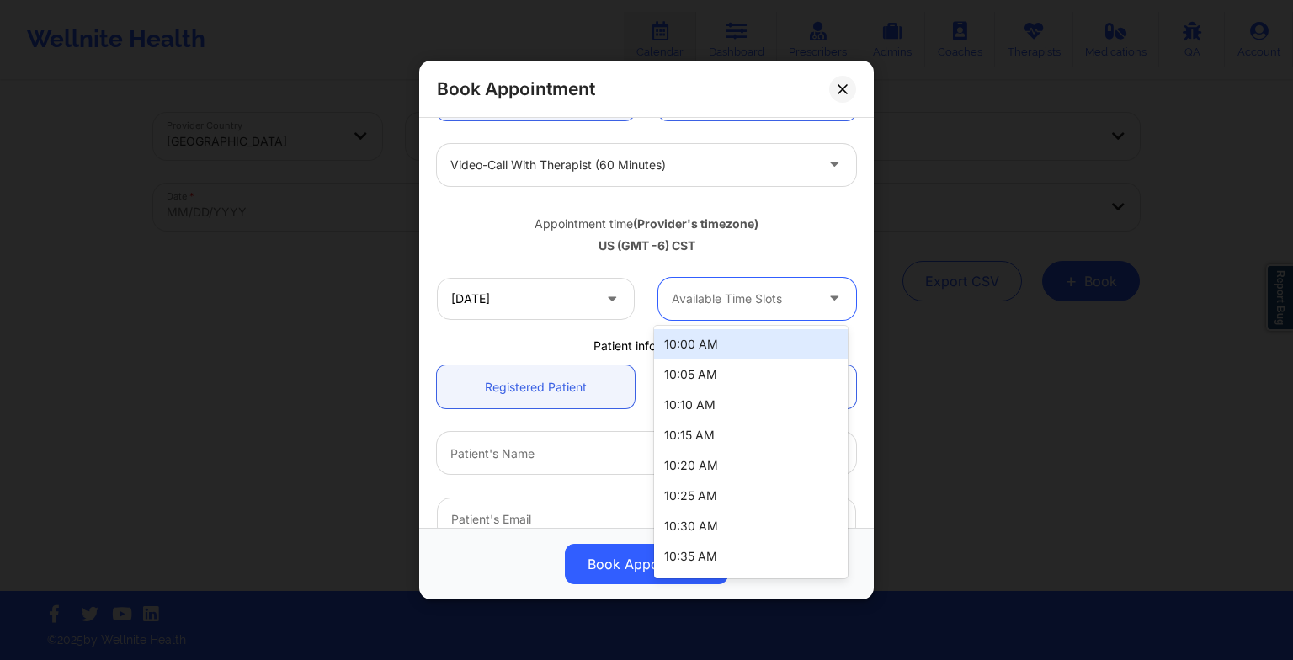
drag, startPoint x: 724, startPoint y: 300, endPoint x: 721, endPoint y: 322, distance: 22.1
click at [721, 322] on div "[DATE] 25 results available. Use Up and Down to choose options, press Enter to …" at bounding box center [646, 299] width 443 height 66
click at [721, 329] on div "10:00 AM" at bounding box center [751, 344] width 194 height 30
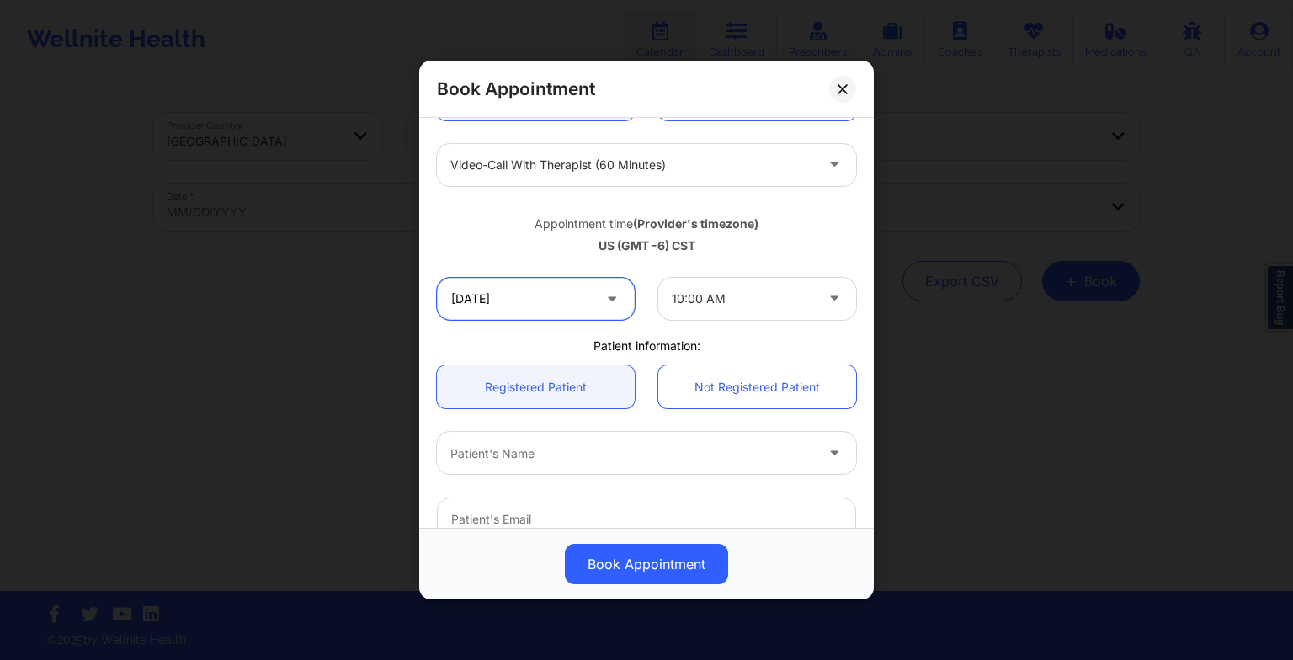
click at [570, 310] on input "[DATE]" at bounding box center [536, 299] width 198 height 42
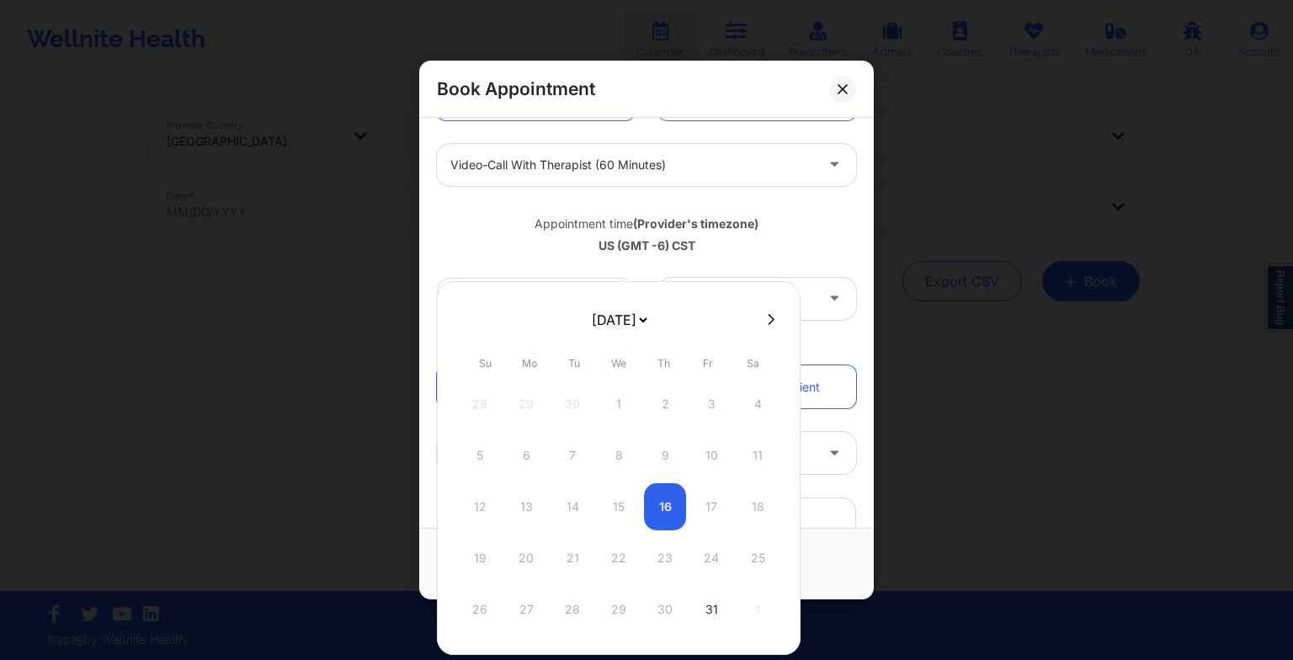
click at [588, 325] on select "[DATE] [DATE] [DATE] [DATE] [DATE] [DATE] [DATE] [DATE] [DATE] [DATE] [DATE] [D…" at bounding box center [618, 320] width 61 height 34
click at [817, 429] on div "Patient's Name" at bounding box center [646, 453] width 443 height 66
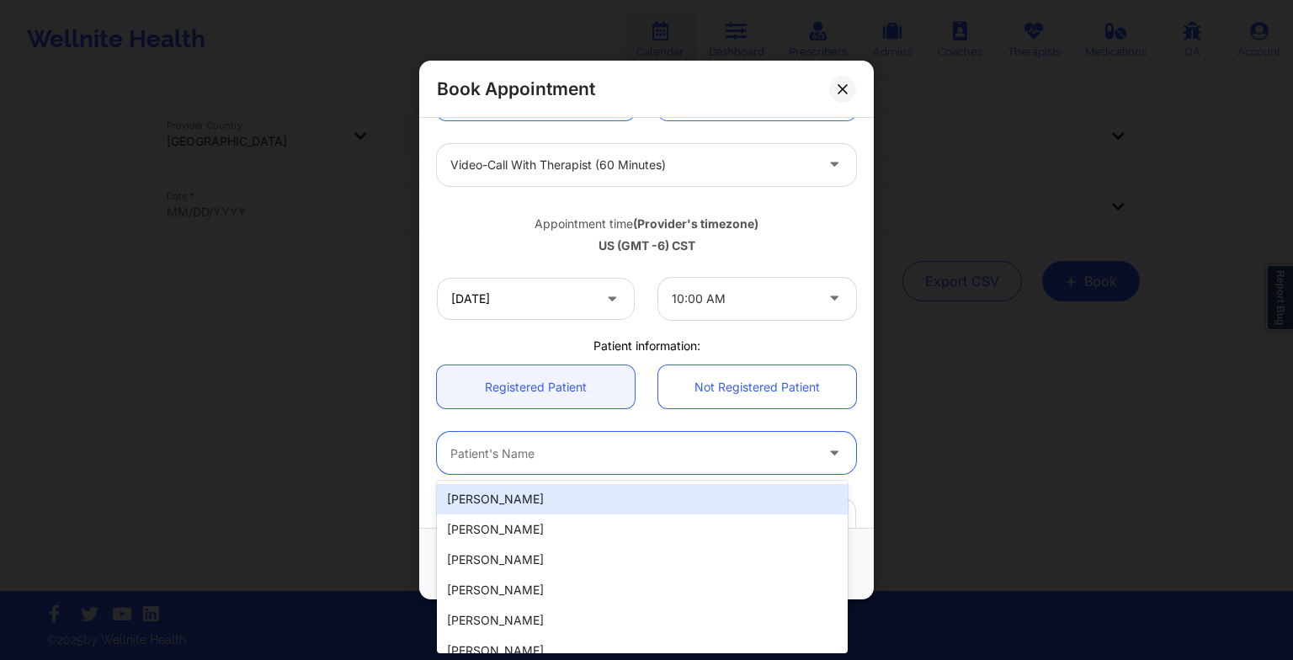
click at [700, 432] on div "Patient's Name" at bounding box center [626, 453] width 379 height 42
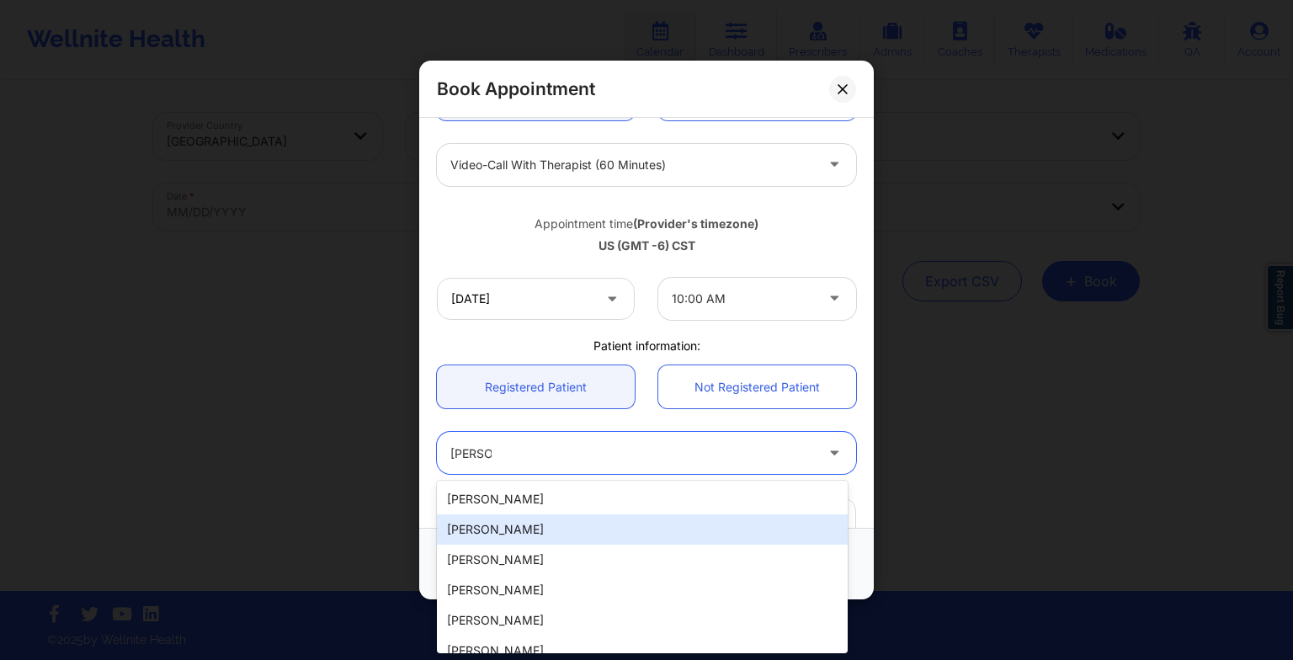
click at [590, 522] on div "[PERSON_NAME]" at bounding box center [642, 529] width 411 height 30
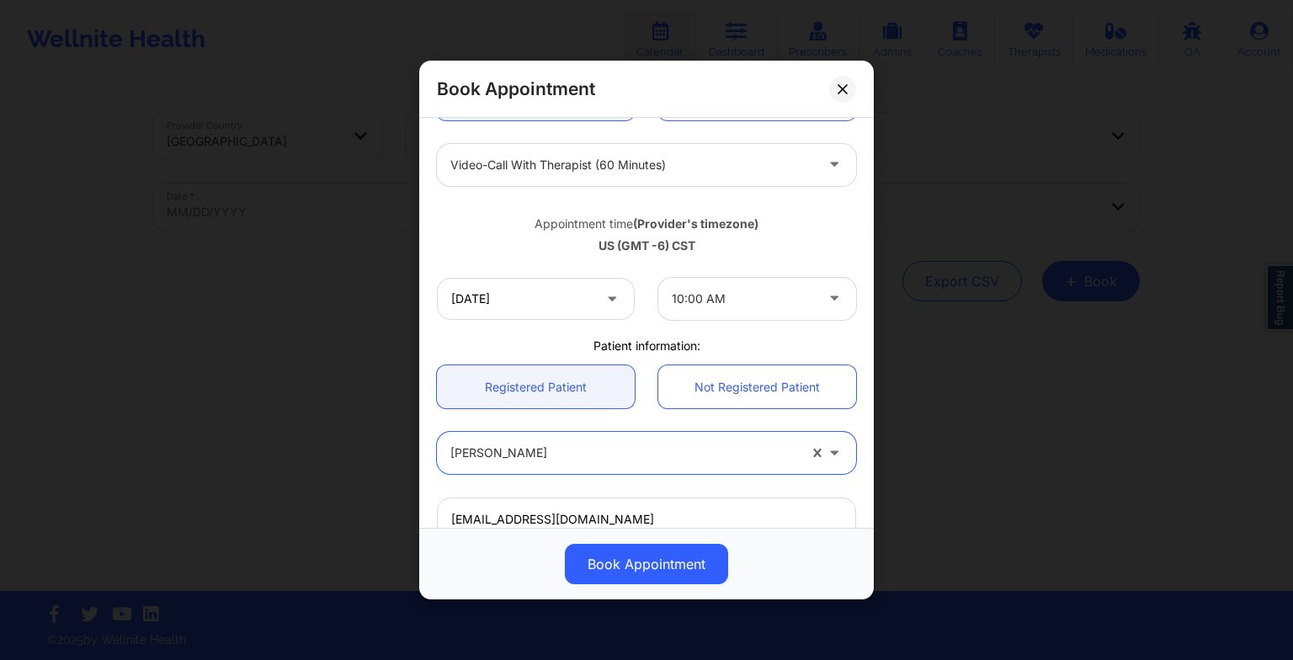
scroll to position [282, 0]
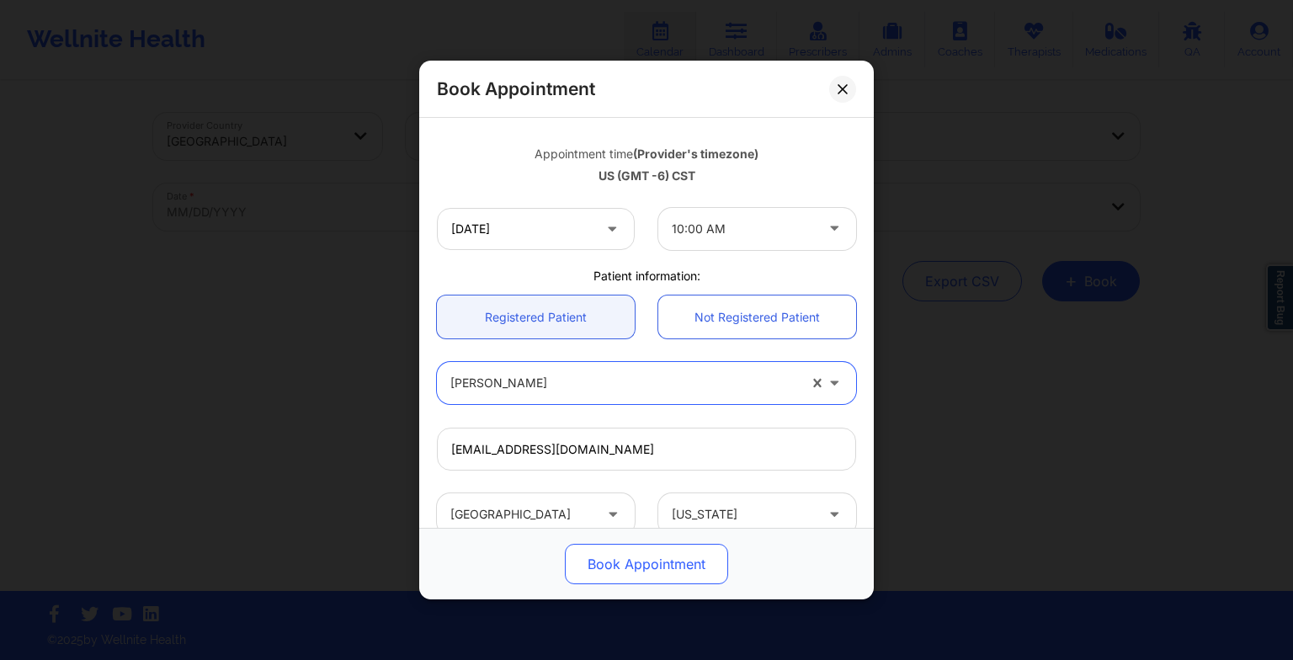
click at [606, 556] on button "Book Appointment" at bounding box center [646, 564] width 163 height 40
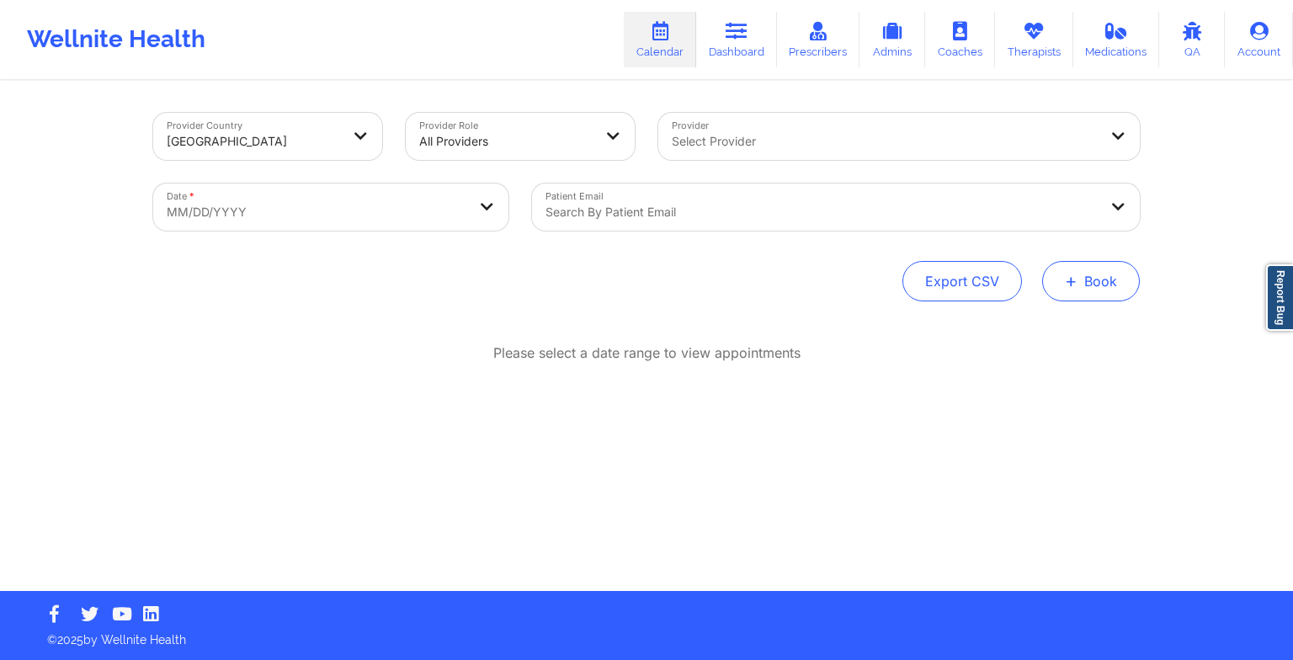
click at [1102, 294] on button "+ Book" at bounding box center [1091, 281] width 98 height 40
click at [1061, 328] on button "Therapy Session" at bounding box center [1062, 335] width 129 height 28
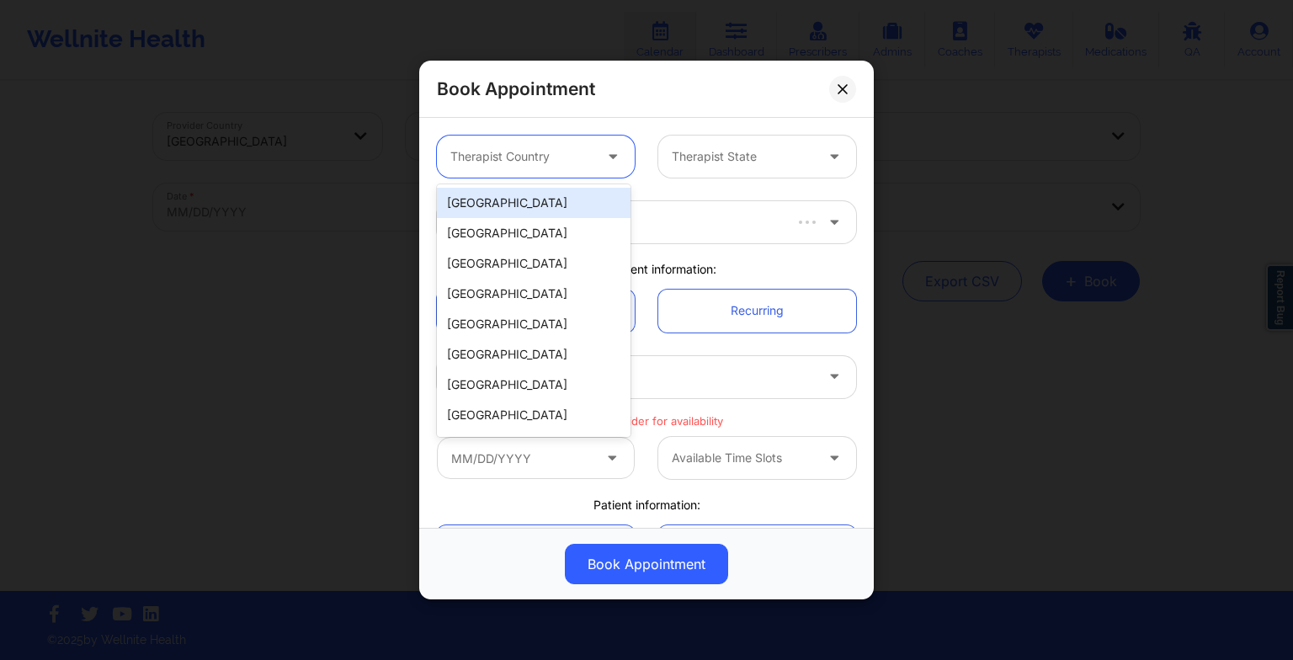
drag, startPoint x: 577, startPoint y: 155, endPoint x: 567, endPoint y: 210, distance: 55.8
click at [567, 210] on body "Wellnite Health Calendar Dashboard Prescribers Admins Coaches Therapists Medica…" at bounding box center [646, 330] width 1293 height 660
click at [567, 210] on div "[GEOGRAPHIC_DATA]" at bounding box center [534, 203] width 194 height 30
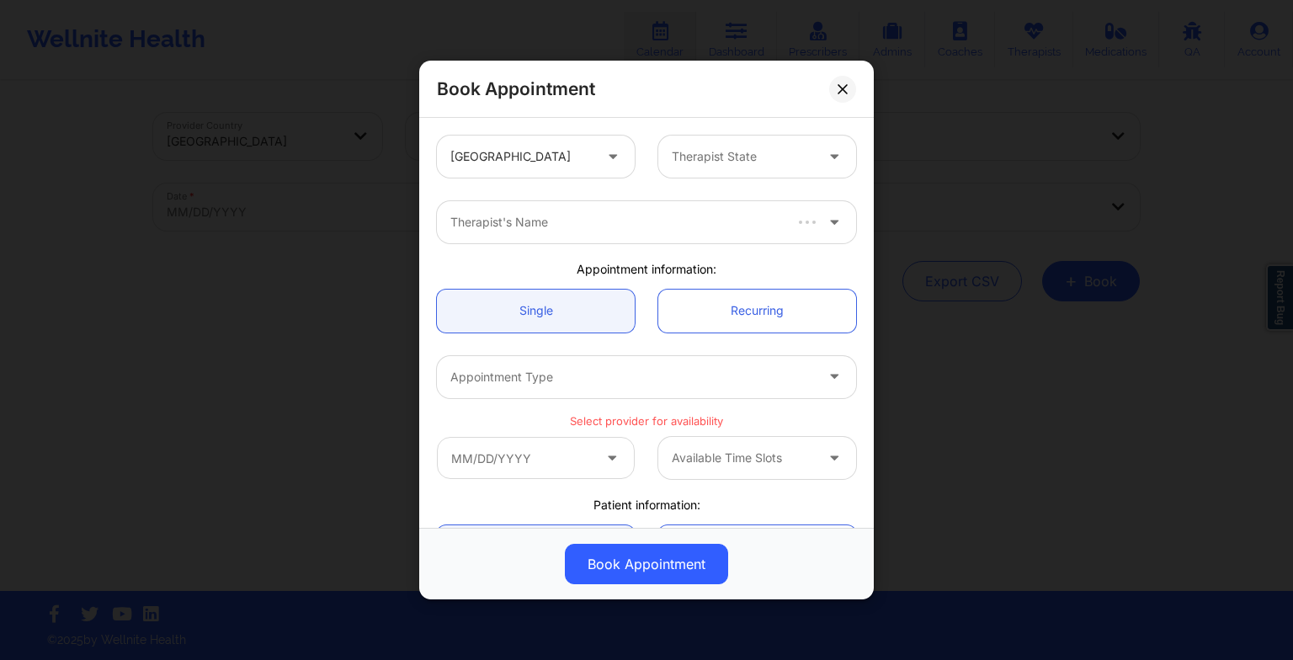
click at [718, 182] on div "United States Therapist State" at bounding box center [646, 157] width 443 height 66
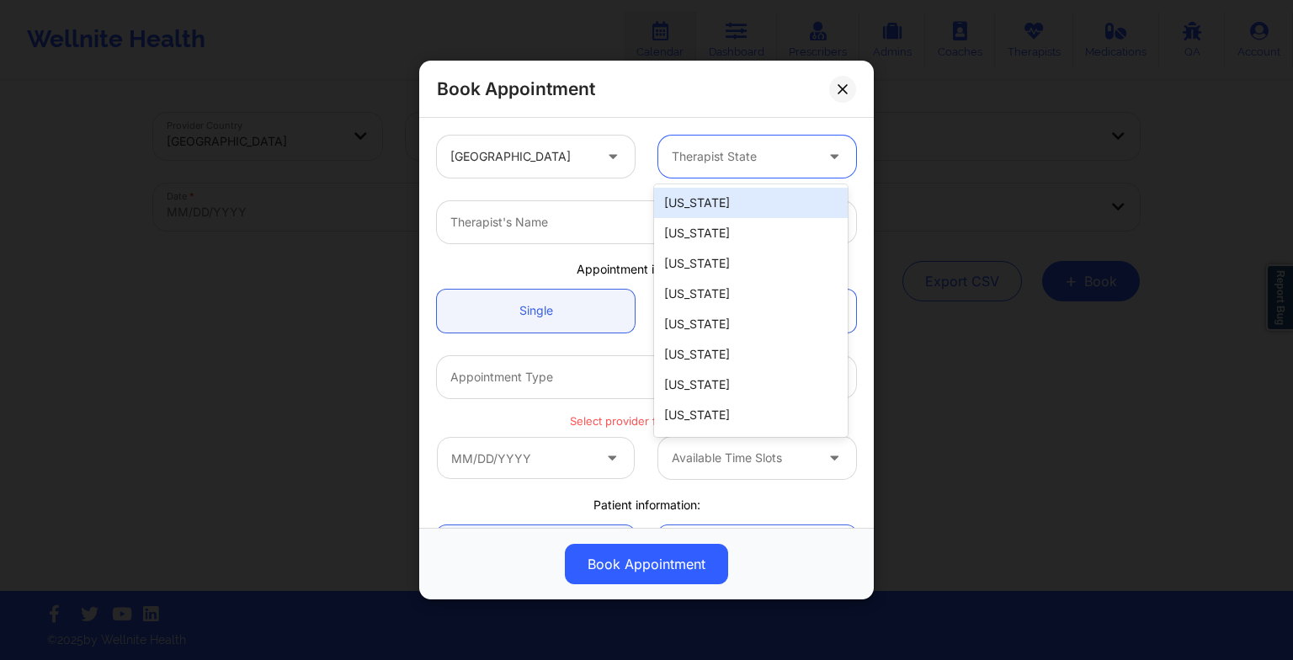
click at [707, 168] on div "Therapist State" at bounding box center [736, 157] width 157 height 42
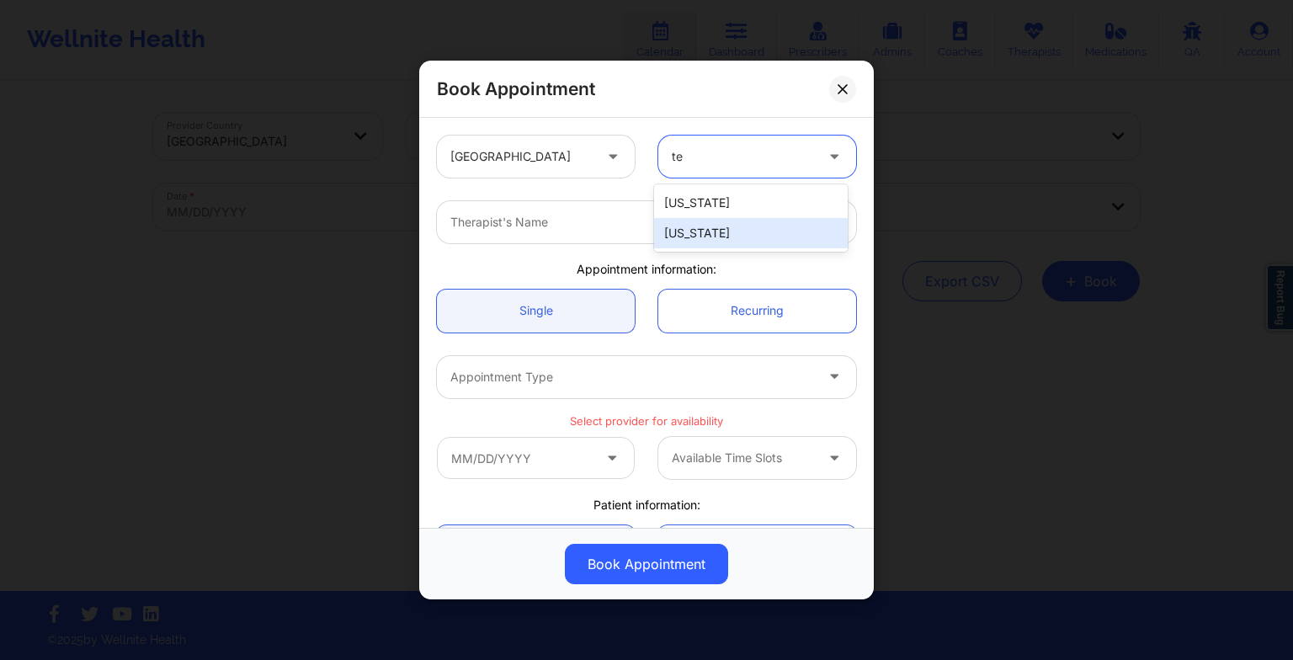
click at [690, 219] on div "[US_STATE]" at bounding box center [751, 233] width 194 height 30
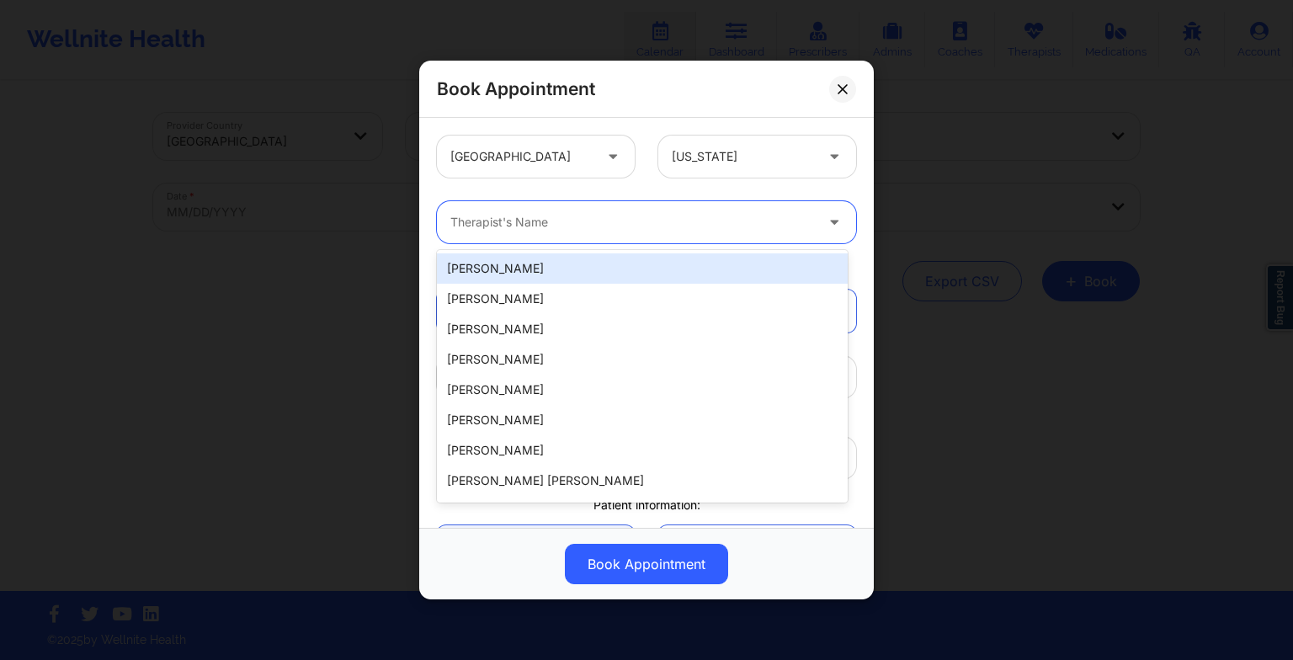
click at [662, 219] on div at bounding box center [632, 222] width 364 height 20
paste input "[PERSON_NAME]"
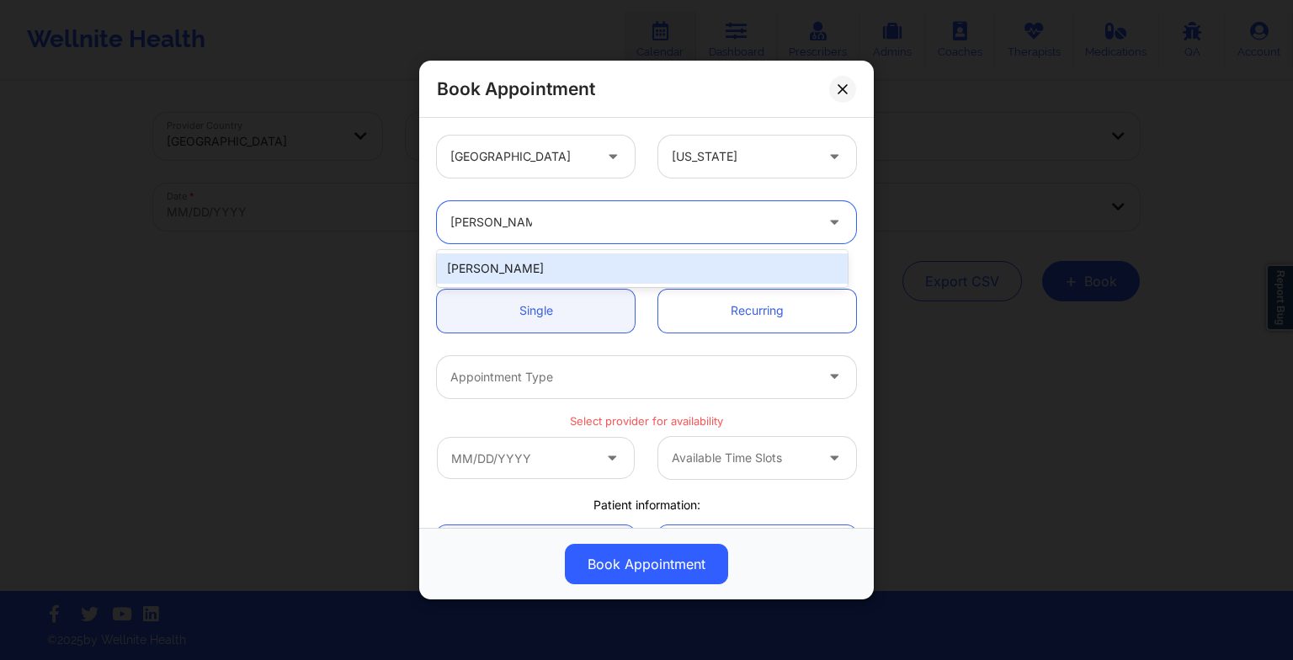
click at [530, 262] on div "[PERSON_NAME]" at bounding box center [642, 268] width 411 height 30
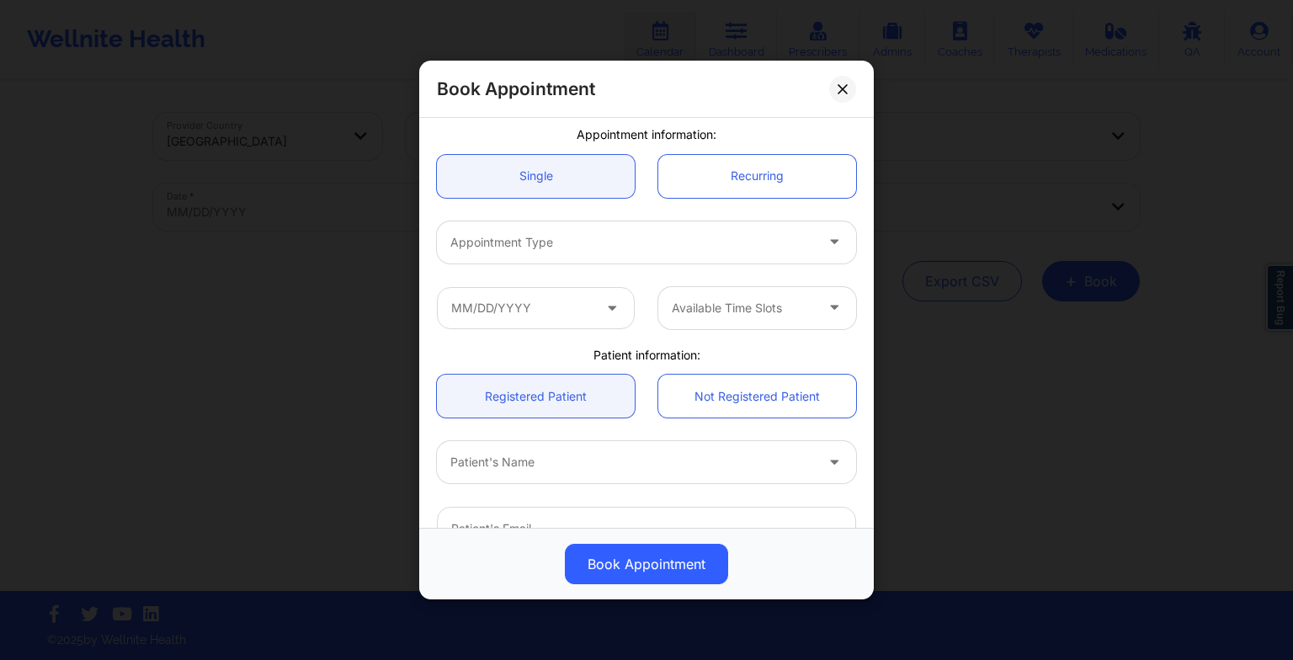
scroll to position [141, 0]
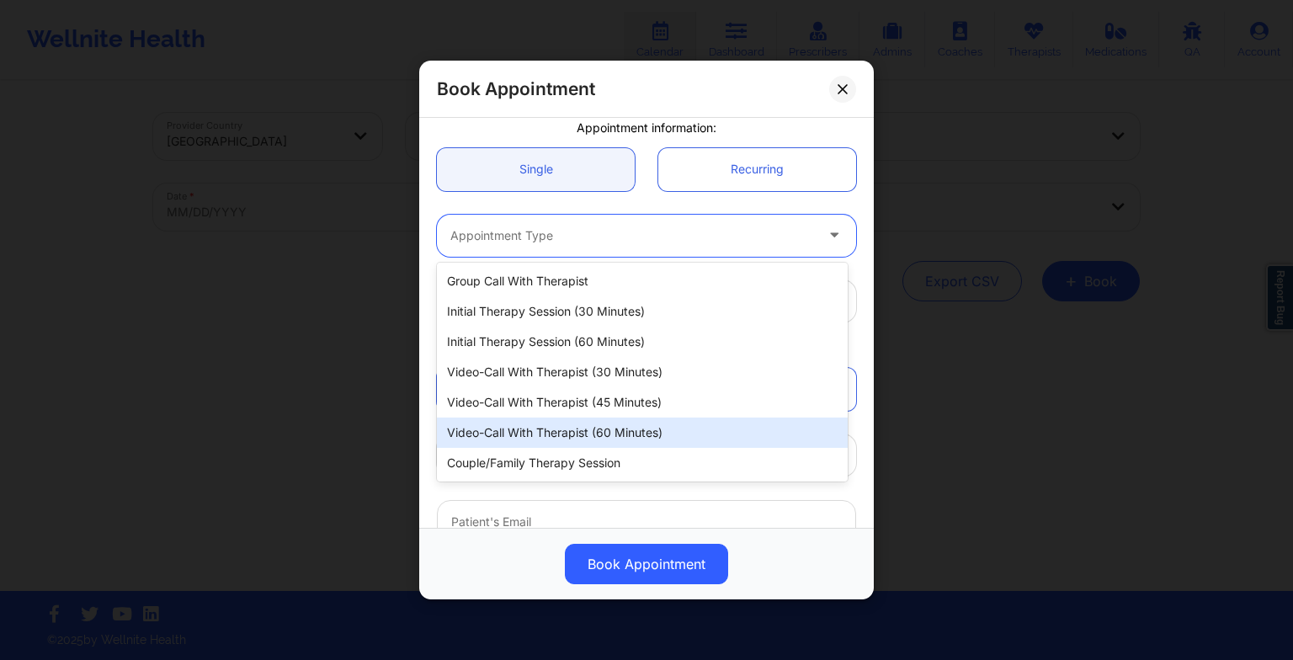
drag, startPoint x: 522, startPoint y: 250, endPoint x: 543, endPoint y: 418, distance: 168.8
click at [543, 418] on body "Wellnite Health Calendar Dashboard Prescribers Admins Coaches Therapists Medica…" at bounding box center [646, 330] width 1293 height 660
click at [543, 418] on div "Video-Call with Therapist (60 minutes)" at bounding box center [642, 433] width 411 height 30
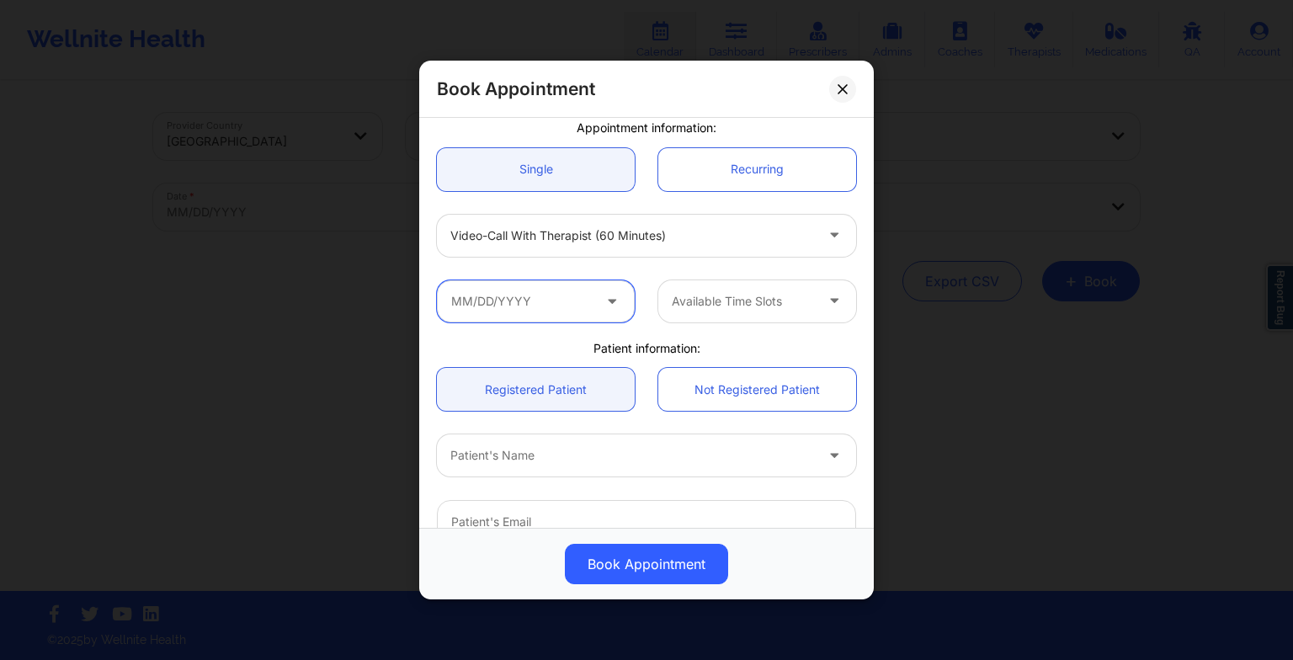
click at [550, 314] on input "text" at bounding box center [536, 301] width 198 height 42
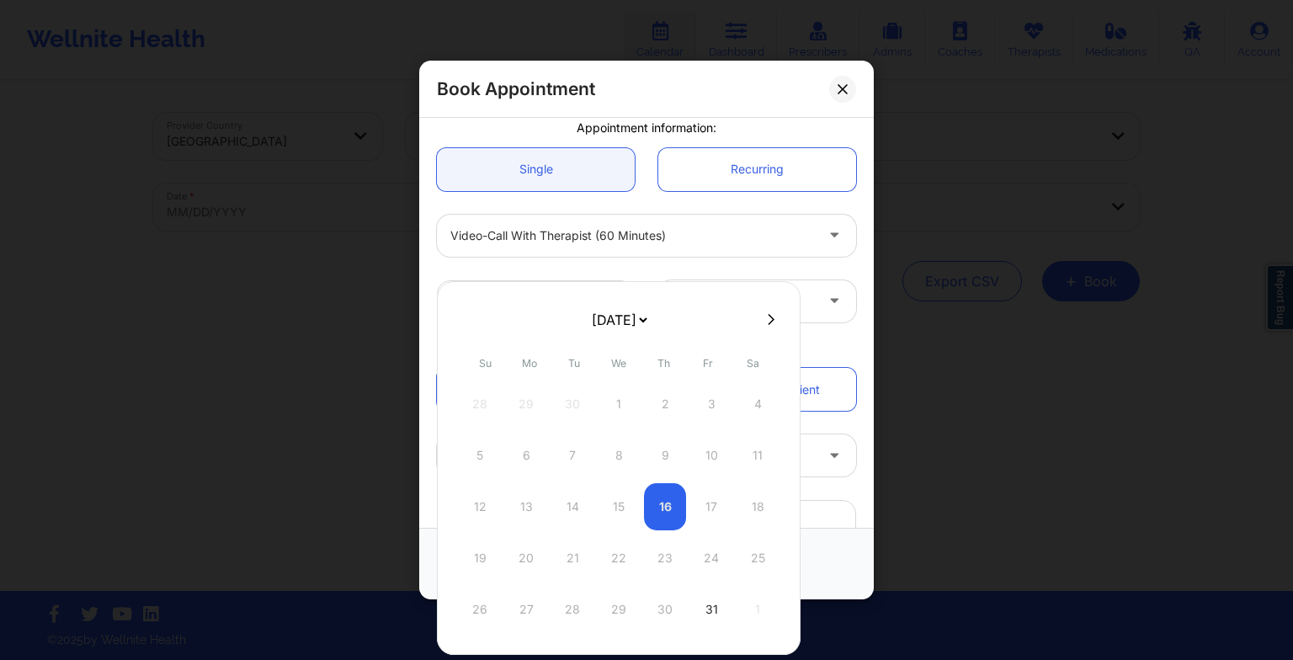
click at [634, 317] on select "[DATE] [DATE] [DATE] [DATE] [DATE] [DATE] [DATE] [DATE] [DATE] [DATE] [DATE] [D…" at bounding box center [618, 320] width 61 height 34
click at [465, 322] on icon at bounding box center [466, 319] width 7 height 13
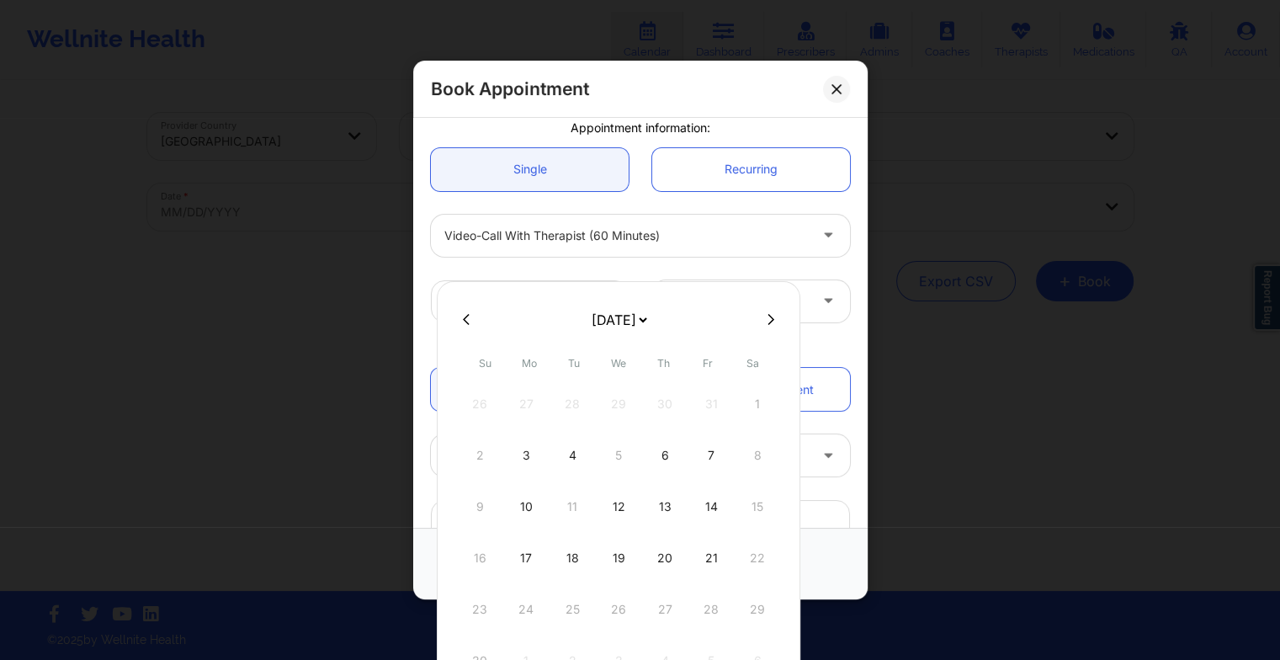
click at [758, 327] on div at bounding box center [619, 318] width 364 height 25
click at [768, 322] on icon at bounding box center [771, 319] width 7 height 13
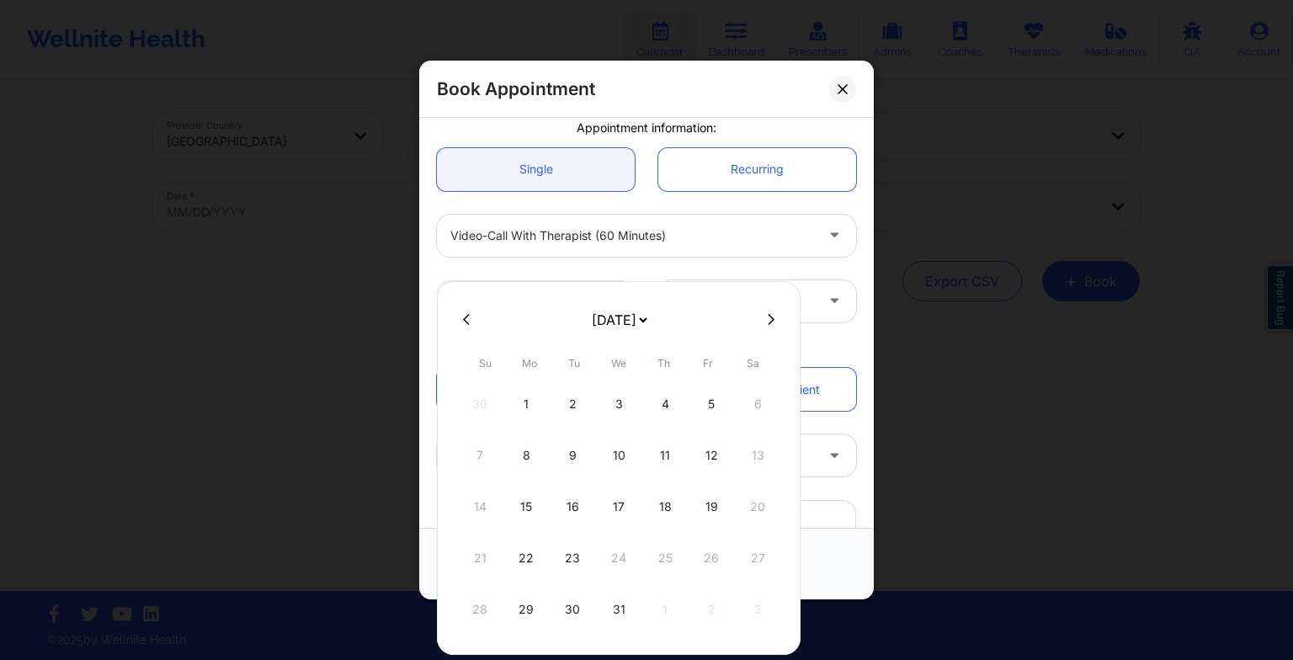
click at [577, 405] on div "2" at bounding box center [572, 403] width 42 height 47
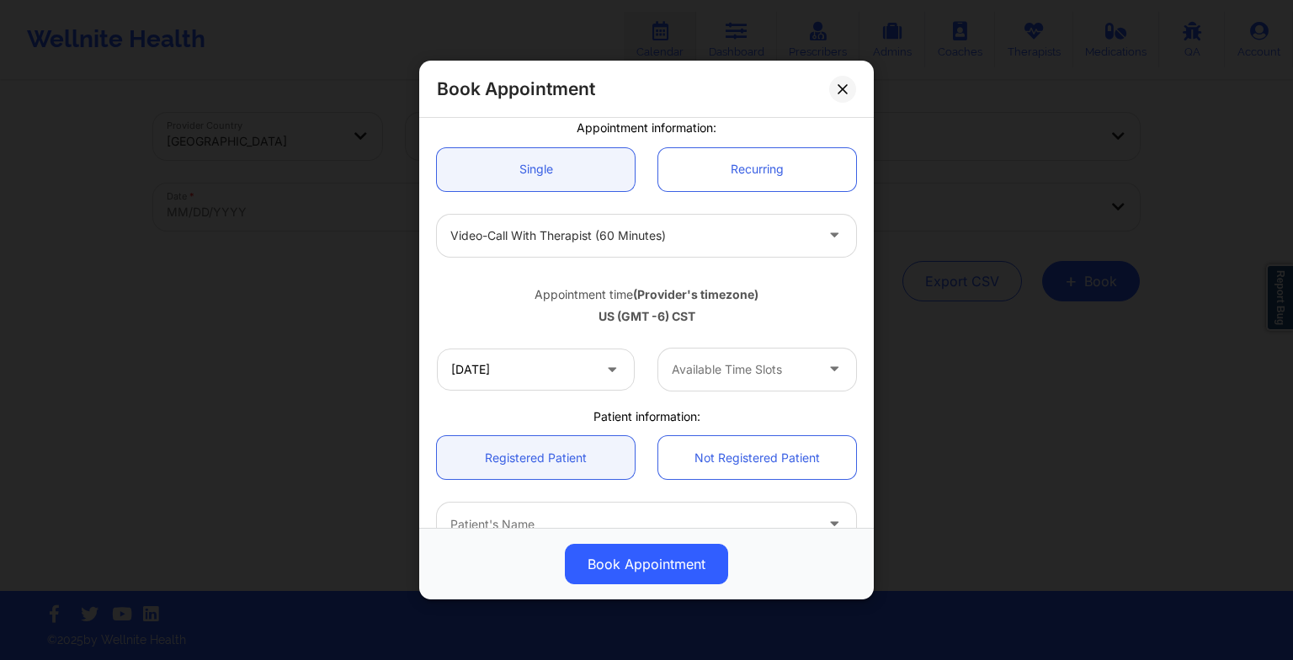
click at [748, 356] on div "Available Time Slots" at bounding box center [736, 370] width 157 height 42
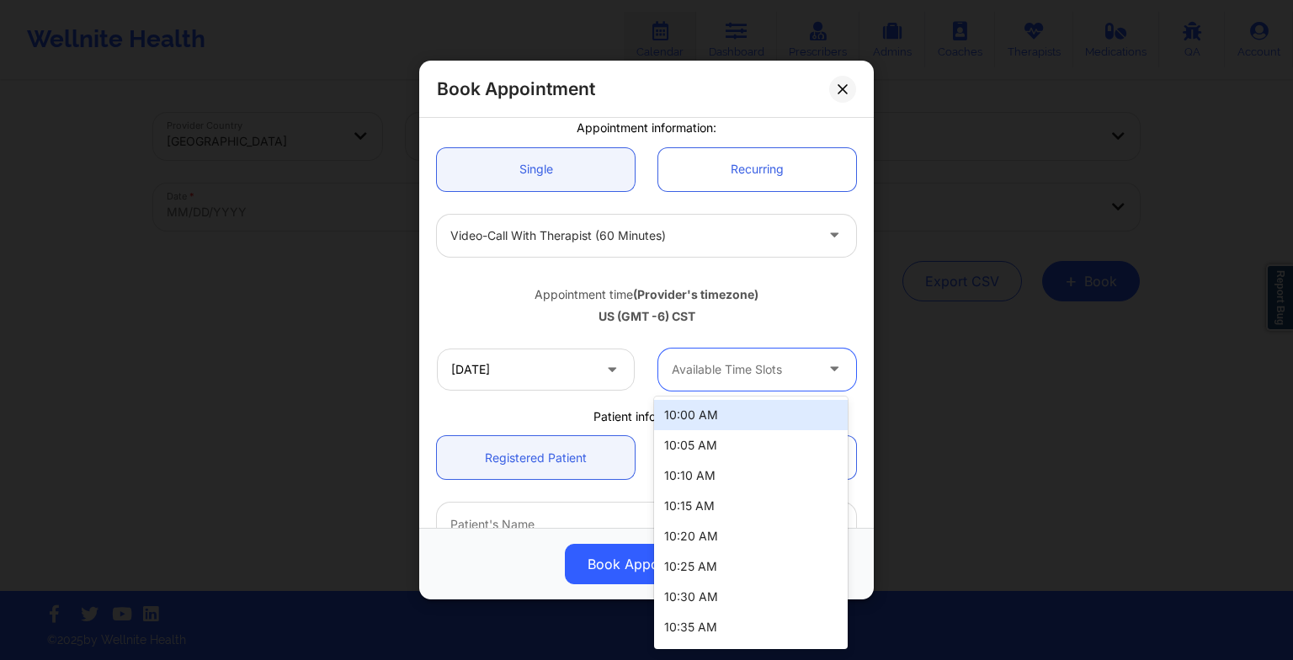
click at [723, 414] on div "10:00 AM" at bounding box center [751, 415] width 194 height 30
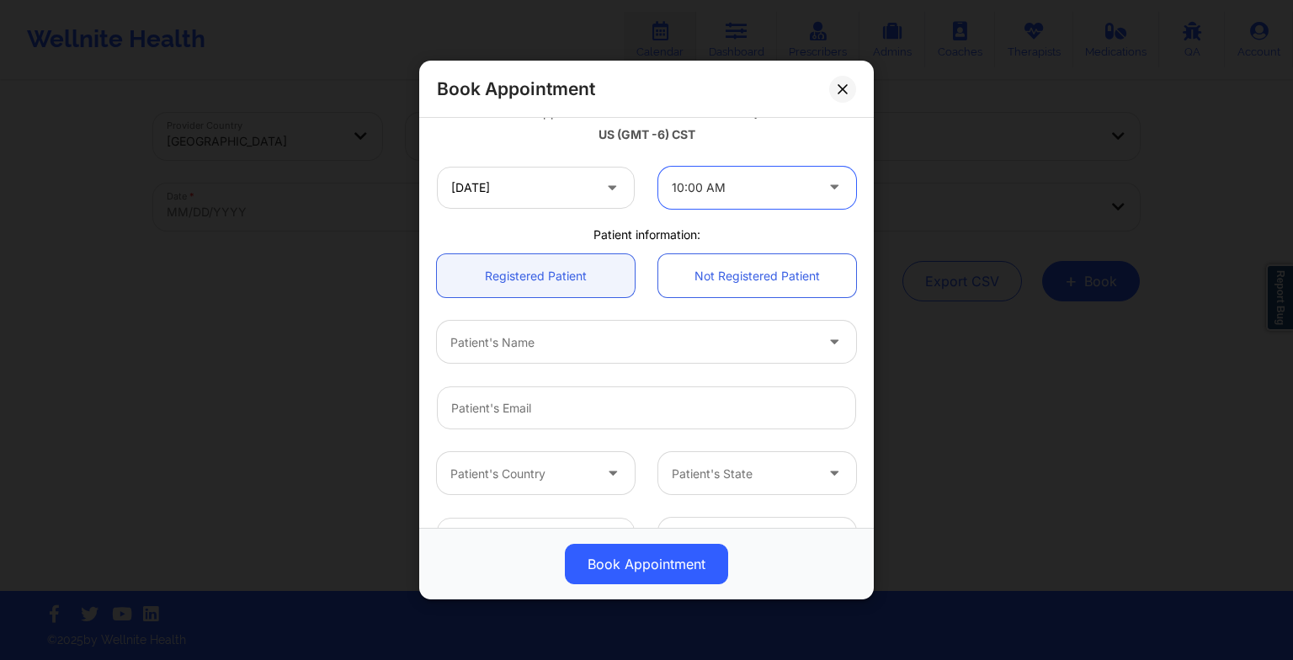
scroll to position [336, 0]
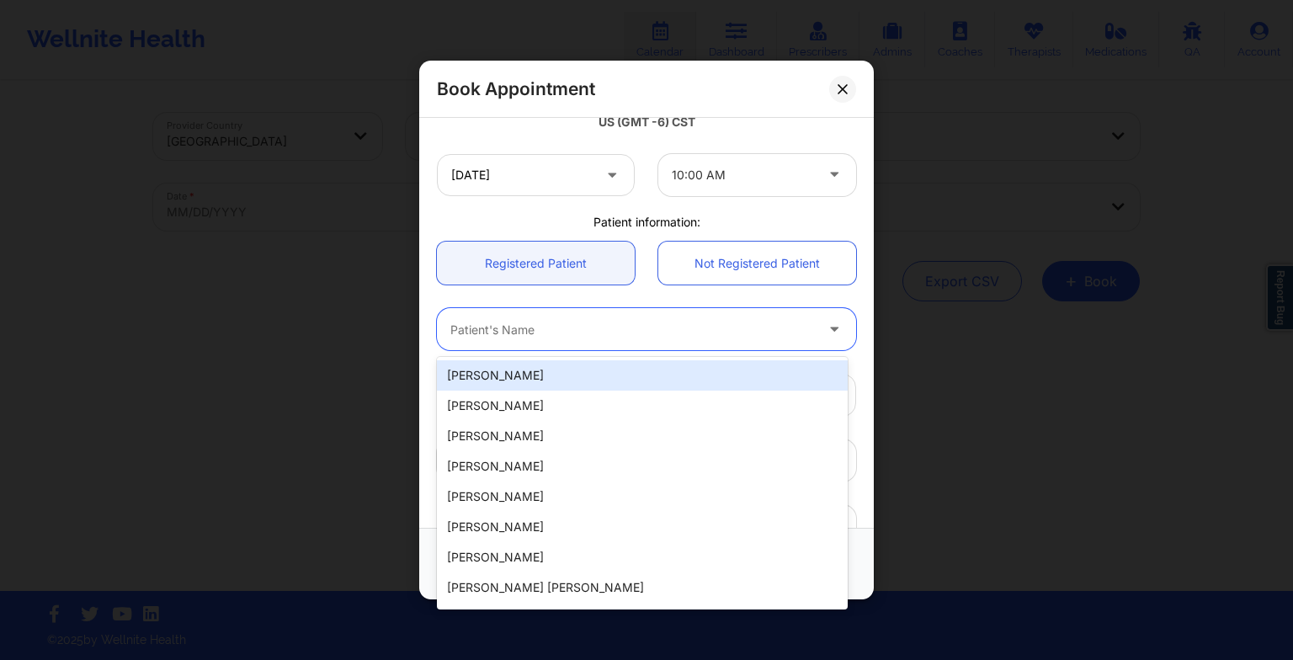
click at [630, 346] on div "Patient's Name" at bounding box center [626, 329] width 379 height 42
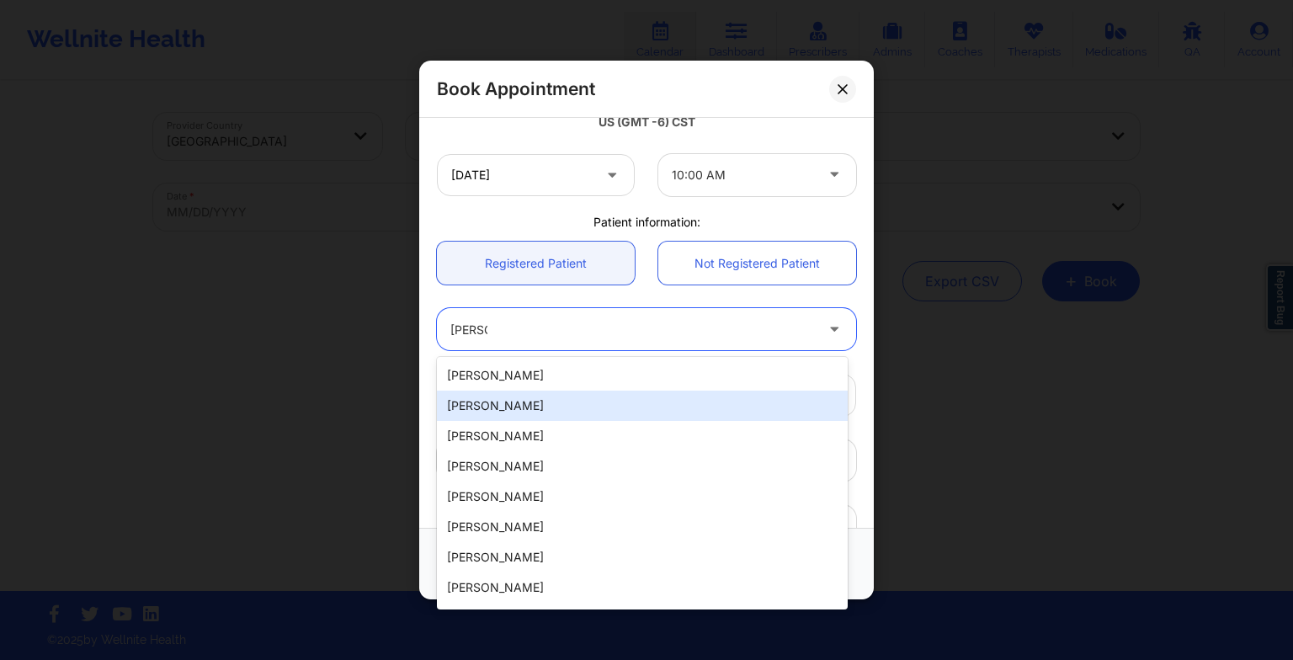
click at [576, 401] on div "[PERSON_NAME]" at bounding box center [642, 406] width 411 height 30
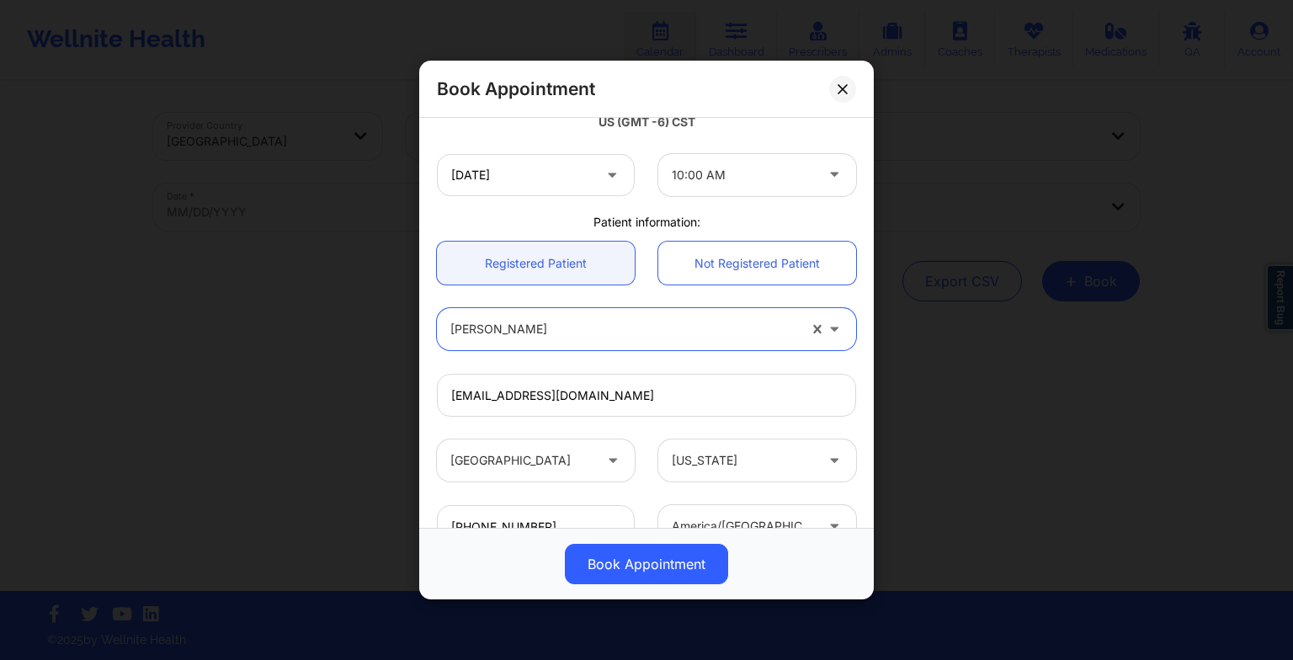
scroll to position [464, 0]
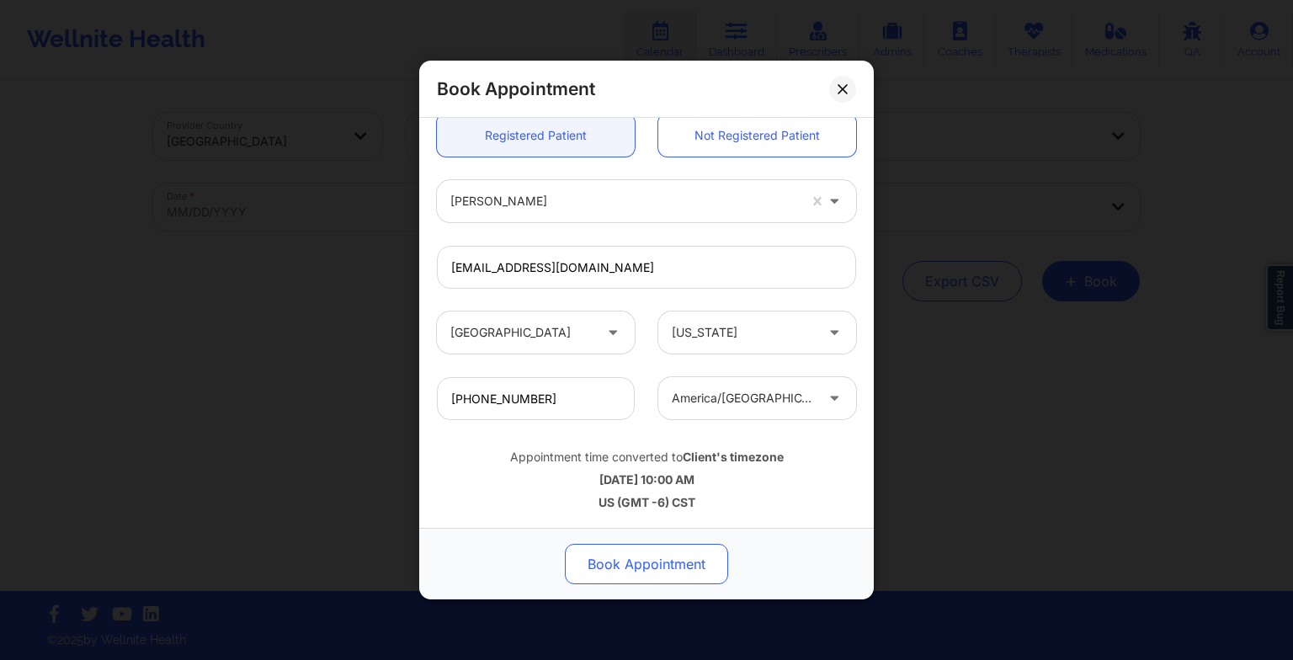
click at [657, 553] on button "Book Appointment" at bounding box center [646, 564] width 163 height 40
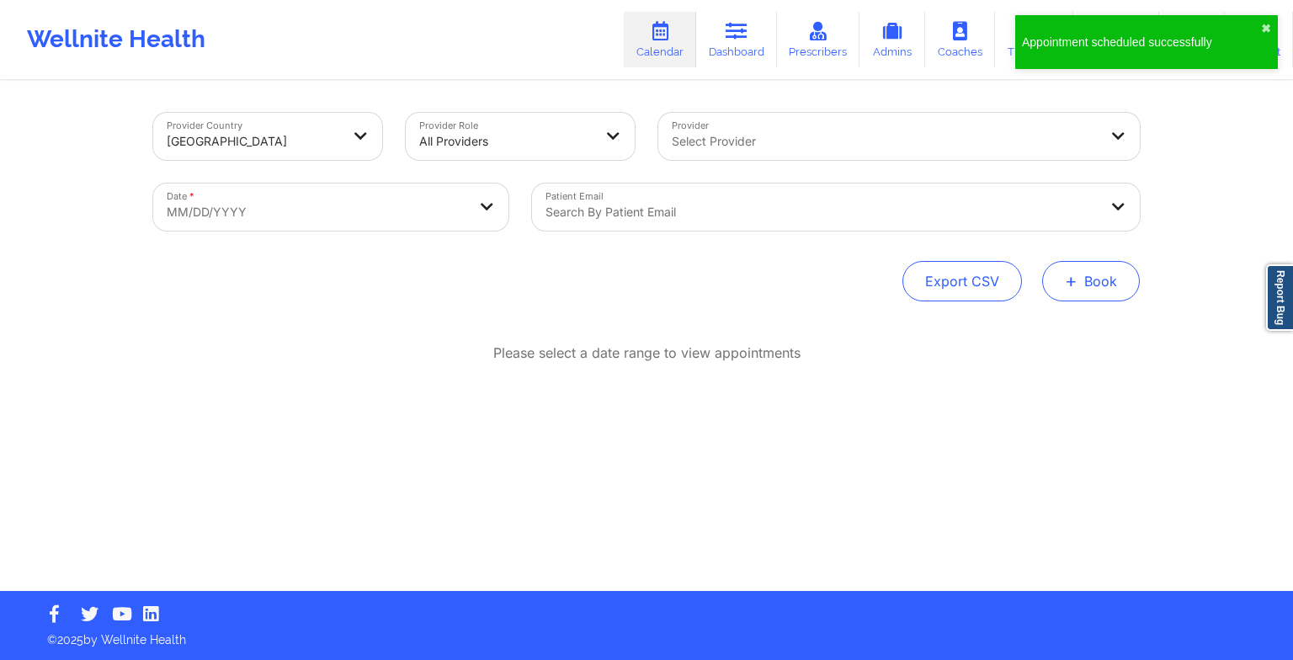
click at [1082, 286] on button "+ Book" at bounding box center [1091, 281] width 98 height 40
click at [1032, 327] on button "Therapy Session" at bounding box center [1062, 335] width 129 height 28
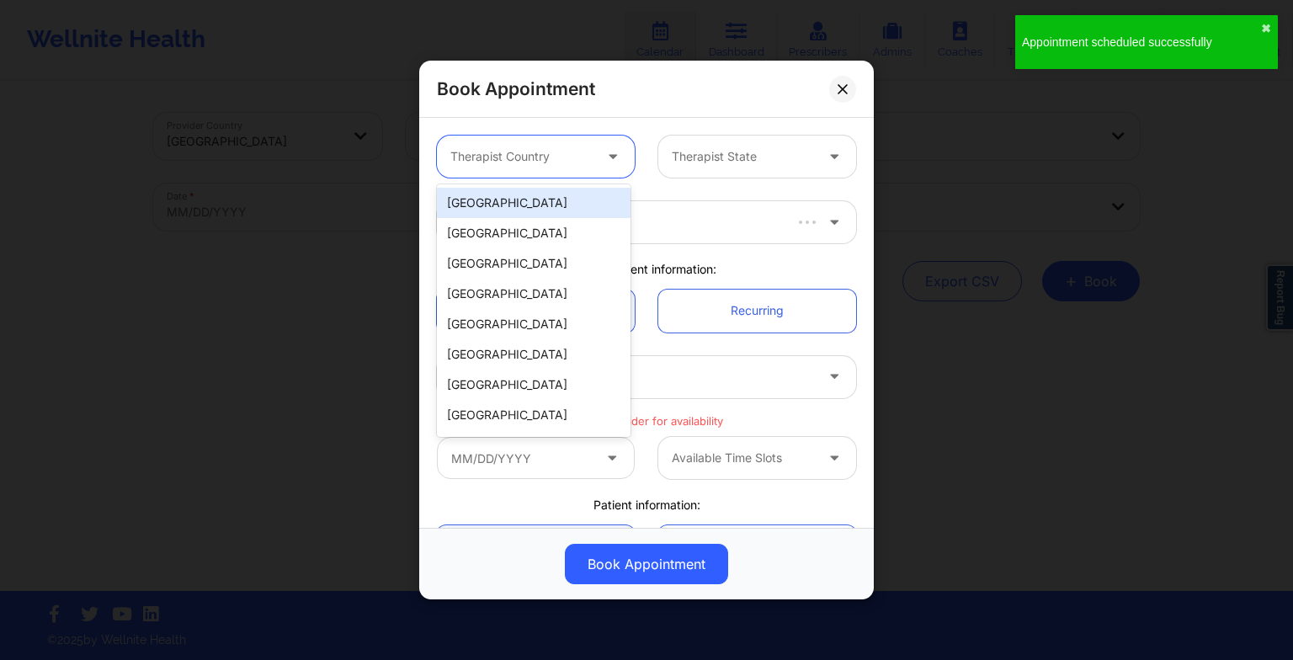
click at [545, 160] on div at bounding box center [521, 156] width 142 height 20
click at [551, 205] on div "[GEOGRAPHIC_DATA]" at bounding box center [534, 203] width 194 height 30
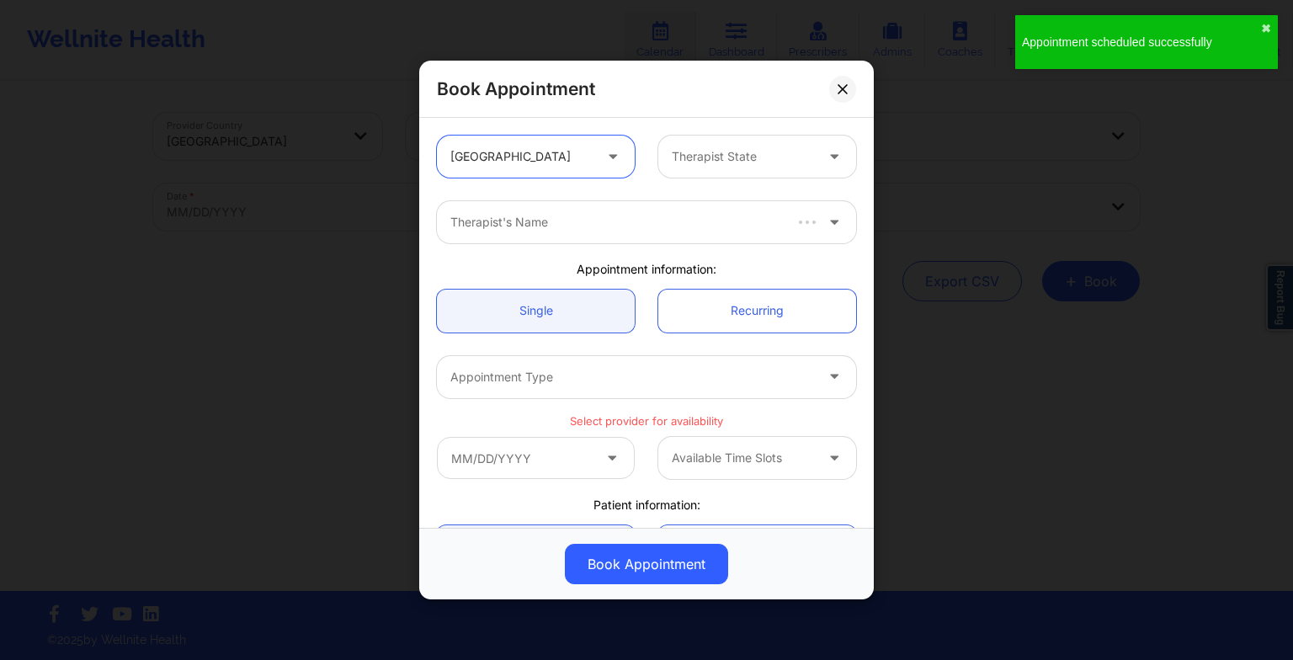
click at [721, 158] on div at bounding box center [743, 156] width 142 height 20
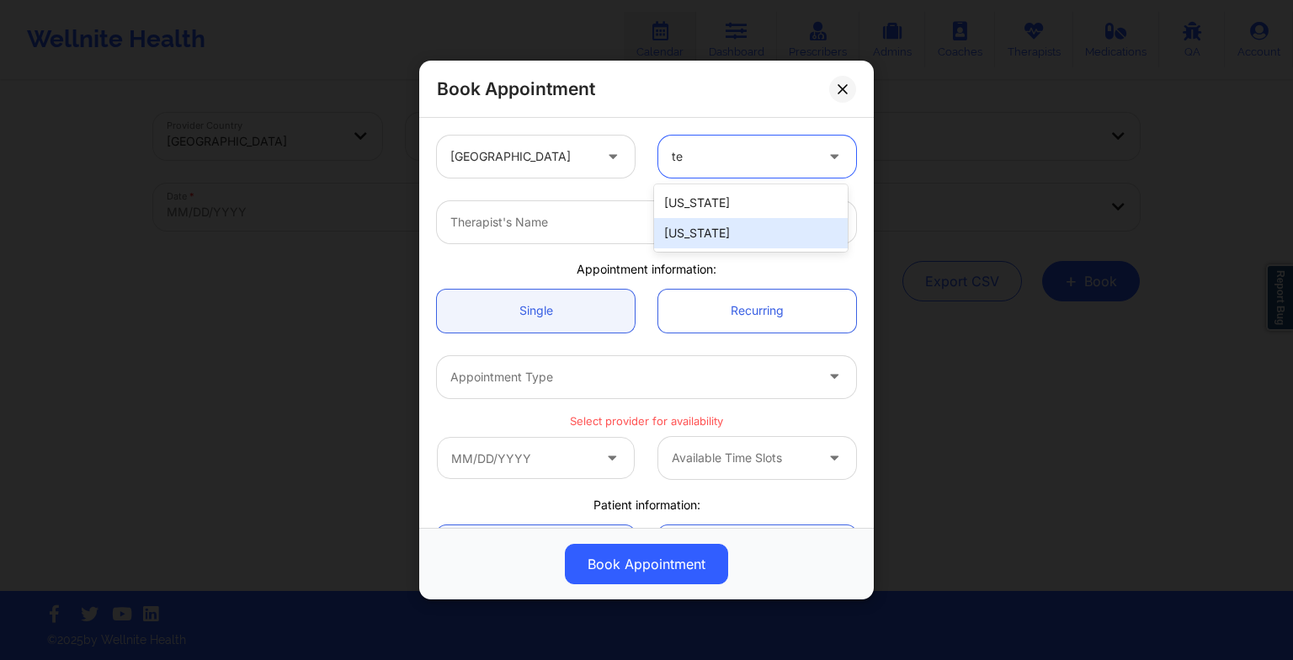
click at [720, 231] on div "[US_STATE]" at bounding box center [751, 233] width 194 height 30
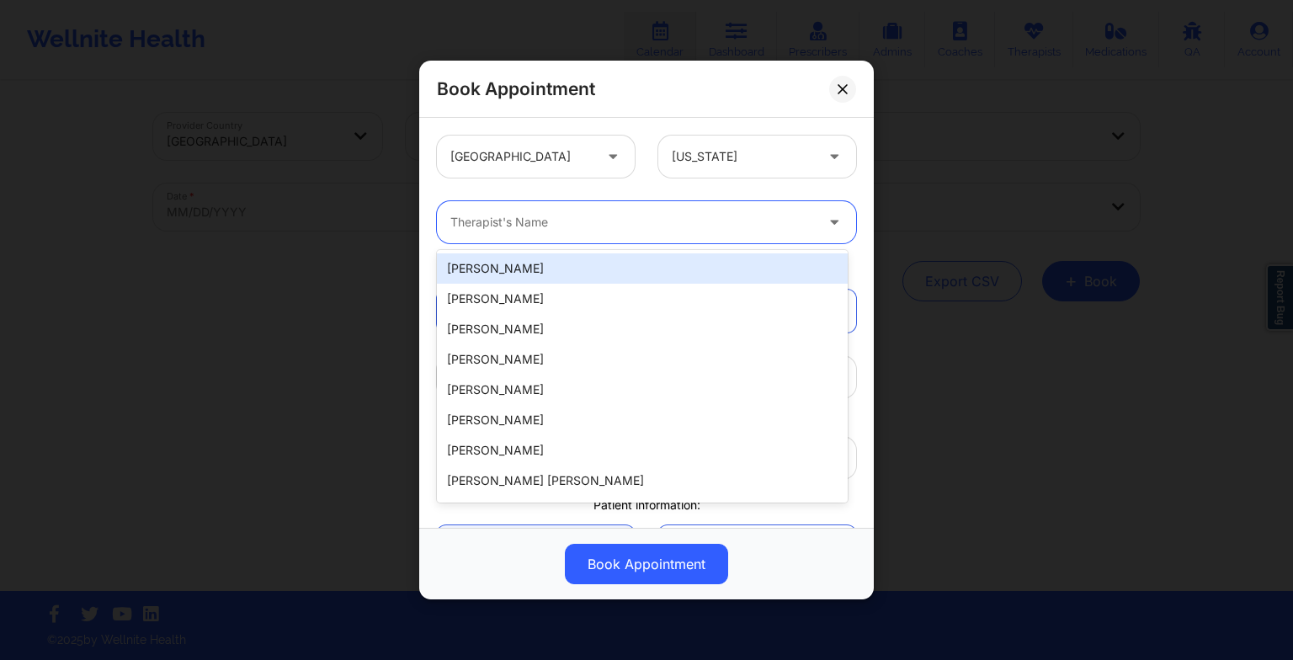
click at [678, 222] on div at bounding box center [632, 222] width 364 height 20
paste input "[PERSON_NAME]"
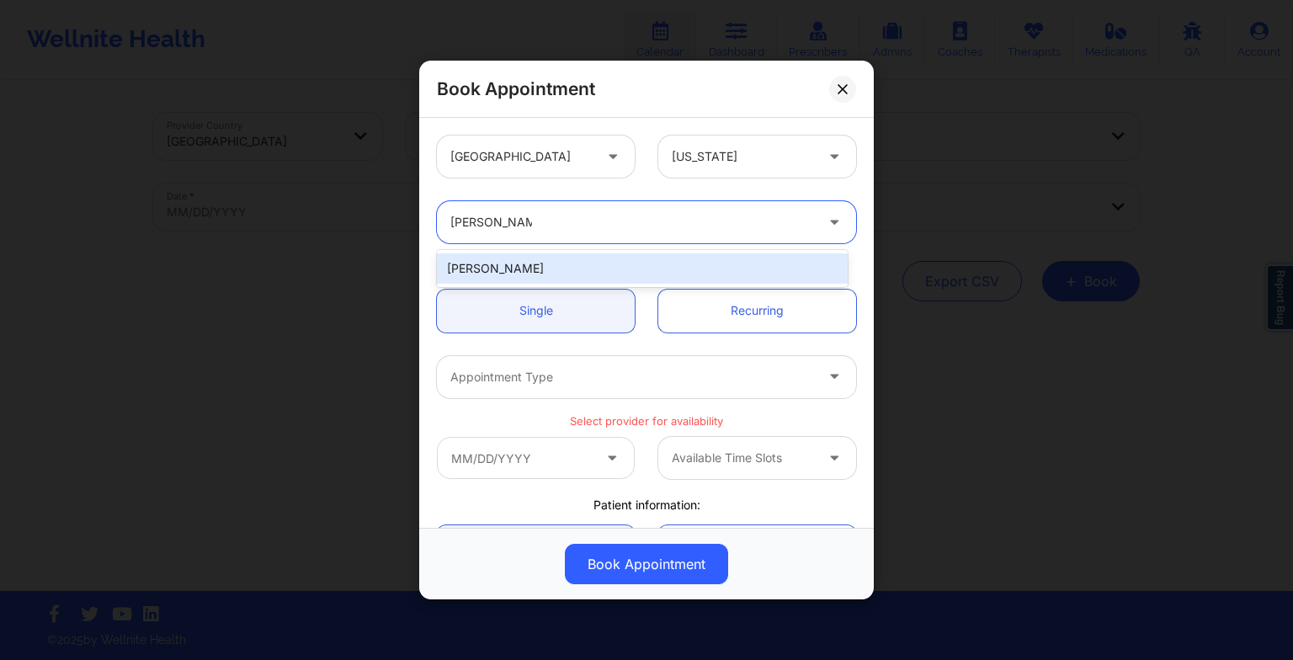
click at [513, 275] on div "[PERSON_NAME]" at bounding box center [642, 268] width 411 height 30
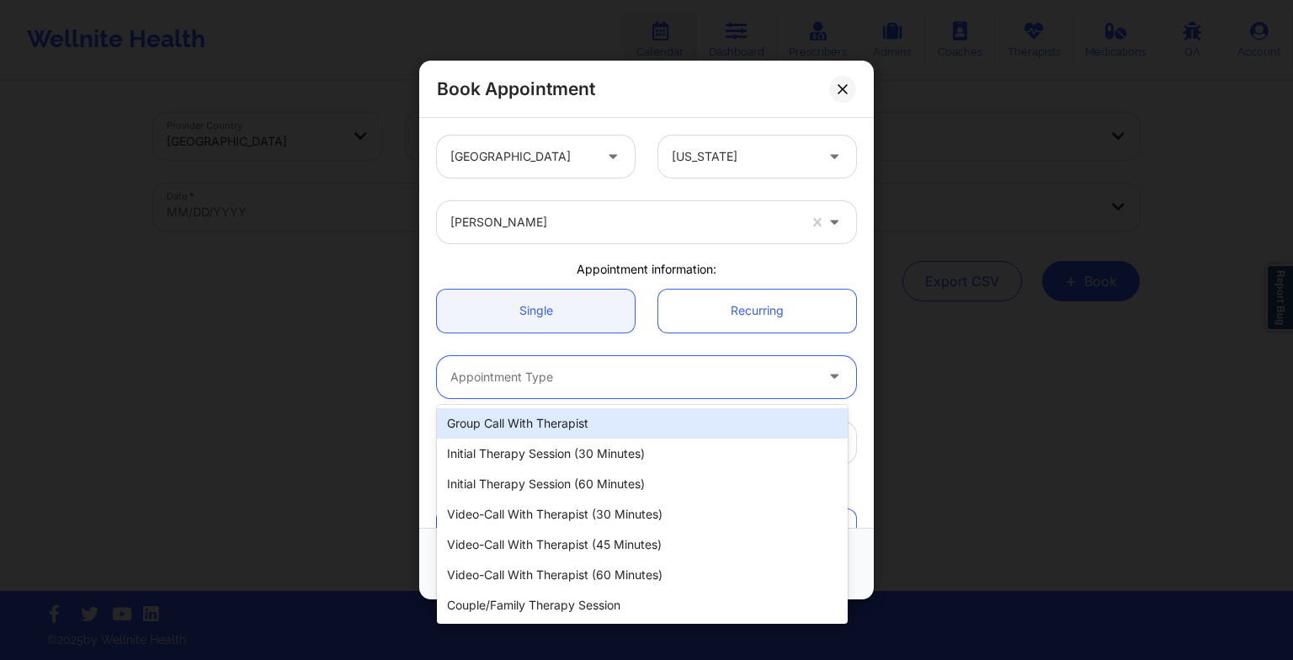
click at [649, 373] on div at bounding box center [632, 377] width 364 height 20
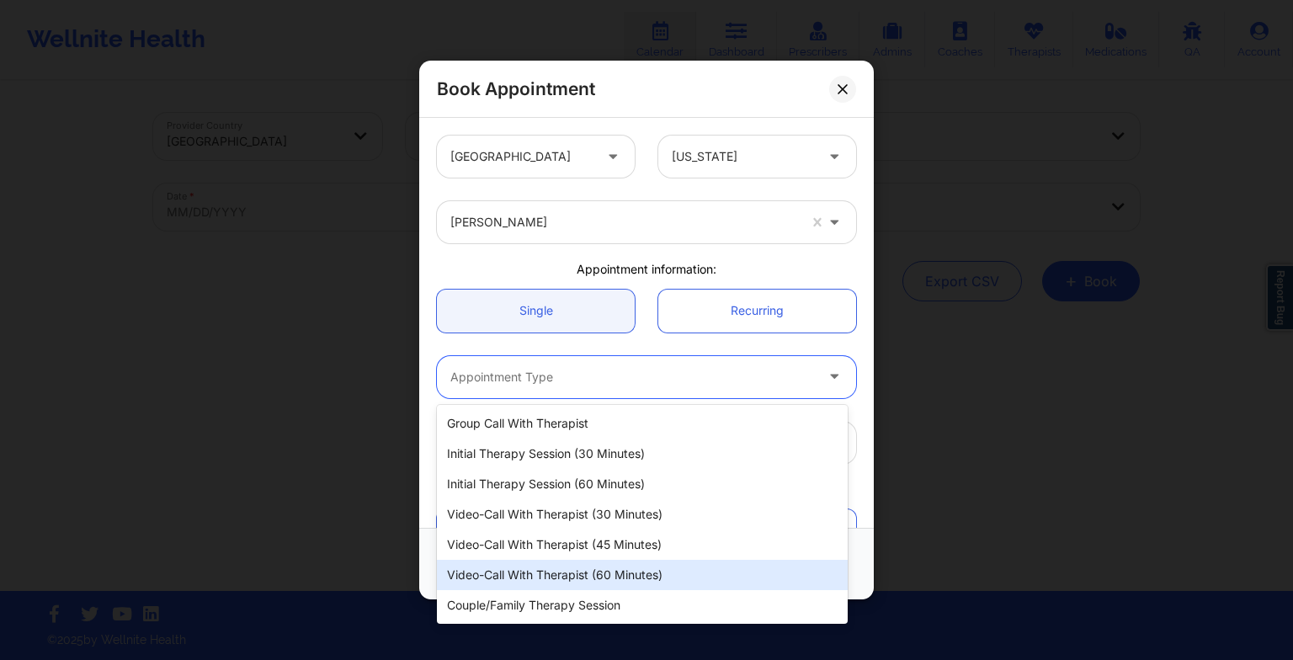
click at [601, 576] on div "Video-Call with Therapist (60 minutes)" at bounding box center [642, 575] width 411 height 30
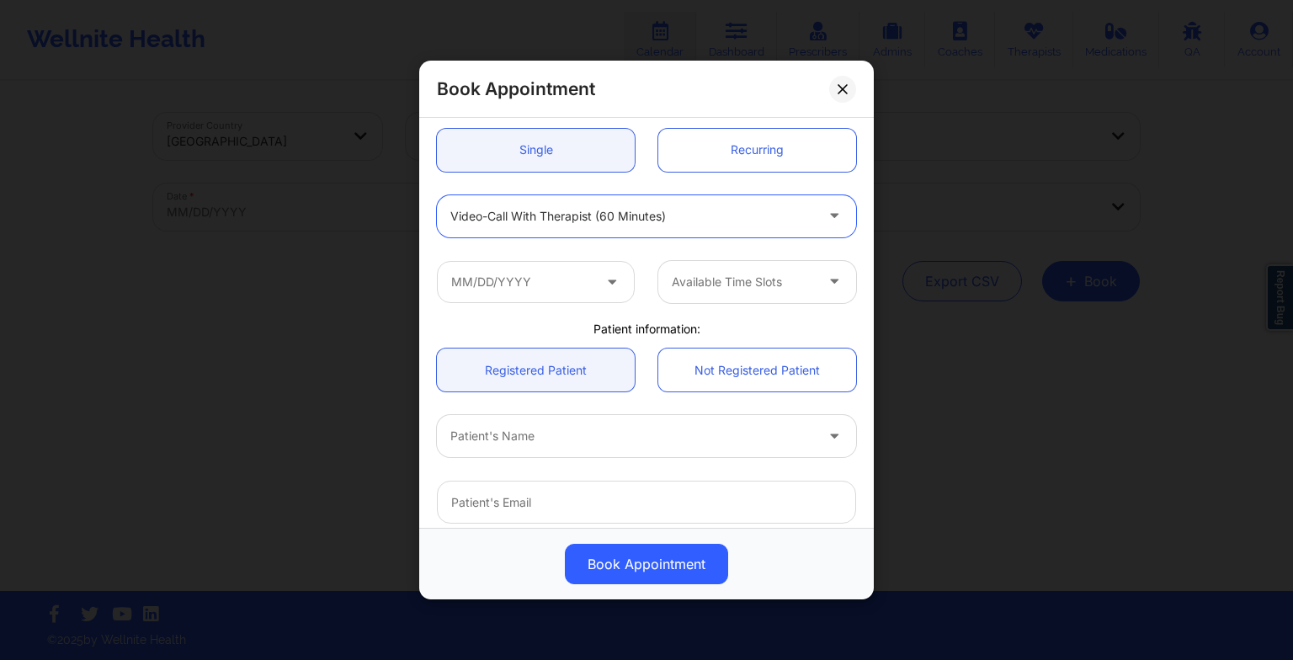
scroll to position [172, 0]
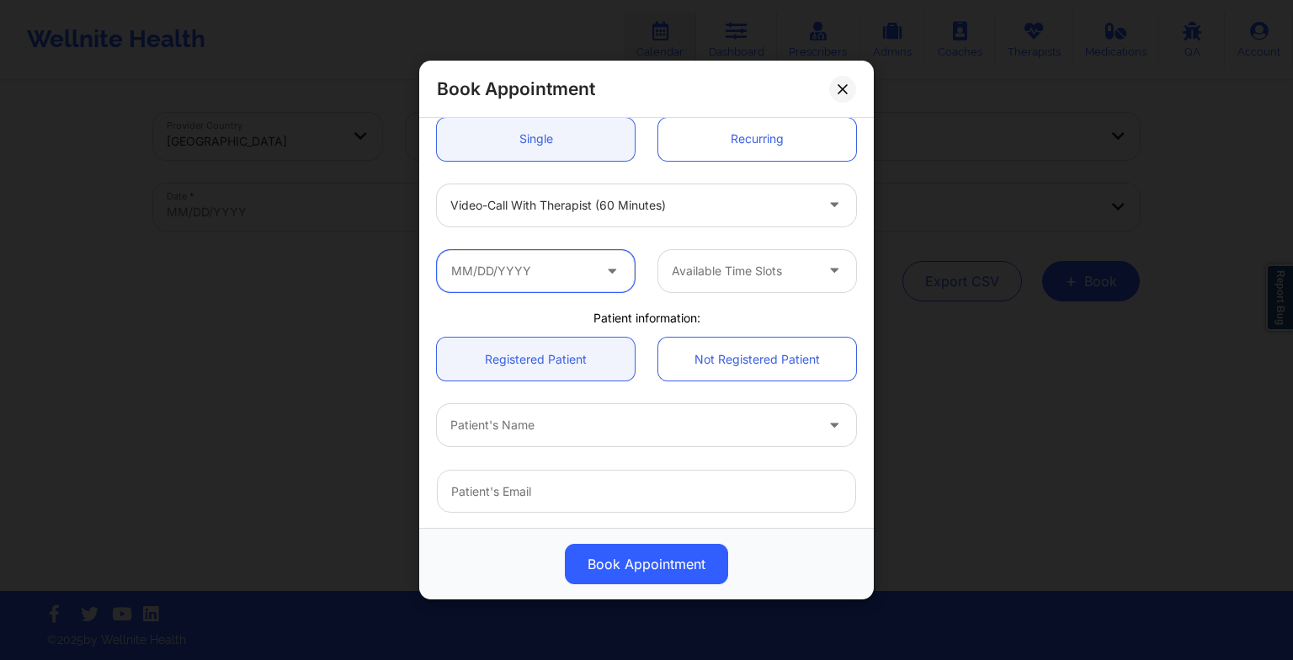
click at [513, 259] on input "text" at bounding box center [536, 271] width 198 height 42
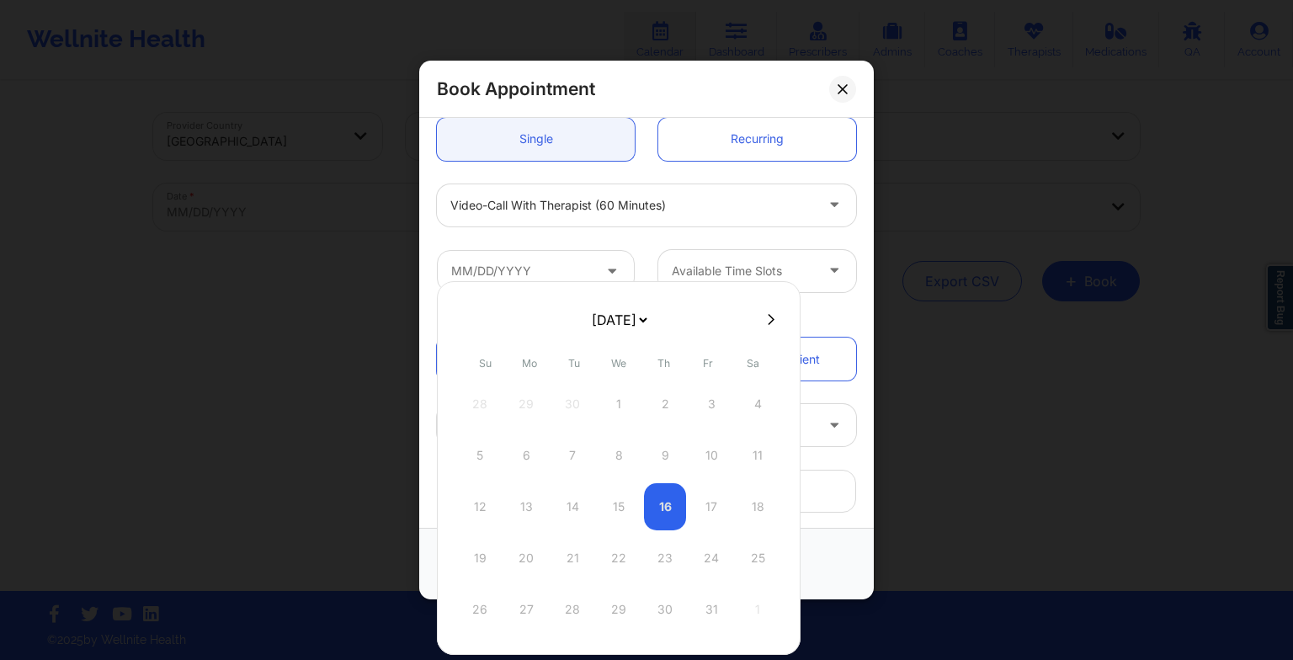
click at [641, 317] on select "[DATE] [DATE] [DATE] [DATE] [DATE] [DATE] [DATE] [DATE] [DATE] [DATE] [DATE] [D…" at bounding box center [618, 320] width 61 height 34
click at [579, 448] on div "9" at bounding box center [572, 455] width 42 height 47
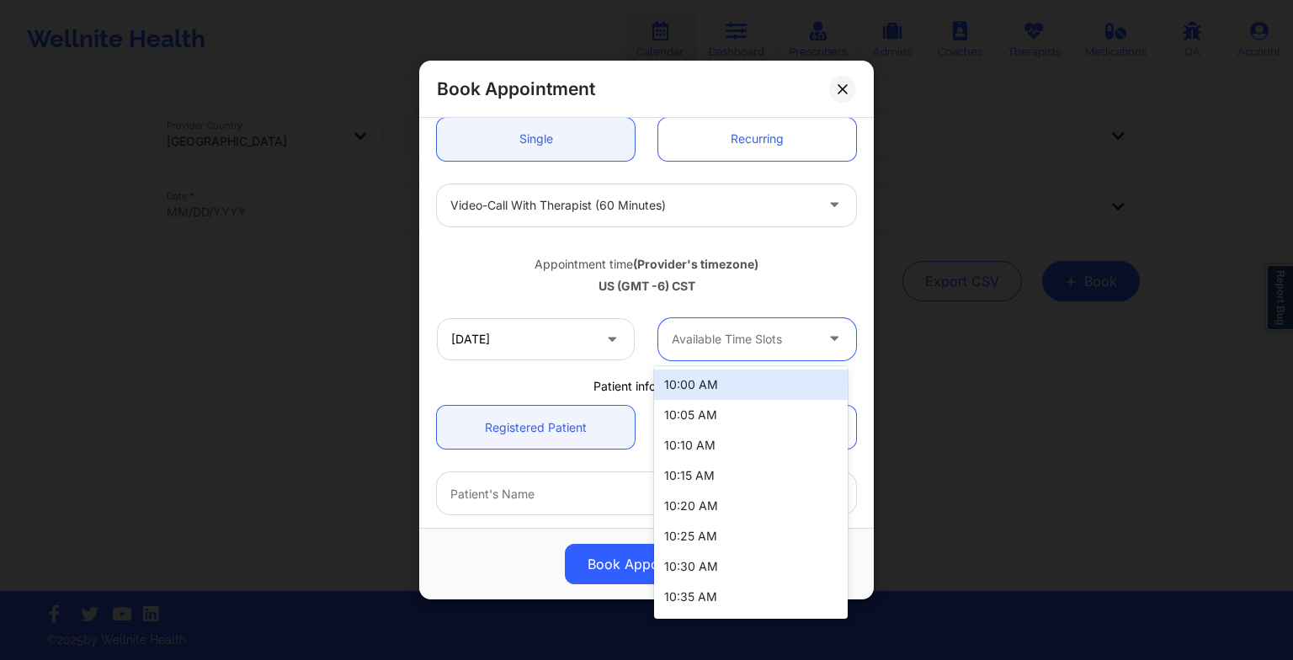
drag, startPoint x: 717, startPoint y: 343, endPoint x: 717, endPoint y: 376, distance: 32.8
click at [717, 376] on body "Wellnite Health Calendar Dashboard Prescribers Admins Coaches Therapists Medica…" at bounding box center [646, 330] width 1293 height 660
click at [717, 376] on div "10:00 AM" at bounding box center [751, 385] width 194 height 30
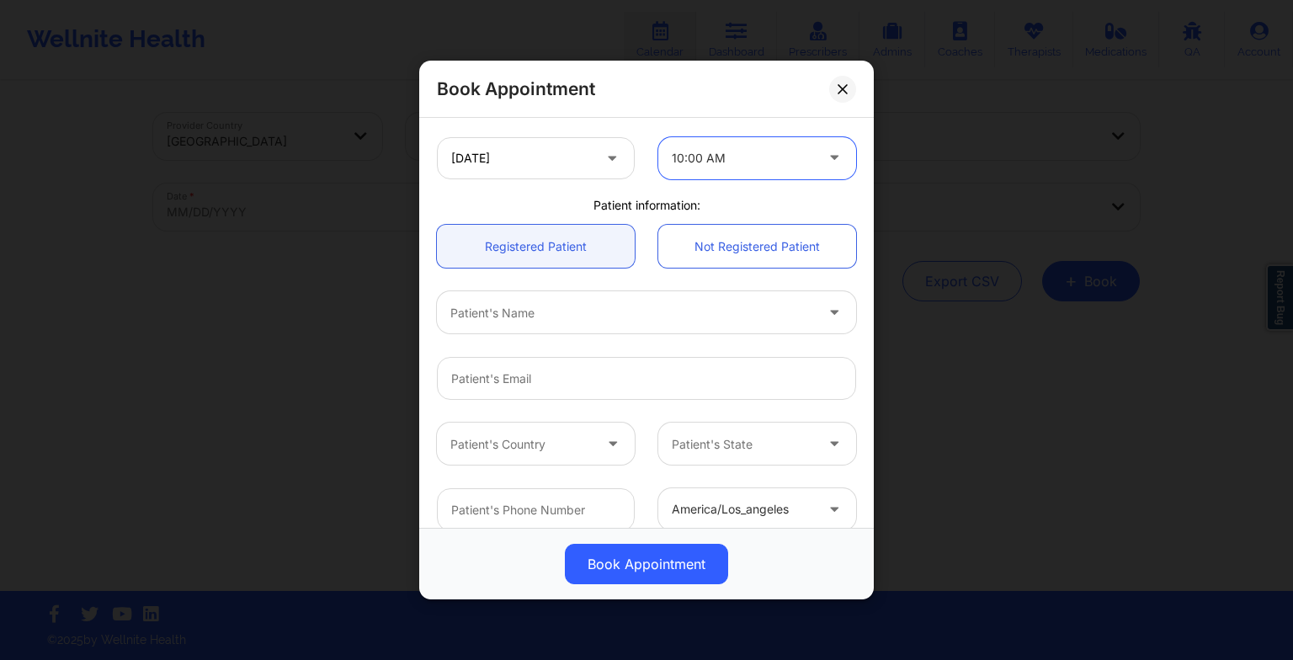
scroll to position [360, 0]
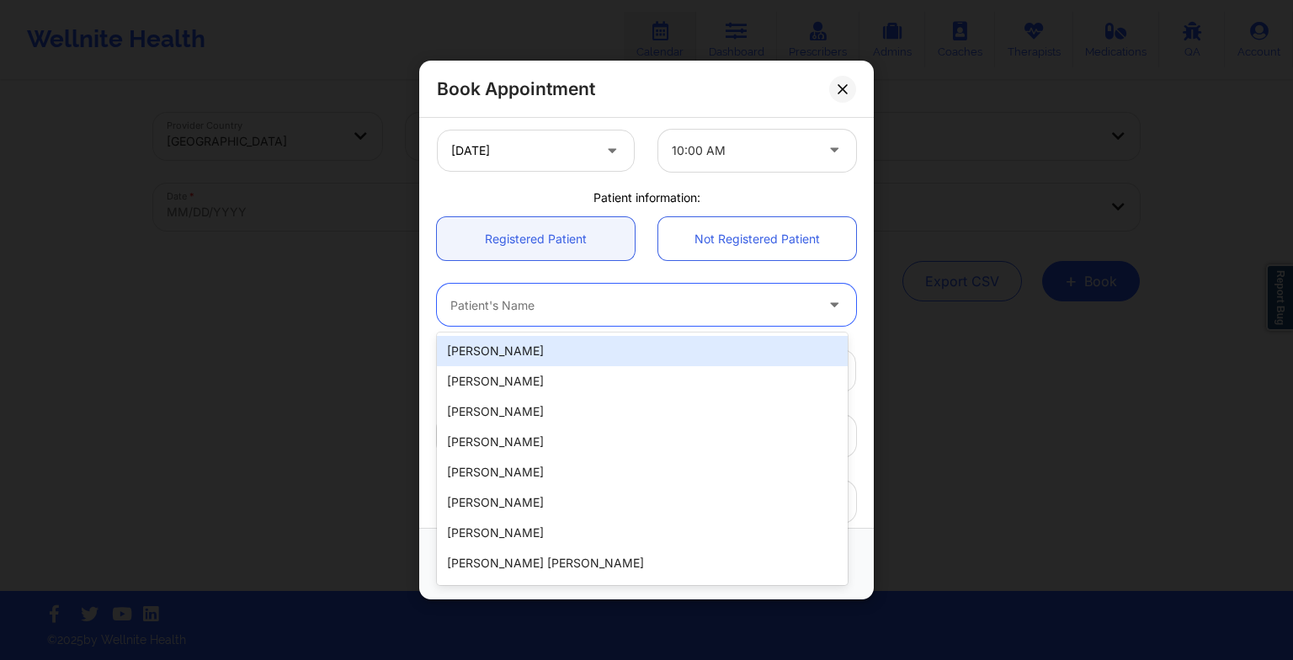
click at [525, 317] on div "Patient's Name" at bounding box center [626, 305] width 379 height 42
click at [512, 363] on div "[PERSON_NAME]" at bounding box center [642, 351] width 411 height 30
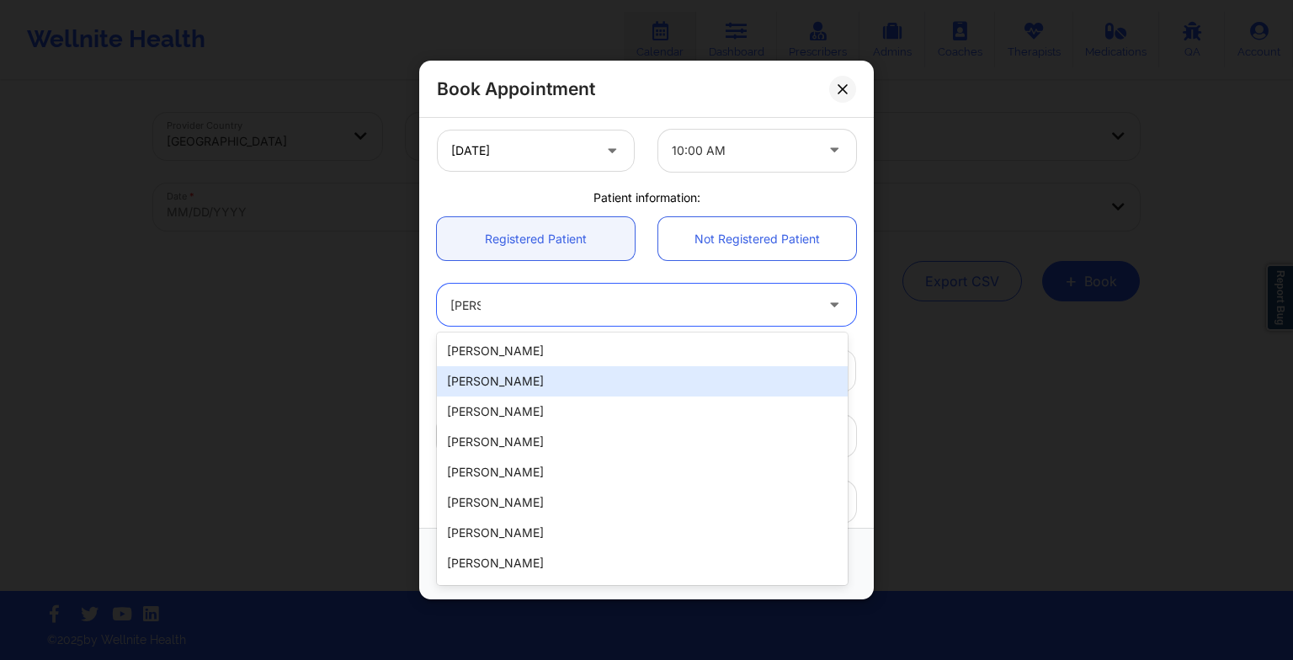
click at [716, 375] on div "[PERSON_NAME]" at bounding box center [642, 381] width 411 height 30
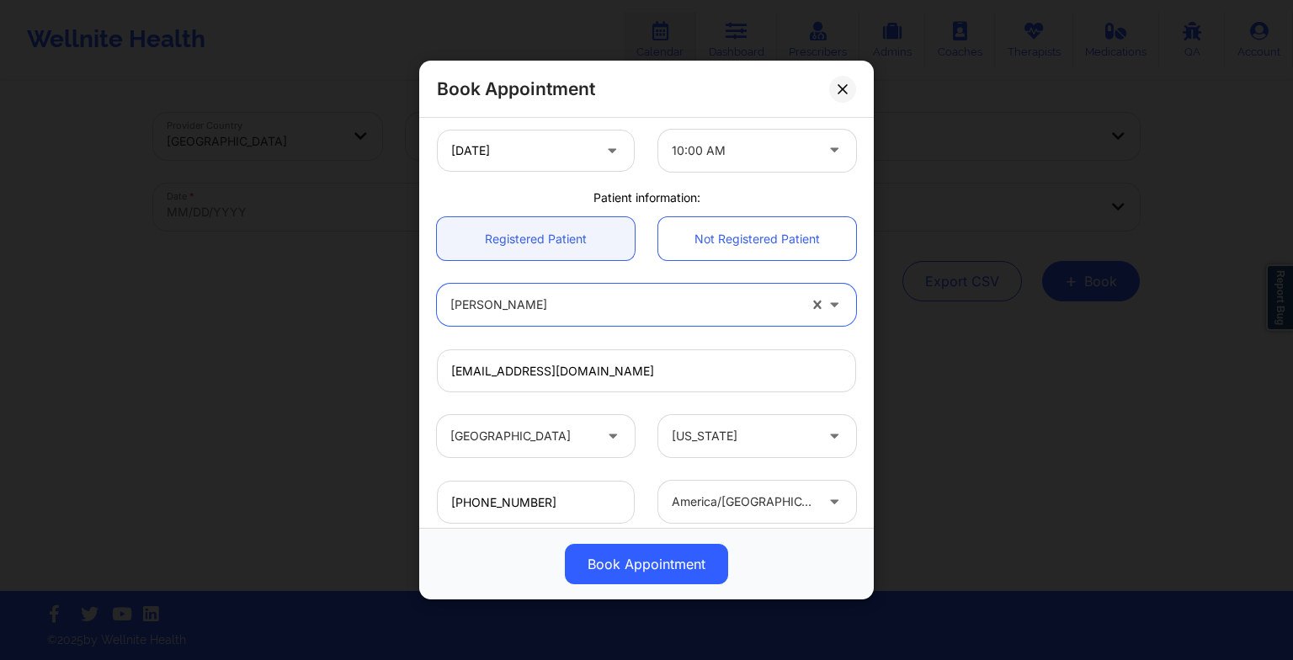
scroll to position [464, 0]
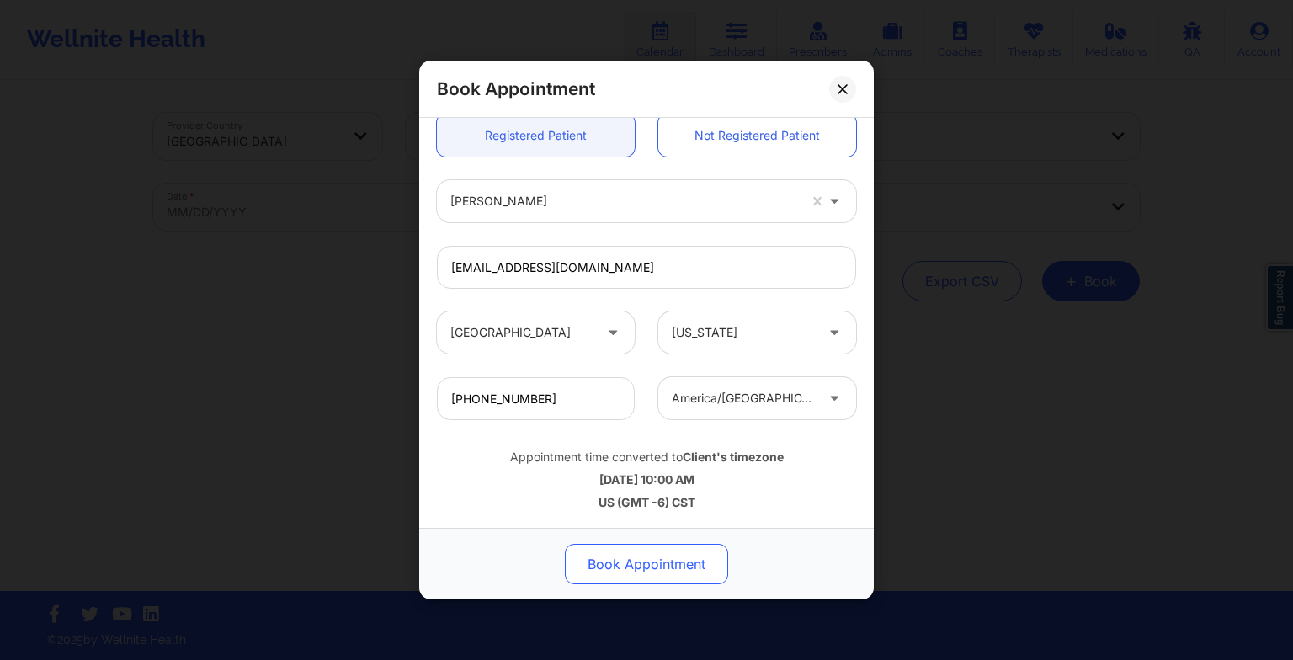
click at [633, 559] on button "Book Appointment" at bounding box center [646, 564] width 163 height 40
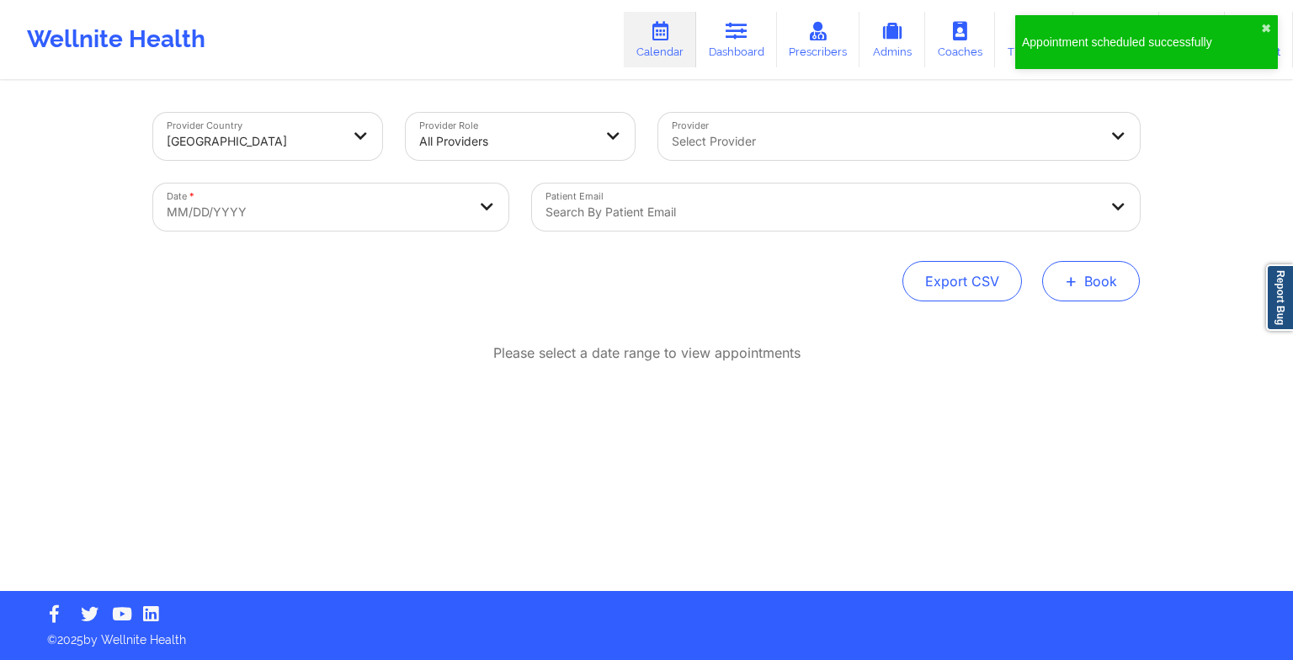
click at [1085, 290] on button "+ Book" at bounding box center [1091, 281] width 98 height 40
click at [1046, 334] on button "Therapy Session" at bounding box center [1062, 335] width 129 height 28
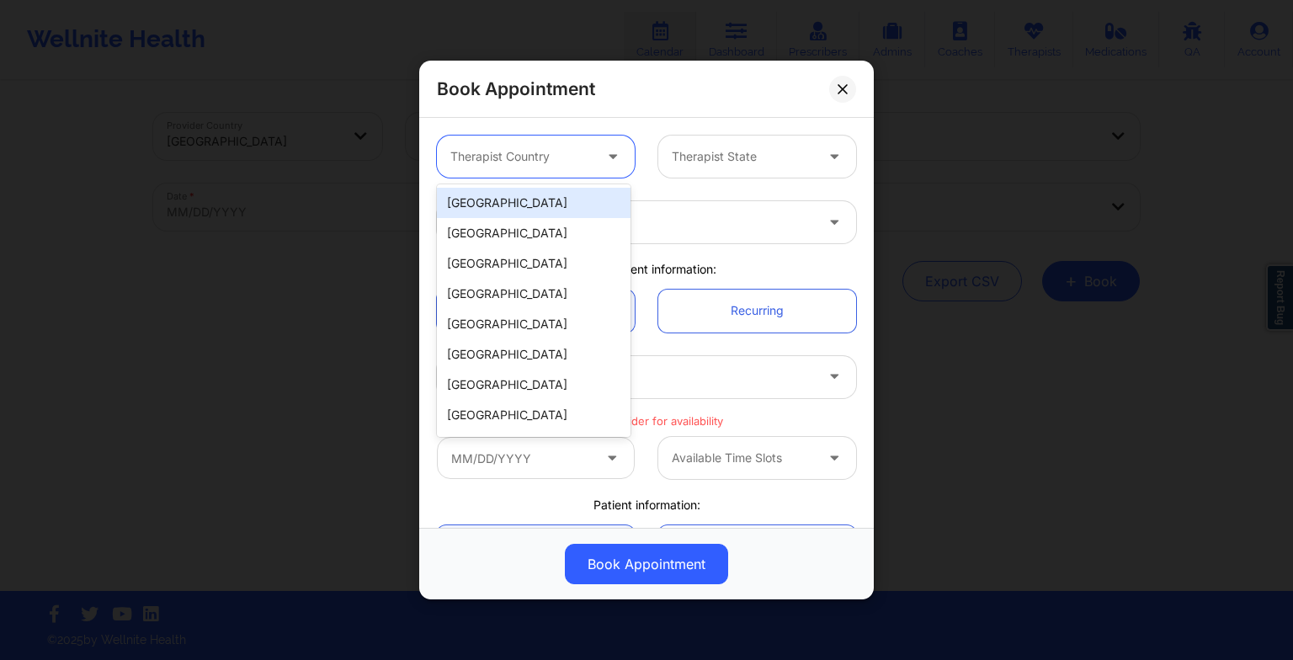
drag, startPoint x: 567, startPoint y: 151, endPoint x: 567, endPoint y: 205, distance: 53.9
click at [567, 205] on body "Appointment scheduled successfully ✖︎ Wellnite Health Calendar Dashboard Prescr…" at bounding box center [646, 330] width 1293 height 660
click at [567, 205] on div "[GEOGRAPHIC_DATA]" at bounding box center [534, 203] width 194 height 30
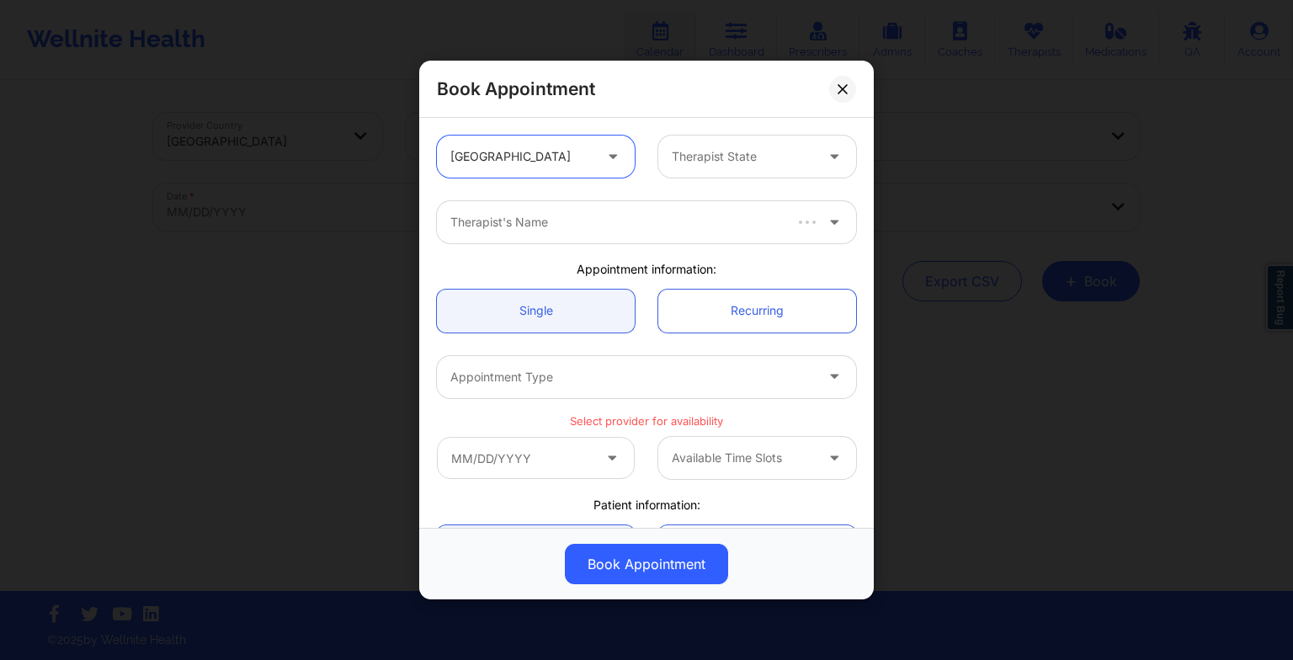
click at [706, 160] on div at bounding box center [743, 156] width 142 height 20
click at [685, 210] on div "[US_STATE]" at bounding box center [751, 203] width 194 height 30
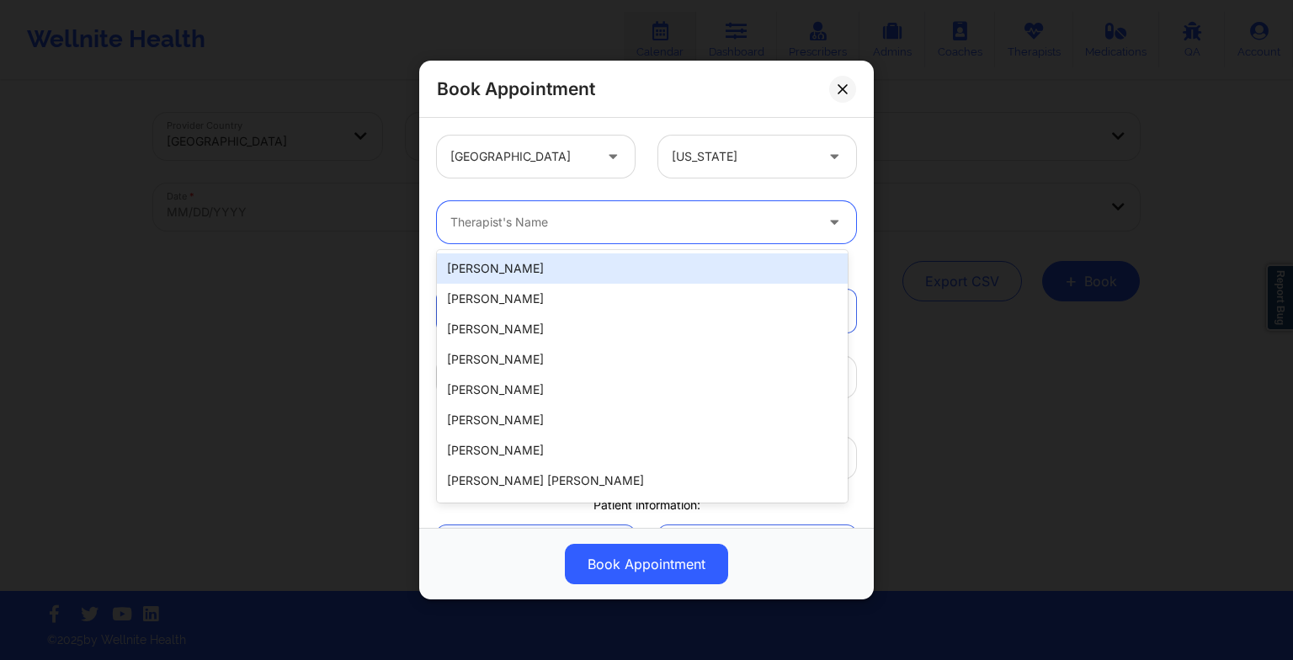
click at [633, 212] on div at bounding box center [632, 222] width 364 height 20
paste input "[PERSON_NAME]"
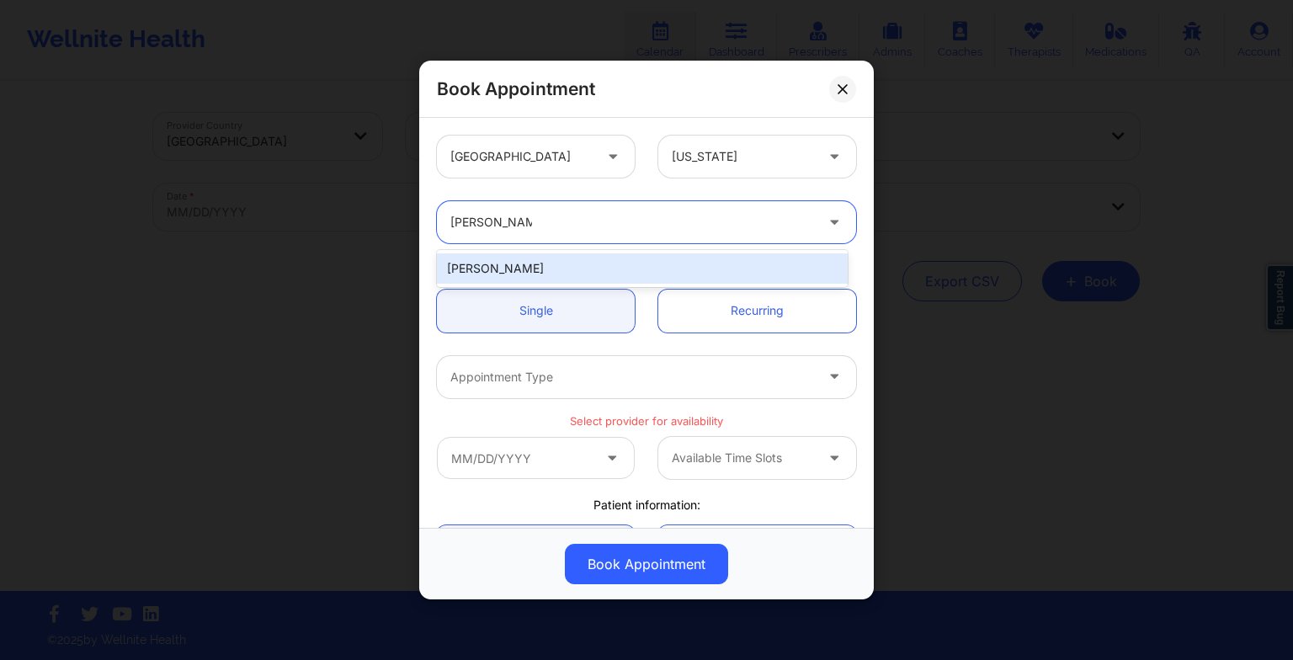
click at [492, 258] on div "[PERSON_NAME]" at bounding box center [642, 268] width 411 height 30
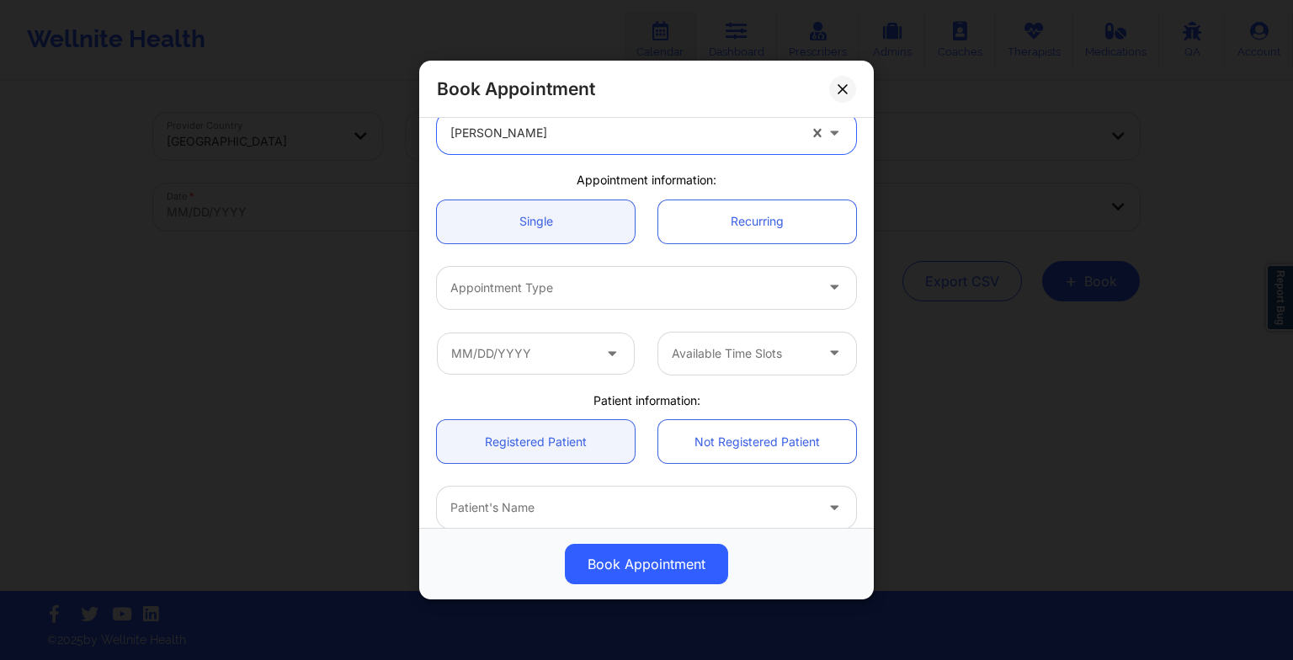
scroll to position [91, 0]
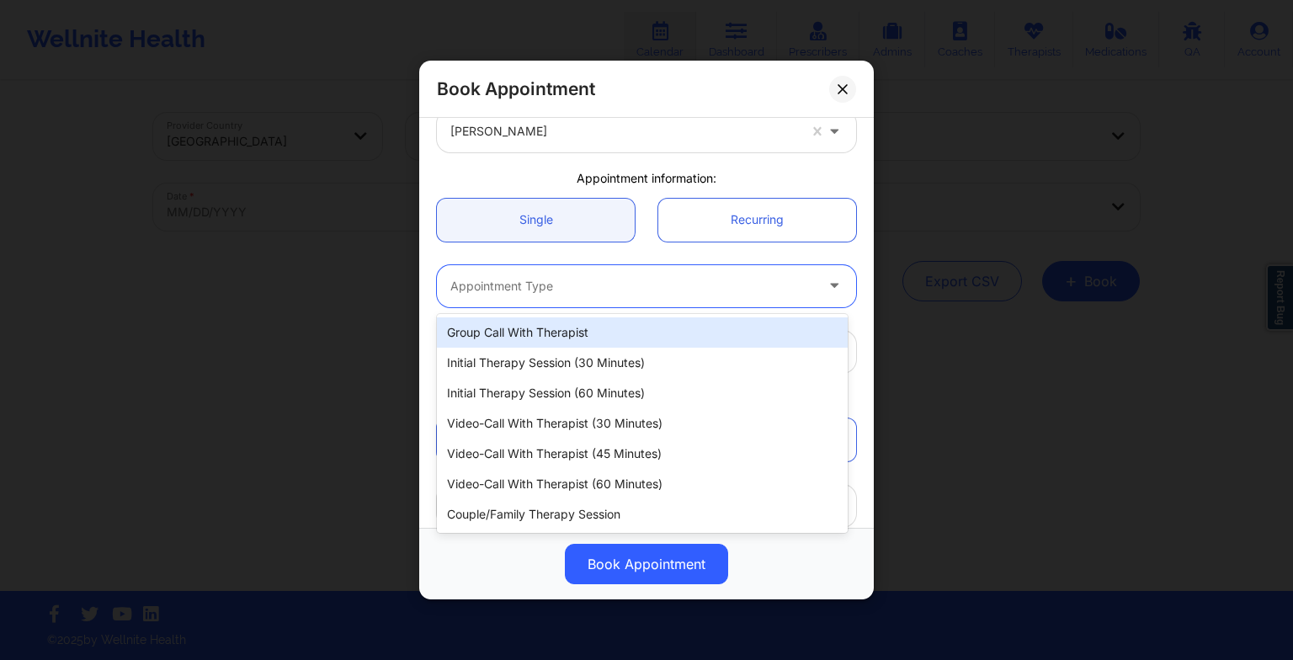
click at [475, 278] on div at bounding box center [632, 286] width 364 height 20
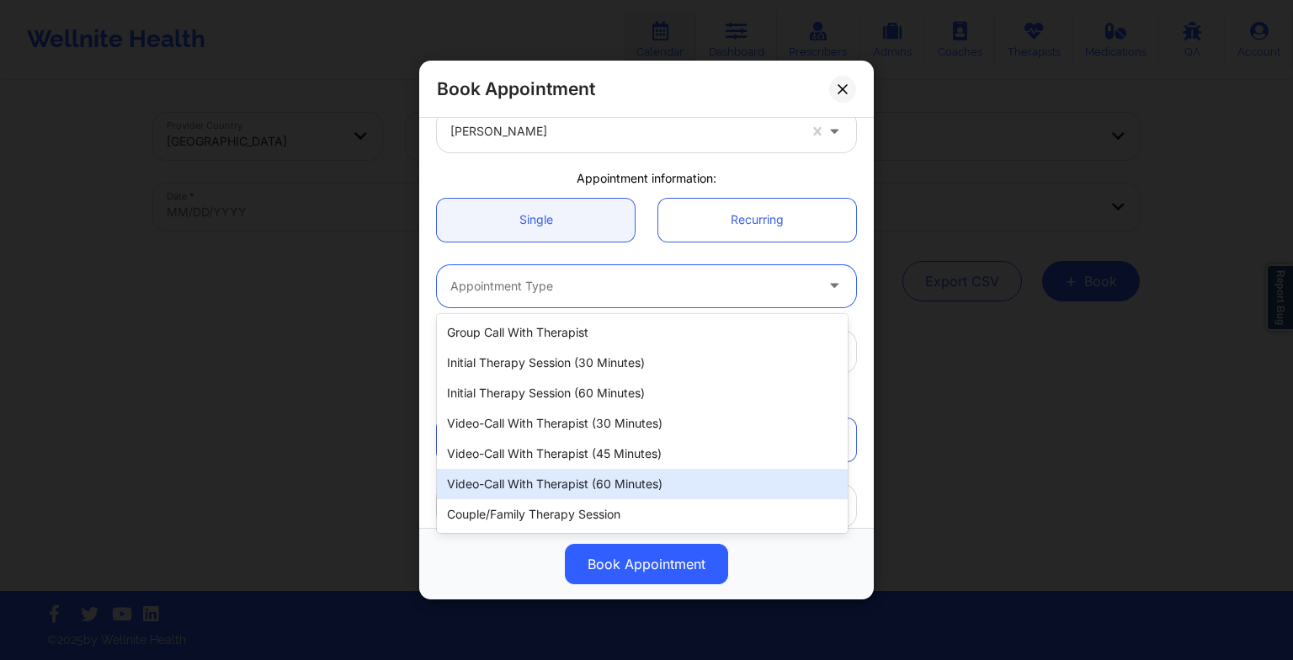
click at [515, 480] on div "Video-Call with Therapist (60 minutes)" at bounding box center [642, 484] width 411 height 30
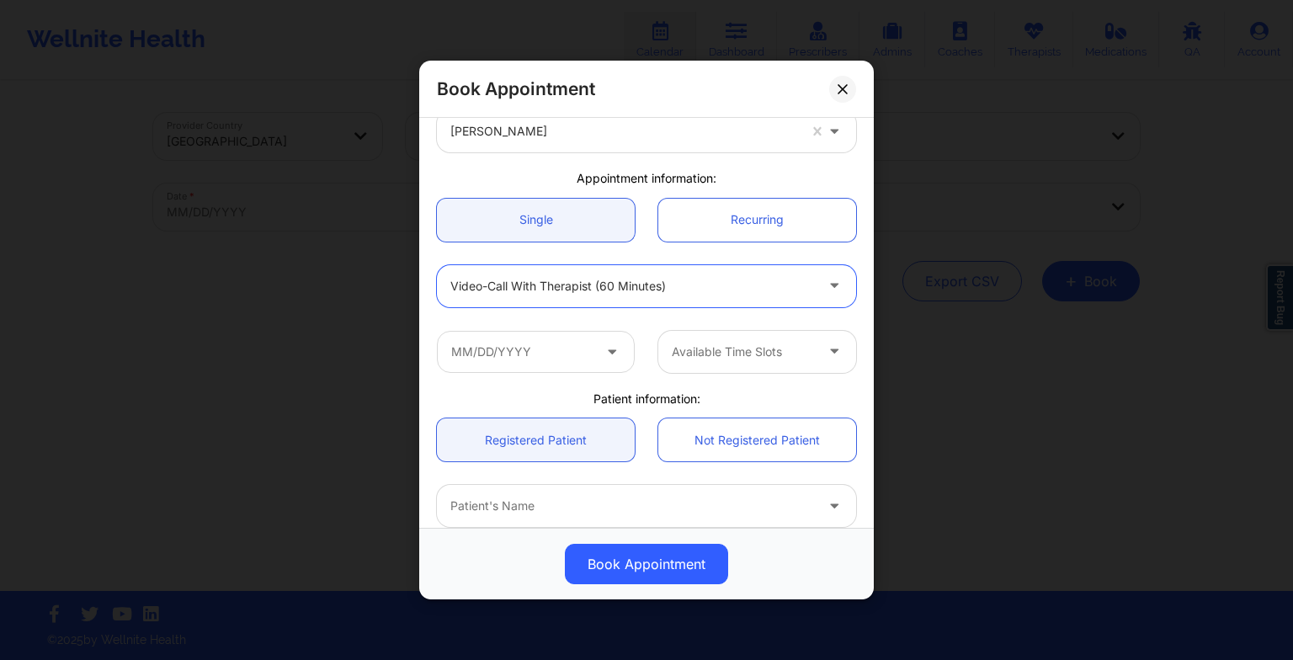
scroll to position [157, 0]
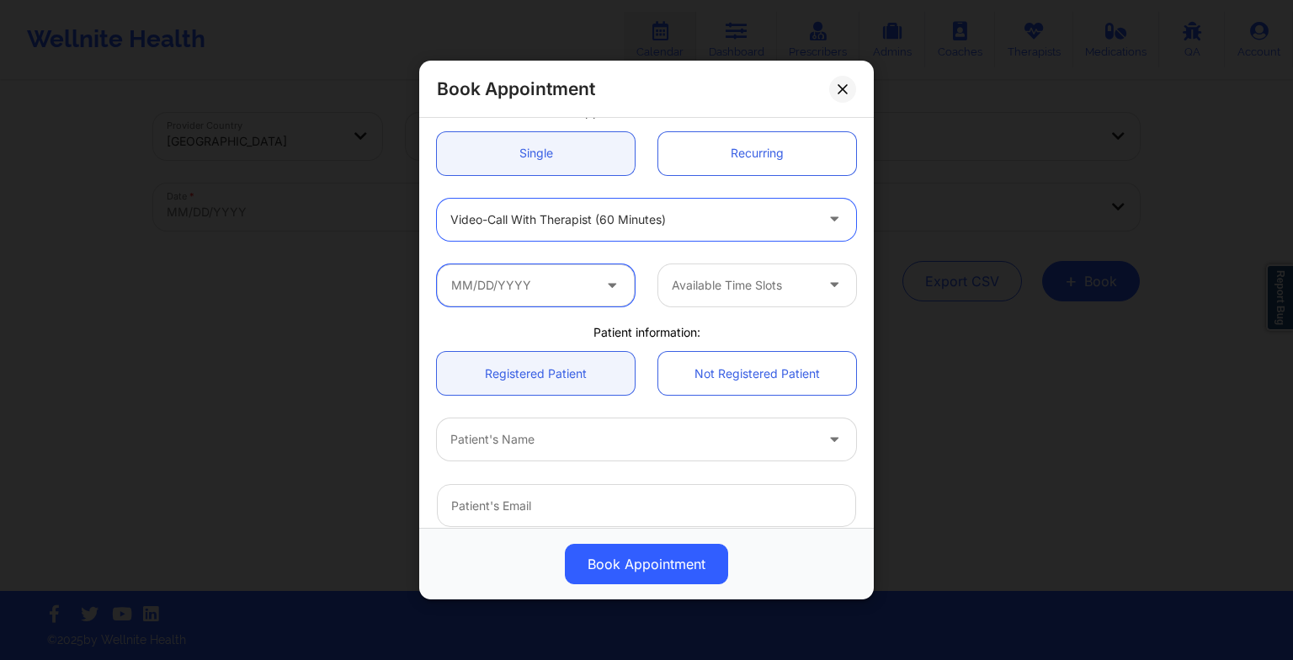
click at [547, 268] on input "text" at bounding box center [536, 285] width 198 height 42
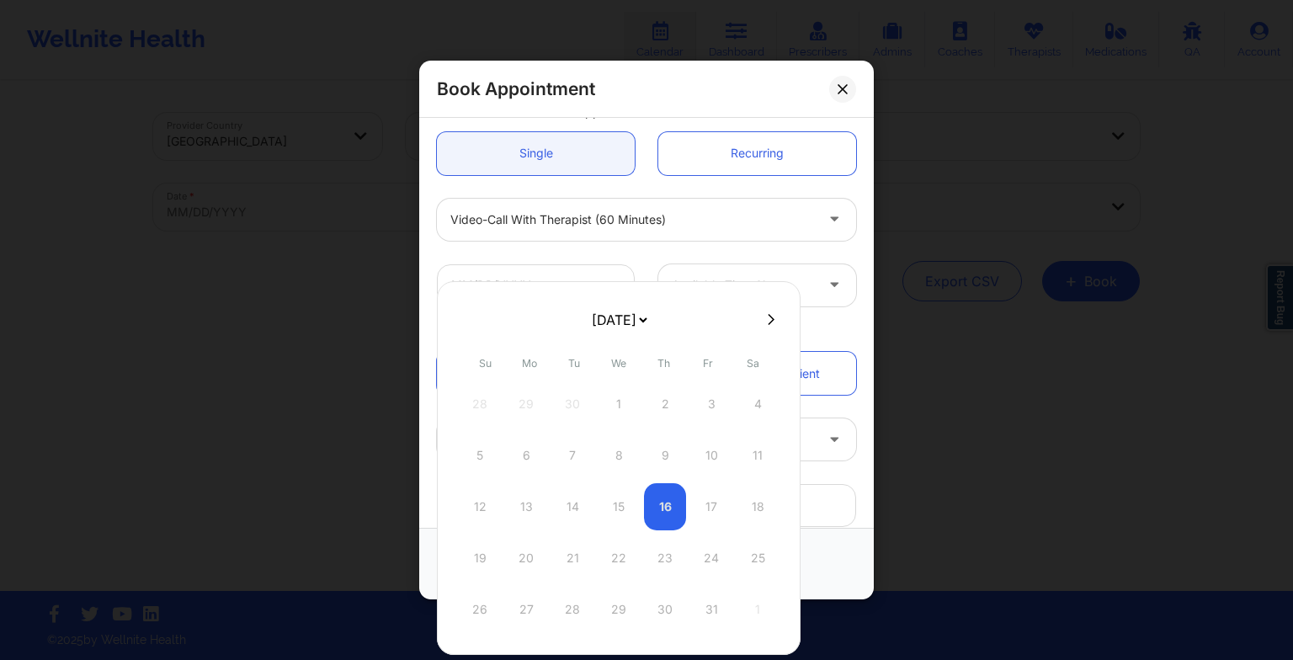
click at [650, 317] on select "[DATE] [DATE] [DATE] [DATE] [DATE] [DATE] [DATE] [DATE] [DATE] [DATE] [DATE] [D…" at bounding box center [618, 320] width 61 height 34
click at [573, 503] on div "16" at bounding box center [572, 506] width 42 height 47
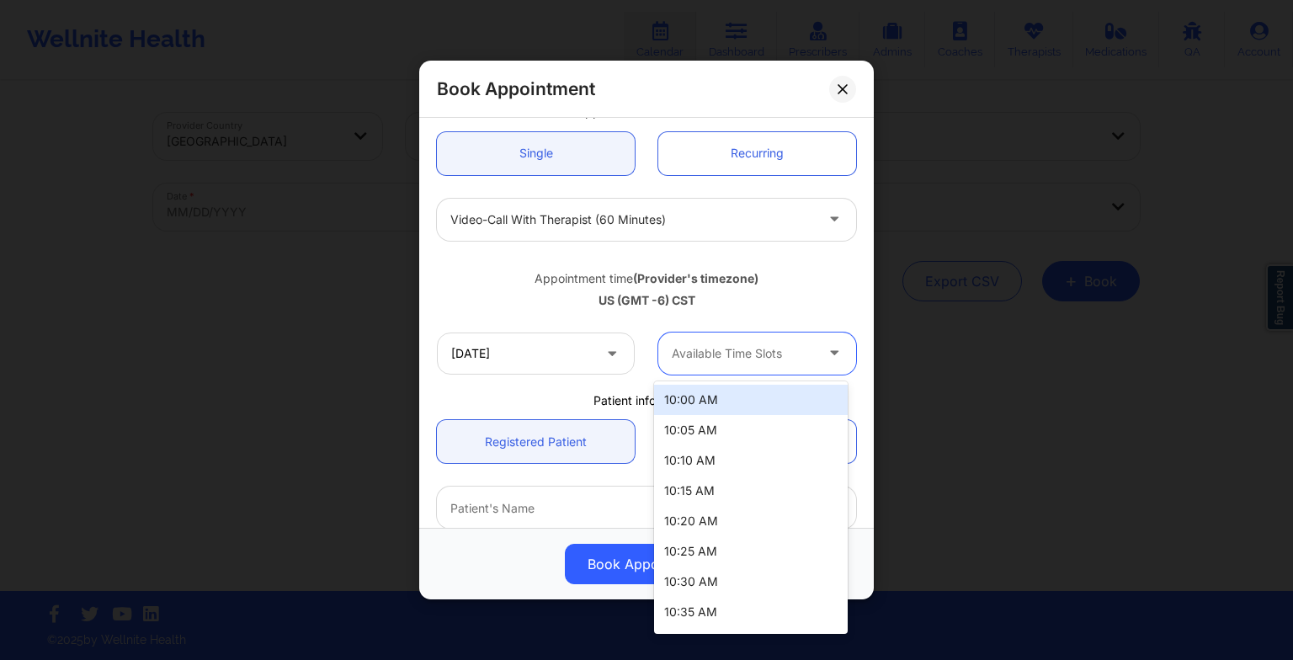
click at [748, 340] on div "Available Time Slots" at bounding box center [736, 354] width 157 height 42
click at [724, 401] on div "10:00 AM" at bounding box center [751, 400] width 194 height 30
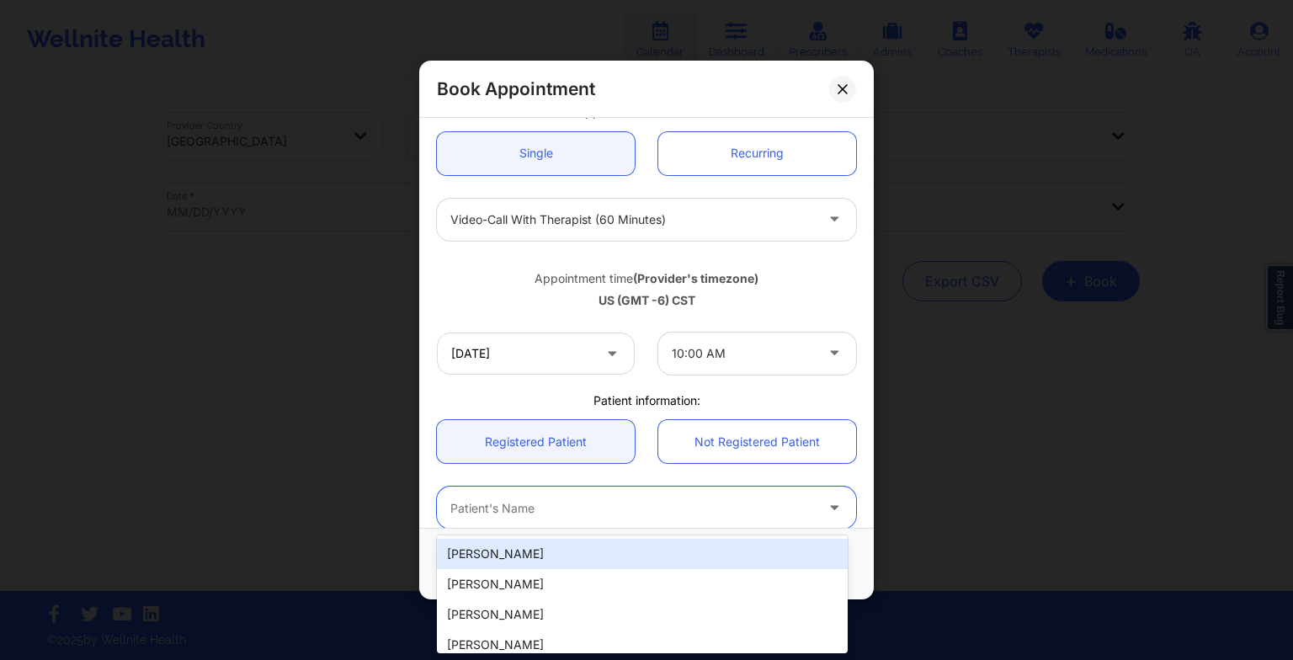
click at [569, 510] on div at bounding box center [632, 508] width 364 height 20
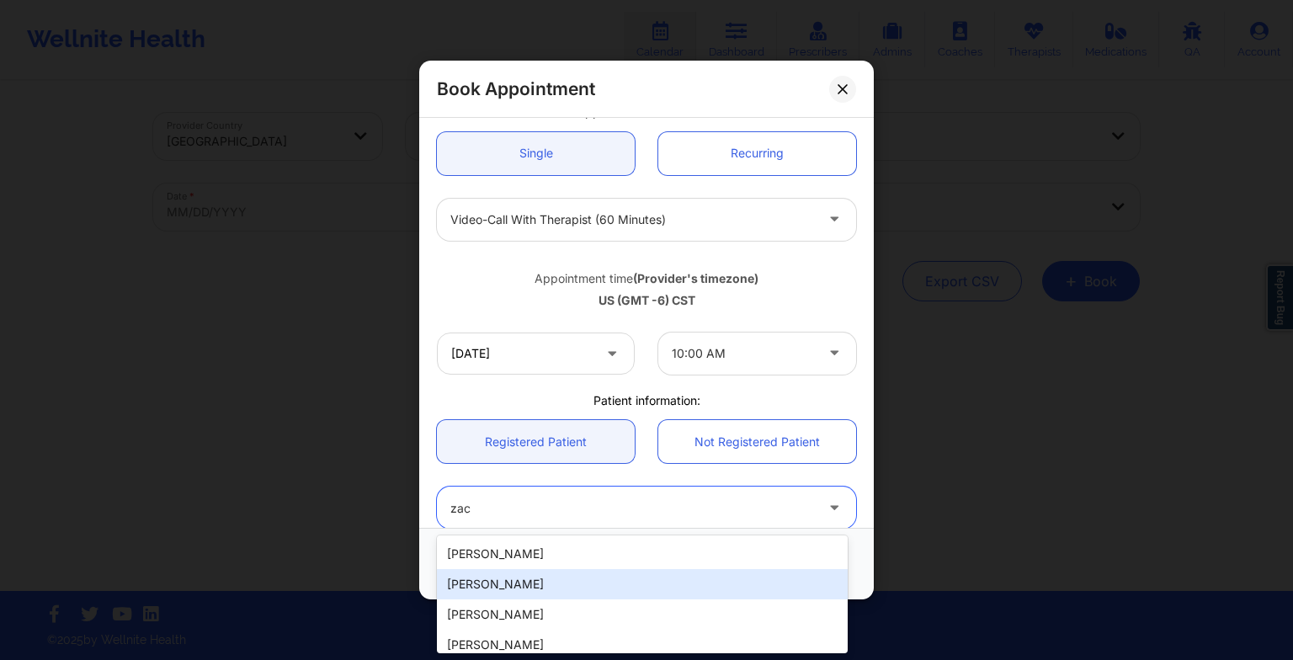
click at [536, 571] on div "[PERSON_NAME]" at bounding box center [642, 584] width 411 height 30
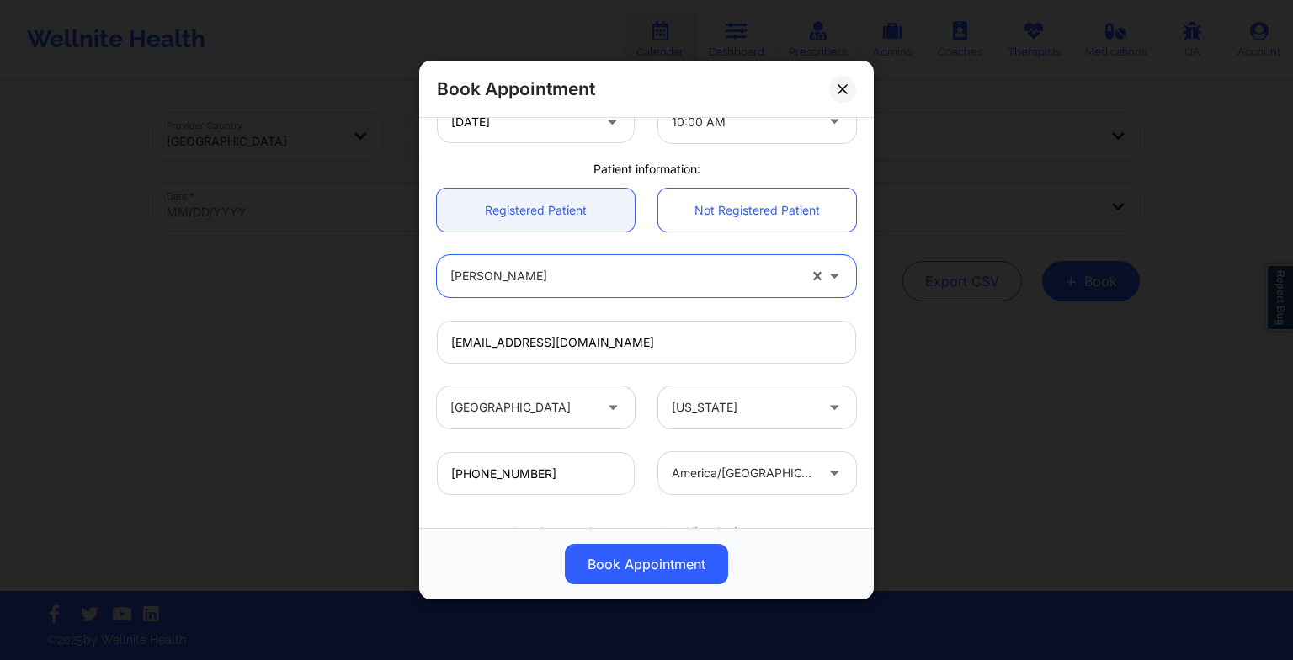
scroll to position [430, 0]
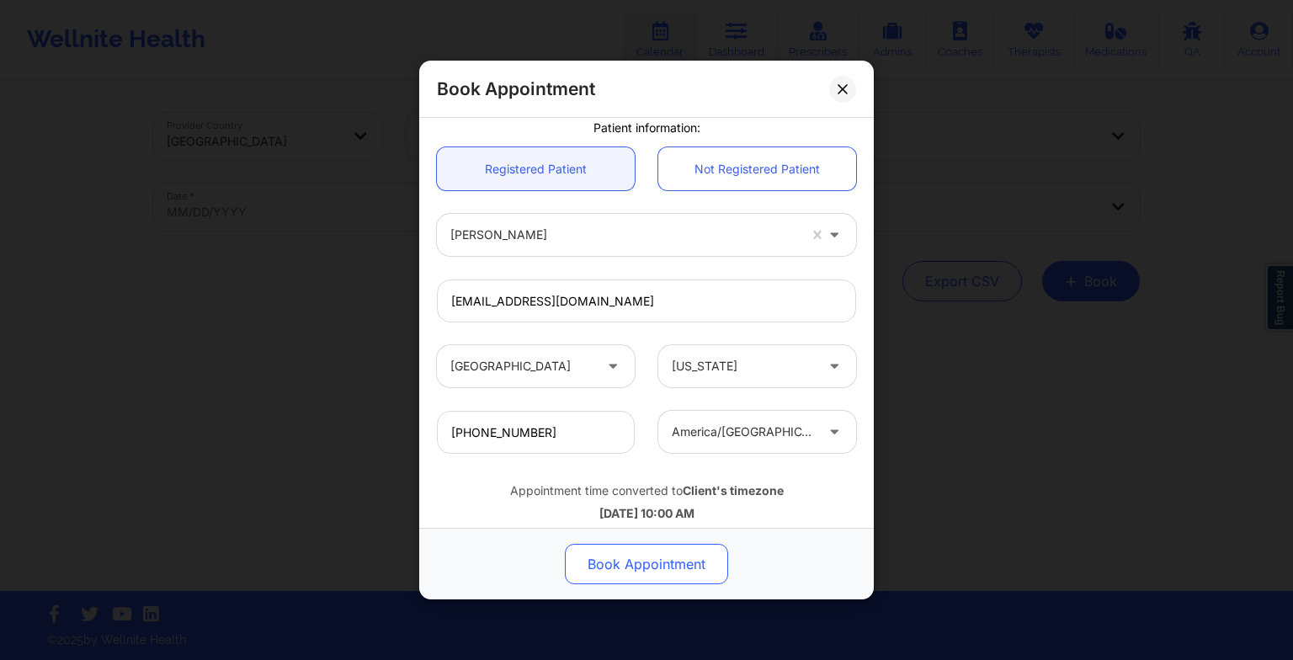
click at [611, 553] on button "Book Appointment" at bounding box center [646, 564] width 163 height 40
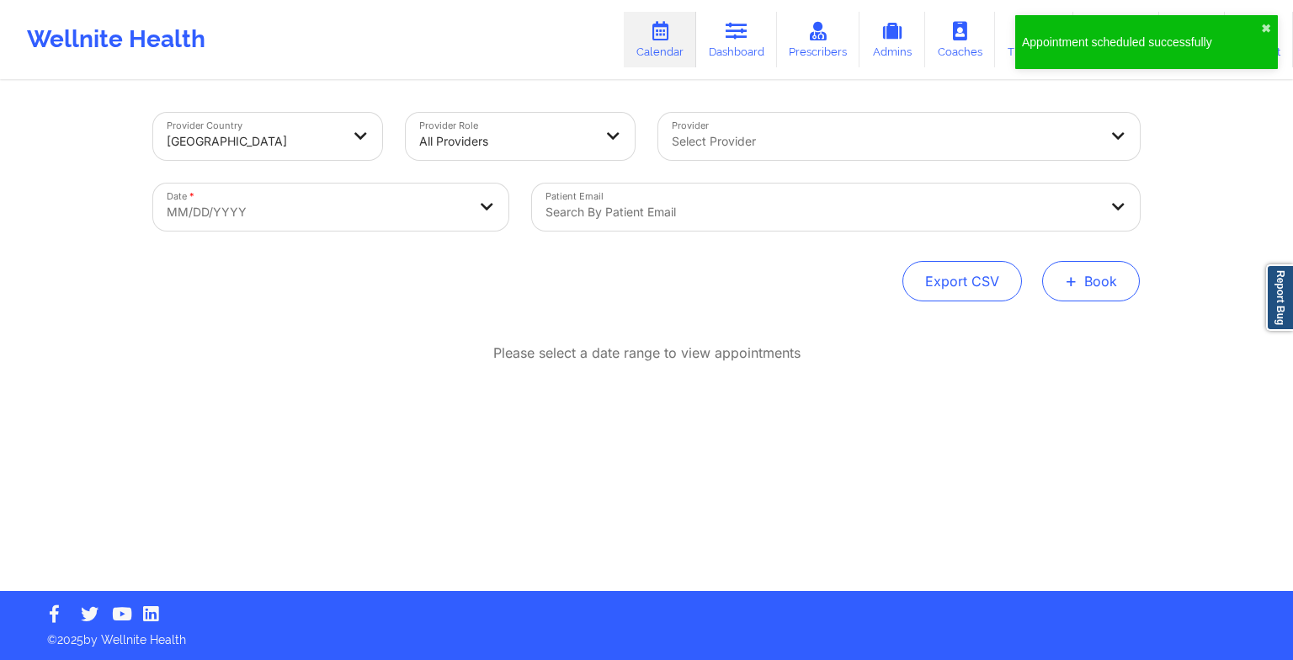
click at [1084, 279] on button "+ Book" at bounding box center [1091, 281] width 98 height 40
click at [1056, 323] on button "Therapy Session" at bounding box center [1062, 335] width 129 height 28
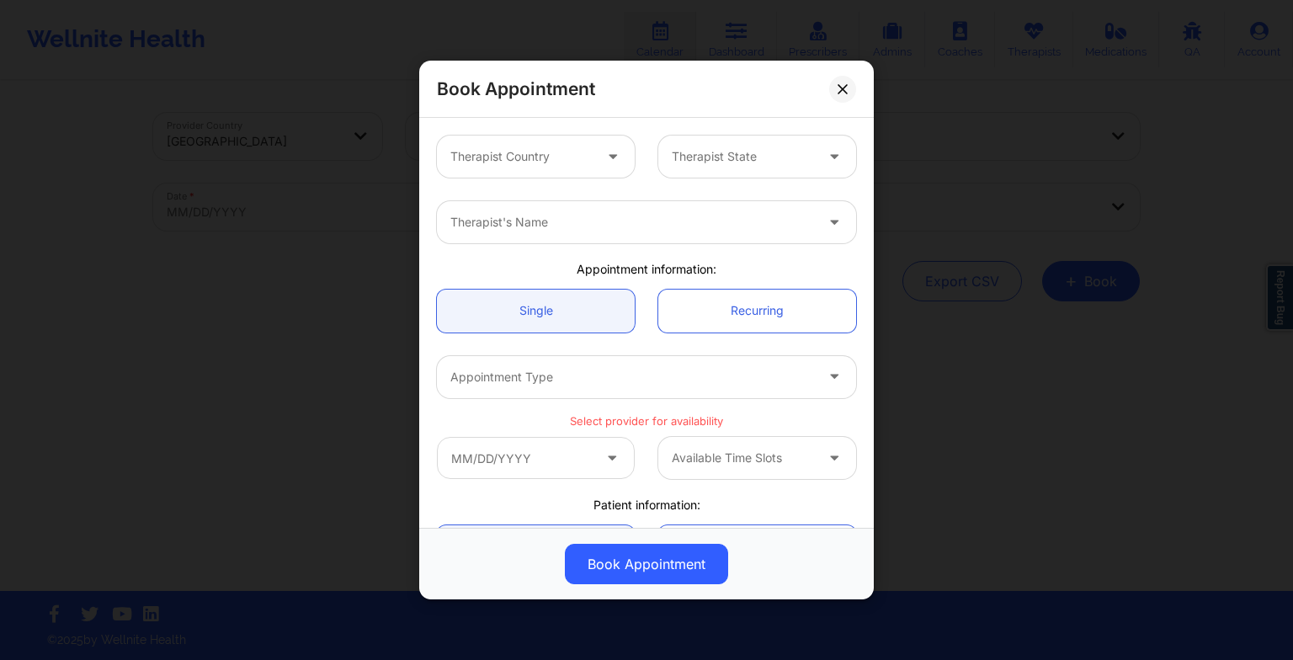
click at [570, 179] on div "Therapist Country Therapist State" at bounding box center [646, 157] width 443 height 66
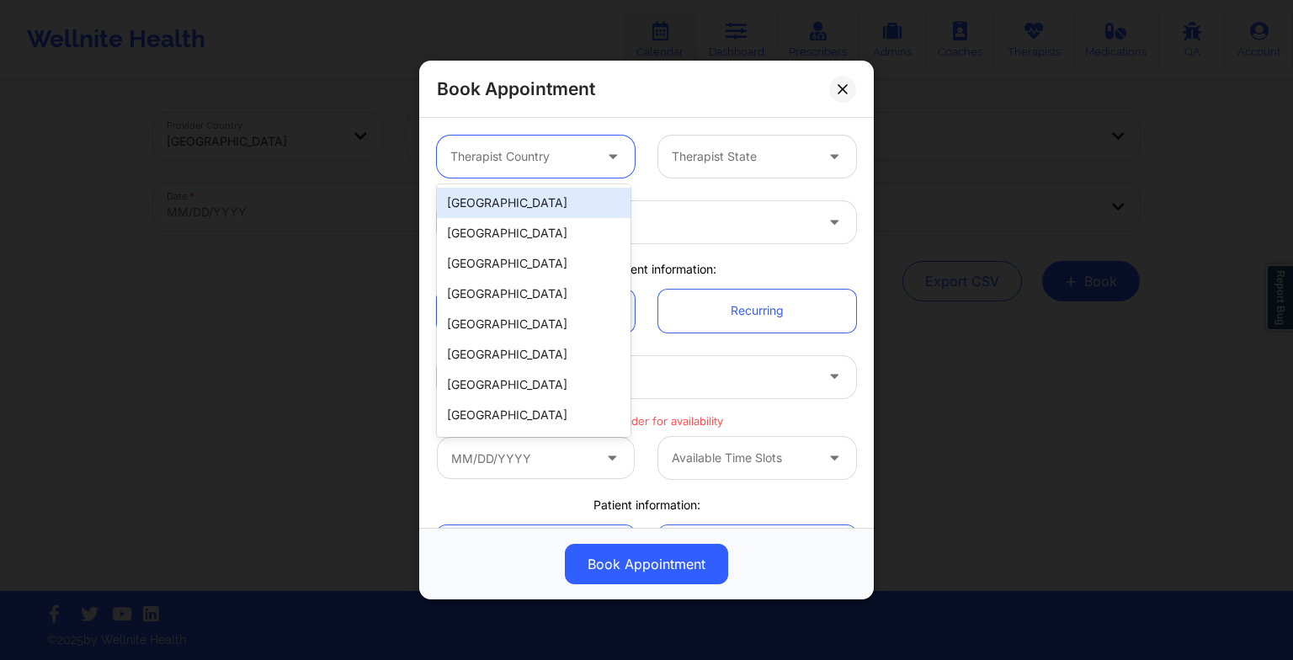
drag, startPoint x: 561, startPoint y: 167, endPoint x: 561, endPoint y: 191, distance: 24.4
click at [561, 191] on body "Wellnite Health Calendar Dashboard Prescribers Admins Coaches Therapists Medica…" at bounding box center [646, 330] width 1293 height 660
click at [561, 191] on div "[GEOGRAPHIC_DATA]" at bounding box center [534, 203] width 194 height 30
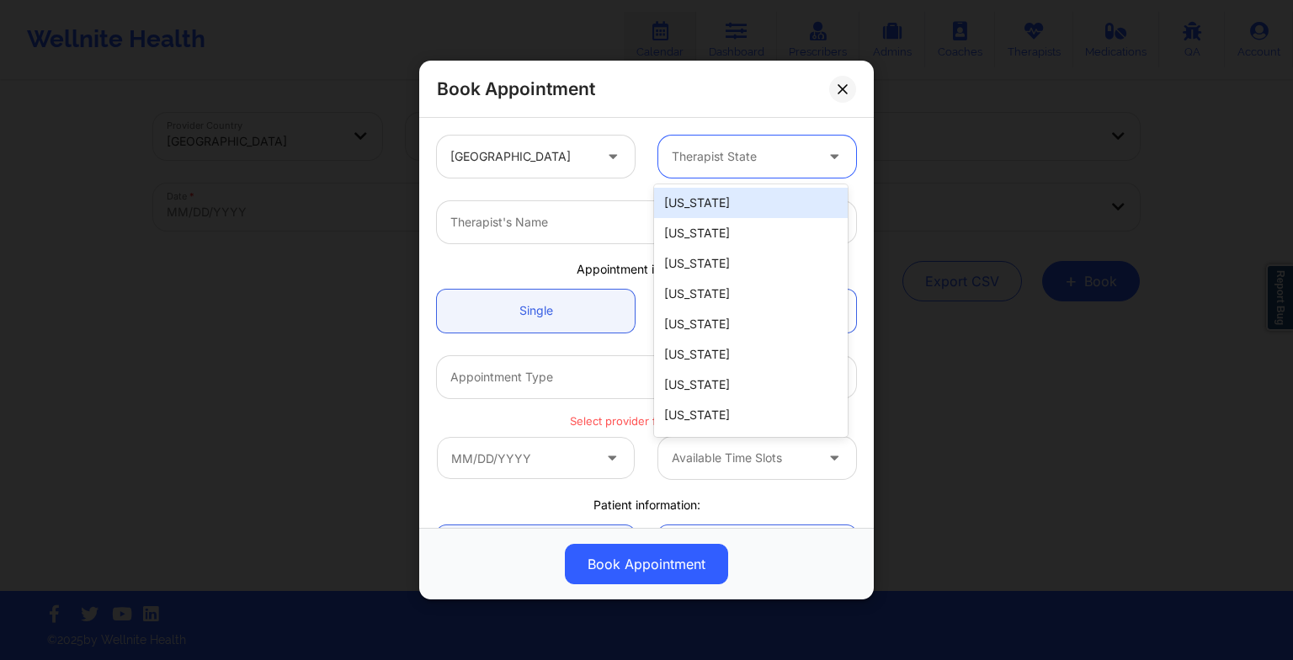
click at [748, 140] on div "Therapist State" at bounding box center [736, 157] width 157 height 42
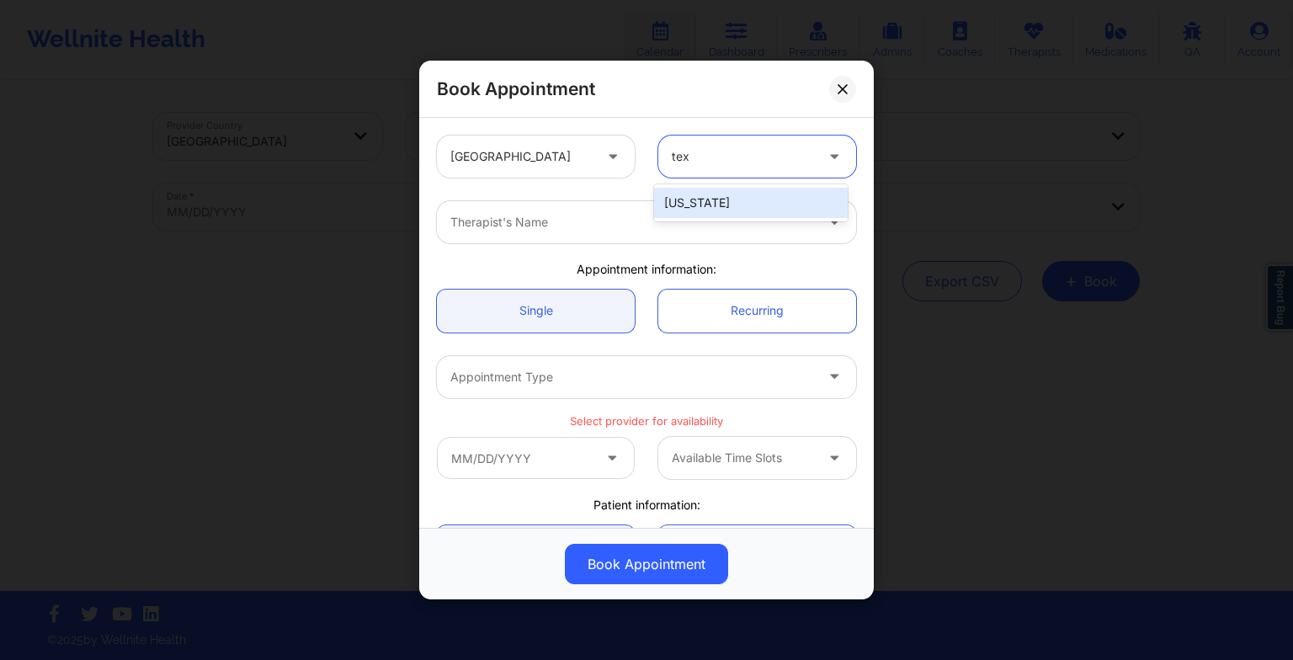
click at [698, 216] on div "[US_STATE]" at bounding box center [751, 203] width 194 height 30
click at [659, 219] on div at bounding box center [632, 222] width 364 height 20
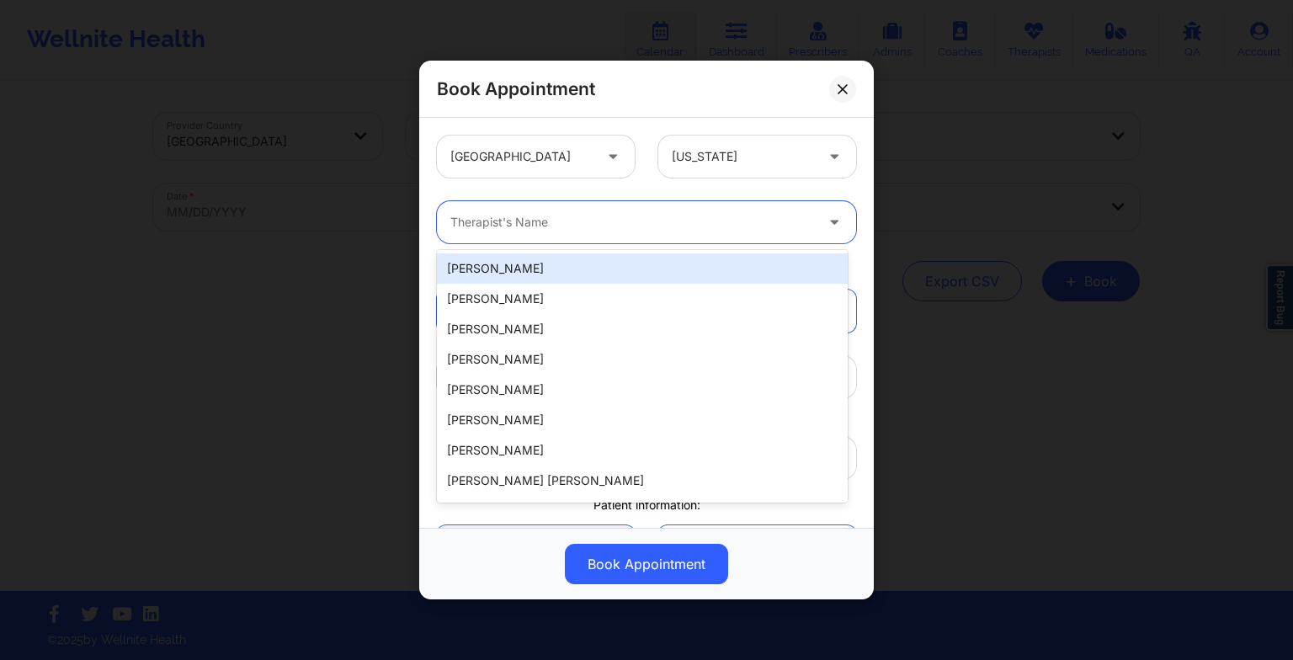
paste input "[PERSON_NAME]"
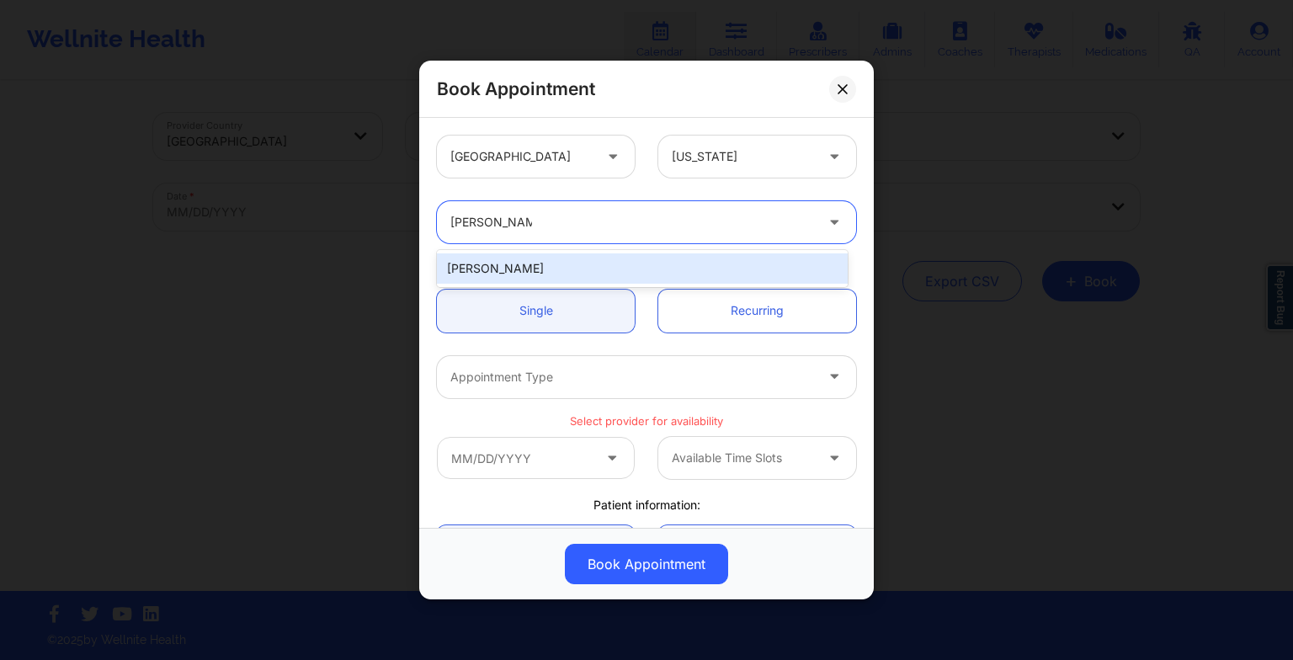
click at [538, 275] on div "[PERSON_NAME]" at bounding box center [642, 268] width 411 height 30
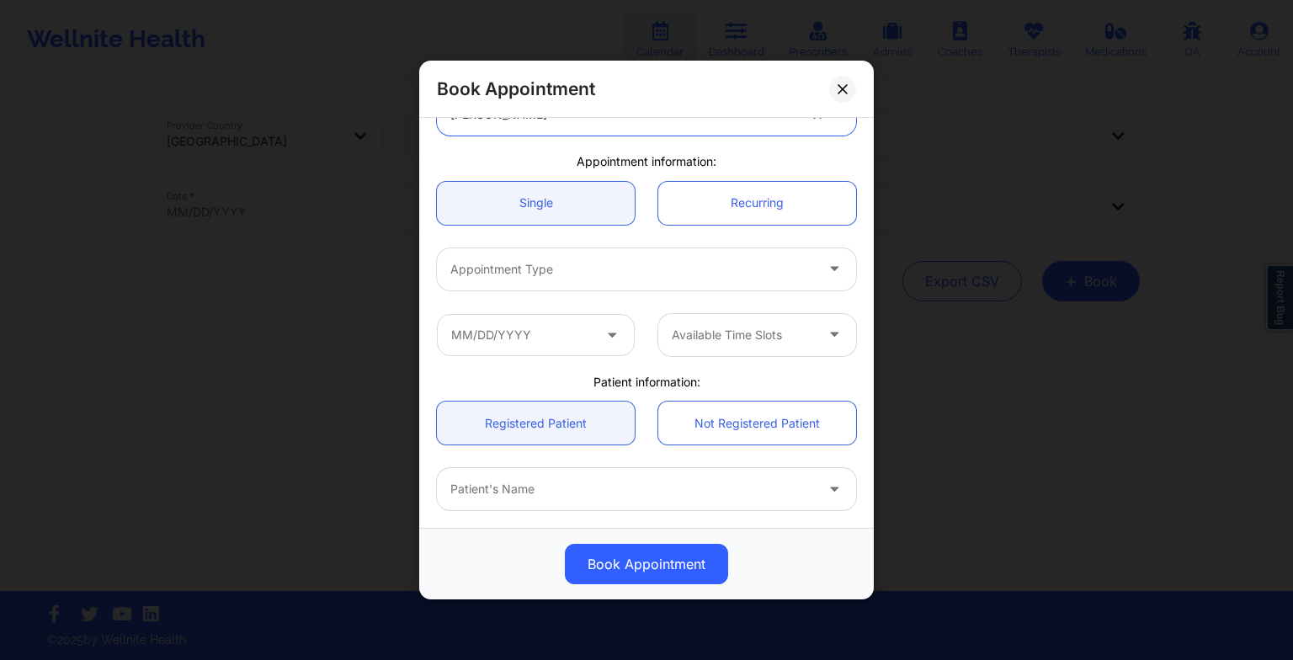
scroll to position [111, 0]
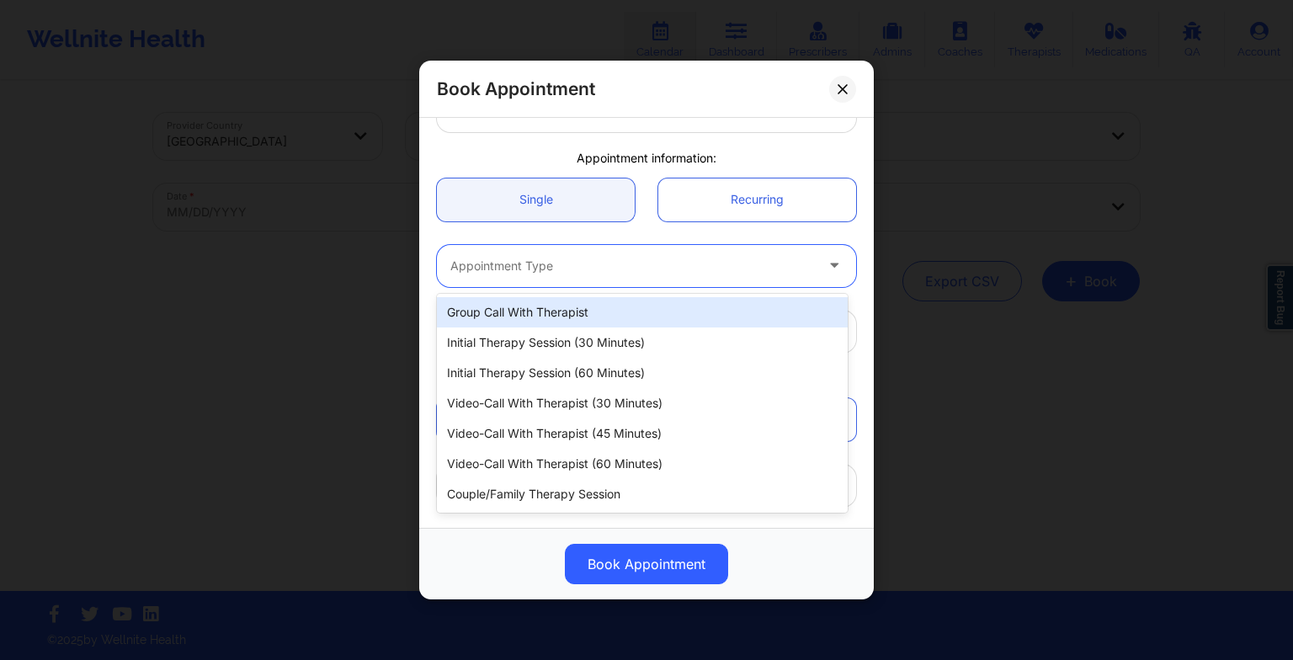
click at [495, 261] on div at bounding box center [632, 266] width 364 height 20
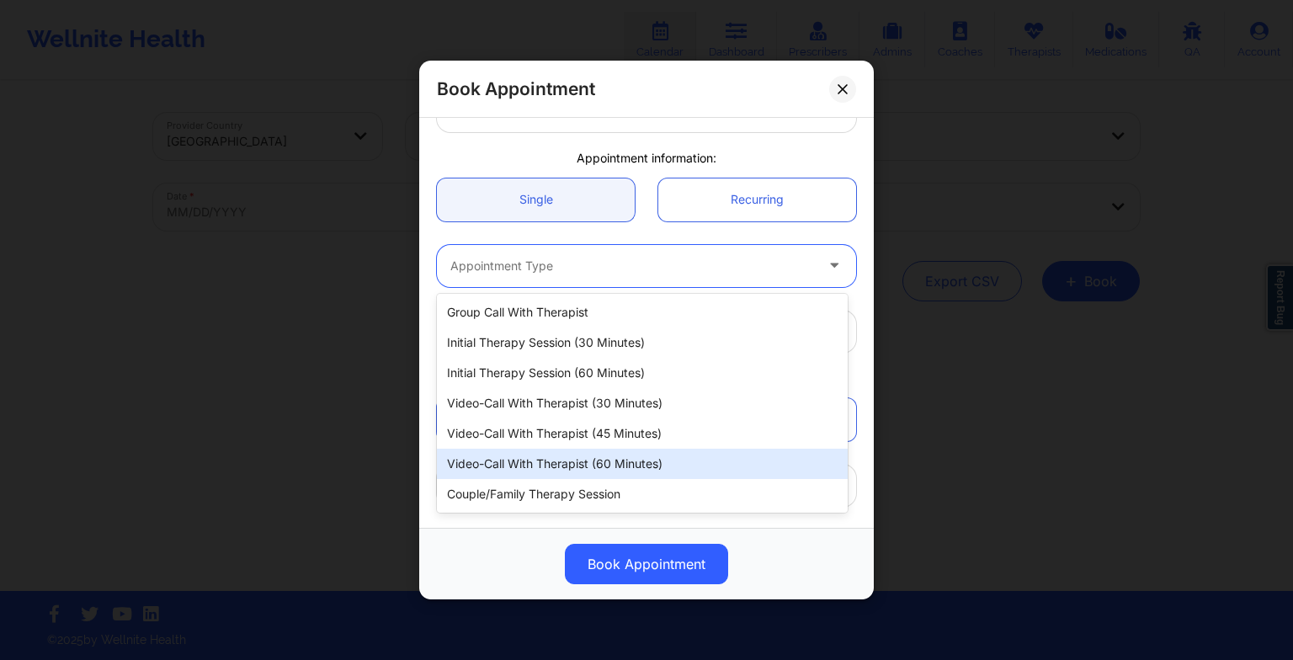
click at [528, 451] on div "Video-Call with Therapist (60 minutes)" at bounding box center [642, 464] width 411 height 30
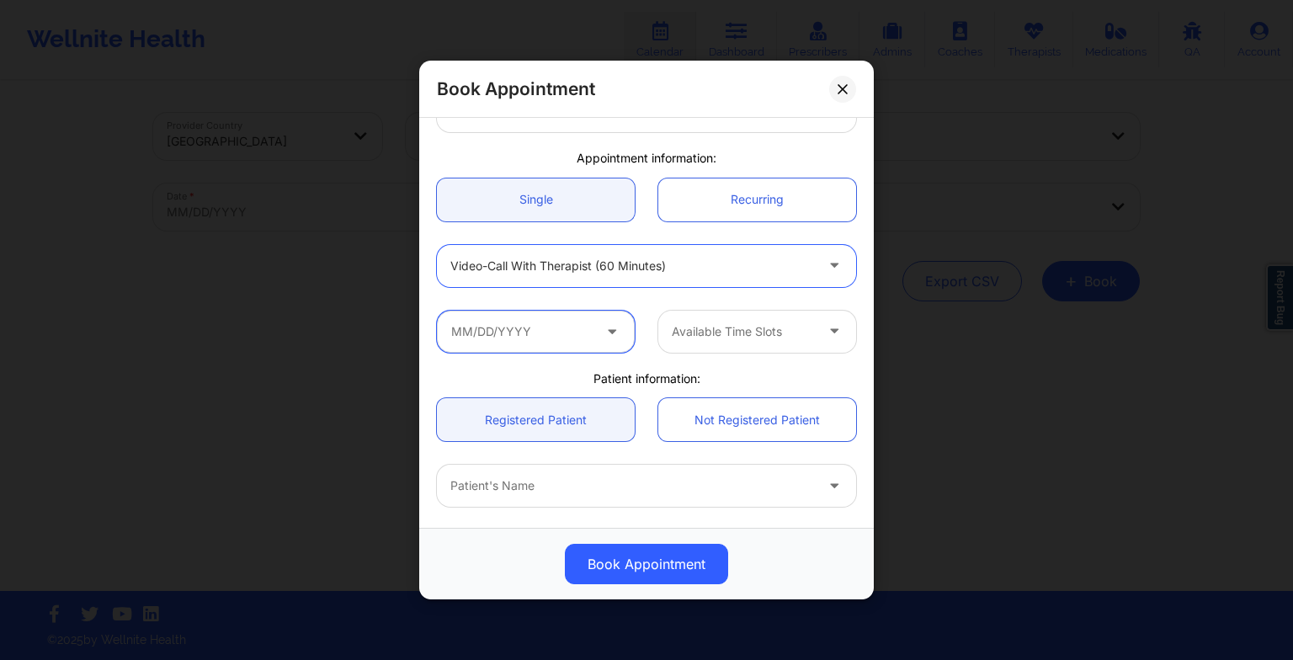
click at [488, 330] on input "text" at bounding box center [536, 332] width 198 height 42
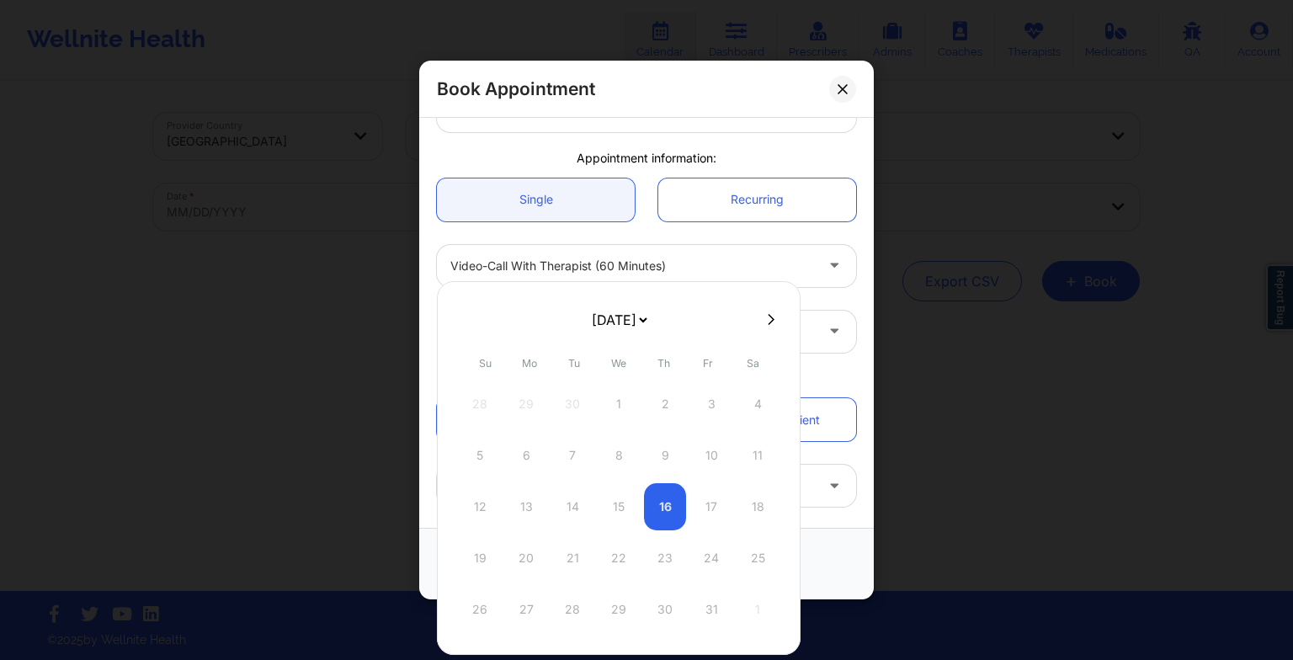
click at [628, 323] on select "[DATE] [DATE] [DATE] [DATE] [DATE] [DATE] [DATE] [DATE] [DATE] [DATE] [DATE] [D…" at bounding box center [618, 320] width 61 height 34
click at [573, 594] on div "27" at bounding box center [572, 609] width 42 height 47
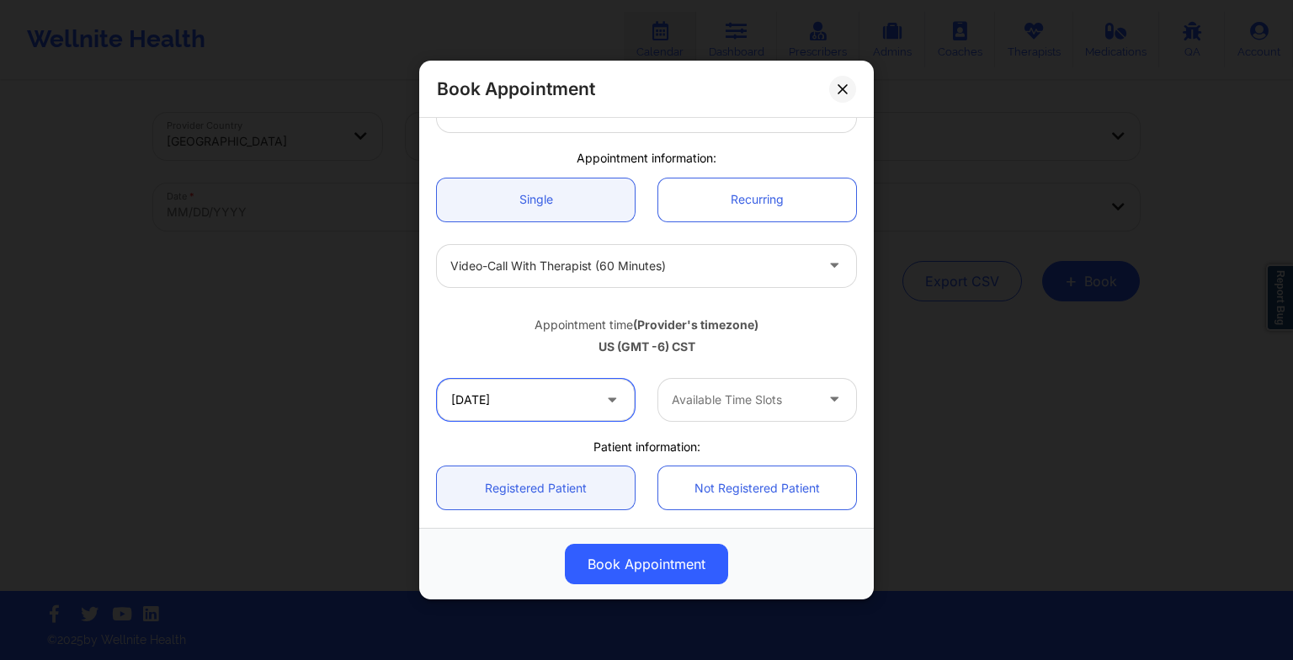
click at [583, 403] on input "[DATE]" at bounding box center [536, 400] width 198 height 42
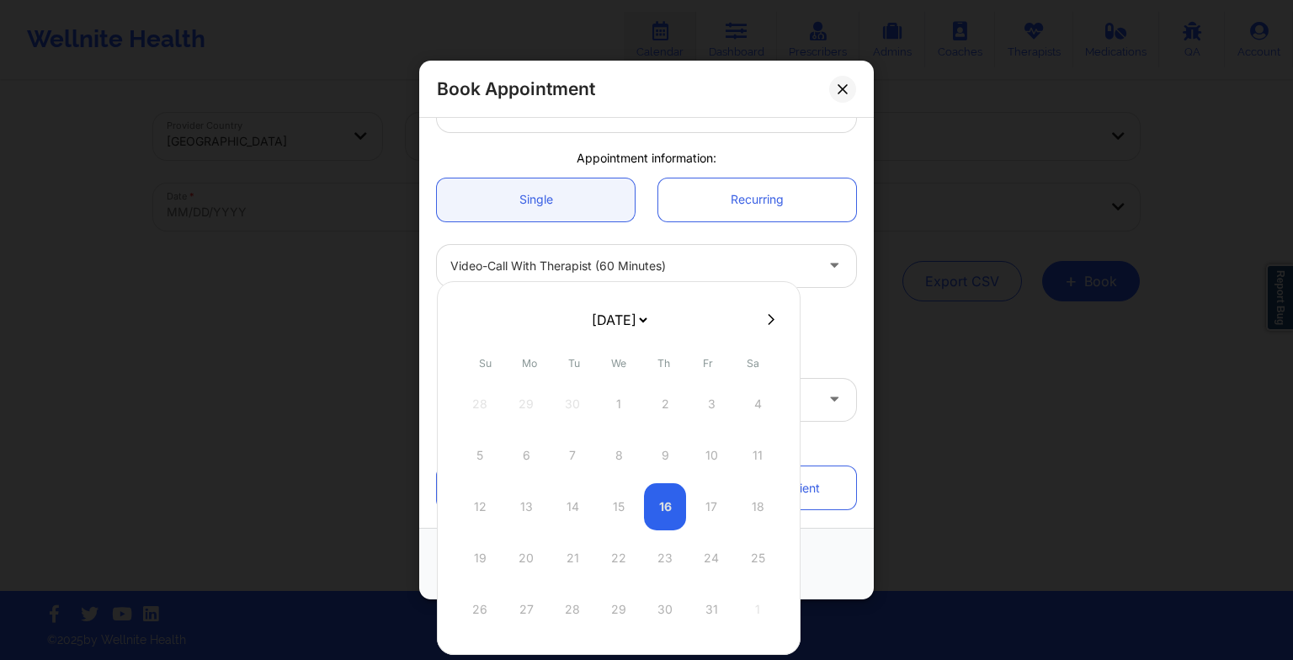
drag, startPoint x: 640, startPoint y: 330, endPoint x: 614, endPoint y: 397, distance: 72.2
click at [614, 397] on div "[DATE] [DATE] [DATE] [DATE] [DATE] [DATE] [DATE] [DATE] [DATE] [DATE] [DATE] [D…" at bounding box center [619, 468] width 364 height 374
click at [561, 561] on div "23" at bounding box center [572, 558] width 42 height 47
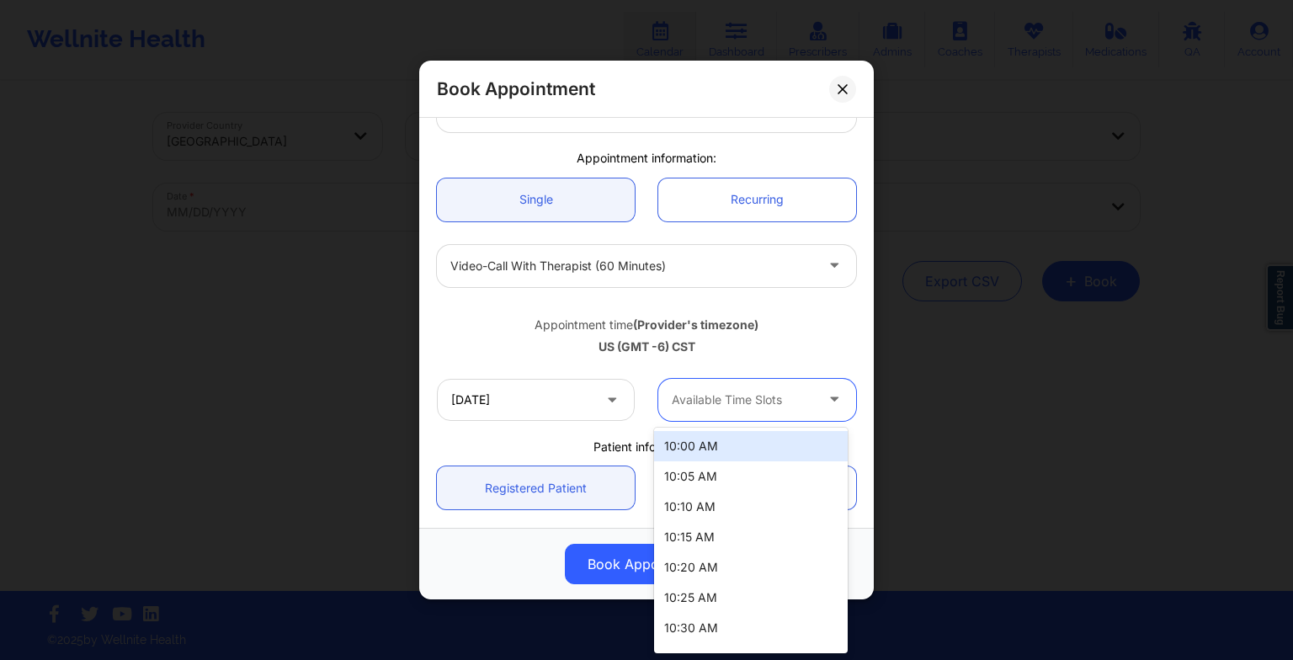
drag, startPoint x: 714, startPoint y: 383, endPoint x: 716, endPoint y: 445, distance: 62.3
click at [716, 445] on body "Wellnite Health Calendar Dashboard Prescribers Admins Coaches Therapists Medica…" at bounding box center [646, 330] width 1293 height 660
click at [716, 445] on div "10:00 AM" at bounding box center [751, 446] width 194 height 30
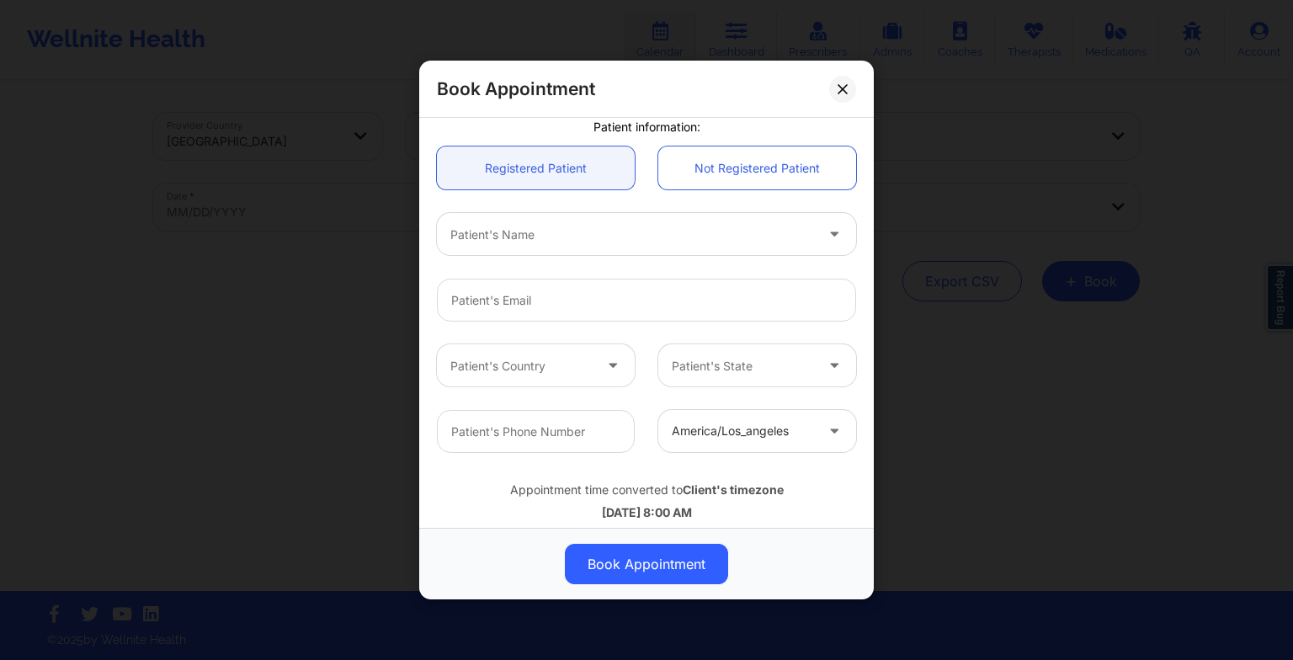
scroll to position [464, 0]
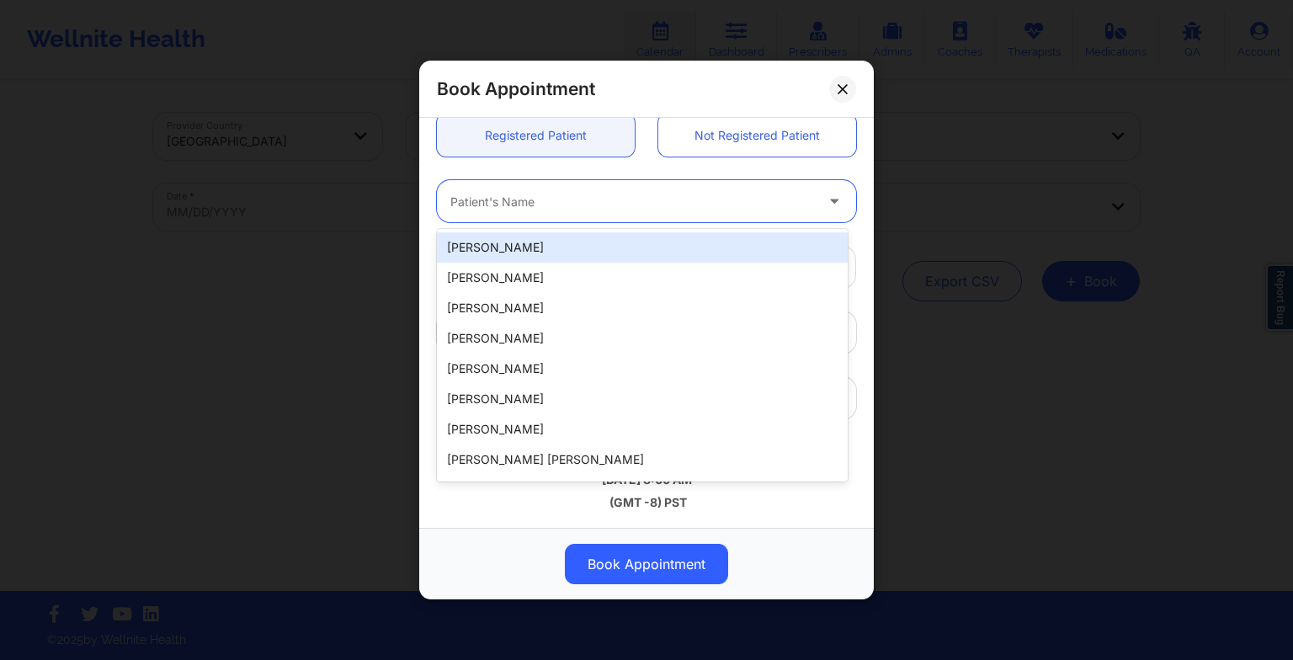
click at [522, 192] on div at bounding box center [632, 201] width 364 height 20
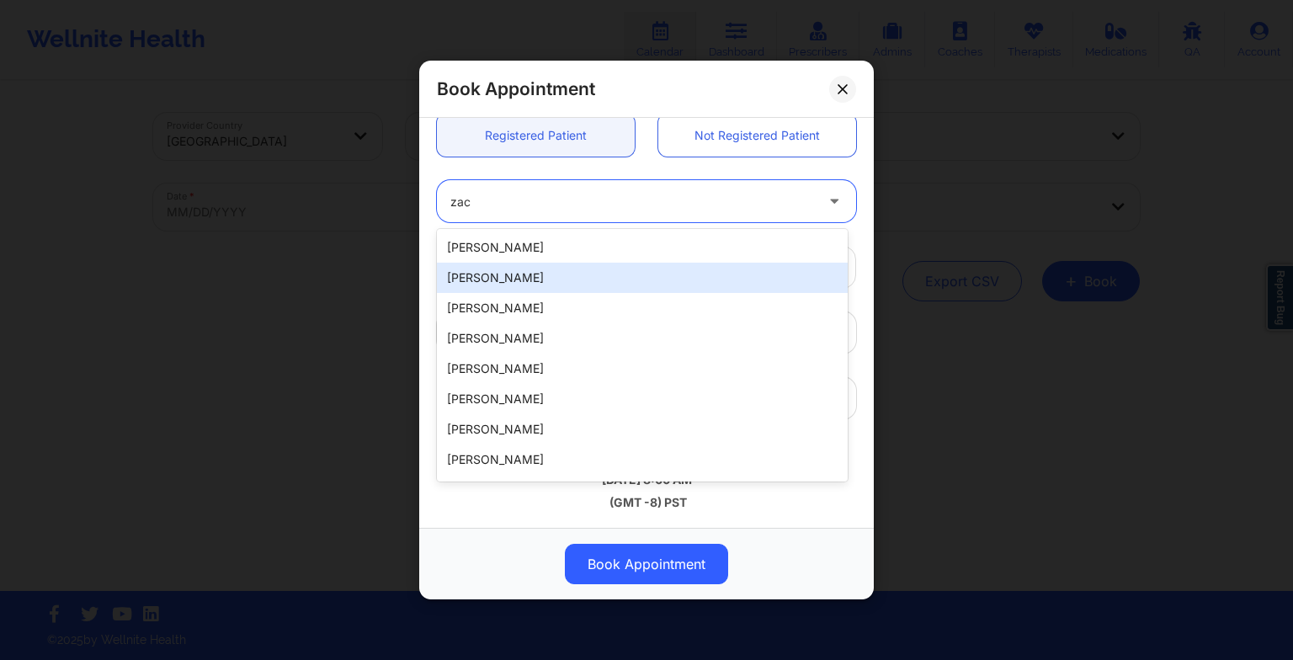
click at [531, 288] on div "[PERSON_NAME]" at bounding box center [642, 278] width 411 height 30
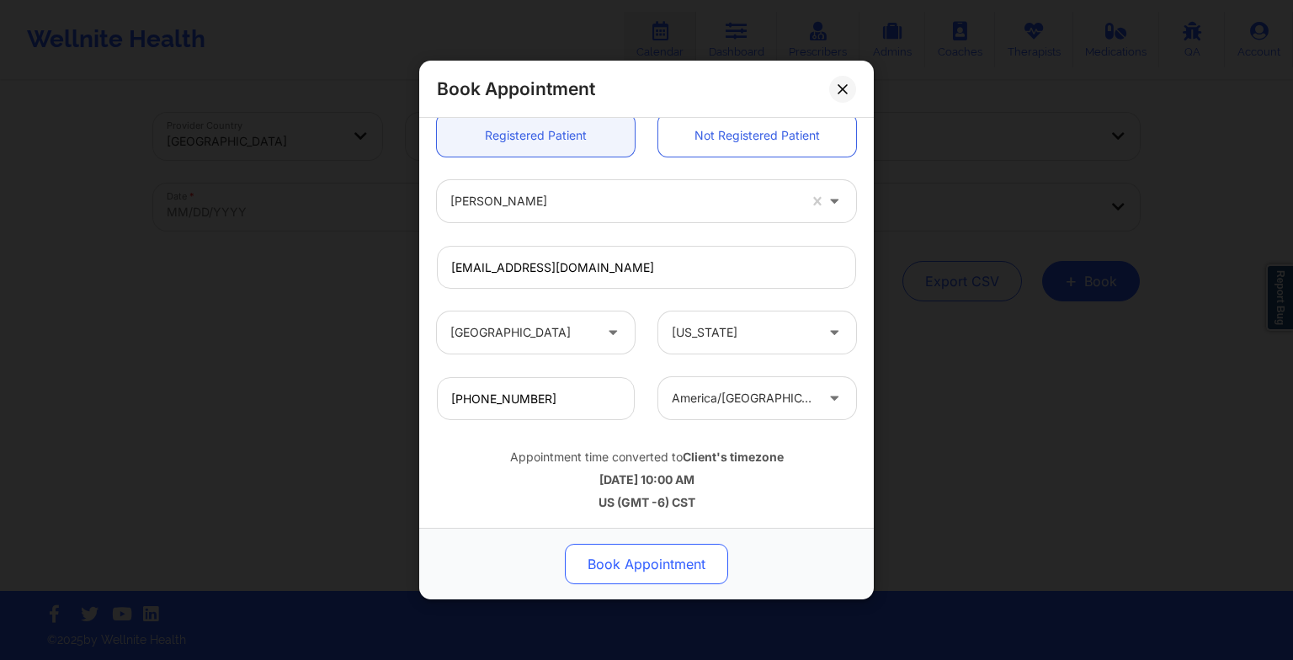
click at [594, 566] on button "Book Appointment" at bounding box center [646, 564] width 163 height 40
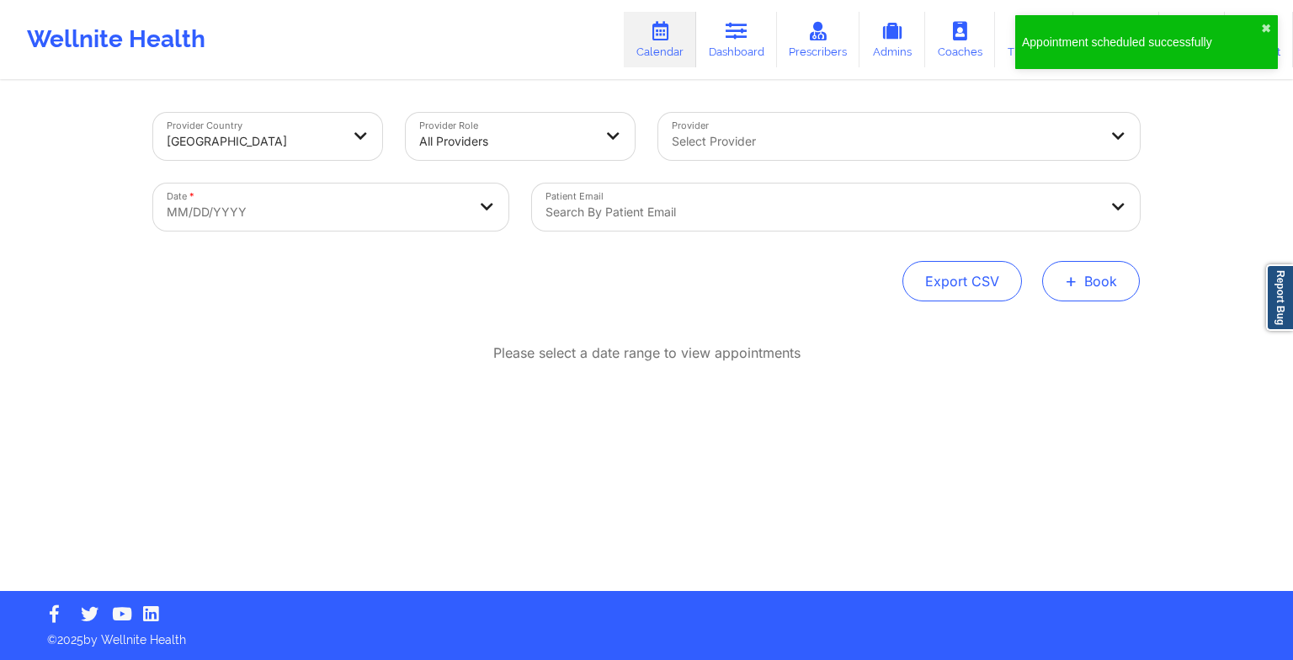
click at [1057, 294] on button "+ Book" at bounding box center [1091, 281] width 98 height 40
click at [1035, 332] on button "Therapy Session" at bounding box center [1062, 335] width 129 height 28
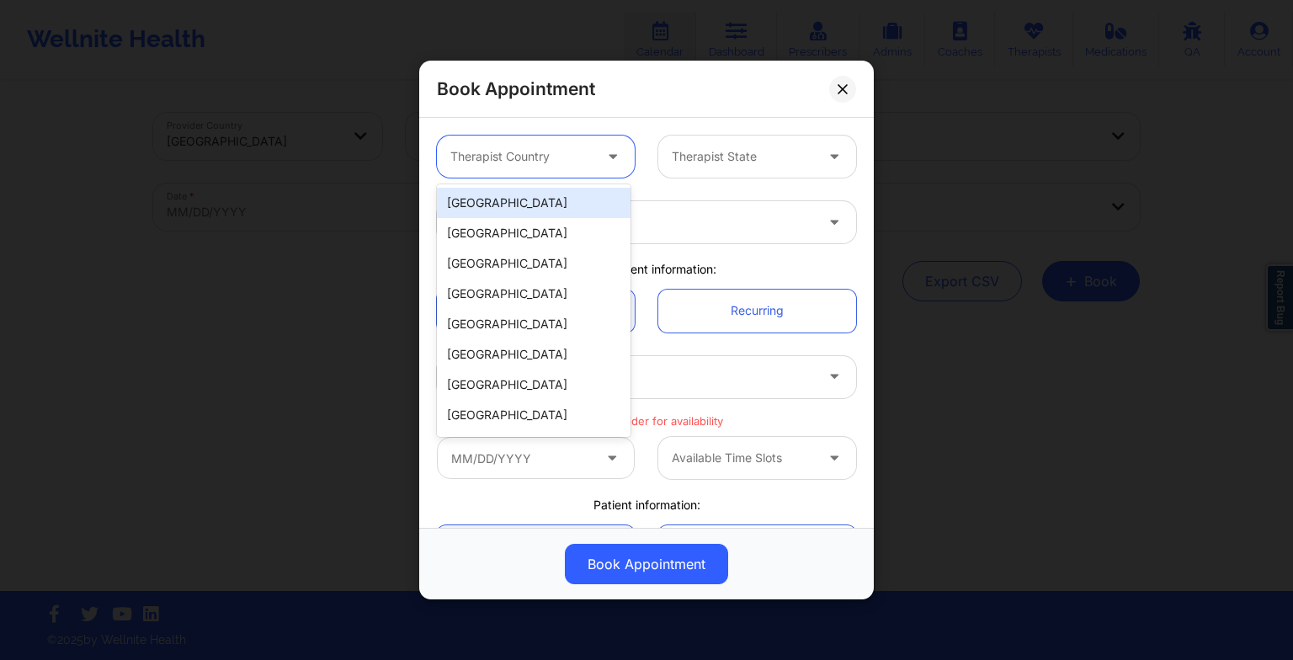
click at [550, 162] on div at bounding box center [521, 156] width 142 height 20
click at [544, 203] on div "[GEOGRAPHIC_DATA]" at bounding box center [534, 203] width 194 height 30
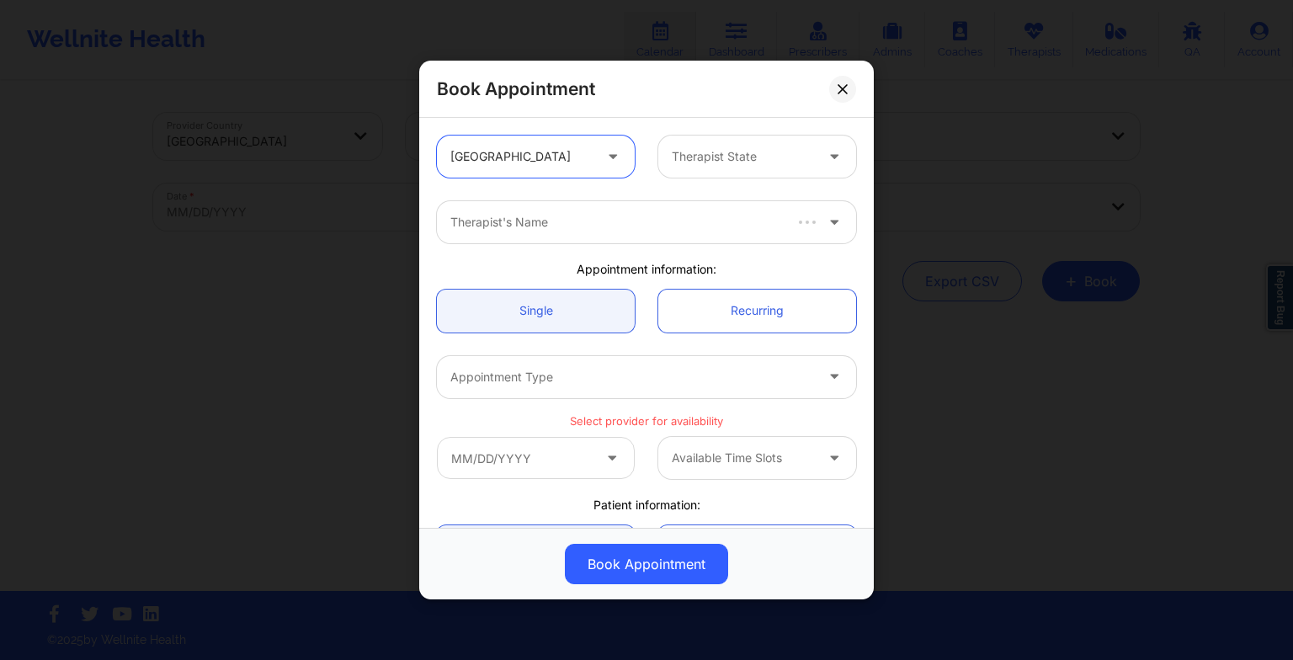
click at [704, 162] on div at bounding box center [743, 156] width 142 height 20
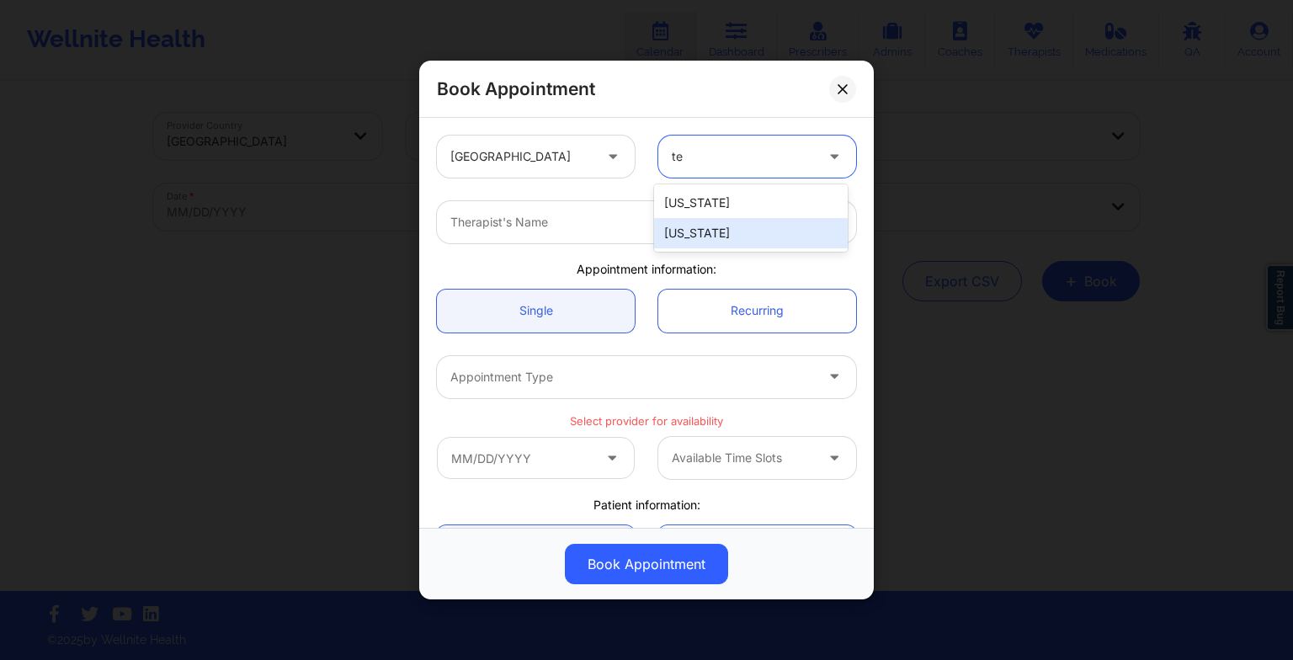
click at [694, 234] on div "[US_STATE]" at bounding box center [751, 233] width 194 height 30
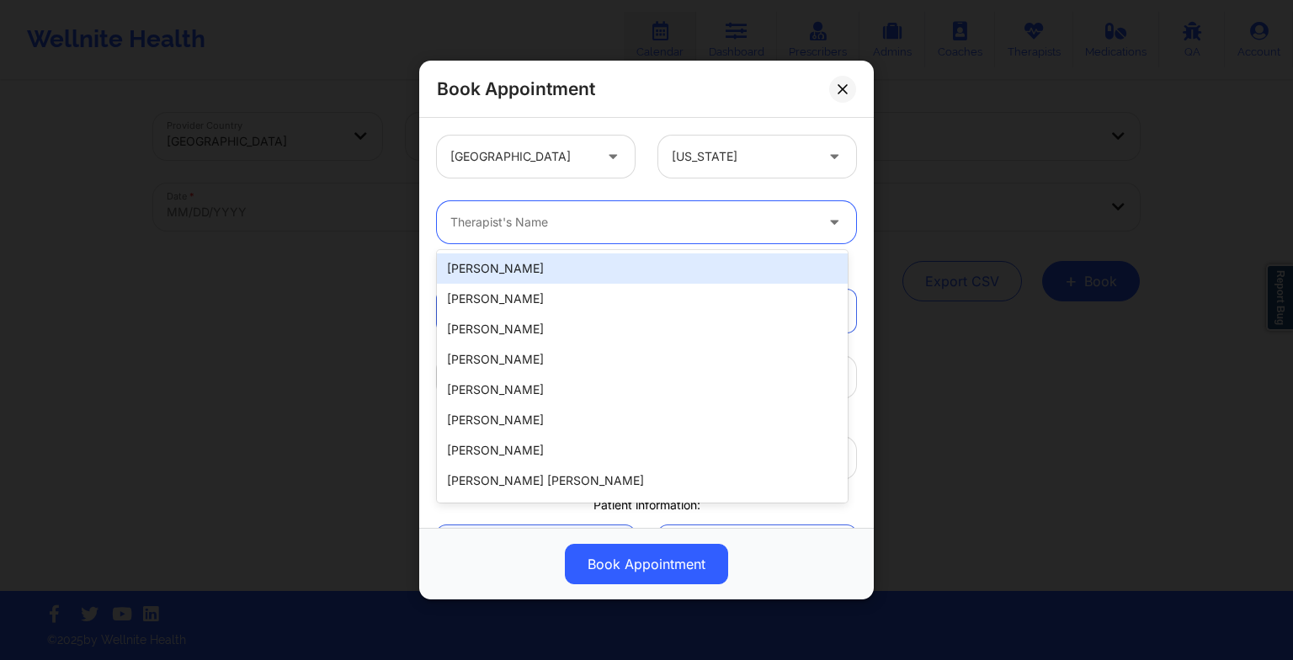
click at [640, 216] on div at bounding box center [632, 222] width 364 height 20
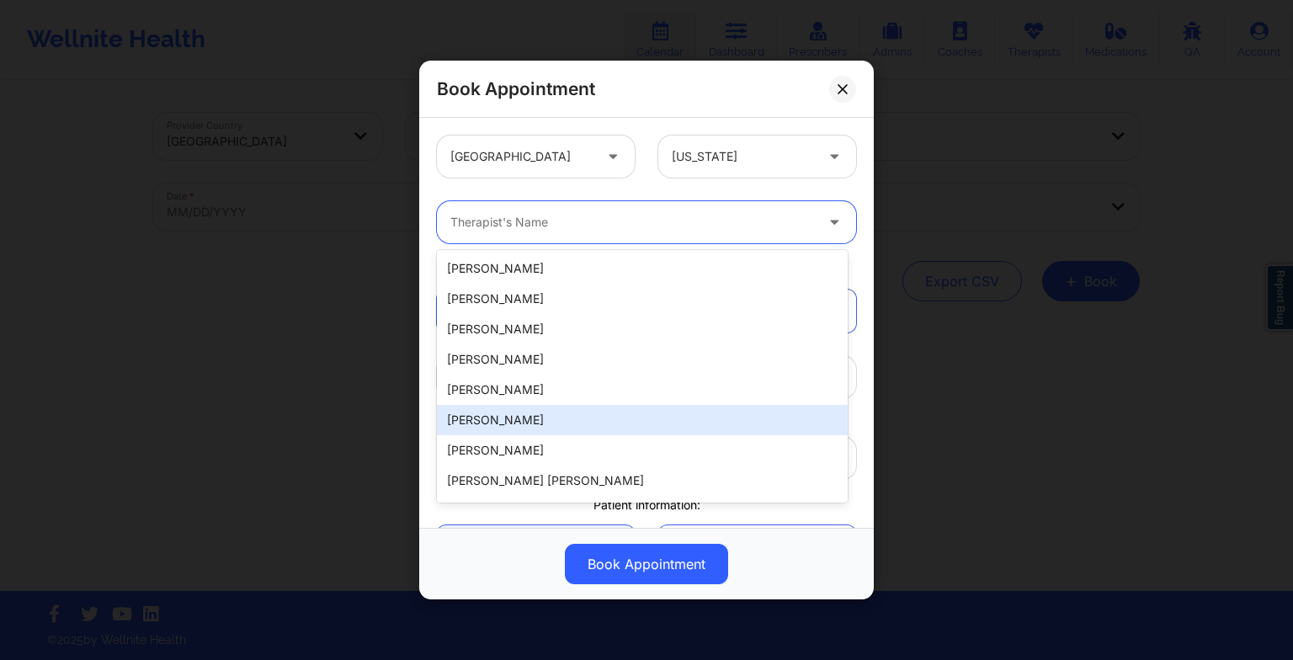
click at [558, 434] on div "[PERSON_NAME]" at bounding box center [642, 420] width 411 height 30
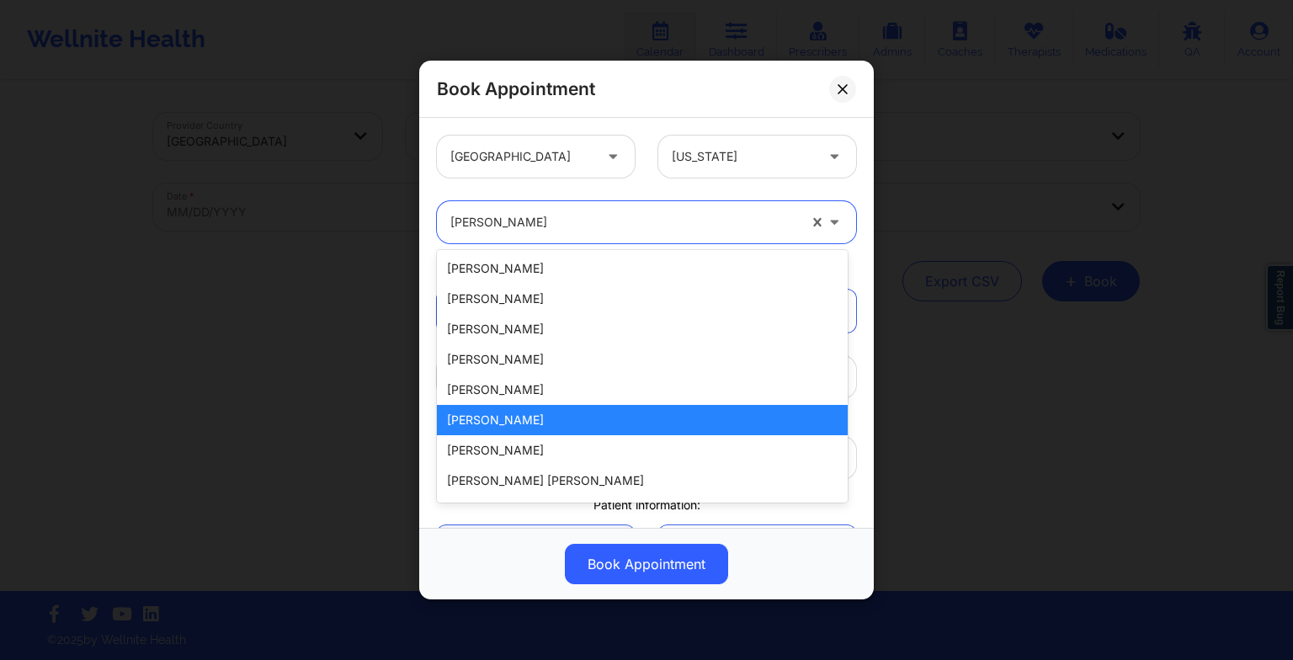
click at [826, 223] on icon at bounding box center [834, 219] width 17 height 14
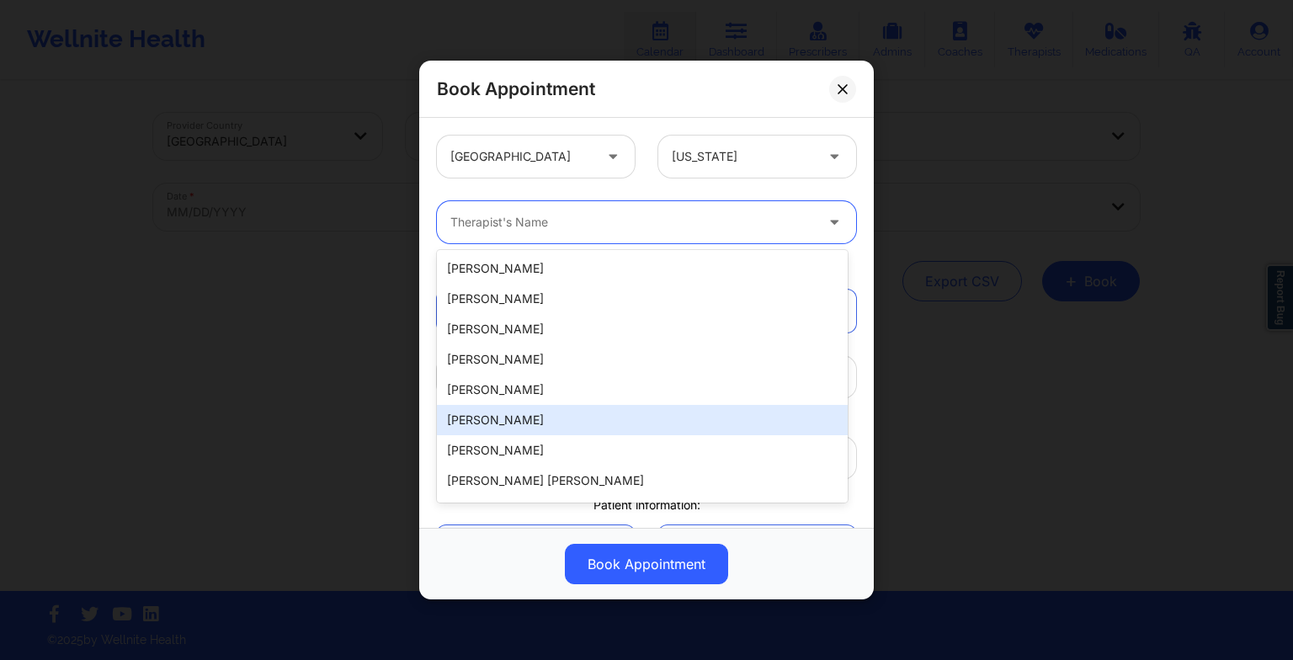
paste input "[PERSON_NAME]"
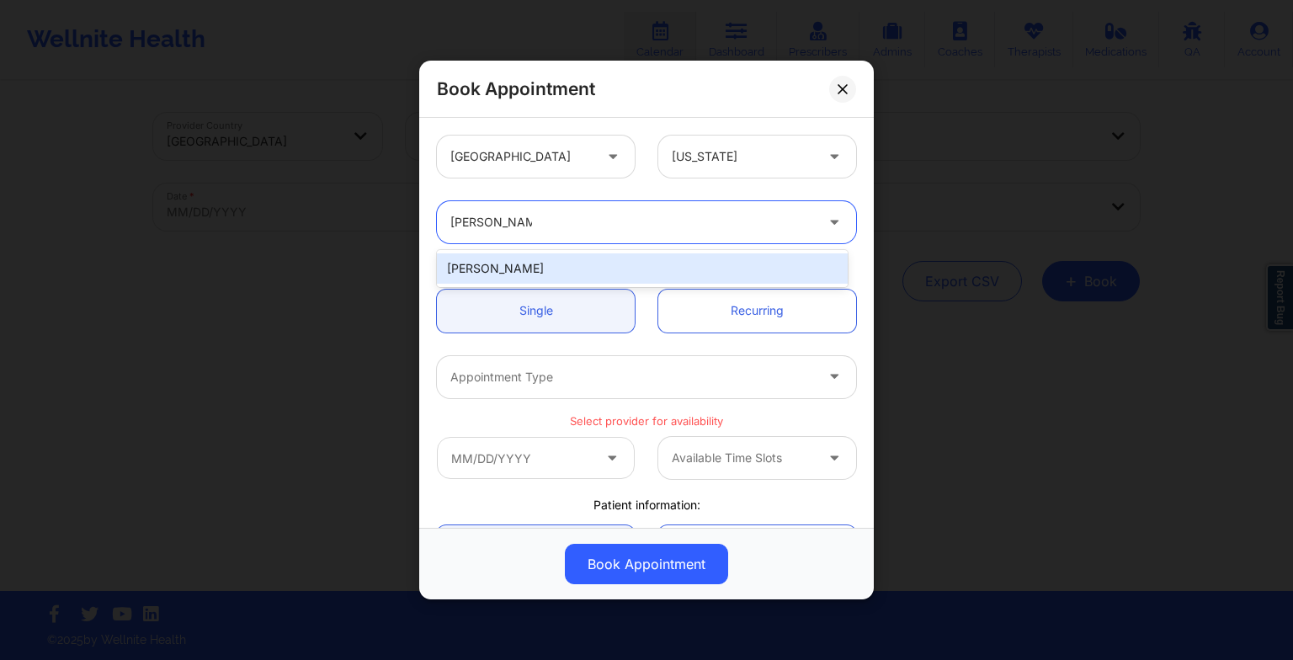
click at [502, 273] on div "[PERSON_NAME]" at bounding box center [642, 268] width 411 height 30
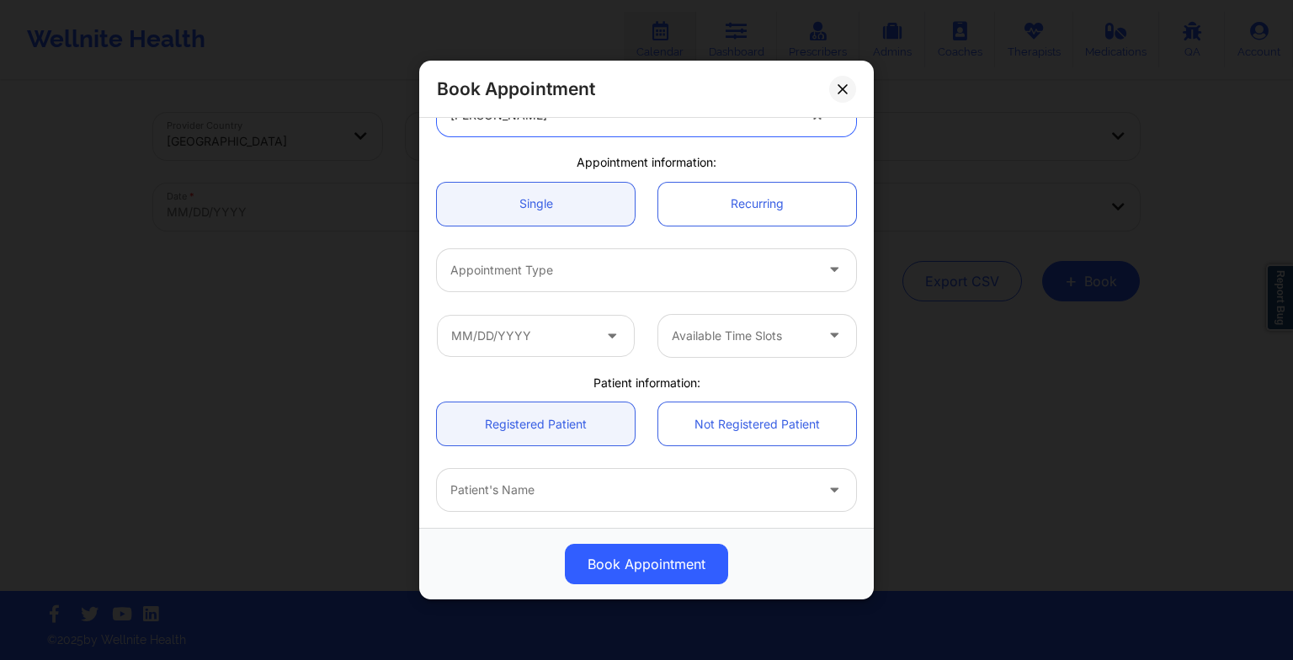
scroll to position [110, 0]
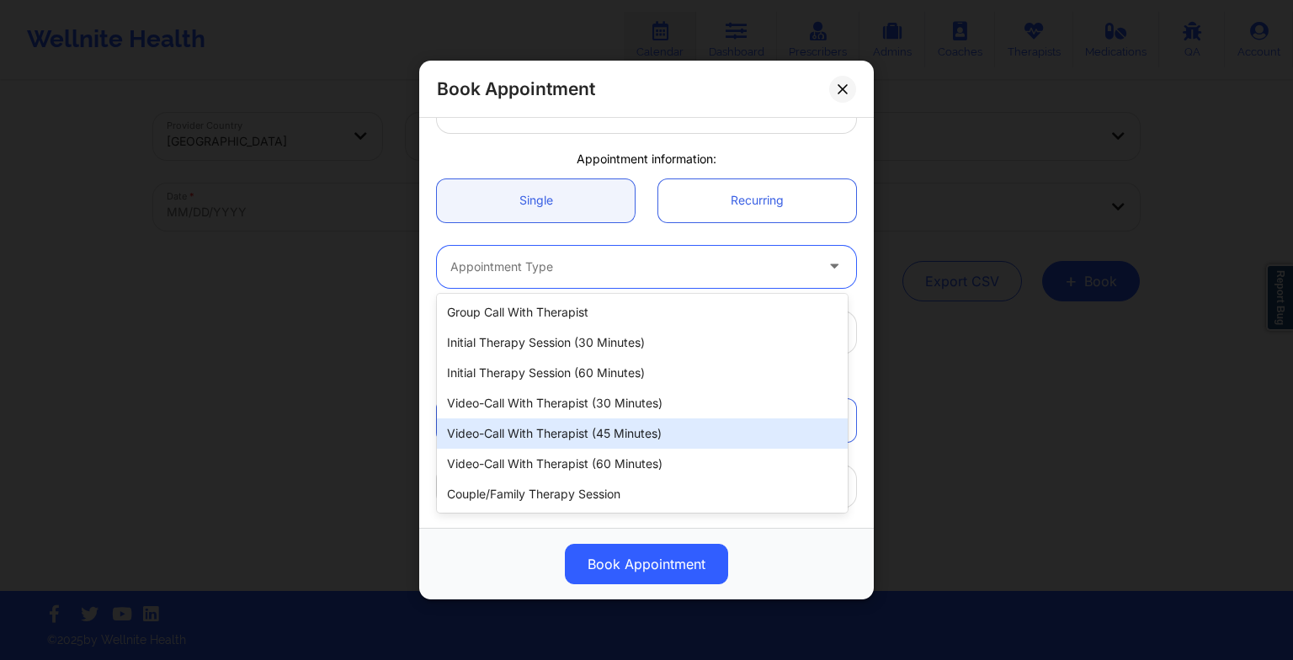
drag, startPoint x: 495, startPoint y: 267, endPoint x: 524, endPoint y: 442, distance: 177.4
click at [524, 442] on body "Wellnite Health Calendar Dashboard Prescribers Admins Coaches Therapists Medica…" at bounding box center [646, 330] width 1293 height 660
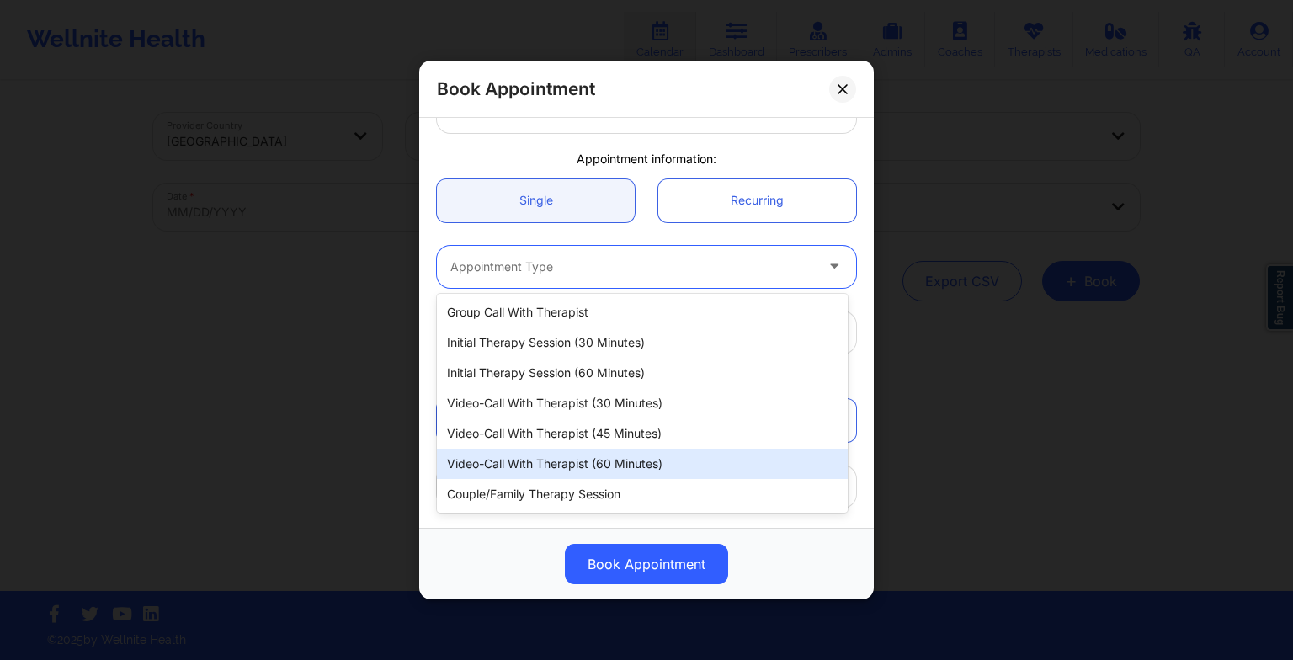
click at [527, 455] on div "Video-Call with Therapist (60 minutes)" at bounding box center [642, 464] width 411 height 30
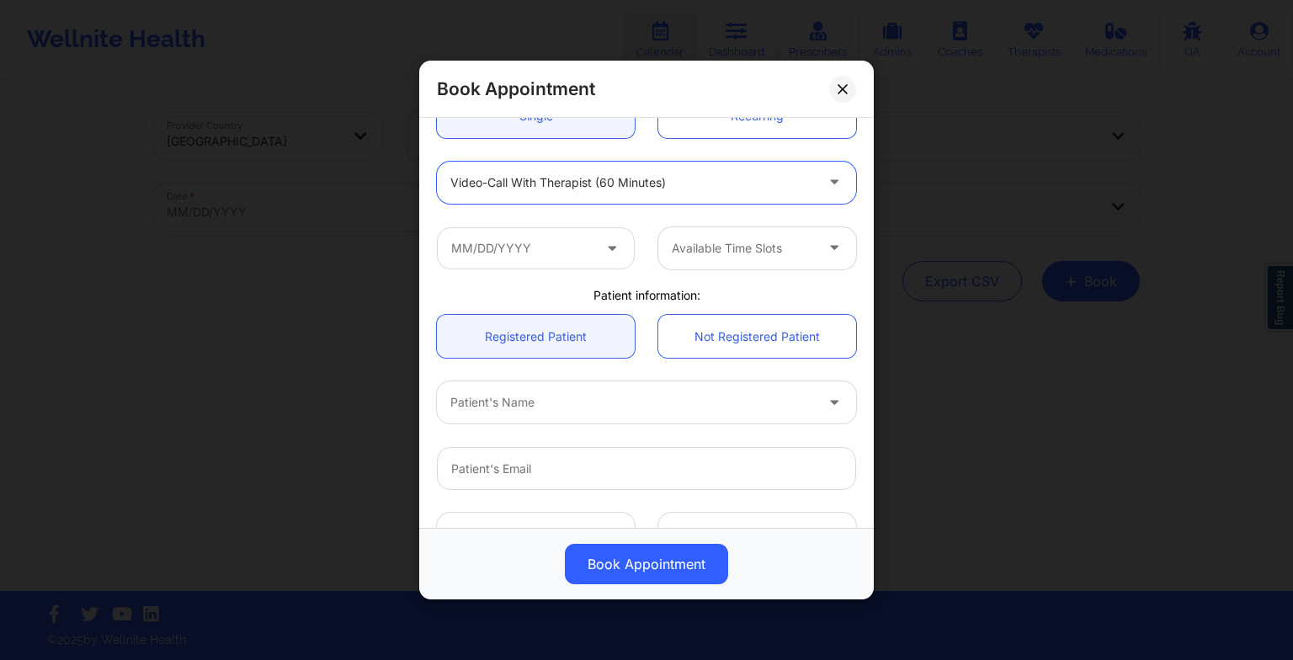
scroll to position [205, 0]
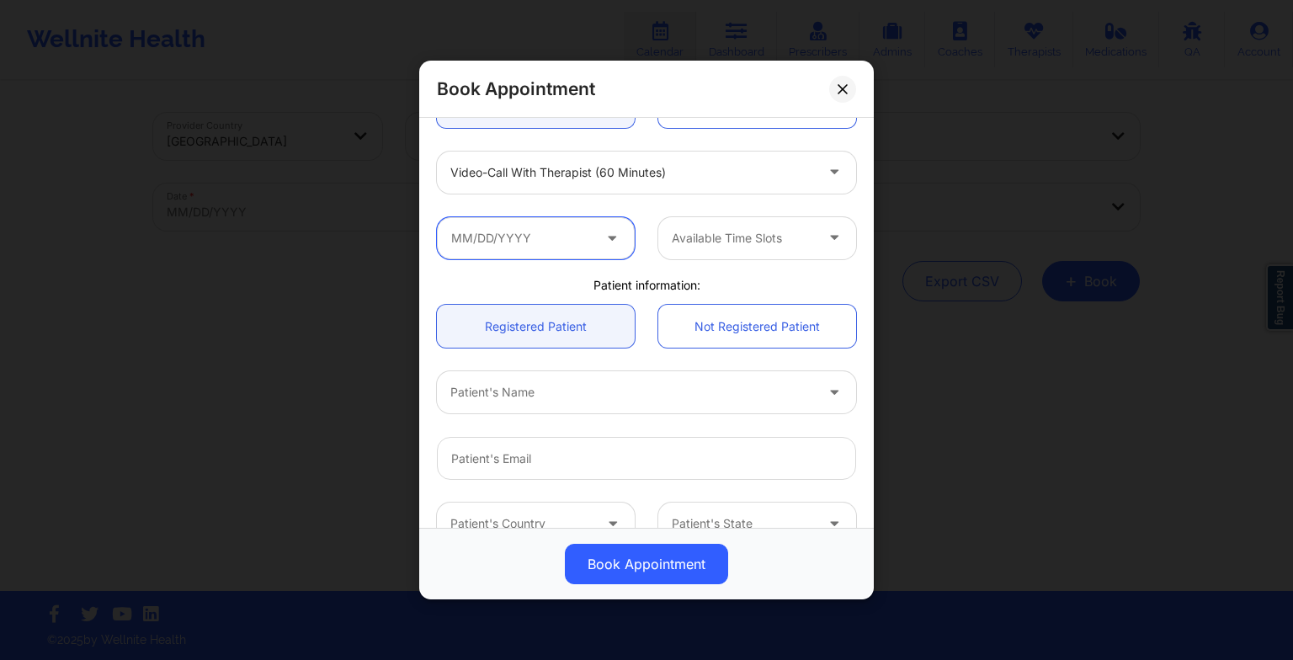
click at [515, 249] on input "text" at bounding box center [536, 238] width 198 height 42
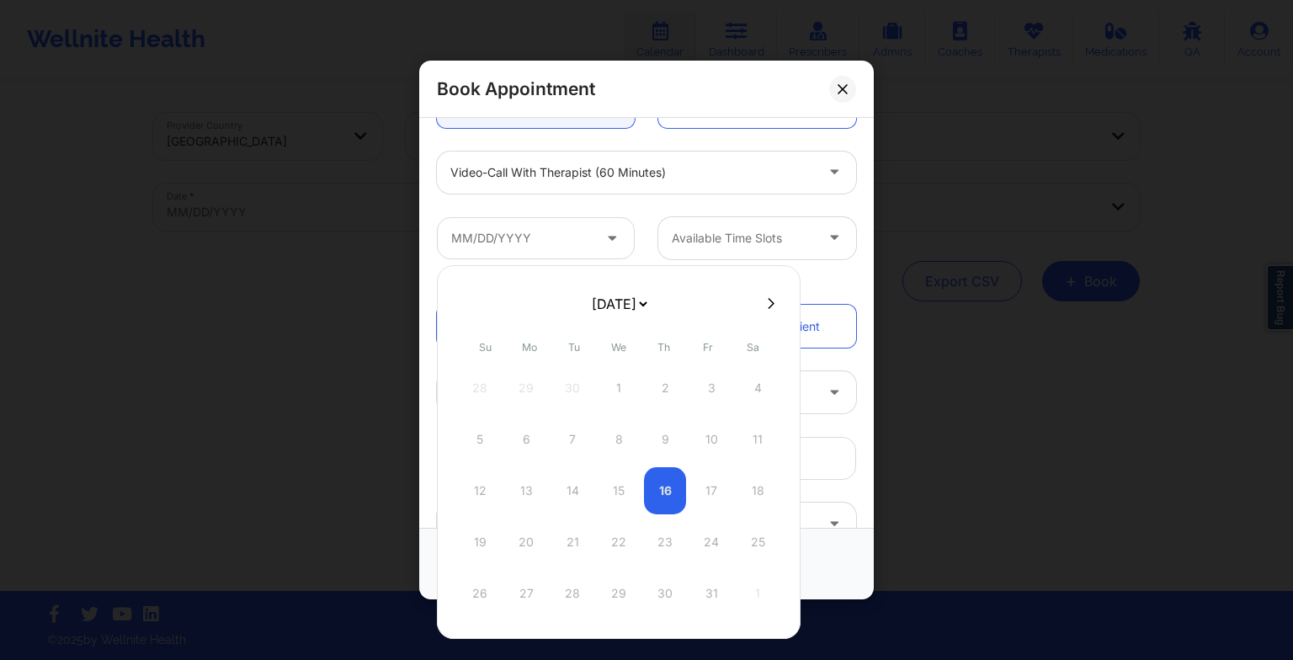
drag, startPoint x: 606, startPoint y: 290, endPoint x: 608, endPoint y: 374, distance: 84.2
click at [608, 374] on div "[DATE] [DATE] [DATE] [DATE] [DATE] [DATE] [DATE] [DATE] [DATE] [DATE] [DATE] [D…" at bounding box center [619, 452] width 364 height 374
click at [567, 576] on div "30" at bounding box center [572, 593] width 42 height 47
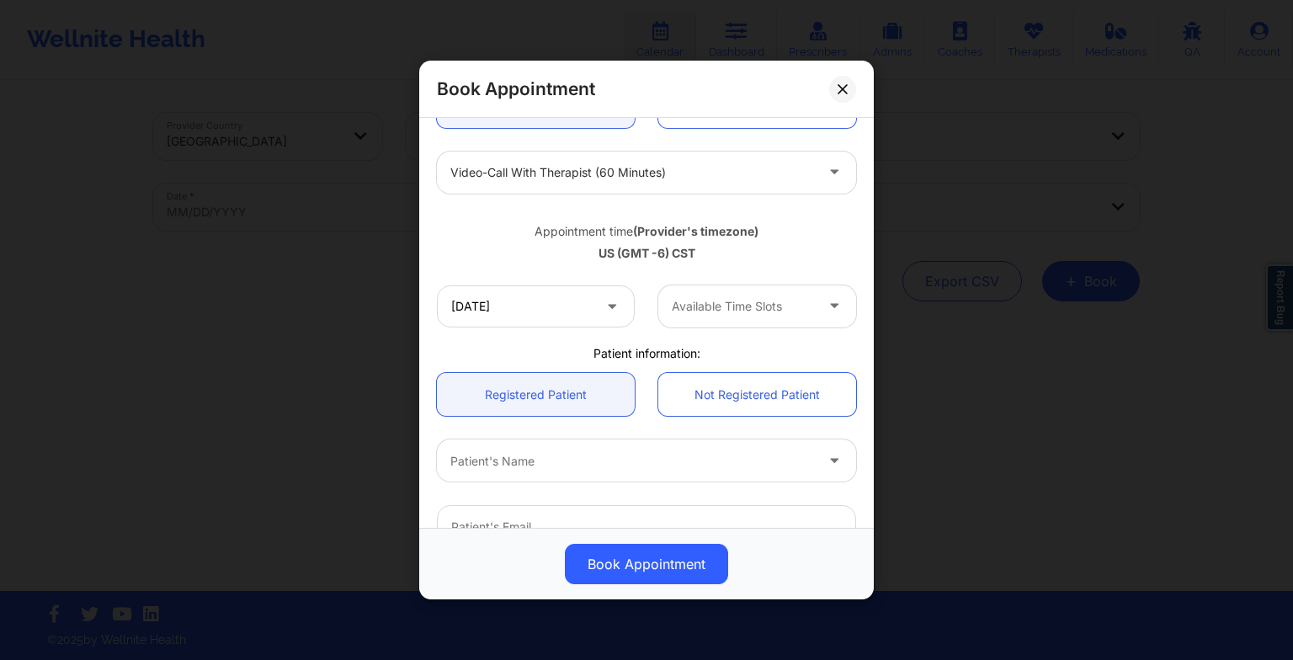
click at [640, 354] on div "Patient information:" at bounding box center [646, 353] width 443 height 17
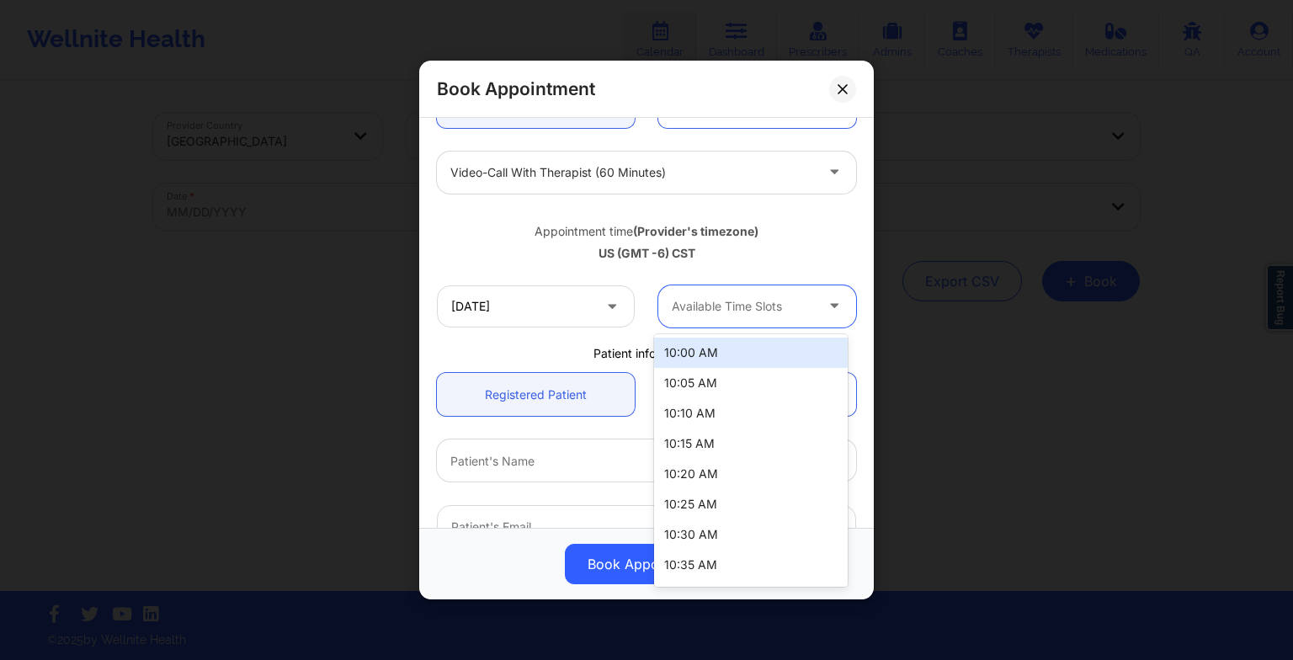
click at [689, 314] on div at bounding box center [743, 306] width 142 height 20
click at [687, 344] on div "10:00 AM" at bounding box center [751, 353] width 194 height 30
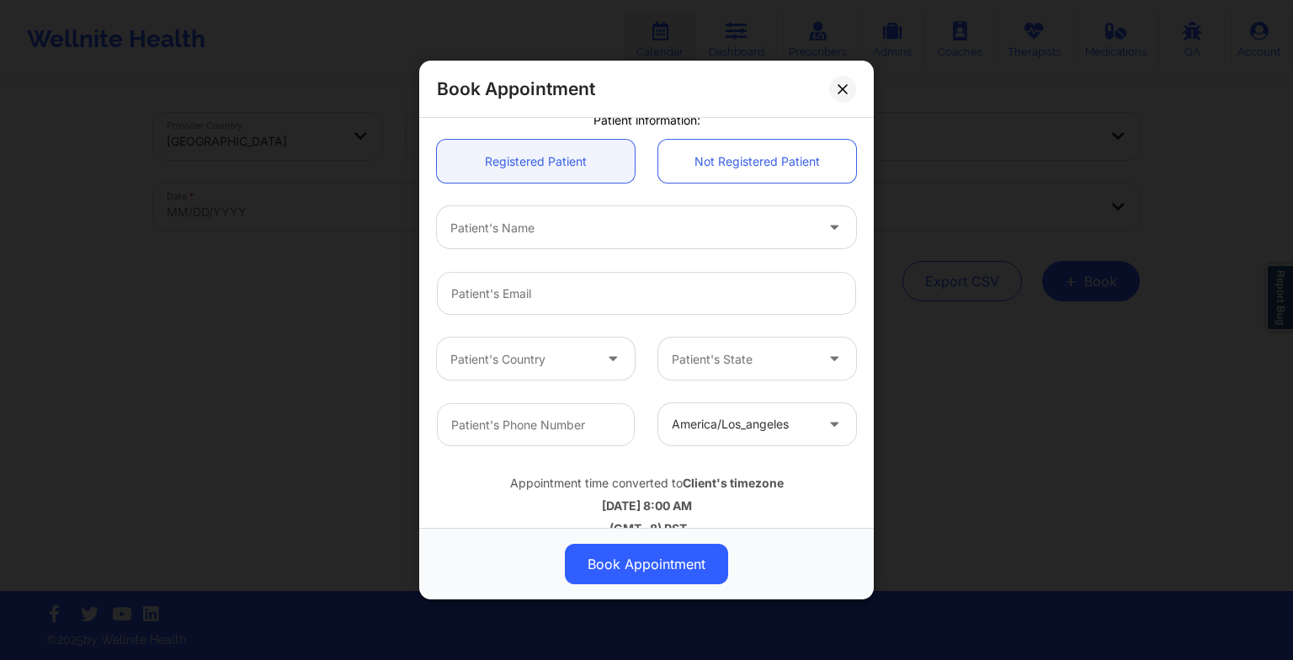
scroll to position [448, 0]
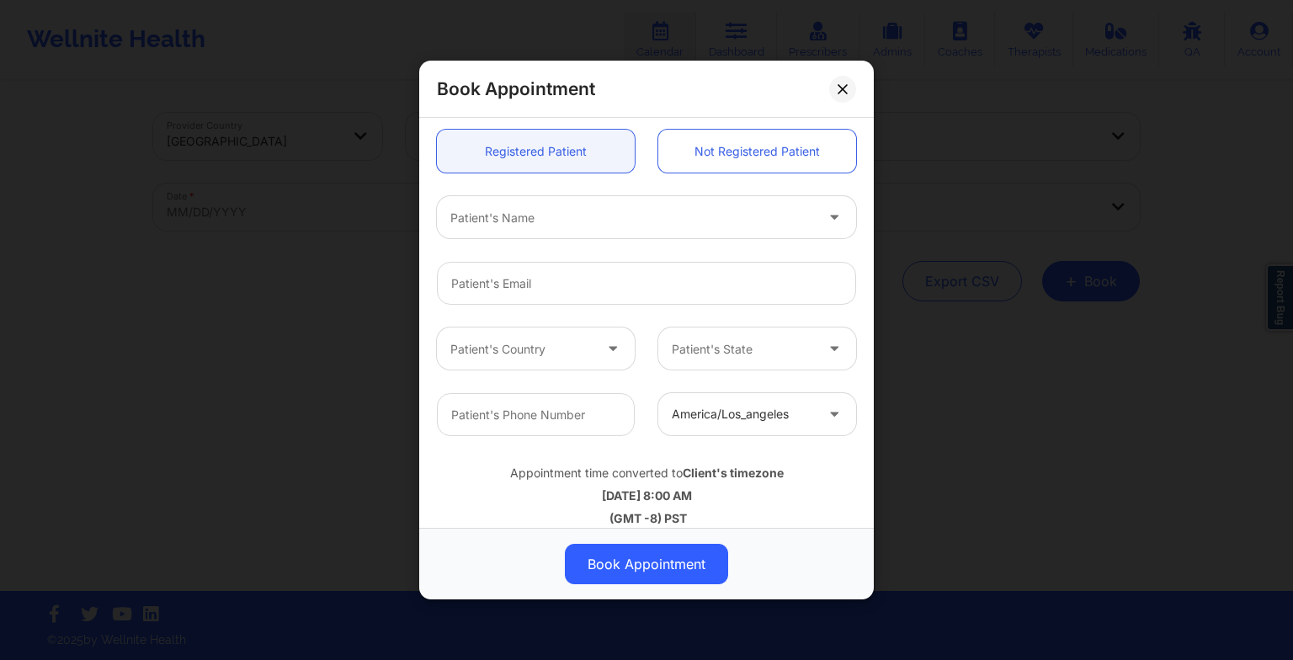
click at [544, 226] on div at bounding box center [632, 217] width 364 height 20
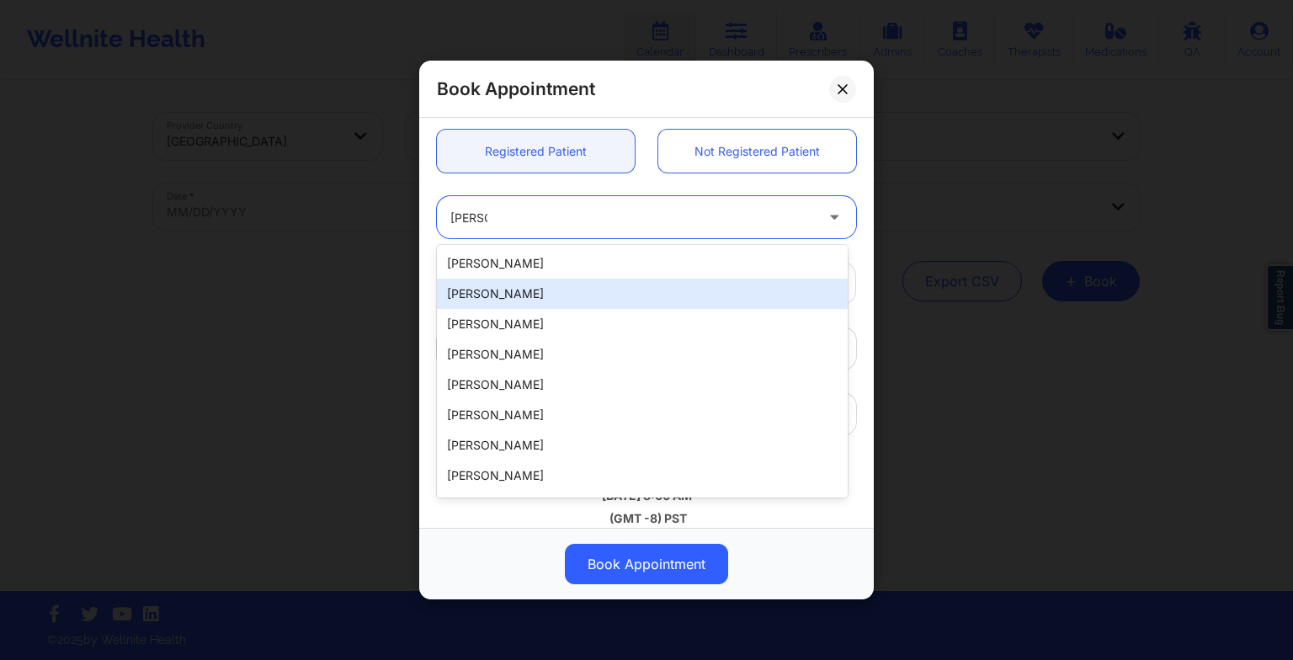
click at [525, 295] on div "[PERSON_NAME]" at bounding box center [642, 294] width 411 height 30
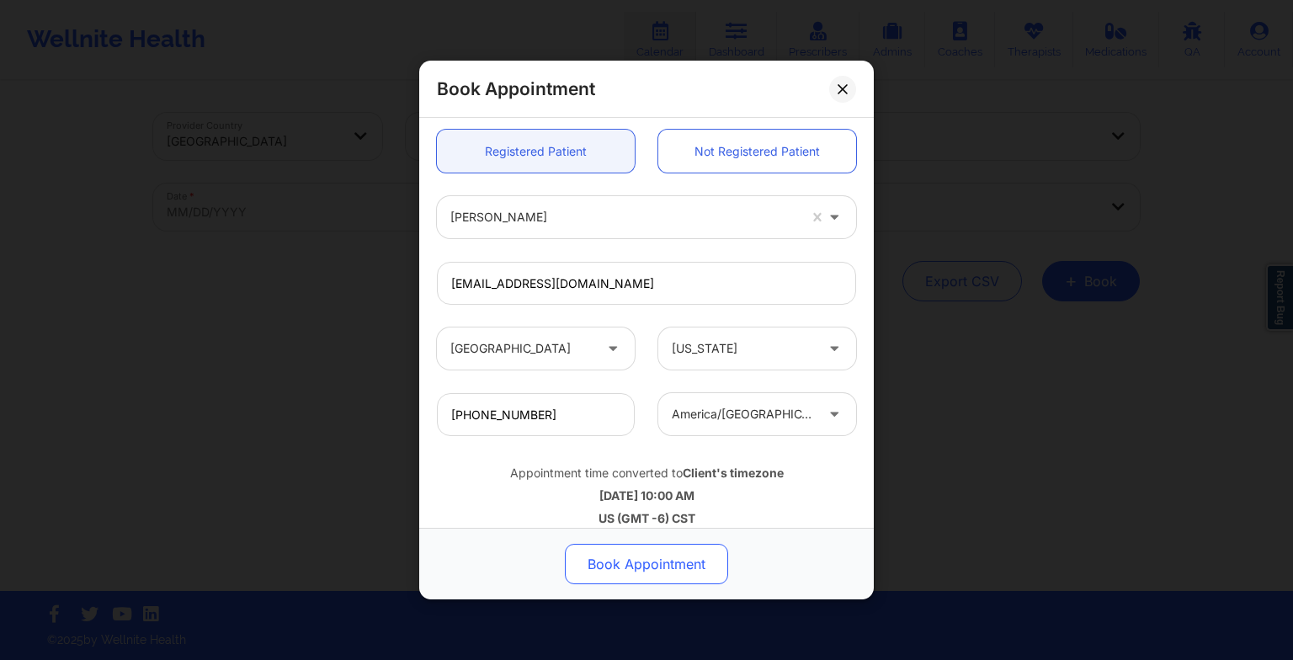
click at [620, 572] on button "Book Appointment" at bounding box center [646, 564] width 163 height 40
